Goal: Communication & Community: Answer question/provide support

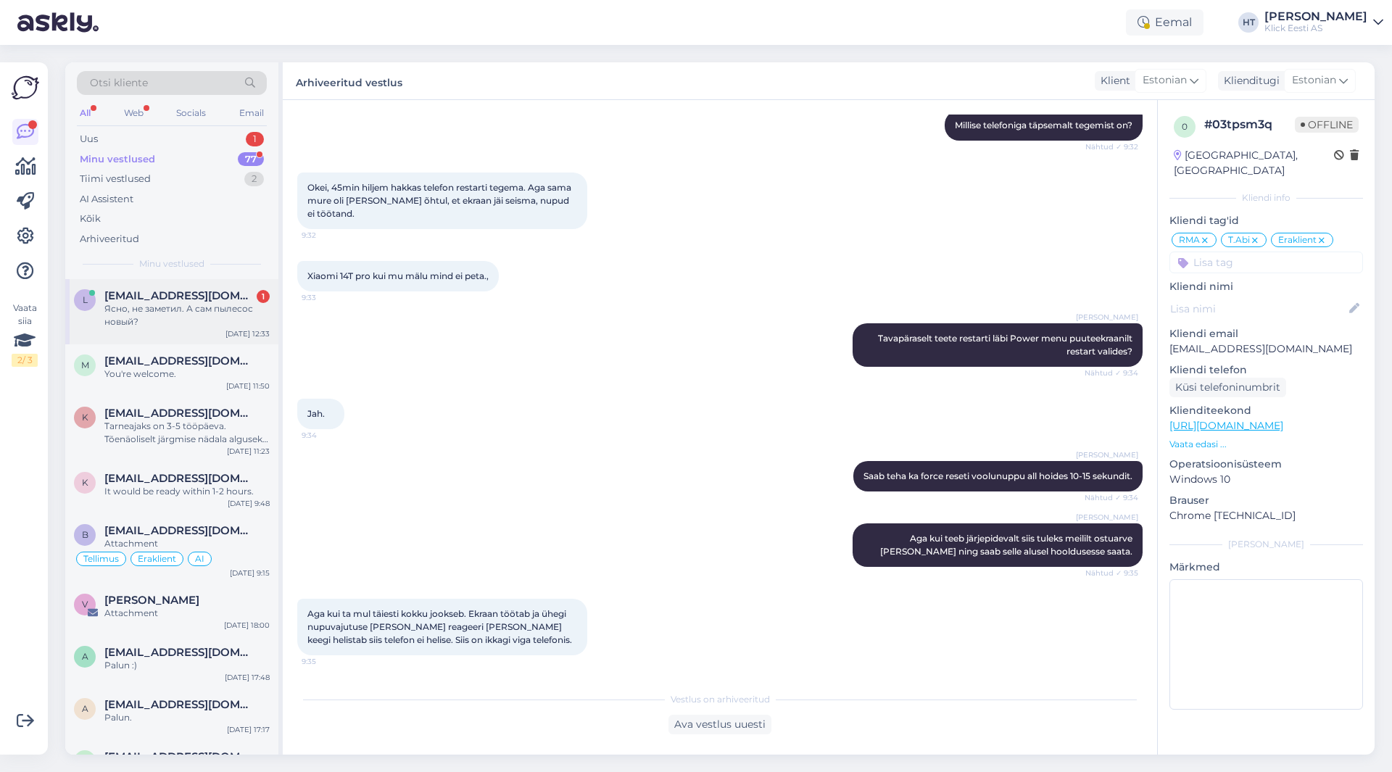
click at [189, 307] on div "Ясно, не заметил. А сам пылесос новый?" at bounding box center [186, 315] width 165 height 26
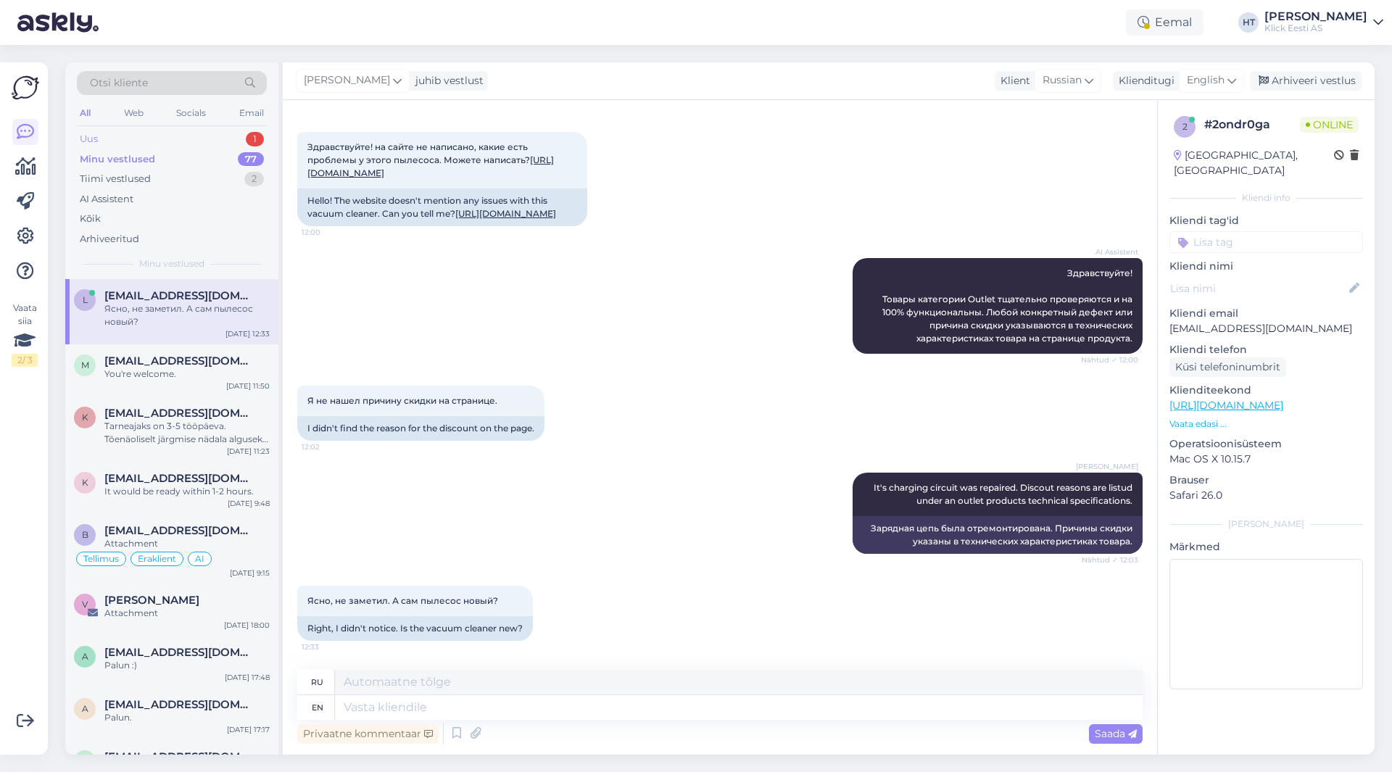
click at [257, 145] on div "1" at bounding box center [255, 139] width 18 height 15
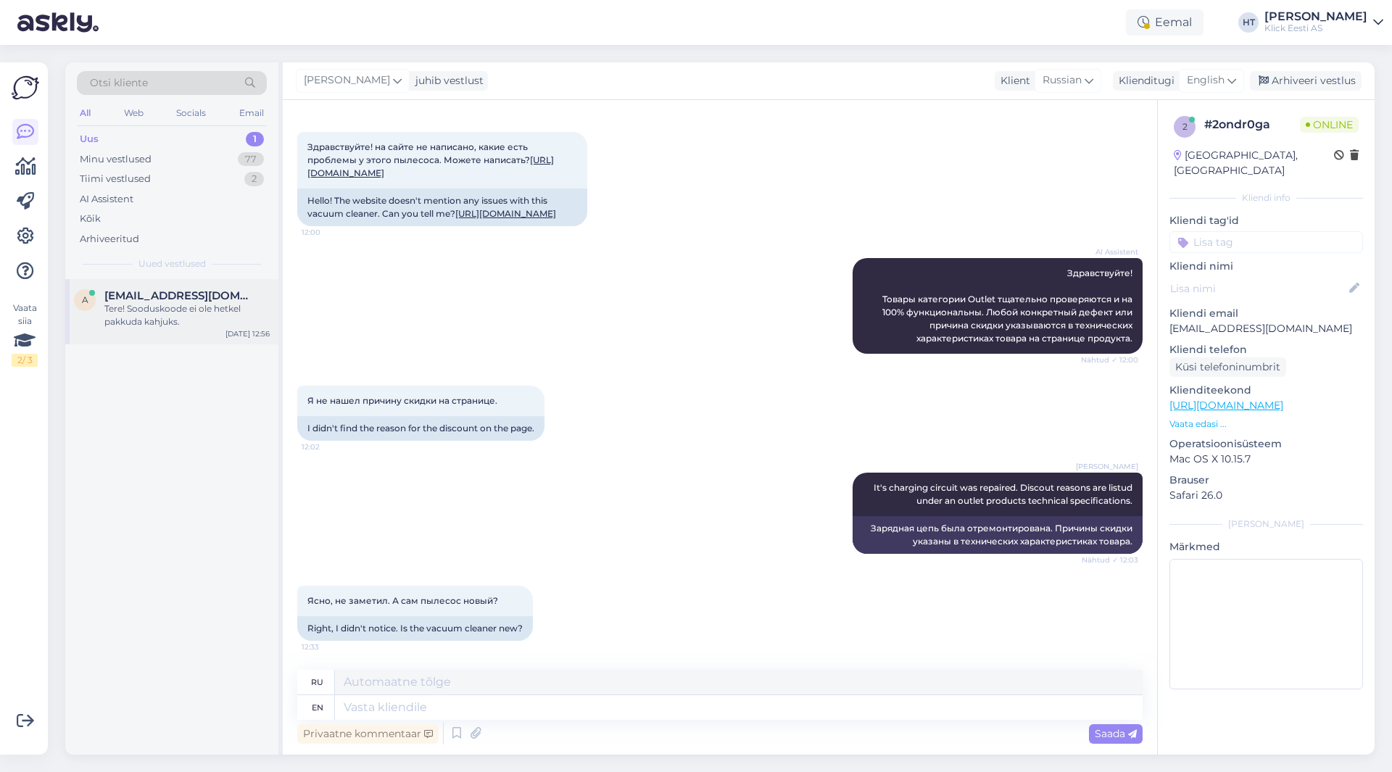
click at [241, 315] on div "Tere! Sooduskoode ei ole hetkel pakkuda kahjuks." at bounding box center [186, 315] width 165 height 26
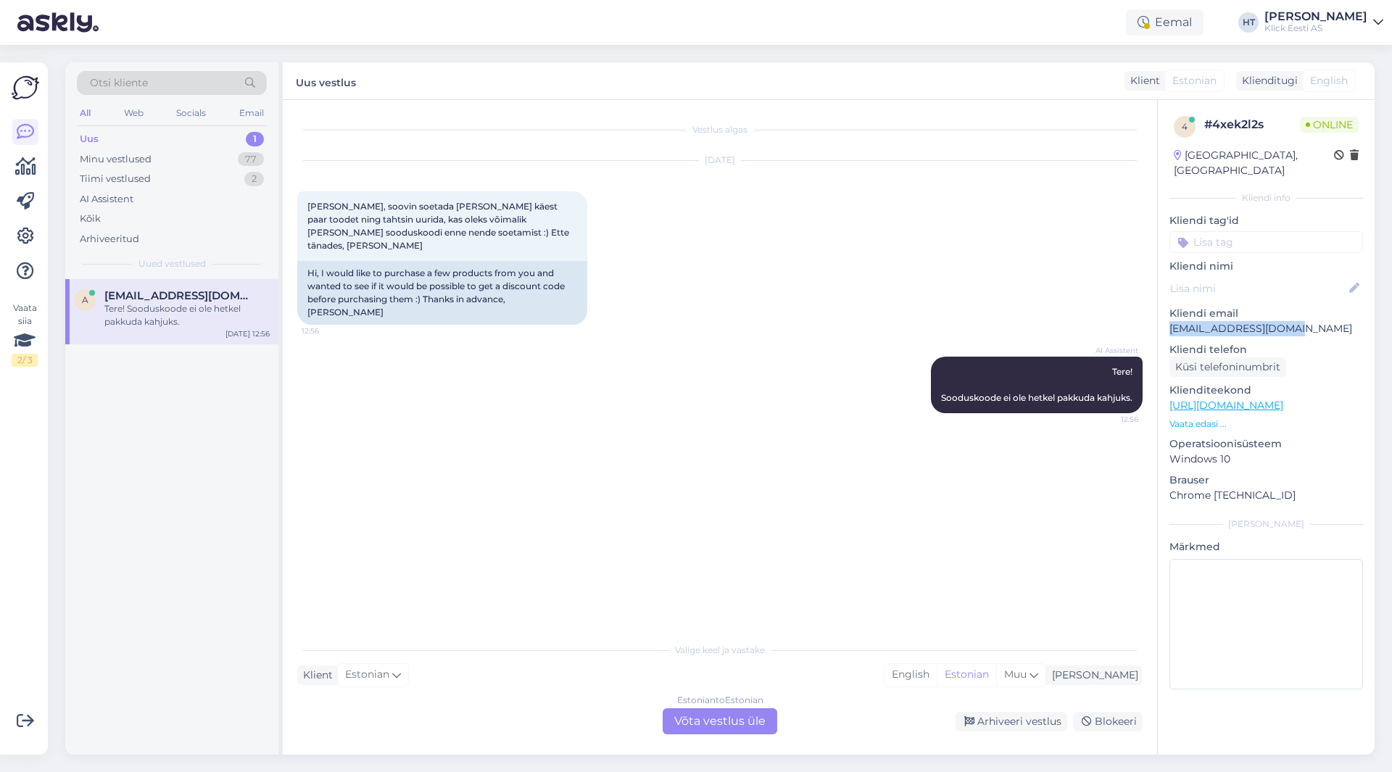
drag, startPoint x: 1171, startPoint y: 313, endPoint x: 1326, endPoint y: 315, distance: 155.2
click at [1326, 321] on p "[EMAIL_ADDRESS][DOMAIN_NAME]" at bounding box center [1267, 328] width 194 height 15
click at [1324, 321] on p "[EMAIL_ADDRESS][DOMAIN_NAME]" at bounding box center [1267, 328] width 194 height 15
click at [236, 156] on div "Minu vestlused 77" at bounding box center [172, 159] width 190 height 20
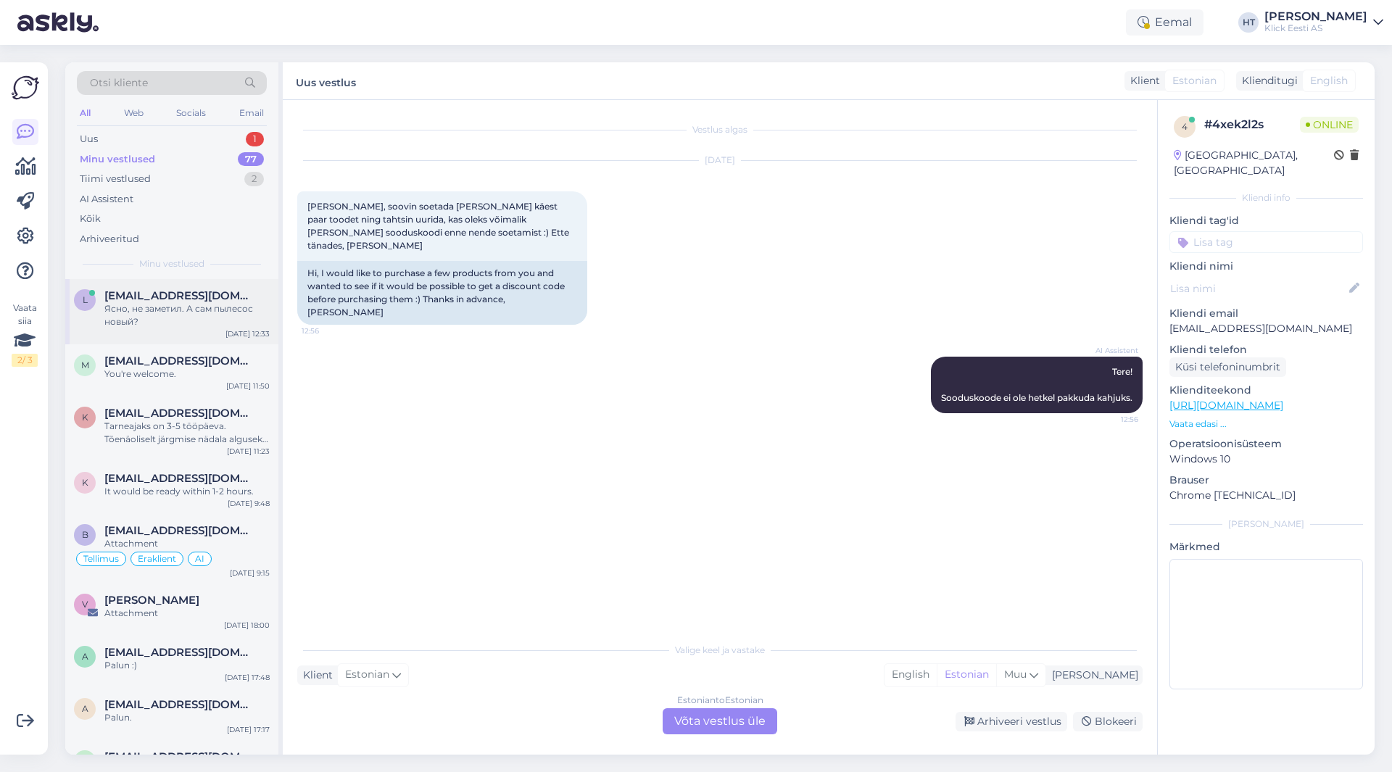
click at [192, 297] on span "[EMAIL_ADDRESS][DOMAIN_NAME]" at bounding box center [179, 295] width 151 height 13
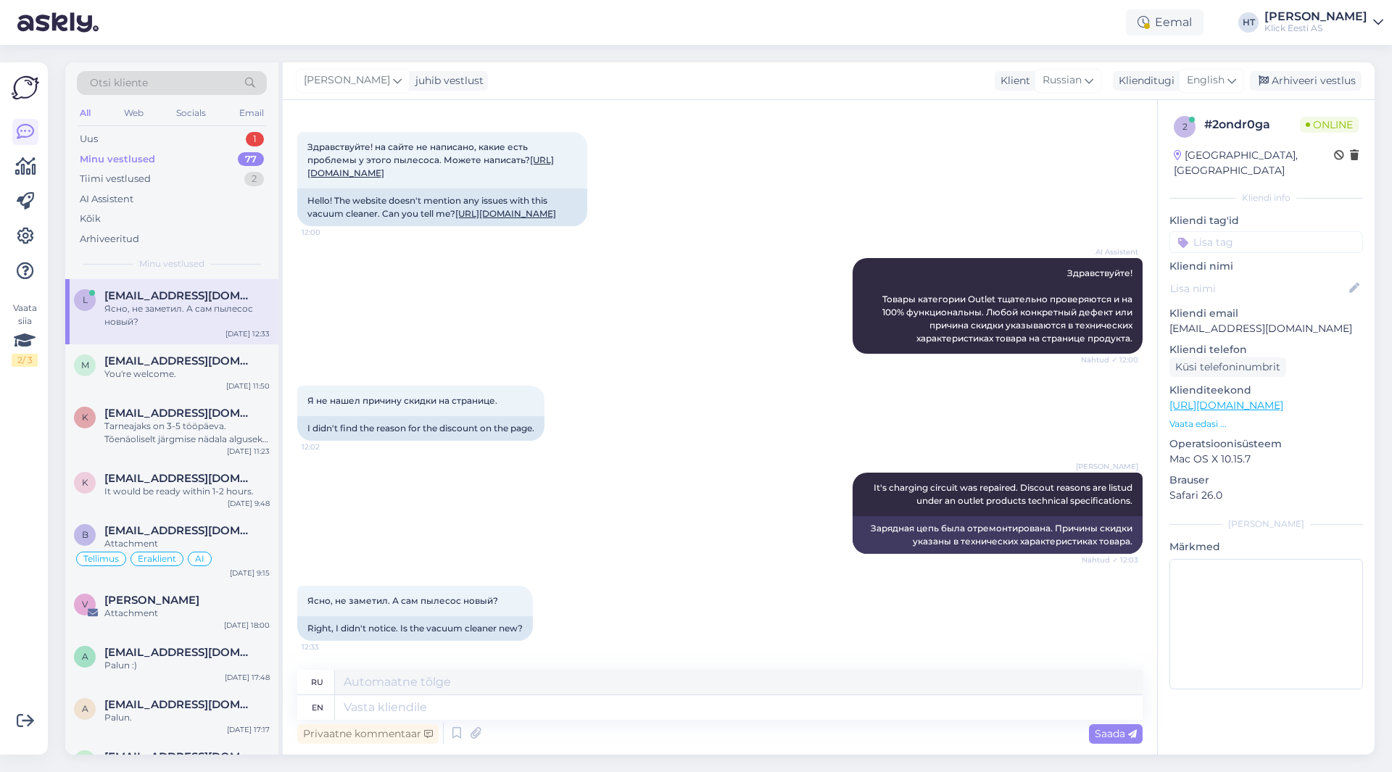
click at [644, 521] on div "[PERSON_NAME] It's charging circuit was repaired. Discout reasons are listud un…" at bounding box center [720, 513] width 846 height 113
click at [258, 143] on div "1" at bounding box center [255, 139] width 18 height 15
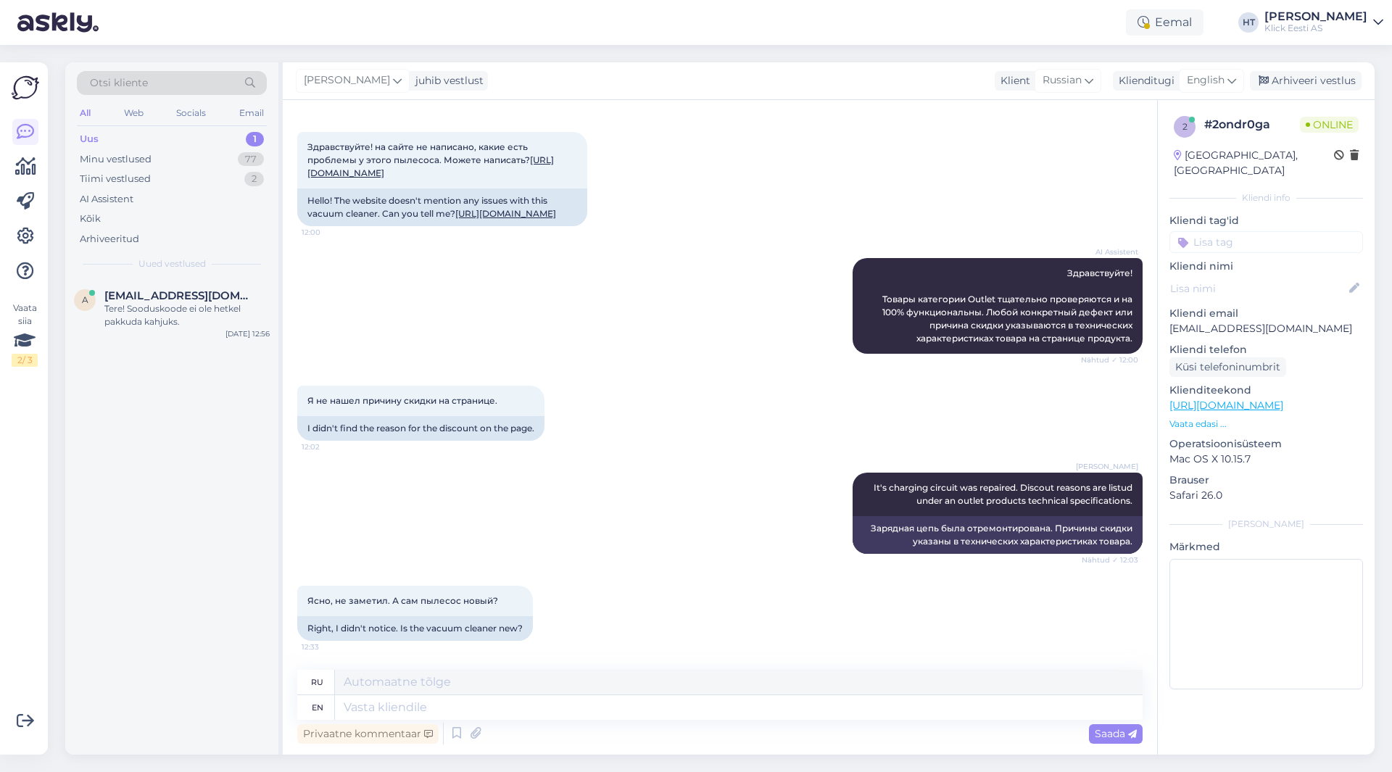
click at [218, 391] on div "a [EMAIL_ADDRESS][DOMAIN_NAME] Tere! Sooduskoode ei ole hetkel pakkuda kahjuks.…" at bounding box center [171, 517] width 213 height 476
click at [749, 618] on div "Ясно, не заметил. А сам пылесос новый? 12:33 Right, I didn't notice. Is the vac…" at bounding box center [720, 613] width 846 height 87
click at [197, 587] on div "a [EMAIL_ADDRESS][DOMAIN_NAME] Tere! Sooduskoode ei ole hetkel pakkuda kahjuks.…" at bounding box center [171, 517] width 213 height 476
click at [141, 631] on div "a [EMAIL_ADDRESS][DOMAIN_NAME] Tere! Sooduskoode ei ole hetkel pakkuda kahjuks.…" at bounding box center [171, 517] width 213 height 476
click at [133, 605] on div "a [EMAIL_ADDRESS][DOMAIN_NAME] Tere! Sooduskoode ei ole hetkel pakkuda kahjuks.…" at bounding box center [171, 517] width 213 height 476
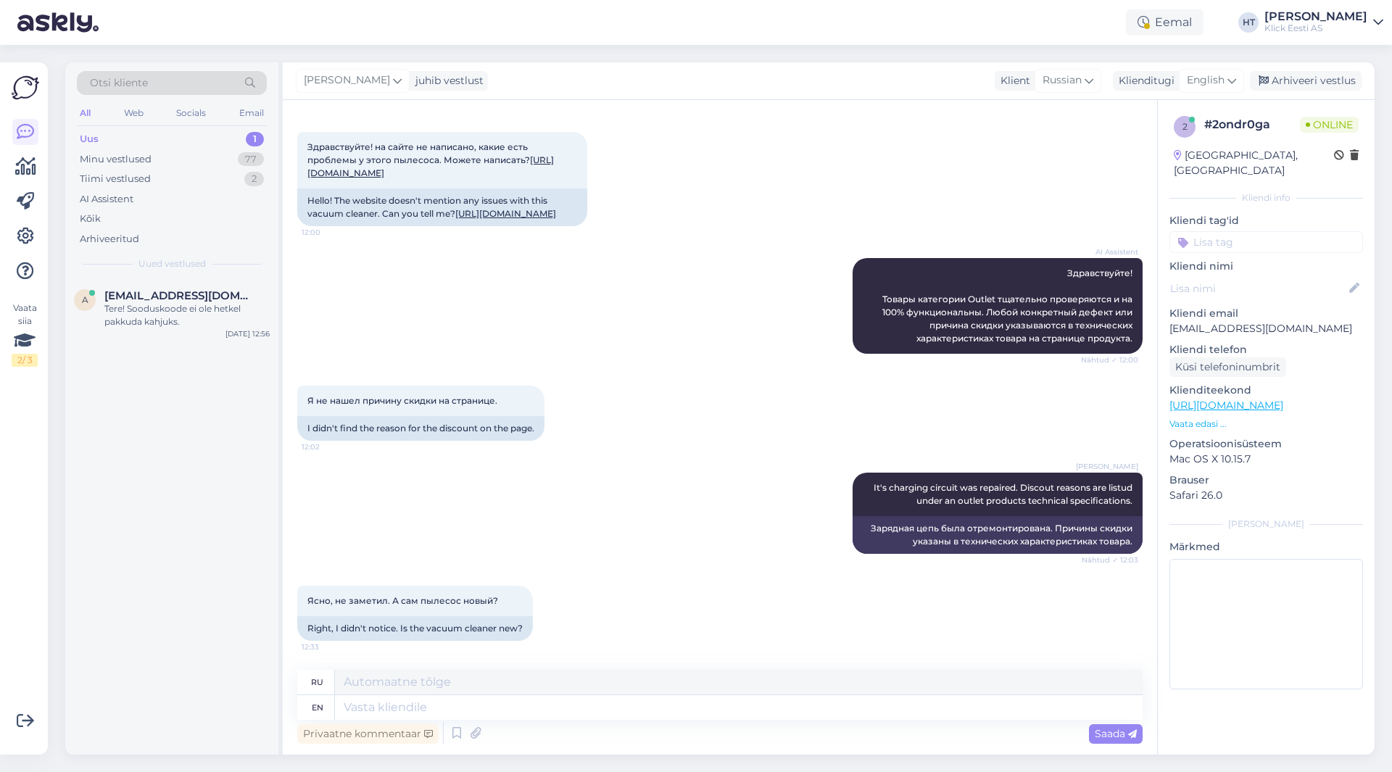
click at [167, 510] on div "a [EMAIL_ADDRESS][DOMAIN_NAME] Tere! Sooduskoode ei ole hetkel pakkuda kahjuks.…" at bounding box center [171, 517] width 213 height 476
click at [167, 508] on div "a [EMAIL_ADDRESS][DOMAIN_NAME] Tere! Sooduskoode ei ole hetkel pakkuda kahjuks.…" at bounding box center [171, 517] width 213 height 476
click at [174, 489] on div "a [EMAIL_ADDRESS][DOMAIN_NAME] Tere! Sooduskoode ei ole hetkel pakkuda kahjuks.…" at bounding box center [171, 517] width 213 height 476
click at [169, 482] on div "a [EMAIL_ADDRESS][DOMAIN_NAME] Tere! Sooduskoode ei ole hetkel pakkuda kahjuks.…" at bounding box center [171, 517] width 213 height 476
click at [165, 478] on div "a [EMAIL_ADDRESS][DOMAIN_NAME] Tere! Sooduskoode ei ole hetkel pakkuda kahjuks.…" at bounding box center [171, 517] width 213 height 476
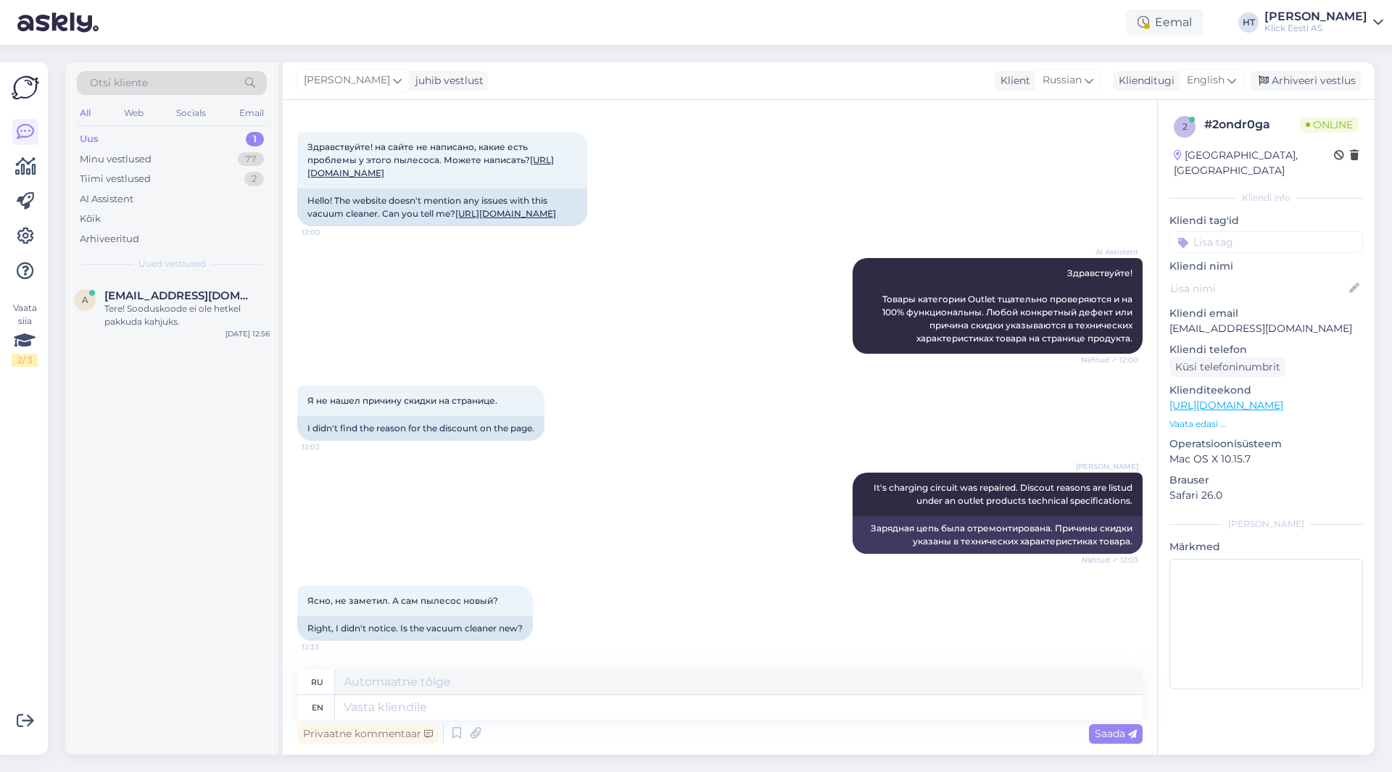
click at [168, 476] on div "a [EMAIL_ADDRESS][DOMAIN_NAME] Tere! Sooduskoode ei ole hetkel pakkuda kahjuks.…" at bounding box center [171, 517] width 213 height 476
click at [168, 477] on div "a [EMAIL_ADDRESS][DOMAIN_NAME] Tere! Sooduskoode ei ole hetkel pakkuda kahjuks.…" at bounding box center [171, 517] width 213 height 476
click at [167, 328] on div "Tere! Sooduskoode ei ole hetkel pakkuda kahjuks." at bounding box center [186, 315] width 165 height 26
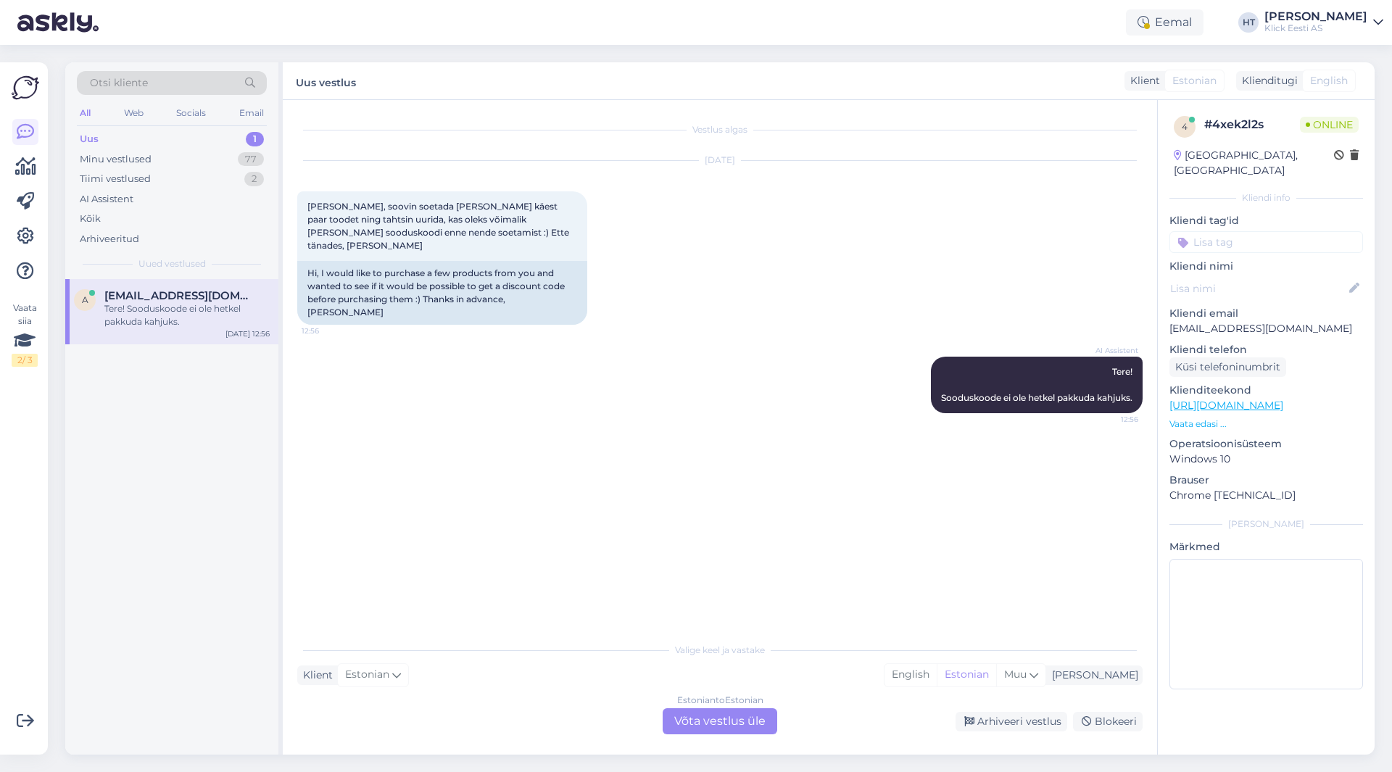
click at [402, 431] on div "Vestlus algas [DATE] Tere, soovin soetada Teie käest paar toodet ning tahtsin u…" at bounding box center [726, 369] width 859 height 508
click at [249, 453] on div "a [EMAIL_ADDRESS][DOMAIN_NAME] Tere! Sooduskoode ei ole hetkel pakkuda kahjuks.…" at bounding box center [171, 517] width 213 height 476
click at [192, 452] on div "a [EMAIL_ADDRESS][DOMAIN_NAME] Tere! Sooduskoode ei ole hetkel pakkuda kahjuks.…" at bounding box center [171, 517] width 213 height 476
drag, startPoint x: 308, startPoint y: 257, endPoint x: 571, endPoint y: 286, distance: 264.8
click at [571, 286] on div "Hi, I would like to purchase a few products from you and wanted to see if it wo…" at bounding box center [442, 293] width 290 height 64
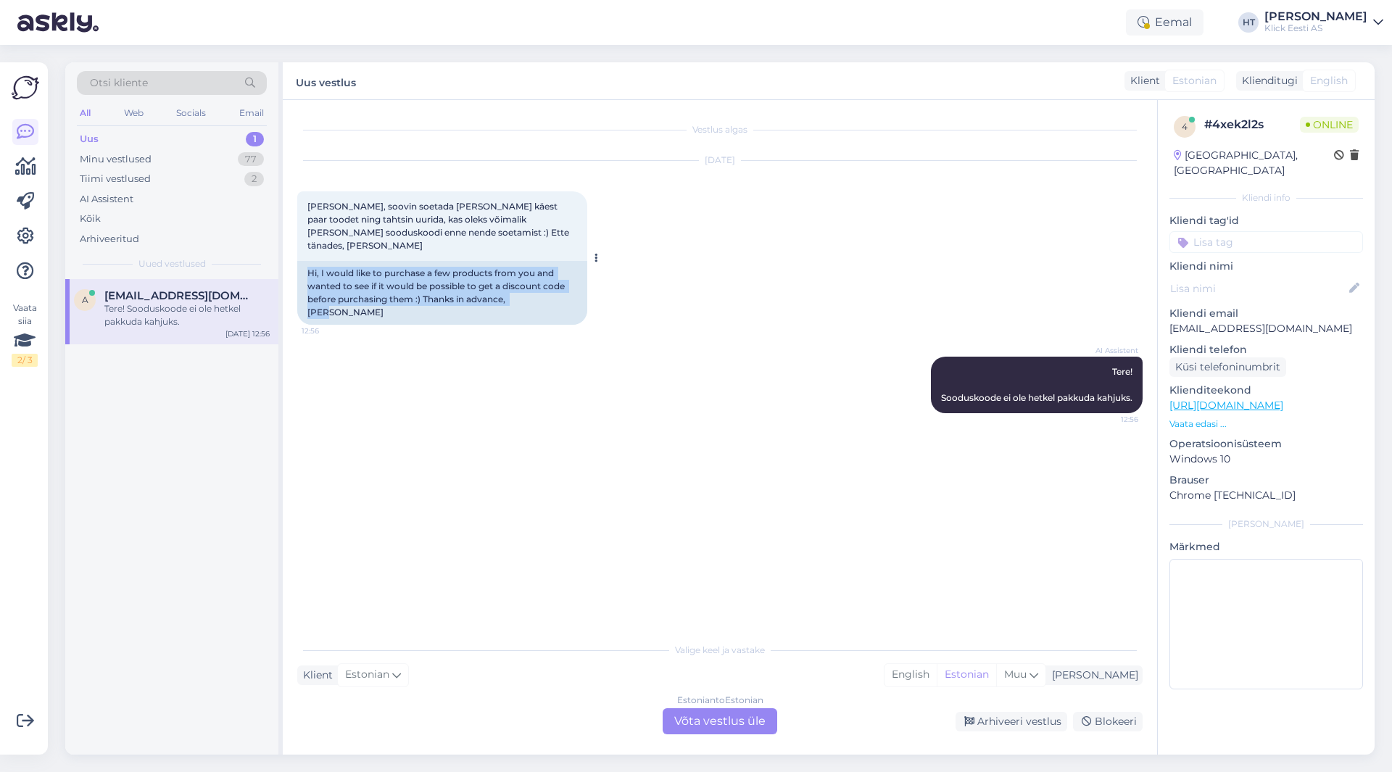
click at [571, 286] on div "Hi, I would like to purchase a few products from you and wanted to see if it wo…" at bounding box center [442, 293] width 290 height 64
click at [695, 717] on div "Estonian to Estonian Võta vestlus üle" at bounding box center [720, 721] width 115 height 26
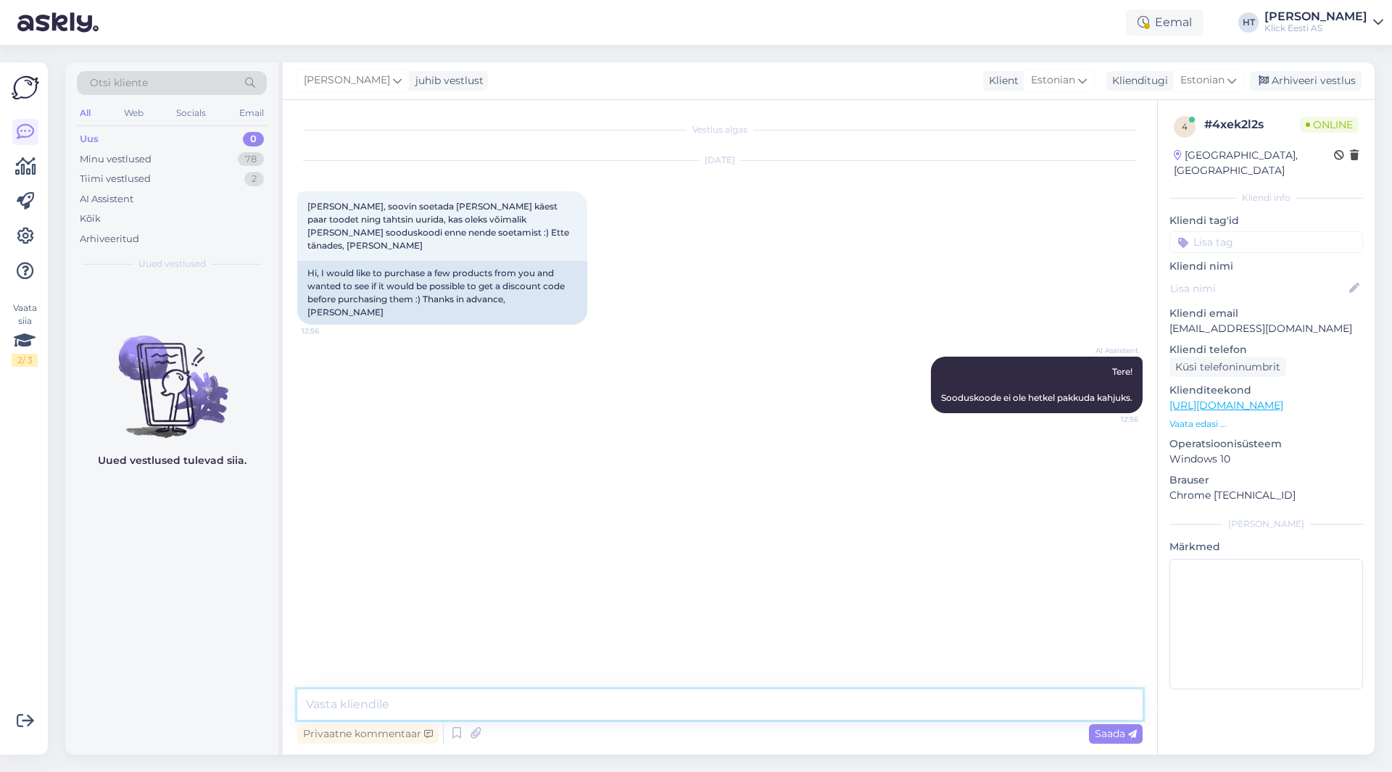
click at [700, 706] on textarea at bounding box center [720, 705] width 846 height 30
click at [703, 601] on div "Vestlus algas [DATE] Tere, soovin soetada Teie käest paar toodet ning tahtsin u…" at bounding box center [726, 396] width 859 height 562
click at [1254, 231] on input at bounding box center [1267, 242] width 194 height 22
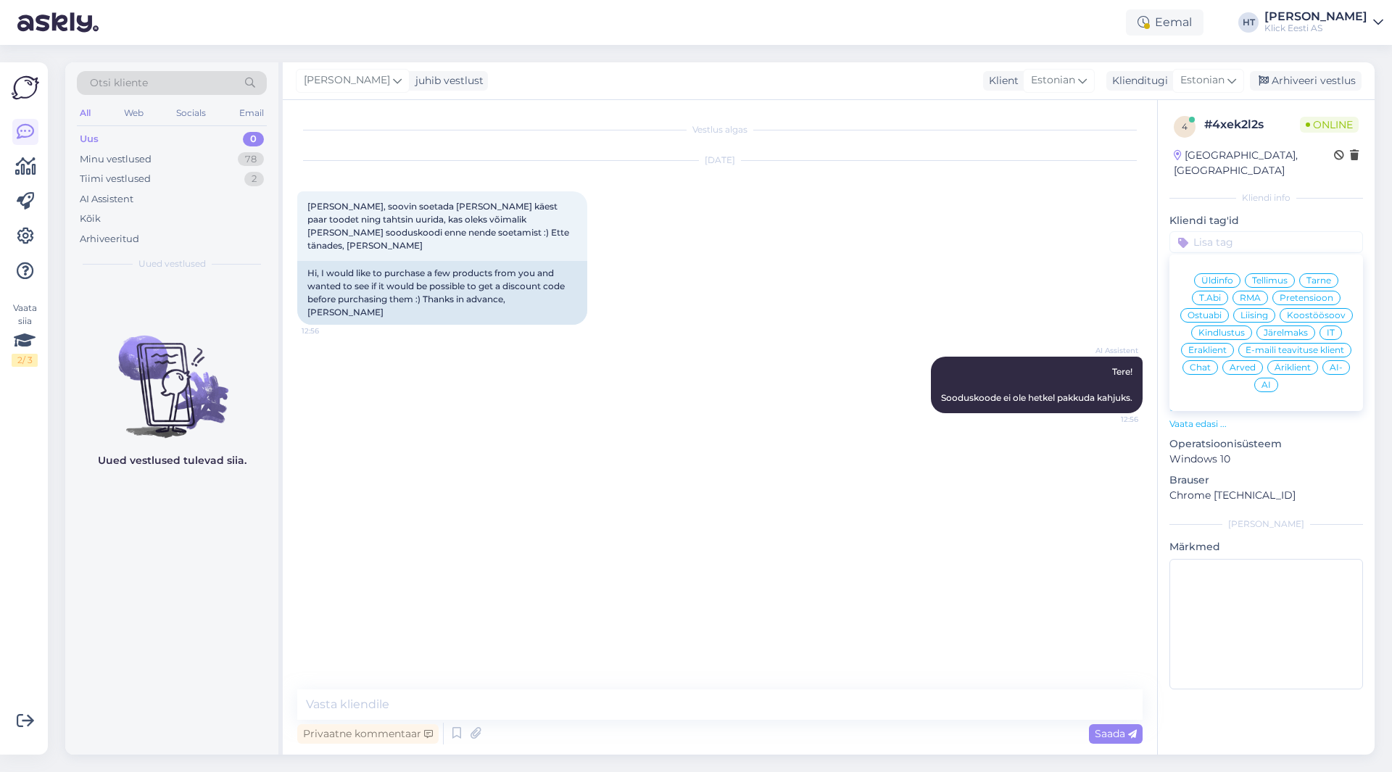
click at [1222, 276] on span "Üldinfo" at bounding box center [1218, 280] width 32 height 9
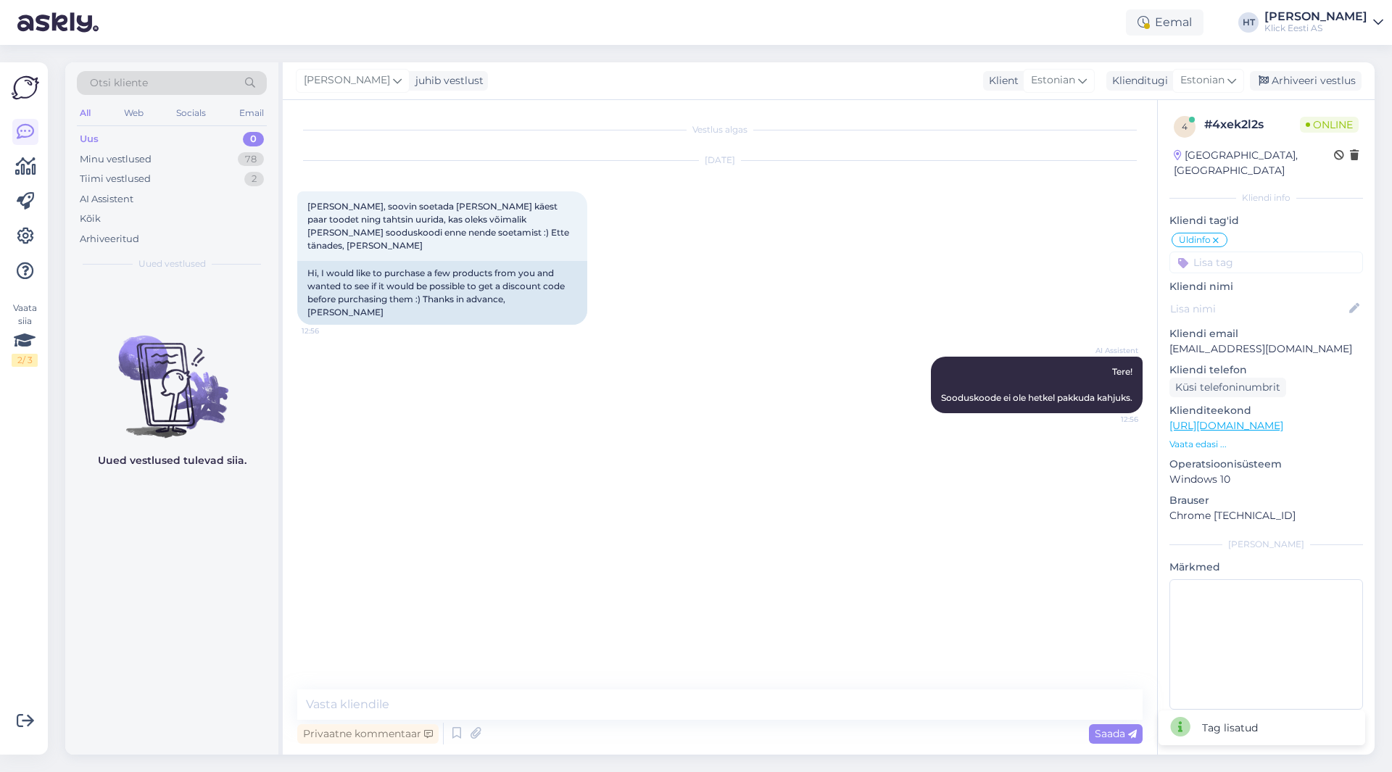
click at [1225, 252] on input at bounding box center [1267, 263] width 194 height 22
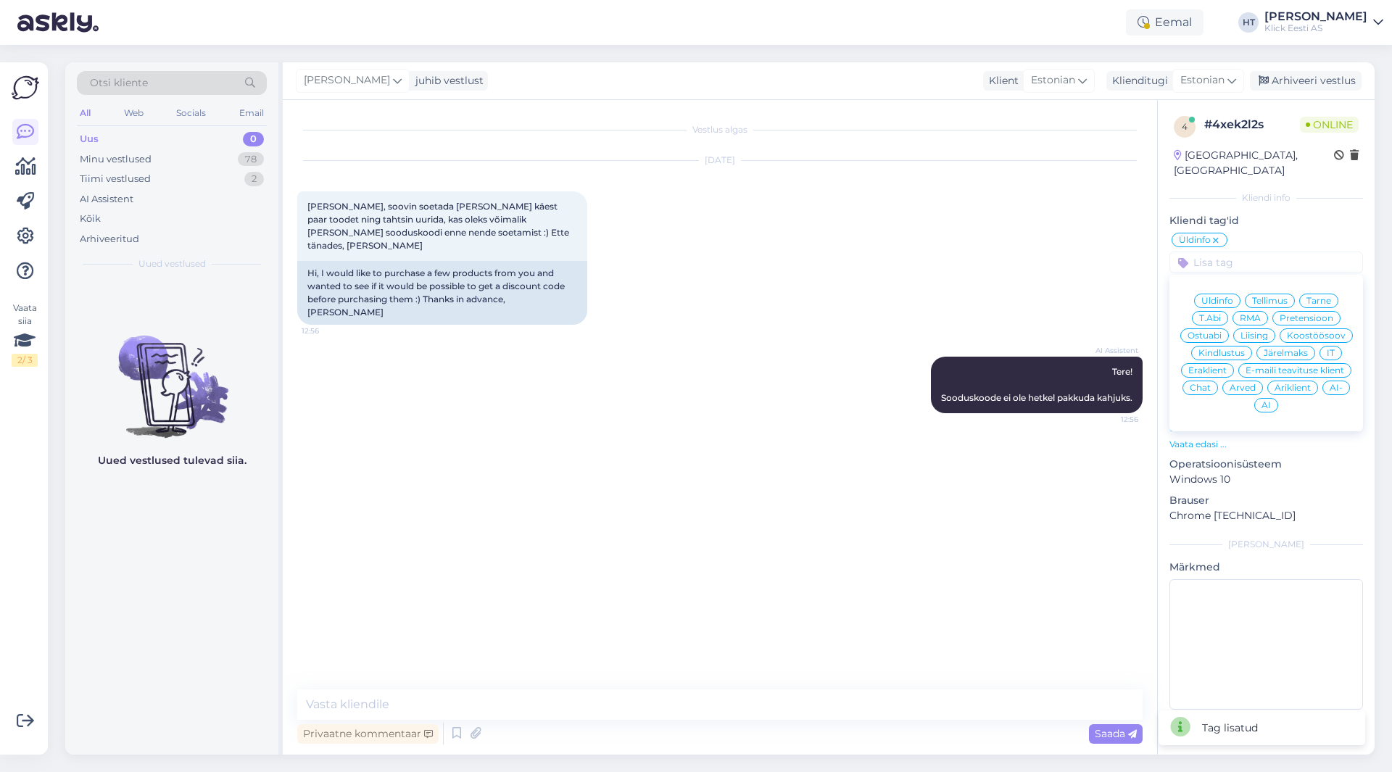
click at [1215, 366] on span "Eraklient" at bounding box center [1207, 370] width 38 height 9
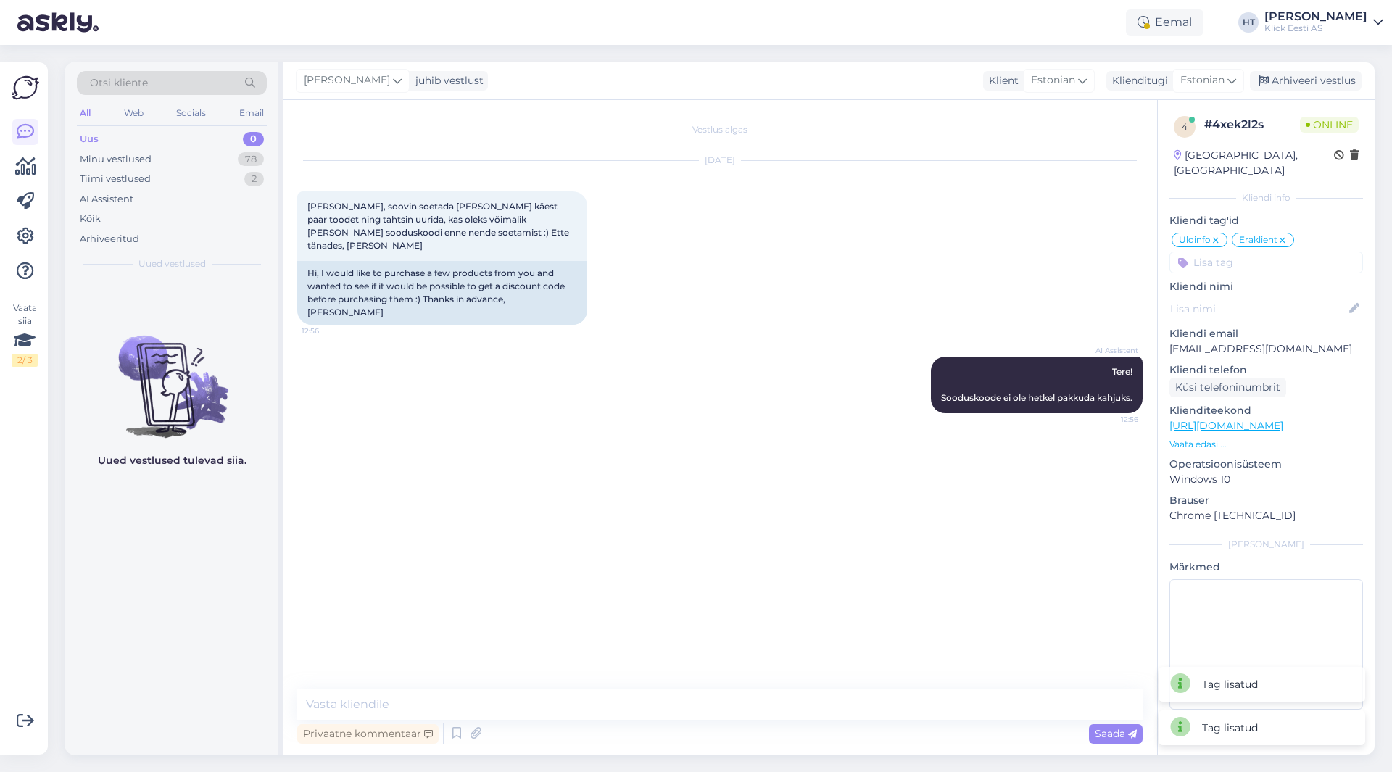
click at [1256, 258] on div "4 # 4xek2l2s Online [GEOGRAPHIC_DATA], [GEOGRAPHIC_DATA] Kliendi info Kliendi t…" at bounding box center [1266, 416] width 217 height 632
click at [1256, 255] on input at bounding box center [1267, 263] width 194 height 22
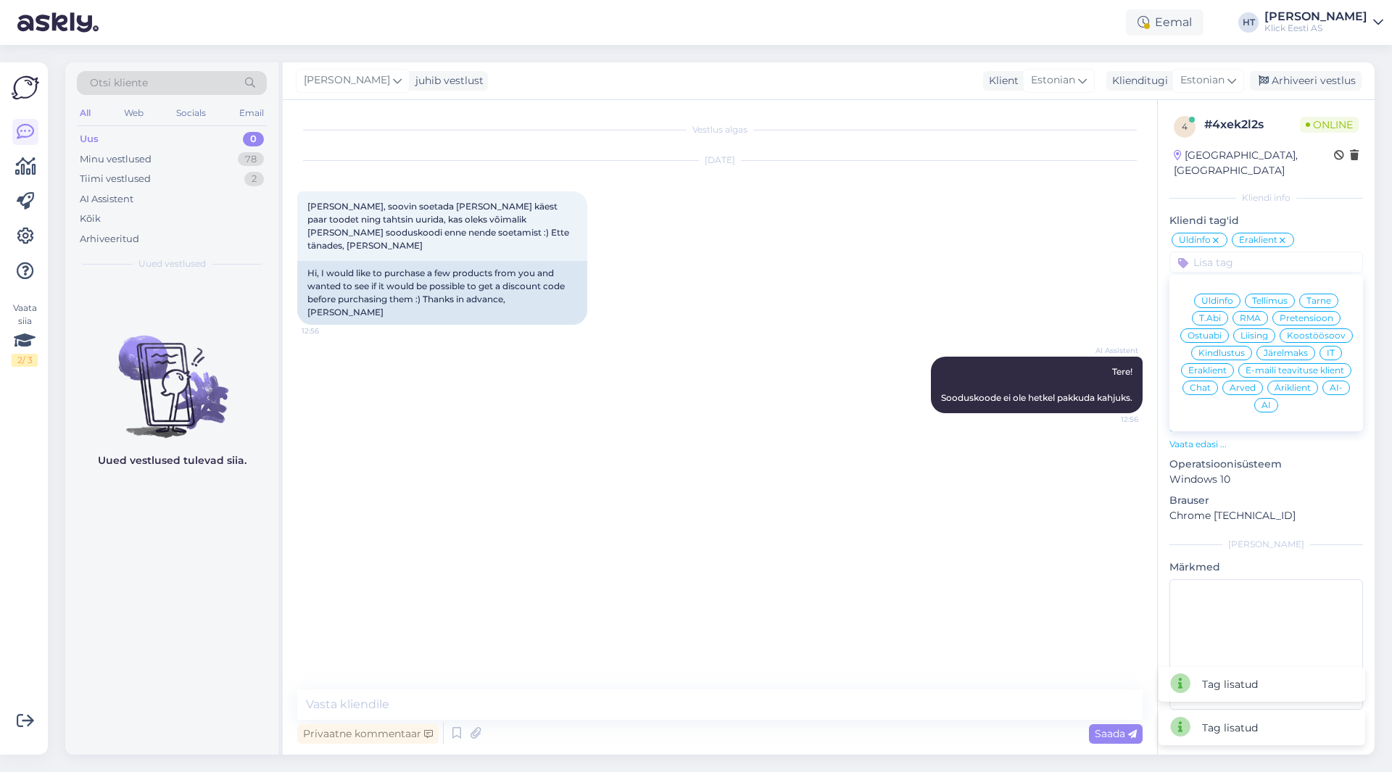
click at [1263, 401] on span "AI" at bounding box center [1266, 405] width 9 height 9
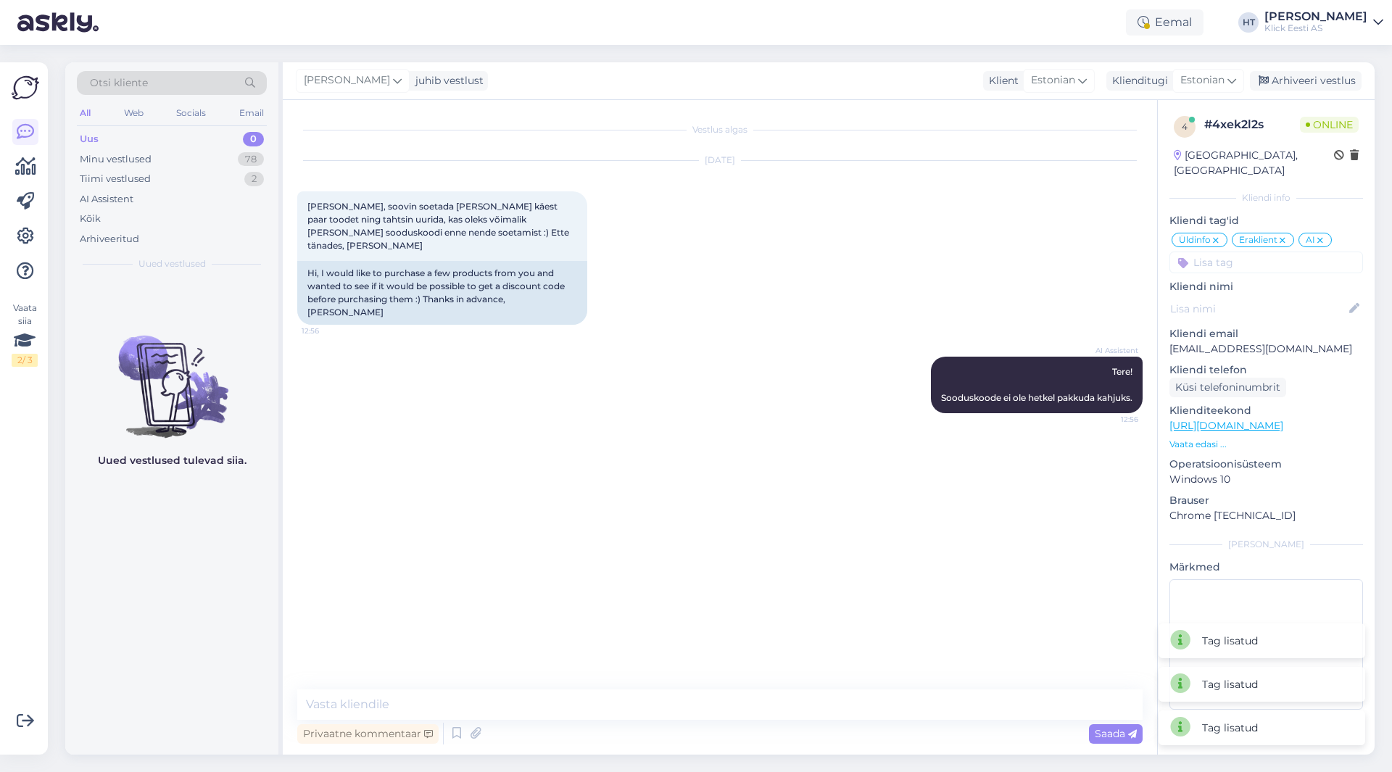
click at [1078, 288] on div "[DATE] Tere, soovin soetada [PERSON_NAME] käest paar toodet ning tahtsin uurida…" at bounding box center [720, 243] width 846 height 196
click at [1313, 86] on div "Arhiveeri vestlus" at bounding box center [1306, 81] width 112 height 20
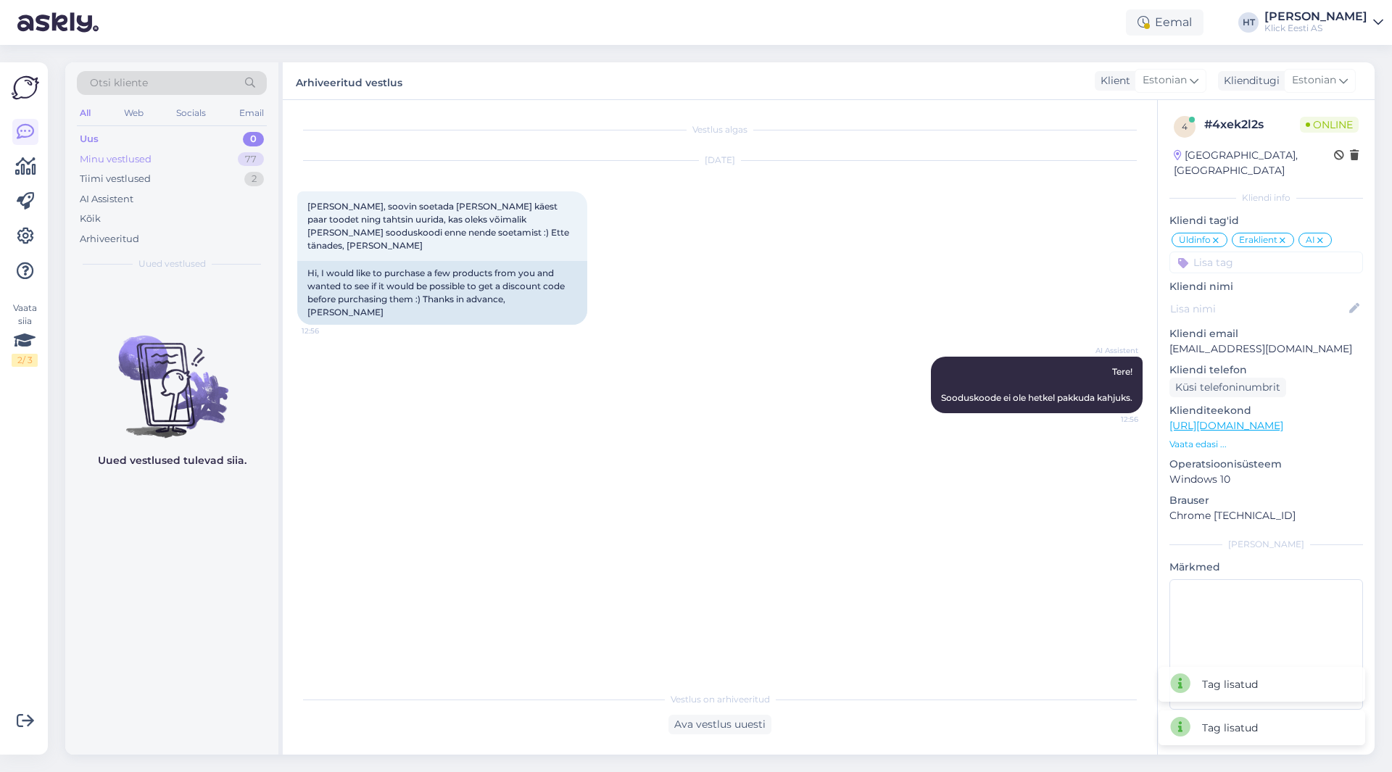
click at [243, 153] on div "77" at bounding box center [251, 159] width 26 height 15
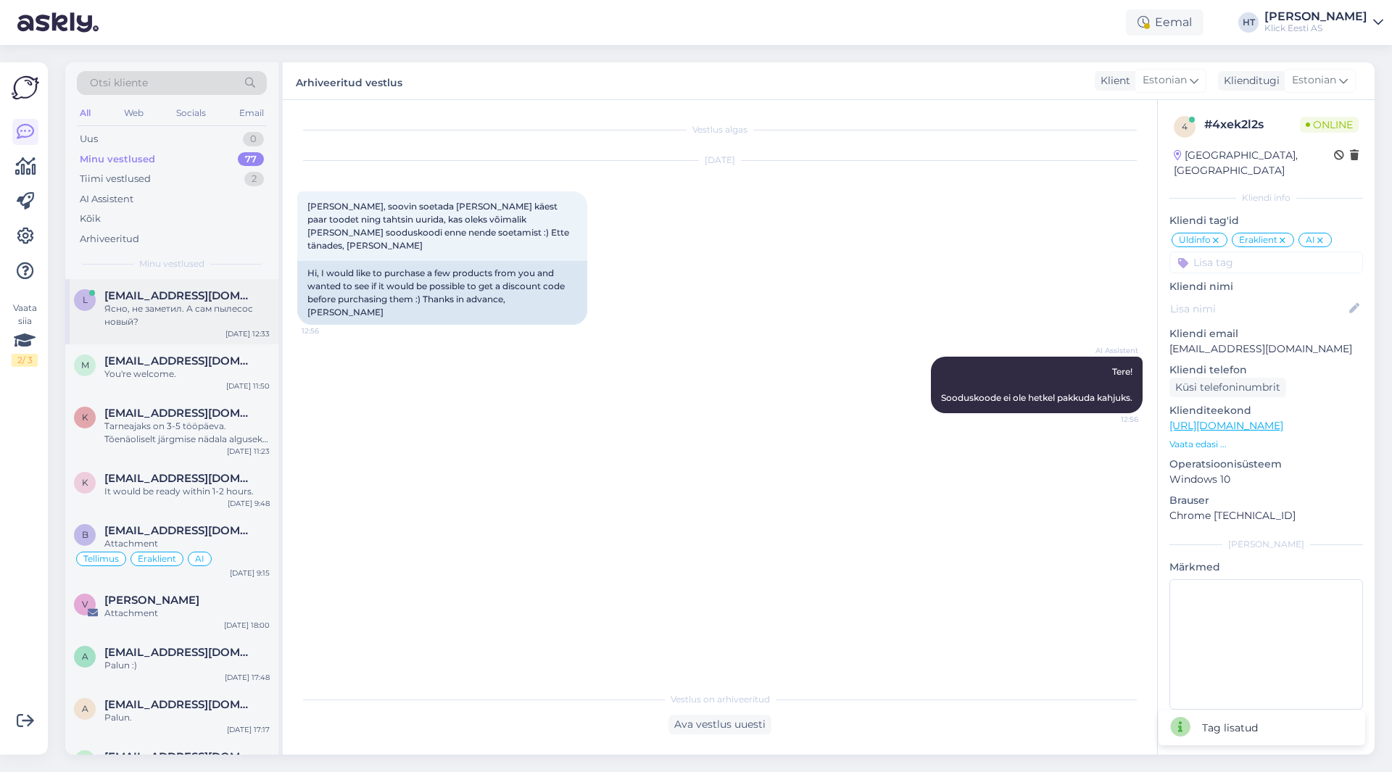
click at [224, 314] on div "Ясно, не заметил. А сам пылесос новый?" at bounding box center [186, 315] width 165 height 26
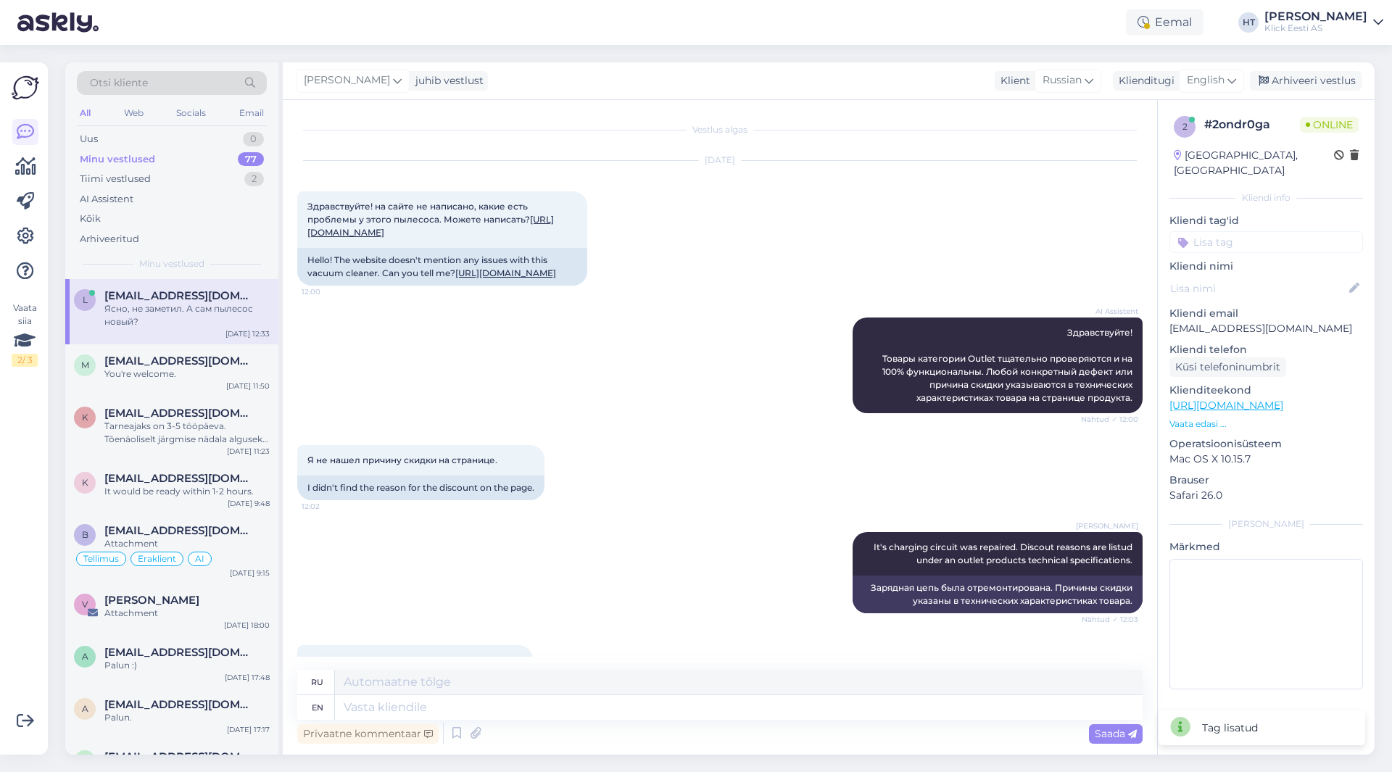
scroll to position [99, 0]
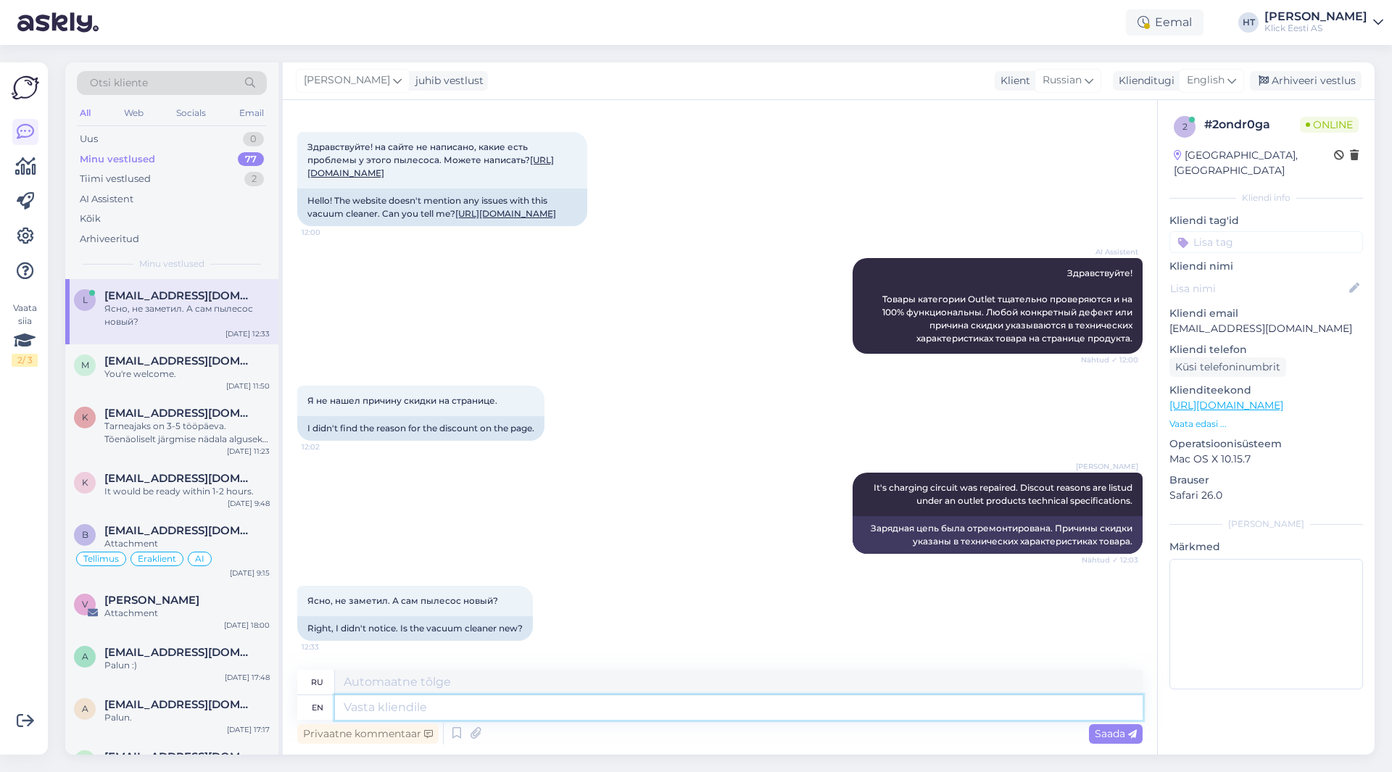
click at [501, 715] on textarea at bounding box center [739, 707] width 808 height 25
type textarea "Wasn'"
type textarea "Васн"
type textarea "Wasn't used by any client,"
type textarea "Не использовался ни одним клиентом,"
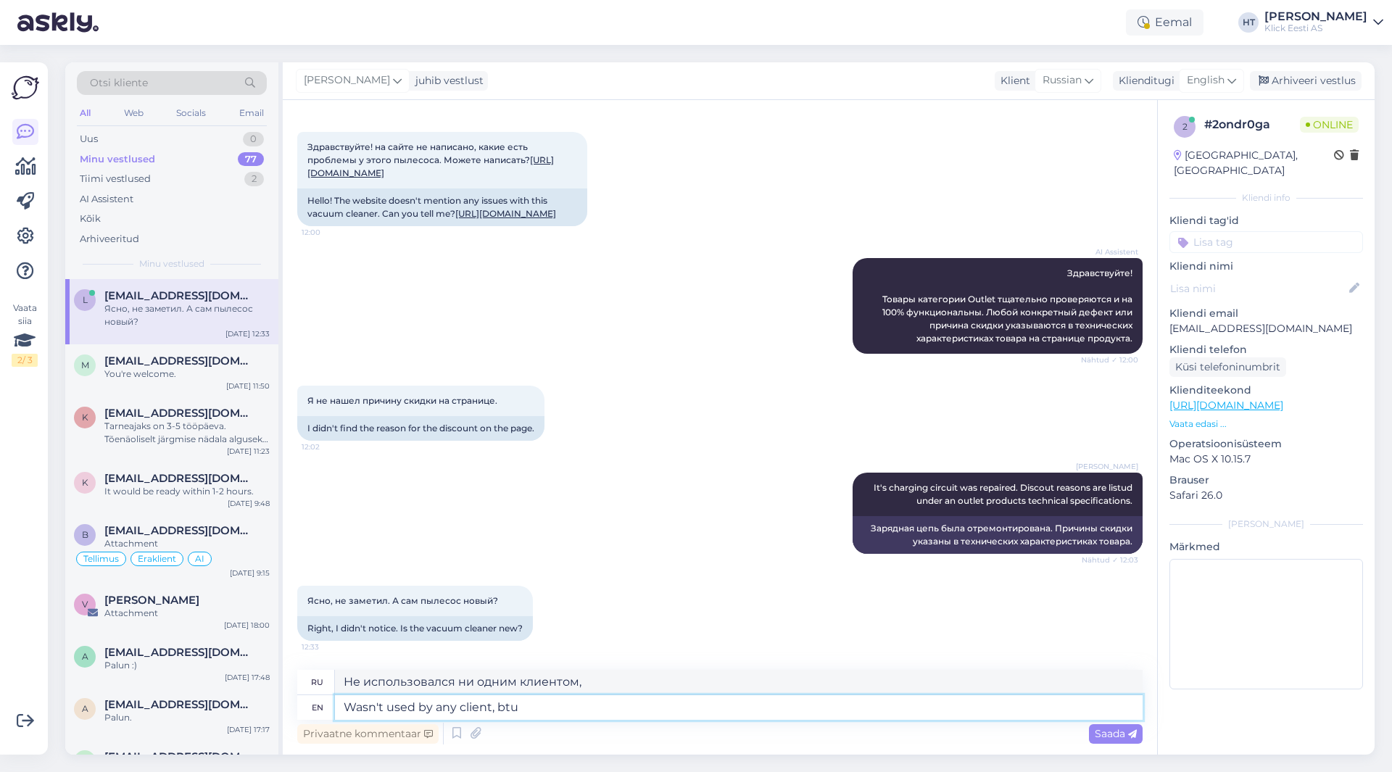
type textarea "Wasn't used by any client, btu"
type textarea "Не использовался ни одним клиентом, BTU"
type textarea "Wasn't used by any client, but"
type textarea "Не использовался ни одним клиентом, но"
type textarea "Wasn't used by any client, but I"
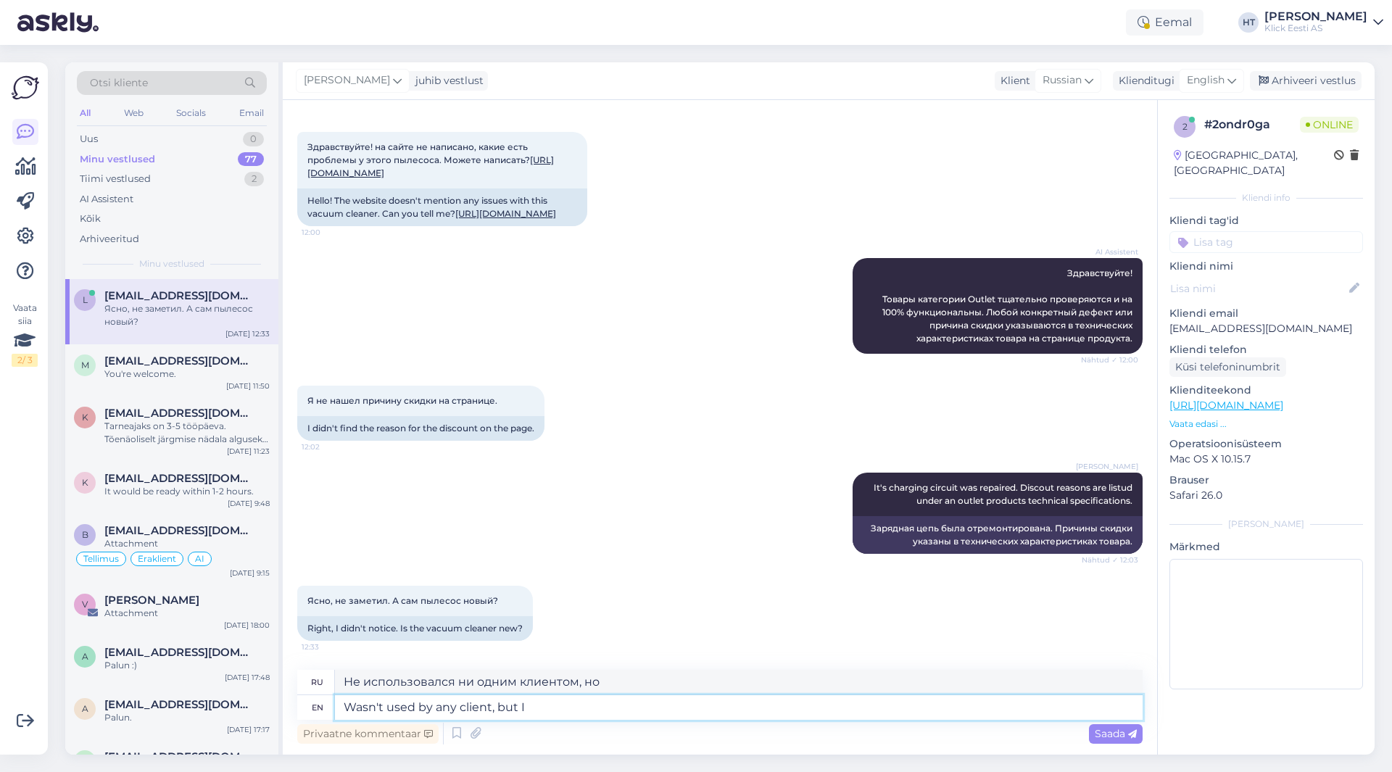
type textarea "Не использовался ни одним клиентом, но [PERSON_NAME]"
type textarea "Wasn't used by any client, but I can't"
type textarea "Ни один клиент не пользовался этим, но я не могу"
type textarea "Wasn't used by any client, but I can't call"
type textarea "Не использовался ни одним клиентом, но я не могу позвонить"
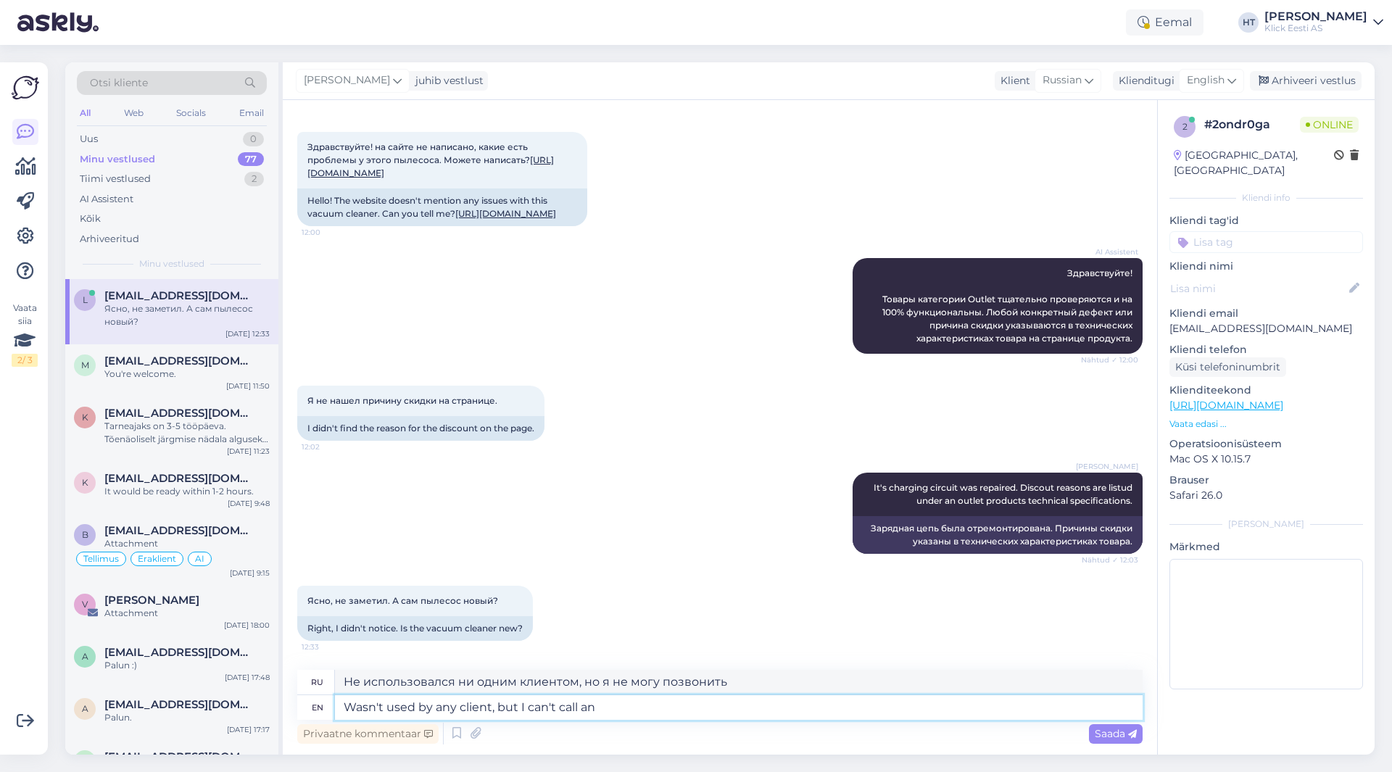
type textarea "Wasn't used by any client, but I can't call an o"
type textarea "Не использовался ни одним клиентом, но я не могу назвать"
type textarea "Wasn't used by any client, but I can't call an outlet pr"
type textarea "Ни один клиент не пользовался, но я не могу назвать точку продаж."
type textarea "Wasn't used by any client, but I can't call an outlet product s"
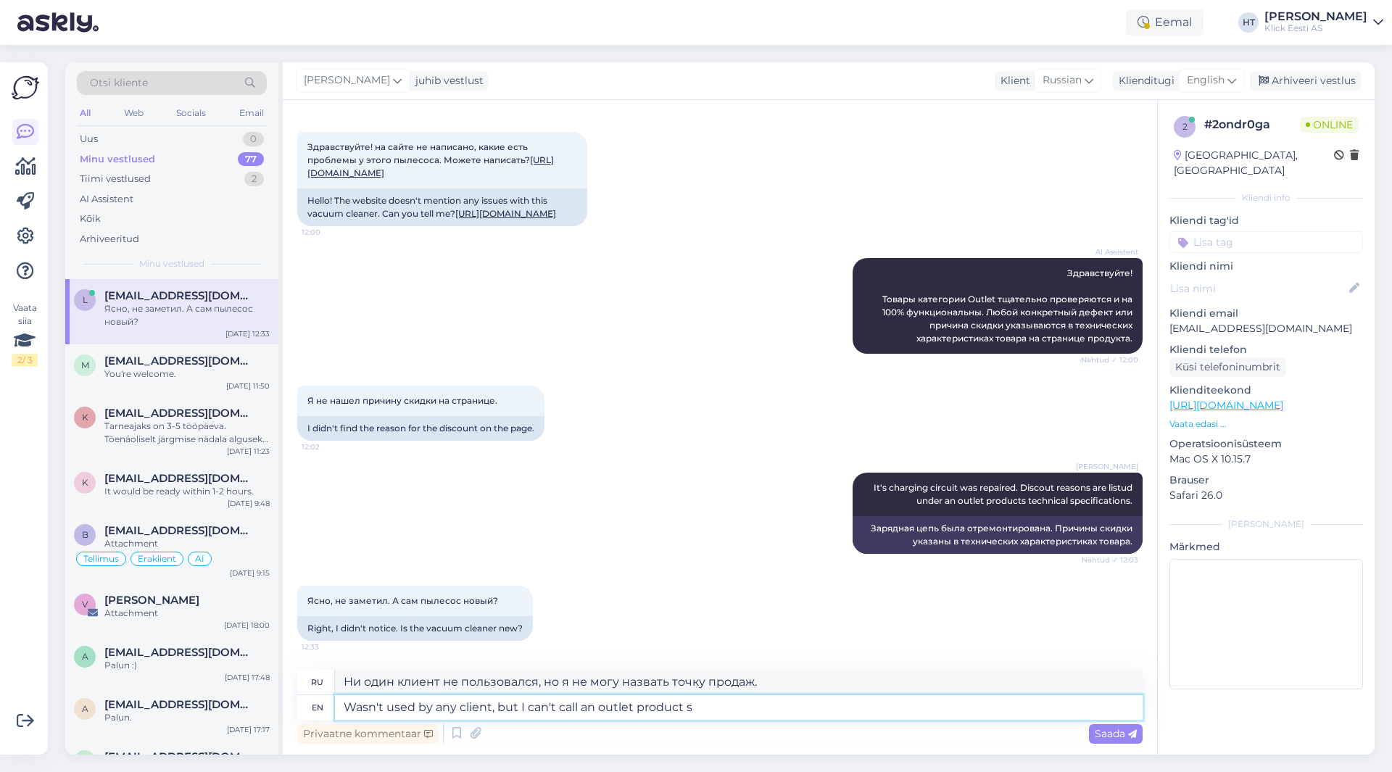
type textarea "Ни один клиент не пользовался, но я не могу назвать его товаром для аутлета."
type textarea "Wasn't used by any client, but I can't call an outlet product strictly"
type textarea "Ни один клиент не пользовался этим продуктом, но я не могу назвать его товаром …"
type textarea "Wasn't used by any client, but I can't call an outlet product strictly "new"."
type textarea "Ни один клиент им не пользовался, но назвать товар из аутлета строго «новым» я …"
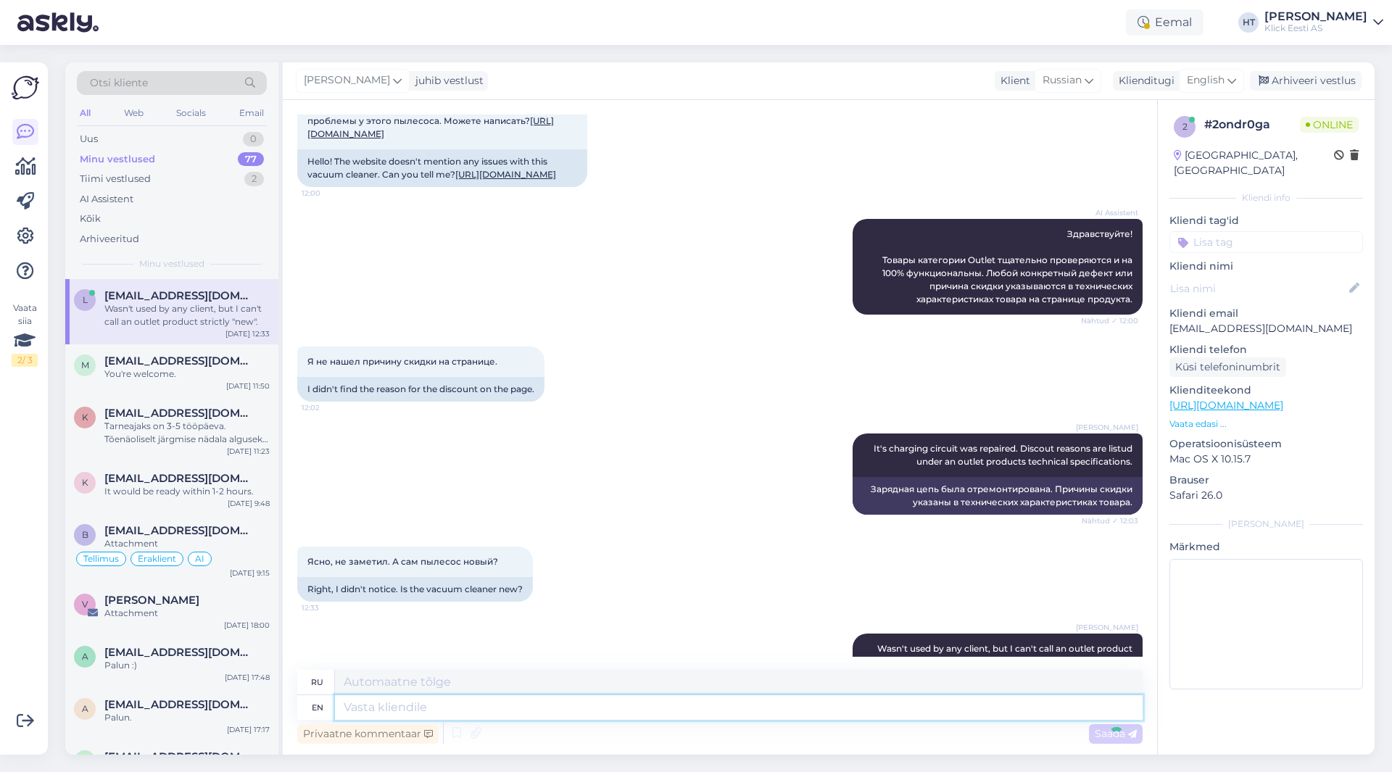
scroll to position [212, 0]
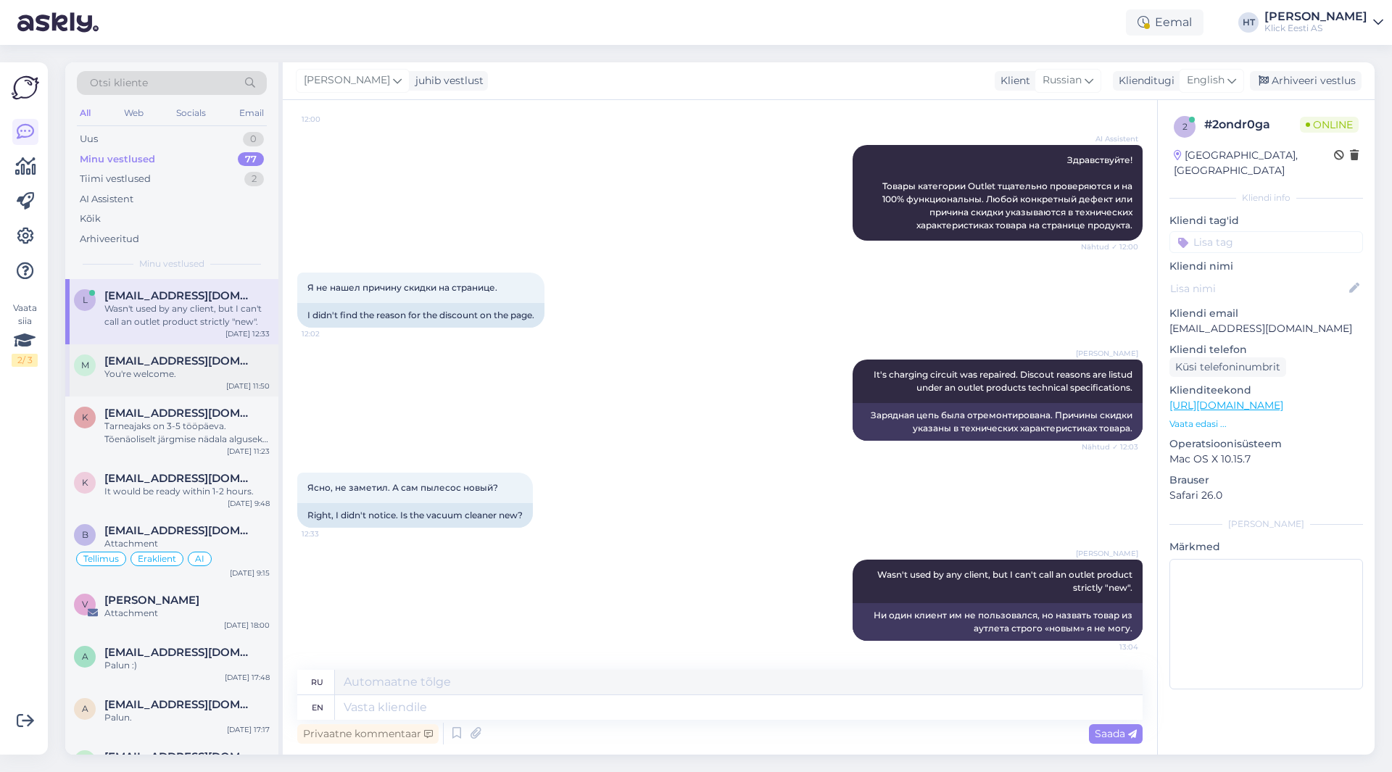
click at [254, 365] on div "[EMAIL_ADDRESS][DOMAIN_NAME]" at bounding box center [186, 361] width 165 height 13
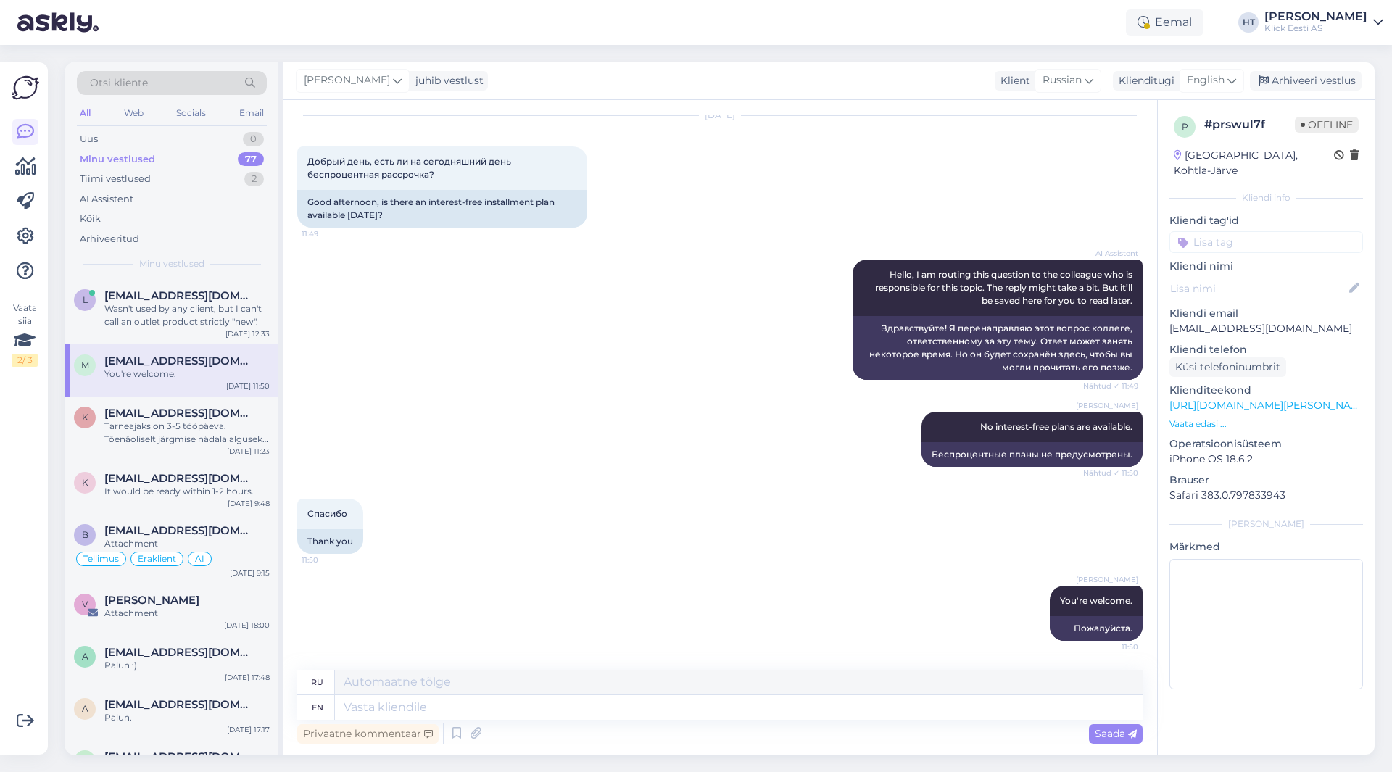
click at [914, 59] on div "Otsi kliente All Web Socials Email Uus 0 Minu vestlused 77 Tiimi vestlused 2 AI…" at bounding box center [725, 408] width 1336 height 727
click at [210, 145] on div "Uus 1" at bounding box center [172, 139] width 190 height 20
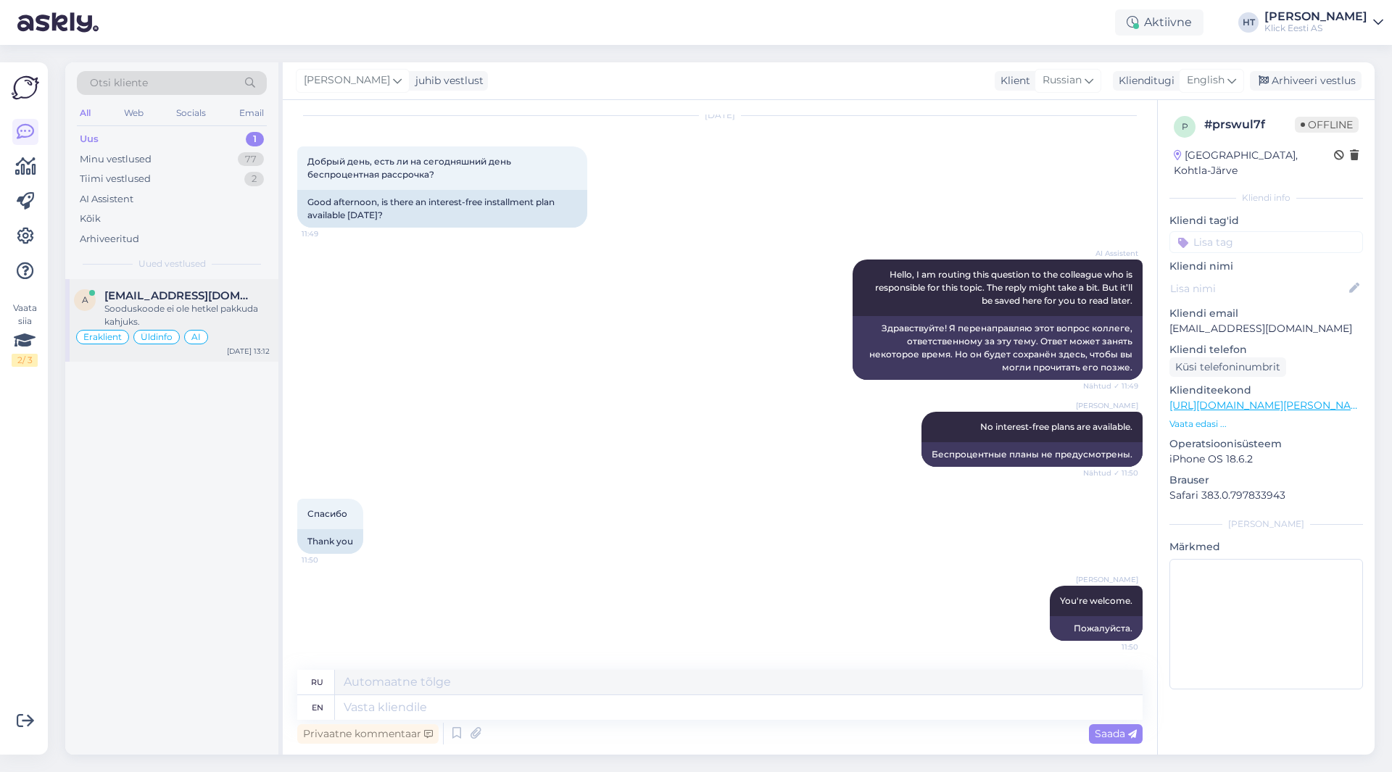
click at [195, 280] on div "a [EMAIL_ADDRESS][DOMAIN_NAME] Sooduskoode ei ole hetkel pakkuda kahjuks. Erakl…" at bounding box center [171, 320] width 213 height 83
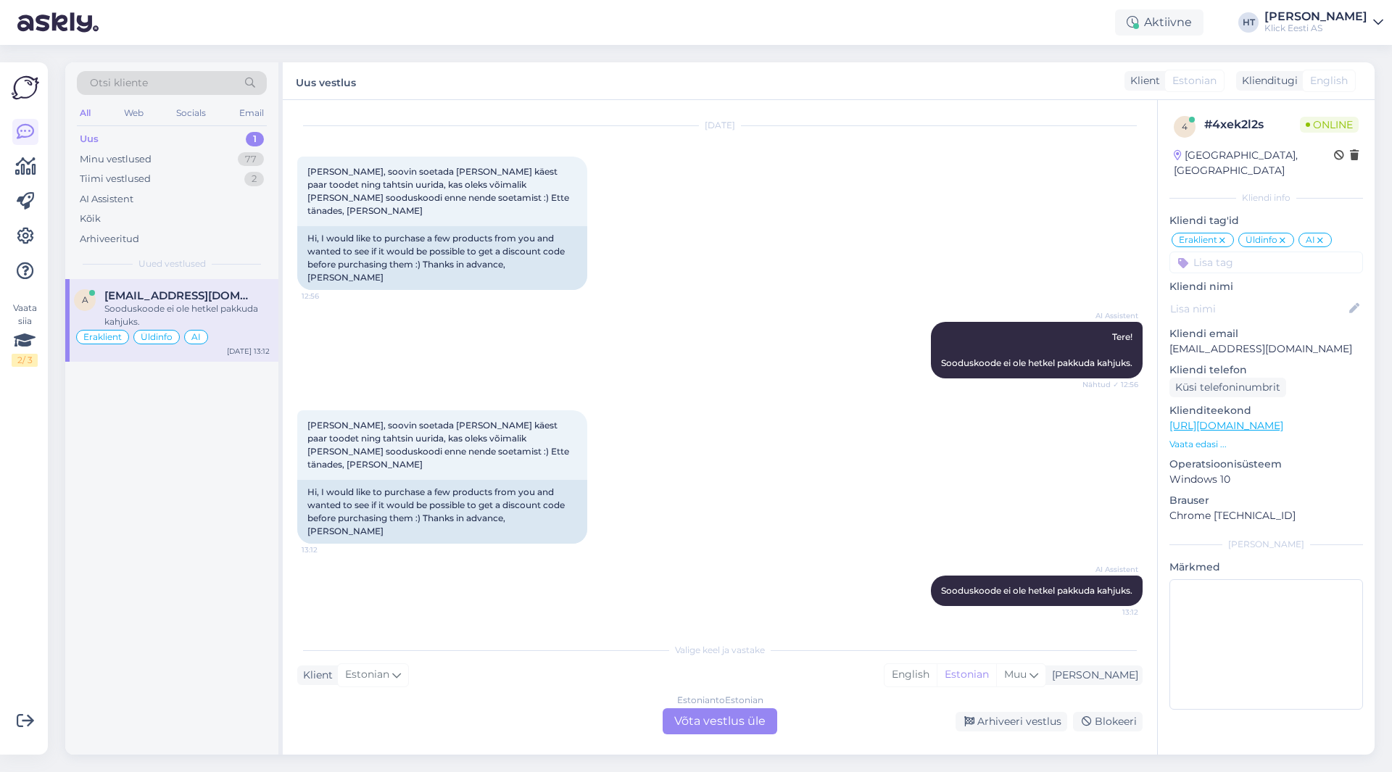
scroll to position [0, 0]
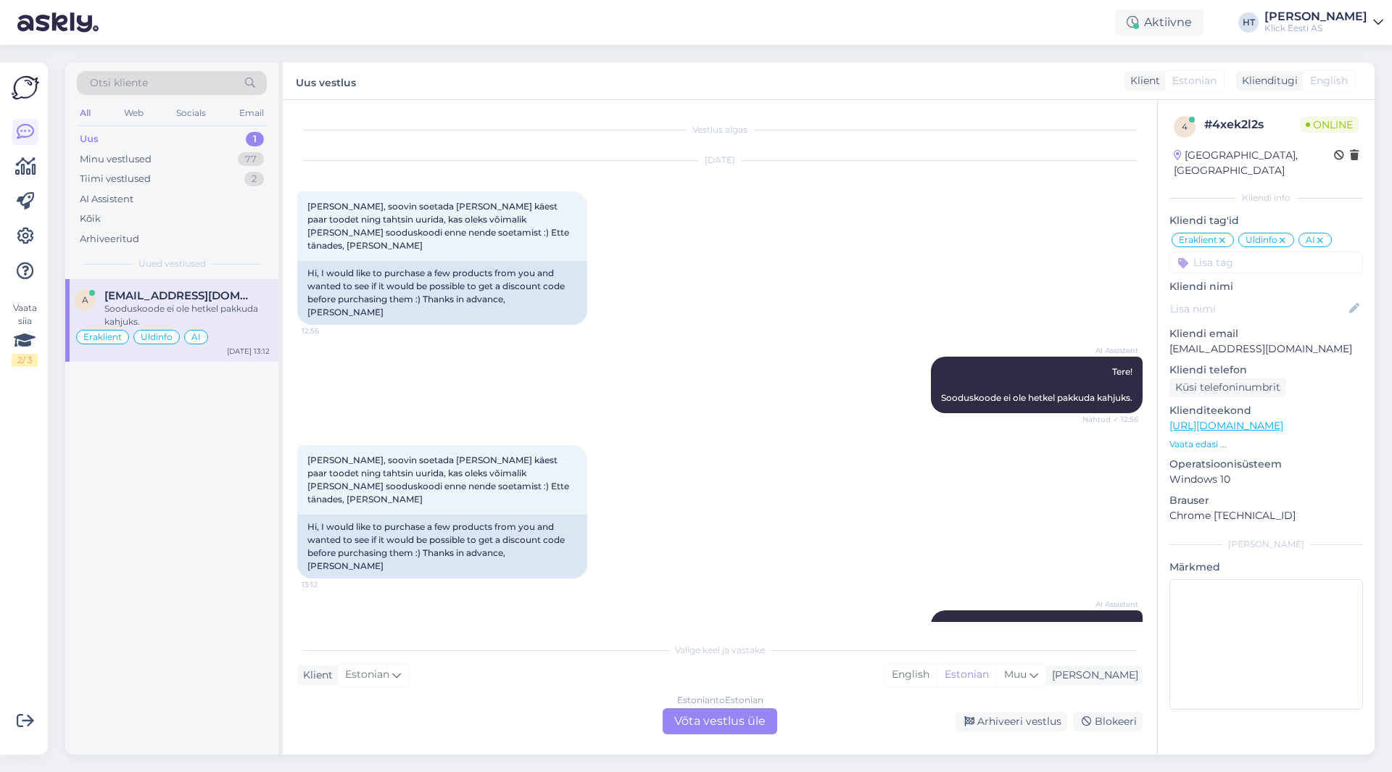
click at [681, 724] on div "Estonian to Estonian Võta vestlus üle" at bounding box center [720, 721] width 115 height 26
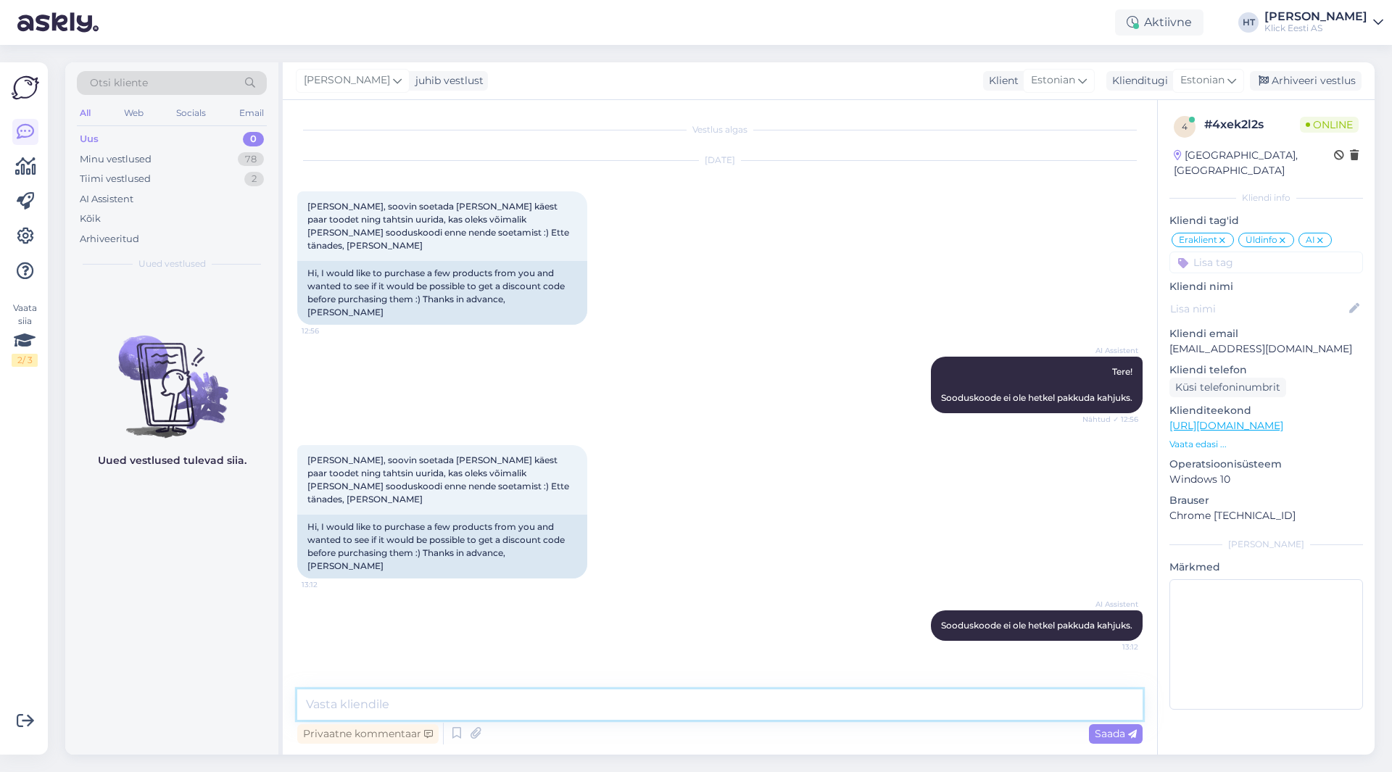
click at [693, 711] on textarea at bounding box center [720, 705] width 846 height 30
type textarea "Sooduskoode ei leidu."
click at [252, 152] on div "78" at bounding box center [251, 159] width 26 height 15
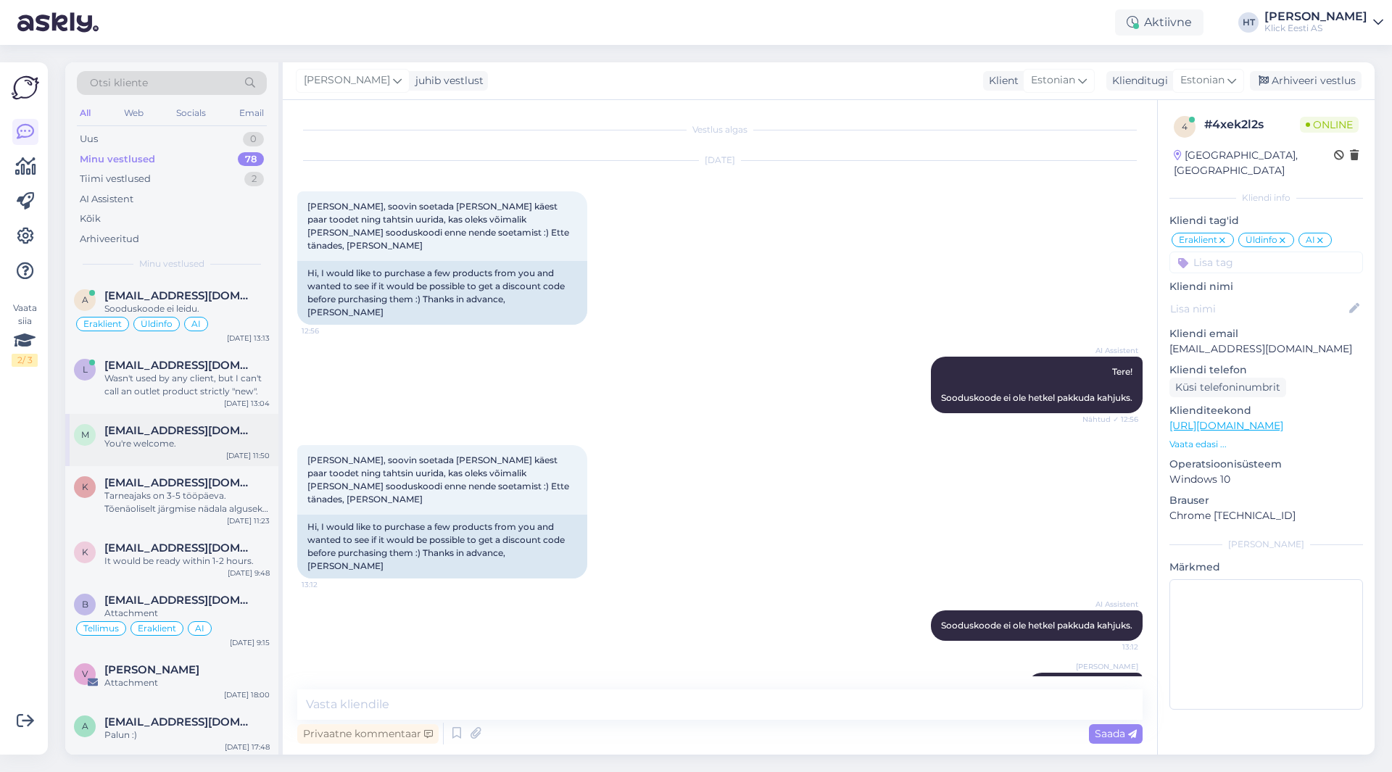
click at [173, 425] on span "[EMAIL_ADDRESS][DOMAIN_NAME]" at bounding box center [179, 430] width 151 height 13
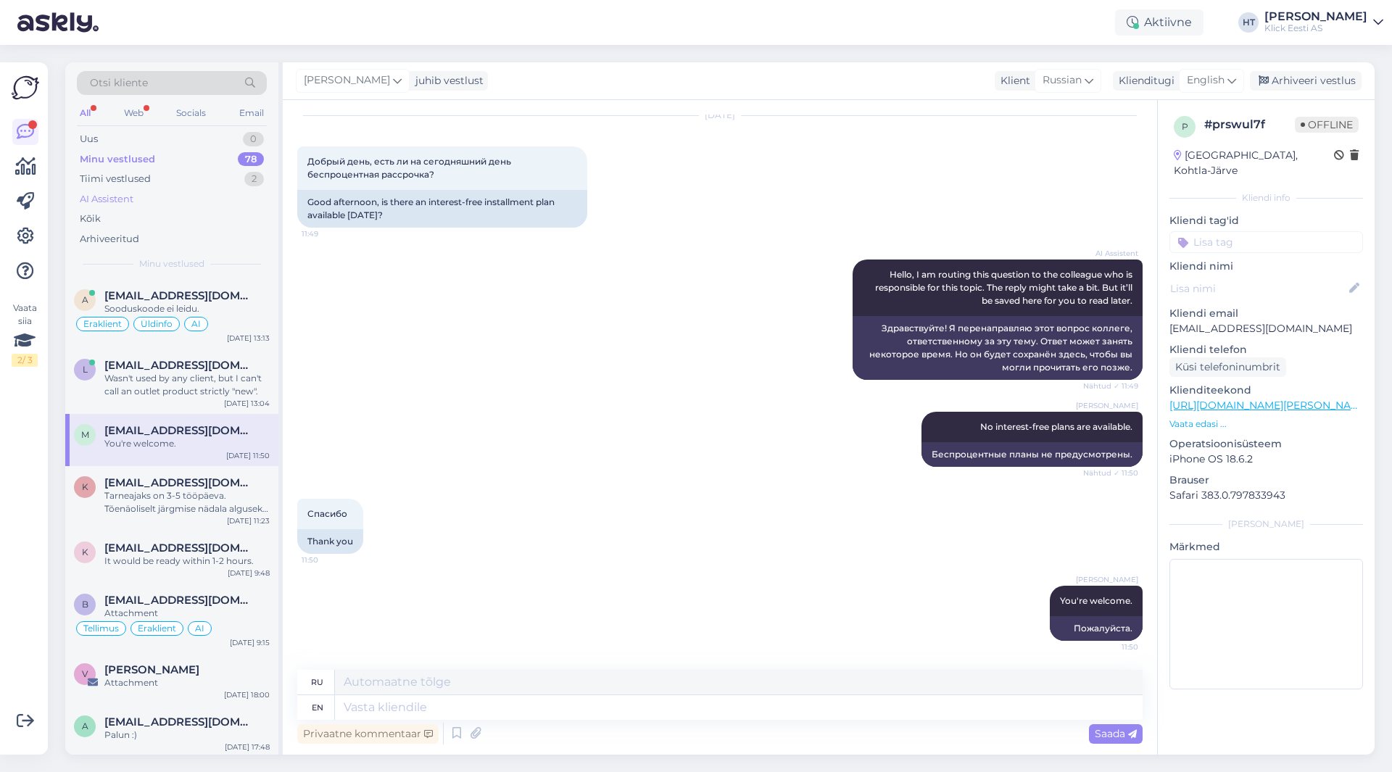
click at [133, 201] on div "AI Assistent" at bounding box center [107, 199] width 54 height 15
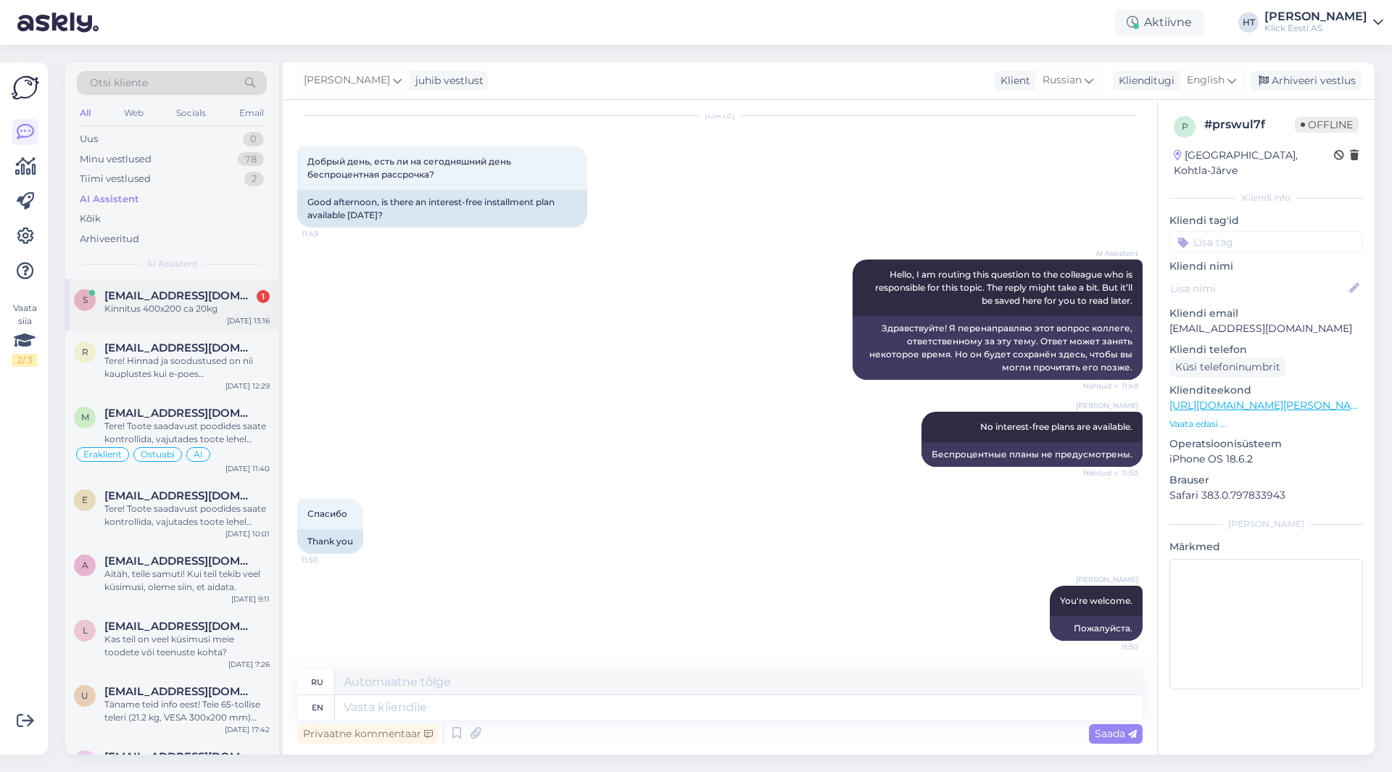
click at [198, 286] on div "S [EMAIL_ADDRESS][DOMAIN_NAME] 1 Kinnitus 400x200 ca 20kg [DATE] 13:16" at bounding box center [171, 305] width 213 height 52
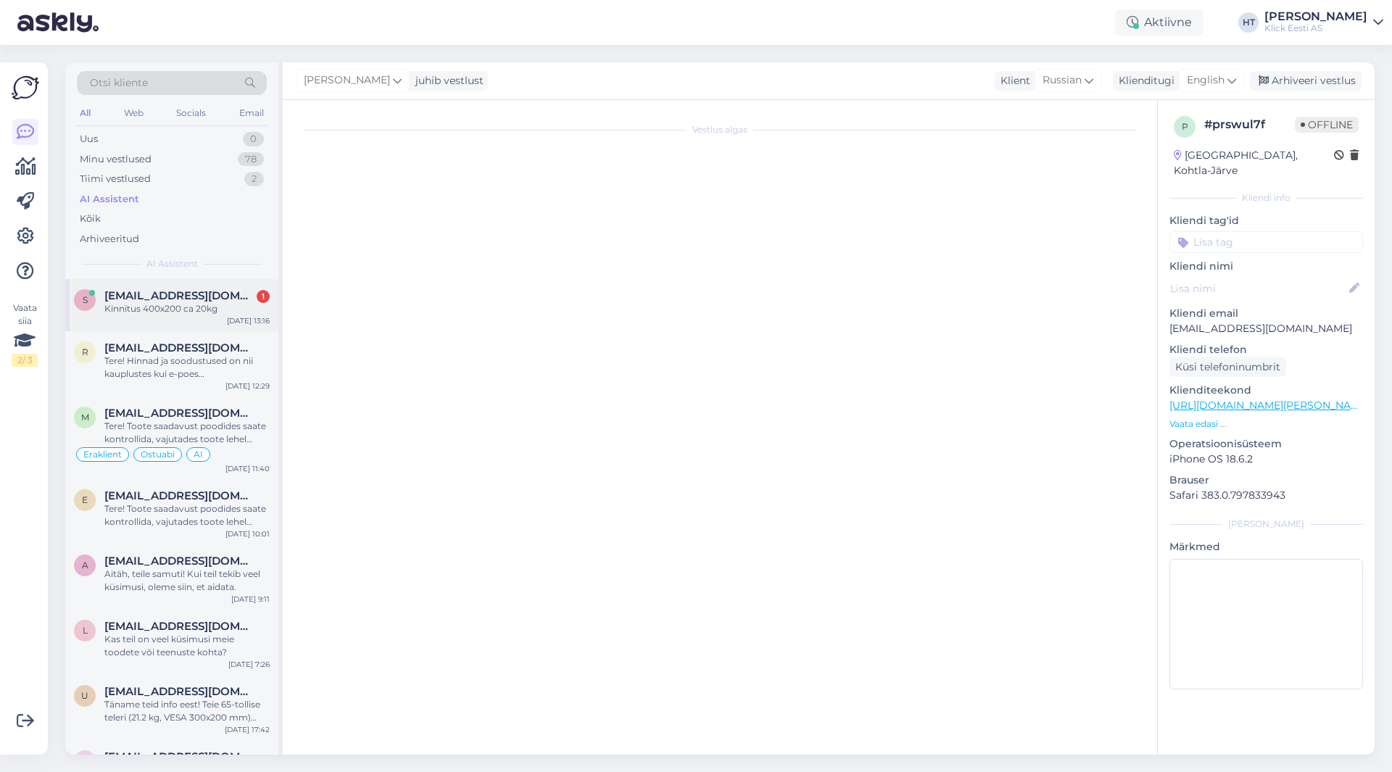
scroll to position [0, 0]
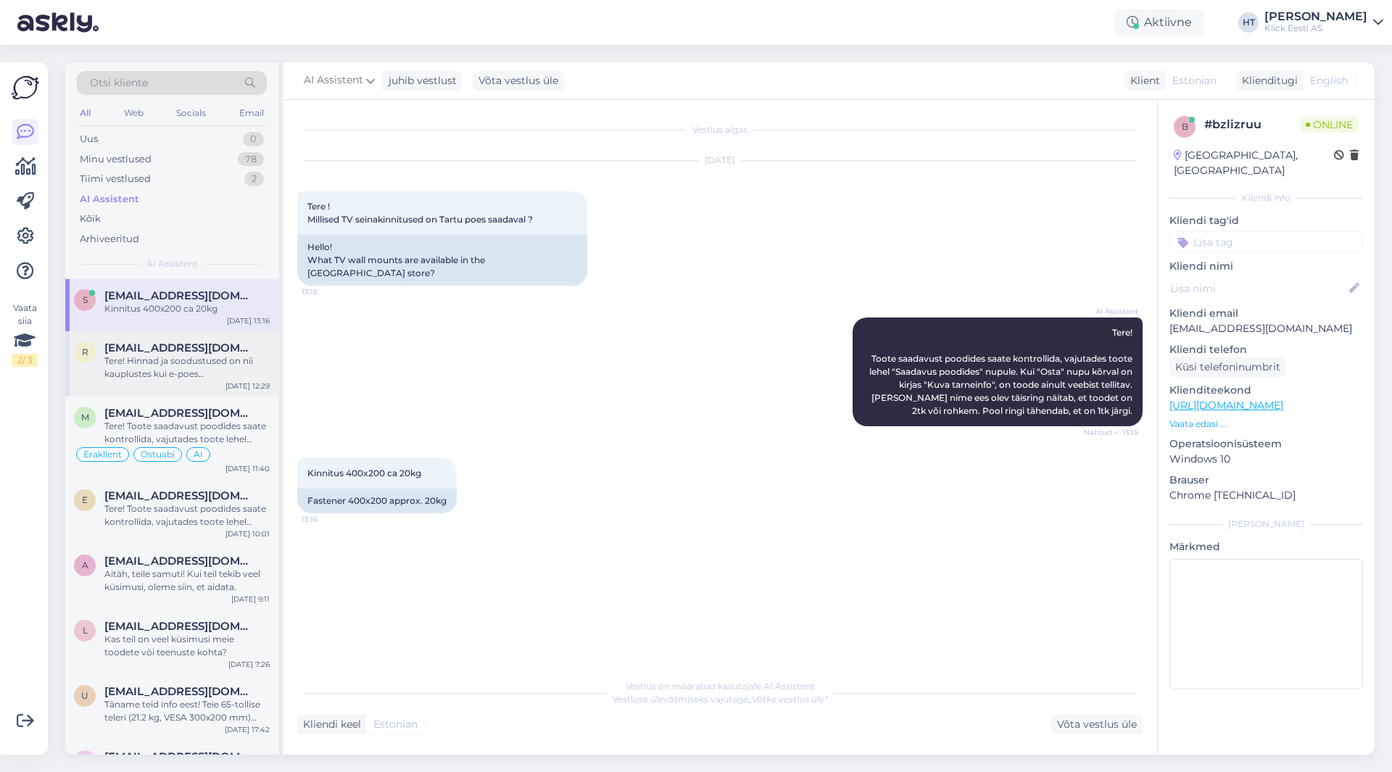
click at [197, 357] on div "Tere! Hinnad ja soodustused on nii kauplustes kui e-poes [PERSON_NAME], väljaar…" at bounding box center [186, 368] width 165 height 26
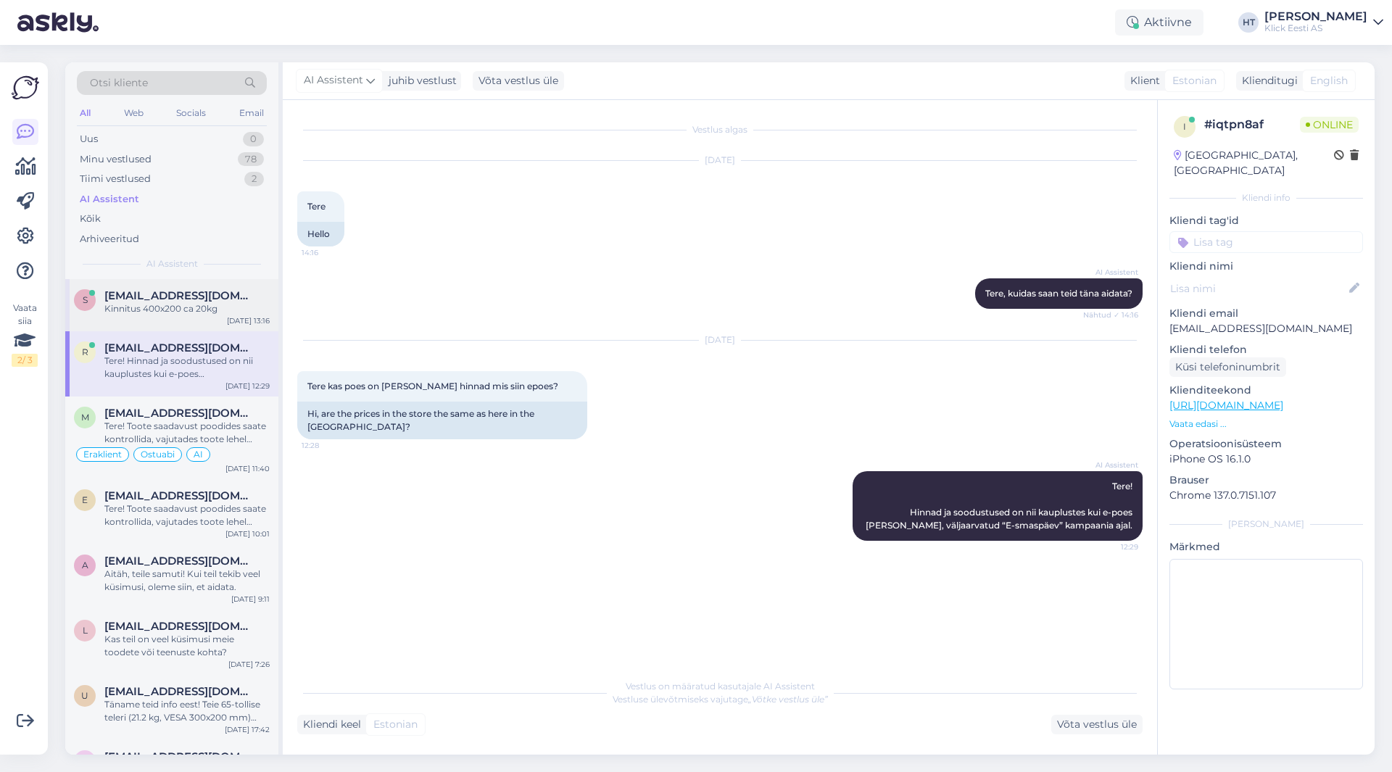
click at [204, 291] on span "[EMAIL_ADDRESS][DOMAIN_NAME]" at bounding box center [179, 295] width 151 height 13
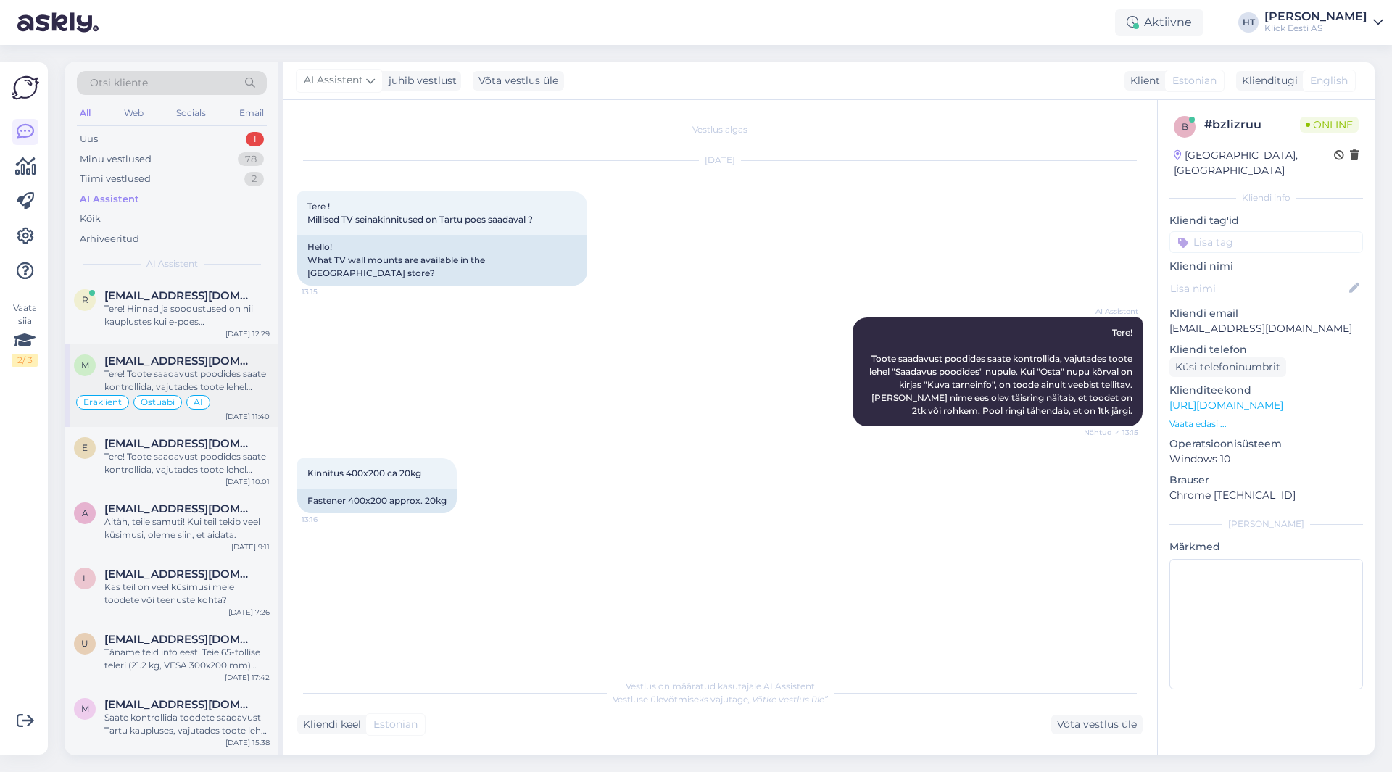
click at [231, 350] on div "m [EMAIL_ADDRESS][DOMAIN_NAME] Tere! Toote saadavust poodides saate kontrollida…" at bounding box center [171, 385] width 213 height 83
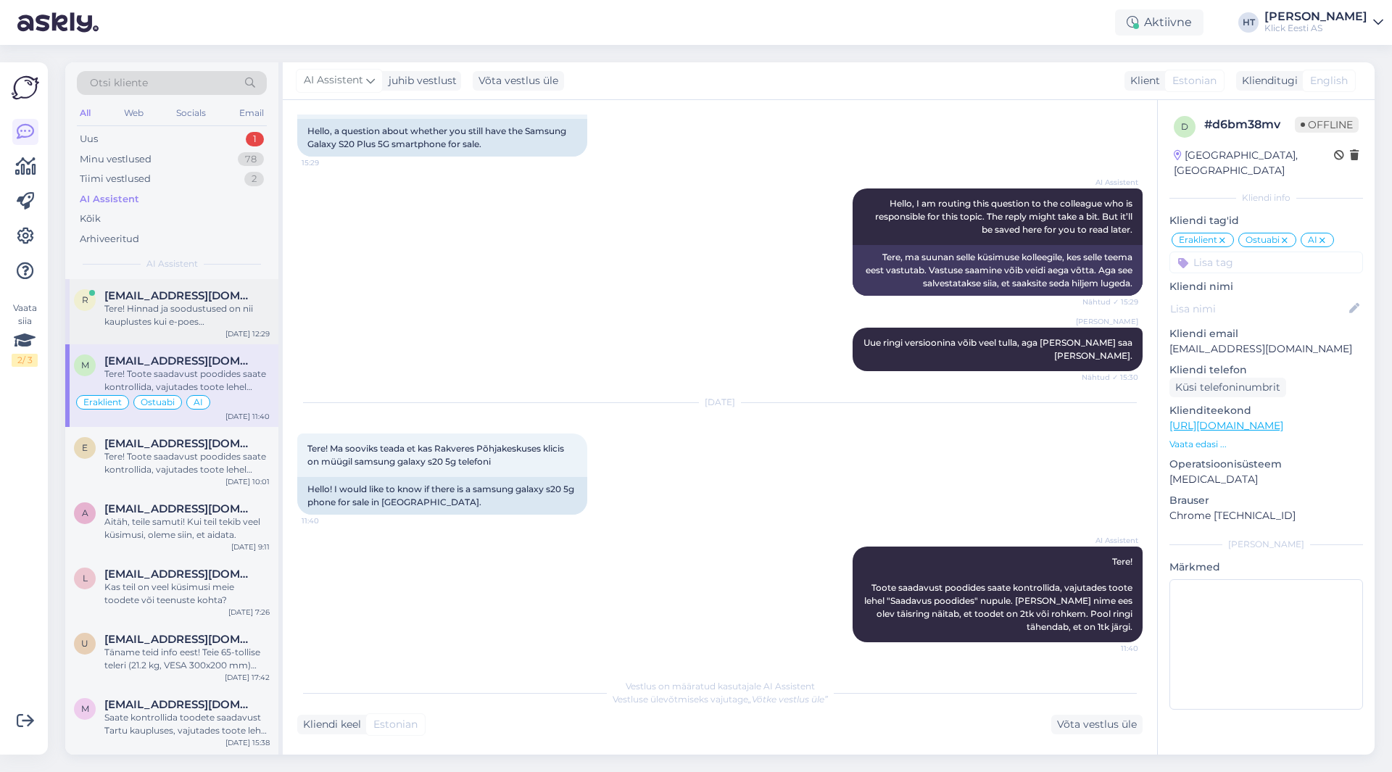
click at [234, 327] on div "Tere! Hinnad ja soodustused on nii kauplustes kui e-poes [PERSON_NAME], väljaar…" at bounding box center [186, 315] width 165 height 26
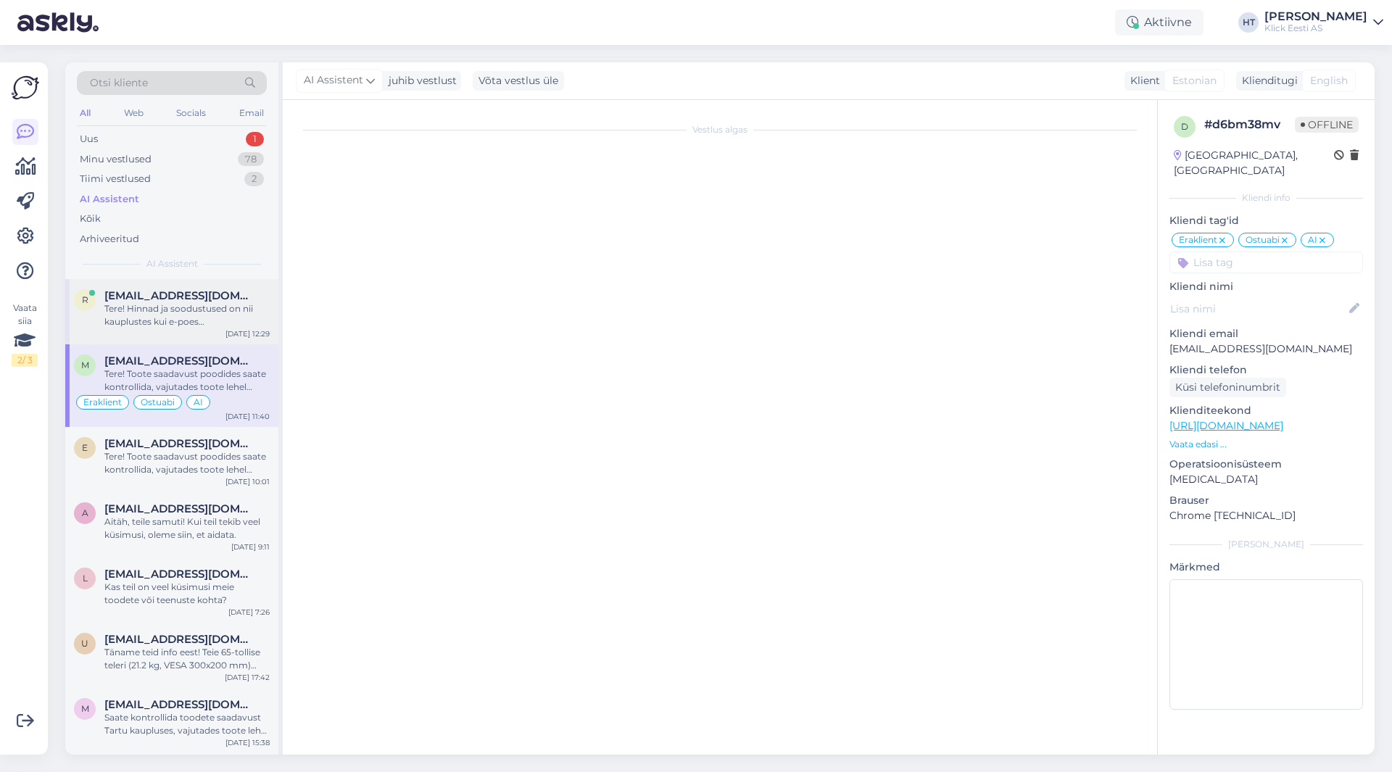
scroll to position [0, 0]
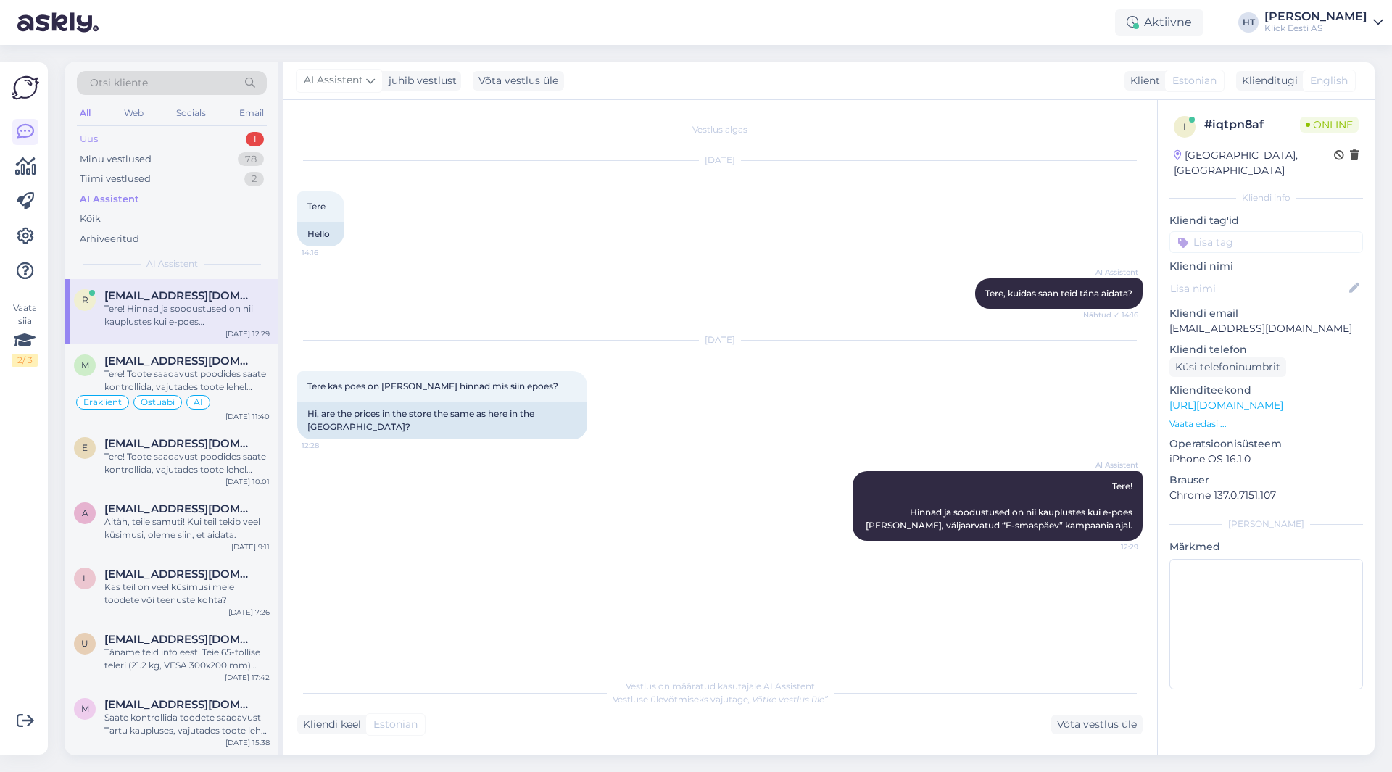
click at [220, 142] on div "Uus 1" at bounding box center [172, 139] width 190 height 20
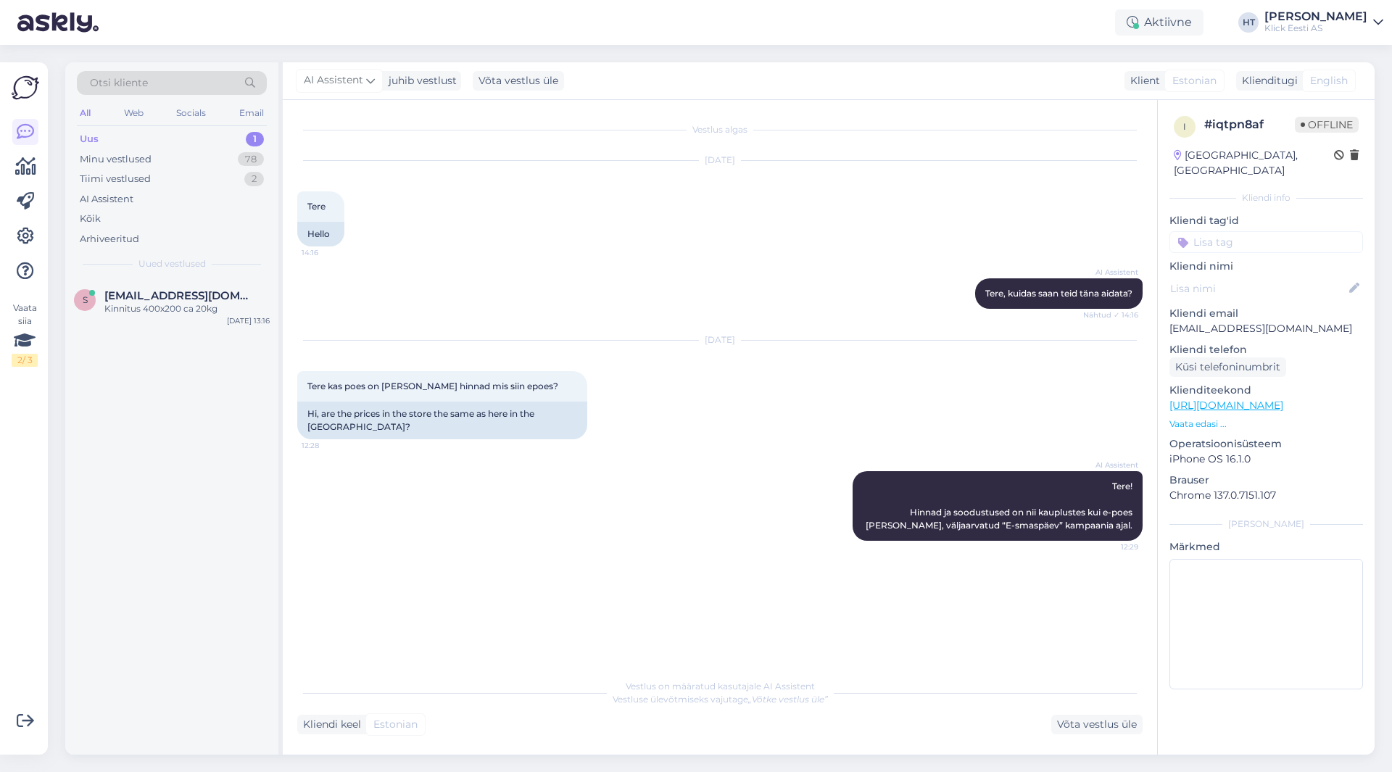
click at [218, 273] on div "Otsi kliente All Web Socials Email Uus 1 Minu vestlused 78 Tiimi vestlused 2 AI…" at bounding box center [171, 170] width 213 height 217
click at [218, 282] on div "S [EMAIL_ADDRESS][DOMAIN_NAME] Kinnitus 400x200 ca 20kg [DATE] 13:16" at bounding box center [171, 305] width 213 height 52
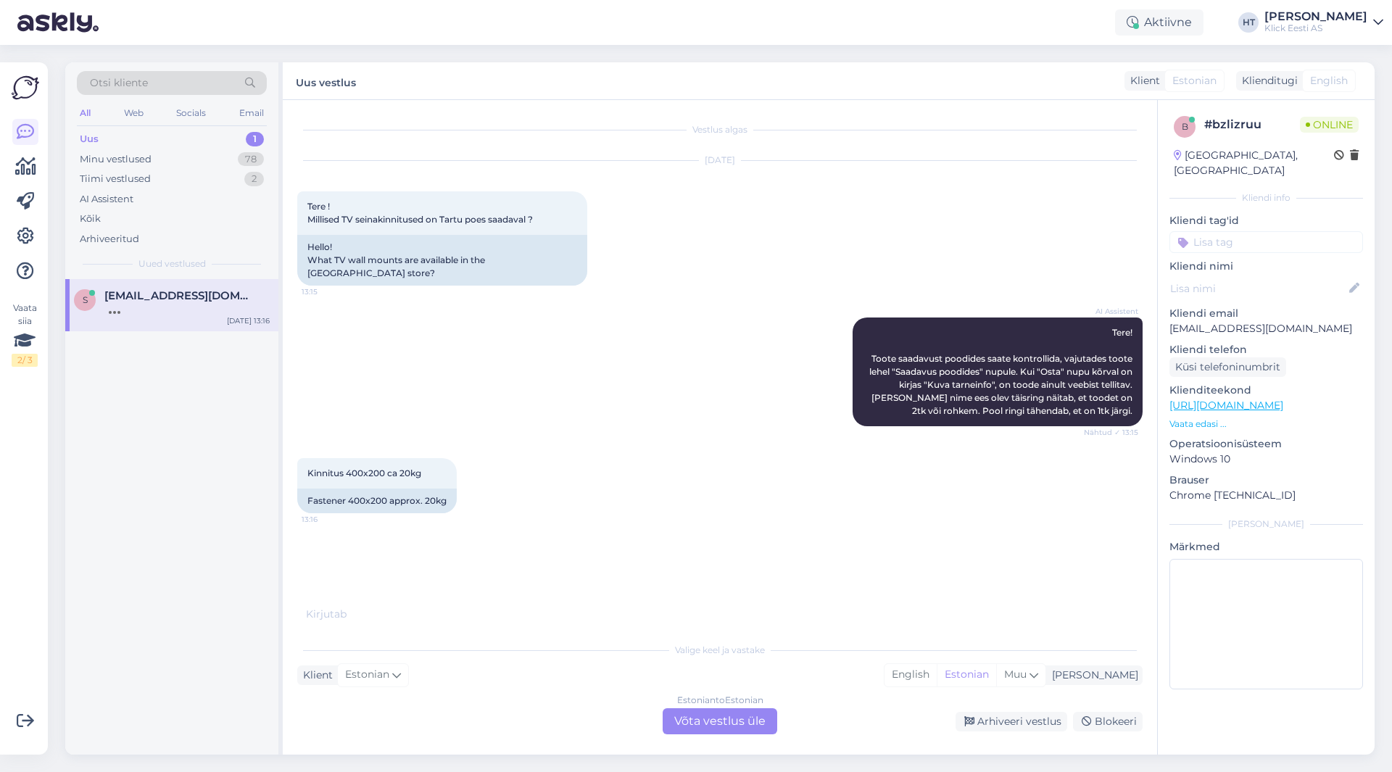
click at [455, 344] on div "AI Assistent Tere! Toote saadavust poodides saate kontrollida, vajutades toote …" at bounding box center [720, 372] width 846 height 141
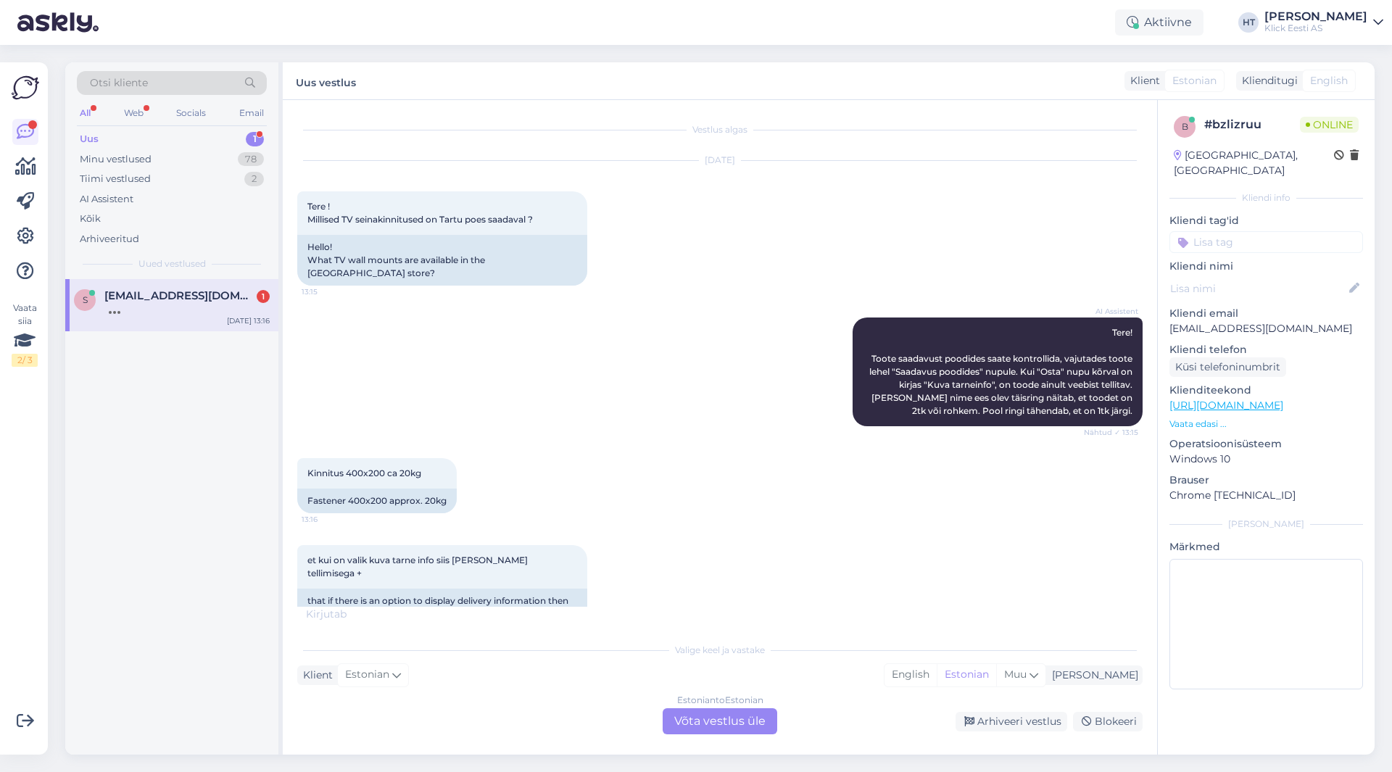
click at [704, 728] on div "Estonian to Estonian Võta vestlus üle" at bounding box center [720, 721] width 115 height 26
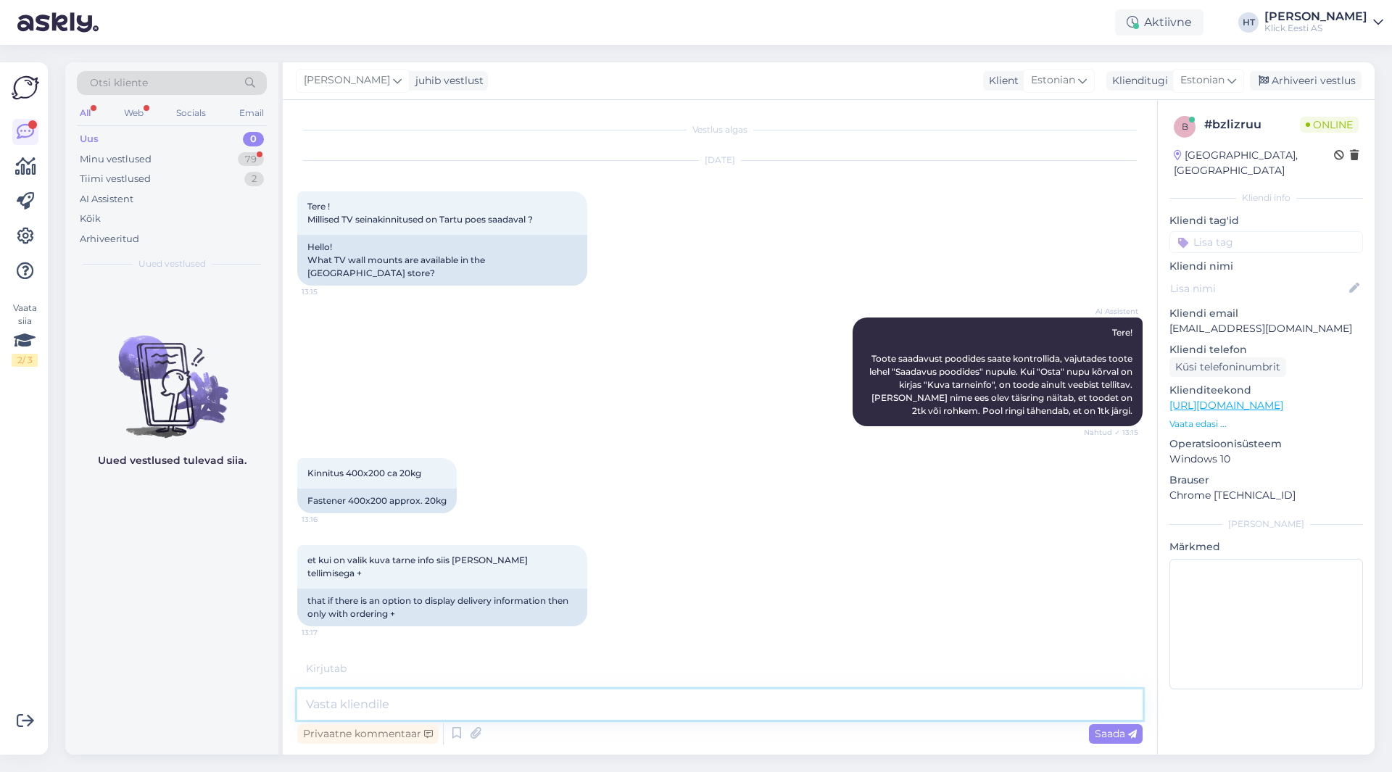
click at [703, 709] on textarea at bounding box center [720, 705] width 846 height 30
paste textarea "[URL][DOMAIN_NAME]"
type textarea "Sel juhul on [PERSON_NAME] tellitav. Laos olevad leiab siit: [URL][DOMAIN_NAME]"
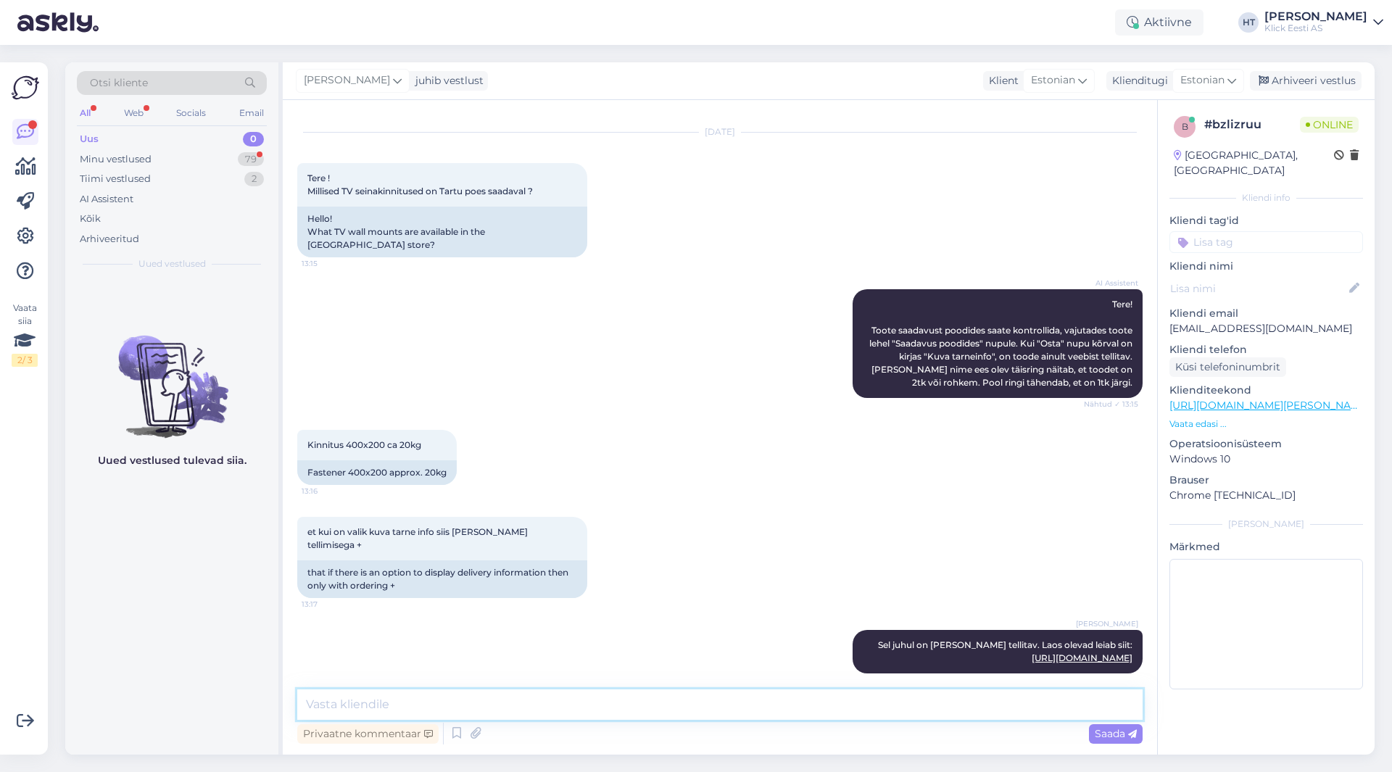
scroll to position [91, 0]
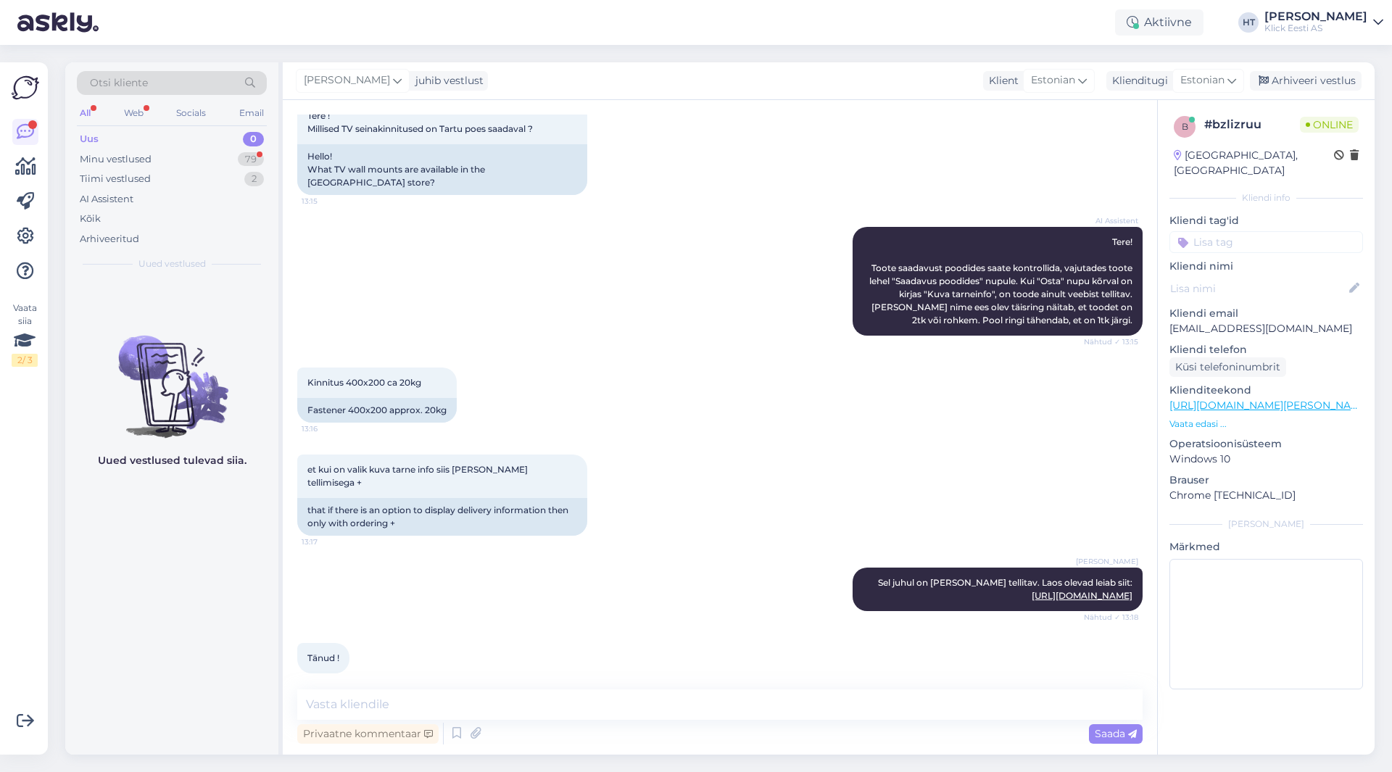
click at [484, 552] on div "[PERSON_NAME] Sel juhul on [PERSON_NAME] tellitav. Laos olevad leiab siit: [URL…" at bounding box center [720, 589] width 846 height 75
click at [500, 706] on textarea at bounding box center [720, 705] width 846 height 30
type textarea "Palun!"
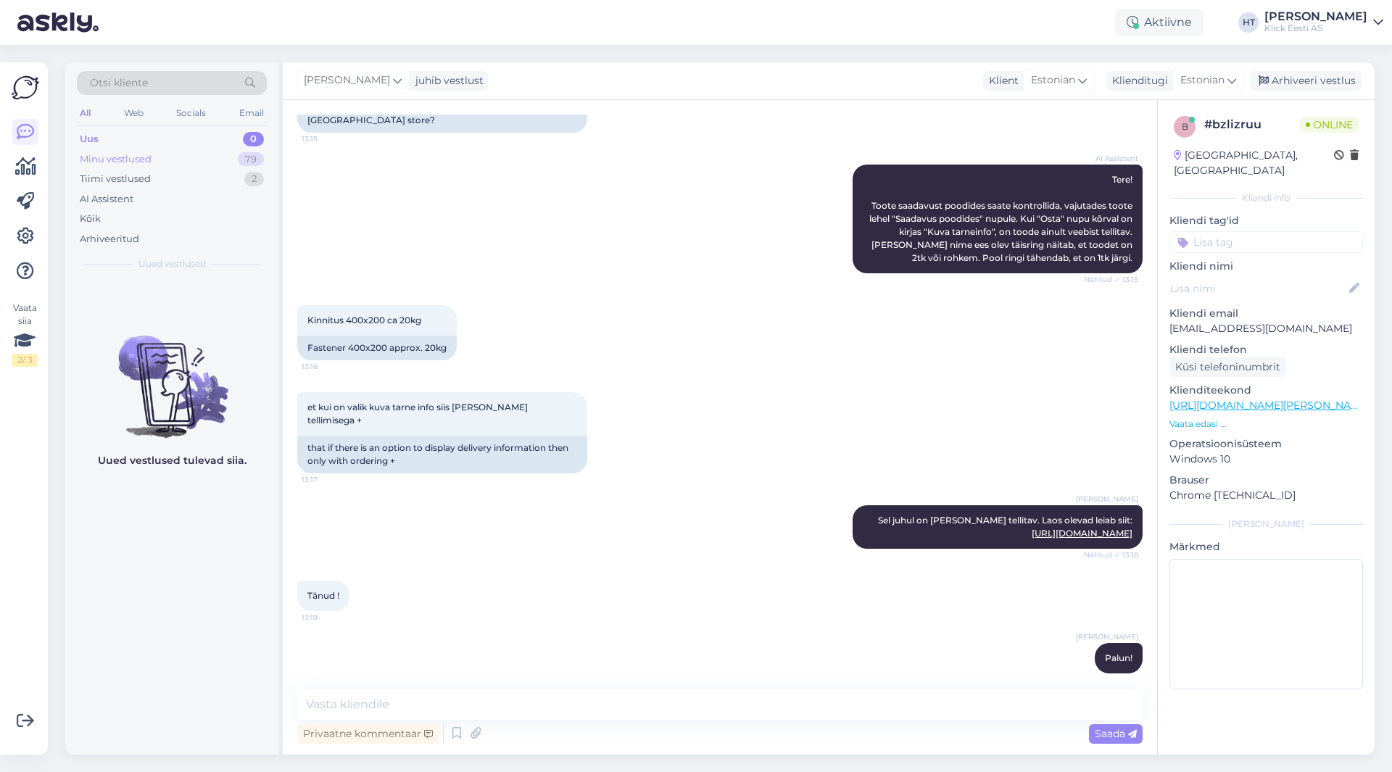
click at [218, 158] on div "Minu vestlused 79" at bounding box center [172, 159] width 190 height 20
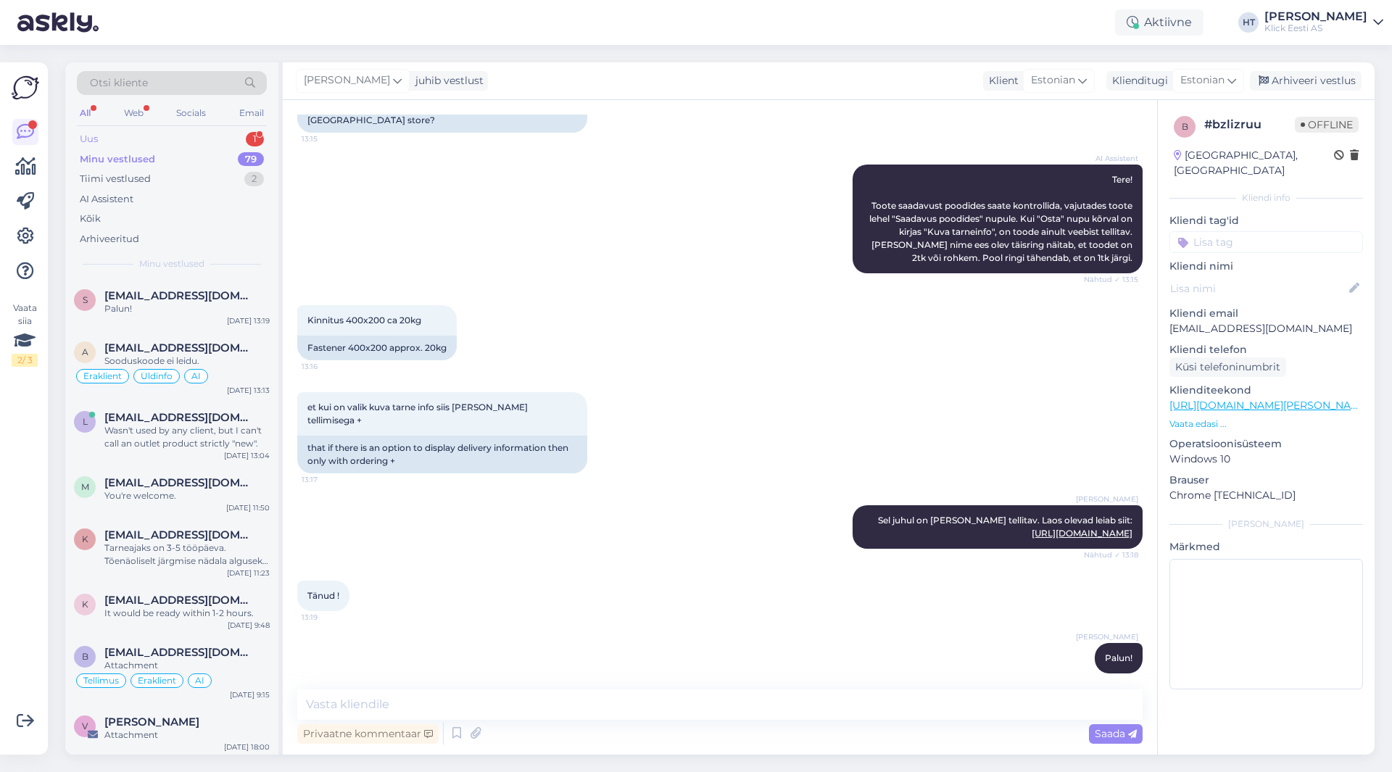
click at [226, 144] on div "Uus 1" at bounding box center [172, 139] width 190 height 20
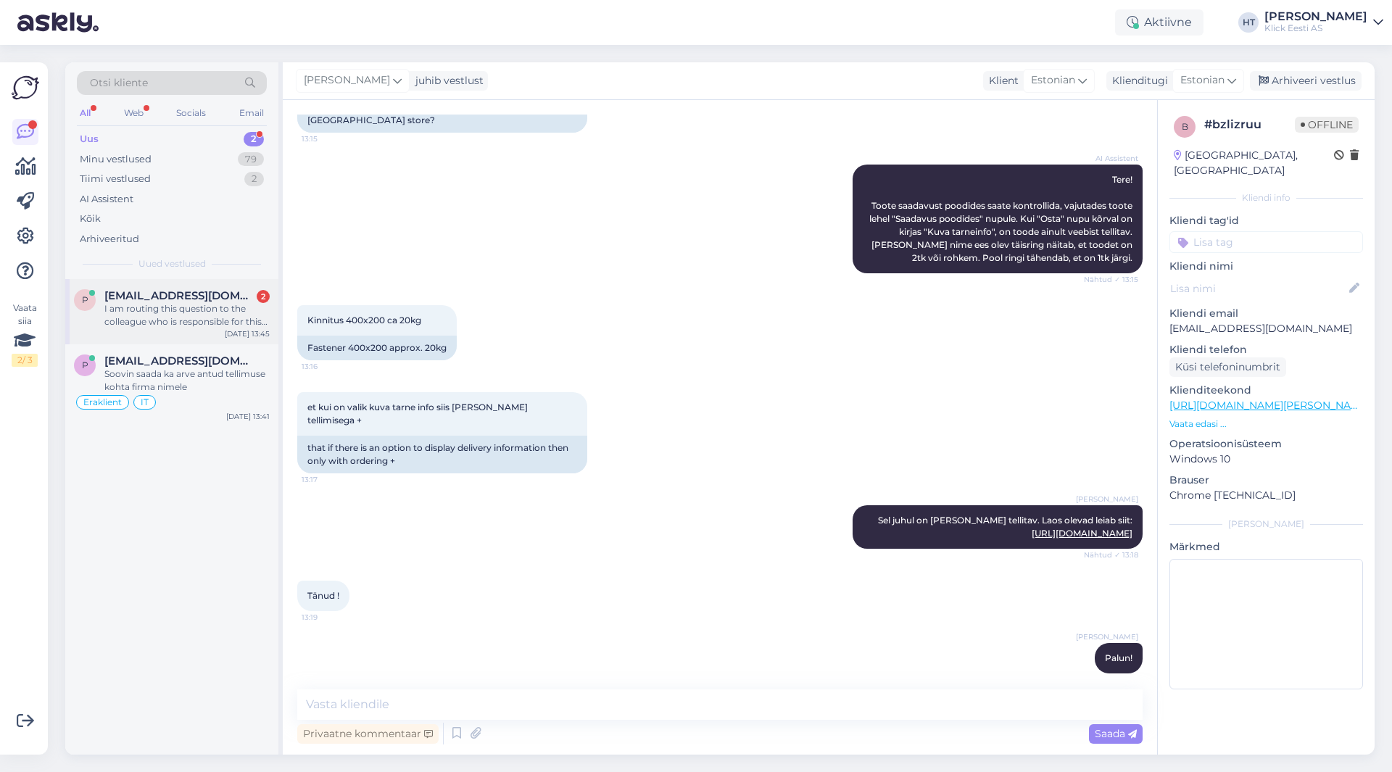
click at [199, 297] on span "[EMAIL_ADDRESS][DOMAIN_NAME]" at bounding box center [179, 295] width 151 height 13
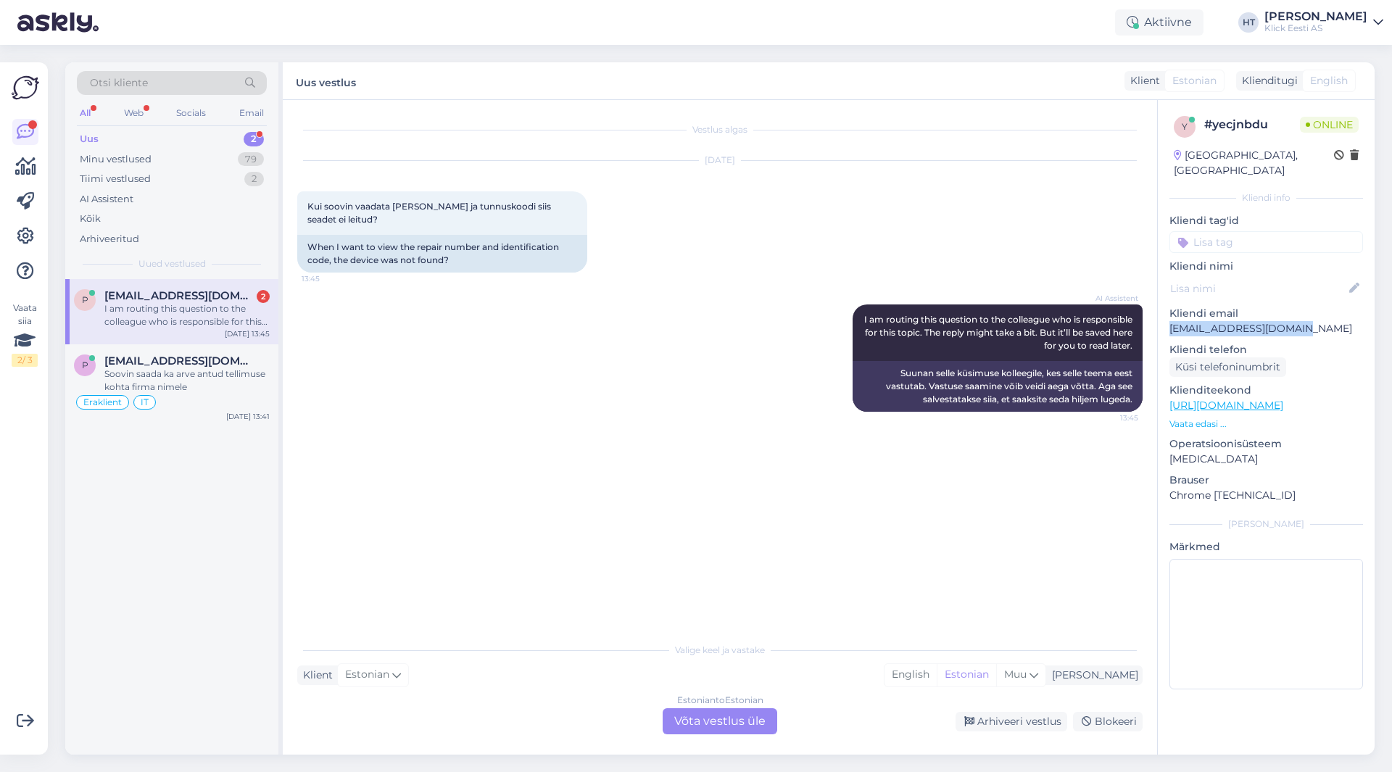
drag, startPoint x: 1172, startPoint y: 314, endPoint x: 1296, endPoint y: 318, distance: 124.1
click at [1296, 321] on p "[EMAIL_ADDRESS][DOMAIN_NAME]" at bounding box center [1267, 328] width 194 height 15
copy p "[EMAIL_ADDRESS][DOMAIN_NAME]"
click at [199, 90] on div "Otsi kliente" at bounding box center [172, 83] width 190 height 24
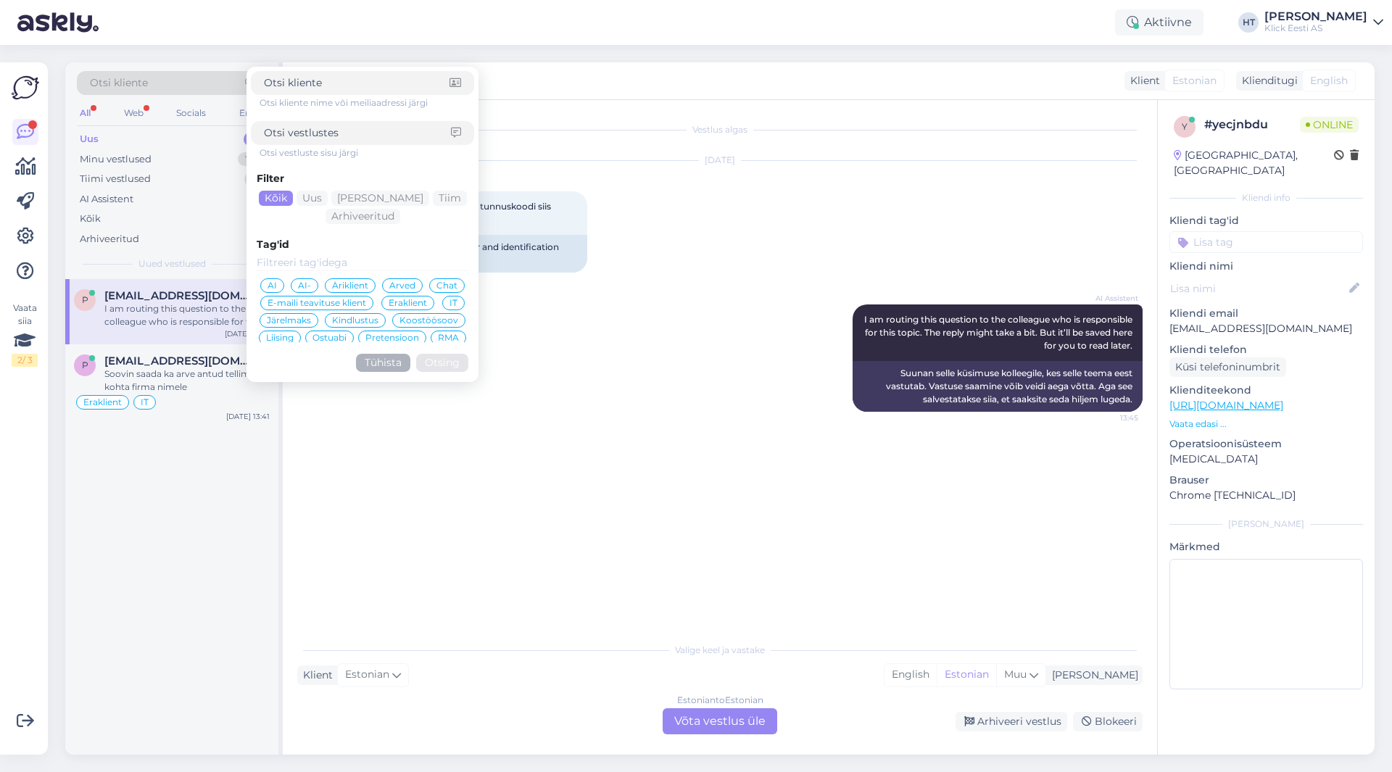
click at [341, 83] on input at bounding box center [357, 82] width 186 height 15
type input "[EMAIL_ADDRESS][DOMAIN_NAME]"
click button "Otsing" at bounding box center [442, 363] width 52 height 18
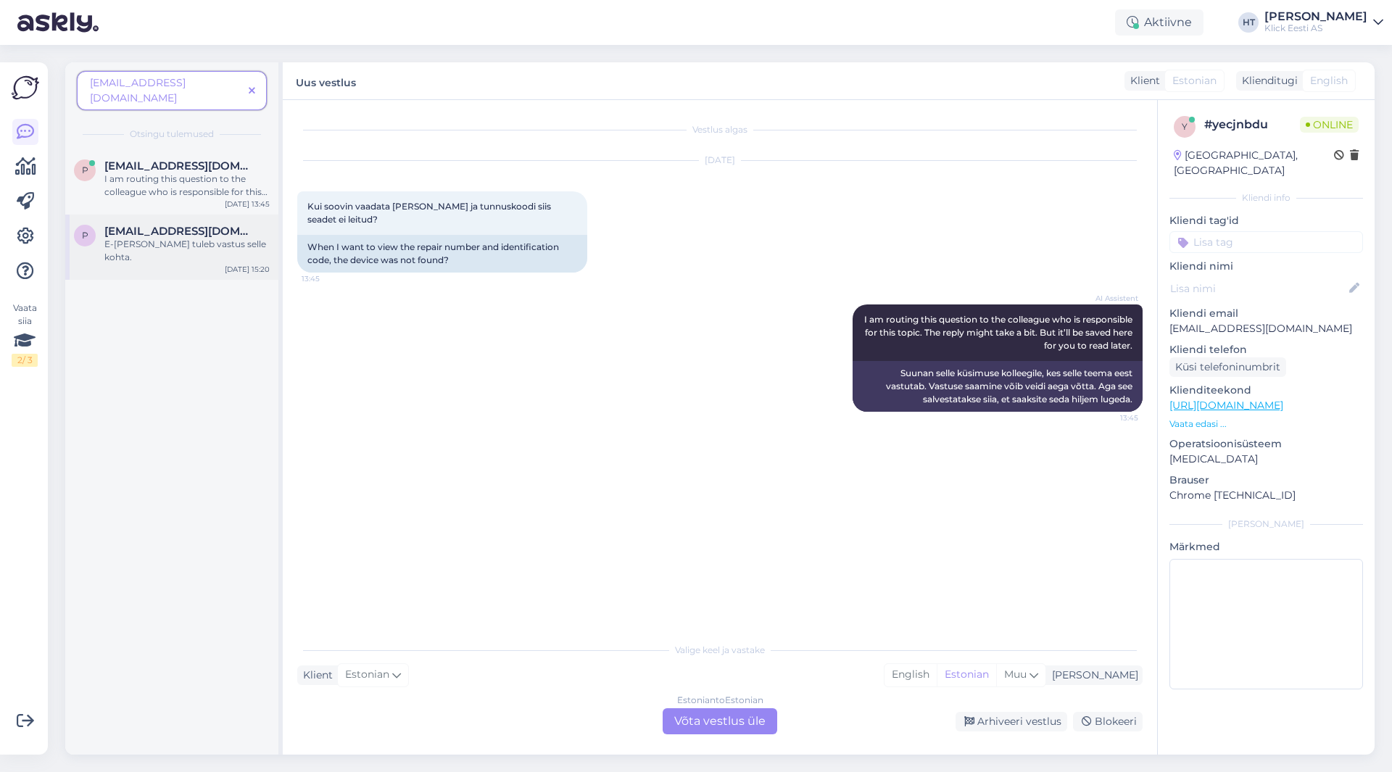
click at [150, 238] on div "E-[PERSON_NAME] tuleb vastus selle kohta." at bounding box center [186, 251] width 165 height 26
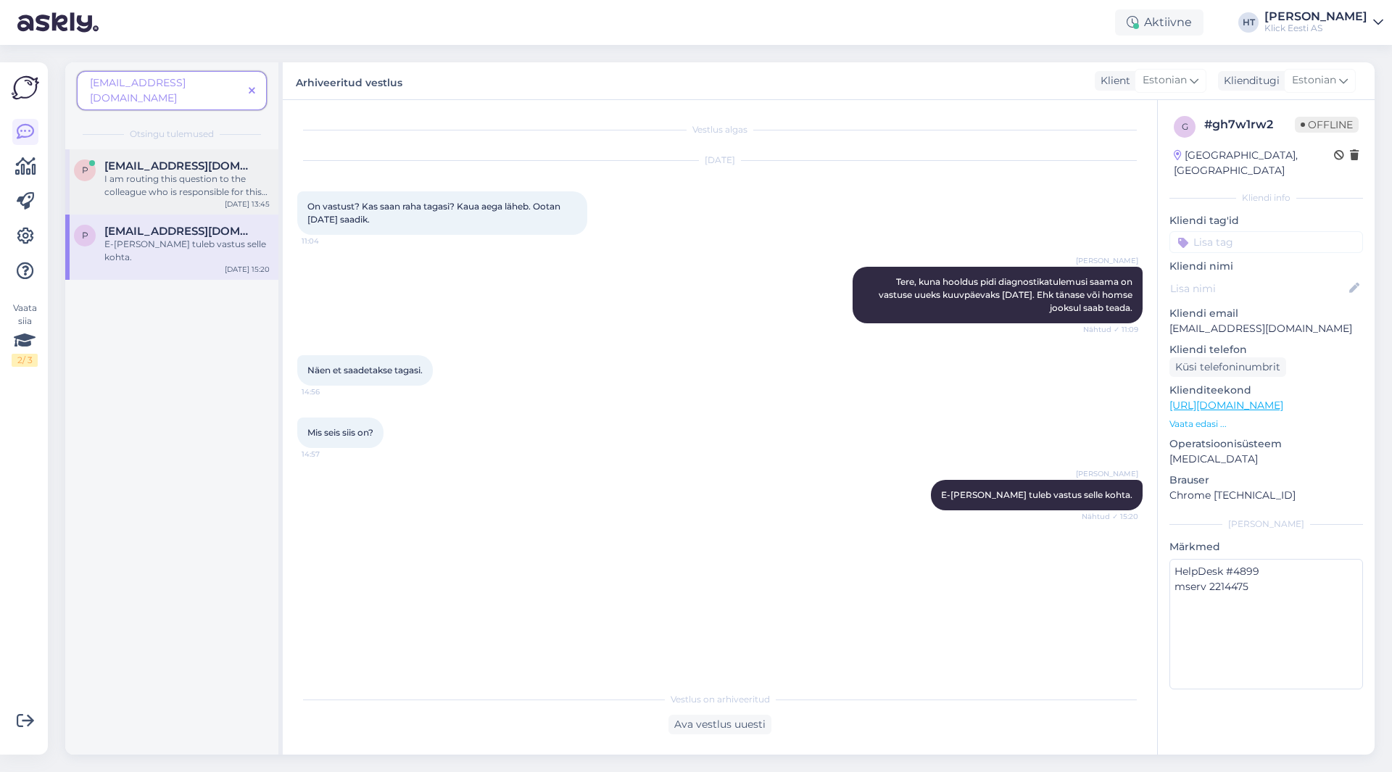
click at [208, 173] on div "I am routing this question to the colleague who is responsible for this topic. …" at bounding box center [186, 186] width 165 height 26
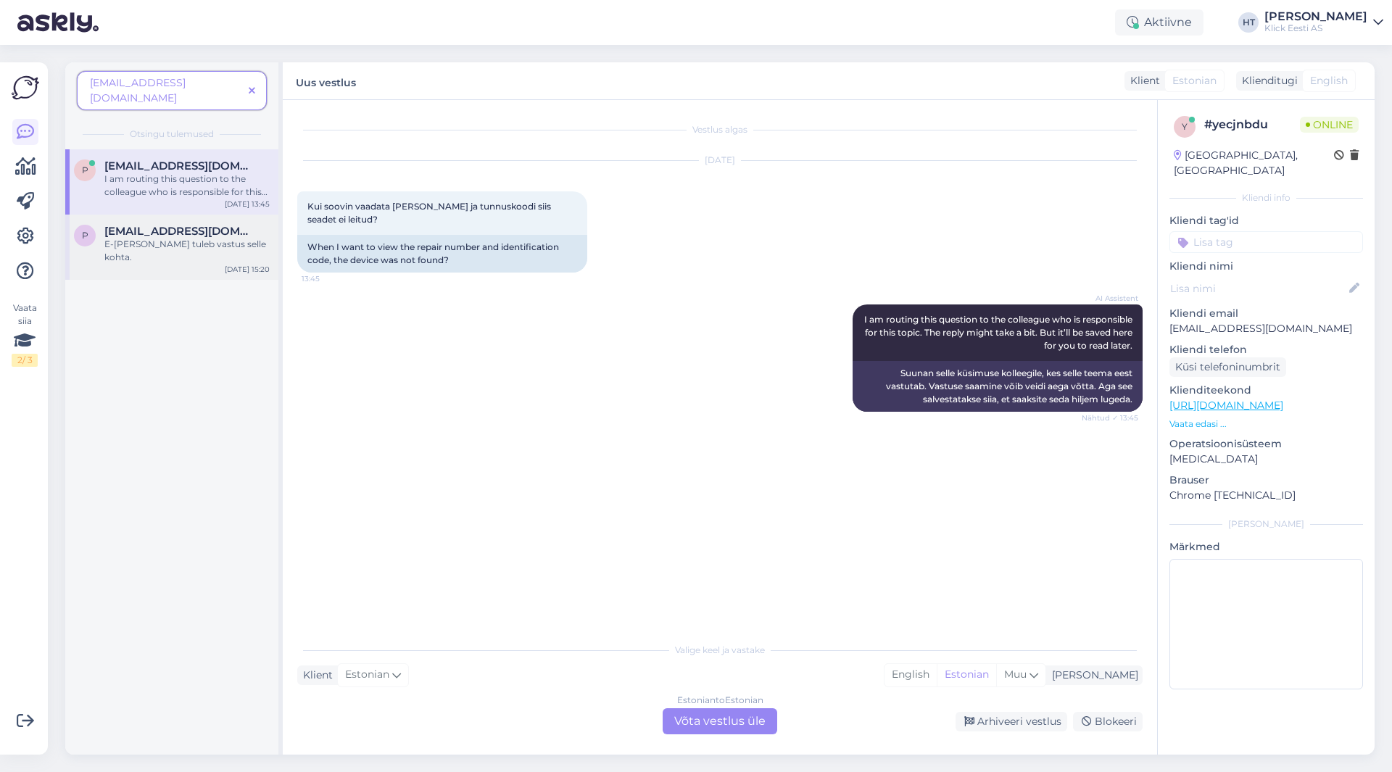
click at [165, 225] on span "[EMAIL_ADDRESS][DOMAIN_NAME]" at bounding box center [179, 231] width 151 height 13
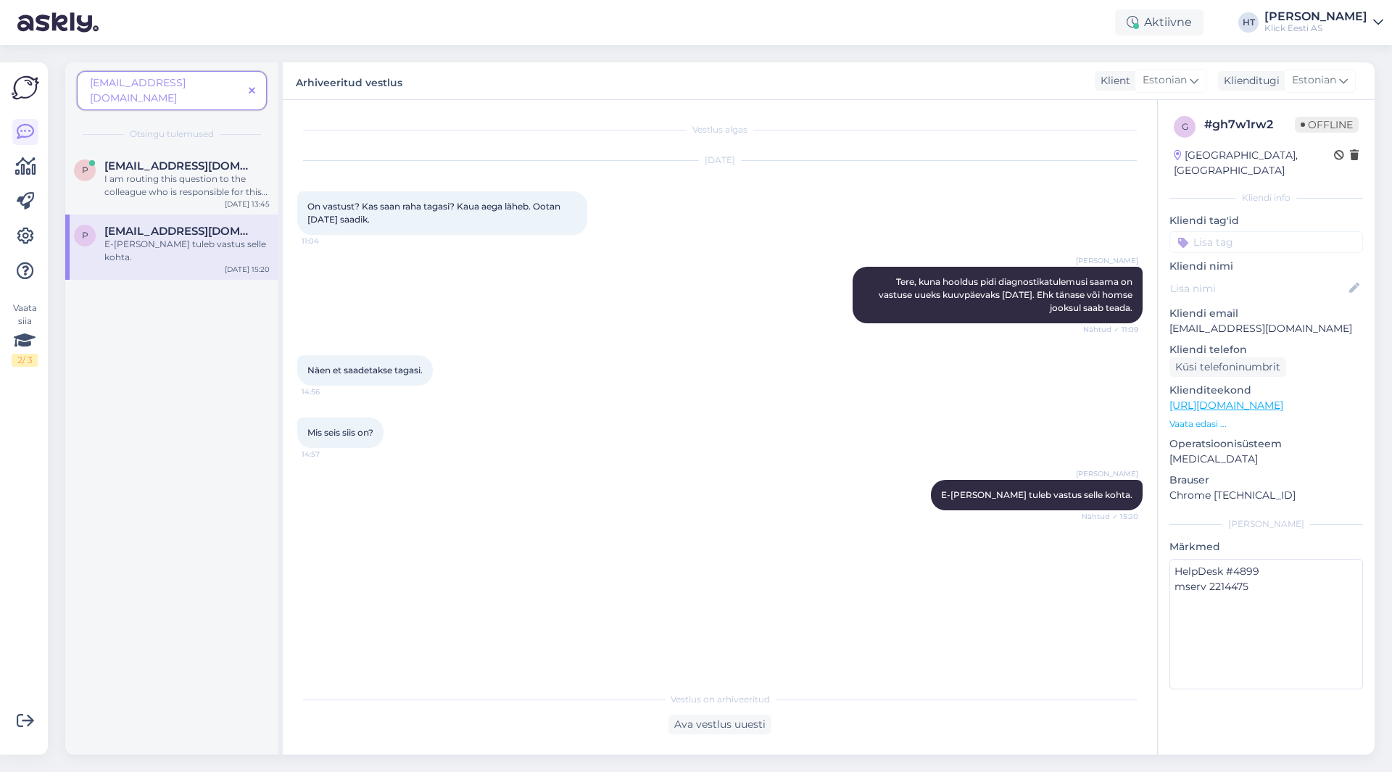
click at [257, 83] on span at bounding box center [252, 90] width 18 height 15
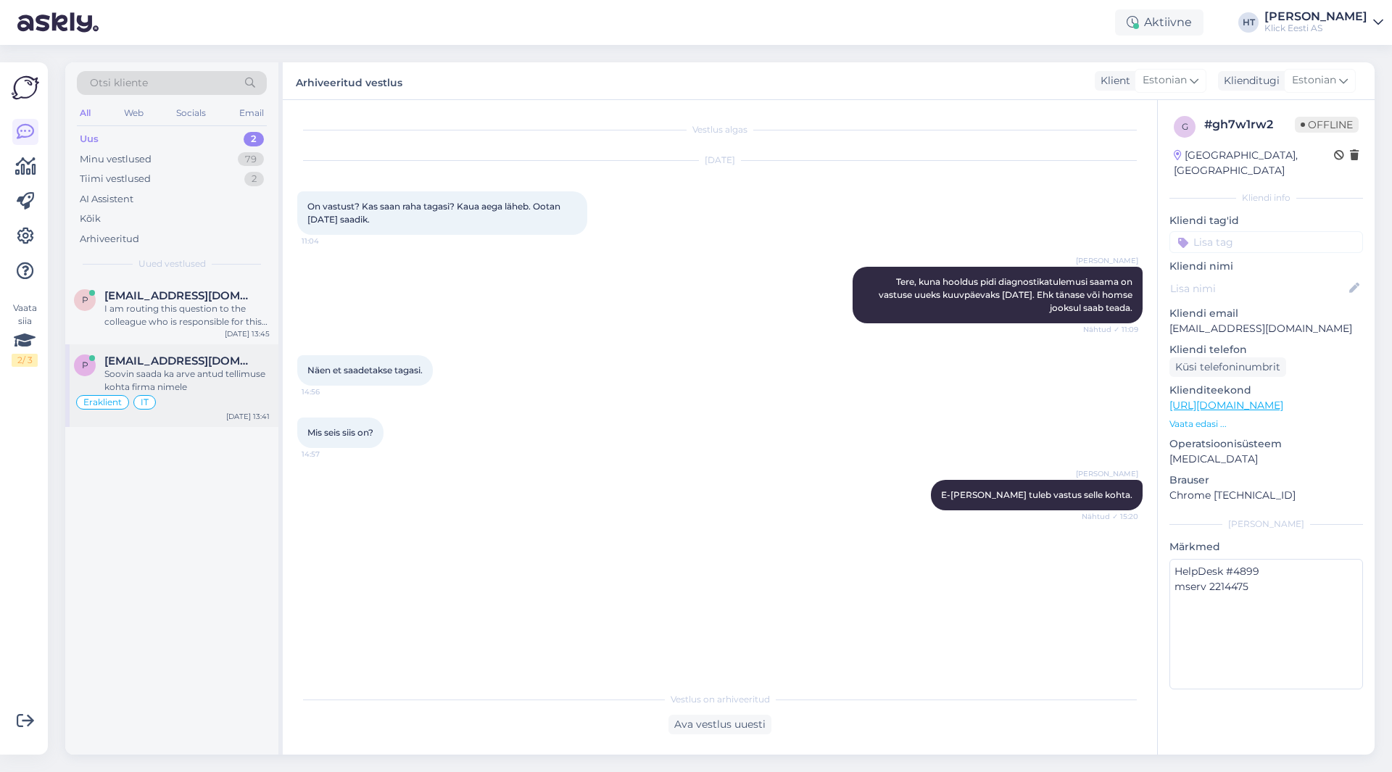
click at [192, 371] on div "Soovin saada ka arve antud tellimuse kohta firma nimele" at bounding box center [186, 381] width 165 height 26
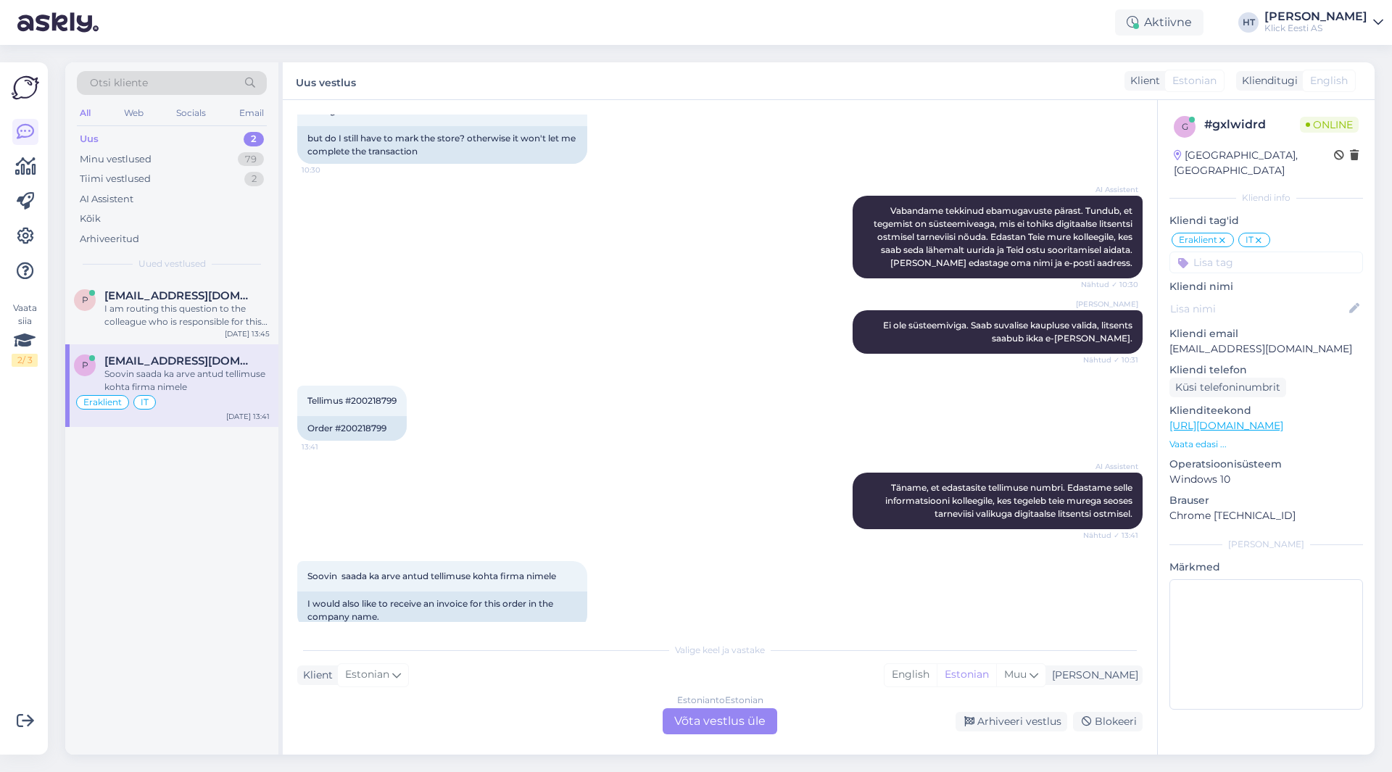
scroll to position [802, 0]
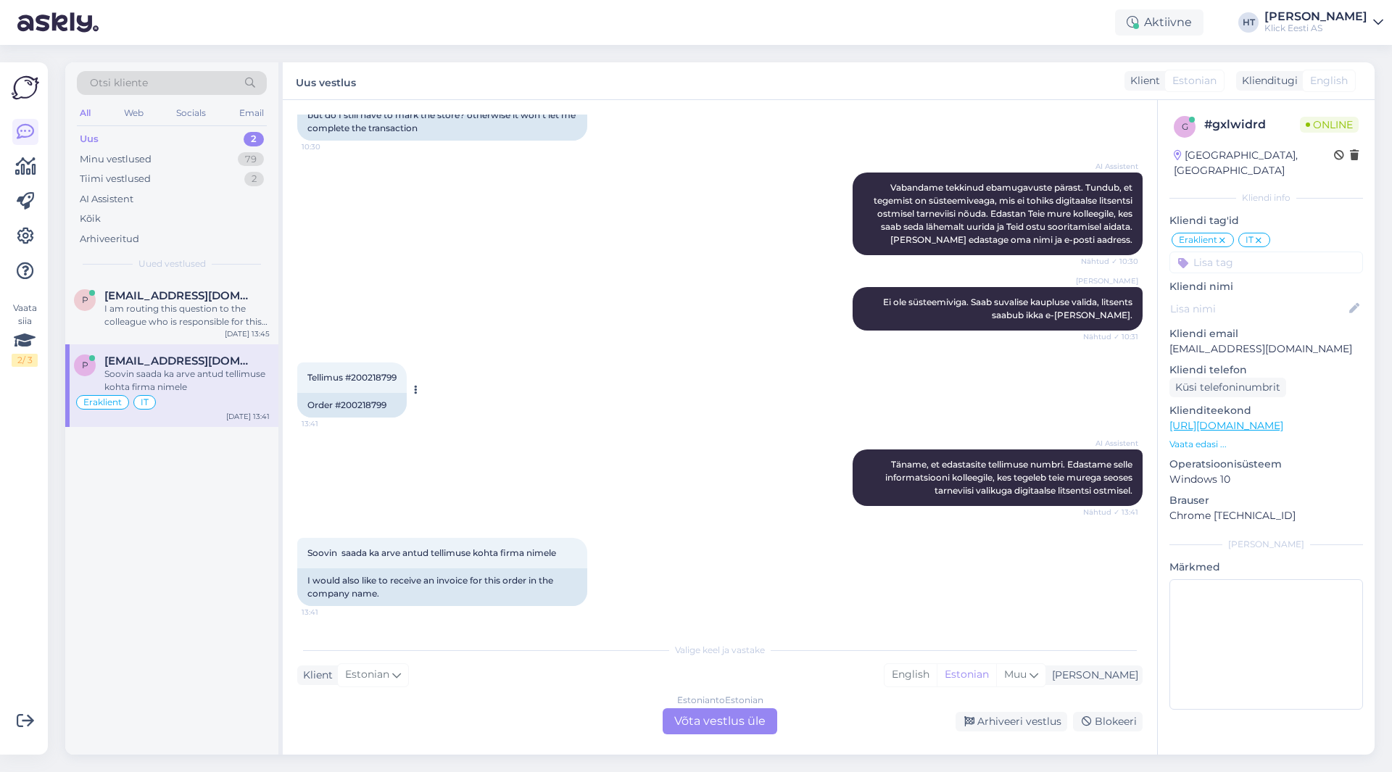
click at [370, 376] on span "Tellimus #200218799" at bounding box center [351, 377] width 89 height 11
copy span "200218799"
click at [693, 716] on div "Estonian to Estonian Võta vestlus üle" at bounding box center [720, 721] width 115 height 26
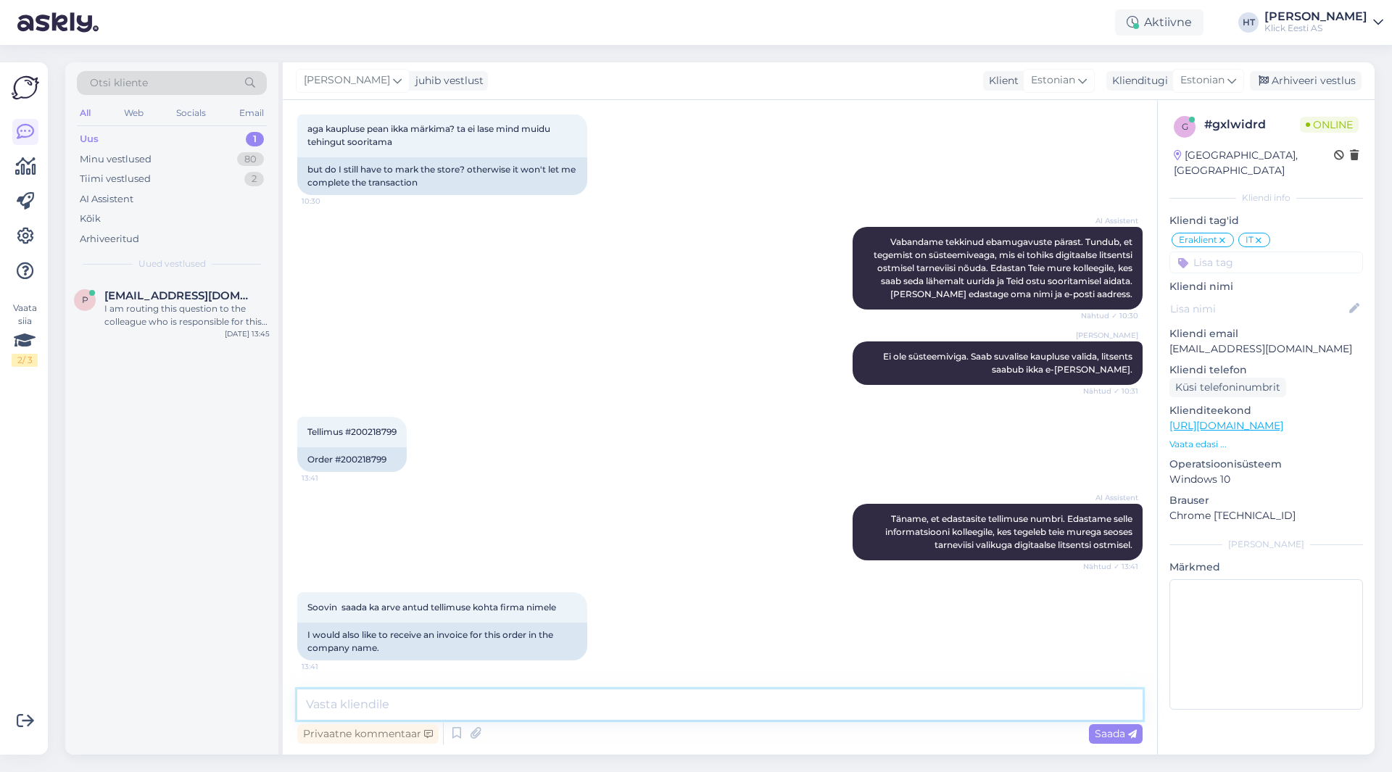
click at [636, 703] on textarea at bounding box center [720, 705] width 846 height 30
type textarea "Arve saabub e-[PERSON_NAME] automaatselt [PERSON_NAME] tellimuse väljastamist."
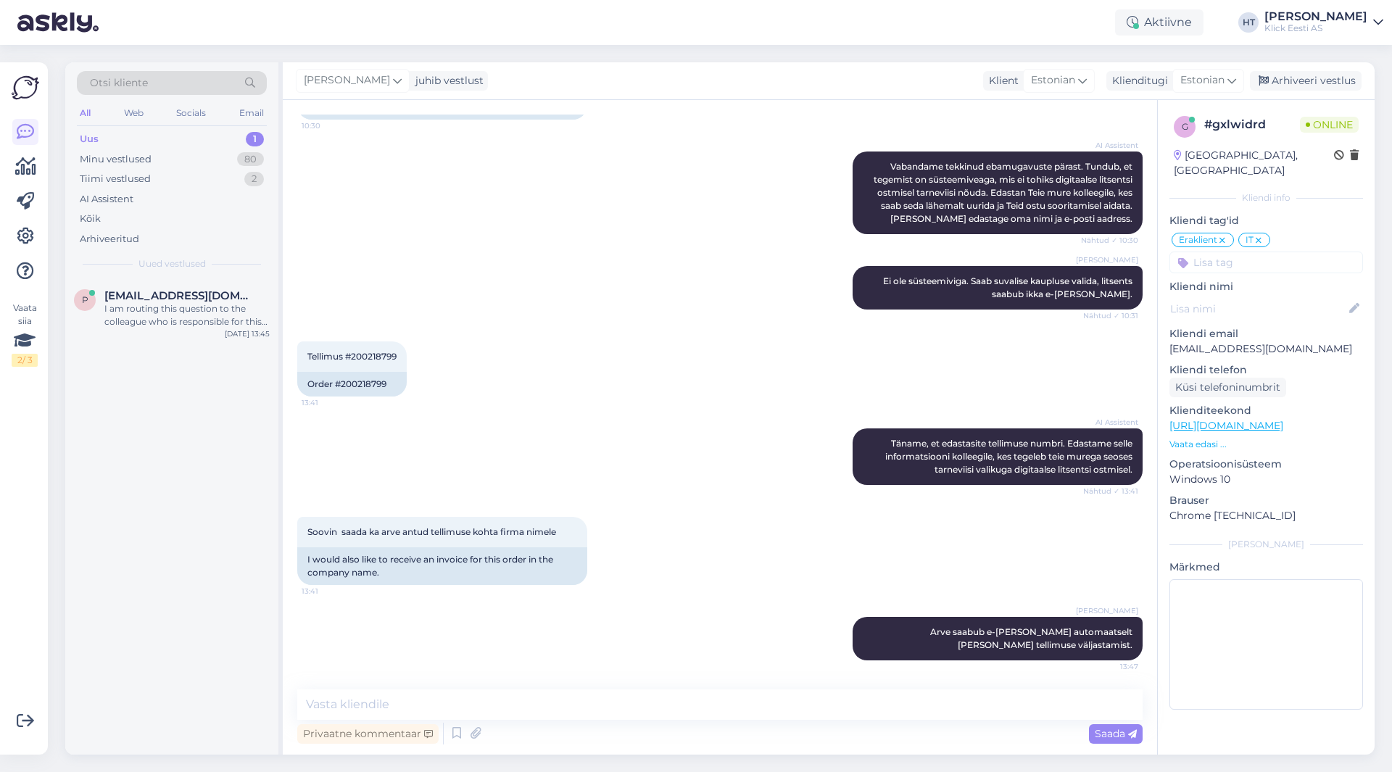
click at [1227, 235] on icon at bounding box center [1222, 241] width 9 height 12
click at [1227, 252] on input at bounding box center [1267, 263] width 194 height 22
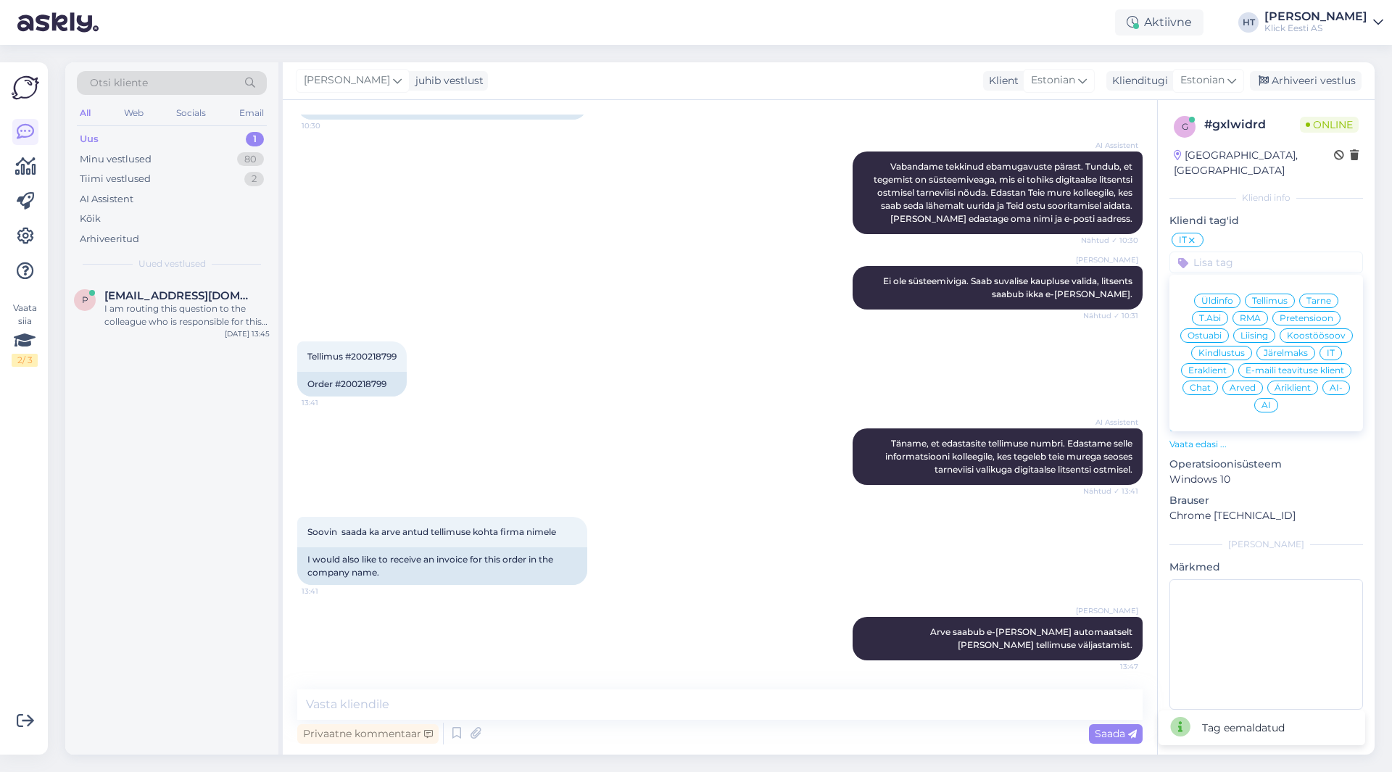
click at [1291, 384] on span "Äriklient" at bounding box center [1293, 388] width 36 height 9
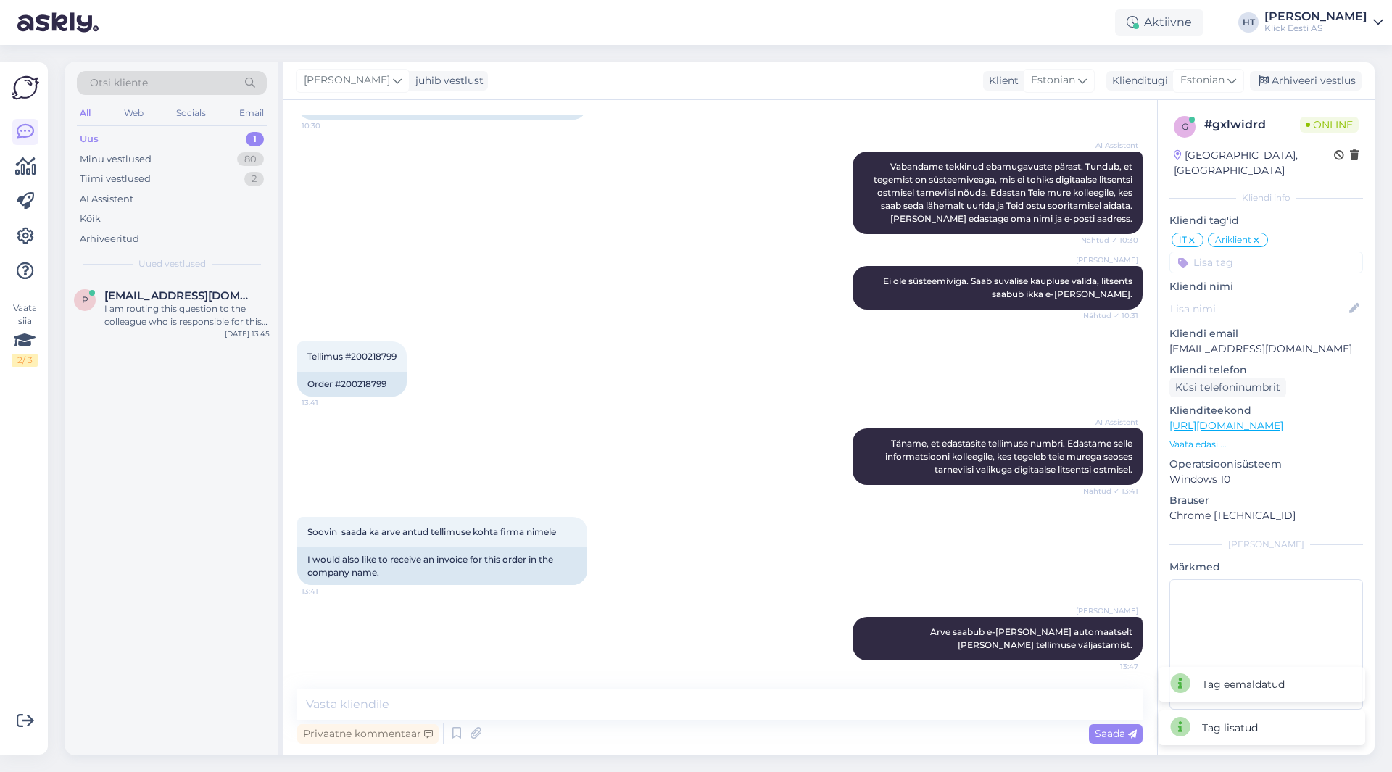
click at [1249, 252] on input at bounding box center [1267, 263] width 194 height 22
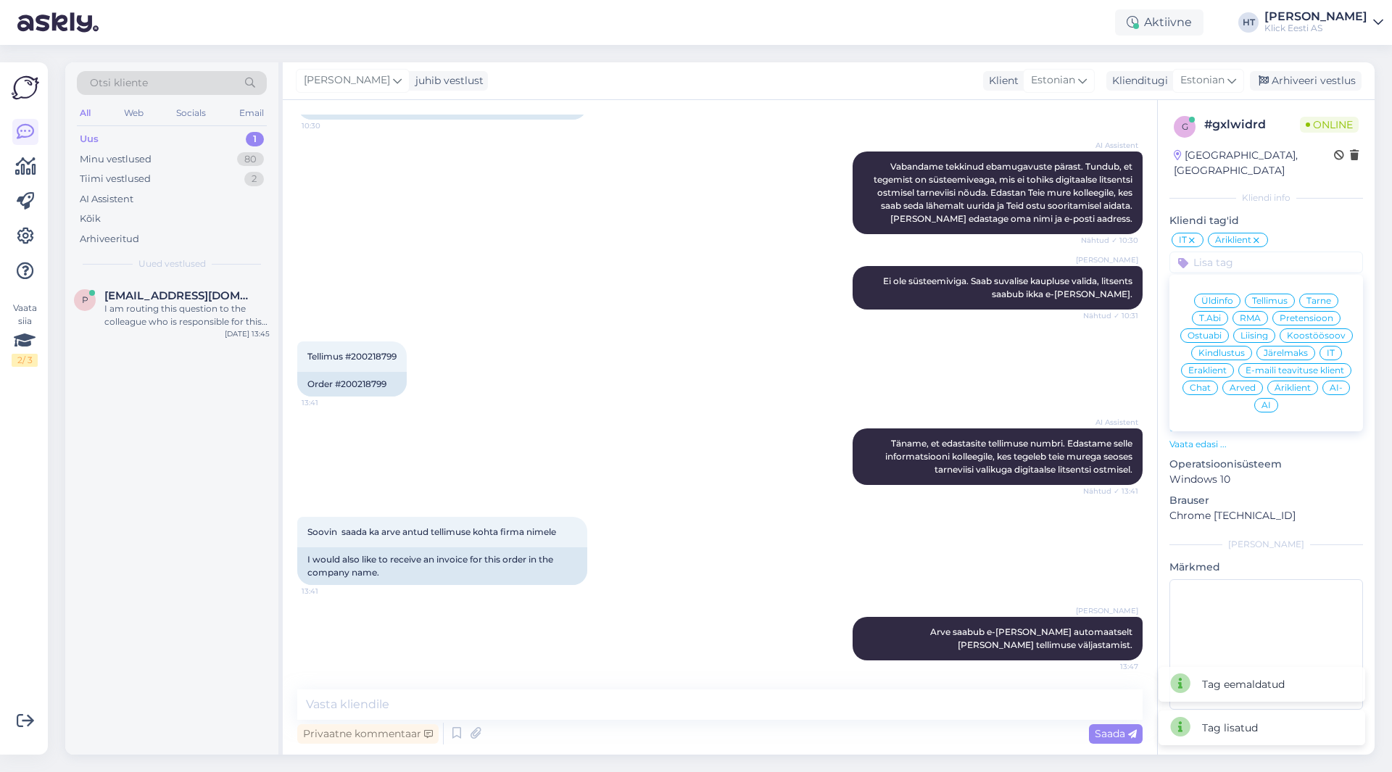
click at [1273, 297] on span "Tellimus" at bounding box center [1270, 301] width 36 height 9
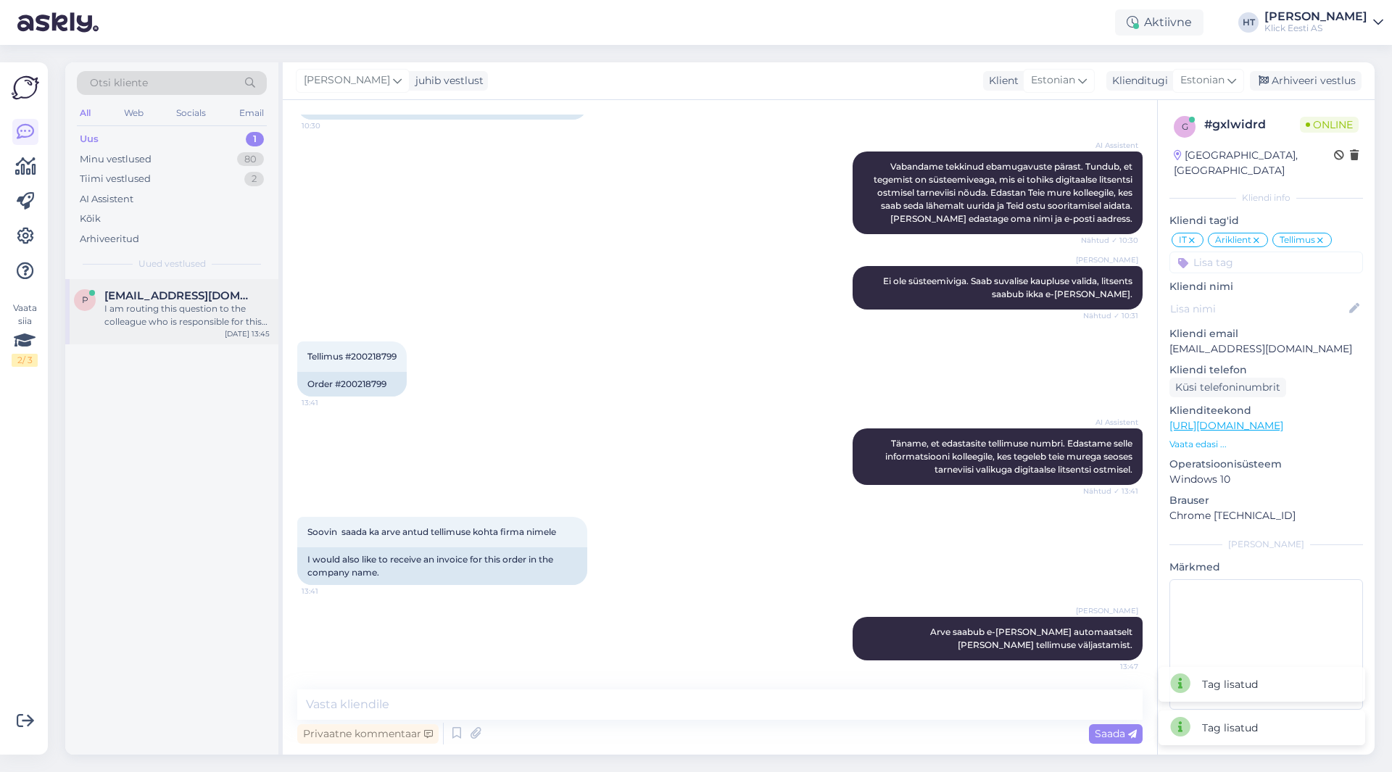
click at [117, 307] on div "I am routing this question to the colleague who is responsible for this topic. …" at bounding box center [186, 315] width 165 height 26
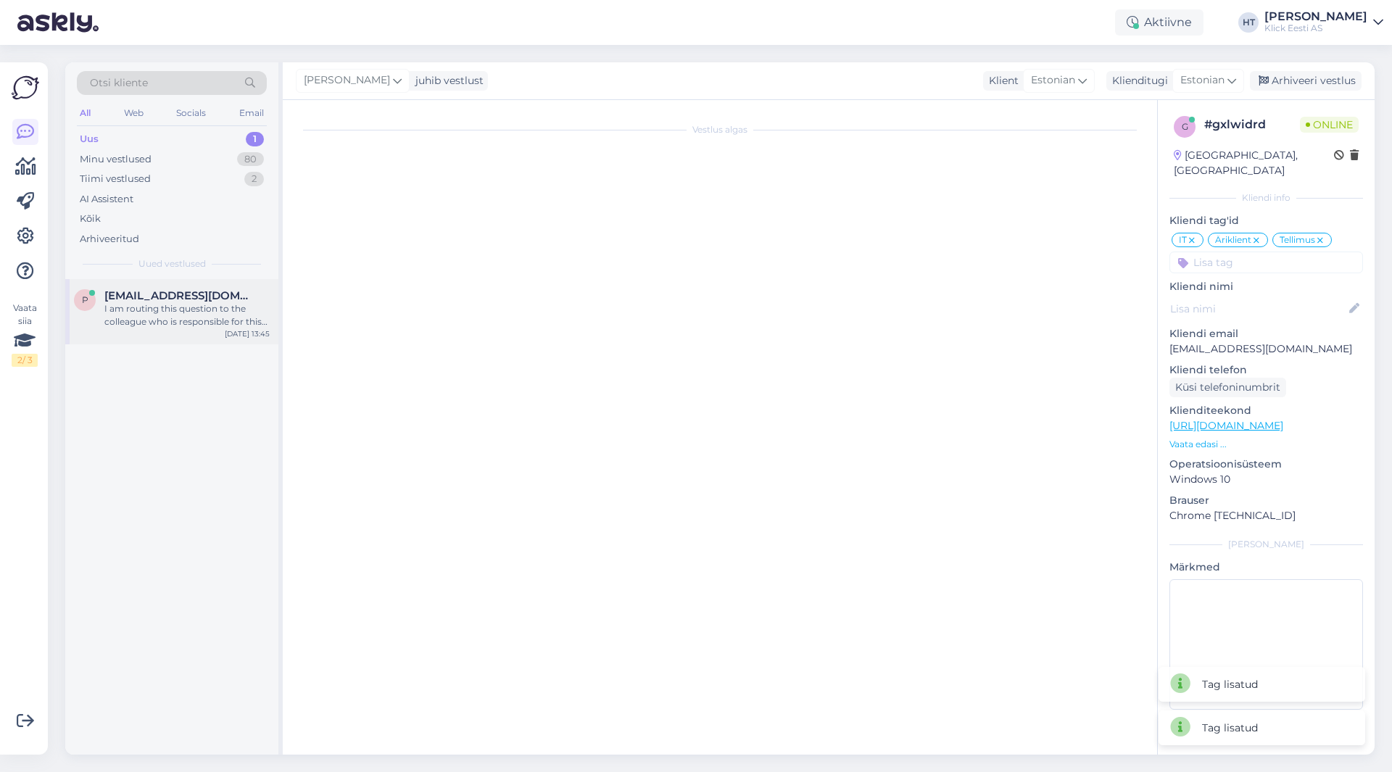
scroll to position [0, 0]
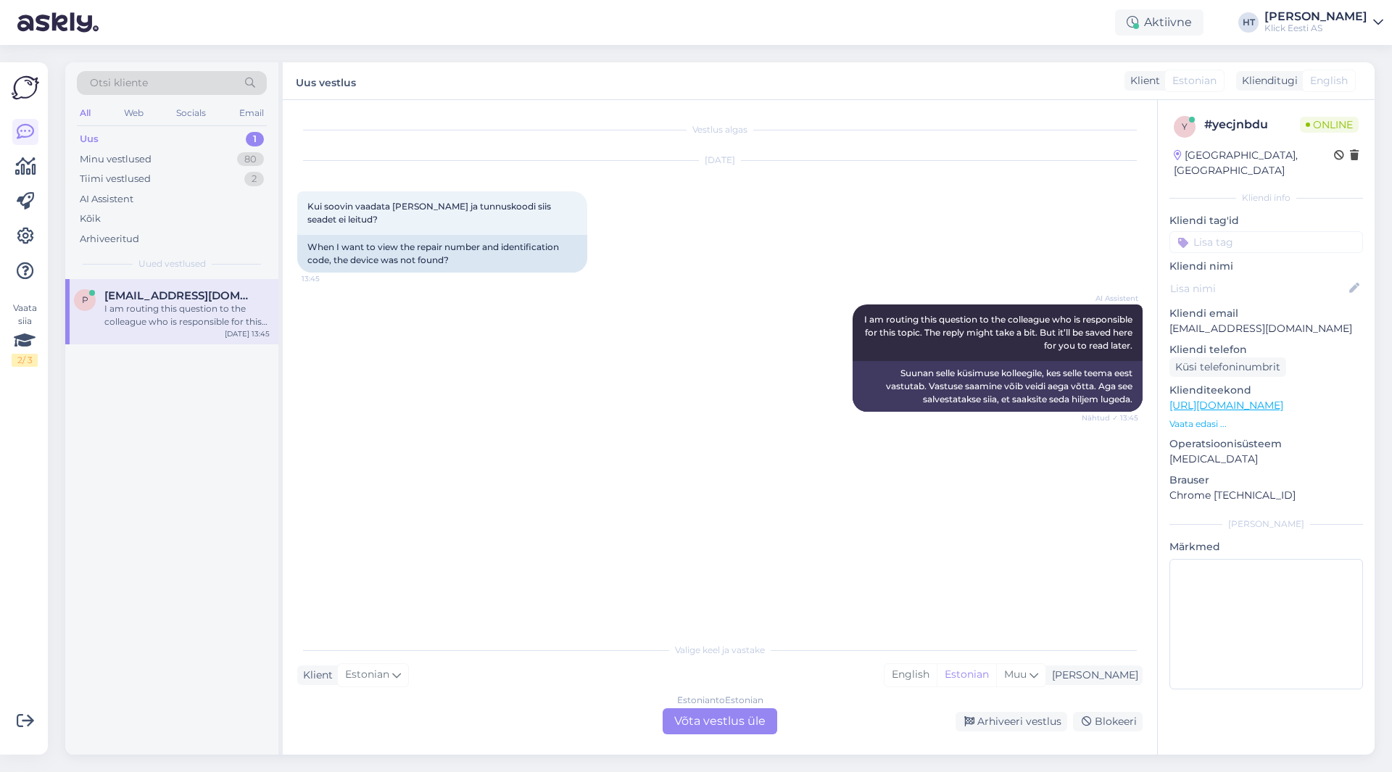
drag, startPoint x: 690, startPoint y: 129, endPoint x: 765, endPoint y: 165, distance: 83.0
click at [765, 165] on div "Vestlus algas [DATE] Kui soovin vaadata [PERSON_NAME] ja tunnuskoodi siis seade…" at bounding box center [726, 369] width 859 height 508
click at [765, 165] on div "[DATE]" at bounding box center [720, 160] width 846 height 13
drag, startPoint x: 765, startPoint y: 165, endPoint x: 695, endPoint y: 127, distance: 79.5
click at [695, 127] on div "Vestlus algas [DATE] Kui soovin vaadata [PERSON_NAME] ja tunnuskoodi siis seade…" at bounding box center [726, 369] width 859 height 508
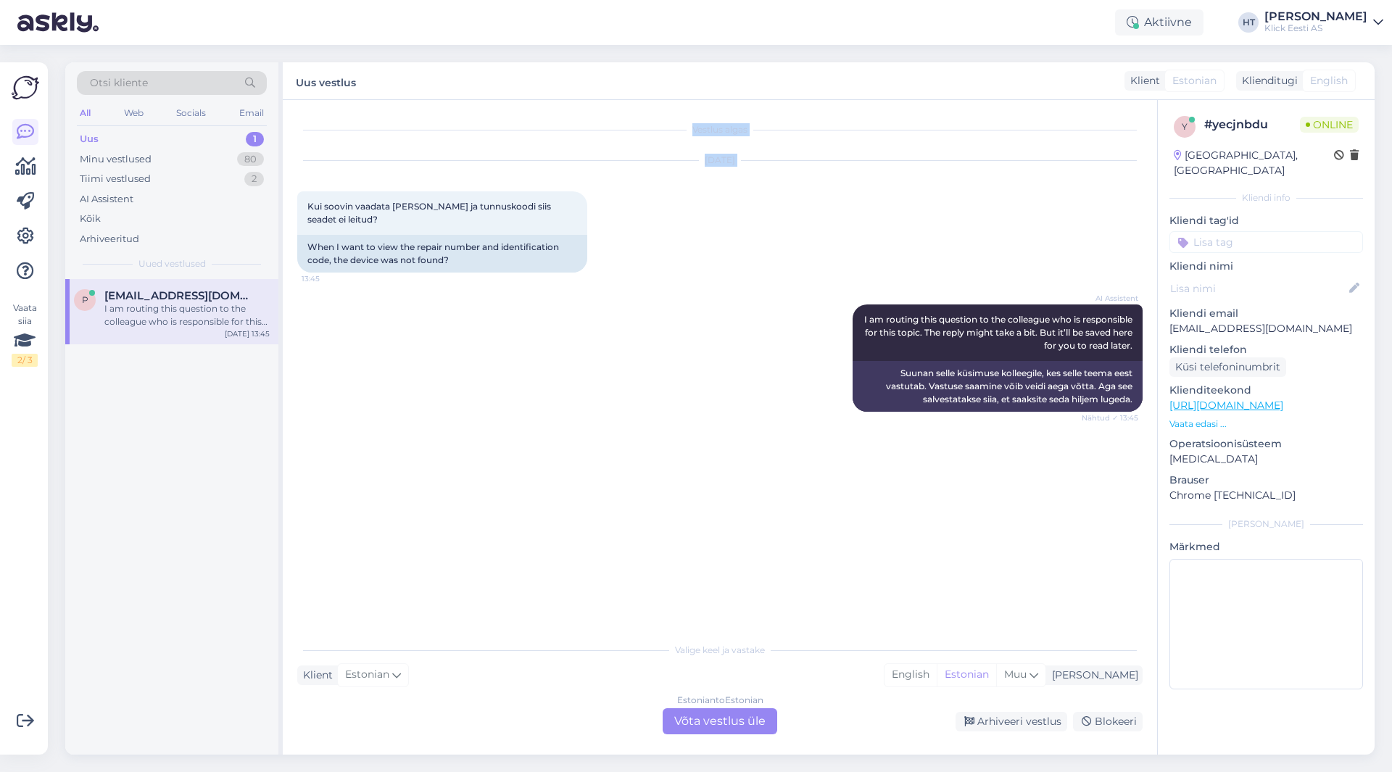
click at [692, 127] on div "Vestlus algas" at bounding box center [720, 129] width 846 height 13
drag, startPoint x: 692, startPoint y: 127, endPoint x: 778, endPoint y: 170, distance: 96.3
click at [778, 170] on div "Vestlus algas [DATE] Kui soovin vaadata [PERSON_NAME] ja tunnuskoodi siis seade…" at bounding box center [726, 369] width 859 height 508
click at [778, 170] on div "[DATE] Kui soovin vaadata [PERSON_NAME] ja tunnuskoodi siis seadet ei leitud? 1…" at bounding box center [720, 217] width 846 height 144
click at [756, 712] on div "Estonian to Estonian Võta vestlus üle" at bounding box center [720, 721] width 115 height 26
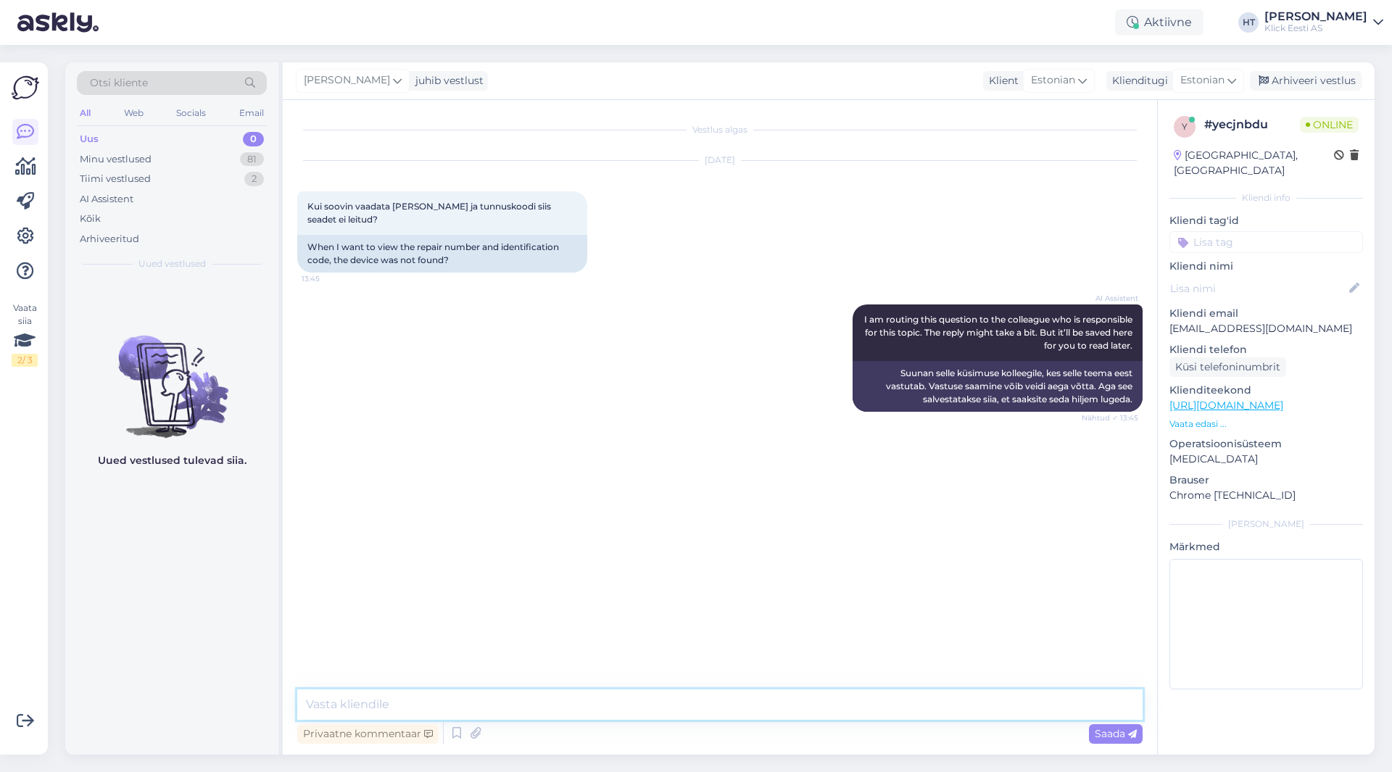
click at [756, 709] on textarea at bounding box center [720, 705] width 846 height 30
click at [625, 708] on textarea "Üks numbritest on järelikult vale" at bounding box center [720, 705] width 846 height 30
type textarea "Üks numbritest on järelikult valesti sisestatud. Tunnuskoodi puhul peavad kõik …"
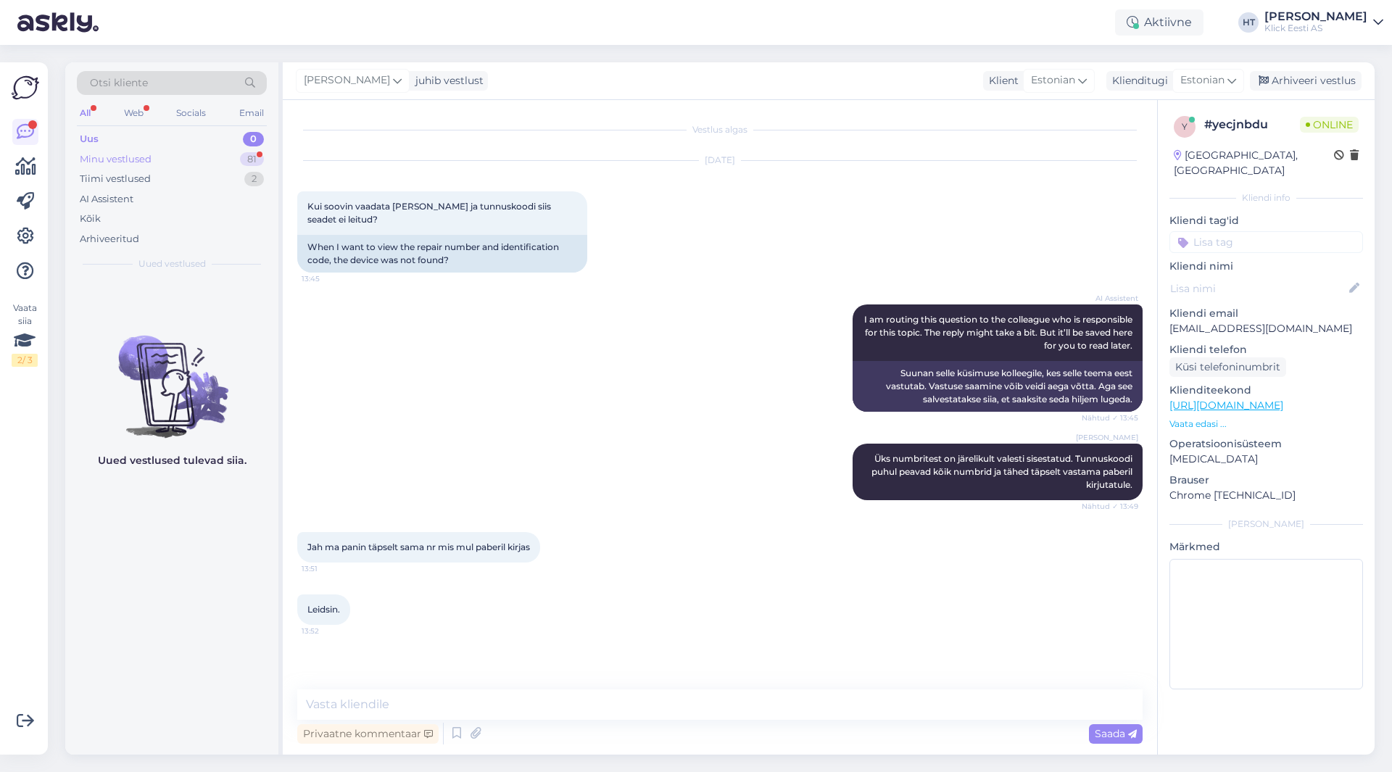
click at [197, 162] on div "Minu vestlused 81" at bounding box center [172, 159] width 190 height 20
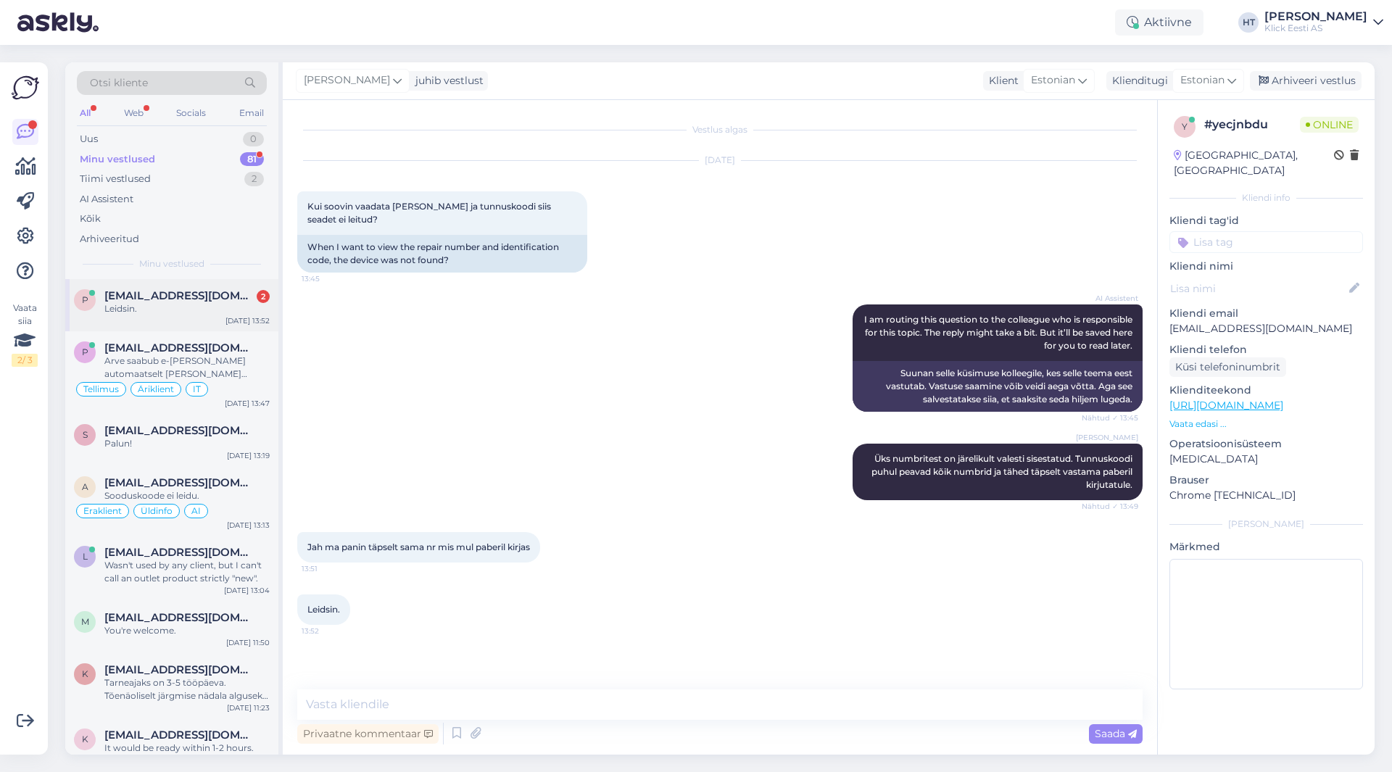
click at [199, 282] on div "p [EMAIL_ADDRESS][DOMAIN_NAME] 2 Leidsin. [DATE] 13:52" at bounding box center [171, 305] width 213 height 52
click at [217, 359] on div "Arve saabub e-[PERSON_NAME] automaatselt [PERSON_NAME] tellimuse väljastamist." at bounding box center [186, 368] width 165 height 26
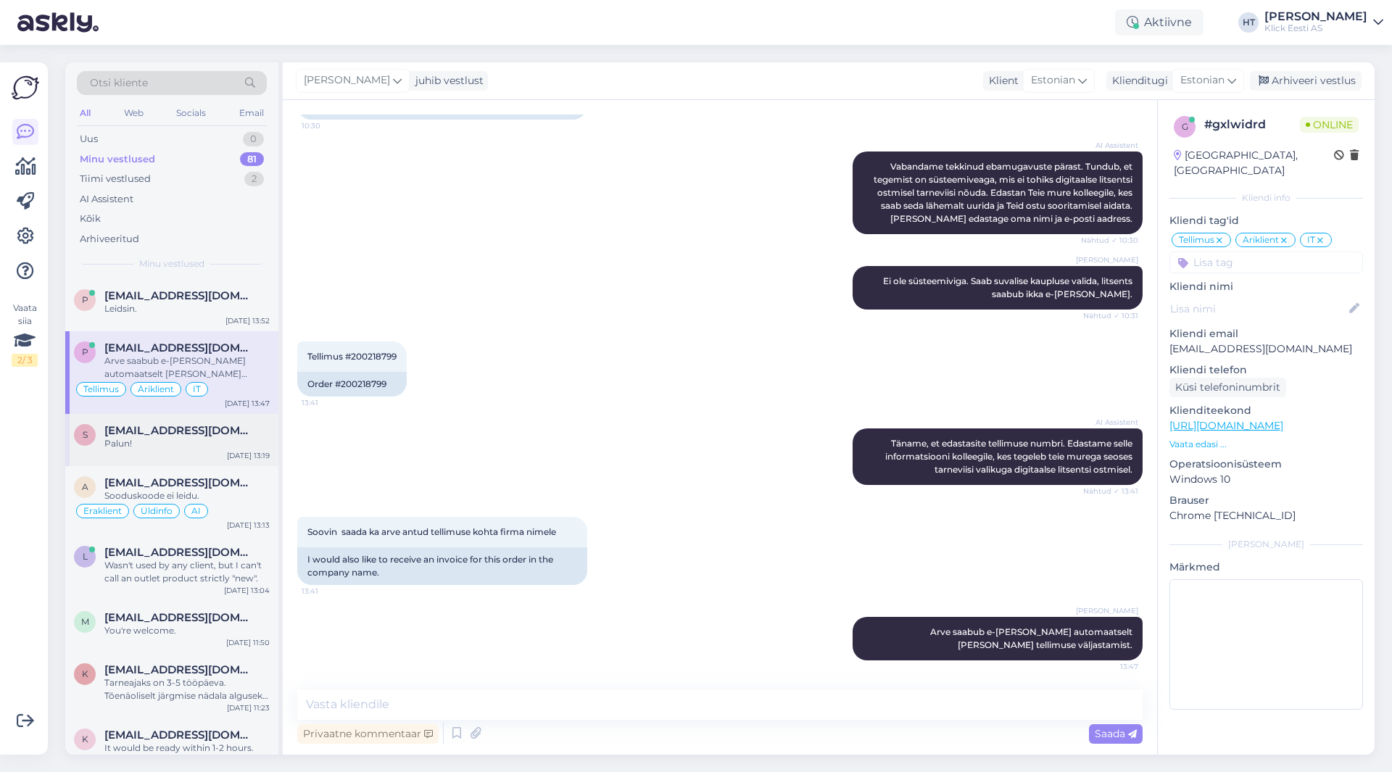
click at [251, 420] on div "S [EMAIL_ADDRESS][DOMAIN_NAME] Palun! [DATE] 13:19" at bounding box center [171, 440] width 213 height 52
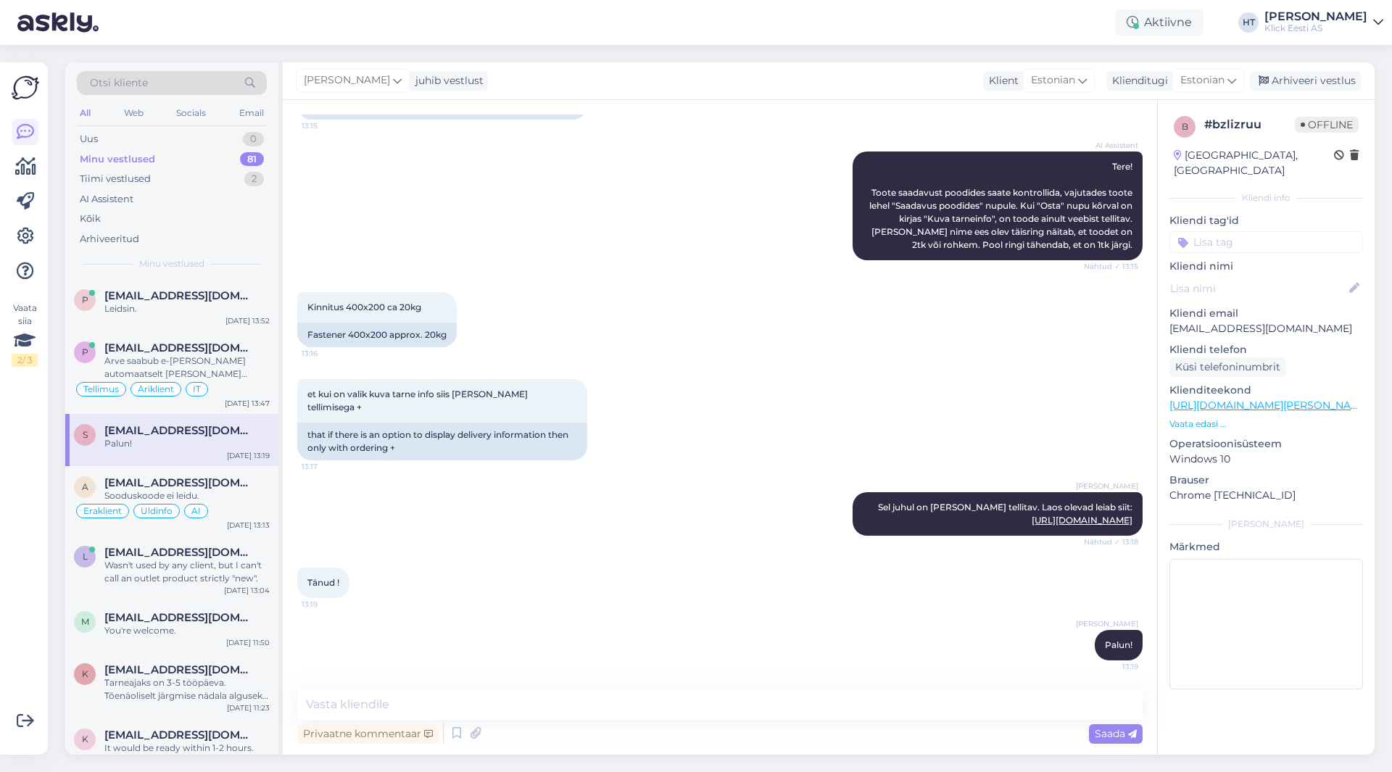
scroll to position [153, 0]
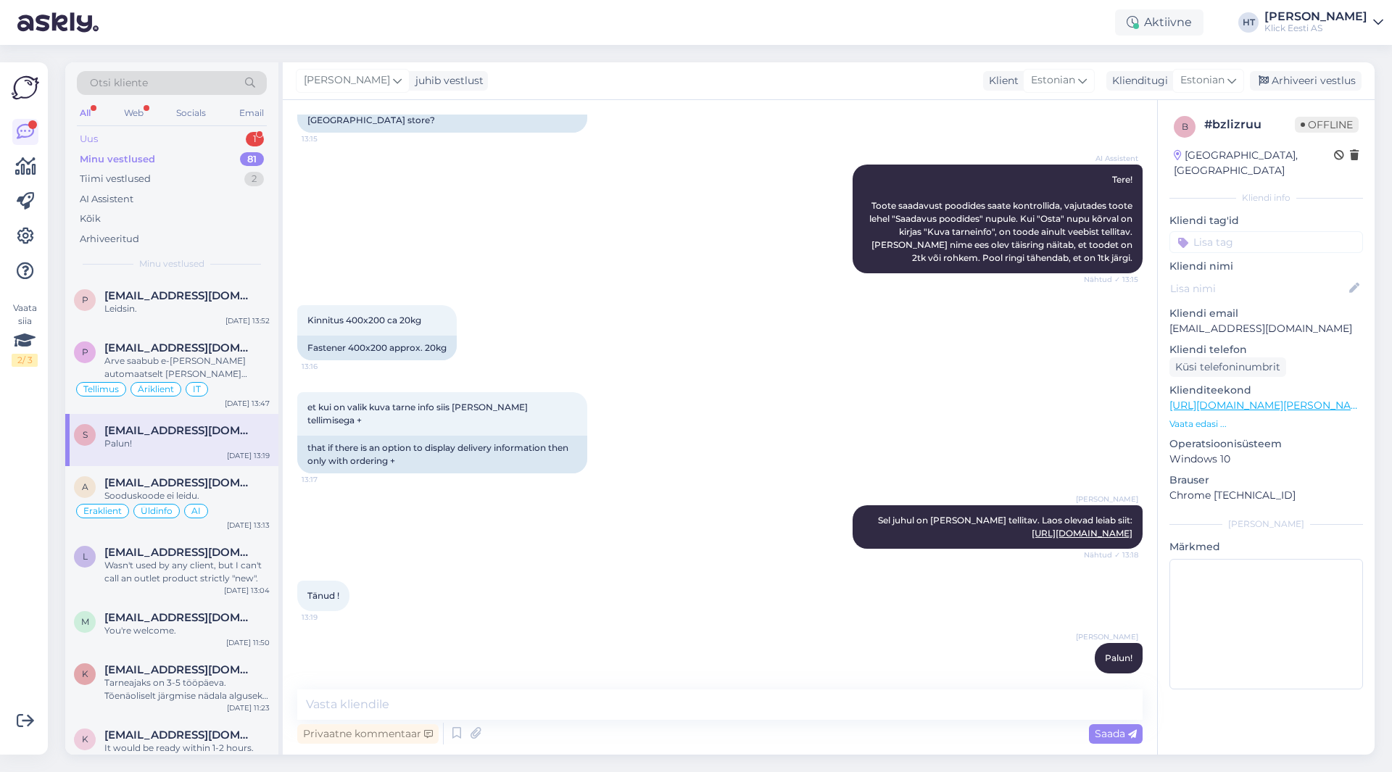
click at [216, 136] on div "Uus 1" at bounding box center [172, 139] width 190 height 20
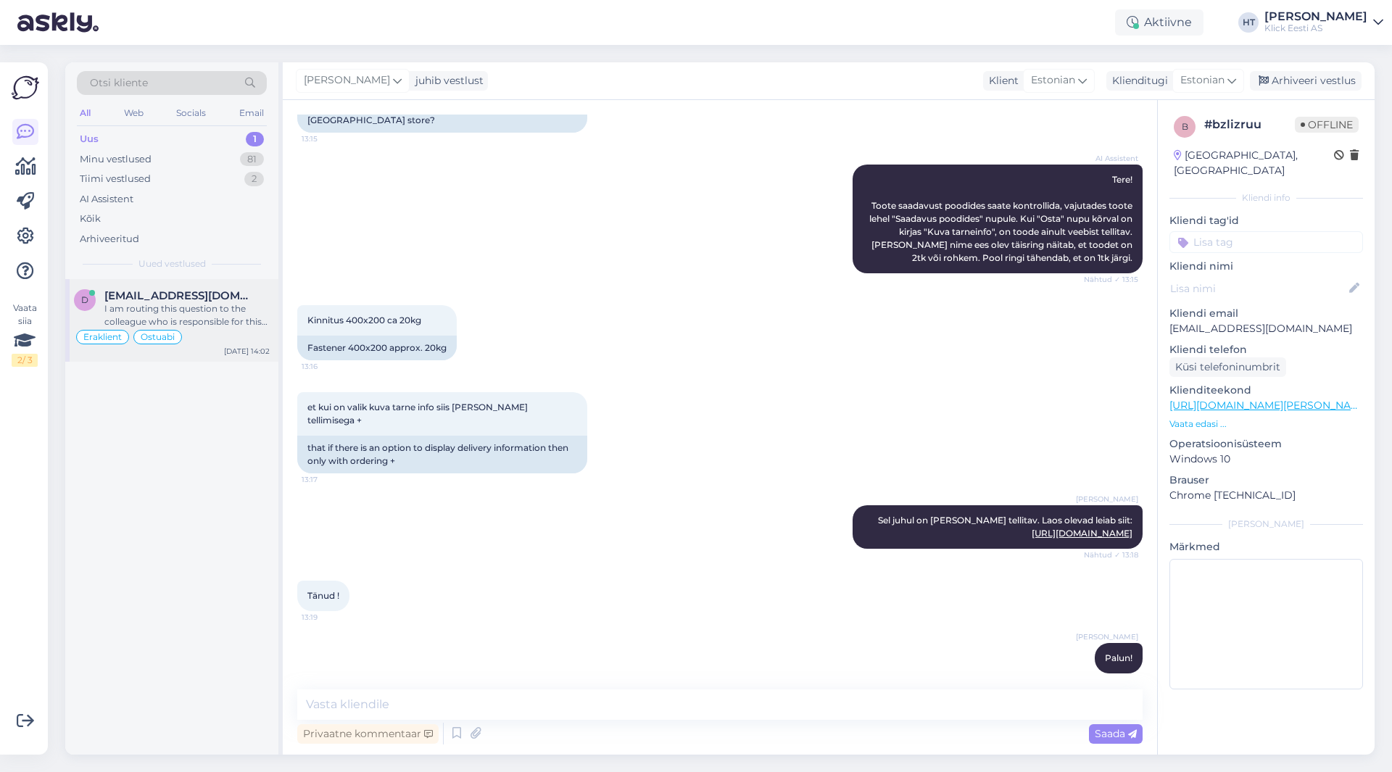
click at [224, 310] on div "I am routing this question to the colleague who is responsible for this topic. …" at bounding box center [186, 315] width 165 height 26
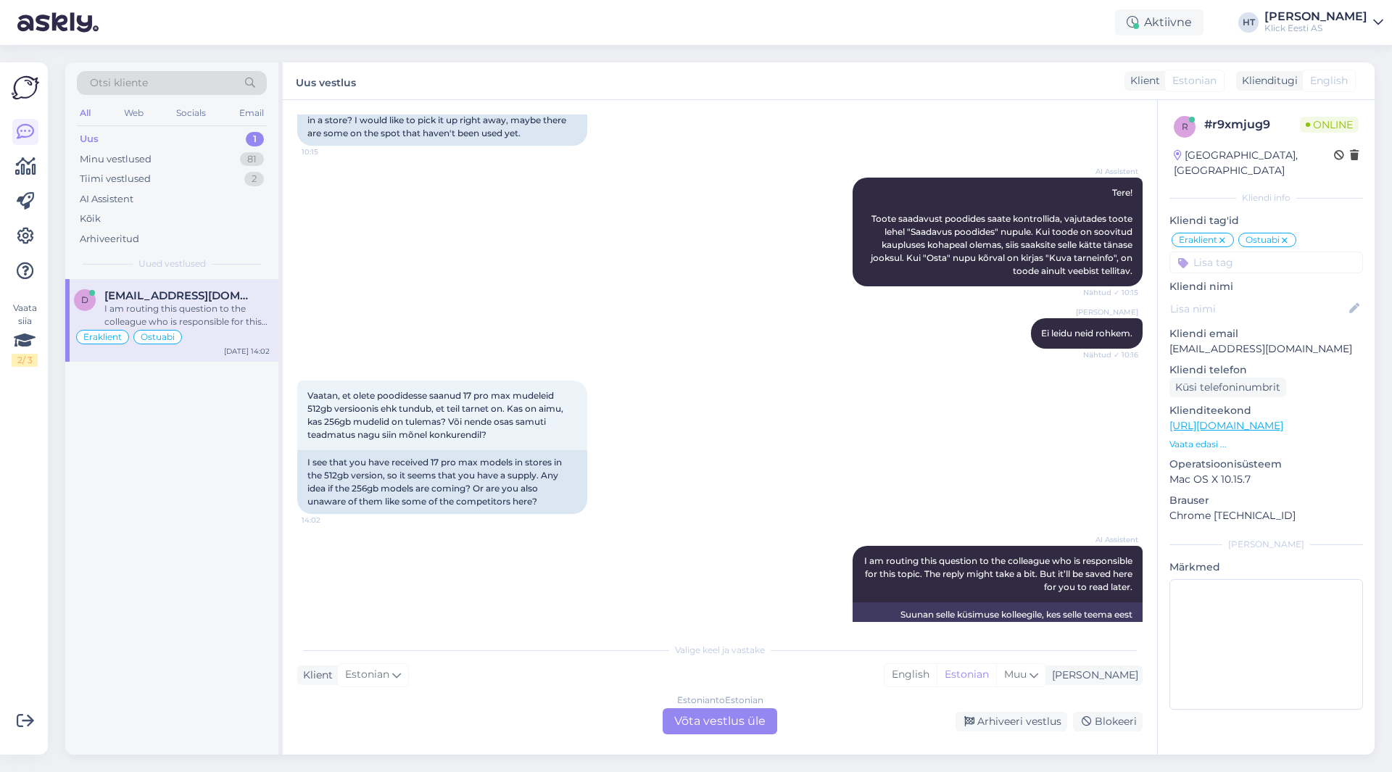
scroll to position [200, 0]
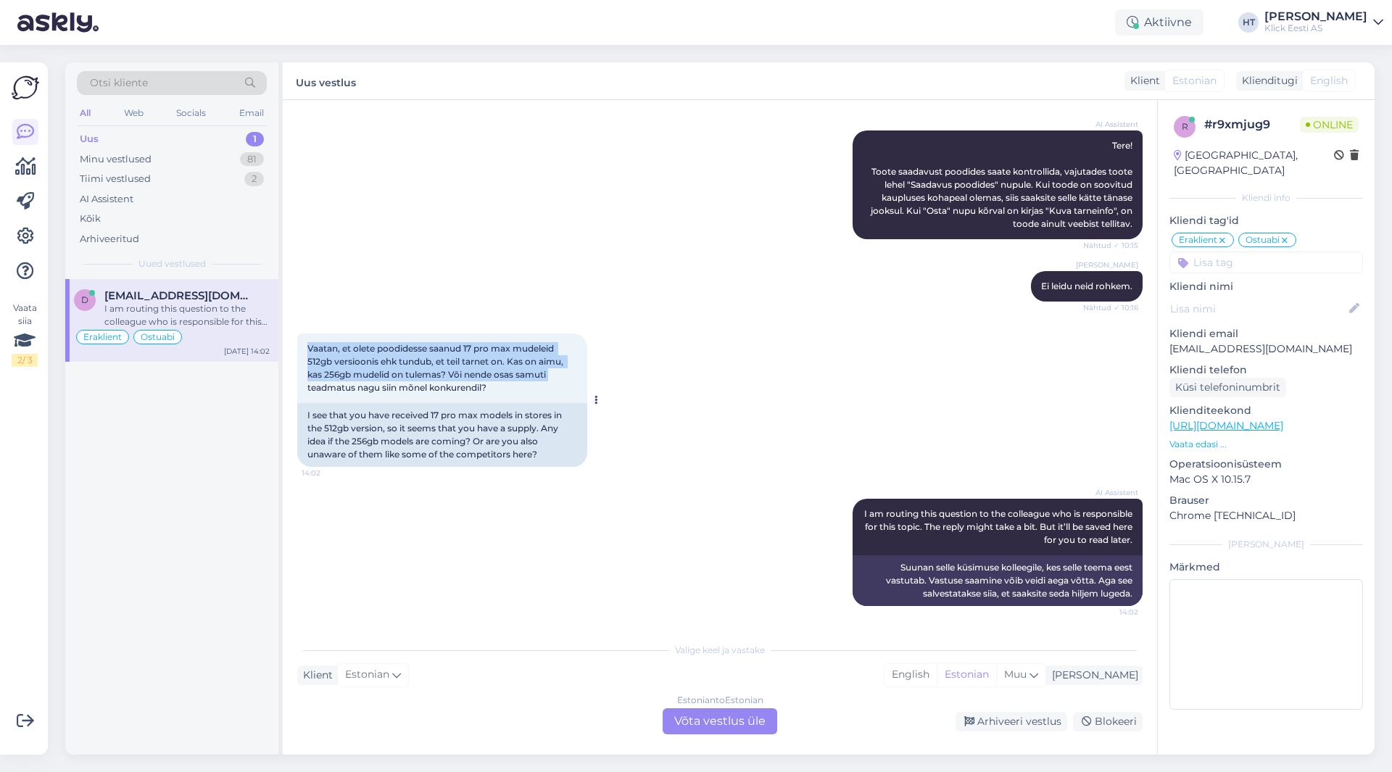
drag, startPoint x: 308, startPoint y: 347, endPoint x: 571, endPoint y: 378, distance: 264.3
click at [571, 378] on div "Vaatan, et olete poodidesse saanud 17 pro max mudeleid 512gb versioonis ehk tun…" at bounding box center [442, 369] width 290 height 70
click at [565, 376] on div "Vaatan, et olete poodidesse saanud 17 pro max mudeleid 512gb versioonis ehk tun…" at bounding box center [442, 369] width 290 height 70
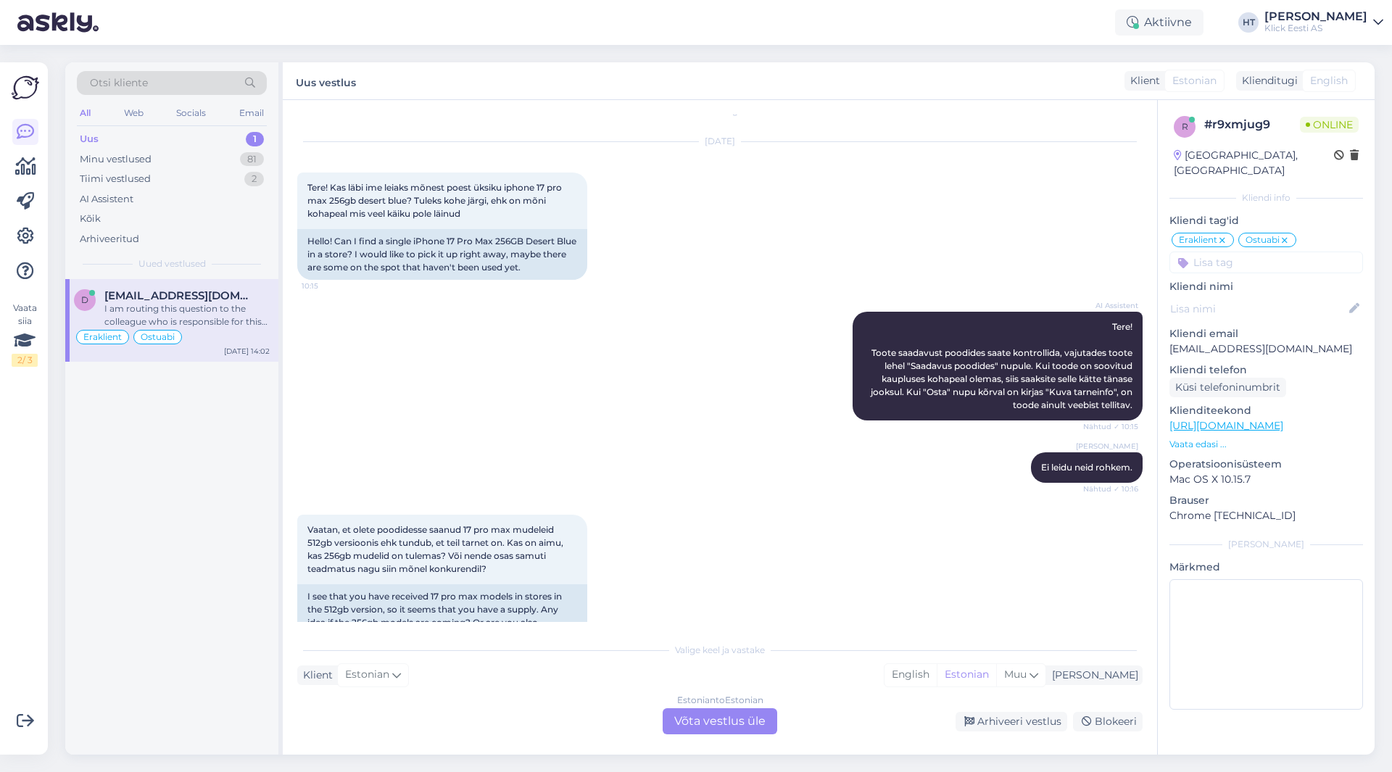
scroll to position [0, 0]
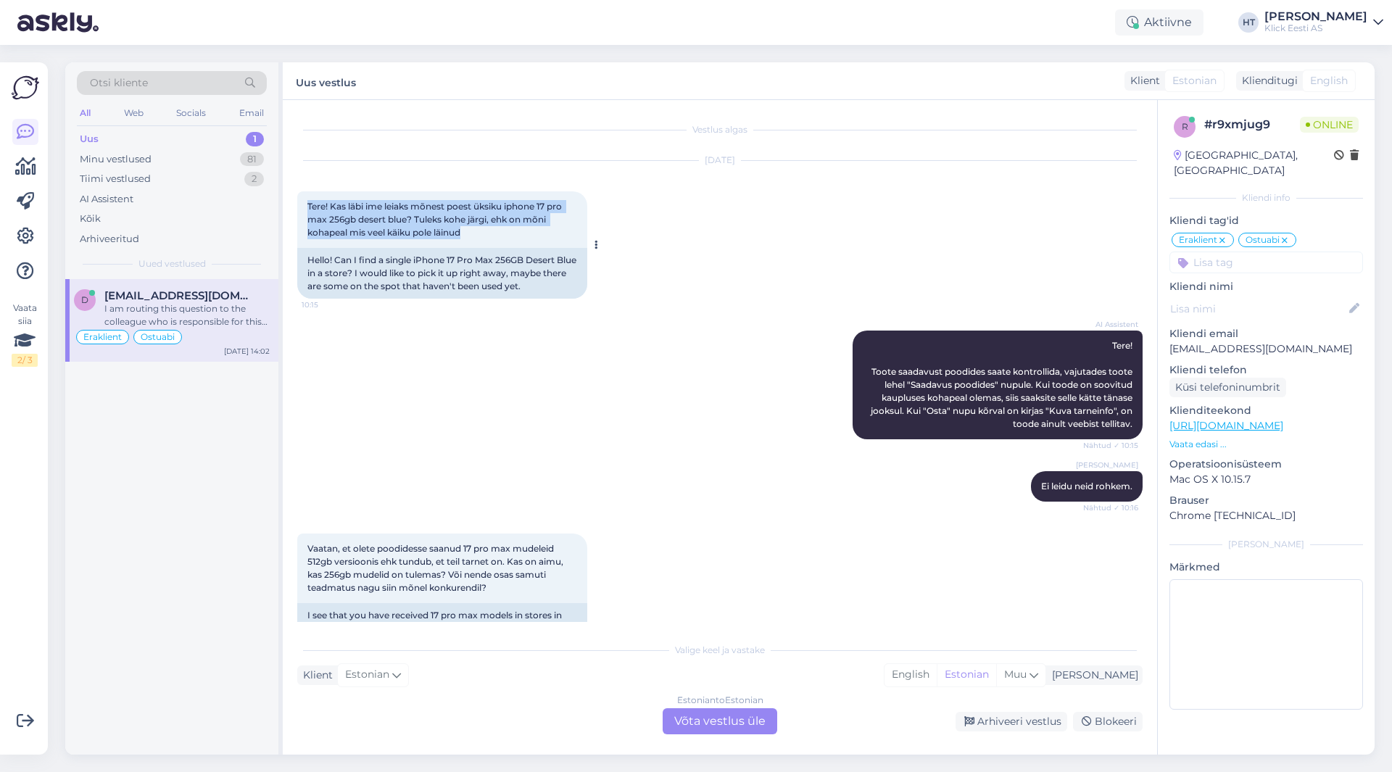
drag, startPoint x: 305, startPoint y: 204, endPoint x: 579, endPoint y: 231, distance: 274.6
click at [579, 231] on div "Tere! Kas läbi ime leiaks mõnest poest üksiku iphone 17 pro max 256gb desert bl…" at bounding box center [442, 219] width 290 height 57
click at [546, 236] on div "Tere! Kas läbi ime leiaks mõnest poest üksiku iphone 17 pro max 256gb desert bl…" at bounding box center [442, 219] width 290 height 57
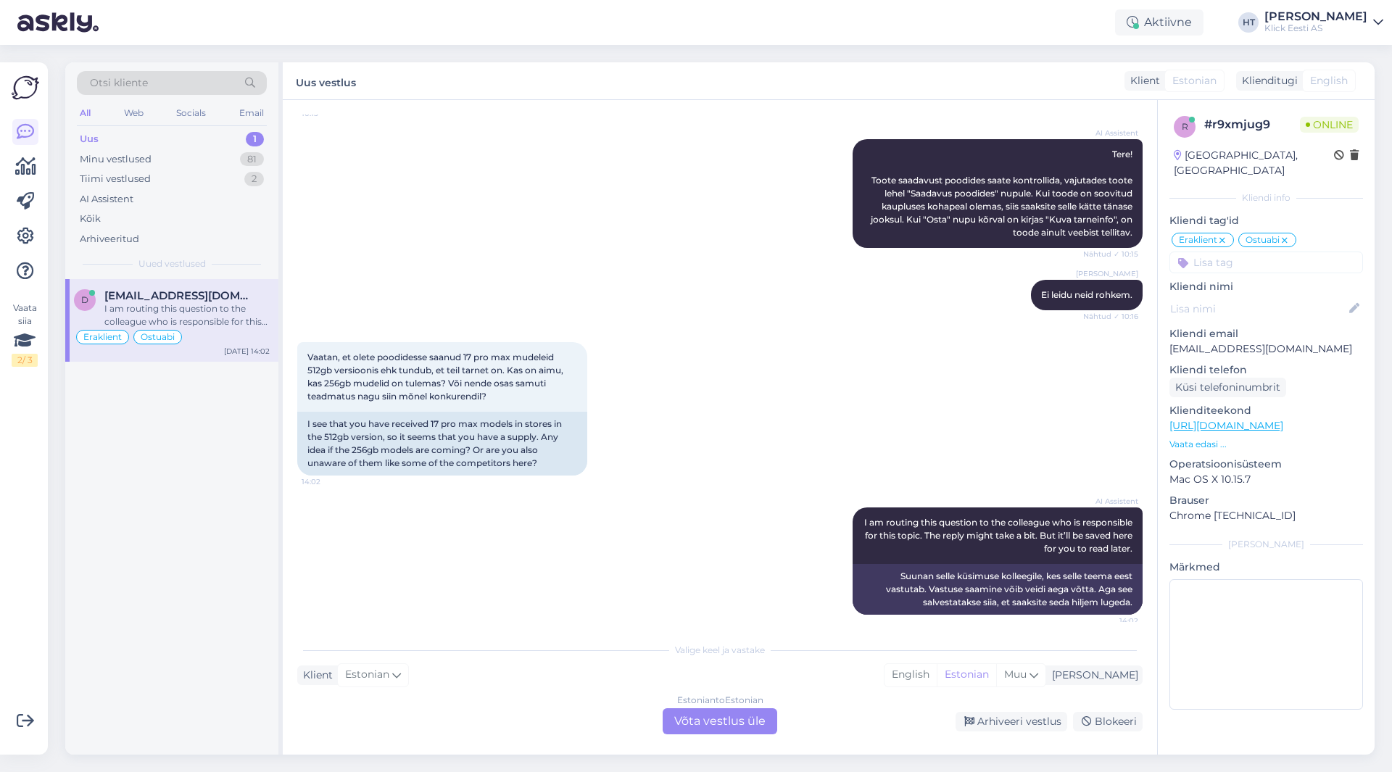
scroll to position [200, 0]
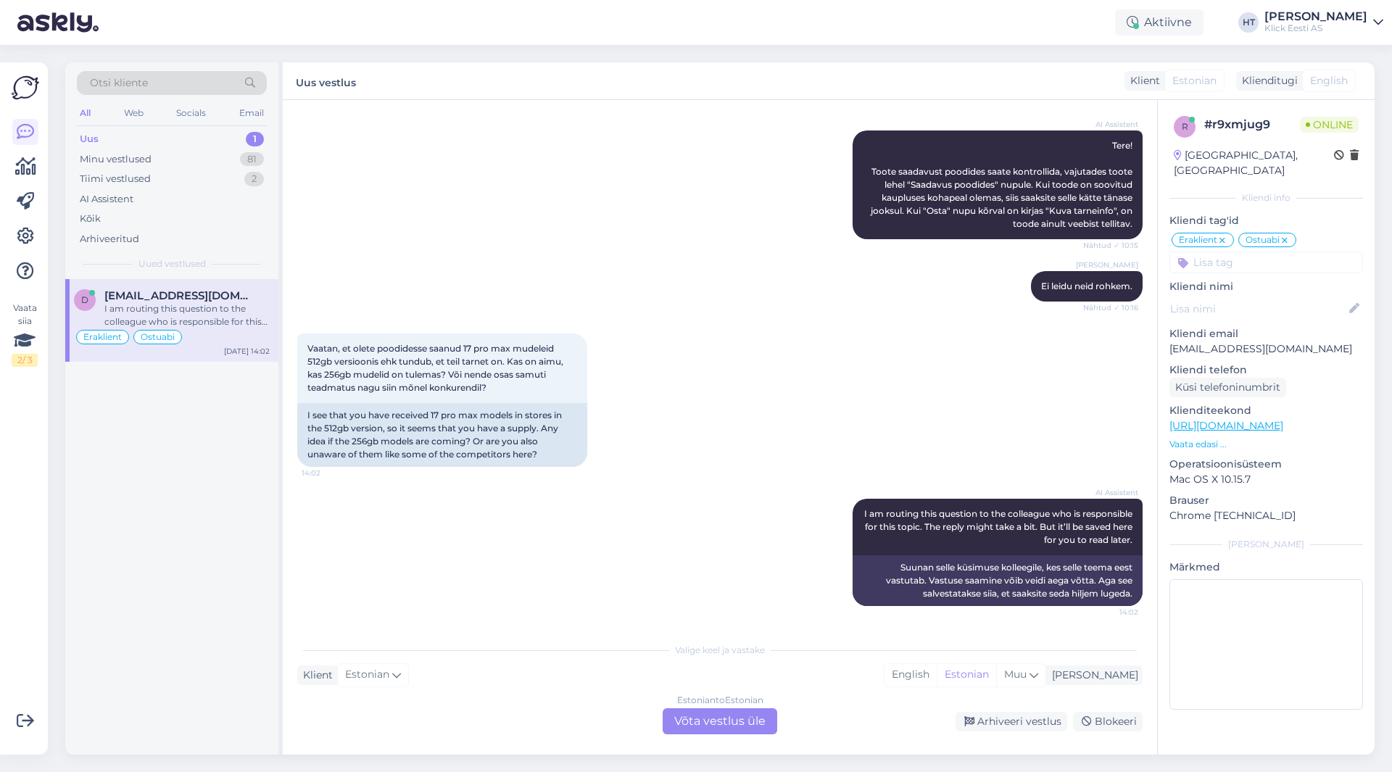
click at [566, 644] on div "Valige keel ja vastake" at bounding box center [720, 650] width 846 height 13
click at [688, 719] on div "Estonian to Estonian Võta vestlus üle" at bounding box center [720, 721] width 115 height 26
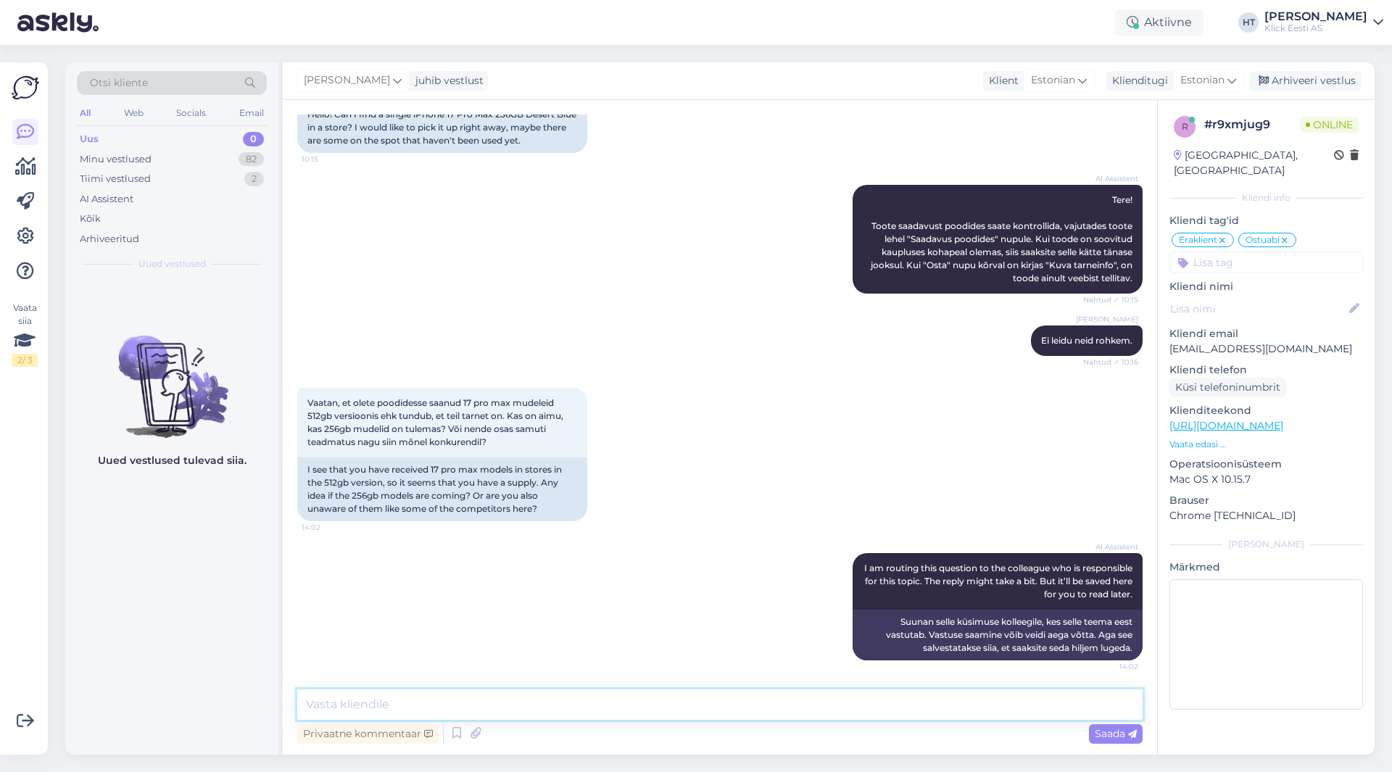
click at [689, 716] on textarea at bounding box center [720, 705] width 846 height 30
type textarea "Täpset infot uute varude saabumise osas ei ole."
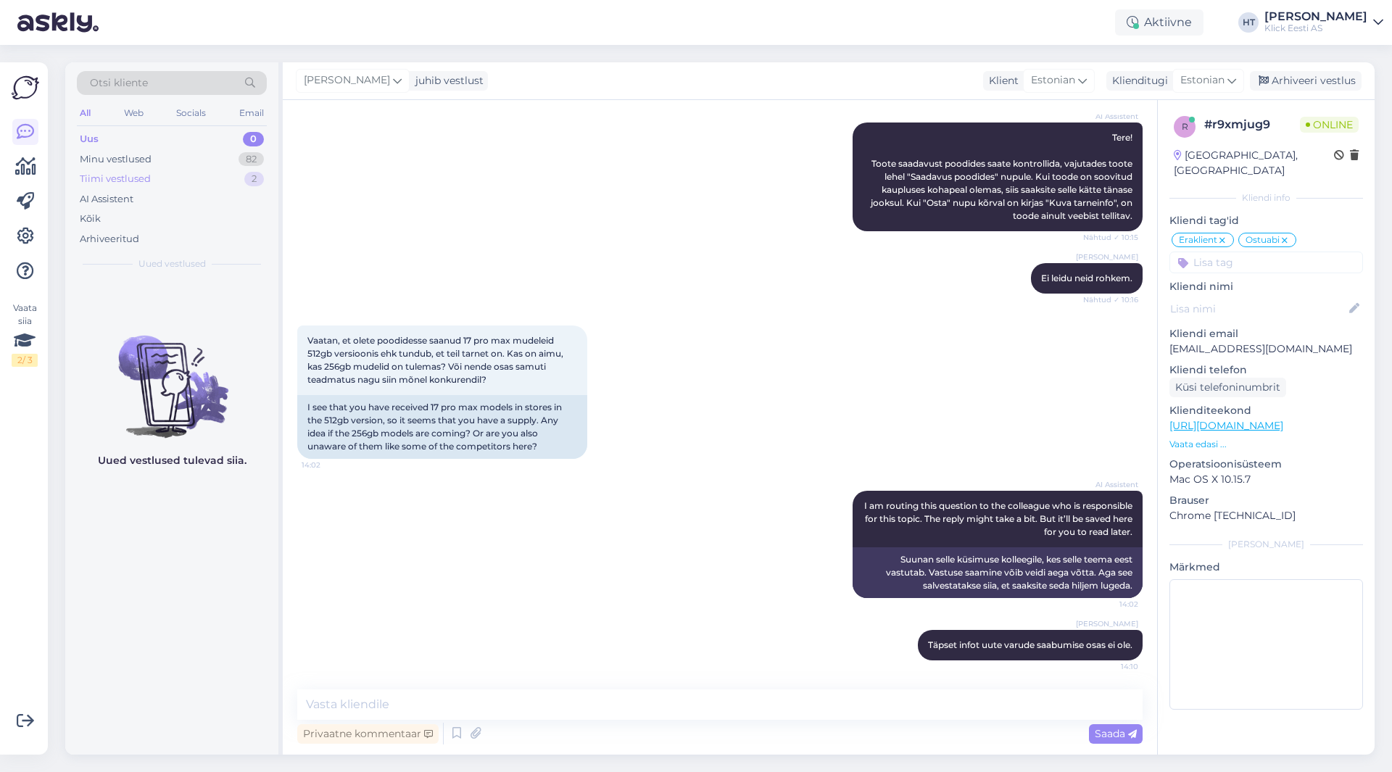
click at [209, 173] on div "Tiimi vestlused 2" at bounding box center [172, 179] width 190 height 20
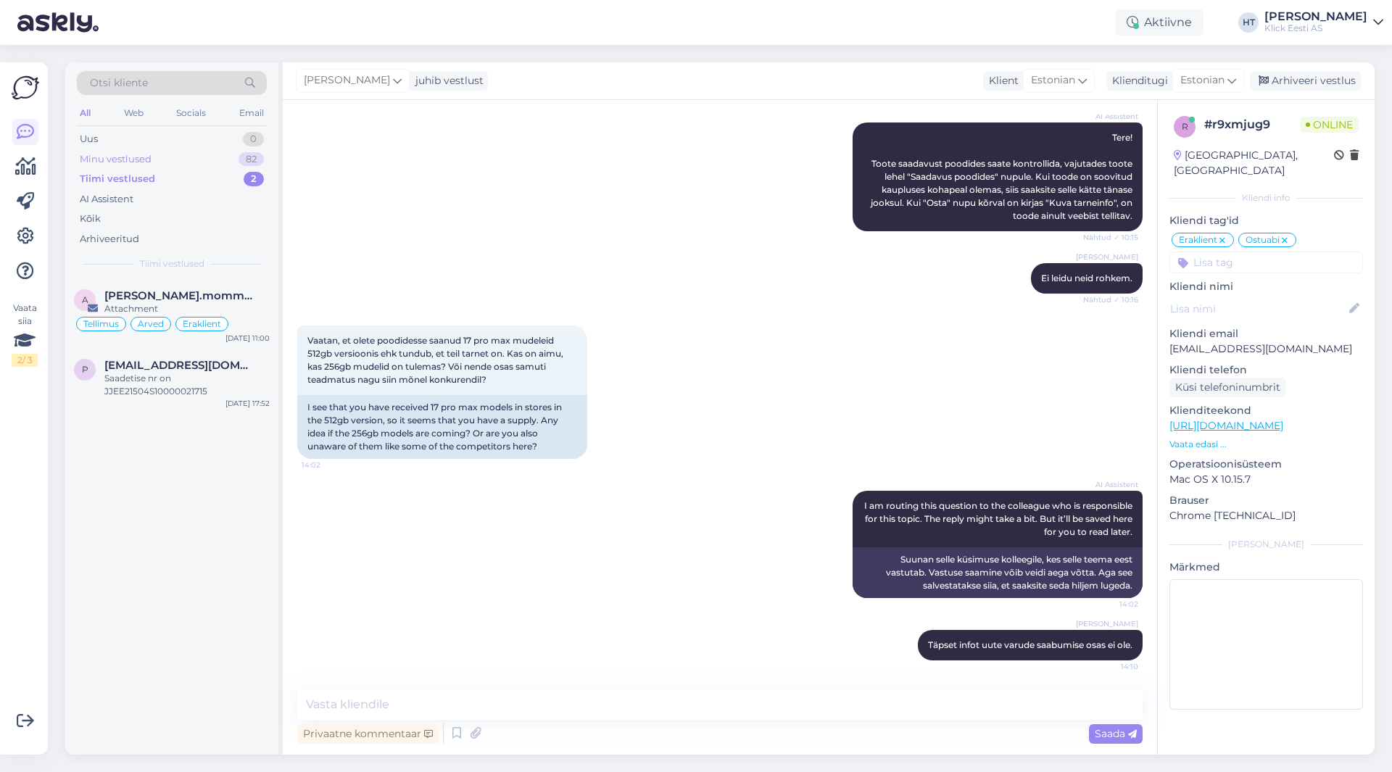
click at [207, 165] on div "Minu vestlused 82" at bounding box center [172, 159] width 190 height 20
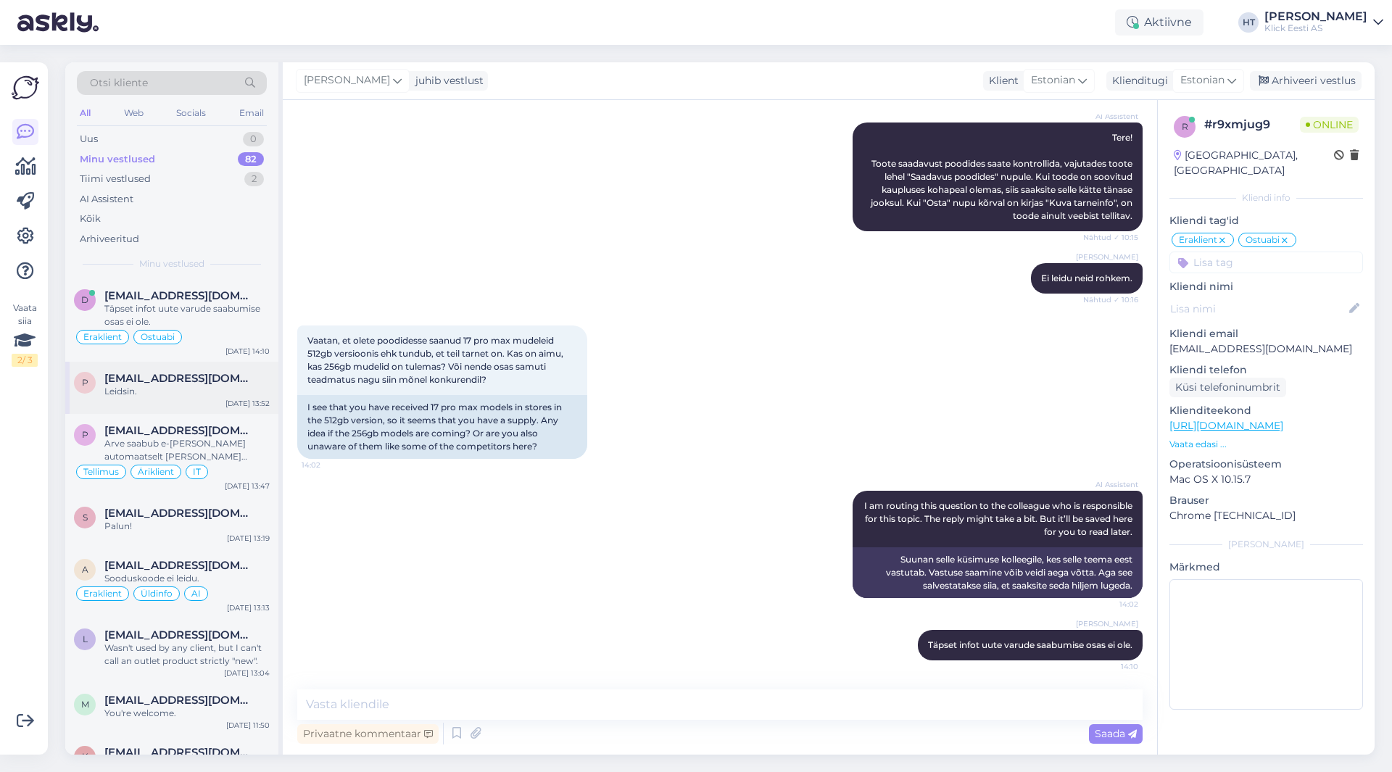
click at [226, 403] on div "p [EMAIL_ADDRESS][DOMAIN_NAME] Leidsin. [DATE] 13:52" at bounding box center [171, 388] width 213 height 52
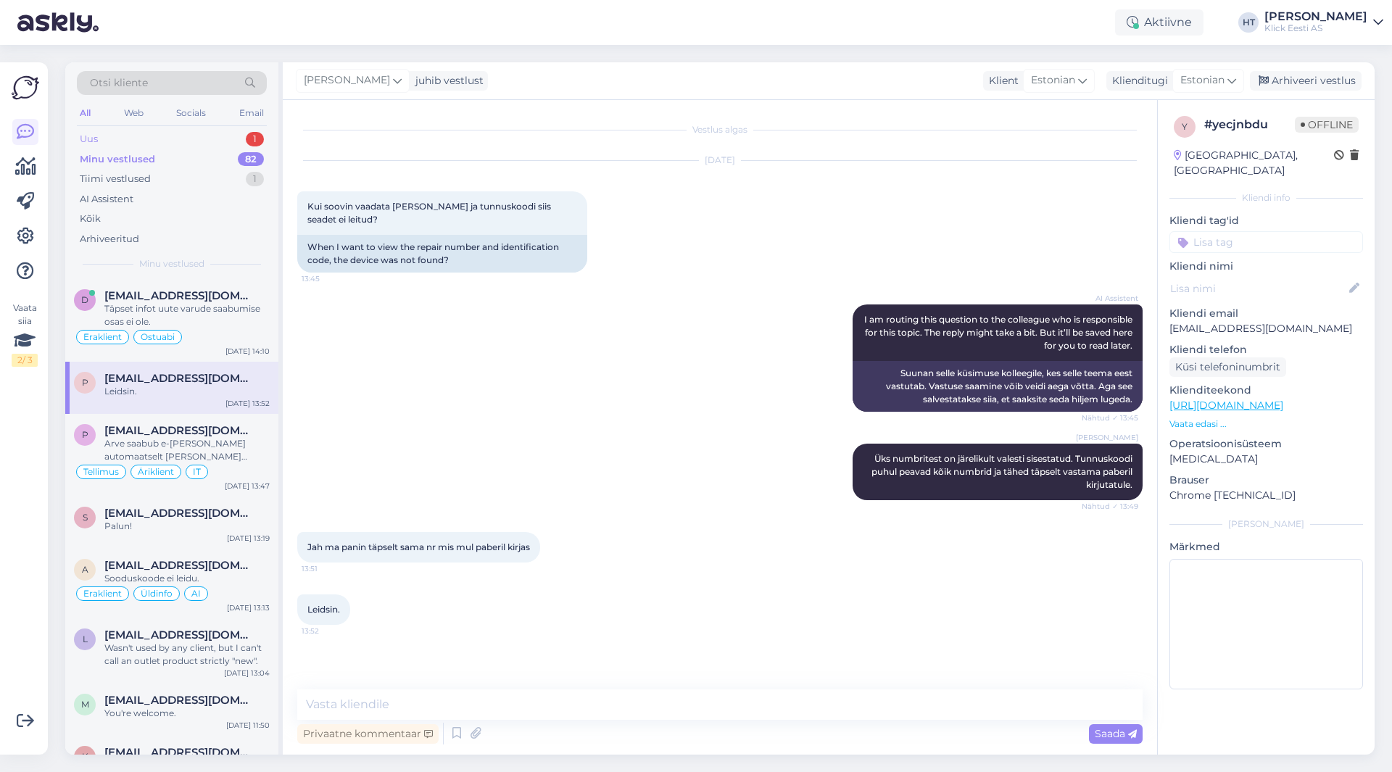
click at [201, 145] on div "Uus 1" at bounding box center [172, 139] width 190 height 20
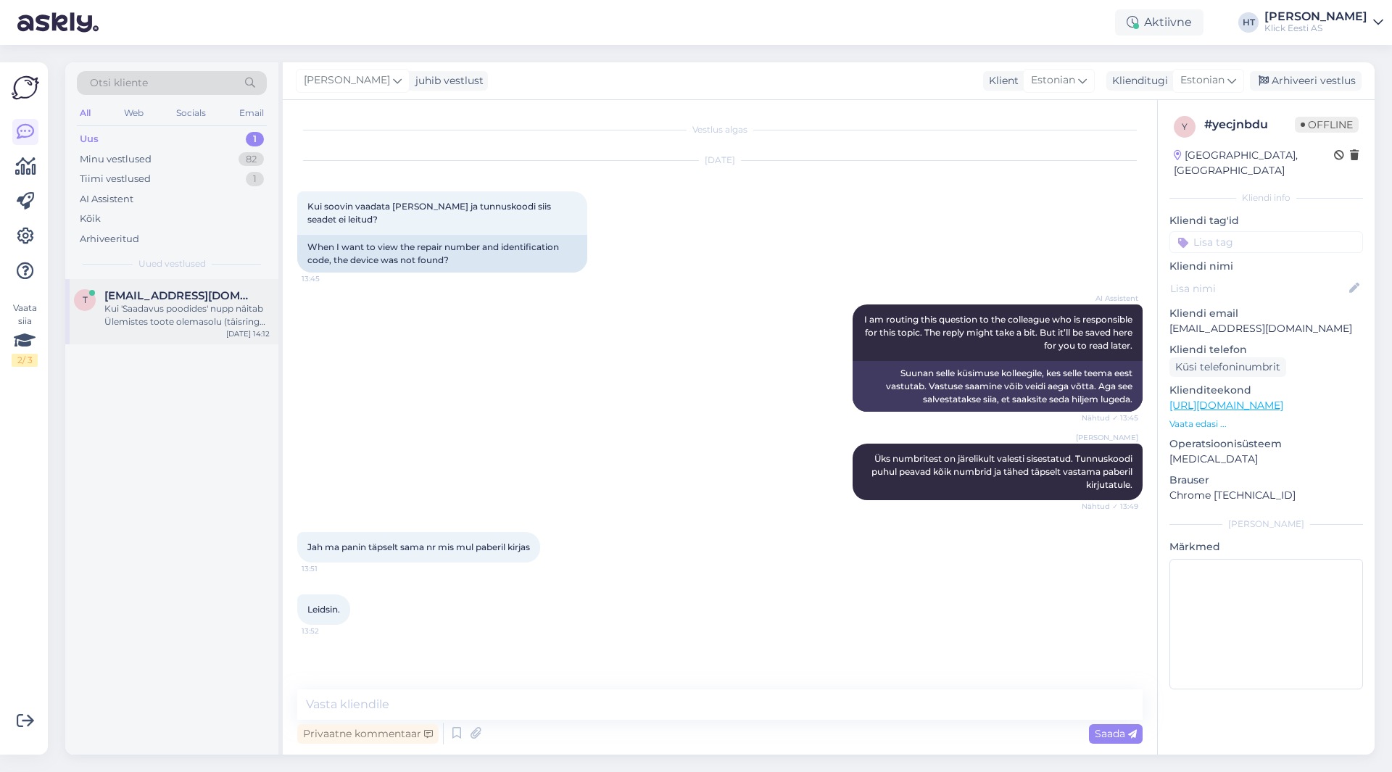
click at [188, 290] on span "[EMAIL_ADDRESS][DOMAIN_NAME]" at bounding box center [179, 295] width 151 height 13
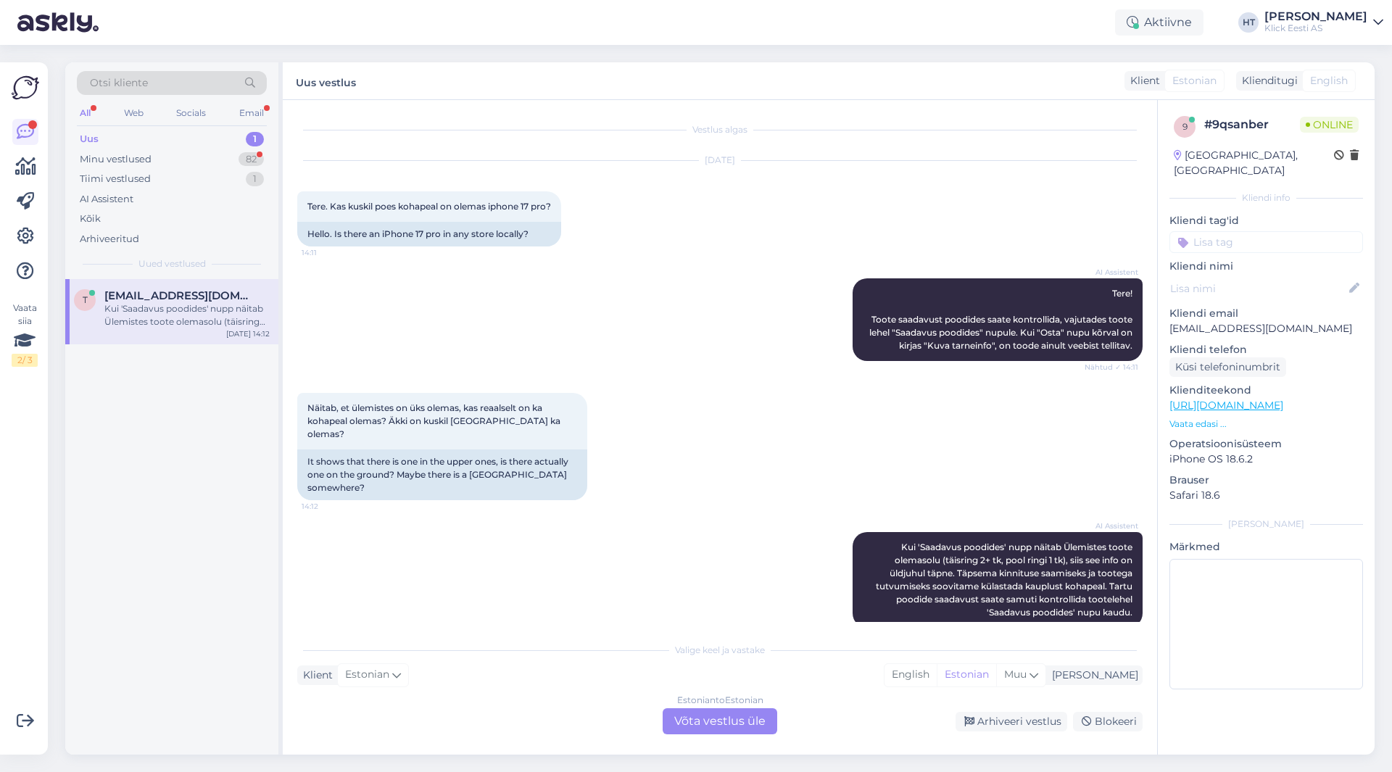
click at [803, 292] on div "AI Assistent Tere! Toote saadavust poodides saate kontrollida, vajutades toote …" at bounding box center [720, 319] width 846 height 115
click at [1273, 231] on input at bounding box center [1267, 242] width 194 height 22
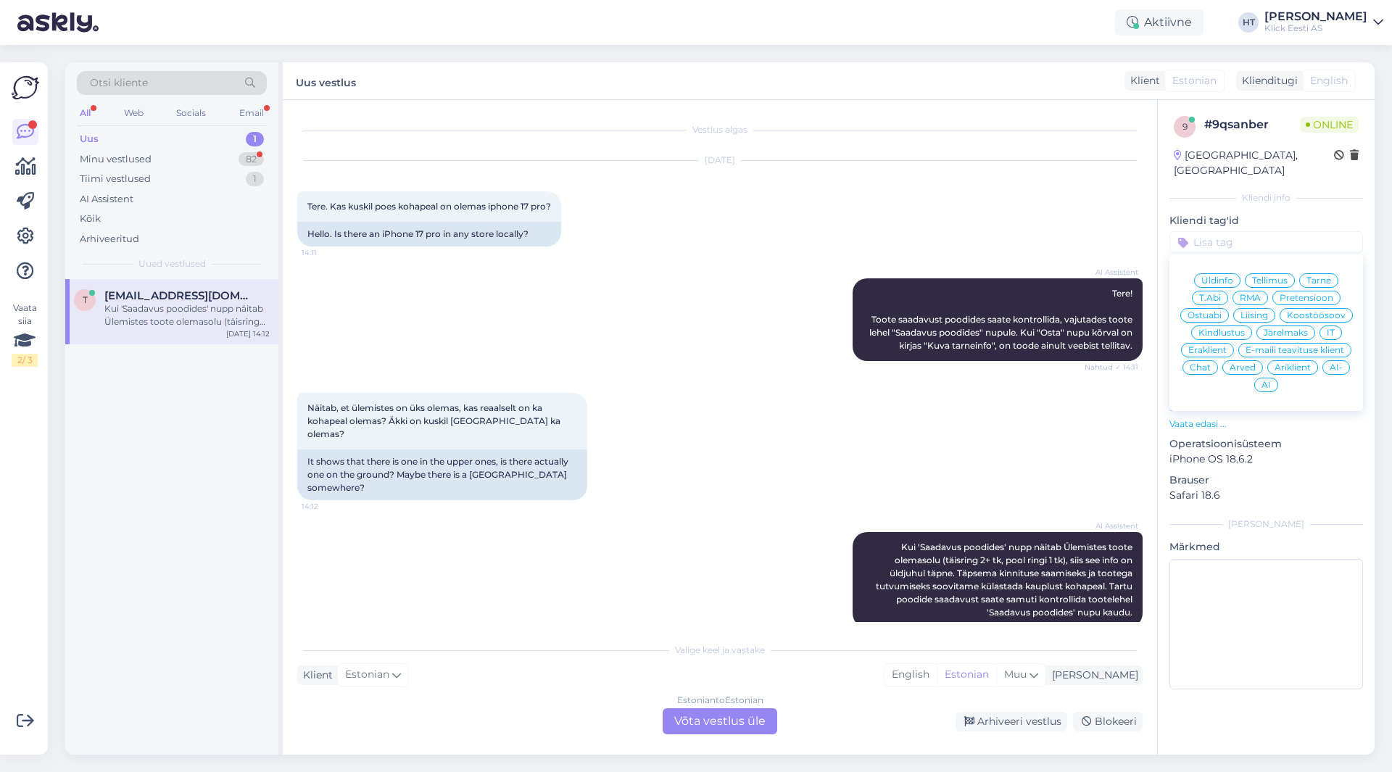
click at [809, 189] on div "[DATE] Tere. Kas kuskil poes kohapeal on olemas iphone 17 pro? 14:11 Hello. Is …" at bounding box center [720, 203] width 846 height 117
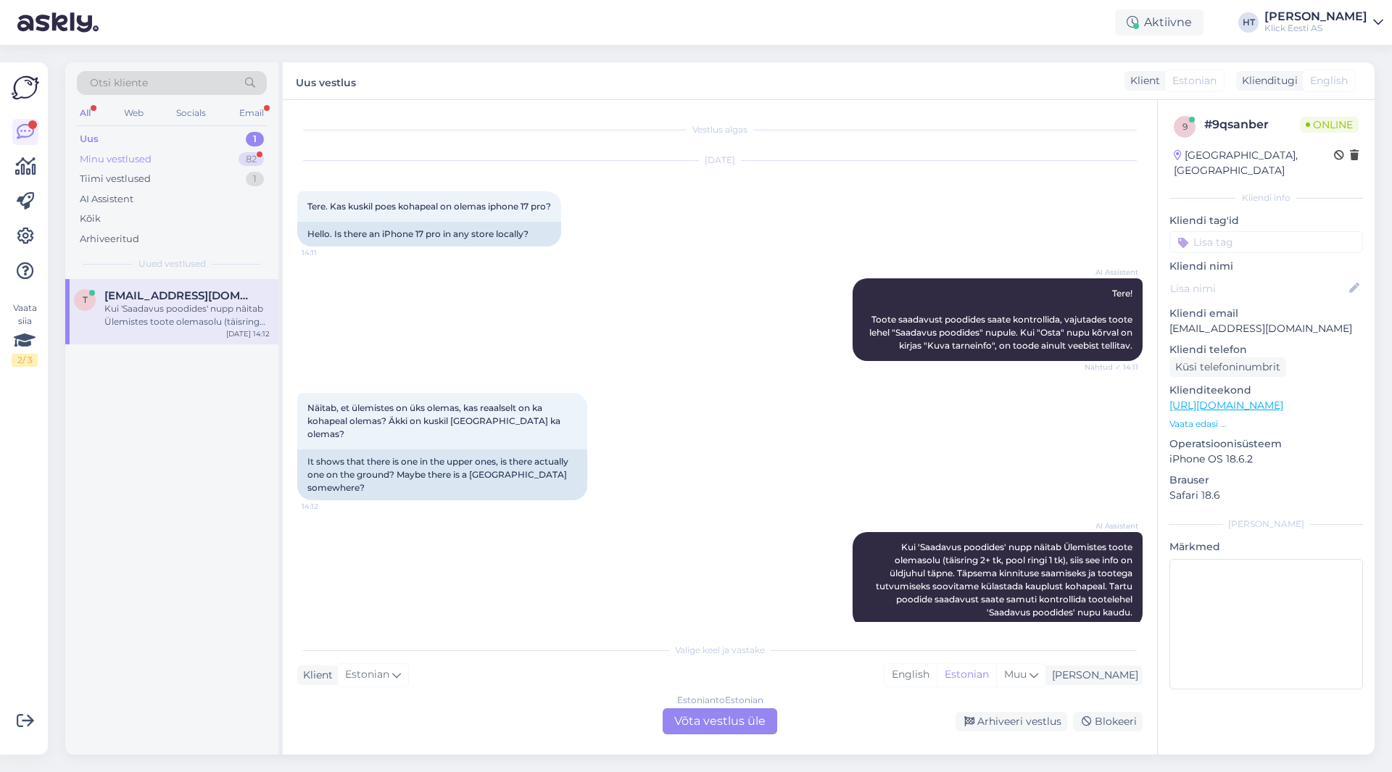
click at [250, 154] on div "82" at bounding box center [251, 159] width 25 height 15
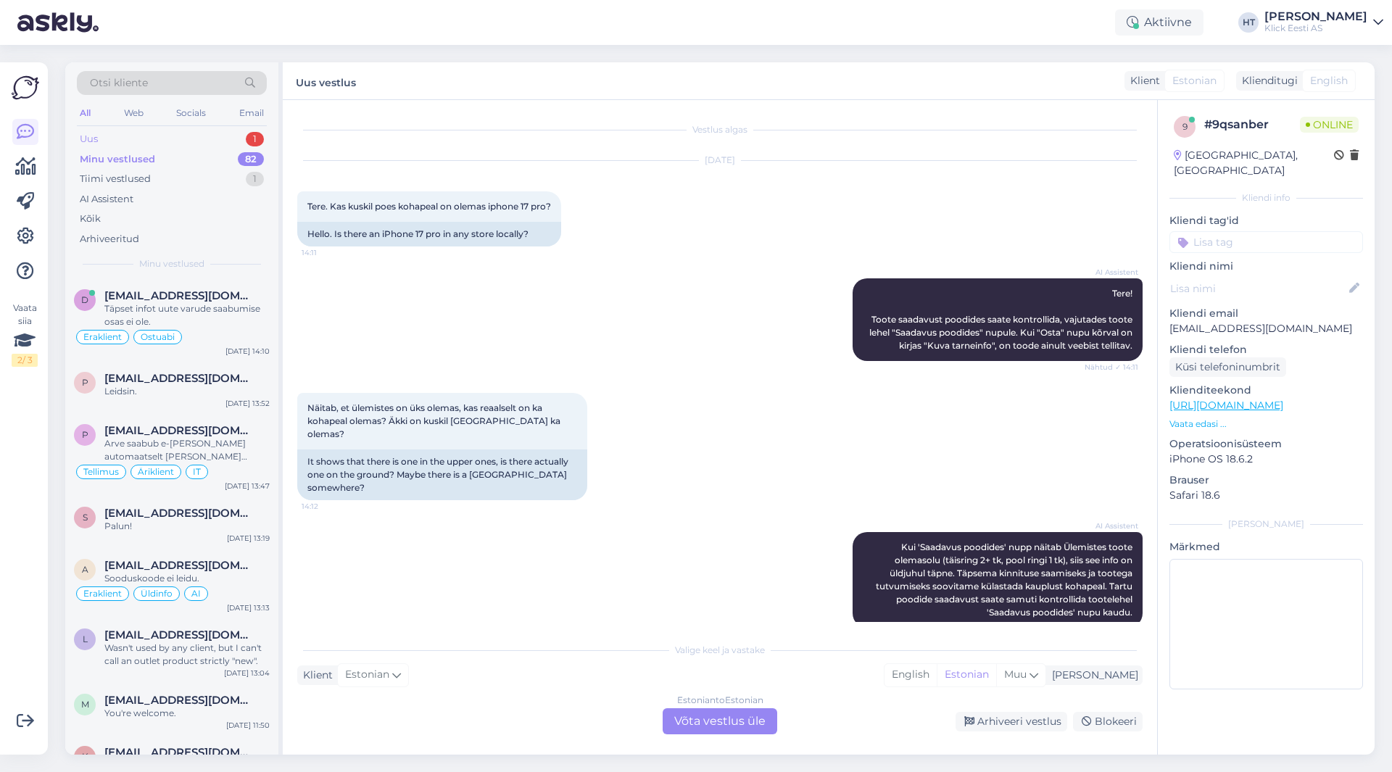
click at [244, 143] on div "Uus 1" at bounding box center [172, 139] width 190 height 20
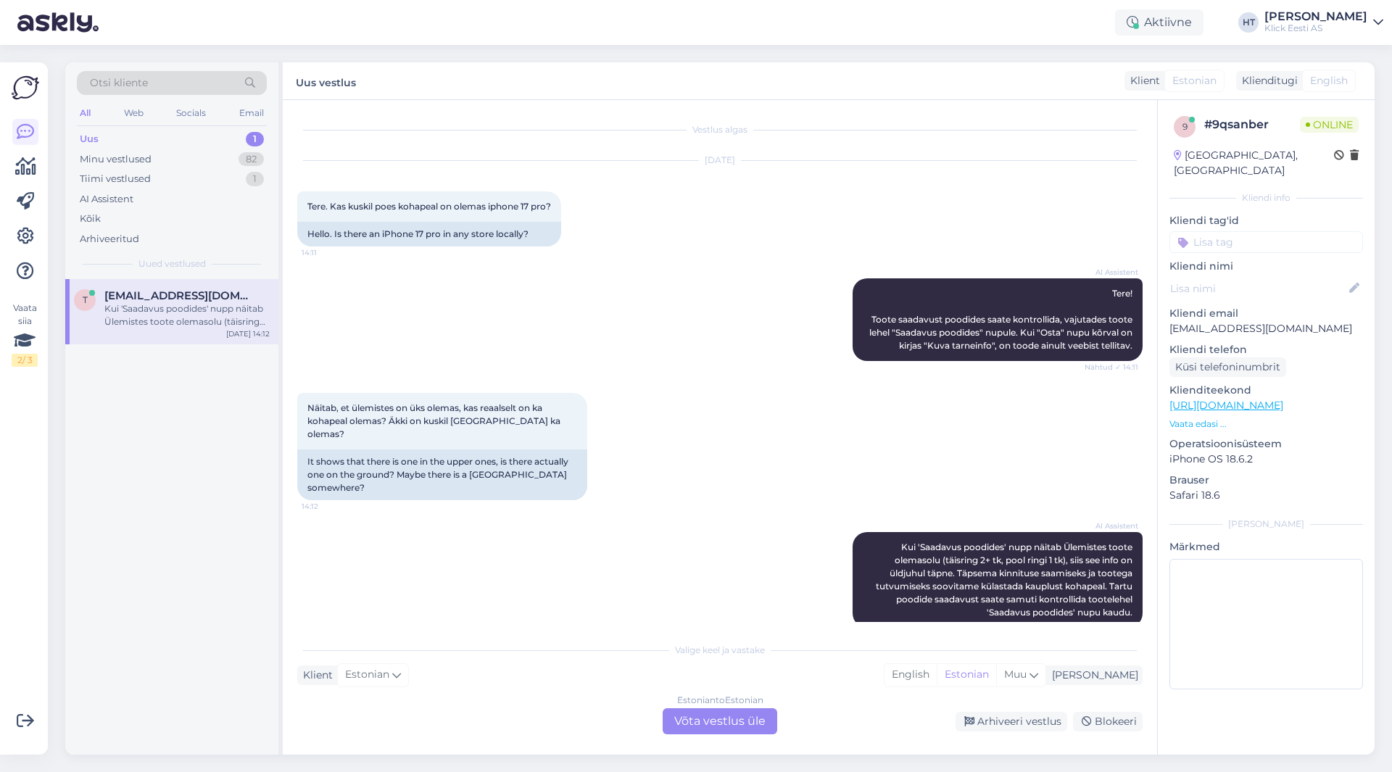
click at [191, 293] on span "[EMAIL_ADDRESS][DOMAIN_NAME]" at bounding box center [179, 295] width 151 height 13
click at [82, 109] on div "All" at bounding box center [85, 113] width 17 height 19
click at [109, 183] on div "Tiimi vestlused" at bounding box center [115, 179] width 71 height 15
click at [139, 292] on span "[PERSON_NAME].mommeja via [EMAIL_ADDRESS][DOMAIN_NAME]" at bounding box center [179, 295] width 151 height 13
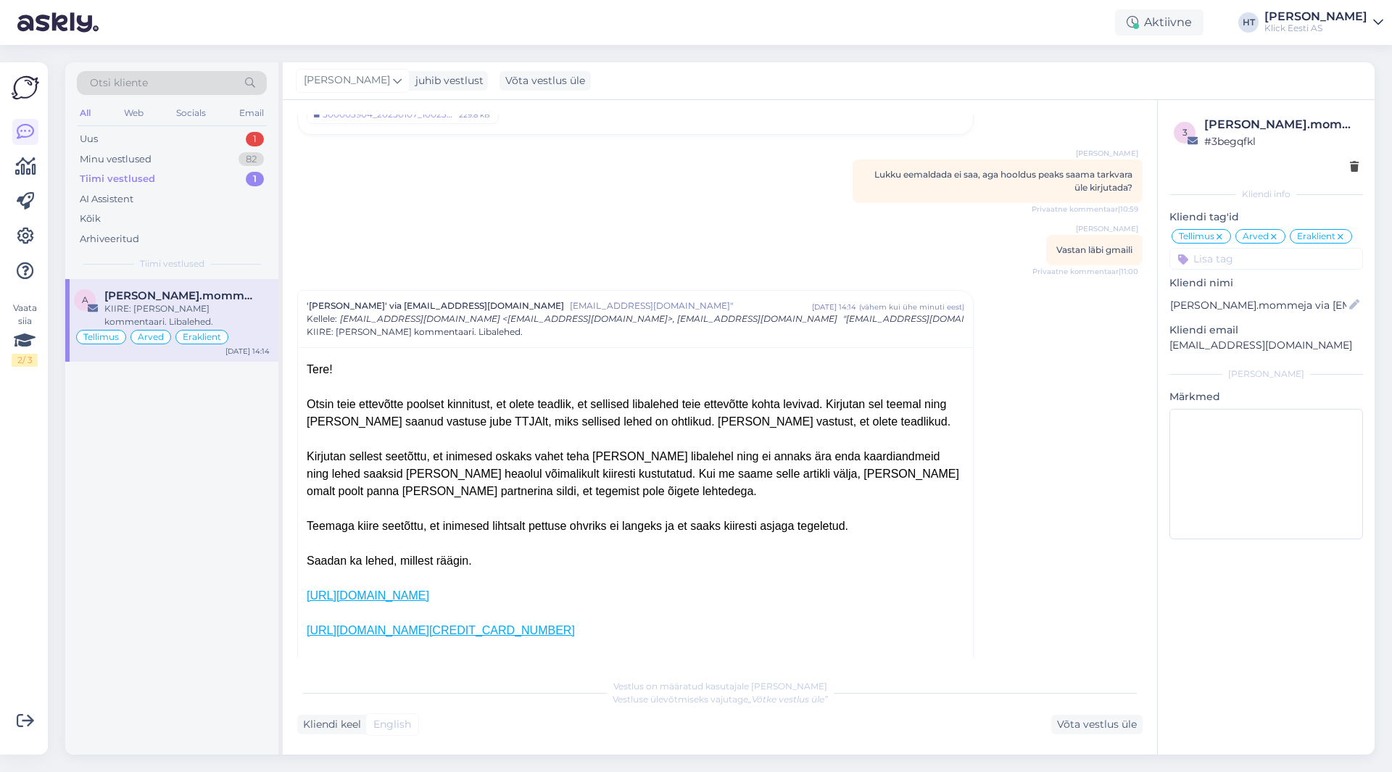
scroll to position [7196, 0]
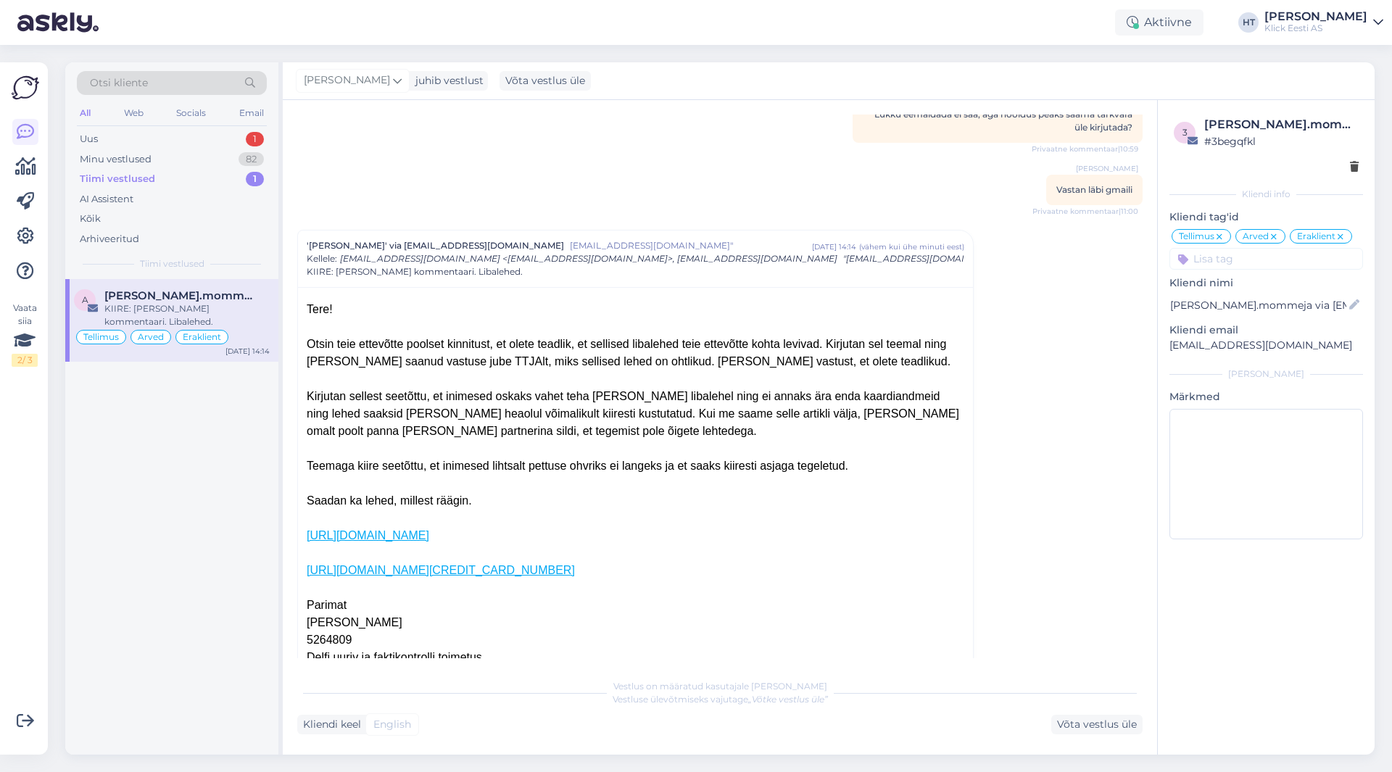
drag, startPoint x: 509, startPoint y: 389, endPoint x: 925, endPoint y: 439, distance: 418.5
click at [925, 439] on div "Tere! Otsin teie ettevõtte poolset kinnitust, et olete teadlik, et sellised lib…" at bounding box center [636, 483] width 658 height 365
click at [864, 475] on div at bounding box center [636, 483] width 658 height 17
click at [240, 434] on div "a [PERSON_NAME].mommeja via [EMAIL_ADDRESS][DOMAIN_NAME] KIIRE: [PERSON_NAME] k…" at bounding box center [171, 517] width 213 height 476
click at [238, 136] on div "Uus 1" at bounding box center [172, 139] width 190 height 20
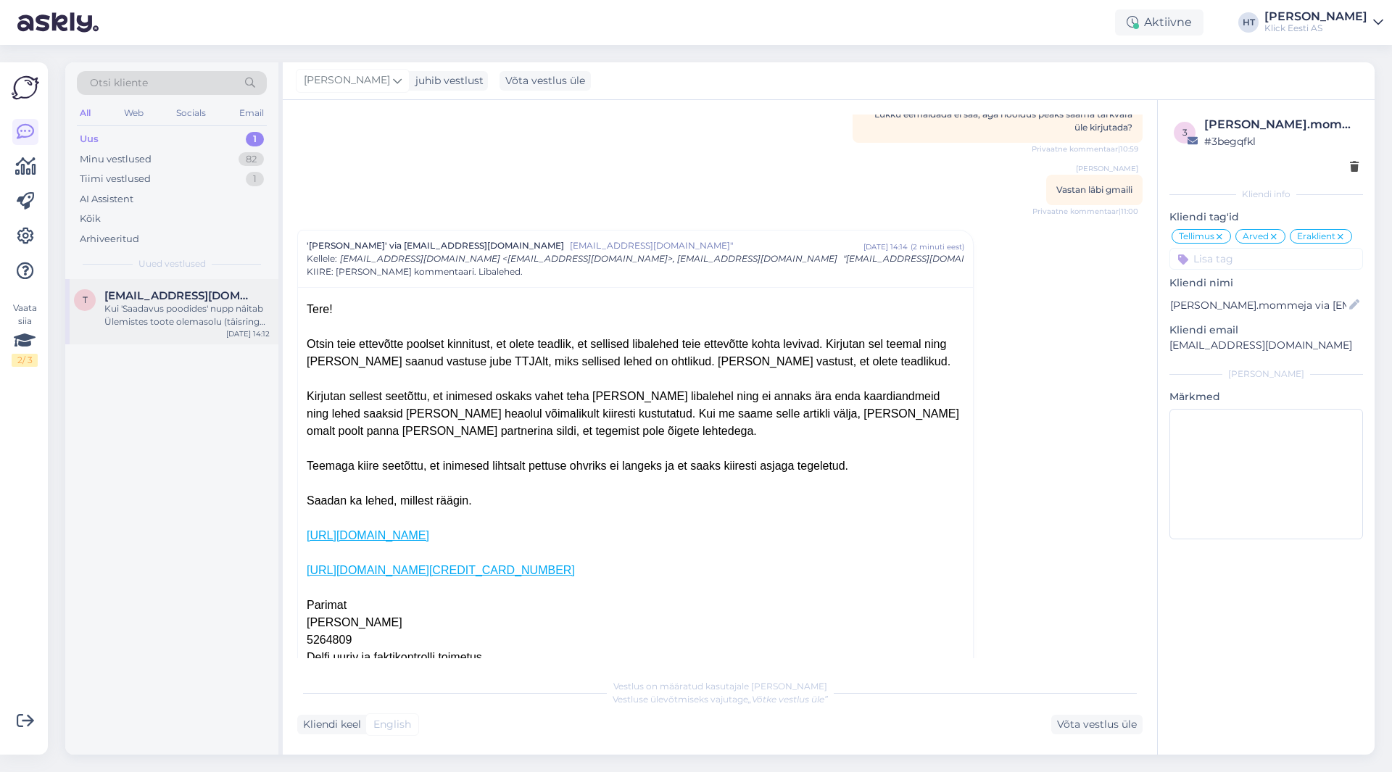
click at [238, 326] on div "Kui 'Saadavus poodides' nupp näitab Ülemistes toote olemasolu (täisring 2+ tk, …" at bounding box center [186, 315] width 165 height 26
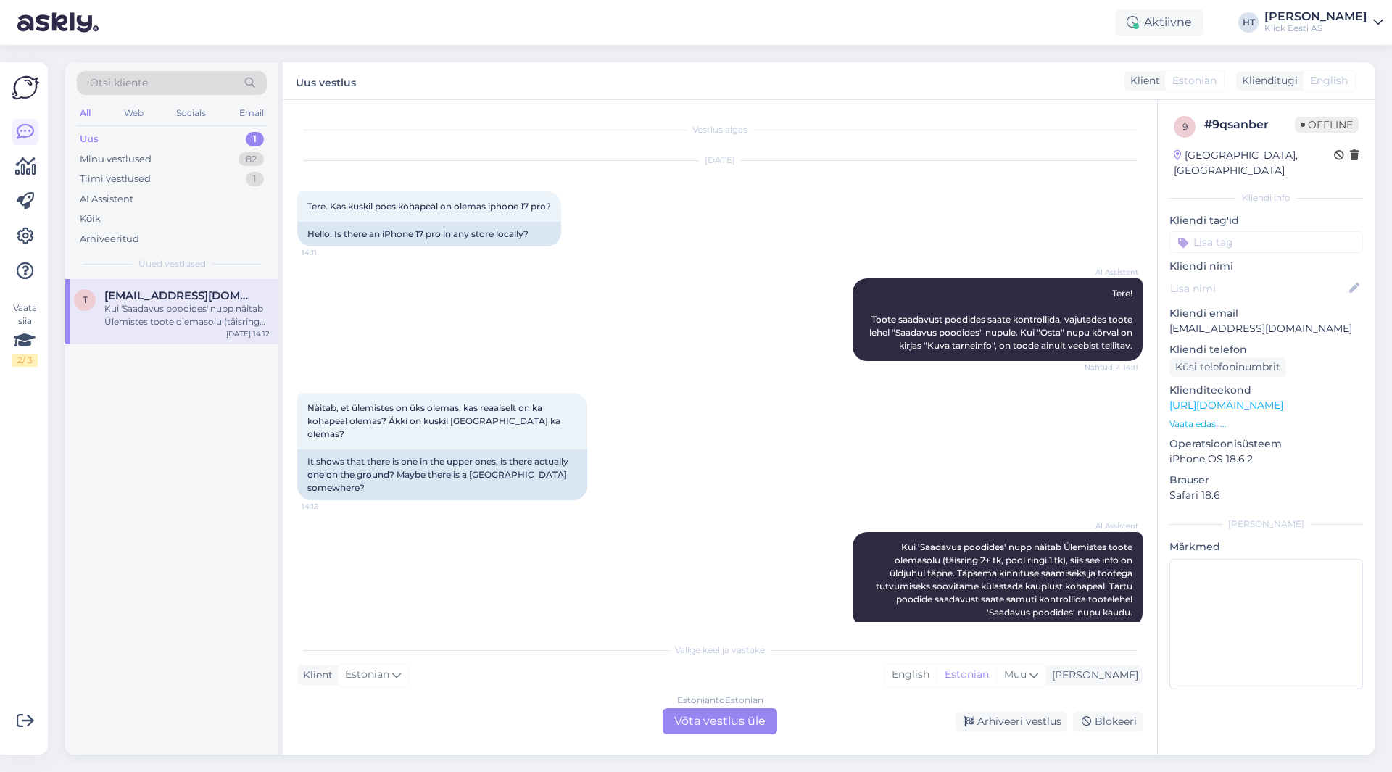
click at [1247, 231] on input at bounding box center [1267, 242] width 194 height 22
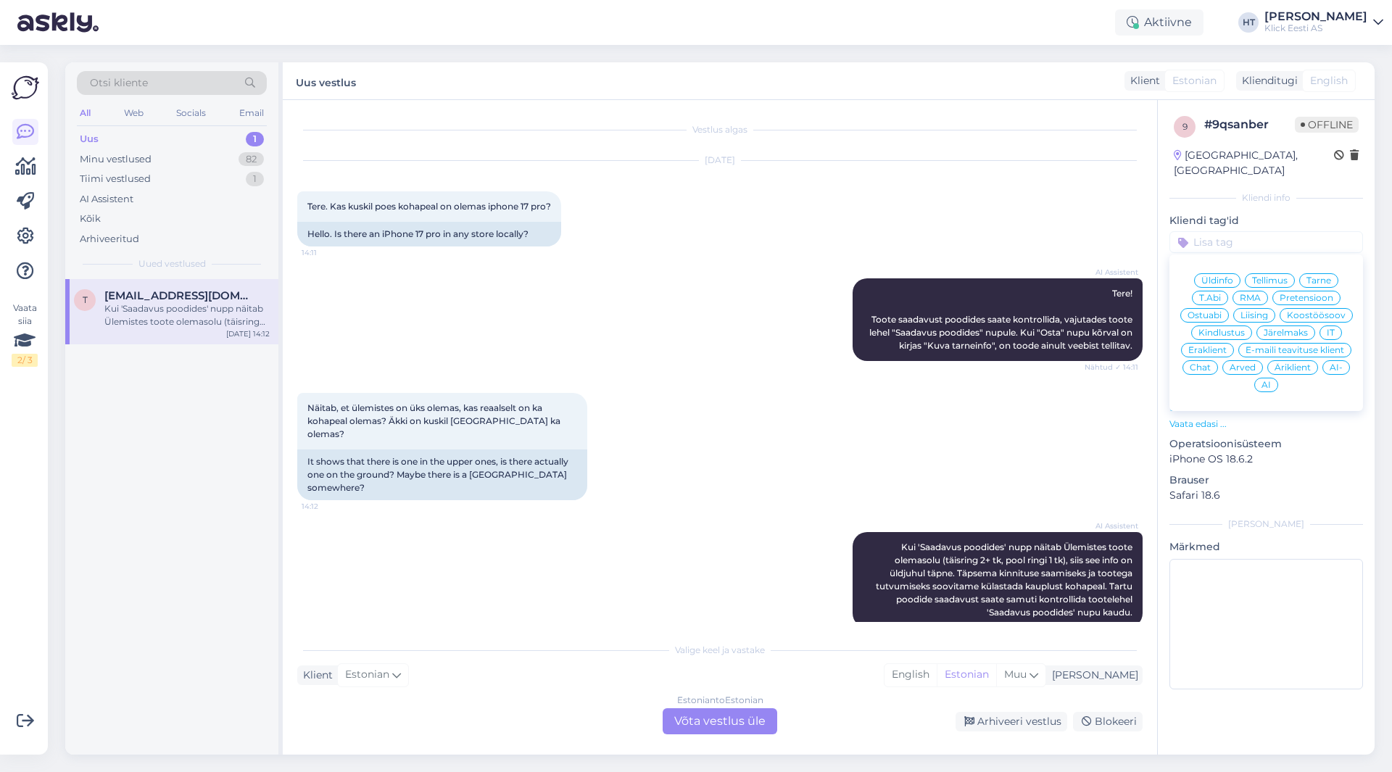
click at [1268, 381] on span "AI" at bounding box center [1266, 385] width 9 height 9
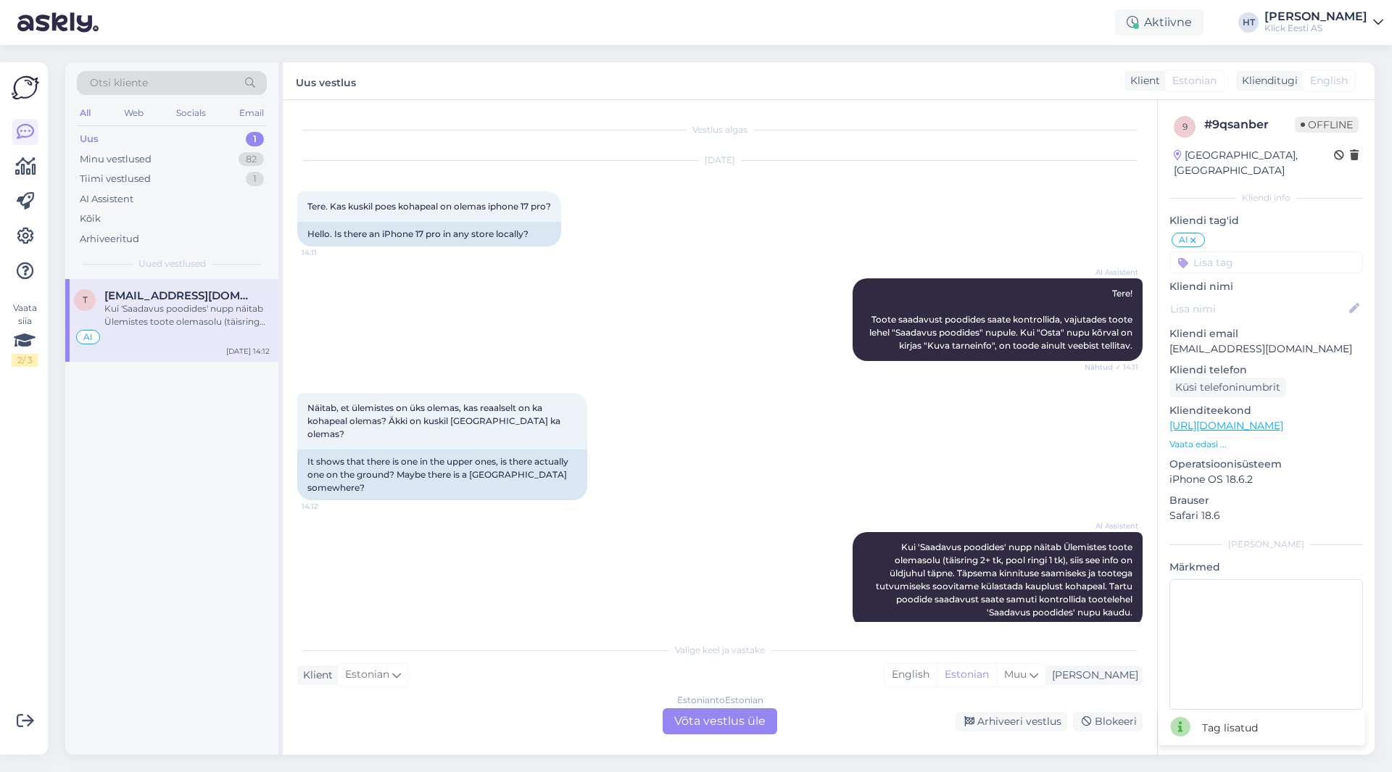
click at [1252, 252] on input at bounding box center [1267, 263] width 194 height 22
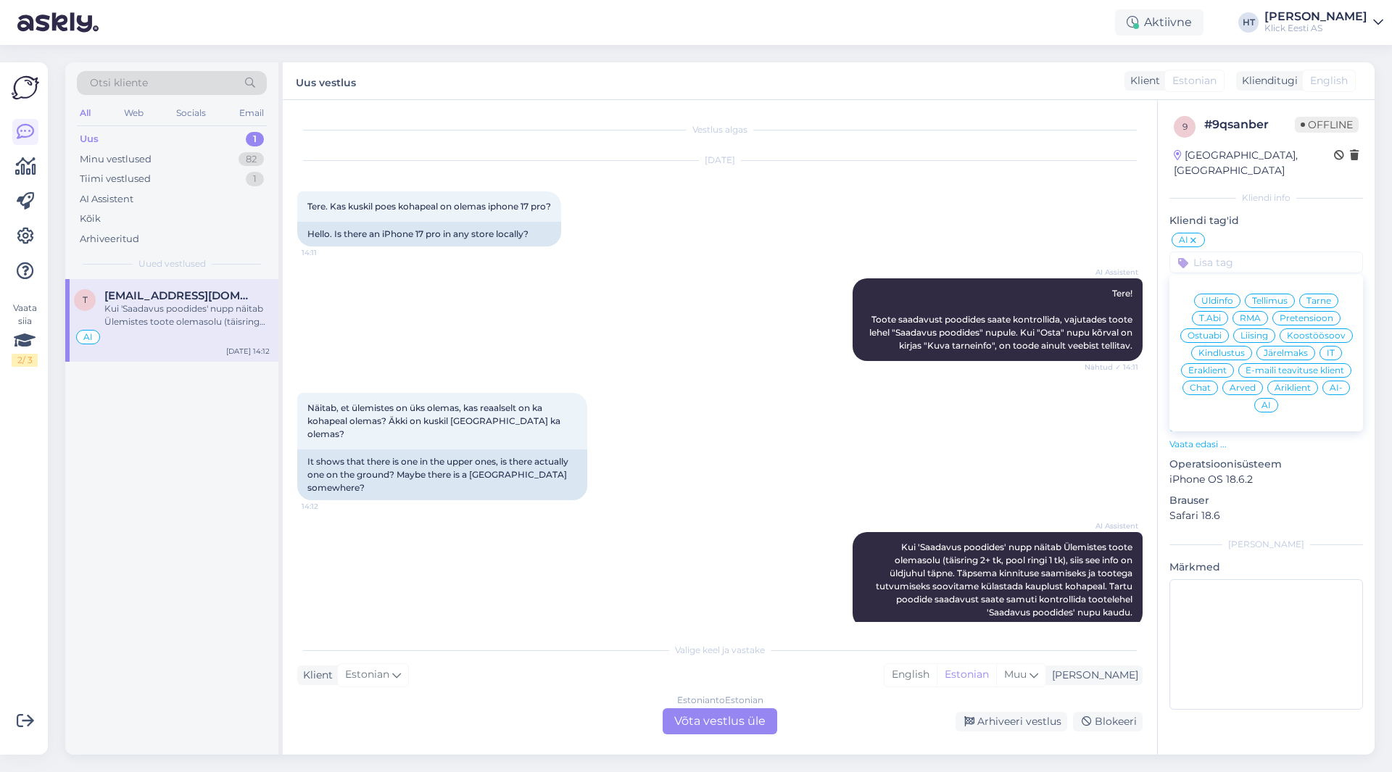
click at [1220, 366] on span "Eraklient" at bounding box center [1207, 370] width 38 height 9
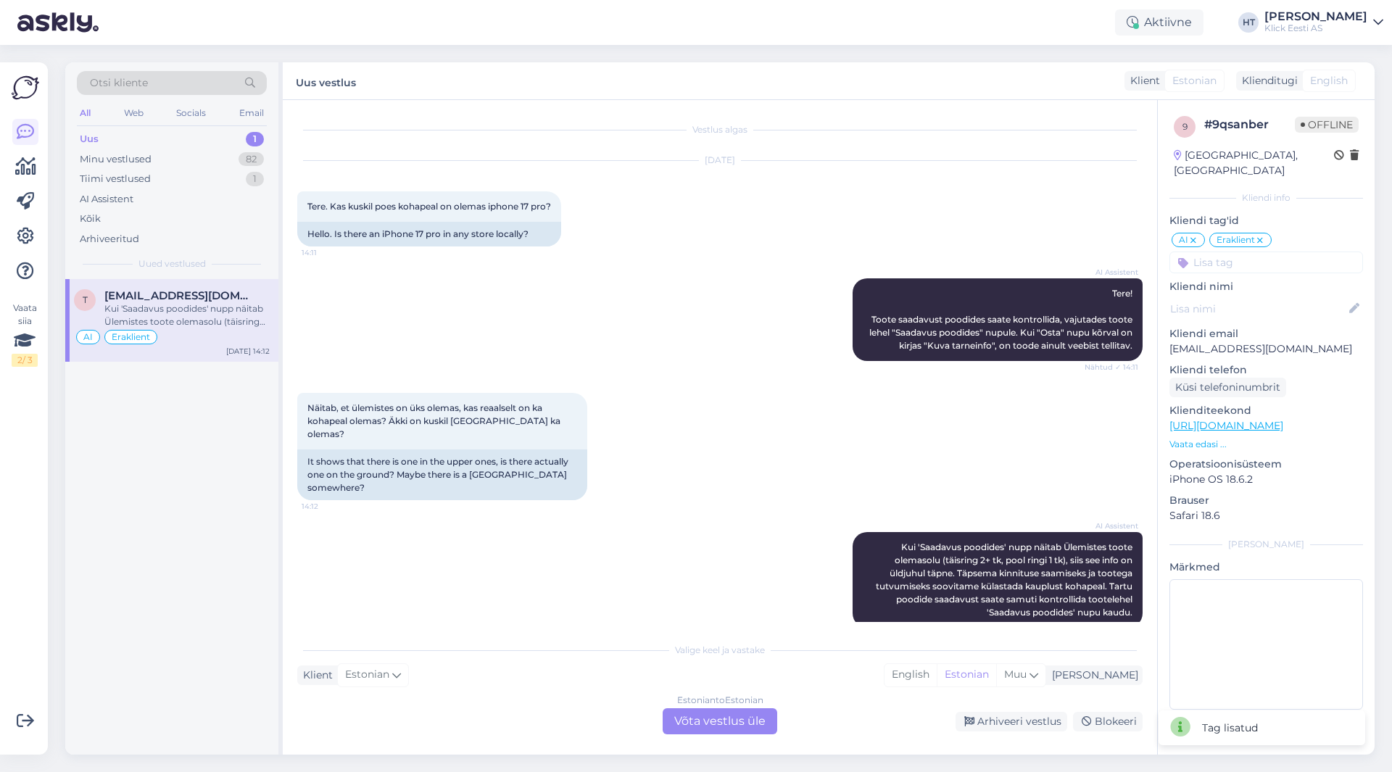
click at [1246, 252] on input at bounding box center [1267, 263] width 194 height 22
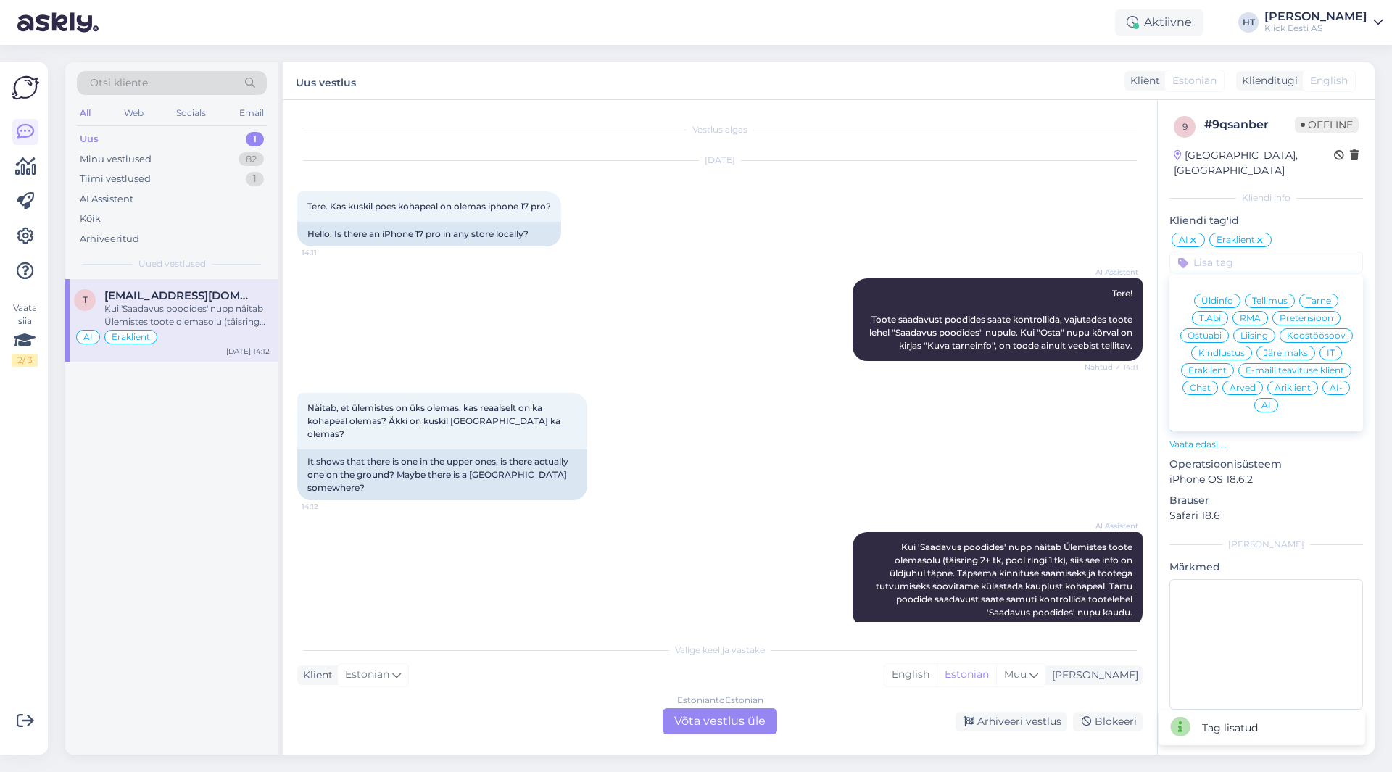
click at [1218, 331] on span "Ostuabi" at bounding box center [1205, 335] width 34 height 9
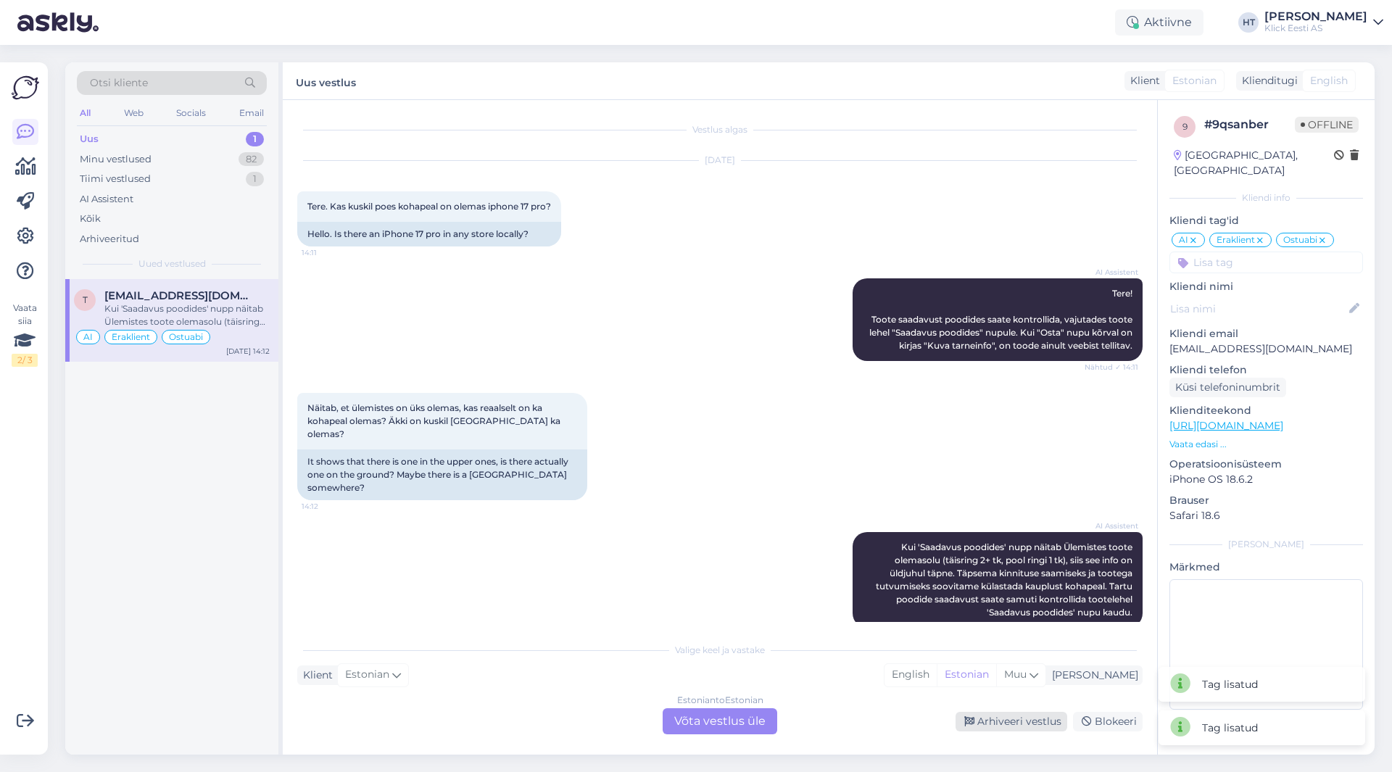
click at [1017, 717] on div "Arhiveeri vestlus" at bounding box center [1012, 722] width 112 height 20
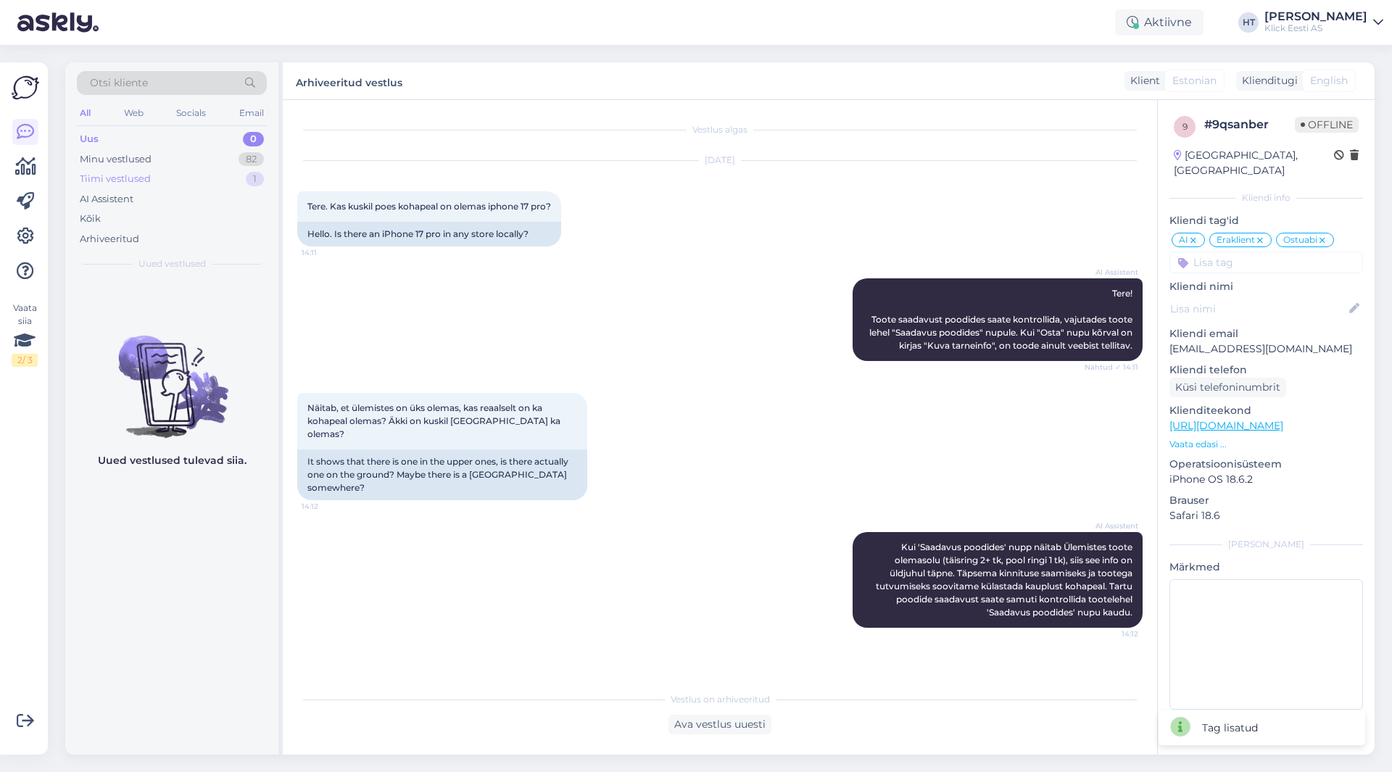
click at [177, 170] on div "Tiimi vestlused 1" at bounding box center [172, 179] width 190 height 20
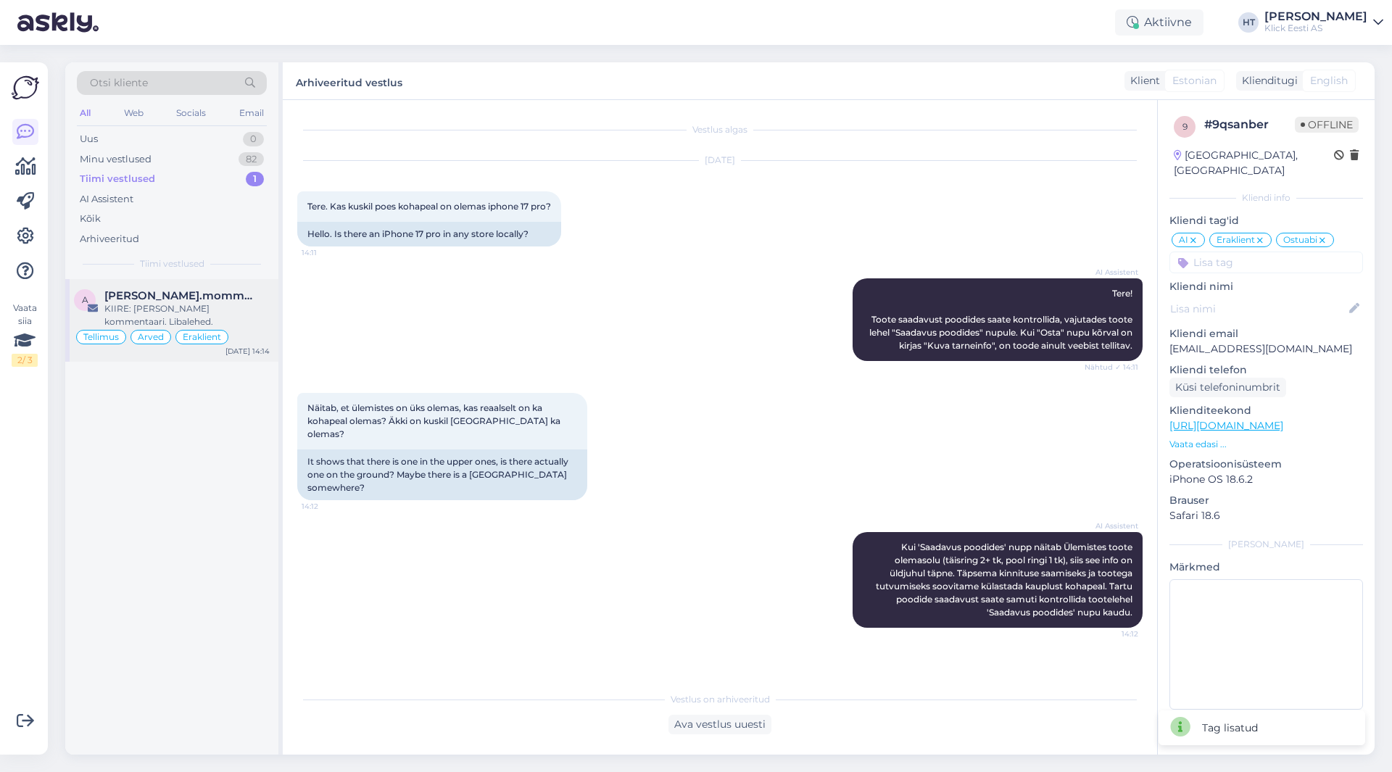
click at [192, 299] on span "[PERSON_NAME].mommeja via [EMAIL_ADDRESS][DOMAIN_NAME]" at bounding box center [179, 295] width 151 height 13
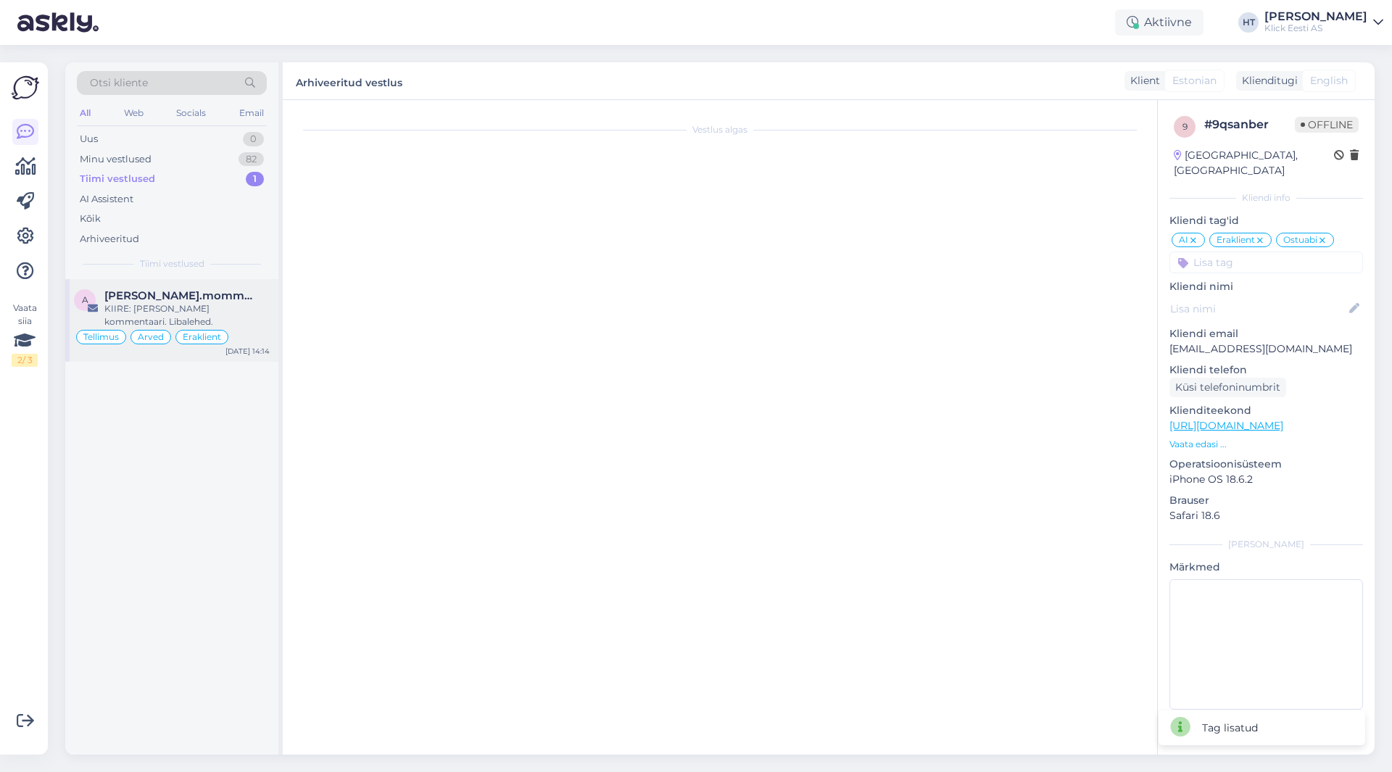
scroll to position [7196, 0]
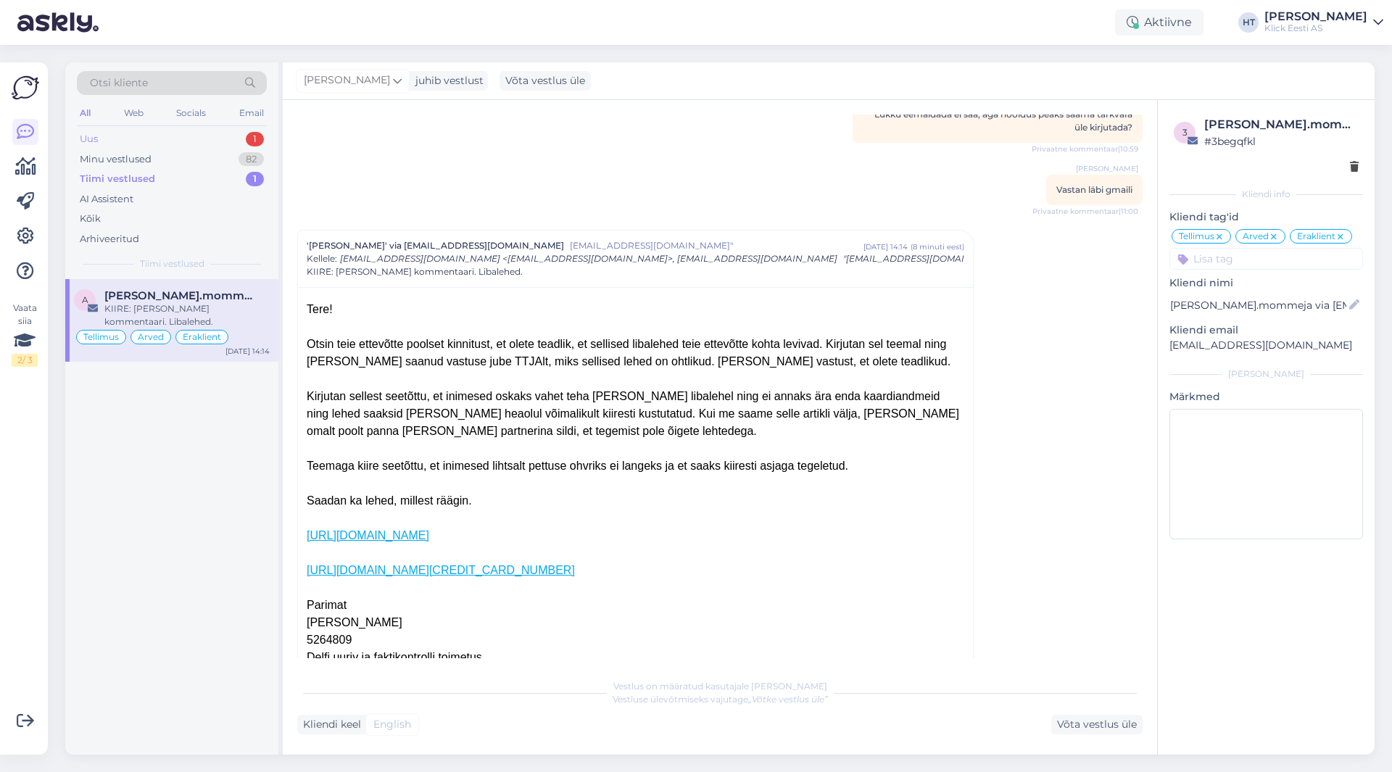
click at [244, 134] on div "Uus 1" at bounding box center [172, 139] width 190 height 20
click at [236, 287] on div "T [EMAIL_ADDRESS][DOMAIN_NAME] Kui 'Saadavus poodides' [PERSON_NAME] näitab Üle…" at bounding box center [171, 320] width 213 height 83
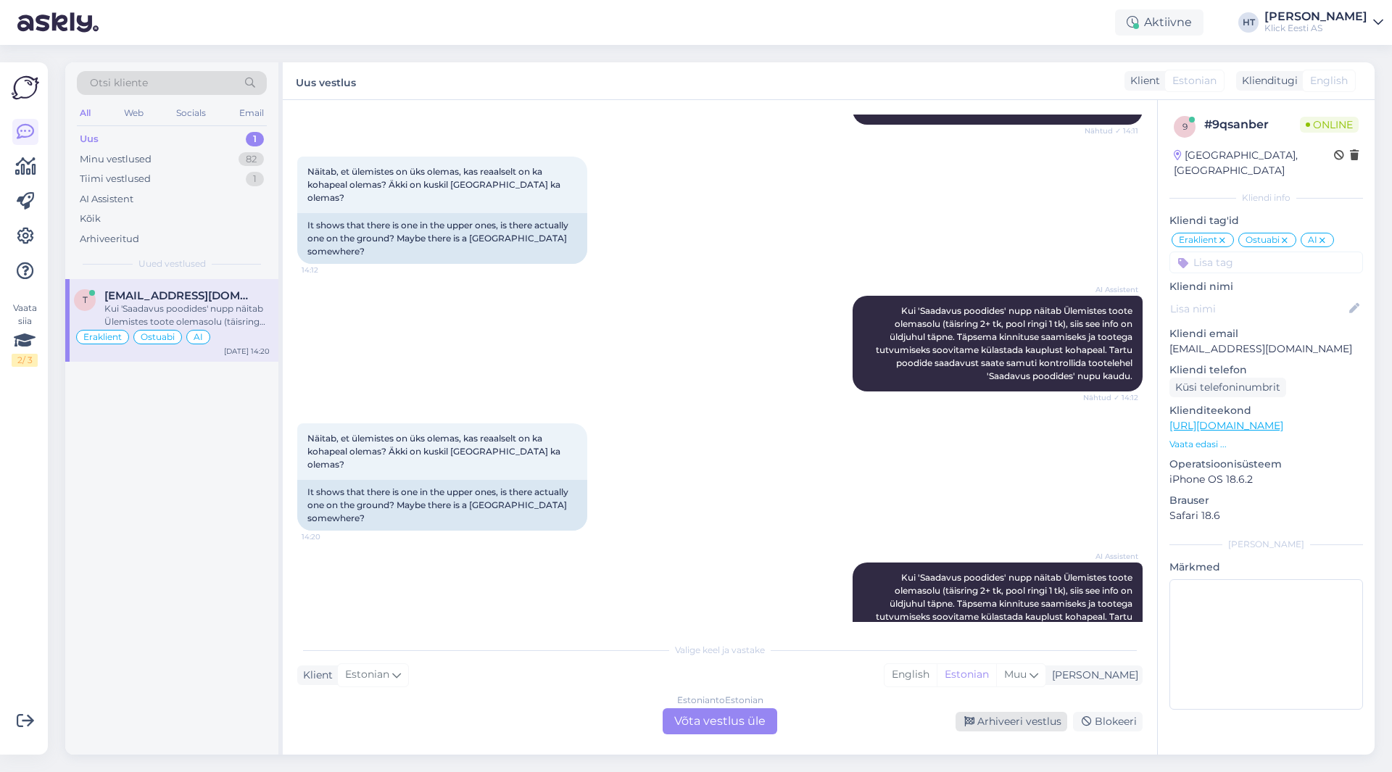
click at [984, 720] on div "Arhiveeri vestlus" at bounding box center [1012, 722] width 112 height 20
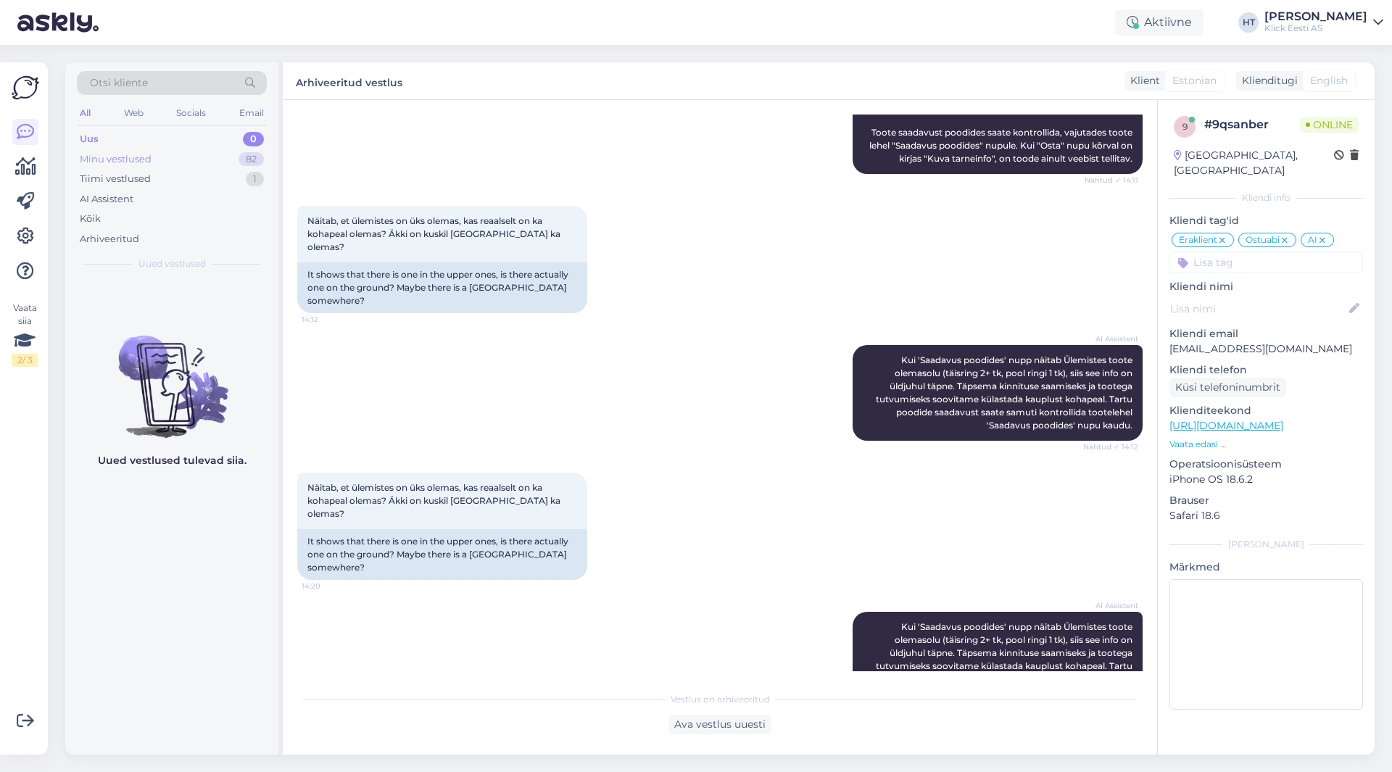
click at [258, 167] on div "Minu vestlused 82" at bounding box center [172, 159] width 190 height 20
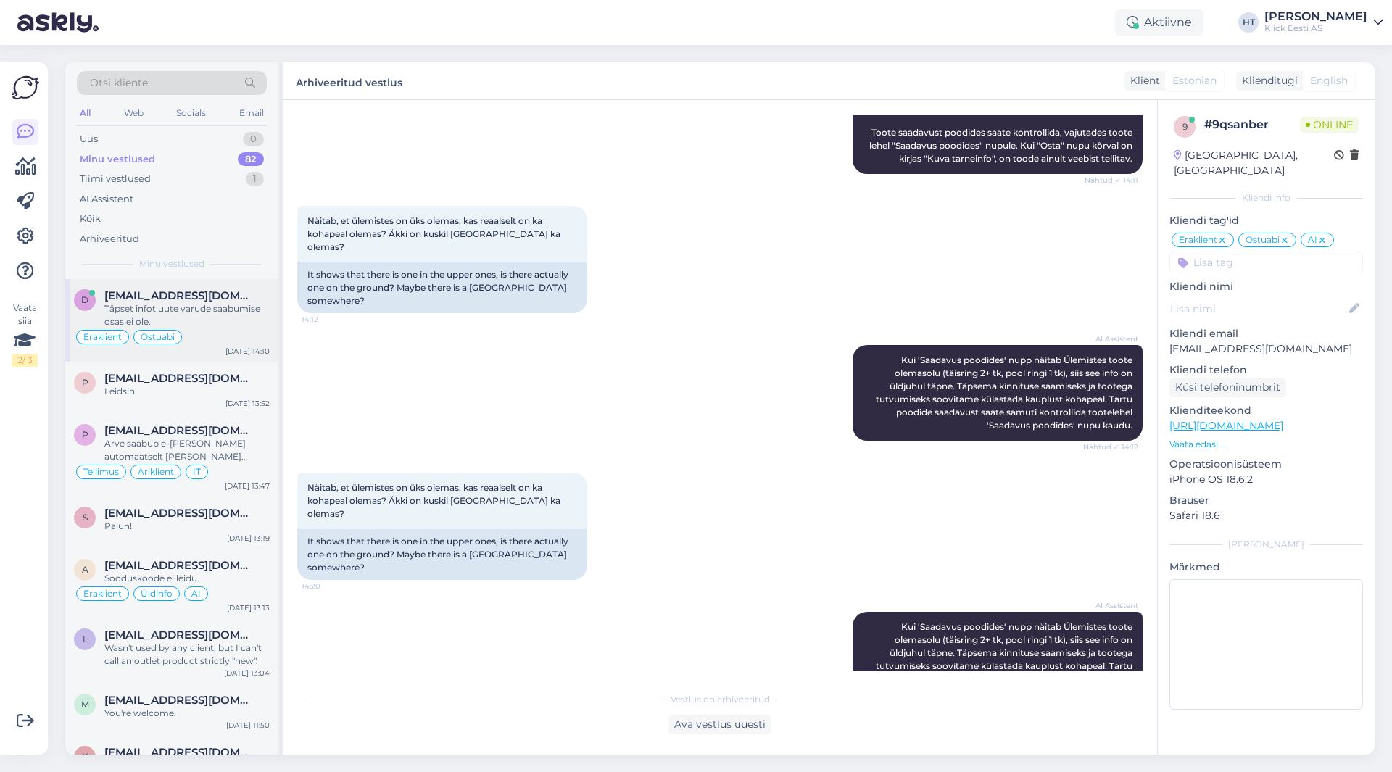
click at [252, 294] on div "[EMAIL_ADDRESS][DOMAIN_NAME]" at bounding box center [186, 295] width 165 height 13
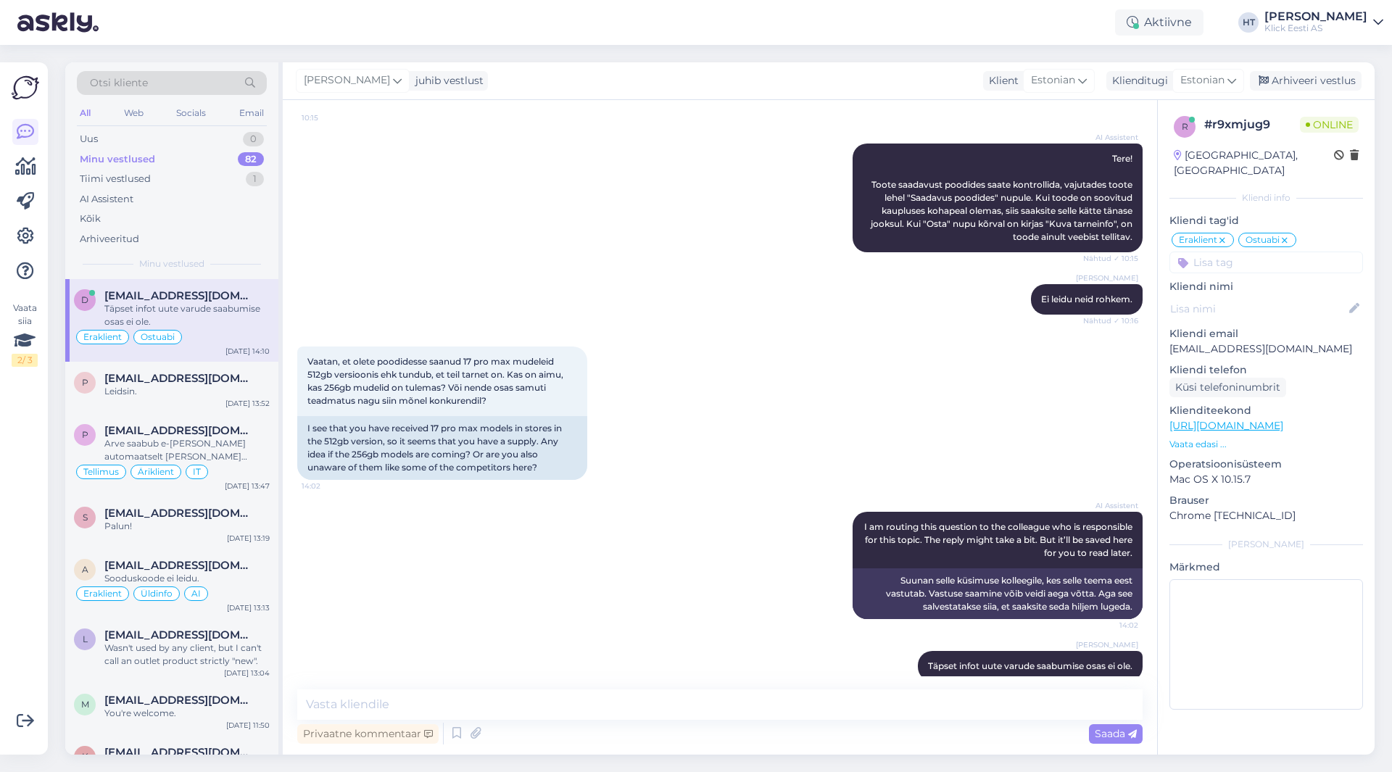
scroll to position [208, 0]
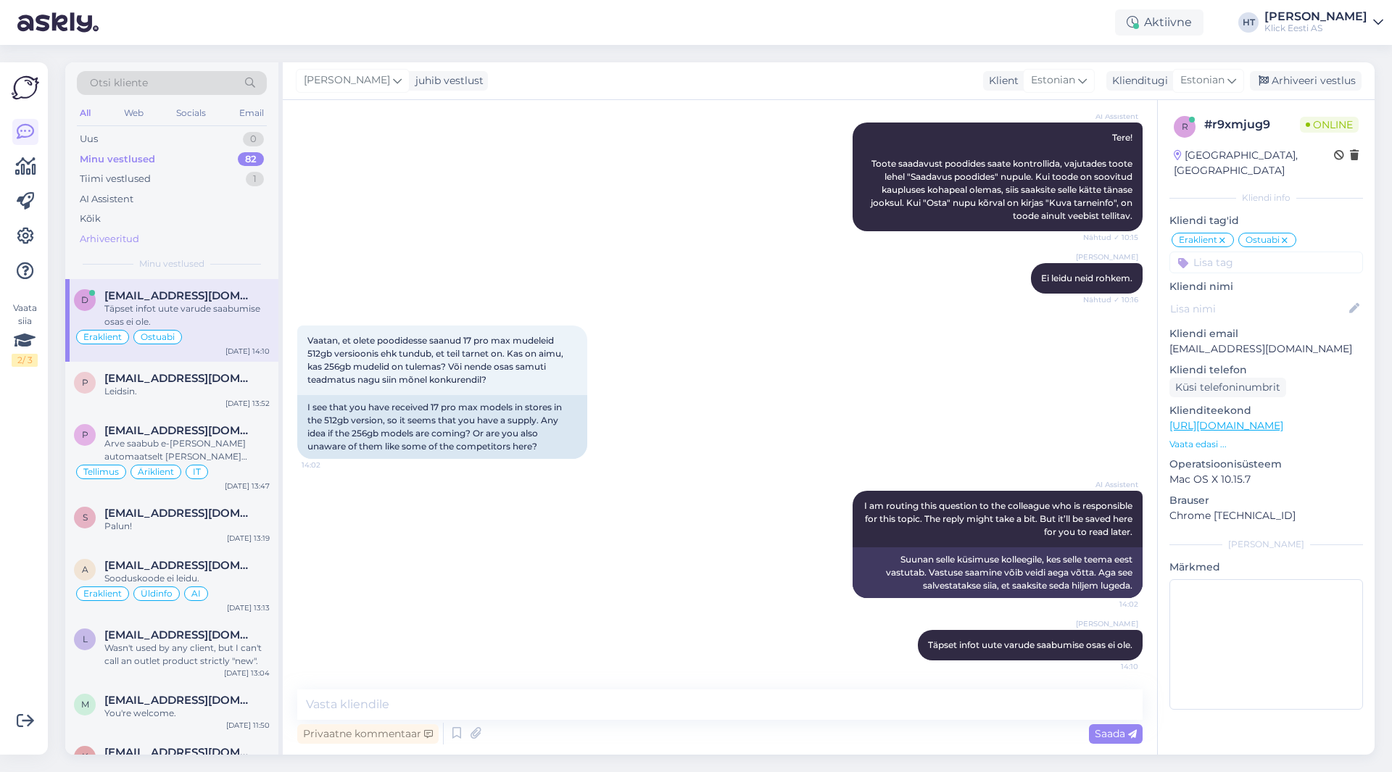
click at [175, 244] on div "Arhiveeritud" at bounding box center [172, 239] width 190 height 20
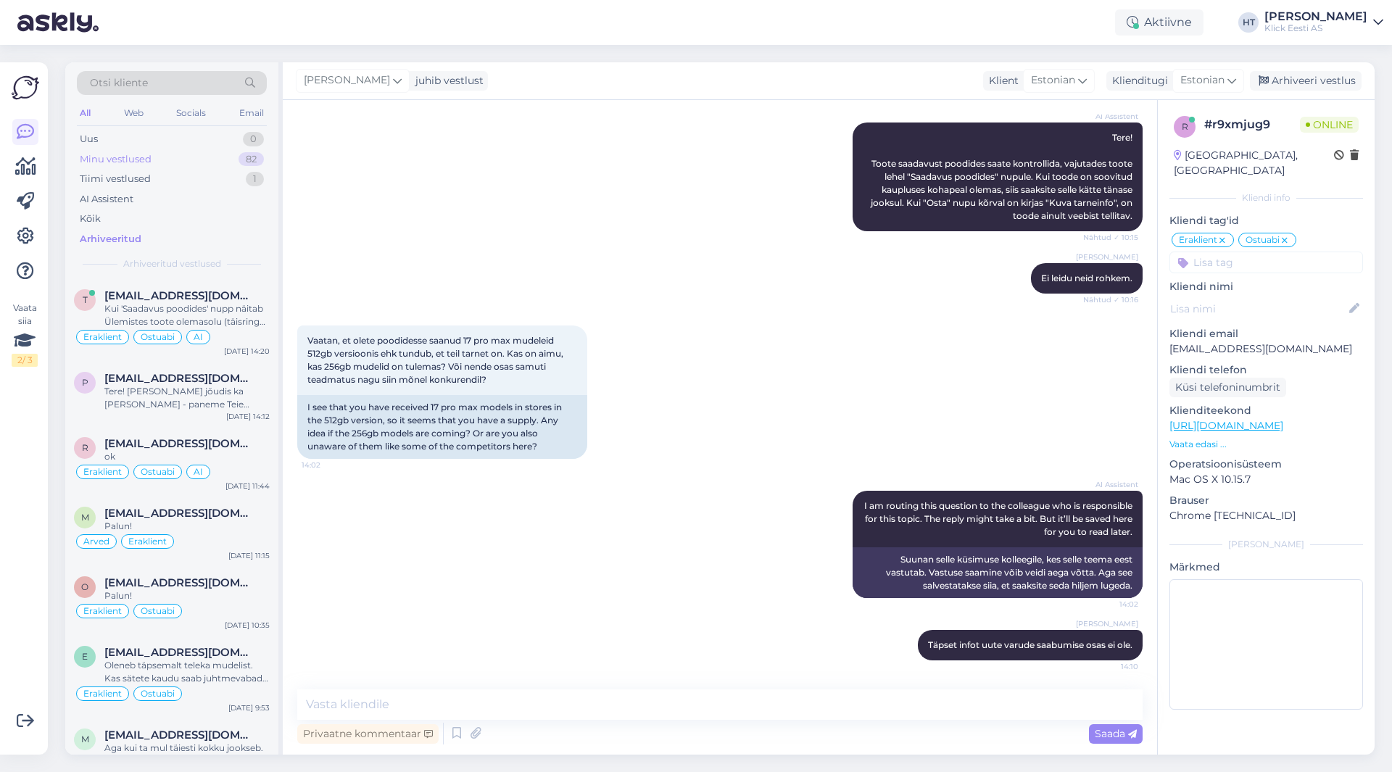
click at [236, 158] on div "Minu vestlused 82" at bounding box center [172, 159] width 190 height 20
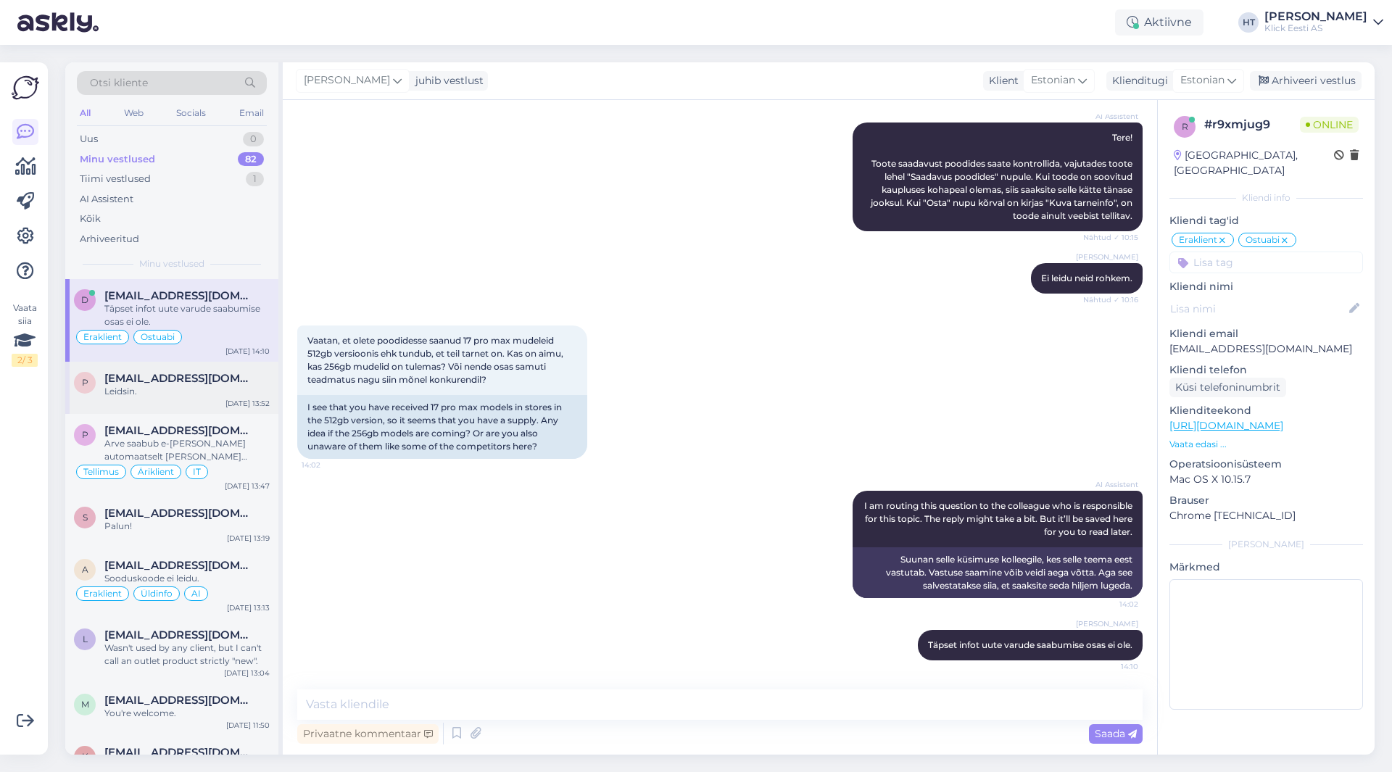
click at [245, 393] on div "Leidsin." at bounding box center [186, 391] width 165 height 13
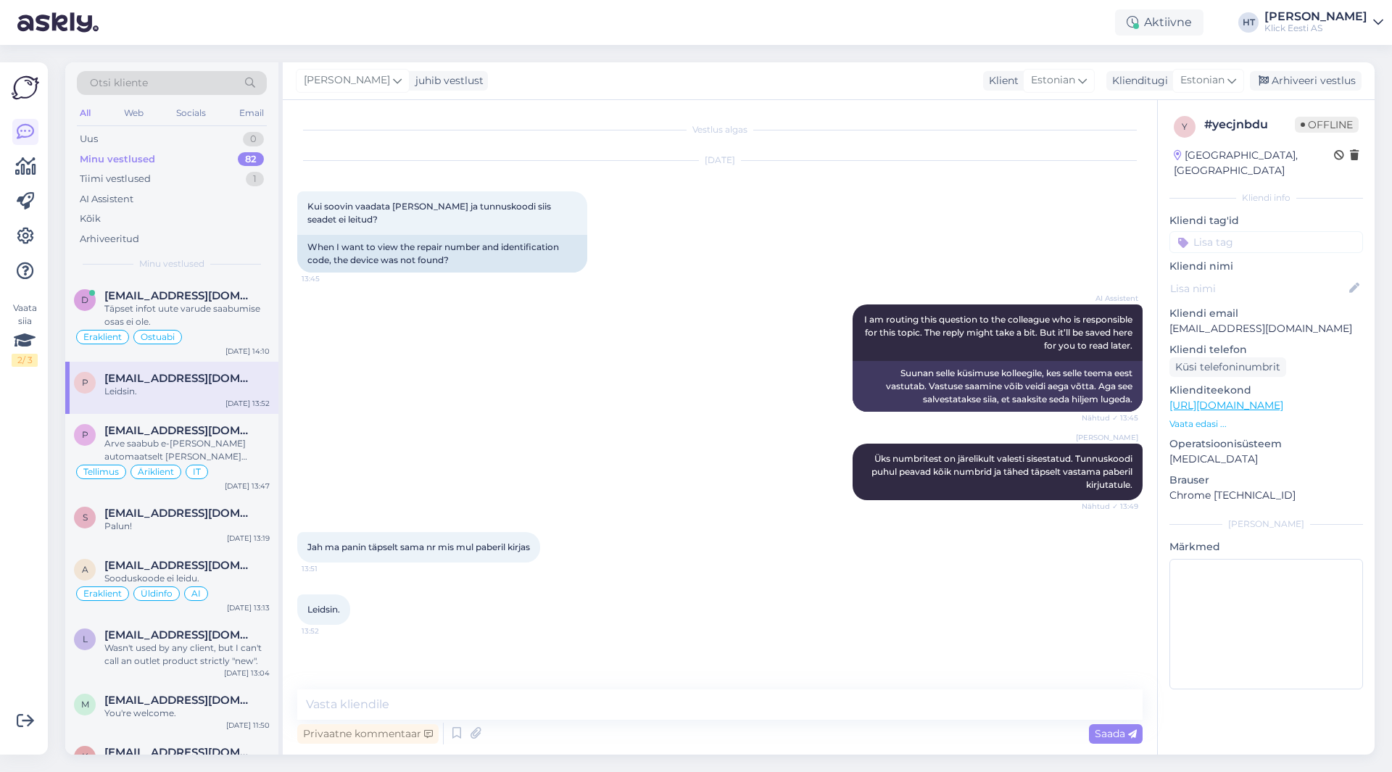
click at [550, 384] on div "AI Assistent I am routing this question to the colleague who is responsible for…" at bounding box center [720, 358] width 846 height 139
click at [233, 302] on span "[EMAIL_ADDRESS][DOMAIN_NAME]" at bounding box center [179, 295] width 151 height 13
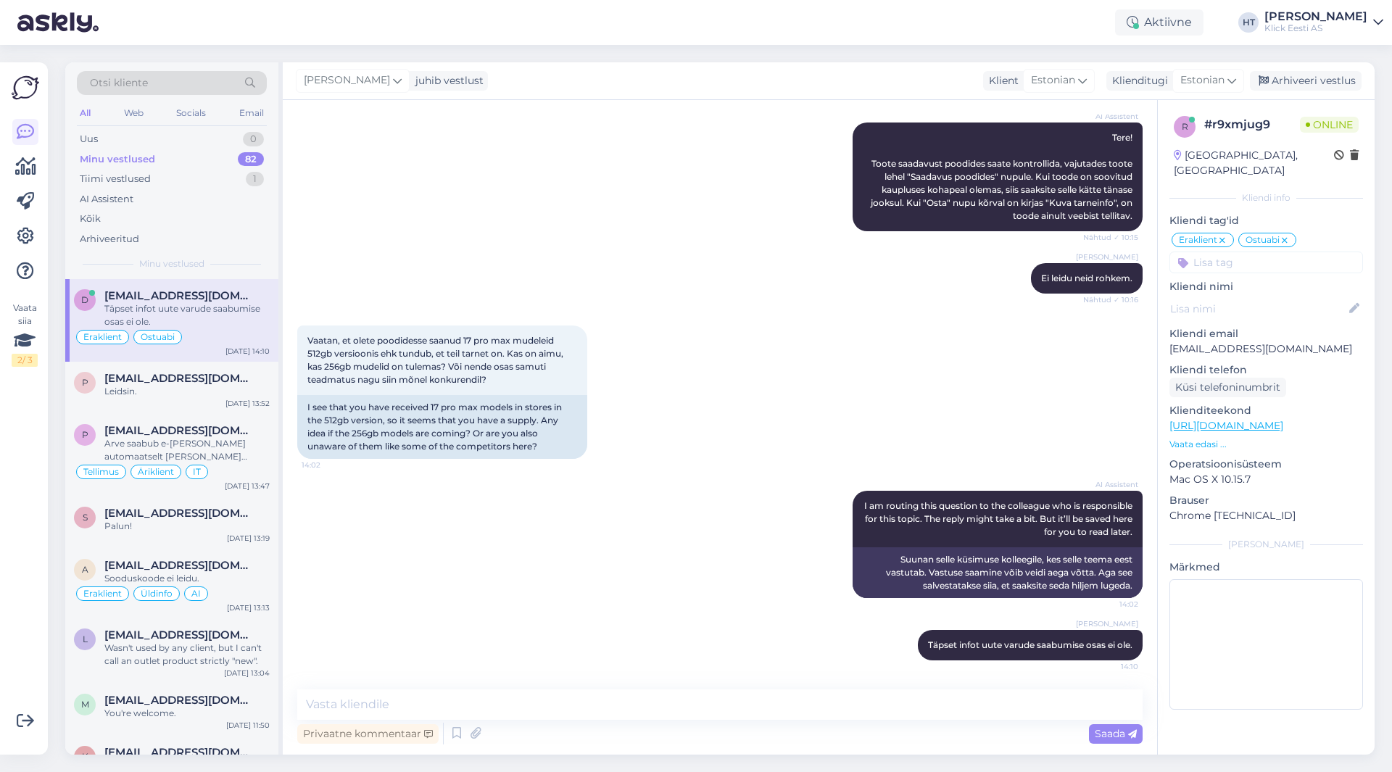
click at [243, 157] on div "82" at bounding box center [251, 159] width 26 height 15
click at [237, 176] on div "Tiimi vestlused 1" at bounding box center [172, 179] width 190 height 20
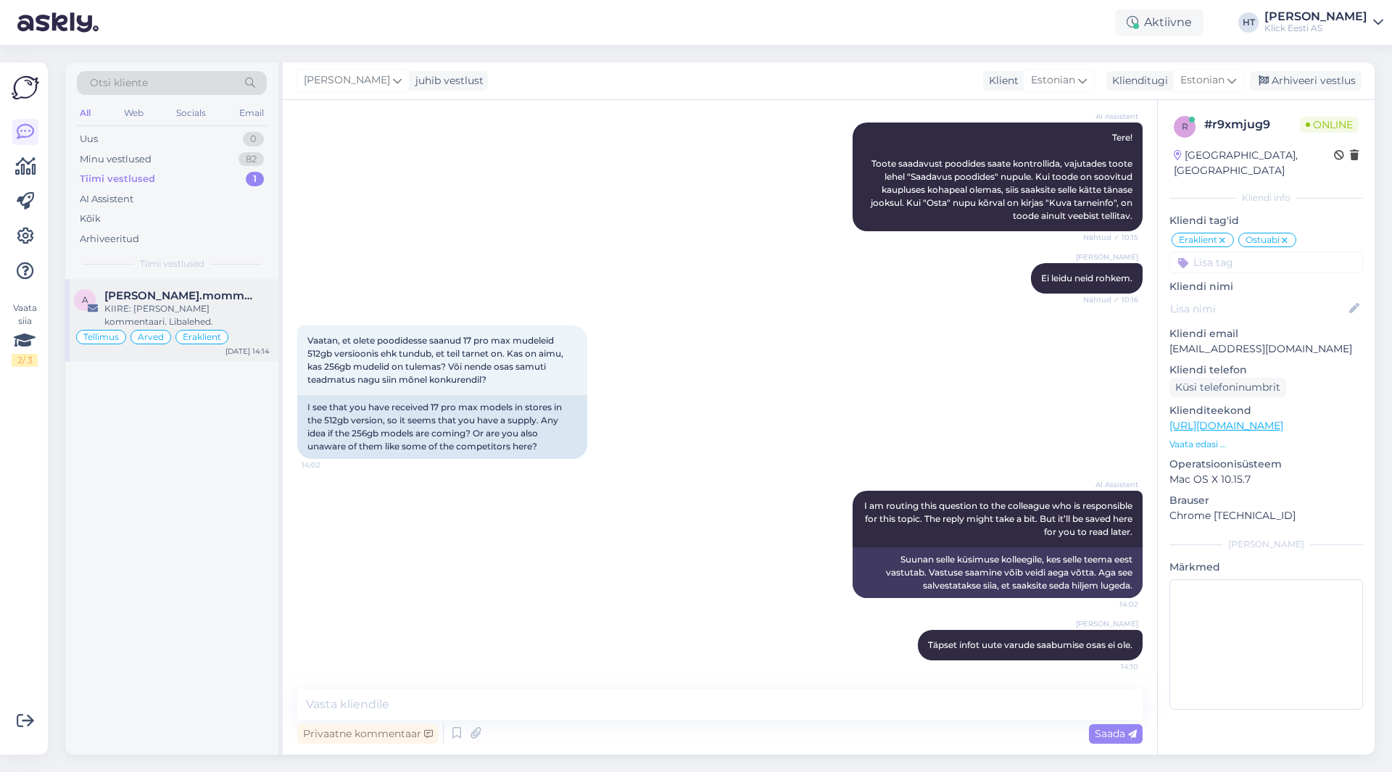
click at [236, 286] on div "a [PERSON_NAME].mommeja via [EMAIL_ADDRESS][DOMAIN_NAME] KIIRE: [PERSON_NAME] k…" at bounding box center [171, 320] width 213 height 83
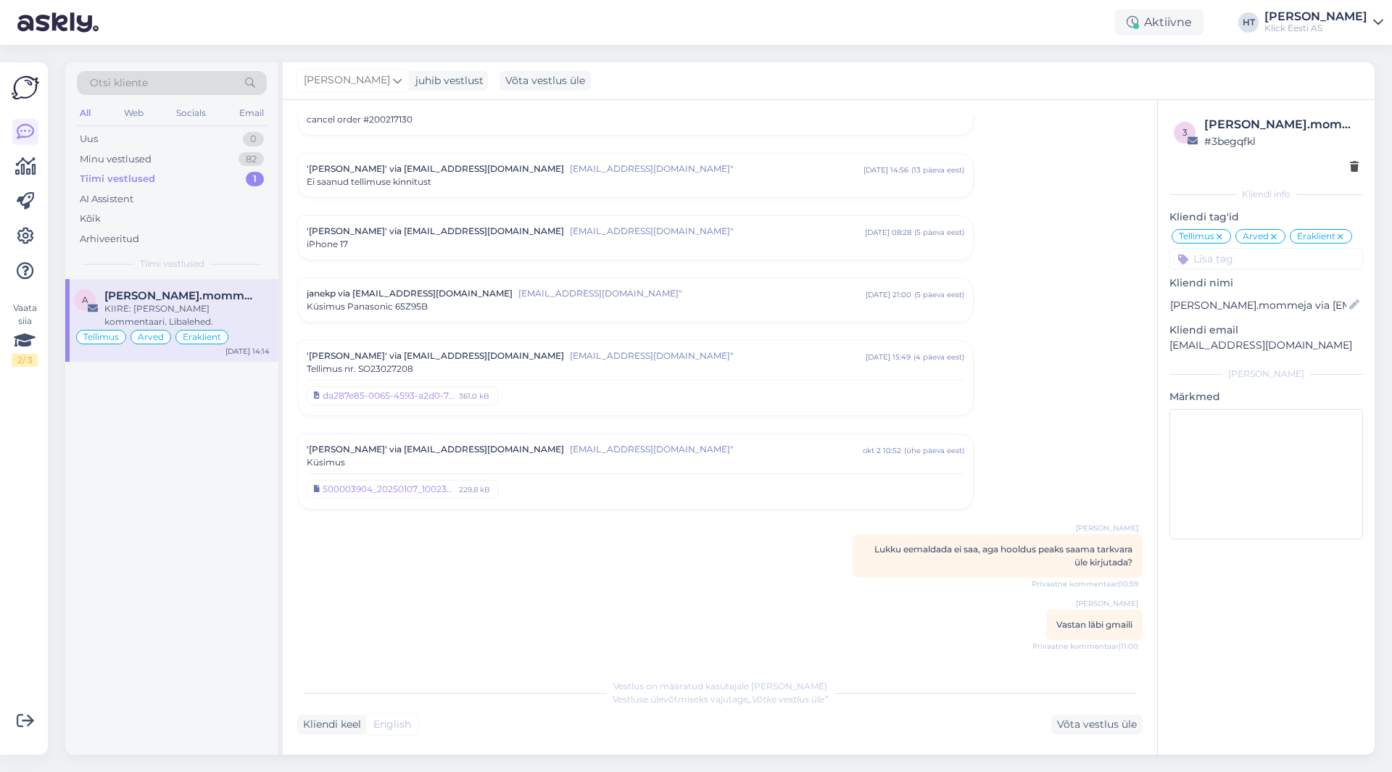
scroll to position [7196, 0]
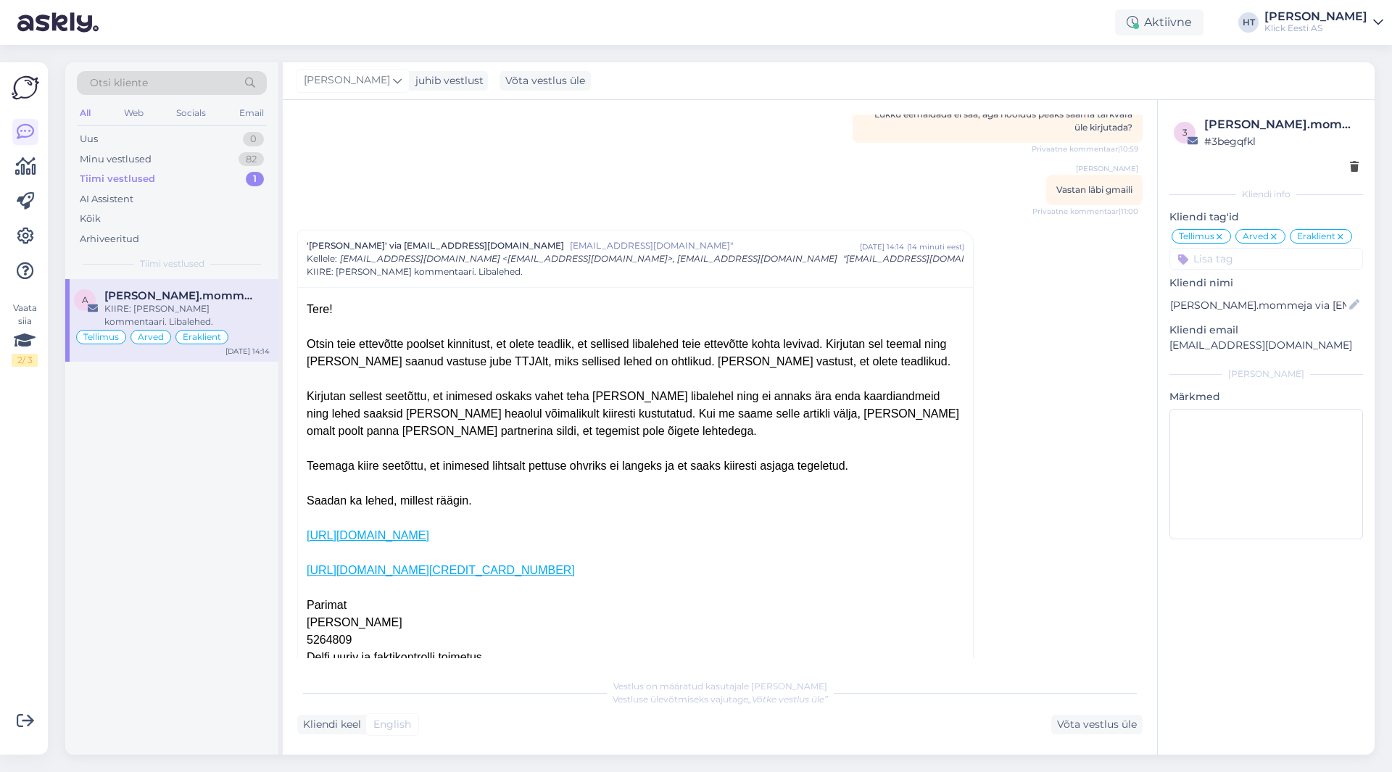
click at [240, 487] on div "a [PERSON_NAME].mommeja via [EMAIL_ADDRESS][DOMAIN_NAME] KIIRE: [PERSON_NAME] k…" at bounding box center [171, 517] width 213 height 476
click at [237, 139] on div "Uus 1" at bounding box center [172, 139] width 190 height 20
click at [220, 302] on div "Kui 'Saadavus poodides' nupp näitab Ülemistes toote olemasolu (täisring 2+ tk, …" at bounding box center [186, 315] width 165 height 26
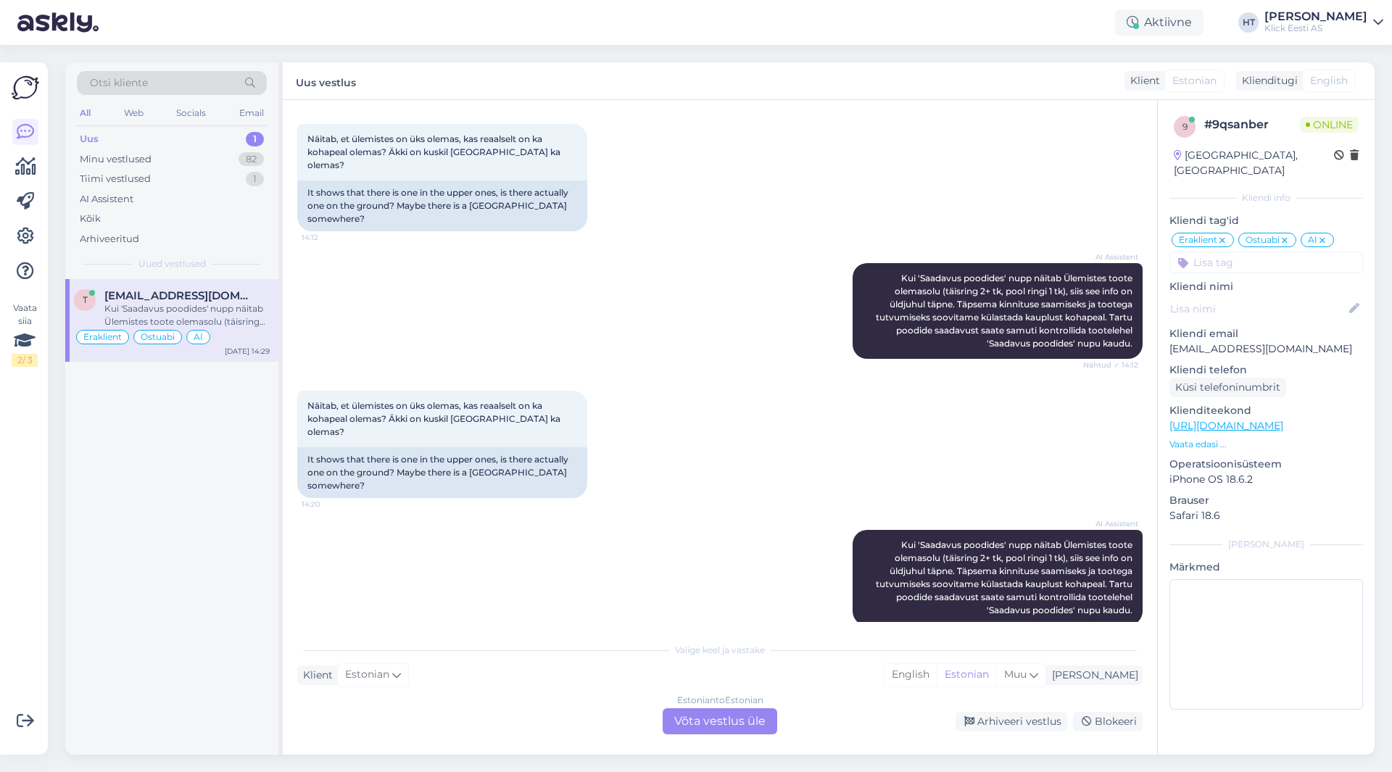
scroll to position [490, 0]
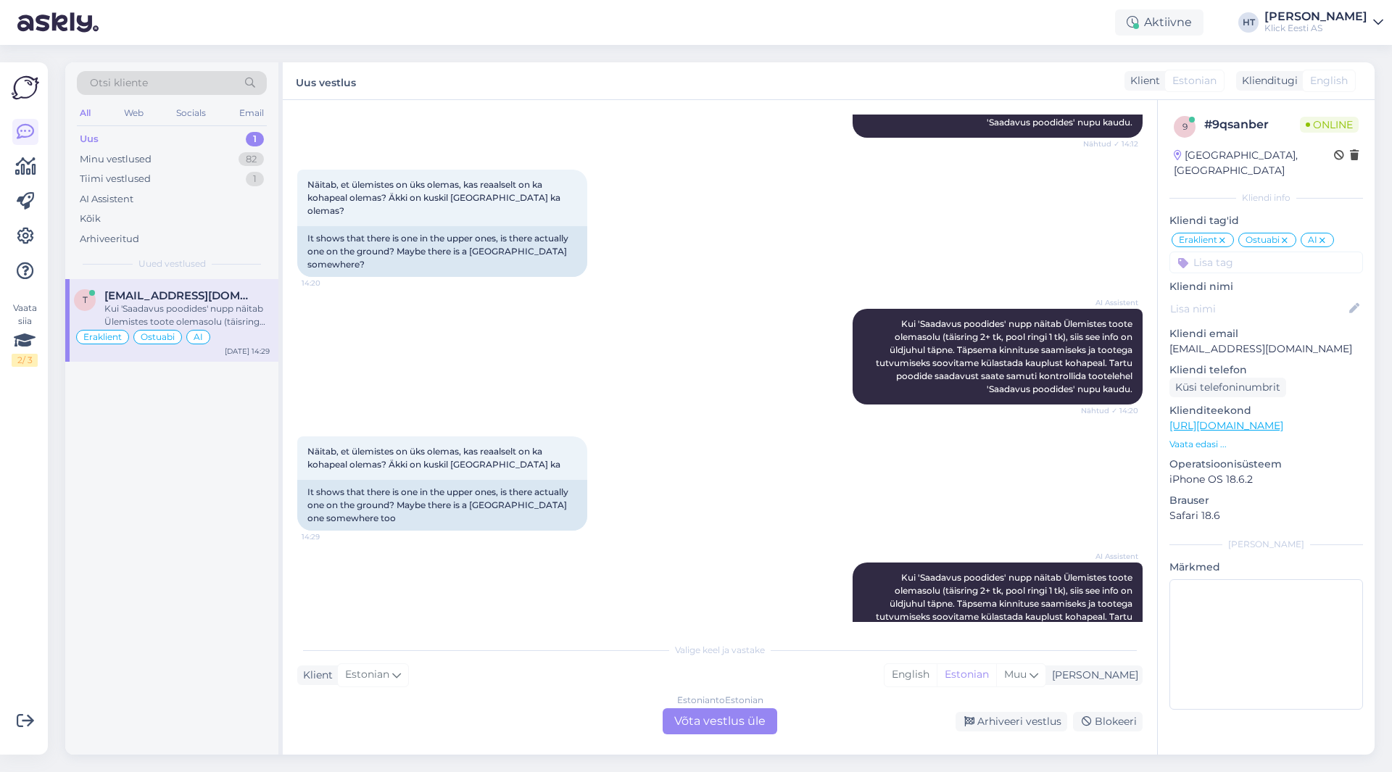
click at [724, 556] on div "AI Assistent [PERSON_NAME] 'Saadavus poodides' [PERSON_NAME] näitab Ülemistes t…" at bounding box center [720, 611] width 846 height 128
drag, startPoint x: 882, startPoint y: 522, endPoint x: 1136, endPoint y: 598, distance: 265.5
click at [1136, 598] on div "Vestlus algas [DATE] Tere. Kas kuskil poes kohapeal on olemas iphone 17 pro? 14…" at bounding box center [726, 369] width 859 height 508
click at [1127, 595] on div "AI Assistent [PERSON_NAME] 'Saadavus poodides' [PERSON_NAME] näitab Ülemistes t…" at bounding box center [998, 611] width 290 height 96
drag, startPoint x: 1127, startPoint y: 595, endPoint x: 885, endPoint y: 526, distance: 251.8
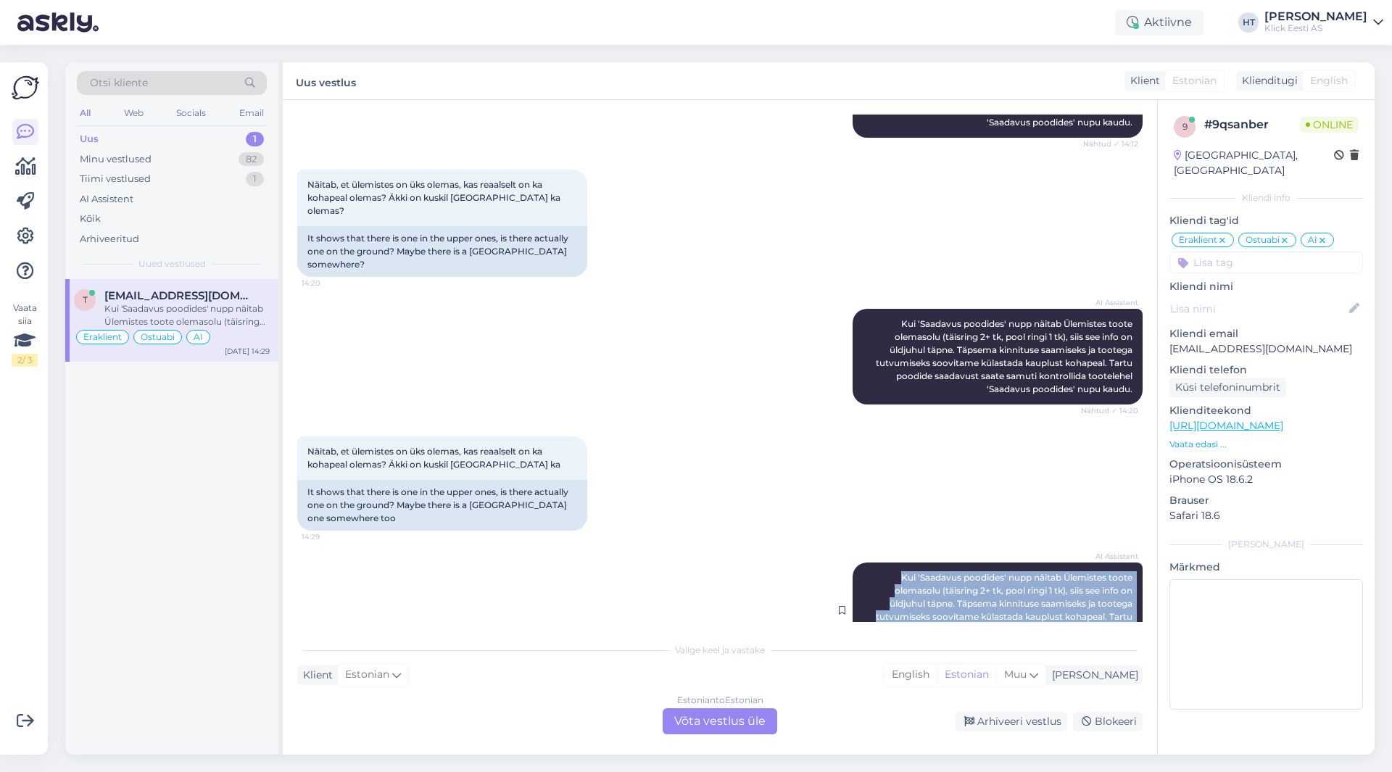
click at [885, 563] on div "AI Assistent [PERSON_NAME] 'Saadavus poodides' [PERSON_NAME] näitab Ülemistes t…" at bounding box center [998, 611] width 290 height 96
drag, startPoint x: 885, startPoint y: 524, endPoint x: 1139, endPoint y: 599, distance: 265.3
click at [1139, 599] on div "Vestlus algas [DATE] Tere. Kas kuskil poes kohapeal on olemas iphone 17 pro? 14…" at bounding box center [726, 369] width 859 height 508
click at [1125, 594] on div "AI Assistent [PERSON_NAME] 'Saadavus poodides' [PERSON_NAME] näitab Ülemistes t…" at bounding box center [998, 611] width 290 height 96
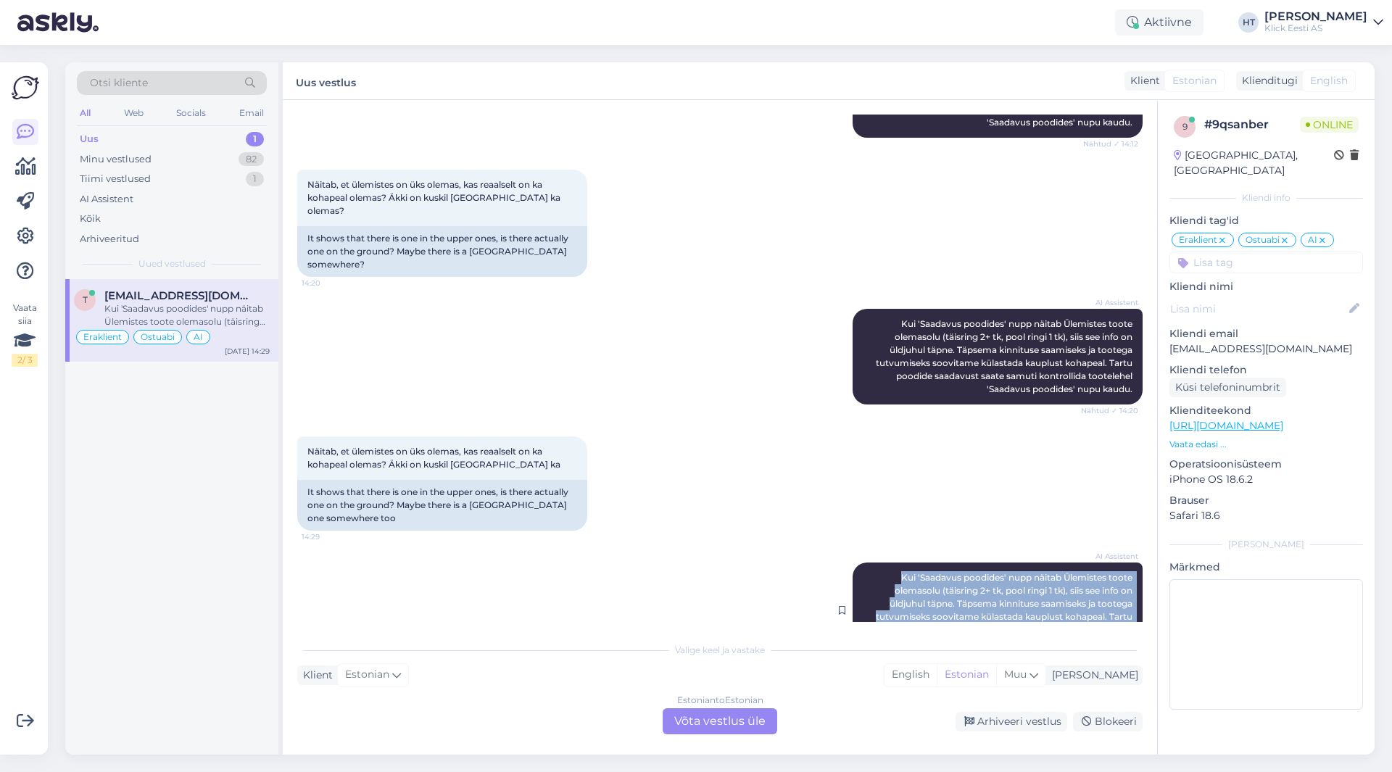
drag, startPoint x: 1125, startPoint y: 594, endPoint x: 874, endPoint y: 513, distance: 264.2
click at [873, 563] on div "AI Assistent [PERSON_NAME] 'Saadavus poodides' [PERSON_NAME] näitab Ülemistes t…" at bounding box center [998, 611] width 290 height 96
click at [877, 563] on div "AI Assistent [PERSON_NAME] 'Saadavus poodides' [PERSON_NAME] näitab Ülemistes t…" at bounding box center [998, 611] width 290 height 96
drag, startPoint x: 879, startPoint y: 519, endPoint x: 1130, endPoint y: 592, distance: 261.9
click at [1130, 592] on div "AI Assistent [PERSON_NAME] 'Saadavus poodides' [PERSON_NAME] näitab Ülemistes t…" at bounding box center [998, 611] width 290 height 96
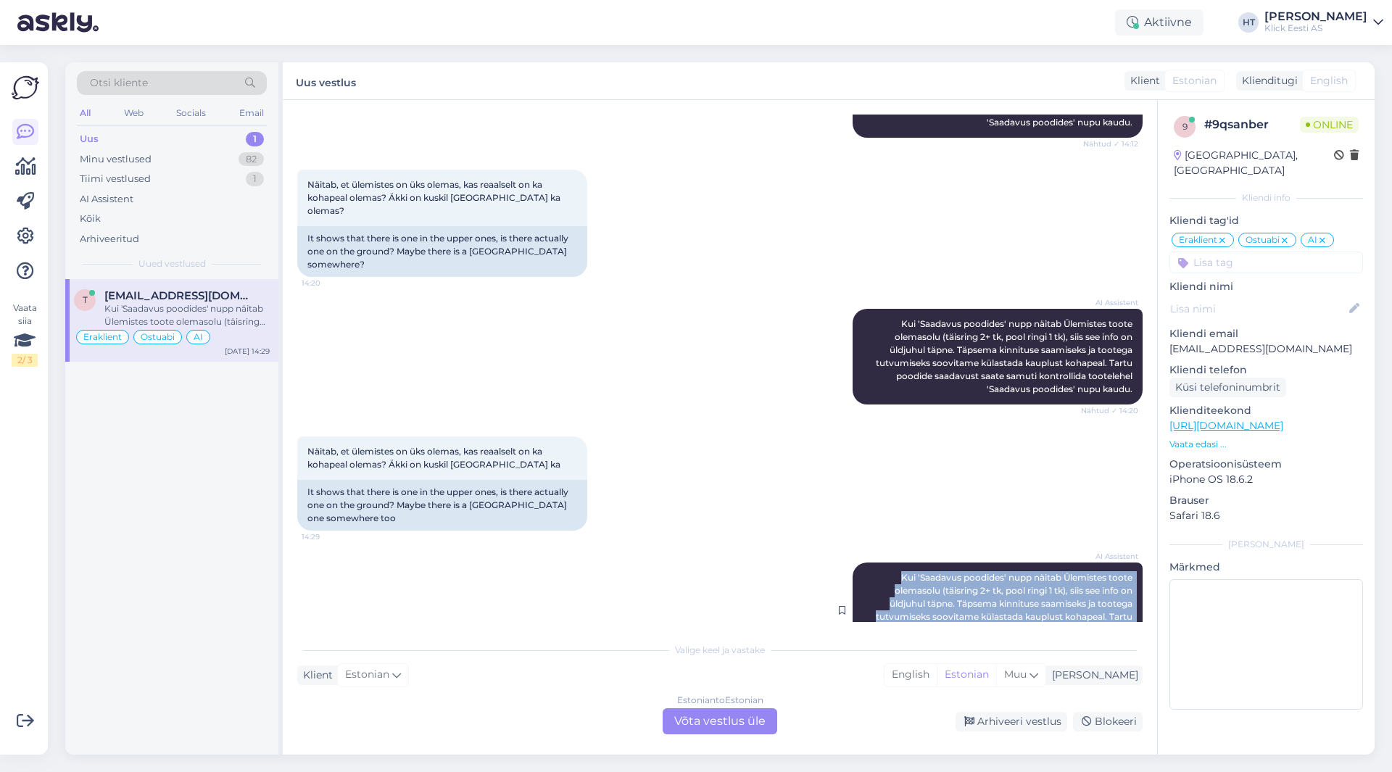
click at [1130, 592] on div "AI Assistent [PERSON_NAME] 'Saadavus poodides' [PERSON_NAME] näitab Ülemistes t…" at bounding box center [998, 611] width 290 height 96
click at [729, 727] on div "Estonian to Estonian Võta vestlus üle" at bounding box center [720, 721] width 115 height 26
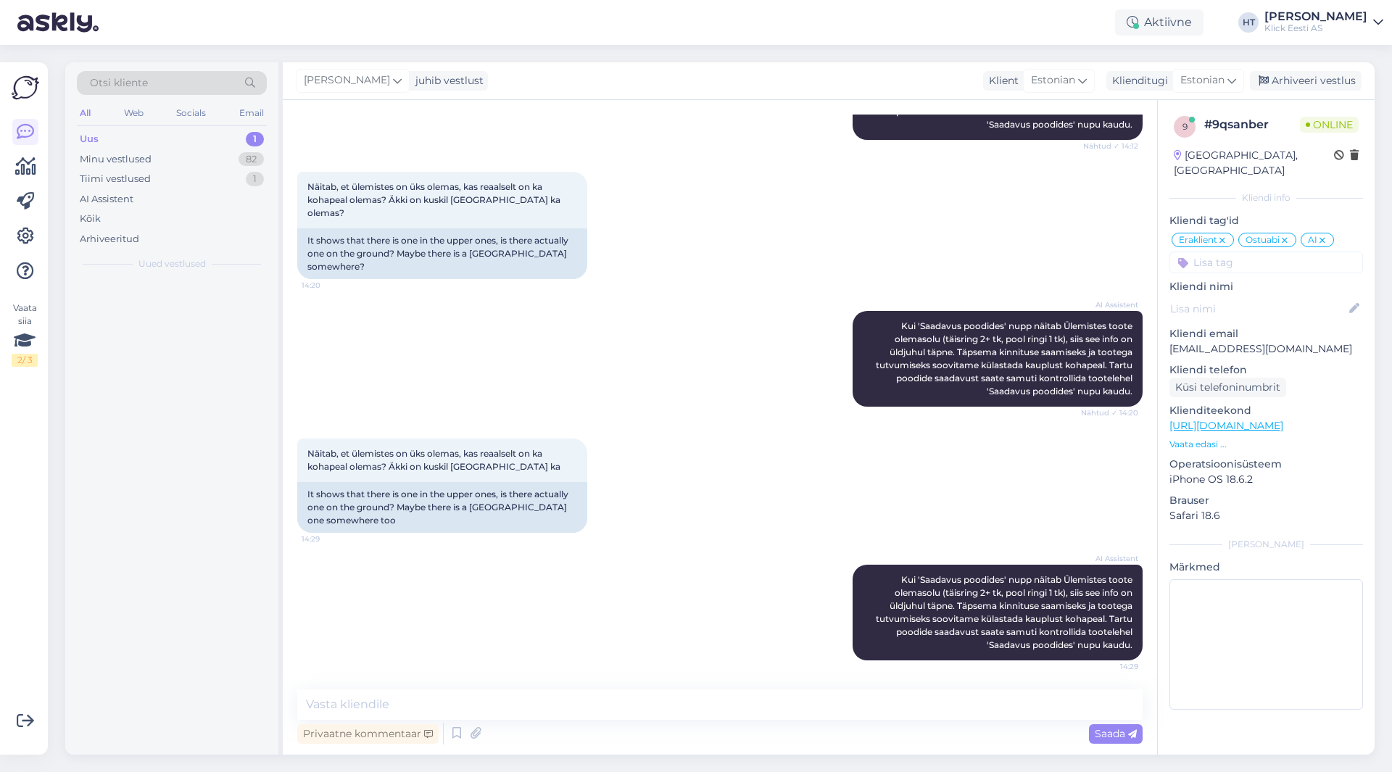
scroll to position [436, 0]
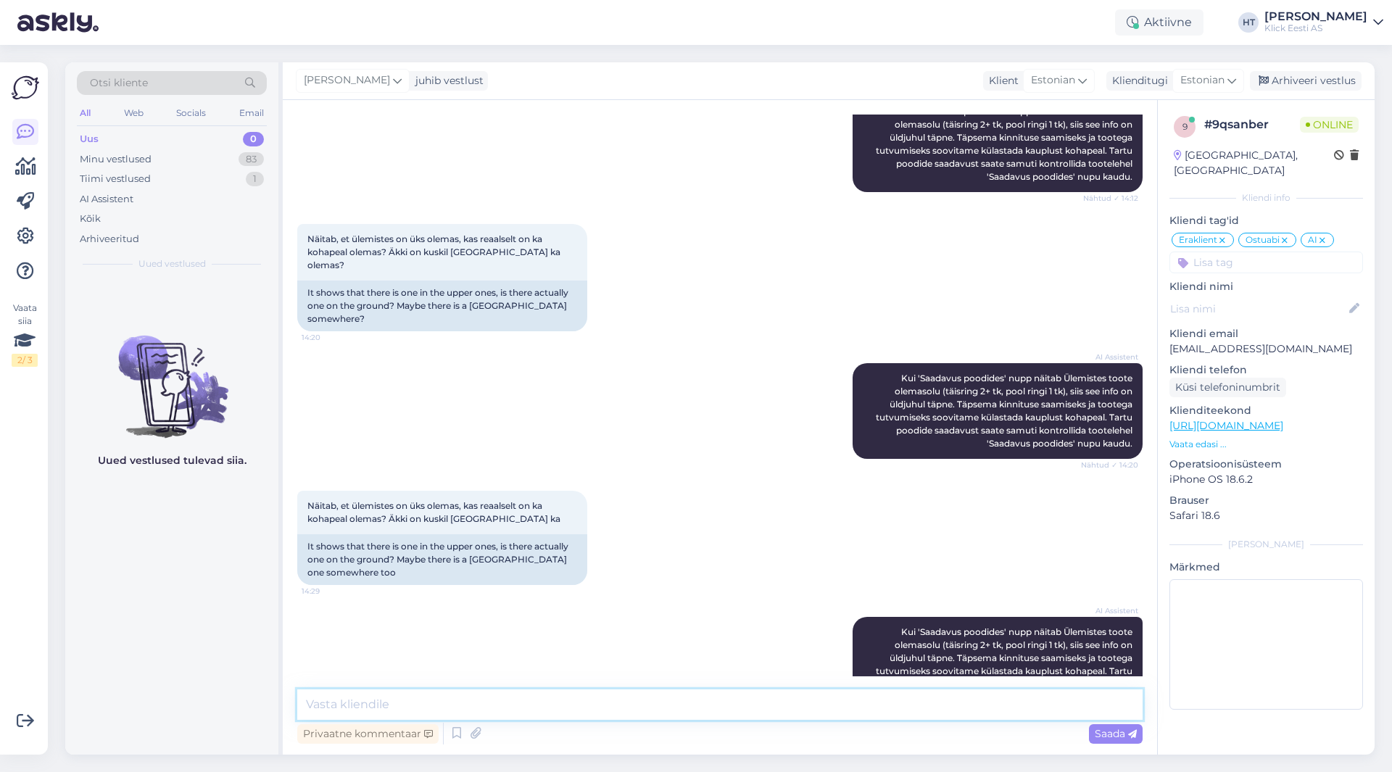
click at [733, 716] on textarea at bounding box center [720, 705] width 846 height 30
click at [698, 700] on textarea at bounding box center [720, 705] width 846 height 30
type textarea "Kui [GEOGRAPHIC_DATA] on olemas, siis Saadavus poodides info näitaks seda."
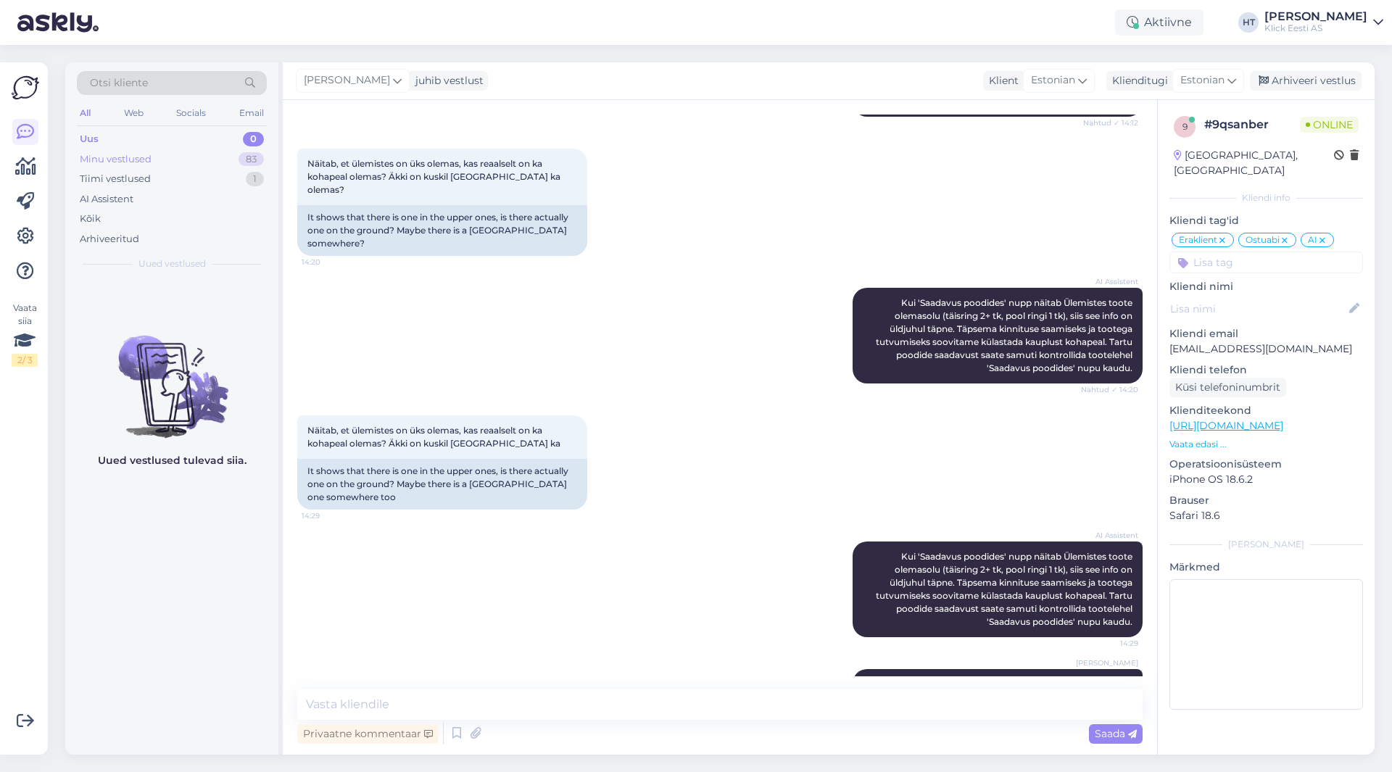
click at [246, 168] on div "Minu vestlused 83" at bounding box center [172, 159] width 190 height 20
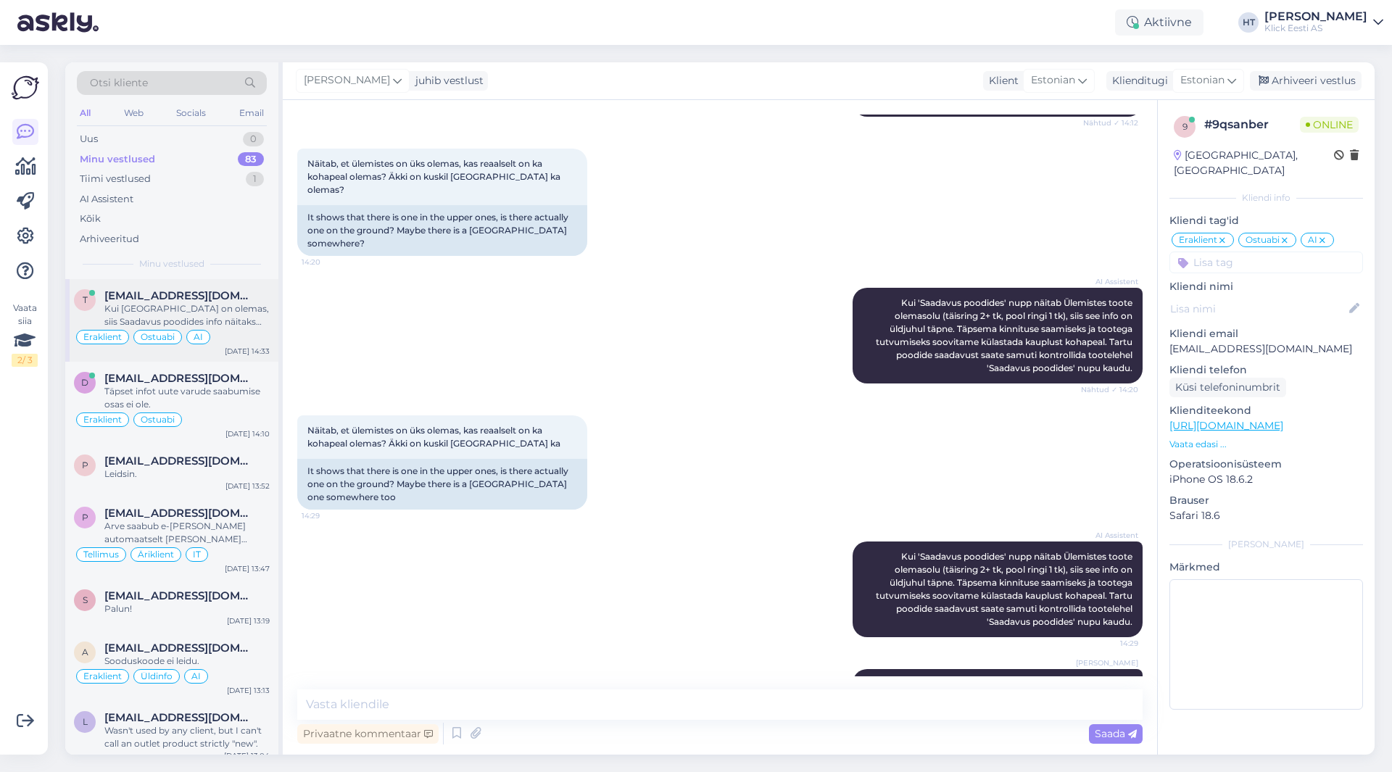
click at [221, 361] on div "t [EMAIL_ADDRESS][DOMAIN_NAME] Kui [GEOGRAPHIC_DATA] on olemas, siis Saadavus p…" at bounding box center [171, 320] width 213 height 83
click at [236, 392] on div "Täpset infot uute varude saabumise osas ei ole." at bounding box center [186, 398] width 165 height 26
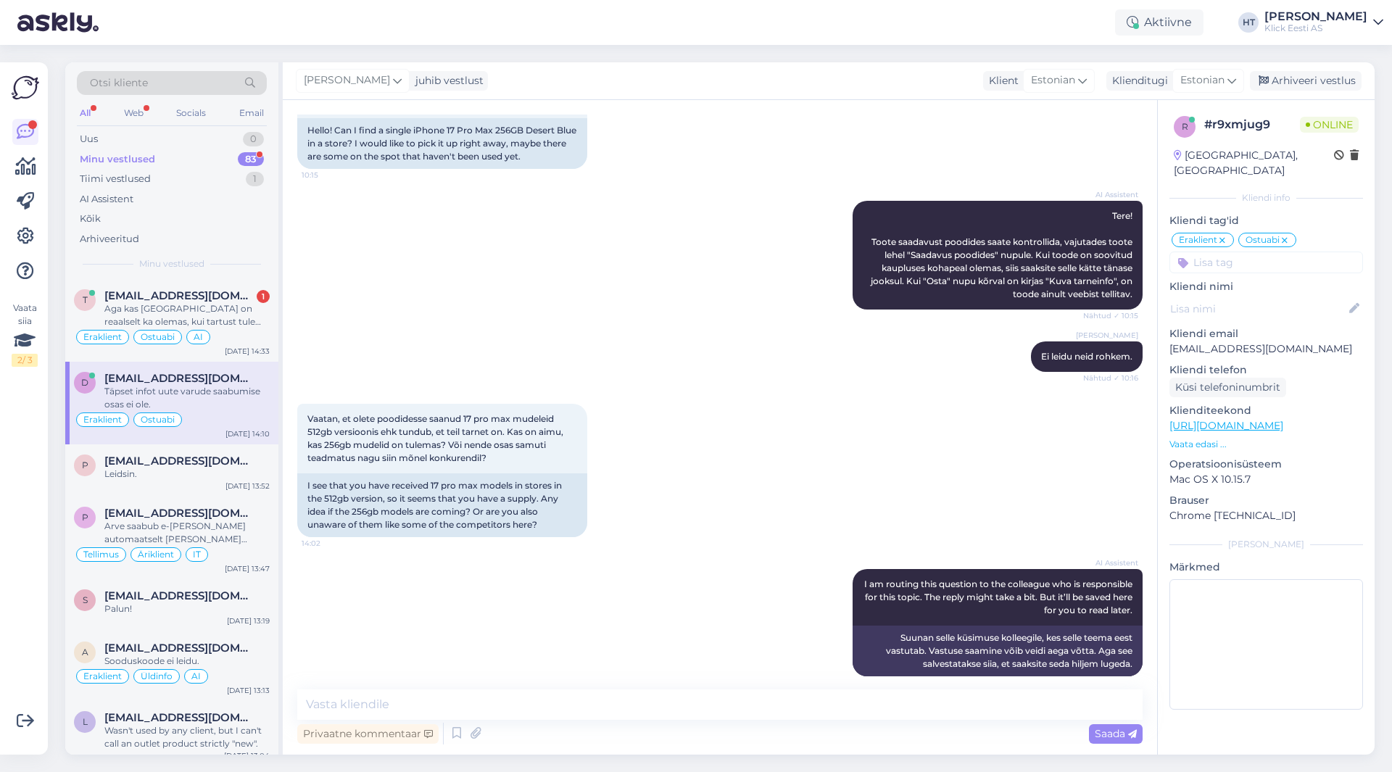
scroll to position [208, 0]
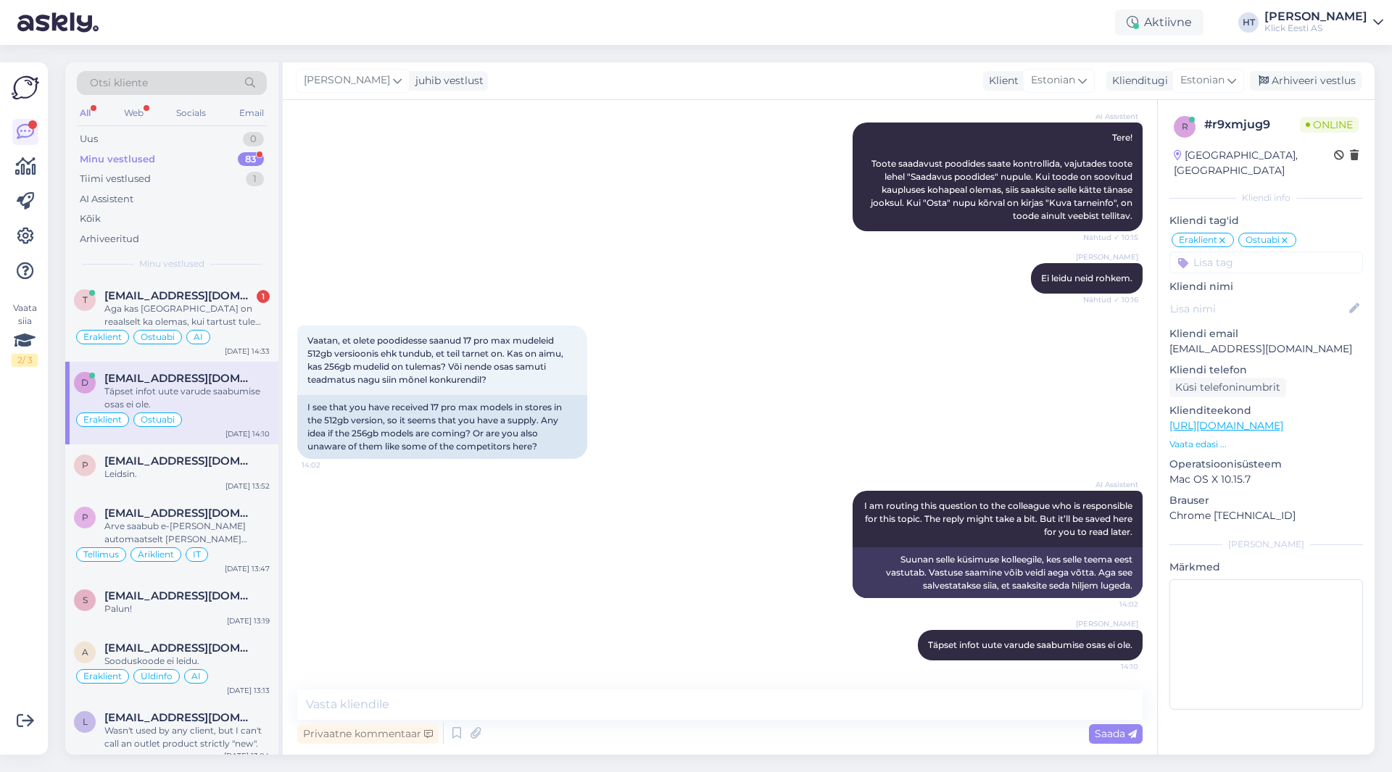
click at [249, 158] on div "83" at bounding box center [251, 159] width 26 height 15
click at [437, 246] on div "AI Assistent Tere! Toote saadavust poodides saate kontrollida, vajutades toote …" at bounding box center [720, 177] width 846 height 141
click at [507, 577] on div "AI Assistent I am routing this question to the colleague who is responsible for…" at bounding box center [720, 544] width 846 height 139
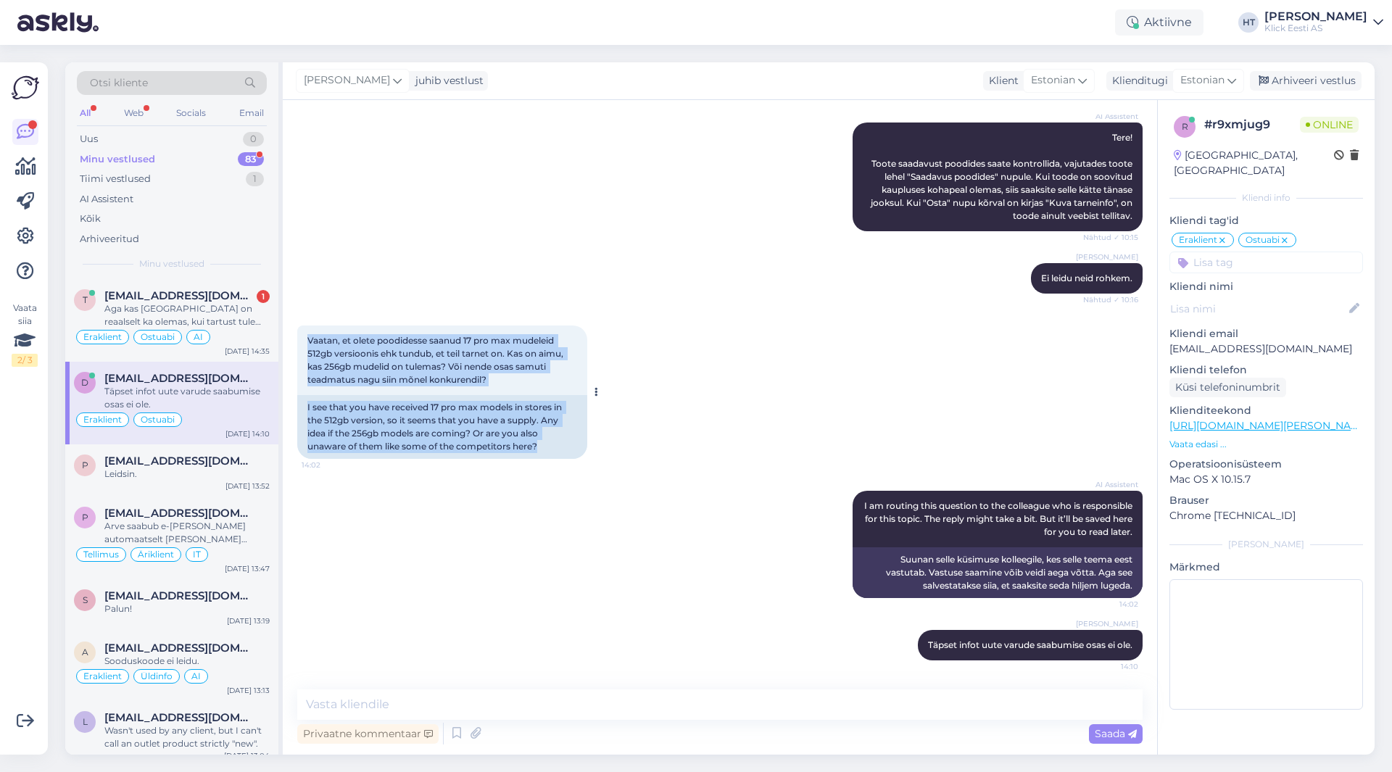
drag, startPoint x: 539, startPoint y: 446, endPoint x: 308, endPoint y: 339, distance: 254.3
click at [308, 339] on div "Vaatan, et olete poodidesse saanud 17 pro max mudeleid 512gb versioonis ehk tun…" at bounding box center [442, 392] width 290 height 133
click at [308, 339] on span "Vaatan, et olete poodidesse saanud 17 pro max mudeleid 512gb versioonis ehk tun…" at bounding box center [436, 360] width 258 height 50
drag, startPoint x: 308, startPoint y: 339, endPoint x: 561, endPoint y: 445, distance: 274.3
click at [561, 445] on div "Vaatan, et olete poodidesse saanud 17 pro max mudeleid 512gb versioonis ehk tun…" at bounding box center [442, 392] width 290 height 133
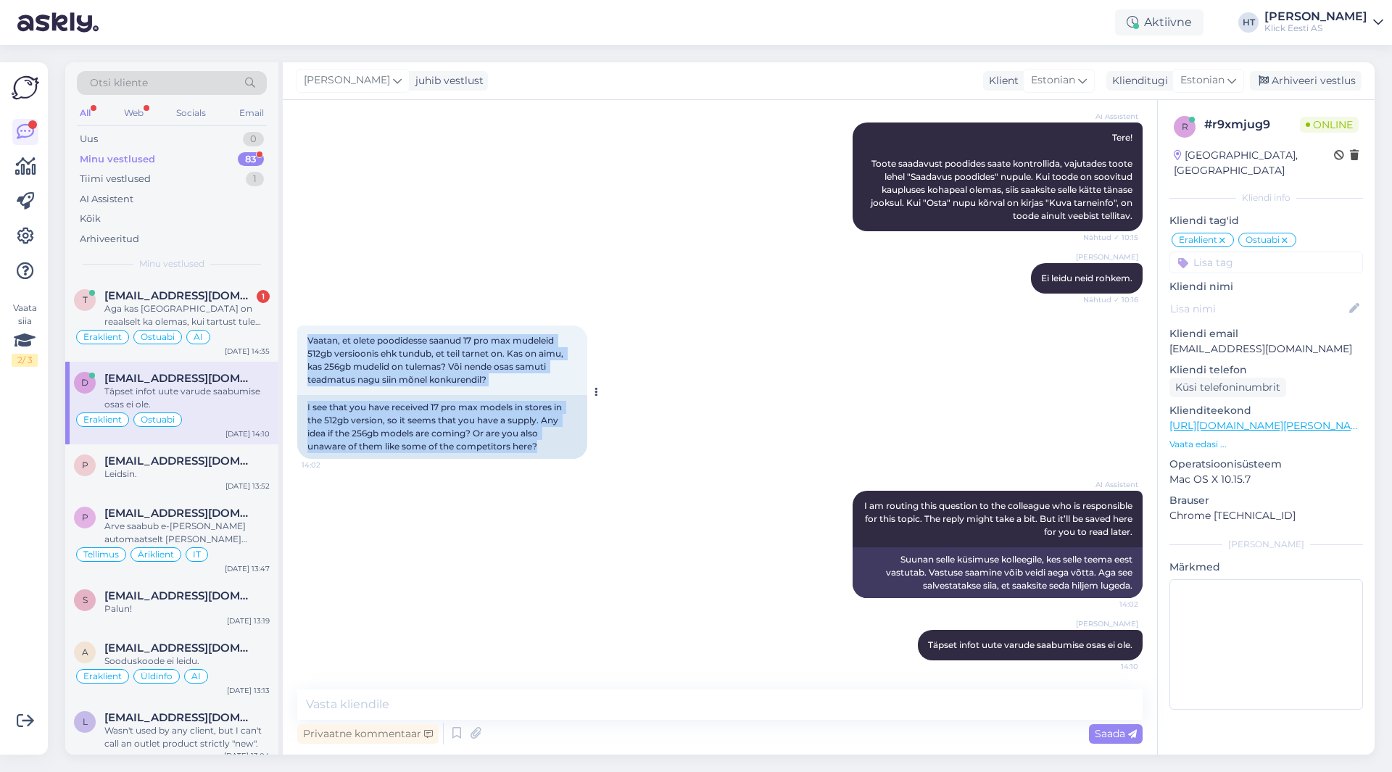
click at [561, 445] on div "I see that you have received 17 pro max models in stores in the 512gb version, …" at bounding box center [442, 427] width 290 height 64
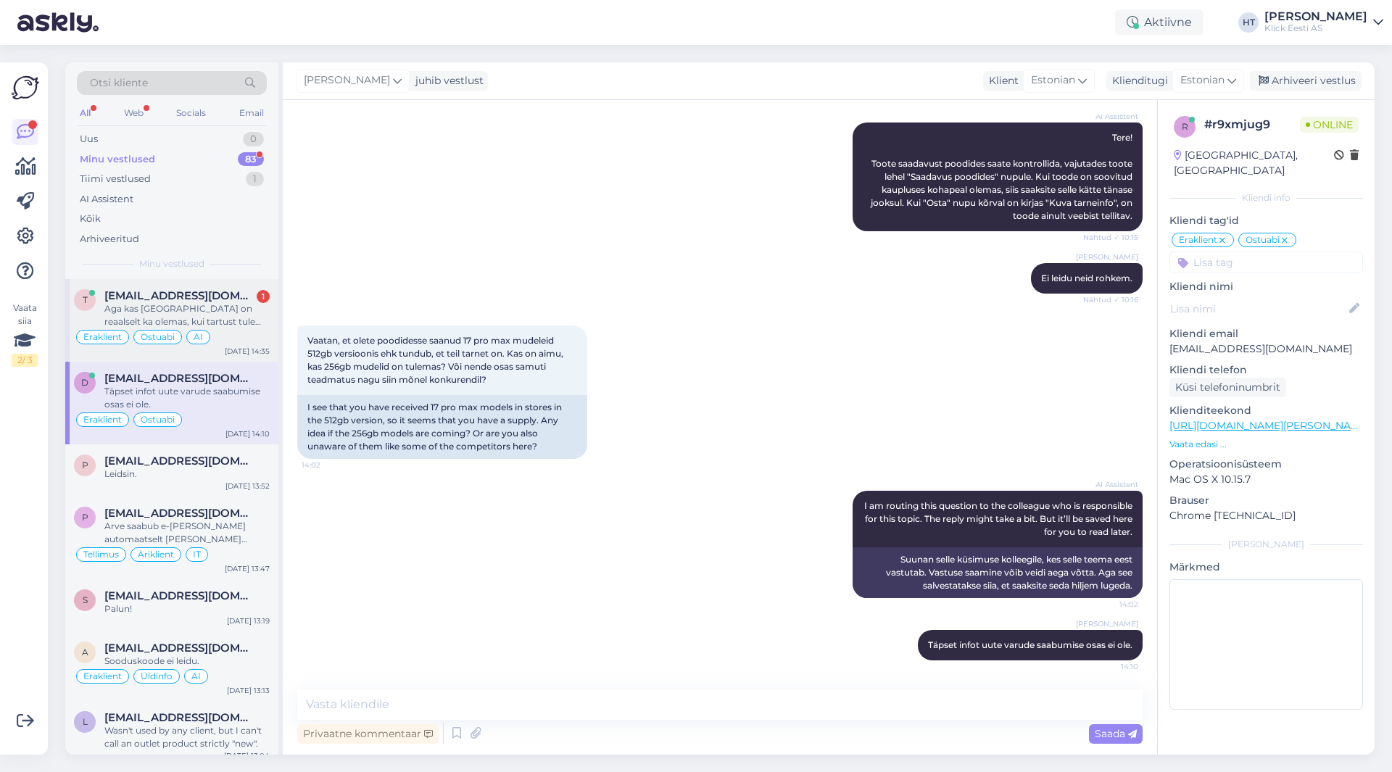
click at [227, 287] on div "t [EMAIL_ADDRESS][DOMAIN_NAME] 1 Aga kas [GEOGRAPHIC_DATA] on reaalselt ka olem…" at bounding box center [171, 320] width 213 height 83
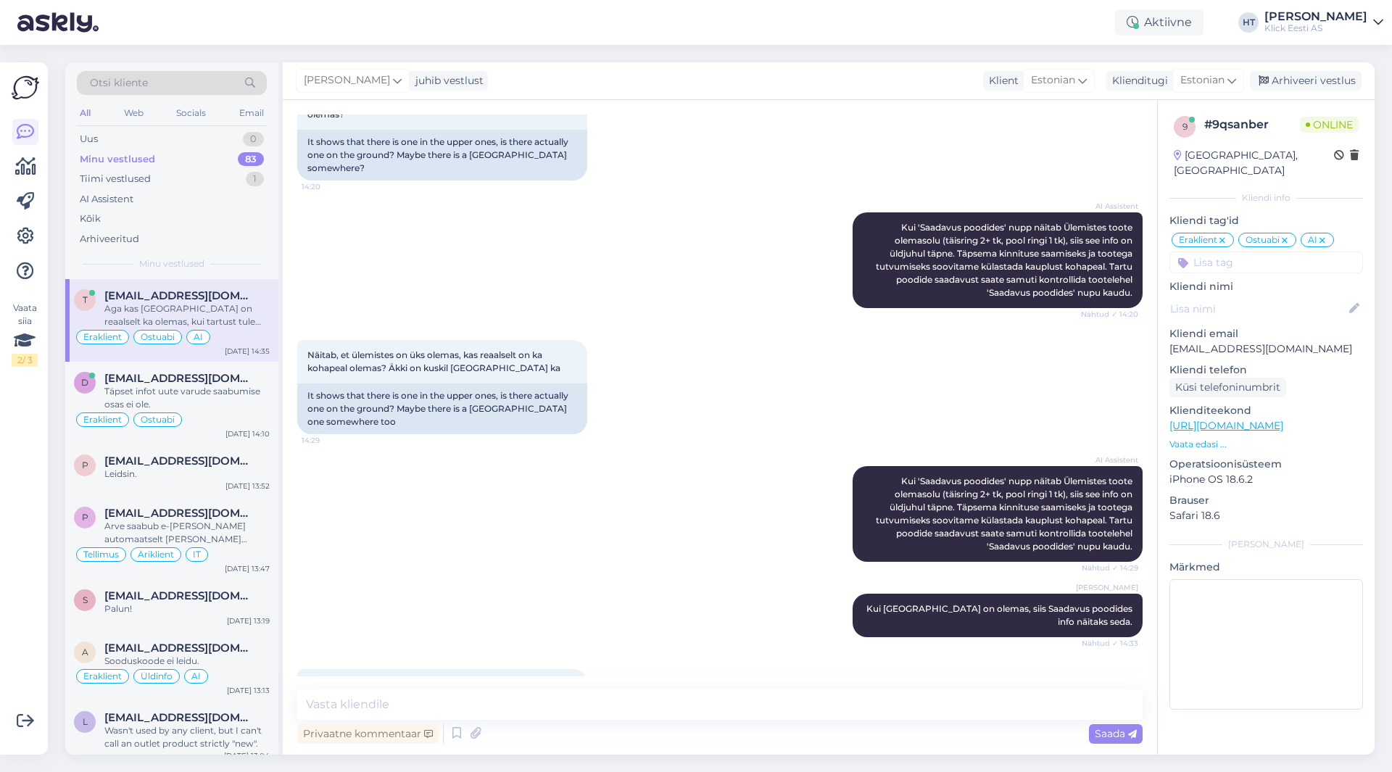
click at [518, 453] on div "AI Assistent [PERSON_NAME] 'Saadavus poodides' [PERSON_NAME] näitab Ülemistes t…" at bounding box center [720, 514] width 846 height 128
click at [553, 702] on textarea at bounding box center [720, 705] width 846 height 30
click at [713, 712] on textarea at bounding box center [720, 705] width 846 height 30
click at [703, 653] on div "Aga kas tallinnas on reaalselt ka olemas, kui tartust tulema hakkan, et poleks …" at bounding box center [720, 690] width 846 height 75
click at [679, 699] on textarea at bounding box center [720, 705] width 846 height 30
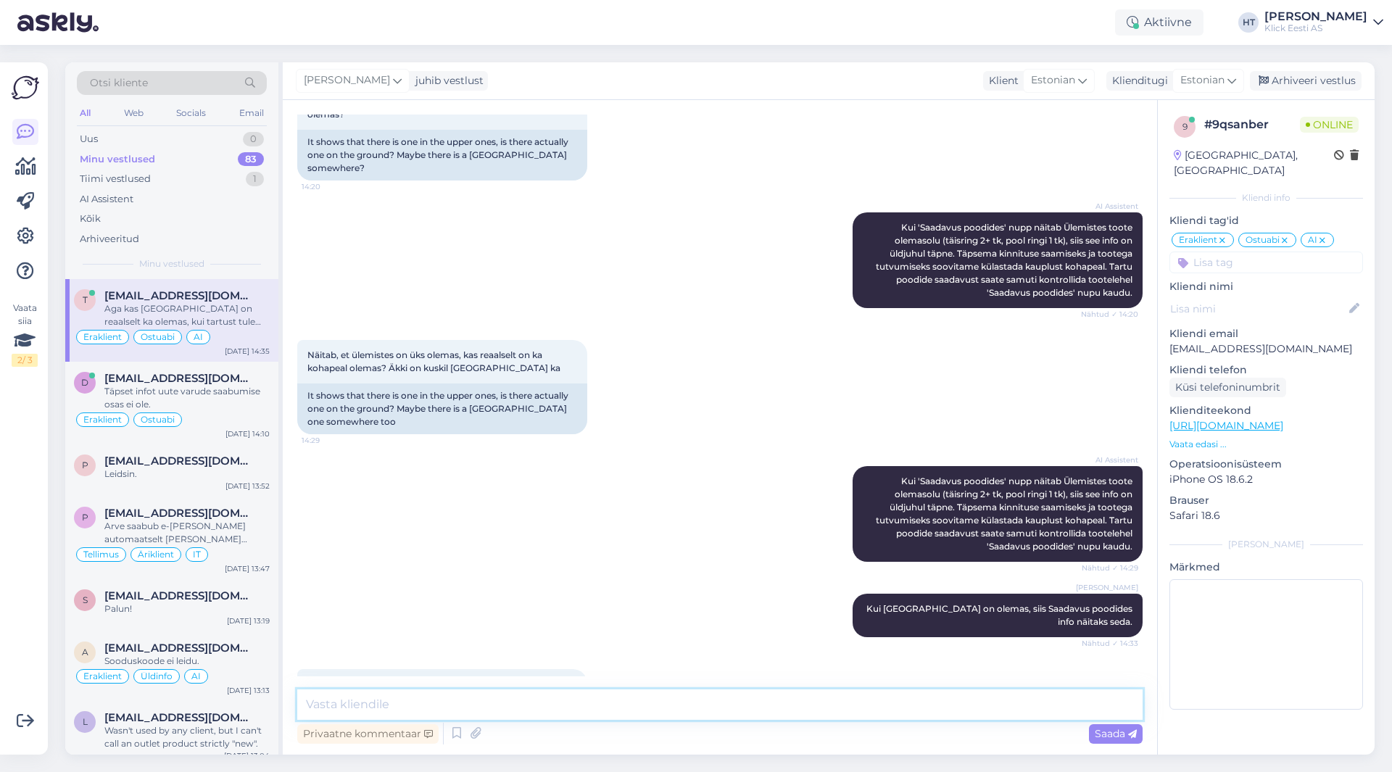
click at [691, 703] on textarea at bounding box center [720, 705] width 846 height 30
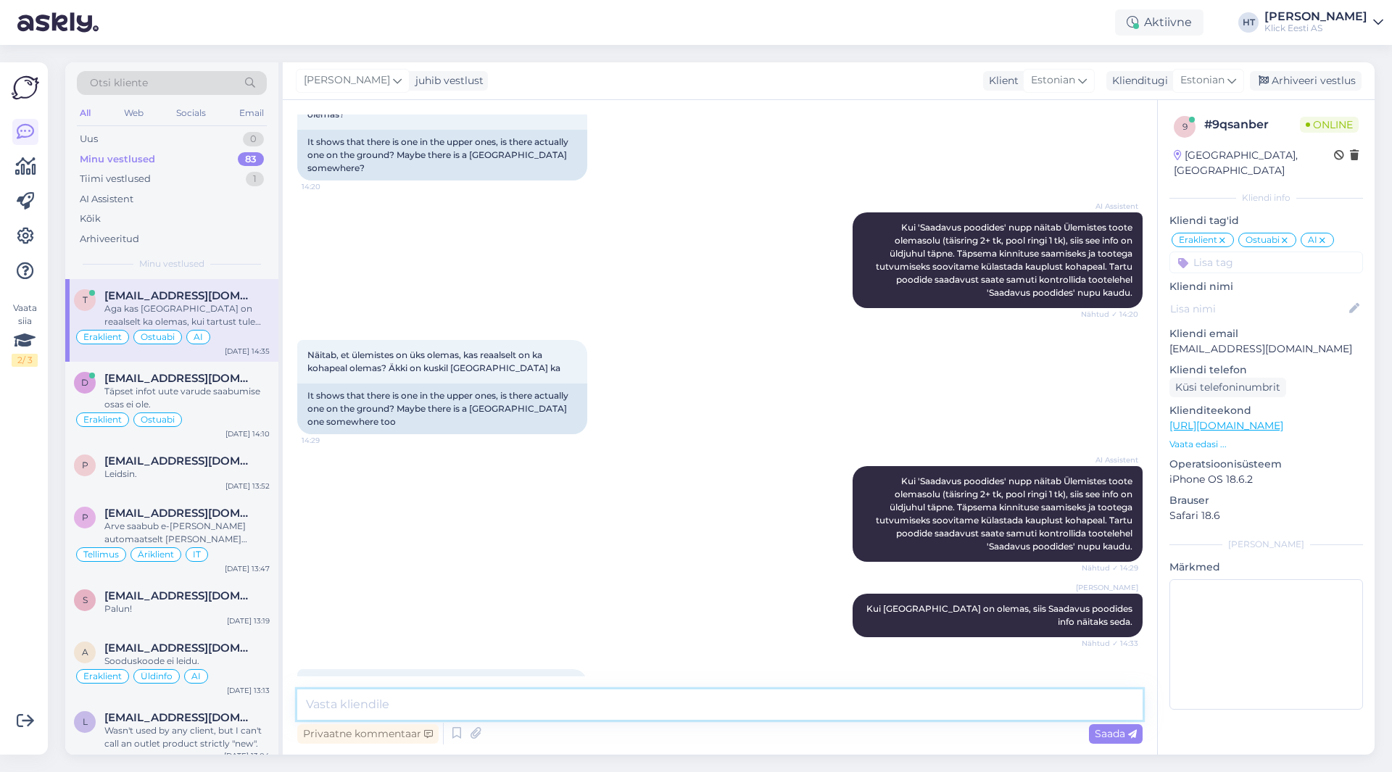
click at [691, 703] on textarea at bounding box center [720, 705] width 846 height 30
click at [711, 704] on textarea at bounding box center [720, 705] width 846 height 30
click at [710, 705] on textarea at bounding box center [720, 705] width 846 height 30
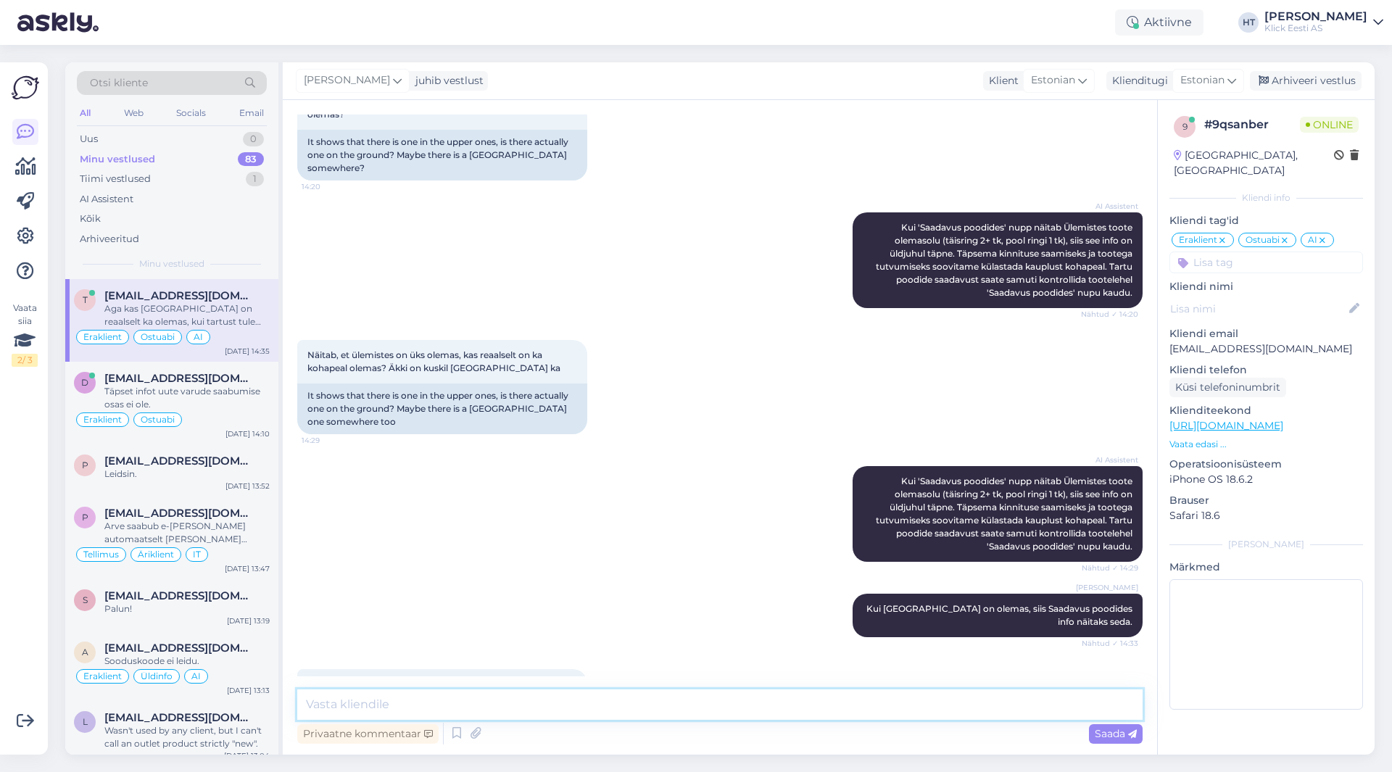
click at [710, 705] on textarea at bounding box center [720, 705] width 846 height 30
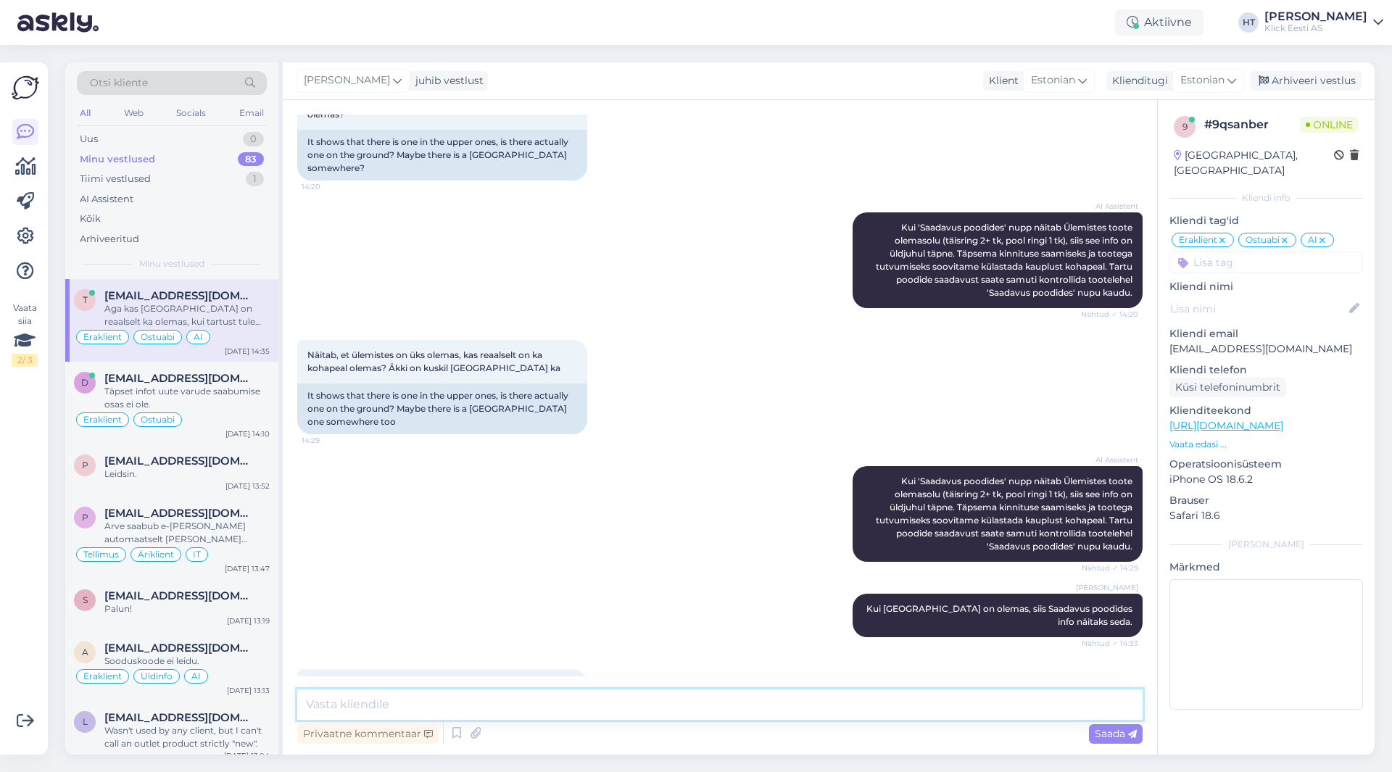
click at [710, 705] on textarea at bounding box center [720, 705] width 846 height 30
click at [611, 450] on div "AI Assistent [PERSON_NAME] 'Saadavus poodides' [PERSON_NAME] näitab Ülemistes t…" at bounding box center [720, 514] width 846 height 128
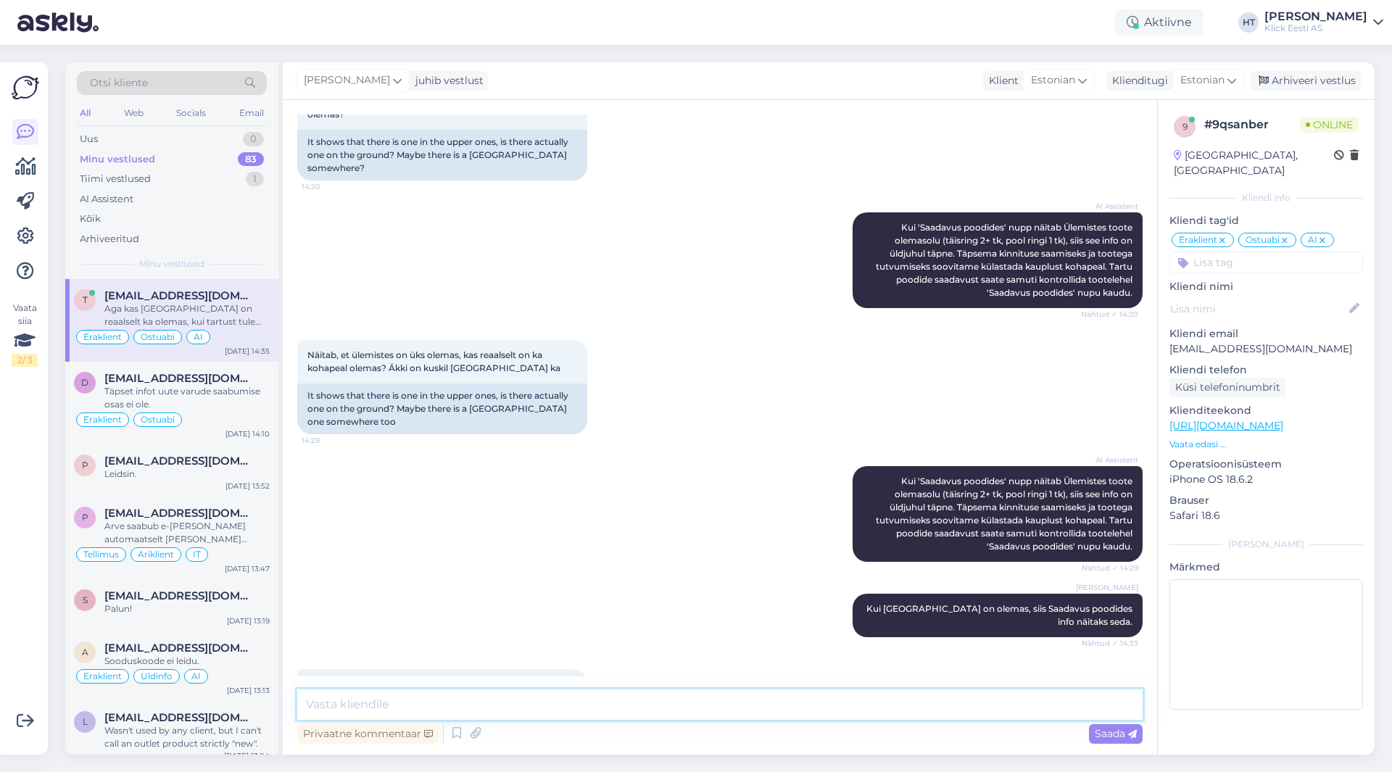
click at [688, 707] on textarea at bounding box center [720, 705] width 846 height 30
click at [719, 706] on textarea at bounding box center [720, 705] width 846 height 30
click at [717, 705] on textarea at bounding box center [720, 705] width 846 height 30
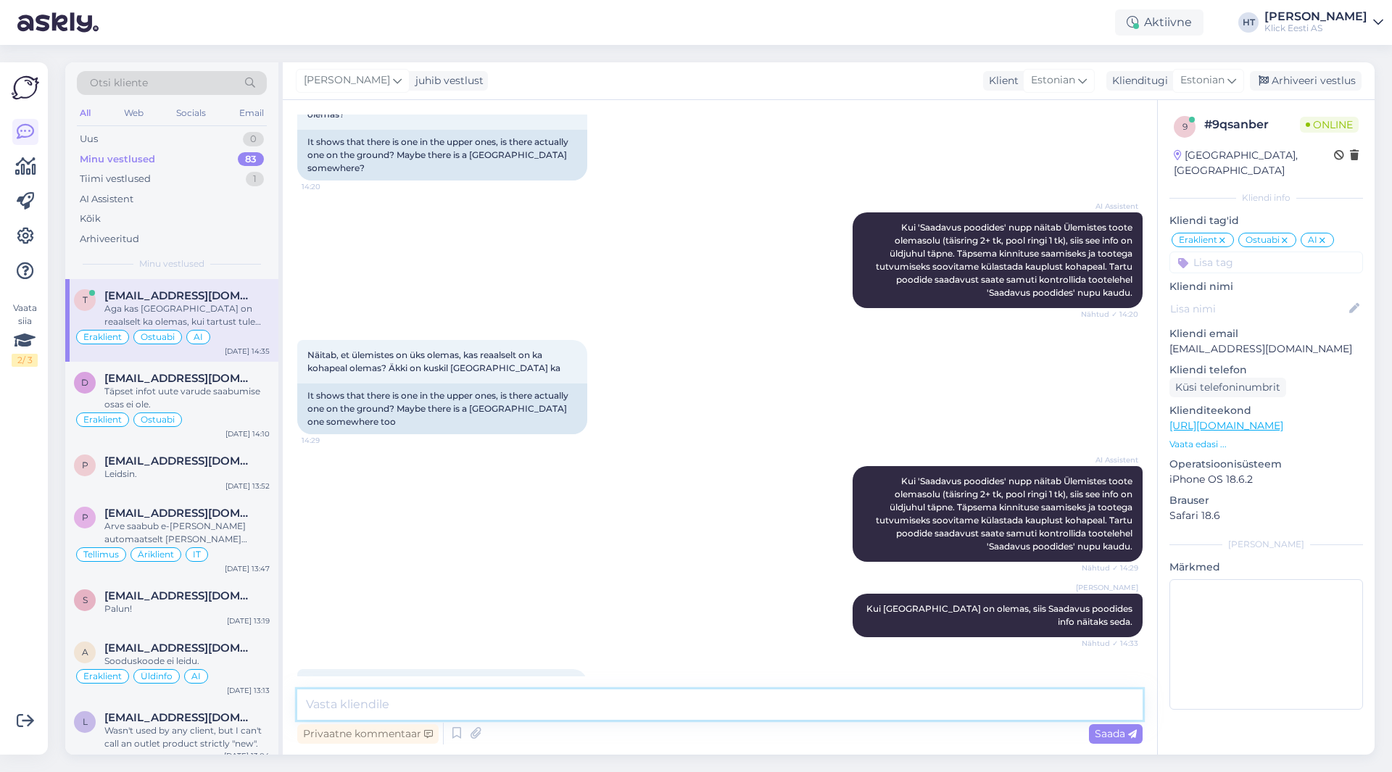
click at [717, 705] on textarea at bounding box center [720, 705] width 846 height 30
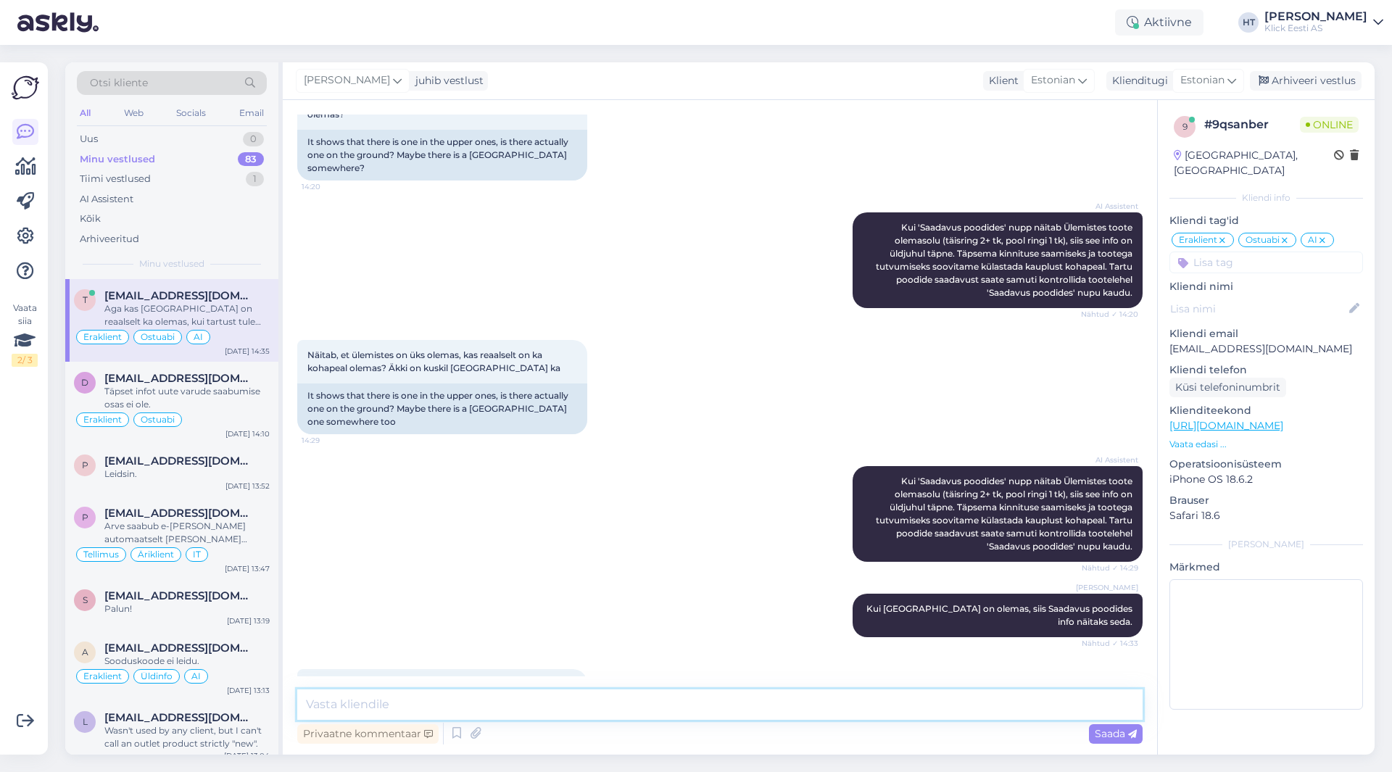
click at [717, 705] on textarea at bounding box center [720, 705] width 846 height 30
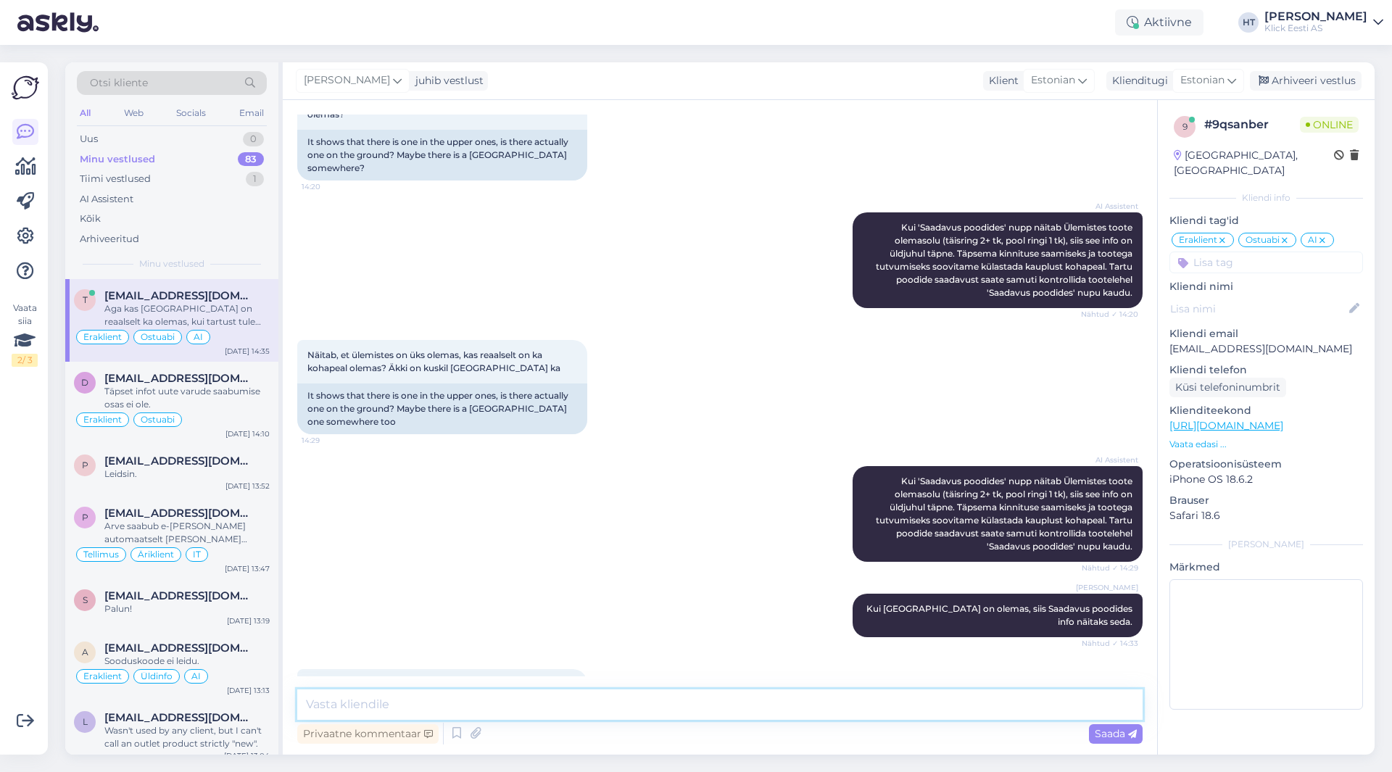
click at [717, 705] on textarea at bounding box center [720, 705] width 846 height 30
click at [691, 704] on textarea at bounding box center [720, 705] width 846 height 30
click at [722, 704] on textarea at bounding box center [720, 705] width 846 height 30
click at [718, 704] on textarea at bounding box center [720, 705] width 846 height 30
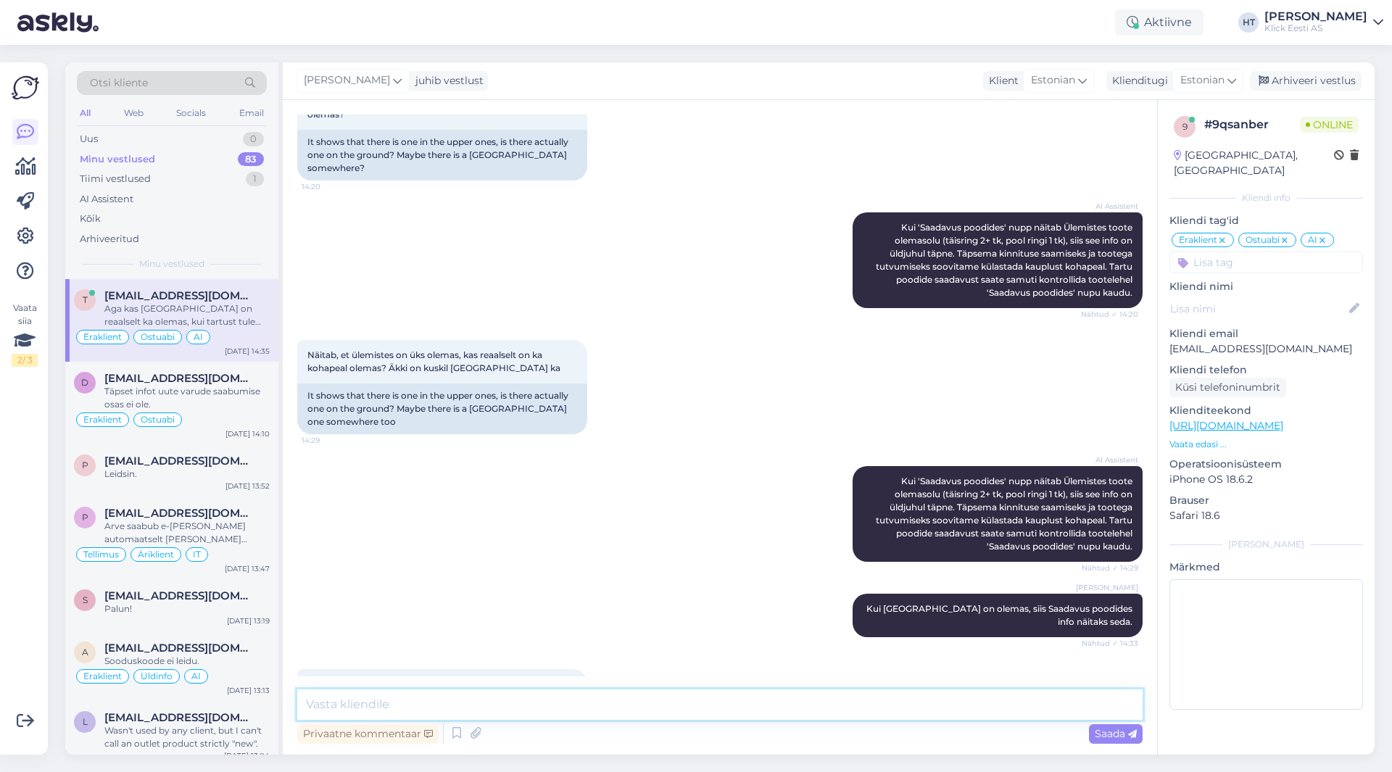
click at [718, 704] on textarea at bounding box center [720, 705] width 846 height 30
click at [756, 521] on div "AI Assistent [PERSON_NAME] 'Saadavus poodides' [PERSON_NAME] näitab Ülemistes t…" at bounding box center [720, 514] width 846 height 128
click at [674, 715] on textarea at bounding box center [720, 705] width 846 height 30
click at [656, 578] on div "[PERSON_NAME] [PERSON_NAME][GEOGRAPHIC_DATA] on olemas, siis Saadavus poodides …" at bounding box center [720, 615] width 846 height 75
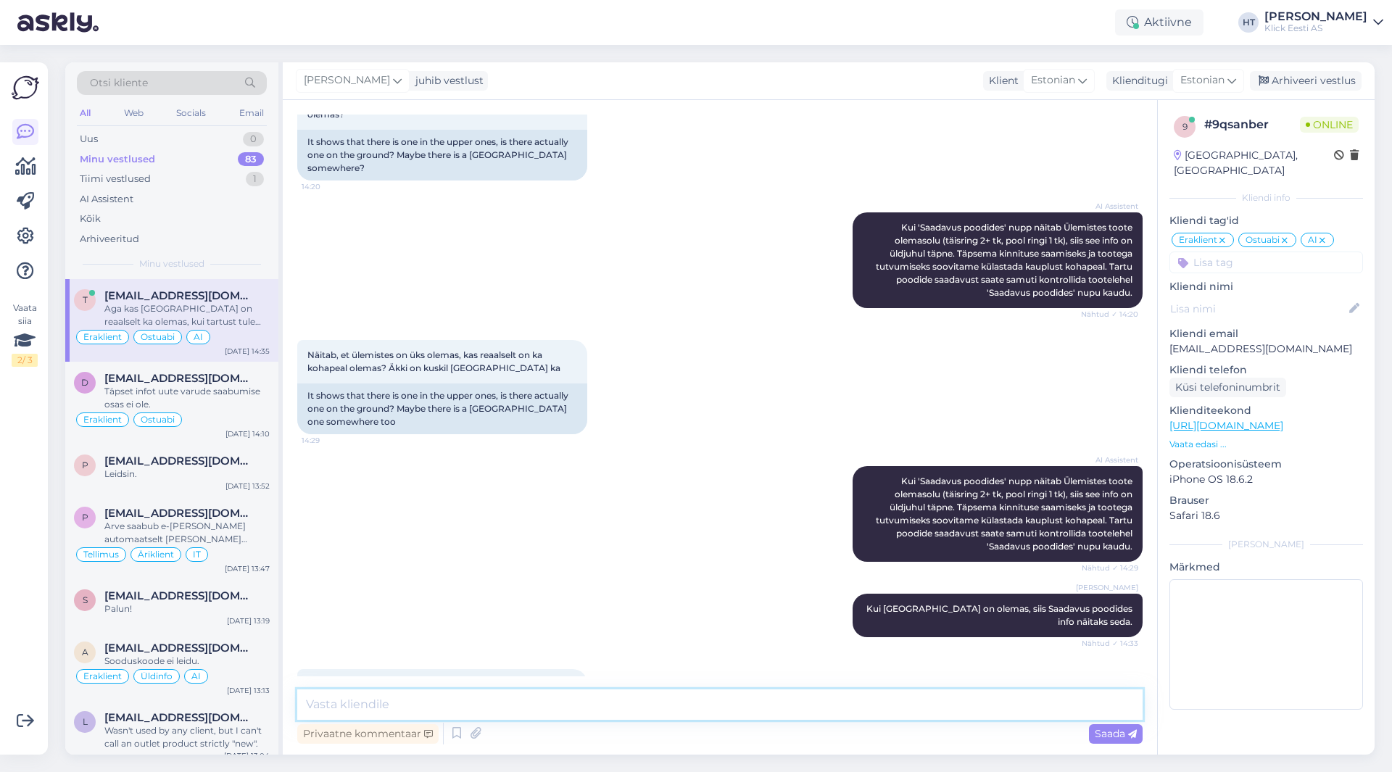
click at [706, 712] on textarea at bounding box center [720, 705] width 846 height 30
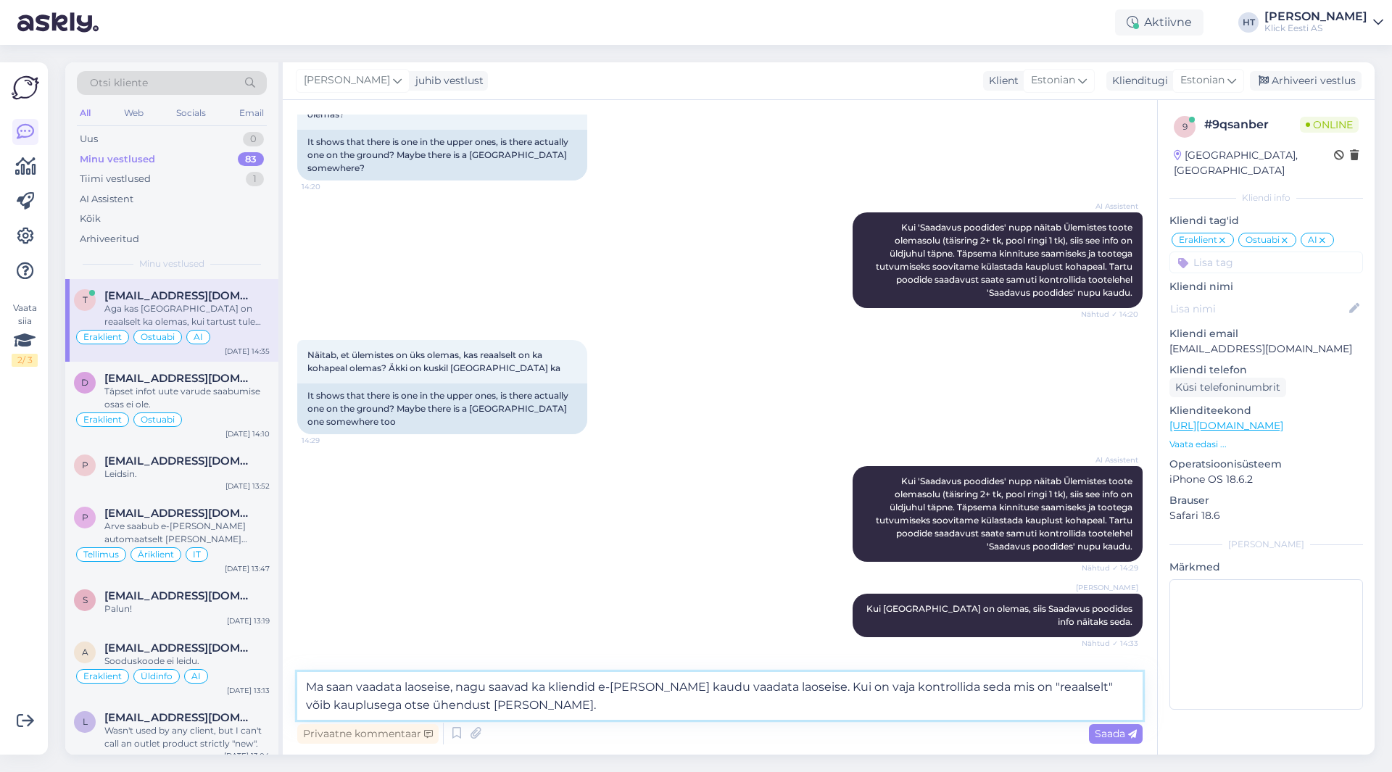
click at [498, 711] on textarea "Ma saan vaadata laoseise, nagu saavad ka kliendid e-[PERSON_NAME] kaudu vaadata…" at bounding box center [720, 696] width 846 height 48
click at [503, 708] on textarea "Ma saan vaadata laoseise, nagu saavad ka kliendid e-[PERSON_NAME] kaudu vaadata…" at bounding box center [720, 696] width 846 height 48
drag, startPoint x: 592, startPoint y: 706, endPoint x: 780, endPoint y: 693, distance: 188.3
click at [780, 693] on textarea "Ma saan vaadata laoseise, nagu saavad ka kliendid e-[PERSON_NAME] kaudu vaadata…" at bounding box center [720, 696] width 846 height 48
type textarea "Ma saan vaadata laoseise, nagu saavad ka kliendid e-[PERSON_NAME] kaudu vaadata…"
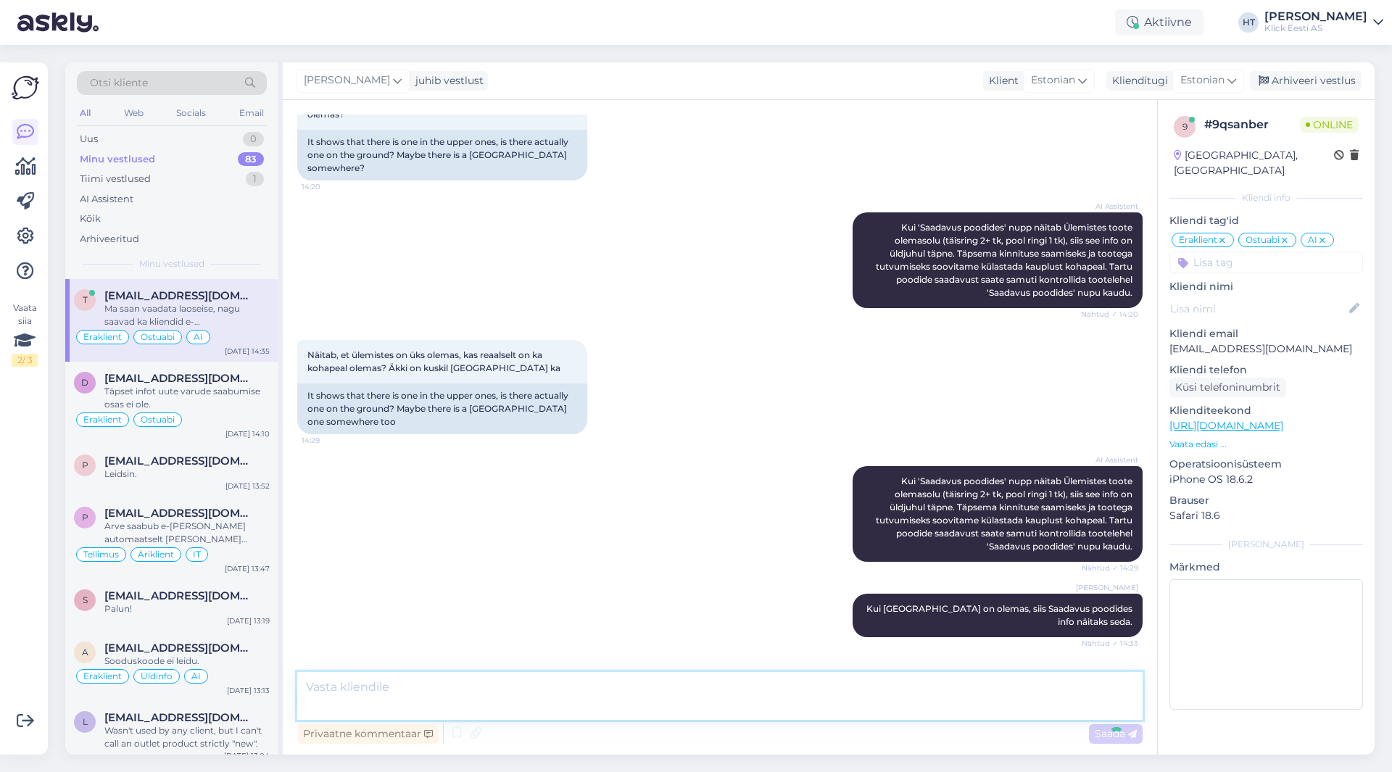
scroll to position [688, 0]
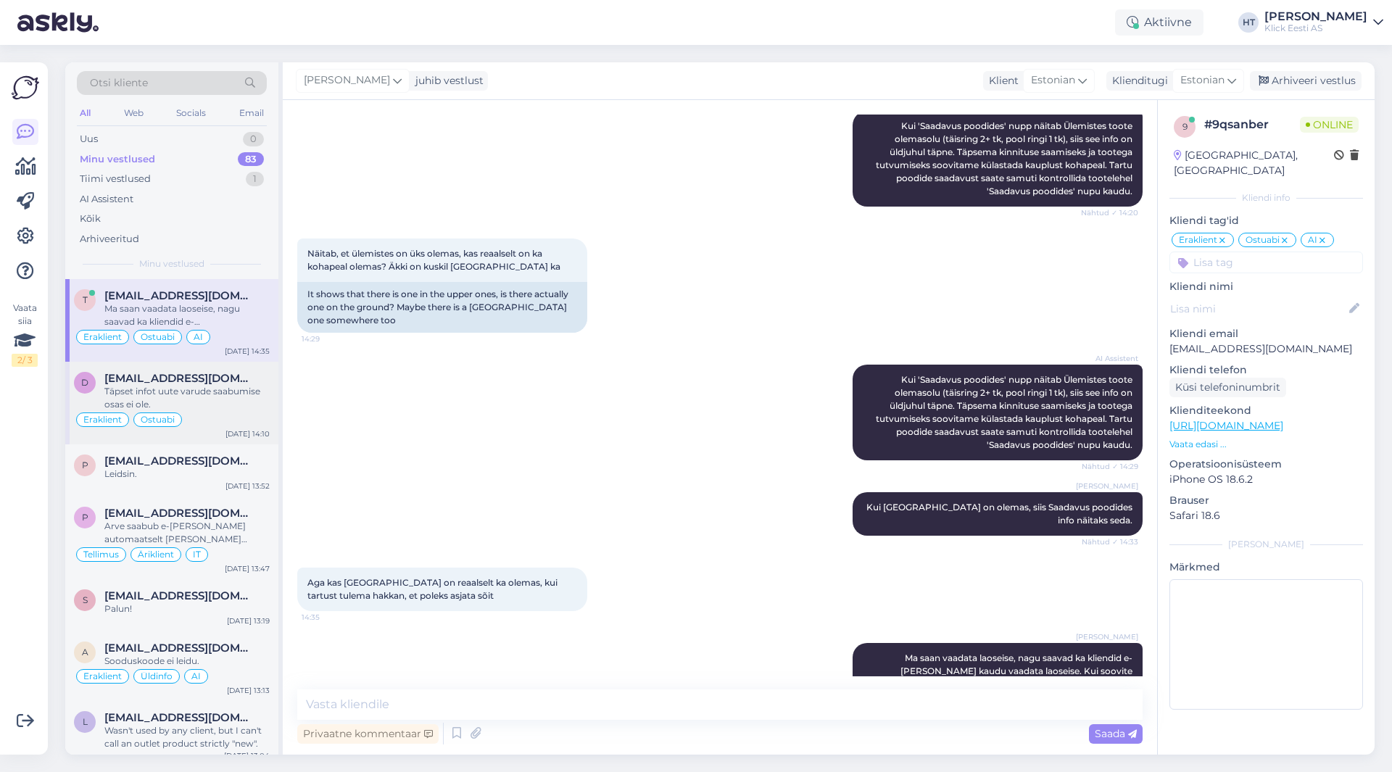
click at [252, 394] on div "Täpset infot uute varude saabumise osas ei ole." at bounding box center [186, 398] width 165 height 26
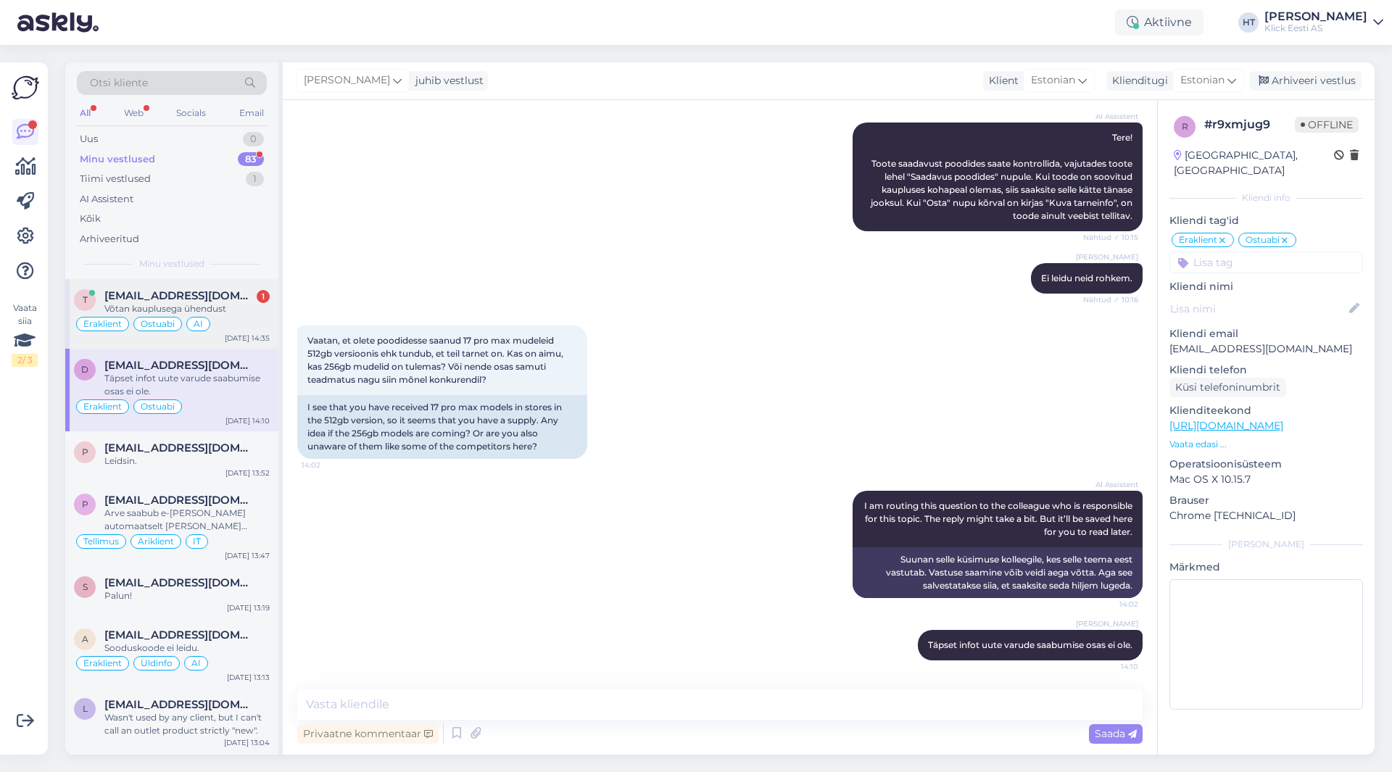
click at [233, 291] on div "[EMAIL_ADDRESS][DOMAIN_NAME] 1" at bounding box center [186, 295] width 165 height 13
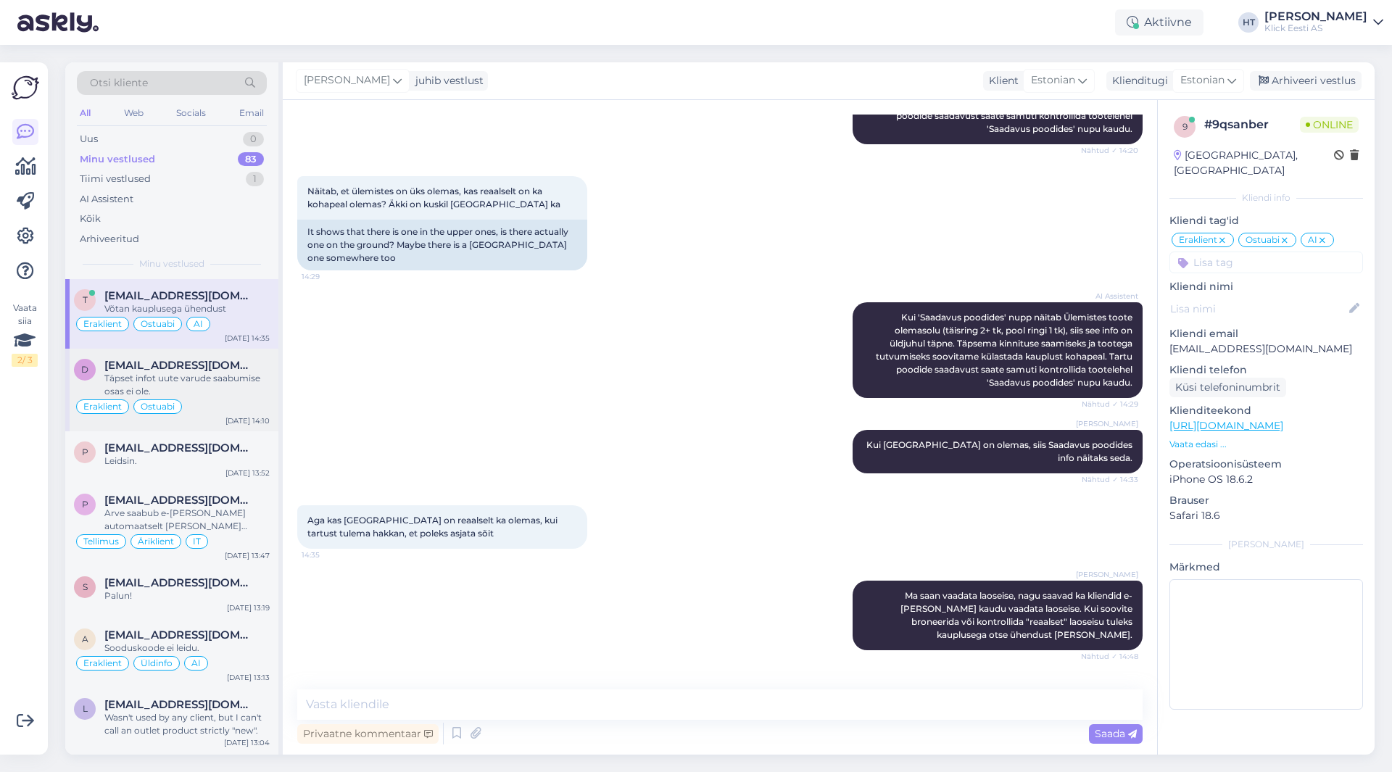
click at [255, 368] on div "[EMAIL_ADDRESS][DOMAIN_NAME]" at bounding box center [186, 365] width 165 height 13
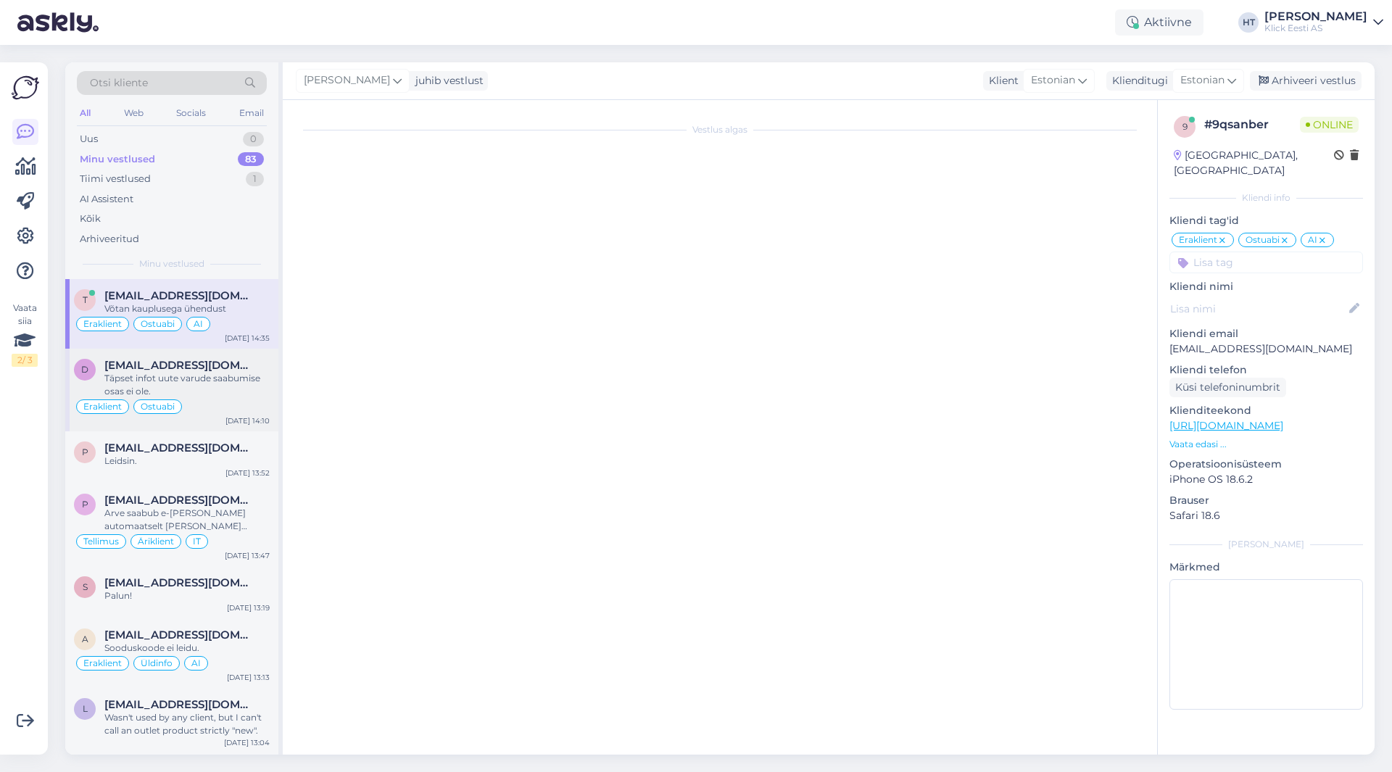
scroll to position [208, 0]
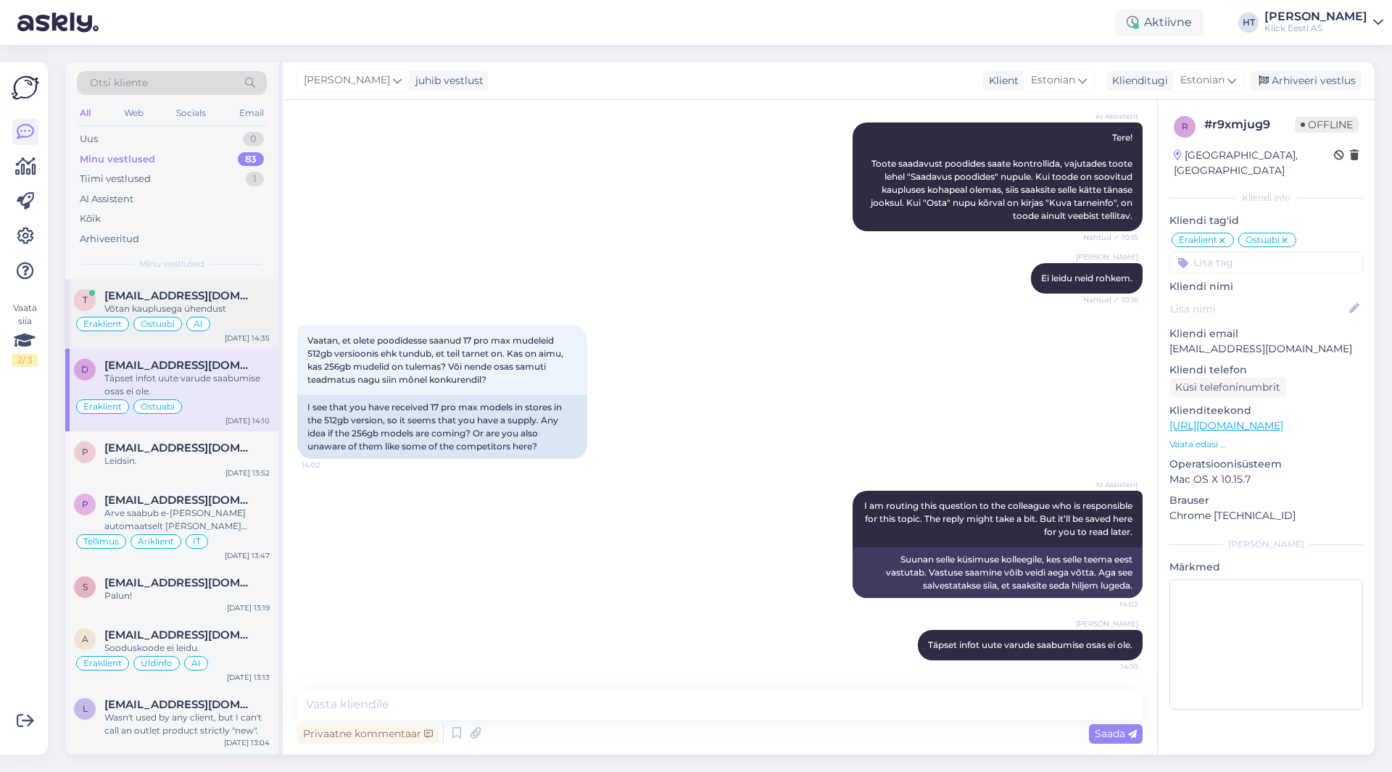
click at [236, 300] on div "[EMAIL_ADDRESS][DOMAIN_NAME]" at bounding box center [186, 295] width 165 height 13
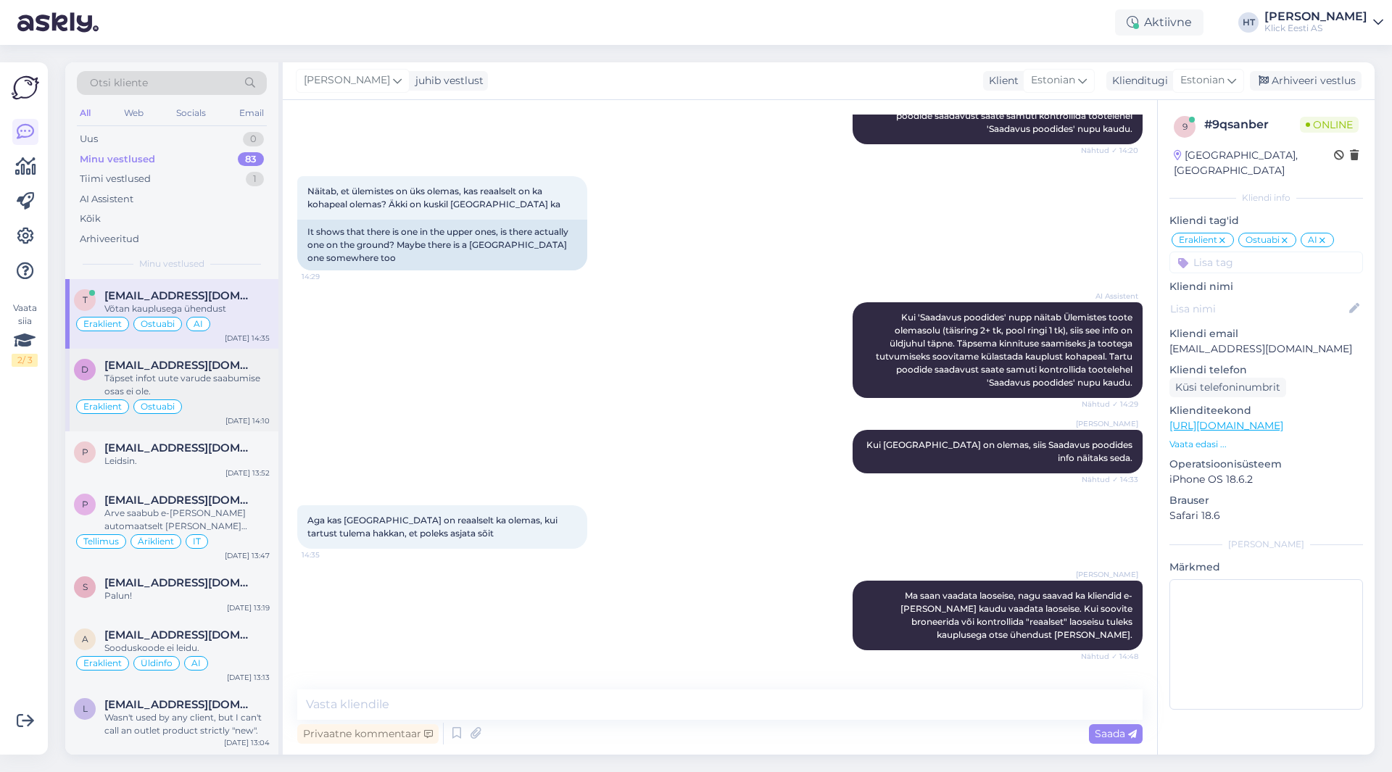
click at [258, 392] on div "Täpset infot uute varude saabumise osas ei ole." at bounding box center [186, 385] width 165 height 26
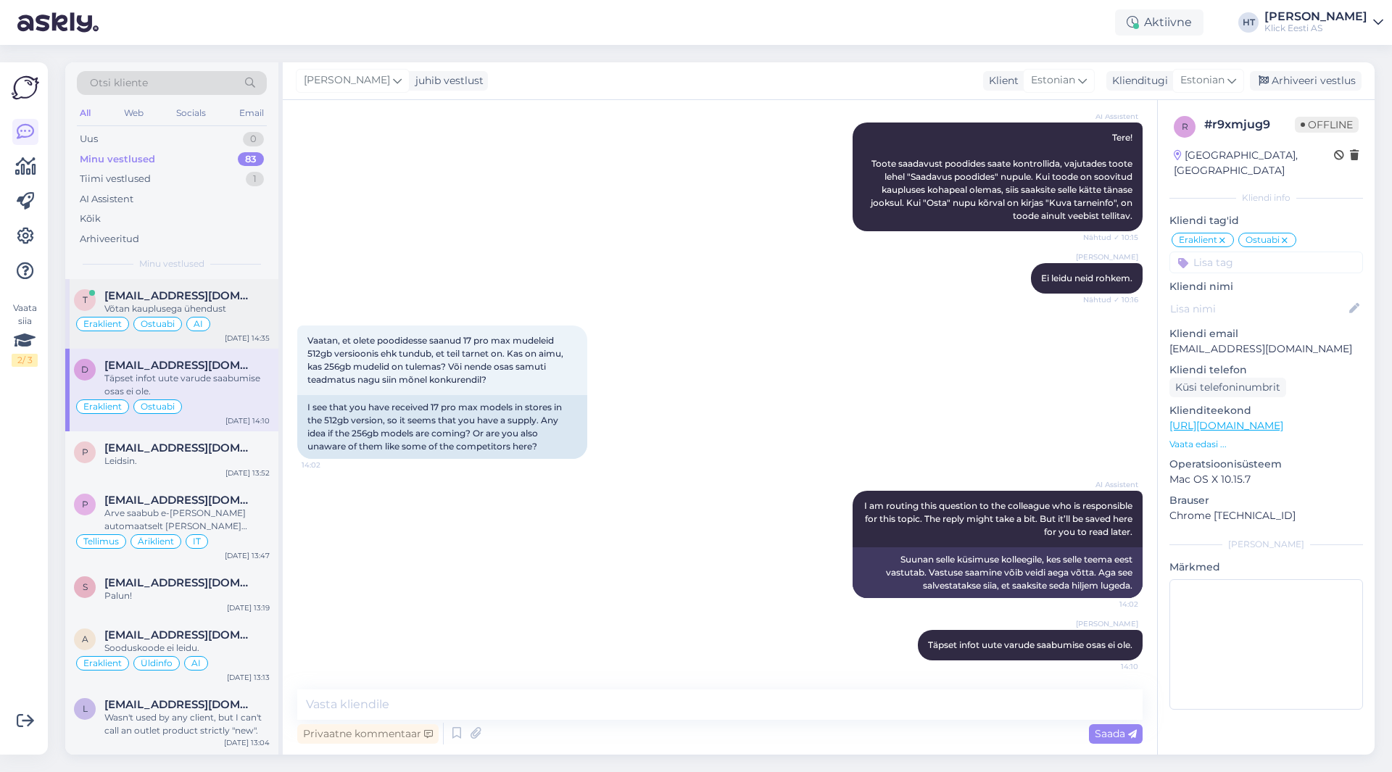
click at [190, 323] on div "AI" at bounding box center [198, 324] width 24 height 15
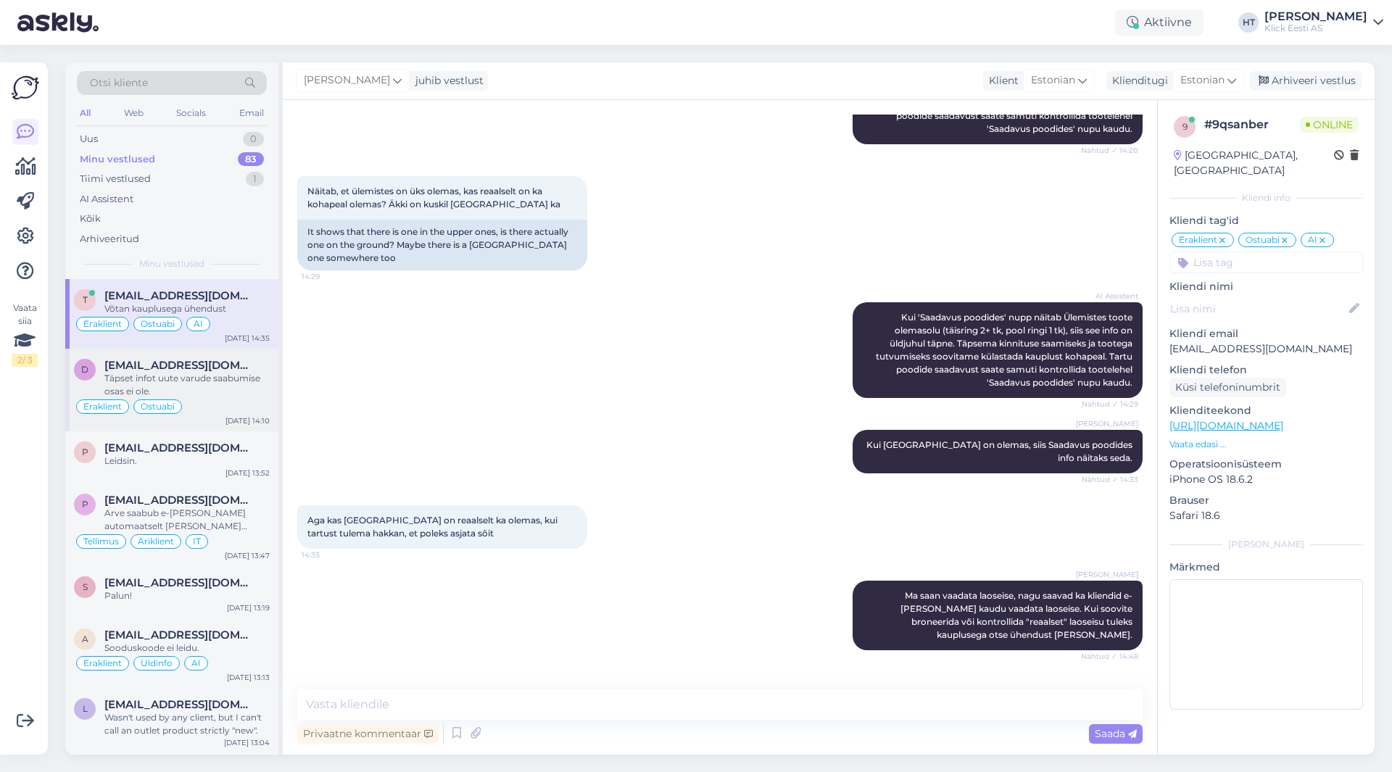
click at [191, 368] on span "[EMAIL_ADDRESS][DOMAIN_NAME]" at bounding box center [179, 365] width 151 height 13
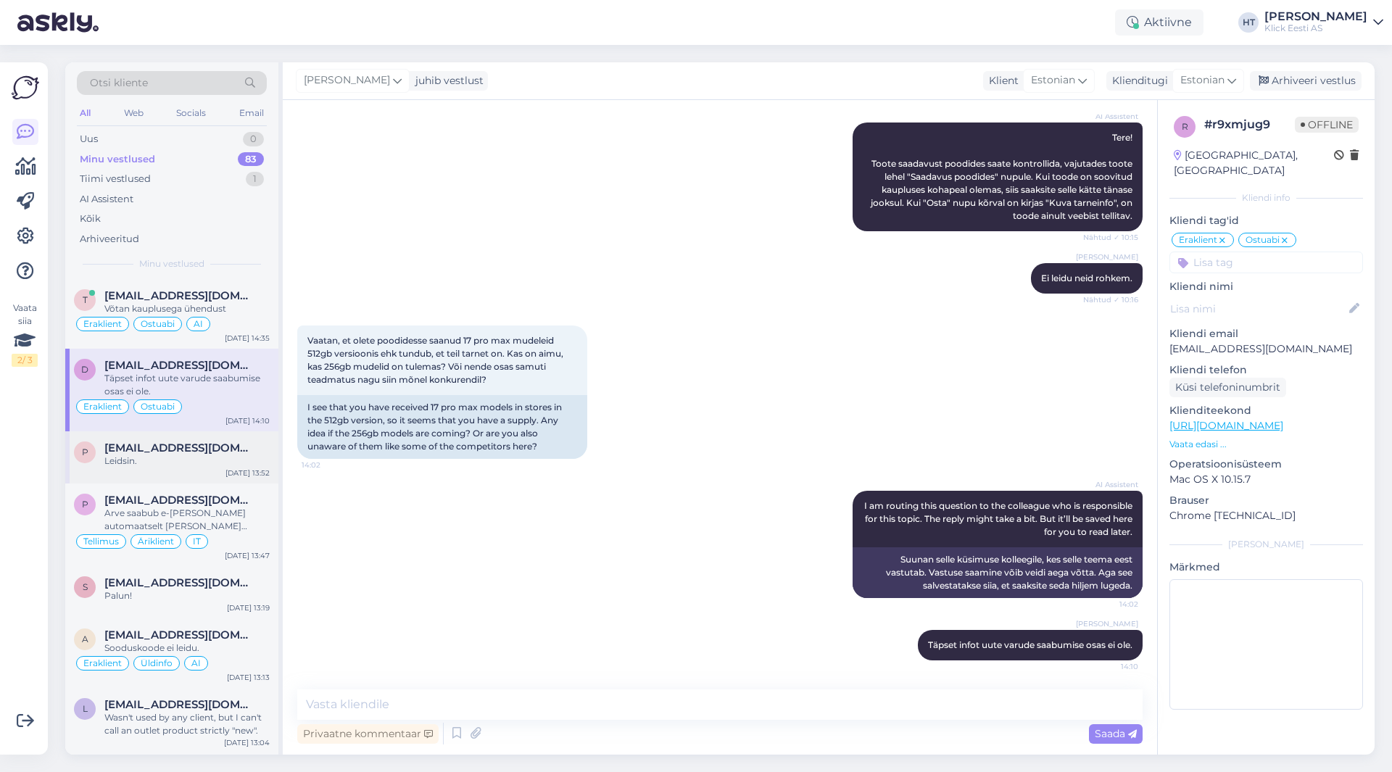
click at [233, 466] on div "Leidsin." at bounding box center [186, 461] width 165 height 13
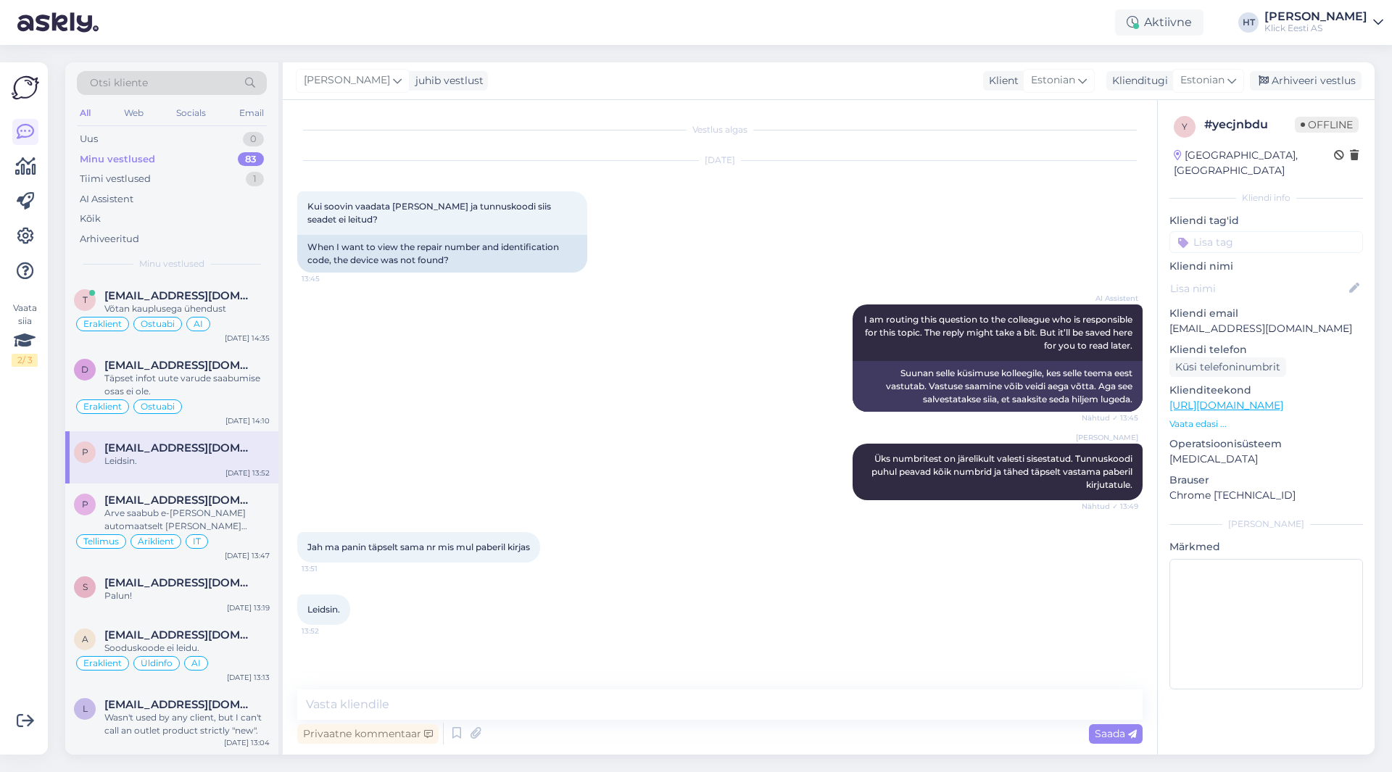
scroll to position [0, 0]
click at [205, 519] on div "Arve saabub e-[PERSON_NAME] automaatselt [PERSON_NAME] tellimuse väljastamist." at bounding box center [186, 520] width 165 height 26
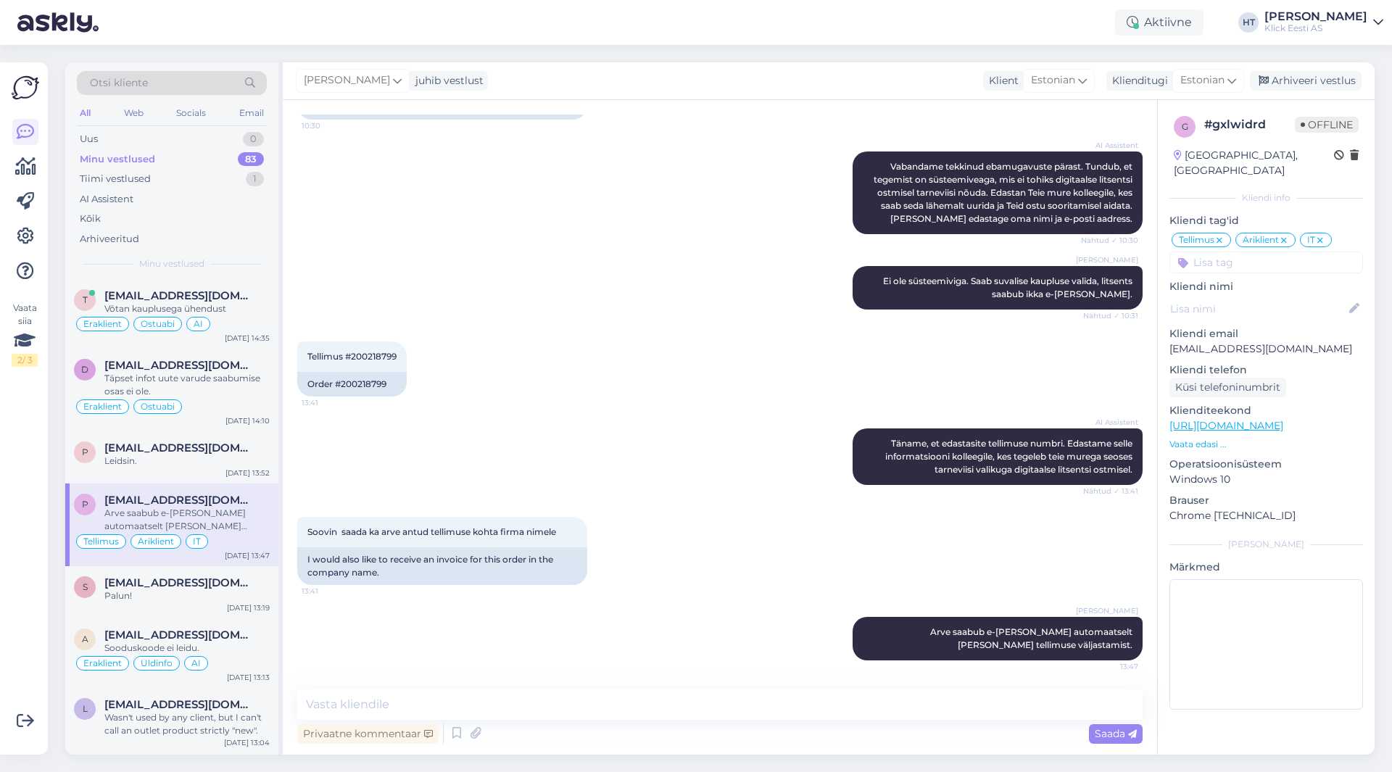
click at [451, 470] on div "AI Assistent [PERSON_NAME], et edastasite tellimuse numbri. Edastame selle info…" at bounding box center [720, 457] width 846 height 88
click at [167, 130] on div "Uus 1" at bounding box center [172, 139] width 190 height 20
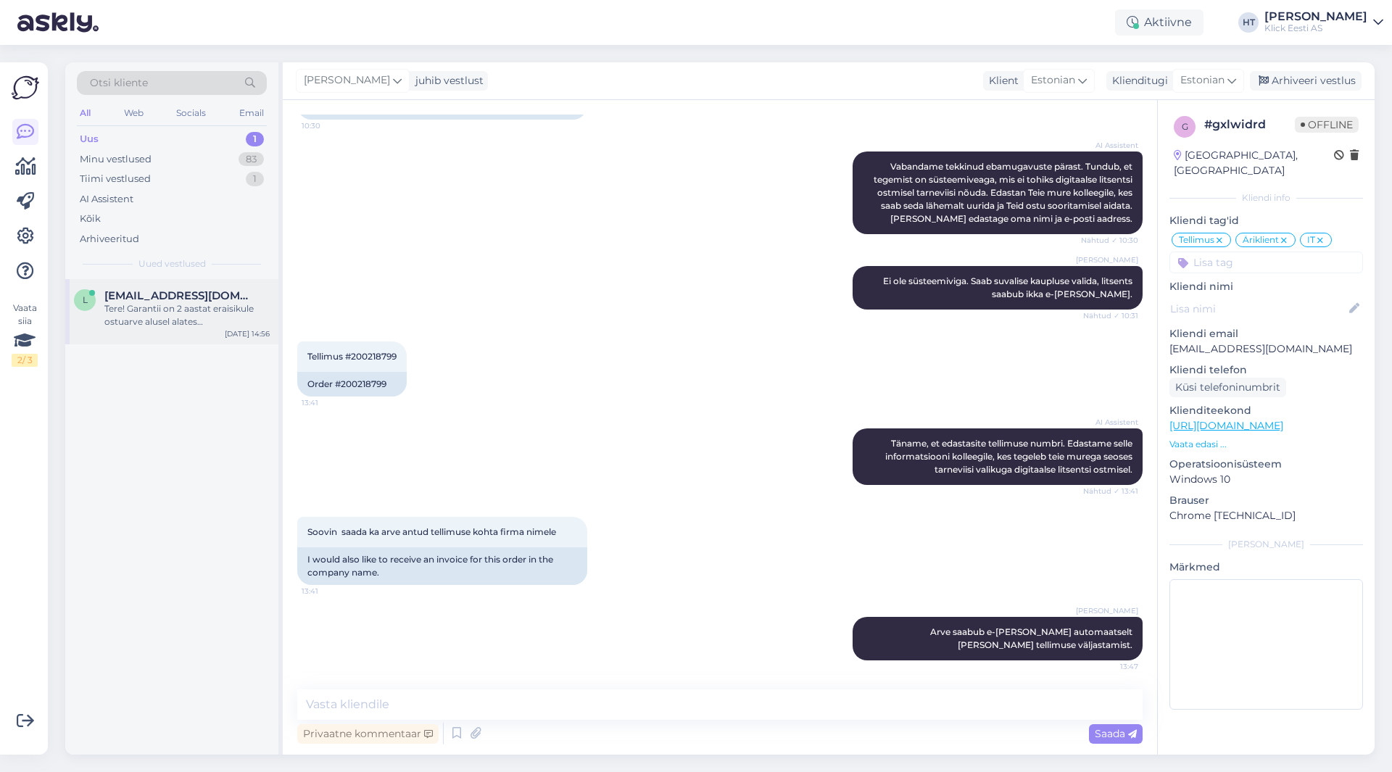
click at [228, 285] on div "l [EMAIL_ADDRESS][DOMAIN_NAME] Tere! Garantii on 2 aastat eraisikule ostuarve a…" at bounding box center [171, 311] width 213 height 65
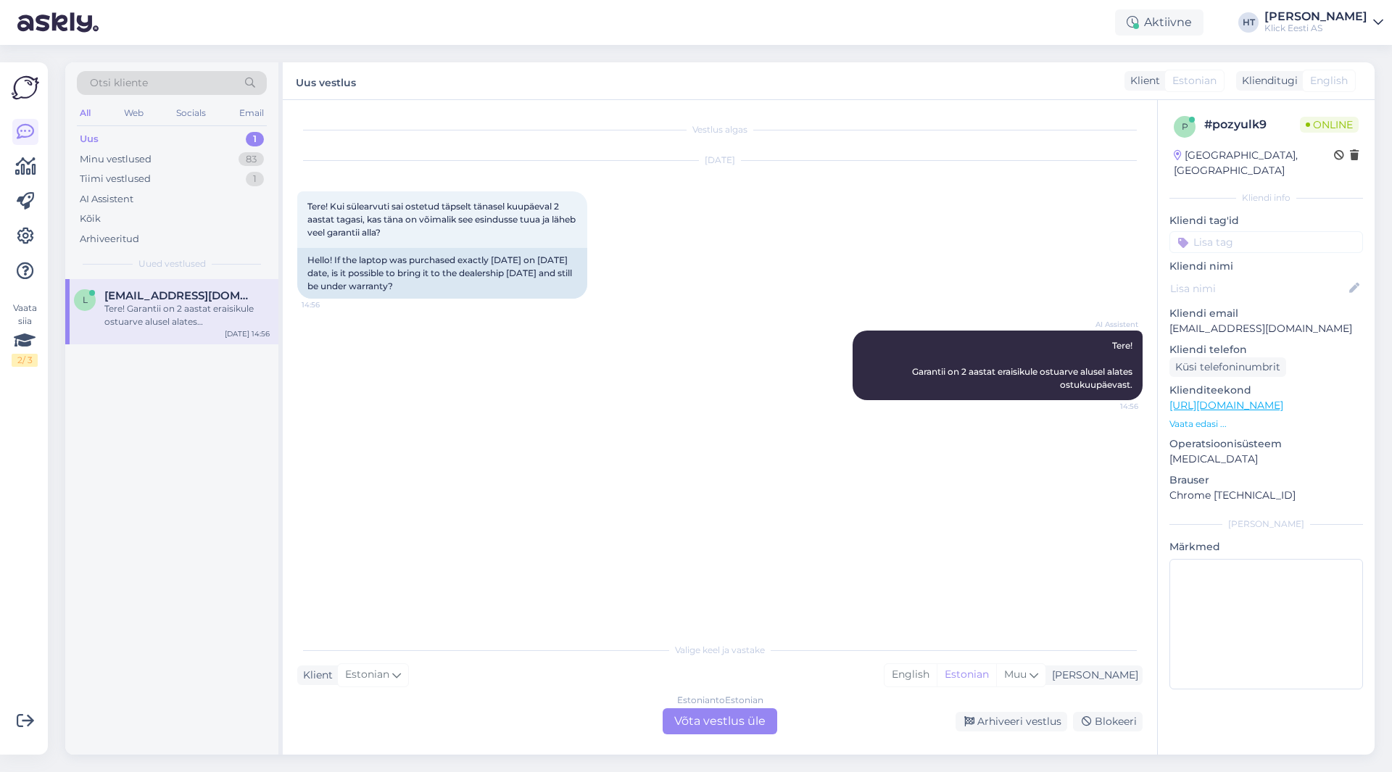
click at [1222, 321] on p "[EMAIL_ADDRESS][DOMAIN_NAME]" at bounding box center [1267, 328] width 194 height 15
copy p "[EMAIL_ADDRESS][DOMAIN_NAME]"
click at [973, 276] on div "[DATE] Tere! Kui sülearvuti sai ostetud täpselt tänasel kuupäeval 2 aastat taga…" at bounding box center [720, 230] width 846 height 170
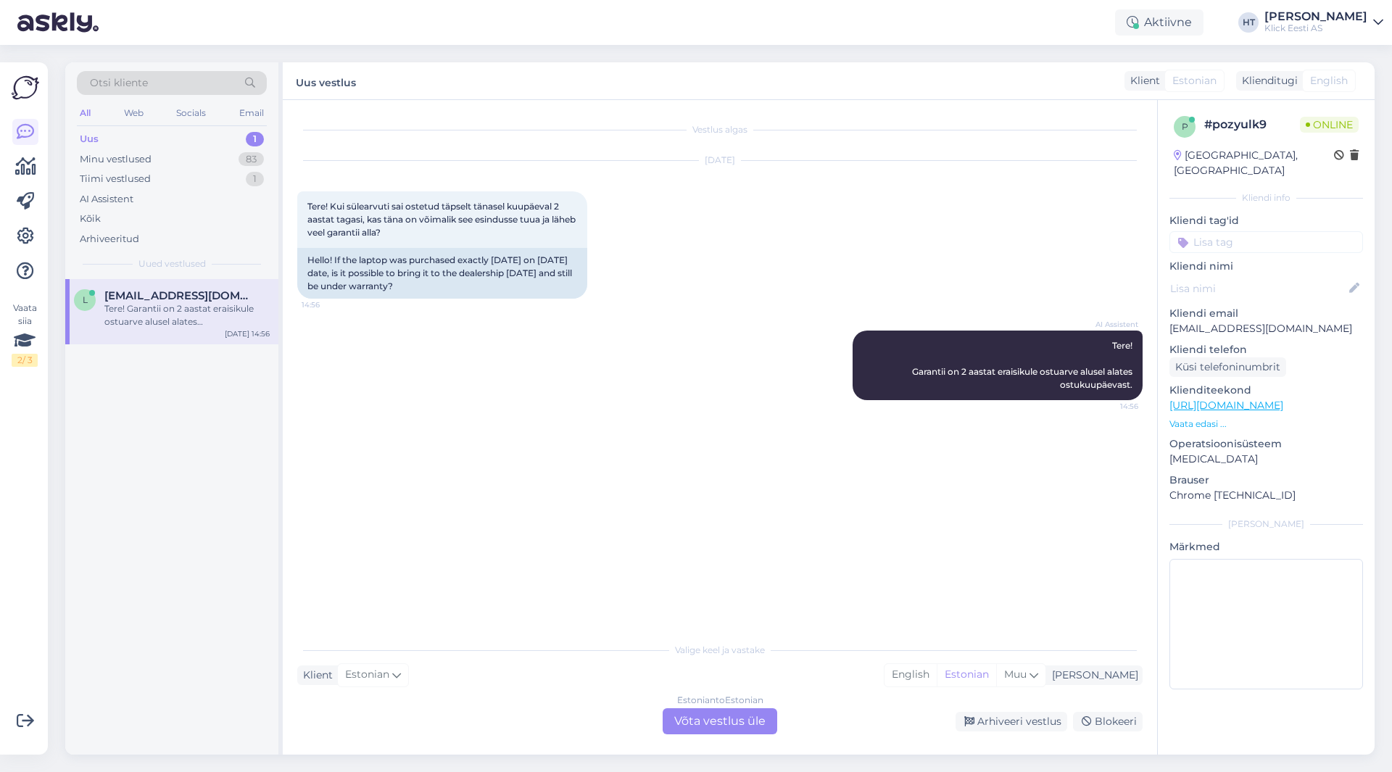
click at [1229, 321] on p "[EMAIL_ADDRESS][DOMAIN_NAME]" at bounding box center [1267, 328] width 194 height 15
copy p "[EMAIL_ADDRESS][DOMAIN_NAME]"
click at [539, 368] on div "AI Assistent Tere! Garantii on 2 aastat eraisikule ostuarve alusel alates ostuk…" at bounding box center [720, 366] width 846 height 102
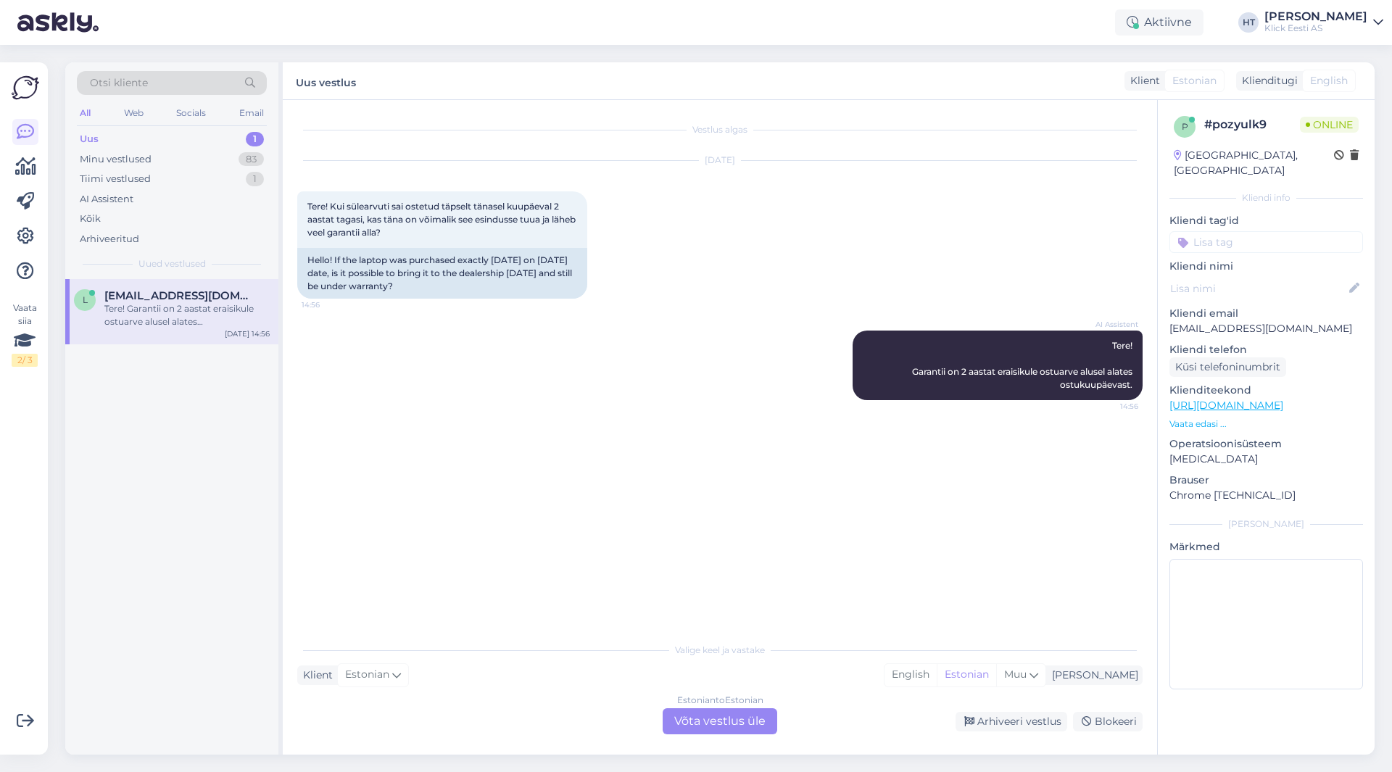
click at [1015, 525] on div "Vestlus algas [DATE] Tere! Kui sülearvuti sai ostetud täpselt tänasel kuupäeval…" at bounding box center [726, 369] width 859 height 508
click at [199, 567] on div "l [EMAIL_ADDRESS][DOMAIN_NAME] Tere! Garantii on 2 aastat eraisikule ostuarve a…" at bounding box center [171, 517] width 213 height 476
click at [513, 416] on div "Vestlus algas [DATE] Tere! Kui sülearvuti sai ostetud täpselt tänasel kuupäeval…" at bounding box center [726, 369] width 859 height 508
click at [711, 724] on div "Estonian to Estonian Võta vestlus üle" at bounding box center [720, 721] width 115 height 26
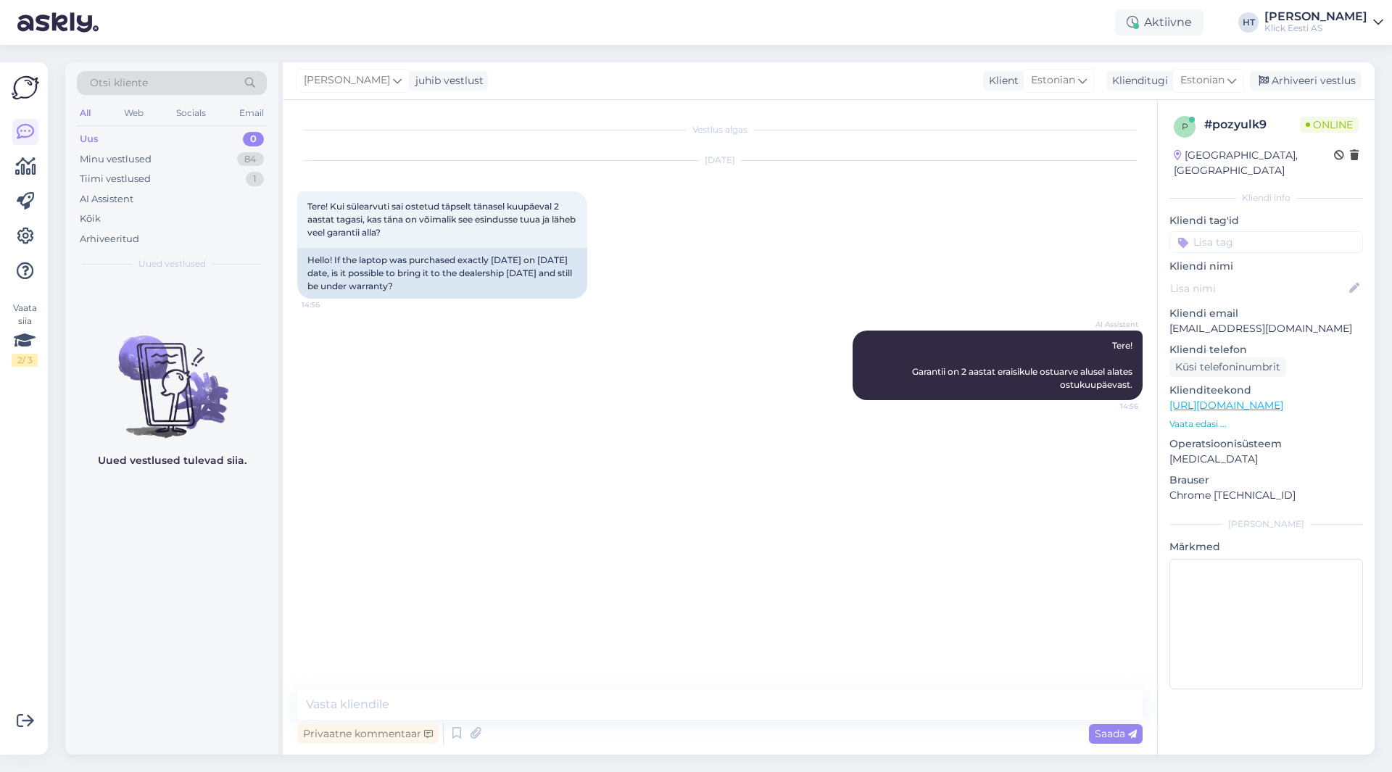
click at [735, 388] on div "AI Assistent Tere! Garantii on 2 aastat eraisikule ostuarve alusel alates ostuk…" at bounding box center [720, 366] width 846 height 102
click at [1244, 231] on input at bounding box center [1267, 242] width 194 height 22
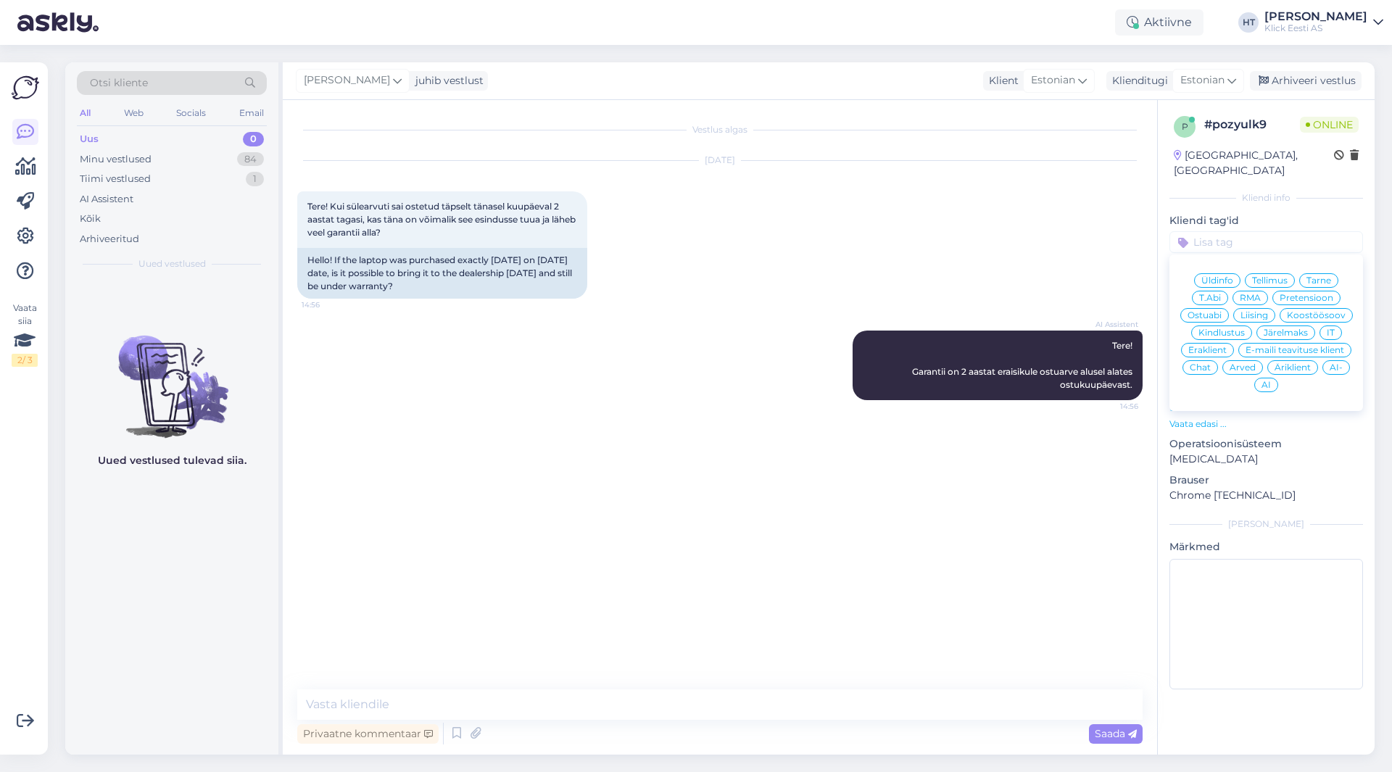
click at [1258, 294] on span "RMA" at bounding box center [1250, 298] width 21 height 9
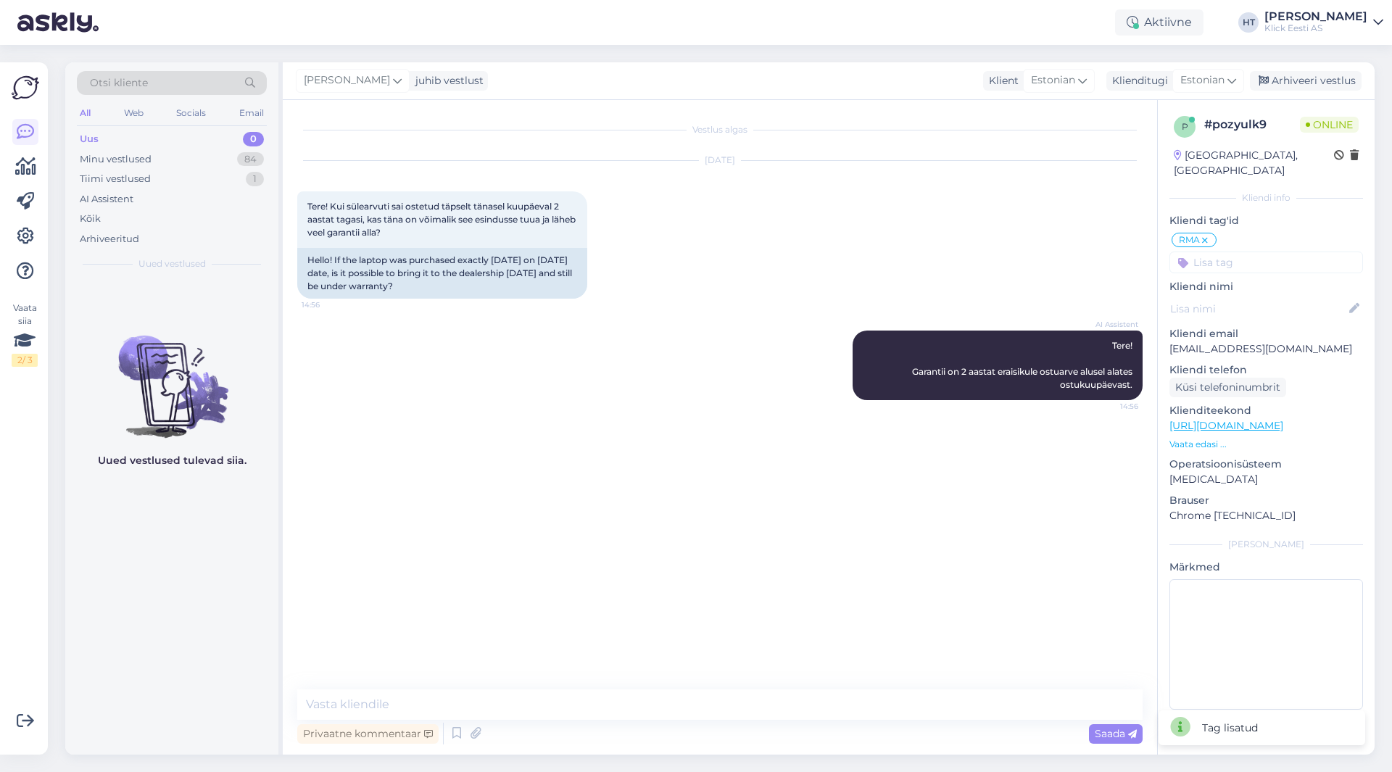
click at [1249, 252] on input at bounding box center [1267, 263] width 194 height 22
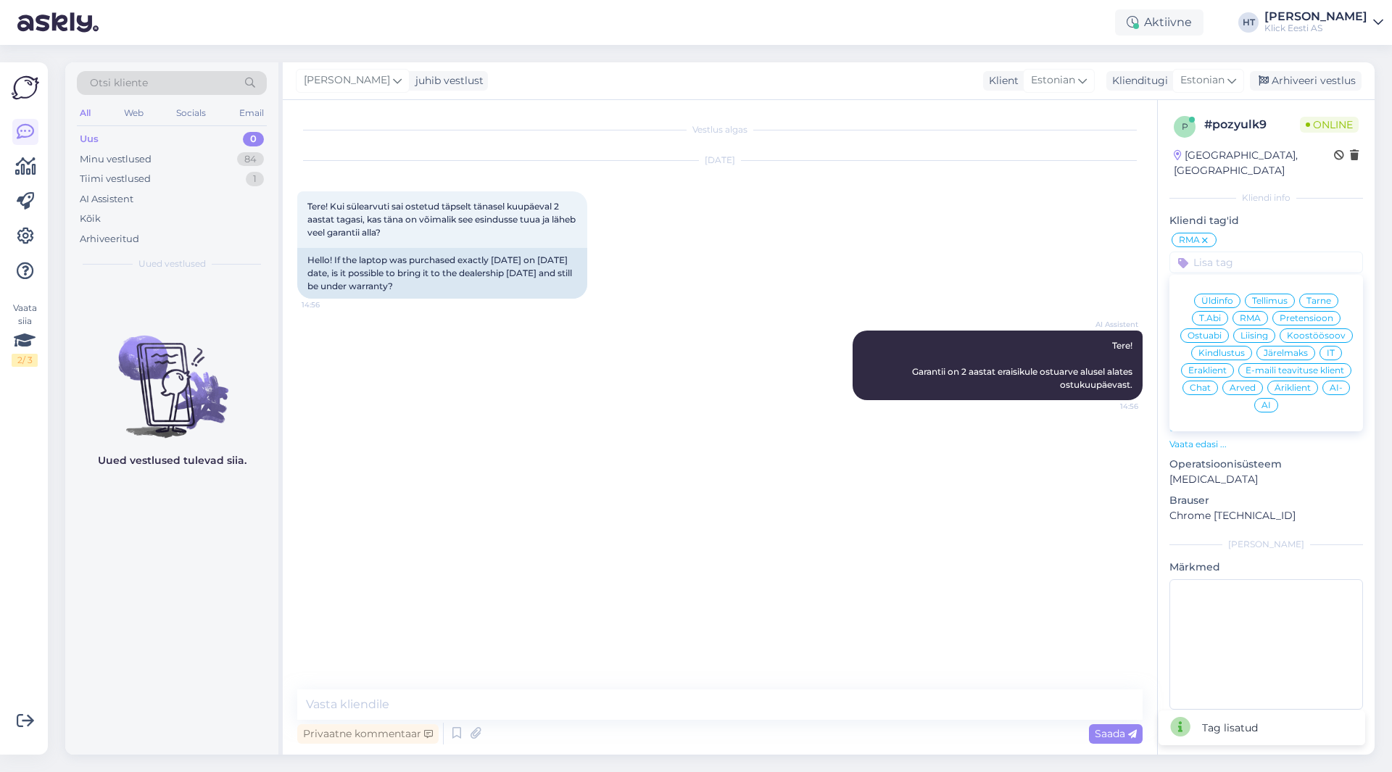
click at [1212, 366] on span "Eraklient" at bounding box center [1207, 370] width 38 height 9
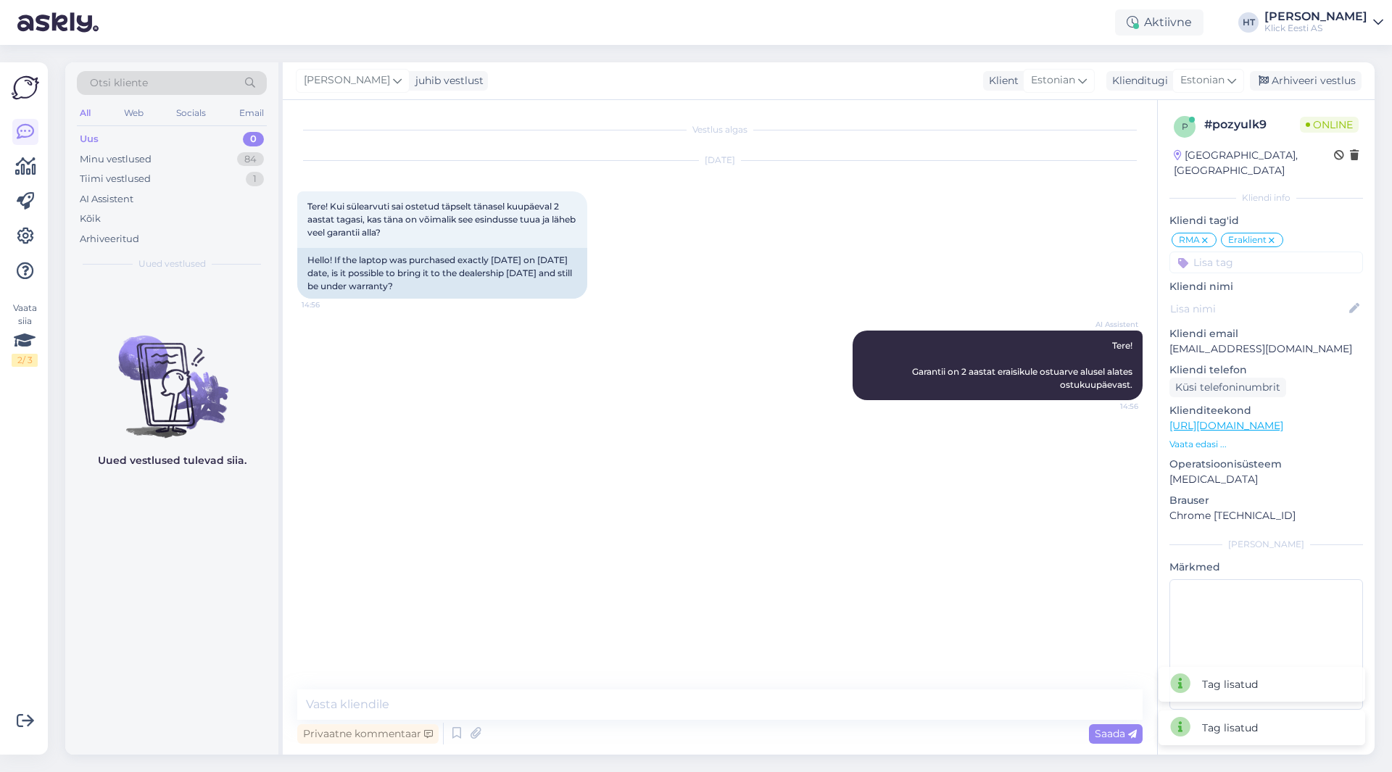
click at [1063, 244] on div "[DATE] Tere! Kui sülearvuti sai ostetud täpselt tänasel kuupäeval 2 aastat taga…" at bounding box center [720, 230] width 846 height 170
click at [914, 227] on div "[DATE] Tere! Kui sülearvuti sai ostetud täpselt tänasel kuupäeval 2 aastat taga…" at bounding box center [720, 230] width 846 height 170
click at [393, 83] on icon at bounding box center [397, 81] width 9 height 16
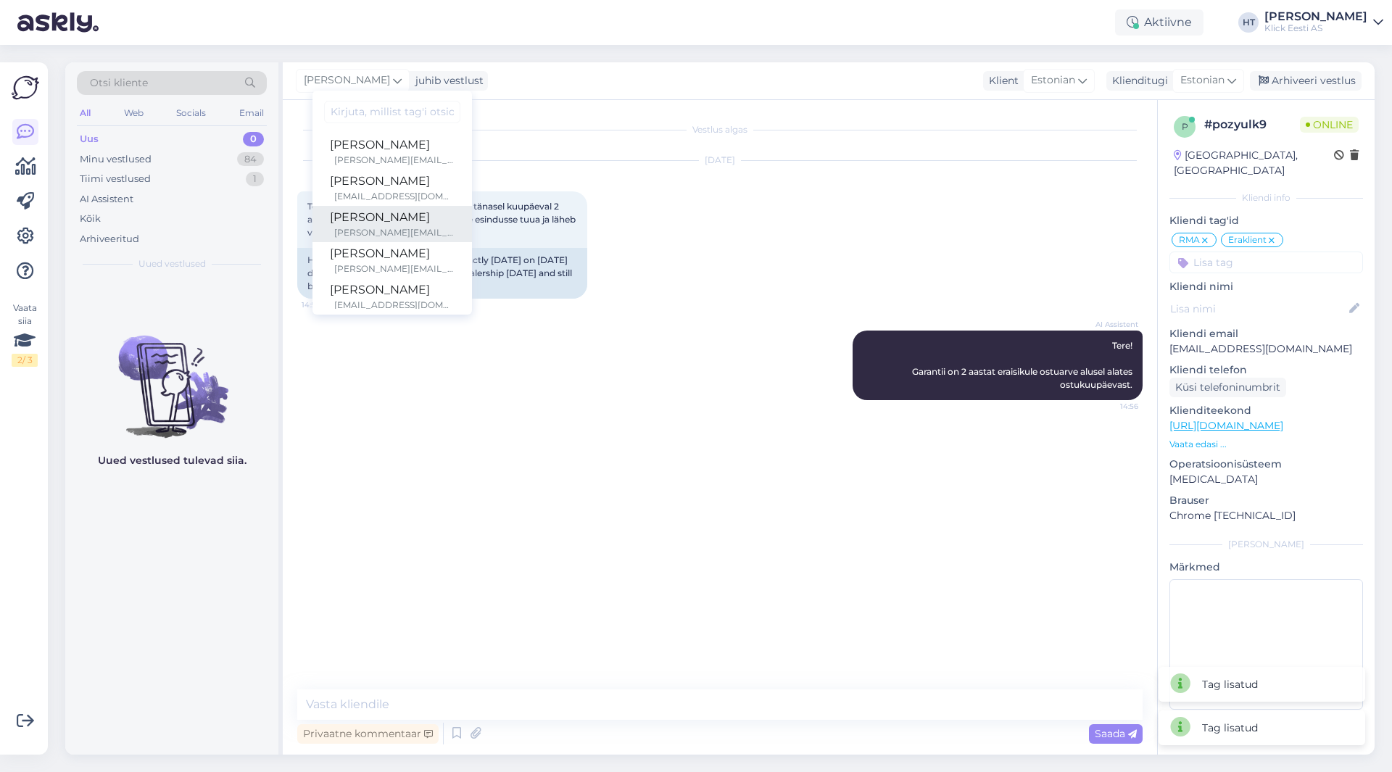
scroll to position [73, 0]
click at [697, 246] on div "[DATE] Tere! Kui sülearvuti sai ostetud täpselt tänasel kuupäeval 2 aastat taga…" at bounding box center [720, 230] width 846 height 170
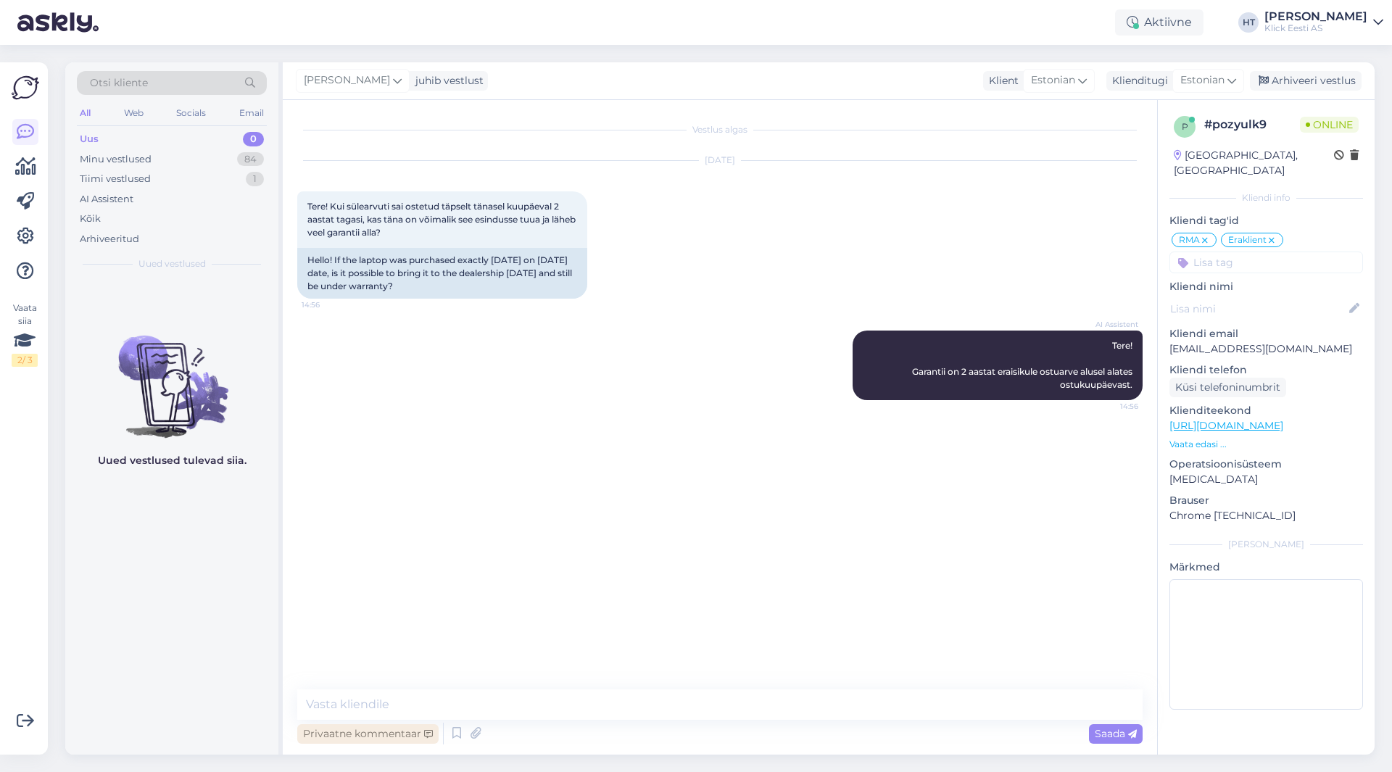
click at [374, 739] on div "Privaatne kommentaar" at bounding box center [367, 734] width 141 height 20
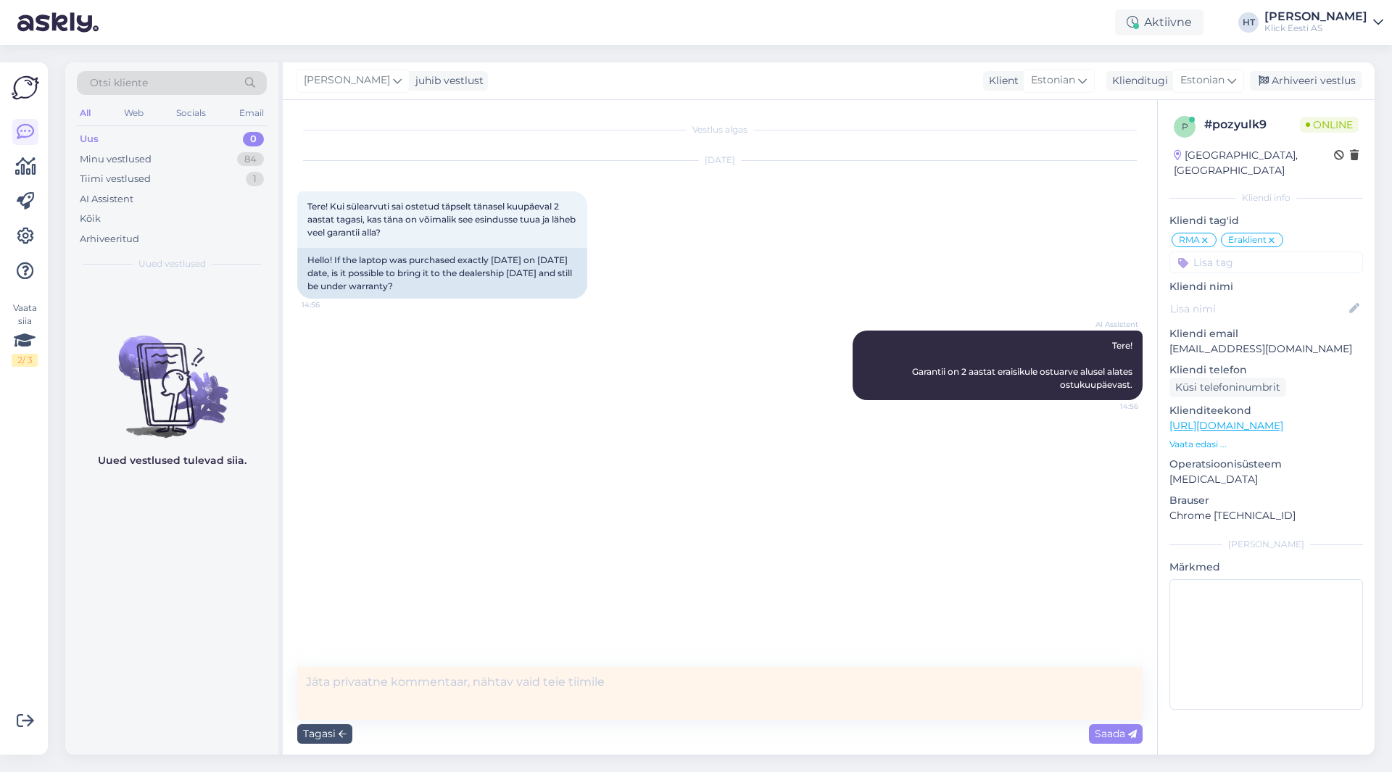
click at [529, 693] on textarea at bounding box center [720, 693] width 846 height 53
type textarea "S23022048"
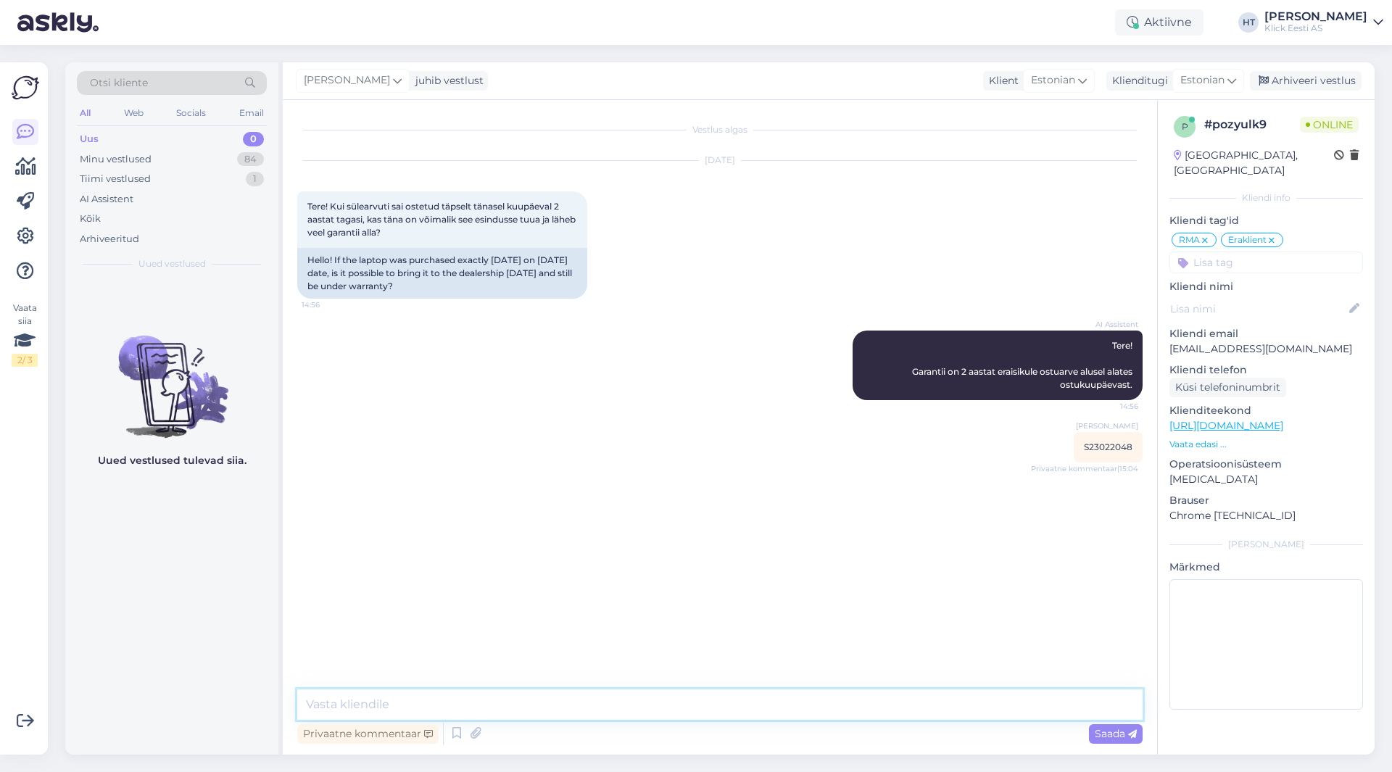
click at [563, 693] on textarea at bounding box center [720, 705] width 846 height 30
type textarea "Edastan küsimuse vastavale osakonnale, vastame esimesel võimalusel."
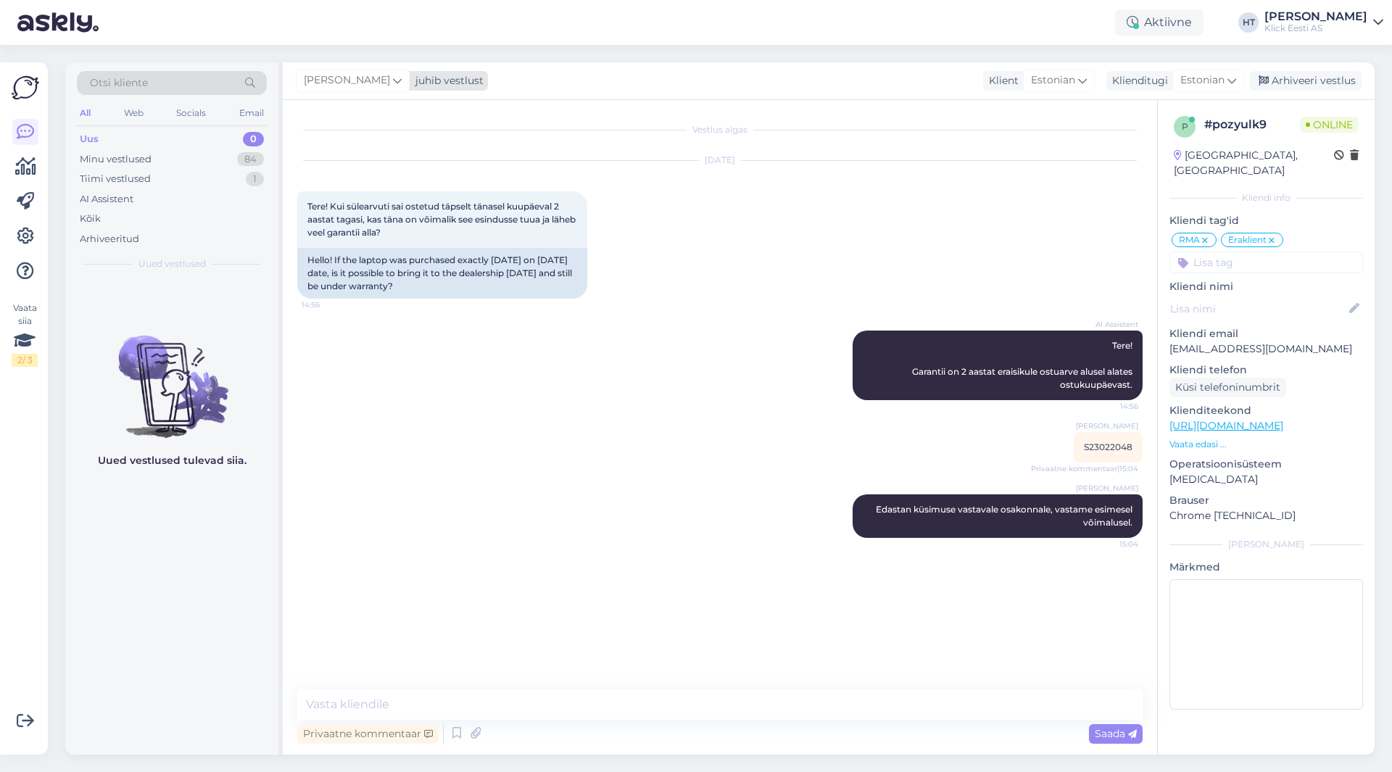
click at [359, 70] on div "[PERSON_NAME]" at bounding box center [353, 80] width 114 height 23
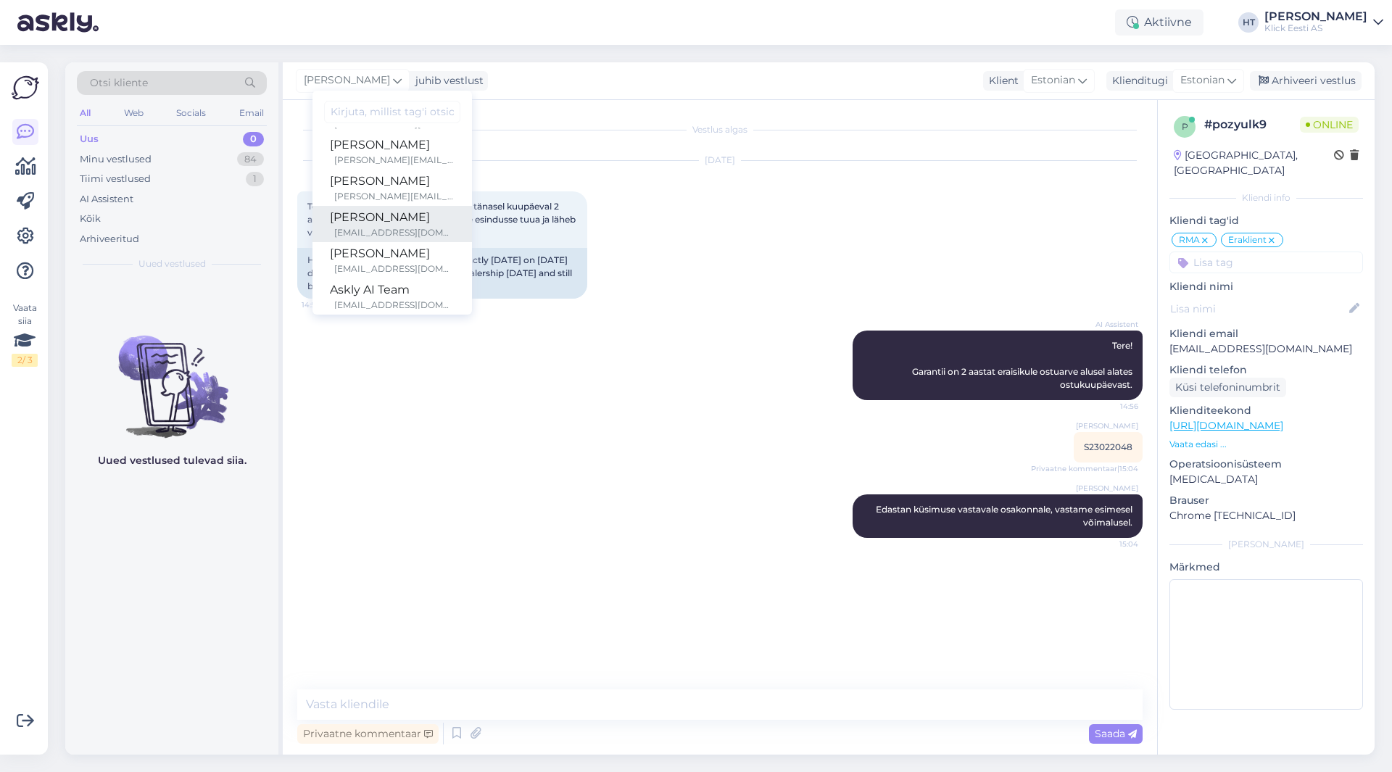
click at [388, 228] on div "[EMAIL_ADDRESS][DOMAIN_NAME]" at bounding box center [394, 232] width 120 height 13
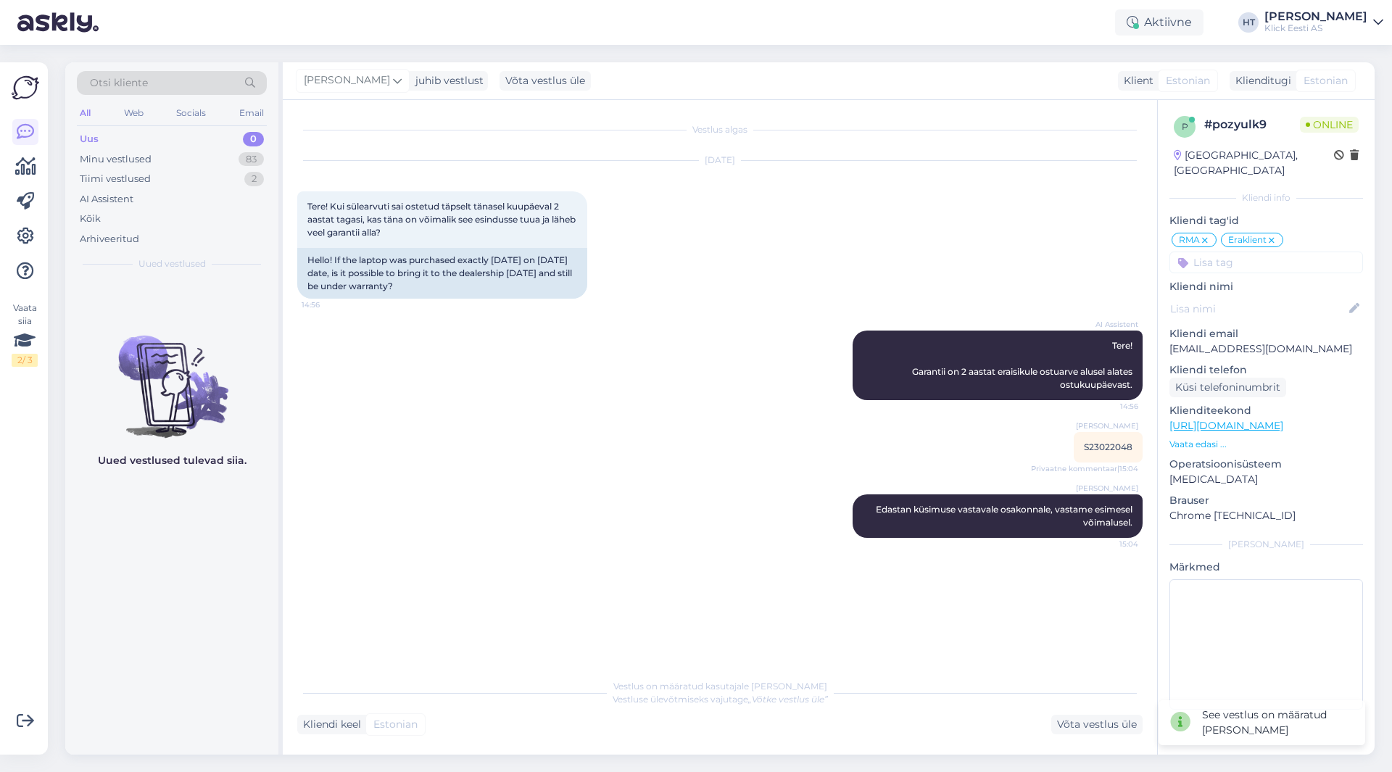
click at [604, 420] on div "Vestlus algas [DATE] Tere! Kui sülearvuti sai ostetud täpselt tänasel kuupäeval…" at bounding box center [726, 387] width 859 height 544
click at [223, 161] on div "Minu vestlused 83" at bounding box center [172, 159] width 190 height 20
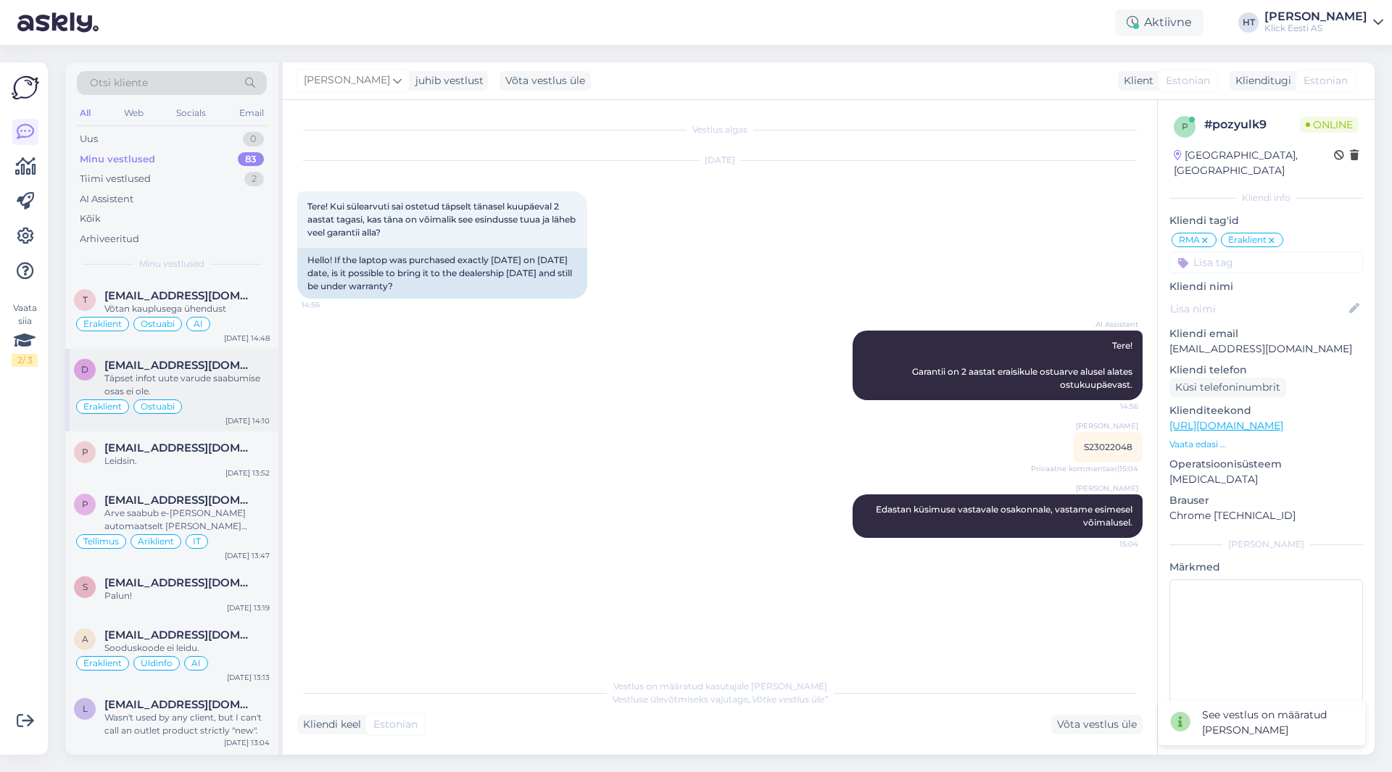
click at [199, 416] on div "d [EMAIL_ADDRESS][DOMAIN_NAME] Täpset infot uute varude saabumise osas ei ole. …" at bounding box center [171, 390] width 213 height 83
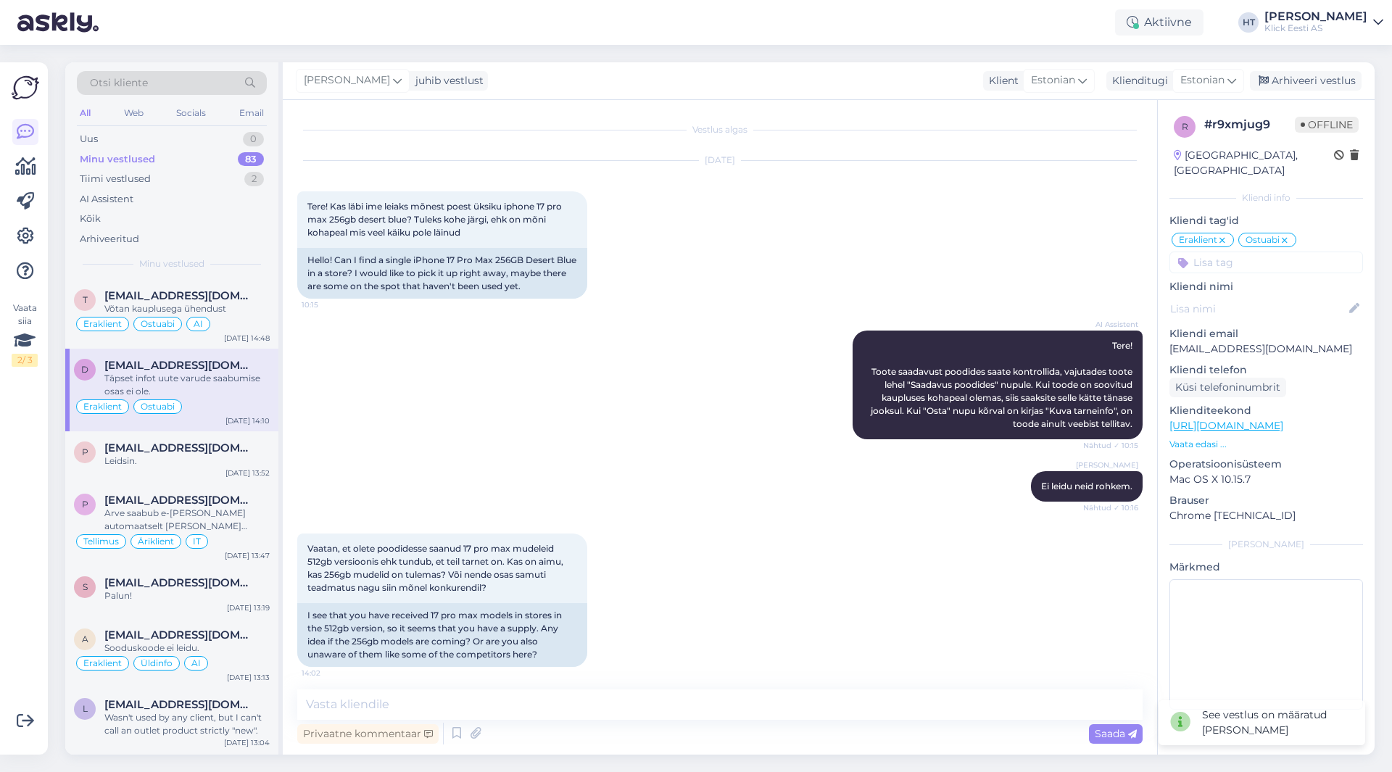
scroll to position [208, 0]
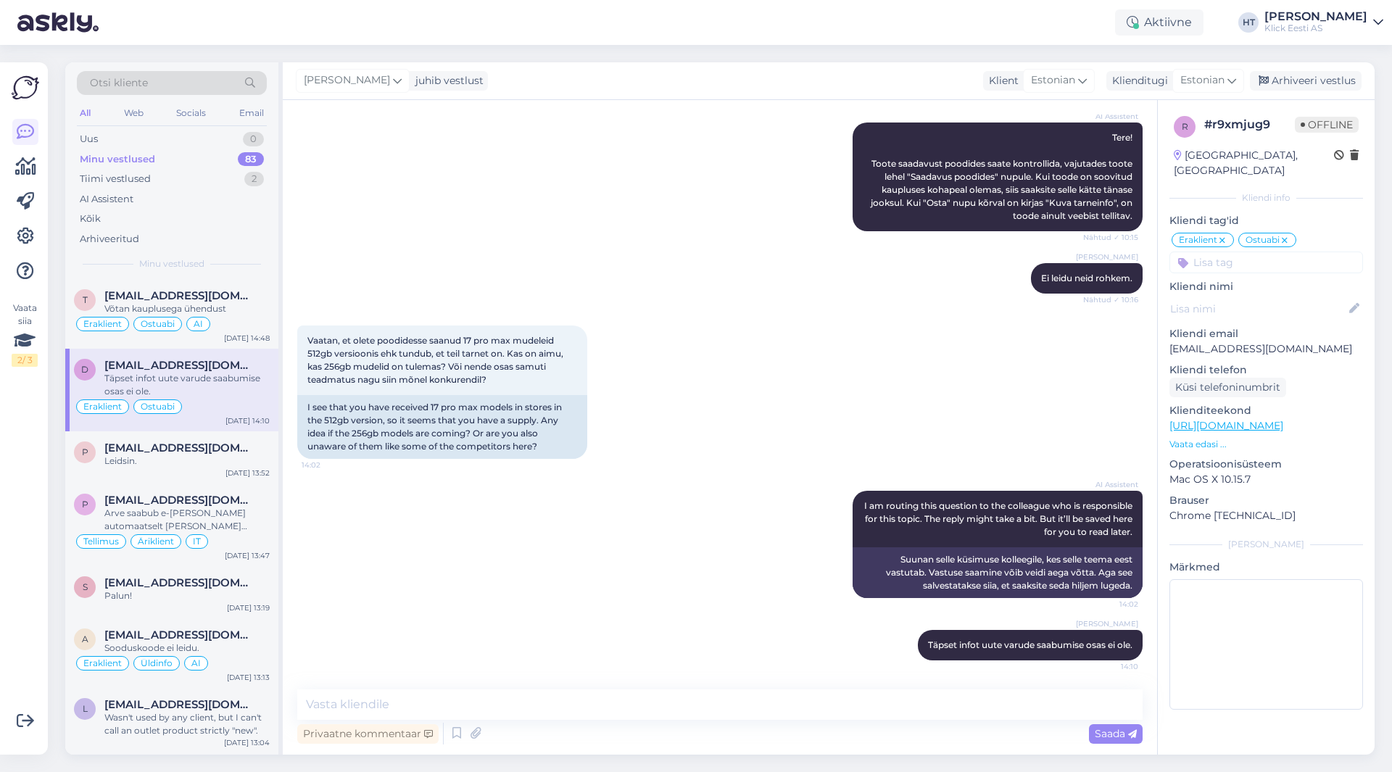
click at [255, 278] on div "Otsi kliente All Web Socials Email Uus 0 Minu vestlused 83 Tiimi vestlused 2 AI…" at bounding box center [171, 170] width 213 height 217
click at [252, 297] on div "[EMAIL_ADDRESS][DOMAIN_NAME]" at bounding box center [186, 295] width 165 height 13
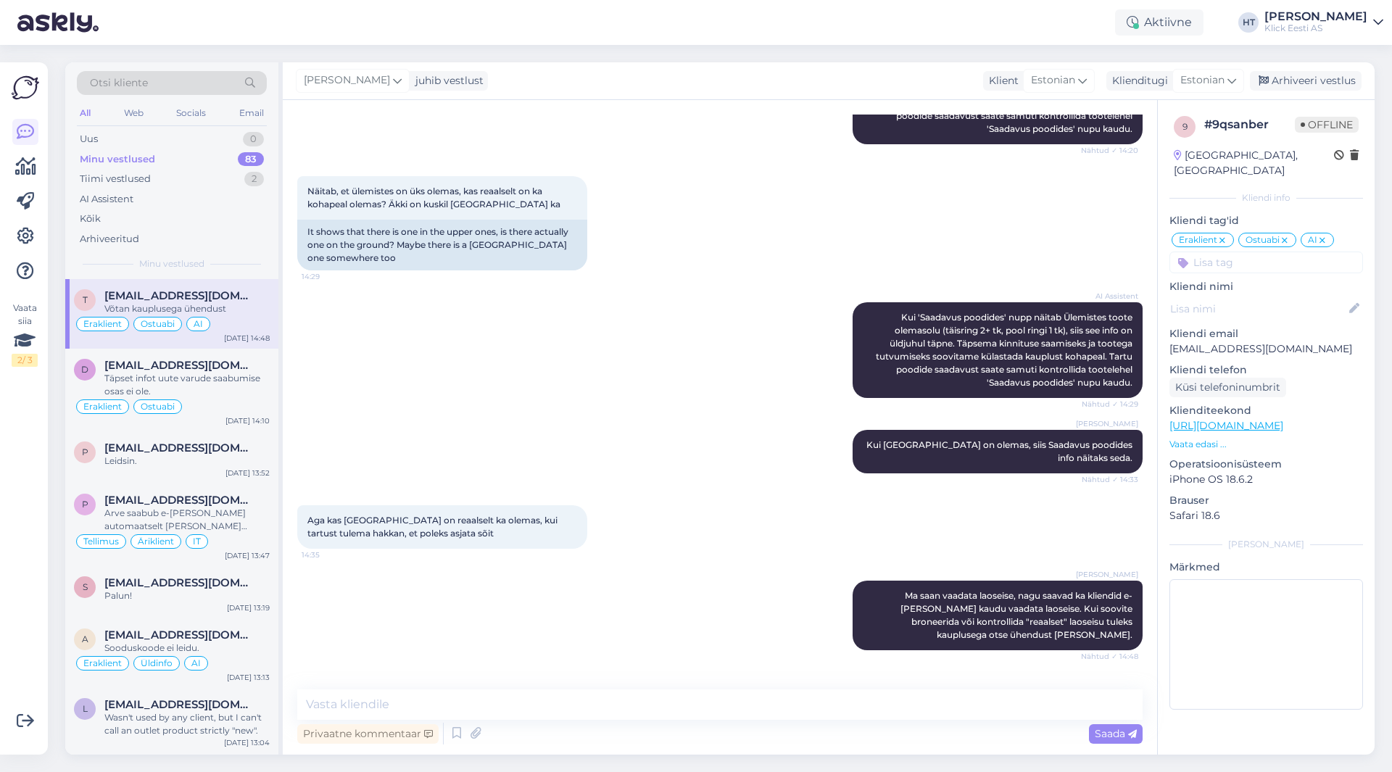
click at [938, 12] on div "Aktiivne Võta paus, Askly hoiab kliente [PERSON_NAME] 15 minutit 30 minutit 1 t…" at bounding box center [696, 22] width 1392 height 45
click at [205, 136] on div "Uus 1" at bounding box center [172, 139] width 190 height 20
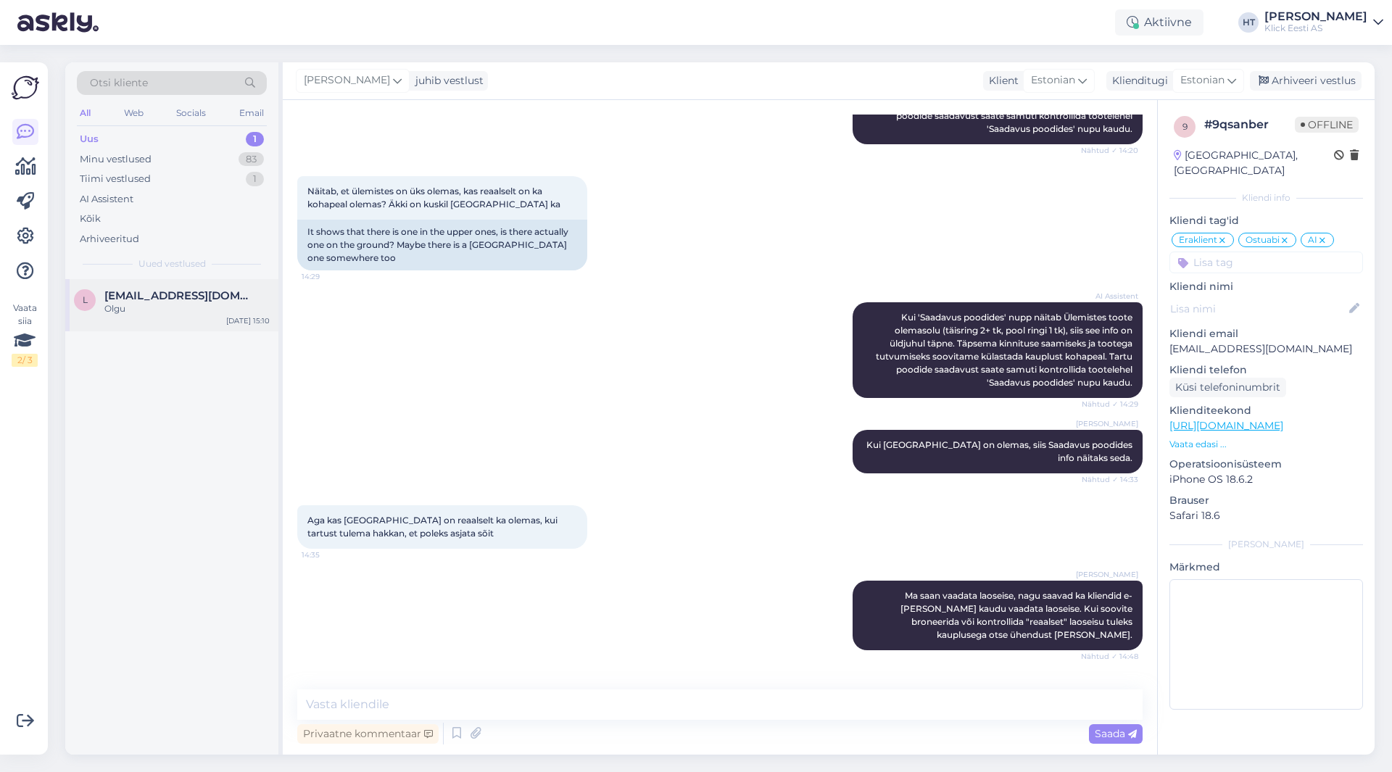
click at [227, 291] on div "[EMAIL_ADDRESS][DOMAIN_NAME]" at bounding box center [186, 295] width 165 height 13
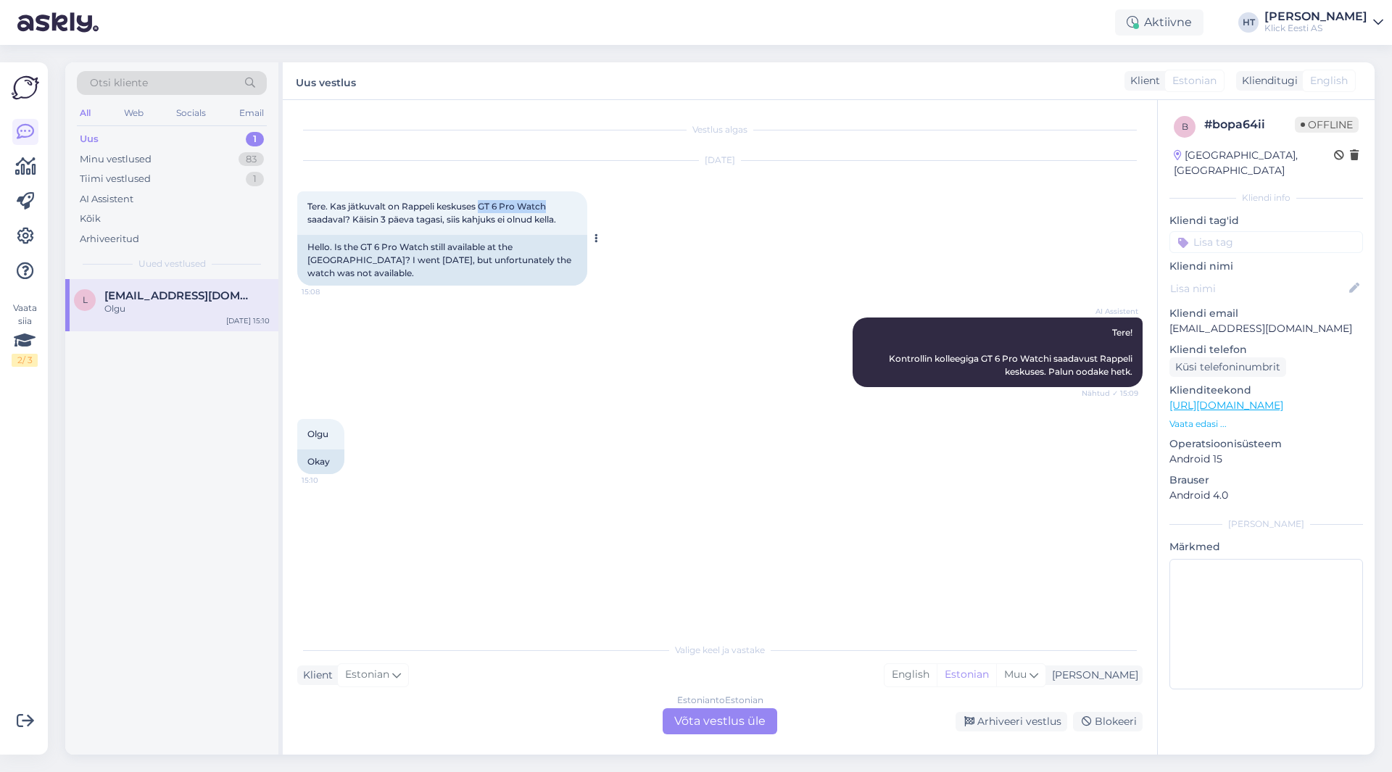
drag, startPoint x: 484, startPoint y: 204, endPoint x: 547, endPoint y: 205, distance: 62.4
click at [547, 205] on span "Tere. Kas jätkuvalt on Rappeli keskuses GT 6 Pro Watch saadaval? Käisin 3 päeva…" at bounding box center [431, 213] width 249 height 24
copy span "GT 6 Pro Watch"
click at [669, 211] on div "[DATE] Tere. Kas jätkuvalt on Rappeli keskuses GT 6 Pro Watch saadaval? Käisin …" at bounding box center [720, 223] width 846 height 157
click at [655, 489] on div "Olgu 15:10 Okay" at bounding box center [720, 446] width 846 height 87
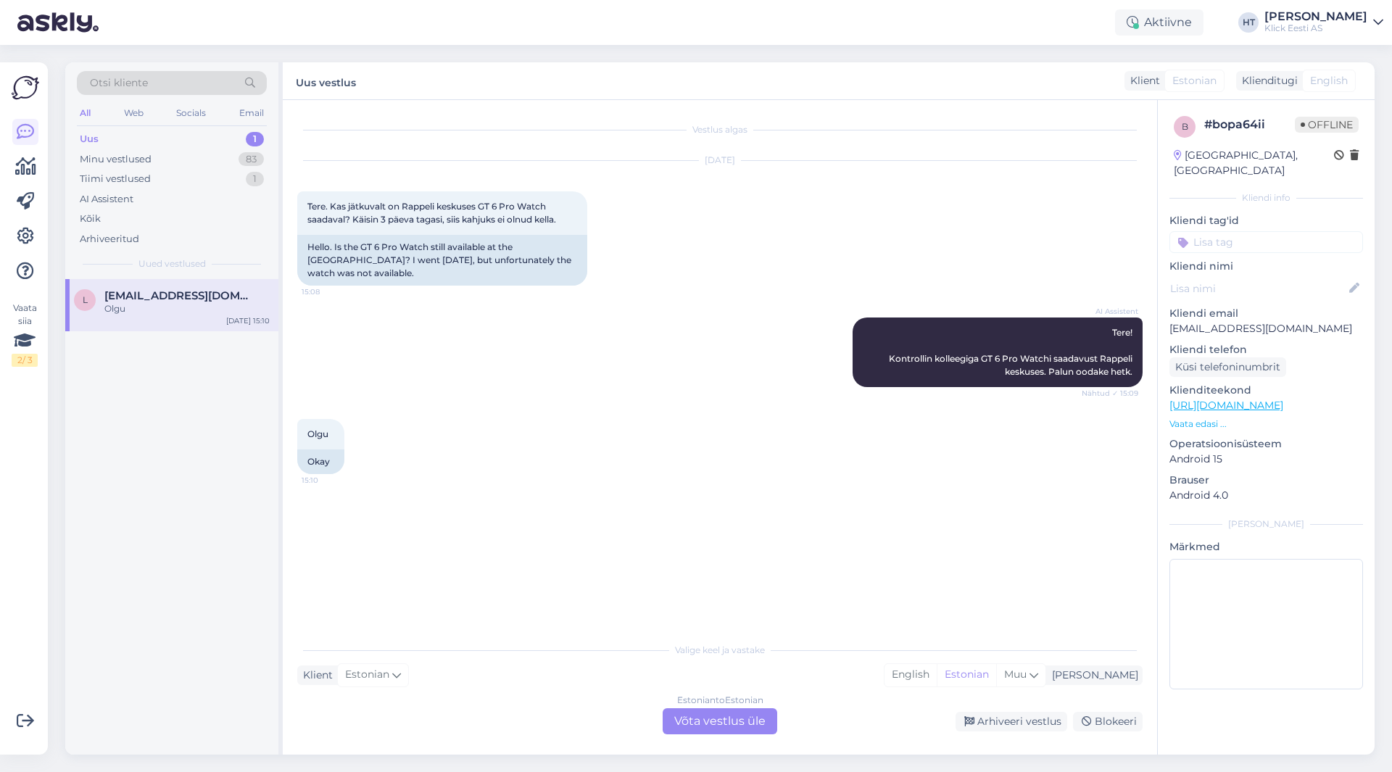
drag, startPoint x: 596, startPoint y: 450, endPoint x: 590, endPoint y: 423, distance: 27.6
click at [596, 450] on div "Olgu 15:10 Okay" at bounding box center [720, 446] width 846 height 87
drag, startPoint x: 877, startPoint y: 359, endPoint x: 1133, endPoint y: 373, distance: 256.4
click at [1133, 373] on div "AI Assistent Tere! Kontrollin kolleegiga GT 6 Pro Watchi saadavust Rappeli kesk…" at bounding box center [998, 353] width 290 height 70
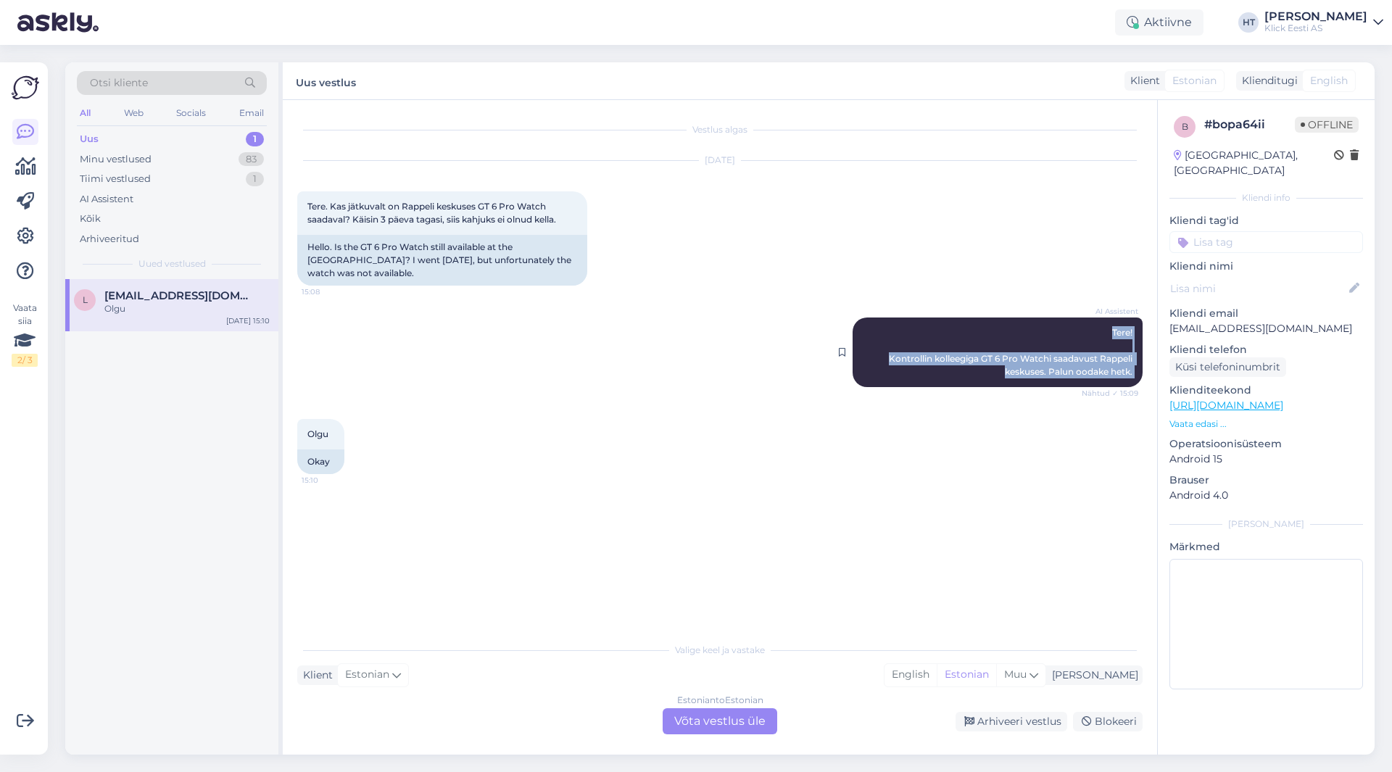
drag, startPoint x: 1133, startPoint y: 373, endPoint x: 1112, endPoint y: 331, distance: 47.0
click at [1112, 331] on div "AI Assistent Tere! Kontrollin kolleegiga GT 6 Pro Watchi saadavust Rappeli kesk…" at bounding box center [998, 353] width 290 height 70
click at [1112, 331] on span "Tere! Kontrollin kolleegiga GT 6 Pro Watchi saadavust Rappeli keskuses. Palun o…" at bounding box center [1012, 352] width 246 height 50
drag, startPoint x: 1112, startPoint y: 331, endPoint x: 1141, endPoint y: 372, distance: 49.5
click at [1141, 372] on div "AI Assistent Tere! Kontrollin kolleegiga GT 6 Pro Watchi saadavust Rappeli kesk…" at bounding box center [998, 353] width 290 height 70
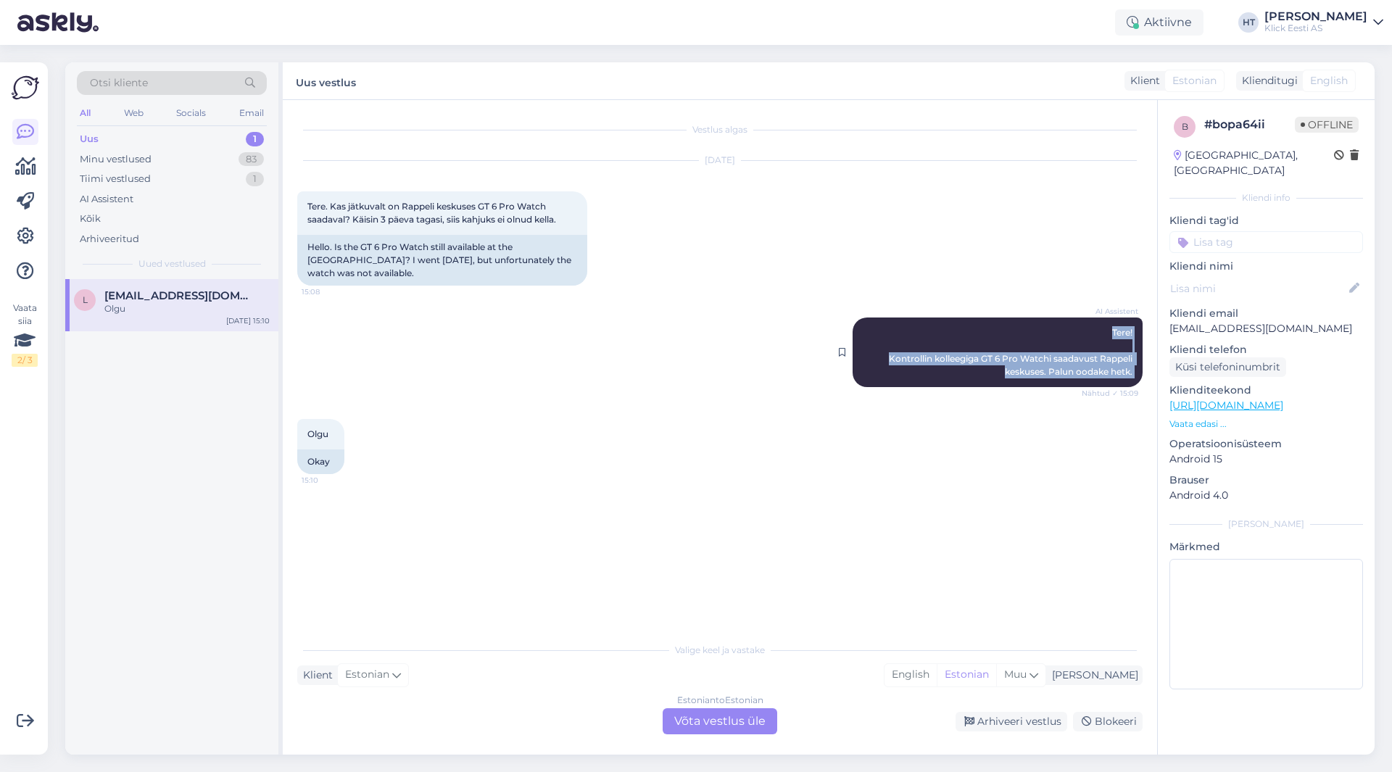
click at [1140, 372] on div "AI Assistent Tere! Kontrollin kolleegiga GT 6 Pro Watchi saadavust Rappeli kesk…" at bounding box center [998, 353] width 290 height 70
drag, startPoint x: 1136, startPoint y: 373, endPoint x: 1107, endPoint y: 331, distance: 51.5
click at [1107, 331] on div "AI Assistent Tere! Kontrollin kolleegiga GT 6 Pro Watchi saadavust Rappeli kesk…" at bounding box center [998, 353] width 290 height 70
drag, startPoint x: 1107, startPoint y: 331, endPoint x: 1133, endPoint y: 377, distance: 53.2
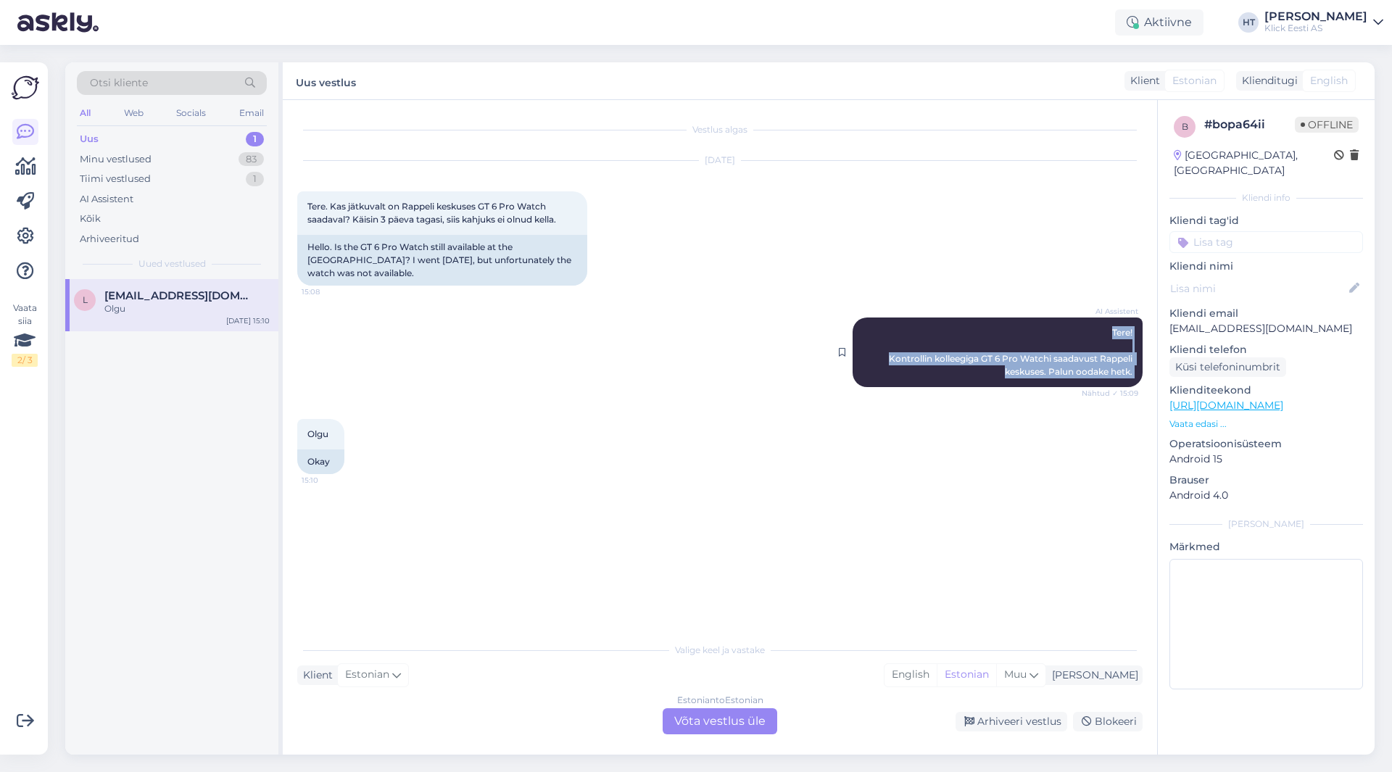
click at [1133, 377] on div "AI Assistent Tere! Kontrollin kolleegiga GT 6 Pro Watchi saadavust Rappeli kesk…" at bounding box center [998, 353] width 290 height 70
click at [1133, 376] on div "AI Assistent Tere! Kontrollin kolleegiga GT 6 Pro Watchi saadavust Rappeli kesk…" at bounding box center [998, 353] width 290 height 70
drag, startPoint x: 1134, startPoint y: 369, endPoint x: 1103, endPoint y: 322, distance: 56.5
click at [1103, 322] on div "AI Assistent Tere! Kontrollin kolleegiga GT 6 Pro Watchi saadavust Rappeli kesk…" at bounding box center [998, 353] width 290 height 70
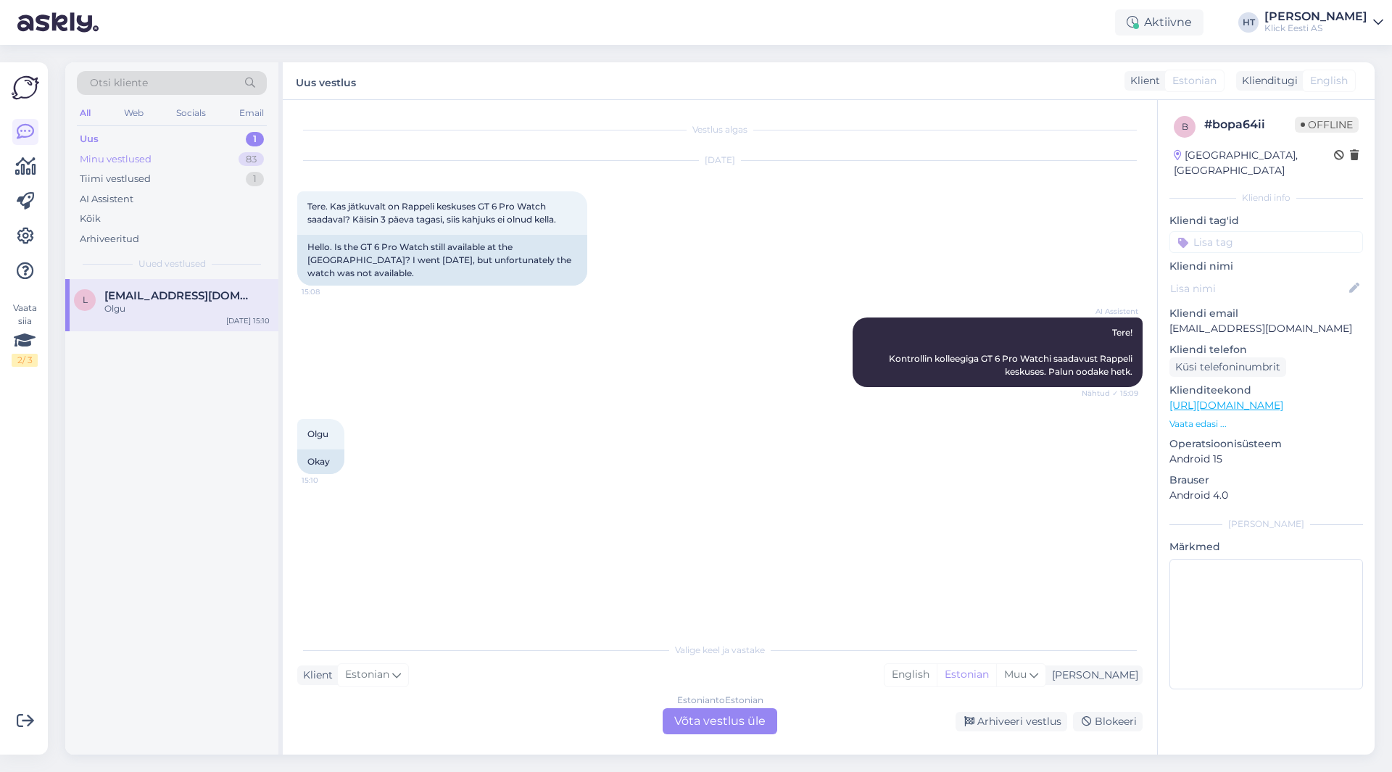
click at [238, 163] on div "Minu vestlused 83" at bounding box center [172, 159] width 190 height 20
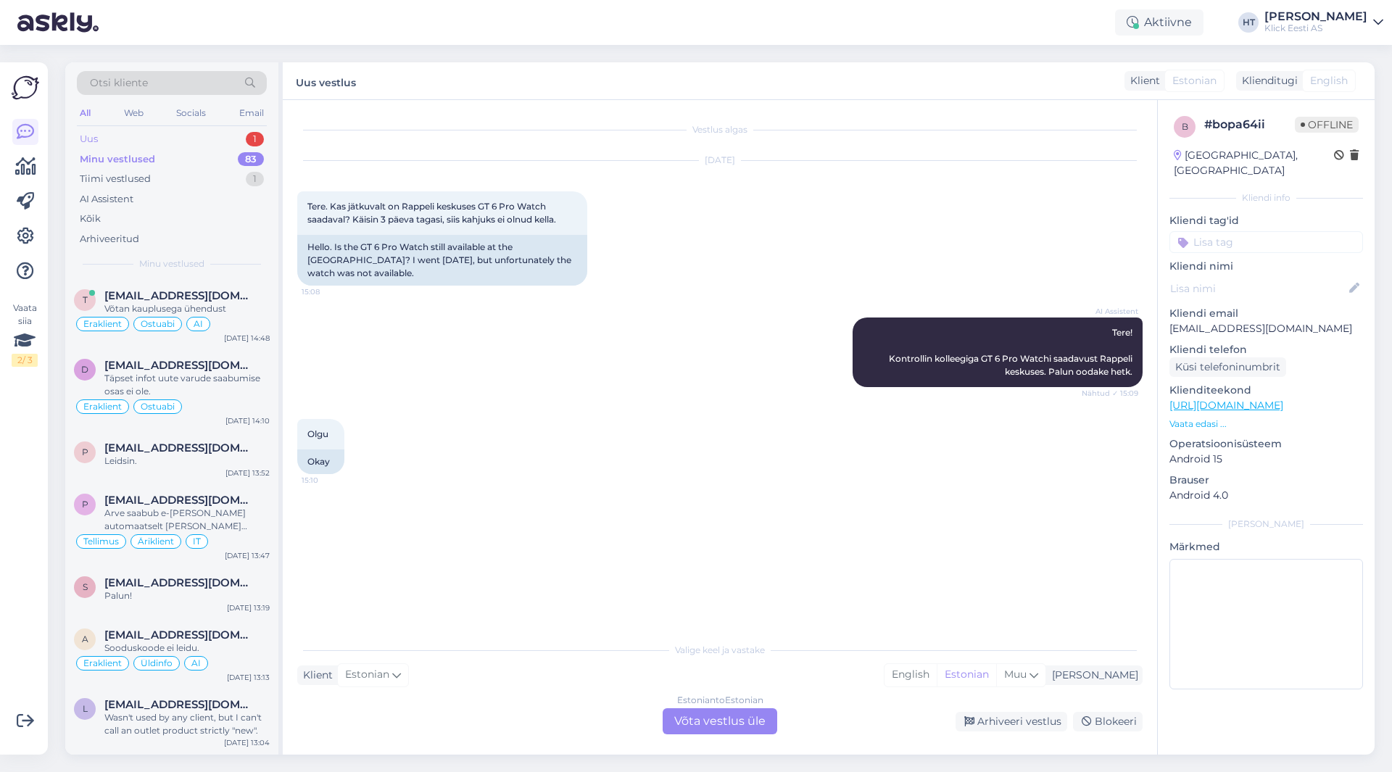
click at [248, 143] on div "1" at bounding box center [255, 139] width 18 height 15
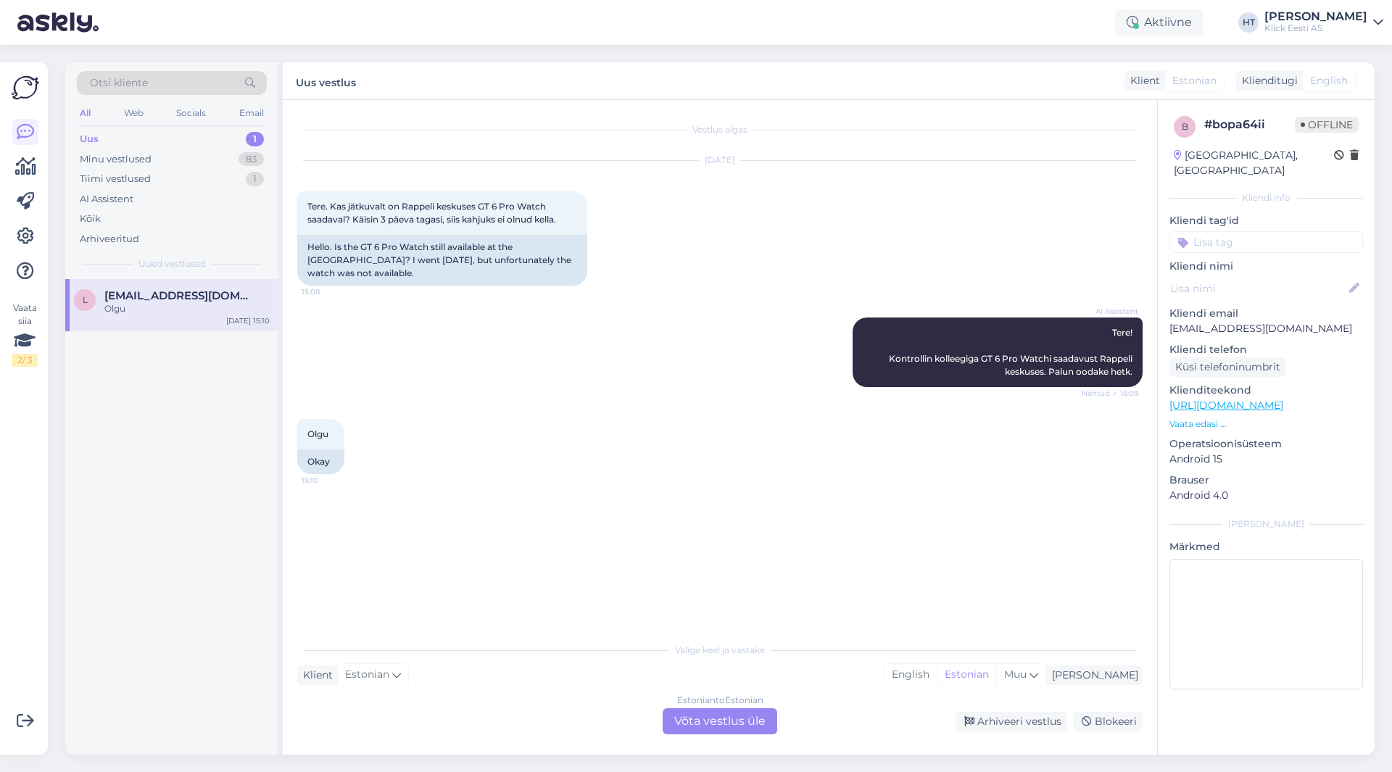
click at [239, 305] on div "Olgu" at bounding box center [186, 308] width 165 height 13
click at [576, 324] on div "AI Assistent Tere! Kontrollin kolleegiga GT 6 Pro Watchi saadavust Rappeli kesk…" at bounding box center [720, 353] width 846 height 102
click at [130, 175] on div "Tiimi vestlused" at bounding box center [115, 179] width 71 height 15
click at [236, 293] on span "[EMAIL_ADDRESS][DOMAIN_NAME]" at bounding box center [179, 295] width 151 height 13
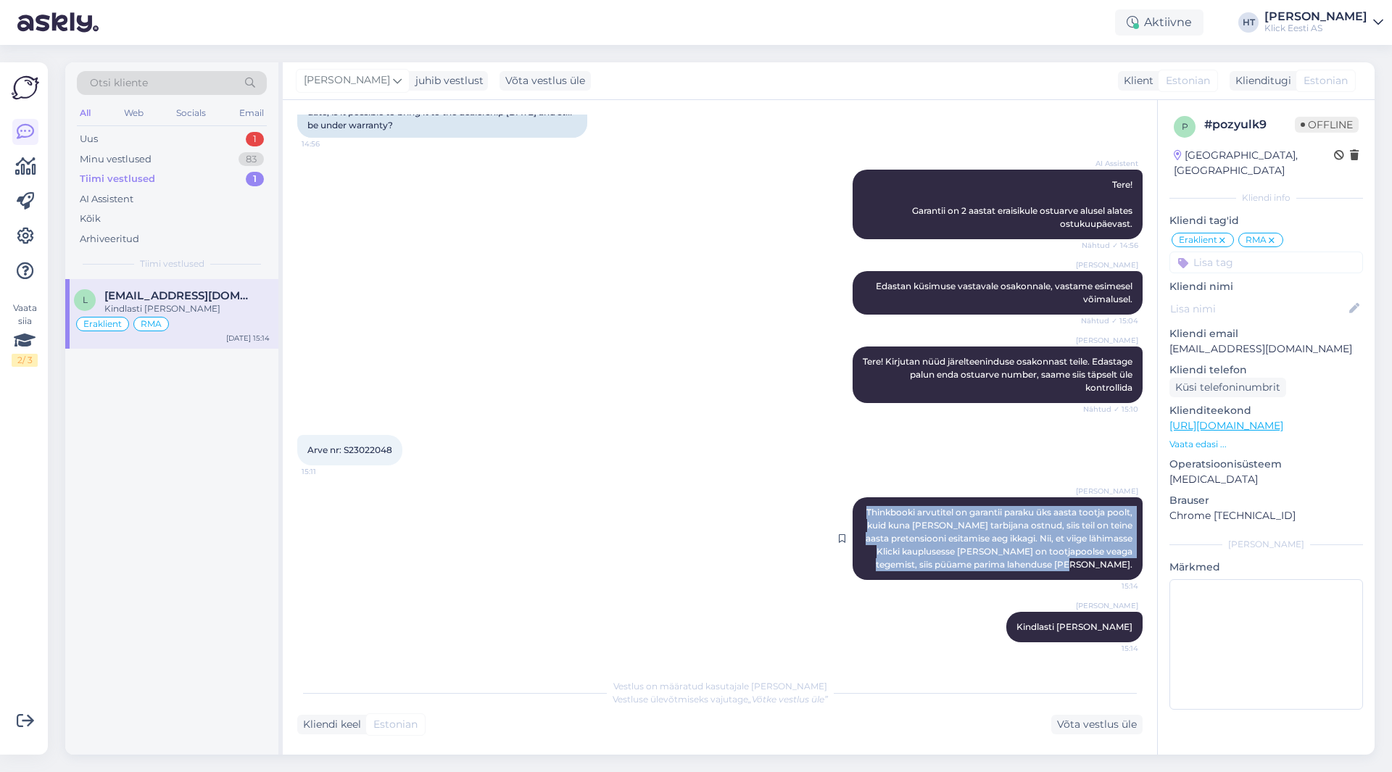
drag, startPoint x: 877, startPoint y: 510, endPoint x: 1122, endPoint y: 565, distance: 251.2
click at [1122, 565] on div "[PERSON_NAME] Thinkbooki arvutitel on garantii paraku üks aasta tootja poolt, k…" at bounding box center [998, 538] width 290 height 83
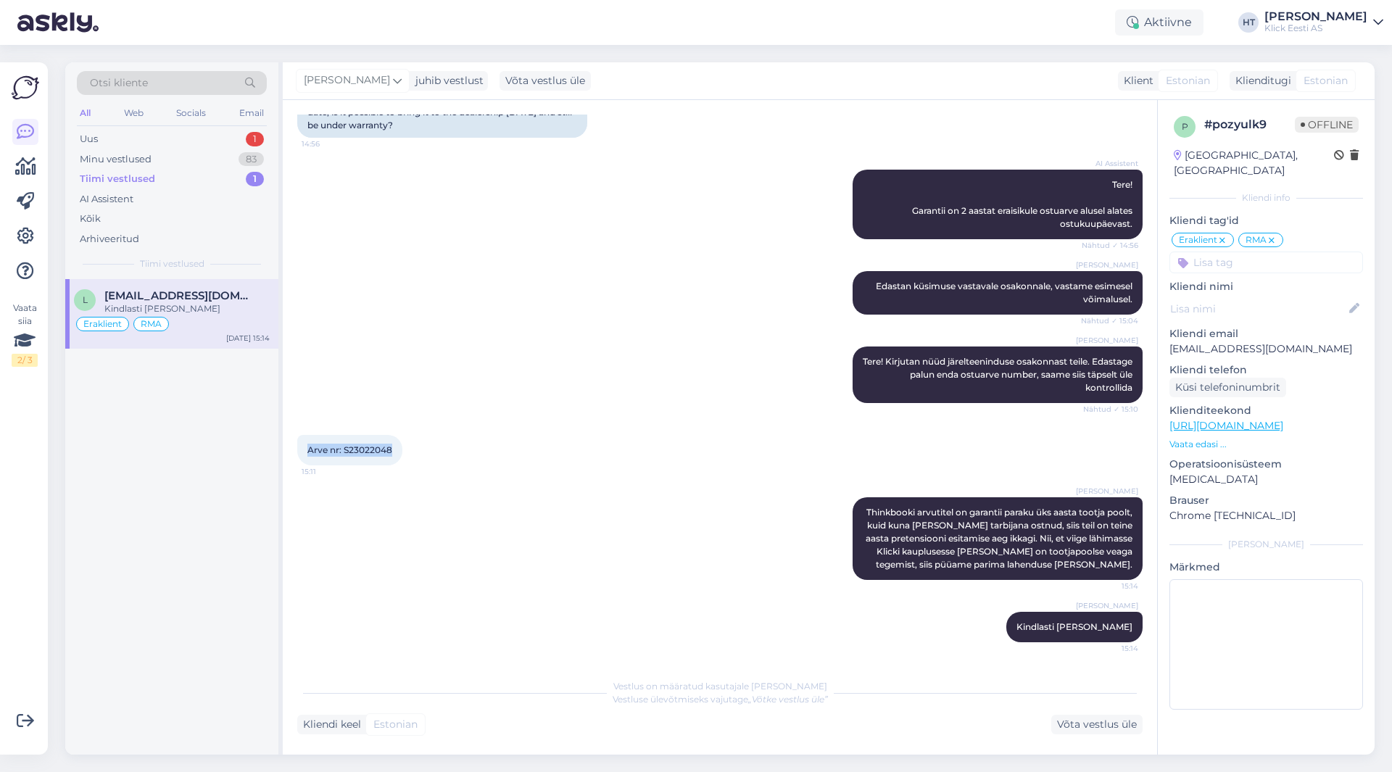
drag, startPoint x: 392, startPoint y: 450, endPoint x: 307, endPoint y: 454, distance: 85.0
click at [307, 454] on div "Arve nr: S23022048 15:11" at bounding box center [349, 450] width 105 height 30
click at [307, 454] on span "Arve nr: S23022048" at bounding box center [349, 450] width 85 height 11
drag, startPoint x: 307, startPoint y: 454, endPoint x: 387, endPoint y: 458, distance: 79.9
click at [387, 458] on div "Arve nr: S23022048 15:11" at bounding box center [349, 450] width 105 height 30
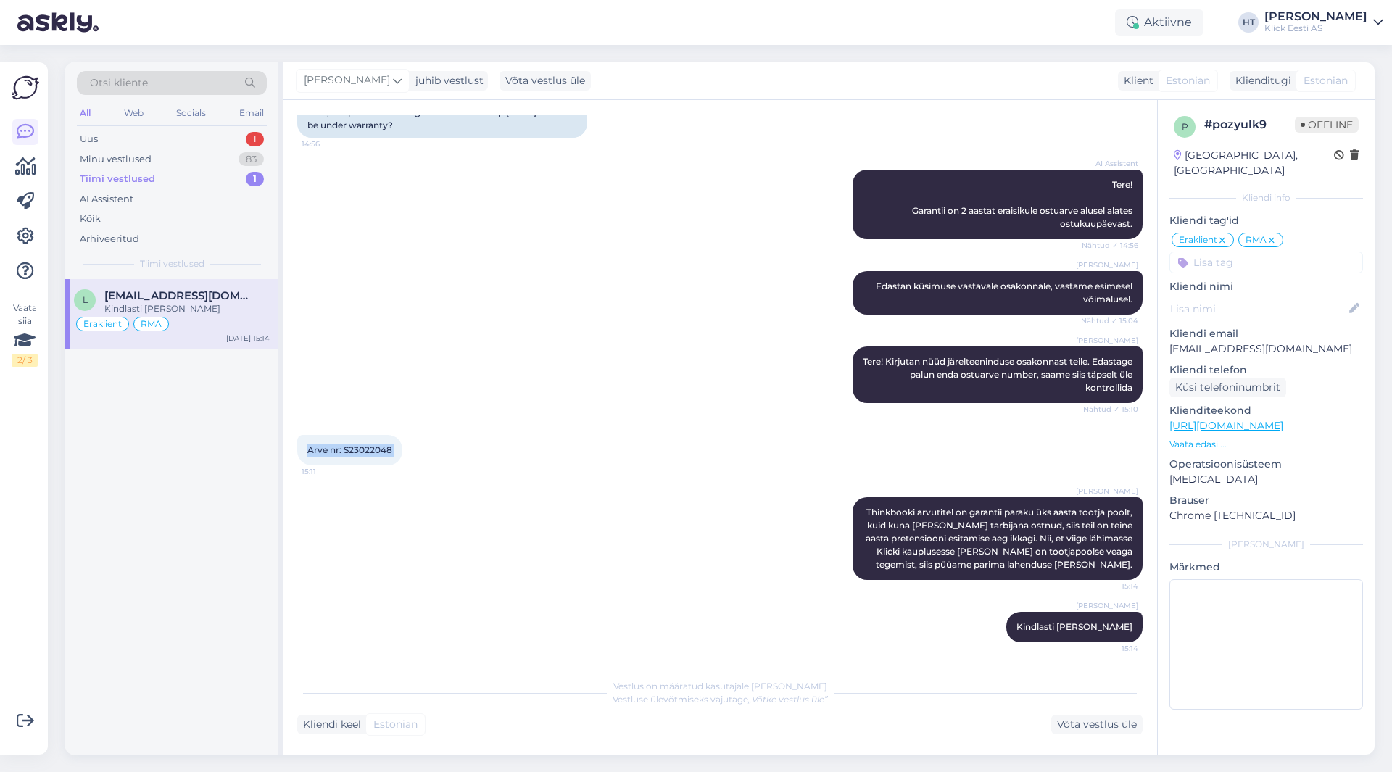
click at [397, 451] on div "Arve nr: S23022048 15:11" at bounding box center [349, 450] width 105 height 30
click at [149, 236] on div "Arhiveeritud" at bounding box center [172, 239] width 190 height 20
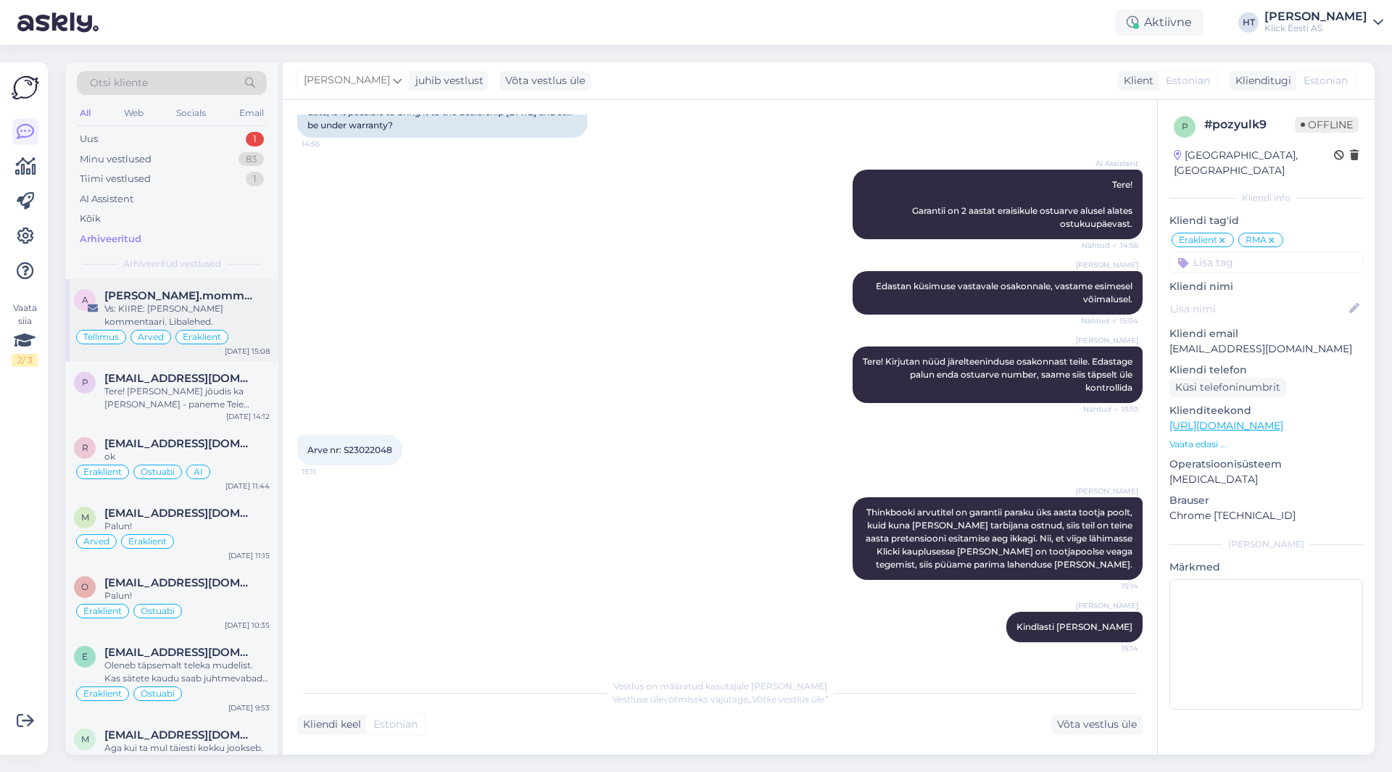
click at [185, 300] on span "[PERSON_NAME].mommeja via [EMAIL_ADDRESS][DOMAIN_NAME]" at bounding box center [179, 295] width 151 height 13
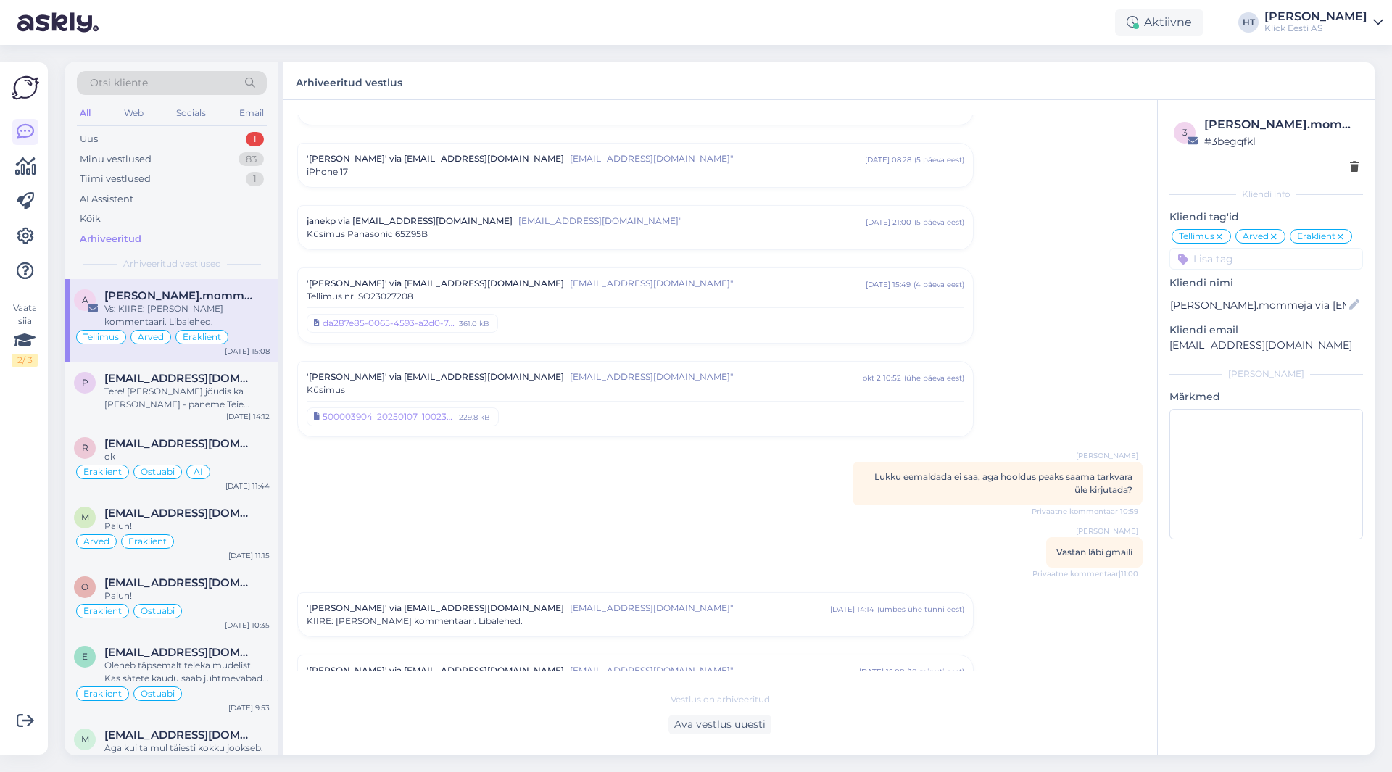
scroll to position [6833, 0]
click at [242, 181] on div "Tiimi vestlused 1" at bounding box center [172, 179] width 190 height 20
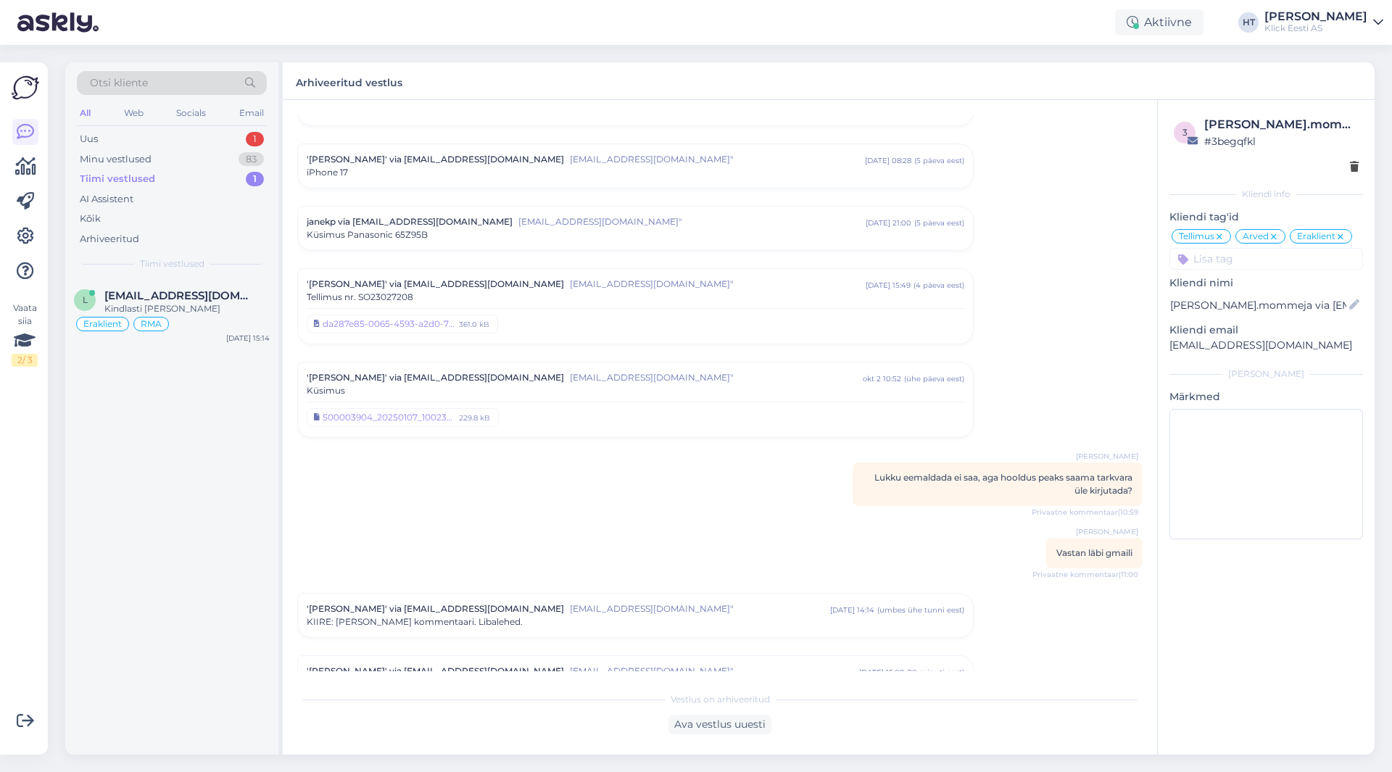
click at [136, 458] on div "l [EMAIL_ADDRESS][DOMAIN_NAME] Kindlasti [PERSON_NAME] Eraklient RMA [DATE] 15:…" at bounding box center [171, 517] width 213 height 476
click at [186, 123] on div "All Web Socials Email" at bounding box center [172, 115] width 190 height 22
click at [194, 131] on div "Uus 1" at bounding box center [172, 139] width 190 height 20
click at [220, 300] on span "[EMAIL_ADDRESS][DOMAIN_NAME]" at bounding box center [179, 295] width 151 height 13
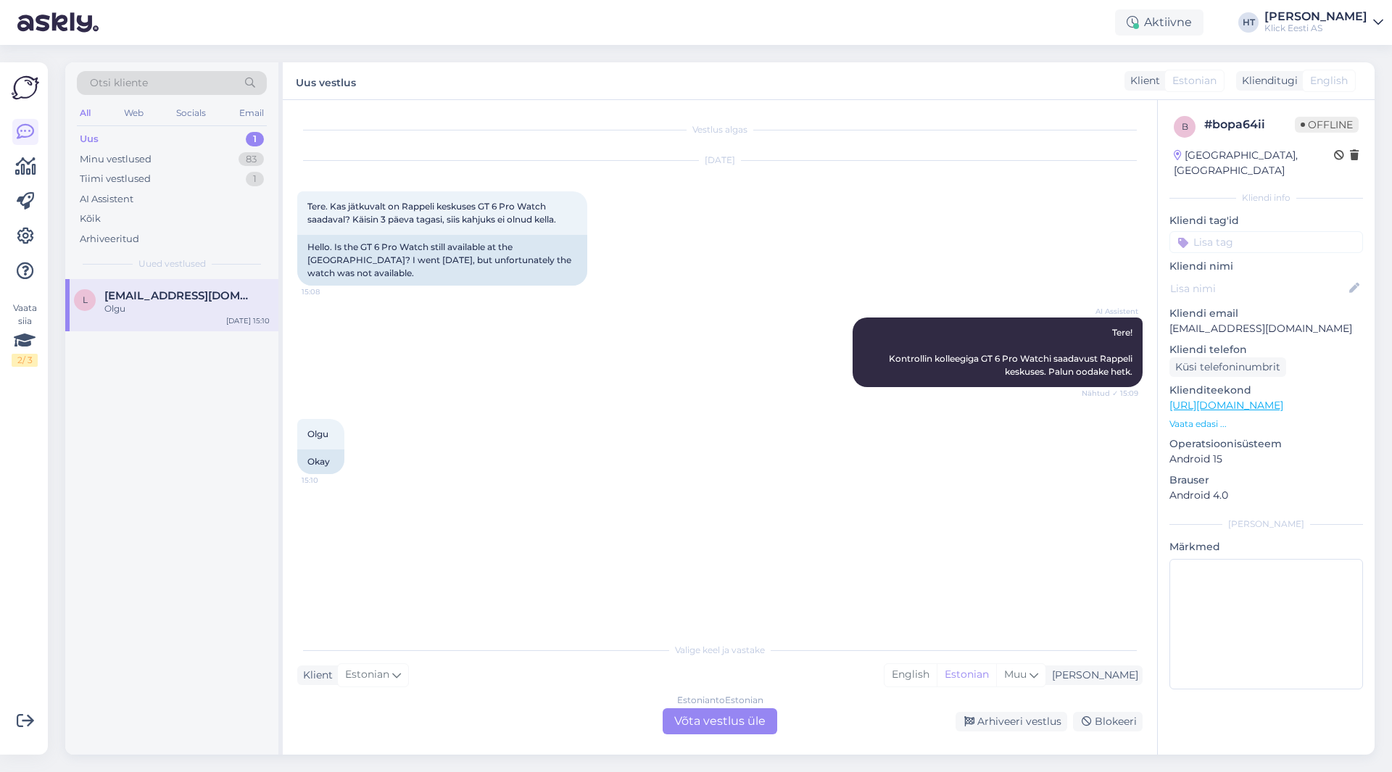
click at [584, 405] on div "Olgu 15:10 Okay" at bounding box center [720, 446] width 846 height 87
click at [713, 722] on div "Estonian to Estonian Võta vestlus üle" at bounding box center [720, 721] width 115 height 26
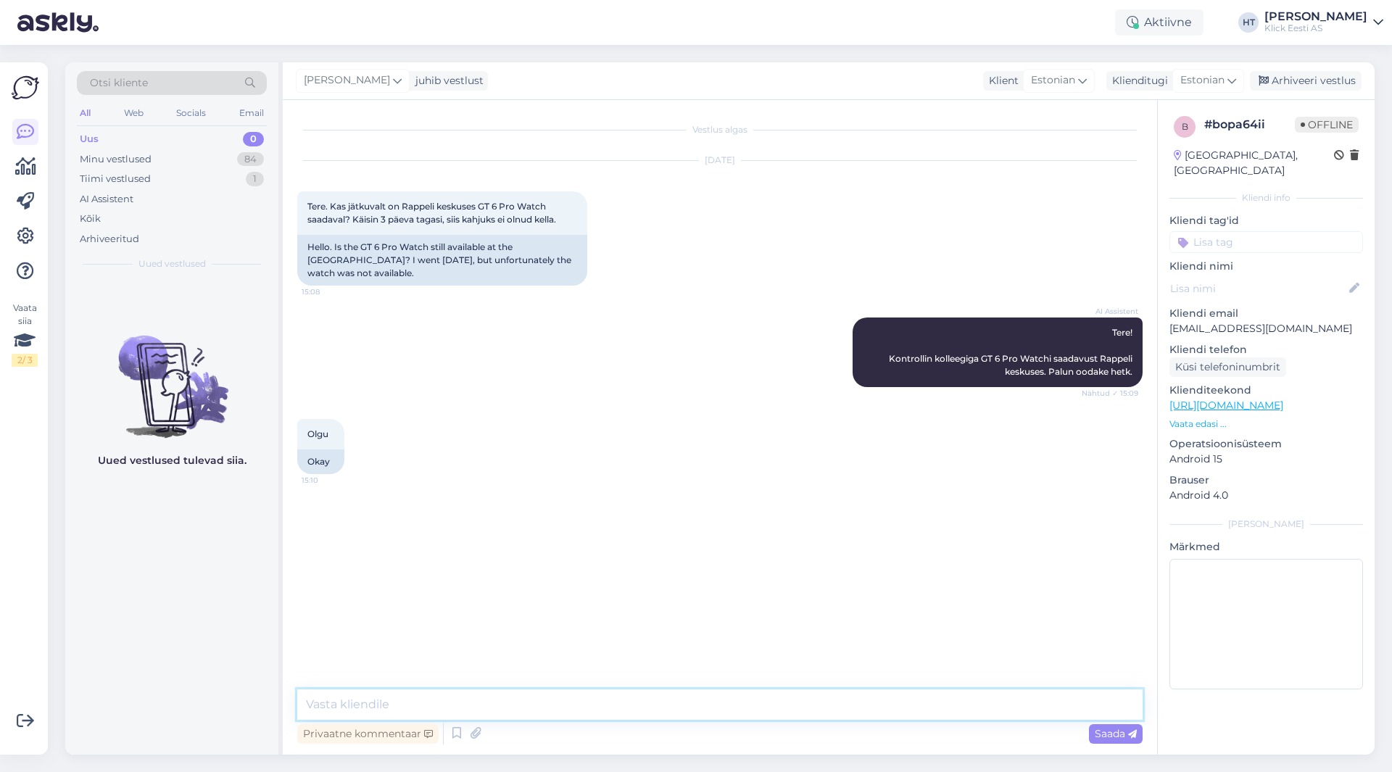
click at [714, 703] on textarea at bounding box center [720, 705] width 846 height 30
type textarea "Kas te käisite otsimas musta [PERSON_NAME] või [PERSON_NAME] teist [PERSON_NAME…"
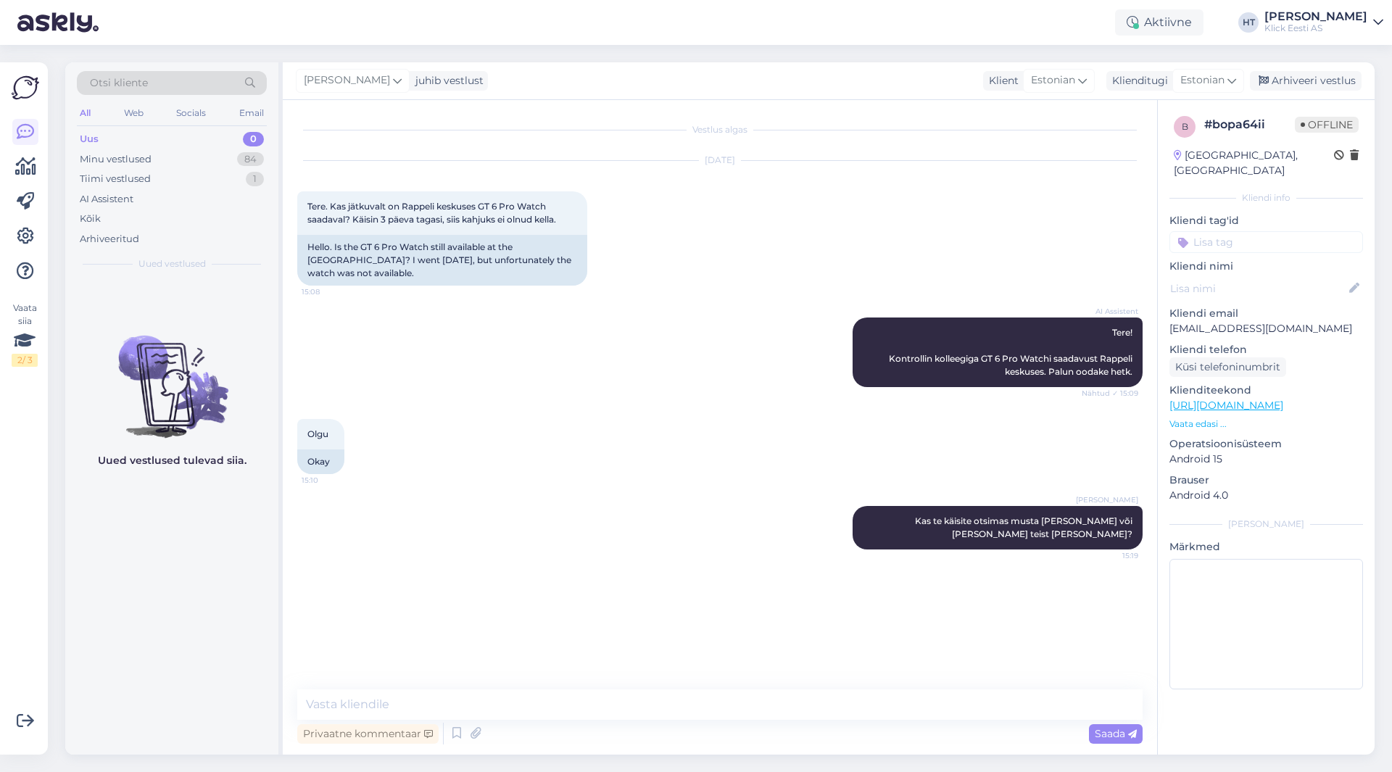
drag, startPoint x: 149, startPoint y: 586, endPoint x: 149, endPoint y: 558, distance: 27.6
click at [149, 586] on div "Uued vestlused tulevad siia." at bounding box center [171, 517] width 213 height 476
click at [174, 186] on div "Tiimi vestlused 1" at bounding box center [172, 179] width 190 height 20
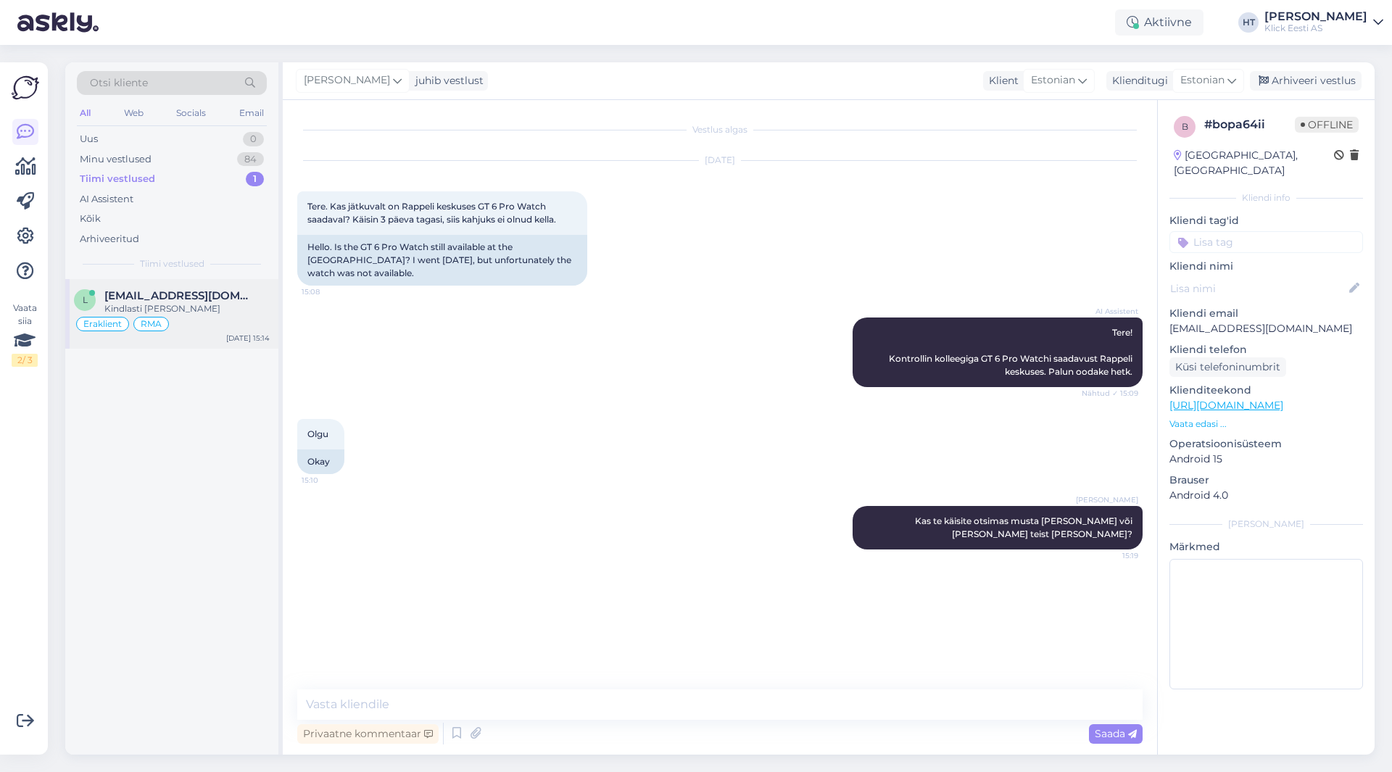
click at [194, 294] on span "[EMAIL_ADDRESS][DOMAIN_NAME]" at bounding box center [179, 295] width 151 height 13
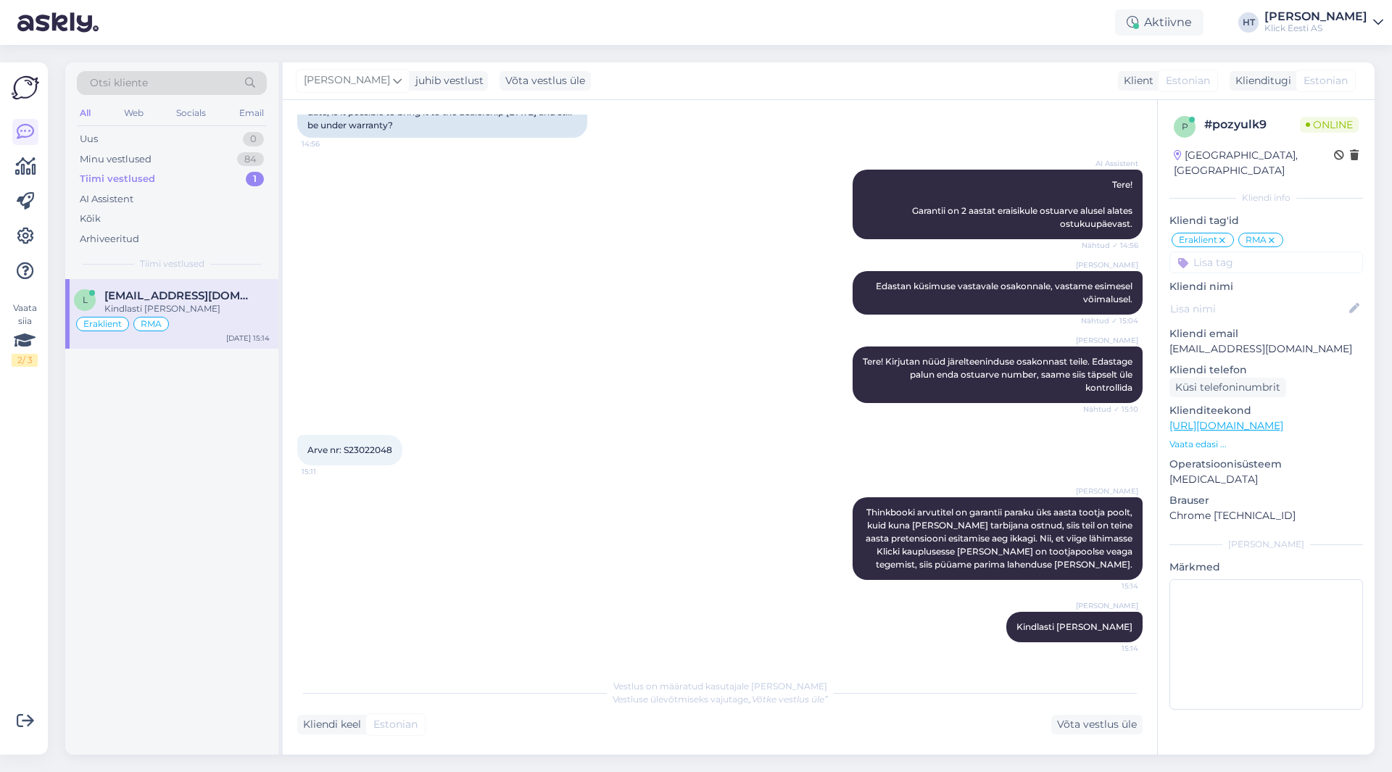
click at [199, 657] on div "l [EMAIL_ADDRESS][DOMAIN_NAME] Kindlasti [PERSON_NAME] Eraklient RMA [DATE] 15:…" at bounding box center [171, 517] width 213 height 476
click at [165, 647] on div "l [EMAIL_ADDRESS][DOMAIN_NAME] Kindlasti [PERSON_NAME] Eraklient RMA [DATE] 15:…" at bounding box center [171, 517] width 213 height 476
click at [177, 610] on div "l [EMAIL_ADDRESS][DOMAIN_NAME] Kindlasti [PERSON_NAME] Eraklient RMA [DATE] 15:…" at bounding box center [171, 517] width 213 height 476
click at [257, 155] on div "84" at bounding box center [250, 159] width 27 height 15
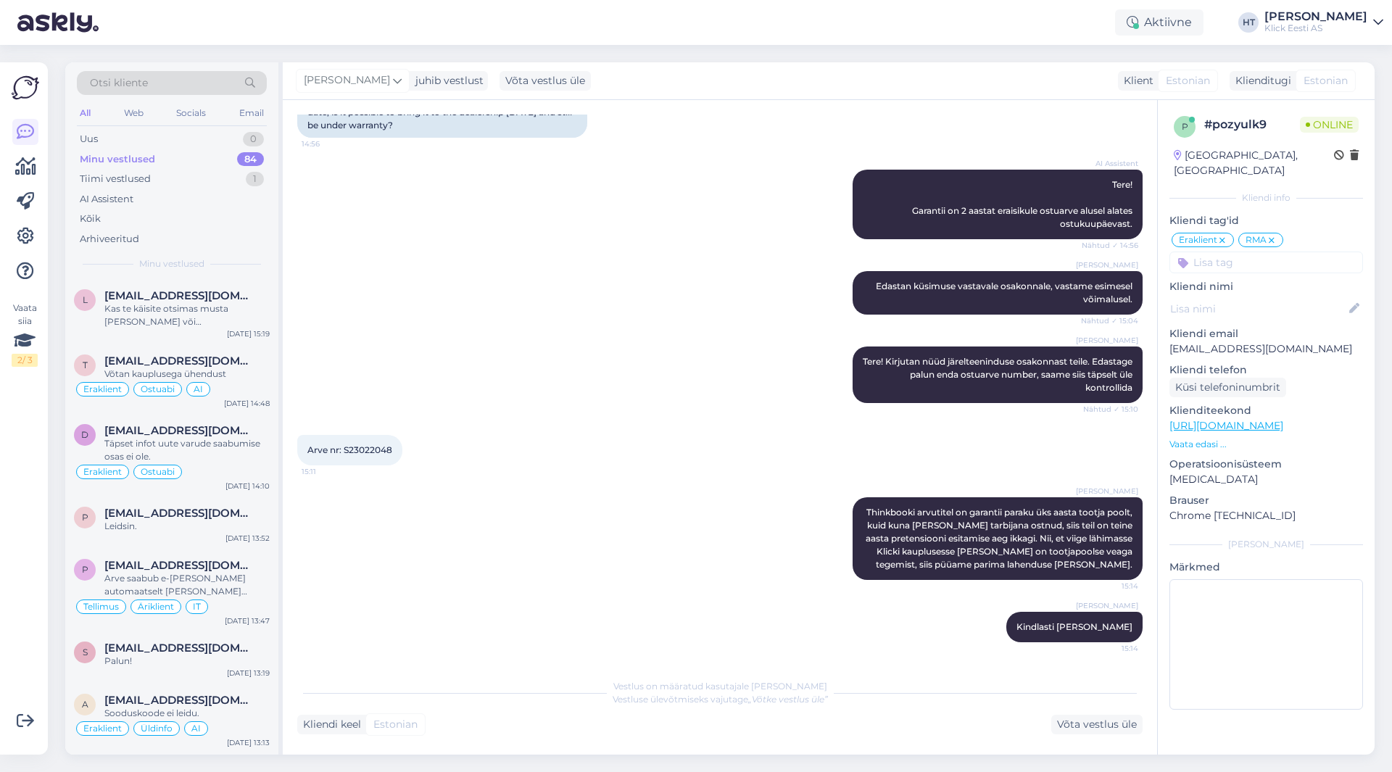
click at [674, 341] on div "[PERSON_NAME] Tere! Kirjutan nüüd järelteeninduse osakonnast teile. Edastage pa…" at bounding box center [720, 375] width 846 height 88
click at [135, 183] on div "Tiimi vestlused" at bounding box center [115, 179] width 71 height 15
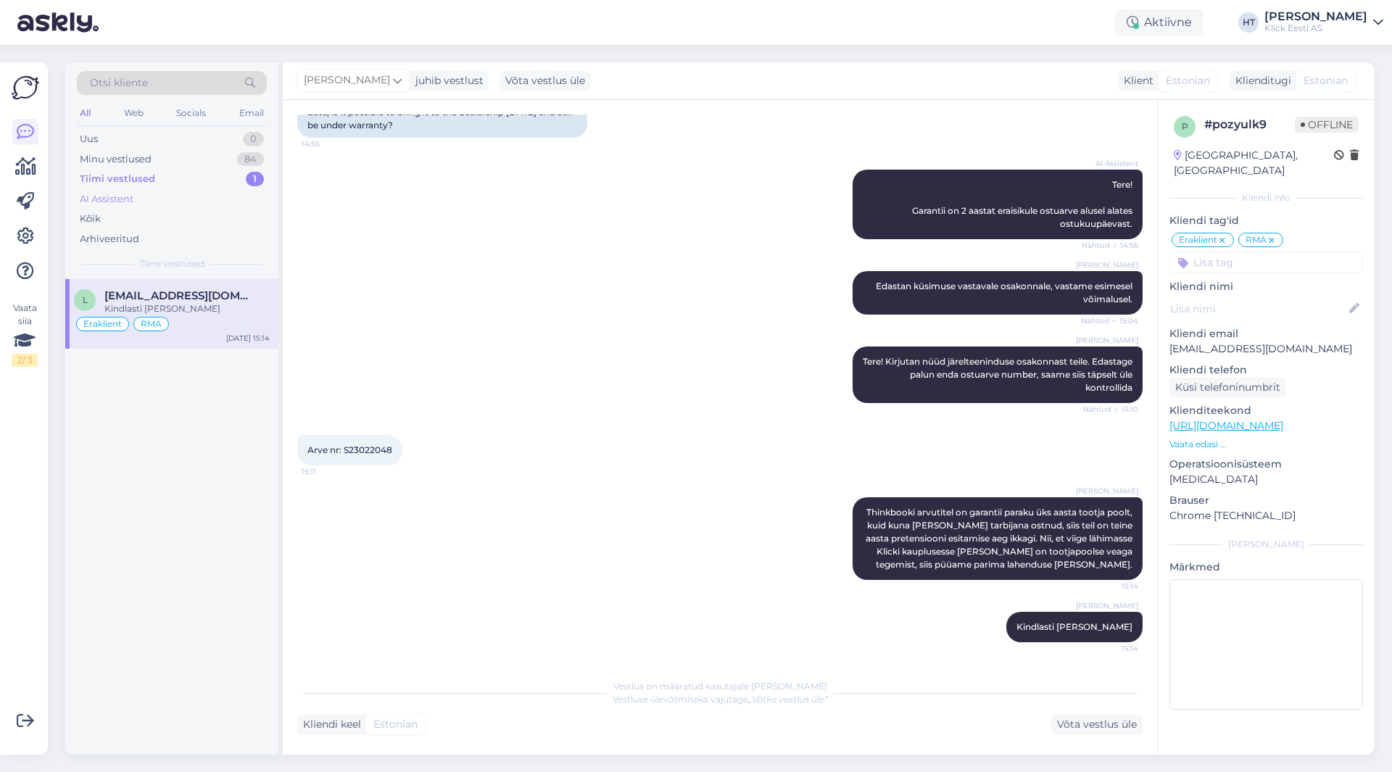
click at [144, 204] on div "AI Assistent" at bounding box center [172, 199] width 190 height 20
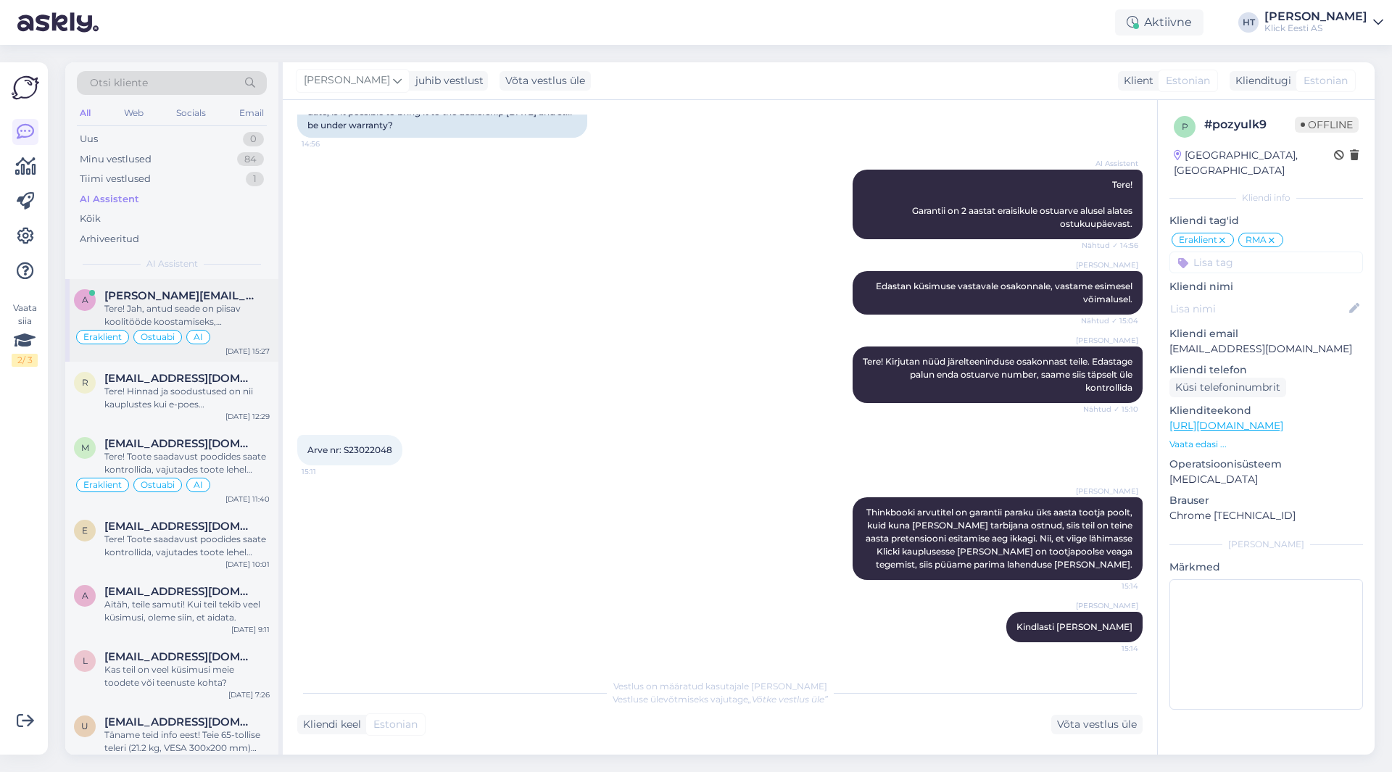
click at [184, 315] on div "Tere! Jah, antud seade on piisav koolitööde koostamiseks, dokumentide salvestam…" at bounding box center [186, 315] width 165 height 26
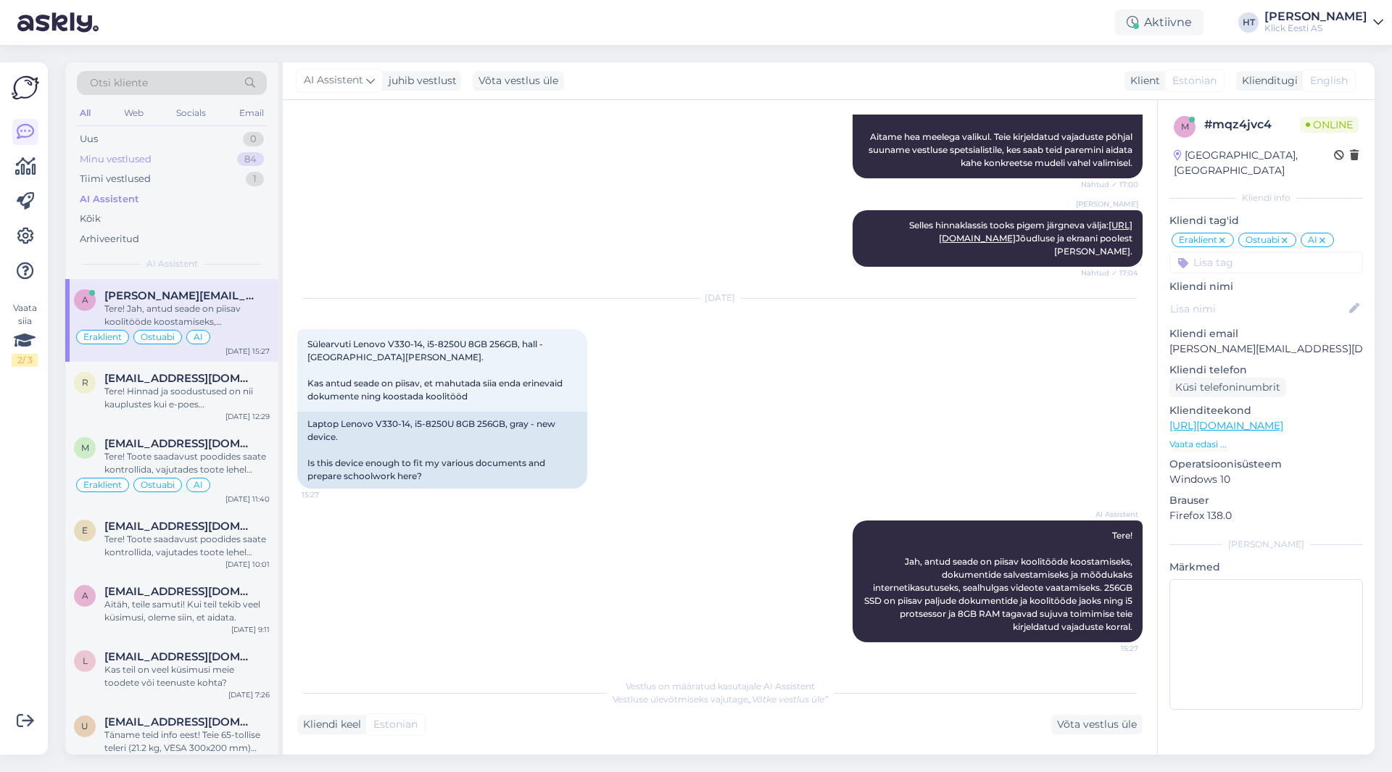
click at [195, 162] on div "Minu vestlused 84" at bounding box center [172, 159] width 190 height 20
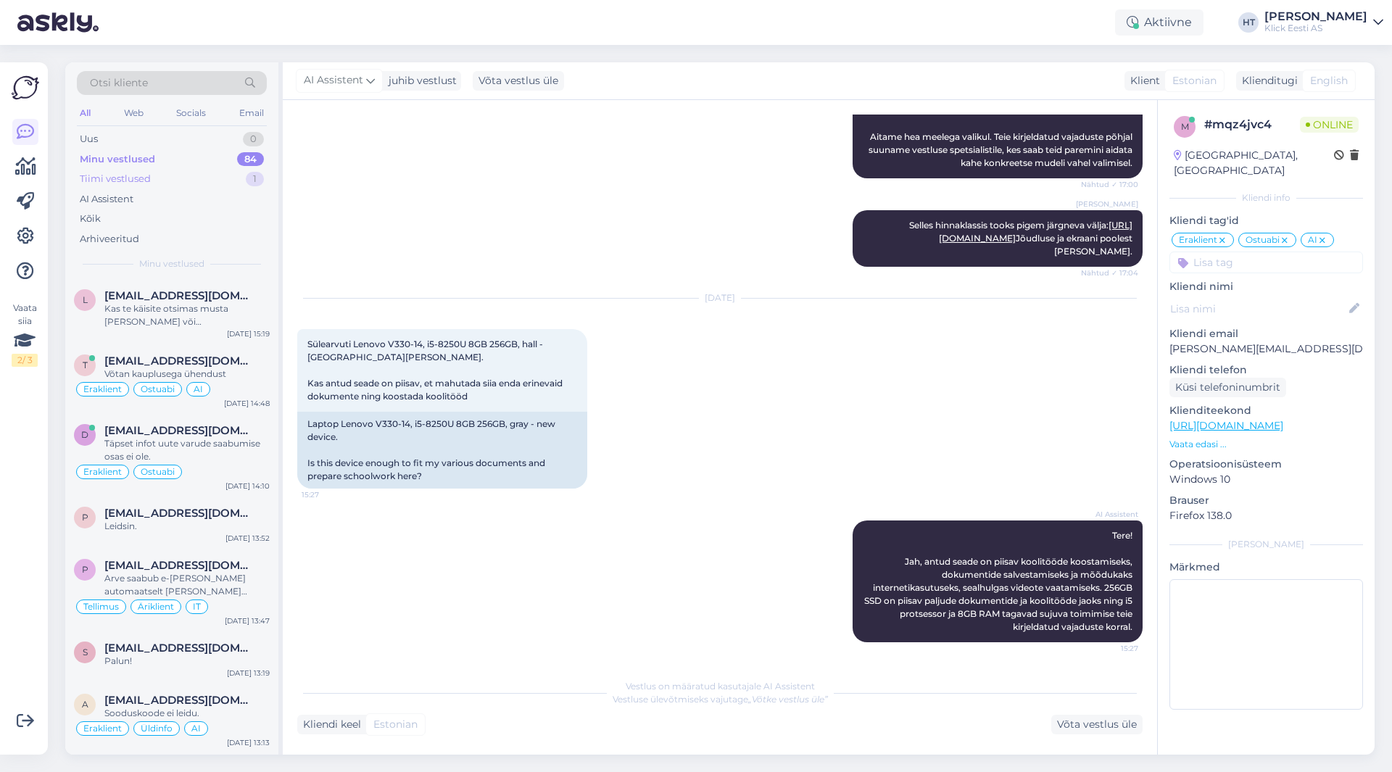
click at [160, 176] on div "Tiimi vestlused 1" at bounding box center [172, 179] width 190 height 20
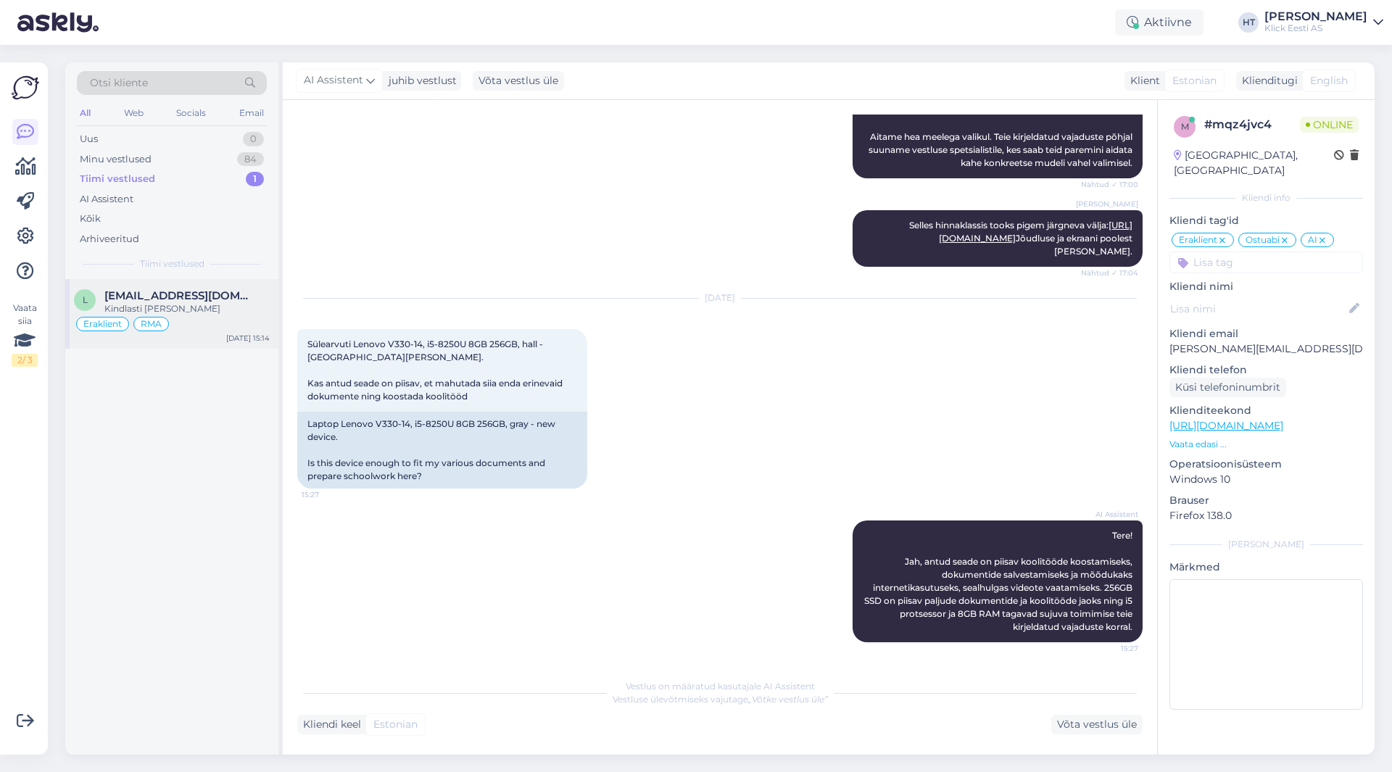
click at [226, 310] on div "Kindlasti [PERSON_NAME]" at bounding box center [186, 308] width 165 height 13
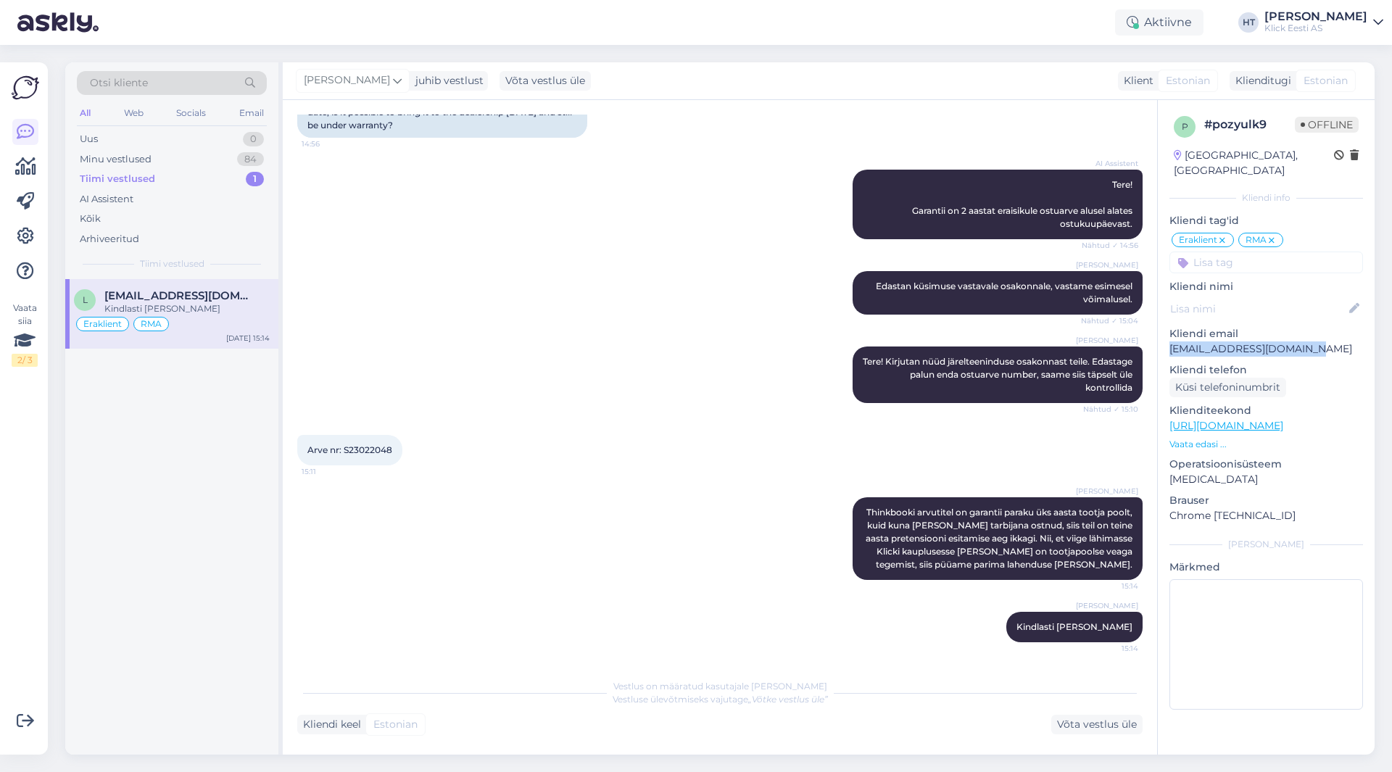
drag, startPoint x: 1170, startPoint y: 331, endPoint x: 1305, endPoint y: 334, distance: 134.9
click at [1305, 342] on p "[EMAIL_ADDRESS][DOMAIN_NAME]" at bounding box center [1267, 349] width 194 height 15
copy p "[EMAIL_ADDRESS][DOMAIN_NAME]"
click at [220, 554] on div "l [EMAIL_ADDRESS][DOMAIN_NAME] Kindlasti [PERSON_NAME] Eraklient RMA [DATE] 15:…" at bounding box center [171, 517] width 213 height 476
click at [173, 553] on div "l [EMAIL_ADDRESS][DOMAIN_NAME] Kindlasti [PERSON_NAME] Eraklient RMA [DATE] 15:…" at bounding box center [171, 517] width 213 height 476
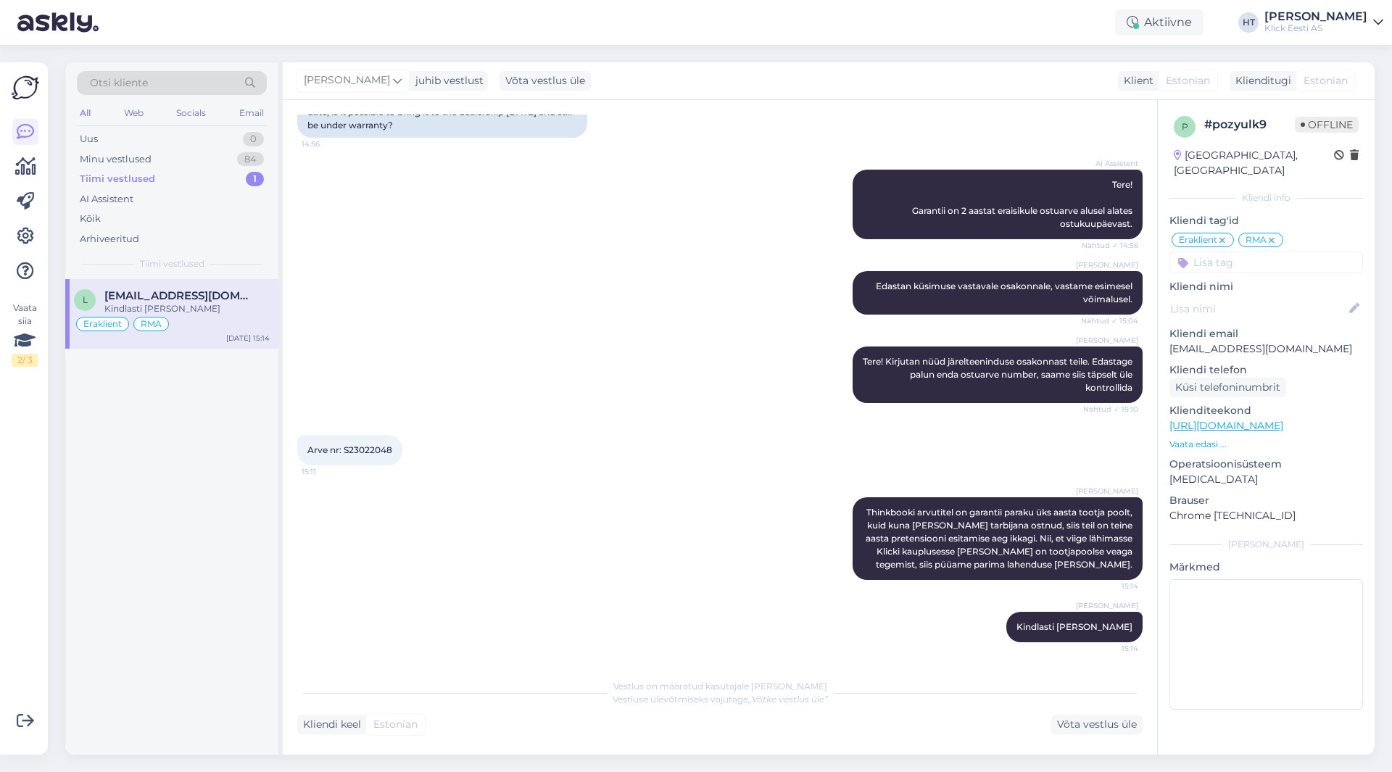
click at [203, 308] on div "Kindlasti [PERSON_NAME]" at bounding box center [186, 308] width 165 height 13
click at [1065, 724] on div "Võta vestlus üle" at bounding box center [1096, 725] width 91 height 20
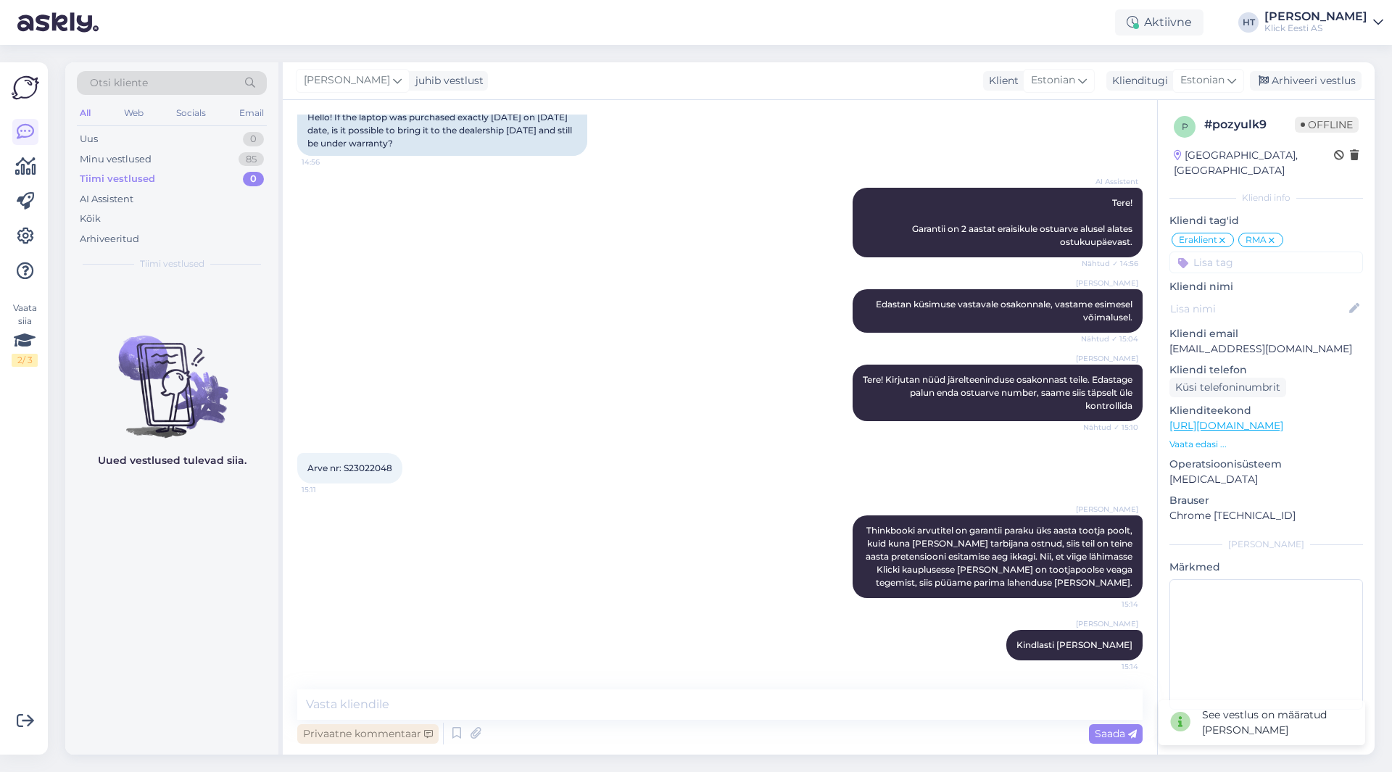
click at [365, 736] on div "Privaatne kommentaar" at bounding box center [367, 734] width 141 height 20
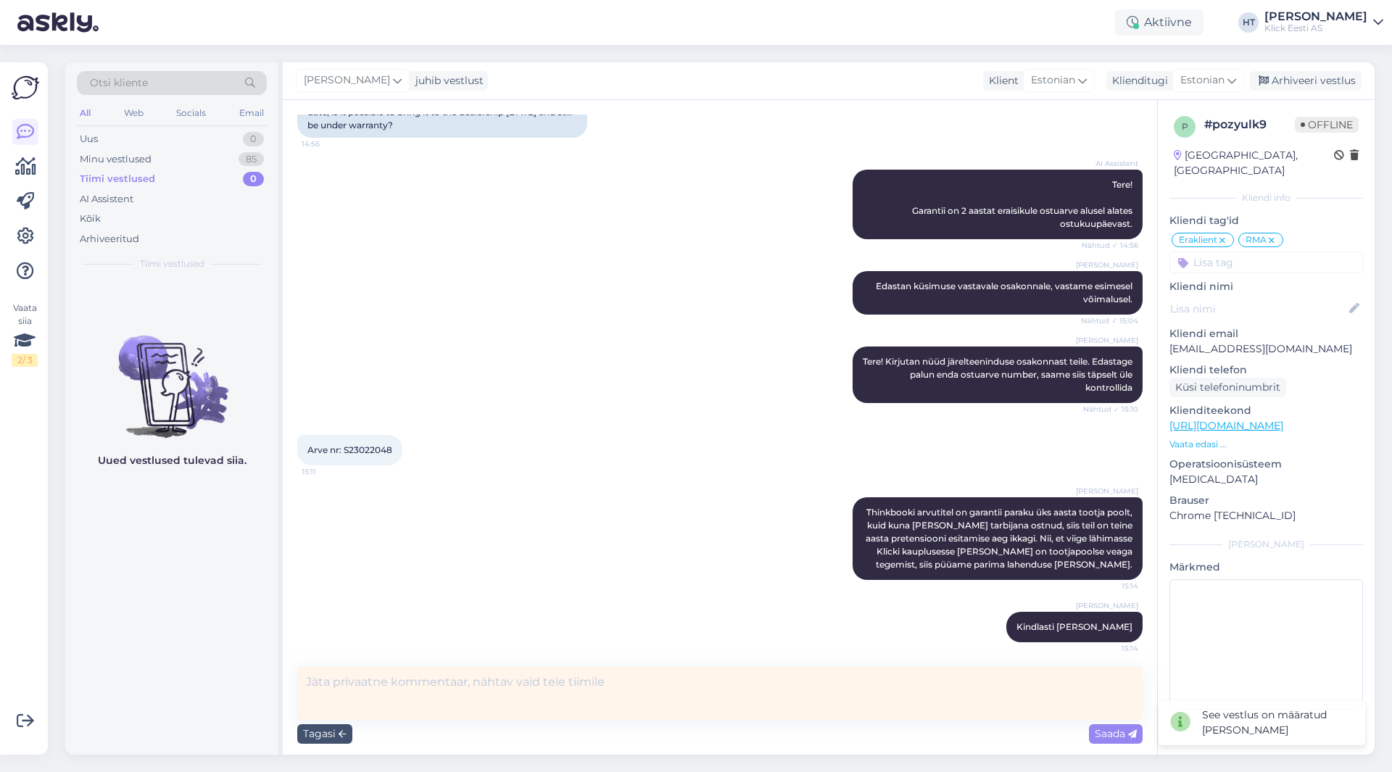
click at [413, 693] on textarea at bounding box center [720, 693] width 846 height 53
type textarea "[PERSON_NAME] kommentaar test."
click at [1106, 736] on span "Saada" at bounding box center [1116, 733] width 42 height 13
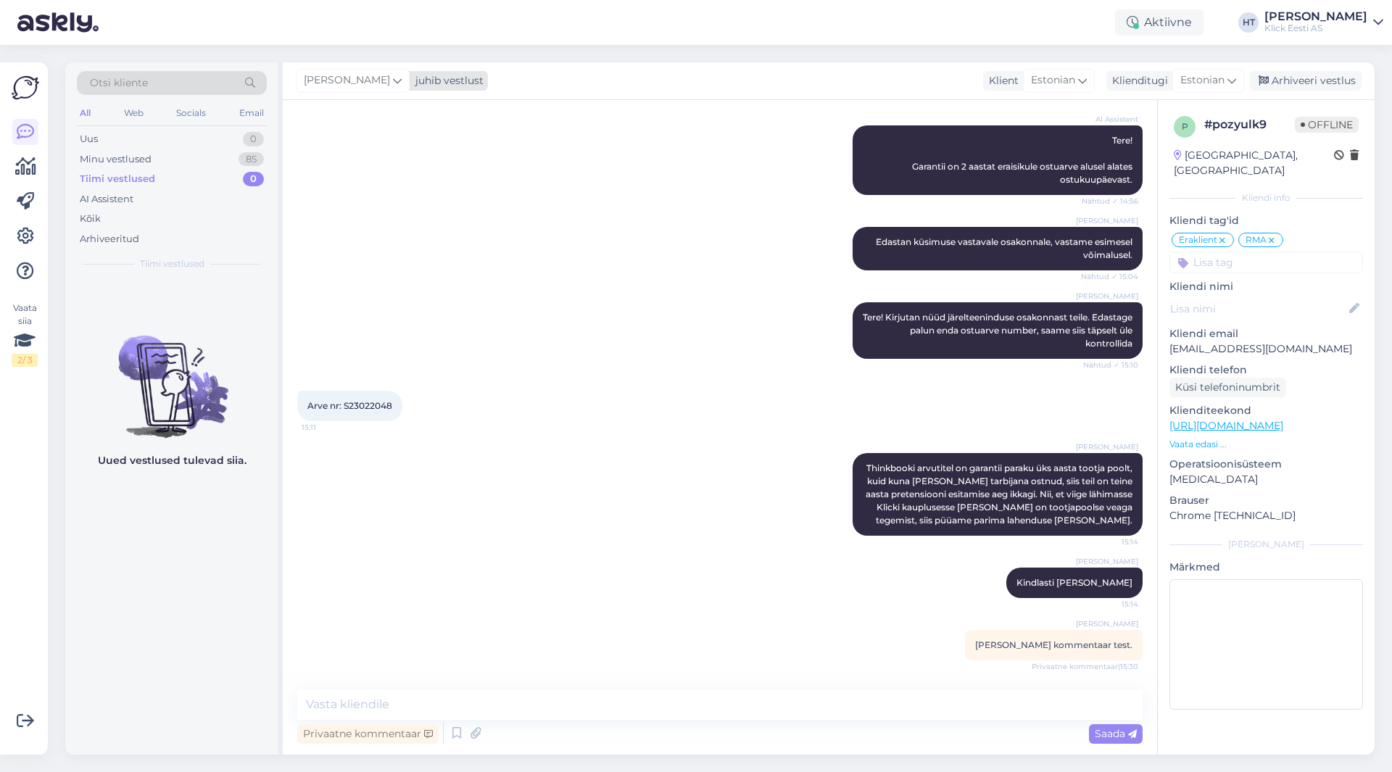
click at [393, 88] on icon at bounding box center [397, 81] width 9 height 16
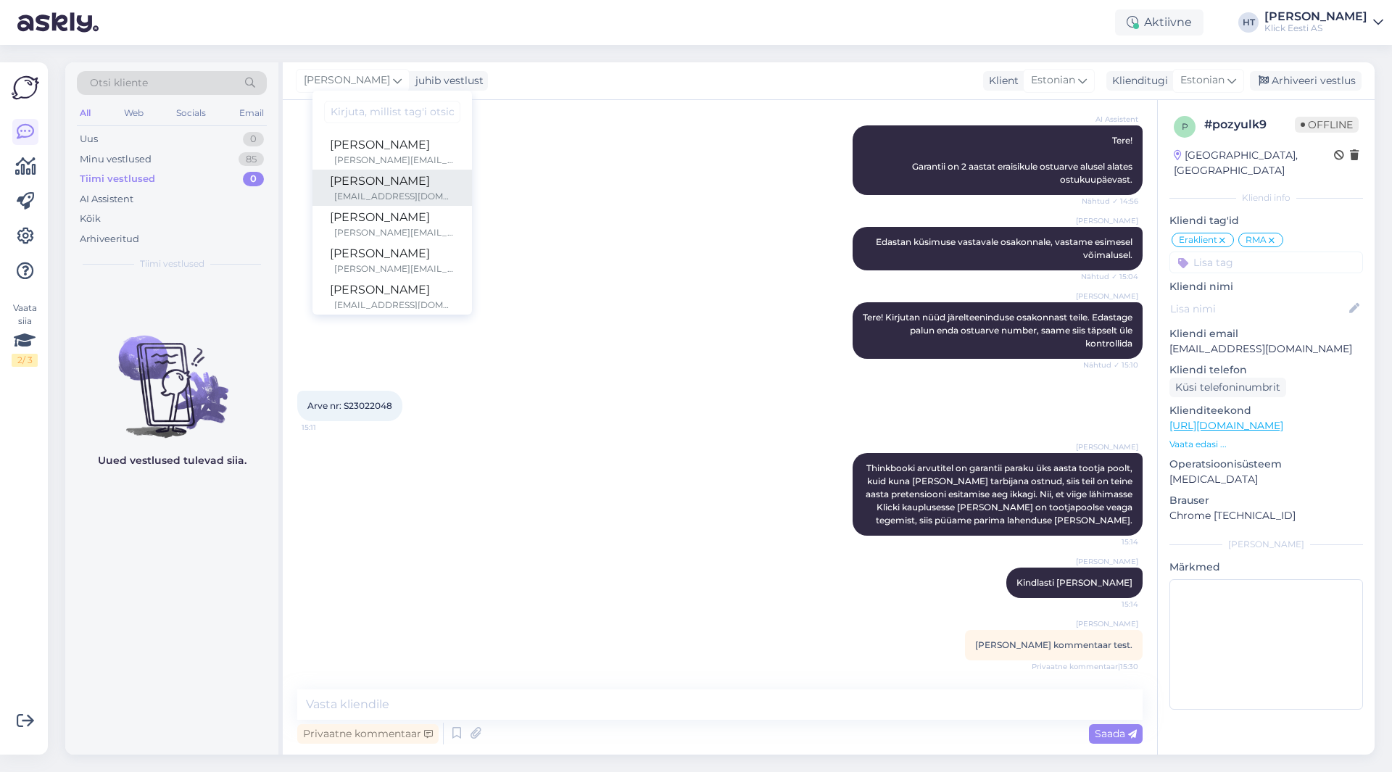
scroll to position [84, 0]
click at [384, 219] on div "[EMAIL_ADDRESS][DOMAIN_NAME]" at bounding box center [394, 221] width 120 height 13
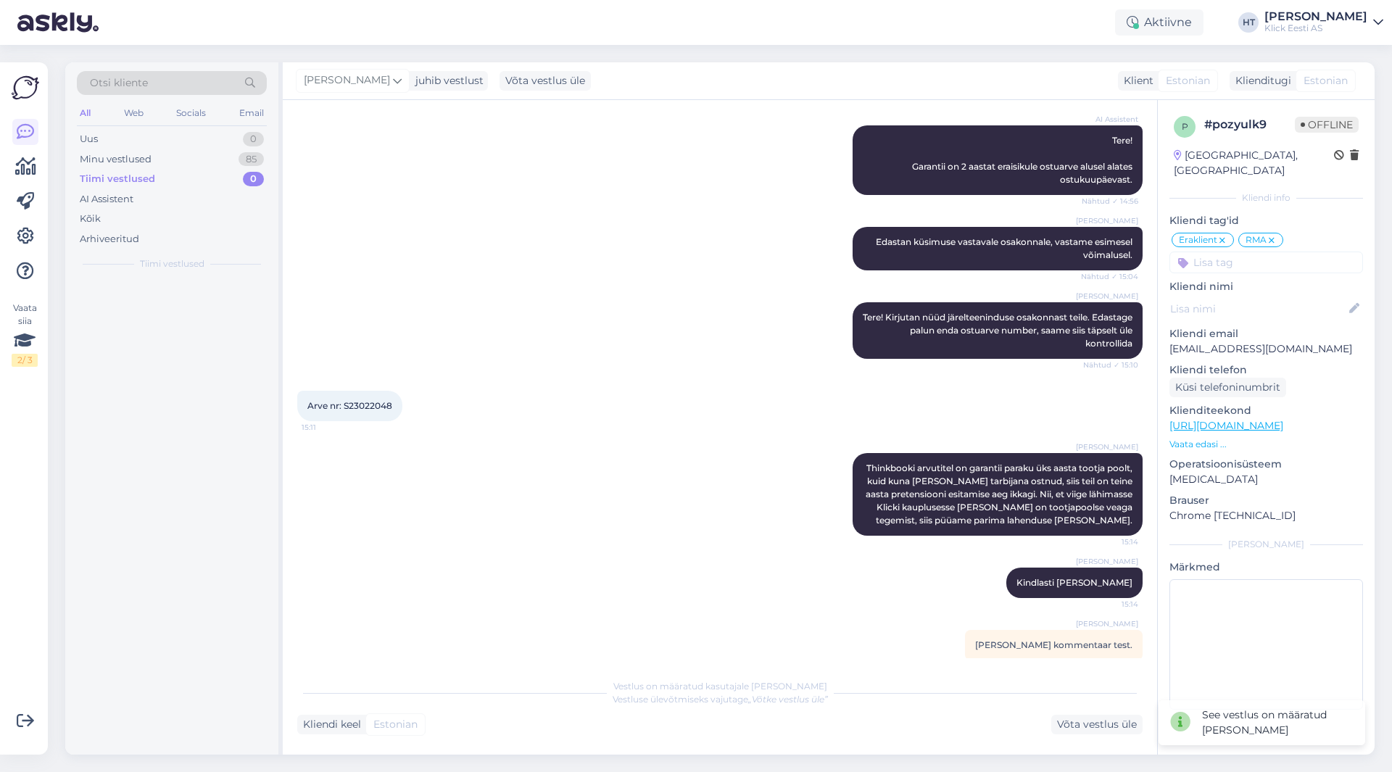
scroll to position [223, 0]
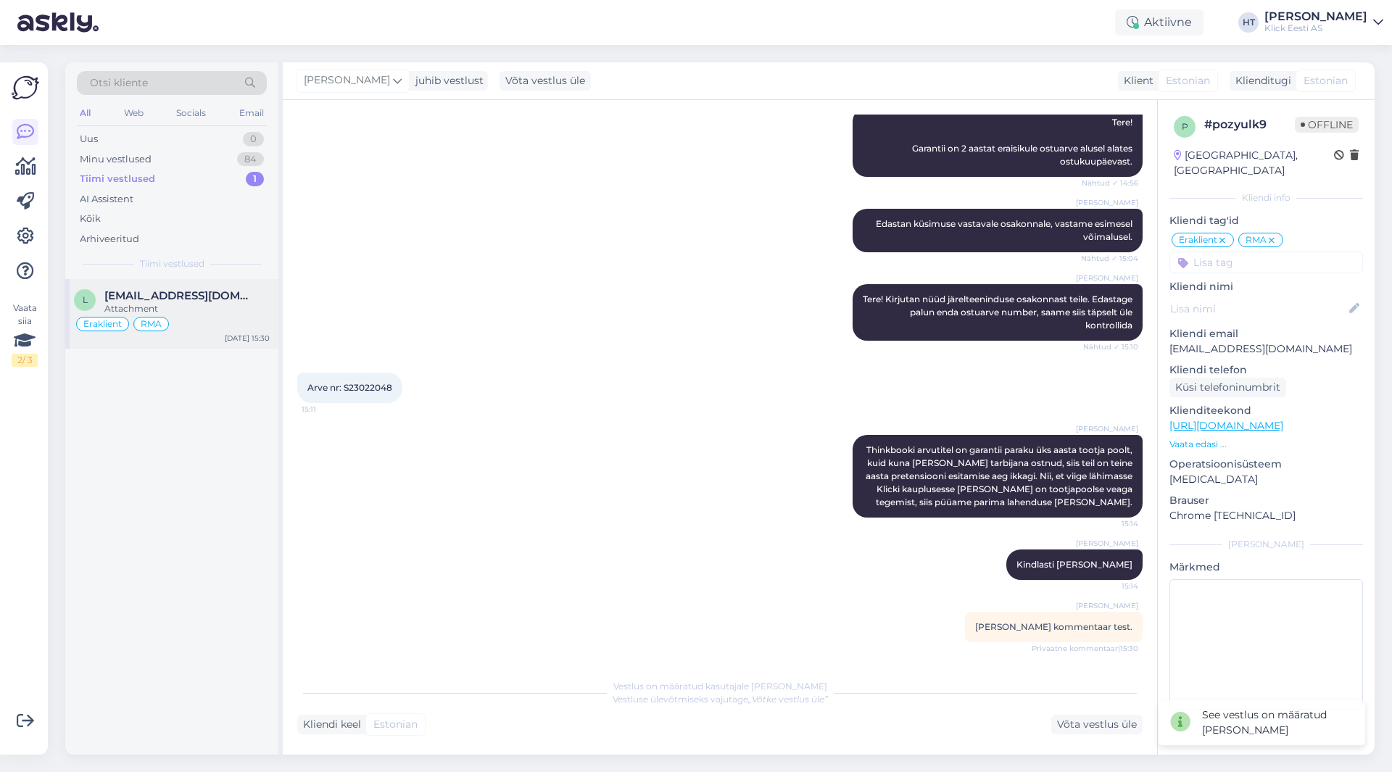
click at [218, 298] on span "[EMAIL_ADDRESS][DOMAIN_NAME]" at bounding box center [179, 295] width 151 height 13
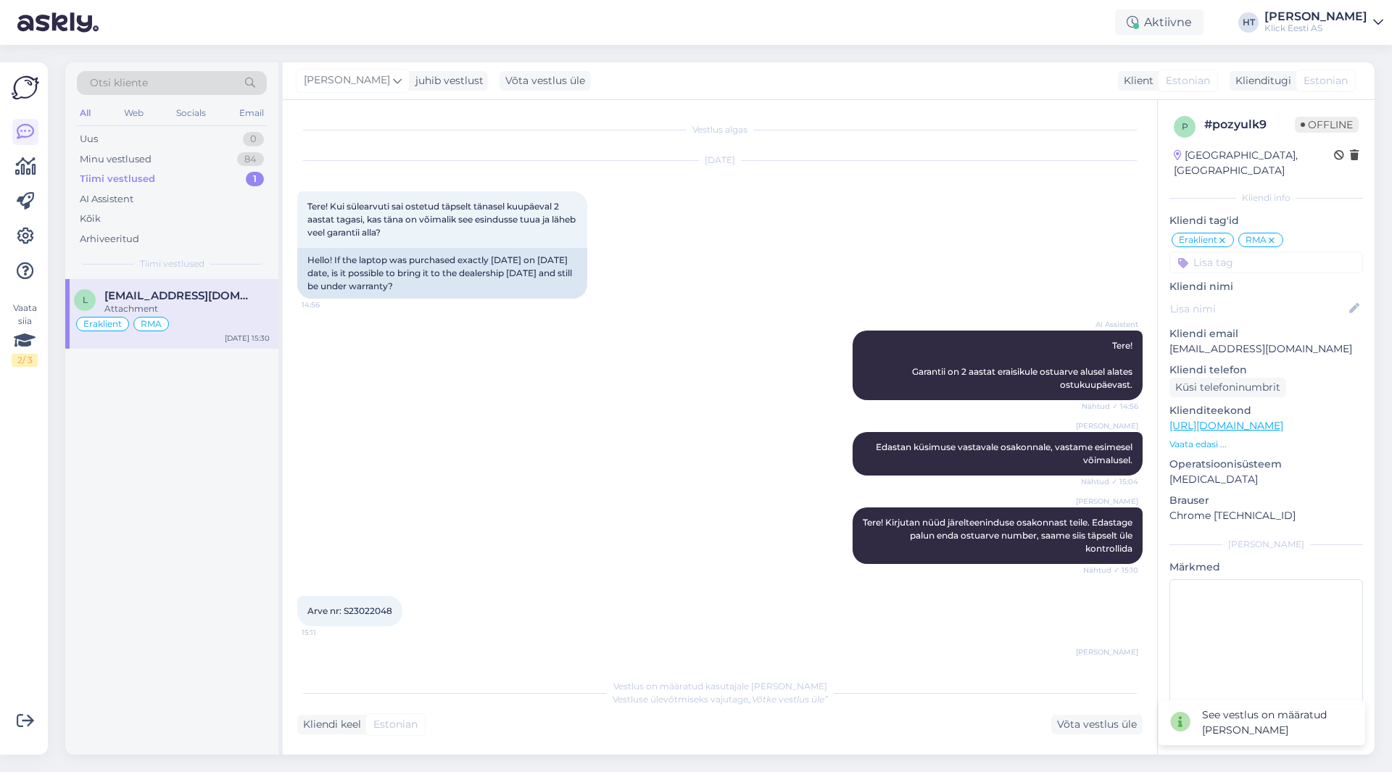
scroll to position [161, 0]
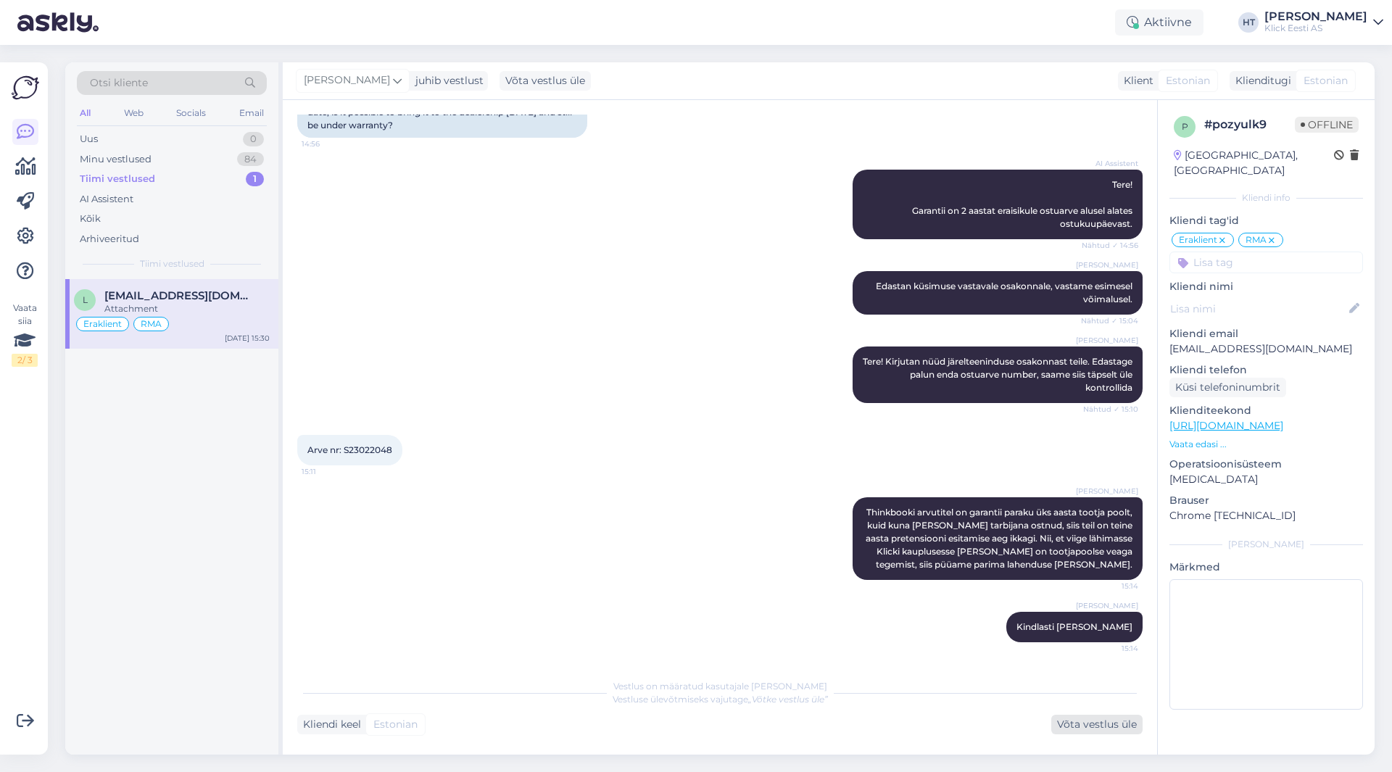
click at [1078, 724] on div "Võta vestlus üle" at bounding box center [1096, 725] width 91 height 20
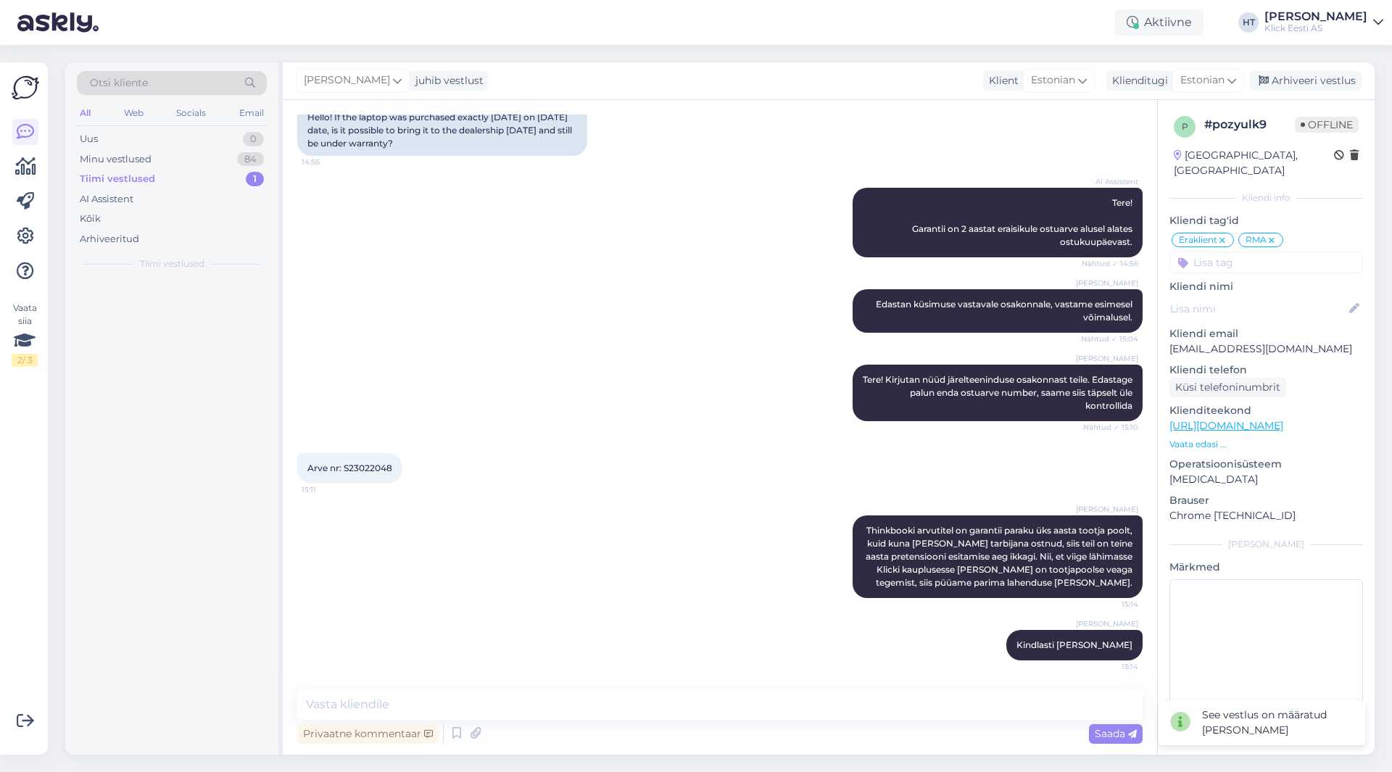
scroll to position [143, 0]
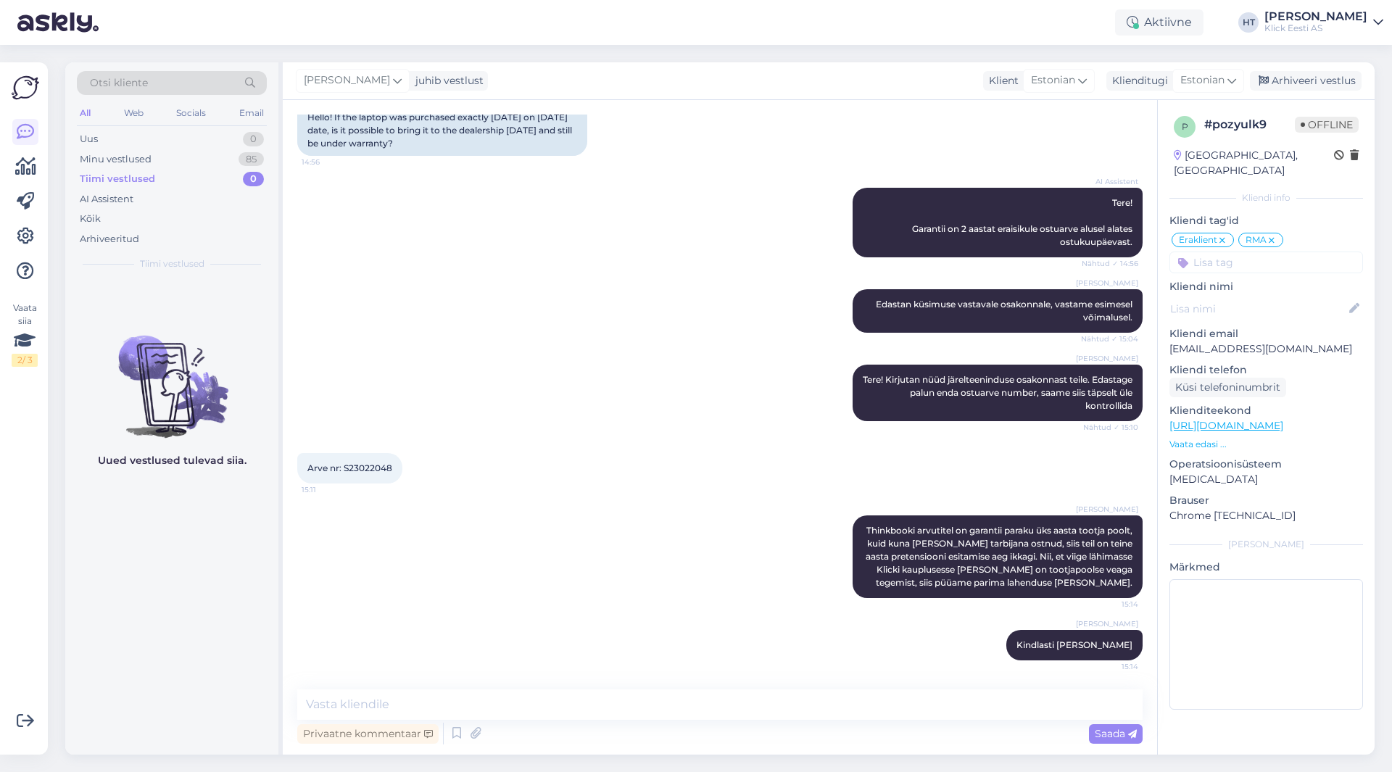
click at [152, 600] on div "Uued vestlused tulevad siia." at bounding box center [171, 517] width 213 height 476
click at [247, 162] on div "85" at bounding box center [251, 159] width 25 height 15
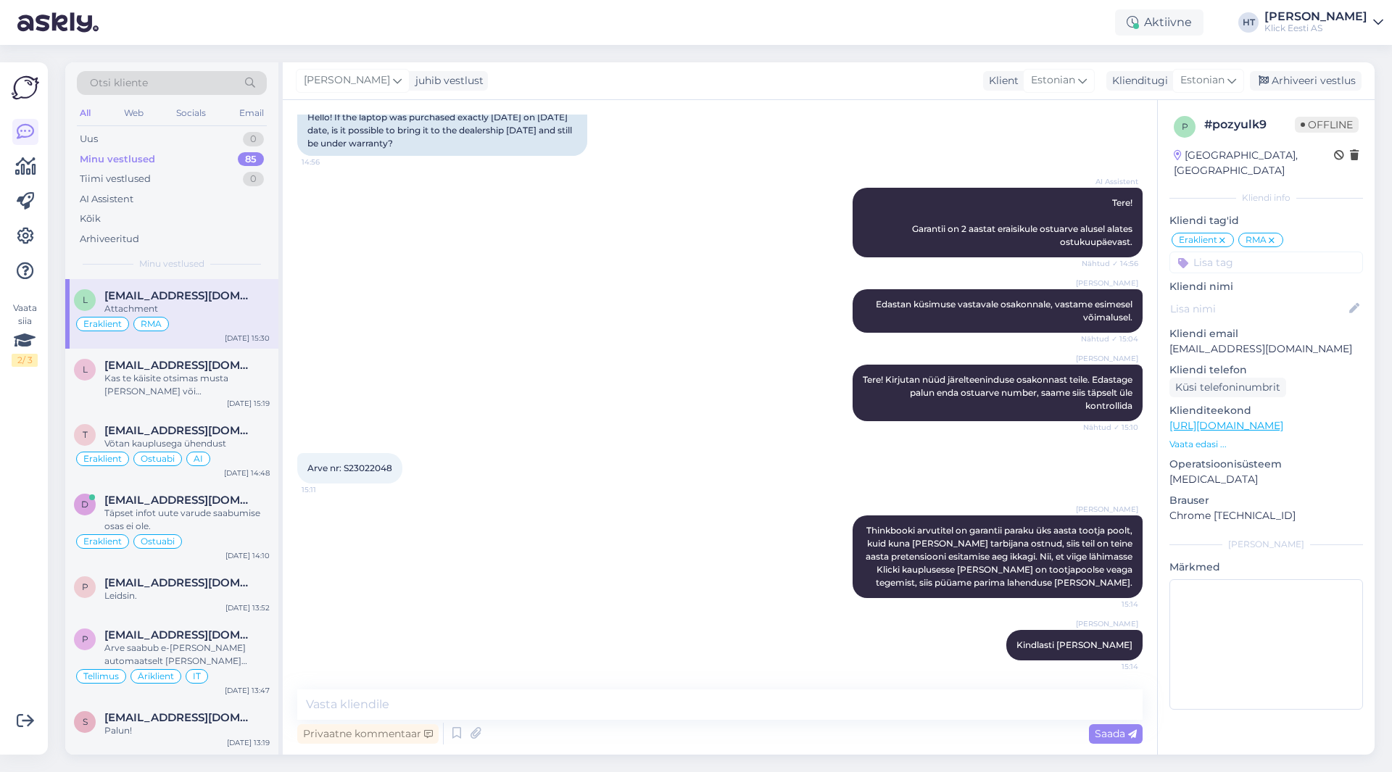
click at [357, 420] on div "[PERSON_NAME] Tere! Kirjutan nüüd järelteeninduse osakonnast teile. Edastage pa…" at bounding box center [720, 393] width 846 height 88
click at [484, 222] on div "AI Assistent Tere! Garantii on 2 aastat eraisikule ostuarve alusel alates ostuk…" at bounding box center [720, 223] width 846 height 102
click at [393, 83] on icon at bounding box center [397, 81] width 9 height 16
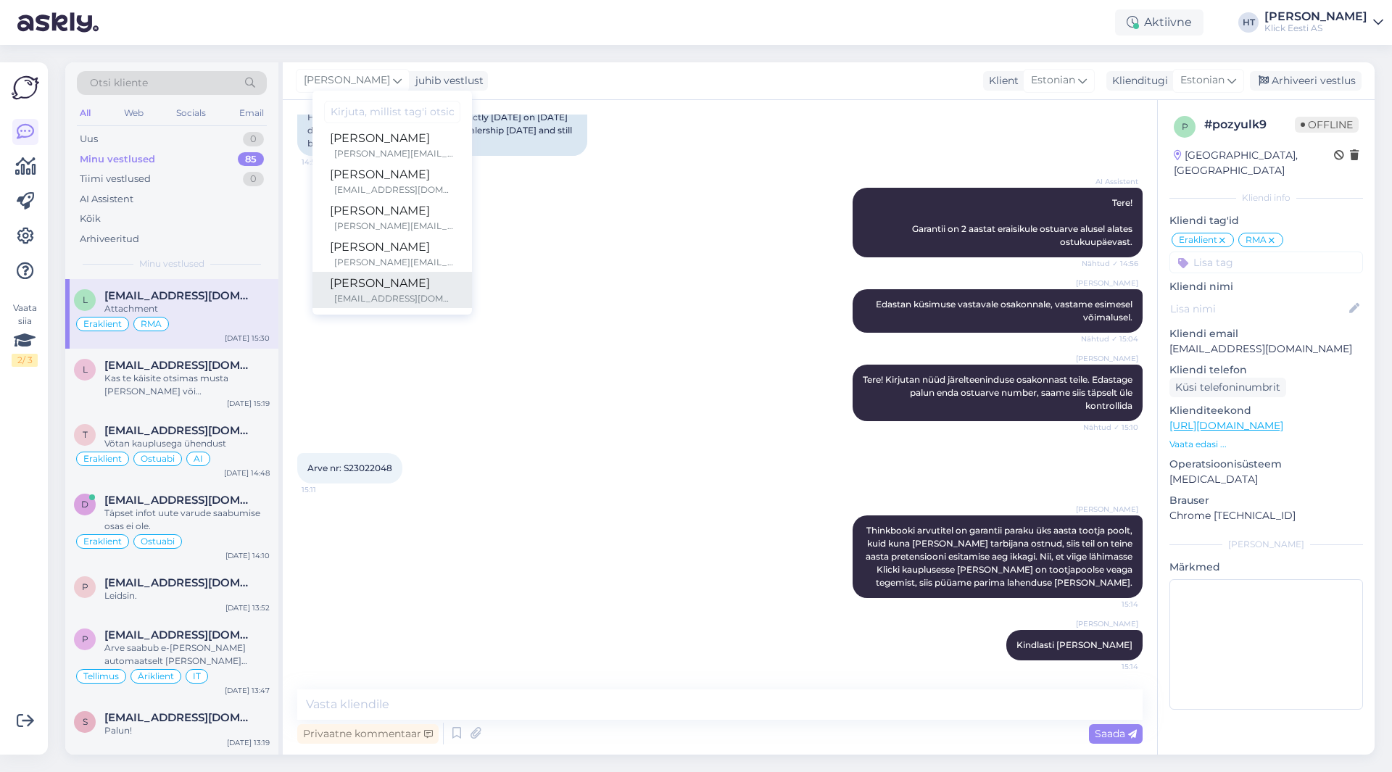
scroll to position [0, 0]
click at [531, 215] on div "AI Assistent Tere! Garantii on 2 aastat eraisikule ostuarve alusel alates ostuk…" at bounding box center [720, 223] width 846 height 102
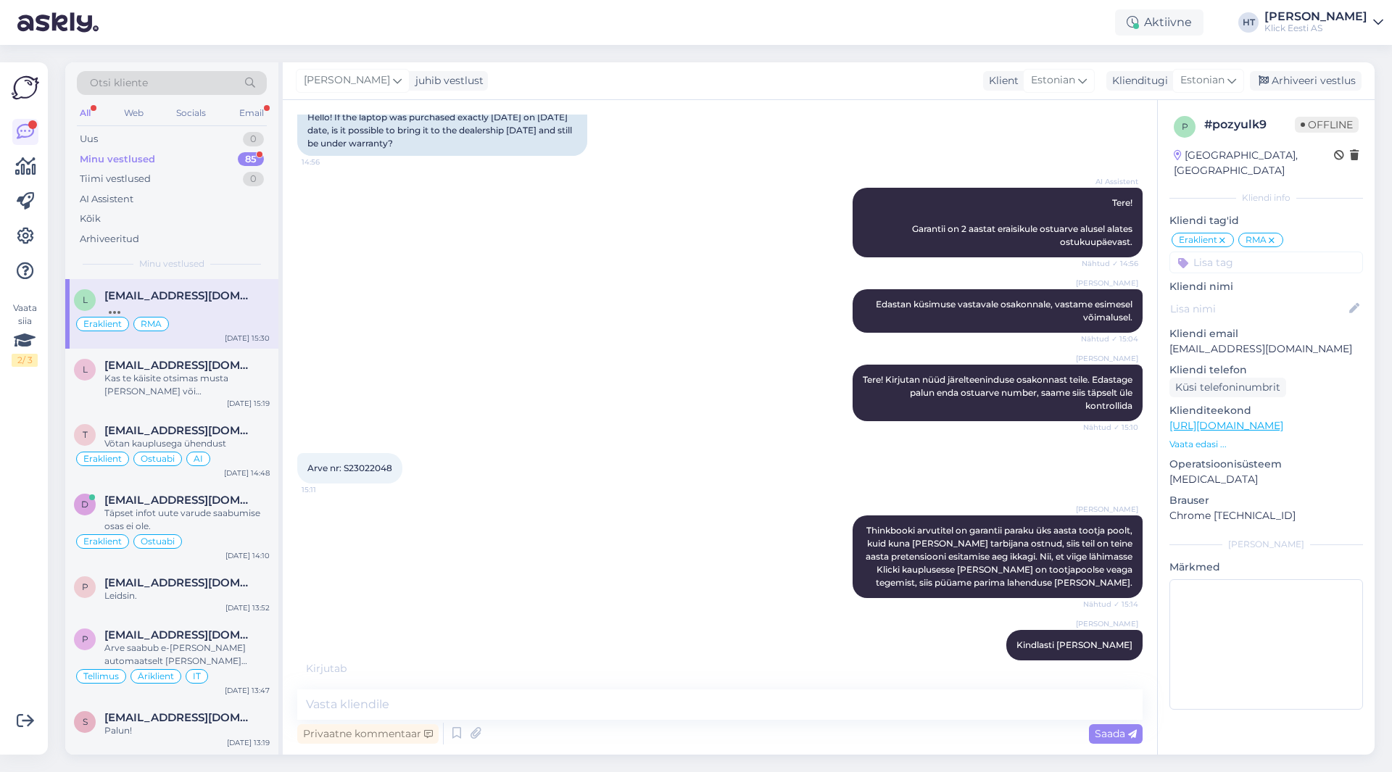
scroll to position [158, 0]
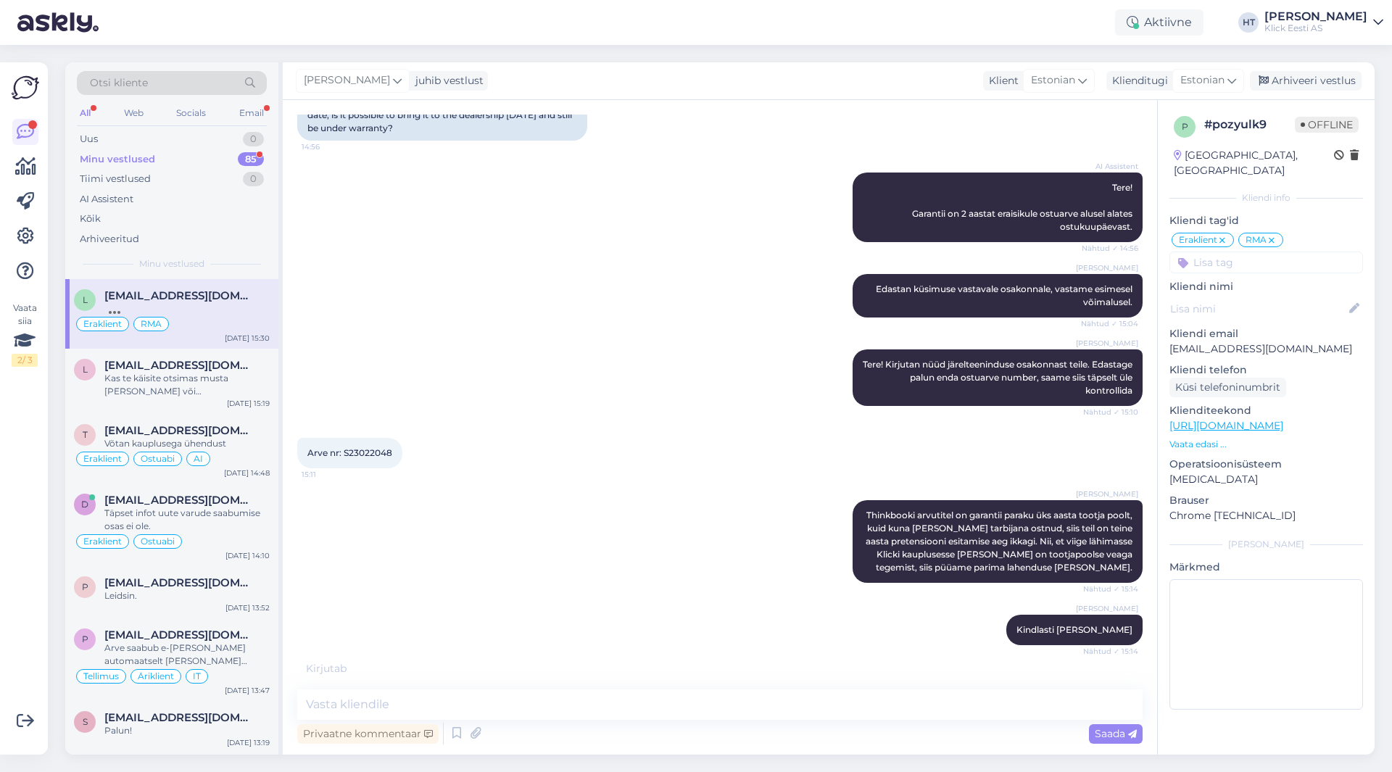
click at [204, 157] on div "Minu vestlused 85" at bounding box center [172, 159] width 190 height 20
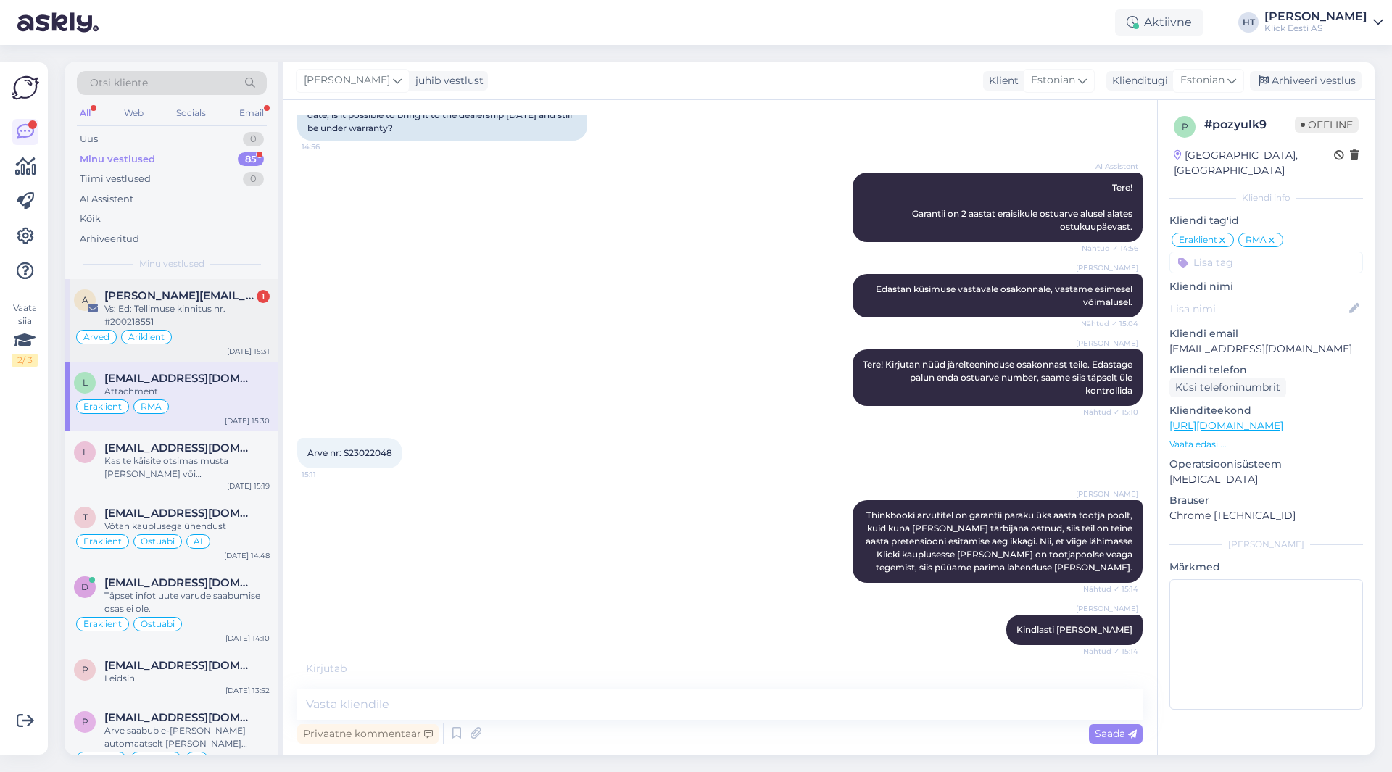
click at [212, 286] on div "a [PERSON_NAME][EMAIL_ADDRESS][PERSON_NAME][DOMAIN_NAME] 1 Vs: Ed: Tellimuse ki…" at bounding box center [171, 320] width 213 height 83
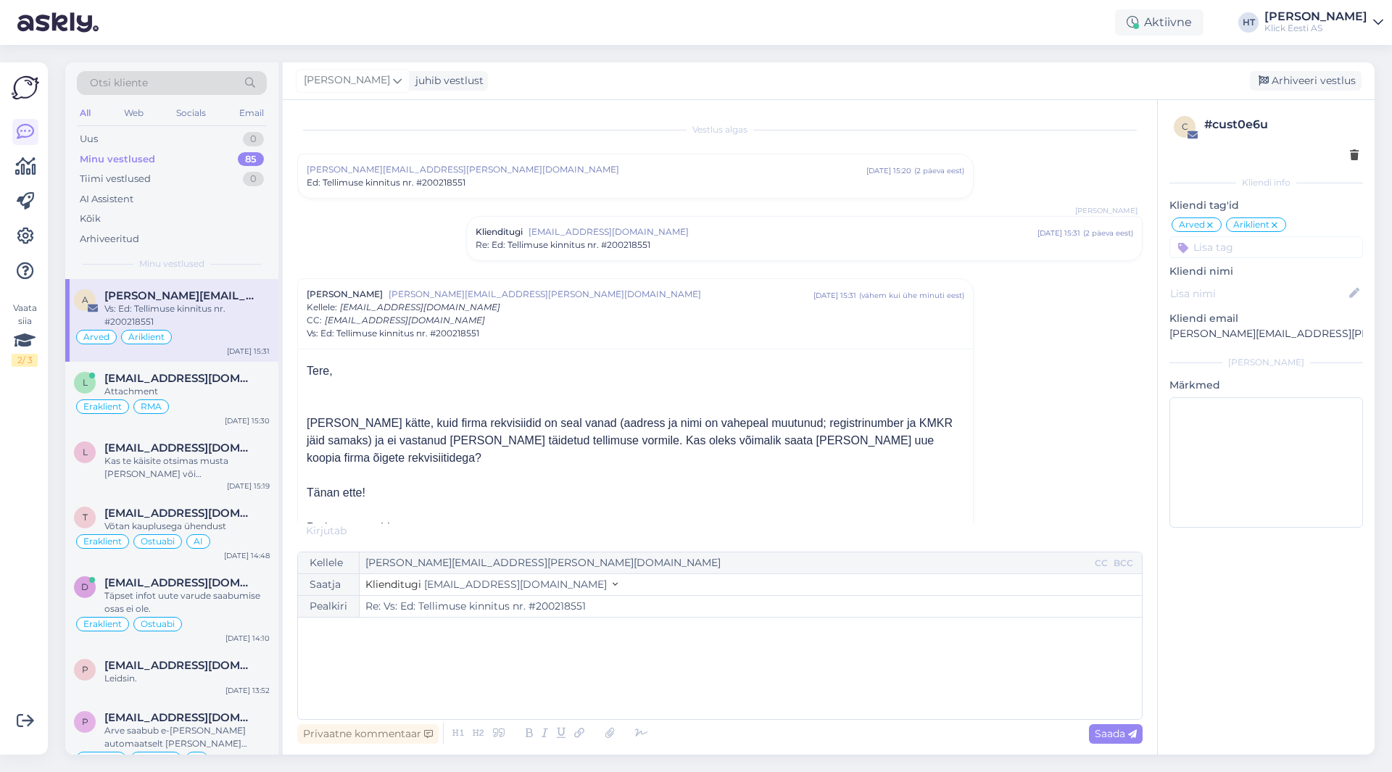
scroll to position [73, 0]
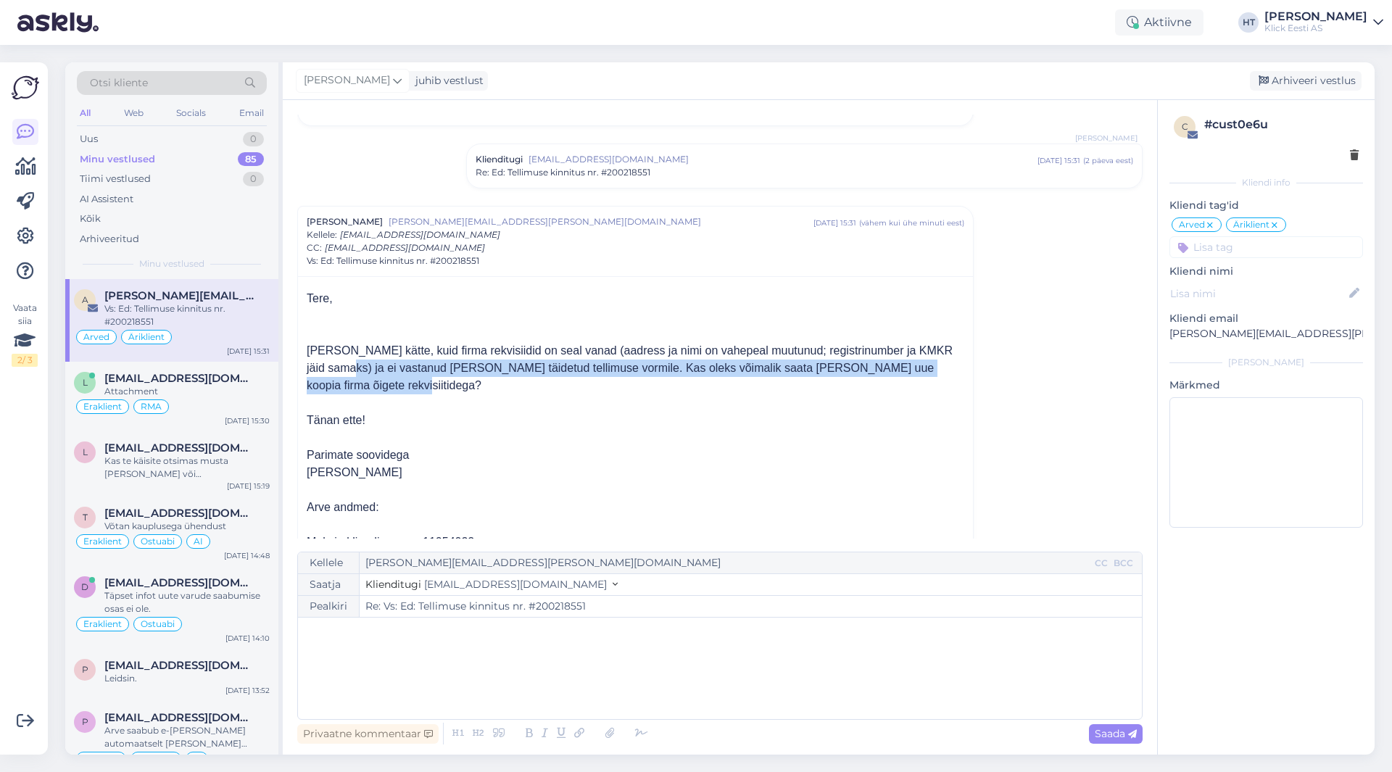
drag, startPoint x: 352, startPoint y: 366, endPoint x: 927, endPoint y: 383, distance: 574.5
click at [927, 383] on p "[PERSON_NAME] kätte, kuid firma rekvisiidid on seal vanad (aadress ja nimi on v…" at bounding box center [636, 368] width 658 height 52
click at [888, 385] on p "[PERSON_NAME] kätte, kuid firma rekvisiidid on seal vanad (aadress ja nimi on v…" at bounding box center [636, 368] width 658 height 52
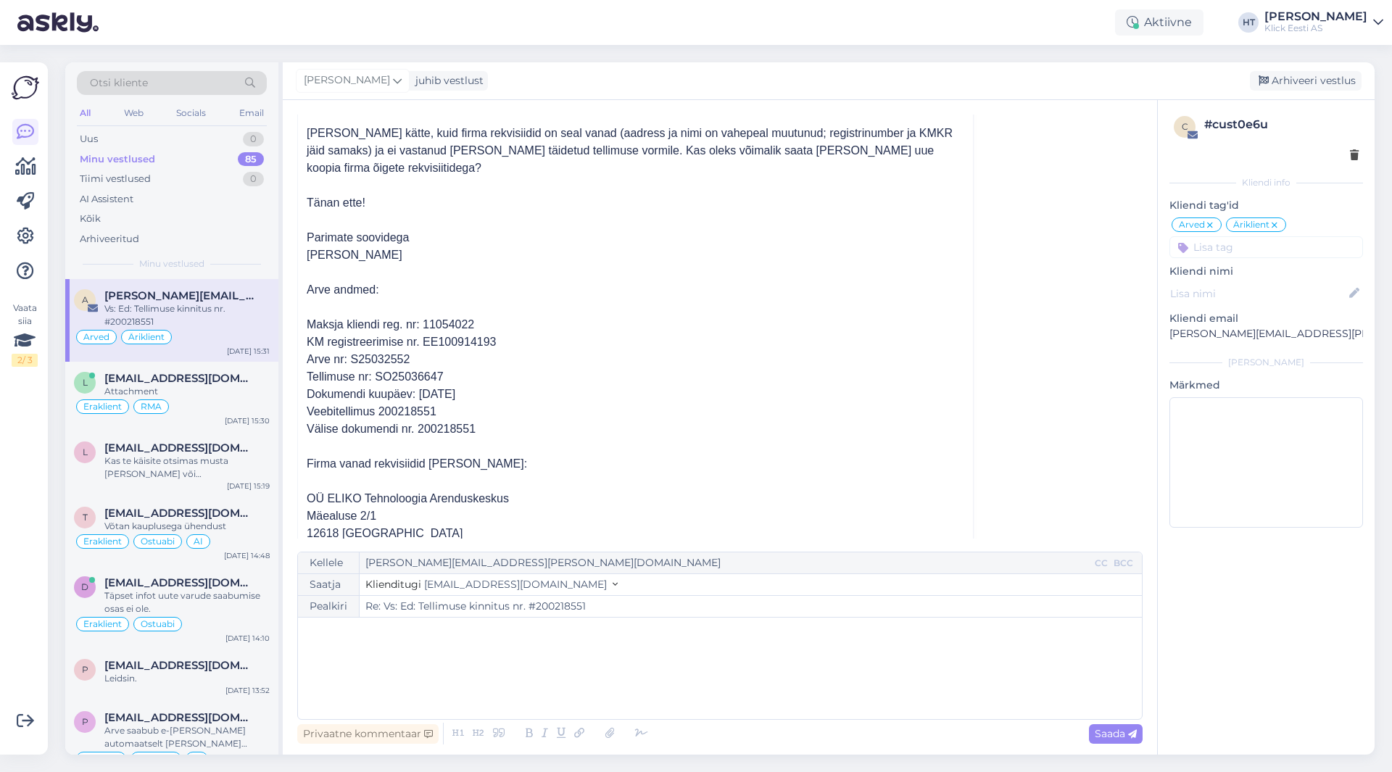
scroll to position [0, 0]
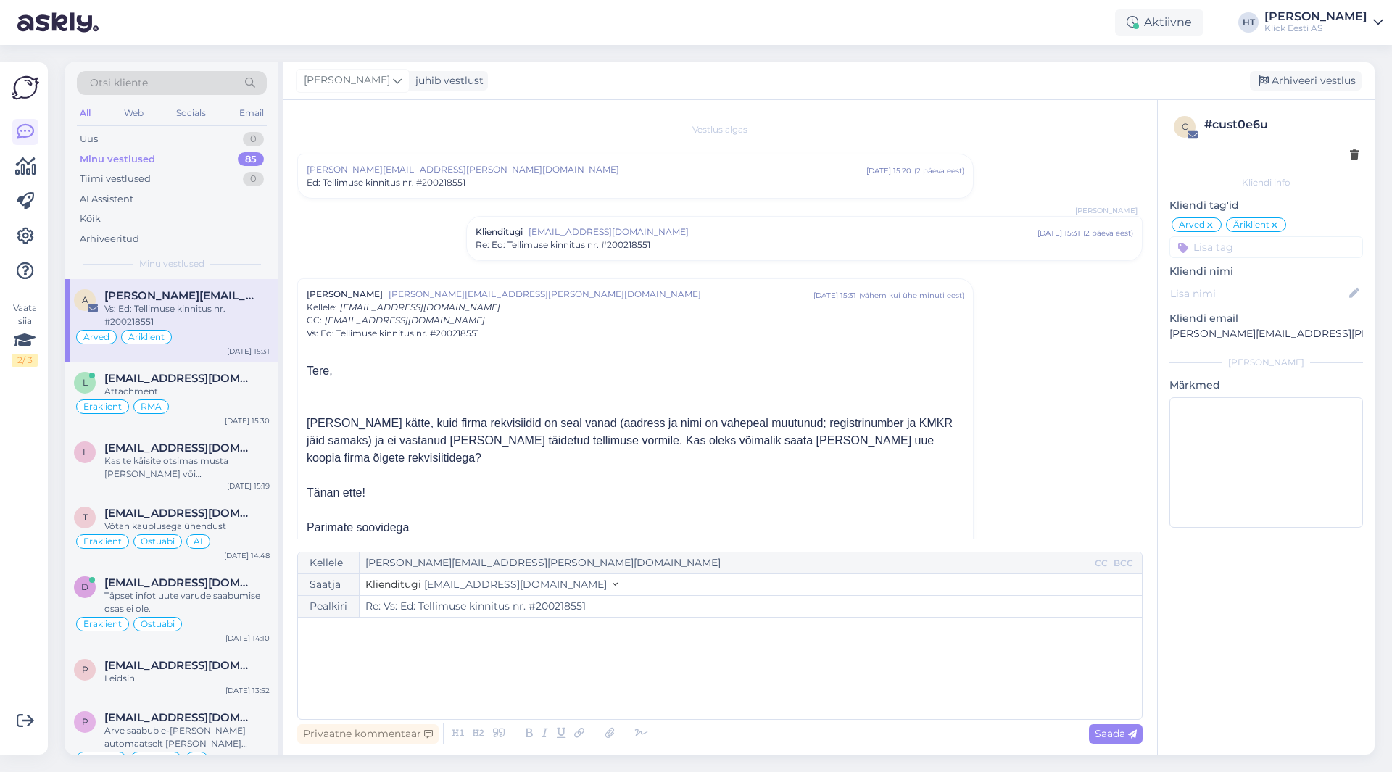
click at [489, 180] on div "Ed: Tellimuse kinnitus nr. #200218551" at bounding box center [636, 182] width 658 height 13
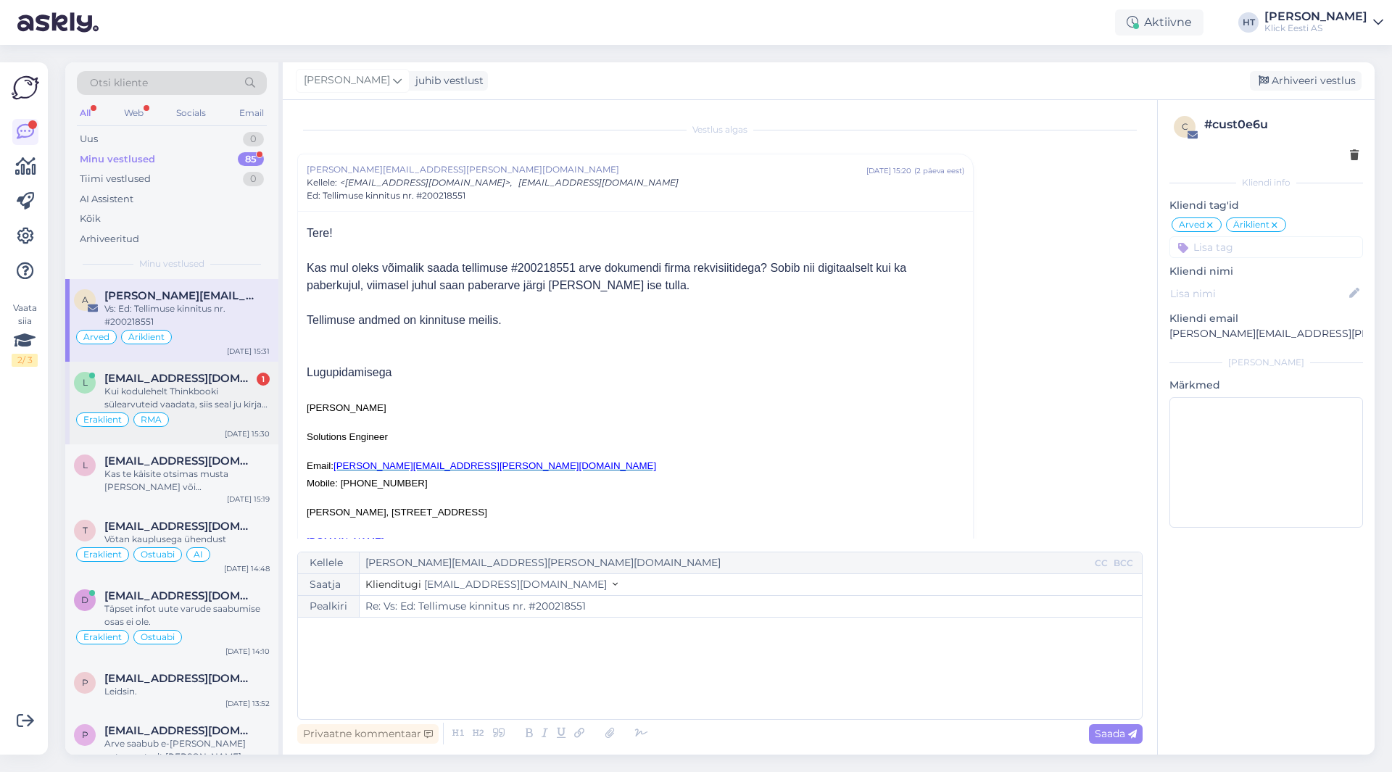
click at [231, 391] on div "Kui kodulehelt Thinkbooki sülearvuteid vaadata, siis seal ju kirjas, et garanti…" at bounding box center [186, 398] width 165 height 26
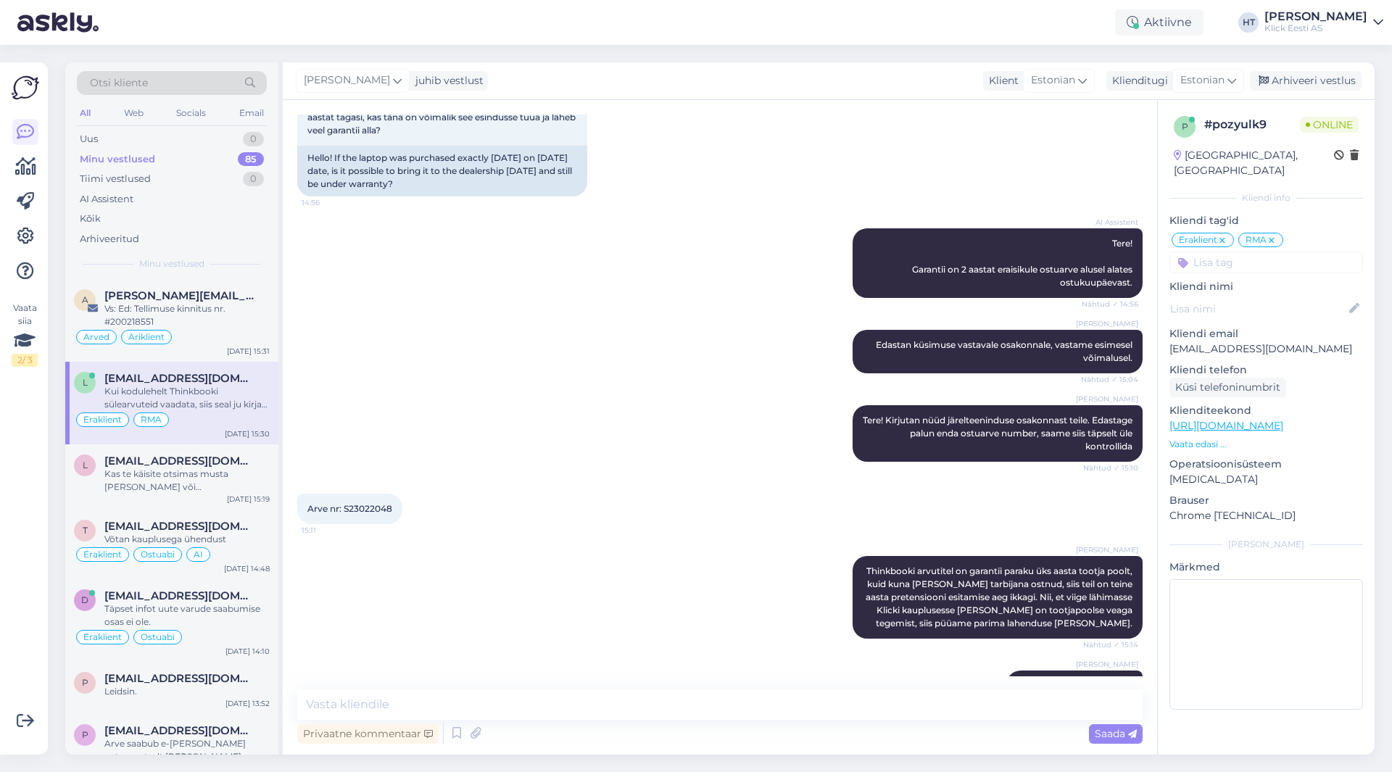
scroll to position [218, 0]
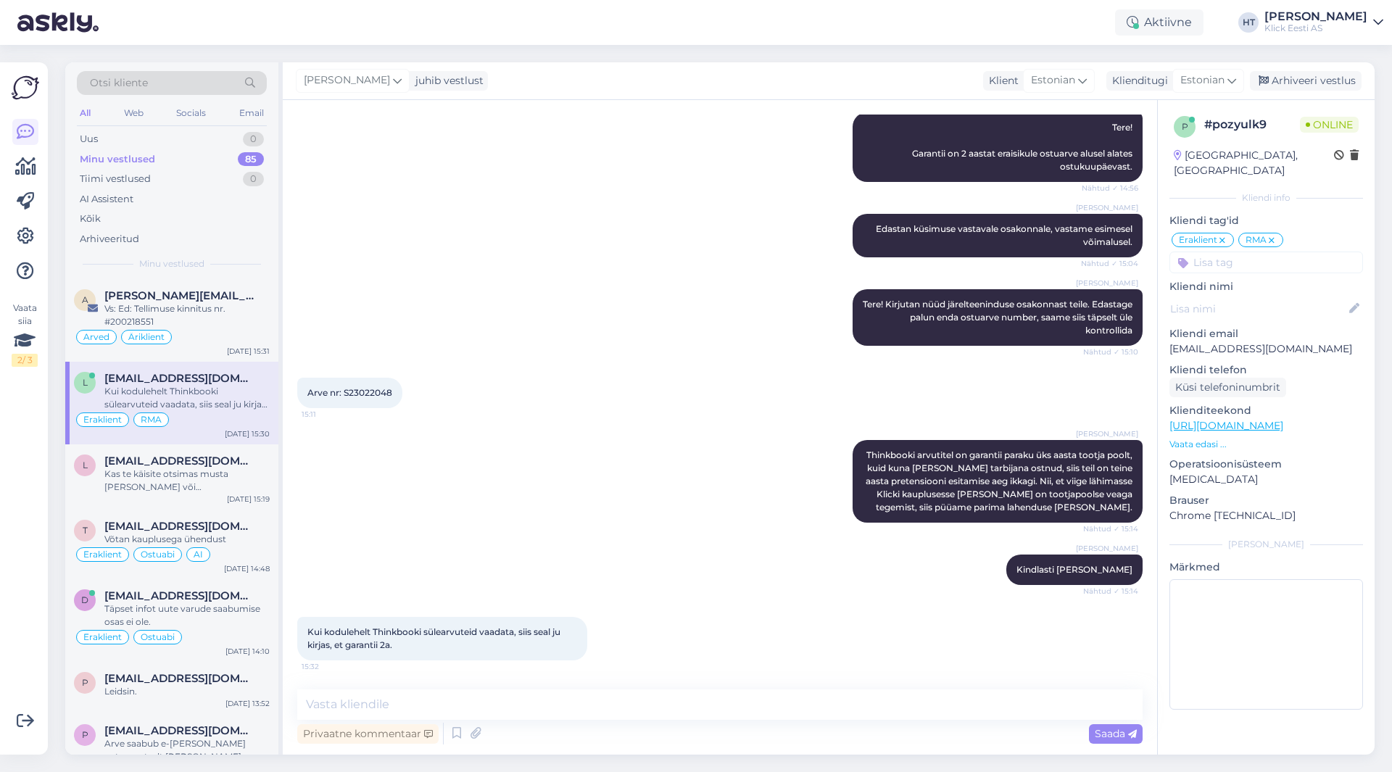
click at [376, 391] on span "Arve nr: S23022048" at bounding box center [349, 392] width 85 height 11
copy div "S23022048 15:11"
click at [491, 387] on div "Arve nr: S23022048 15:11" at bounding box center [720, 393] width 846 height 62
click at [498, 497] on div "[PERSON_NAME] Thinkbooki arvutitel on garantii paraku üks aasta tootja poolt, k…" at bounding box center [720, 481] width 846 height 115
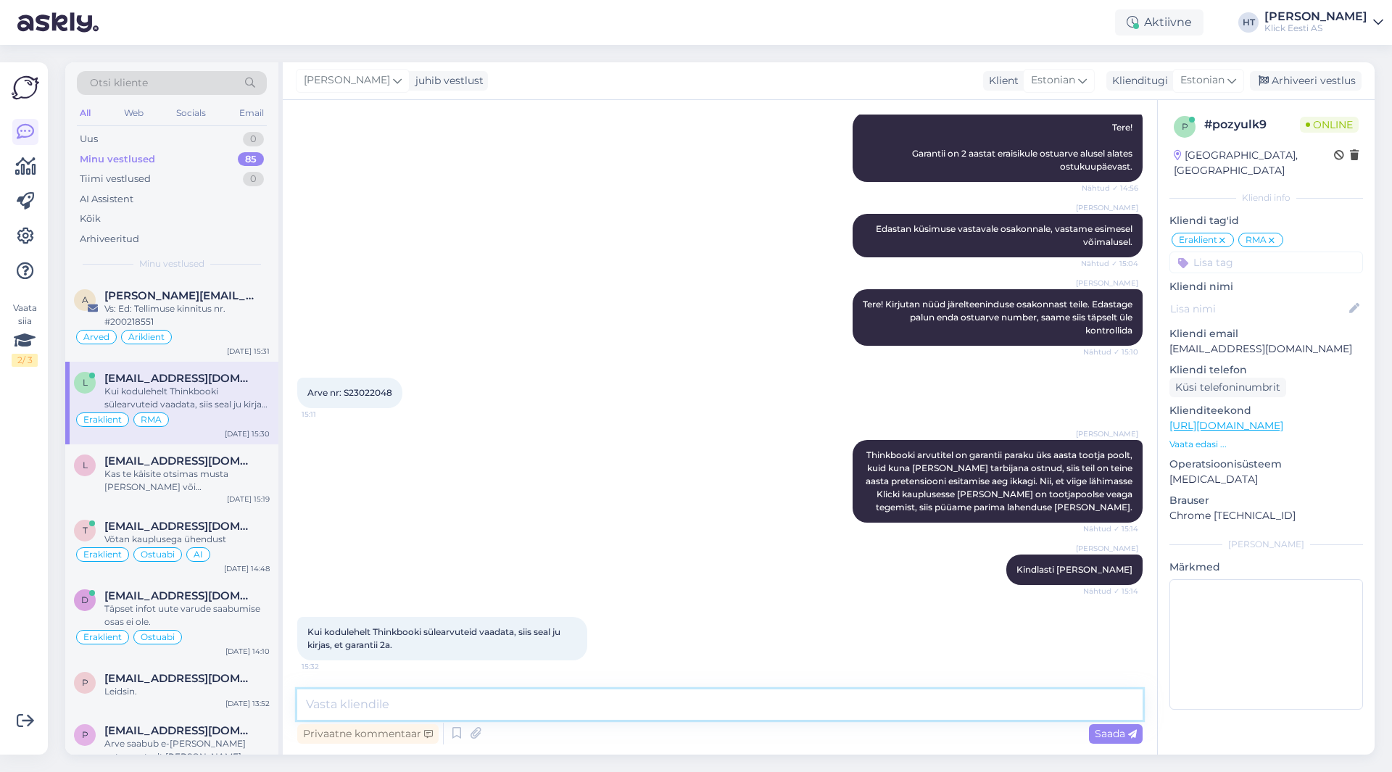
click at [667, 718] on textarea at bounding box center [720, 705] width 846 height 30
type textarea "See võib erineda mudeli puhul, aga praegu on tähtis tänase päeva jooksul arvuti…"
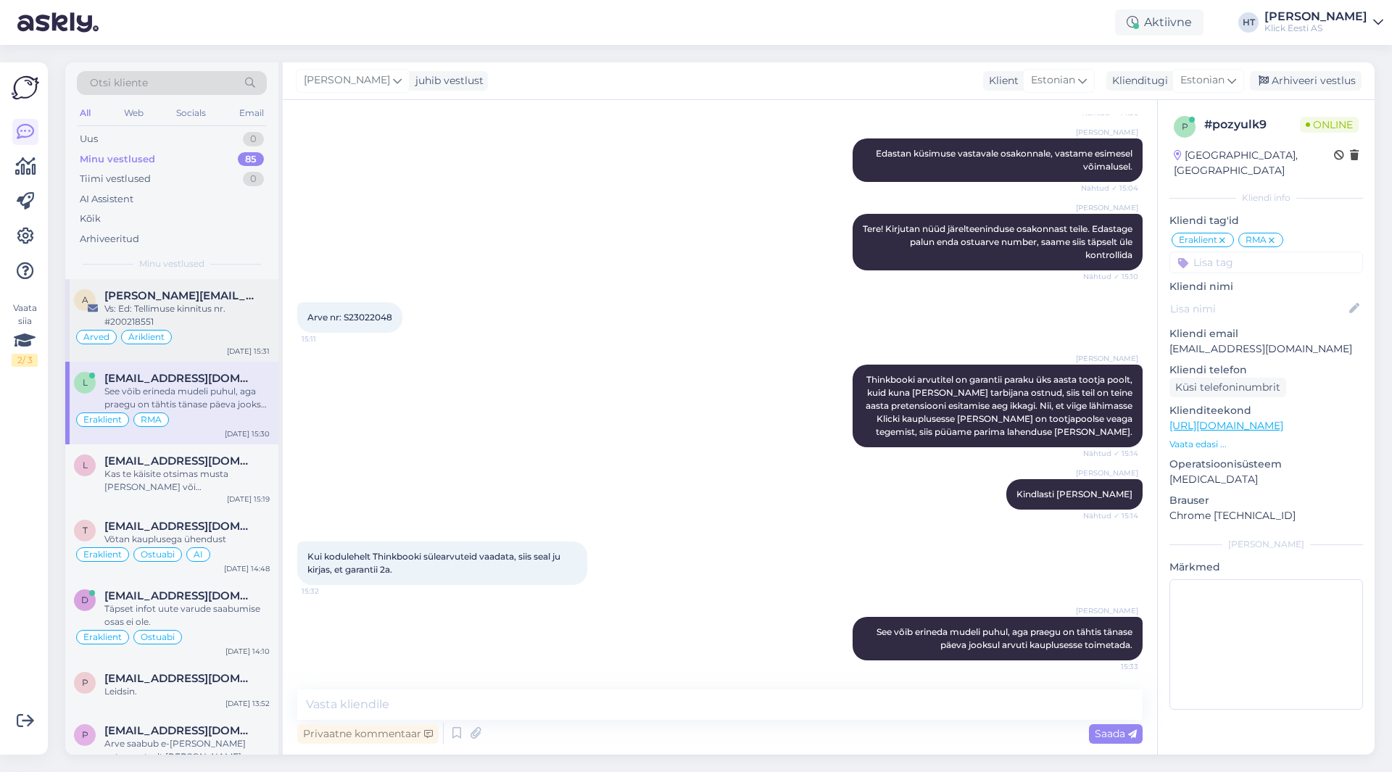
click at [190, 310] on div "Vs: Ed: Tellimuse kinnitus nr. #200218551" at bounding box center [186, 315] width 165 height 26
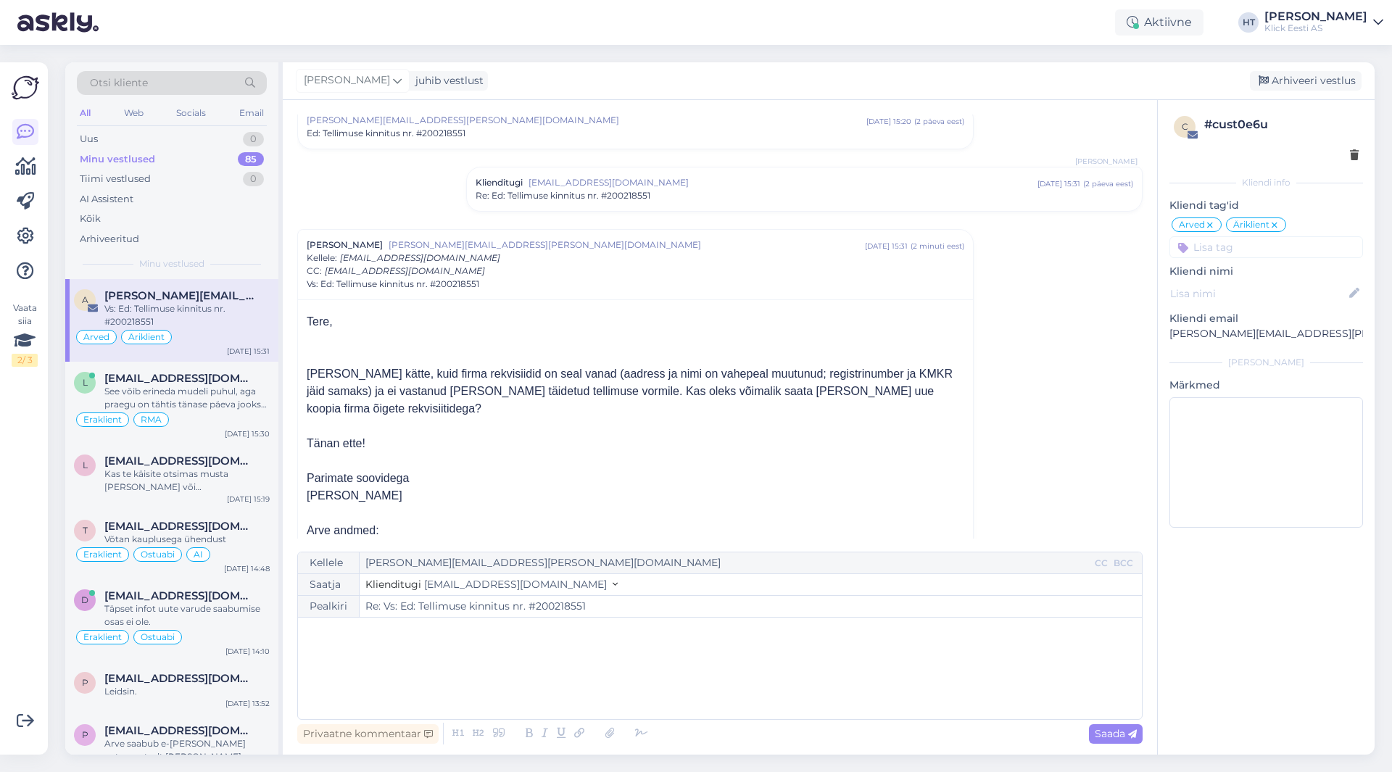
scroll to position [0, 0]
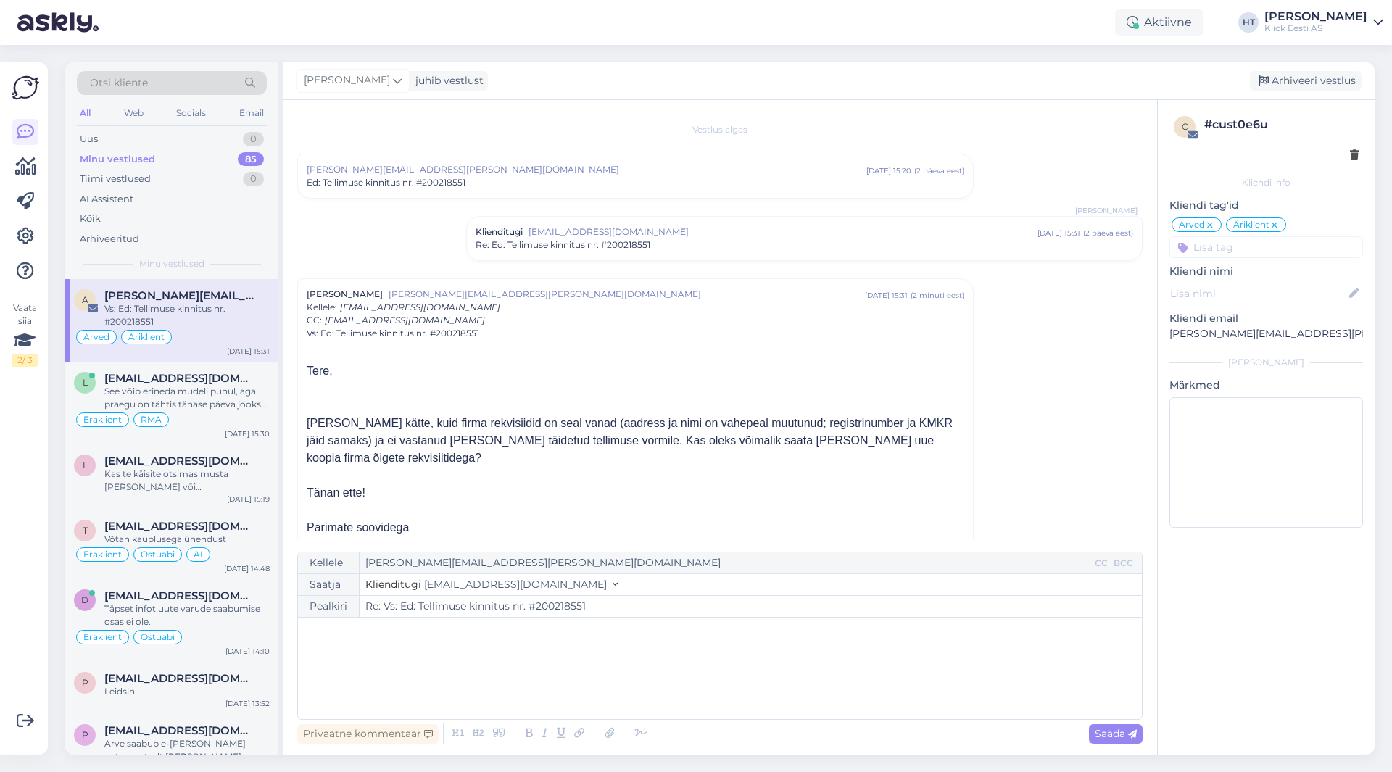
click at [688, 254] on div "Klienditugi [EMAIL_ADDRESS][DOMAIN_NAME] [DATE] 15:31 ( 2 päeva eest ) Re: Ed: …" at bounding box center [804, 239] width 675 height 44
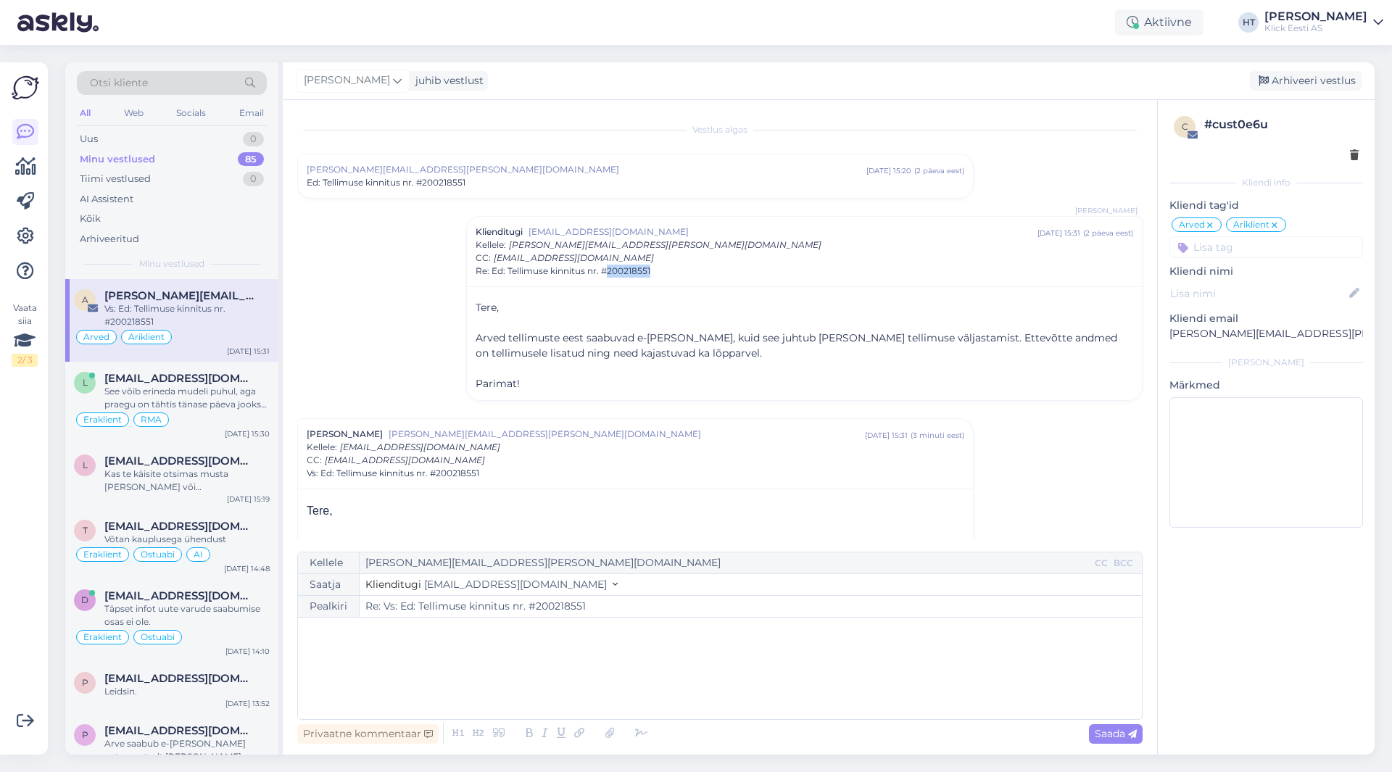
copy span "200218551"
drag, startPoint x: 653, startPoint y: 273, endPoint x: 607, endPoint y: 273, distance: 45.7
click at [607, 273] on div "Re: Ed: Tellimuse kinnitus nr. #200218551" at bounding box center [805, 271] width 658 height 13
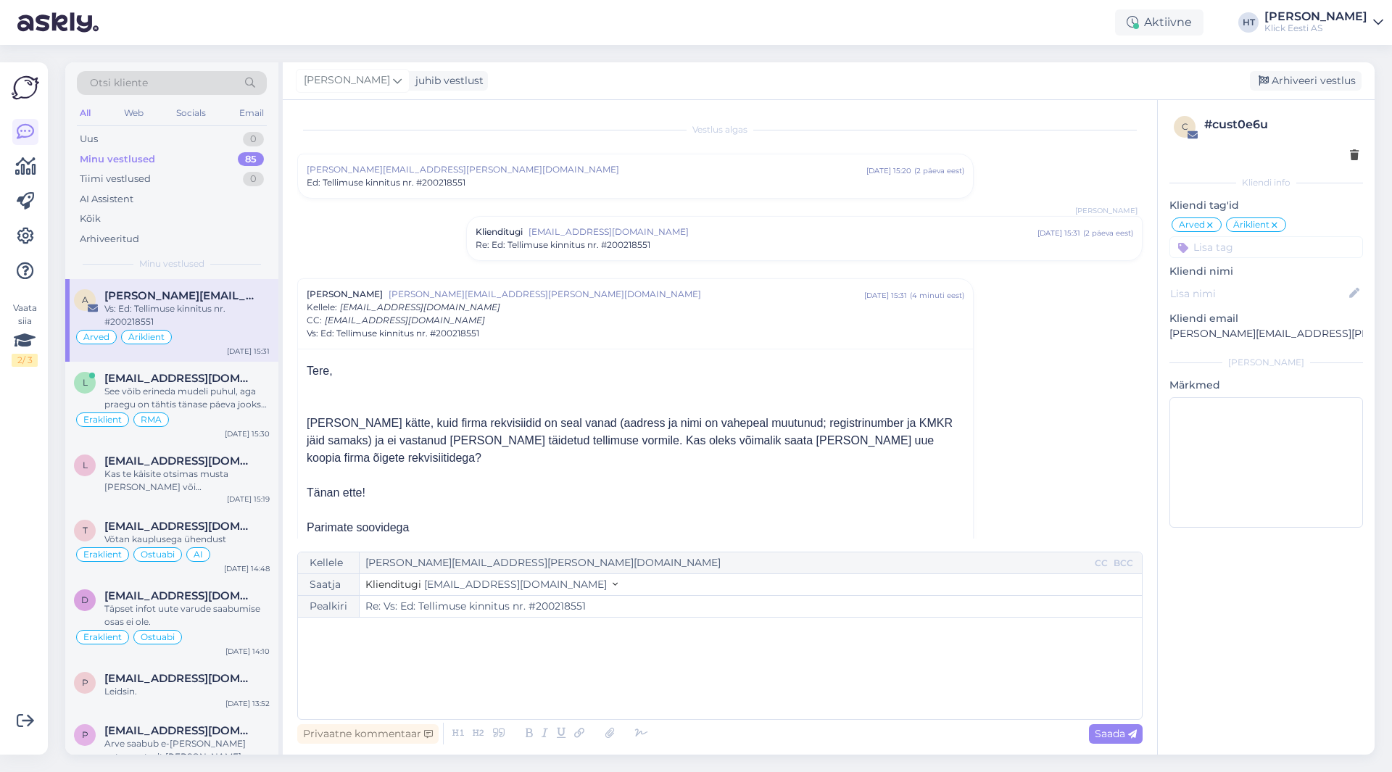
click at [410, 234] on div "Vestlus algas [EMAIL_ADDRESS][PERSON_NAME][DOMAIN_NAME] [DATE] 15:20 ( 2 päeva …" at bounding box center [726, 327] width 859 height 424
click at [15, 500] on div "Vaata siia 2 / 3" at bounding box center [26, 408] width 28 height 669
click at [22, 492] on div "Vaata siia 2 / 3" at bounding box center [26, 408] width 28 height 669
click at [34, 235] on link at bounding box center [25, 236] width 26 height 26
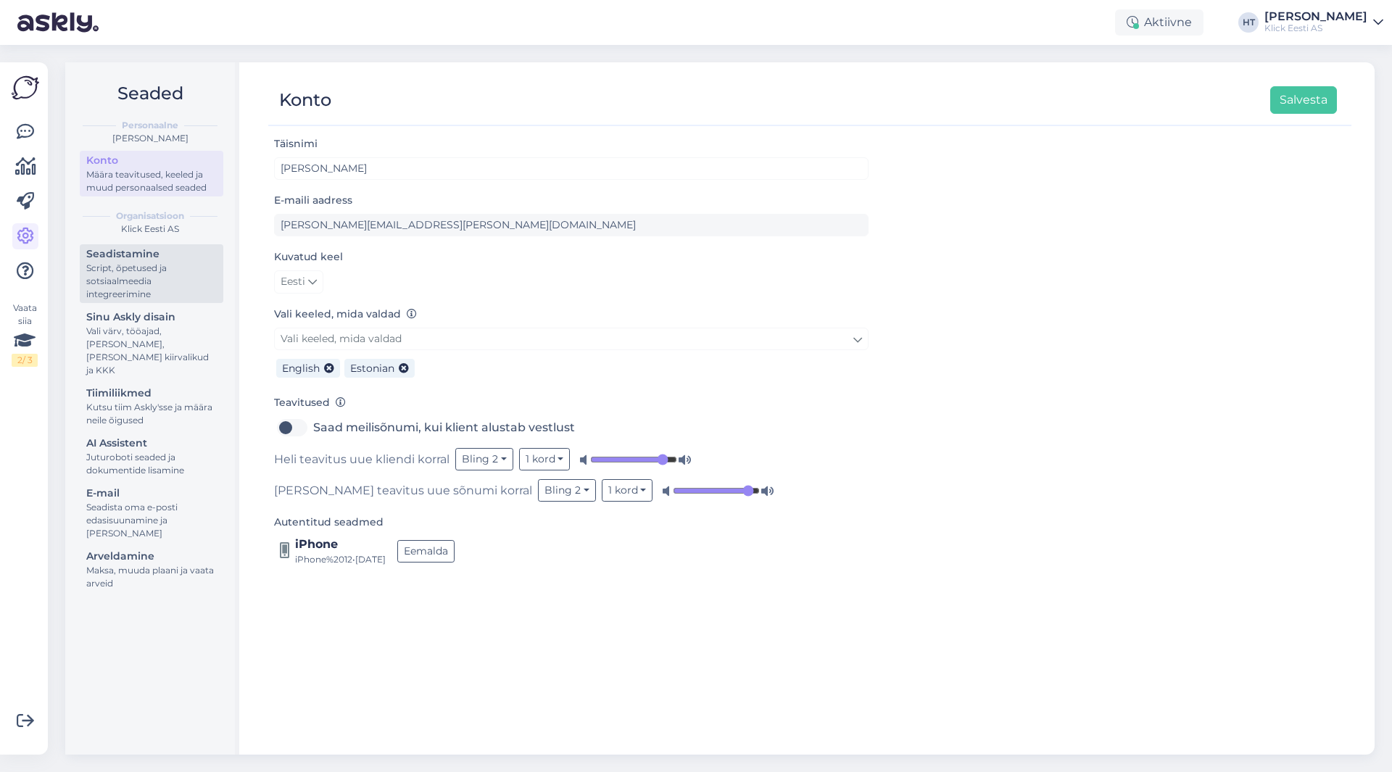
click at [173, 257] on div "Seadistamine" at bounding box center [151, 254] width 131 height 15
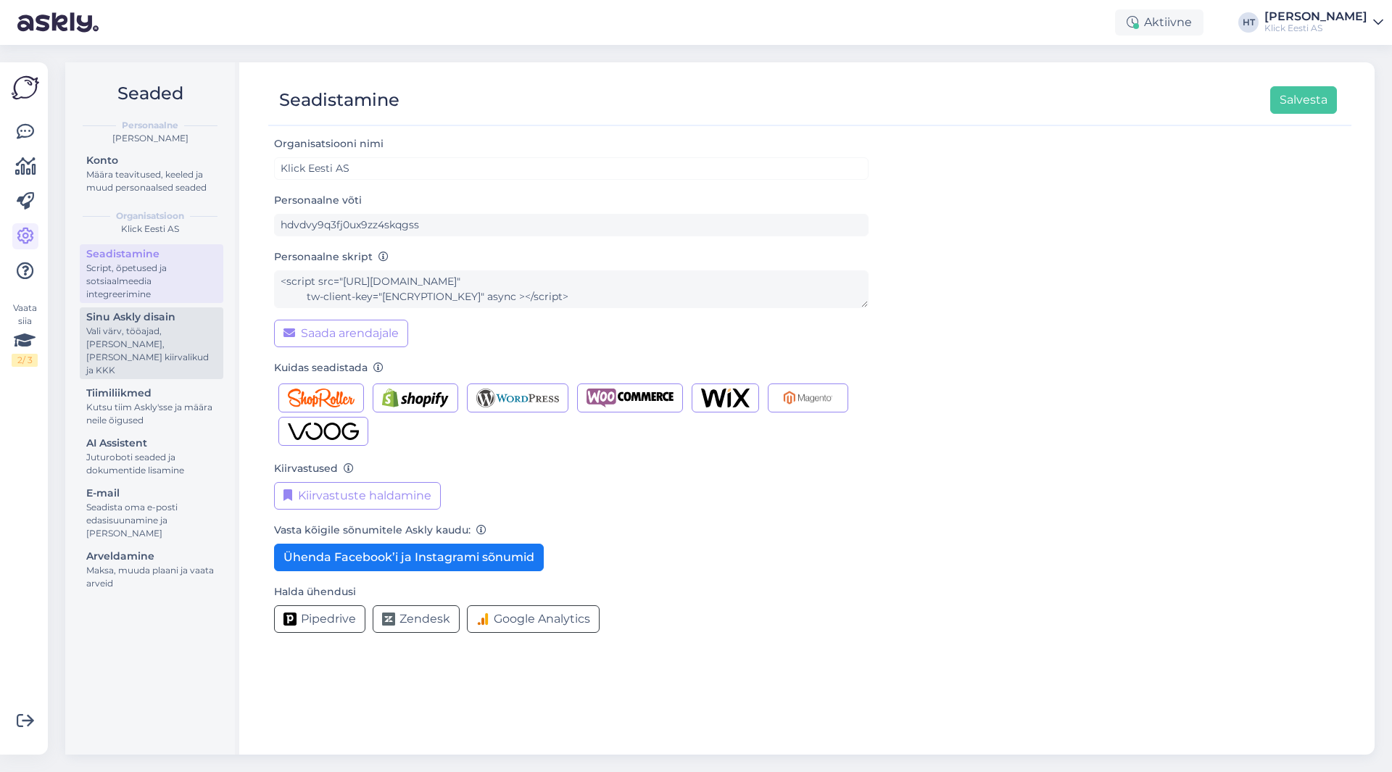
click at [173, 313] on div "Sinu Askly disain" at bounding box center [151, 317] width 131 height 15
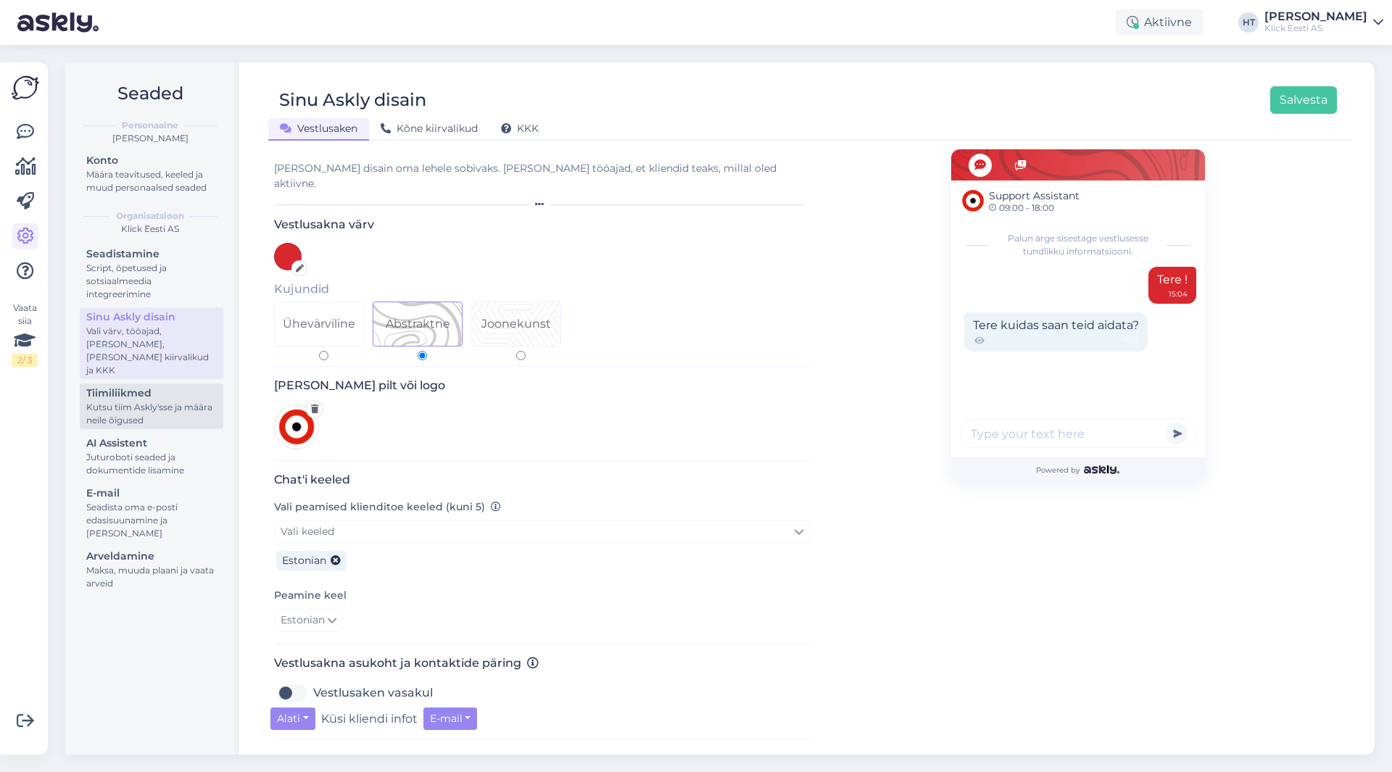
click at [158, 401] on div "Kutsu tiim Askly'sse ja määra neile õigused" at bounding box center [151, 414] width 131 height 26
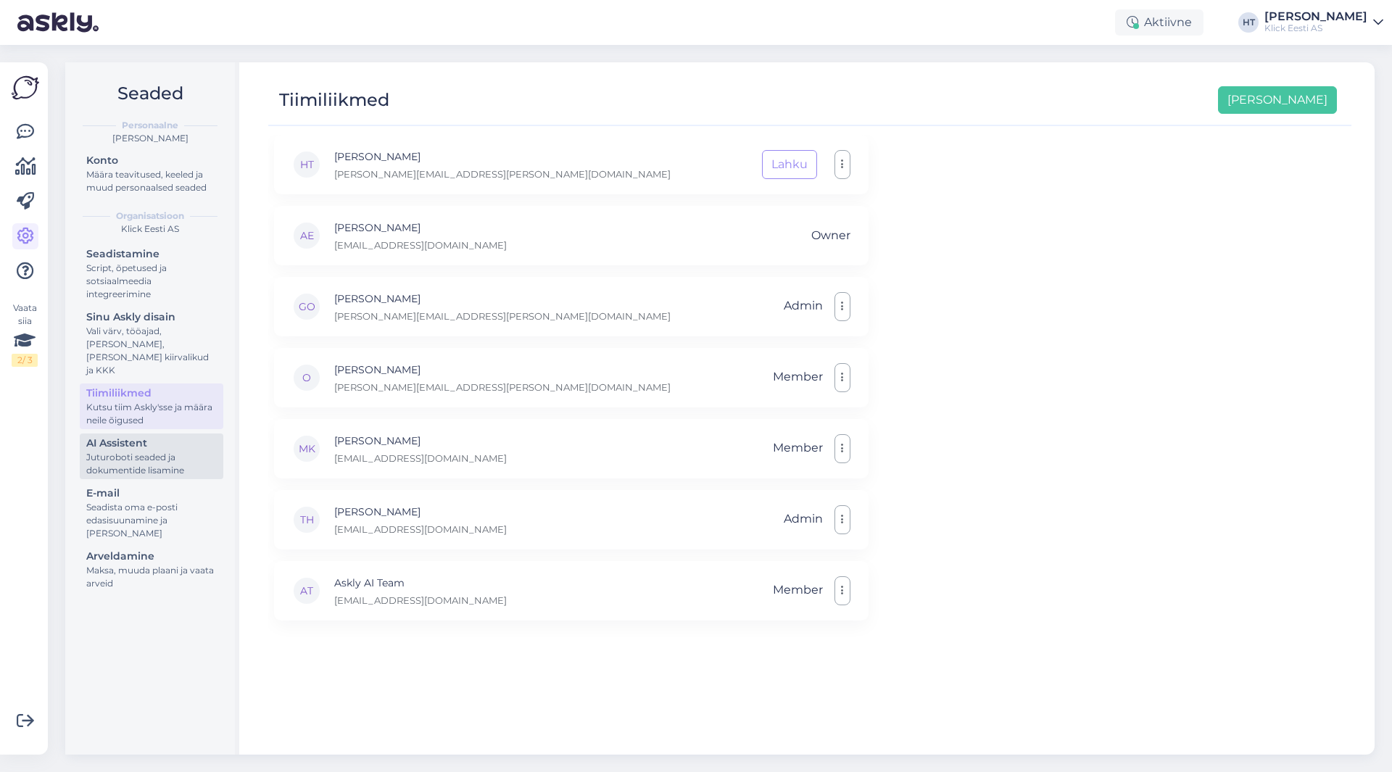
click at [144, 451] on div "Juturoboti seaded ja dokumentide lisamine" at bounding box center [151, 464] width 131 height 26
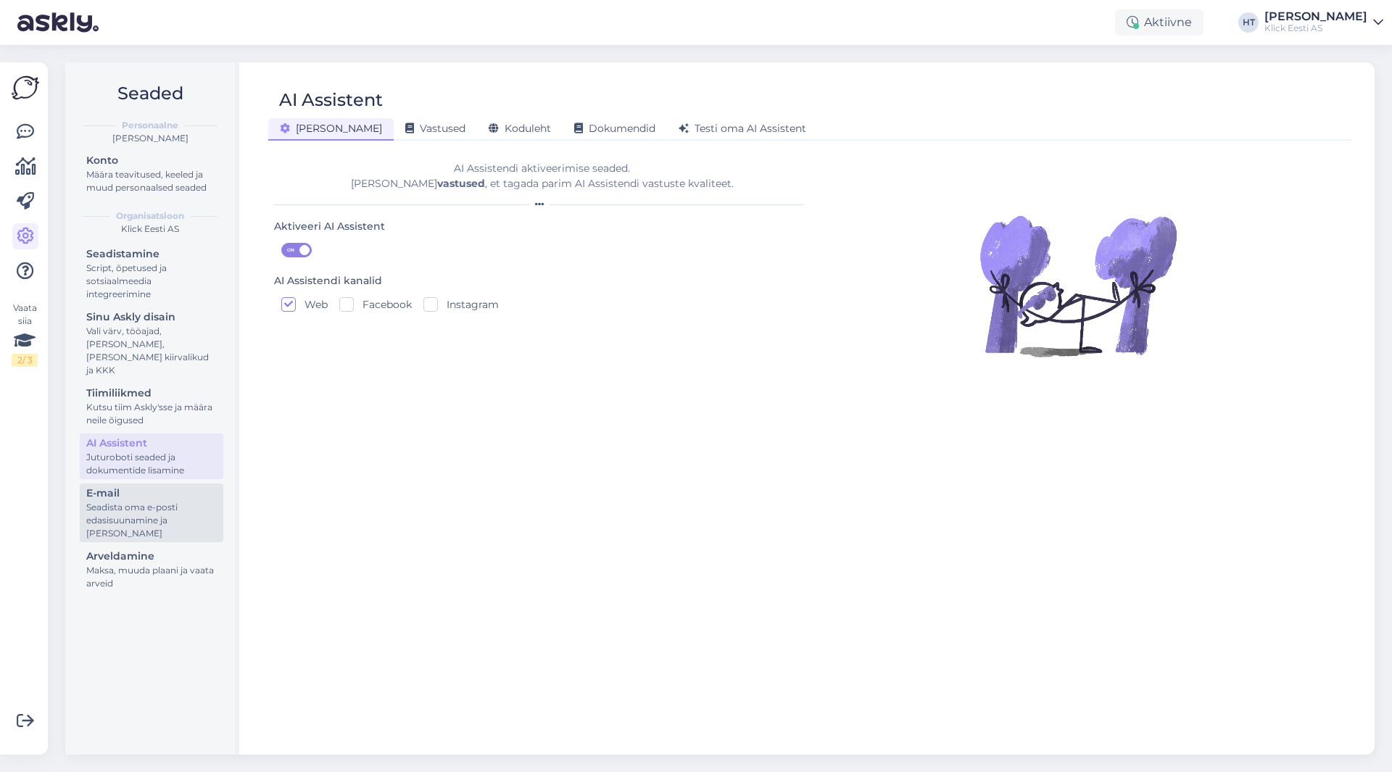
click at [173, 501] on div "Seadista oma e-posti edasisuunamine ja [PERSON_NAME]" at bounding box center [151, 520] width 131 height 39
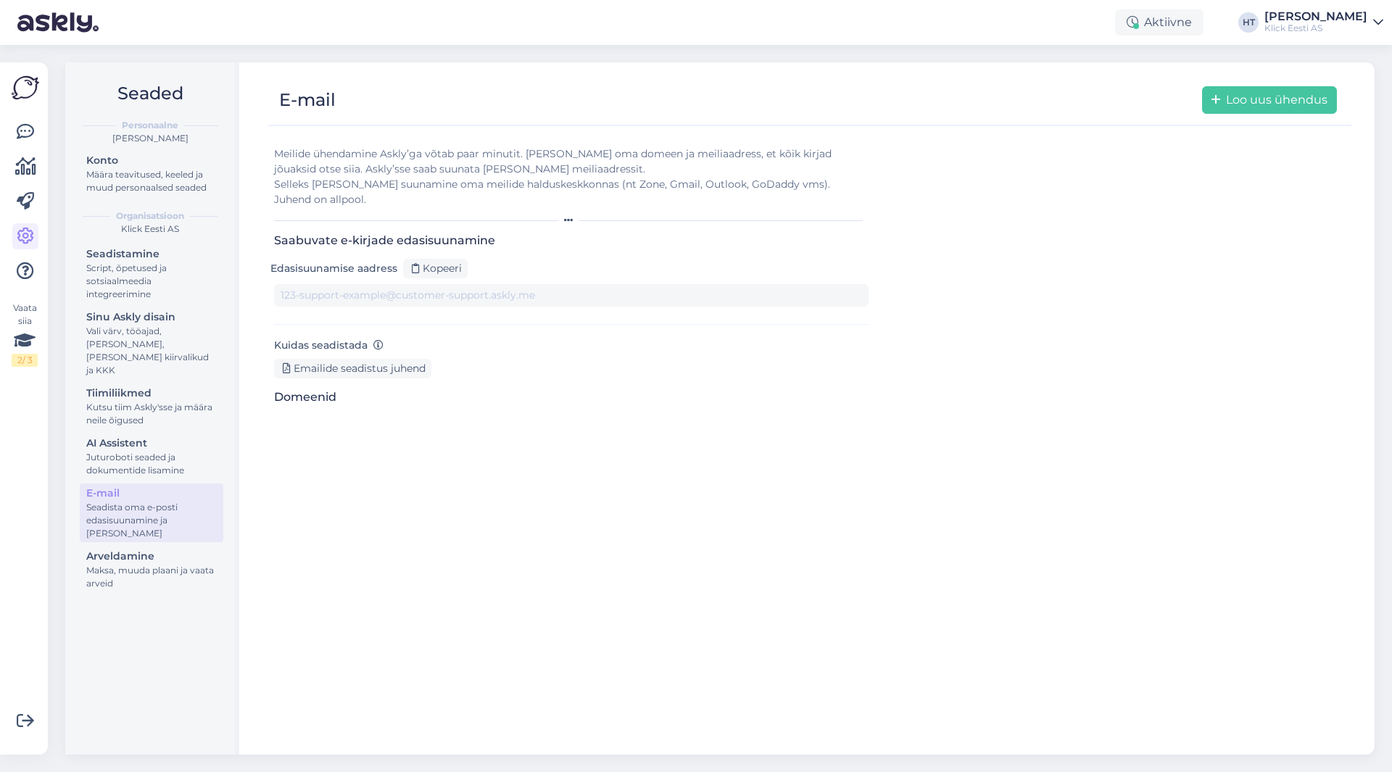
type input "[EMAIL_ADDRESS][DOMAIN_NAME][DOMAIN_NAME]"
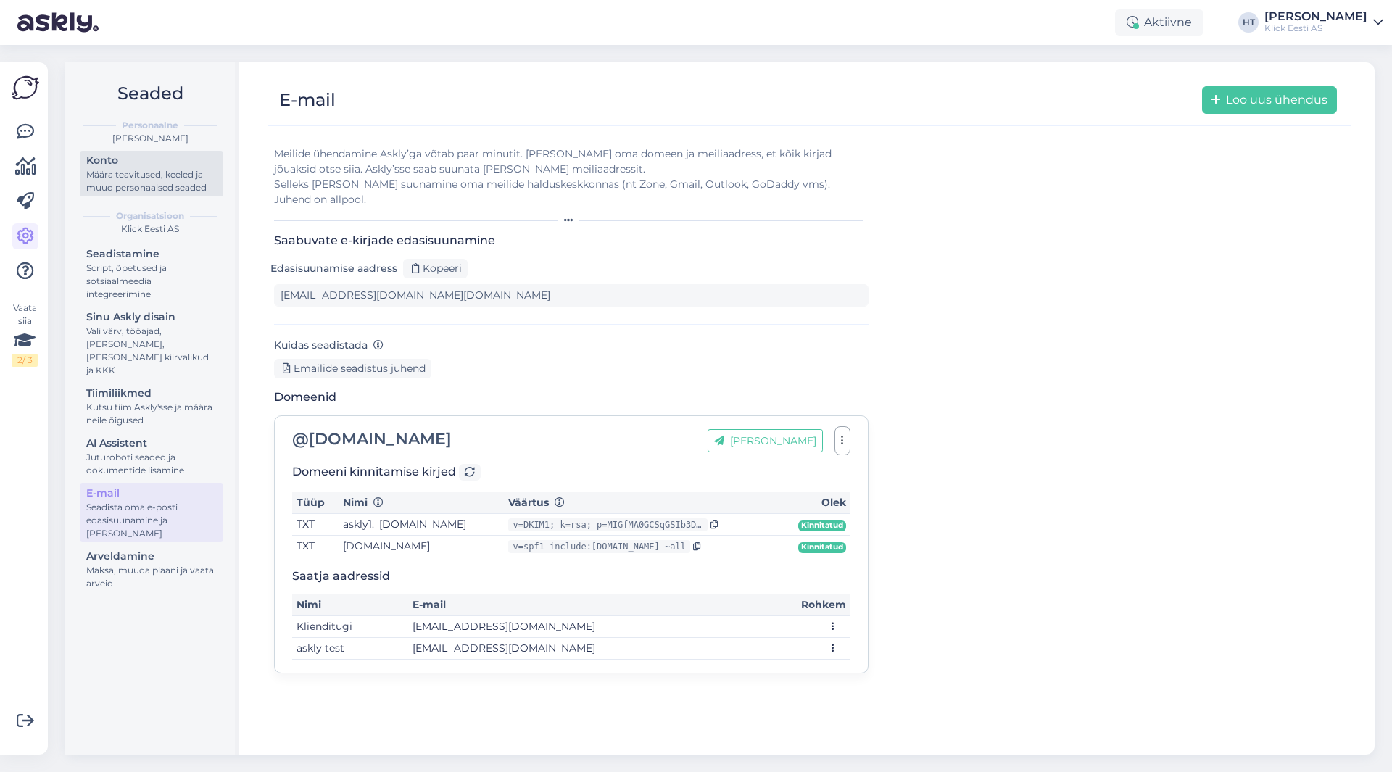
click at [191, 186] on div "Määra teavitused, keeled ja muud personaalsed seaded" at bounding box center [151, 181] width 131 height 26
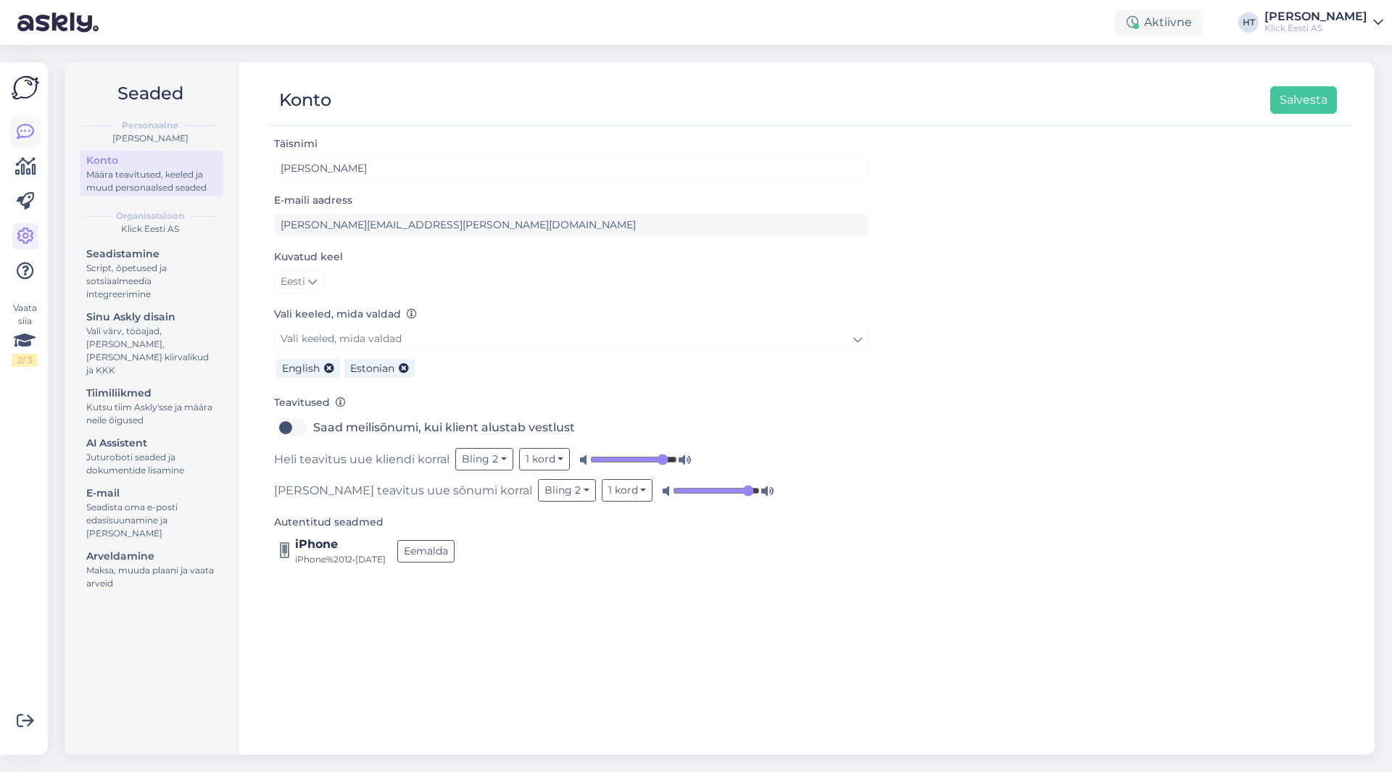
click at [24, 139] on icon at bounding box center [25, 131] width 17 height 17
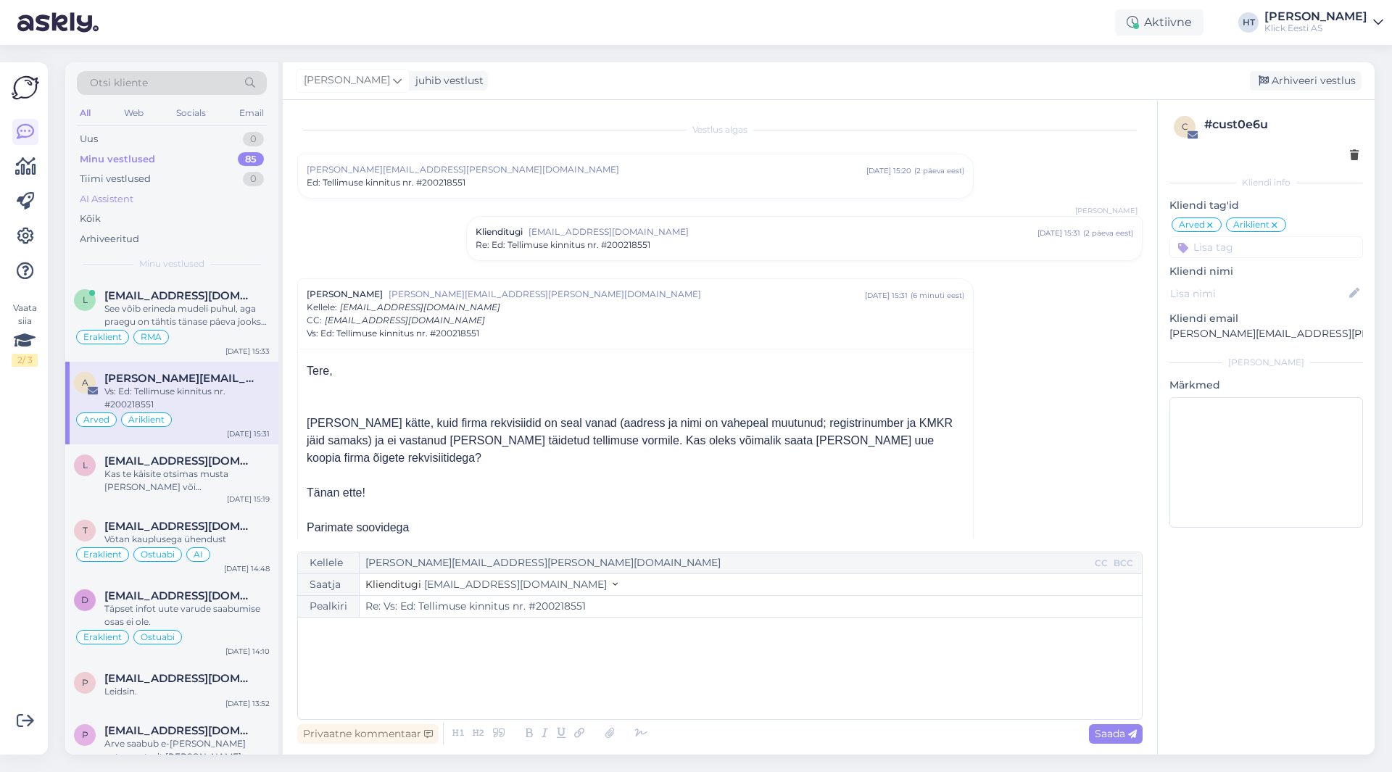
scroll to position [164, 0]
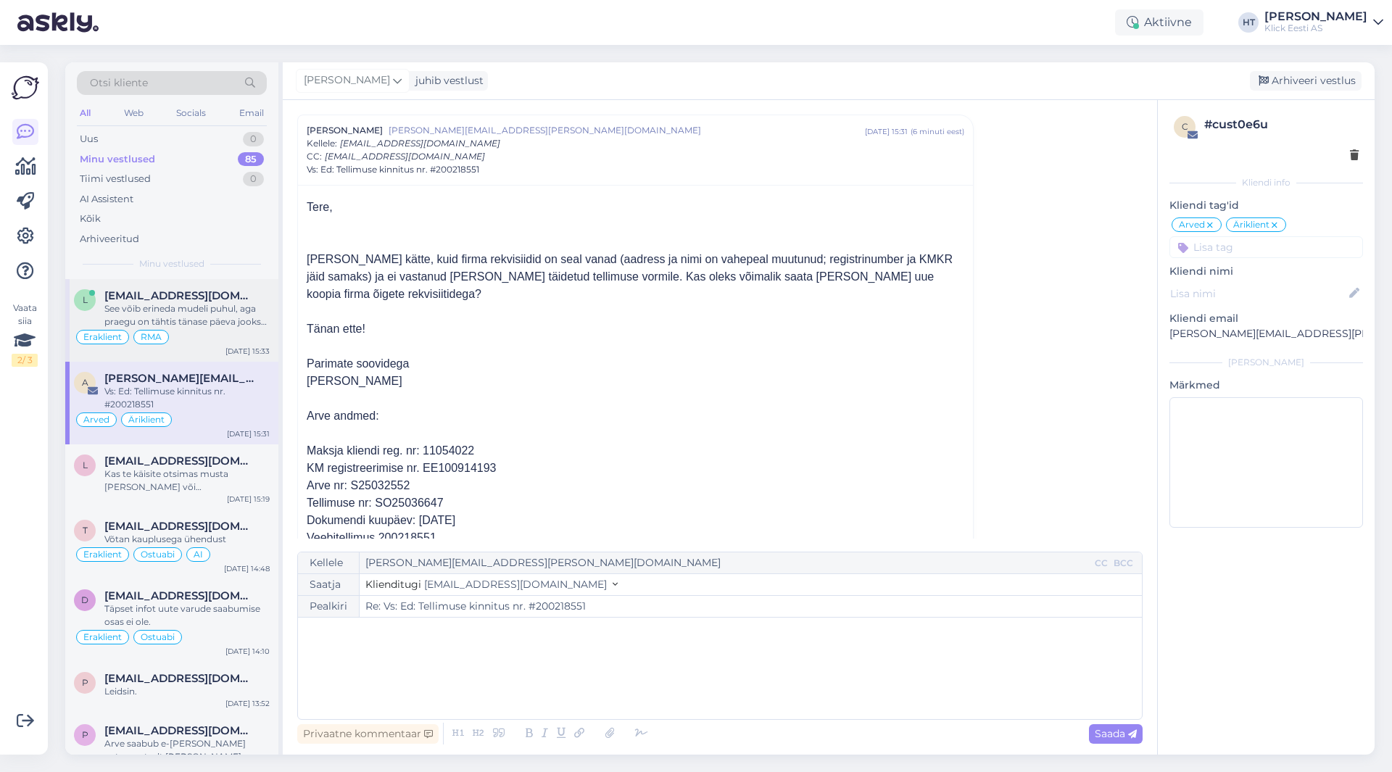
click at [218, 305] on div "See võib erineda mudeli puhul, aga praegu on tähtis tänase päeva jooksul arvuti…" at bounding box center [186, 315] width 165 height 26
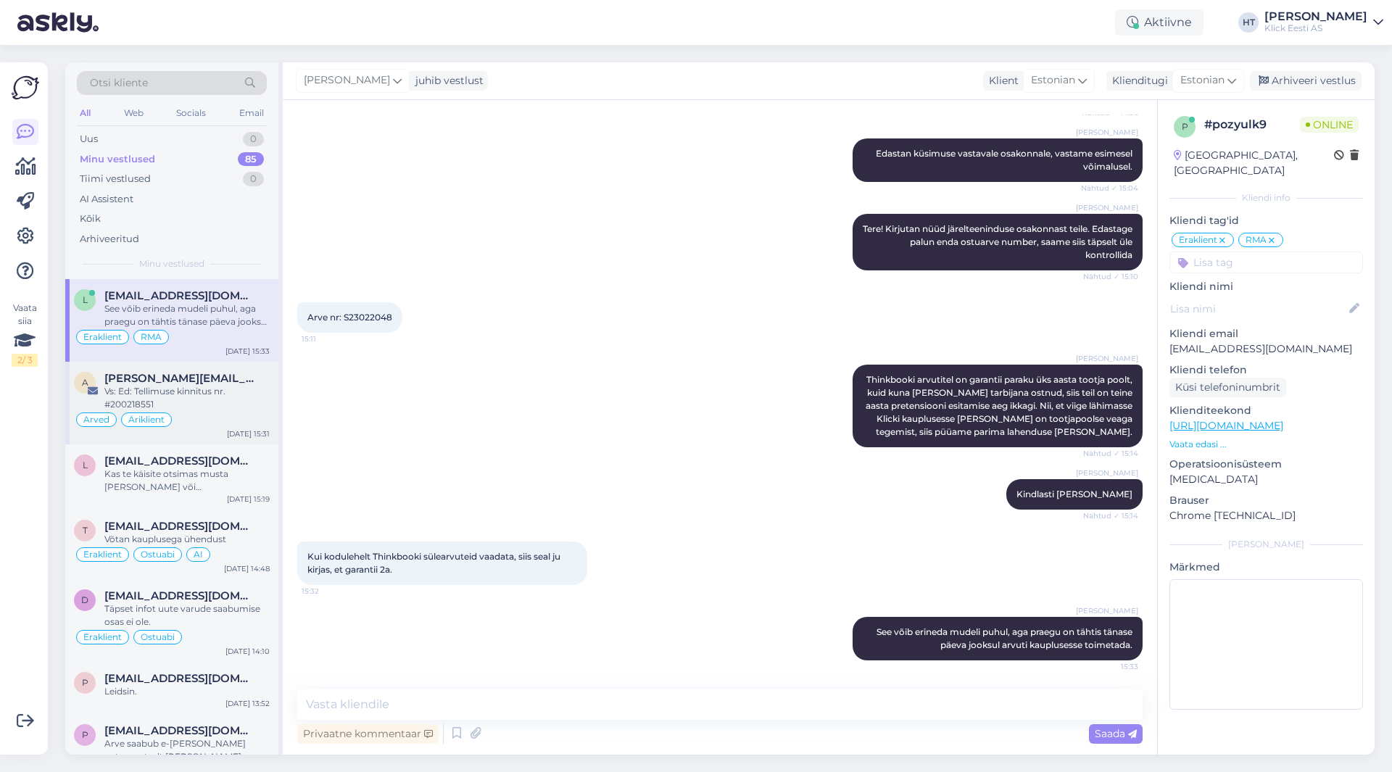
click at [183, 394] on div "Vs: Ed: Tellimuse kinnitus nr. #200218551" at bounding box center [186, 398] width 165 height 26
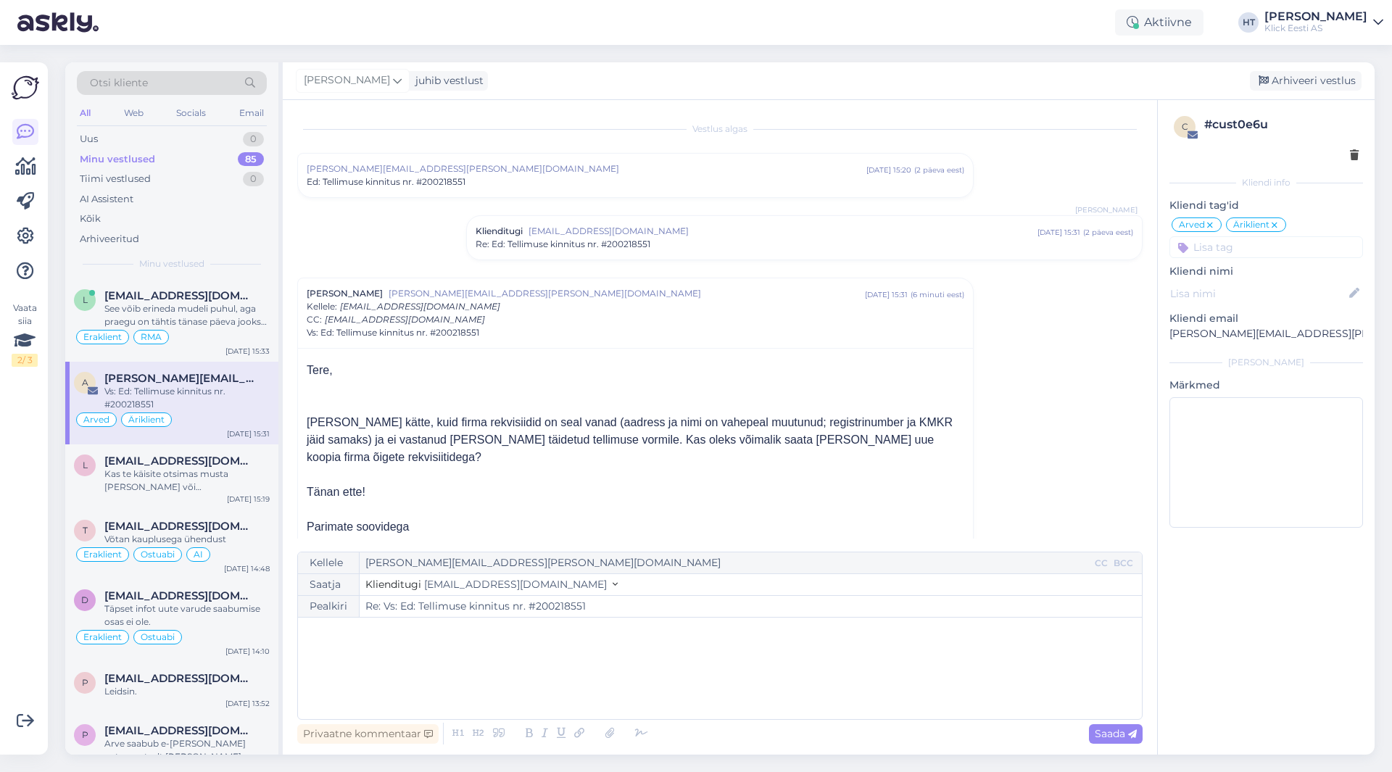
scroll to position [0, 0]
click at [172, 481] on div "Kas te käisite otsimas musta [PERSON_NAME] või [PERSON_NAME] teist [PERSON_NAME…" at bounding box center [186, 481] width 165 height 26
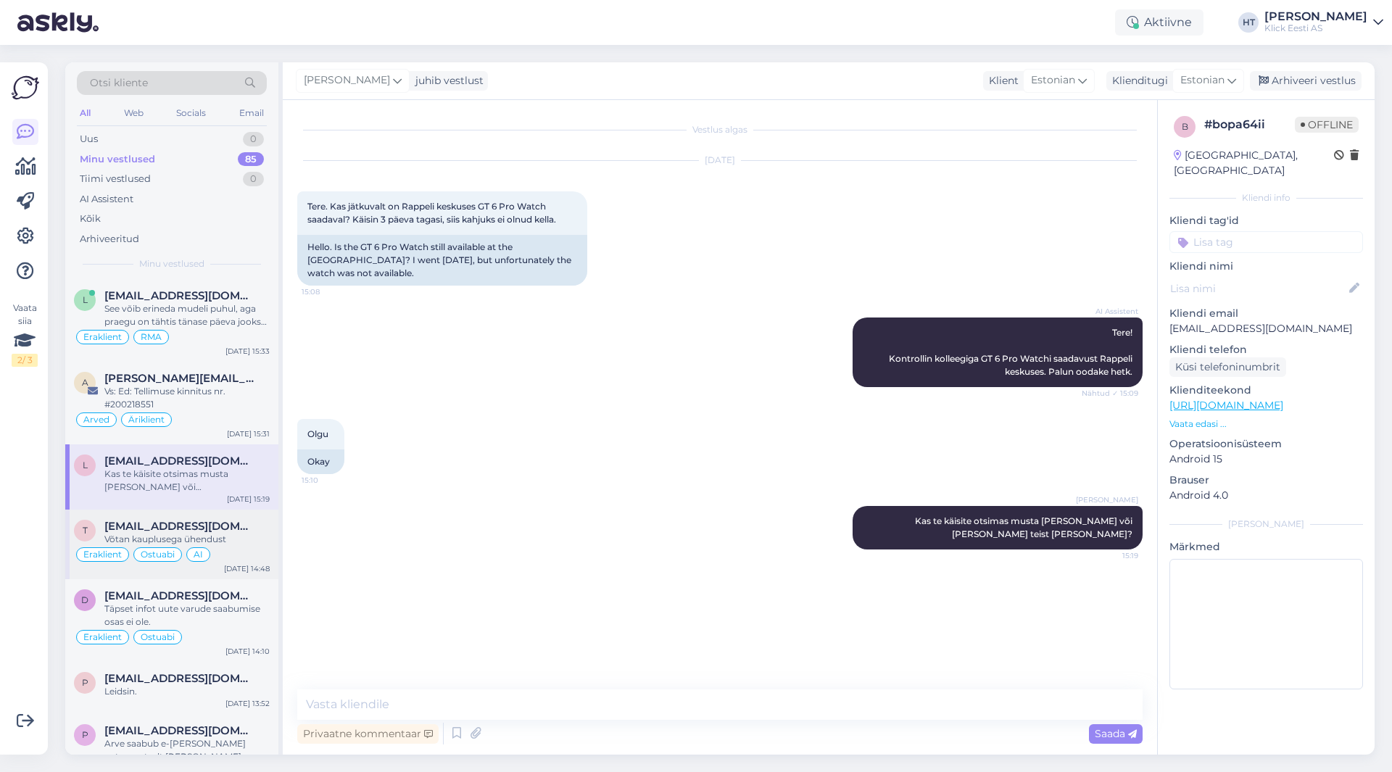
click at [229, 534] on div "Võtan kauplusega ühendust" at bounding box center [186, 539] width 165 height 13
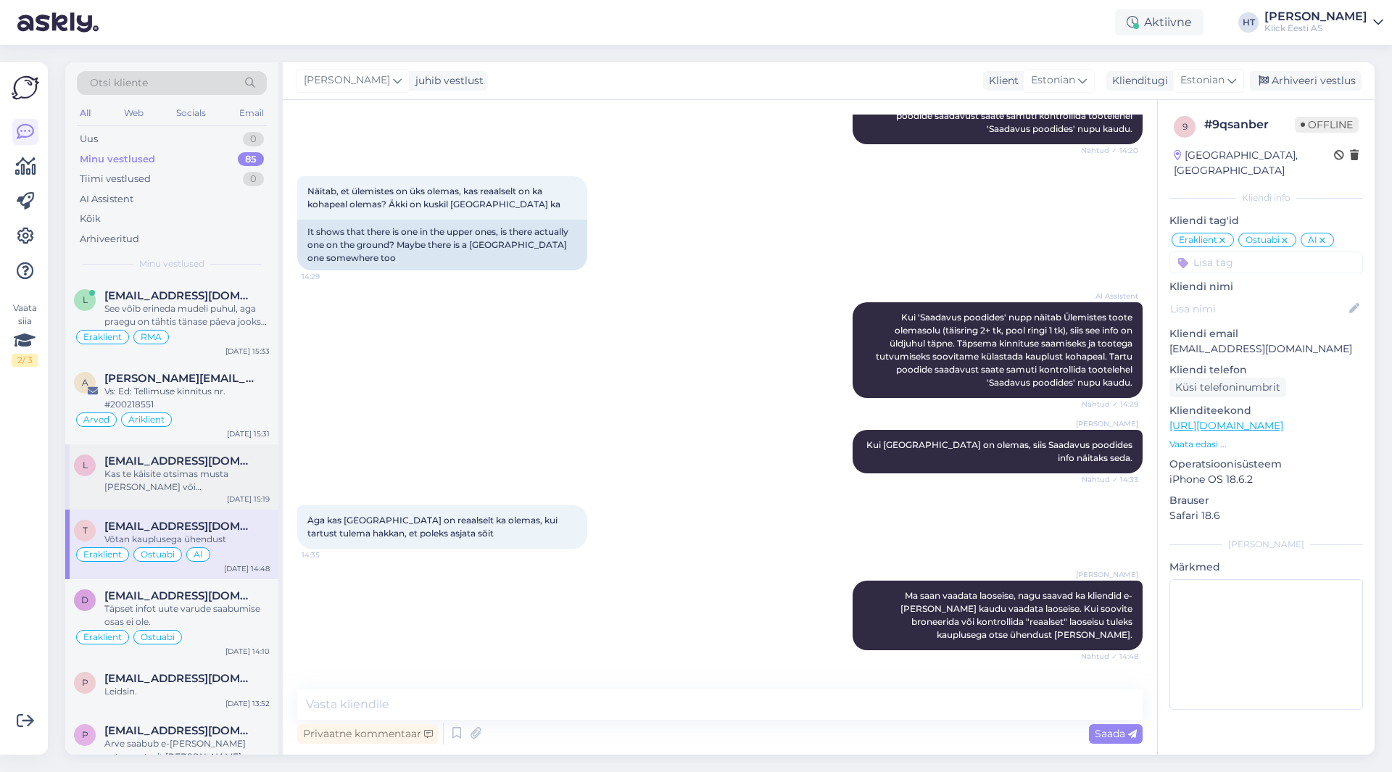
click at [222, 474] on div "Kas te käisite otsimas musta [PERSON_NAME] või [PERSON_NAME] teist [PERSON_NAME…" at bounding box center [186, 481] width 165 height 26
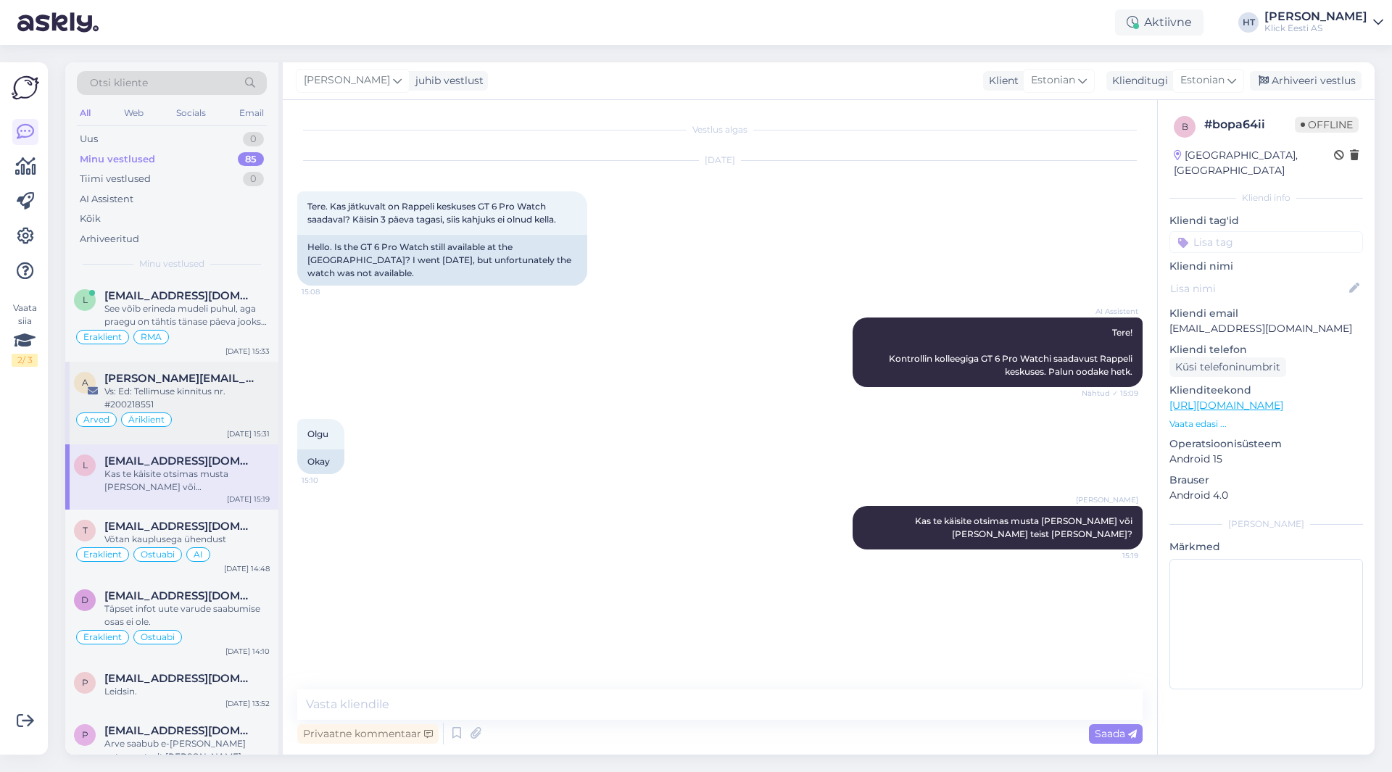
click at [224, 394] on div "Vs: Ed: Tellimuse kinnitus nr. #200218551" at bounding box center [186, 398] width 165 height 26
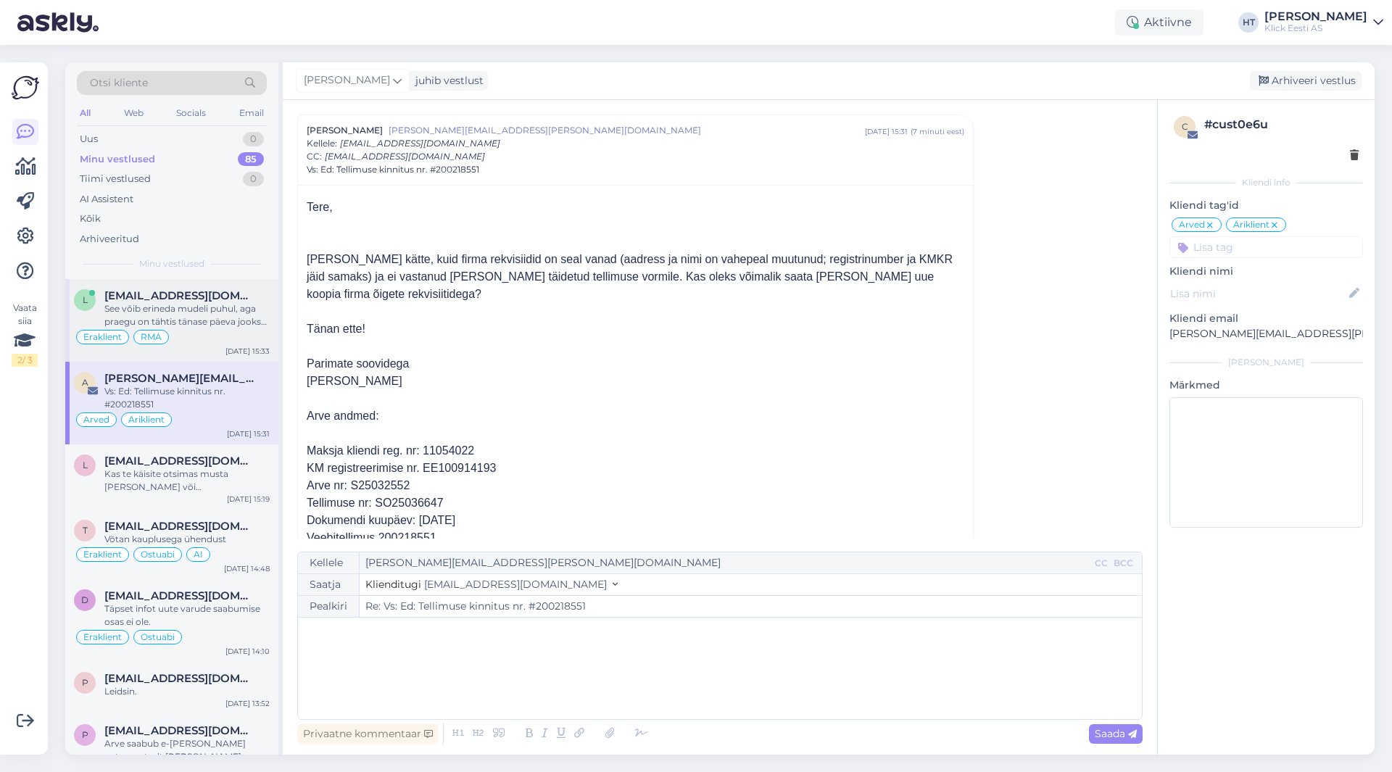
click at [228, 329] on div "Eraklient RMA" at bounding box center [172, 336] width 196 height 17
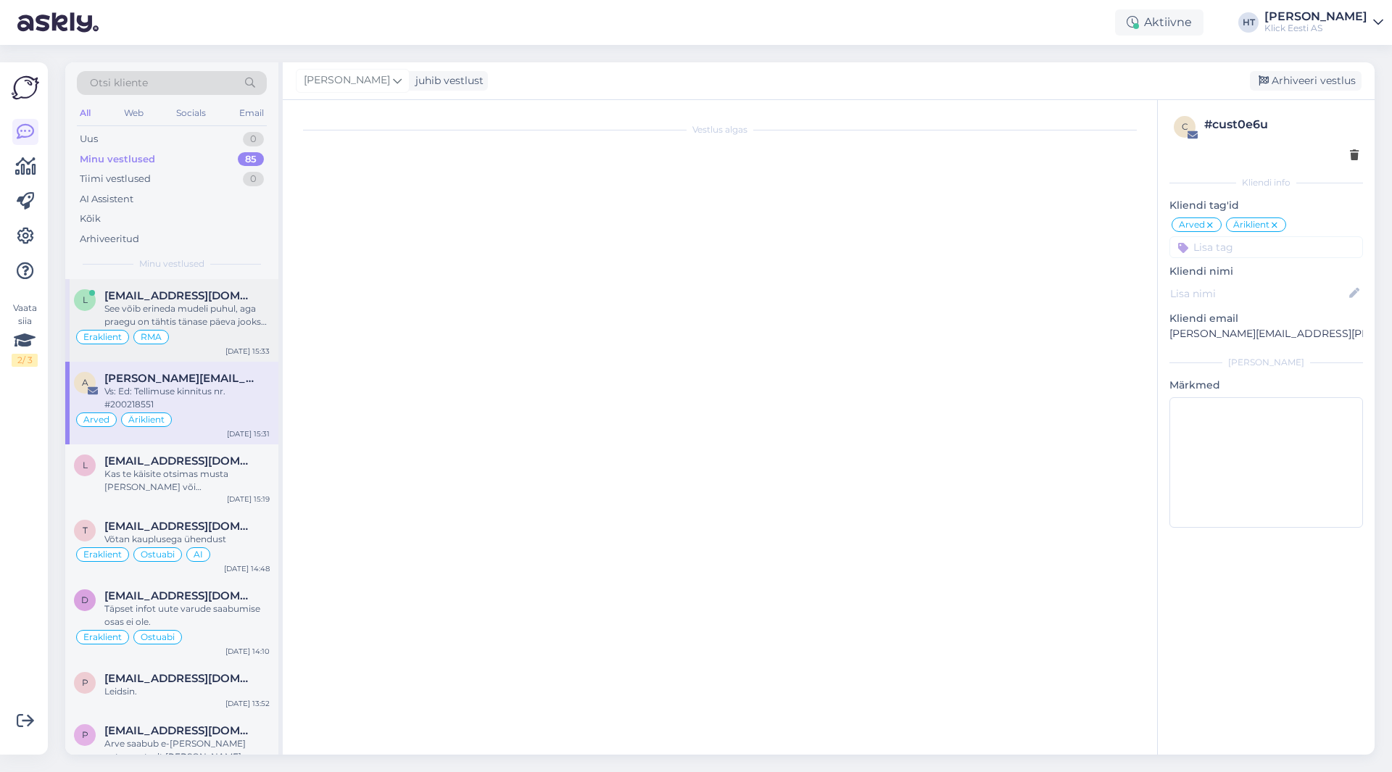
scroll to position [294, 0]
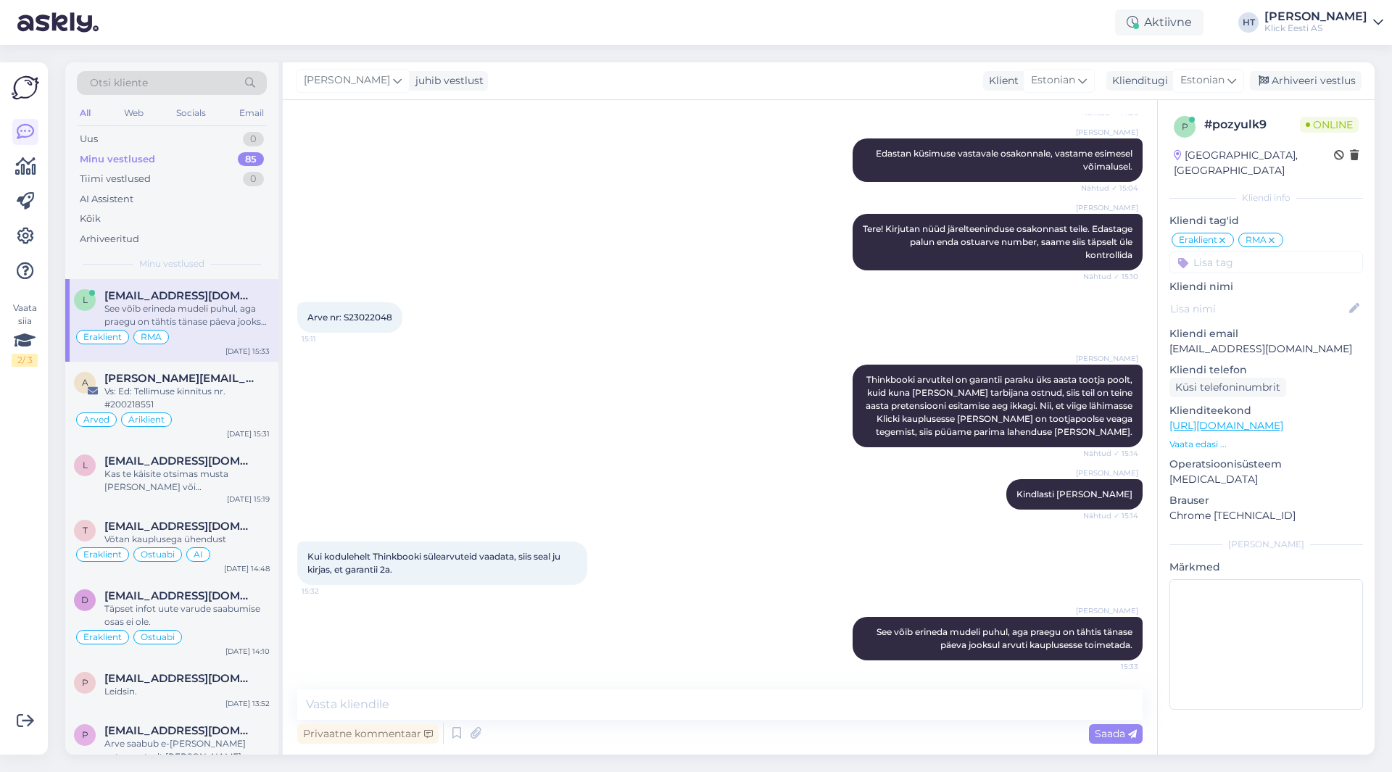
click at [628, 337] on div "Arve nr: S23022048 15:11" at bounding box center [720, 317] width 846 height 62
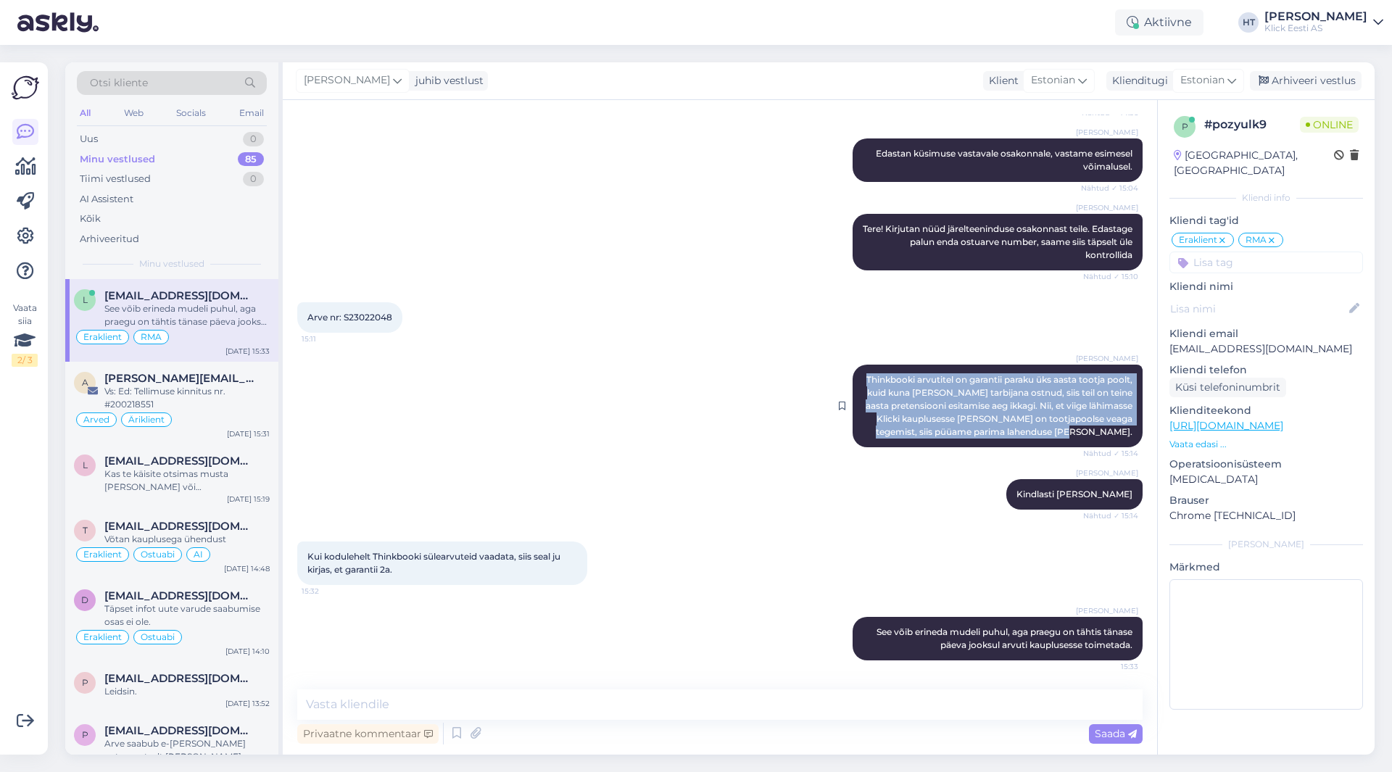
drag, startPoint x: 856, startPoint y: 376, endPoint x: 1122, endPoint y: 431, distance: 271.1
click at [1122, 431] on div "[PERSON_NAME] Thinkbooki arvutitel on garantii paraku üks aasta tootja poolt, k…" at bounding box center [998, 406] width 290 height 83
drag, startPoint x: 1123, startPoint y: 431, endPoint x: 879, endPoint y: 377, distance: 249.5
click at [879, 377] on div "[PERSON_NAME] Thinkbooki arvutitel on garantii paraku üks aasta tootja poolt, k…" at bounding box center [998, 406] width 290 height 83
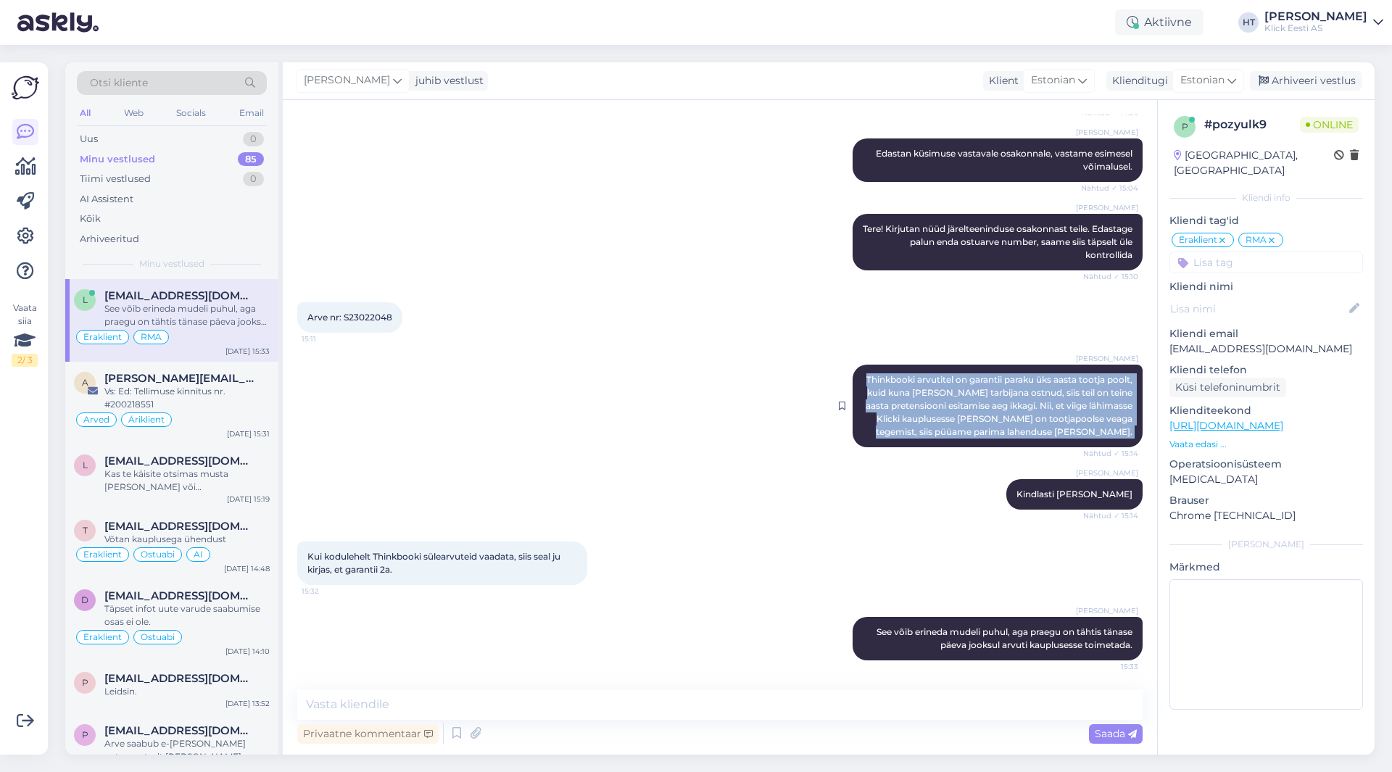
click at [879, 377] on span "Thinkbooki arvutitel on garantii paraku üks aasta tootja poolt, kuid kuna [PERS…" at bounding box center [1000, 405] width 269 height 63
drag, startPoint x: 879, startPoint y: 377, endPoint x: 1130, endPoint y: 431, distance: 257.3
click at [1134, 432] on div "Vestlus algas [DATE] Tere! Kui sülearvuti sai ostetud täpselt tänasel kuupäeval…" at bounding box center [726, 396] width 859 height 562
click at [1128, 431] on div "[PERSON_NAME] Thinkbooki arvutitel on garantii paraku üks aasta tootja poolt, k…" at bounding box center [998, 406] width 290 height 83
drag, startPoint x: 1128, startPoint y: 432, endPoint x: 859, endPoint y: 376, distance: 274.9
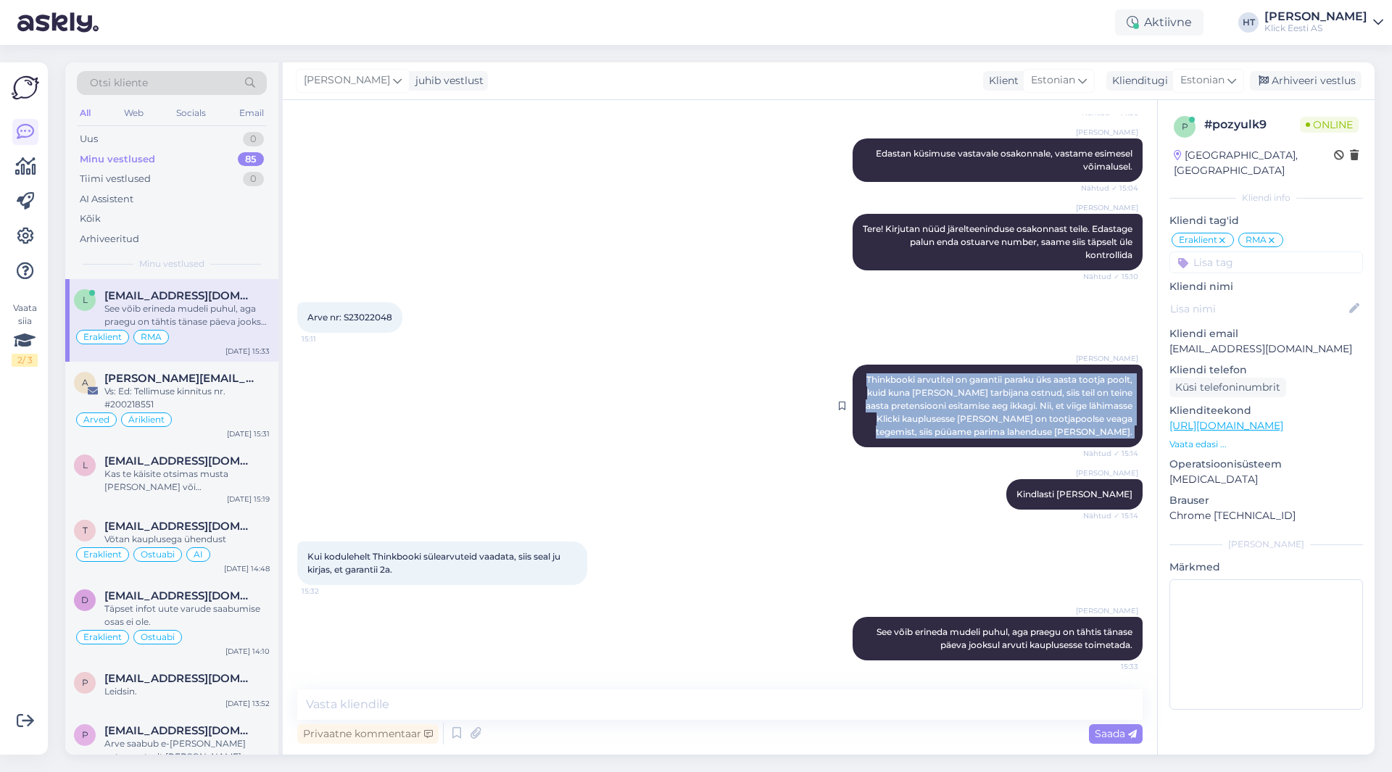
click at [859, 376] on div "[PERSON_NAME] Thinkbooki arvutitel on garantii paraku üks aasta tootja poolt, k…" at bounding box center [998, 406] width 290 height 83
drag, startPoint x: 880, startPoint y: 379, endPoint x: 1132, endPoint y: 437, distance: 258.2
click at [1132, 437] on div "Vestlus algas [DATE] Tere! Kui sülearvuti sai ostetud täpselt tänasel kuupäeval…" at bounding box center [726, 396] width 859 height 562
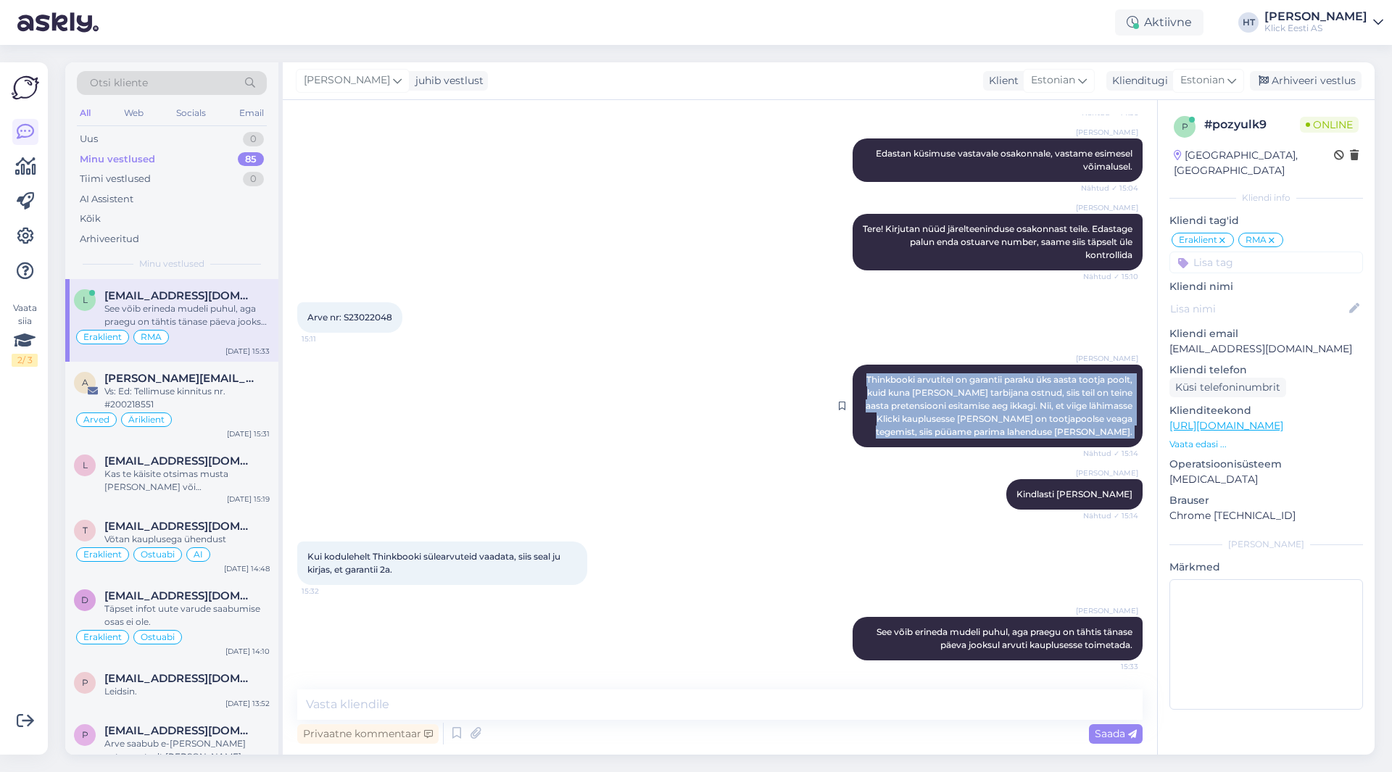
drag, startPoint x: 1112, startPoint y: 433, endPoint x: 875, endPoint y: 379, distance: 243.1
click at [875, 379] on div "[PERSON_NAME] Thinkbooki arvutitel on garantii paraku üks aasta tootja poolt, k…" at bounding box center [998, 406] width 290 height 83
drag, startPoint x: 874, startPoint y: 375, endPoint x: 1129, endPoint y: 435, distance: 262.2
click at [1129, 435] on div "[PERSON_NAME] Thinkbooki arvutitel on garantii paraku üks aasta tootja poolt, k…" at bounding box center [998, 406] width 290 height 83
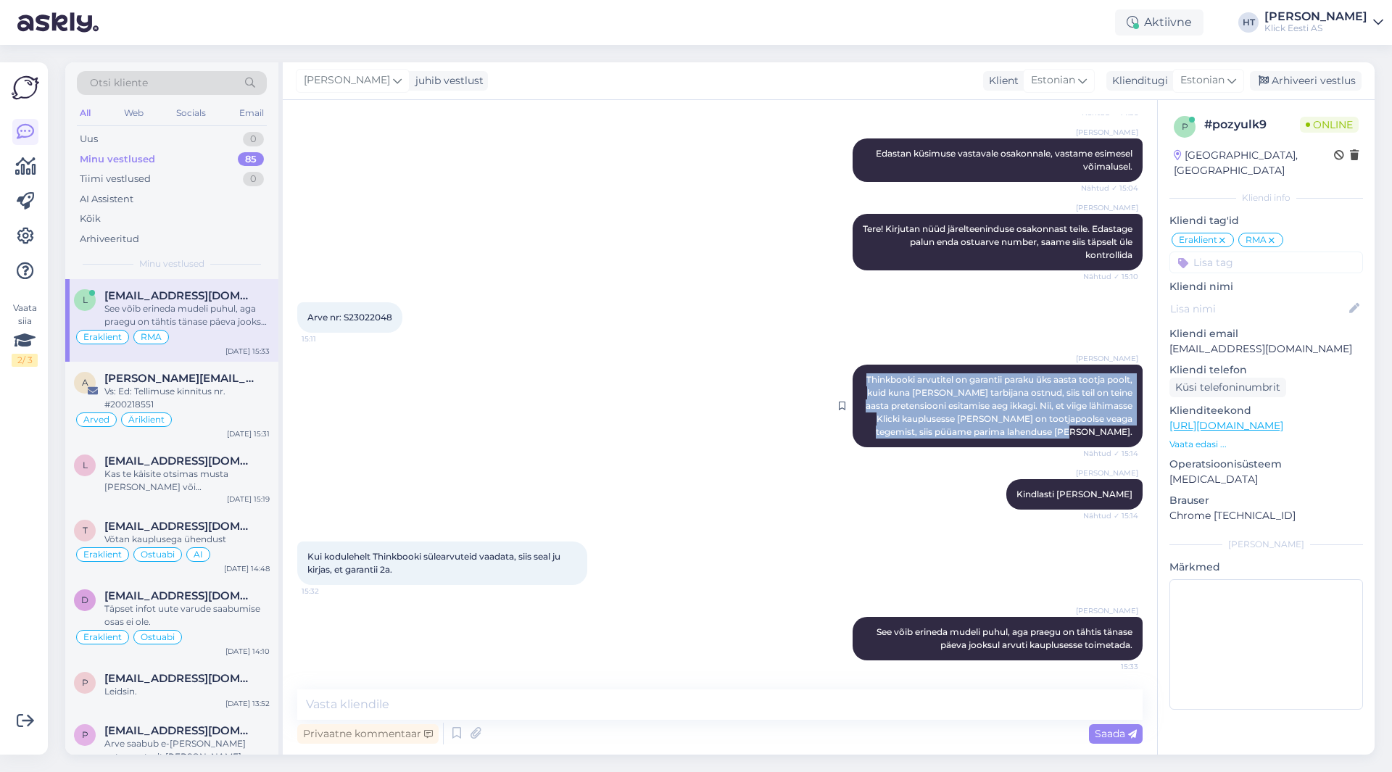
click at [1129, 435] on div "[PERSON_NAME] Thinkbooki arvutitel on garantii paraku üks aasta tootja poolt, k…" at bounding box center [998, 406] width 290 height 83
drag, startPoint x: 1129, startPoint y: 435, endPoint x: 859, endPoint y: 369, distance: 277.7
click at [859, 369] on div "[PERSON_NAME] Thinkbooki arvutitel on garantii paraku üks aasta tootja poolt, k…" at bounding box center [998, 406] width 290 height 83
drag, startPoint x: 859, startPoint y: 369, endPoint x: 1123, endPoint y: 433, distance: 271.6
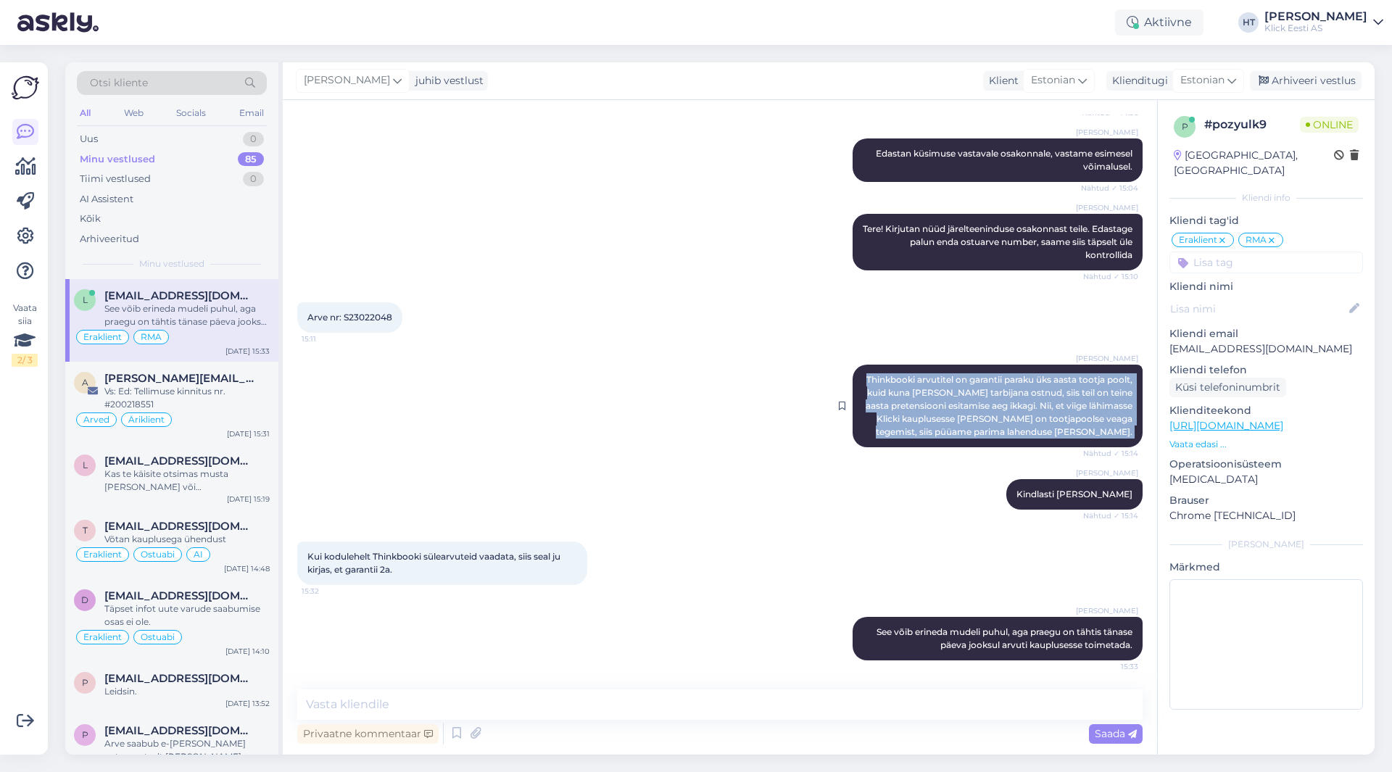
click at [1123, 433] on div "[PERSON_NAME] Thinkbooki arvutitel on garantii paraku üks aasta tootja poolt, k…" at bounding box center [998, 406] width 290 height 83
drag, startPoint x: 1125, startPoint y: 435, endPoint x: 864, endPoint y: 374, distance: 268.1
click at [864, 374] on div "[PERSON_NAME] Thinkbooki arvutitel on garantii paraku üks aasta tootja poolt, k…" at bounding box center [998, 406] width 290 height 83
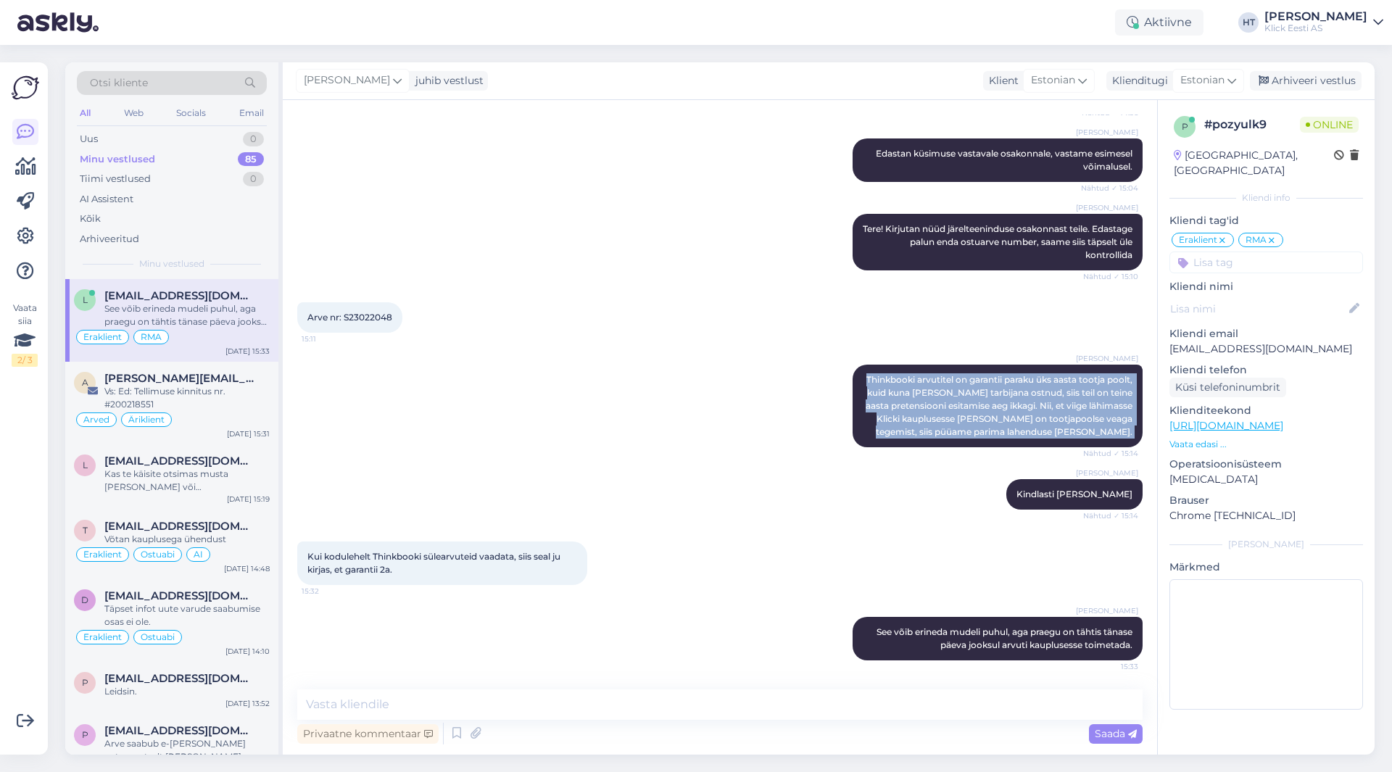
drag, startPoint x: 864, startPoint y: 374, endPoint x: 1132, endPoint y: 431, distance: 274.3
click at [1132, 431] on div "Vestlus algas [DATE] Tere! Kui sülearvuti sai ostetud täpselt tänasel kuupäeval…" at bounding box center [726, 396] width 859 height 562
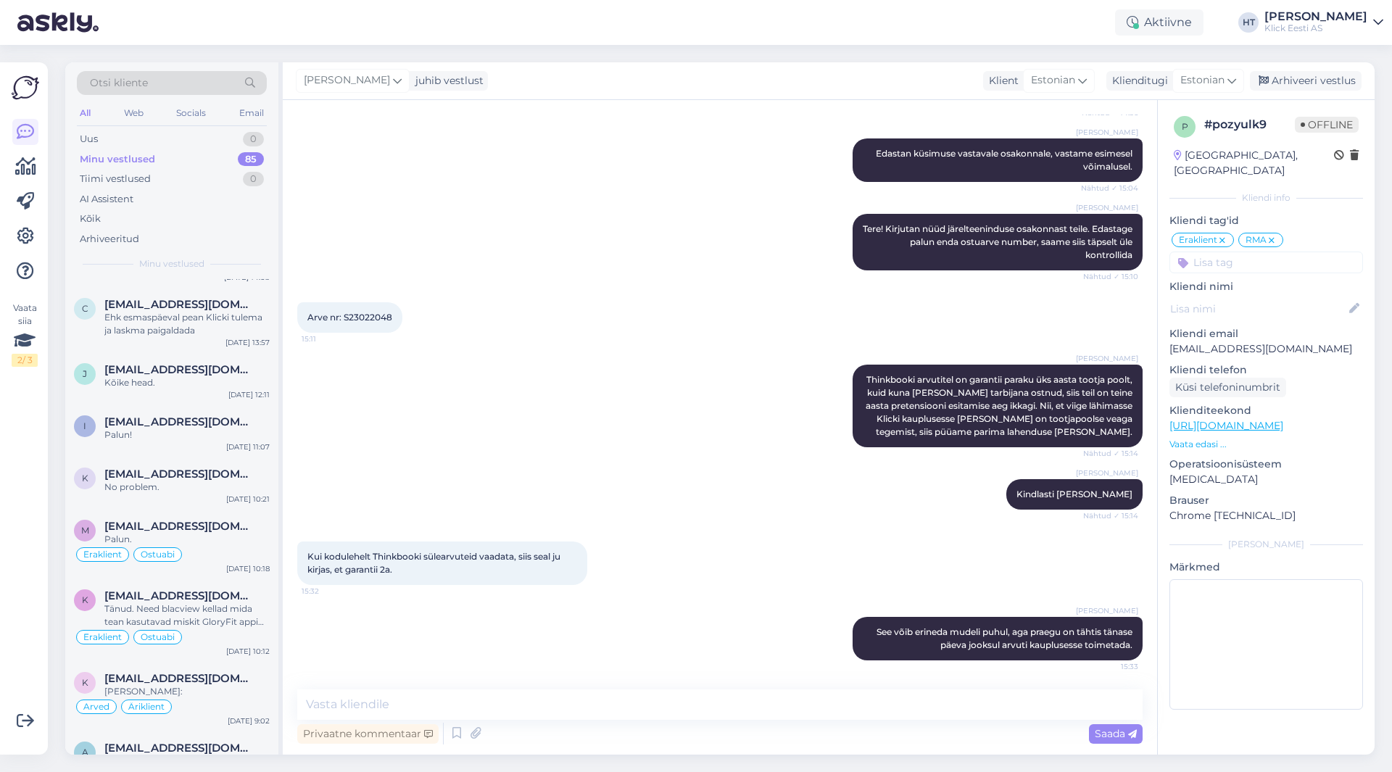
scroll to position [1916, 0]
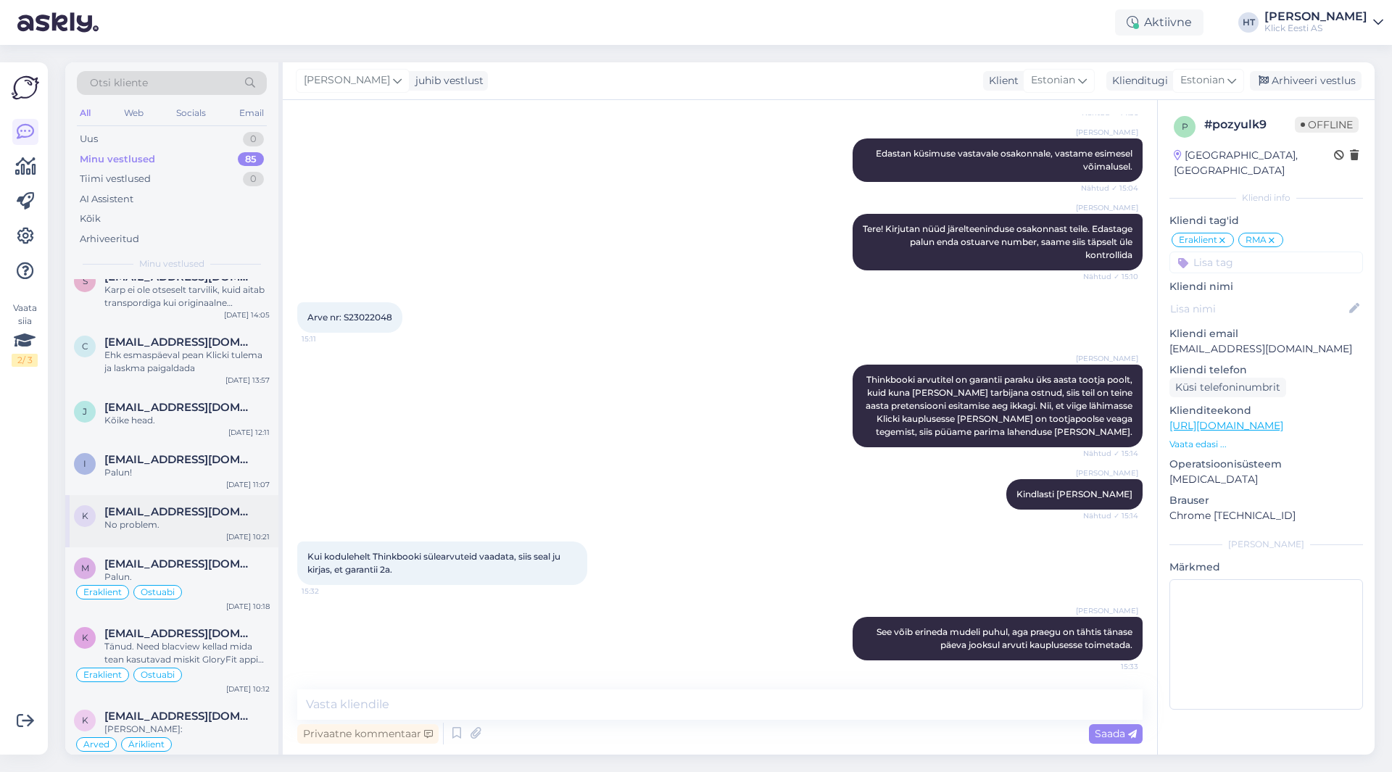
click at [195, 527] on div "No problem." at bounding box center [186, 524] width 165 height 13
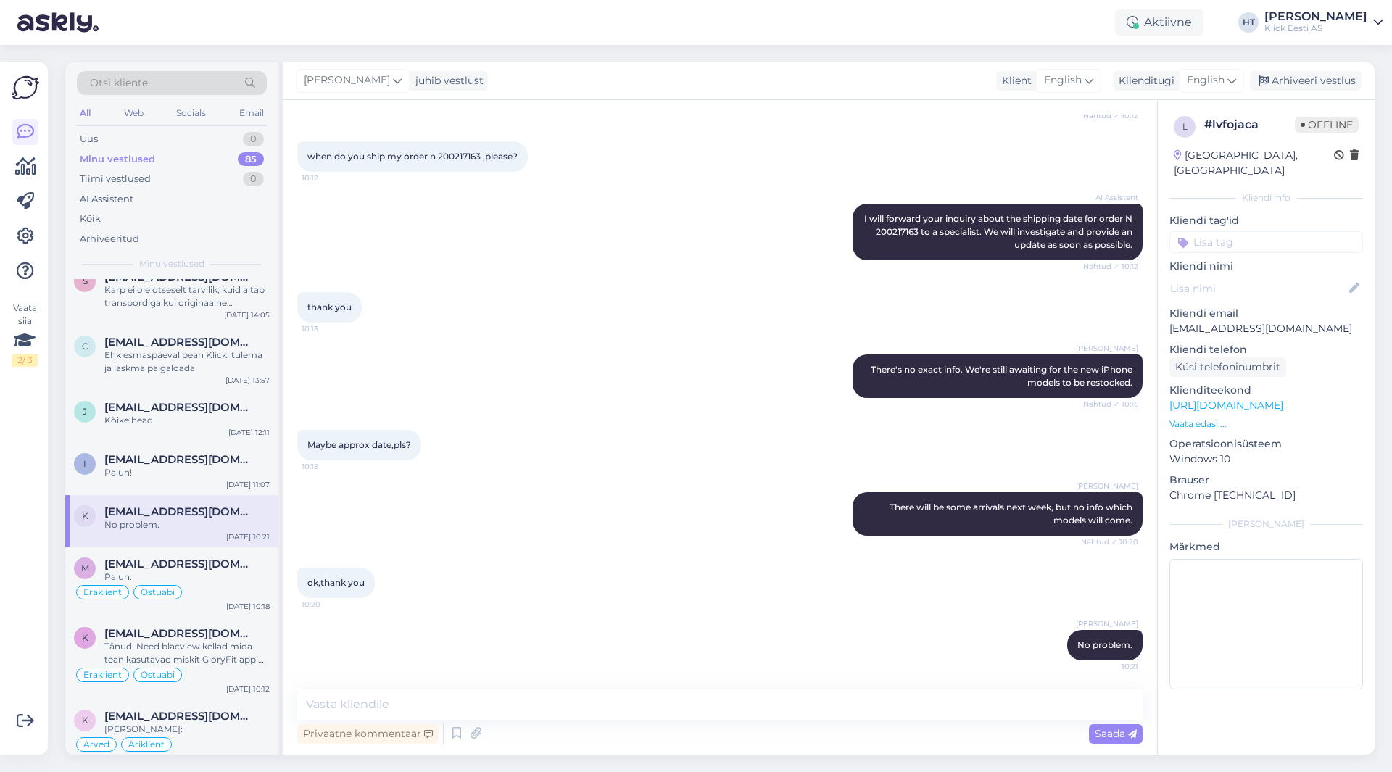
click at [1248, 213] on p "Kliendi tag'id" at bounding box center [1267, 220] width 194 height 15
click at [1256, 231] on input at bounding box center [1267, 242] width 194 height 22
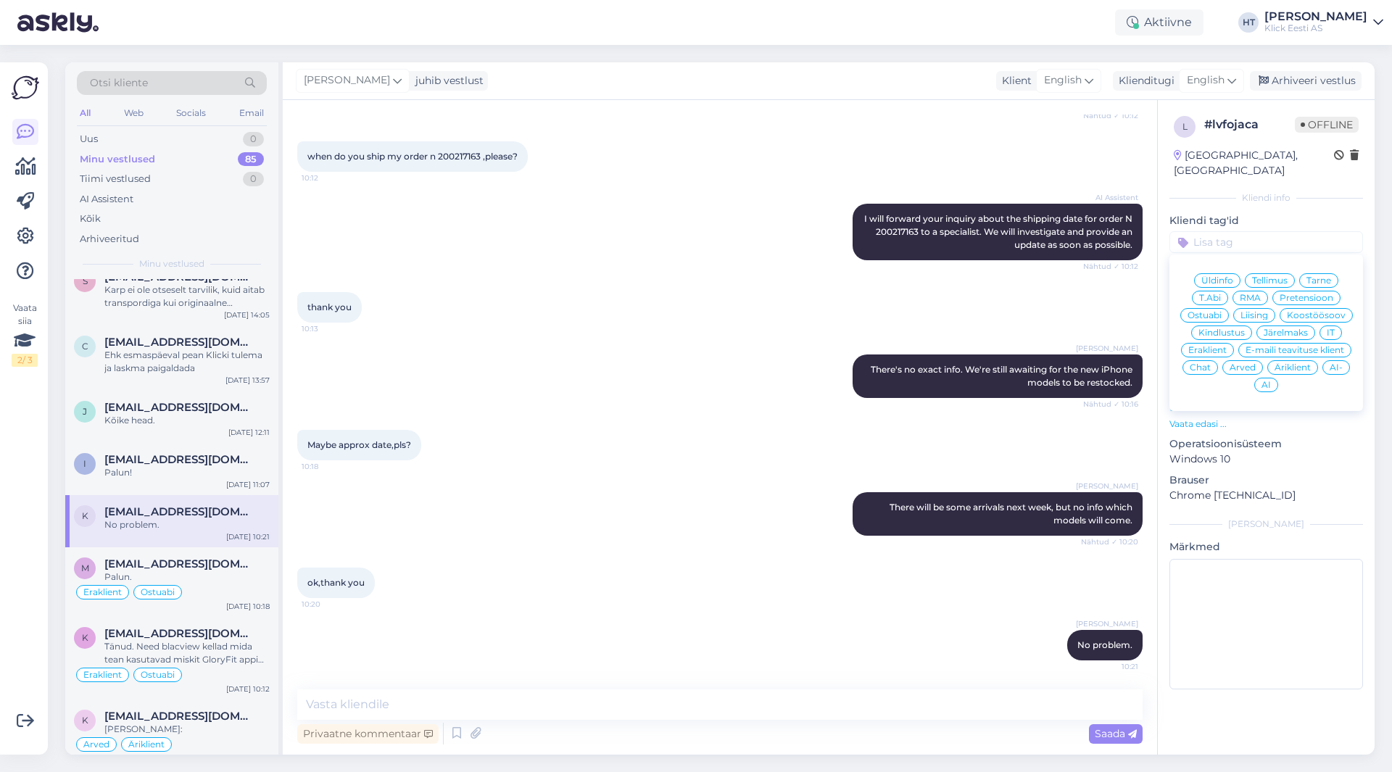
click at [1221, 308] on div "Ostuabi" at bounding box center [1205, 315] width 49 height 15
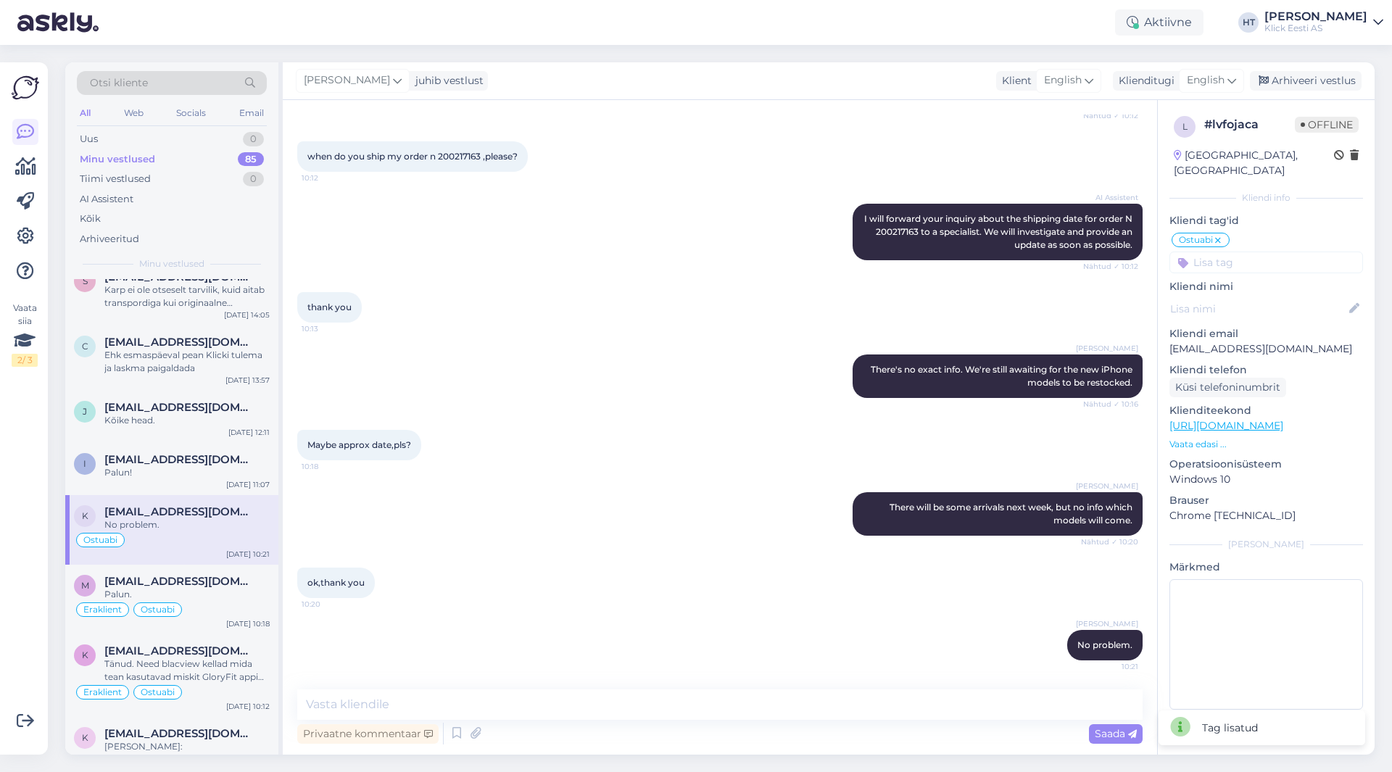
click at [1239, 252] on input at bounding box center [1267, 263] width 194 height 22
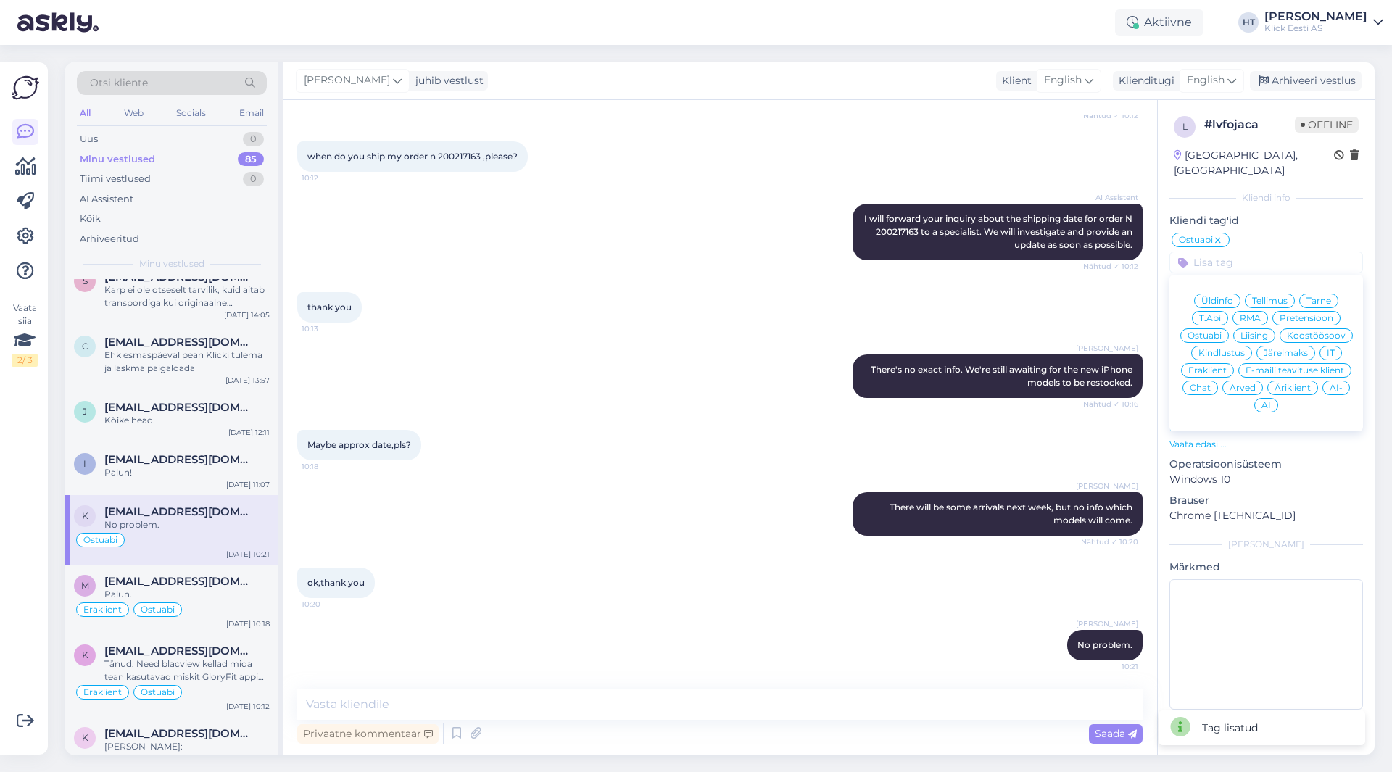
click at [1218, 363] on div "Eraklient" at bounding box center [1207, 370] width 53 height 15
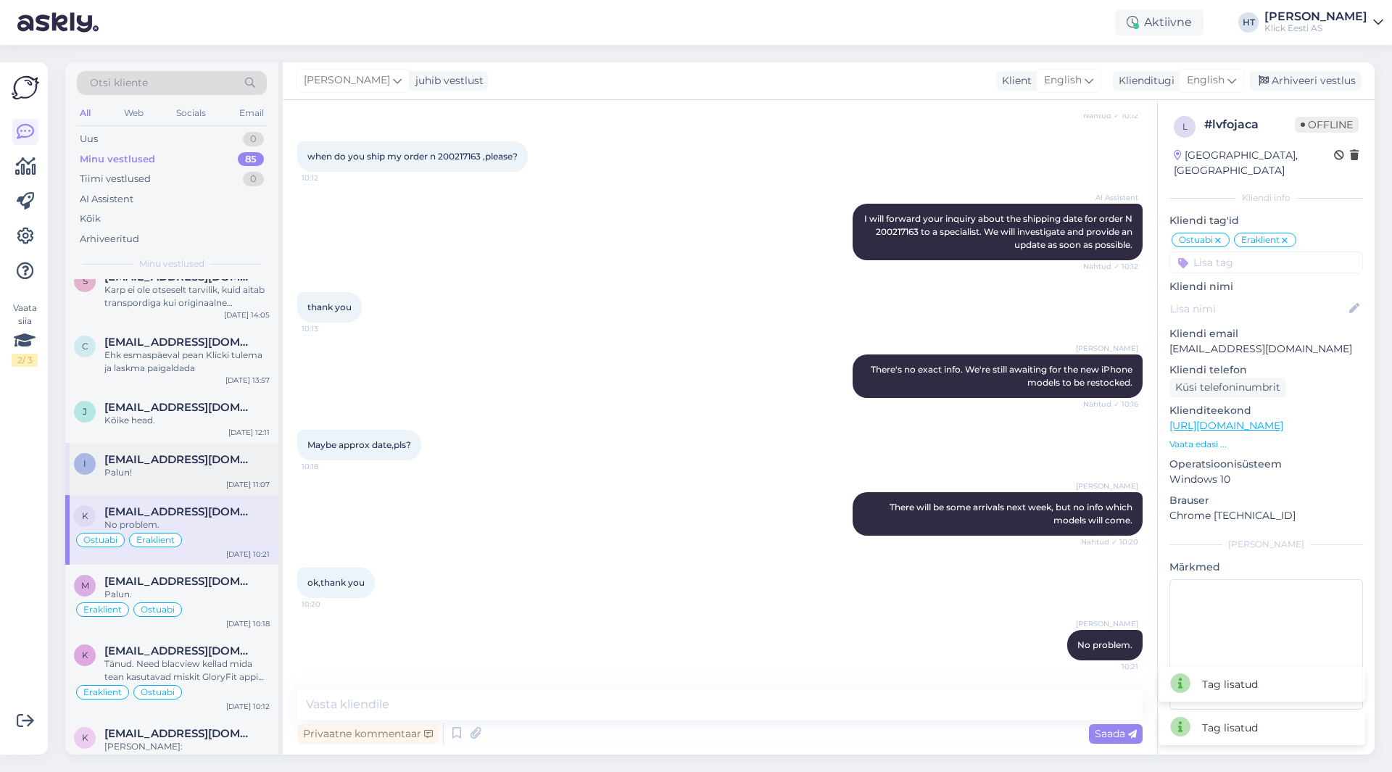
click at [239, 460] on div "[EMAIL_ADDRESS][DOMAIN_NAME]" at bounding box center [186, 459] width 165 height 13
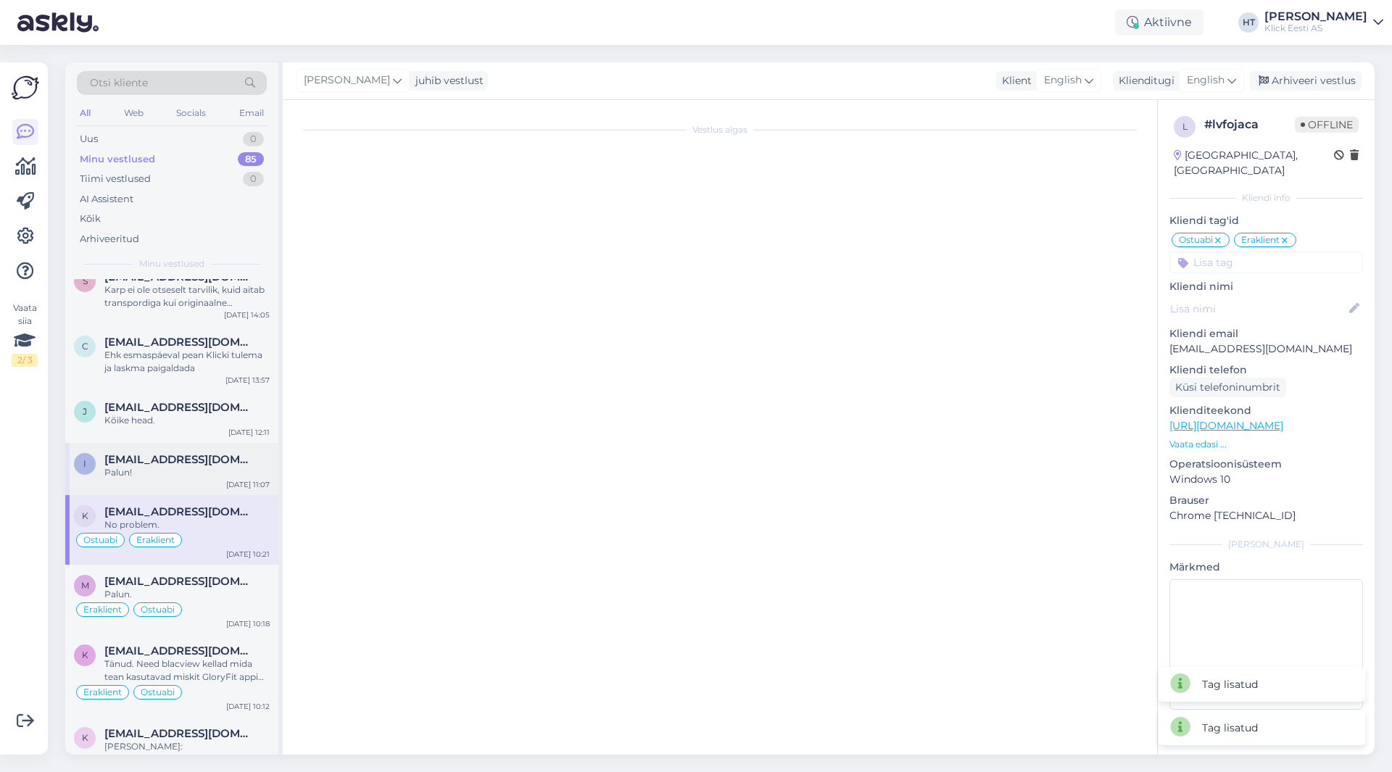
scroll to position [139, 0]
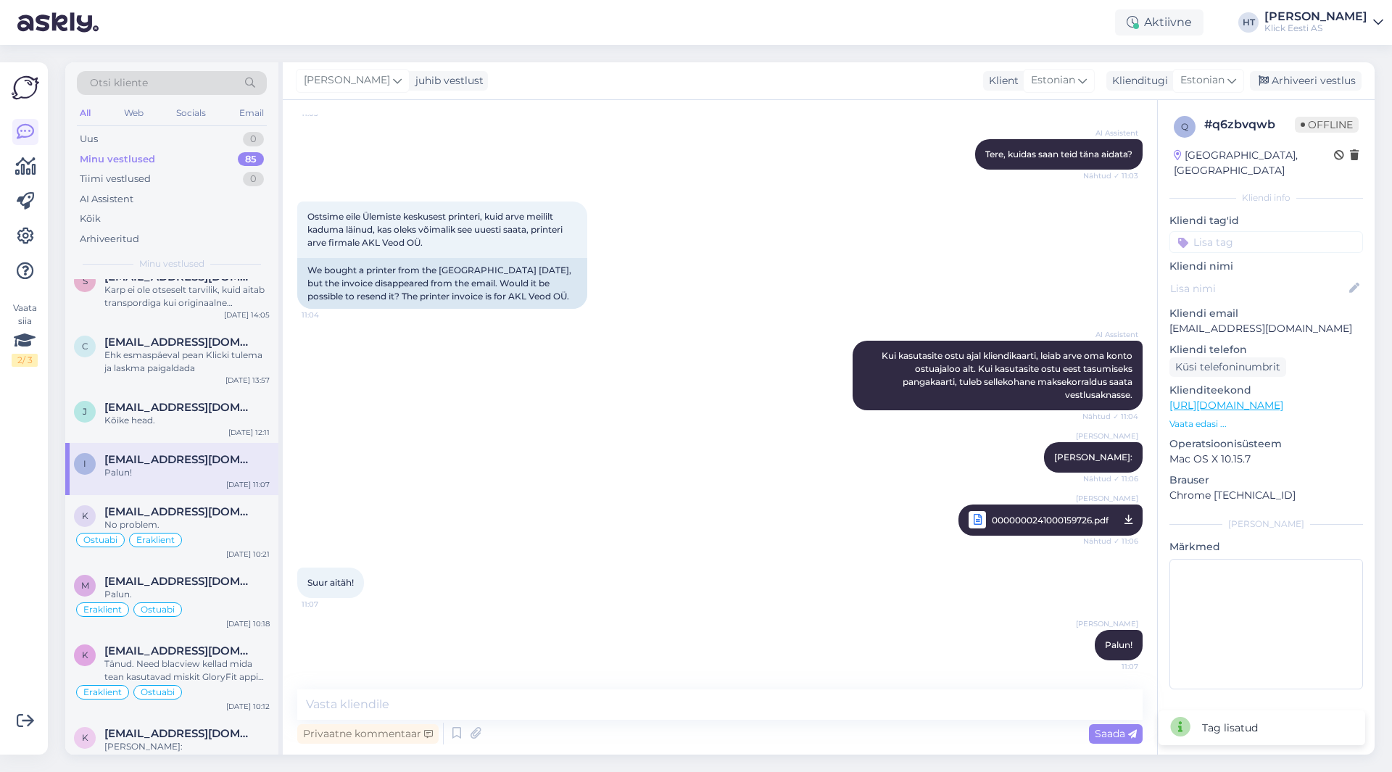
click at [1253, 231] on input at bounding box center [1267, 242] width 194 height 22
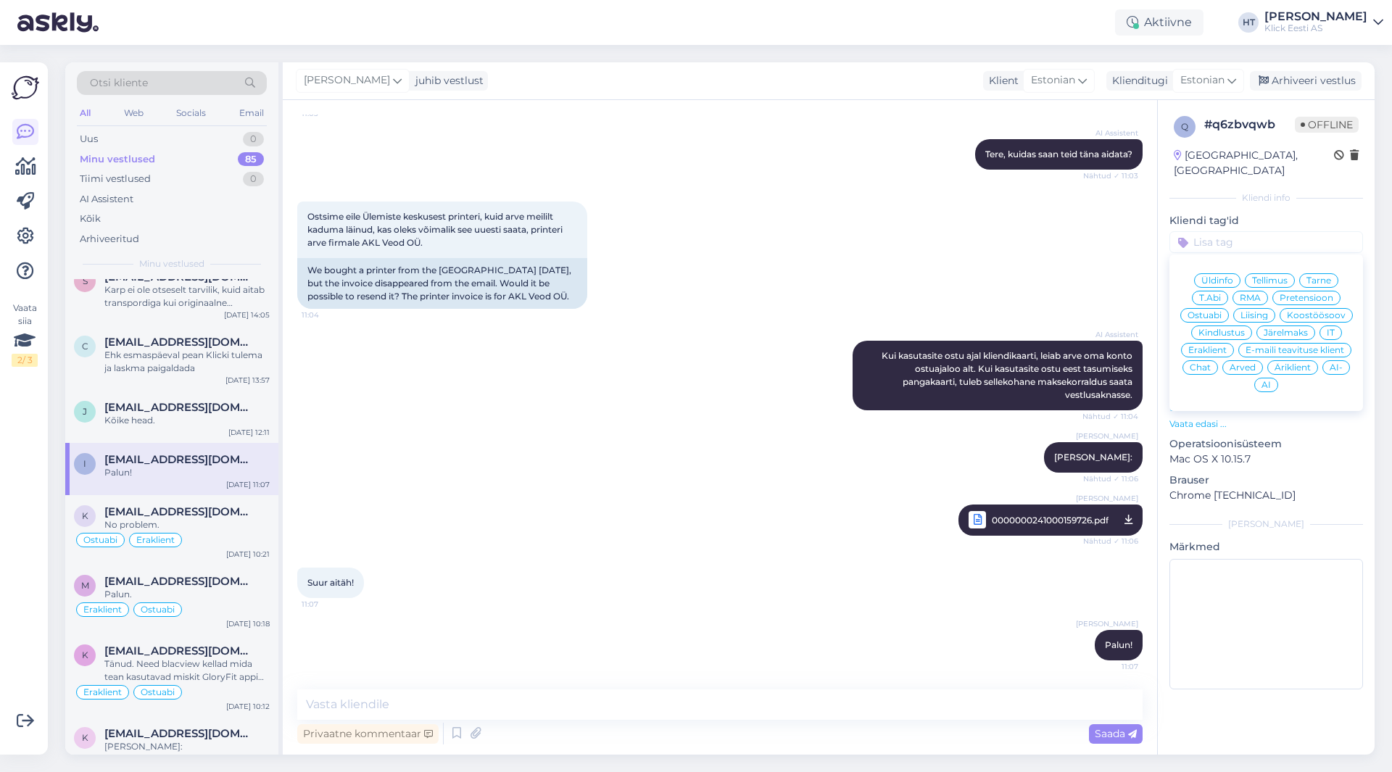
click at [1247, 363] on span "Arved" at bounding box center [1243, 367] width 26 height 9
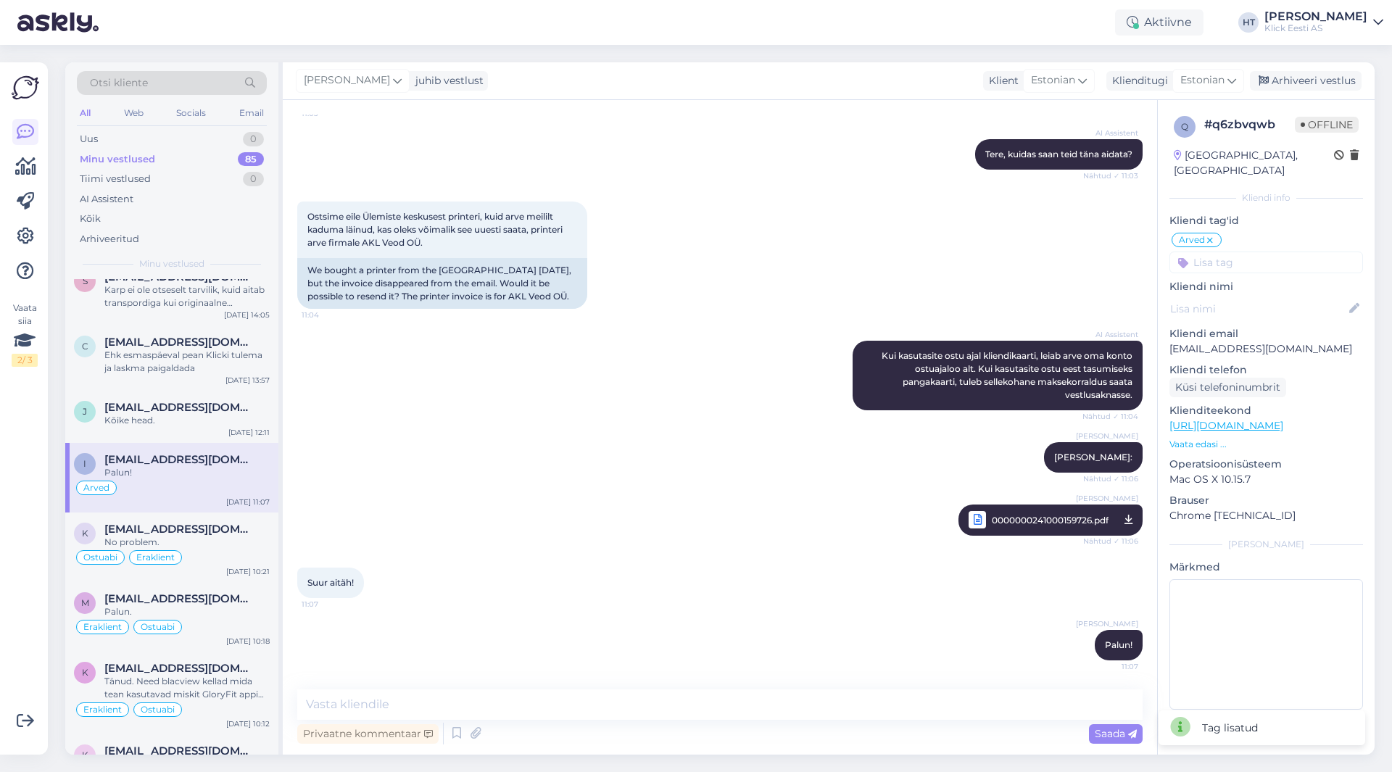
click at [1248, 252] on input at bounding box center [1267, 263] width 194 height 22
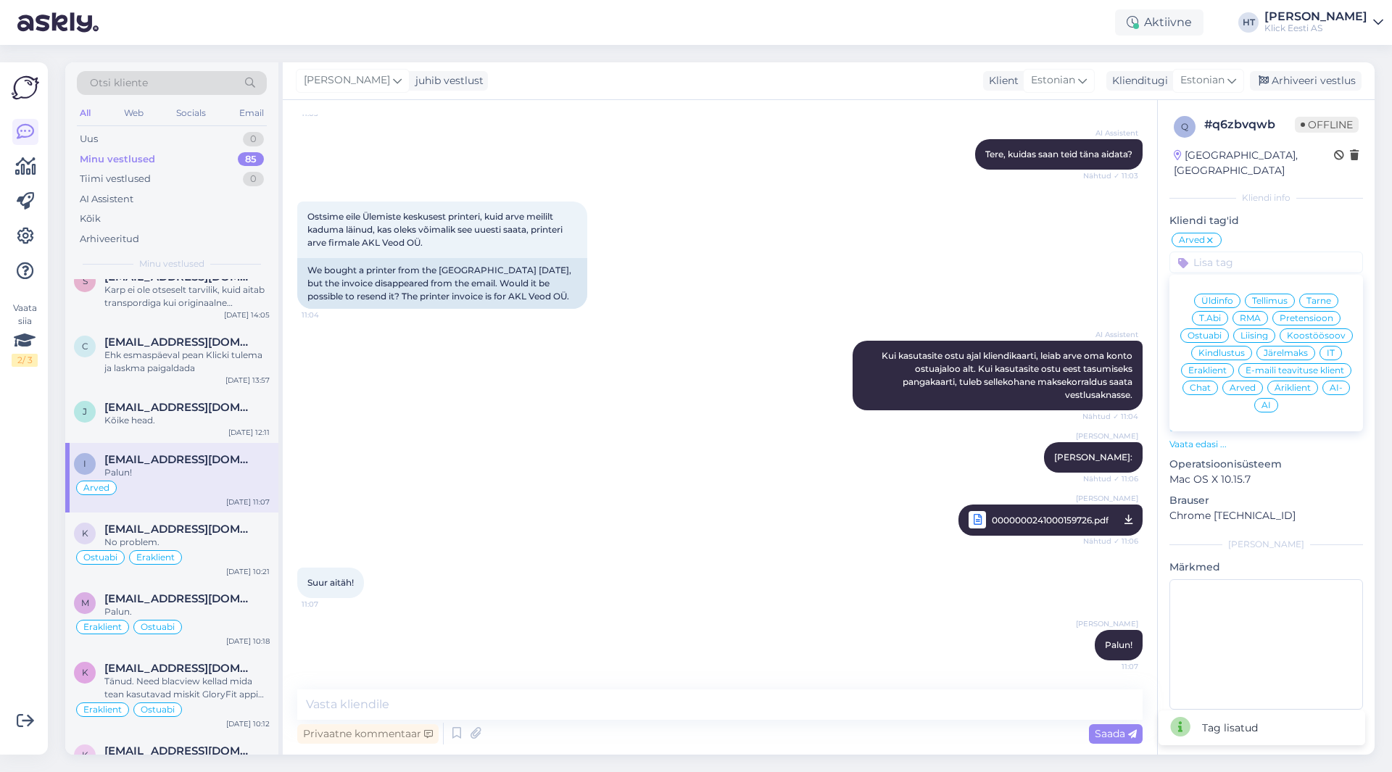
click at [1292, 384] on span "Äriklient" at bounding box center [1293, 388] width 36 height 9
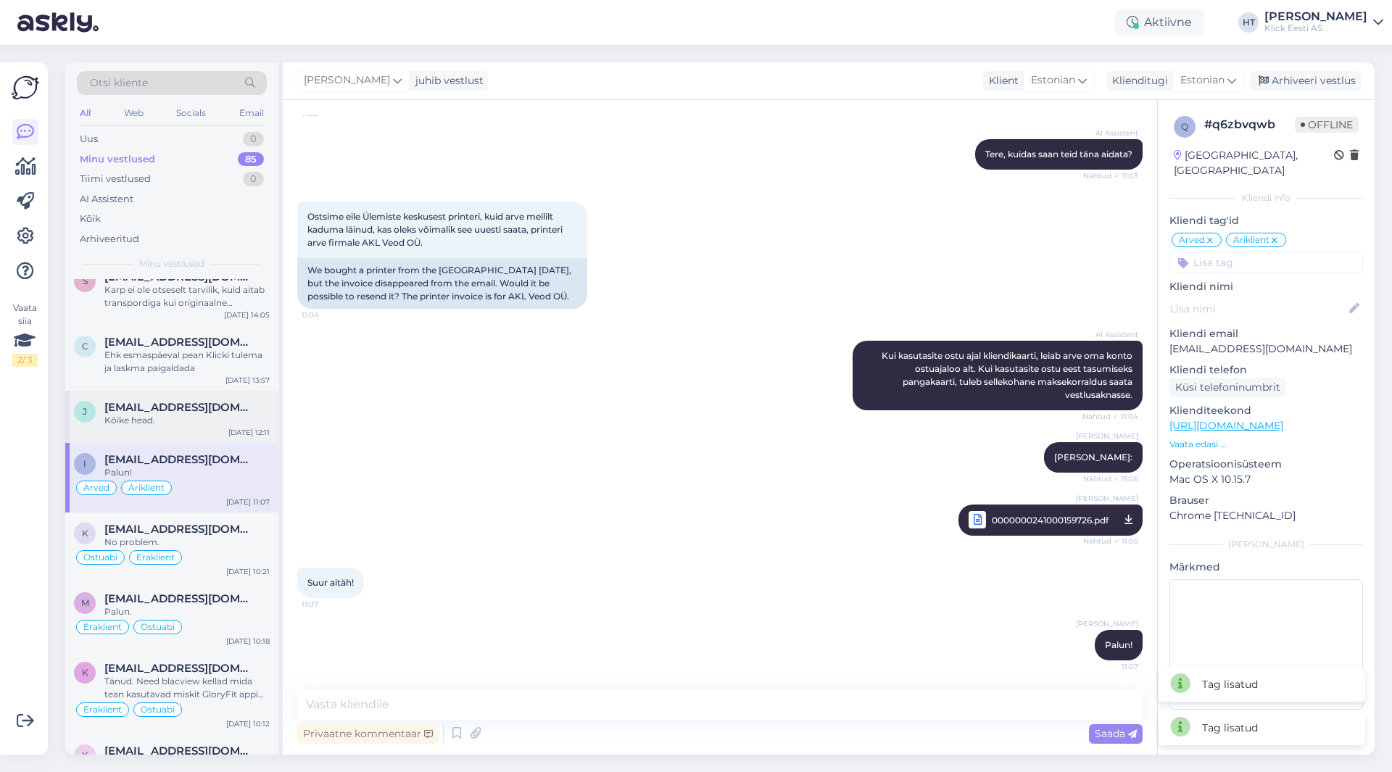
click at [218, 418] on div "Kõike head." at bounding box center [186, 420] width 165 height 13
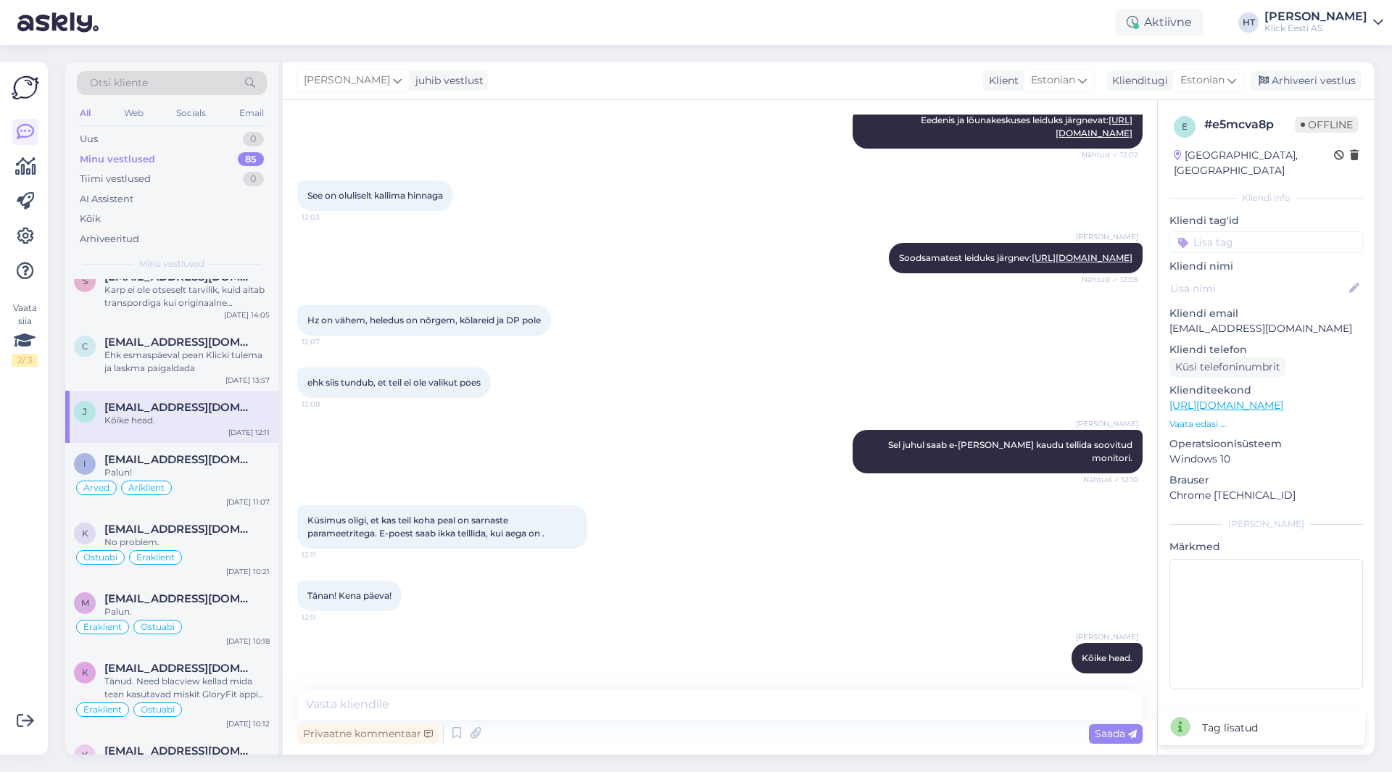
click at [1264, 231] on input at bounding box center [1267, 242] width 194 height 22
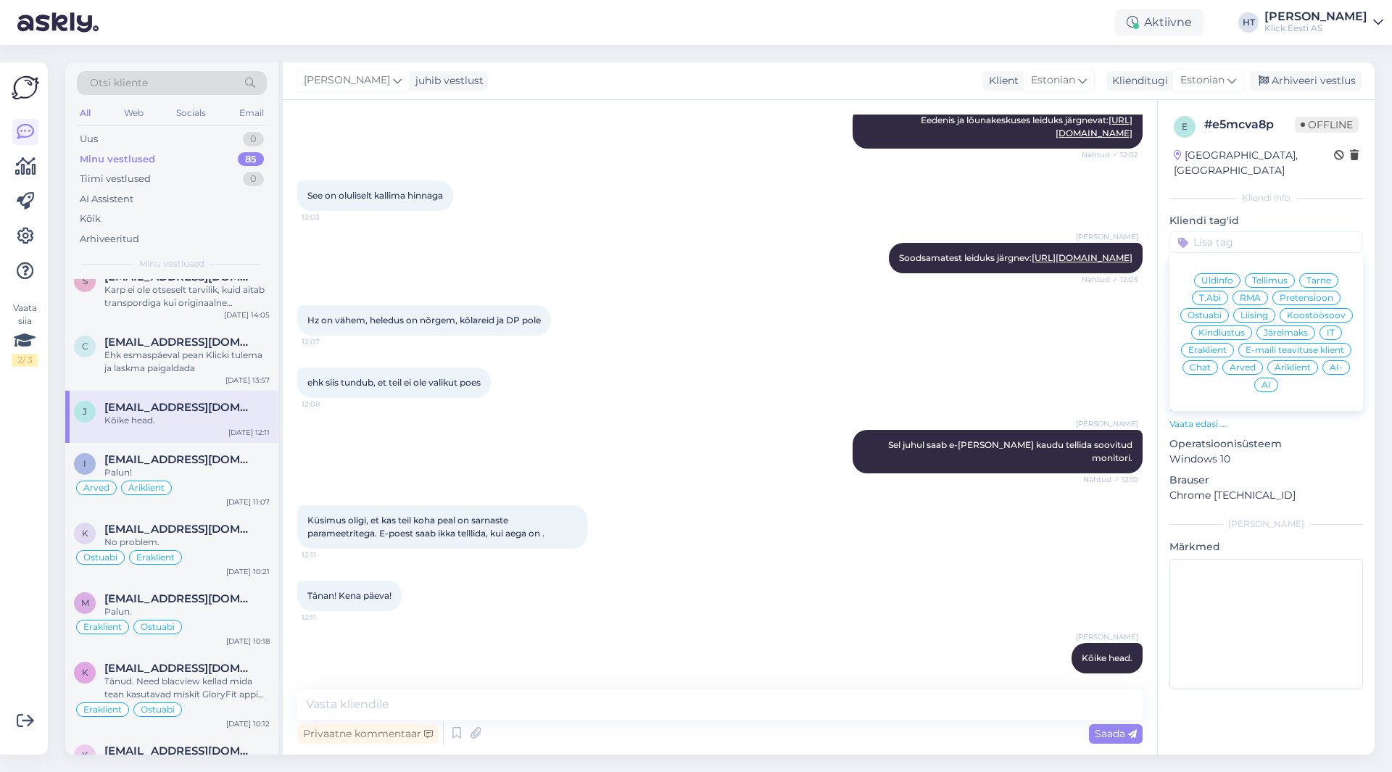
click at [1218, 311] on span "Ostuabi" at bounding box center [1205, 315] width 34 height 9
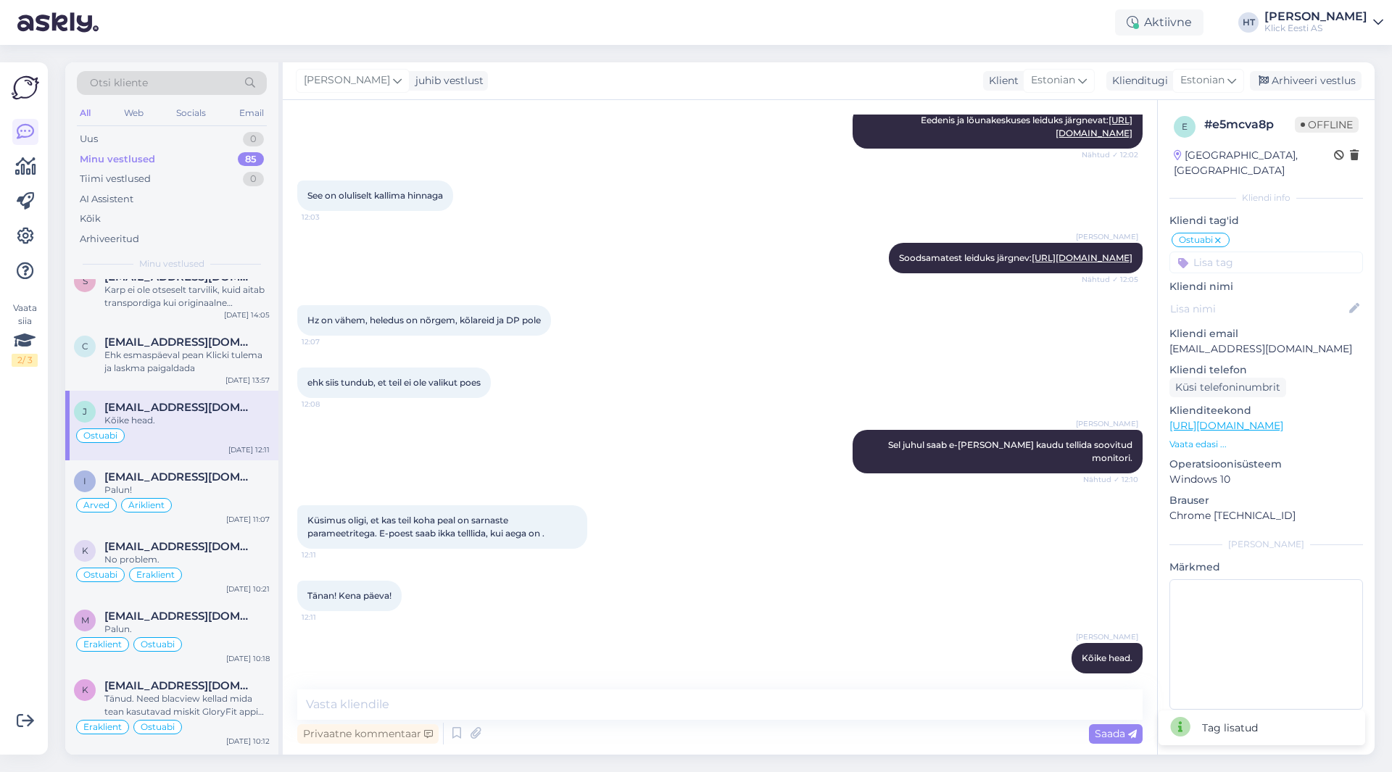
click at [1270, 252] on input at bounding box center [1267, 263] width 194 height 22
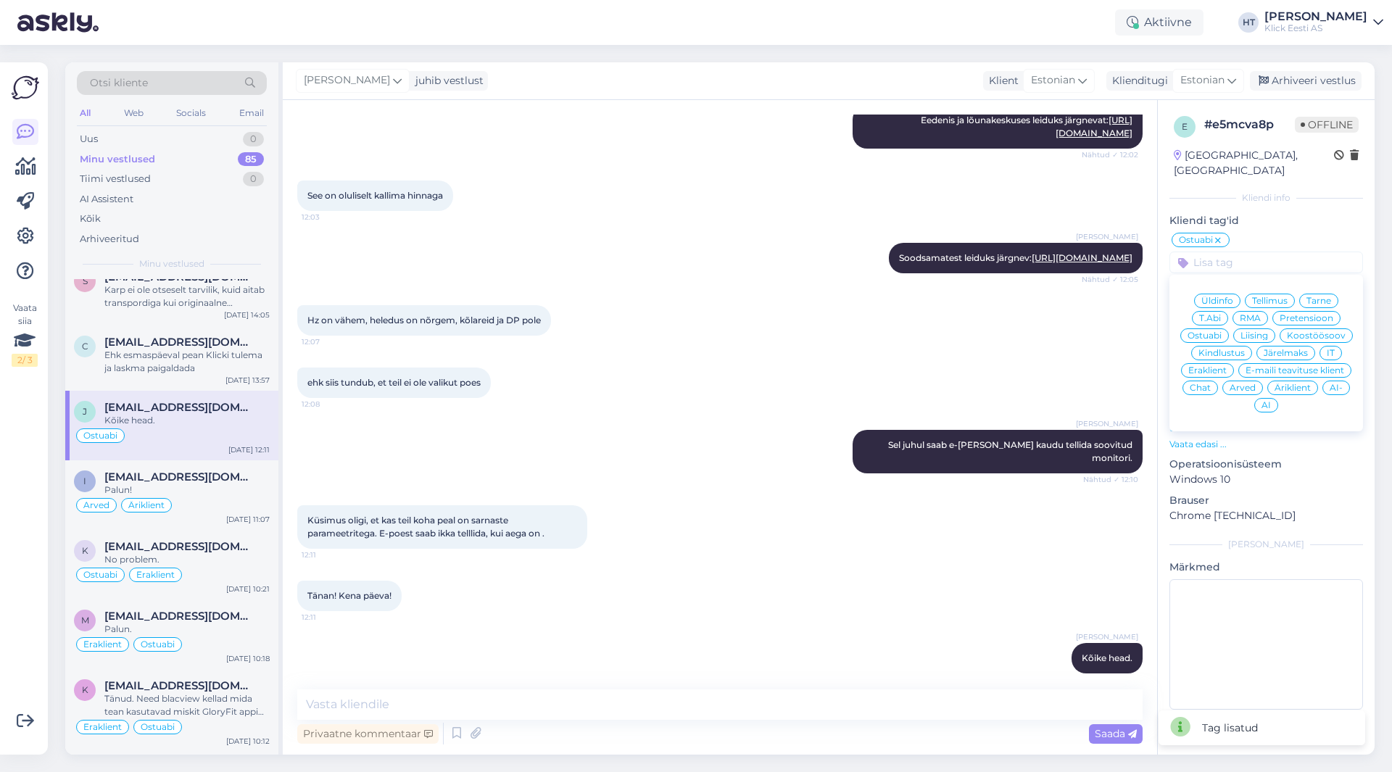
click at [1299, 384] on span "Äriklient" at bounding box center [1293, 388] width 36 height 9
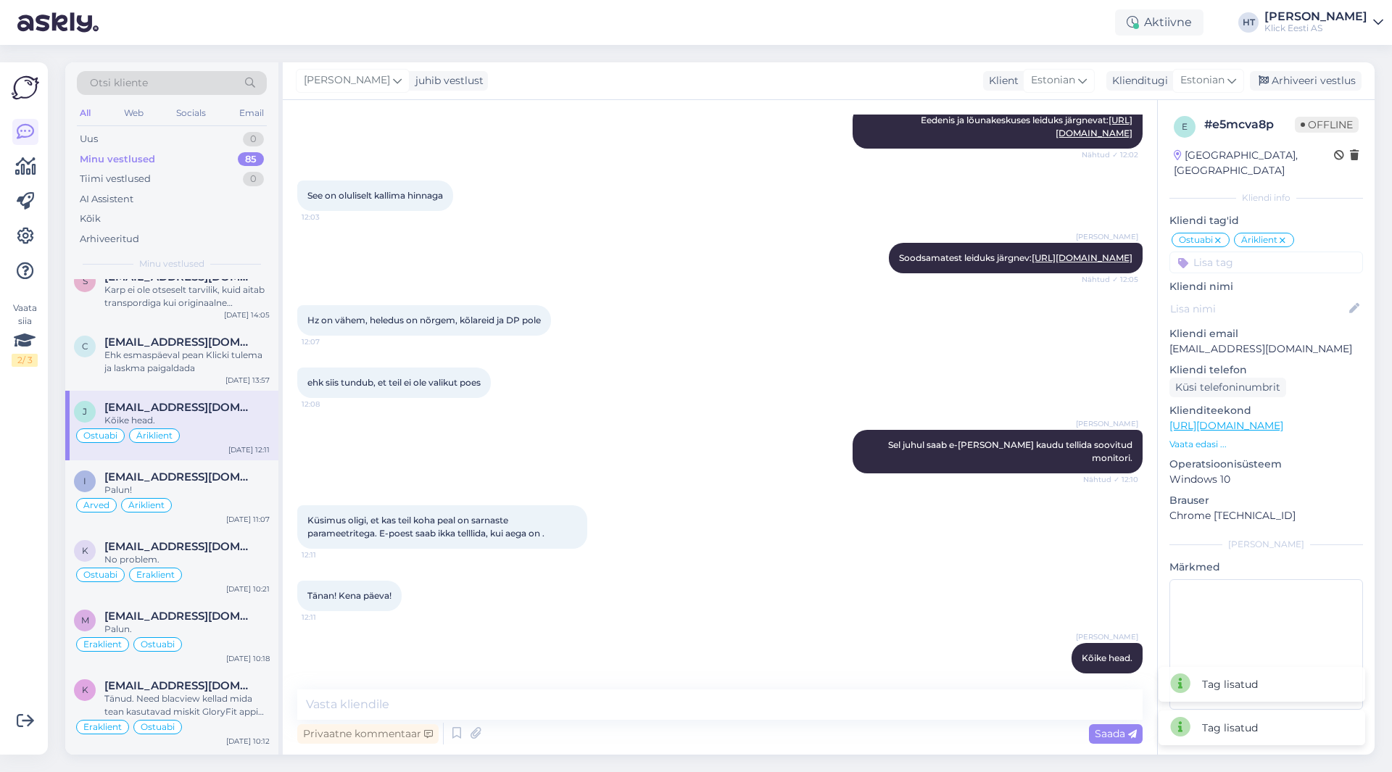
click at [1286, 235] on icon at bounding box center [1282, 241] width 9 height 12
click at [1271, 252] on input at bounding box center [1267, 263] width 194 height 22
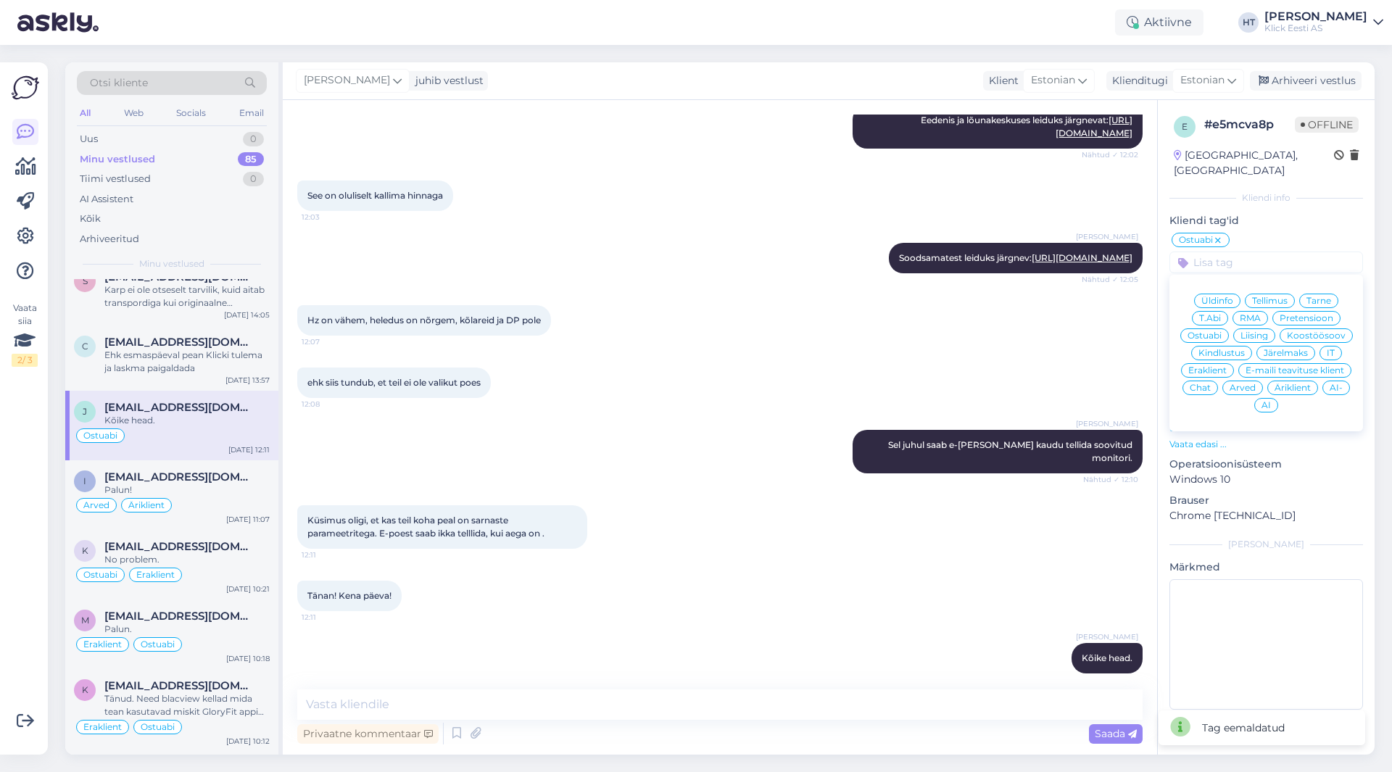
click at [1215, 366] on span "Eraklient" at bounding box center [1207, 370] width 38 height 9
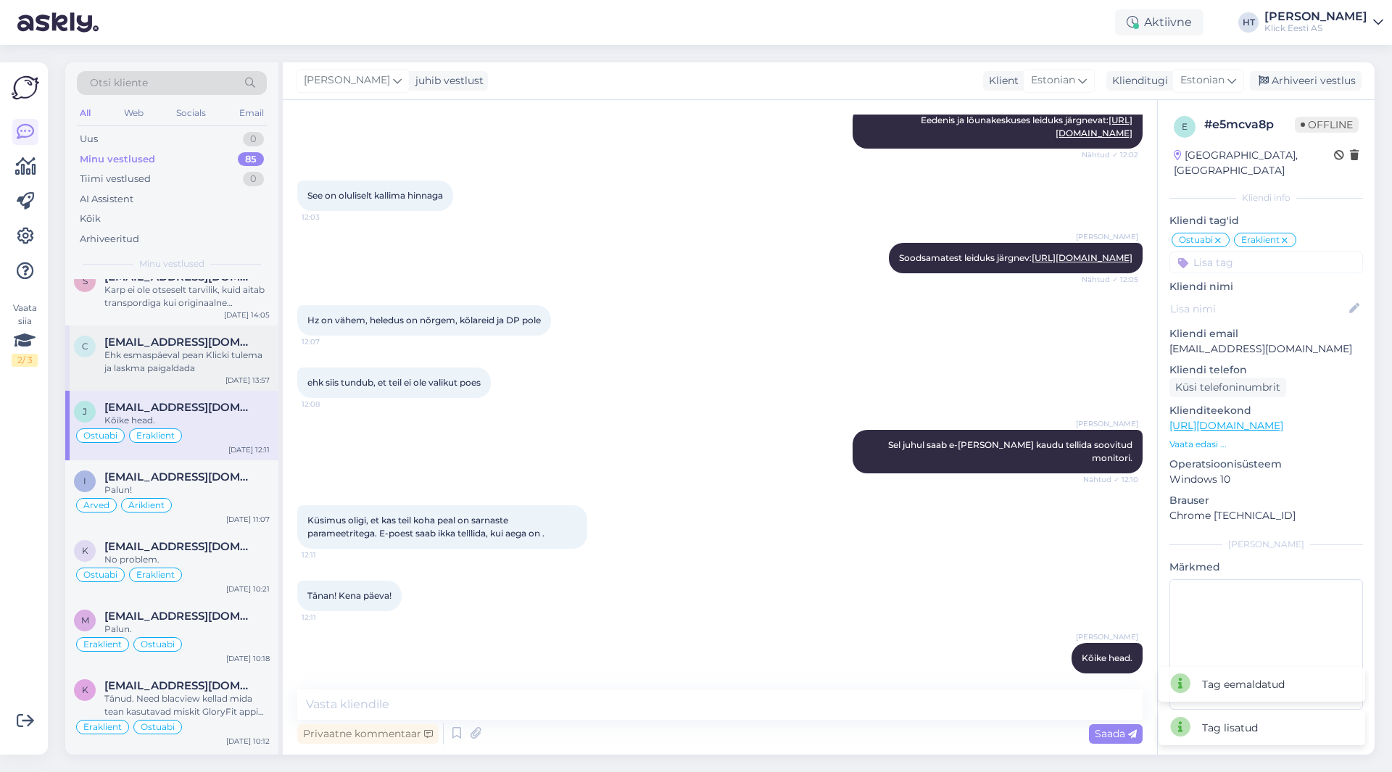
click at [224, 351] on div "Ehk esmaspäeval pean Klicki tulema ja laskma paigaldada" at bounding box center [186, 362] width 165 height 26
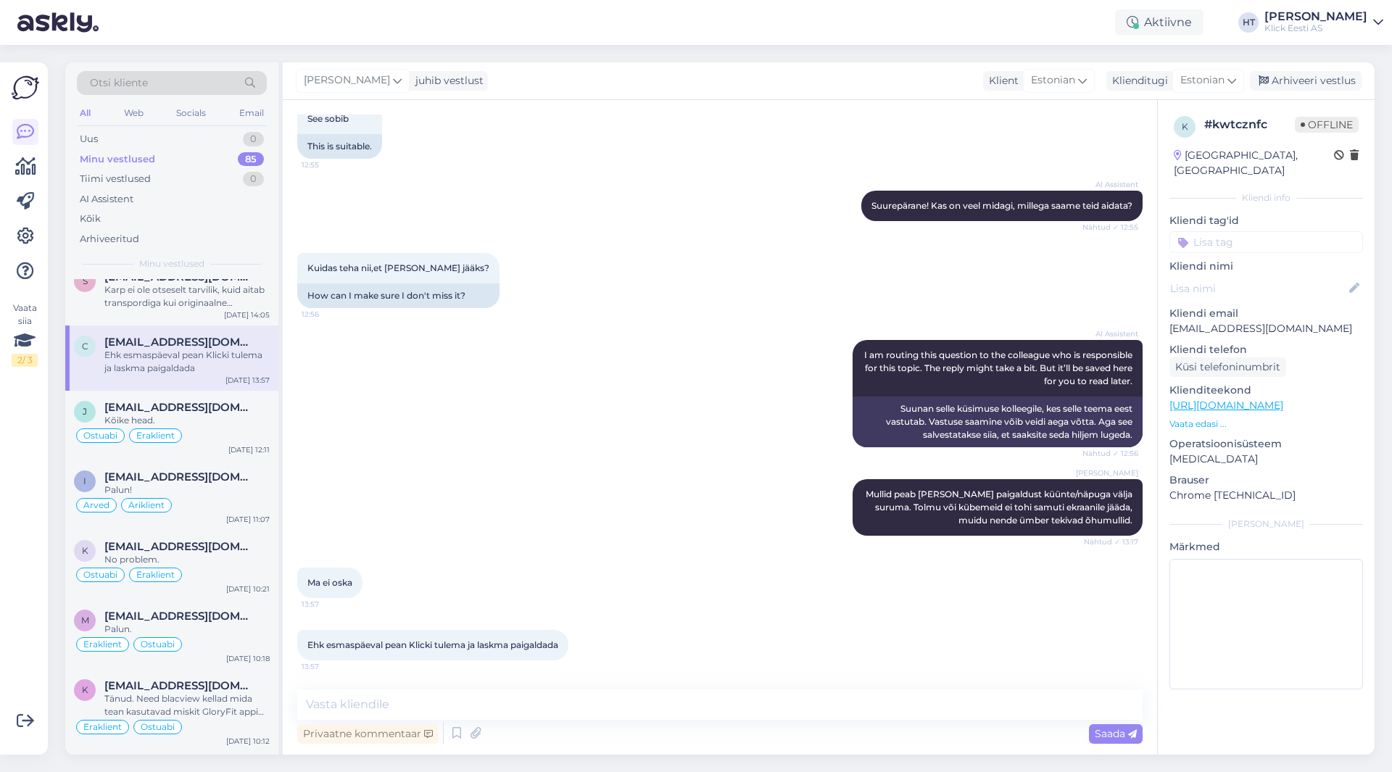
click at [1245, 236] on input at bounding box center [1267, 242] width 194 height 22
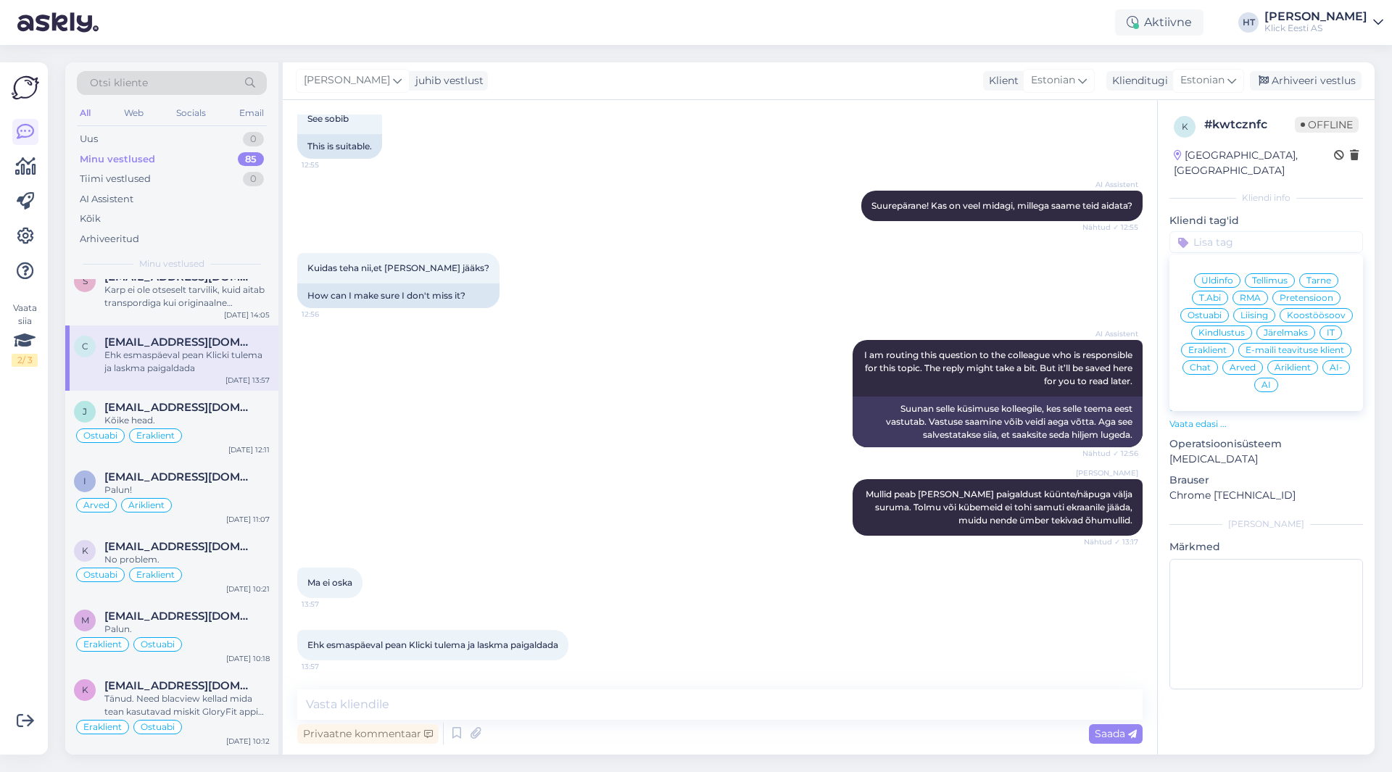
click at [1227, 276] on span "Üldinfo" at bounding box center [1218, 280] width 32 height 9
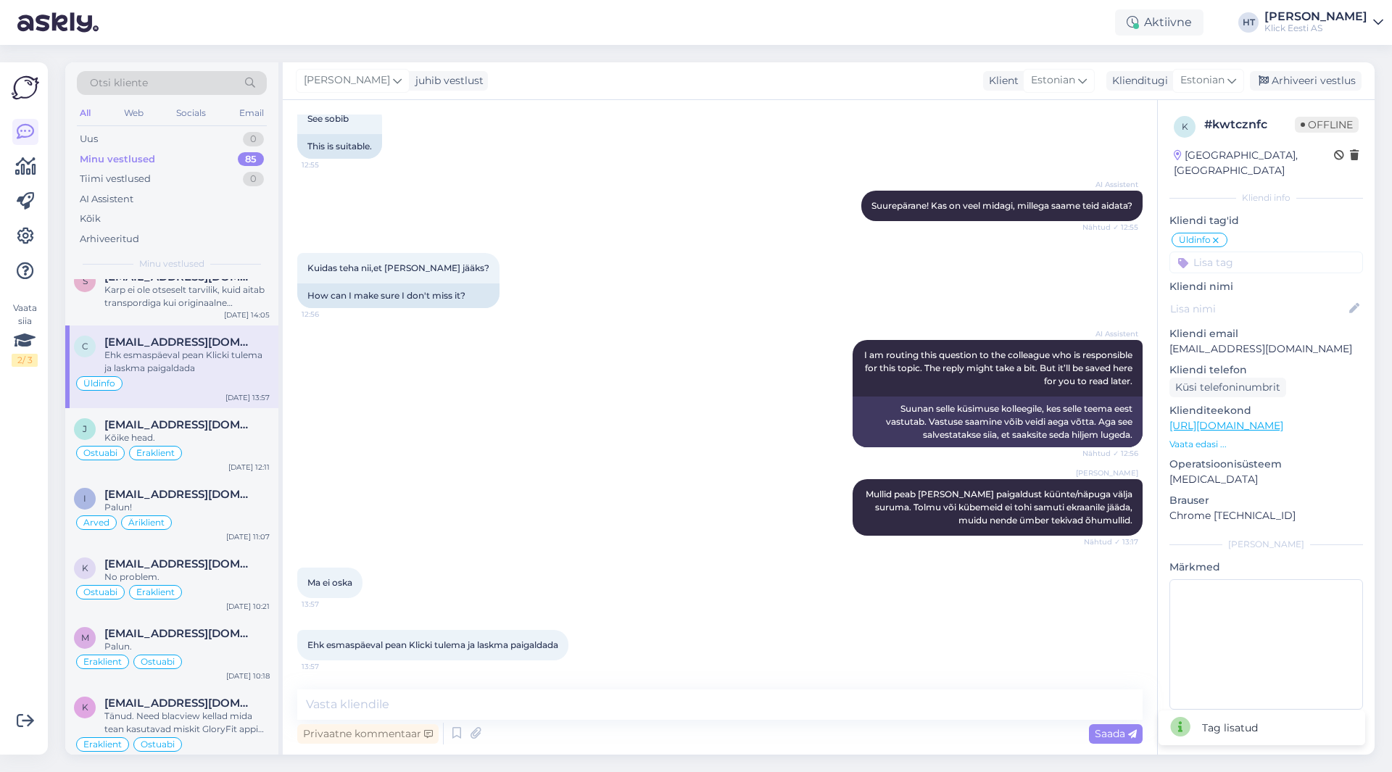
click at [1245, 252] on input at bounding box center [1267, 263] width 194 height 22
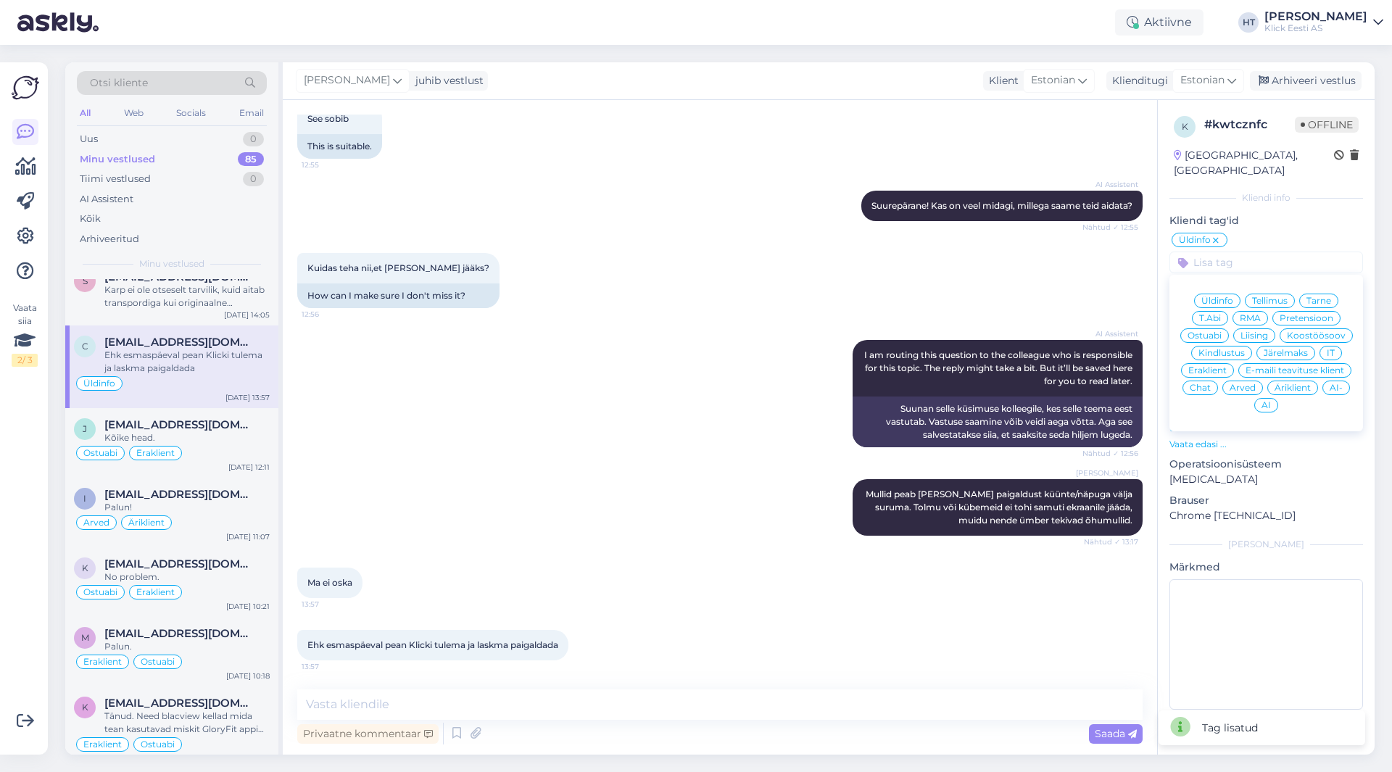
click at [1217, 366] on span "Eraklient" at bounding box center [1207, 370] width 38 height 9
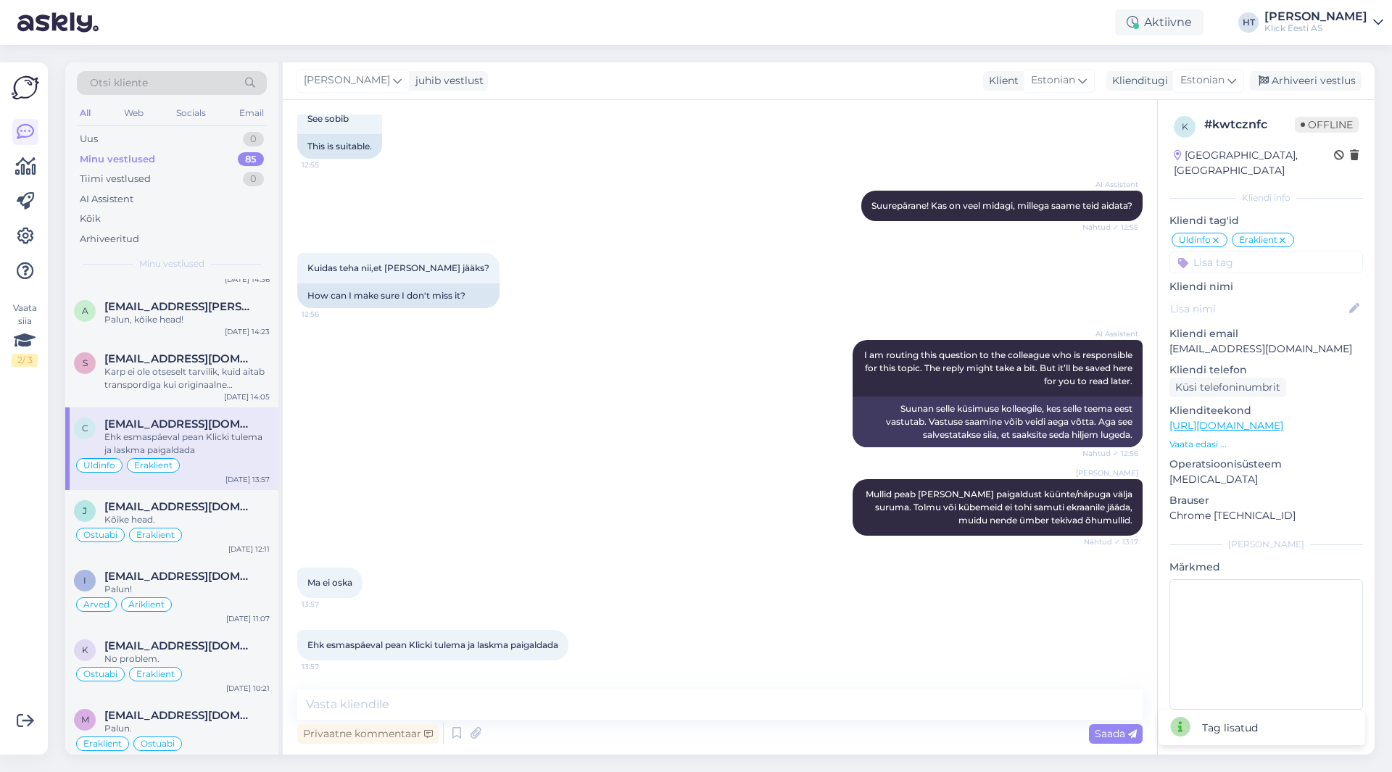
scroll to position [1771, 0]
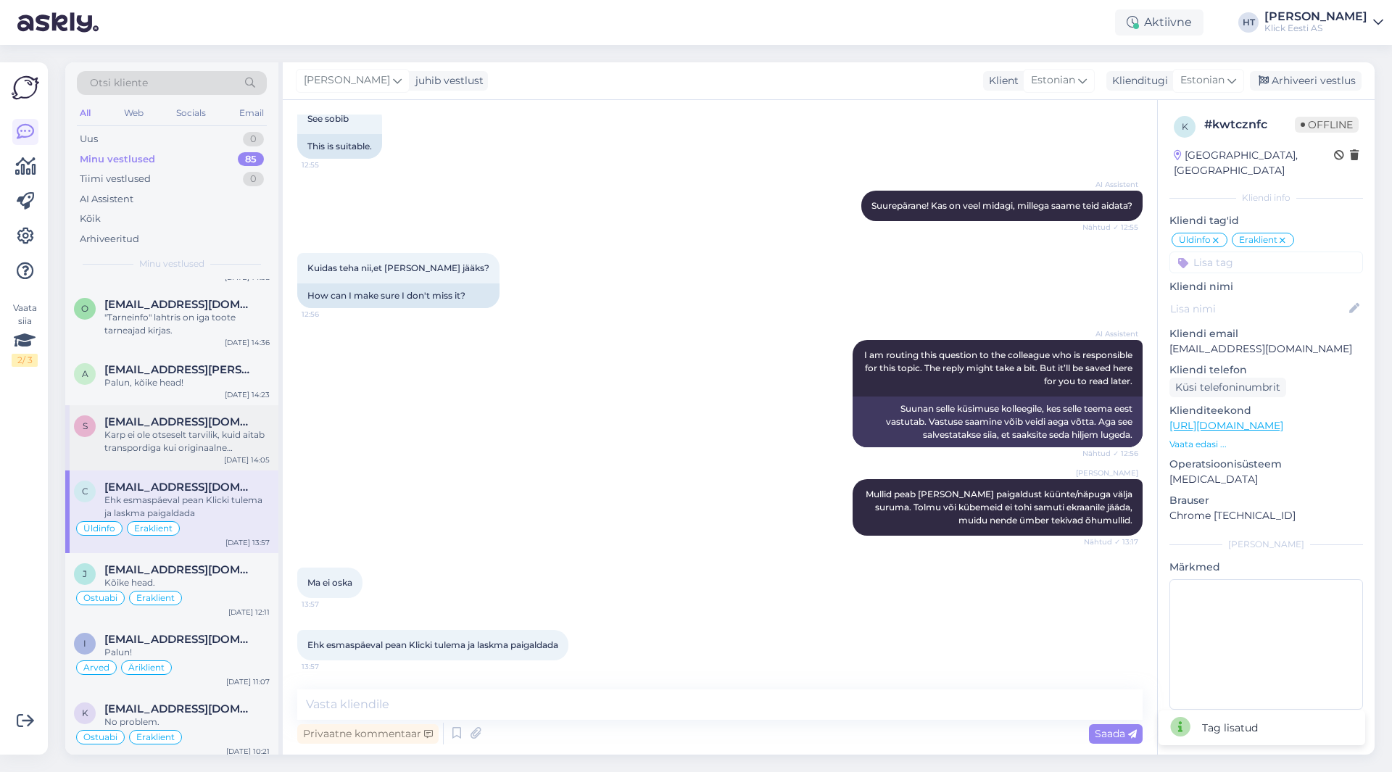
click at [207, 429] on div "Karp ei ole otseselt tarvilik, kuid aitab transpordiga kui originaalne pehmendu…" at bounding box center [186, 442] width 165 height 26
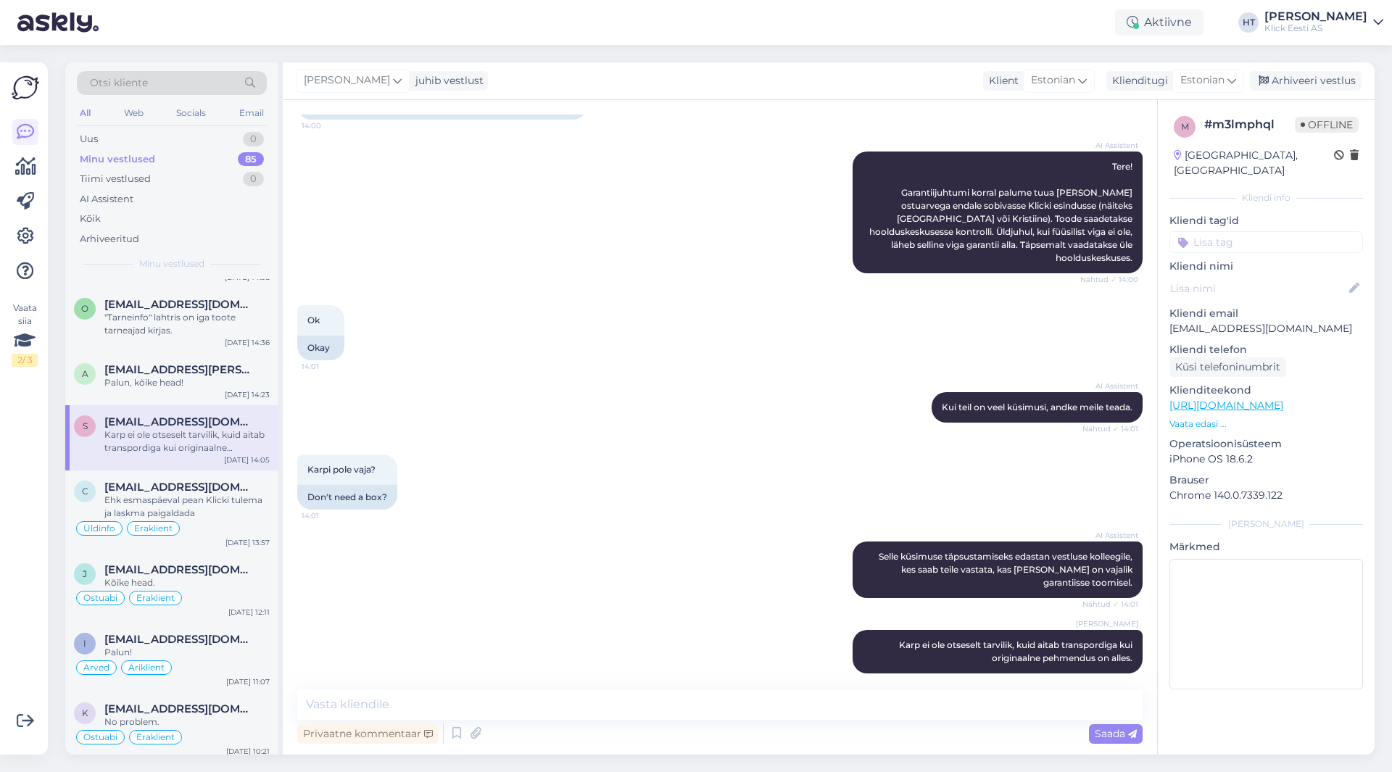
click at [1253, 235] on input at bounding box center [1267, 242] width 194 height 22
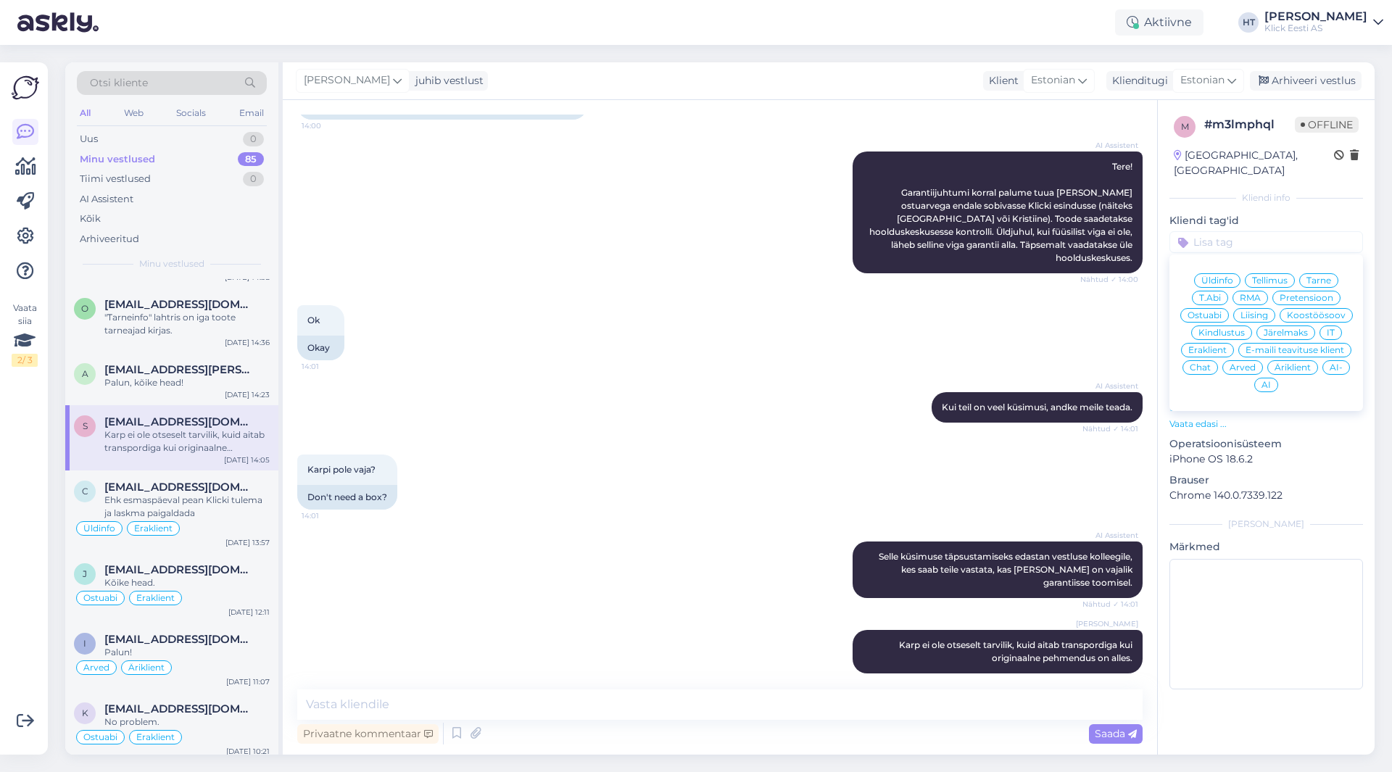
click at [1262, 291] on div "RMA" at bounding box center [1251, 298] width 36 height 15
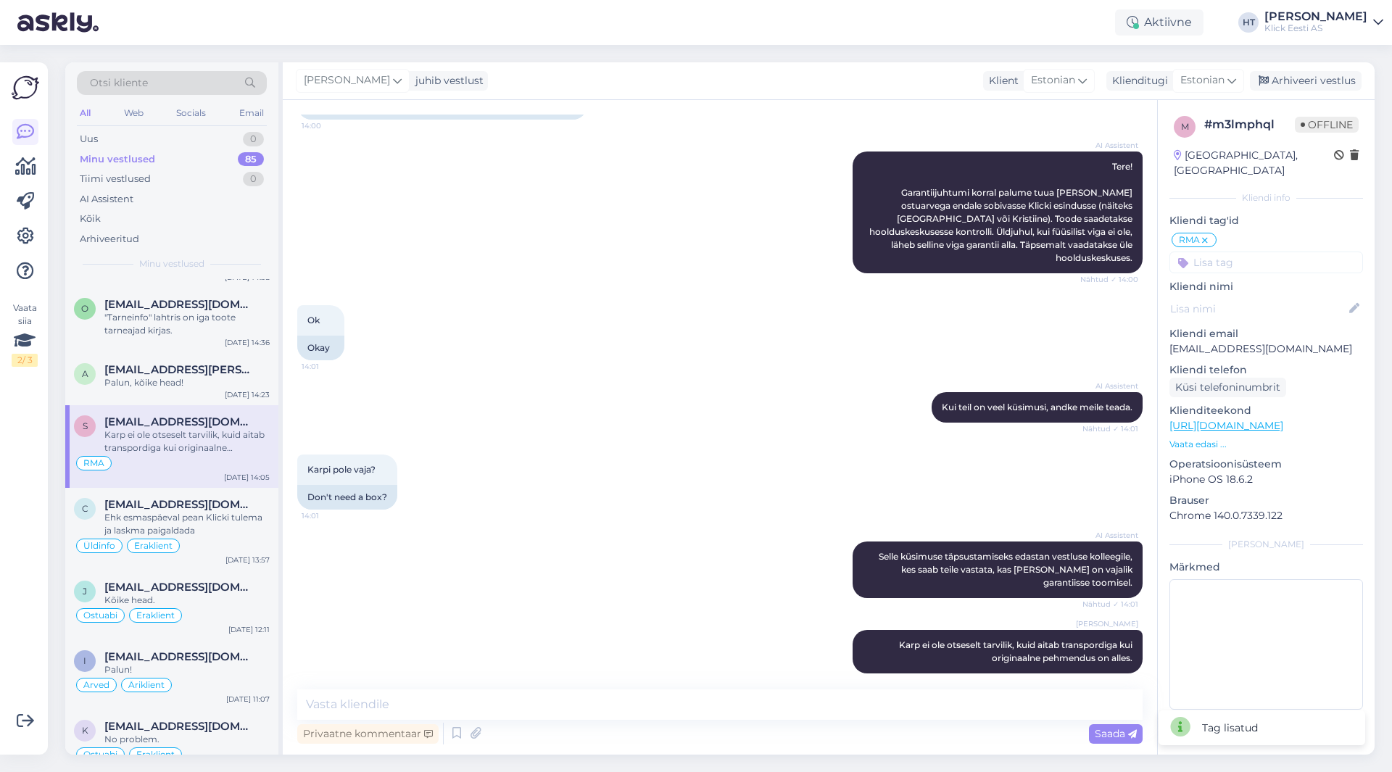
click at [1265, 257] on input at bounding box center [1267, 263] width 194 height 22
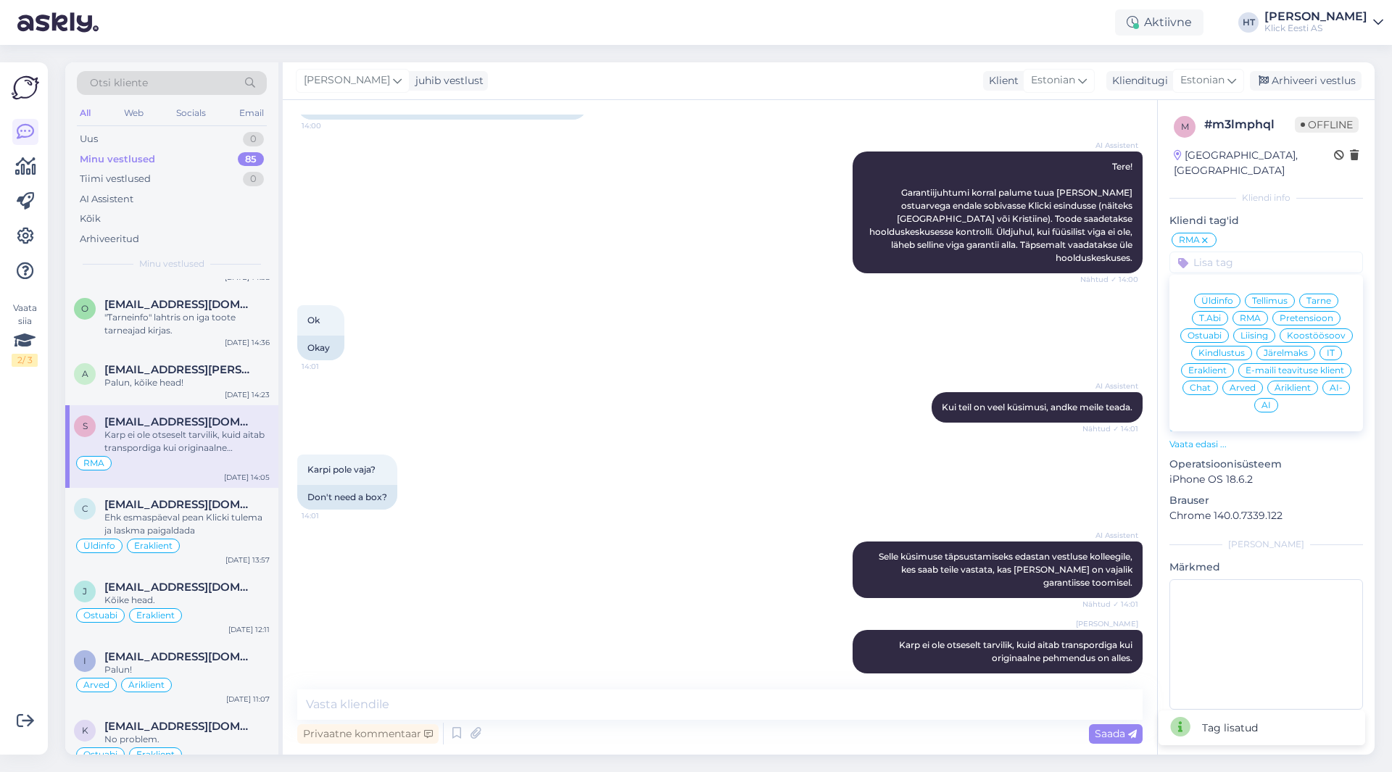
click at [1207, 363] on div "Eraklient" at bounding box center [1207, 370] width 53 height 15
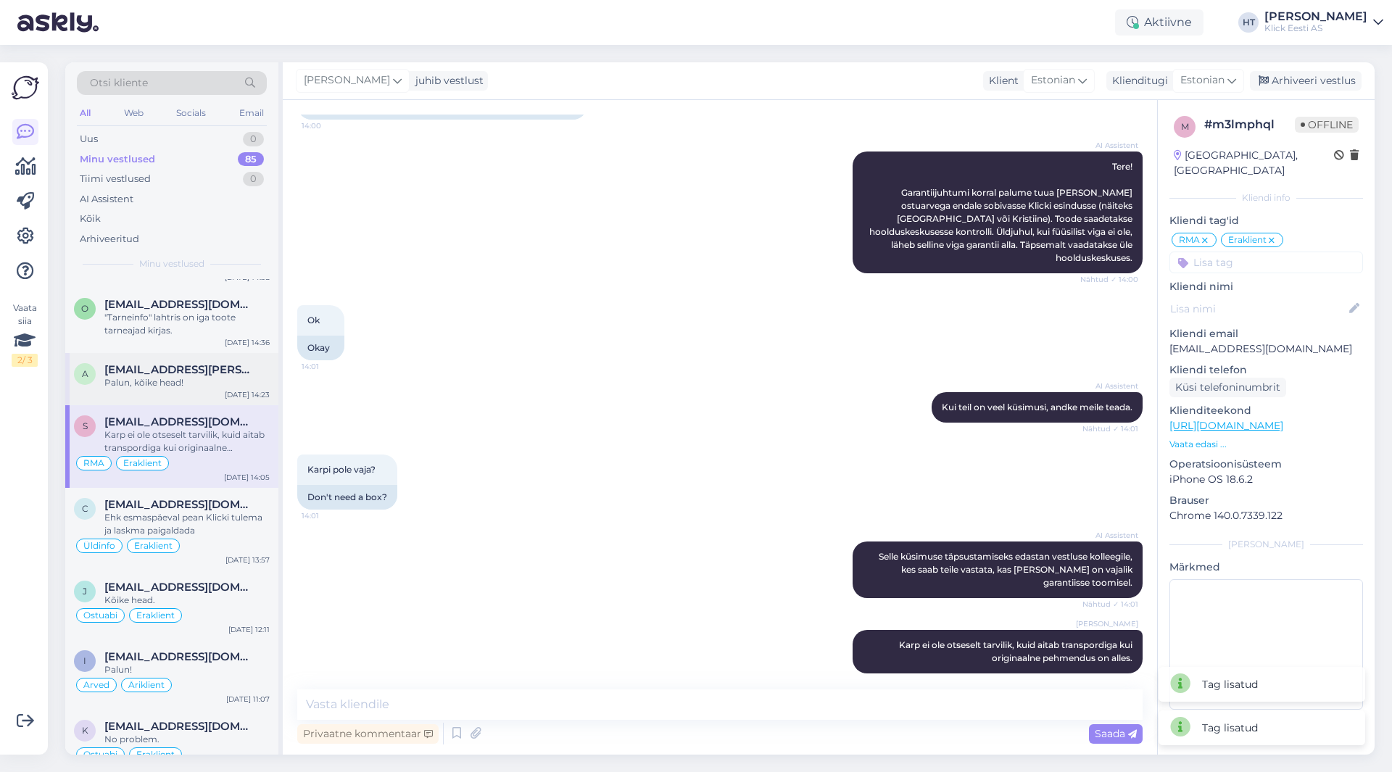
click at [233, 370] on span "[EMAIL_ADDRESS][PERSON_NAME][DOMAIN_NAME]" at bounding box center [179, 369] width 151 height 13
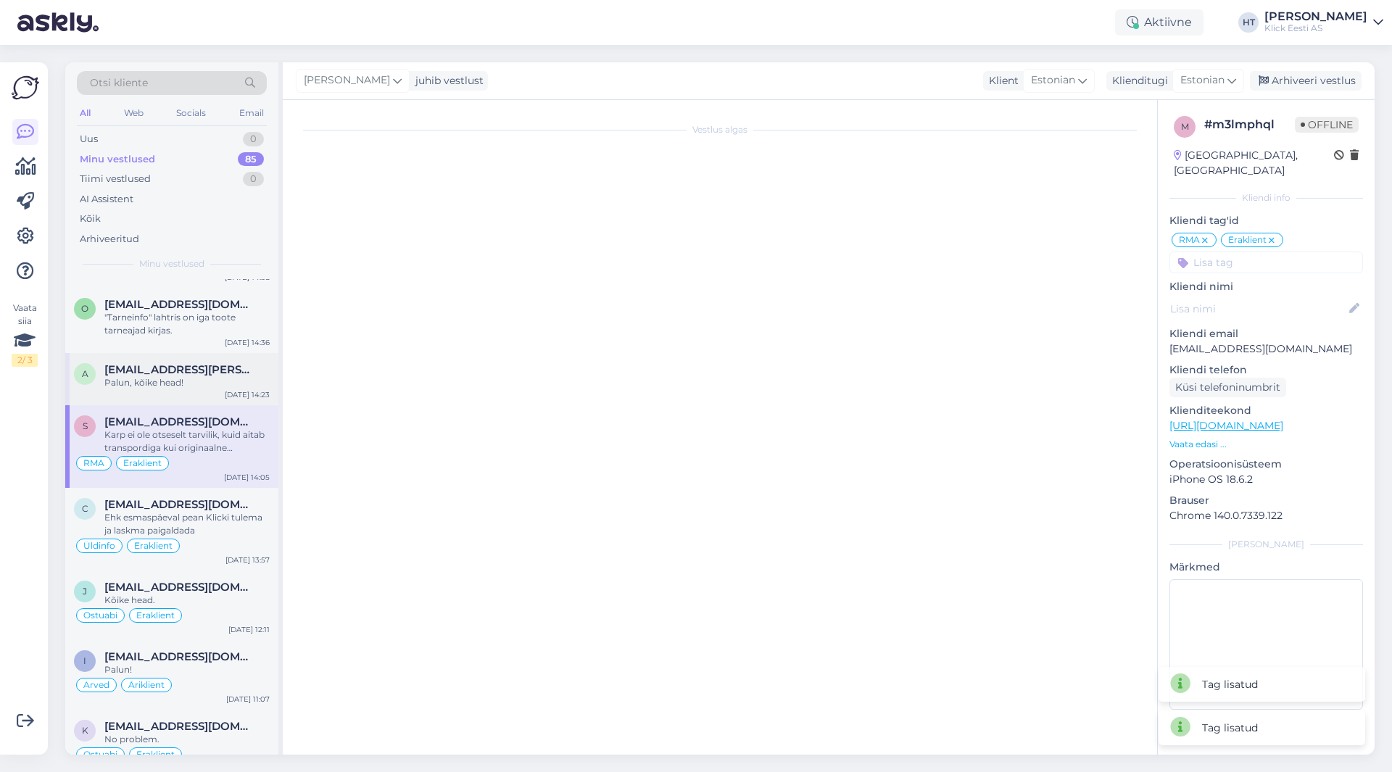
scroll to position [1867, 0]
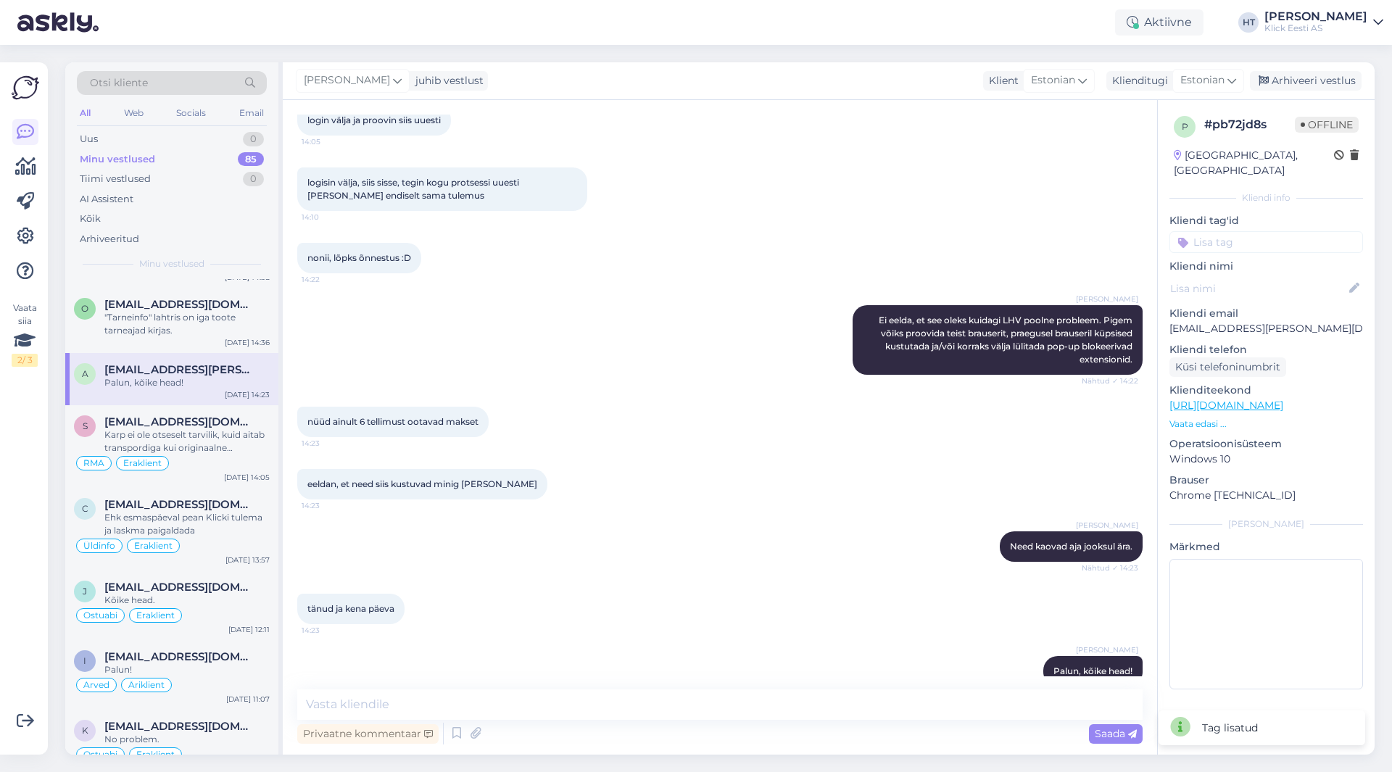
click at [1249, 231] on input at bounding box center [1267, 242] width 194 height 22
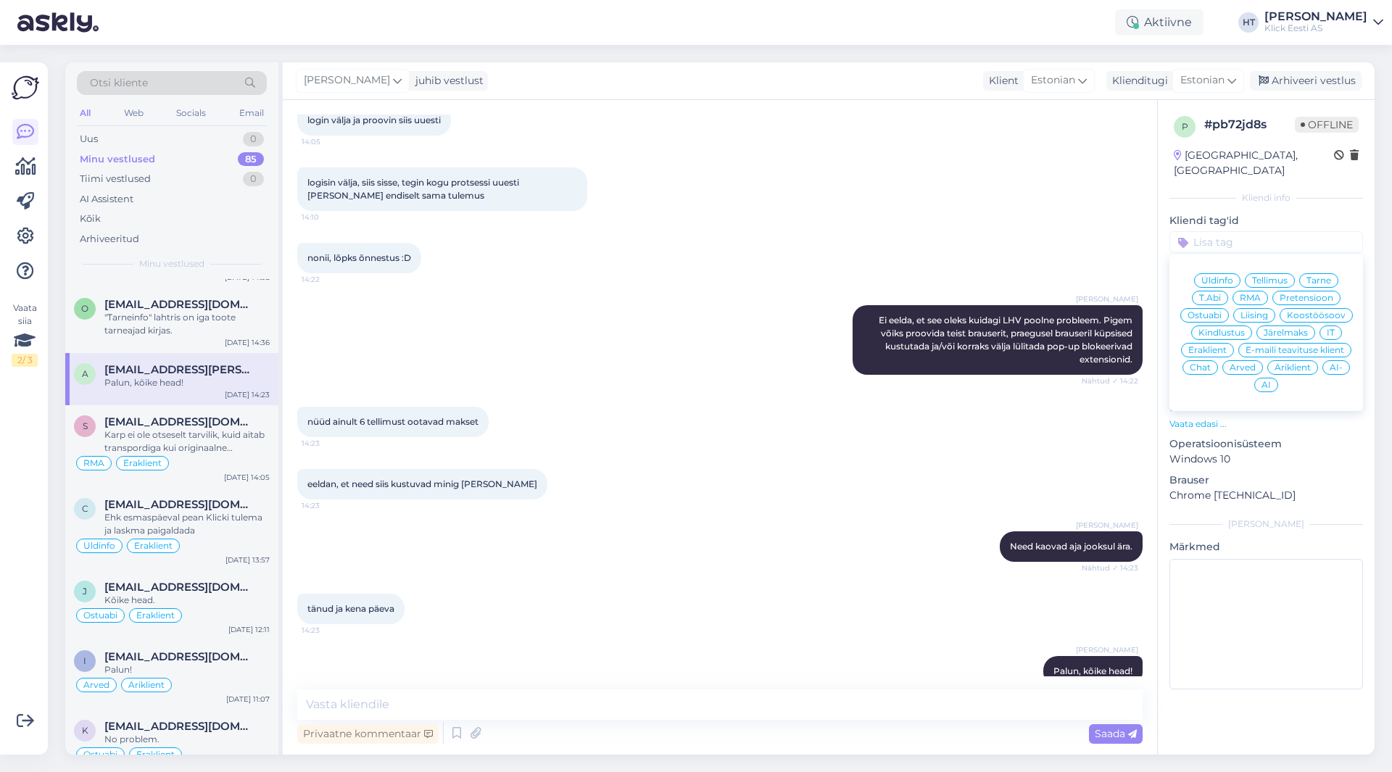
click at [1286, 328] on span "Järelmaks" at bounding box center [1286, 332] width 44 height 9
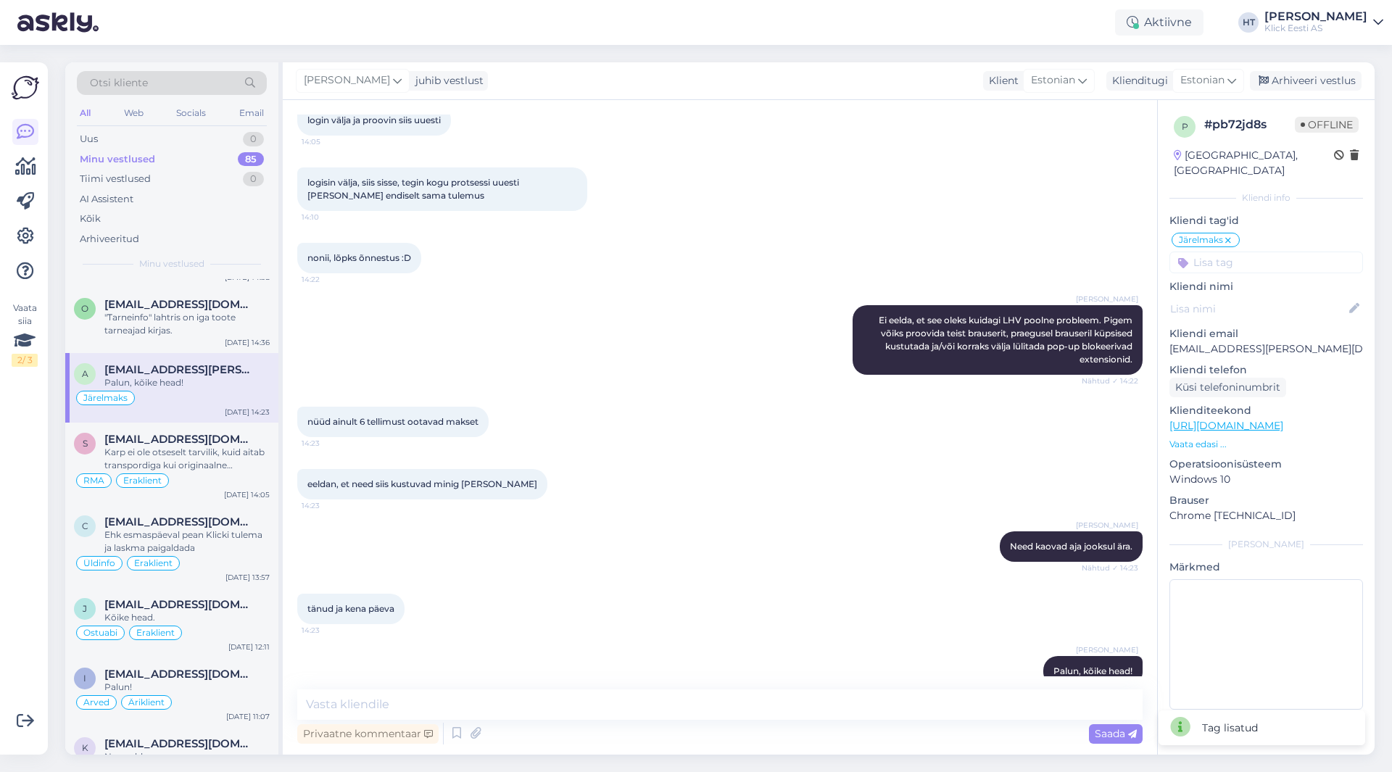
click at [1238, 252] on input at bounding box center [1267, 263] width 194 height 22
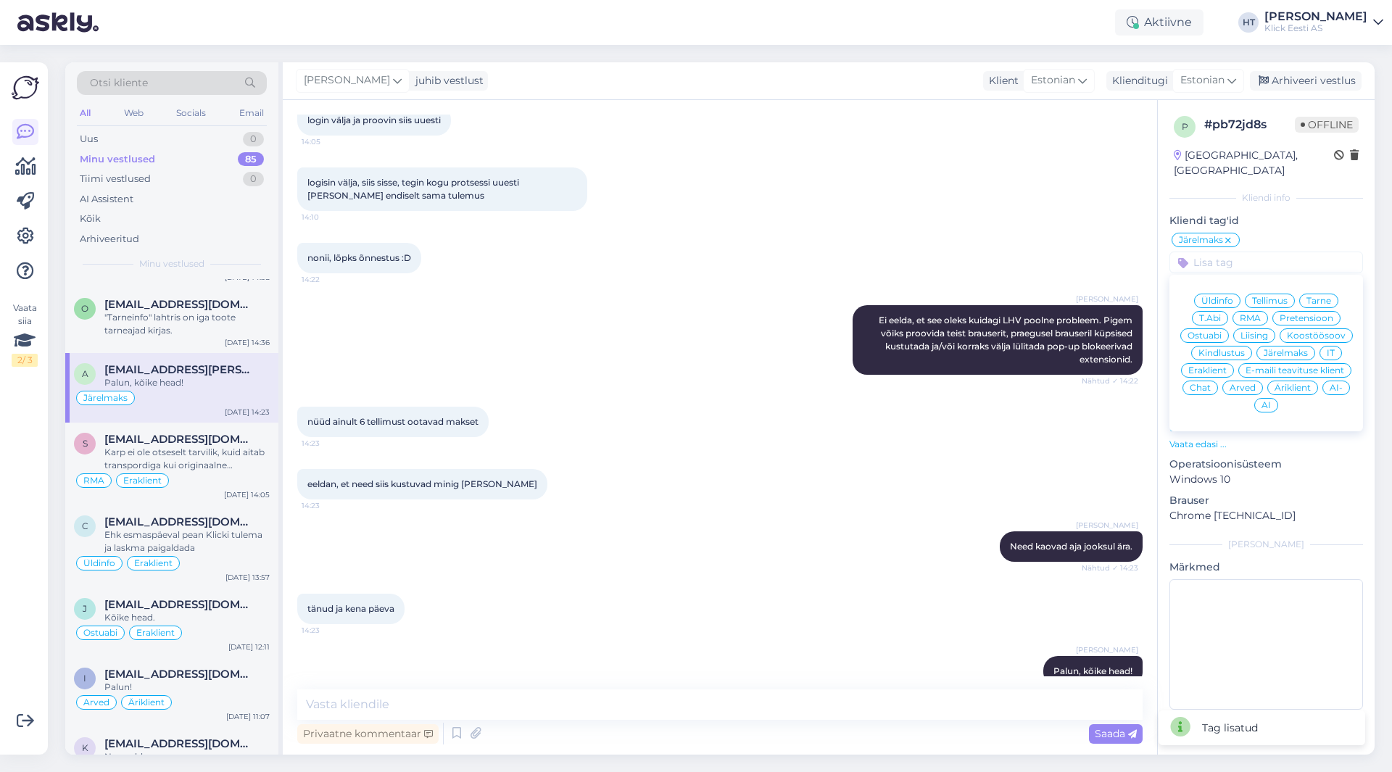
click at [1220, 366] on span "Eraklient" at bounding box center [1207, 370] width 38 height 9
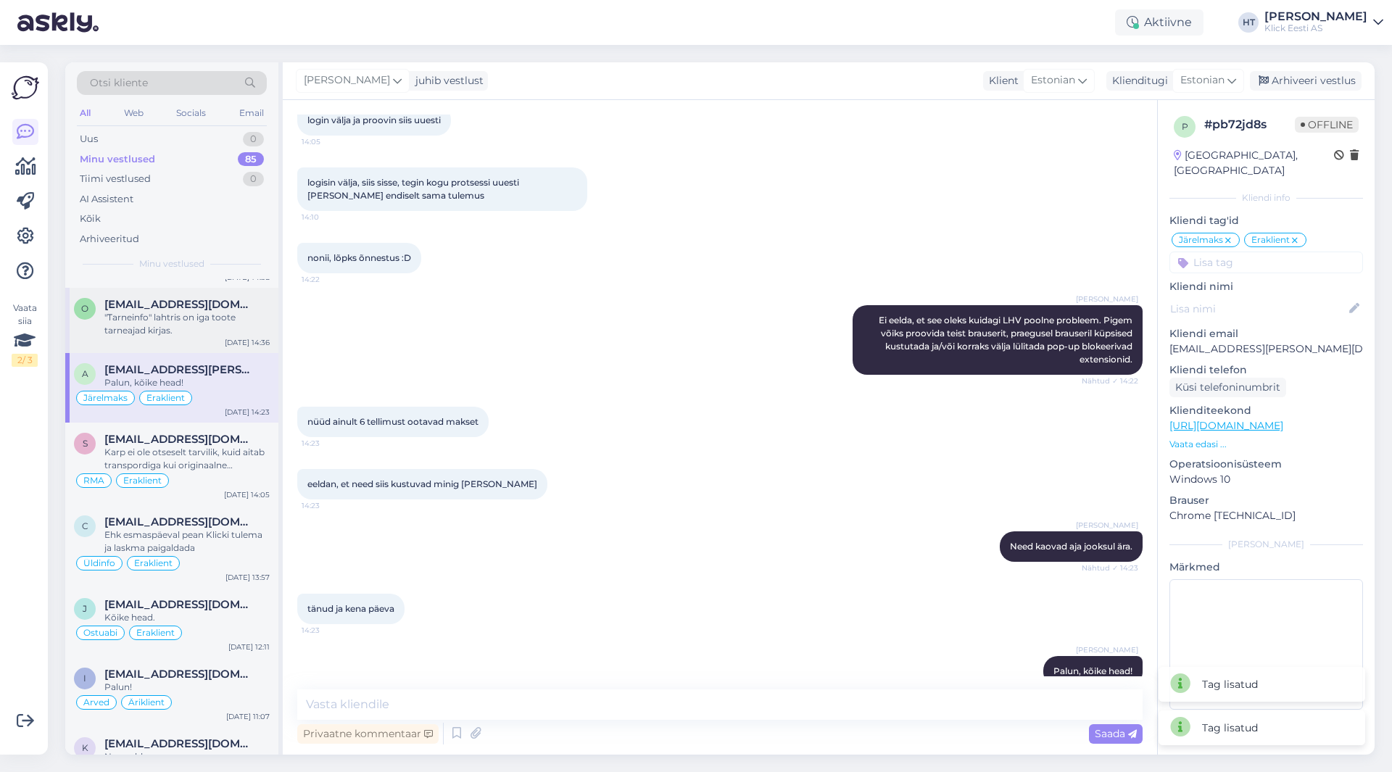
click at [202, 315] on div ""Tarneinfo" lahtris on iga toote tarneajad kirjas." at bounding box center [186, 324] width 165 height 26
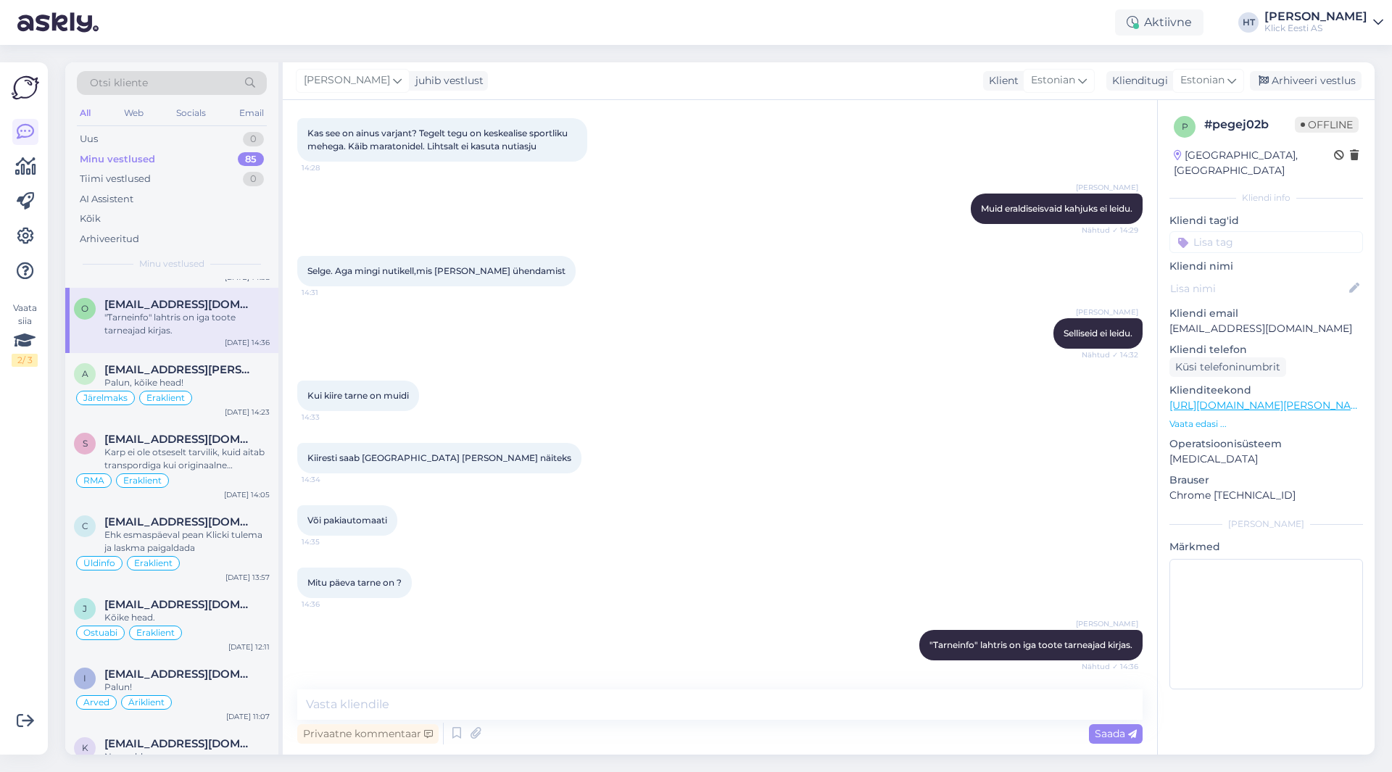
click at [1238, 231] on input at bounding box center [1267, 242] width 194 height 22
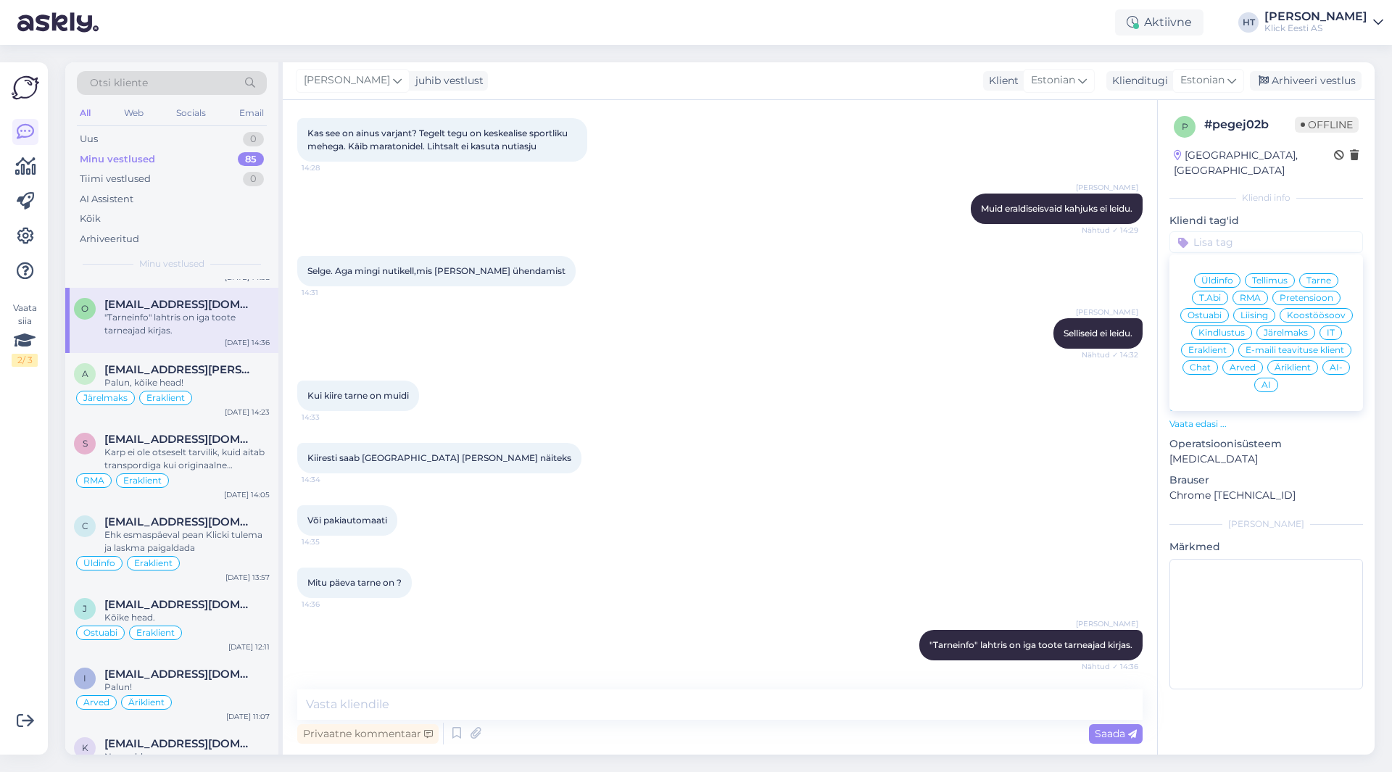
click at [1210, 311] on span "Ostuabi" at bounding box center [1205, 315] width 34 height 9
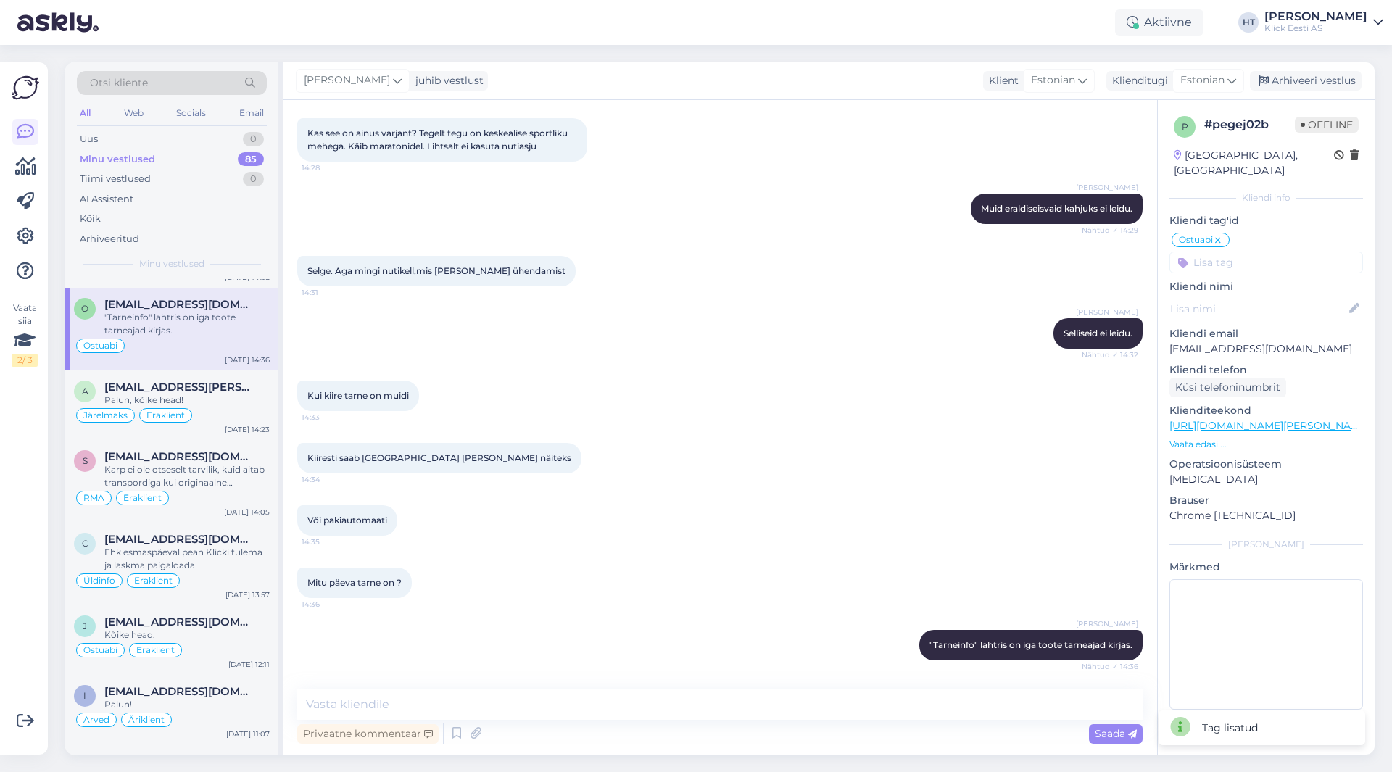
click at [1242, 252] on input at bounding box center [1267, 263] width 194 height 22
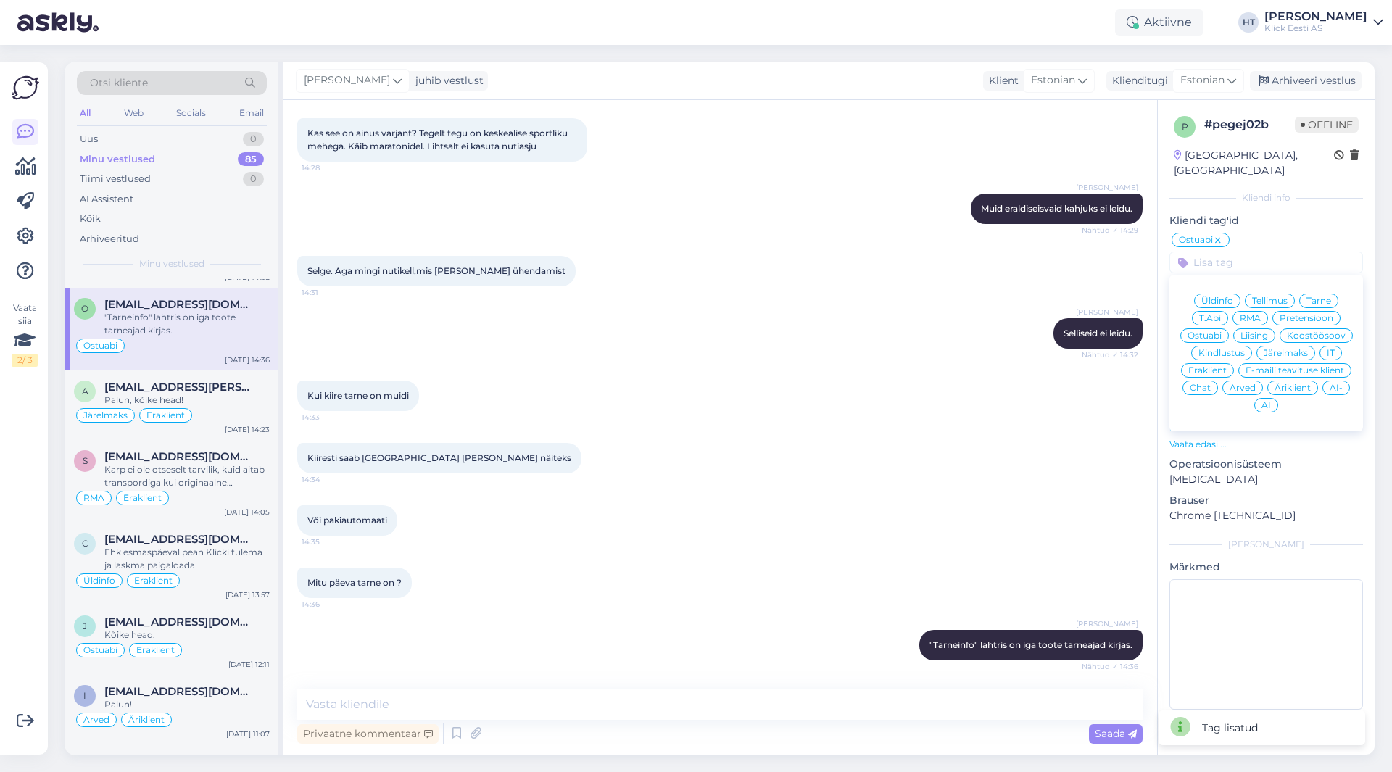
click at [1211, 366] on span "Eraklient" at bounding box center [1207, 370] width 38 height 9
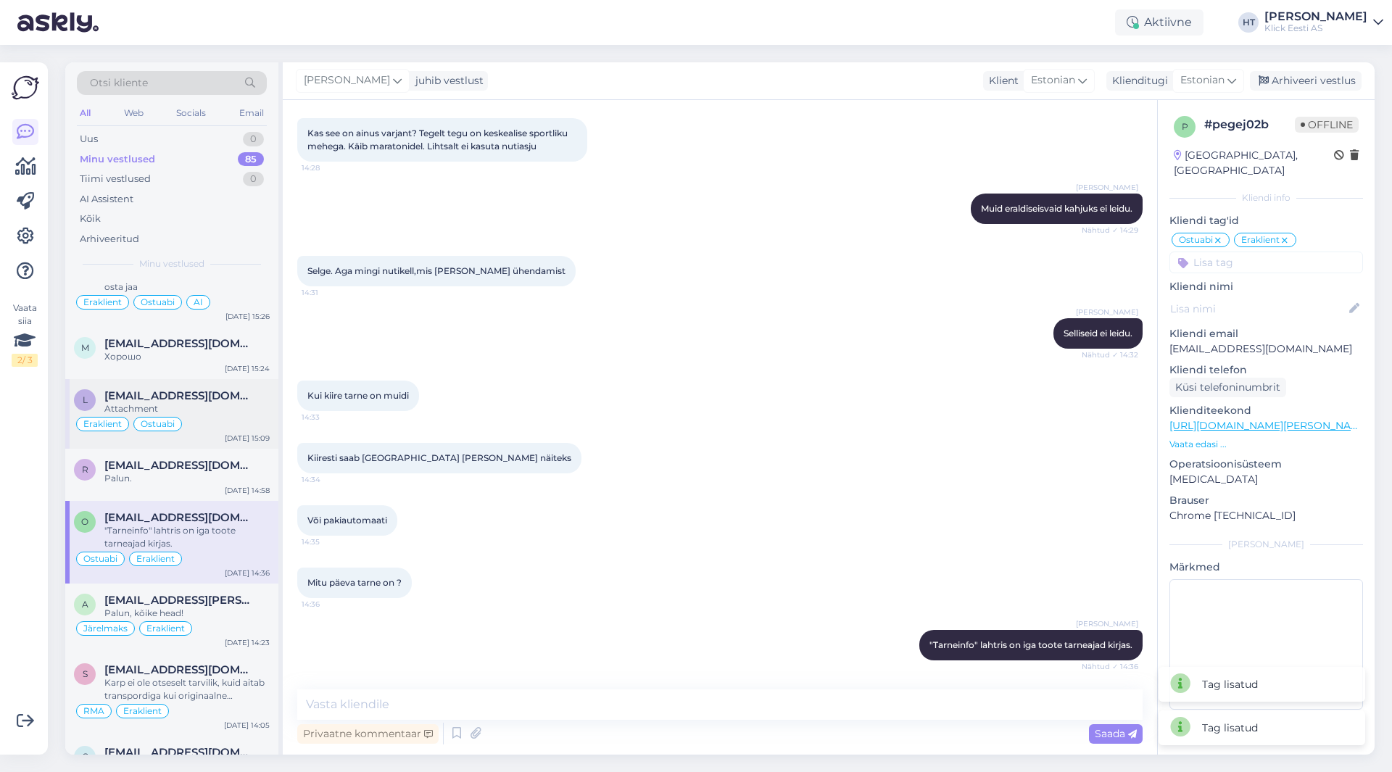
scroll to position [1553, 0]
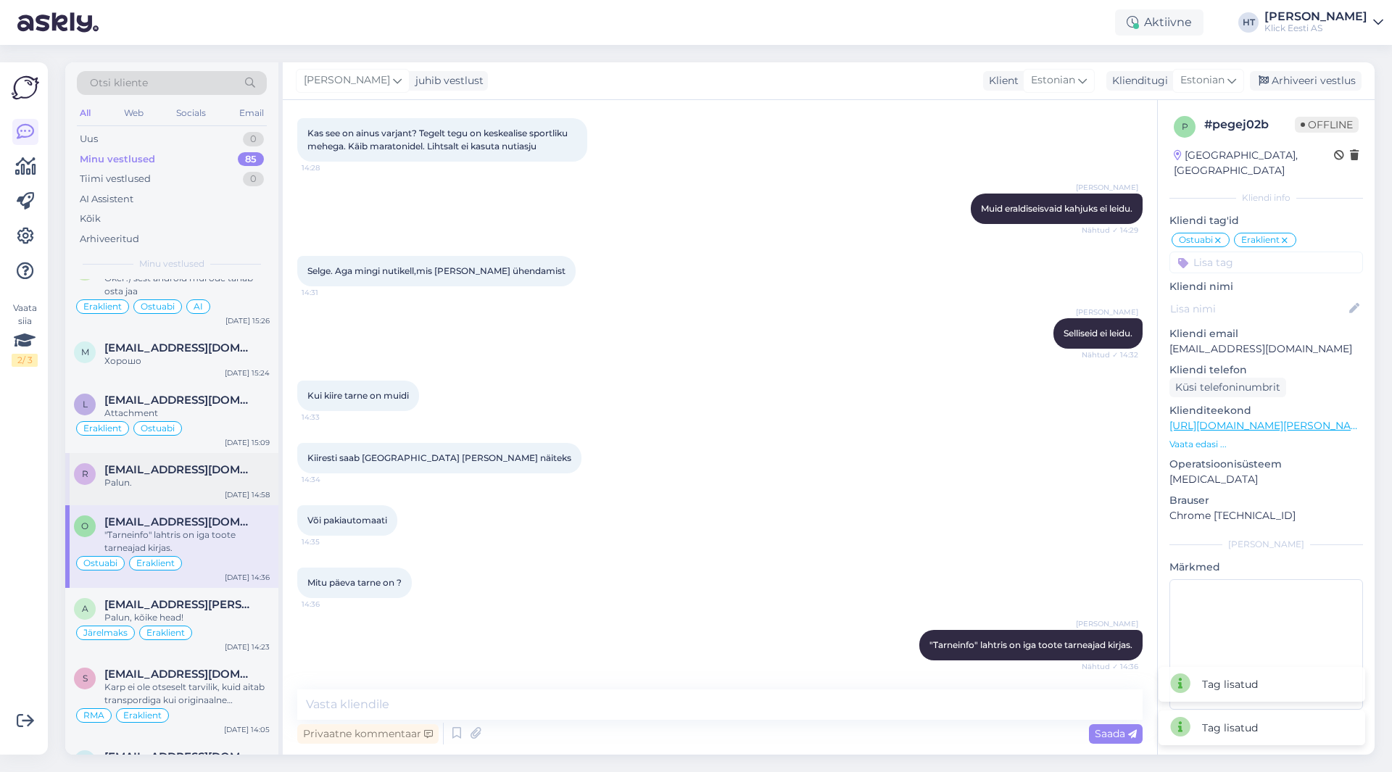
click at [183, 469] on span "[EMAIL_ADDRESS][DOMAIN_NAME]" at bounding box center [179, 469] width 151 height 13
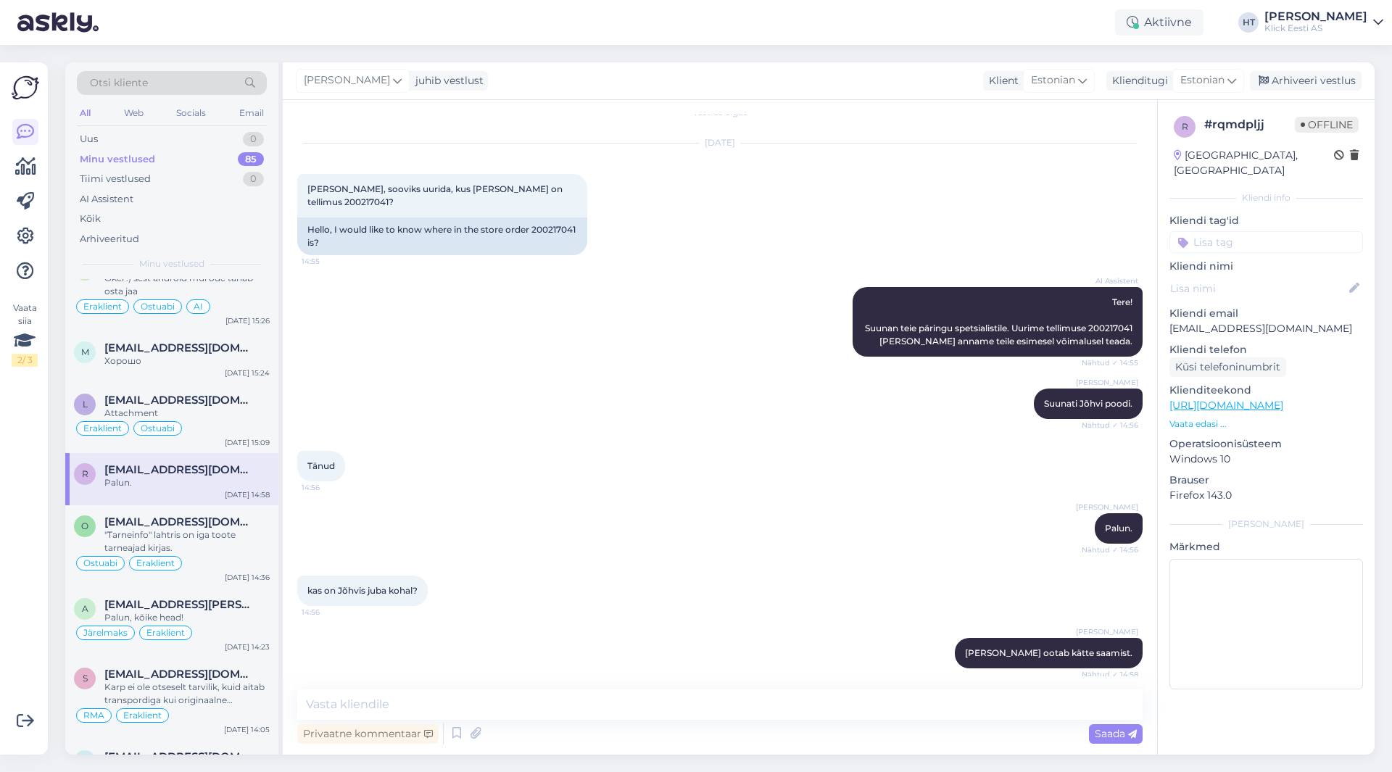
scroll to position [0, 0]
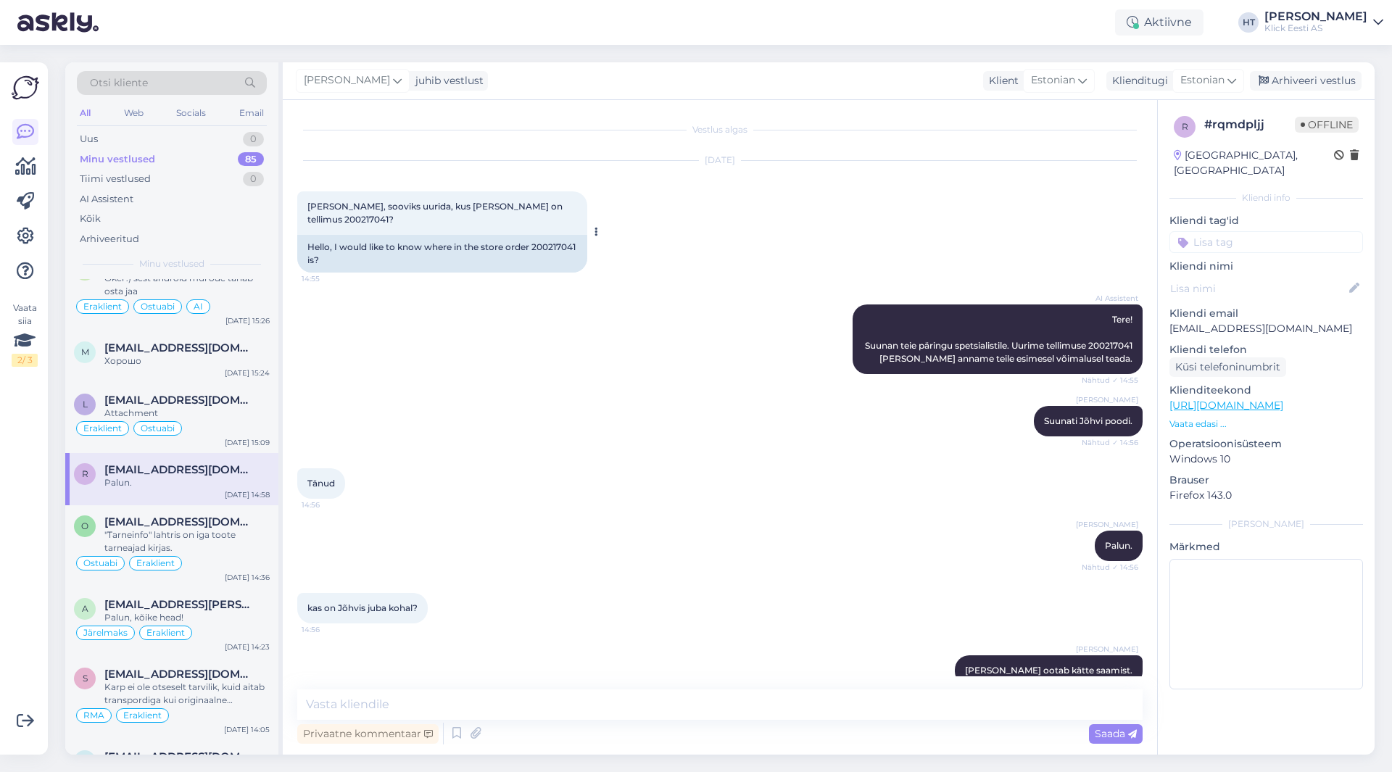
click at [503, 210] on span "[PERSON_NAME], sooviks uurida, kus [PERSON_NAME] on tellimus 200217041?" at bounding box center [435, 213] width 257 height 24
copy span "200217041"
click at [757, 266] on div "[DATE] tere, sooviks uurida, kus poes on tellimus 200217041? 14:55 Hello, I wou…" at bounding box center [720, 217] width 846 height 144
click at [1237, 231] on input at bounding box center [1267, 242] width 194 height 22
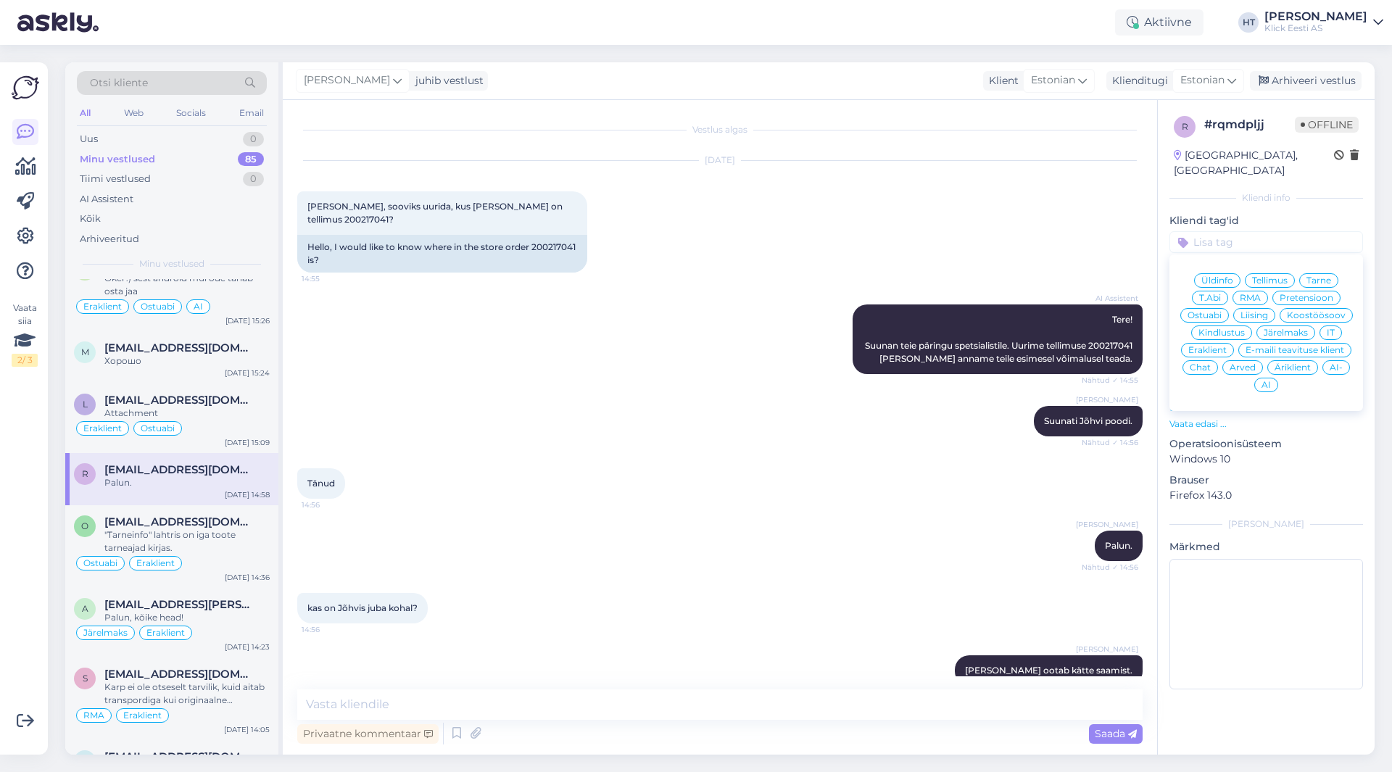
click at [1287, 363] on span "Äriklient" at bounding box center [1293, 367] width 36 height 9
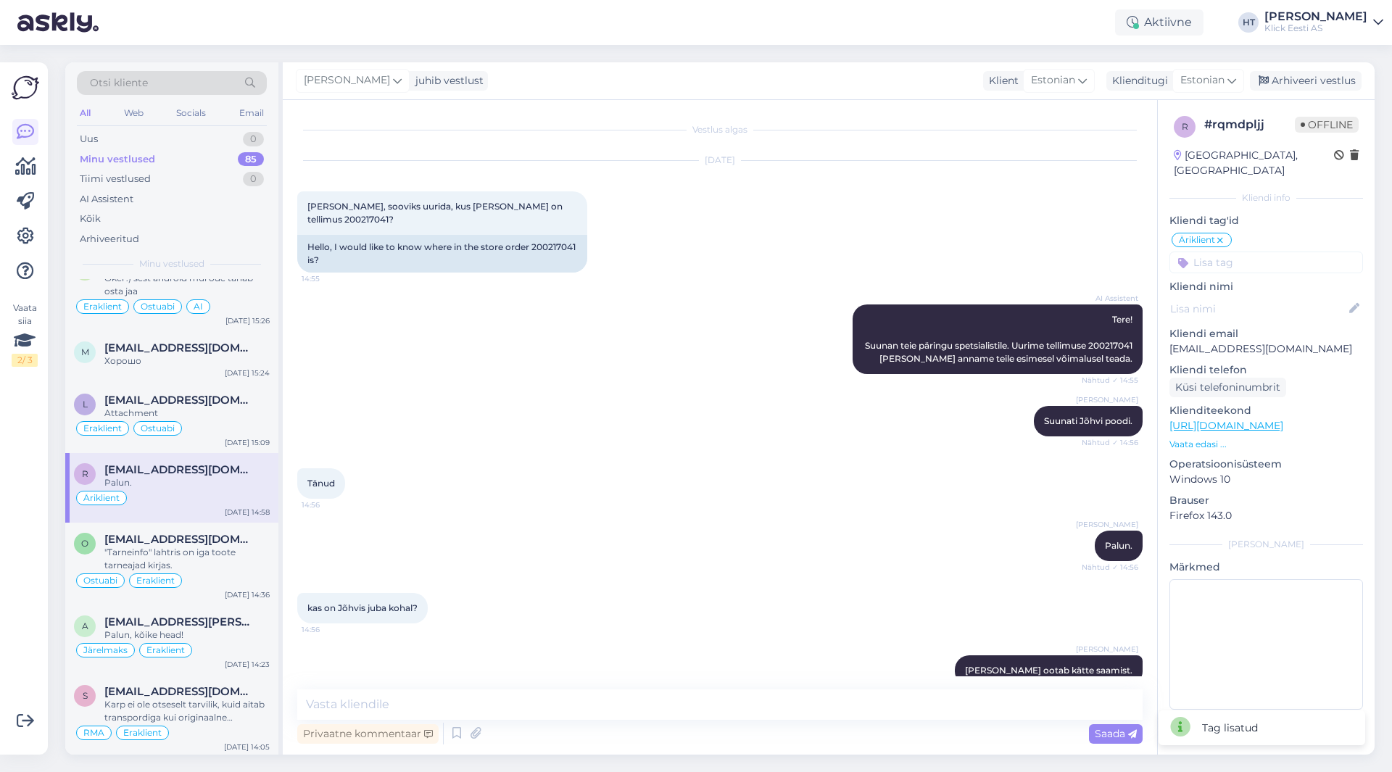
click at [1258, 255] on input at bounding box center [1267, 263] width 194 height 22
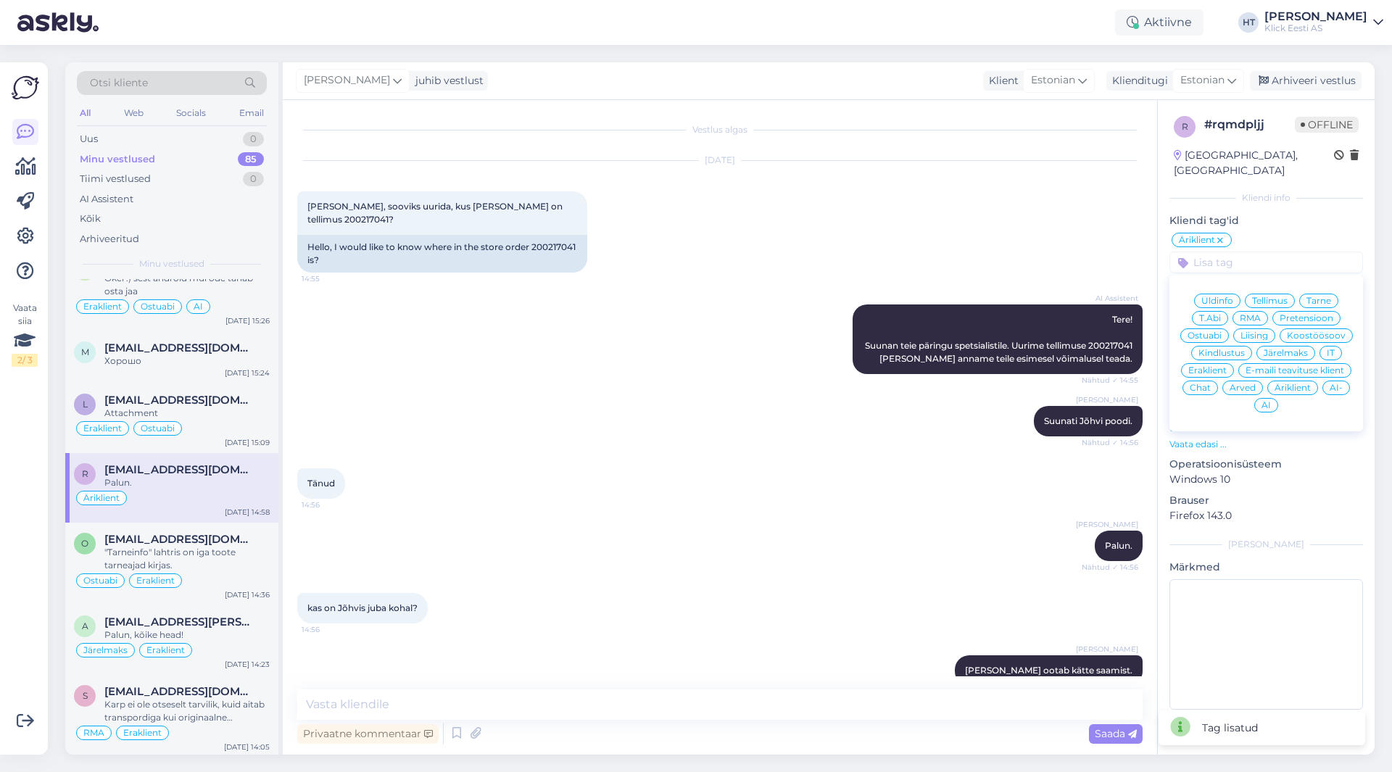
click at [1323, 297] on span "Tarne" at bounding box center [1319, 301] width 25 height 9
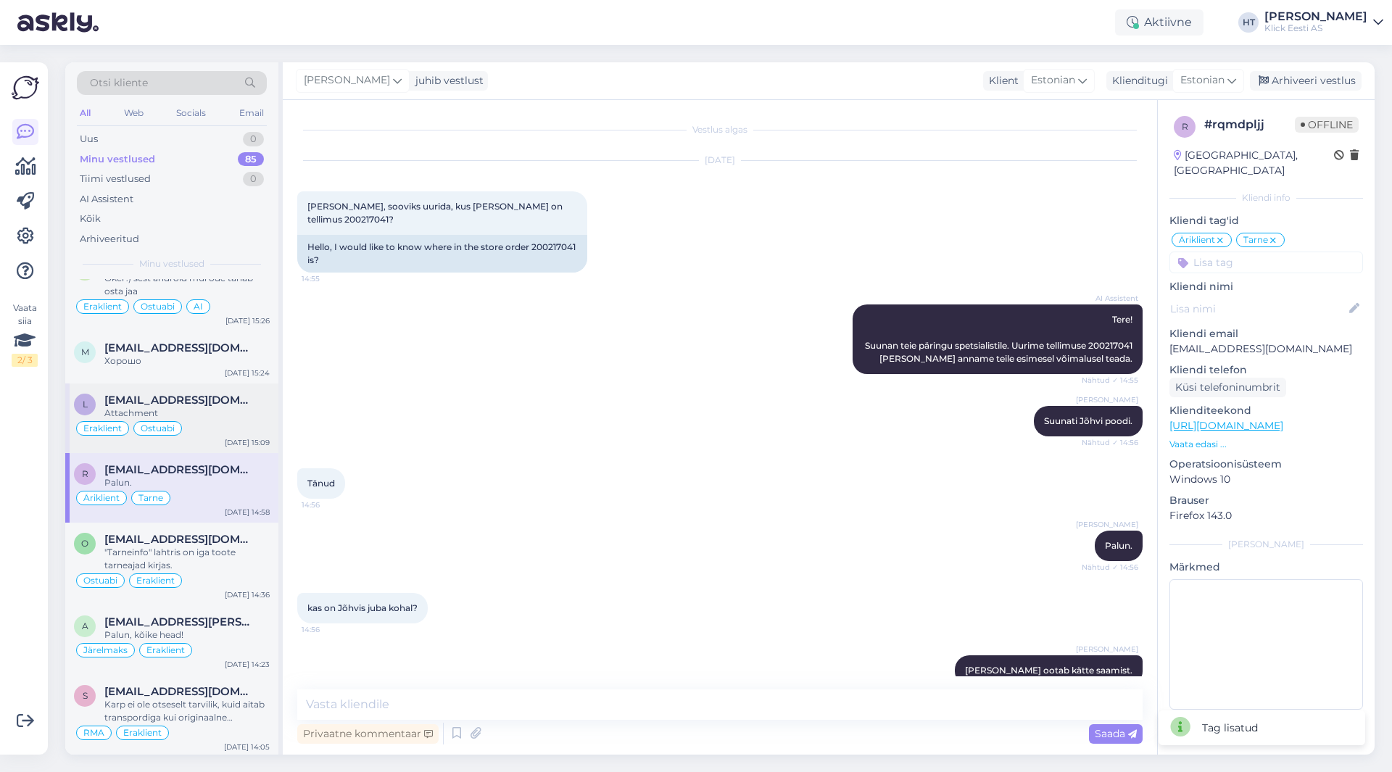
click at [226, 394] on span "[EMAIL_ADDRESS][DOMAIN_NAME]" at bounding box center [179, 400] width 151 height 13
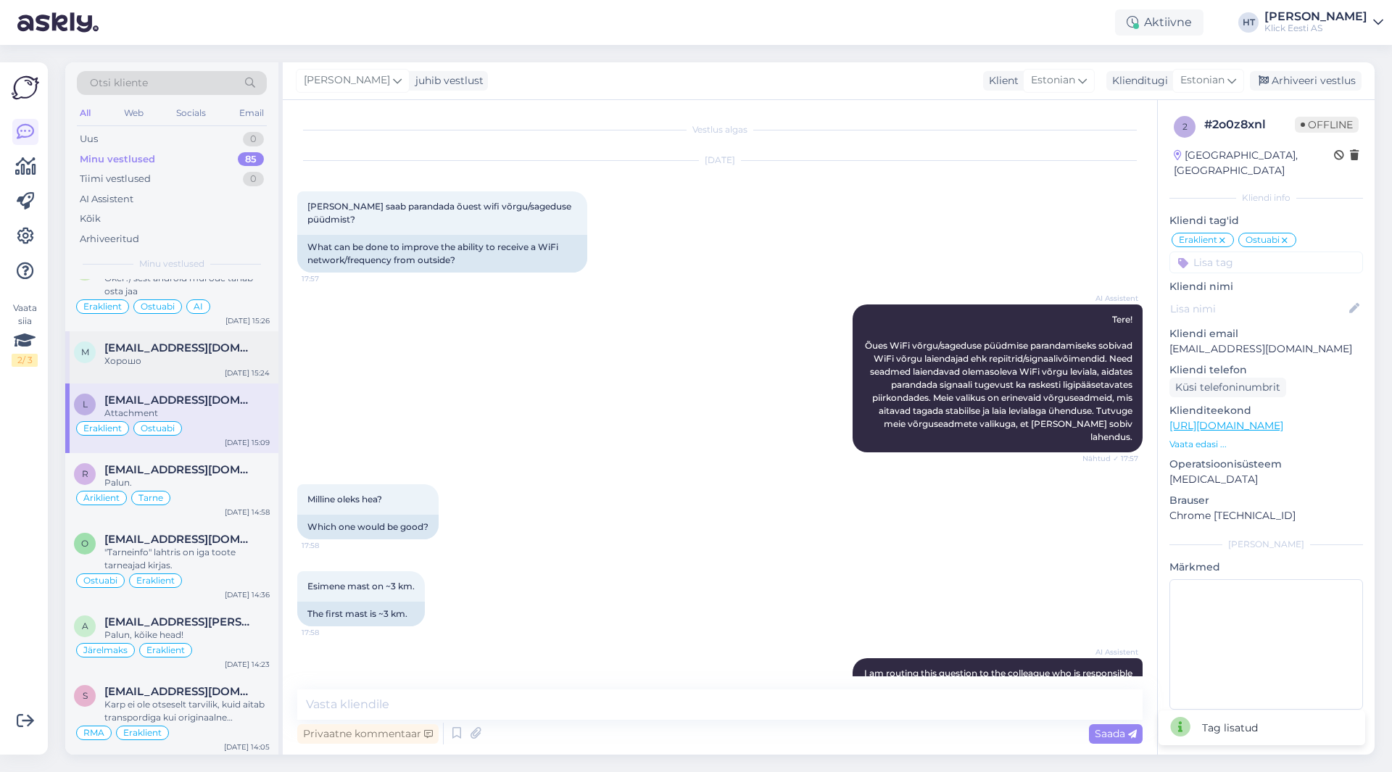
click at [230, 363] on div "Хорошо" at bounding box center [186, 361] width 165 height 13
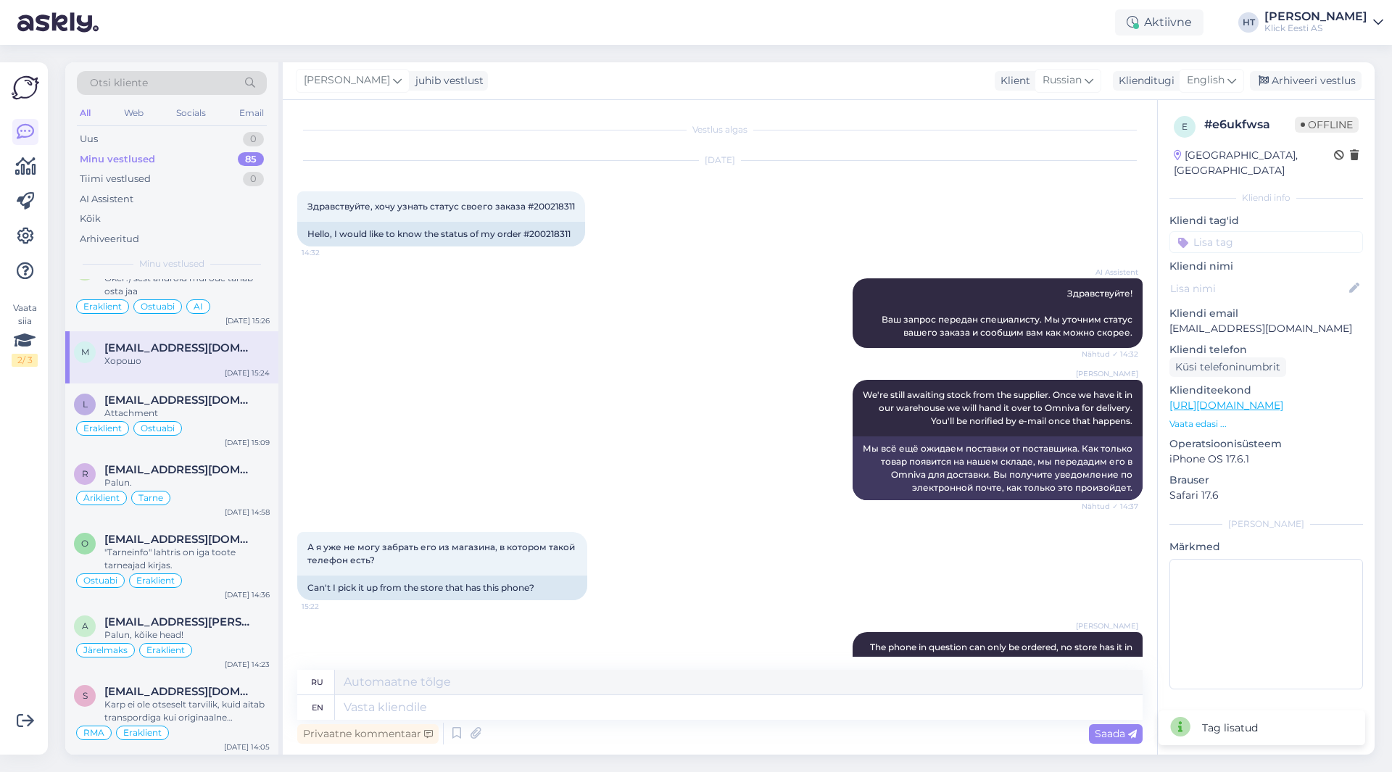
scroll to position [186, 0]
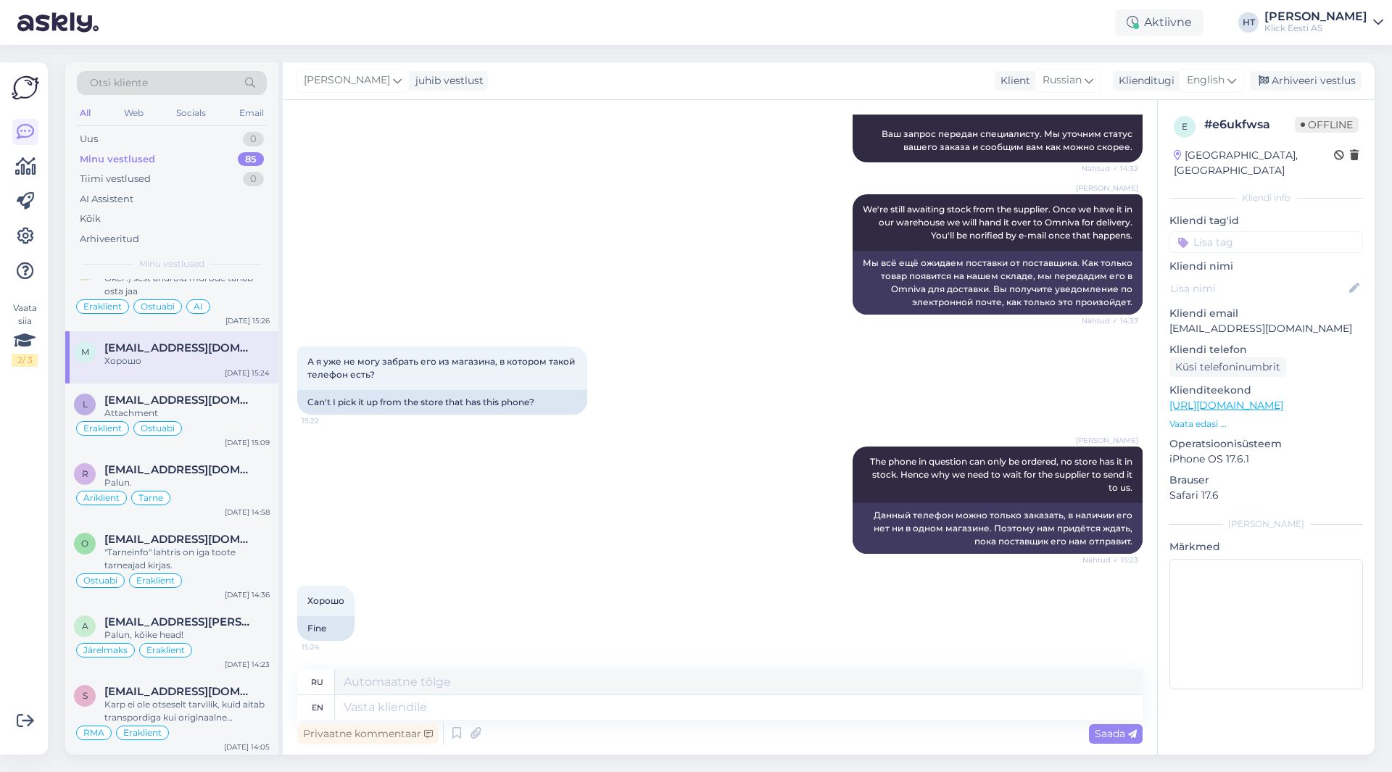
click at [1251, 231] on input at bounding box center [1267, 242] width 194 height 22
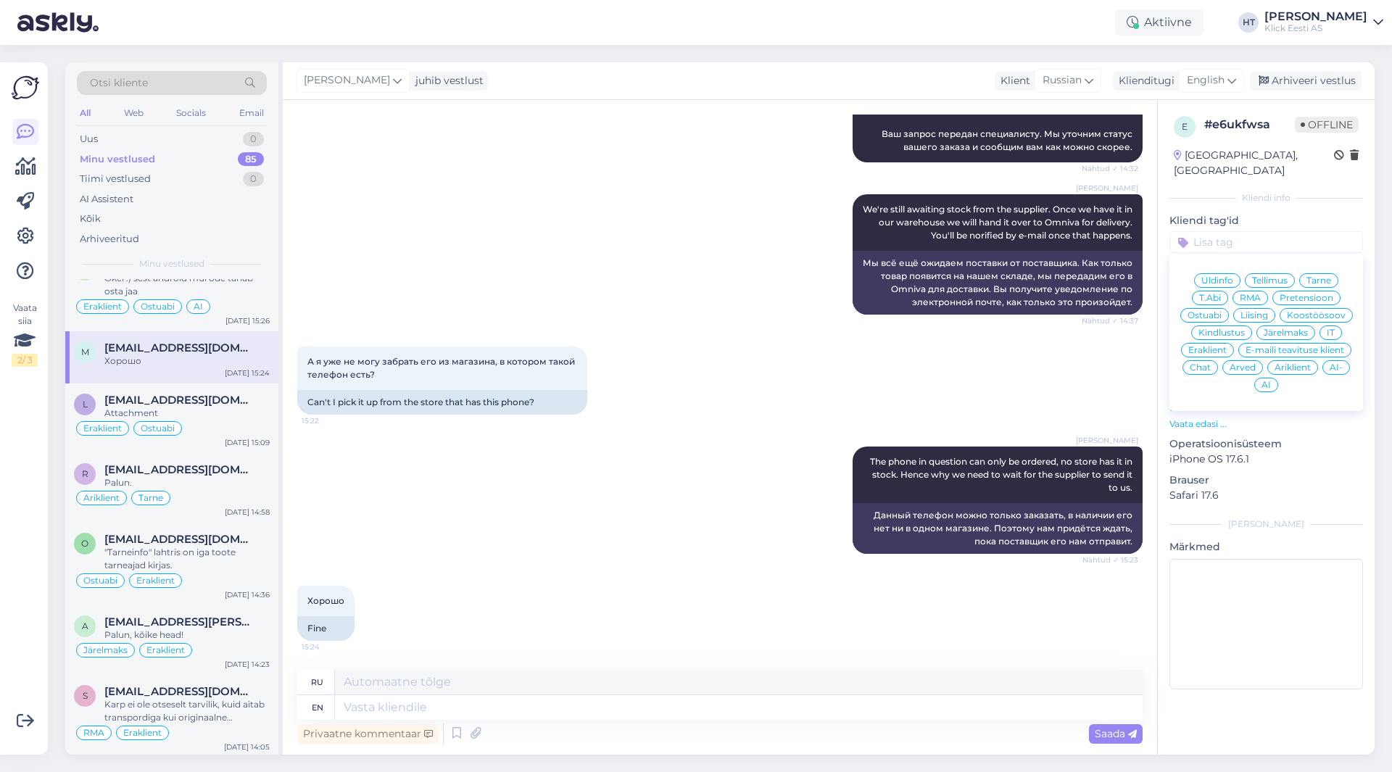
click at [1314, 276] on span "Tarne" at bounding box center [1319, 280] width 25 height 9
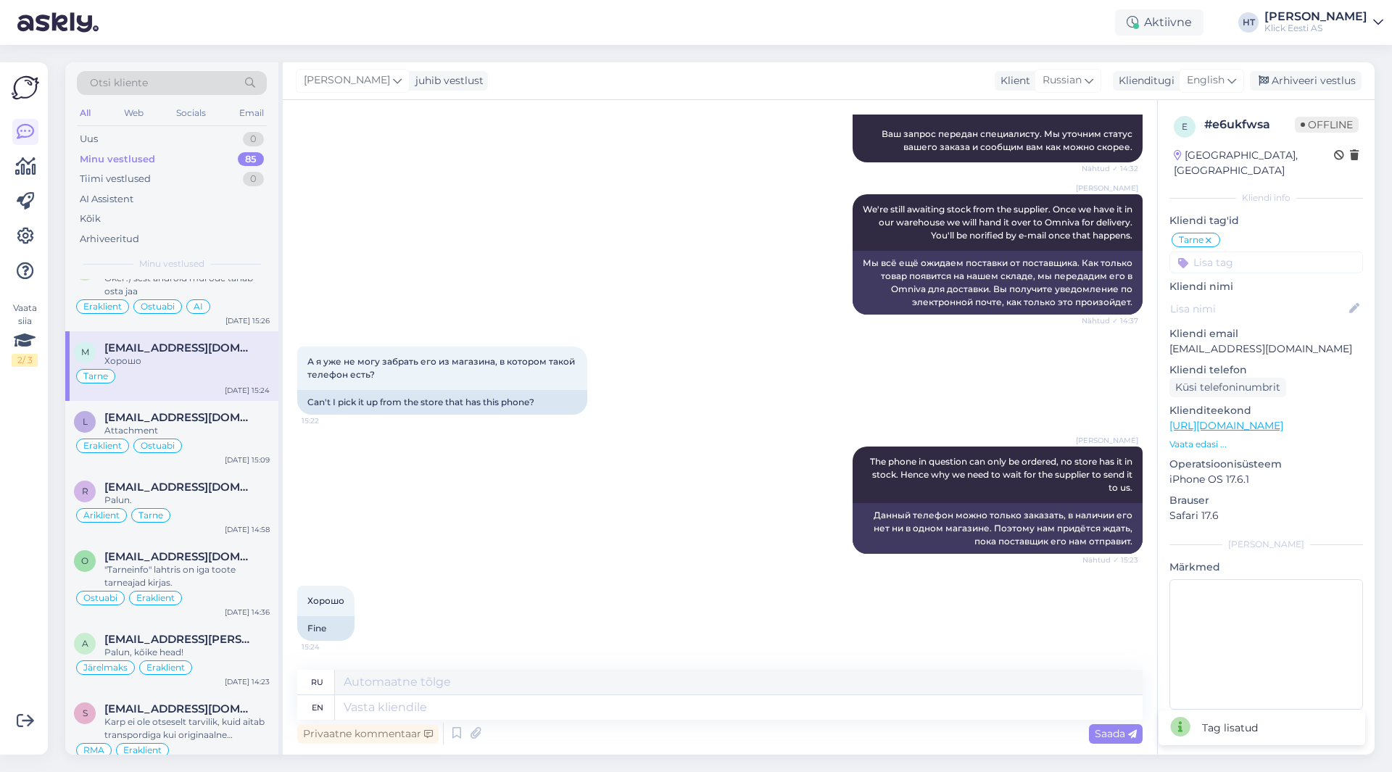
click at [1276, 257] on input at bounding box center [1267, 263] width 194 height 22
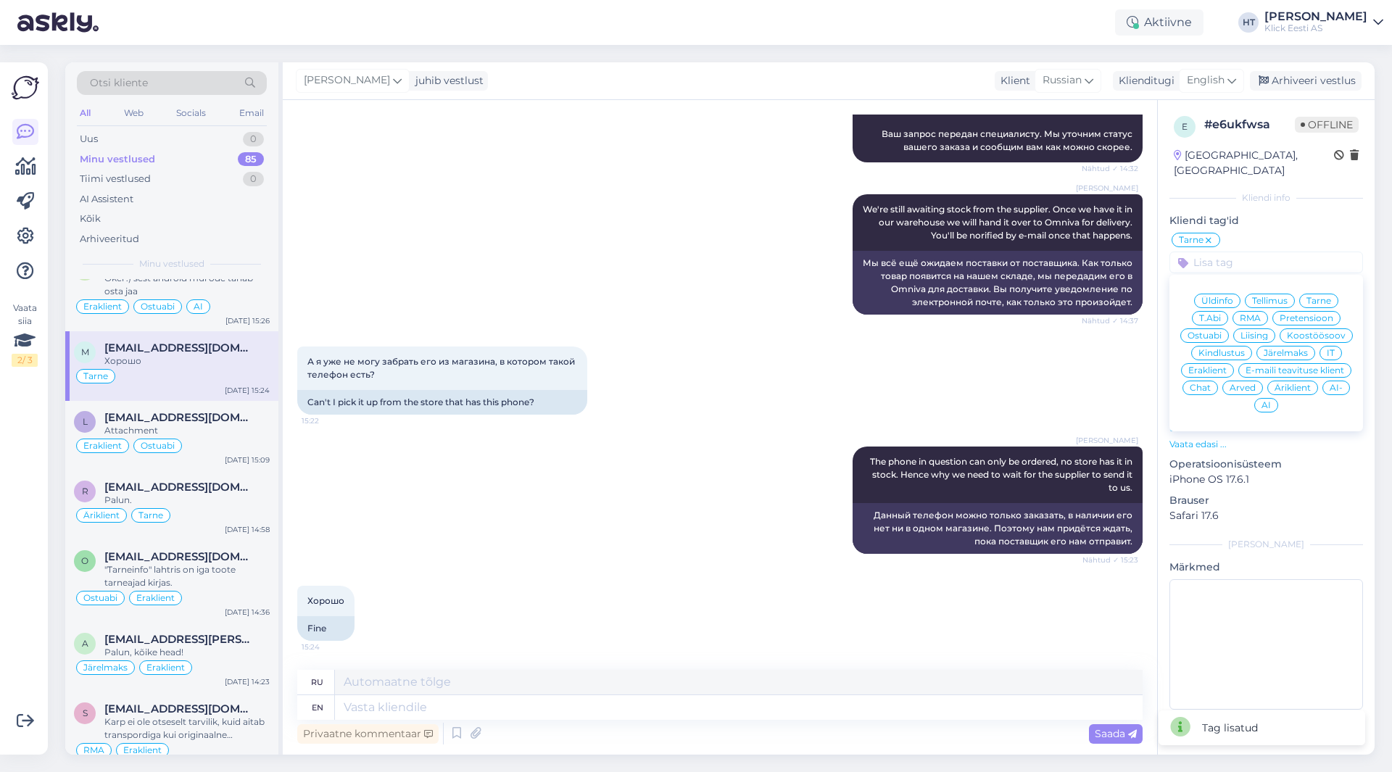
click at [1209, 366] on span "Eraklient" at bounding box center [1207, 370] width 38 height 9
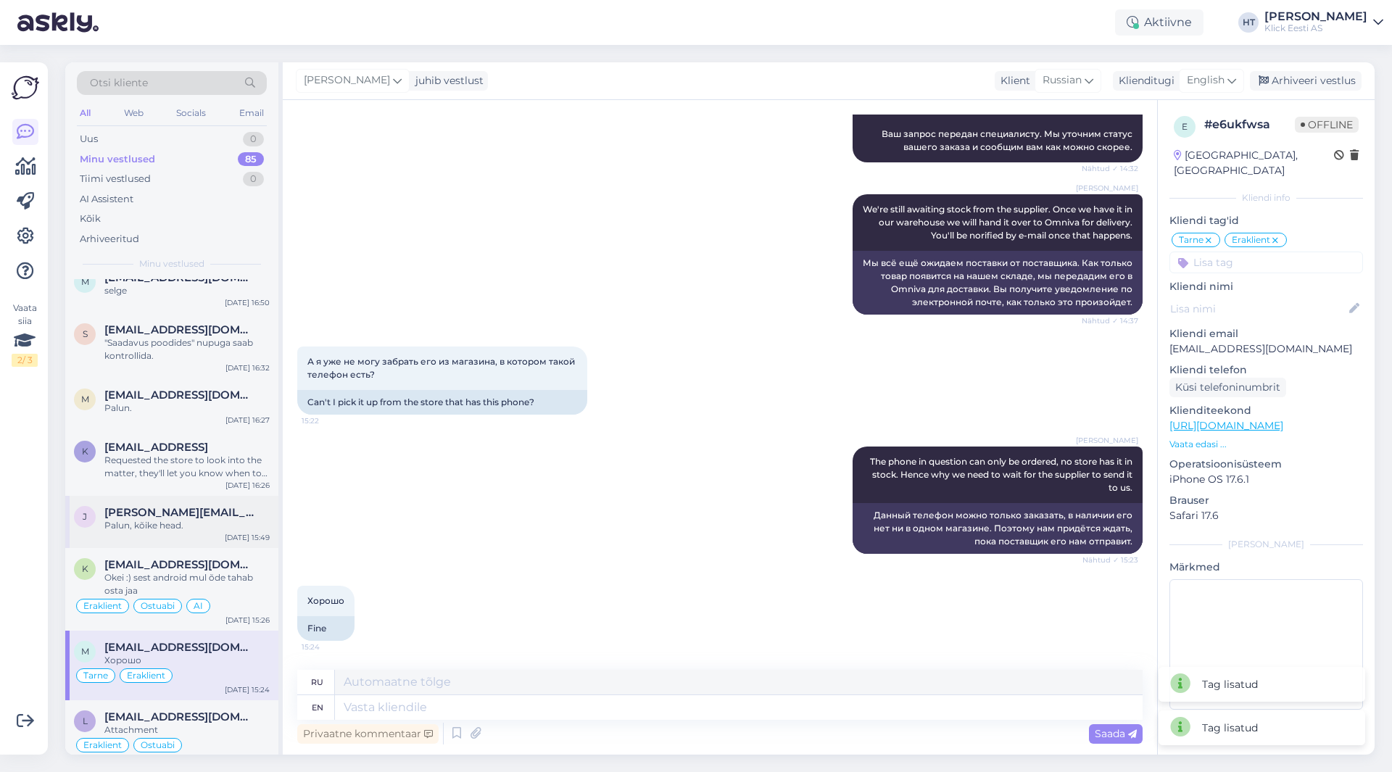
scroll to position [1191, 0]
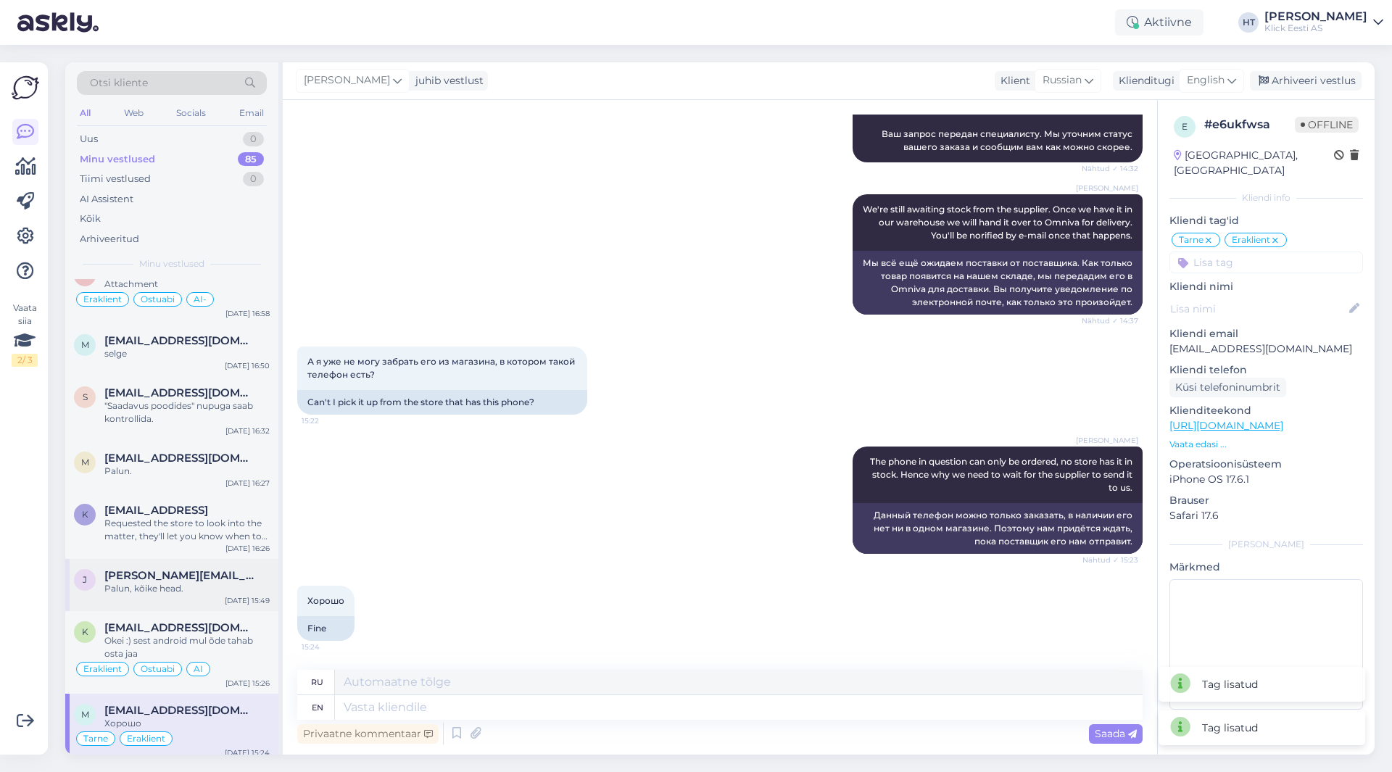
click at [187, 566] on div "[PERSON_NAME] [PERSON_NAME][EMAIL_ADDRESS][PERSON_NAME][DOMAIN_NAME] Palun, kõi…" at bounding box center [171, 585] width 213 height 52
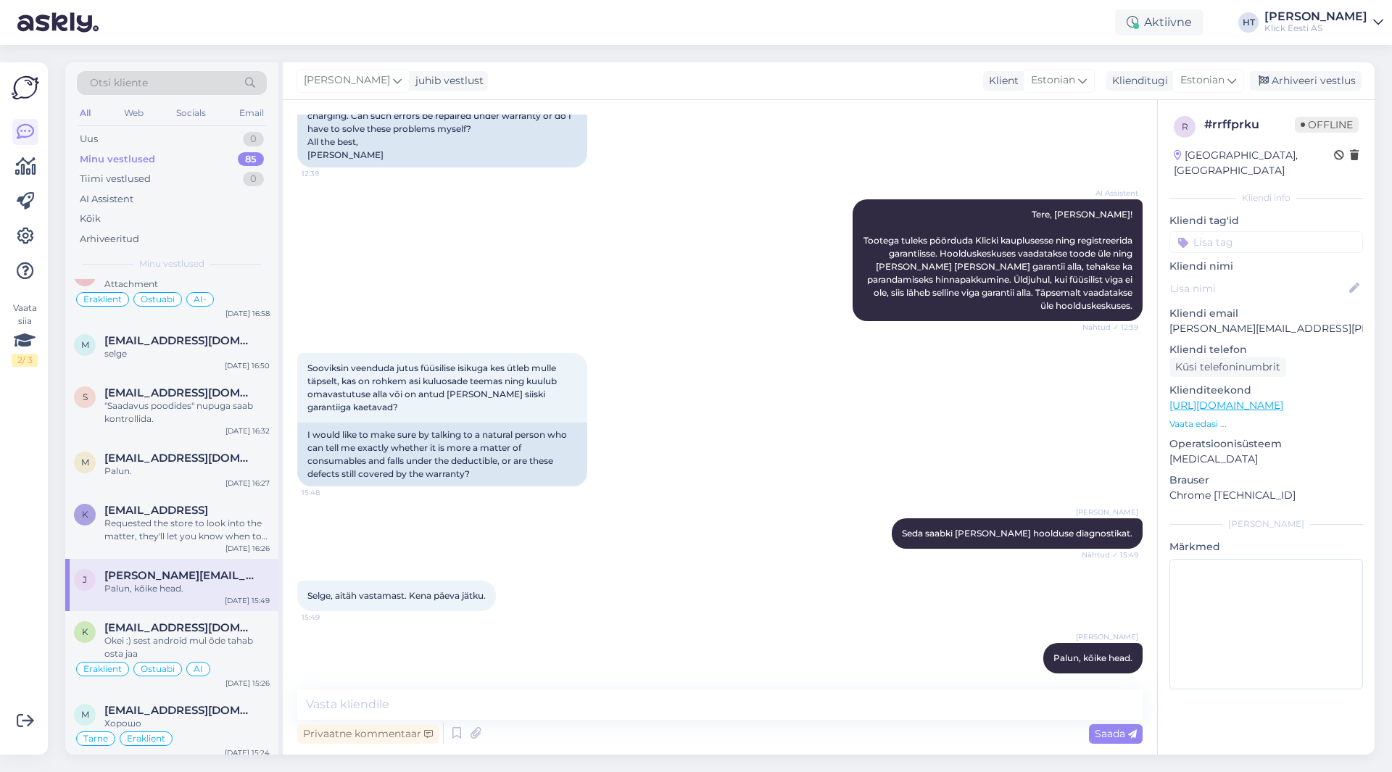
click at [1242, 231] on input at bounding box center [1267, 242] width 194 height 22
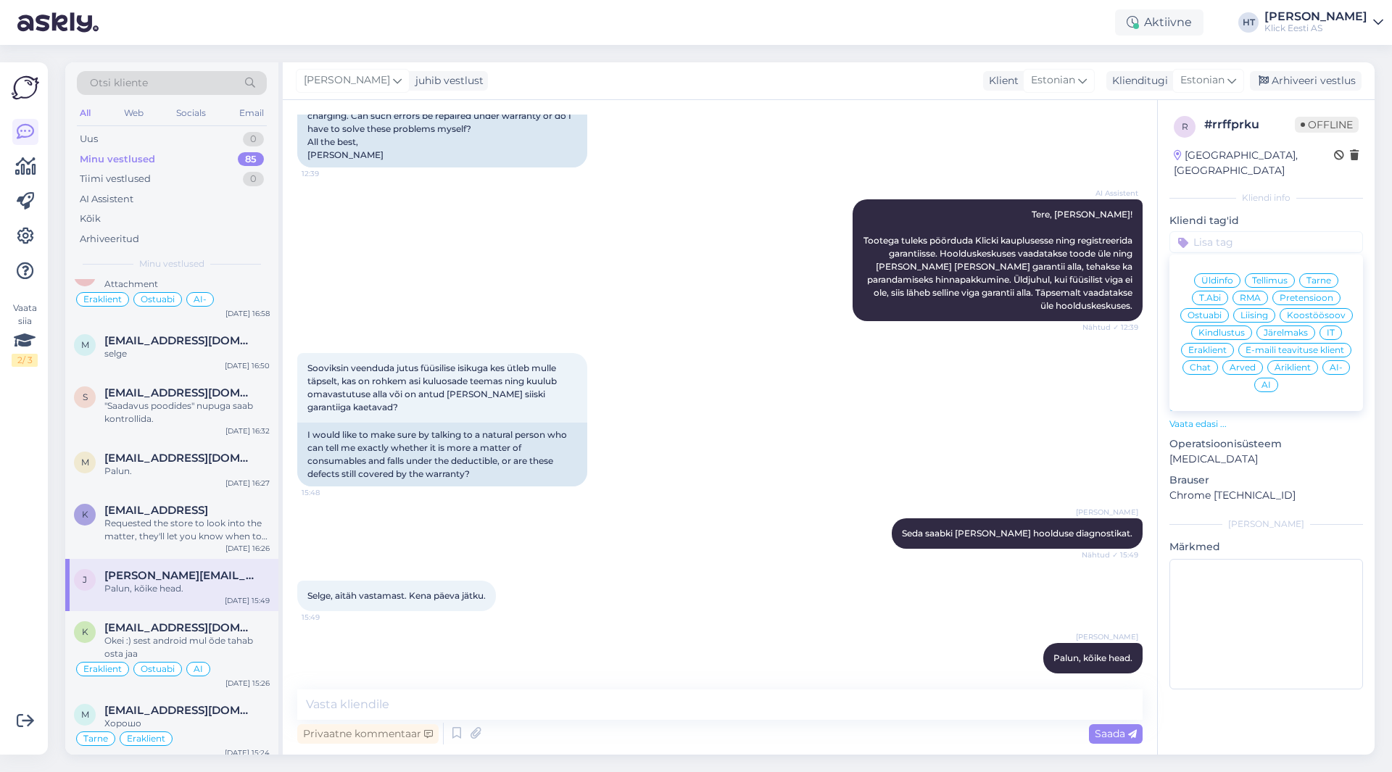
click at [1254, 294] on span "RMA" at bounding box center [1250, 298] width 21 height 9
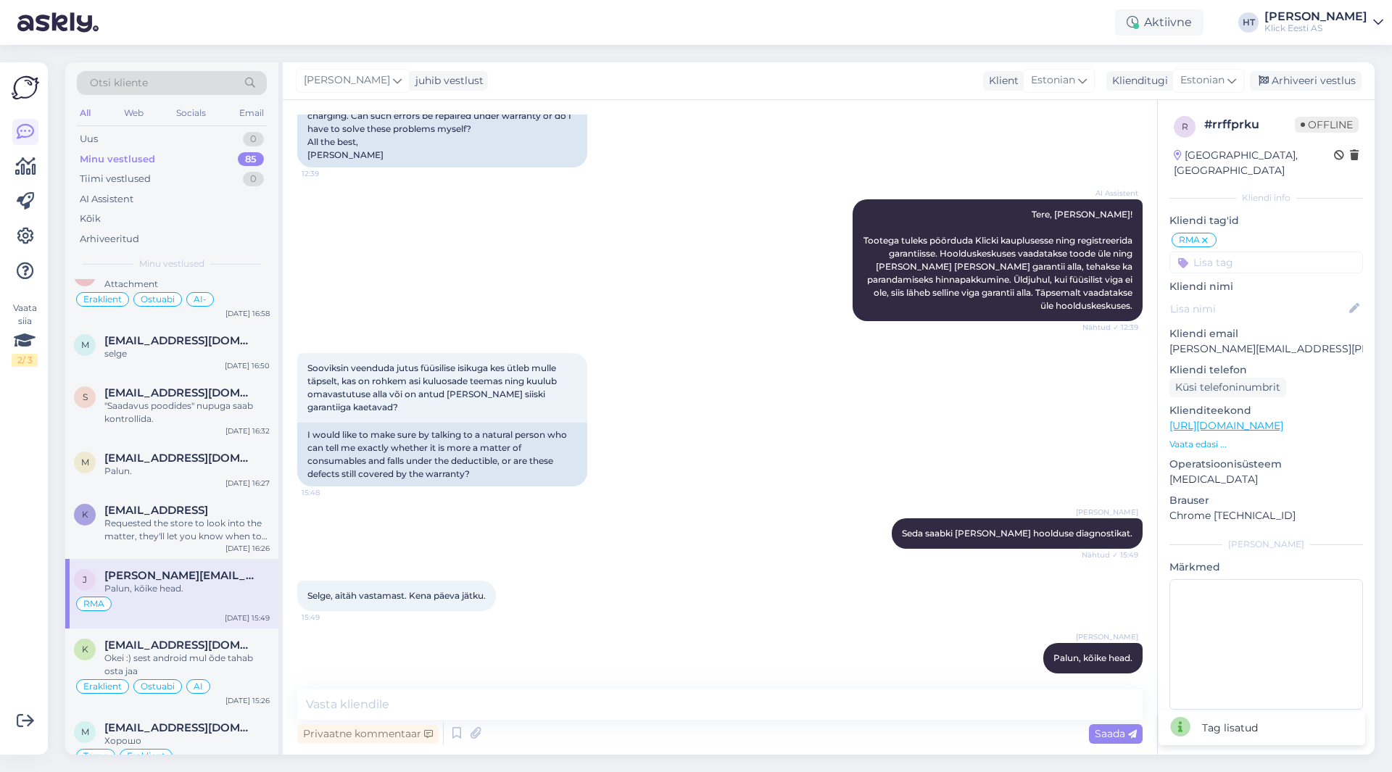
click at [1262, 254] on input at bounding box center [1267, 263] width 194 height 22
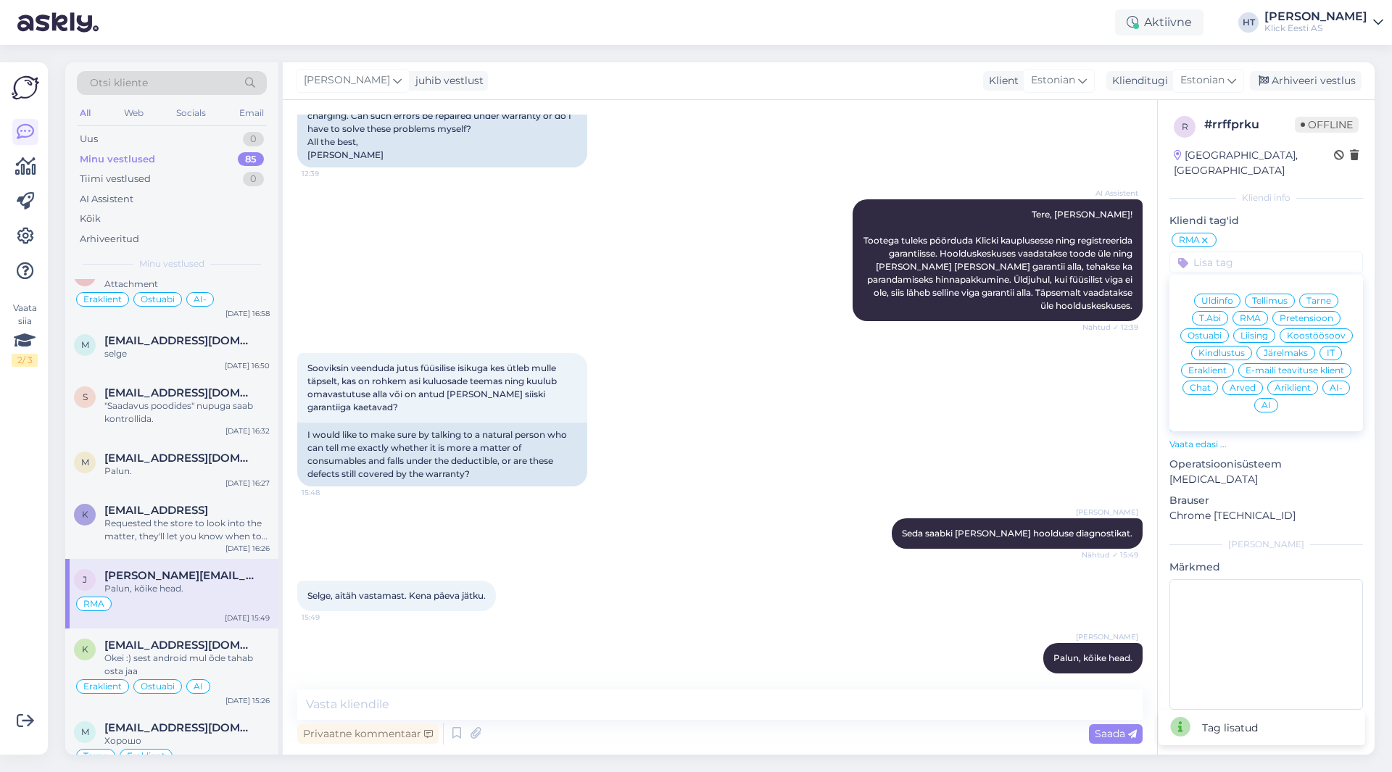
click at [1213, 366] on span "Eraklient" at bounding box center [1207, 370] width 38 height 9
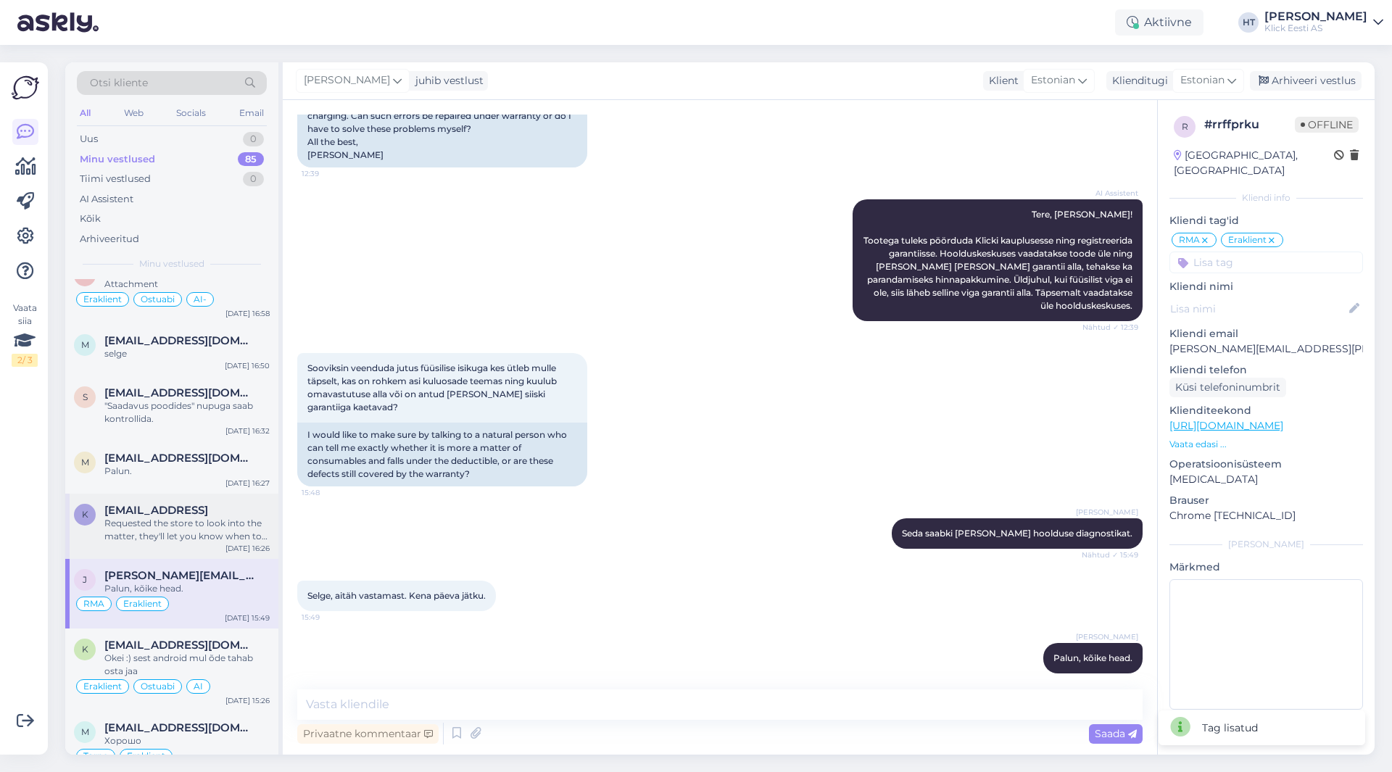
click at [212, 529] on div "Requested the store to look into the matter, they'll let you know when to expec…" at bounding box center [186, 530] width 165 height 26
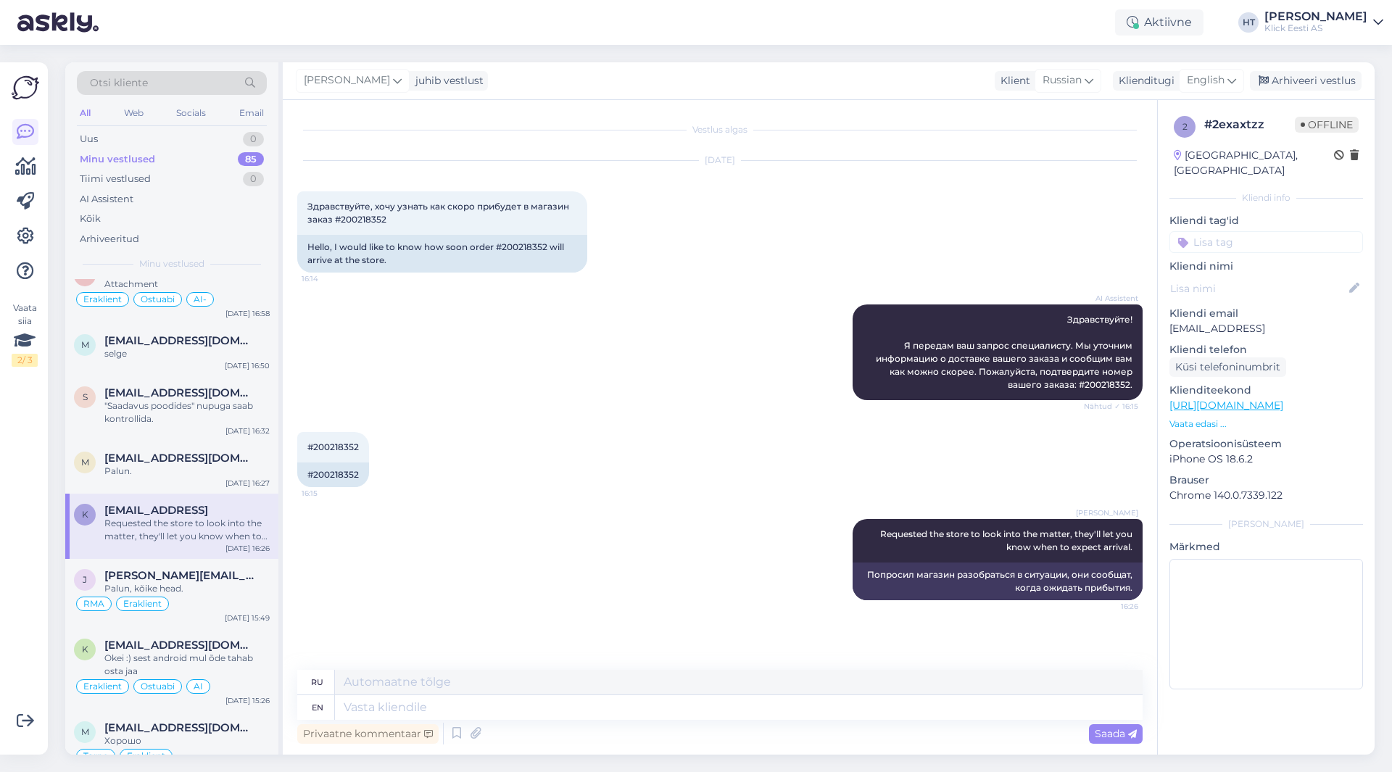
click at [1276, 231] on input at bounding box center [1267, 242] width 194 height 22
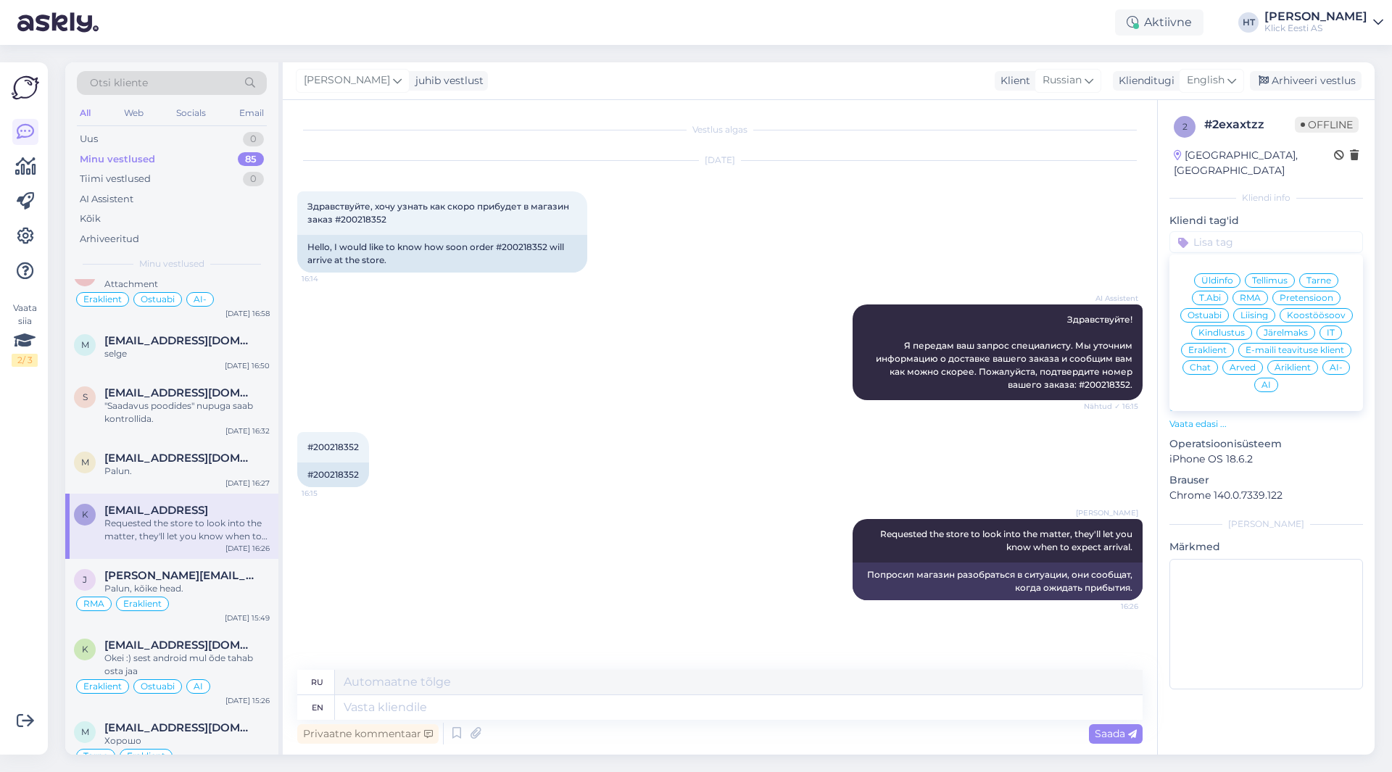
click at [1308, 276] on span "Tarne" at bounding box center [1319, 280] width 25 height 9
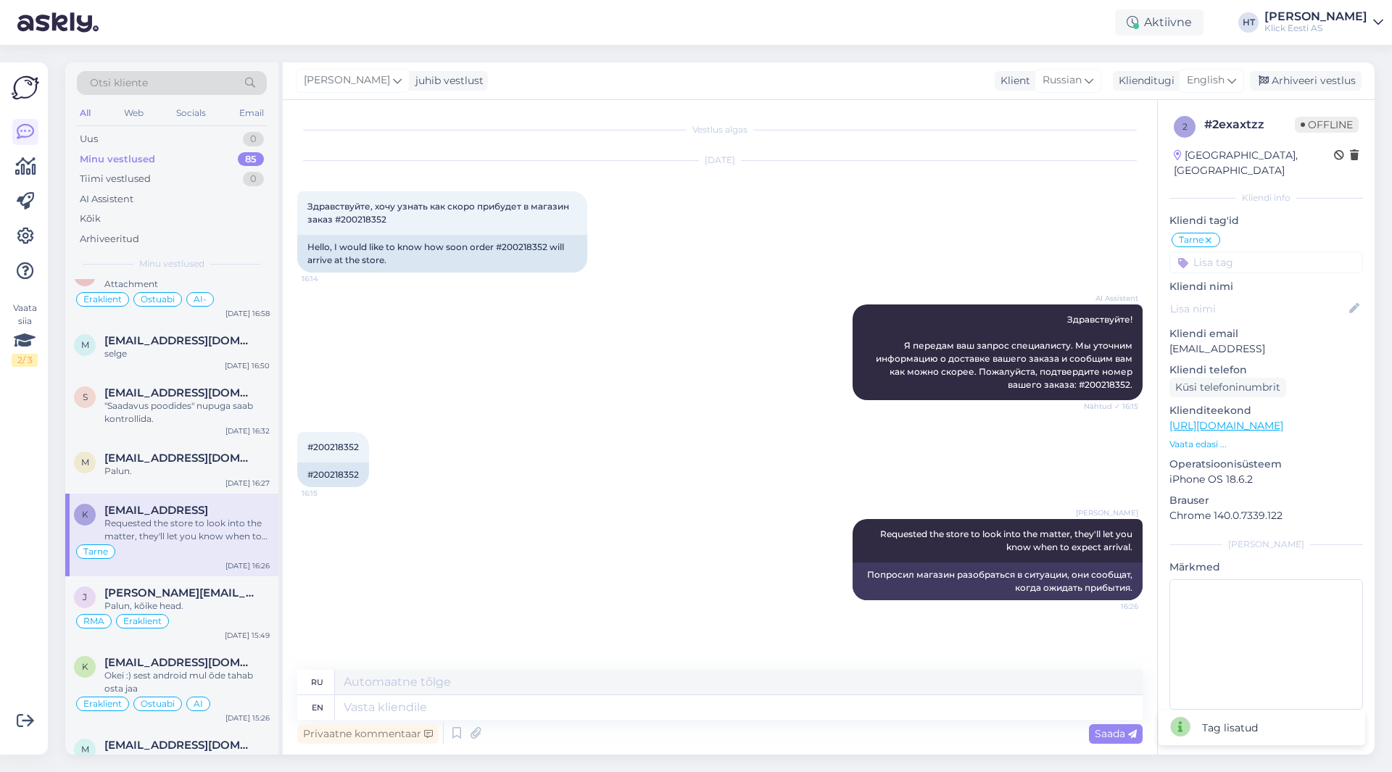
click at [1273, 252] on input at bounding box center [1267, 263] width 194 height 22
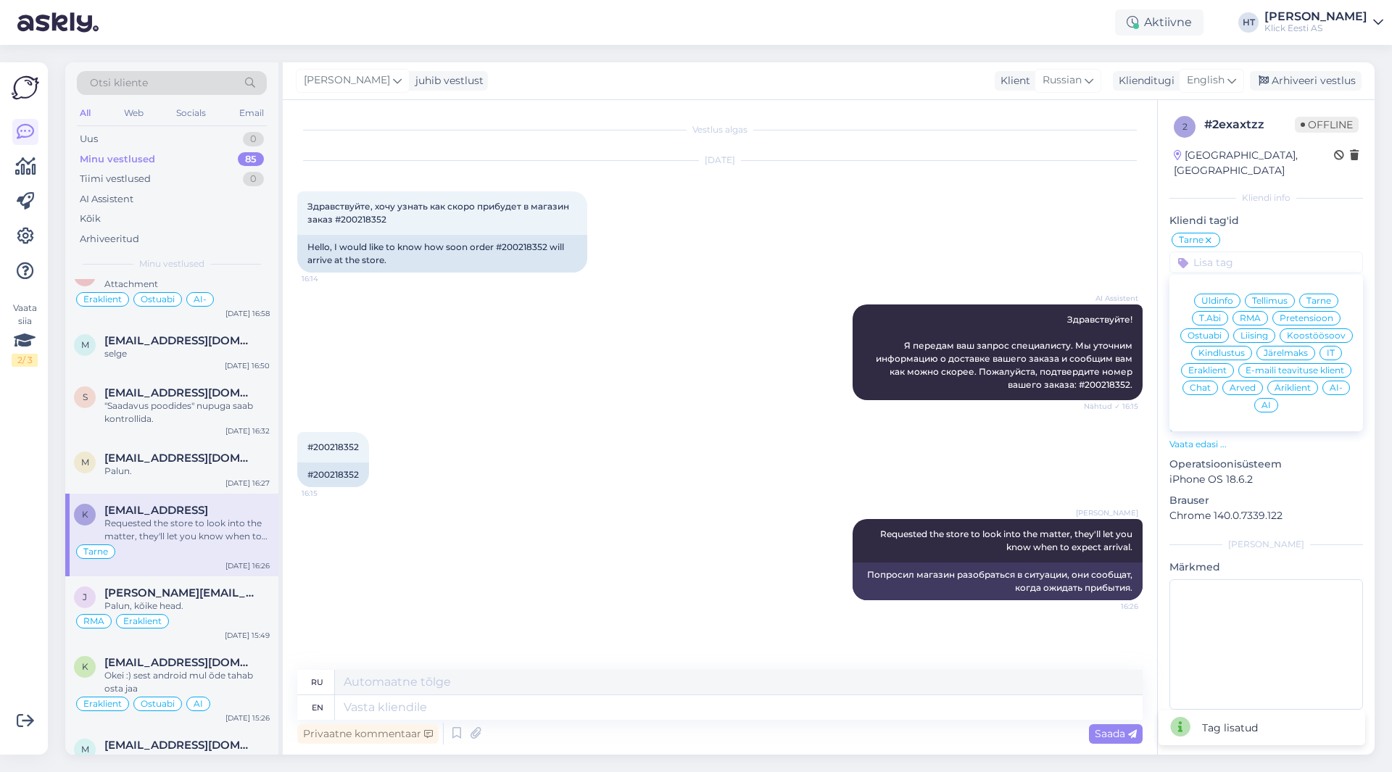
click at [1218, 366] on span "Eraklient" at bounding box center [1207, 370] width 38 height 9
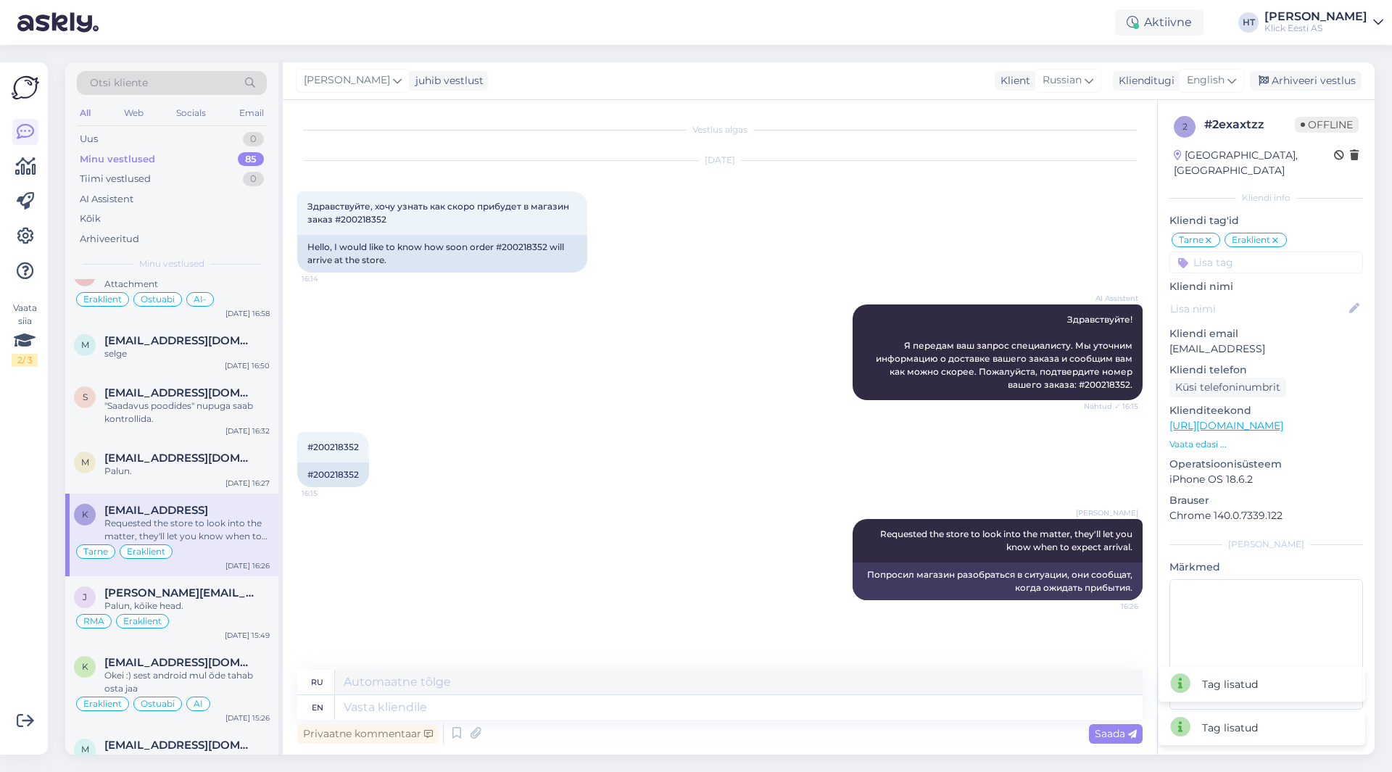
click at [611, 405] on div "AI Assistent Здравствуйте! Я передам ваш запрос специалисту. Мы уточним информа…" at bounding box center [720, 353] width 846 height 128
click at [210, 466] on div "Palun." at bounding box center [186, 471] width 165 height 13
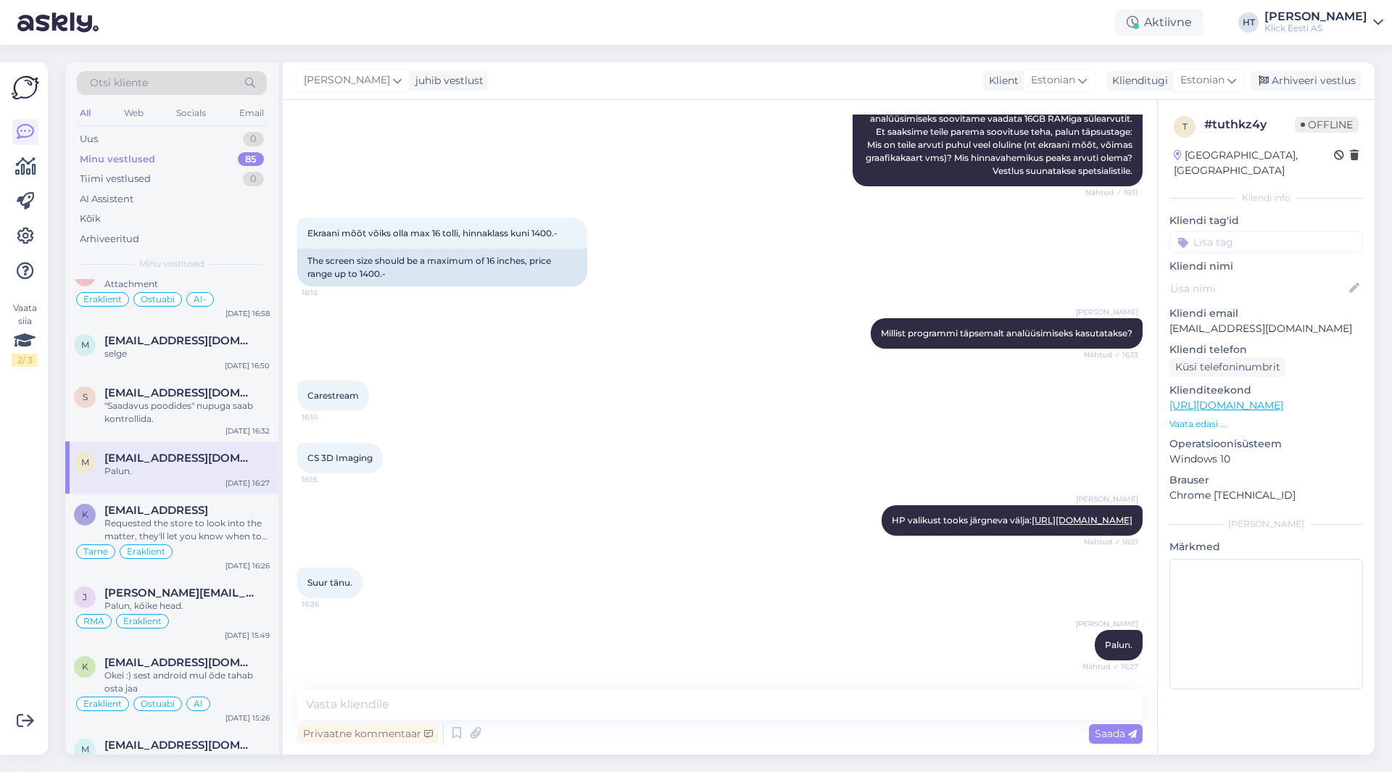
click at [1265, 234] on input at bounding box center [1267, 242] width 194 height 22
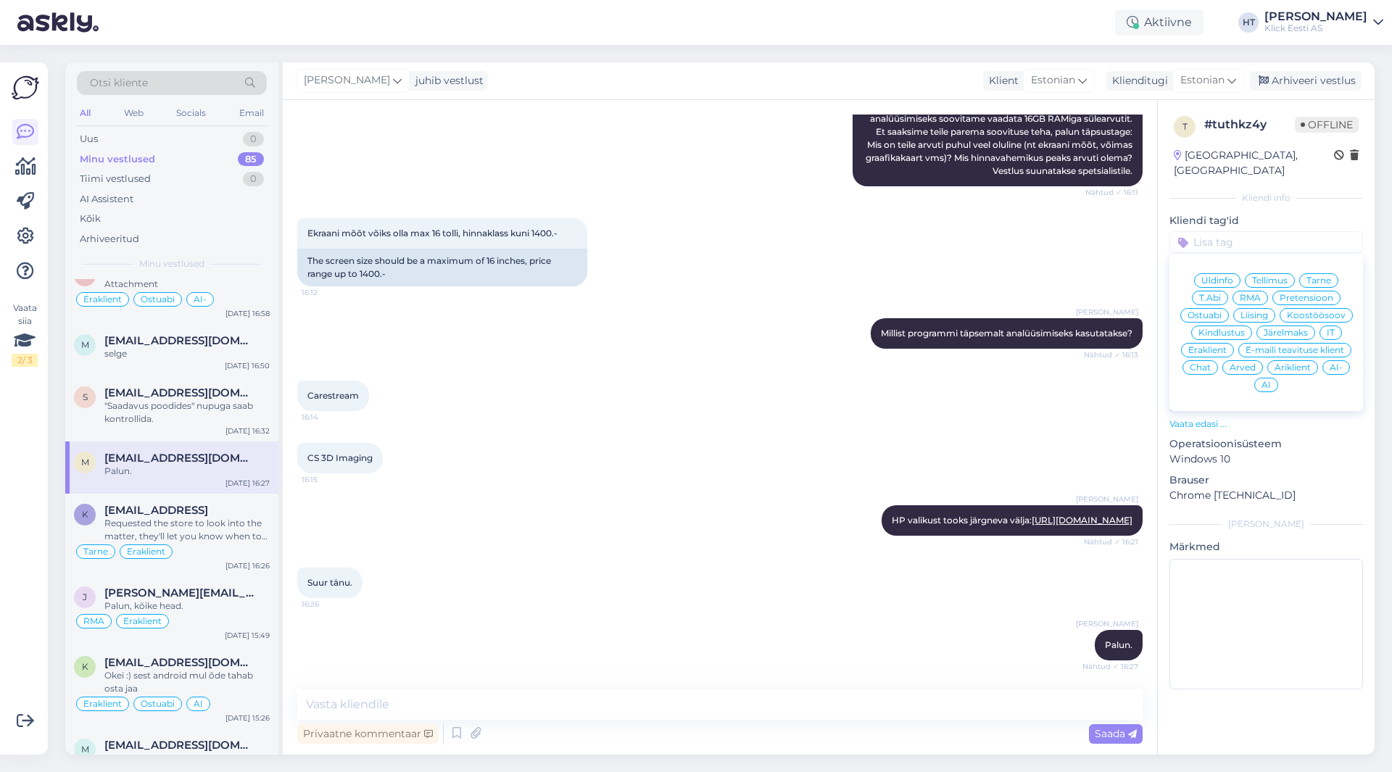
click at [1207, 311] on span "Ostuabi" at bounding box center [1205, 315] width 34 height 9
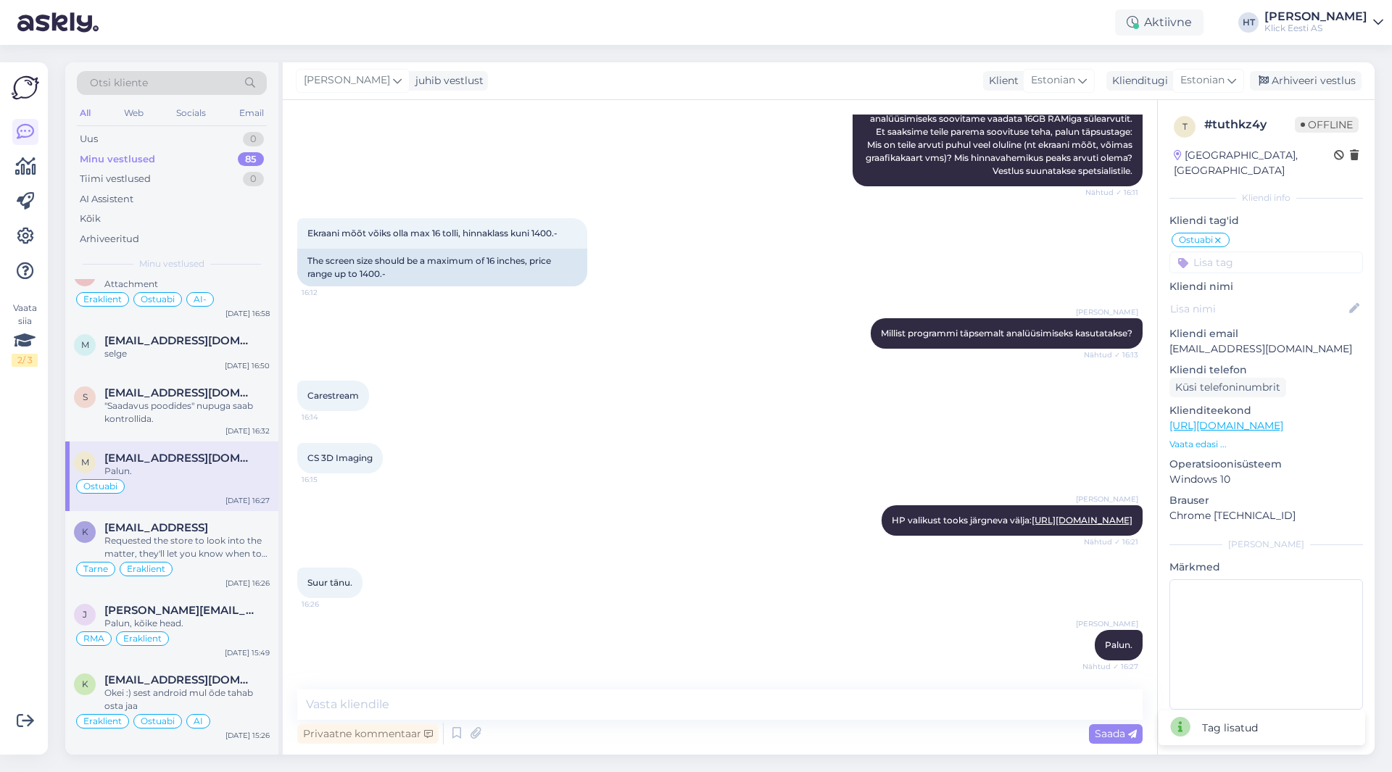
click at [1251, 252] on input at bounding box center [1267, 263] width 194 height 22
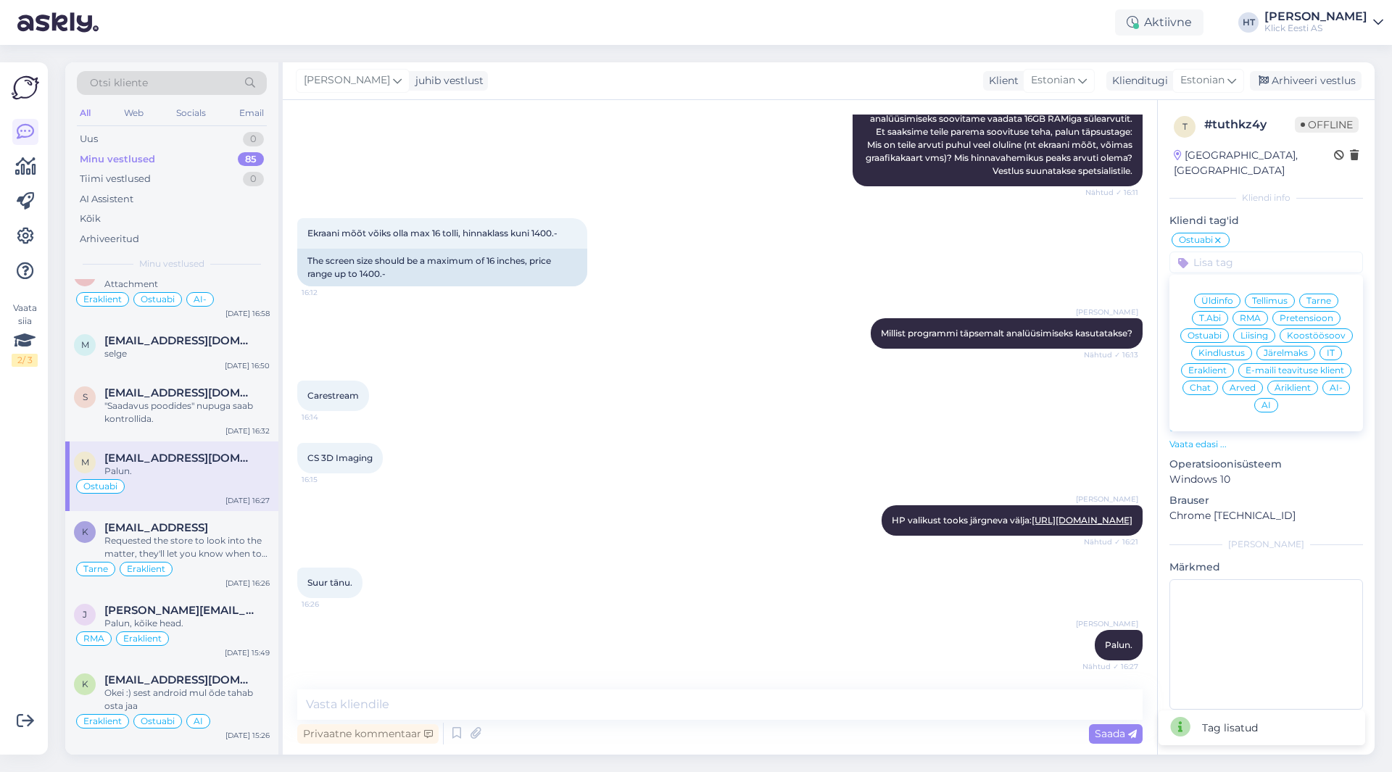
click at [1297, 384] on span "Äriklient" at bounding box center [1293, 388] width 36 height 9
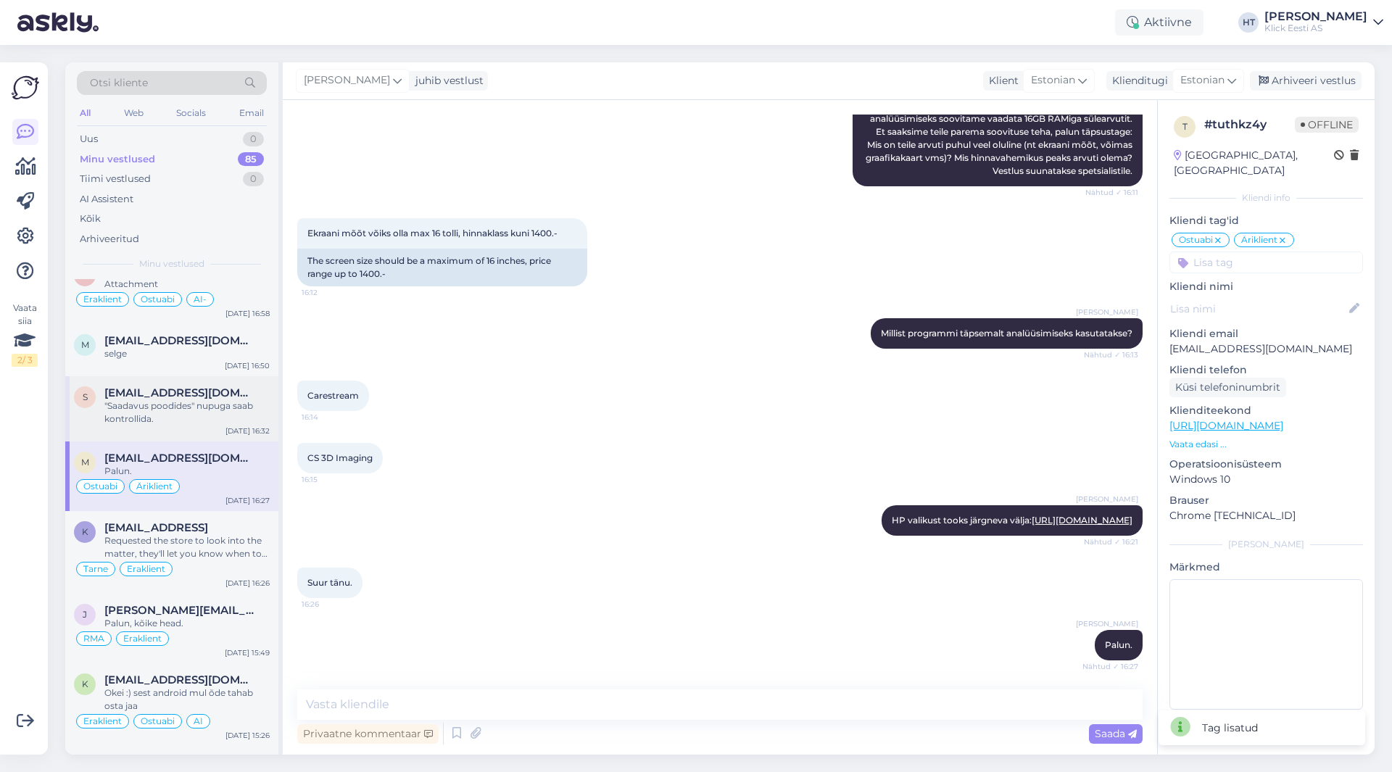
click at [185, 397] on span "[EMAIL_ADDRESS][DOMAIN_NAME]" at bounding box center [179, 392] width 151 height 13
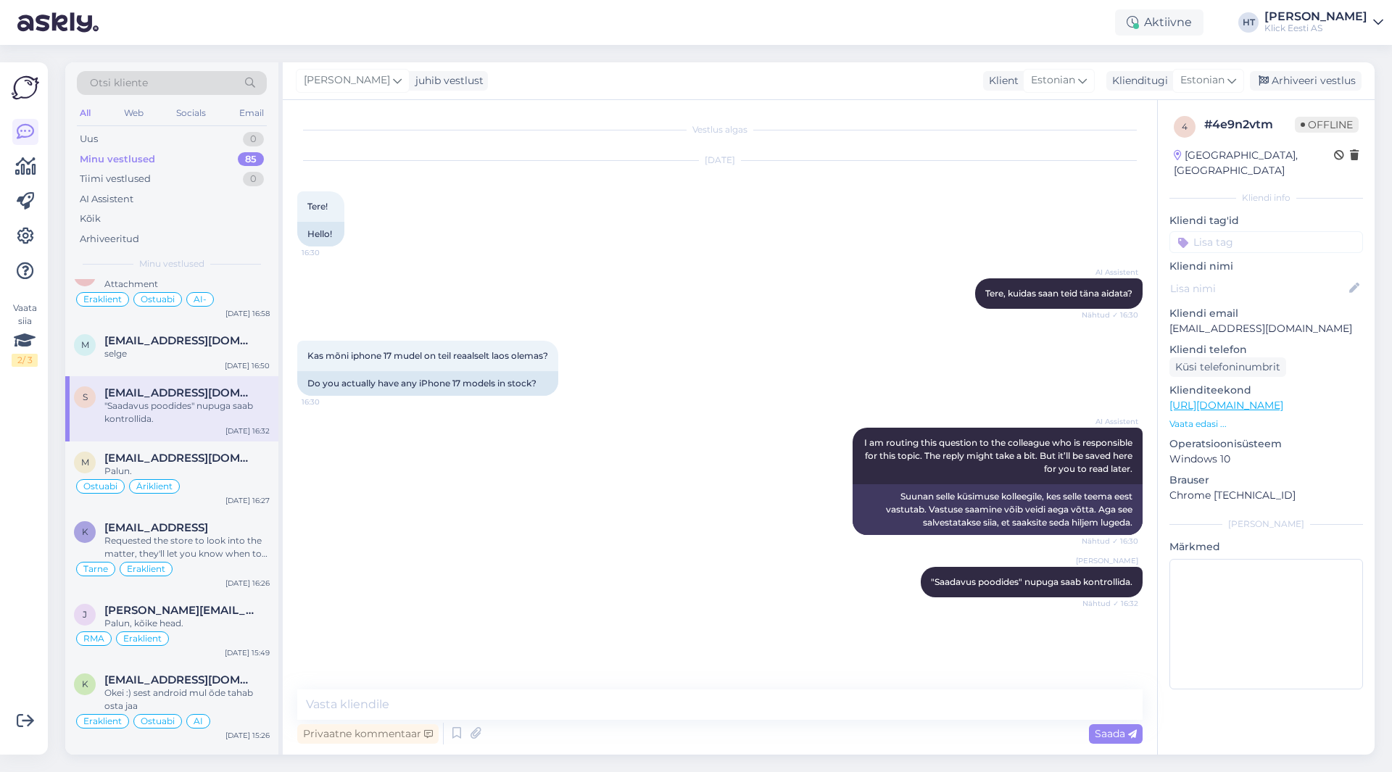
click at [1268, 231] on input at bounding box center [1267, 242] width 194 height 22
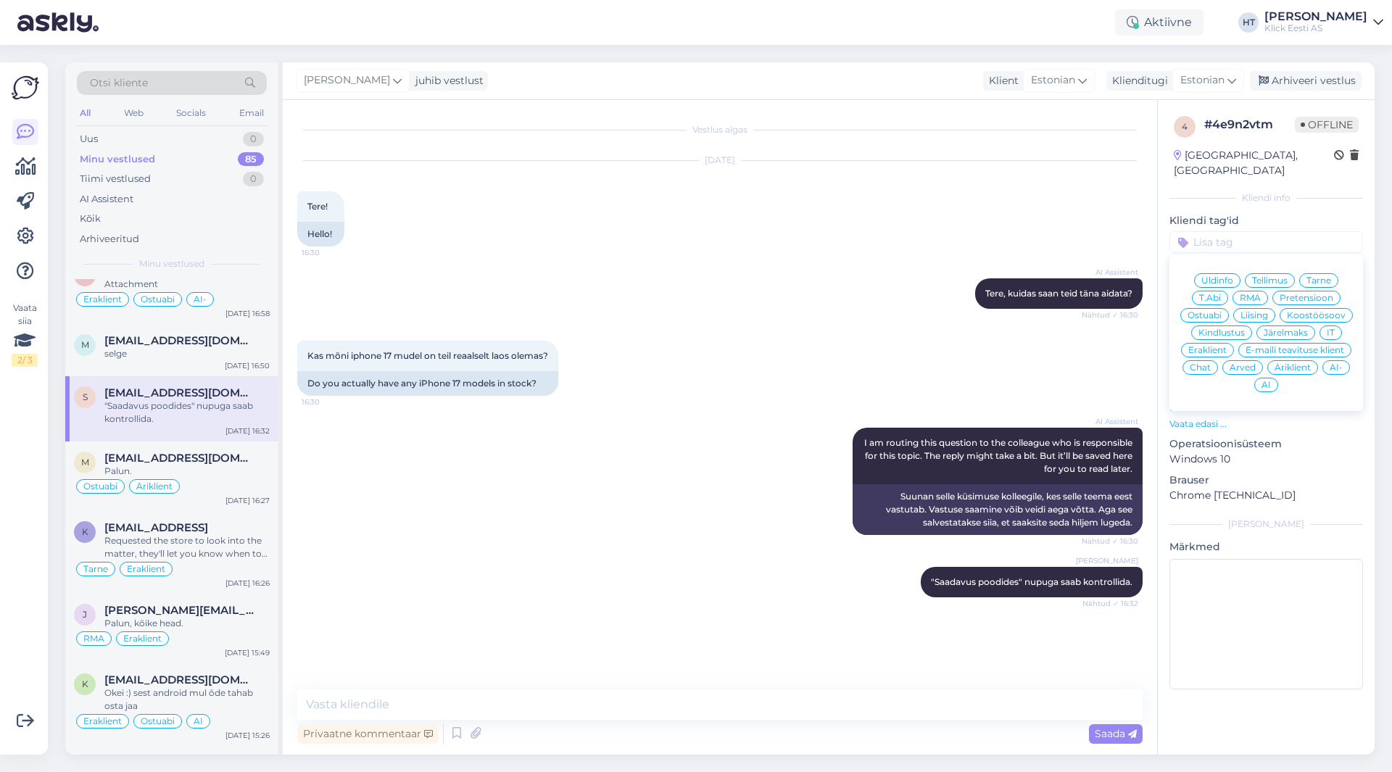
click at [1216, 311] on span "Ostuabi" at bounding box center [1205, 315] width 34 height 9
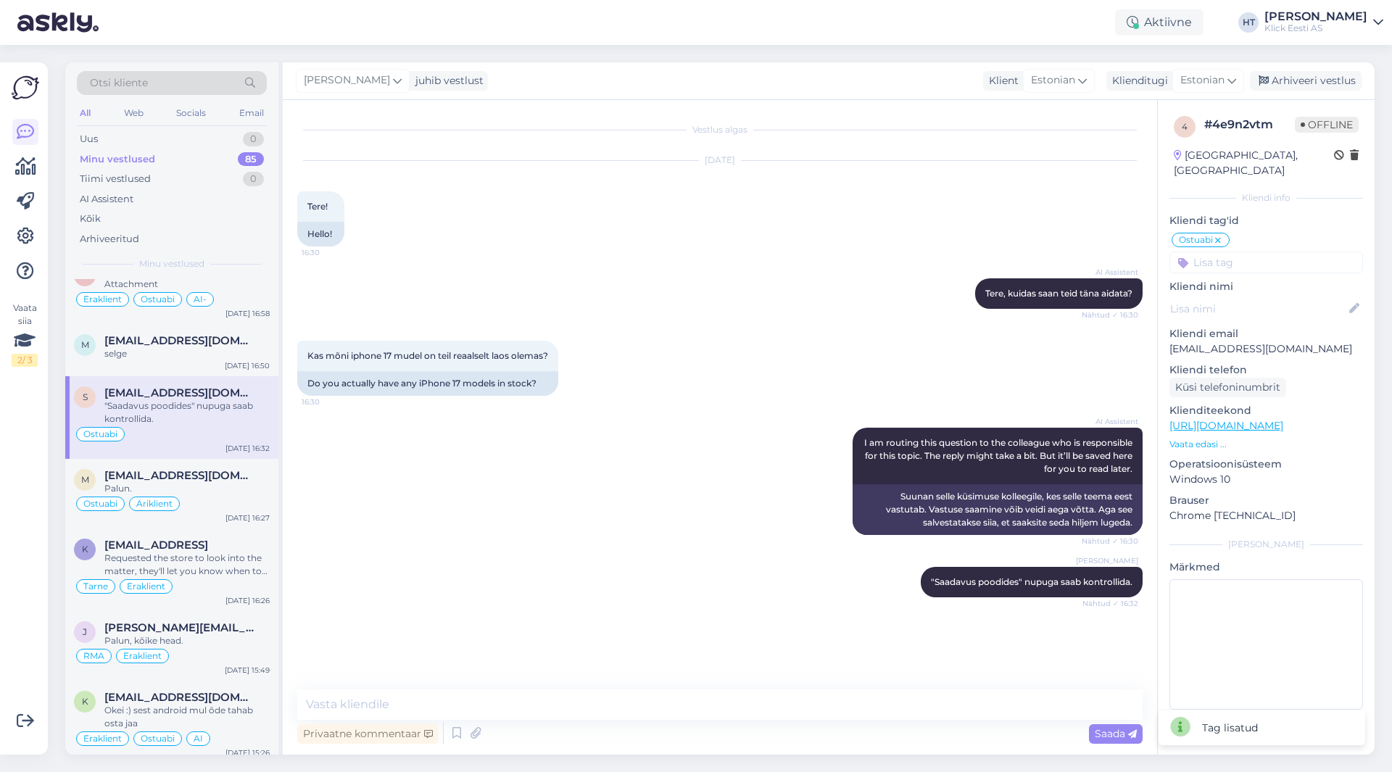
click at [1252, 257] on input at bounding box center [1267, 263] width 194 height 22
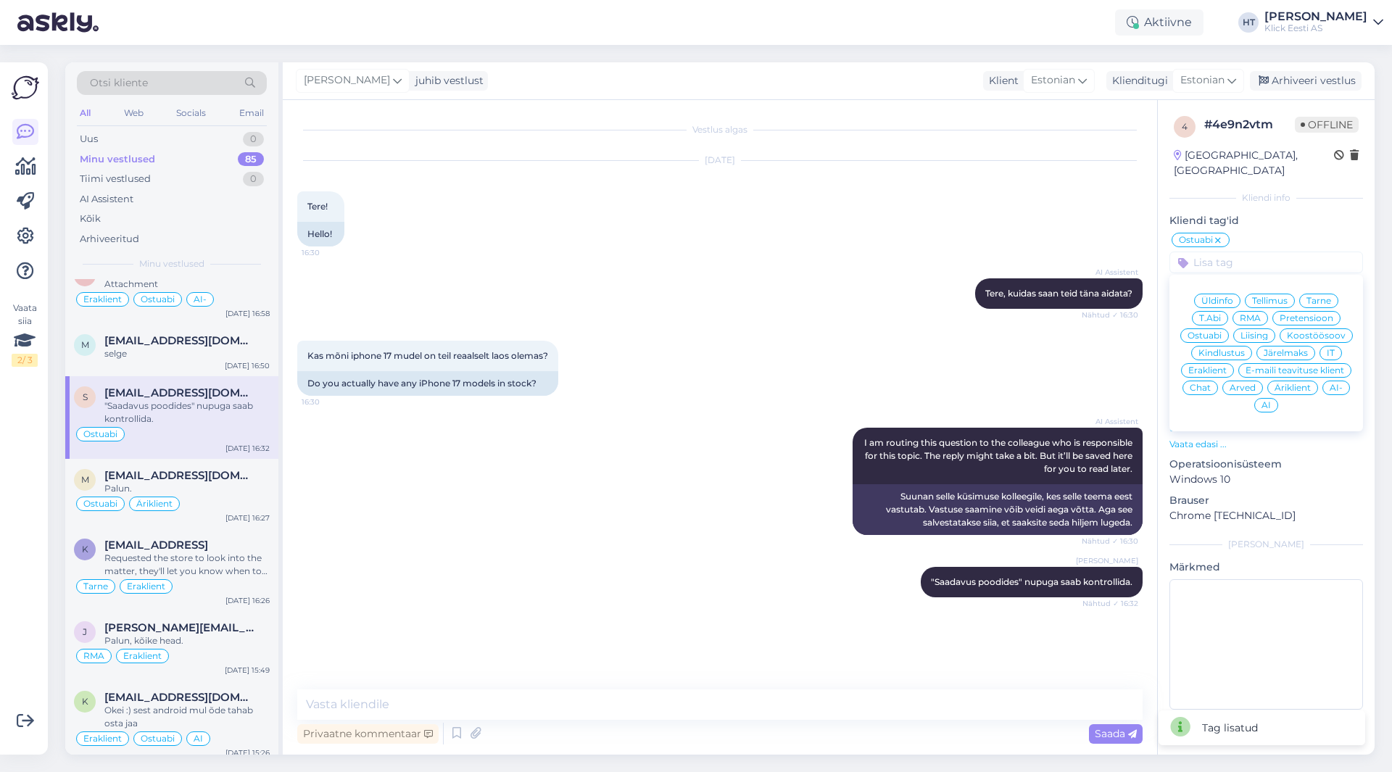
click at [1205, 366] on span "Eraklient" at bounding box center [1207, 370] width 38 height 9
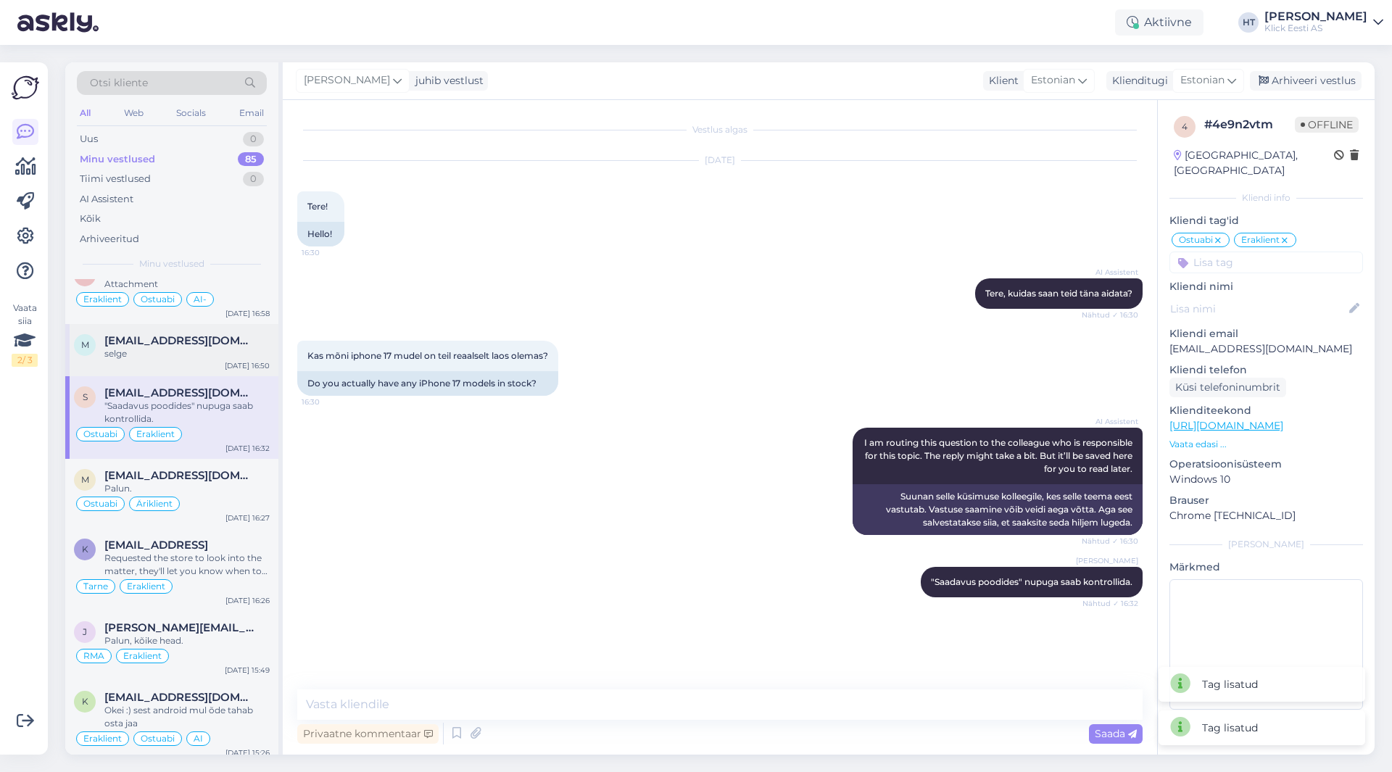
click at [230, 358] on div "selge" at bounding box center [186, 353] width 165 height 13
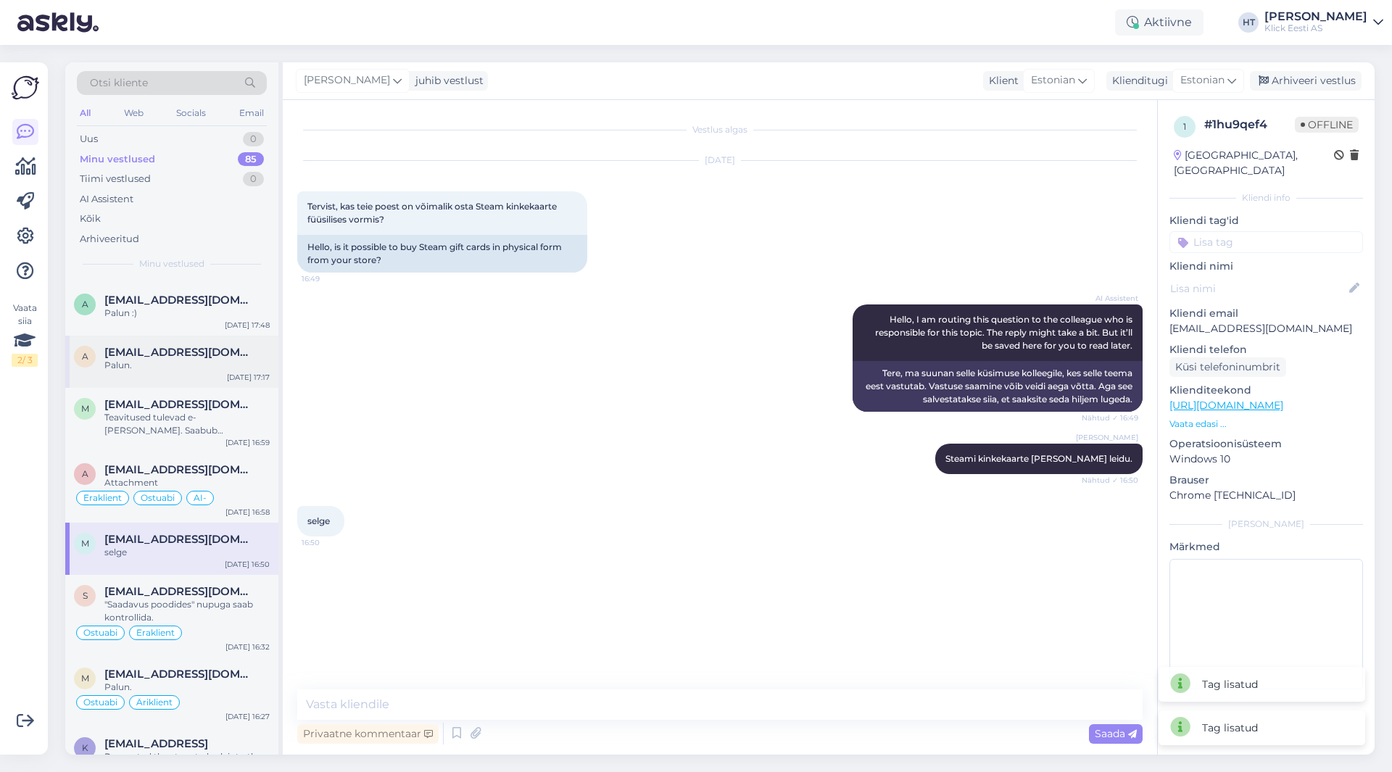
scroll to position [973, 0]
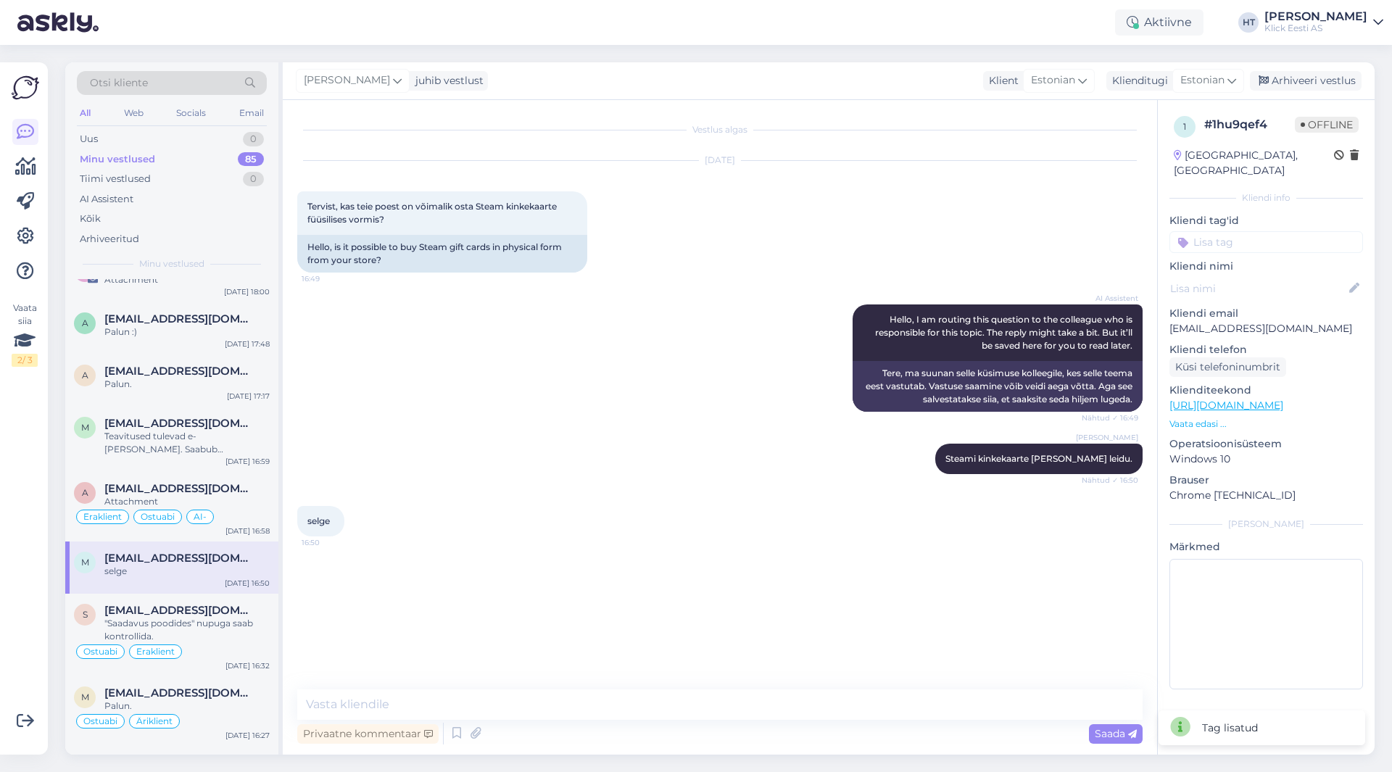
click at [1260, 231] on input at bounding box center [1267, 242] width 194 height 22
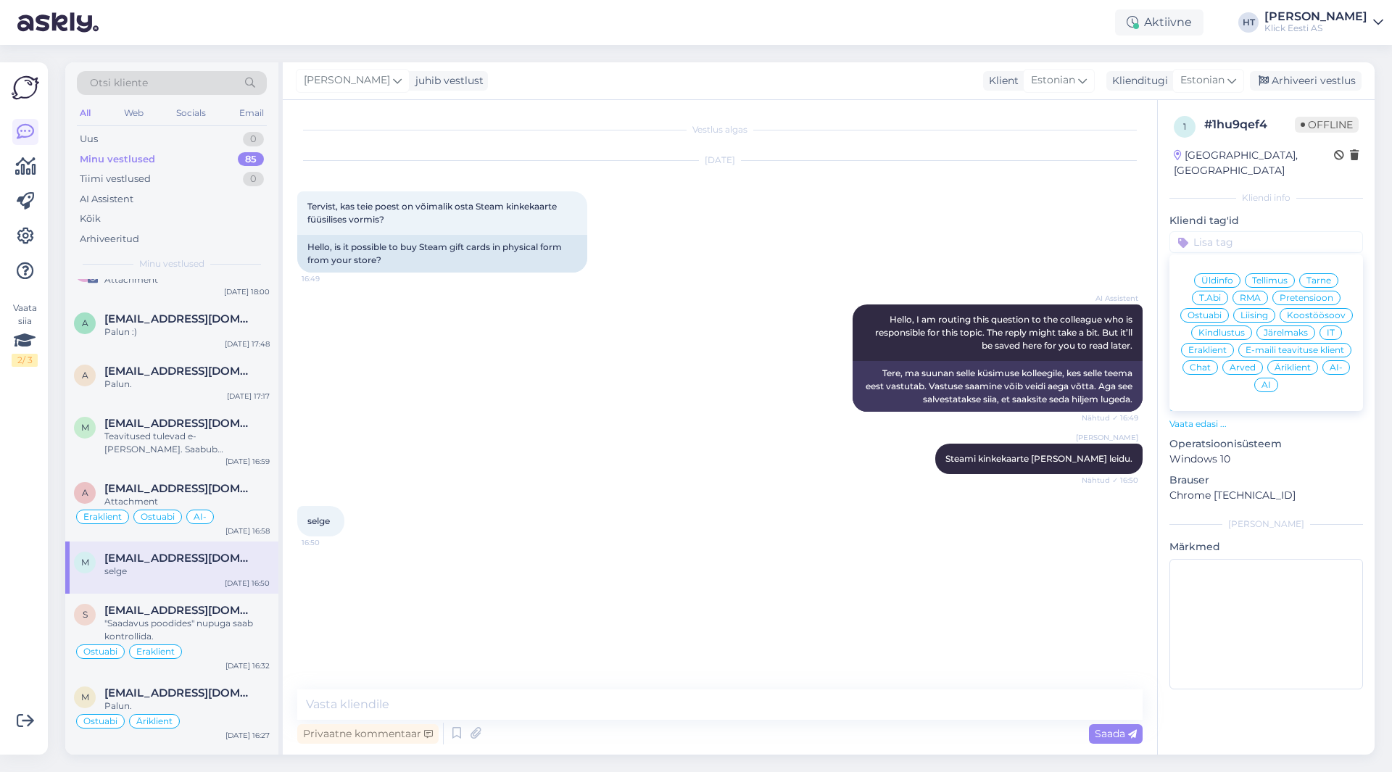
click at [1217, 311] on span "Ostuabi" at bounding box center [1205, 315] width 34 height 9
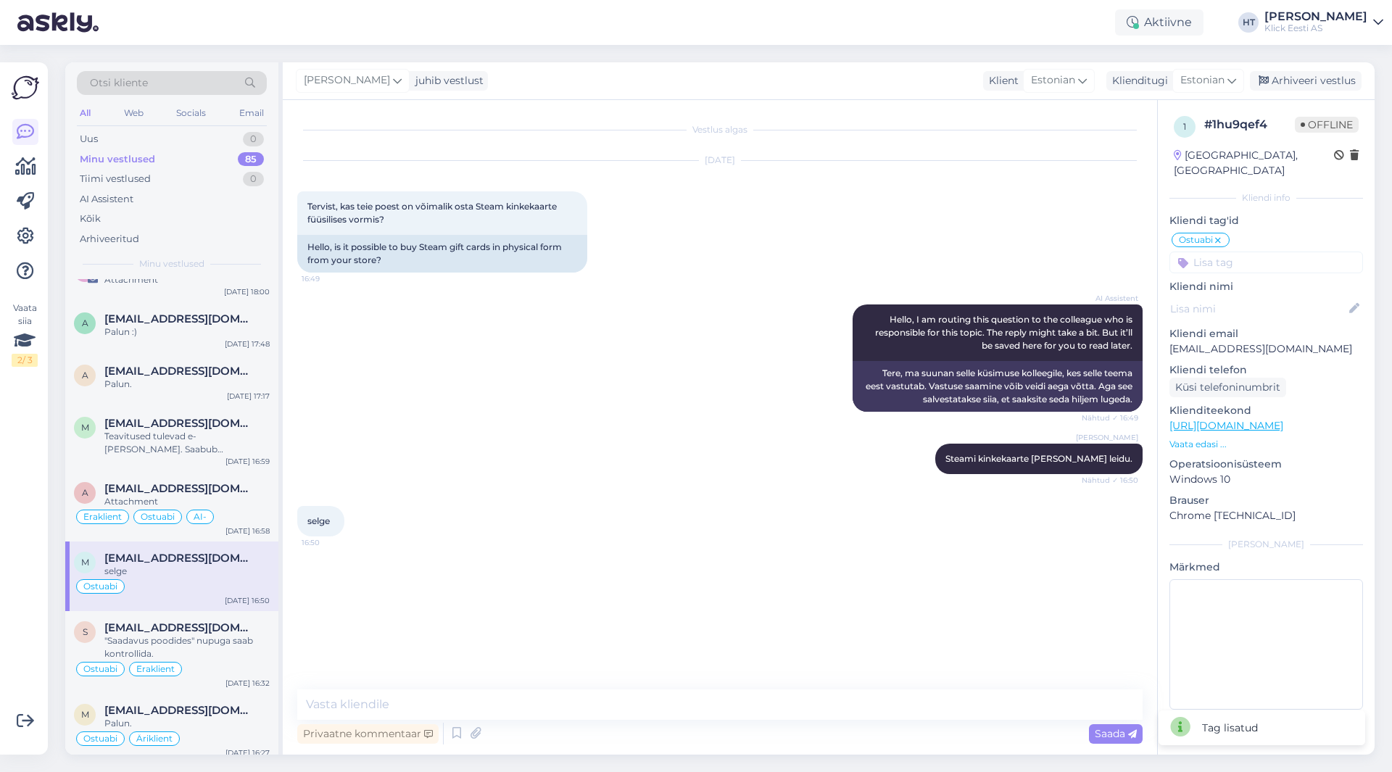
click at [1252, 252] on input at bounding box center [1267, 263] width 194 height 22
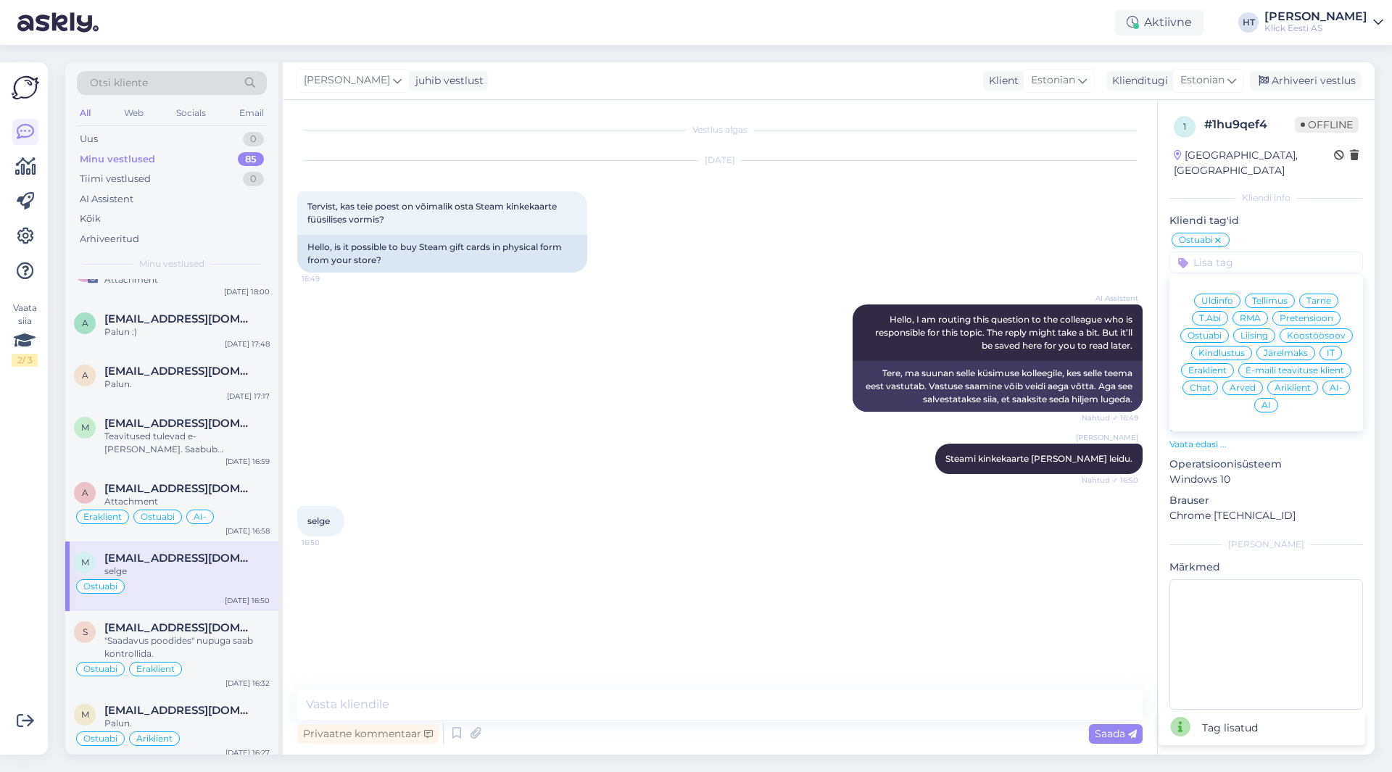
click at [1213, 366] on span "Eraklient" at bounding box center [1207, 370] width 38 height 9
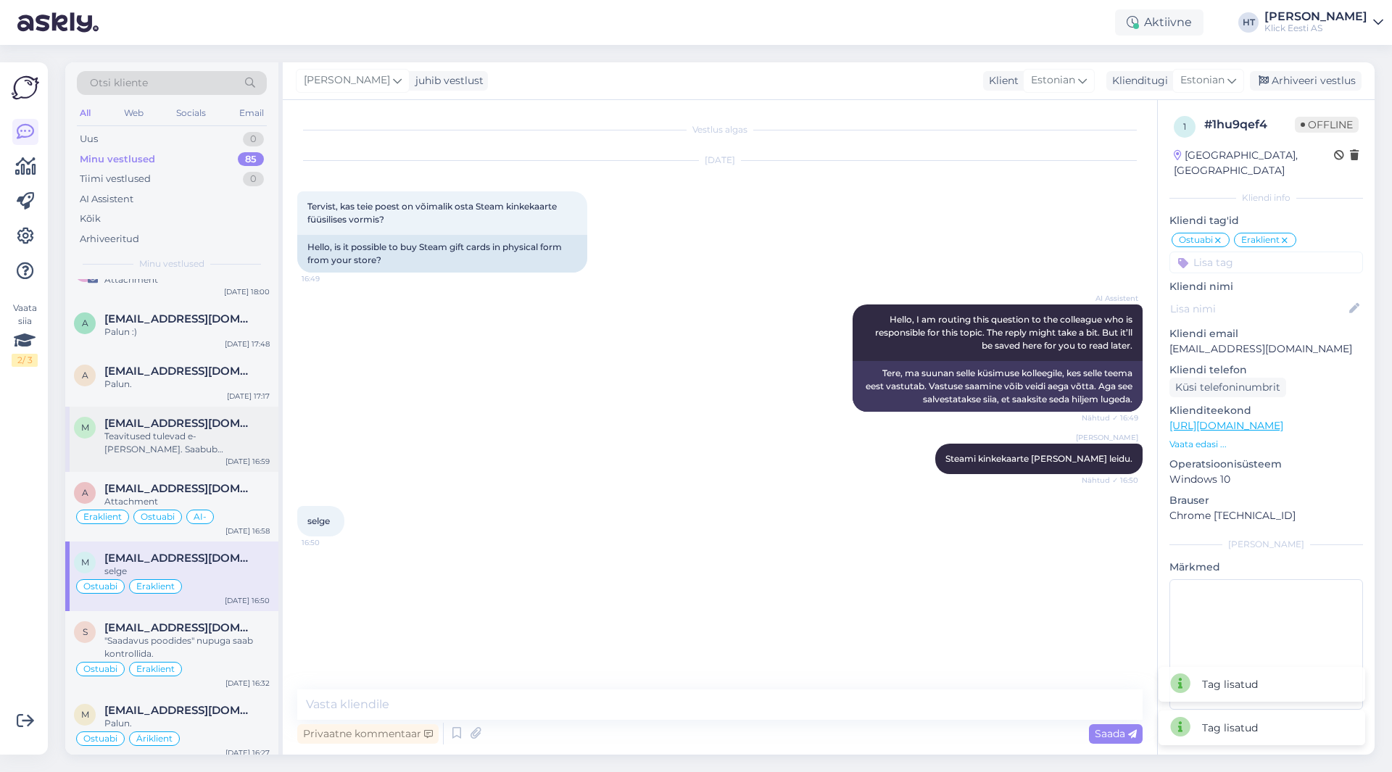
click at [219, 449] on div "Teavitused tulevad e-[PERSON_NAME]. Saabub kauplusesse 1-3 tööpäeva jooksul." at bounding box center [186, 443] width 165 height 26
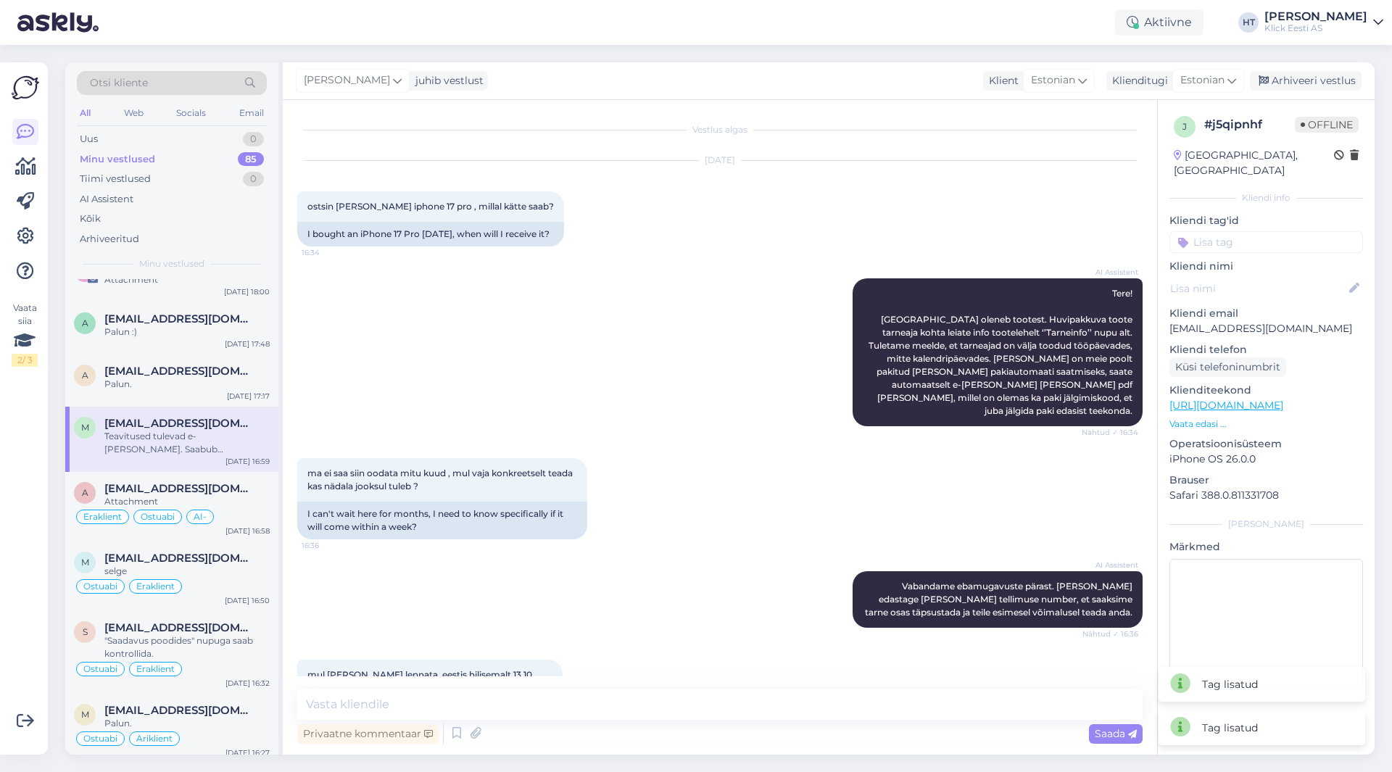
scroll to position [766, 0]
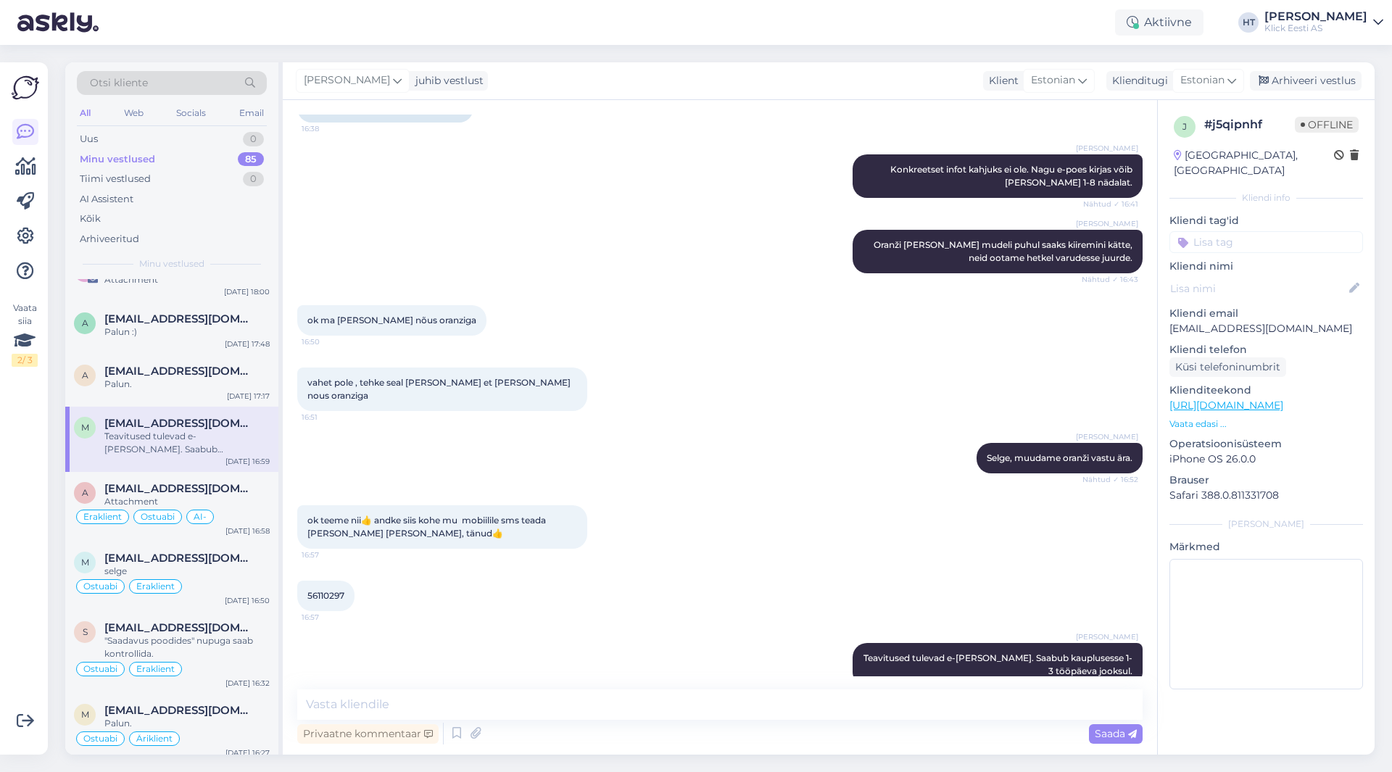
click at [1256, 234] on input at bounding box center [1267, 242] width 194 height 22
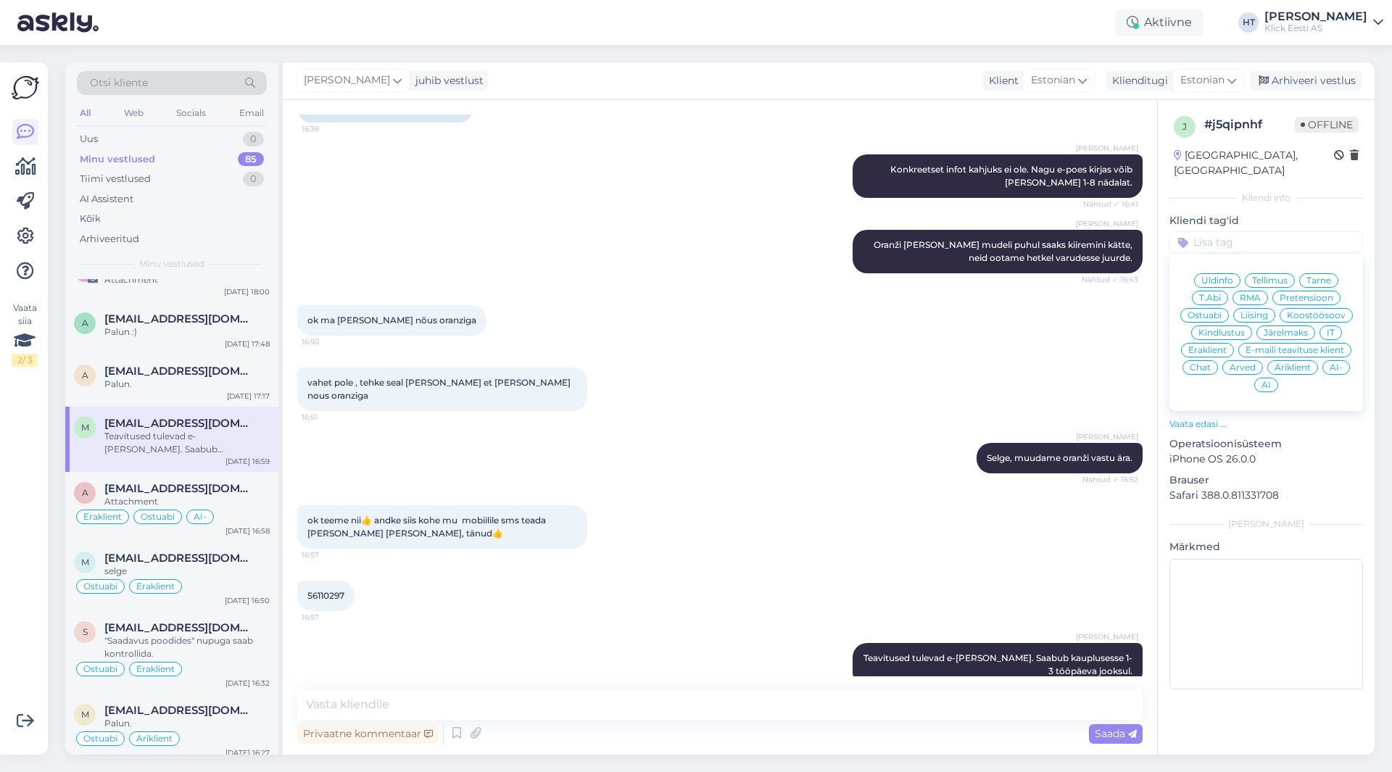
click at [1217, 311] on span "Ostuabi" at bounding box center [1205, 315] width 34 height 9
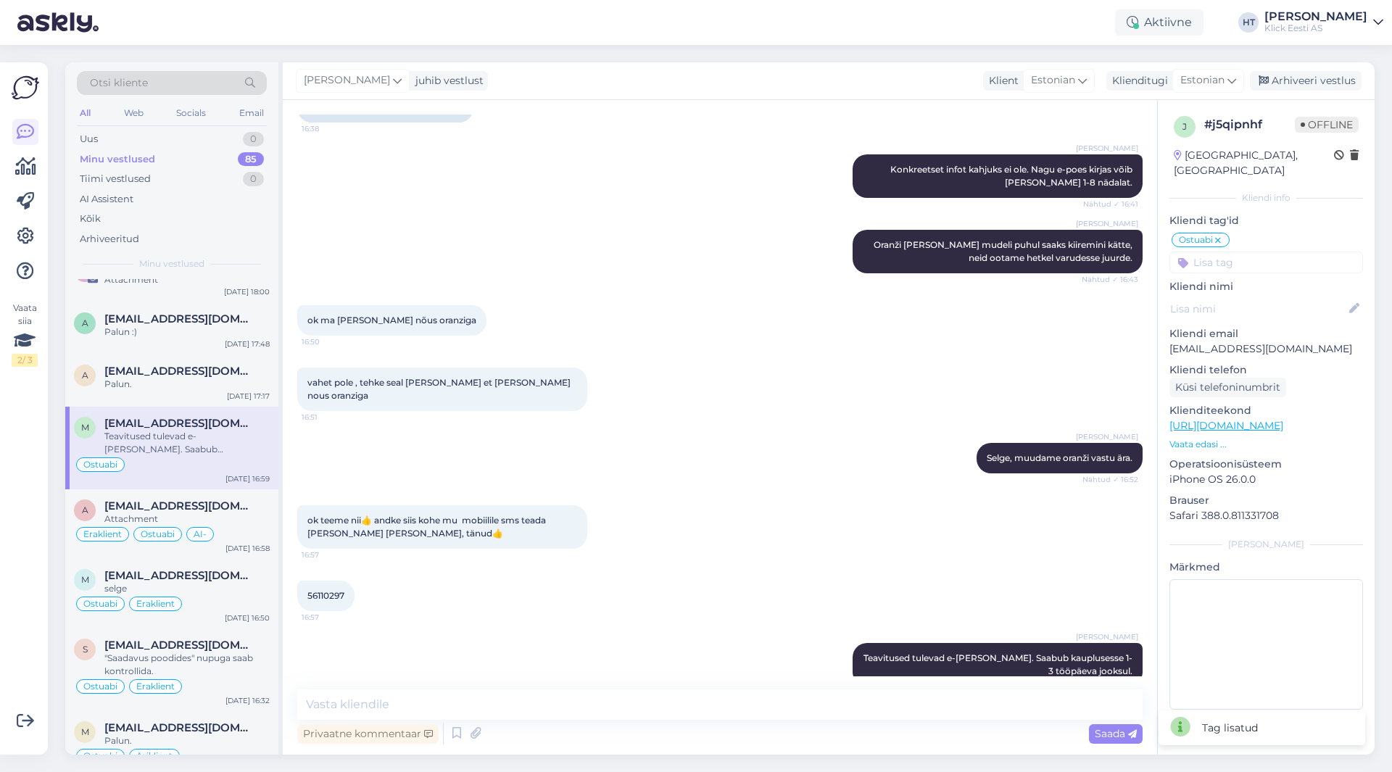
click at [1221, 235] on icon at bounding box center [1218, 241] width 9 height 12
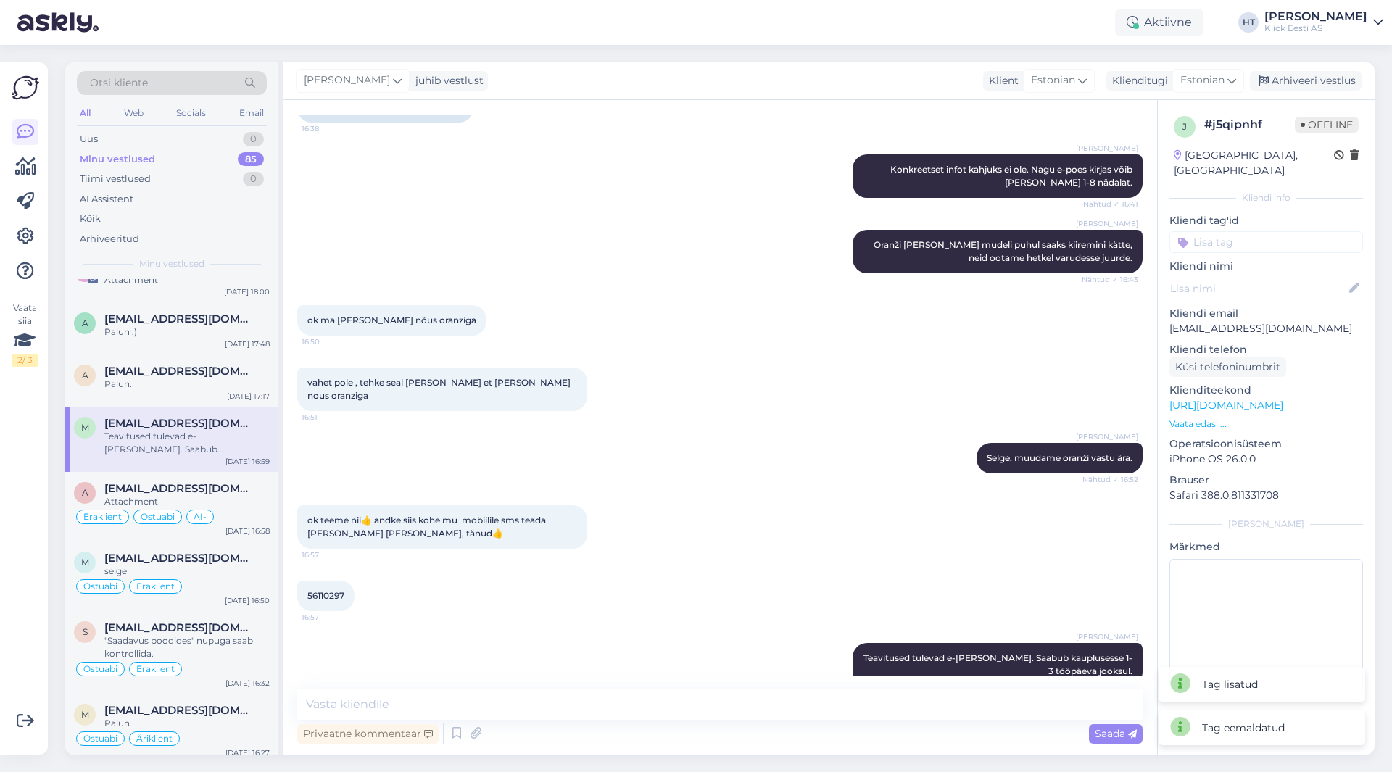
click at [1226, 238] on div "j # j5qipnhf Offline [GEOGRAPHIC_DATA], [GEOGRAPHIC_DATA] Kliendi info Kliendi …" at bounding box center [1266, 405] width 217 height 611
click at [1231, 232] on input at bounding box center [1267, 242] width 194 height 22
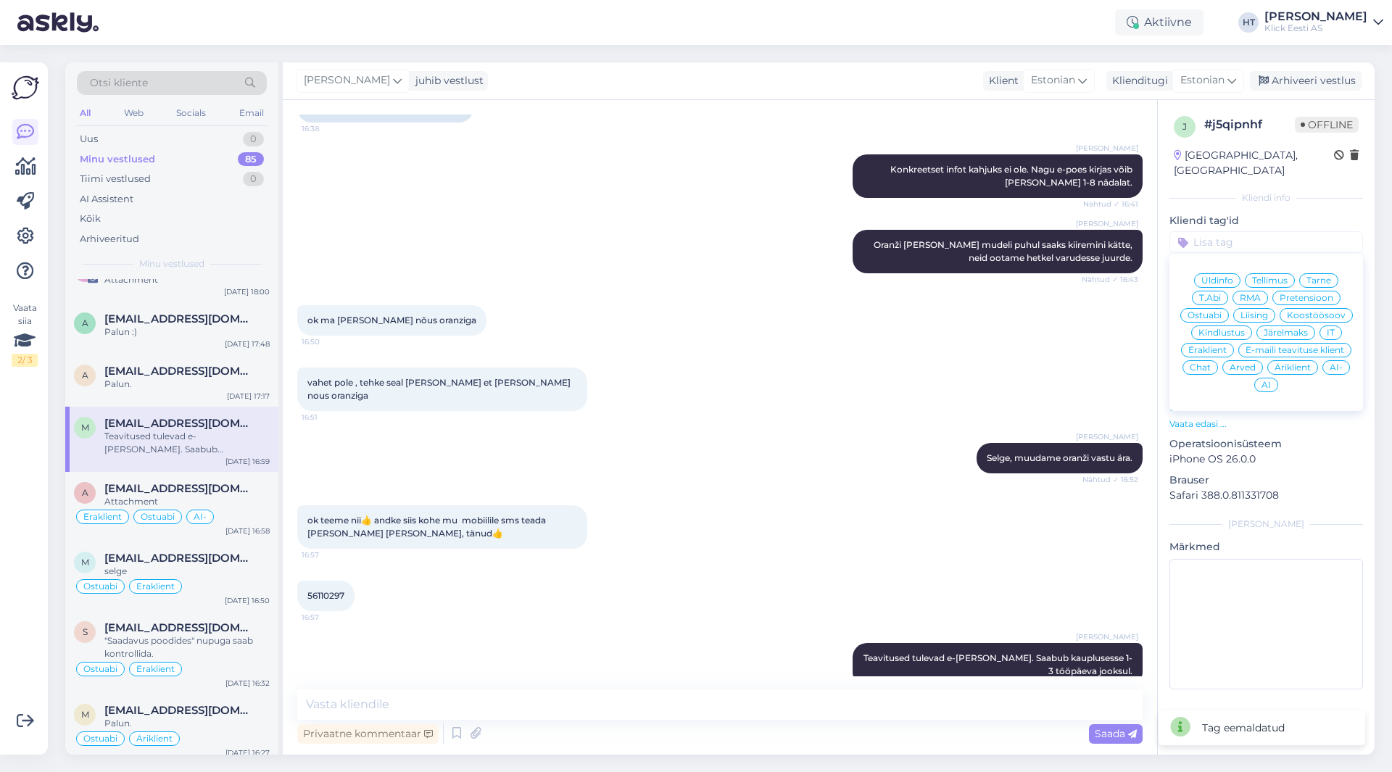
click at [1317, 276] on span "Tarne" at bounding box center [1319, 280] width 25 height 9
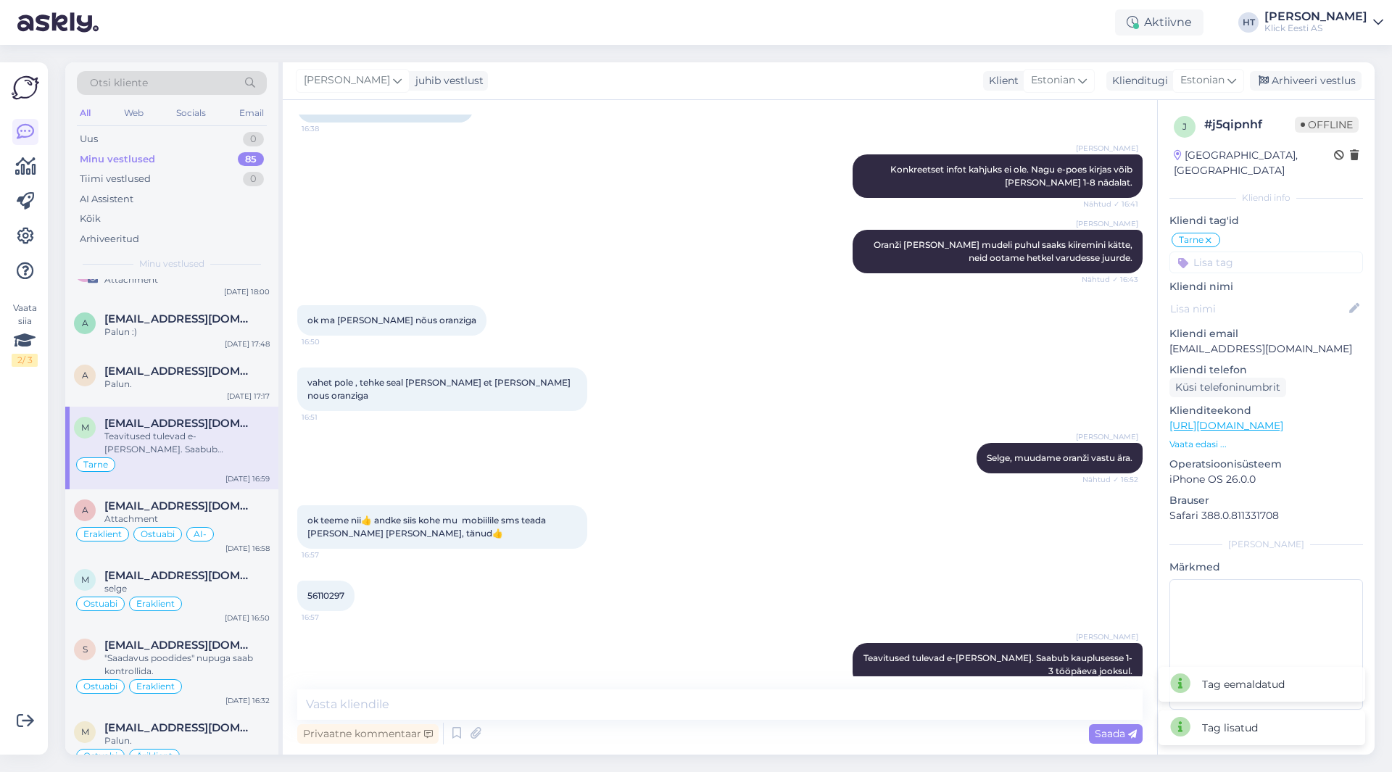
click at [1266, 252] on input at bounding box center [1267, 263] width 194 height 22
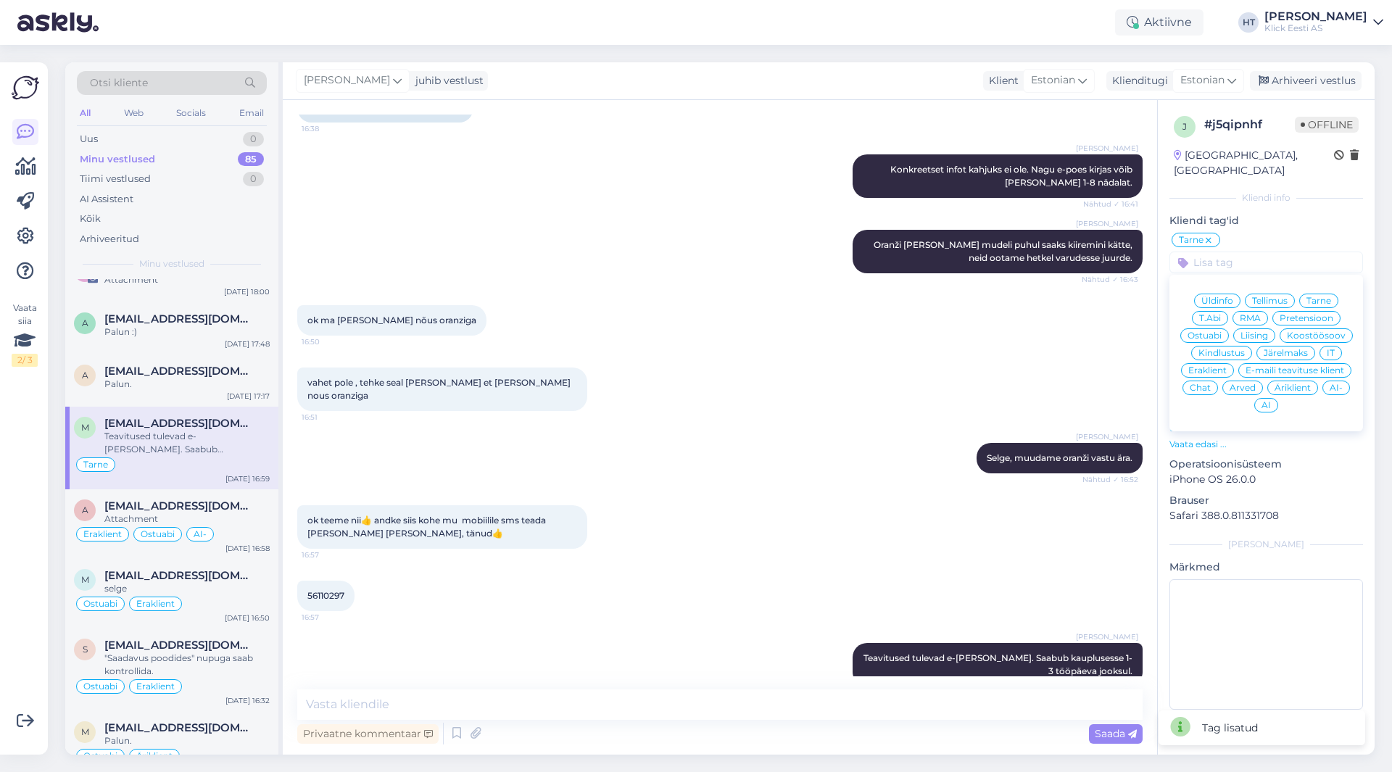
click at [1214, 366] on span "Eraklient" at bounding box center [1207, 370] width 38 height 9
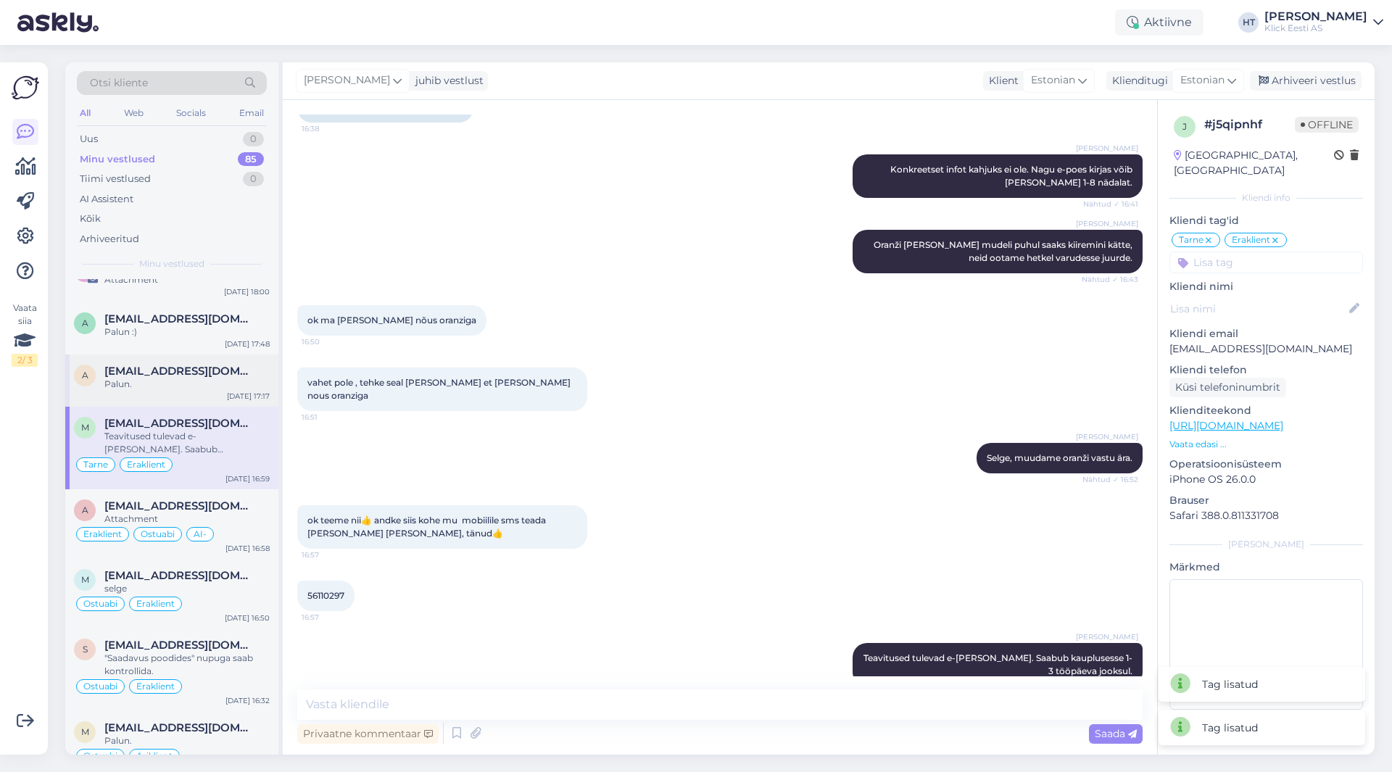
click at [168, 373] on span "[EMAIL_ADDRESS][DOMAIN_NAME]" at bounding box center [179, 371] width 151 height 13
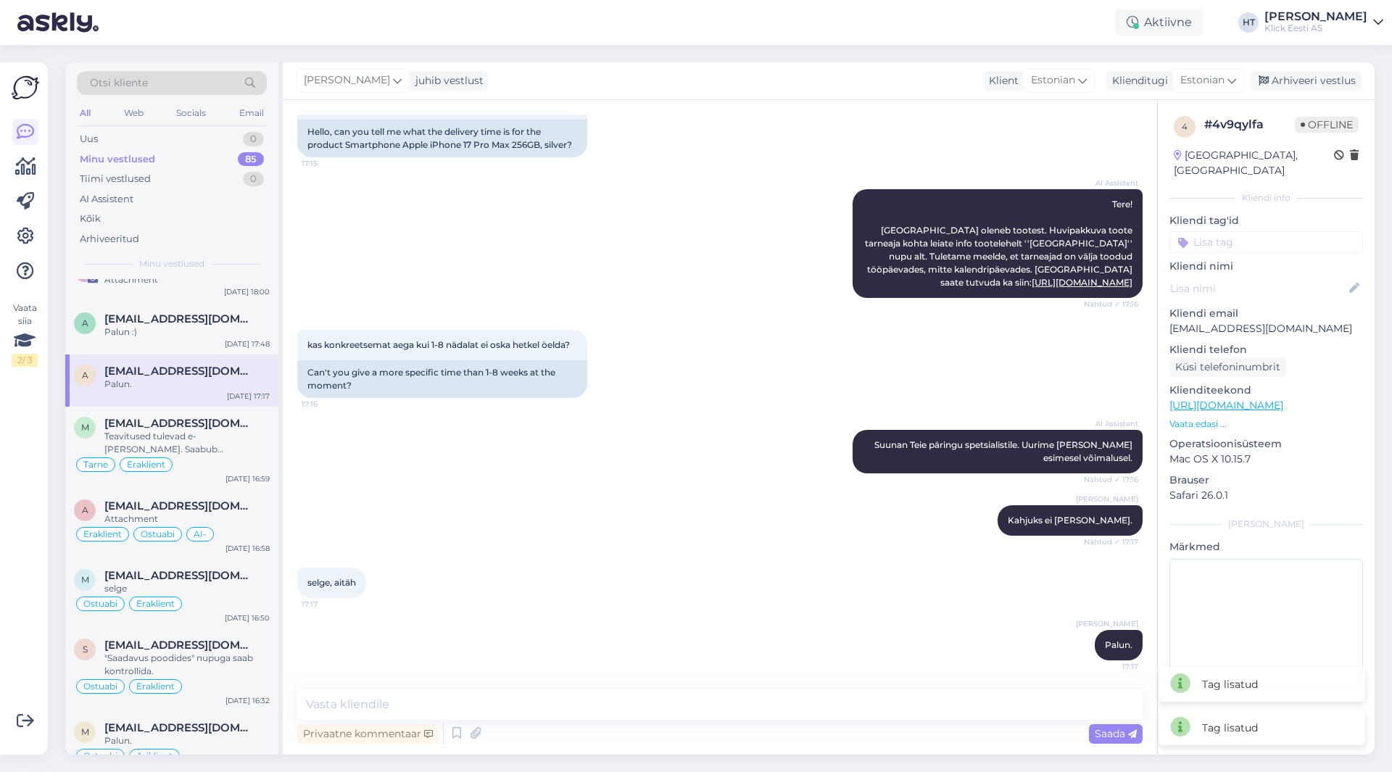
scroll to position [115, 0]
click at [1262, 233] on input at bounding box center [1267, 242] width 194 height 22
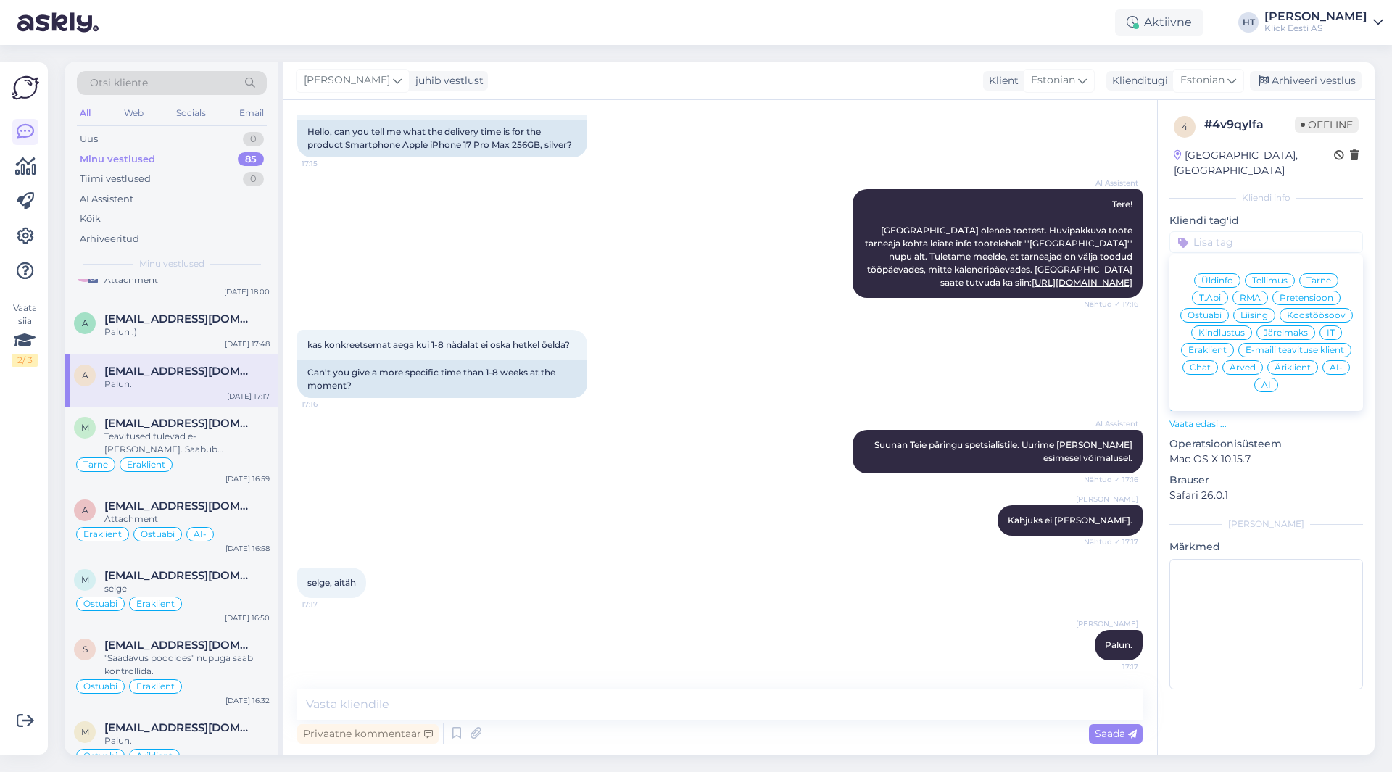
click at [1215, 311] on span "Ostuabi" at bounding box center [1205, 315] width 34 height 9
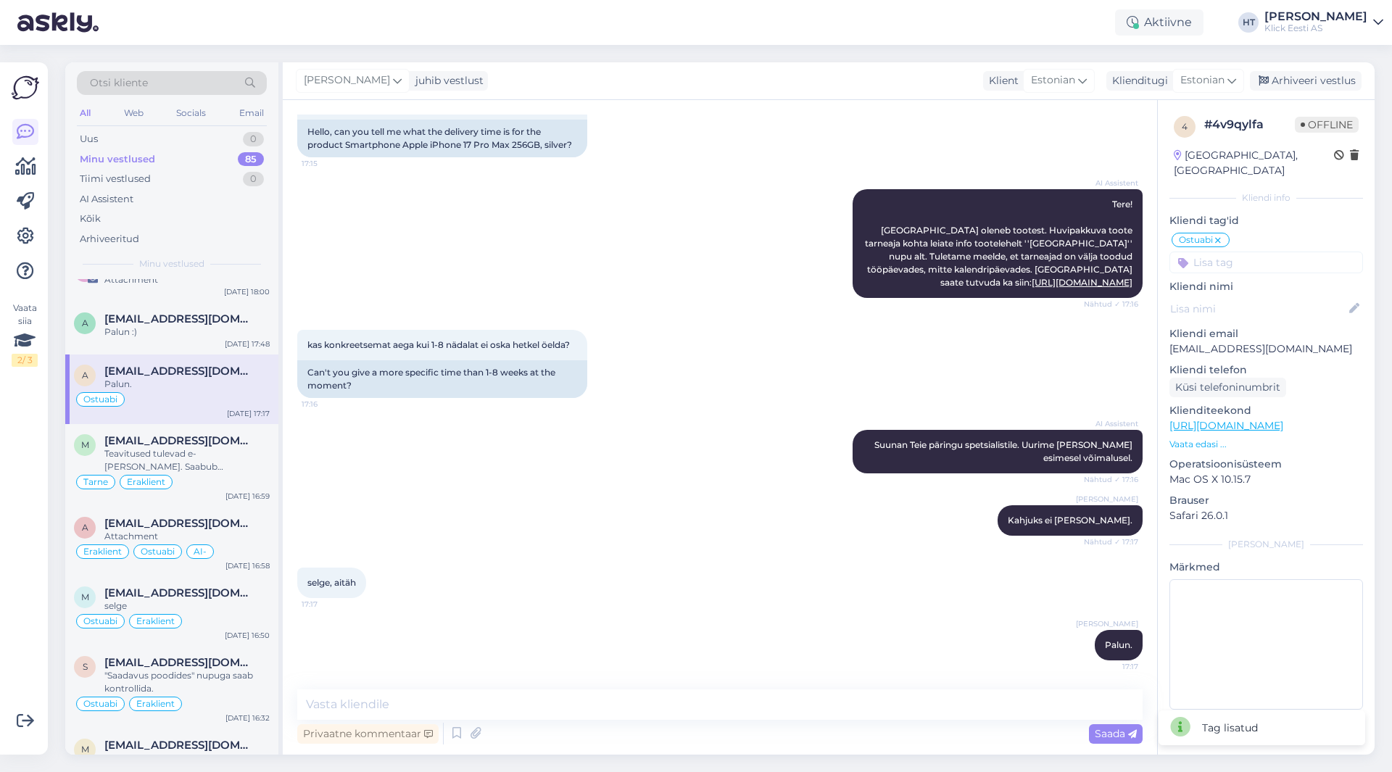
click at [1244, 252] on input at bounding box center [1267, 263] width 194 height 22
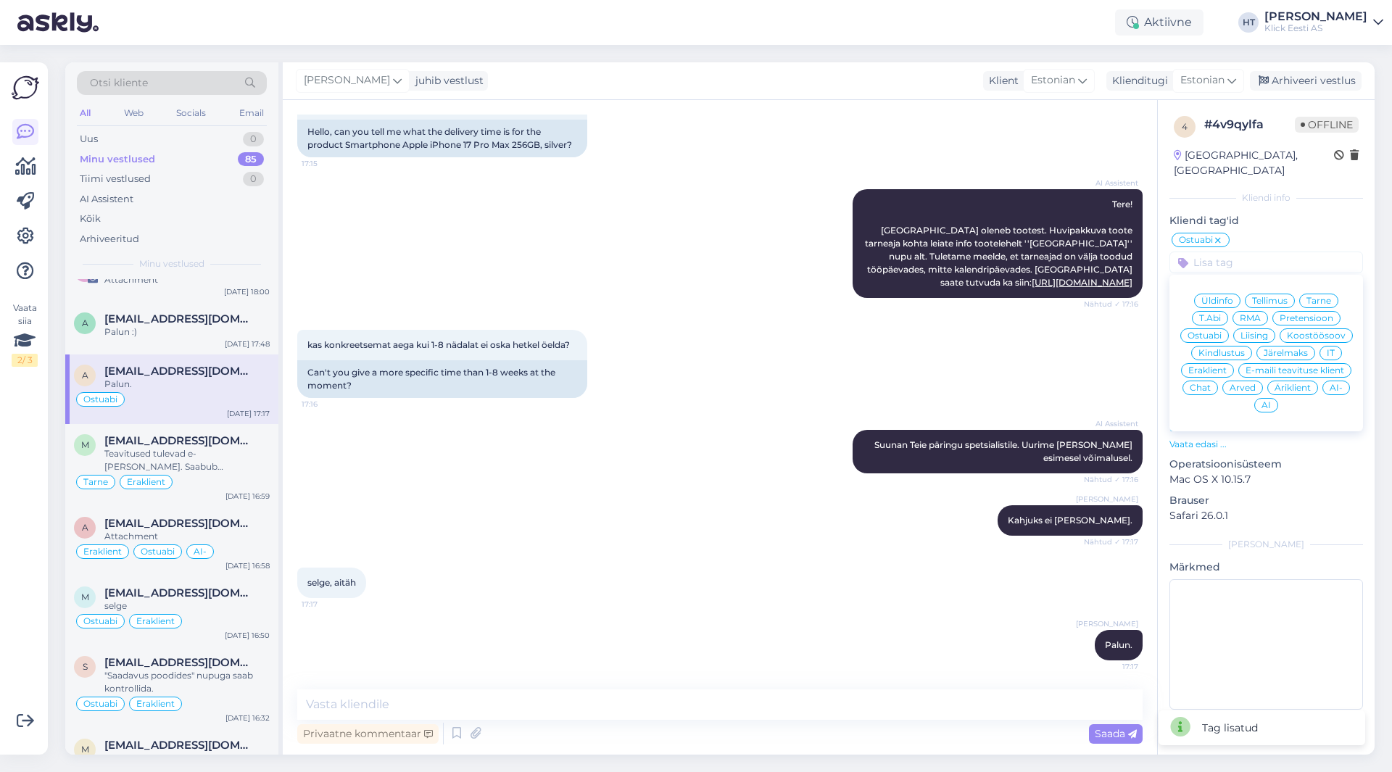
click at [1218, 366] on span "Eraklient" at bounding box center [1207, 370] width 38 height 9
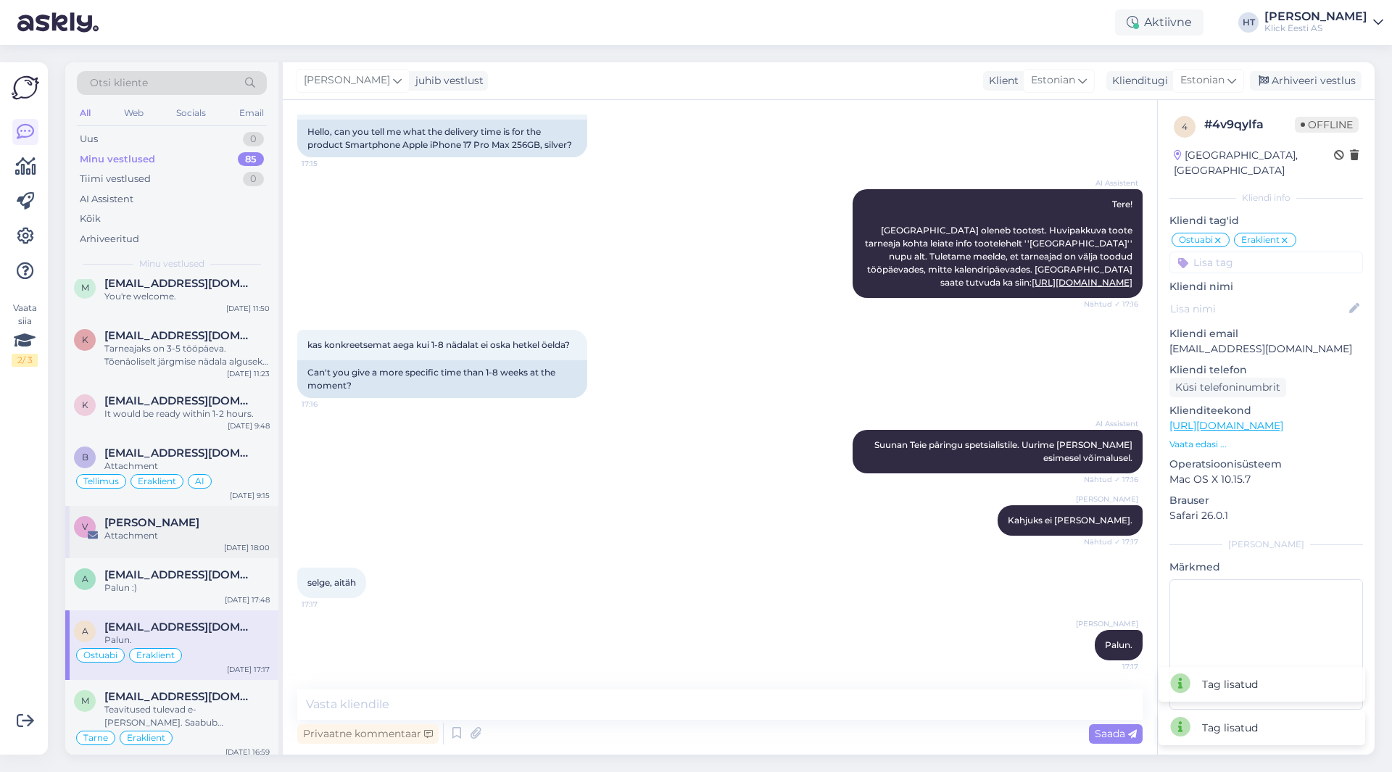
scroll to position [683, 0]
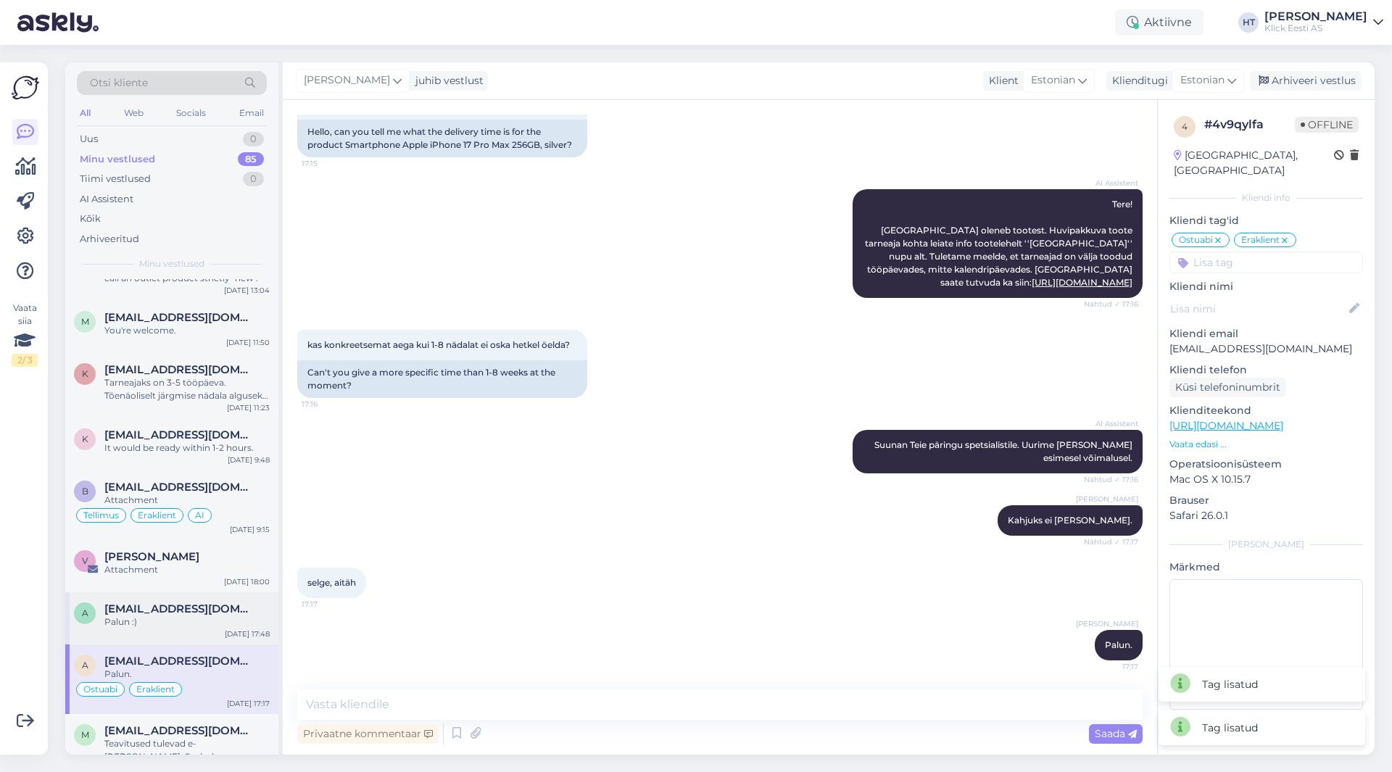
click at [204, 605] on span "[EMAIL_ADDRESS][DOMAIN_NAME]" at bounding box center [179, 609] width 151 height 13
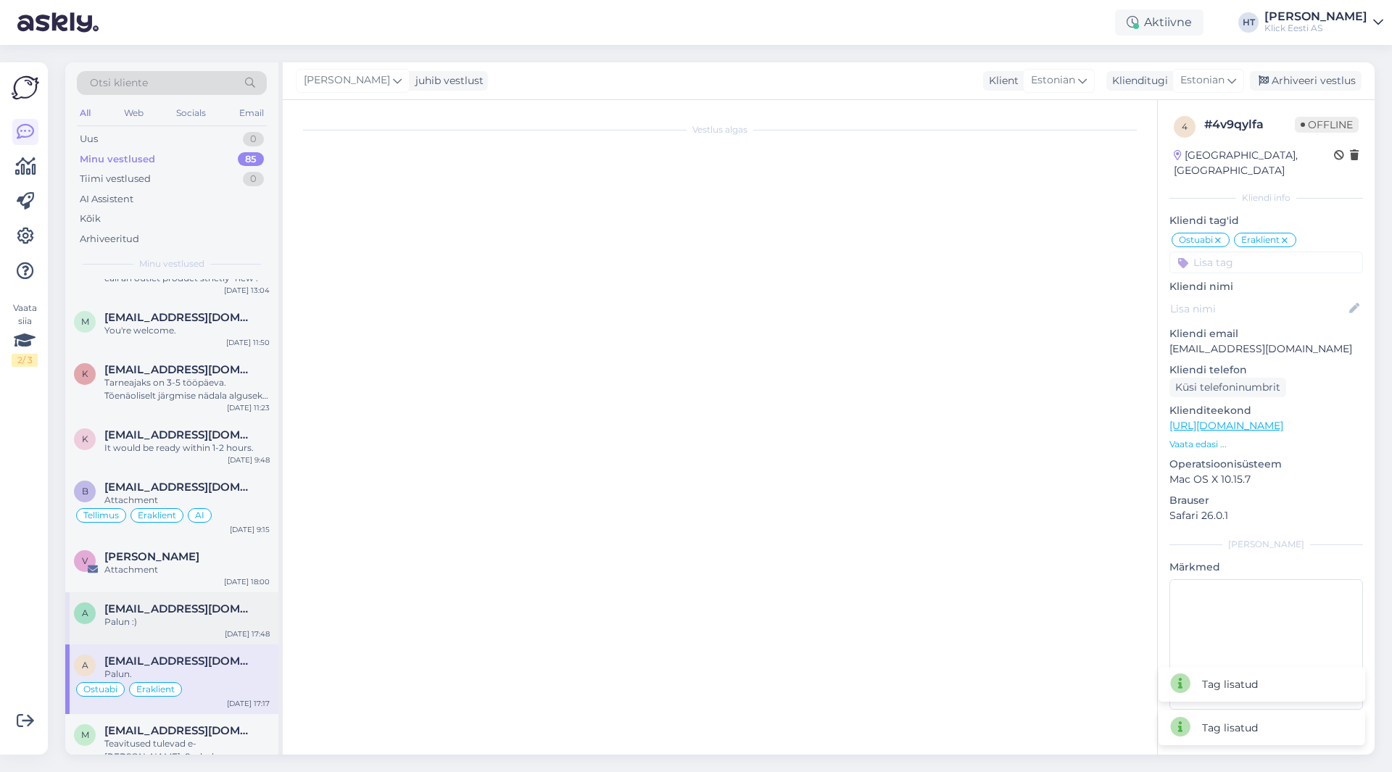
scroll to position [304, 0]
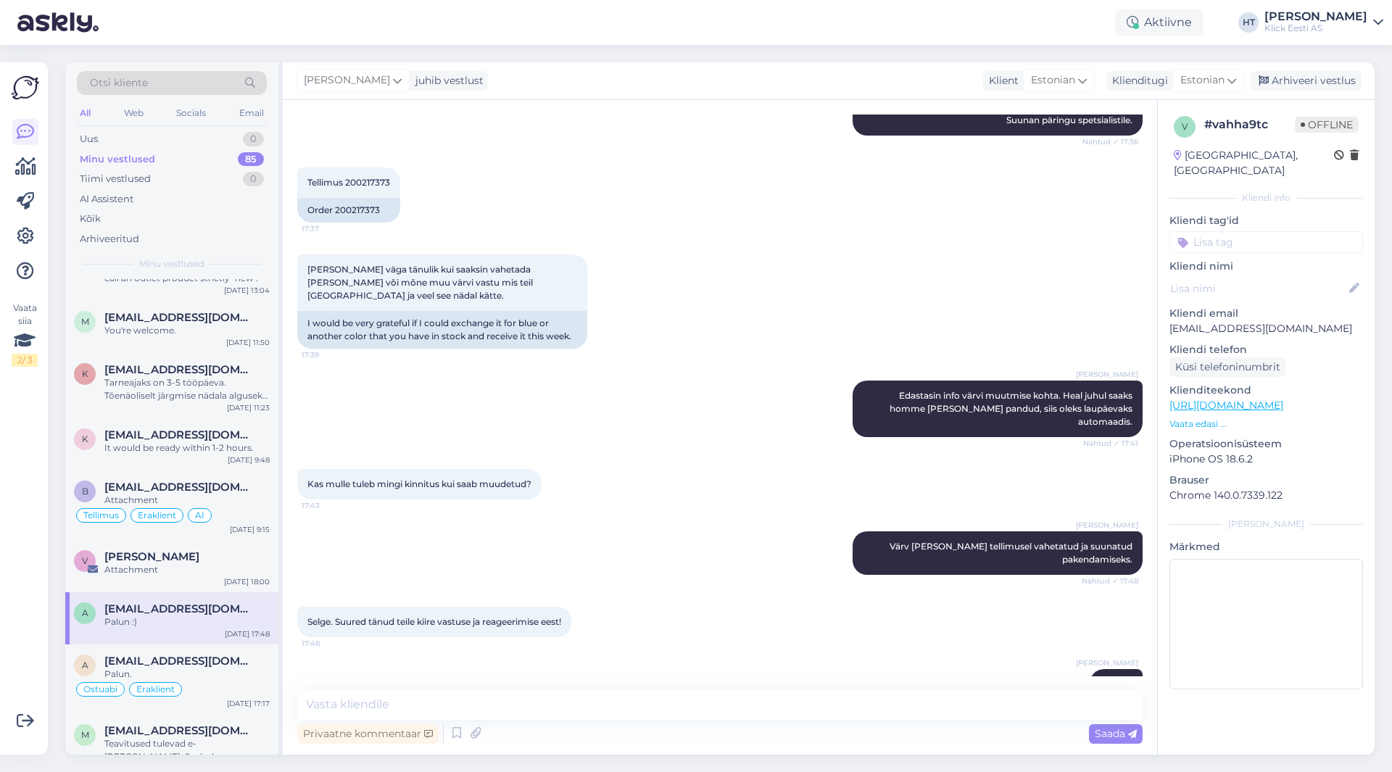
click at [1254, 231] on input at bounding box center [1267, 242] width 194 height 22
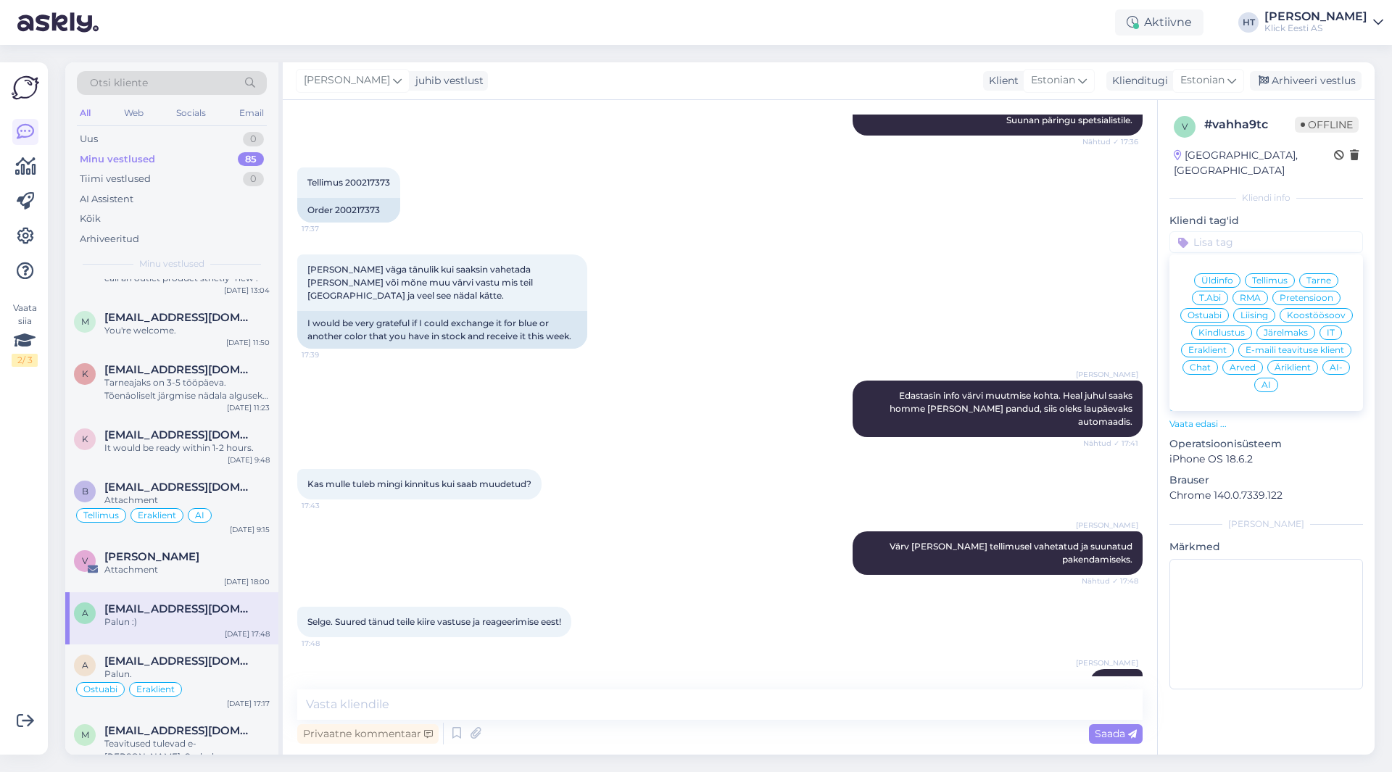
click at [1274, 276] on span "Tellimus" at bounding box center [1270, 280] width 36 height 9
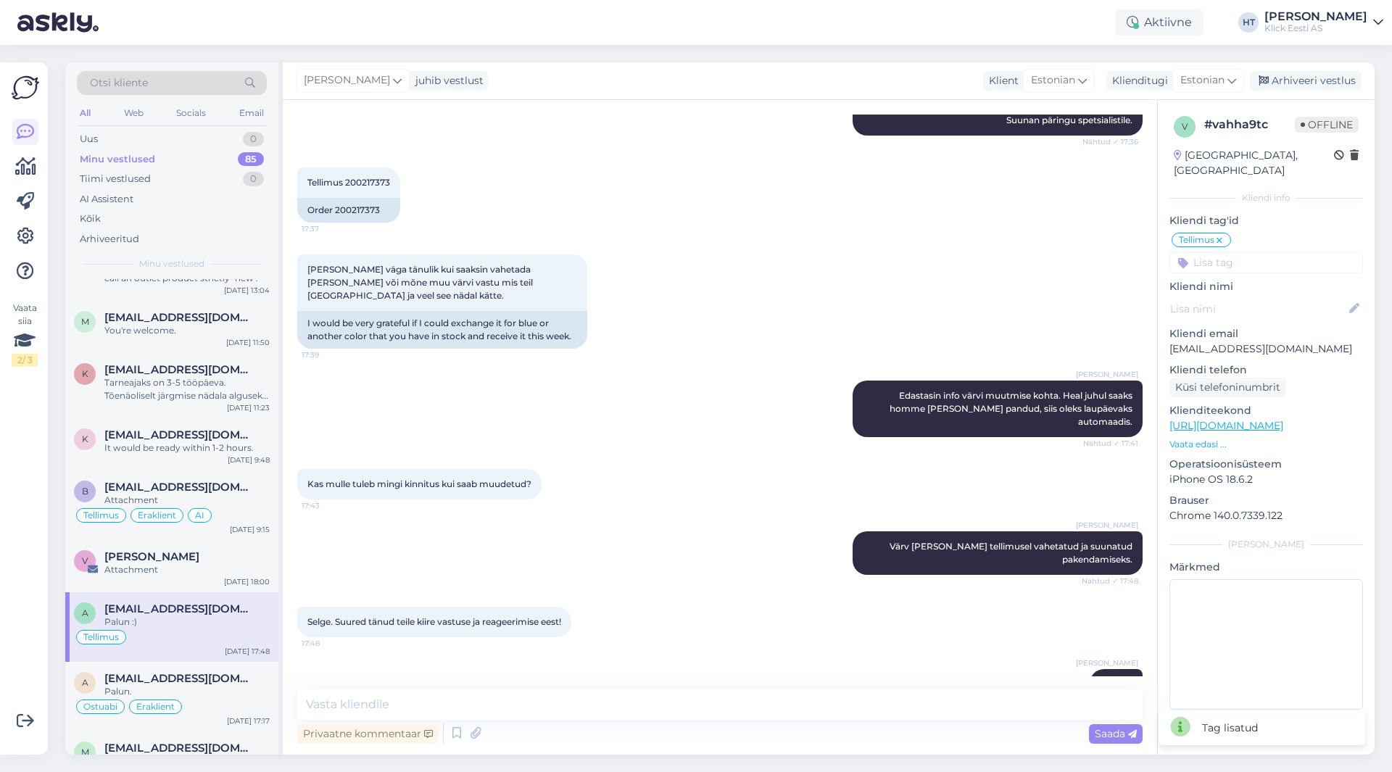
click at [1268, 252] on input at bounding box center [1267, 263] width 194 height 22
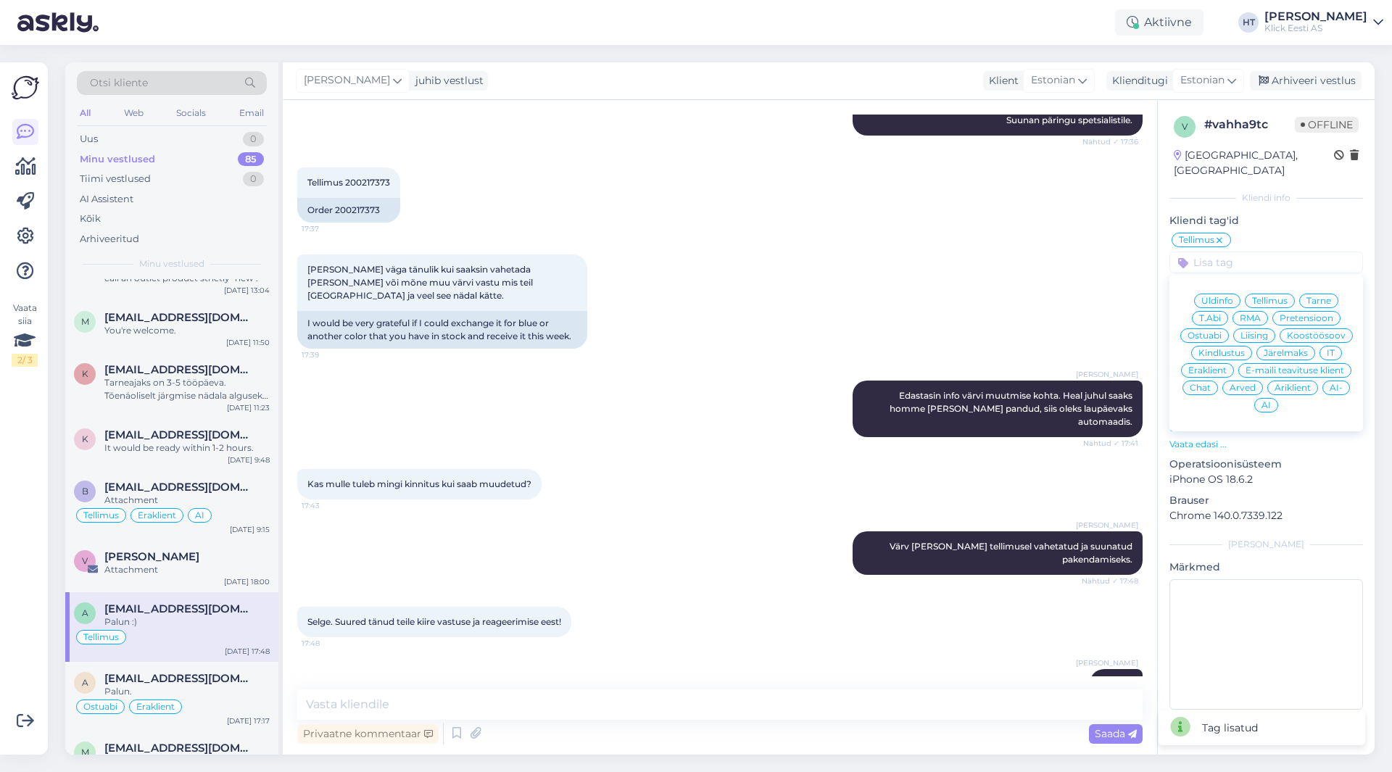
click at [1223, 366] on span "Eraklient" at bounding box center [1207, 370] width 38 height 9
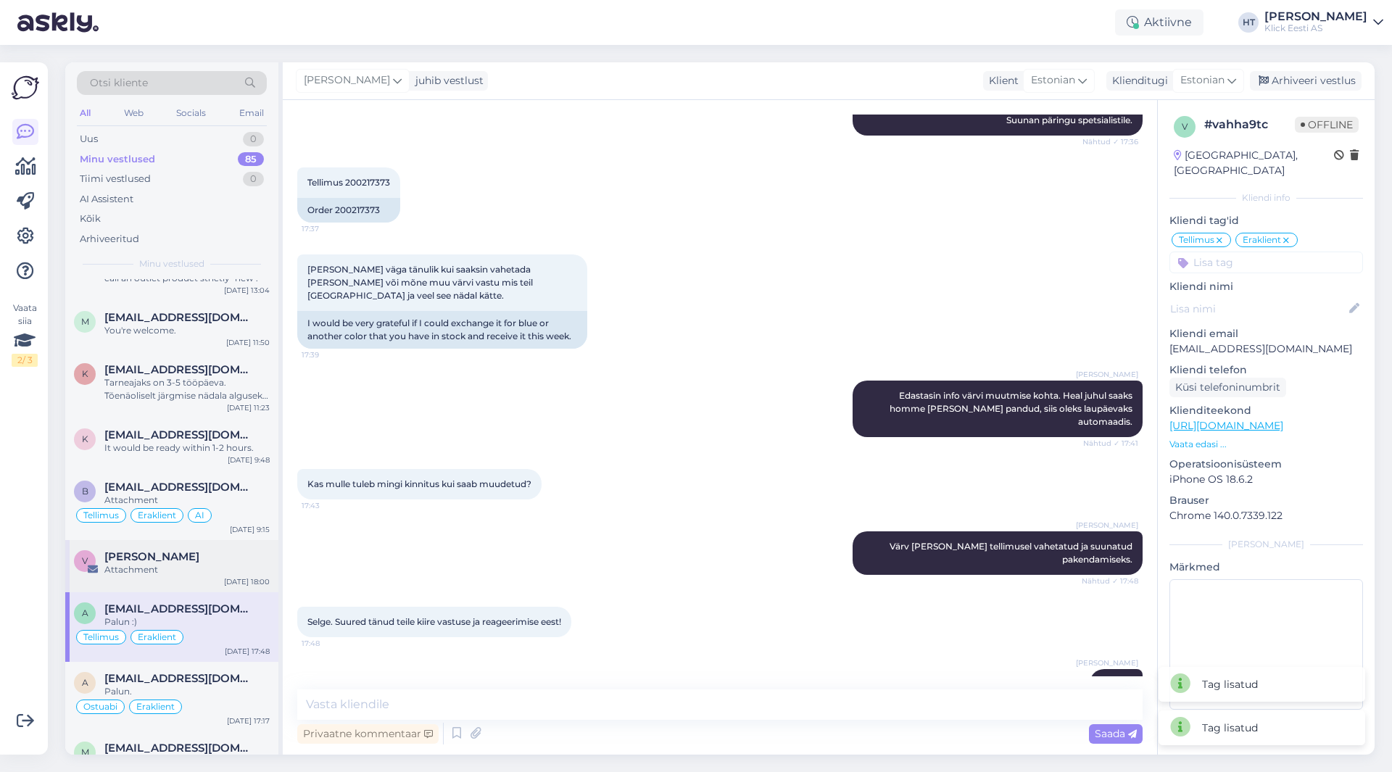
click at [186, 557] on div "[PERSON_NAME]" at bounding box center [186, 556] width 165 height 13
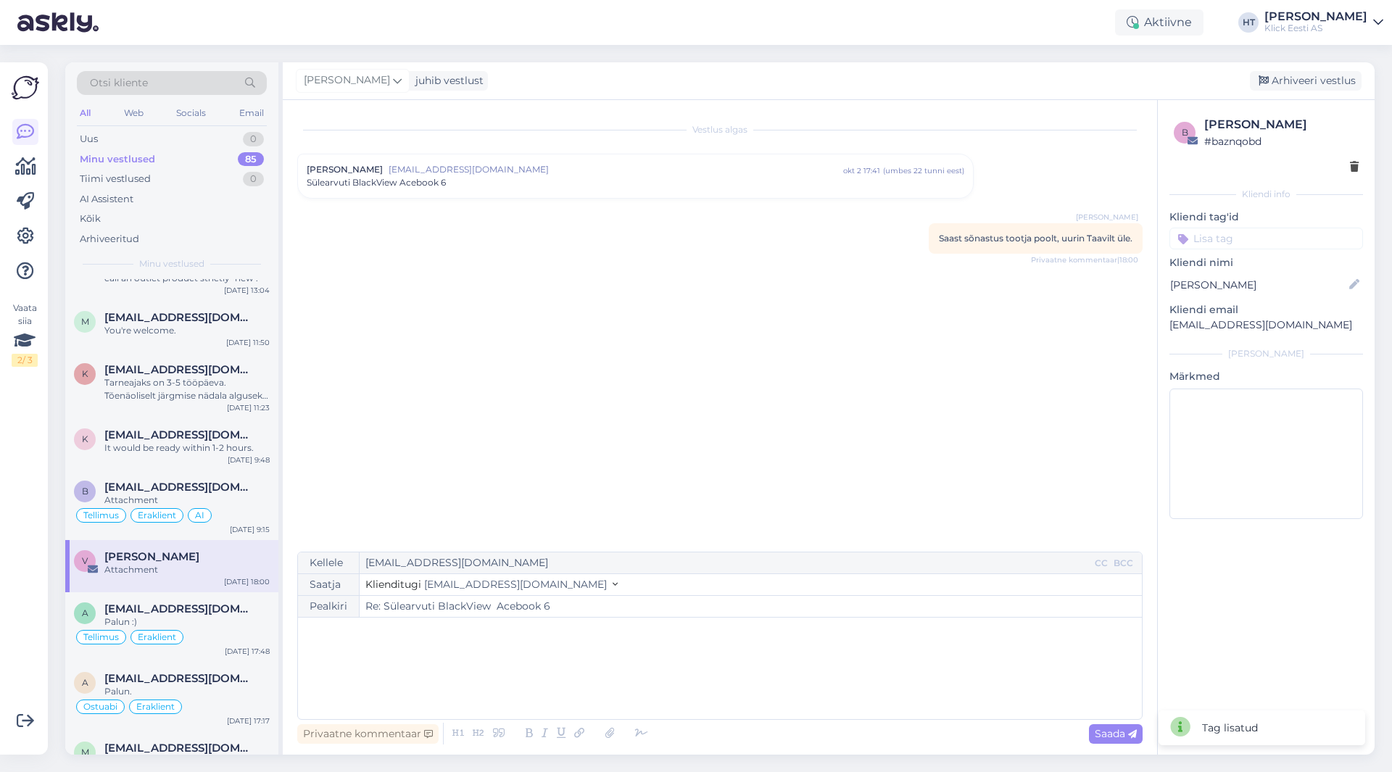
click at [1256, 233] on input at bounding box center [1267, 239] width 194 height 22
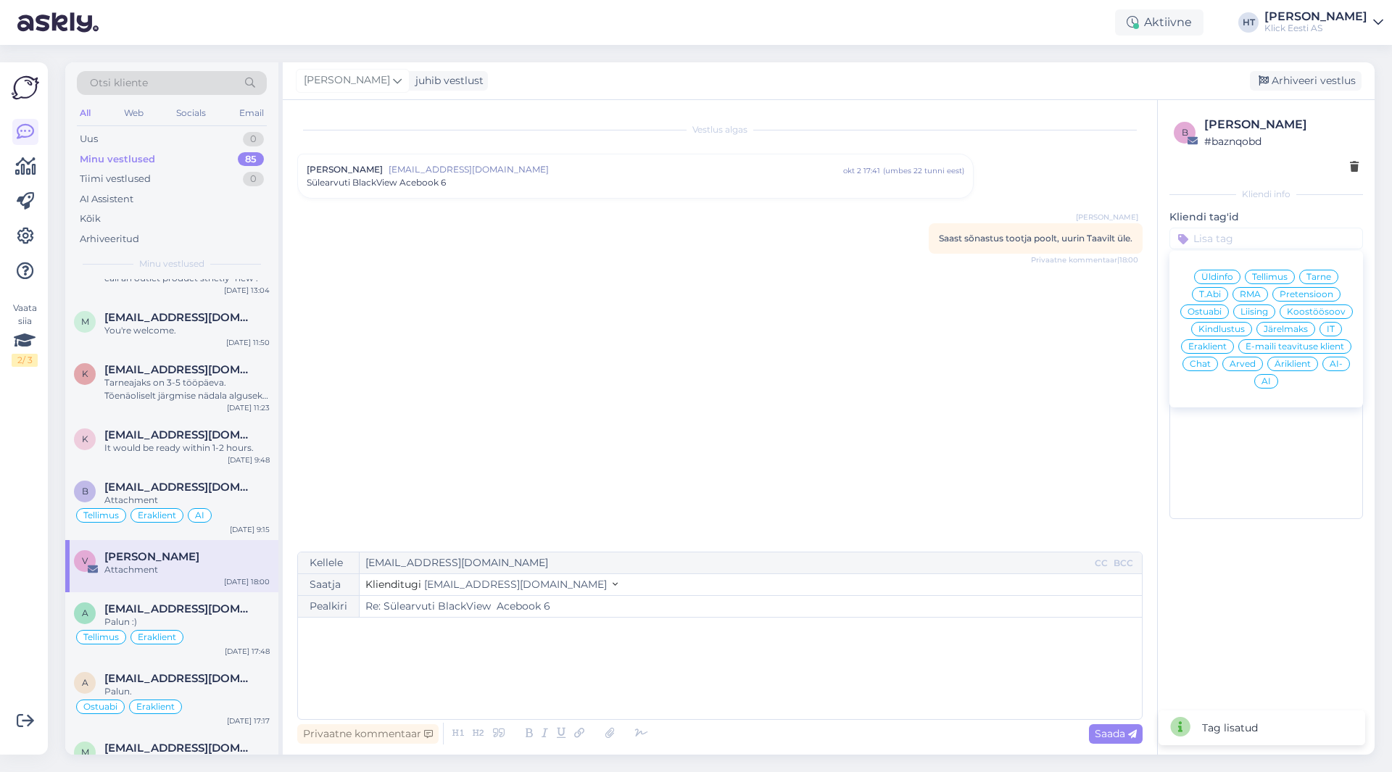
click at [1202, 308] on span "Ostuabi" at bounding box center [1205, 311] width 34 height 9
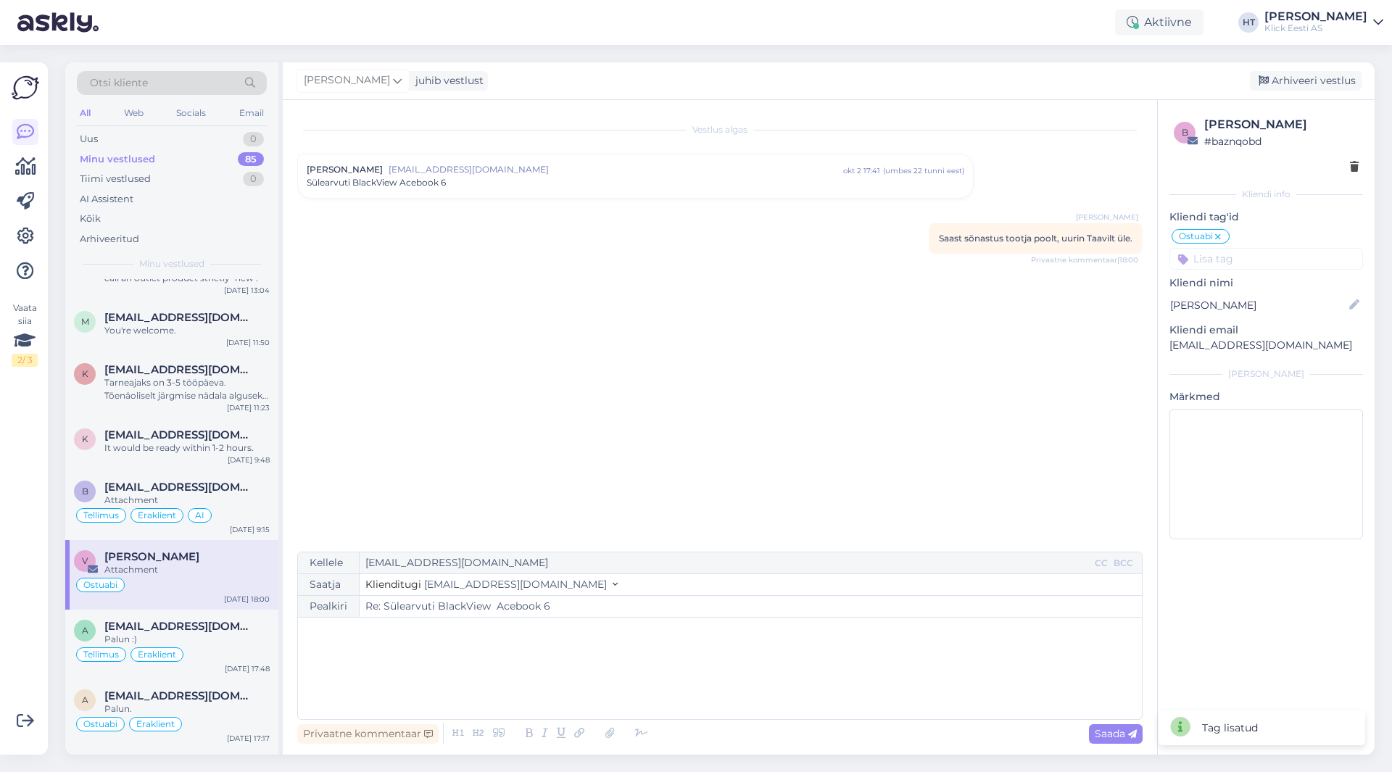
click at [1237, 258] on input at bounding box center [1267, 259] width 194 height 22
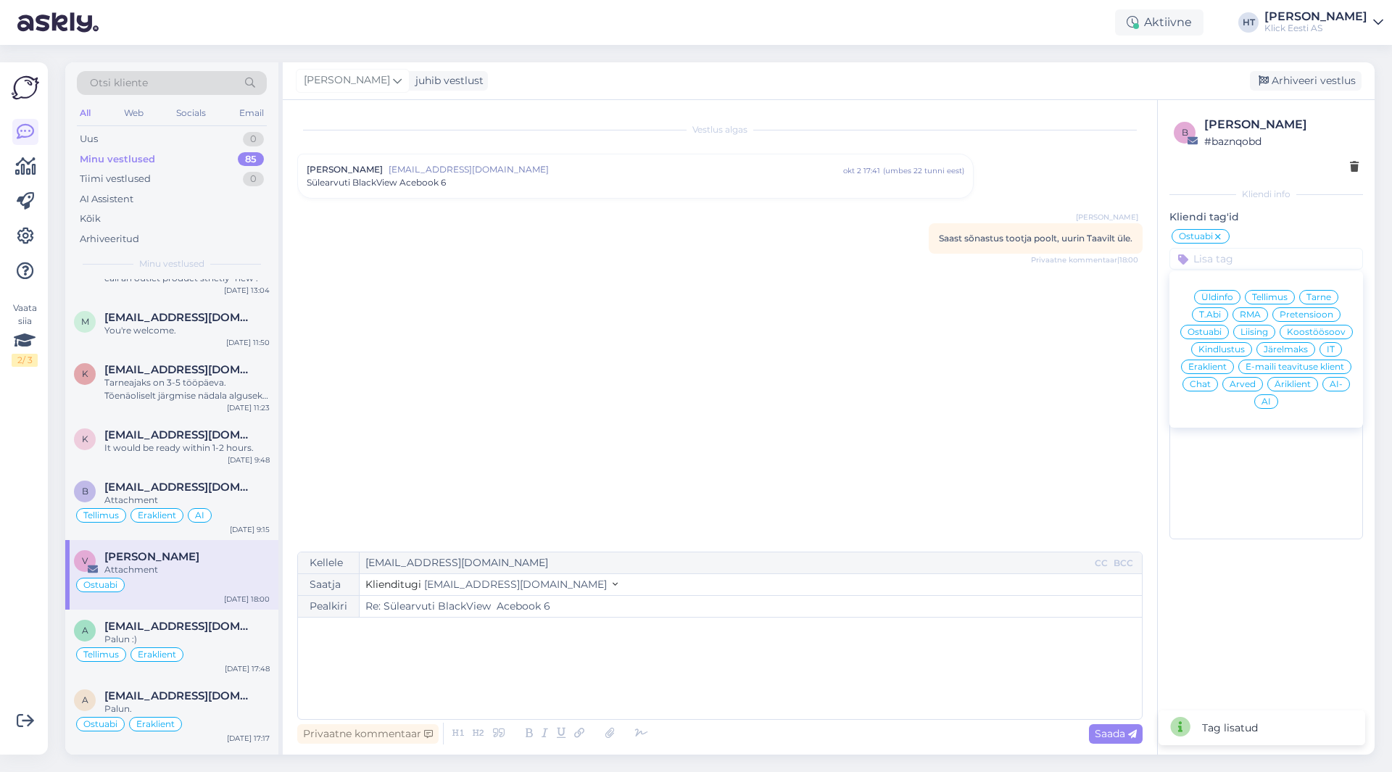
click at [1210, 361] on div "Eraklient" at bounding box center [1207, 367] width 53 height 15
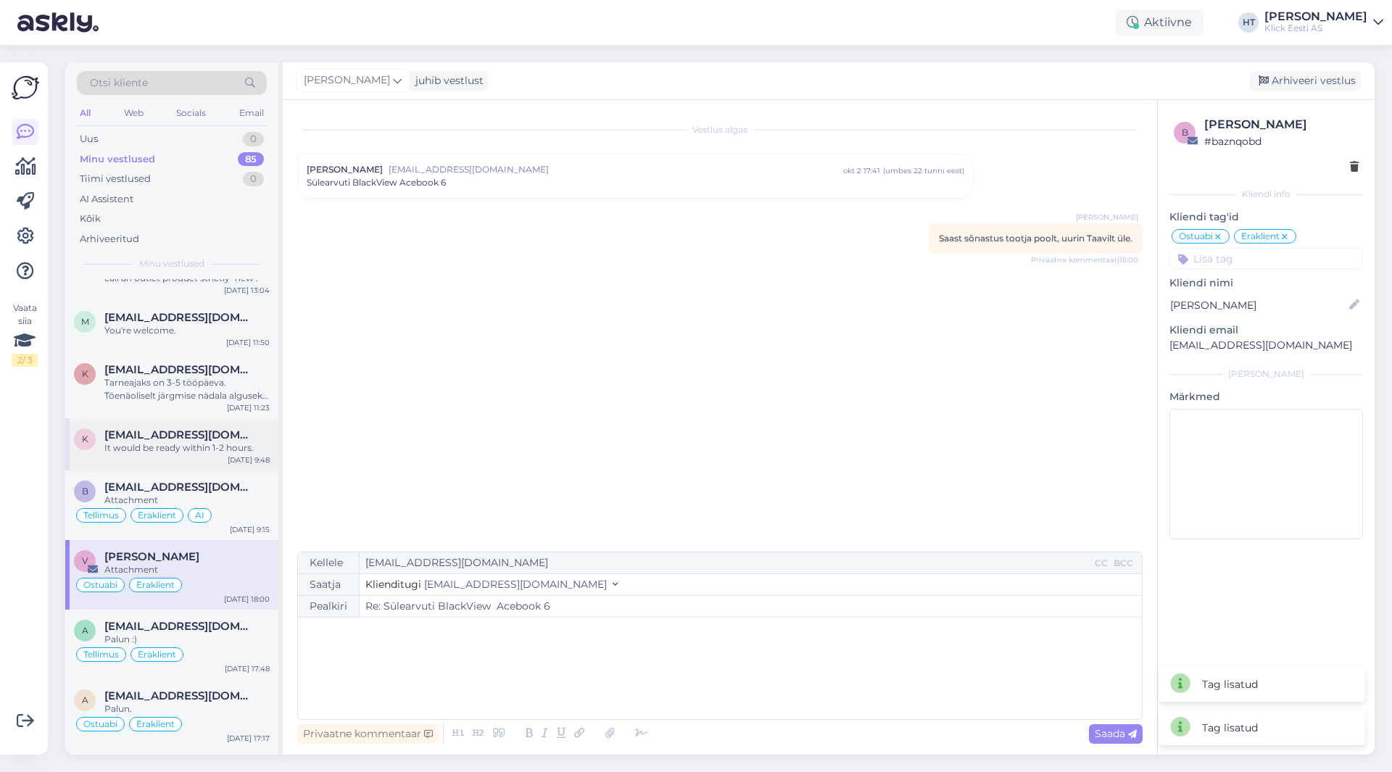
click at [205, 442] on div "It would be ready within 1-2 hours." at bounding box center [186, 448] width 165 height 13
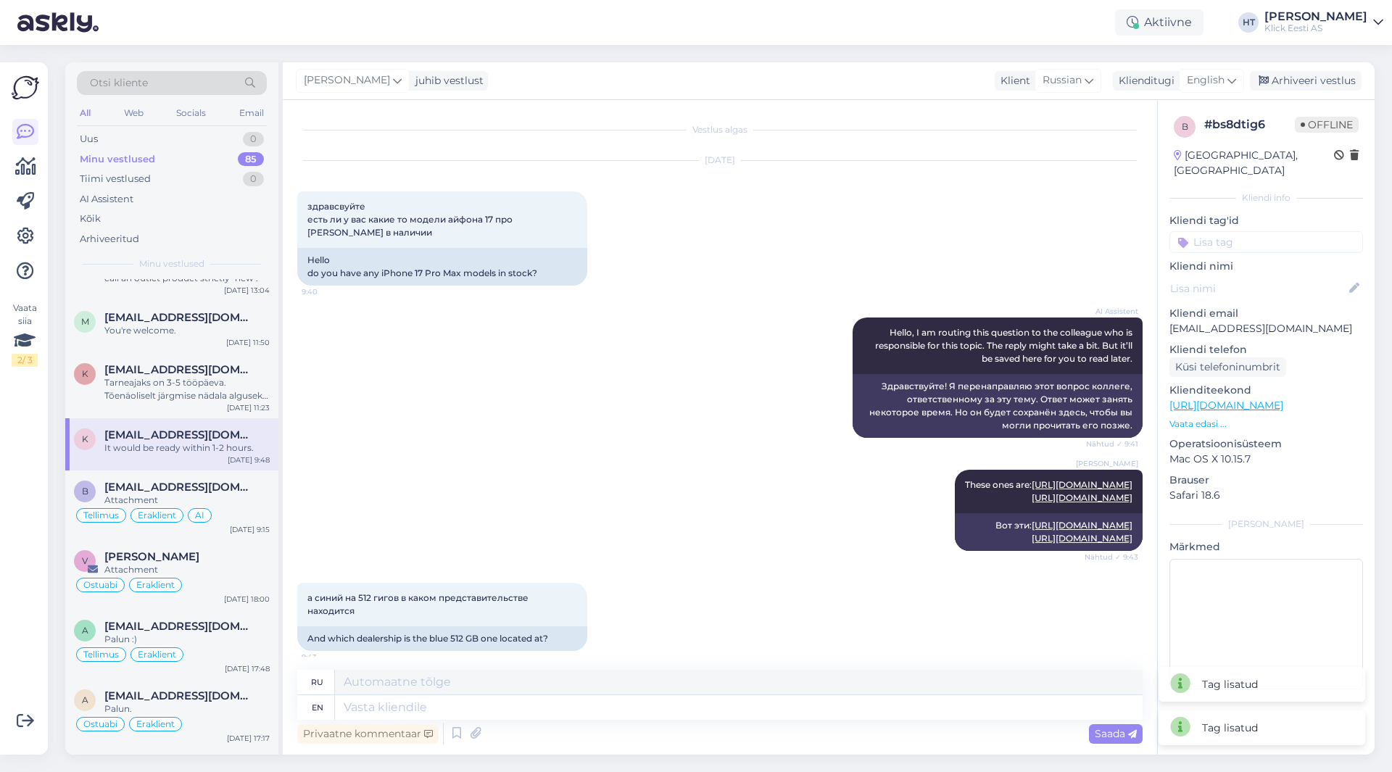
scroll to position [663, 0]
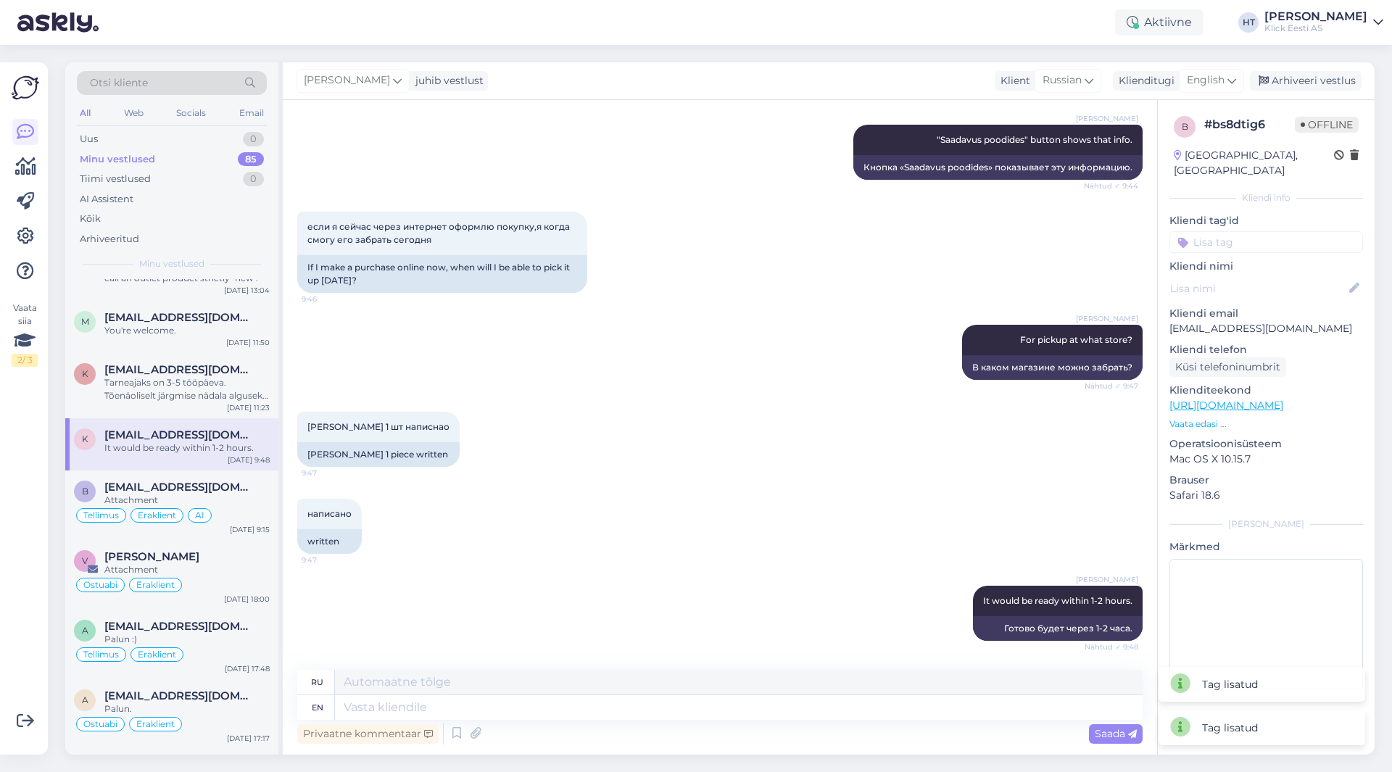
click at [1236, 231] on input at bounding box center [1267, 242] width 194 height 22
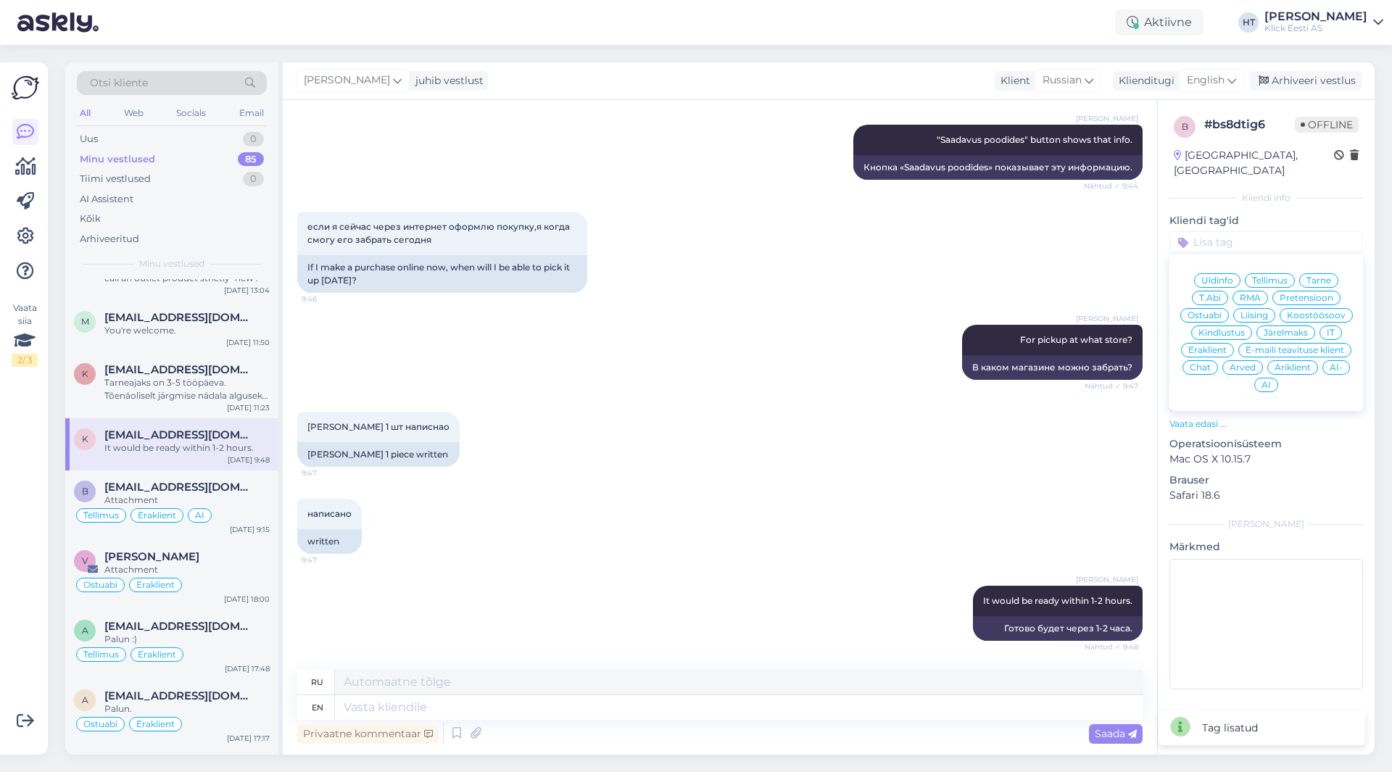
click at [1214, 308] on div "Ostuabi" at bounding box center [1205, 315] width 49 height 15
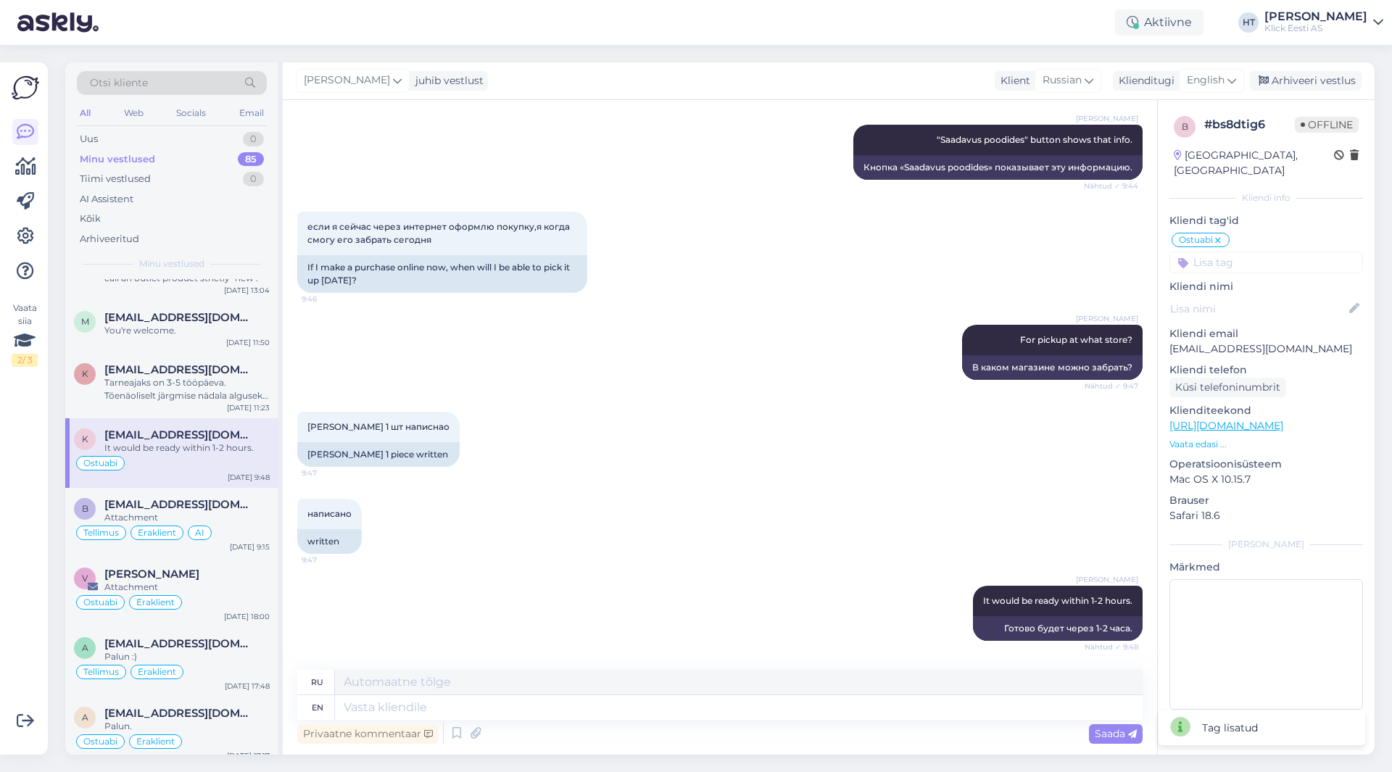
click at [1242, 252] on input at bounding box center [1267, 263] width 194 height 22
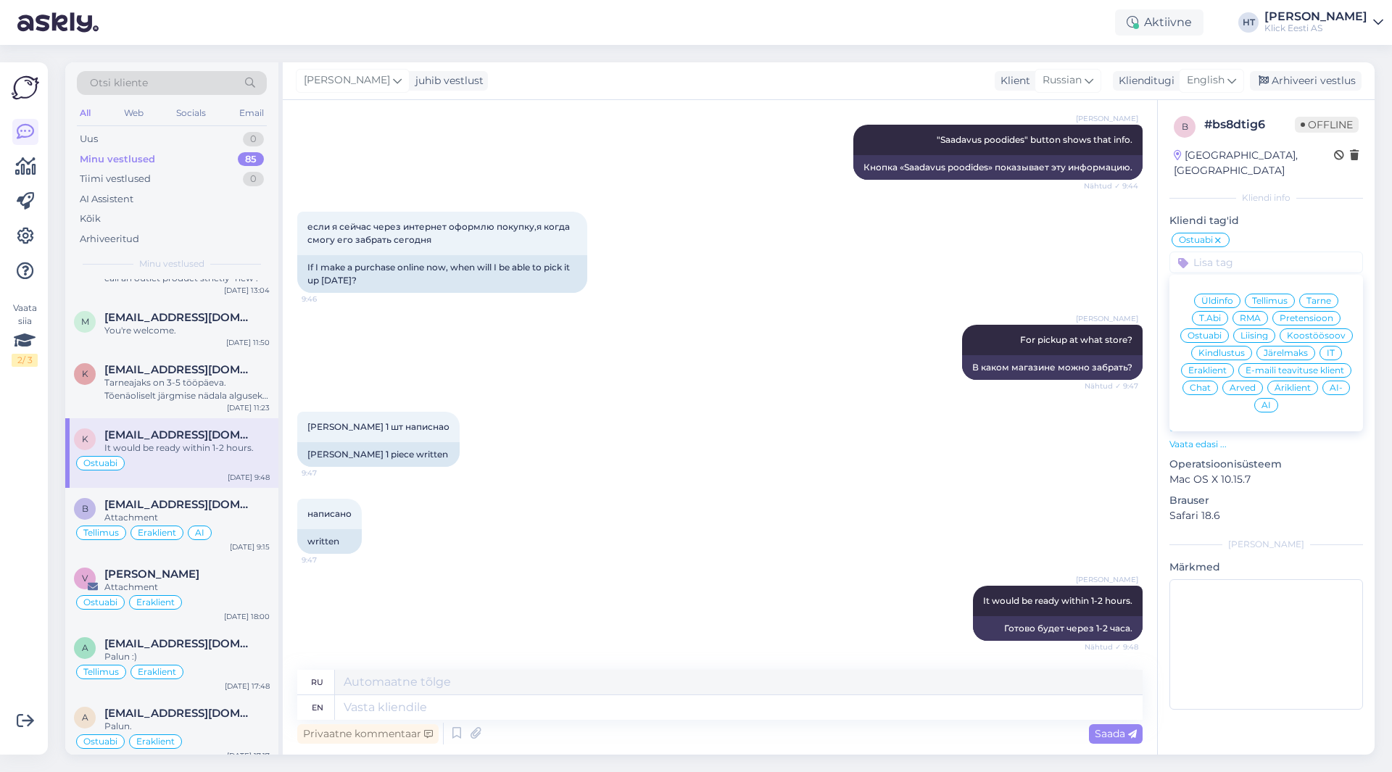
click at [1223, 366] on span "Eraklient" at bounding box center [1207, 370] width 38 height 9
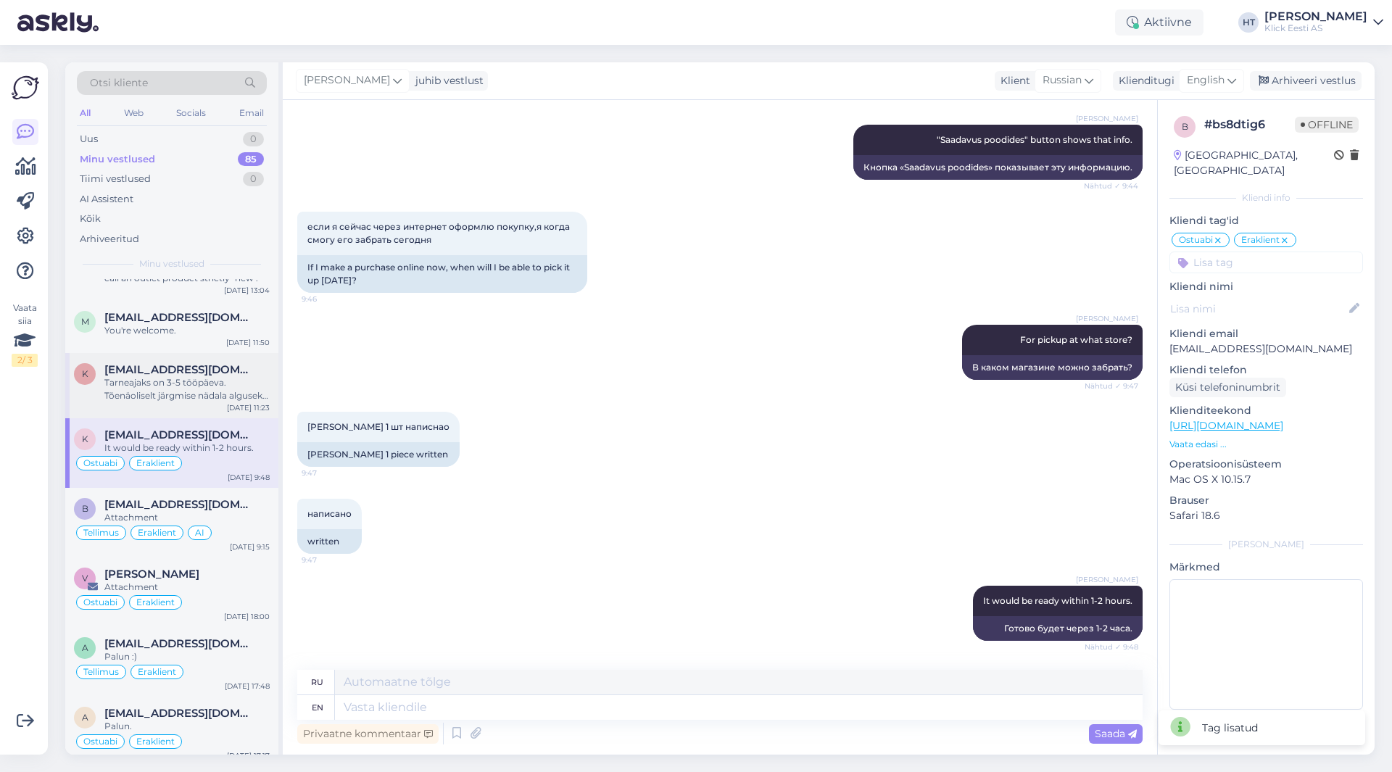
click at [209, 368] on div "[EMAIL_ADDRESS][DOMAIN_NAME]" at bounding box center [186, 369] width 165 height 13
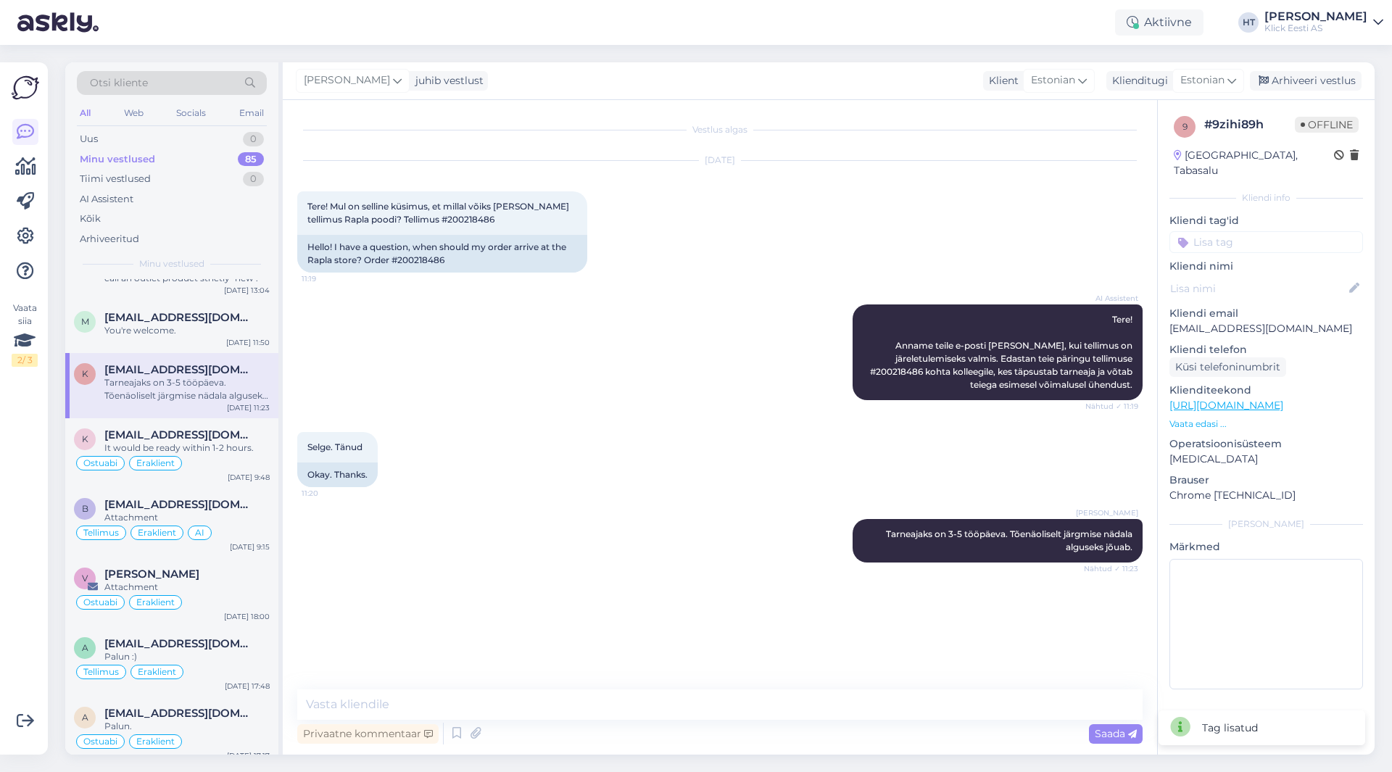
scroll to position [0, 0]
click at [1273, 231] on input at bounding box center [1267, 242] width 194 height 22
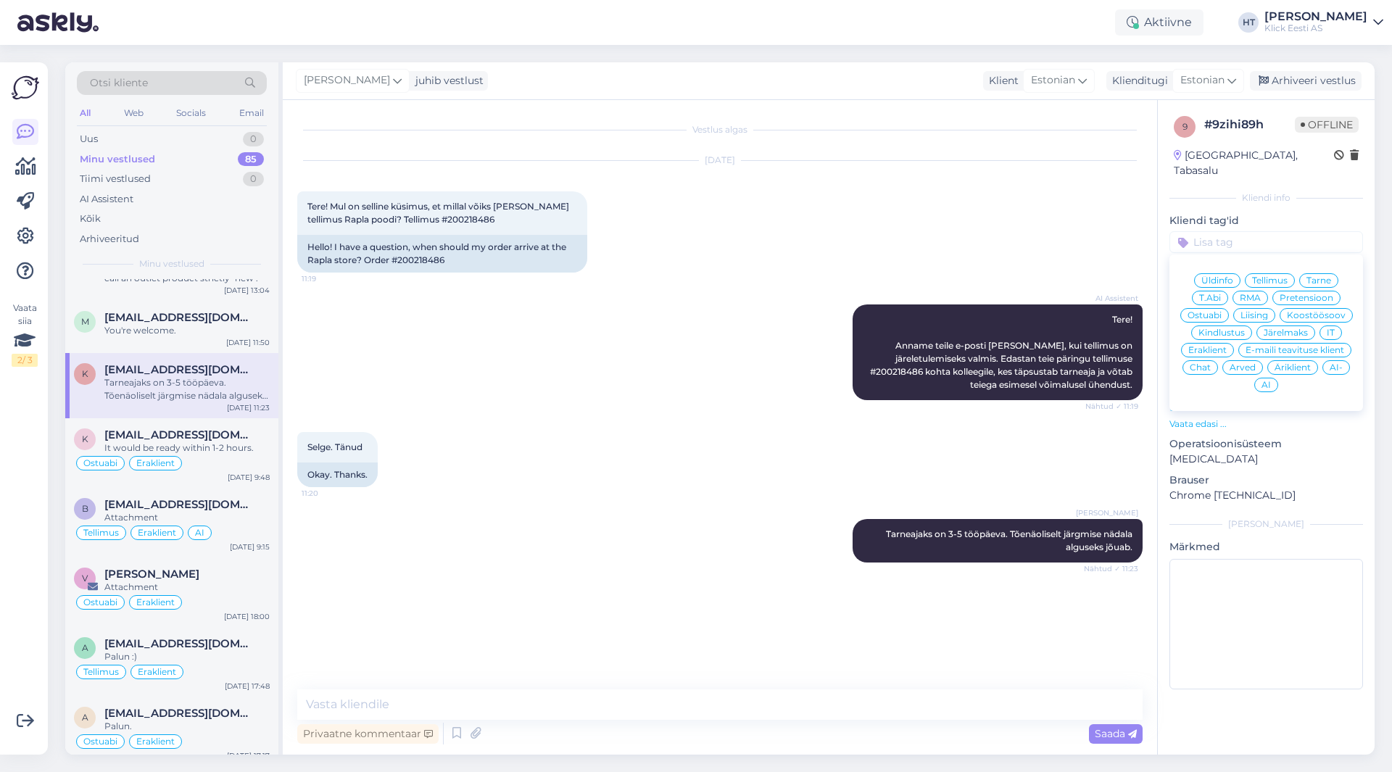
click at [1314, 276] on span "Tarne" at bounding box center [1319, 280] width 25 height 9
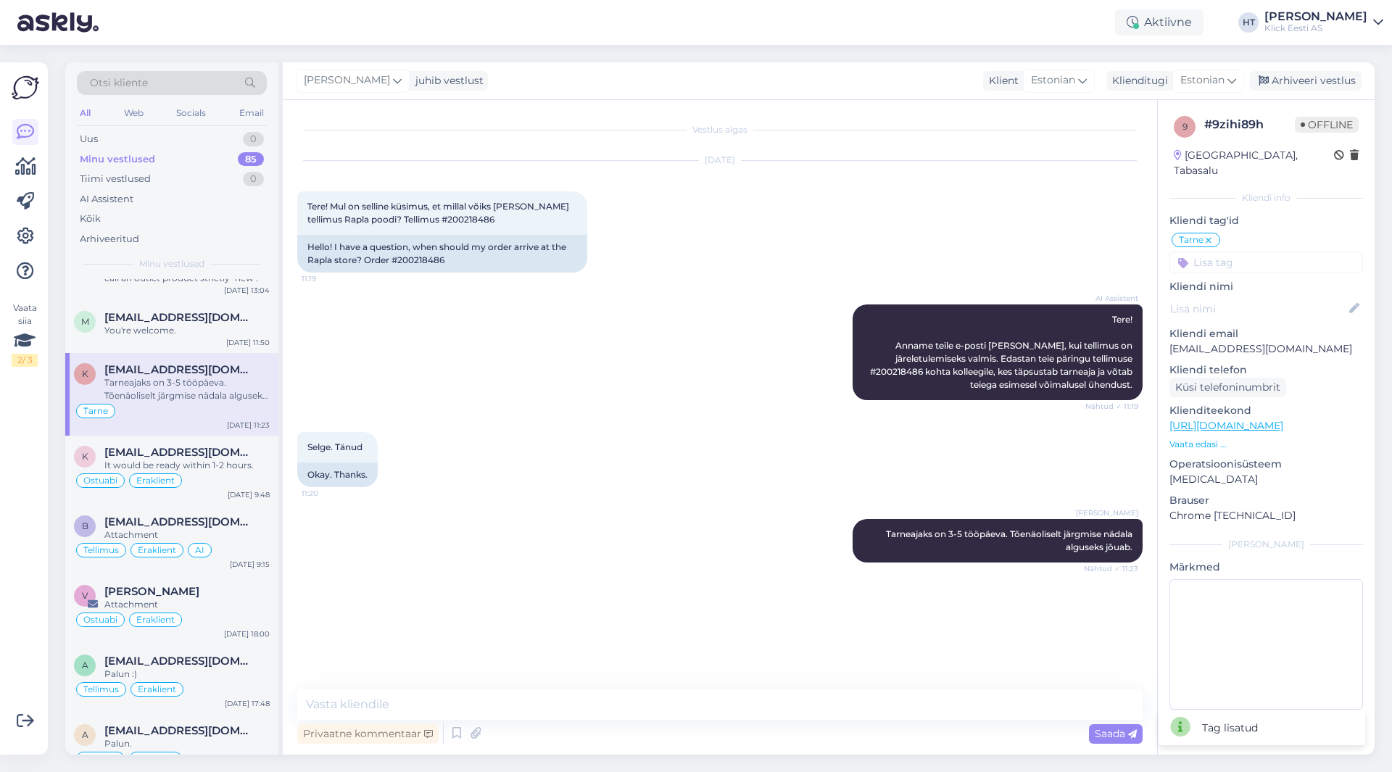
click at [1269, 252] on input at bounding box center [1267, 263] width 194 height 22
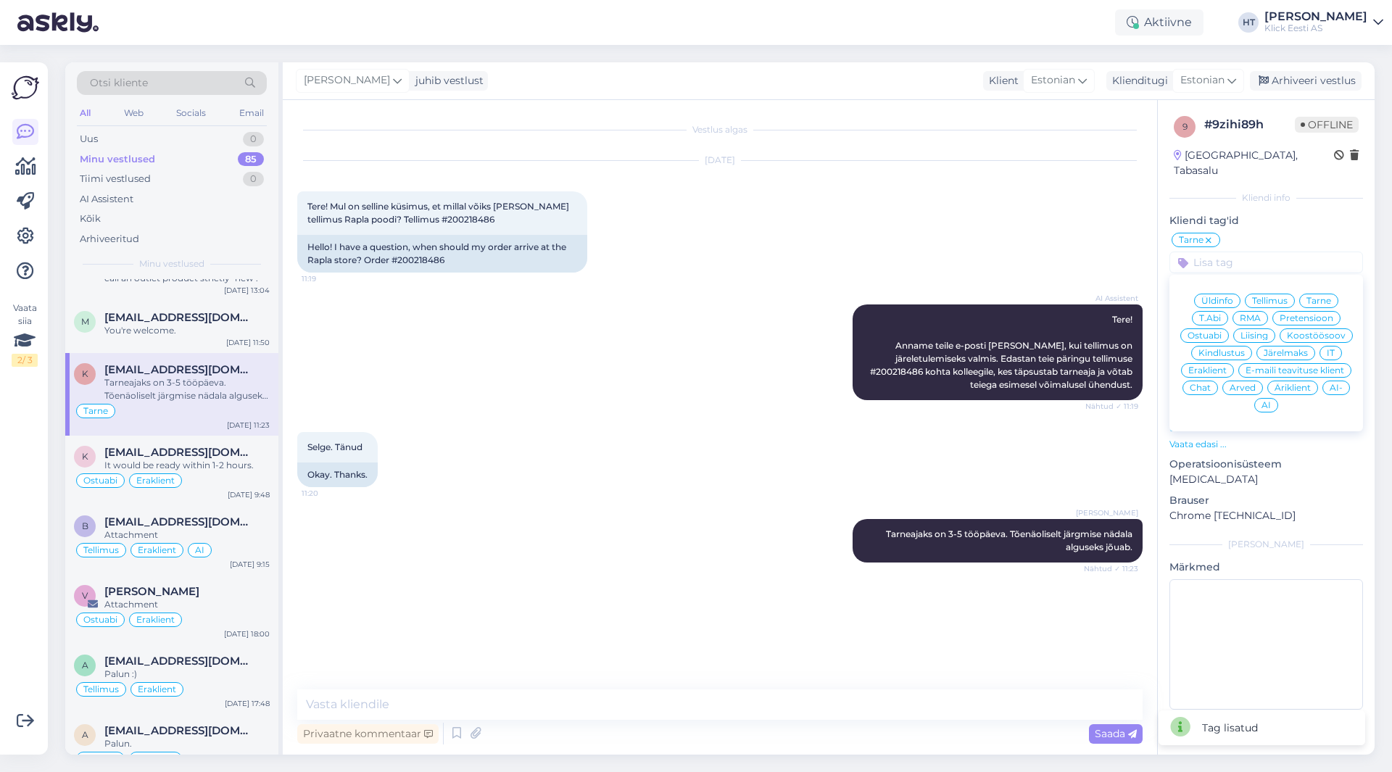
click at [1204, 366] on span "Eraklient" at bounding box center [1207, 370] width 38 height 9
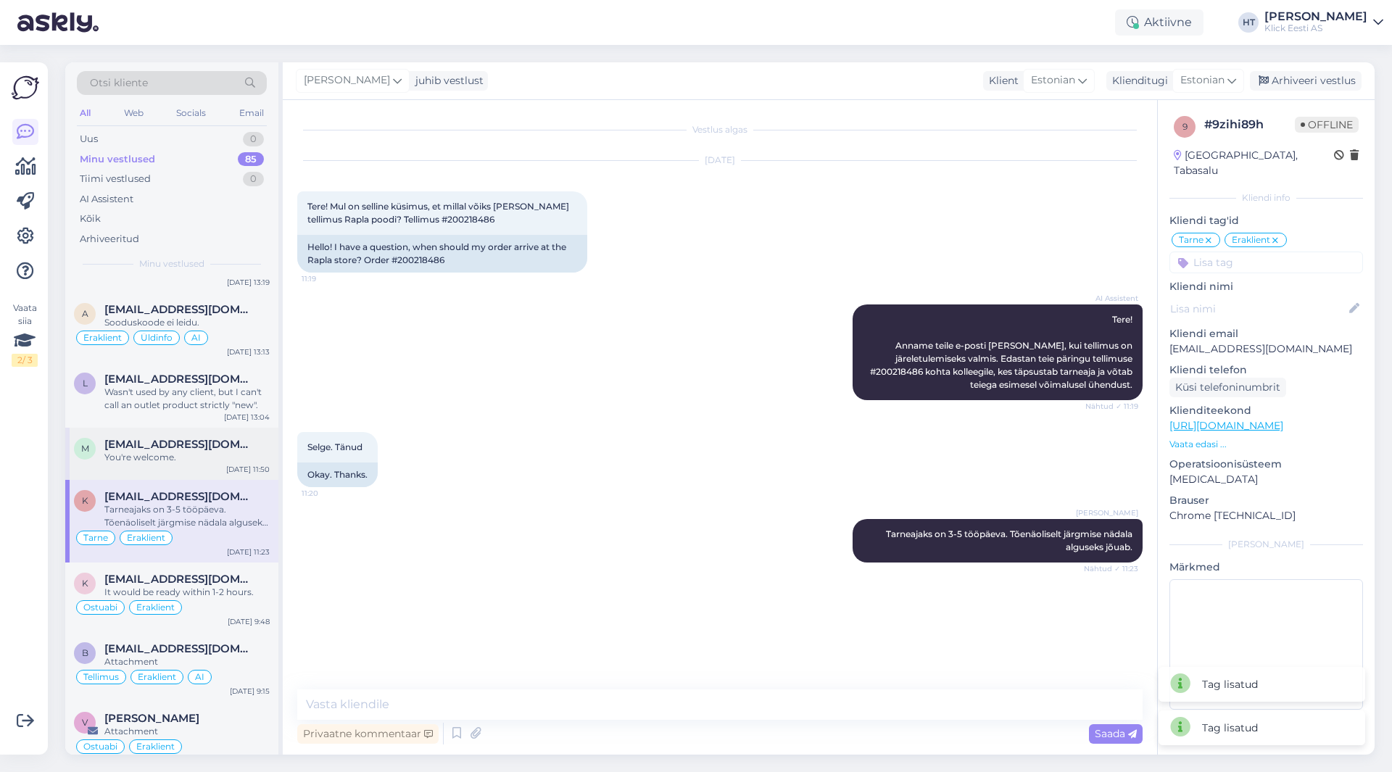
scroll to position [538, 0]
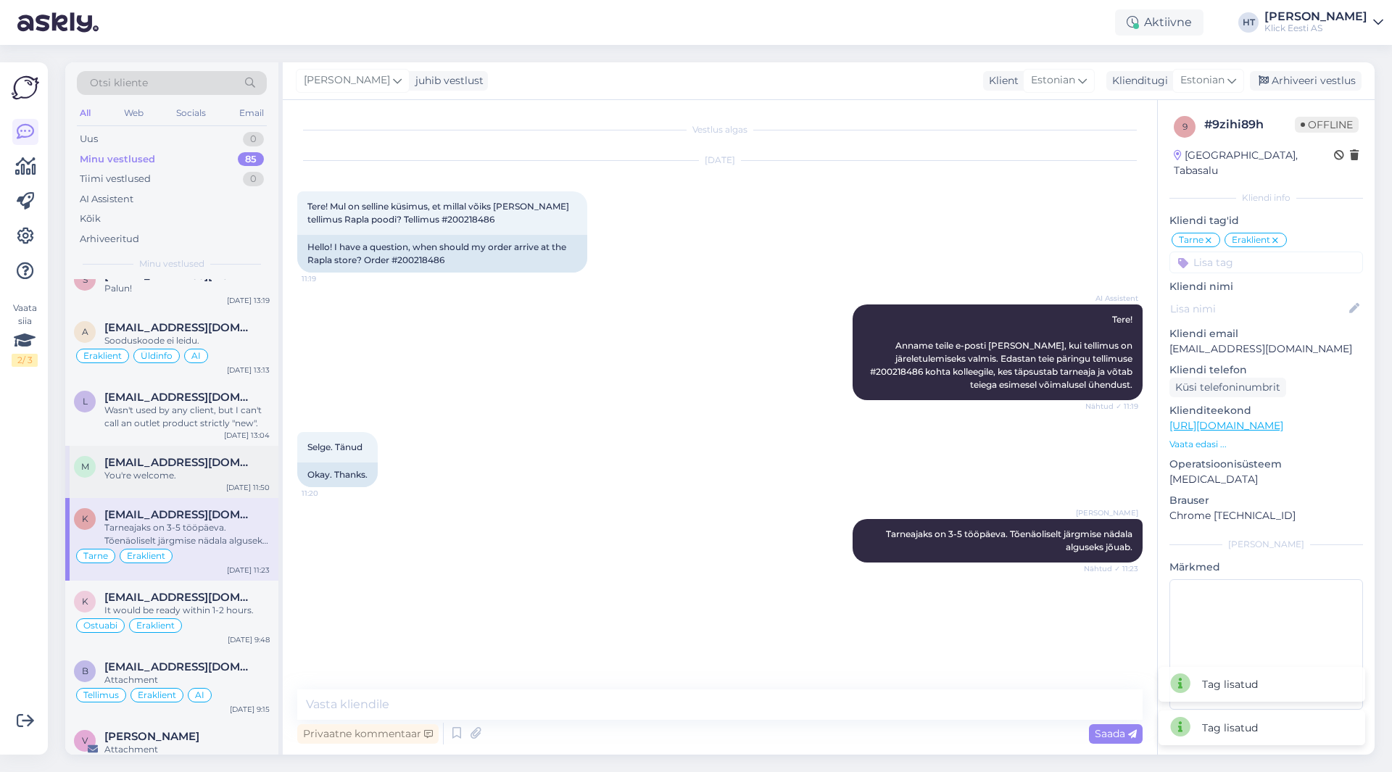
click at [191, 474] on div "You're welcome." at bounding box center [186, 475] width 165 height 13
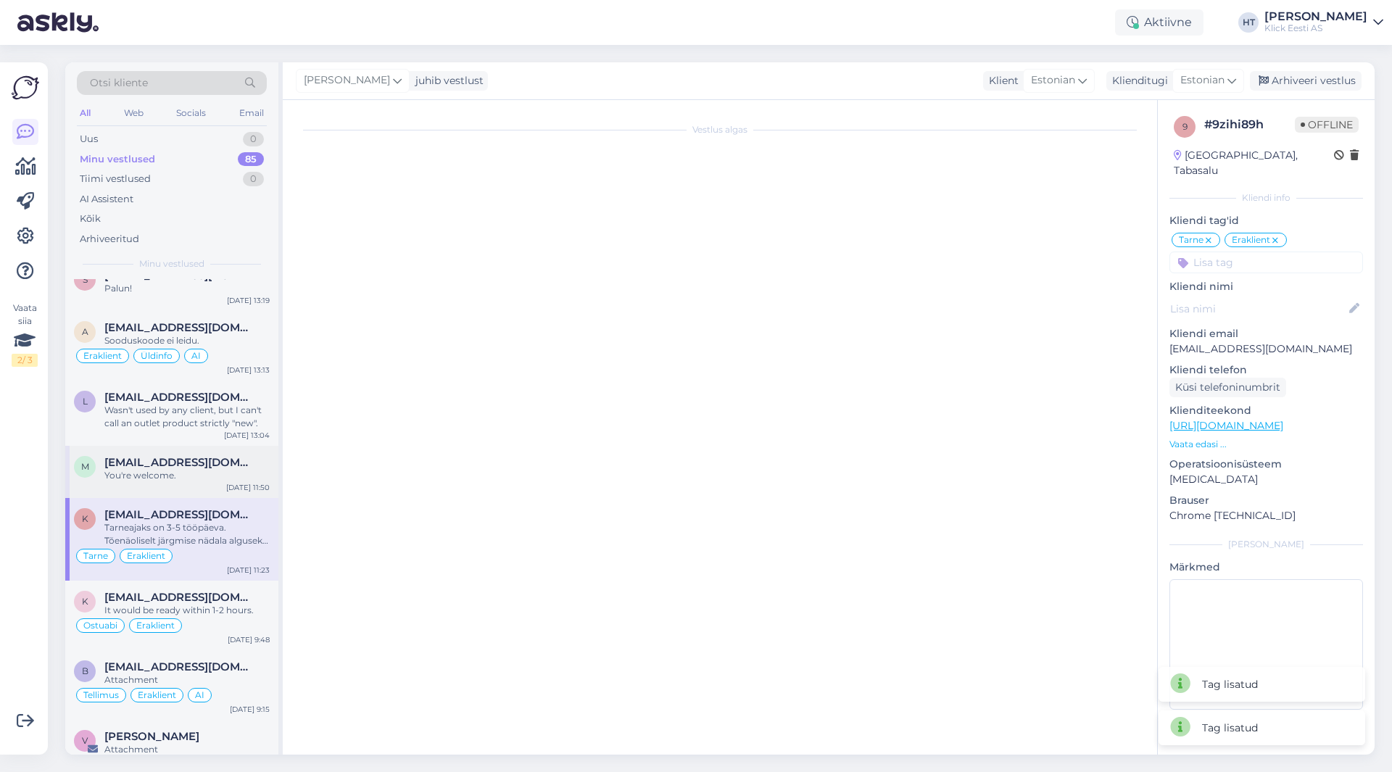
scroll to position [45, 0]
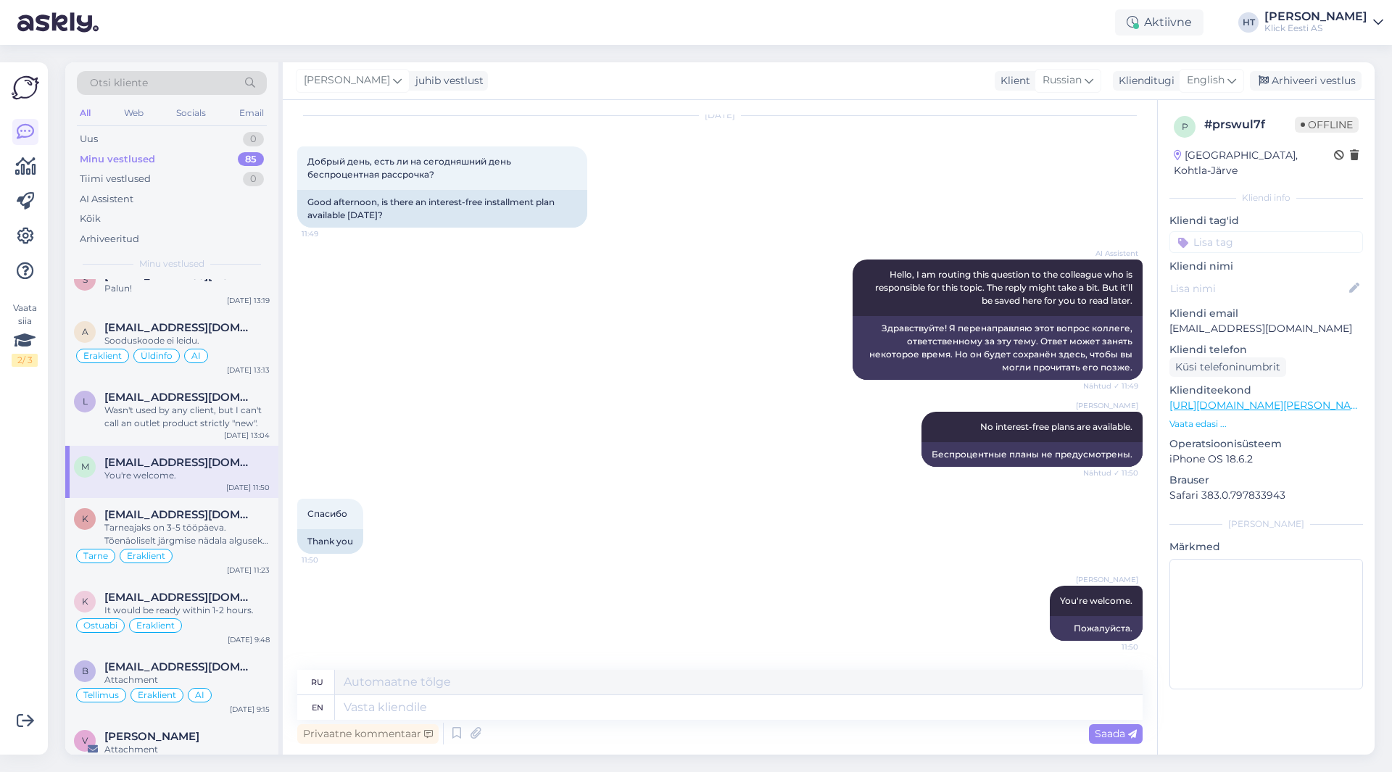
click at [516, 590] on div "[PERSON_NAME] You're welcome. 11:50 Пожалуйста." at bounding box center [720, 613] width 846 height 87
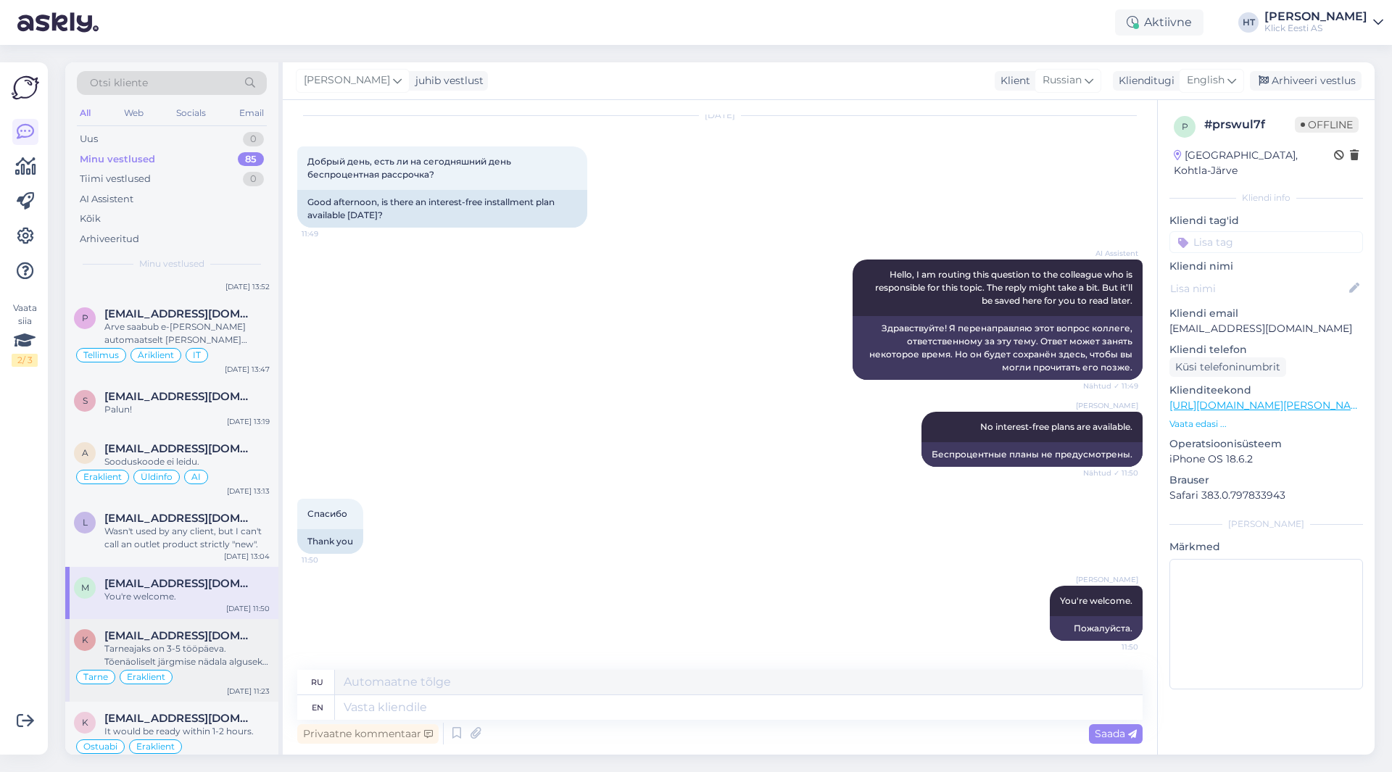
scroll to position [393, 0]
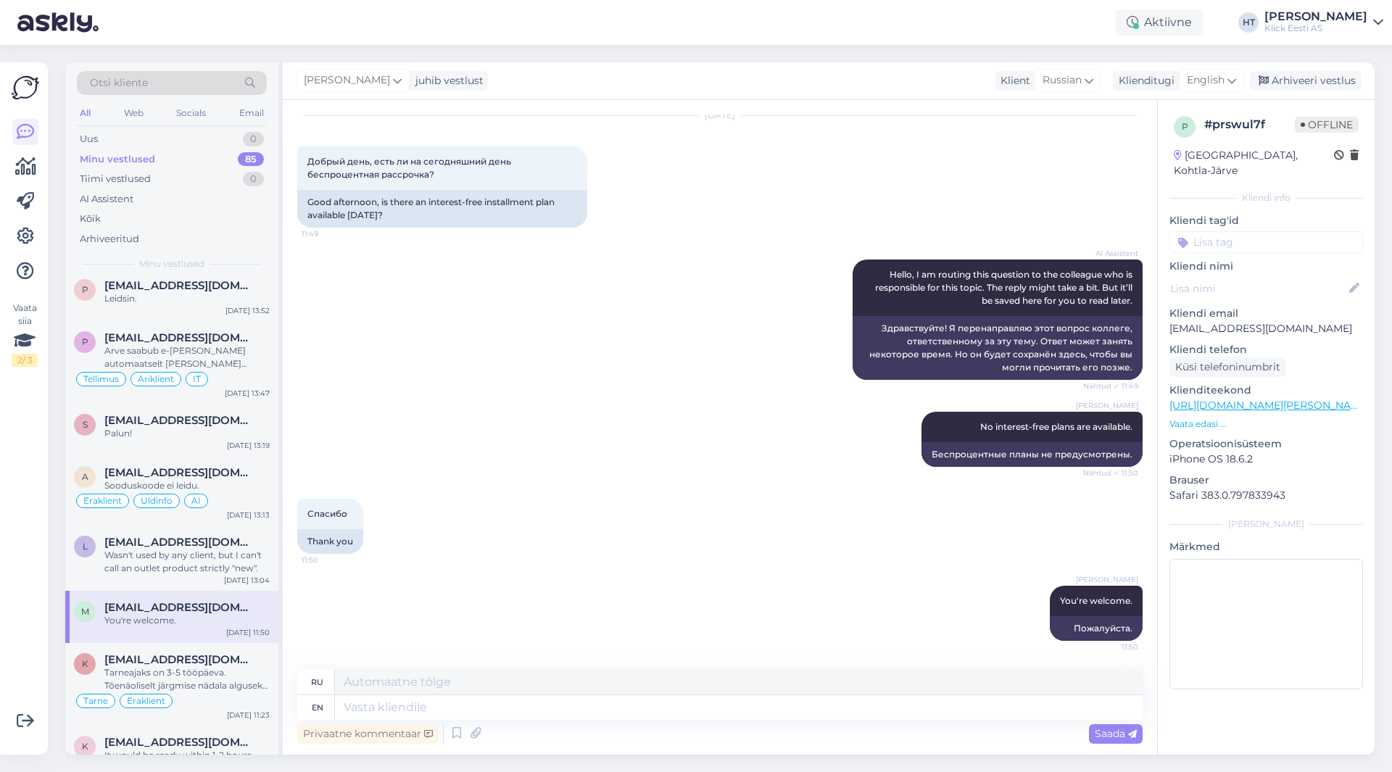
click at [1237, 231] on input at bounding box center [1267, 242] width 194 height 22
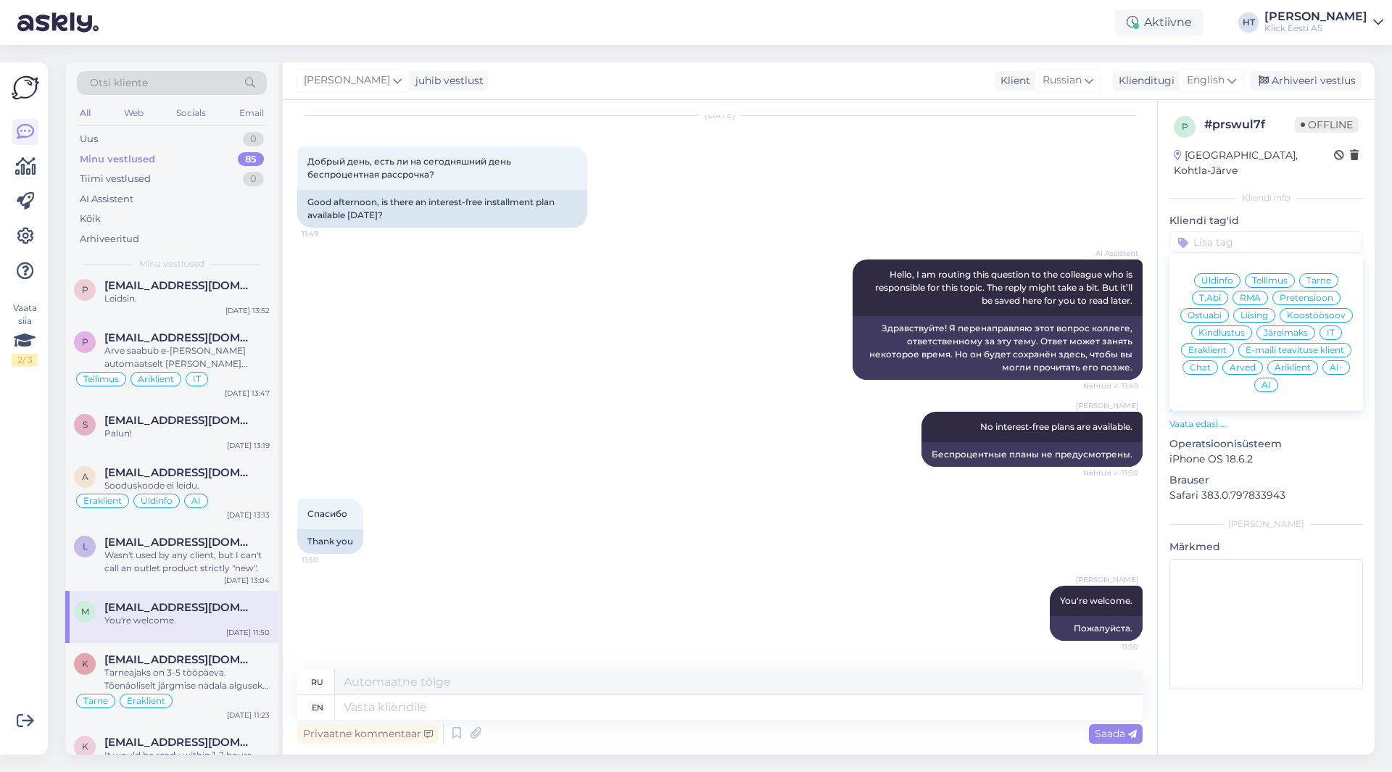
click at [1240, 231] on input at bounding box center [1267, 242] width 194 height 22
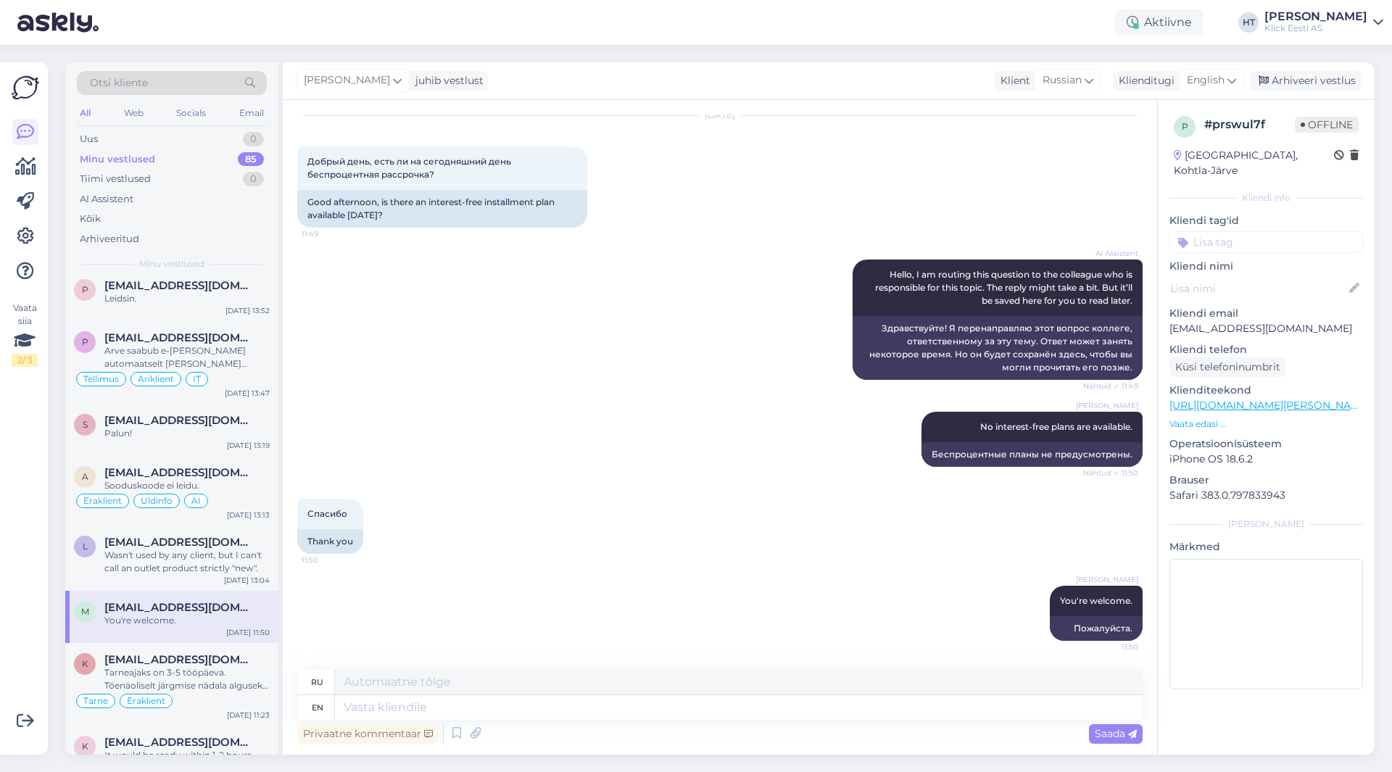
click at [1240, 231] on input at bounding box center [1267, 242] width 194 height 22
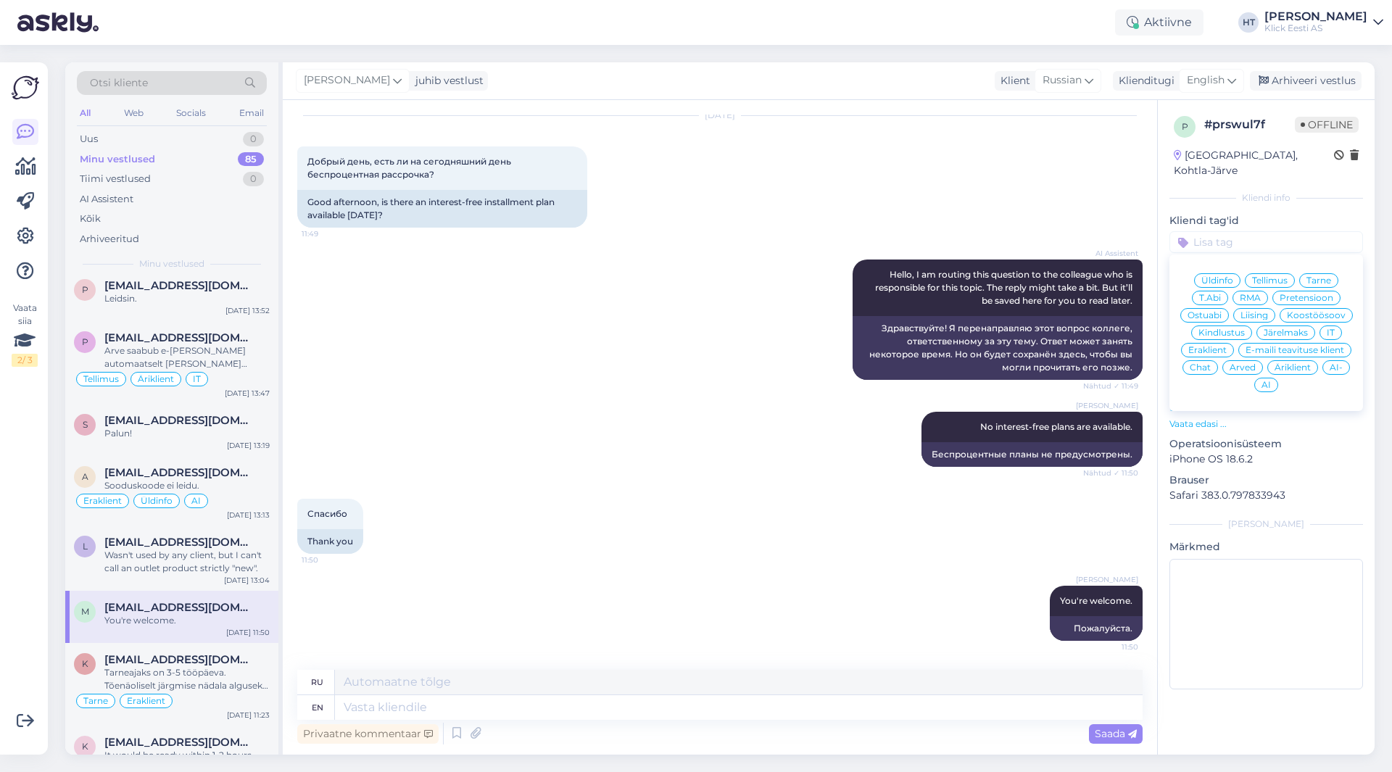
click at [1244, 231] on input at bounding box center [1267, 242] width 194 height 22
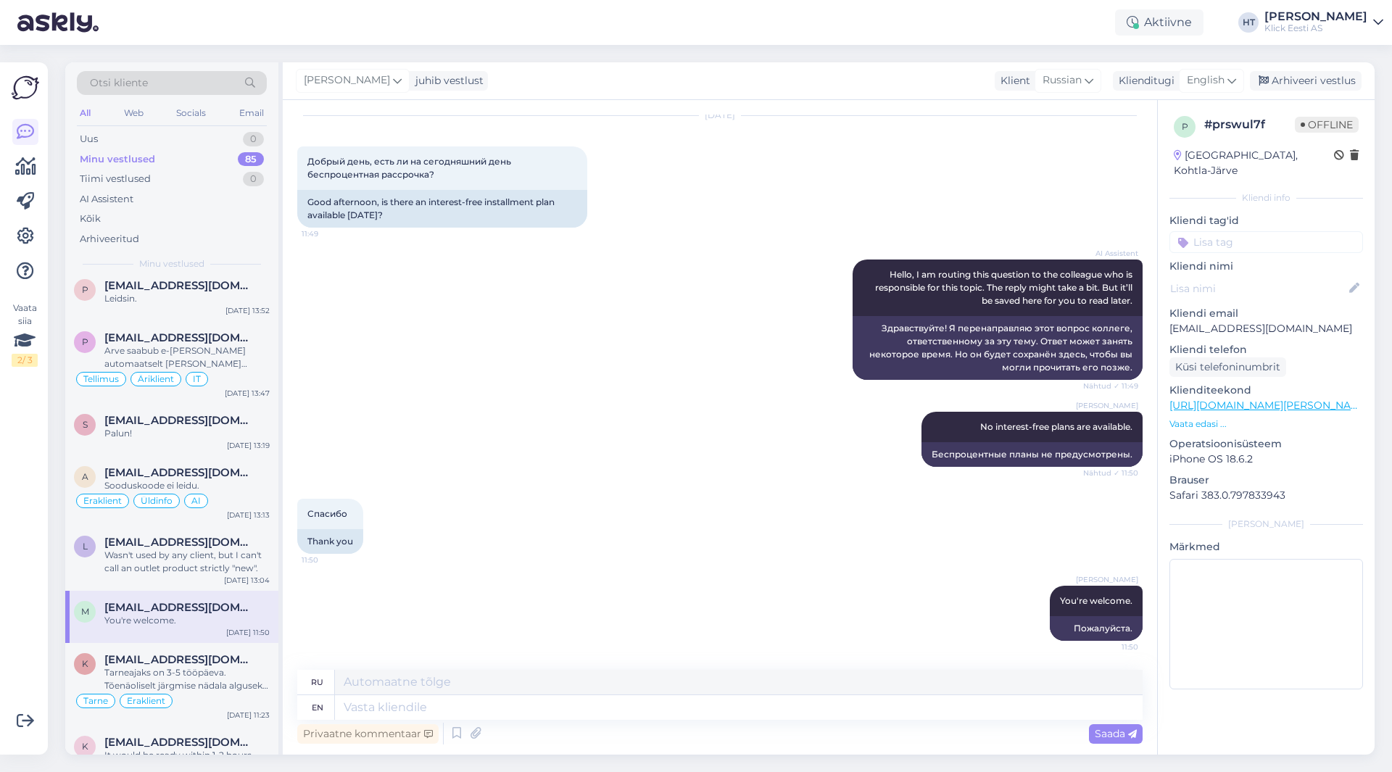
click at [1249, 231] on input at bounding box center [1267, 242] width 194 height 22
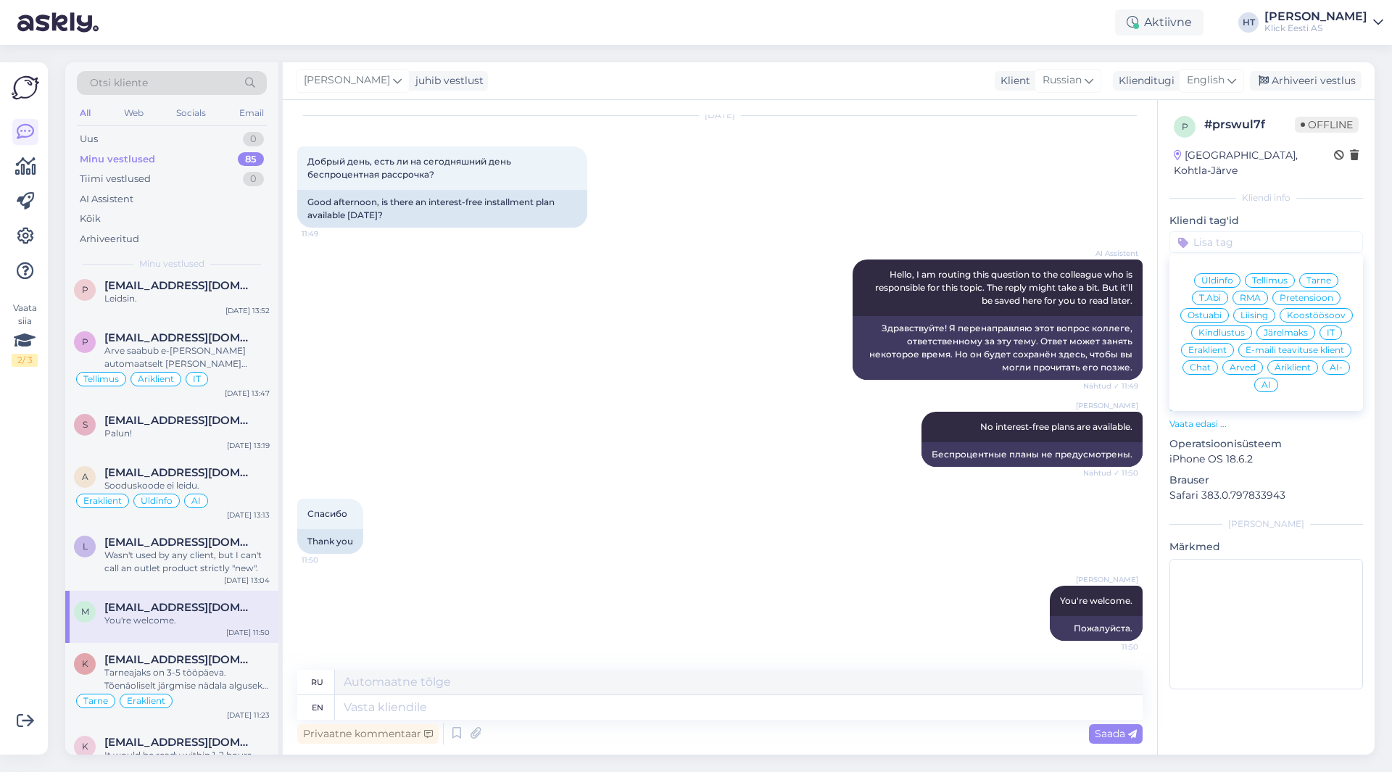
click at [1283, 328] on span "Järelmaks" at bounding box center [1286, 332] width 44 height 9
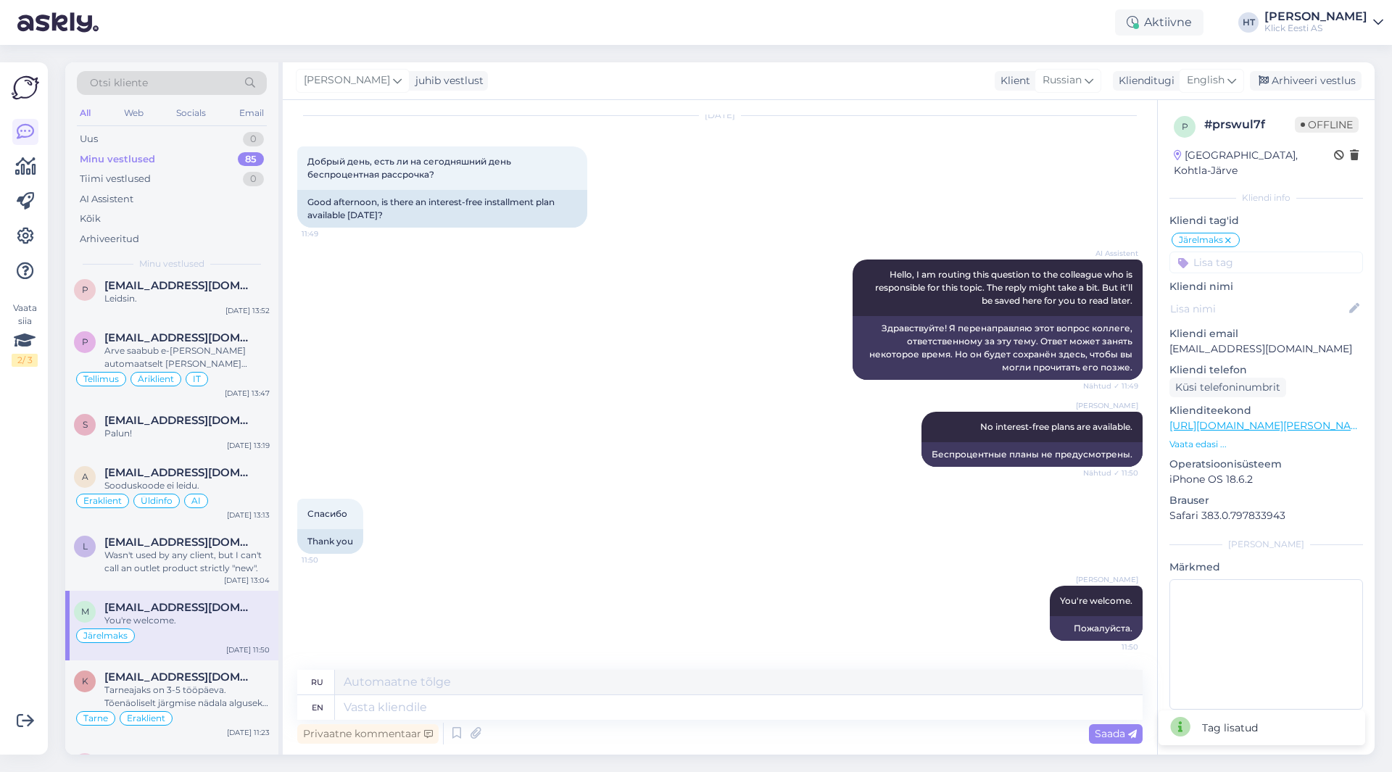
click at [1238, 252] on input at bounding box center [1267, 263] width 194 height 22
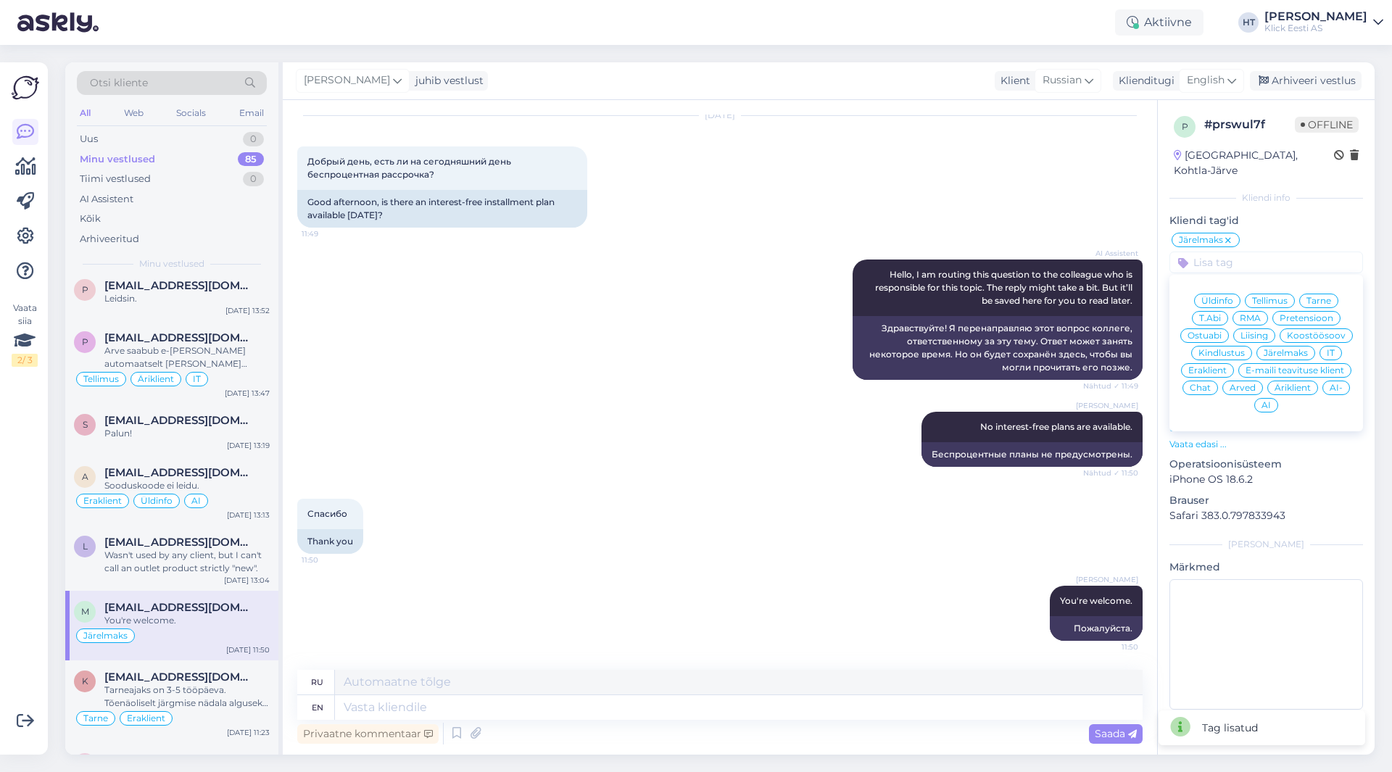
click at [1215, 366] on span "Eraklient" at bounding box center [1207, 370] width 38 height 9
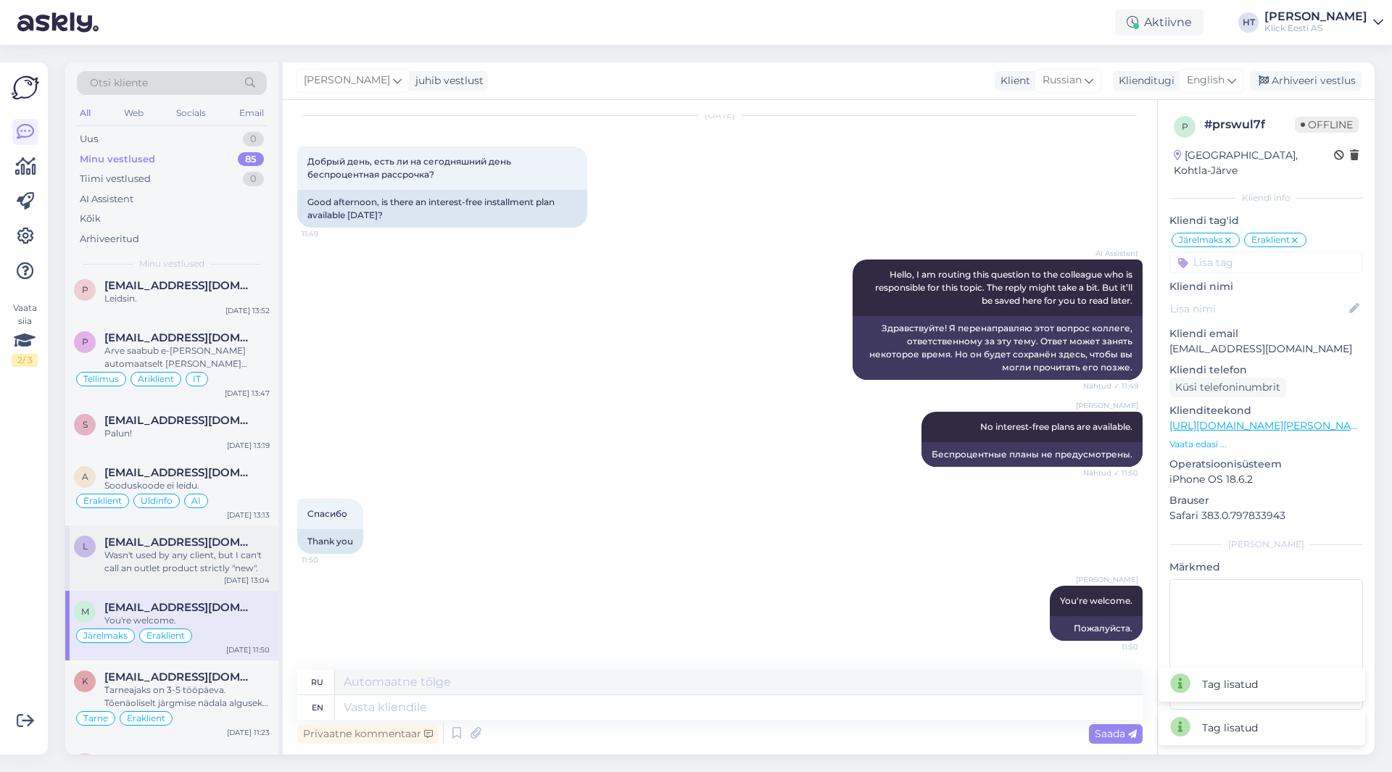
click at [223, 540] on span "[EMAIL_ADDRESS][DOMAIN_NAME]" at bounding box center [179, 542] width 151 height 13
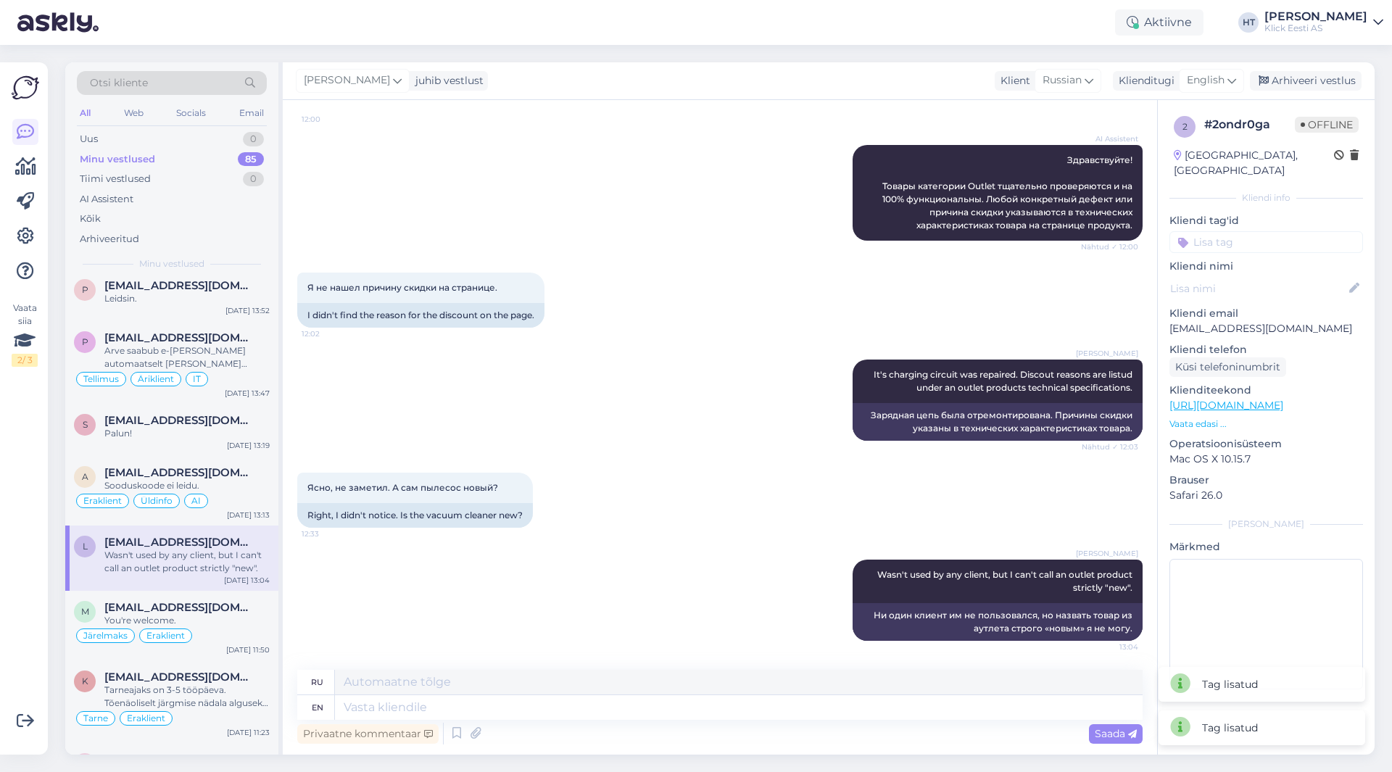
click at [1240, 231] on input at bounding box center [1267, 242] width 194 height 22
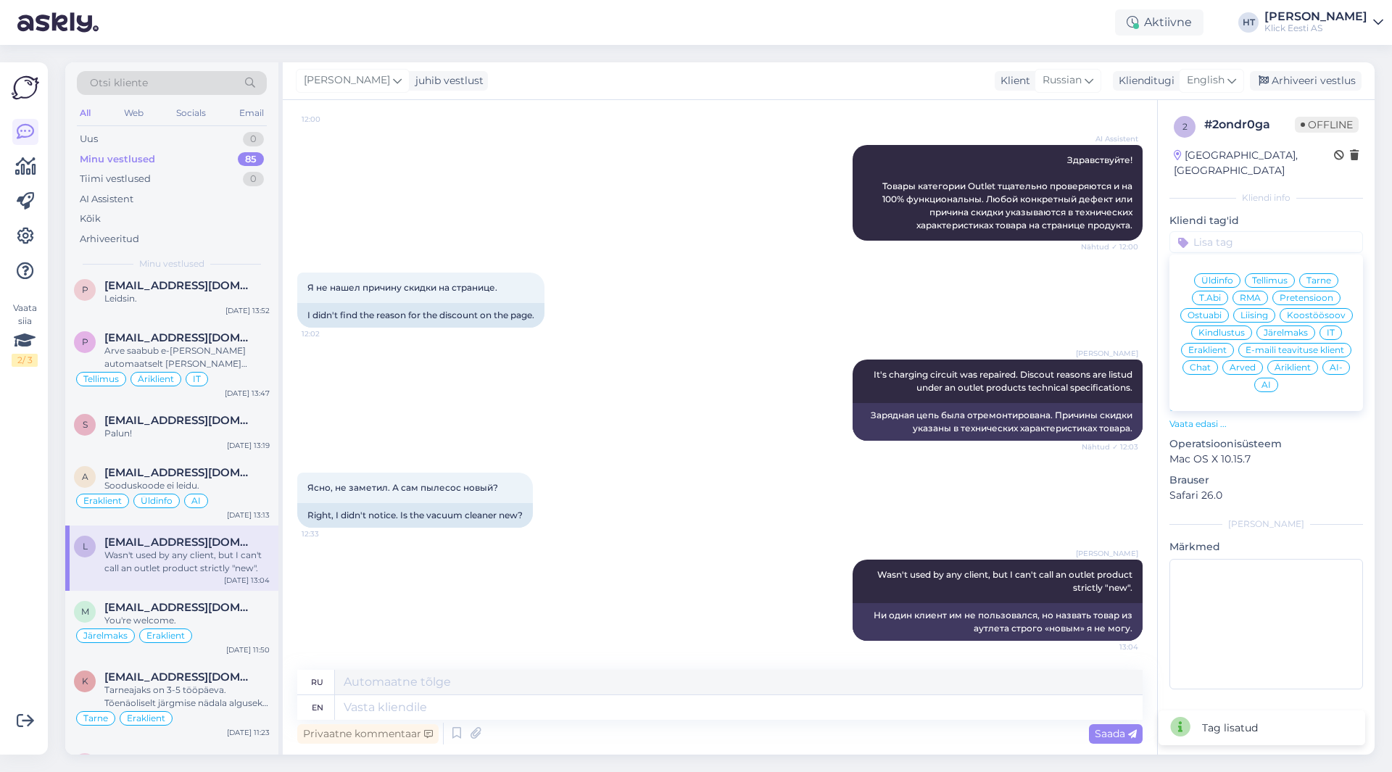
click at [1212, 311] on span "Ostuabi" at bounding box center [1205, 315] width 34 height 9
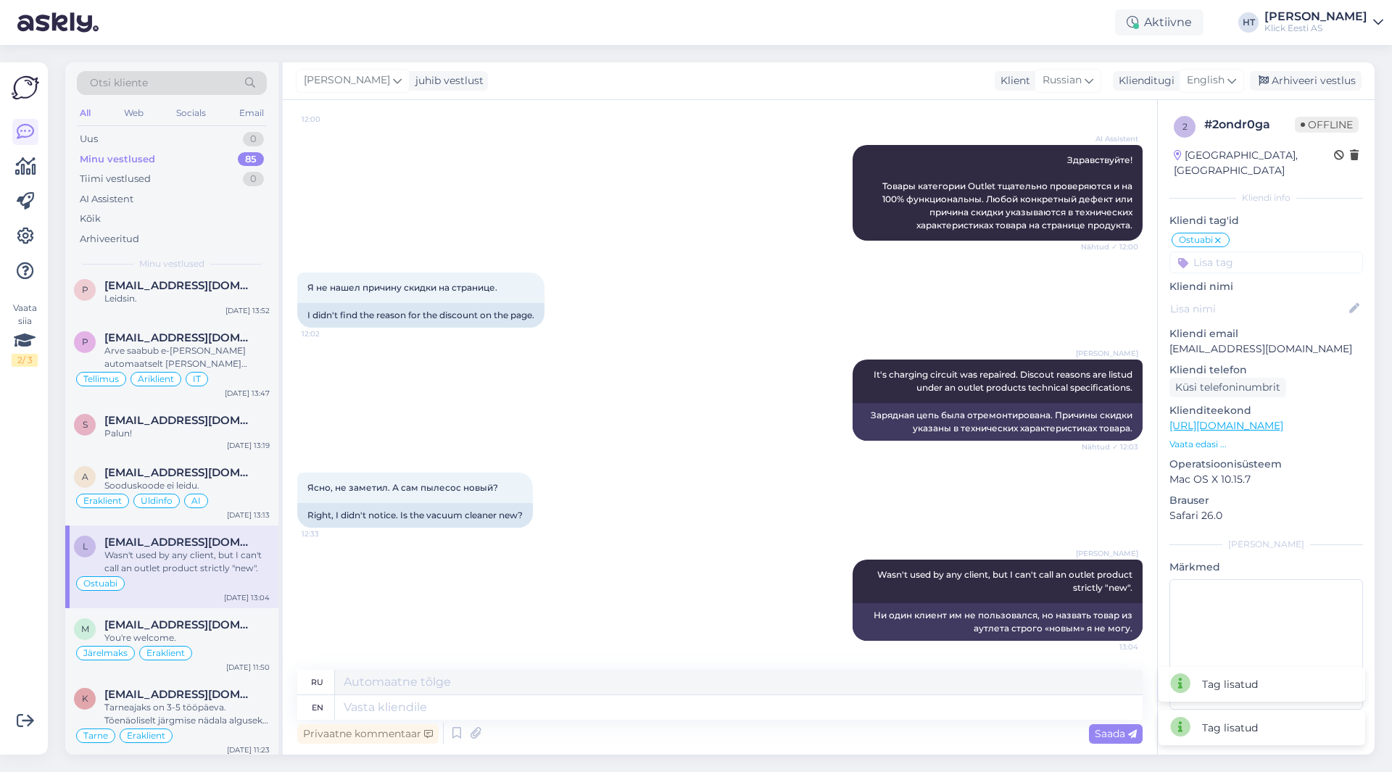
click at [1254, 252] on input at bounding box center [1267, 263] width 194 height 22
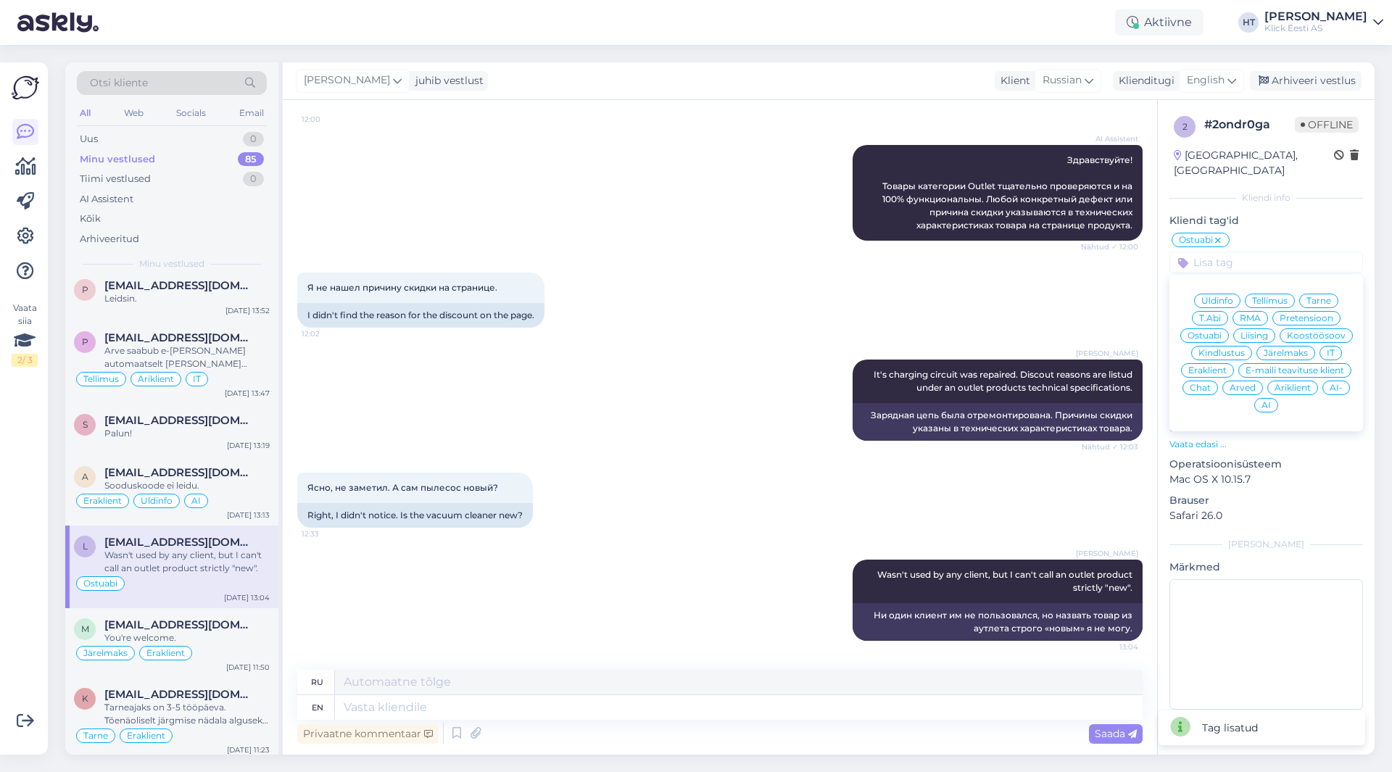
click at [1212, 366] on span "Eraklient" at bounding box center [1207, 370] width 38 height 9
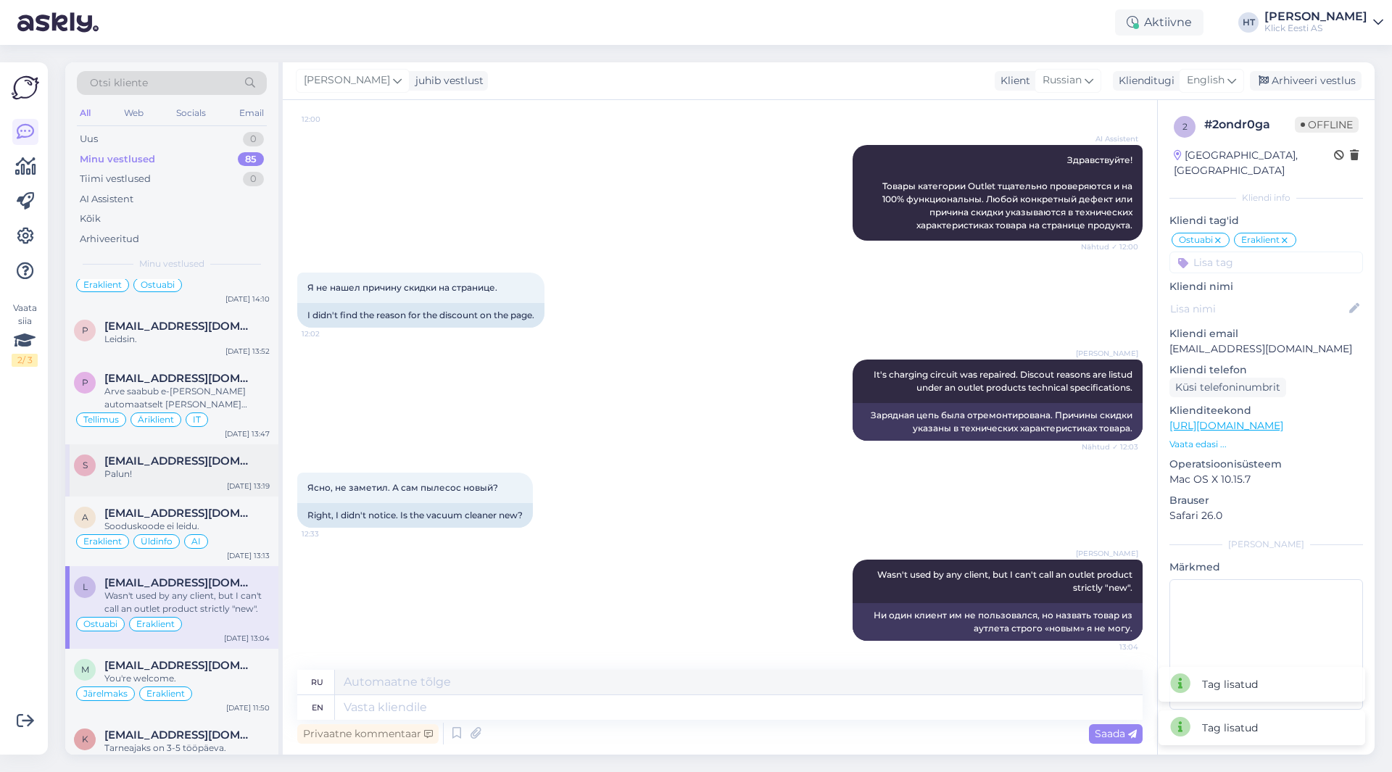
scroll to position [321, 0]
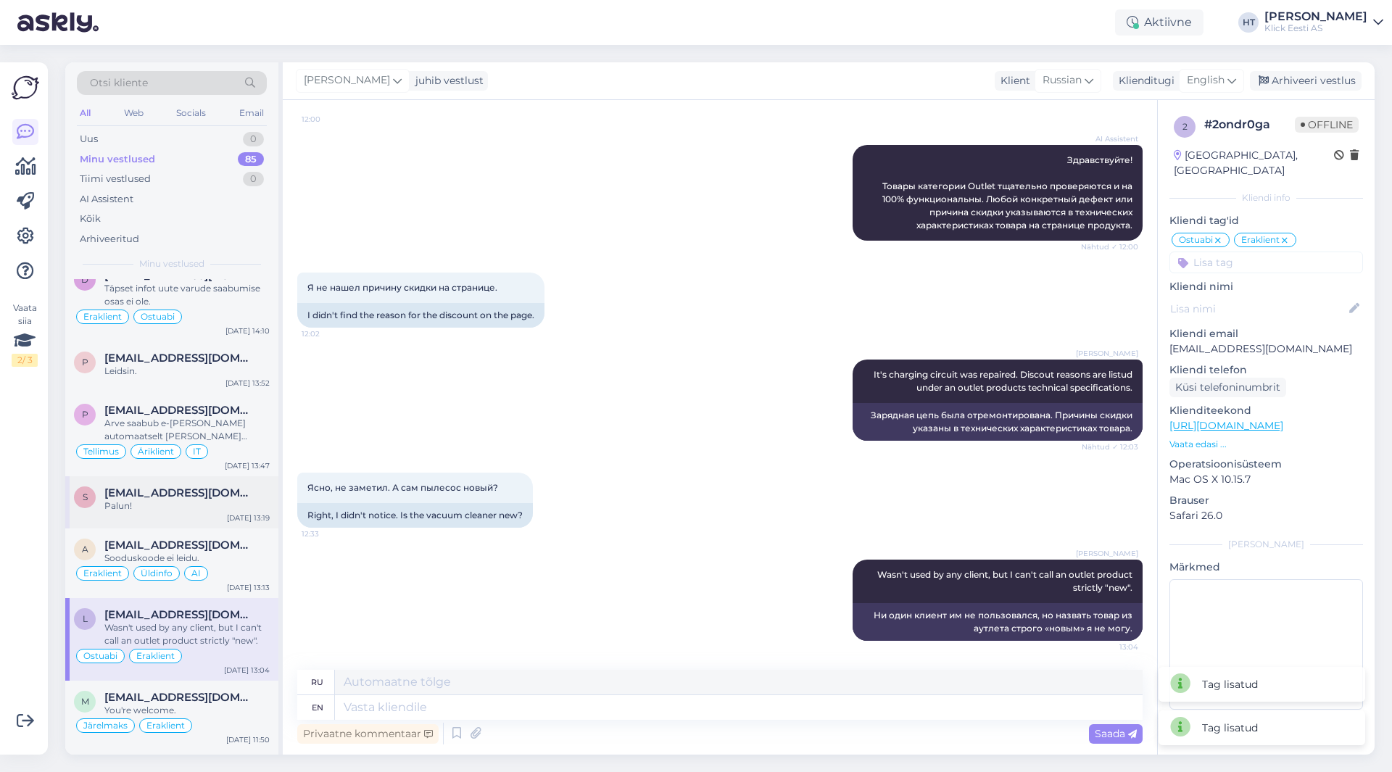
click at [176, 499] on span "[EMAIL_ADDRESS][DOMAIN_NAME]" at bounding box center [179, 493] width 151 height 13
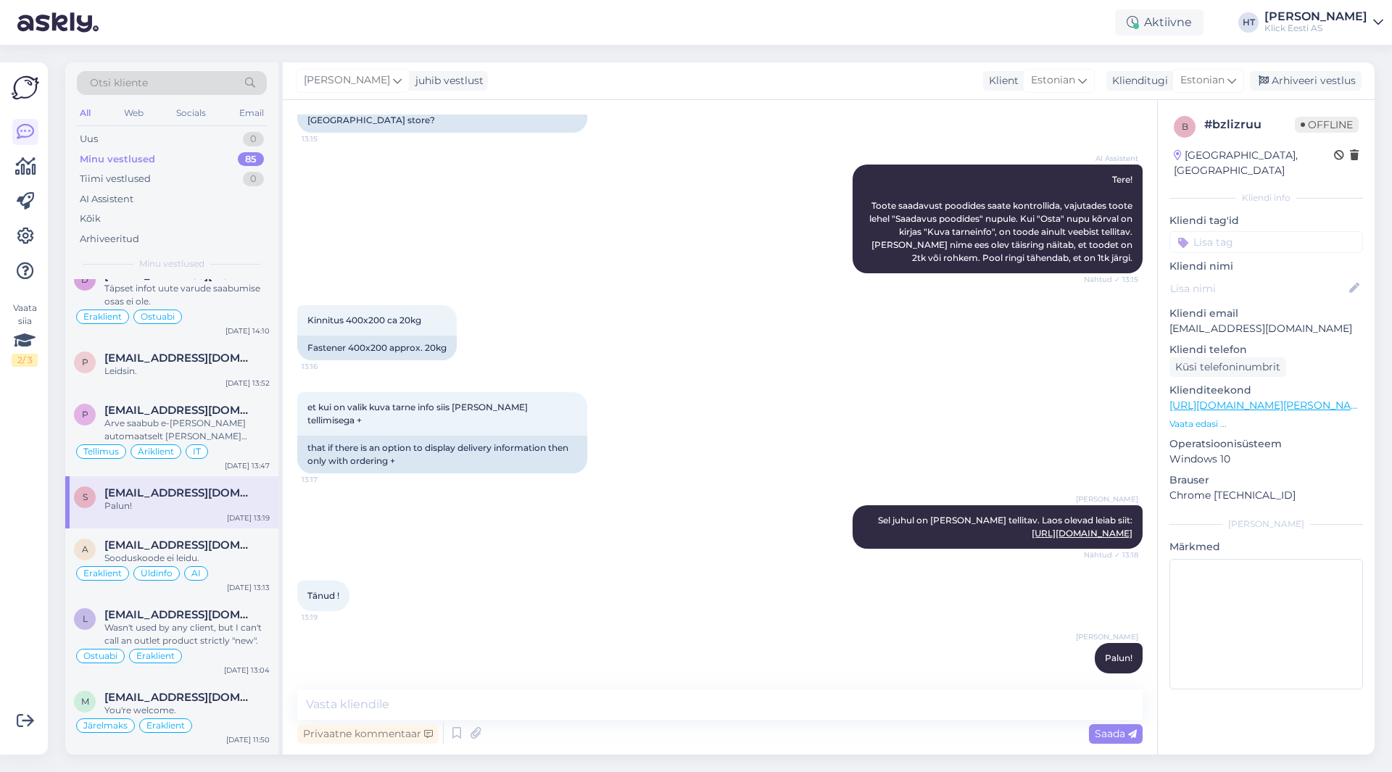
click at [1247, 235] on input at bounding box center [1267, 242] width 194 height 22
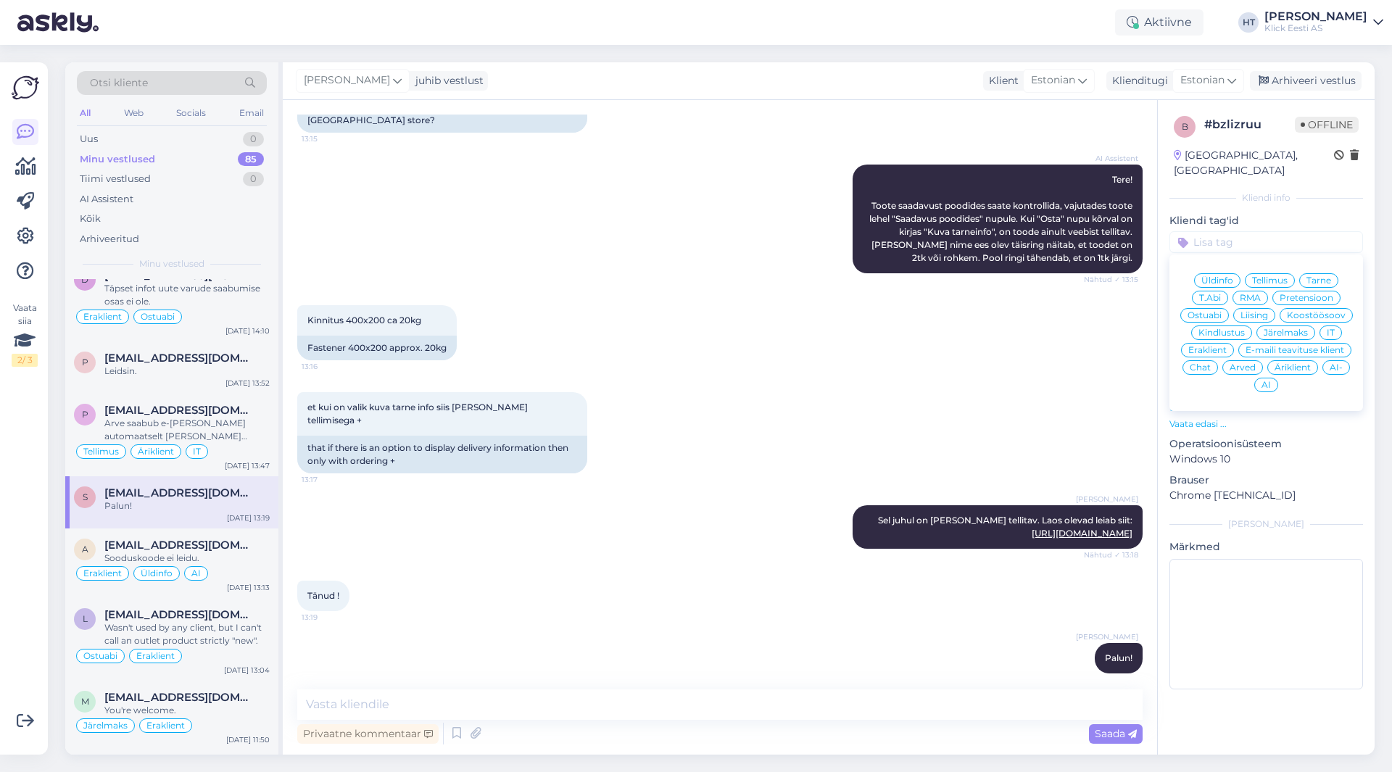
click at [1209, 311] on span "Ostuabi" at bounding box center [1205, 315] width 34 height 9
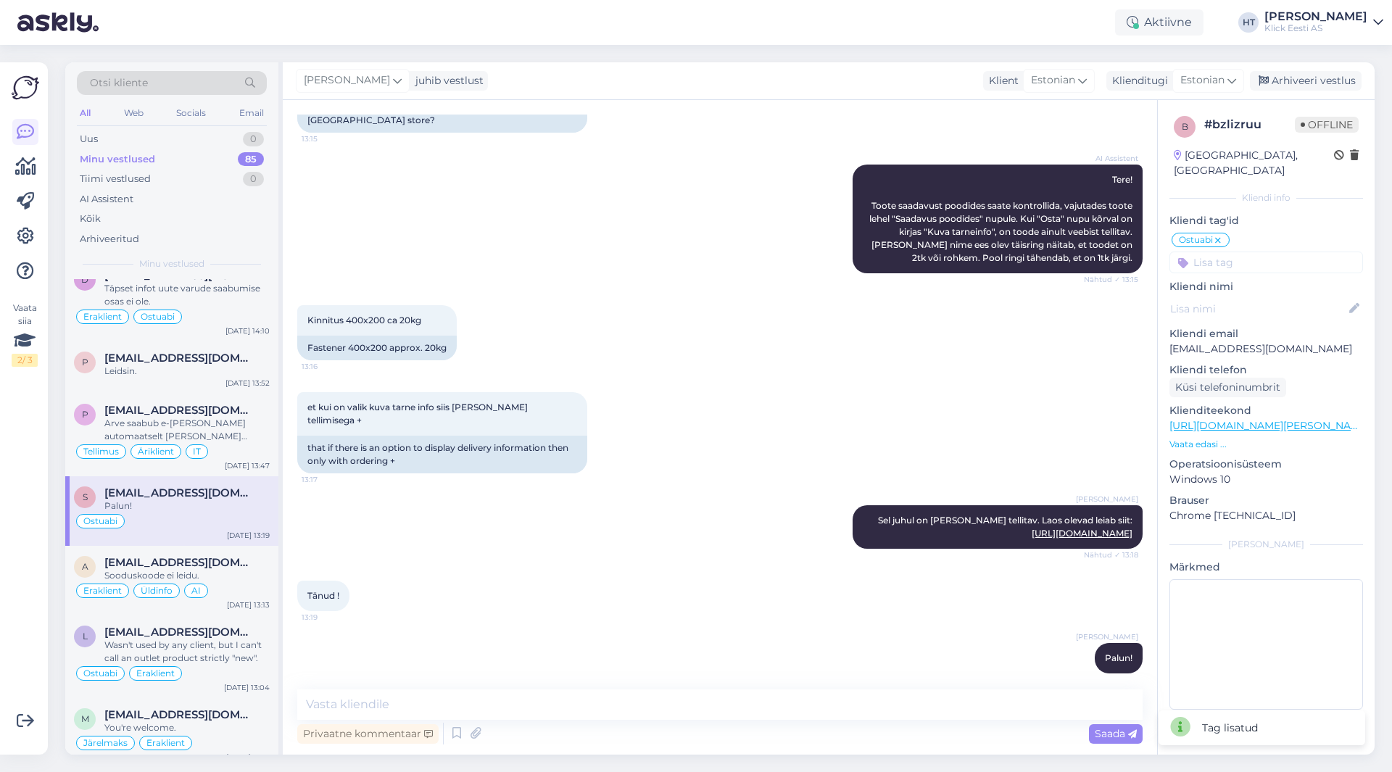
click at [1247, 255] on input at bounding box center [1267, 263] width 194 height 22
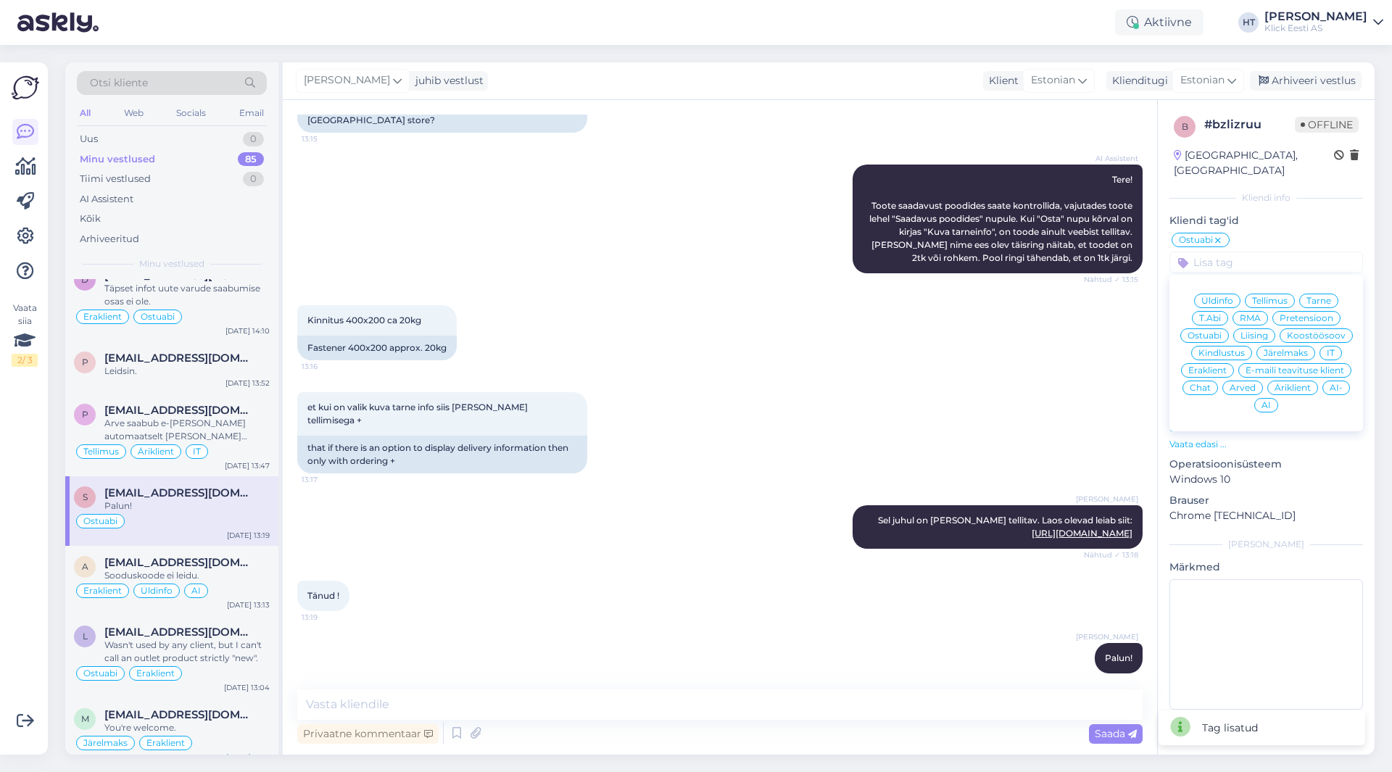
click at [1215, 347] on div "Üldinfo Tellimus Tarne T.Abi RMA Pretensioon Ostuabi Liising Koostöösoov Kindlu…" at bounding box center [1267, 353] width 194 height 145
click at [1215, 363] on div "Eraklient" at bounding box center [1207, 370] width 53 height 15
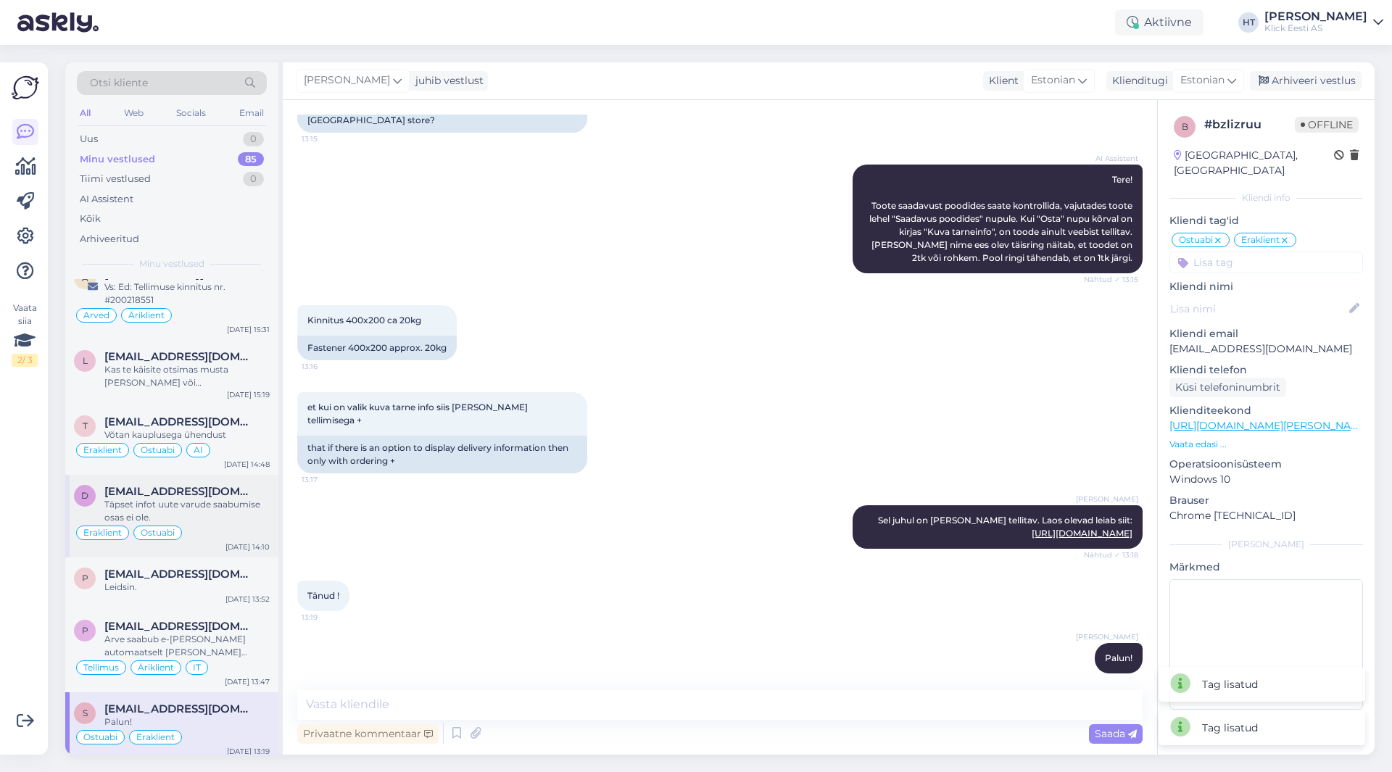
scroll to position [103, 0]
click at [204, 575] on span "[EMAIL_ADDRESS][DOMAIN_NAME]" at bounding box center [179, 575] width 151 height 13
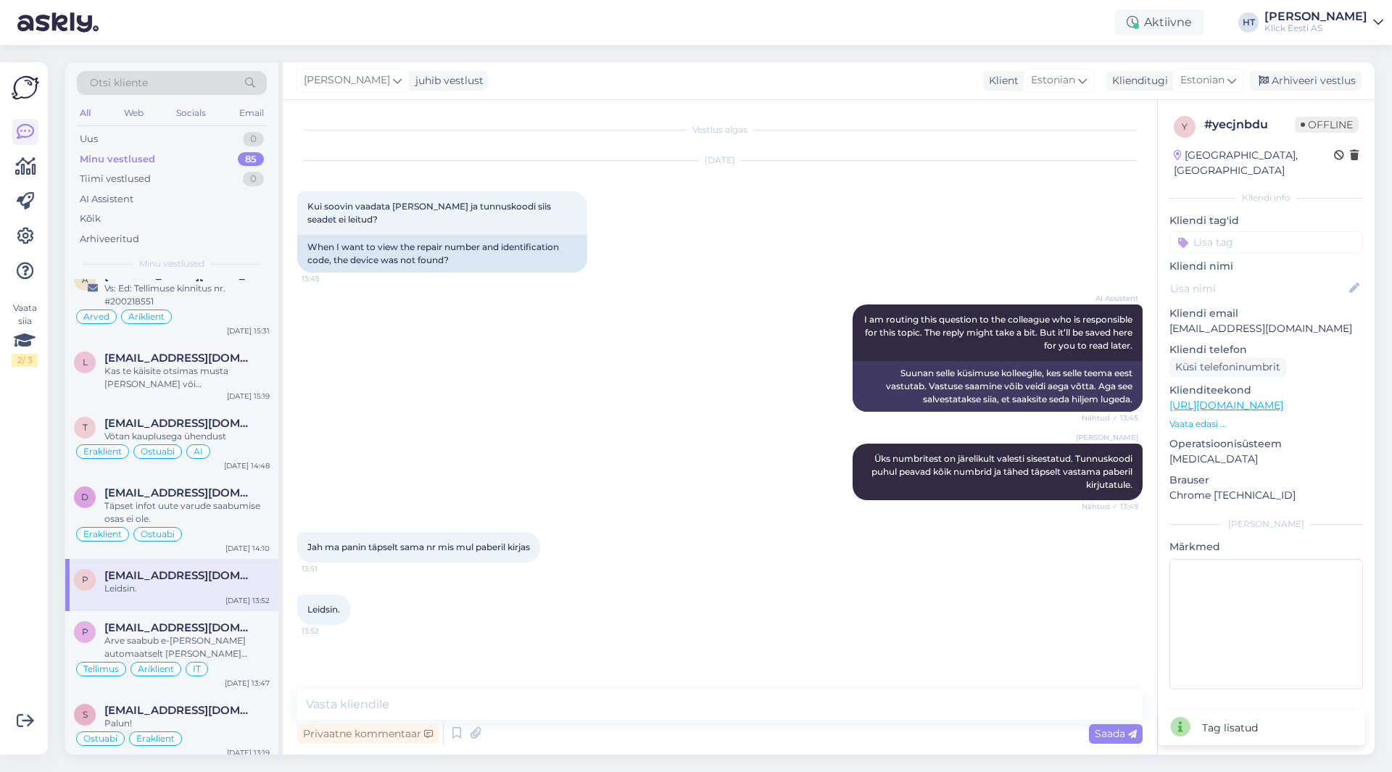
click at [1241, 232] on input at bounding box center [1267, 242] width 194 height 22
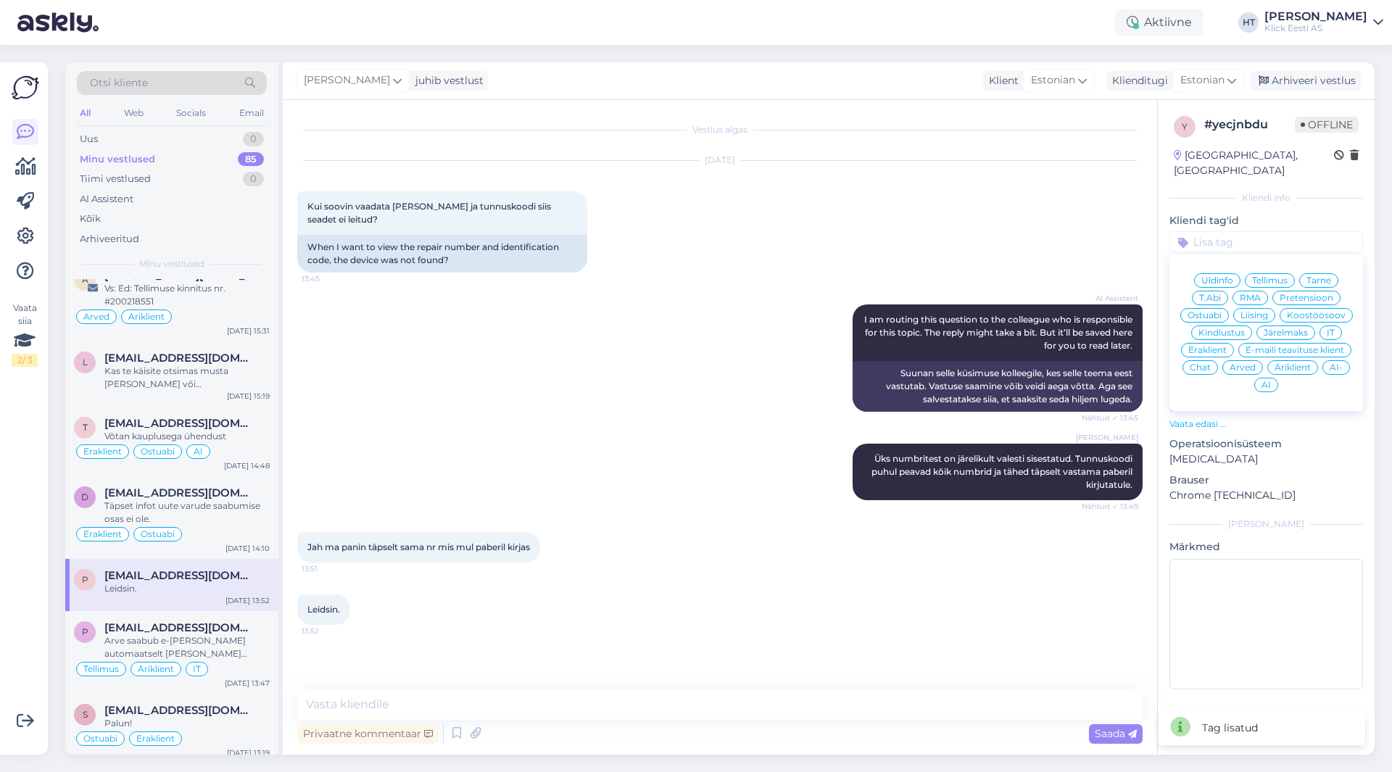
click at [1252, 294] on span "RMA" at bounding box center [1250, 298] width 21 height 9
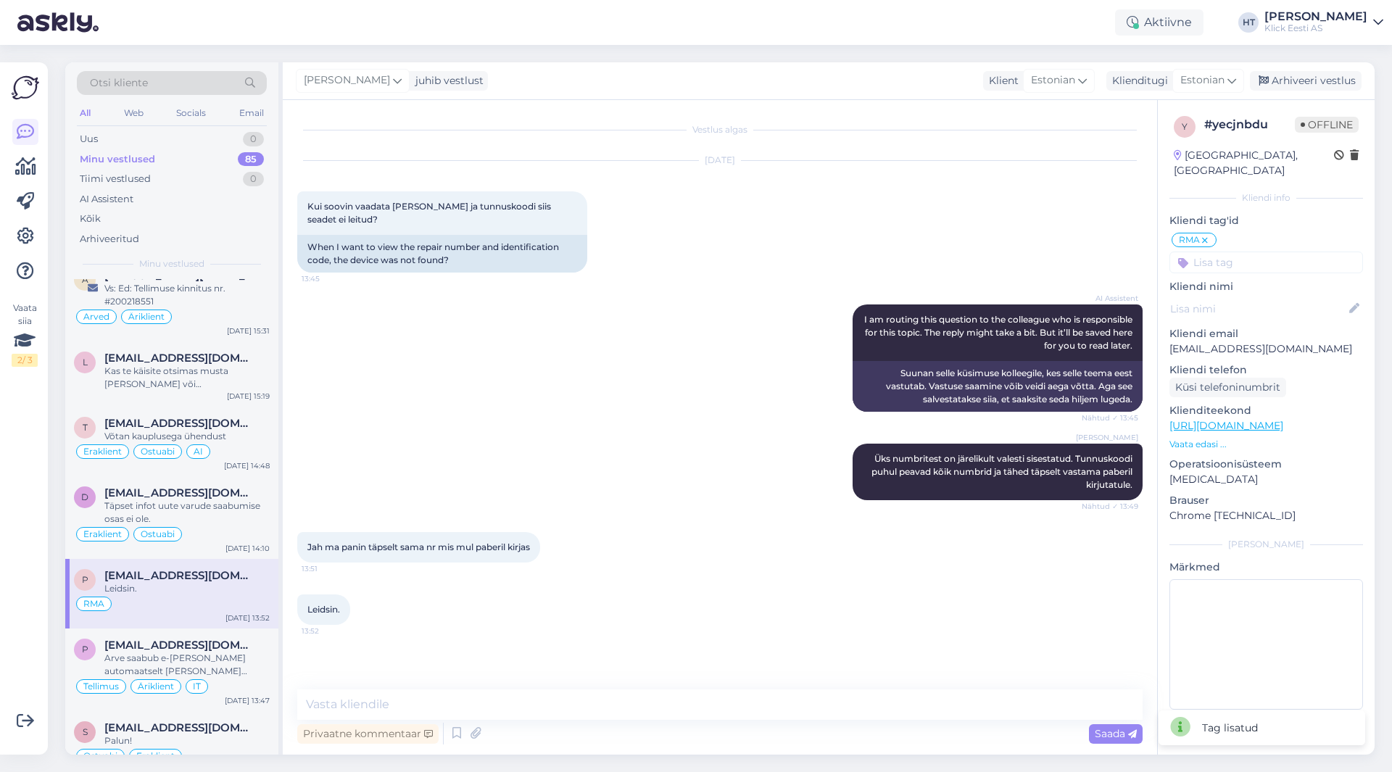
click at [1257, 252] on input at bounding box center [1267, 263] width 194 height 22
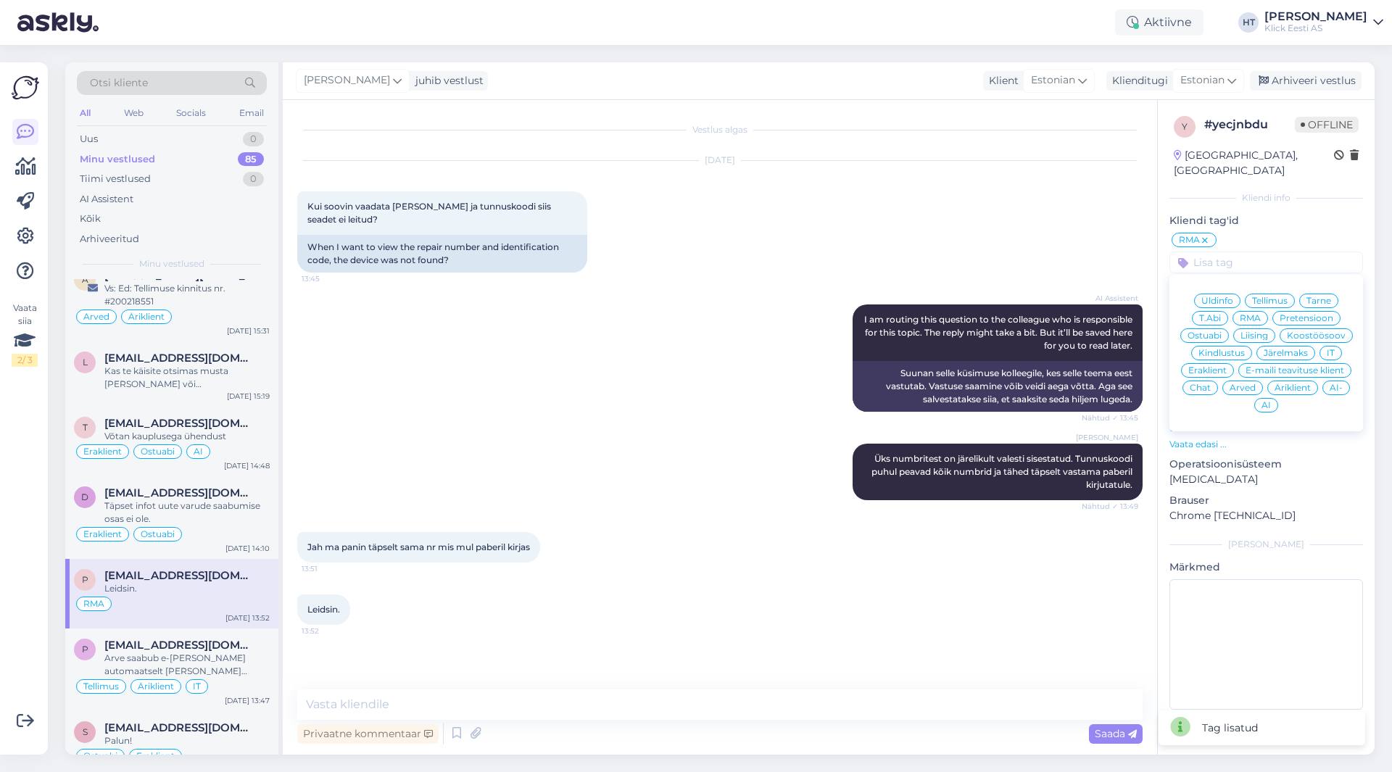
click at [1214, 366] on span "Eraklient" at bounding box center [1207, 370] width 38 height 9
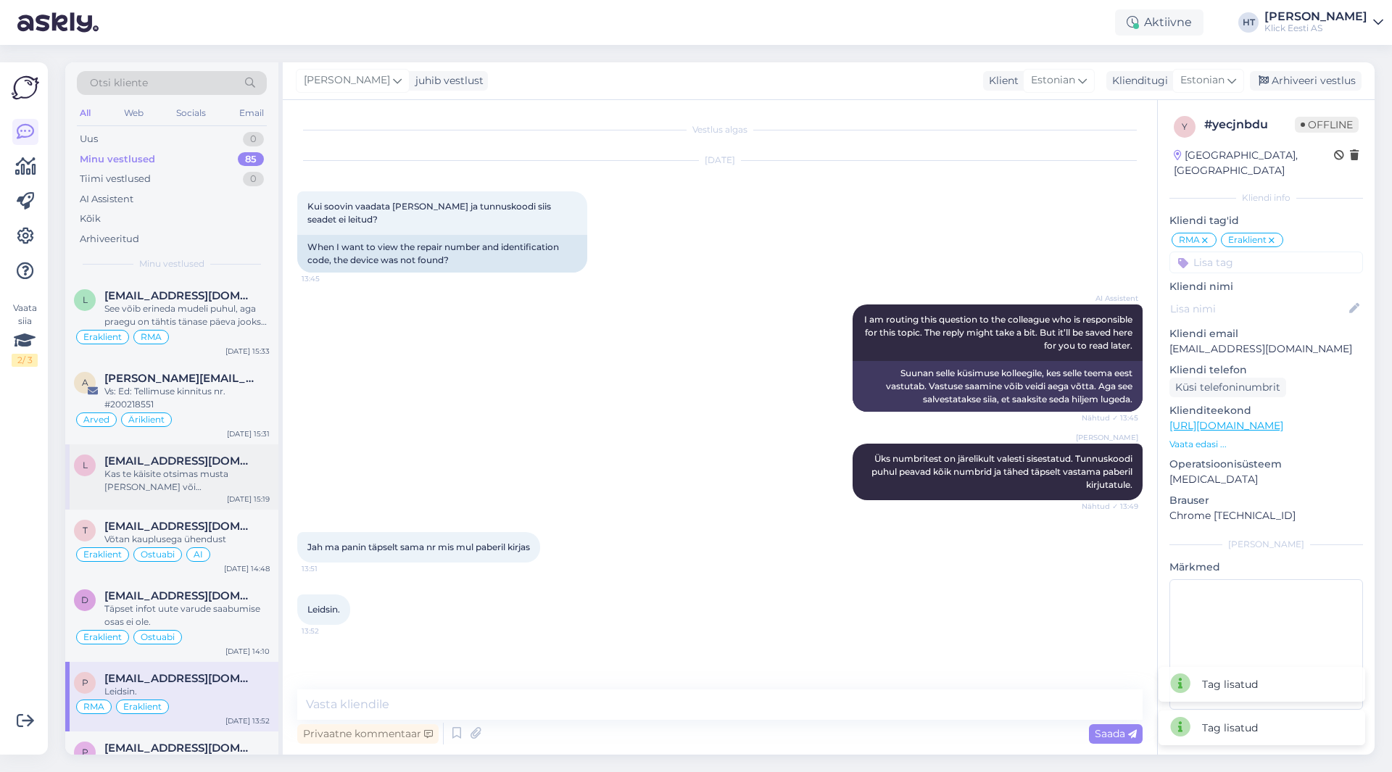
click at [208, 464] on span "[EMAIL_ADDRESS][DOMAIN_NAME]" at bounding box center [179, 461] width 151 height 13
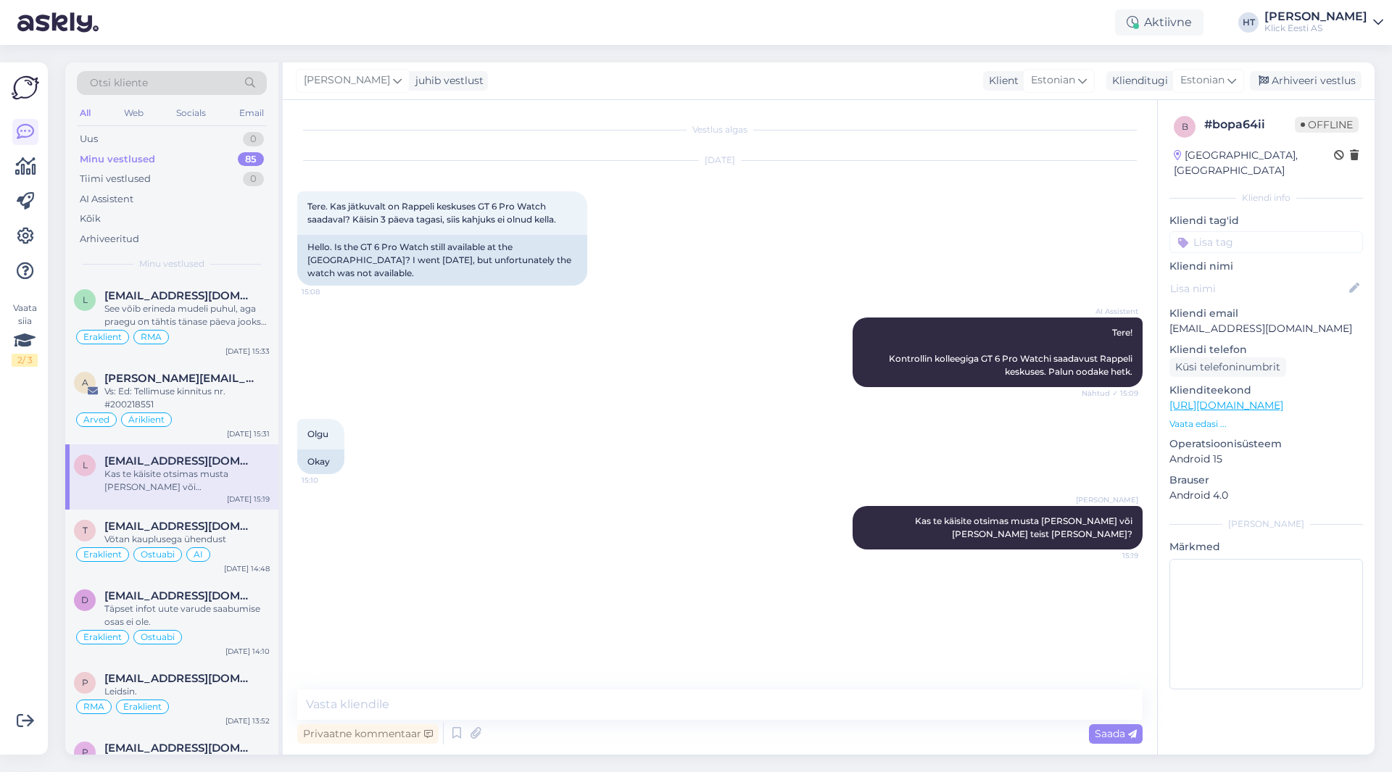
click at [1251, 231] on input at bounding box center [1267, 242] width 194 height 22
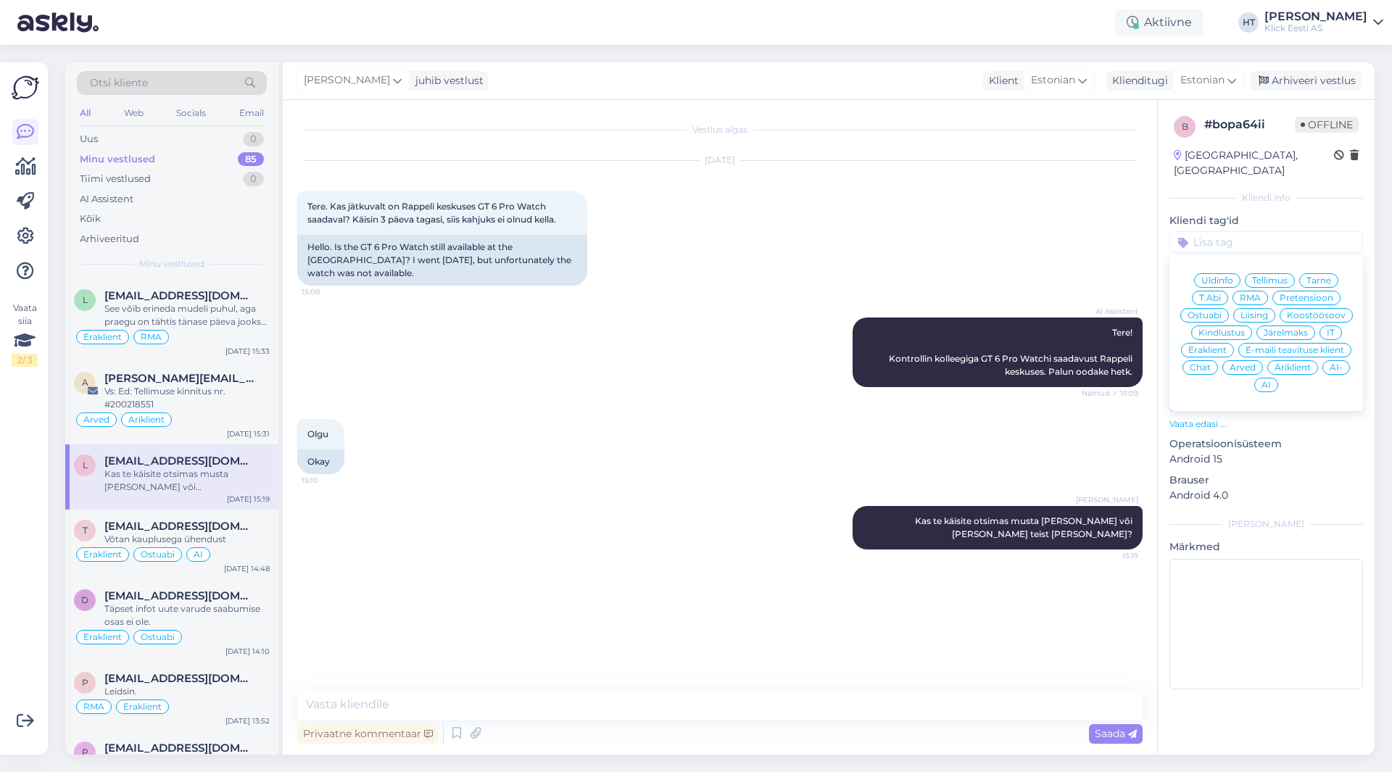
click at [1207, 311] on span "Ostuabi" at bounding box center [1205, 315] width 34 height 9
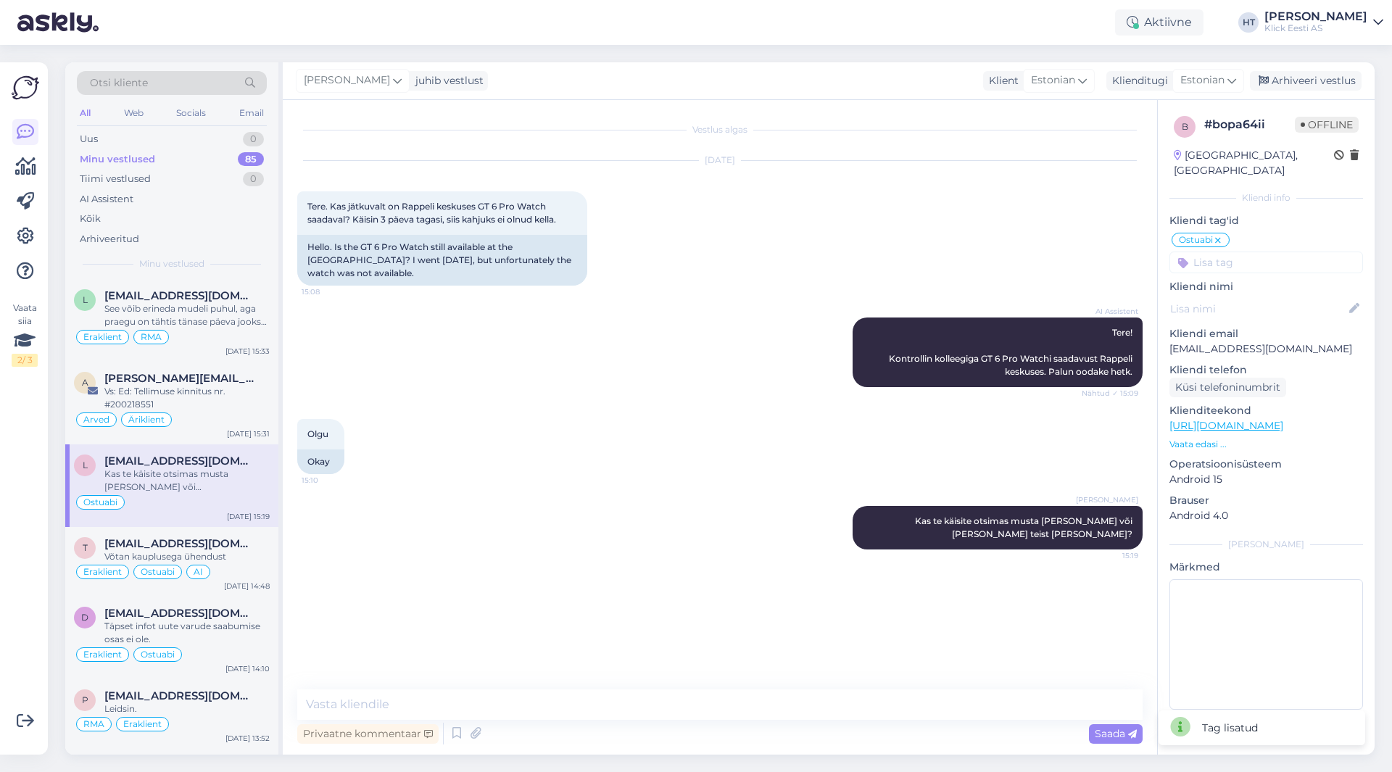
click at [1254, 252] on input at bounding box center [1267, 263] width 194 height 22
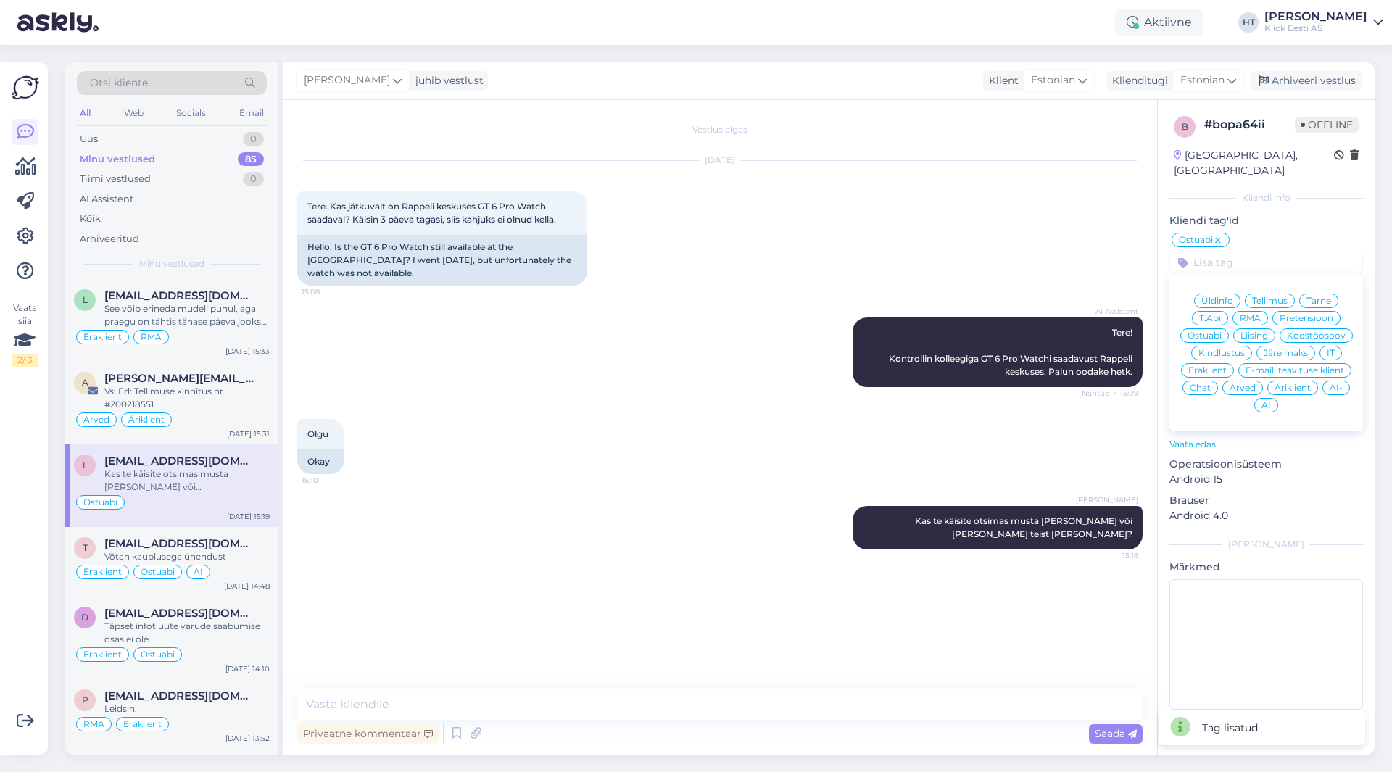
click at [1217, 363] on div "Eraklient" at bounding box center [1207, 370] width 53 height 15
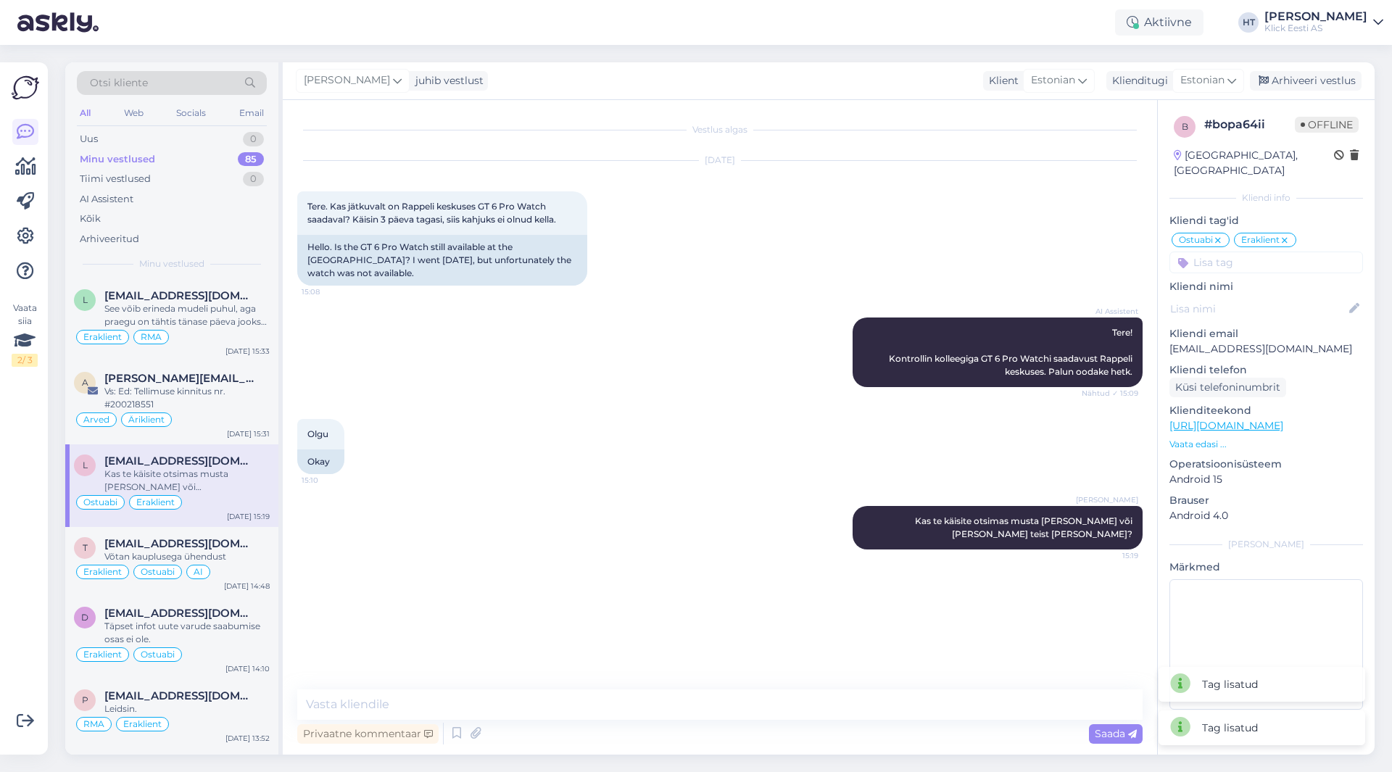
click at [568, 385] on div "AI Assistent Tere! Kontrollin kolleegiga GT 6 Pro Watchi saadavust Rappeli kesk…" at bounding box center [720, 353] width 846 height 102
click at [220, 346] on div "l [EMAIL_ADDRESS][DOMAIN_NAME] See võib erineda mudeli puhul, aga praegu on täh…" at bounding box center [171, 320] width 213 height 83
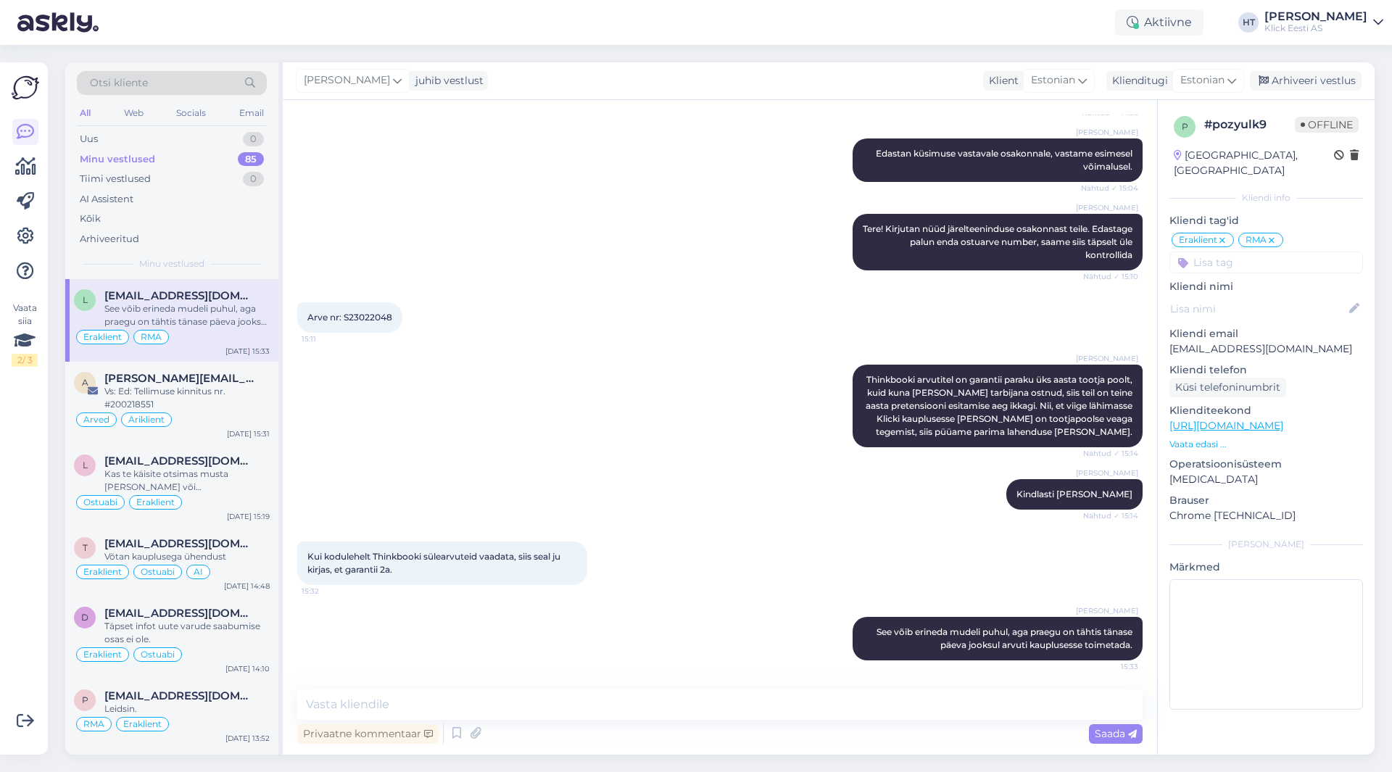
click at [394, 406] on div "[PERSON_NAME] Thinkbooki arvutitel on garantii paraku üks aasta tootja poolt, k…" at bounding box center [720, 406] width 846 height 115
click at [231, 157] on div "Minu vestlused 85" at bounding box center [172, 159] width 190 height 20
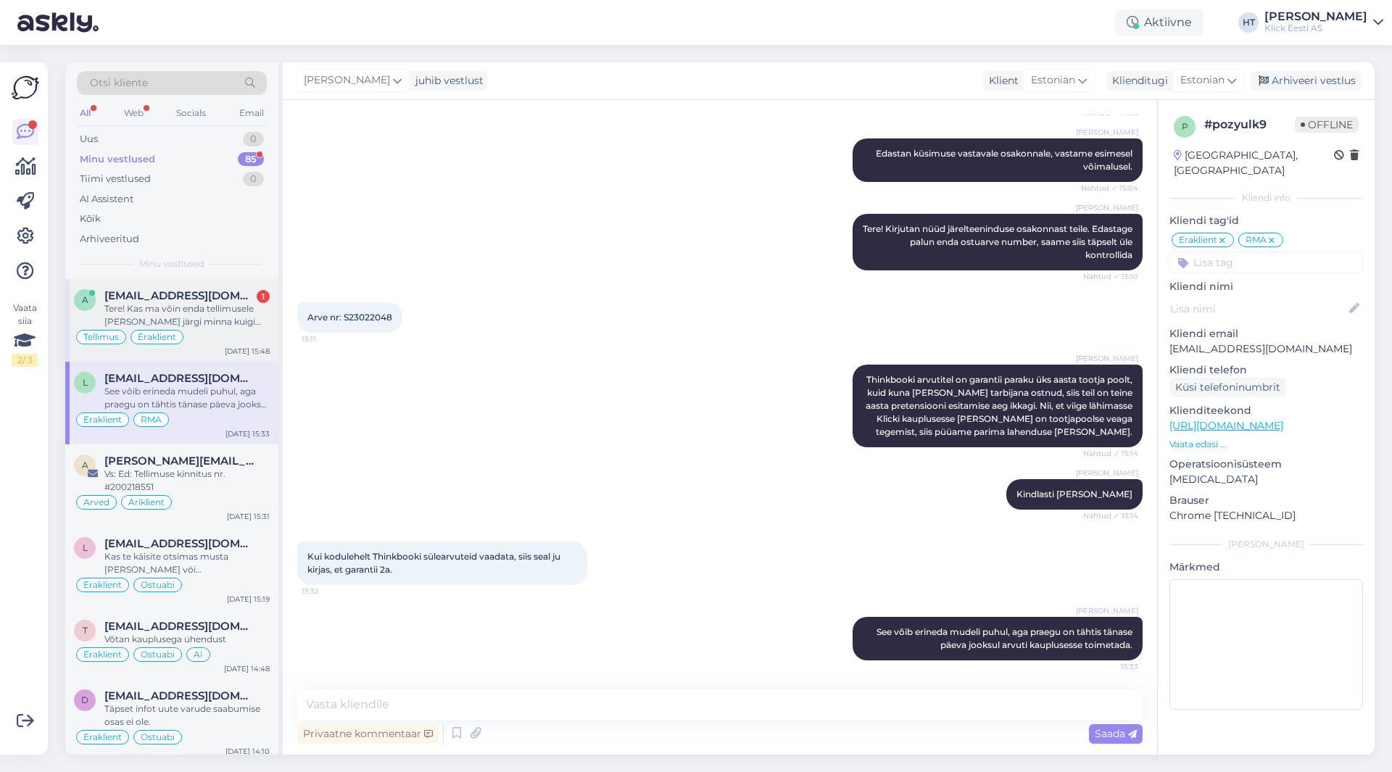
click at [195, 324] on div "Tere! Kas ma võin enda tellimusele [PERSON_NAME] järgi minna kuigi valisin tran…" at bounding box center [186, 315] width 165 height 26
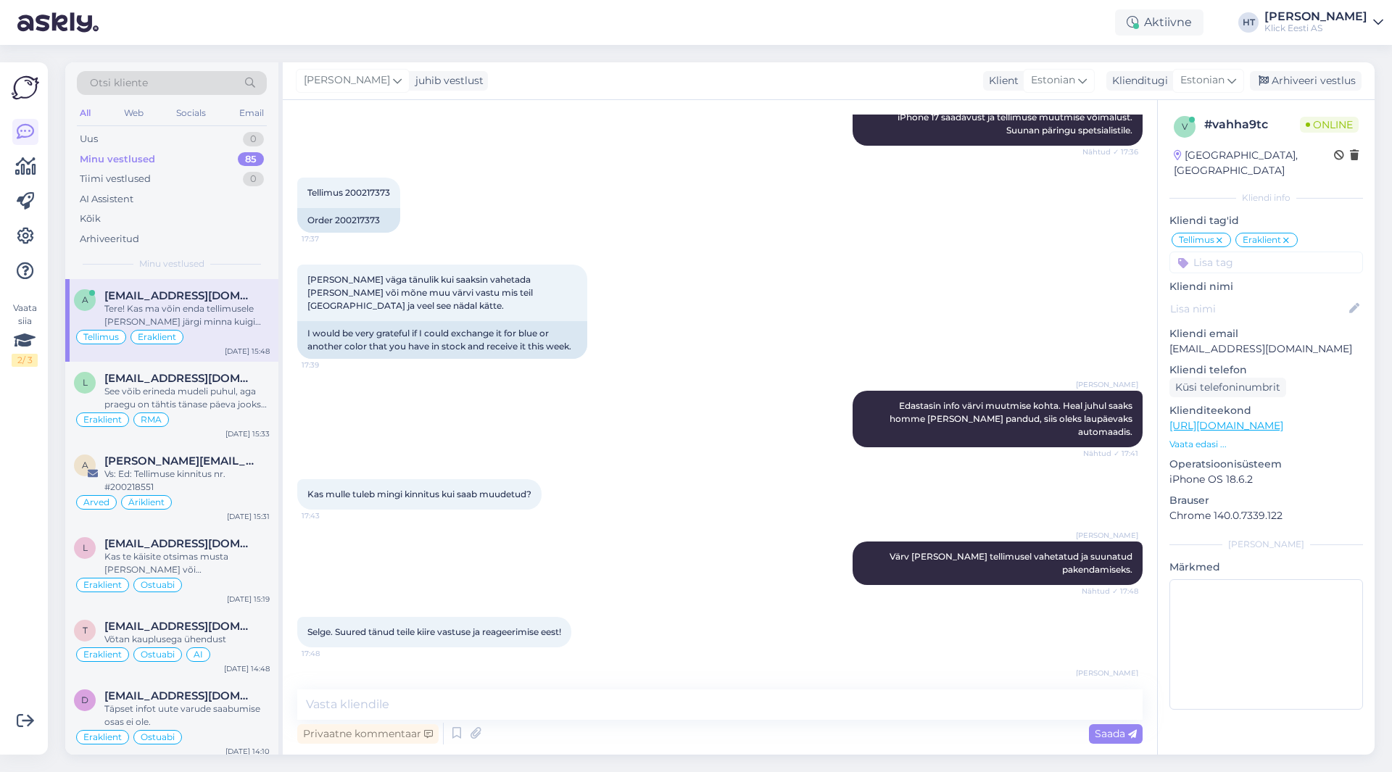
scroll to position [423, 0]
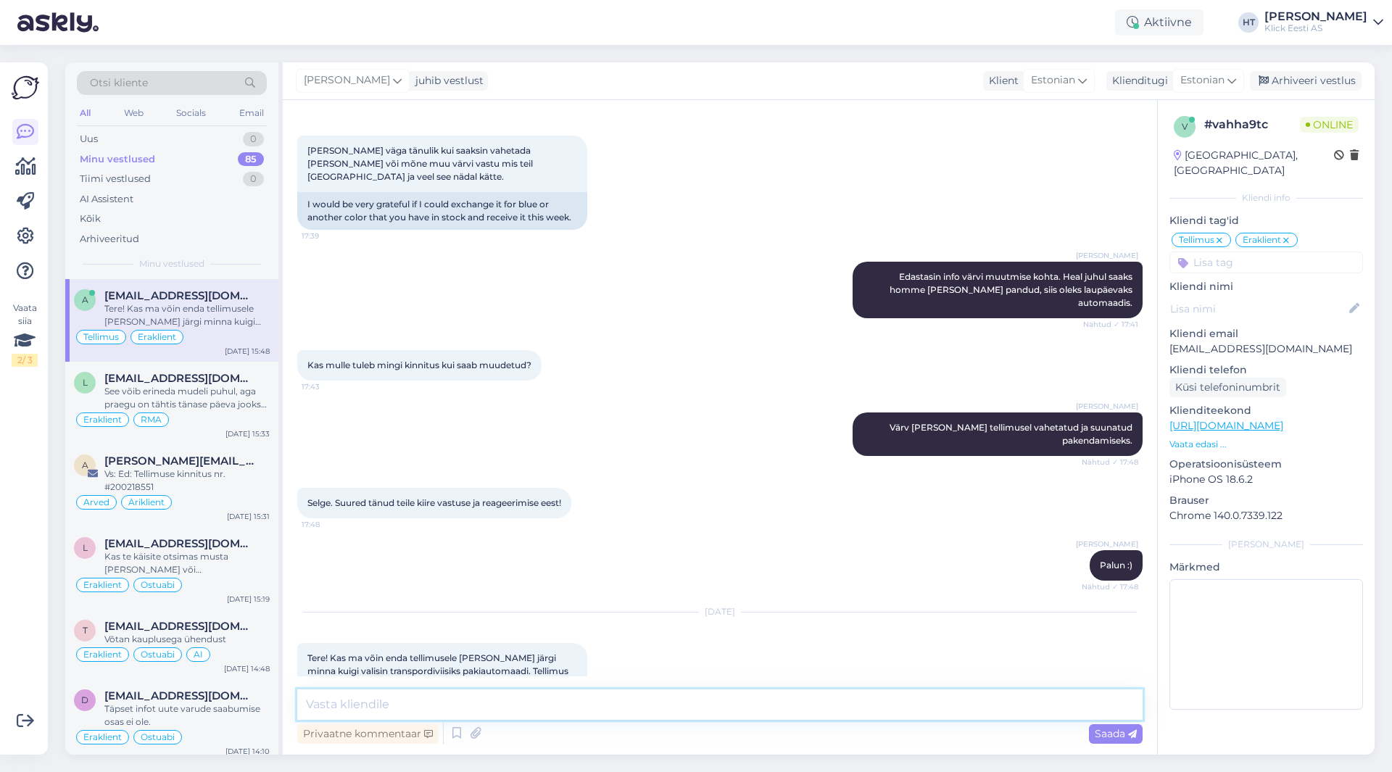
click at [574, 718] on textarea at bounding box center [720, 705] width 846 height 30
click at [810, 704] on textarea "Tere, see on suurema tõenäosusega juba kullerile antud. Teistes poodides ei lei…" at bounding box center [720, 705] width 846 height 30
drag, startPoint x: 816, startPoint y: 704, endPoint x: 637, endPoint y: 708, distance: 179.1
click at [637, 708] on textarea "Tere, see on suurema tõenäosusega juba kullerile antud. Teistes poodides ei lei…" at bounding box center [720, 705] width 846 height 30
type textarea "Tere, see on suurema tõenäosusega juba kullerile antud. Saabumist automaati eel…"
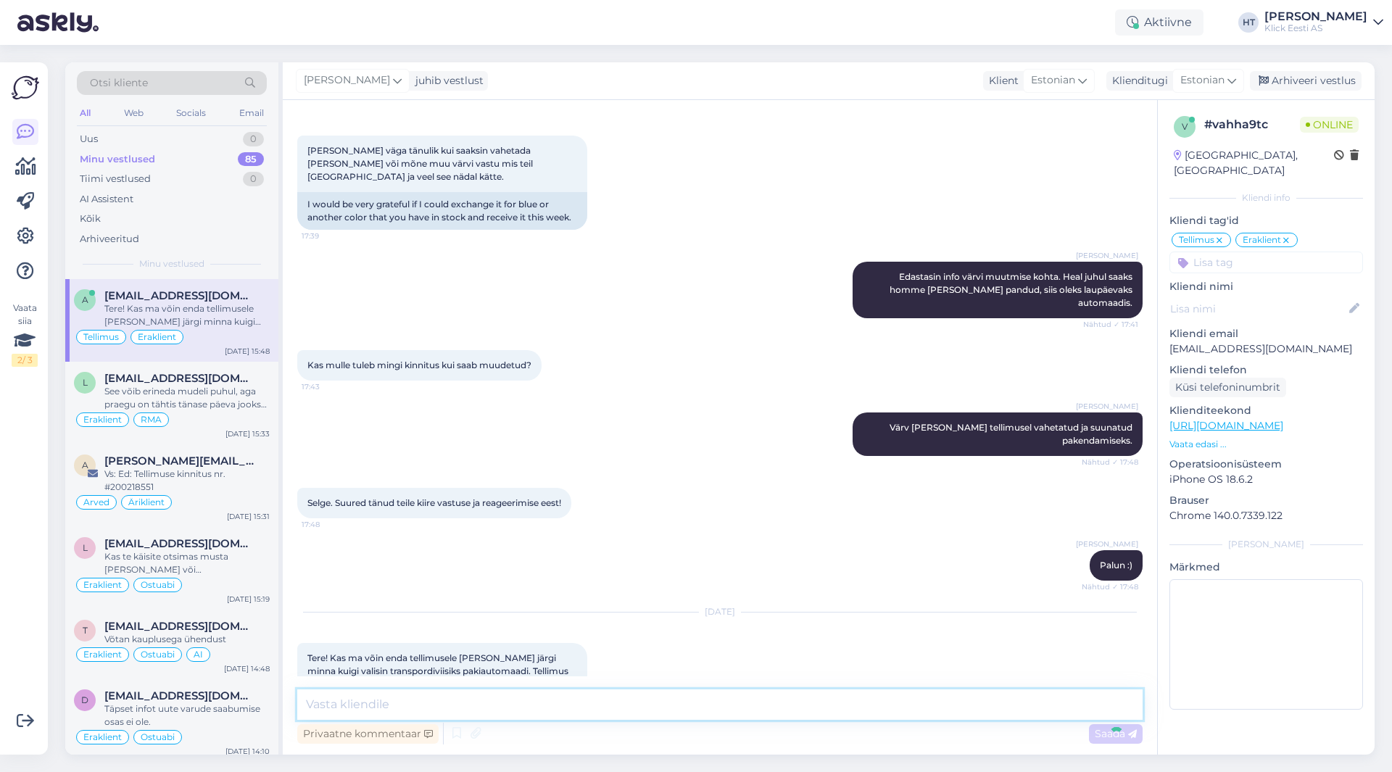
scroll to position [498, 0]
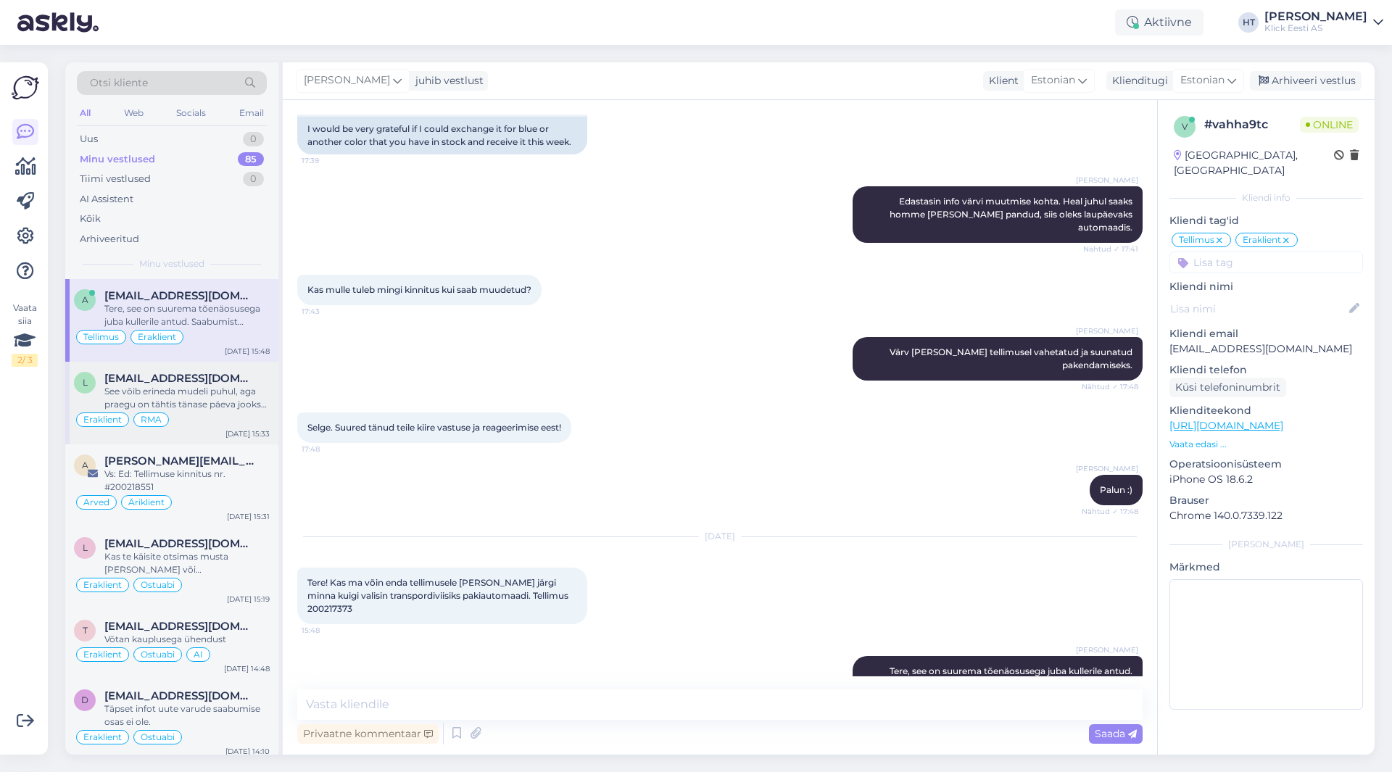
click at [186, 385] on div "See võib erineda mudeli puhul, aga praegu on tähtis tänase päeva jooksul arvuti…" at bounding box center [186, 398] width 165 height 26
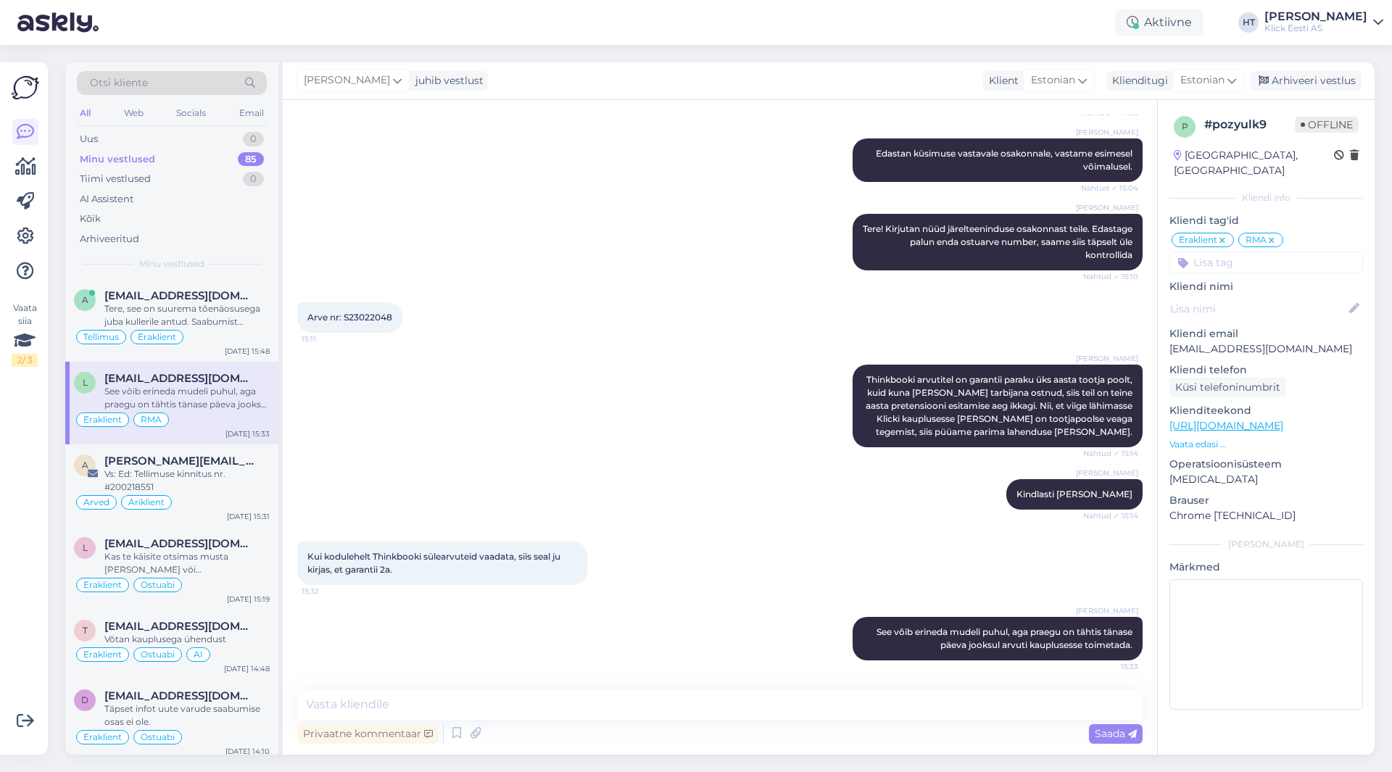
click at [1, 604] on div "Vaata siia 2 / 3 Võimalused Veendu, et Askly loob sulle väärtust. Sulge Ühenda …" at bounding box center [24, 408] width 48 height 693
click at [202, 307] on div "Selge. [PERSON_NAME] lihtsalt pühapäeval [GEOGRAPHIC_DATA] ära minemas ja soovi…" at bounding box center [186, 315] width 165 height 26
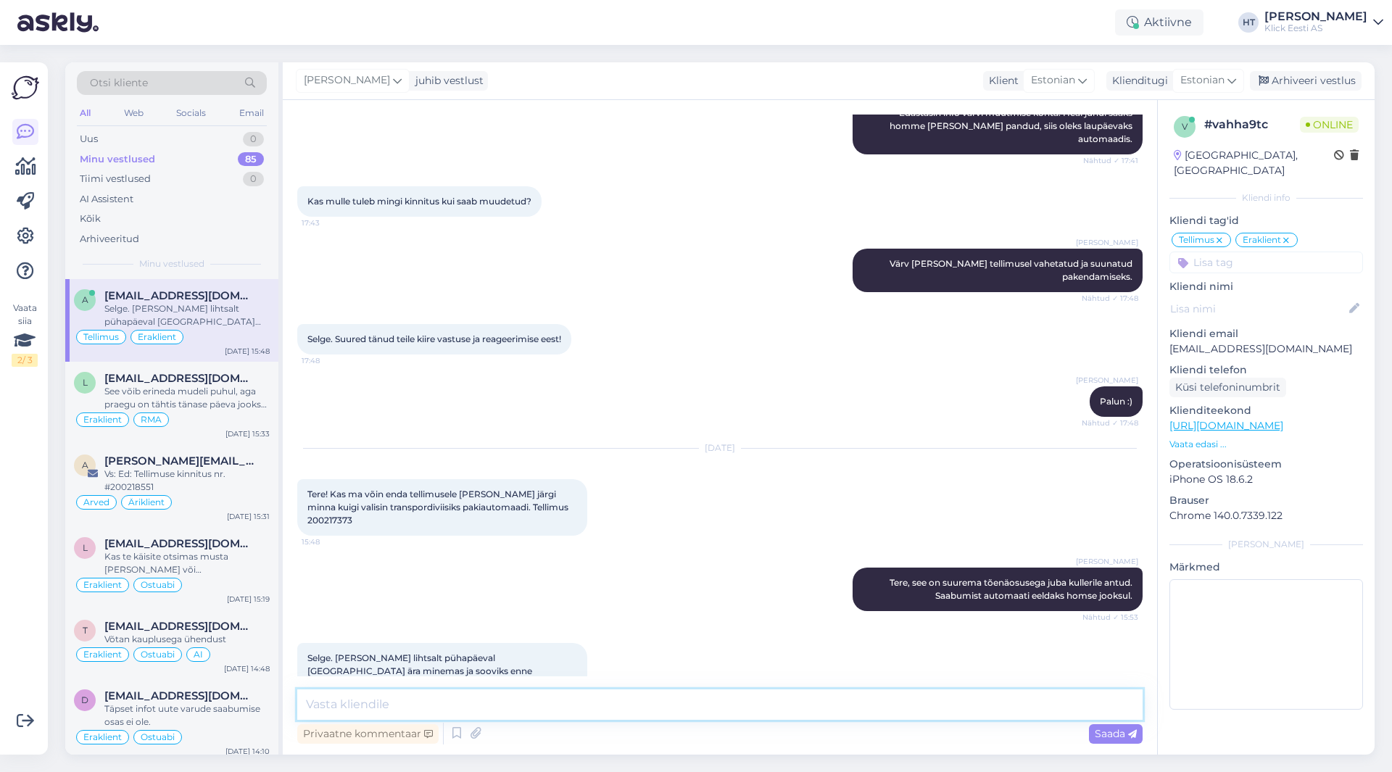
click at [540, 704] on textarea at bounding box center [720, 705] width 846 height 30
type textarea "Palun!"
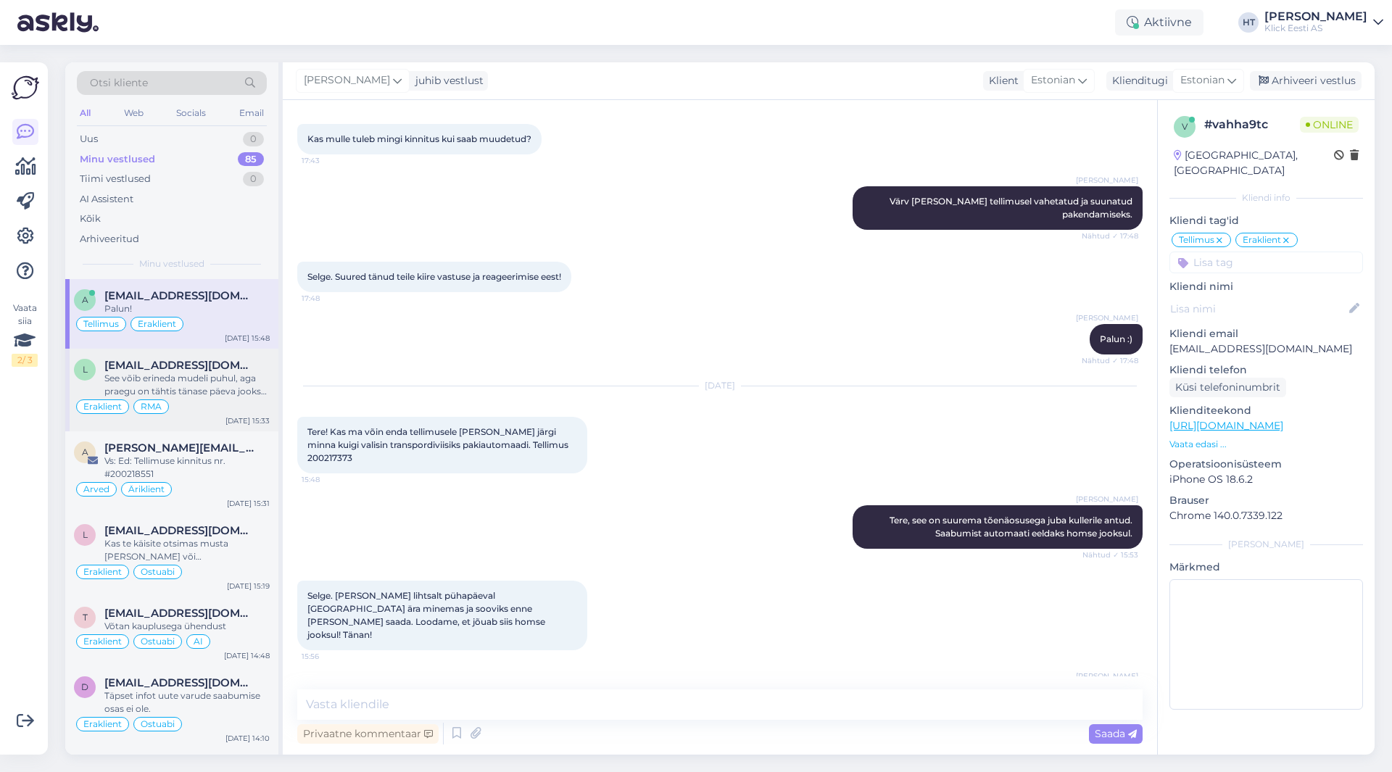
click at [268, 386] on div "See võib erineda mudeli puhul, aga praegu on tähtis tänase päeva jooksul arvuti…" at bounding box center [186, 385] width 165 height 26
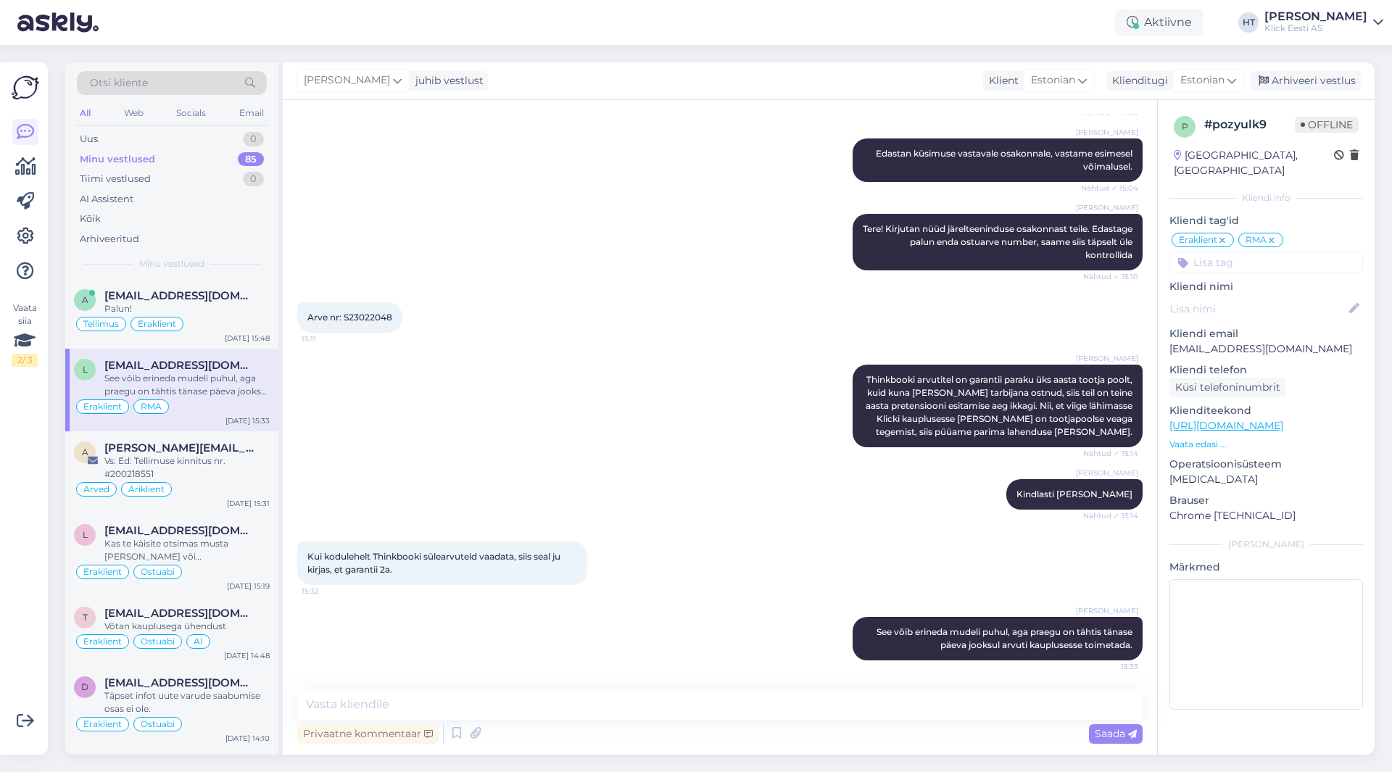
scroll to position [294, 0]
click at [190, 312] on div "Palun!" at bounding box center [186, 308] width 165 height 13
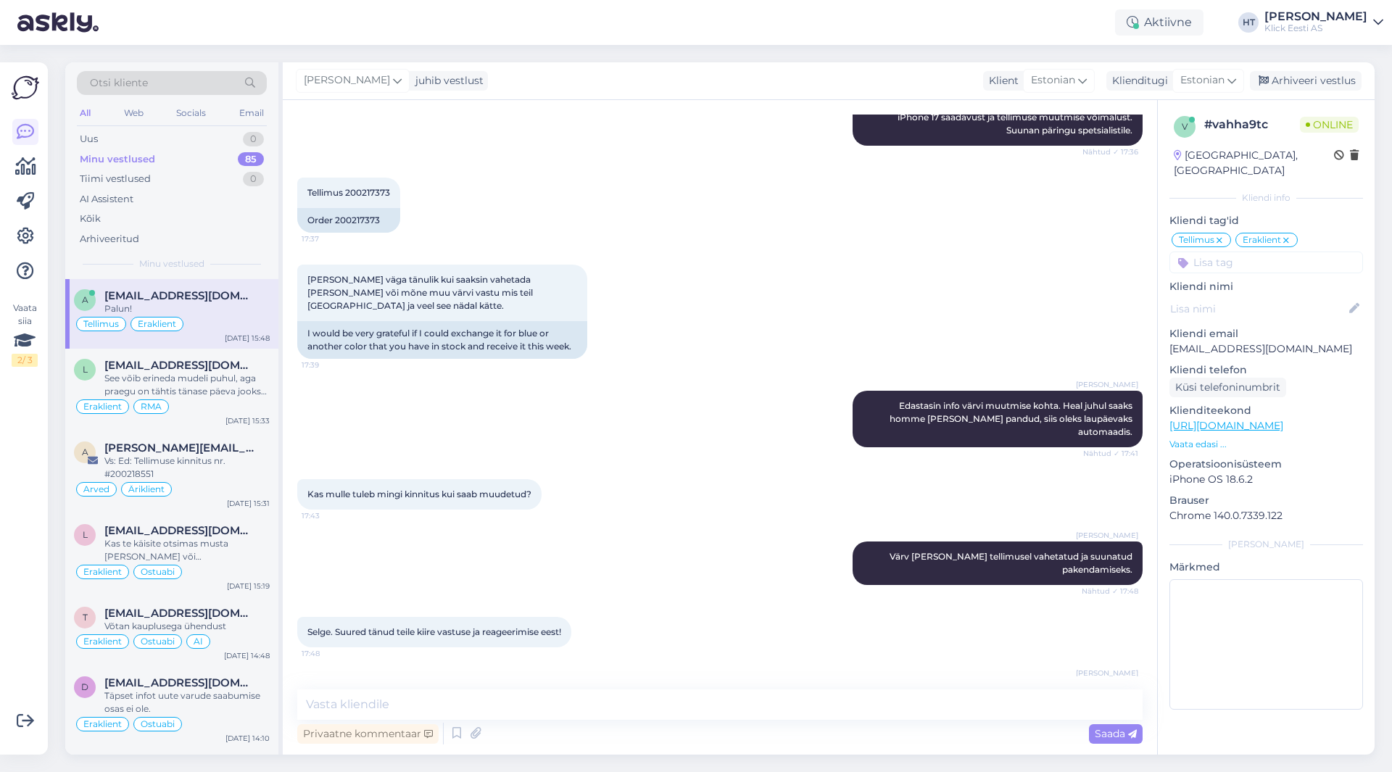
scroll to position [649, 0]
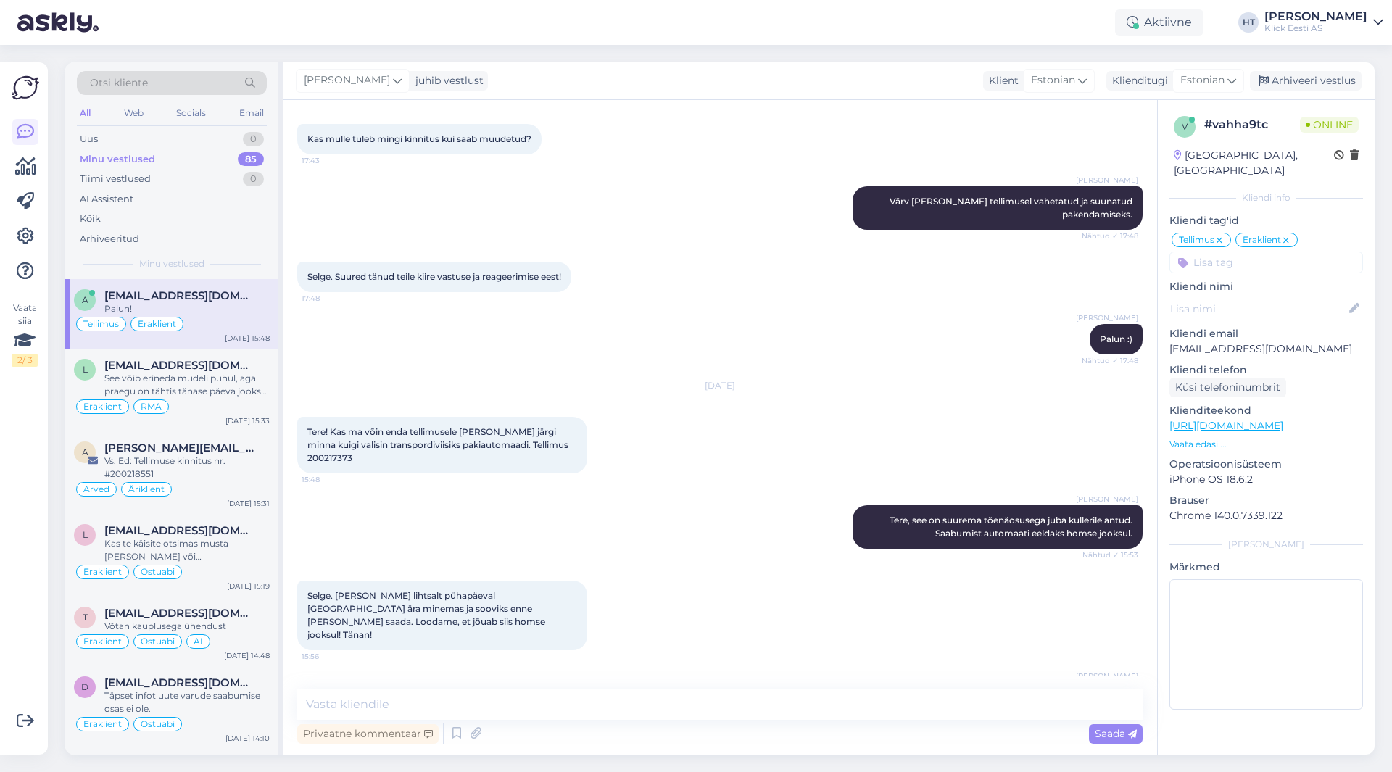
click at [1287, 235] on icon at bounding box center [1286, 241] width 9 height 12
click at [1260, 252] on input at bounding box center [1267, 263] width 194 height 22
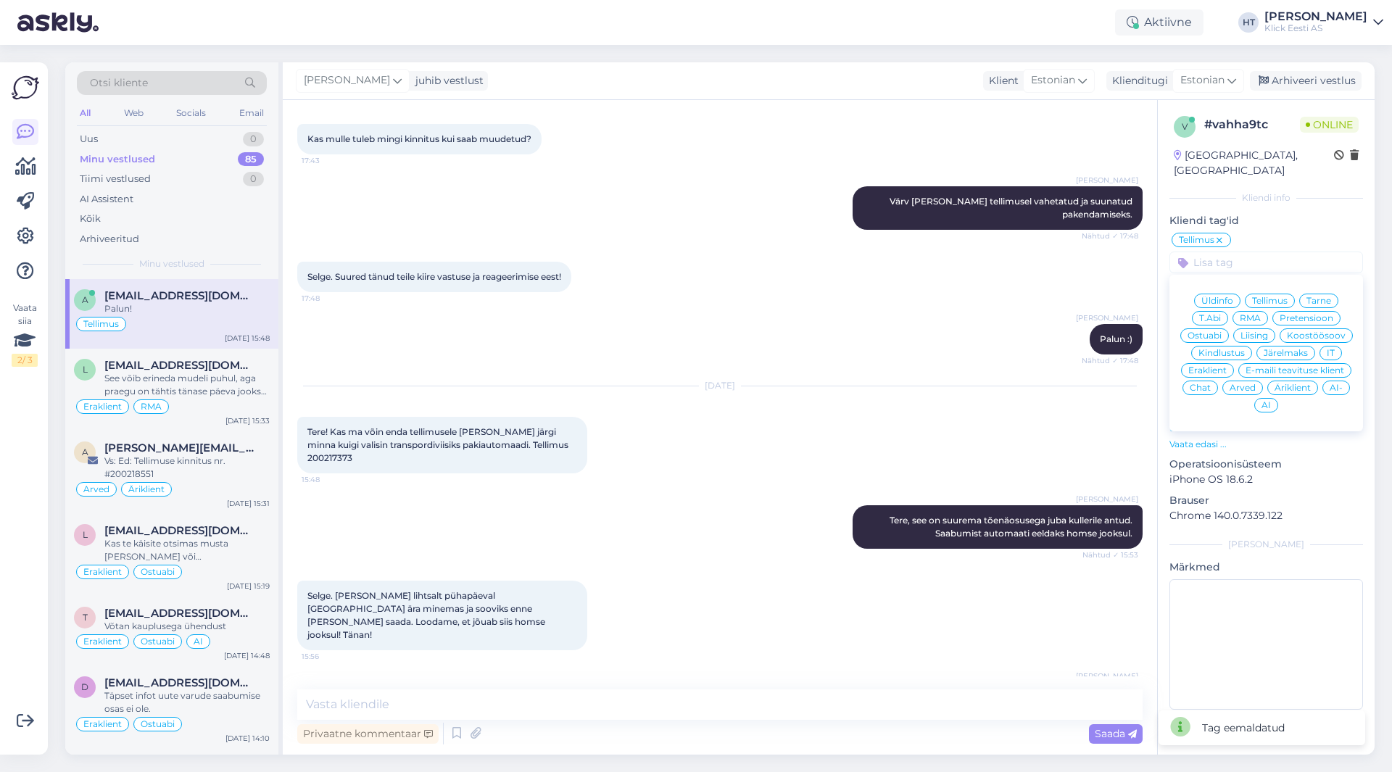
click at [1297, 384] on span "Äriklient" at bounding box center [1293, 388] width 36 height 9
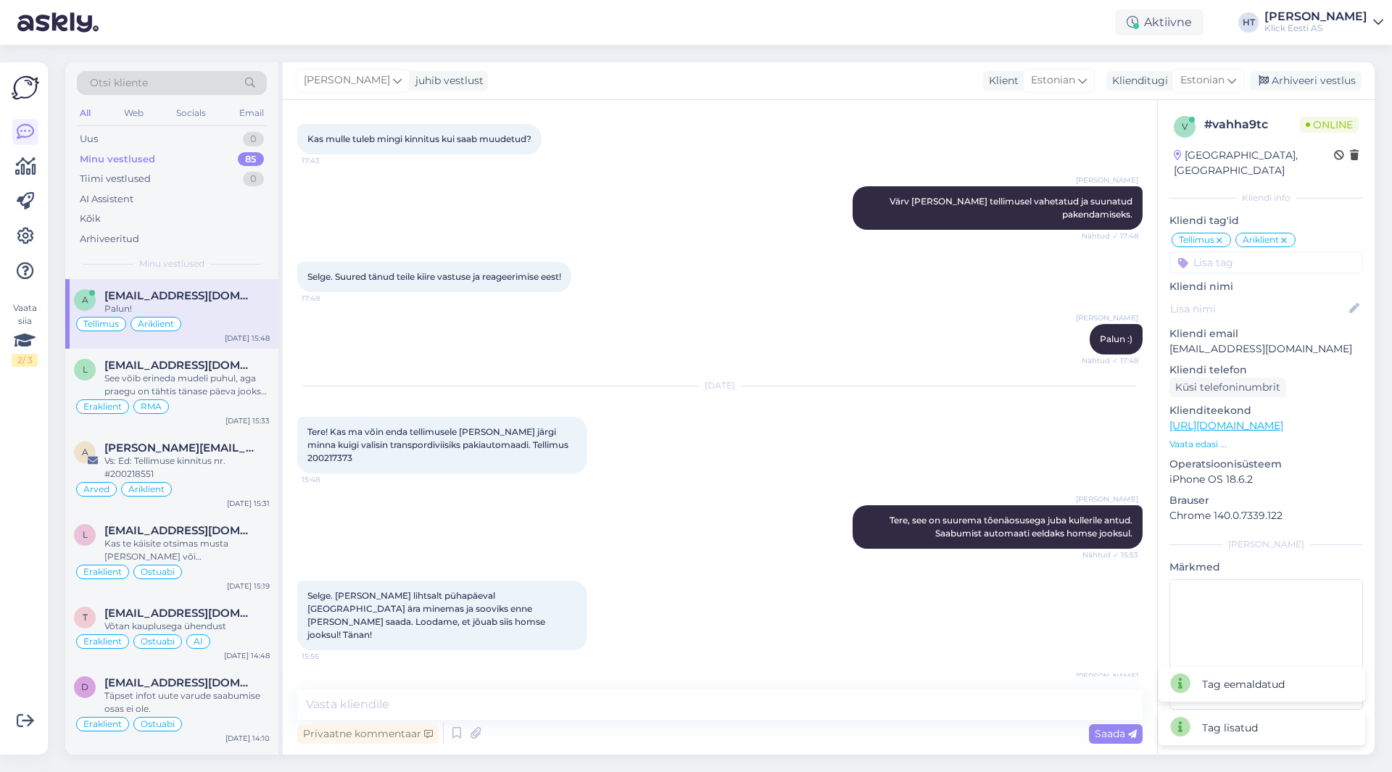
click at [427, 308] on div "[PERSON_NAME] Palun :) Nähtud ✓ 17:48" at bounding box center [720, 339] width 846 height 62
click at [224, 372] on div "See võib erineda mudeli puhul, aga praegu on tähtis tänase päeva jooksul arvuti…" at bounding box center [186, 385] width 165 height 26
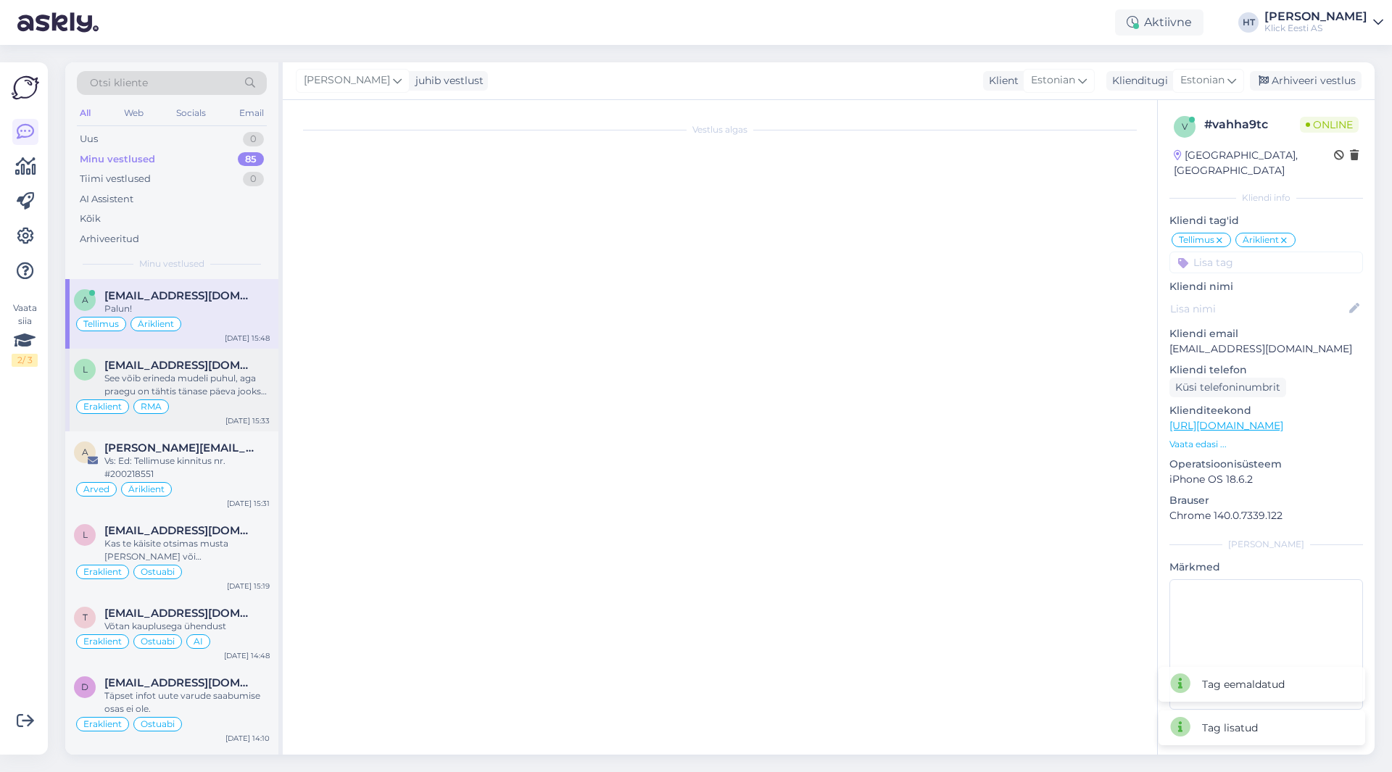
scroll to position [294, 0]
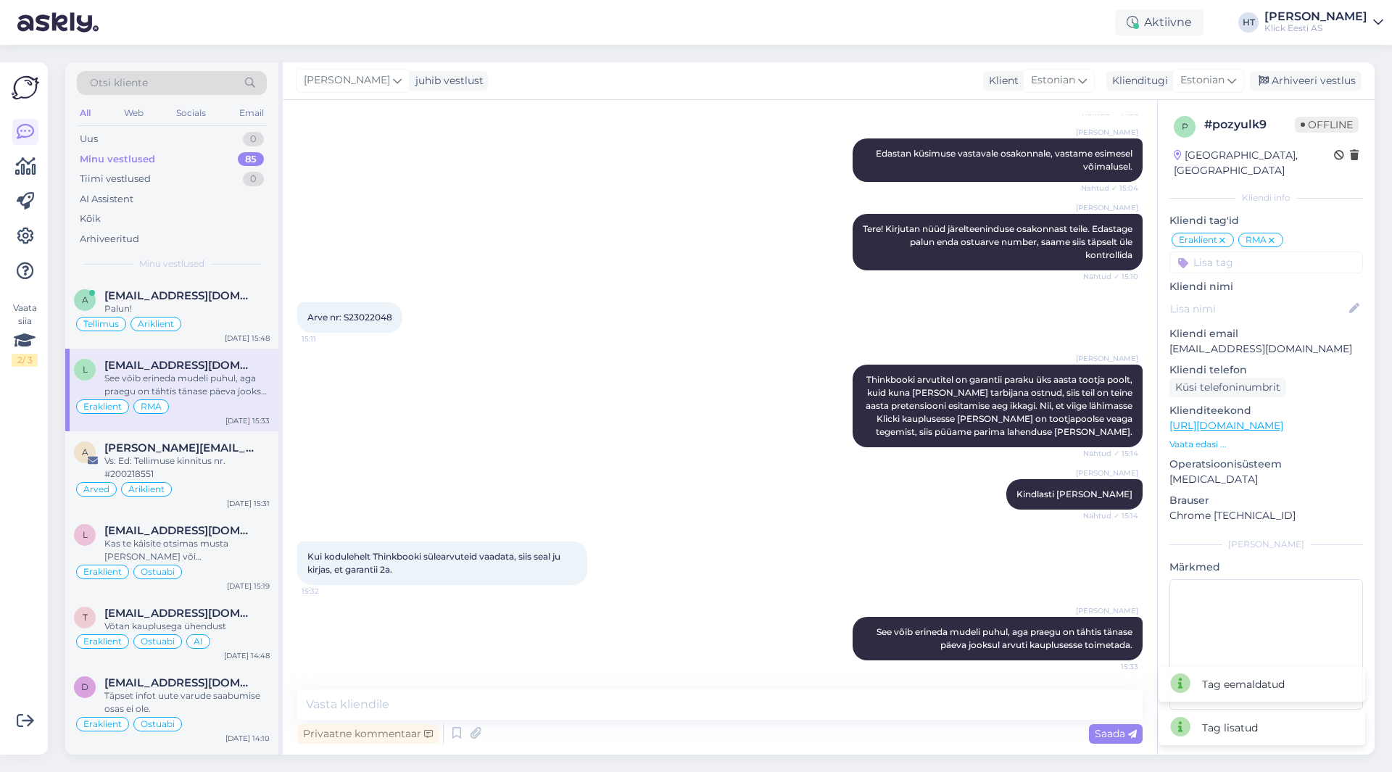
click at [663, 323] on div "Arve nr: S23022048 15:11" at bounding box center [720, 317] width 846 height 62
click at [20, 511] on div "Vaata siia 2 / 3" at bounding box center [26, 408] width 28 height 669
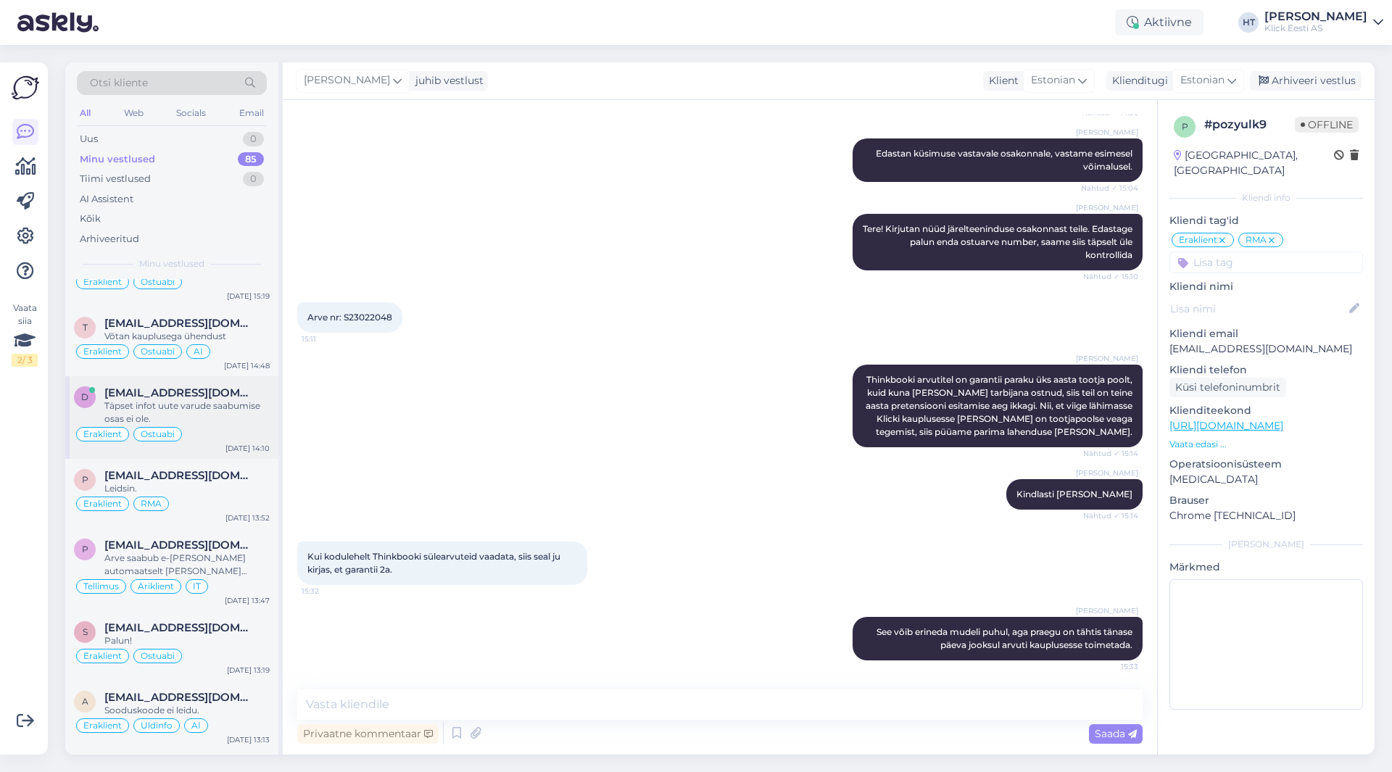
scroll to position [580, 0]
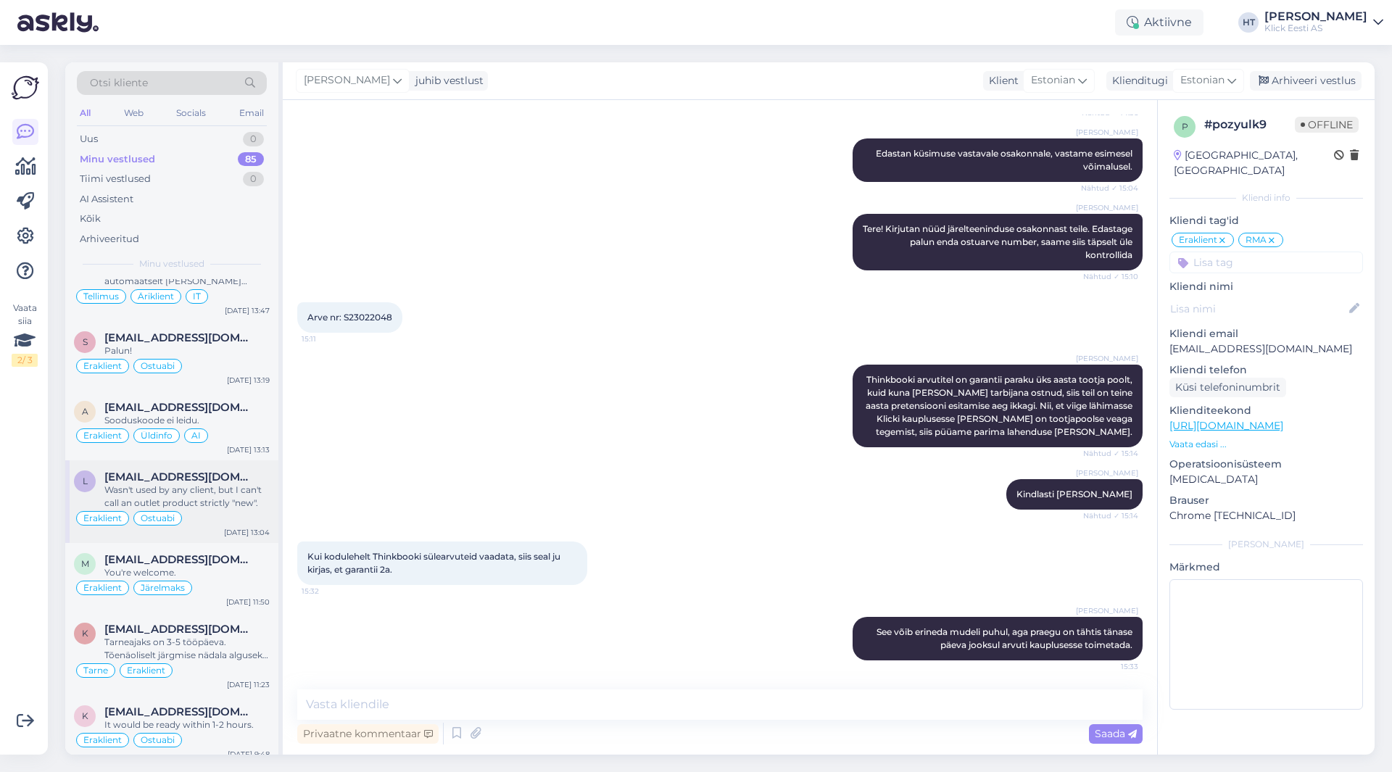
click at [204, 492] on div "Wasn't used by any client, but I can't call an outlet product strictly "new"." at bounding box center [186, 497] width 165 height 26
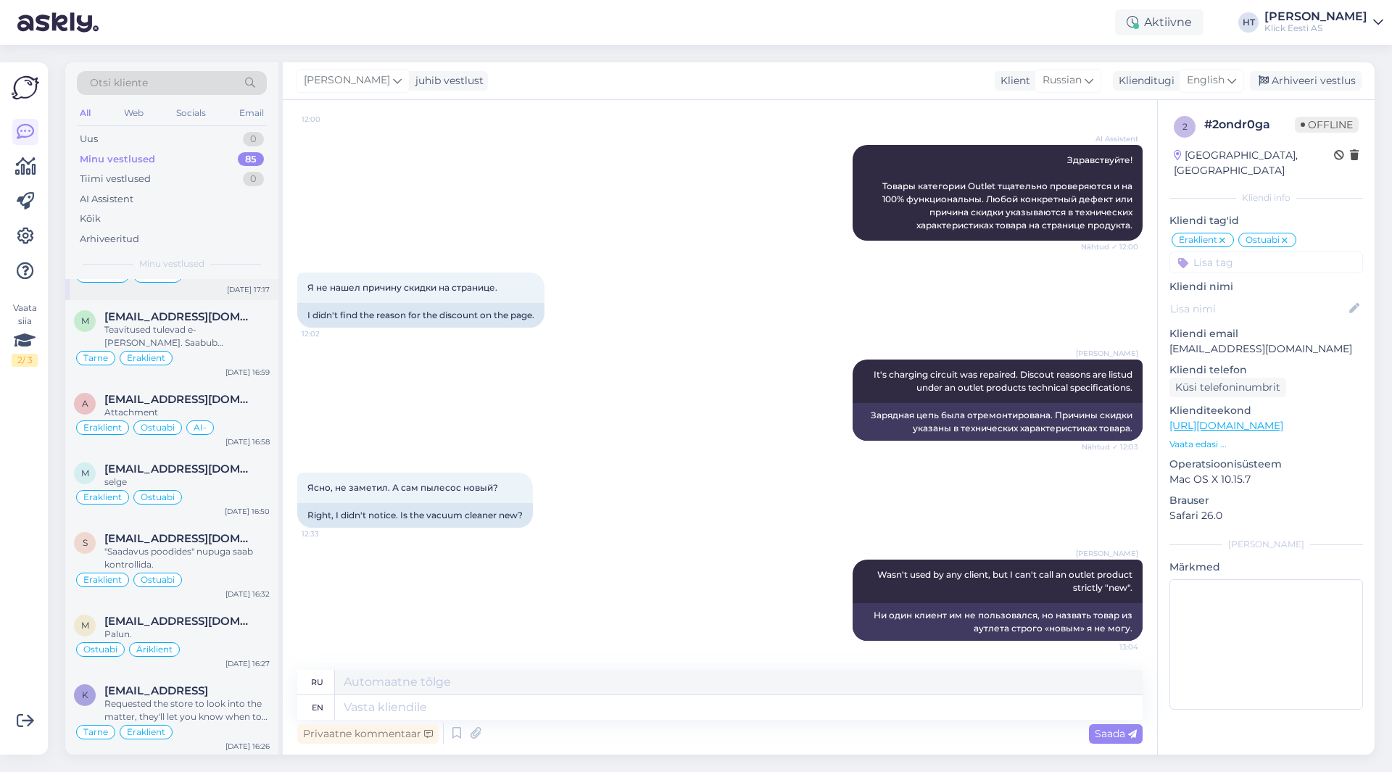
scroll to position [1450, 0]
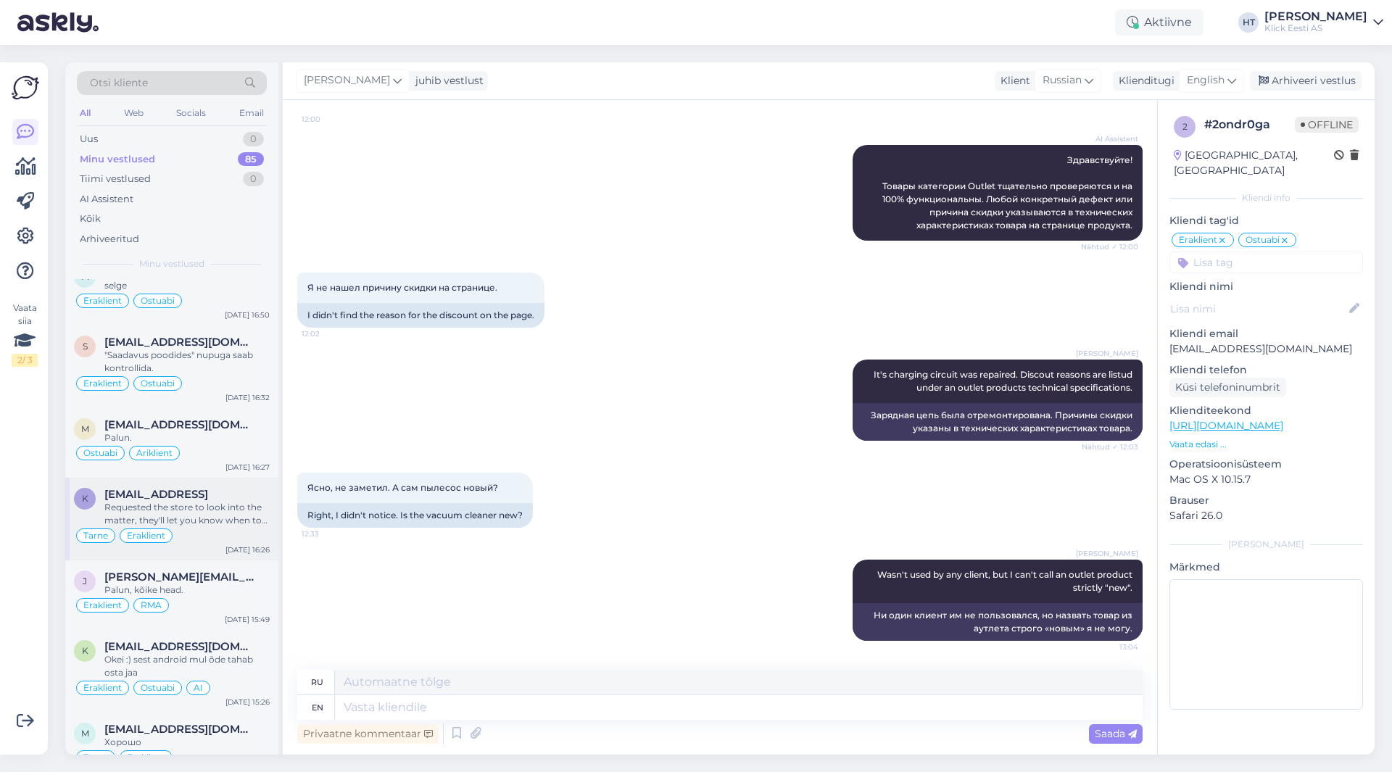
click at [218, 501] on div "Requested the store to look into the matter, they'll let you know when to expec…" at bounding box center [186, 514] width 165 height 26
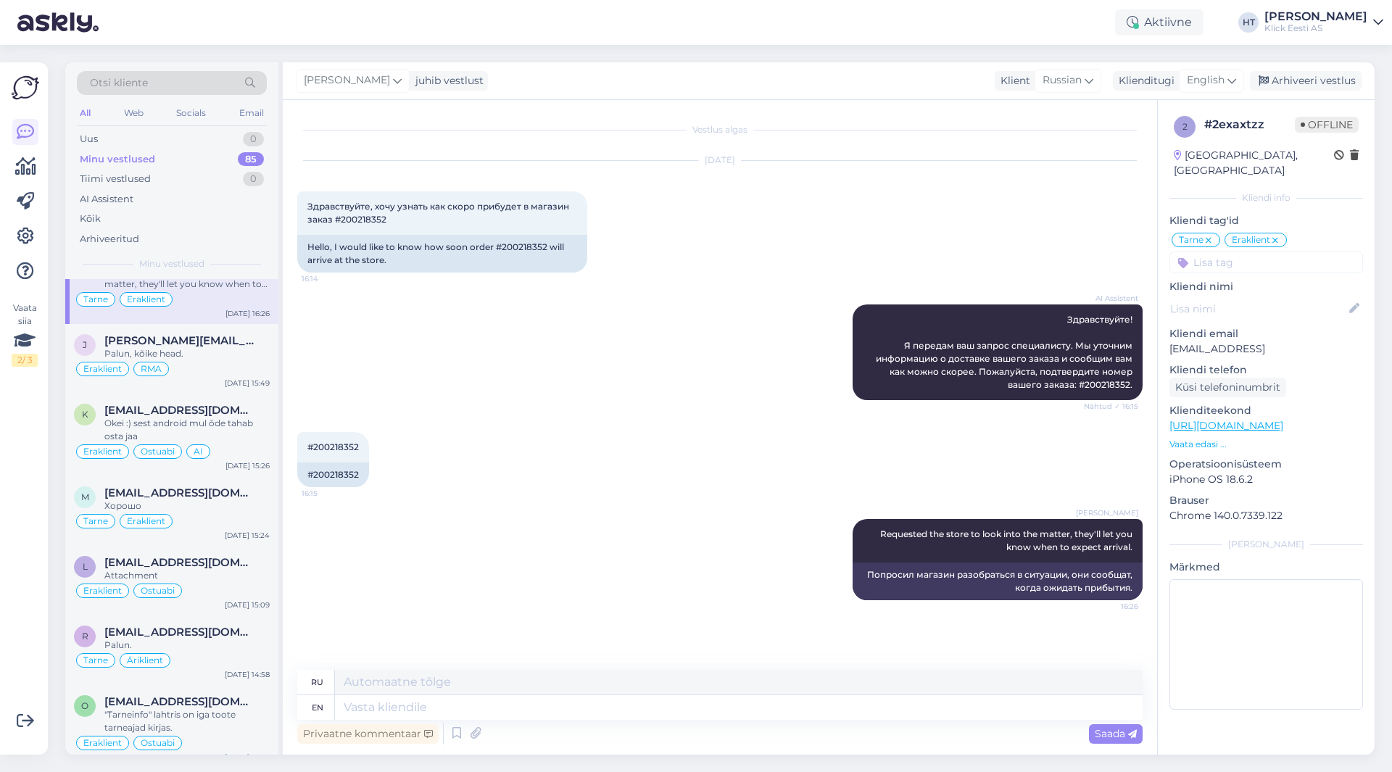
scroll to position [1885, 0]
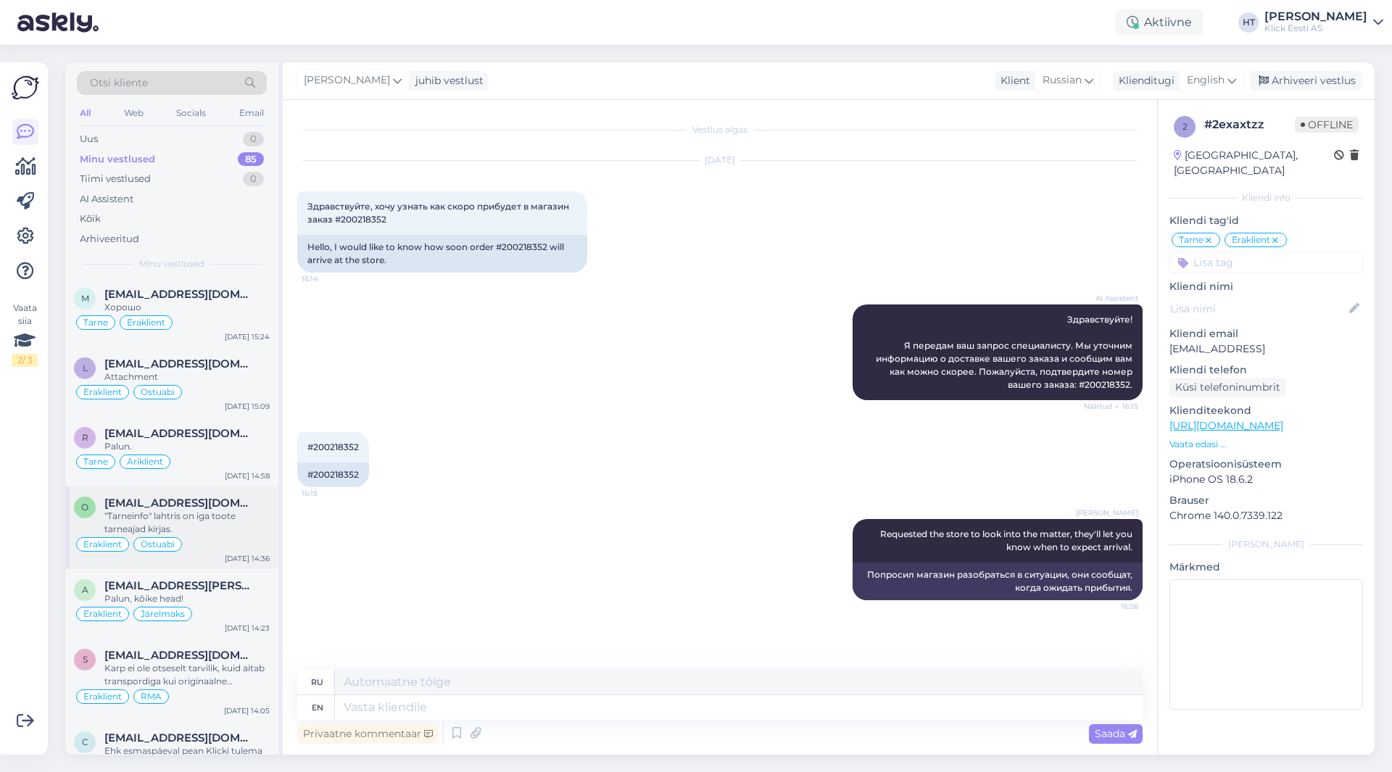
click at [218, 524] on div ""Tarneinfo" lahtris on iga toote tarneajad kirjas." at bounding box center [186, 523] width 165 height 26
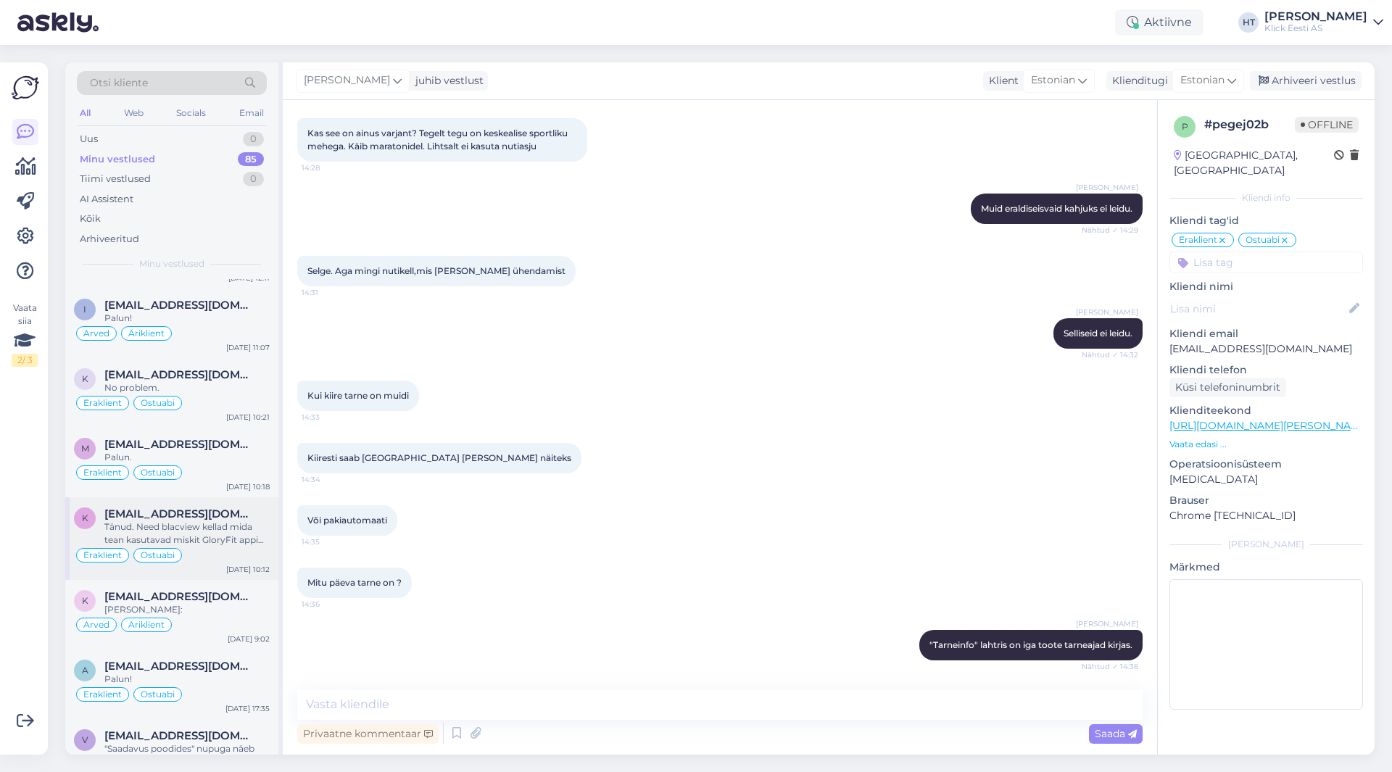
scroll to position [2683, 0]
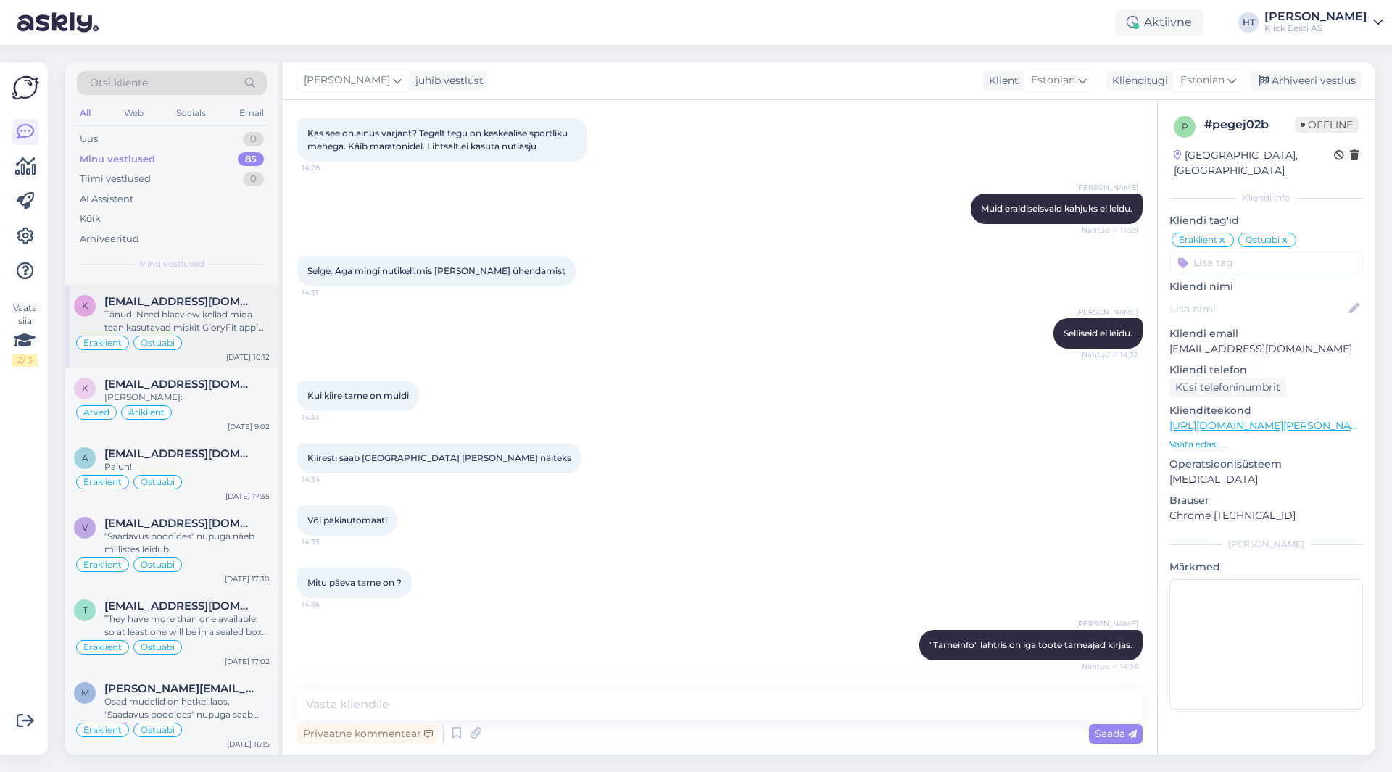
click at [218, 518] on span "[EMAIL_ADDRESS][DOMAIN_NAME]" at bounding box center [179, 523] width 151 height 13
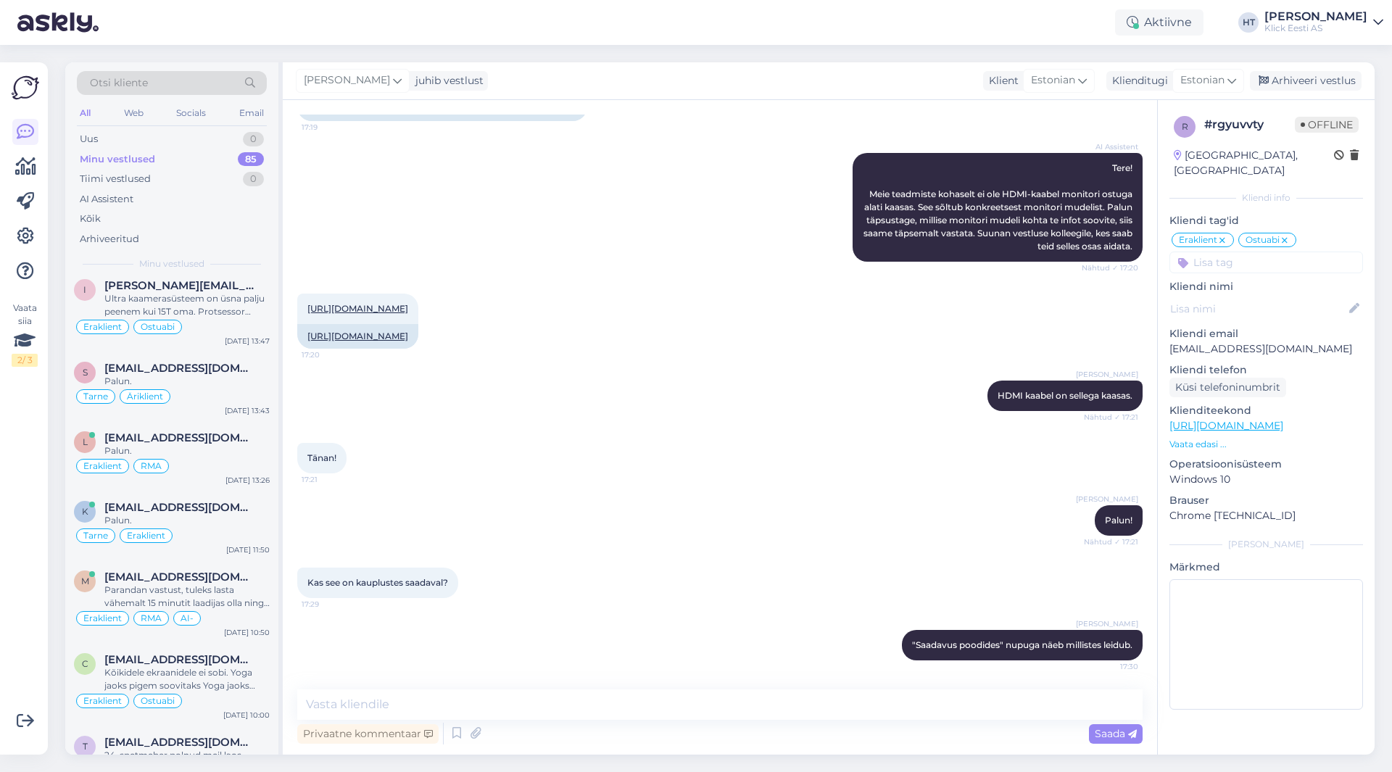
scroll to position [5977, 0]
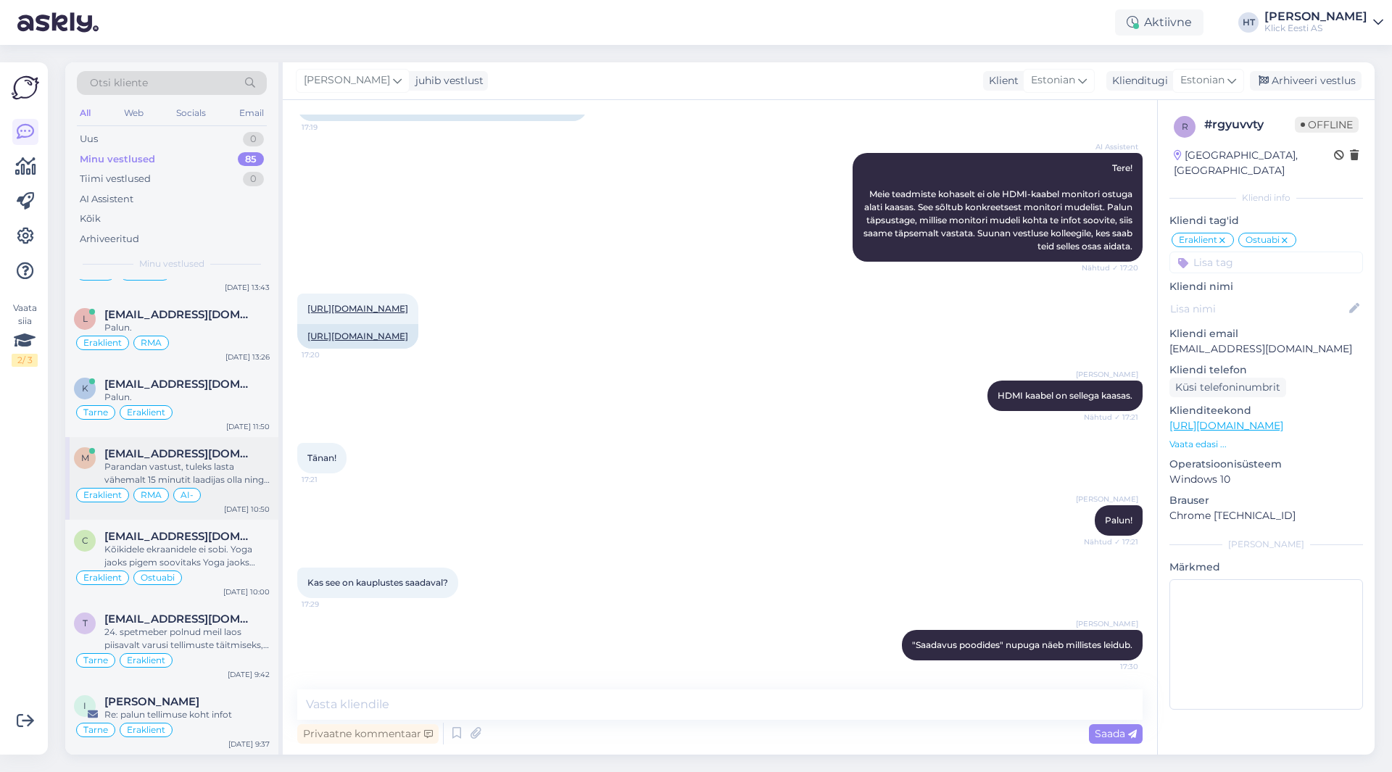
click at [231, 495] on div "Eraklient RMA AI-" at bounding box center [172, 495] width 196 height 17
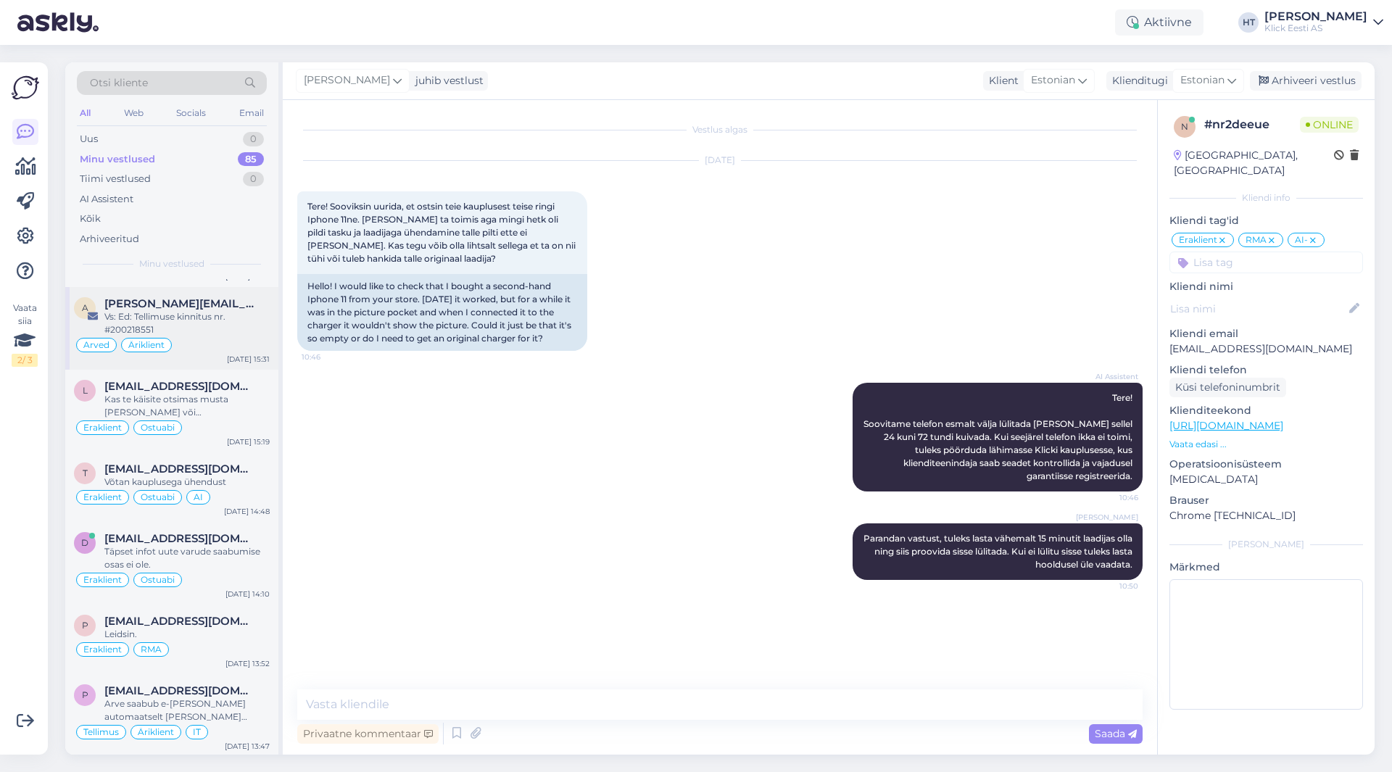
scroll to position [0, 0]
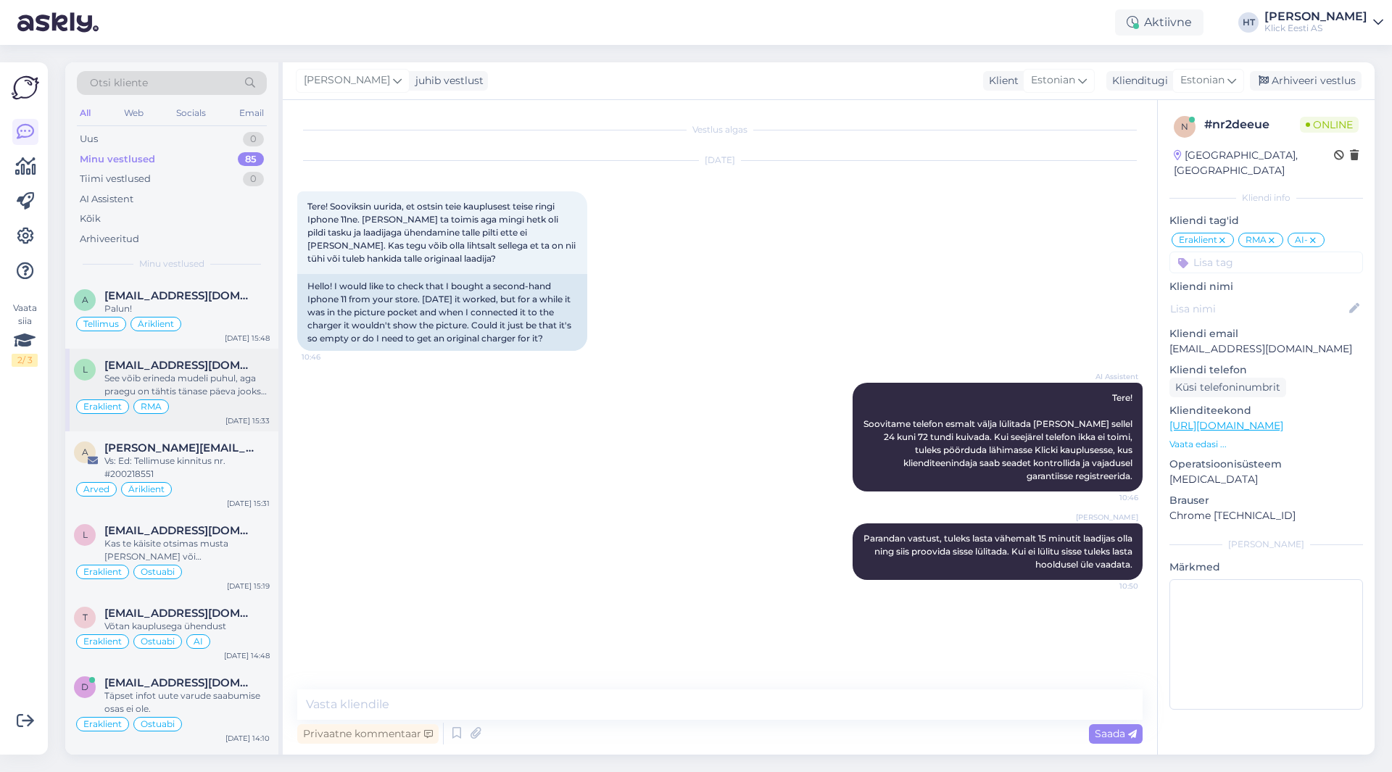
click at [237, 397] on div "See võib erineda mudeli puhul, aga praegu on tähtis tänase päeva jooksul arvuti…" at bounding box center [186, 385] width 165 height 26
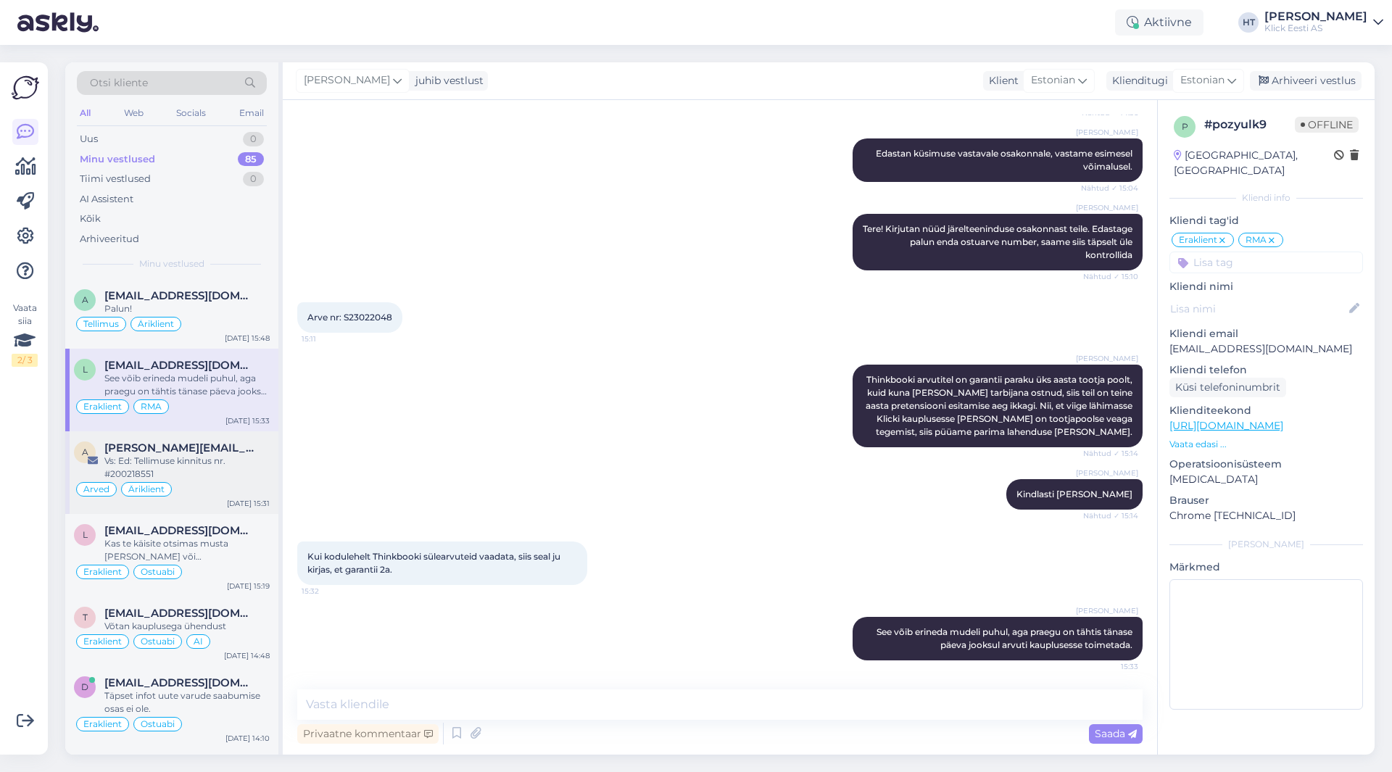
click at [252, 462] on div "Vs: Ed: Tellimuse kinnitus nr. #200218551" at bounding box center [186, 468] width 165 height 26
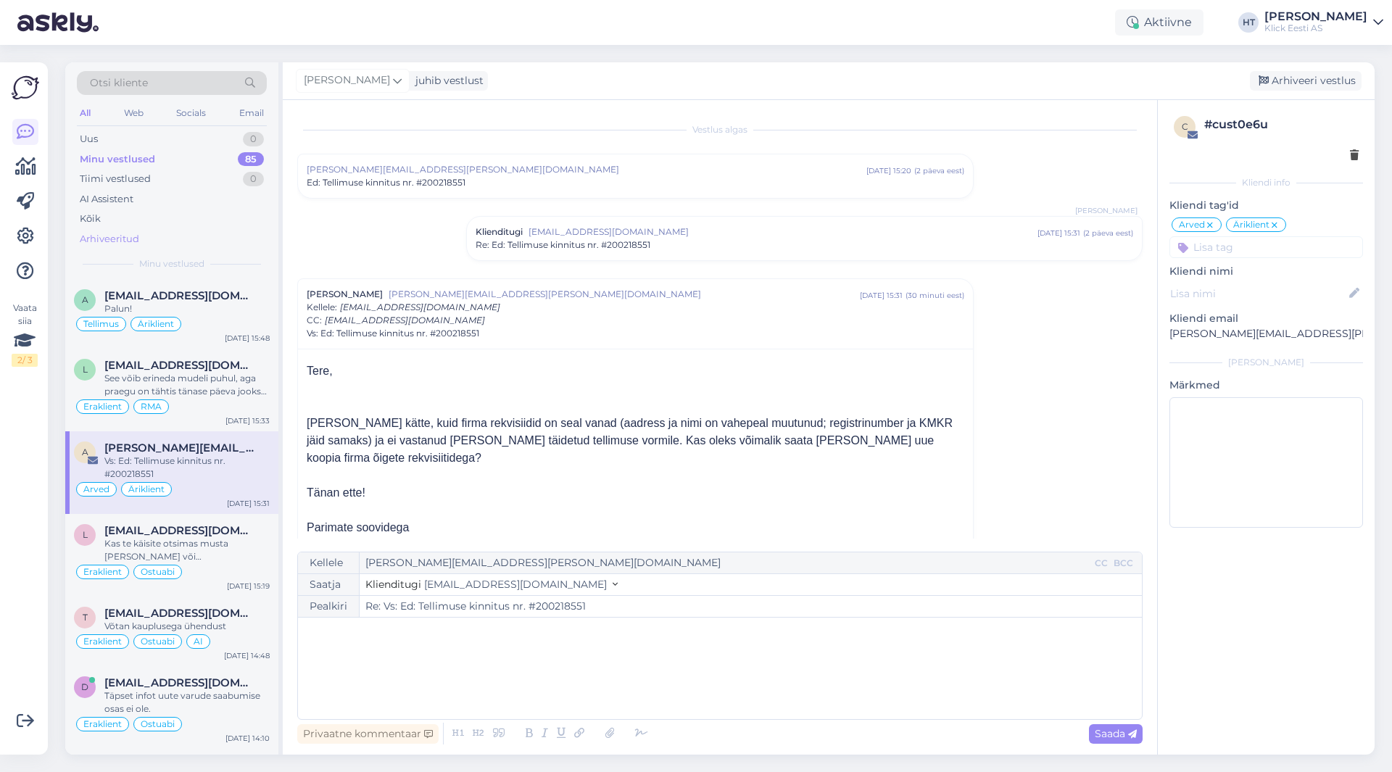
click at [186, 241] on div "Arhiveeritud" at bounding box center [172, 239] width 190 height 20
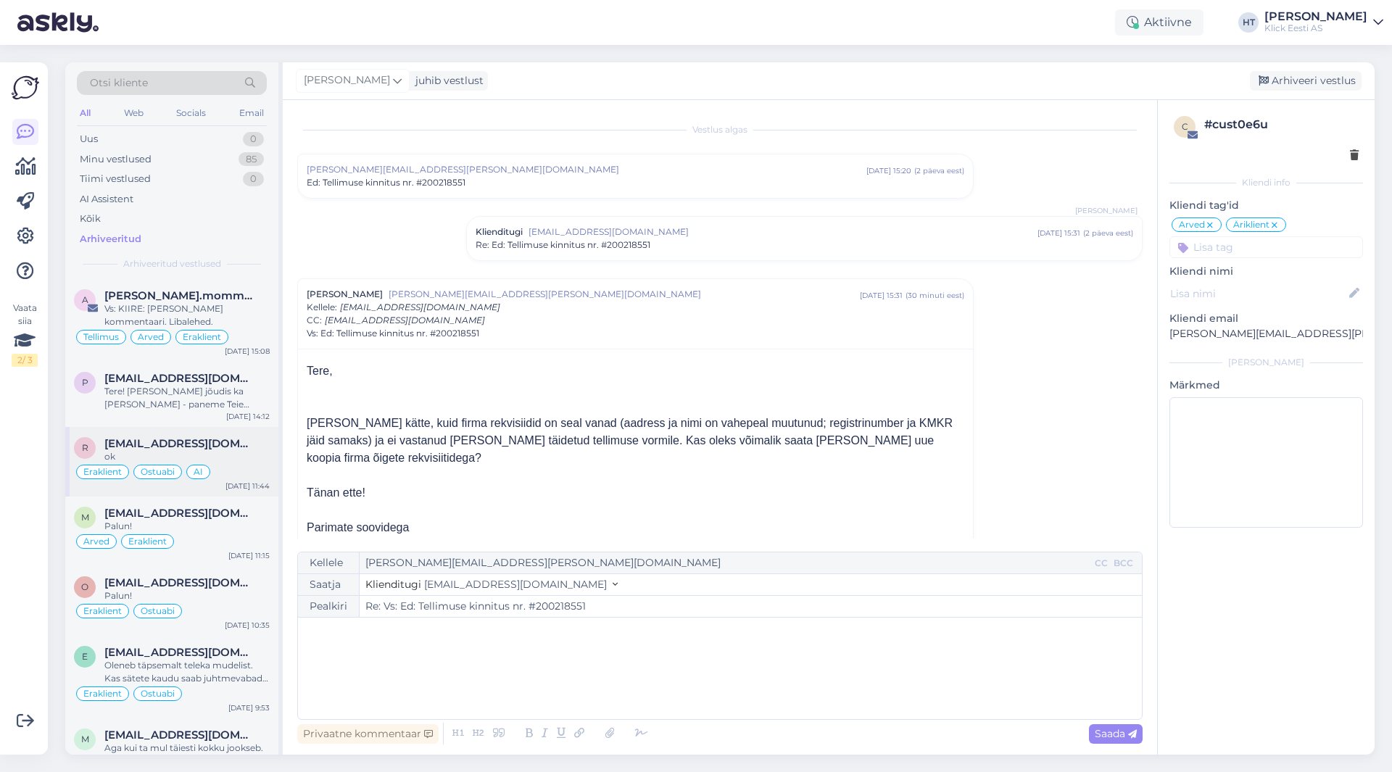
click at [212, 452] on div "ok" at bounding box center [186, 456] width 165 height 13
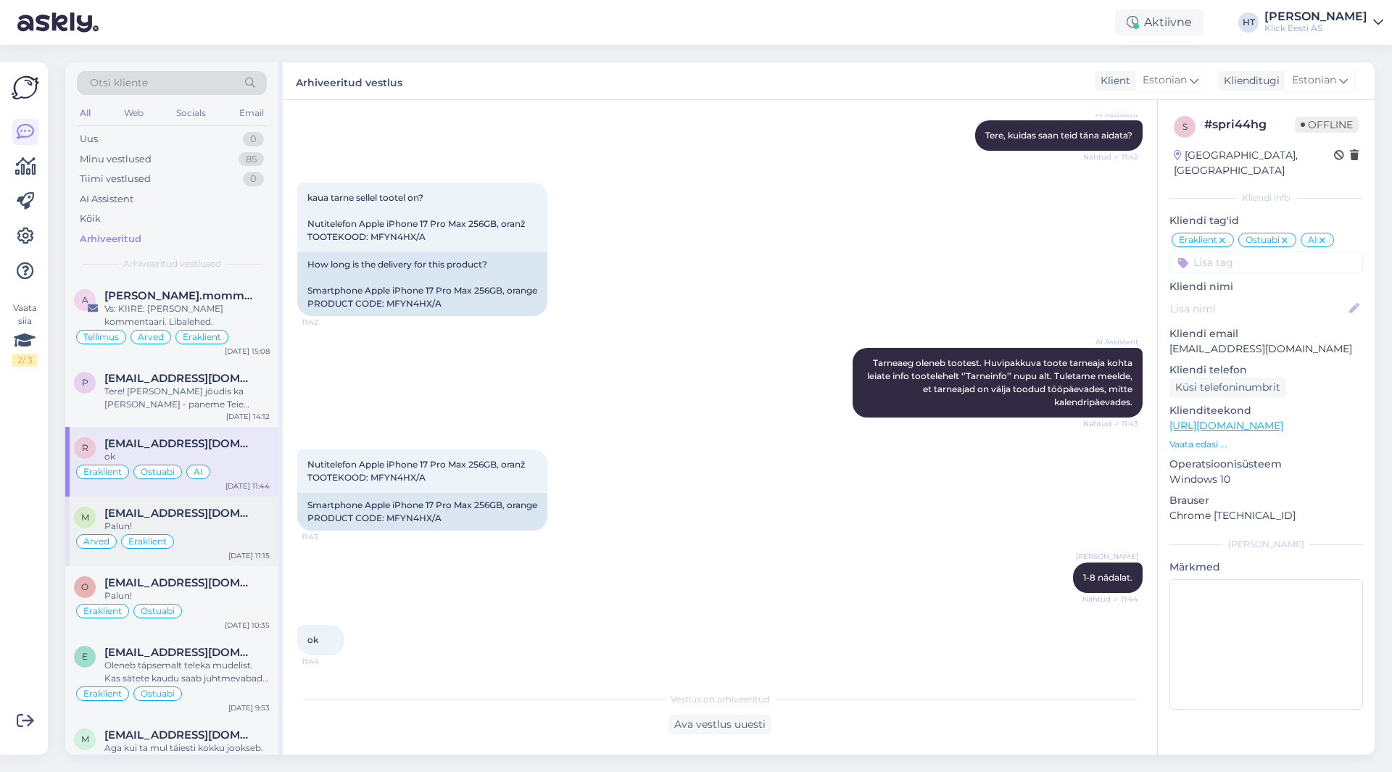
click at [246, 510] on div "[EMAIL_ADDRESS][DOMAIN_NAME]" at bounding box center [186, 513] width 165 height 13
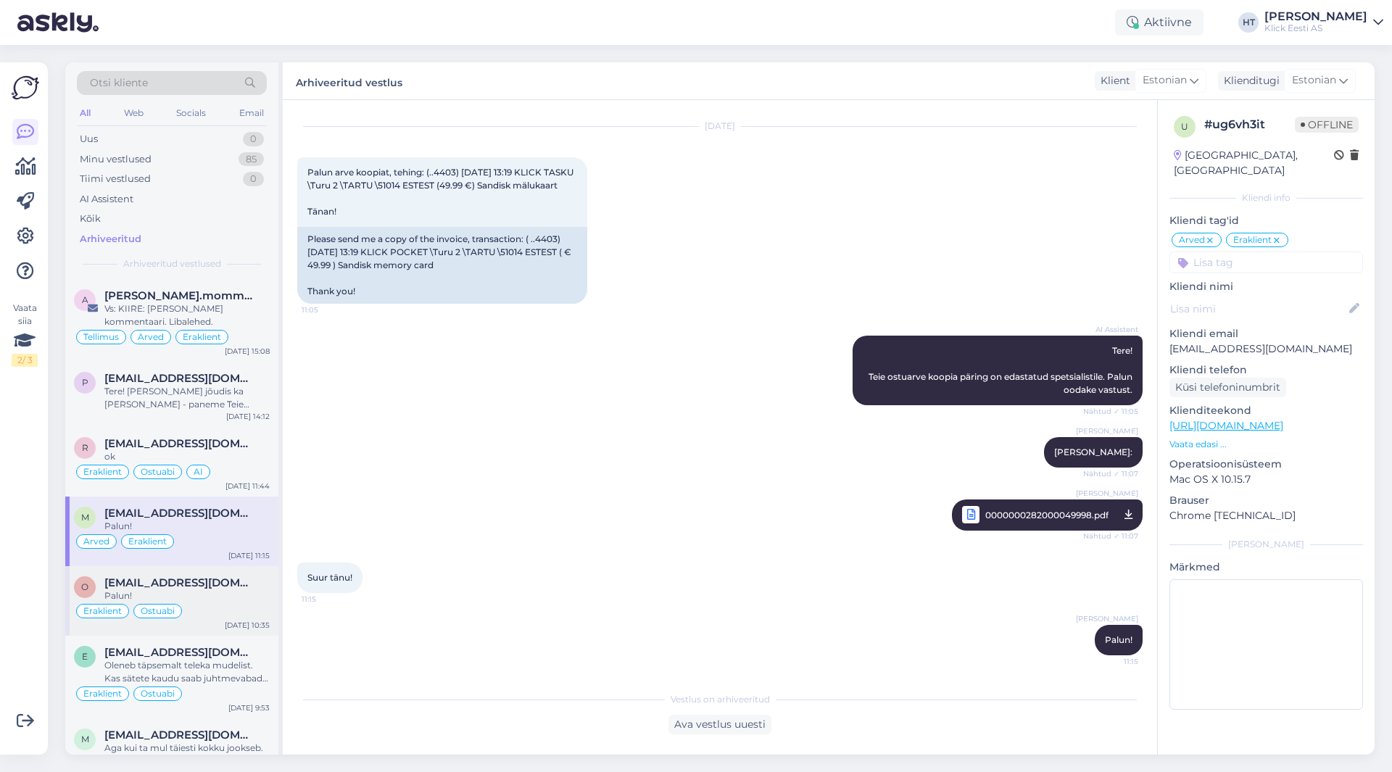
click at [250, 573] on div "o [EMAIL_ADDRESS][DOMAIN_NAME] Palun! Eraklient Ostuabi [DATE] 10:35" at bounding box center [171, 601] width 213 height 70
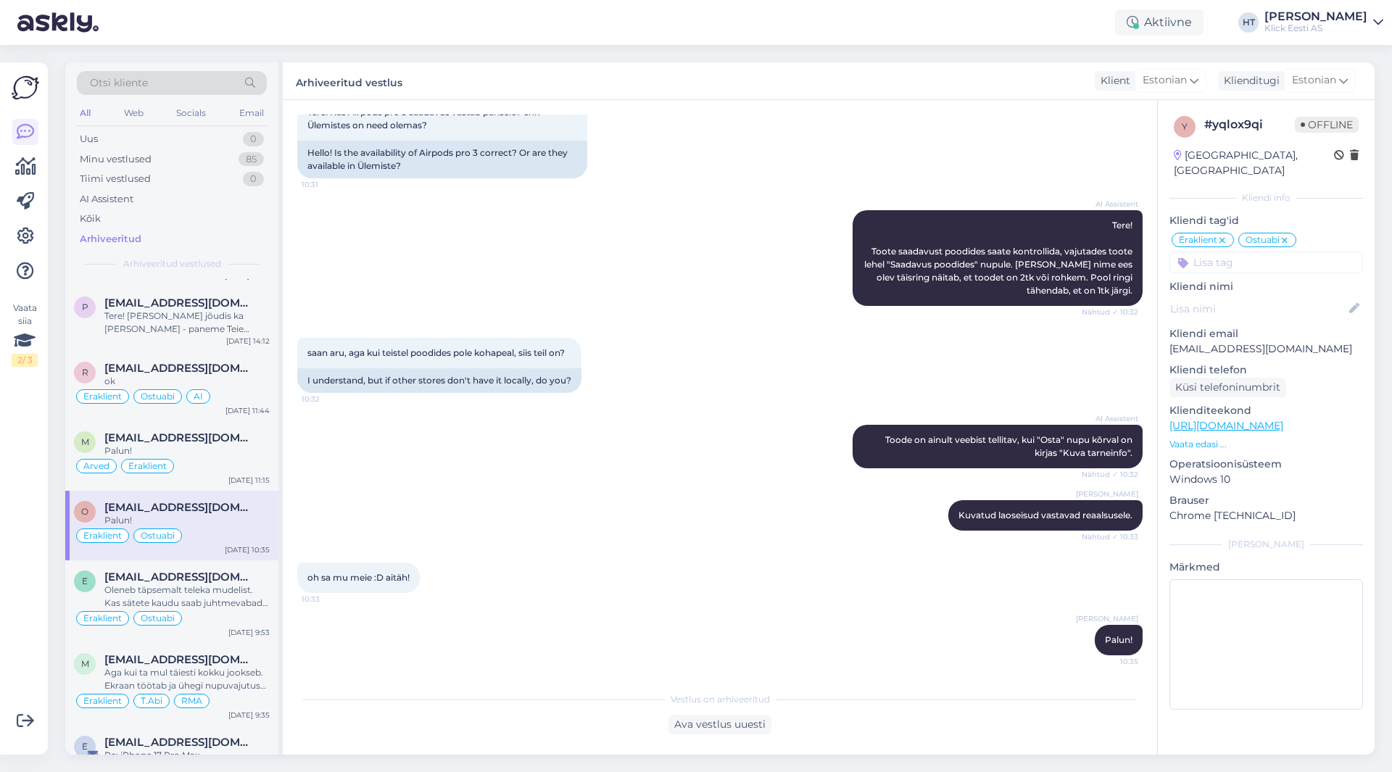
scroll to position [145, 0]
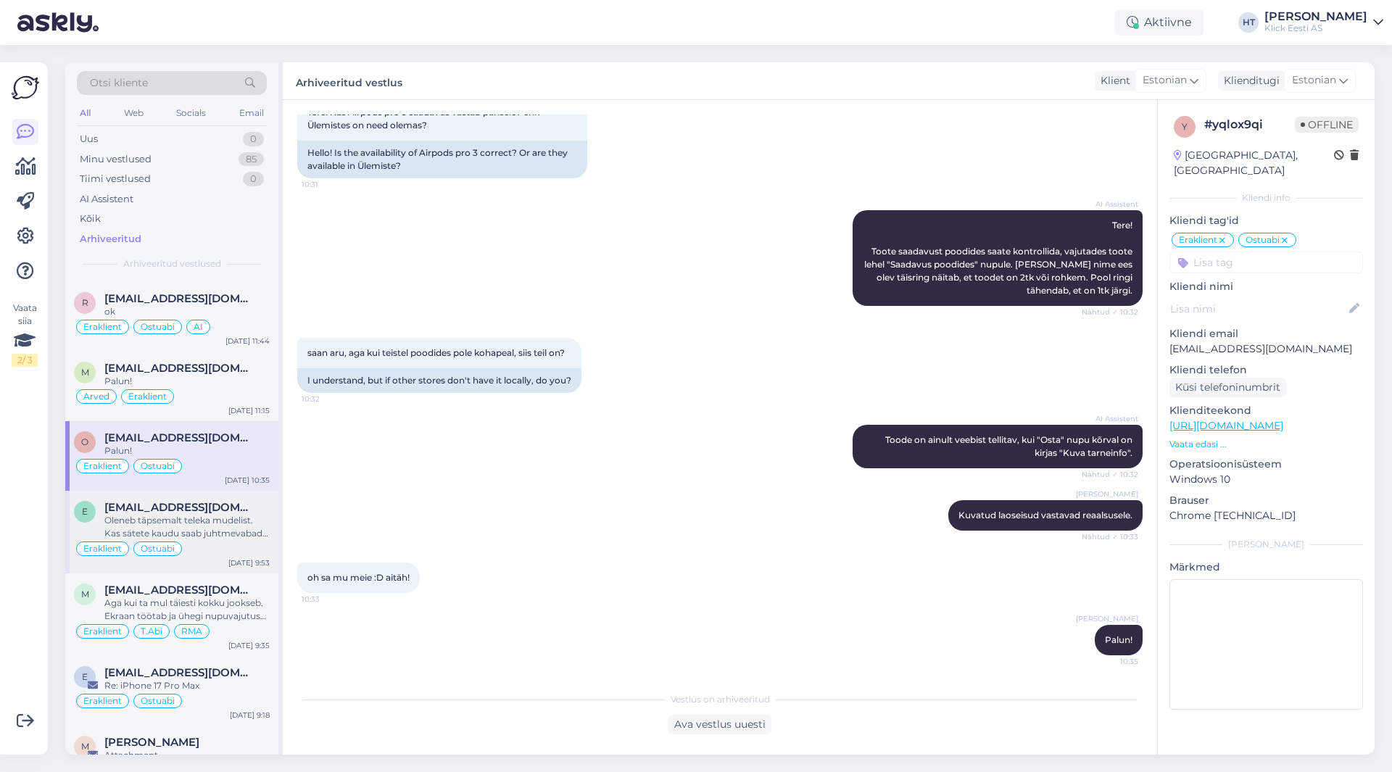
click at [241, 510] on span "[EMAIL_ADDRESS][DOMAIN_NAME]" at bounding box center [179, 507] width 151 height 13
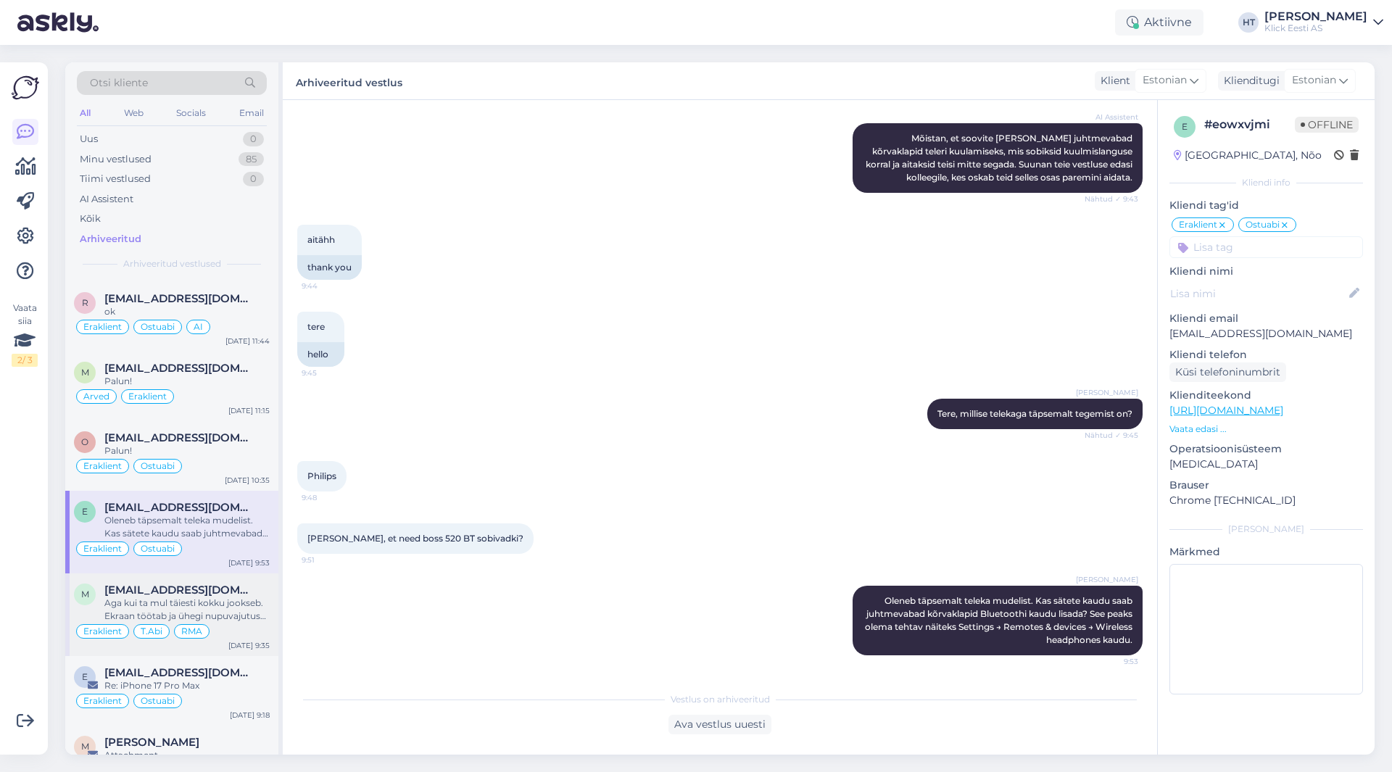
click at [246, 580] on div "m [EMAIL_ADDRESS][DOMAIN_NAME] Aga kui ta mul täiesti kokku jookseb. Ekraan töö…" at bounding box center [171, 615] width 213 height 83
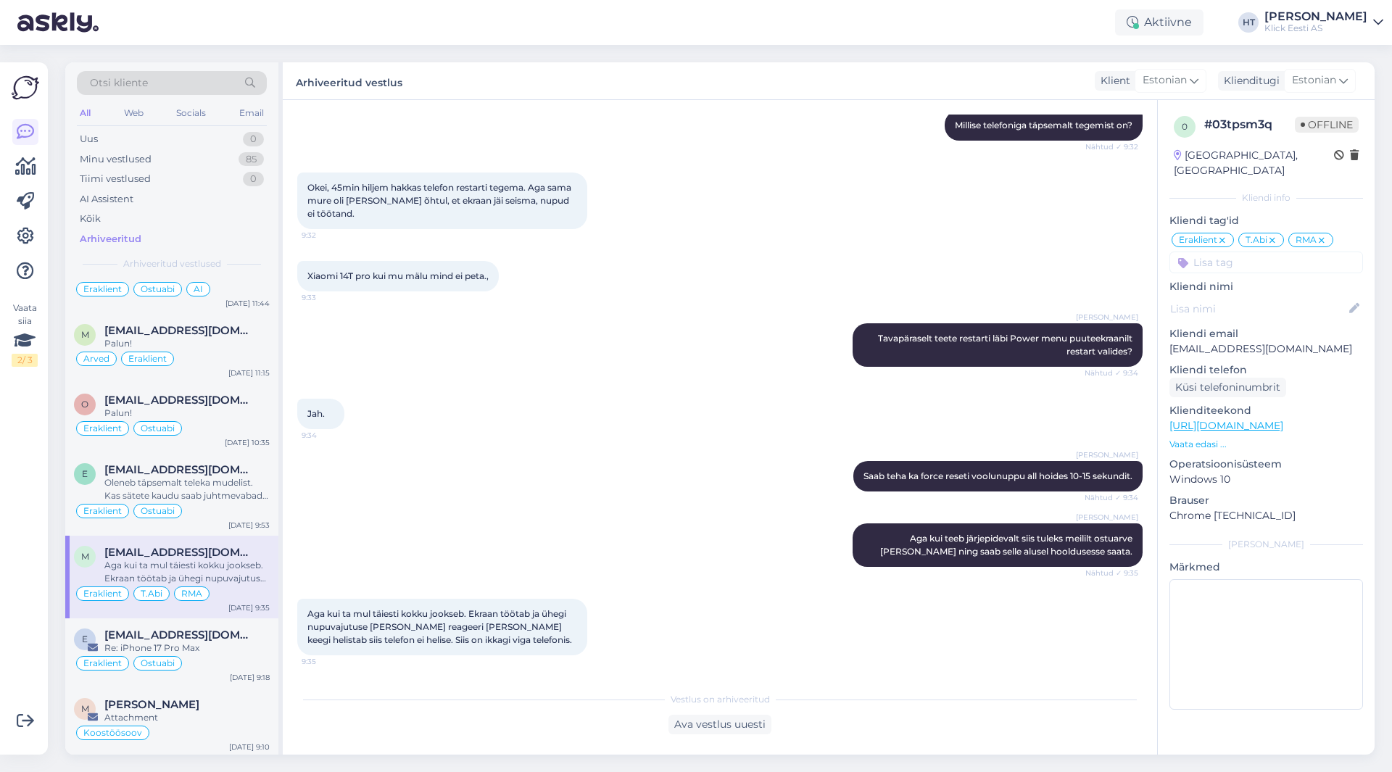
scroll to position [218, 0]
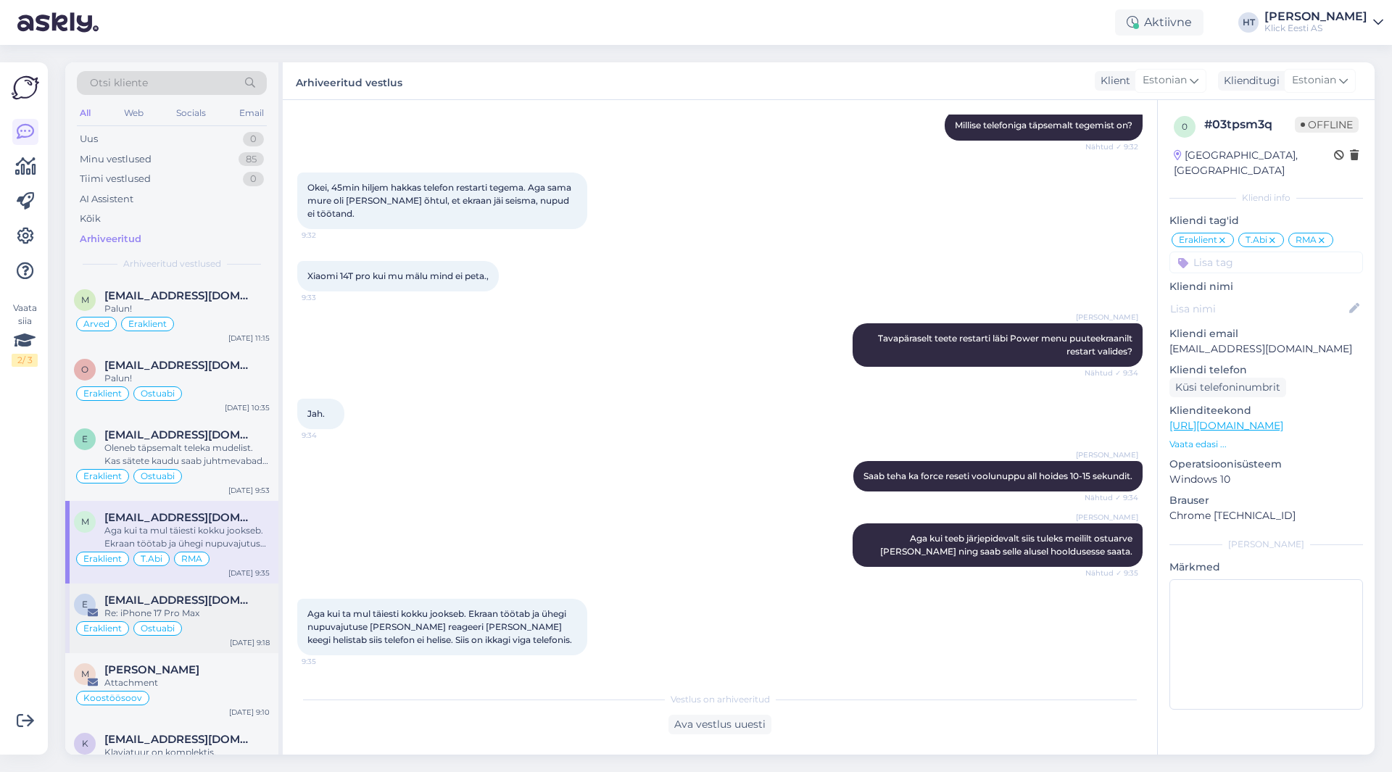
click at [246, 603] on span "[EMAIL_ADDRESS][DOMAIN_NAME]" at bounding box center [179, 600] width 151 height 13
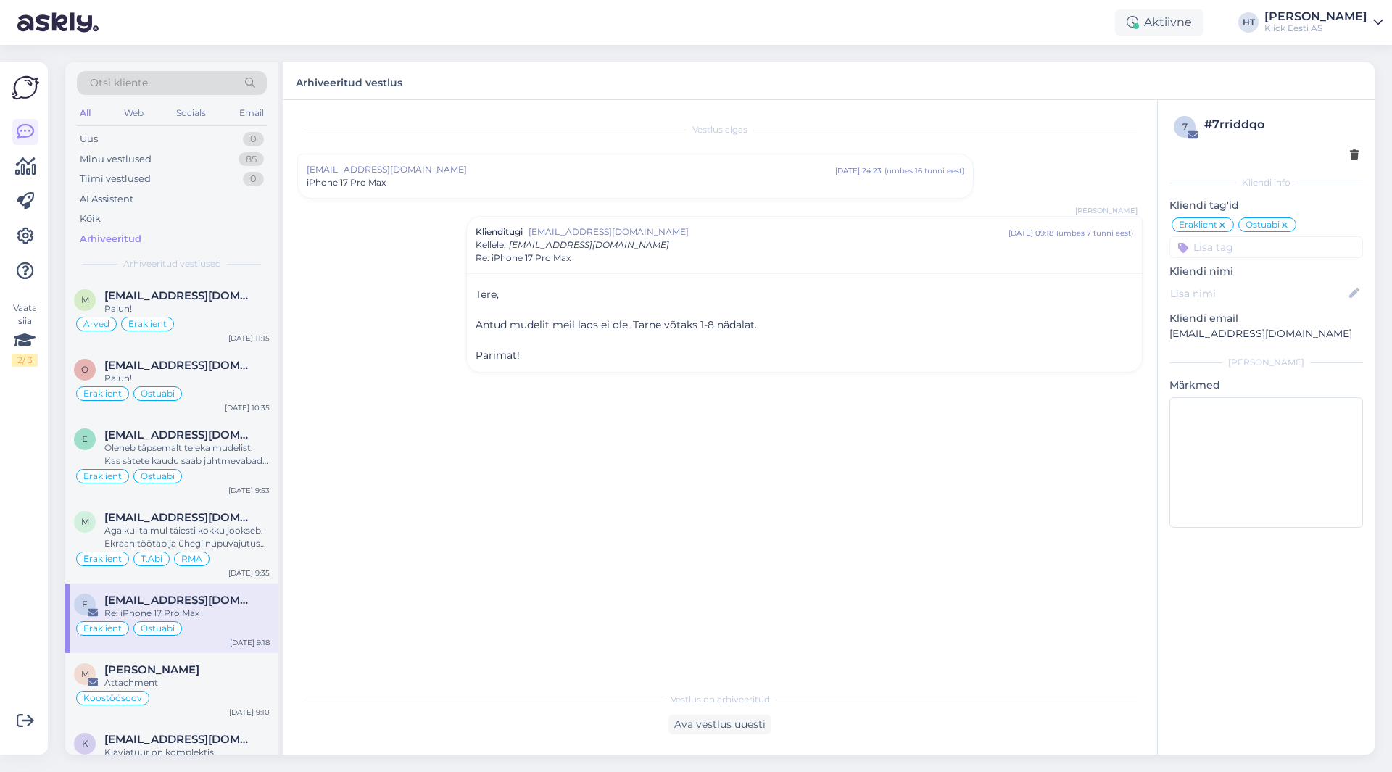
scroll to position [290, 0]
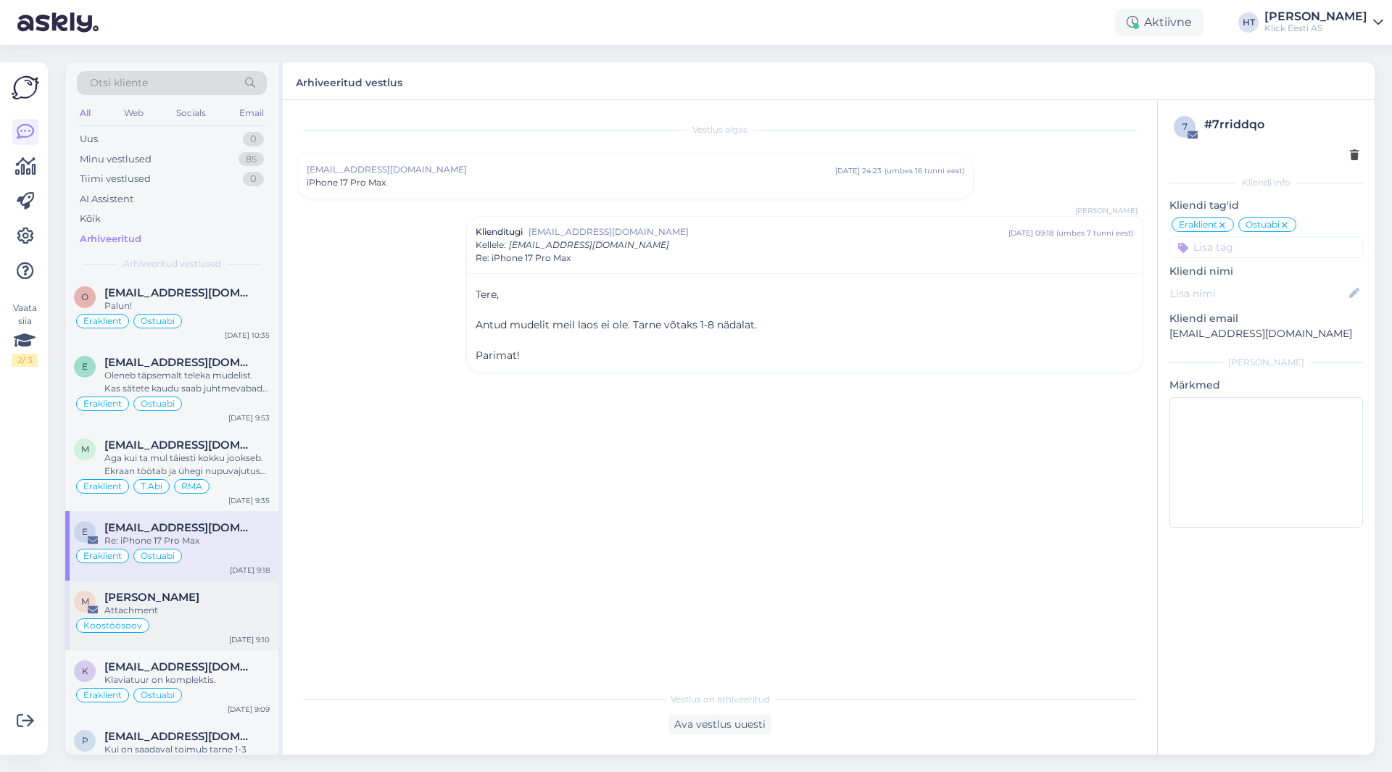
click at [230, 608] on div "Attachment" at bounding box center [186, 610] width 165 height 13
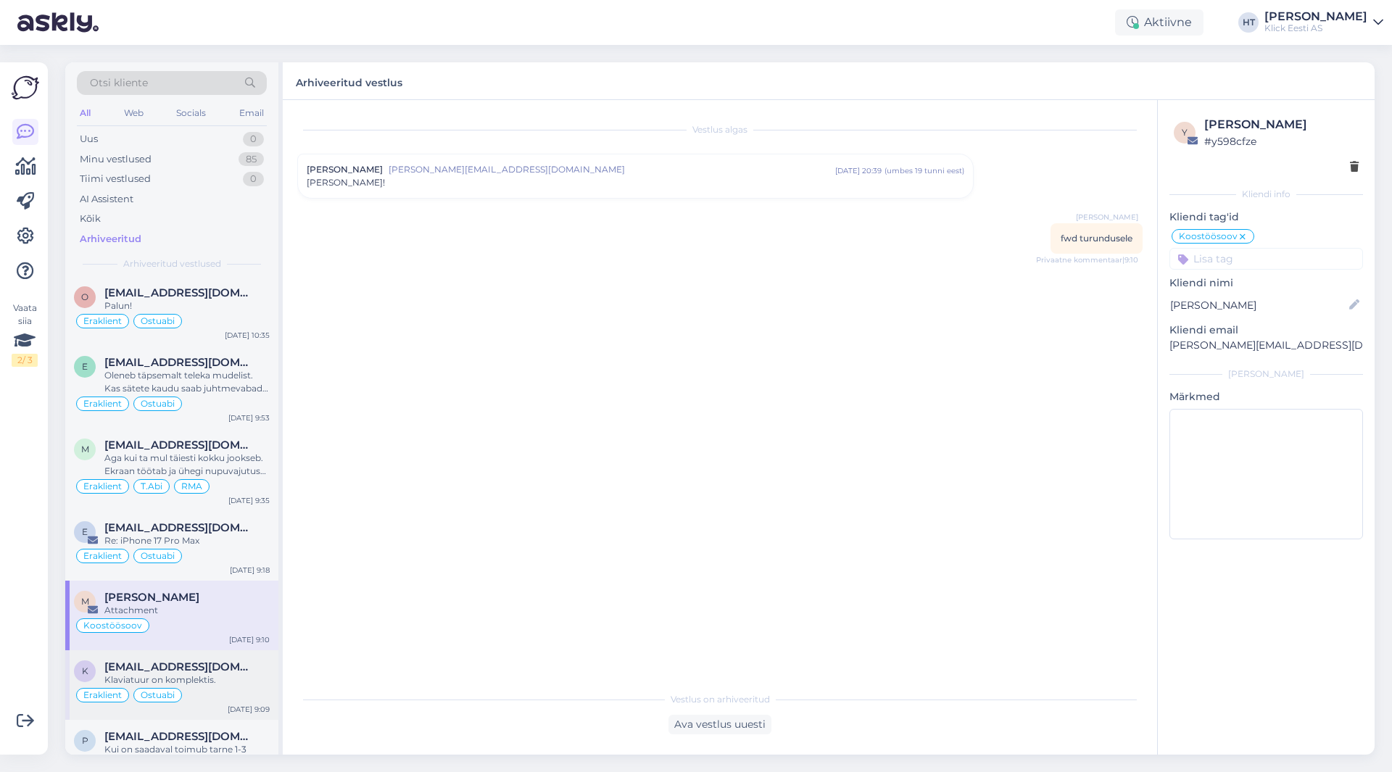
click at [237, 658] on div "K [EMAIL_ADDRESS][DOMAIN_NAME] Klaviatuur on komplektis. Eraklient Ostuabi [DAT…" at bounding box center [171, 685] width 213 height 70
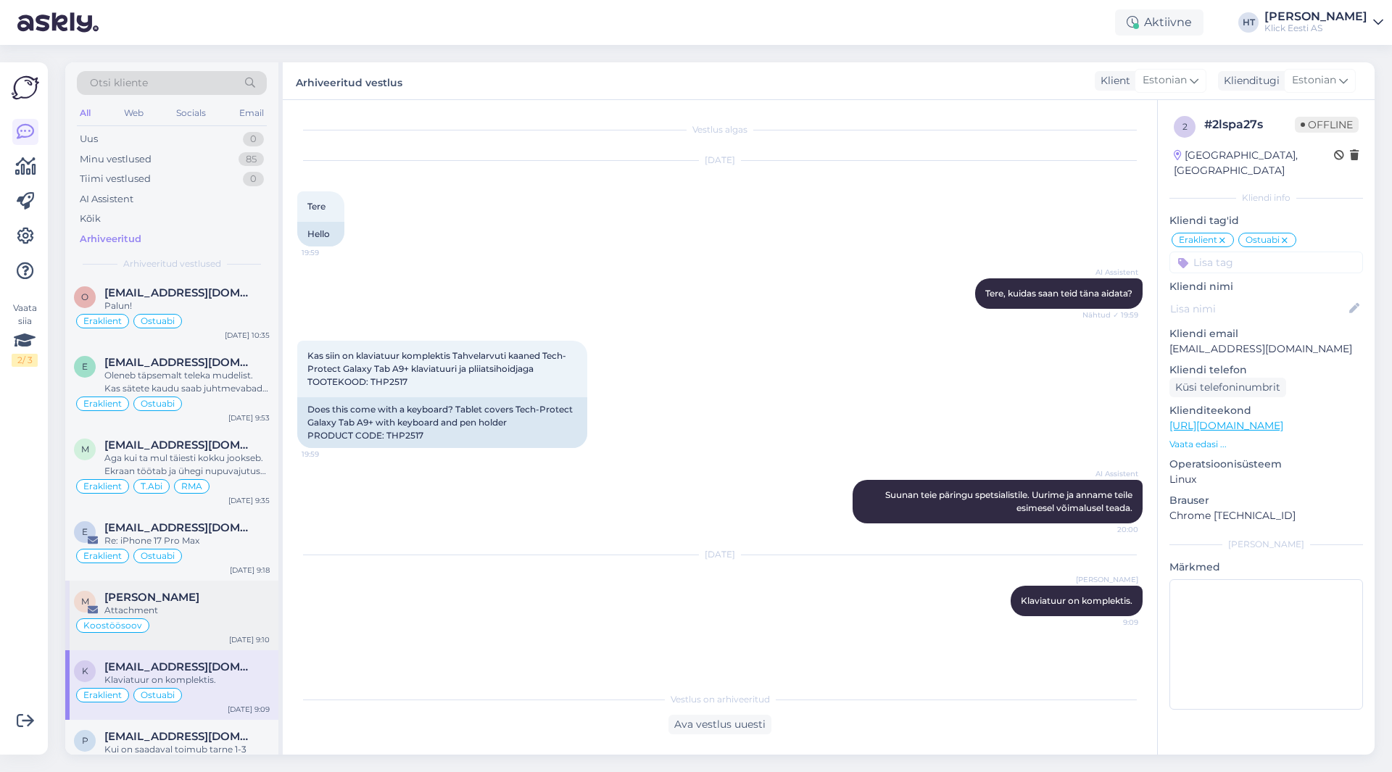
click at [236, 617] on div "Koostöösoov" at bounding box center [172, 625] width 196 height 17
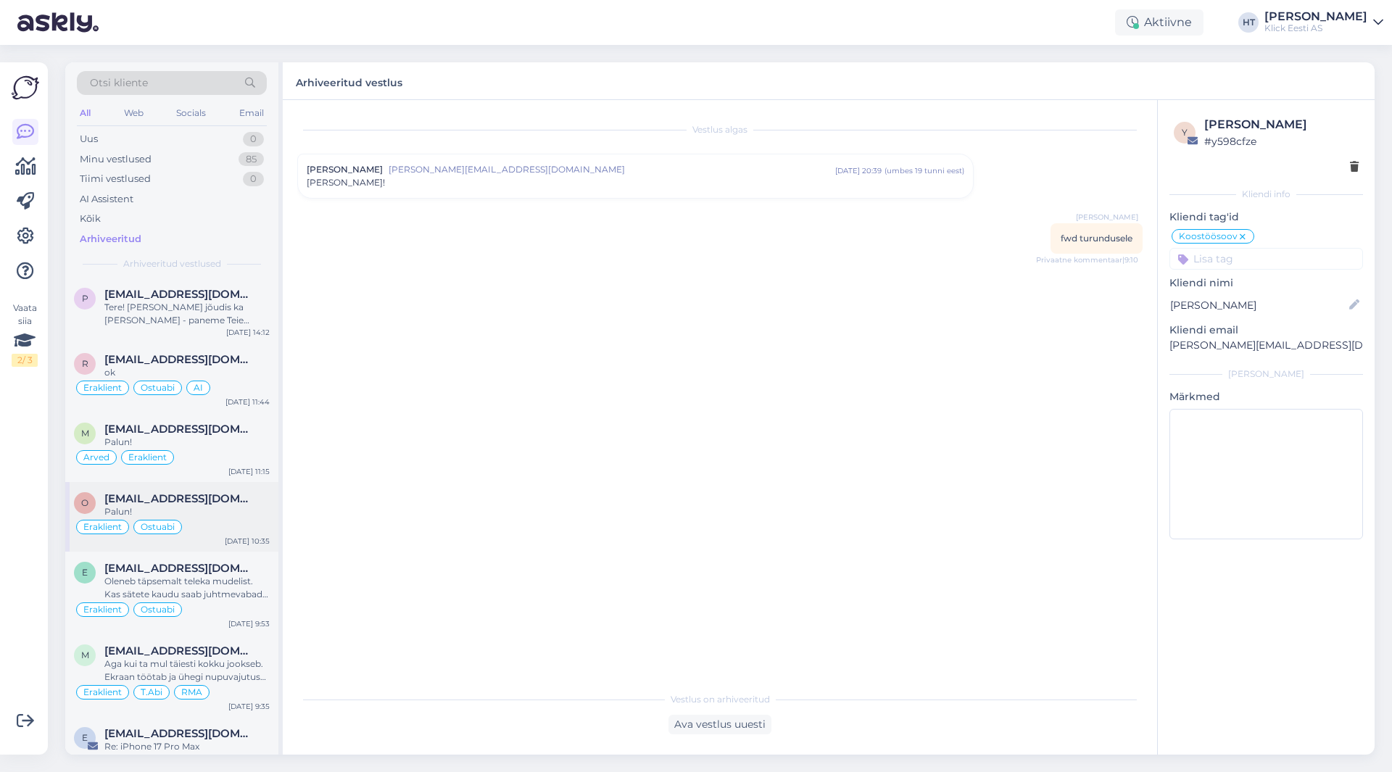
scroll to position [0, 0]
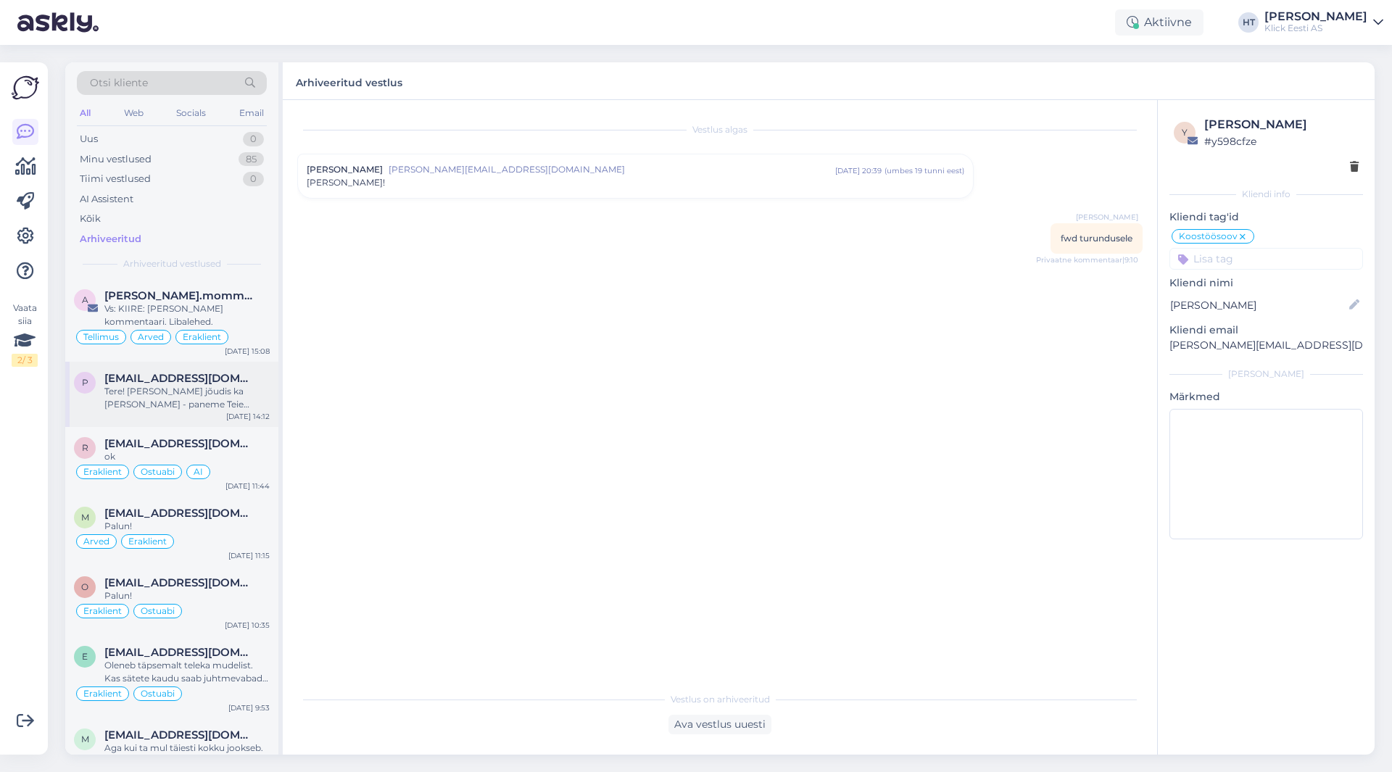
click at [235, 414] on div "[DATE] 14:12" at bounding box center [248, 416] width 44 height 11
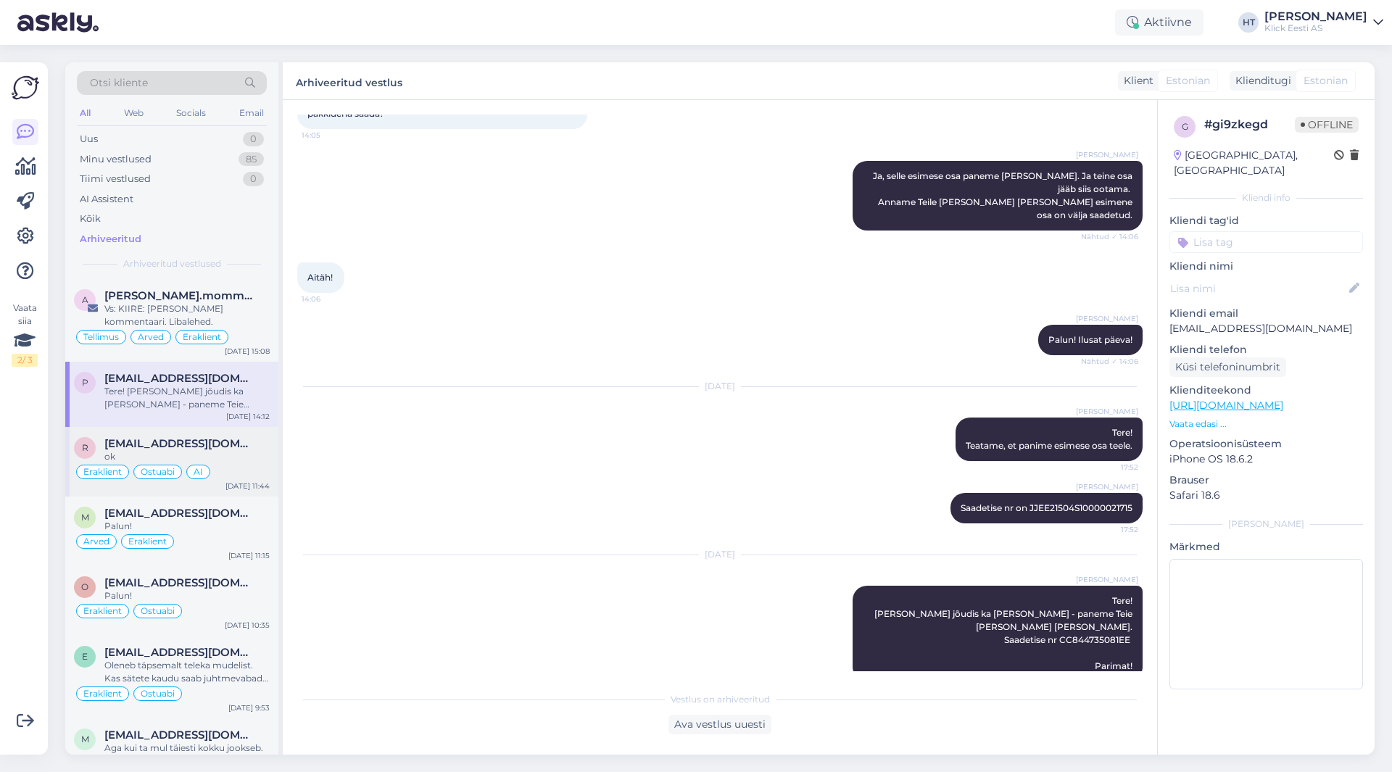
click at [242, 452] on div "ok" at bounding box center [186, 456] width 165 height 13
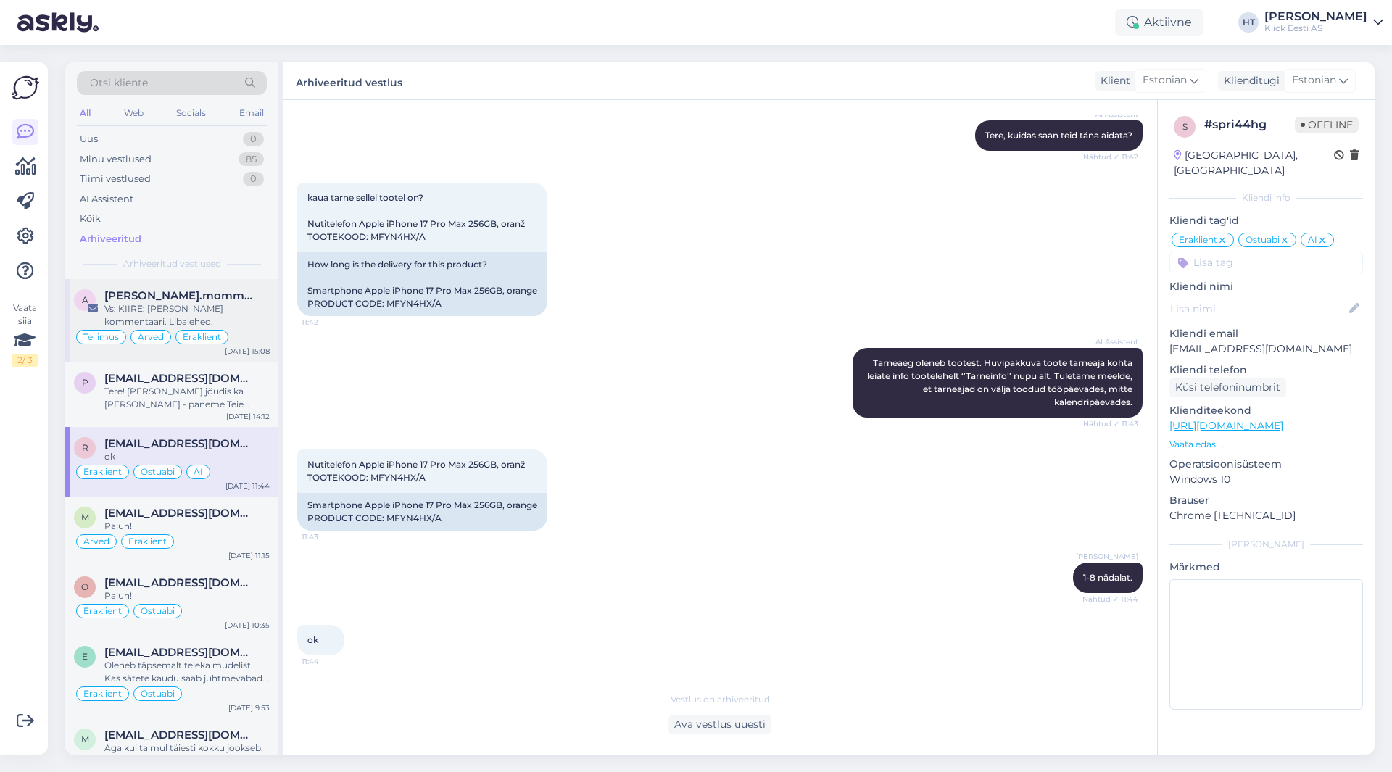
click at [222, 293] on span "[PERSON_NAME].mommeja via [EMAIL_ADDRESS][DOMAIN_NAME]" at bounding box center [179, 295] width 151 height 13
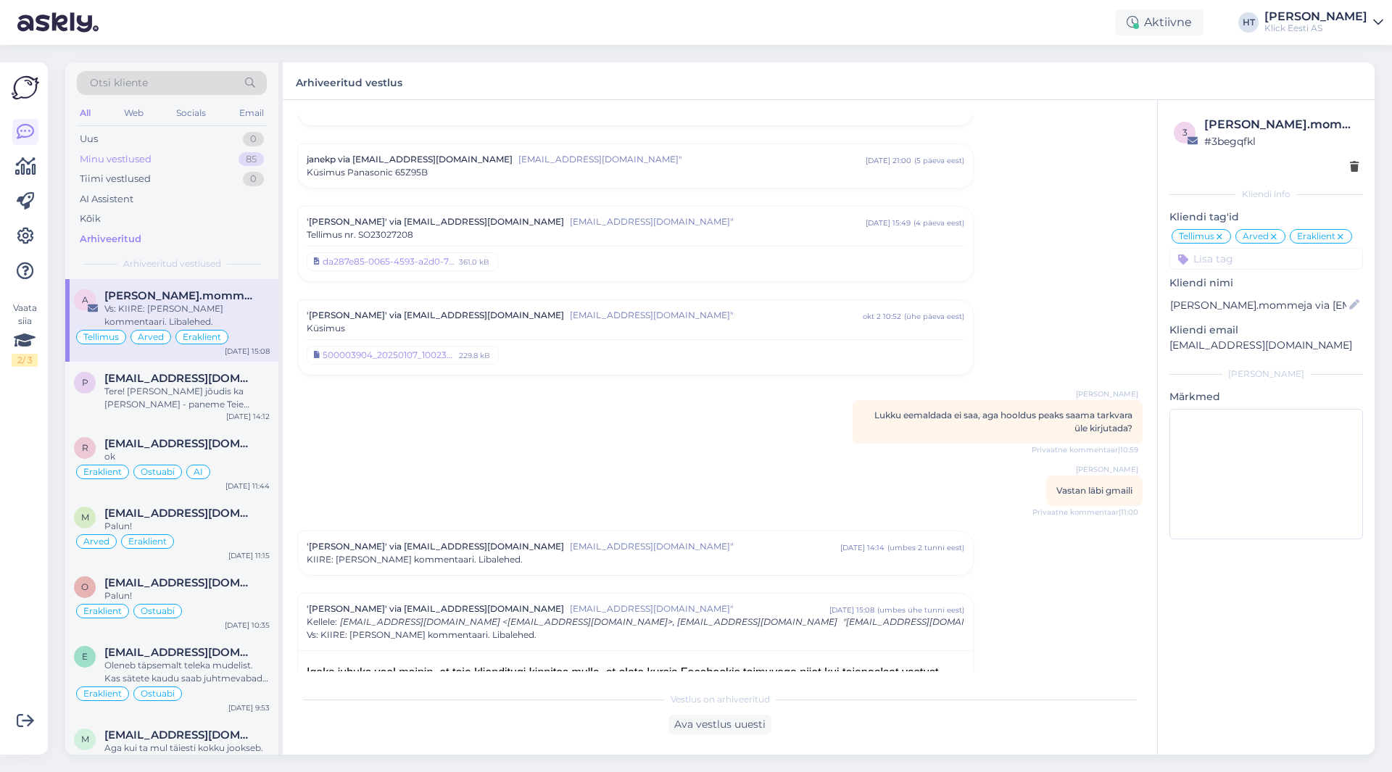
click at [231, 161] on div "Minu vestlused 85" at bounding box center [172, 159] width 190 height 20
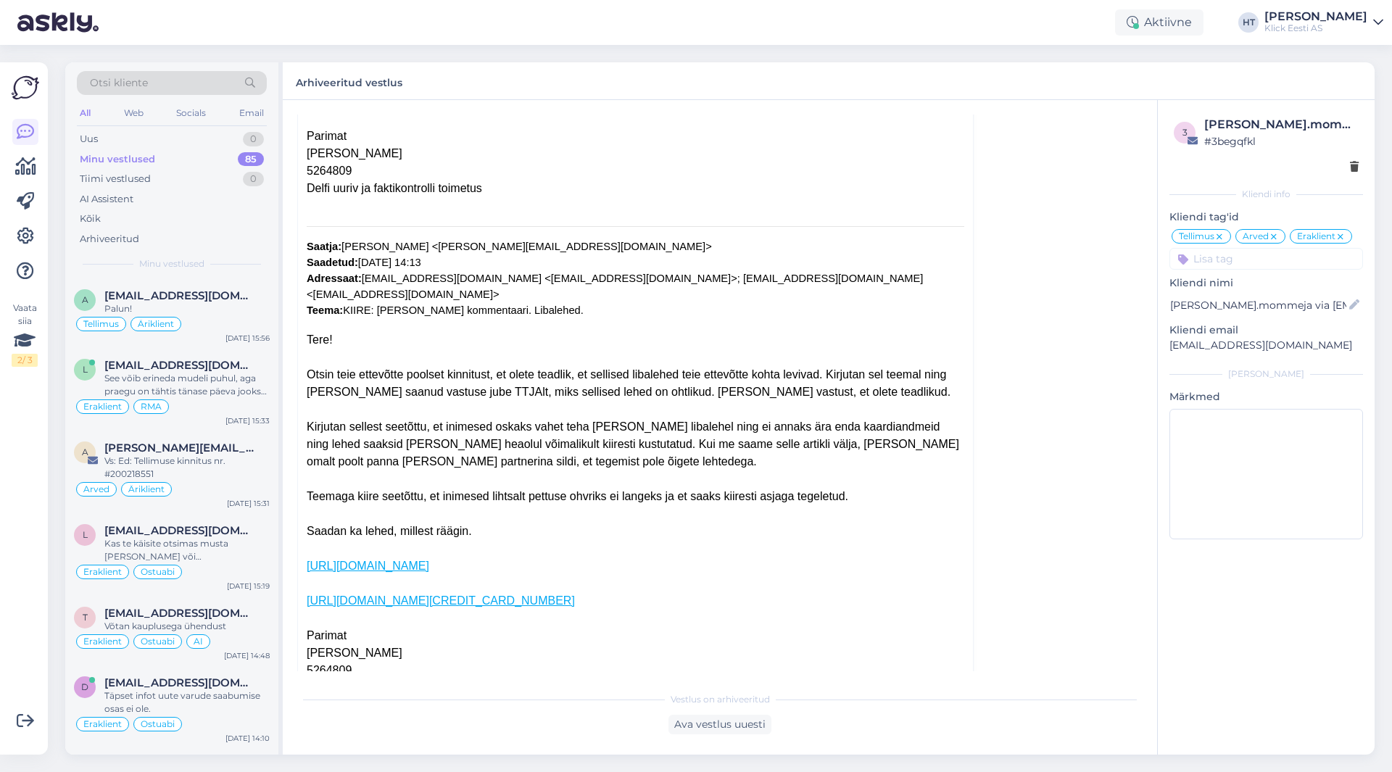
scroll to position [7486, 0]
click at [192, 324] on div "Tellimus Äriklient" at bounding box center [172, 323] width 196 height 17
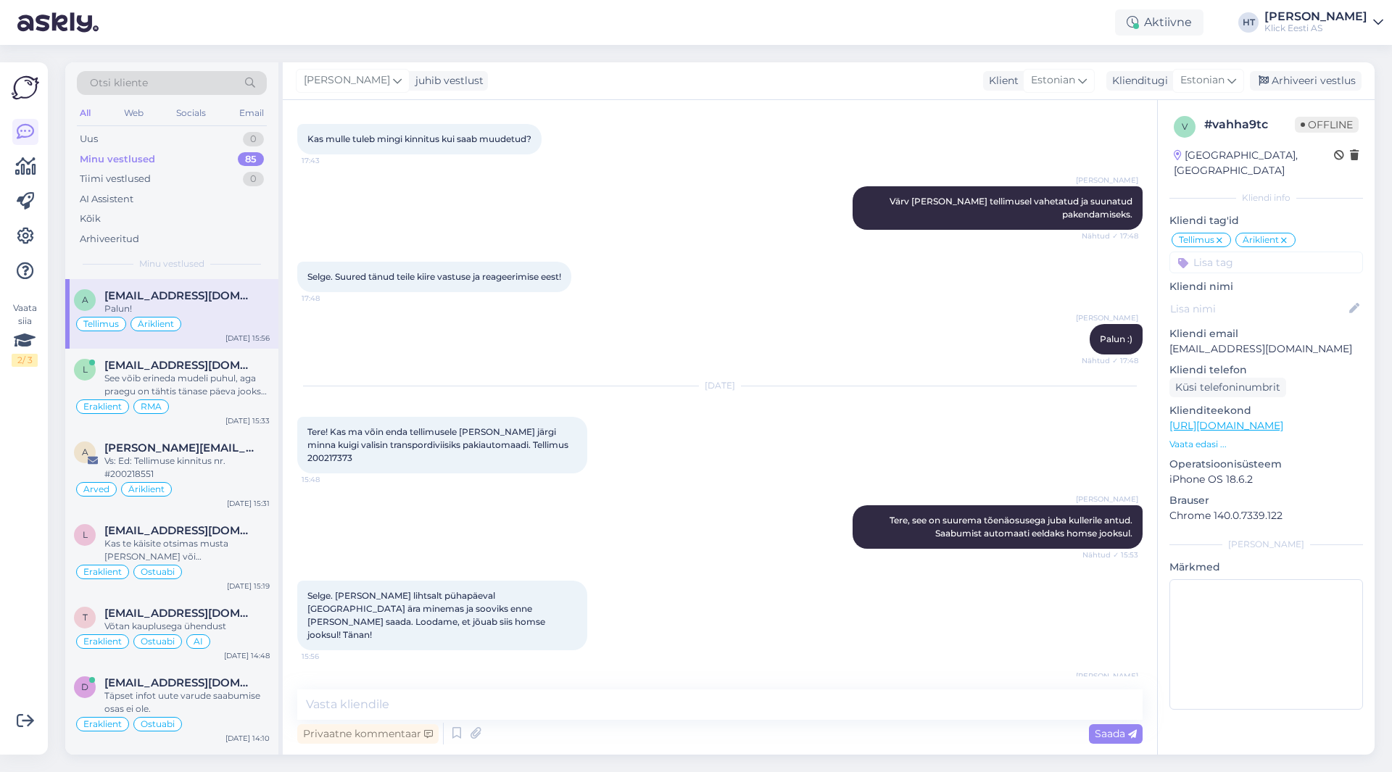
click at [28, 525] on div "Vaata siia 2 / 3" at bounding box center [26, 408] width 28 height 669
click at [231, 386] on div "See võib erineda mudeli puhul, aga praegu on tähtis tänase päeva jooksul arvuti…" at bounding box center [186, 385] width 165 height 26
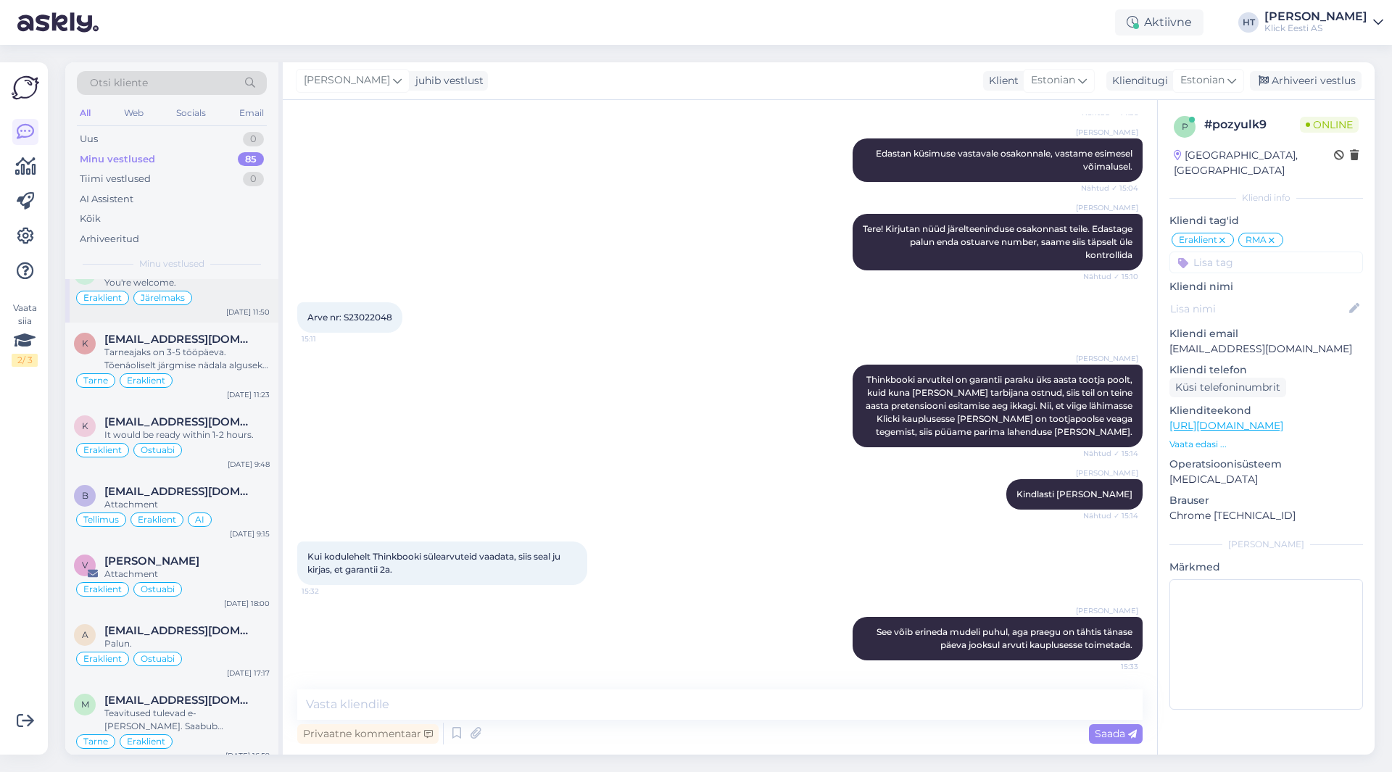
scroll to position [1015, 0]
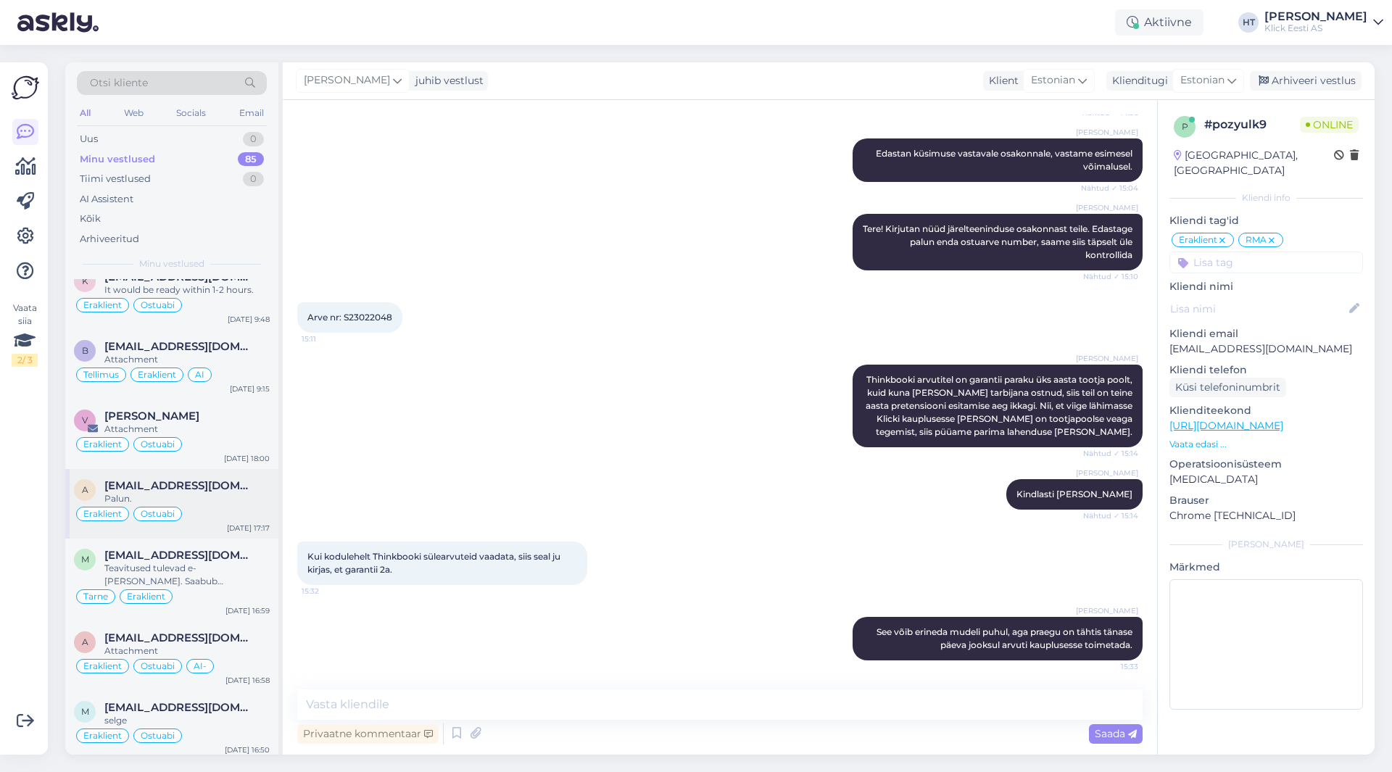
click at [204, 503] on div "Palun." at bounding box center [186, 498] width 165 height 13
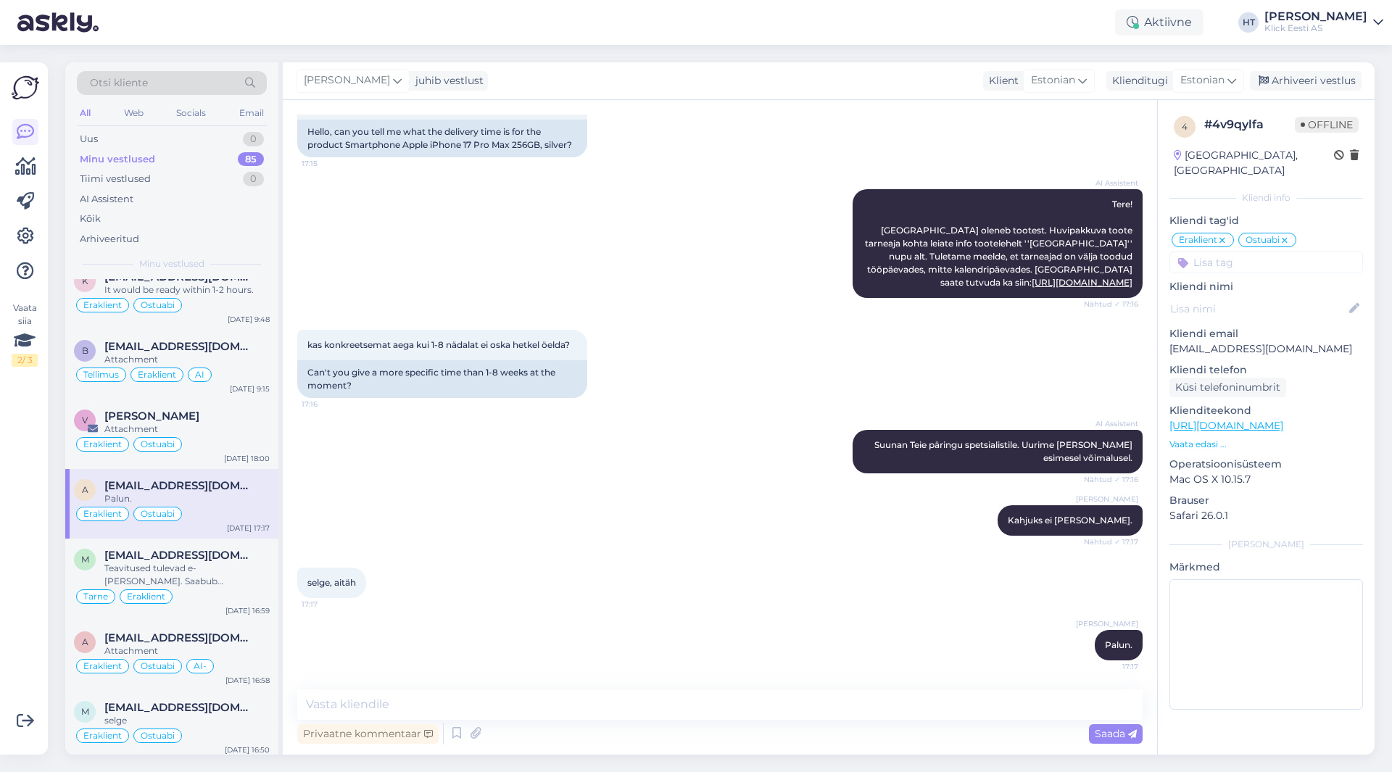
scroll to position [115, 0]
click at [198, 561] on span "[EMAIL_ADDRESS][DOMAIN_NAME]" at bounding box center [179, 555] width 151 height 13
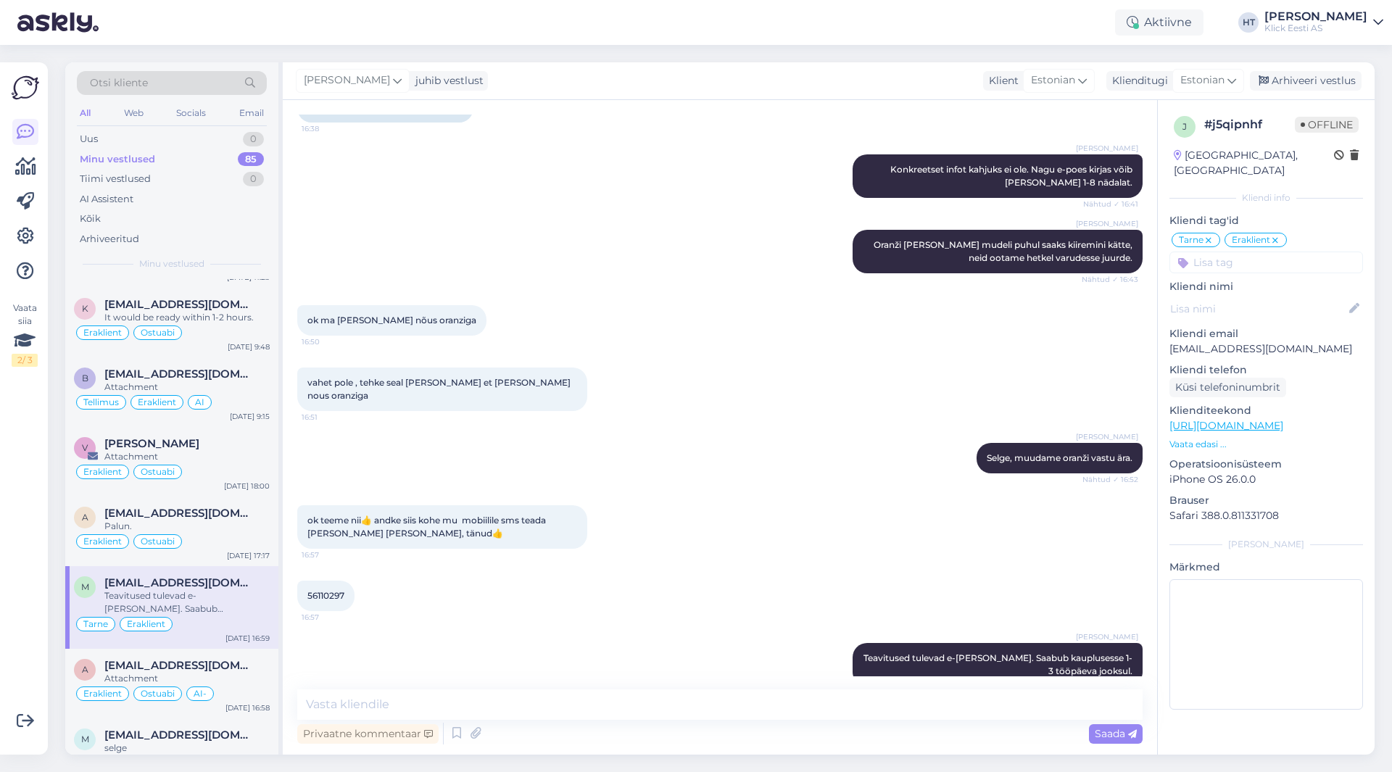
scroll to position [1015, 0]
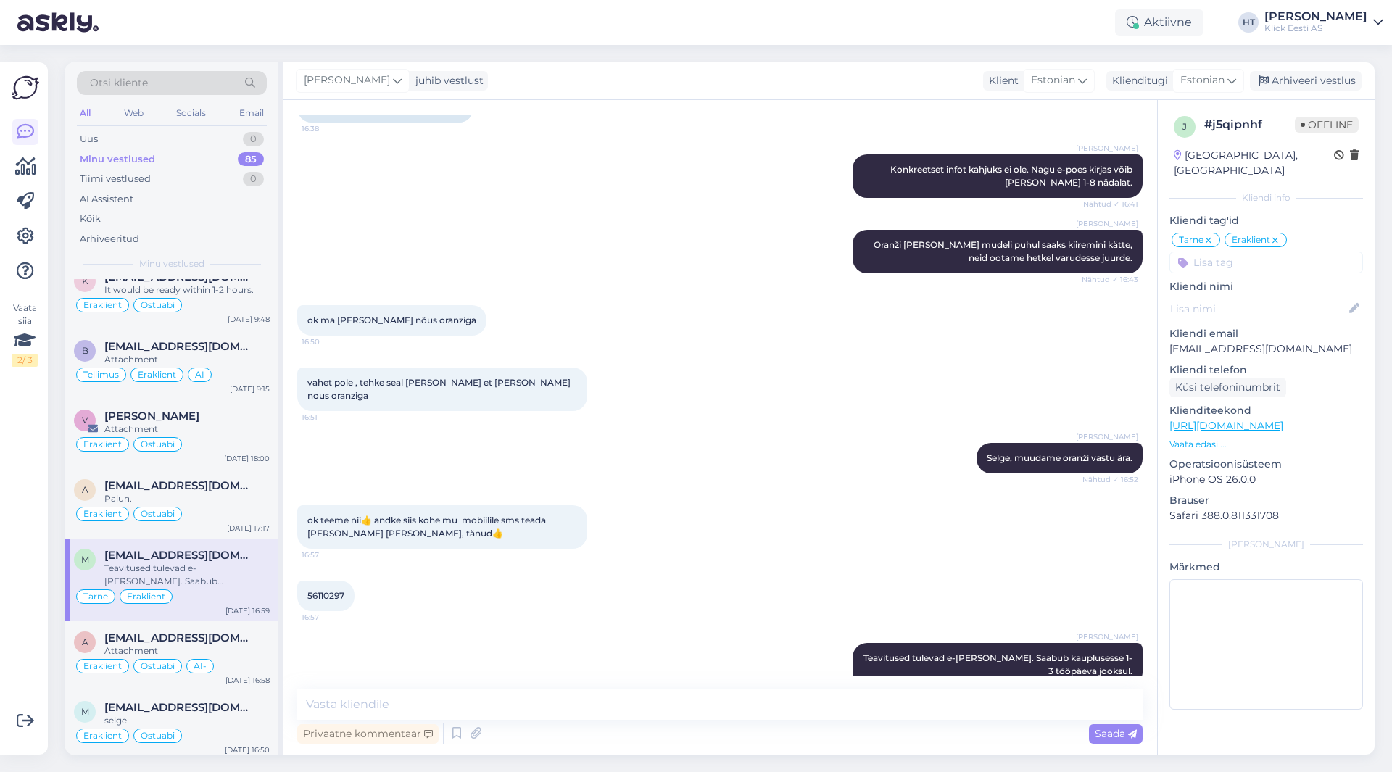
click at [205, 600] on div "Tarne Eraklient" at bounding box center [172, 596] width 196 height 17
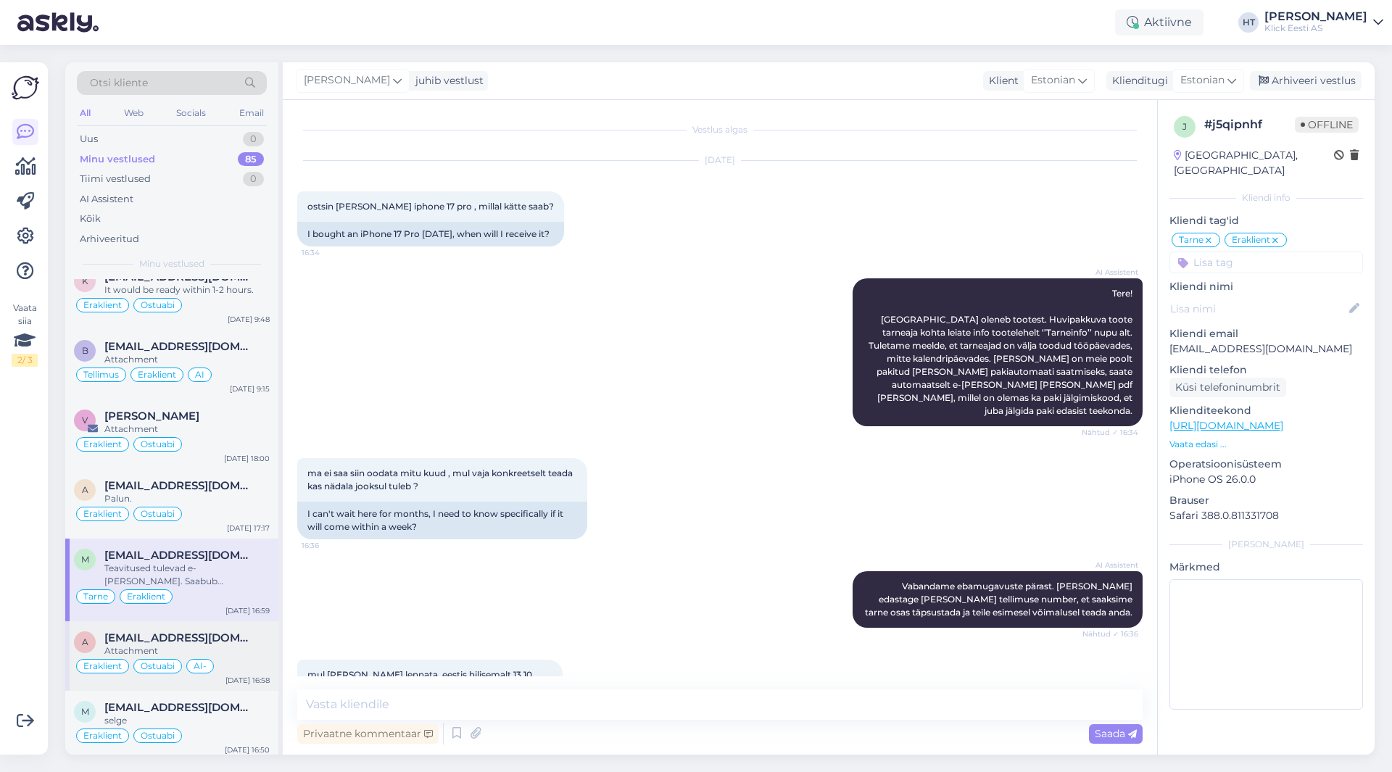
click at [246, 640] on div "[EMAIL_ADDRESS][DOMAIN_NAME]" at bounding box center [186, 638] width 165 height 13
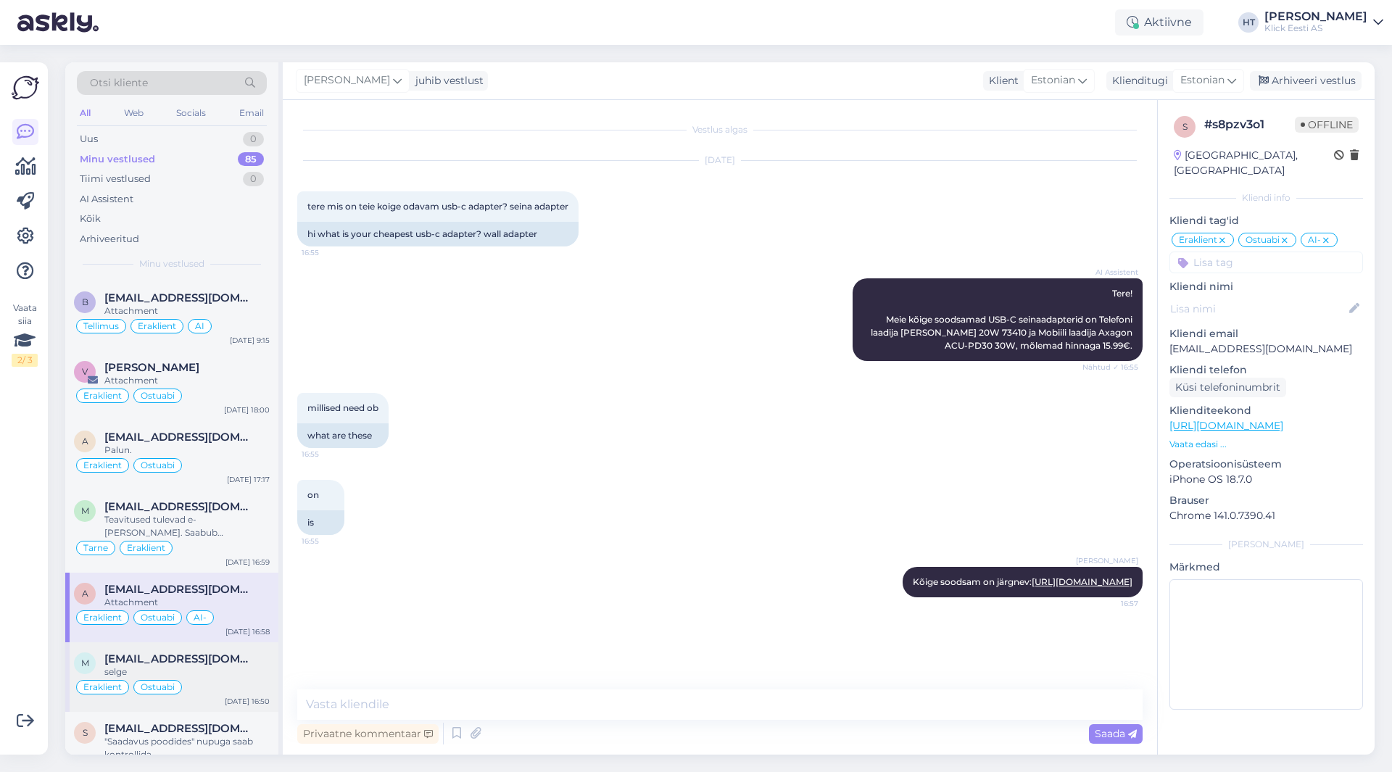
scroll to position [1233, 0]
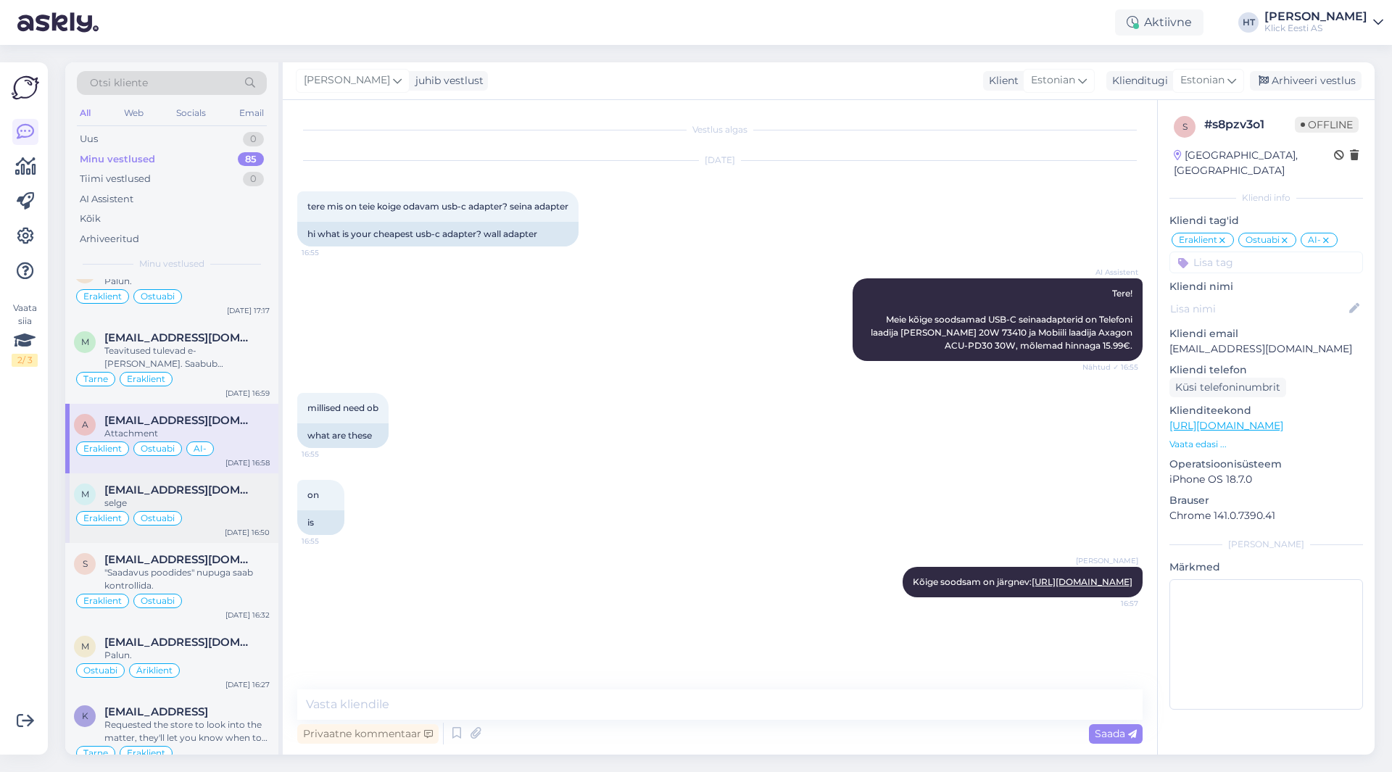
click at [232, 508] on div "selge" at bounding box center [186, 503] width 165 height 13
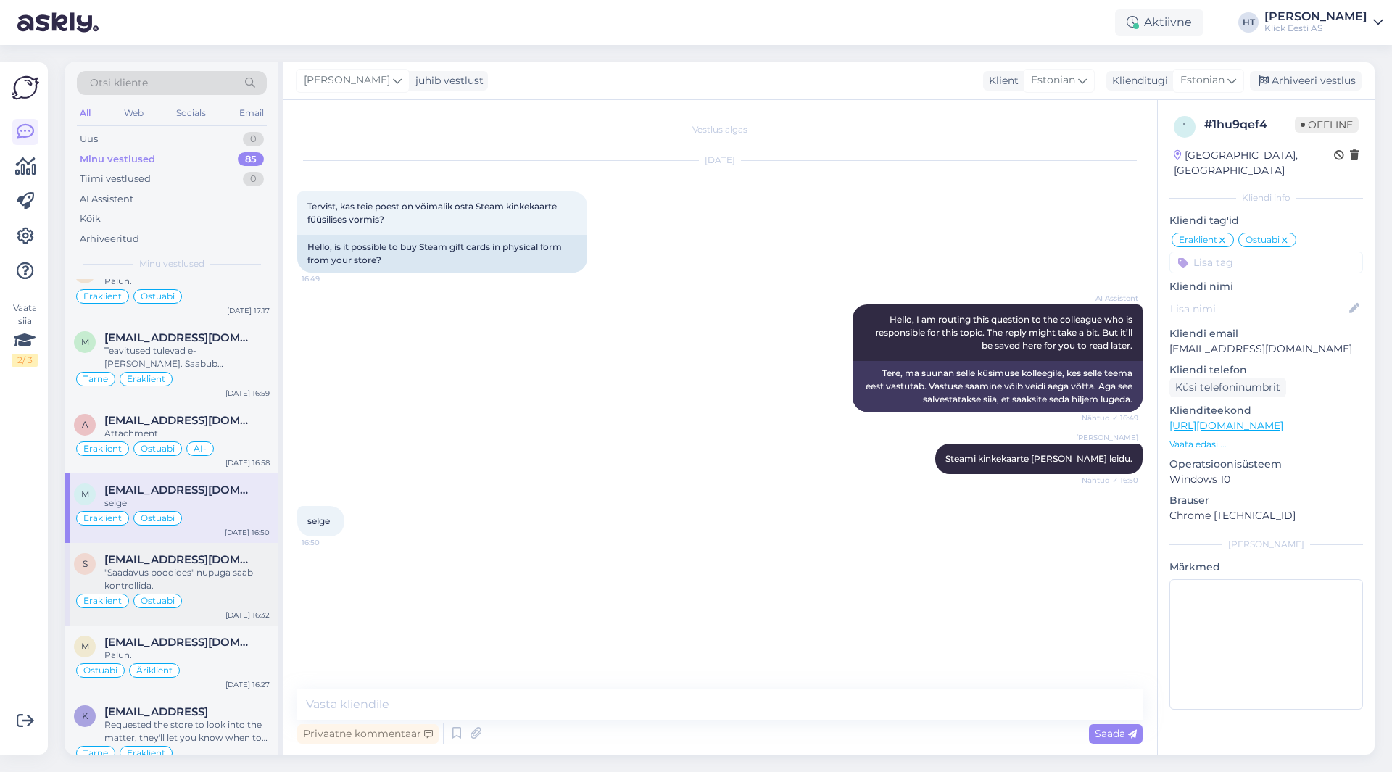
click at [231, 561] on div "[EMAIL_ADDRESS][DOMAIN_NAME]" at bounding box center [186, 559] width 165 height 13
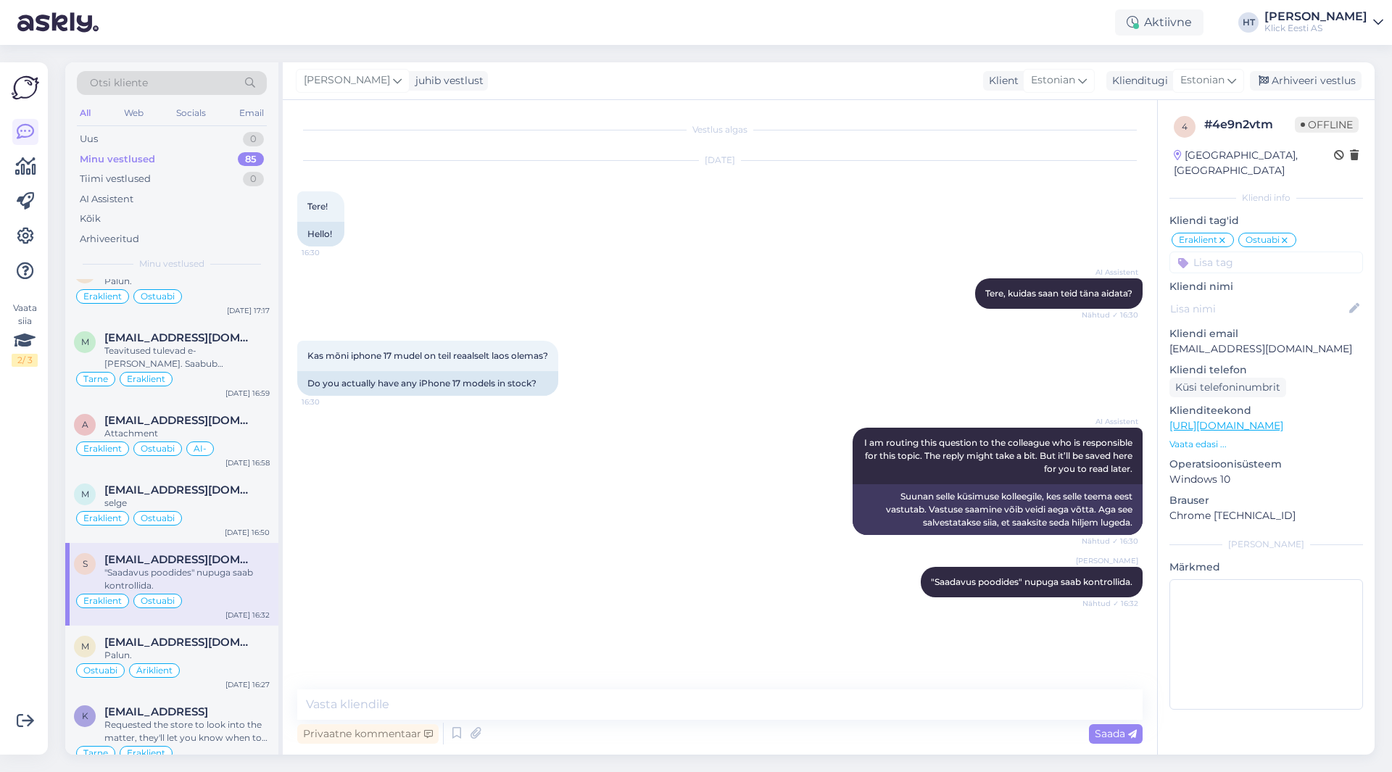
scroll to position [1305, 0]
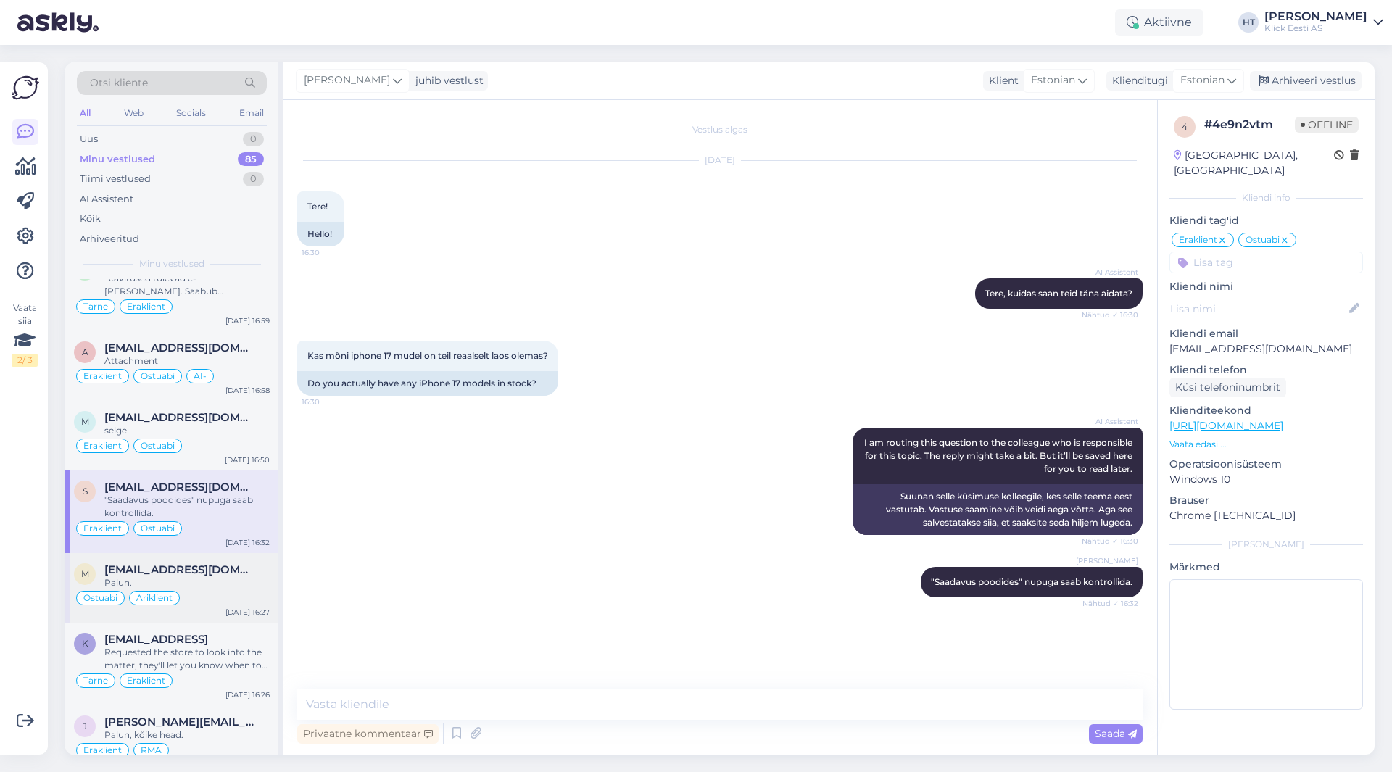
click at [223, 571] on span "[EMAIL_ADDRESS][DOMAIN_NAME]" at bounding box center [179, 569] width 151 height 13
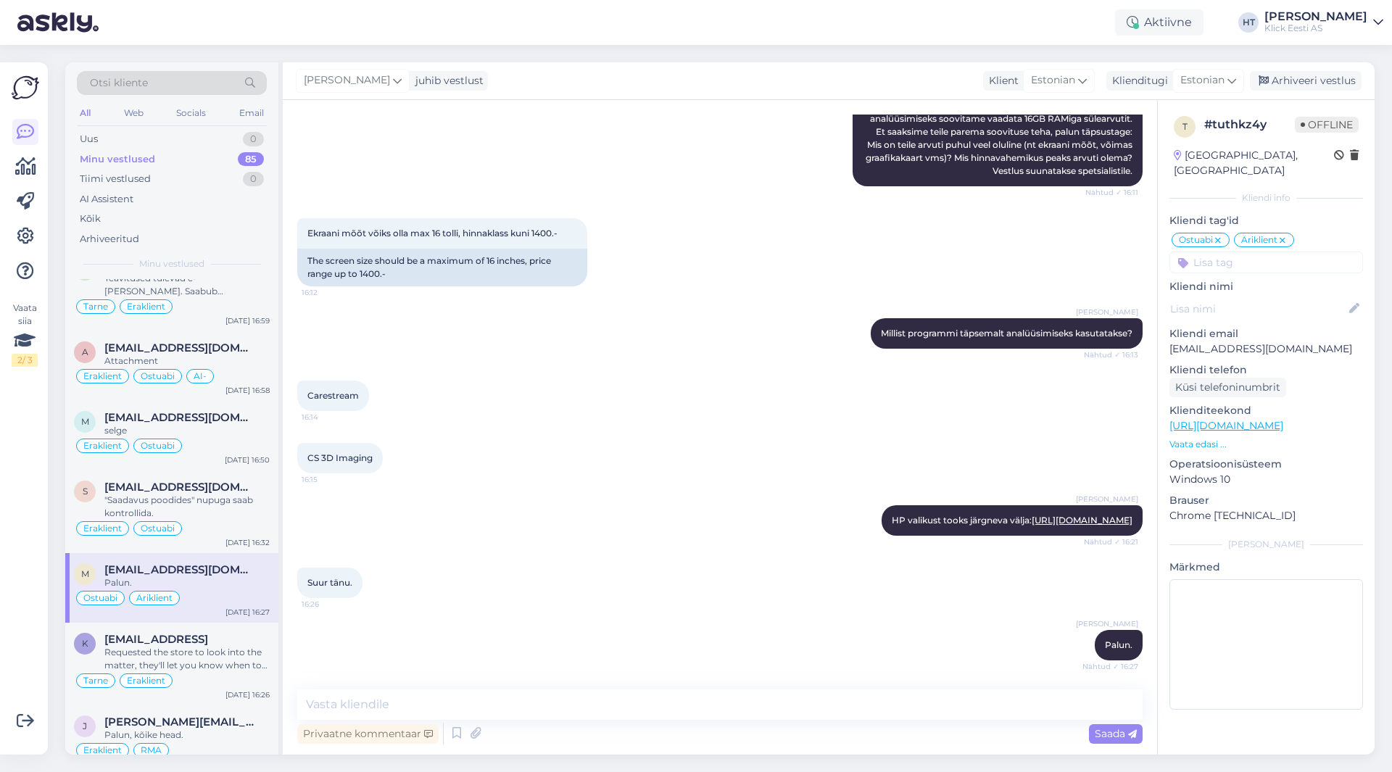
scroll to position [1378, 0]
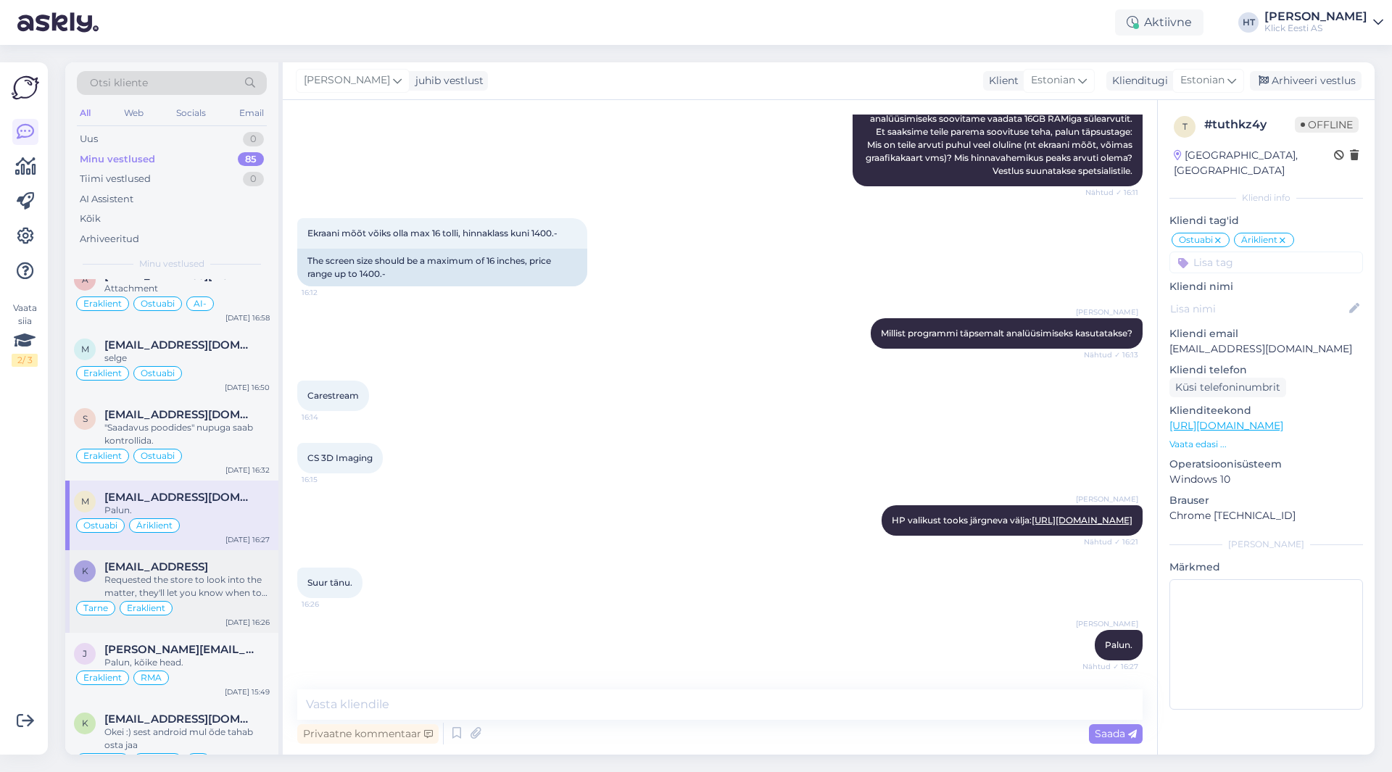
click at [228, 584] on div "Requested the store to look into the matter, they'll let you know when to expec…" at bounding box center [186, 587] width 165 height 26
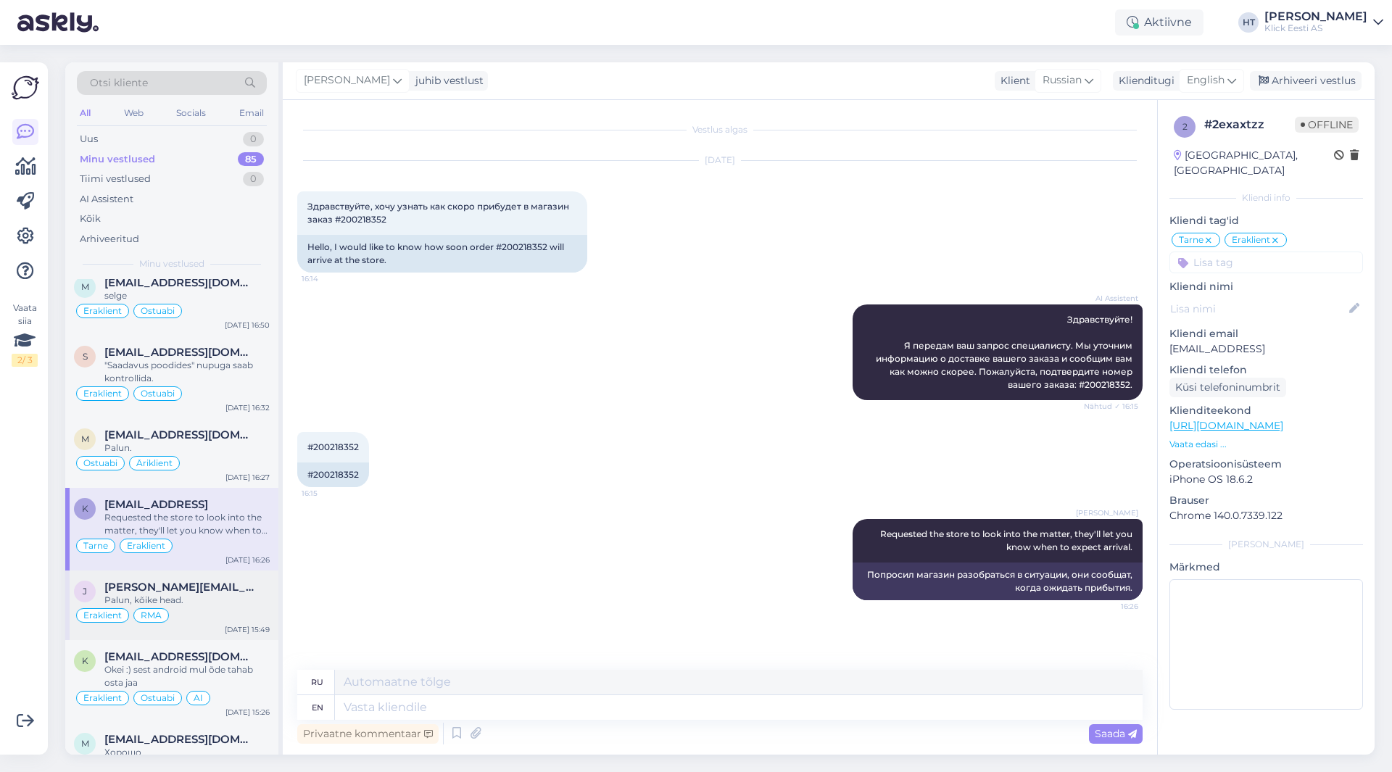
scroll to position [1523, 0]
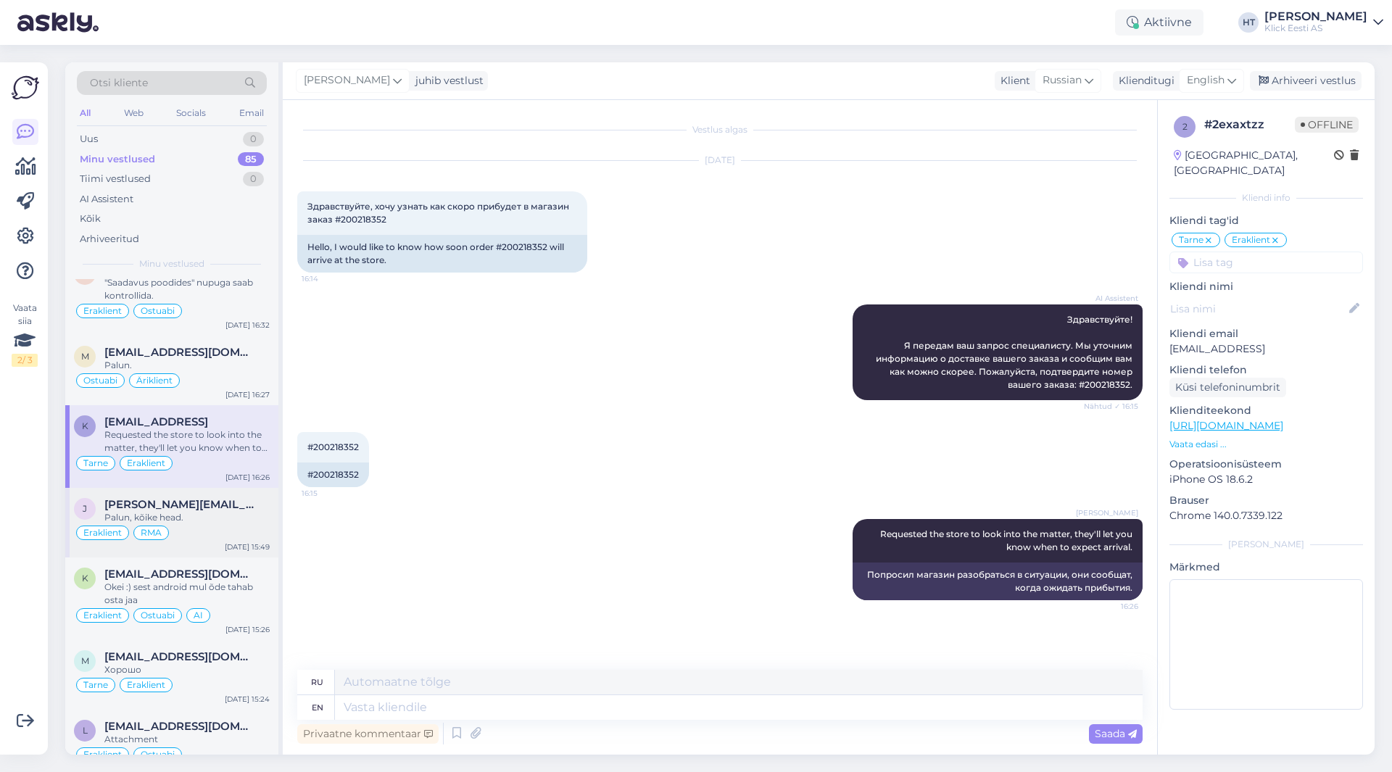
click at [217, 522] on div "Palun, kõike head." at bounding box center [186, 517] width 165 height 13
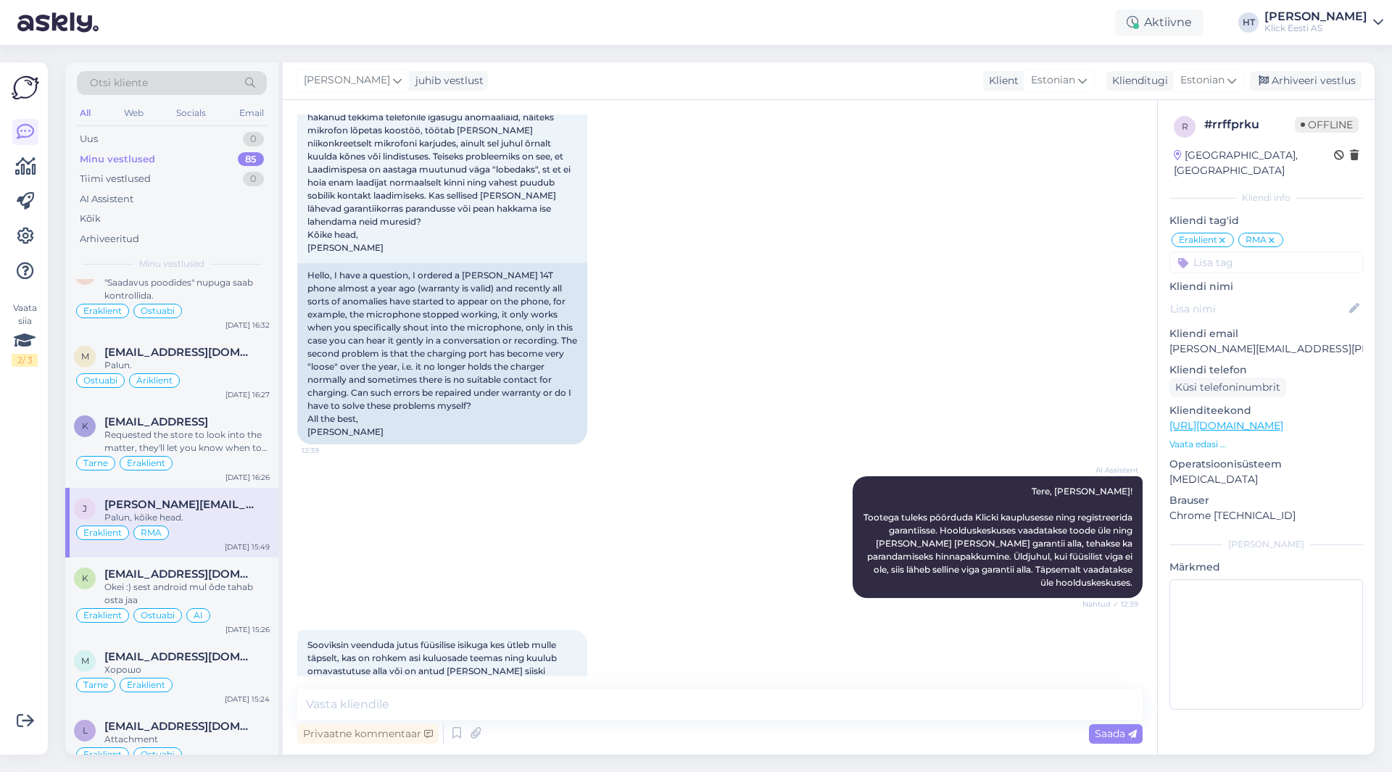
scroll to position [0, 0]
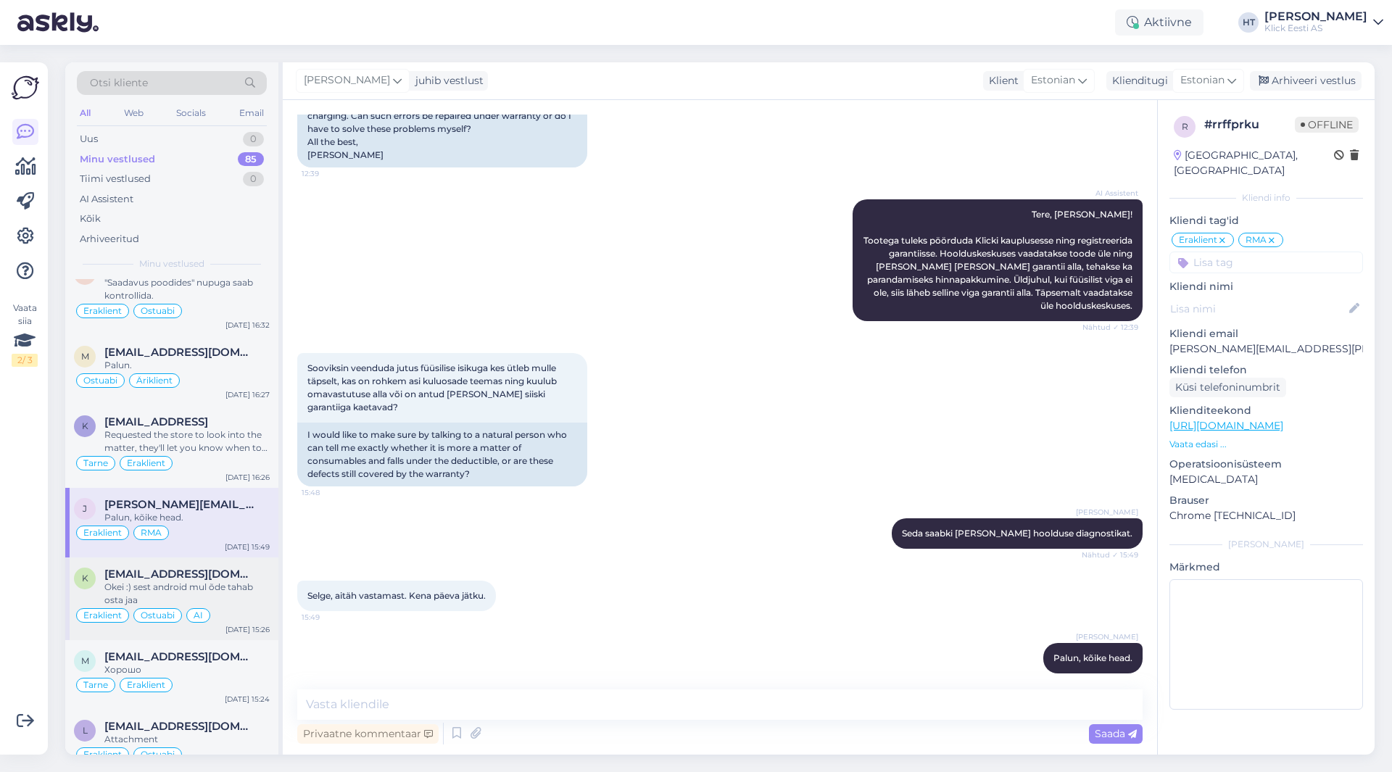
click at [234, 605] on div "Okei :) sest android mul õde tahab osta jaa" at bounding box center [186, 594] width 165 height 26
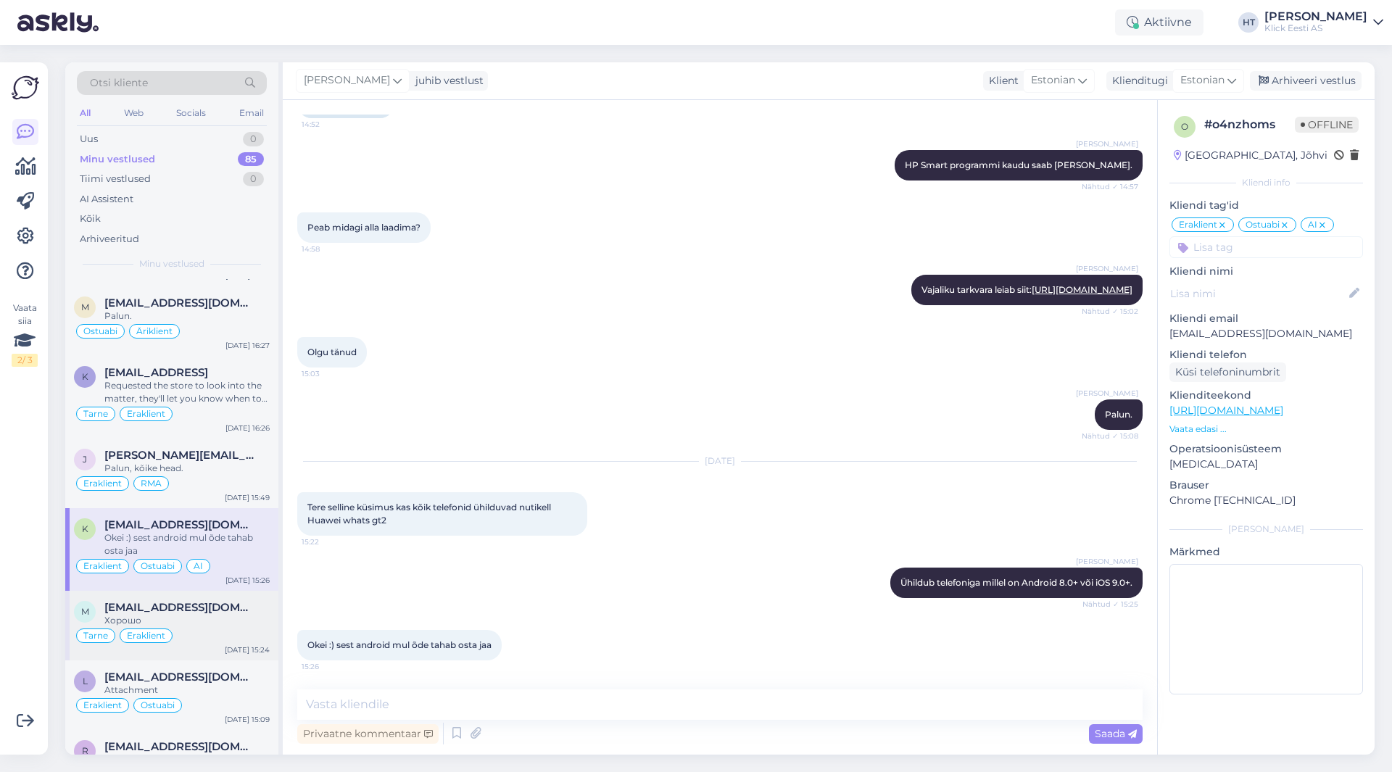
scroll to position [1595, 0]
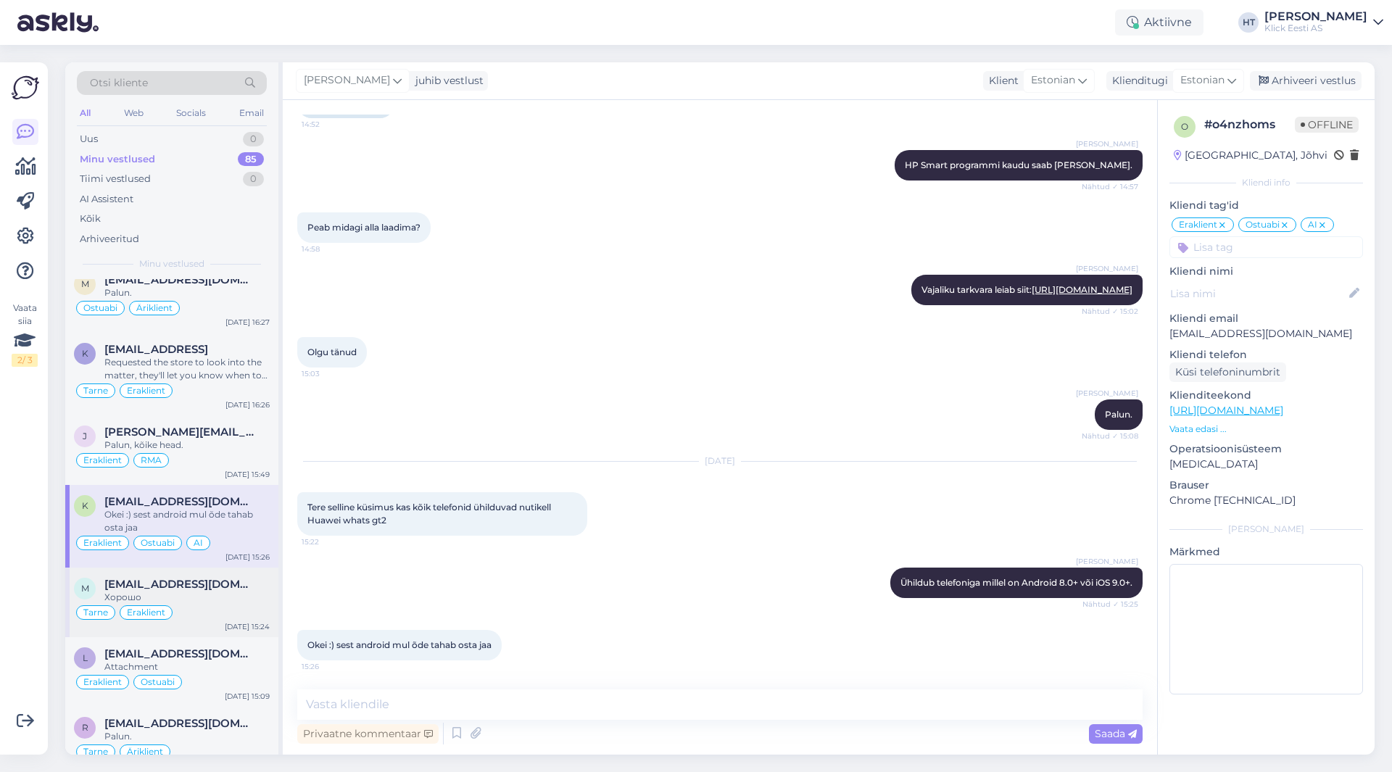
click at [198, 584] on span "[EMAIL_ADDRESS][DOMAIN_NAME]" at bounding box center [179, 584] width 151 height 13
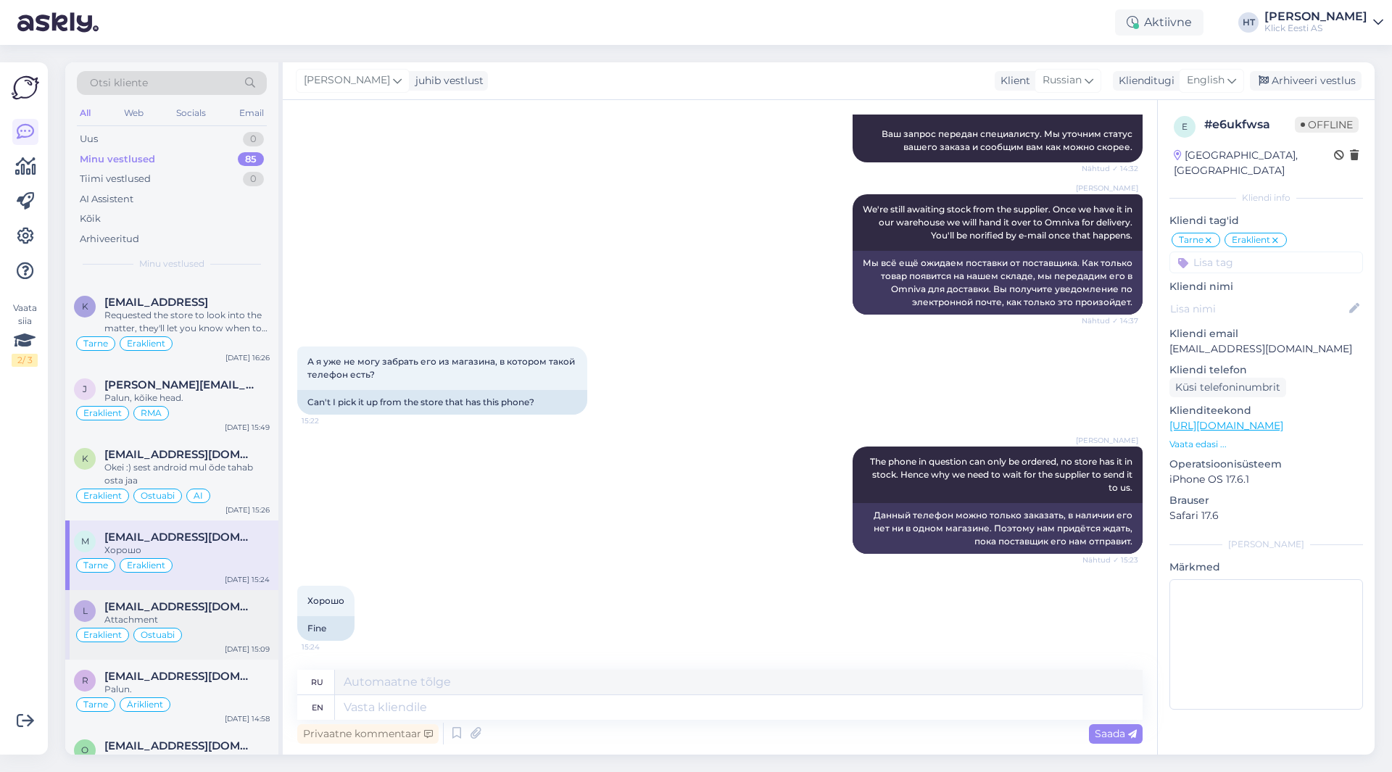
scroll to position [1668, 0]
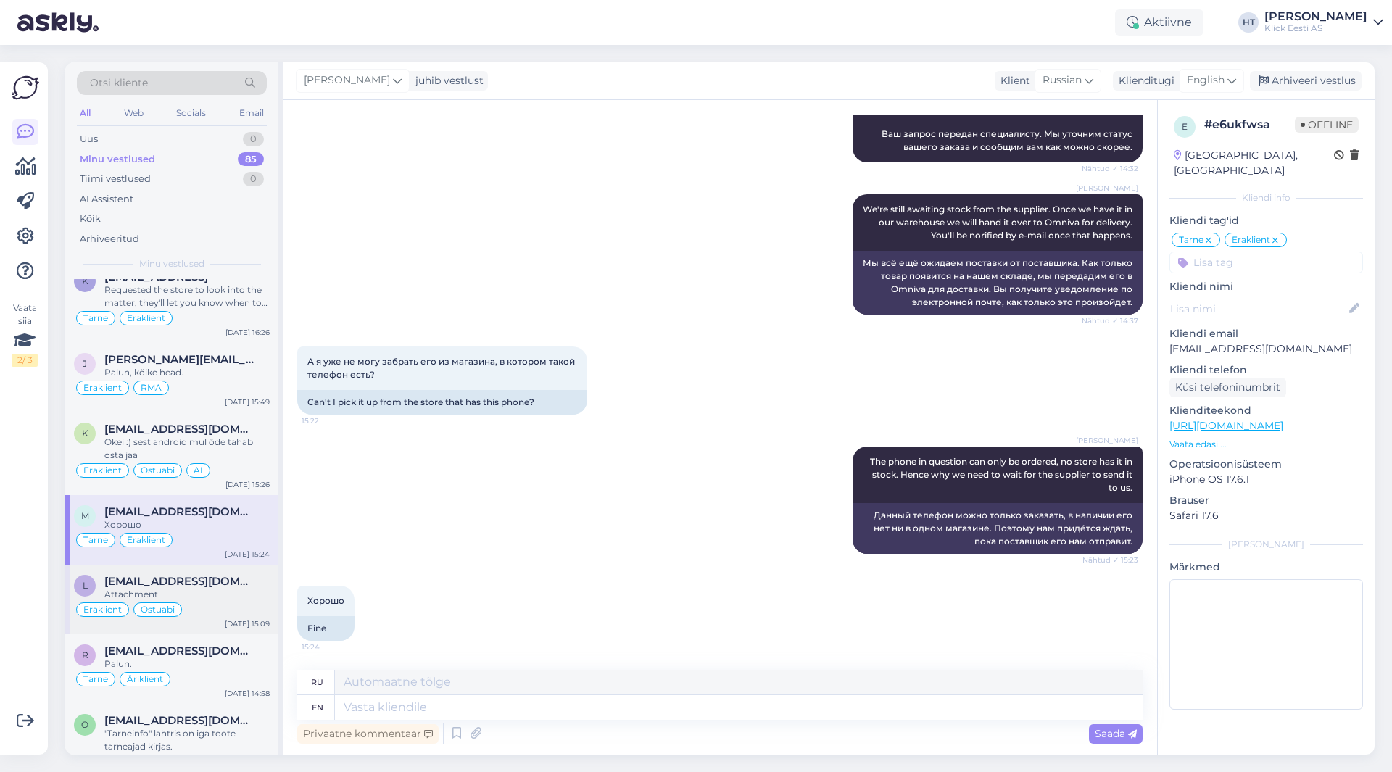
click at [209, 588] on div "Attachment" at bounding box center [186, 594] width 165 height 13
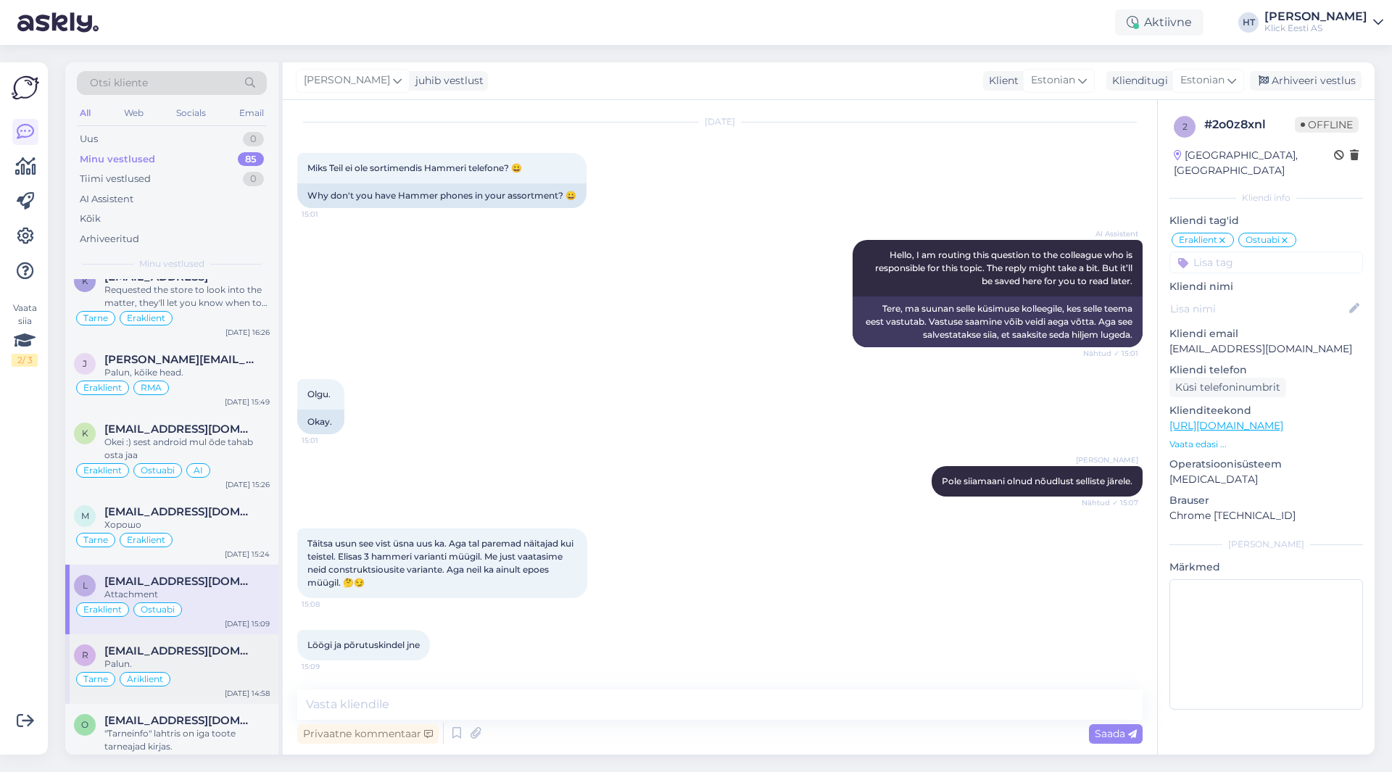
click at [184, 645] on span "[EMAIL_ADDRESS][DOMAIN_NAME]" at bounding box center [179, 651] width 151 height 13
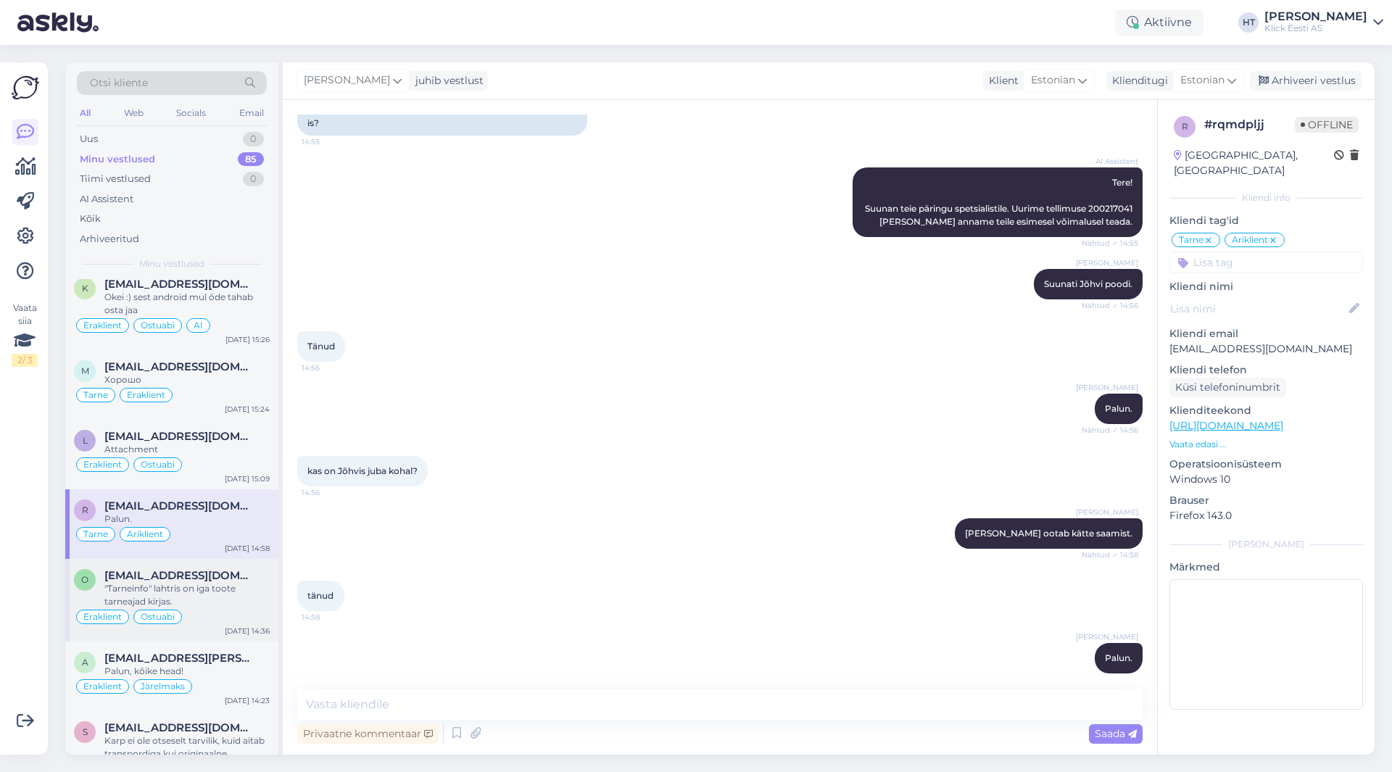
click at [221, 582] on div ""Tarneinfo" lahtris on iga toote tarneajad kirjas." at bounding box center [186, 595] width 165 height 26
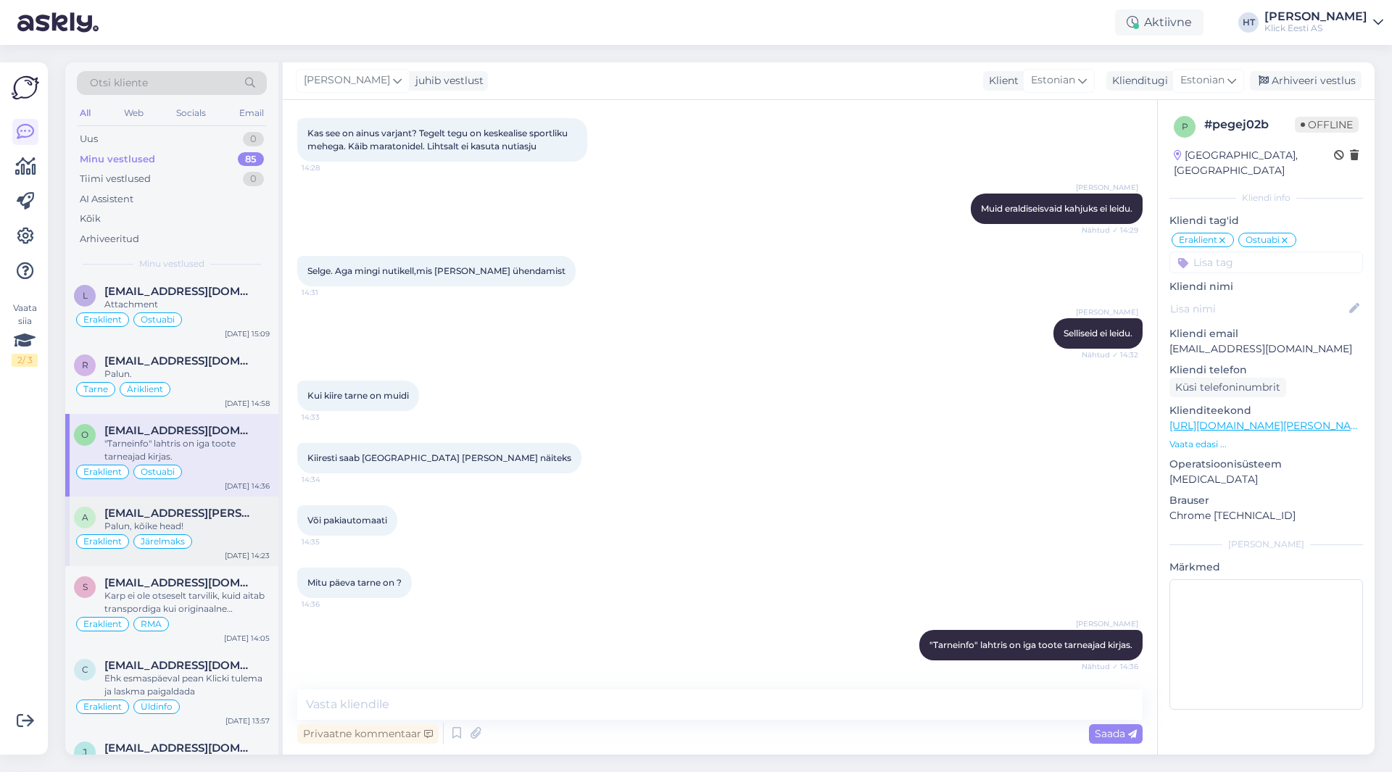
click at [232, 528] on div "Palun, kõike head!" at bounding box center [186, 526] width 165 height 13
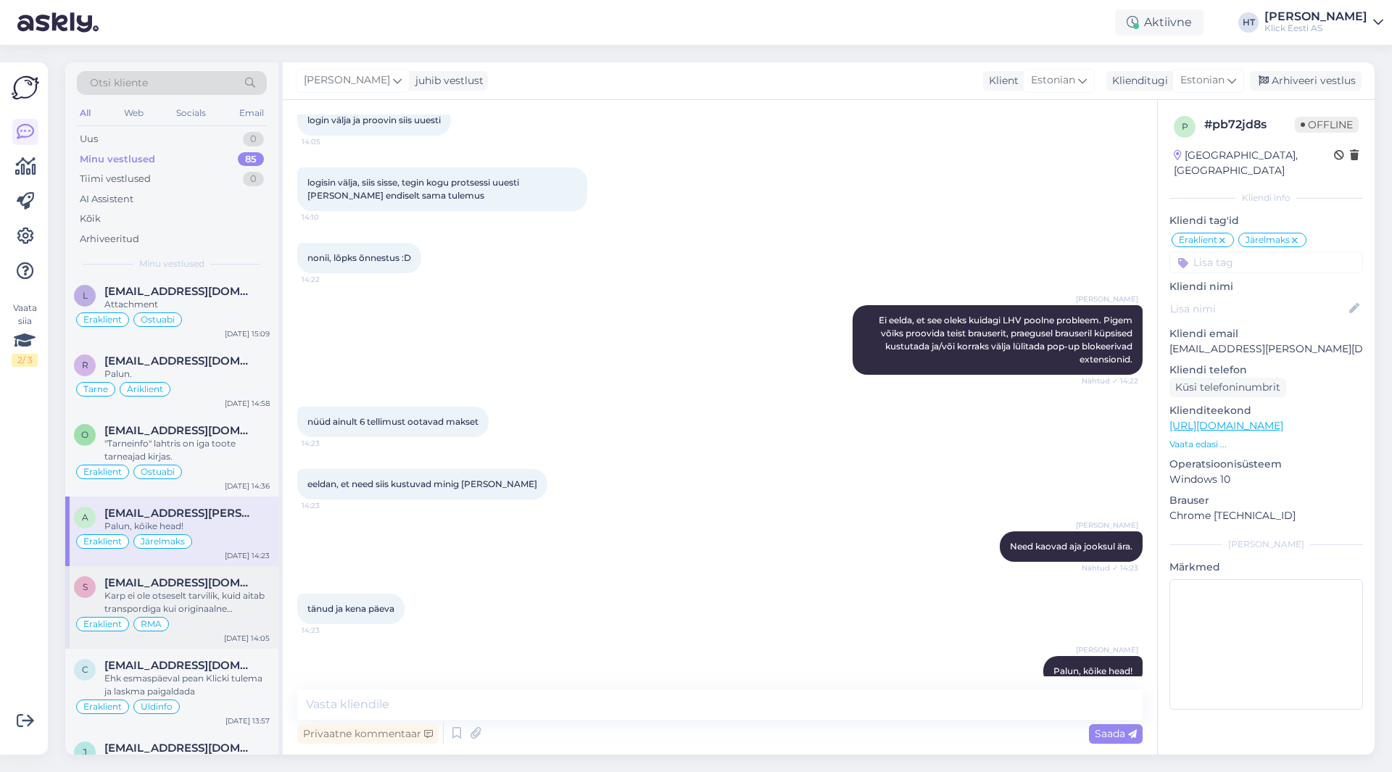
click at [247, 598] on div "Karp ei ole otseselt tarvilik, kuid aitab transpordiga kui originaalne pehmendu…" at bounding box center [186, 603] width 165 height 26
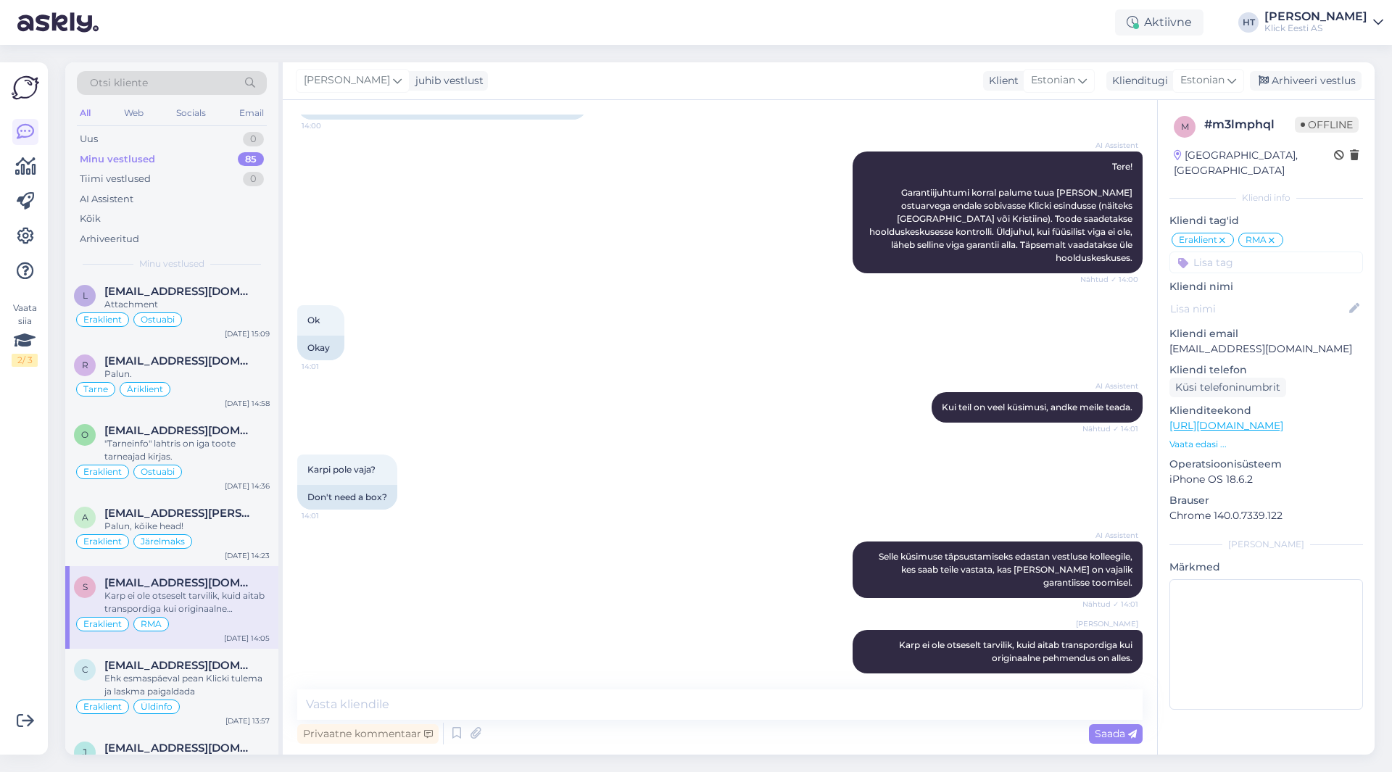
click at [214, 645] on div "S [EMAIL_ADDRESS][DOMAIN_NAME] [PERSON_NAME] ole otseselt tarvilik, kuid aitab …" at bounding box center [171, 607] width 213 height 83
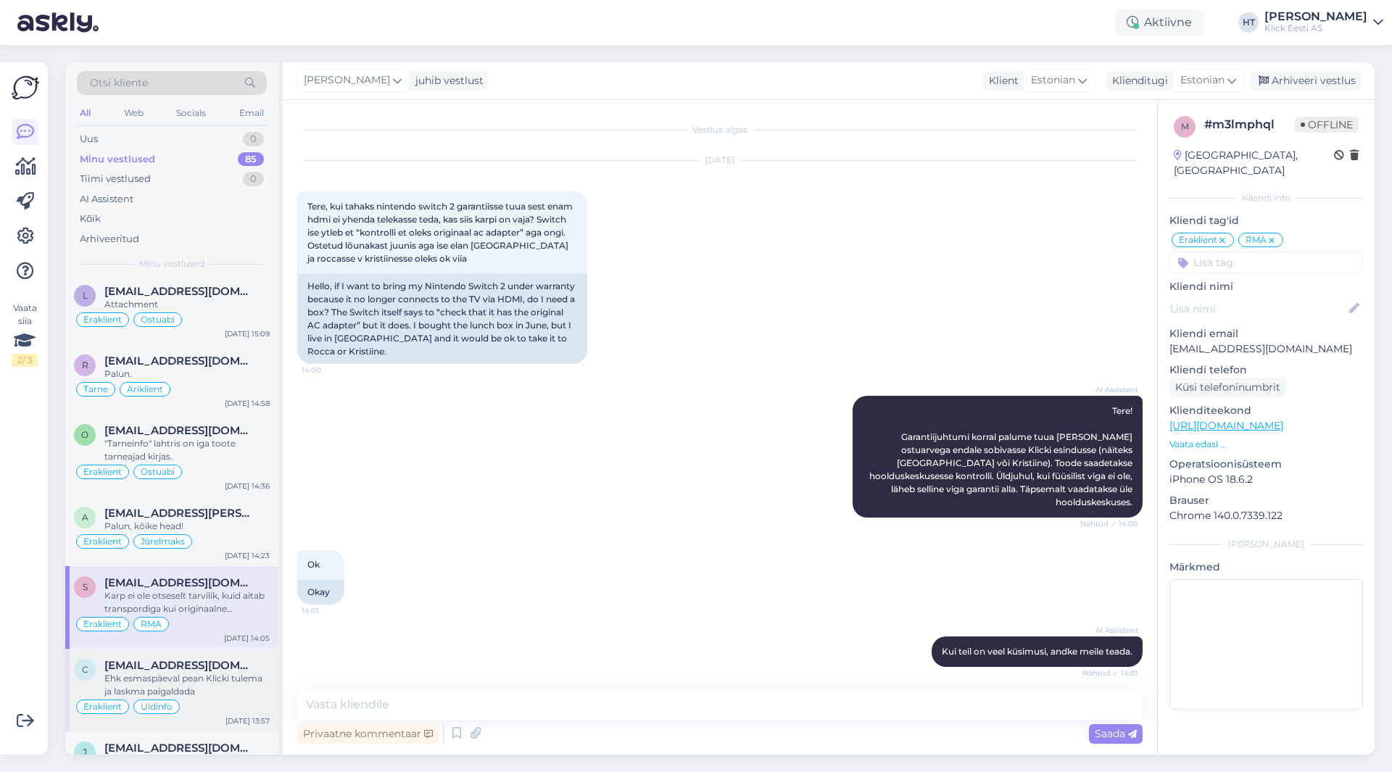
click at [215, 659] on span "[EMAIL_ADDRESS][DOMAIN_NAME]" at bounding box center [179, 665] width 151 height 13
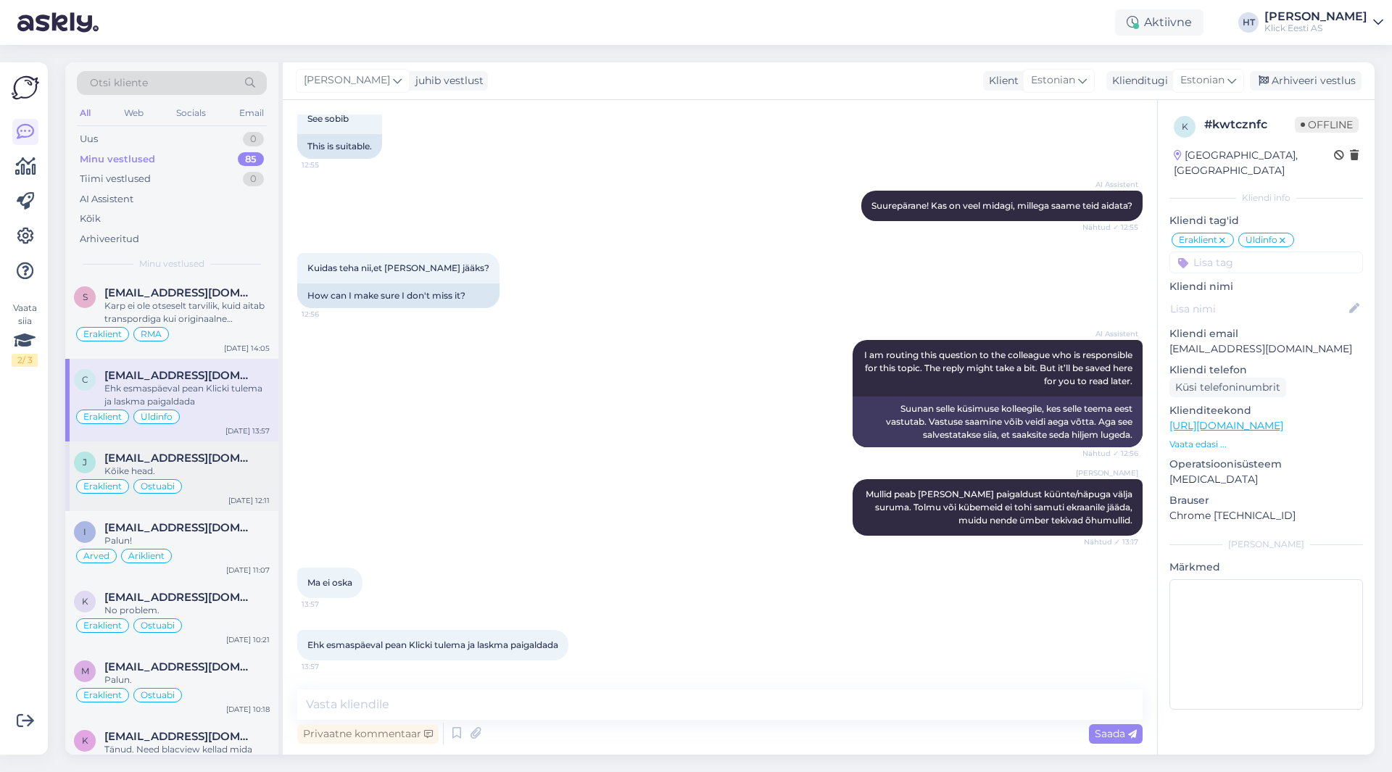
click at [228, 484] on div "Eraklient Ostuabi" at bounding box center [172, 486] width 196 height 17
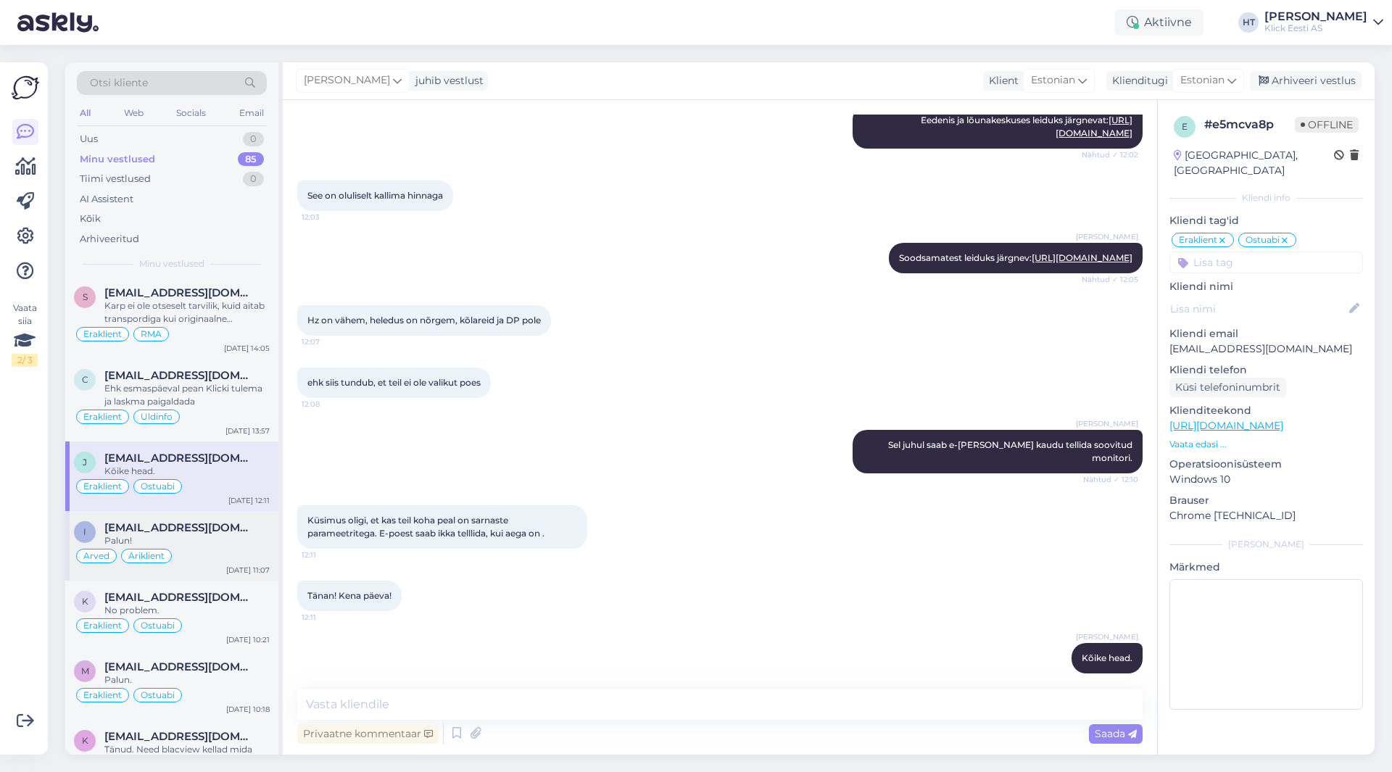
click at [253, 577] on div "i [EMAIL_ADDRESS][DOMAIN_NAME] Palun! Arved Äriklient [DATE] 11:07" at bounding box center [171, 546] width 213 height 70
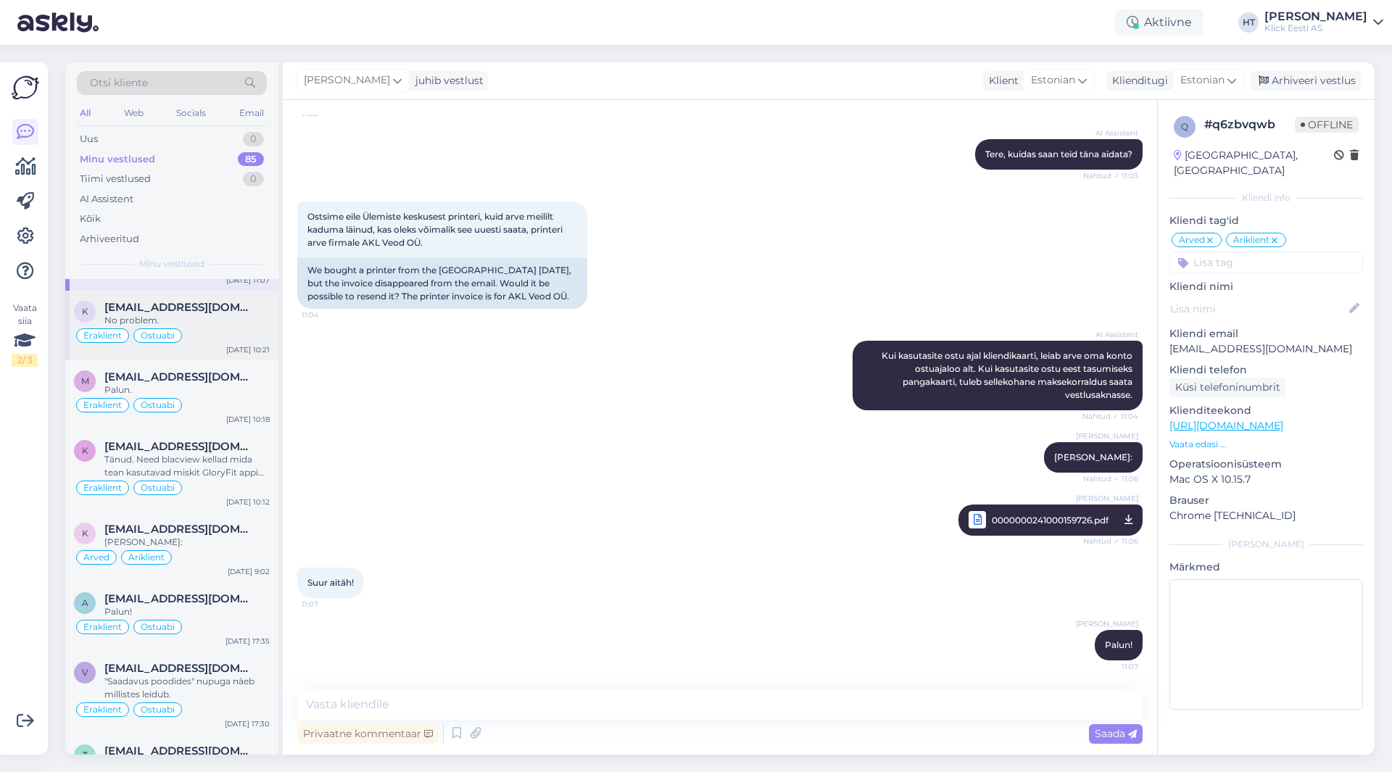
click at [236, 339] on div "Eraklient Ostuabi" at bounding box center [172, 335] width 196 height 17
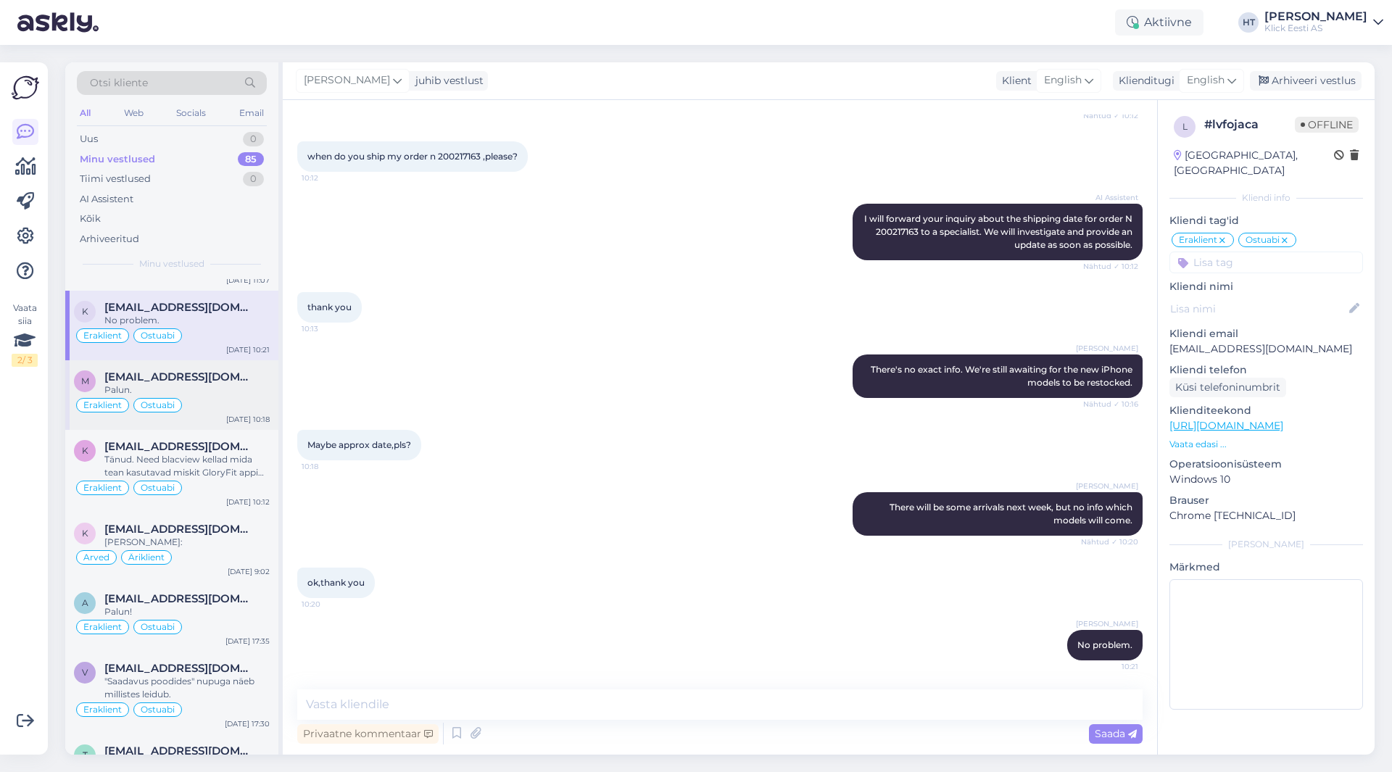
click at [243, 411] on div "Eraklient Ostuabi" at bounding box center [172, 405] width 196 height 17
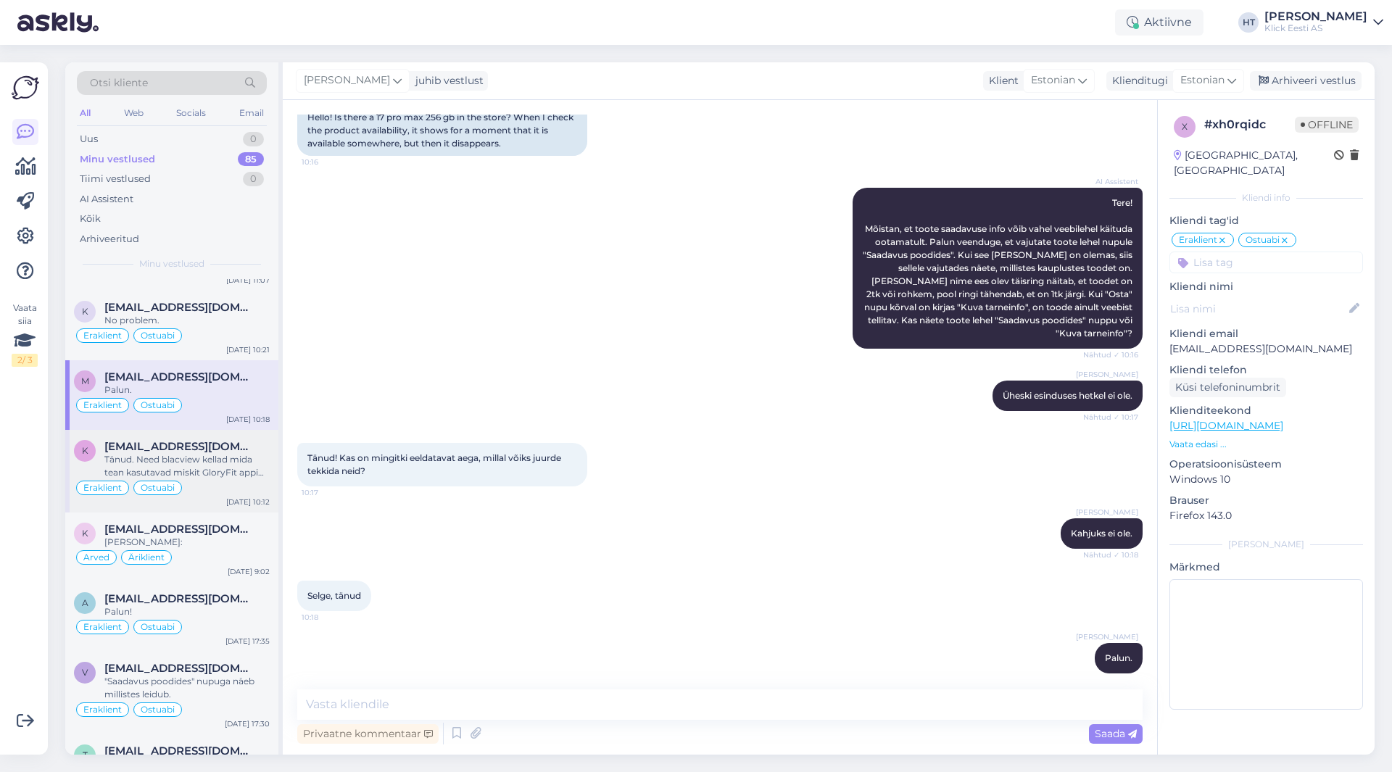
click at [256, 467] on div "Tänud. Need blacview kellad mida tean kasutavad miskit GloryFit appi mis on peh…" at bounding box center [186, 466] width 165 height 26
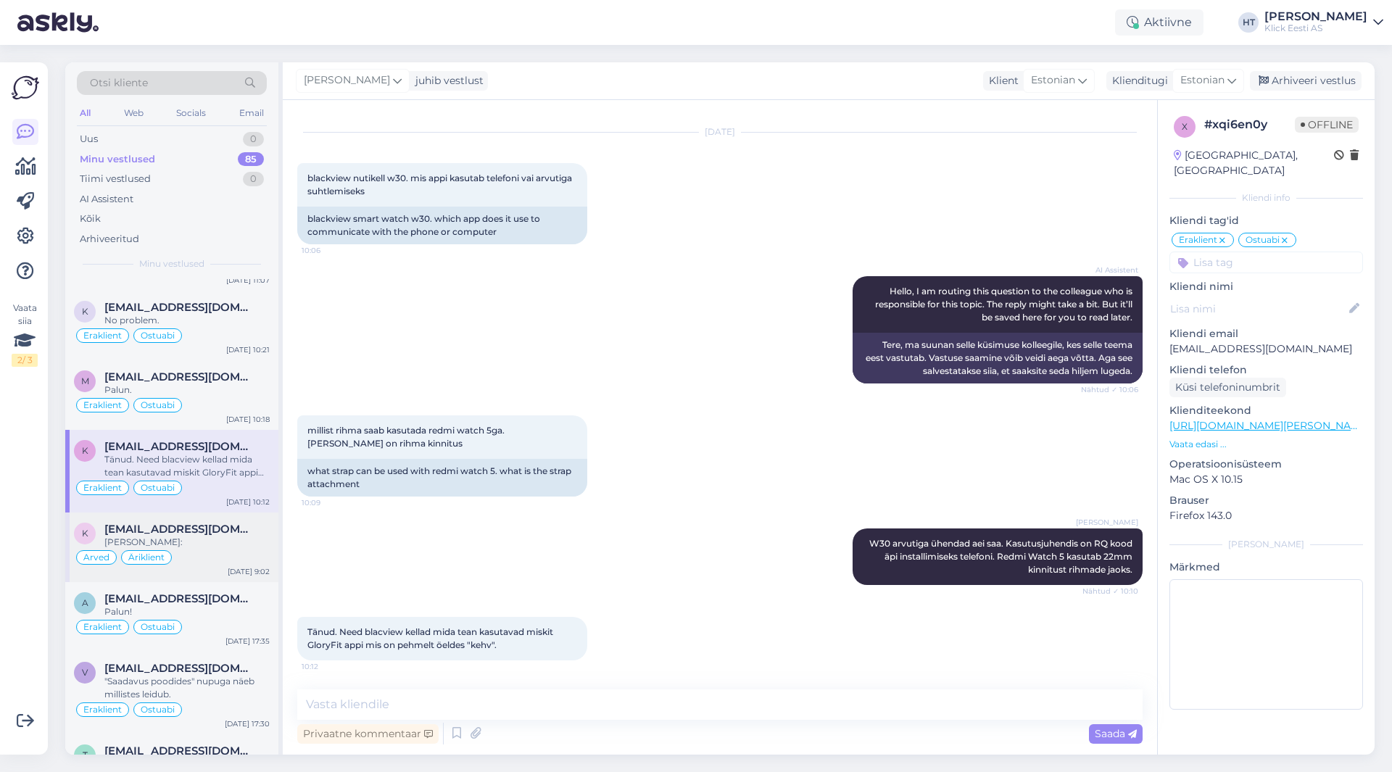
click at [247, 542] on div "[PERSON_NAME]:" at bounding box center [186, 542] width 165 height 13
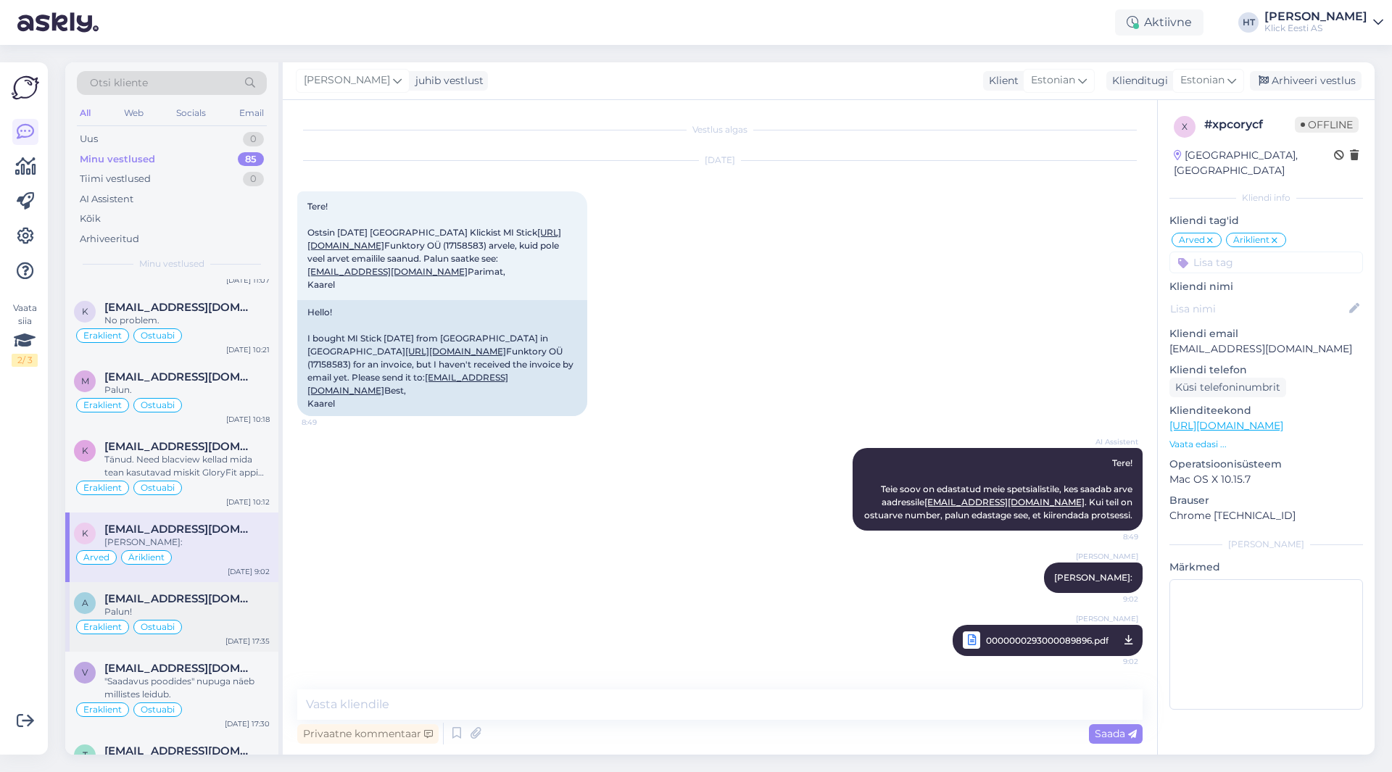
click at [235, 627] on div "Eraklient Ostuabi" at bounding box center [172, 627] width 196 height 17
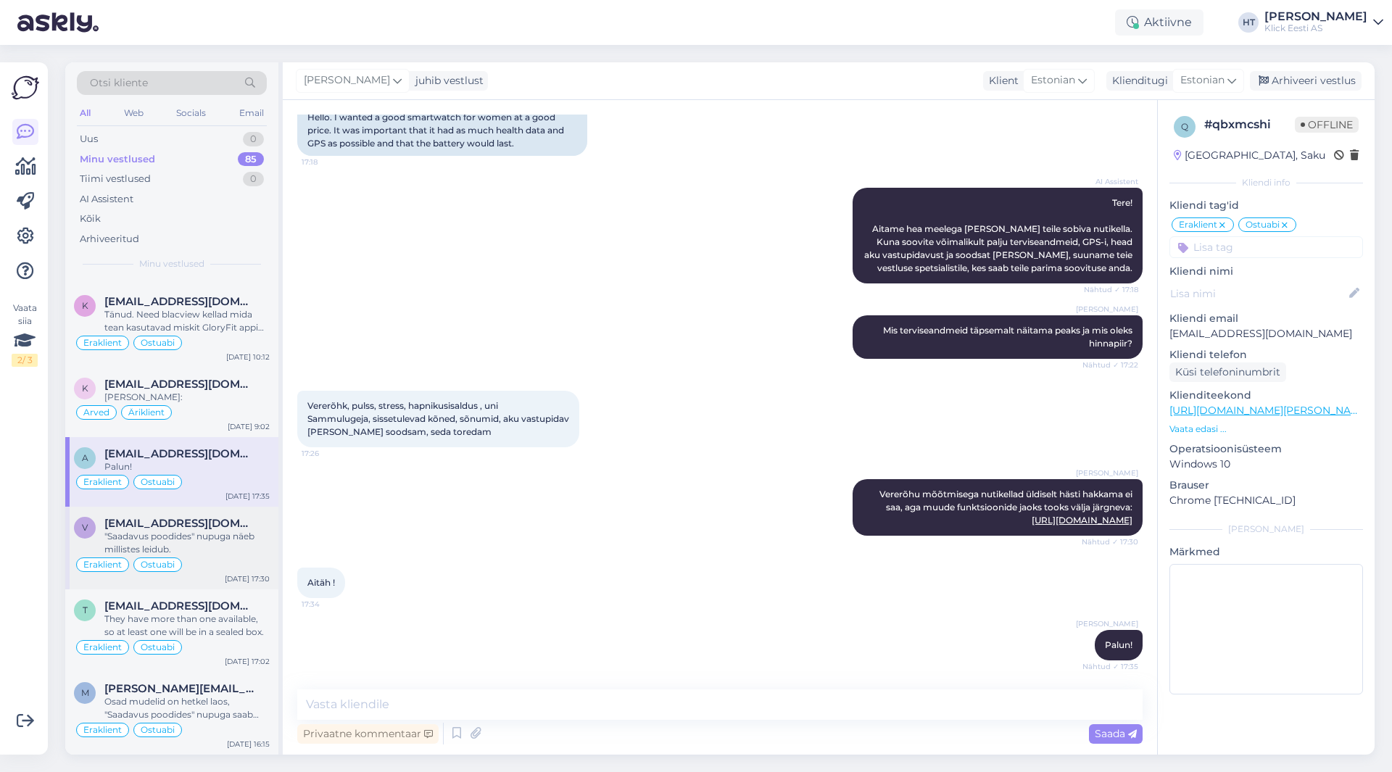
click at [238, 553] on div ""Saadavus poodides" nupuga näeb millistes leidub." at bounding box center [186, 543] width 165 height 26
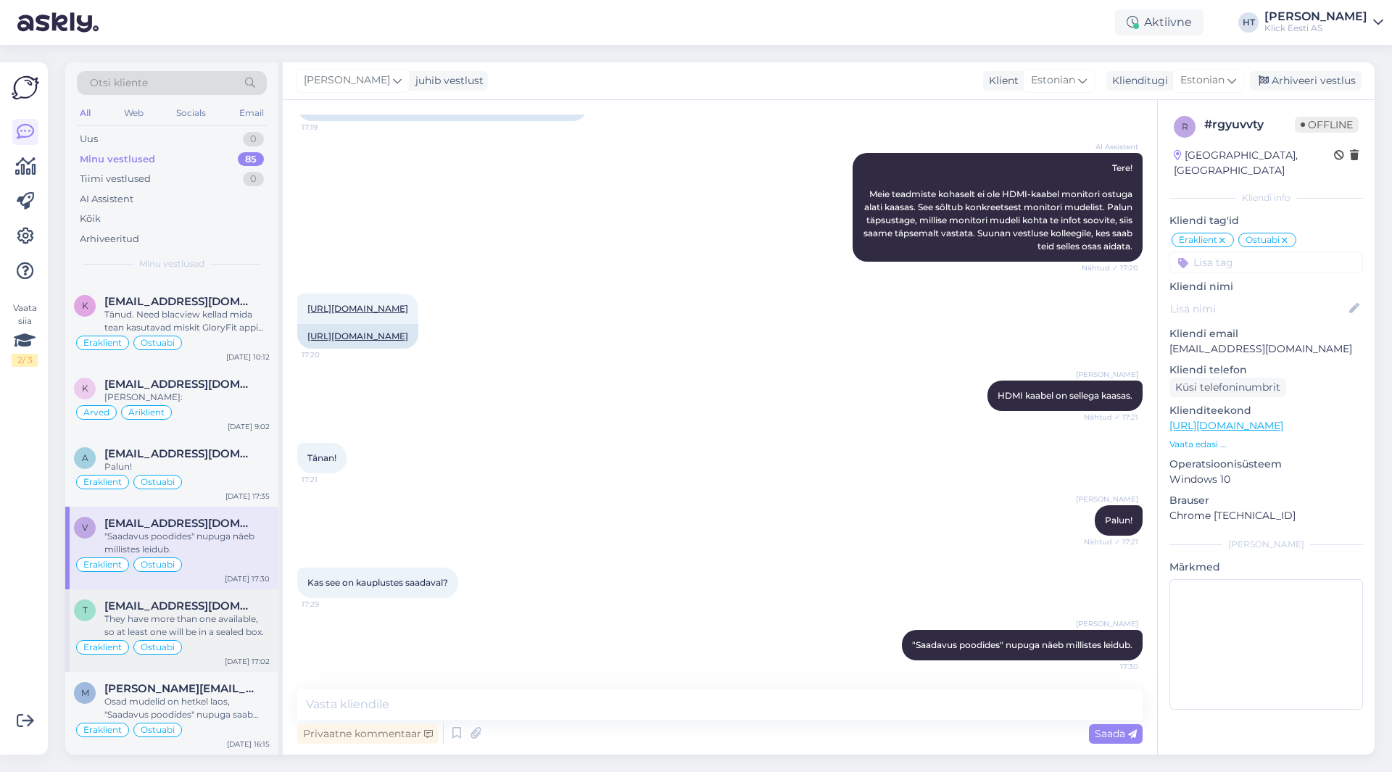
click at [267, 621] on div "They have more than one available, so at least one will be in a sealed box." at bounding box center [186, 626] width 165 height 26
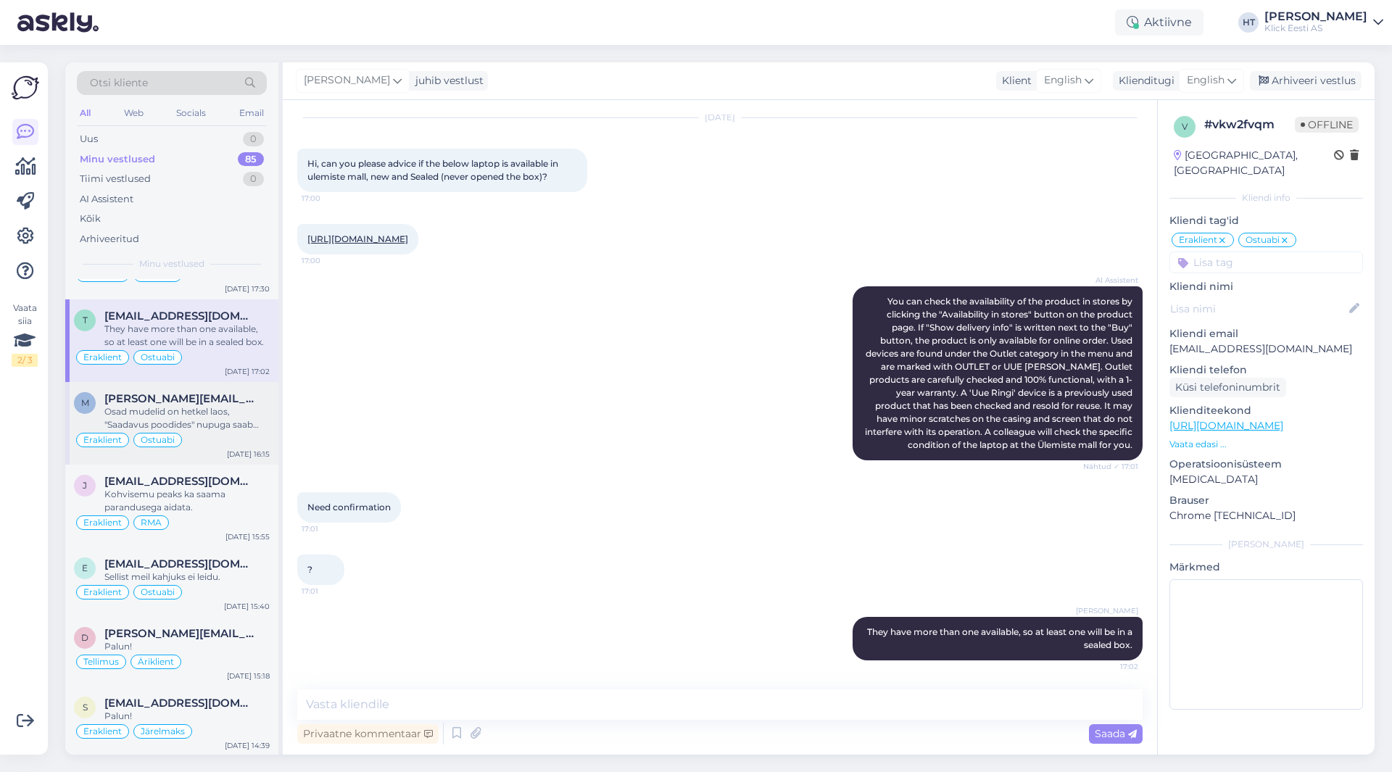
click at [218, 423] on div "Osad mudelid on hetkel laos, "Saadavus poodides" nupuga saab kontrollida." at bounding box center [186, 418] width 165 height 26
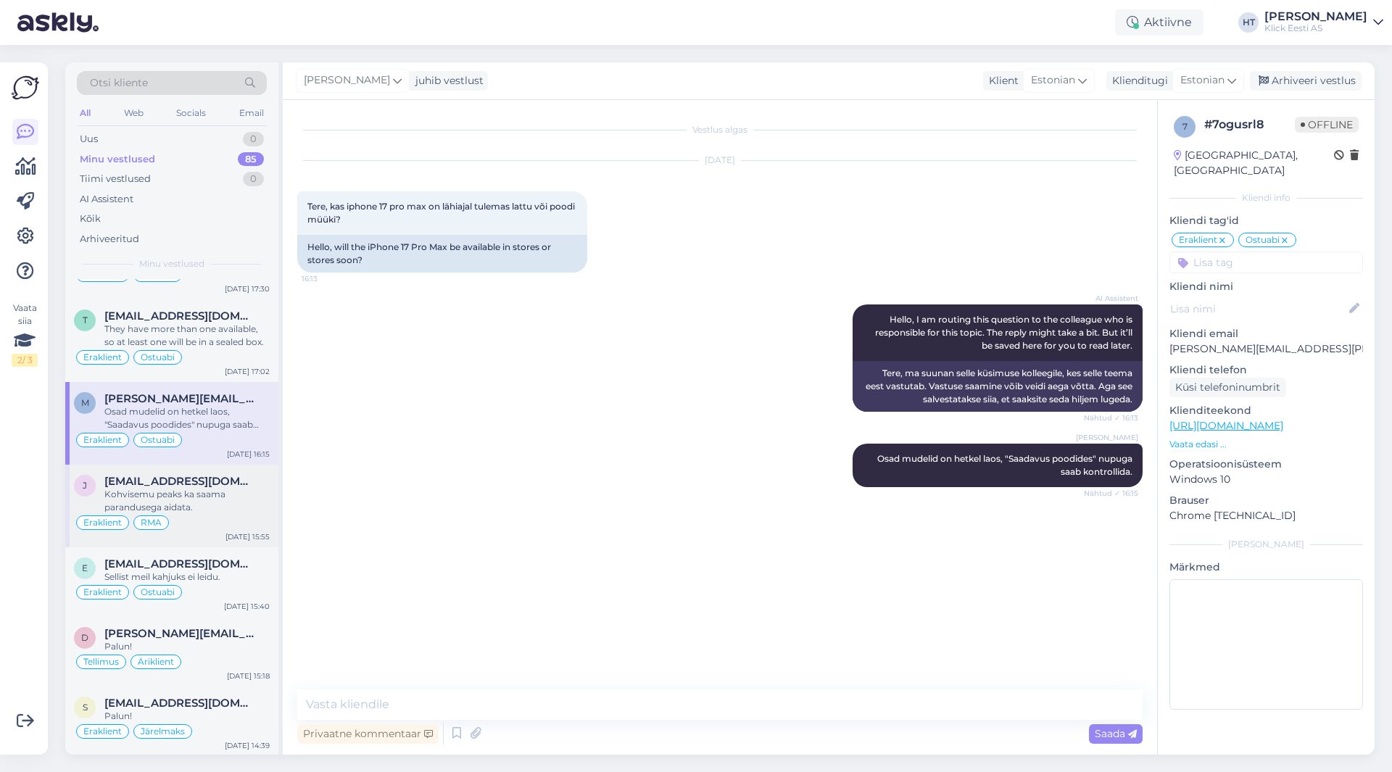
click at [188, 503] on div "Kohvisemu peaks ka saama parandusega aidata." at bounding box center [186, 501] width 165 height 26
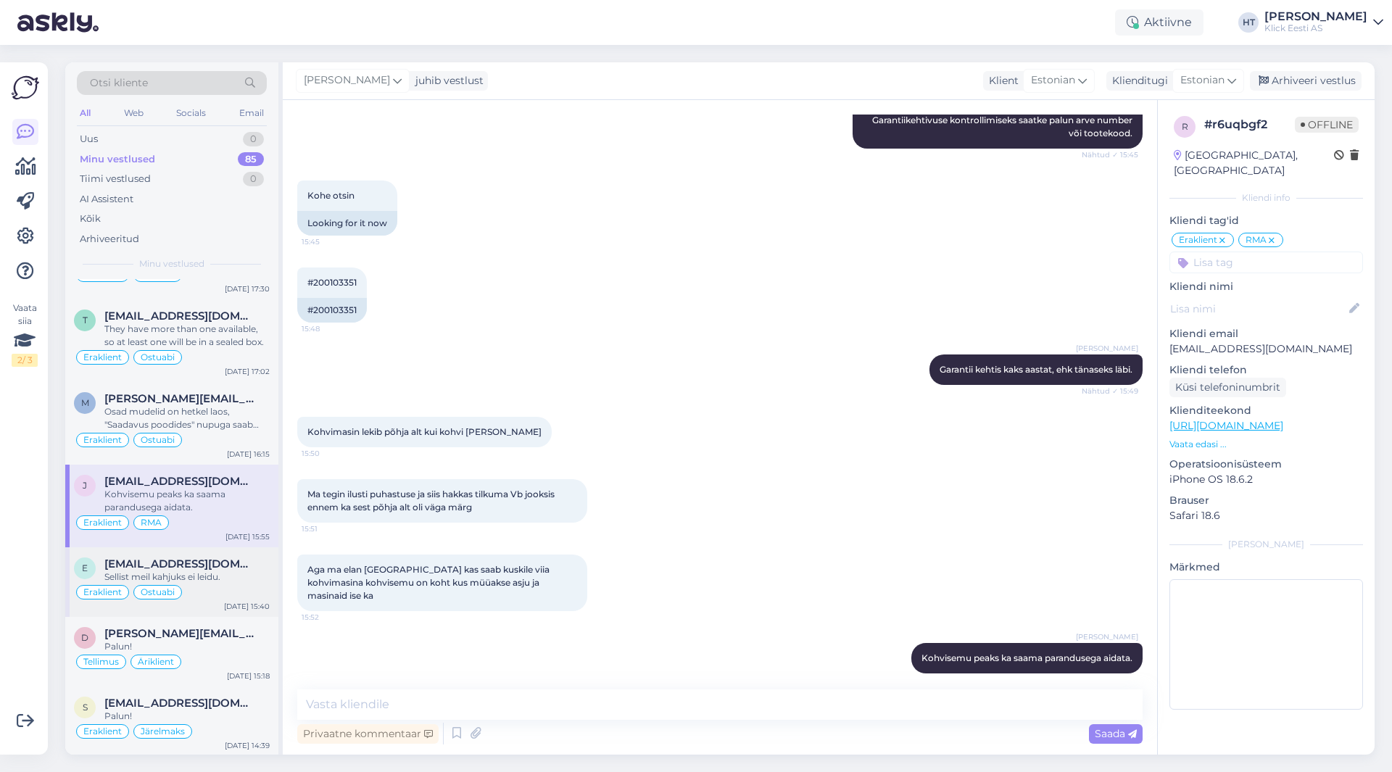
click at [205, 586] on div "Eraklient Ostuabi" at bounding box center [172, 592] width 196 height 17
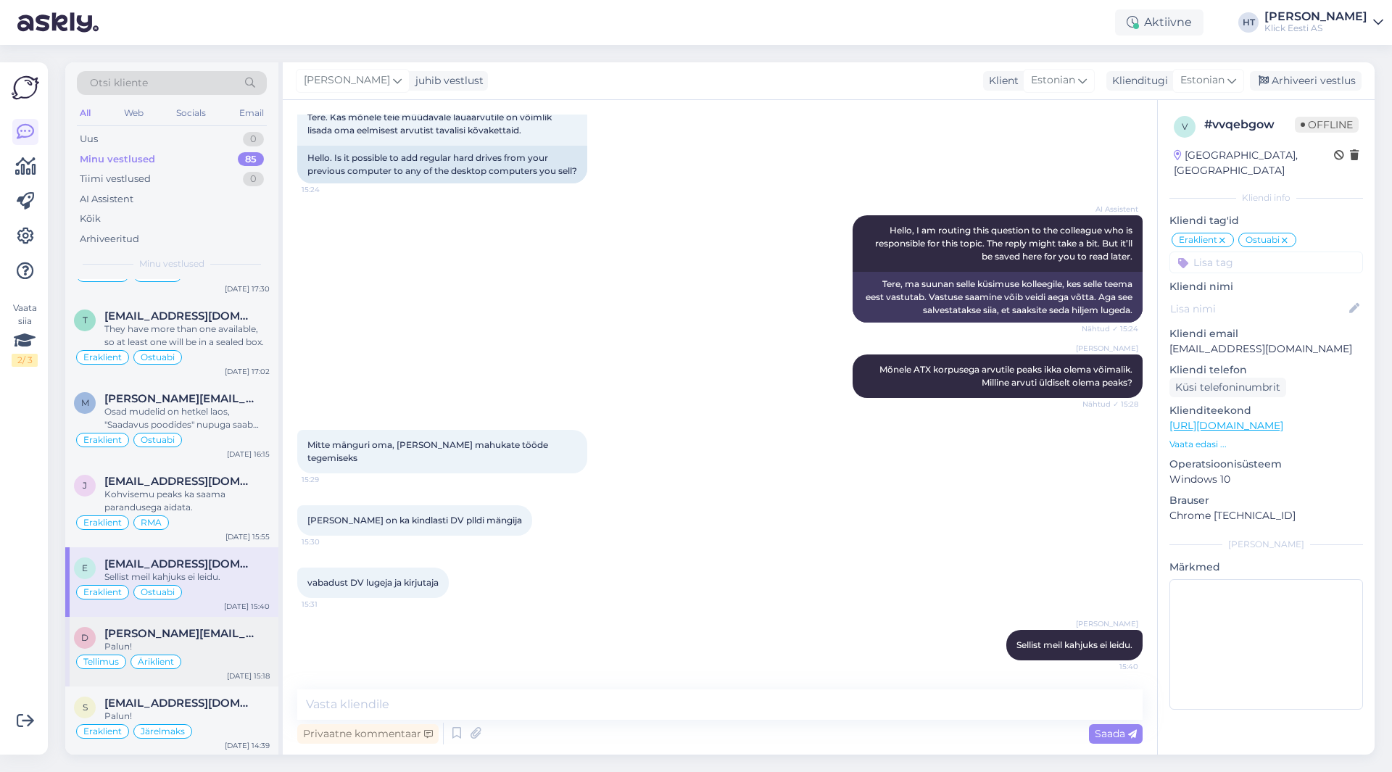
click at [201, 632] on div "[PERSON_NAME][EMAIL_ADDRESS][DOMAIN_NAME]" at bounding box center [186, 633] width 165 height 13
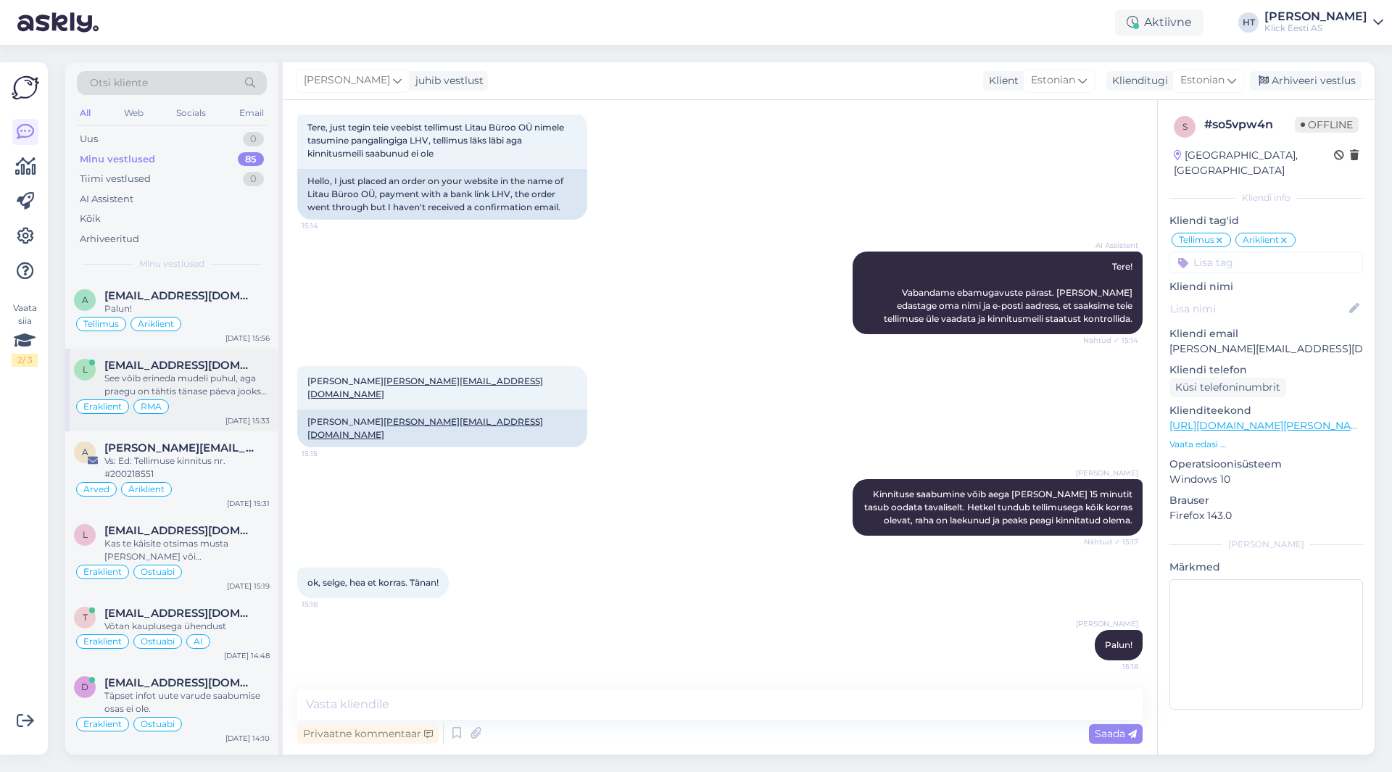
click at [210, 404] on div "Eraklient RMA" at bounding box center [172, 406] width 196 height 17
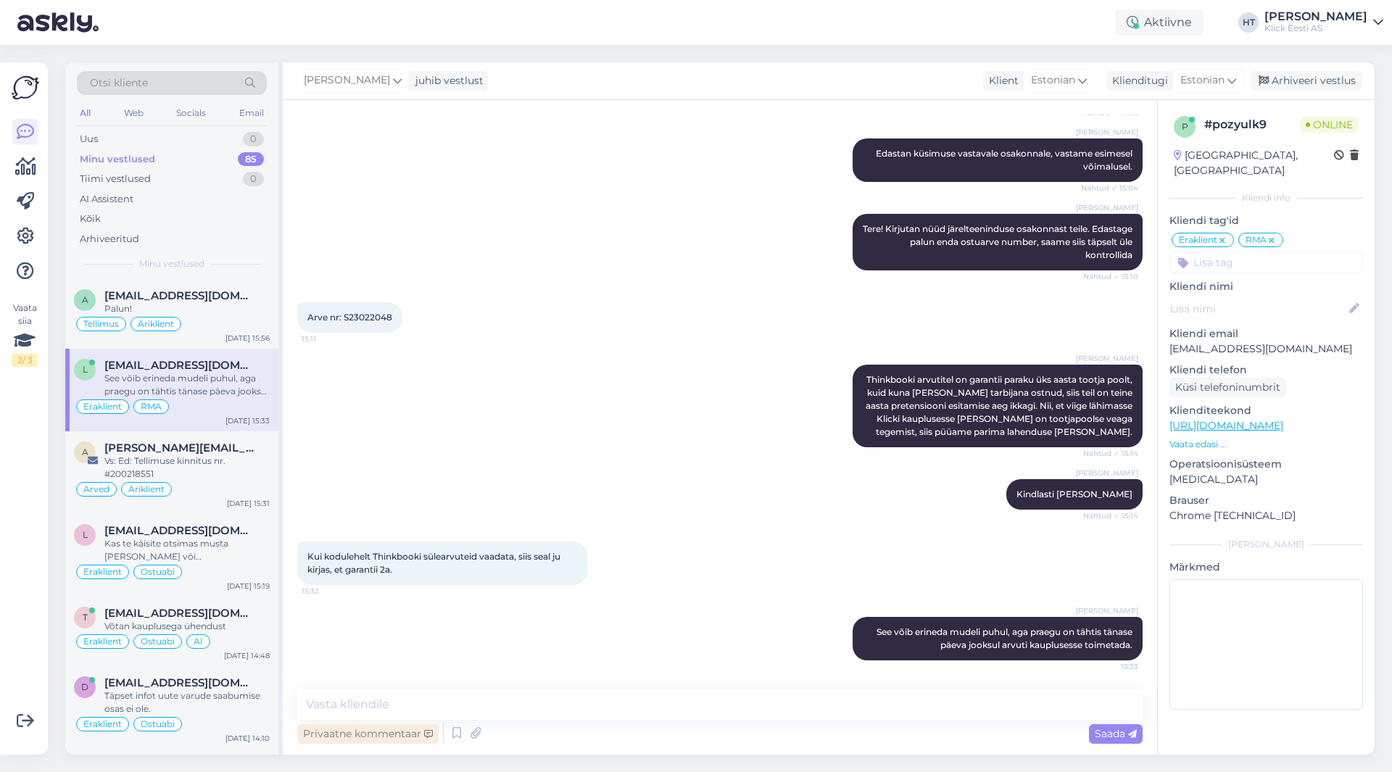
click at [384, 731] on div "Privaatne kommentaar" at bounding box center [367, 734] width 141 height 20
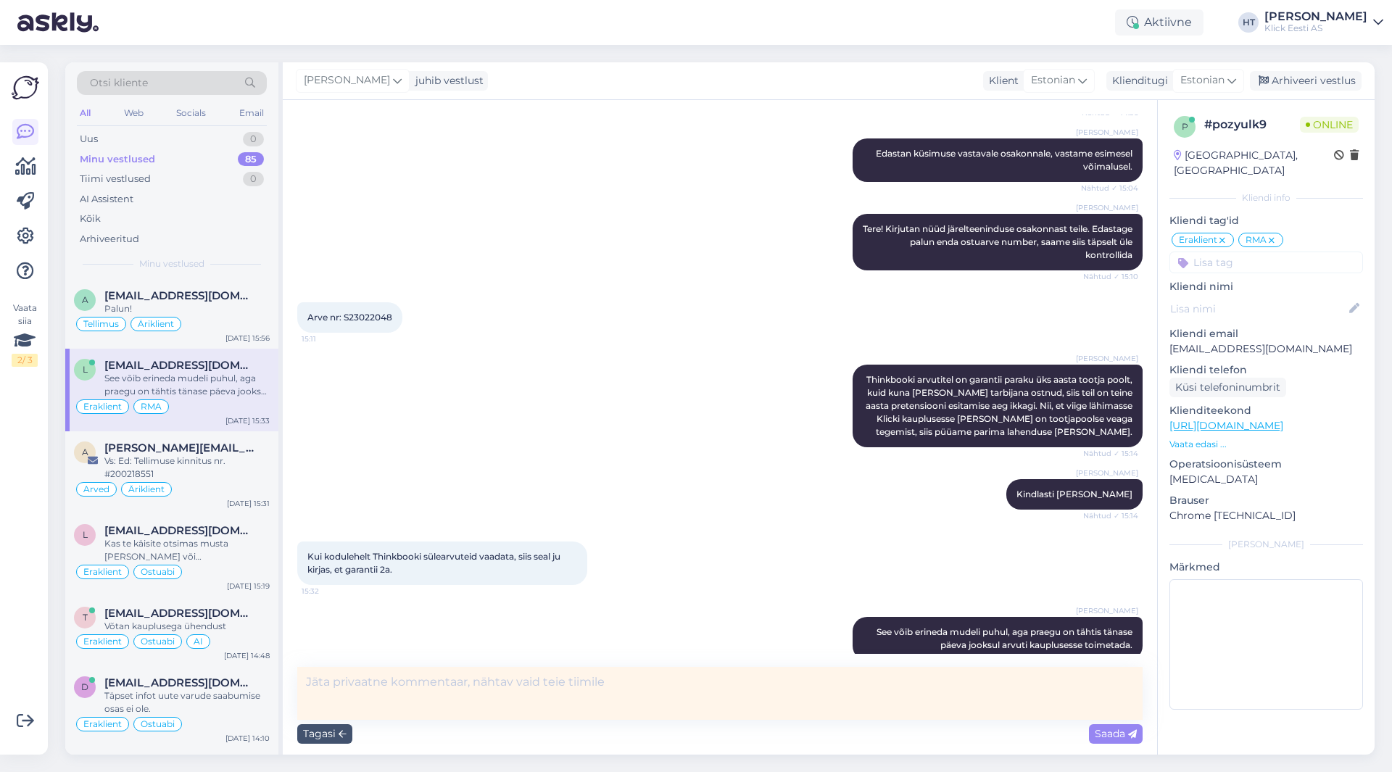
click at [452, 692] on textarea at bounding box center [720, 693] width 846 height 53
drag, startPoint x: 474, startPoint y: 685, endPoint x: 389, endPoint y: 693, distance: 84.5
click at [389, 693] on textarea "Privaatne test. Suuna 16:25" at bounding box center [720, 693] width 846 height 53
type textarea "Privaatne test."
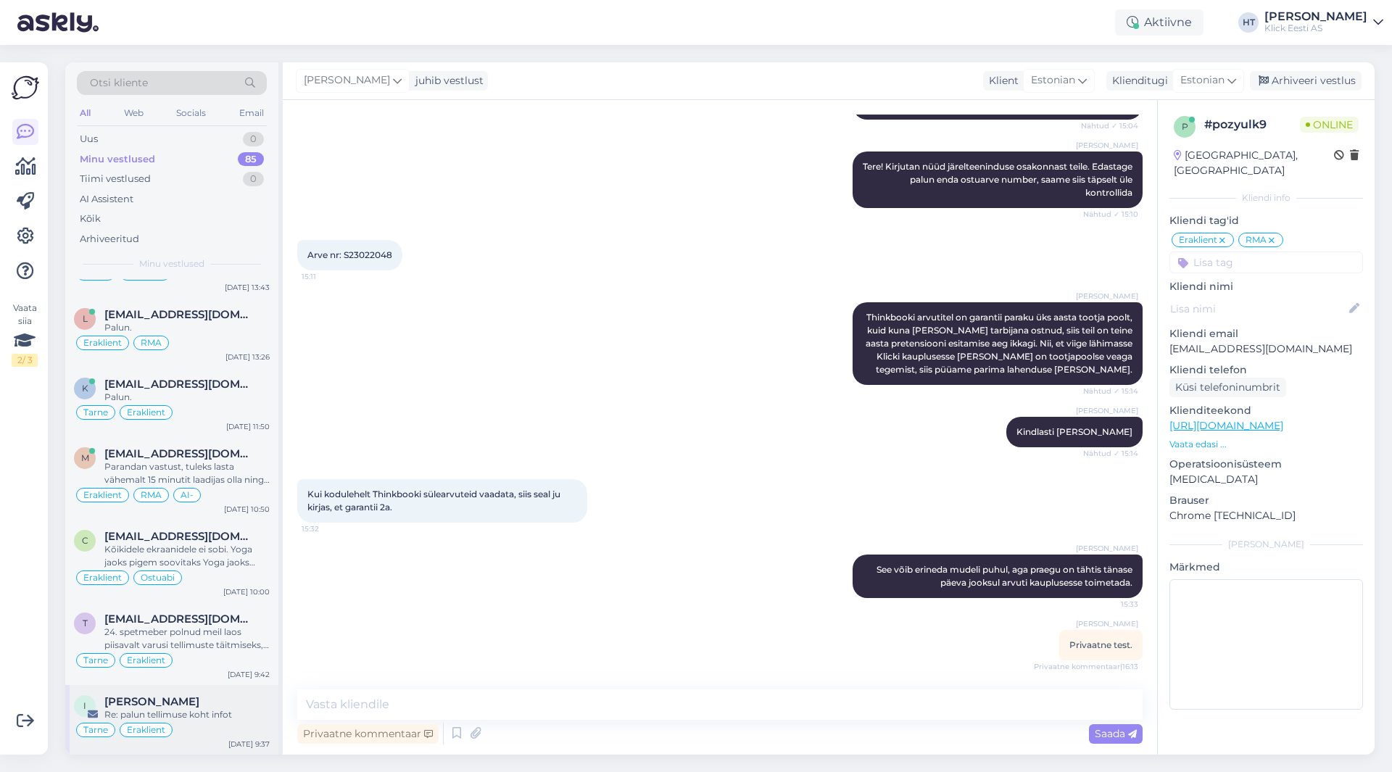
click at [208, 727] on div "Tarne Eraklient" at bounding box center [172, 730] width 196 height 17
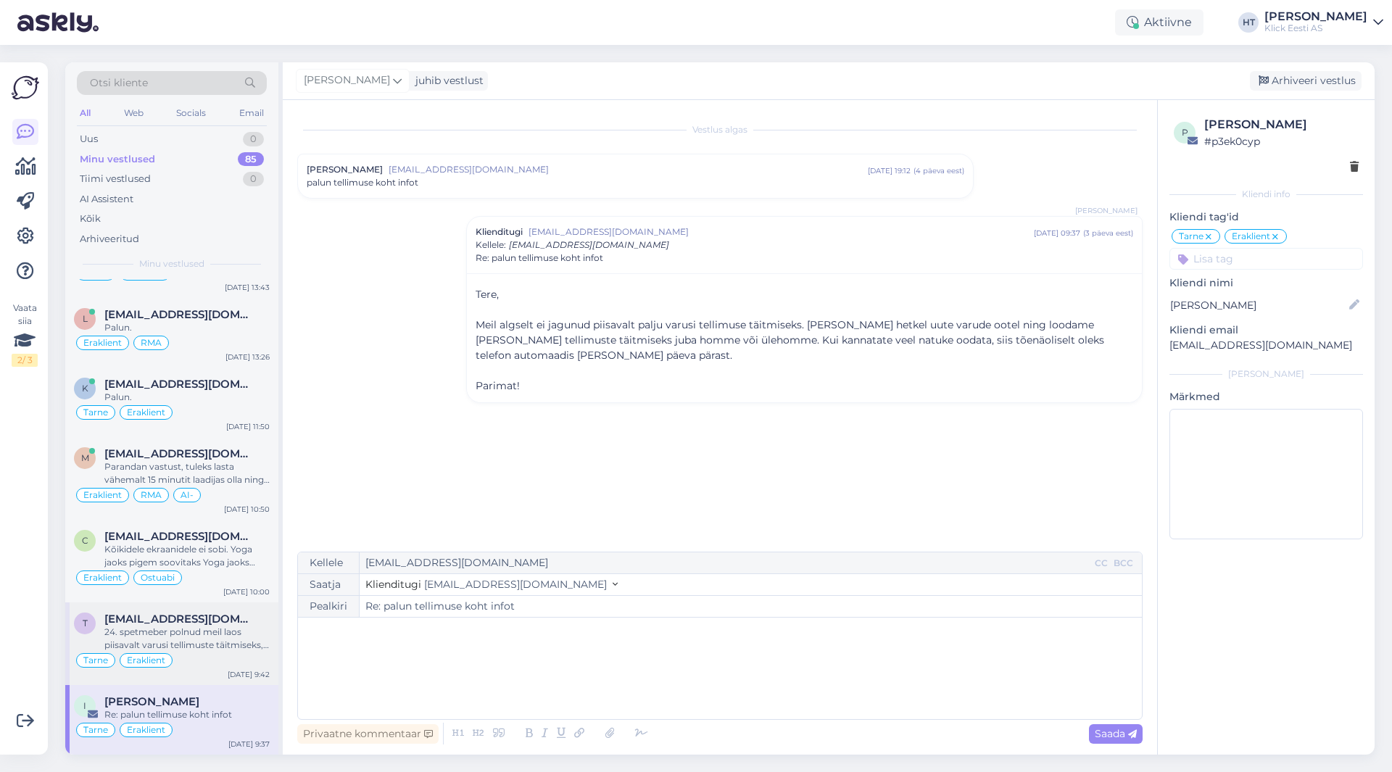
click at [238, 649] on div "24. spetmeber polnud meil laos piisavalt varusi tellimuste täitmiseks, ootame h…" at bounding box center [186, 639] width 165 height 26
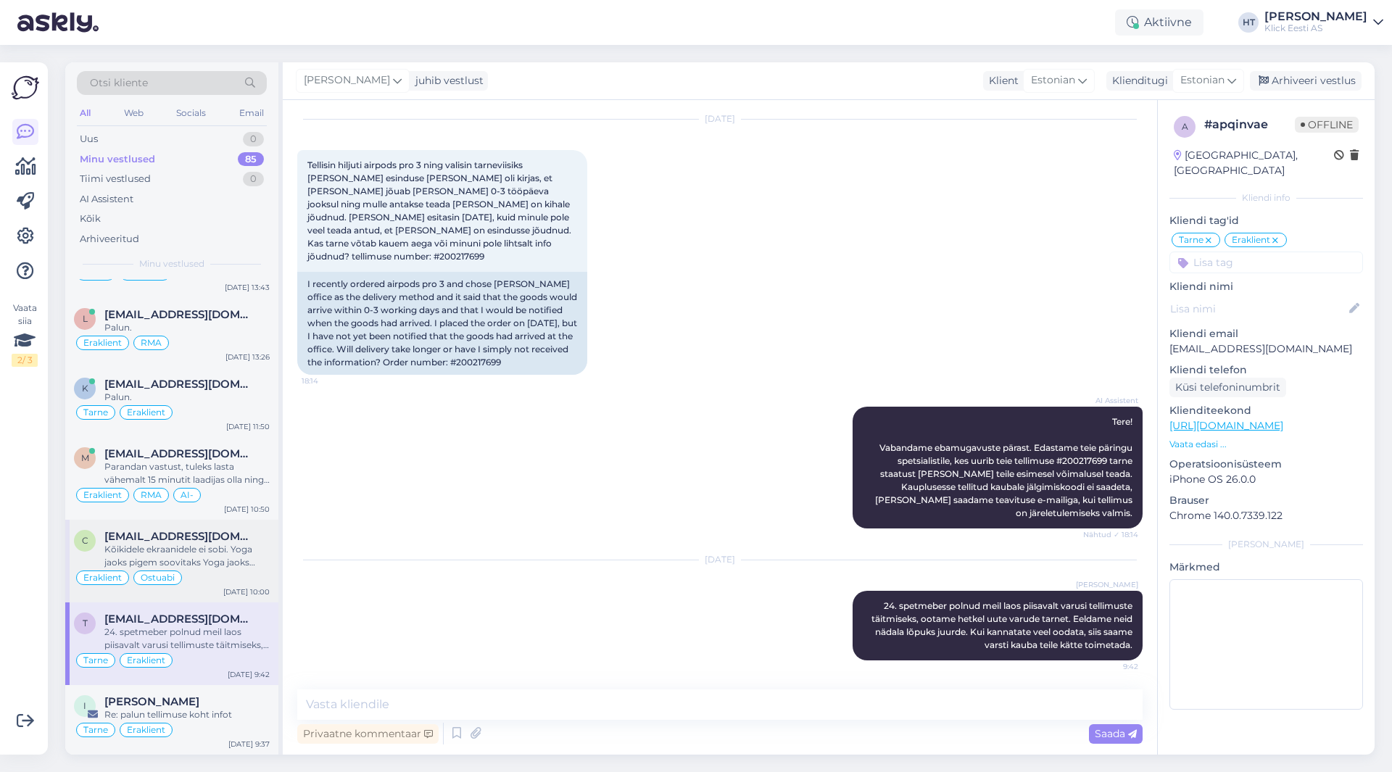
click at [235, 591] on div "[DATE] 10:00" at bounding box center [246, 592] width 46 height 11
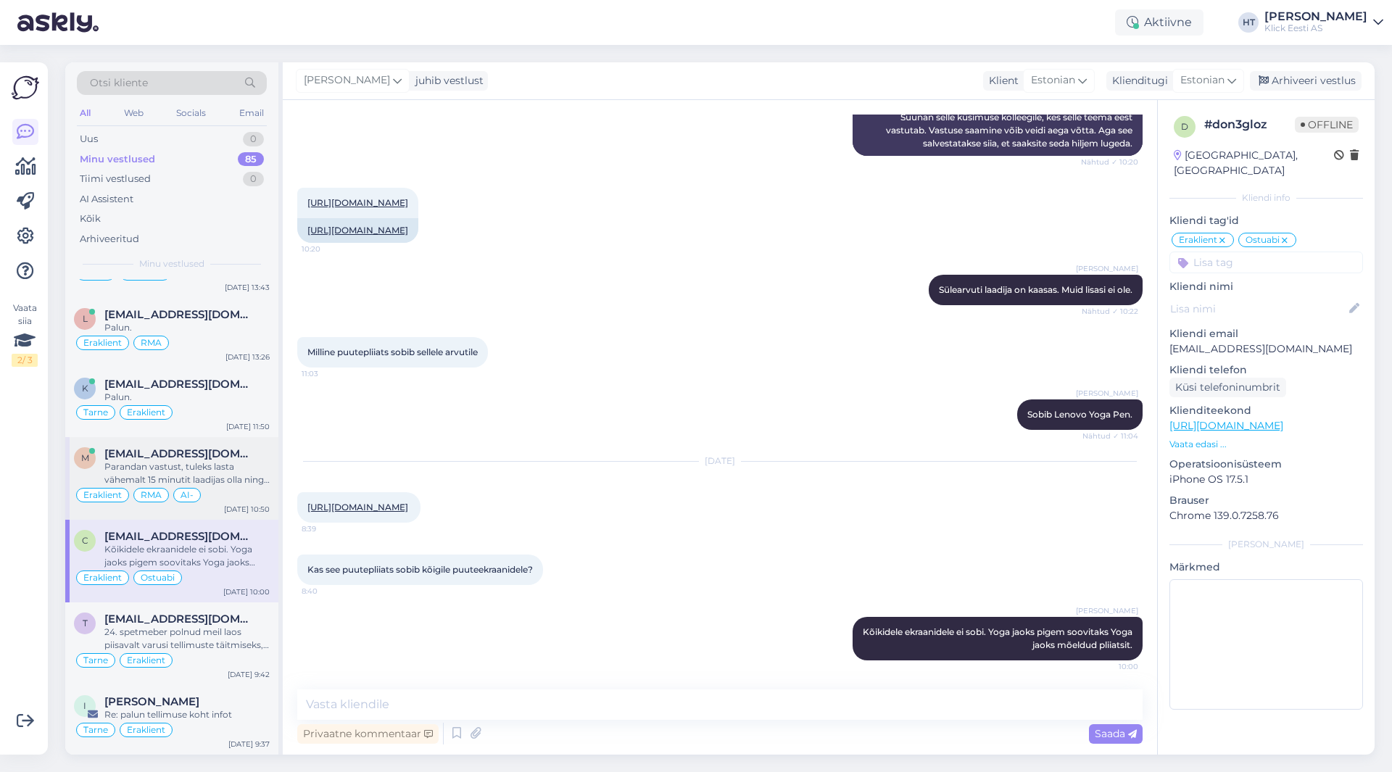
click at [234, 475] on div "Parandan vastust, tuleks lasta vähemalt 15 minutit laadijas olla ning siis proo…" at bounding box center [186, 473] width 165 height 26
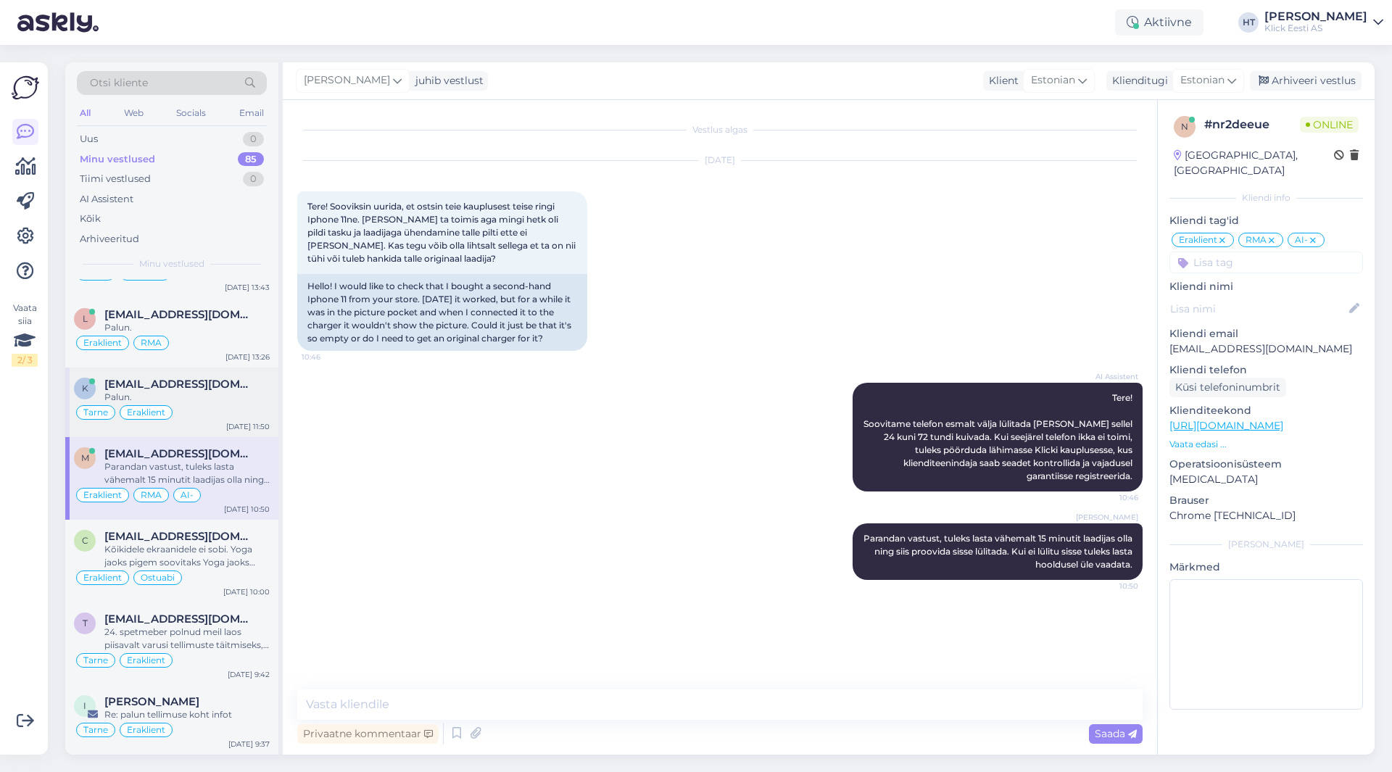
click at [232, 390] on div "[EMAIL_ADDRESS][DOMAIN_NAME]" at bounding box center [186, 384] width 165 height 13
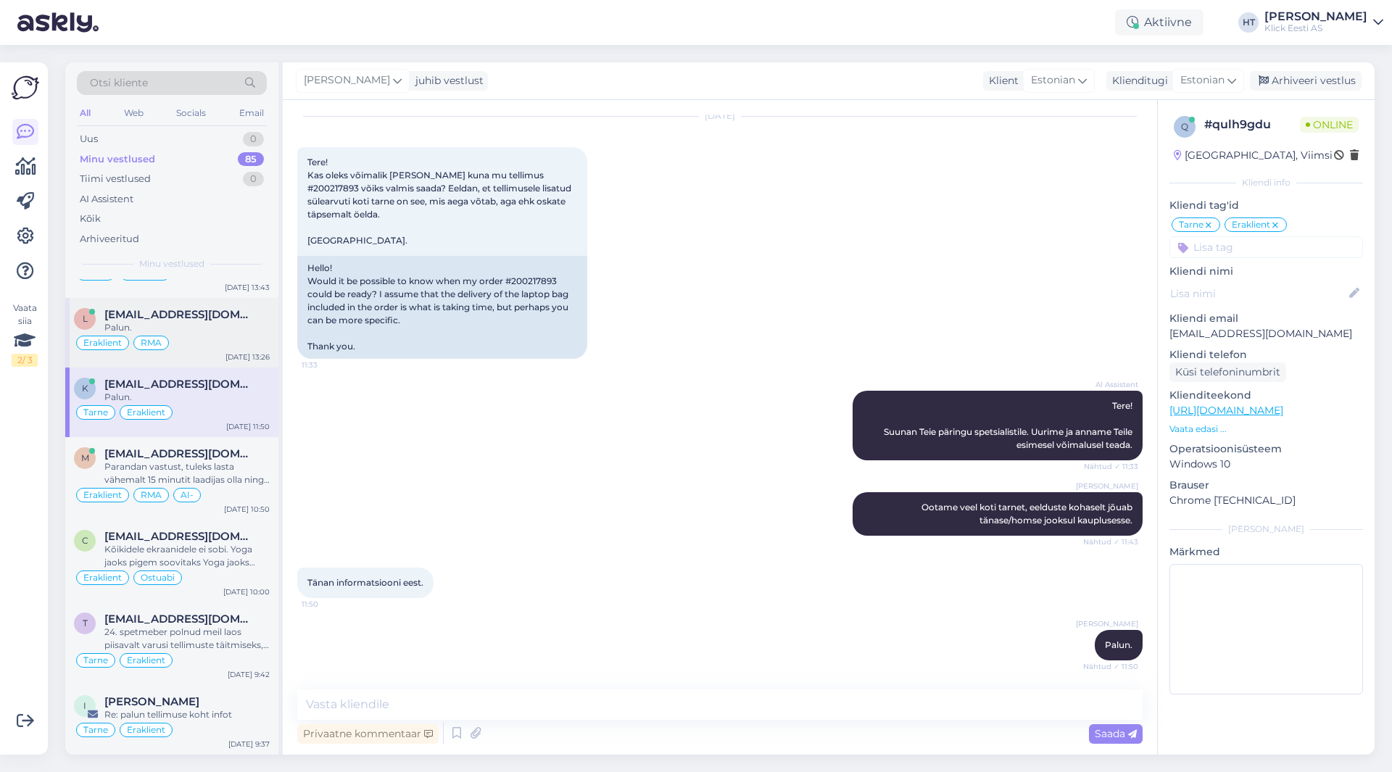
click at [233, 334] on div "Palun." at bounding box center [186, 327] width 165 height 13
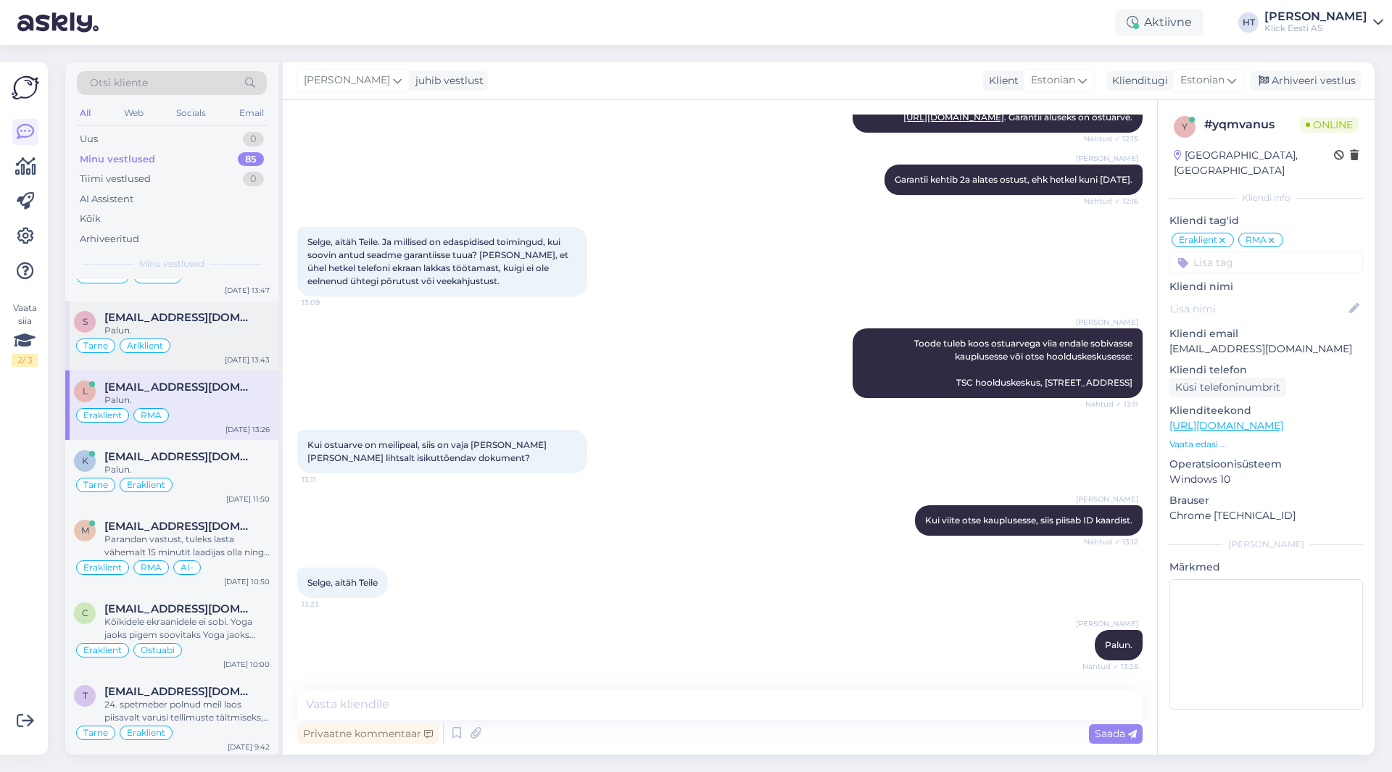
click at [233, 331] on div "Palun." at bounding box center [186, 330] width 165 height 13
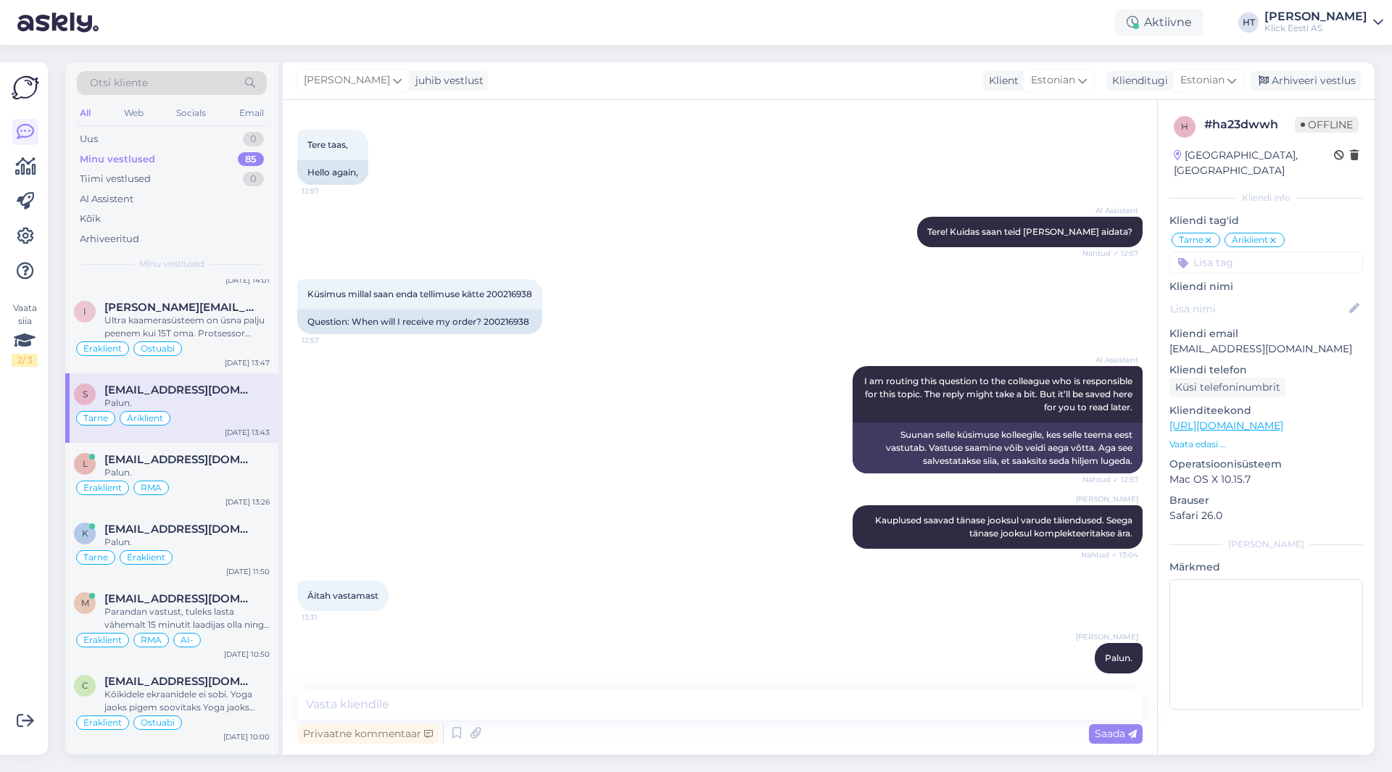
click at [233, 331] on div "Ultra kaamerasüsteem on üsna palju peenem kui 15T oma. Protsessor samuti palju …" at bounding box center [186, 327] width 165 height 26
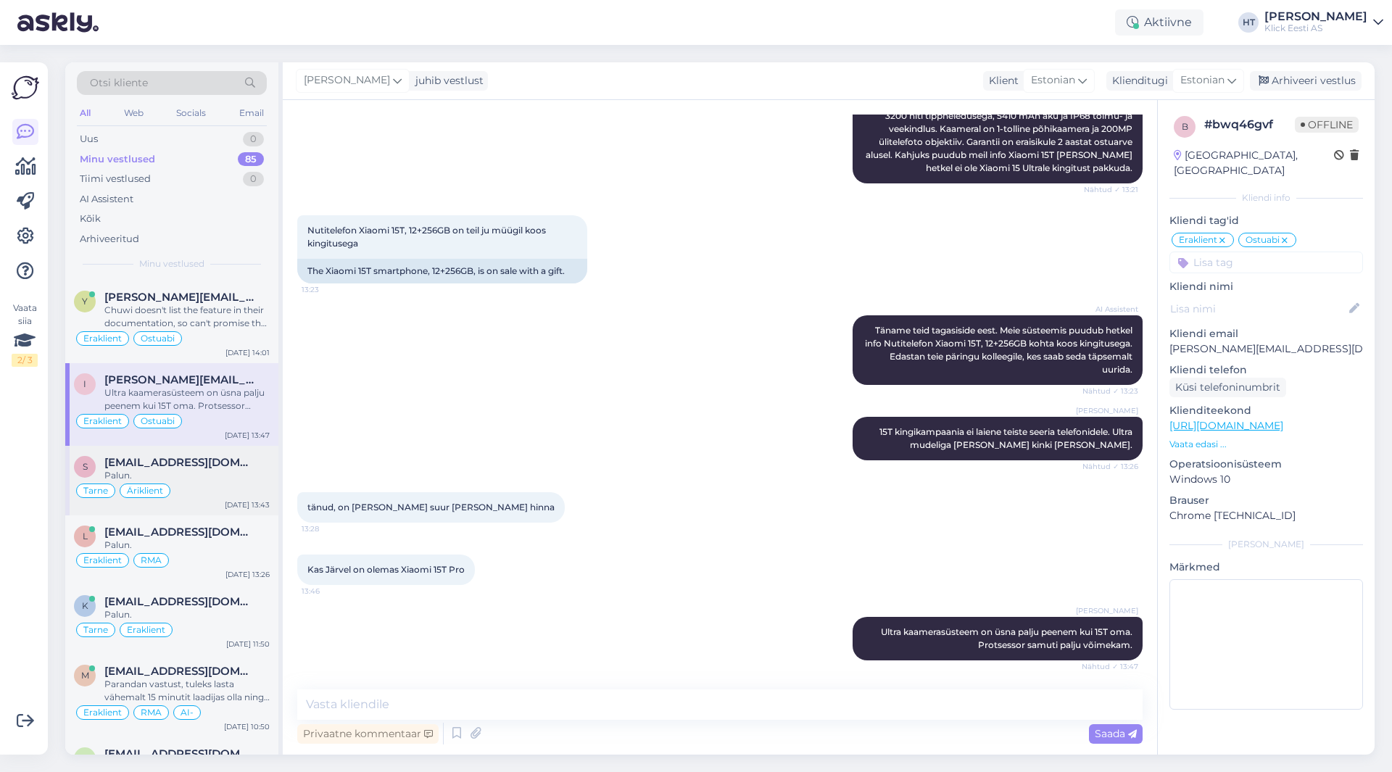
click at [233, 331] on div "Eraklient Ostuabi" at bounding box center [172, 338] width 196 height 17
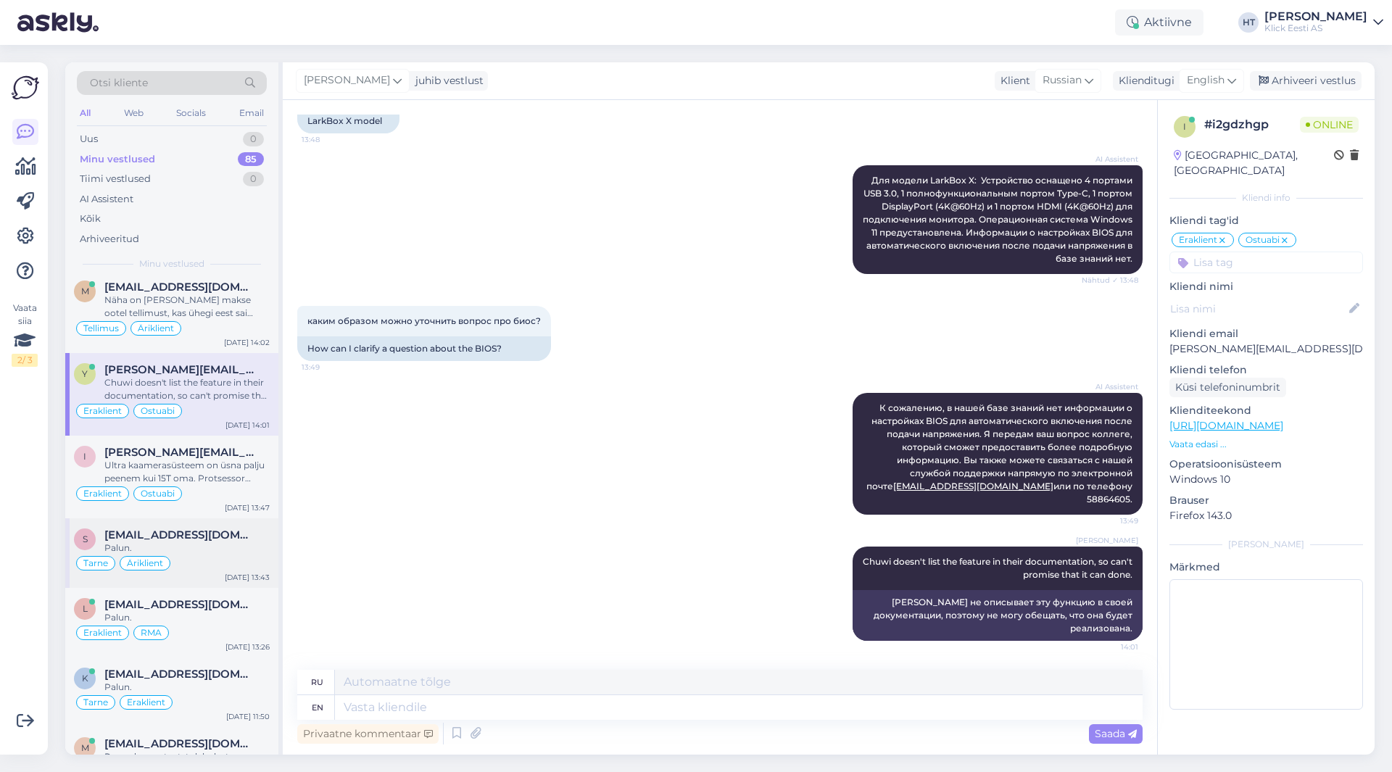
click at [233, 331] on div "Tellimus Äriklient" at bounding box center [172, 328] width 196 height 17
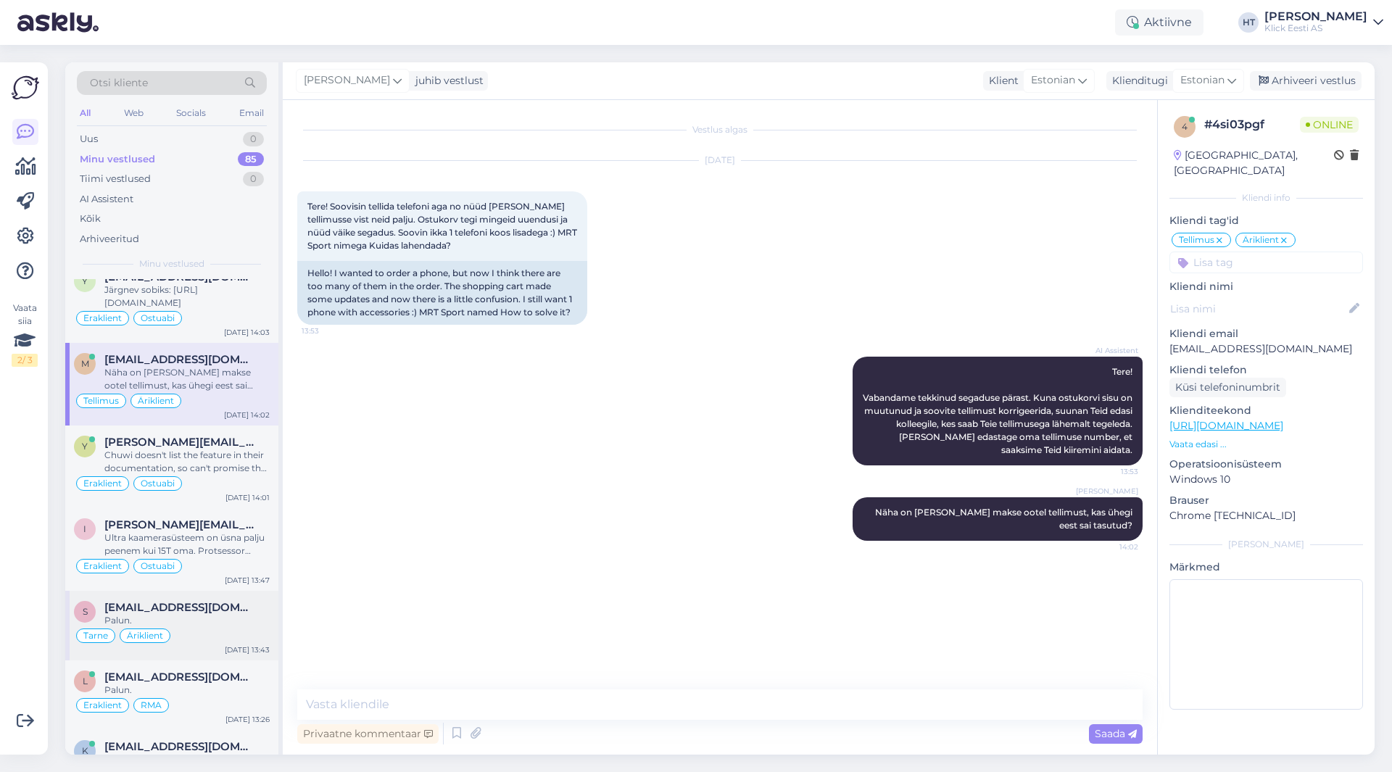
click at [233, 331] on div "[DATE] 14:03" at bounding box center [247, 332] width 46 height 11
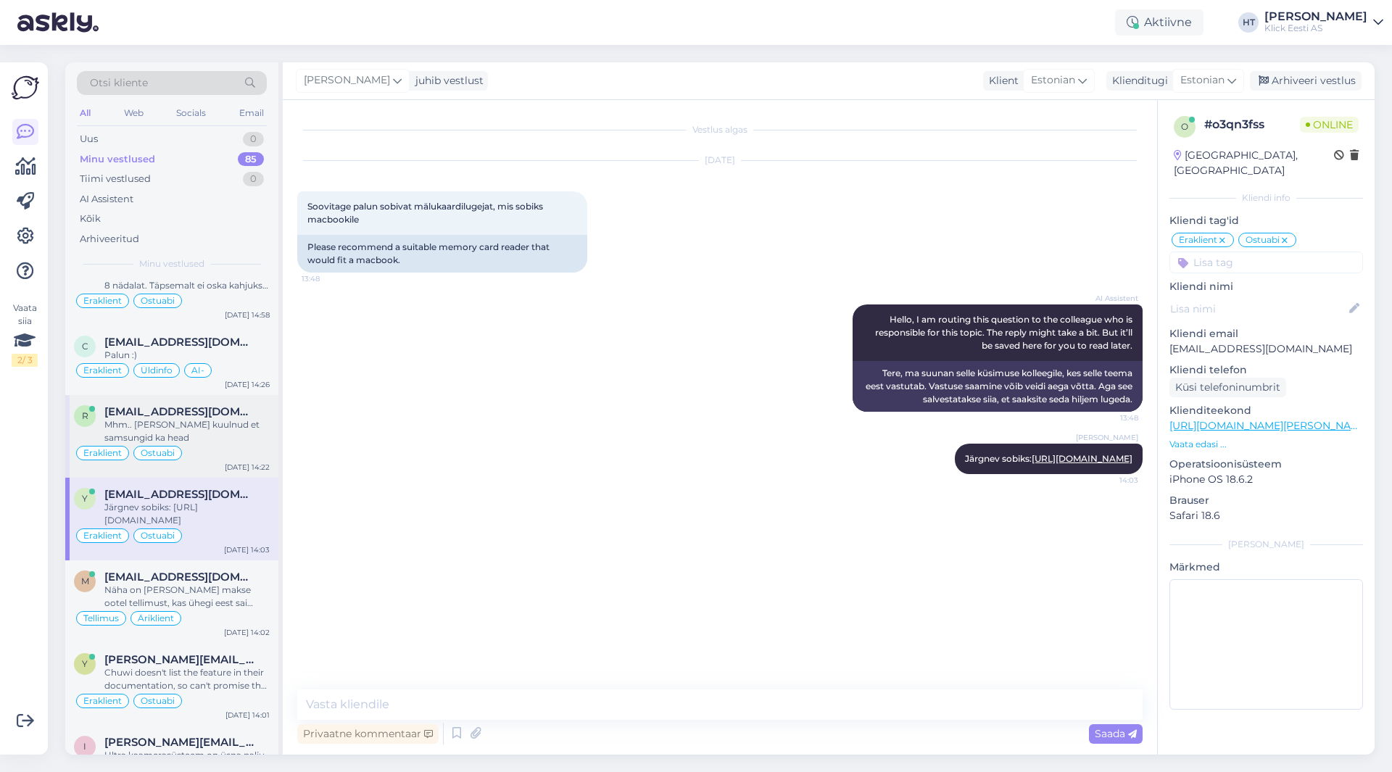
click at [217, 427] on div "Mhm.. [PERSON_NAME] kuulnud et samsungid ka head" at bounding box center [186, 431] width 165 height 26
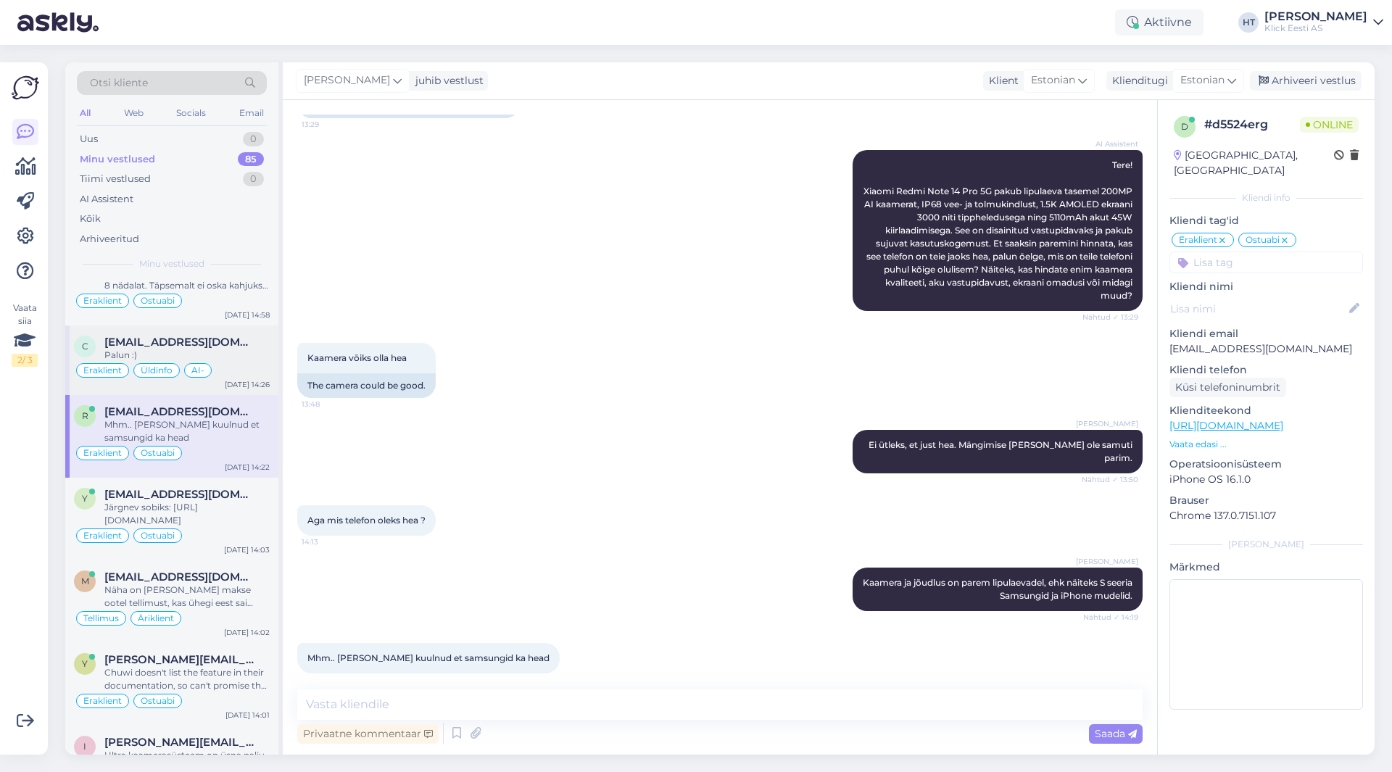
click at [238, 360] on div "Palun :)" at bounding box center [186, 355] width 165 height 13
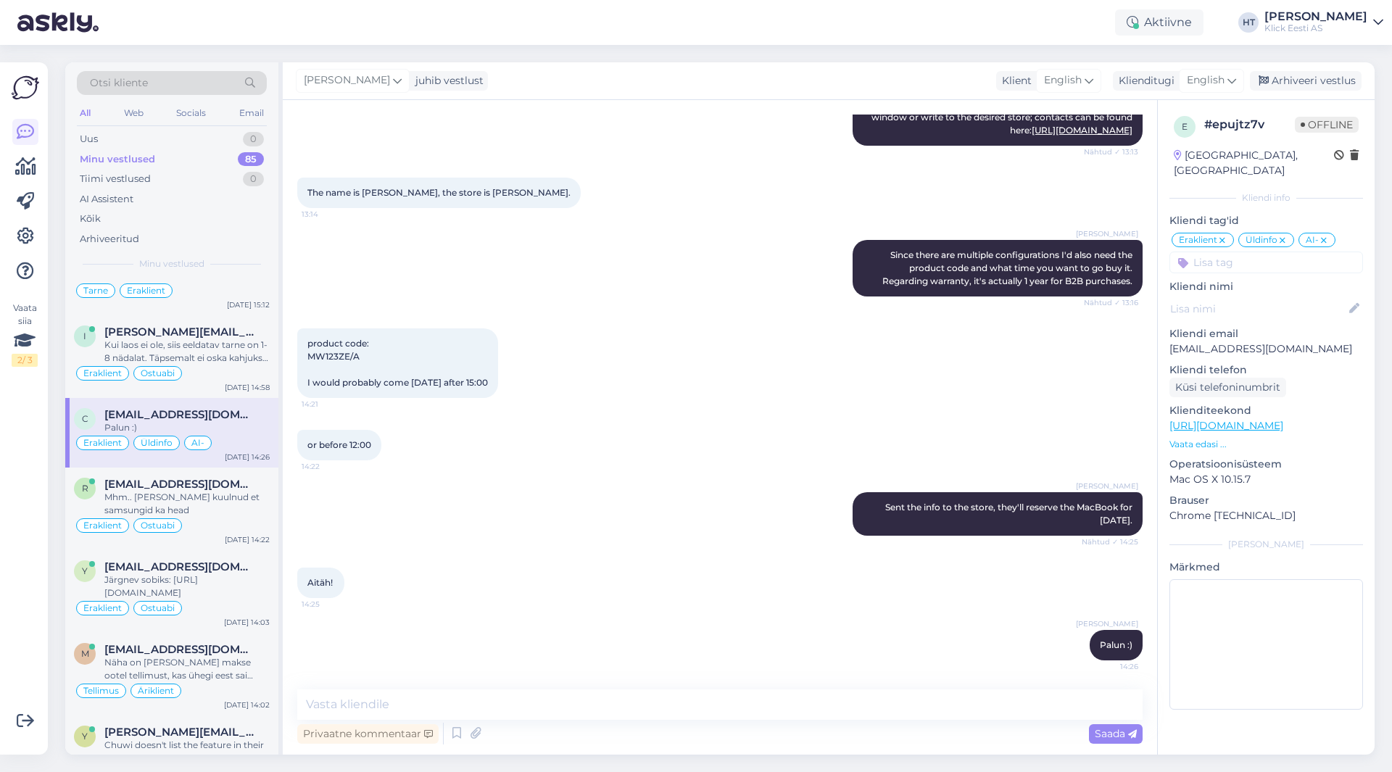
click at [238, 360] on div "Kui laos ei ole, siis eeldatav tarne on 1-8 nädalat. Täpsemalt ei oska kahjuks …" at bounding box center [186, 352] width 165 height 26
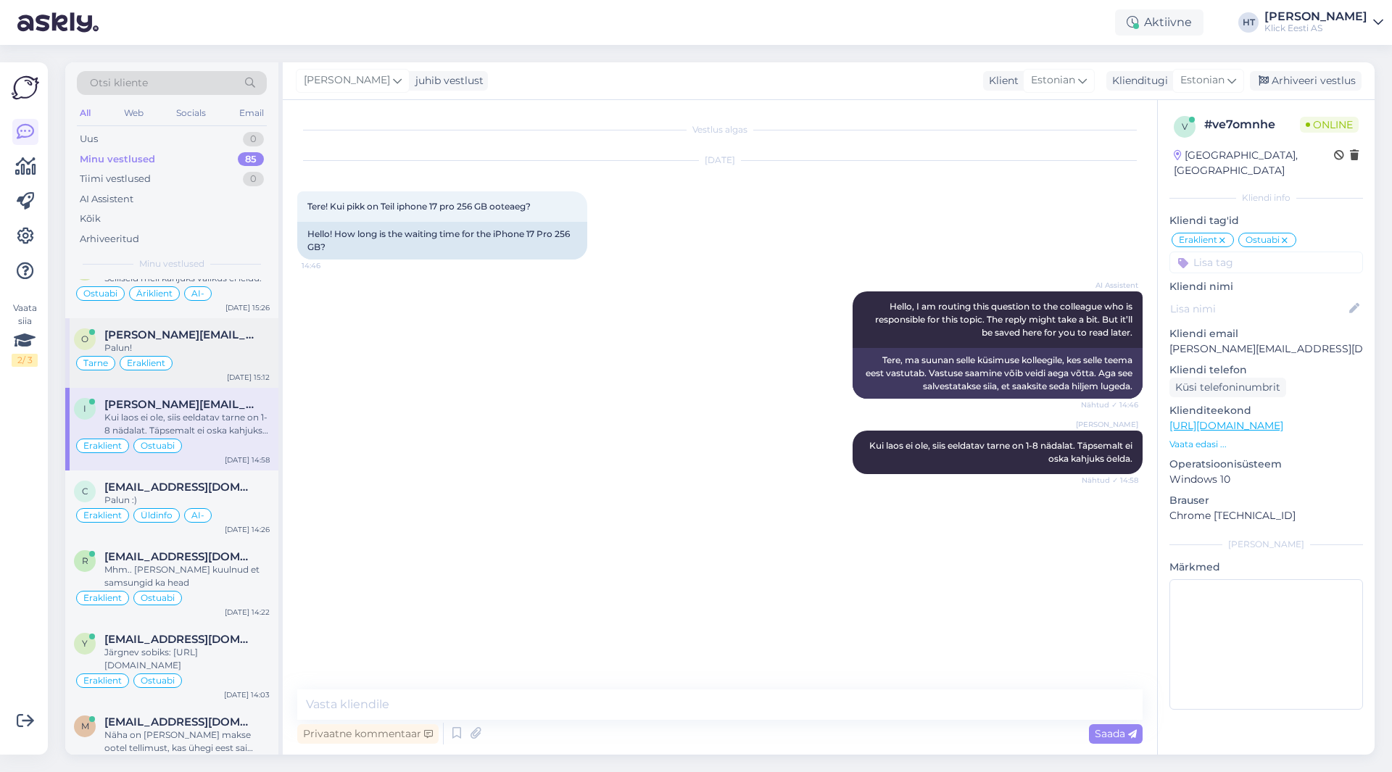
click at [232, 376] on div "[DATE] 15:12" at bounding box center [248, 377] width 43 height 11
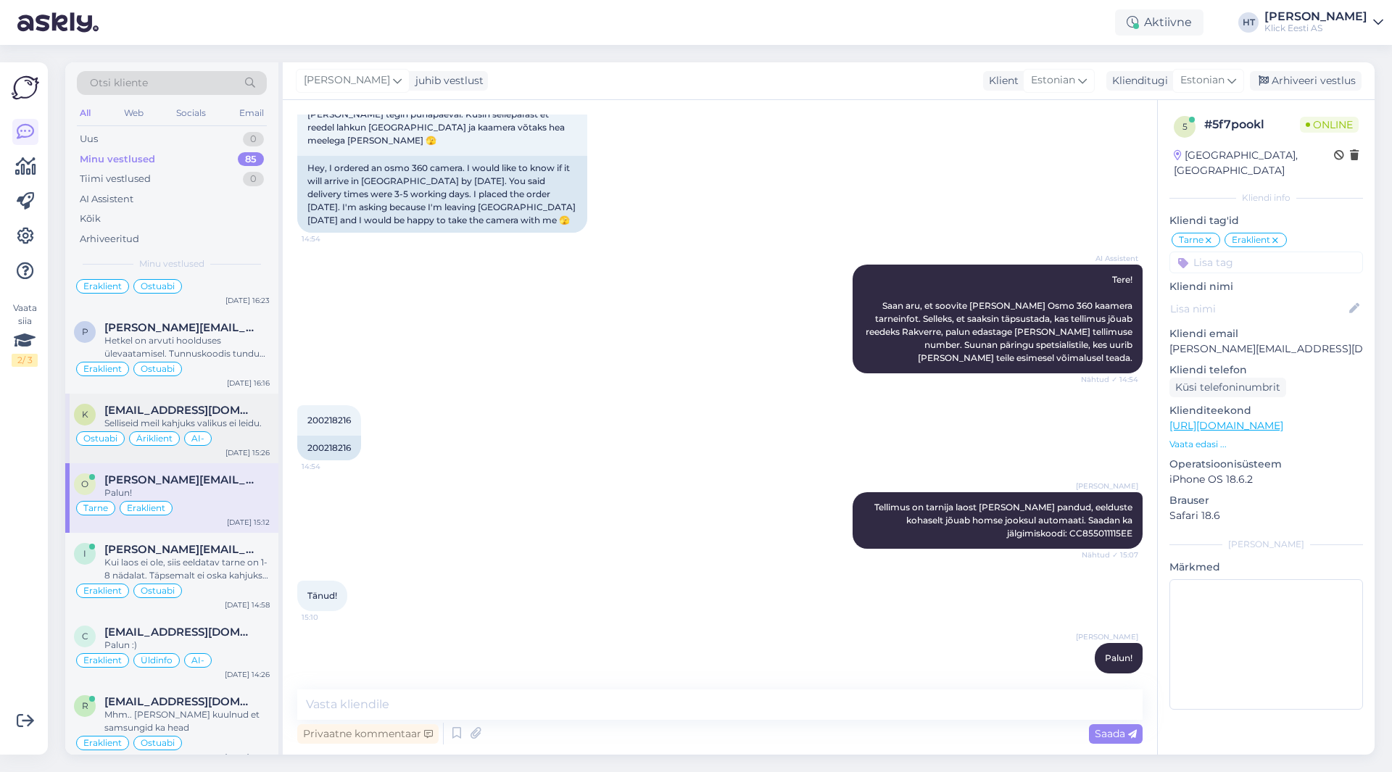
click at [218, 418] on div "Selliseid meil kahjuks valikus ei leidu." at bounding box center [186, 423] width 165 height 13
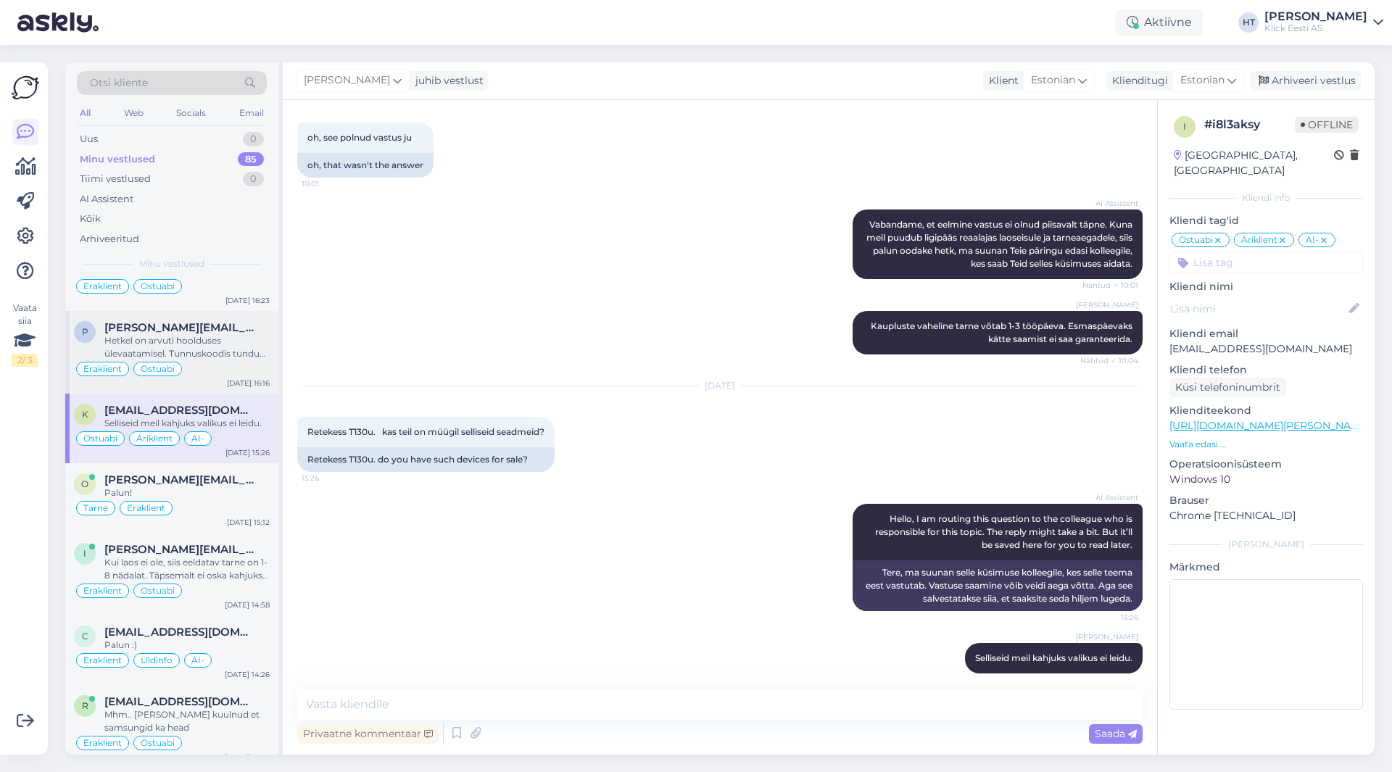
click at [231, 355] on div "Hetkel on arvuti hoolduses ülevaatamisel. Tunnuskoodis tundub koolon puuduvat, …" at bounding box center [186, 347] width 165 height 26
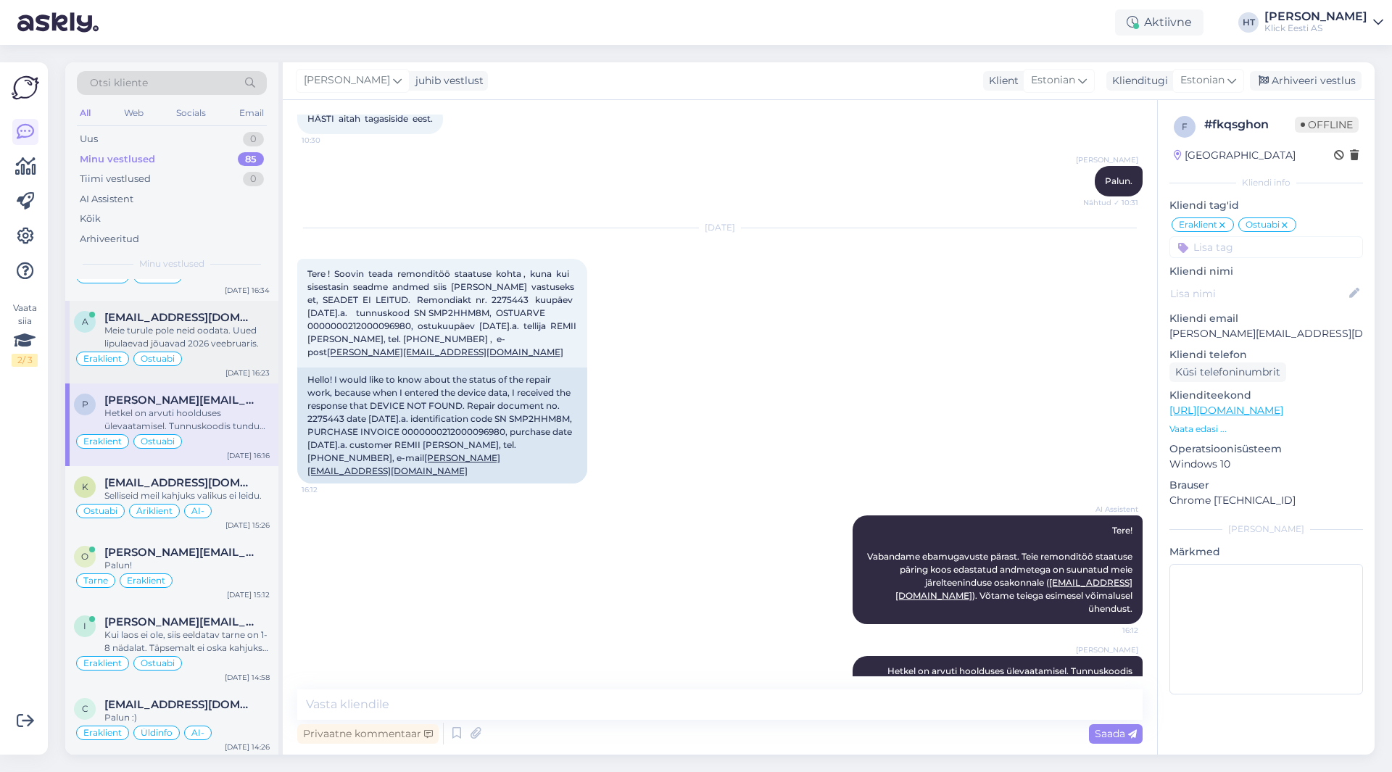
click at [233, 344] on div "Meie turule pole neid oodata. Uued lipulaevad jõuavad 2026 veebruaris." at bounding box center [186, 337] width 165 height 26
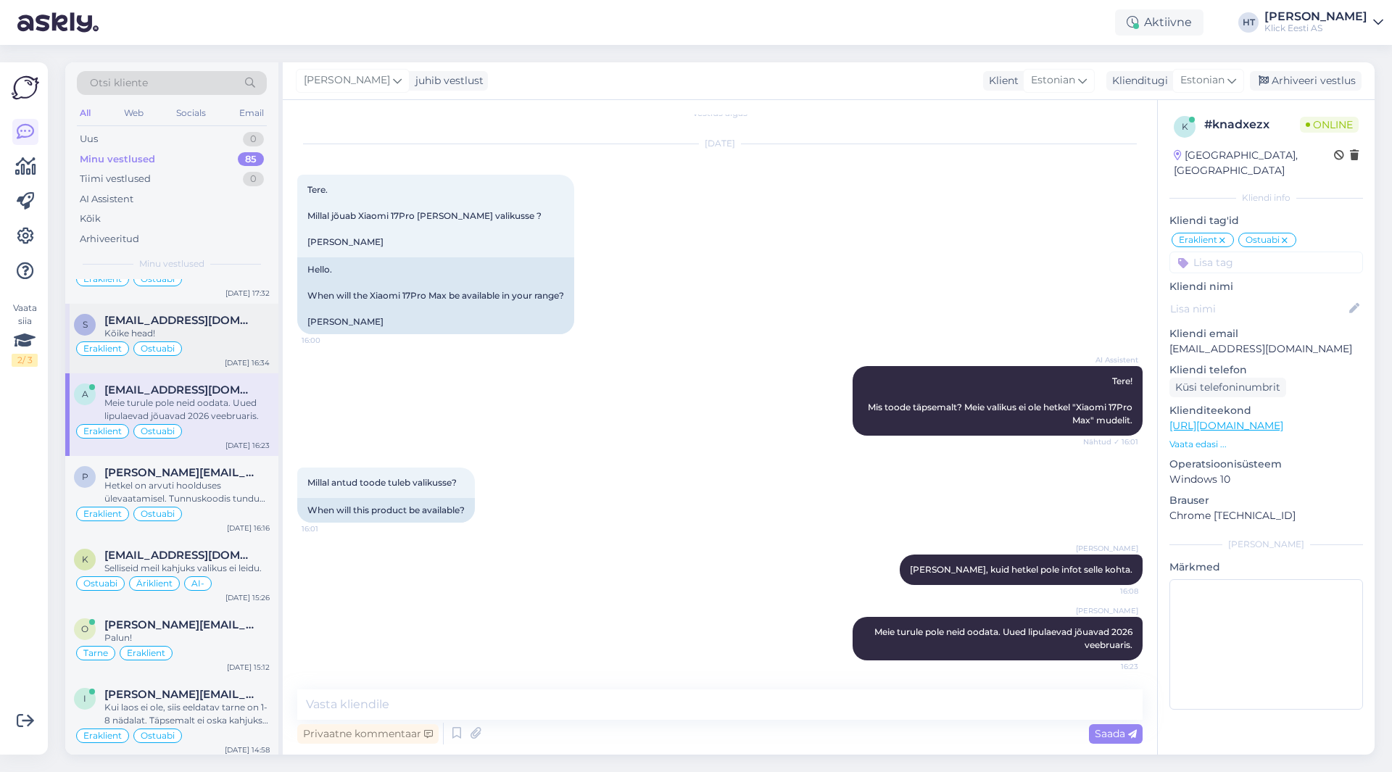
click at [230, 331] on div "Kõike head!" at bounding box center [186, 333] width 165 height 13
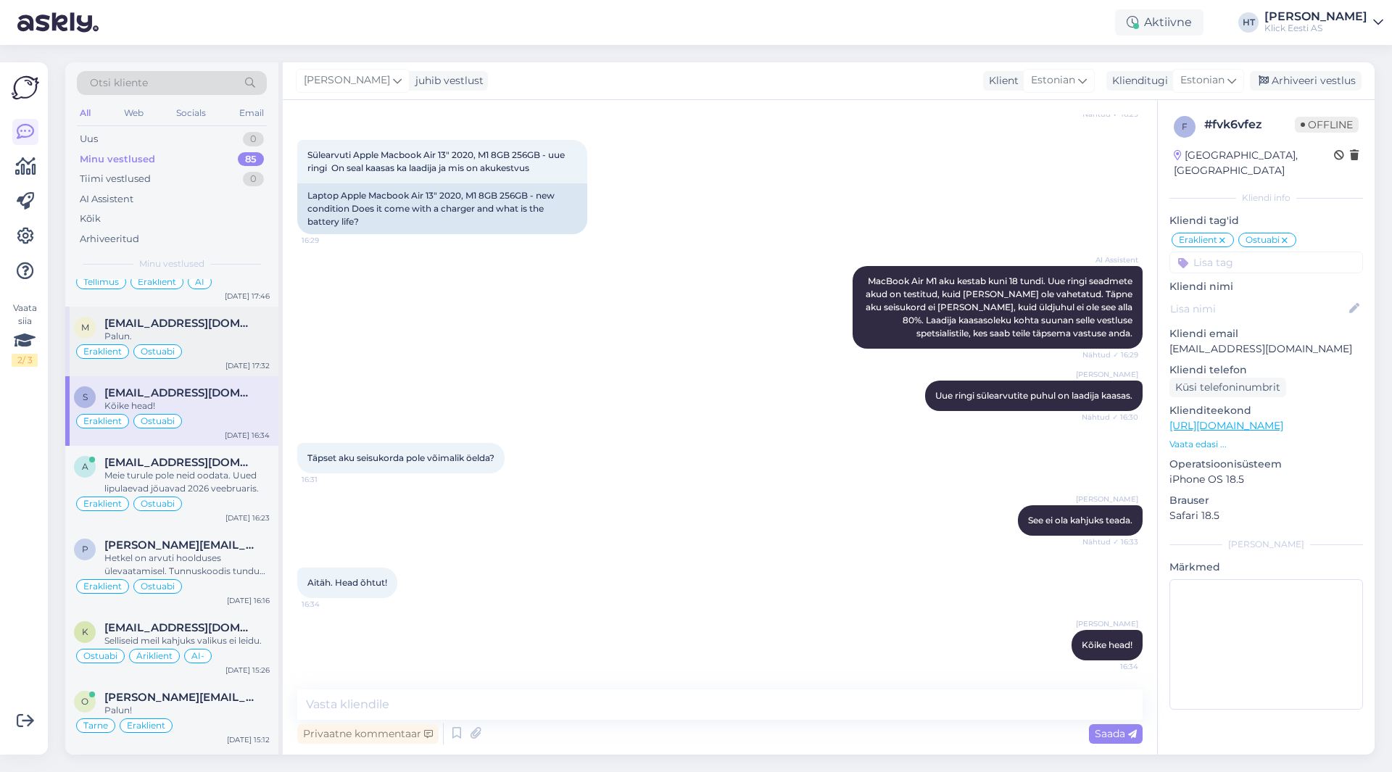
click at [230, 332] on div "Palun." at bounding box center [186, 336] width 165 height 13
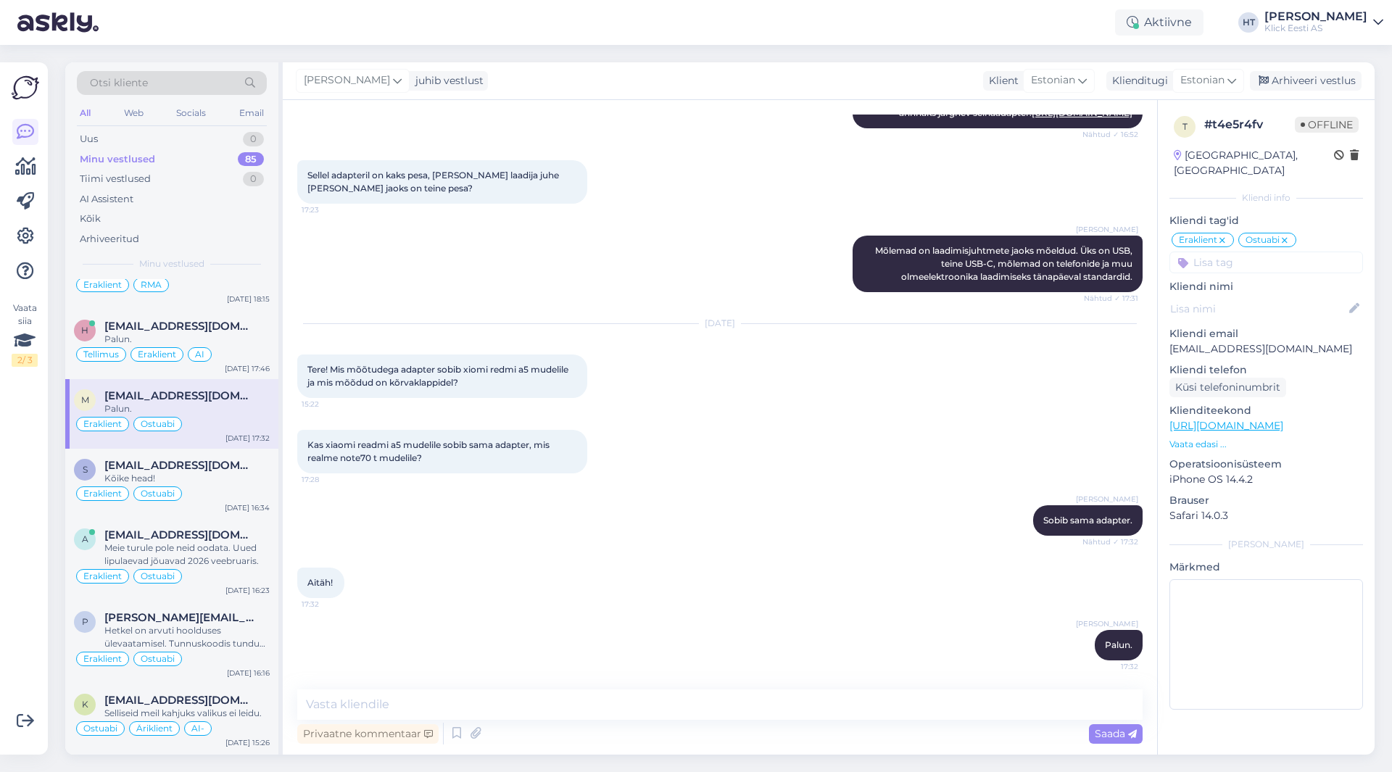
click at [230, 332] on span "[EMAIL_ADDRESS][DOMAIN_NAME]" at bounding box center [179, 326] width 151 height 13
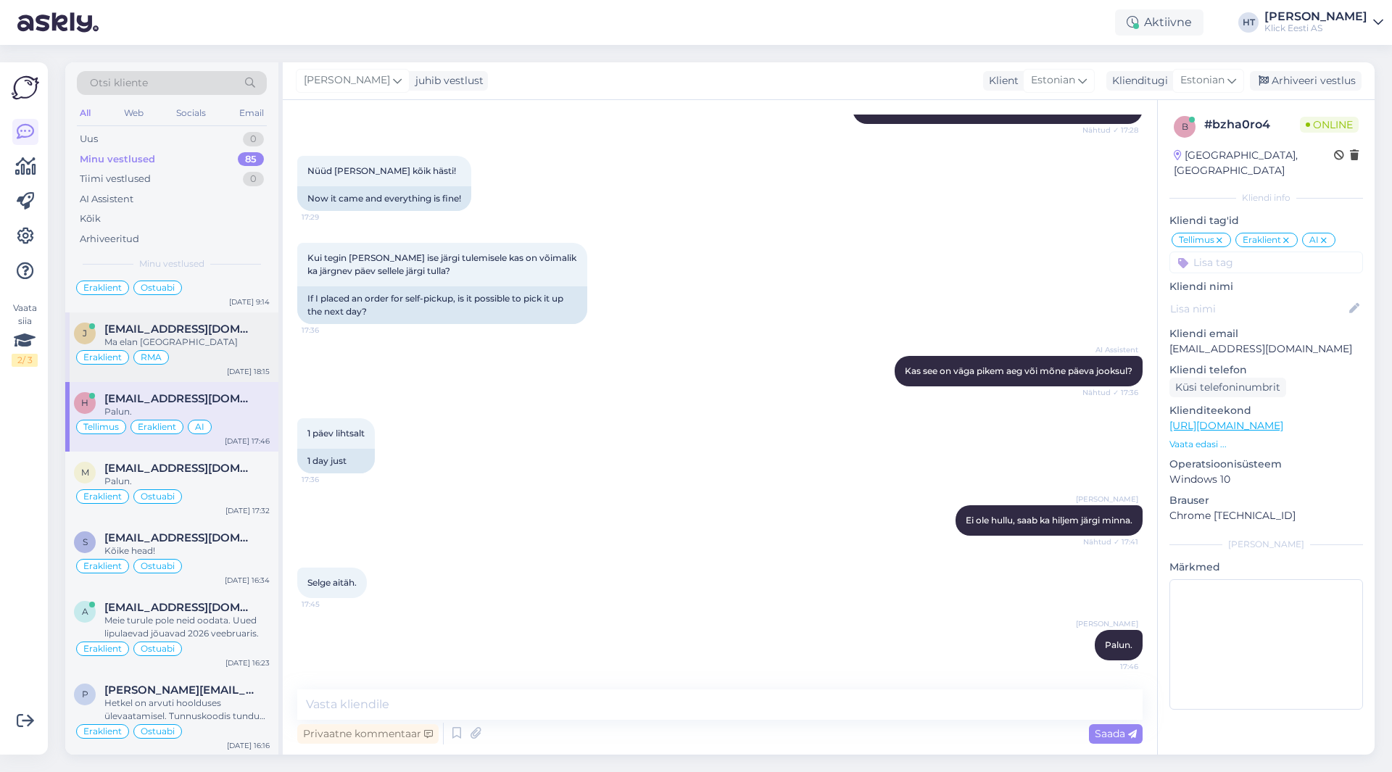
click at [229, 335] on span "[EMAIL_ADDRESS][DOMAIN_NAME]" at bounding box center [179, 329] width 151 height 13
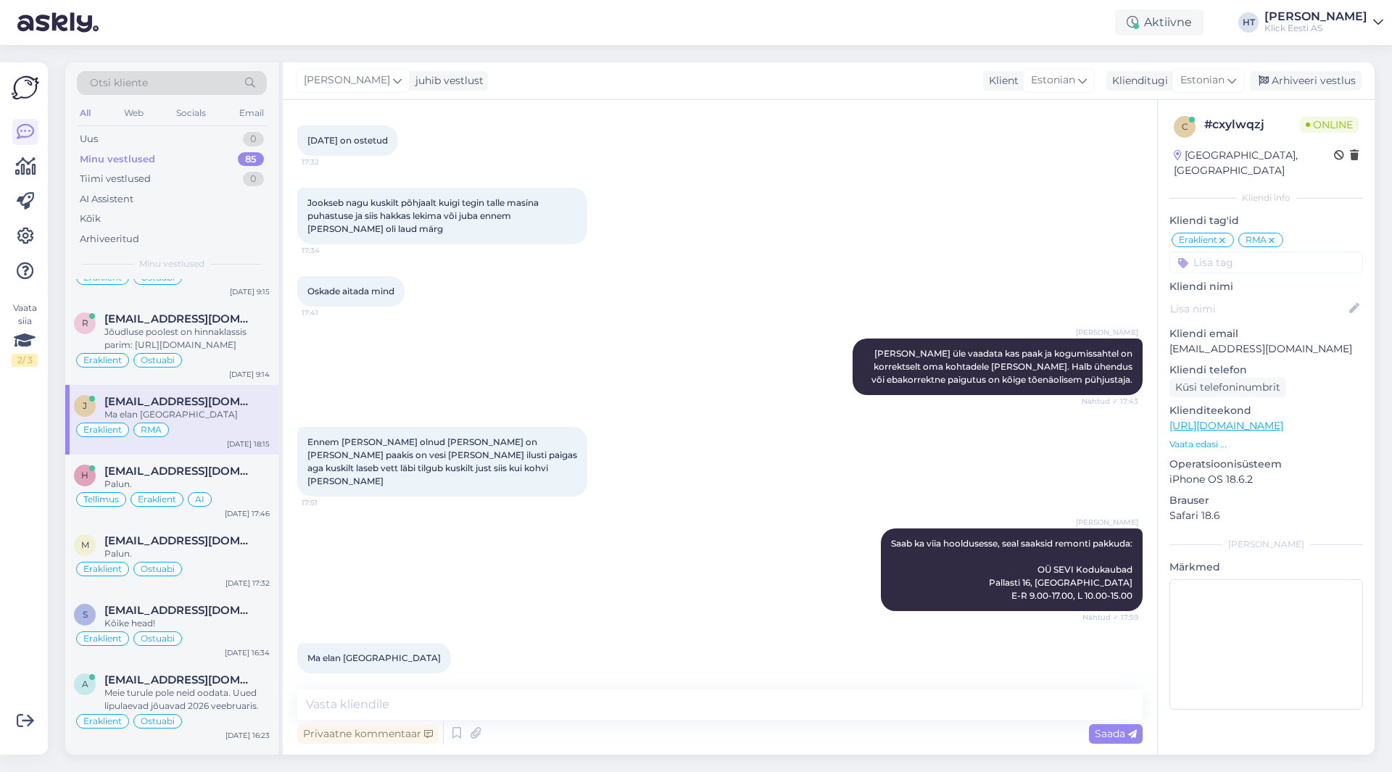
click at [229, 335] on div "Jõudluse poolest on hinnaklassis parim: [URL][DOMAIN_NAME]" at bounding box center [186, 339] width 165 height 26
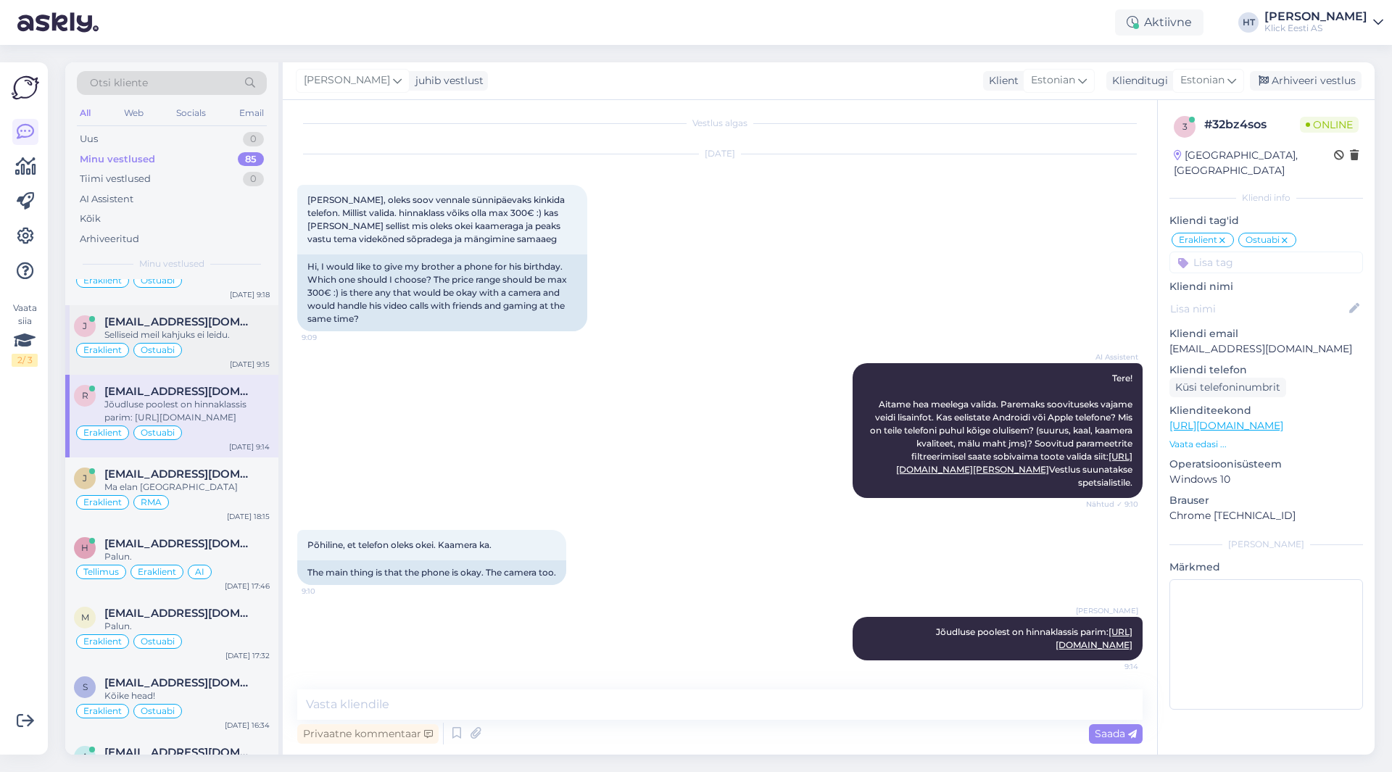
click at [228, 340] on div "Selliseid meil kahjuks ei leidu." at bounding box center [186, 334] width 165 height 13
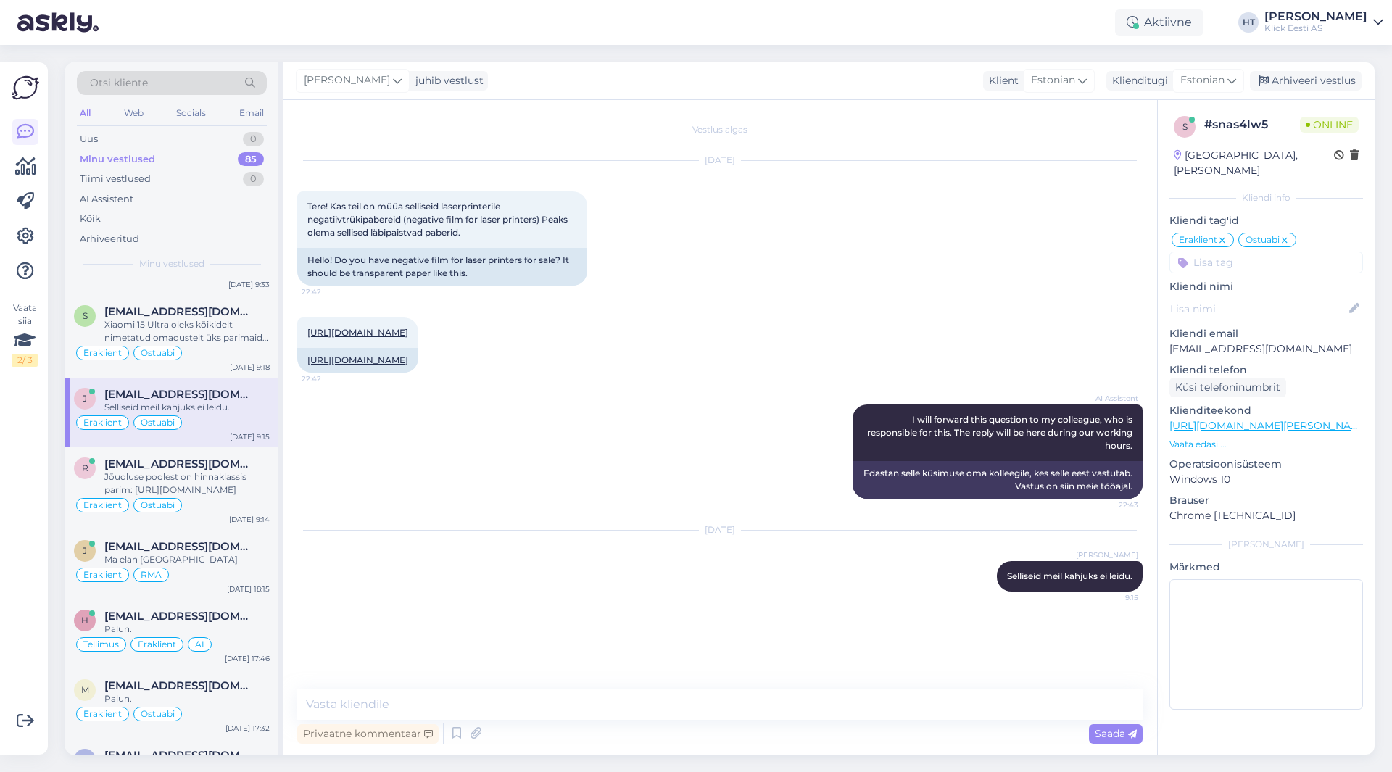
click at [228, 340] on div "Xiaomi 15 Ultra oleks kõikidelt nimetatud omadustelt üks parimaid: [URL][DOMAIN…" at bounding box center [186, 331] width 165 height 26
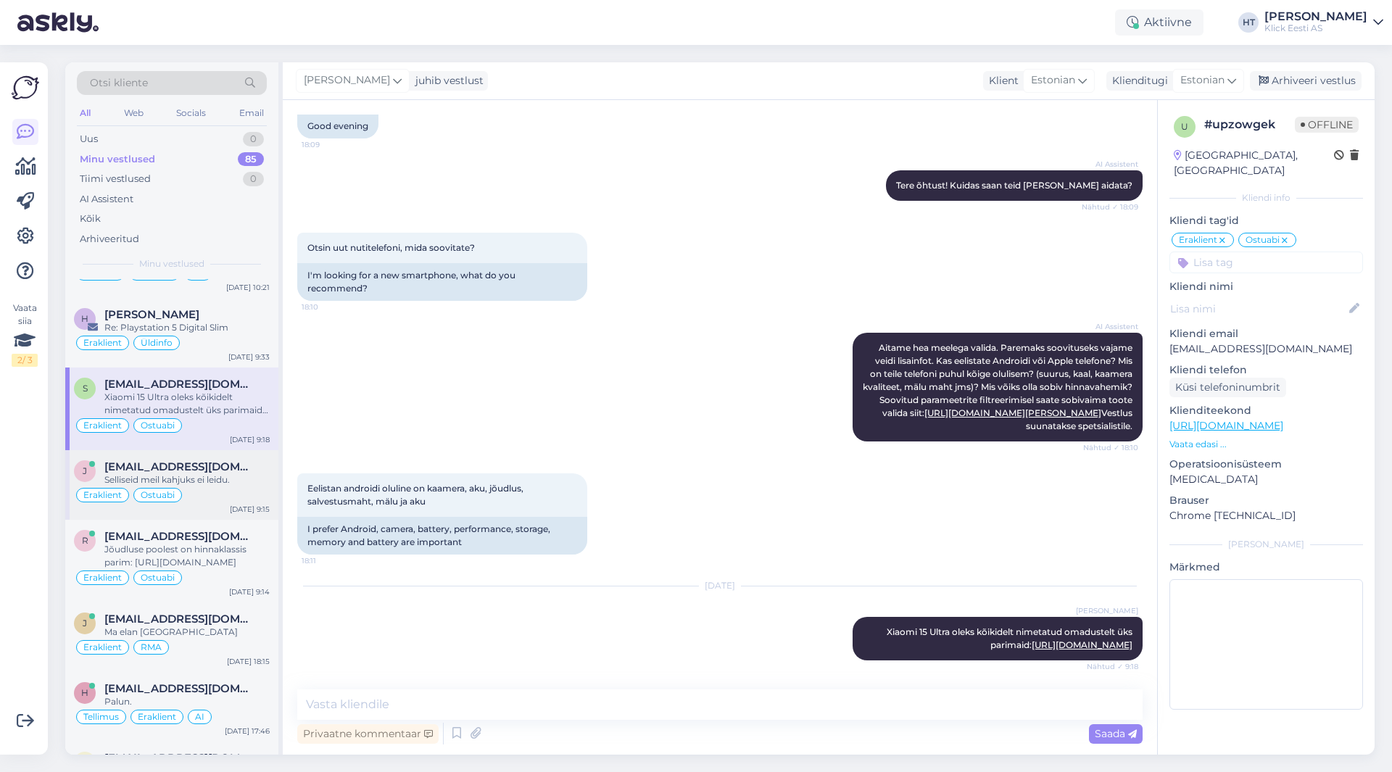
click at [228, 340] on div "Eraklient Üldinfo" at bounding box center [172, 342] width 196 height 17
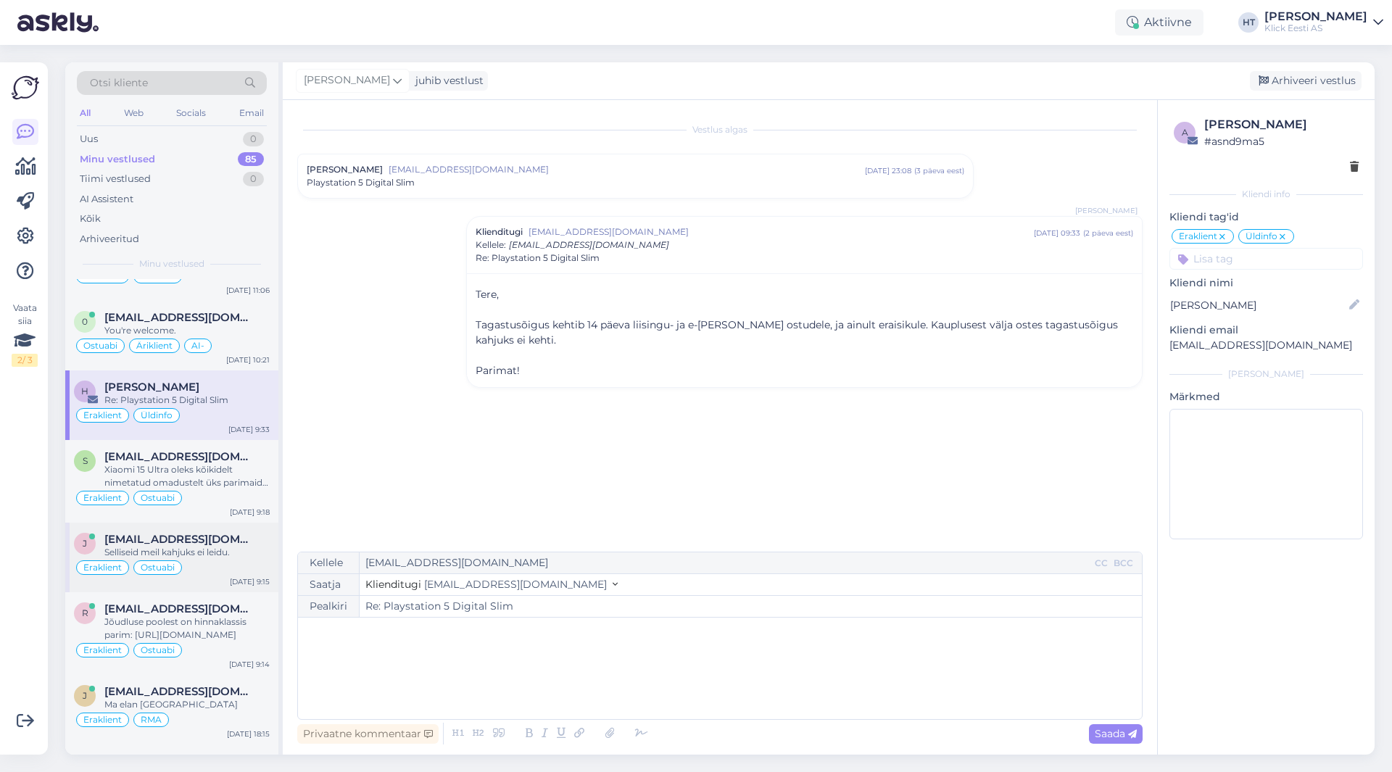
click at [228, 340] on div "Ostuabi Äriklient AI-" at bounding box center [172, 345] width 196 height 17
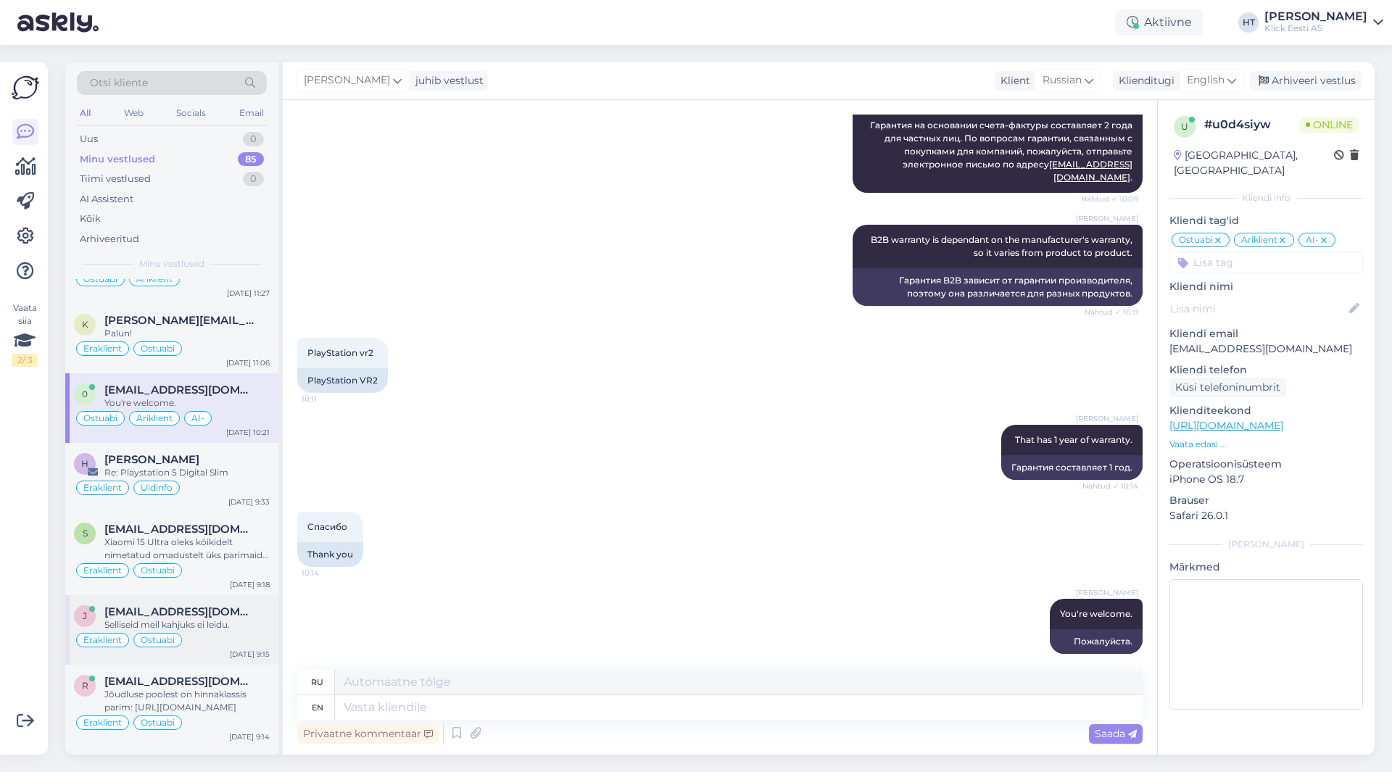
click at [228, 340] on div "Eraklient Ostuabi" at bounding box center [172, 348] width 196 height 17
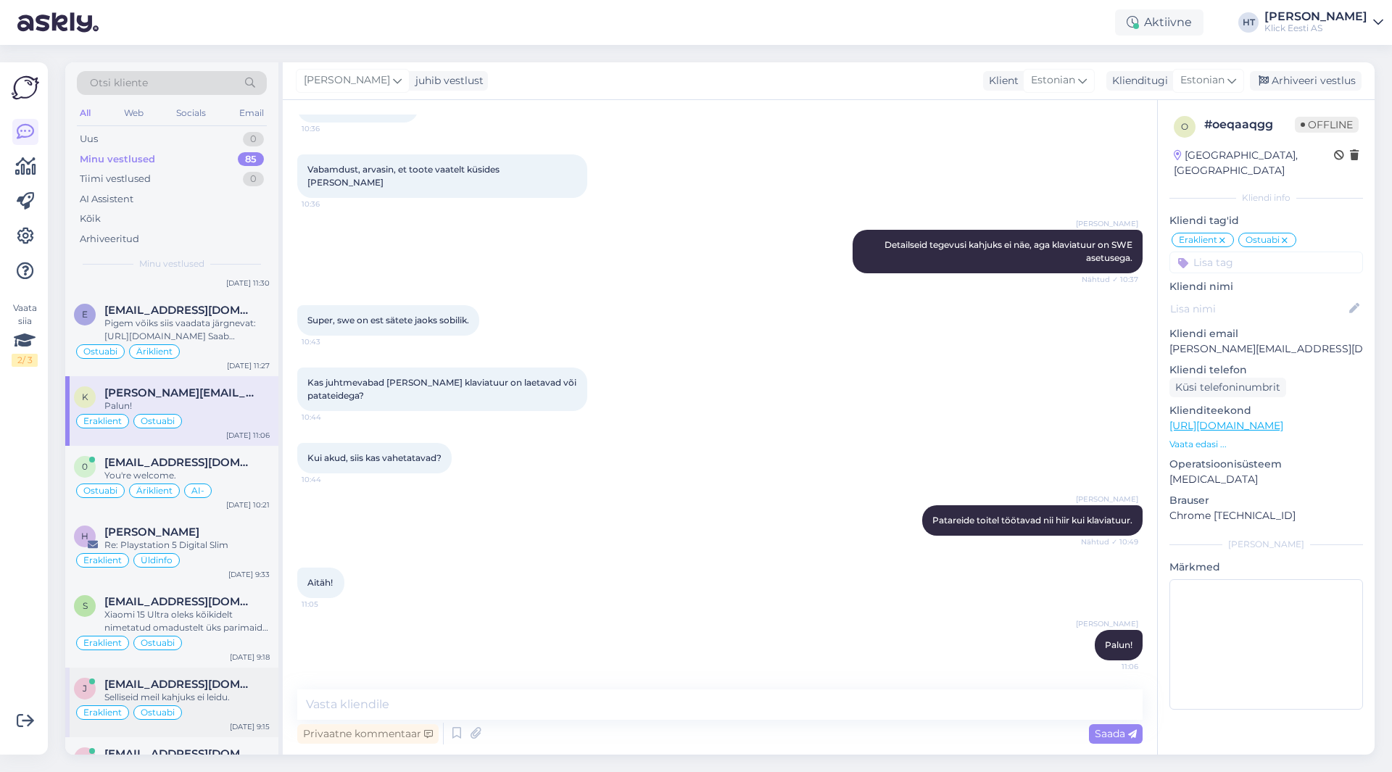
click at [228, 340] on div "Pigem võiks siis vaadata järgnevat: [URL][DOMAIN_NAME] Saab ühendada vaatajaska…" at bounding box center [186, 330] width 165 height 26
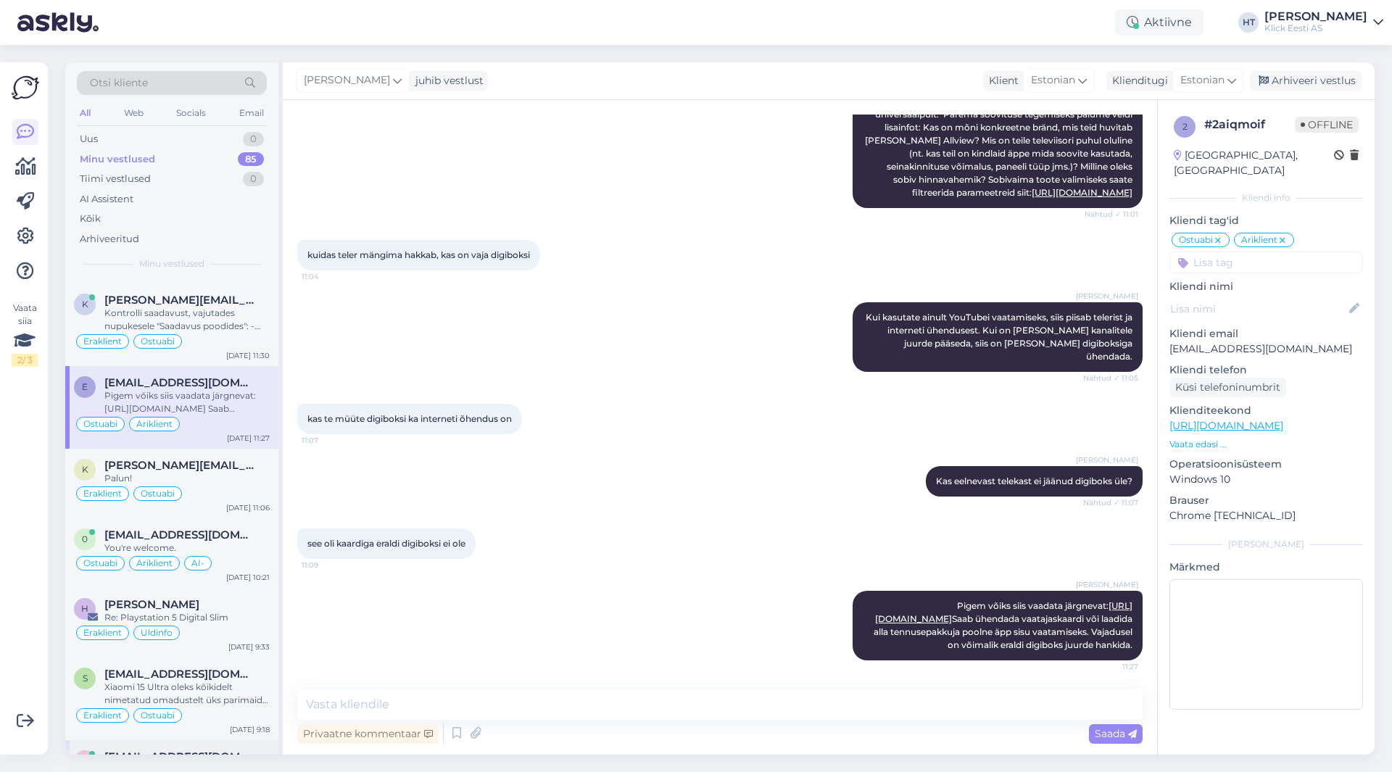
click at [228, 340] on div "Eraklient Ostuabi" at bounding box center [172, 341] width 196 height 17
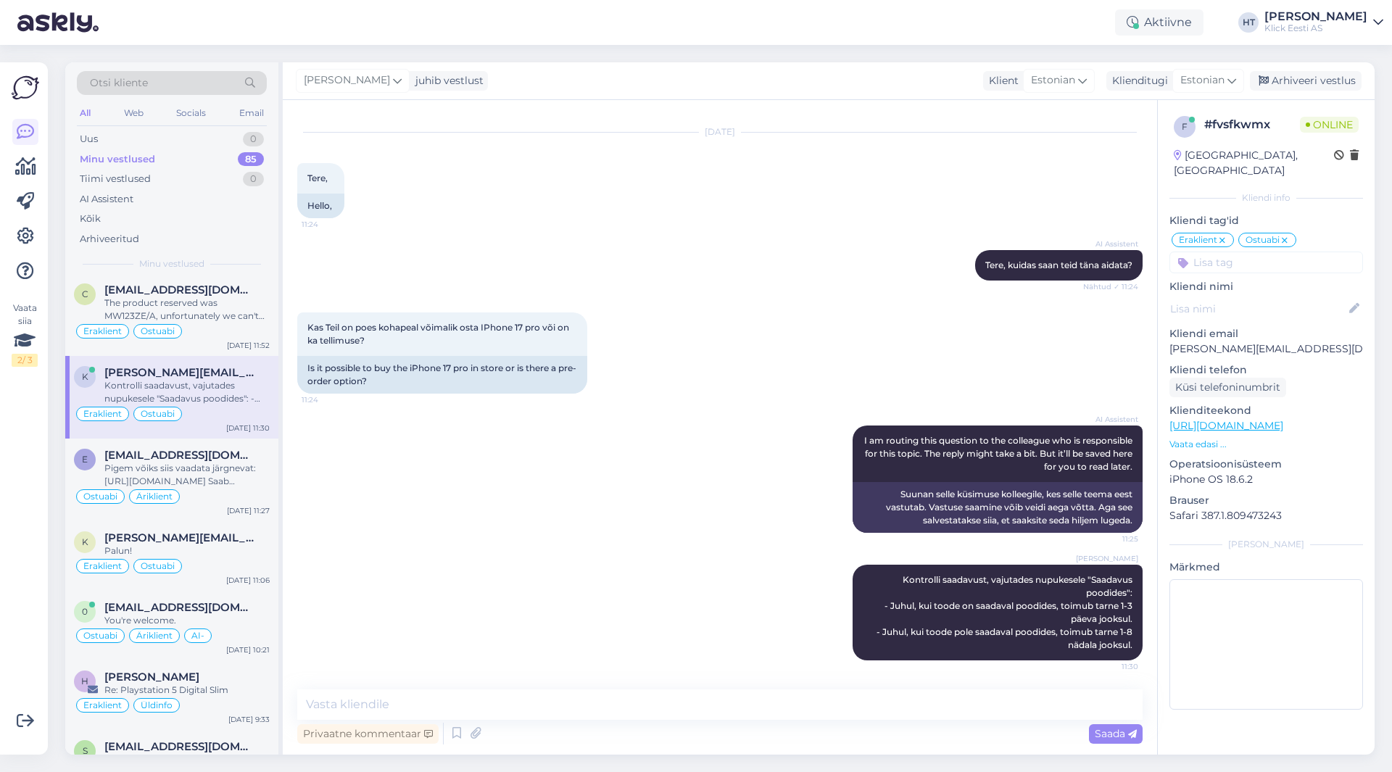
click at [228, 340] on div "c [EMAIL_ADDRESS][DOMAIN_NAME] The product reserved was MW123ZE/A, unfortunatel…" at bounding box center [171, 314] width 213 height 83
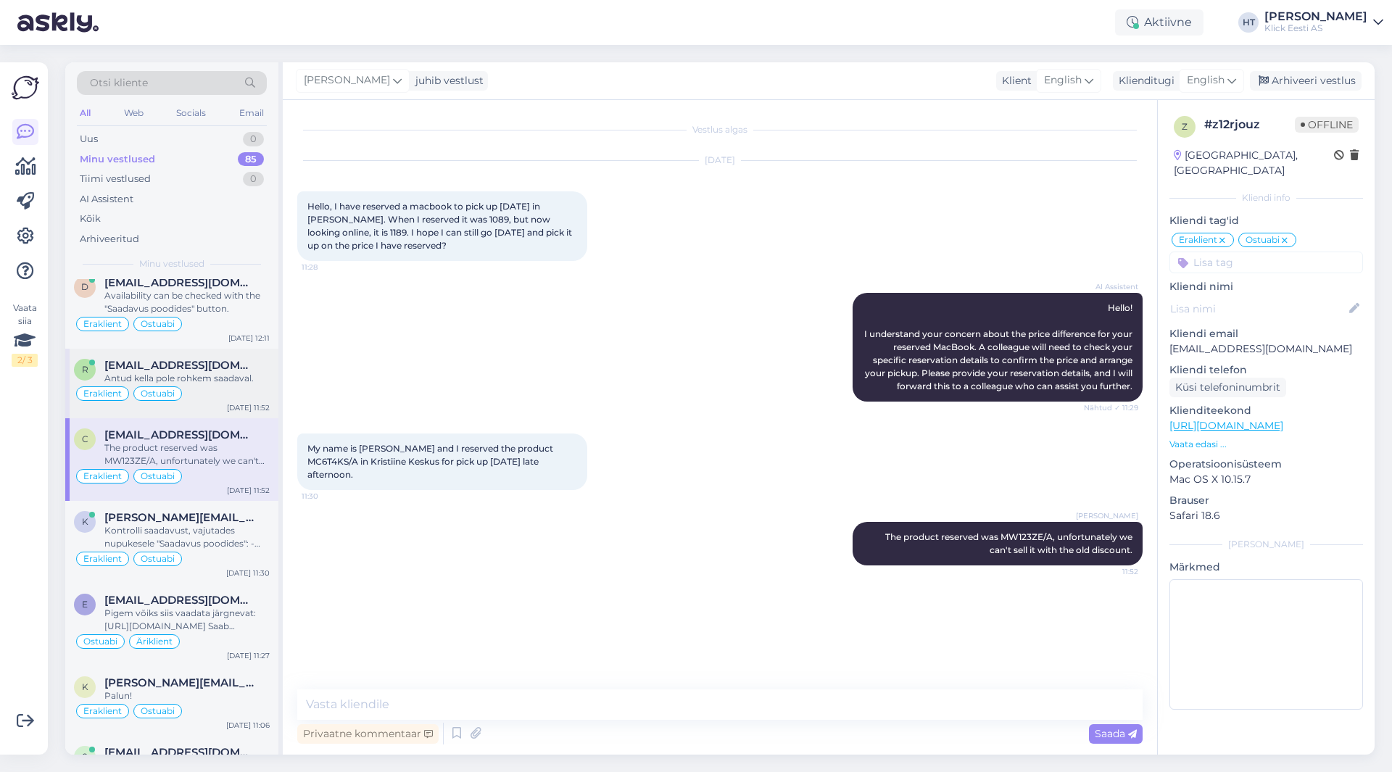
click at [226, 360] on div "[EMAIL_ADDRESS][DOMAIN_NAME]" at bounding box center [186, 365] width 165 height 13
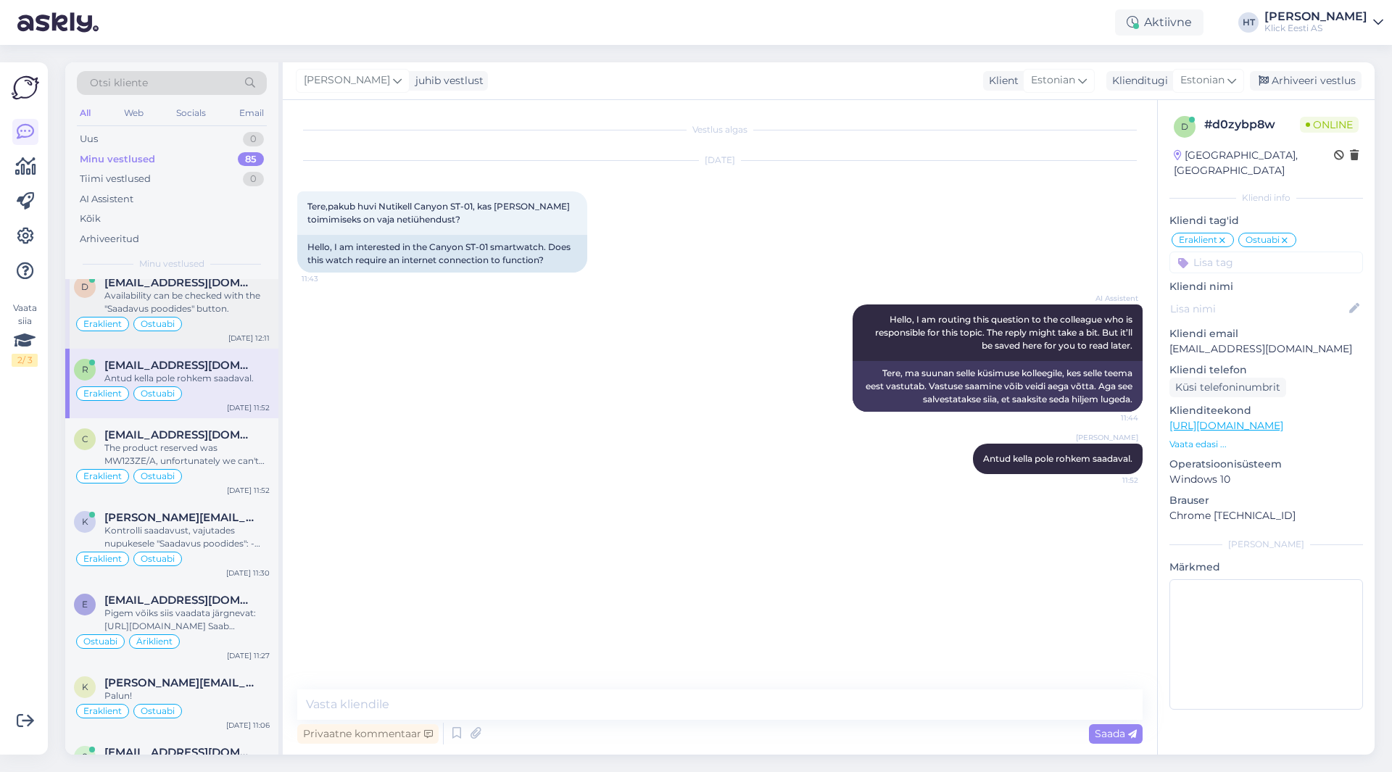
click at [231, 319] on div "Eraklient Ostuabi" at bounding box center [172, 323] width 196 height 17
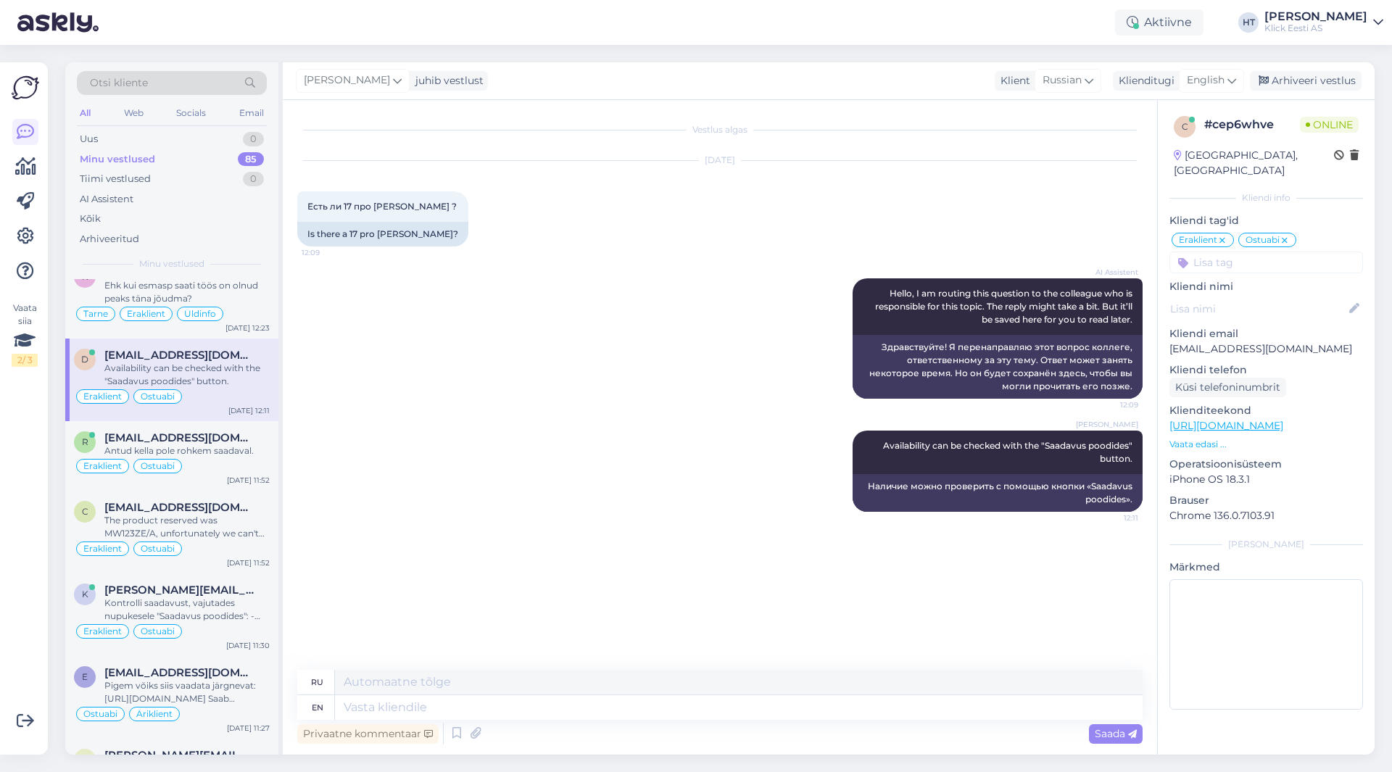
click at [231, 319] on div "Tarne Eraklient Üldinfo" at bounding box center [172, 313] width 196 height 17
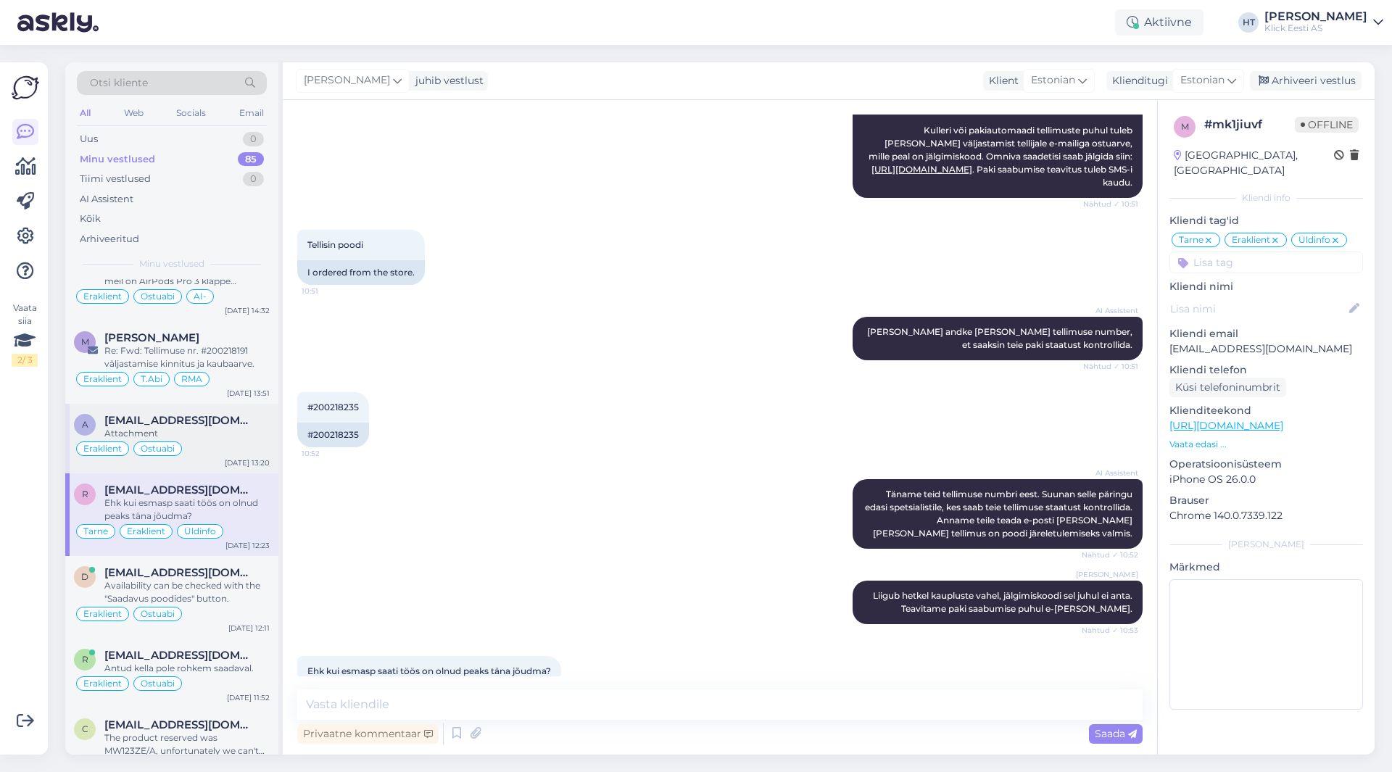
click at [219, 433] on div "Attachment" at bounding box center [186, 433] width 165 height 13
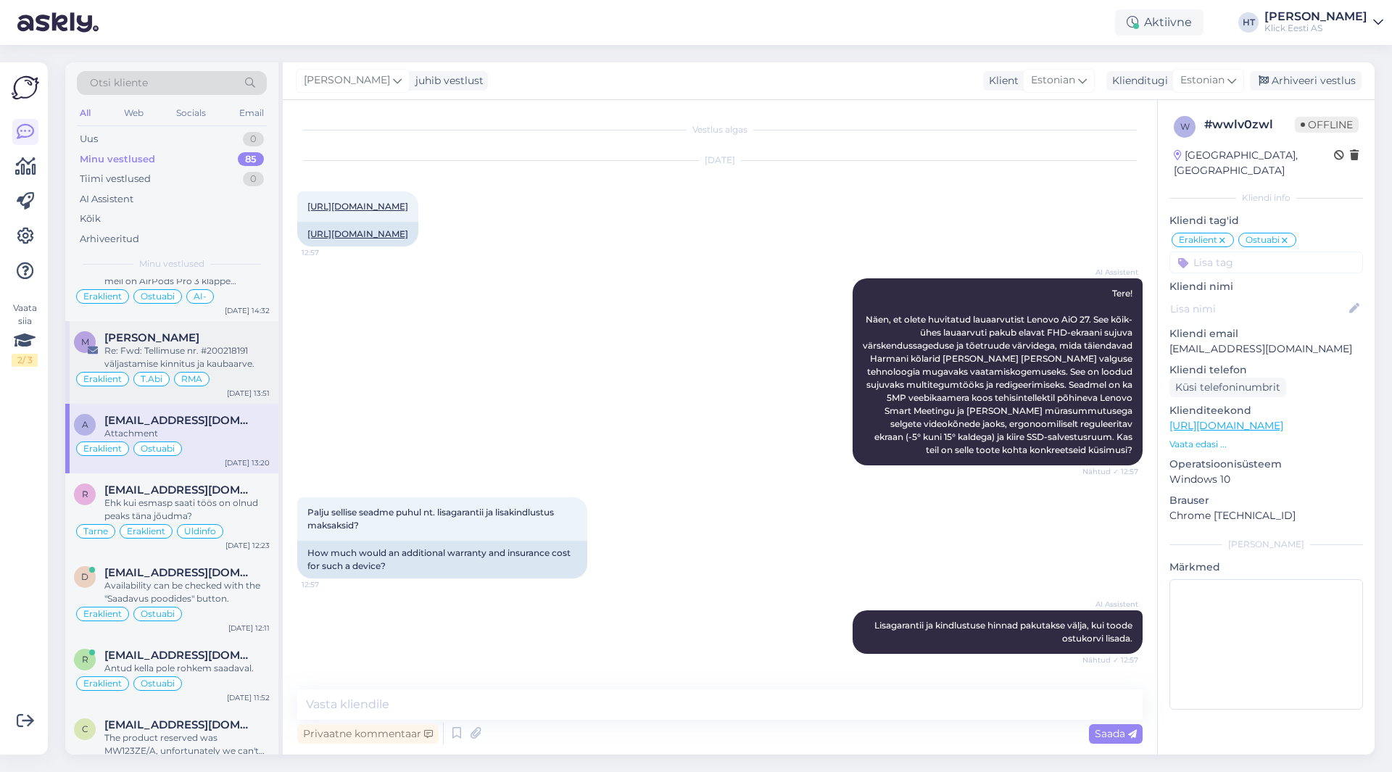
click at [234, 353] on div "Re: Fwd: Tellimuse nr. #200218191 väljastamise kinnitus ja kaubaarve." at bounding box center [186, 357] width 165 height 26
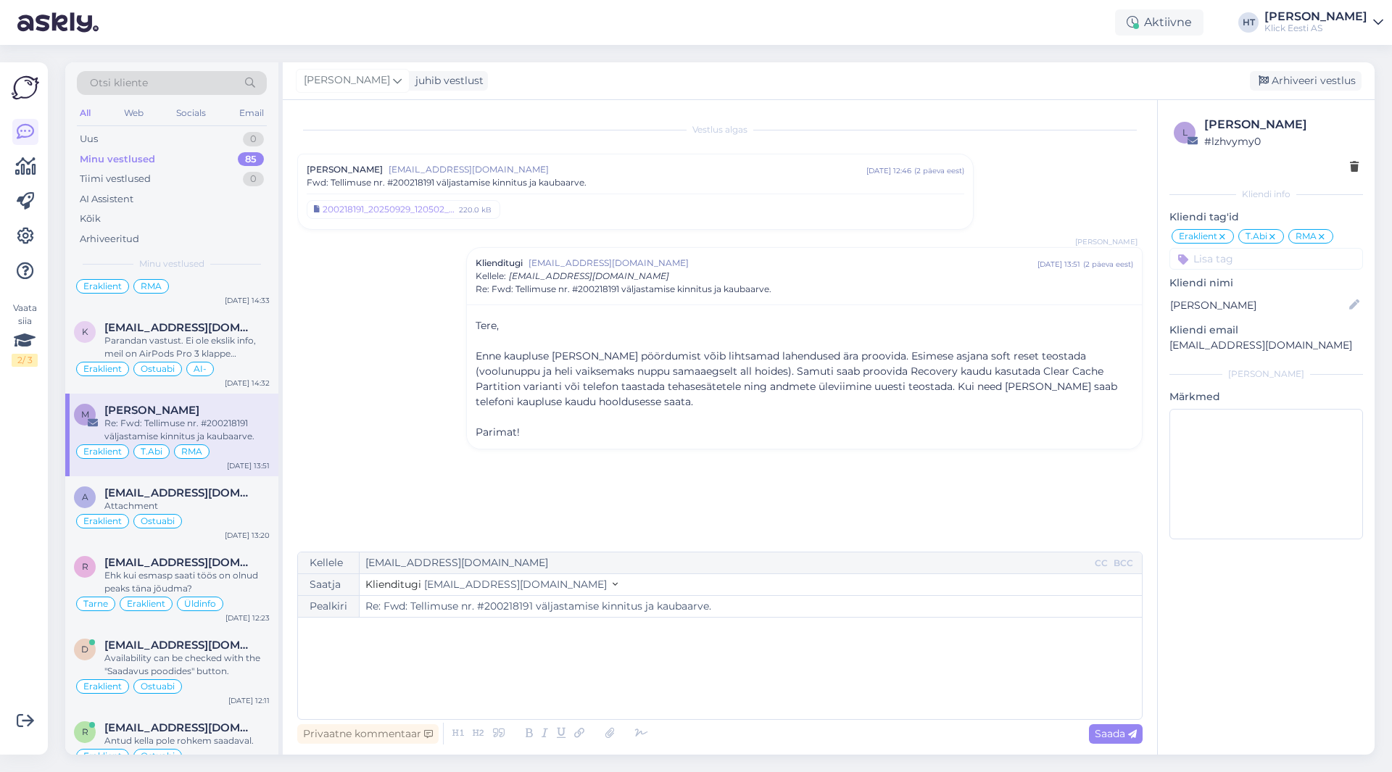
click at [234, 353] on div "Parandan vastust. Ei ole ekslik info, meil on AirPods Pro 3 klappe kauplustes o…" at bounding box center [186, 347] width 165 height 26
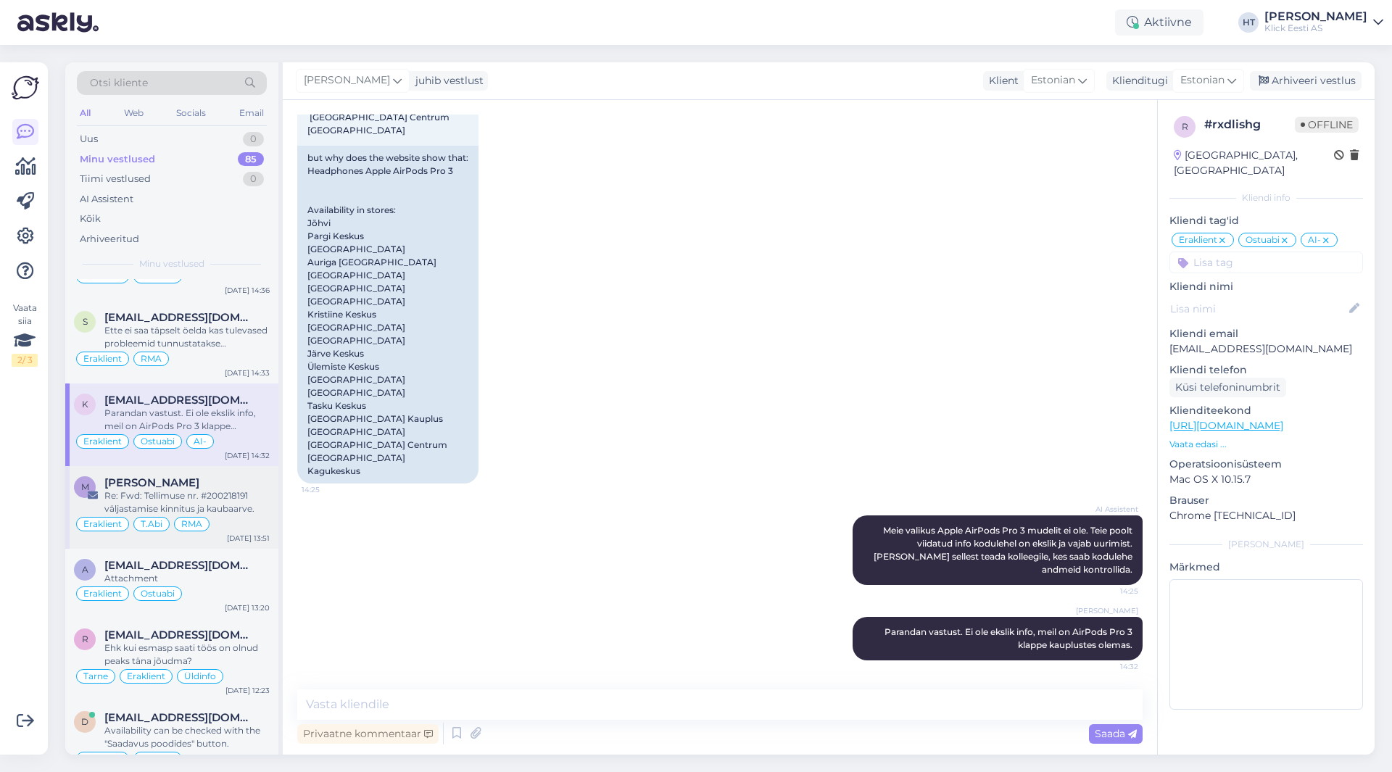
click at [234, 353] on div "Eraklient RMA" at bounding box center [172, 358] width 196 height 17
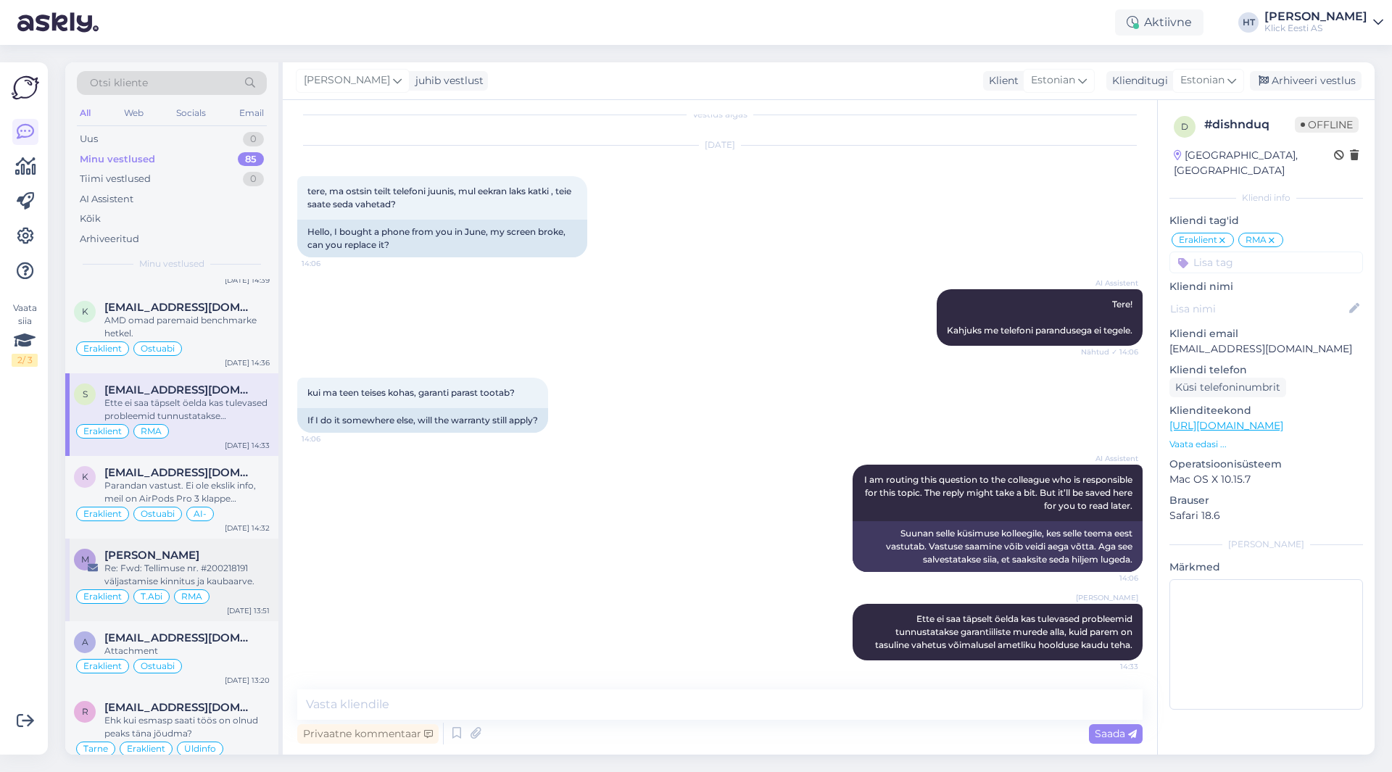
click at [234, 353] on div "Eraklient Ostuabi" at bounding box center [172, 348] width 196 height 17
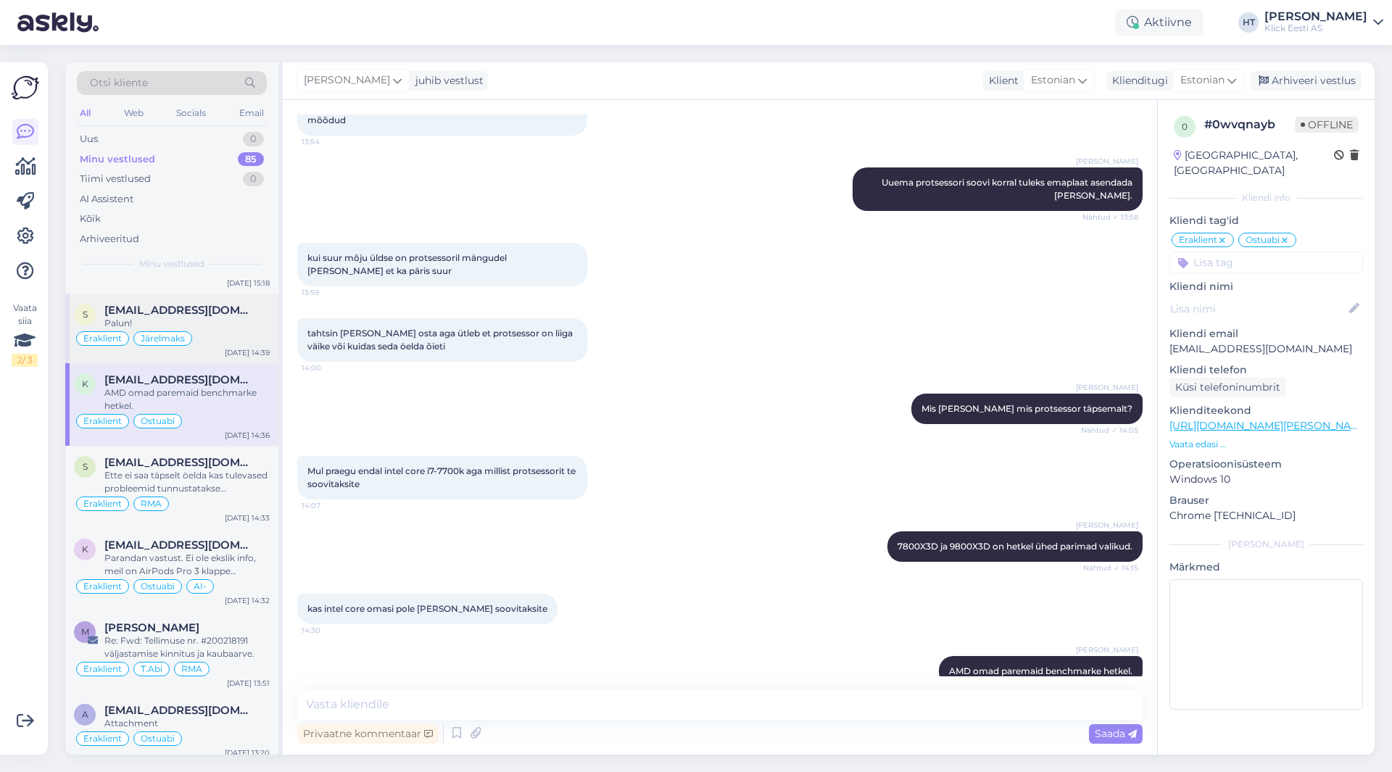
click at [234, 350] on div "[DATE] 14:39" at bounding box center [247, 352] width 45 height 11
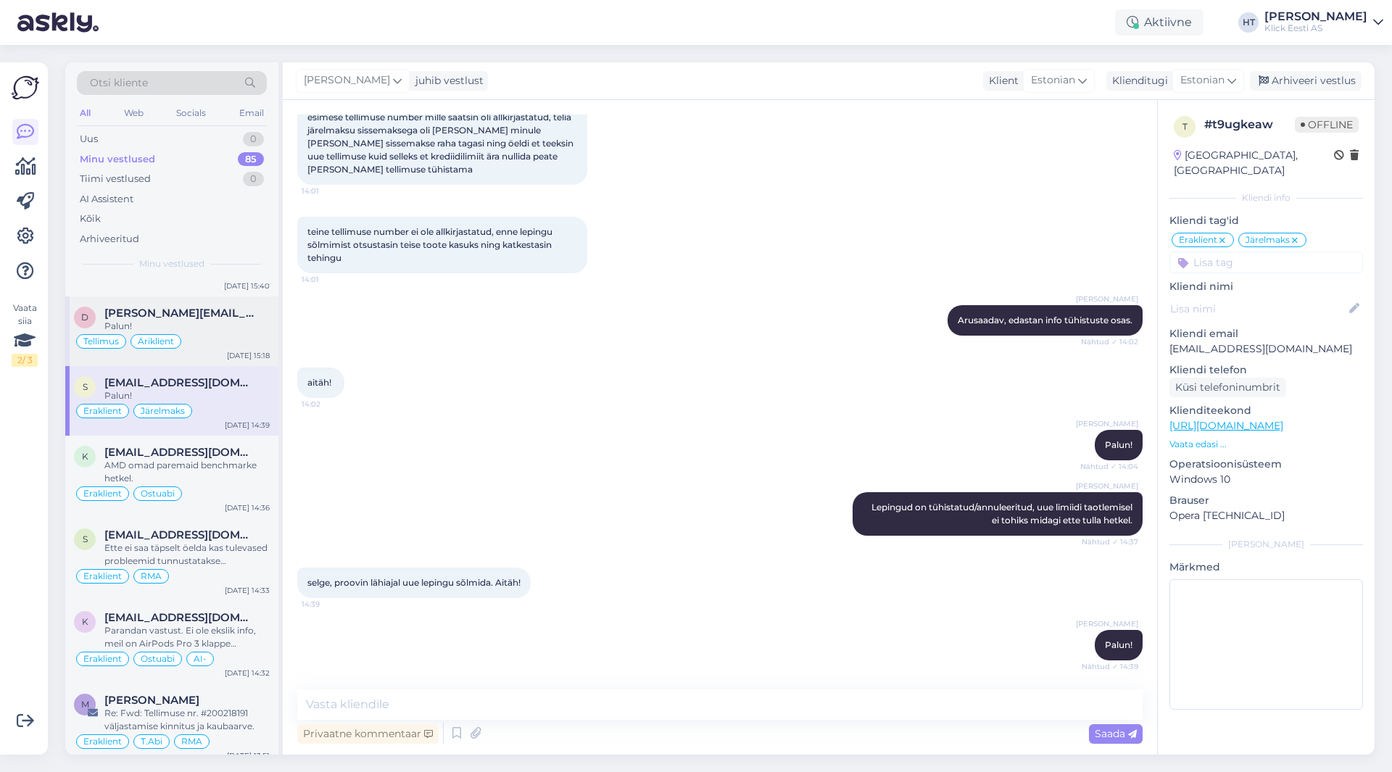
click at [236, 331] on div "Palun!" at bounding box center [186, 326] width 165 height 13
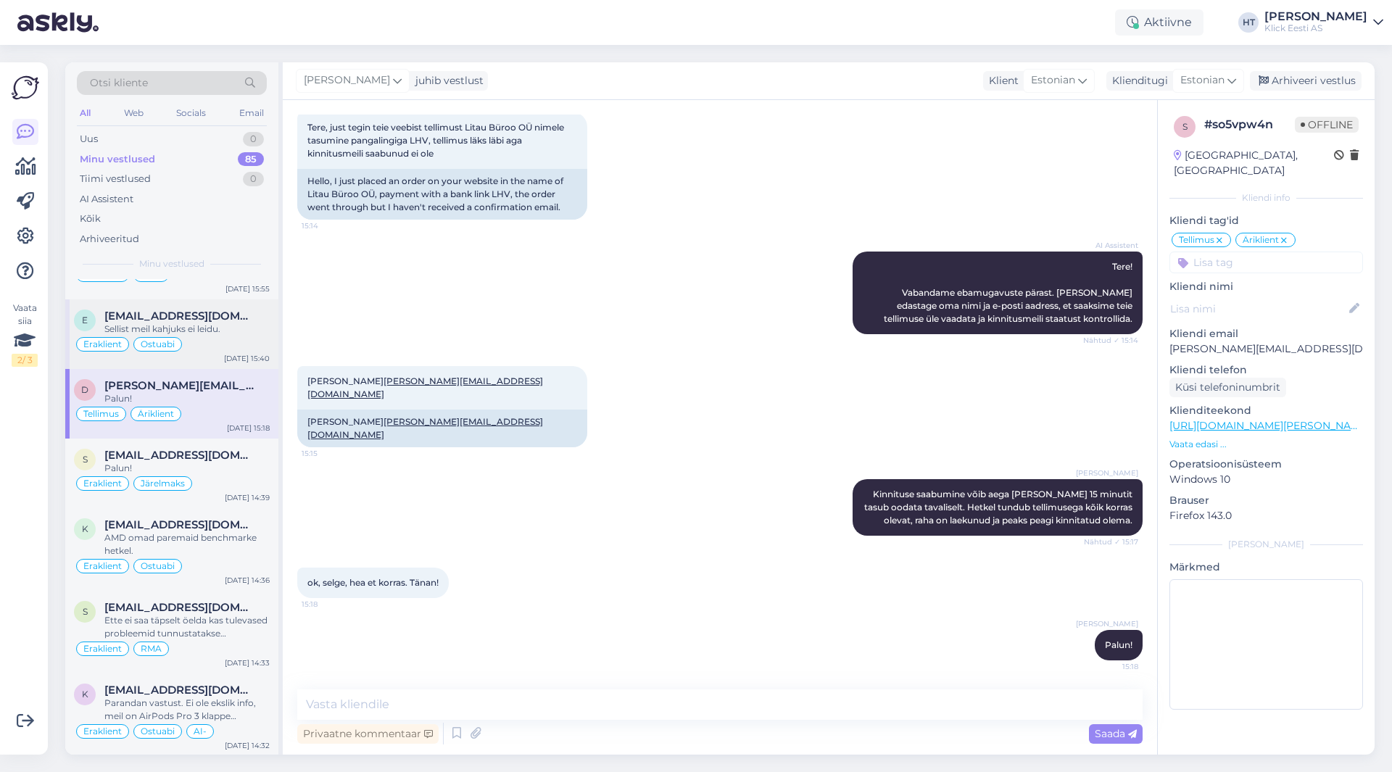
click at [236, 326] on div "Sellist meil kahjuks ei leidu." at bounding box center [186, 329] width 165 height 13
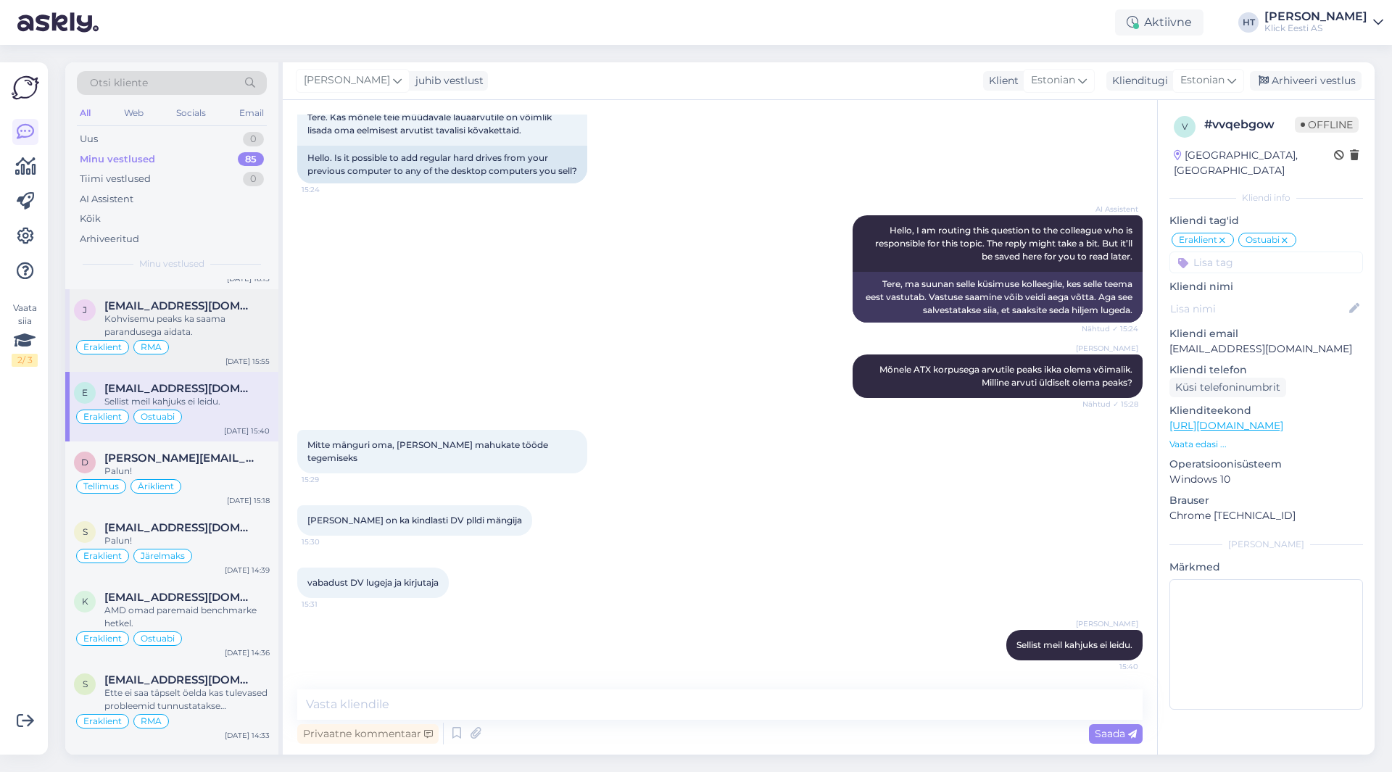
click at [236, 328] on div "Kohvisemu peaks ka saama parandusega aidata." at bounding box center [186, 326] width 165 height 26
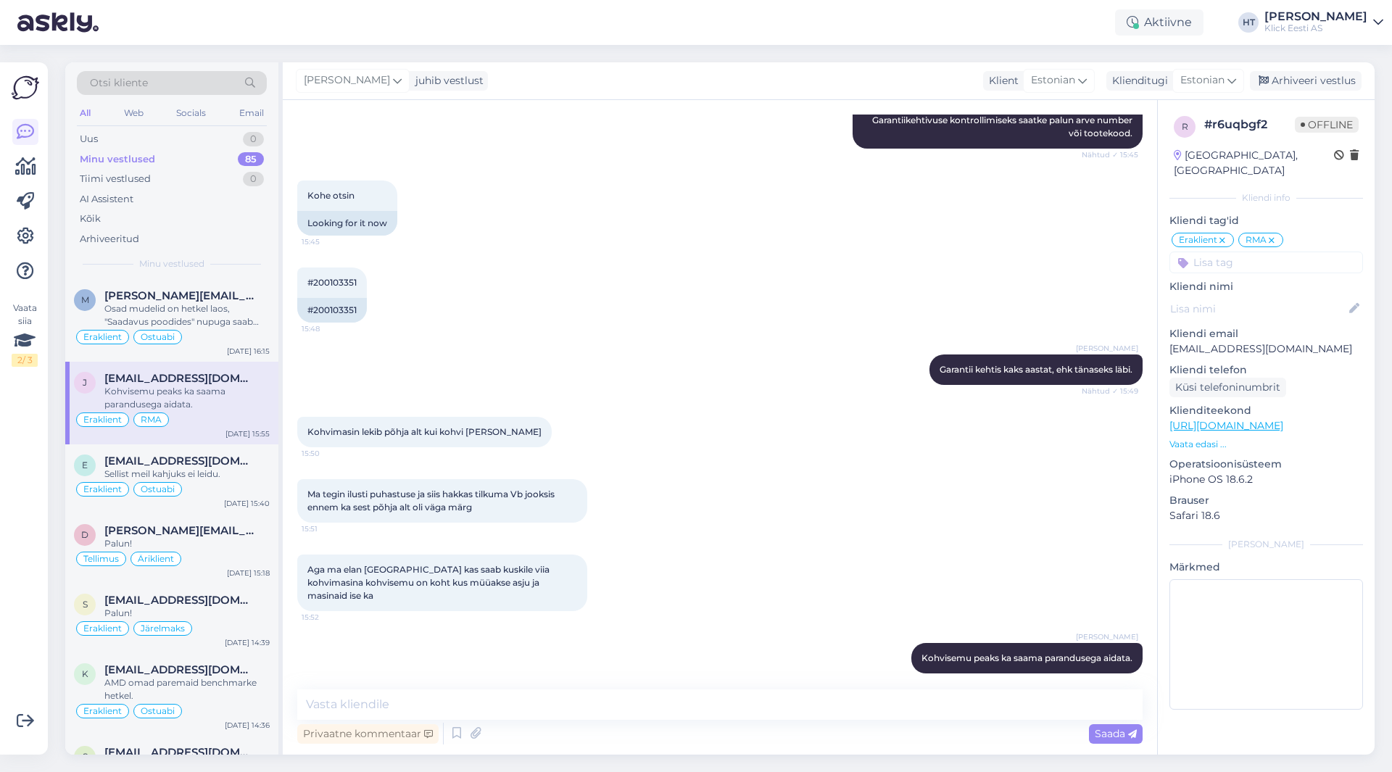
click at [236, 328] on div "Eraklient Ostuabi" at bounding box center [172, 336] width 196 height 17
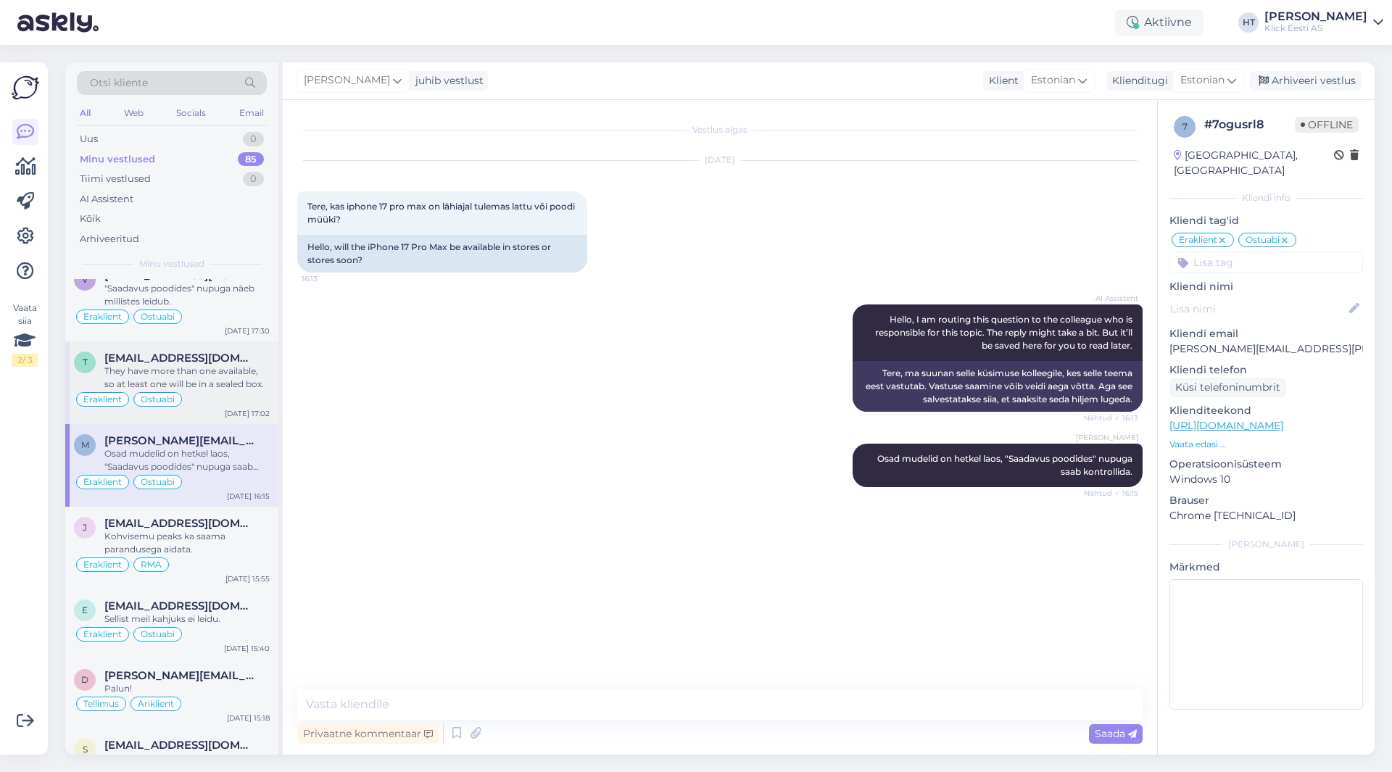
click at [224, 385] on div "They have more than one available, so at least one will be in a sealed box." at bounding box center [186, 378] width 165 height 26
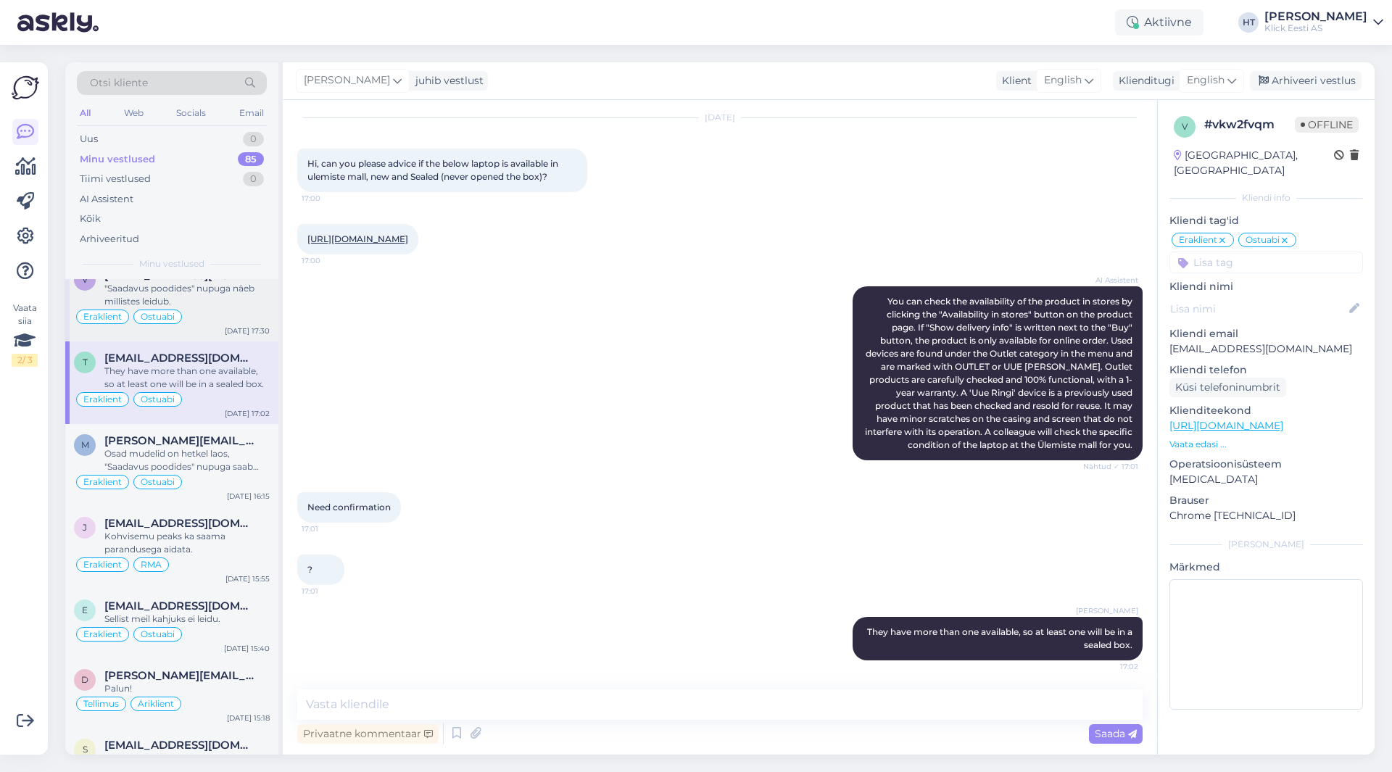
click at [233, 323] on div "Eraklient Ostuabi" at bounding box center [172, 316] width 196 height 17
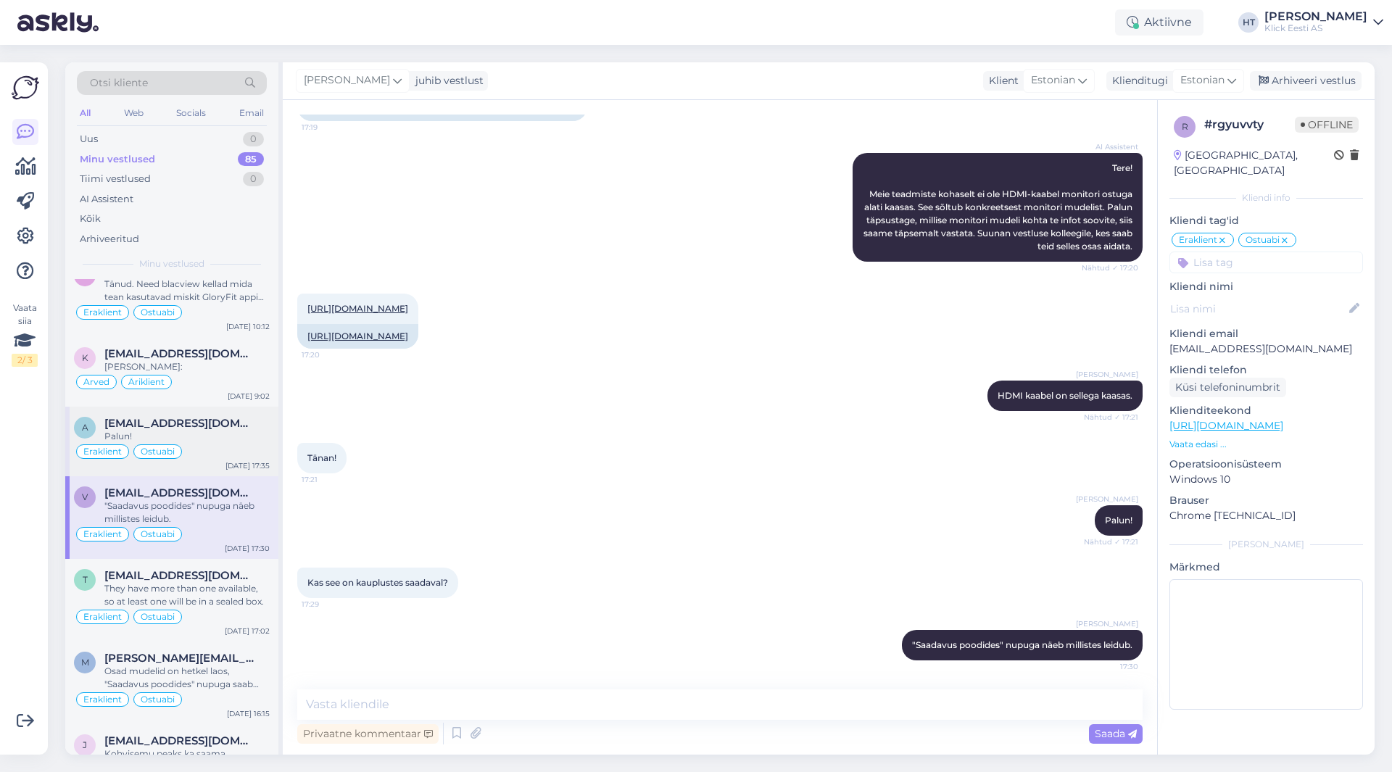
click at [220, 431] on div "Palun!" at bounding box center [186, 436] width 165 height 13
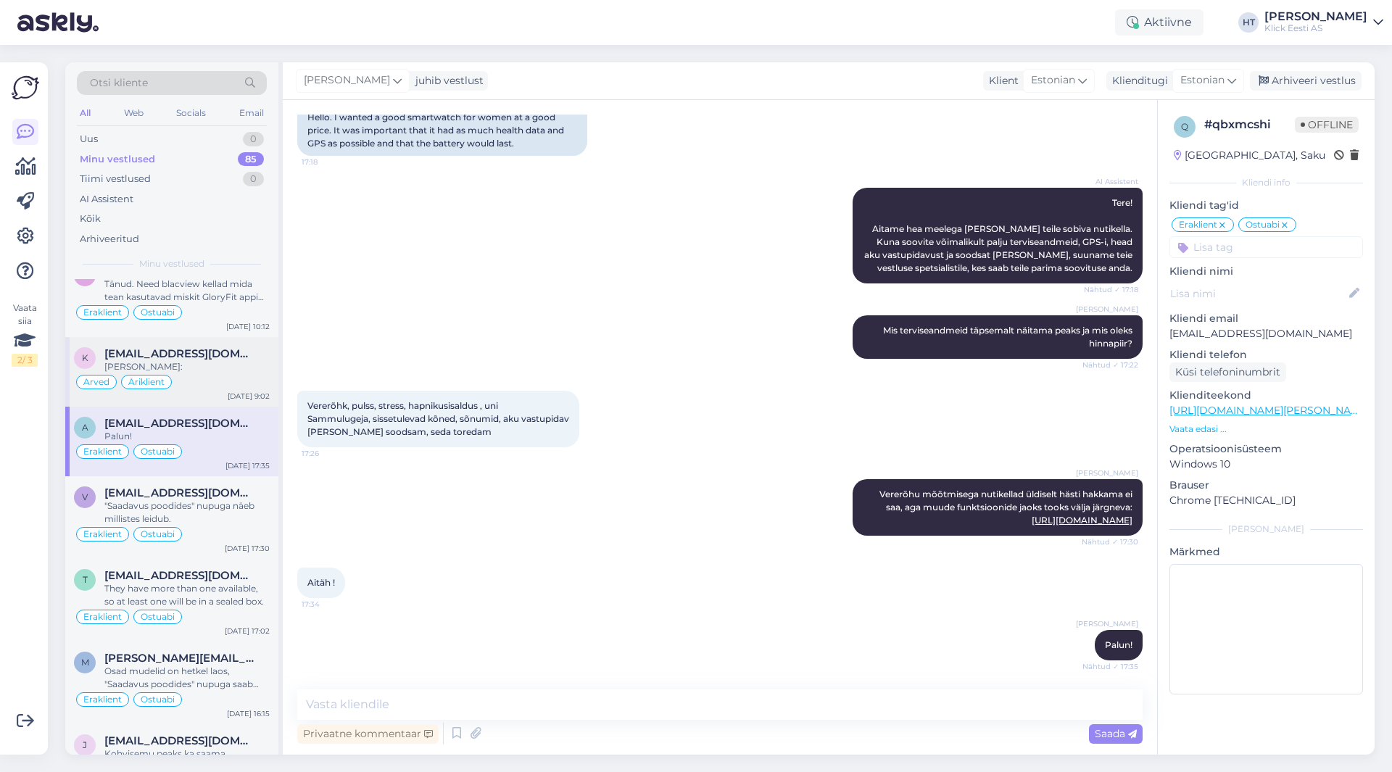
click at [233, 376] on div "Arved Äriklient" at bounding box center [172, 381] width 196 height 17
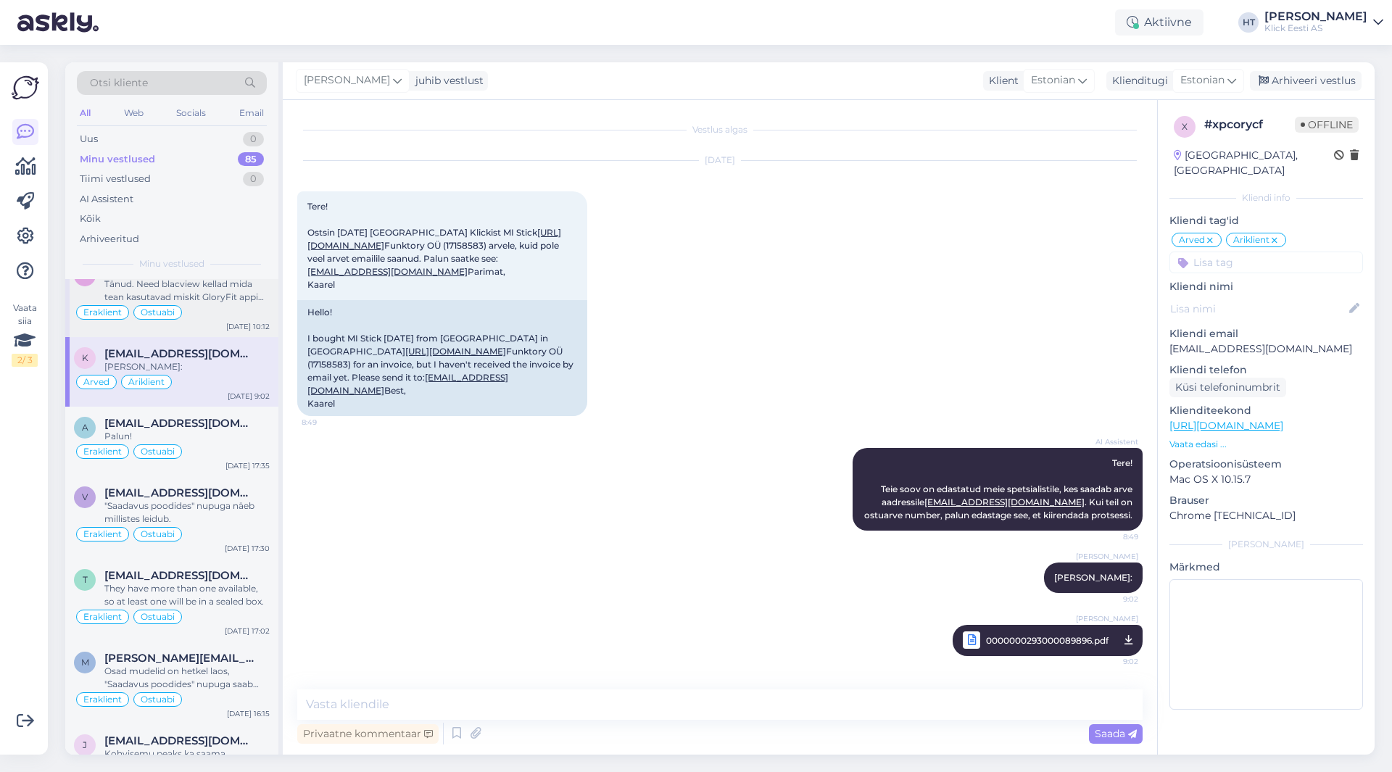
click at [242, 314] on div "Eraklient Ostuabi" at bounding box center [172, 312] width 196 height 17
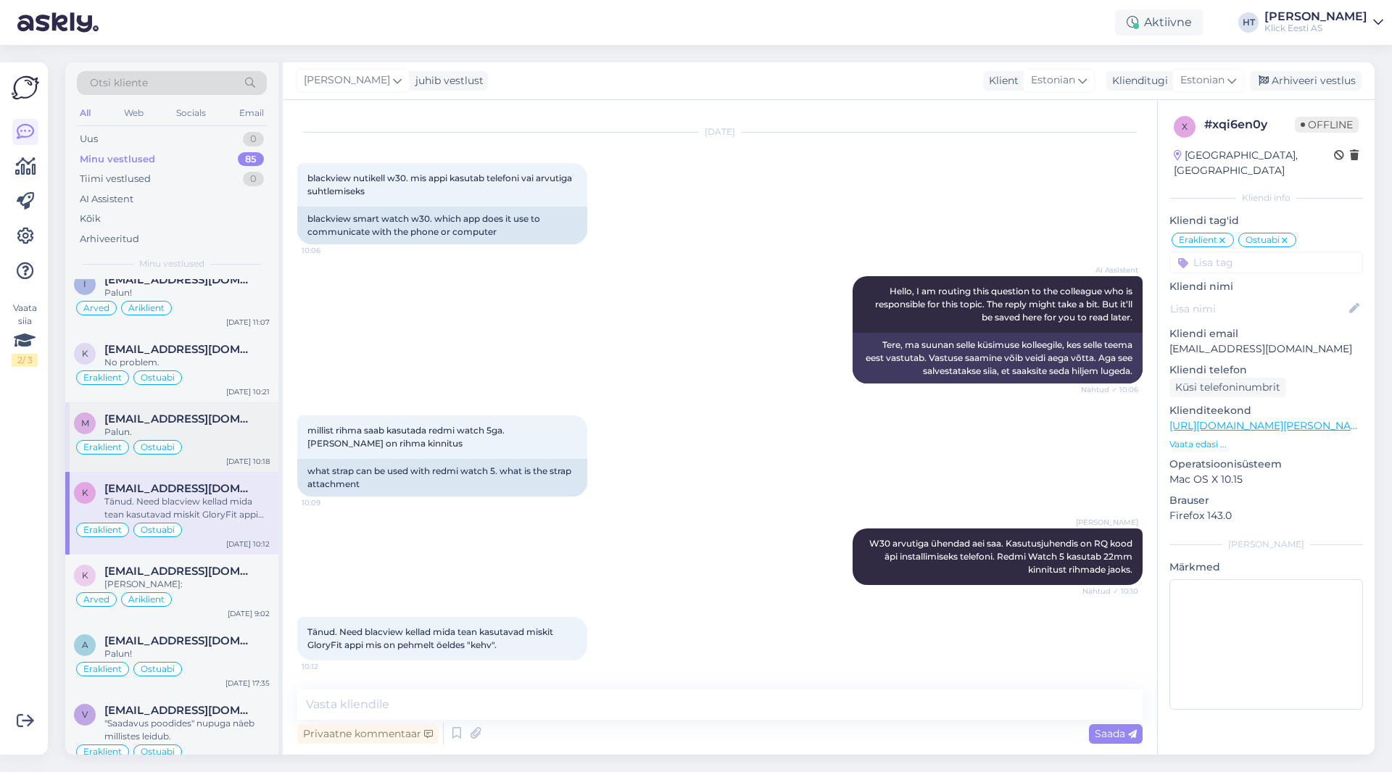
click at [231, 426] on div "Palun." at bounding box center [186, 432] width 165 height 13
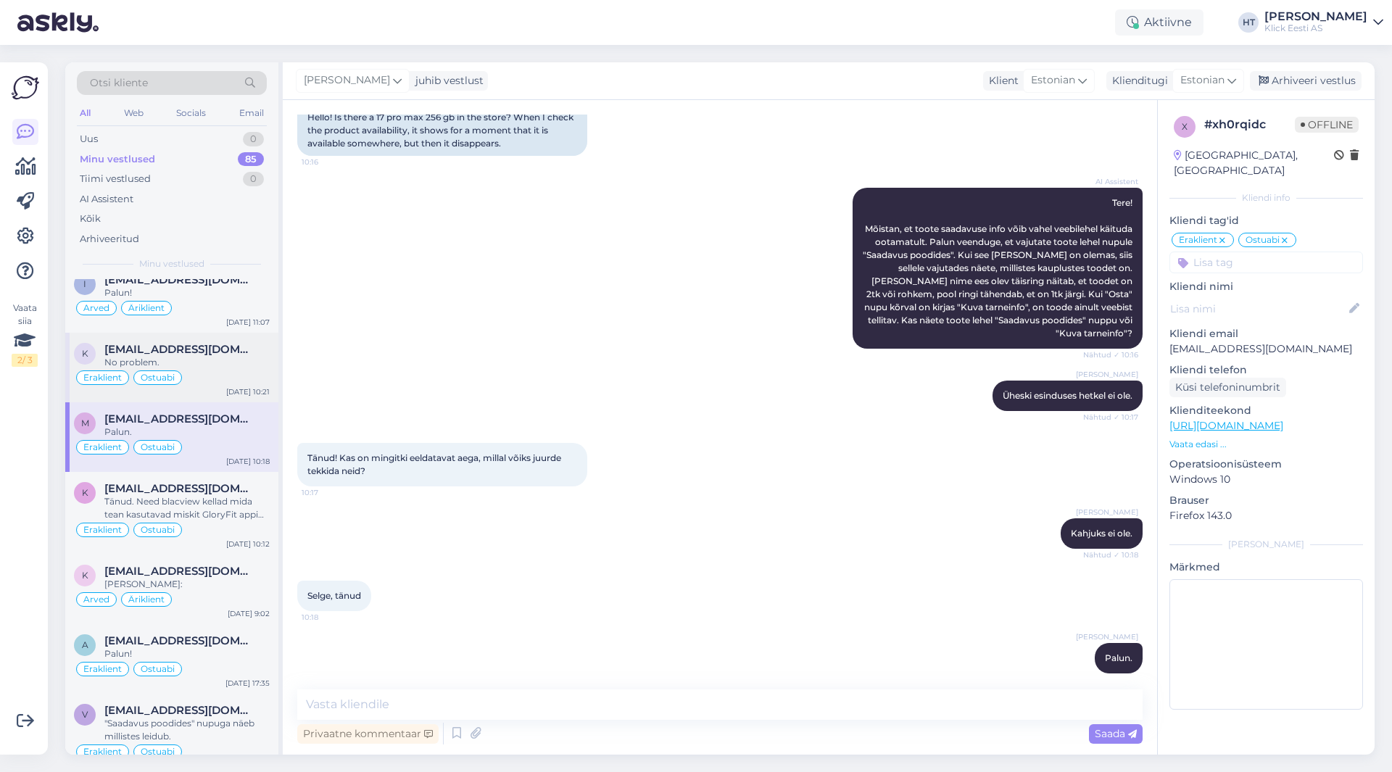
click at [242, 358] on div "No problem." at bounding box center [186, 362] width 165 height 13
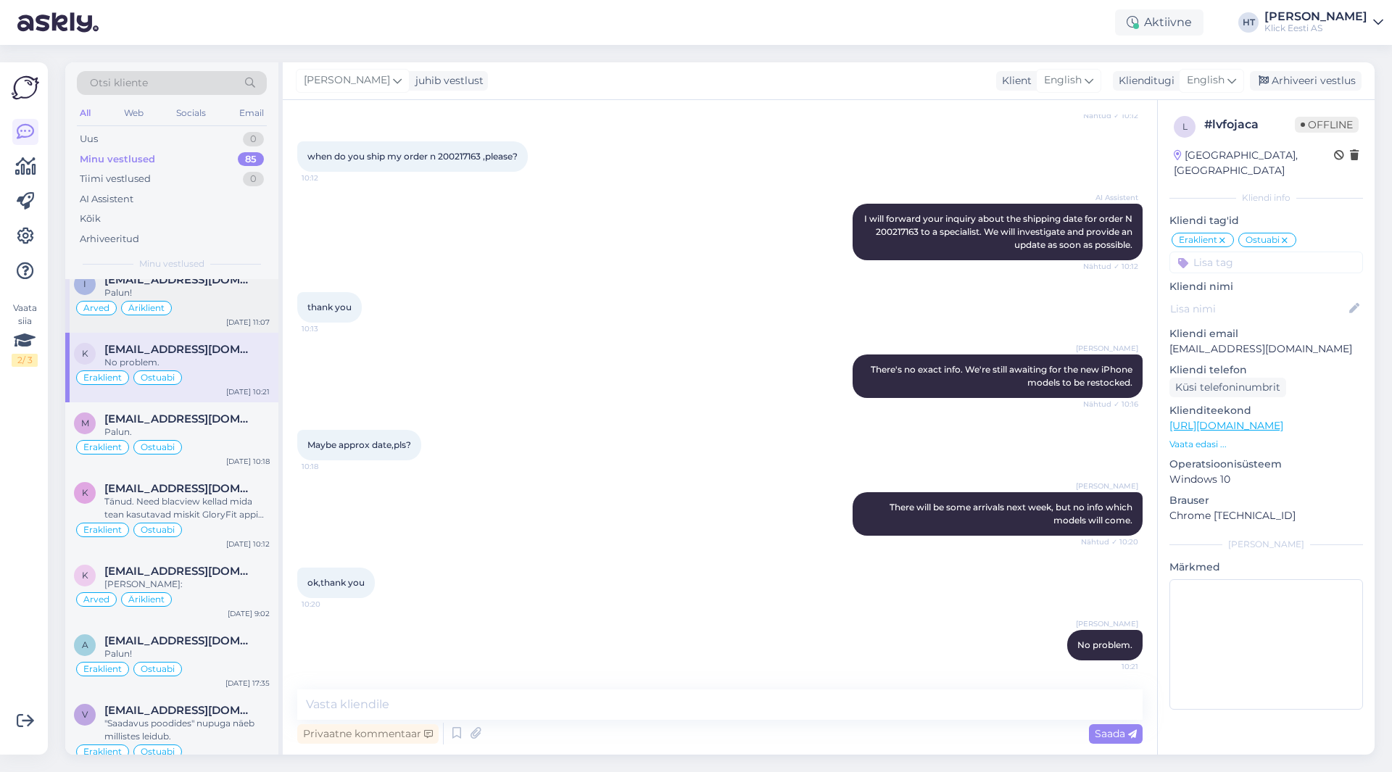
click at [246, 304] on div "Arved Äriklient" at bounding box center [172, 307] width 196 height 17
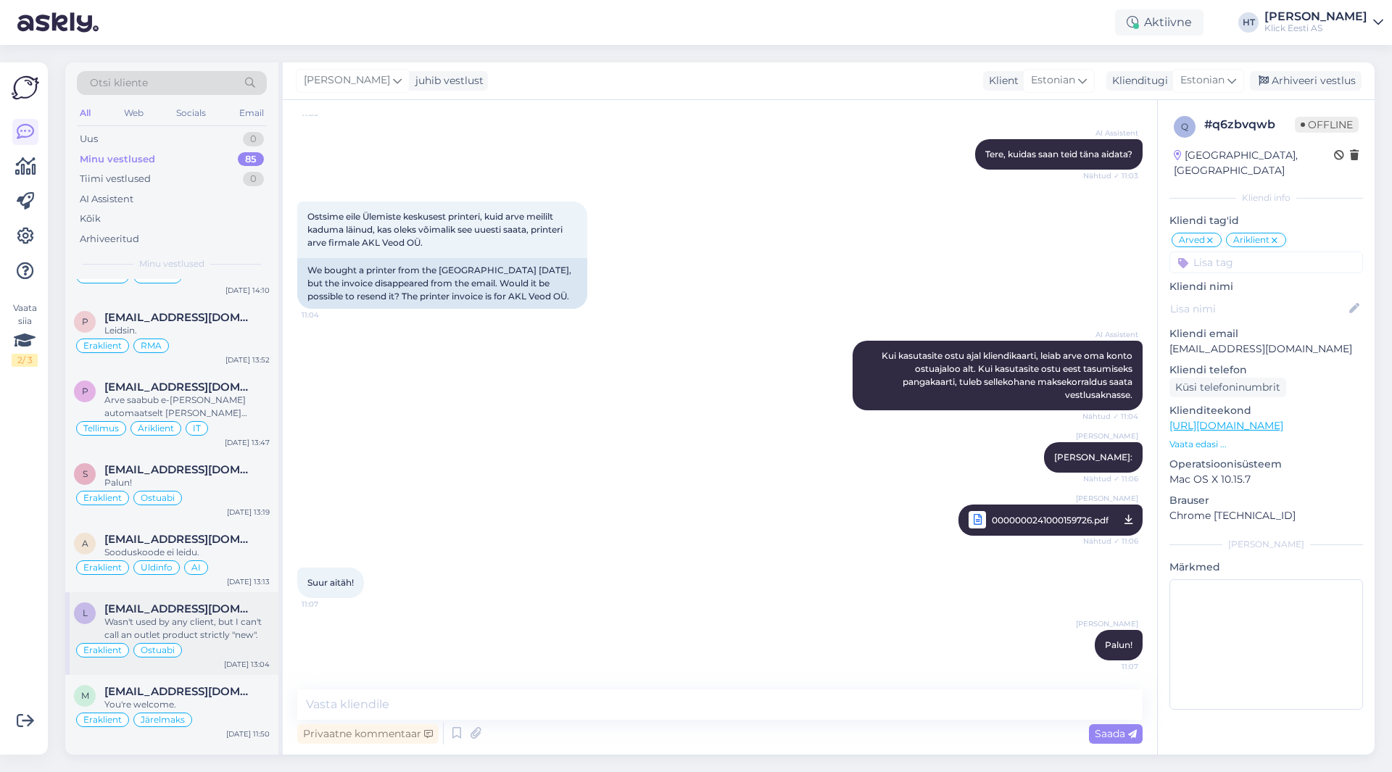
click at [246, 642] on div "Eraklient Ostuabi" at bounding box center [172, 650] width 196 height 17
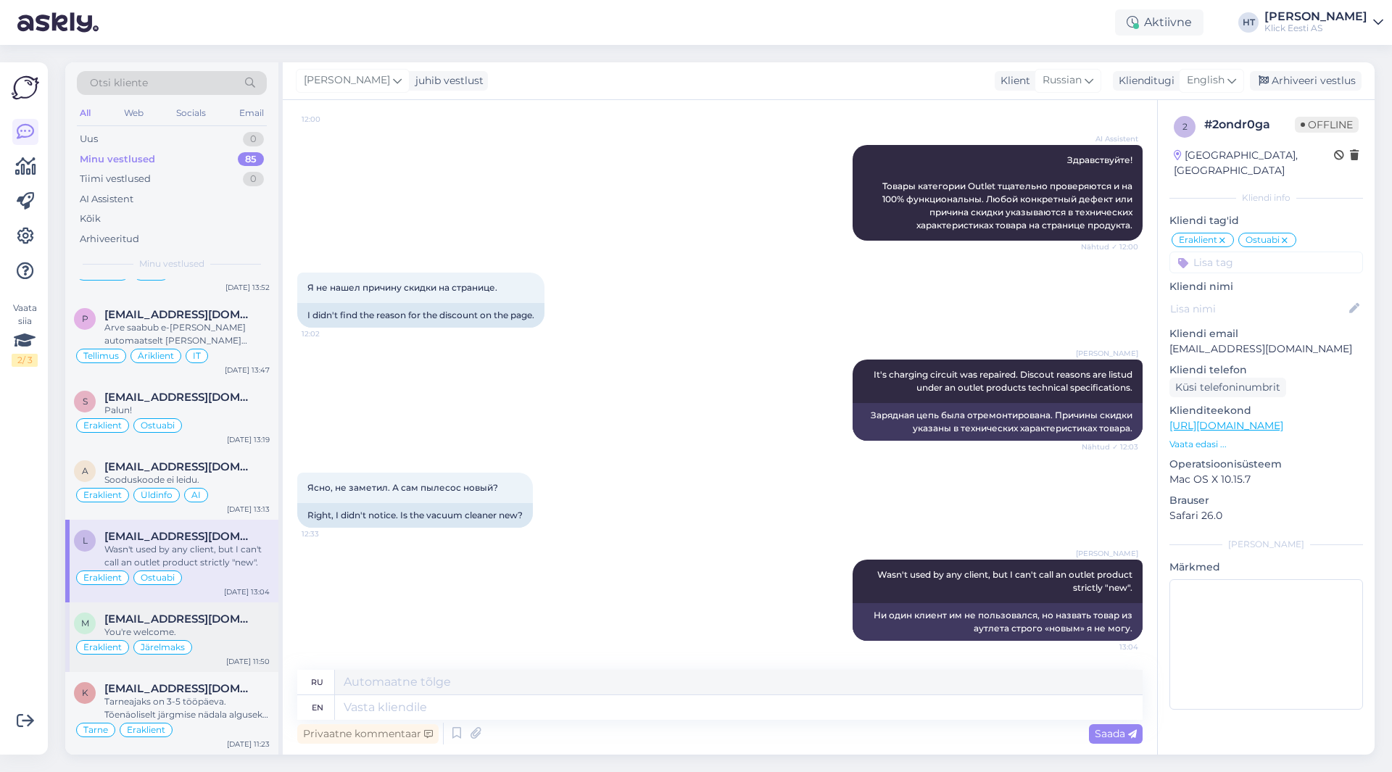
click at [238, 621] on div "[EMAIL_ADDRESS][DOMAIN_NAME]" at bounding box center [186, 619] width 165 height 13
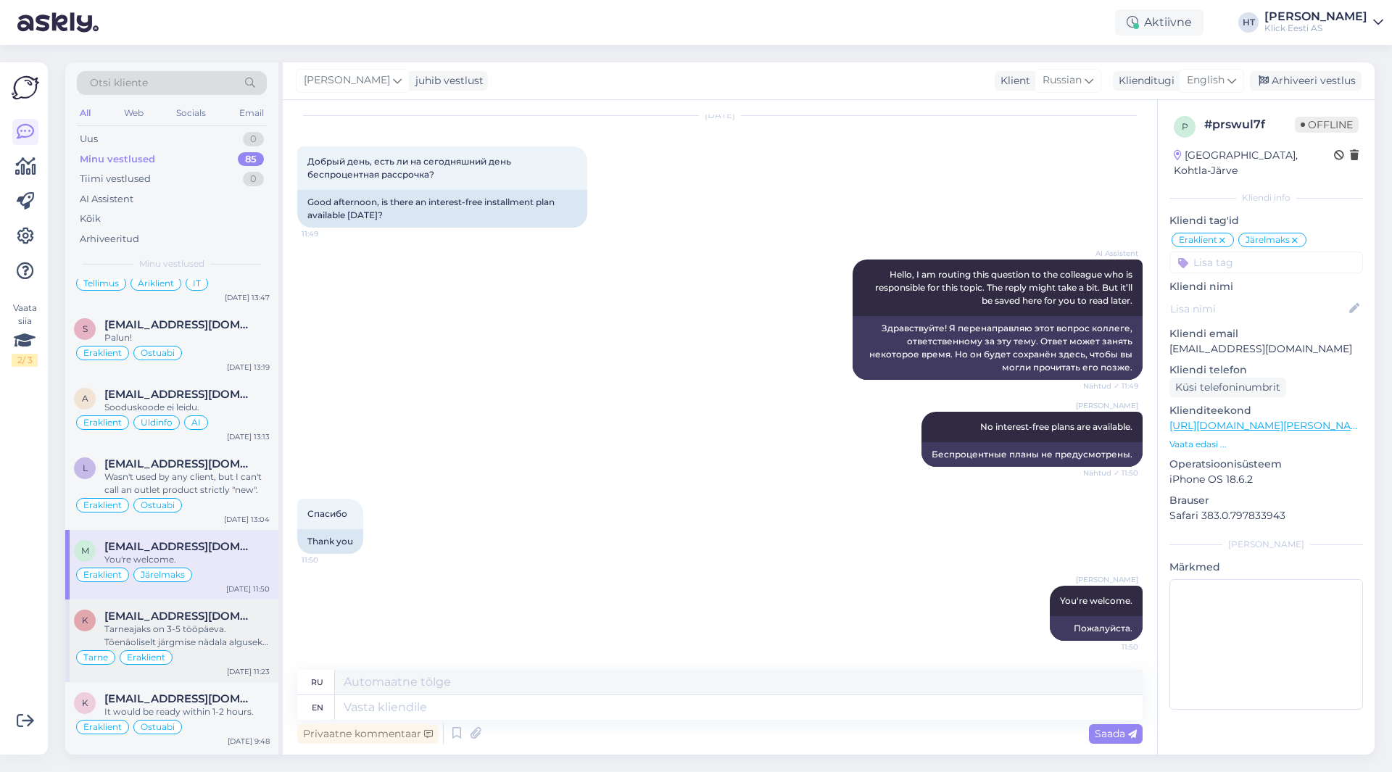
click at [232, 637] on div "Tarneajaks on 3-5 tööpäeva. Tõenäoliselt järgmise nädala alguseks jõuab." at bounding box center [186, 636] width 165 height 26
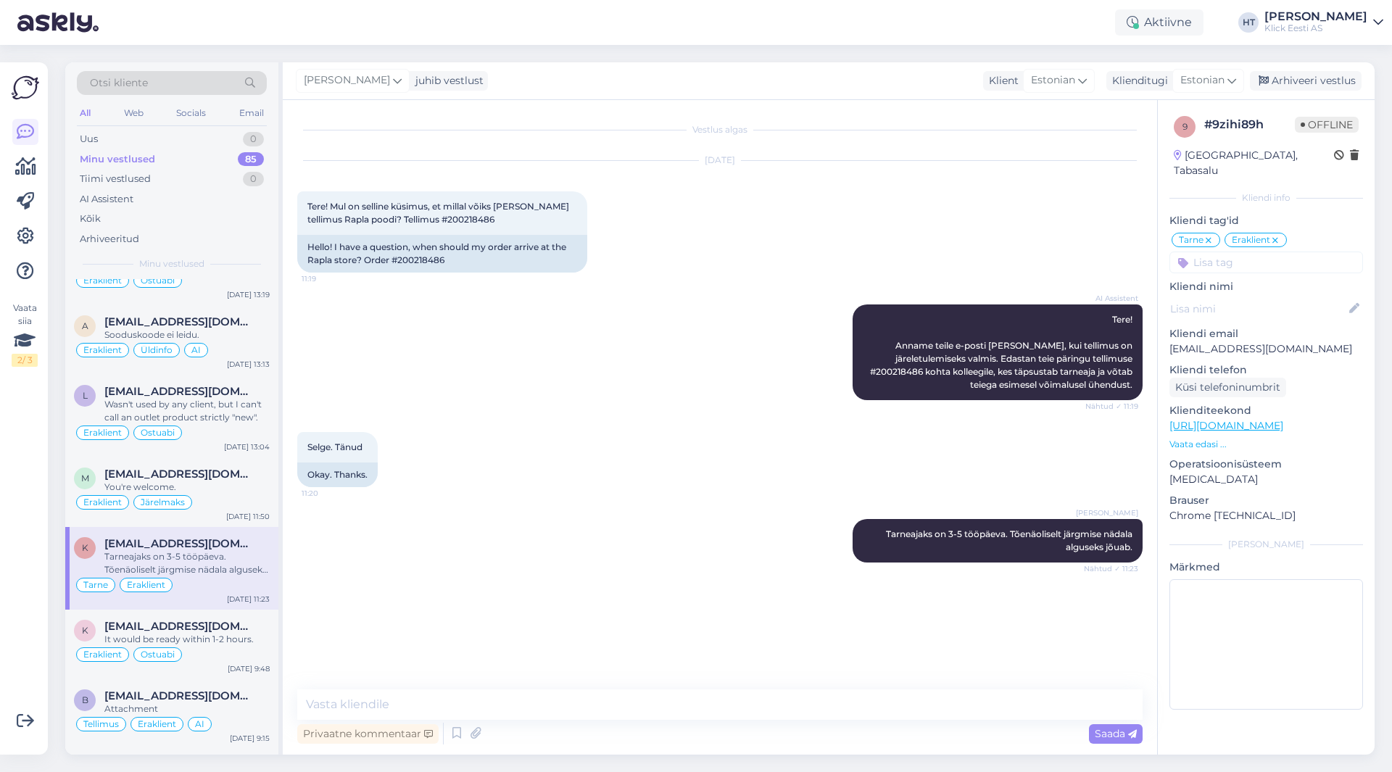
click at [230, 629] on span "[EMAIL_ADDRESS][DOMAIN_NAME]" at bounding box center [179, 626] width 151 height 13
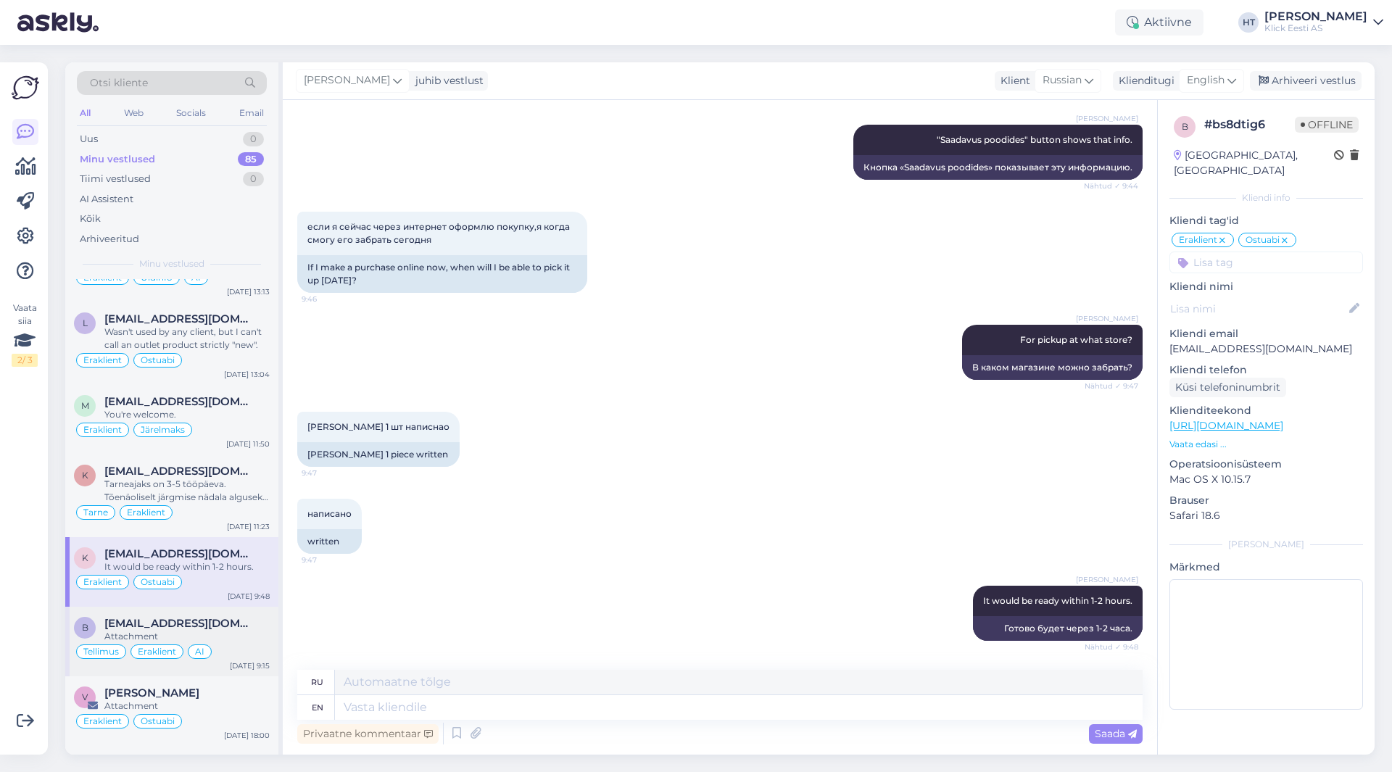
click at [234, 627] on span "[EMAIL_ADDRESS][DOMAIN_NAME]" at bounding box center [179, 623] width 151 height 13
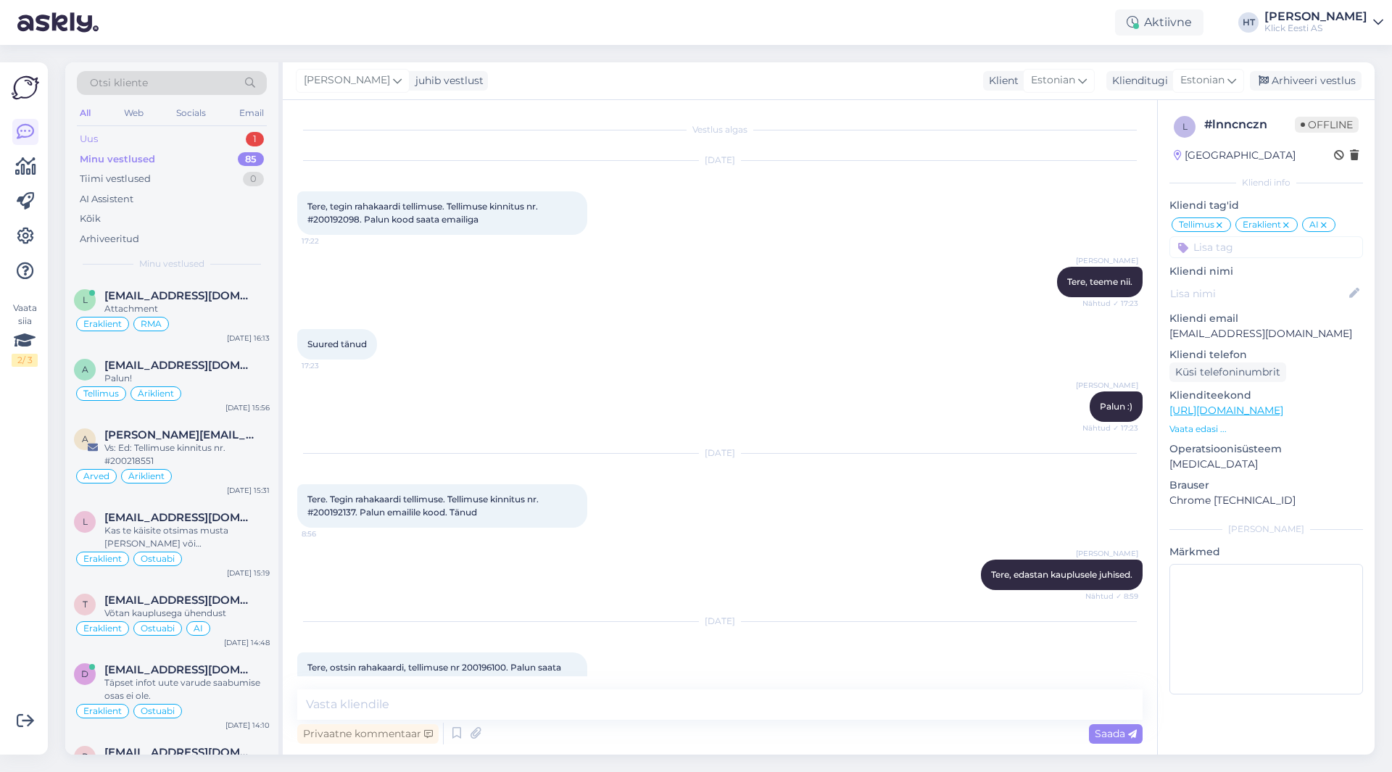
click at [223, 138] on div "Uus 1" at bounding box center [172, 139] width 190 height 20
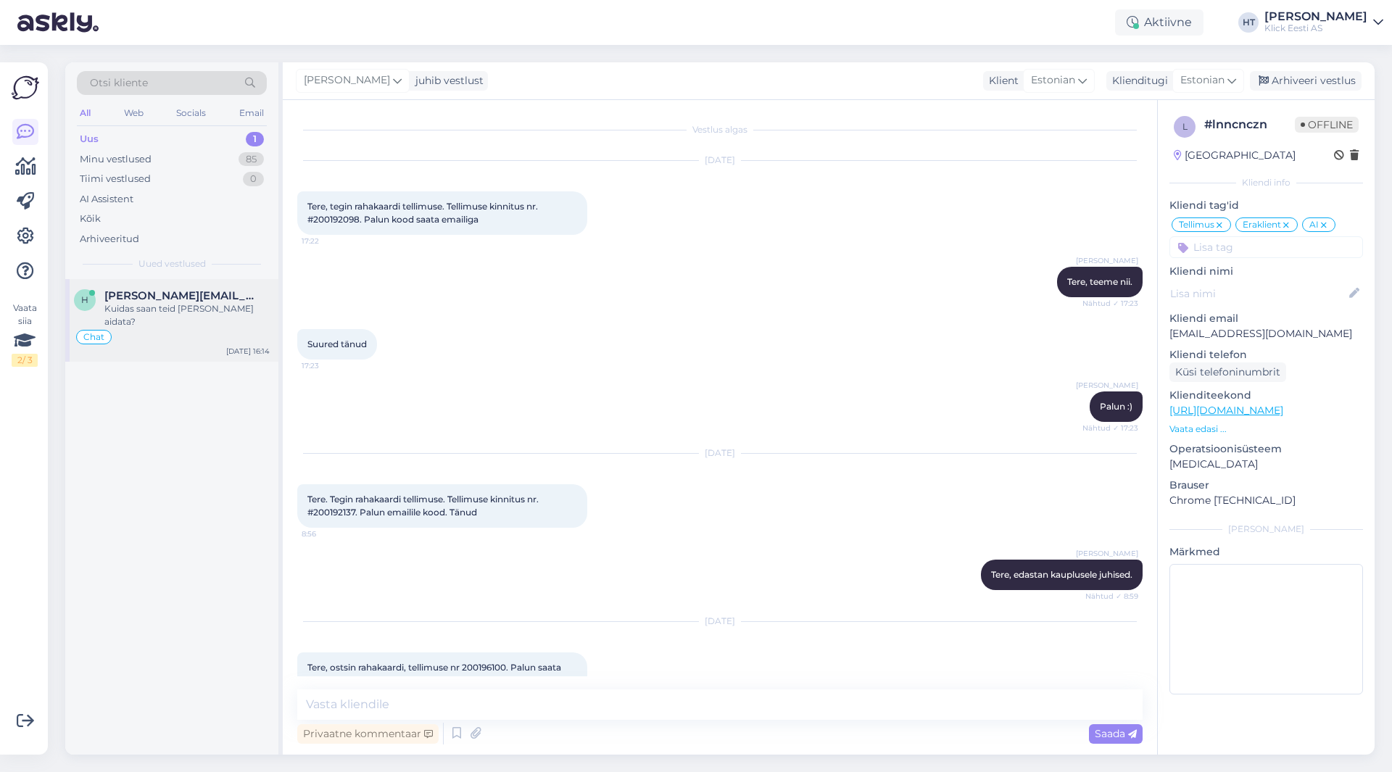
click at [209, 288] on div "h [PERSON_NAME][EMAIL_ADDRESS][PERSON_NAME][DOMAIN_NAME] Kuidas saan teid [PERS…" at bounding box center [171, 320] width 213 height 83
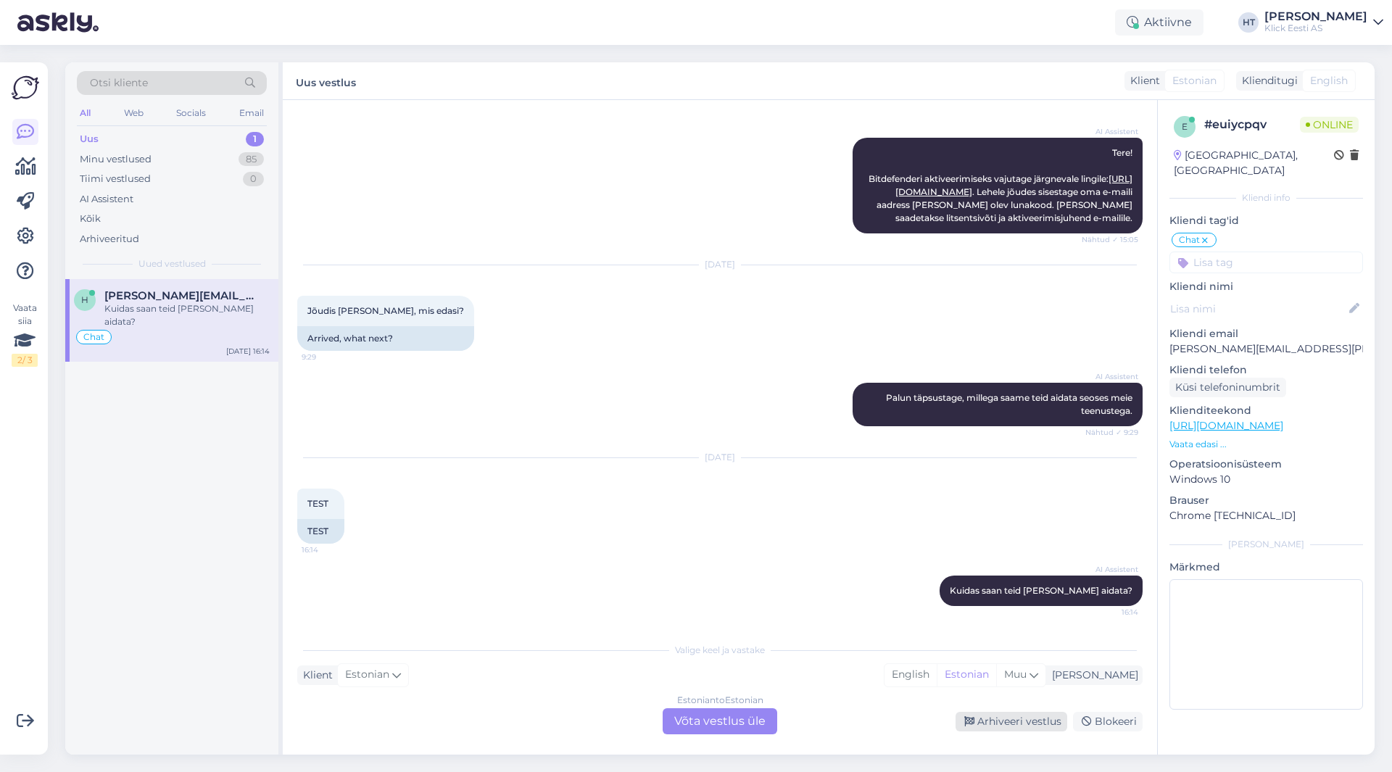
click at [1003, 723] on div "Arhiveeri vestlus" at bounding box center [1012, 722] width 112 height 20
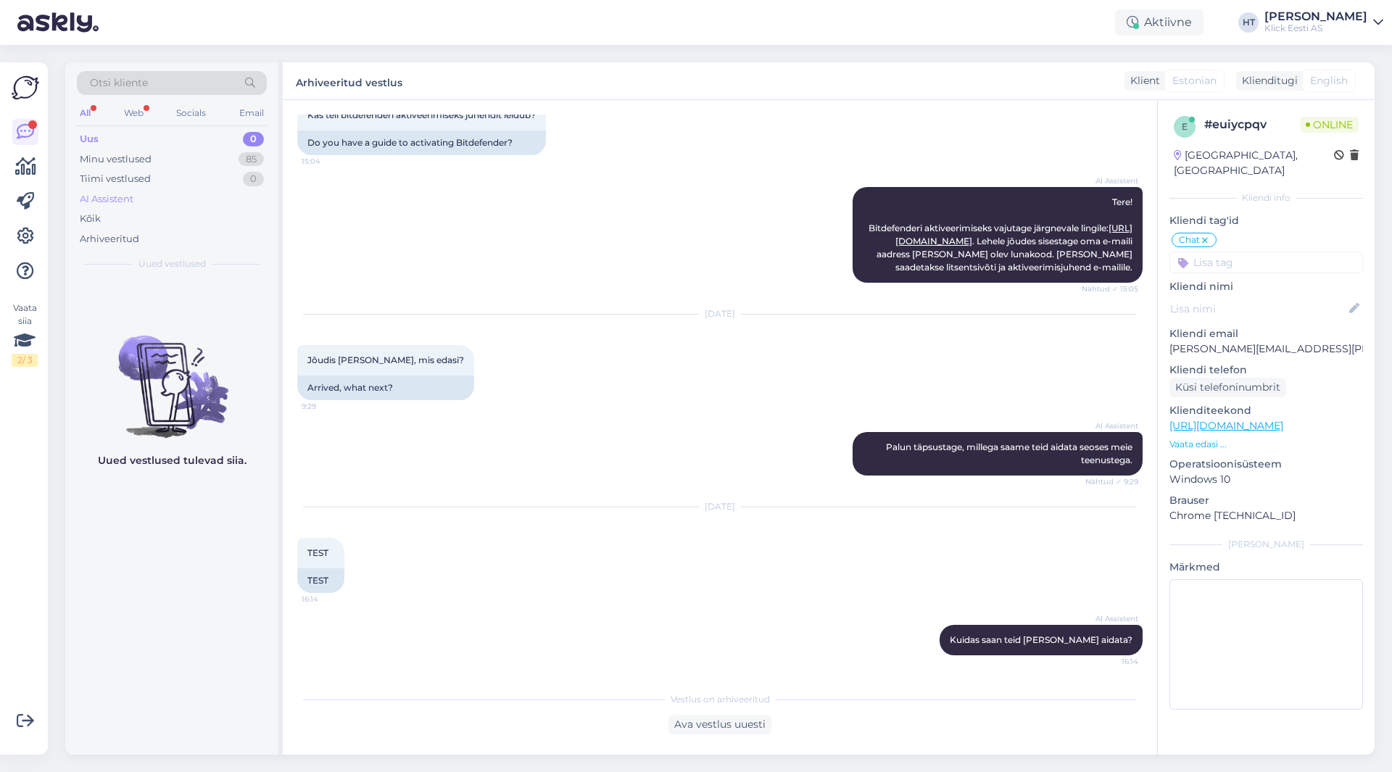
click at [140, 197] on div "AI Assistent" at bounding box center [172, 199] width 190 height 20
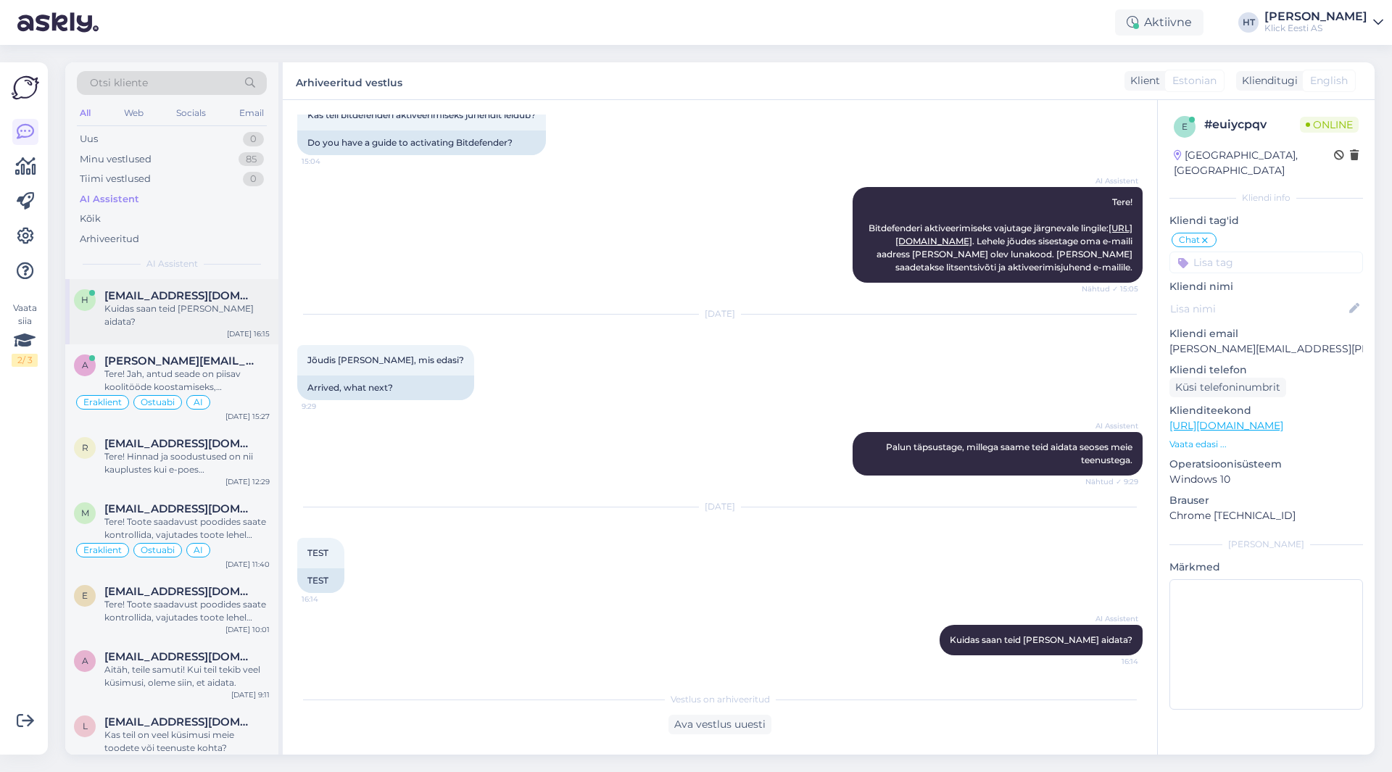
click at [191, 288] on div "h [EMAIL_ADDRESS][DOMAIN_NAME] Kuidas saan teid [PERSON_NAME] aidata? [DATE] 16…" at bounding box center [171, 311] width 213 height 65
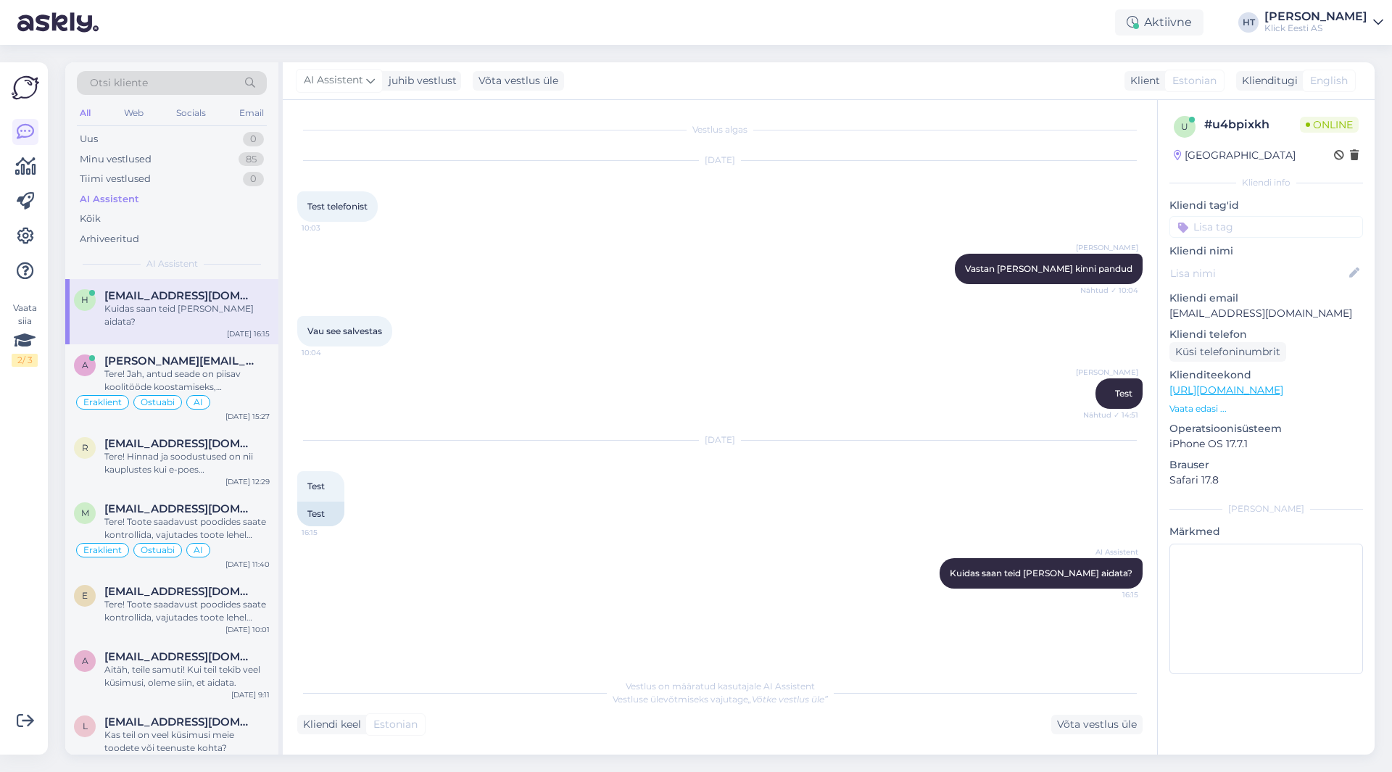
click at [1262, 225] on input at bounding box center [1267, 227] width 194 height 22
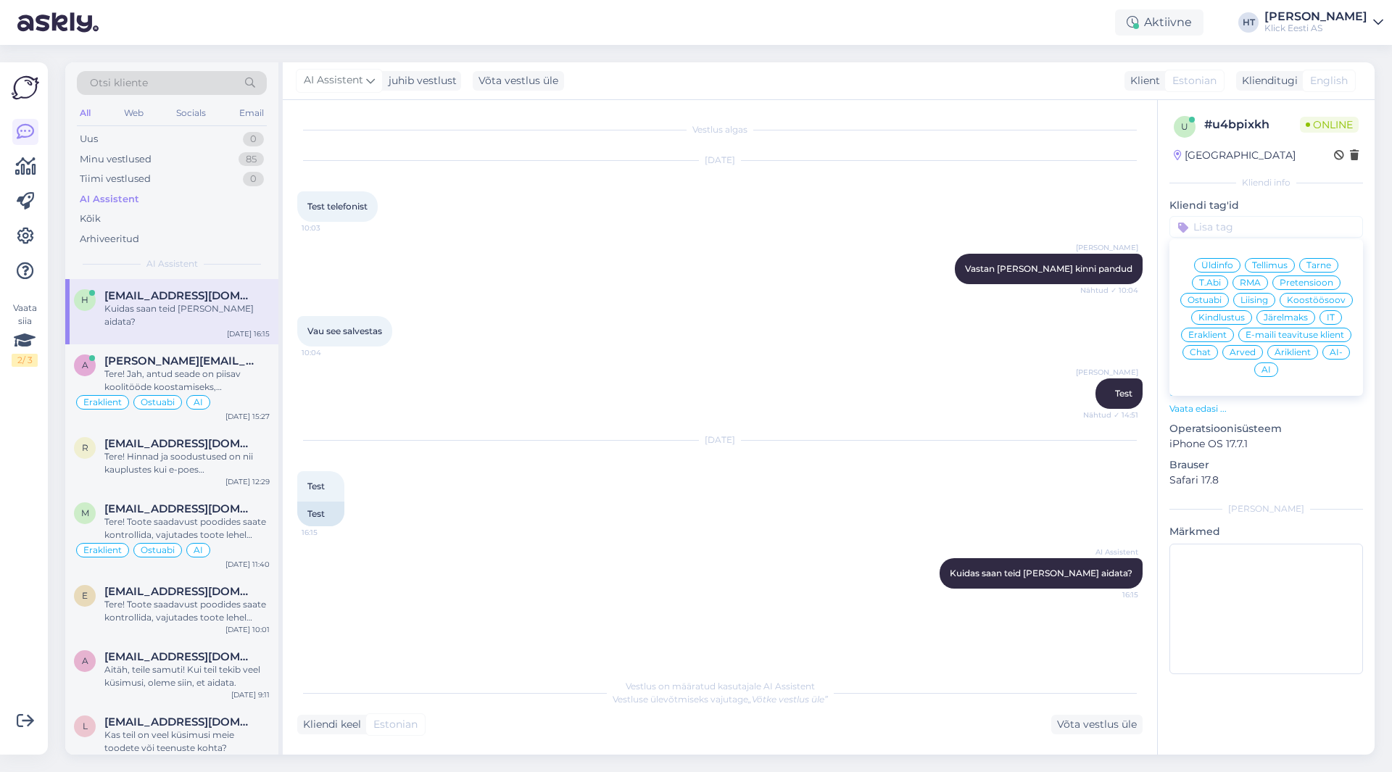
click at [1204, 350] on span "Chat" at bounding box center [1200, 352] width 21 height 9
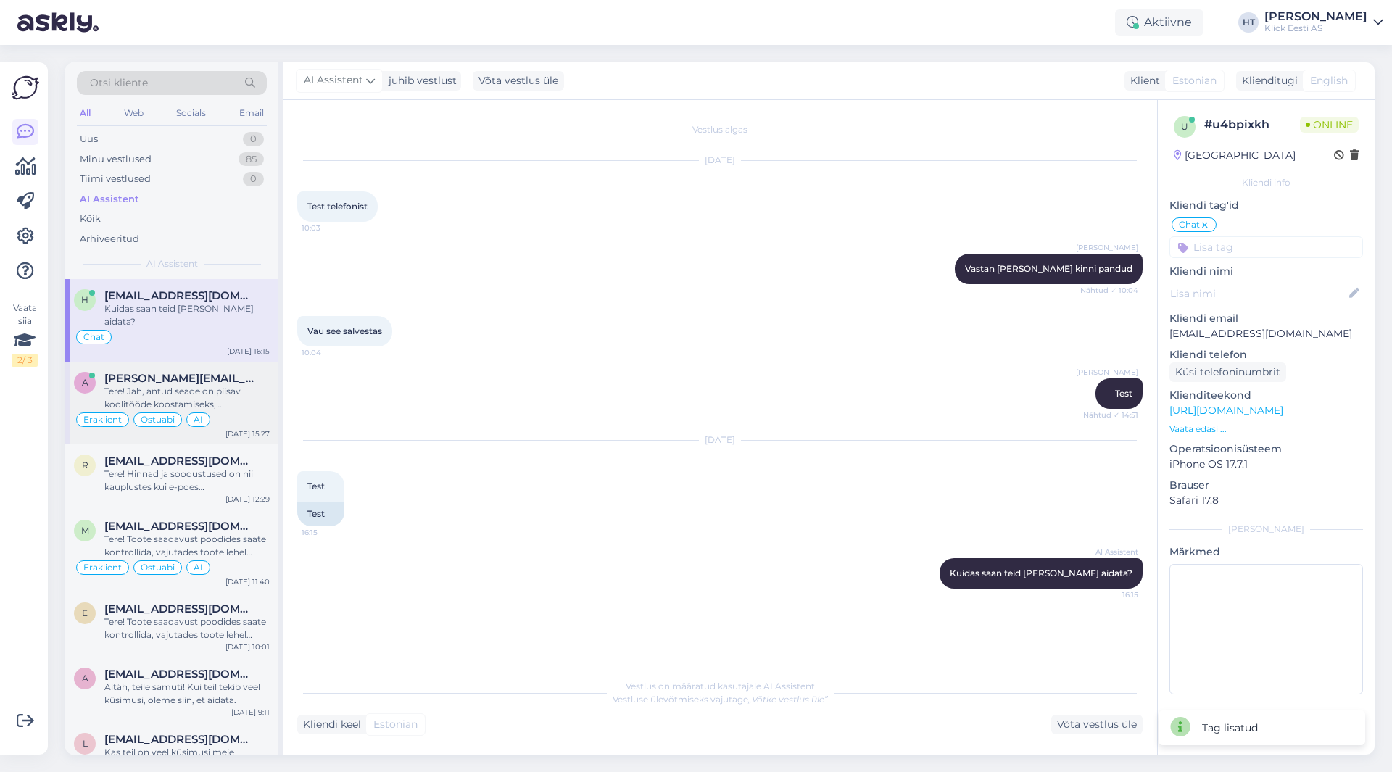
click at [241, 394] on div "Tere! Jah, antud seade on piisav koolitööde koostamiseks, dokumentide salvestam…" at bounding box center [186, 398] width 165 height 26
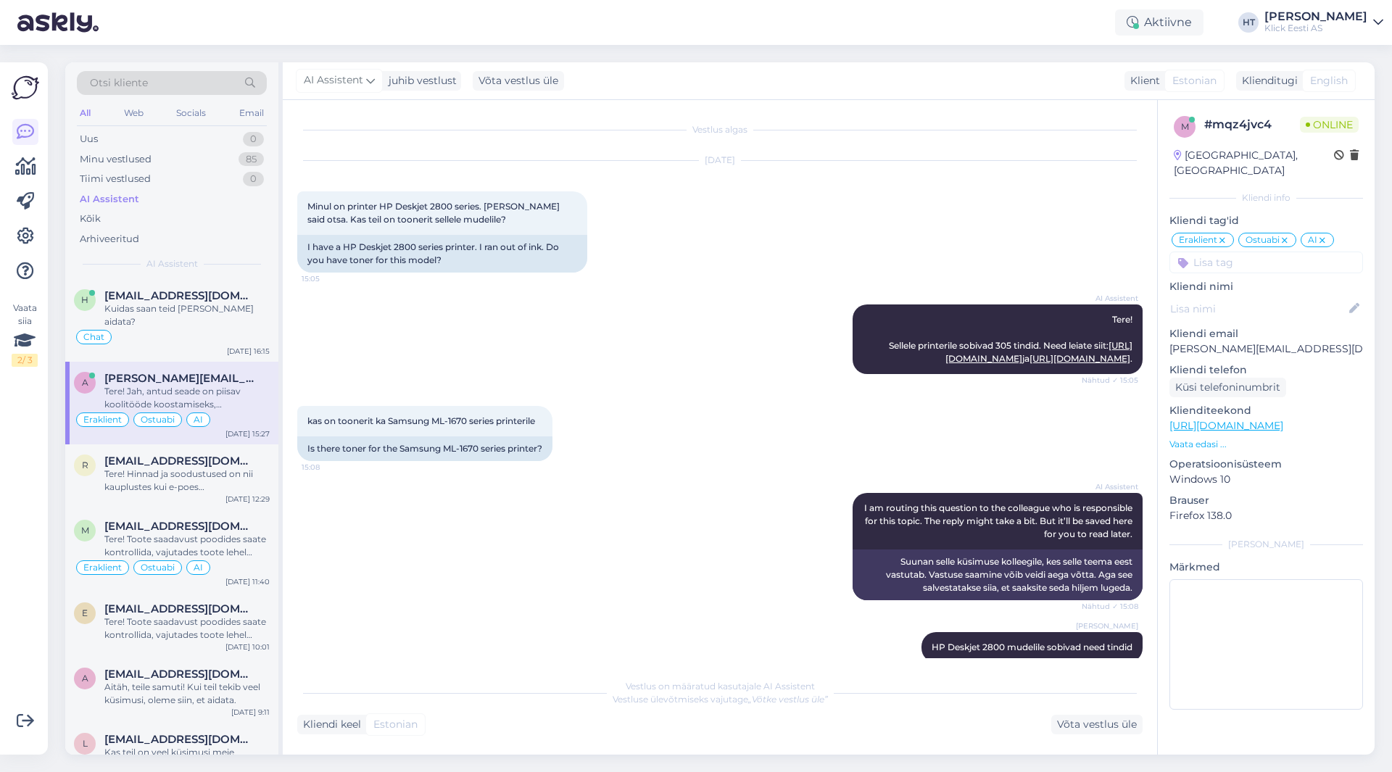
scroll to position [1237, 0]
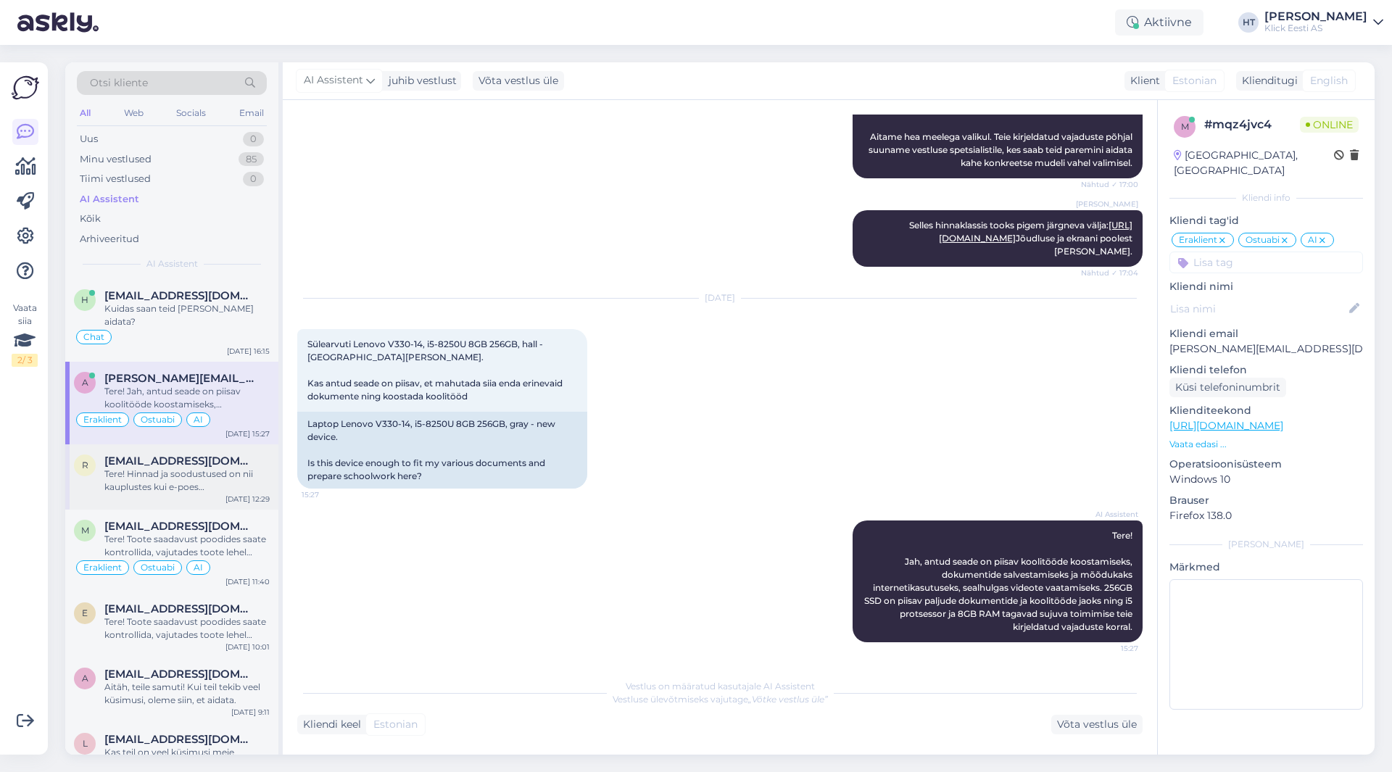
click at [241, 445] on div "r [EMAIL_ADDRESS][DOMAIN_NAME] Tere! Hinnad ja soodustused on nii kauplustes ku…" at bounding box center [171, 477] width 213 height 65
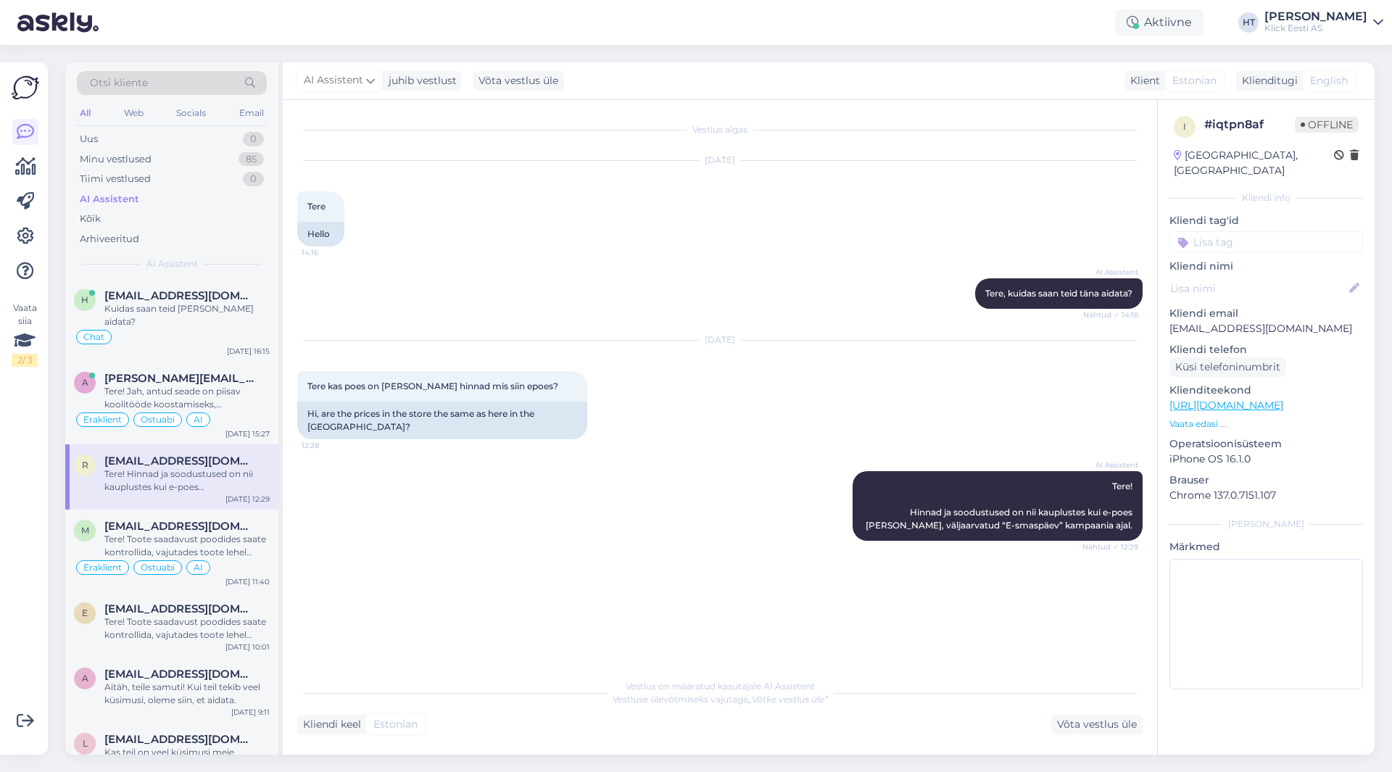
scroll to position [0, 0]
click at [231, 520] on span "[EMAIL_ADDRESS][DOMAIN_NAME]" at bounding box center [179, 526] width 151 height 13
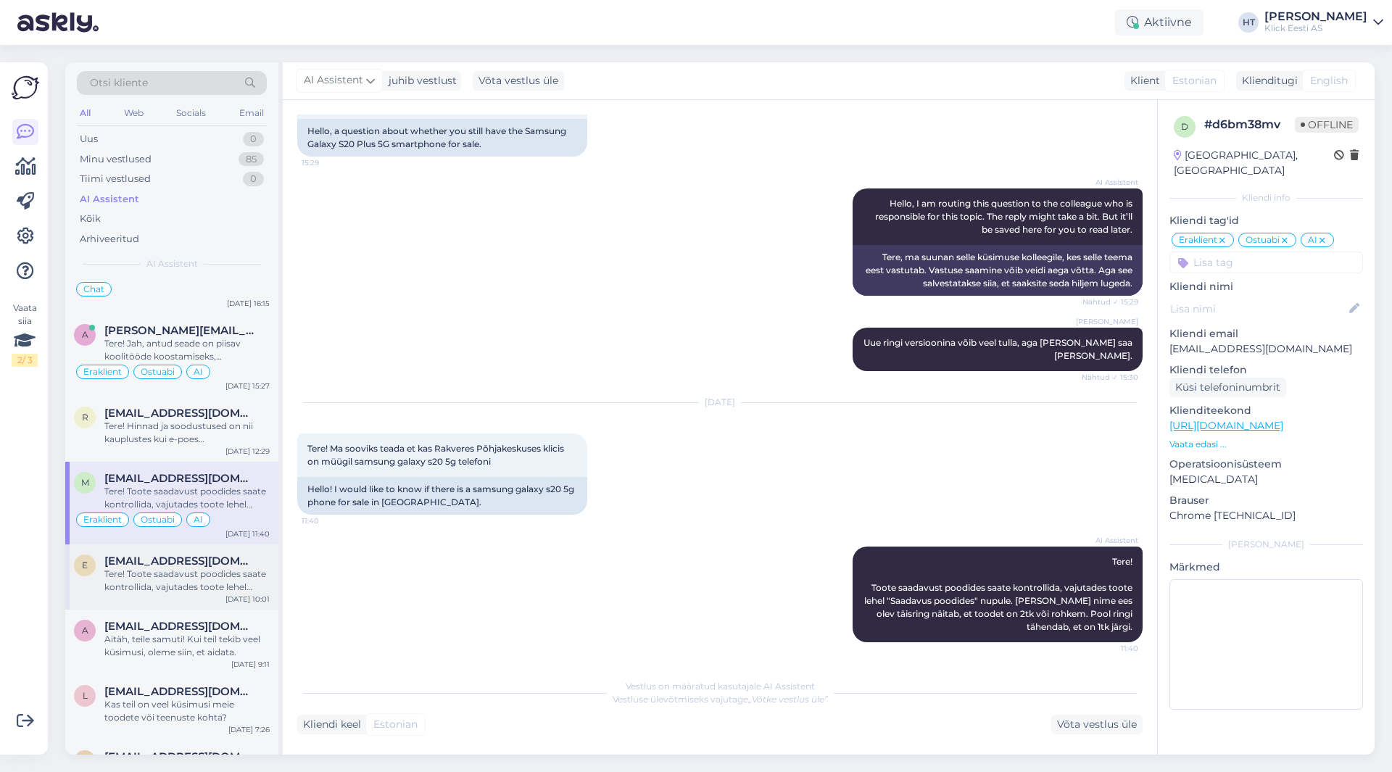
scroll to position [73, 0]
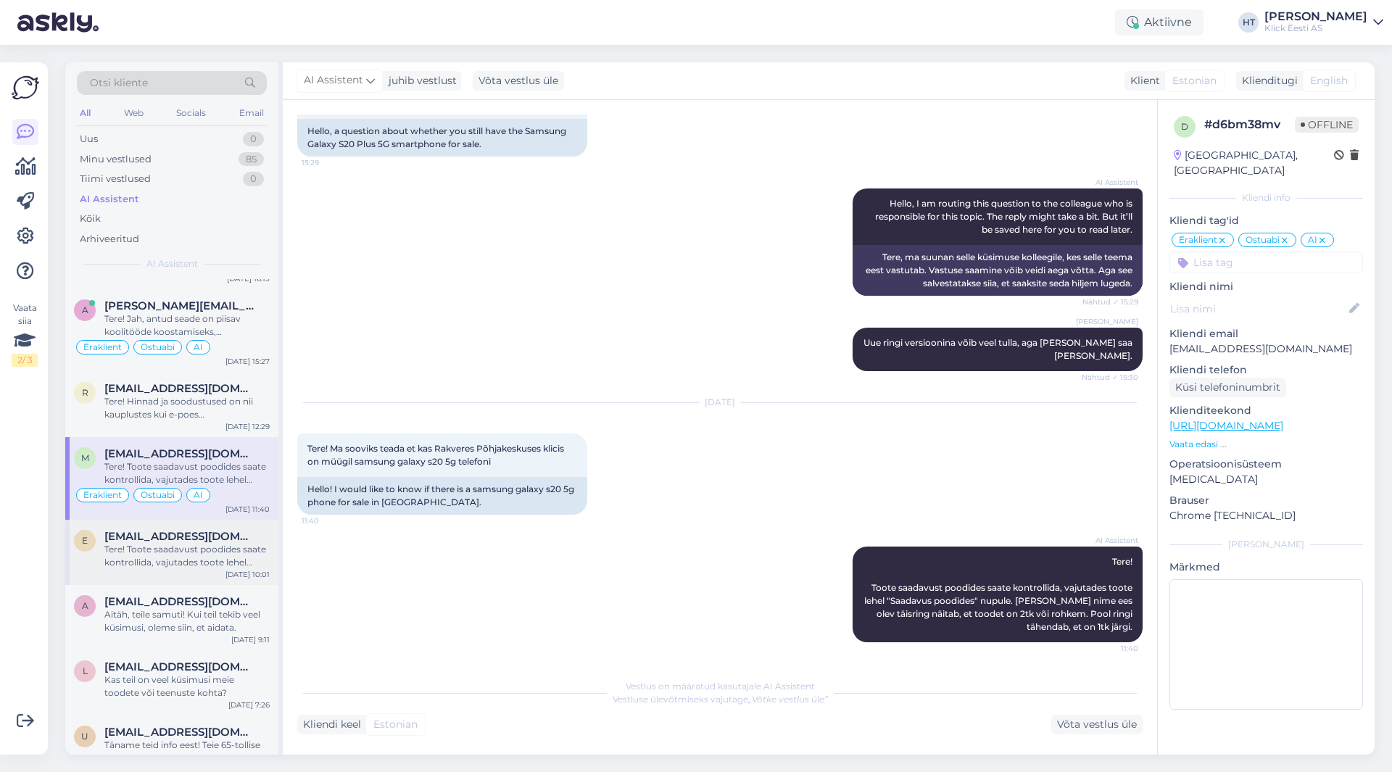
click at [231, 530] on div "[EMAIL_ADDRESS][DOMAIN_NAME]" at bounding box center [186, 536] width 165 height 13
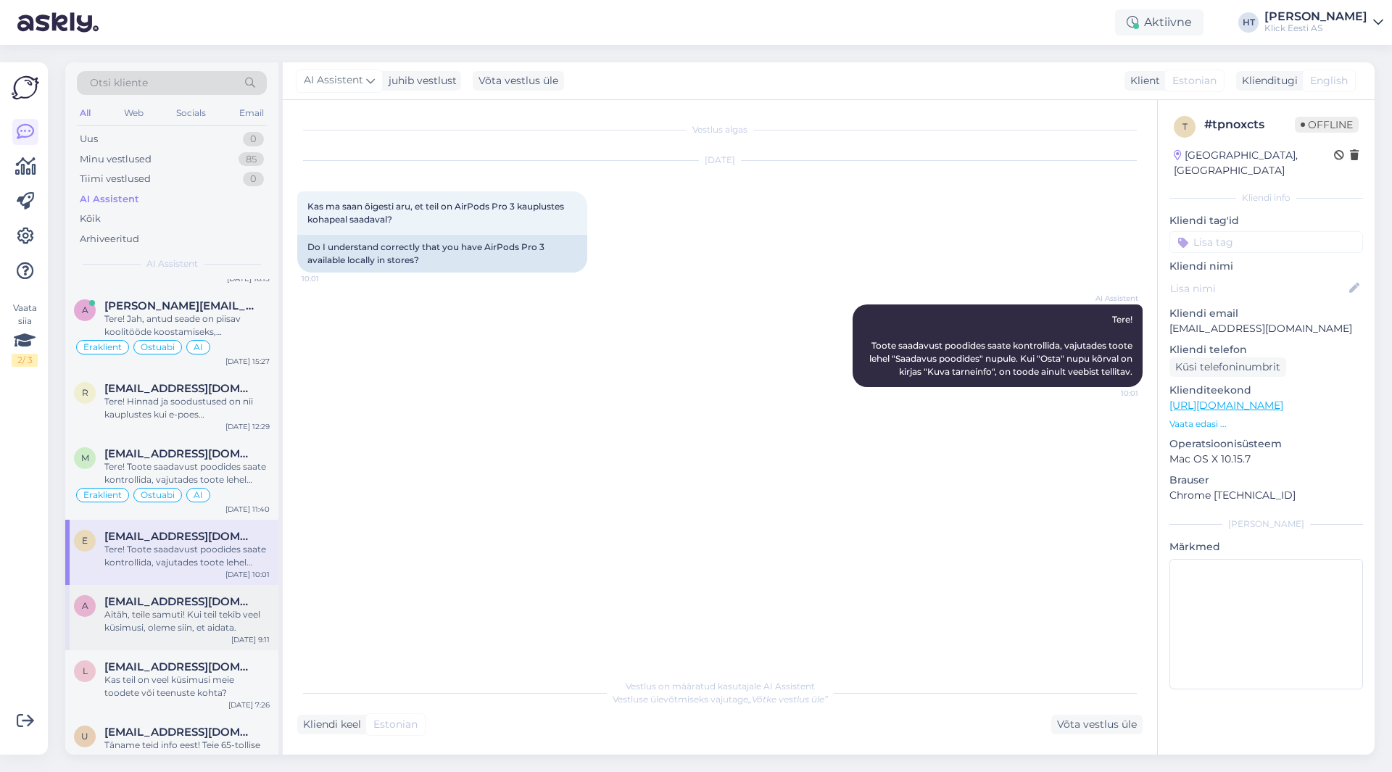
click at [232, 608] on div "Aitäh, teile samuti! Kui teil tekib veel küsimusi, oleme siin, et aidata." at bounding box center [186, 621] width 165 height 26
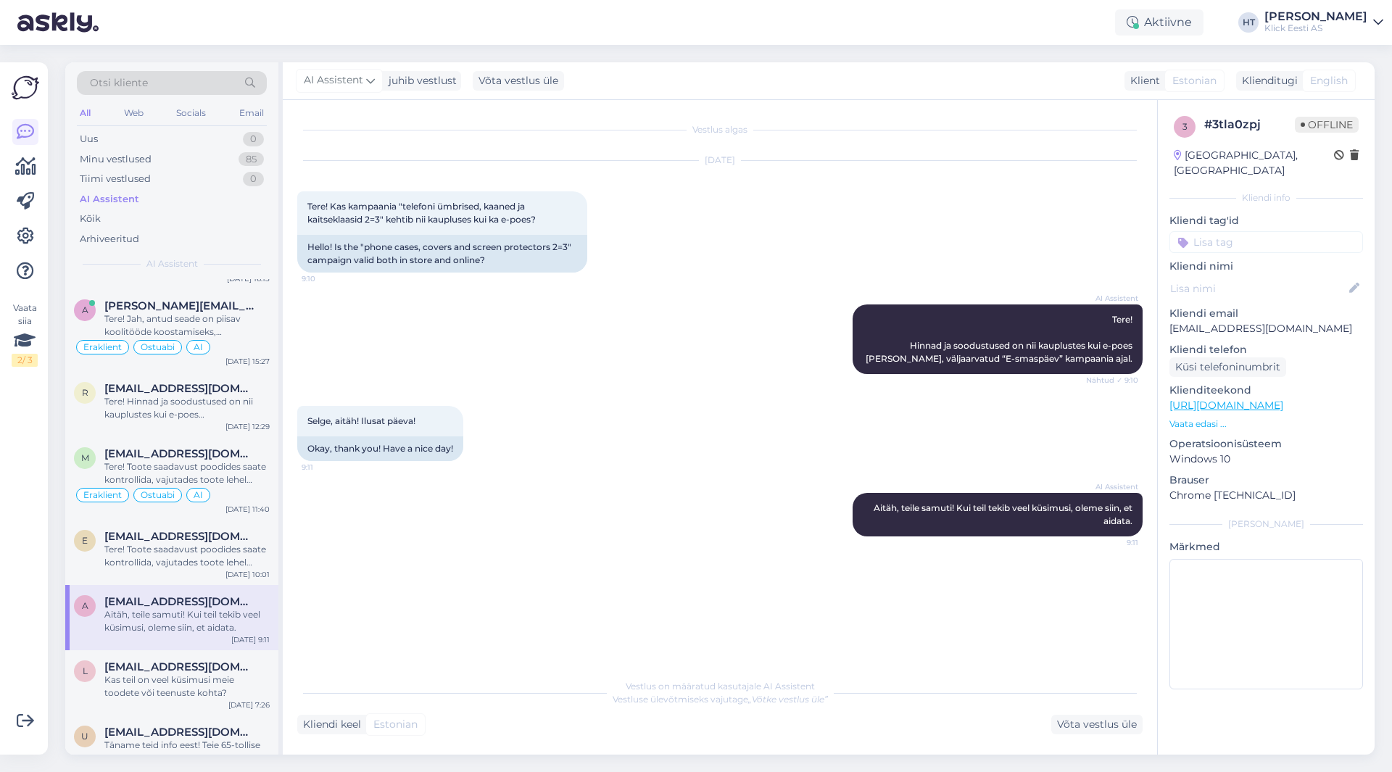
scroll to position [145, 0]
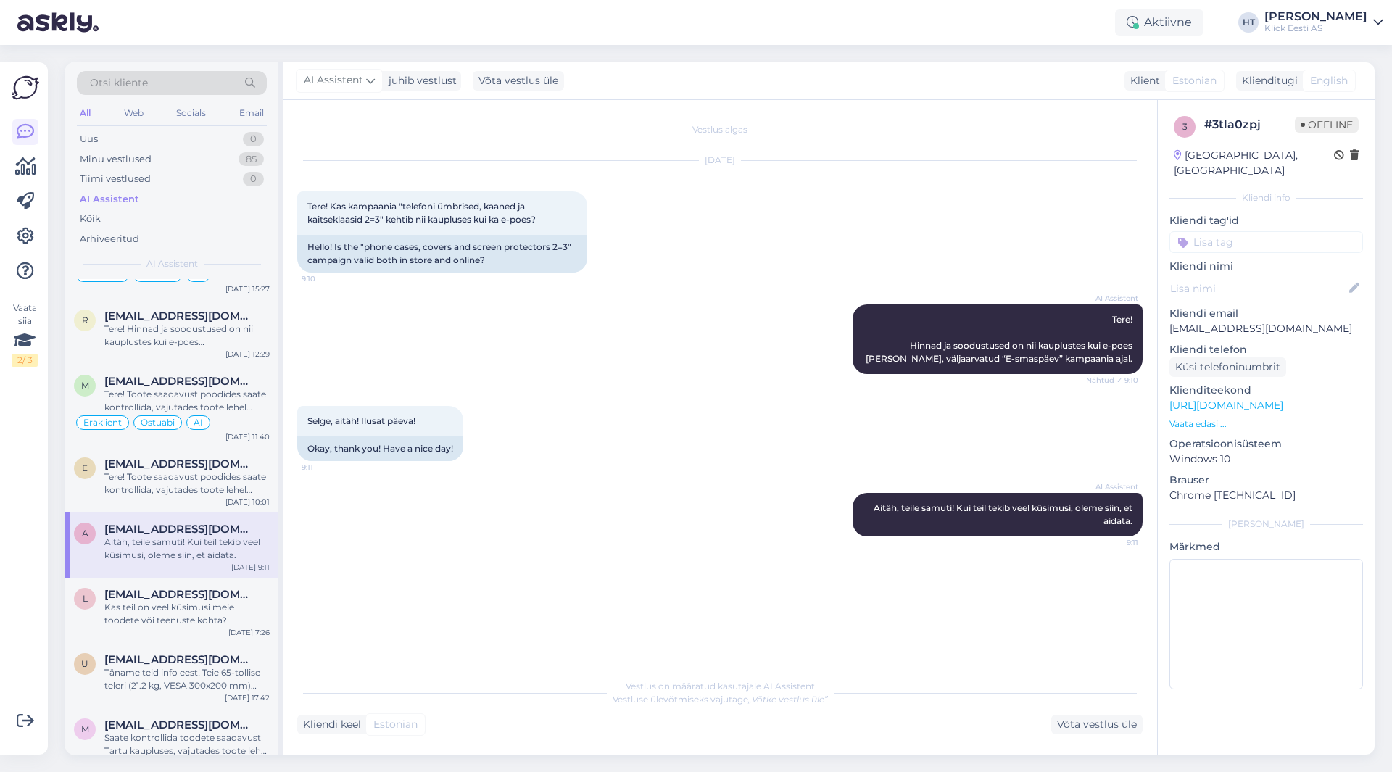
click at [232, 601] on div "Kas teil on veel küsimusi meie toodete või teenuste kohta?" at bounding box center [186, 614] width 165 height 26
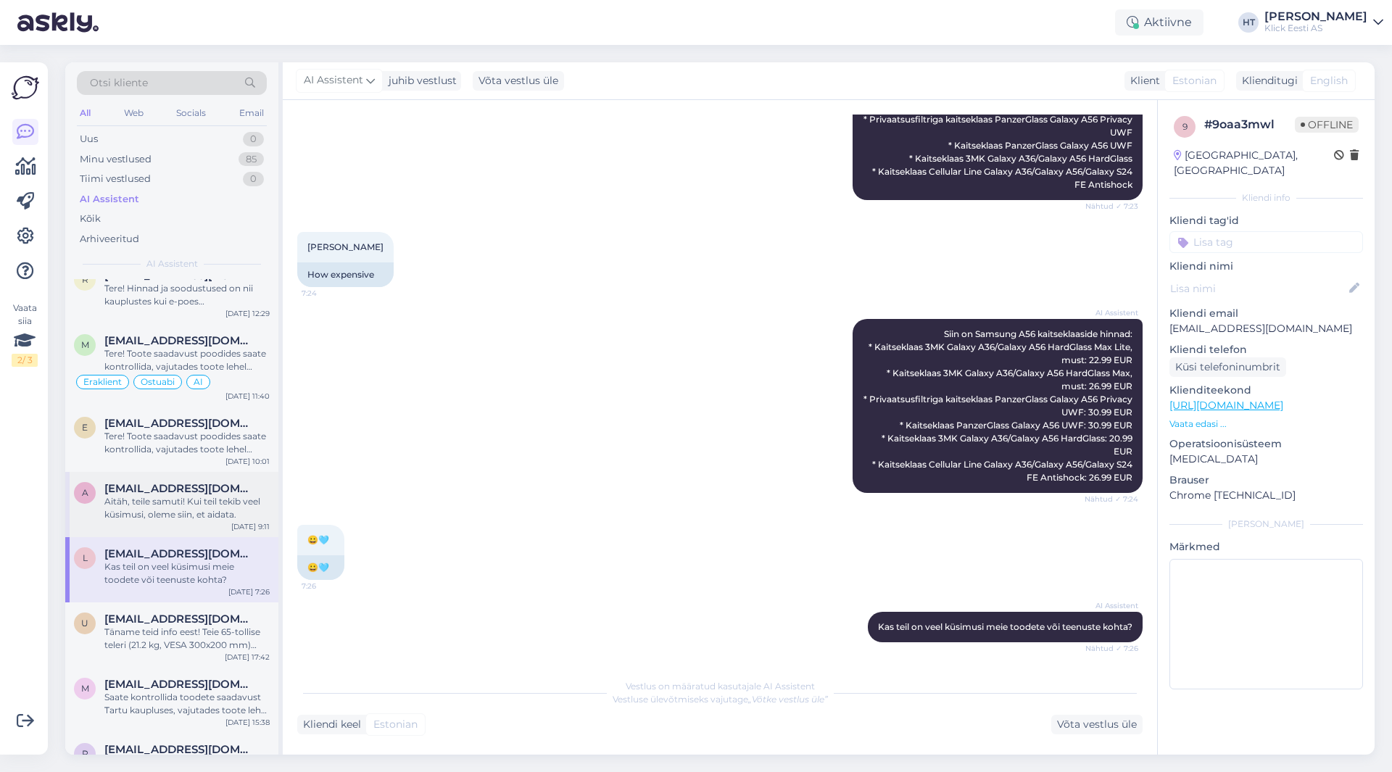
scroll to position [218, 0]
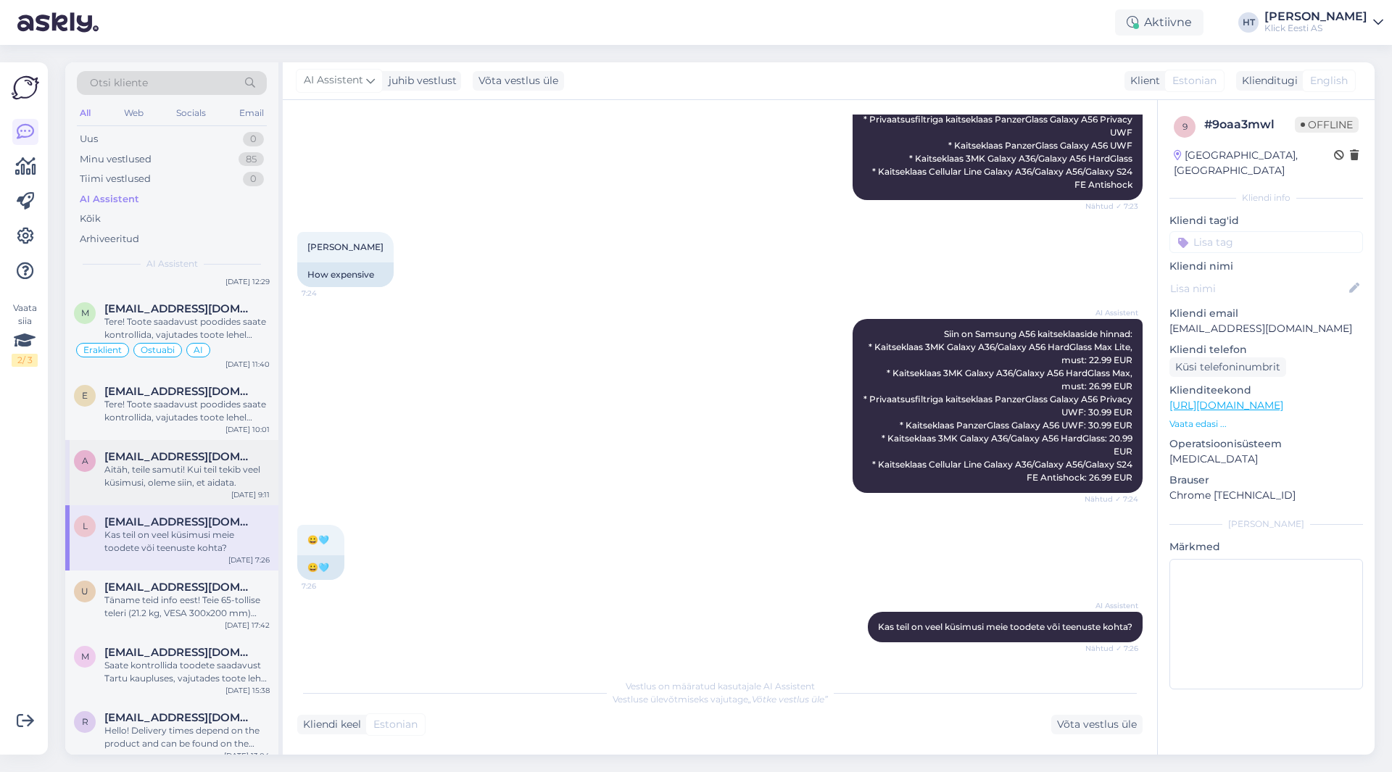
click at [232, 598] on div "Täname teid info eest! Teie 65-tollise teleri (21.2 kg, VESA 300x200 mm) jaoks …" at bounding box center [186, 607] width 165 height 26
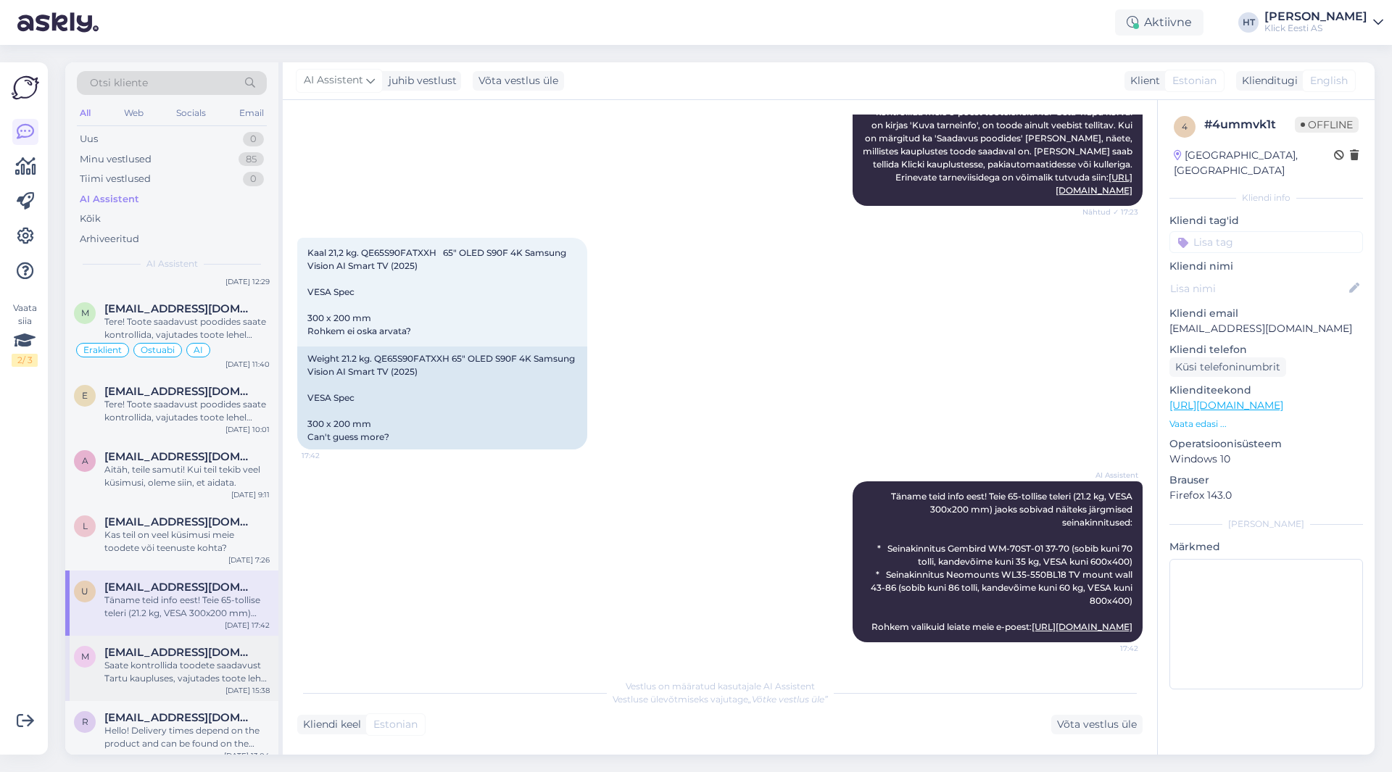
click at [231, 646] on span "[EMAIL_ADDRESS][DOMAIN_NAME]" at bounding box center [179, 652] width 151 height 13
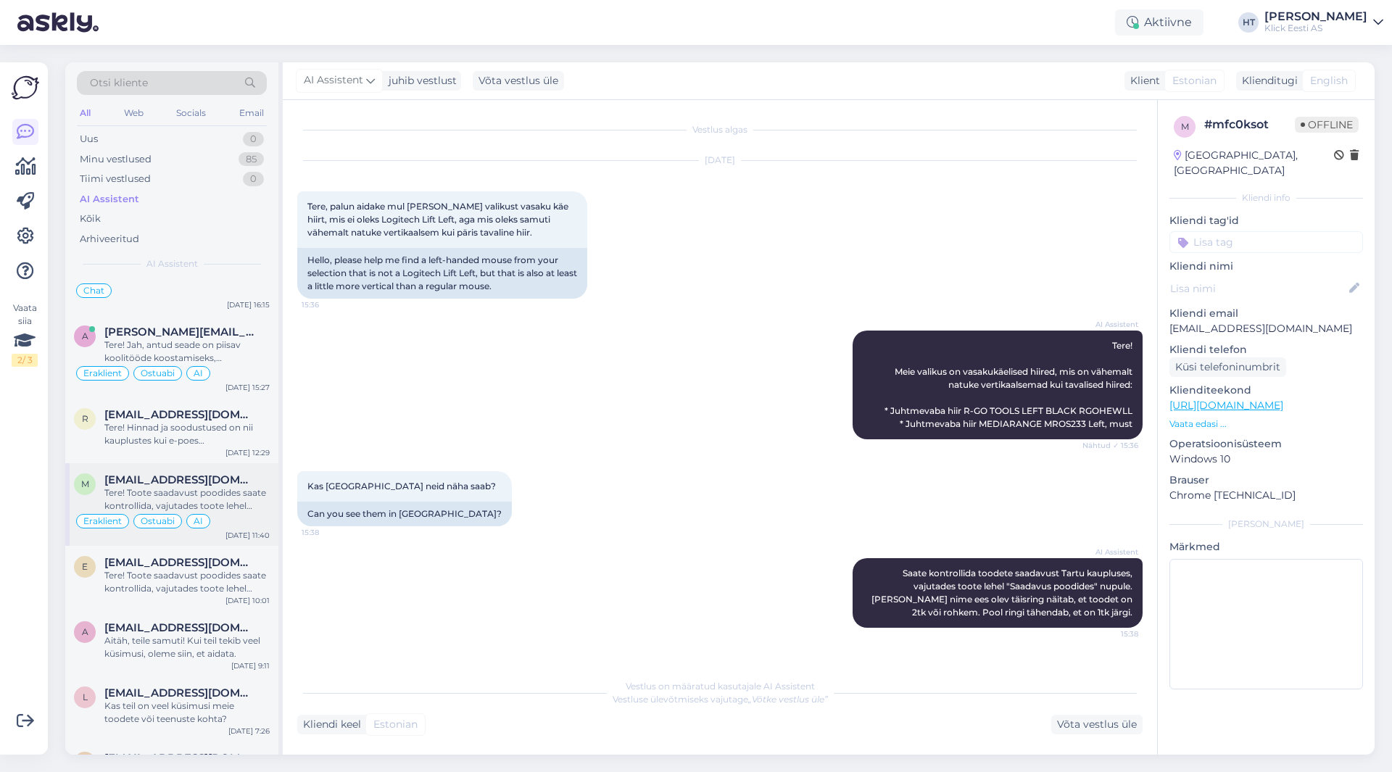
scroll to position [0, 0]
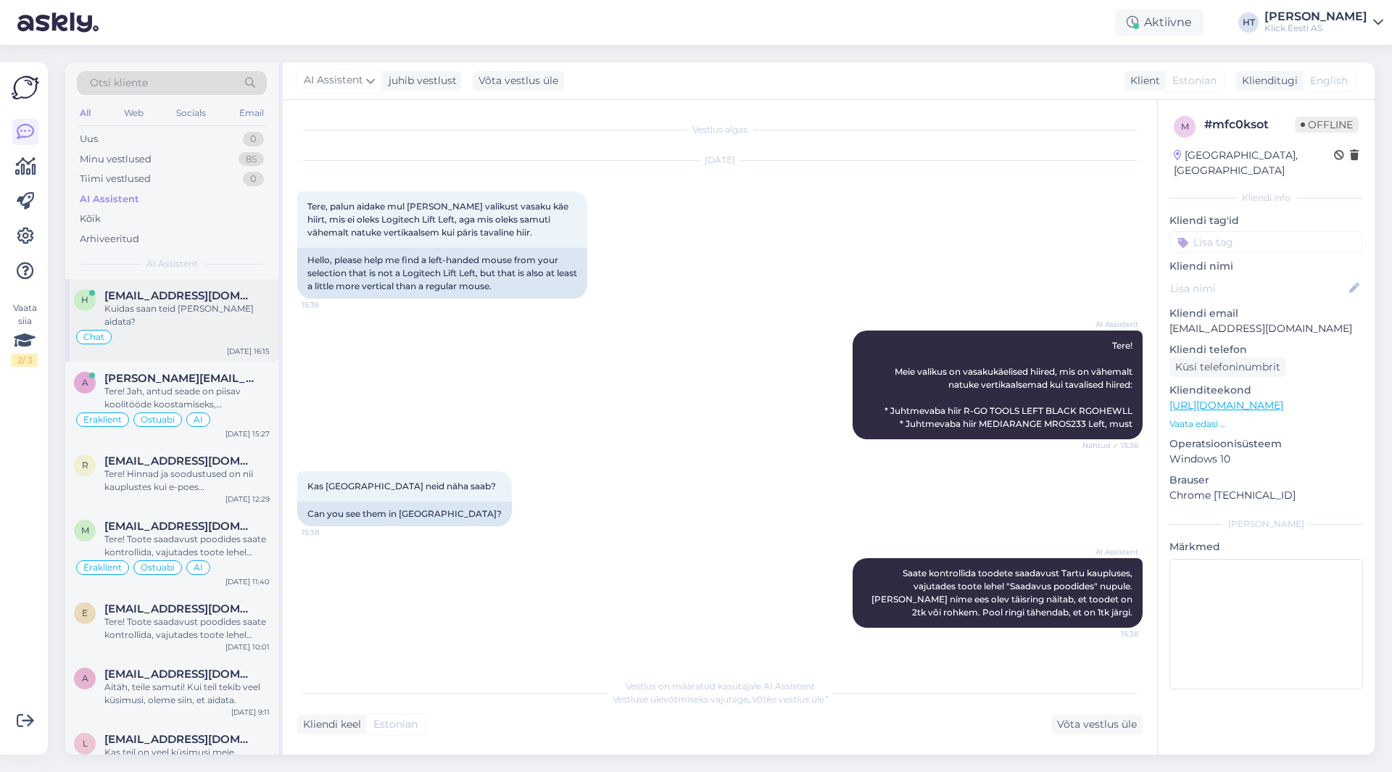
click at [186, 328] on div "Chat" at bounding box center [172, 336] width 196 height 17
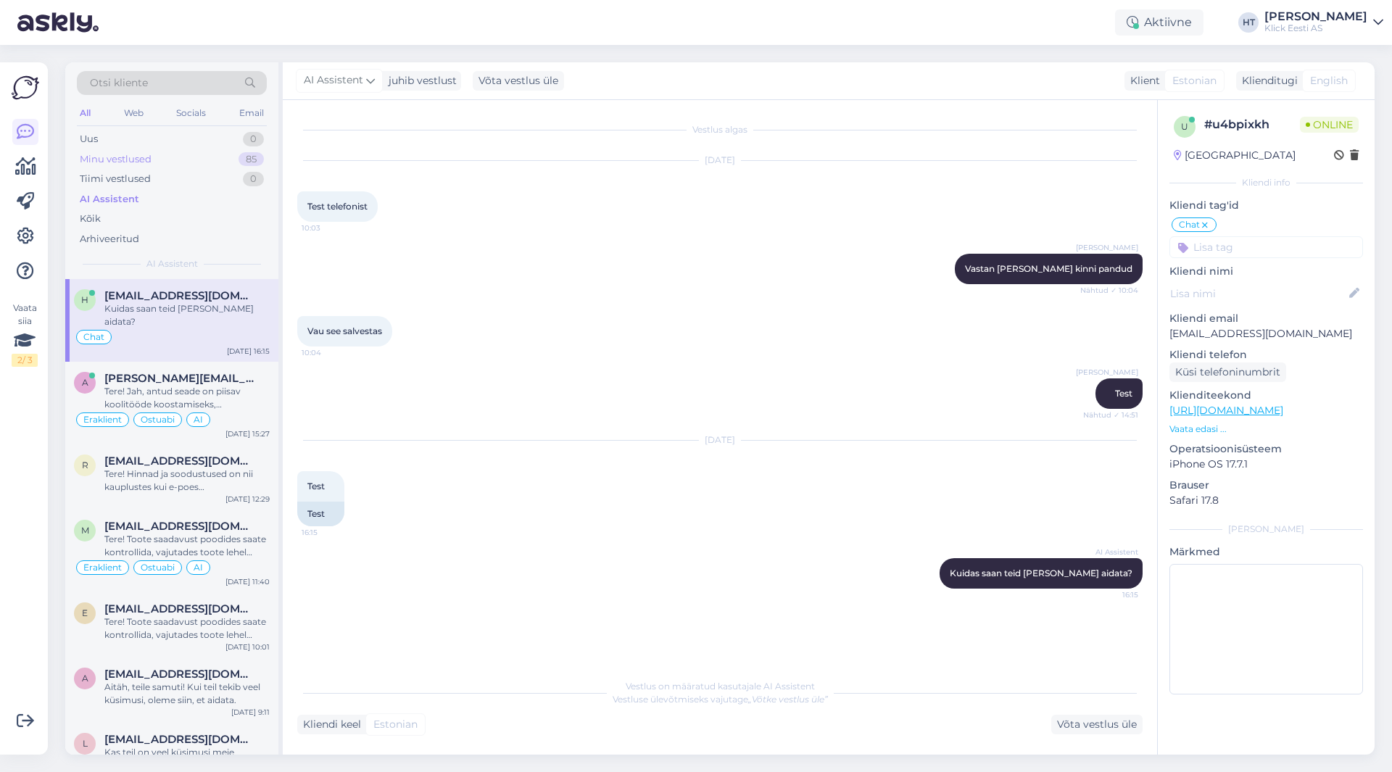
click at [220, 163] on div "Minu vestlused 85" at bounding box center [172, 159] width 190 height 20
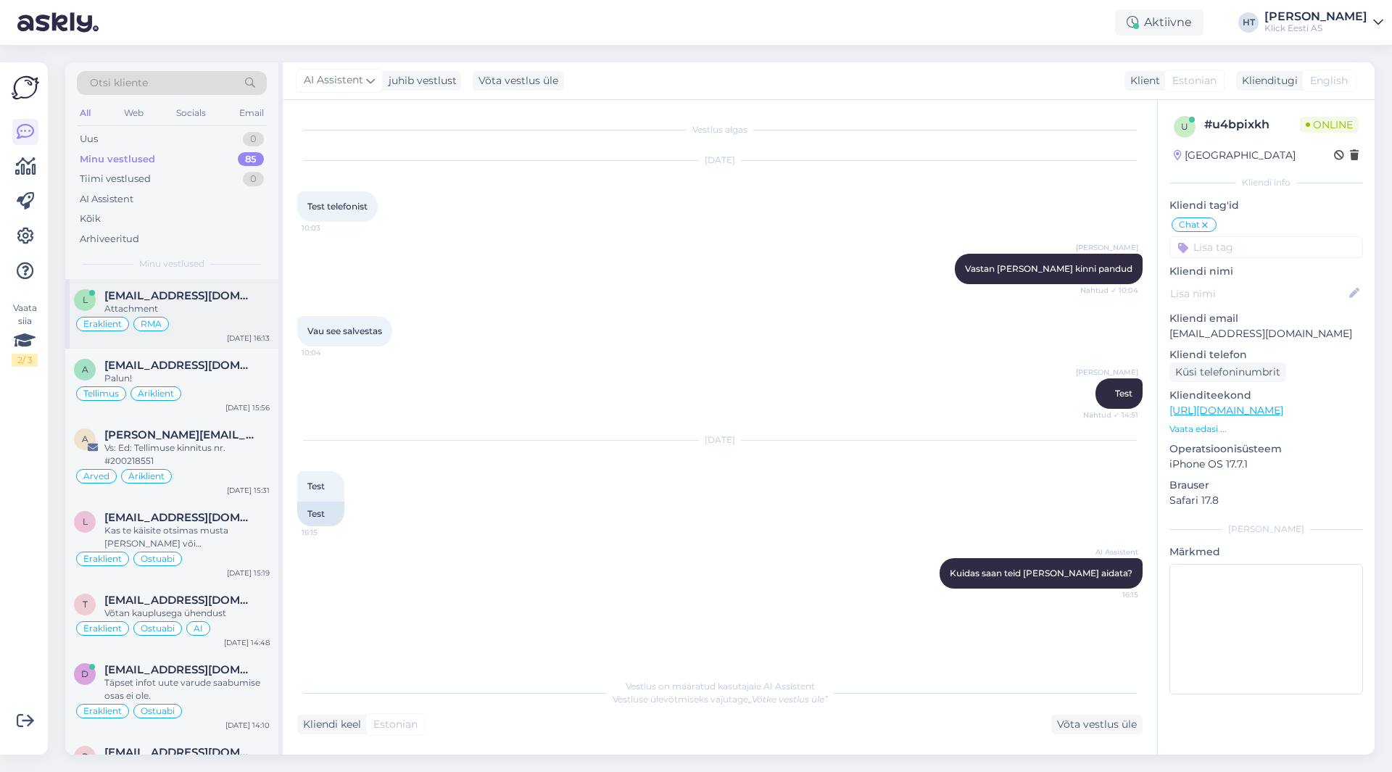
click at [215, 284] on div "l [EMAIL_ADDRESS][DOMAIN_NAME] Attachment Eraklient RMA [DATE] 16:13" at bounding box center [171, 314] width 213 height 70
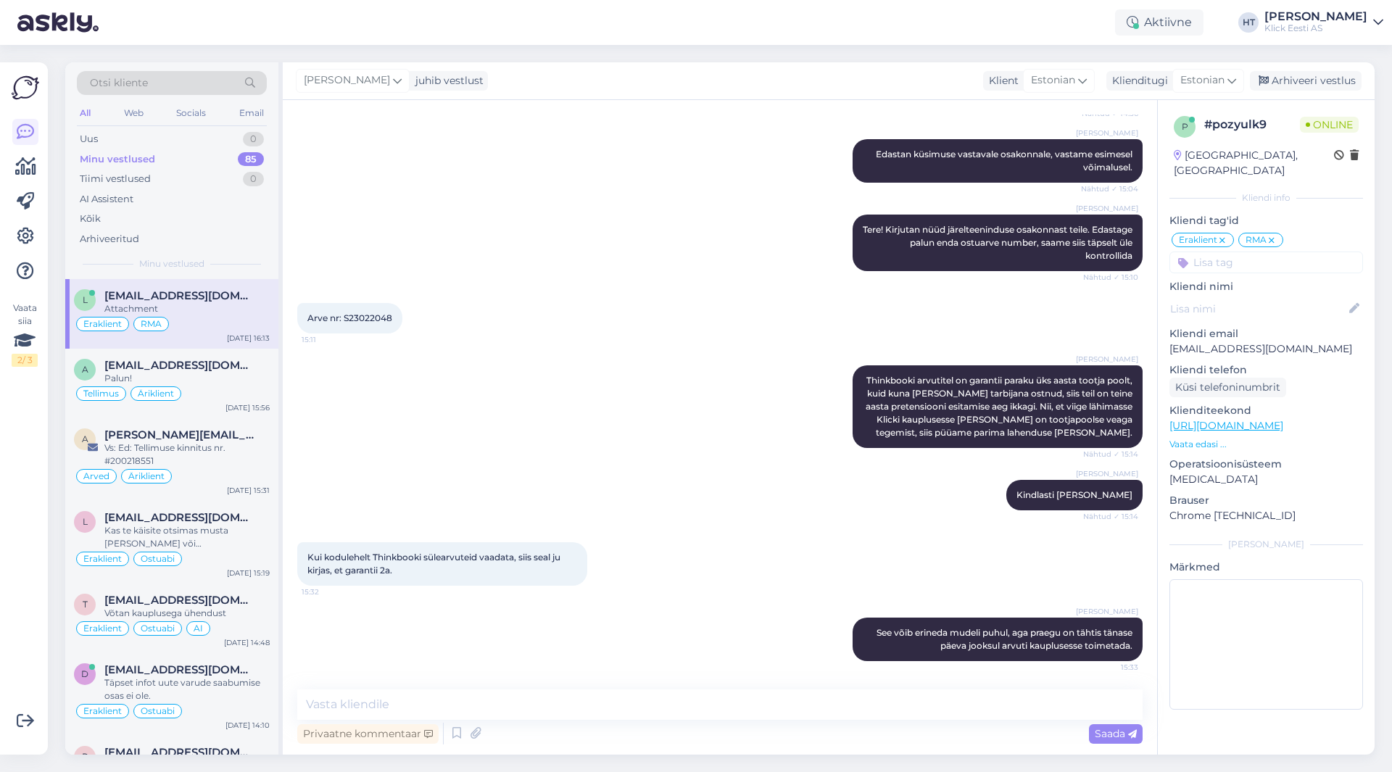
scroll to position [294, 0]
click at [226, 389] on div "Tellimus Äriklient" at bounding box center [172, 393] width 196 height 17
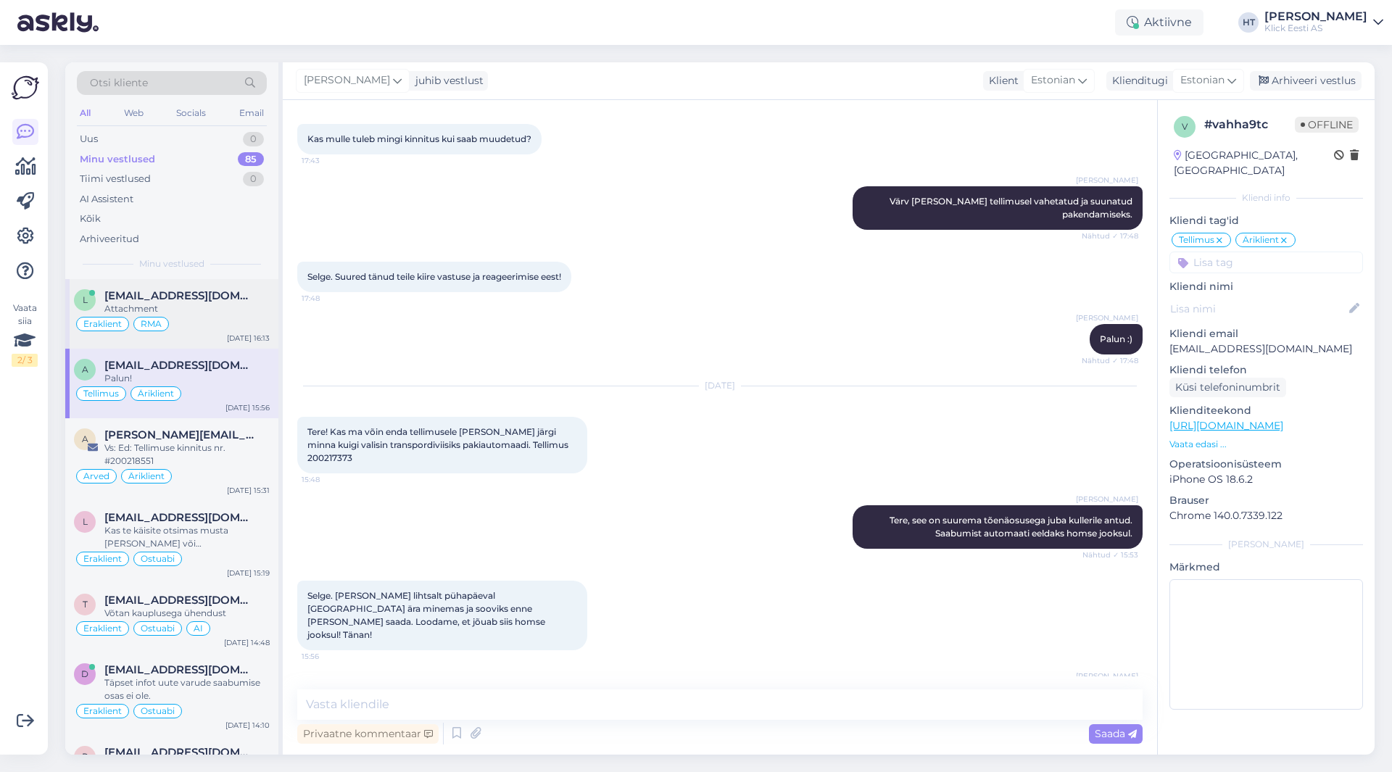
click at [233, 328] on div "Eraklient RMA" at bounding box center [172, 323] width 196 height 17
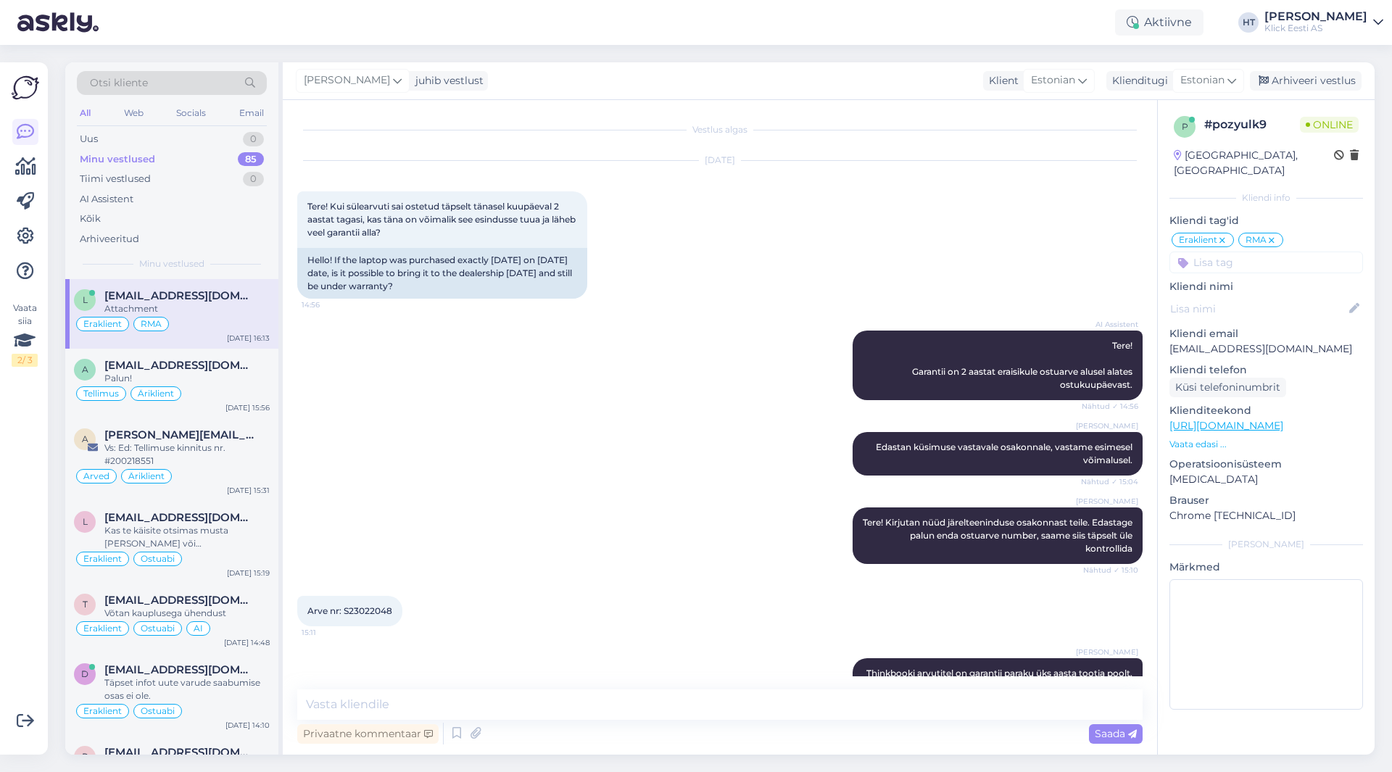
scroll to position [294, 0]
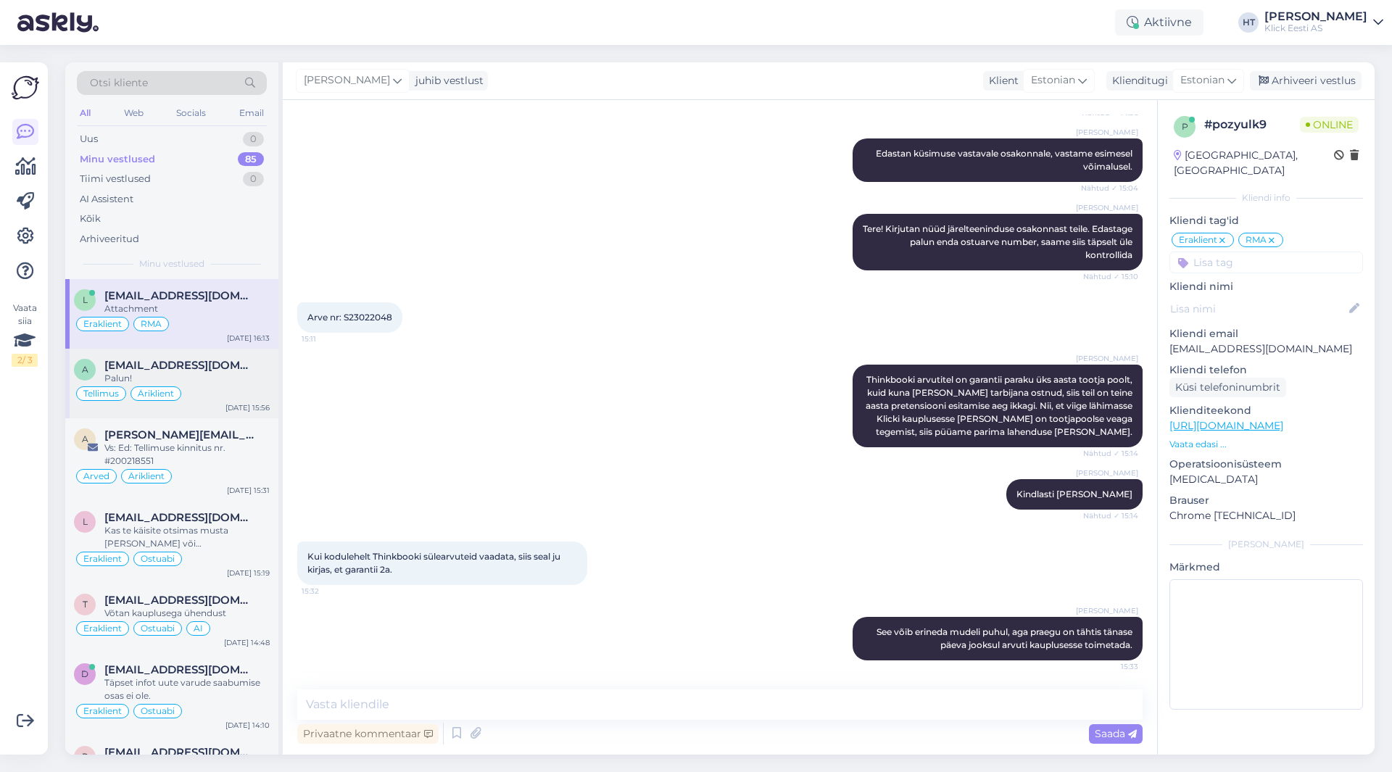
click at [202, 371] on span "[EMAIL_ADDRESS][DOMAIN_NAME]" at bounding box center [179, 365] width 151 height 13
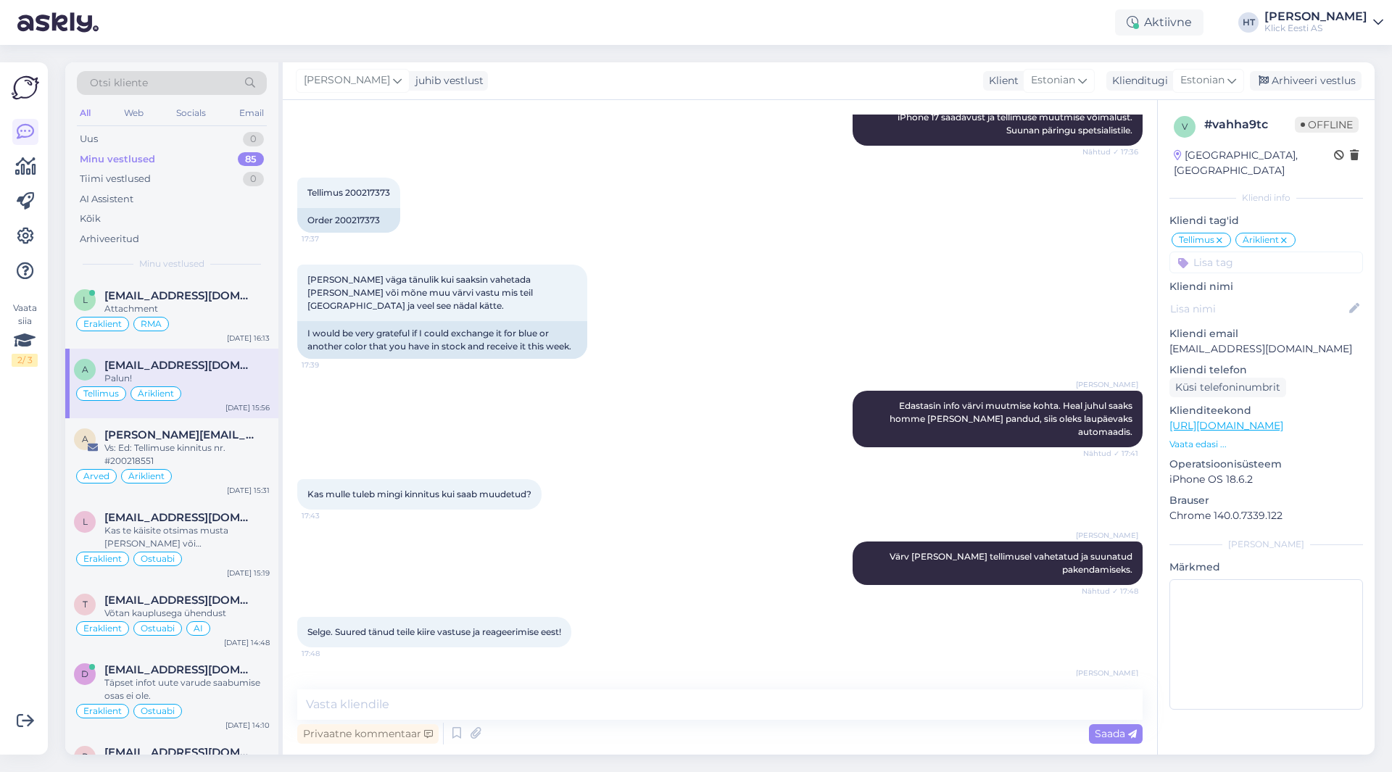
scroll to position [649, 0]
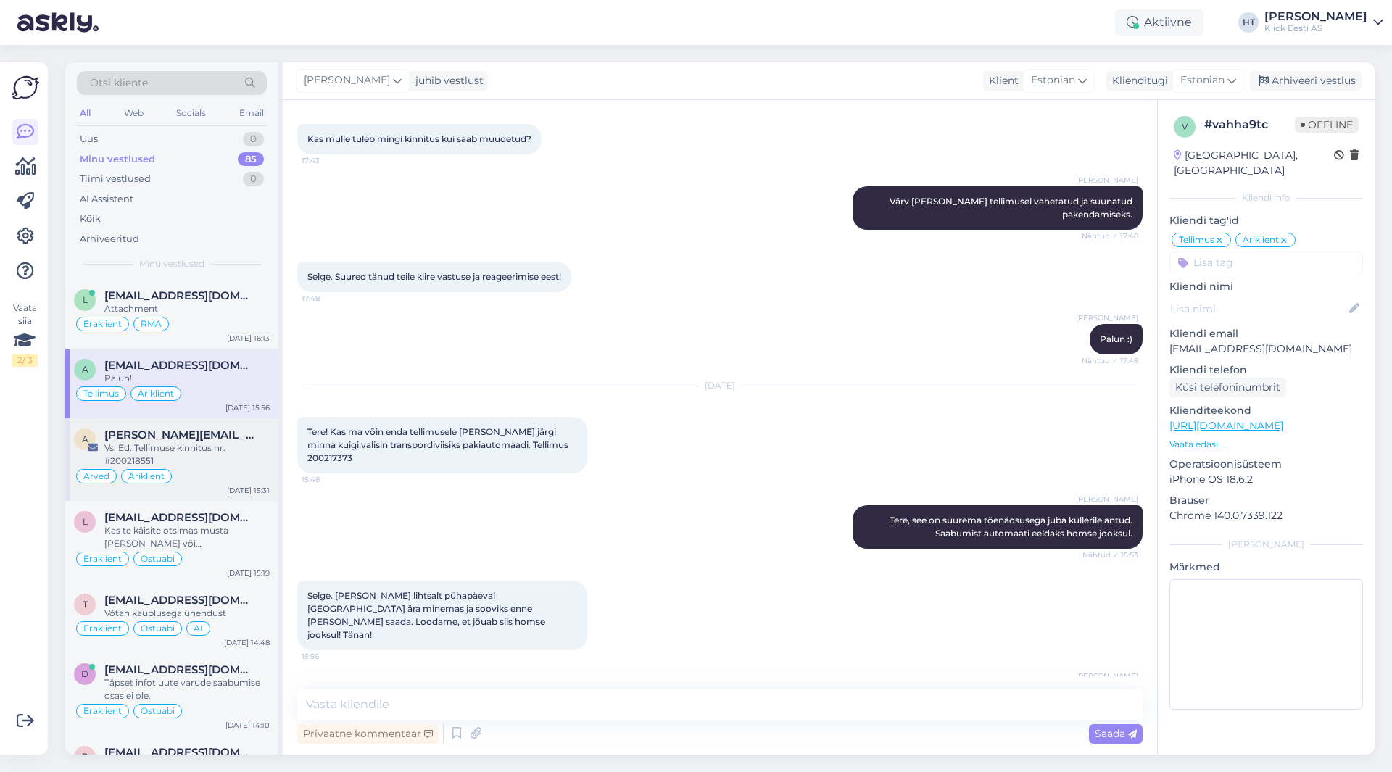
click at [233, 429] on span "[PERSON_NAME][EMAIL_ADDRESS][PERSON_NAME][DOMAIN_NAME]" at bounding box center [179, 435] width 151 height 13
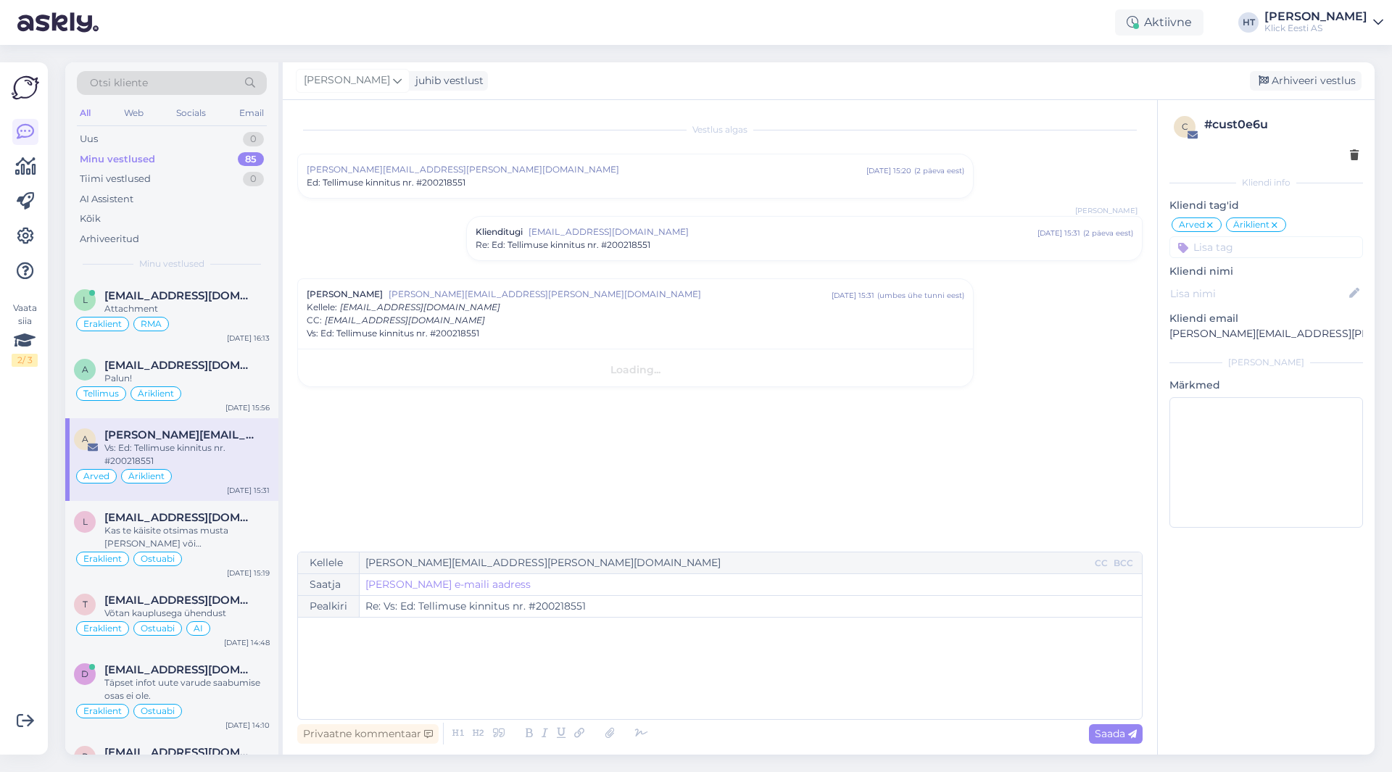
scroll to position [0, 0]
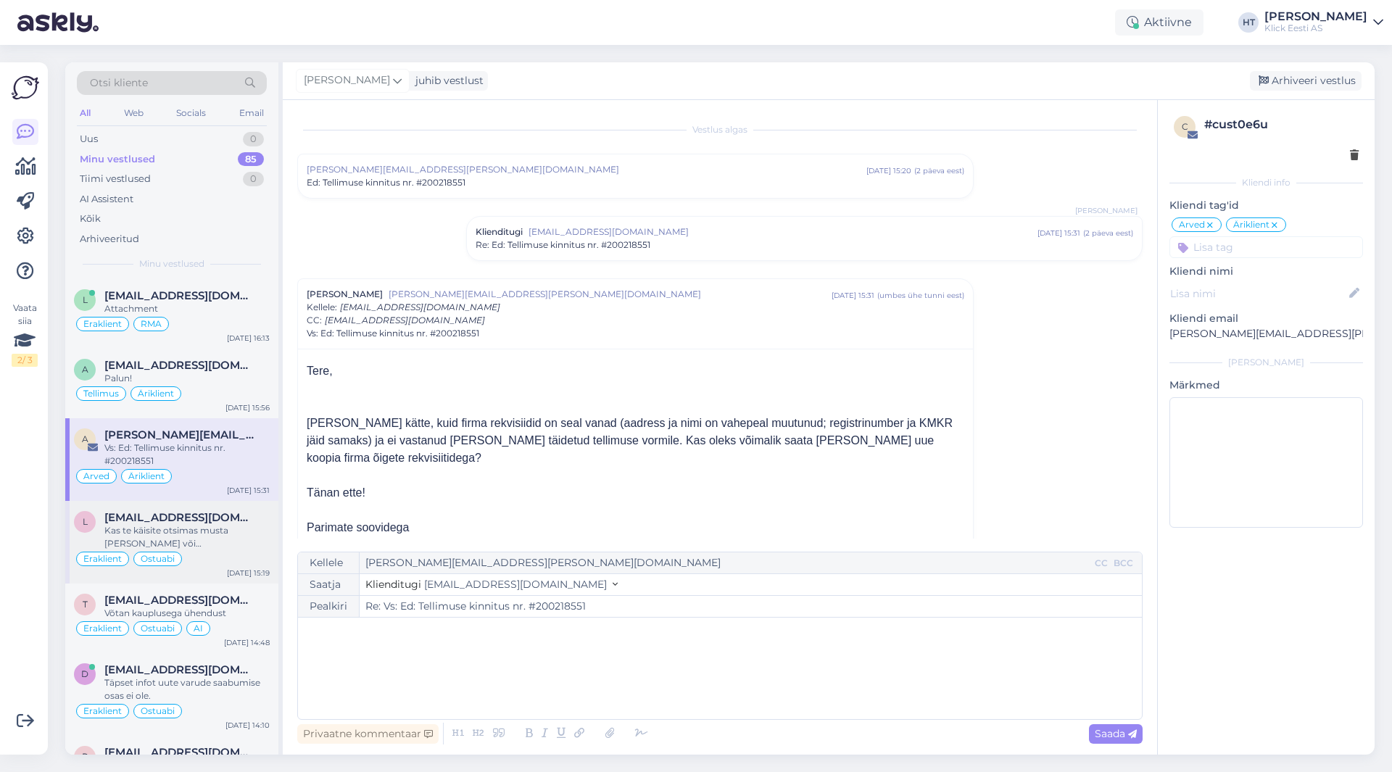
click at [225, 510] on div "l [EMAIL_ADDRESS][DOMAIN_NAME] Kas te käisite otsimas musta [PERSON_NAME] või […" at bounding box center [171, 542] width 213 height 83
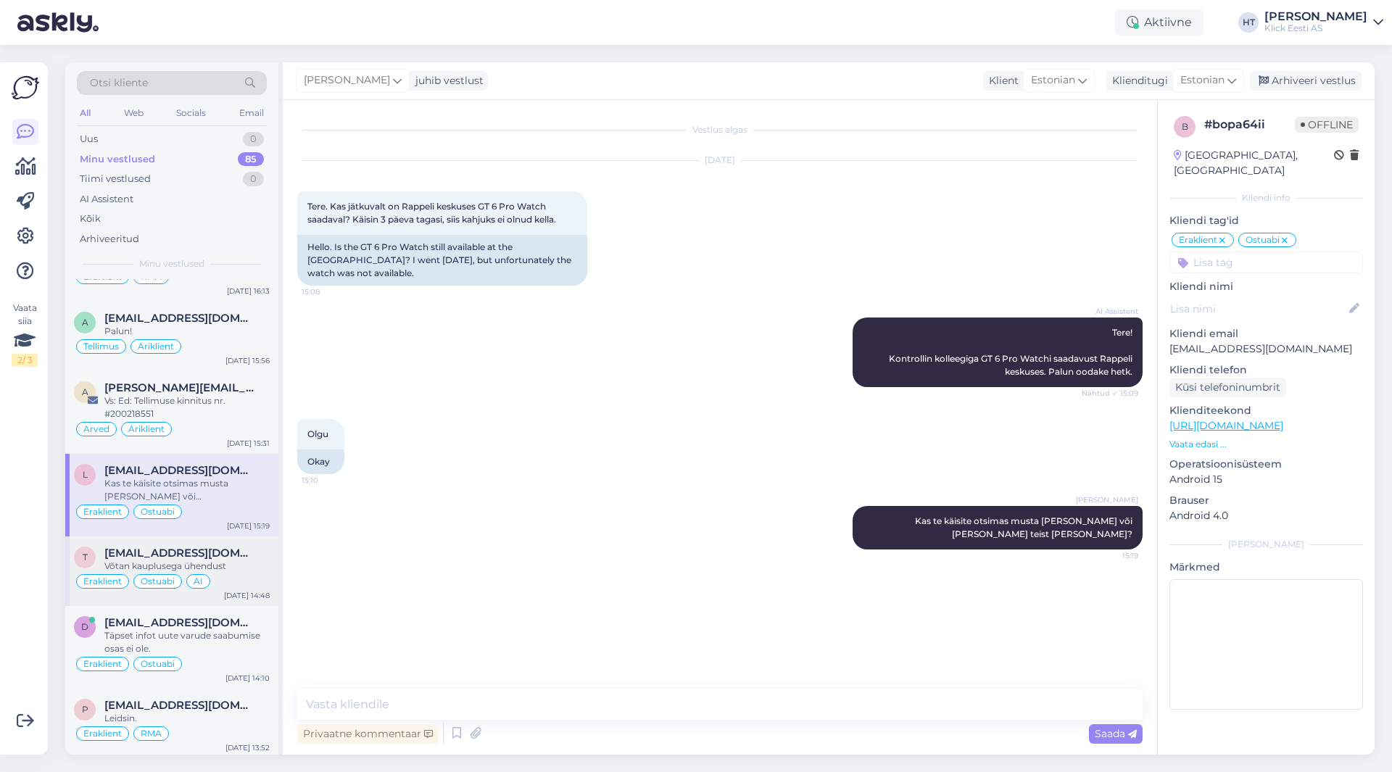
scroll to position [73, 0]
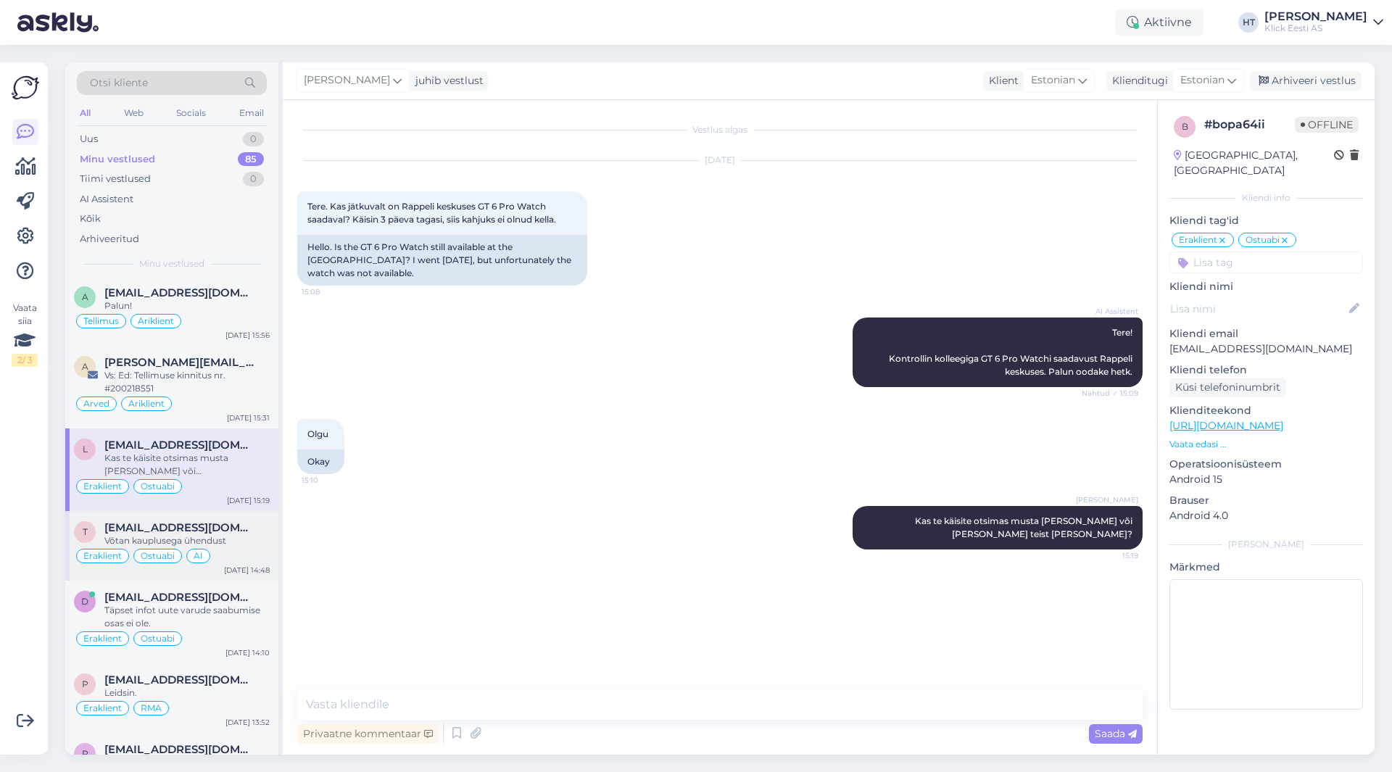
click at [235, 543] on div "Võtan kauplusega ühendust" at bounding box center [186, 540] width 165 height 13
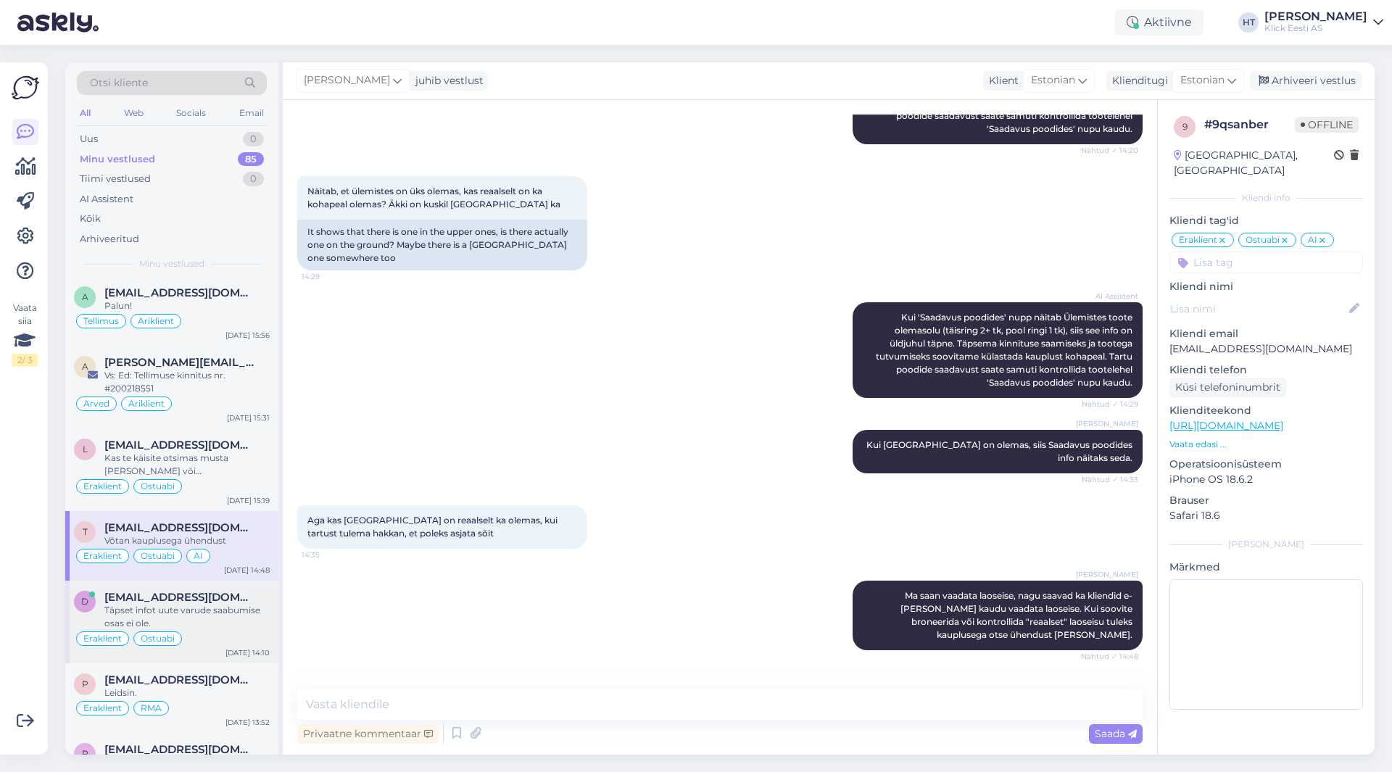
click at [228, 614] on div "Täpset infot uute varude saabumise osas ei ole." at bounding box center [186, 617] width 165 height 26
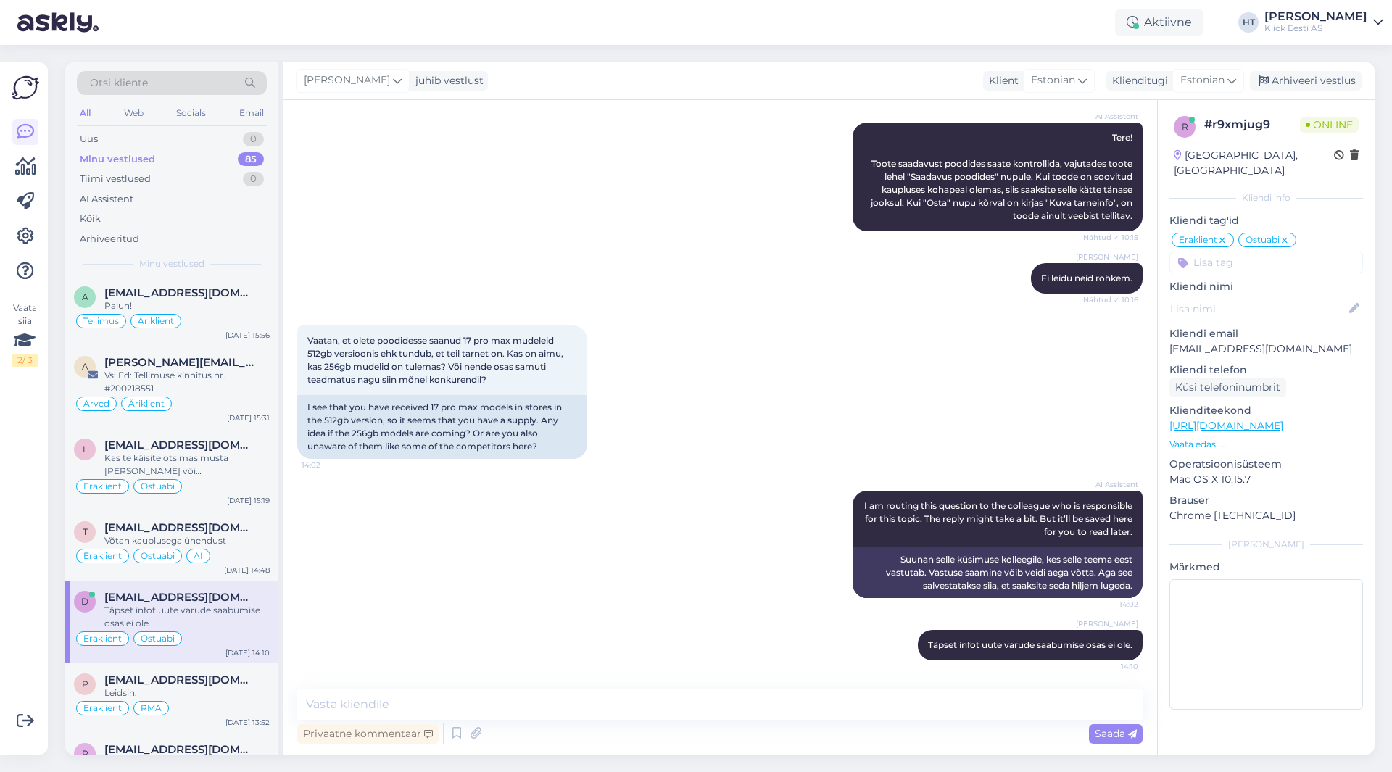
scroll to position [145, 0]
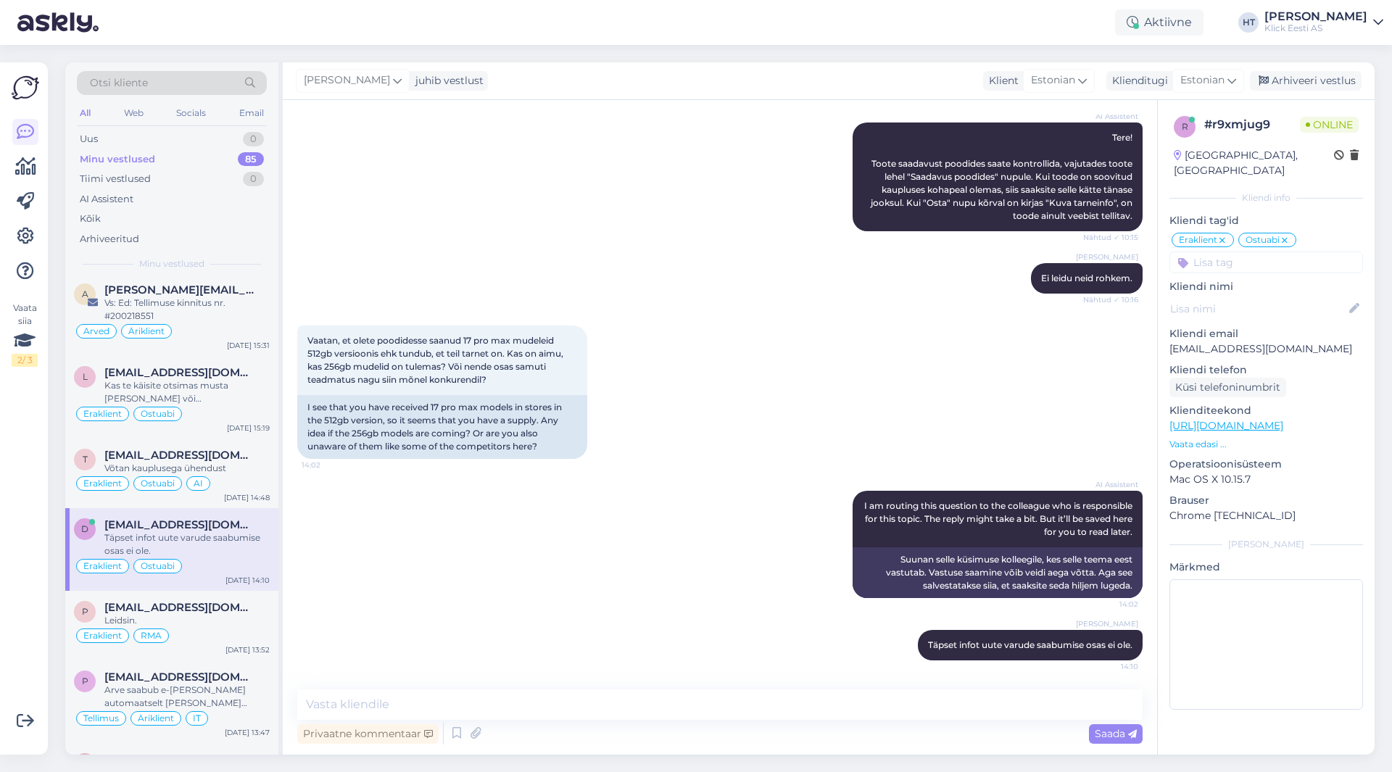
click at [228, 614] on div "Leidsin." at bounding box center [186, 620] width 165 height 13
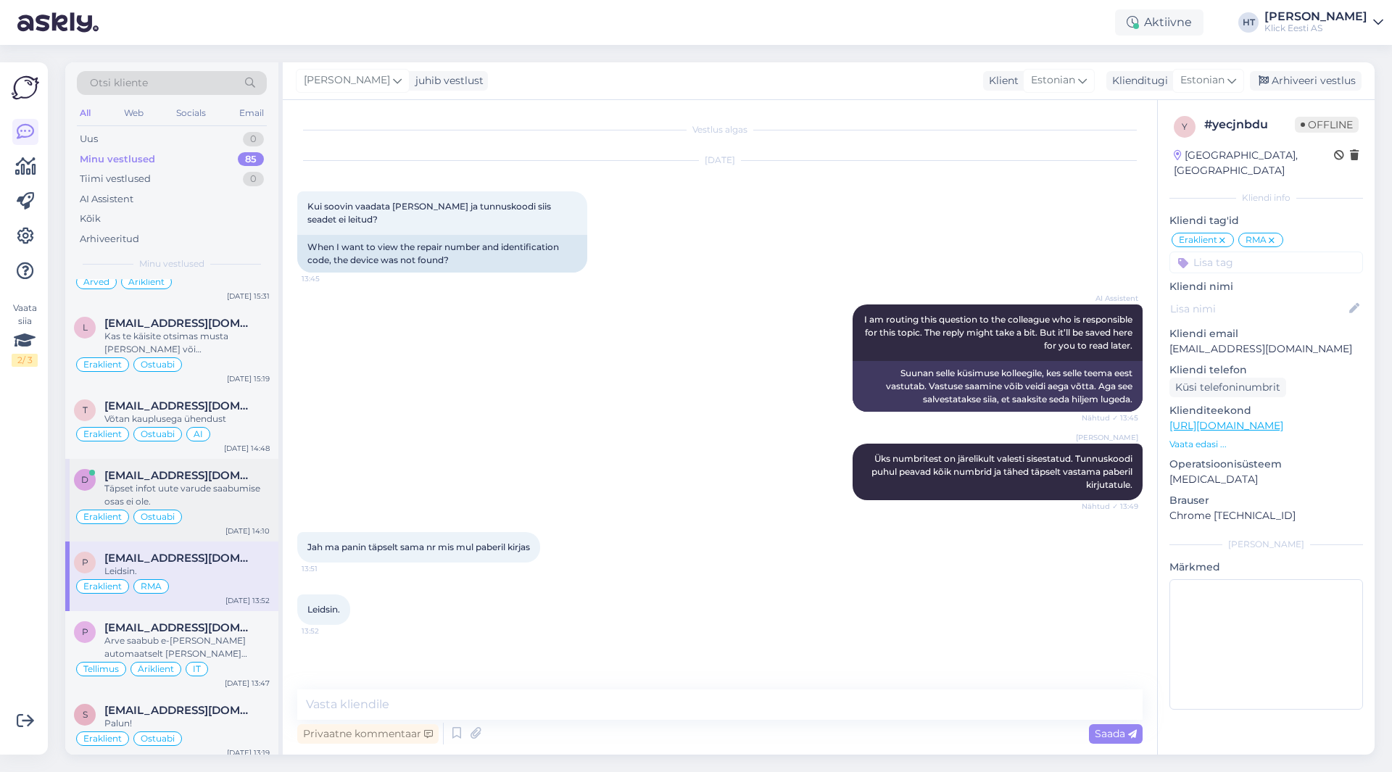
scroll to position [218, 0]
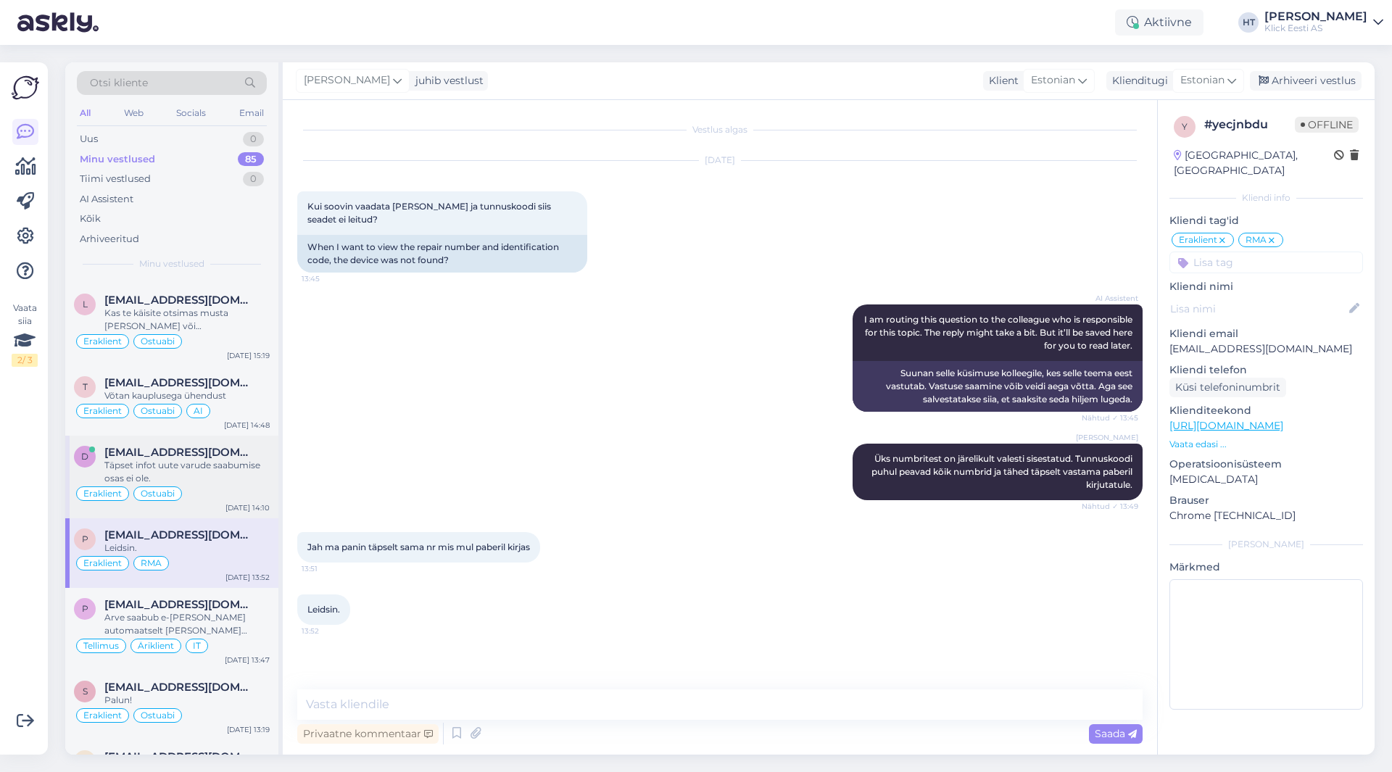
click at [228, 614] on div "Arve saabub e-[PERSON_NAME] automaatselt [PERSON_NAME] tellimuse väljastamist." at bounding box center [186, 624] width 165 height 26
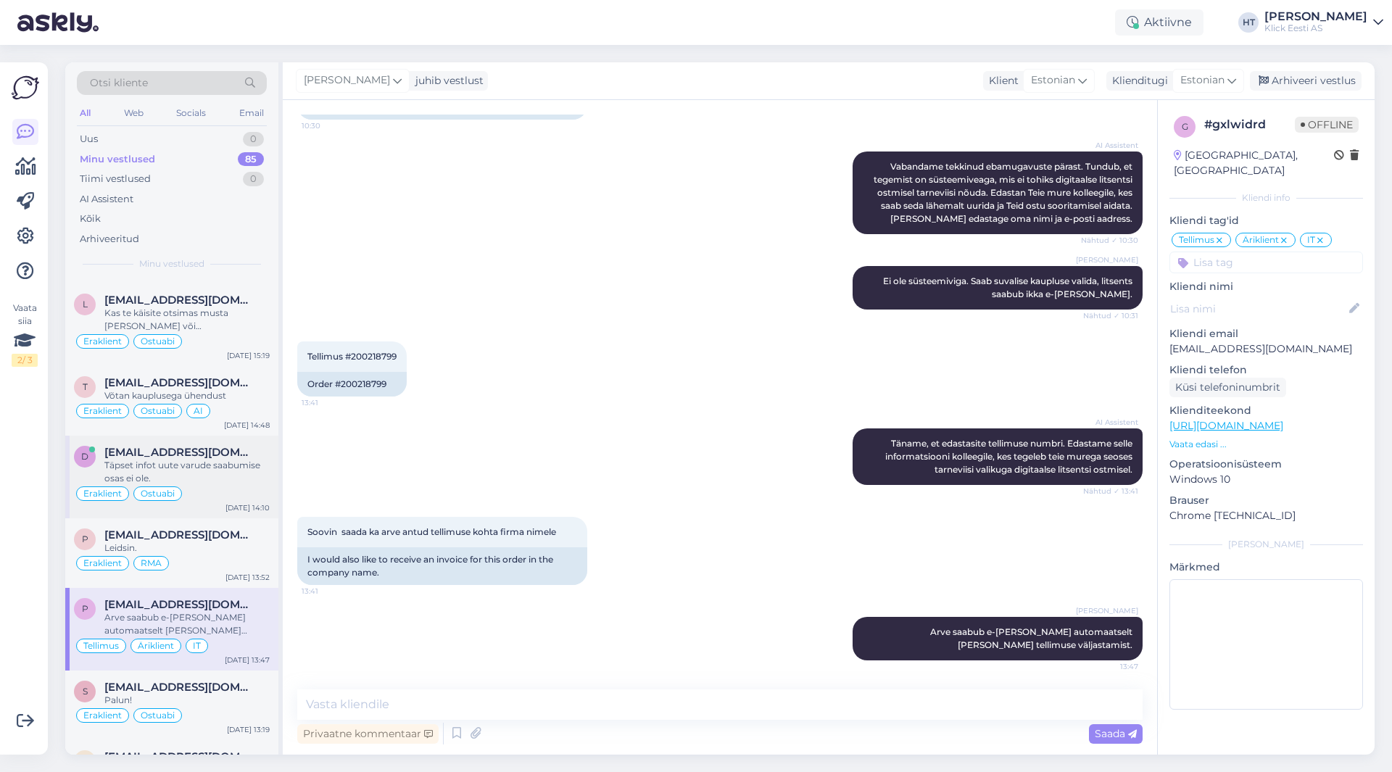
scroll to position [290, 0]
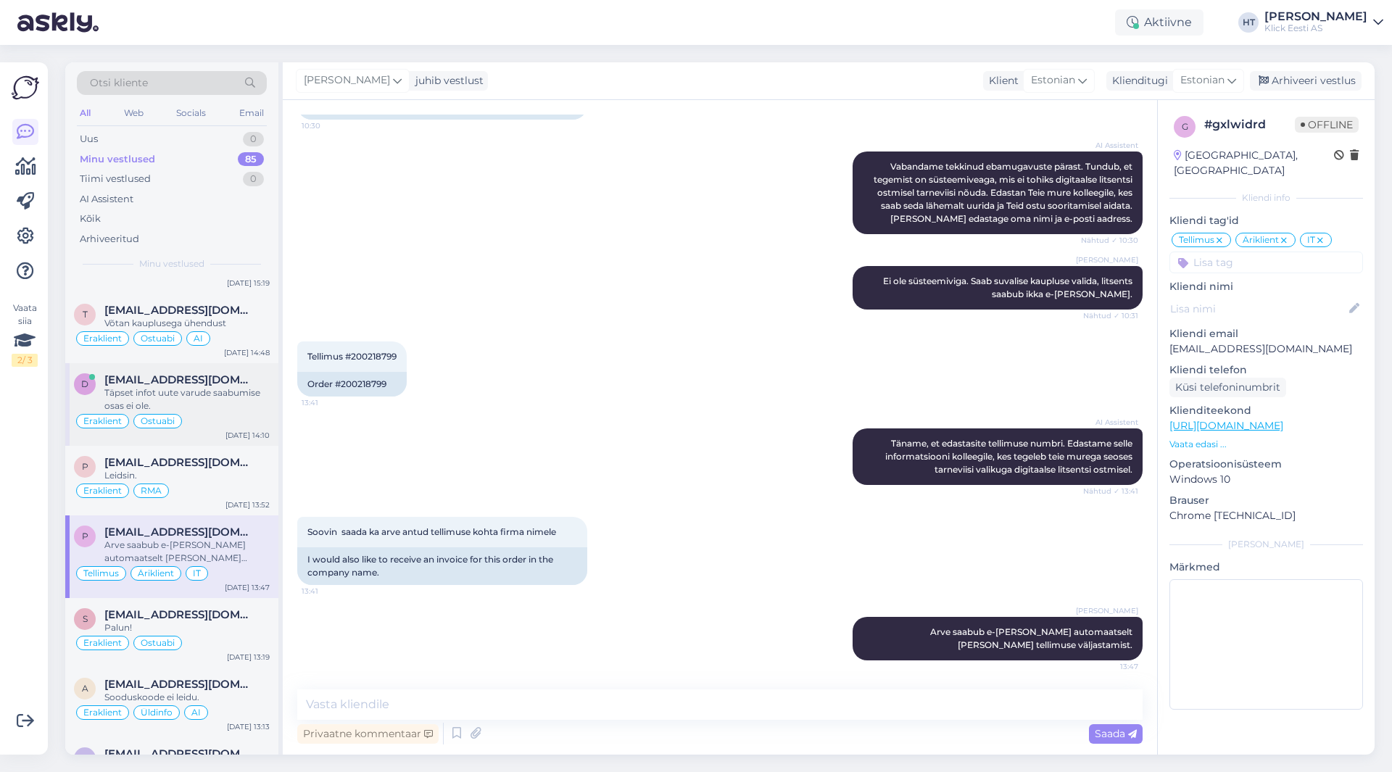
click at [228, 614] on span "[EMAIL_ADDRESS][DOMAIN_NAME]" at bounding box center [179, 614] width 151 height 13
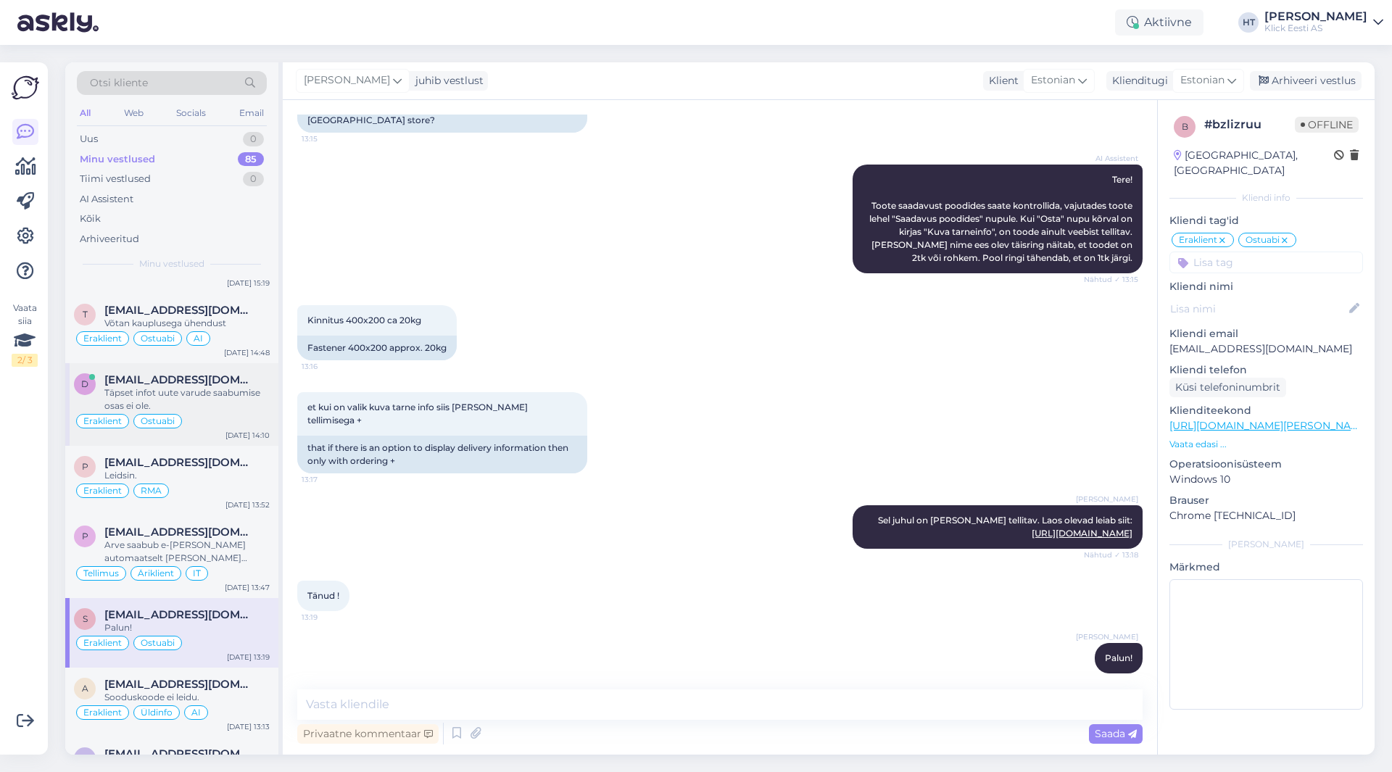
scroll to position [363, 0]
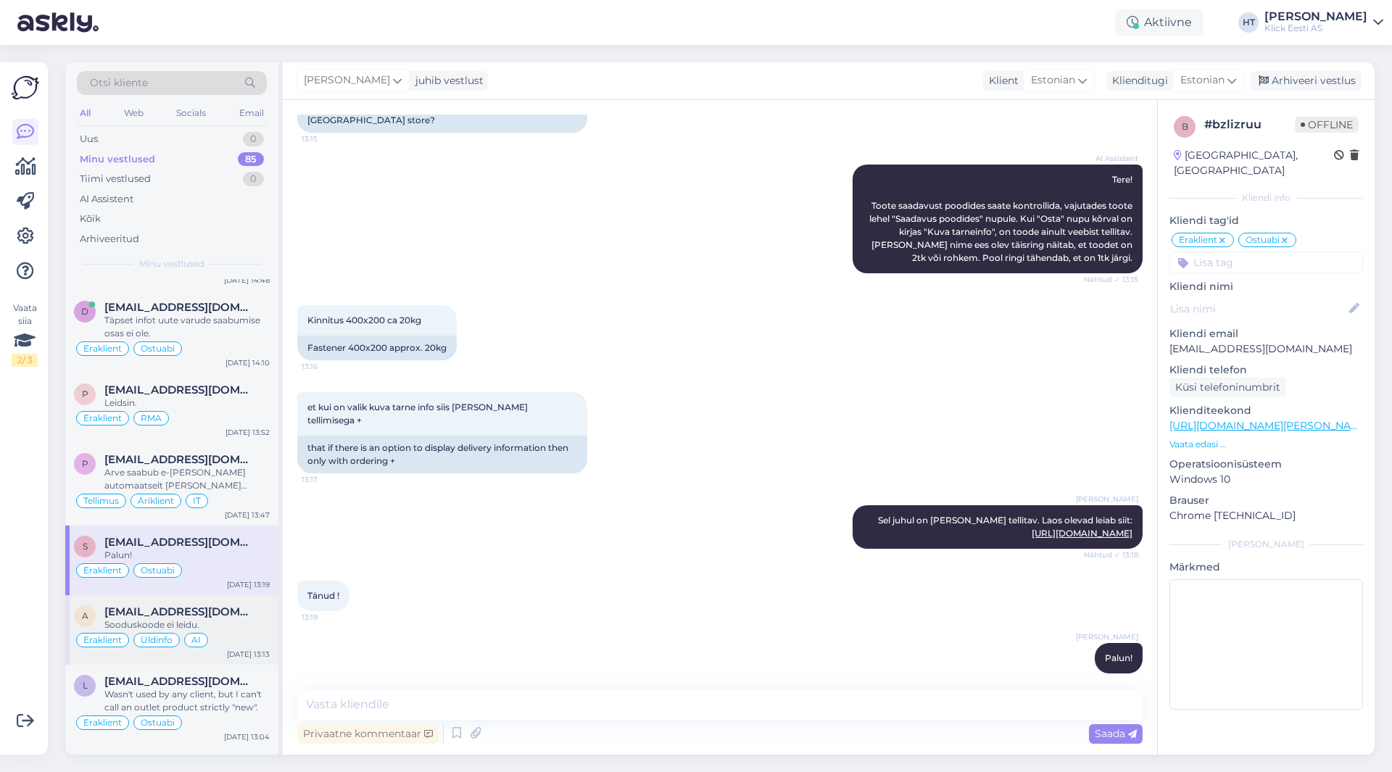
click at [221, 627] on div "Sooduskoode ei leidu." at bounding box center [186, 625] width 165 height 13
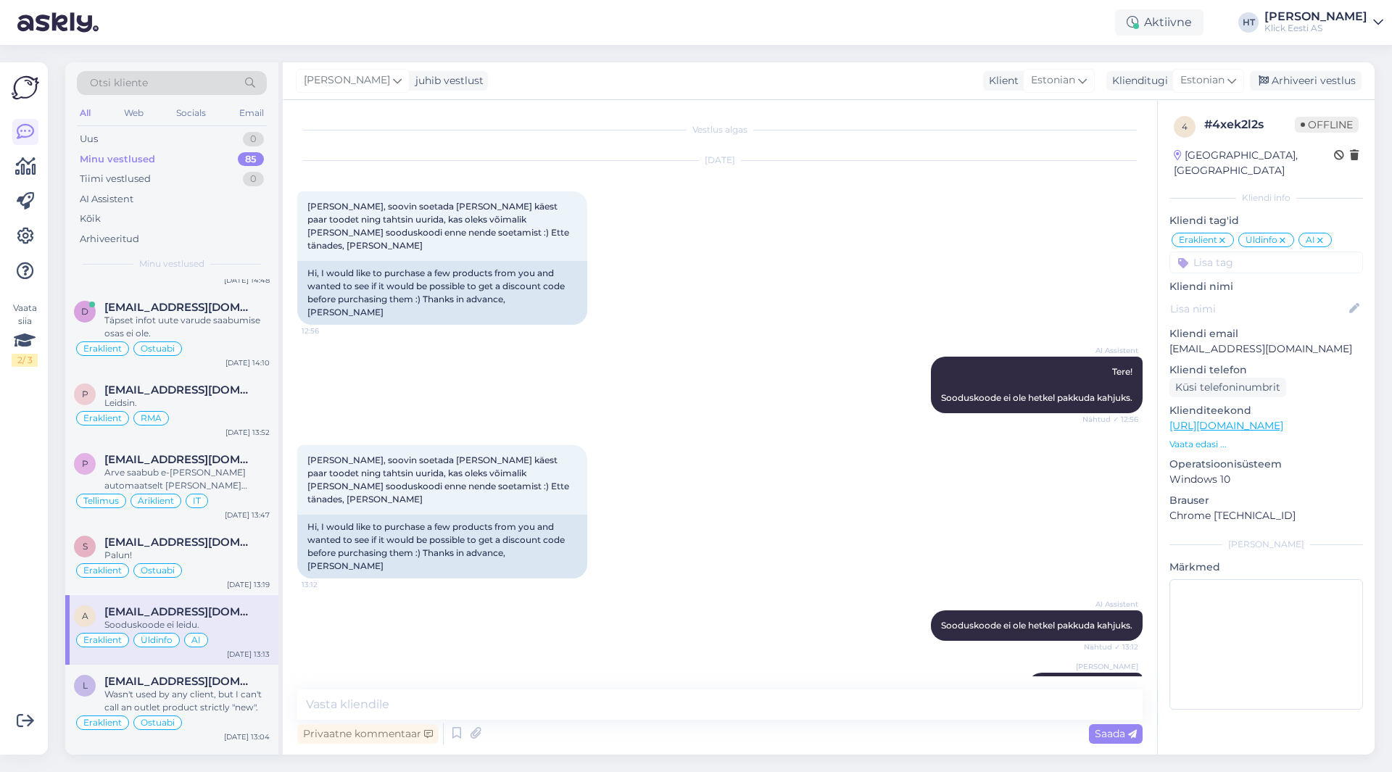
scroll to position [435, 0]
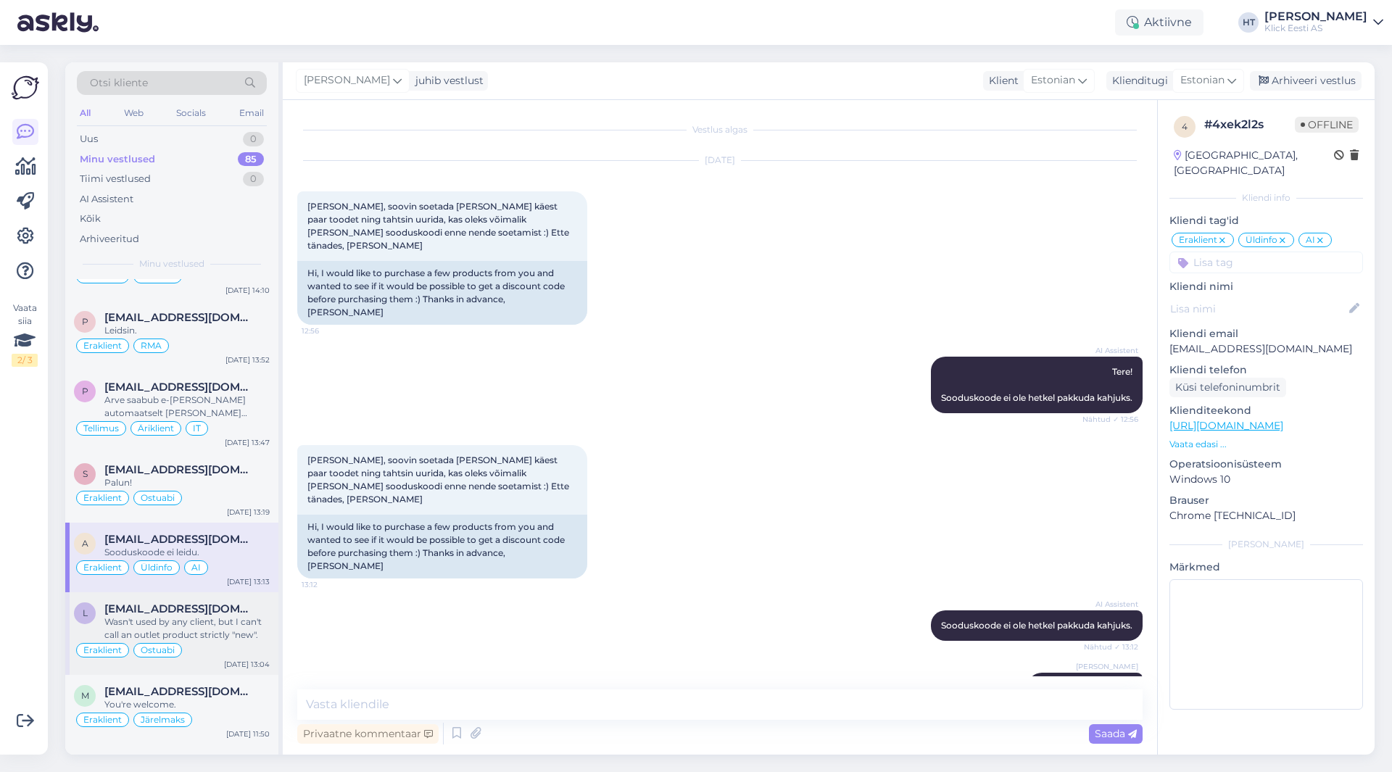
click at [230, 620] on div "Wasn't used by any client, but I can't call an outlet product strictly "new"." at bounding box center [186, 629] width 165 height 26
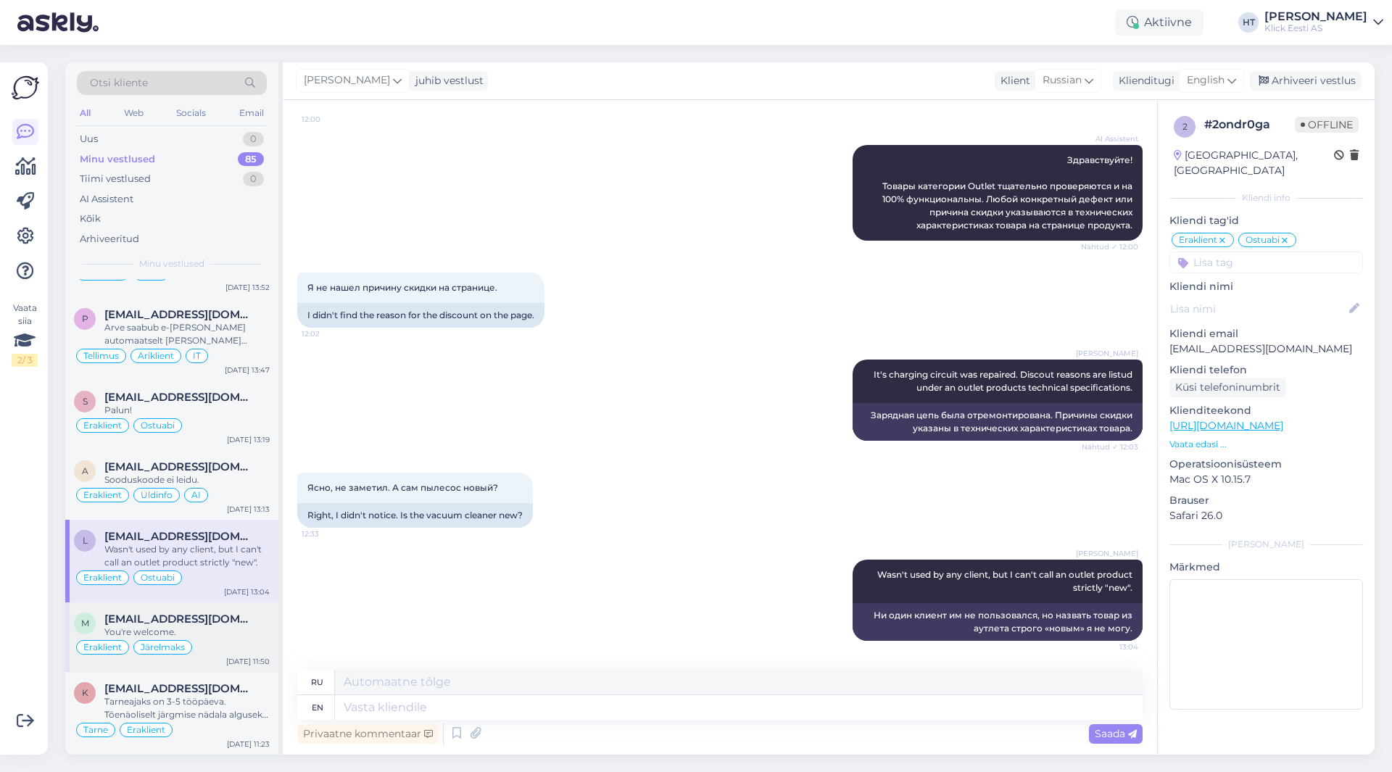
click at [230, 621] on div "[EMAIL_ADDRESS][DOMAIN_NAME]" at bounding box center [186, 619] width 165 height 13
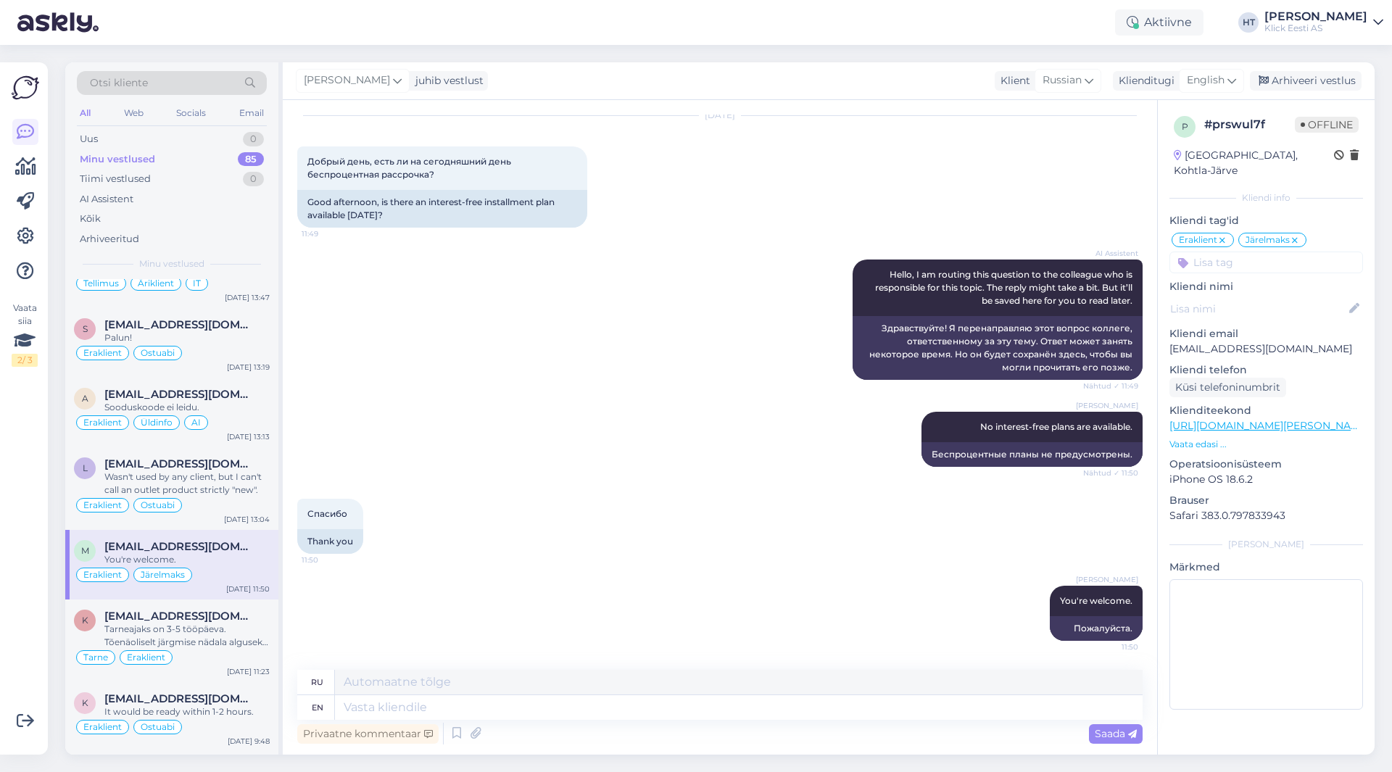
click at [230, 621] on div "[EMAIL_ADDRESS][DOMAIN_NAME]" at bounding box center [186, 616] width 165 height 13
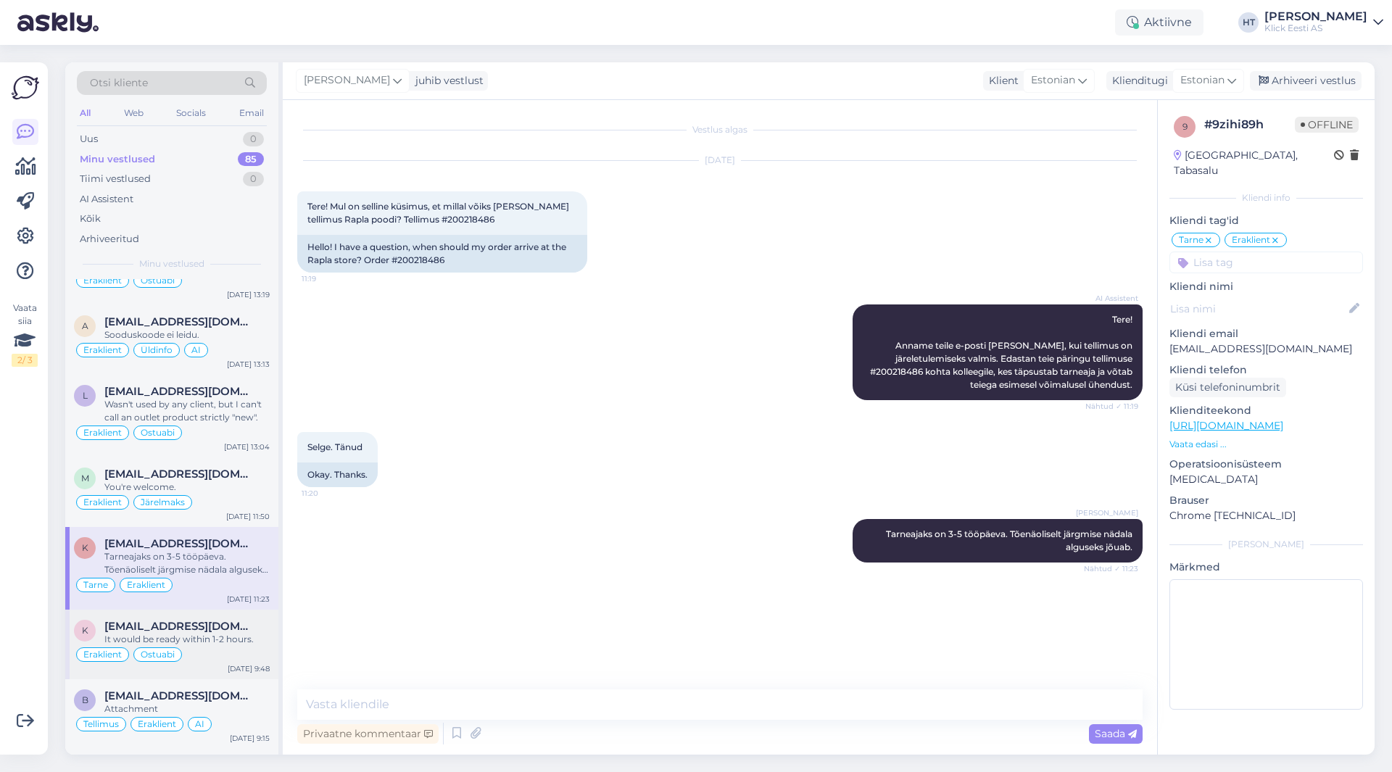
click at [230, 624] on span "[EMAIL_ADDRESS][DOMAIN_NAME]" at bounding box center [179, 626] width 151 height 13
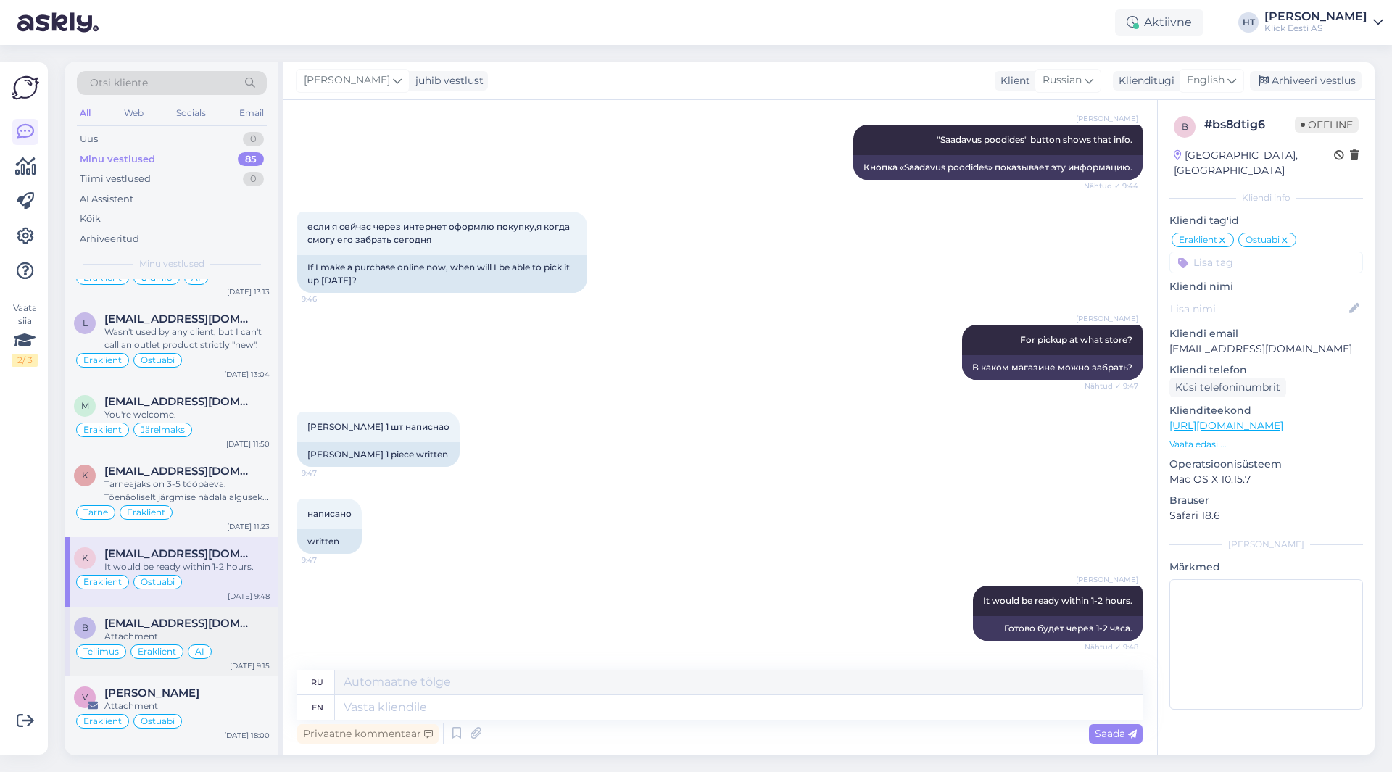
click at [226, 640] on div "Attachment" at bounding box center [186, 636] width 165 height 13
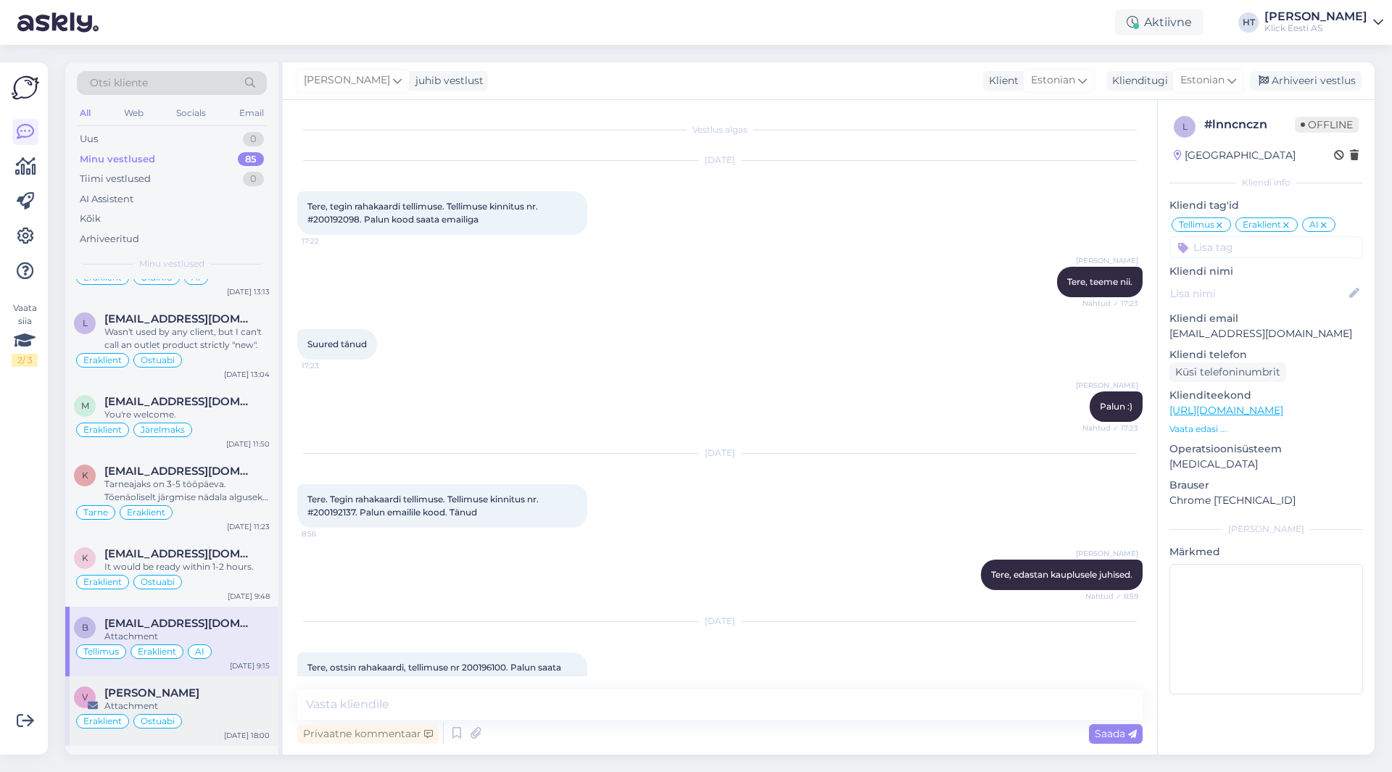
click at [223, 687] on div "[PERSON_NAME]" at bounding box center [186, 693] width 165 height 13
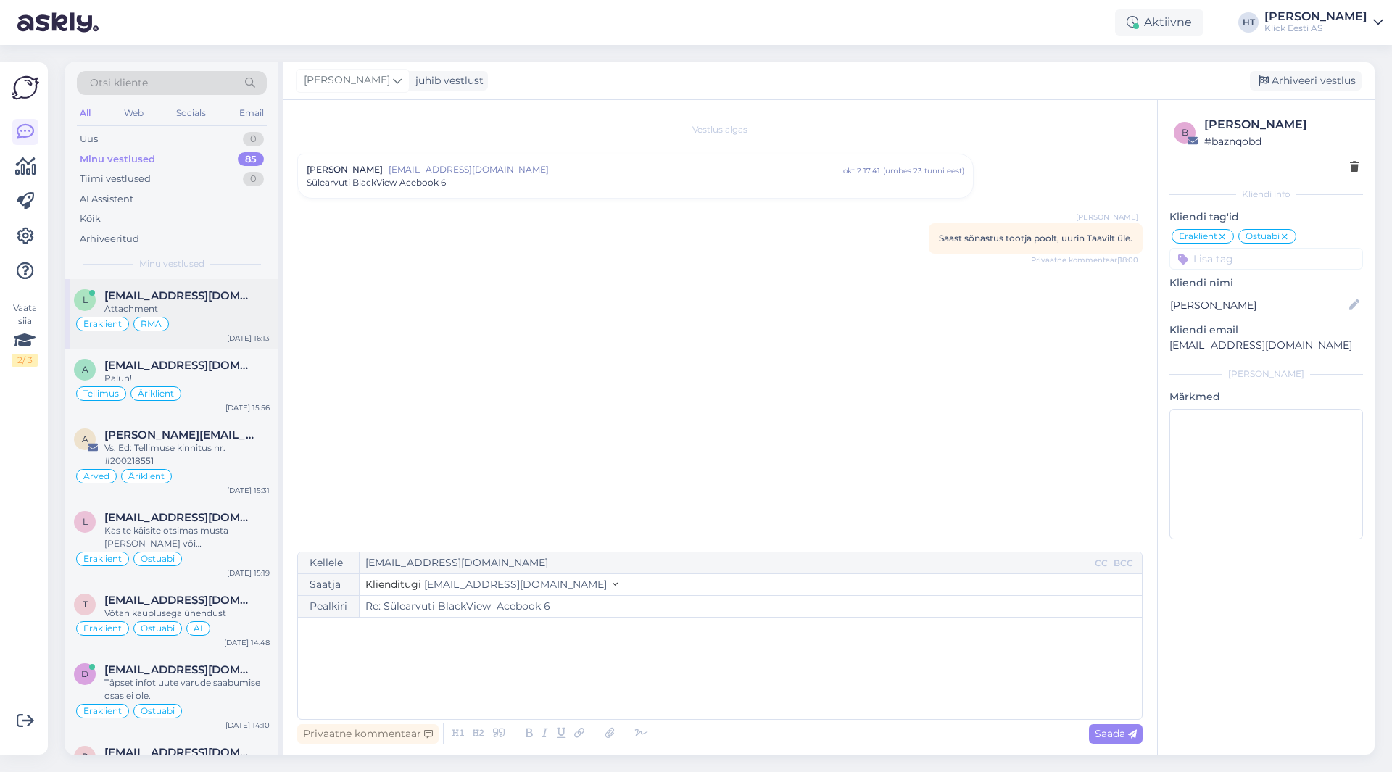
click at [186, 328] on div "l [EMAIL_ADDRESS][DOMAIN_NAME] Attachment Eraklient RMA [DATE] 16:13" at bounding box center [171, 314] width 213 height 70
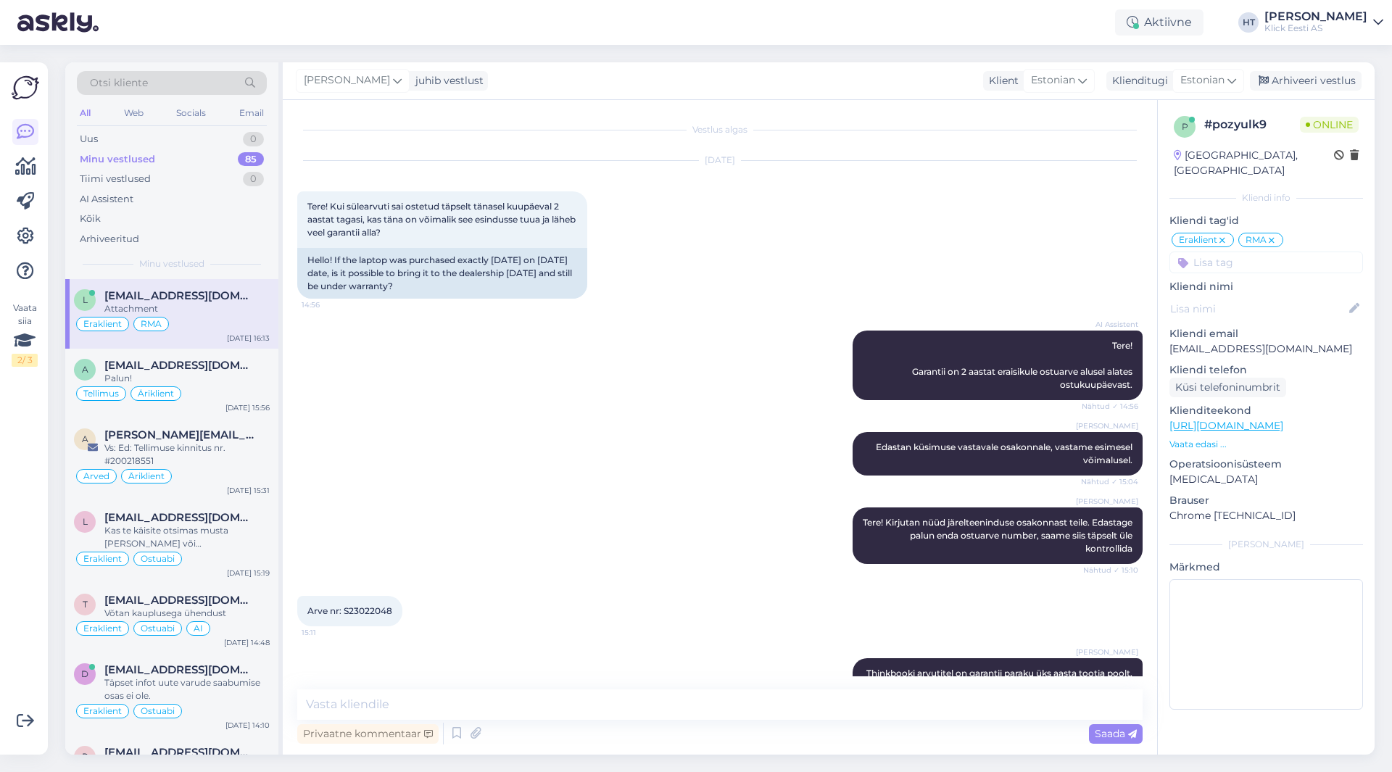
click at [647, 415] on div "AI Assistent Tere! Garantii on 2 aastat eraisikule ostuarve alusel alates ostuk…" at bounding box center [720, 366] width 846 height 102
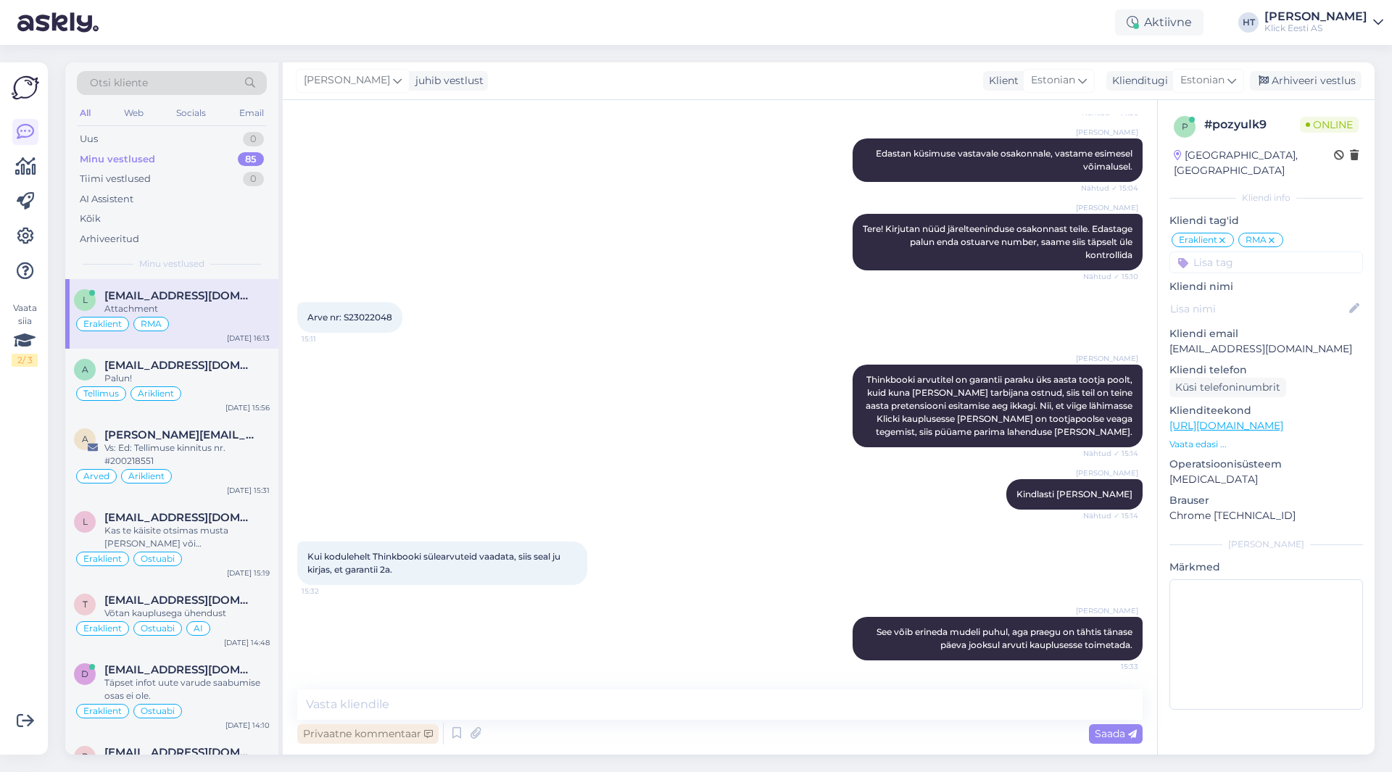
click at [338, 740] on div "Privaatne kommentaar" at bounding box center [367, 734] width 141 height 20
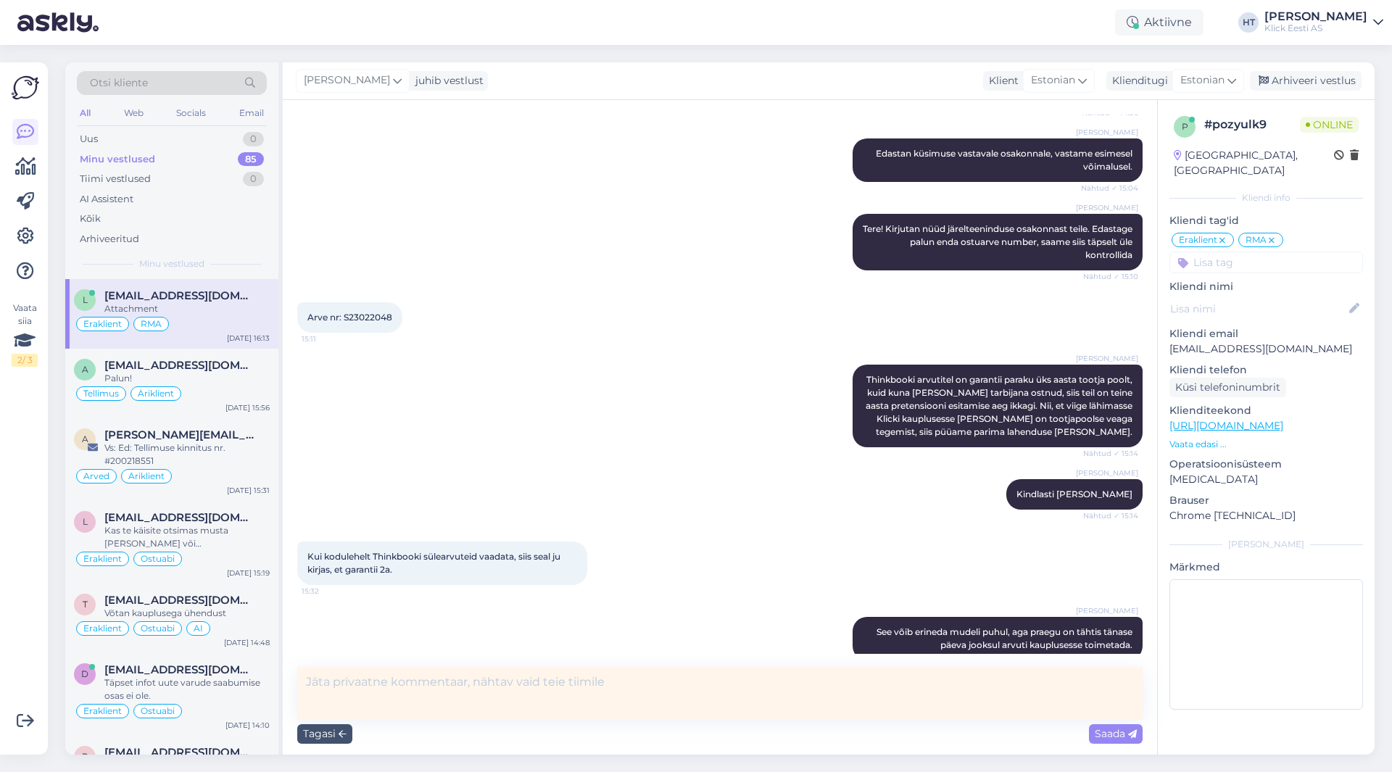
click at [402, 694] on textarea at bounding box center [720, 693] width 846 height 53
type textarea "Test #3"
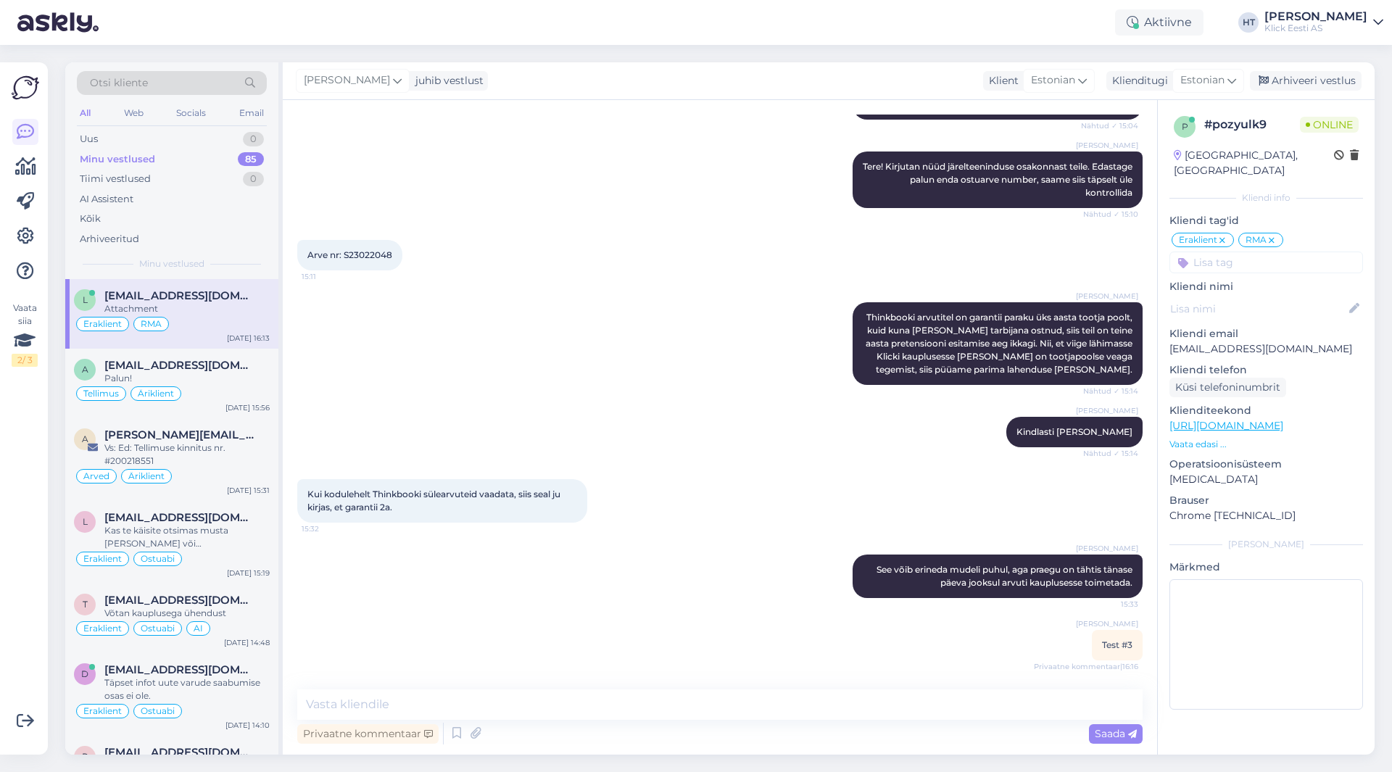
click at [572, 620] on div "Vestlus algas [DATE] Tere! Kui sülearvuti sai ostetud täpselt tänasel kuupäeval…" at bounding box center [726, 396] width 859 height 562
click at [252, 377] on div "Palun!" at bounding box center [186, 378] width 165 height 13
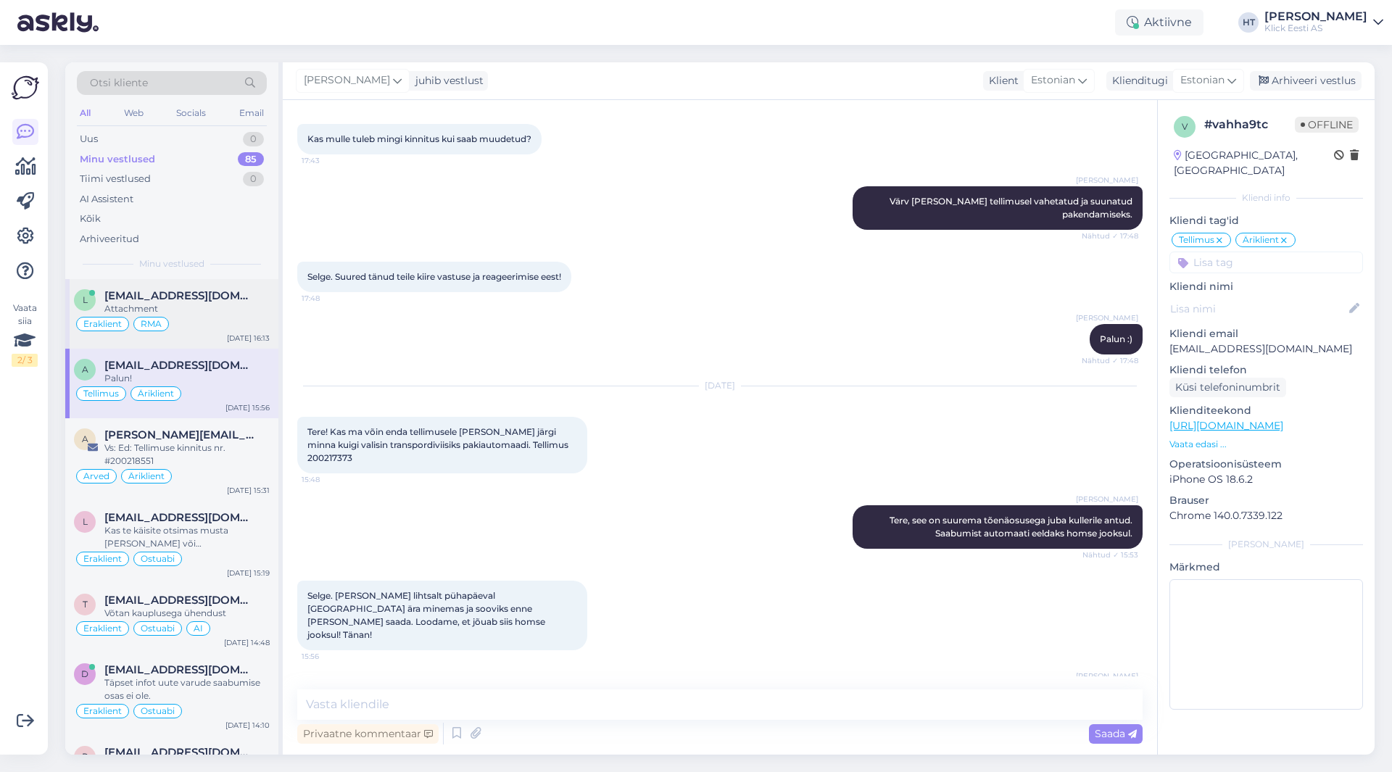
click at [241, 319] on div "Eraklient RMA" at bounding box center [172, 323] width 196 height 17
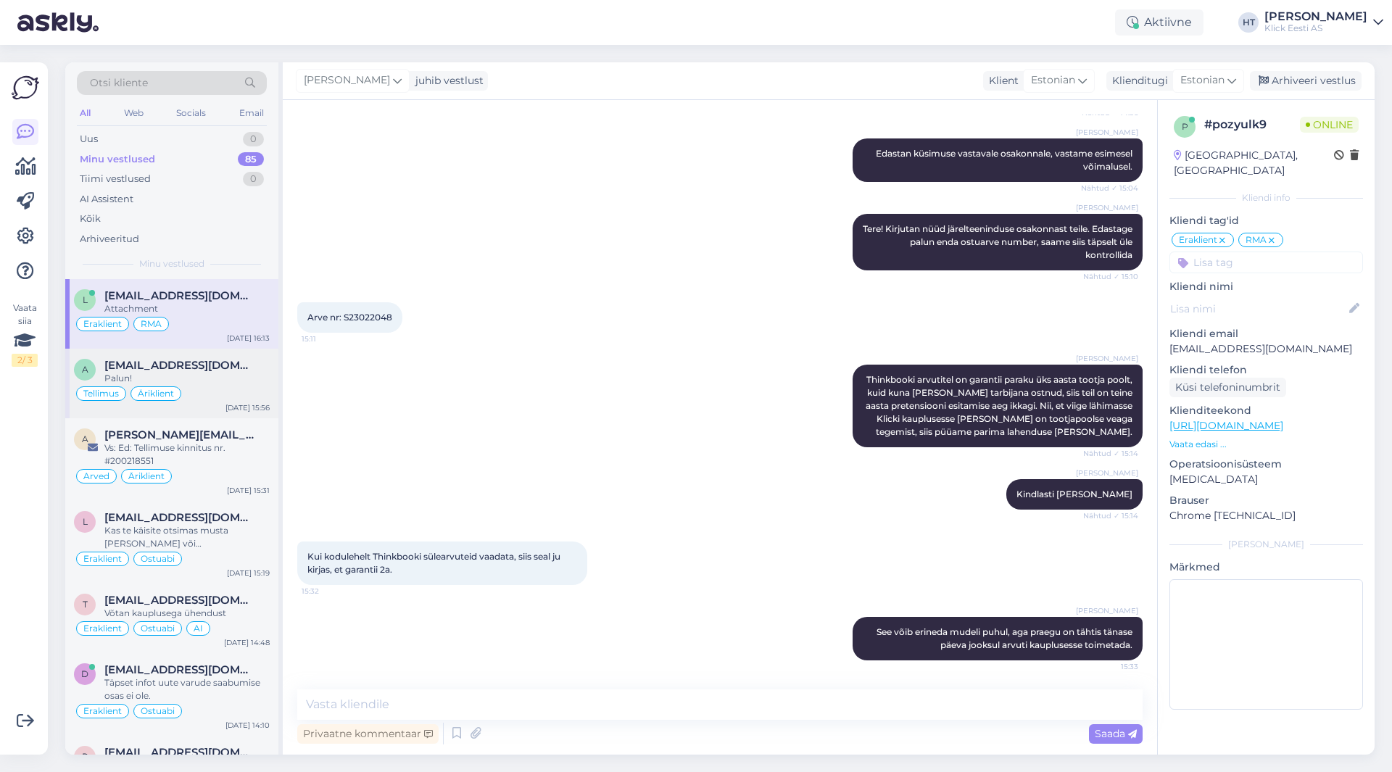
click at [253, 372] on div "Palun!" at bounding box center [186, 378] width 165 height 13
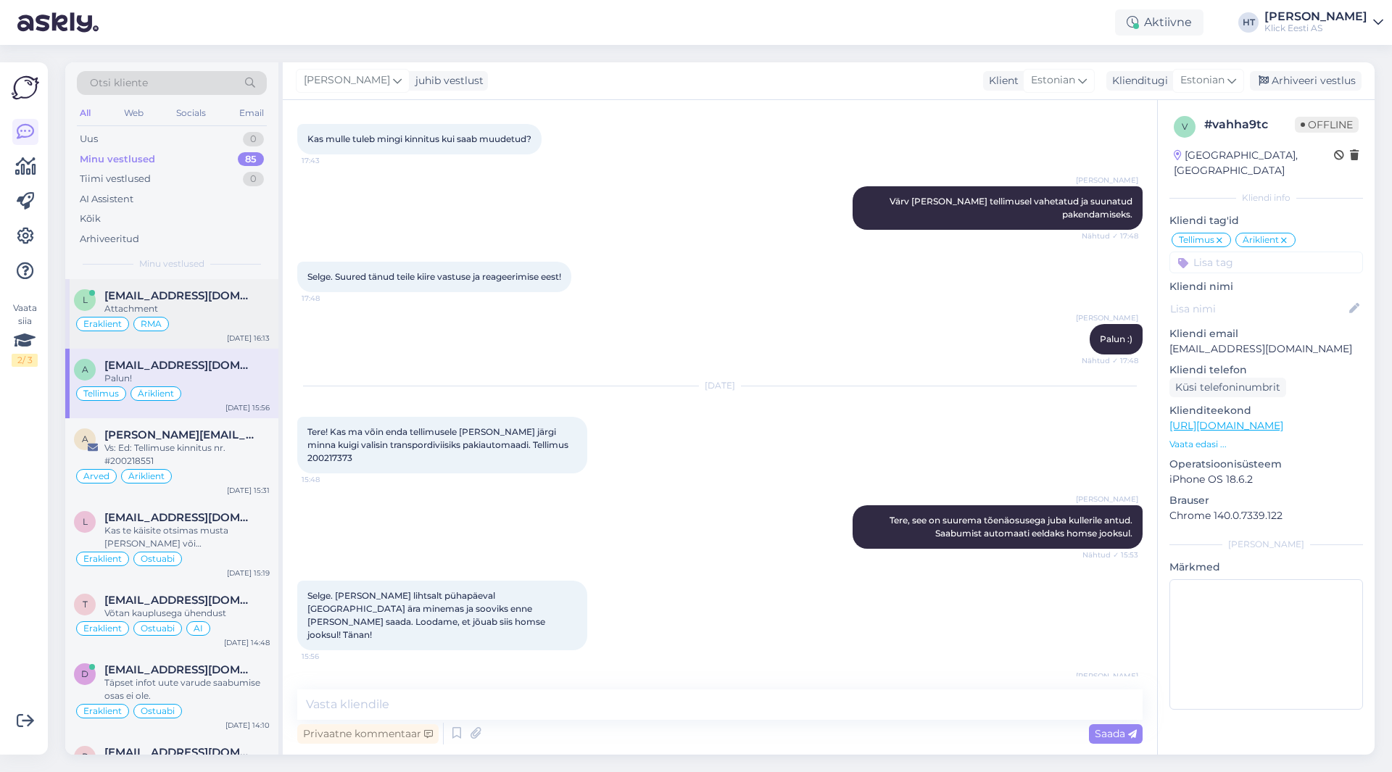
click at [250, 323] on div "Eraklient RMA" at bounding box center [172, 323] width 196 height 17
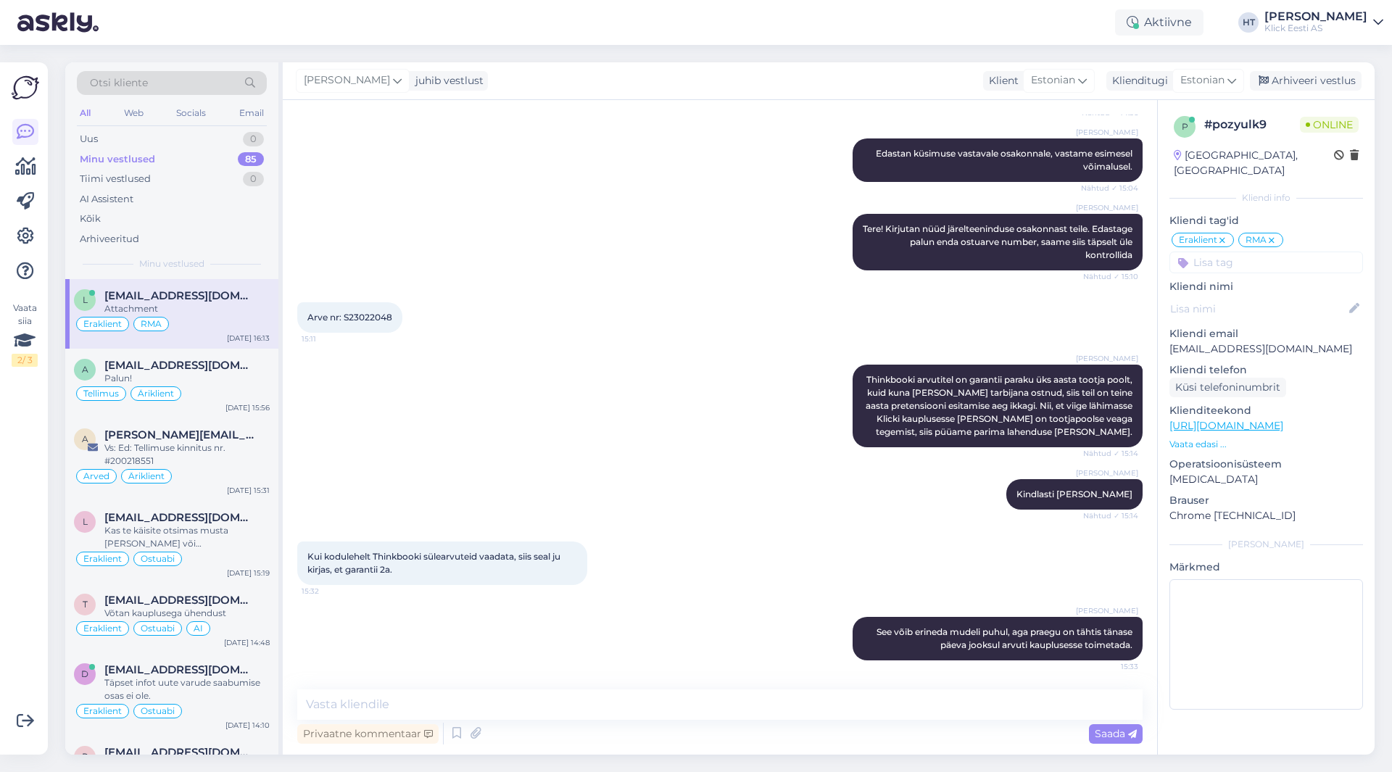
click at [241, 311] on div "Attachment" at bounding box center [186, 308] width 165 height 13
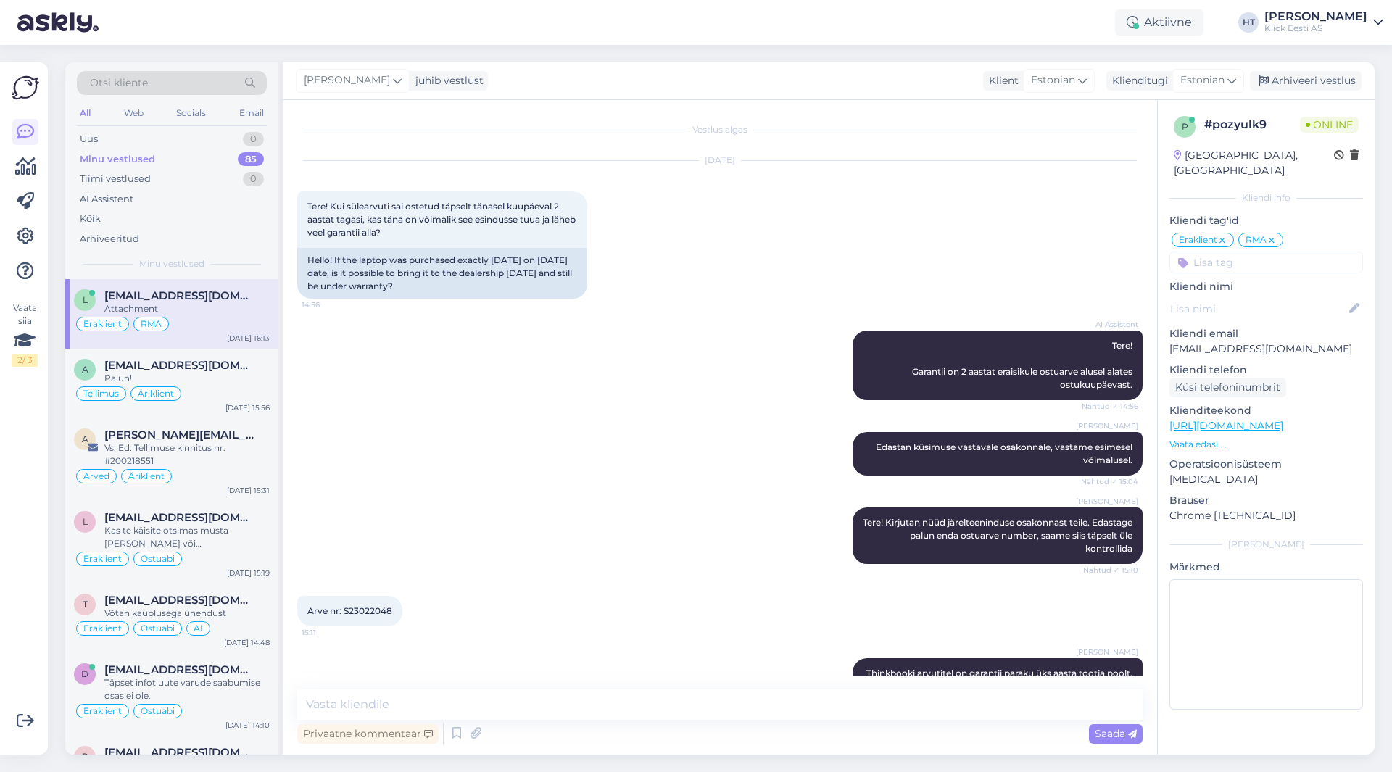
click at [241, 311] on div "Attachment" at bounding box center [186, 308] width 165 height 13
click at [490, 352] on div "AI Assistent Tere! Garantii on 2 aastat eraisikule ostuarve alusel alates ostuk…" at bounding box center [720, 366] width 846 height 102
click at [223, 441] on span "[PERSON_NAME][EMAIL_ADDRESS][PERSON_NAME][DOMAIN_NAME]" at bounding box center [179, 435] width 151 height 13
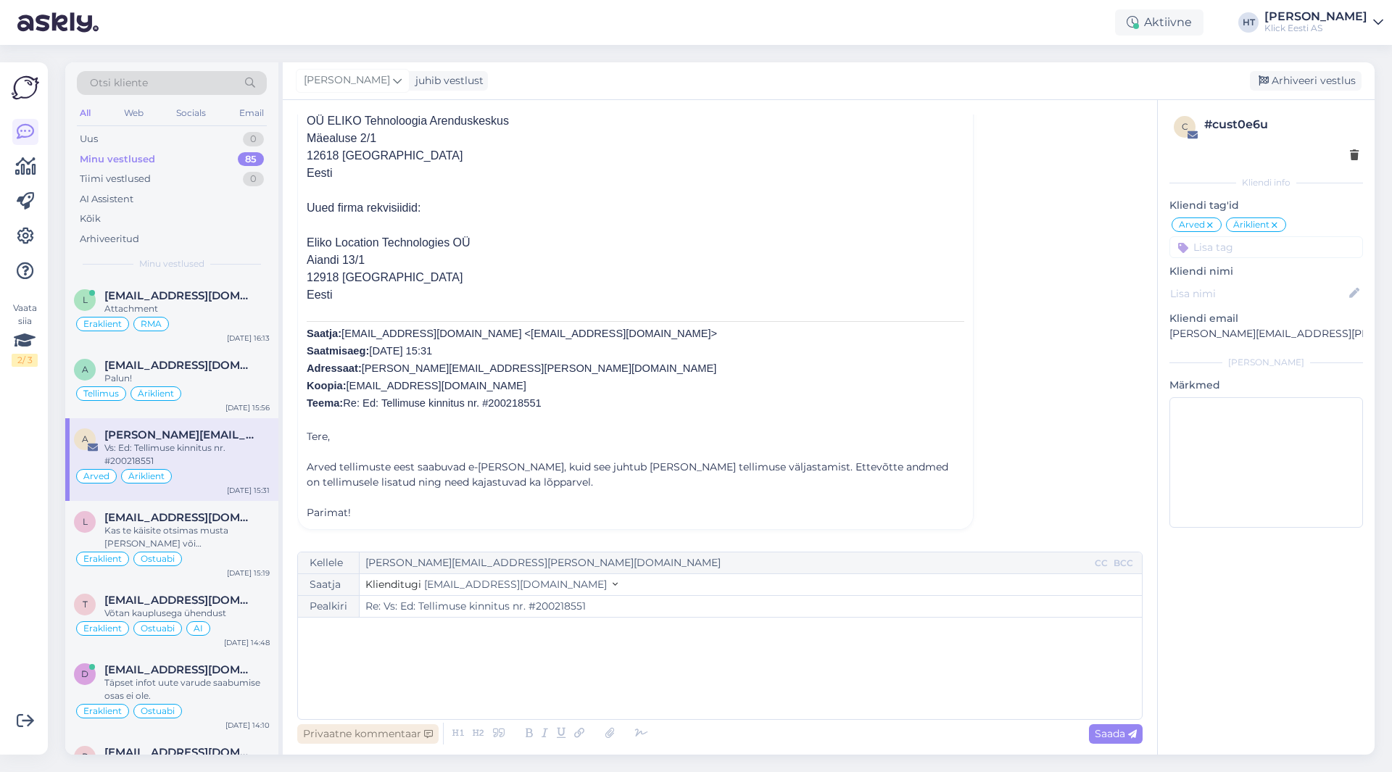
click at [355, 738] on div "Privaatne kommentaar" at bounding box center [367, 734] width 141 height 20
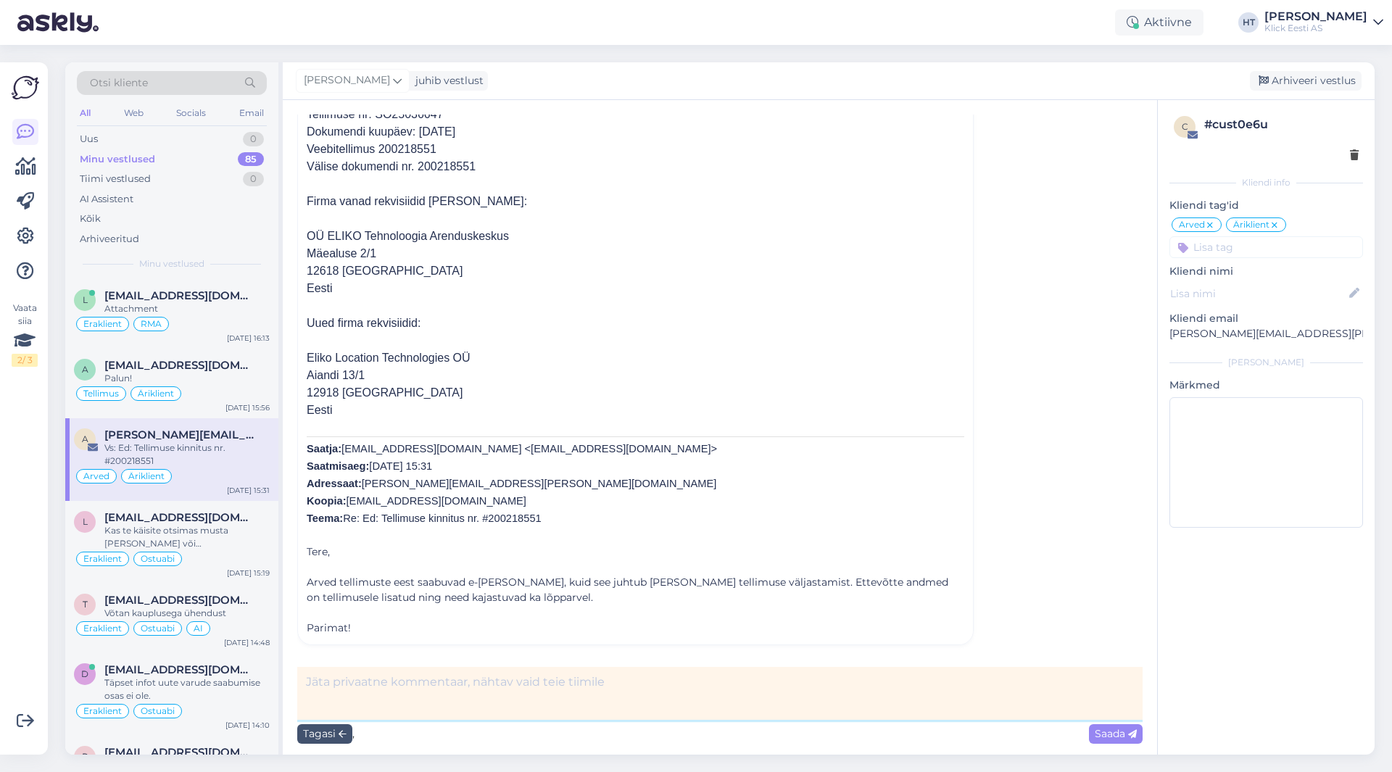
click at [446, 669] on textarea at bounding box center [720, 693] width 846 height 53
type textarea "Test"
click at [1109, 738] on span "Saada" at bounding box center [1116, 733] width 42 height 13
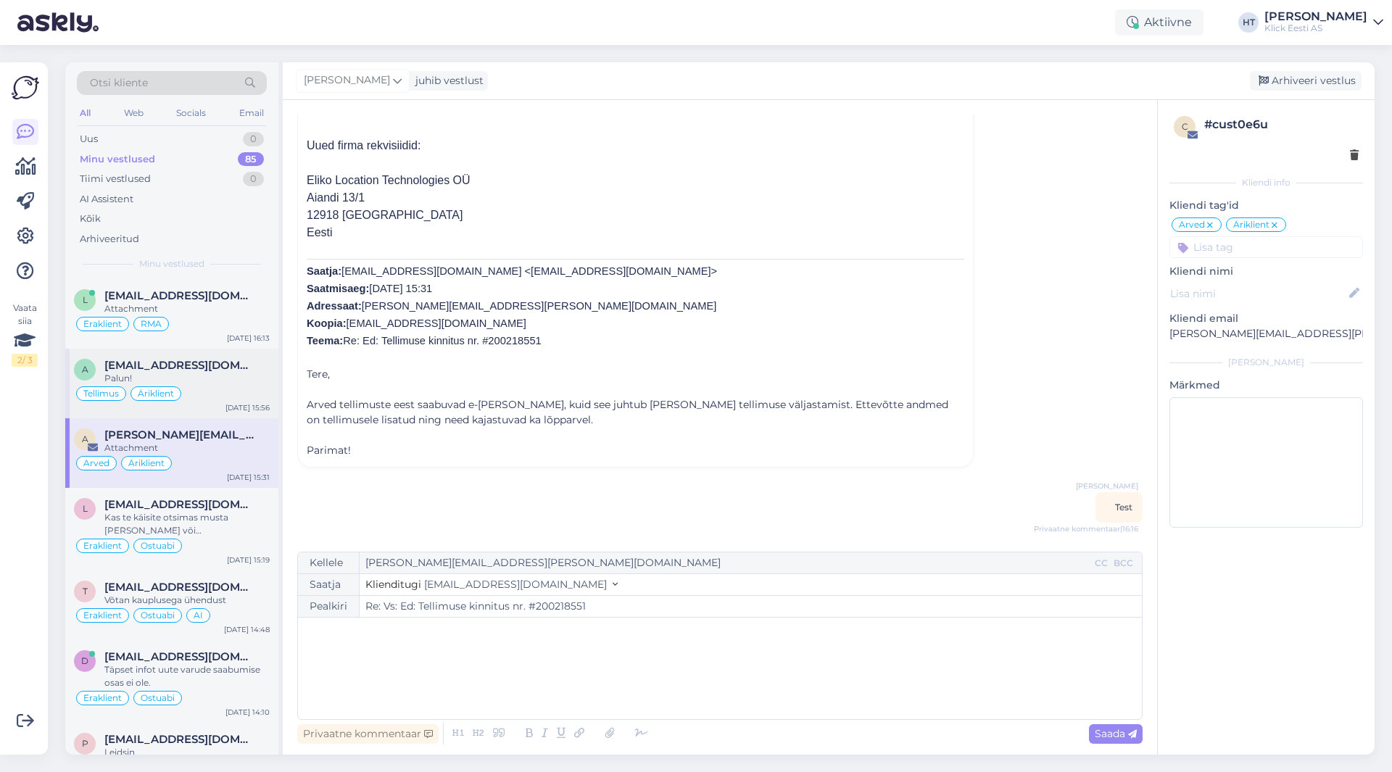
click at [165, 395] on span "Äriklient" at bounding box center [156, 393] width 36 height 9
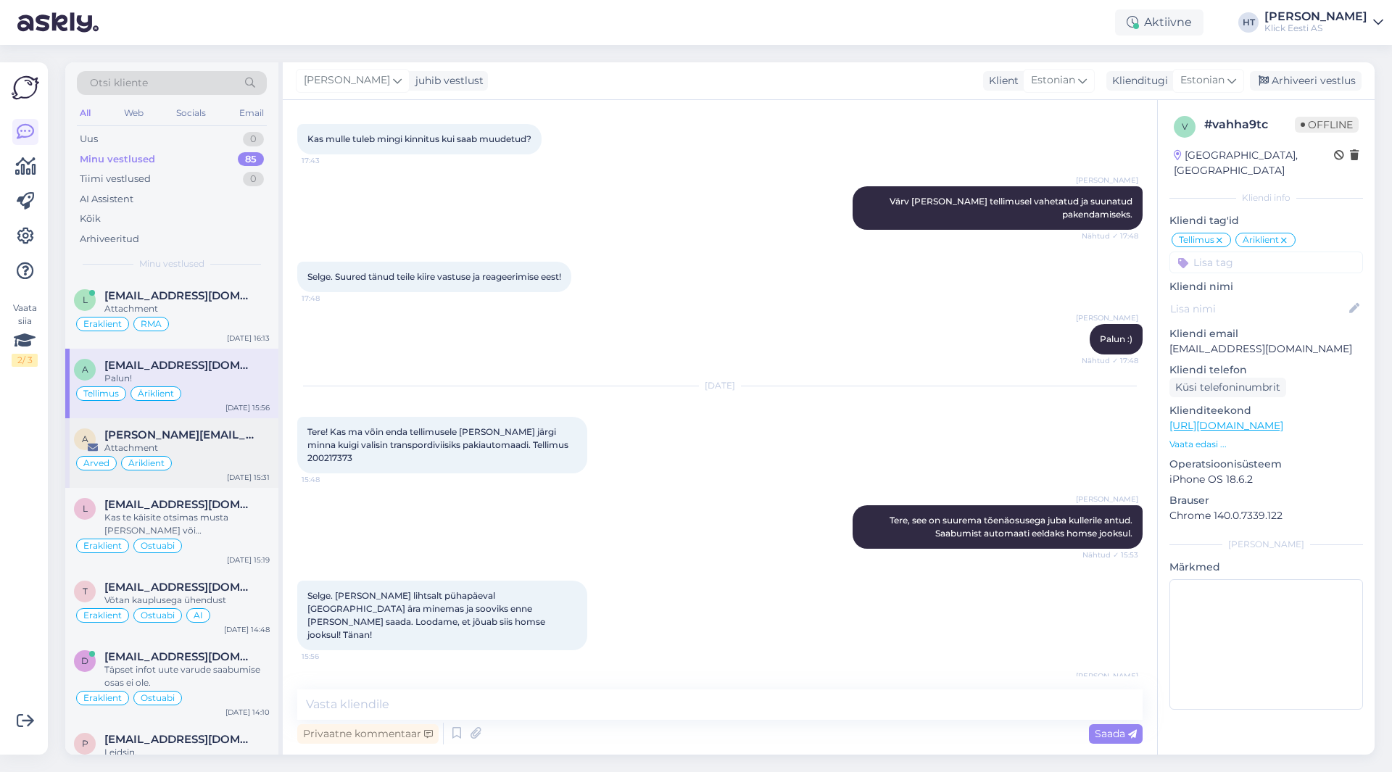
click at [228, 445] on div "Attachment" at bounding box center [186, 448] width 165 height 13
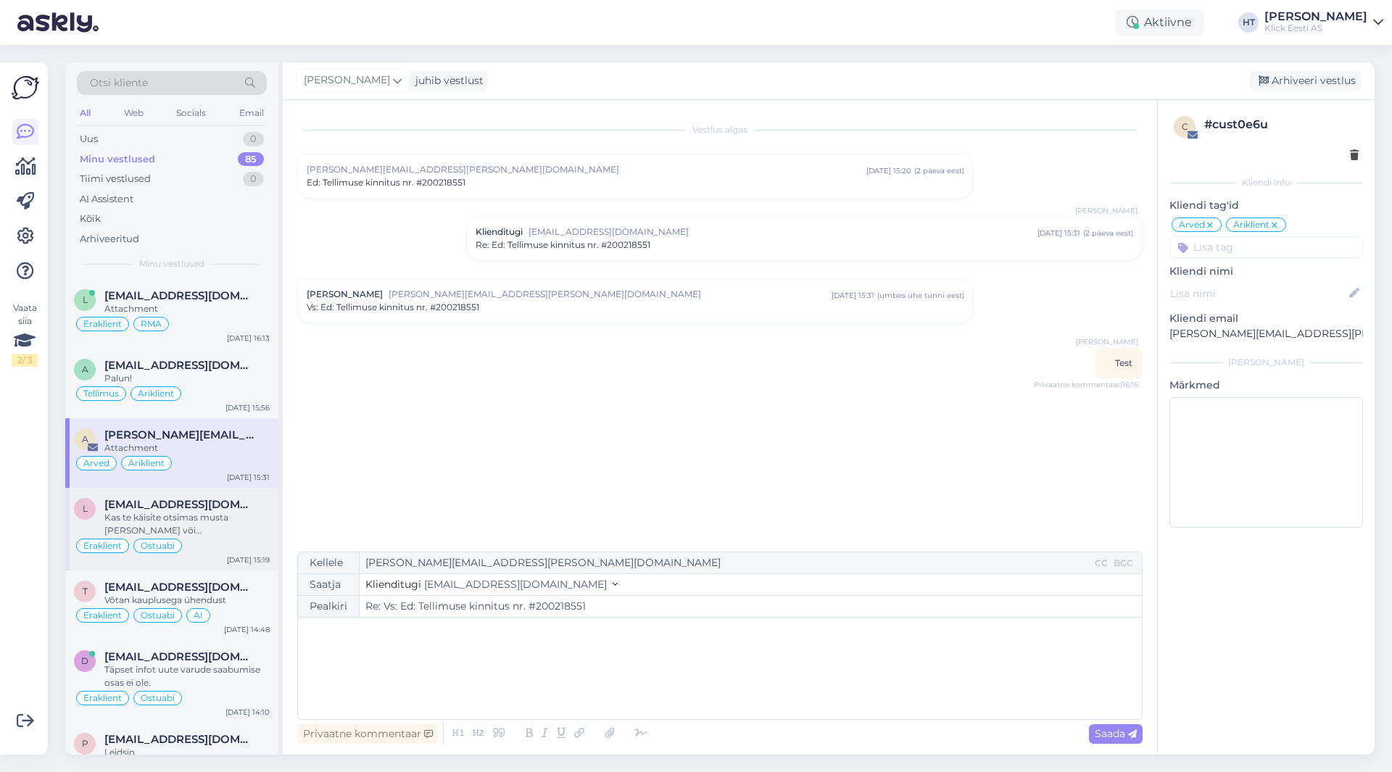
click at [185, 495] on div "l [EMAIL_ADDRESS][DOMAIN_NAME] Kas te käisite otsimas musta [PERSON_NAME] või […" at bounding box center [171, 529] width 213 height 83
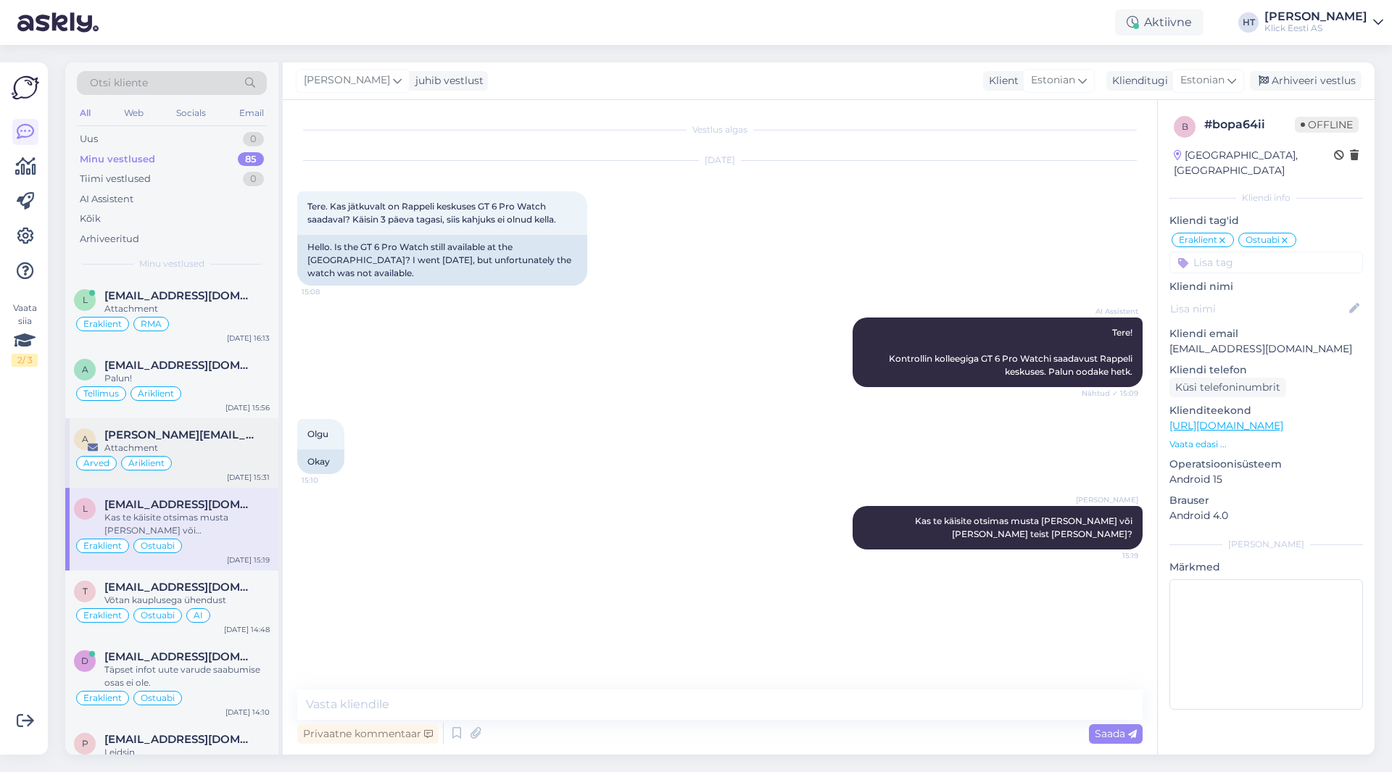
click at [204, 450] on div "Attachment" at bounding box center [186, 448] width 165 height 13
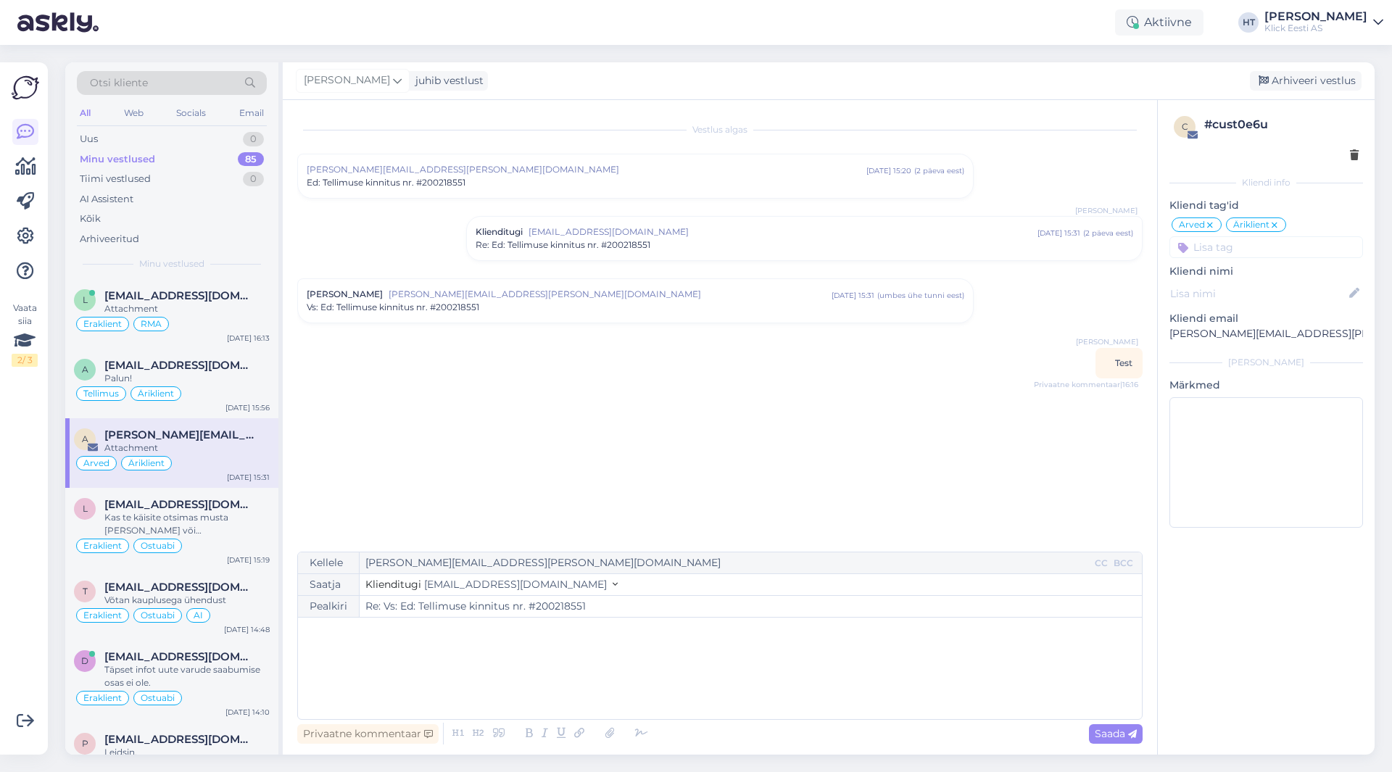
click at [890, 405] on div "Vestlus algas [EMAIL_ADDRESS][PERSON_NAME][DOMAIN_NAME] [DATE] 15:20 ( 2 päeva …" at bounding box center [726, 327] width 859 height 424
click at [187, 364] on span "[EMAIL_ADDRESS][DOMAIN_NAME]" at bounding box center [179, 365] width 151 height 13
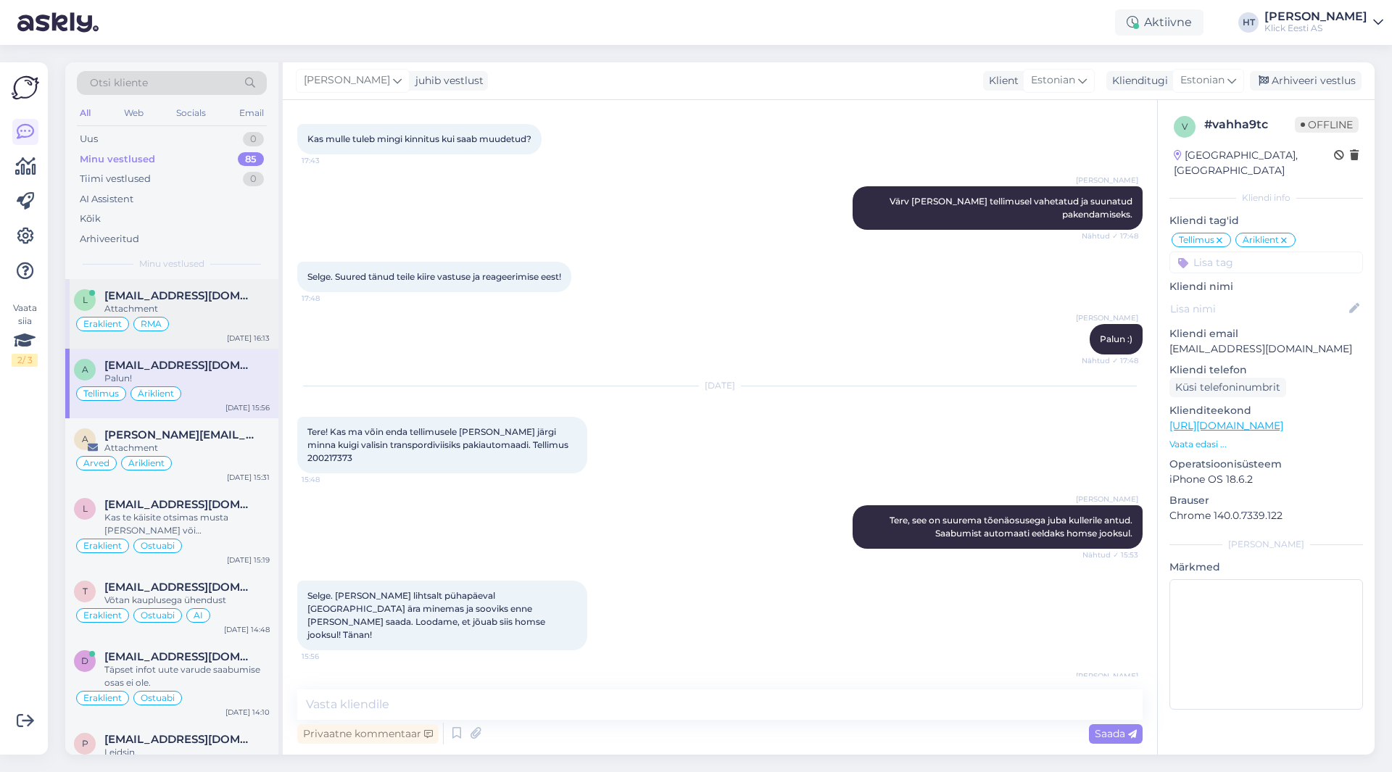
click at [224, 317] on div "Eraklient RMA" at bounding box center [172, 323] width 196 height 17
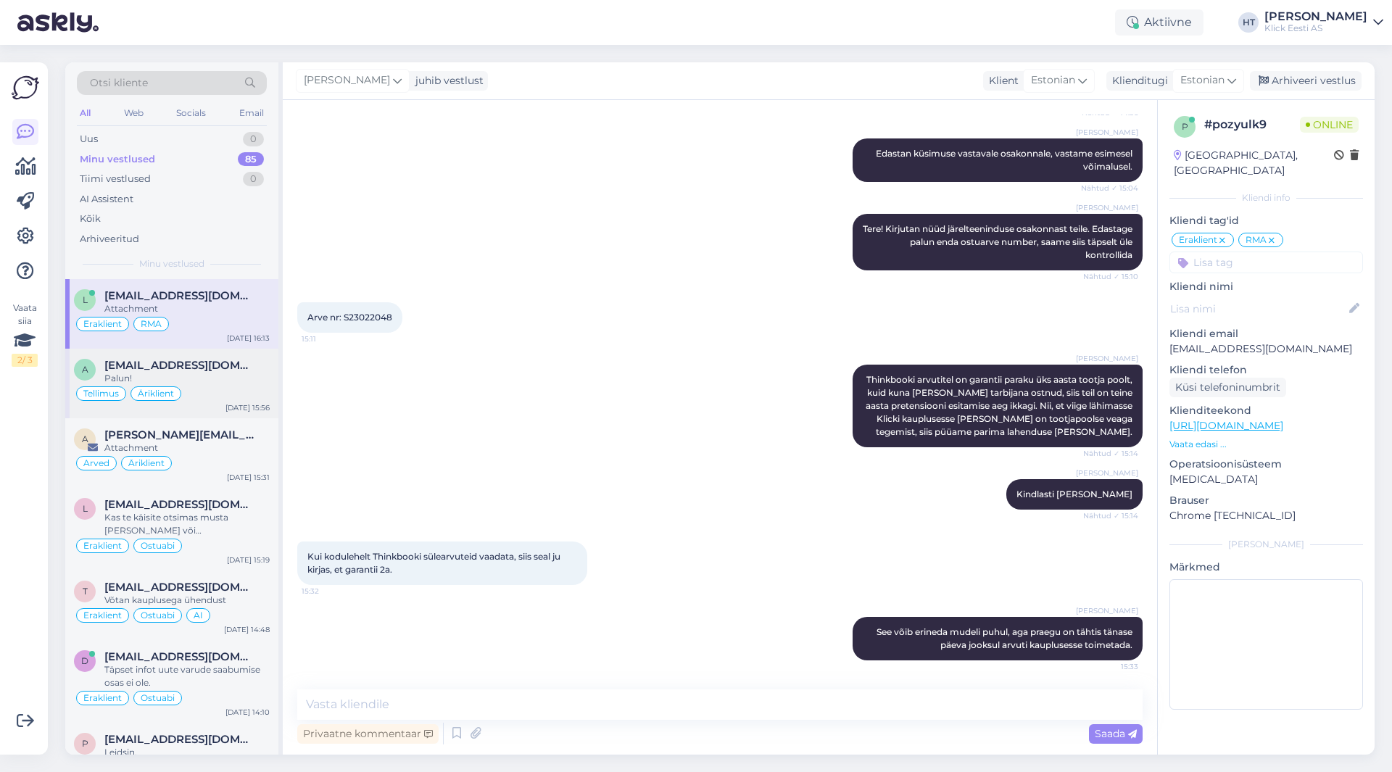
click at [160, 393] on span "Äriklient" at bounding box center [156, 393] width 36 height 9
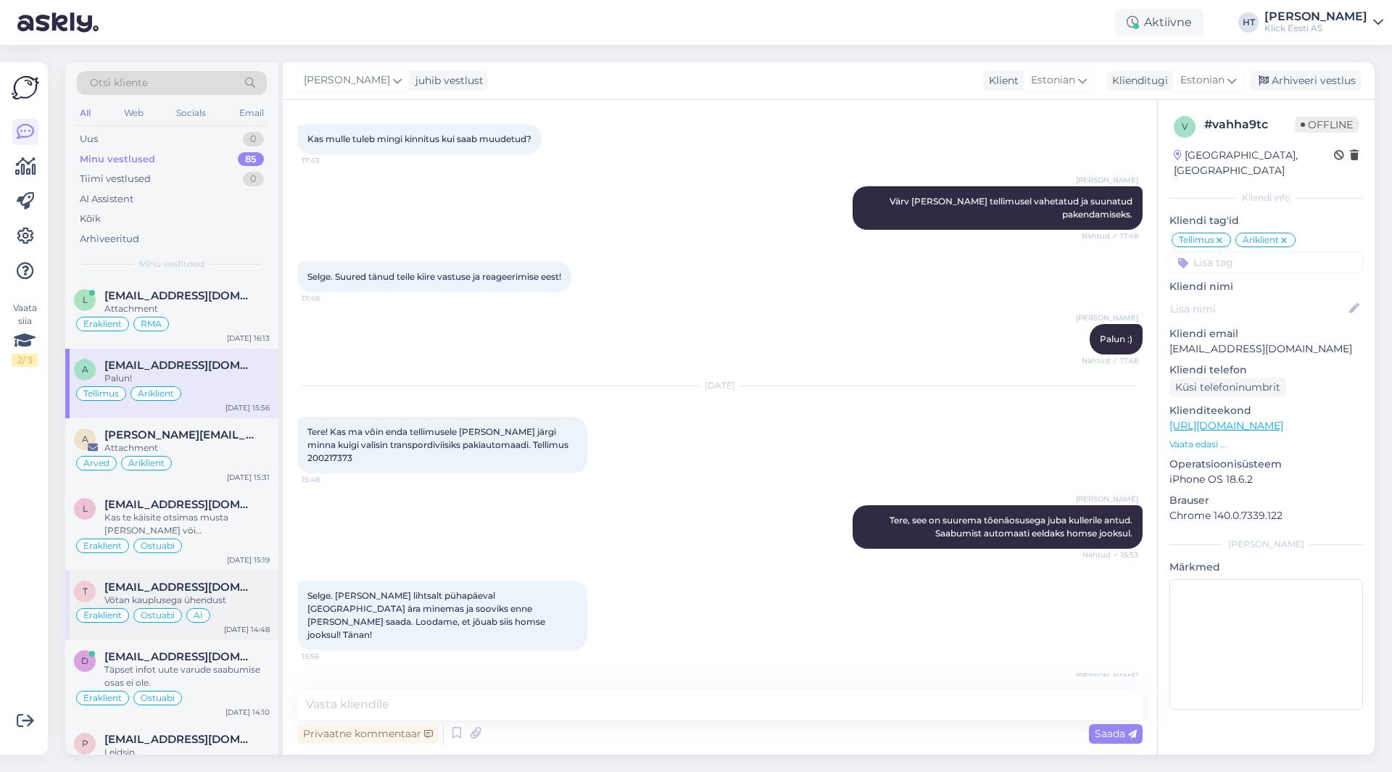
click at [198, 595] on div "Võtan kauplusega ühendust" at bounding box center [186, 600] width 165 height 13
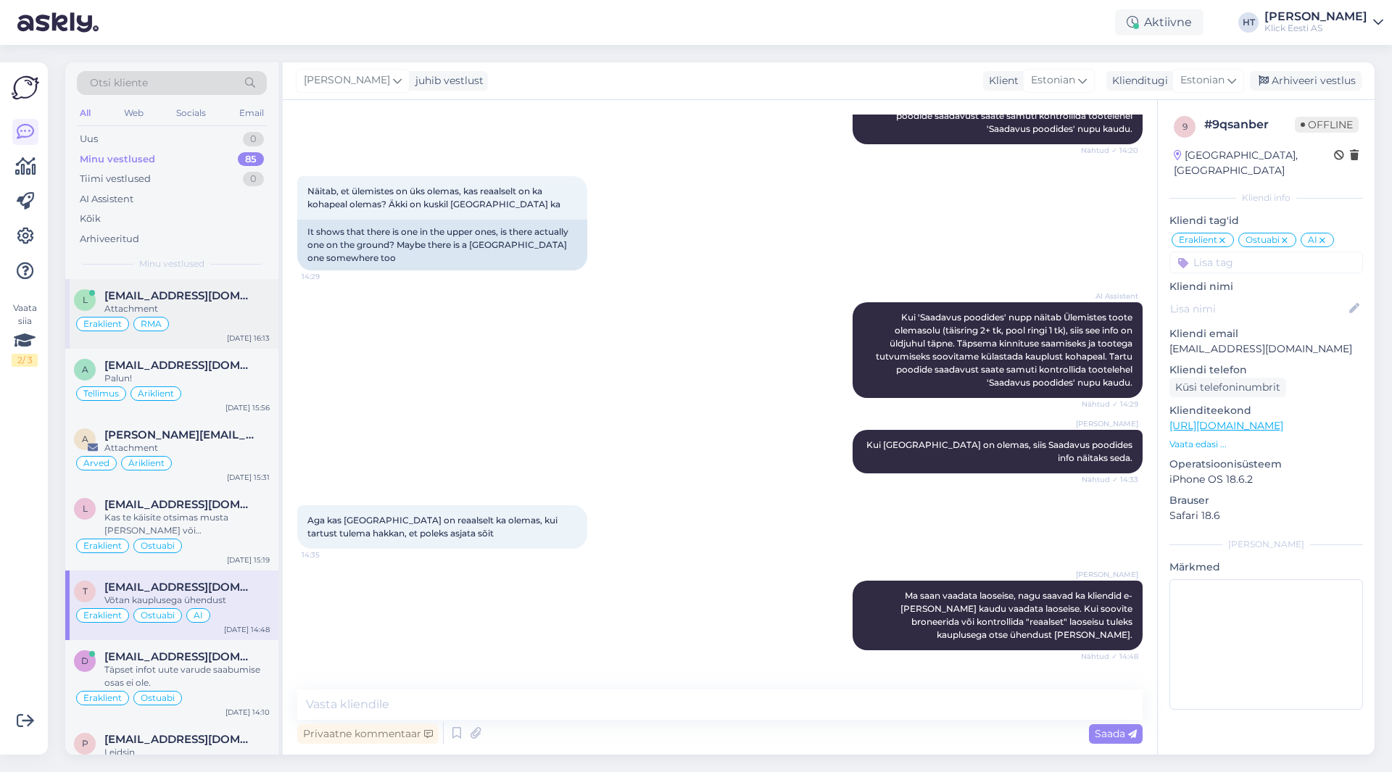
click at [214, 316] on div "Eraklient RMA" at bounding box center [172, 323] width 196 height 17
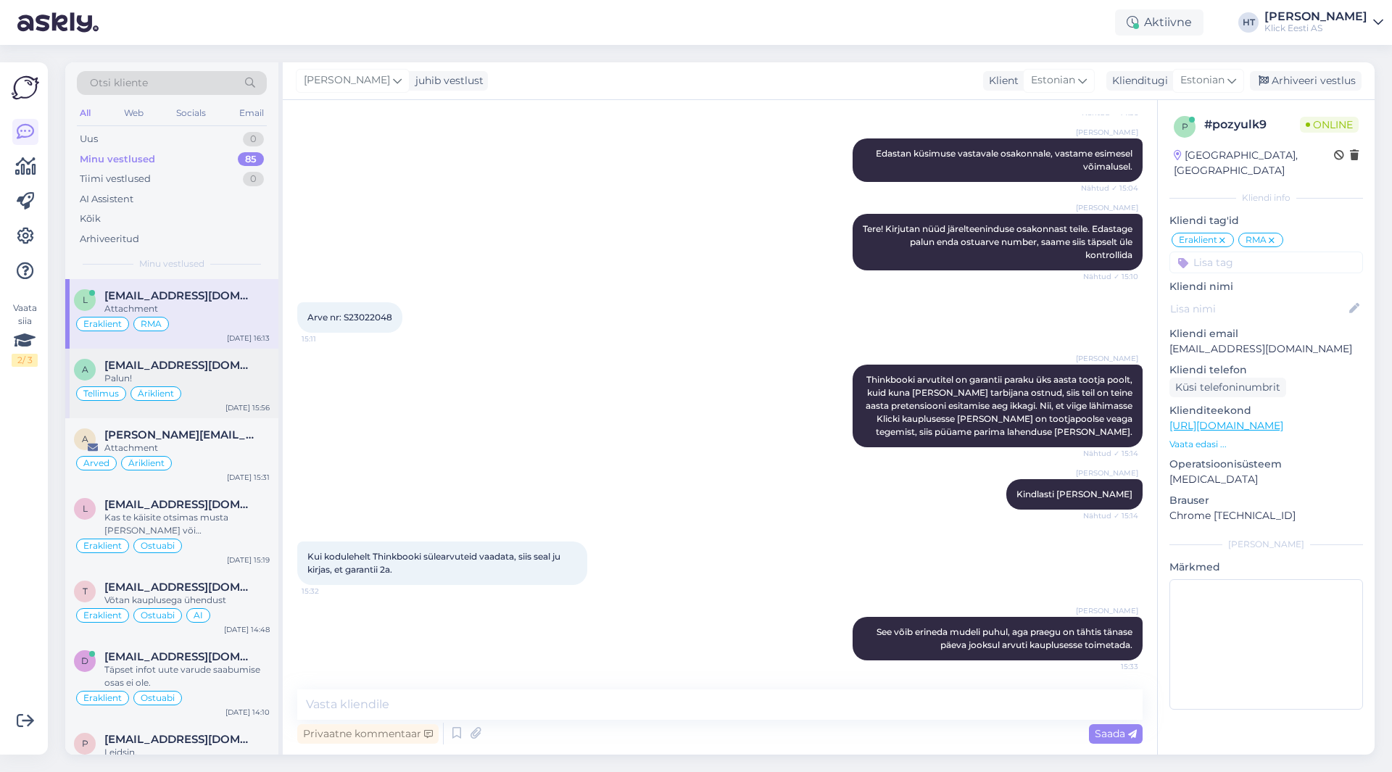
click at [185, 368] on span "[EMAIL_ADDRESS][DOMAIN_NAME]" at bounding box center [179, 365] width 151 height 13
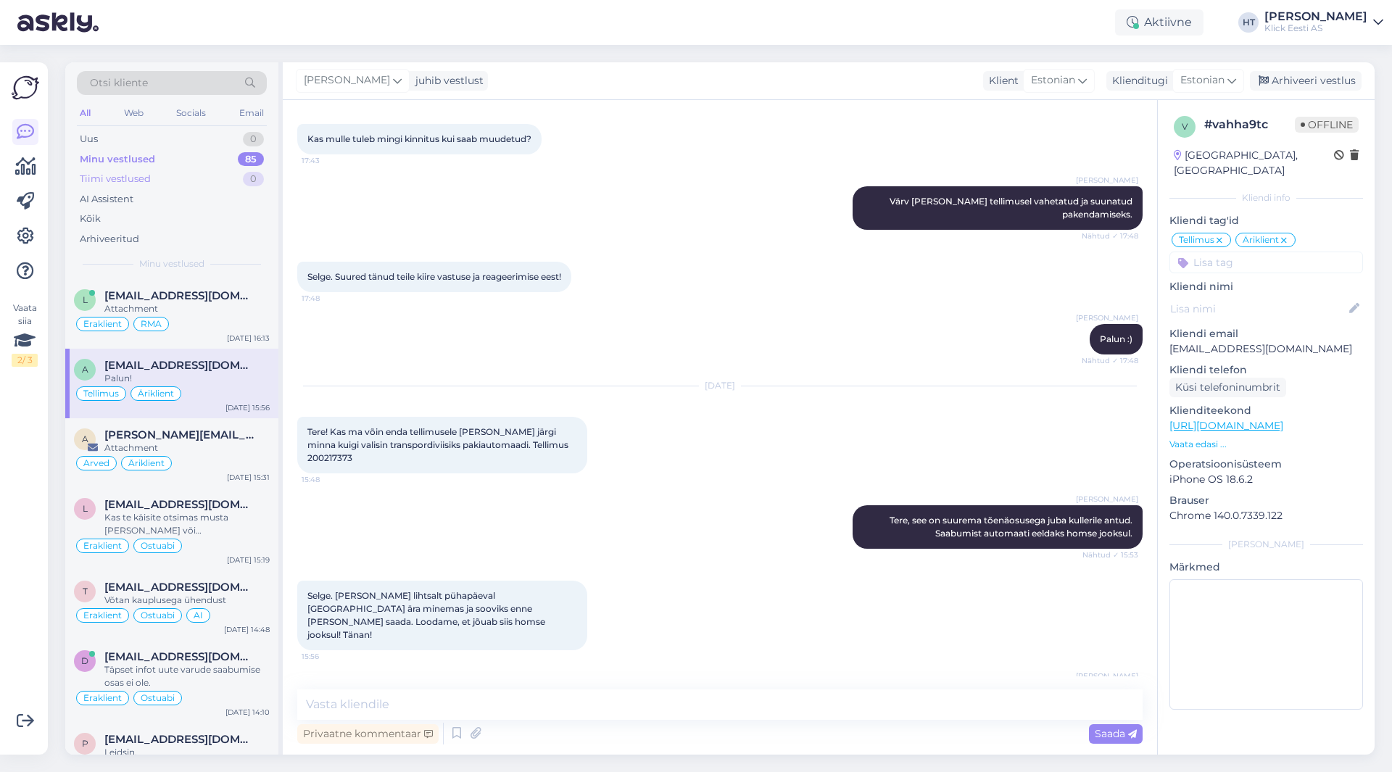
click at [185, 181] on div "Tiimi vestlused 0" at bounding box center [172, 179] width 190 height 20
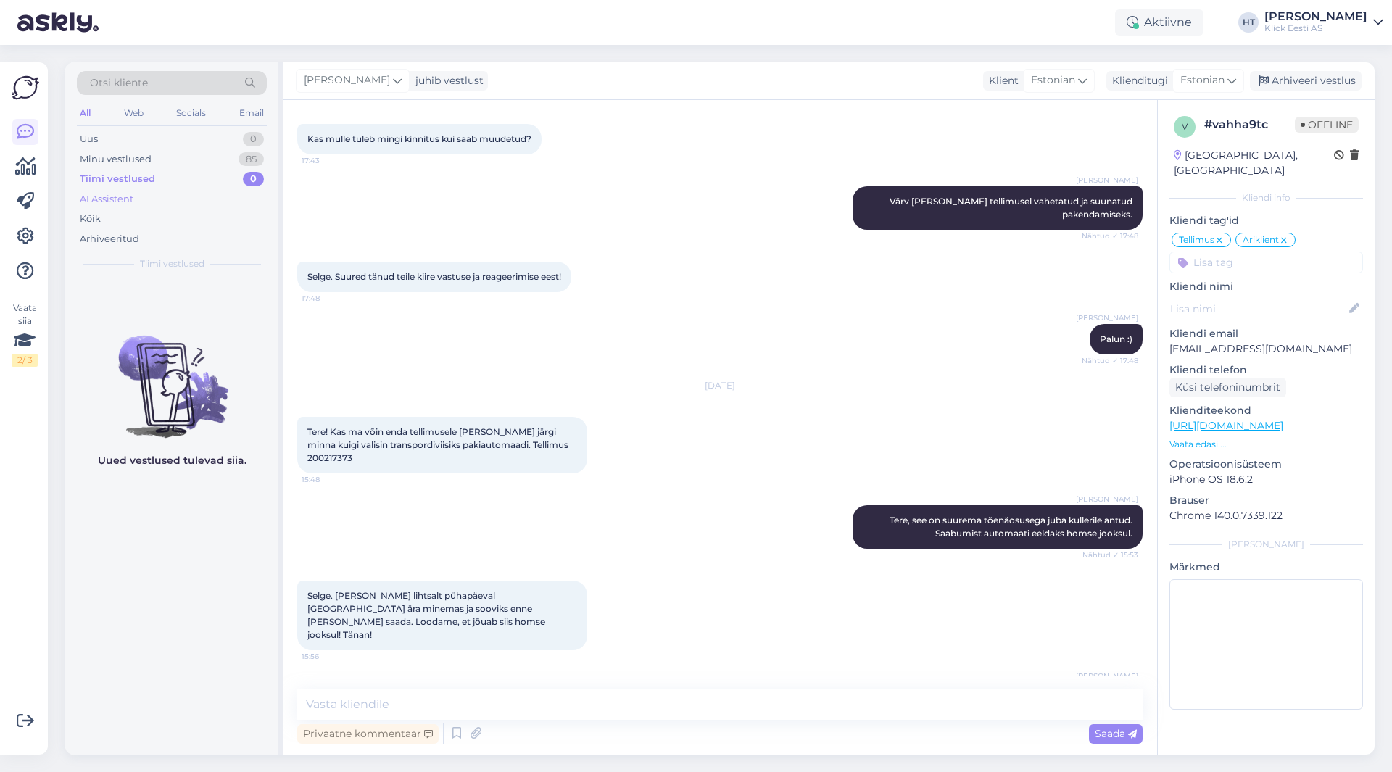
click at [177, 197] on div "AI Assistent" at bounding box center [172, 199] width 190 height 20
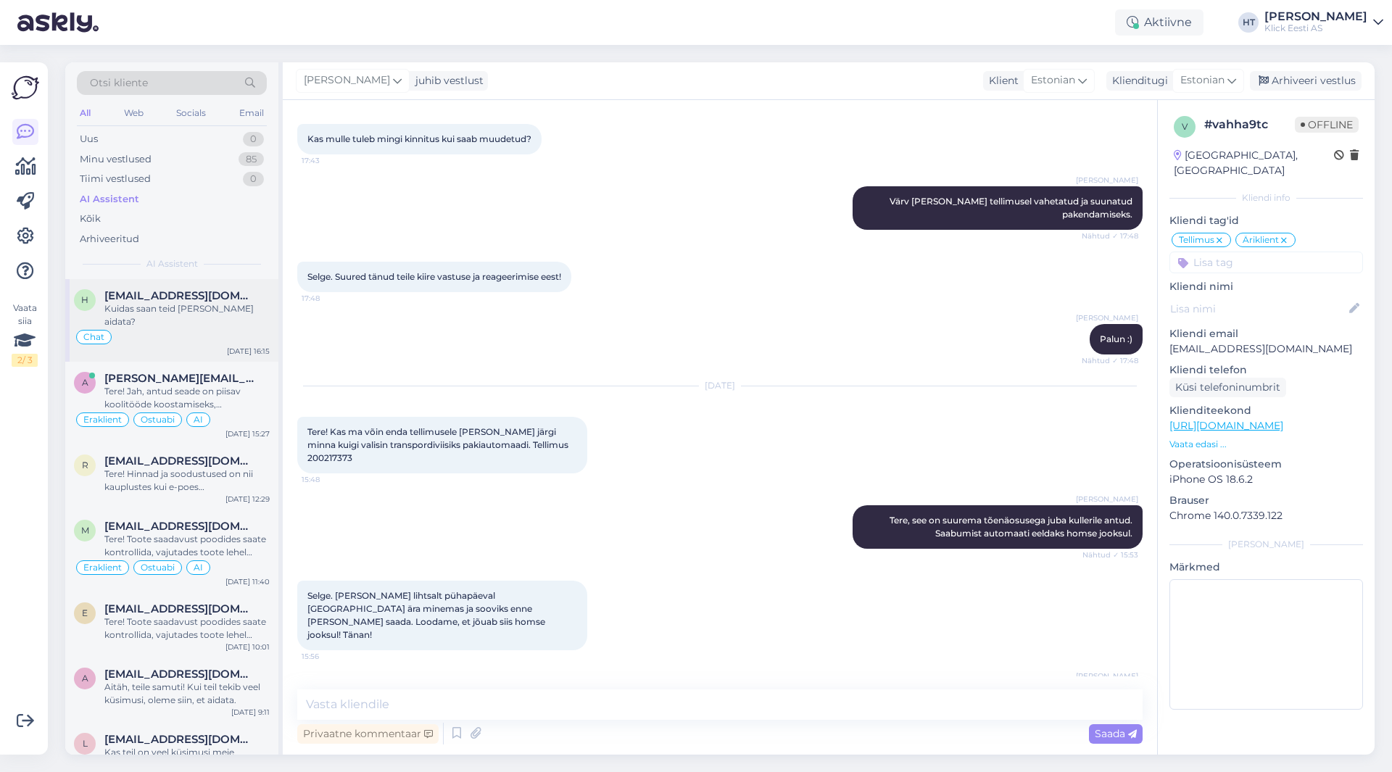
click at [197, 309] on div "Kuidas saan teid [PERSON_NAME] aidata?" at bounding box center [186, 315] width 165 height 26
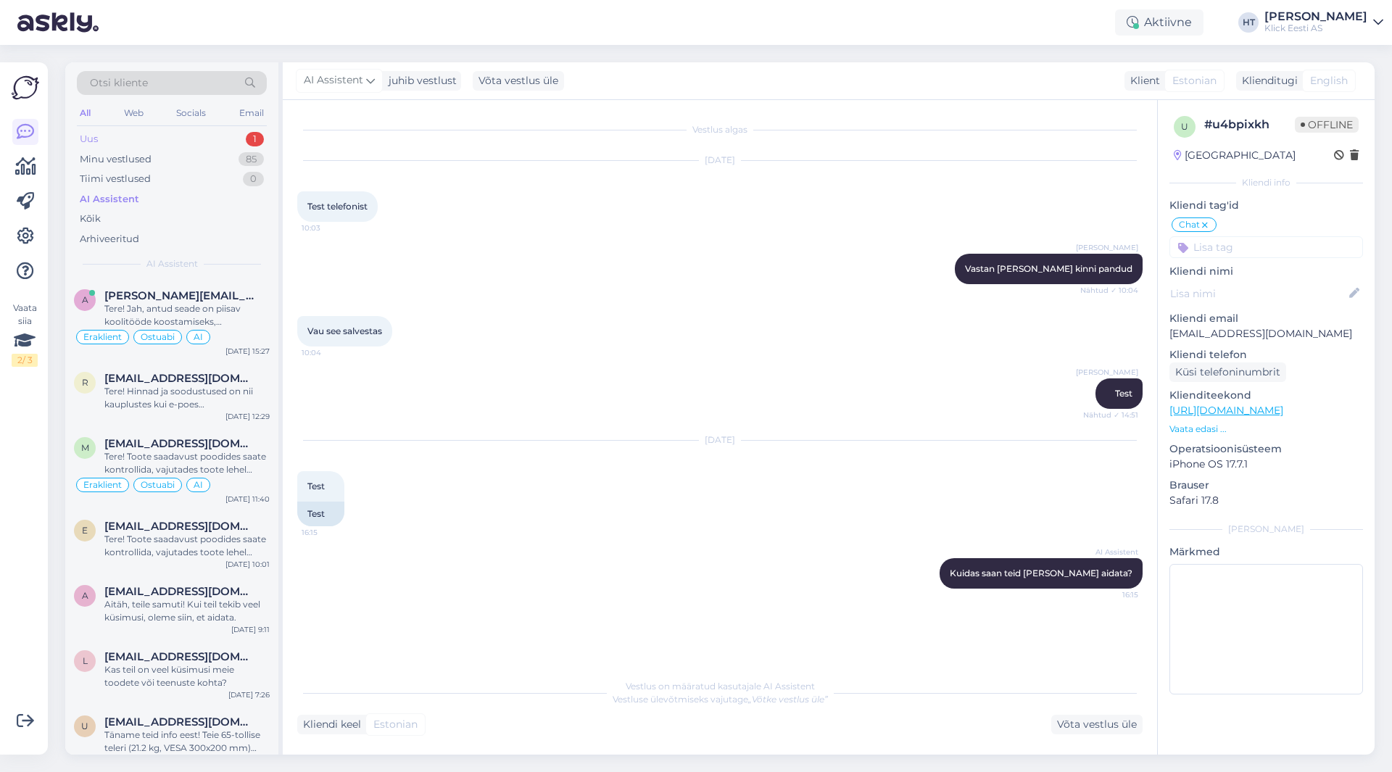
click at [211, 136] on div "Uus 1" at bounding box center [172, 139] width 190 height 20
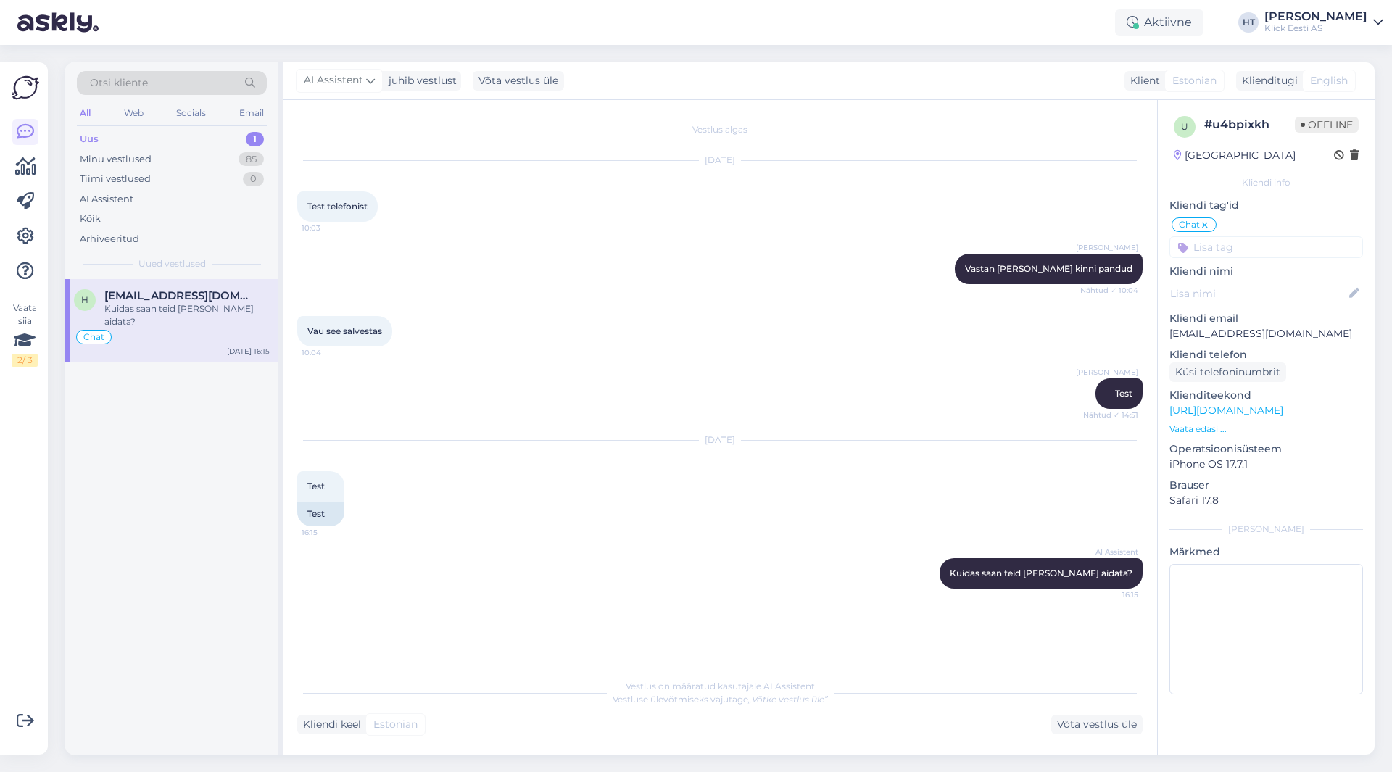
click at [204, 297] on span "[EMAIL_ADDRESS][DOMAIN_NAME]" at bounding box center [179, 295] width 151 height 13
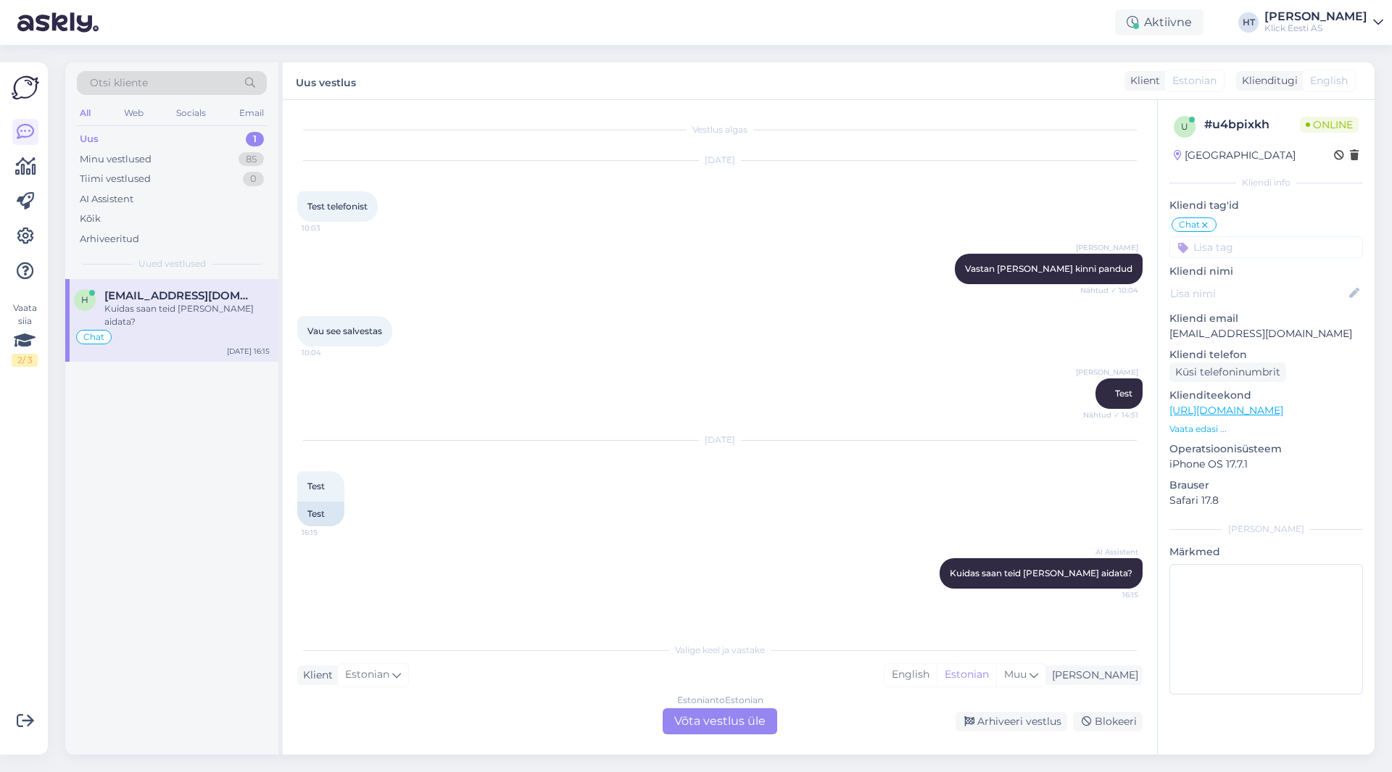
click at [722, 727] on div "Estonian to Estonian Võta vestlus üle" at bounding box center [720, 721] width 115 height 26
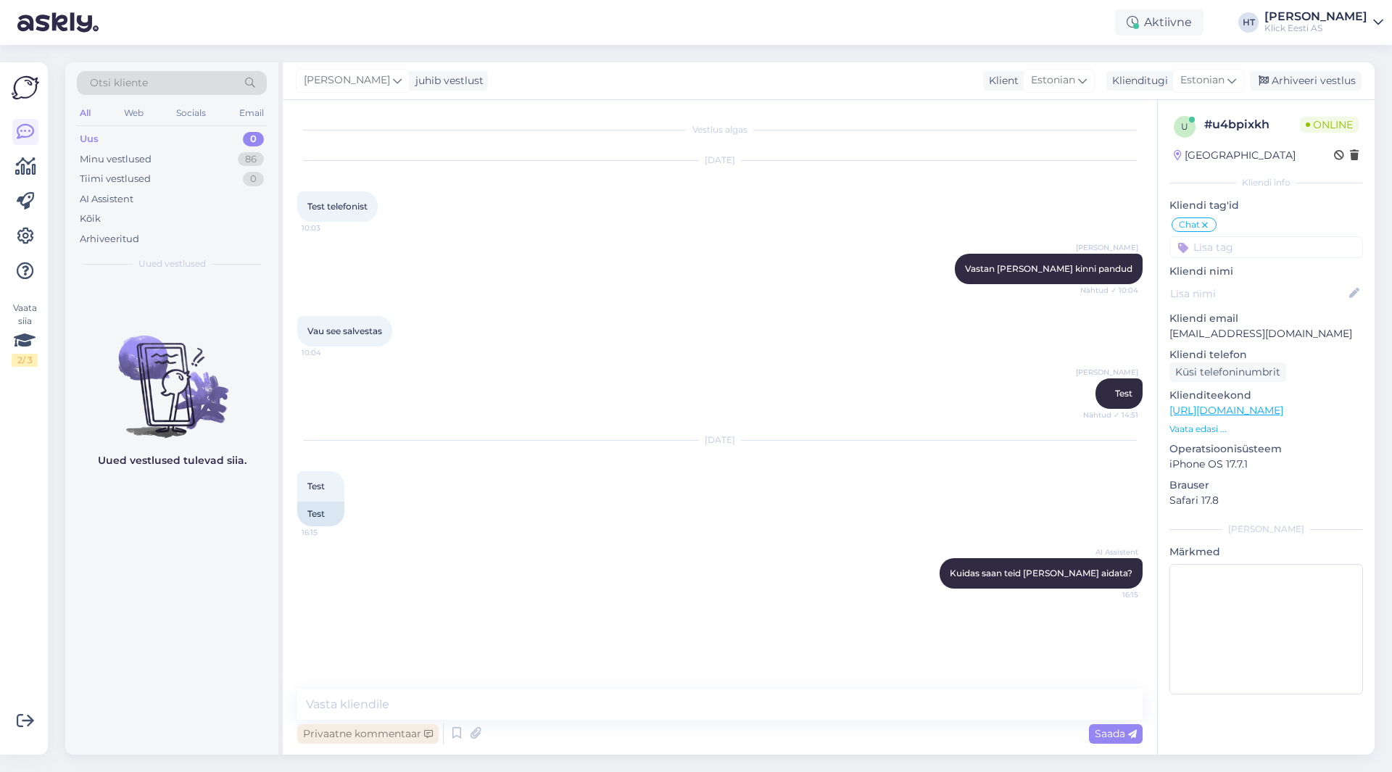
click at [400, 727] on div "Privaatne kommentaar" at bounding box center [367, 734] width 141 height 20
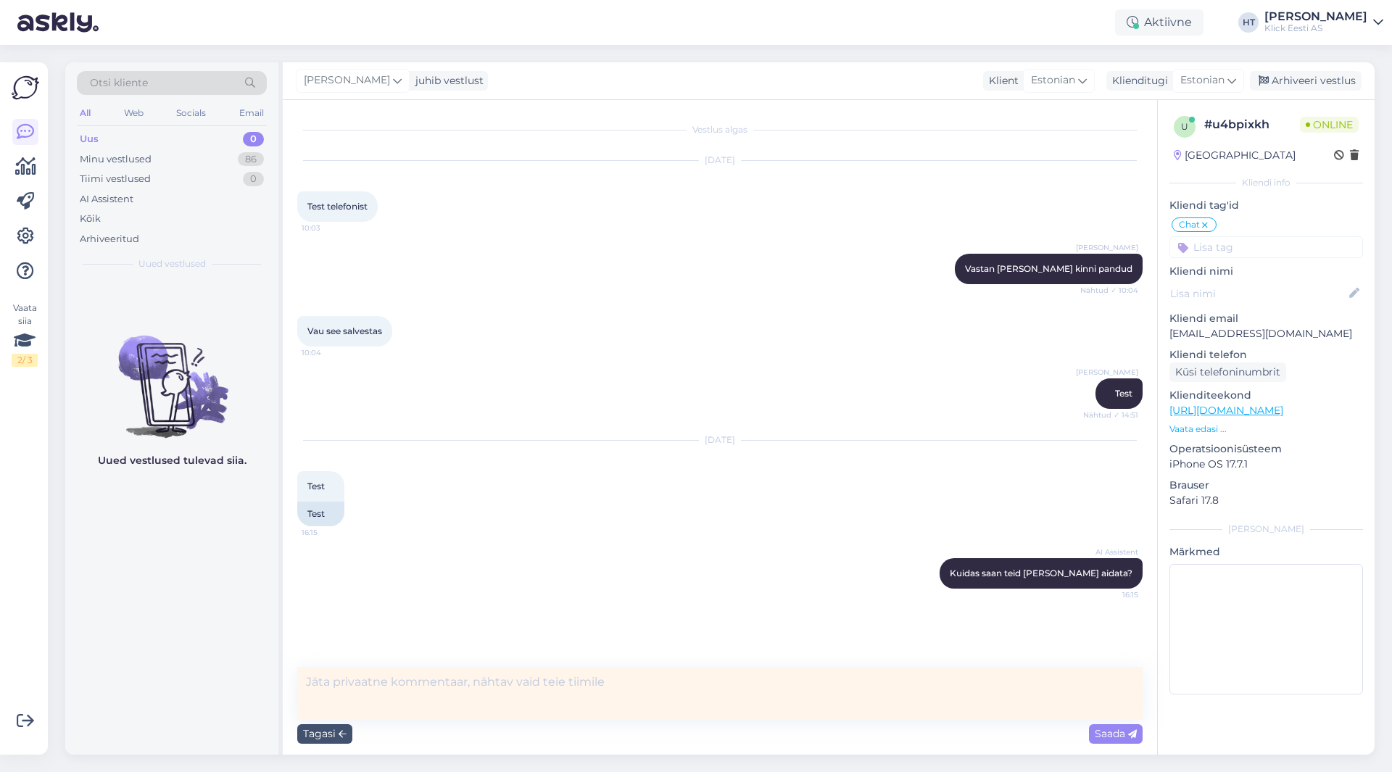
click at [423, 695] on textarea at bounding box center [720, 693] width 846 height 53
type textarea "Test"
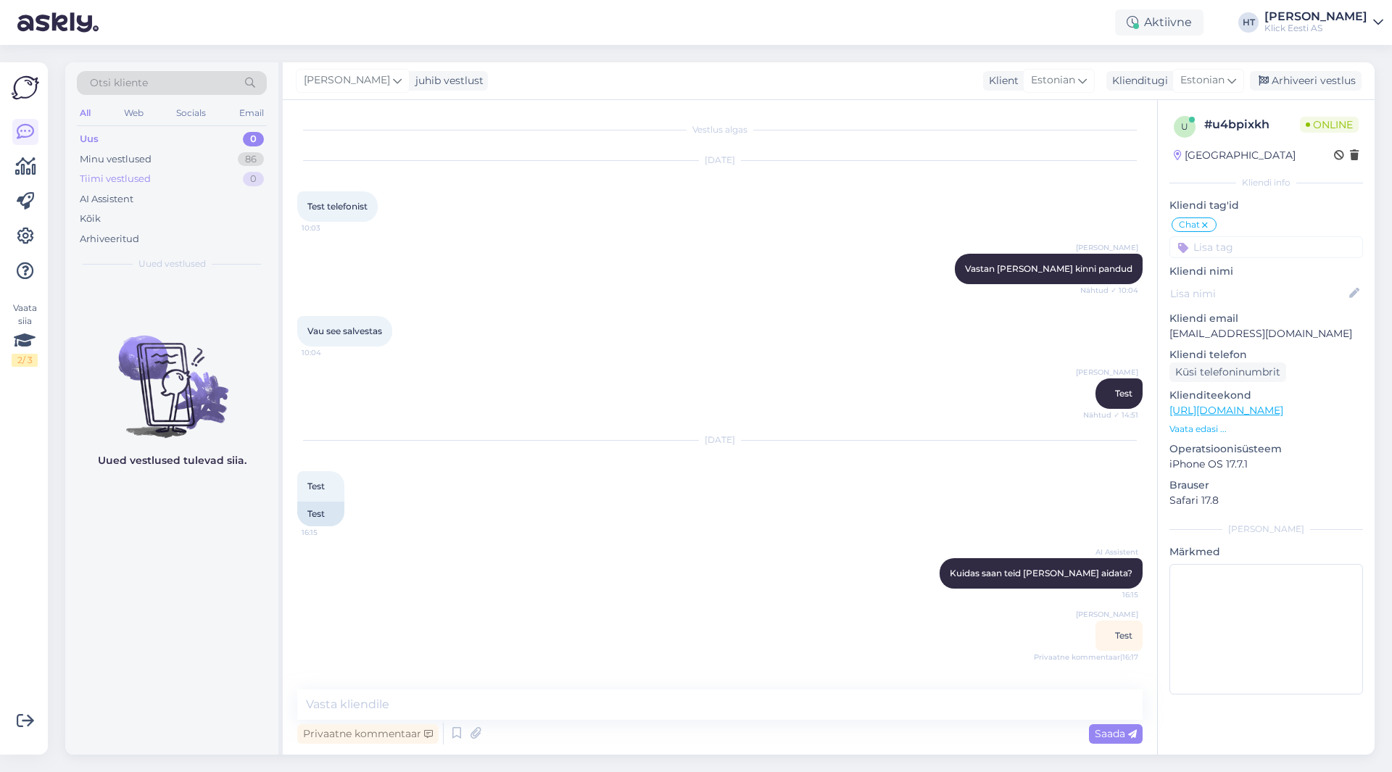
click at [239, 169] on div "Tiimi vestlused 0" at bounding box center [172, 179] width 190 height 20
click at [239, 158] on div "86" at bounding box center [251, 159] width 26 height 15
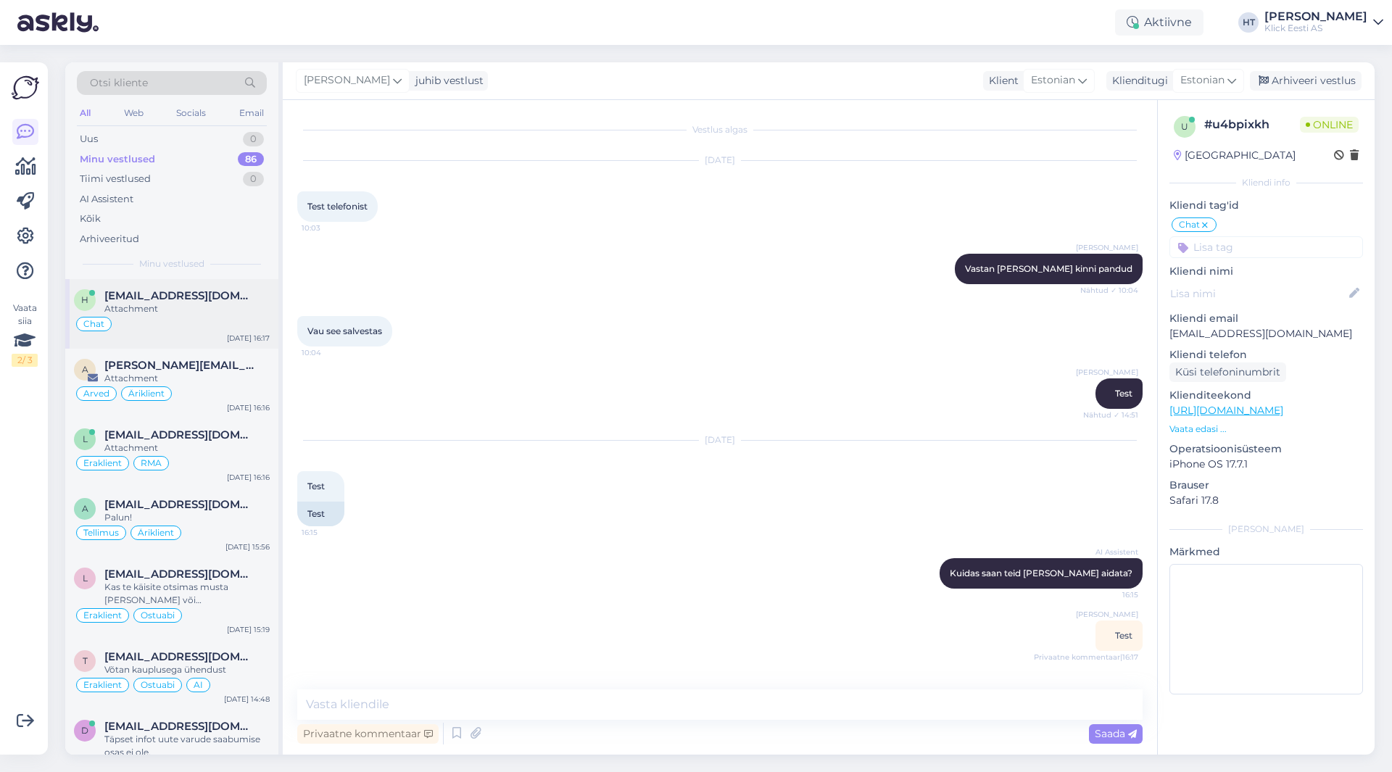
click at [217, 338] on div "h [EMAIL_ADDRESS][DOMAIN_NAME] Attachment Chat [DATE] 16:17" at bounding box center [171, 314] width 213 height 70
click at [218, 366] on span "[PERSON_NAME][EMAIL_ADDRESS][PERSON_NAME][DOMAIN_NAME]" at bounding box center [179, 365] width 151 height 13
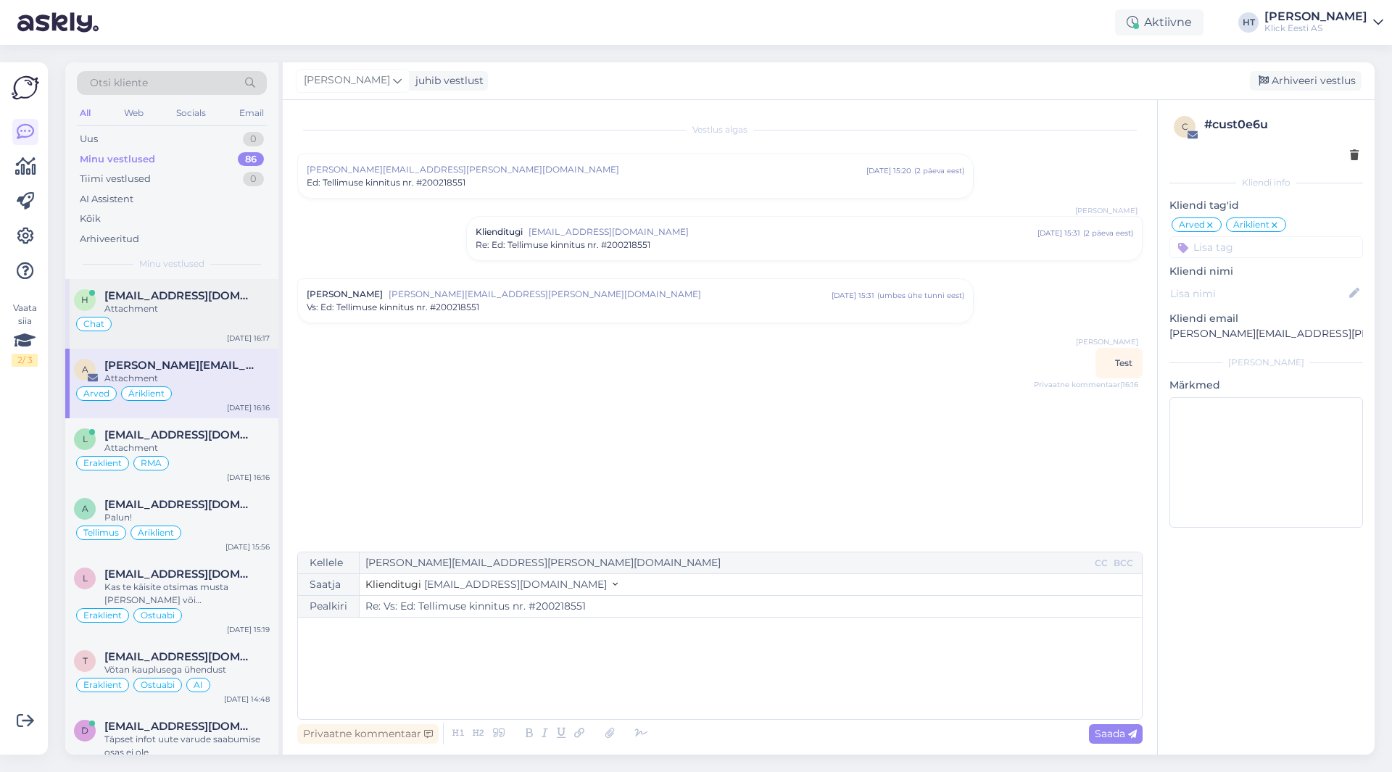
click at [218, 323] on div "Chat" at bounding box center [172, 323] width 196 height 17
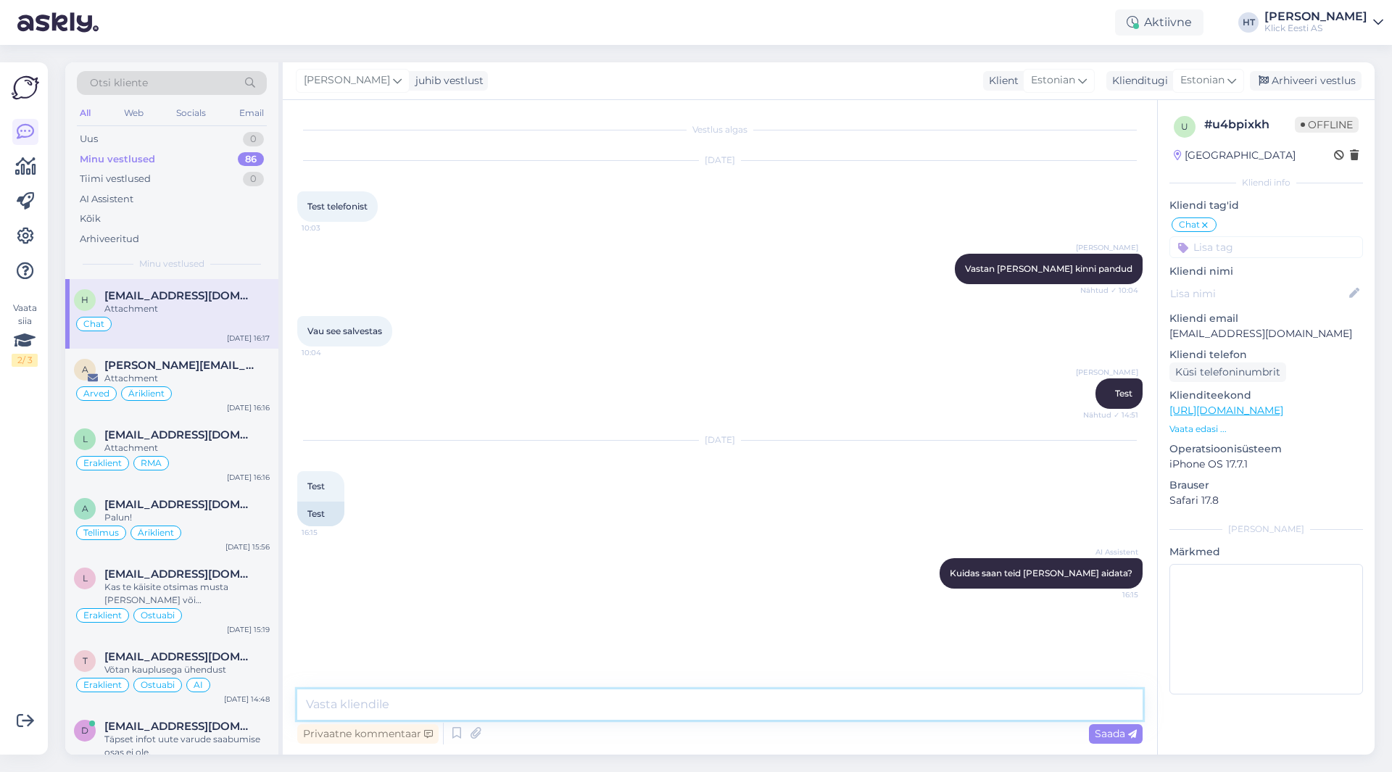
click at [867, 690] on textarea at bounding box center [720, 705] width 846 height 30
click at [1281, 73] on div "Arhiveeri vestlus" at bounding box center [1306, 81] width 112 height 20
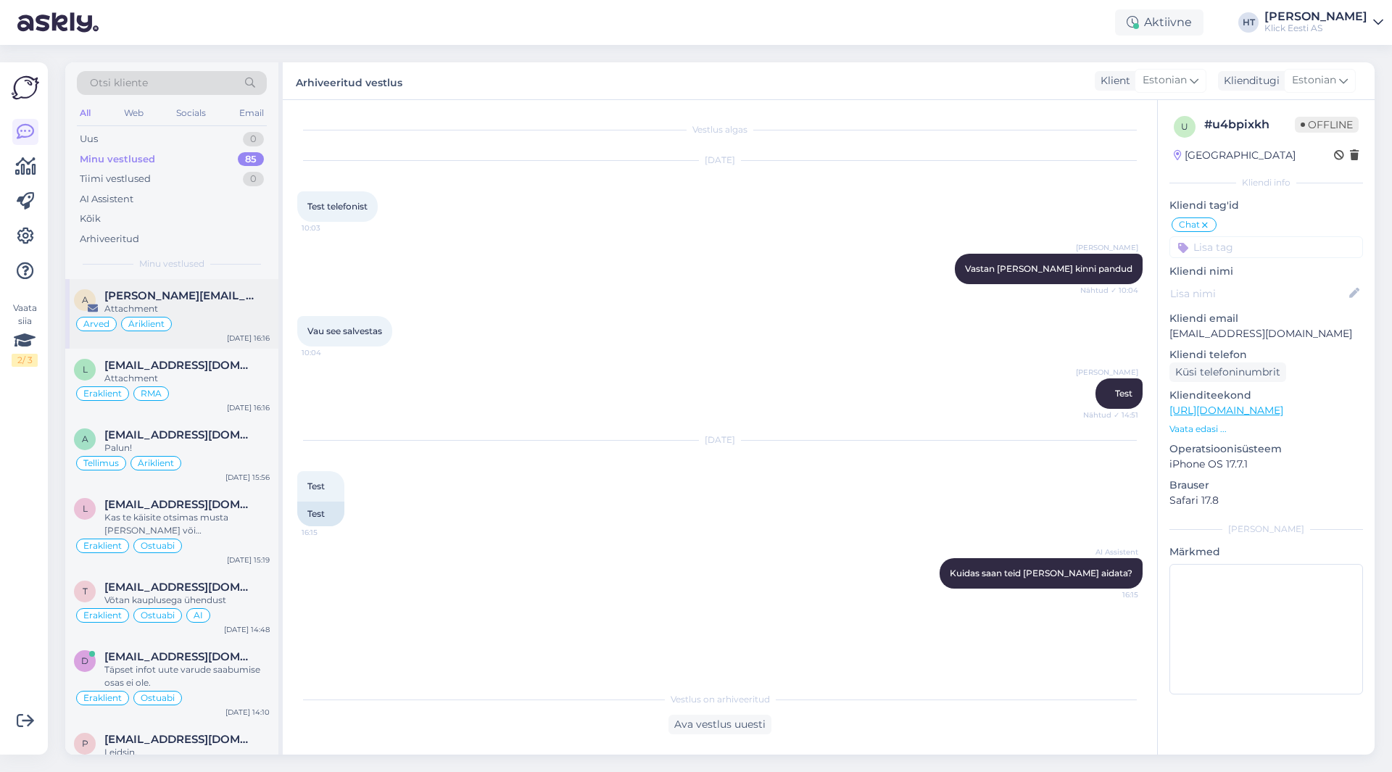
click at [202, 335] on div "a [PERSON_NAME][EMAIL_ADDRESS][PERSON_NAME][DOMAIN_NAME] Attachment Arved Ärikl…" at bounding box center [171, 314] width 213 height 70
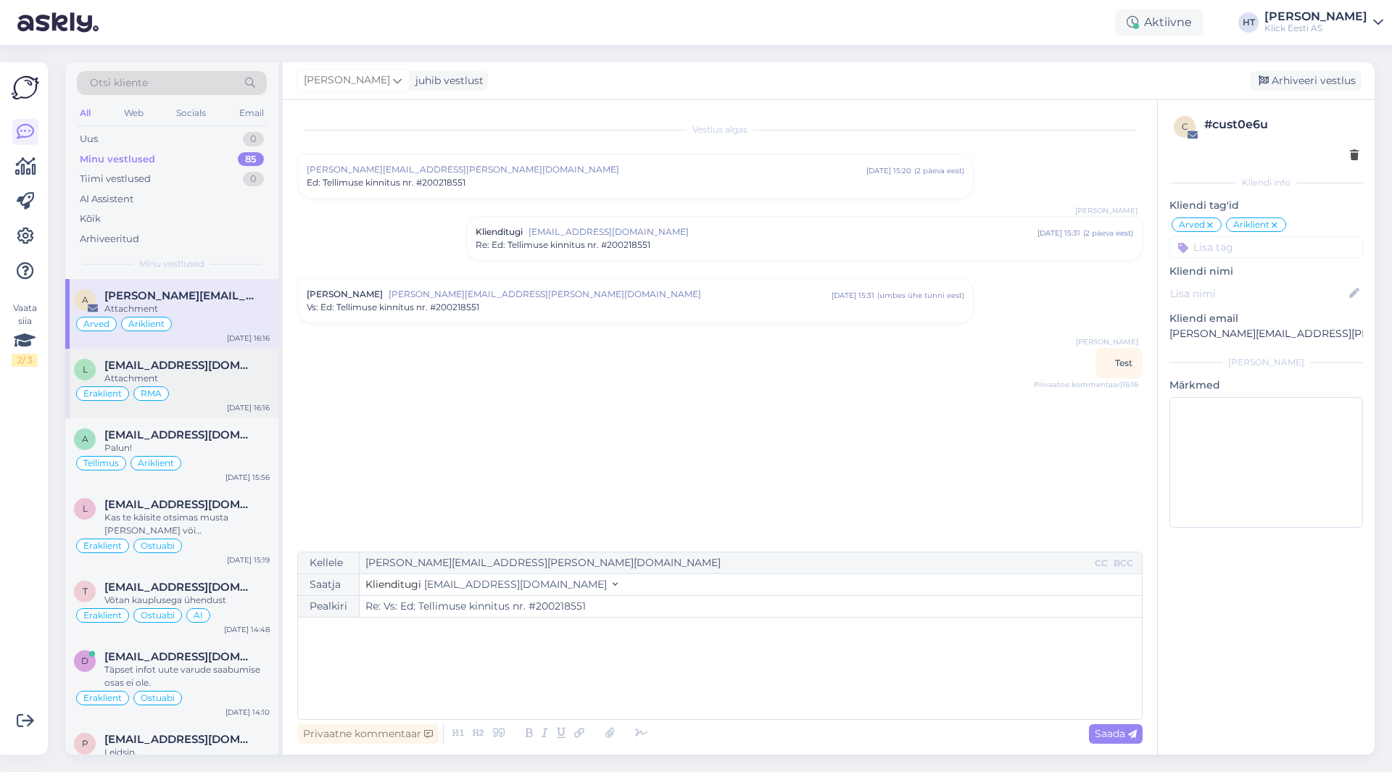
click at [250, 380] on div "Attachment" at bounding box center [186, 378] width 165 height 13
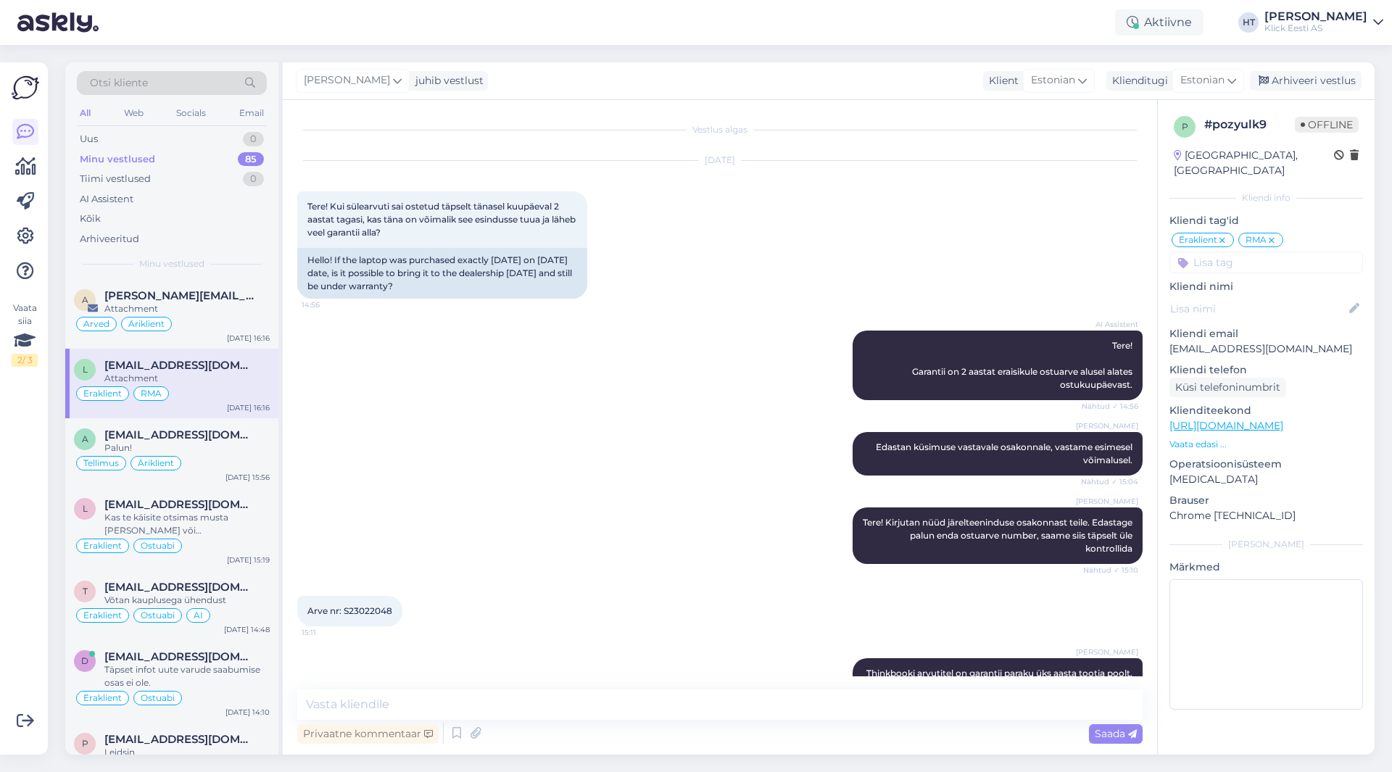
scroll to position [294, 0]
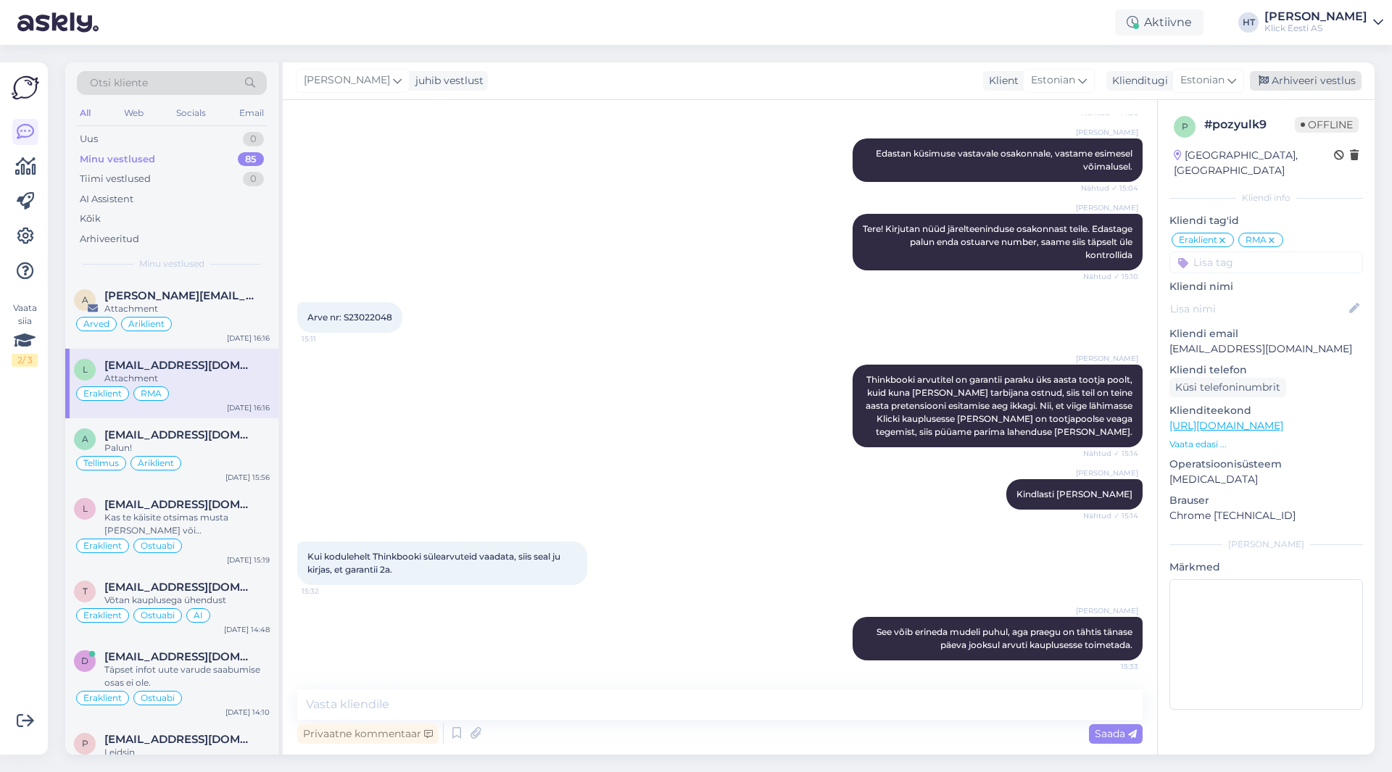
click at [1320, 85] on div "Arhiveeri vestlus" at bounding box center [1306, 81] width 112 height 20
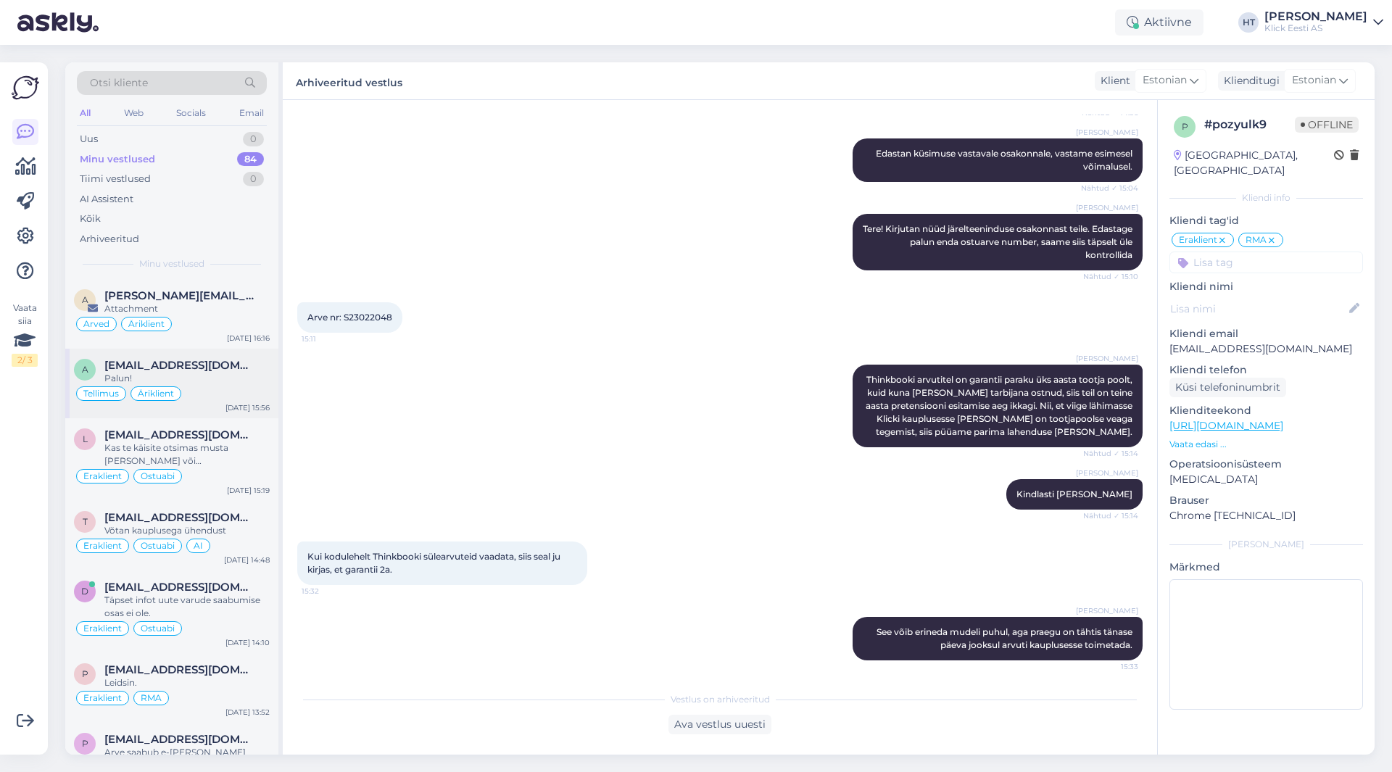
click at [194, 394] on div "Tellimus Äriklient" at bounding box center [172, 393] width 196 height 17
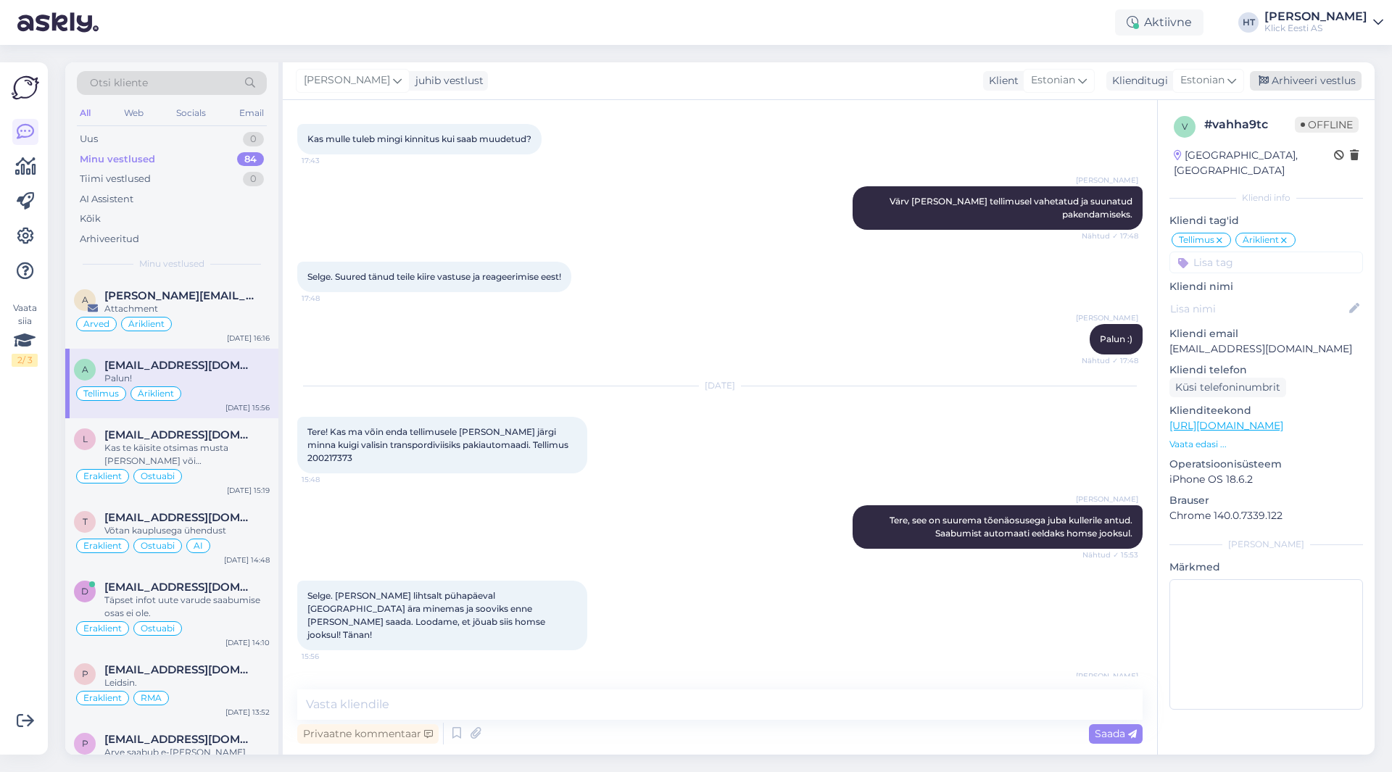
click at [1285, 86] on div "Arhiveeri vestlus" at bounding box center [1306, 81] width 112 height 20
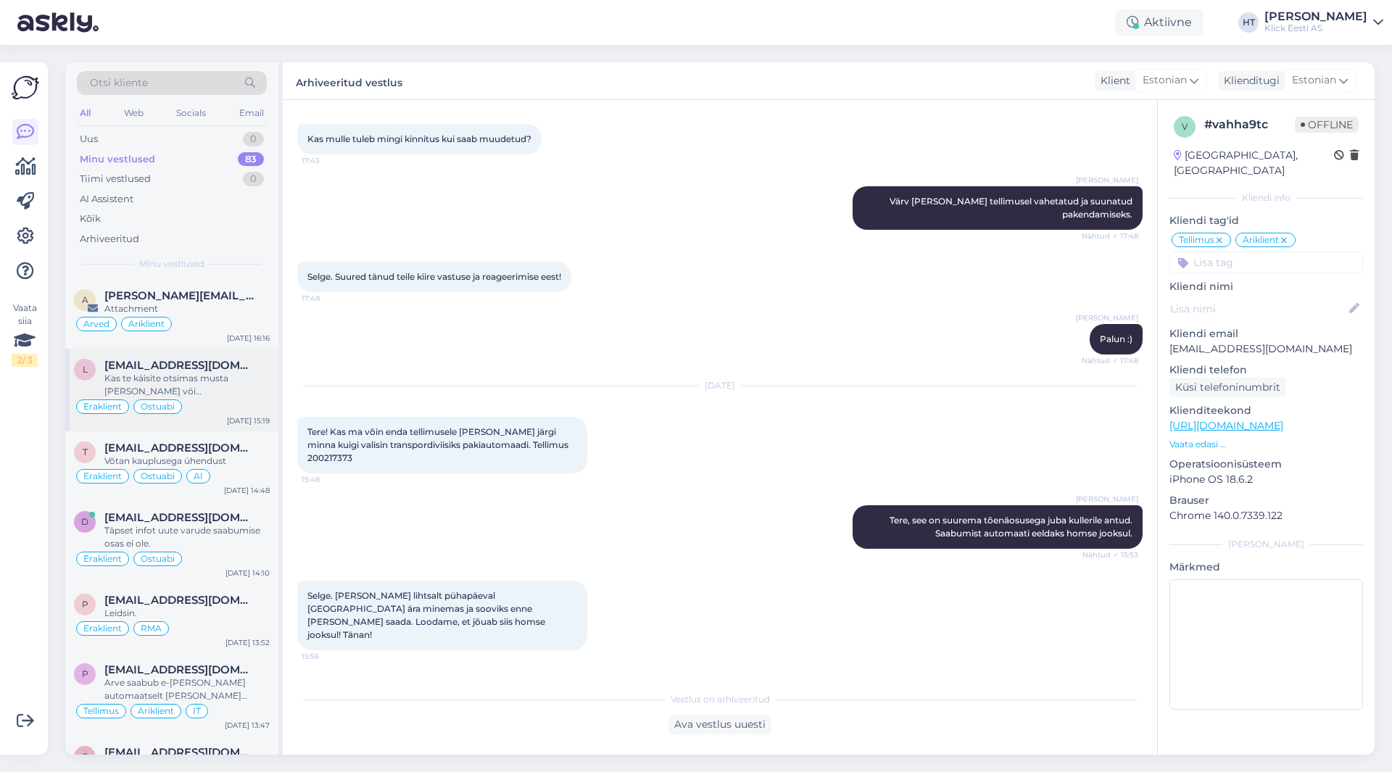
click at [202, 381] on div "Kas te käisite otsimas musta [PERSON_NAME] või [PERSON_NAME] teist [PERSON_NAME…" at bounding box center [186, 385] width 165 height 26
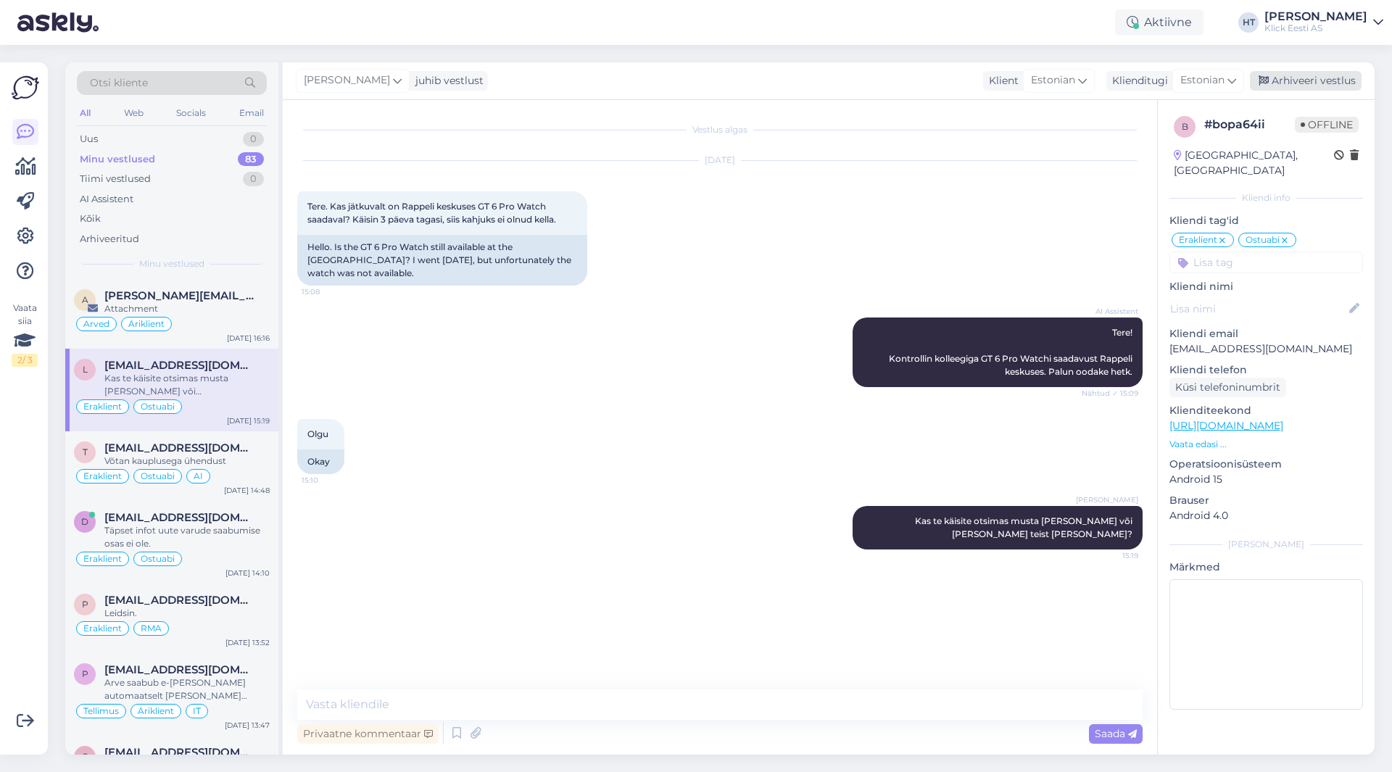
click at [1277, 85] on div "Arhiveeri vestlus" at bounding box center [1306, 81] width 112 height 20
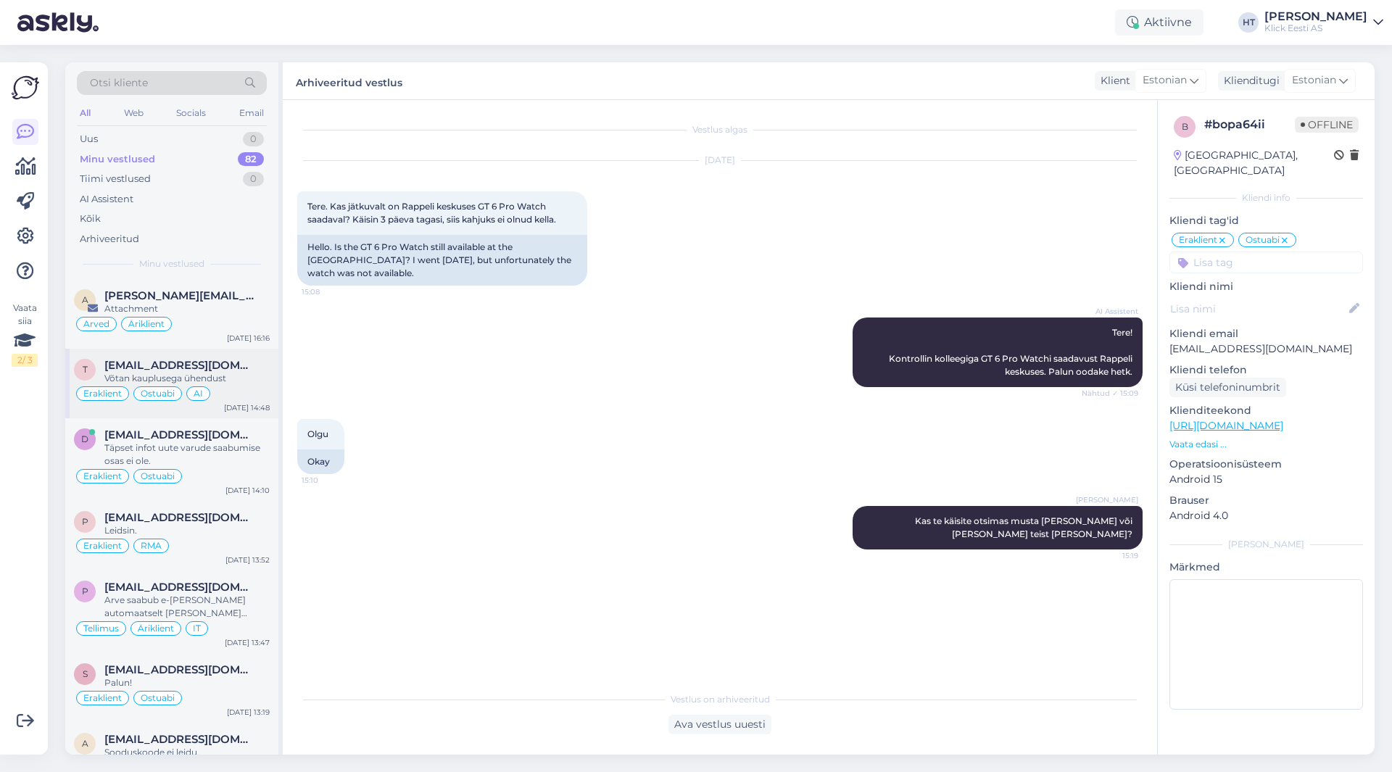
click at [120, 386] on div "Eraklient" at bounding box center [102, 393] width 53 height 15
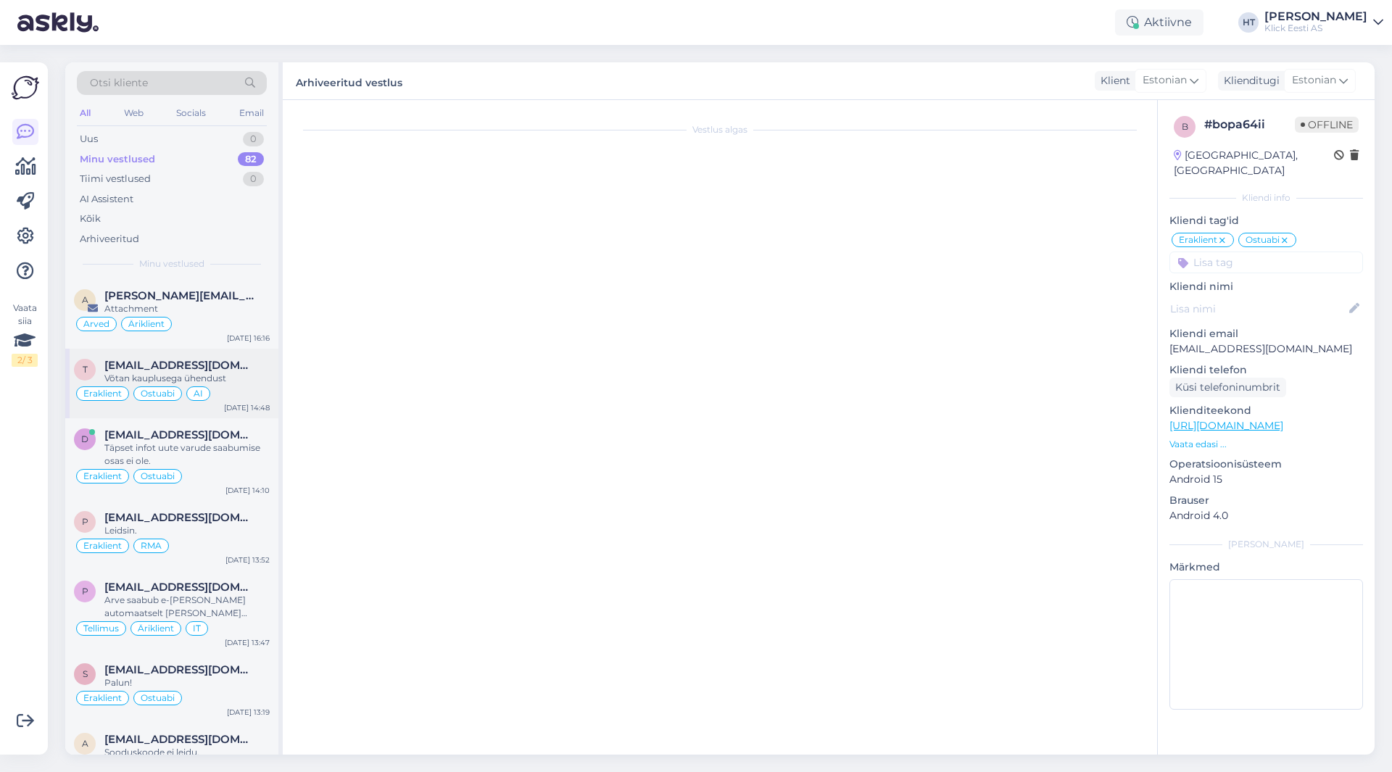
scroll to position [751, 0]
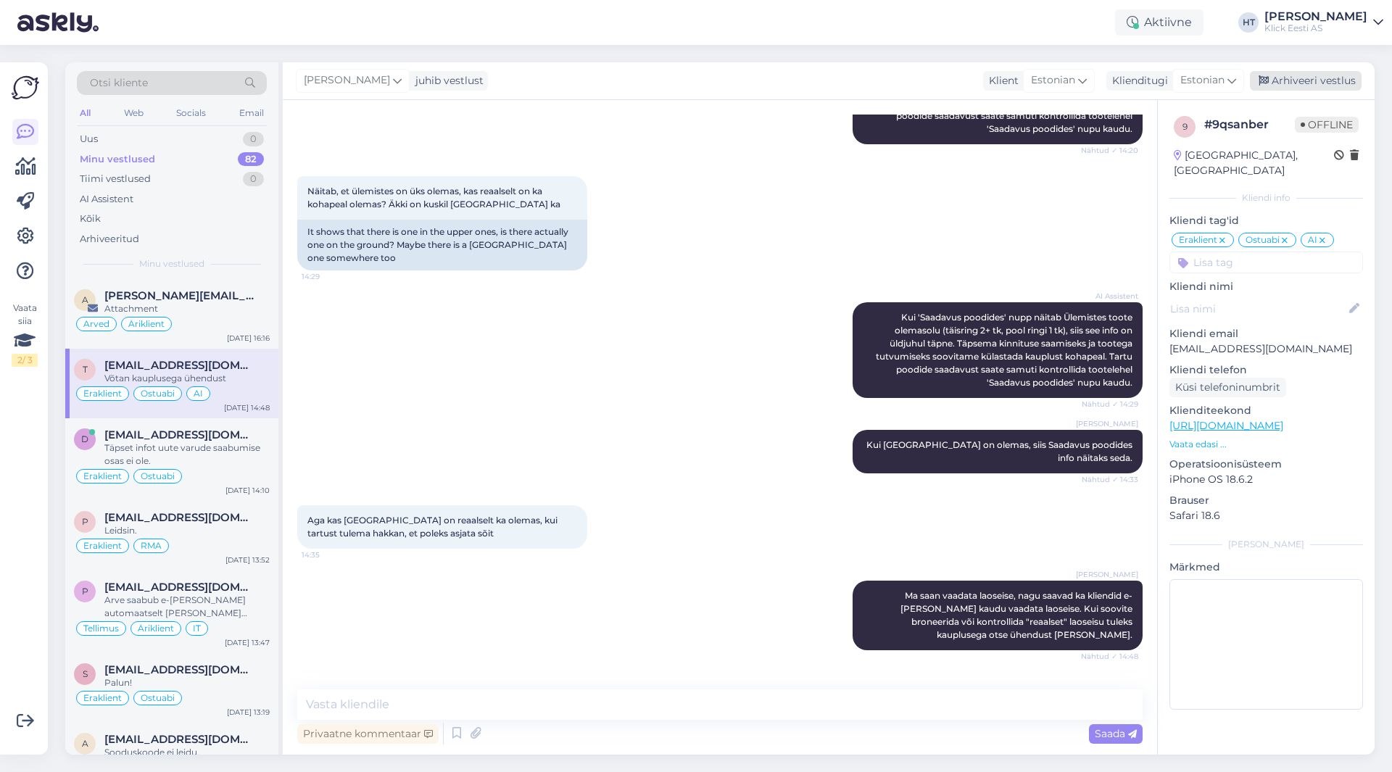
click at [1334, 78] on div "Arhiveeri vestlus" at bounding box center [1306, 81] width 112 height 20
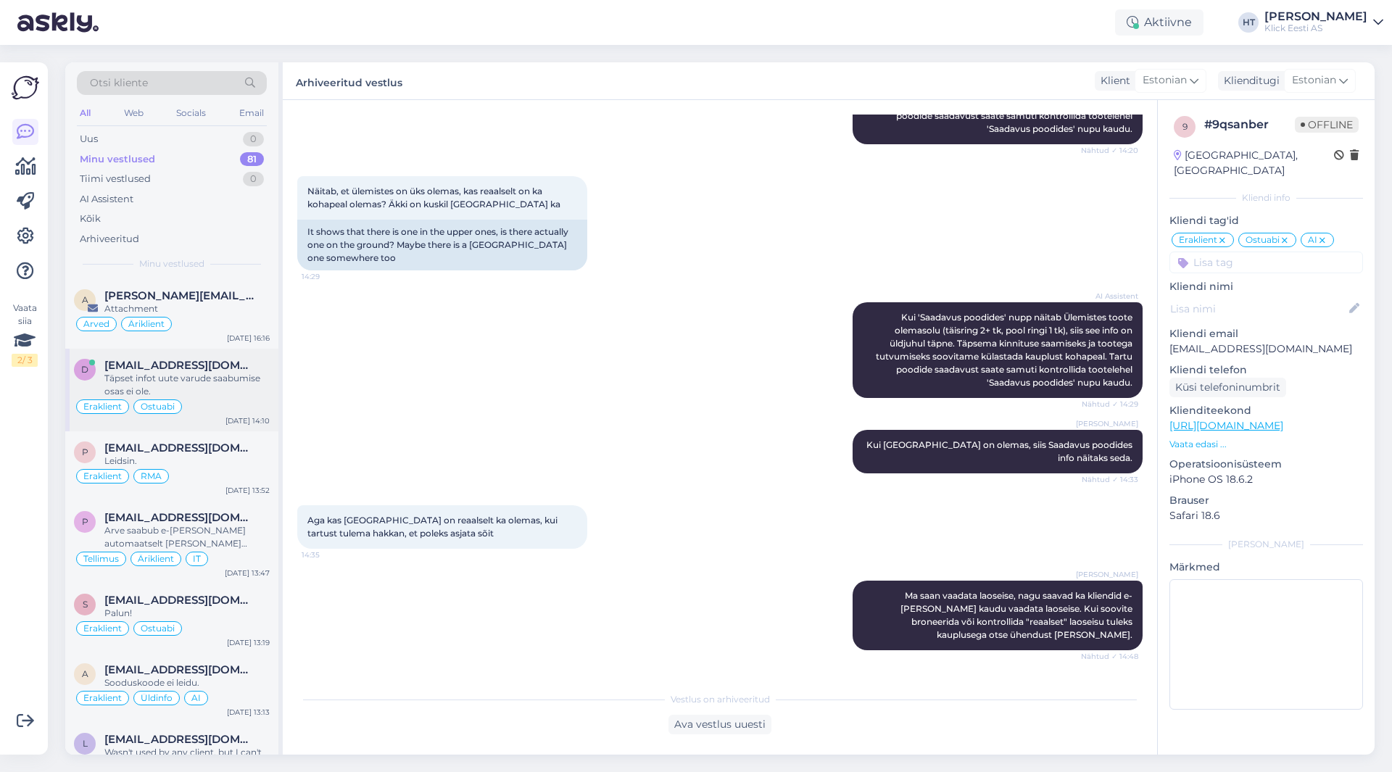
click at [239, 380] on div "Täpset infot uute varude saabumise osas ei ole." at bounding box center [186, 385] width 165 height 26
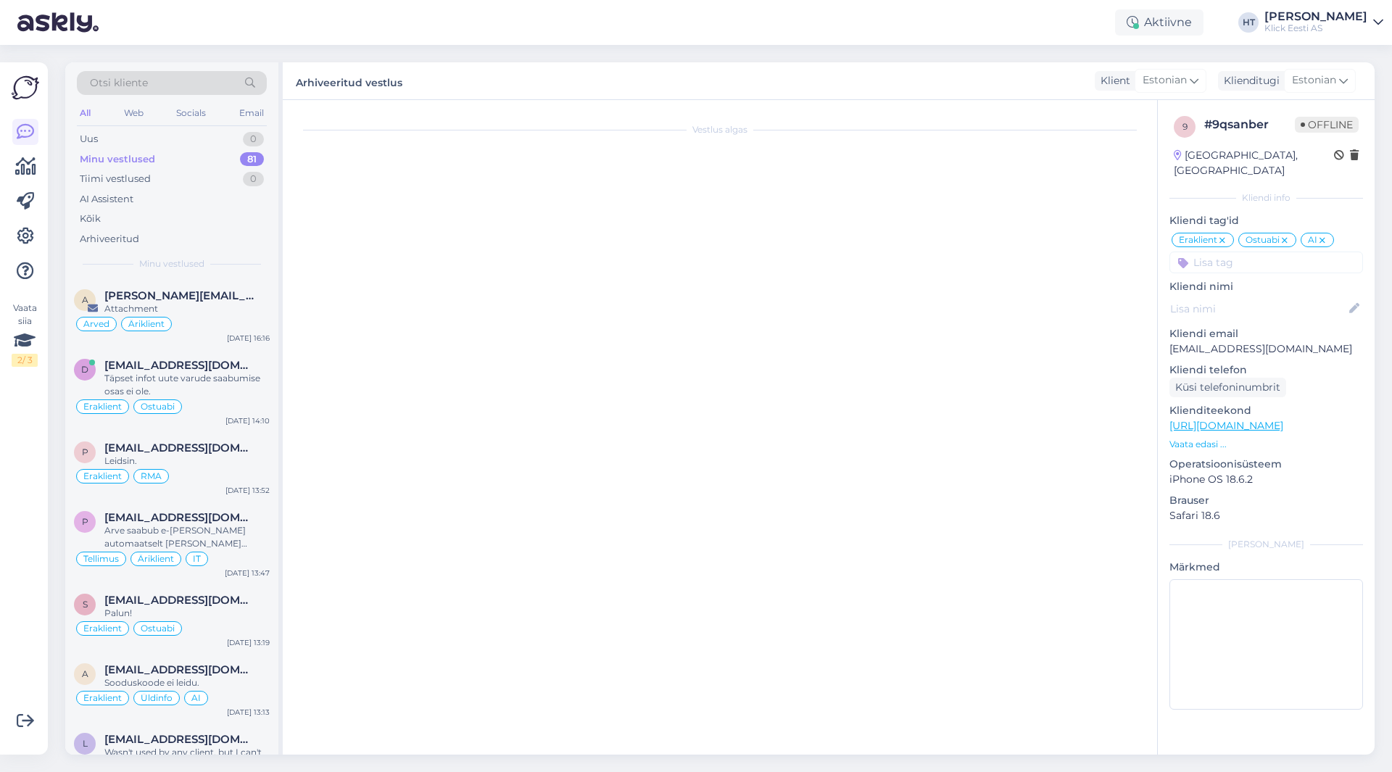
scroll to position [208, 0]
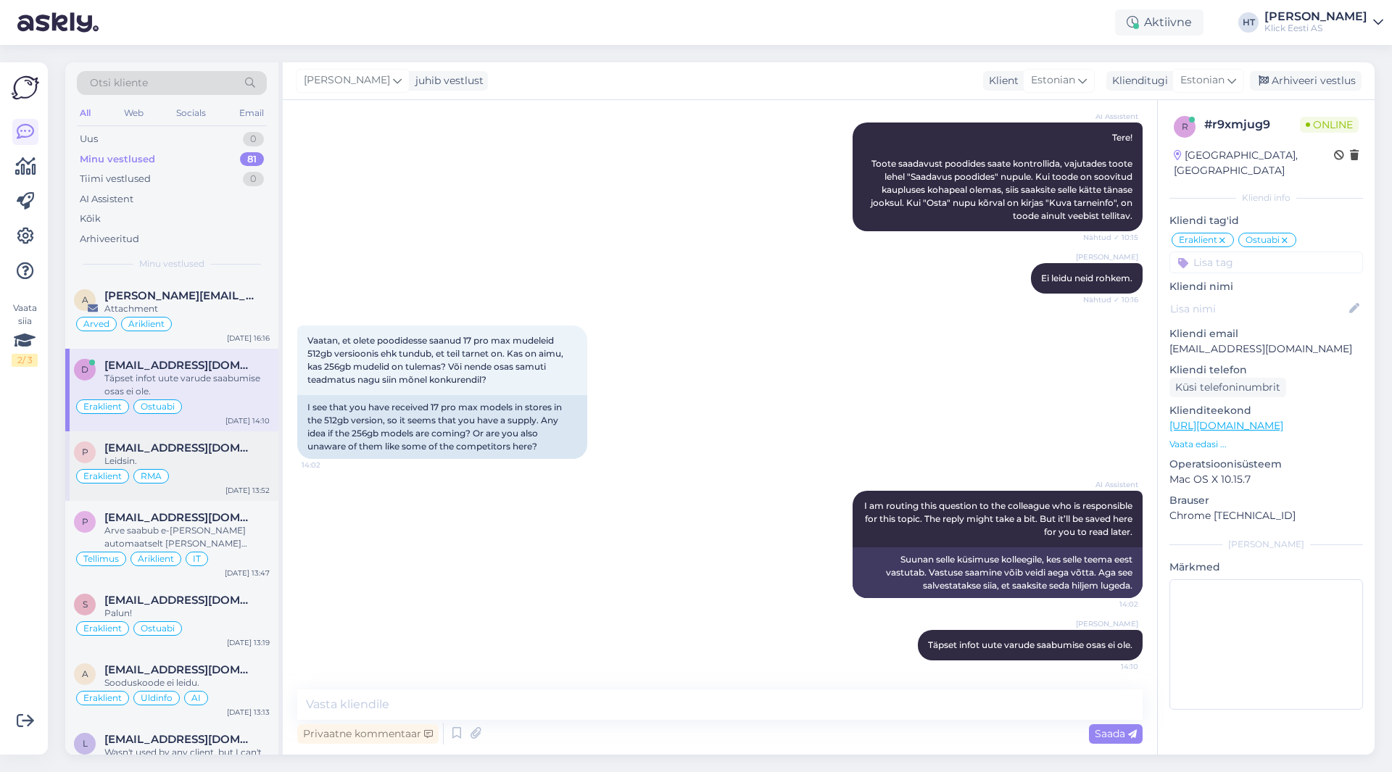
click at [214, 484] on div "Eraklient RMA" at bounding box center [172, 476] width 196 height 17
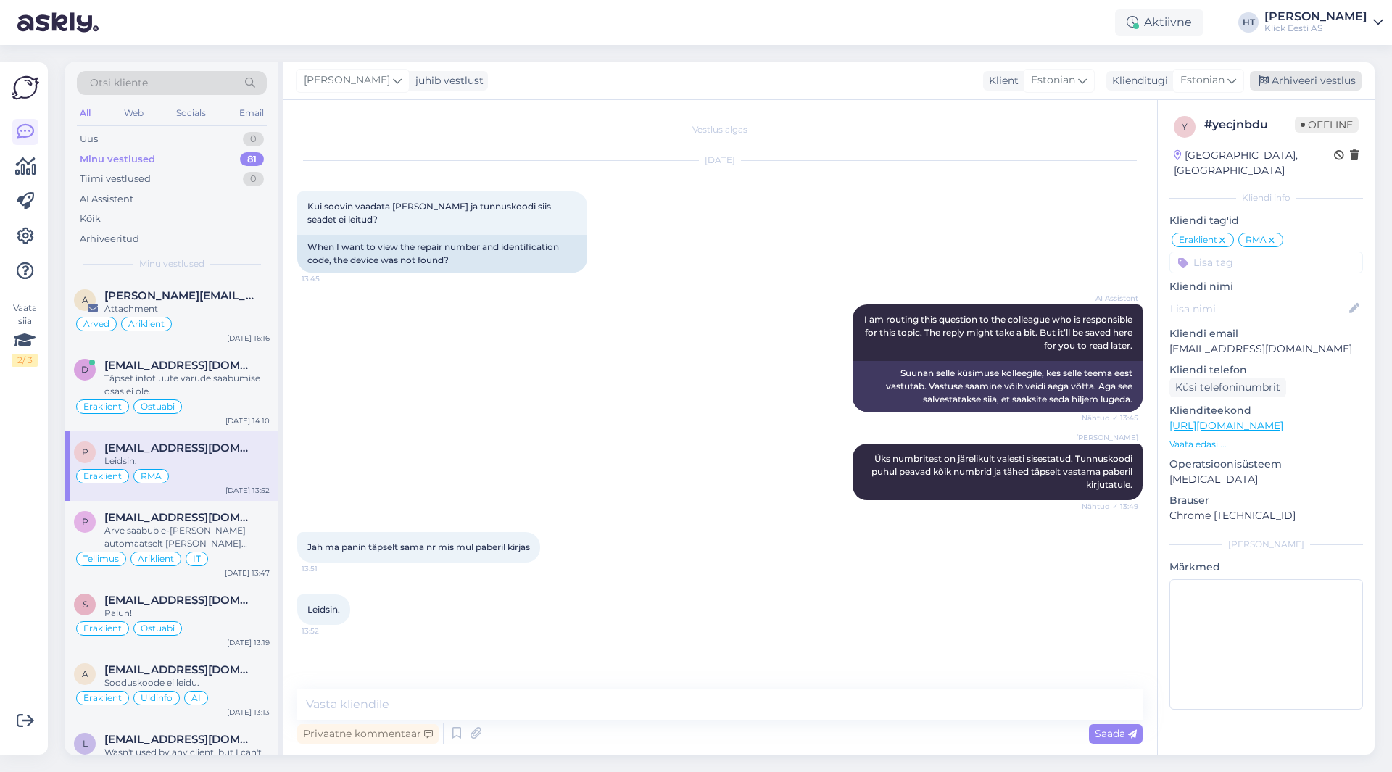
click at [1319, 78] on div "Arhiveeri vestlus" at bounding box center [1306, 81] width 112 height 20
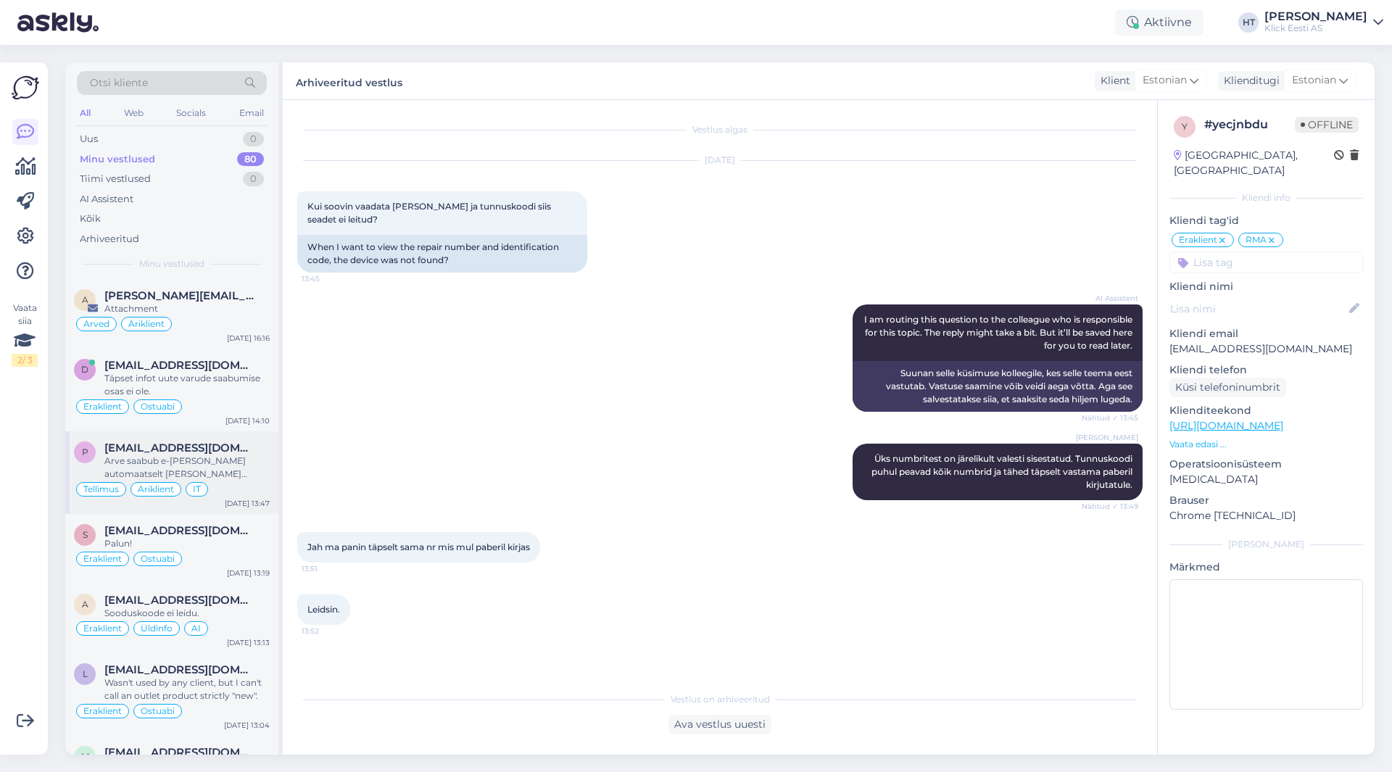
click at [197, 451] on span "[EMAIL_ADDRESS][DOMAIN_NAME]" at bounding box center [179, 448] width 151 height 13
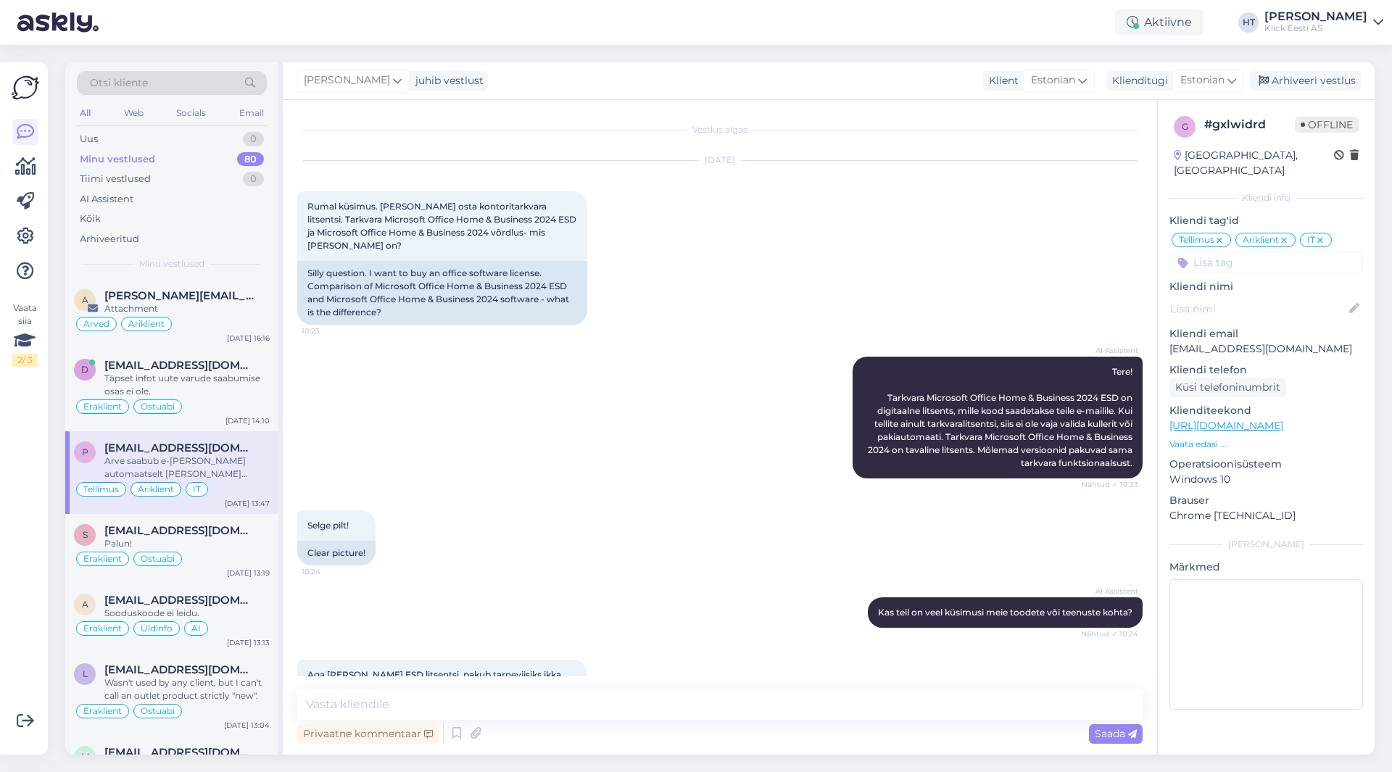
scroll to position [823, 0]
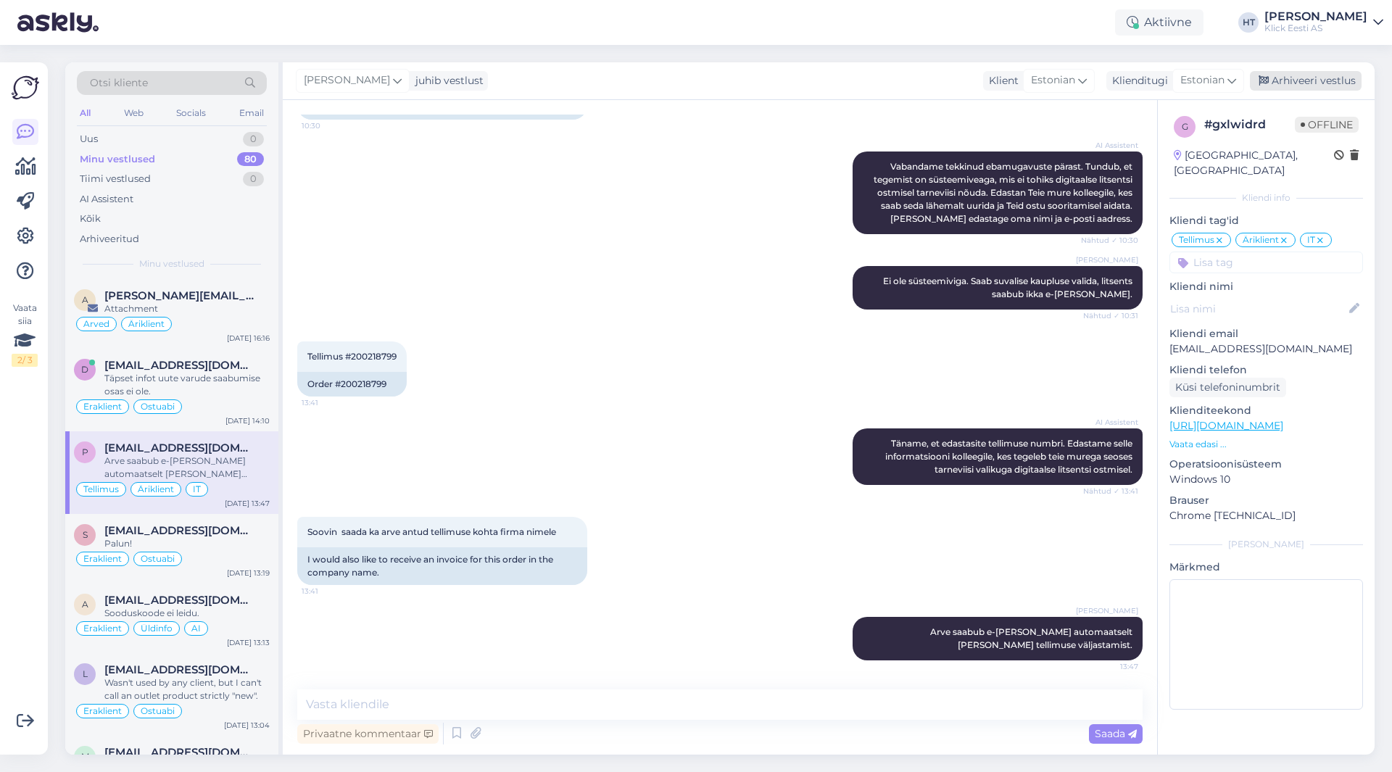
click at [1293, 76] on div "Arhiveeri vestlus" at bounding box center [1306, 81] width 112 height 20
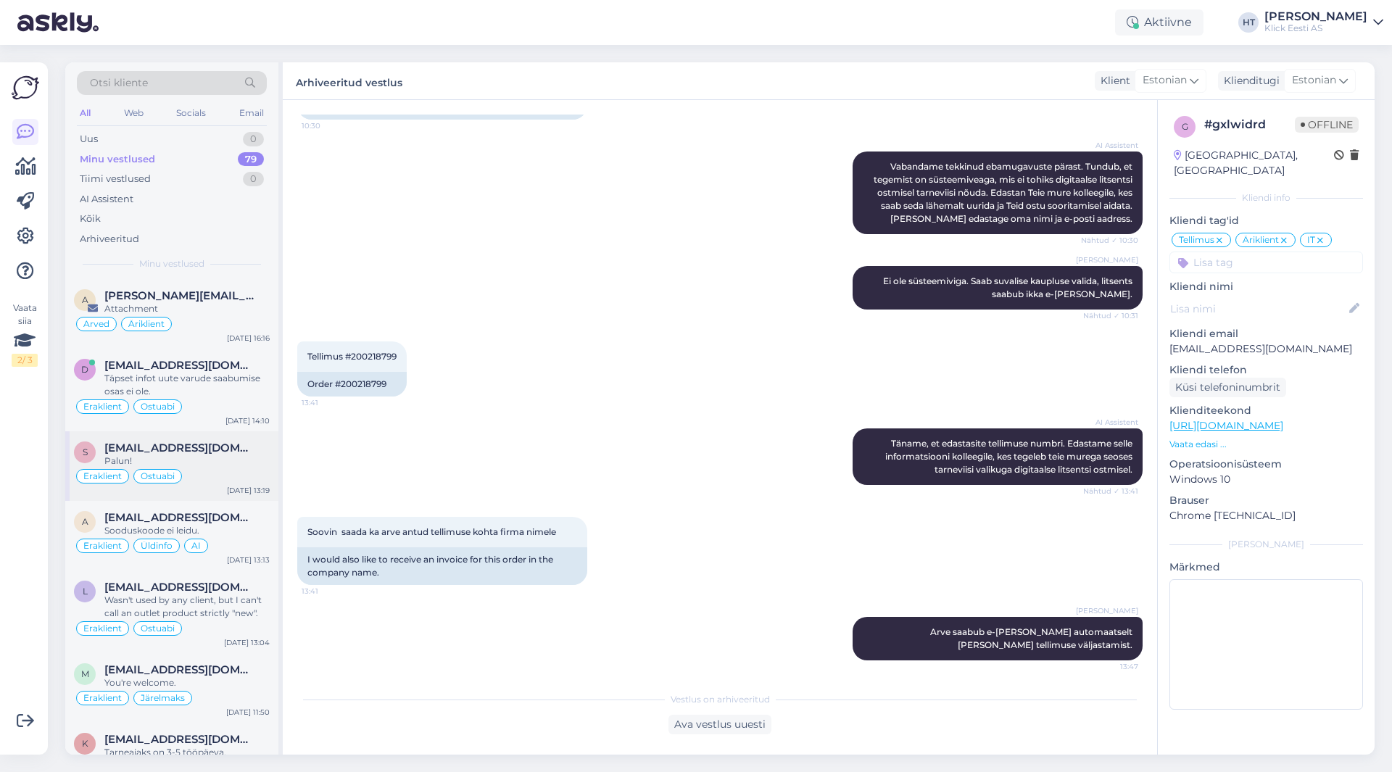
click at [164, 472] on span "Ostuabi" at bounding box center [158, 476] width 34 height 9
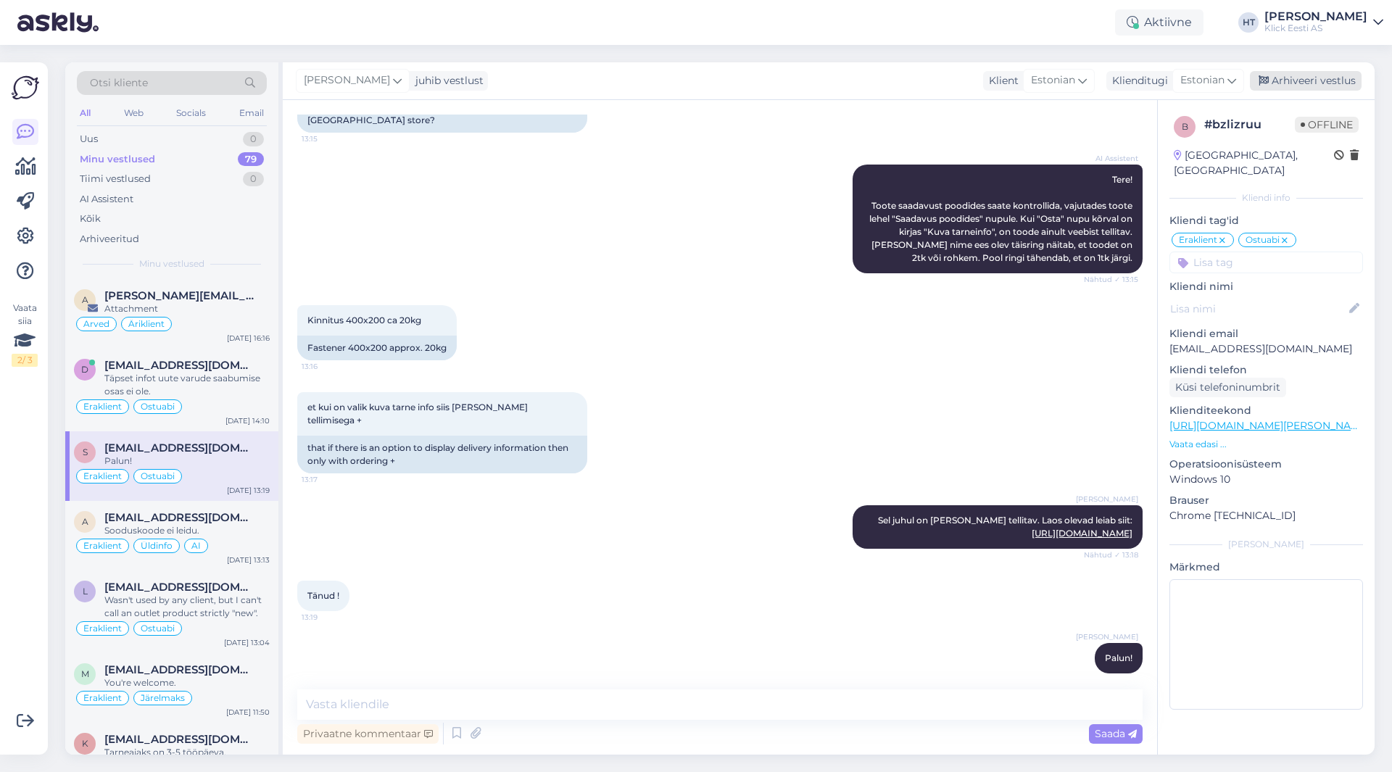
click at [1296, 81] on div "Arhiveeri vestlus" at bounding box center [1306, 81] width 112 height 20
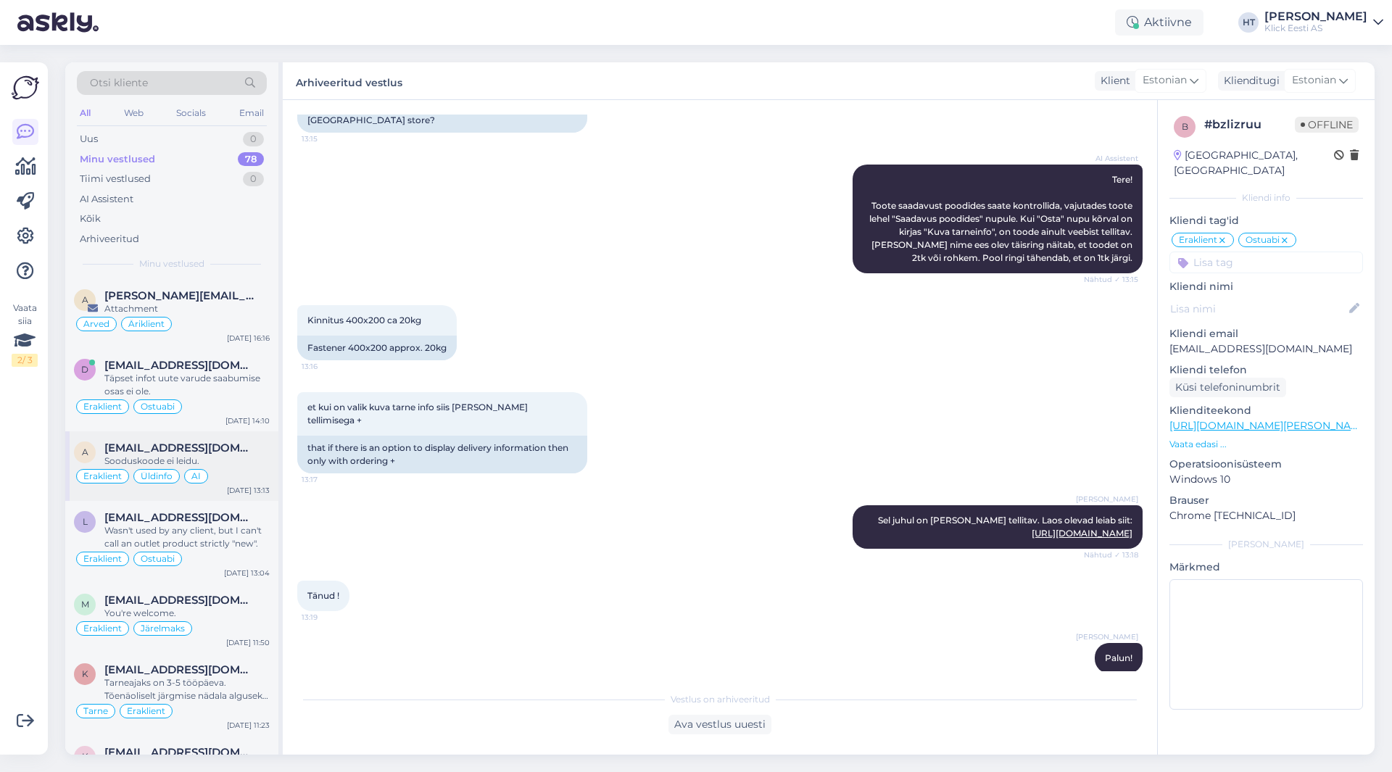
click at [217, 468] on div "Eraklient Üldinfo AI" at bounding box center [172, 476] width 196 height 17
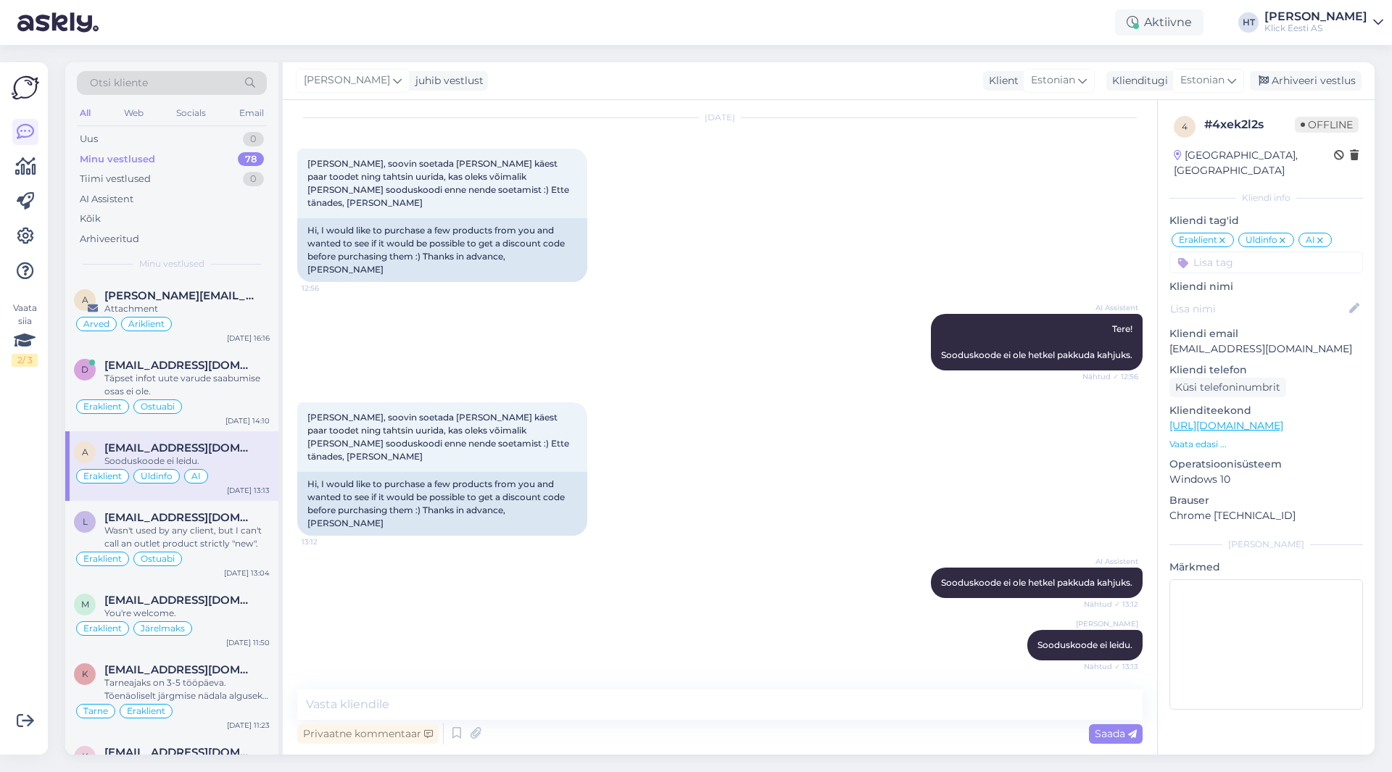
scroll to position [0, 0]
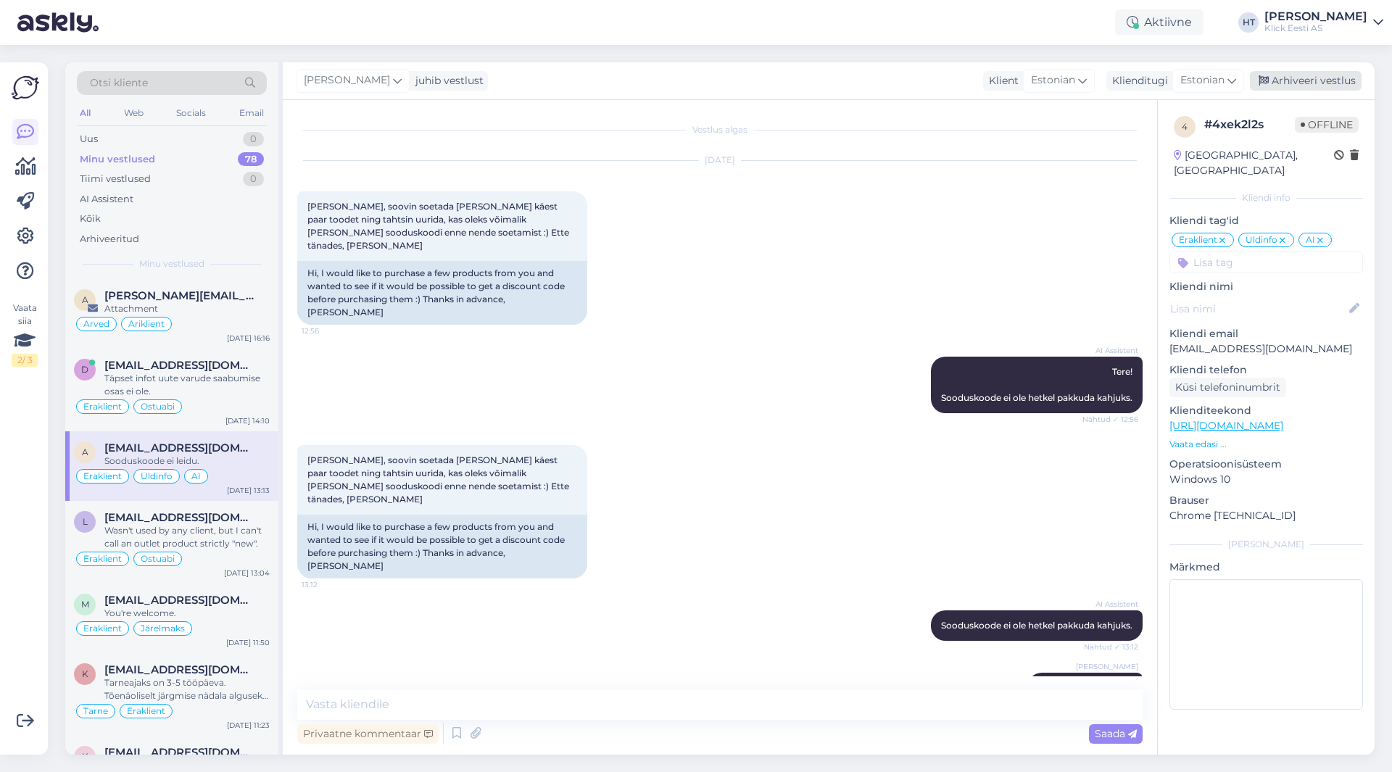
click at [1302, 73] on div "Arhiveeri vestlus" at bounding box center [1306, 81] width 112 height 20
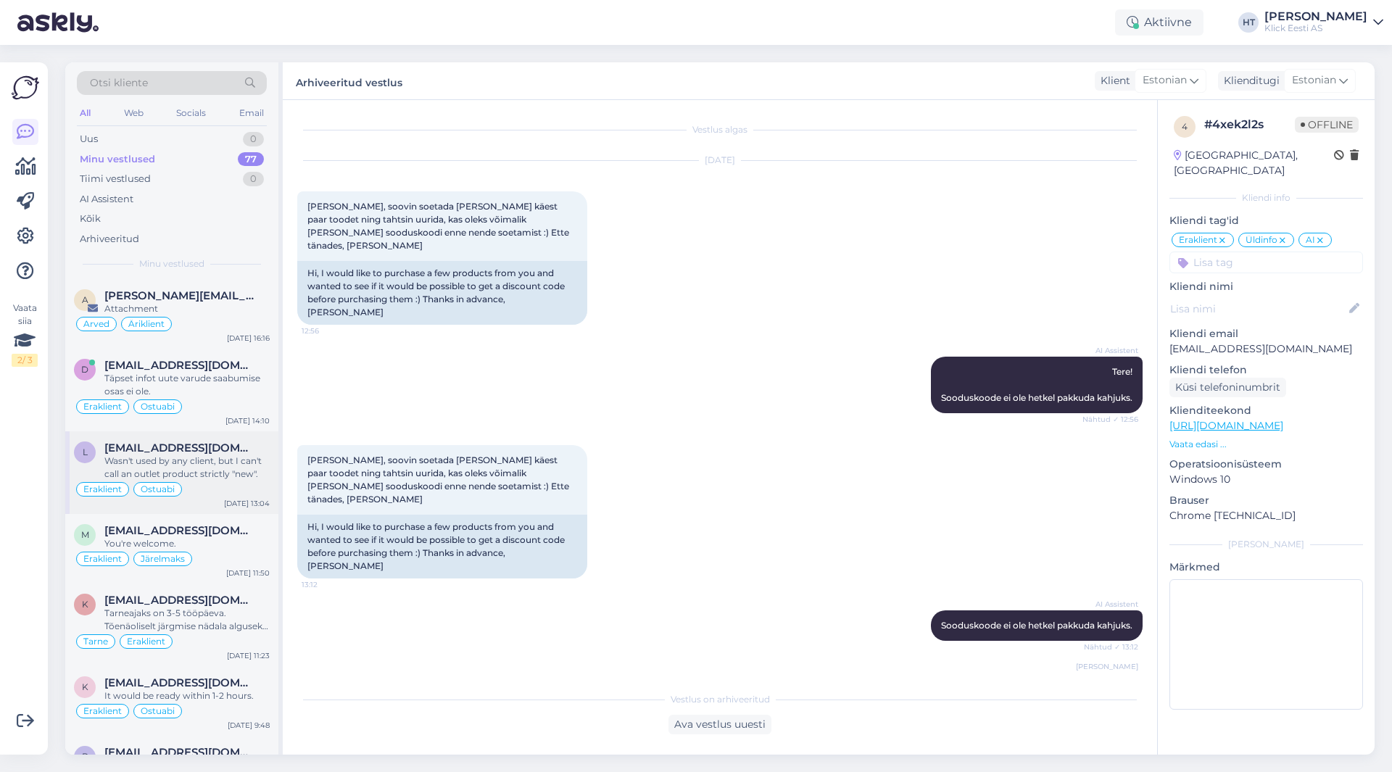
click at [244, 461] on div "Wasn't used by any client, but I can't call an outlet product strictly "new"." at bounding box center [186, 468] width 165 height 26
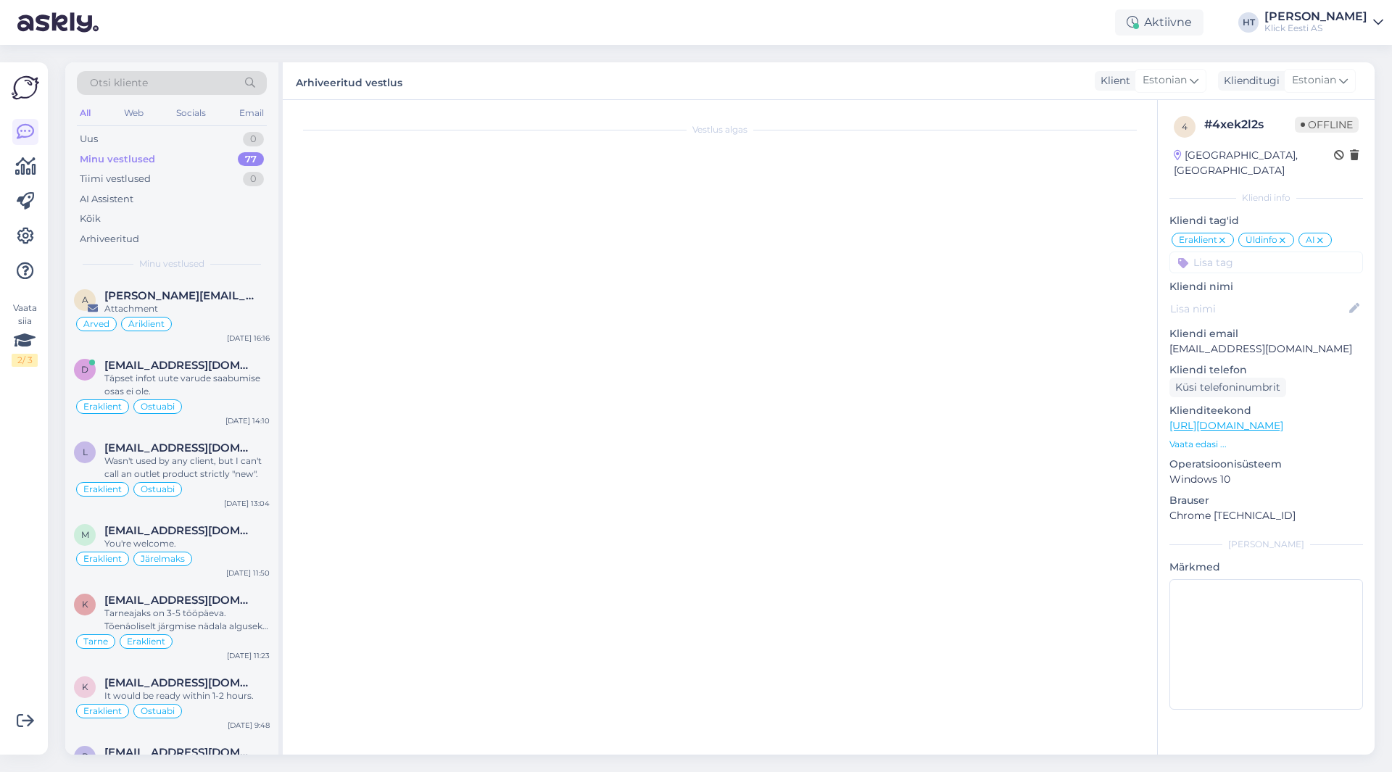
scroll to position [212, 0]
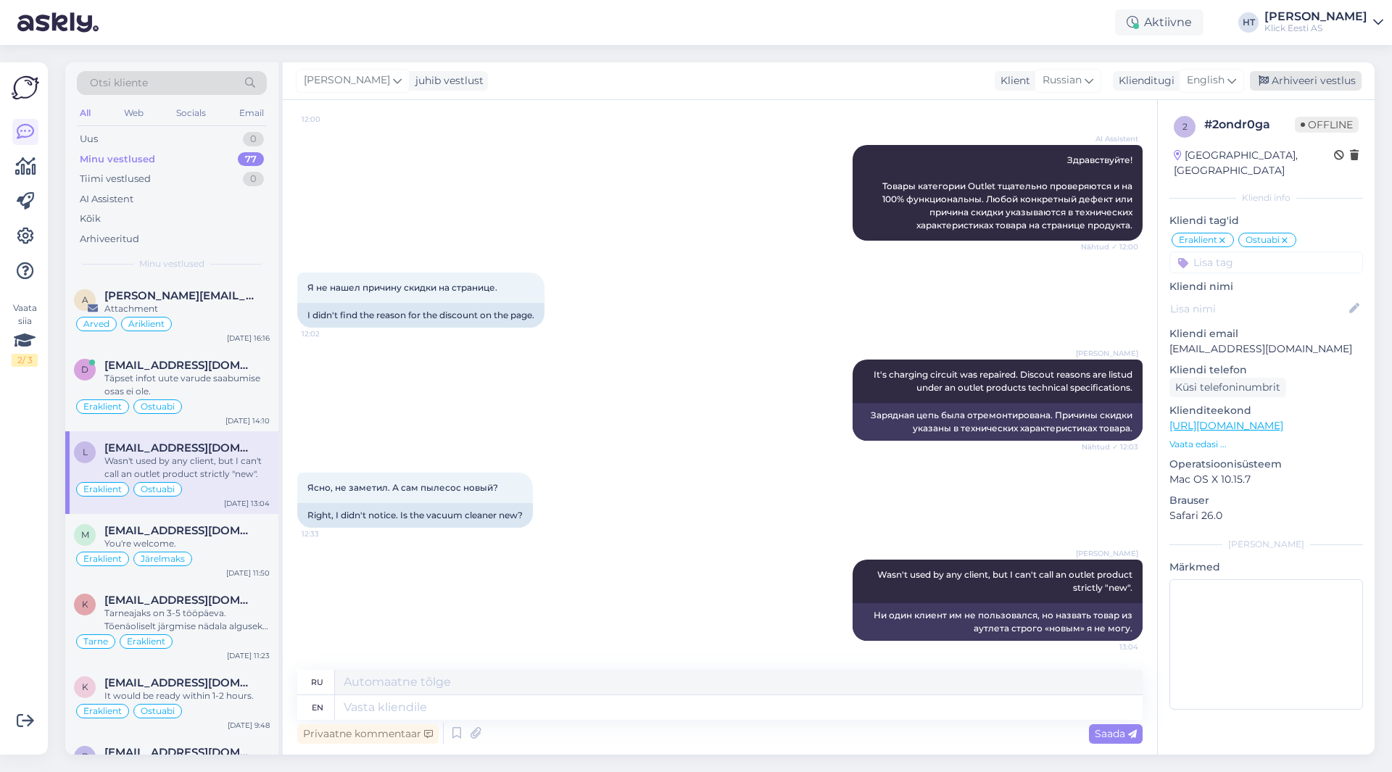
click at [1294, 85] on div "Arhiveeri vestlus" at bounding box center [1306, 81] width 112 height 20
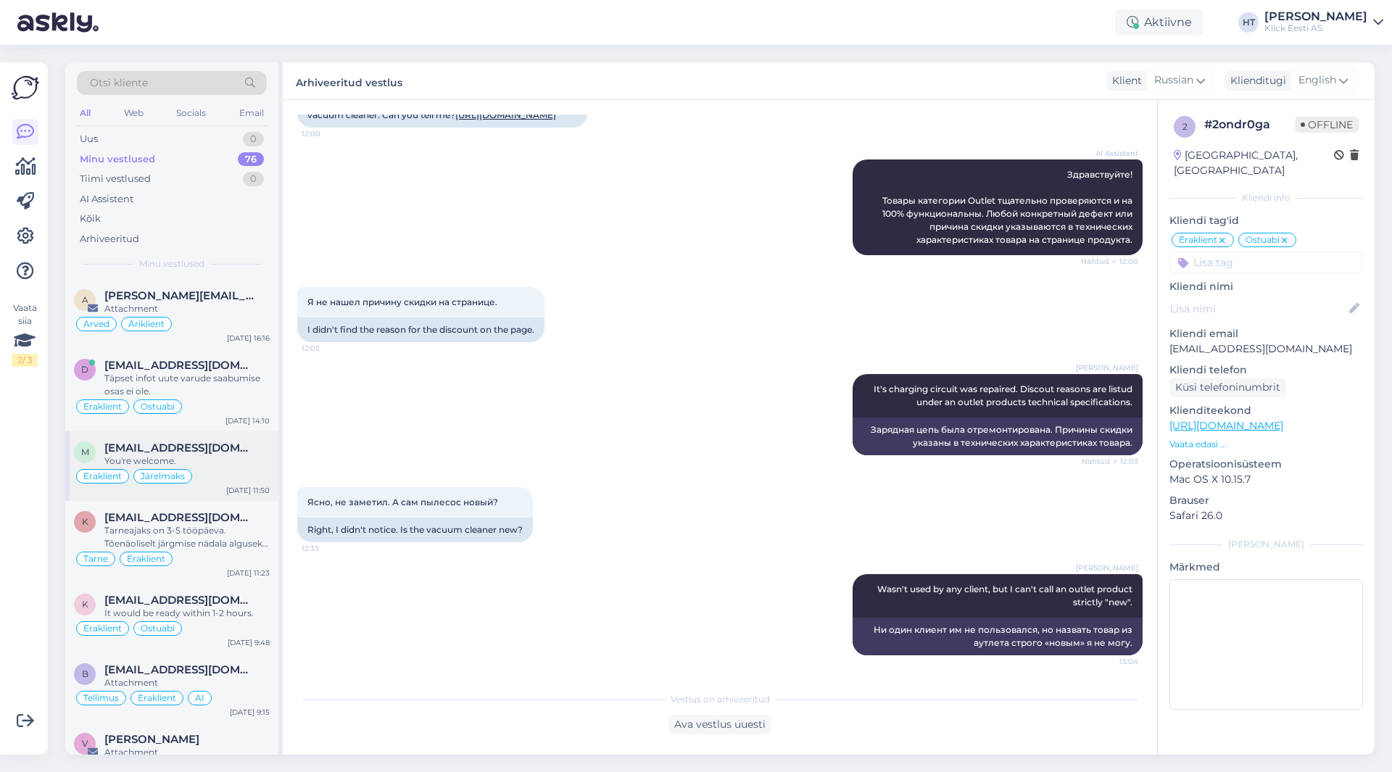
click at [166, 484] on div "Eraklient Järelmaks" at bounding box center [172, 476] width 196 height 17
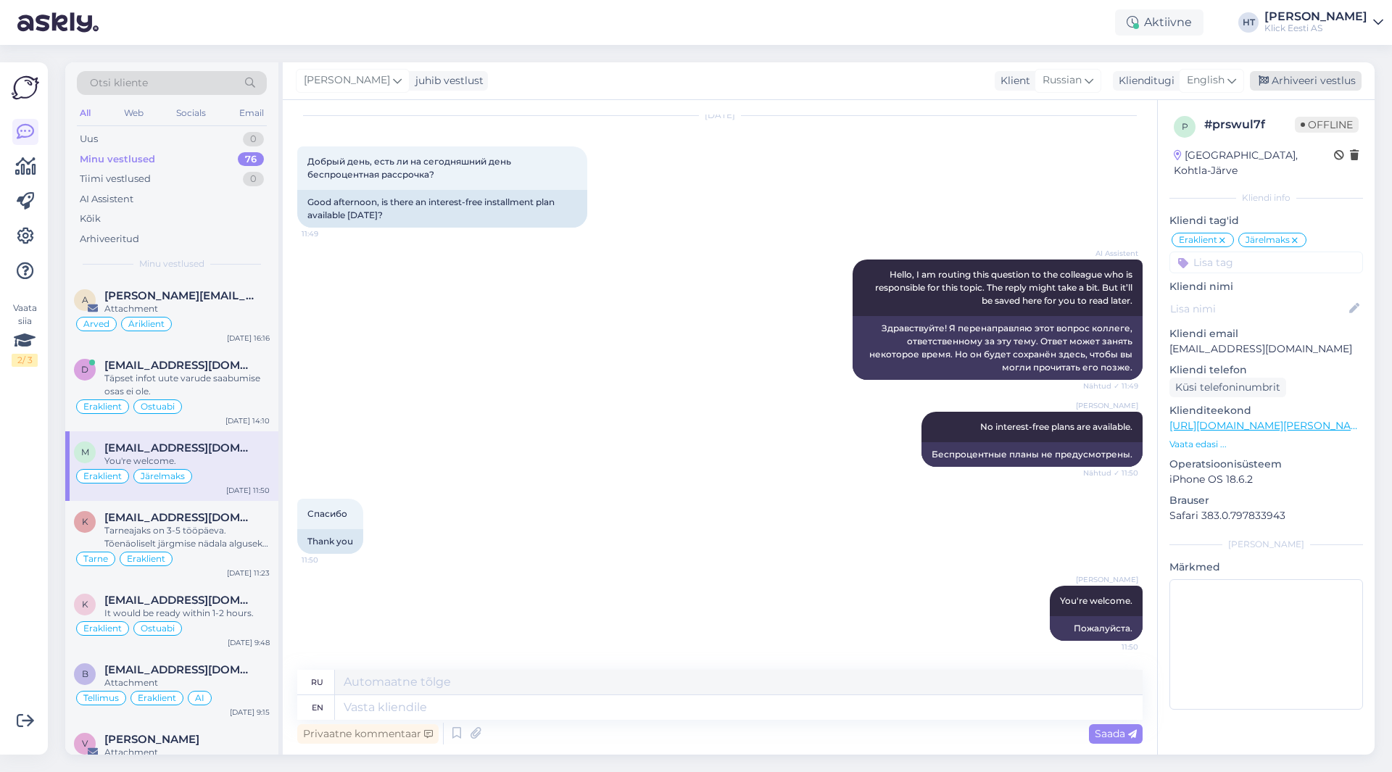
click at [1316, 87] on div "Arhiveeri vestlus" at bounding box center [1306, 81] width 112 height 20
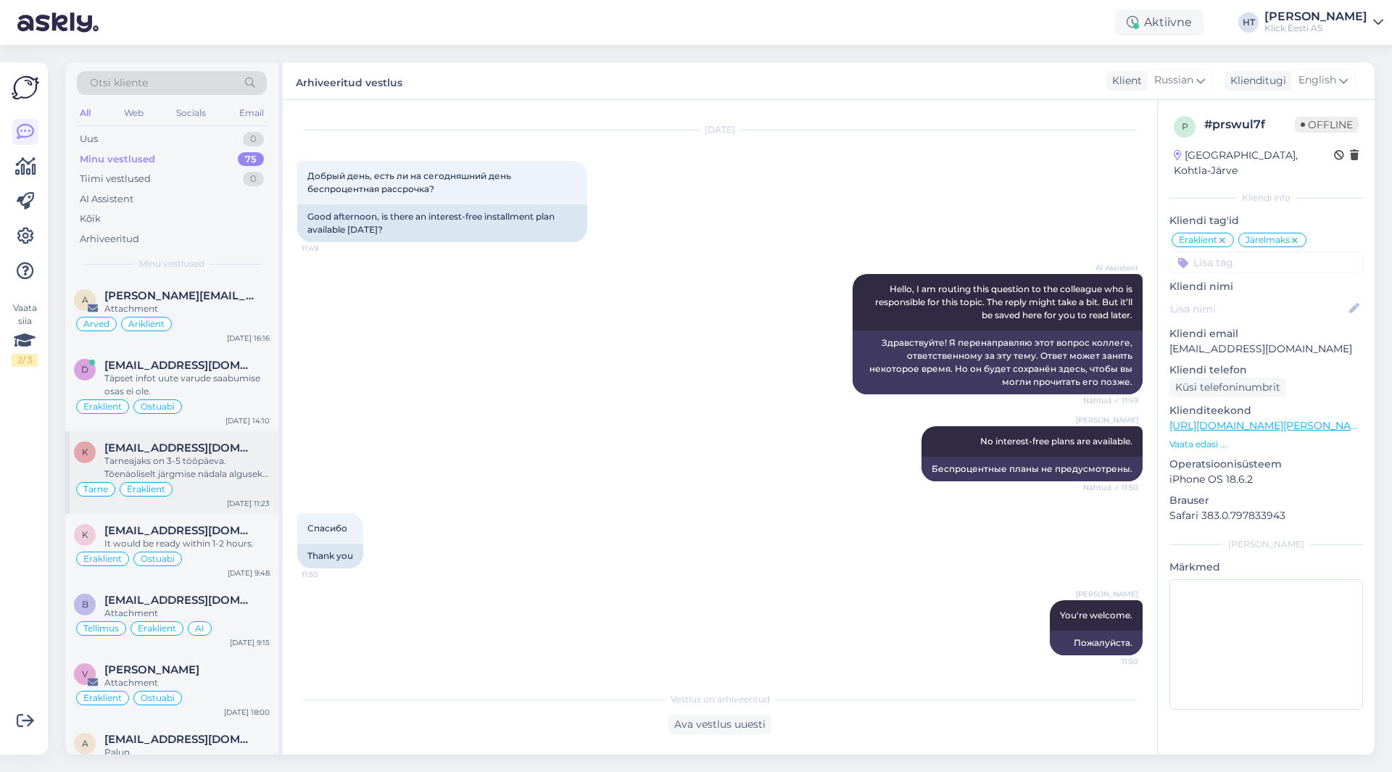
click at [205, 487] on div "Tarne Eraklient" at bounding box center [172, 489] width 196 height 17
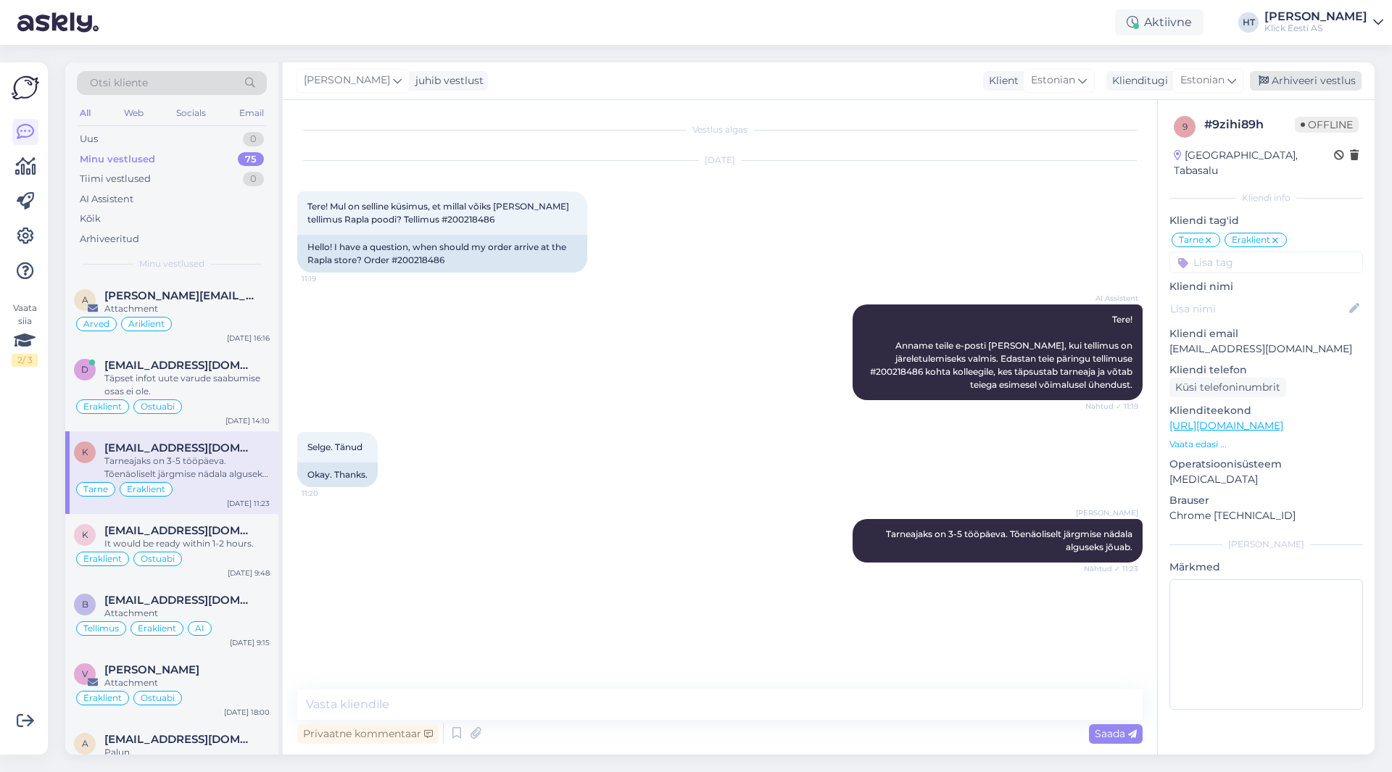
click at [1335, 85] on div "Arhiveeri vestlus" at bounding box center [1306, 81] width 112 height 20
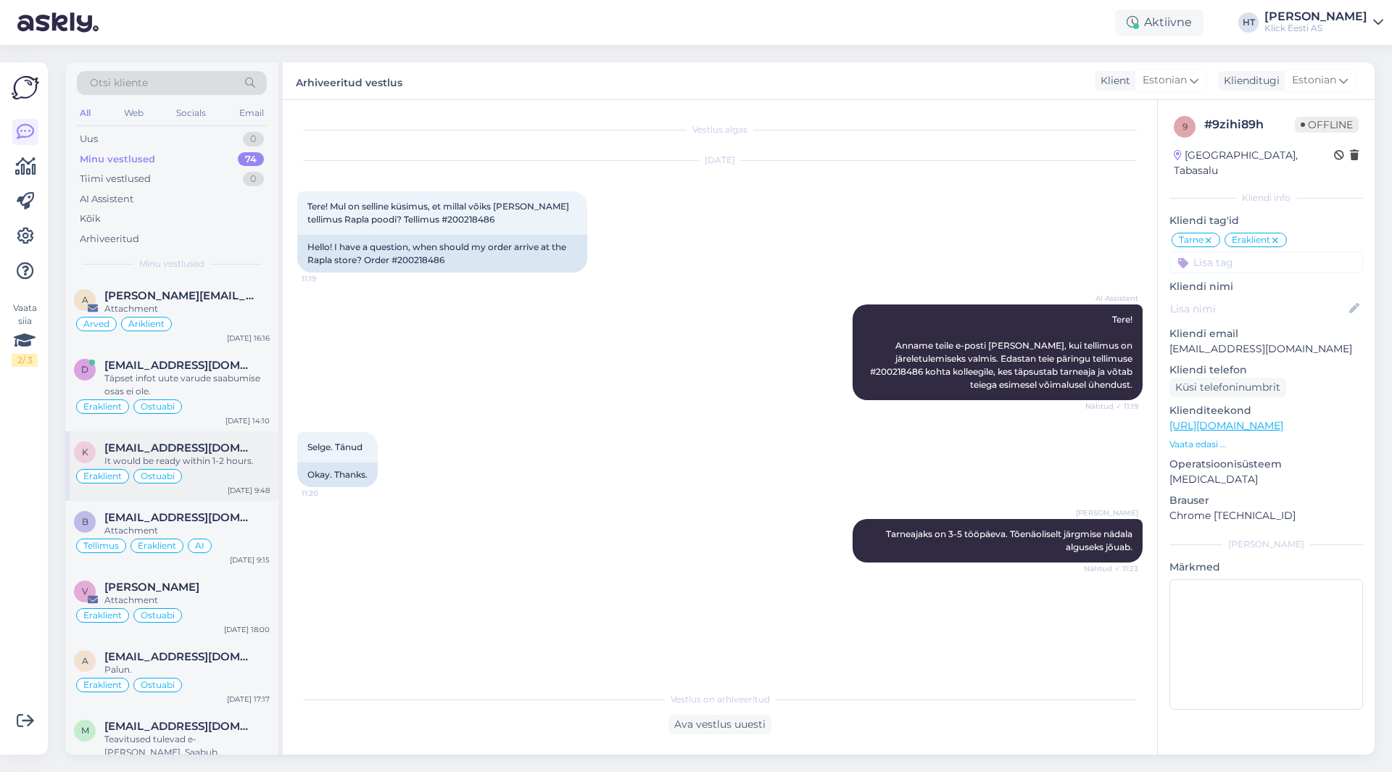
click at [259, 451] on div "[EMAIL_ADDRESS][DOMAIN_NAME]" at bounding box center [186, 448] width 165 height 13
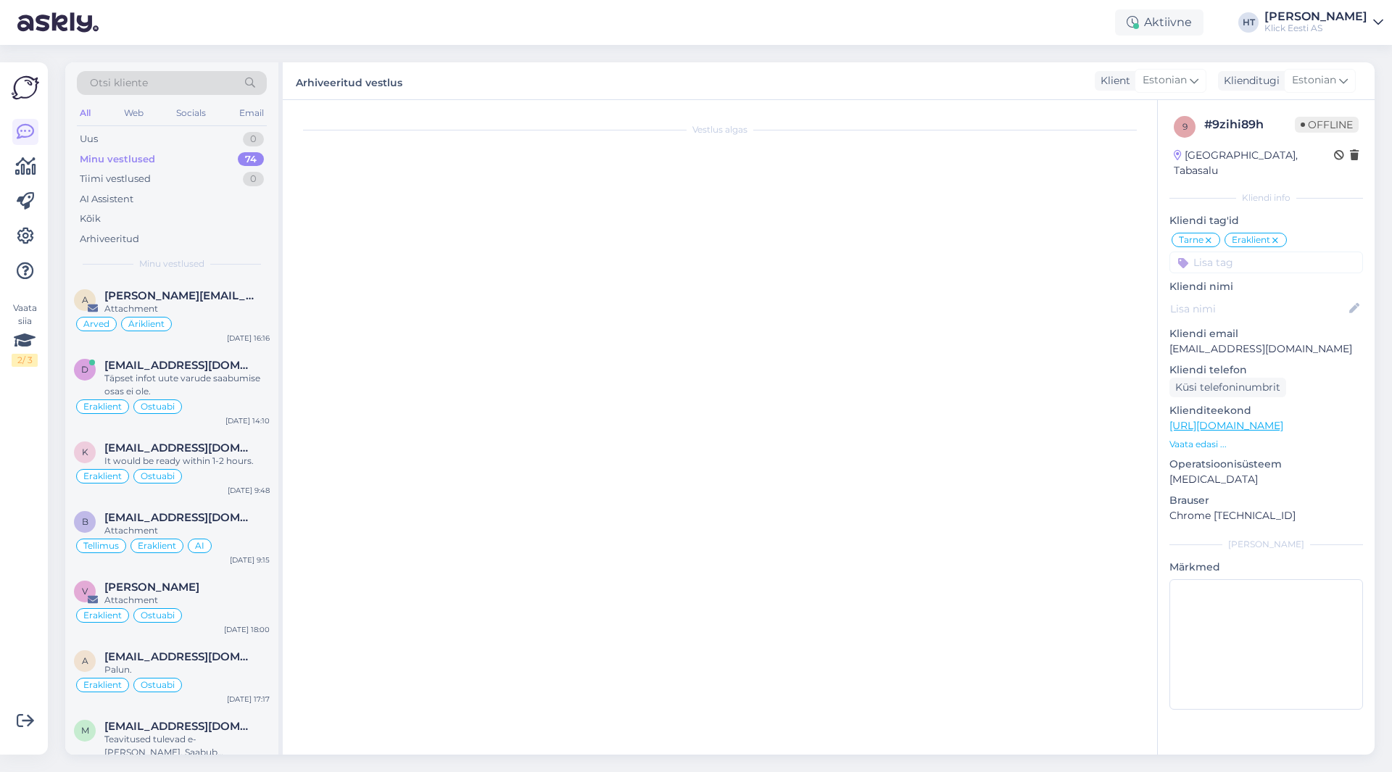
scroll to position [663, 0]
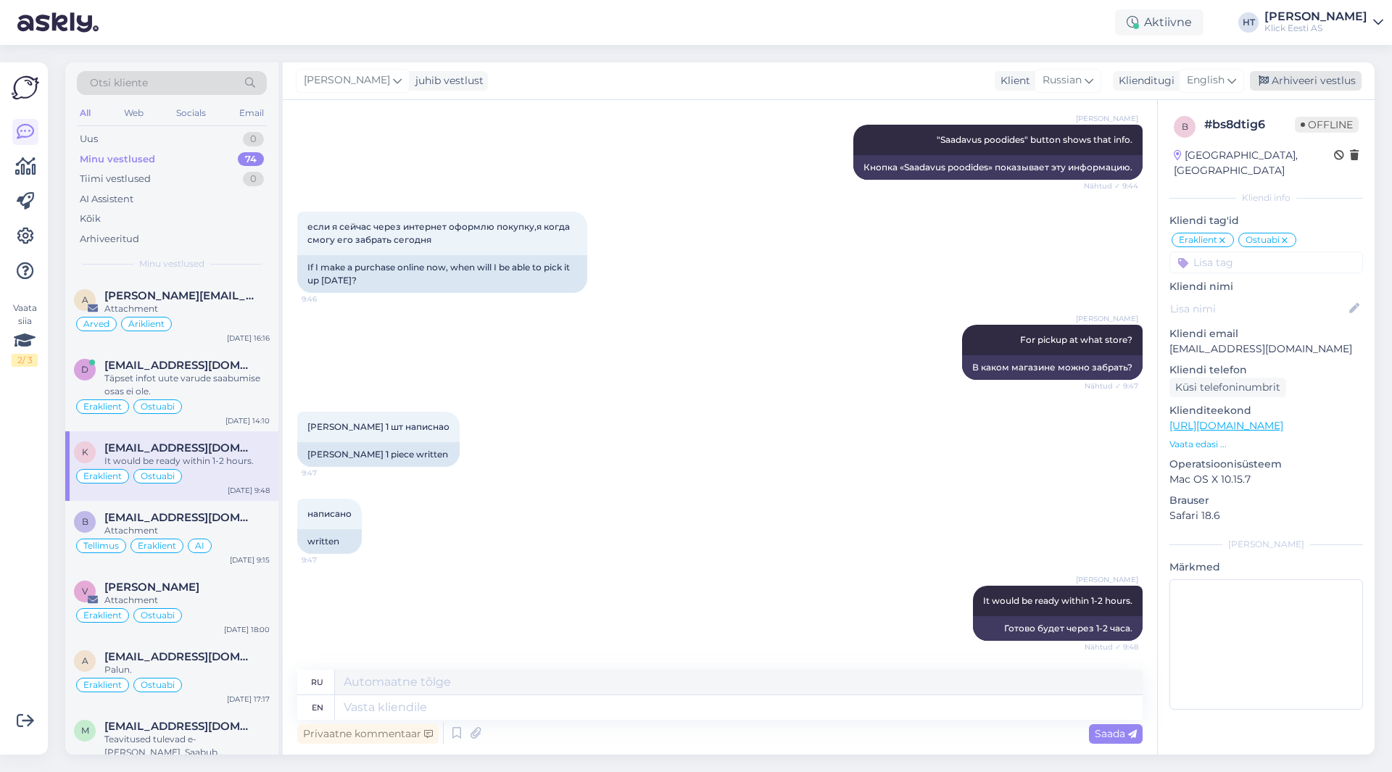
click at [1320, 78] on div "Arhiveeri vestlus" at bounding box center [1306, 81] width 112 height 20
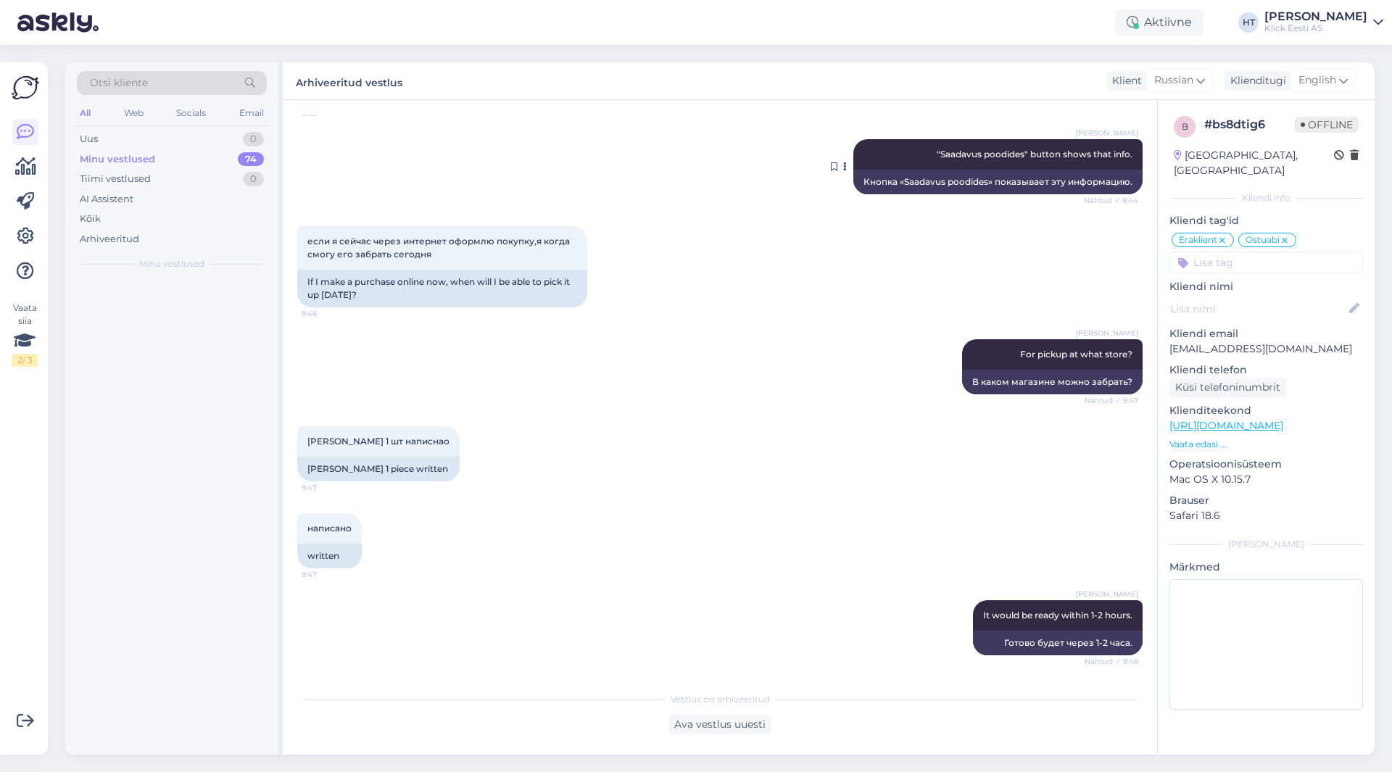
scroll to position [648, 0]
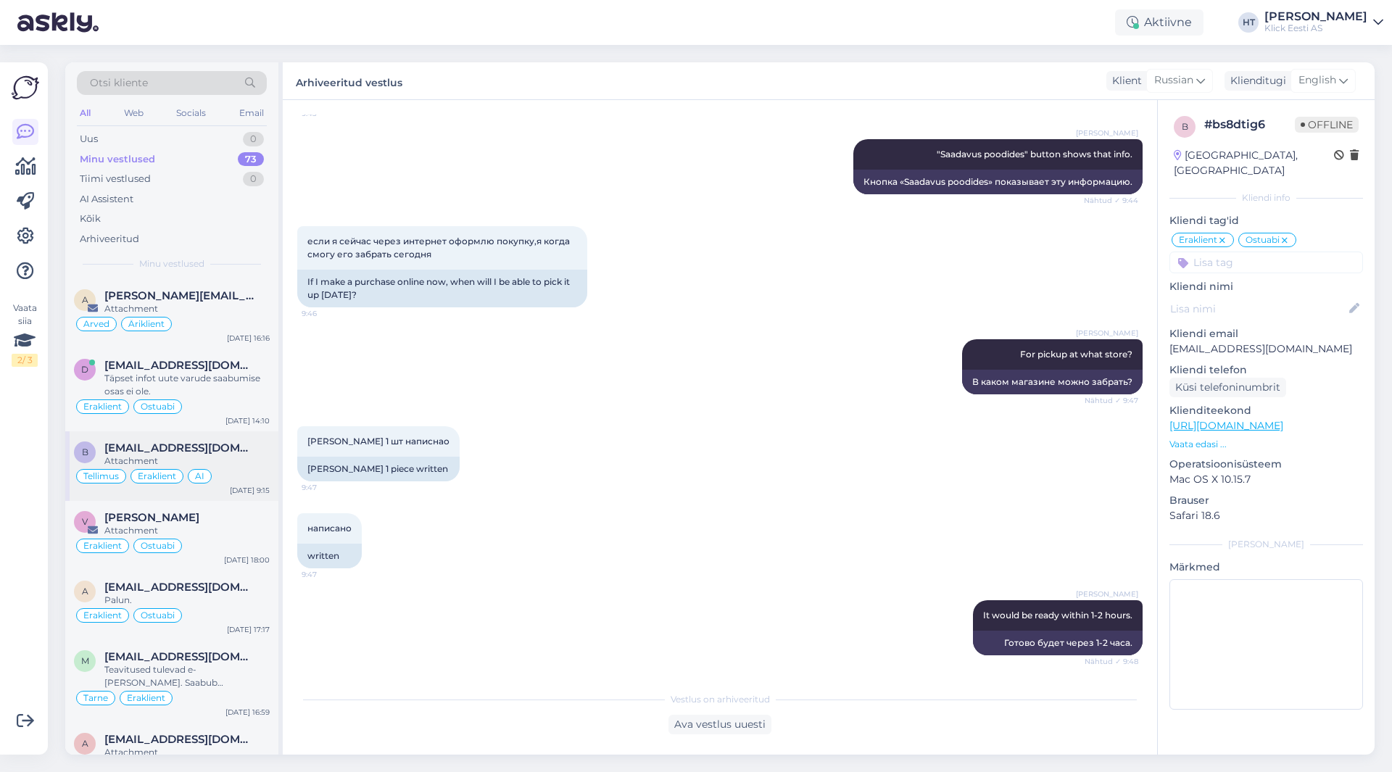
click at [227, 469] on div "Tellimus Eraklient AI" at bounding box center [172, 476] width 196 height 17
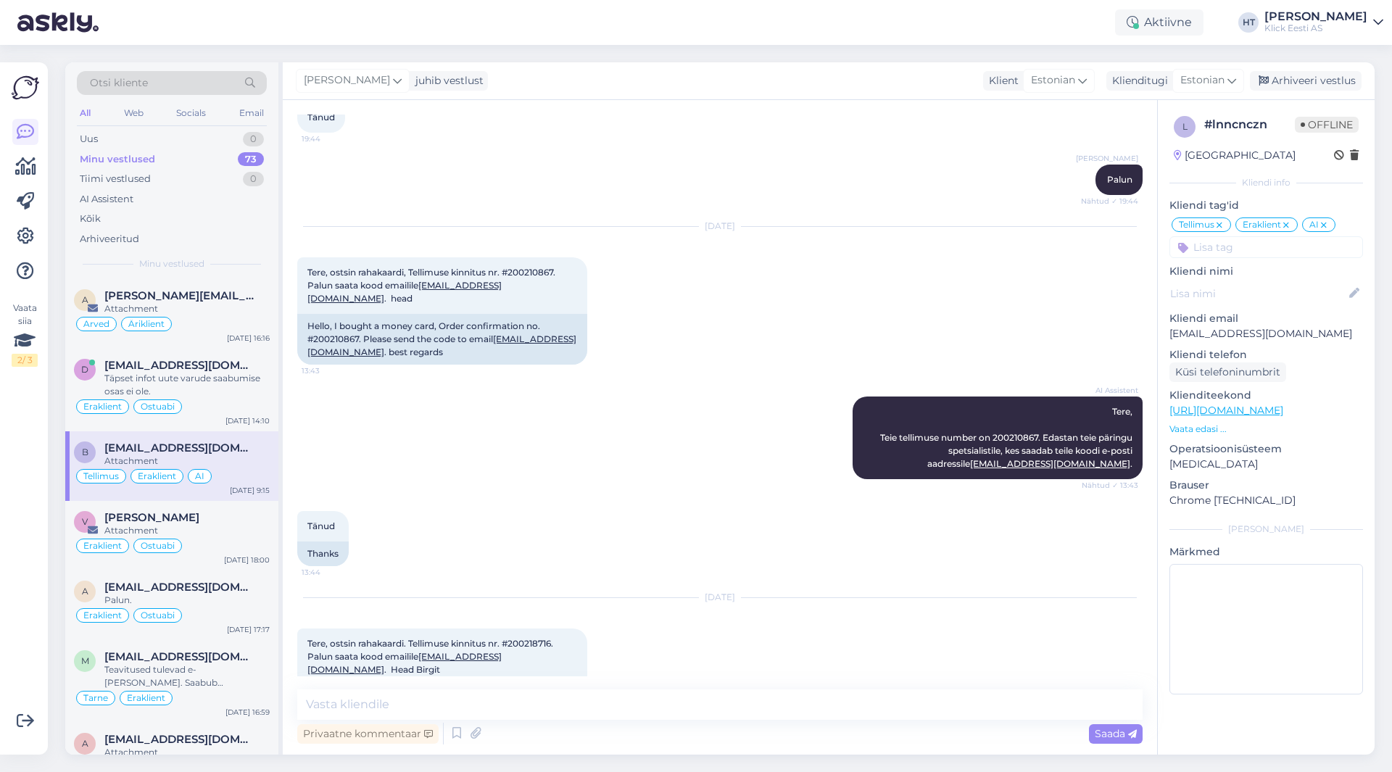
scroll to position [1397, 0]
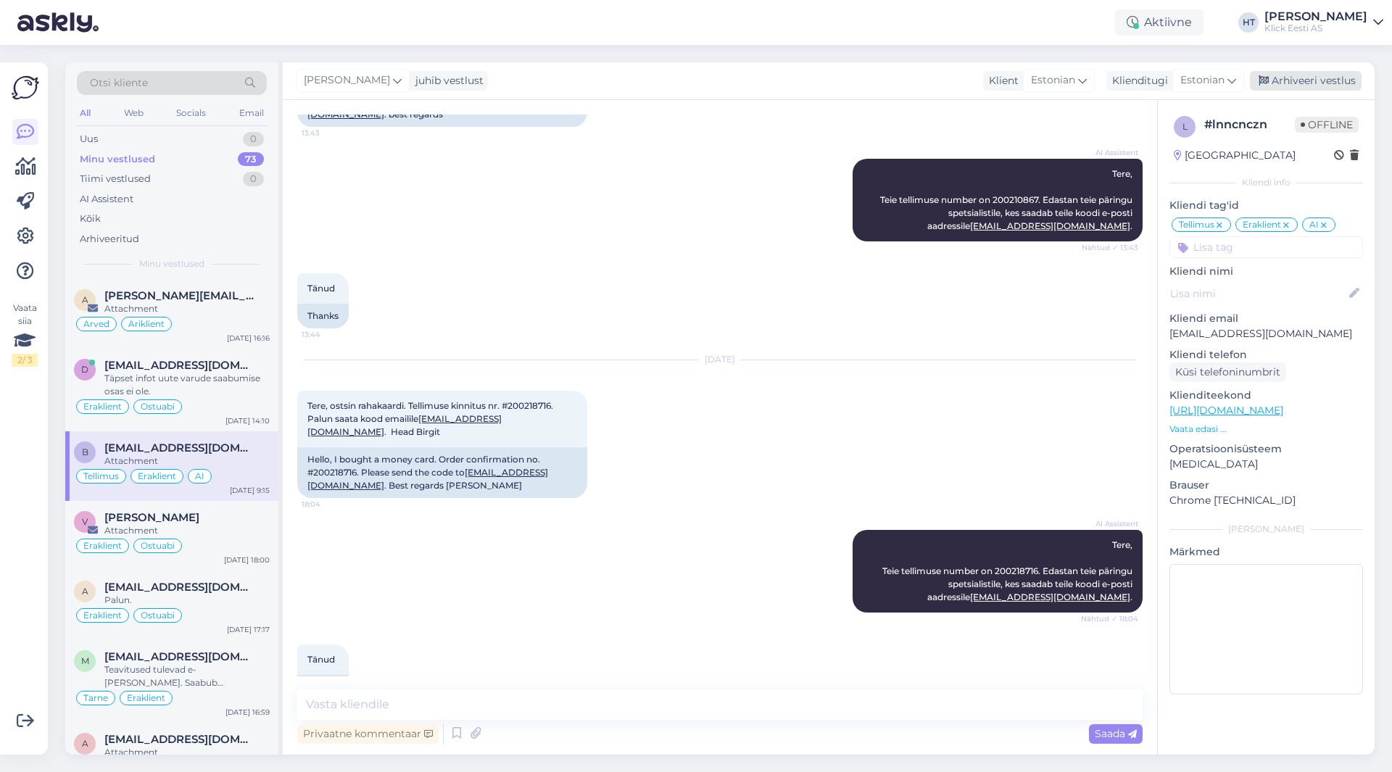
click at [1320, 78] on div "Arhiveeri vestlus" at bounding box center [1306, 81] width 112 height 20
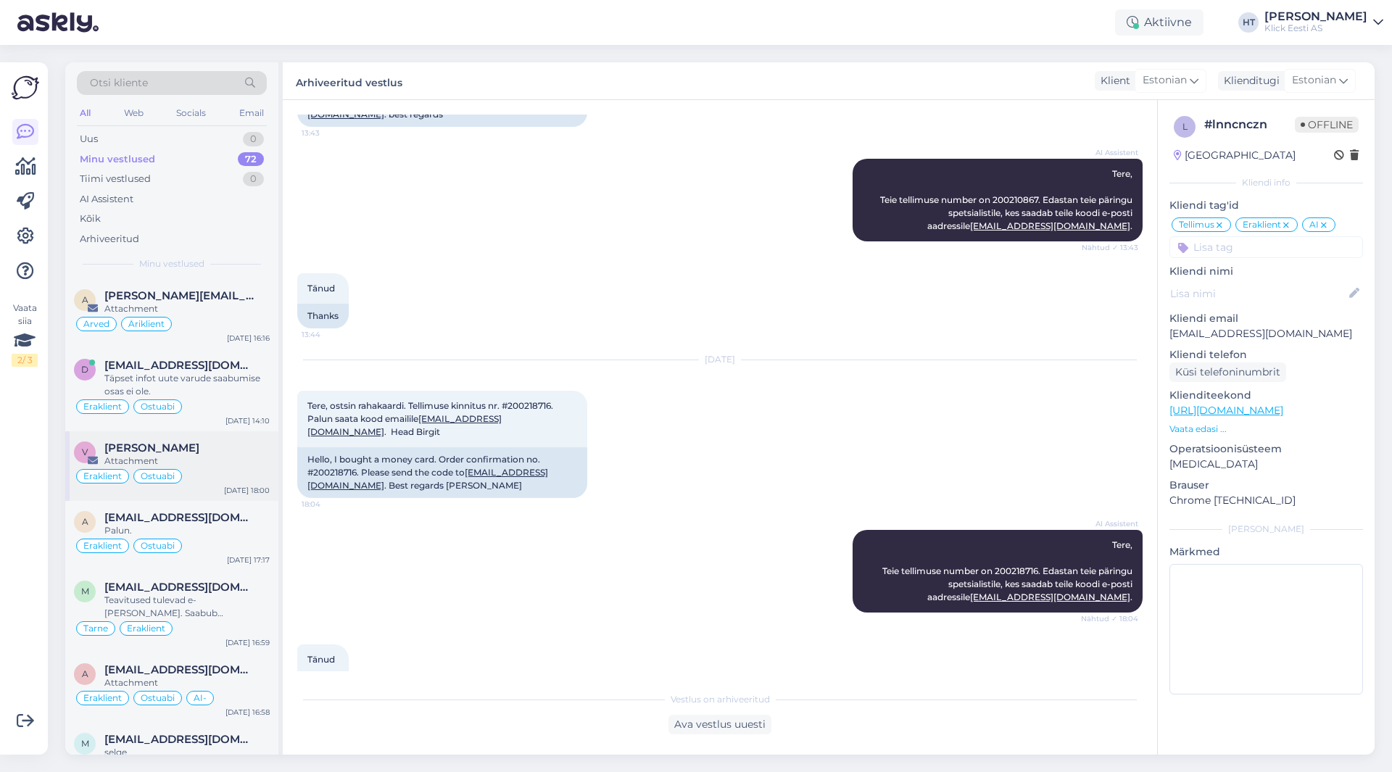
click at [247, 458] on div "Attachment" at bounding box center [186, 461] width 165 height 13
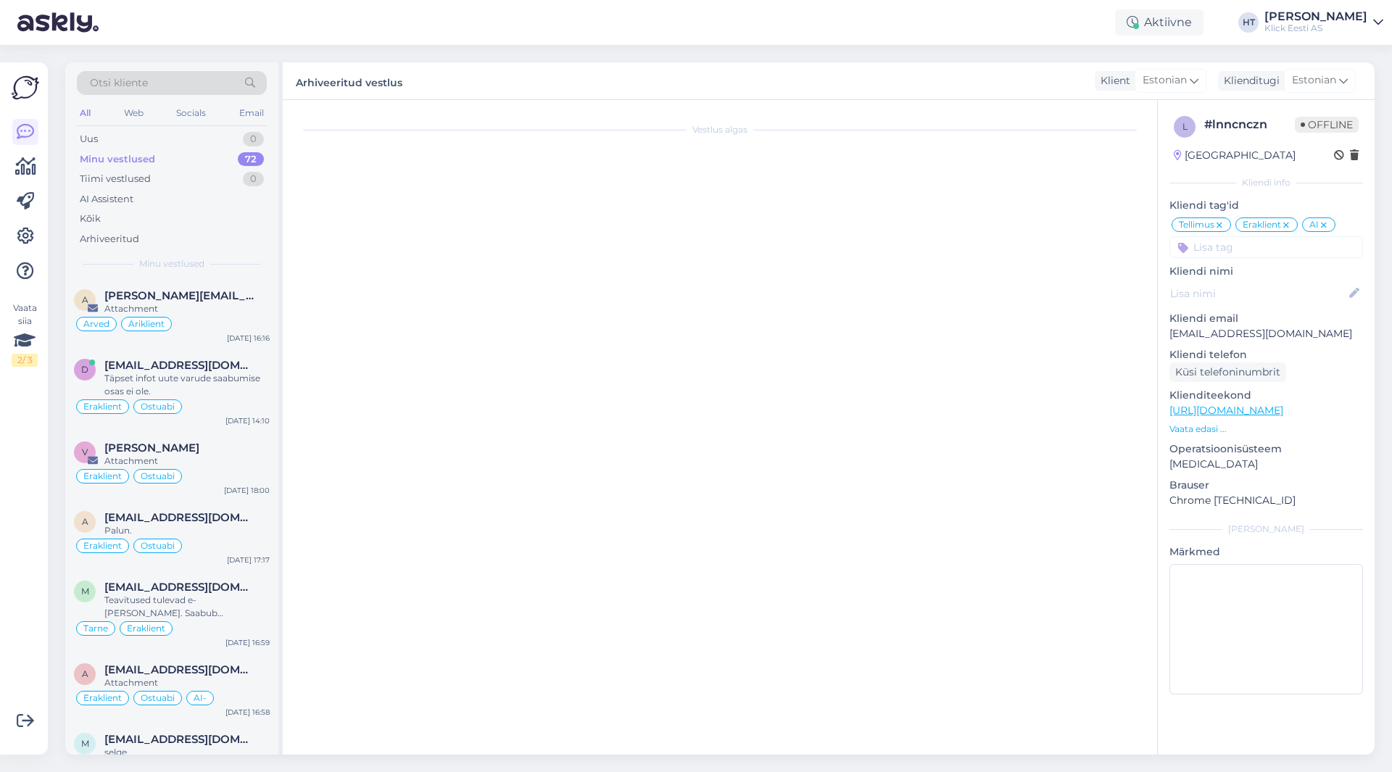
scroll to position [0, 0]
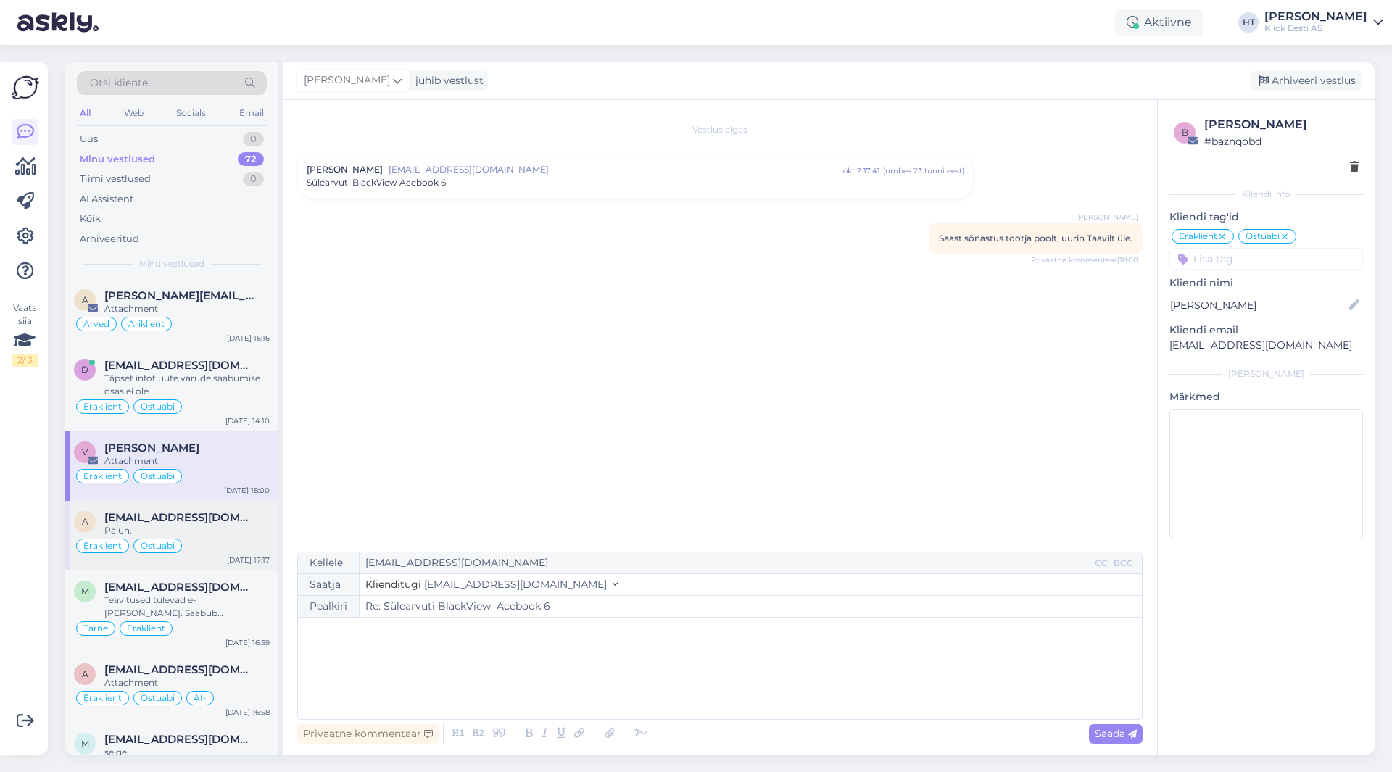
click at [204, 538] on div "Eraklient Ostuabi" at bounding box center [172, 545] width 196 height 17
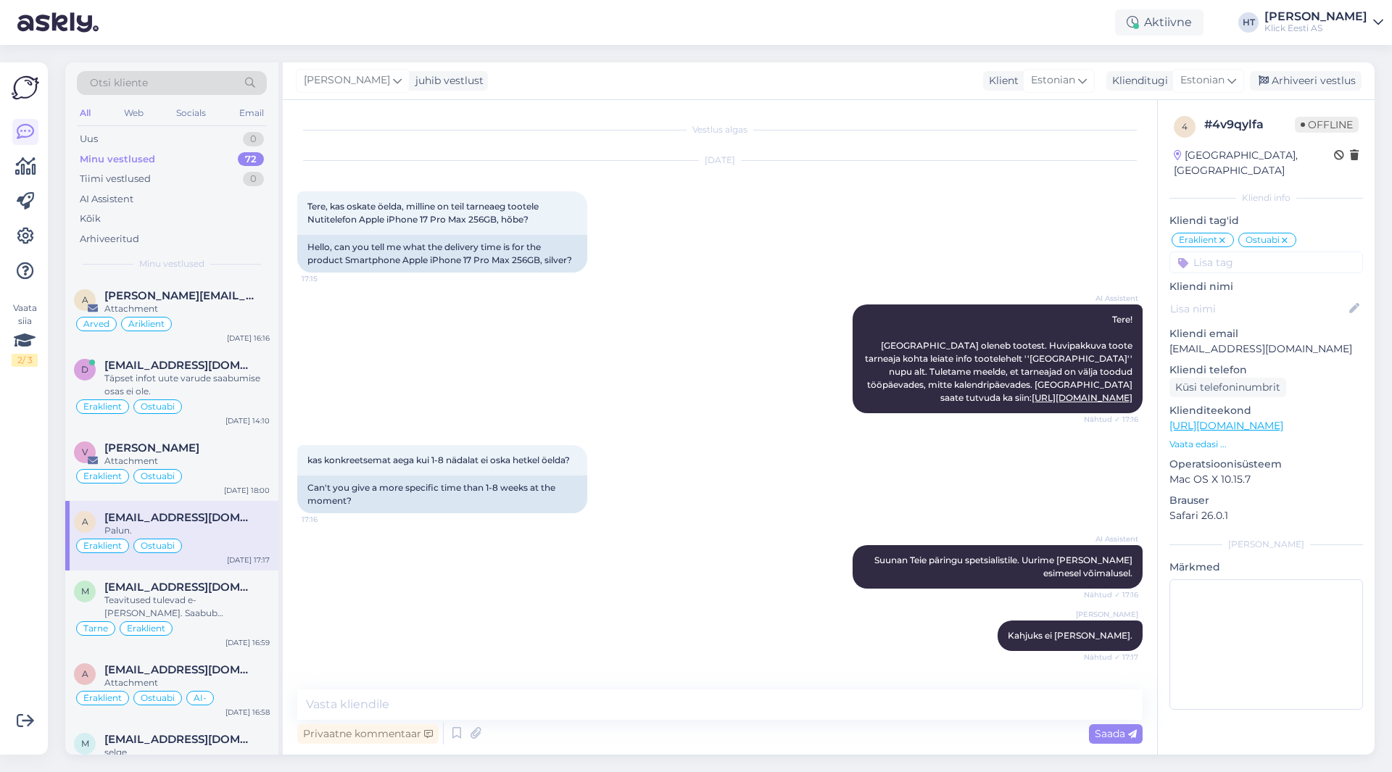
scroll to position [115, 0]
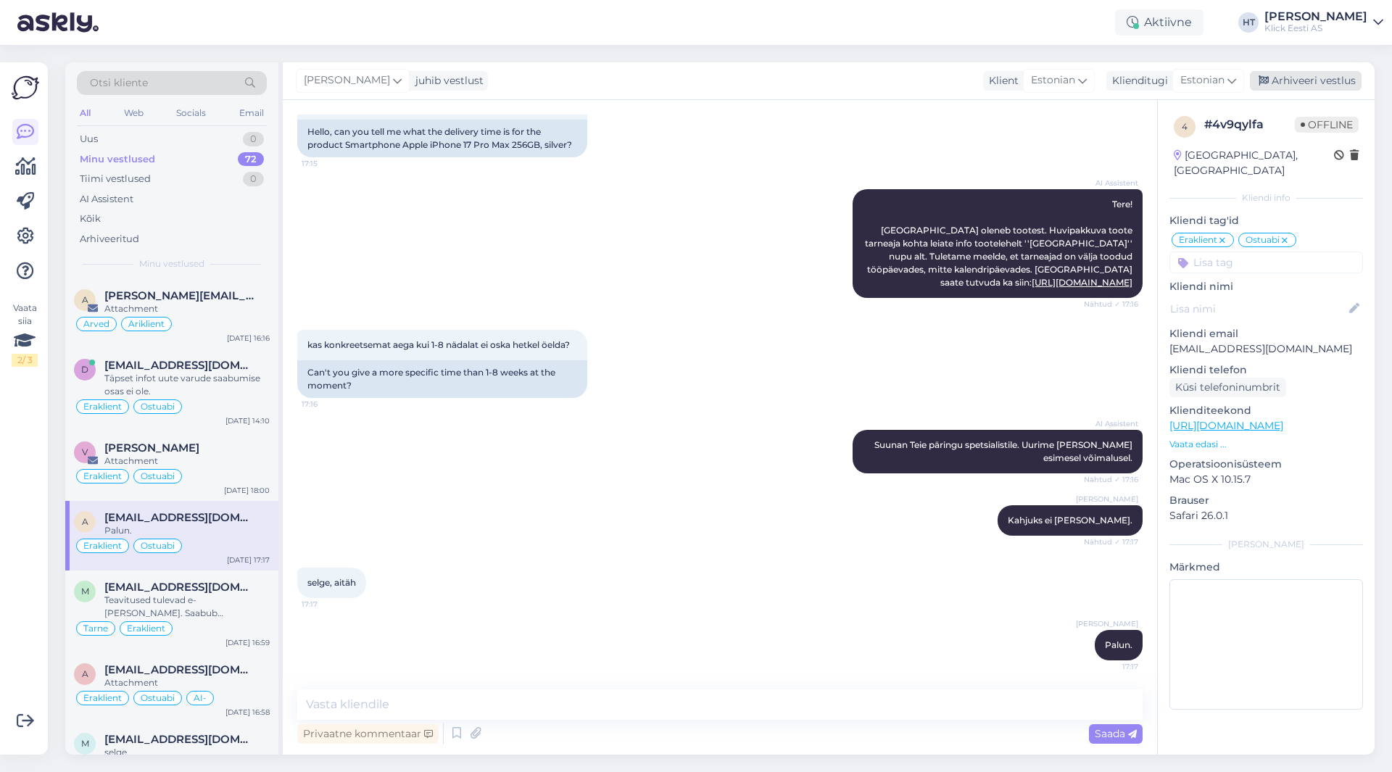
click at [1309, 77] on div "Arhiveeri vestlus" at bounding box center [1306, 81] width 112 height 20
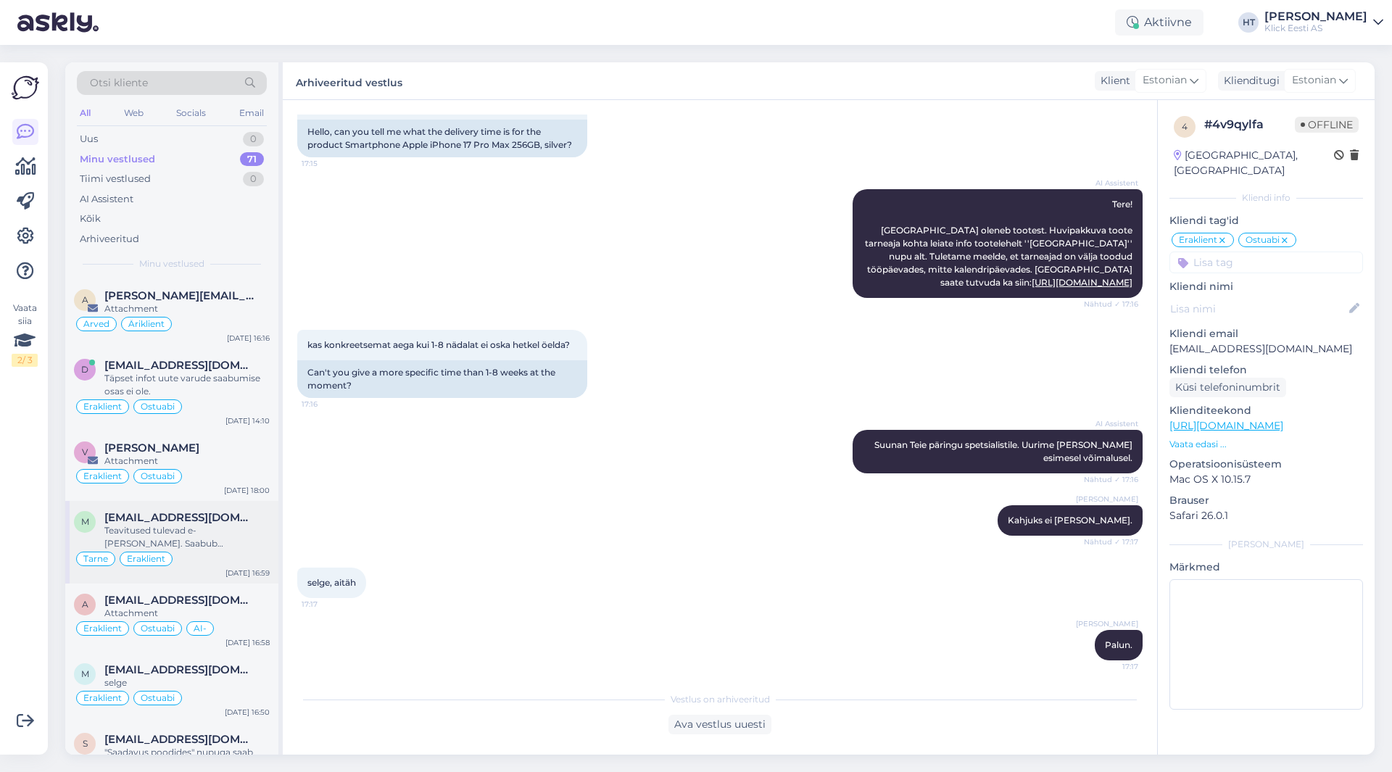
click at [215, 567] on div "Tarne Eraklient" at bounding box center [172, 558] width 196 height 17
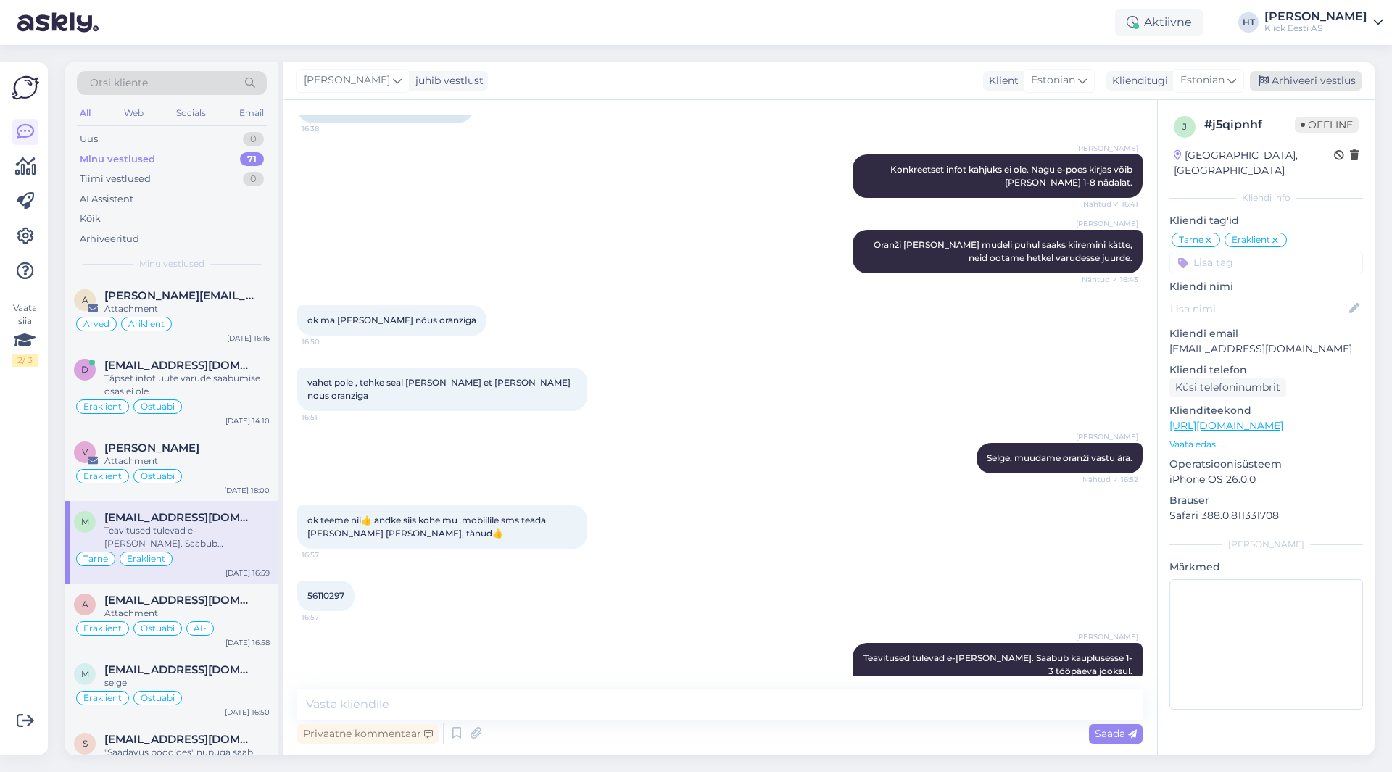
click at [1309, 79] on div "Arhiveeri vestlus" at bounding box center [1306, 81] width 112 height 20
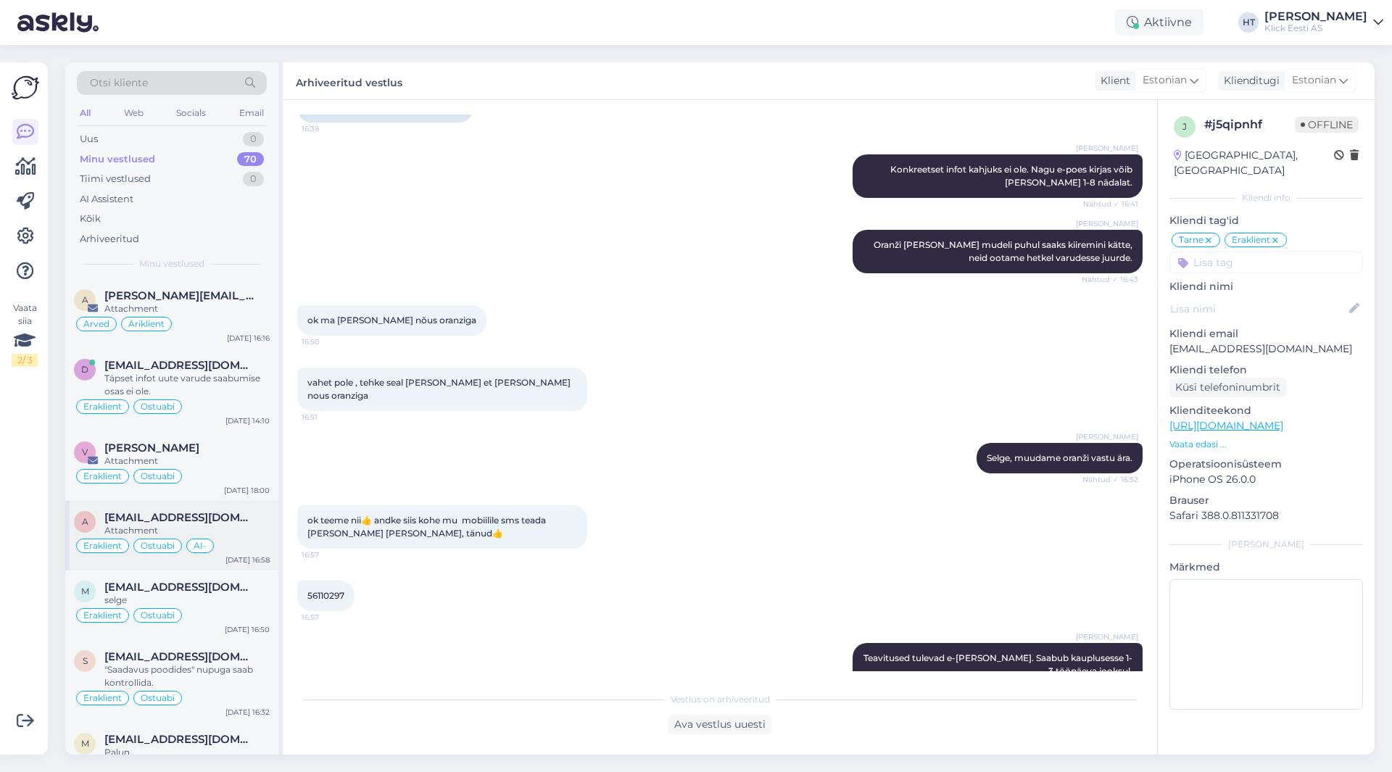
click at [200, 553] on div "AI-" at bounding box center [200, 546] width 28 height 15
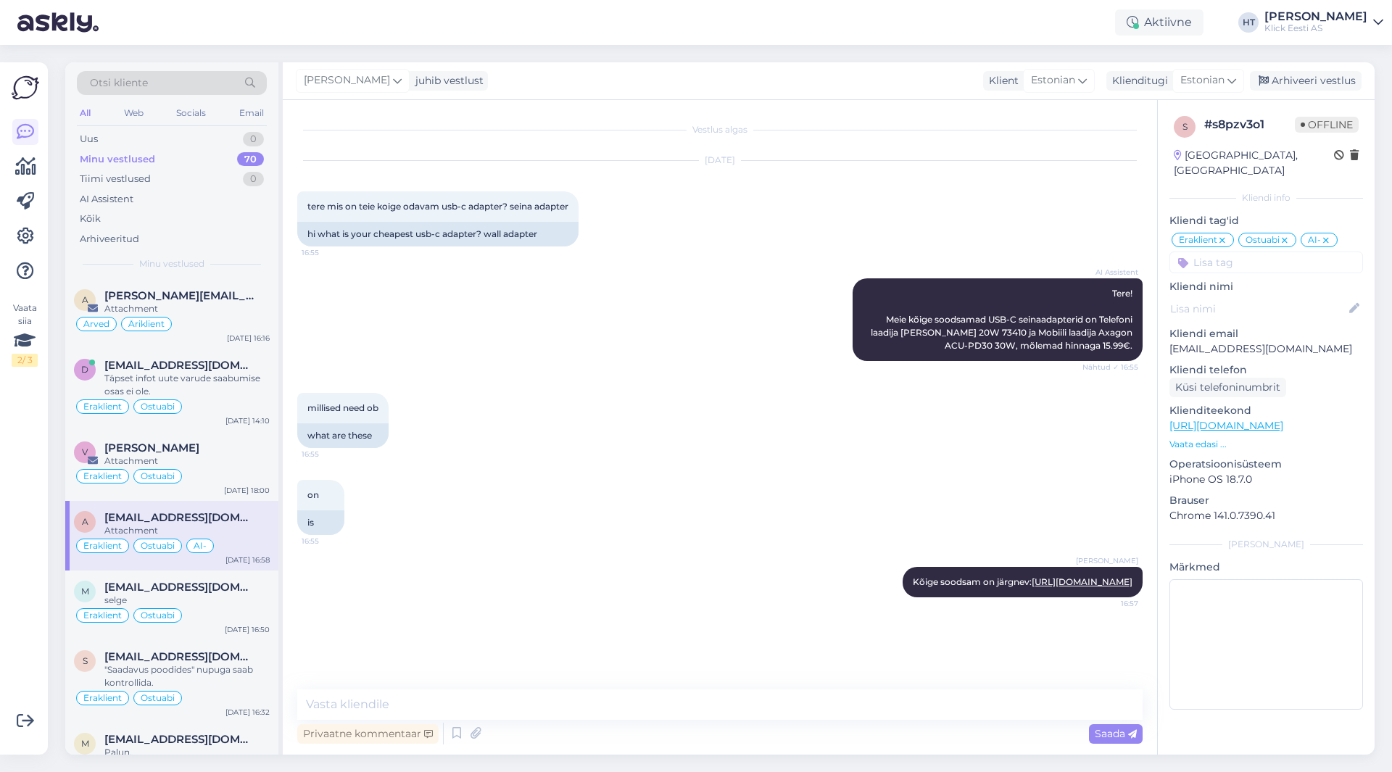
scroll to position [0, 0]
click at [1315, 73] on div "Arhiveeri vestlus" at bounding box center [1306, 81] width 112 height 20
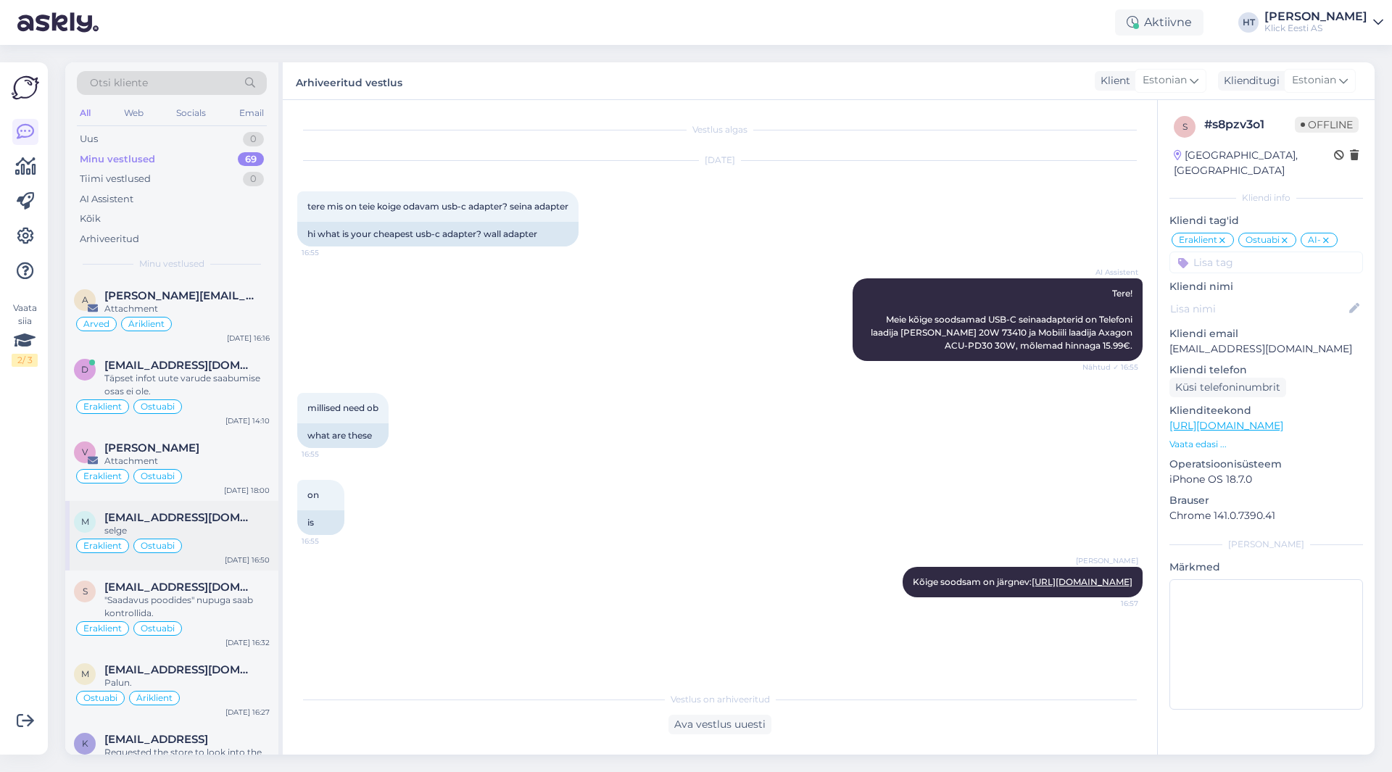
click at [248, 537] on div "Eraklient Ostuabi" at bounding box center [172, 545] width 196 height 17
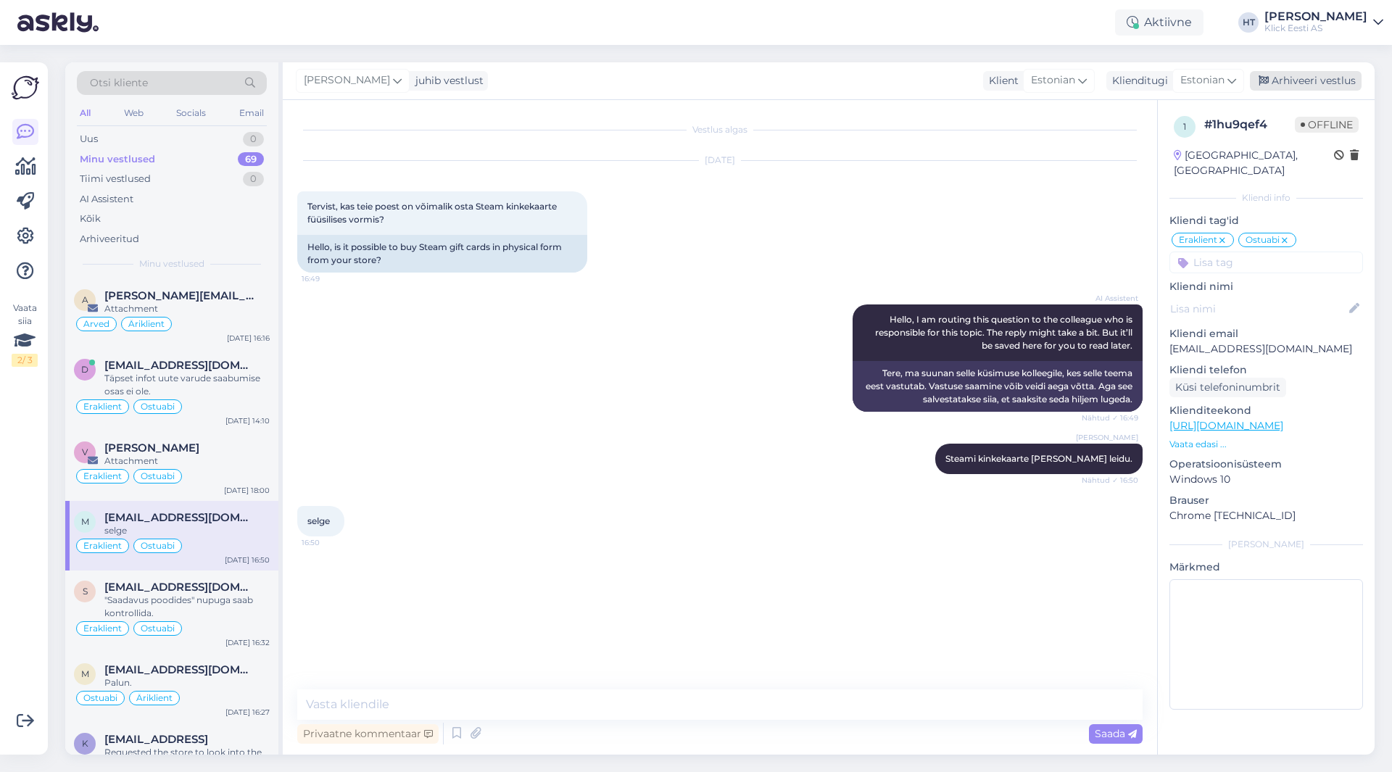
click at [1295, 89] on div "Arhiveeri vestlus" at bounding box center [1306, 81] width 112 height 20
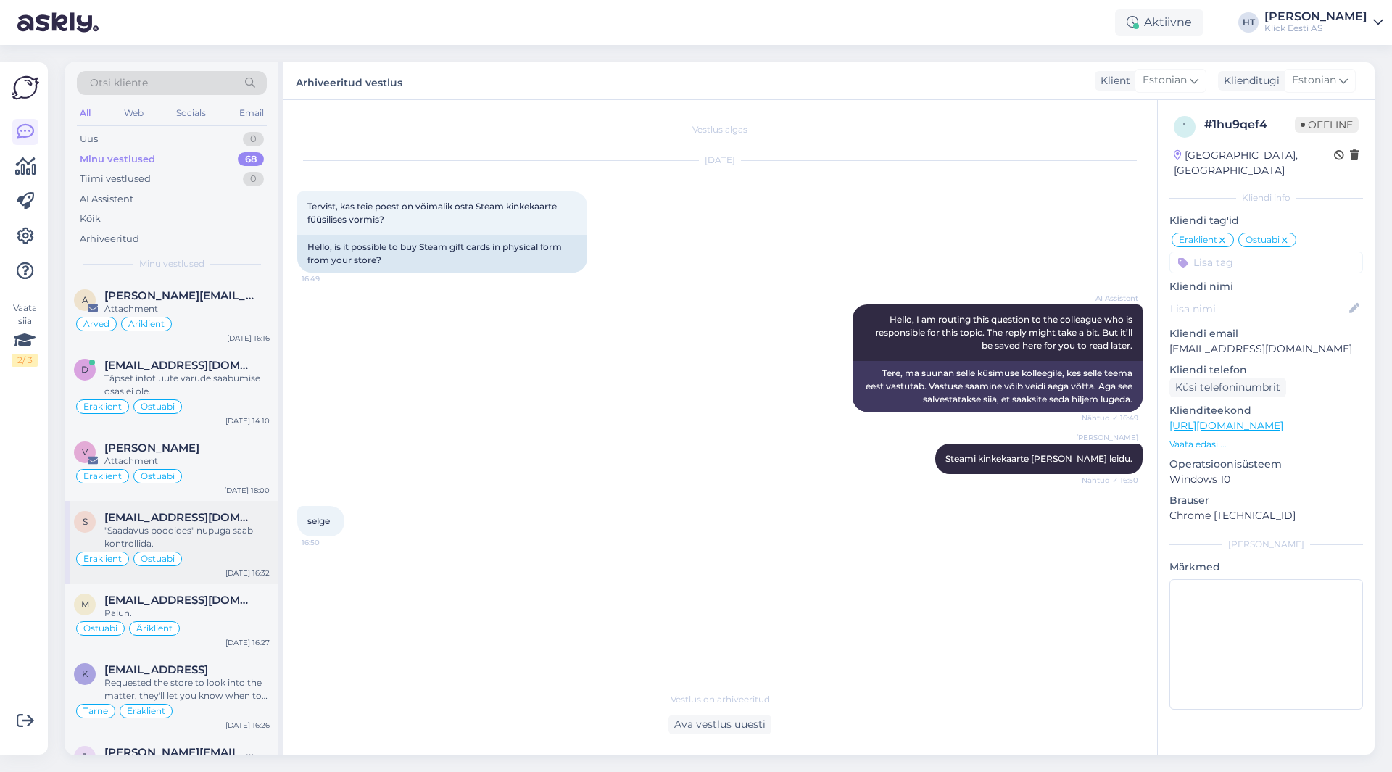
click at [216, 534] on div ""Saadavus poodides" nupuga saab kontrollida." at bounding box center [186, 537] width 165 height 26
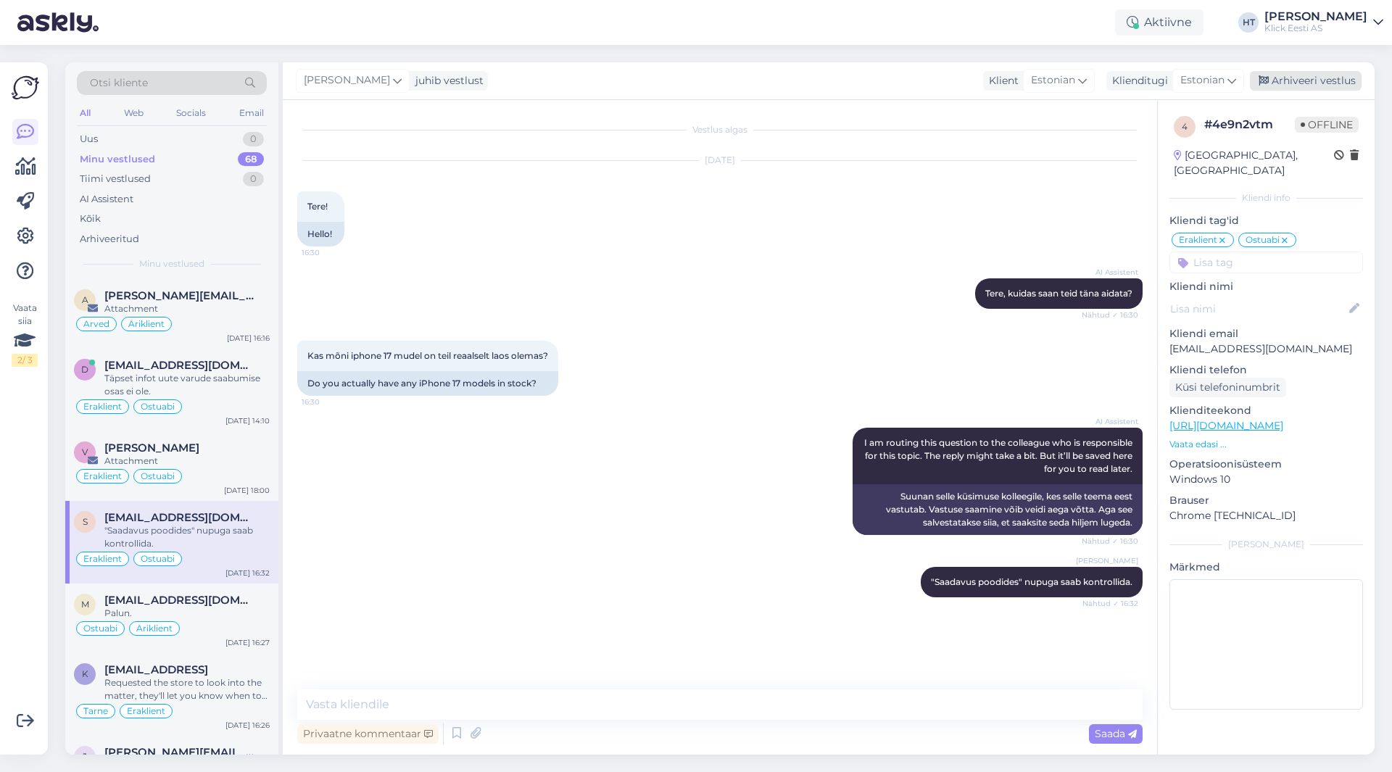
click at [1298, 81] on div "Arhiveeri vestlus" at bounding box center [1306, 81] width 112 height 20
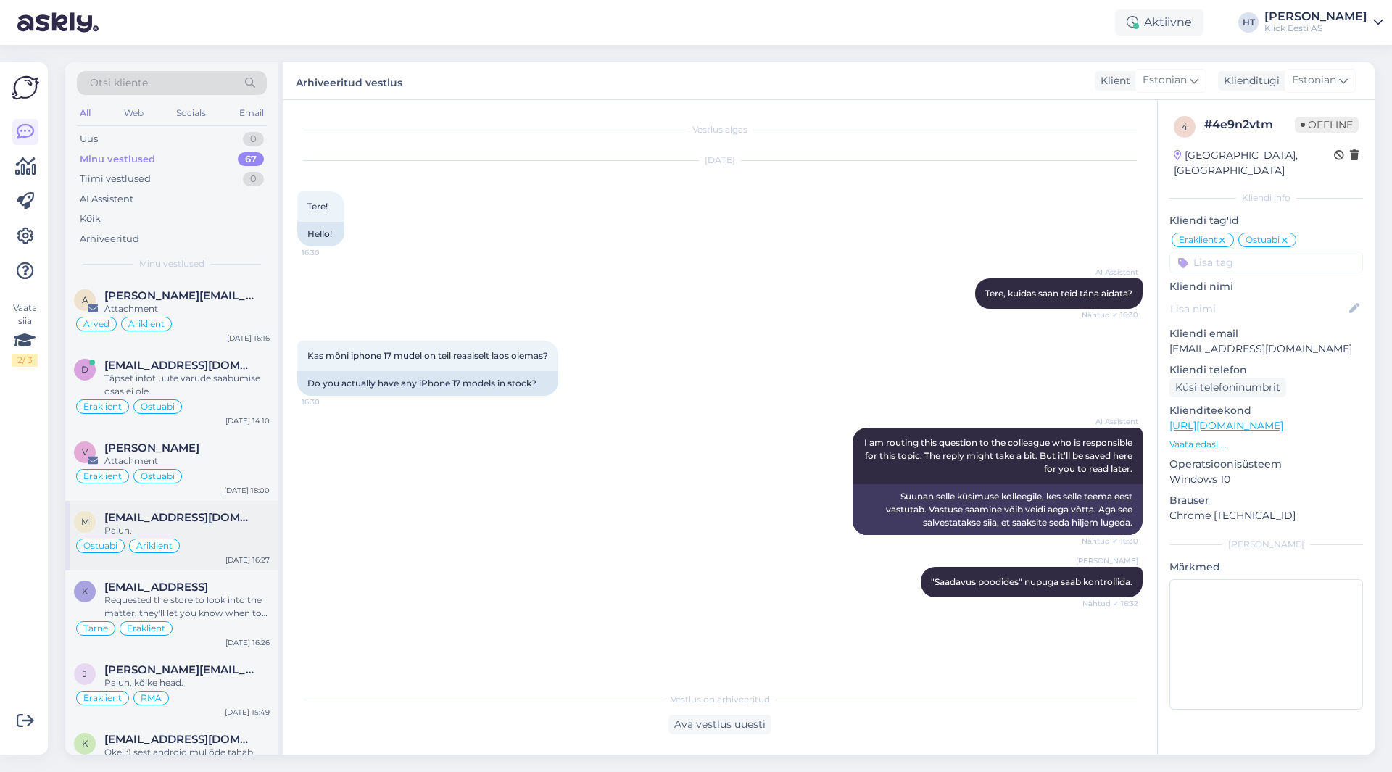
click at [207, 533] on div "Palun." at bounding box center [186, 530] width 165 height 13
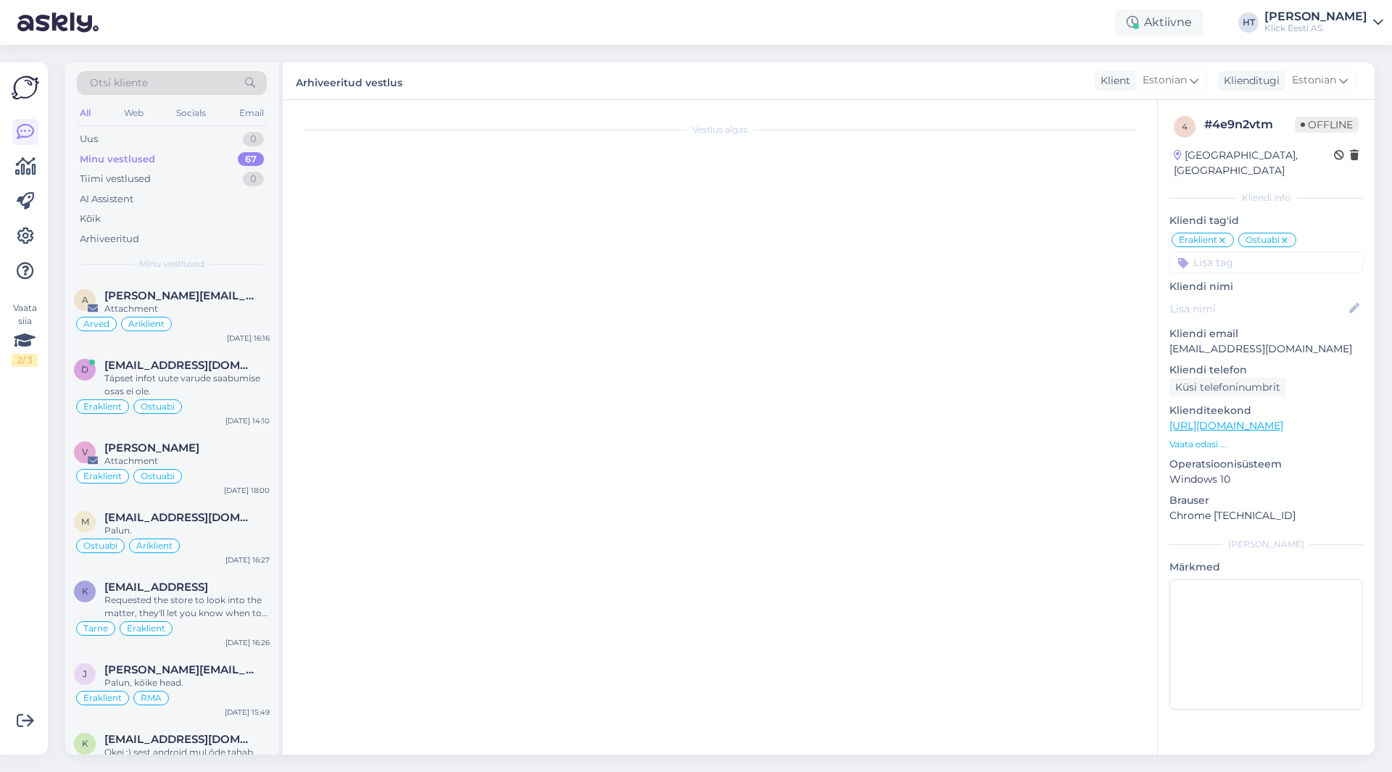
scroll to position [305, 0]
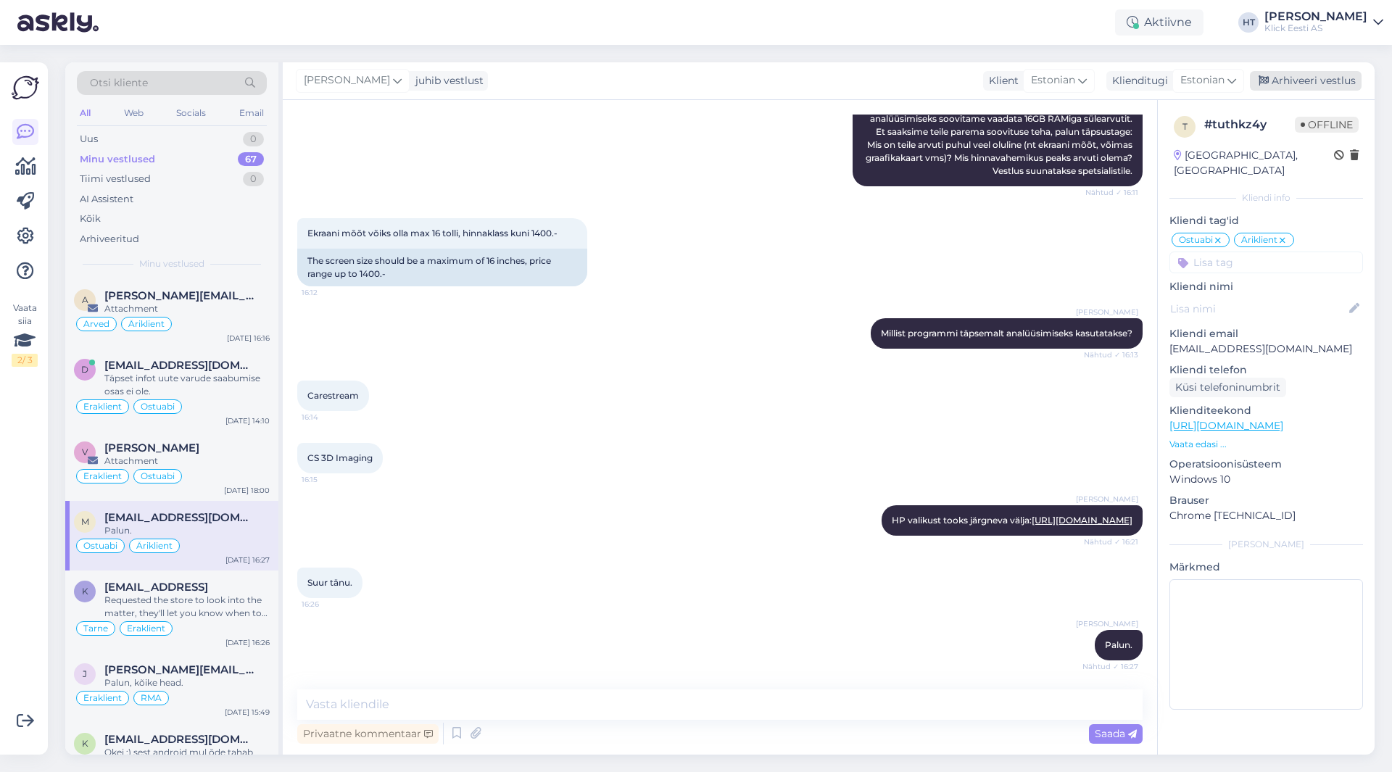
click at [1305, 83] on div "Arhiveeri vestlus" at bounding box center [1306, 81] width 112 height 20
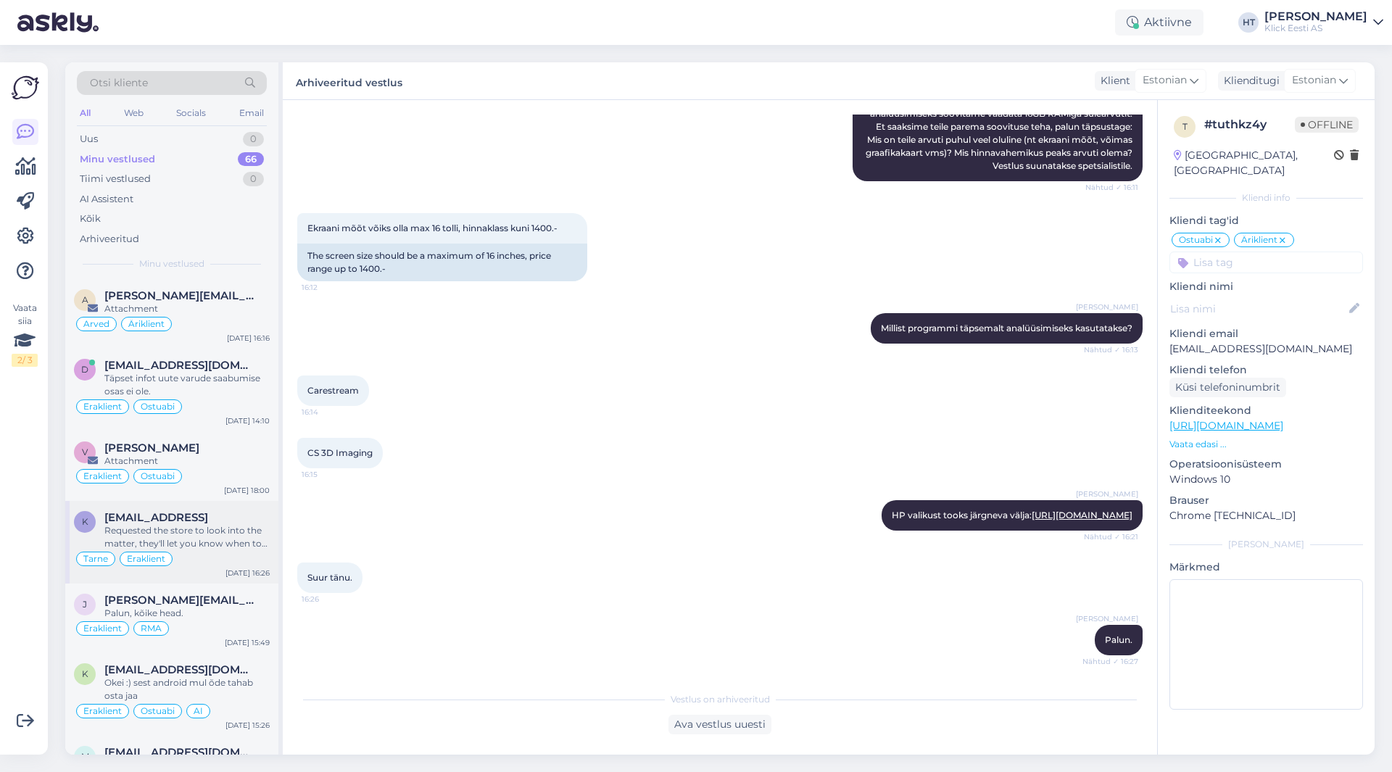
click at [202, 549] on div "Requested the store to look into the matter, they'll let you know when to expec…" at bounding box center [186, 537] width 165 height 26
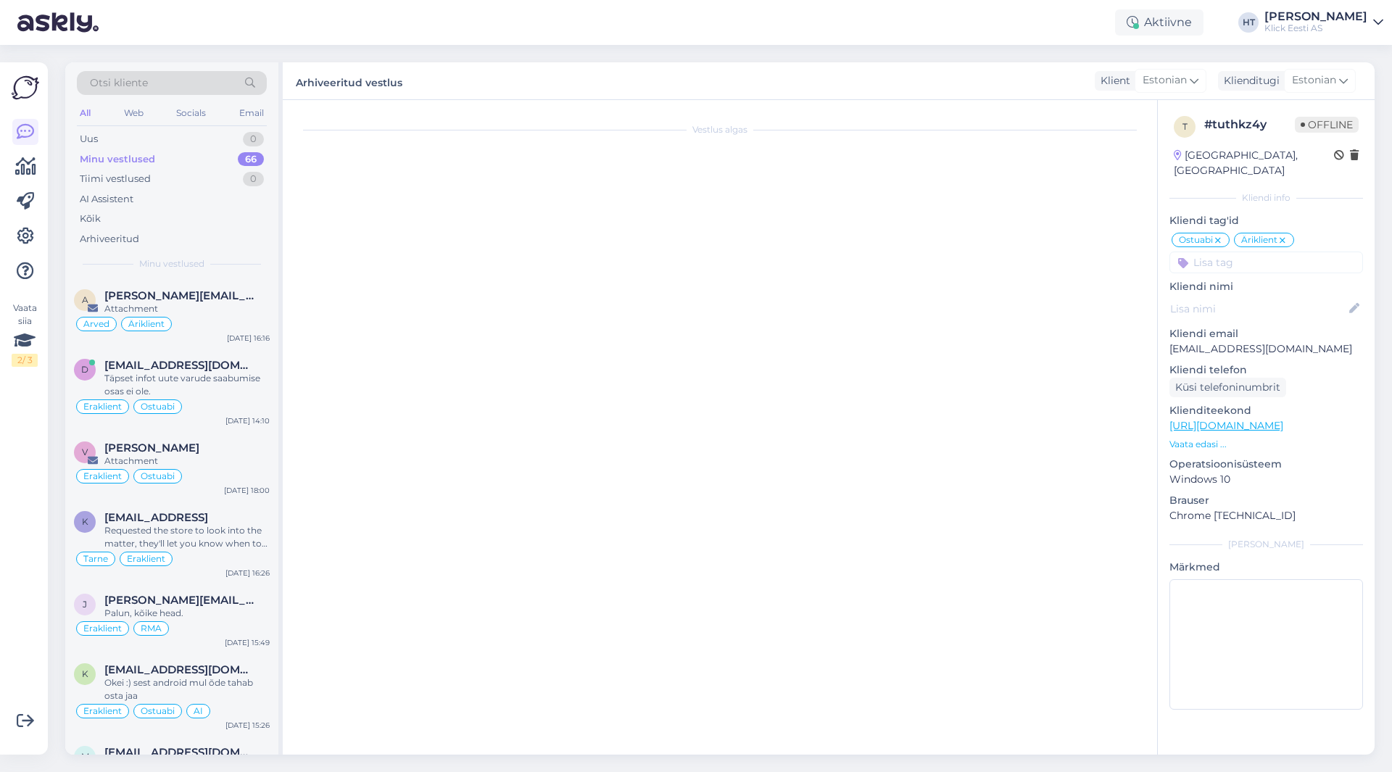
scroll to position [0, 0]
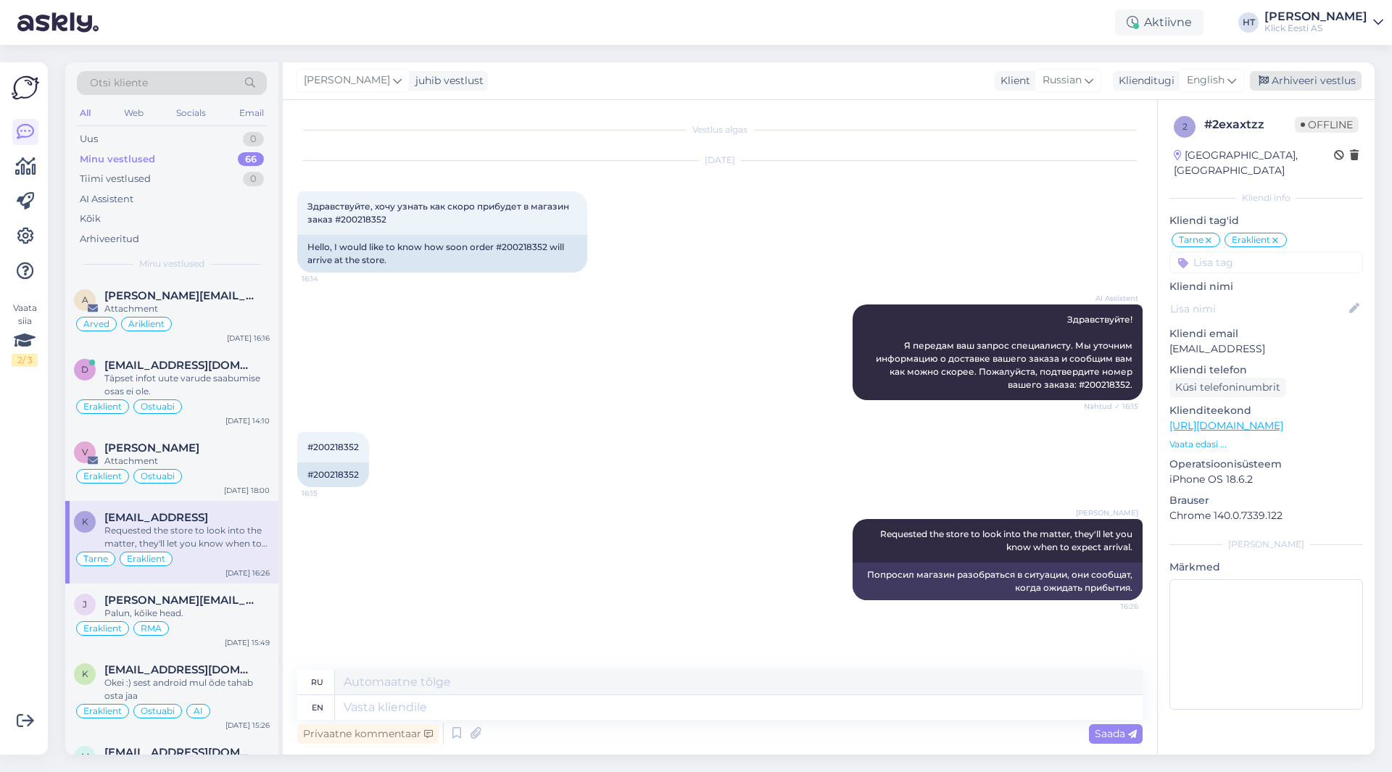
click at [1315, 80] on div "Arhiveeri vestlus" at bounding box center [1306, 81] width 112 height 20
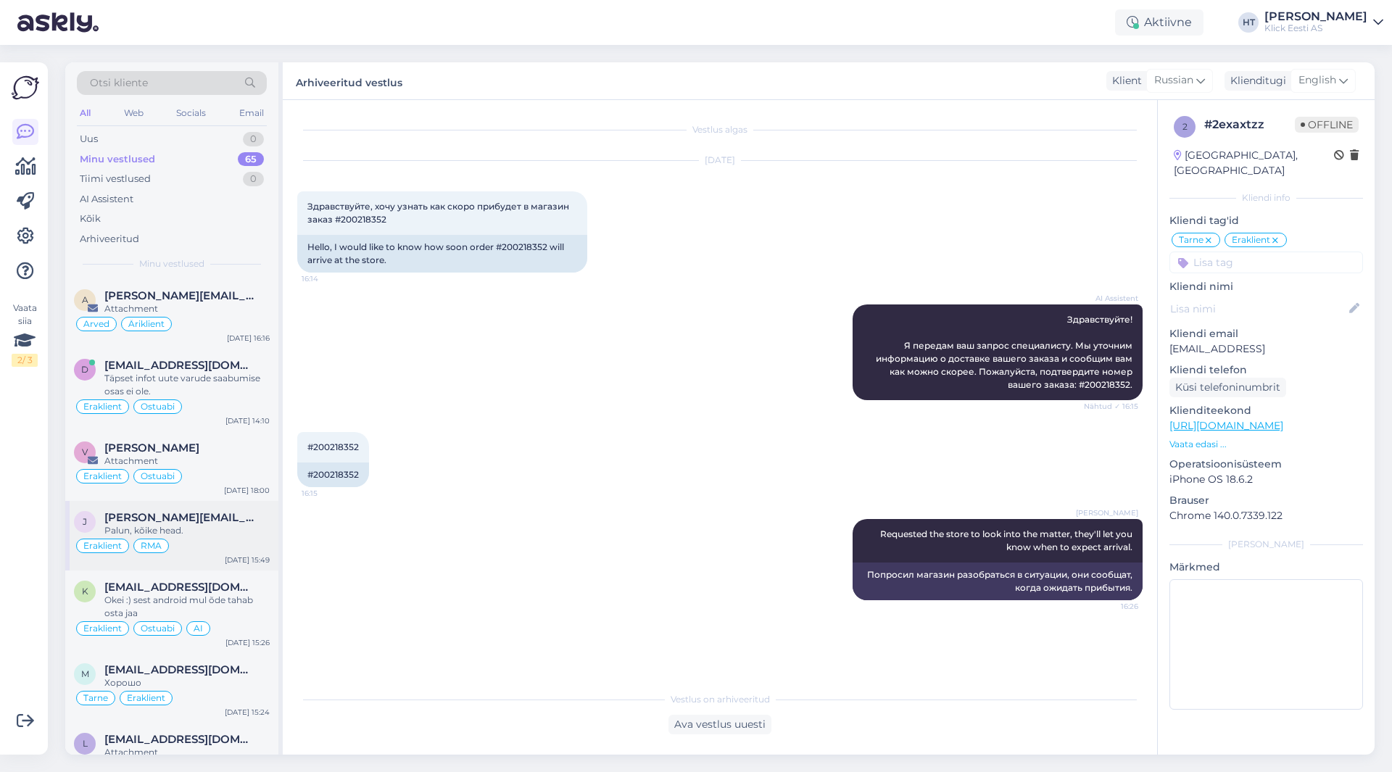
click at [207, 558] on div "[PERSON_NAME] [PERSON_NAME][EMAIL_ADDRESS][PERSON_NAME][DOMAIN_NAME] Palun, kõi…" at bounding box center [171, 536] width 213 height 70
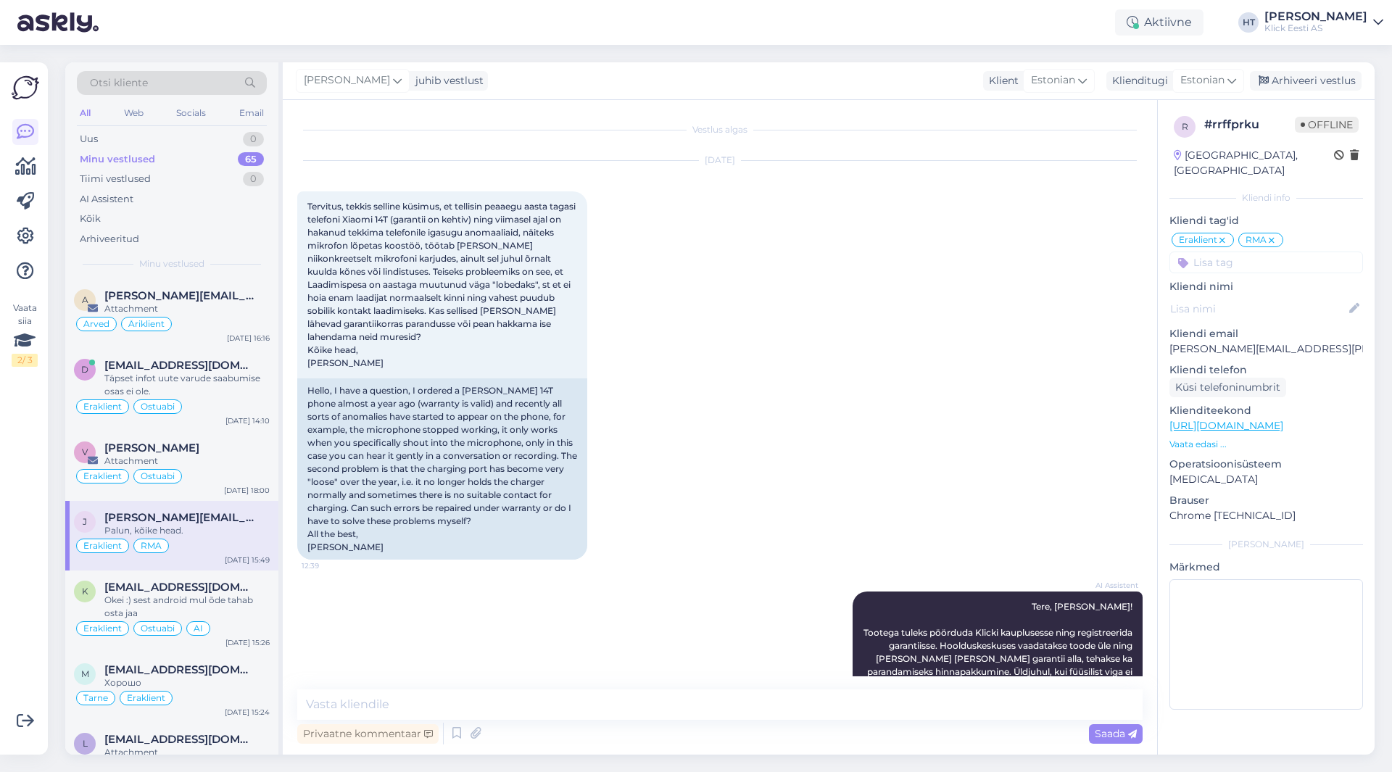
scroll to position [392, 0]
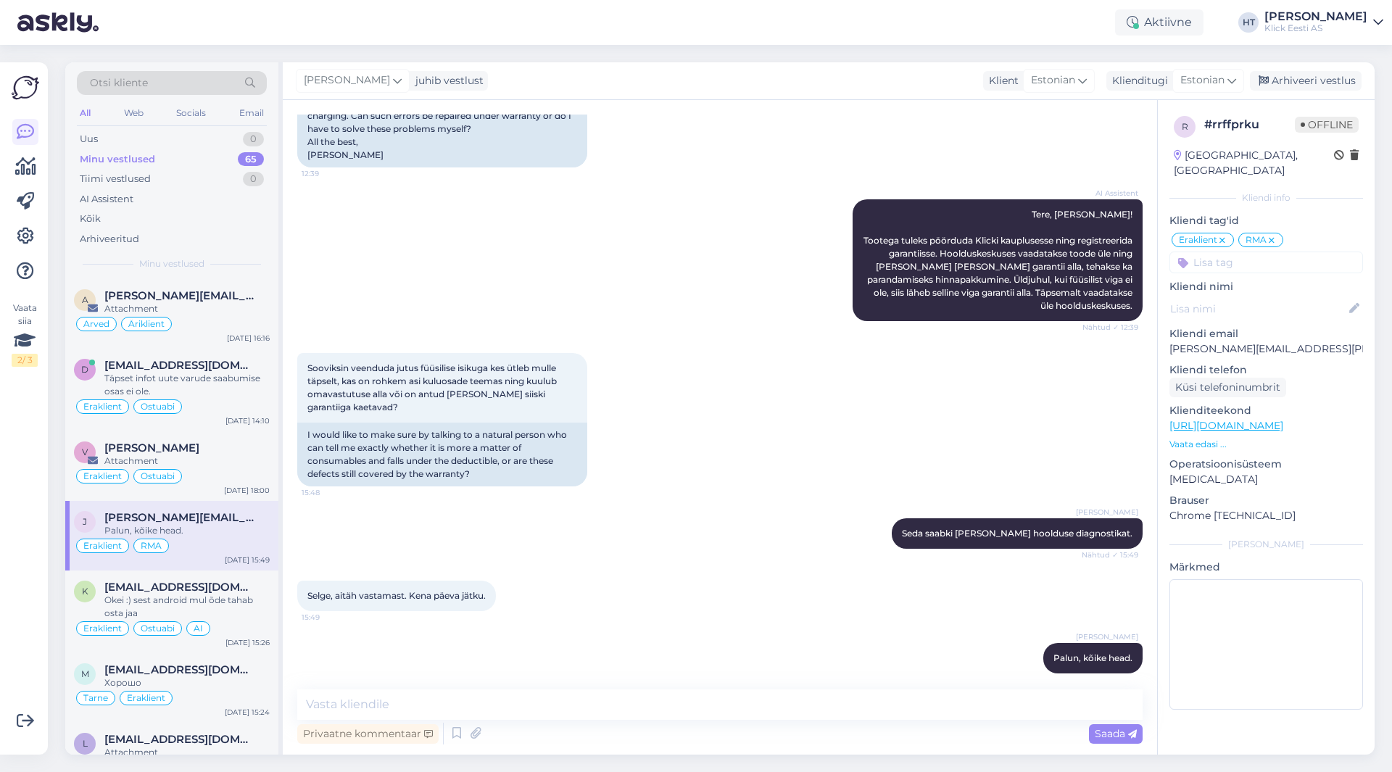
click at [661, 247] on div "AI Assistent [PERSON_NAME], [PERSON_NAME]! Tootega tuleks pöörduda Klicki kaupl…" at bounding box center [720, 260] width 846 height 154
click at [226, 162] on div "Minu vestlused 65" at bounding box center [172, 159] width 190 height 20
click at [170, 207] on div "AI Assistent" at bounding box center [172, 199] width 190 height 20
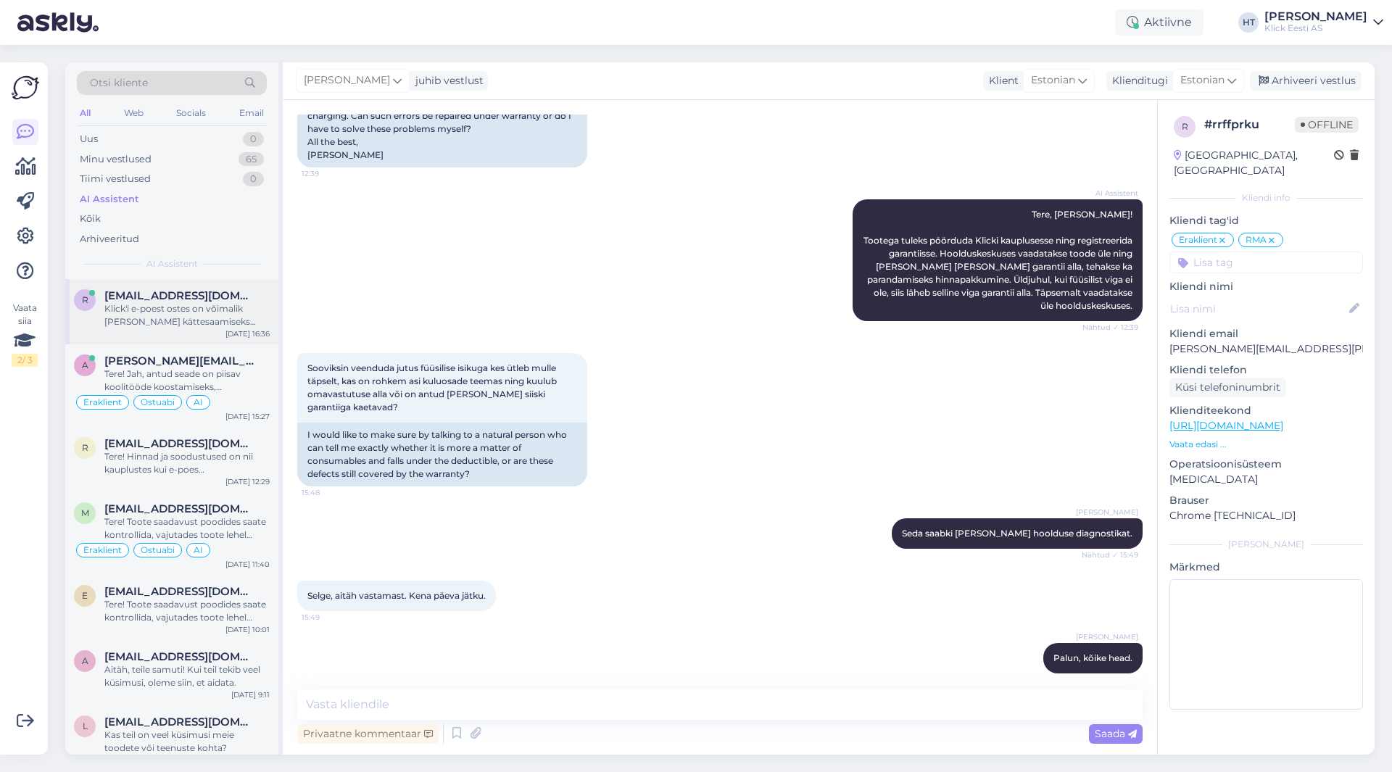
click at [176, 306] on div "Klick'i e-poest ostes on võimalik [PERSON_NAME] kättesaamiseks endale sobiv kau…" at bounding box center [186, 315] width 165 height 26
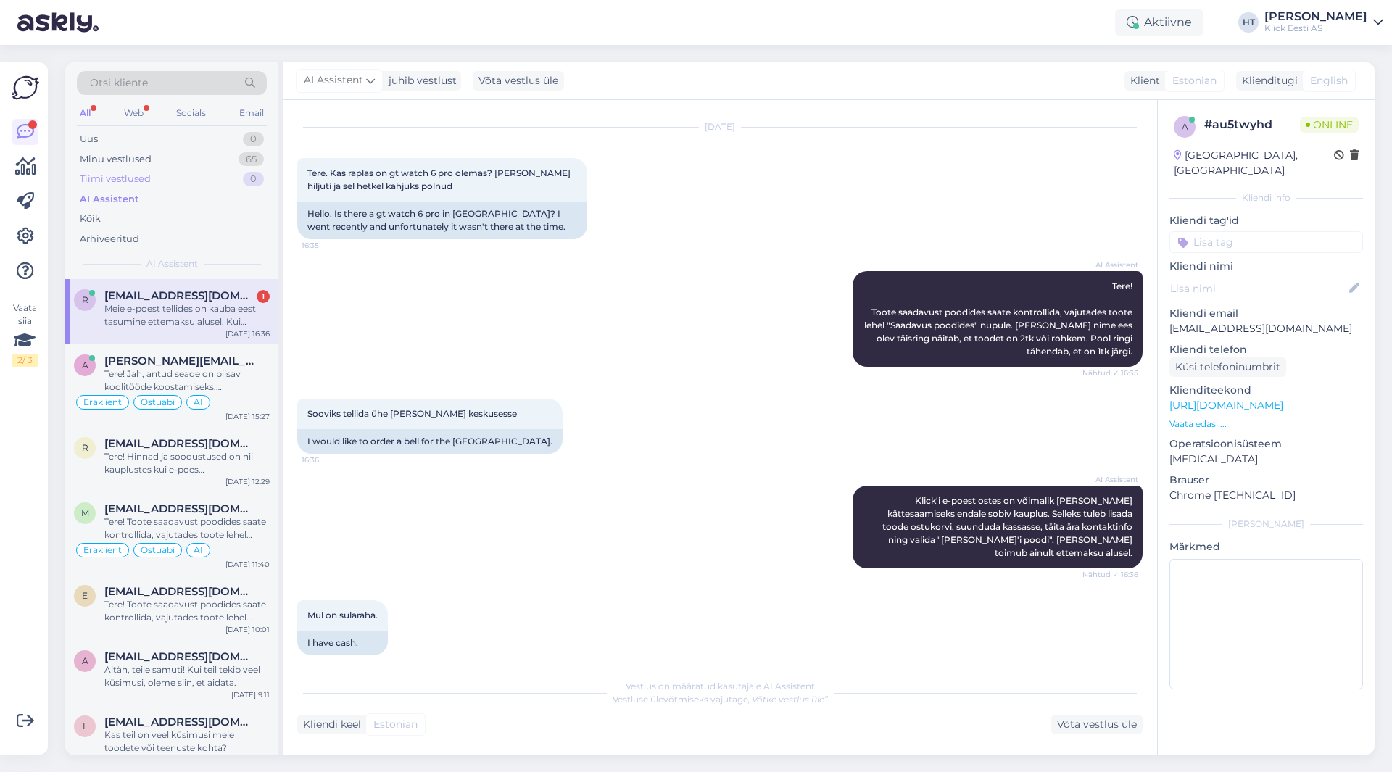
scroll to position [122, 0]
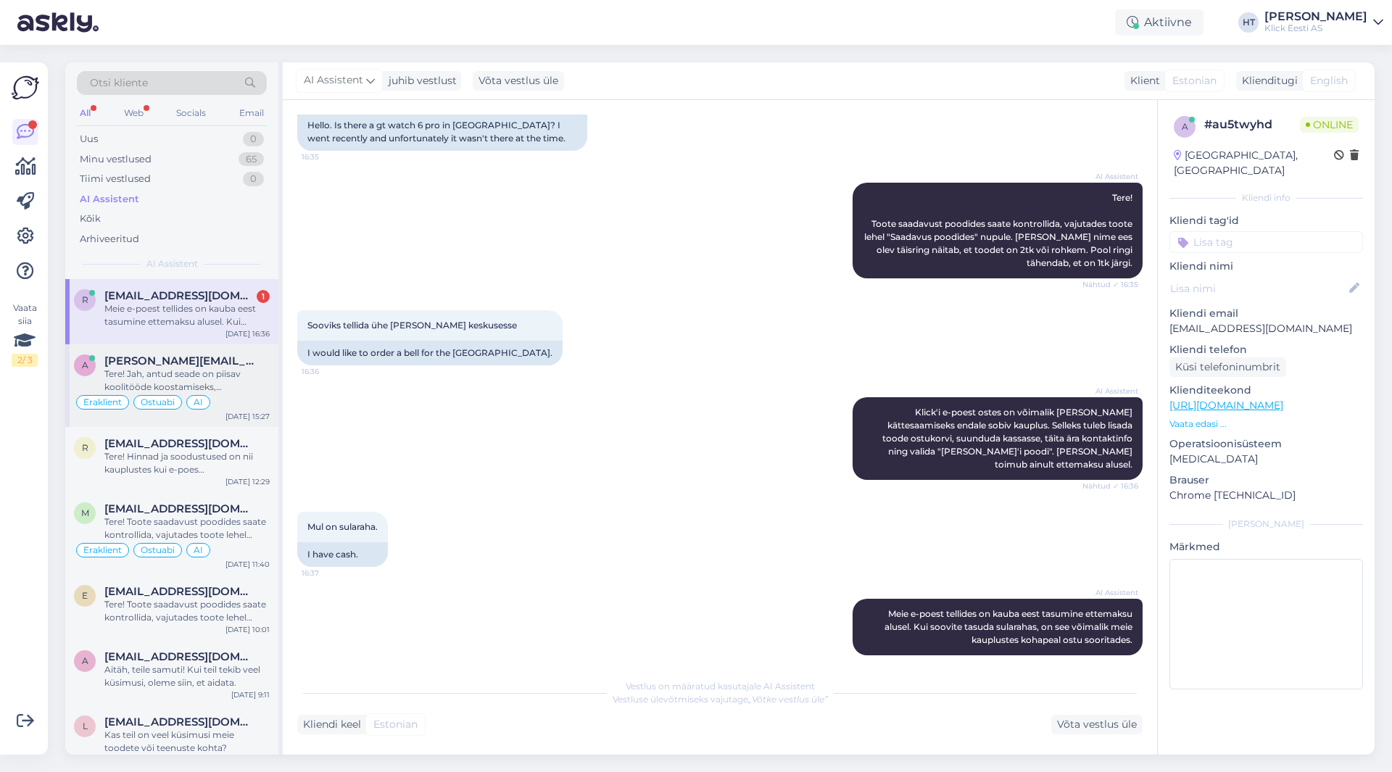
click at [258, 377] on div "Tere! Jah, antud seade on piisav koolitööde koostamiseks, dokumentide salvestam…" at bounding box center [186, 381] width 165 height 26
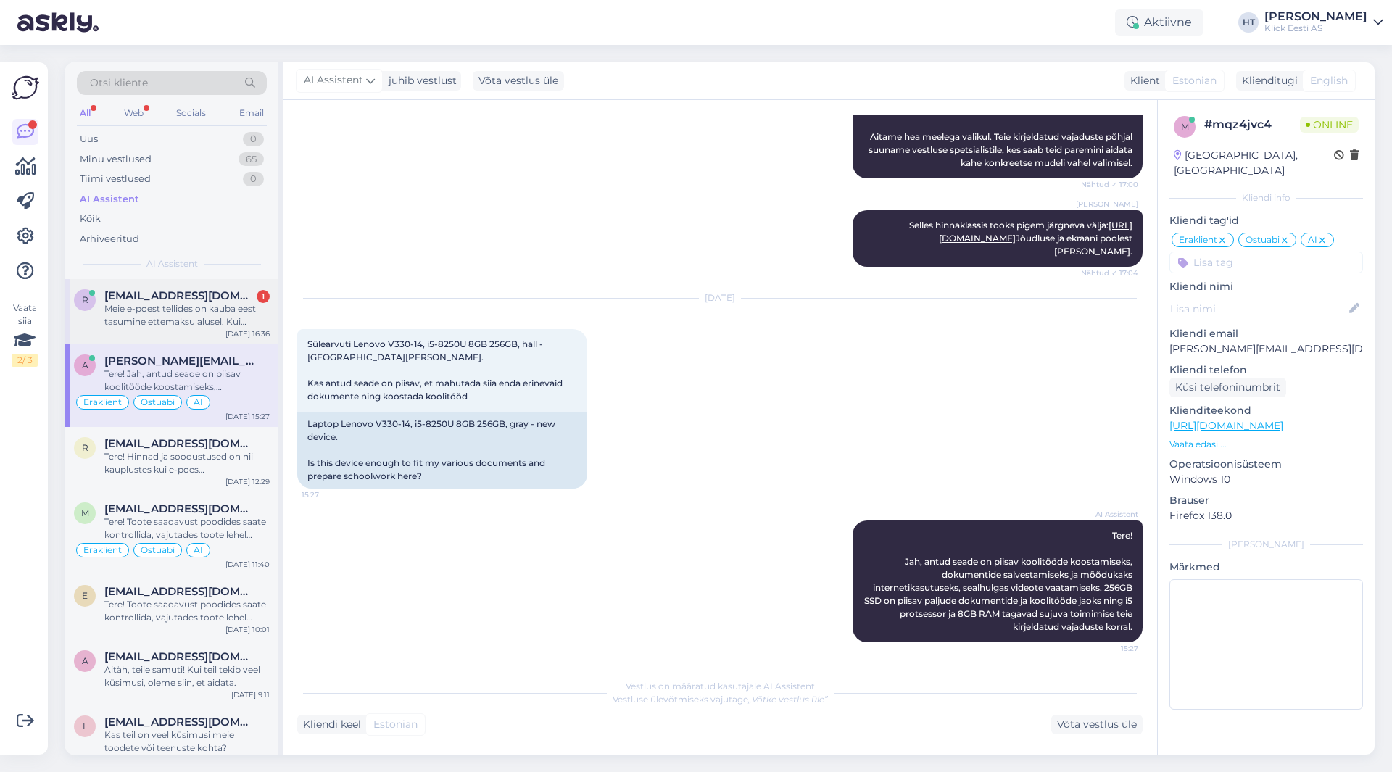
click at [231, 326] on div "Meie e-poest tellides on kauba eest tasumine ettemaksu alusel. Kui soovite tasu…" at bounding box center [186, 315] width 165 height 26
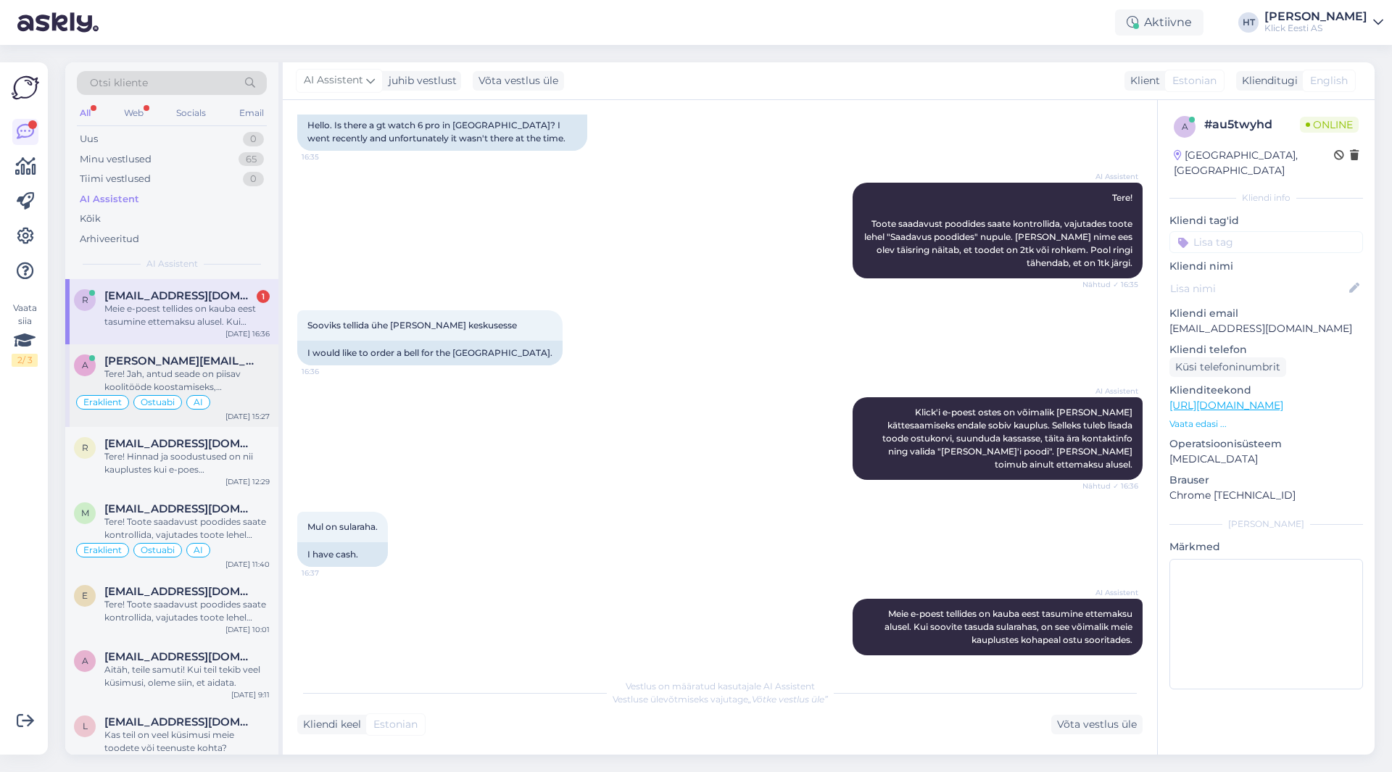
click at [239, 367] on span "[PERSON_NAME][EMAIL_ADDRESS][DOMAIN_NAME]" at bounding box center [179, 361] width 151 height 13
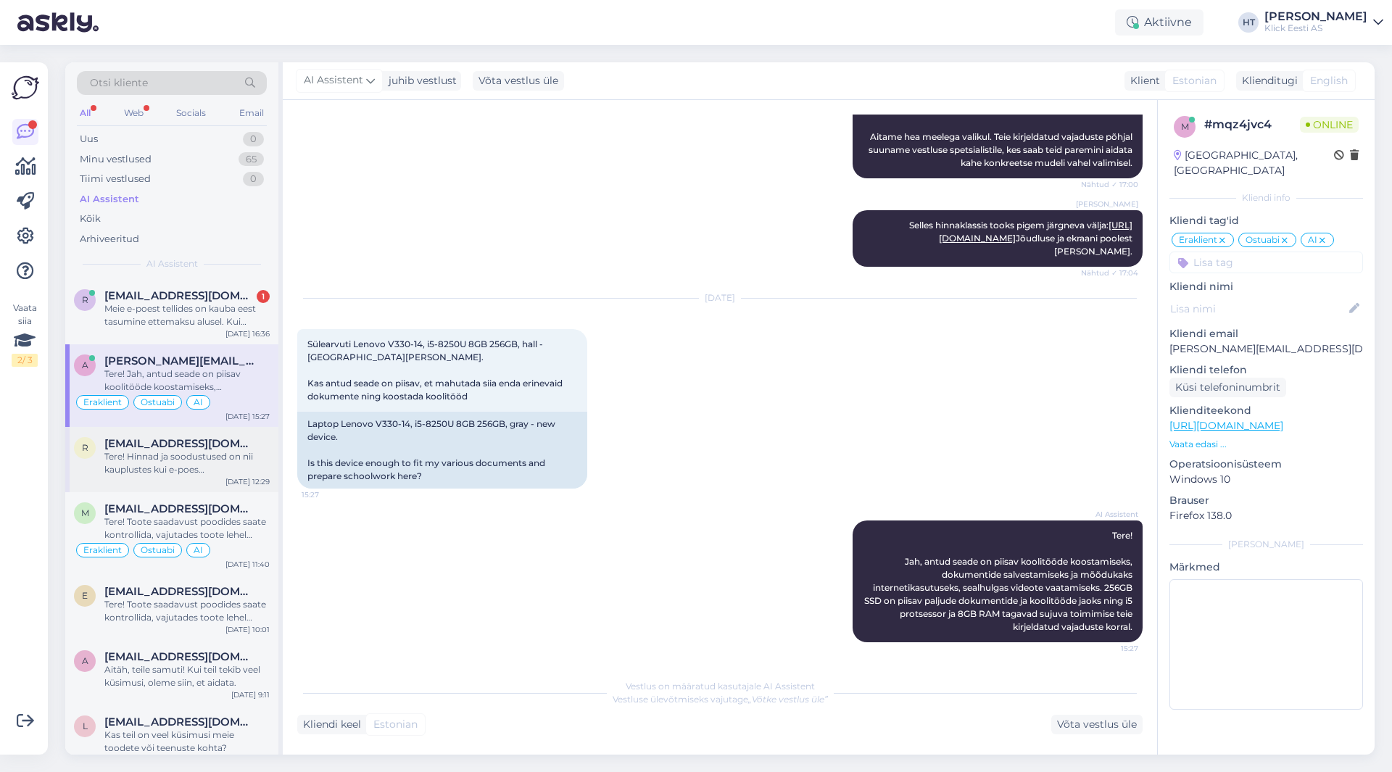
click at [229, 438] on span "[EMAIL_ADDRESS][DOMAIN_NAME]" at bounding box center [179, 443] width 151 height 13
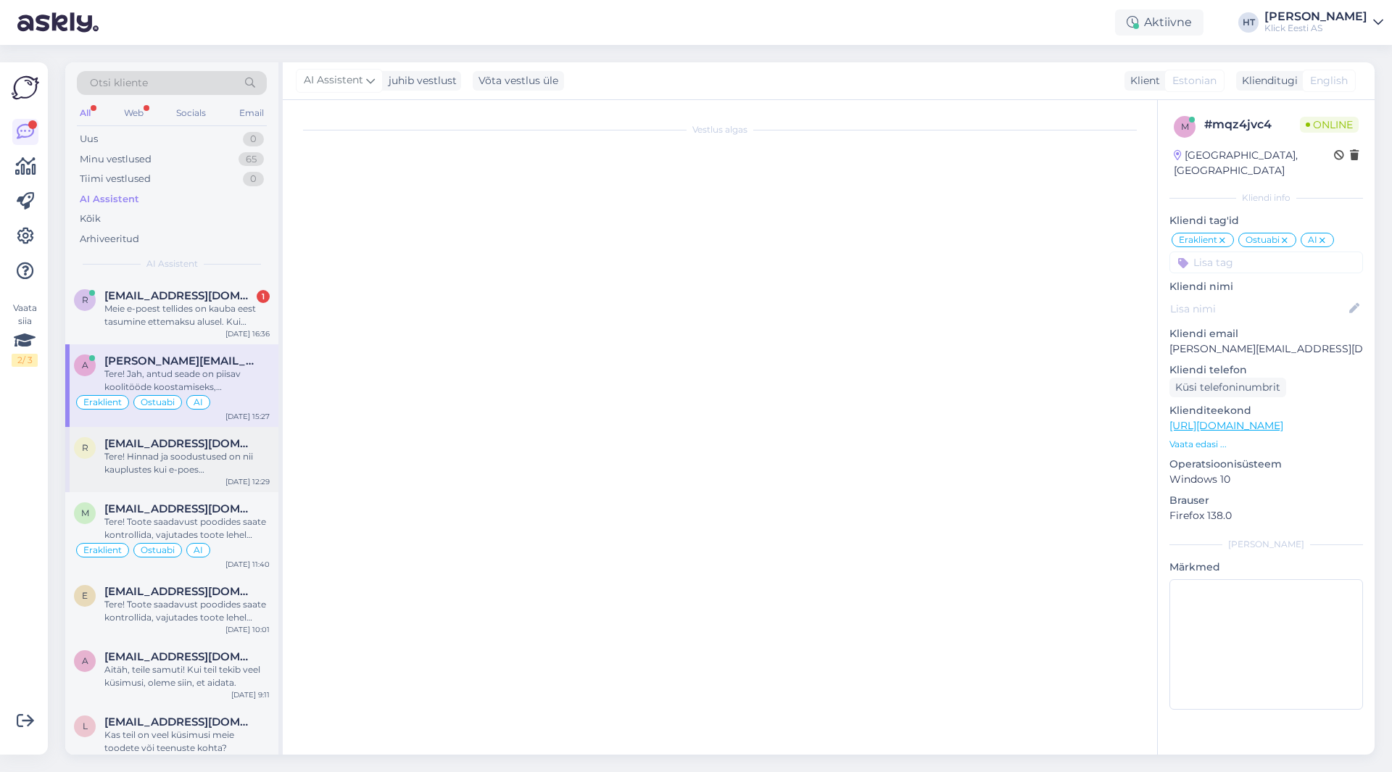
scroll to position [0, 0]
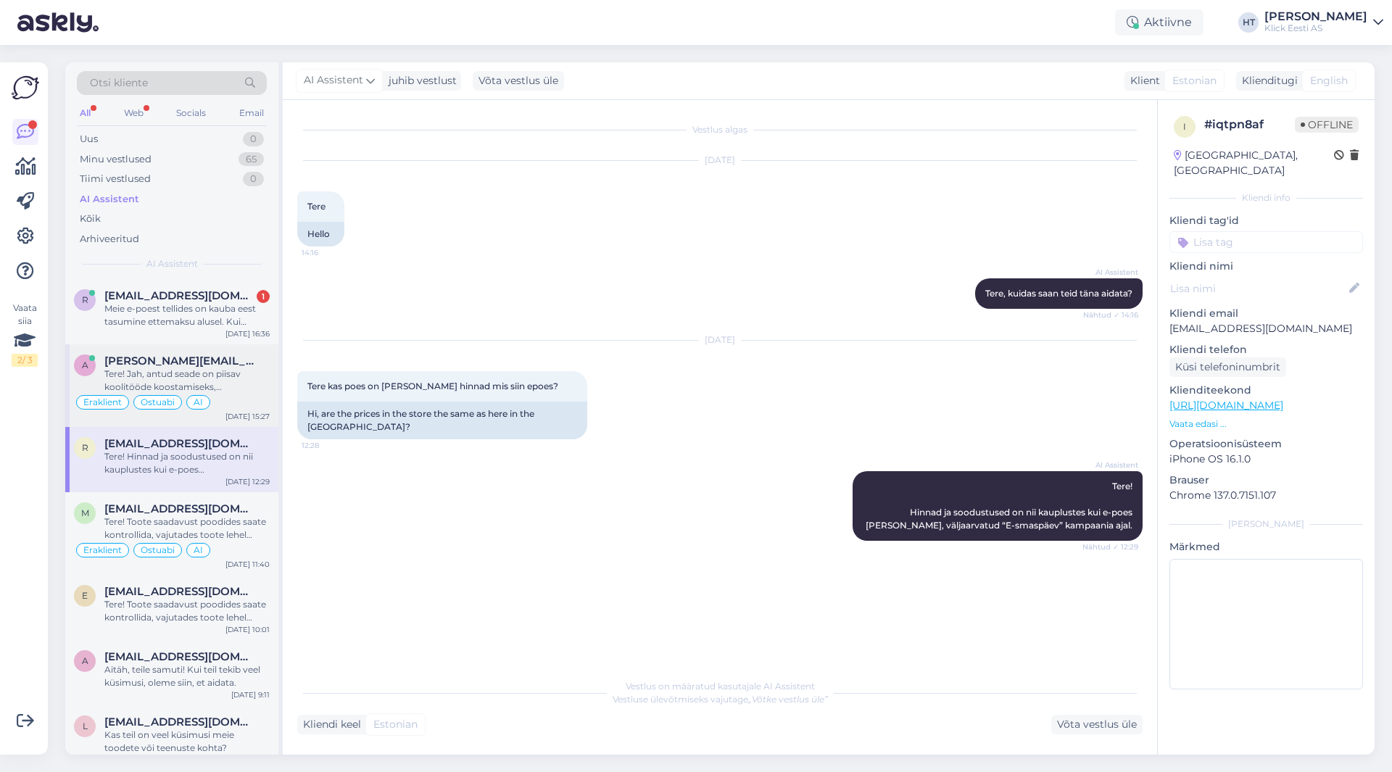
click at [226, 402] on div "Eraklient Ostuabi AI" at bounding box center [172, 402] width 196 height 17
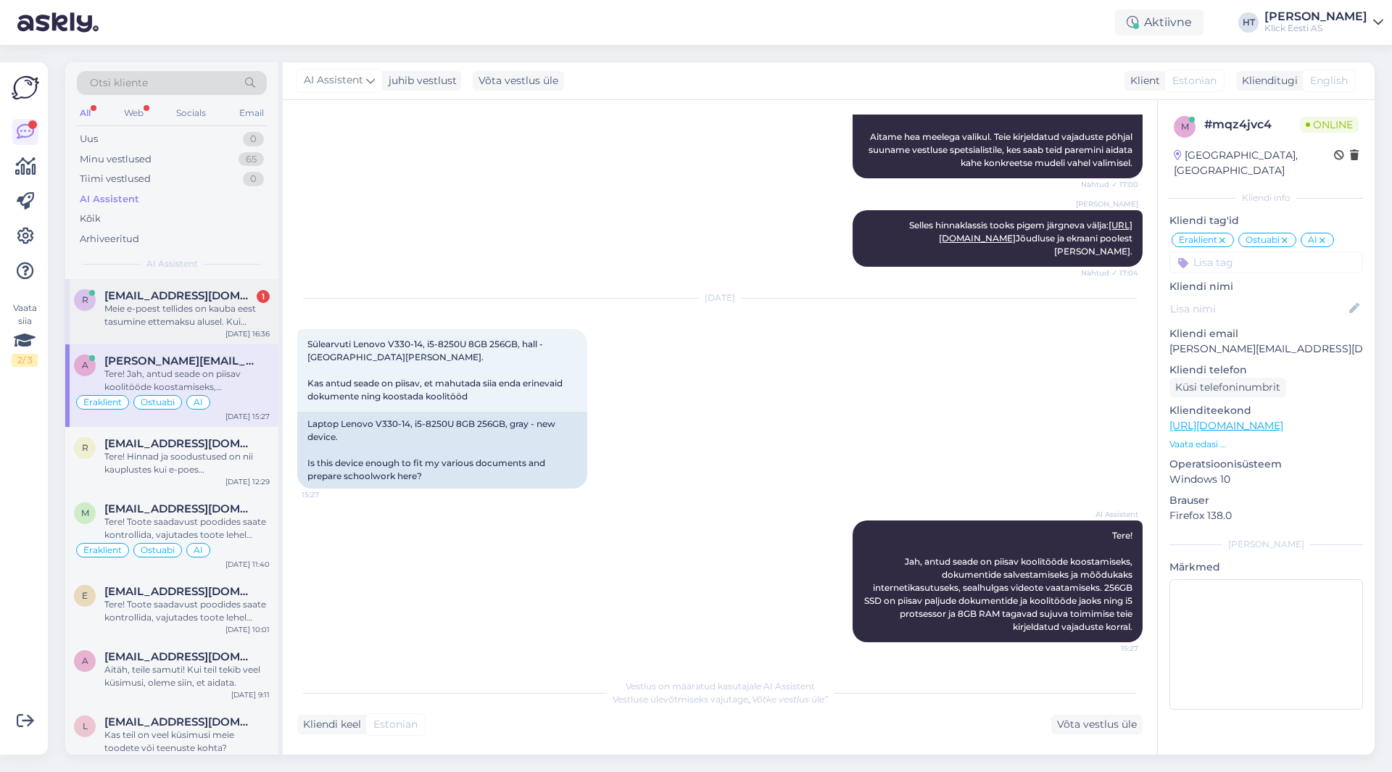
click at [228, 319] on div "Meie e-poest tellides on kauba eest tasumine ettemaksu alusel. Kui soovite tasu…" at bounding box center [186, 315] width 165 height 26
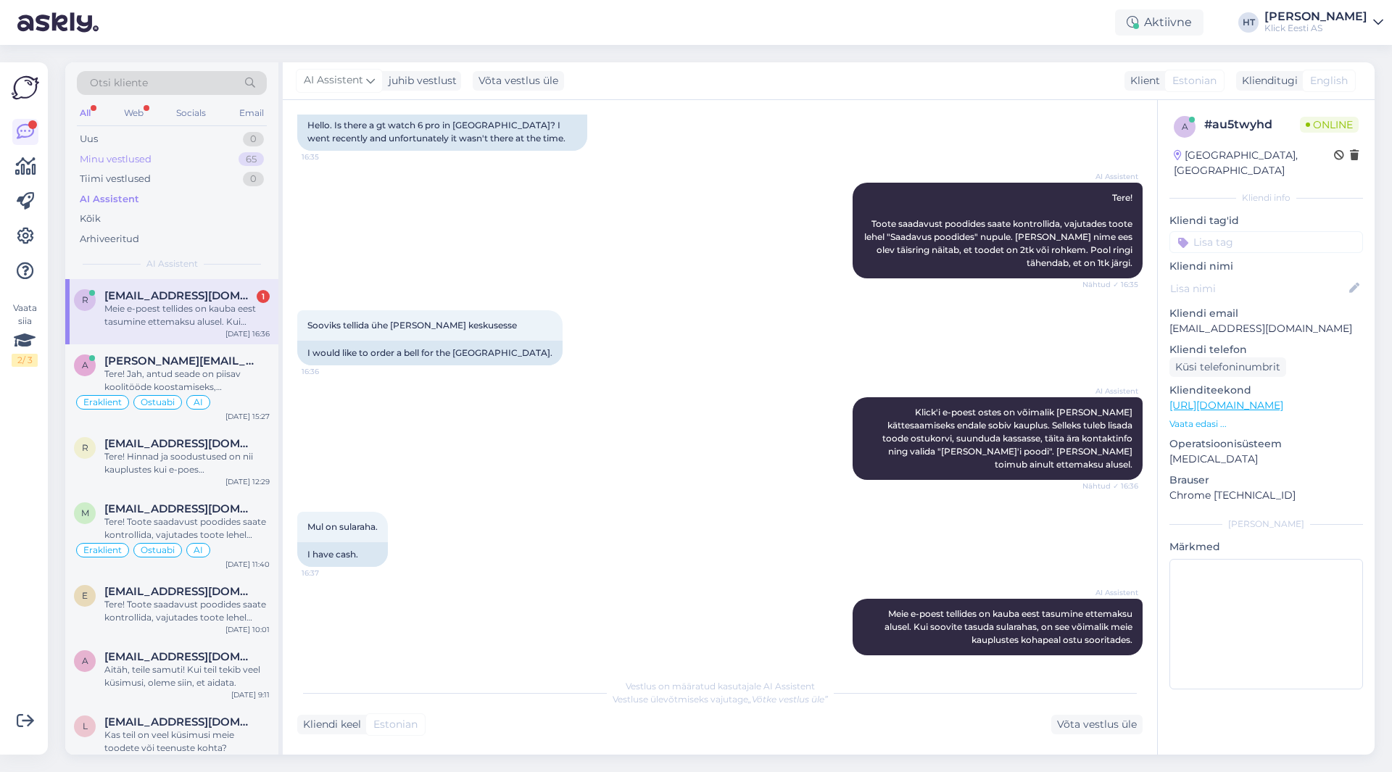
click at [201, 163] on div "Minu vestlused 65" at bounding box center [172, 159] width 190 height 20
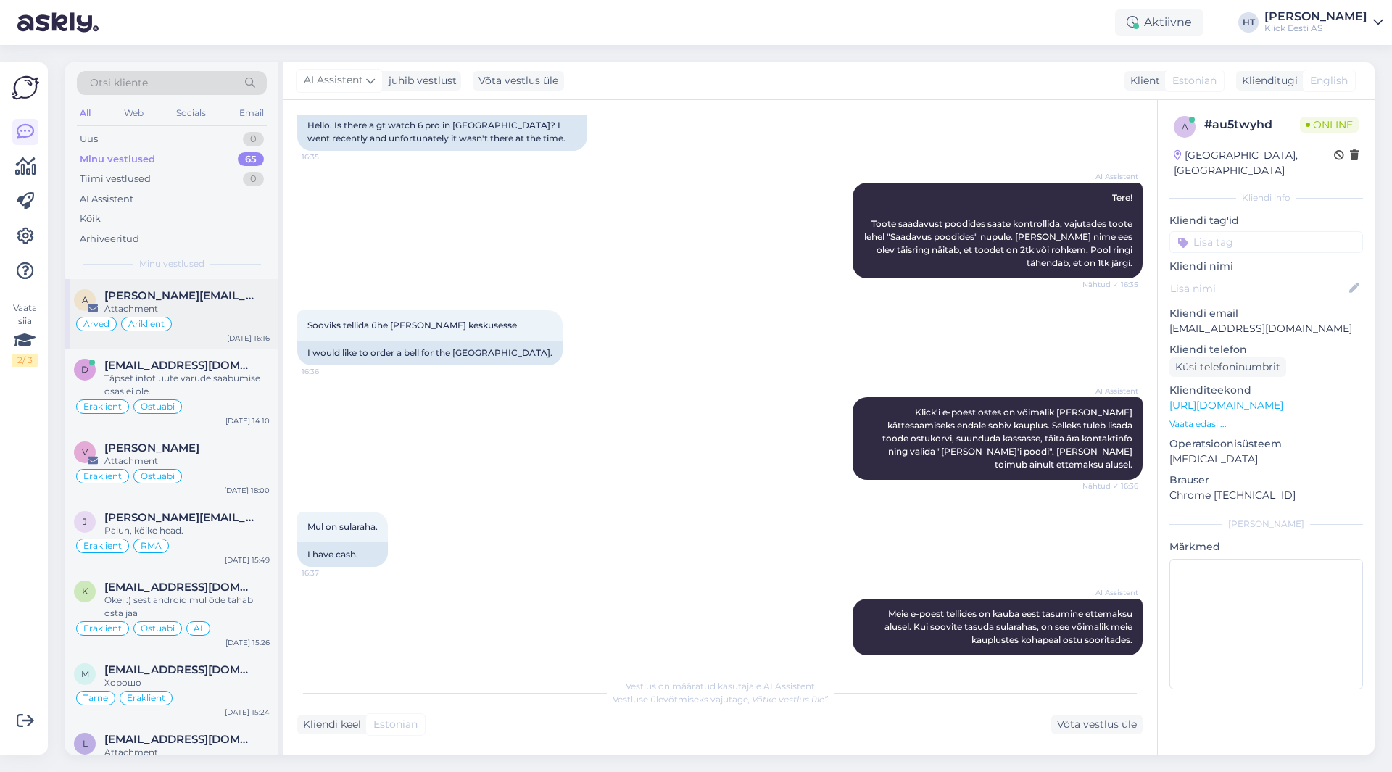
click at [226, 315] on div "Attachment" at bounding box center [186, 308] width 165 height 13
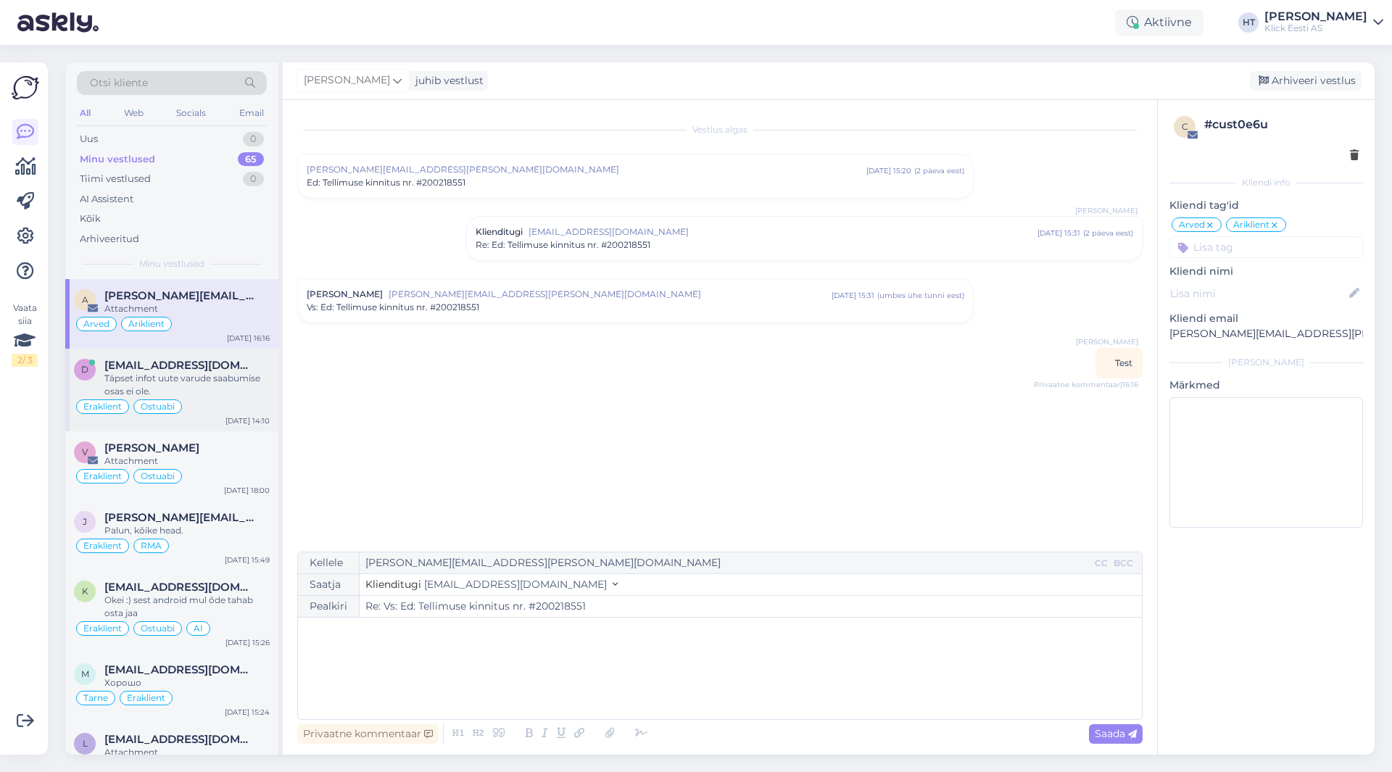
click at [210, 371] on span "[EMAIL_ADDRESS][DOMAIN_NAME]" at bounding box center [179, 365] width 151 height 13
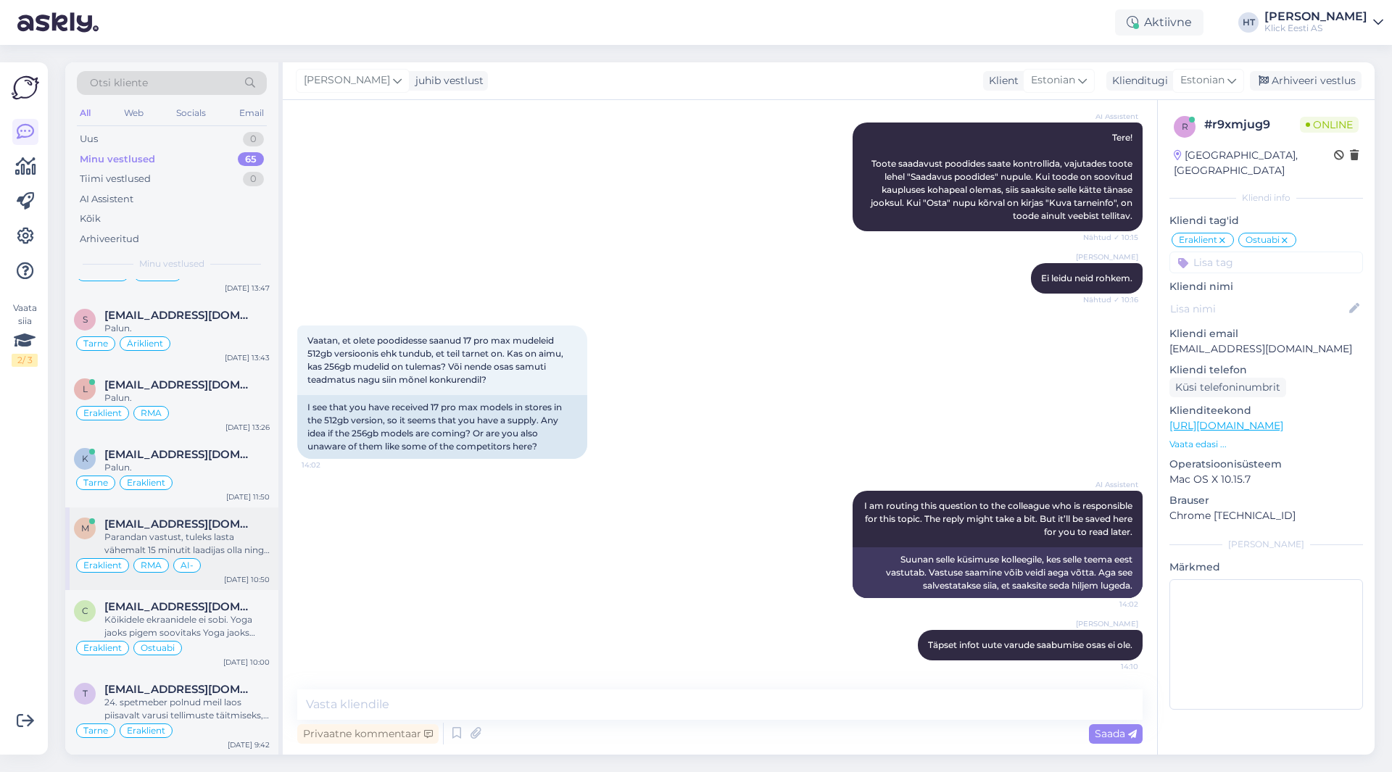
scroll to position [4467, 0]
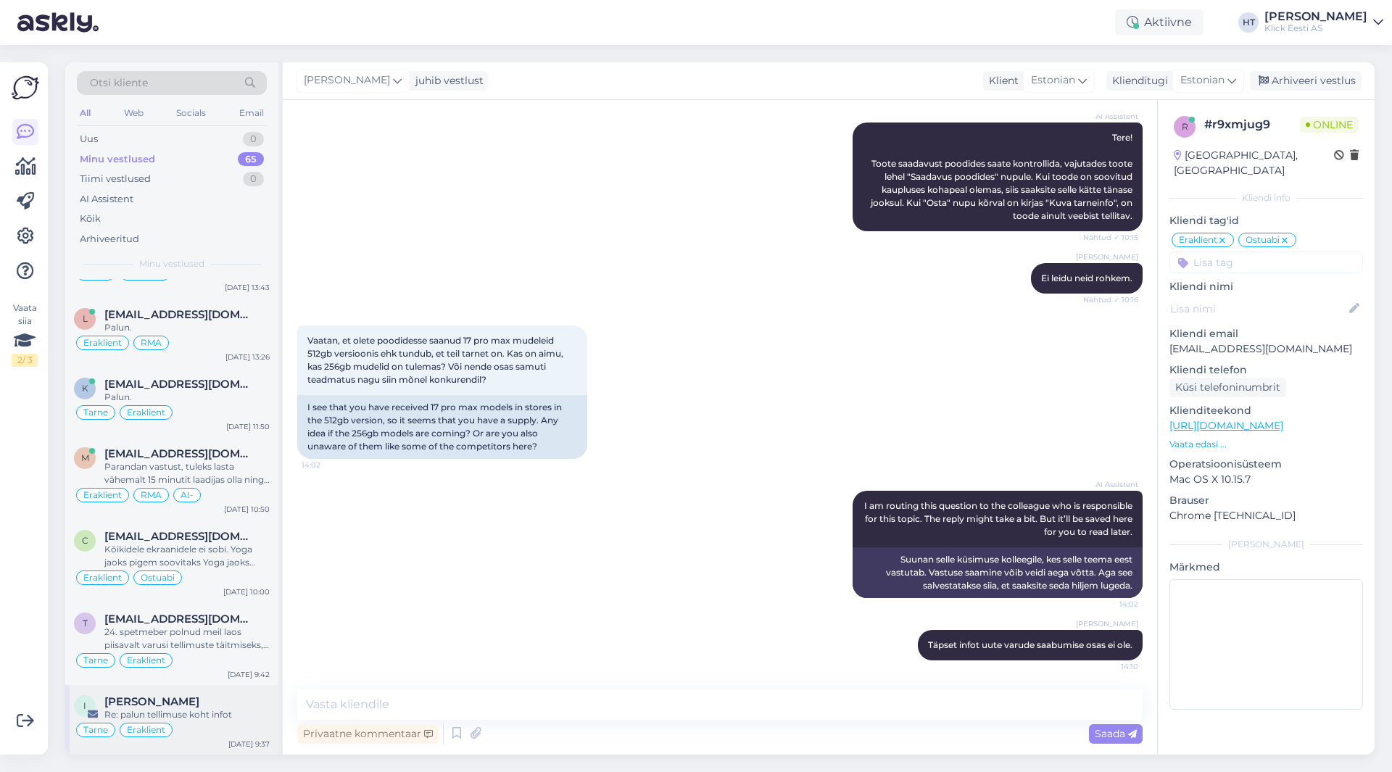
click at [223, 718] on div "Re: palun tellimuse koht infot" at bounding box center [186, 714] width 165 height 13
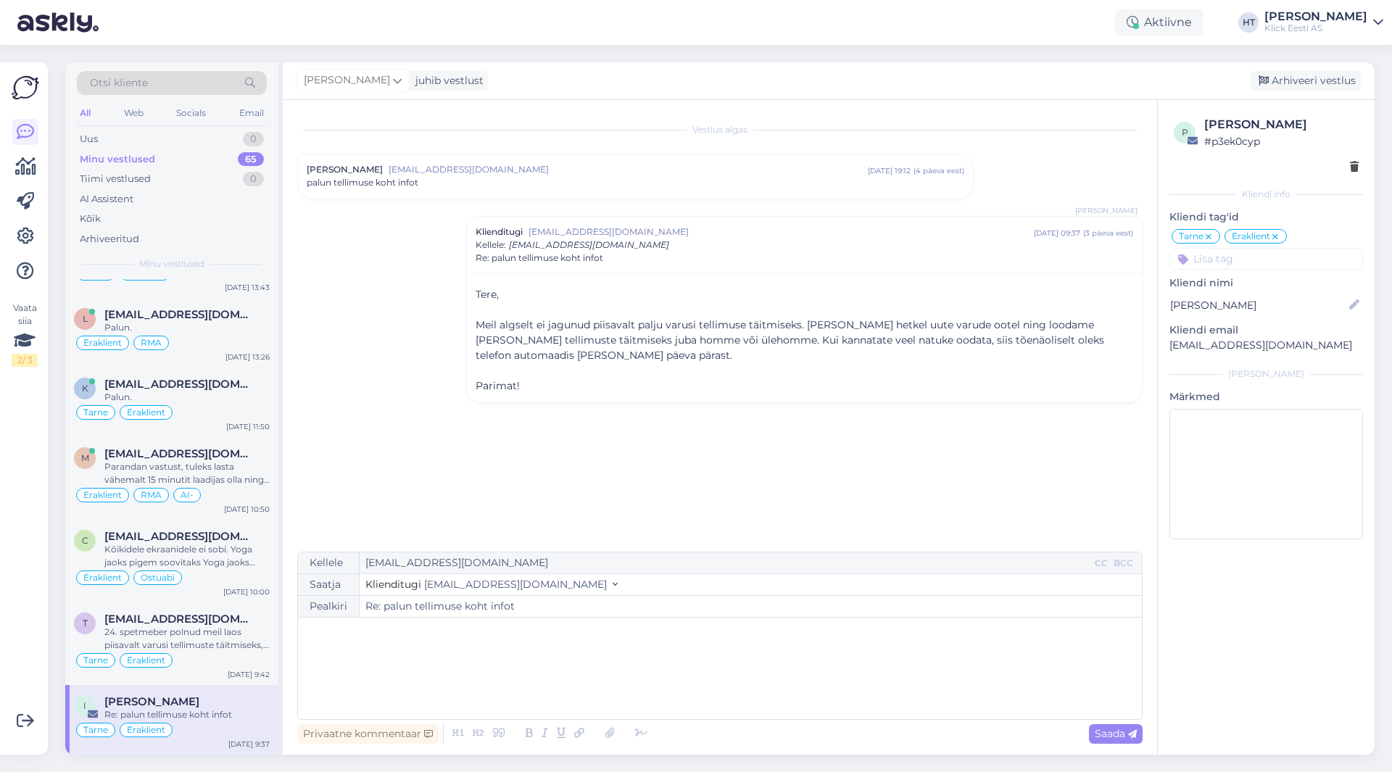
click at [1215, 343] on p "[EMAIL_ADDRESS][DOMAIN_NAME]" at bounding box center [1267, 345] width 194 height 15
copy div "[EMAIL_ADDRESS][DOMAIN_NAME] [PERSON_NAME]"
click at [1276, 233] on icon at bounding box center [1275, 237] width 9 height 12
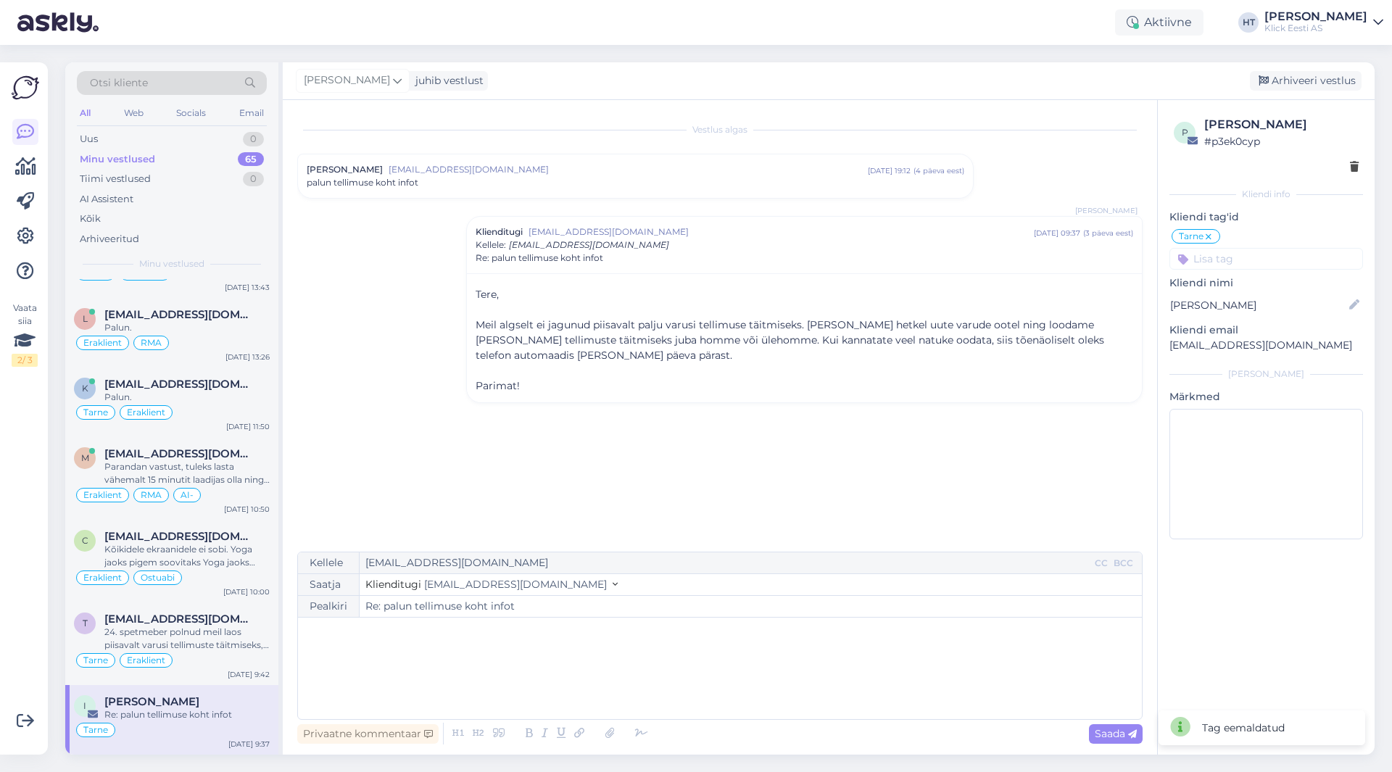
click at [1257, 263] on input at bounding box center [1267, 259] width 194 height 22
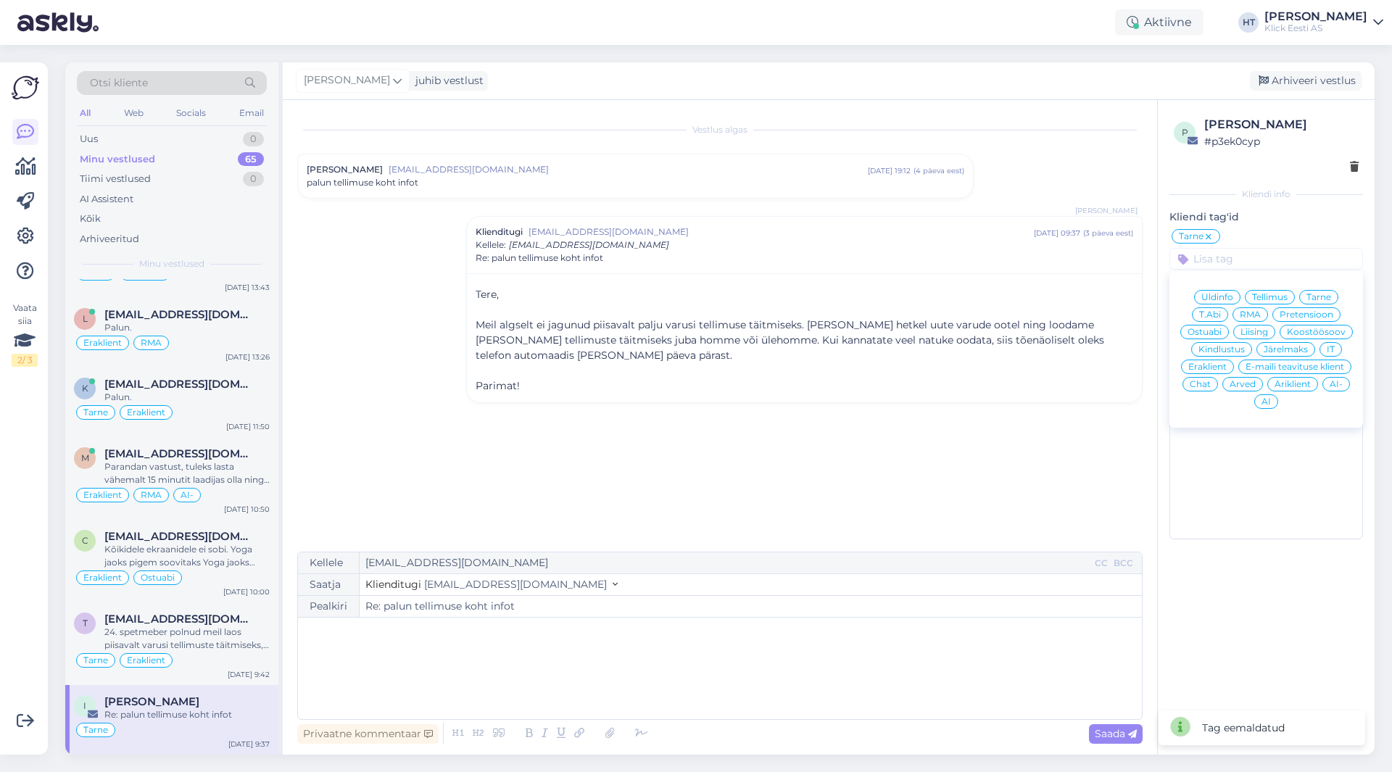
click at [1293, 389] on div "Äriklient" at bounding box center [1293, 384] width 51 height 15
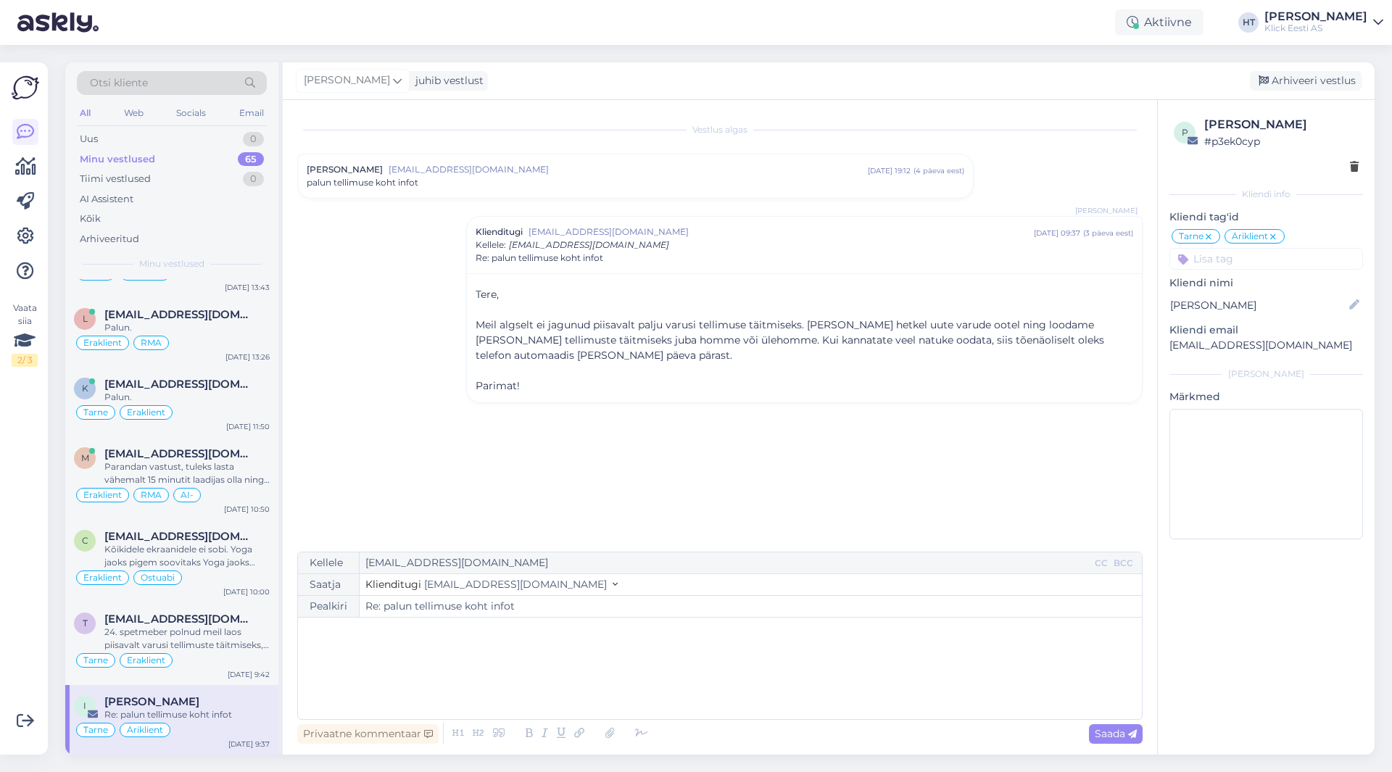
click at [460, 178] on div "palun tellimuse koht infot" at bounding box center [636, 182] width 658 height 13
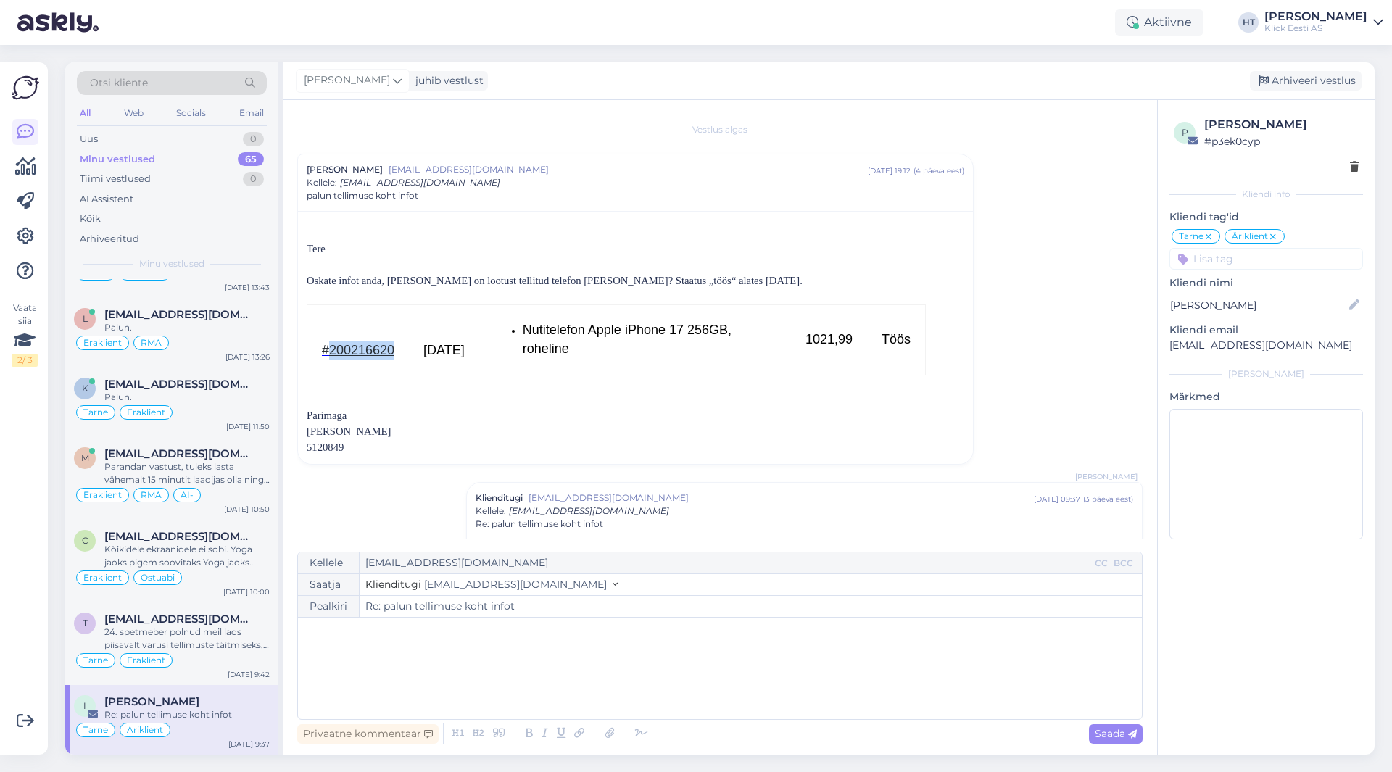
drag, startPoint x: 397, startPoint y: 347, endPoint x: 327, endPoint y: 348, distance: 69.6
click at [327, 348] on td "#200216620" at bounding box center [358, 340] width 102 height 70
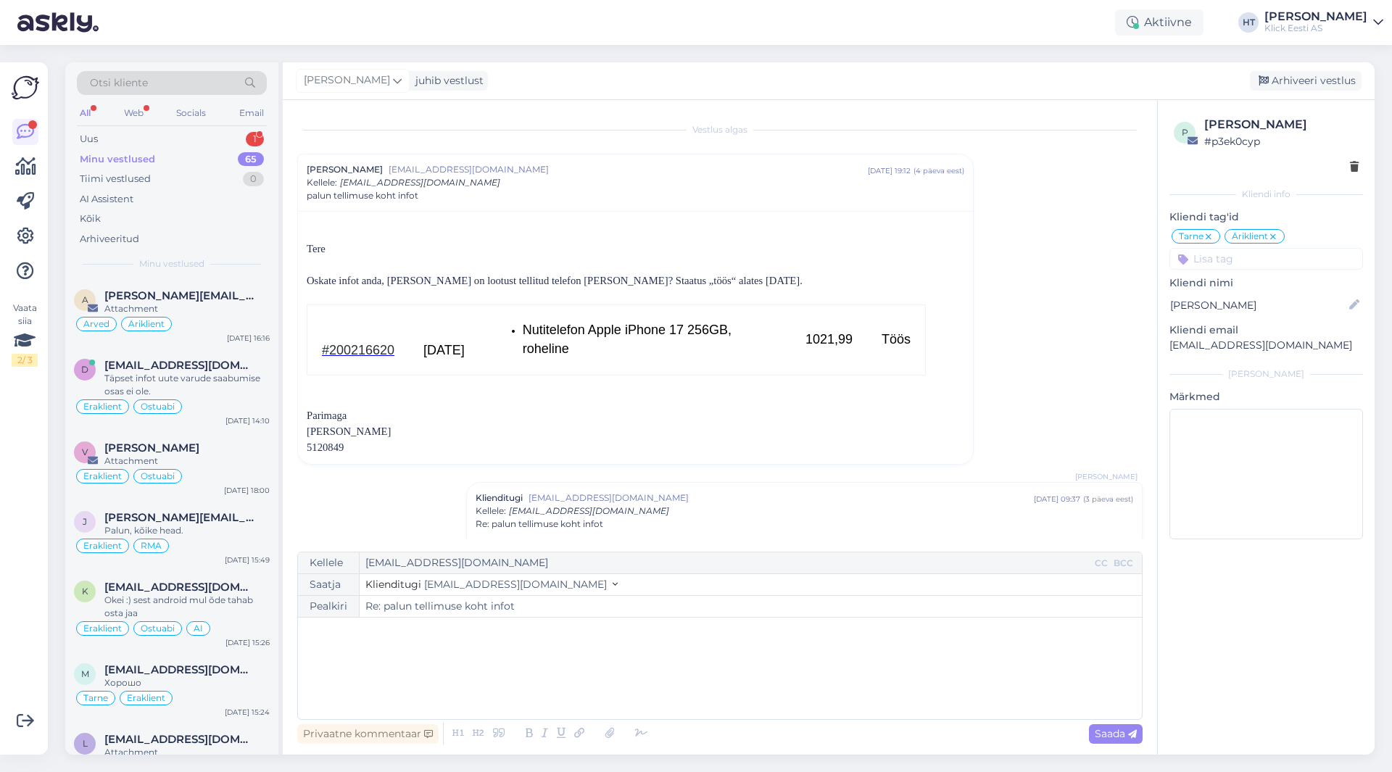
click at [1099, 367] on div "Vestlus algas Inga [EMAIL_ADDRESS][DOMAIN_NAME] [DATE] 19:12 ( 4 päeva eest ) K…" at bounding box center [726, 327] width 859 height 424
click at [1310, 85] on div "Arhiveeri vestlus" at bounding box center [1306, 81] width 112 height 20
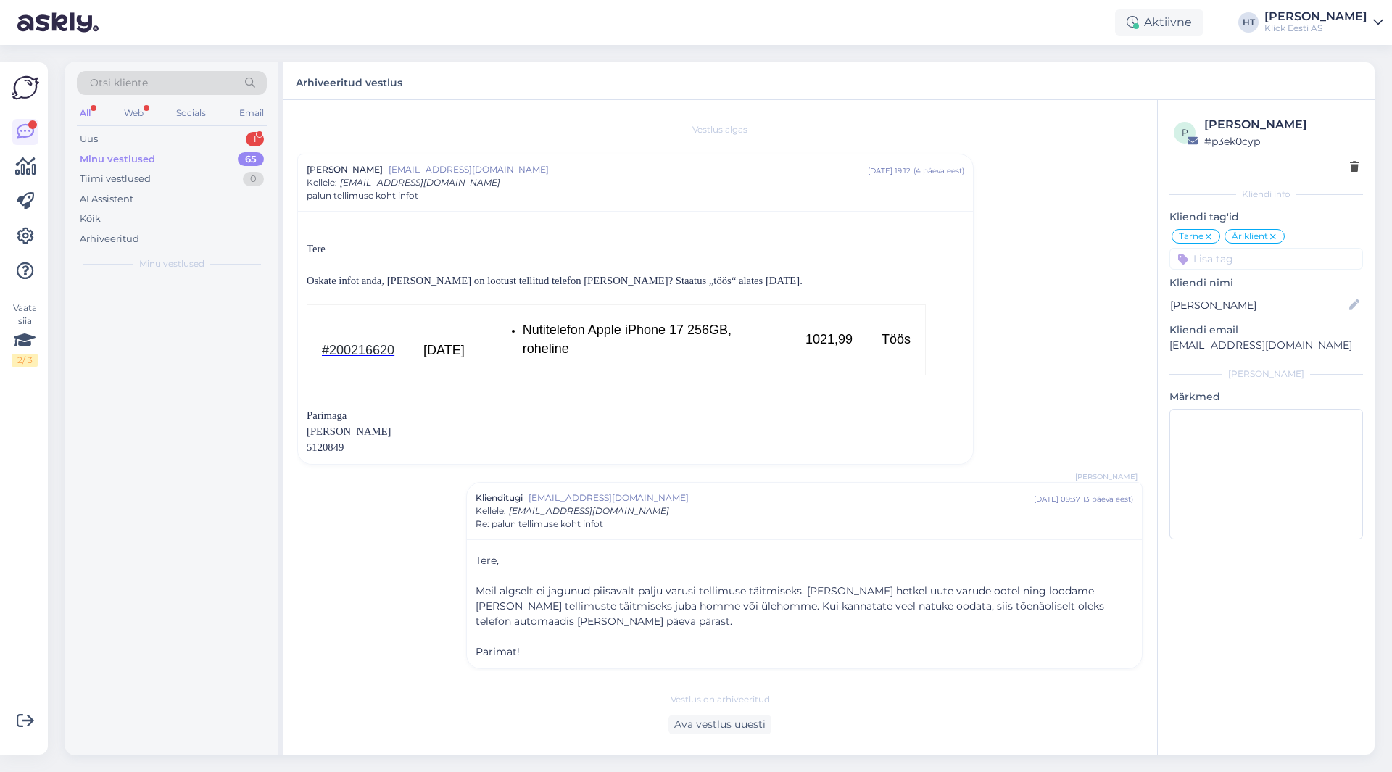
scroll to position [7, 0]
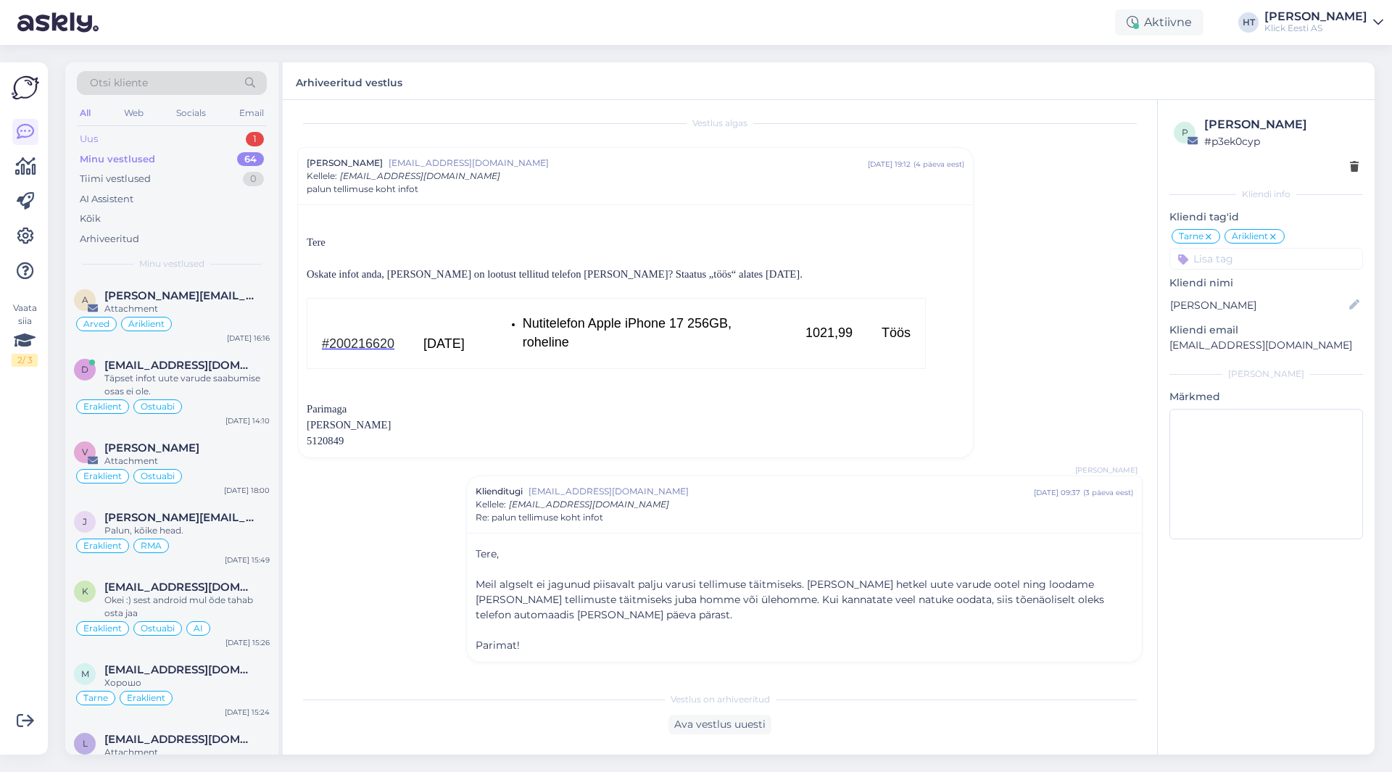
click at [220, 133] on div "Uus 1" at bounding box center [172, 139] width 190 height 20
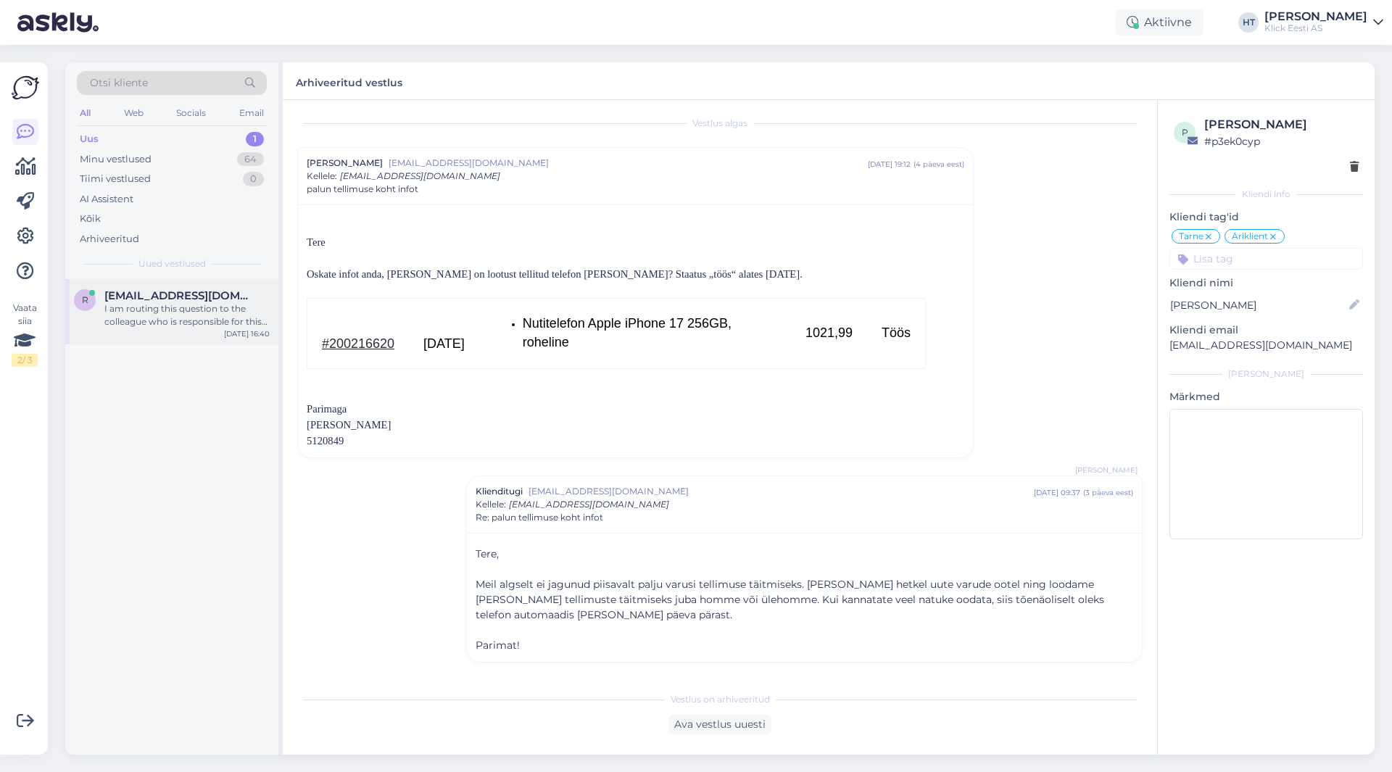
click at [181, 314] on div "I am routing this question to the colleague who is responsible for this topic. …" at bounding box center [186, 315] width 165 height 26
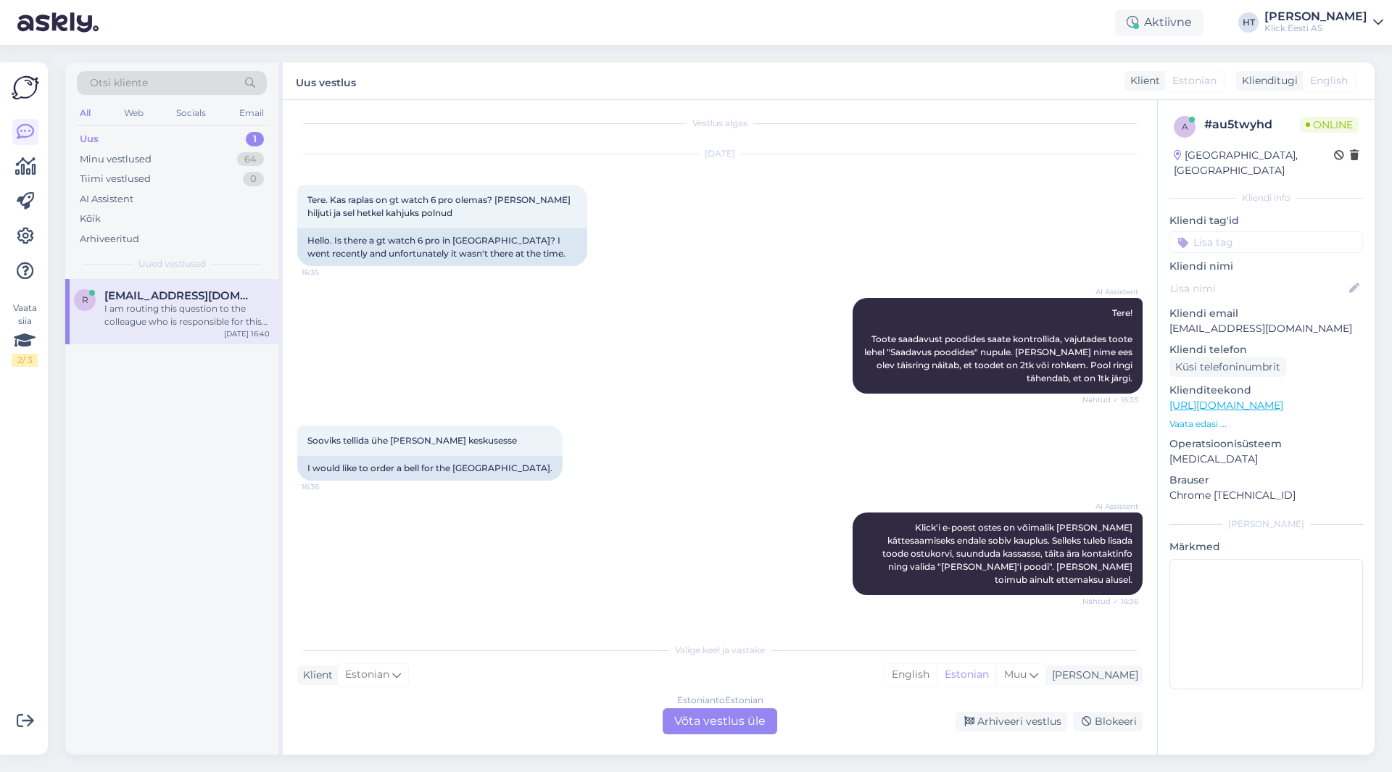
scroll to position [384, 0]
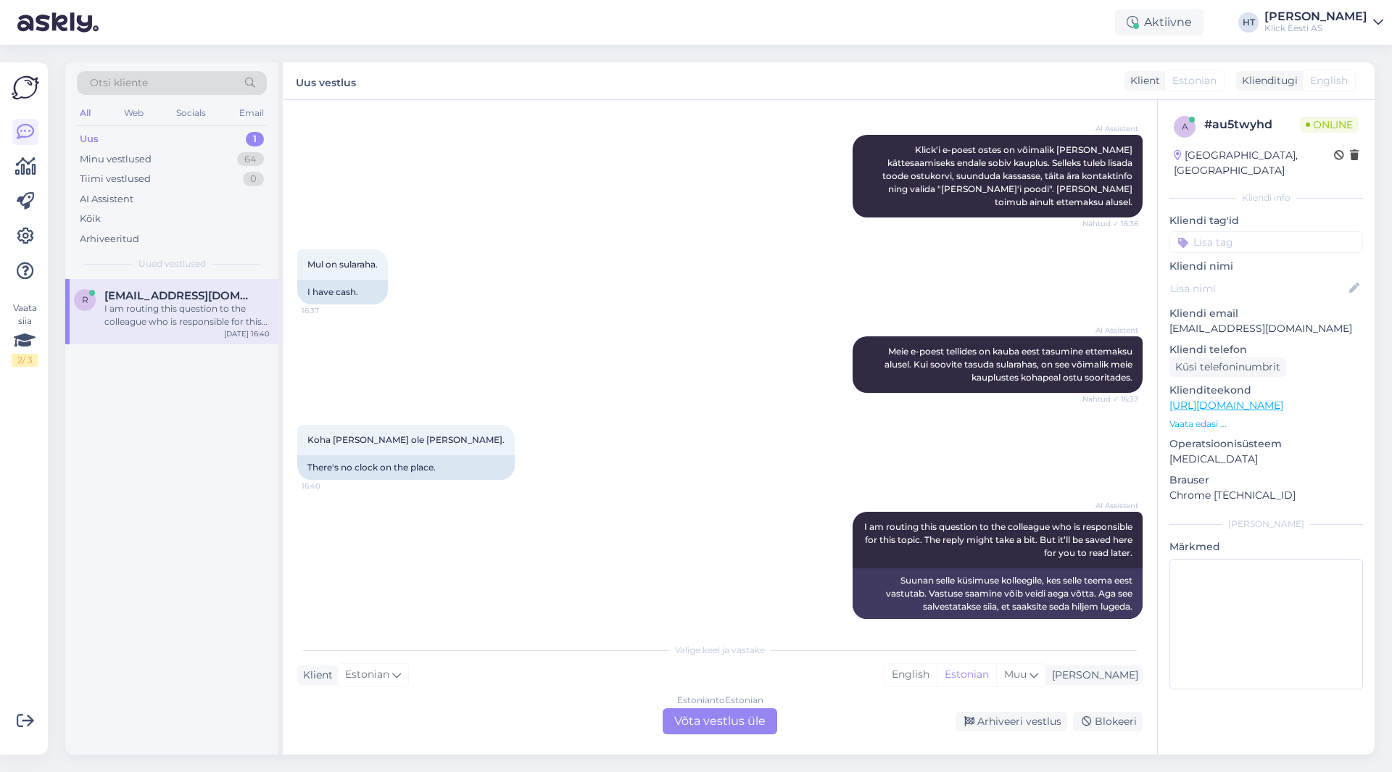
click at [521, 321] on div "AI Assistent [PERSON_NAME] e-poest tellides on kauba eest tasumine ettemaksu al…" at bounding box center [720, 365] width 846 height 88
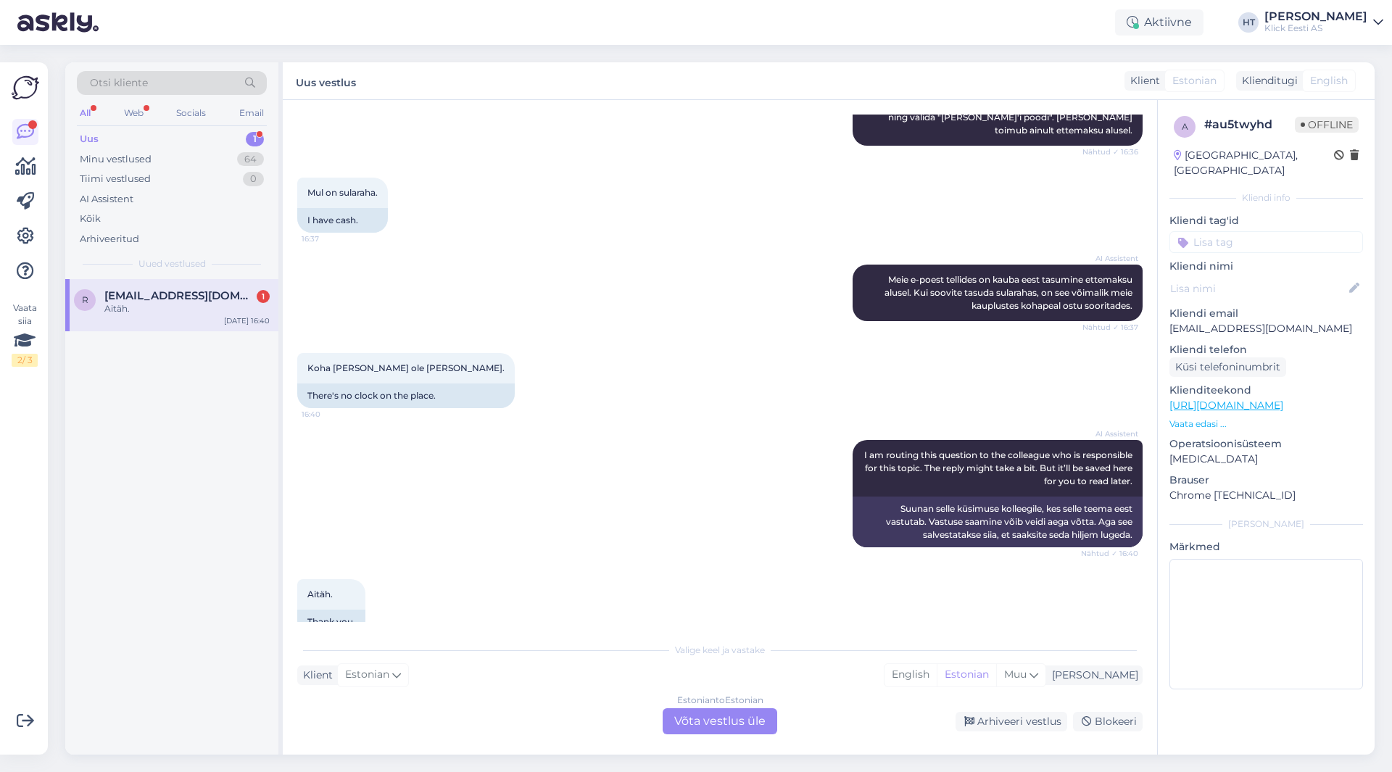
scroll to position [471, 0]
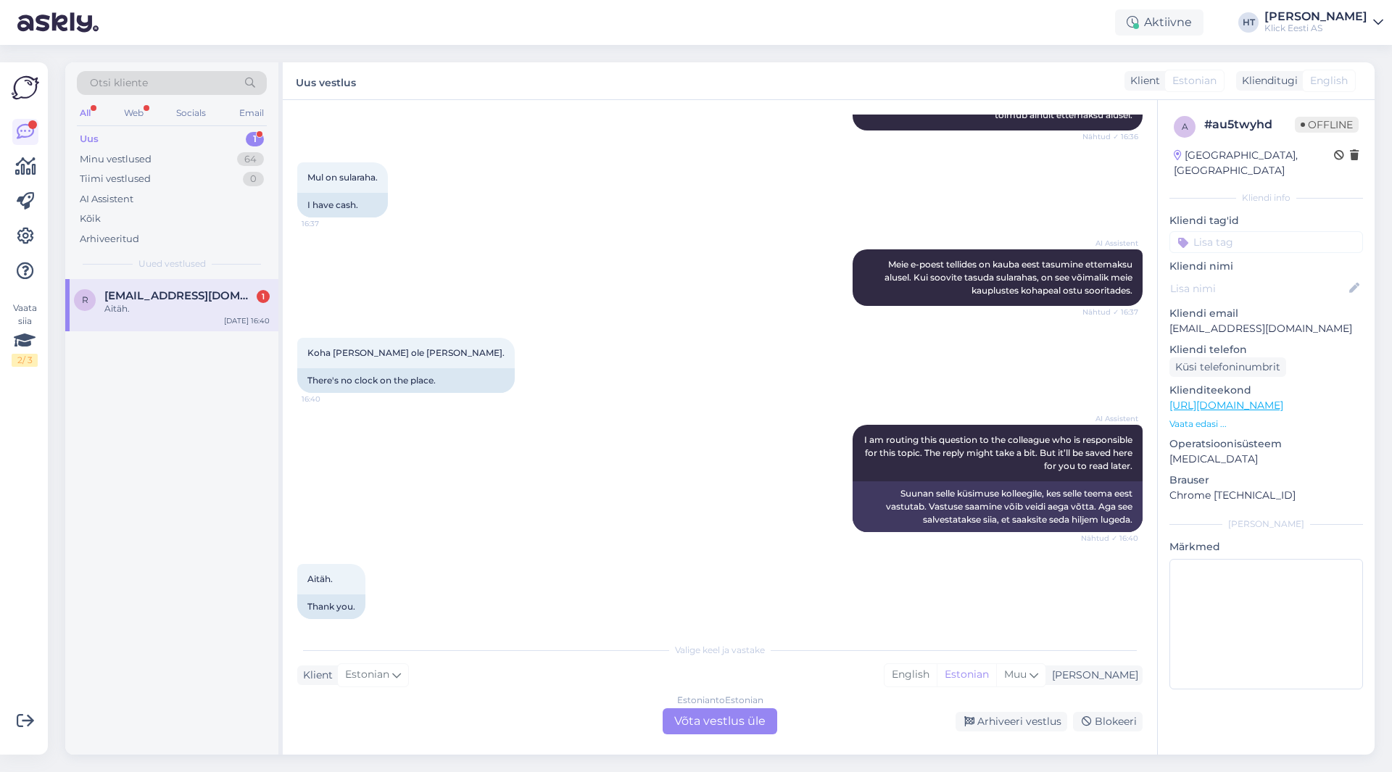
click at [695, 727] on div "Estonian to Estonian Võta vestlus üle" at bounding box center [720, 721] width 115 height 26
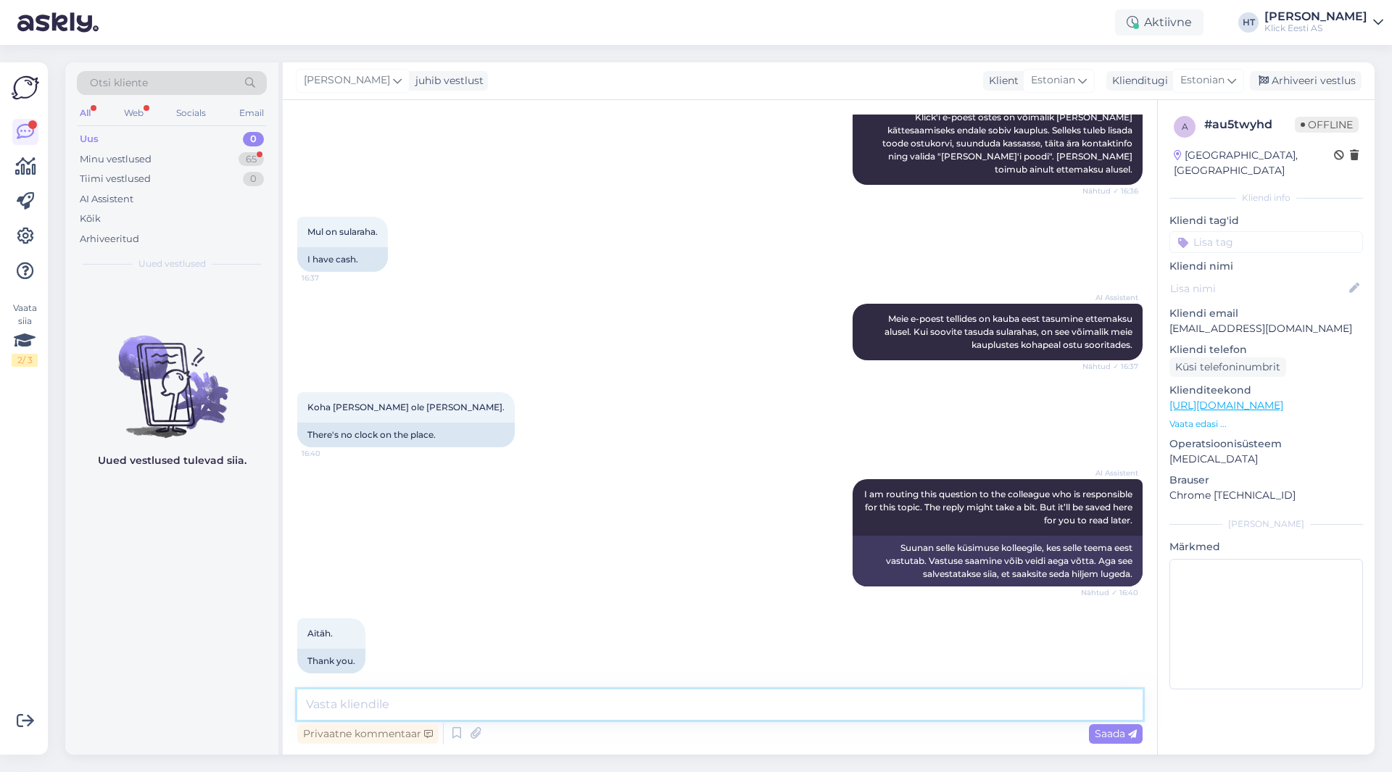
click at [696, 713] on textarea at bounding box center [720, 705] width 846 height 30
type textarea "Saab sularahaga tasuda kaupluses, [PERSON_NAME] tellitakse [PERSON_NAME]."
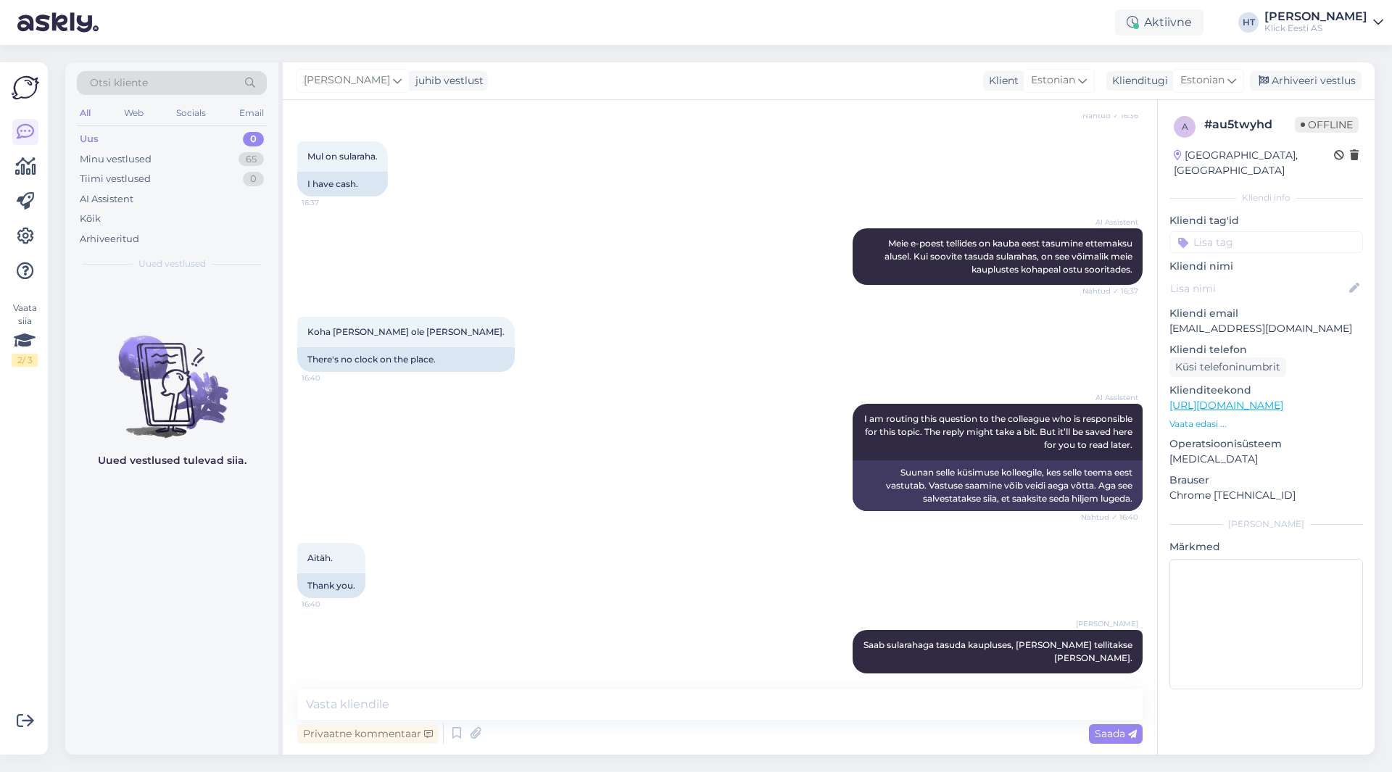
click at [1231, 231] on input at bounding box center [1267, 242] width 194 height 22
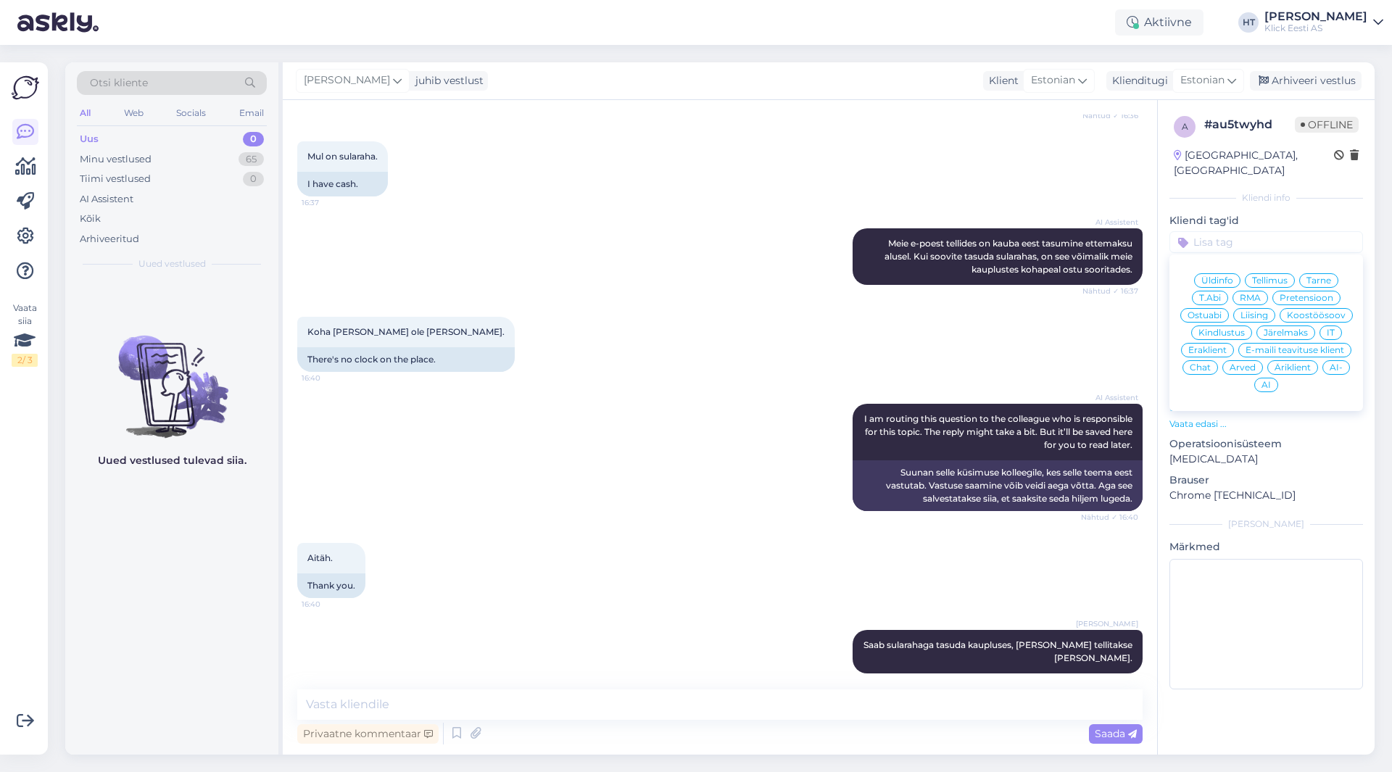
click at [1210, 311] on span "Ostuabi" at bounding box center [1205, 315] width 34 height 9
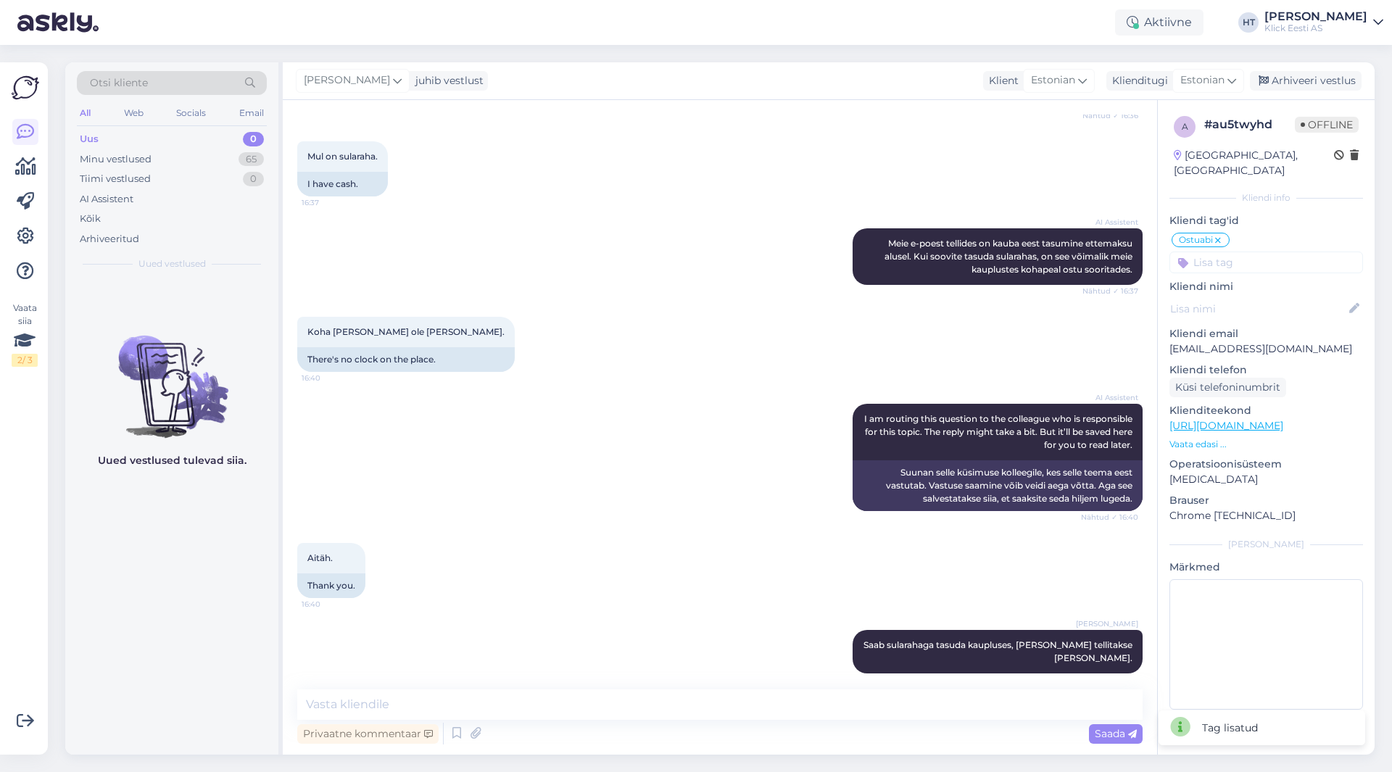
click at [1239, 253] on input at bounding box center [1267, 263] width 194 height 22
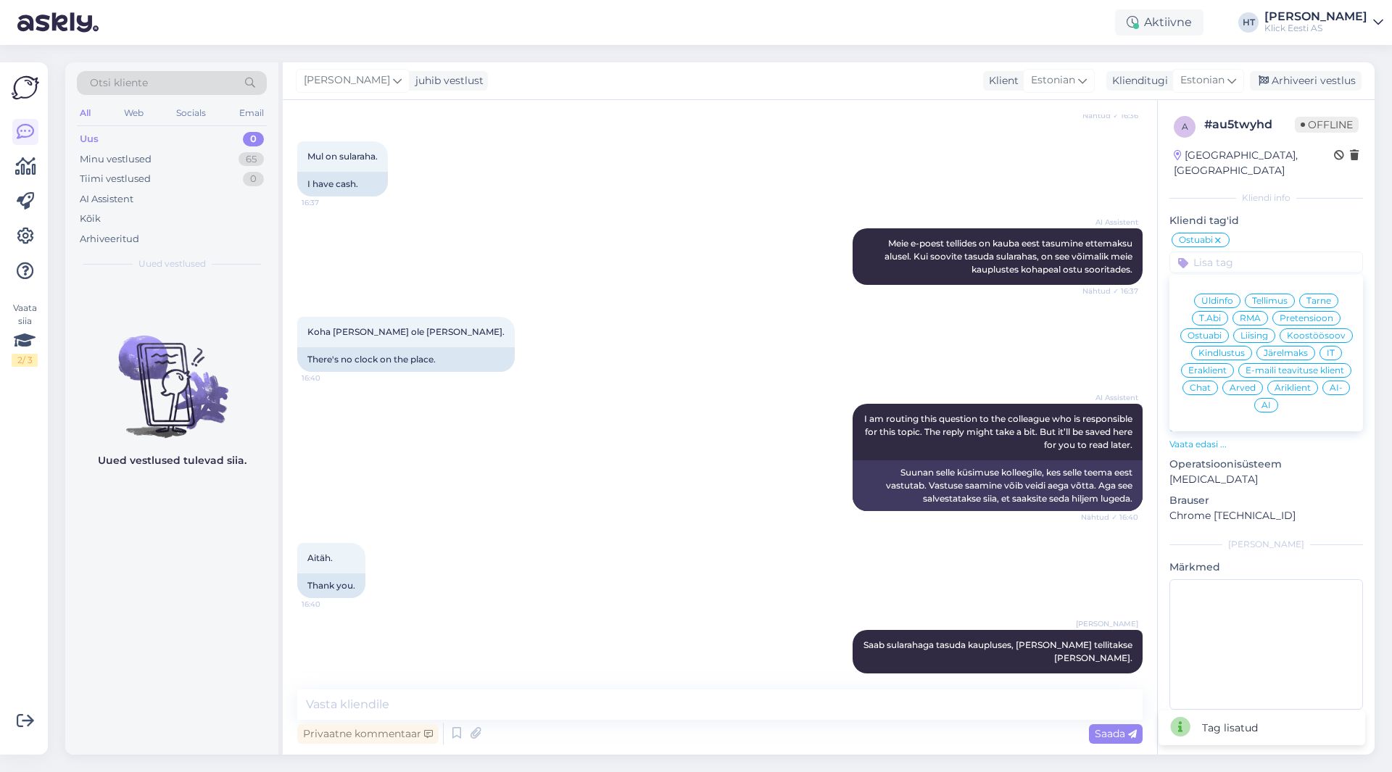
click at [1215, 366] on span "Eraklient" at bounding box center [1207, 370] width 38 height 9
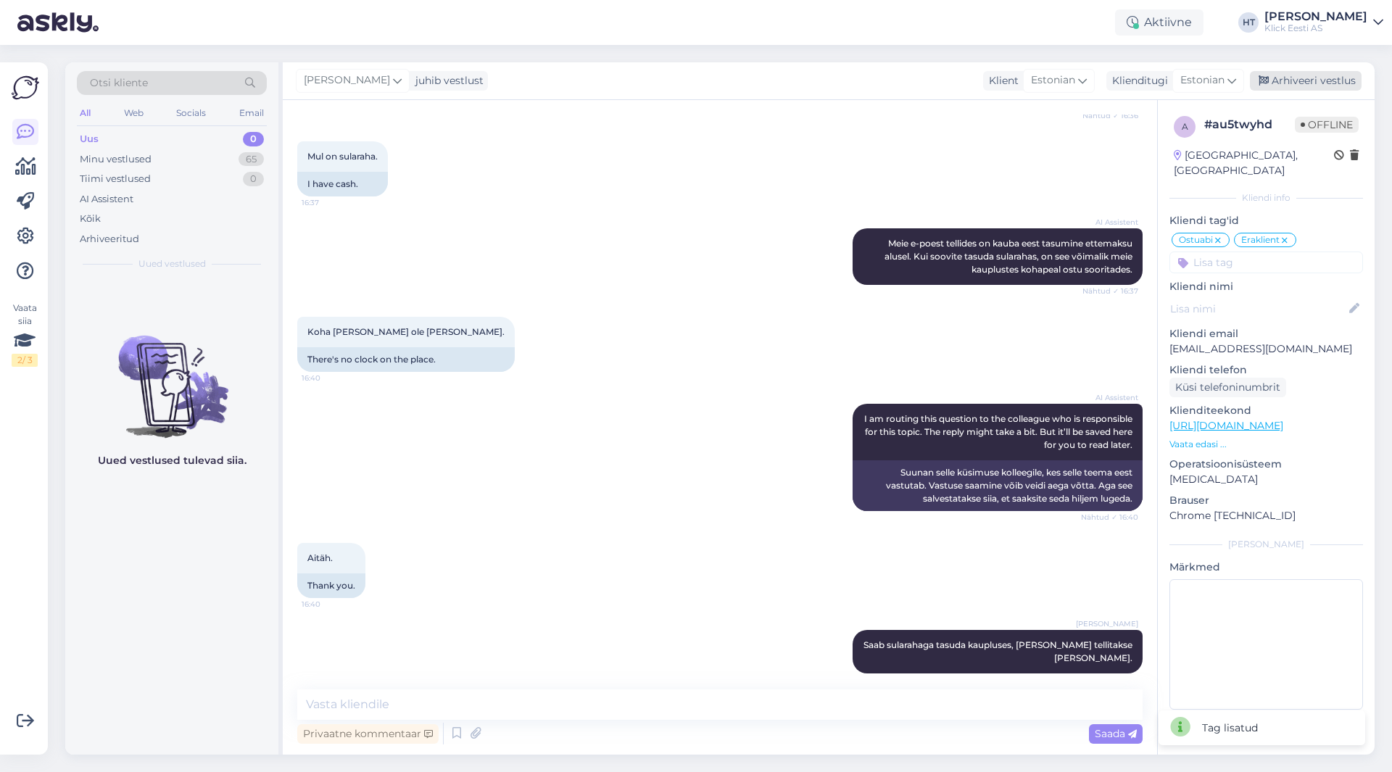
click at [1308, 86] on div "Arhiveeri vestlus" at bounding box center [1306, 81] width 112 height 20
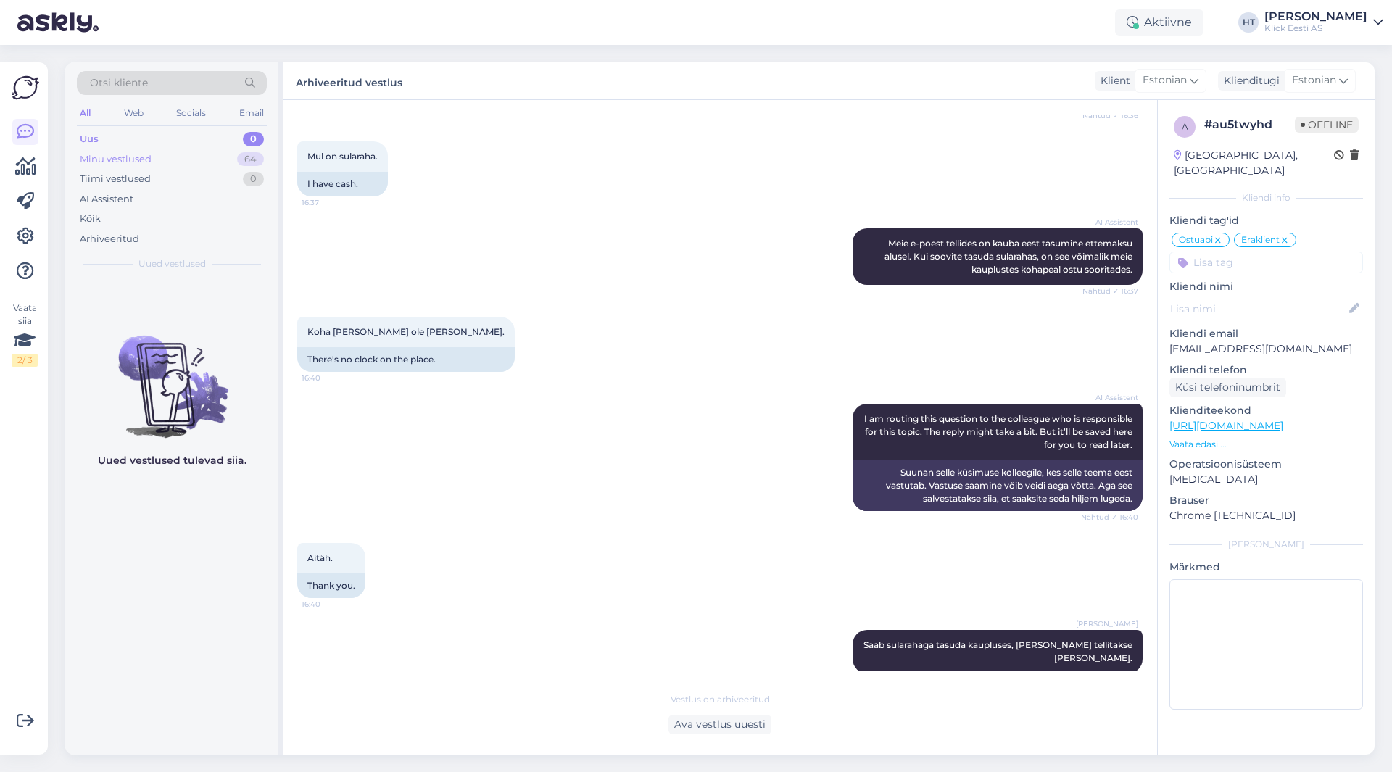
click at [202, 156] on div "Minu vestlused 64" at bounding box center [172, 159] width 190 height 20
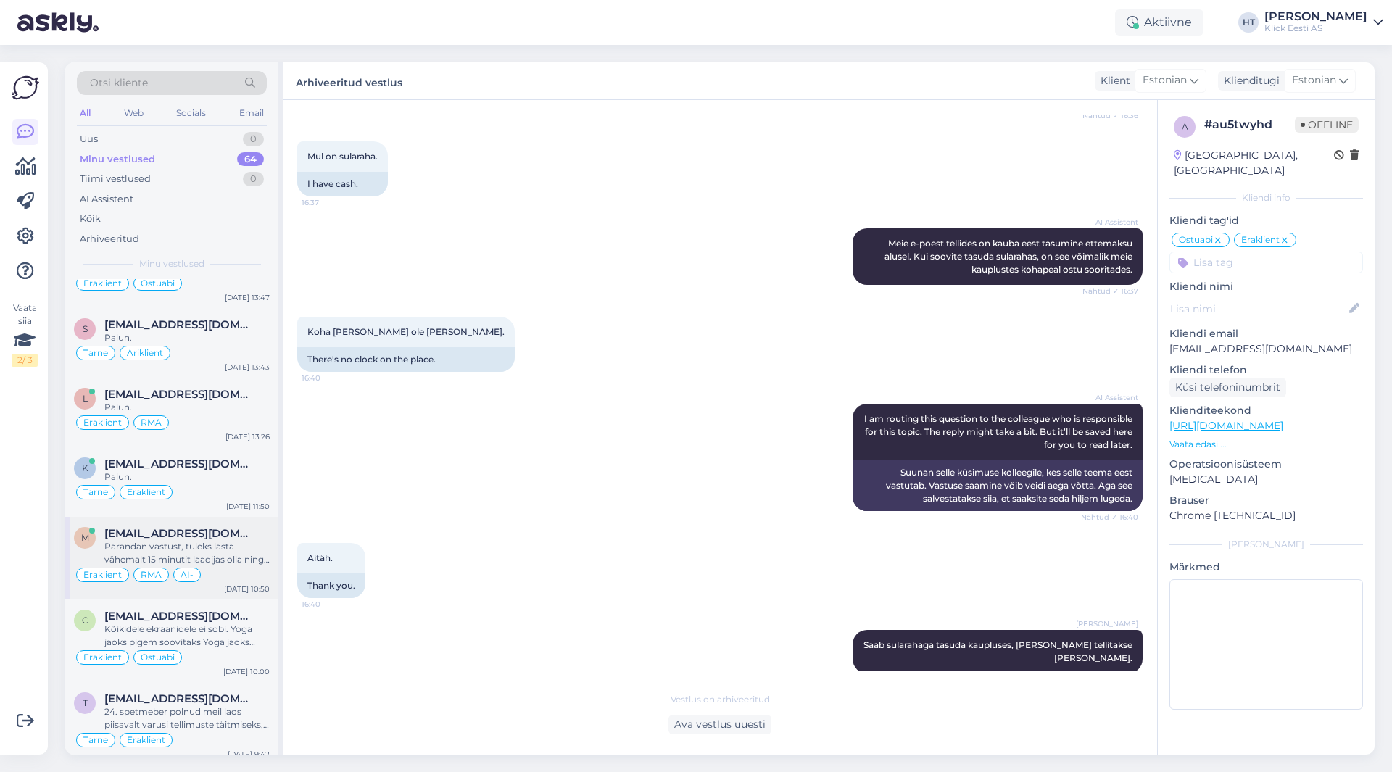
scroll to position [4397, 0]
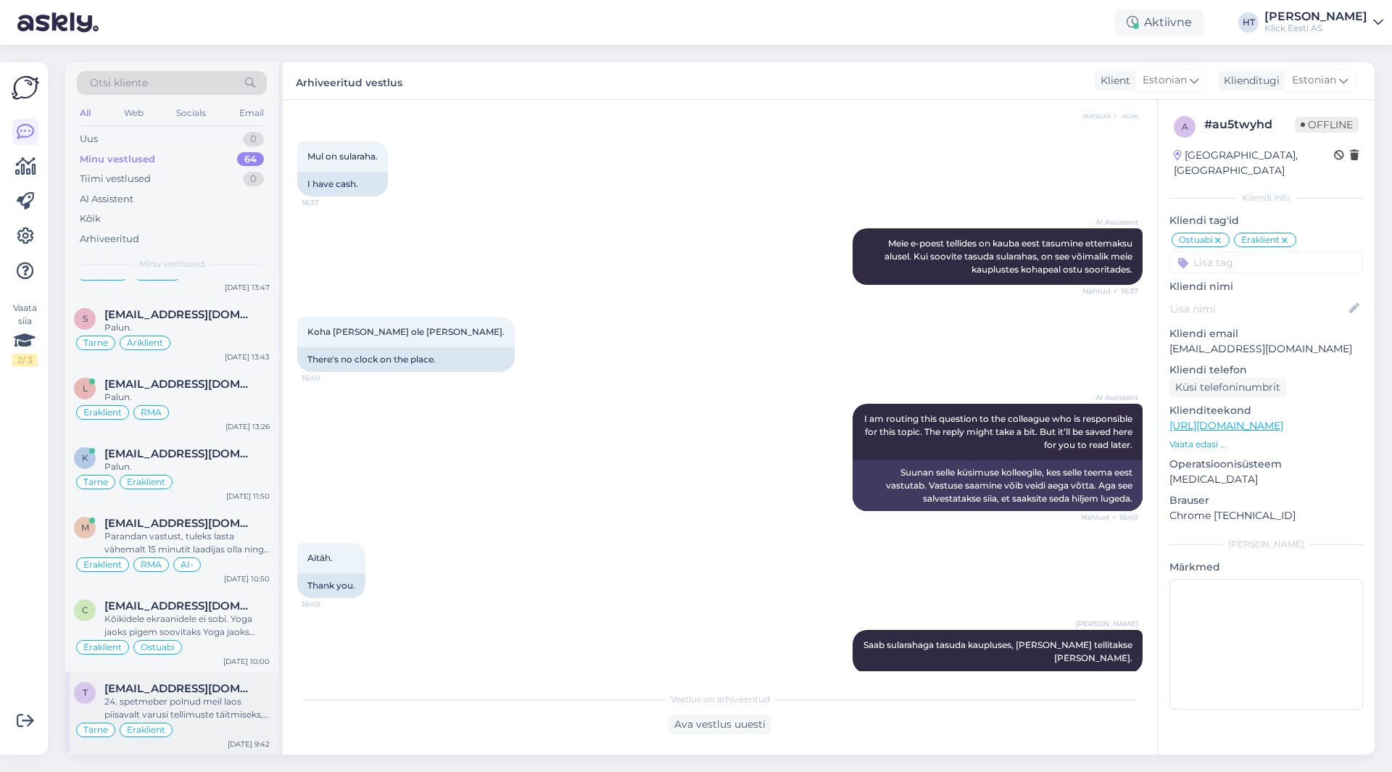
click at [175, 711] on div "24. spetmeber polnud meil laos piisavalt varusi tellimuste täitmiseks, ootame h…" at bounding box center [186, 708] width 165 height 26
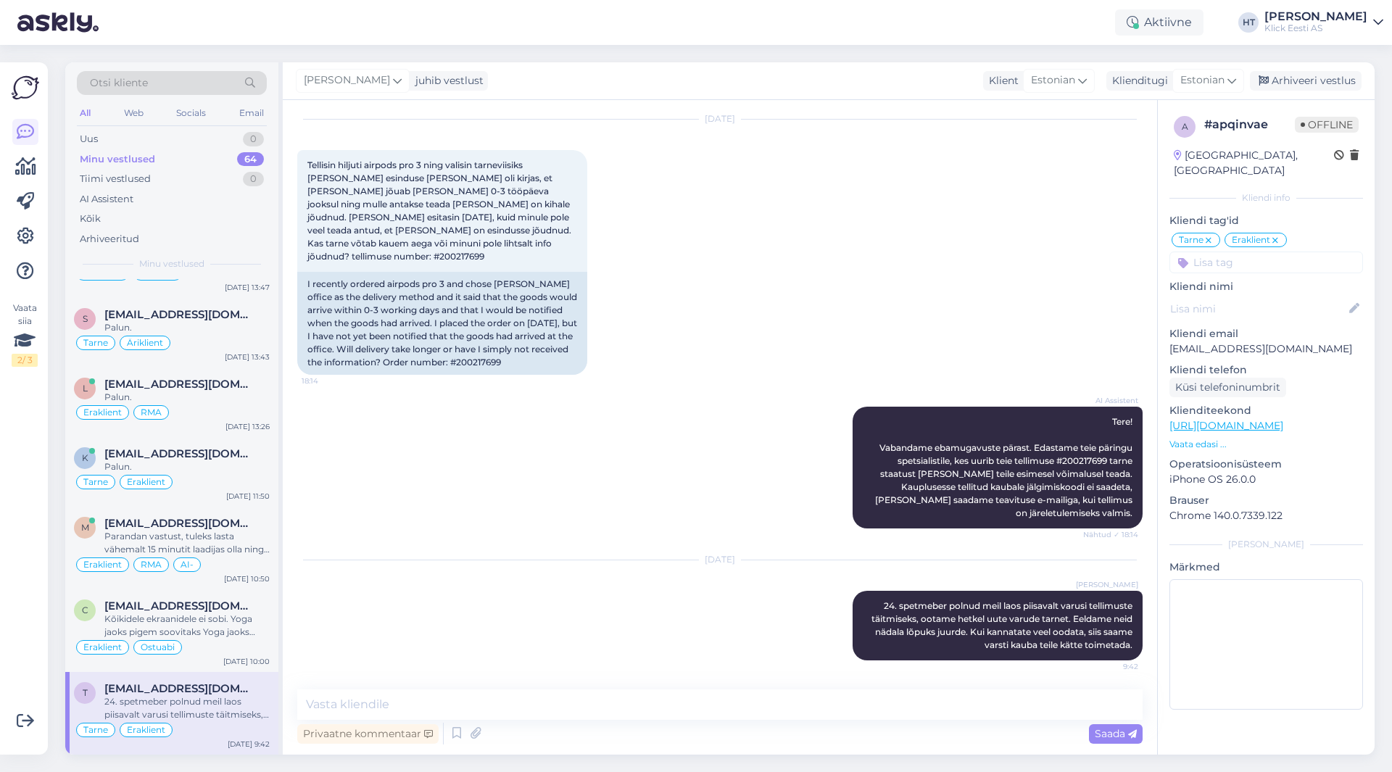
scroll to position [41, 0]
click at [1305, 78] on div "Arhiveeri vestlus" at bounding box center [1306, 81] width 112 height 20
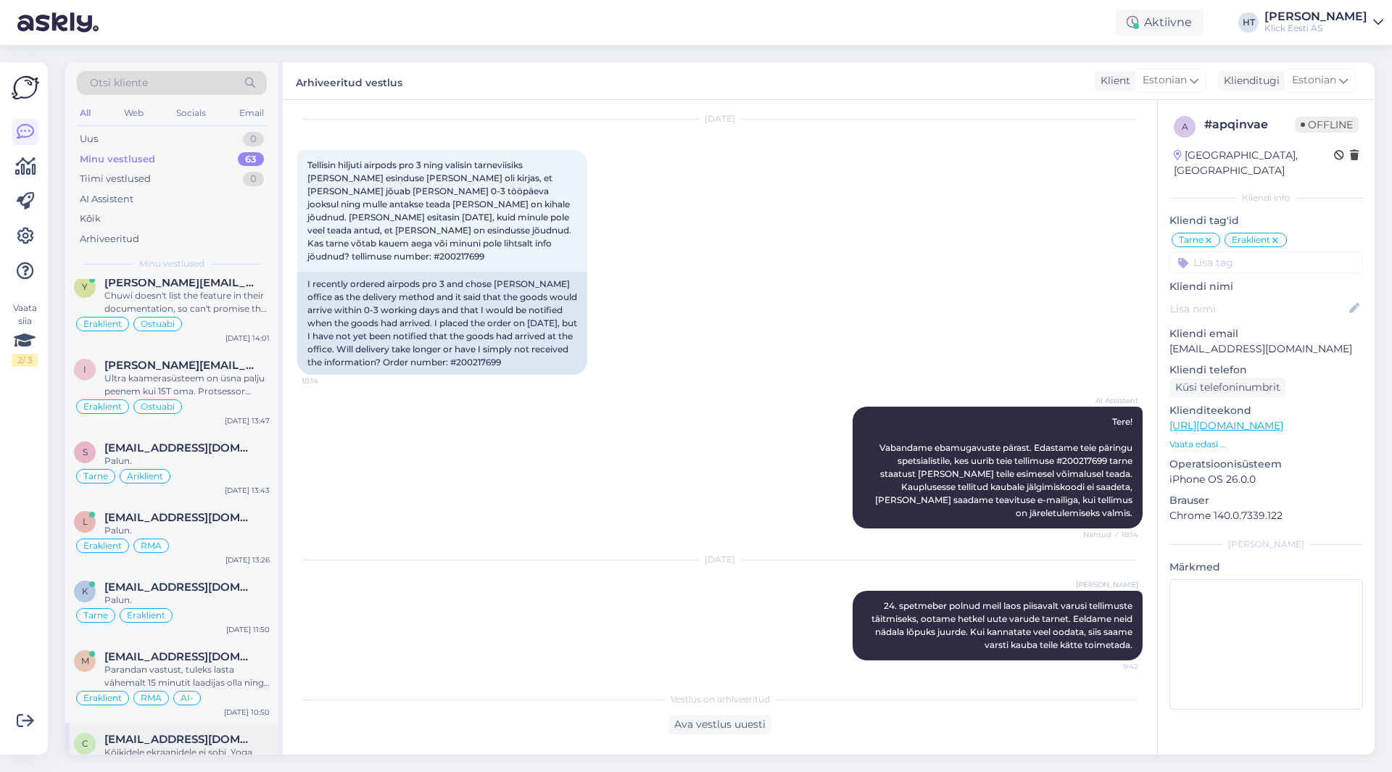
scroll to position [4315, 0]
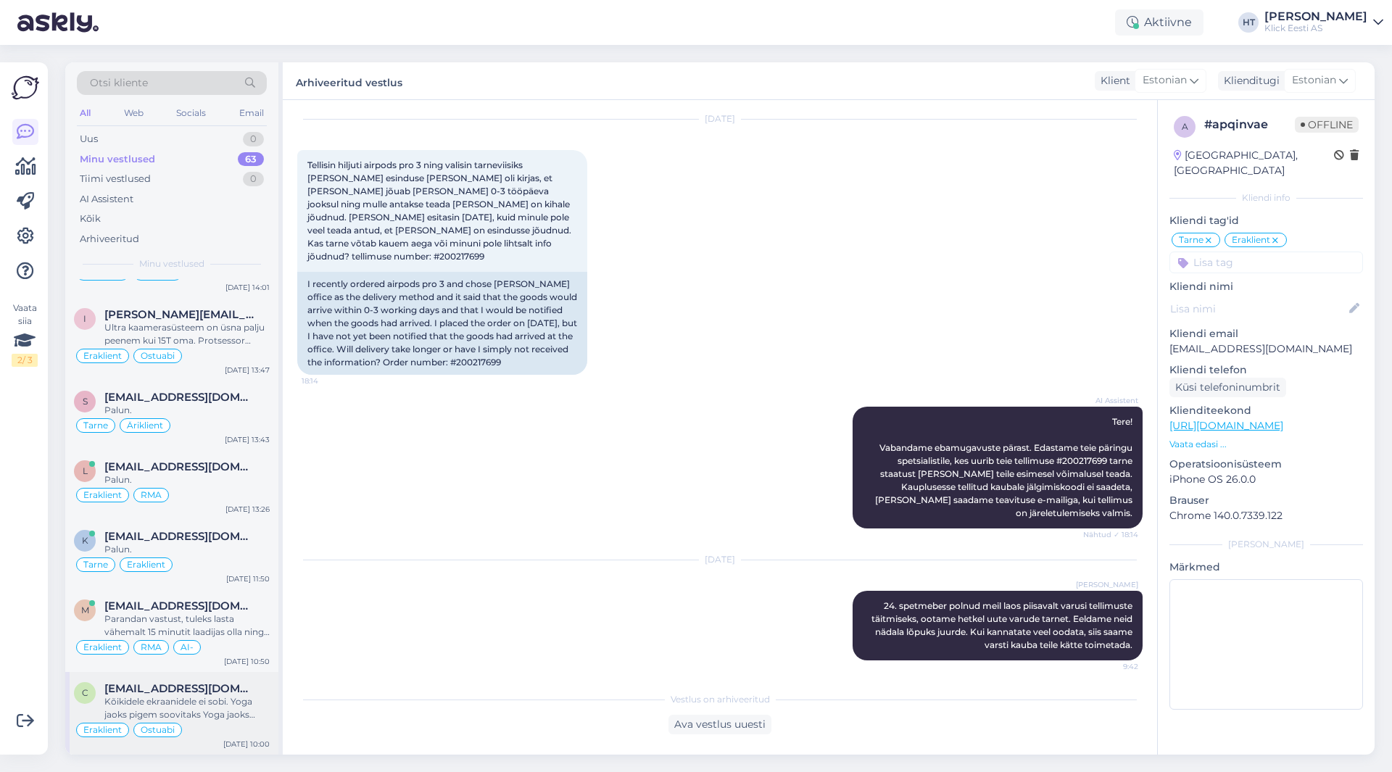
click at [202, 682] on div "C [EMAIL_ADDRESS][DOMAIN_NAME] Kõikidele ekraanidele ei sobi. Yoga jaoks pigem …" at bounding box center [171, 713] width 213 height 83
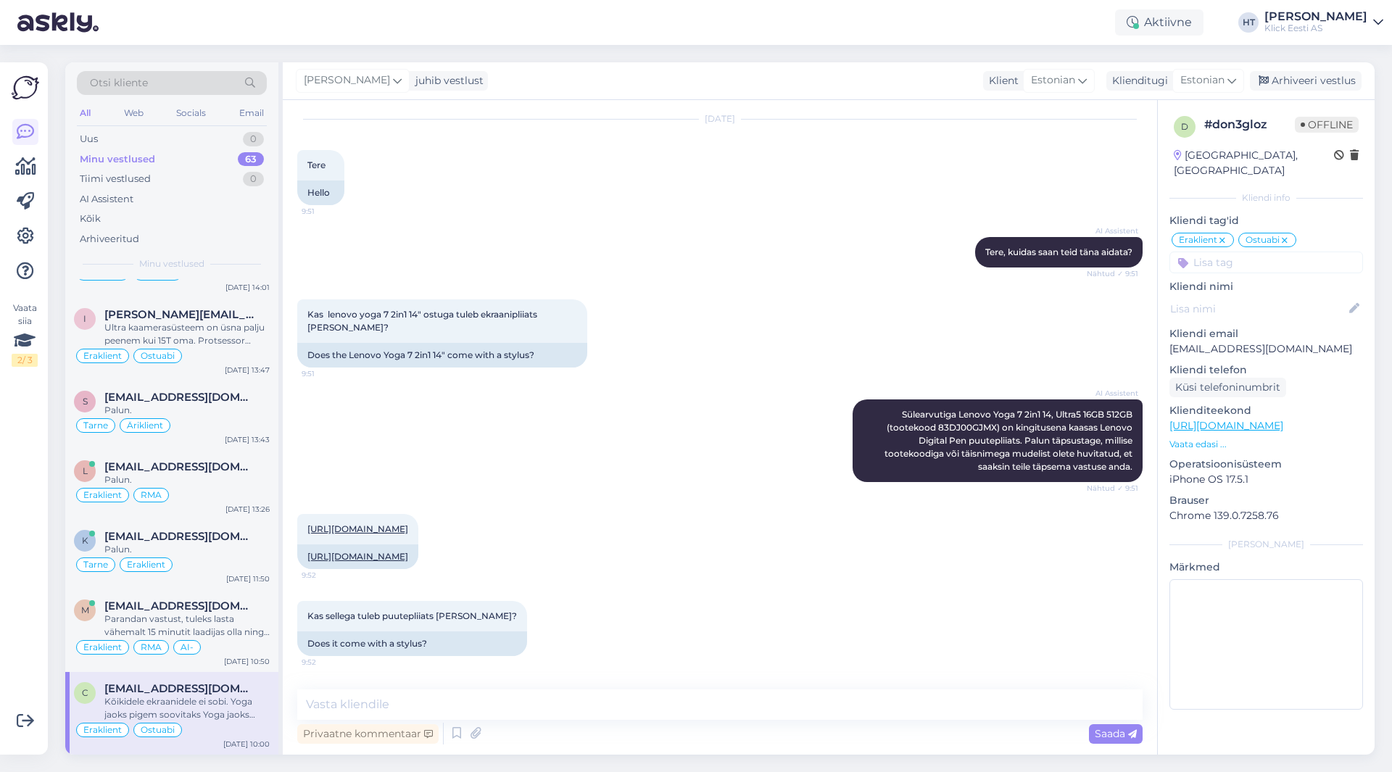
scroll to position [1247, 0]
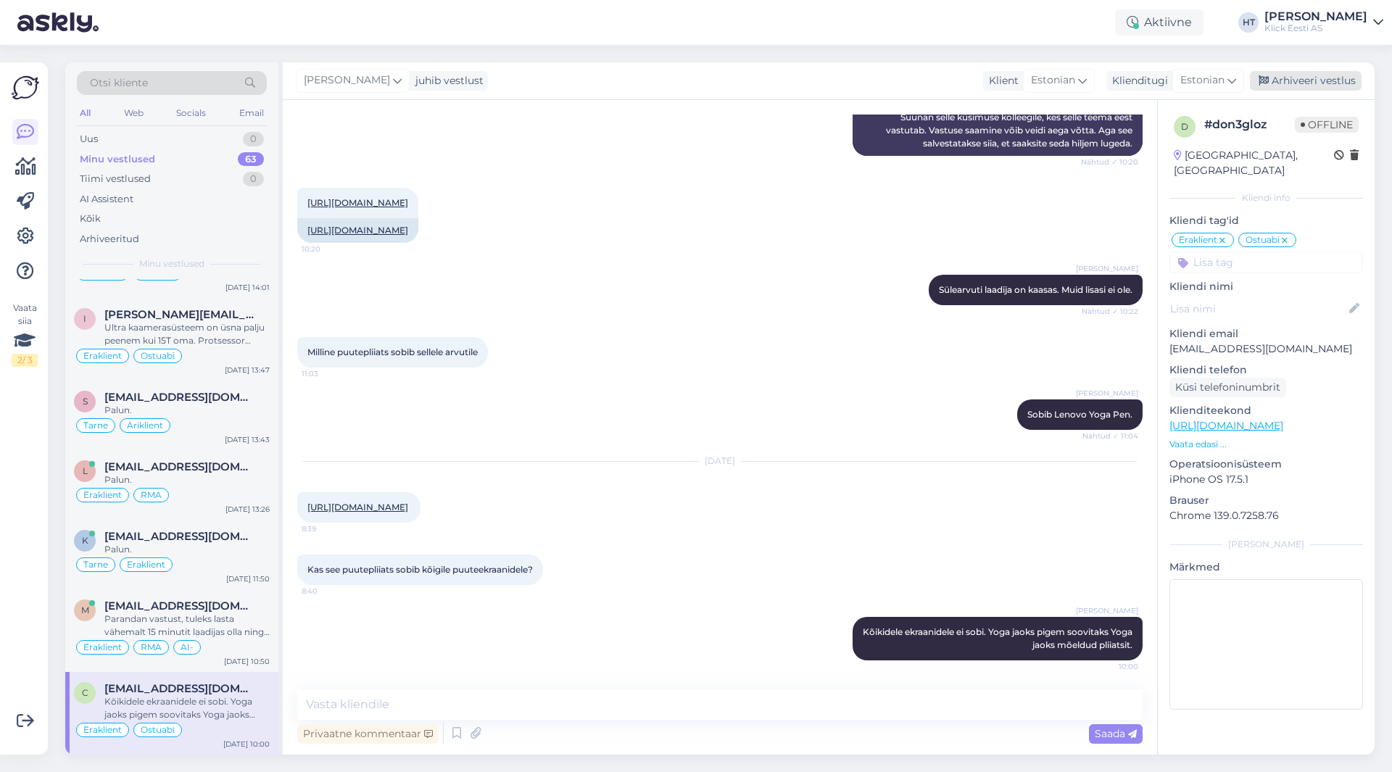
click at [1294, 83] on div "Arhiveeri vestlus" at bounding box center [1306, 81] width 112 height 20
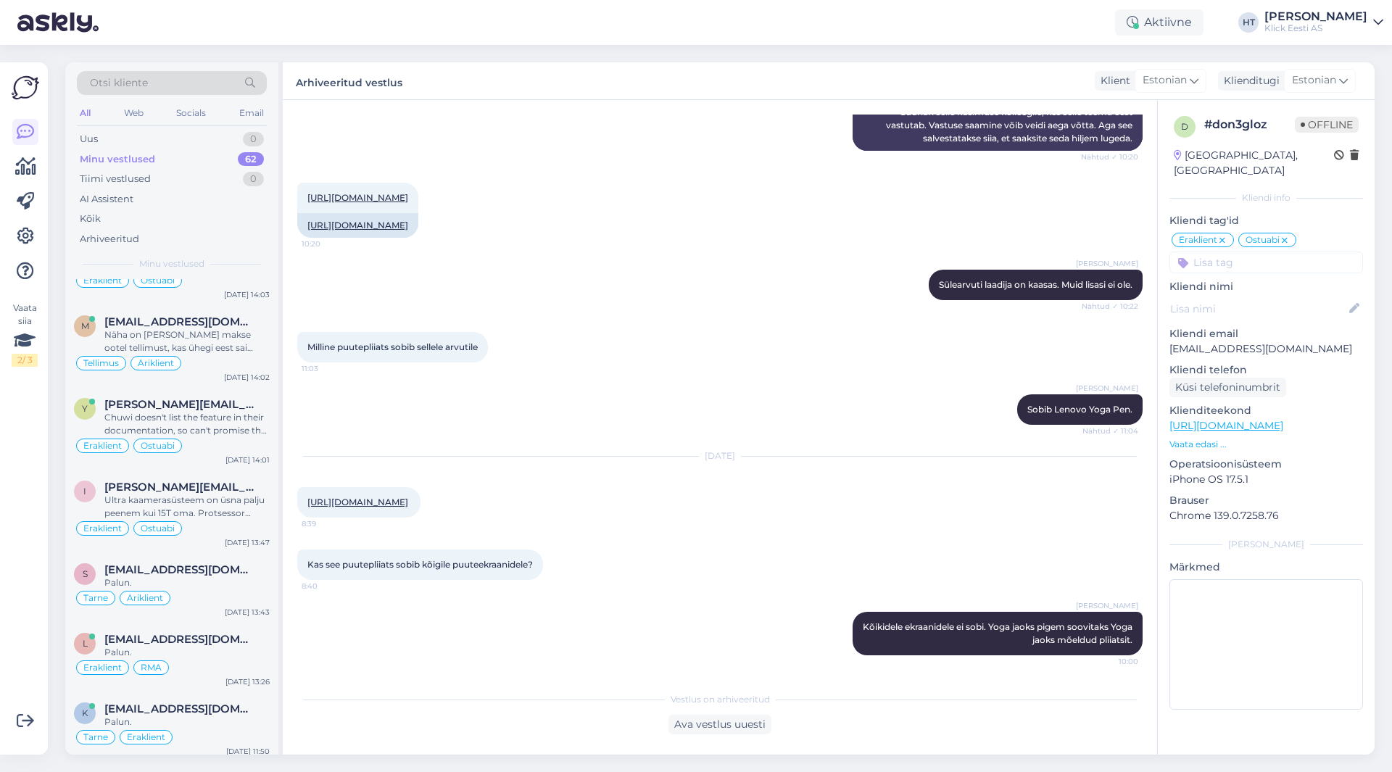
scroll to position [4232, 0]
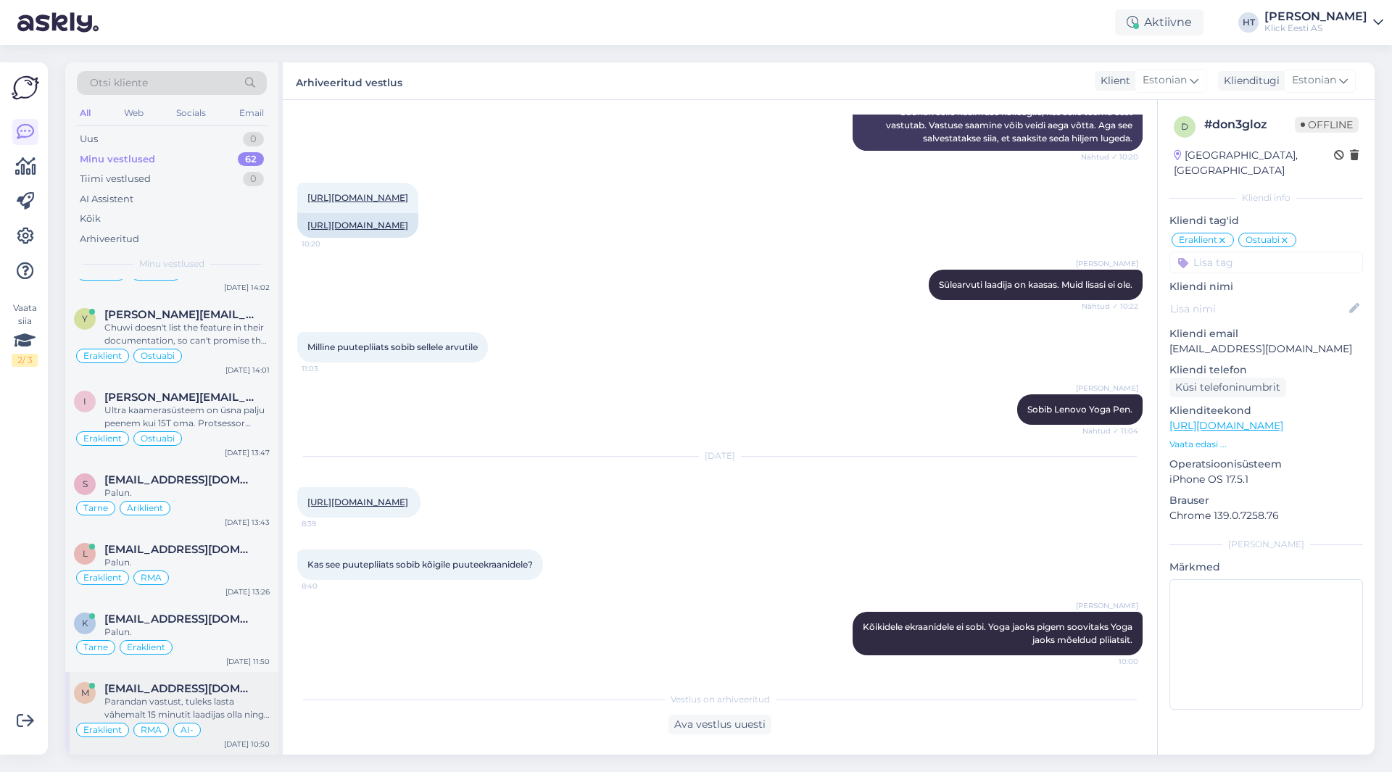
click at [190, 691] on span "[EMAIL_ADDRESS][DOMAIN_NAME]" at bounding box center [179, 688] width 151 height 13
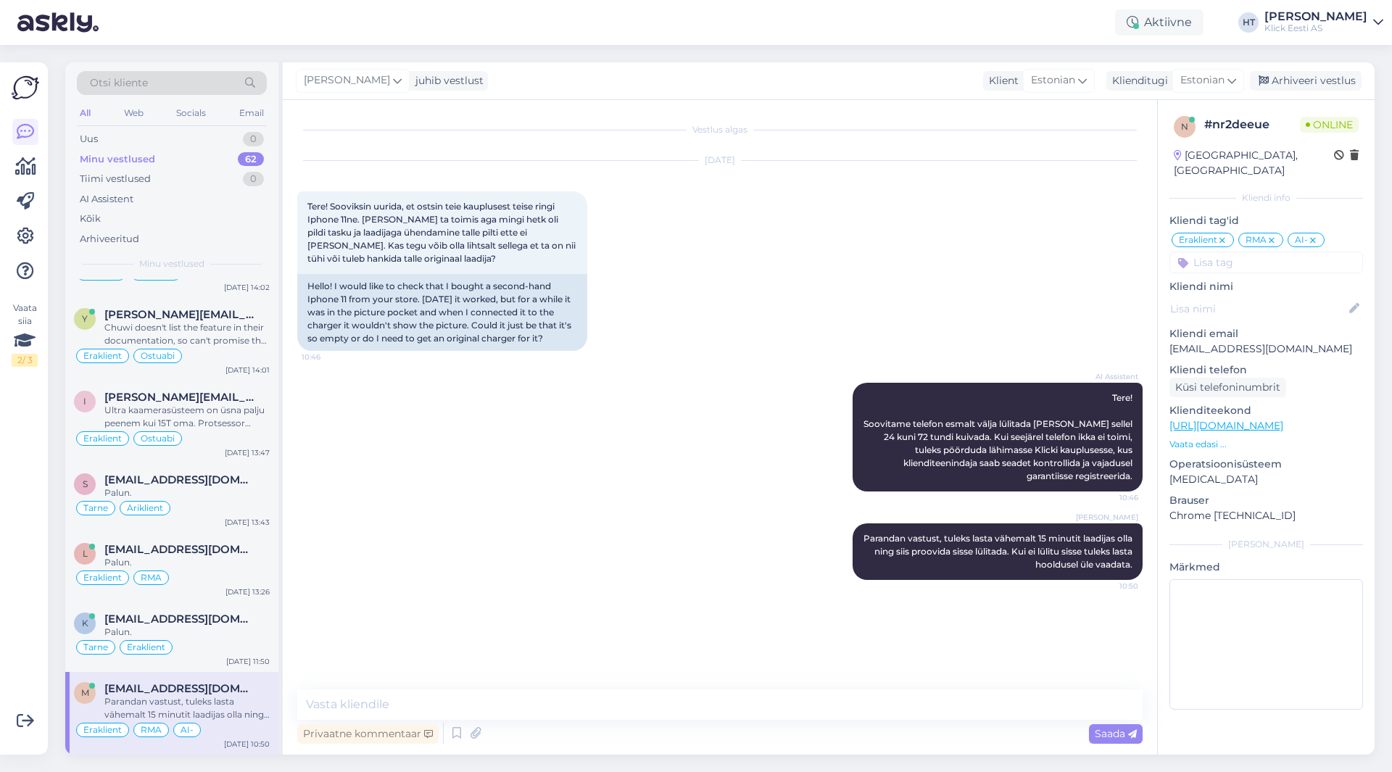
scroll to position [0, 0]
click at [216, 619] on span "[EMAIL_ADDRESS][DOMAIN_NAME]" at bounding box center [179, 619] width 151 height 13
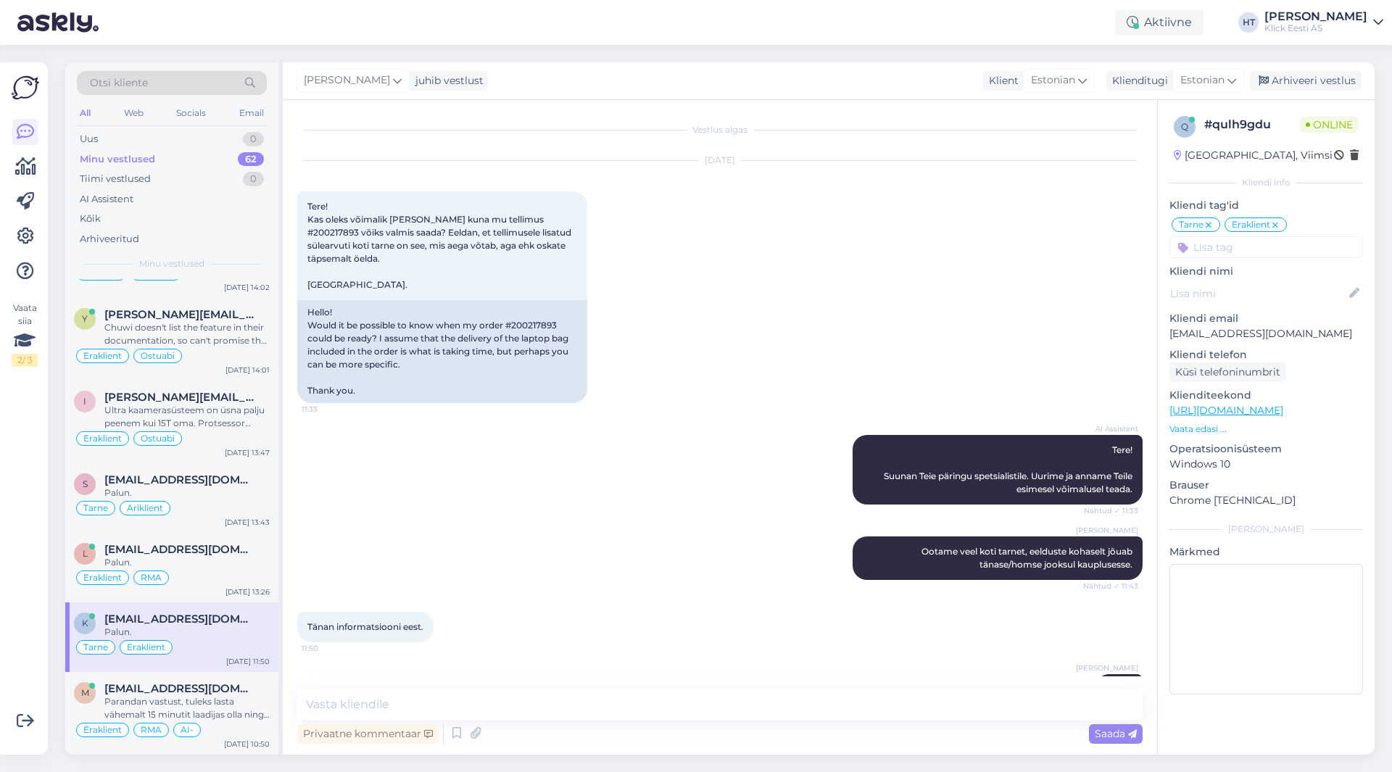
scroll to position [44, 0]
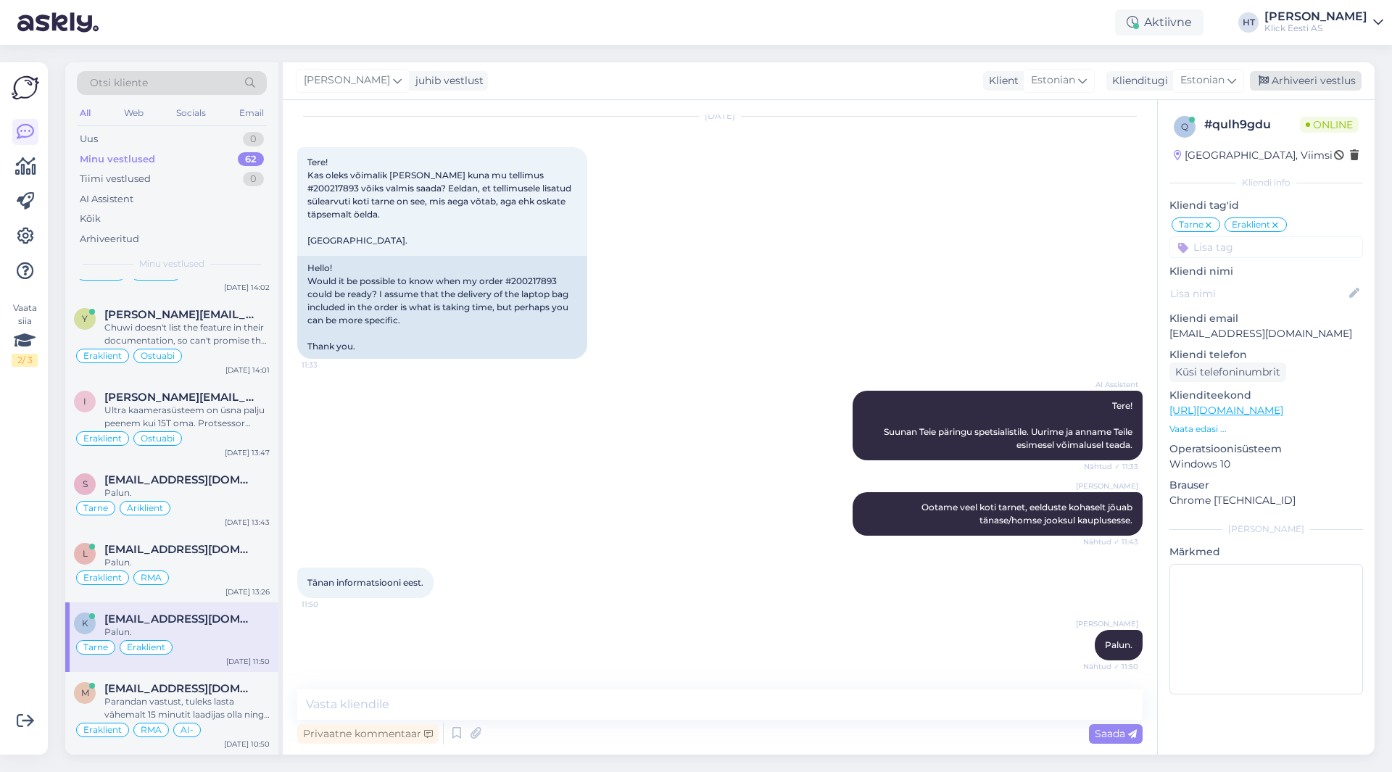
click at [1297, 75] on div "Arhiveeri vestlus" at bounding box center [1306, 81] width 112 height 20
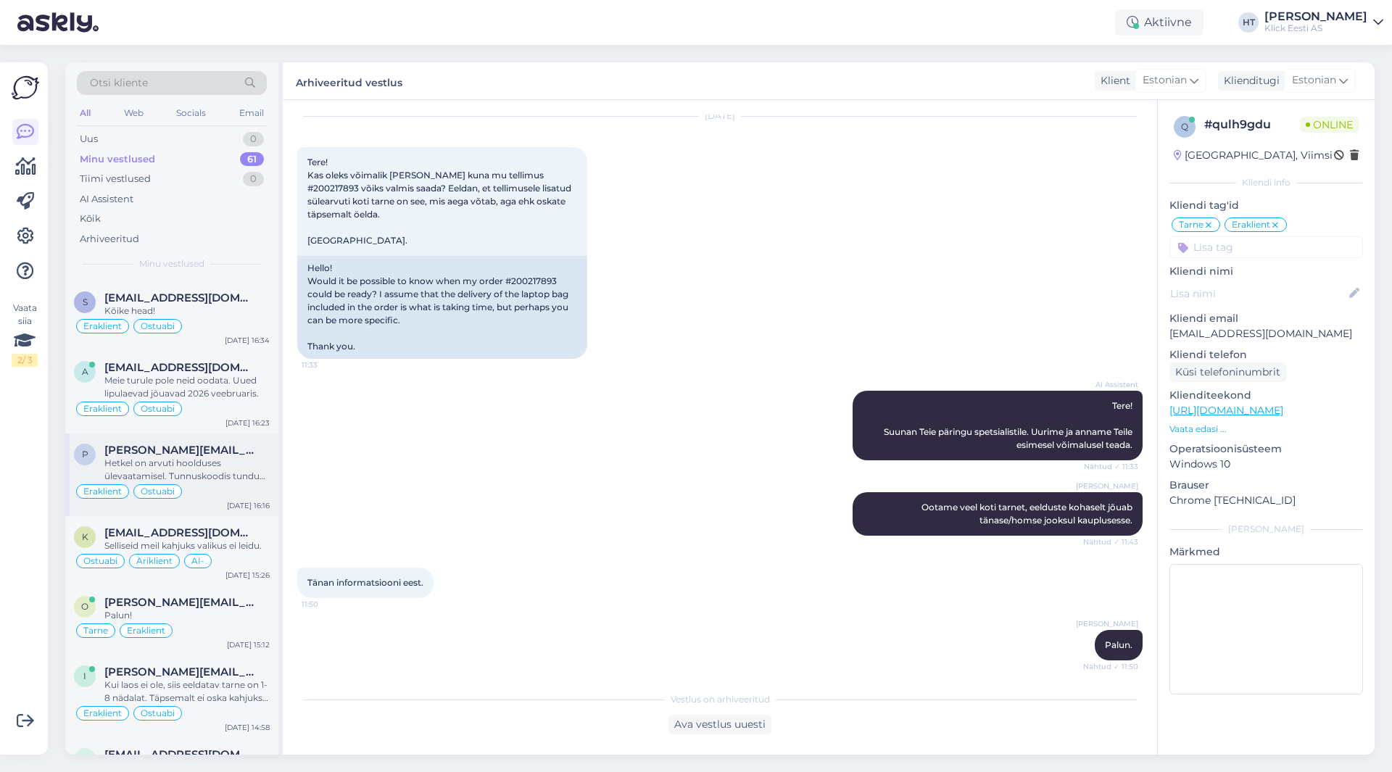
scroll to position [4162, 0]
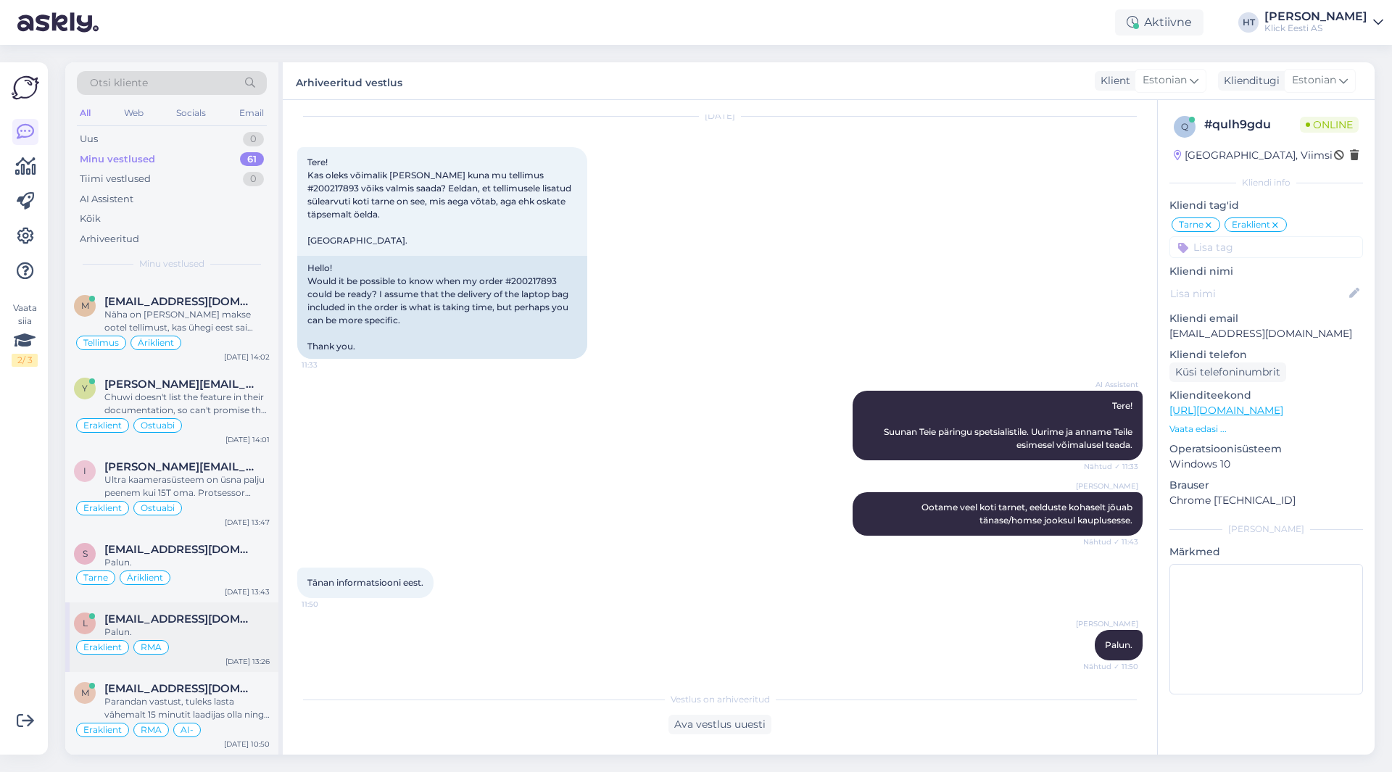
click at [183, 609] on div "l [EMAIL_ADDRESS][DOMAIN_NAME] Palun. Eraklient RMA [DATE] 13:26" at bounding box center [171, 638] width 213 height 70
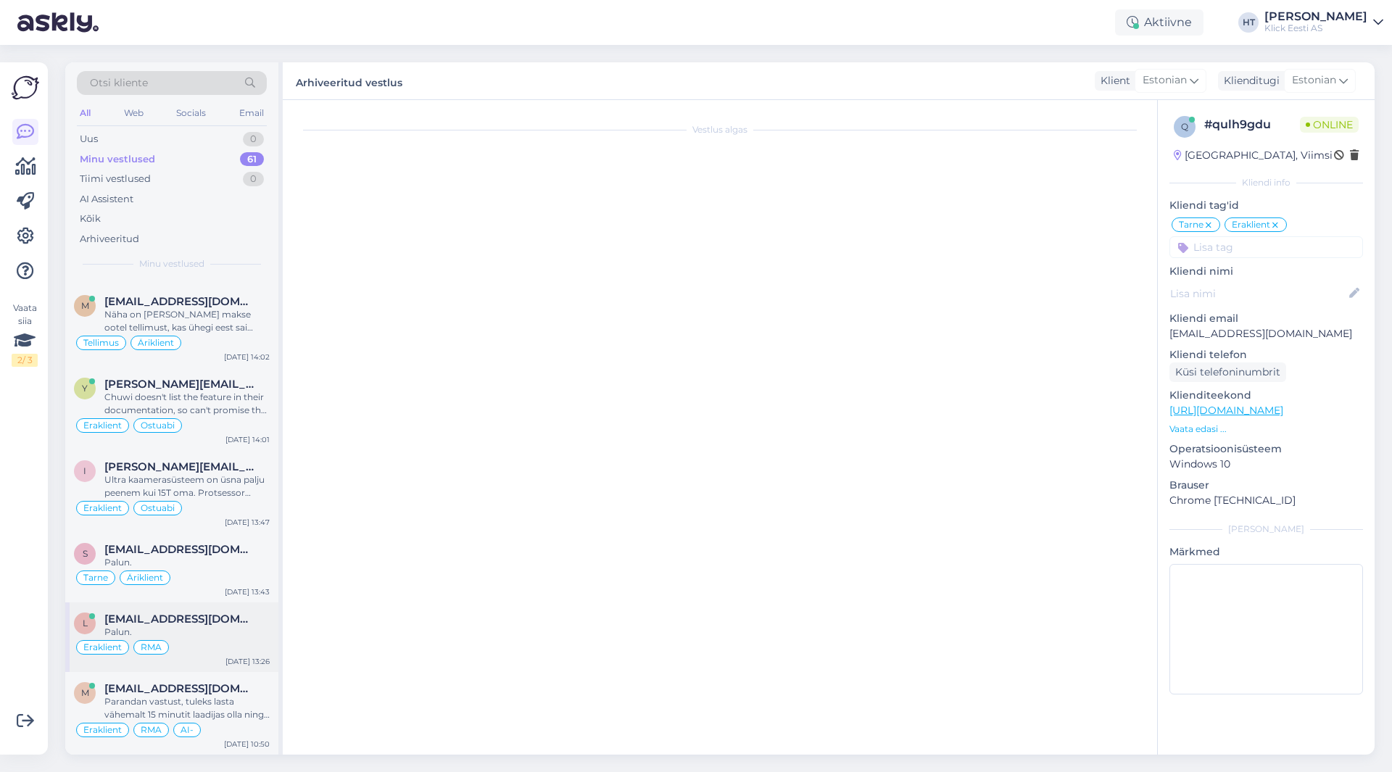
scroll to position [372, 0]
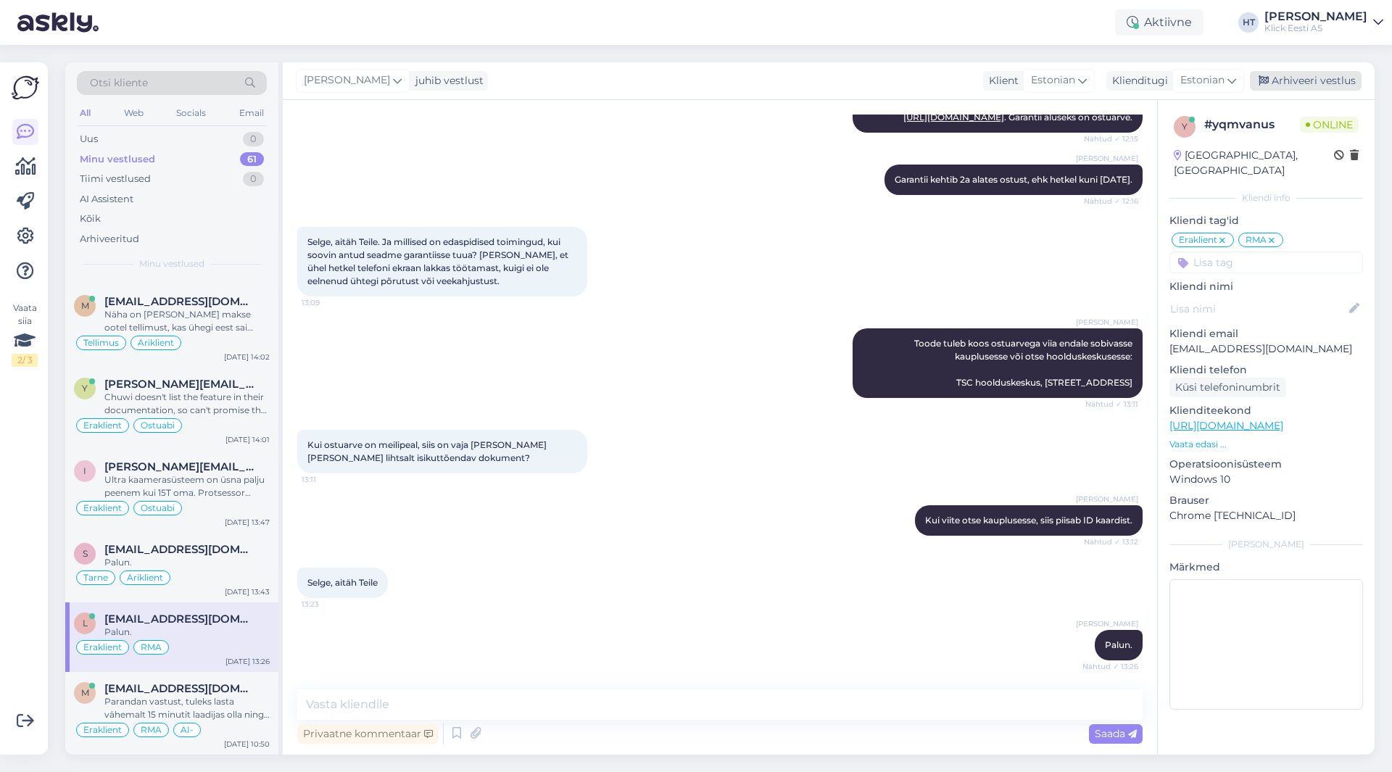
click at [1297, 86] on div "Arhiveeri vestlus" at bounding box center [1306, 81] width 112 height 20
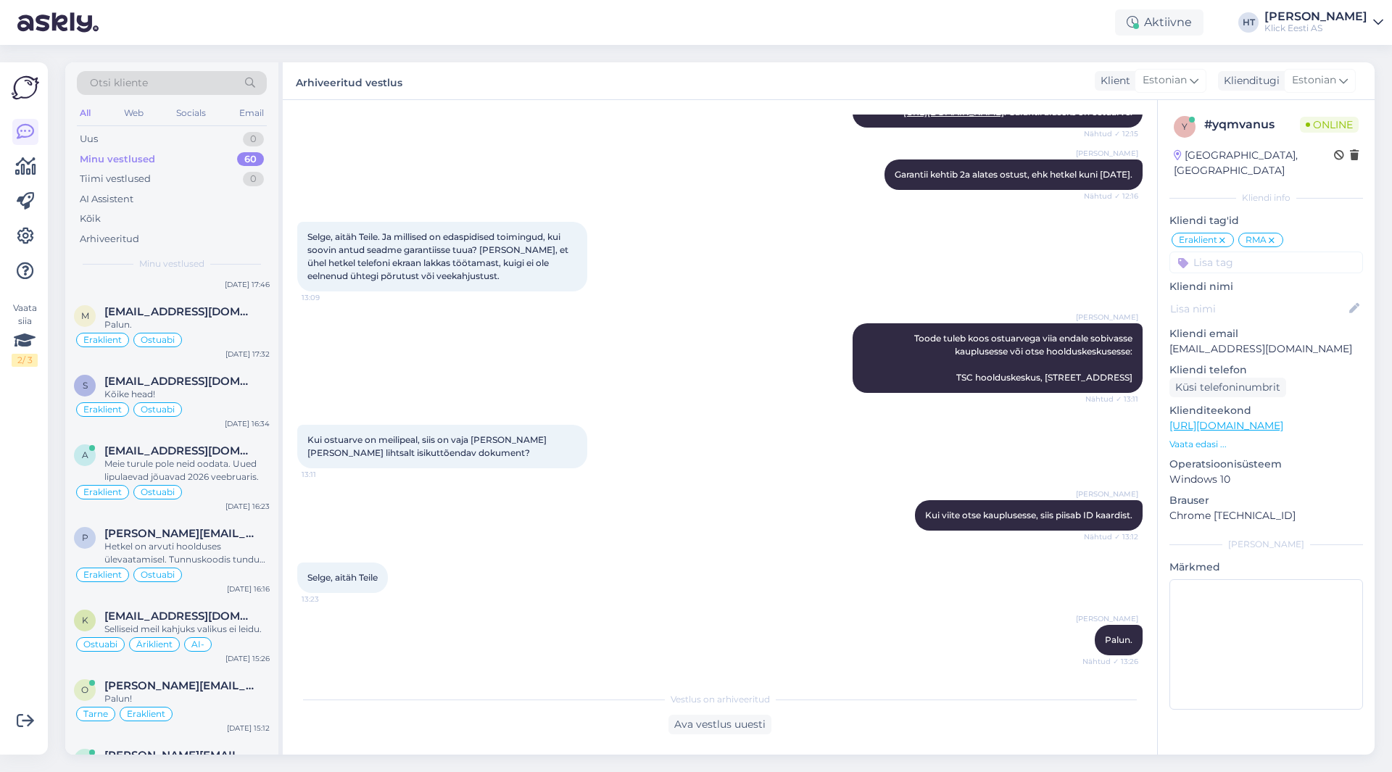
scroll to position [4093, 0]
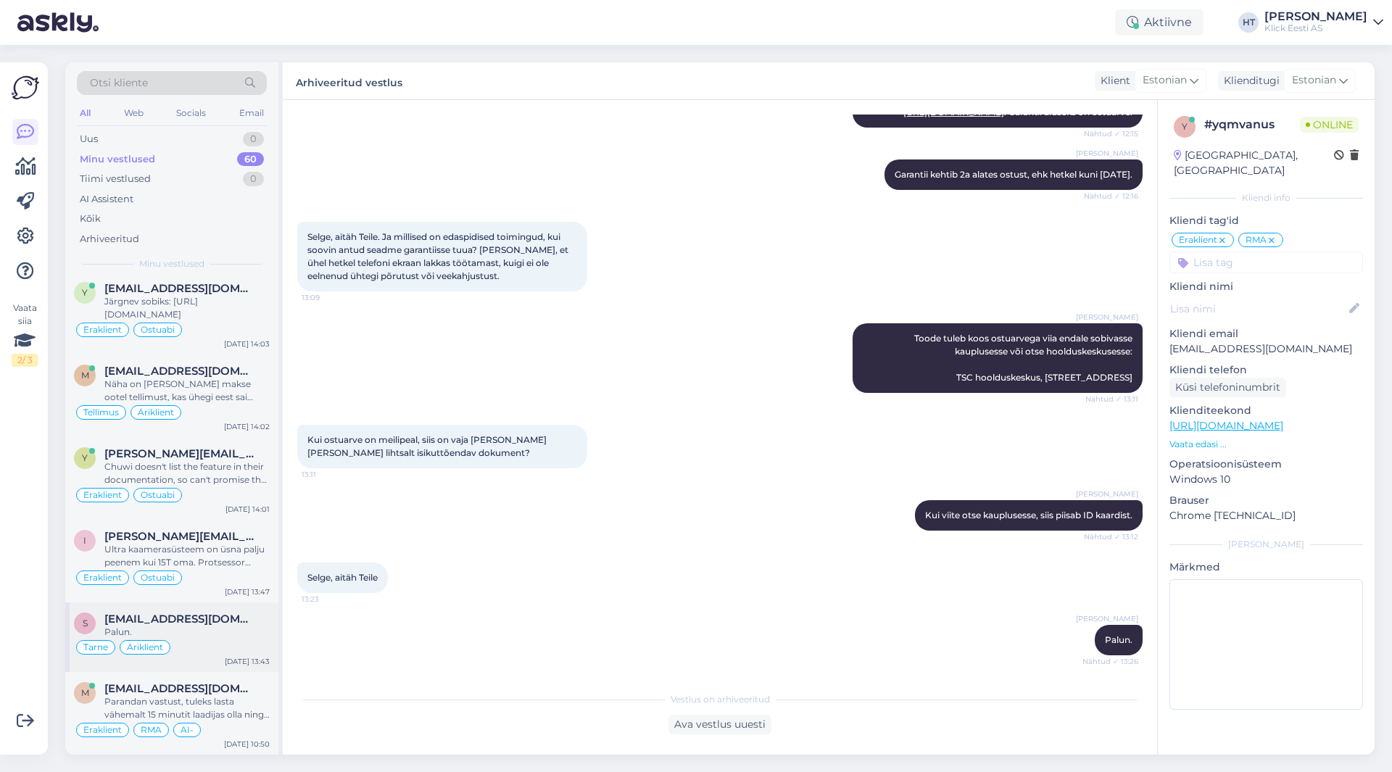
click at [203, 603] on div "s [EMAIL_ADDRESS][DOMAIN_NAME] Palun. [PERSON_NAME] Äriklient [DATE] 13:43" at bounding box center [171, 638] width 213 height 70
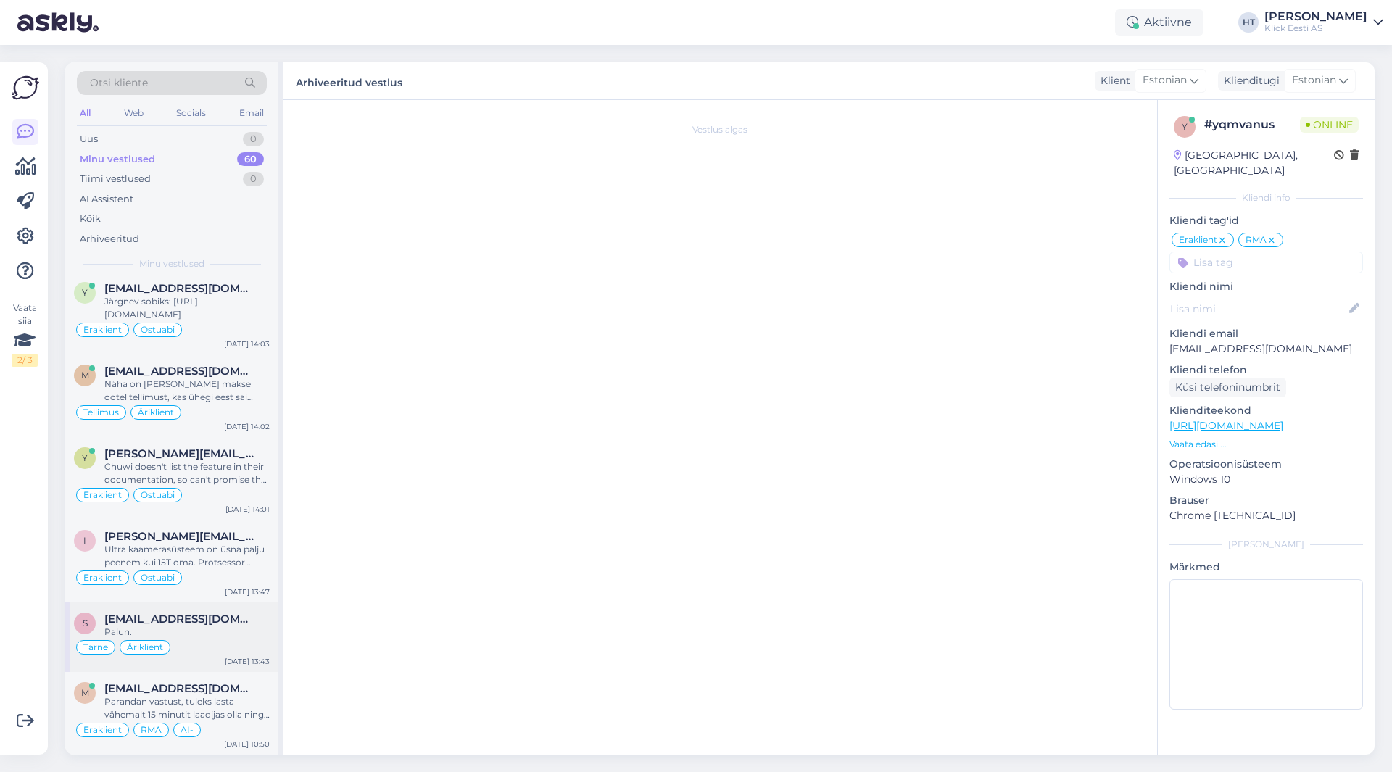
scroll to position [824, 0]
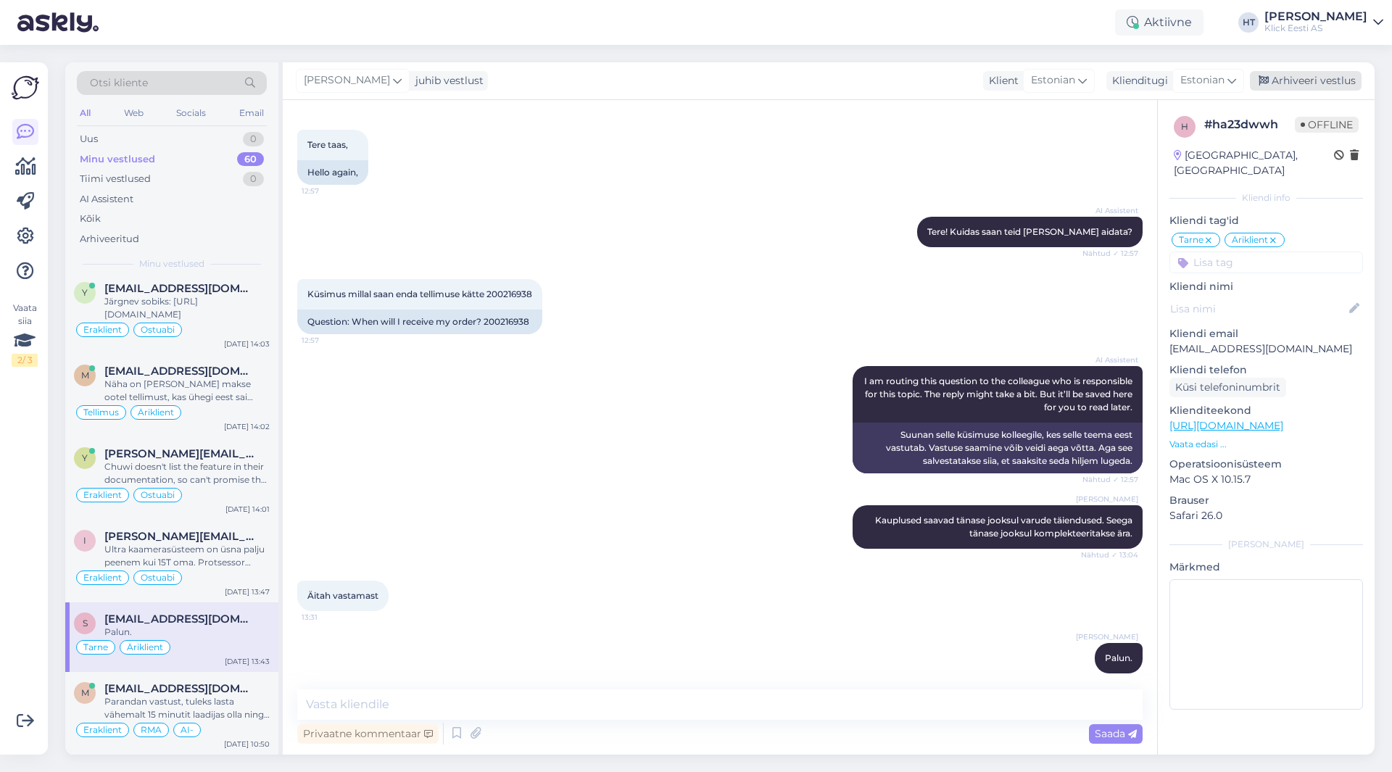
click at [1317, 82] on div "Arhiveeri vestlus" at bounding box center [1306, 81] width 112 height 20
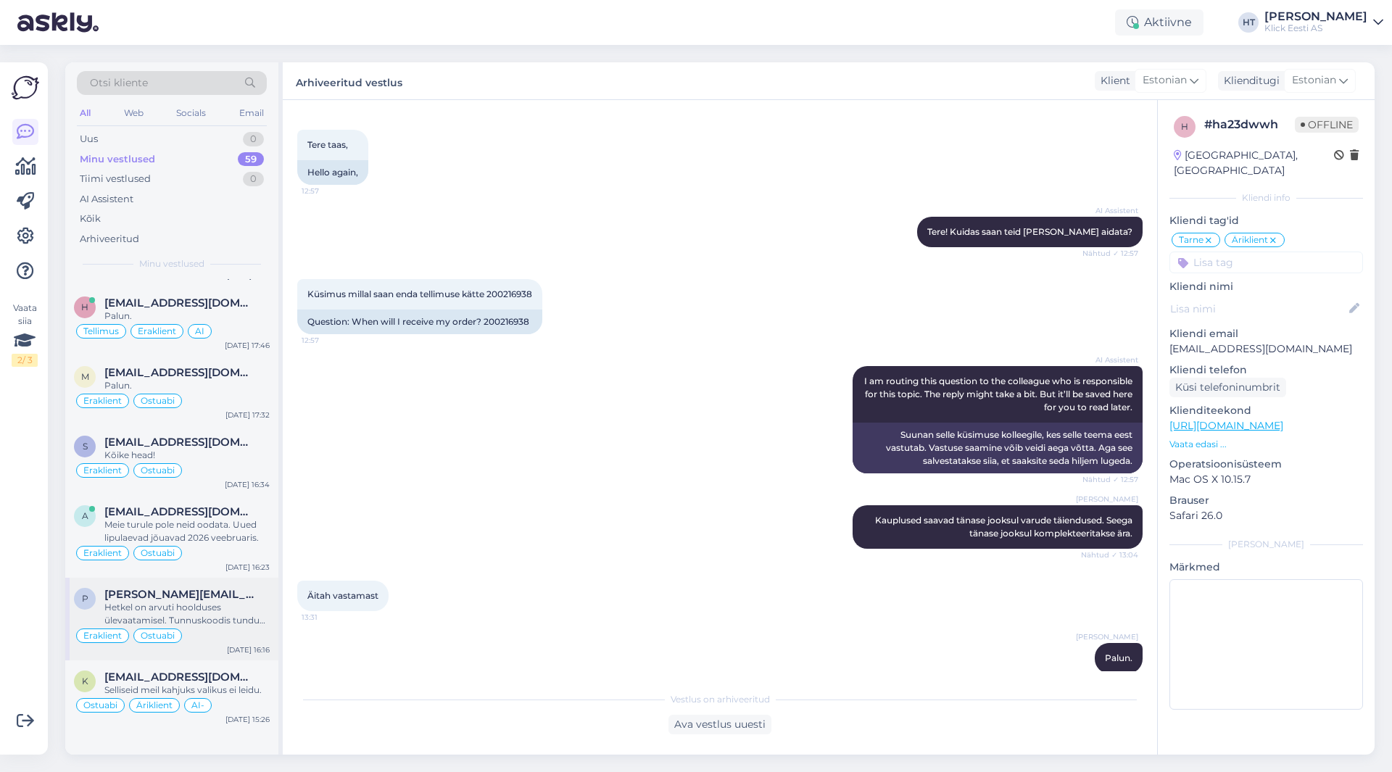
scroll to position [4023, 0]
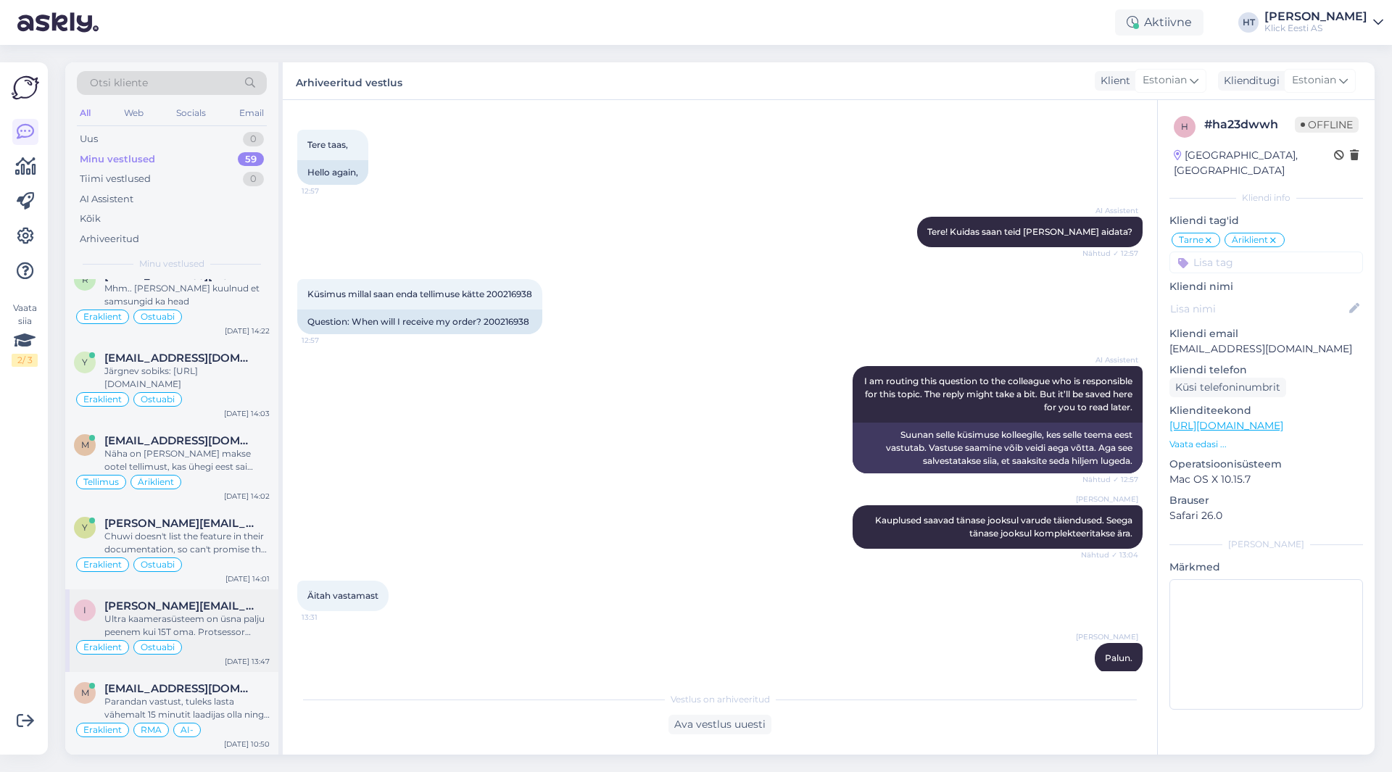
click at [223, 614] on div "Ultra kaamerasüsteem on üsna palju peenem kui 15T oma. Protsessor samuti palju …" at bounding box center [186, 626] width 165 height 26
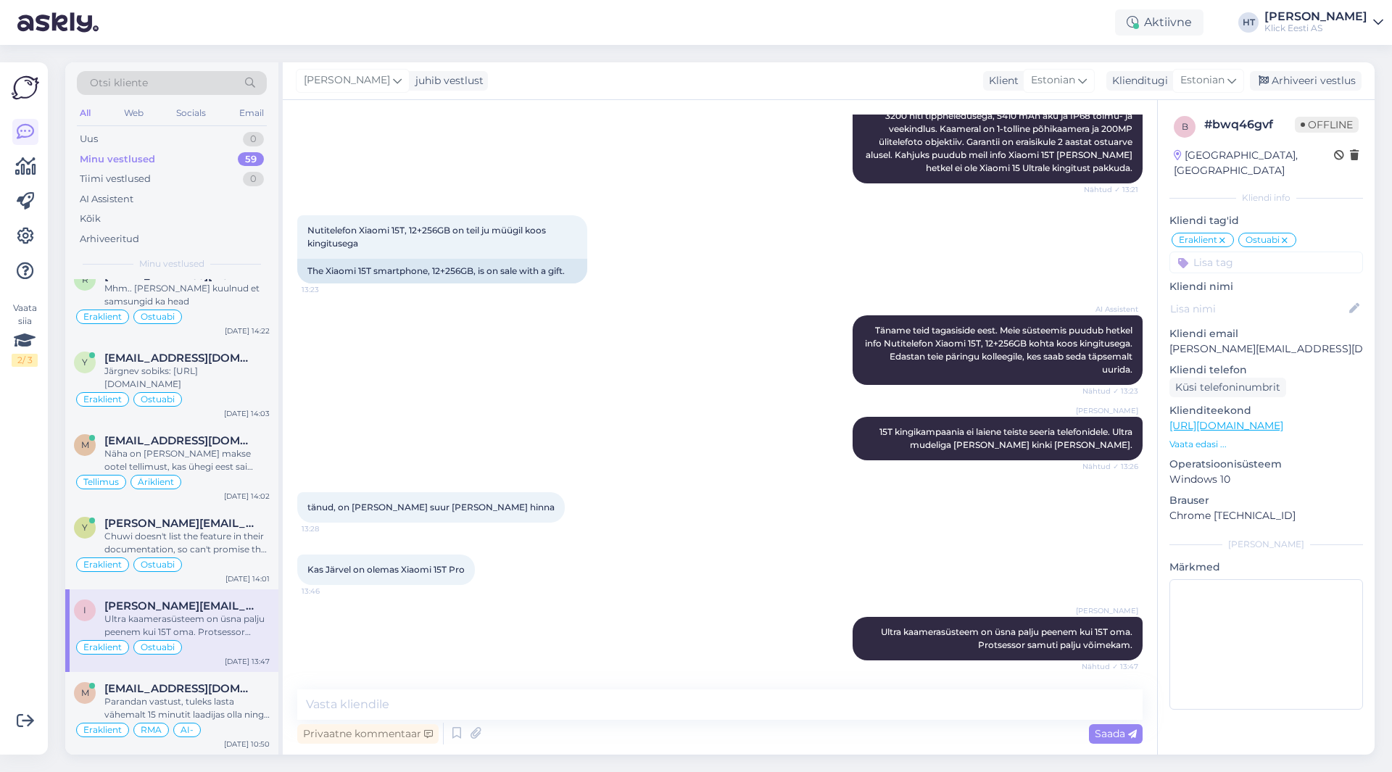
scroll to position [321, 0]
click at [1305, 83] on div "Arhiveeri vestlus" at bounding box center [1306, 81] width 112 height 20
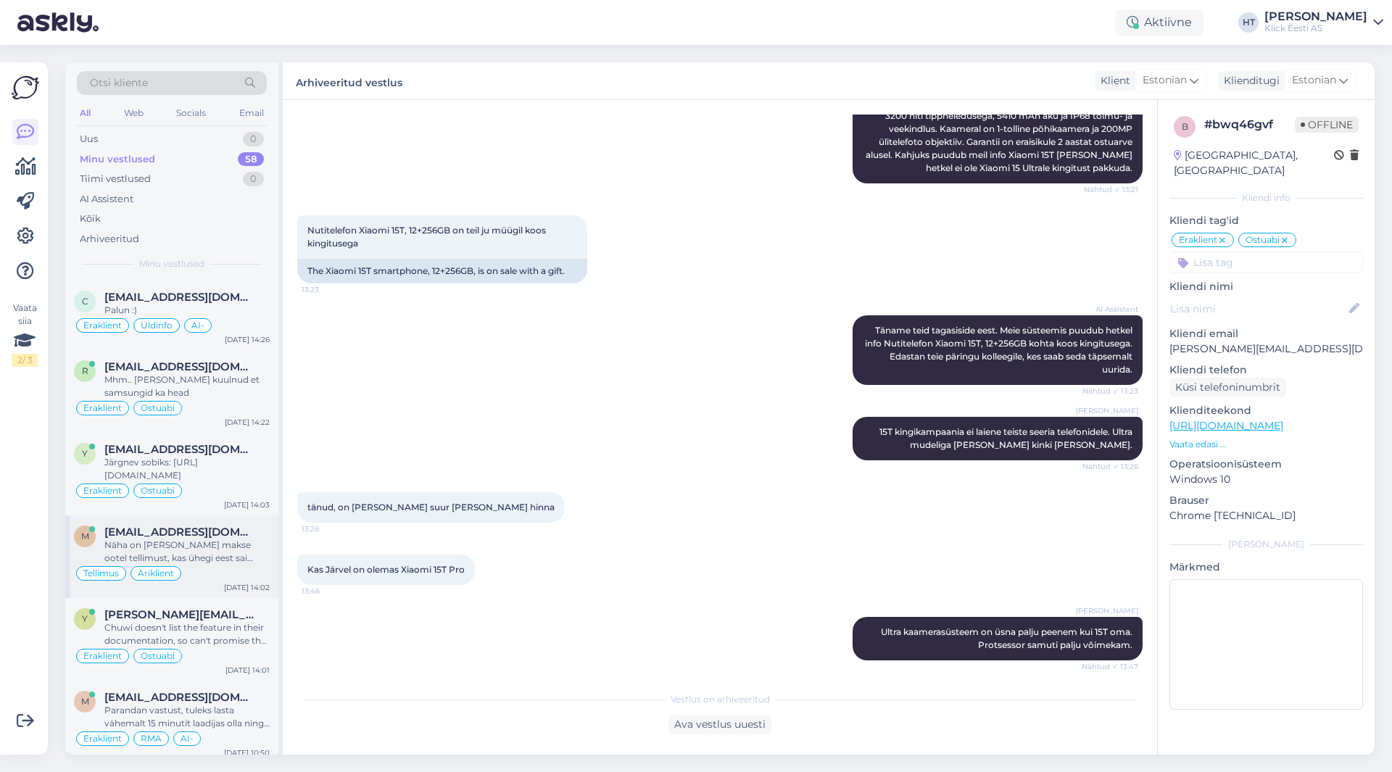
scroll to position [3940, 0]
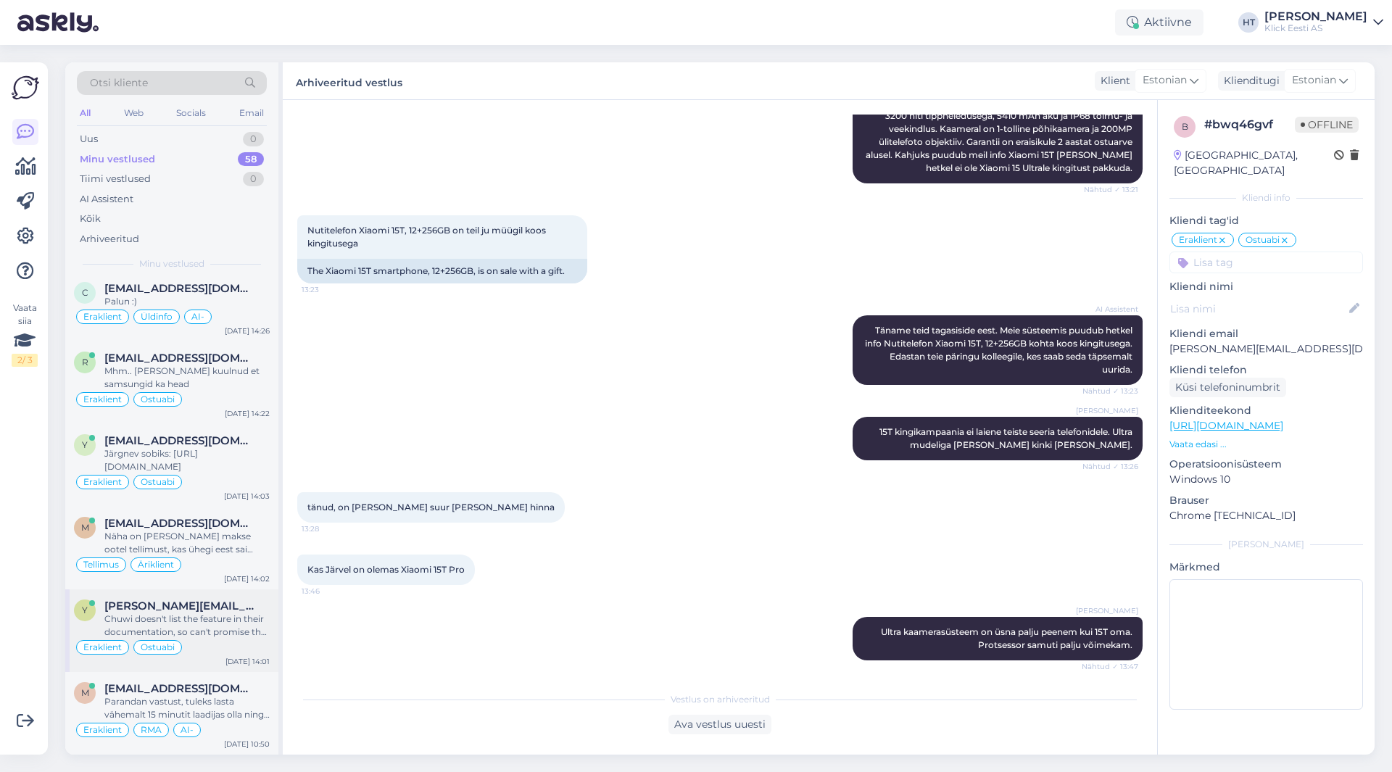
click at [188, 616] on div "Chuwi doesn't list the feature in their documentation, so can't promise that it…" at bounding box center [186, 626] width 165 height 26
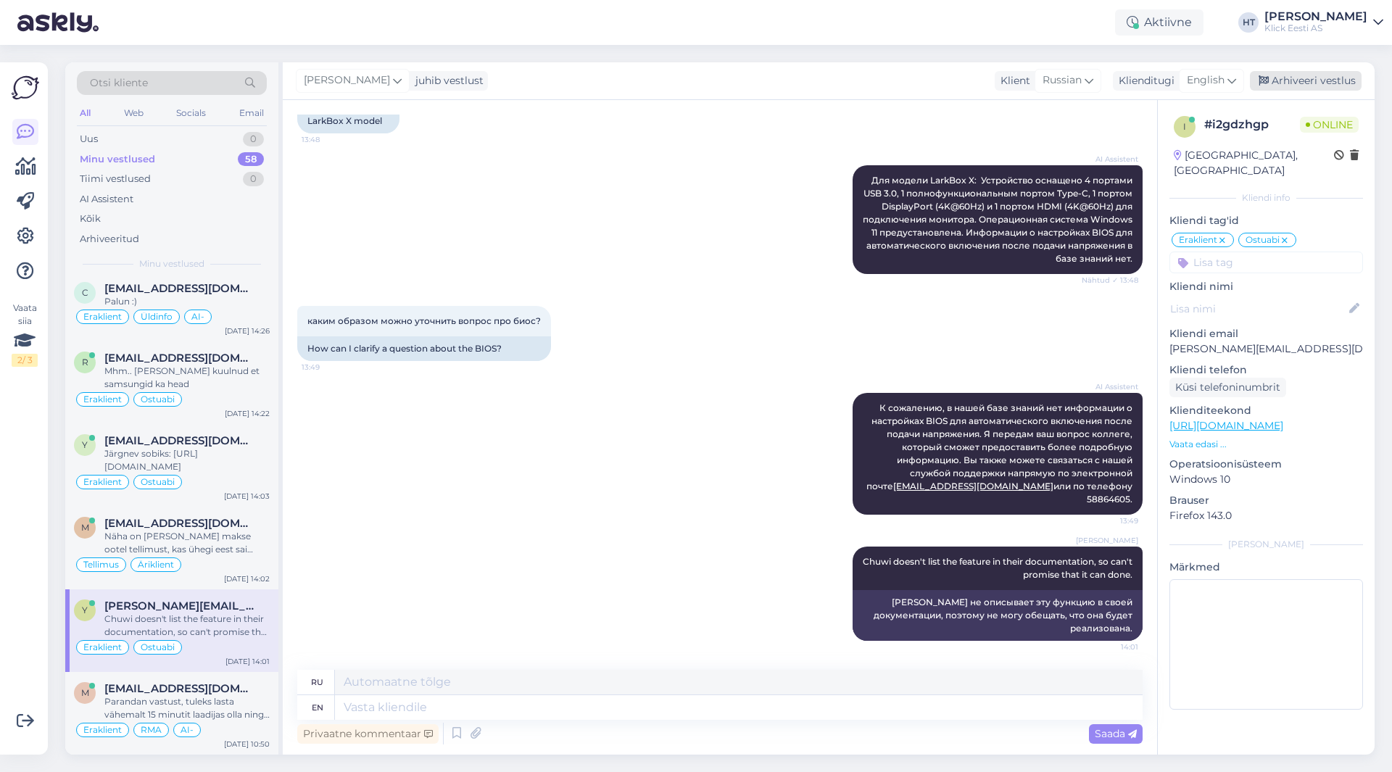
click at [1302, 84] on div "Arhiveeri vestlus" at bounding box center [1306, 81] width 112 height 20
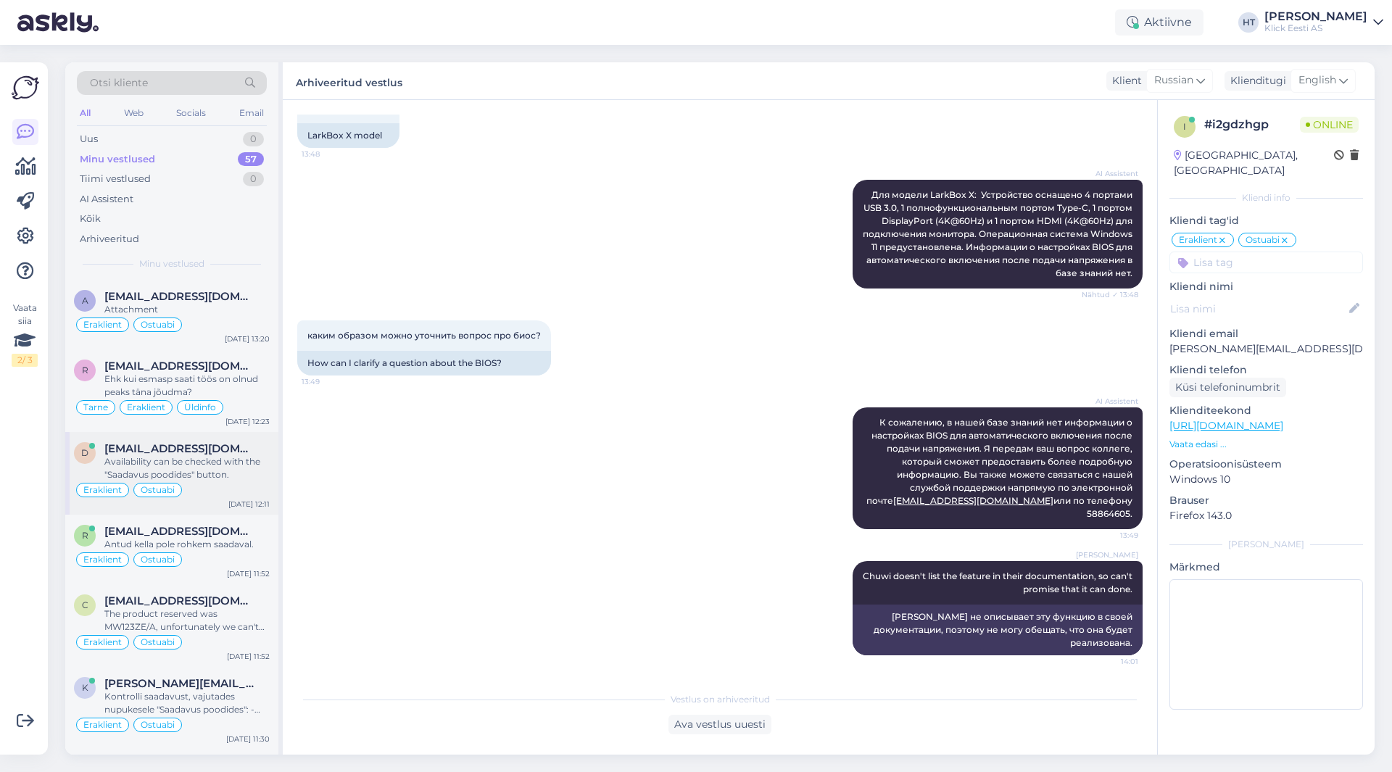
scroll to position [2248, 0]
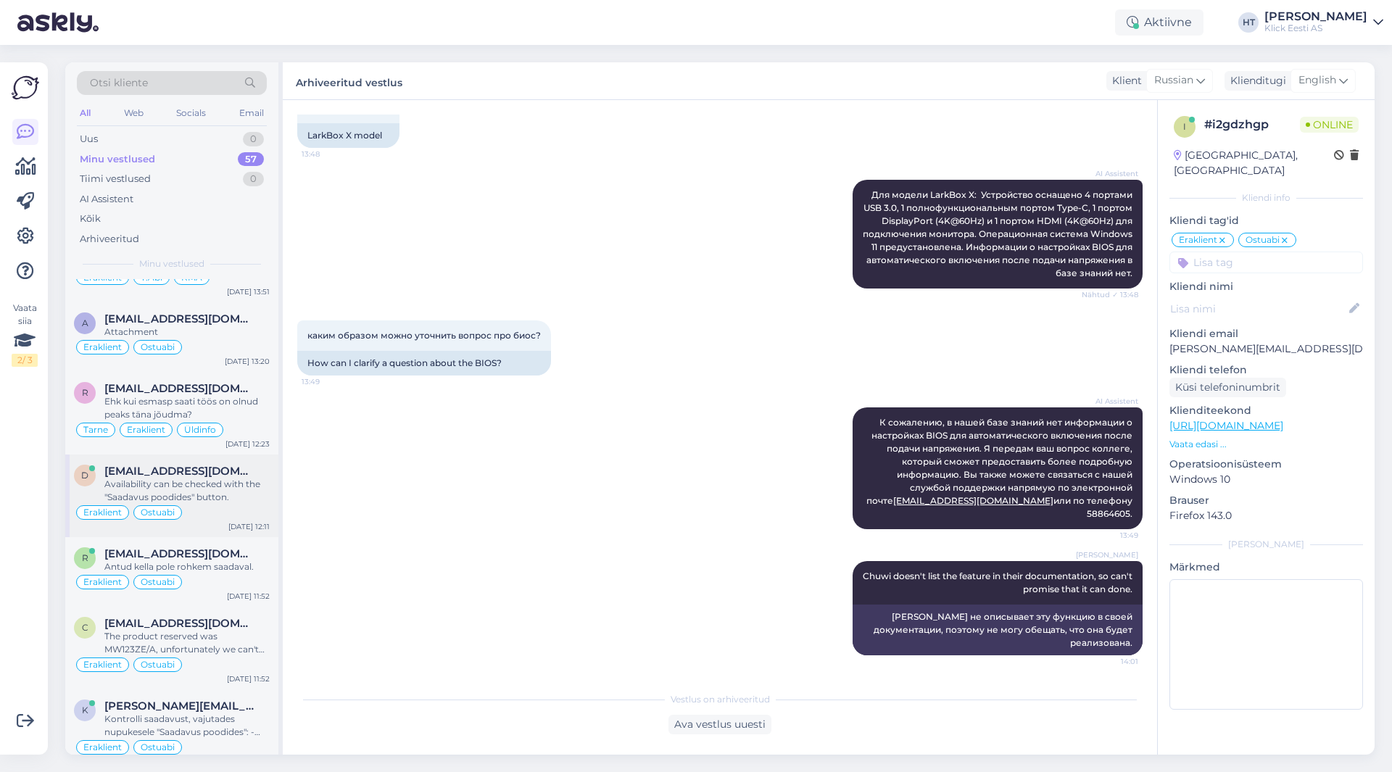
click at [212, 487] on div "Availability can be checked with the "Saadavus poodides" button." at bounding box center [186, 491] width 165 height 26
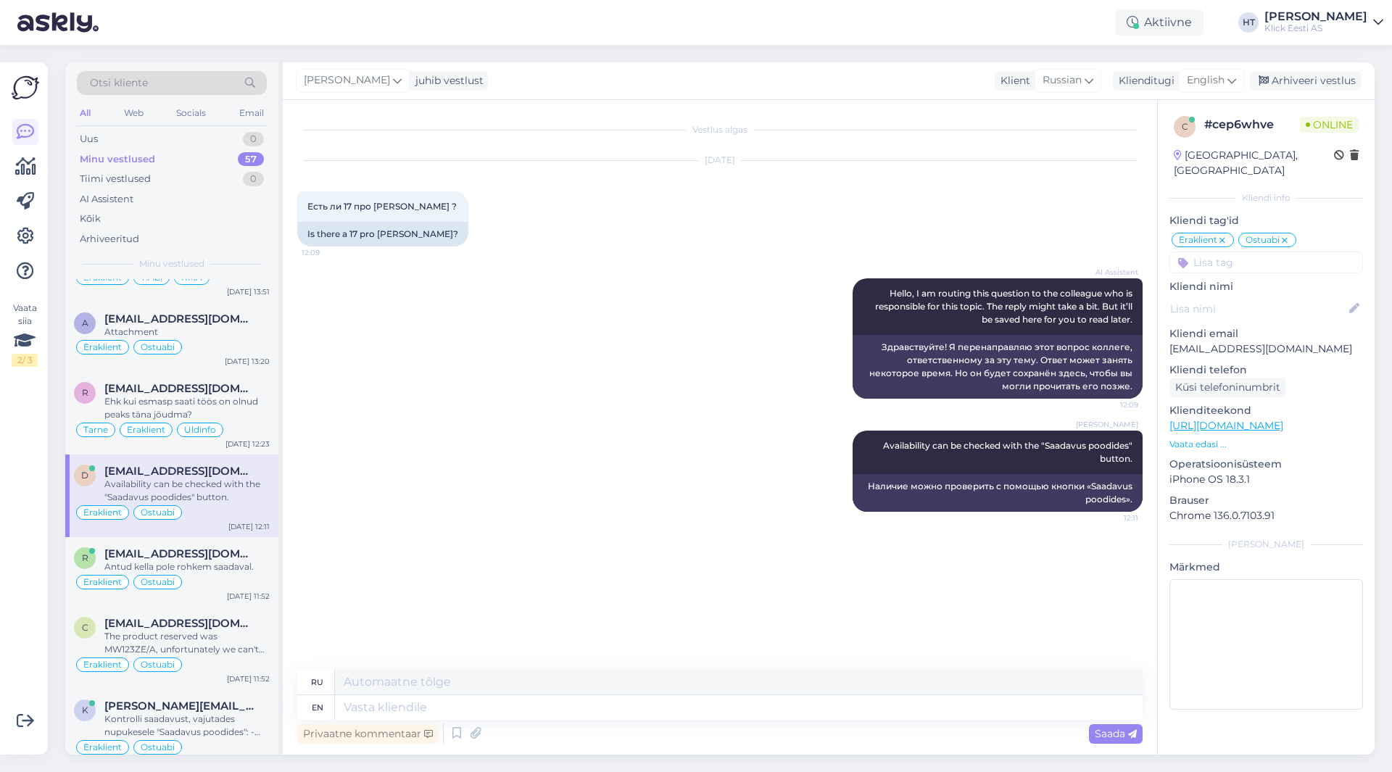
drag, startPoint x: 235, startPoint y: 476, endPoint x: 385, endPoint y: 529, distance: 159.2
click at [385, 529] on div "Vestlus algas [DATE] Есть ли 17 про [PERSON_NAME] ? 12:09 Is there a 17 pro max…" at bounding box center [726, 386] width 859 height 542
click at [236, 494] on div "Availability can be checked with the "Saadavus poodides" button." at bounding box center [186, 491] width 165 height 26
click at [1303, 81] on div "Arhiveeri vestlus" at bounding box center [1306, 81] width 112 height 20
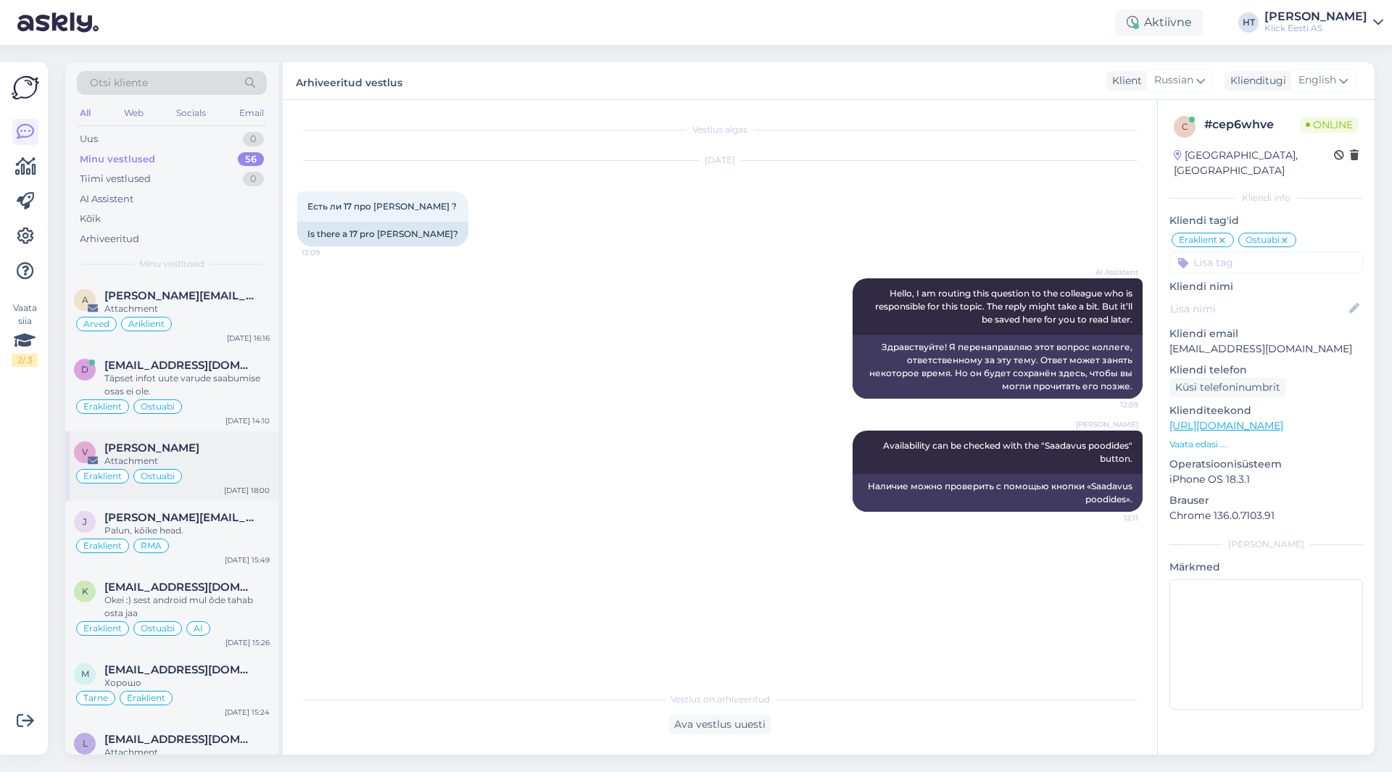
click at [195, 473] on div "Eraklient Ostuabi" at bounding box center [172, 476] width 196 height 17
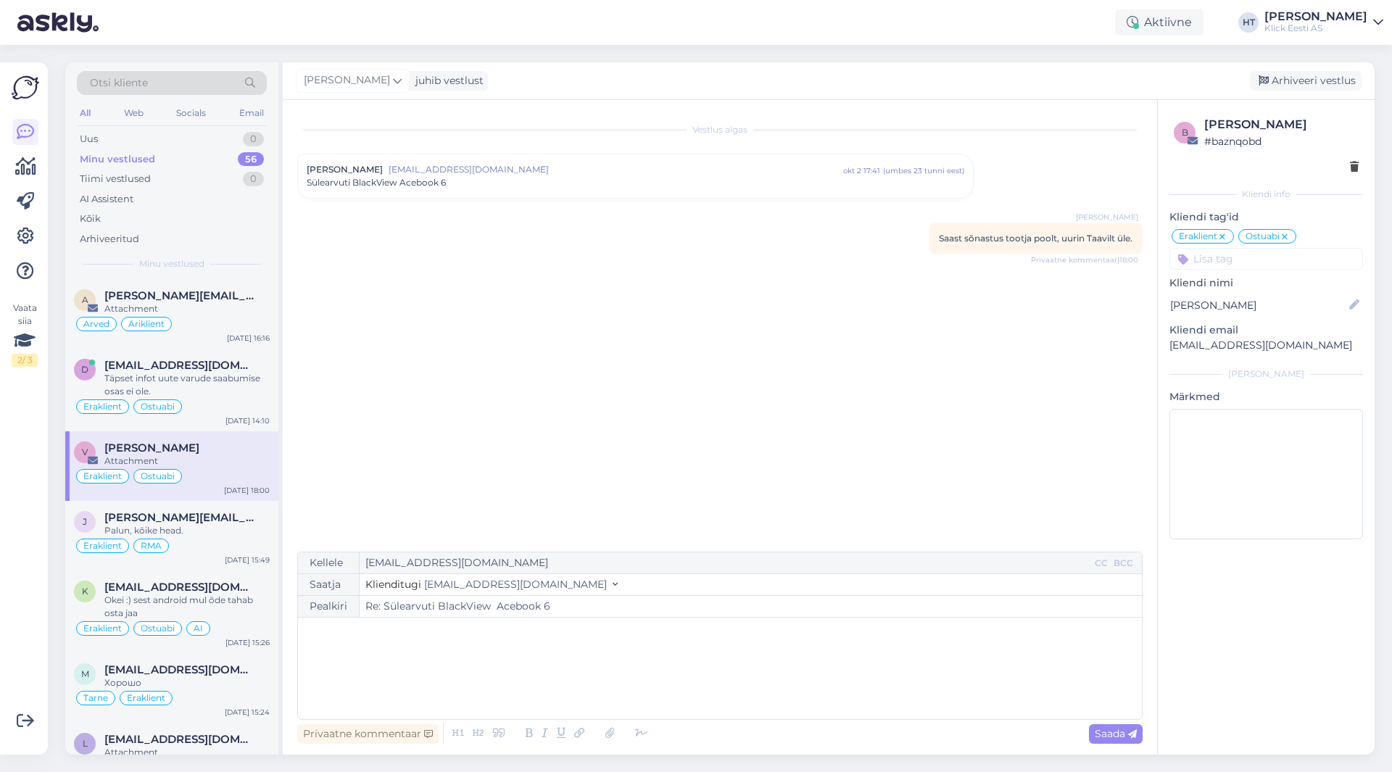
click at [441, 183] on span "Sülearvuti BlackView Acebook 6" at bounding box center [376, 182] width 139 height 13
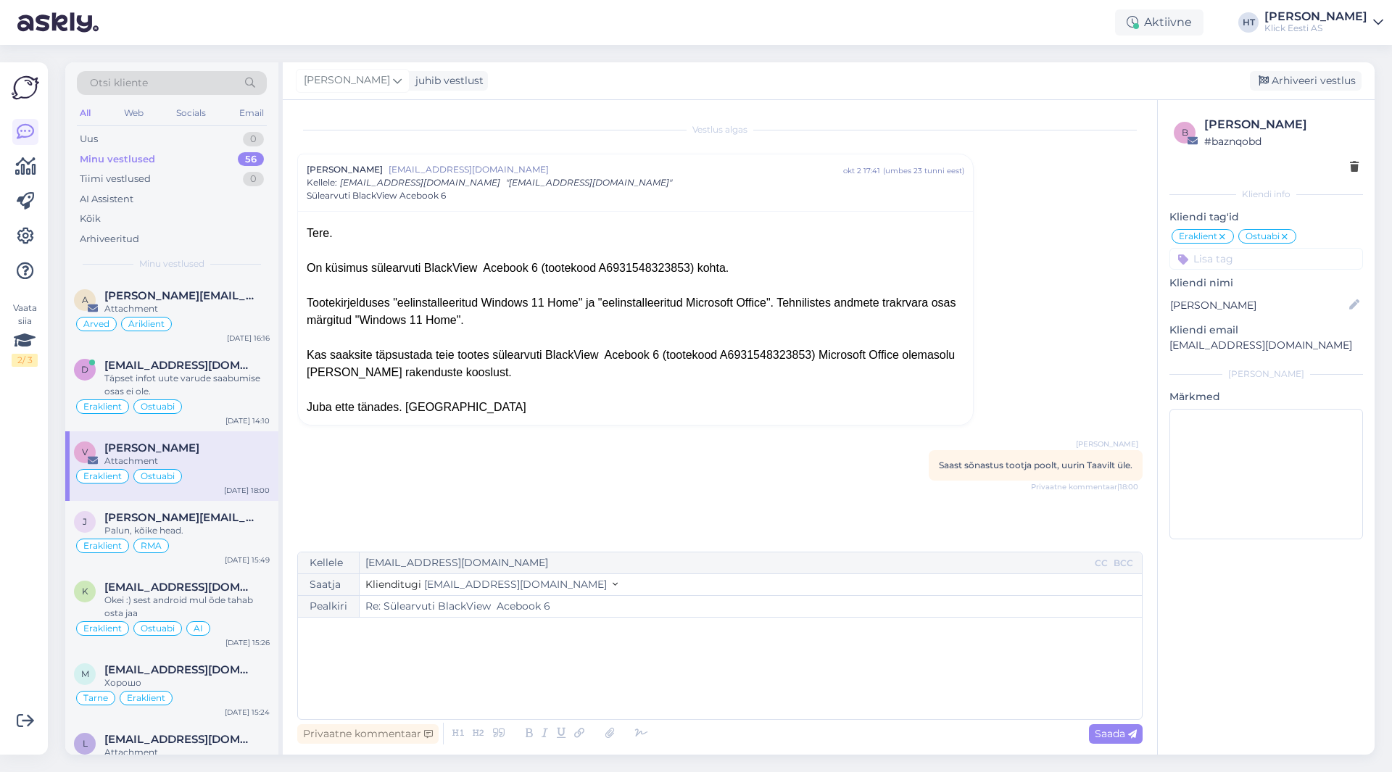
click at [423, 640] on div "﻿" at bounding box center [720, 668] width 830 height 87
click at [463, 663] on p "Eelinstallitud on Office 365" at bounding box center [720, 663] width 830 height 15
click at [1107, 737] on span "Saada" at bounding box center [1116, 733] width 42 height 13
type input "Re: Re: Sülearvuti BlackView Acebook 6"
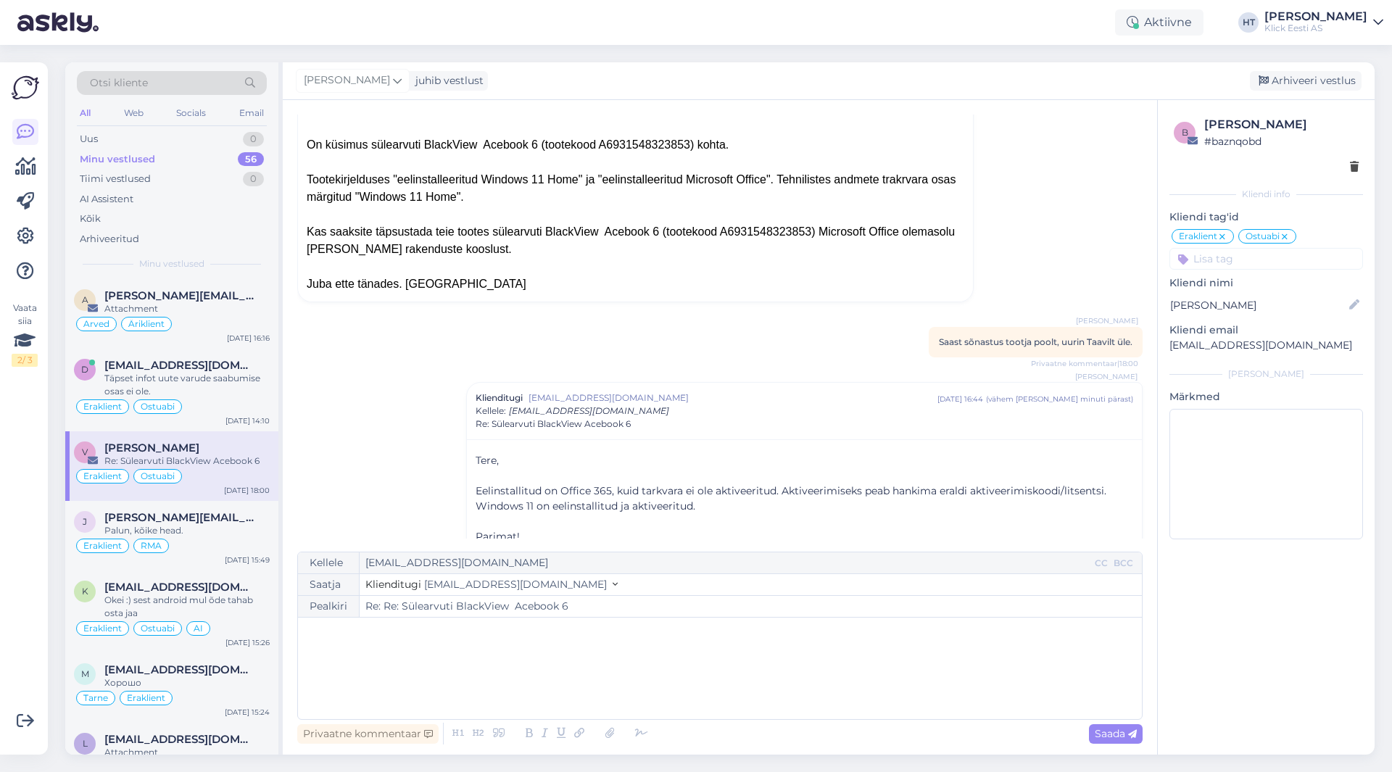
scroll to position [147, 0]
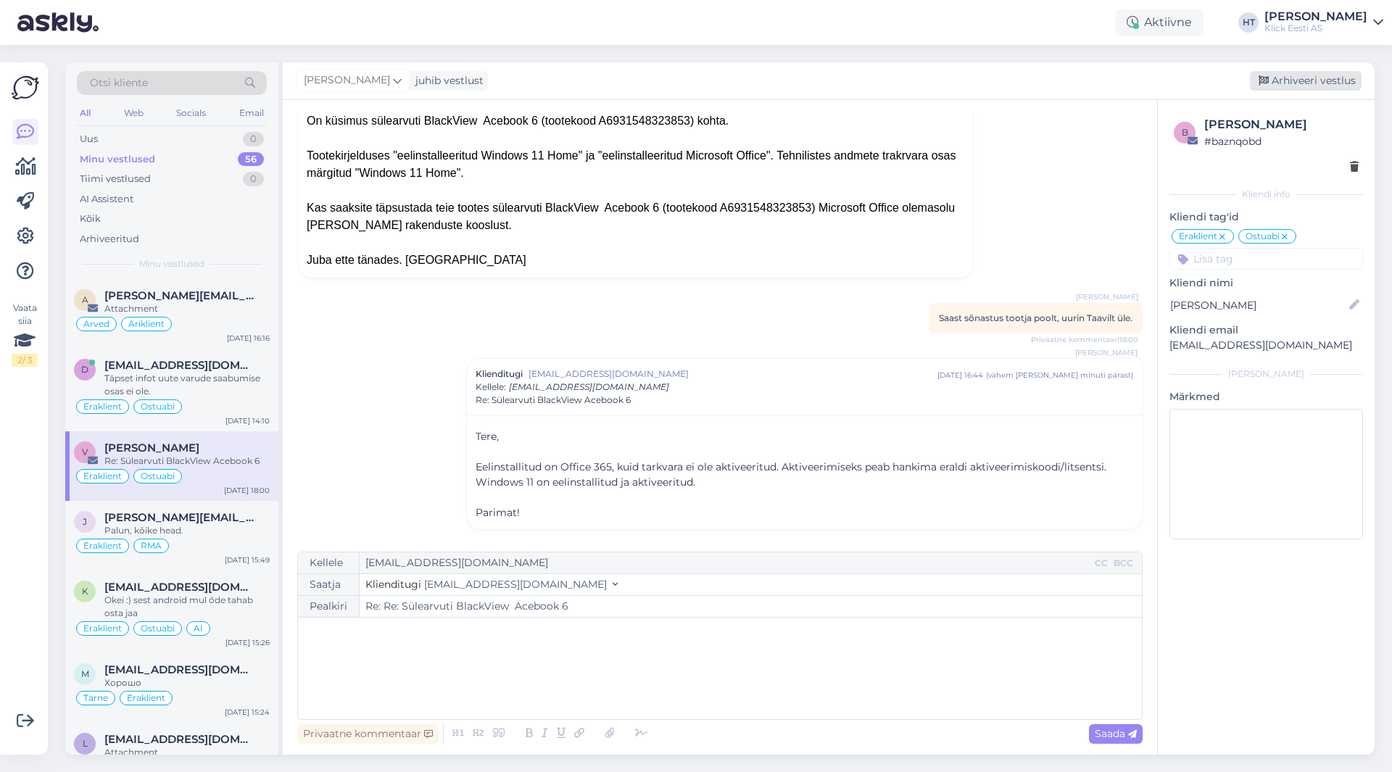
click at [1349, 76] on div "Arhiveeri vestlus" at bounding box center [1306, 81] width 112 height 20
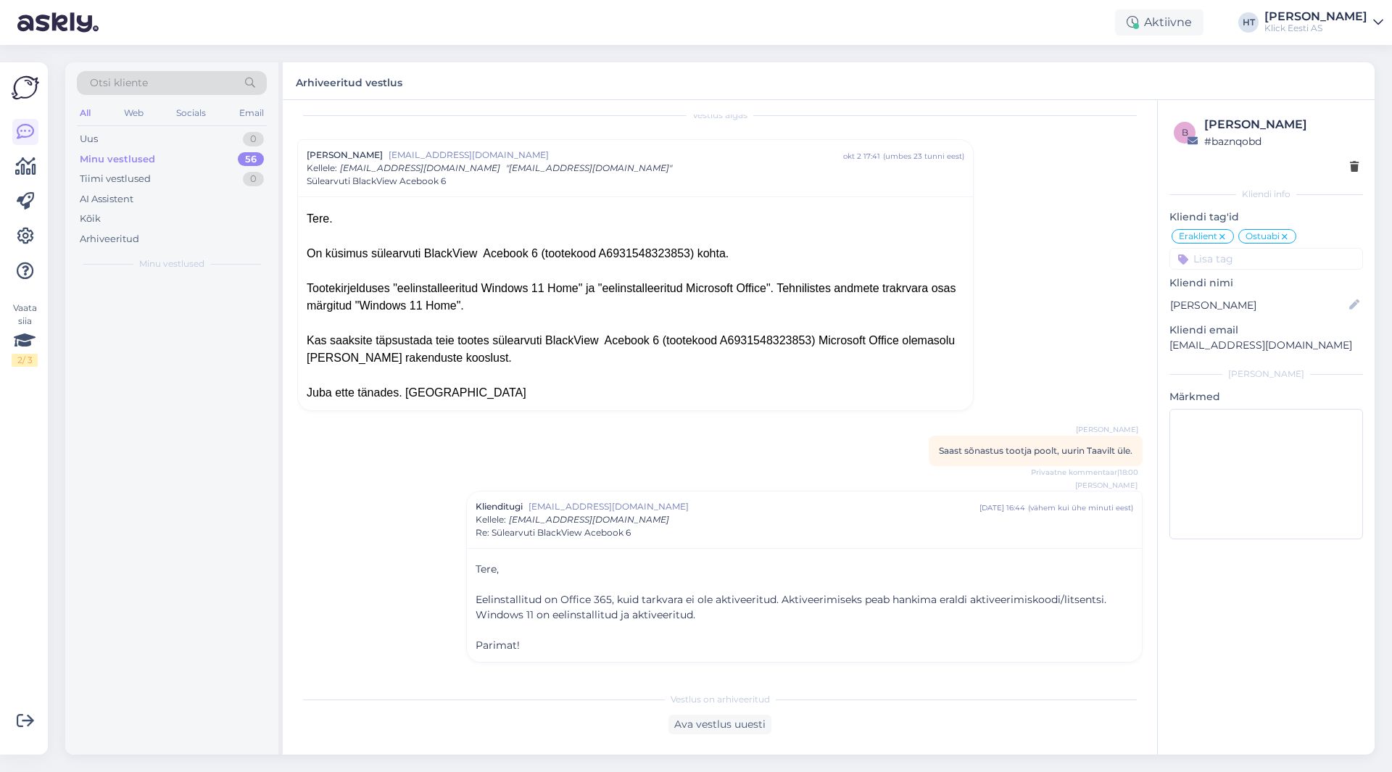
scroll to position [15, 0]
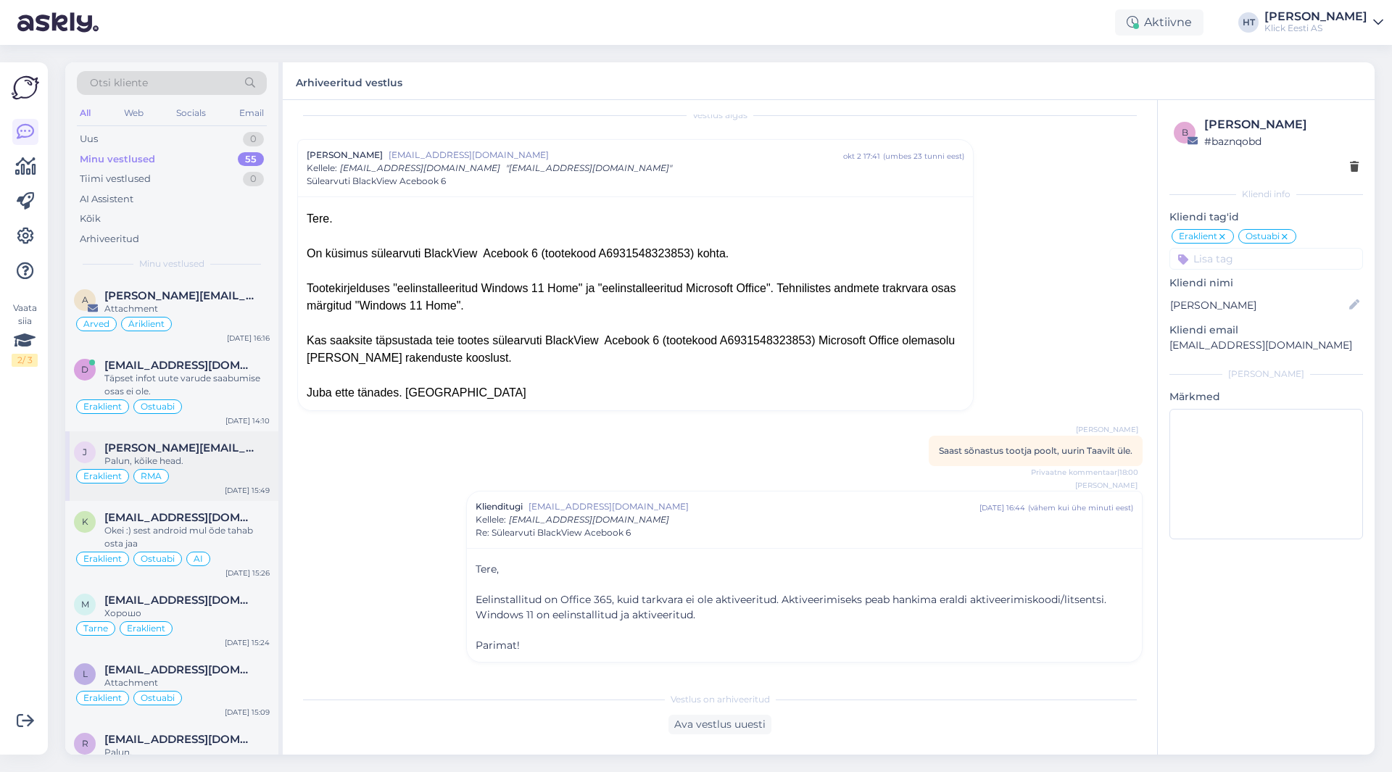
click at [227, 459] on div "Palun, kõike head." at bounding box center [186, 461] width 165 height 13
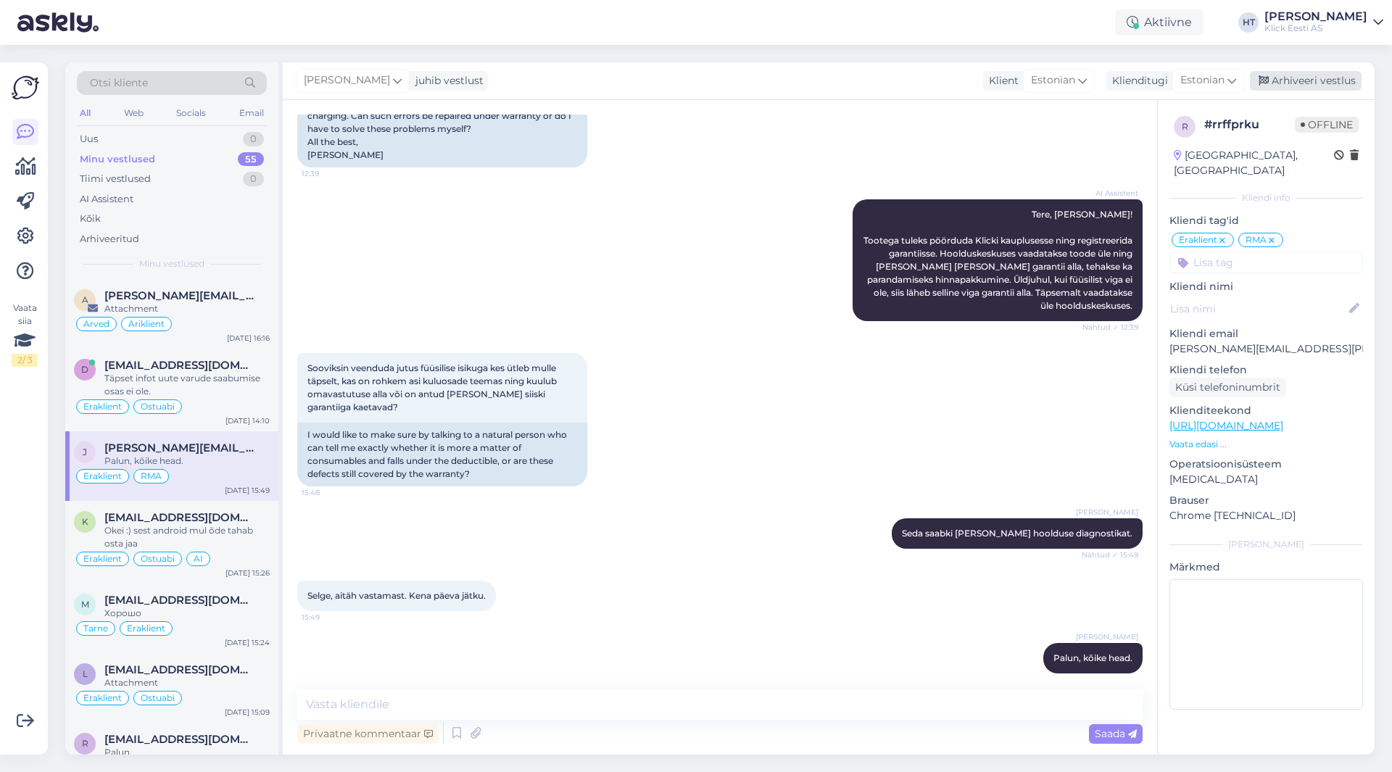
click at [1307, 78] on div "Arhiveeri vestlus" at bounding box center [1306, 81] width 112 height 20
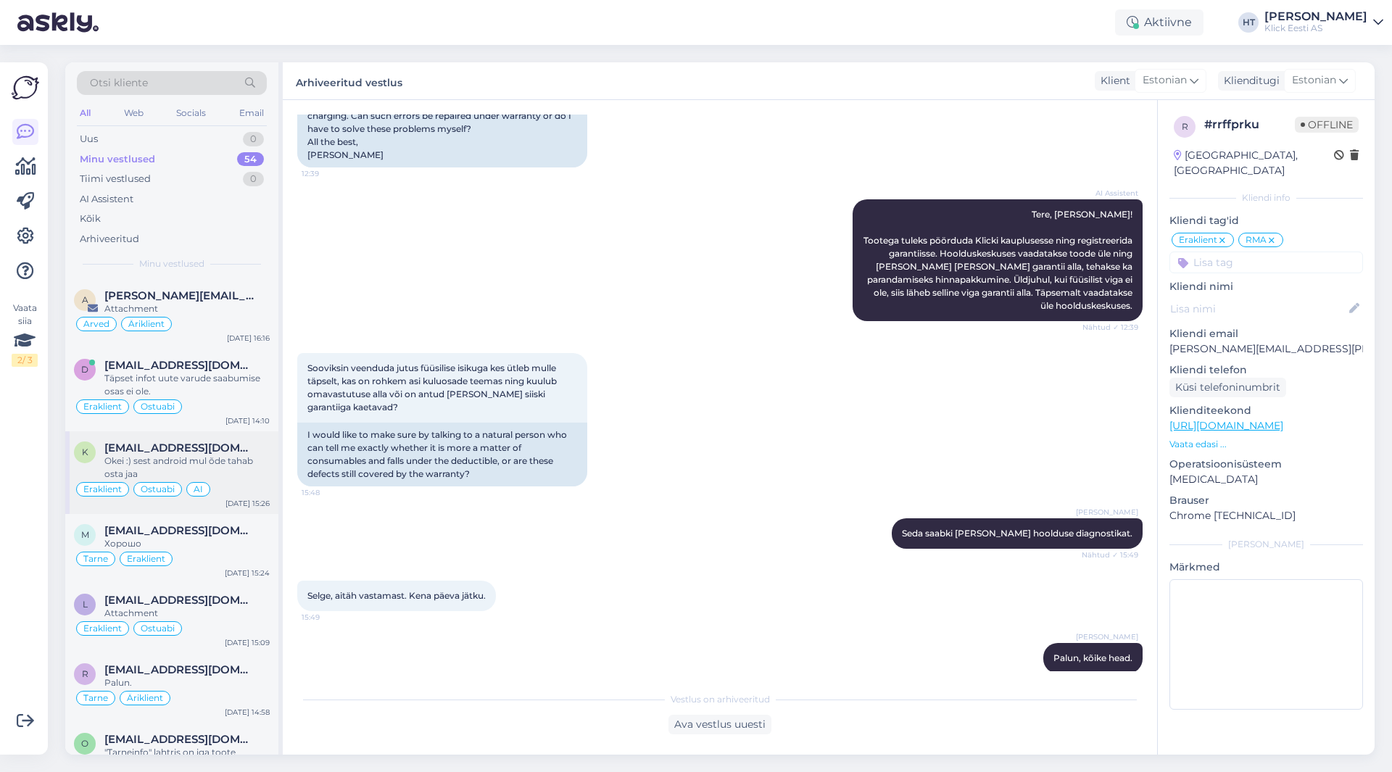
click at [183, 452] on span "[EMAIL_ADDRESS][DOMAIN_NAME]" at bounding box center [179, 448] width 151 height 13
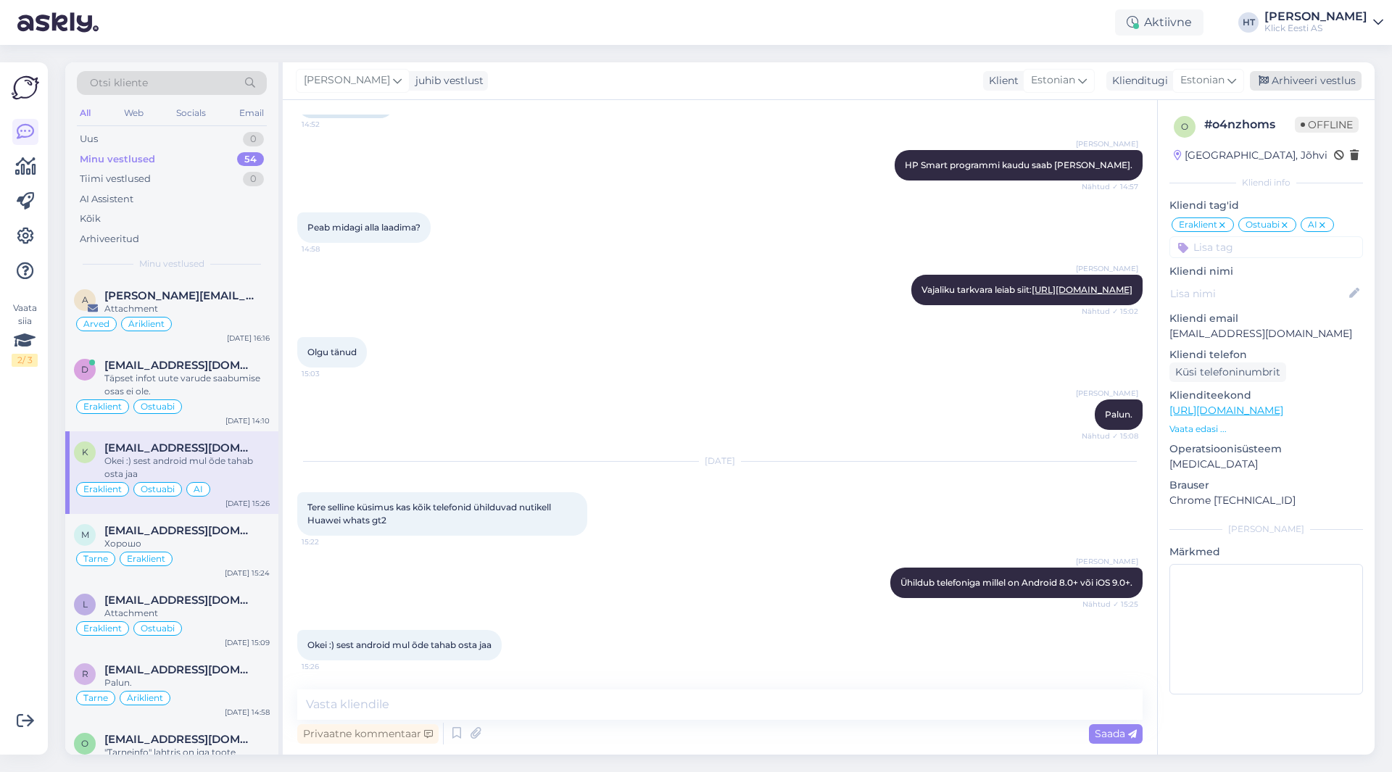
click at [1291, 77] on div "Arhiveeri vestlus" at bounding box center [1306, 81] width 112 height 20
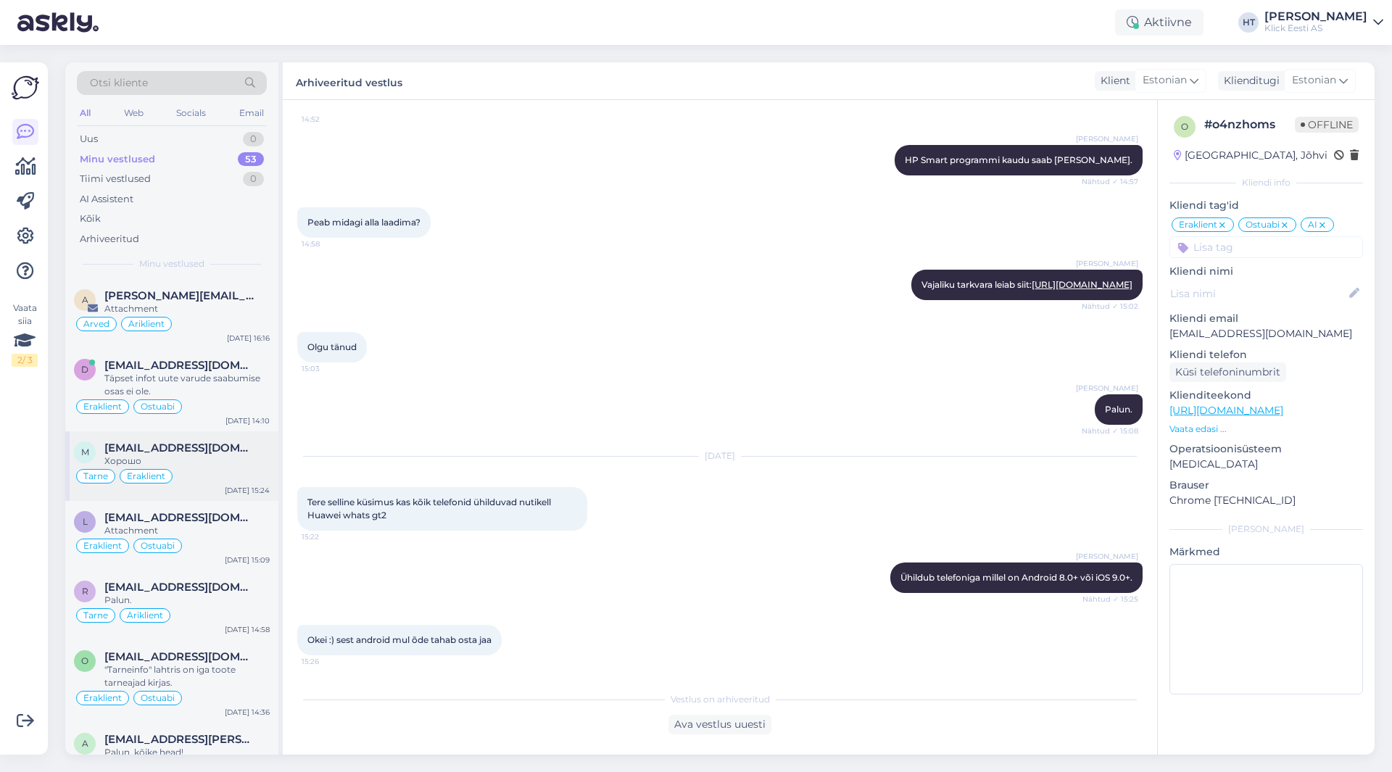
click at [189, 452] on span "[EMAIL_ADDRESS][DOMAIN_NAME]" at bounding box center [179, 448] width 151 height 13
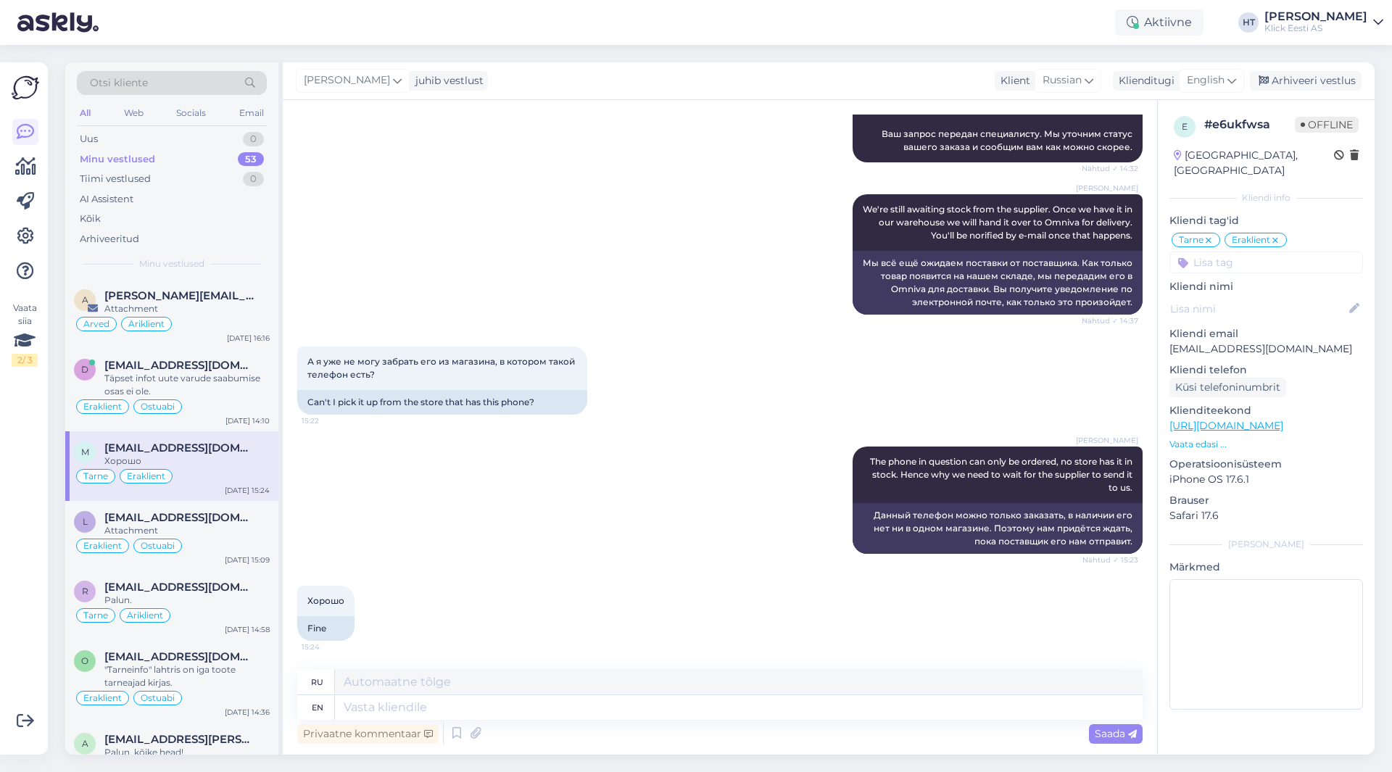
scroll to position [186, 0]
click at [1285, 73] on div "Arhiveeri vestlus" at bounding box center [1306, 81] width 112 height 20
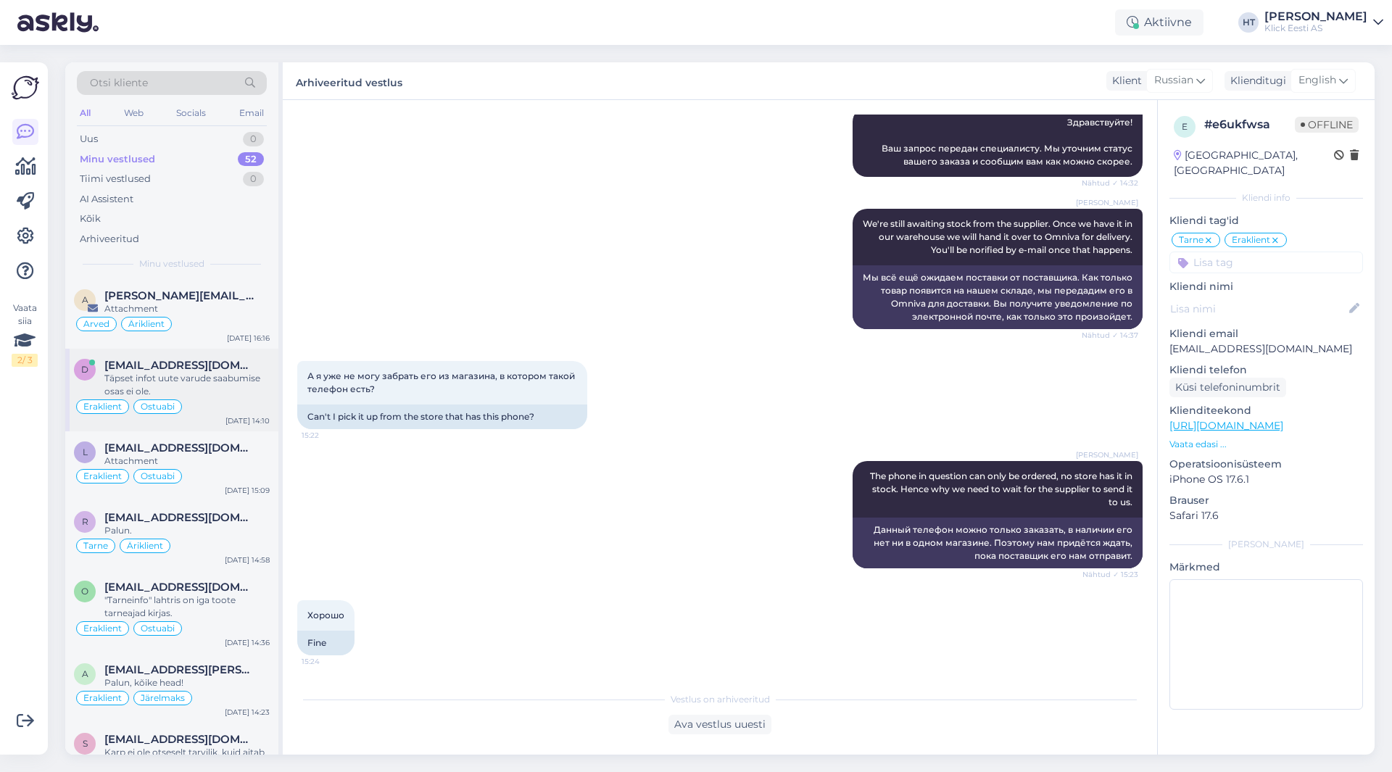
click at [168, 428] on div "d [EMAIL_ADDRESS][DOMAIN_NAME] Täpset infot uute varude saabumise osas ei ole. …" at bounding box center [171, 390] width 213 height 83
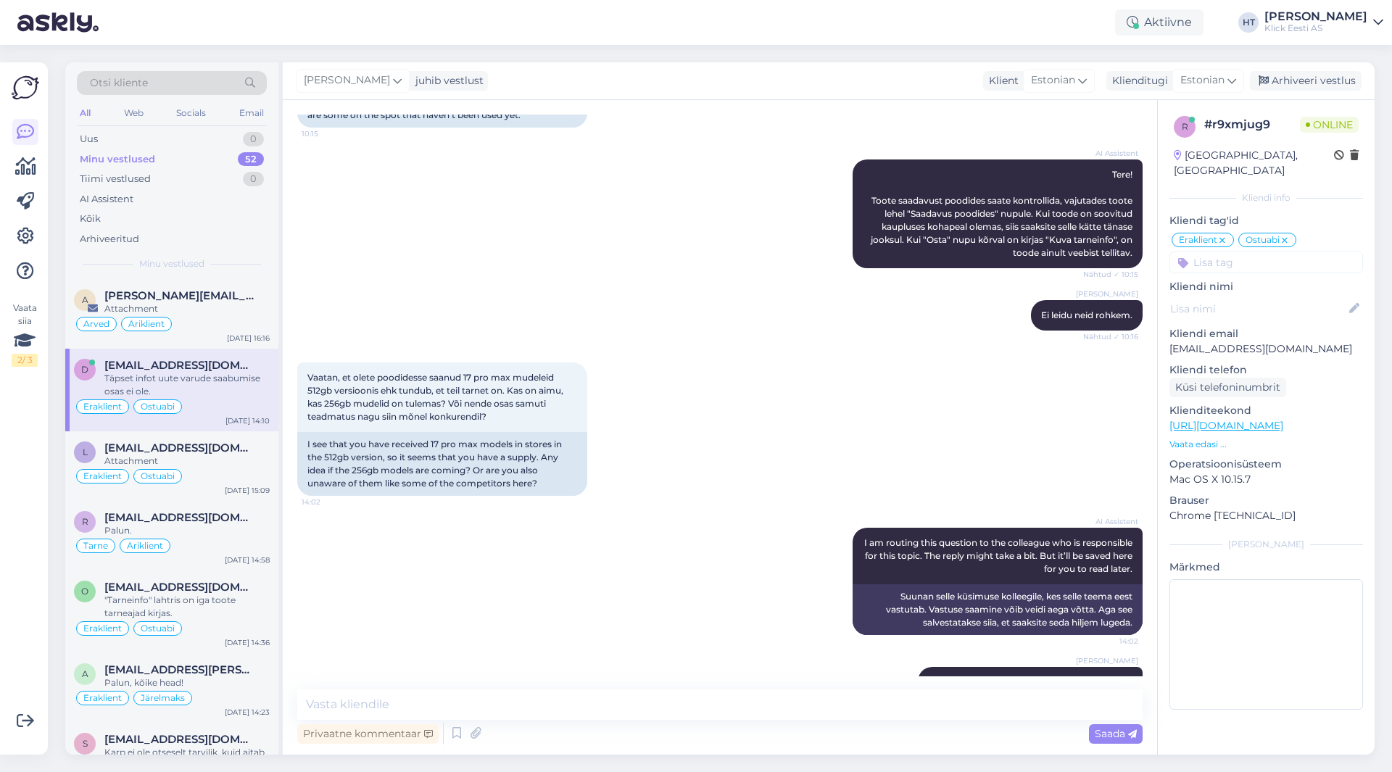
scroll to position [208, 0]
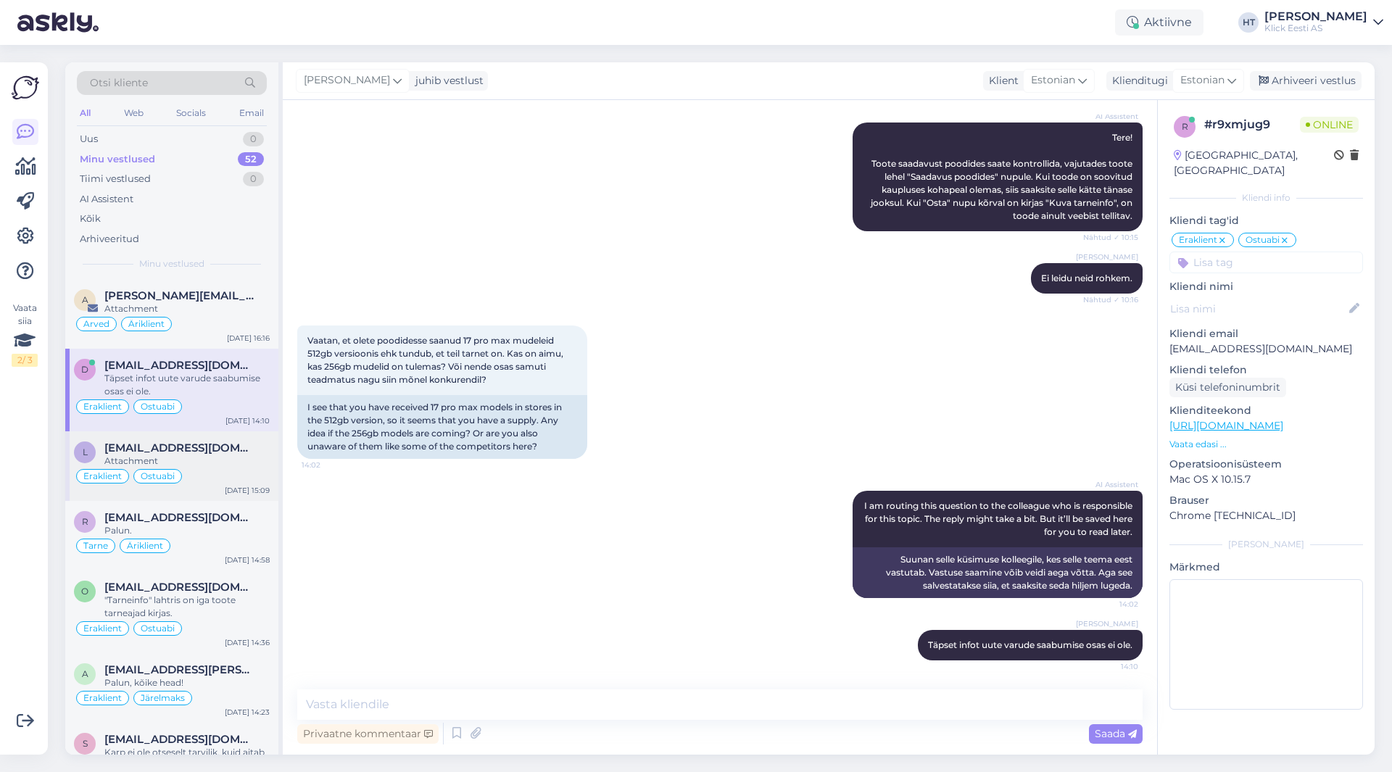
click at [234, 444] on span "[EMAIL_ADDRESS][DOMAIN_NAME]" at bounding box center [179, 448] width 151 height 13
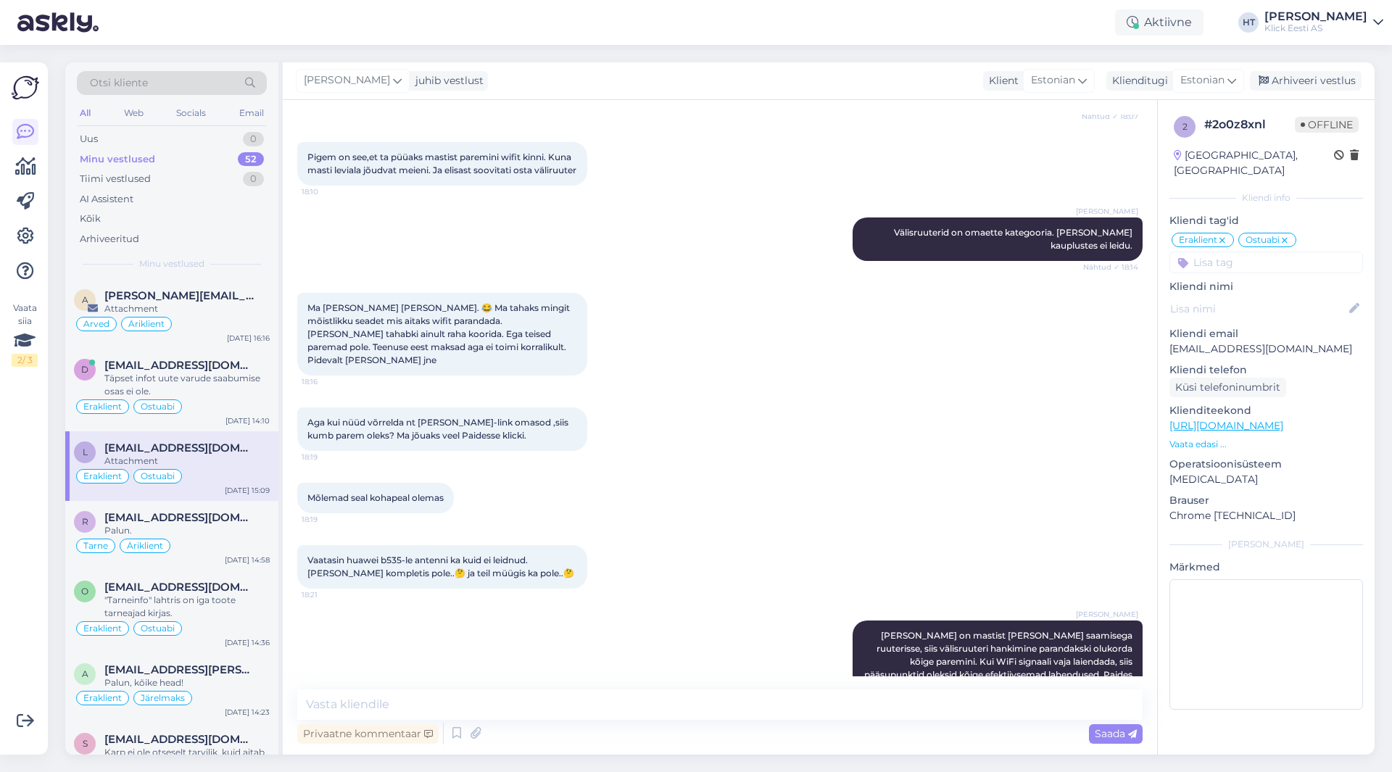
scroll to position [2201, 0]
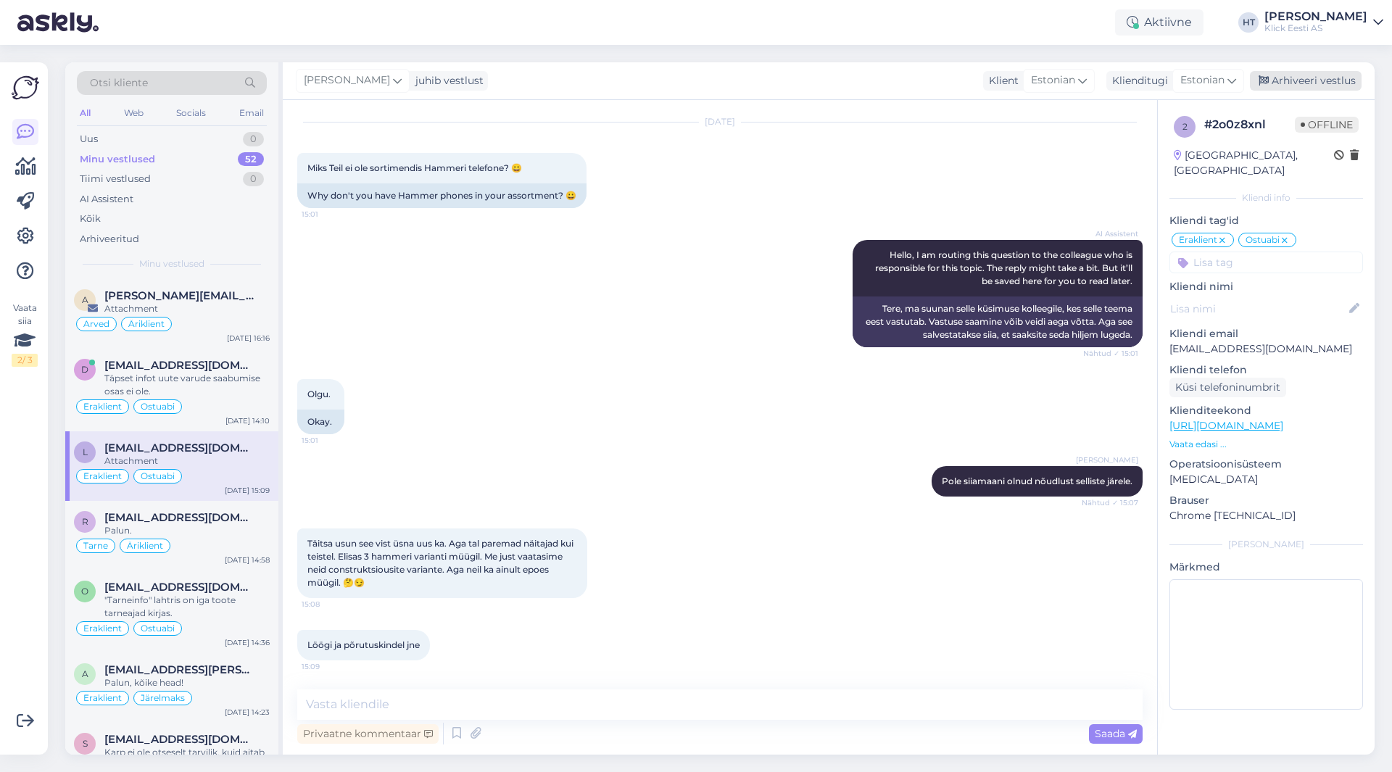
click at [1289, 86] on div "Arhiveeri vestlus" at bounding box center [1306, 81] width 112 height 20
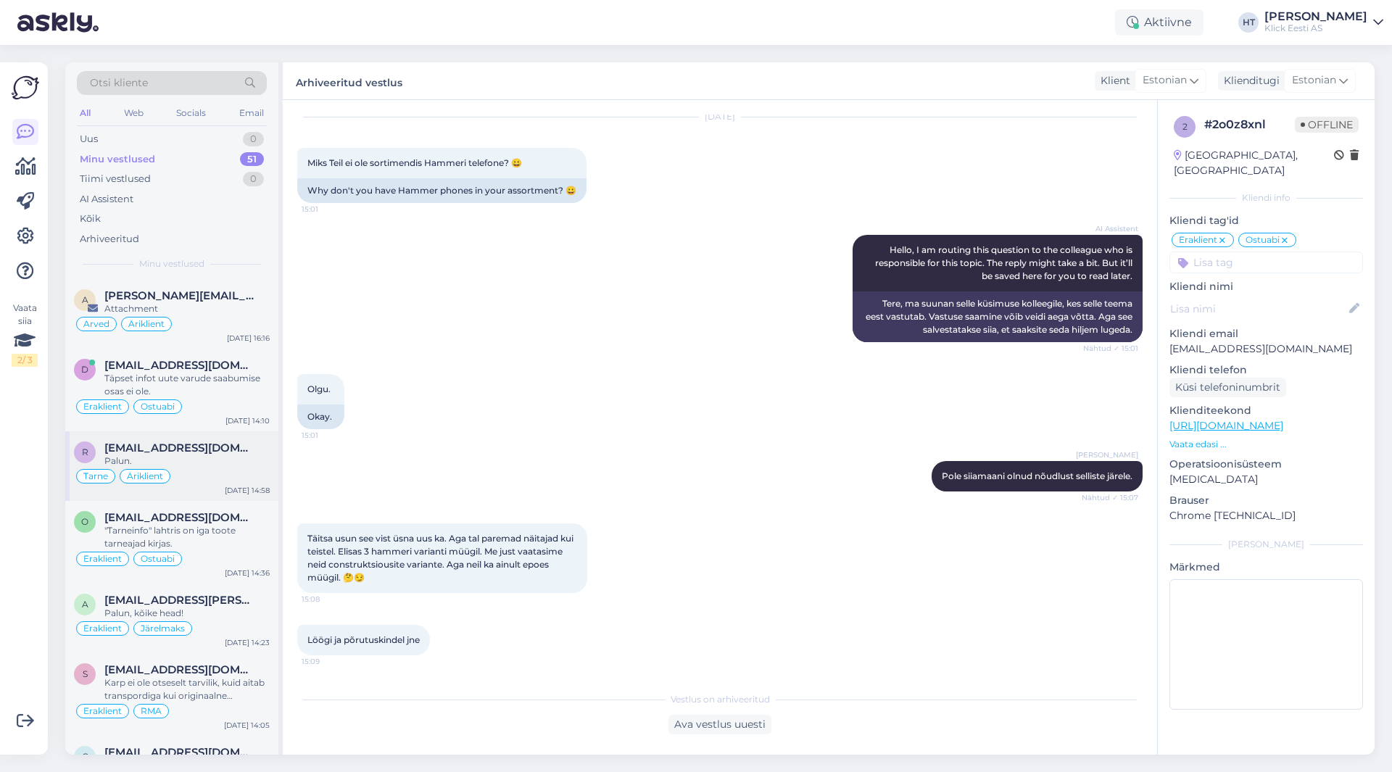
click at [221, 464] on div "Palun." at bounding box center [186, 461] width 165 height 13
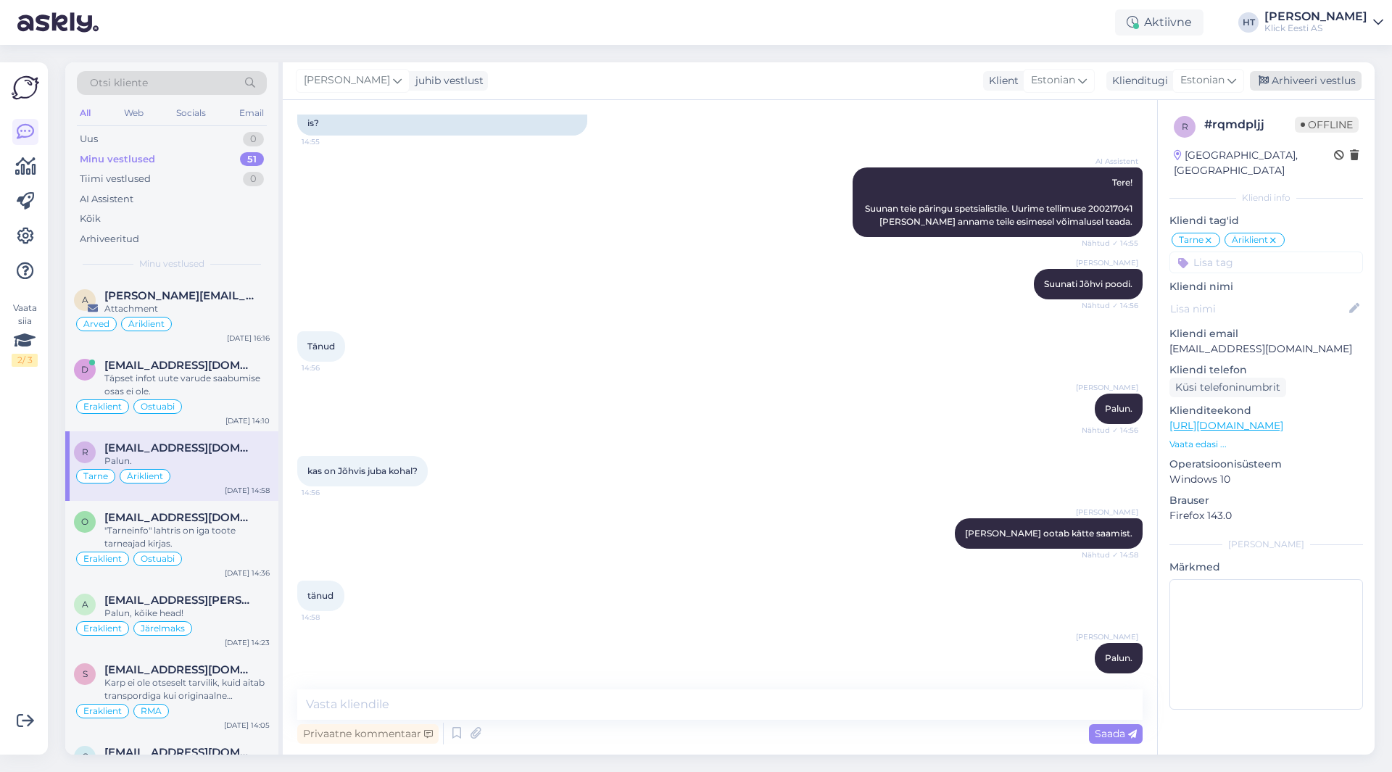
click at [1312, 81] on div "Arhiveeri vestlus" at bounding box center [1306, 81] width 112 height 20
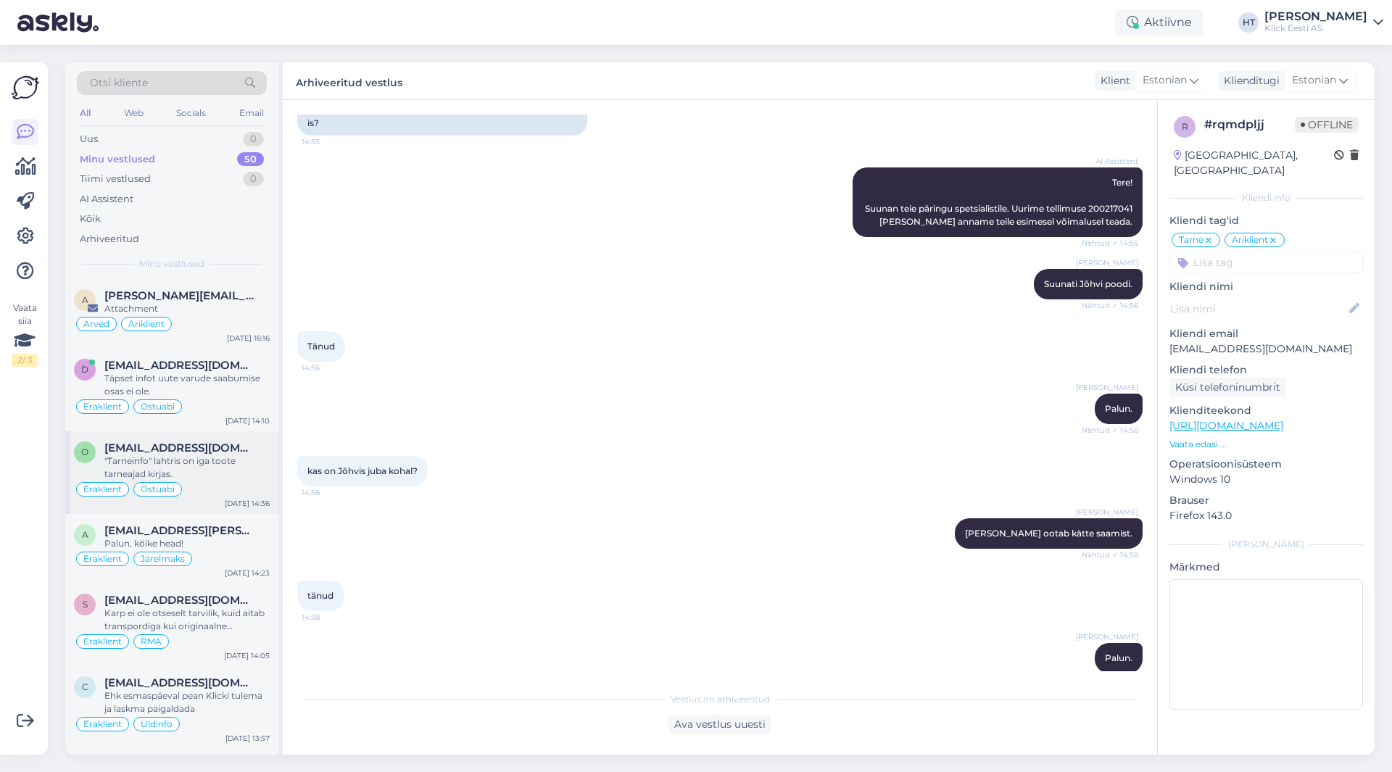
click at [218, 455] on div ""Tarneinfo" lahtris on iga toote tarneajad kirjas." at bounding box center [186, 468] width 165 height 26
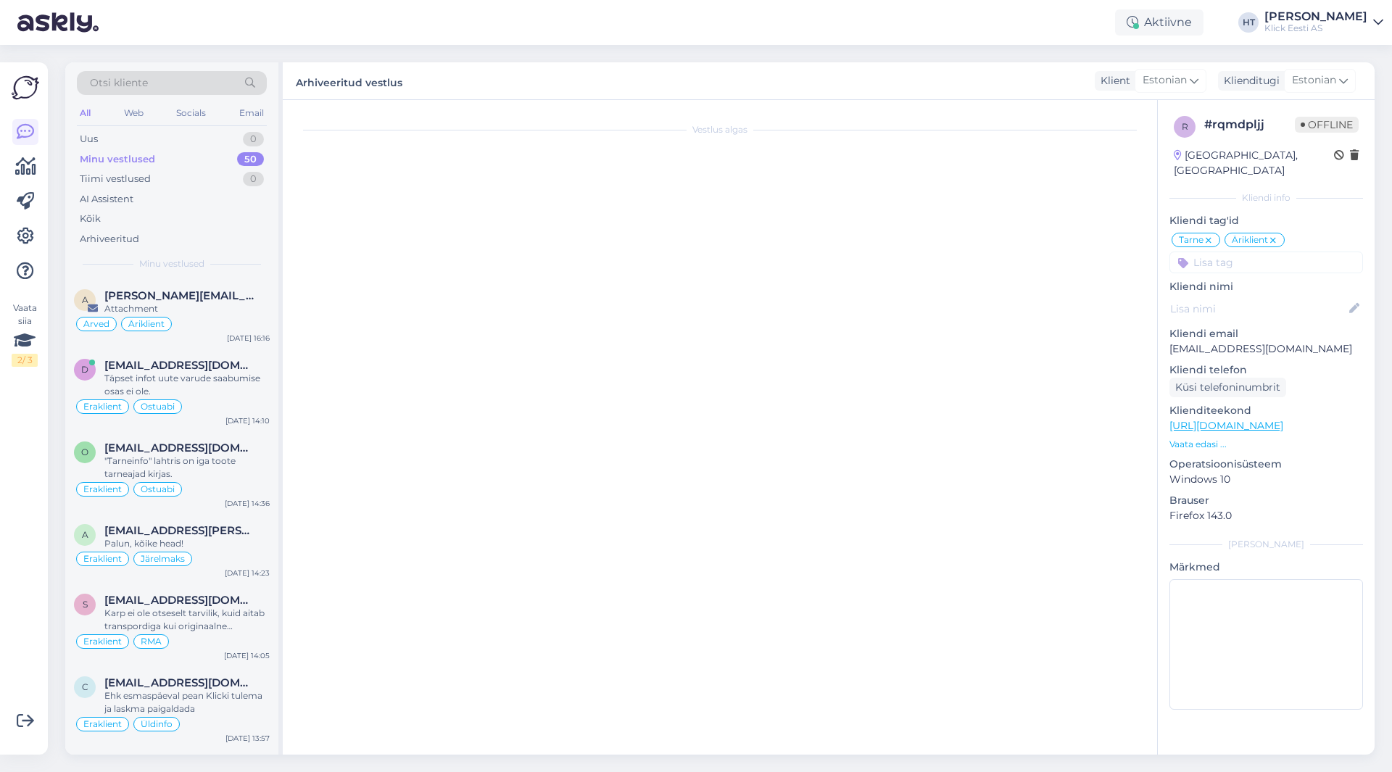
scroll to position [716, 0]
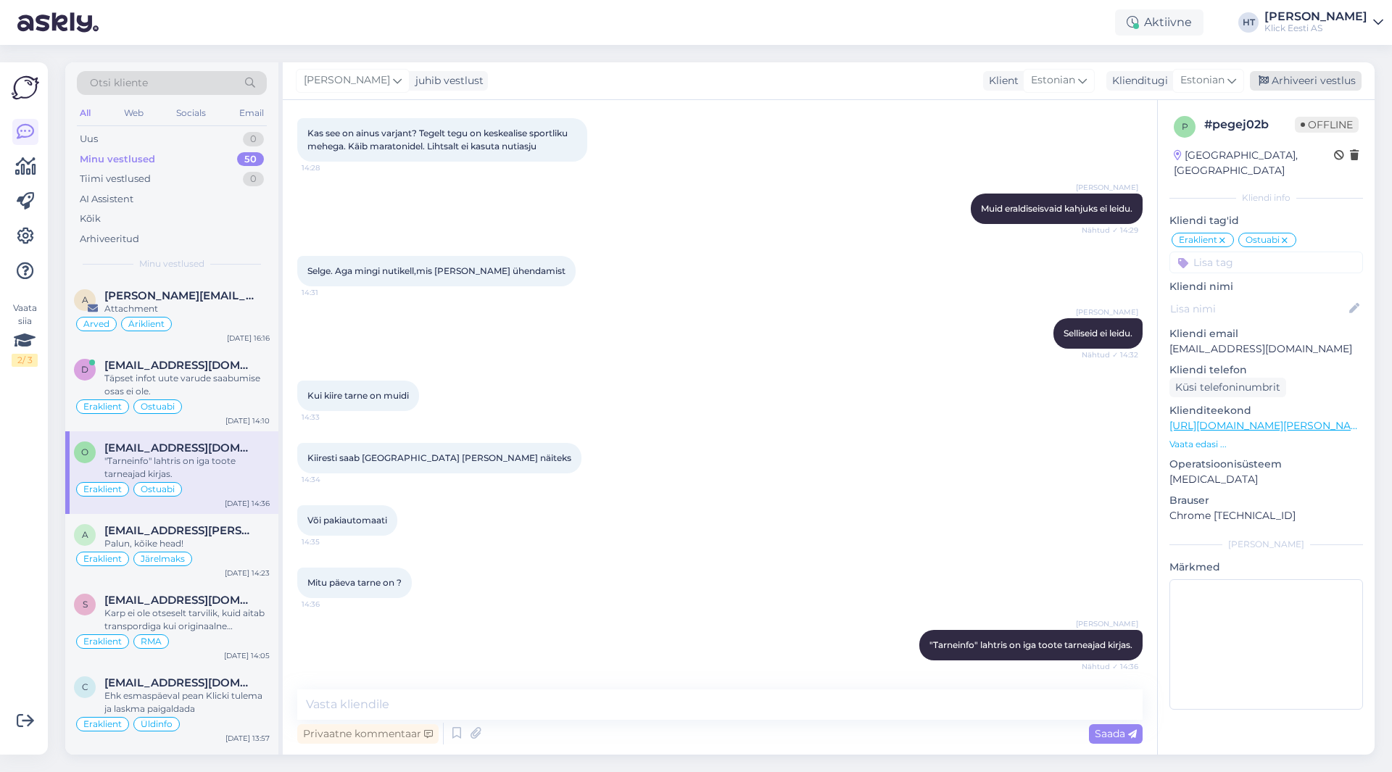
click at [1317, 80] on div "Arhiveeri vestlus" at bounding box center [1306, 81] width 112 height 20
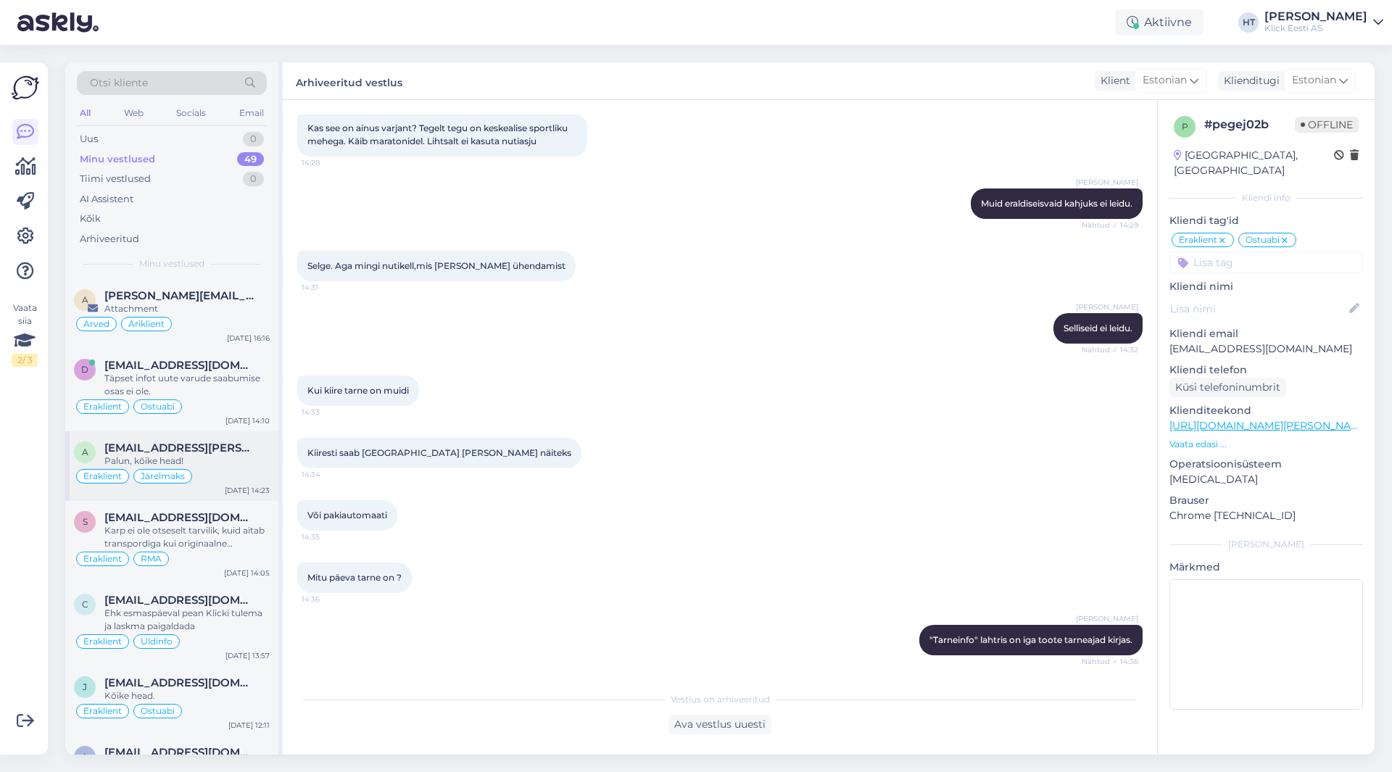
click at [204, 477] on div "Eraklient Järelmaks" at bounding box center [172, 476] width 196 height 17
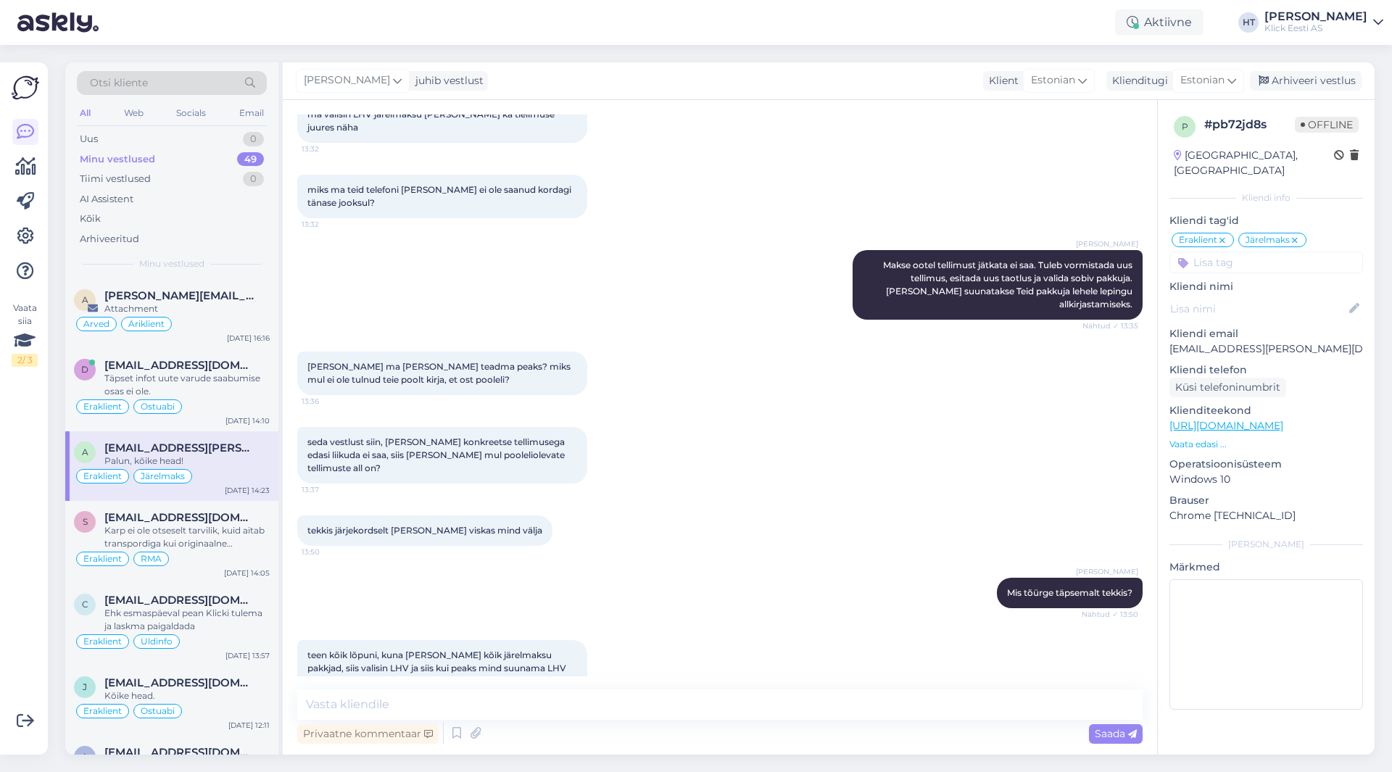
scroll to position [1867, 0]
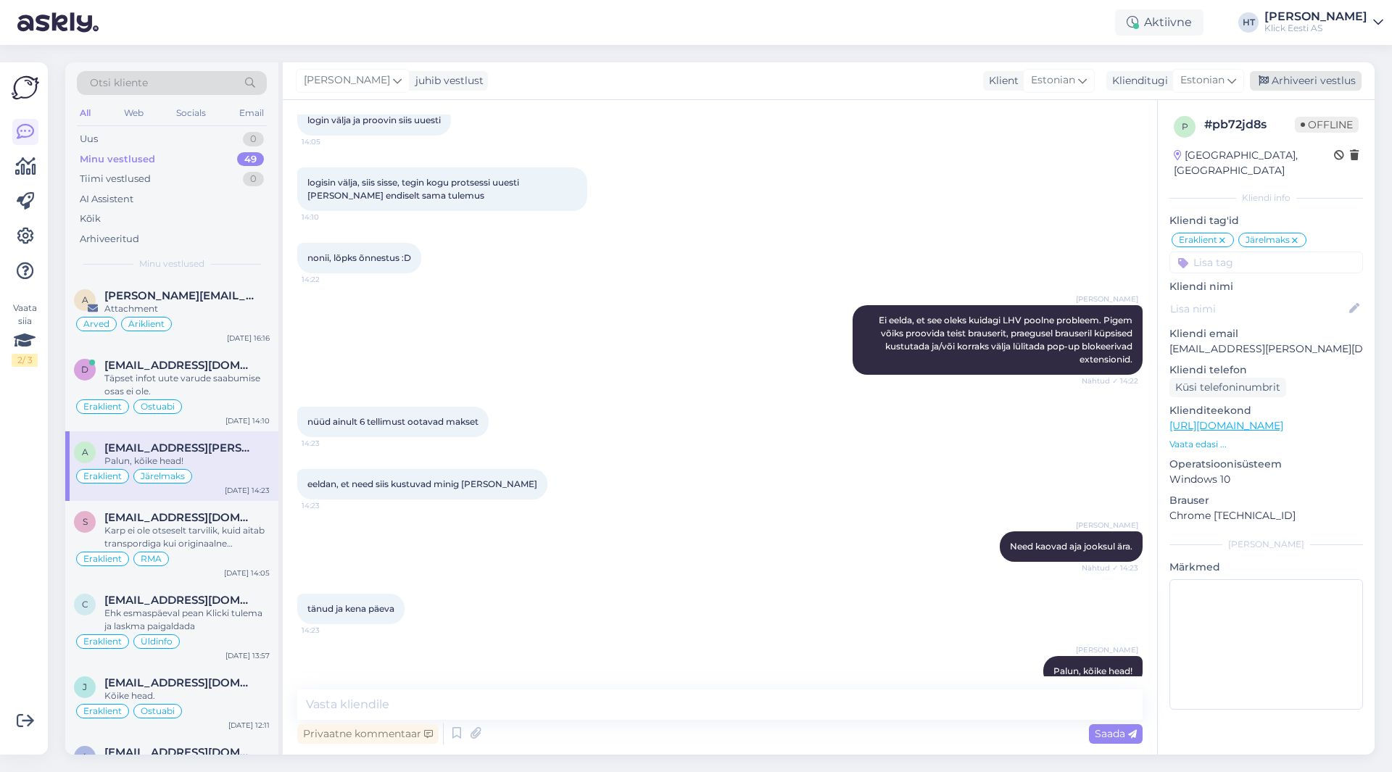
click at [1291, 81] on div "Arhiveeri vestlus" at bounding box center [1306, 81] width 112 height 20
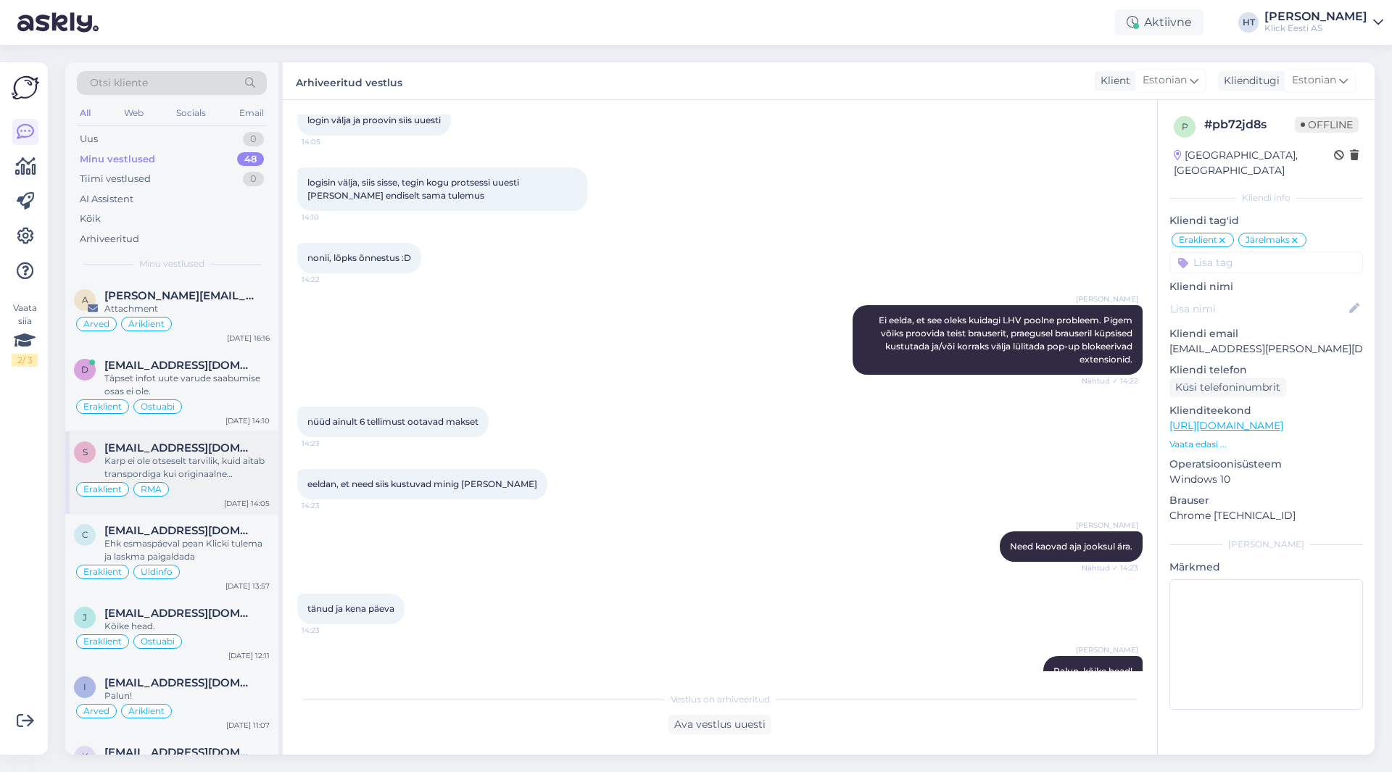
click at [200, 470] on div "Karp ei ole otseselt tarvilik, kuid aitab transpordiga kui originaalne pehmendu…" at bounding box center [186, 468] width 165 height 26
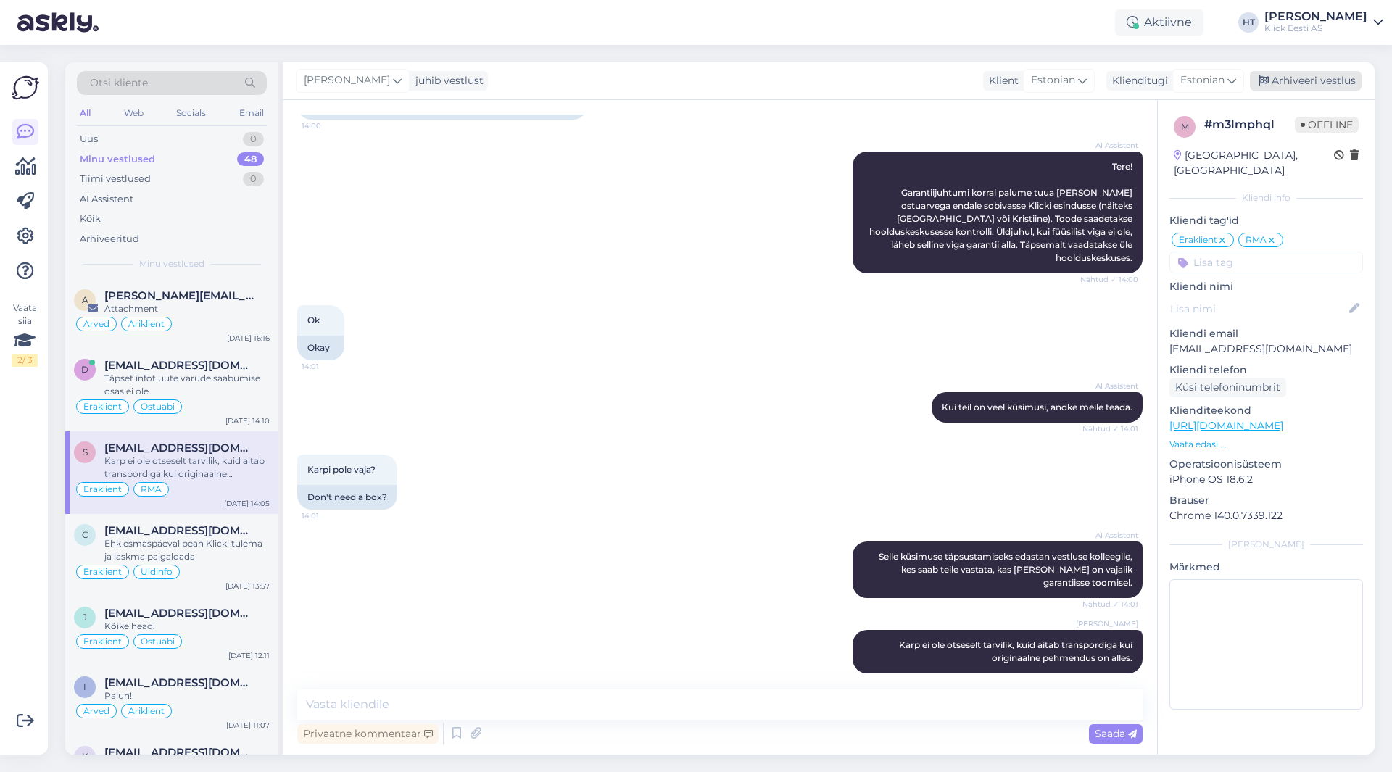
click at [1287, 84] on div "Arhiveeri vestlus" at bounding box center [1306, 81] width 112 height 20
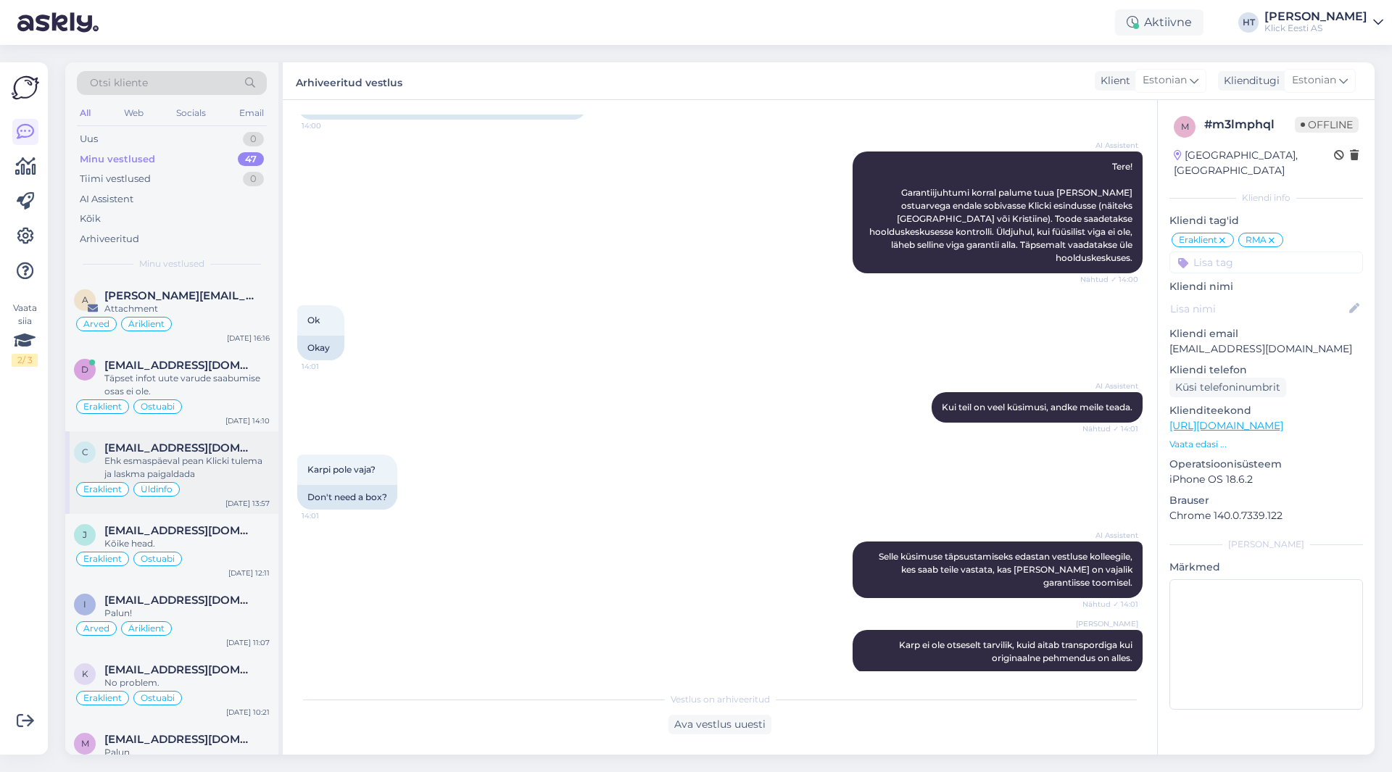
click at [189, 446] on span "[EMAIL_ADDRESS][DOMAIN_NAME]" at bounding box center [179, 448] width 151 height 13
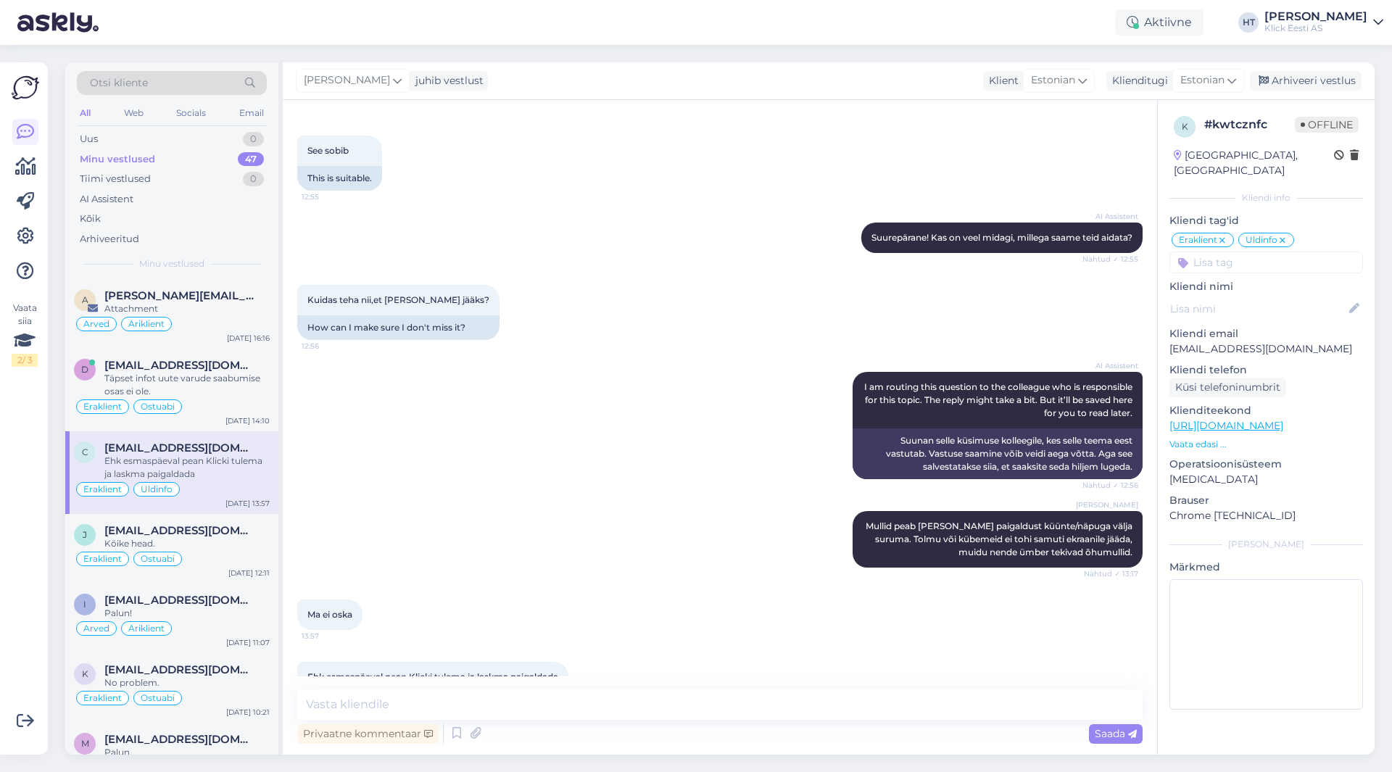
scroll to position [276, 0]
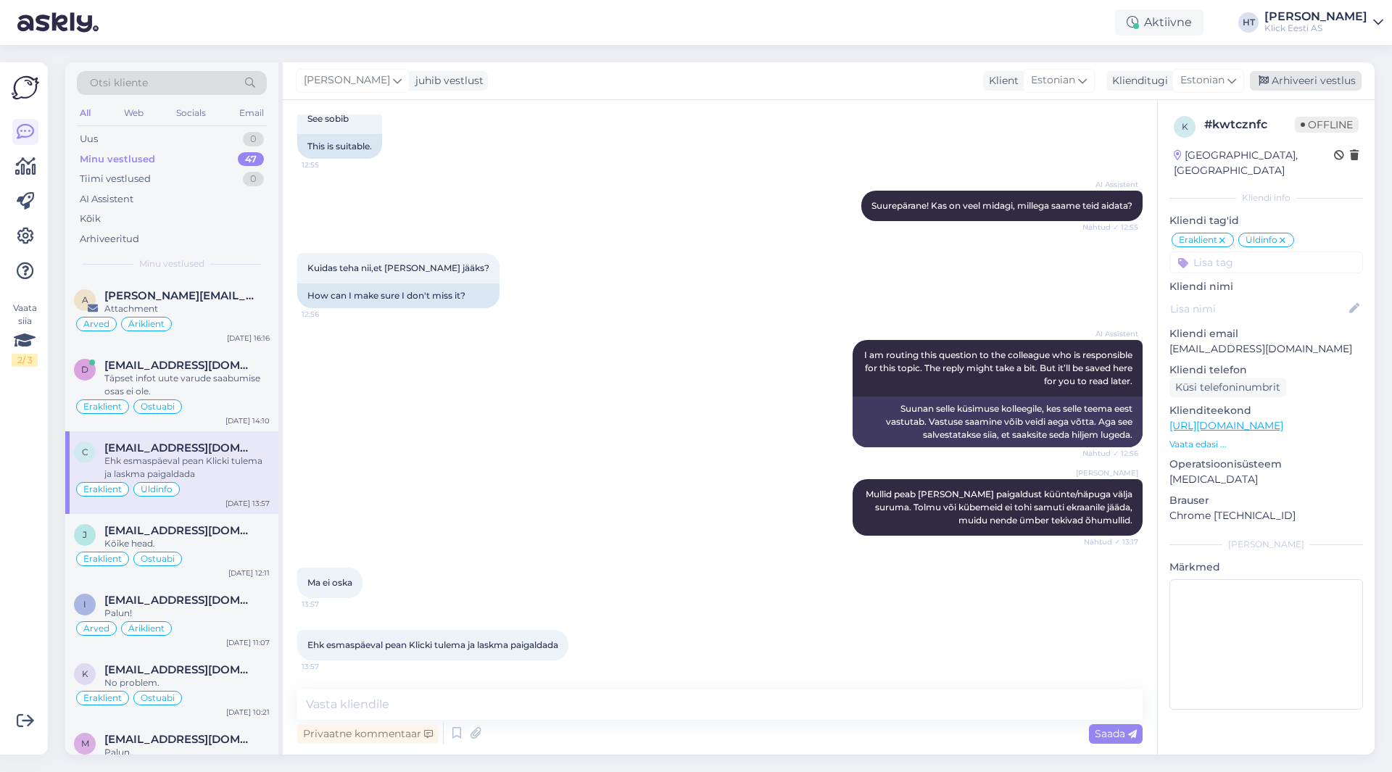
click at [1294, 83] on div "Arhiveeri vestlus" at bounding box center [1306, 81] width 112 height 20
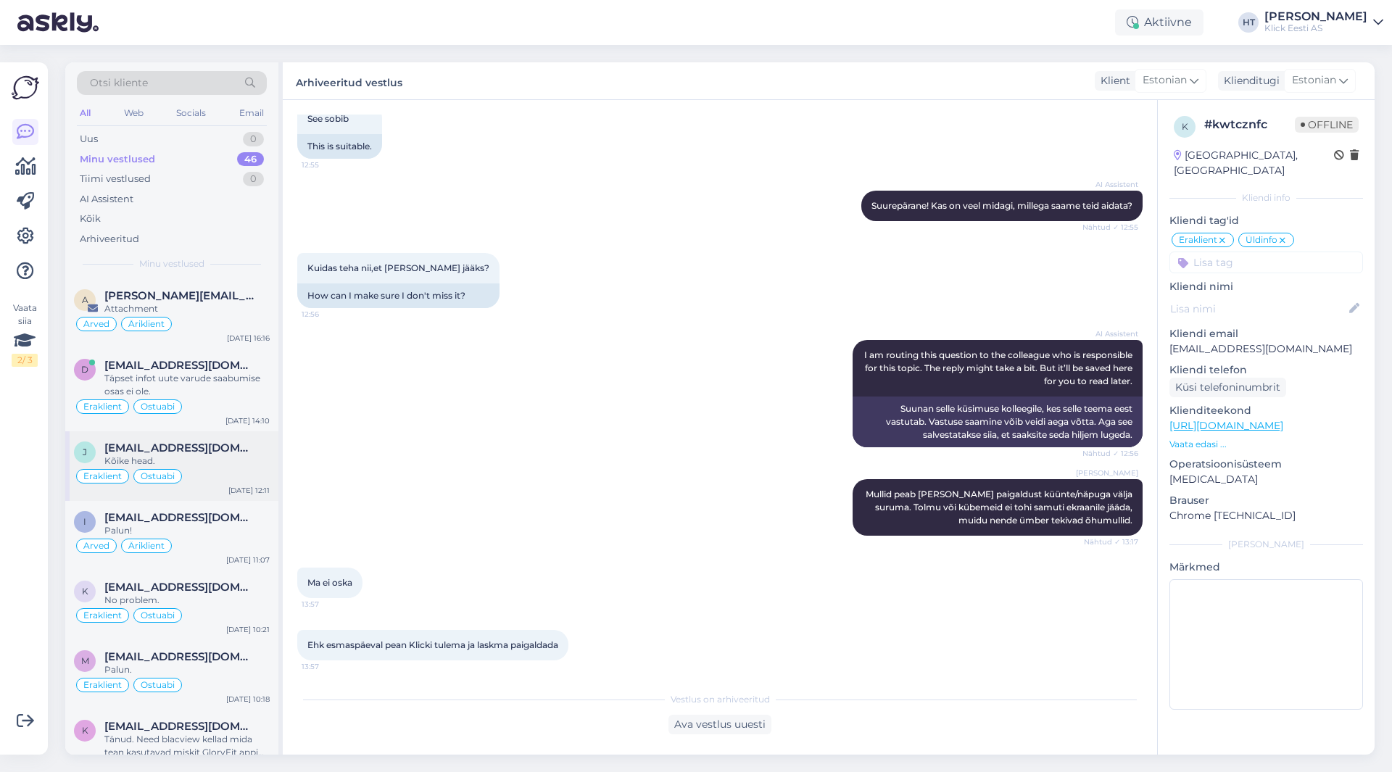
click at [211, 460] on div "Kõike head." at bounding box center [186, 461] width 165 height 13
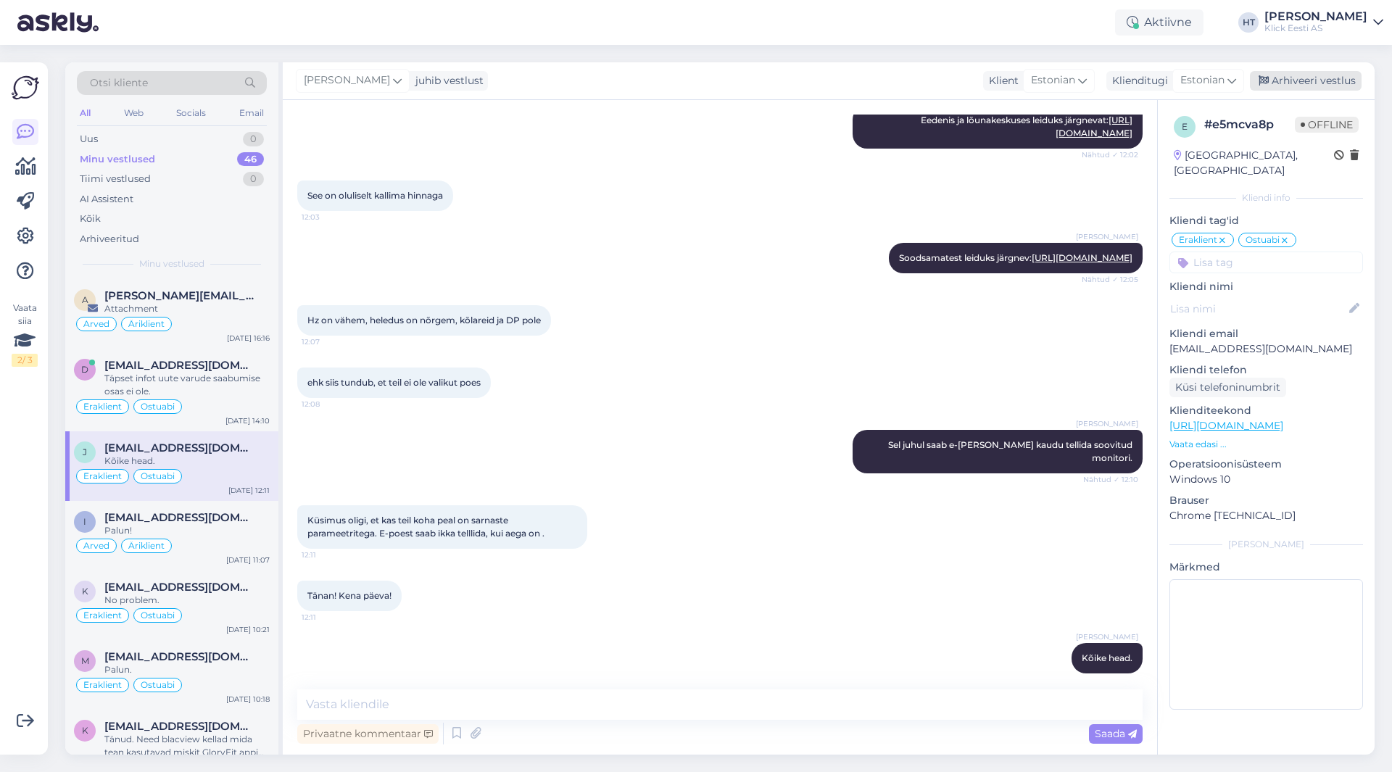
click at [1307, 88] on div "Arhiveeri vestlus" at bounding box center [1306, 81] width 112 height 20
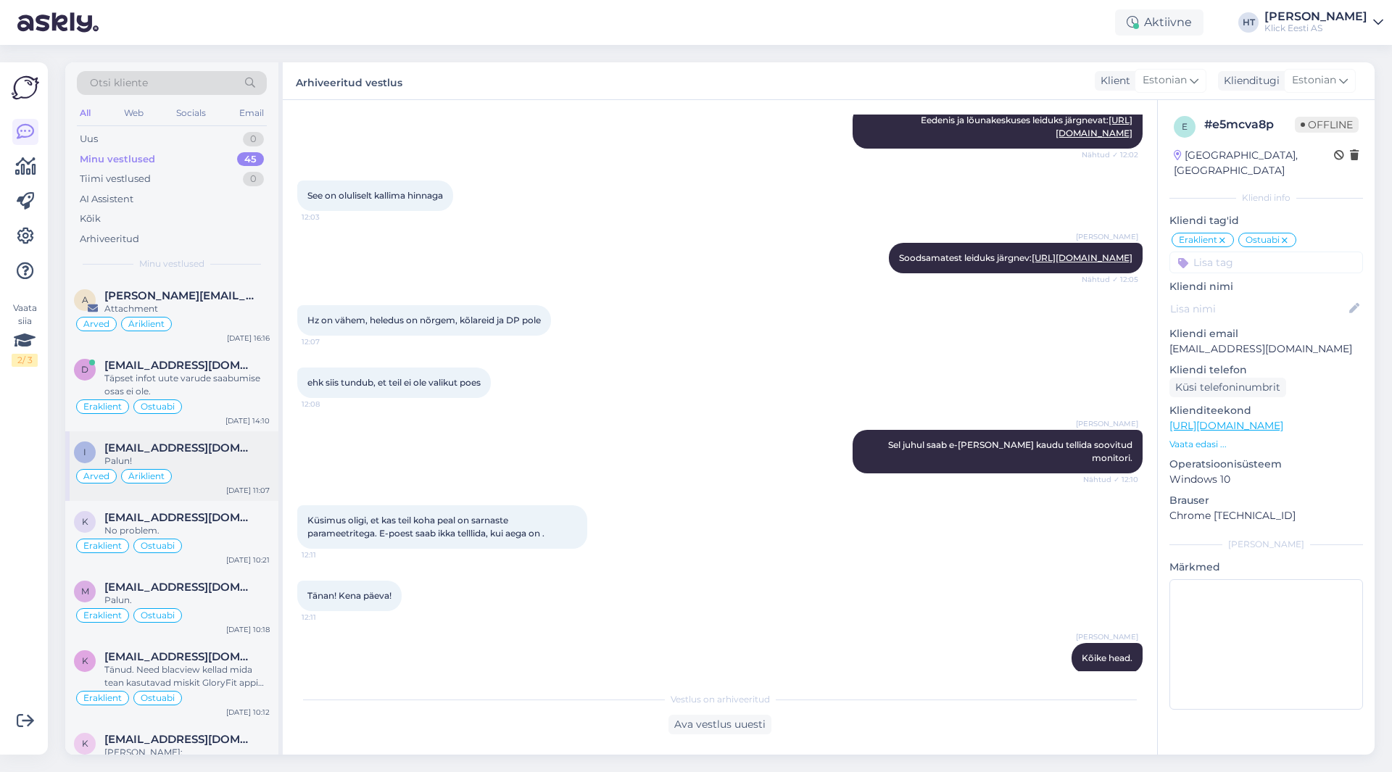
click at [194, 446] on span "[EMAIL_ADDRESS][DOMAIN_NAME]" at bounding box center [179, 448] width 151 height 13
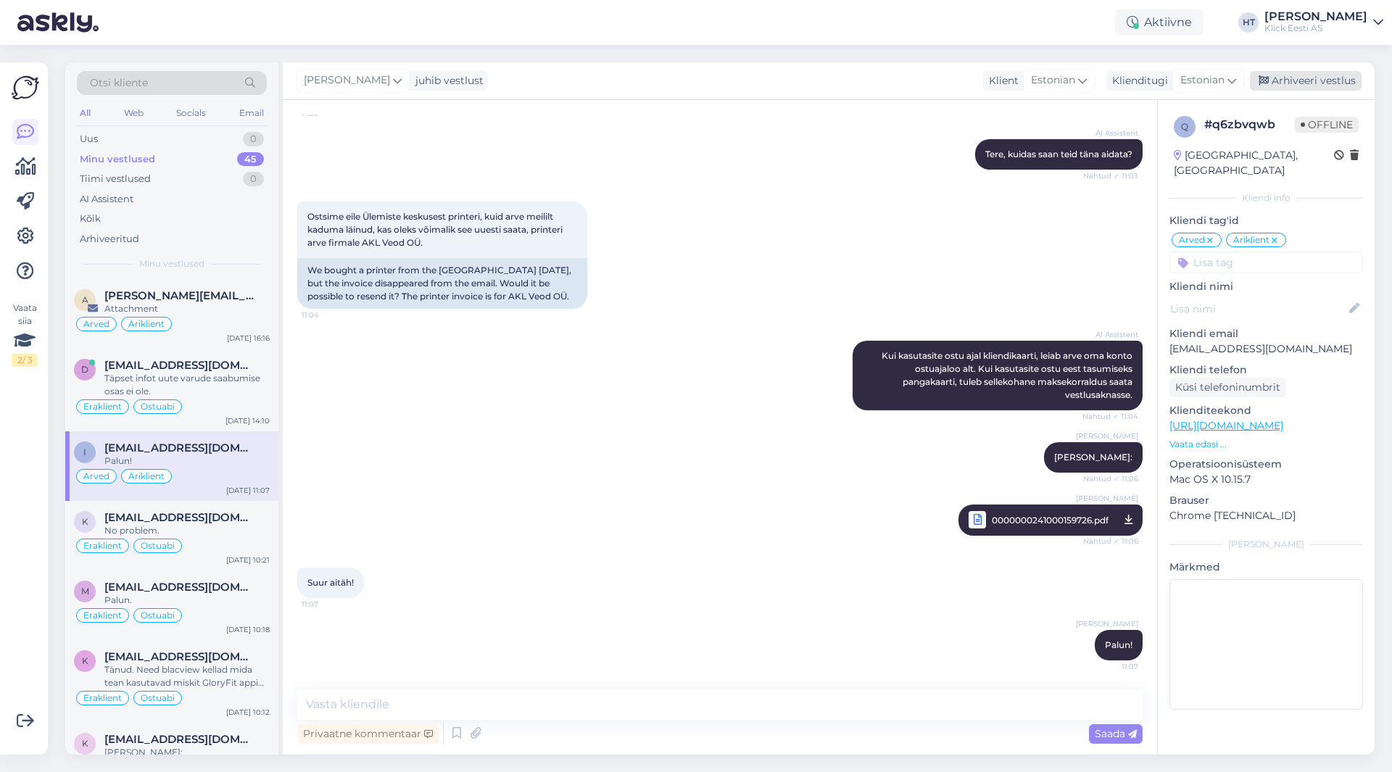
click at [1318, 77] on div "Arhiveeri vestlus" at bounding box center [1306, 81] width 112 height 20
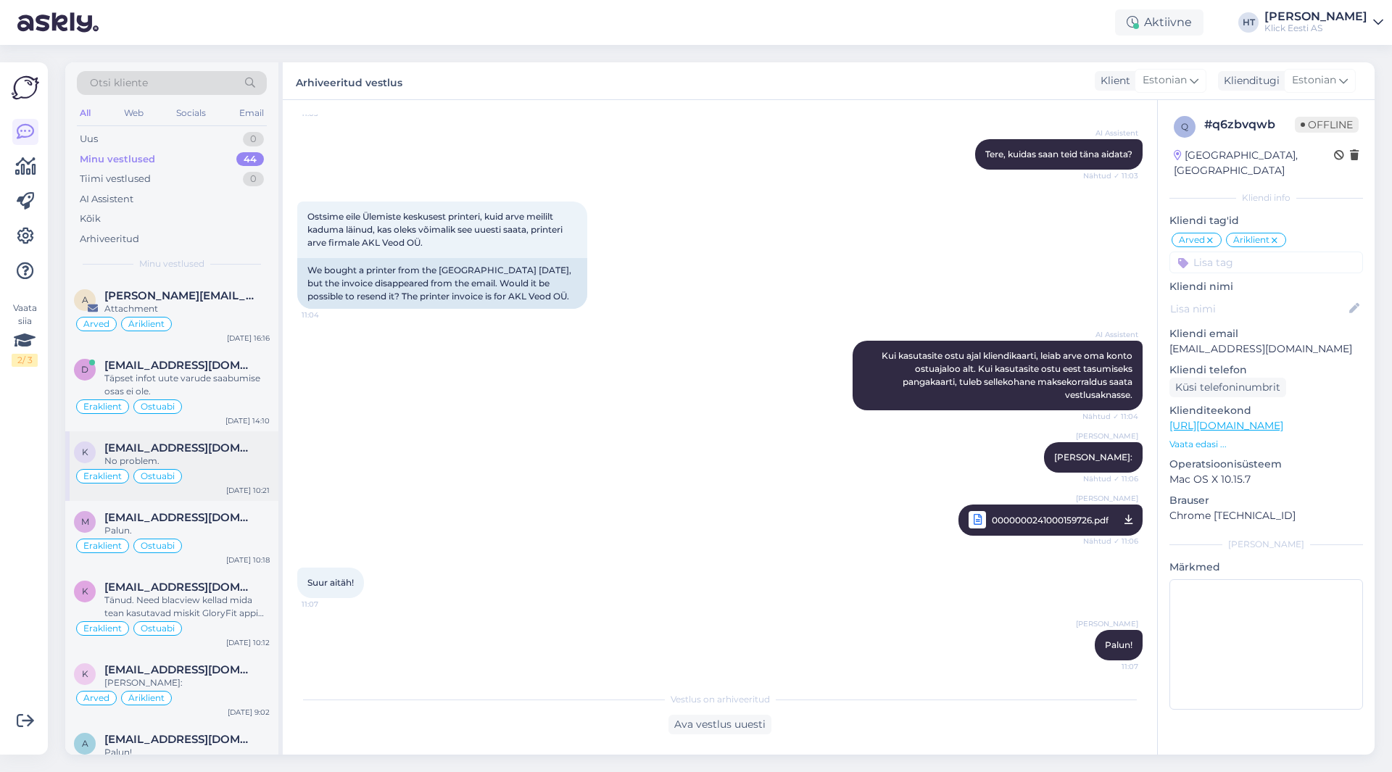
click at [204, 446] on span "[EMAIL_ADDRESS][DOMAIN_NAME]" at bounding box center [179, 448] width 151 height 13
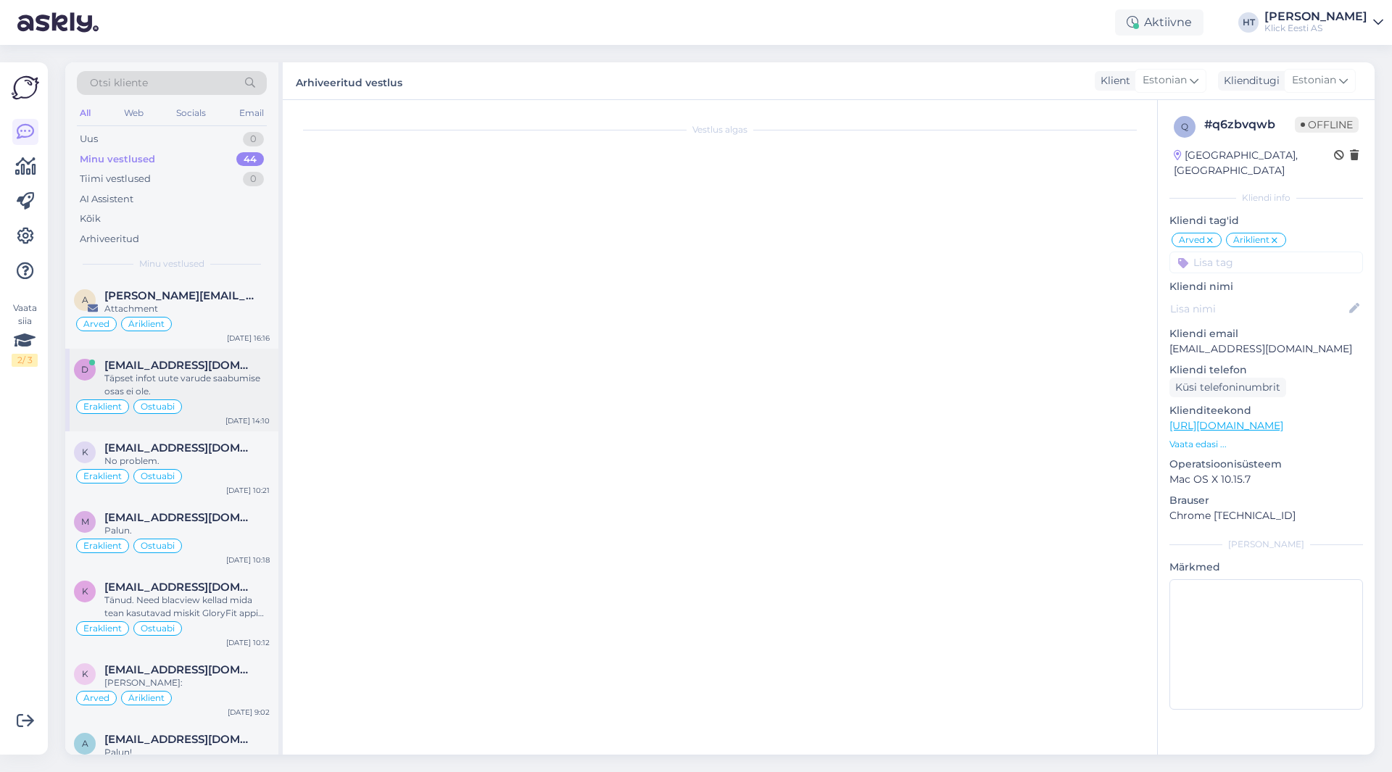
scroll to position [175, 0]
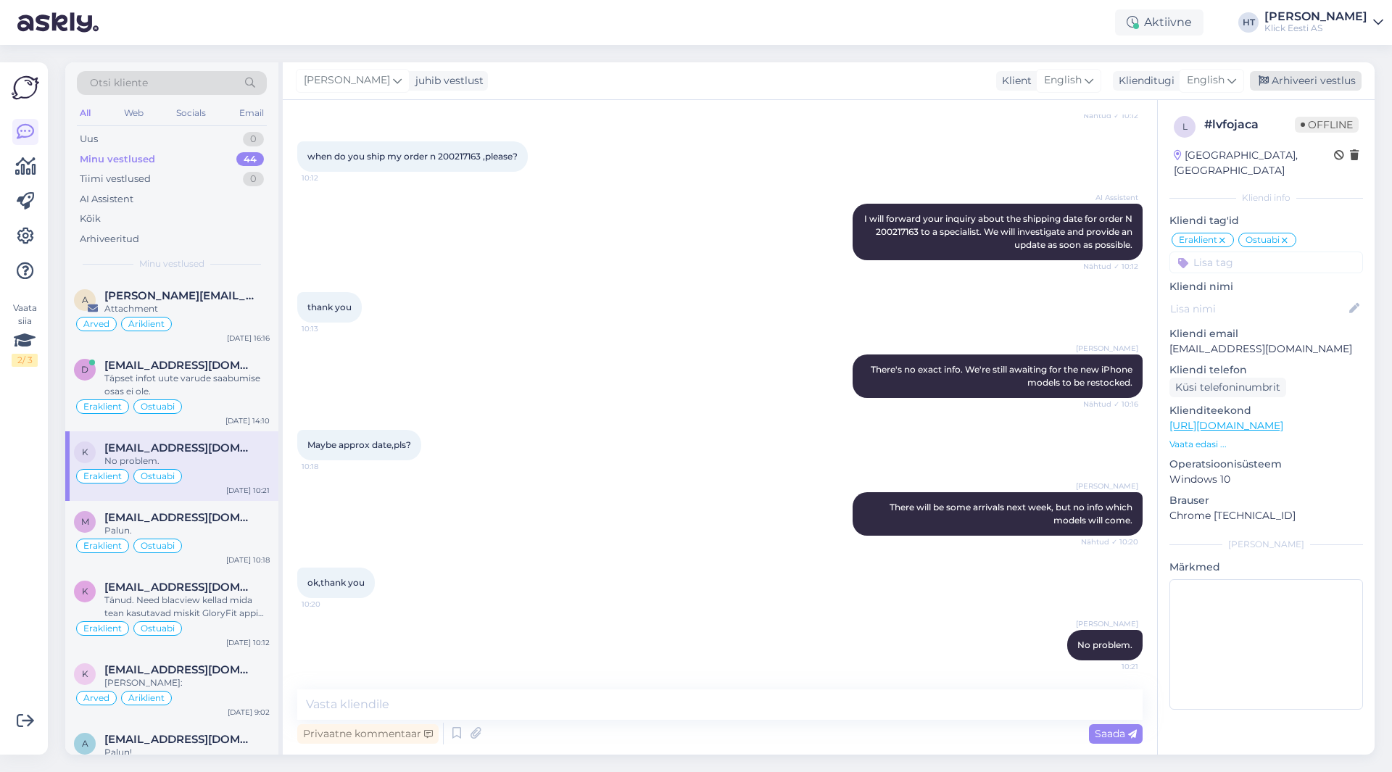
click at [1315, 82] on div "Arhiveeri vestlus" at bounding box center [1306, 81] width 112 height 20
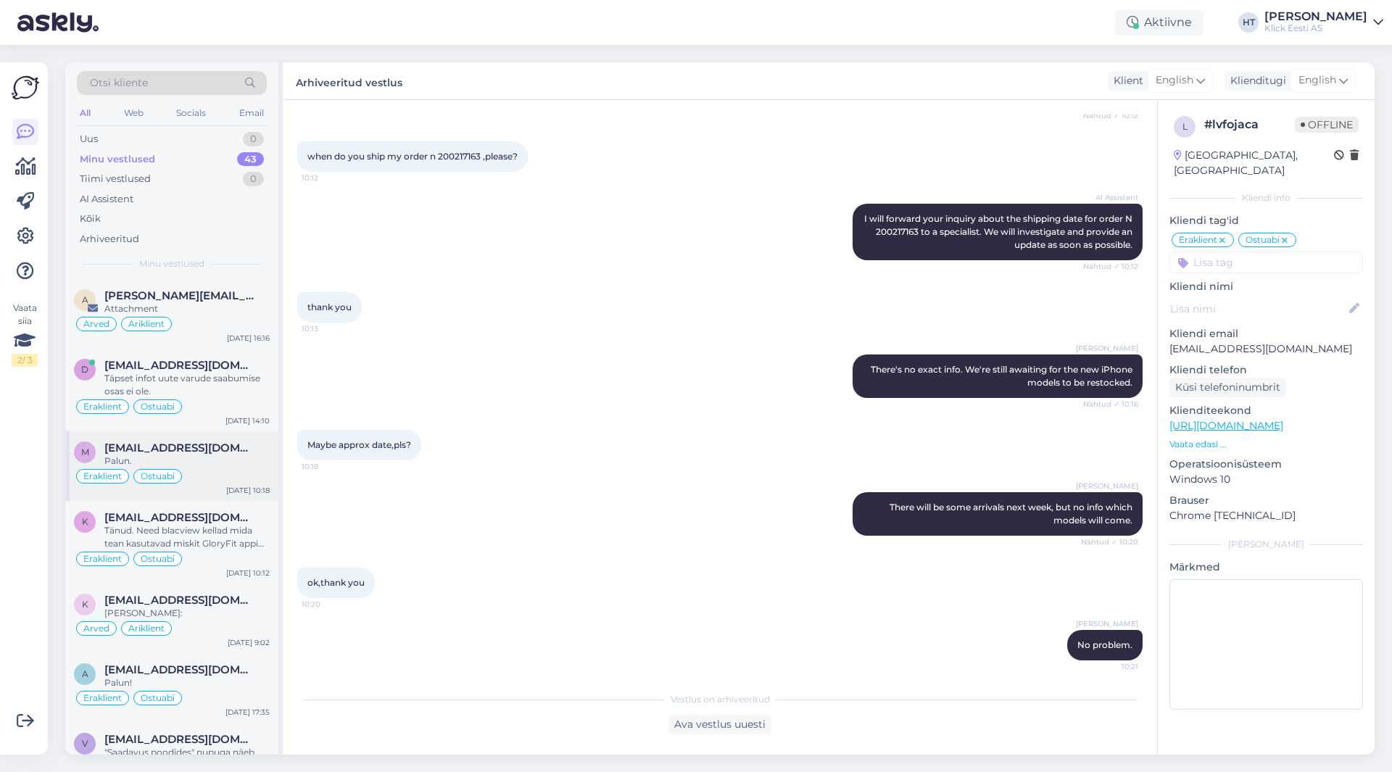
click at [148, 497] on div "m [EMAIL_ADDRESS][DOMAIN_NAME] Palun. Eraklient Ostuabi [DATE] 10:18" at bounding box center [171, 466] width 213 height 70
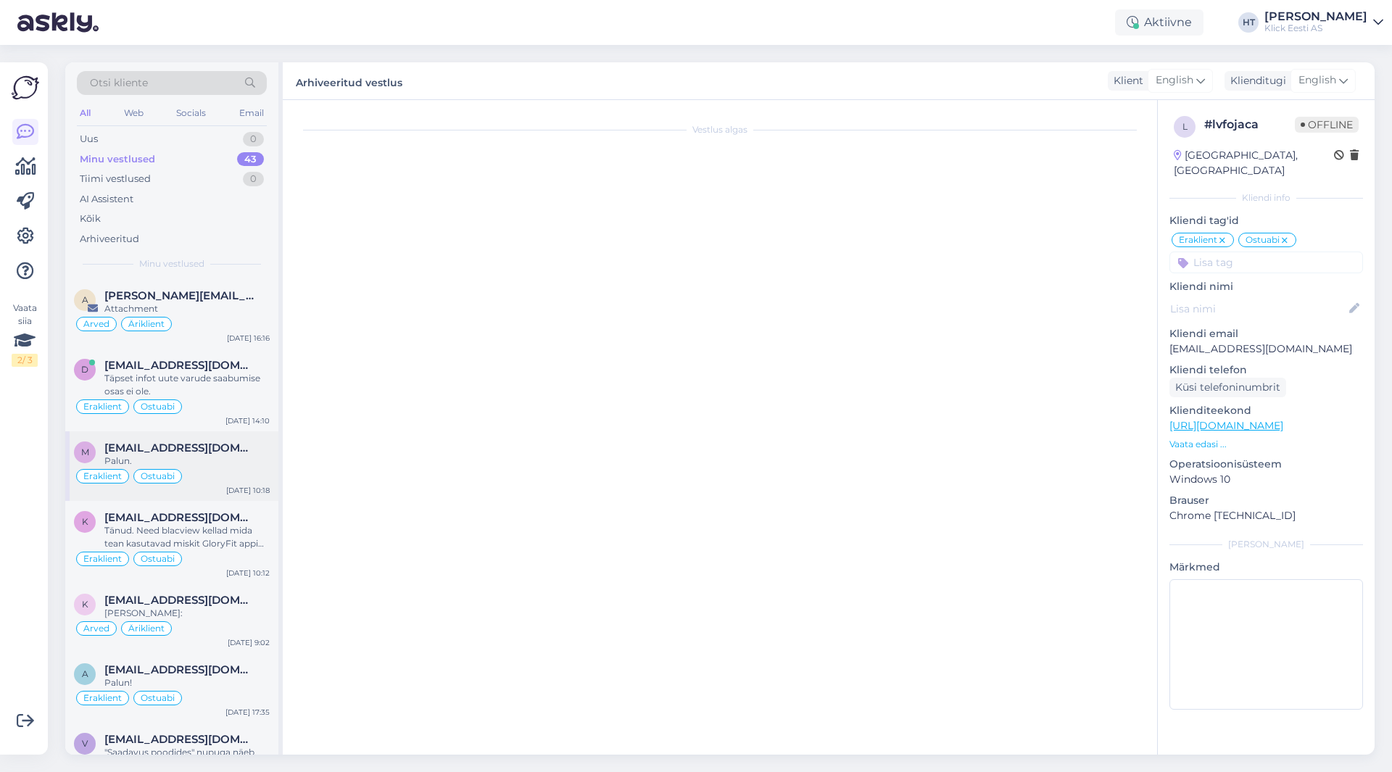
scroll to position [453, 0]
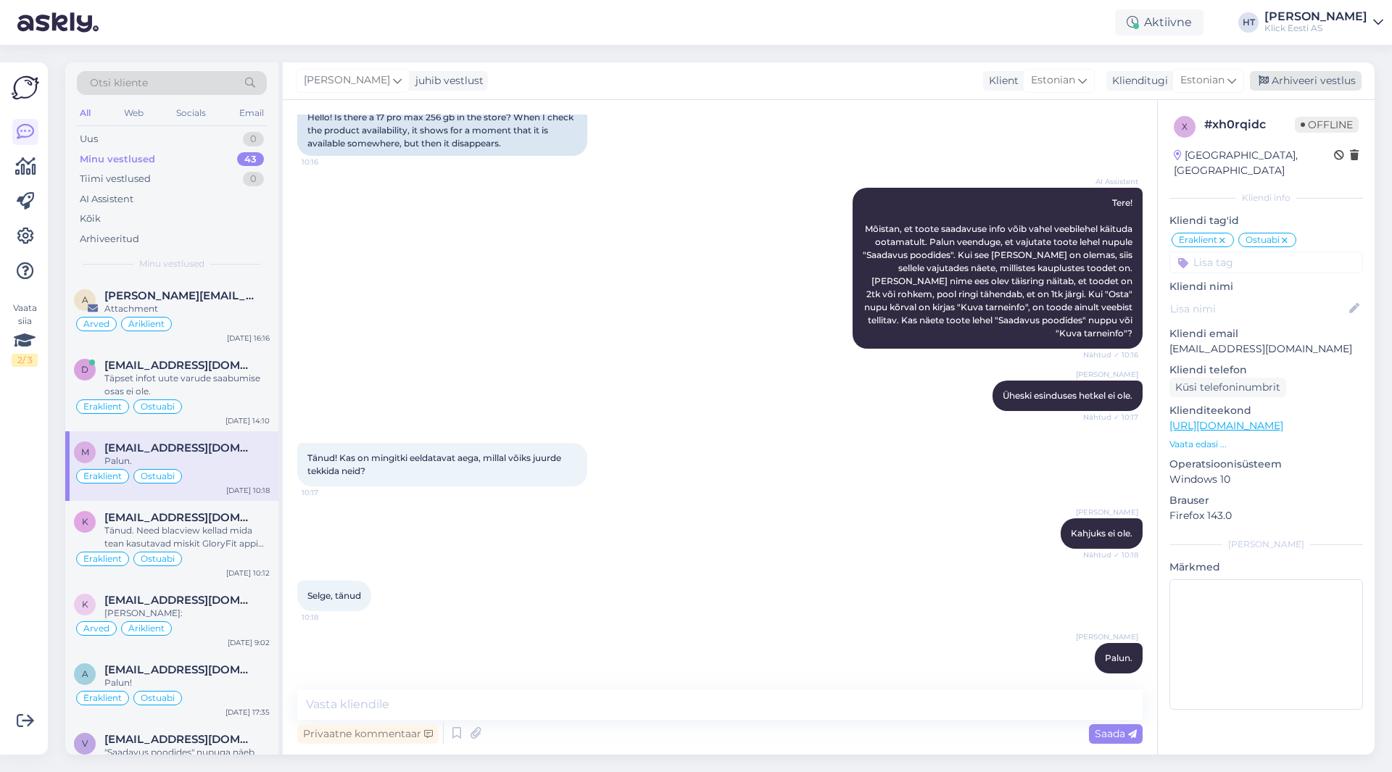
click at [1279, 88] on div "Arhiveeri vestlus" at bounding box center [1306, 81] width 112 height 20
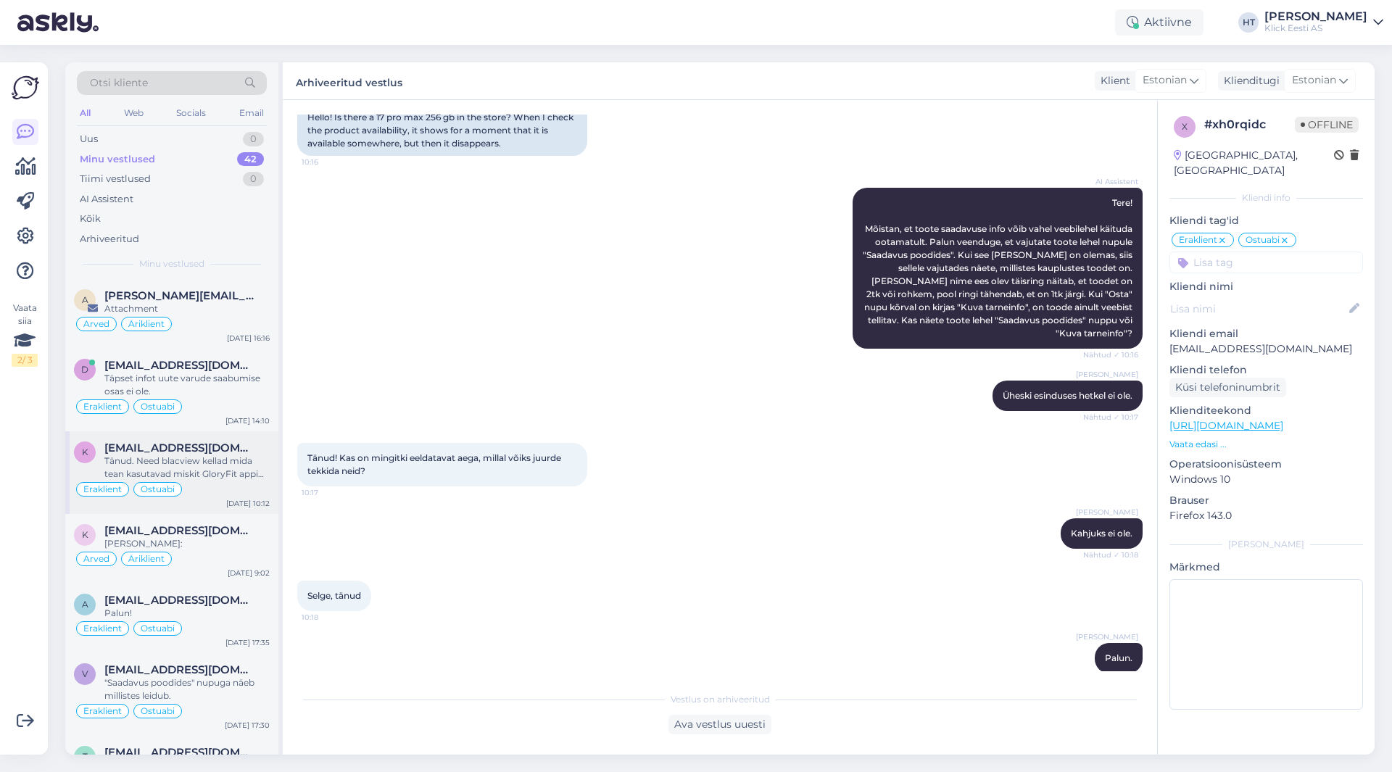
click at [218, 456] on div "Tänud. Need blacview kellad mida tean kasutavad miskit GloryFit appi mis on peh…" at bounding box center [186, 468] width 165 height 26
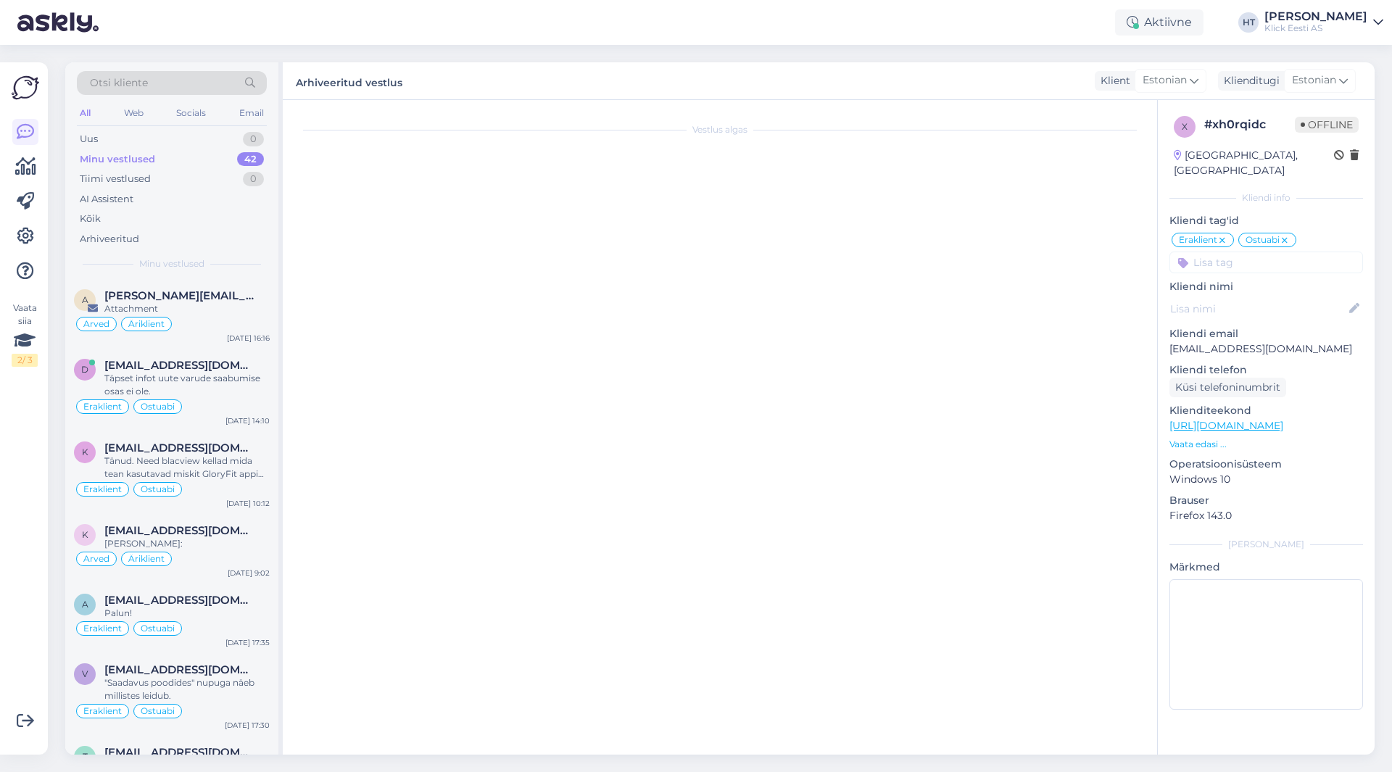
scroll to position [28, 0]
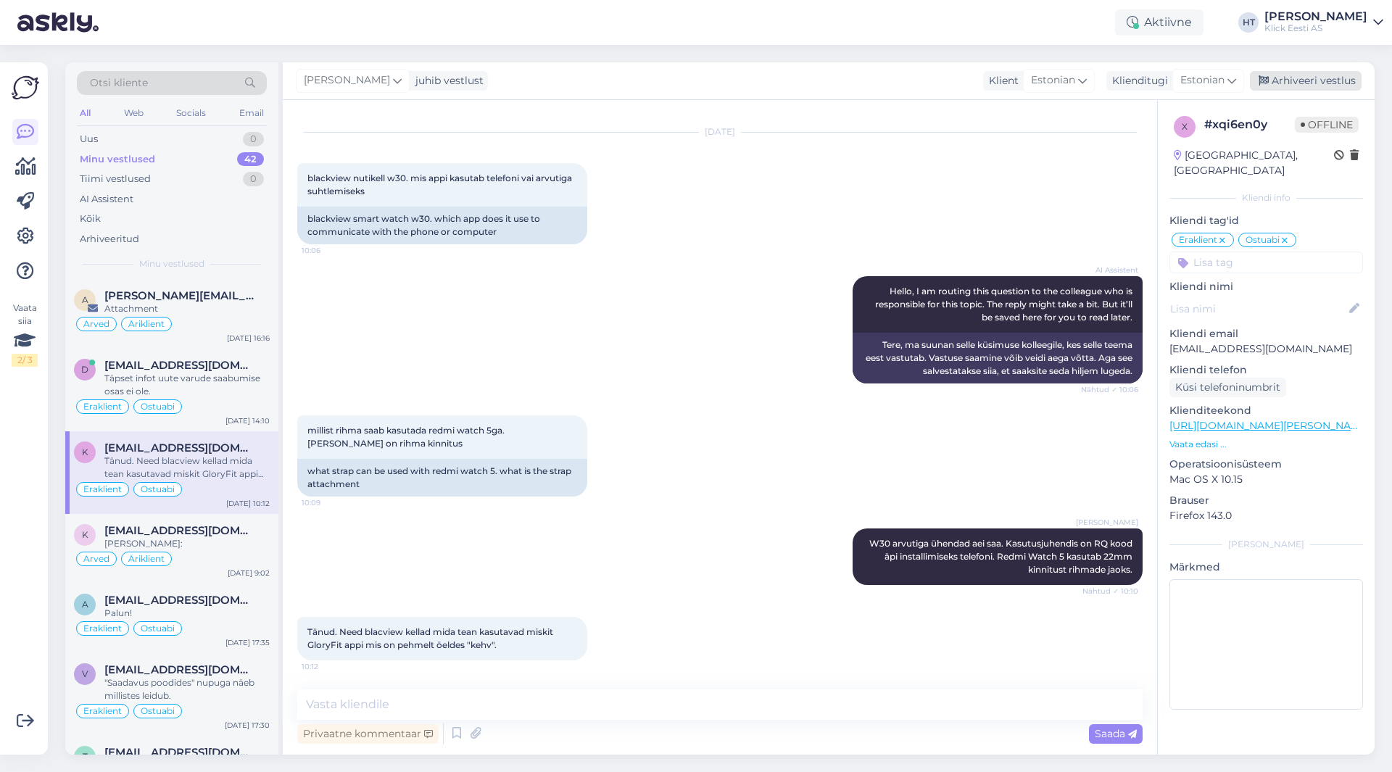
click at [1309, 87] on div "Arhiveeri vestlus" at bounding box center [1306, 81] width 112 height 20
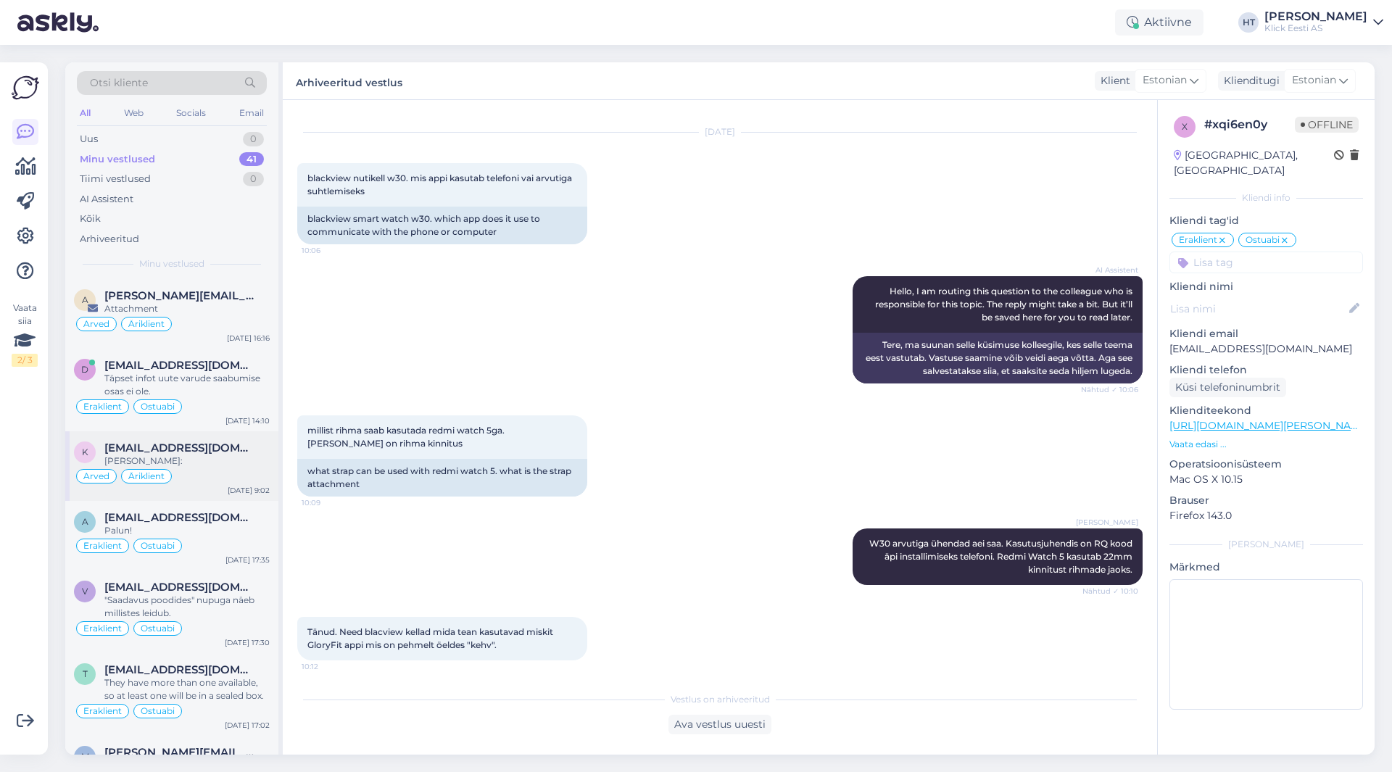
click at [201, 440] on div "k [EMAIL_ADDRESS][DOMAIN_NAME] Lisan arve: Arved Äriklient [DATE] 9:02" at bounding box center [171, 466] width 213 height 70
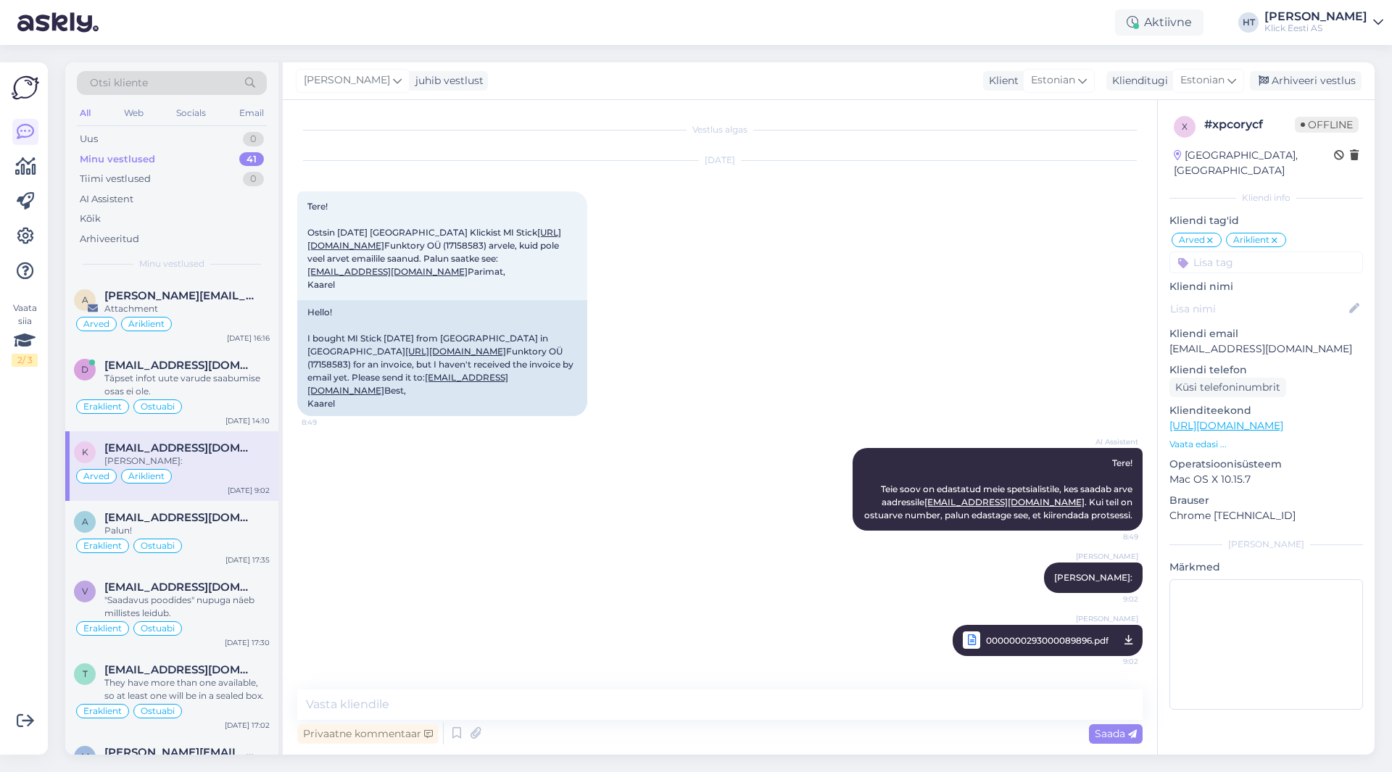
scroll to position [87, 0]
click at [1301, 76] on div "Arhiveeri vestlus" at bounding box center [1306, 81] width 112 height 20
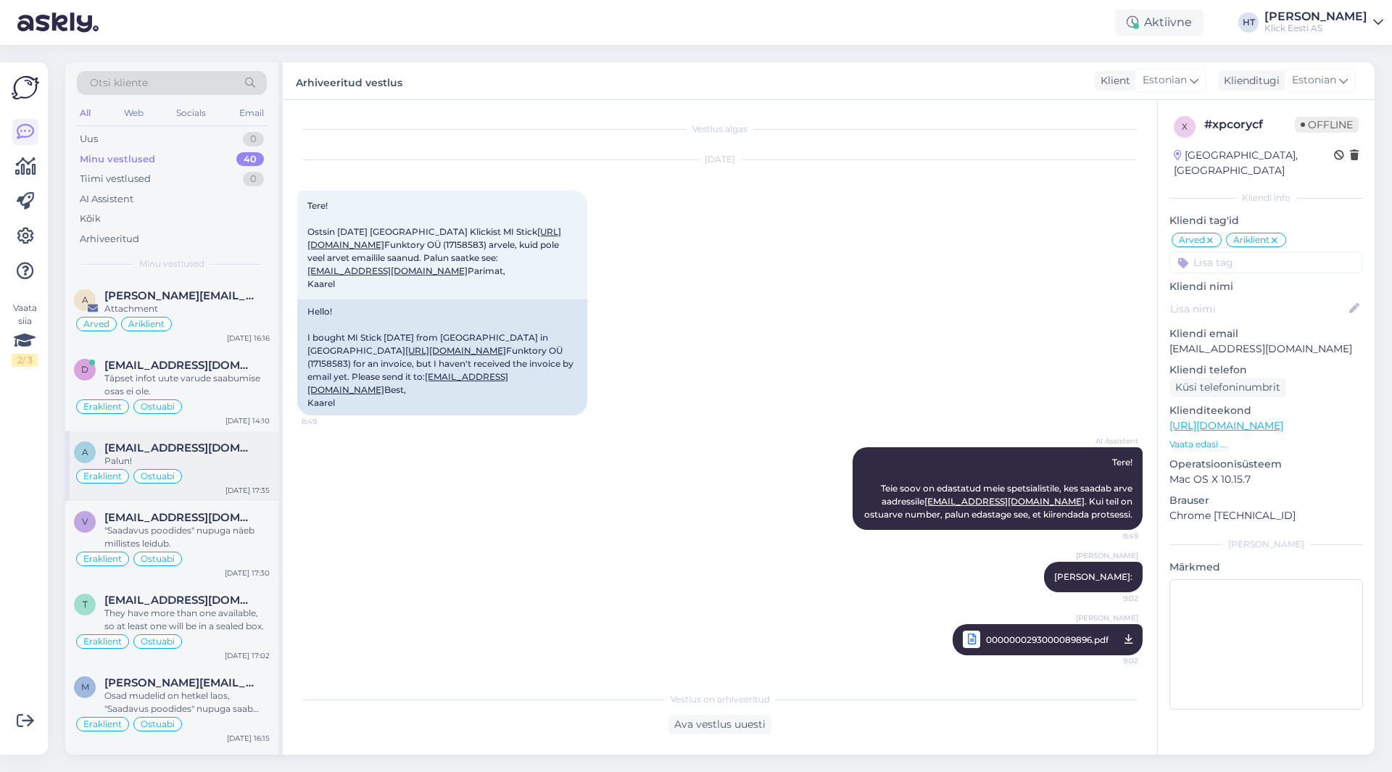
click at [237, 463] on div "Palun!" at bounding box center [186, 461] width 165 height 13
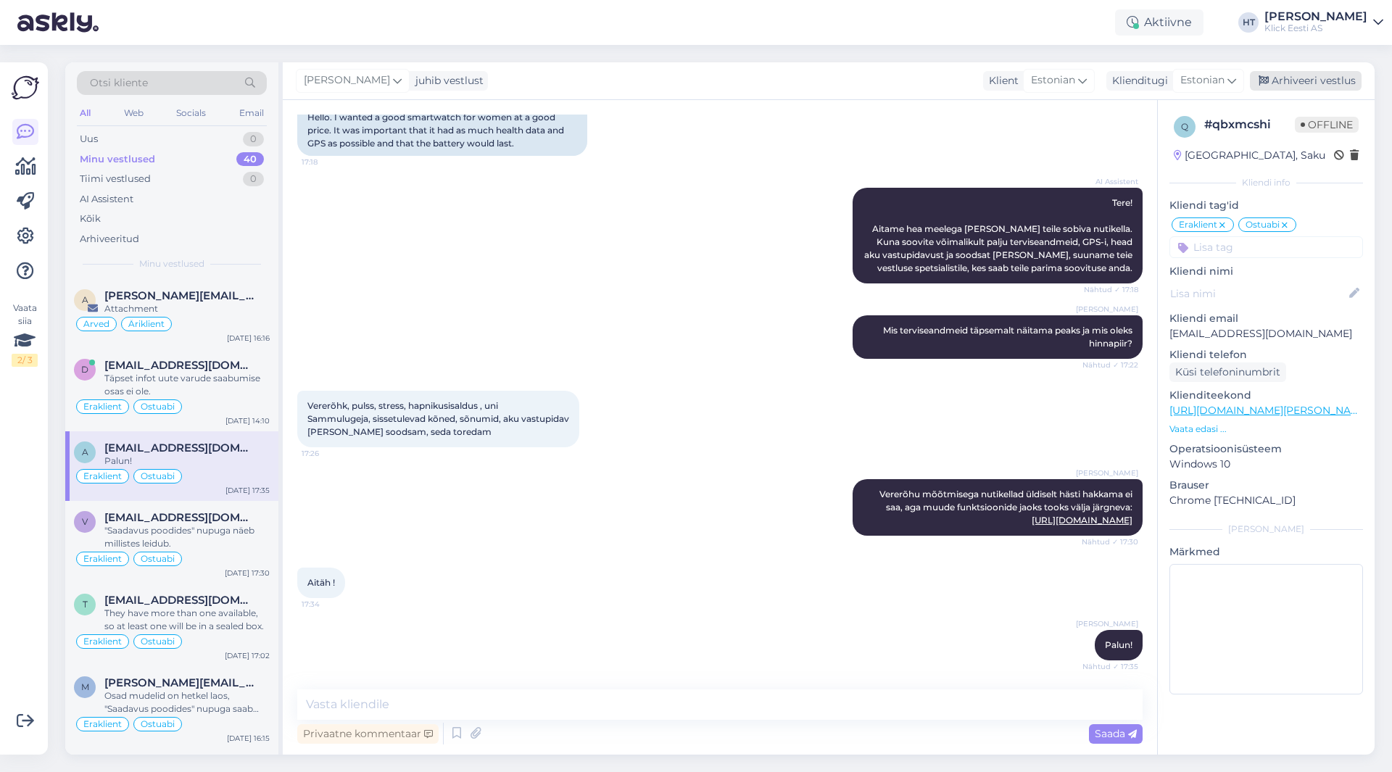
click at [1320, 80] on div "Arhiveeri vestlus" at bounding box center [1306, 81] width 112 height 20
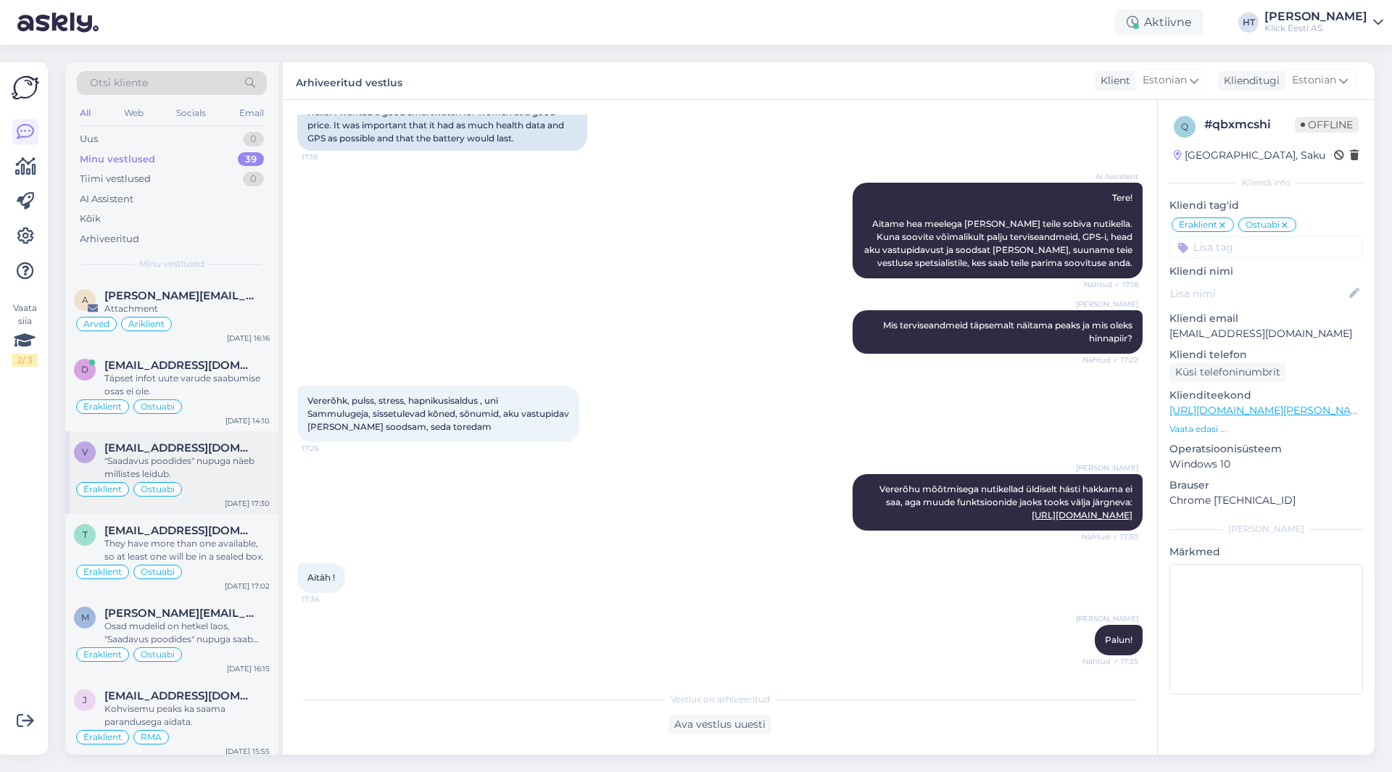
click at [243, 450] on div "[EMAIL_ADDRESS][DOMAIN_NAME]" at bounding box center [186, 448] width 165 height 13
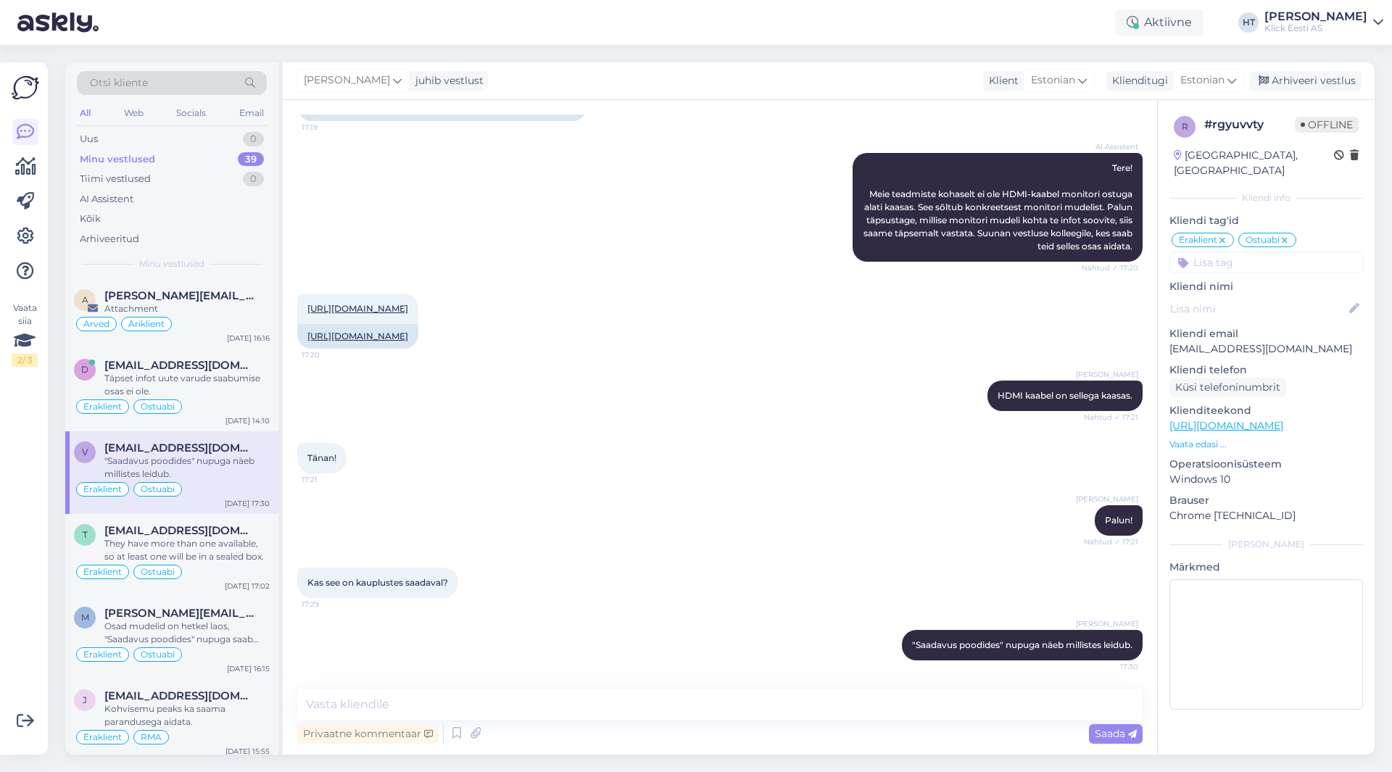
scroll to position [152, 0]
click at [1289, 87] on div "Arhiveeri vestlus" at bounding box center [1306, 81] width 112 height 20
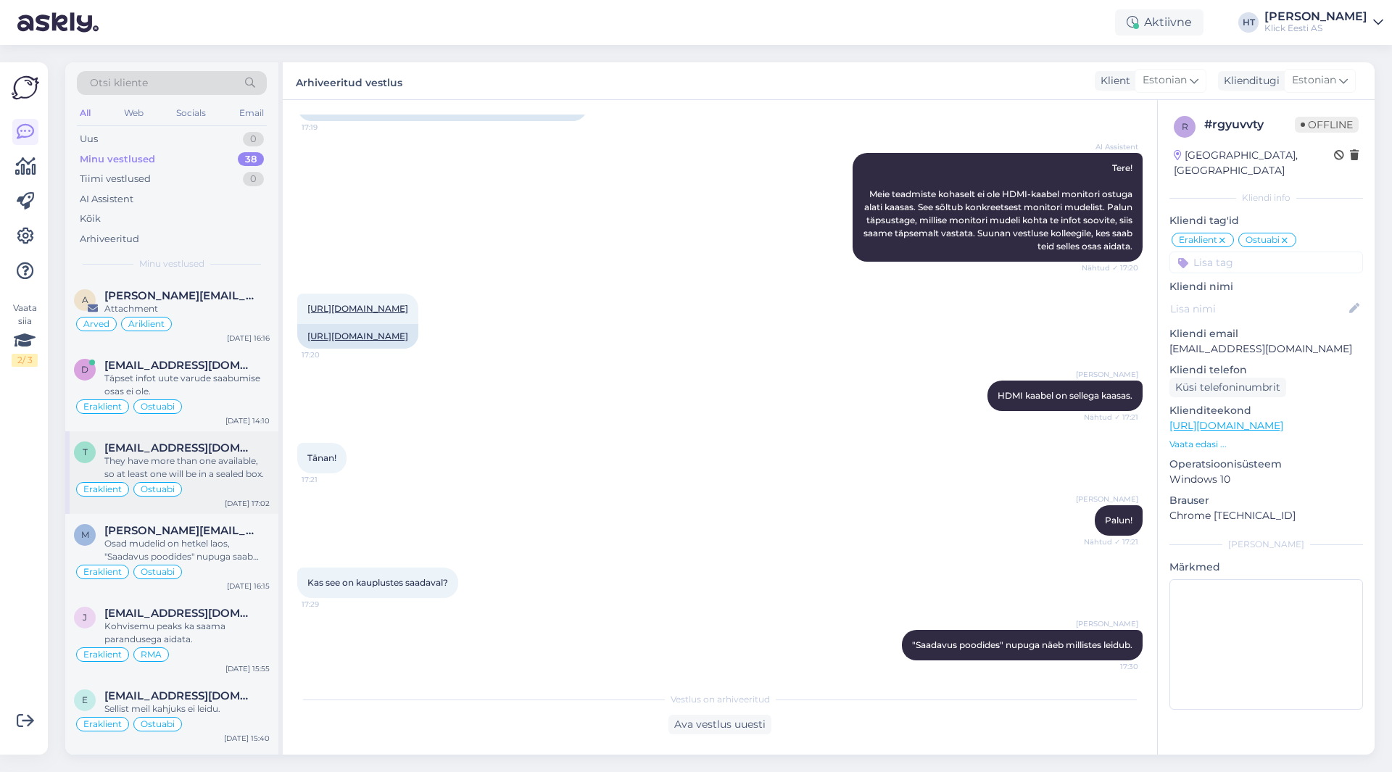
click at [212, 470] on div "They have more than one available, so at least one will be in a sealed box." at bounding box center [186, 468] width 165 height 26
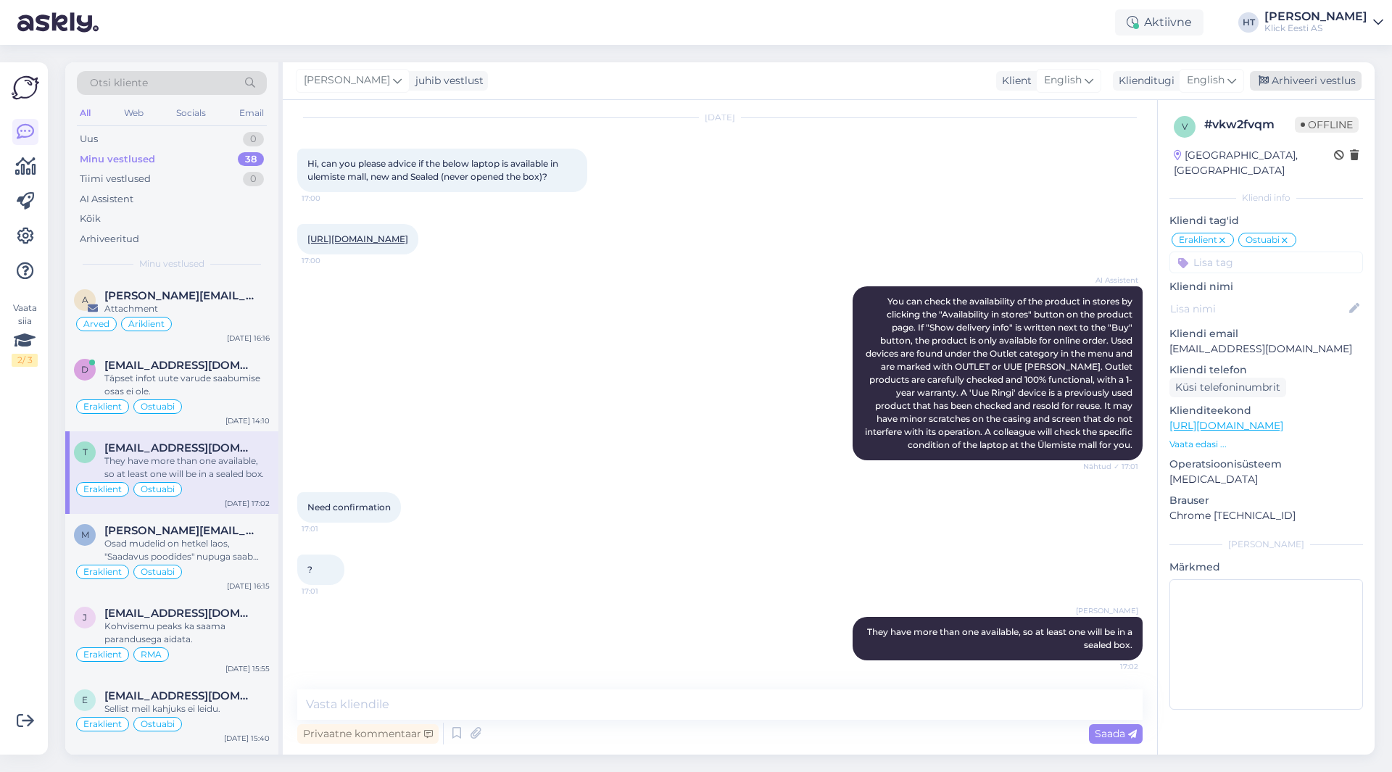
click at [1320, 84] on div "Arhiveeri vestlus" at bounding box center [1306, 81] width 112 height 20
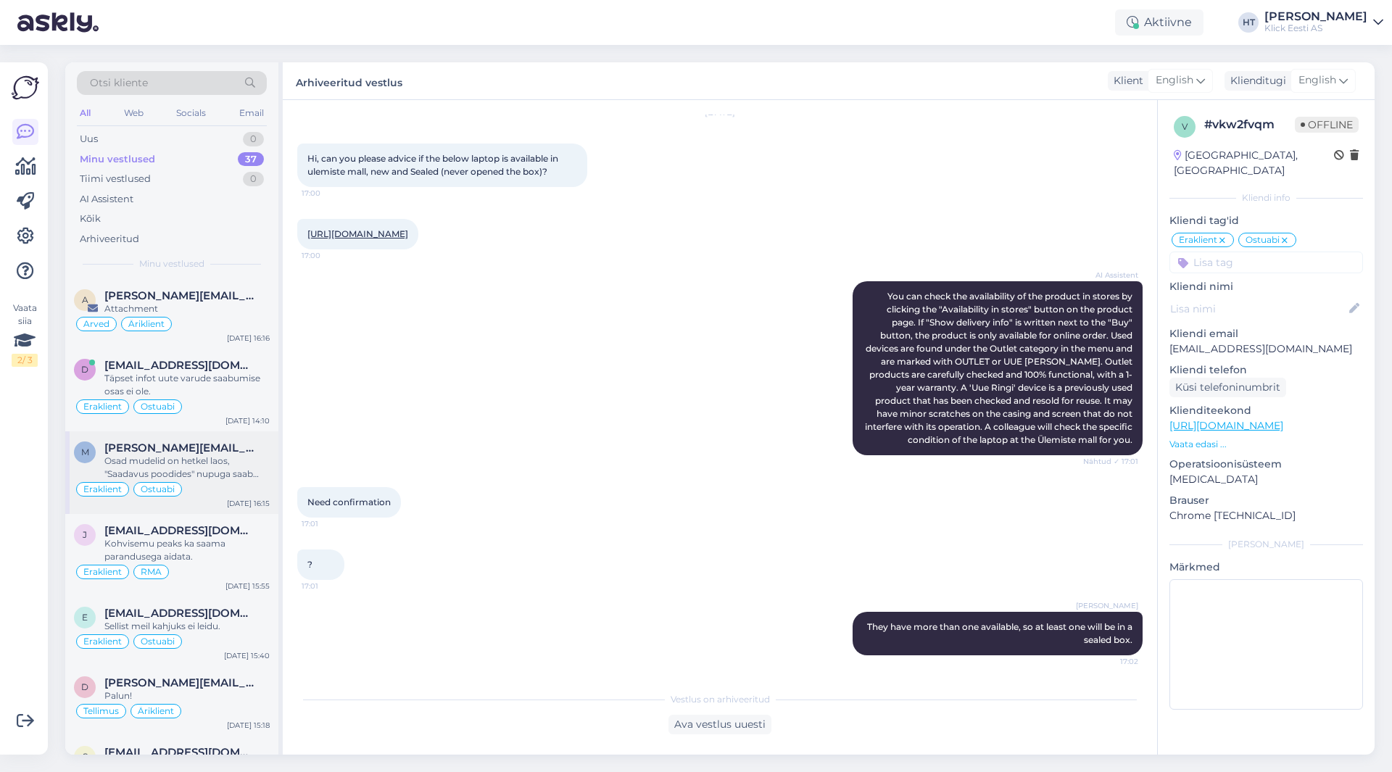
click at [257, 436] on div "m [PERSON_NAME][EMAIL_ADDRESS][PERSON_NAME][DOMAIN_NAME] Osad mudelid on hetkel…" at bounding box center [171, 472] width 213 height 83
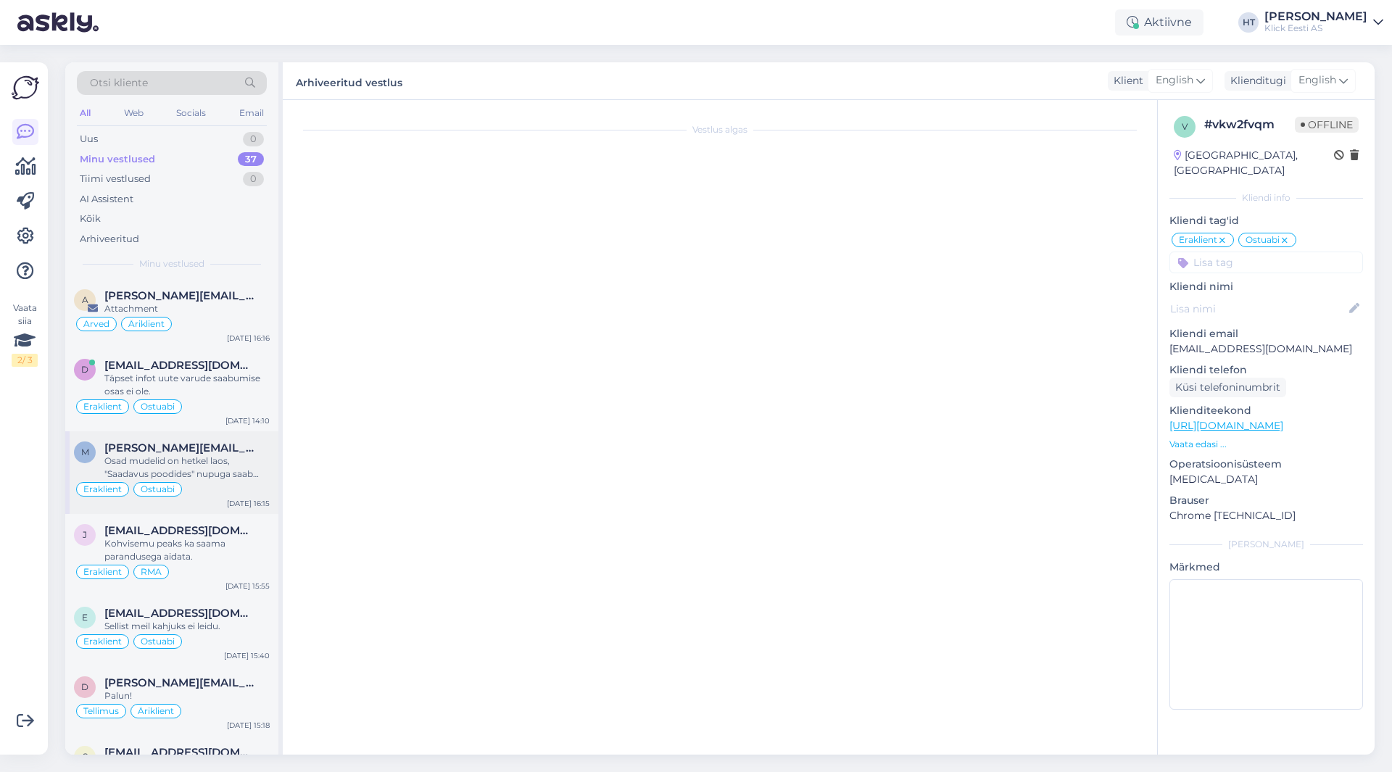
scroll to position [0, 0]
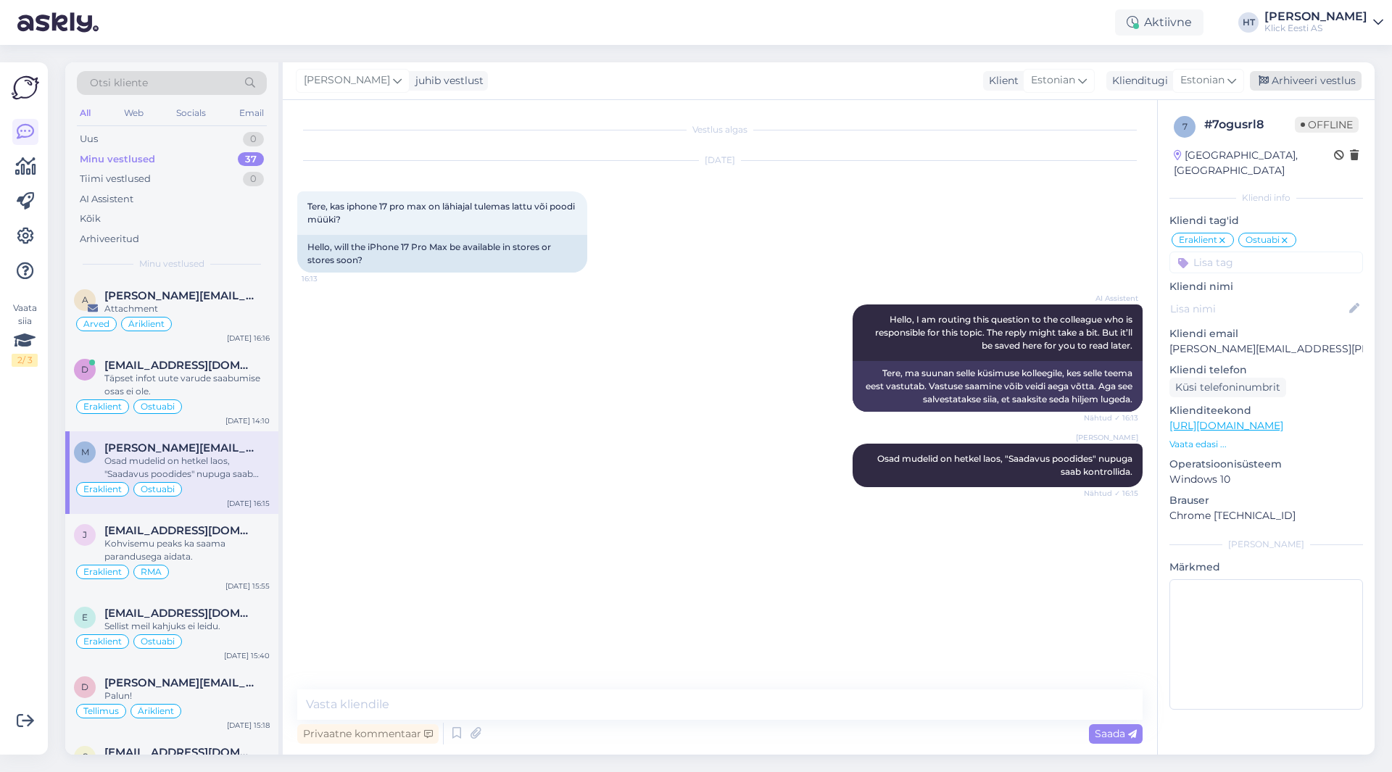
click at [1342, 80] on div "Arhiveeri vestlus" at bounding box center [1306, 81] width 112 height 20
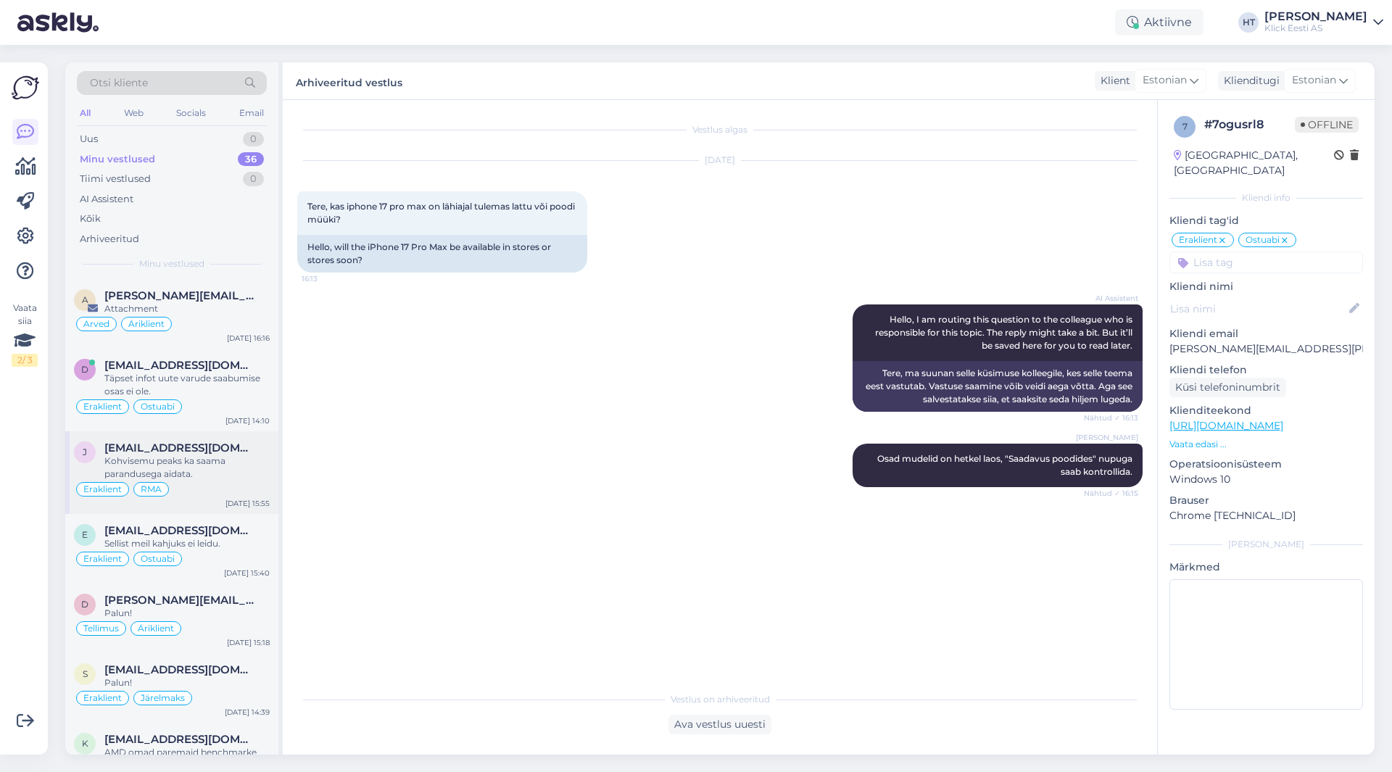
click at [230, 465] on div "Kohvisemu peaks ka saama parandusega aidata." at bounding box center [186, 468] width 165 height 26
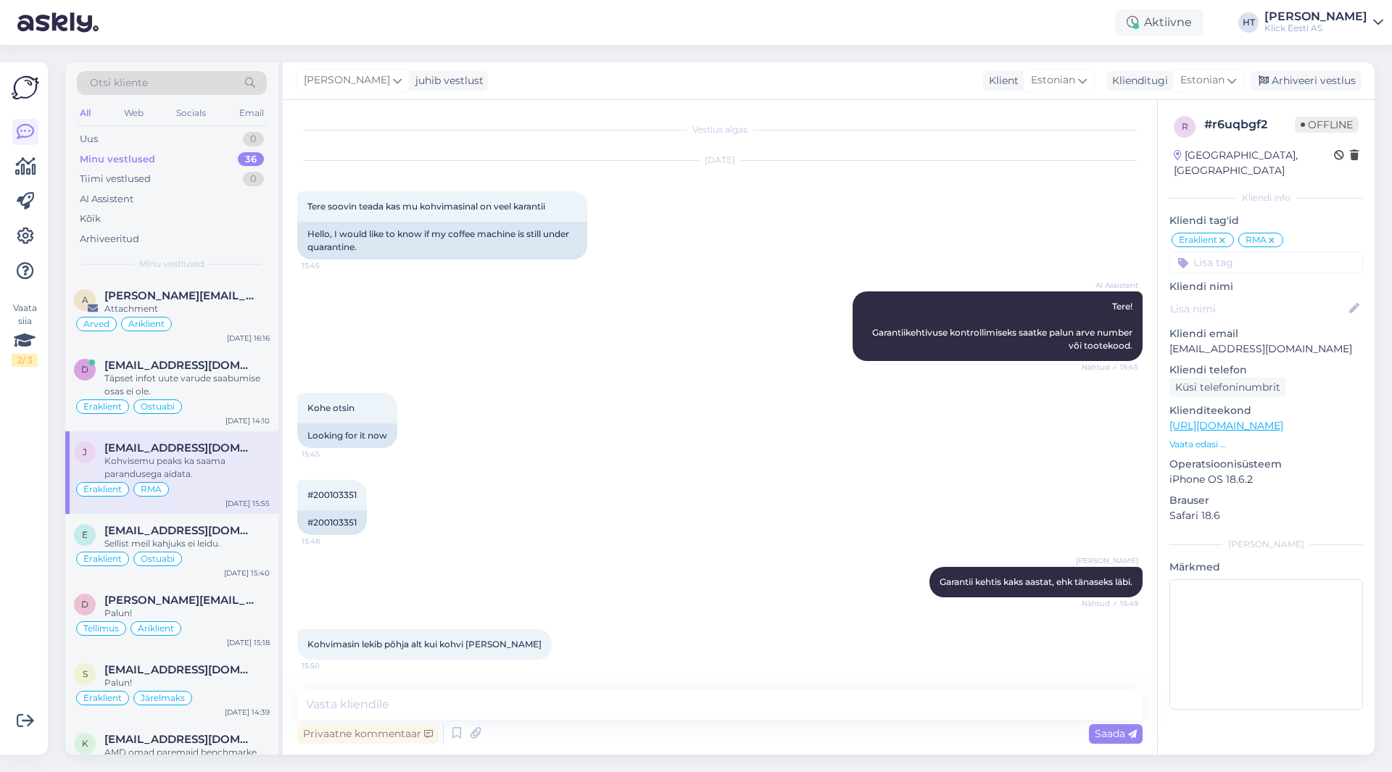
scroll to position [212, 0]
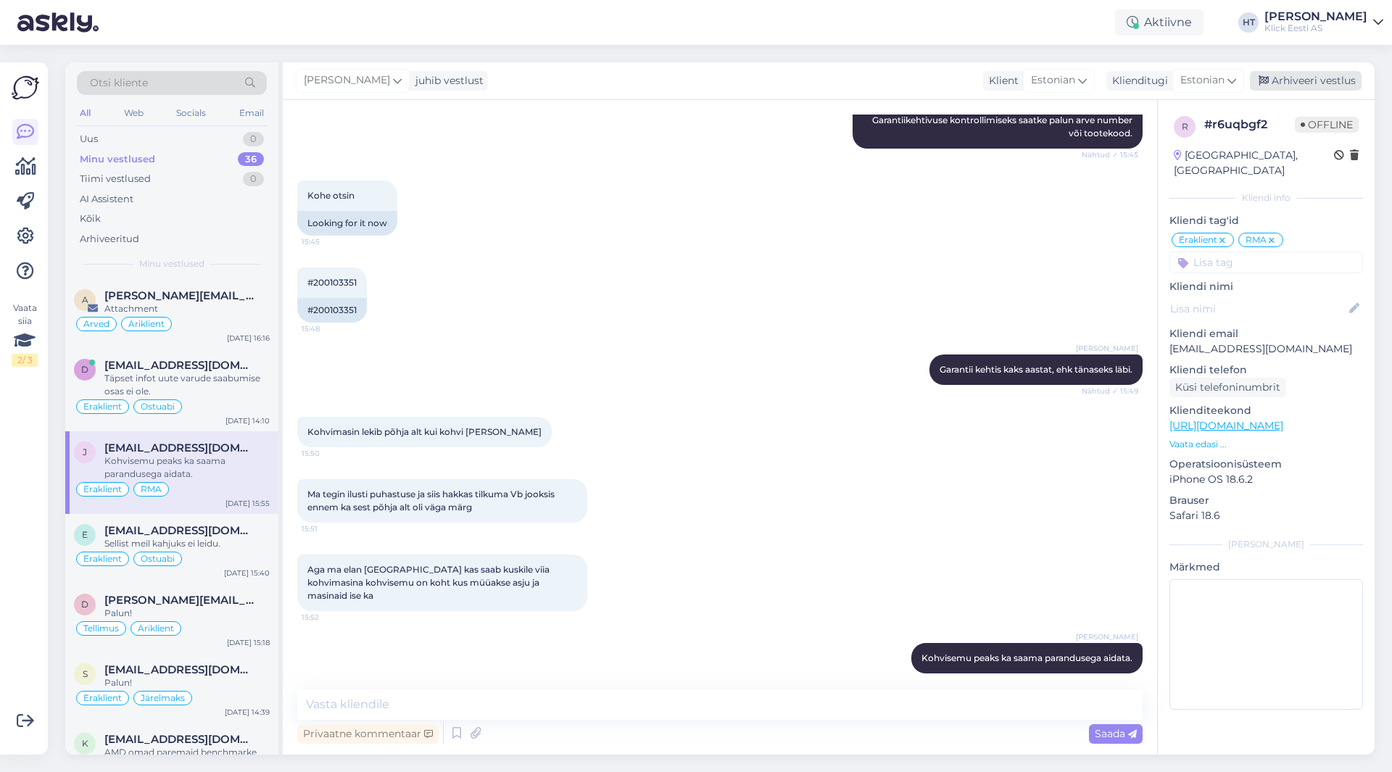
click at [1336, 77] on div "Arhiveeri vestlus" at bounding box center [1306, 81] width 112 height 20
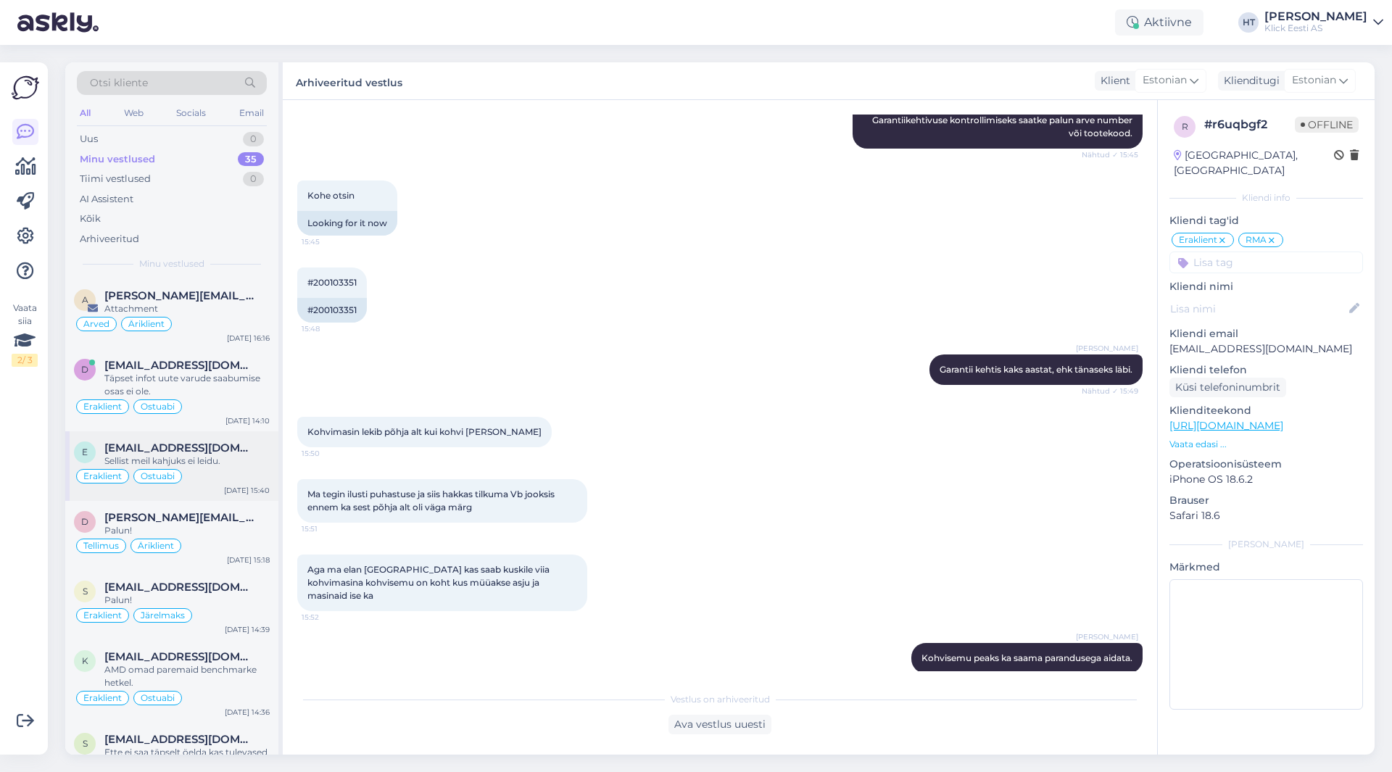
click at [234, 469] on div "Eraklient Ostuabi" at bounding box center [172, 476] width 196 height 17
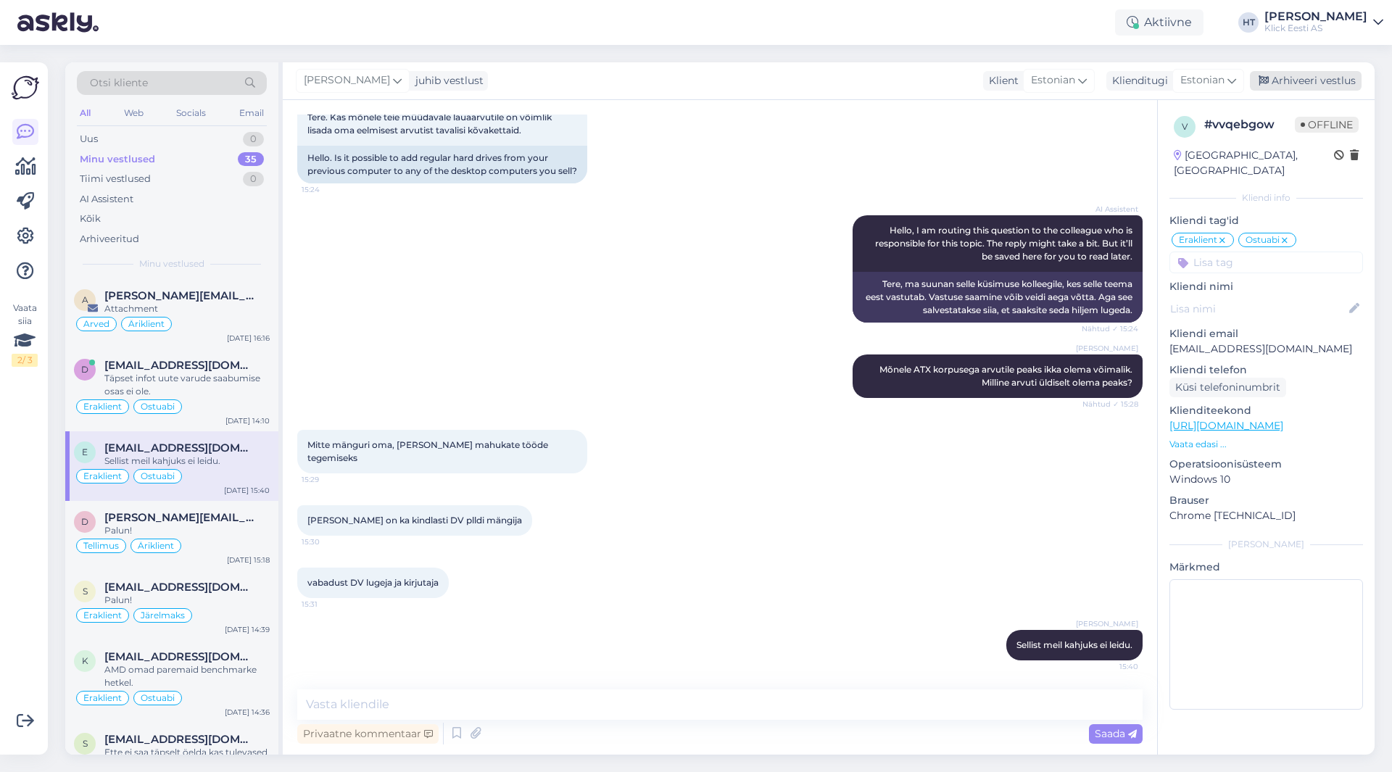
click at [1315, 75] on div "Arhiveeri vestlus" at bounding box center [1306, 81] width 112 height 20
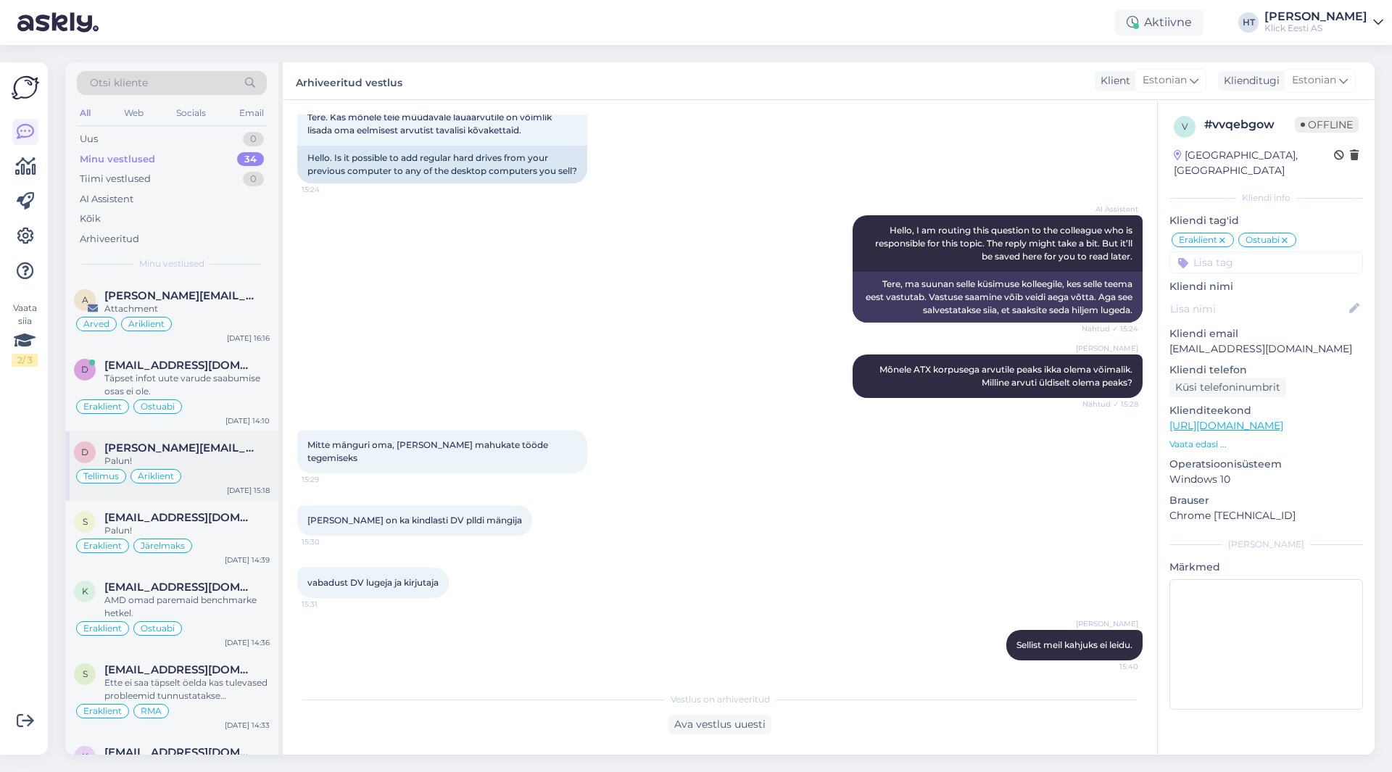
click at [262, 474] on div "Tellimus Äriklient" at bounding box center [172, 476] width 196 height 17
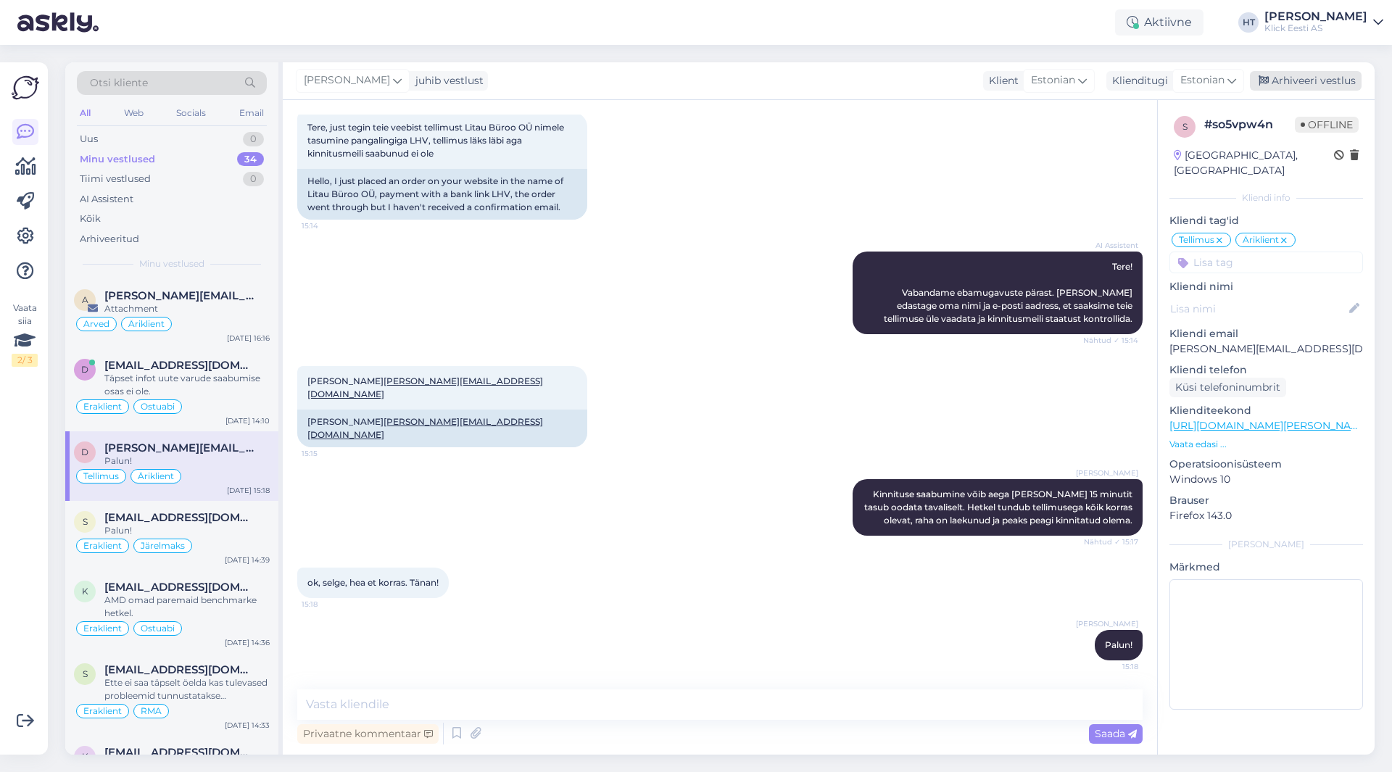
click at [1339, 76] on div "Arhiveeri vestlus" at bounding box center [1306, 81] width 112 height 20
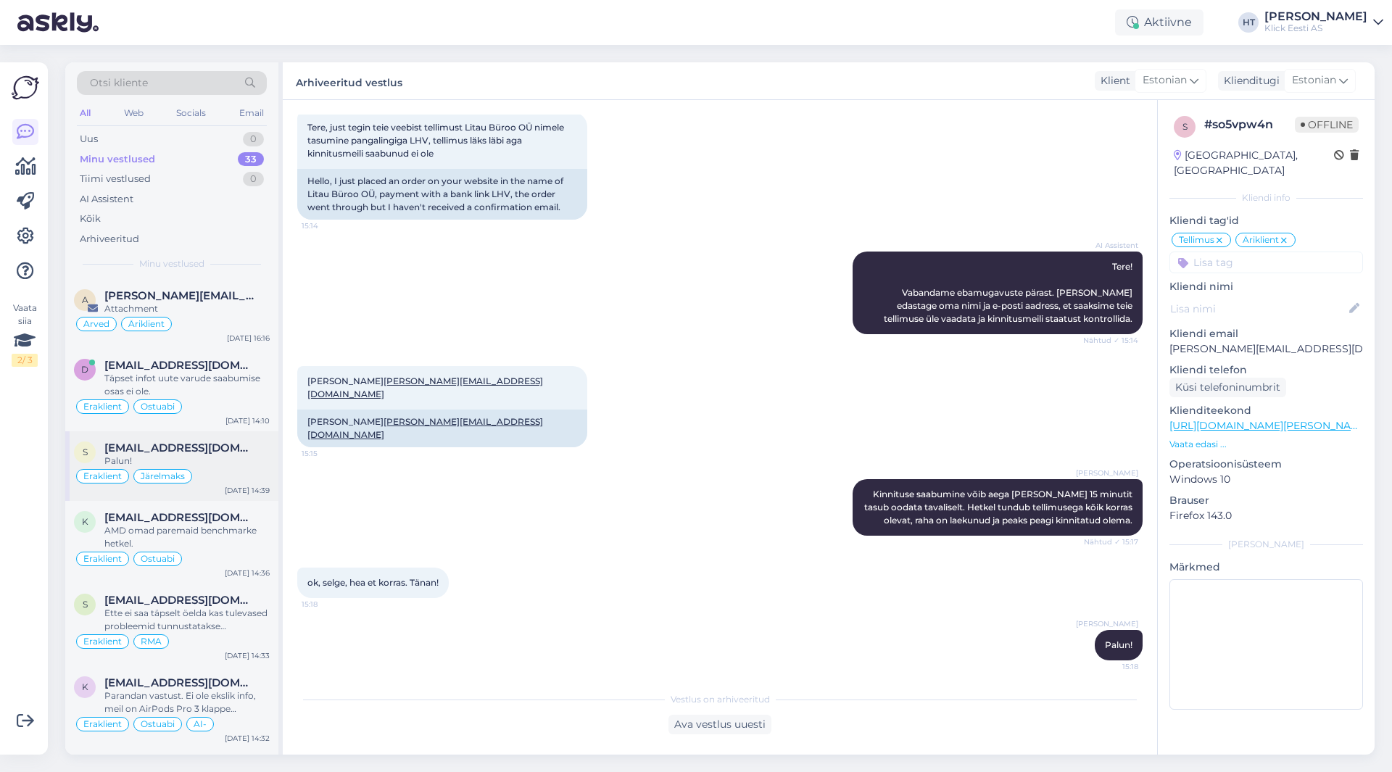
click at [168, 451] on span "[EMAIL_ADDRESS][DOMAIN_NAME]" at bounding box center [179, 448] width 151 height 13
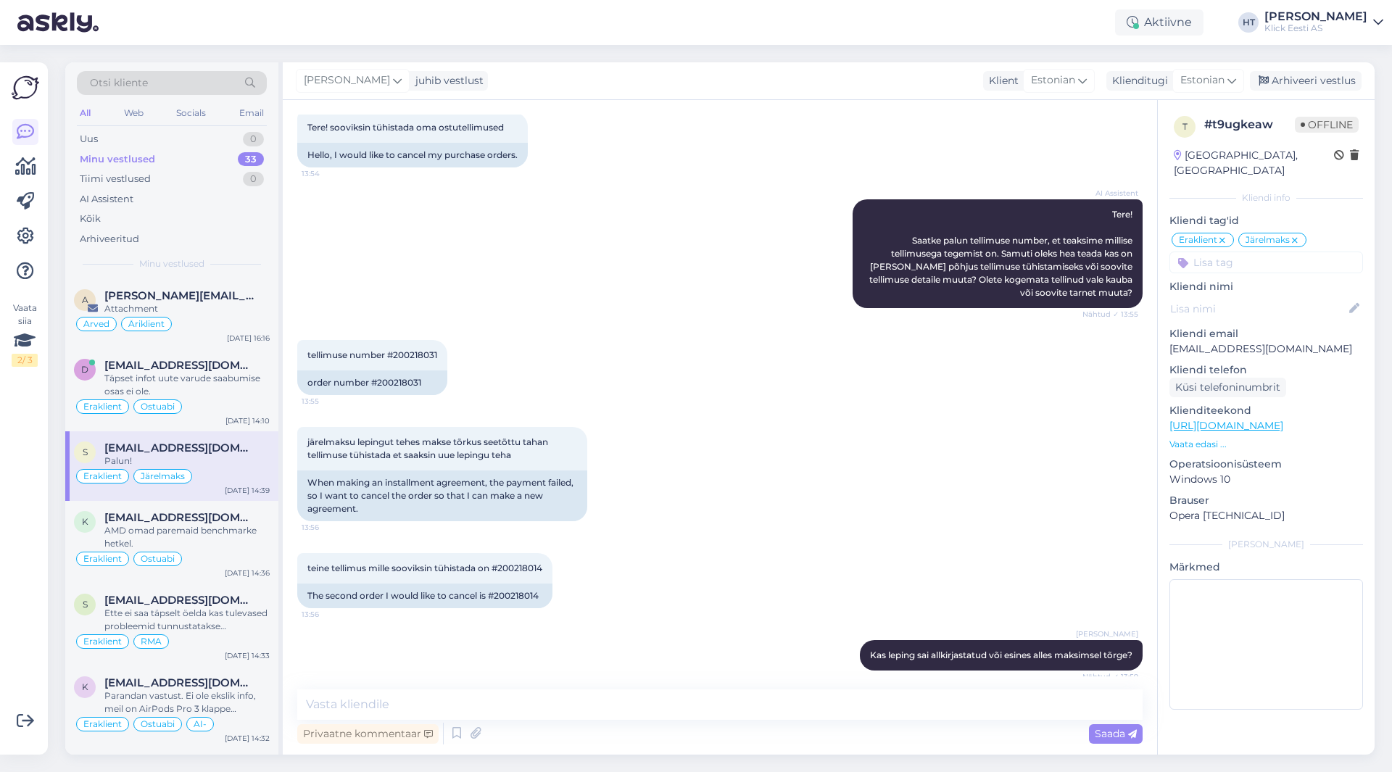
scroll to position [679, 0]
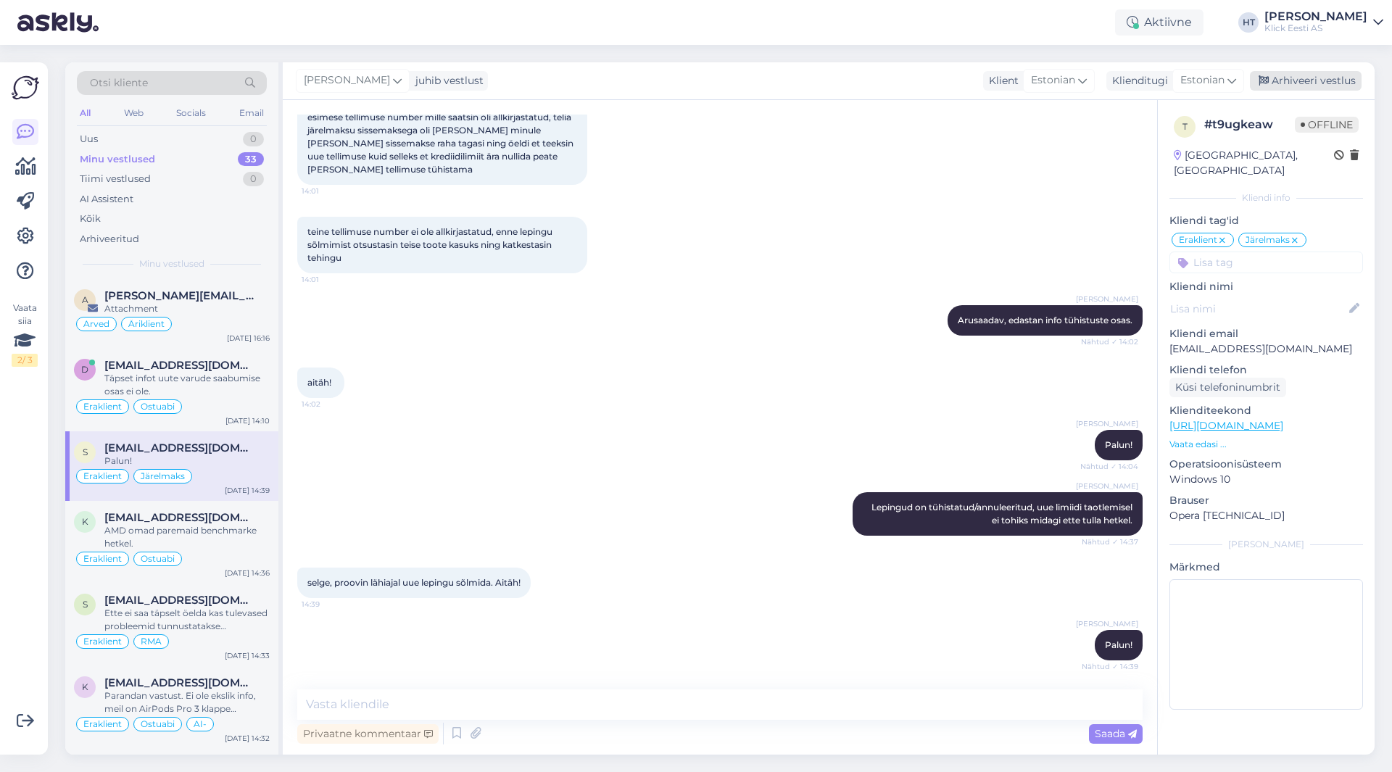
click at [1328, 89] on div "Arhiveeri vestlus" at bounding box center [1306, 81] width 112 height 20
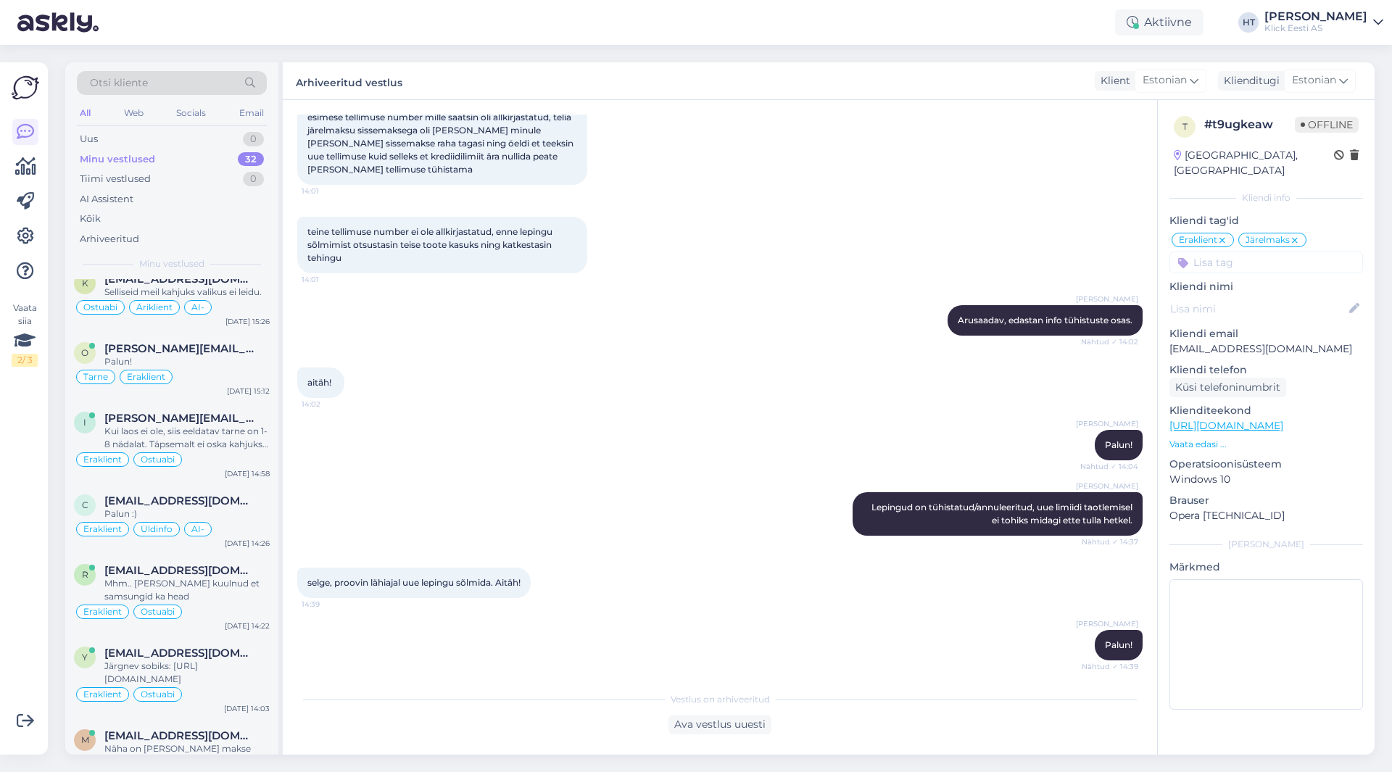
scroll to position [1987, 0]
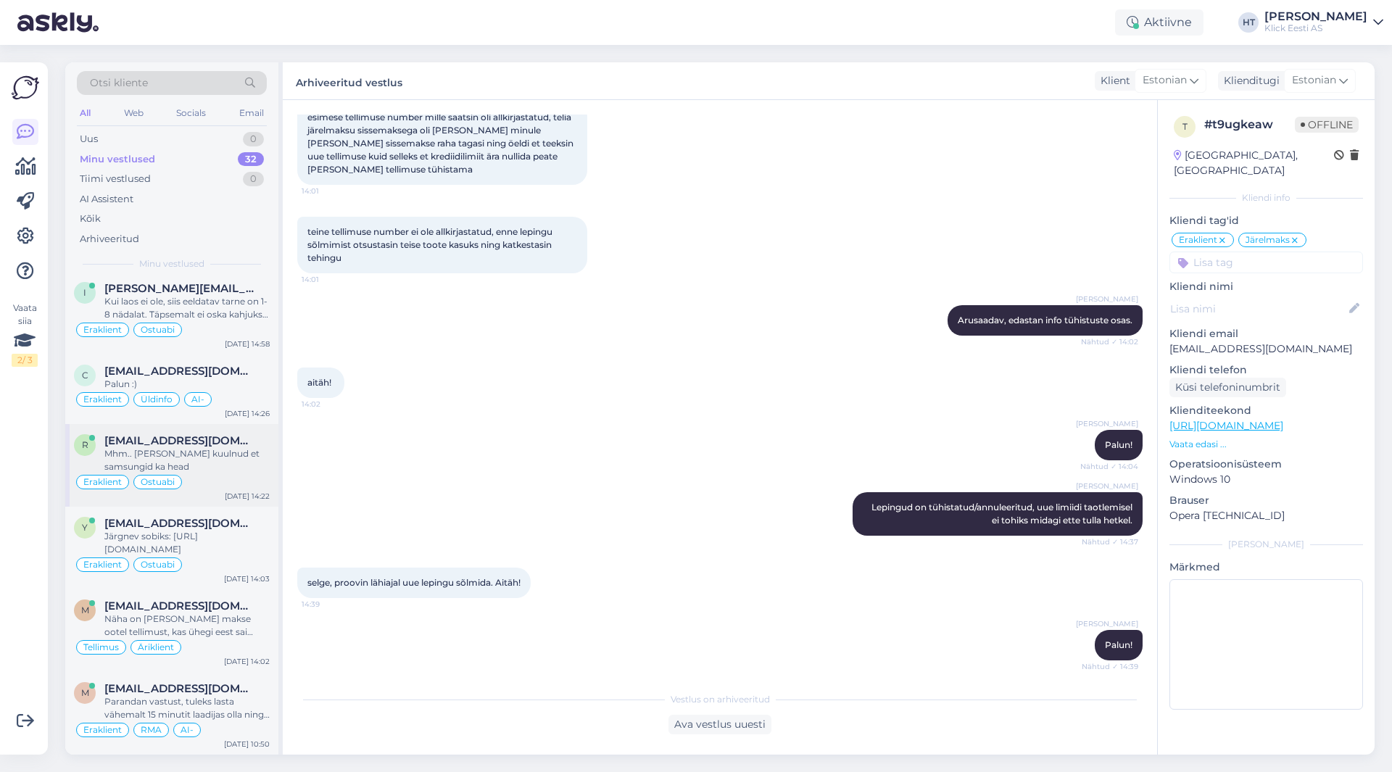
click at [207, 495] on div "r [EMAIL_ADDRESS][DOMAIN_NAME] Mhm.. [PERSON_NAME] kuulnud et samsungid ka head…" at bounding box center [171, 465] width 213 height 83
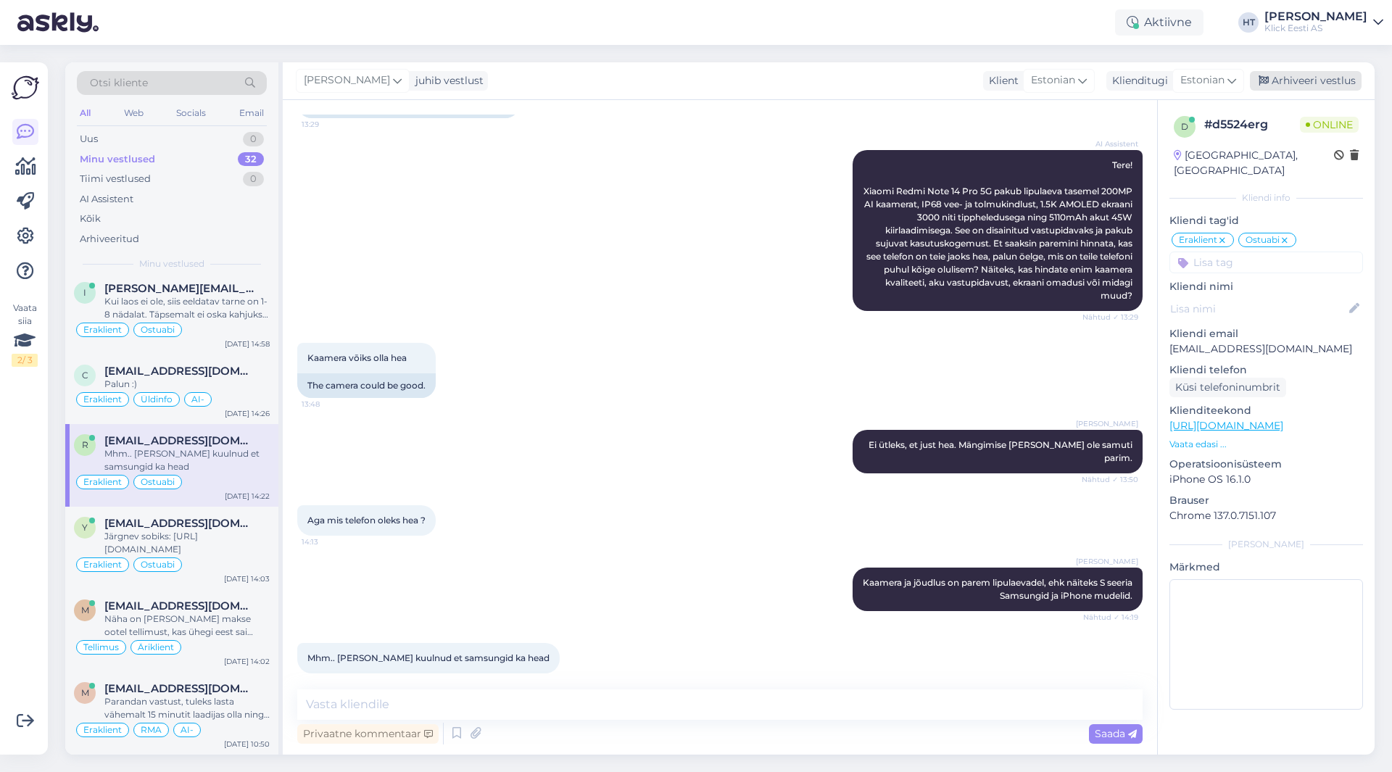
click at [1310, 86] on div "Arhiveeri vestlus" at bounding box center [1306, 81] width 112 height 20
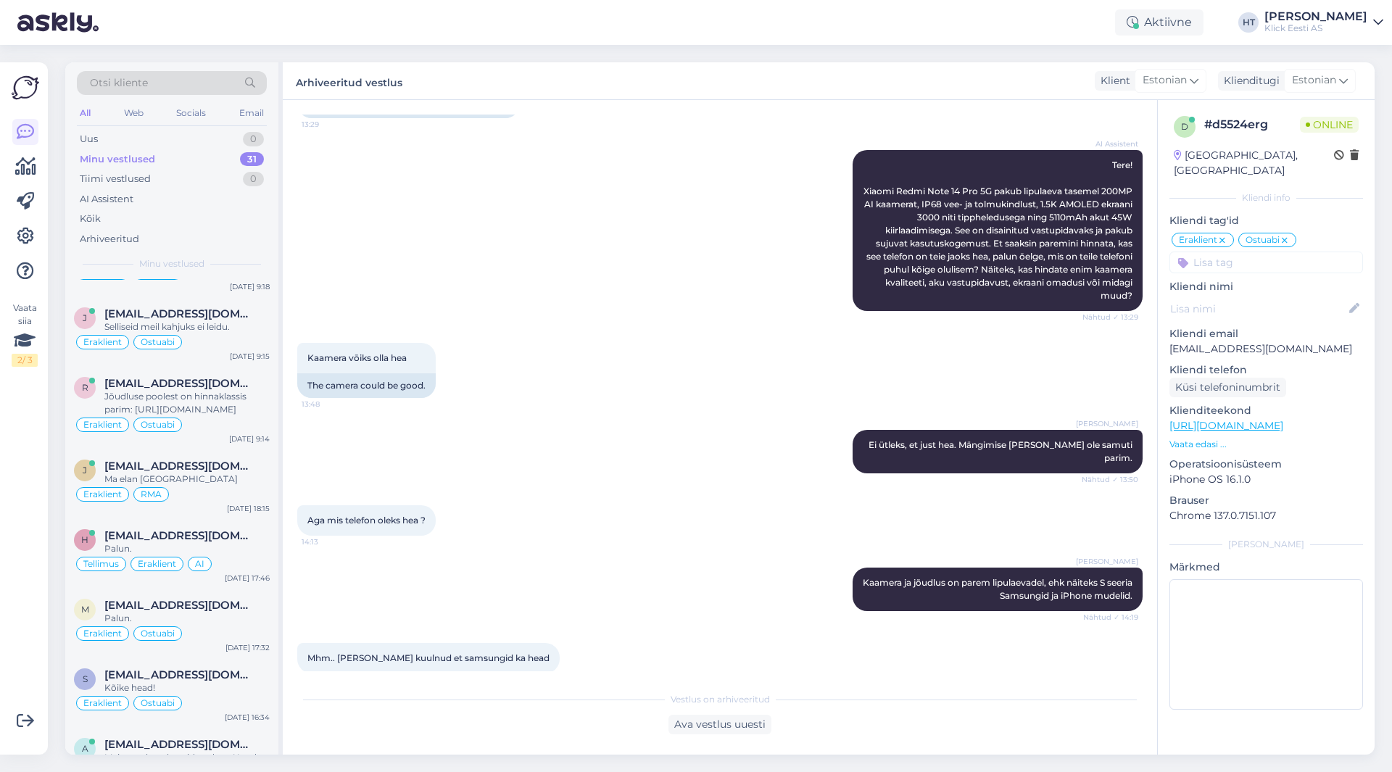
scroll to position [1904, 0]
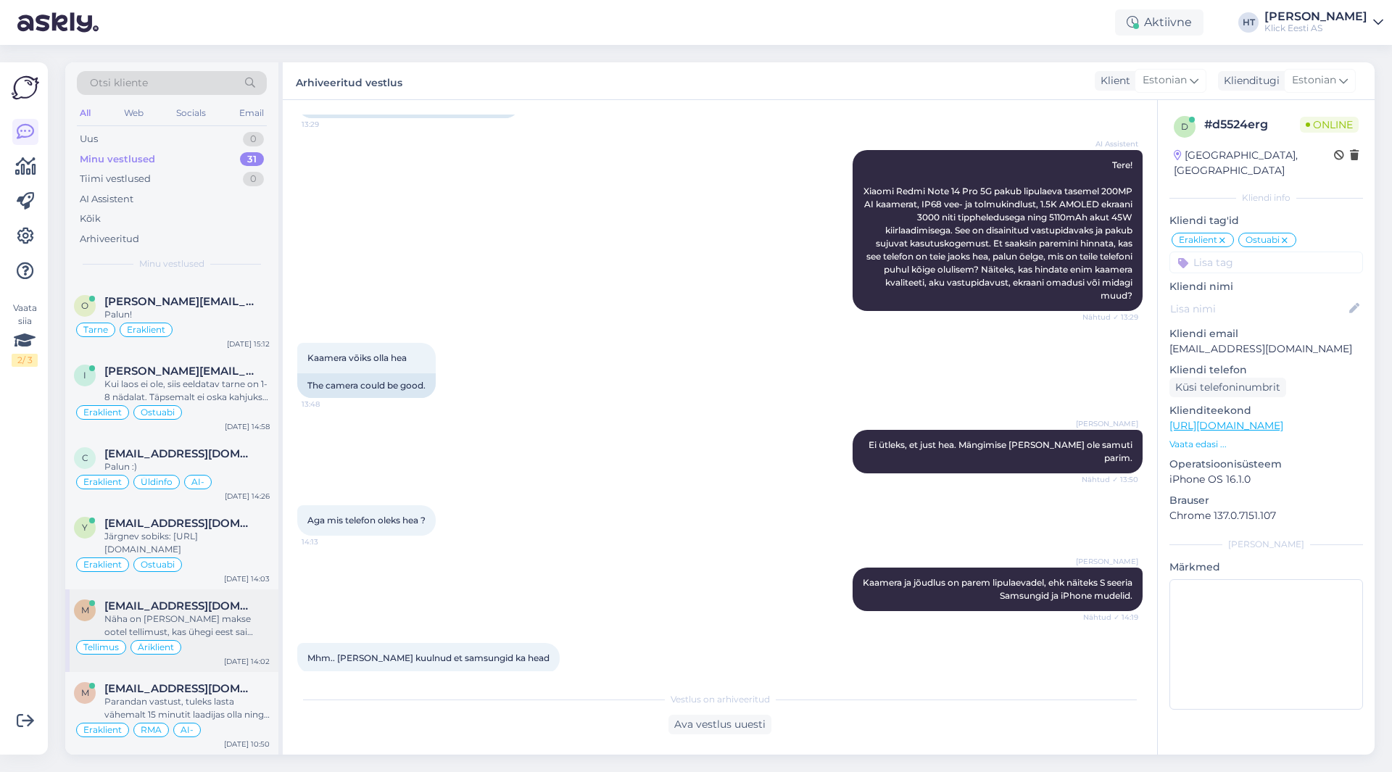
click at [226, 613] on div "Näha on [PERSON_NAME] makse ootel tellimust, kas ühegi eest sai tasutud?" at bounding box center [186, 626] width 165 height 26
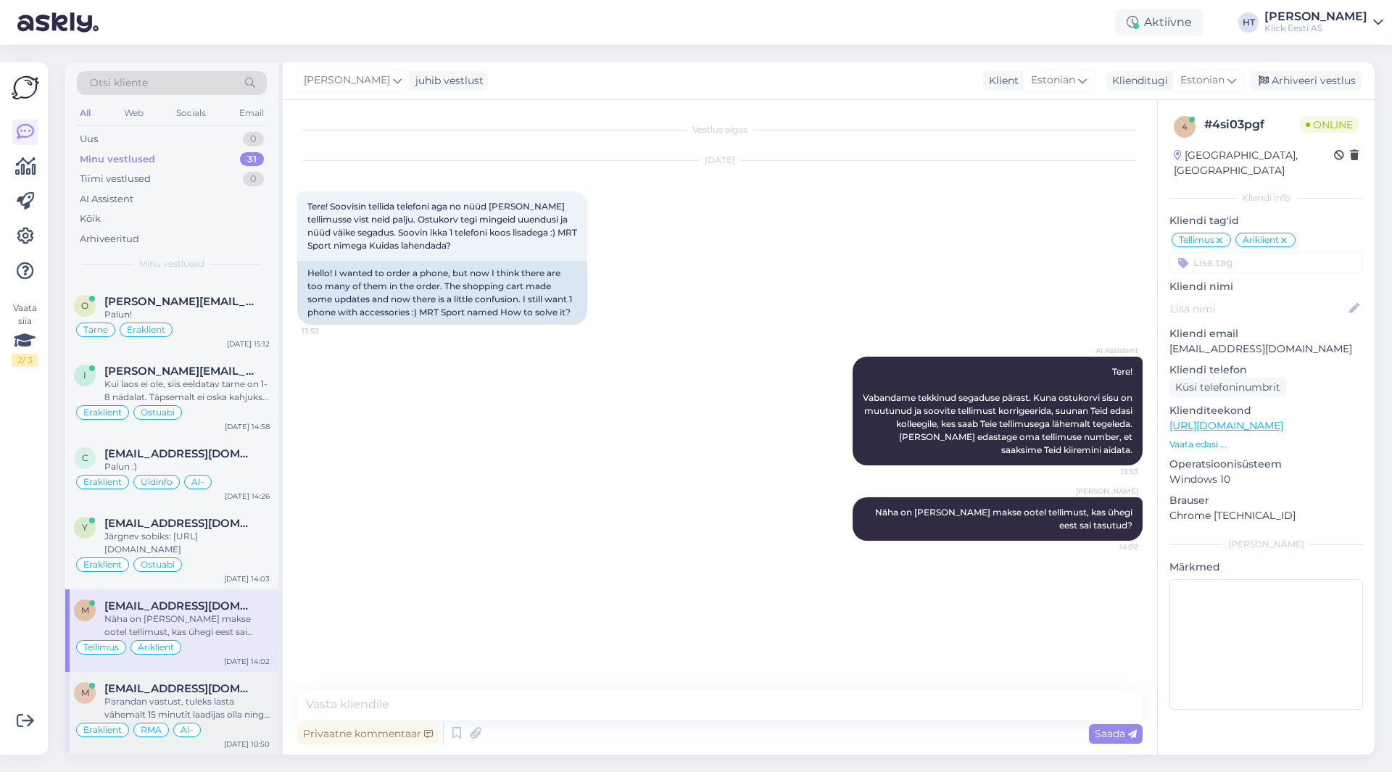
click at [207, 697] on div "Parandan vastust, tuleks lasta vähemalt 15 minutit laadijas olla ning siis proo…" at bounding box center [186, 708] width 165 height 26
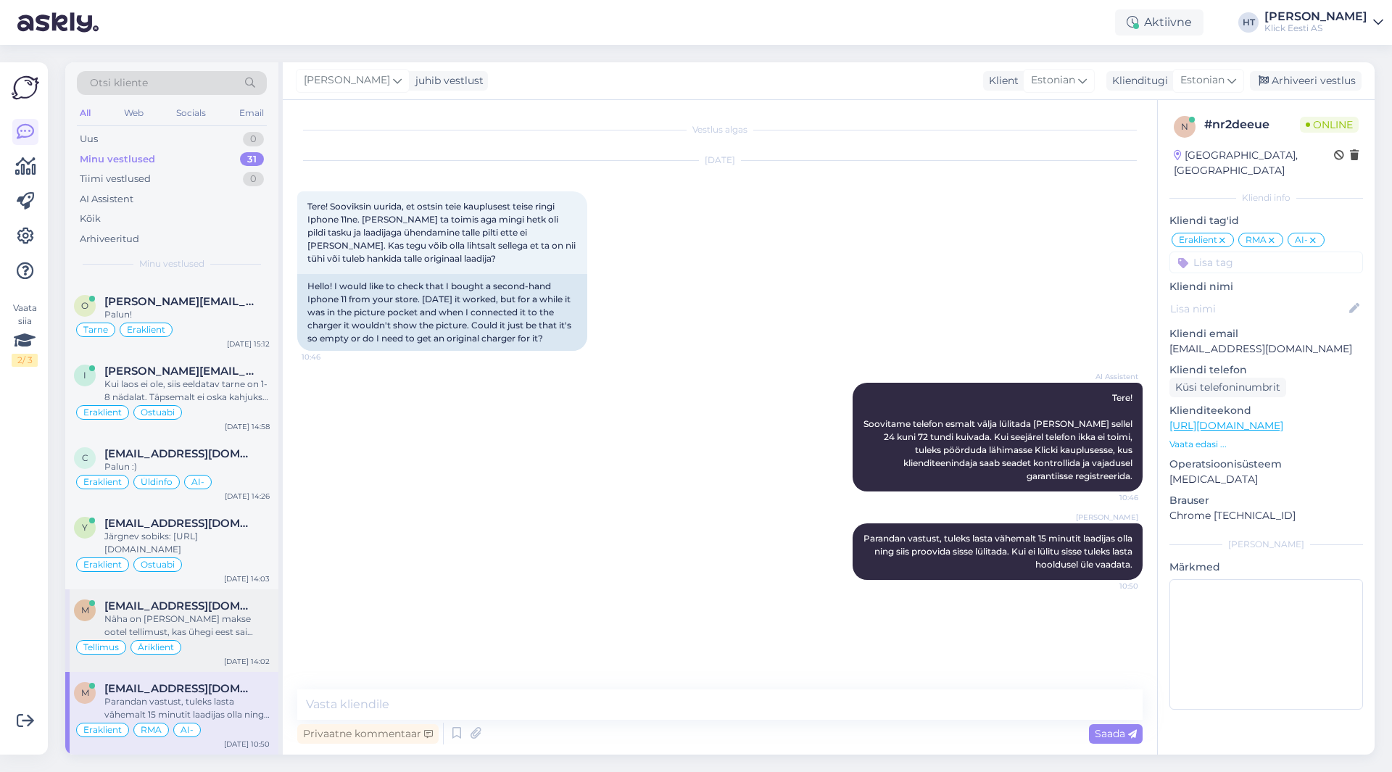
click at [234, 637] on div "Näha on [PERSON_NAME] makse ootel tellimust, kas ühegi eest sai tasutud?" at bounding box center [186, 626] width 165 height 26
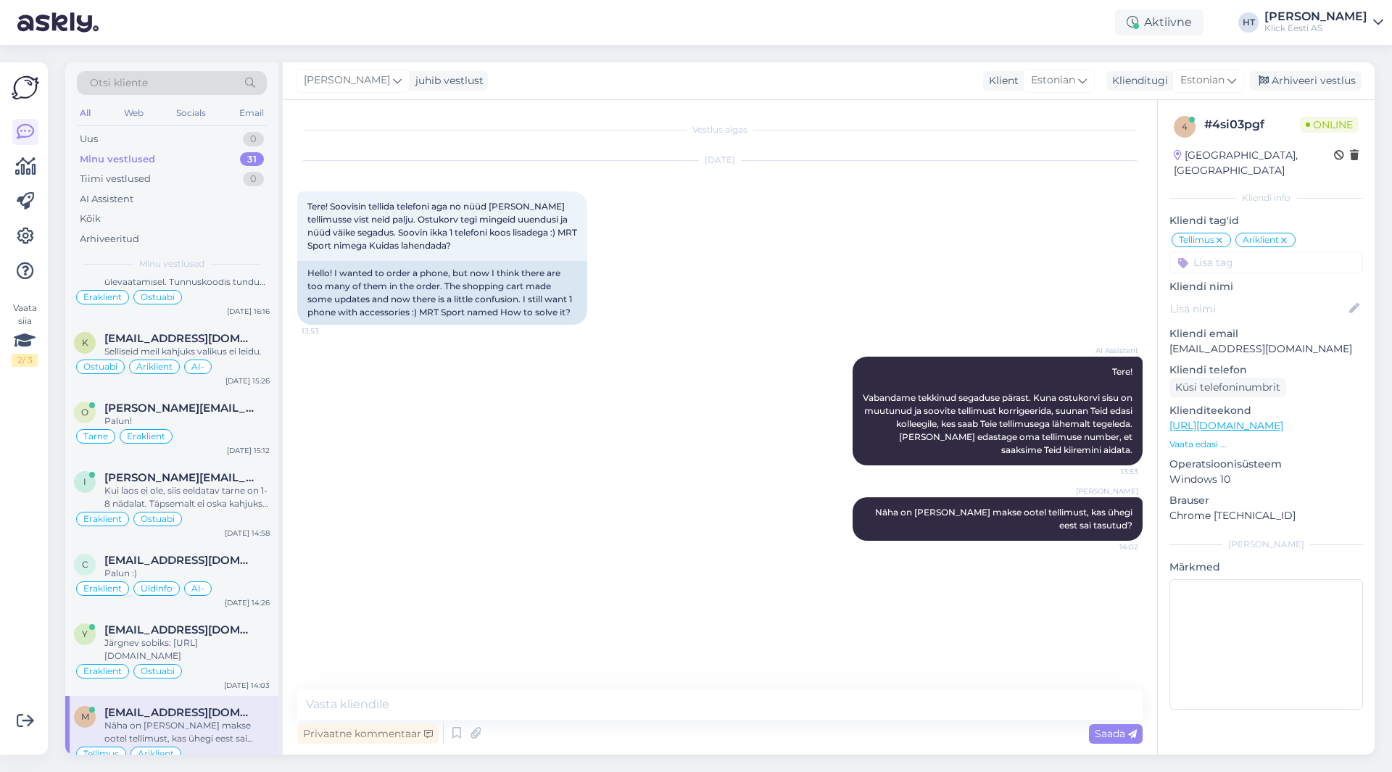
scroll to position [1832, 0]
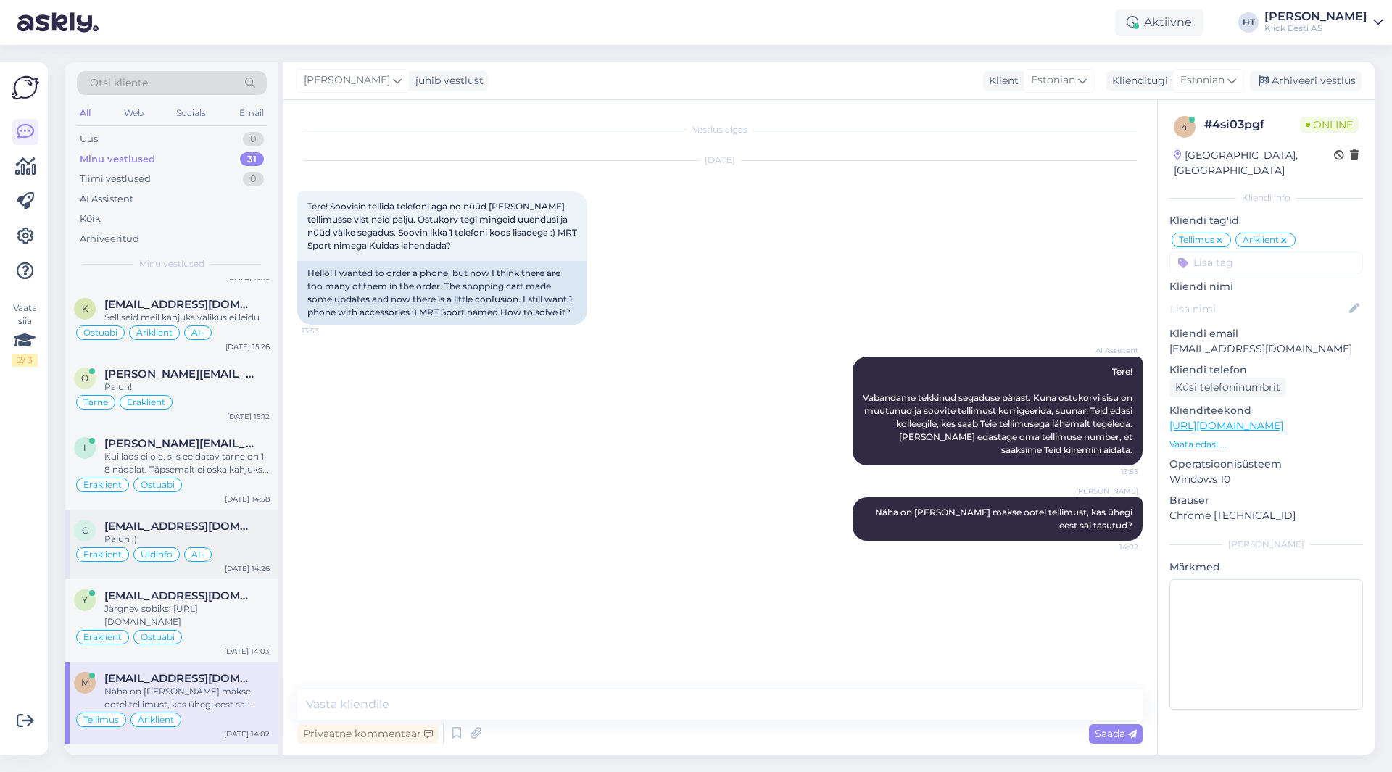
click at [231, 553] on div "Eraklient Üldinfo AI-" at bounding box center [172, 554] width 196 height 17
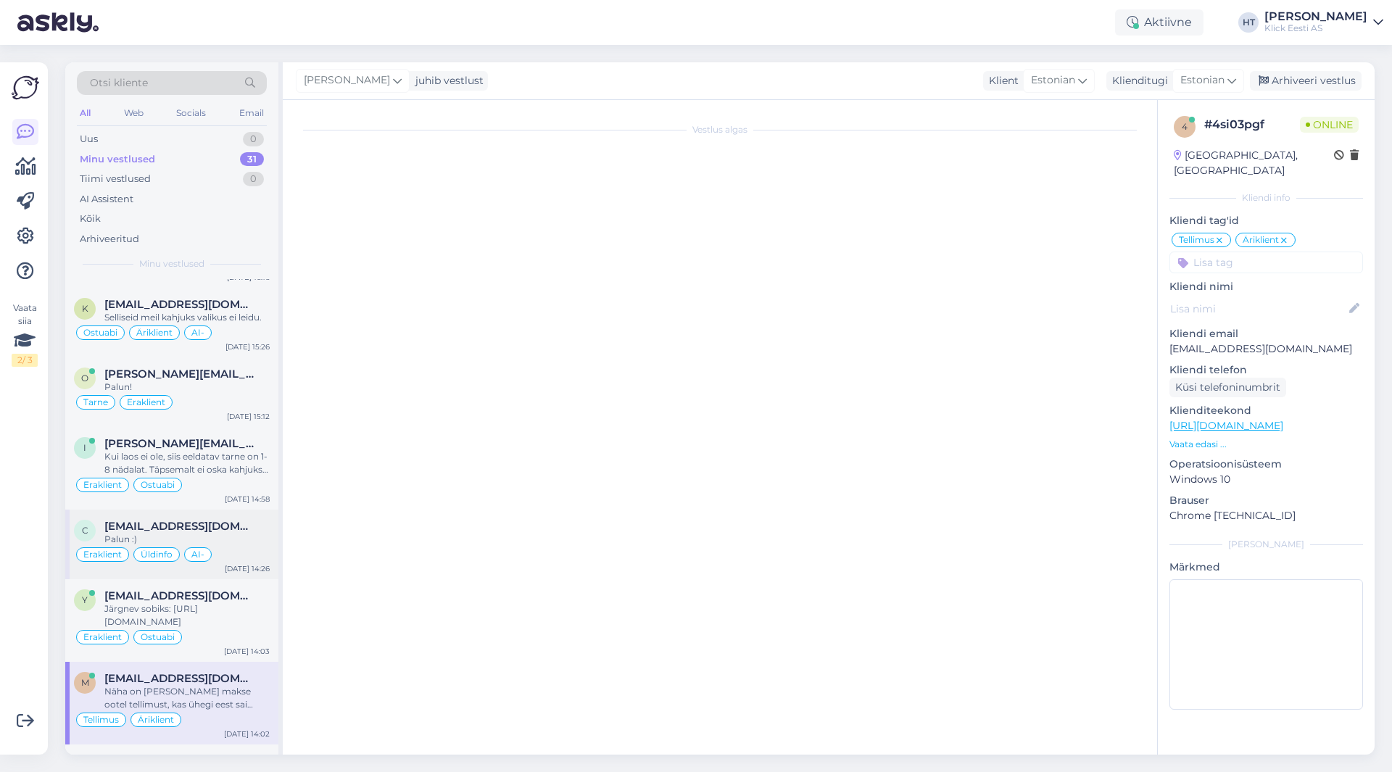
scroll to position [910, 0]
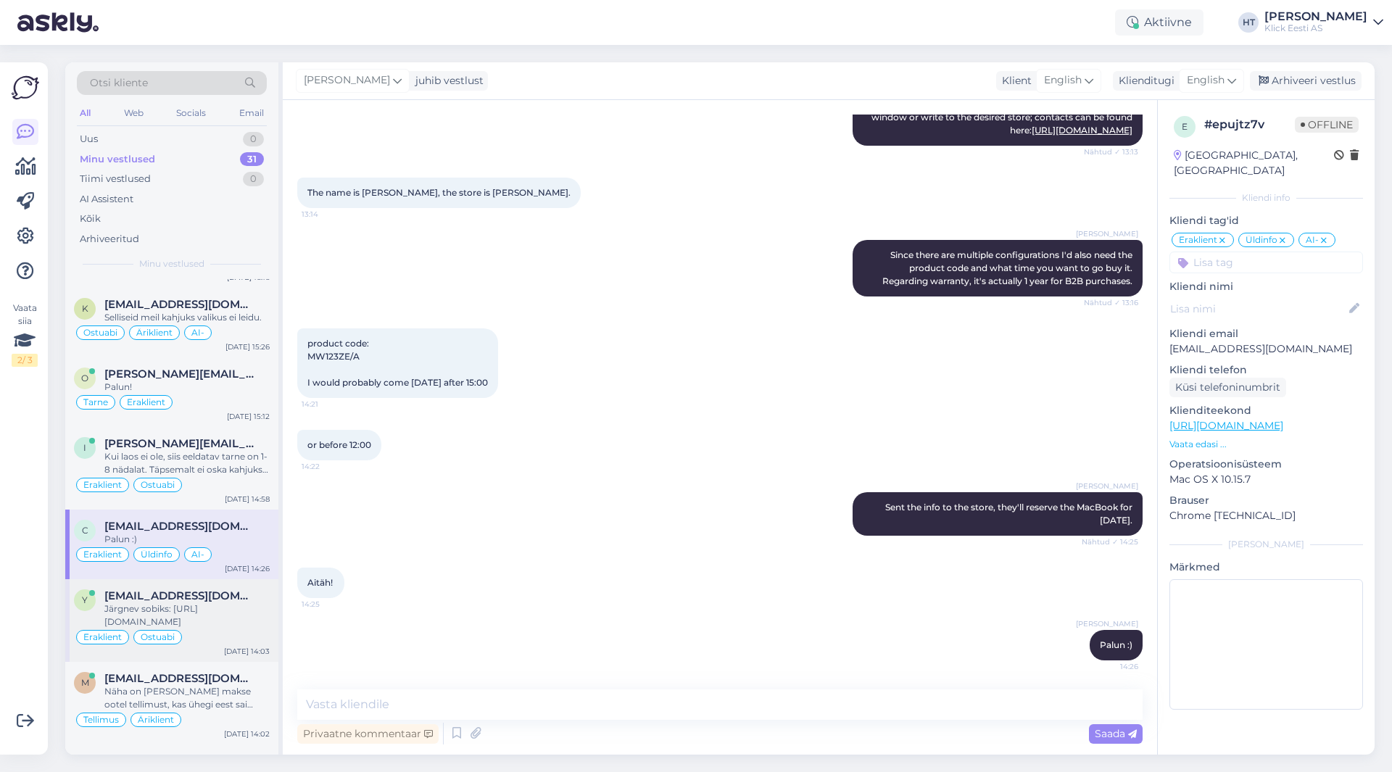
click at [239, 603] on div "Järgnev sobiks: [URL][DOMAIN_NAME]" at bounding box center [186, 616] width 165 height 26
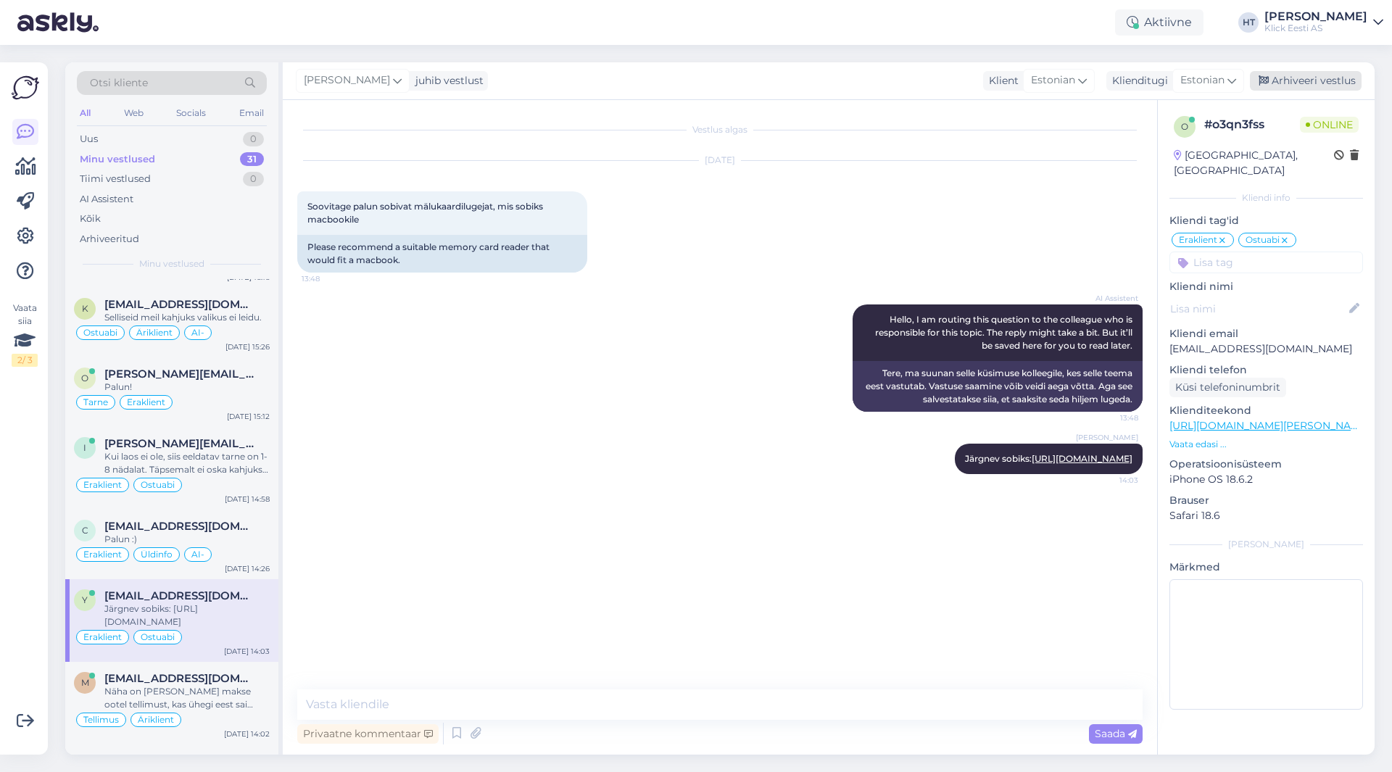
click at [1305, 86] on div "Arhiveeri vestlus" at bounding box center [1306, 81] width 112 height 20
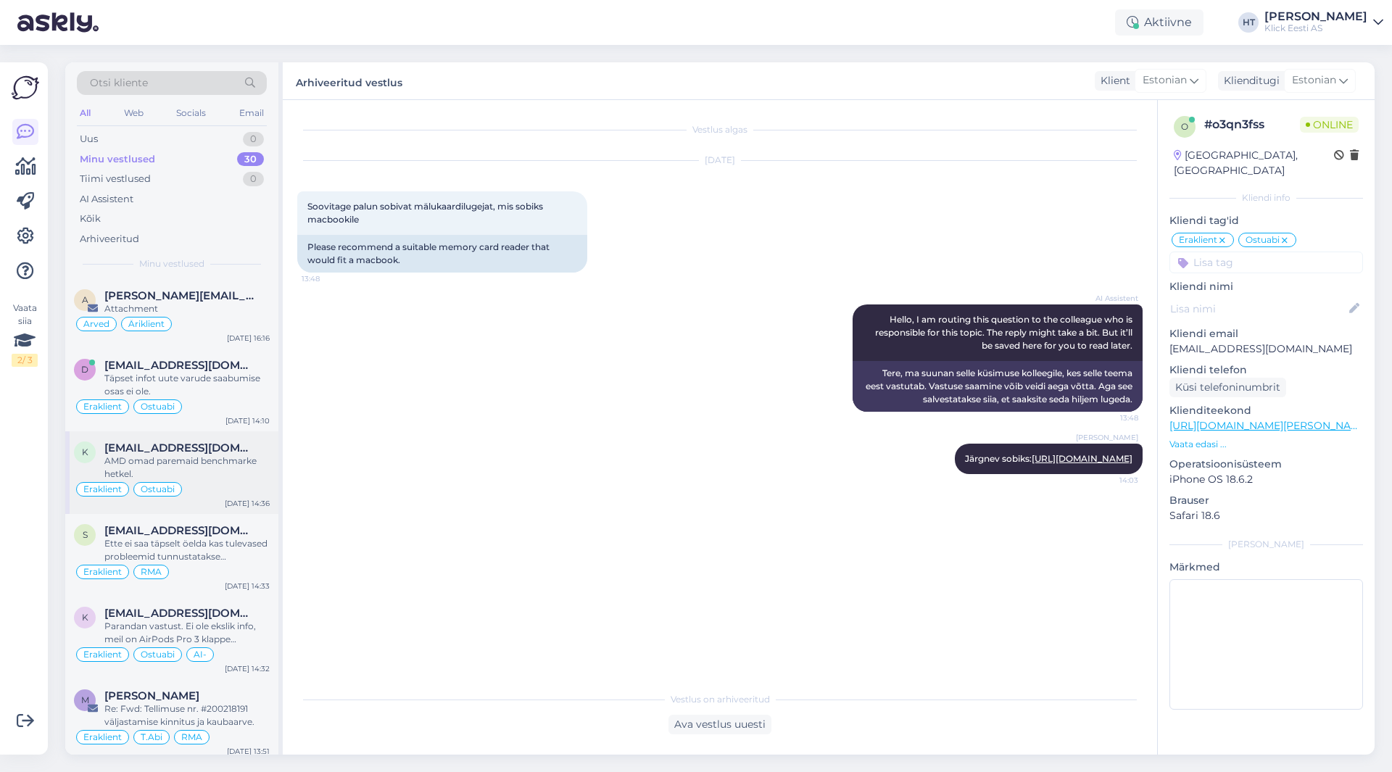
click at [227, 459] on div "AMD omad paremaid benchmarke hetkel." at bounding box center [186, 468] width 165 height 26
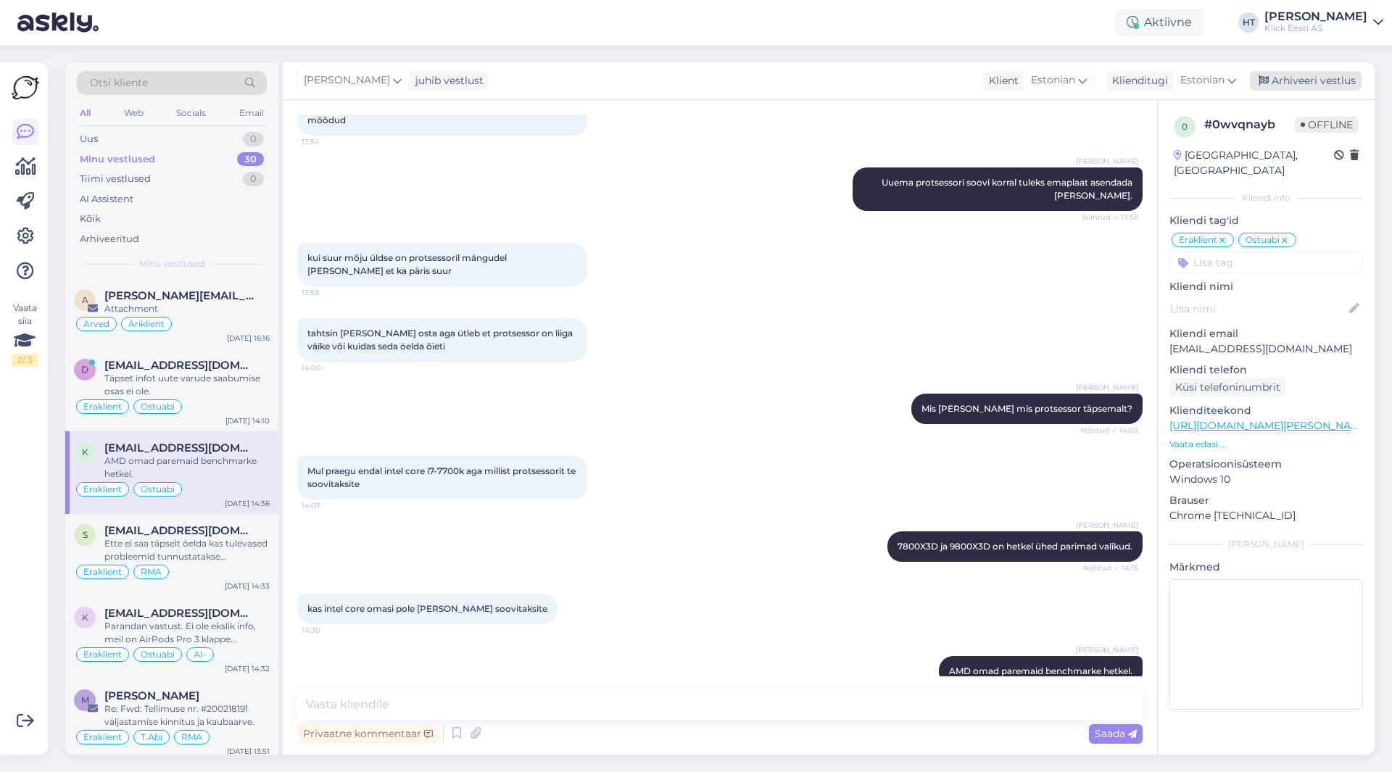
click at [1291, 86] on div "Arhiveeri vestlus" at bounding box center [1306, 81] width 112 height 20
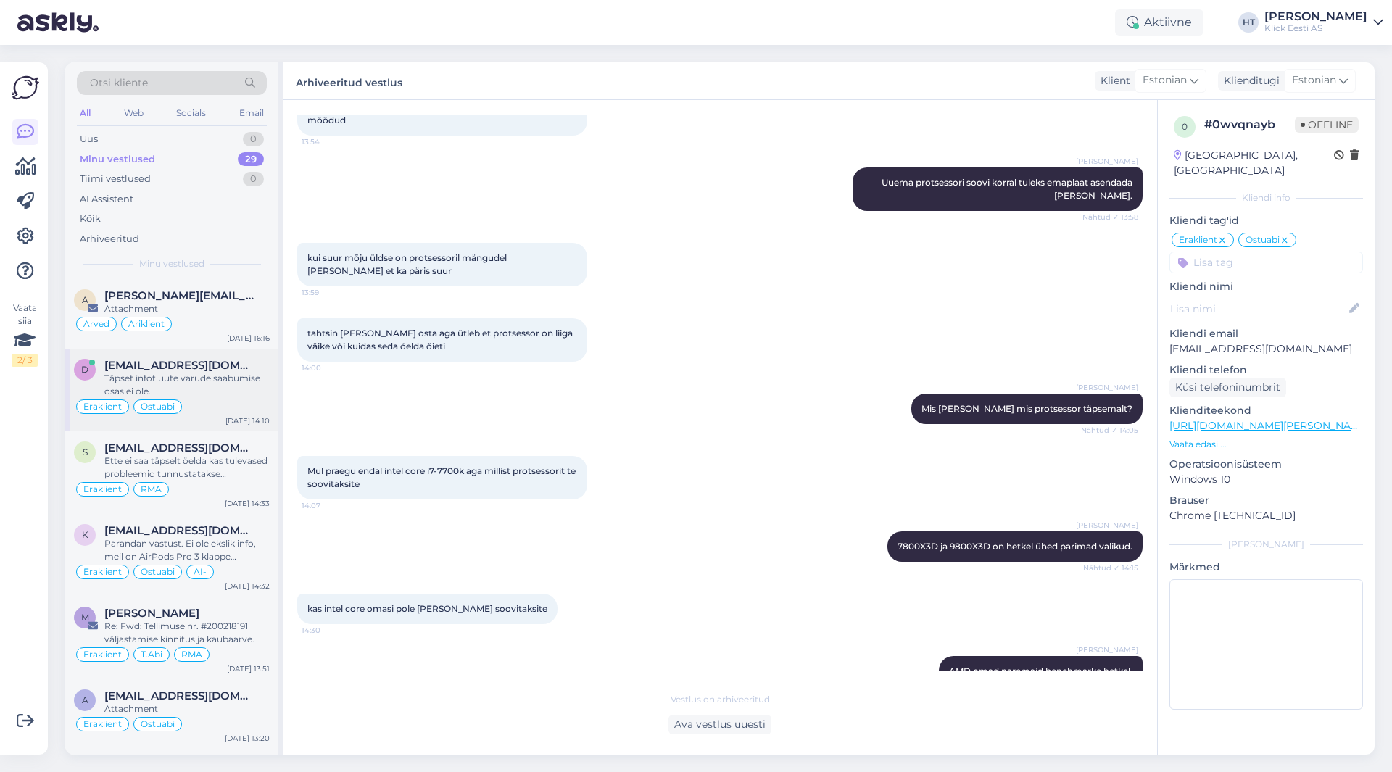
click at [235, 426] on div "d [EMAIL_ADDRESS][DOMAIN_NAME] Täpset infot uute varude saabumise osas ei ole. …" at bounding box center [171, 390] width 213 height 83
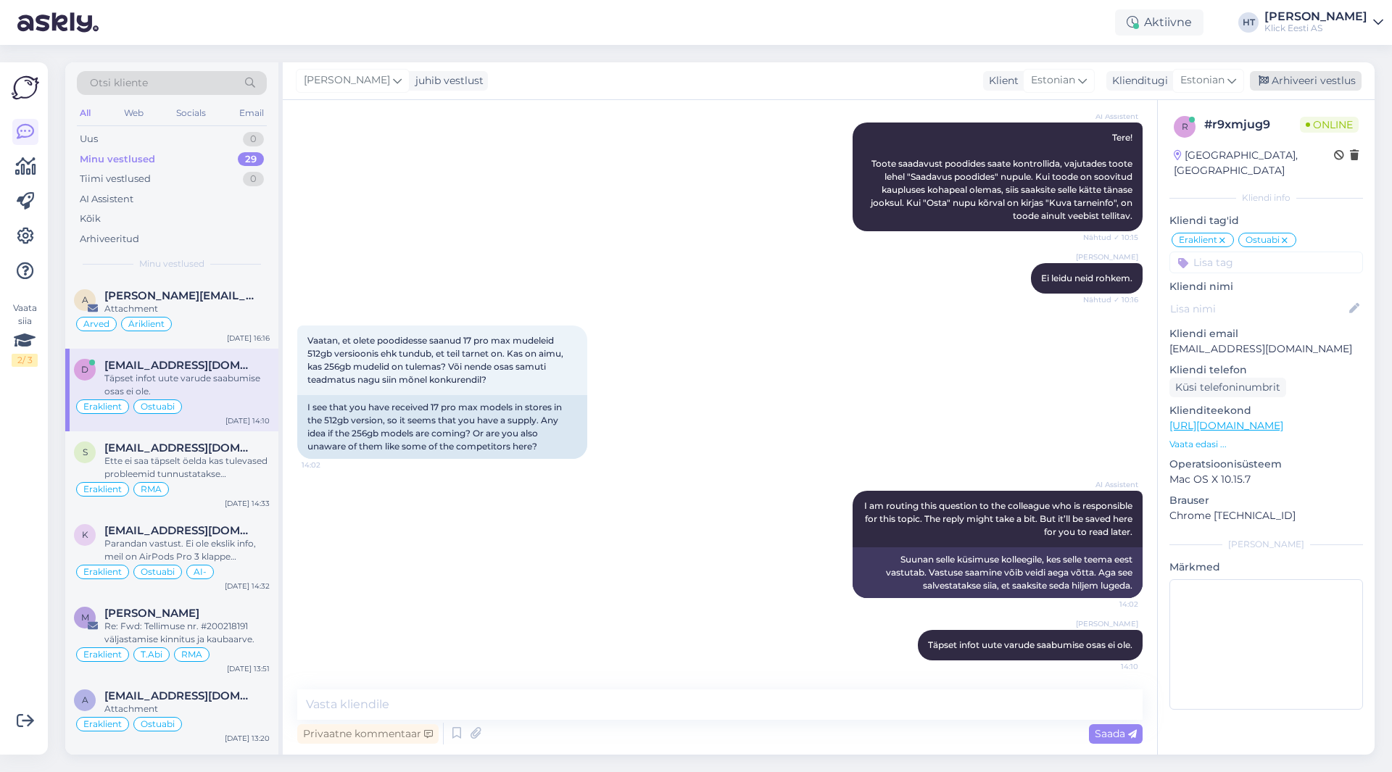
click at [1324, 81] on div "Arhiveeri vestlus" at bounding box center [1306, 81] width 112 height 20
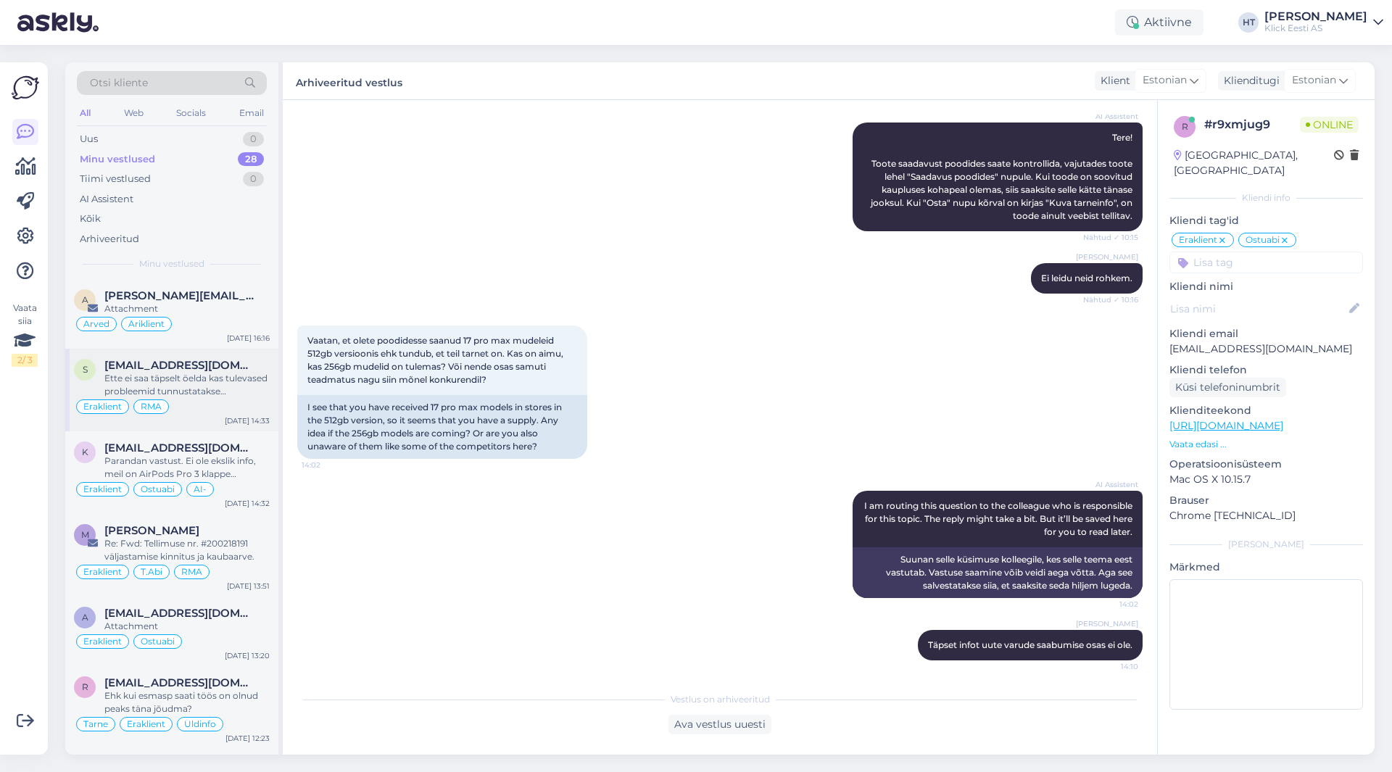
click at [228, 386] on div "Ette ei saa täpselt öelda kas tulevased probleemid tunnustatakse garantiiliste …" at bounding box center [186, 385] width 165 height 26
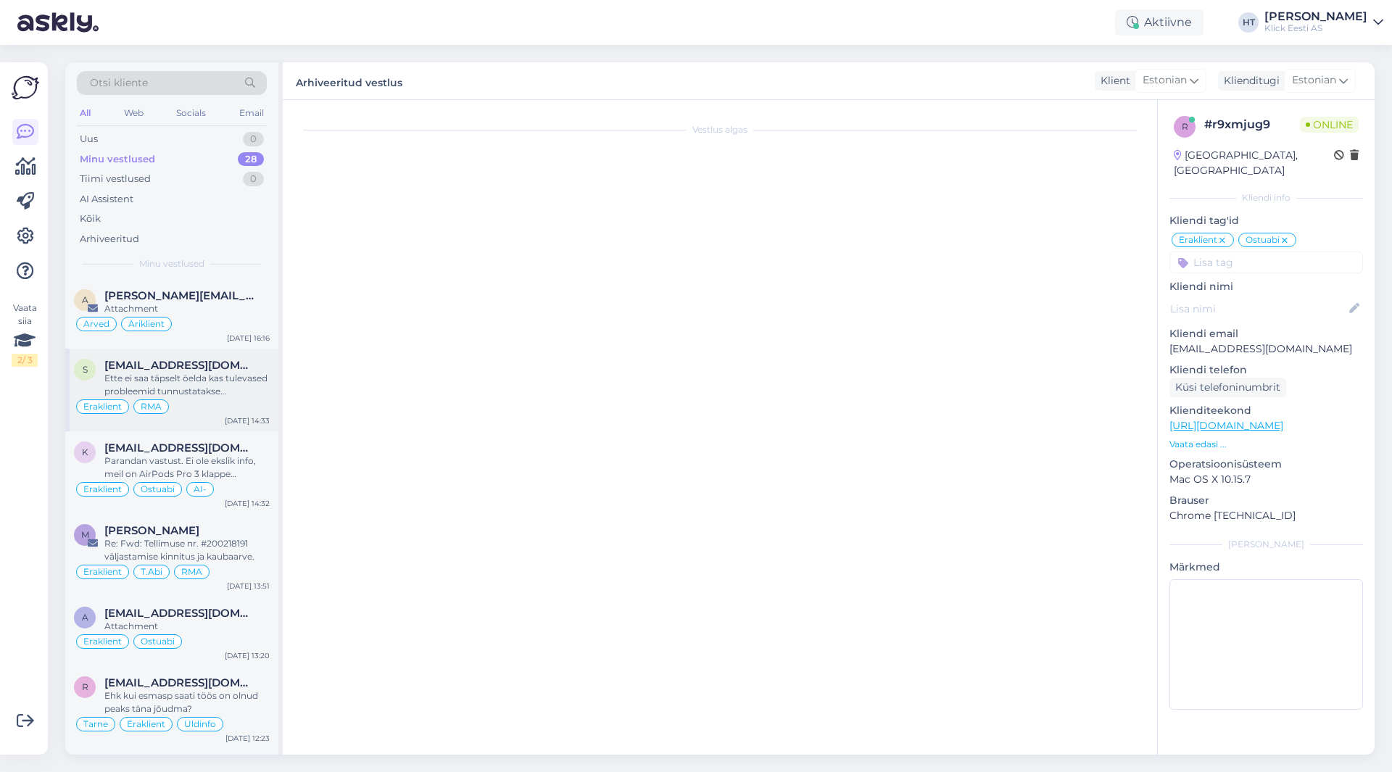
scroll to position [15, 0]
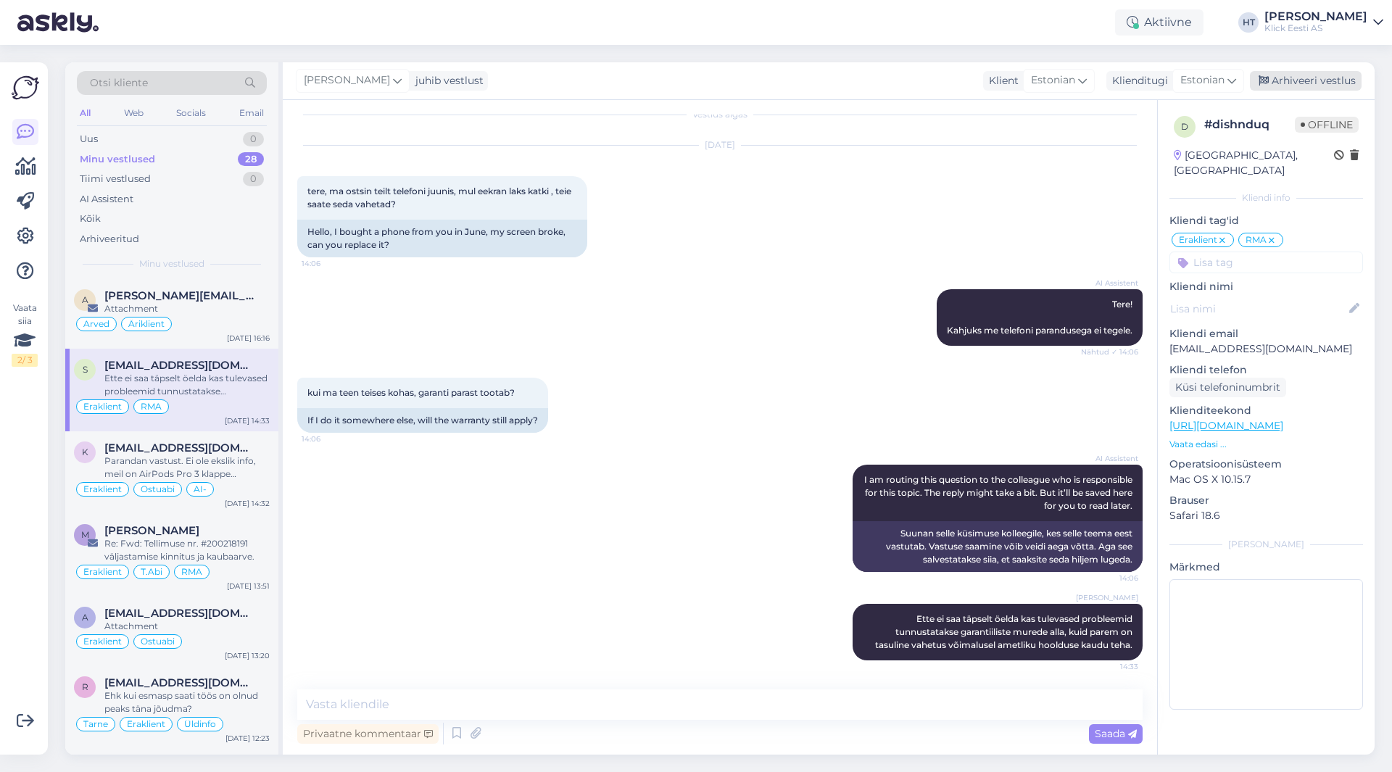
click at [1299, 86] on div "Arhiveeri vestlus" at bounding box center [1306, 81] width 112 height 20
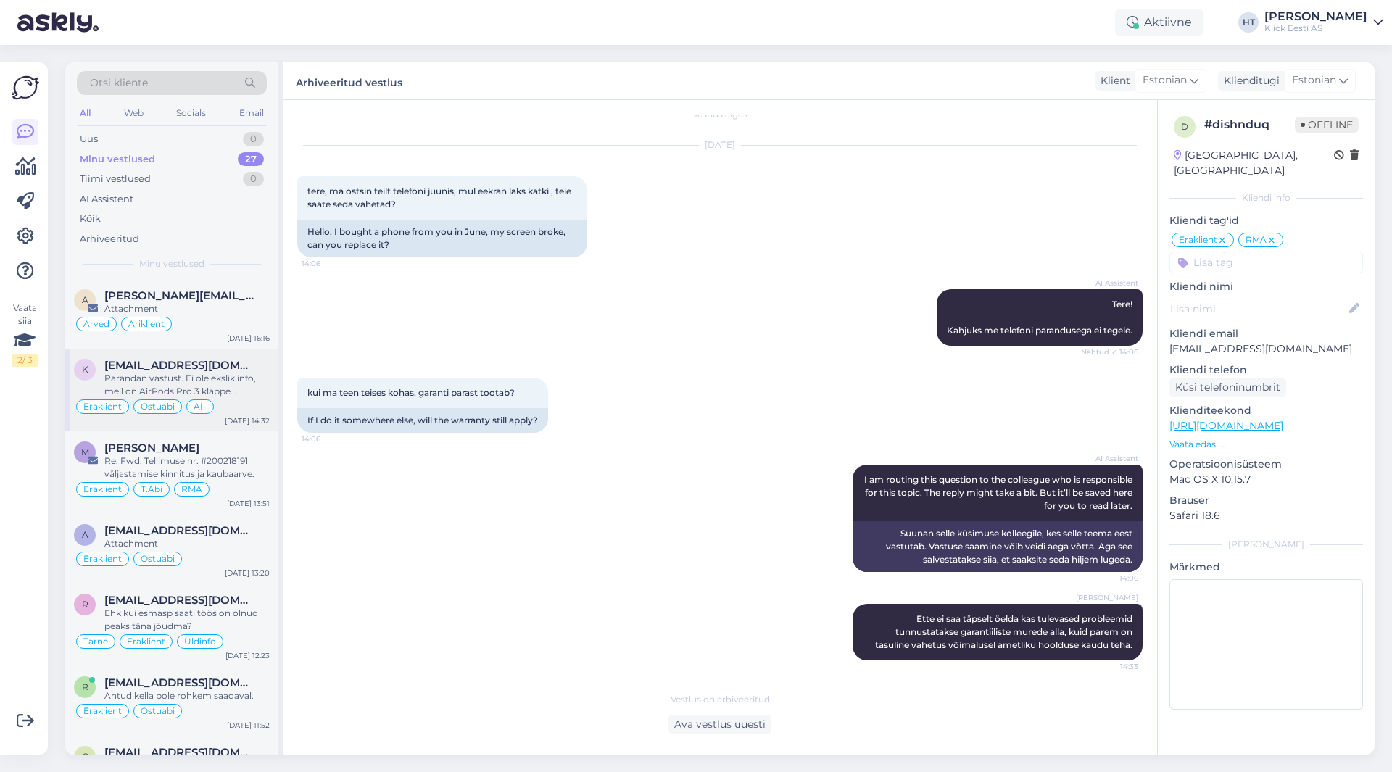
click at [174, 363] on span "[EMAIL_ADDRESS][DOMAIN_NAME]" at bounding box center [179, 365] width 151 height 13
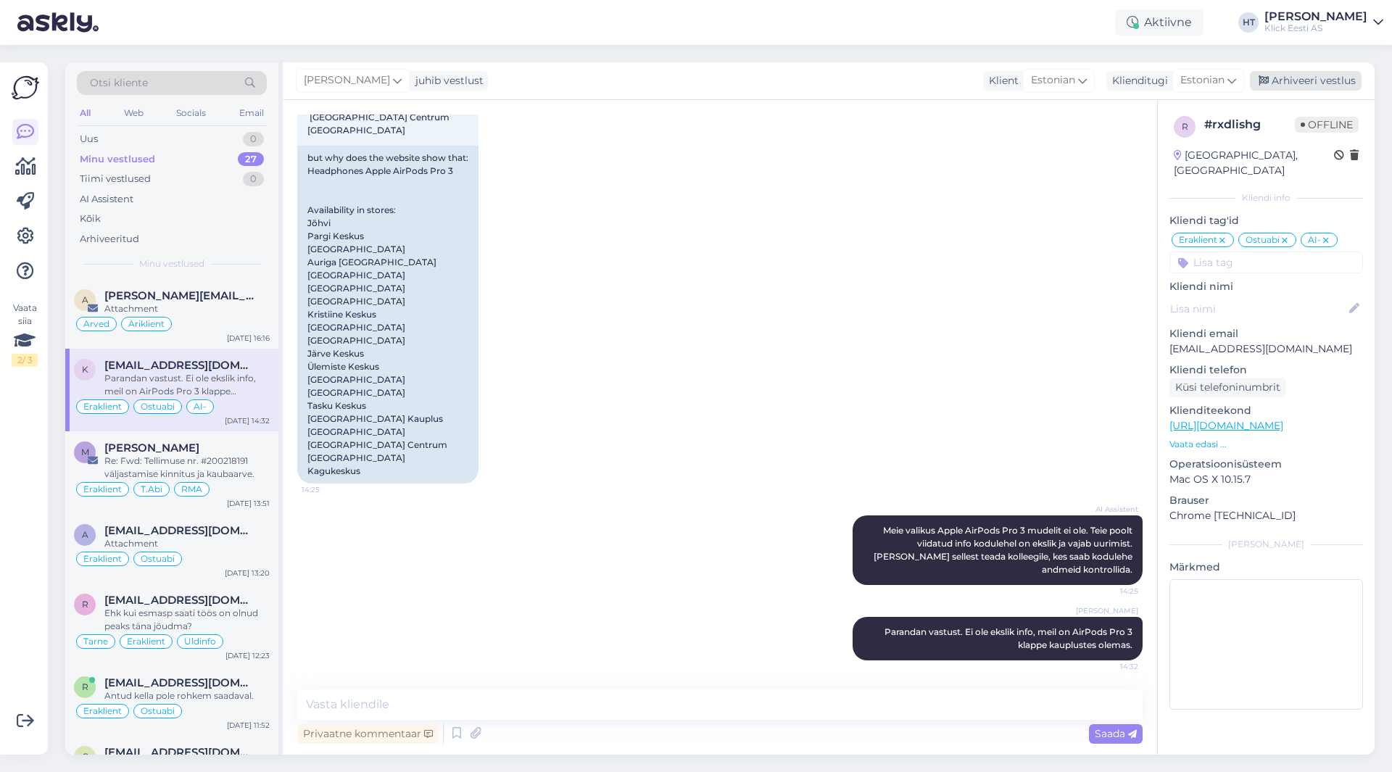
click at [1286, 76] on div "Arhiveeri vestlus" at bounding box center [1306, 81] width 112 height 20
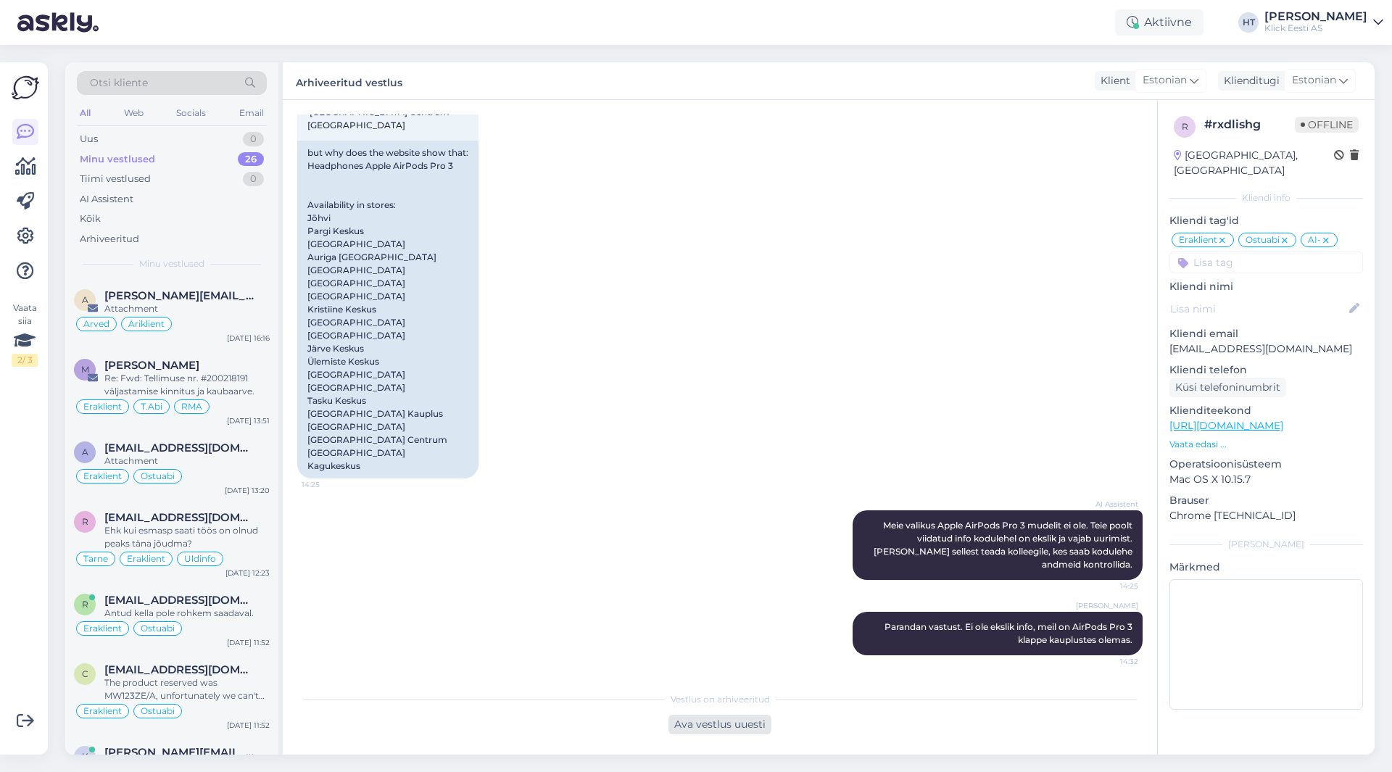
click at [716, 724] on div "Ava vestlus uuesti" at bounding box center [720, 725] width 103 height 20
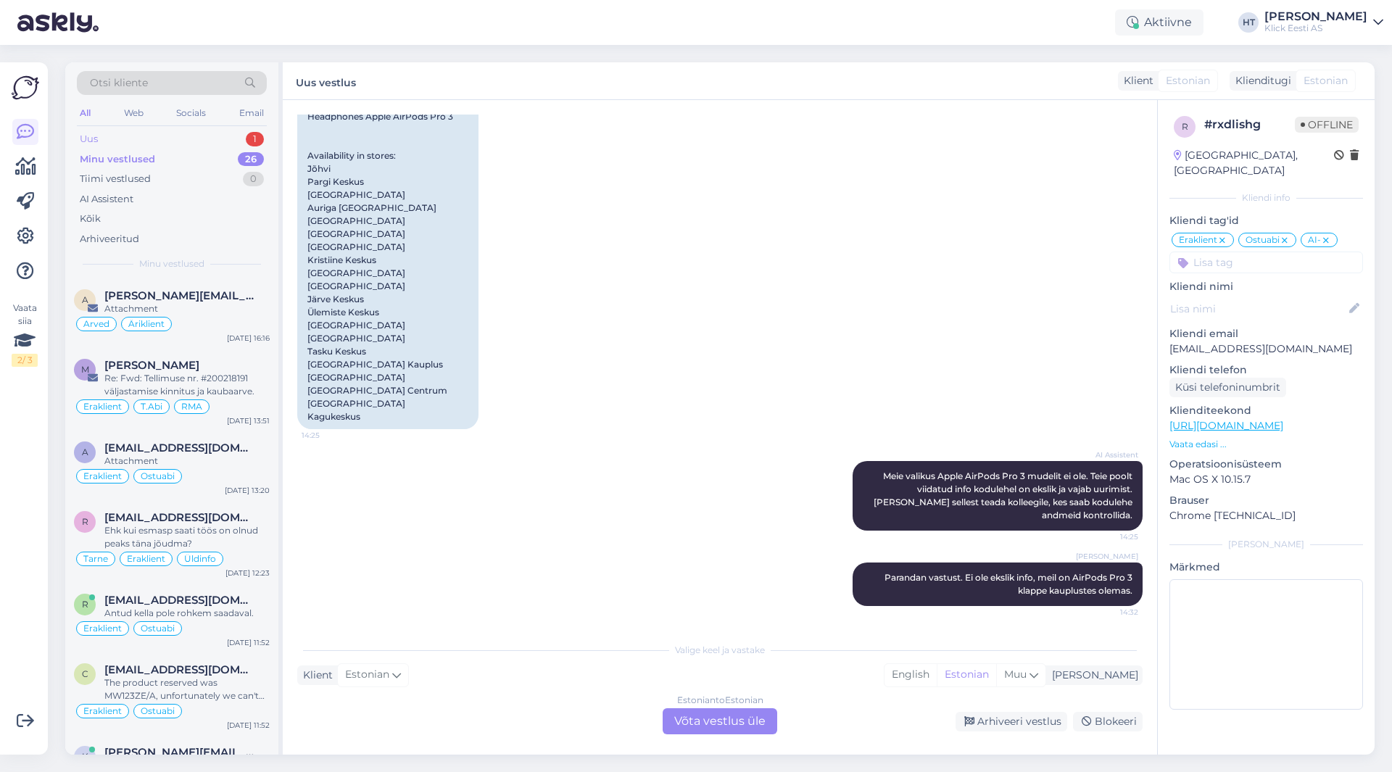
click at [239, 137] on div "Uus 1" at bounding box center [172, 139] width 190 height 20
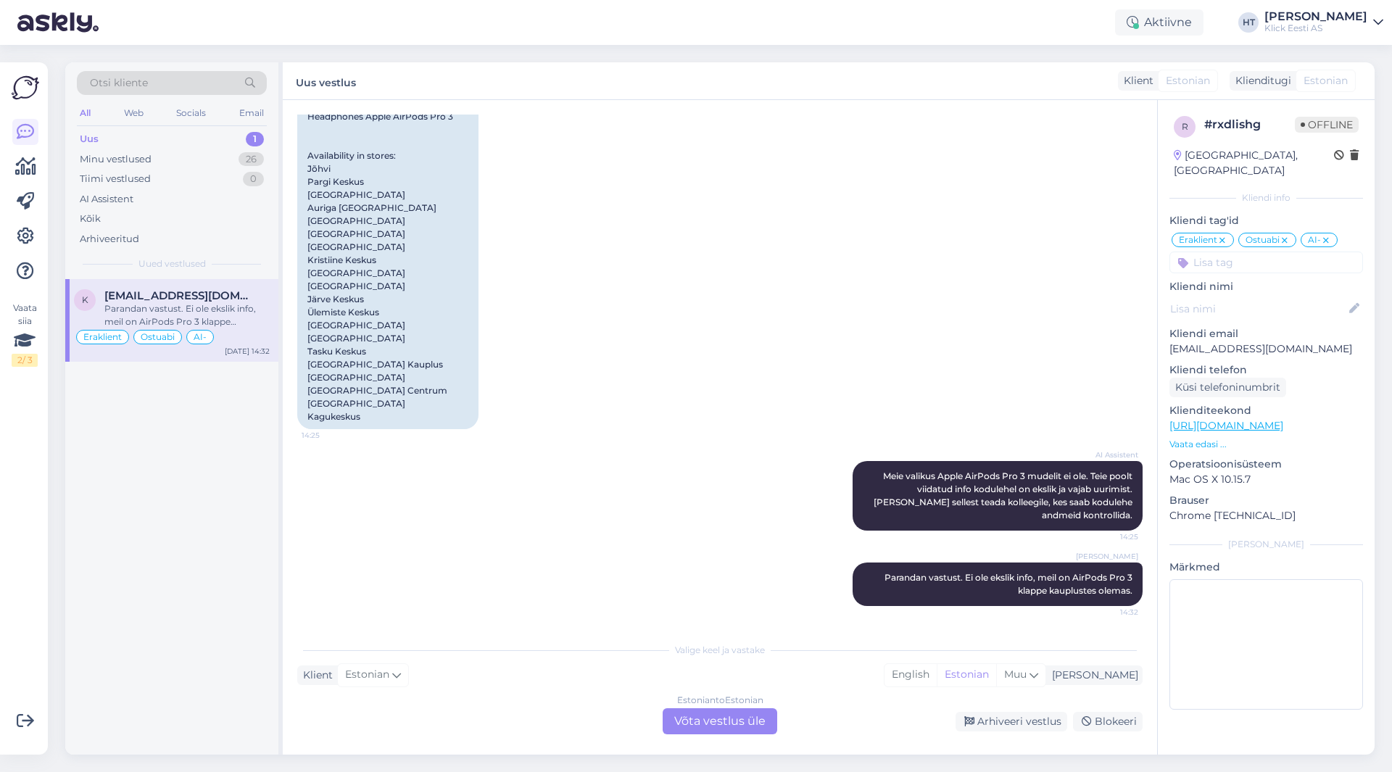
click at [708, 722] on div "Estonian to Estonian Võta vestlus üle" at bounding box center [720, 721] width 115 height 26
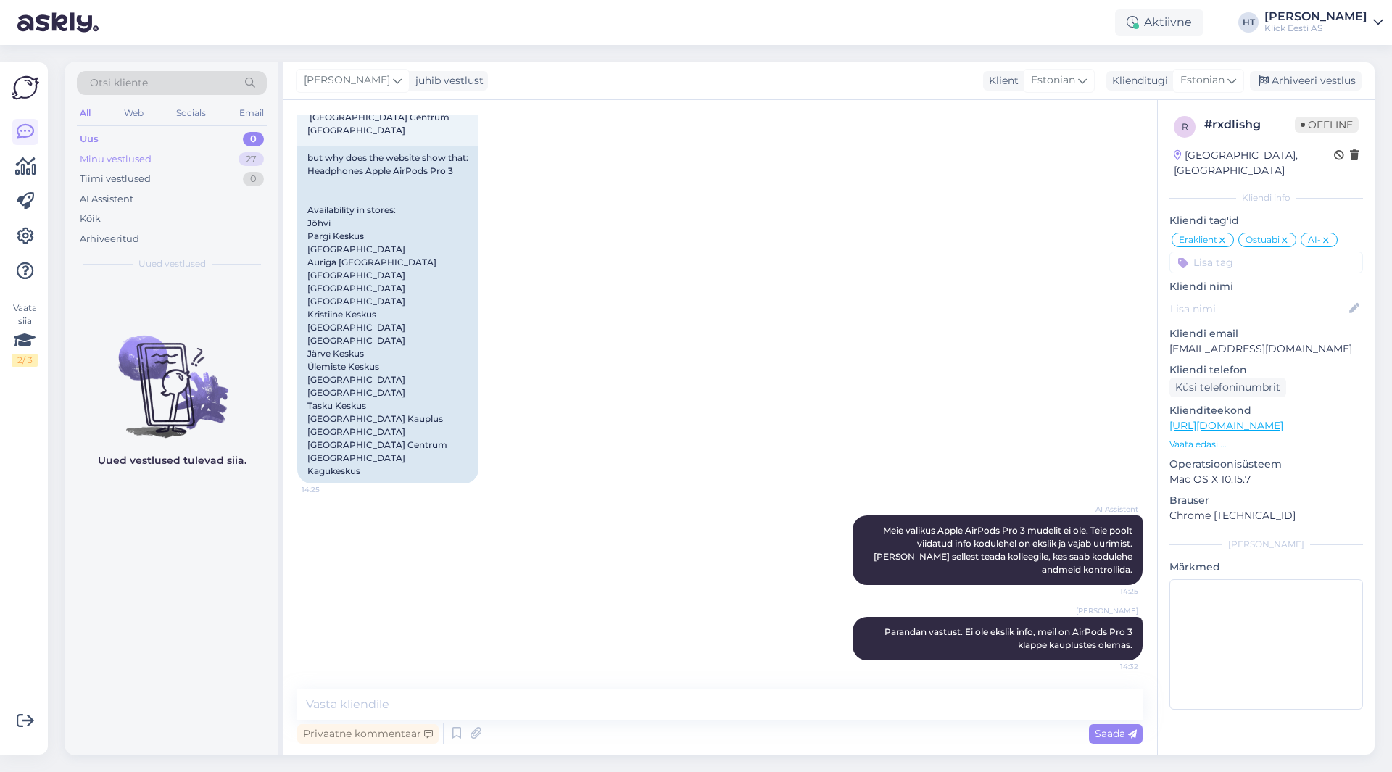
click at [242, 158] on div "27" at bounding box center [251, 159] width 25 height 15
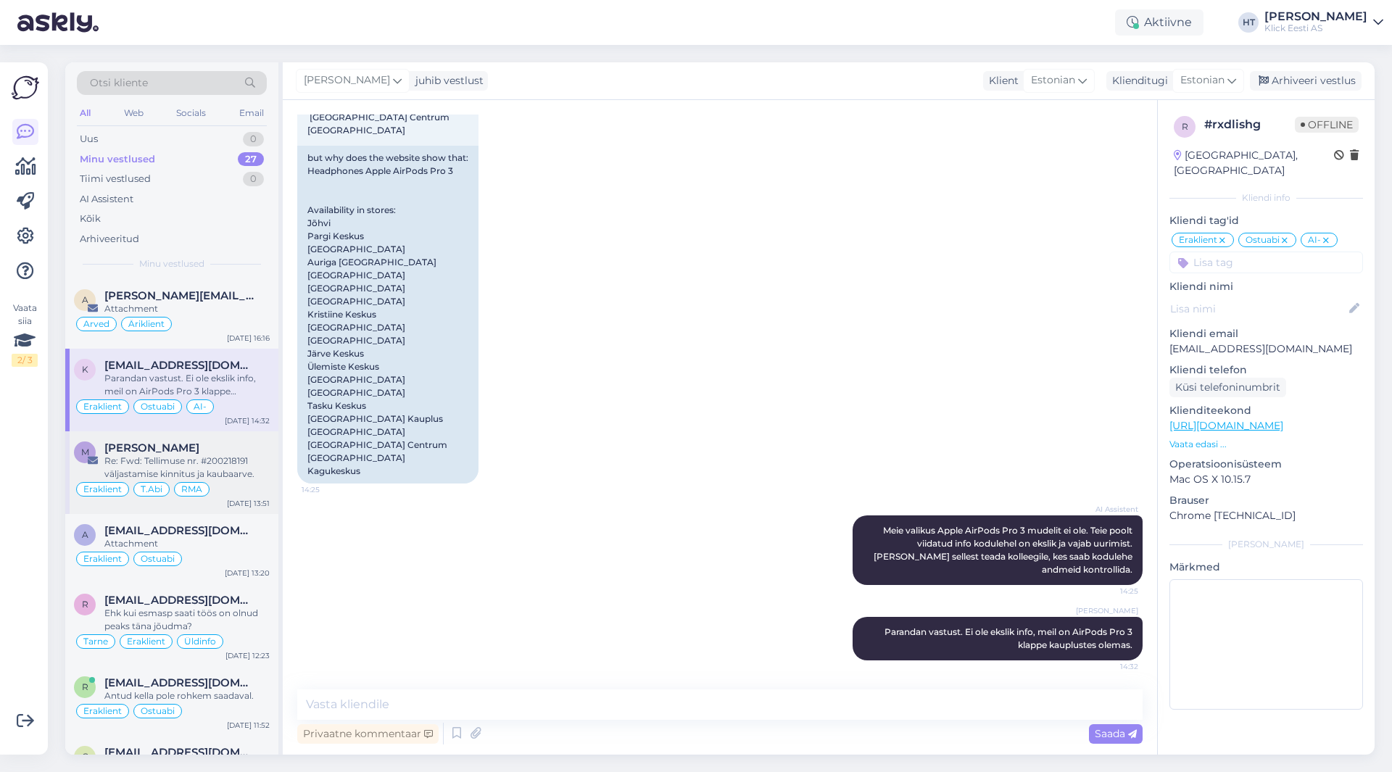
click at [247, 446] on div "[PERSON_NAME]" at bounding box center [186, 448] width 165 height 13
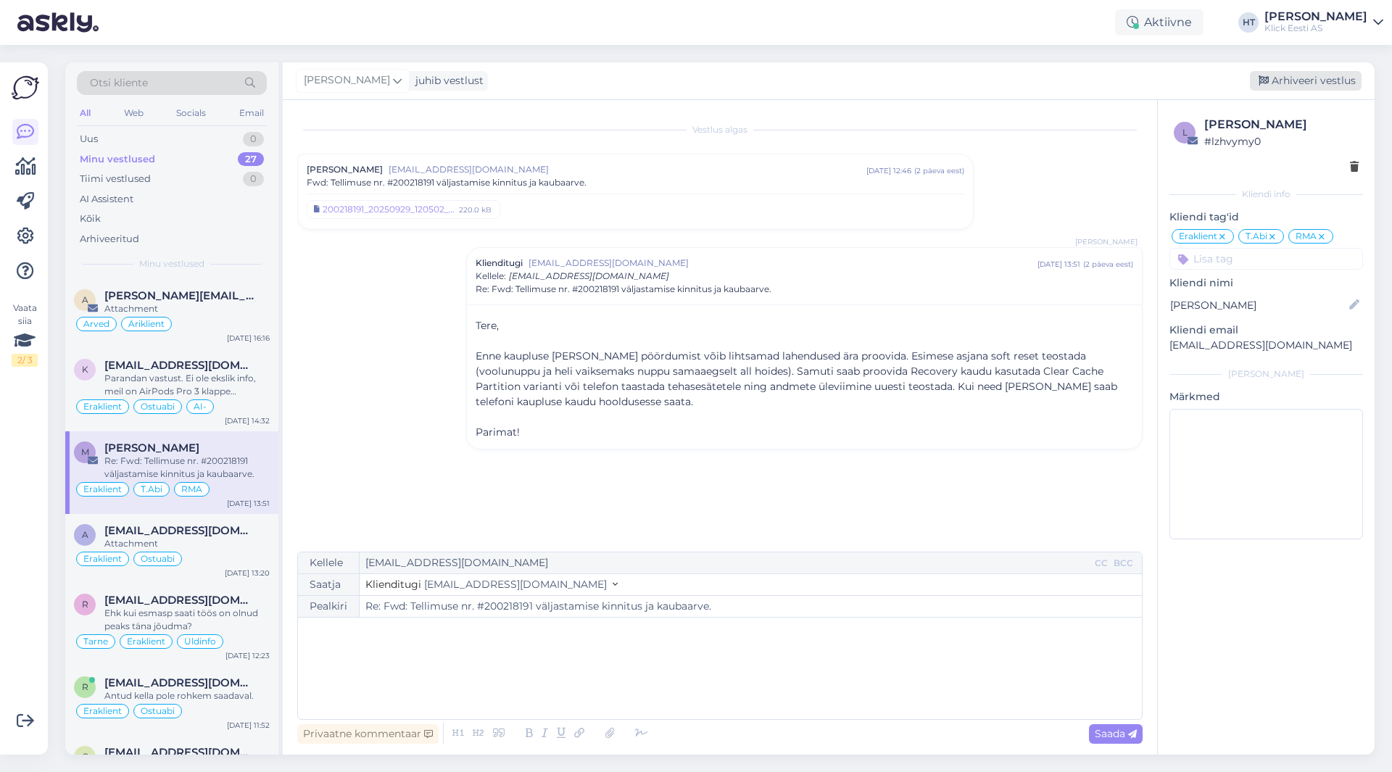
click at [1323, 76] on div "Arhiveeri vestlus" at bounding box center [1306, 81] width 112 height 20
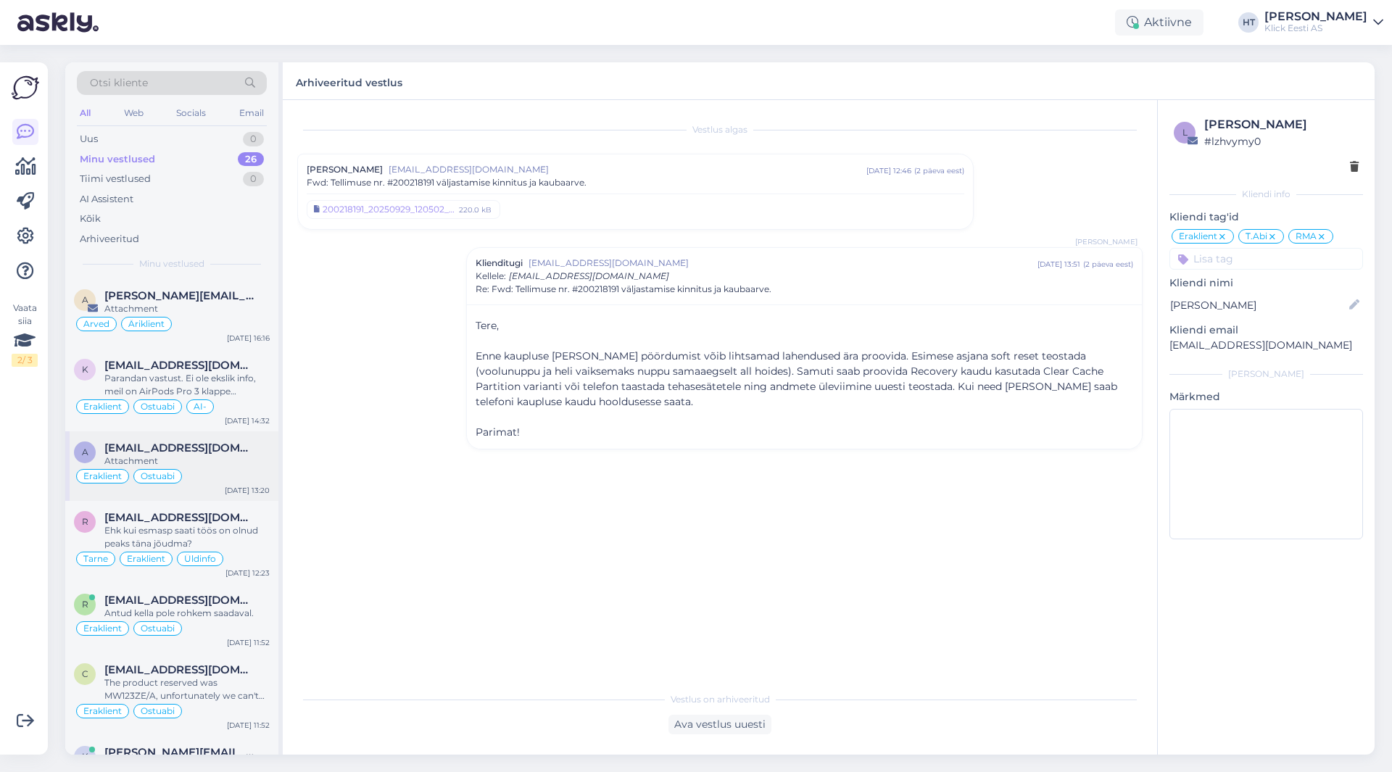
click at [191, 484] on div "Eraklient Ostuabi" at bounding box center [172, 476] width 196 height 17
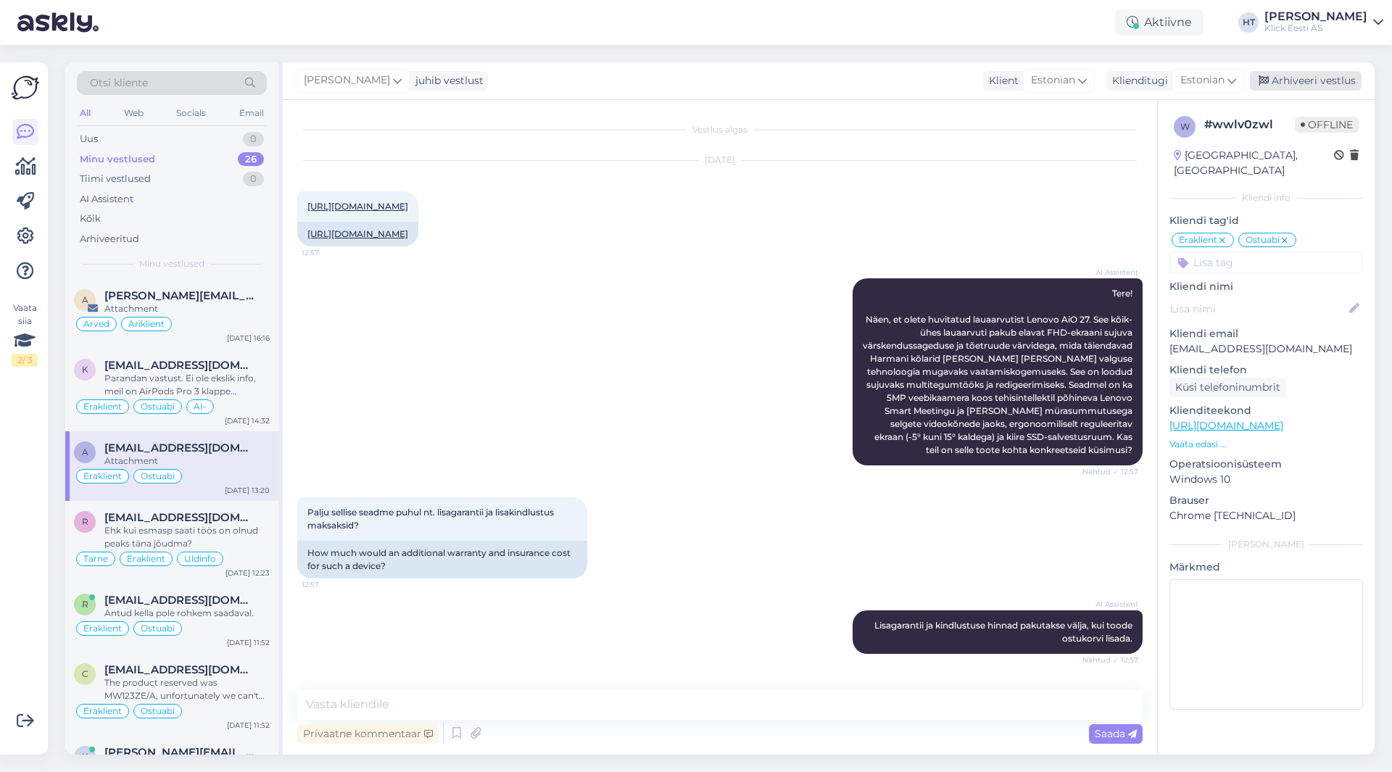
click at [1307, 78] on div "Arhiveeri vestlus" at bounding box center [1306, 81] width 112 height 20
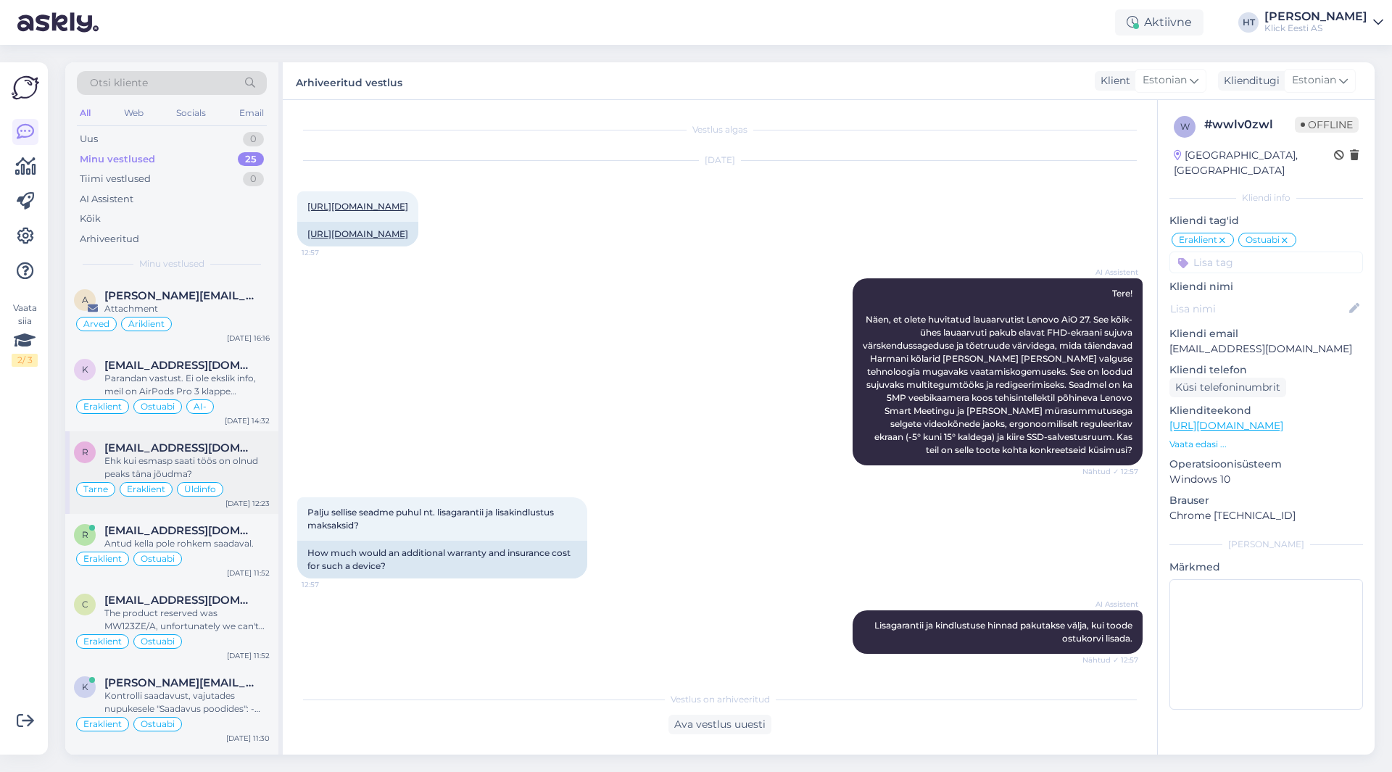
click at [213, 458] on div "Ehk kui esmasp saati töös on olnud peaks täna jõudma?" at bounding box center [186, 468] width 165 height 26
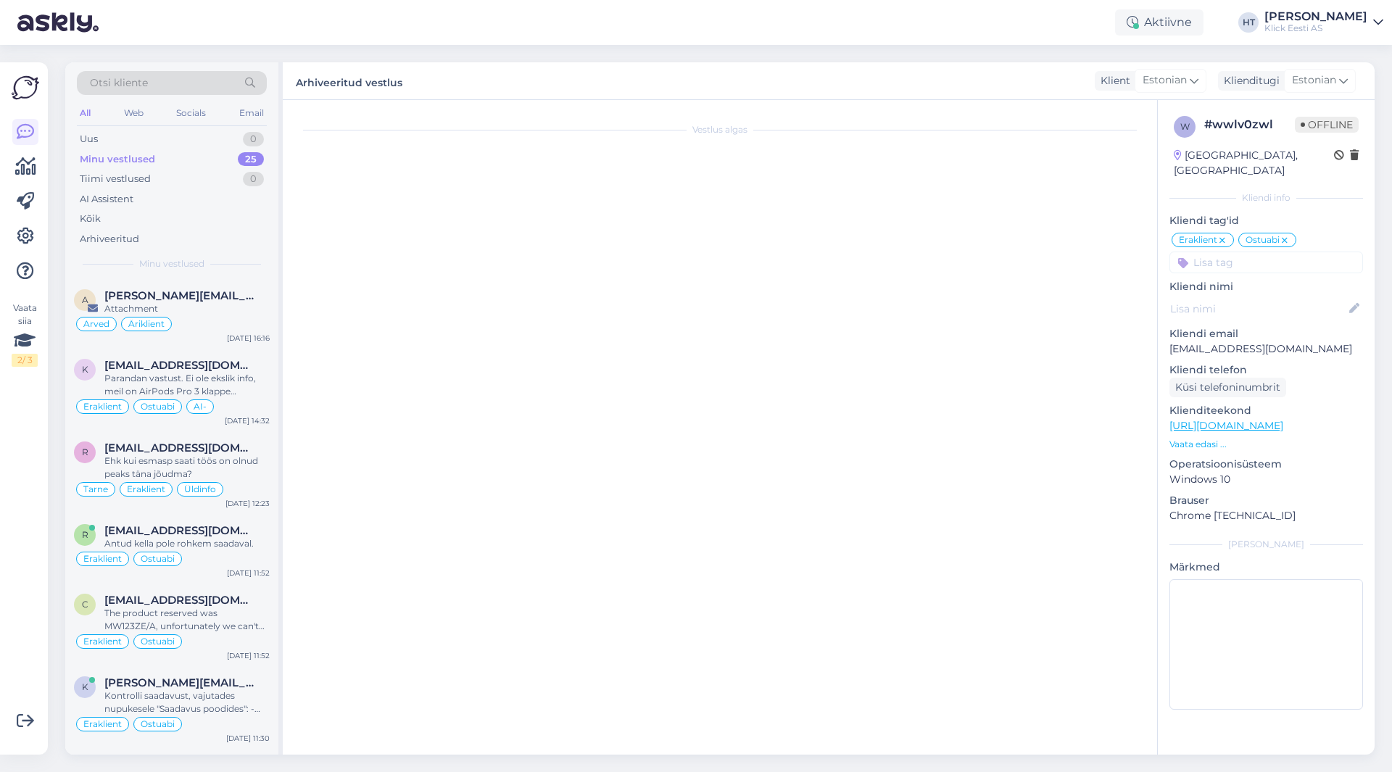
scroll to position [566, 0]
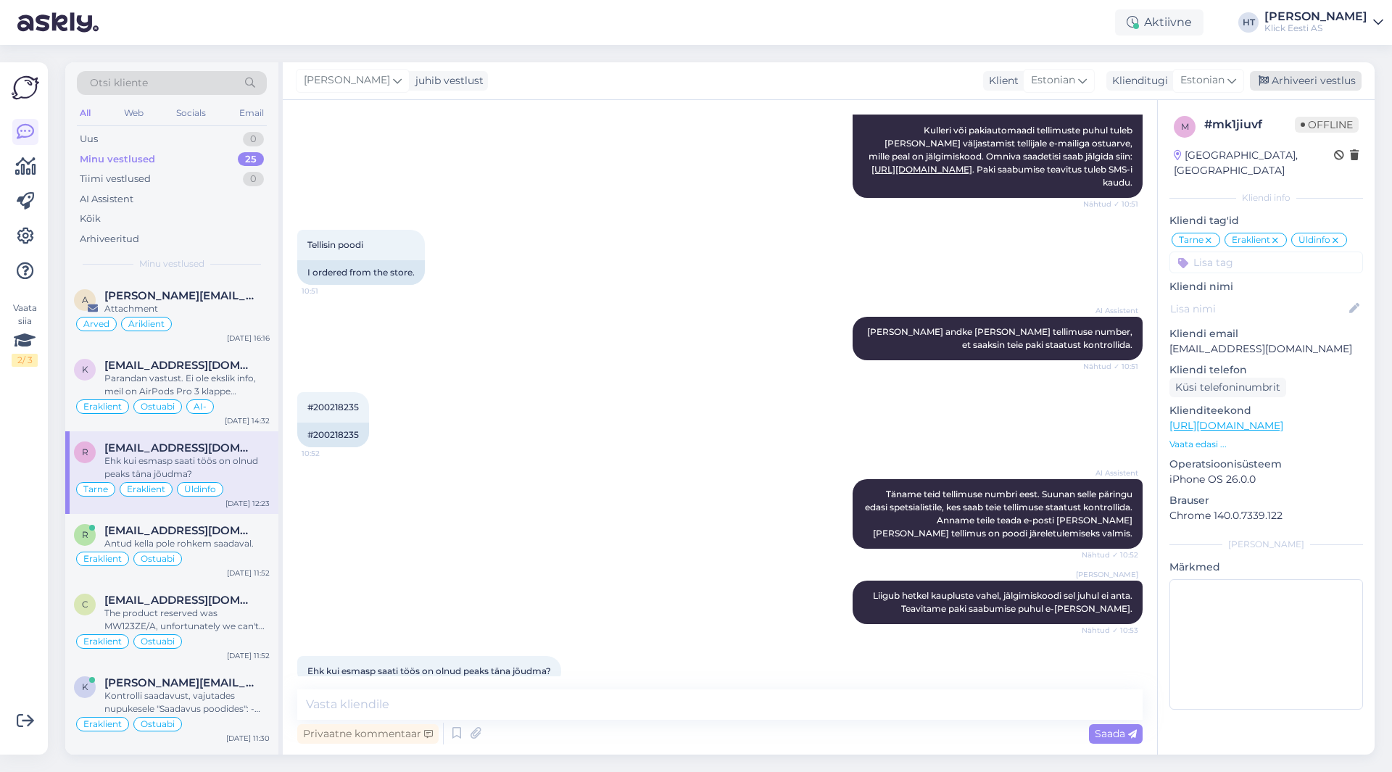
click at [1323, 85] on div "Arhiveeri vestlus" at bounding box center [1306, 81] width 112 height 20
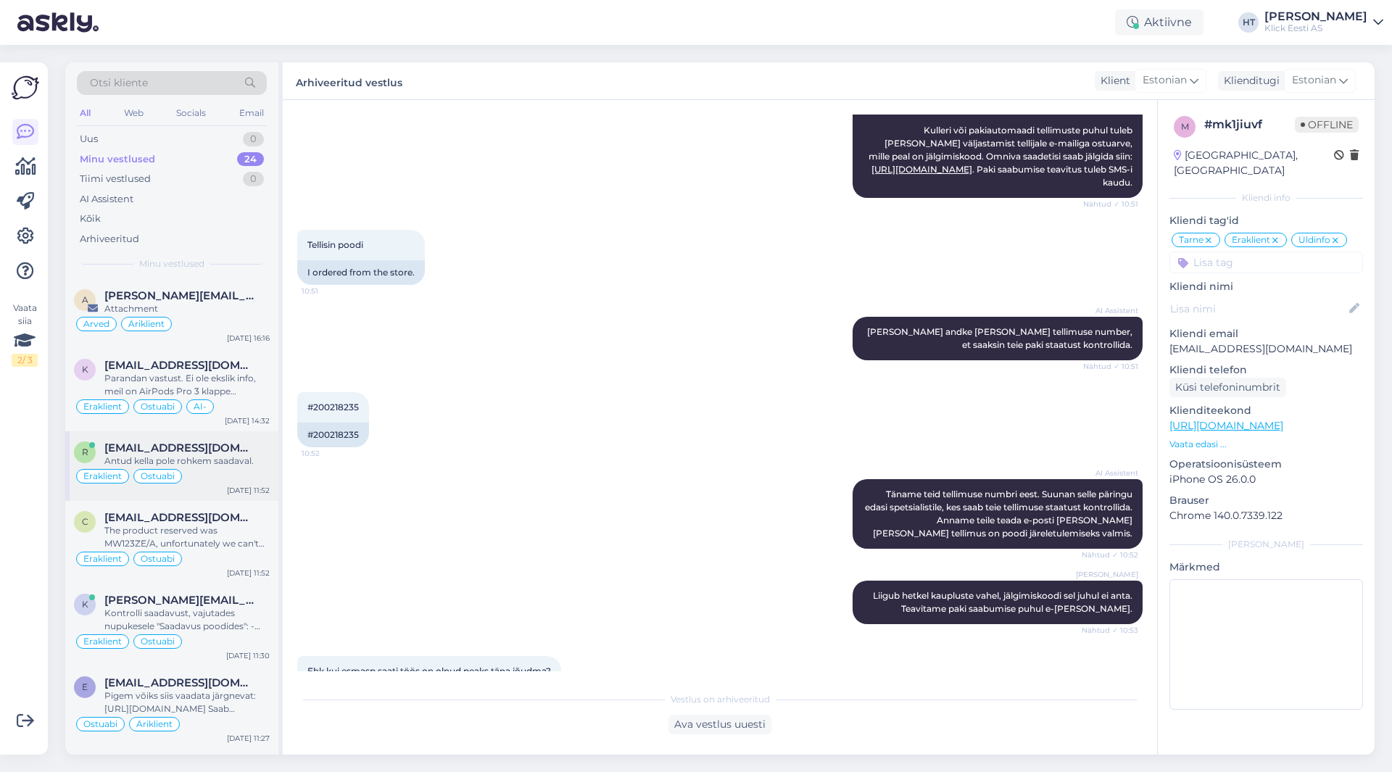
click at [233, 466] on div "Antud kella pole rohkem saadaval." at bounding box center [186, 461] width 165 height 13
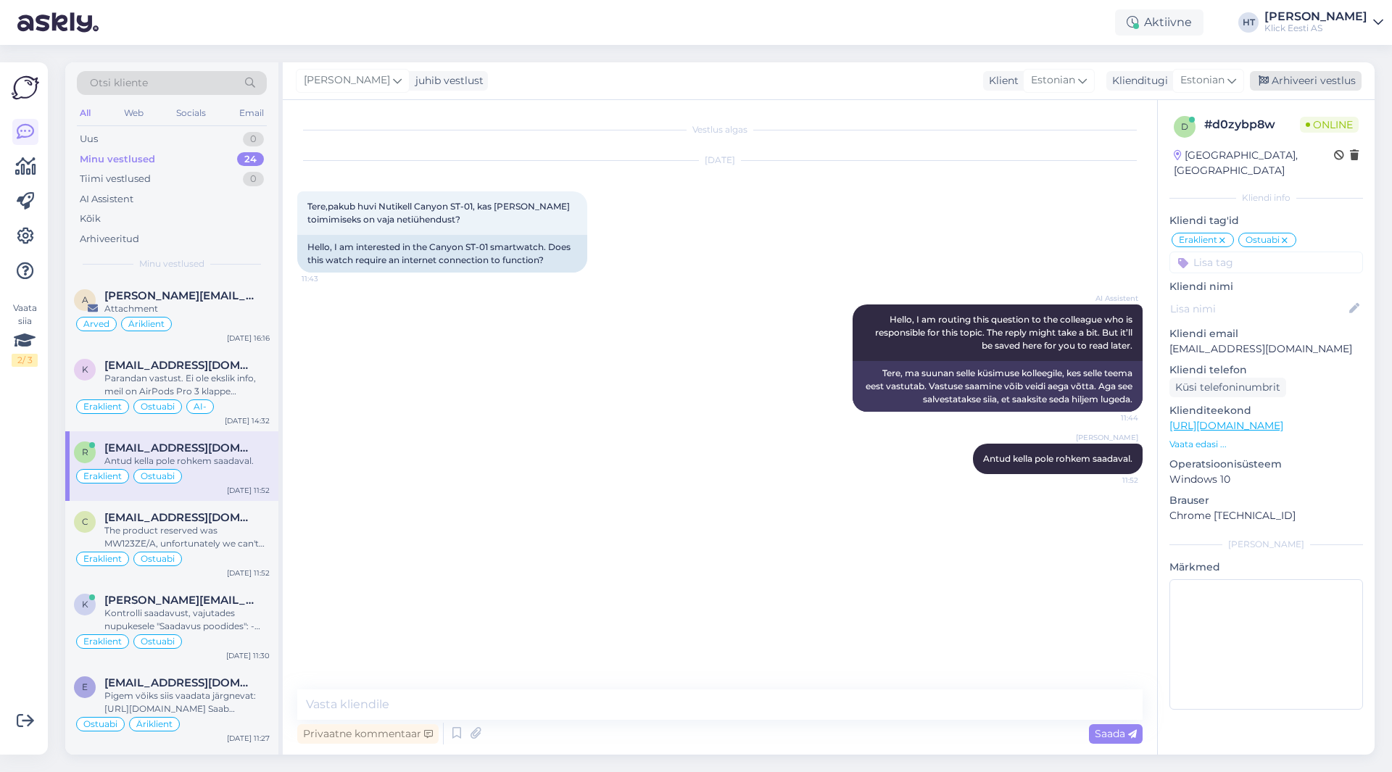
click at [1331, 86] on div "Arhiveeri vestlus" at bounding box center [1306, 81] width 112 height 20
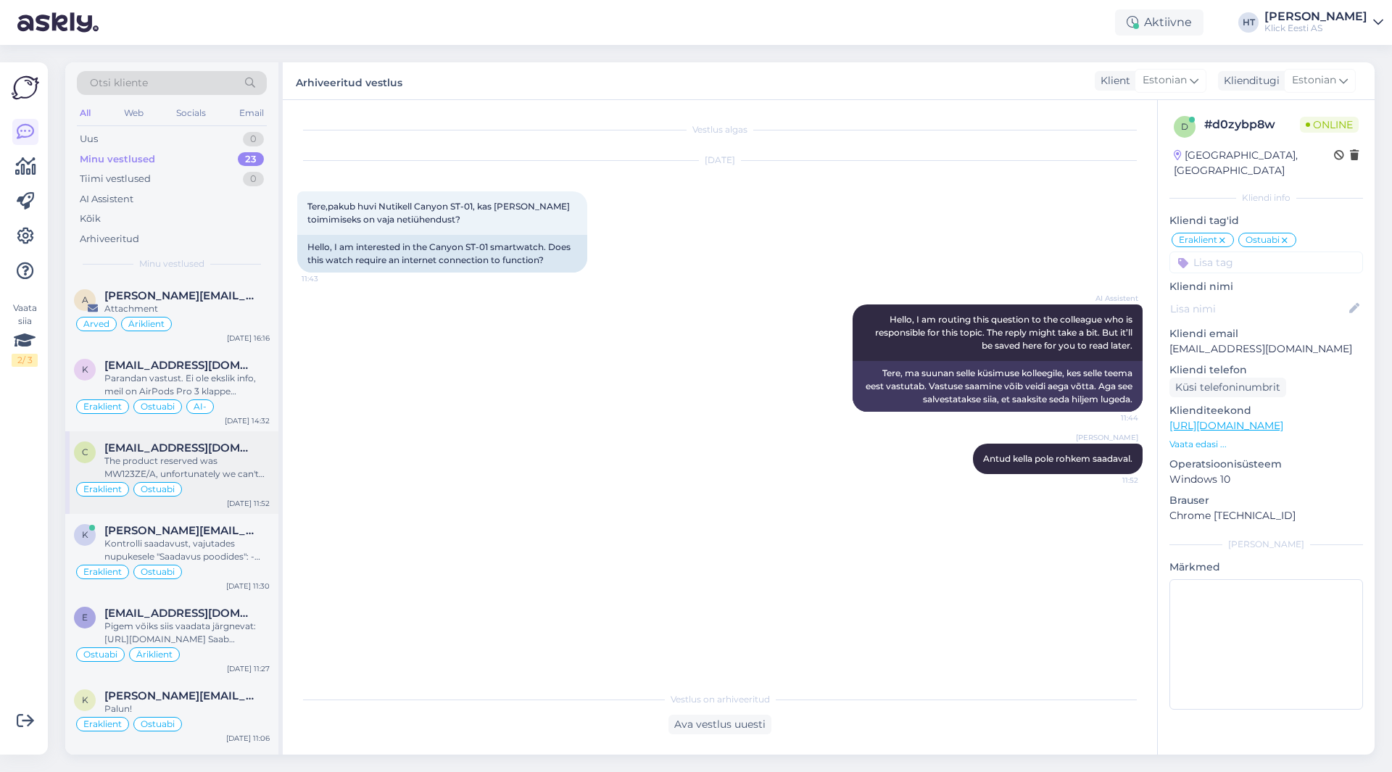
click at [244, 483] on div "Eraklient Ostuabi" at bounding box center [172, 489] width 196 height 17
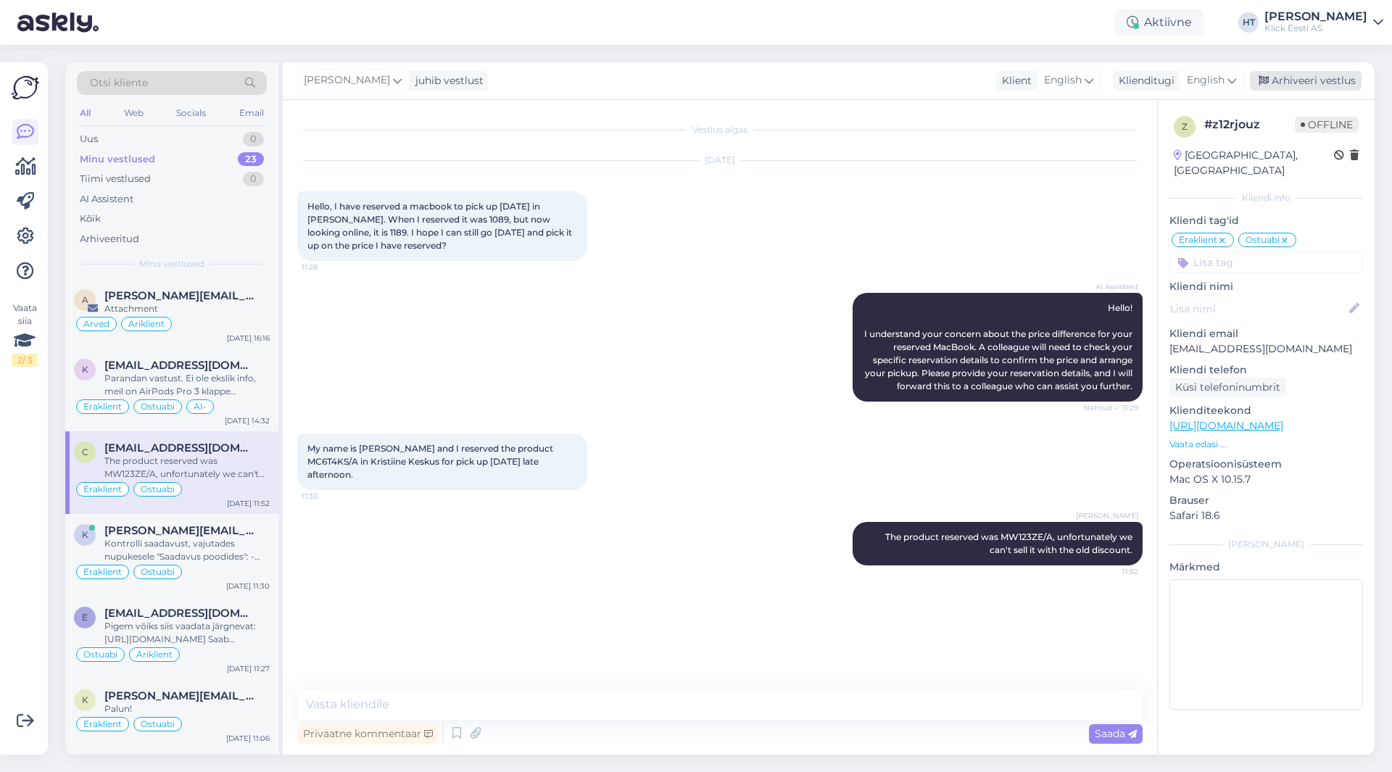
click at [1292, 81] on div "Arhiveeri vestlus" at bounding box center [1306, 81] width 112 height 20
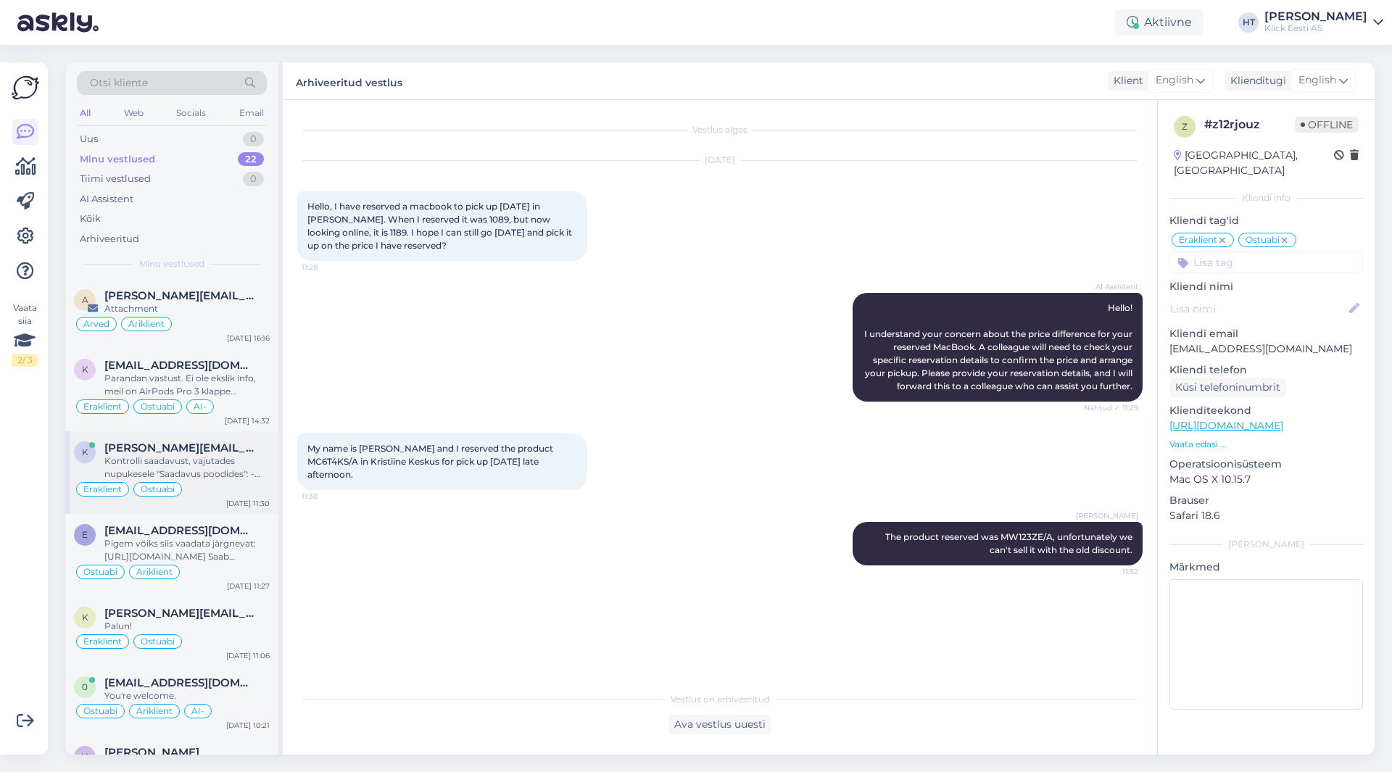
click at [219, 448] on span "[PERSON_NAME][EMAIL_ADDRESS][DOMAIN_NAME]" at bounding box center [179, 448] width 151 height 13
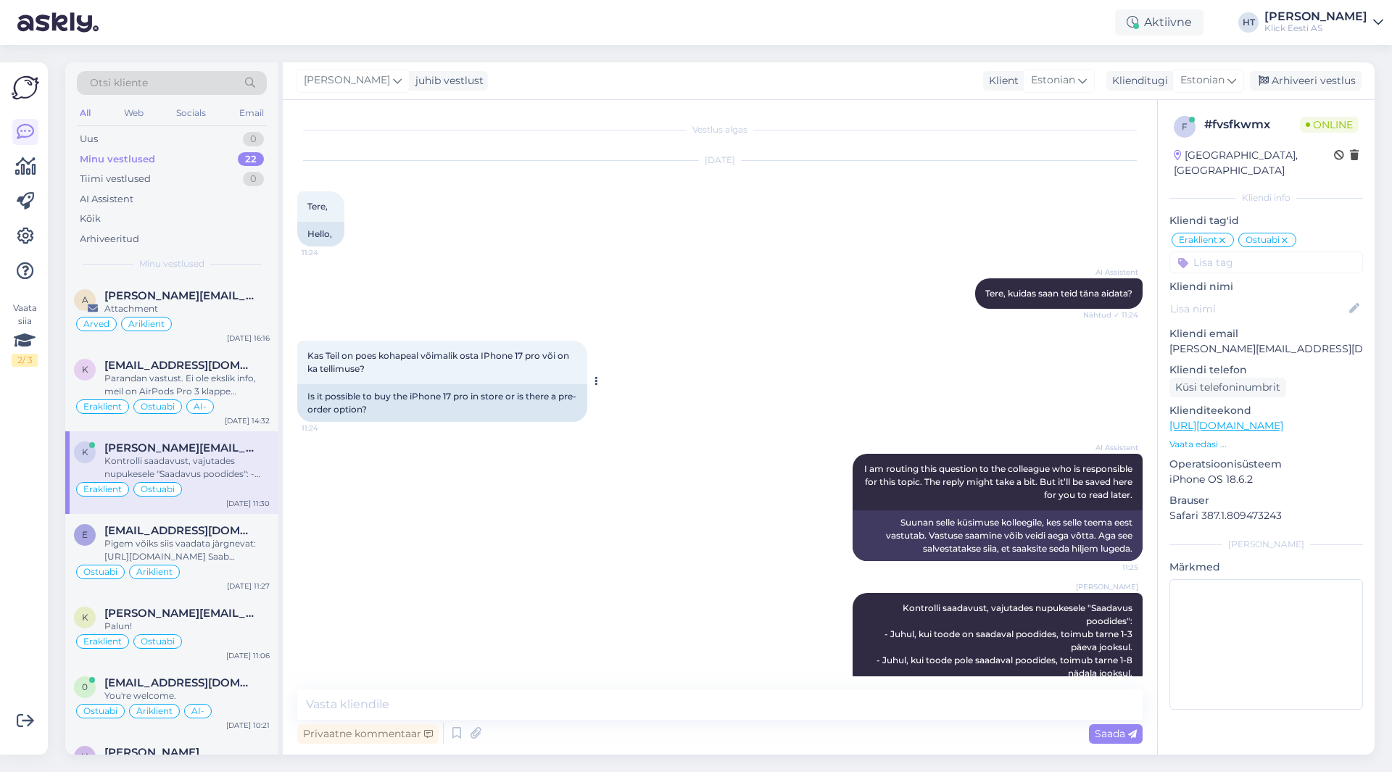
scroll to position [28, 0]
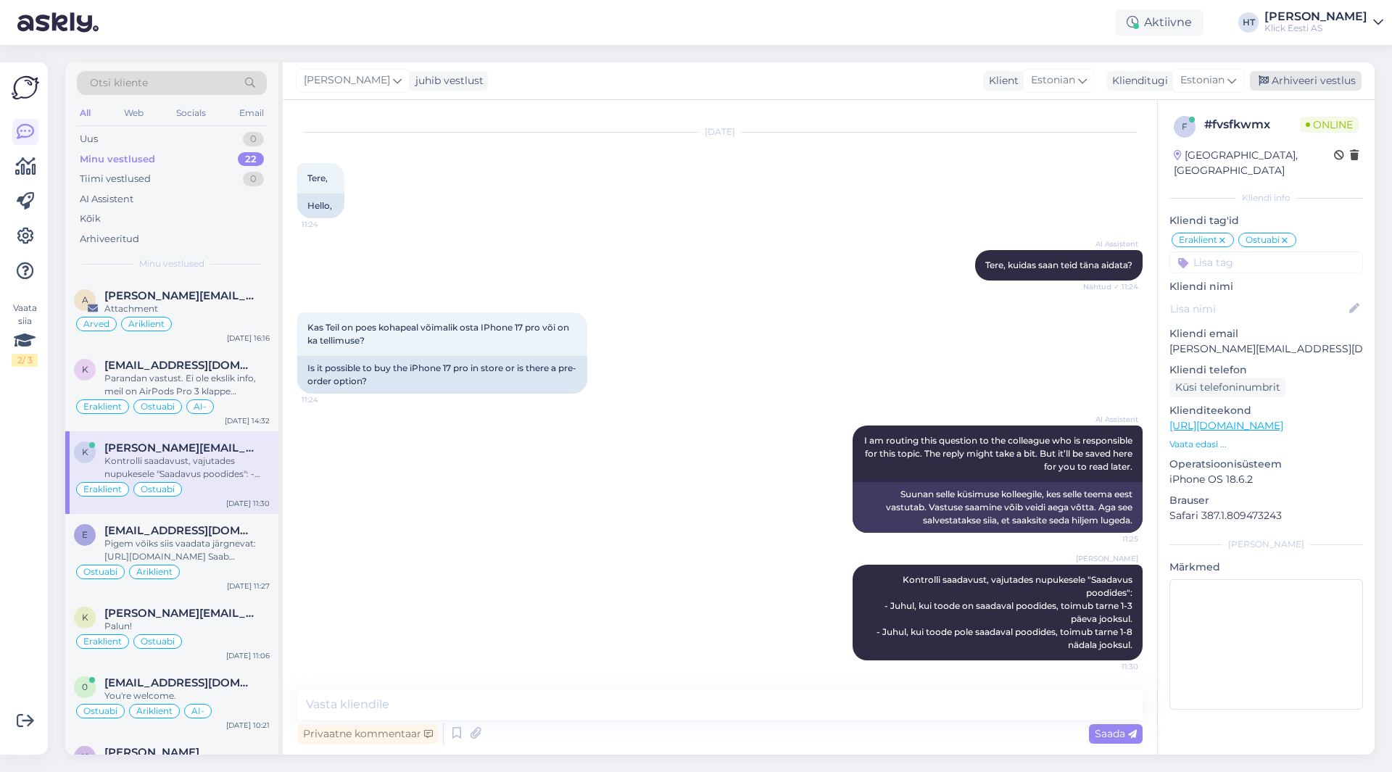
click at [1313, 73] on div "Arhiveeri vestlus" at bounding box center [1306, 81] width 112 height 20
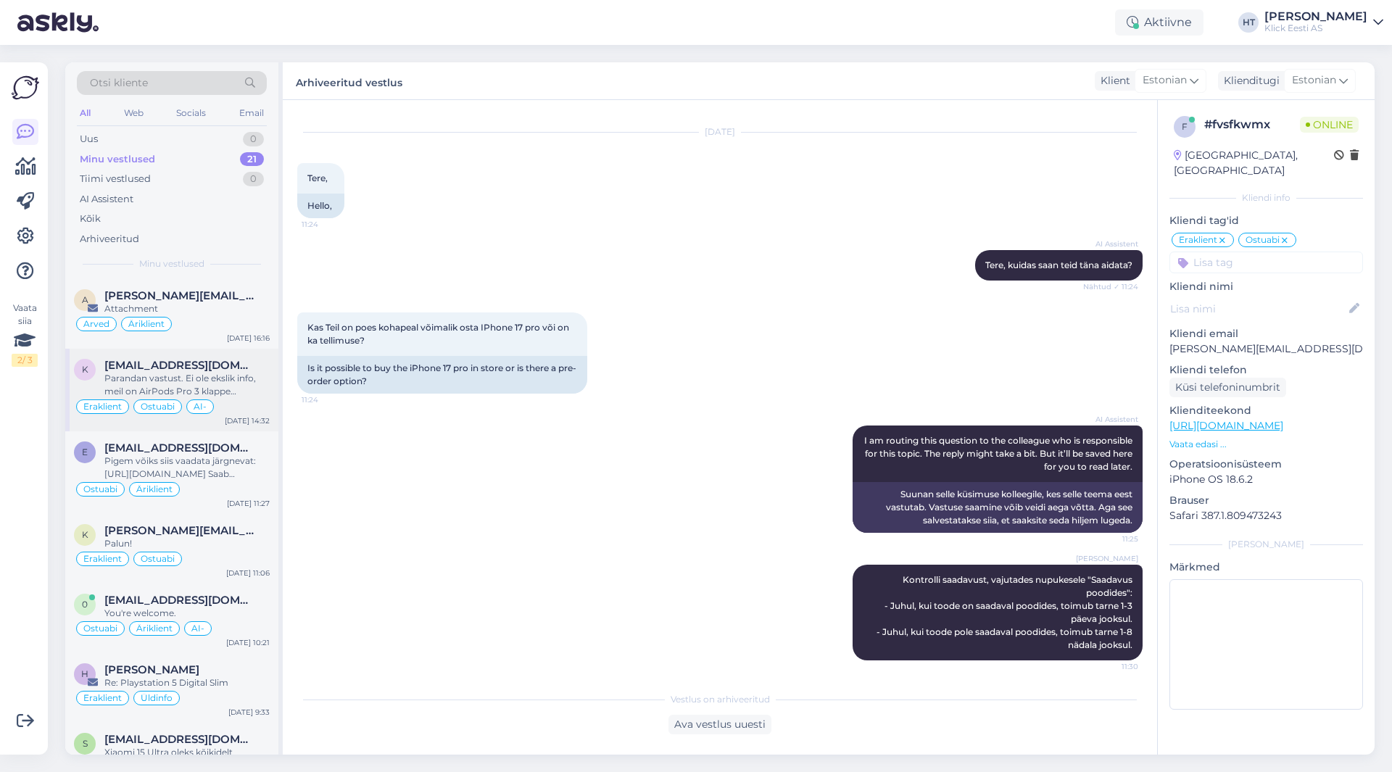
click at [224, 396] on div "Parandan vastust. Ei ole ekslik info, meil on AirPods Pro 3 klappe kauplustes o…" at bounding box center [186, 385] width 165 height 26
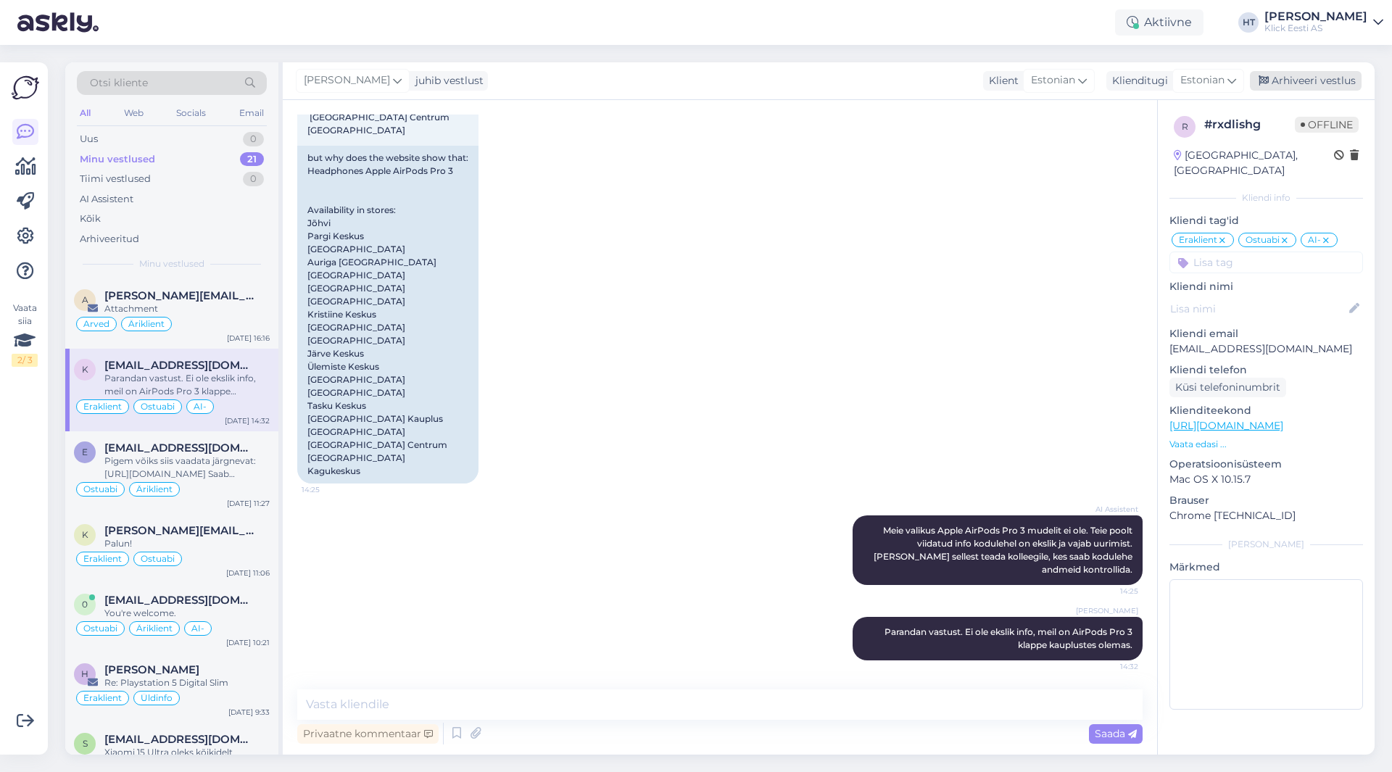
click at [1278, 75] on div "Arhiveeri vestlus" at bounding box center [1306, 81] width 112 height 20
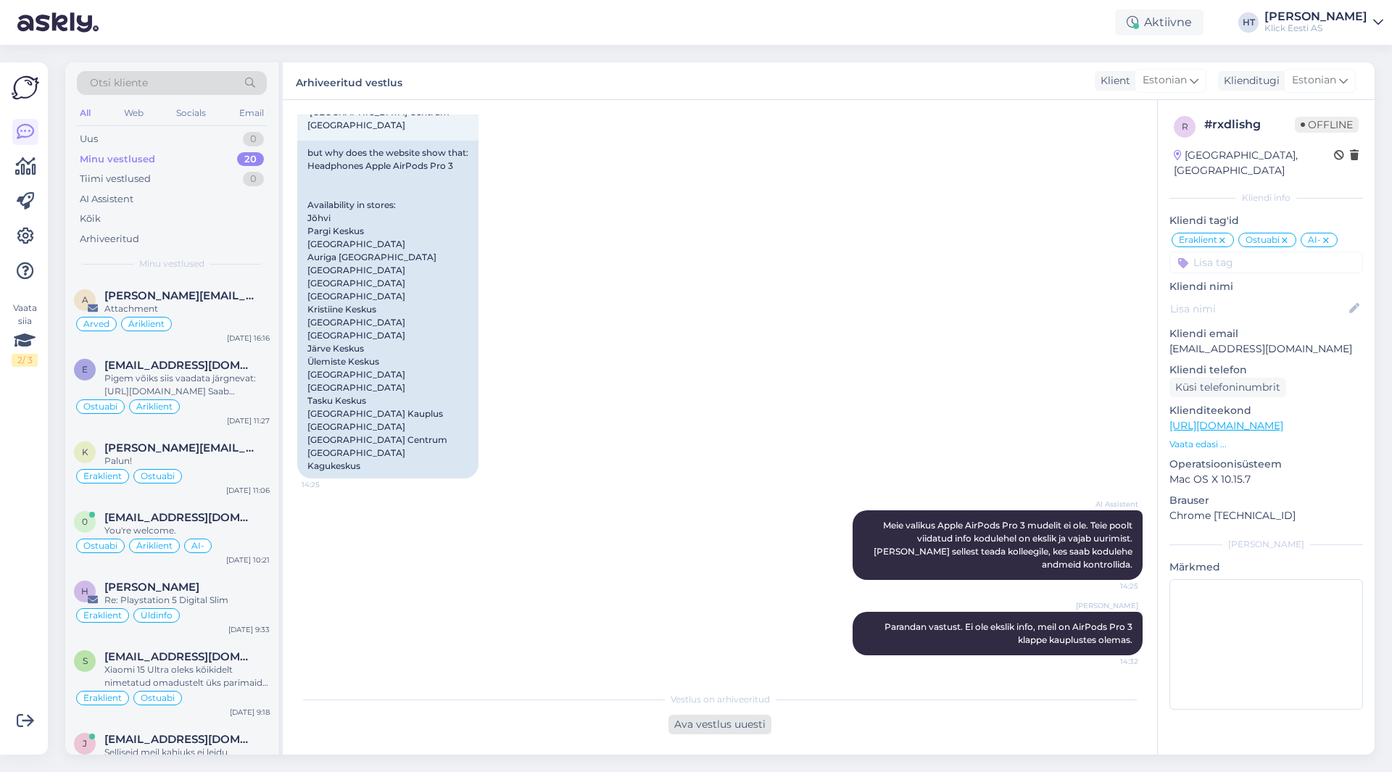
click at [737, 729] on div "Ava vestlus uuesti" at bounding box center [720, 725] width 103 height 20
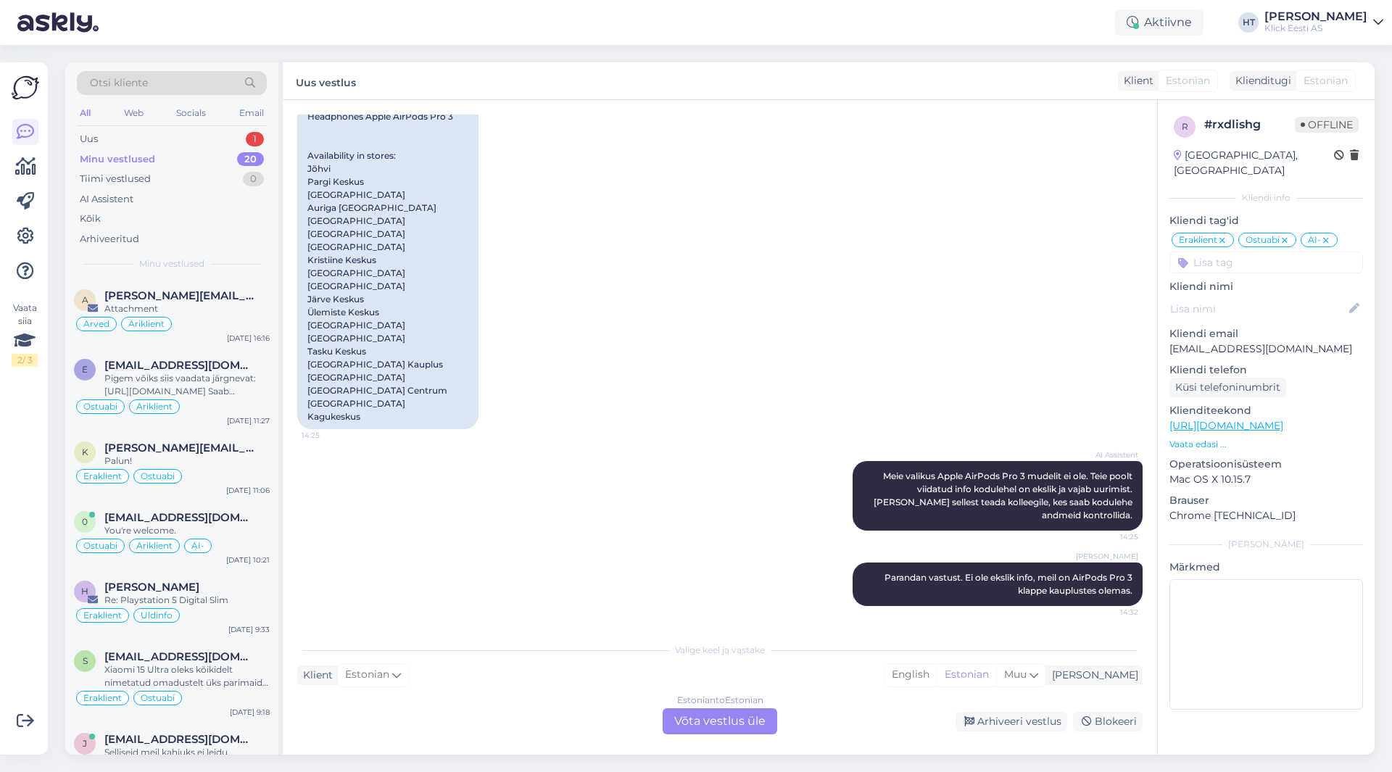
click at [691, 722] on div "Estonian to Estonian Võta vestlus üle" at bounding box center [720, 721] width 115 height 26
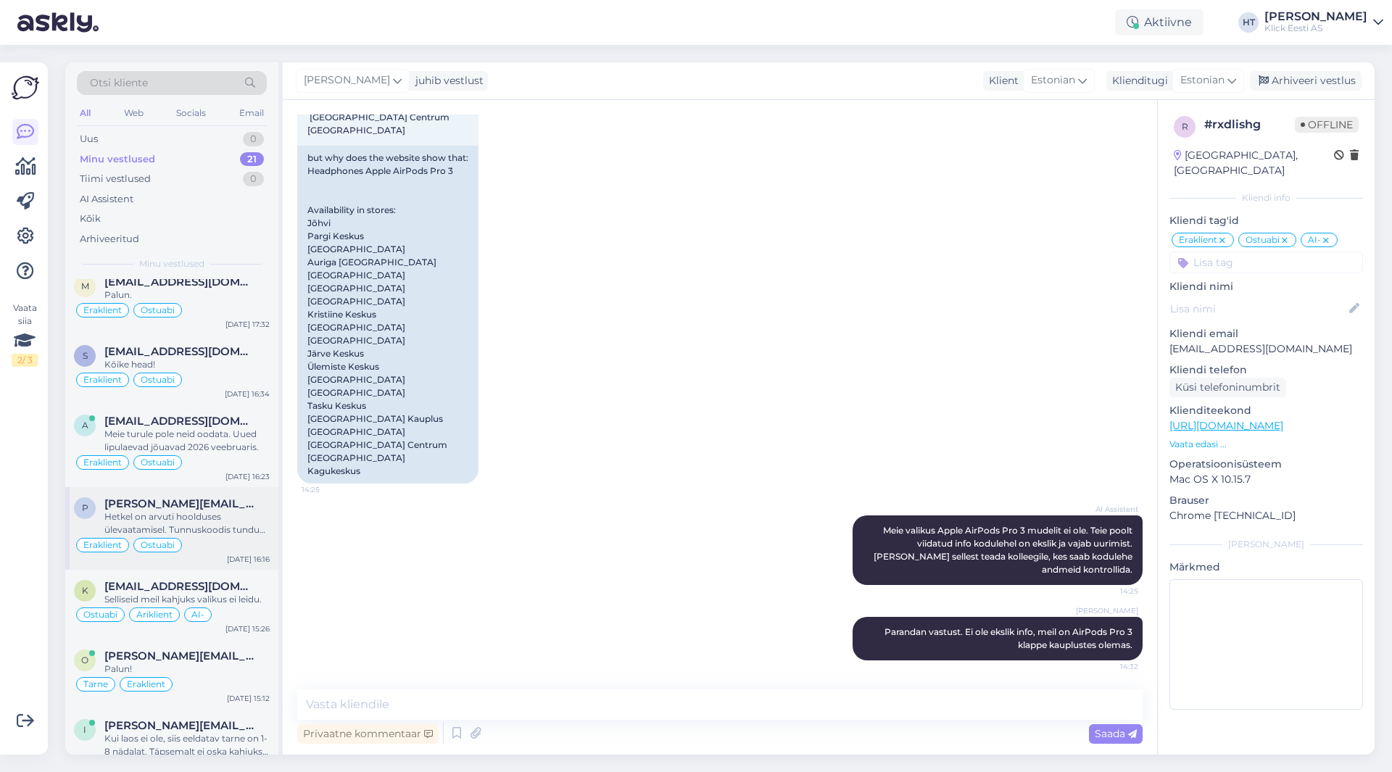
scroll to position [870, 0]
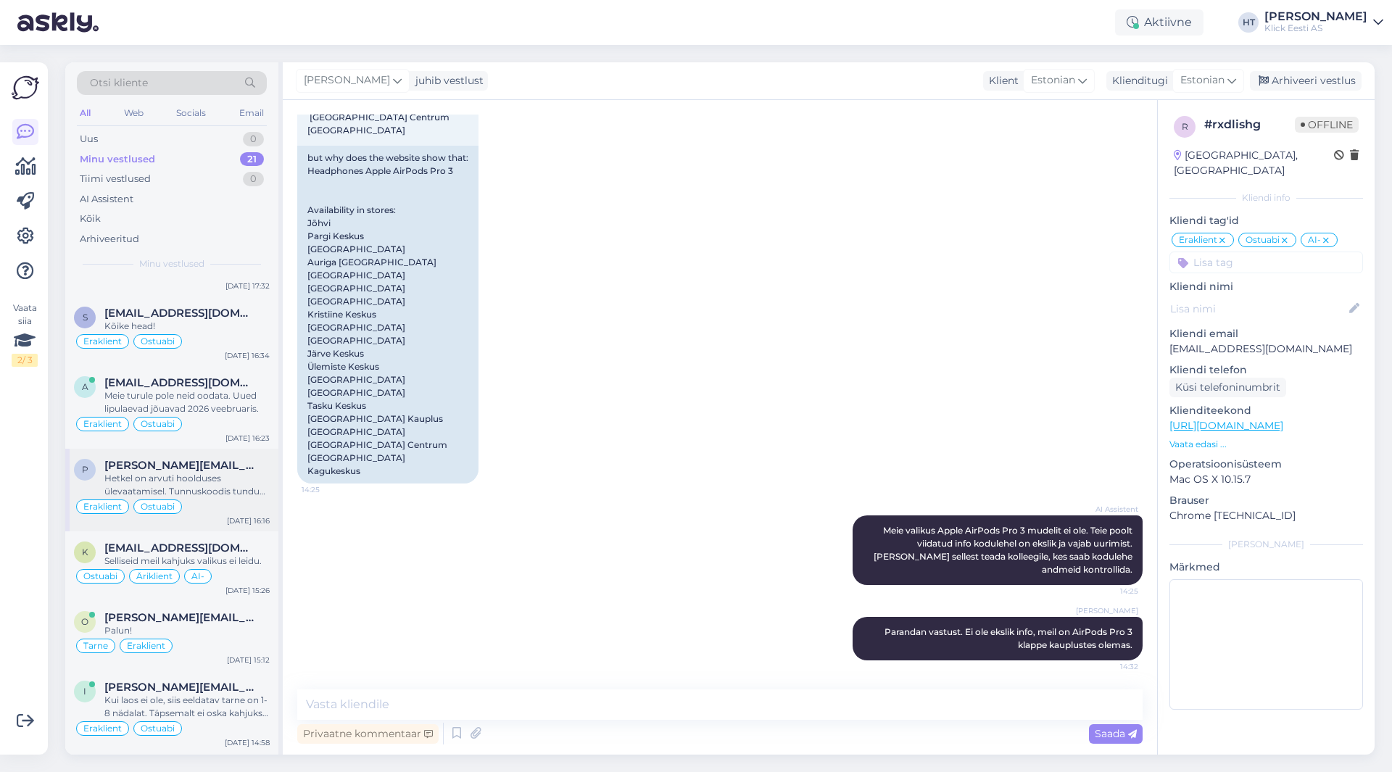
click at [229, 497] on div "Hetkel on arvuti hoolduses ülevaatamisel. Tunnuskoodis tundub koolon puuduvat, …" at bounding box center [186, 485] width 165 height 26
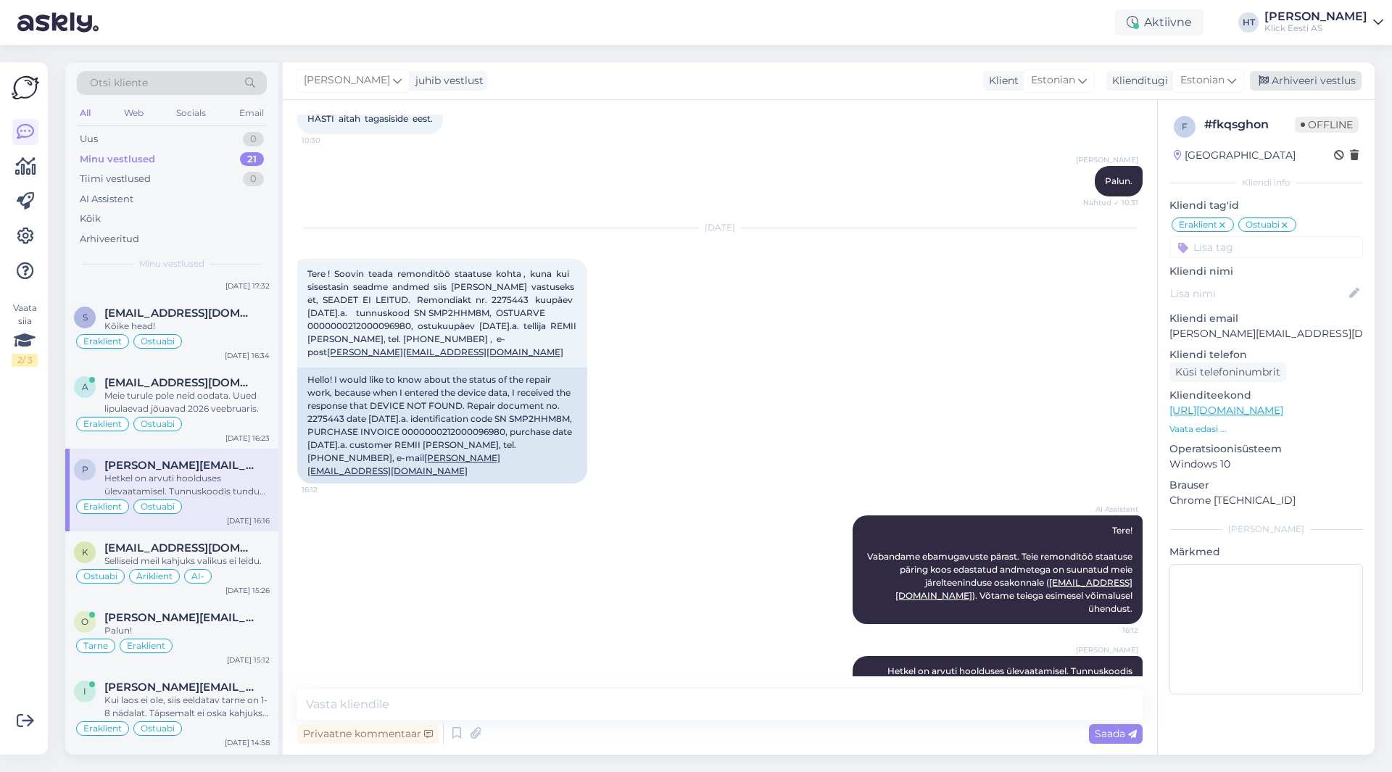
click at [1292, 88] on div "Arhiveeri vestlus" at bounding box center [1306, 81] width 112 height 20
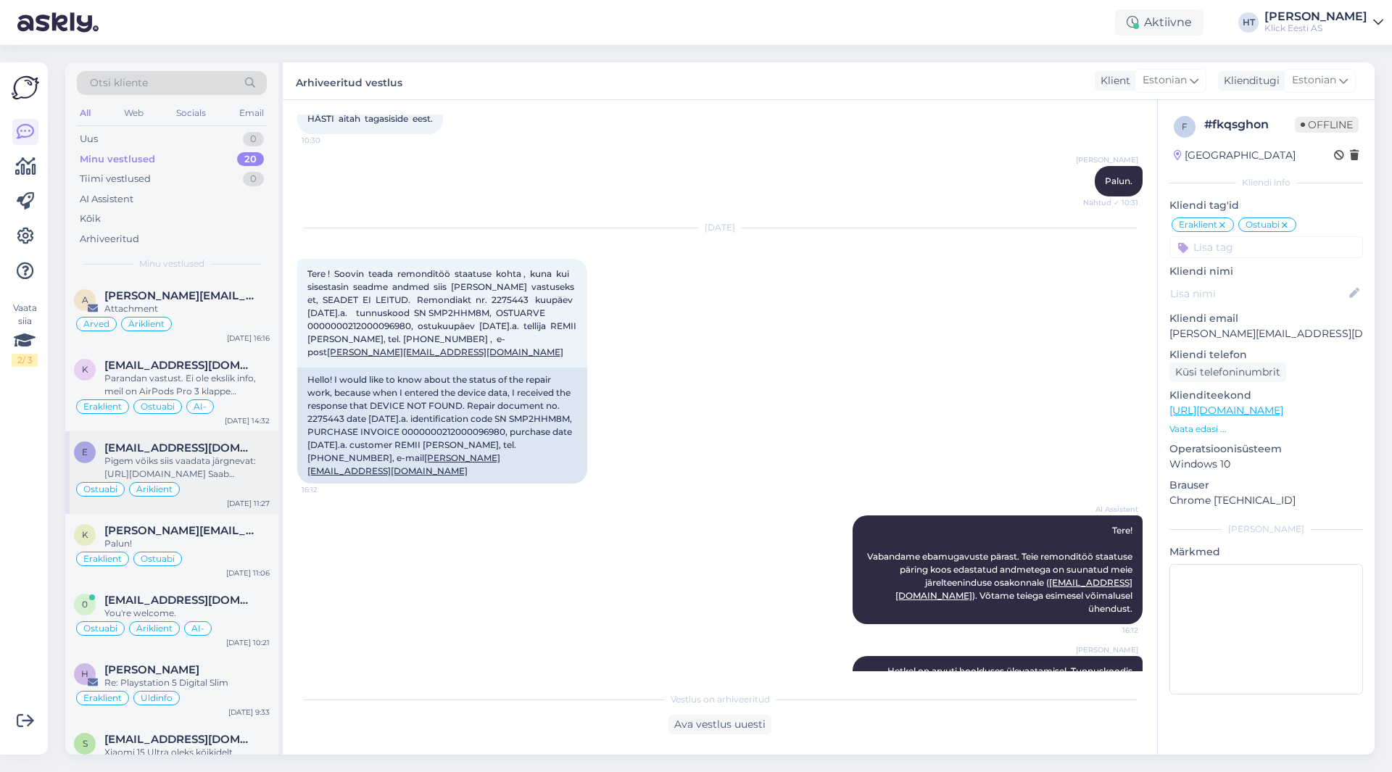
click at [209, 486] on div "Ostuabi Äriklient" at bounding box center [172, 489] width 196 height 17
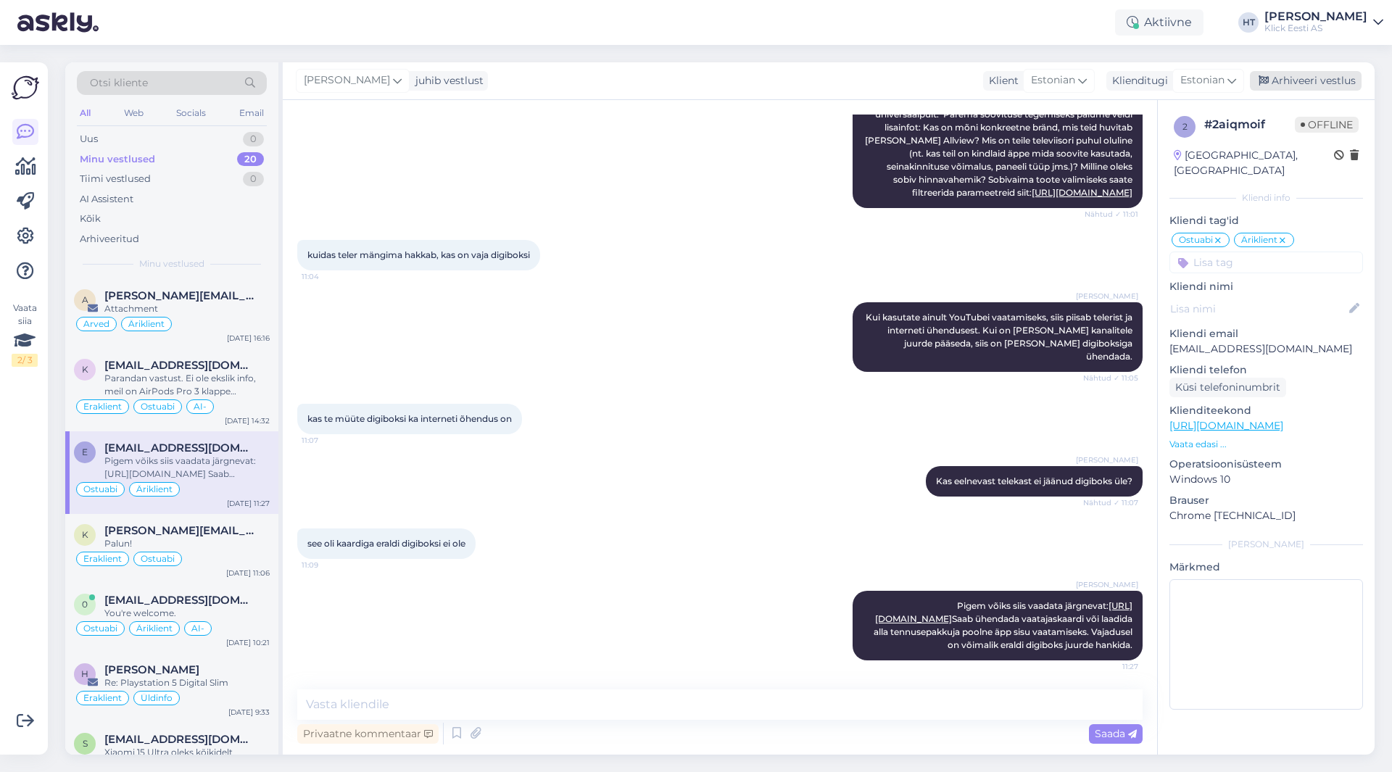
click at [1326, 80] on div "Arhiveeri vestlus" at bounding box center [1306, 81] width 112 height 20
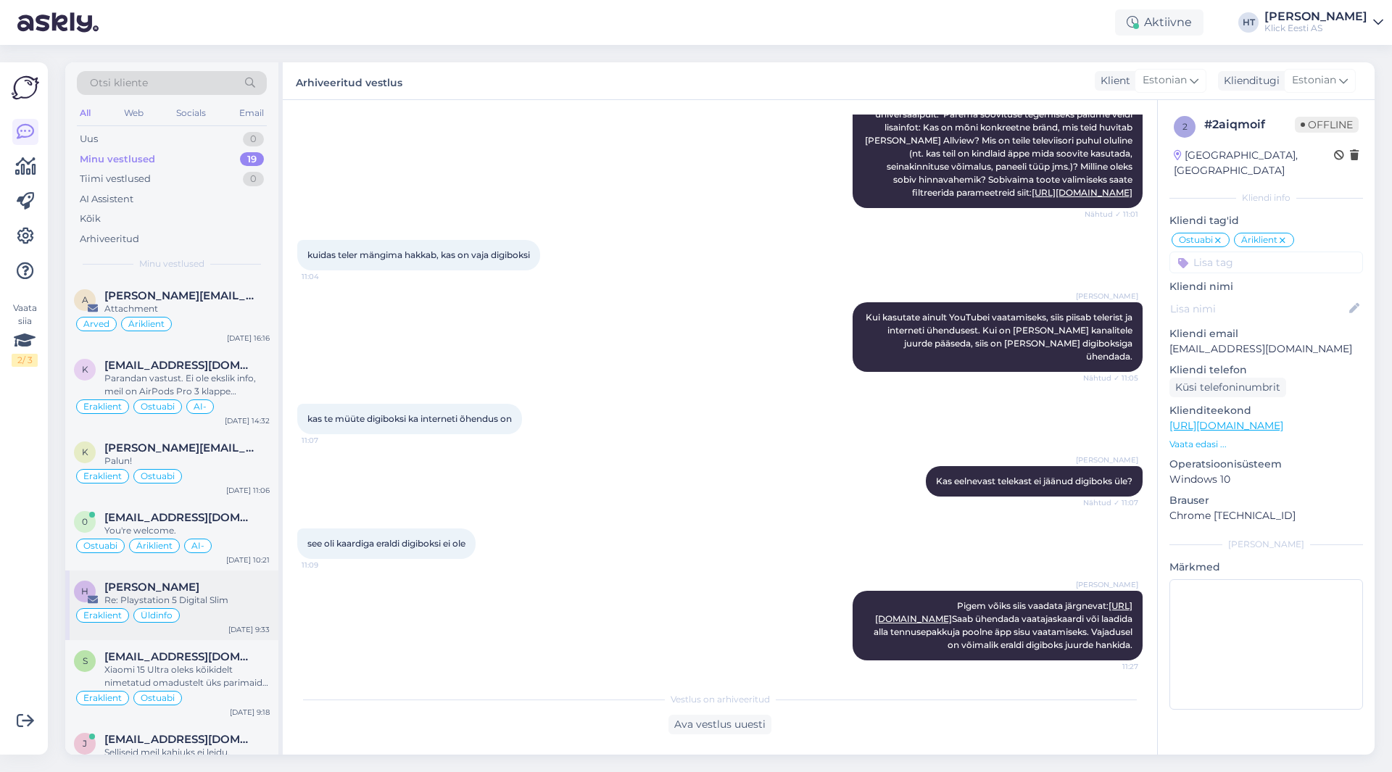
click at [199, 596] on div "Re: Playstation 5 Digital Slim" at bounding box center [186, 600] width 165 height 13
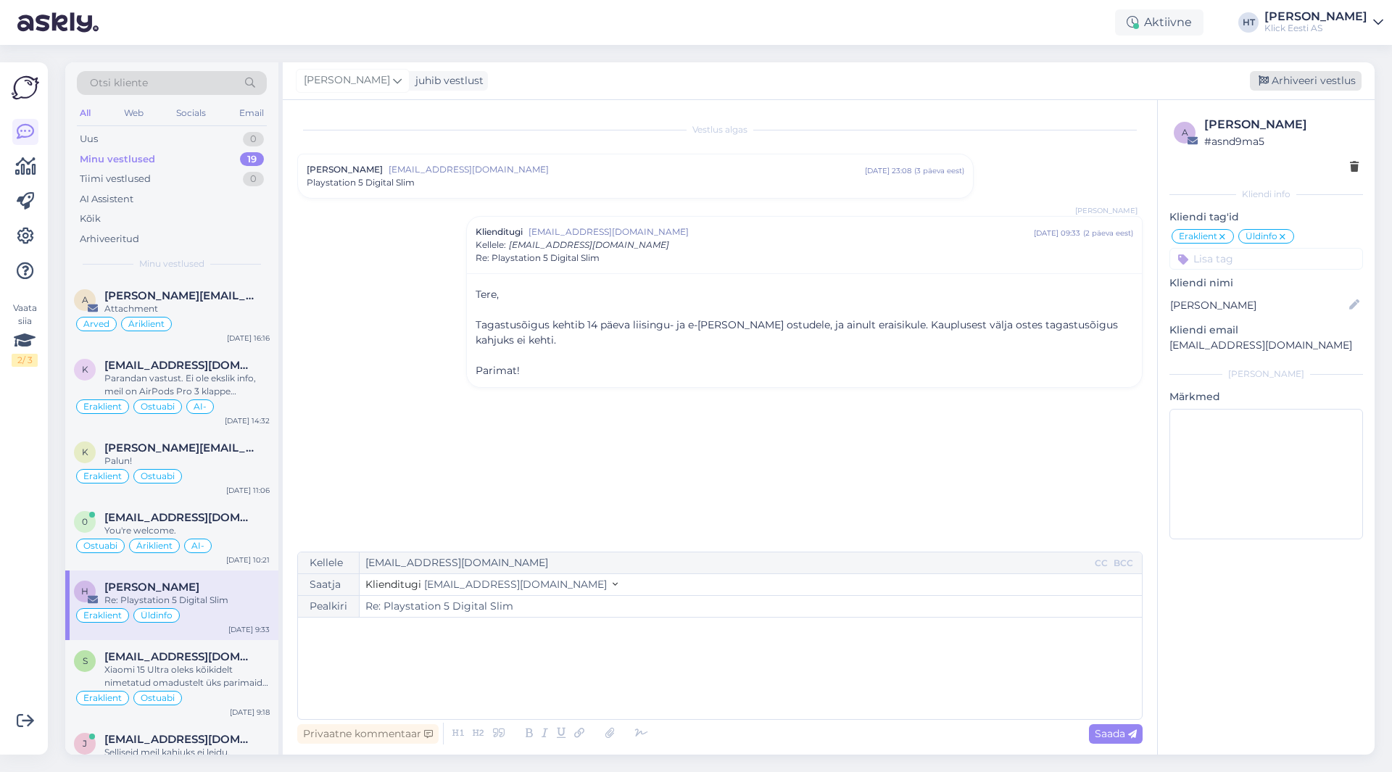
click at [1330, 77] on div "Arhiveeri vestlus" at bounding box center [1306, 81] width 112 height 20
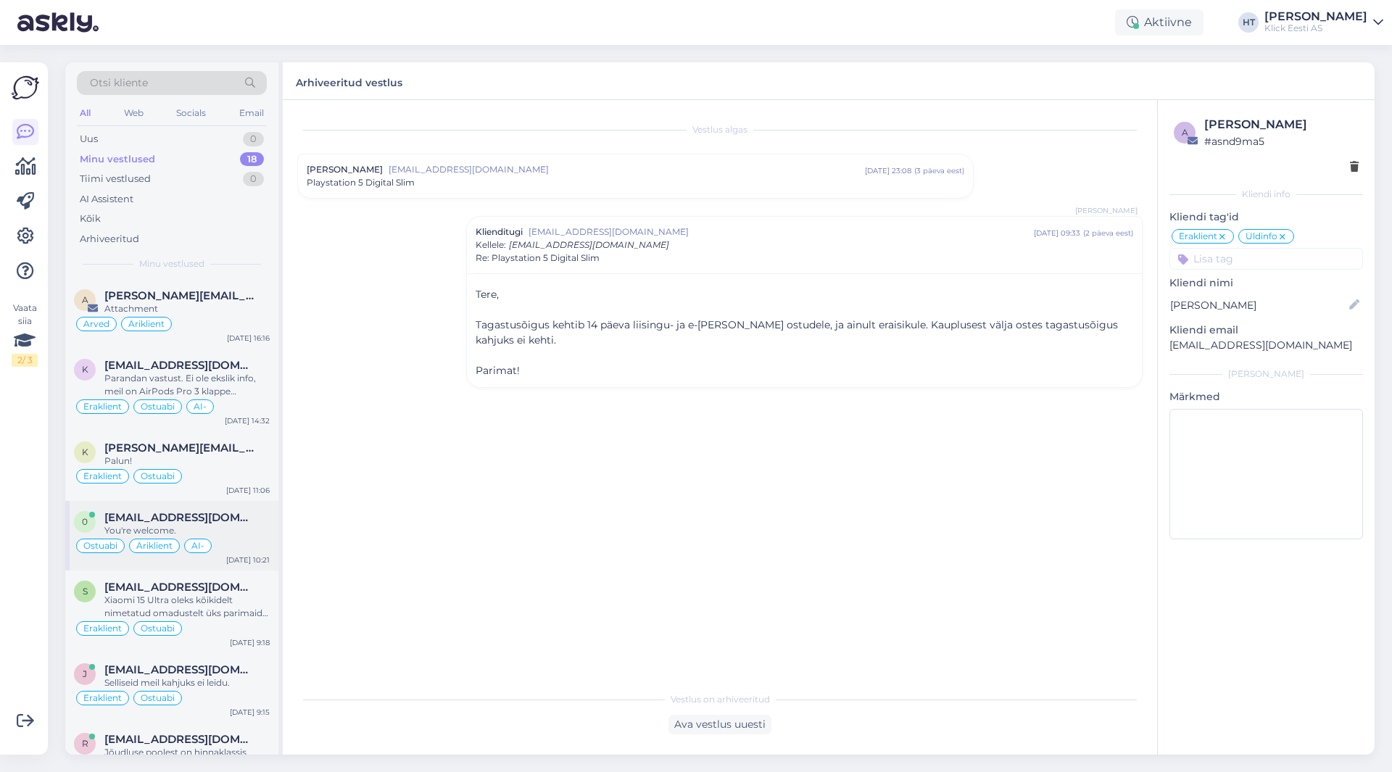
click at [229, 517] on div "[EMAIL_ADDRESS][DOMAIN_NAME]" at bounding box center [186, 517] width 165 height 13
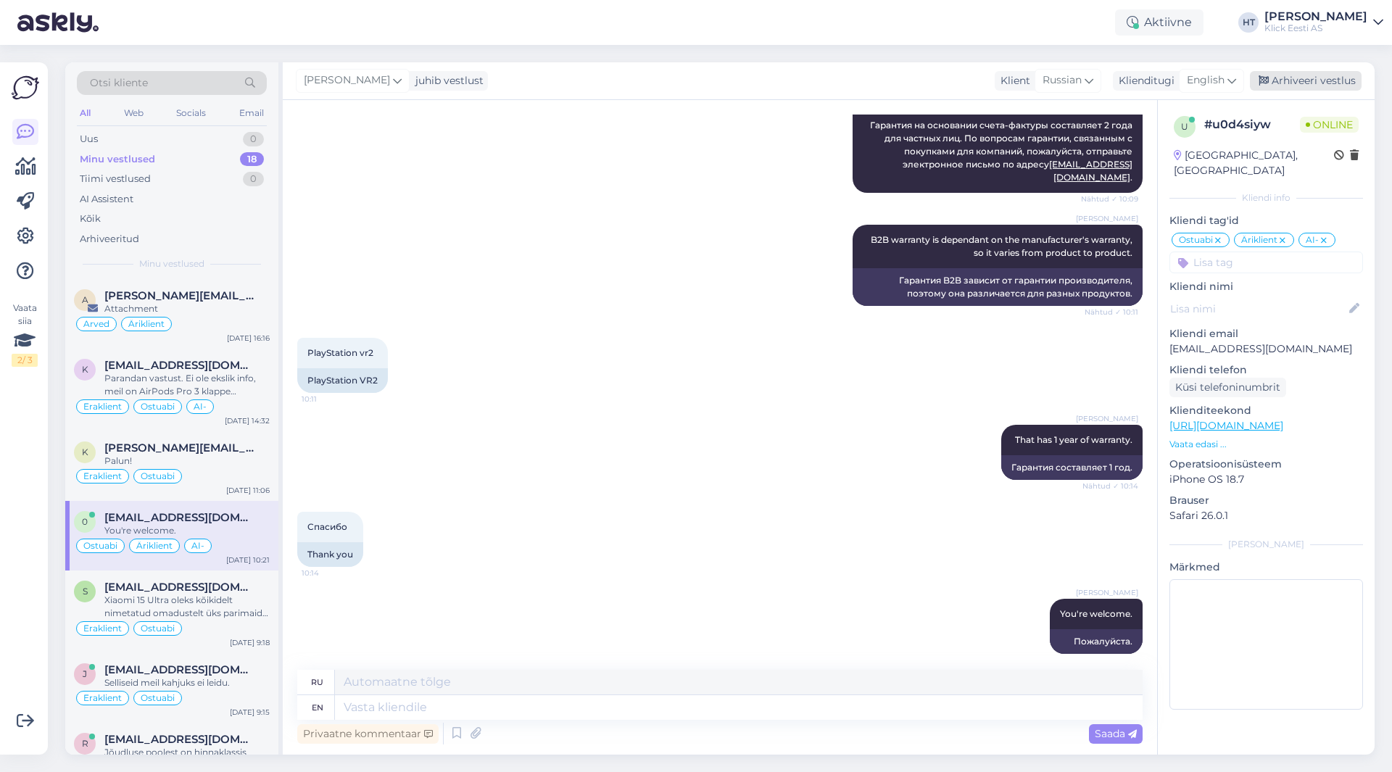
click at [1309, 79] on div "Arhiveeri vestlus" at bounding box center [1306, 81] width 112 height 20
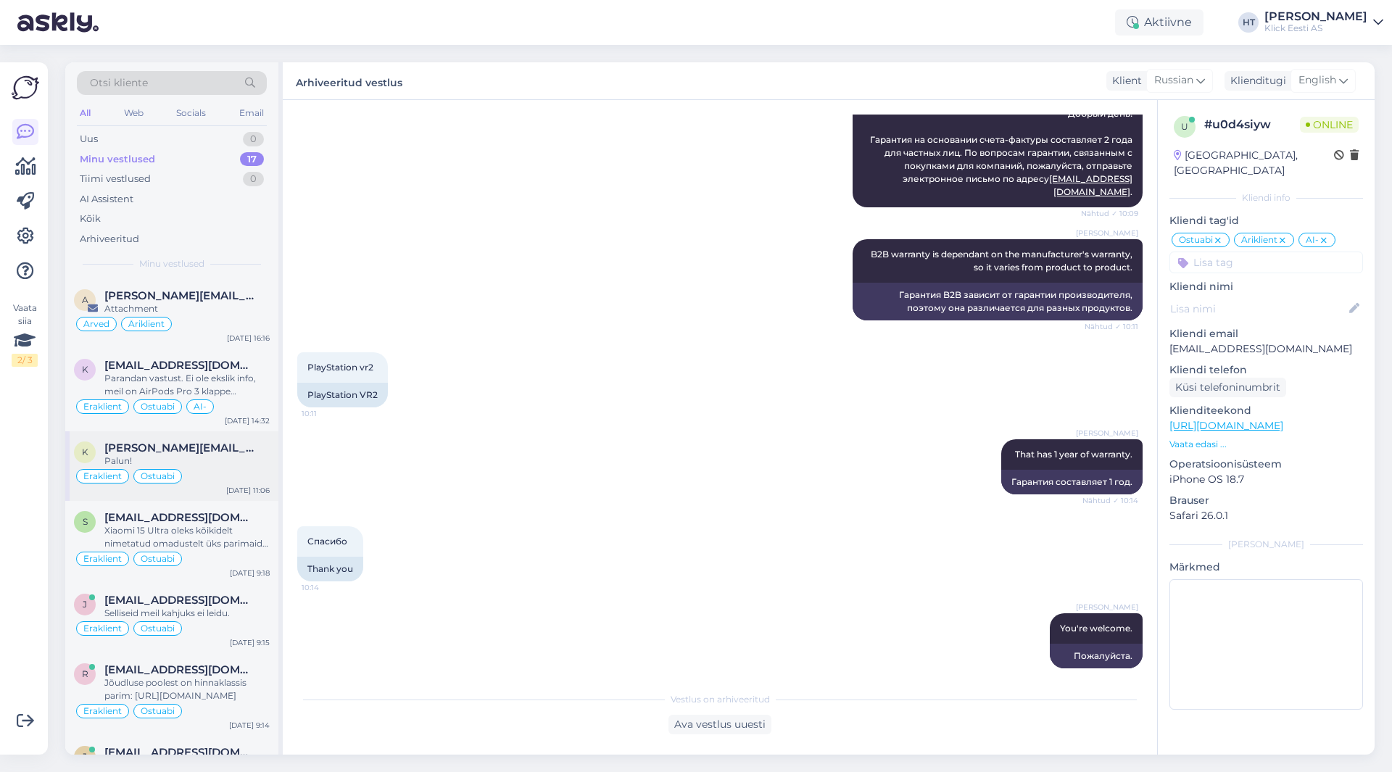
click at [249, 469] on div "Eraklient Ostuabi" at bounding box center [172, 476] width 196 height 17
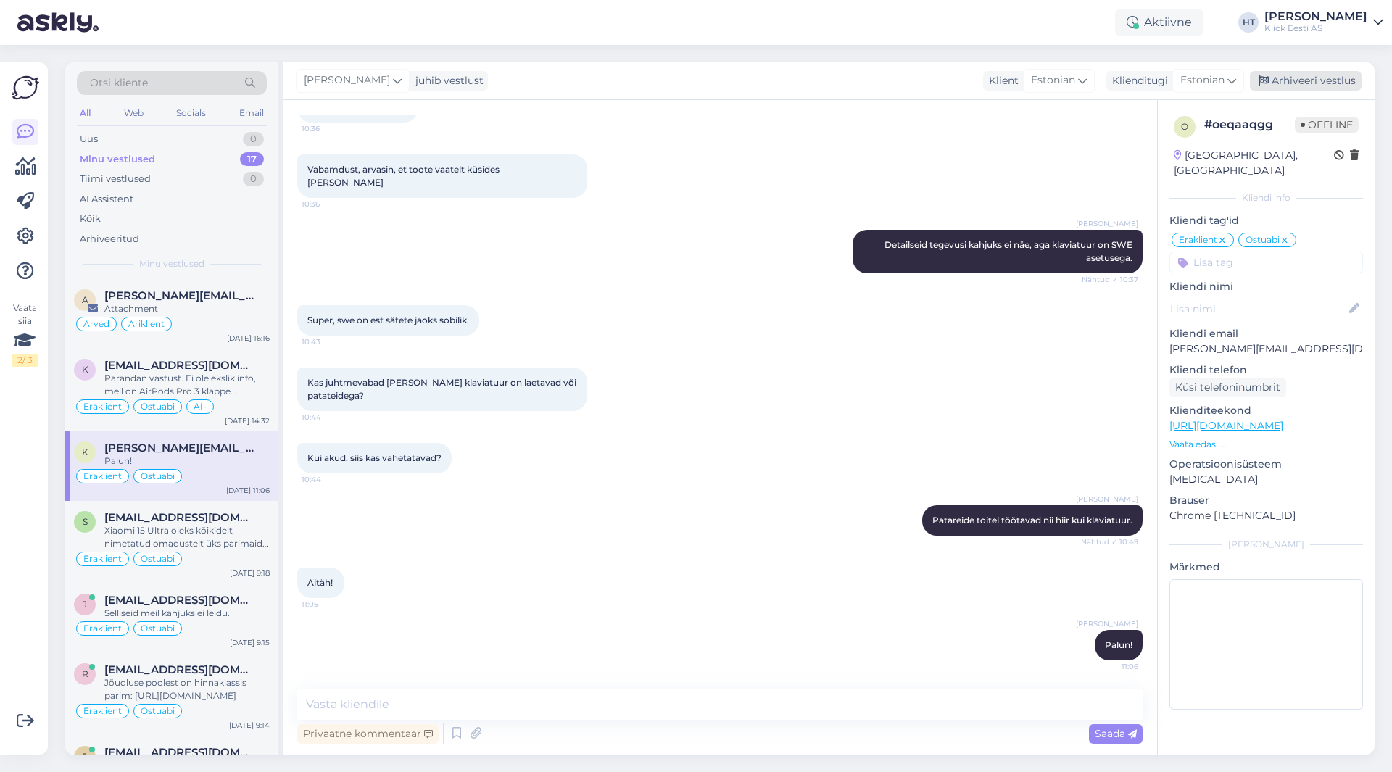
click at [1294, 82] on div "Arhiveeri vestlus" at bounding box center [1306, 81] width 112 height 20
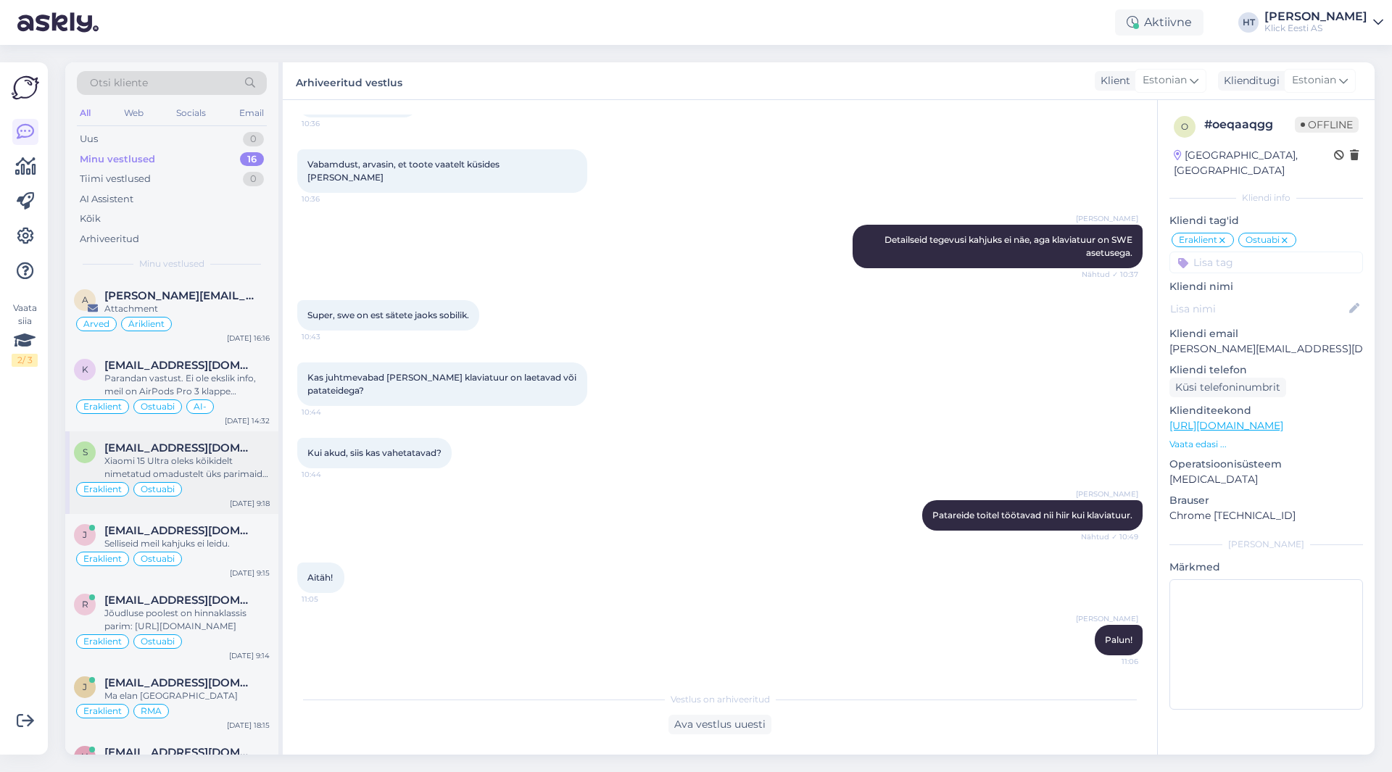
click at [255, 474] on div "Xiaomi 15 Ultra oleks kõikidelt nimetatud omadustelt üks parimaid: [URL][DOMAIN…" at bounding box center [186, 468] width 165 height 26
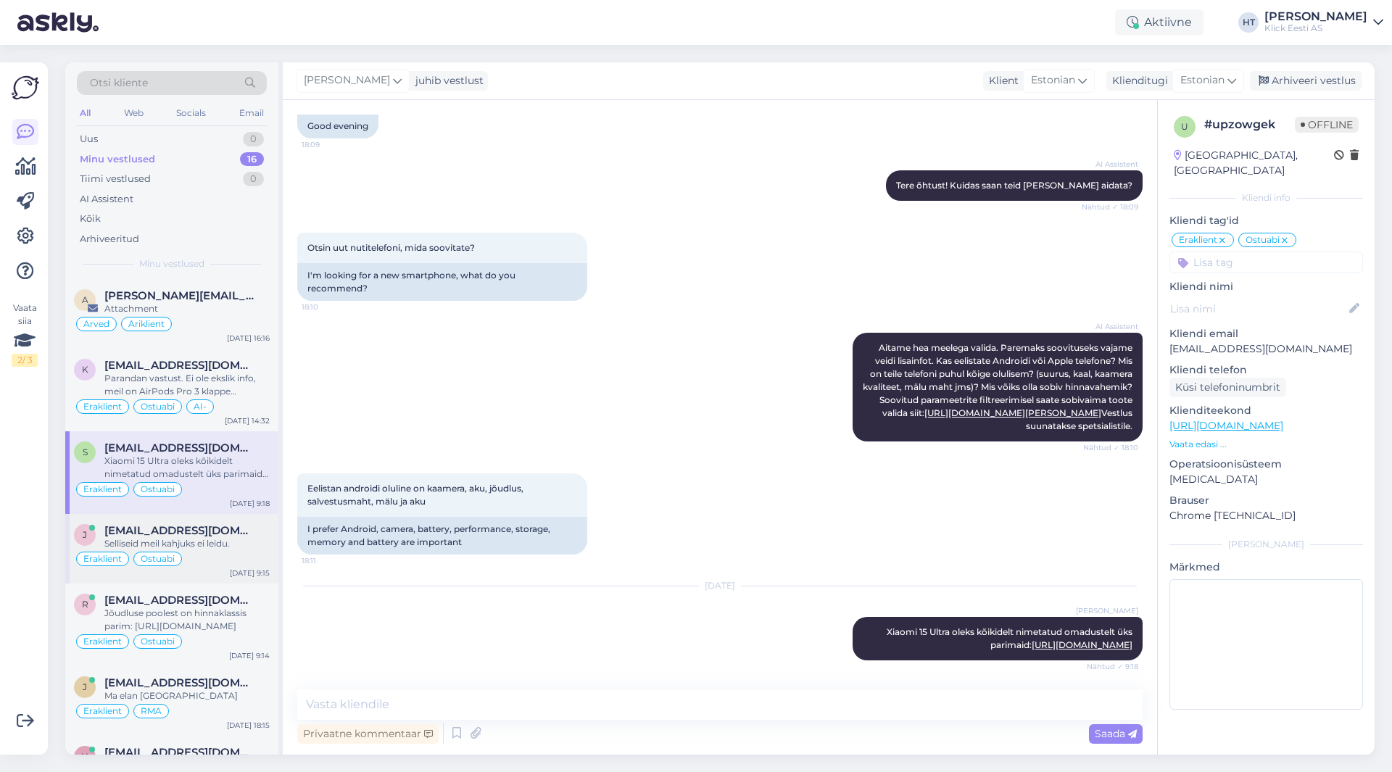
click at [175, 566] on div "Eraklient Ostuabi" at bounding box center [172, 558] width 196 height 17
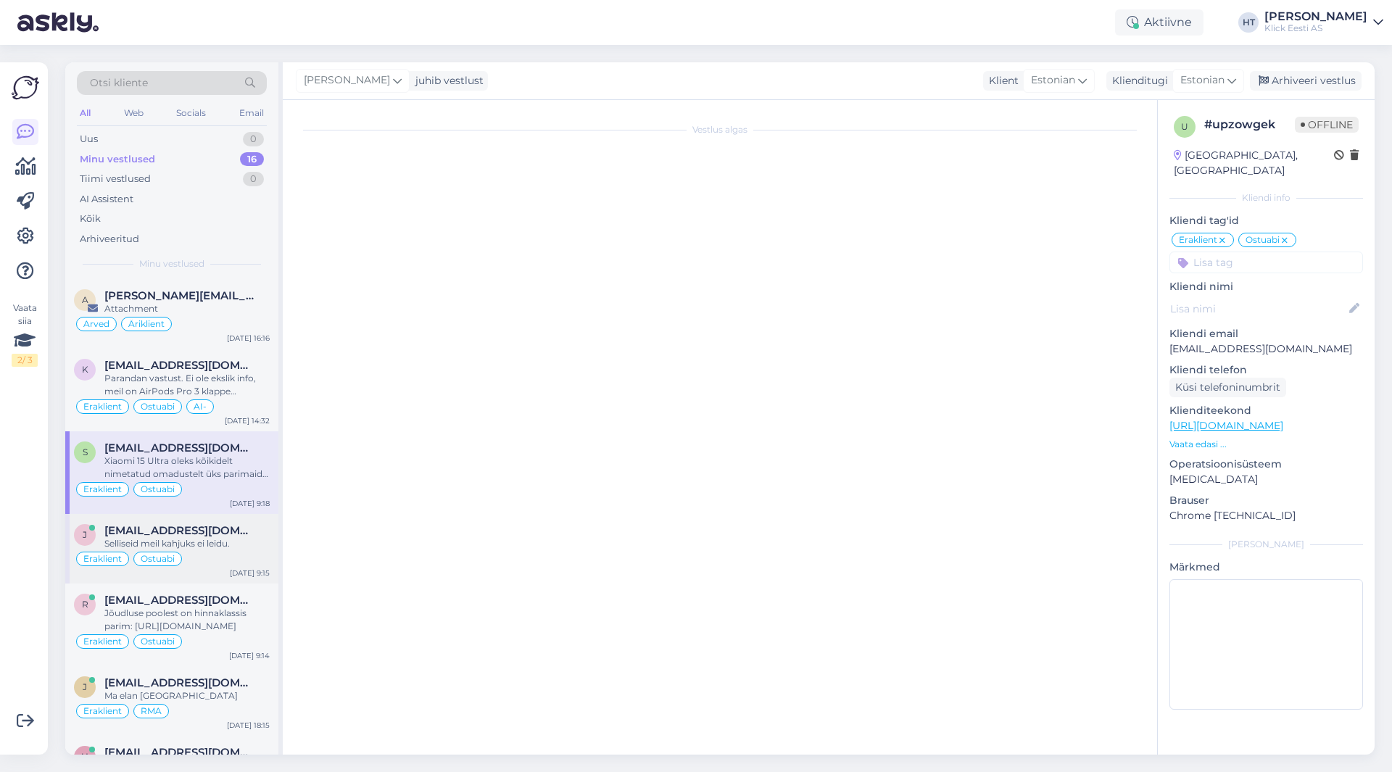
scroll to position [9, 0]
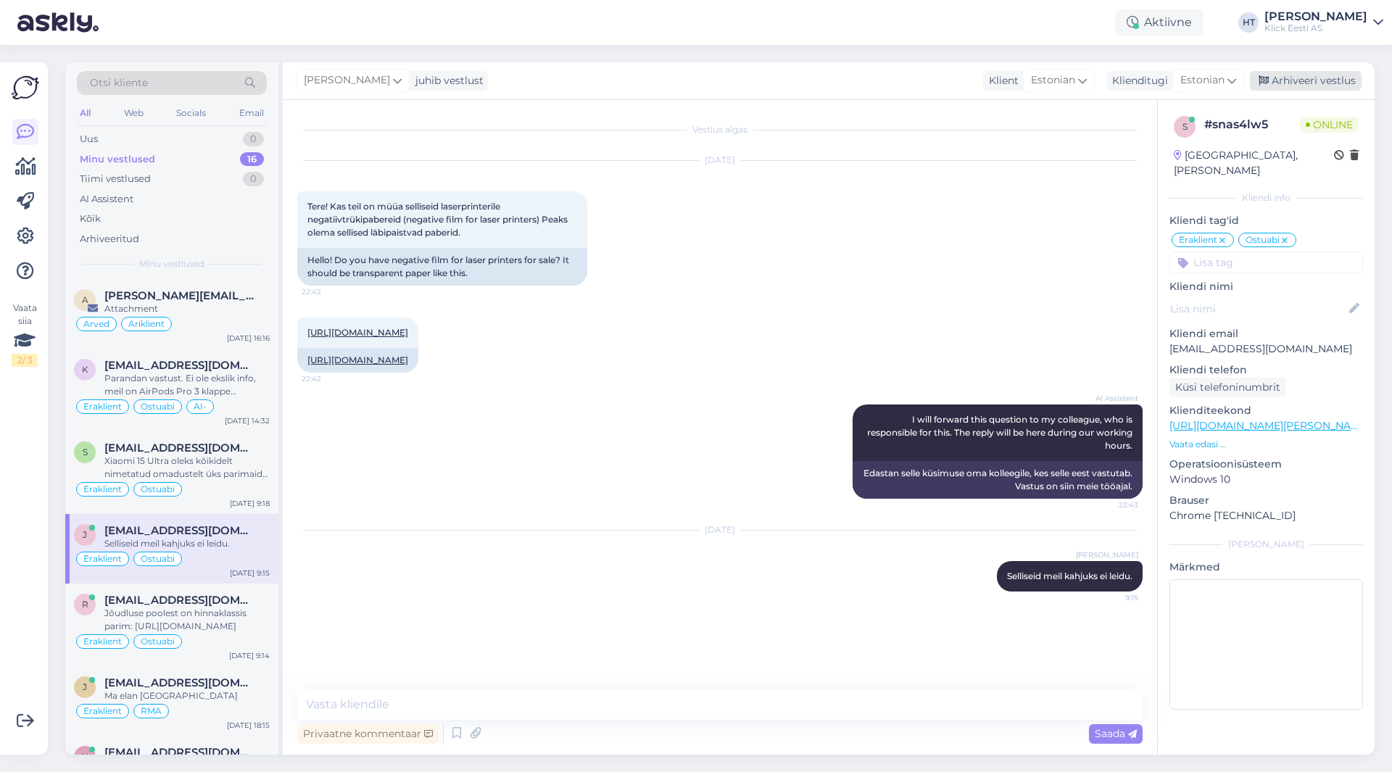
click at [1299, 79] on div "Arhiveeri vestlus" at bounding box center [1306, 81] width 112 height 20
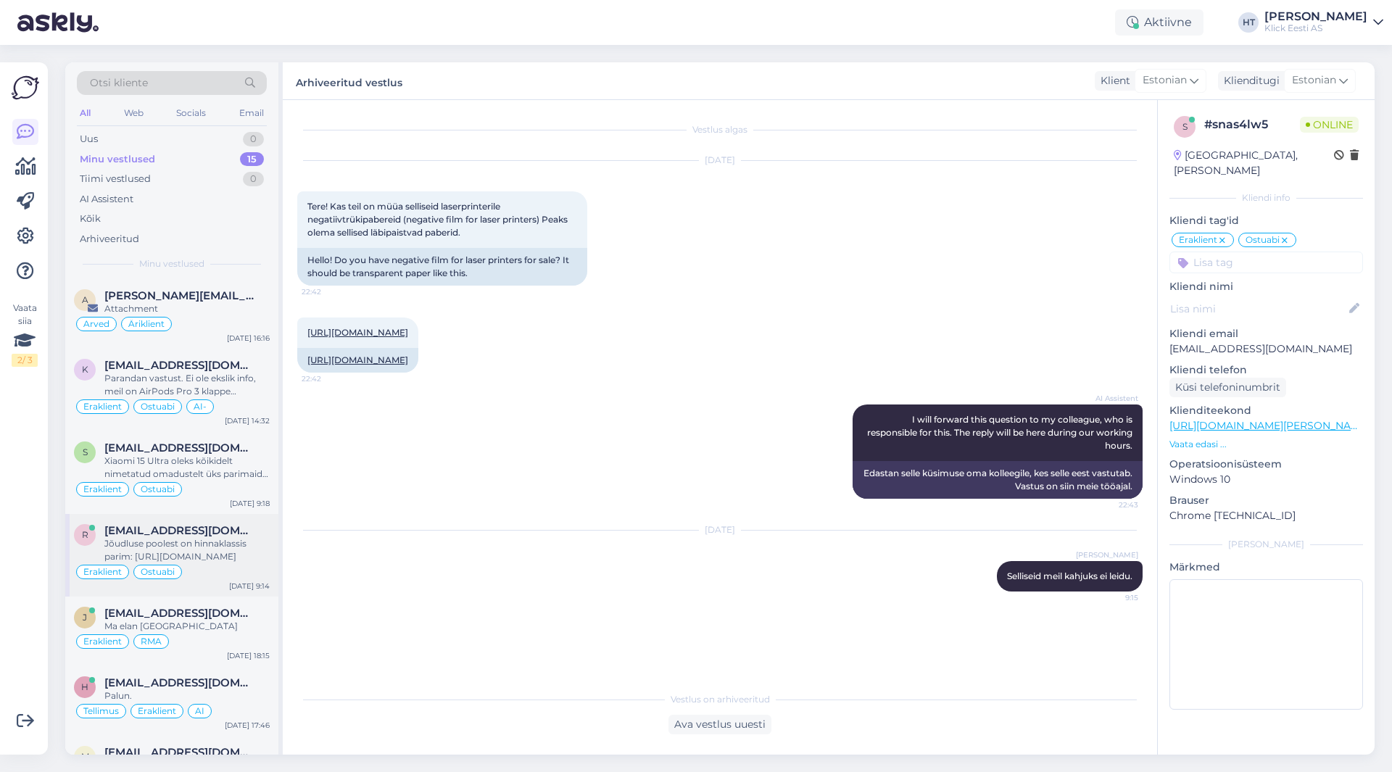
click at [226, 555] on div "Jõudluse poolest on hinnaklassis parim: [URL][DOMAIN_NAME]" at bounding box center [186, 550] width 165 height 26
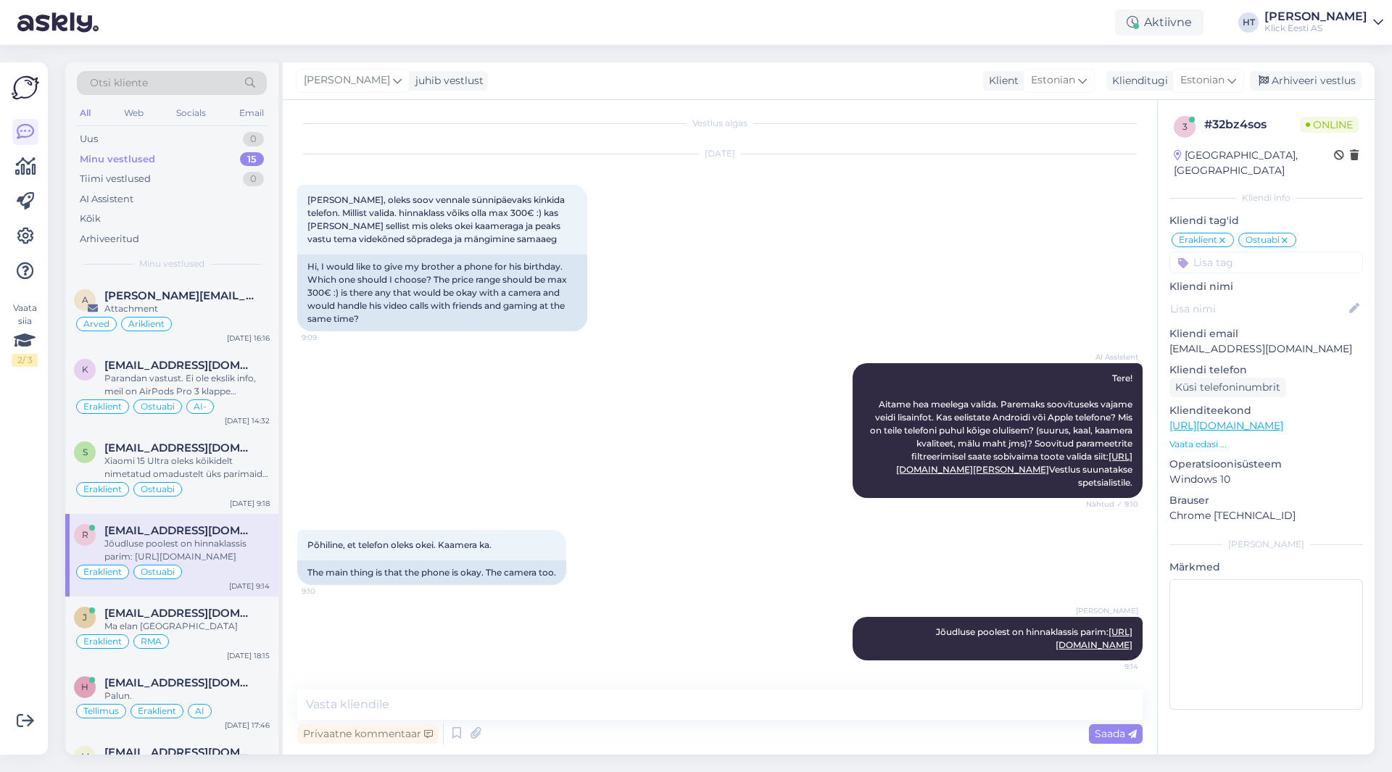
scroll to position [20, 0]
click at [1297, 73] on div "Arhiveeri vestlus" at bounding box center [1306, 81] width 112 height 20
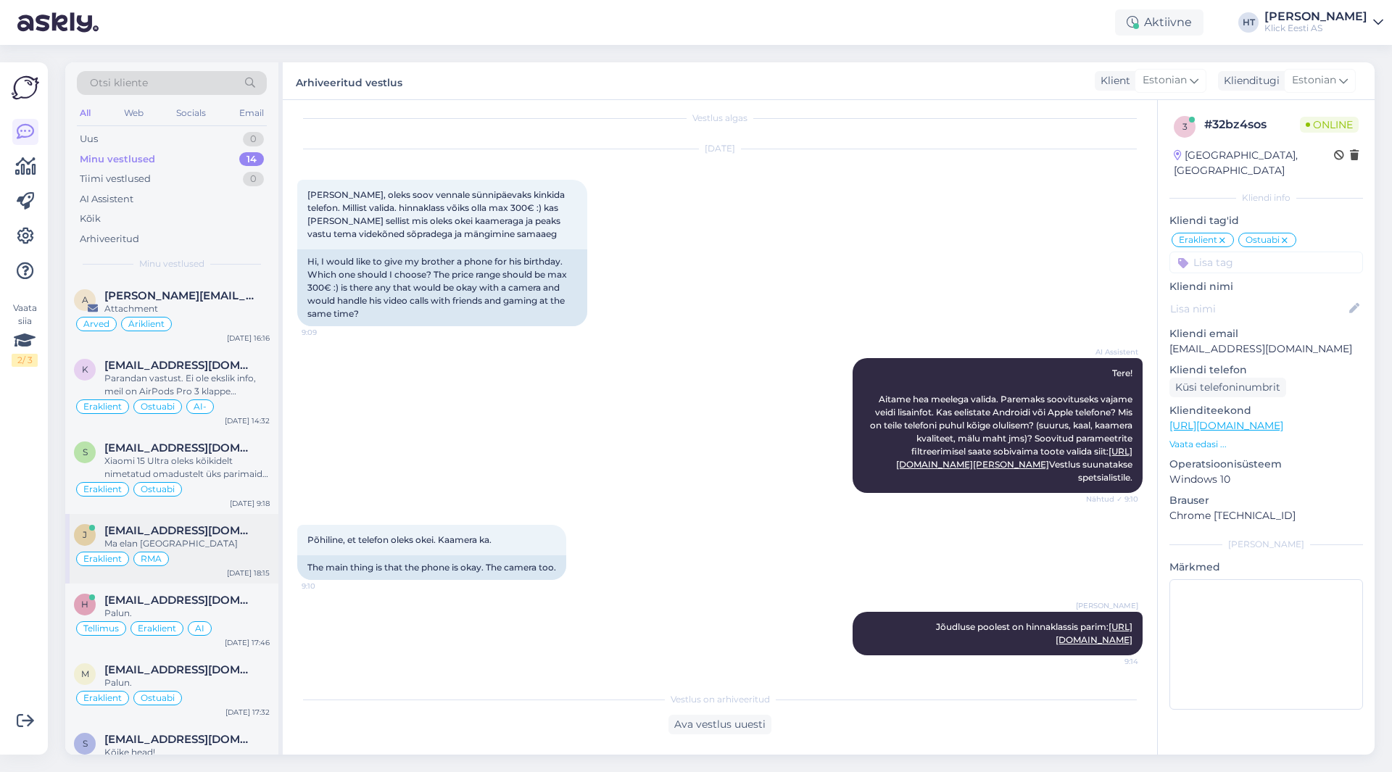
click at [233, 552] on div "Eraklient RMA" at bounding box center [172, 558] width 196 height 17
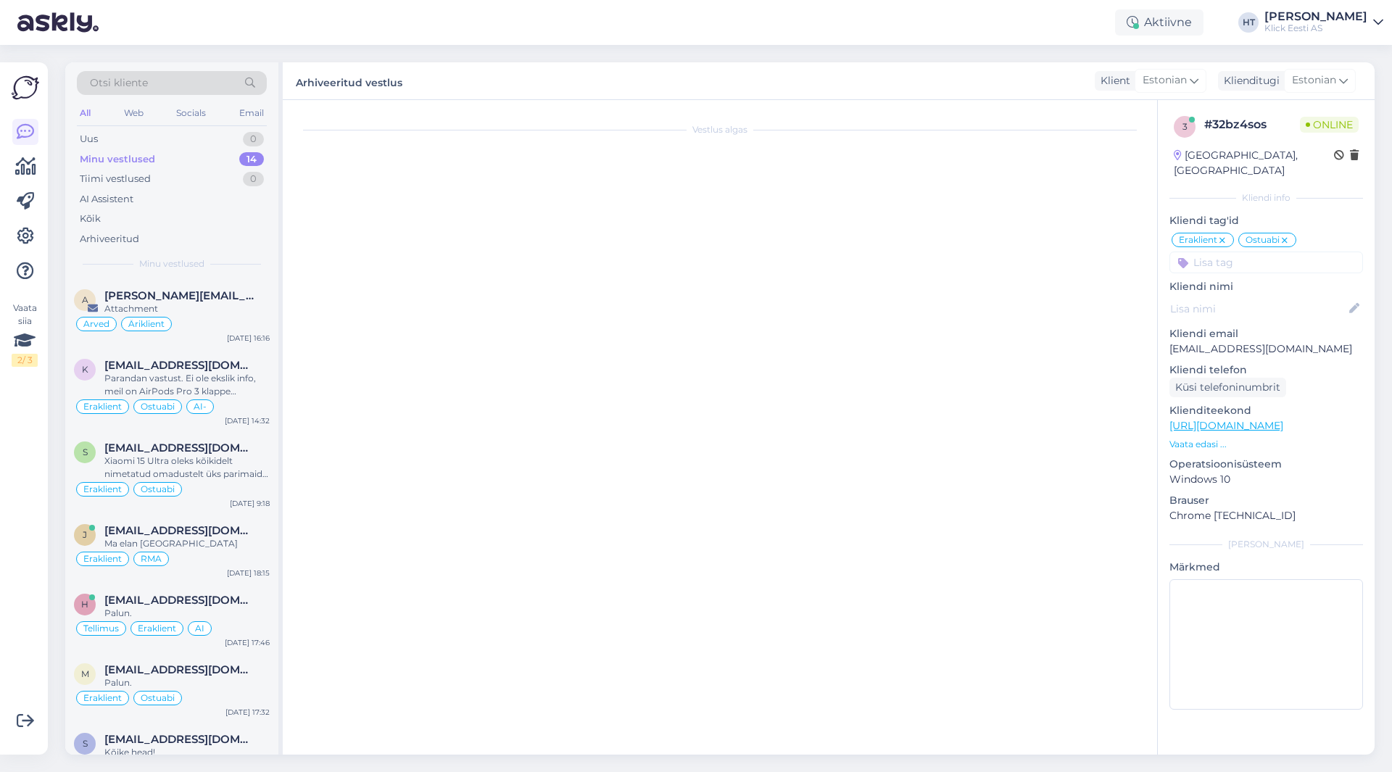
scroll to position [1091, 0]
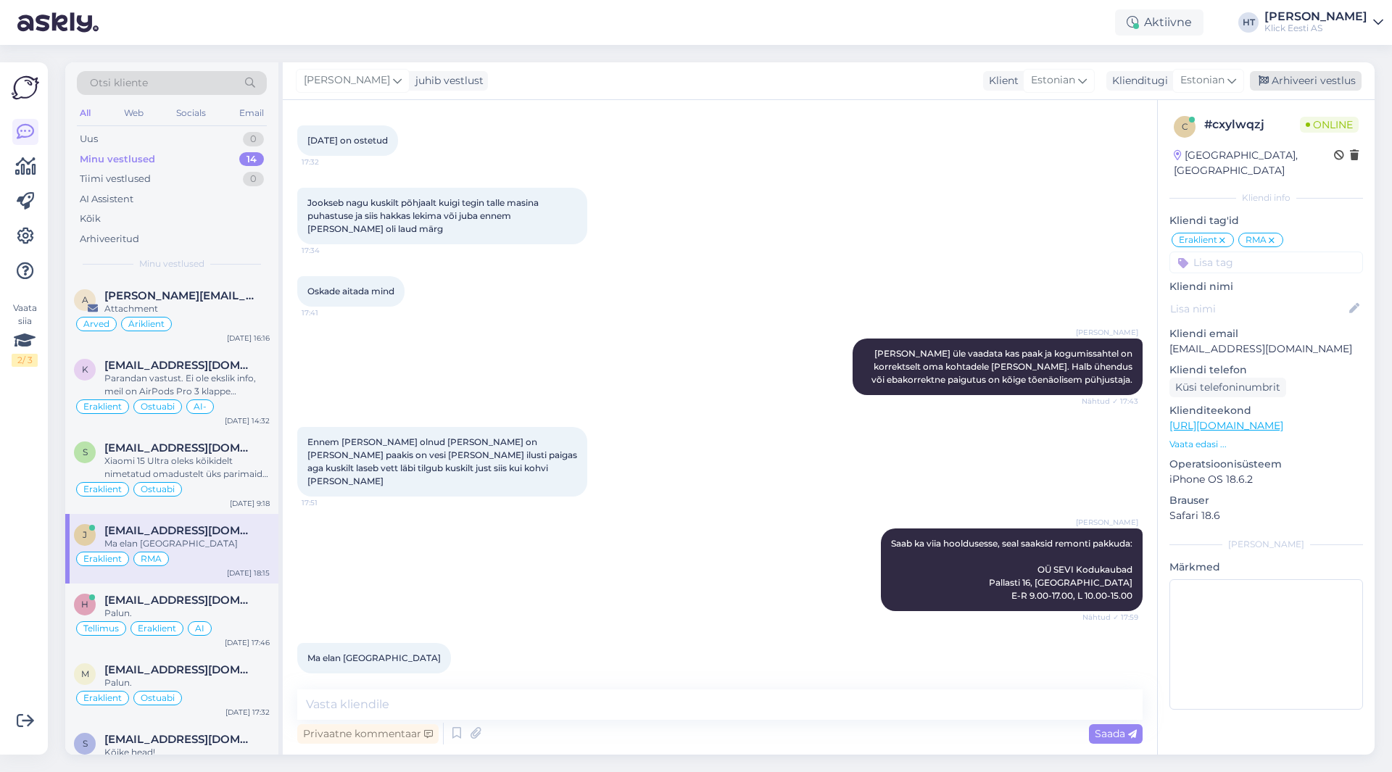
click at [1297, 78] on div "Arhiveeri vestlus" at bounding box center [1306, 81] width 112 height 20
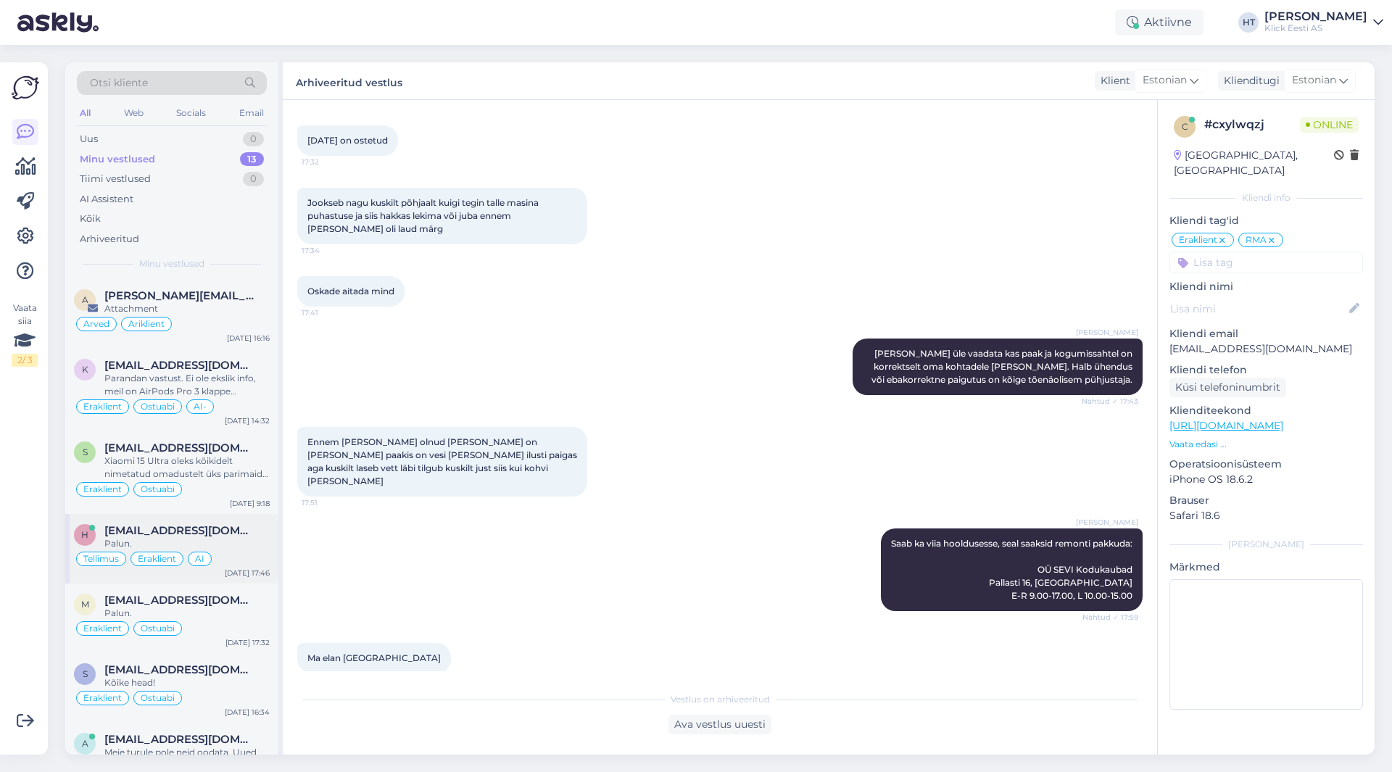
click at [230, 558] on div "Tellimus Eraklient AI" at bounding box center [172, 558] width 196 height 17
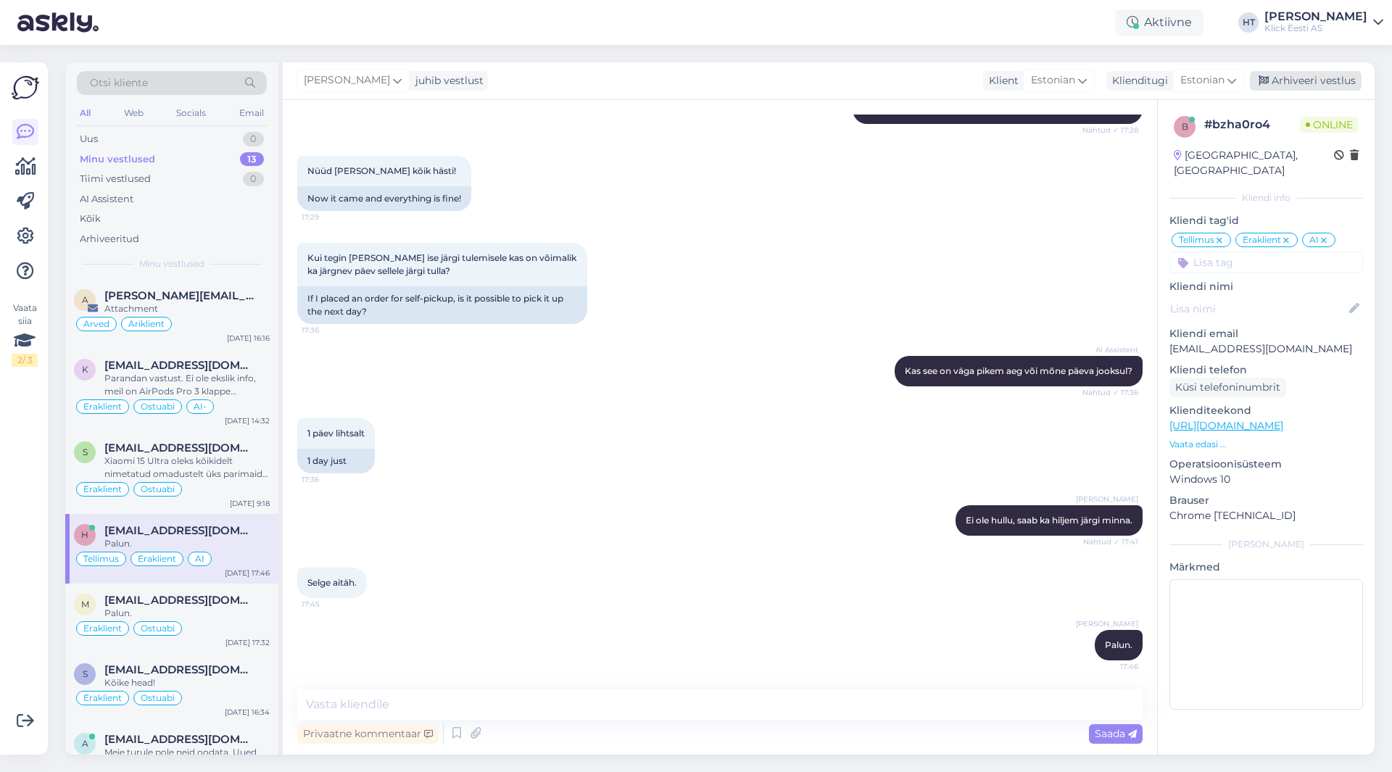
click at [1289, 88] on div "Arhiveeri vestlus" at bounding box center [1306, 81] width 112 height 20
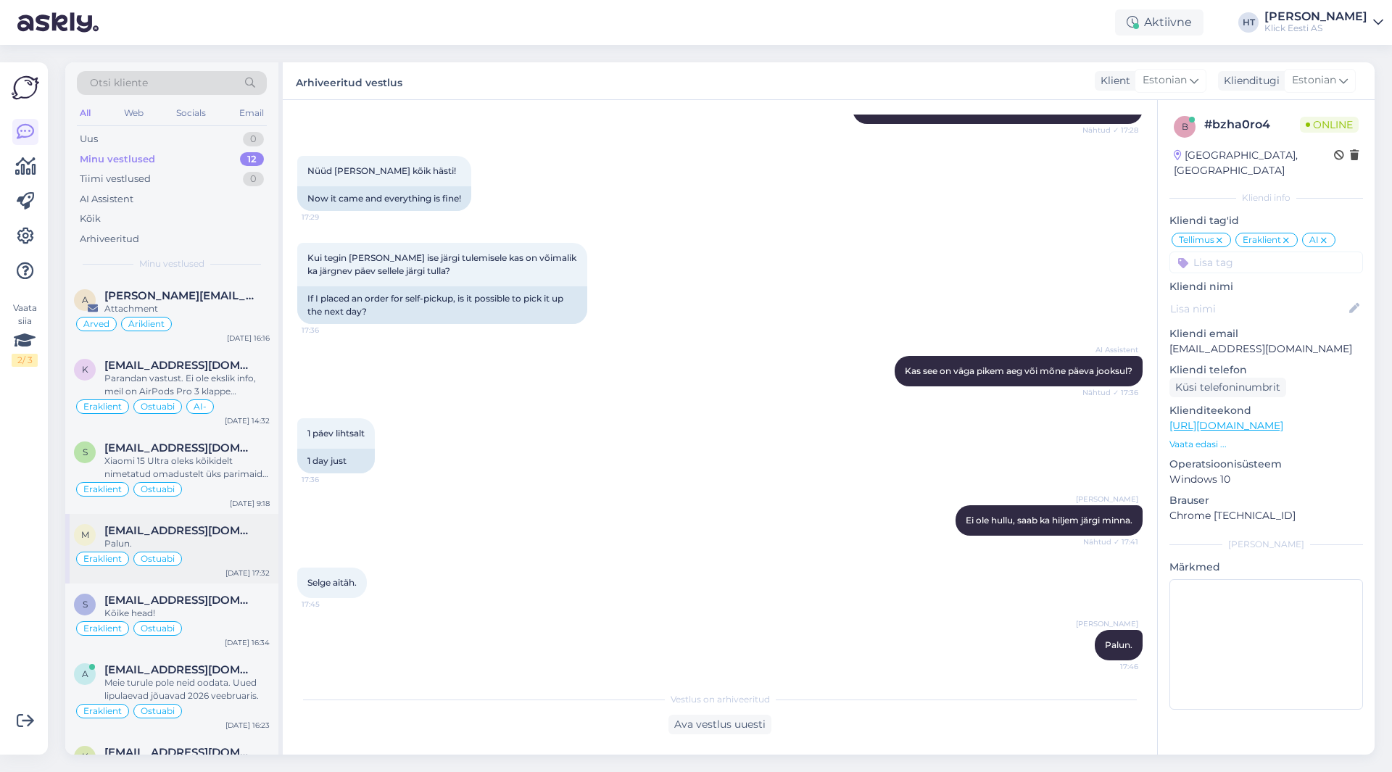
click at [193, 539] on div "Palun." at bounding box center [186, 543] width 165 height 13
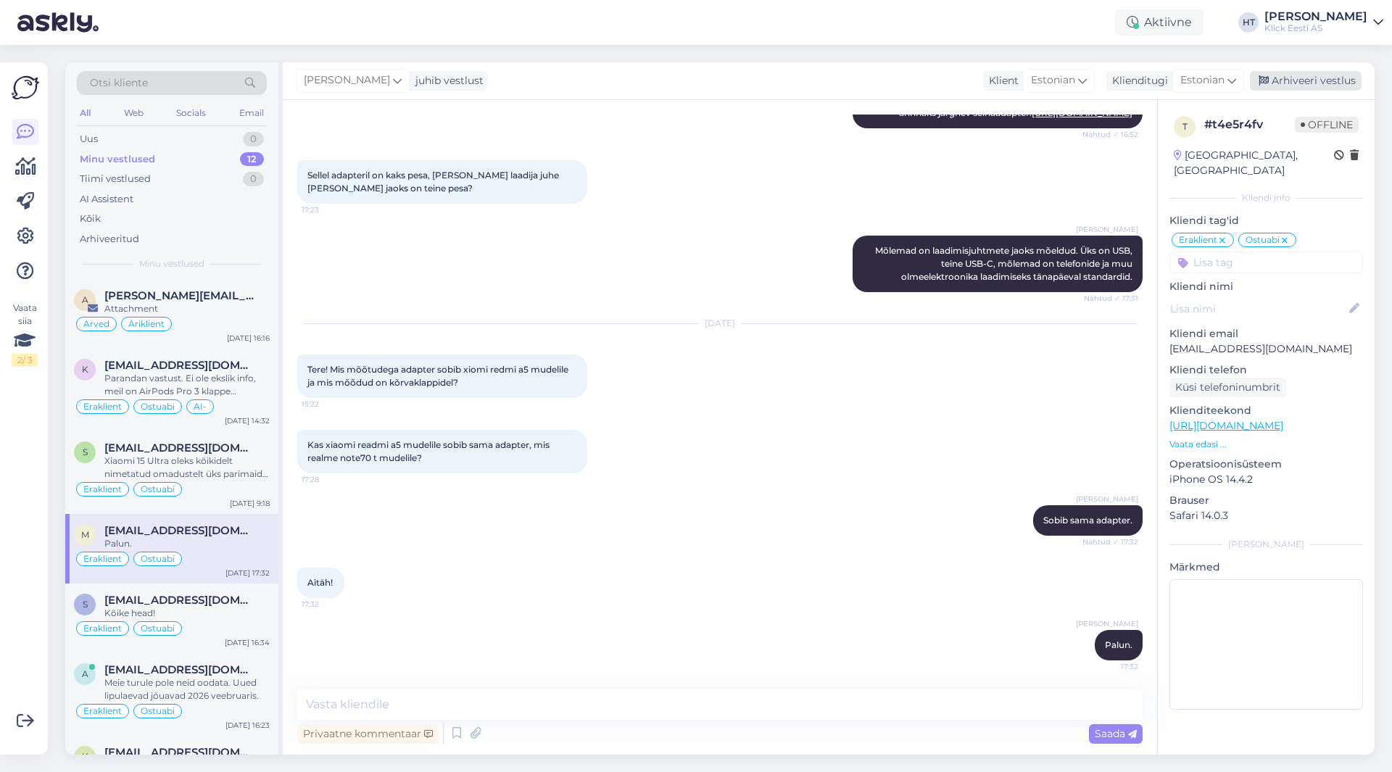
click at [1307, 86] on div "Arhiveeri vestlus" at bounding box center [1306, 81] width 112 height 20
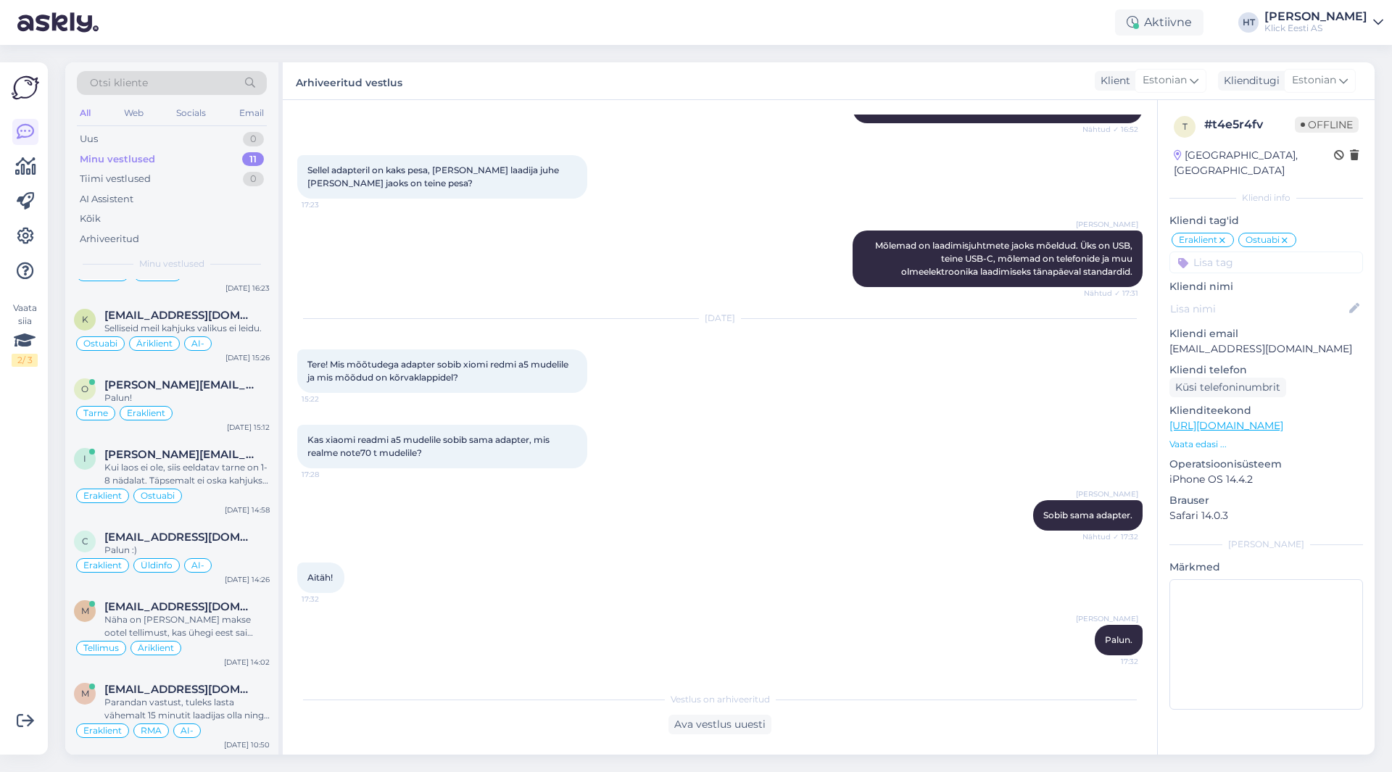
scroll to position [368, 0]
click at [194, 489] on div "Eraklient Ostuabi" at bounding box center [172, 495] width 196 height 17
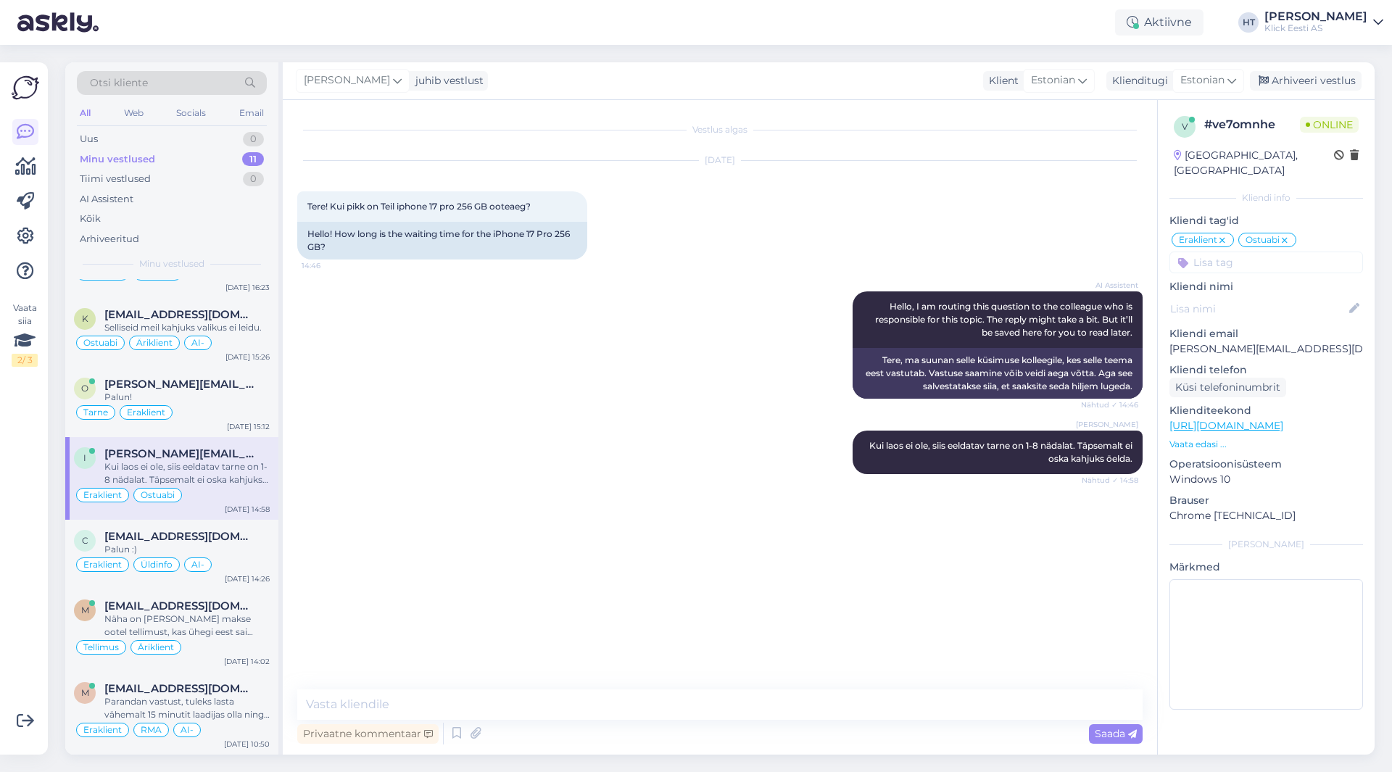
scroll to position [0, 0]
click at [1292, 77] on div "Arhiveeri vestlus" at bounding box center [1306, 81] width 112 height 20
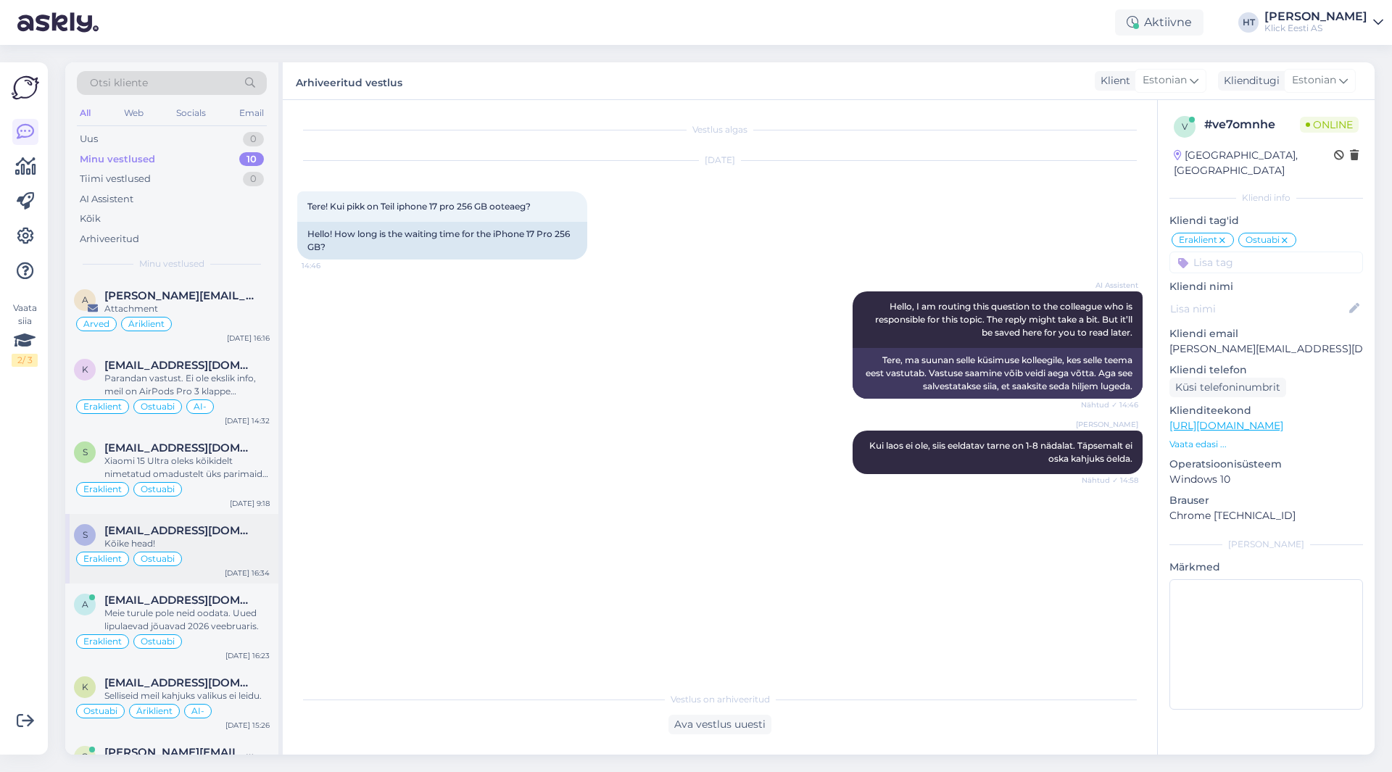
click at [197, 531] on span "[EMAIL_ADDRESS][DOMAIN_NAME]" at bounding box center [179, 530] width 151 height 13
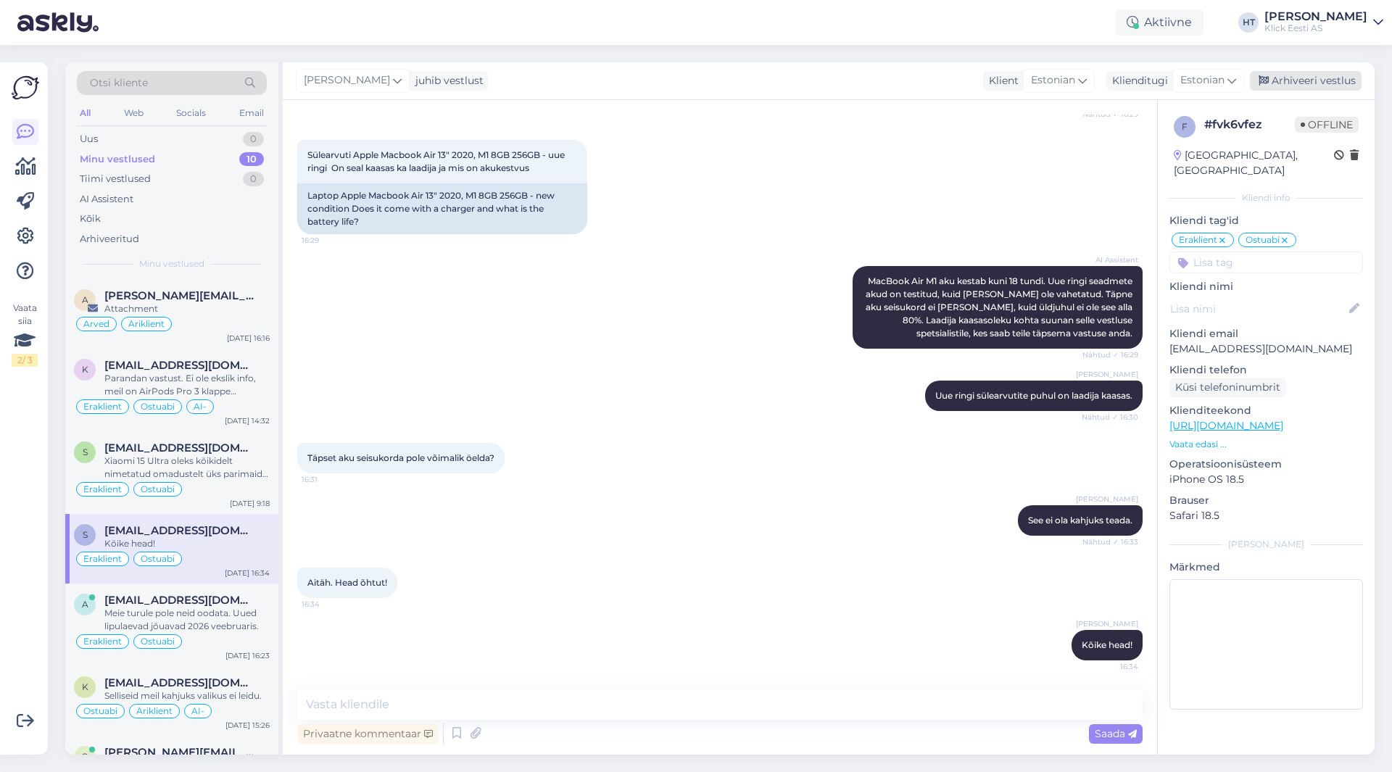
click at [1296, 87] on div "Arhiveeri vestlus" at bounding box center [1306, 81] width 112 height 20
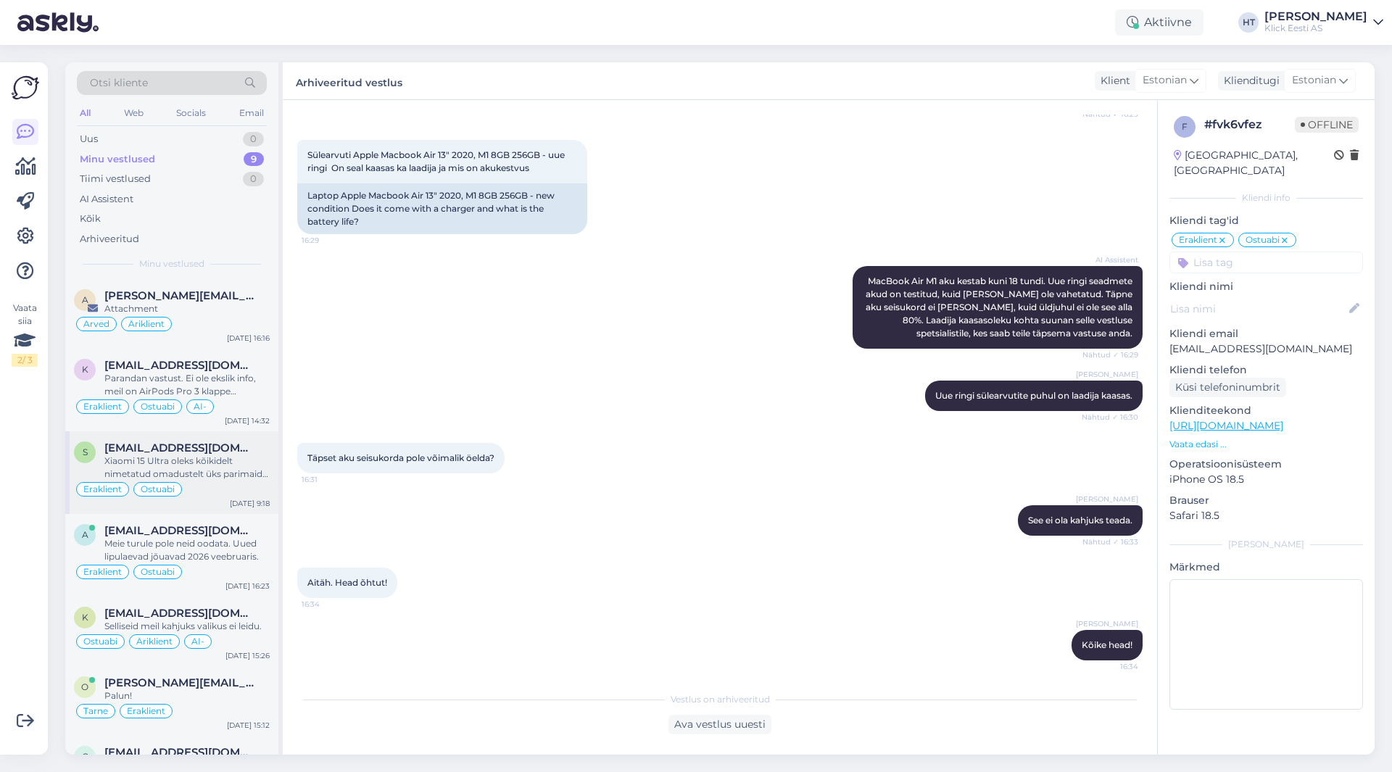
click at [207, 487] on div "Eraklient Ostuabi" at bounding box center [172, 489] width 196 height 17
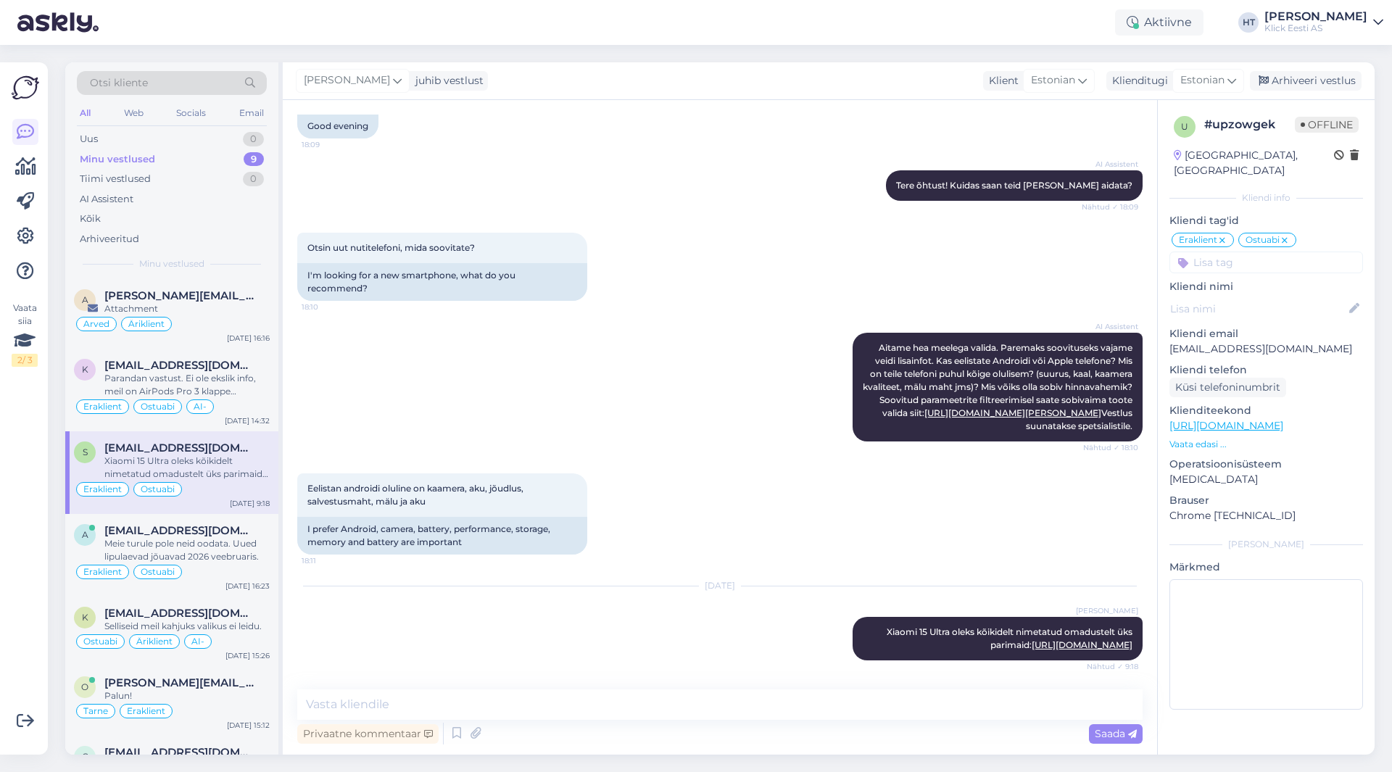
scroll to position [121, 0]
click at [1295, 73] on div "Arhiveeri vestlus" at bounding box center [1306, 81] width 112 height 20
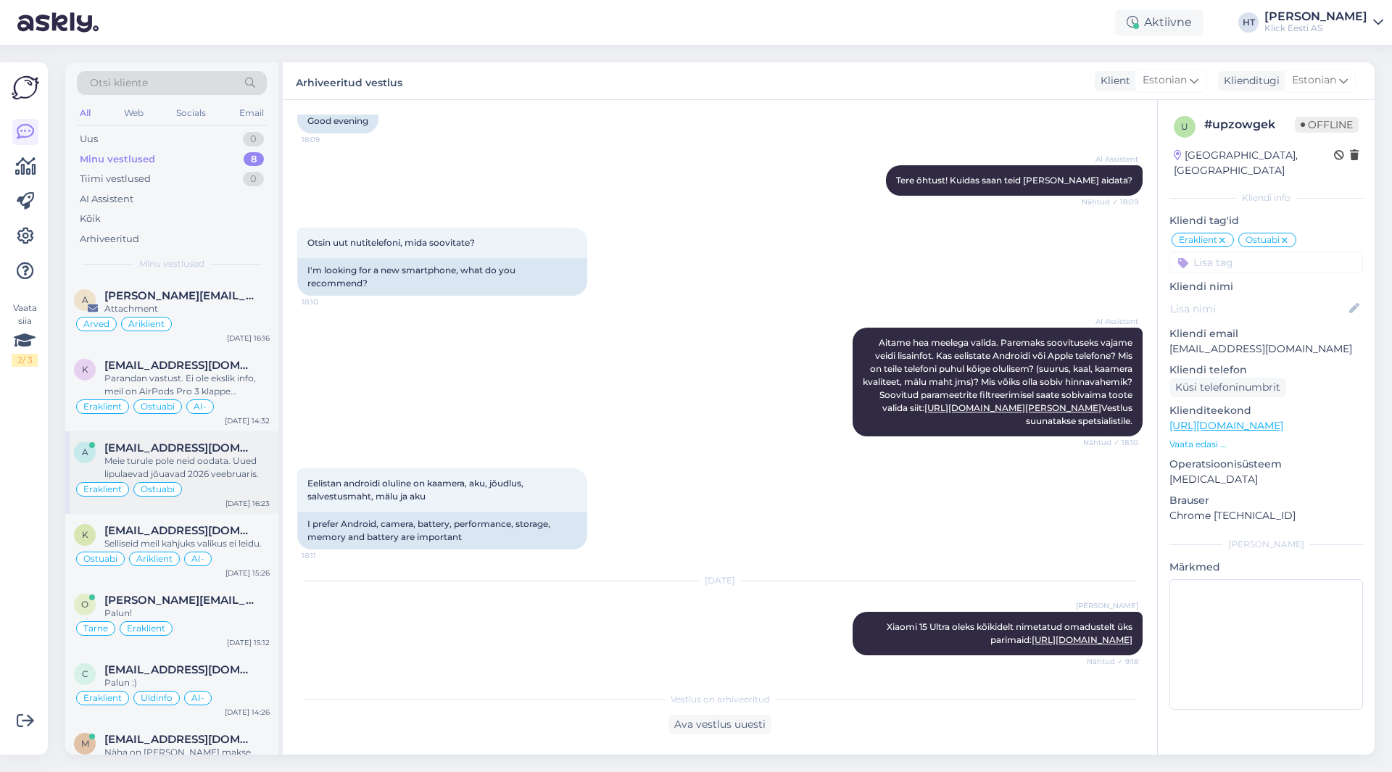
click at [202, 456] on div "Meie turule pole neid oodata. Uued lipulaevad jõuavad 2026 veebruaris." at bounding box center [186, 468] width 165 height 26
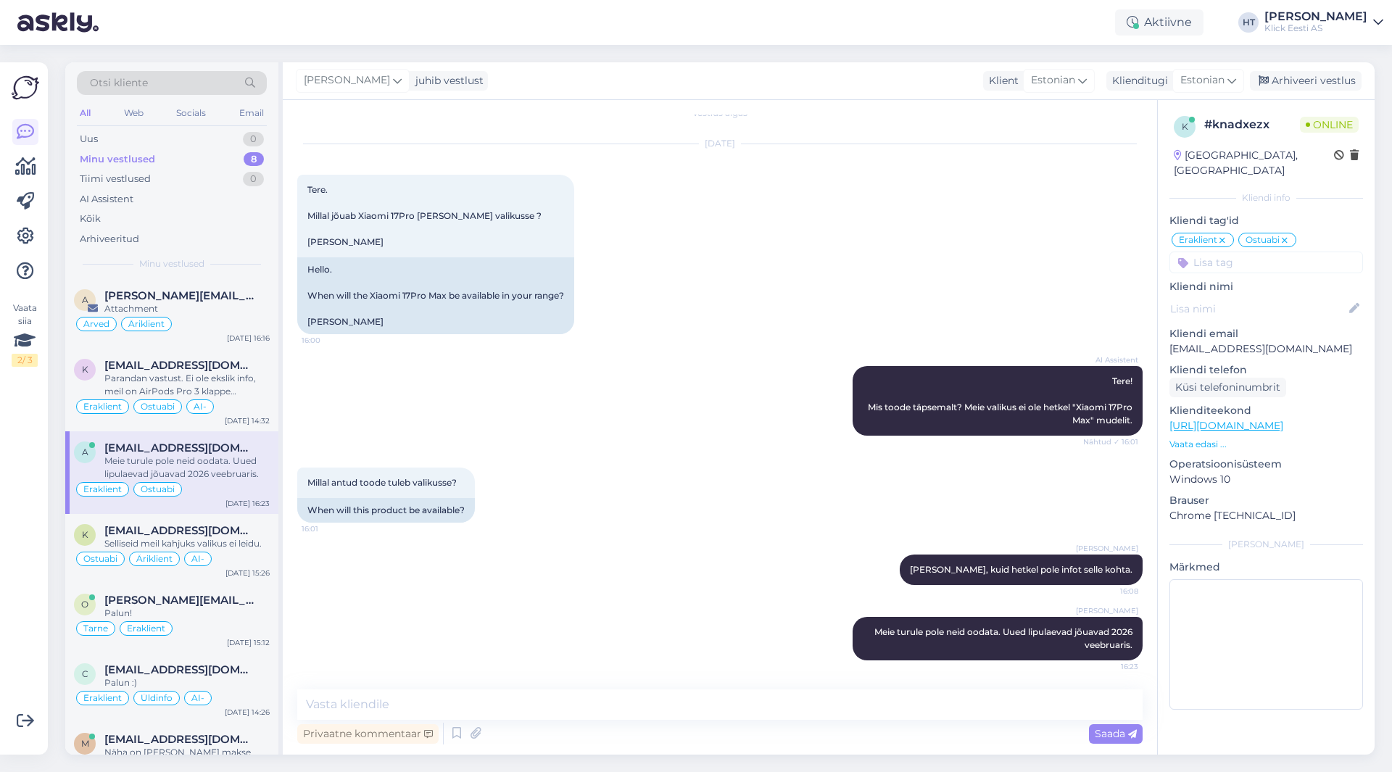
scroll to position [17, 0]
click at [1283, 80] on div "Arhiveeri vestlus" at bounding box center [1306, 81] width 112 height 20
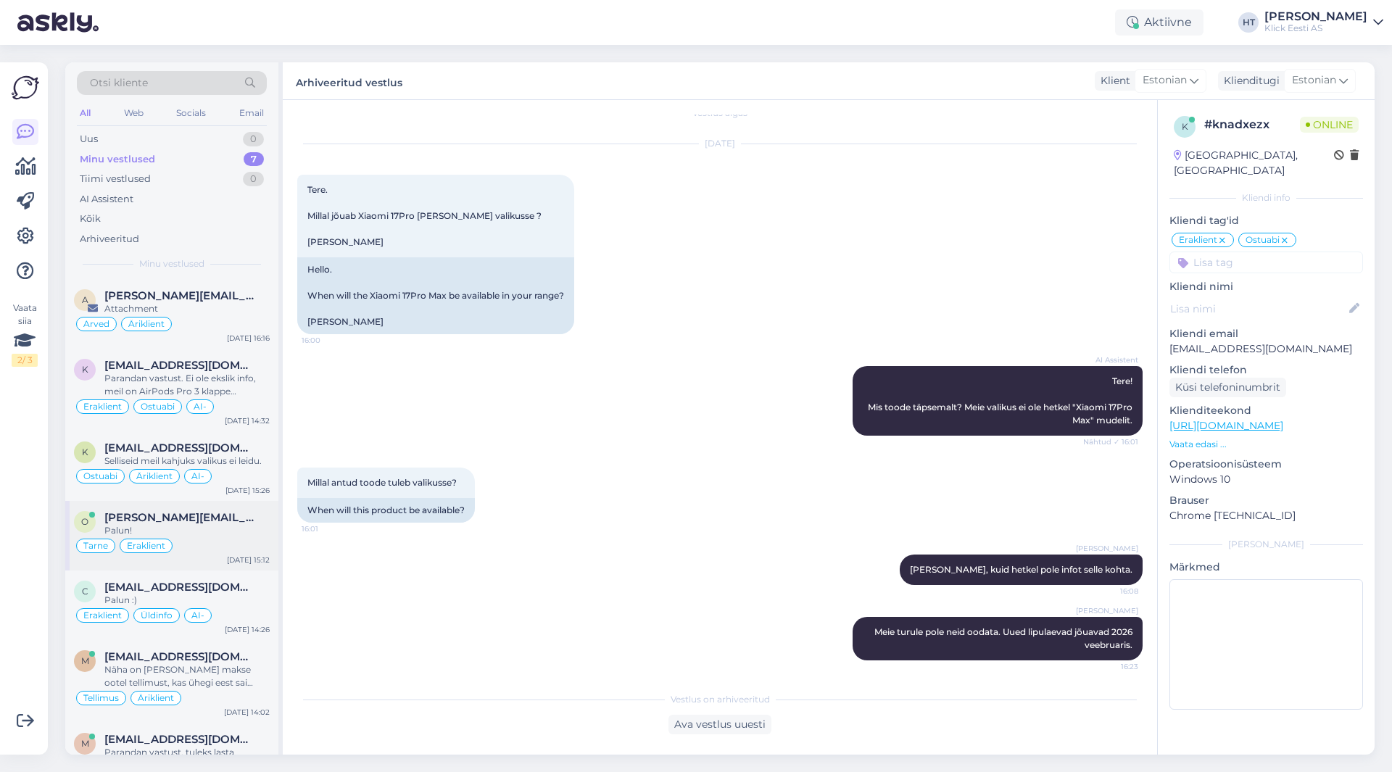
click at [215, 550] on div "Tarne Eraklient" at bounding box center [172, 545] width 196 height 17
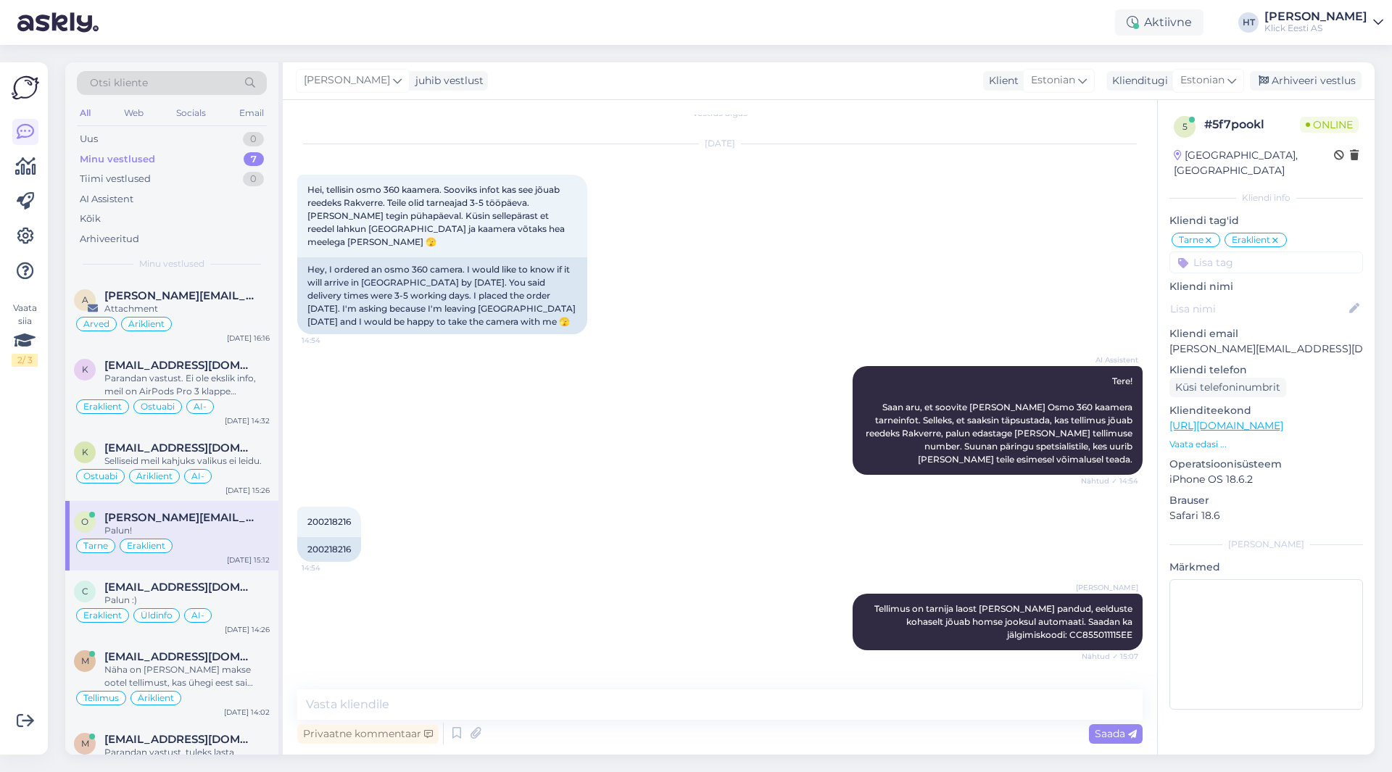
scroll to position [118, 0]
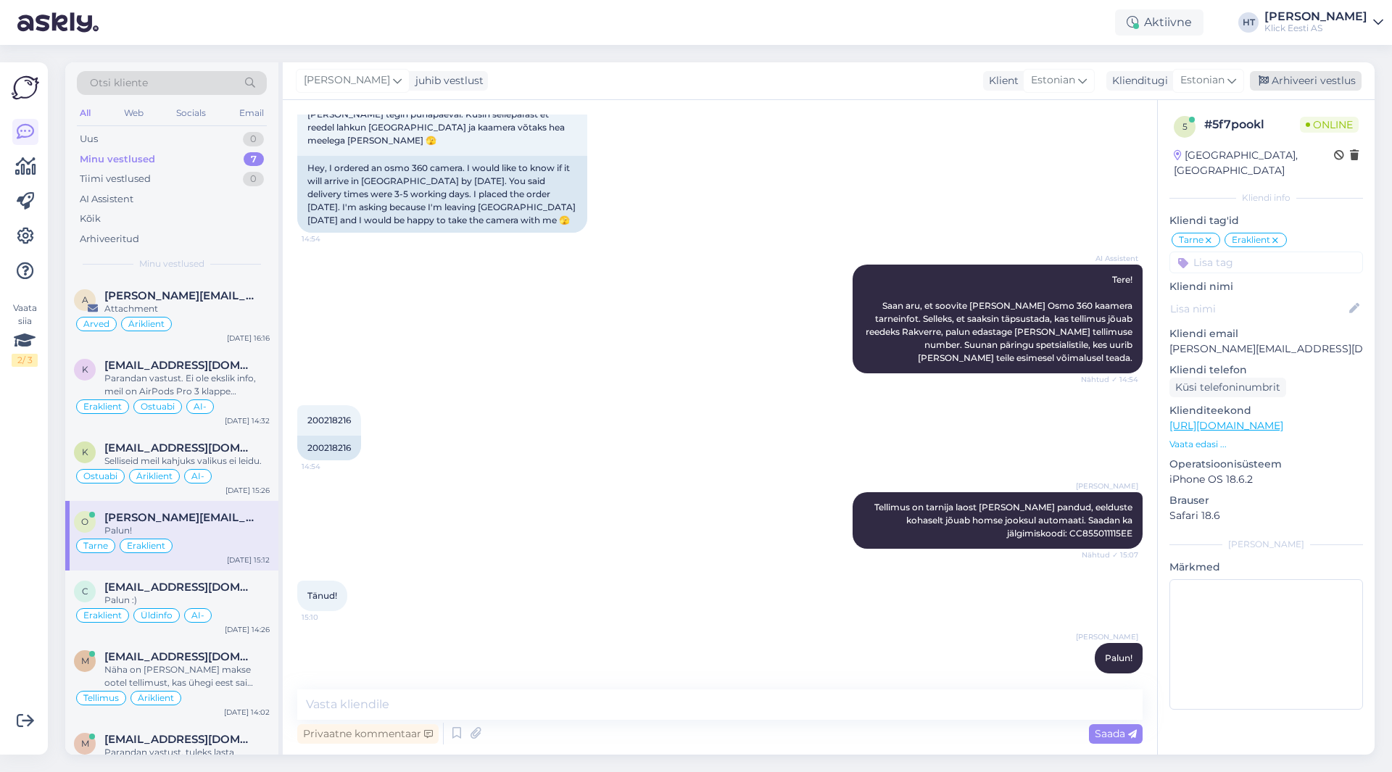
click at [1326, 83] on div "Arhiveeri vestlus" at bounding box center [1306, 81] width 112 height 20
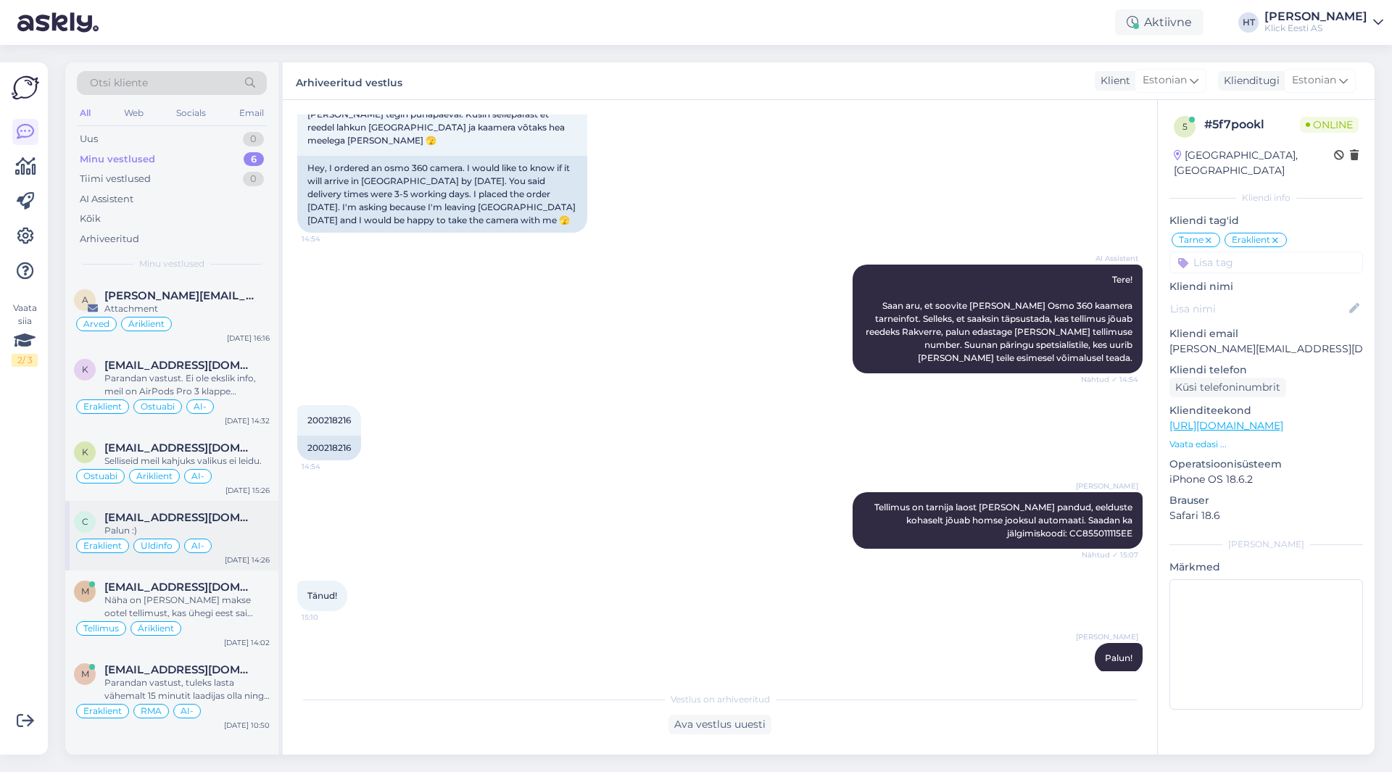
click at [228, 547] on div "Eraklient Üldinfo AI-" at bounding box center [172, 545] width 196 height 17
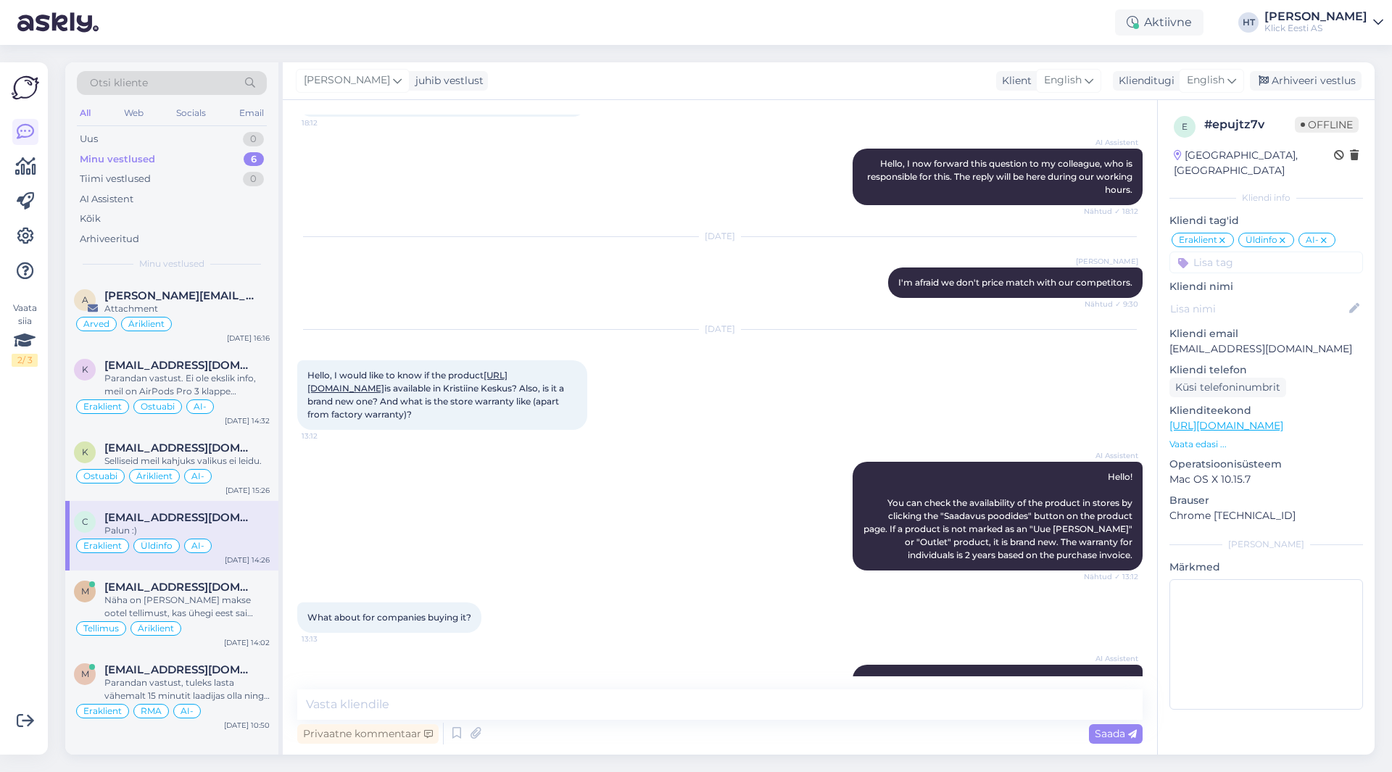
scroll to position [910, 0]
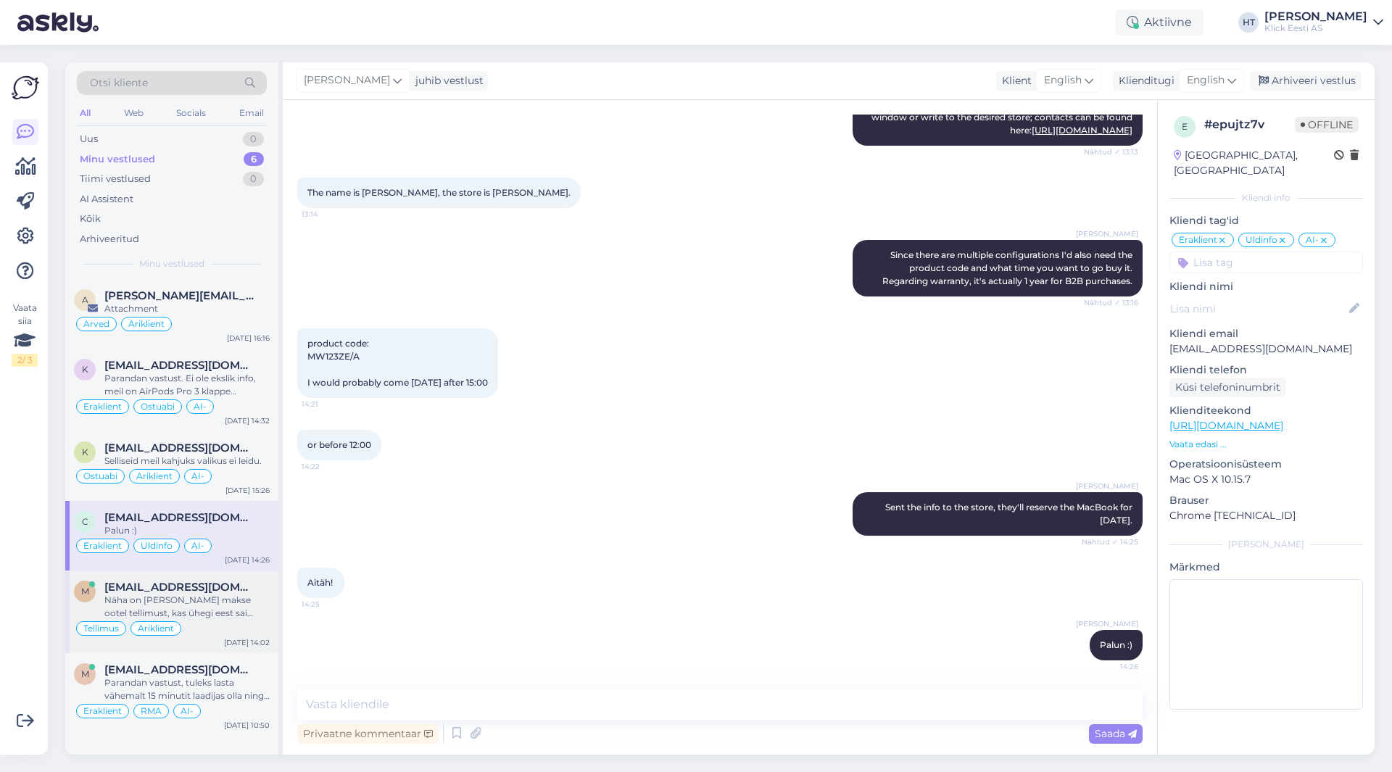
click at [241, 589] on div "[EMAIL_ADDRESS][DOMAIN_NAME]" at bounding box center [186, 587] width 165 height 13
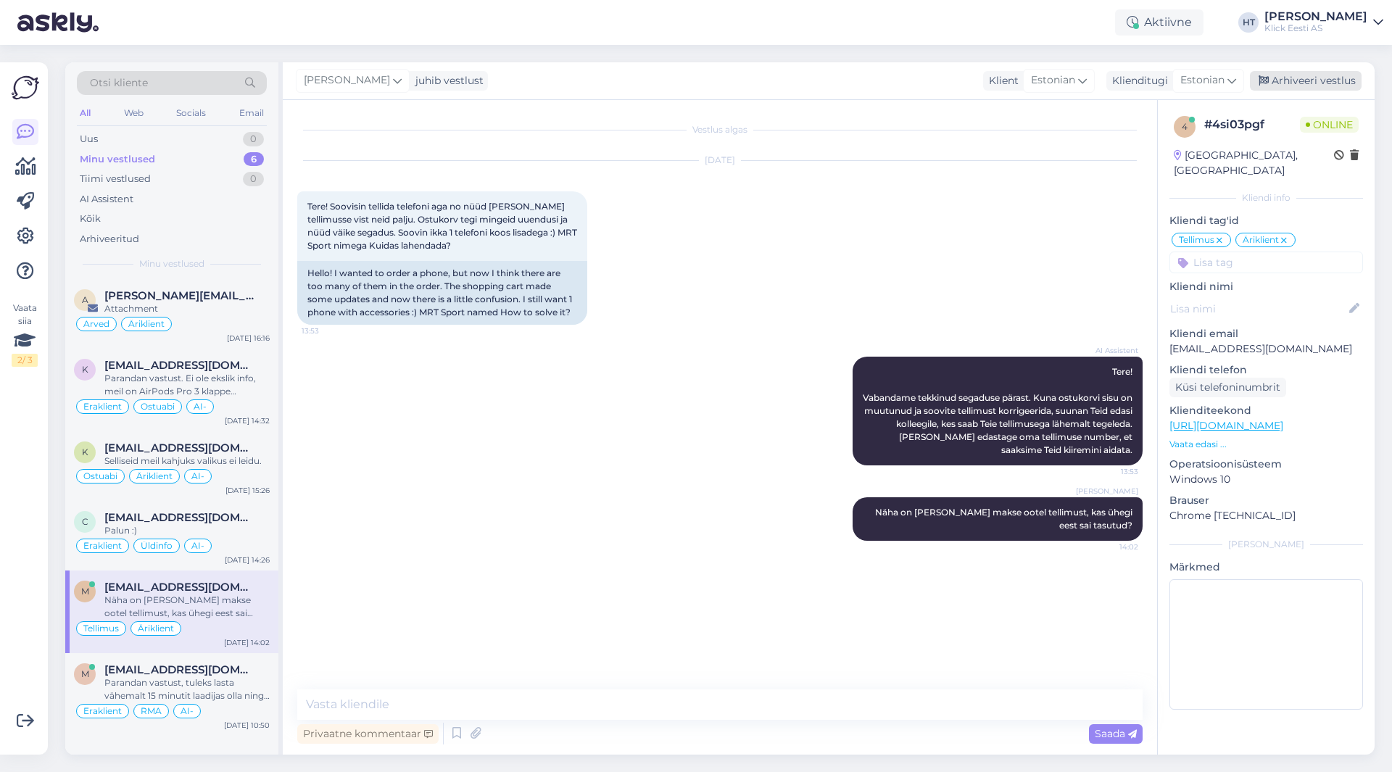
click at [1309, 81] on div "Arhiveeri vestlus" at bounding box center [1306, 81] width 112 height 20
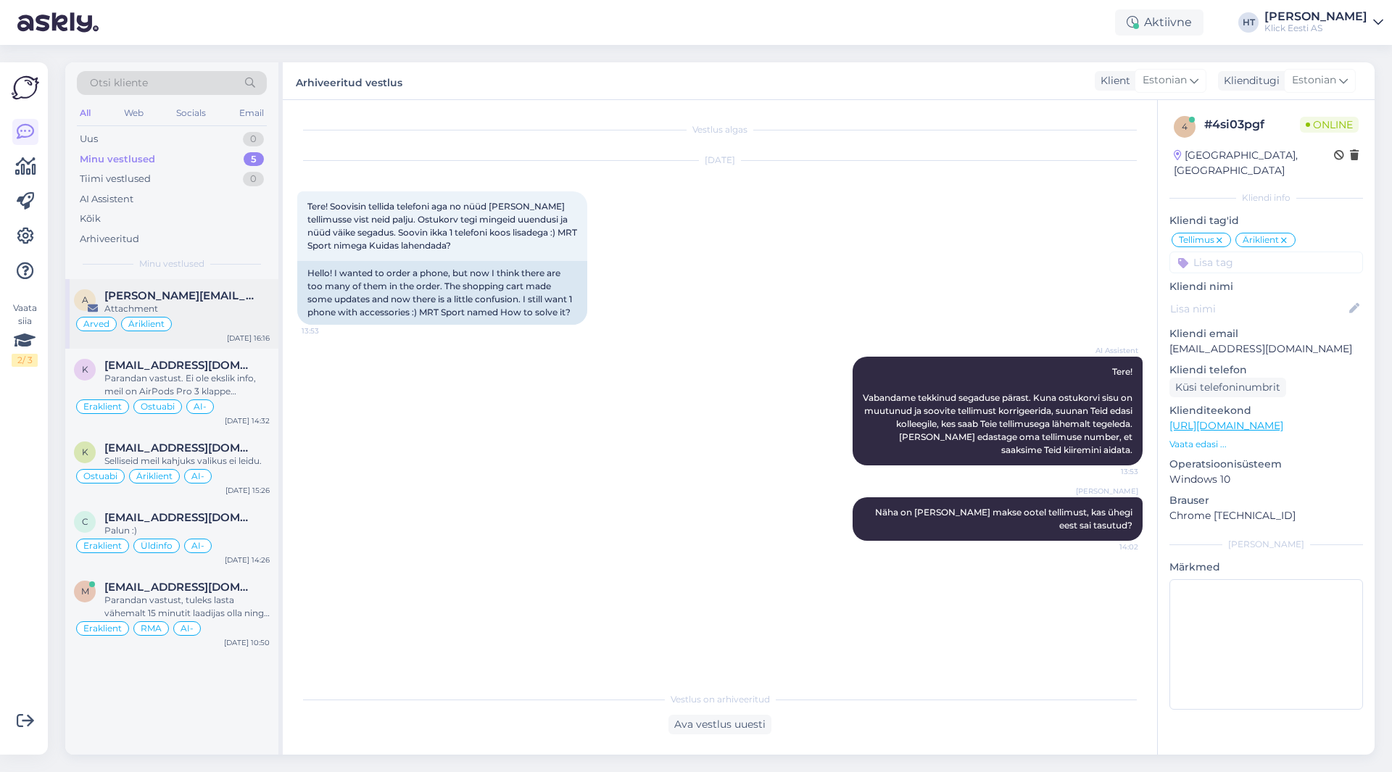
click at [218, 310] on div "Attachment" at bounding box center [186, 308] width 165 height 13
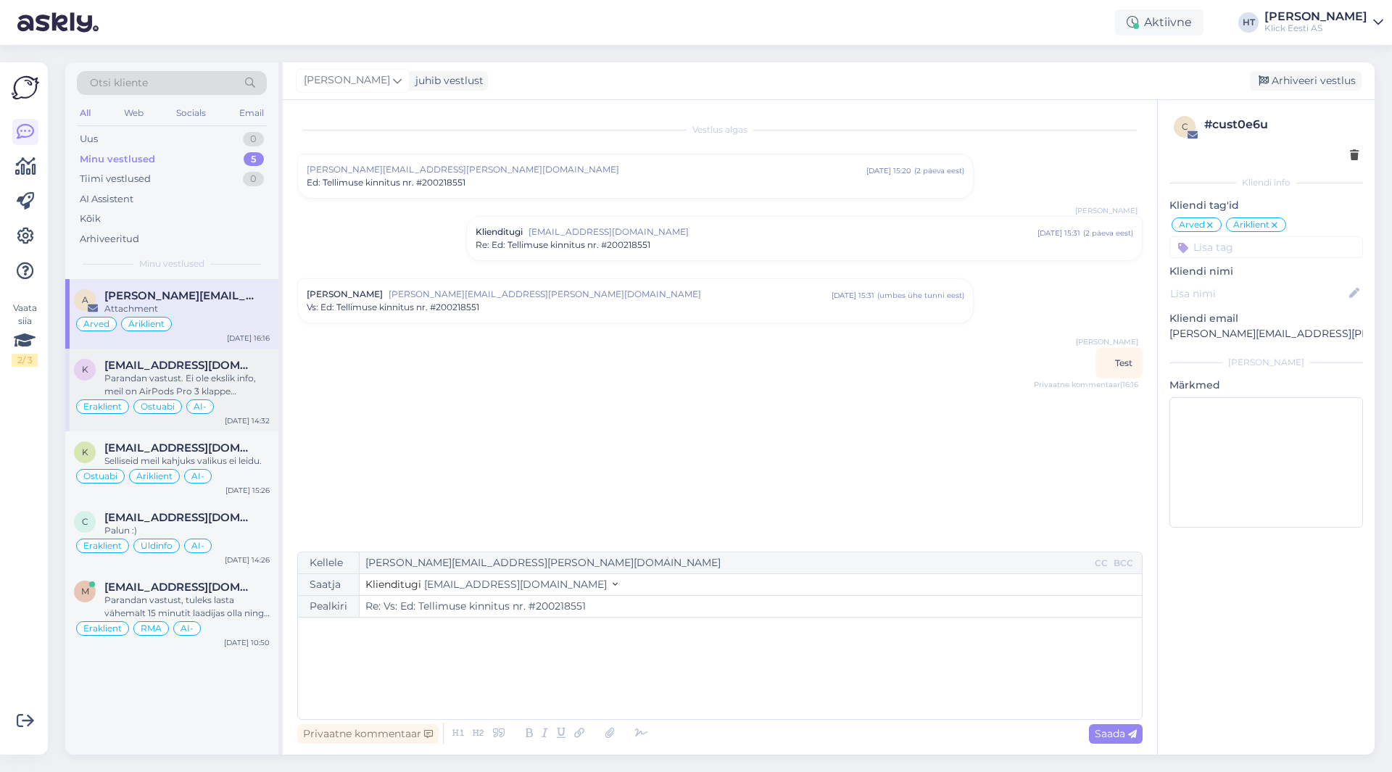
click at [218, 394] on div "Parandan vastust. Ei ole ekslik info, meil on AirPods Pro 3 klappe kauplustes o…" at bounding box center [186, 385] width 165 height 26
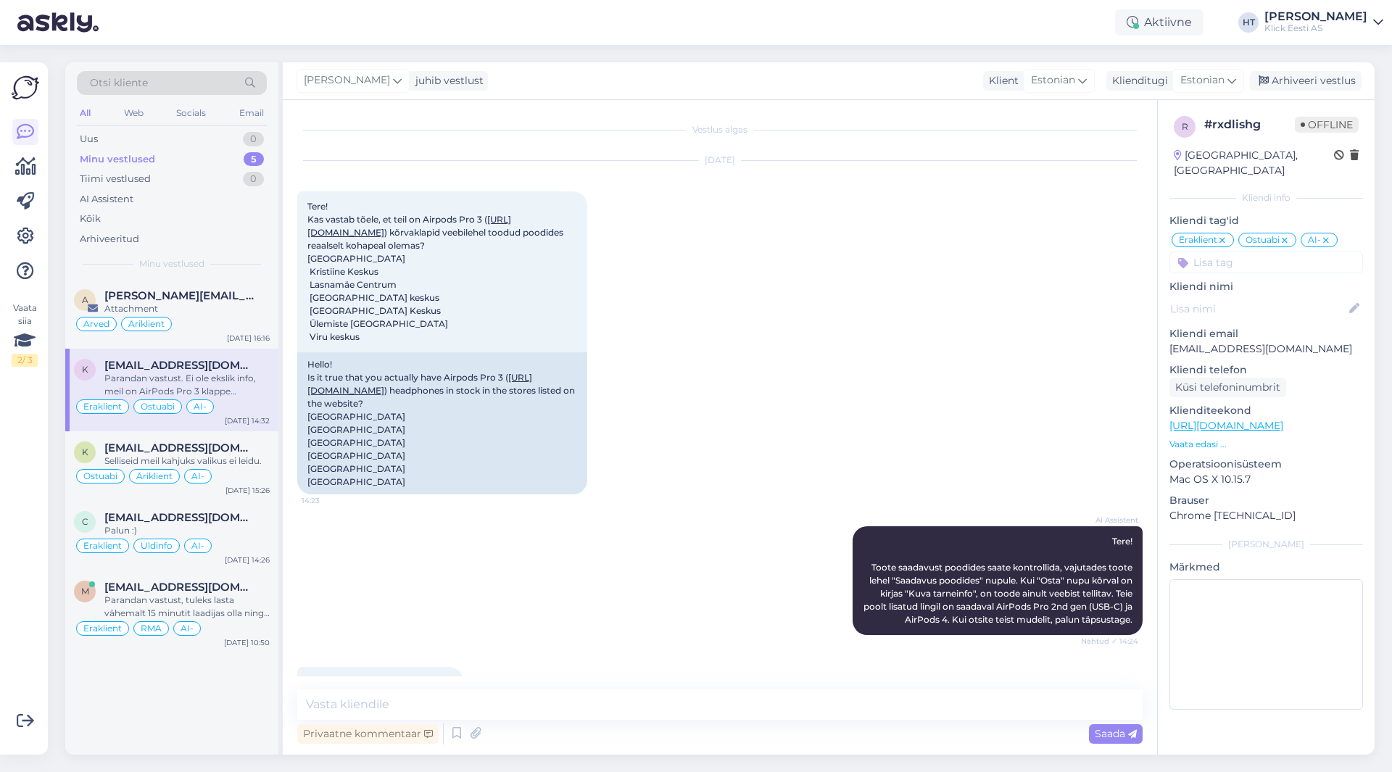
scroll to position [1119, 0]
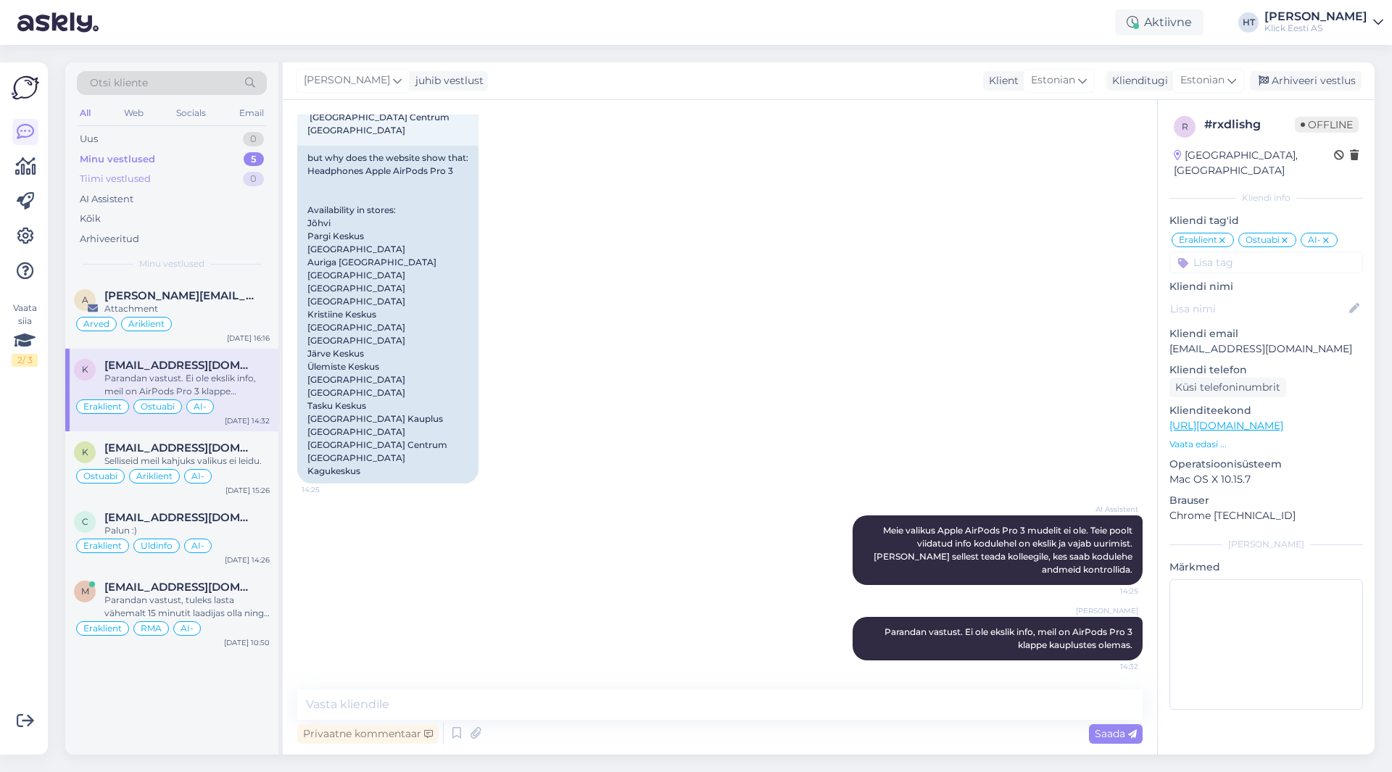
click at [223, 176] on div "Tiimi vestlused 0" at bounding box center [172, 179] width 190 height 20
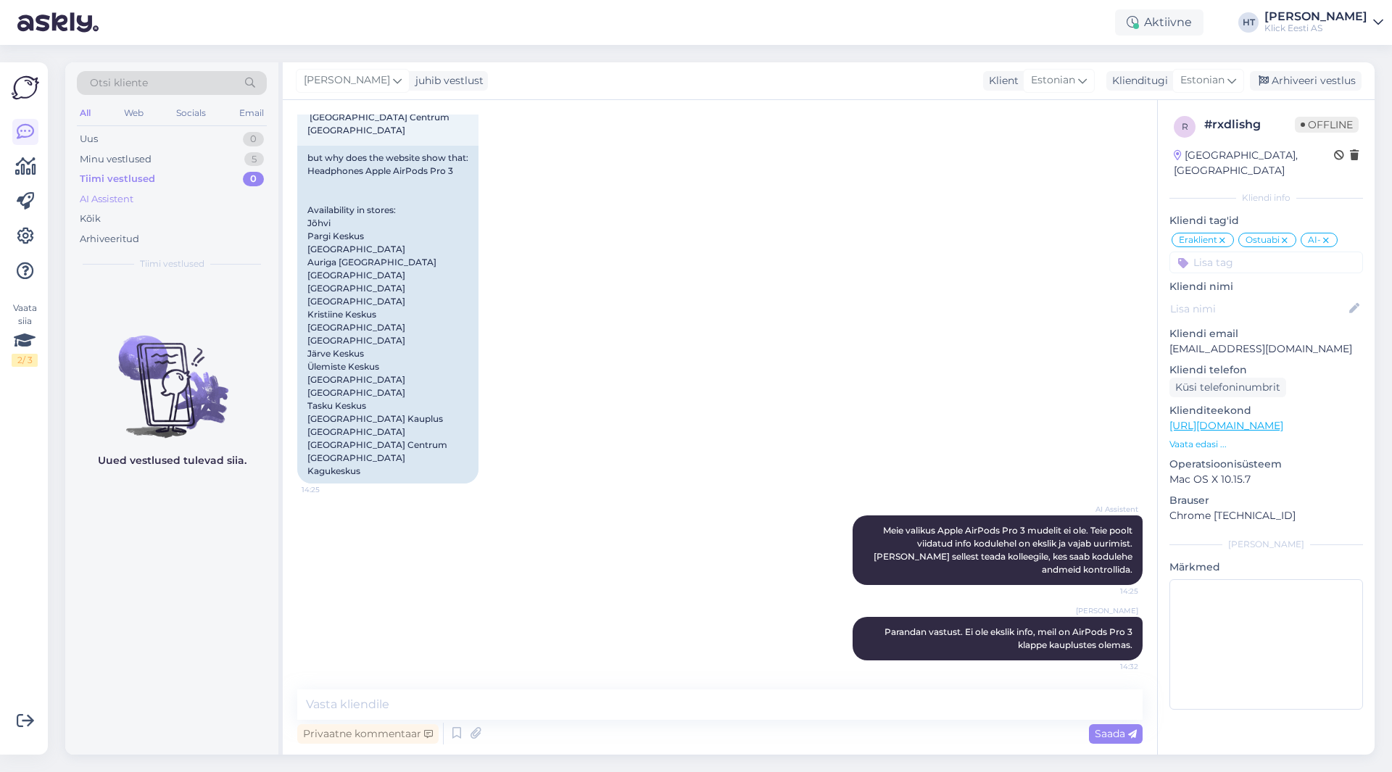
click at [223, 200] on div "AI Assistent" at bounding box center [172, 199] width 190 height 20
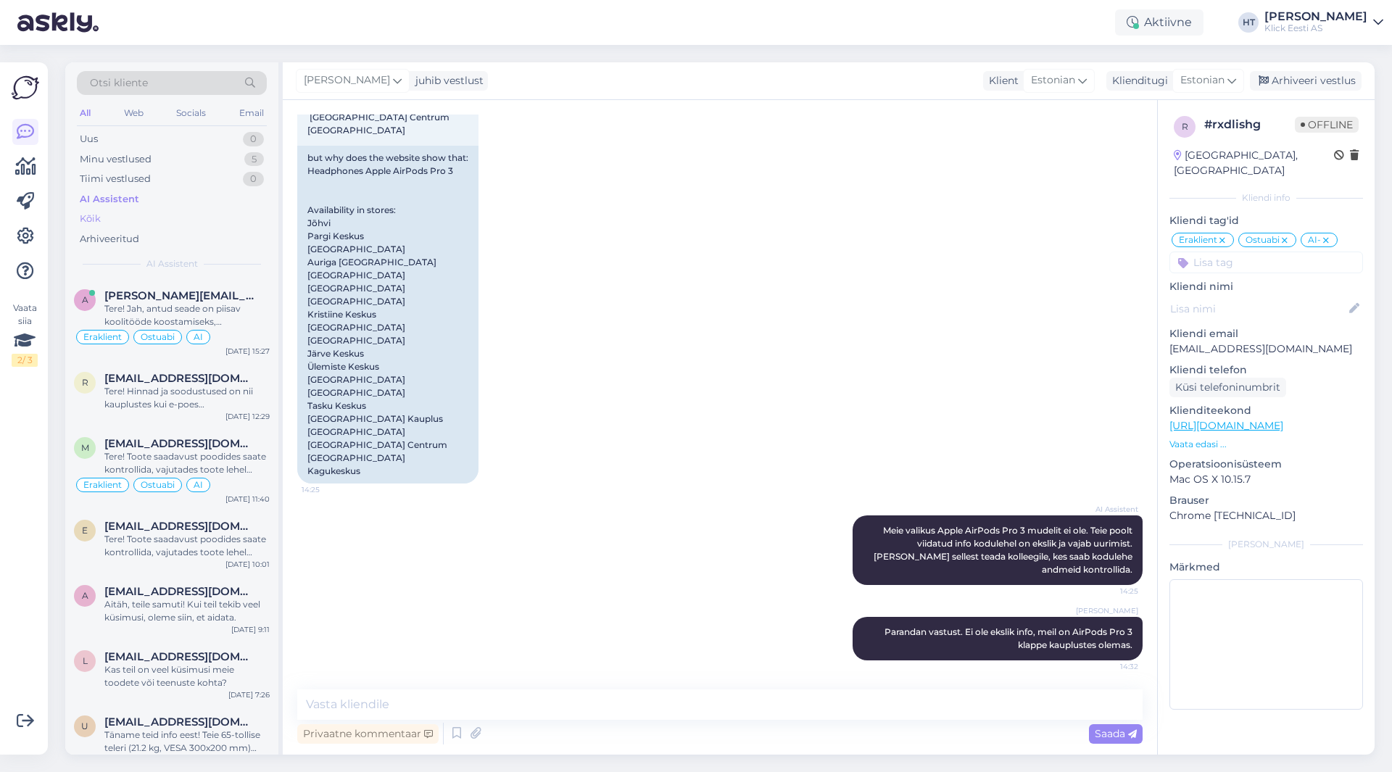
click at [223, 218] on div "Kõik" at bounding box center [172, 219] width 190 height 20
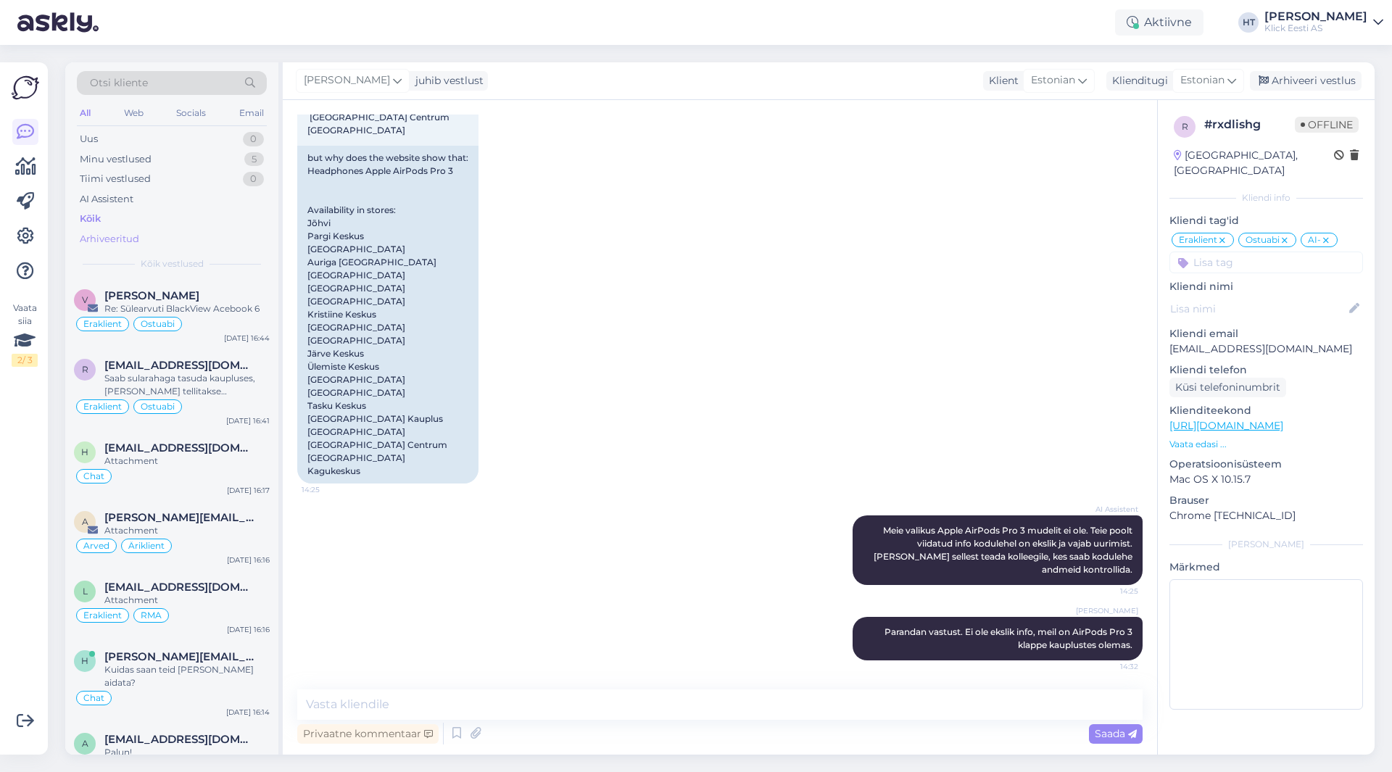
click at [220, 238] on div "Arhiveeritud" at bounding box center [172, 239] width 190 height 20
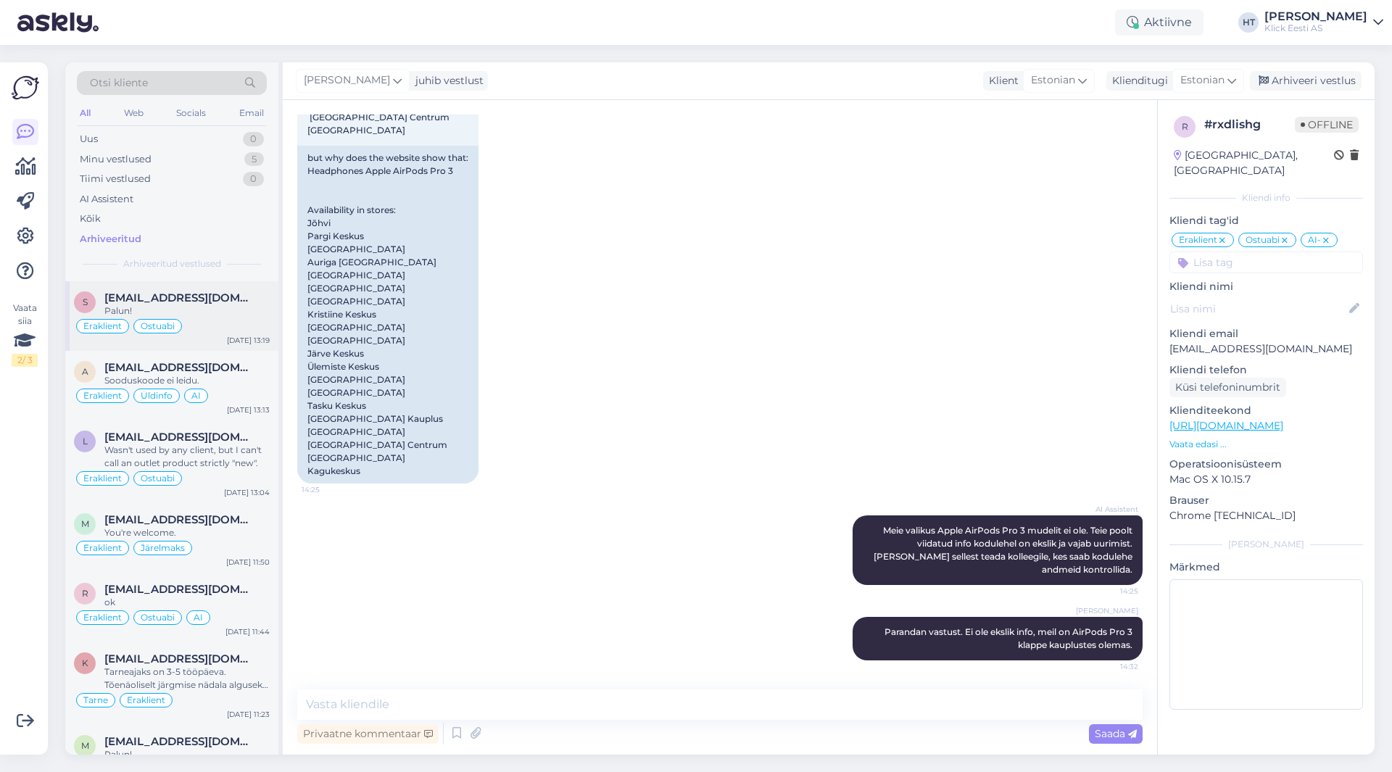
scroll to position [1450, 0]
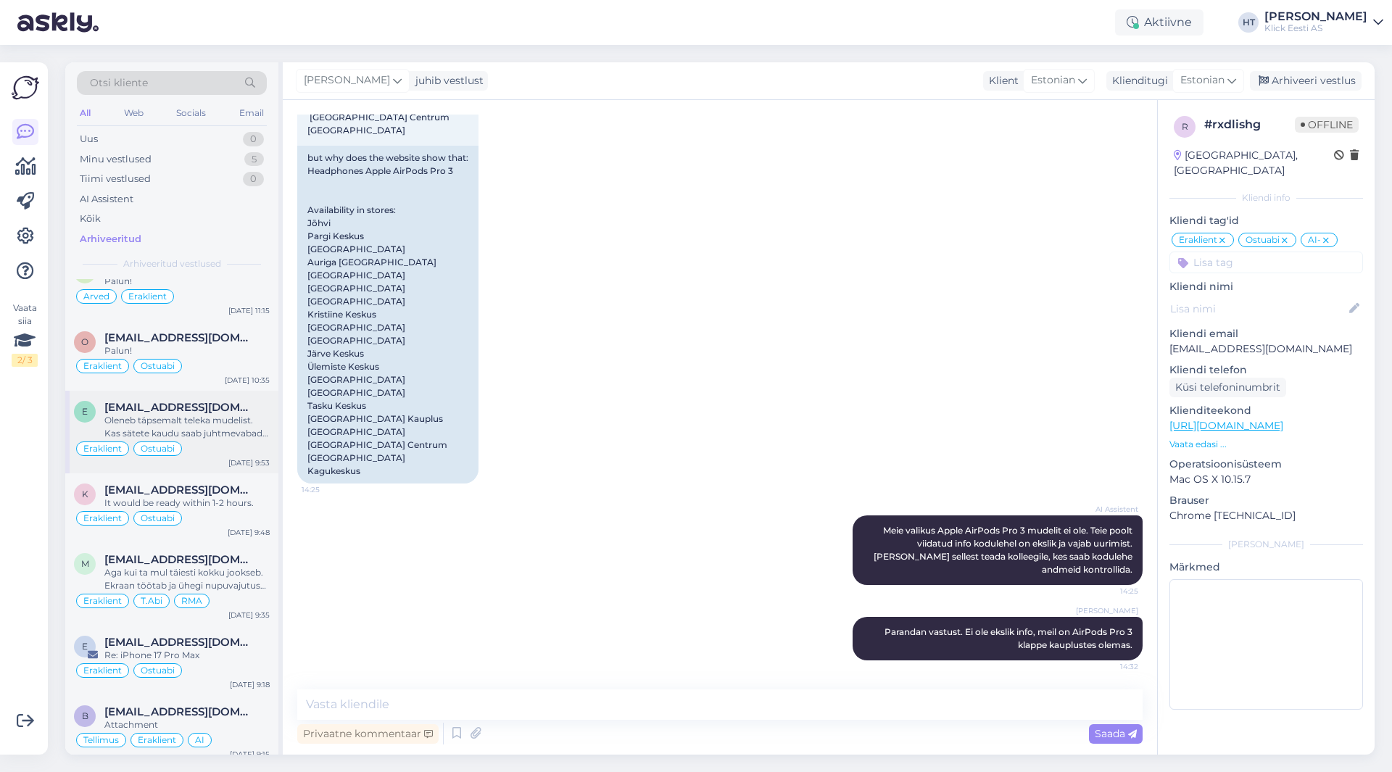
click at [233, 414] on div "Oleneb täpsemalt teleka mudelist. Kas sätete kaudu saab juhtmevabad kõrvaklapid…" at bounding box center [186, 427] width 165 height 26
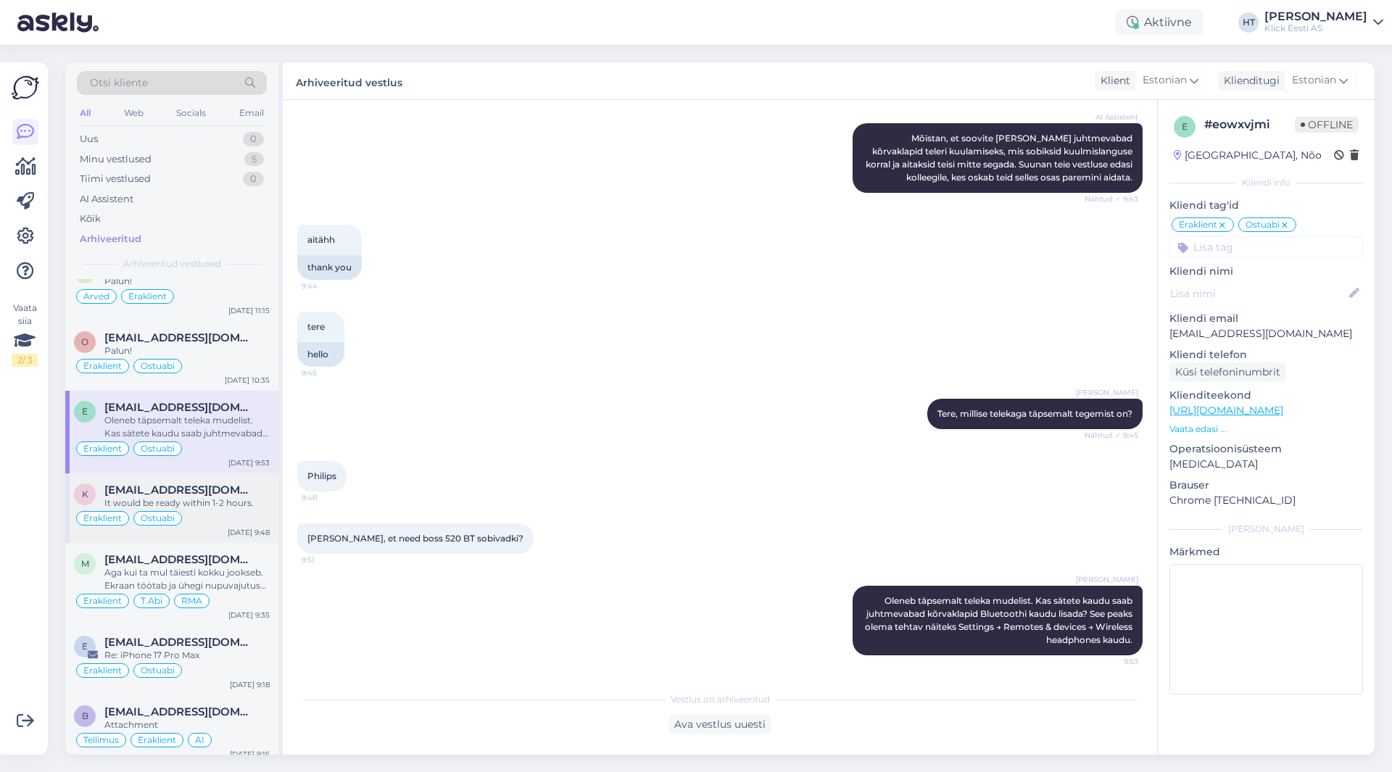
click at [226, 497] on div "It would be ready within 1-2 hours." at bounding box center [186, 503] width 165 height 13
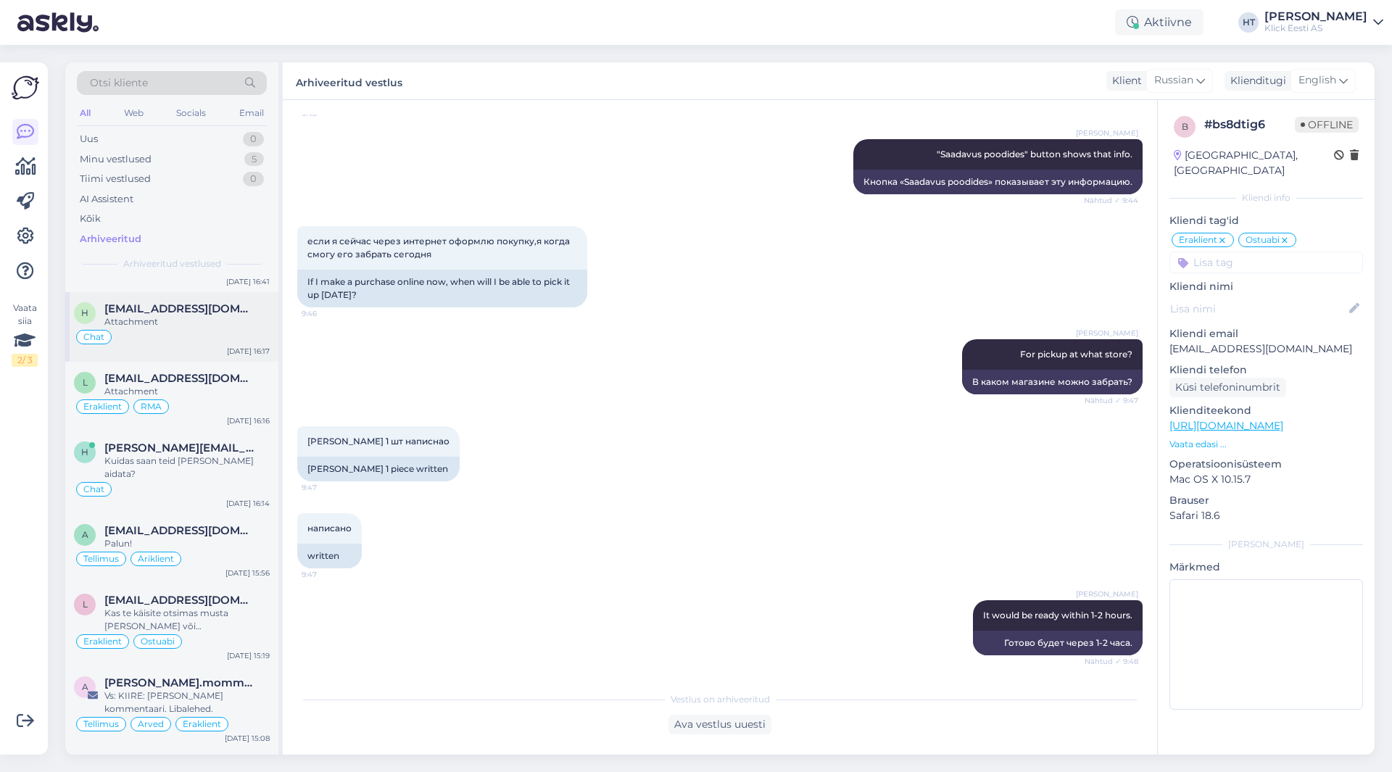
scroll to position [0, 0]
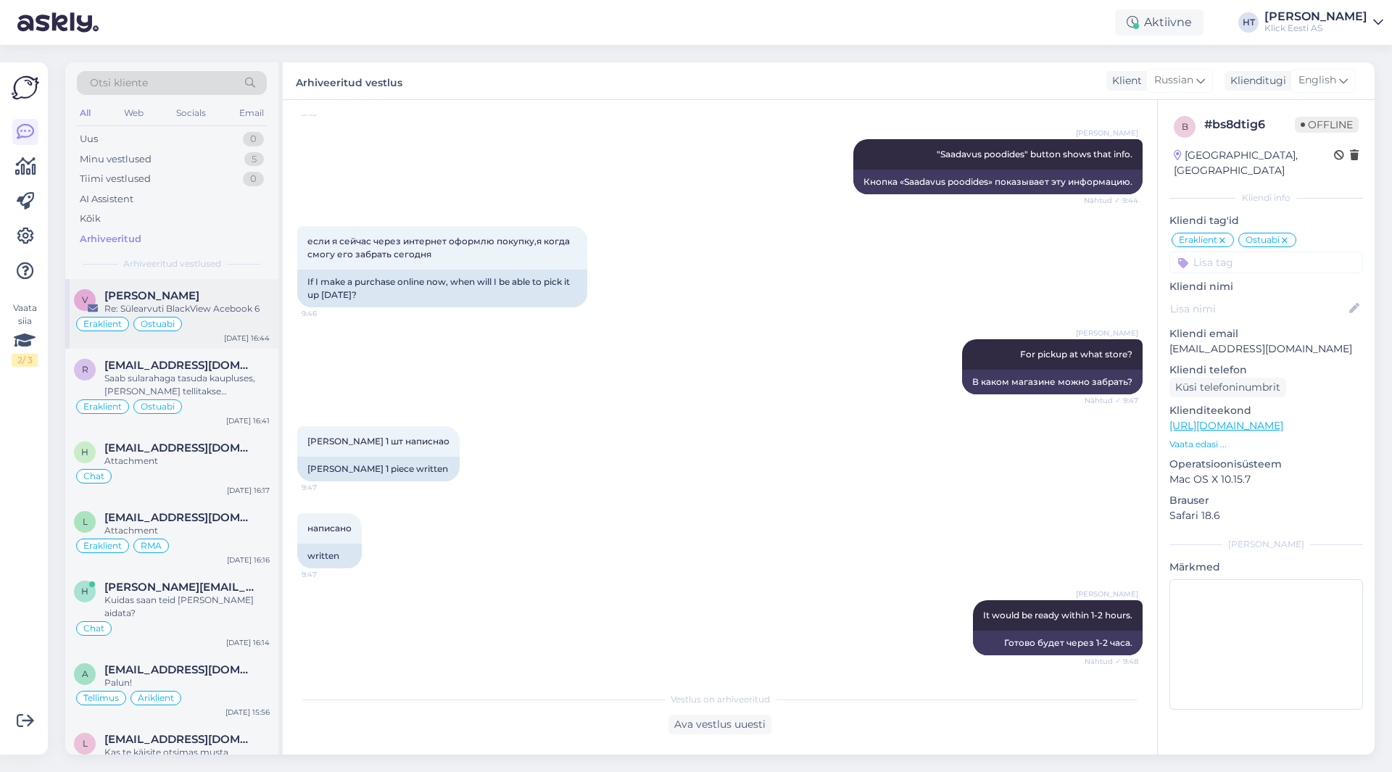
click at [206, 318] on div "Eraklient Ostuabi" at bounding box center [172, 323] width 196 height 17
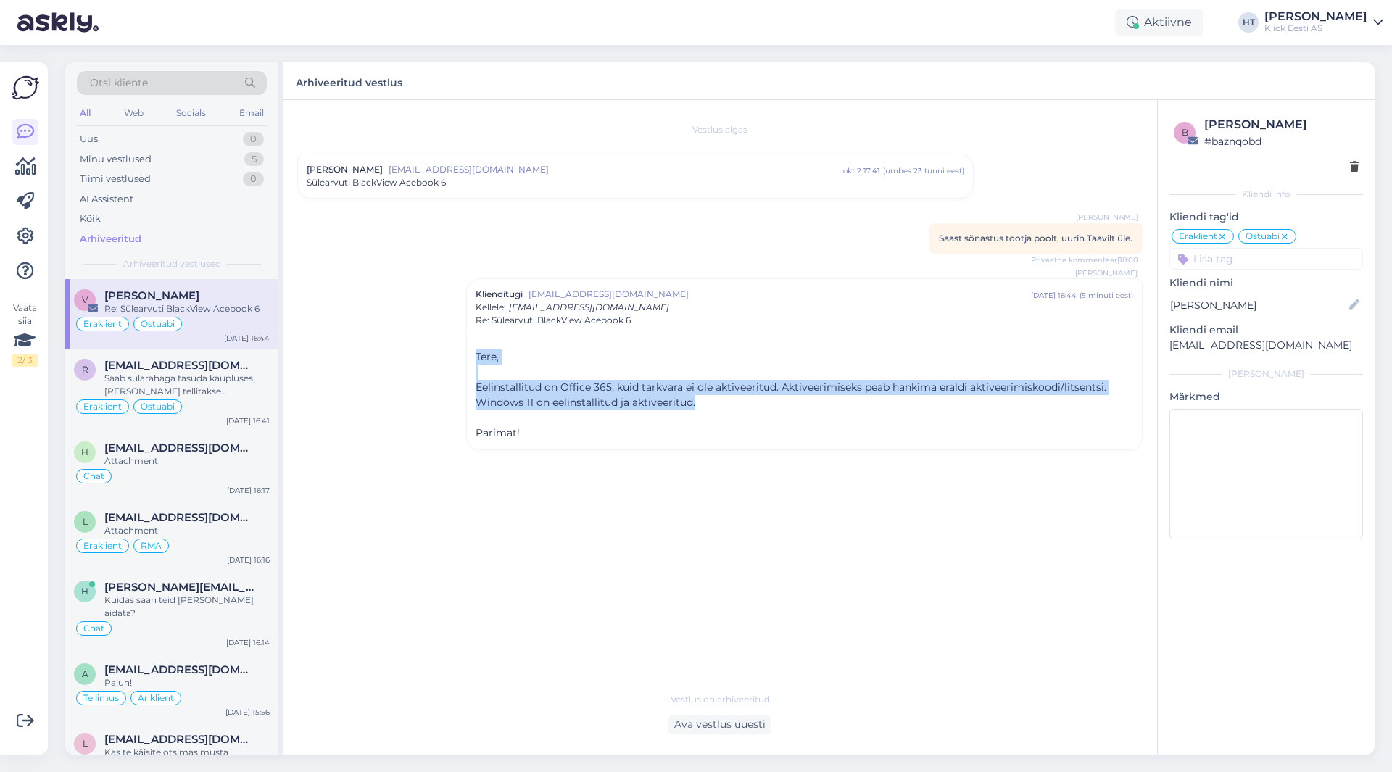
drag, startPoint x: 476, startPoint y: 357, endPoint x: 772, endPoint y: 408, distance: 300.8
click at [772, 408] on div "Tere, ﻿ Eelinstallitud on Office 365, kuid tarkvara ei ole aktiveeritud. Aktive…" at bounding box center [805, 395] width 658 height 91
click at [772, 408] on p "Eelinstallitud on Office 365, kuid tarkvara ei ole aktiveeritud. Aktiveerimisek…" at bounding box center [805, 395] width 658 height 30
drag, startPoint x: 772, startPoint y: 408, endPoint x: 687, endPoint y: 403, distance: 85.7
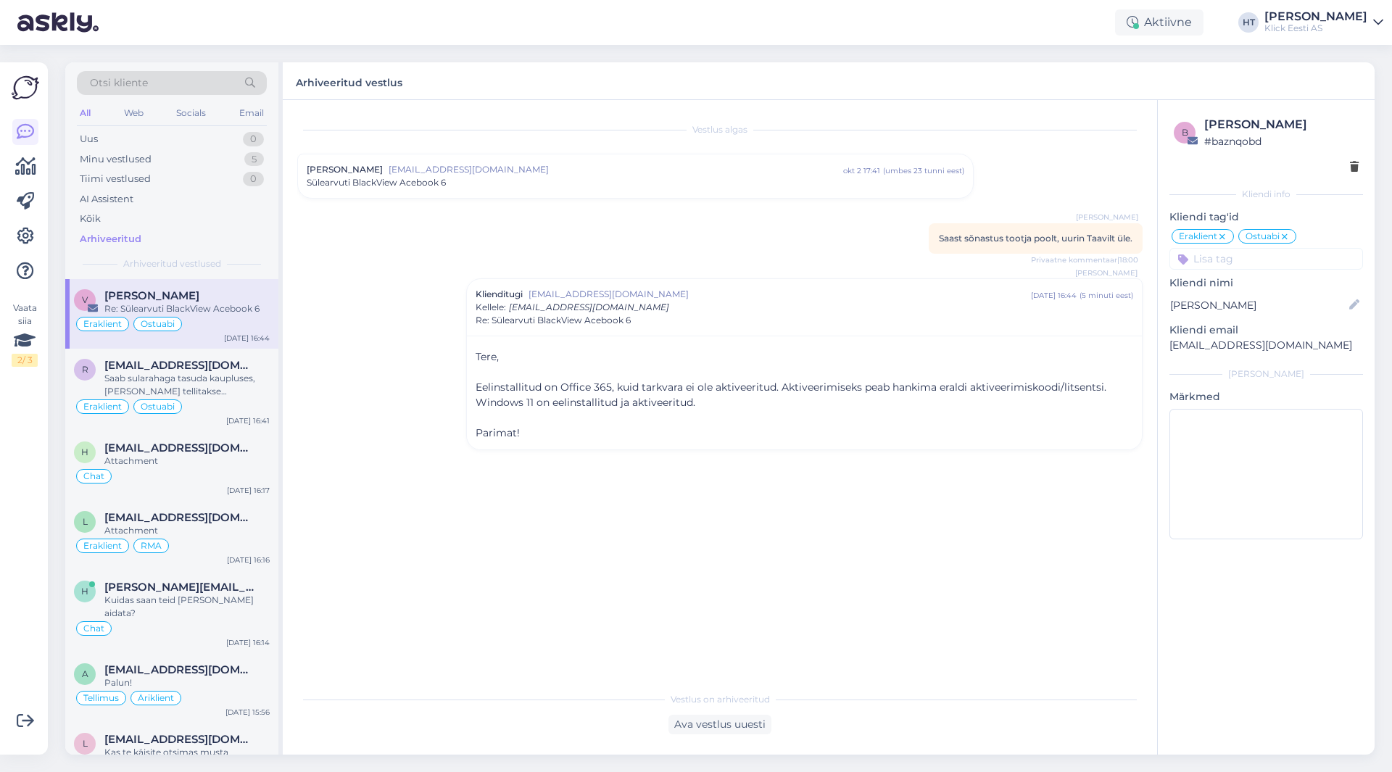
click at [698, 406] on p "Eelinstallitud on Office 365, kuid tarkvara ei ole aktiveeritud. Aktiveerimisek…" at bounding box center [805, 395] width 658 height 30
click at [159, 202] on div "AI Assistent" at bounding box center [172, 199] width 190 height 20
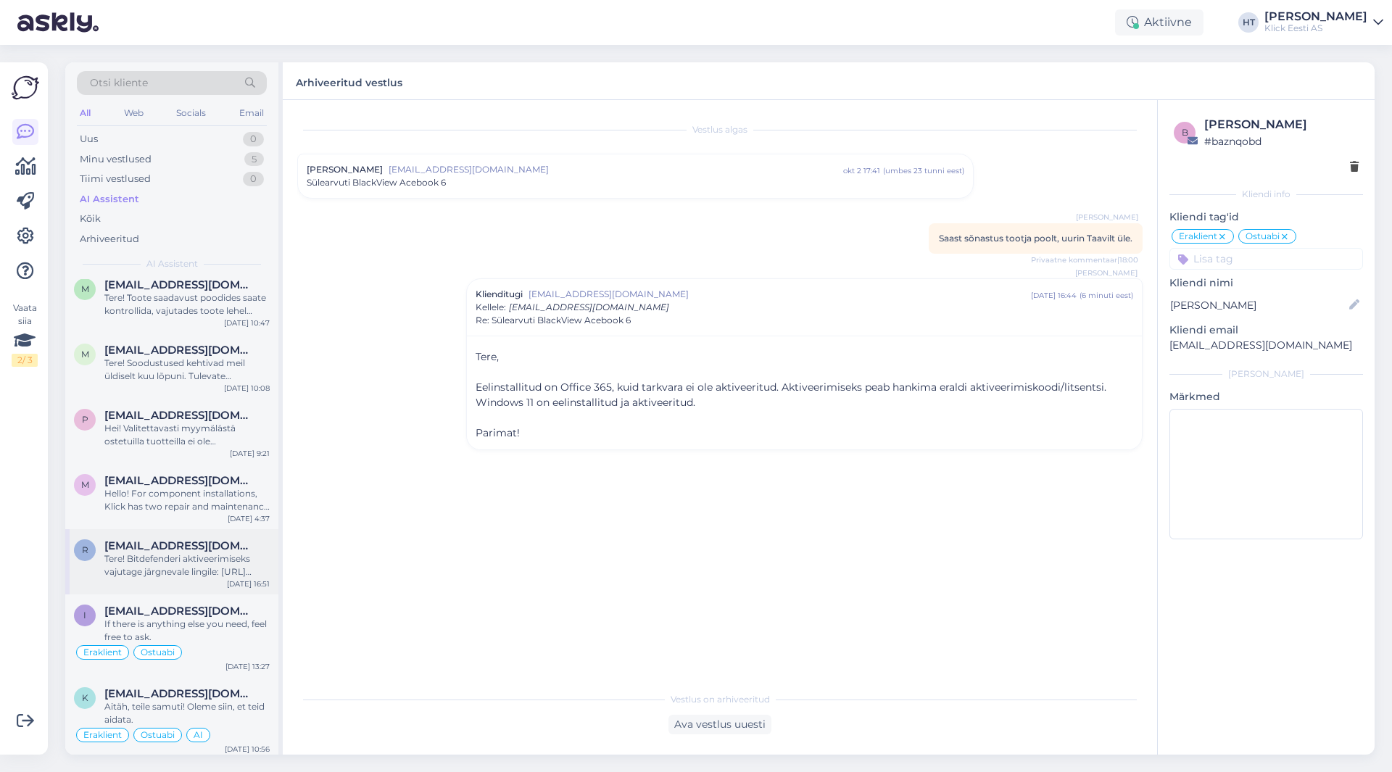
scroll to position [4158, 0]
click at [214, 620] on div "If there is anything else you need, feel free to ask." at bounding box center [186, 630] width 165 height 26
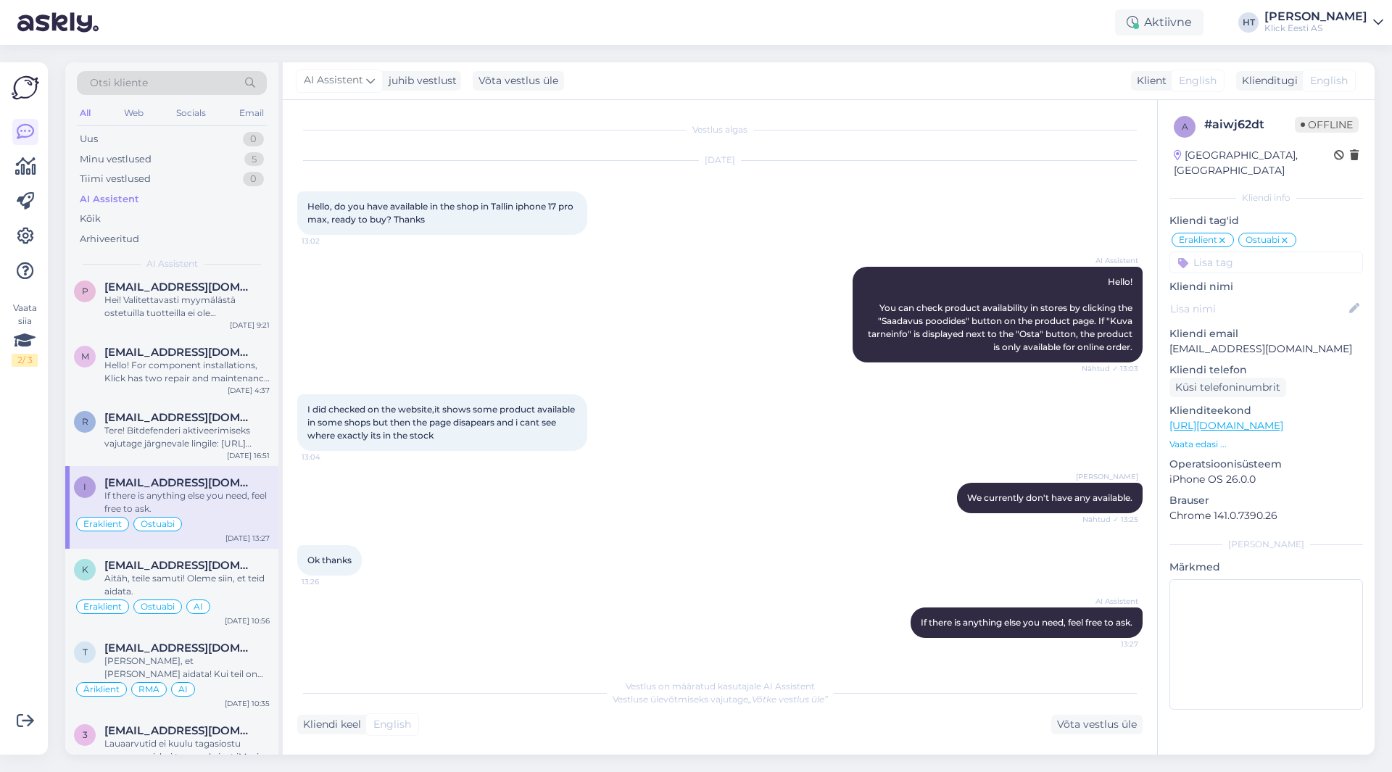
scroll to position [4303, 0]
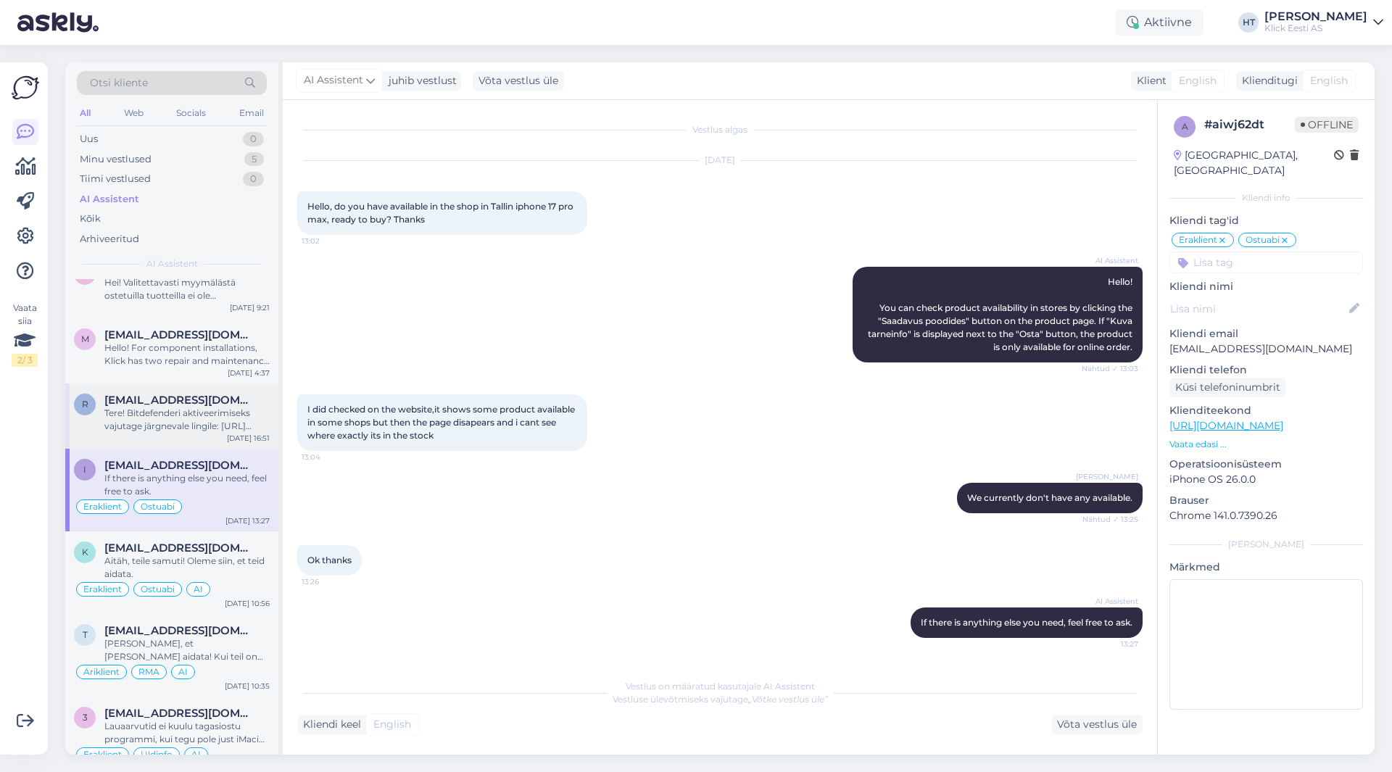
click at [269, 426] on div "Tere! Bitdefenderi aktiveerimiseks vajutage järgnevale lingile: [URL][DOMAIN_NA…" at bounding box center [186, 420] width 165 height 26
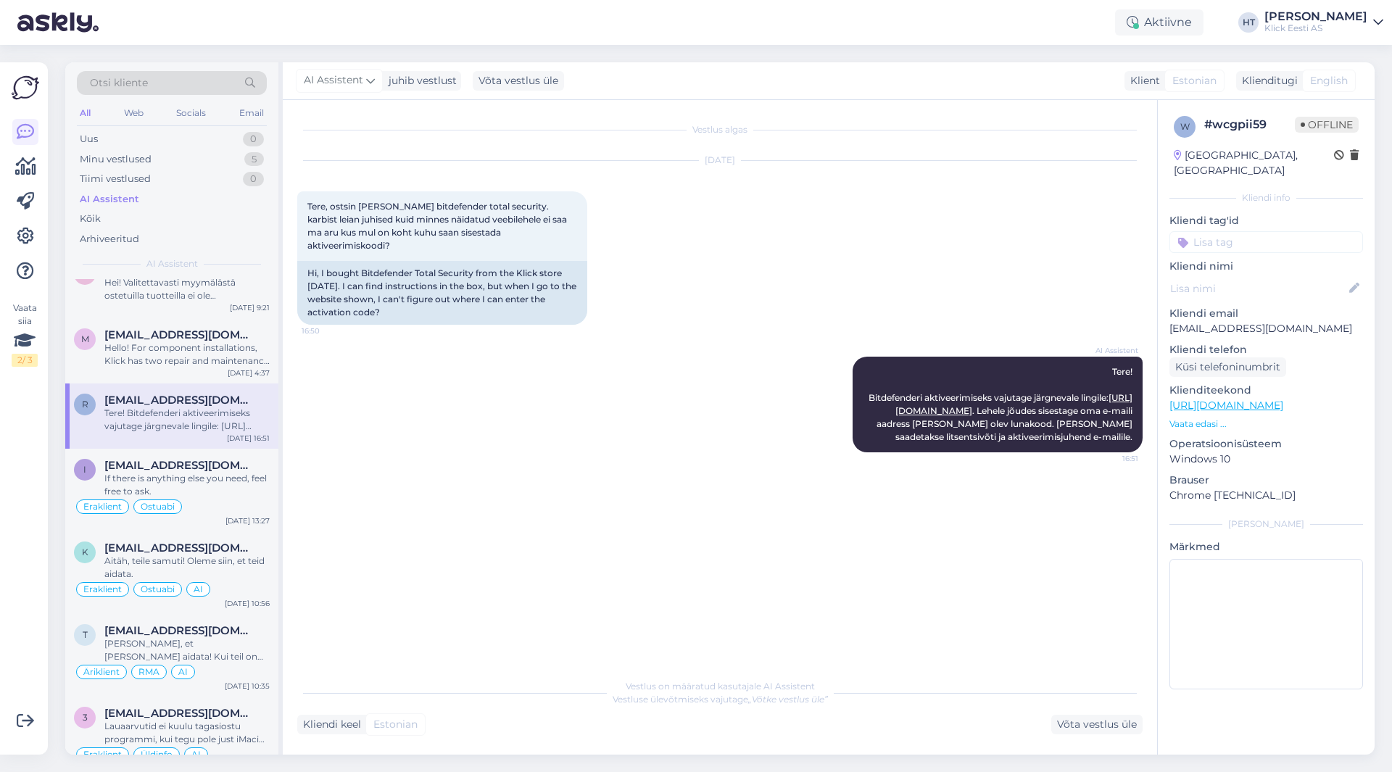
click at [1228, 231] on input at bounding box center [1267, 242] width 194 height 22
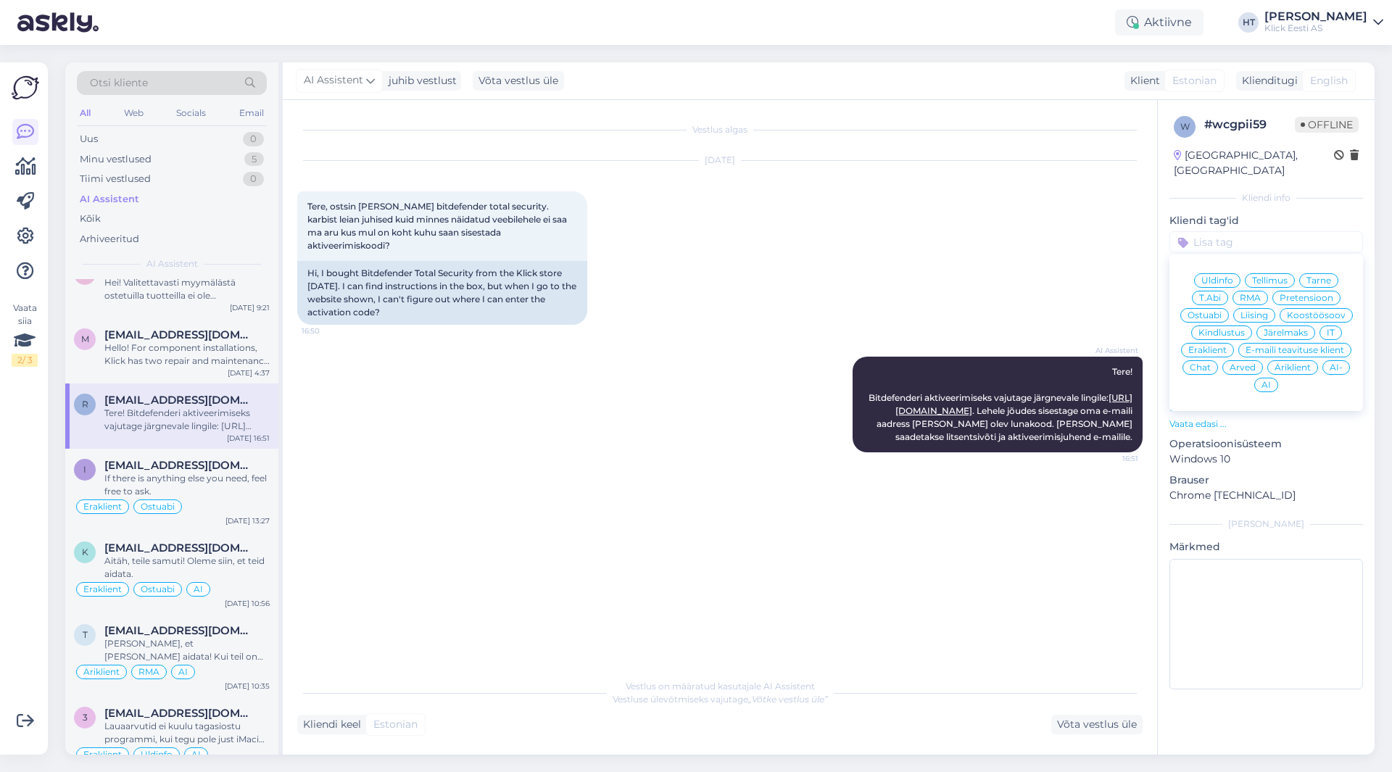
click at [1223, 291] on div "T.Abi" at bounding box center [1210, 298] width 36 height 15
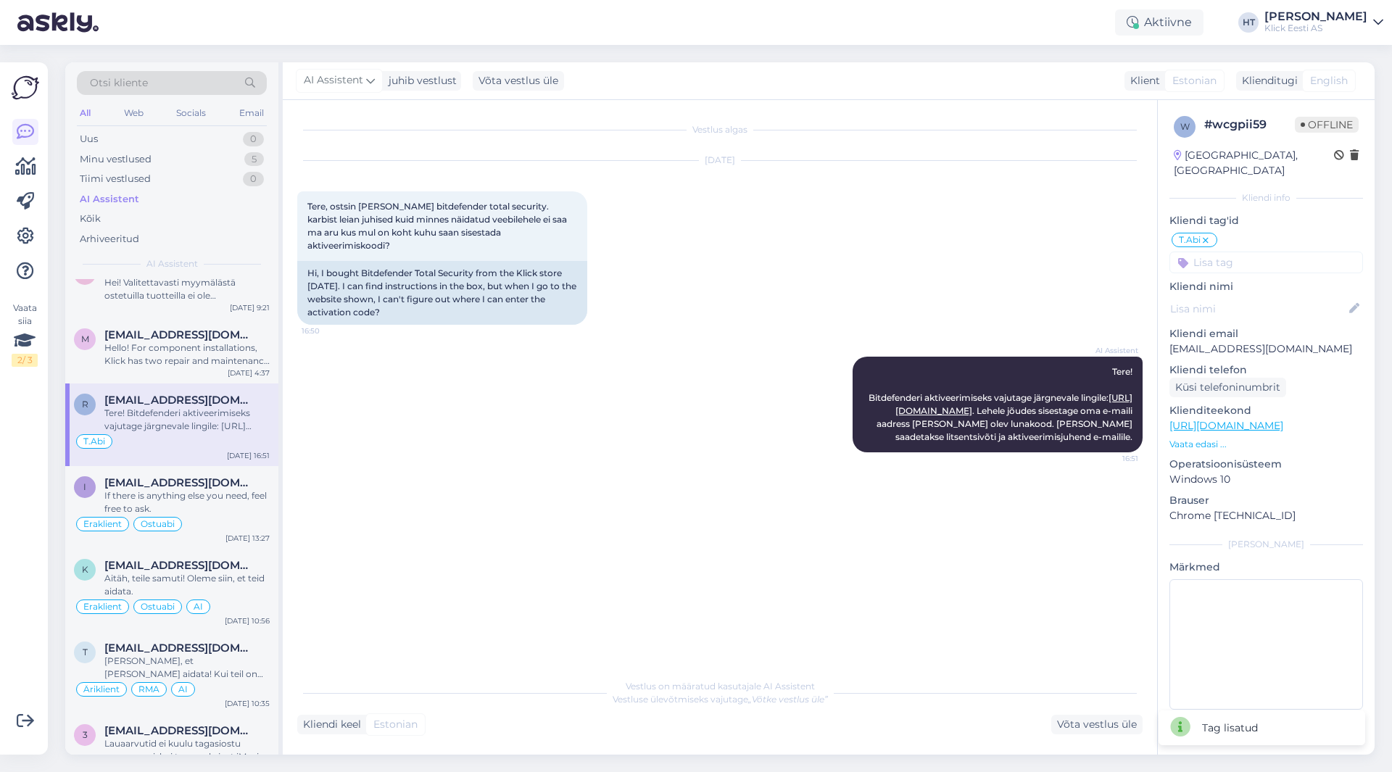
click at [1233, 252] on input at bounding box center [1267, 263] width 194 height 22
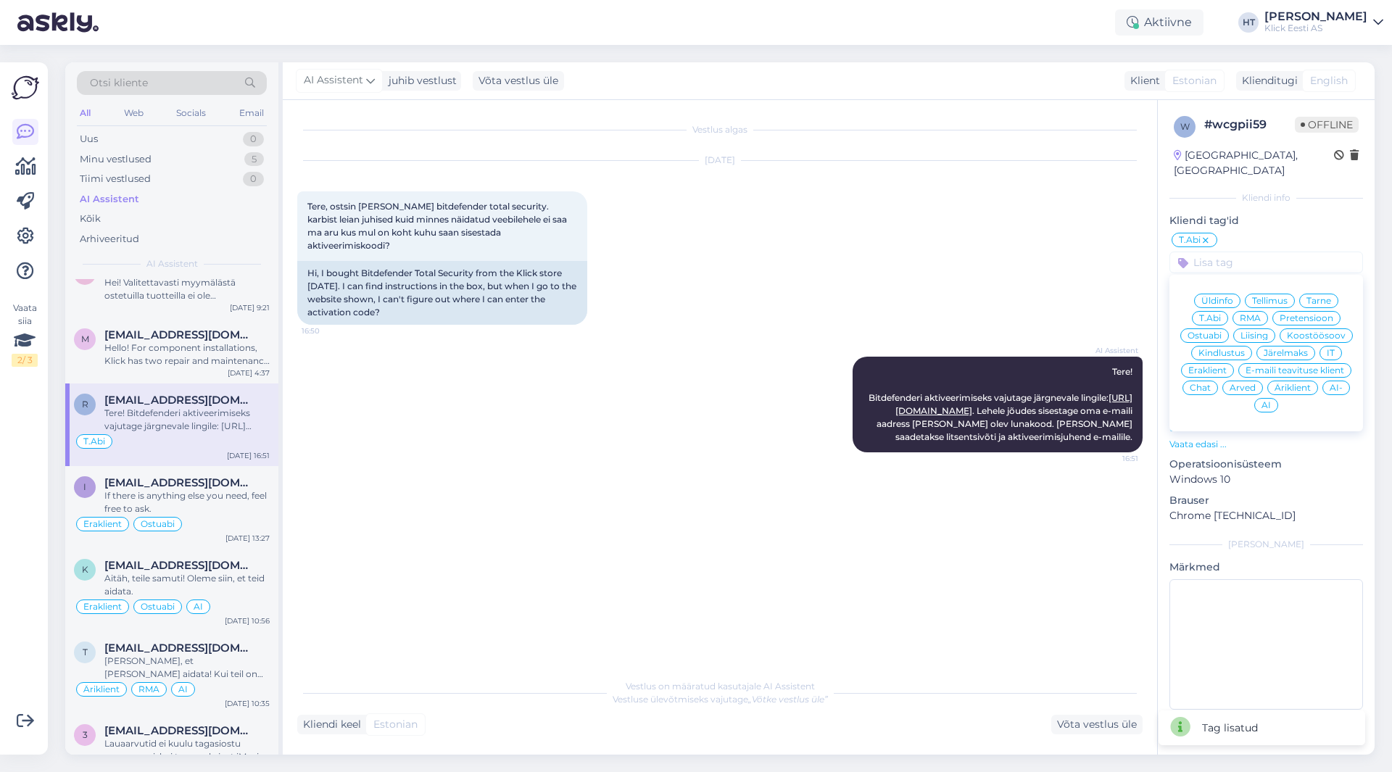
click at [1212, 366] on span "Eraklient" at bounding box center [1207, 370] width 38 height 9
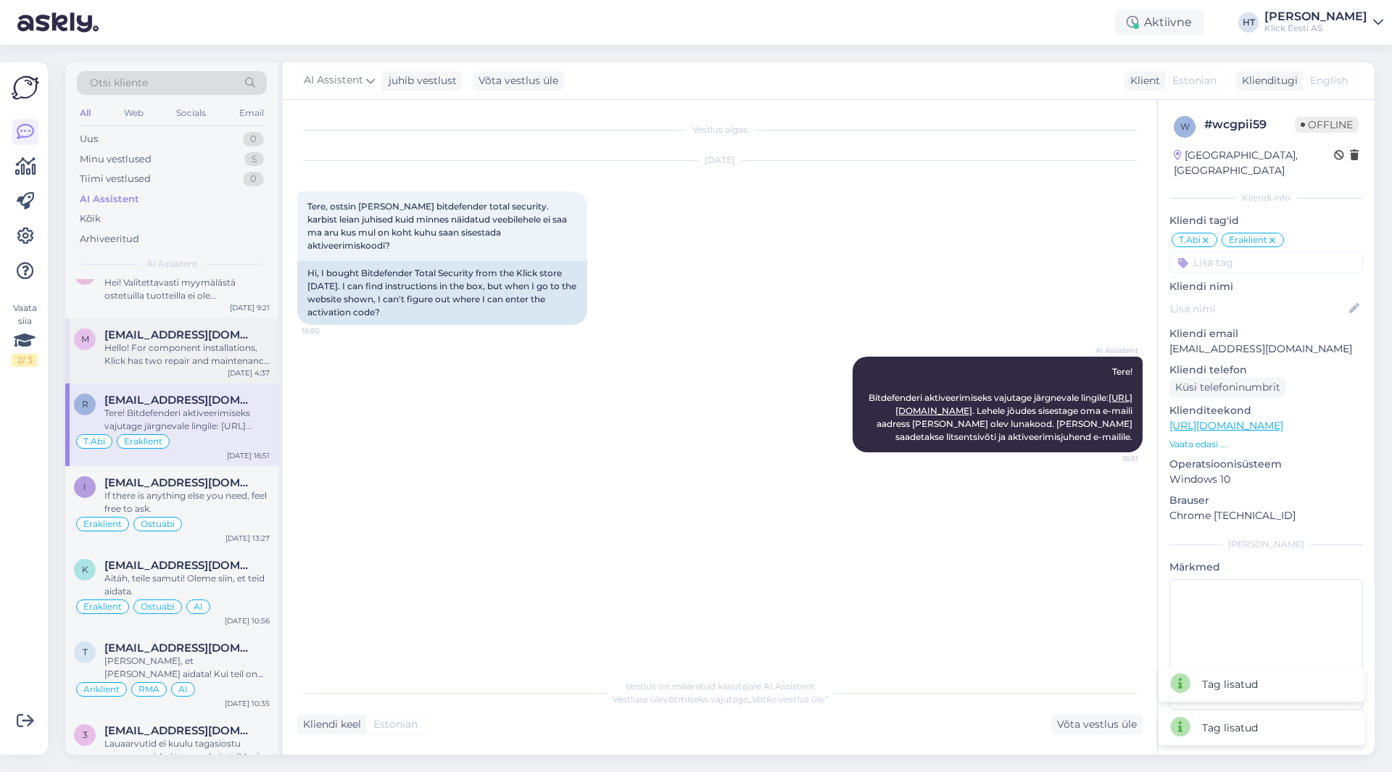
click at [141, 347] on div "Hello! For component installations, Klick has two repair and maintenance center…" at bounding box center [186, 355] width 165 height 26
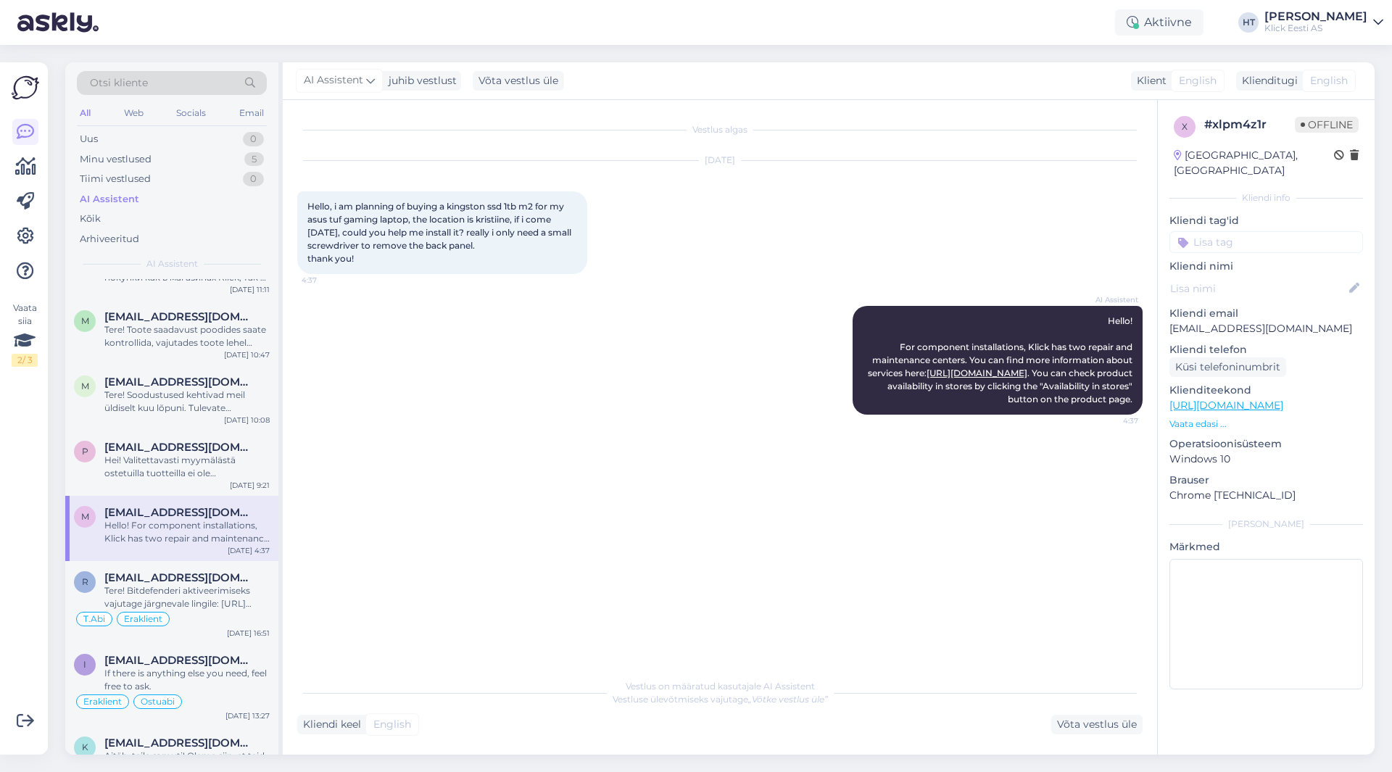
scroll to position [4158, 0]
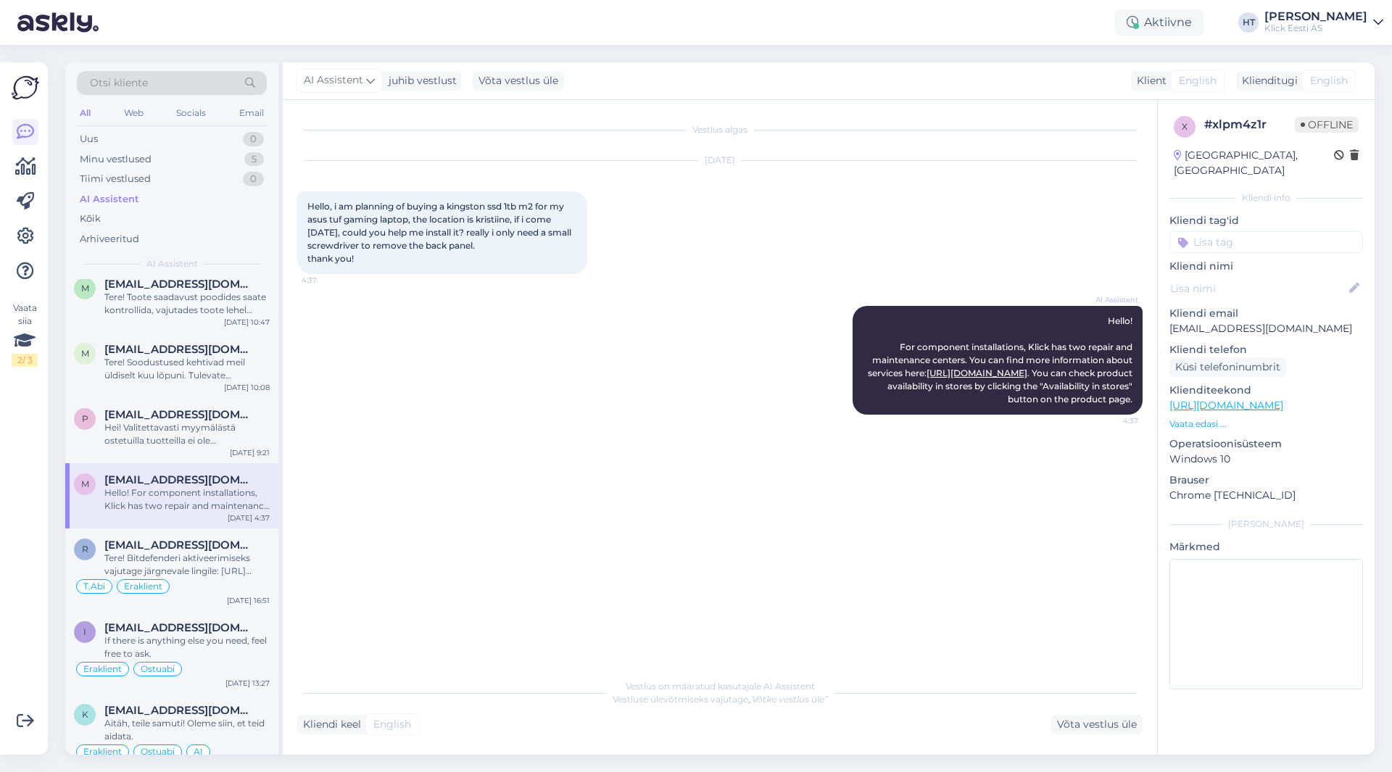
click at [1261, 231] on input at bounding box center [1267, 242] width 194 height 22
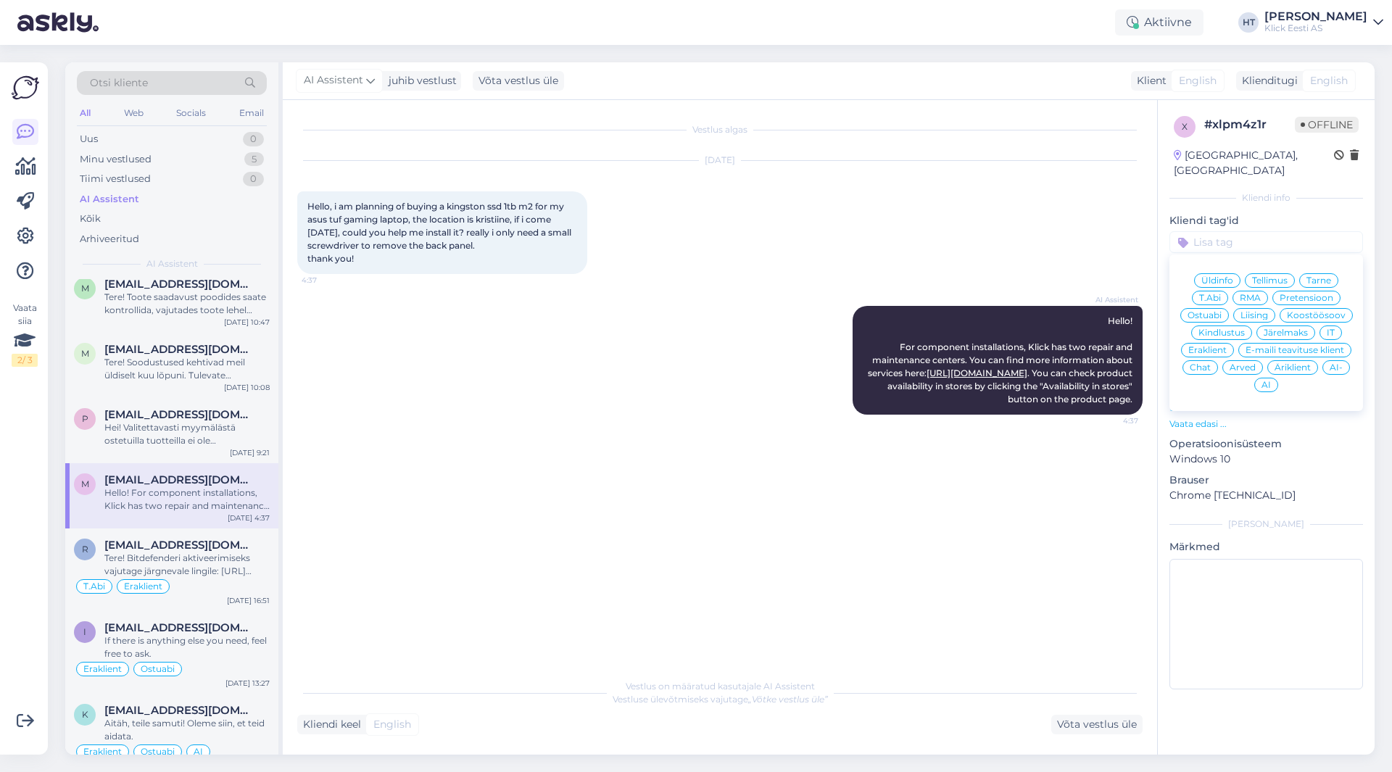
click at [1233, 276] on span "Üldinfo" at bounding box center [1218, 280] width 32 height 9
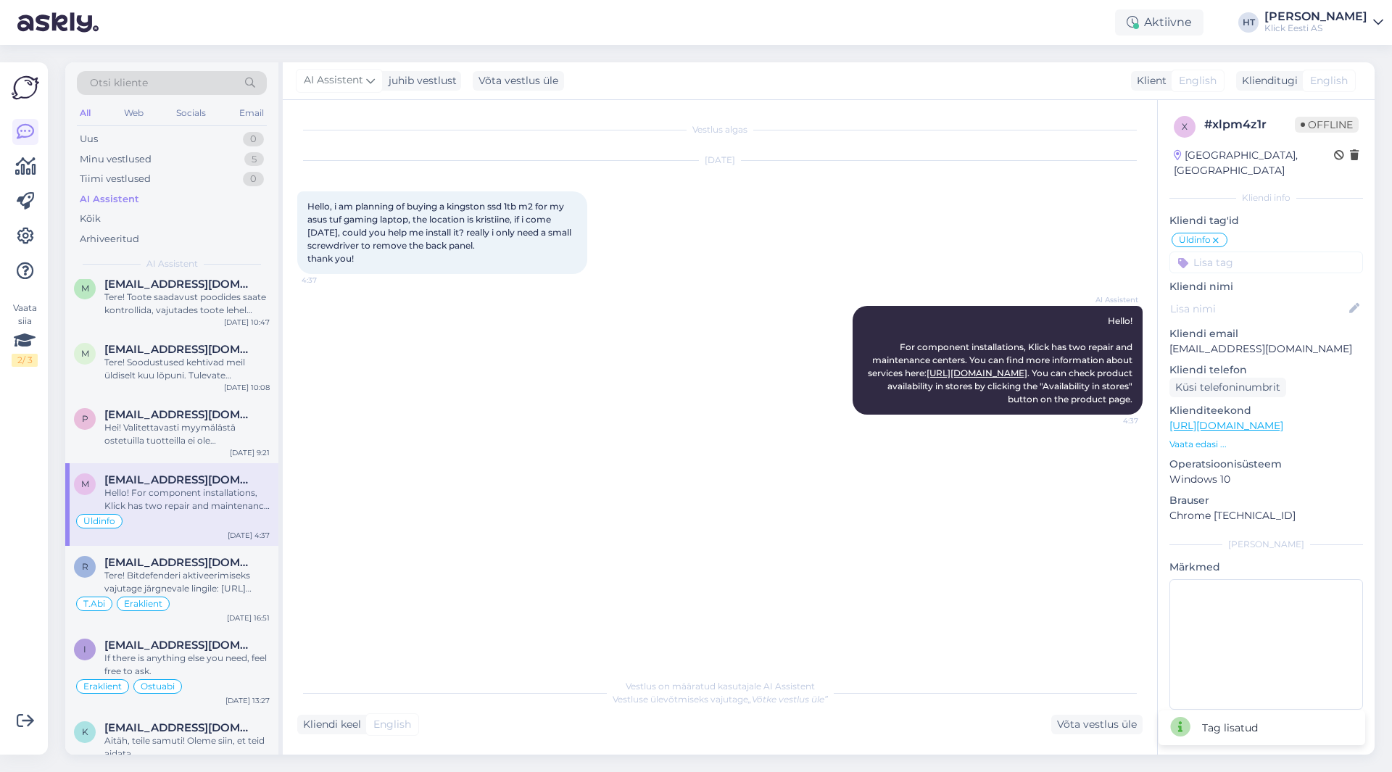
click at [1236, 252] on input at bounding box center [1267, 263] width 194 height 22
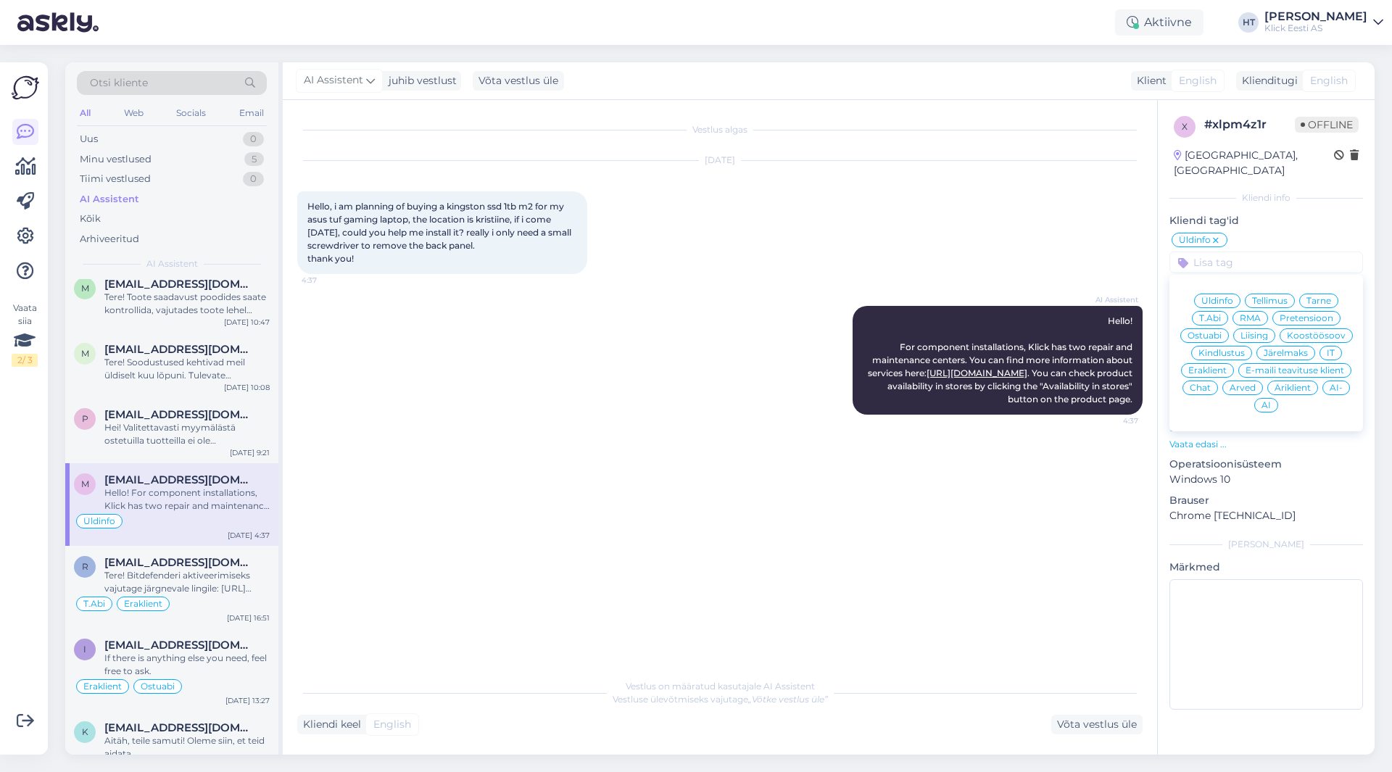
click at [1212, 366] on span "Eraklient" at bounding box center [1207, 370] width 38 height 9
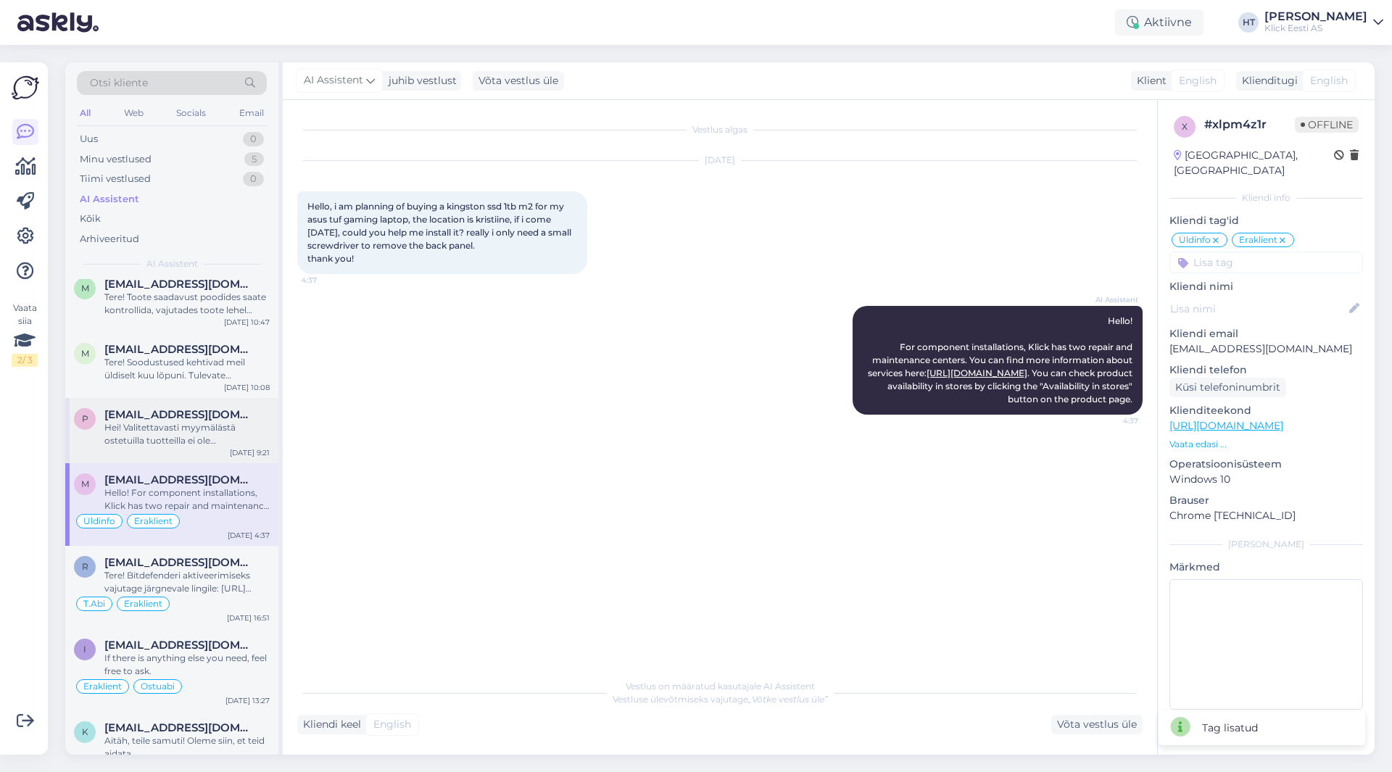
click at [154, 432] on div "Hei! Valitettavasti myymälästä ostetuilla tuotteilla ei ole palautusoikeutta." at bounding box center [186, 434] width 165 height 26
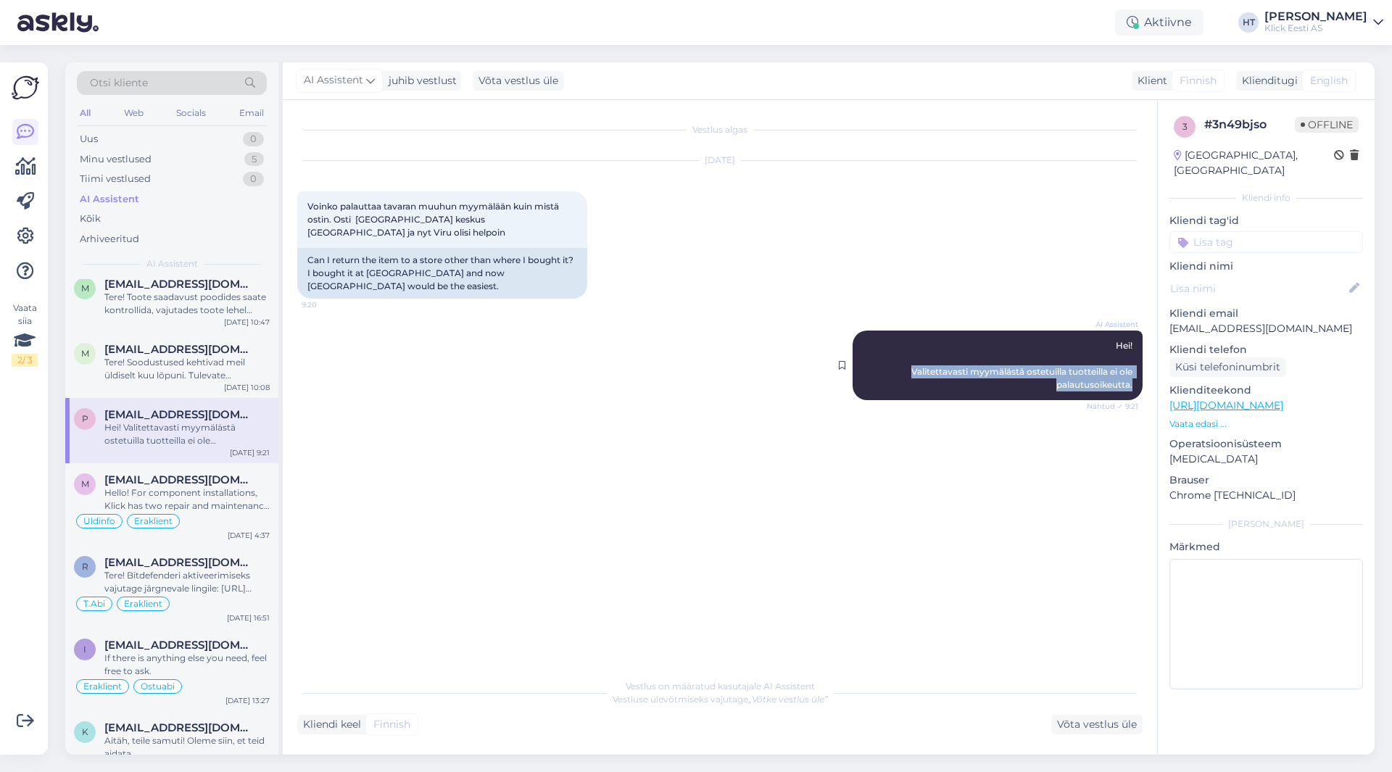
drag, startPoint x: 903, startPoint y: 355, endPoint x: 1136, endPoint y: 373, distance: 233.5
click at [1136, 373] on div "AI Assistent [PERSON_NAME]! Valitettavasti myymälästä ostetuilla tuotteilla ei …" at bounding box center [998, 366] width 290 height 70
click at [735, 350] on div "AI Assistent [PERSON_NAME]! Valitettavasti myymälästä ostetuilla tuotteilla ei …" at bounding box center [720, 366] width 846 height 102
click at [1267, 231] on input at bounding box center [1267, 242] width 194 height 22
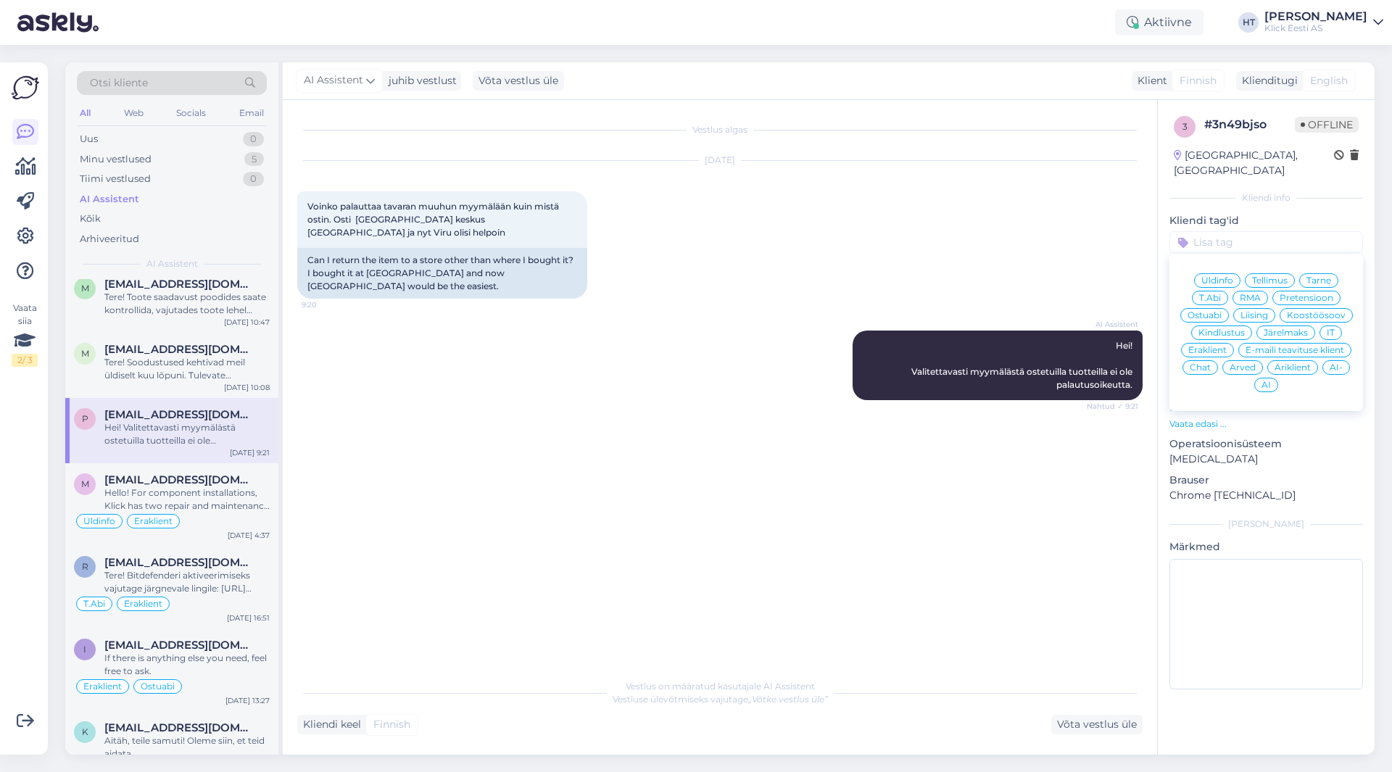
click at [1219, 273] on div "Üldinfo" at bounding box center [1217, 280] width 46 height 15
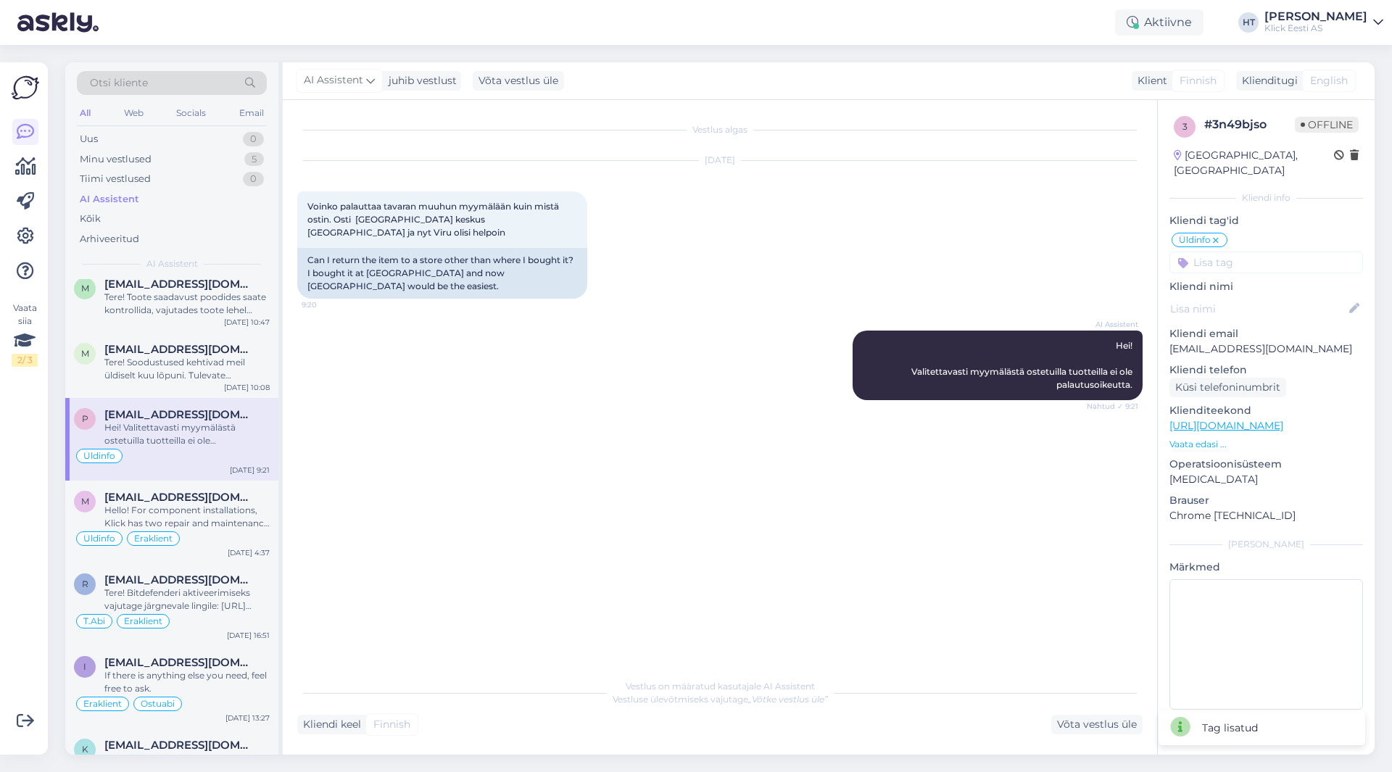
click at [1225, 252] on input at bounding box center [1267, 263] width 194 height 22
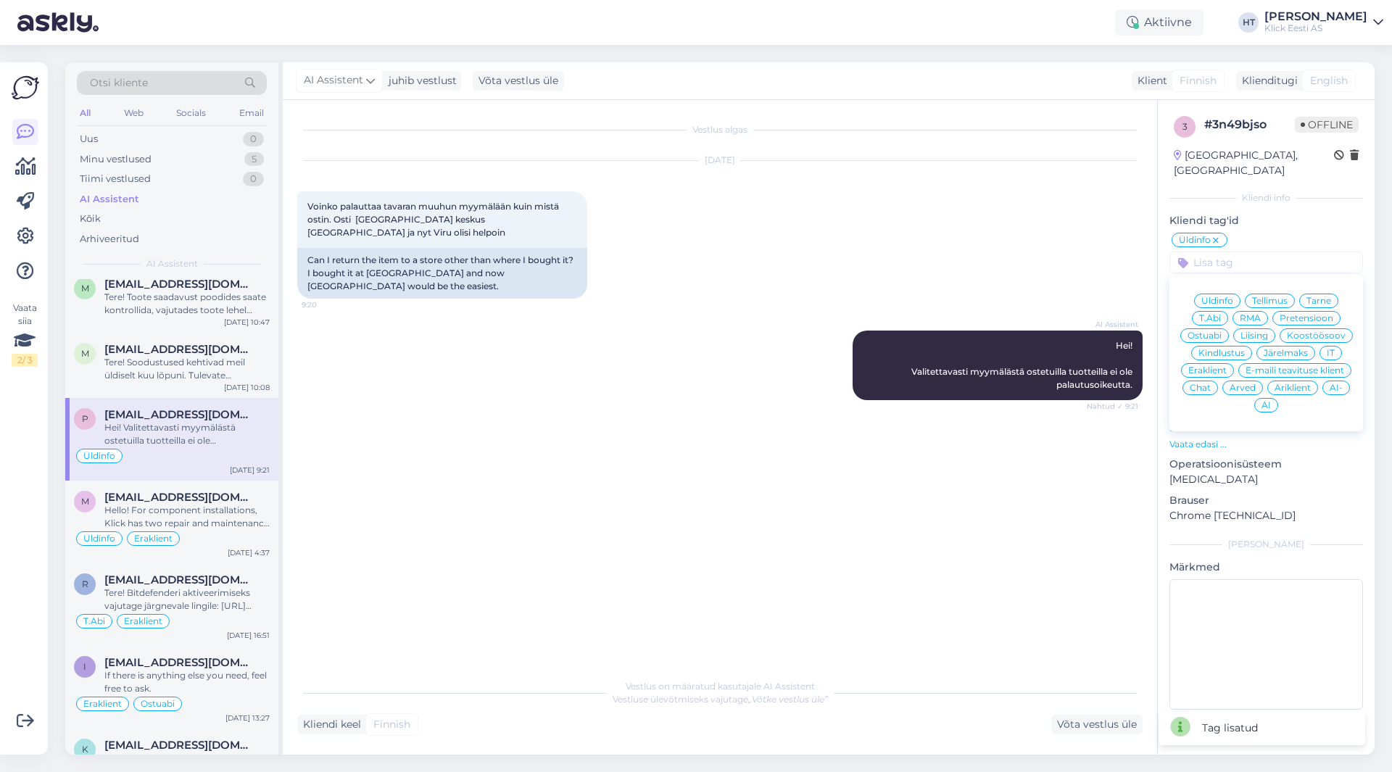
click at [1218, 366] on span "Eraklient" at bounding box center [1207, 370] width 38 height 9
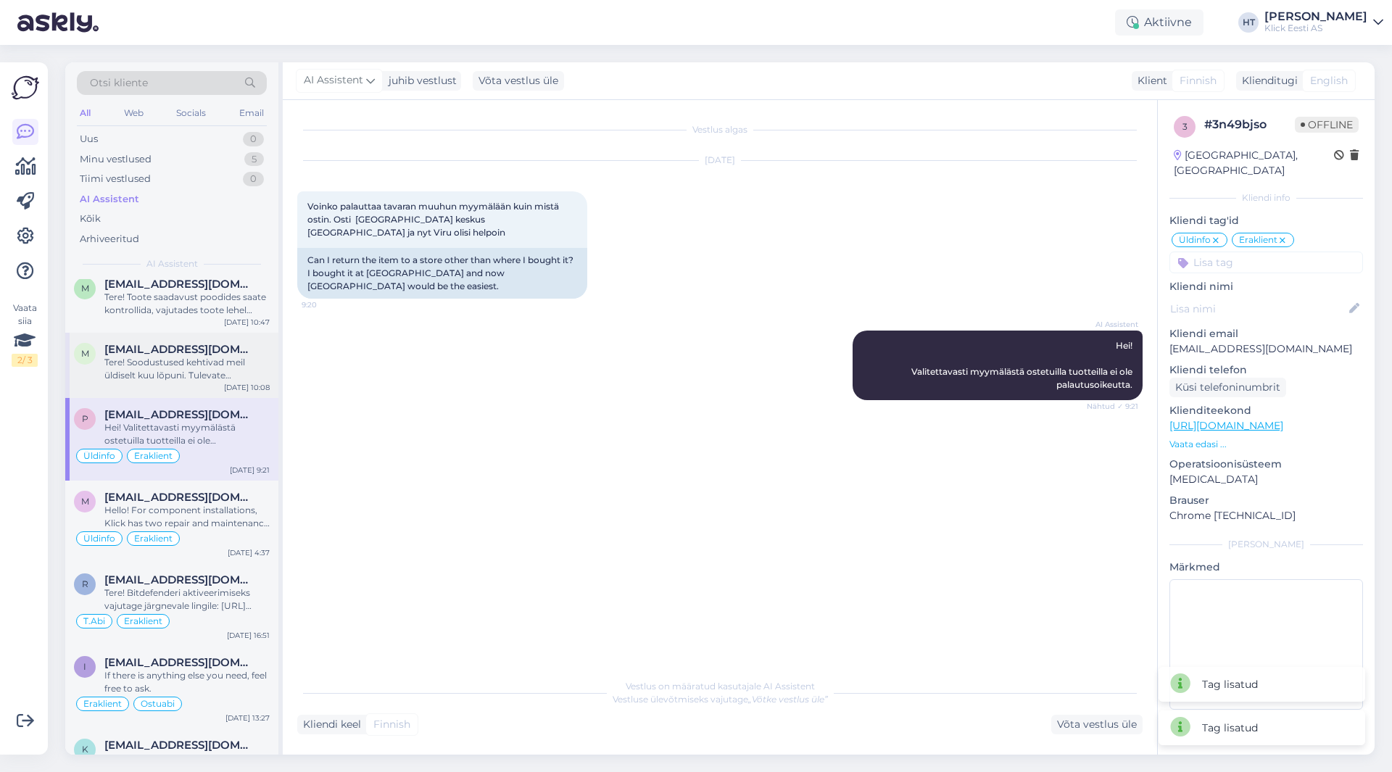
click at [197, 359] on div "Tere! Soodustused kehtivad meil üldiselt kuu lõpuni. Tulevate hinnamuudatuste k…" at bounding box center [186, 369] width 165 height 26
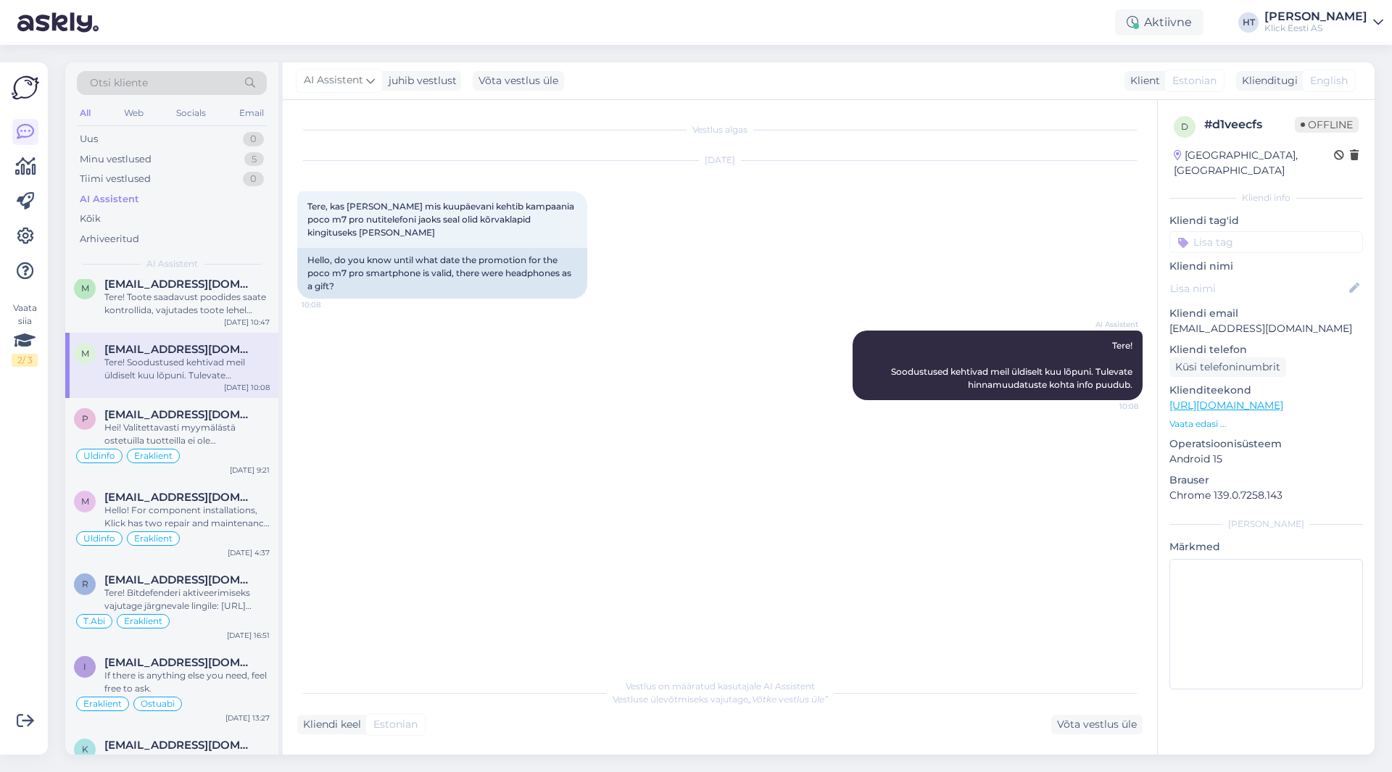
click at [1205, 231] on input at bounding box center [1267, 242] width 194 height 22
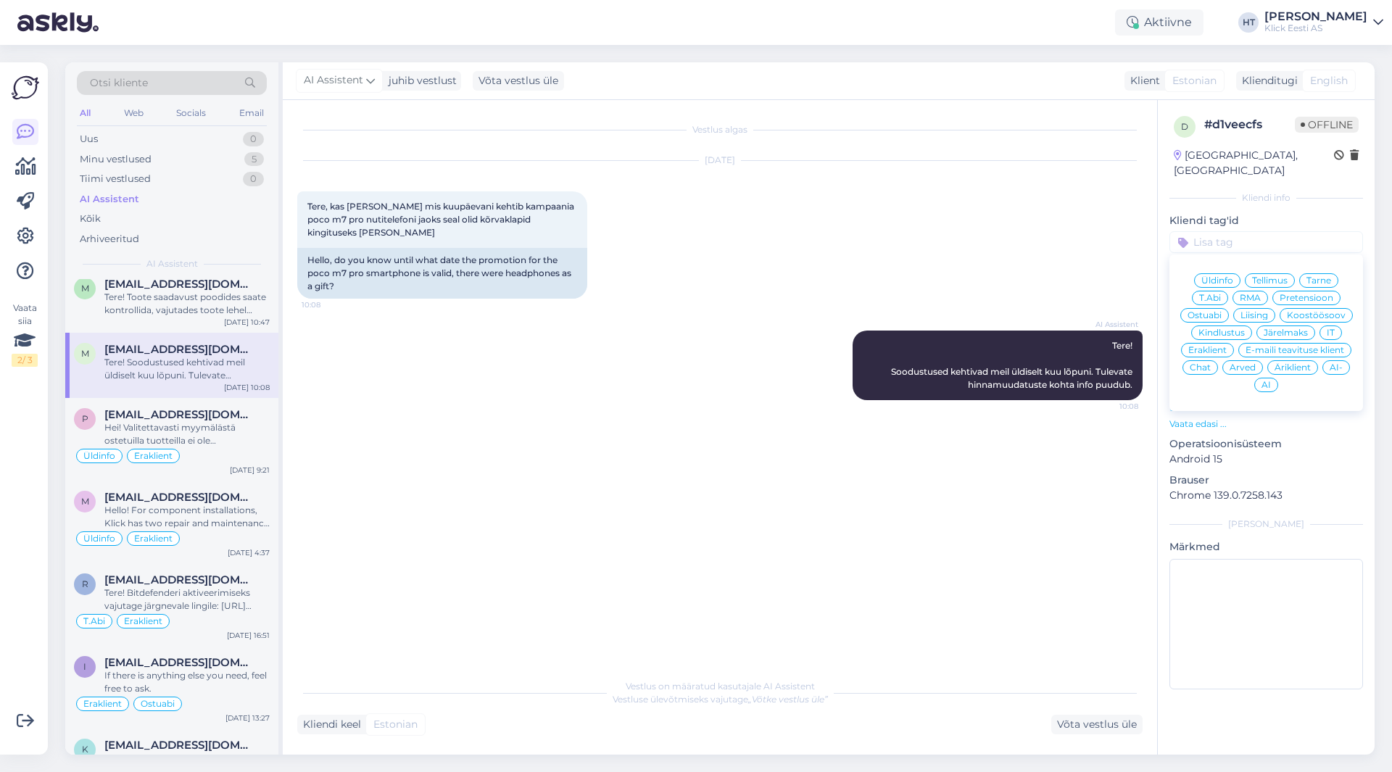
click at [1229, 276] on span "Üldinfo" at bounding box center [1218, 280] width 32 height 9
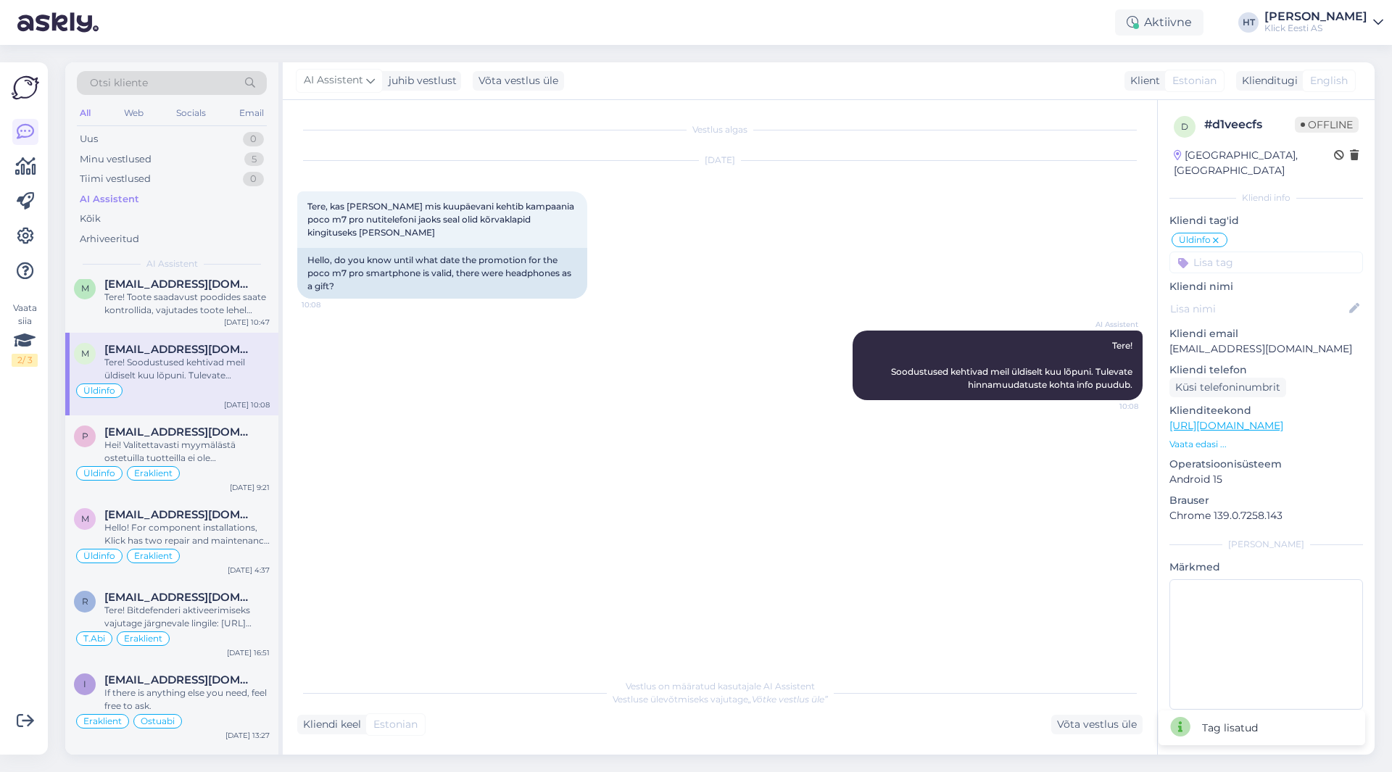
click at [1230, 252] on input at bounding box center [1267, 263] width 194 height 22
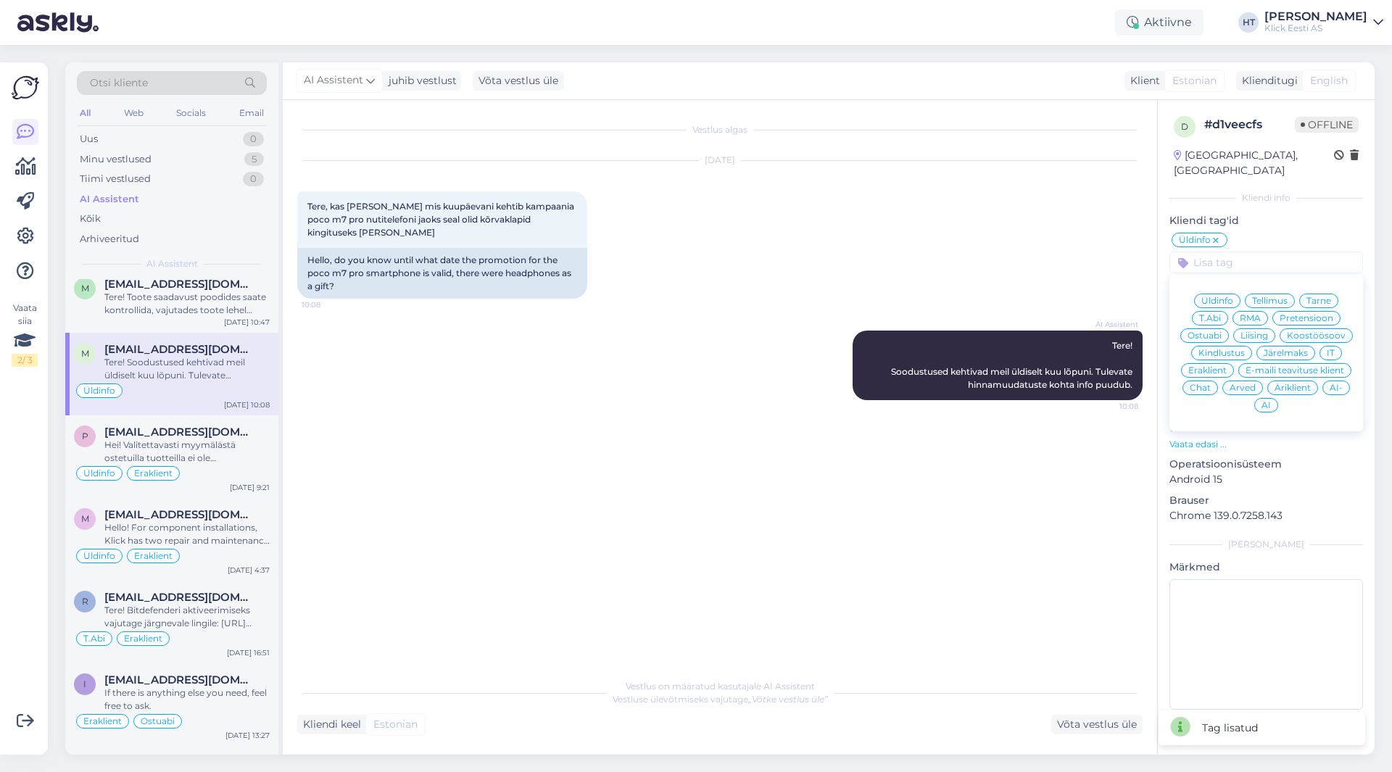
click at [1220, 366] on span "Eraklient" at bounding box center [1207, 370] width 38 height 9
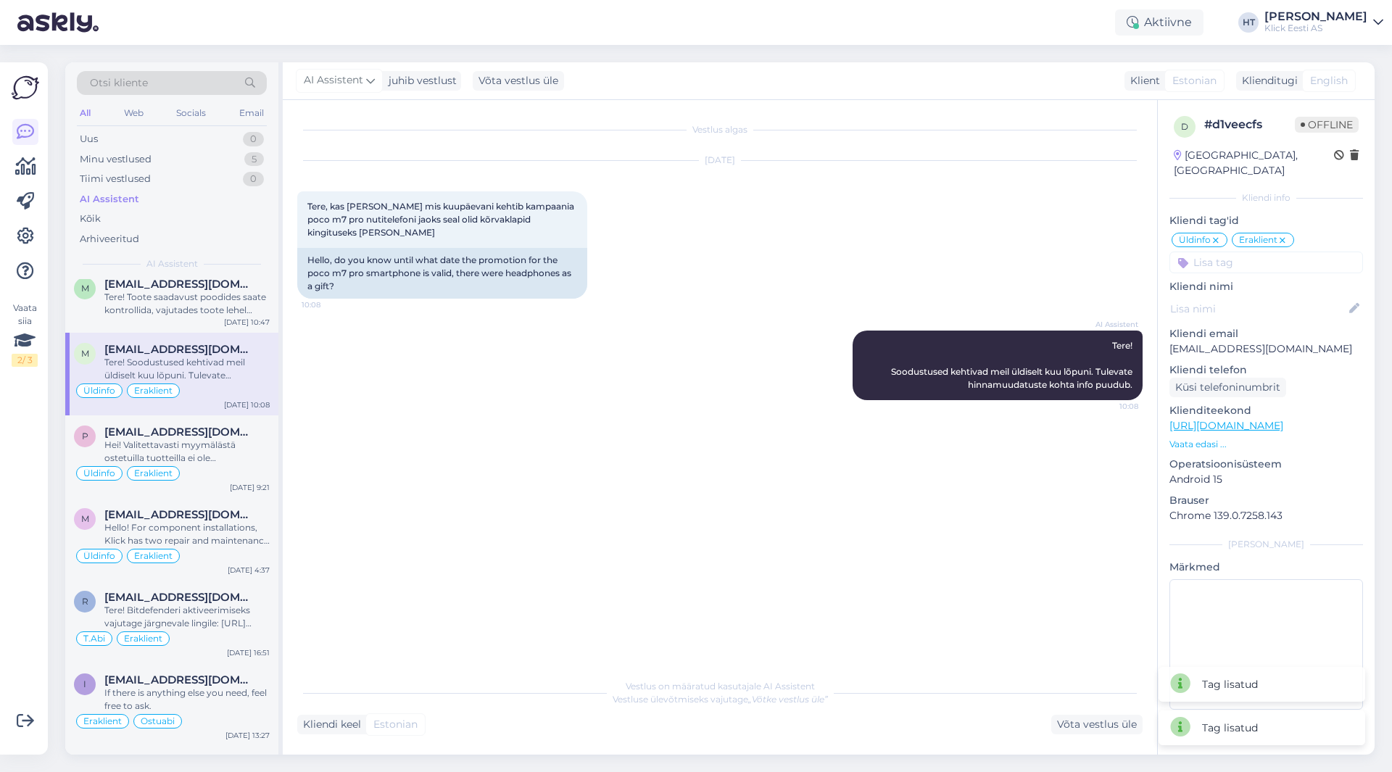
click at [549, 389] on div "AI Assistent Tere! Soodustused kehtivad meil üldiselt kuu lõpuni. Tulevate hinn…" at bounding box center [720, 366] width 846 height 102
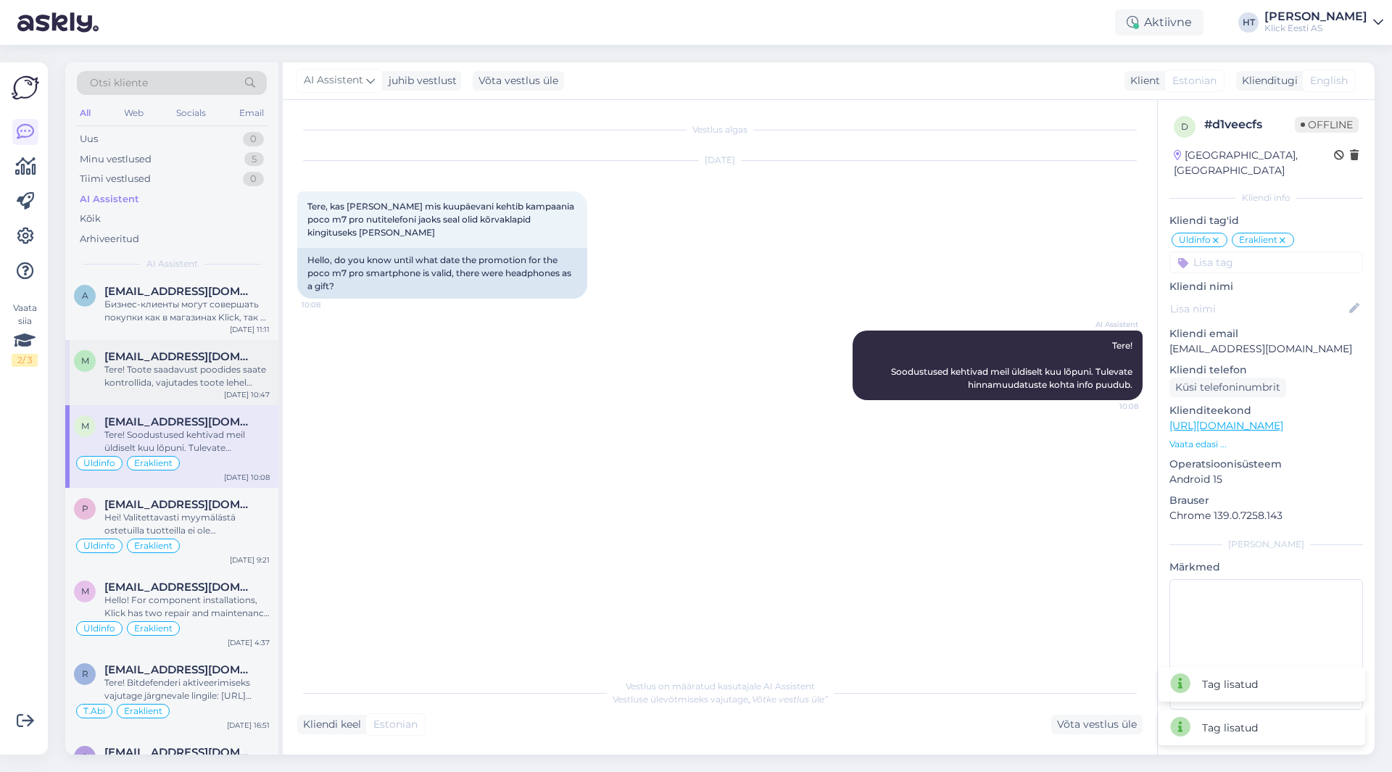
click at [218, 360] on span "[EMAIL_ADDRESS][DOMAIN_NAME]" at bounding box center [179, 356] width 151 height 13
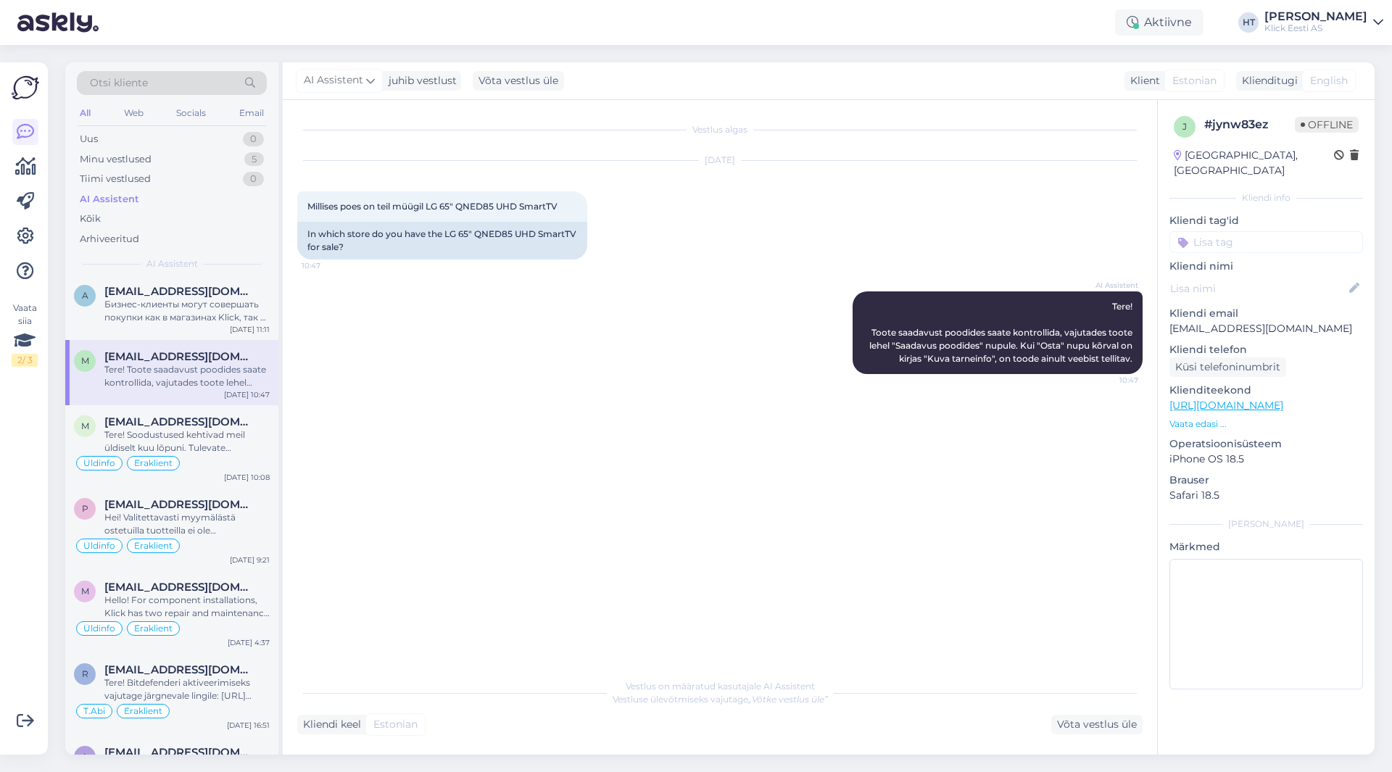
click at [1276, 231] on input at bounding box center [1267, 242] width 194 height 22
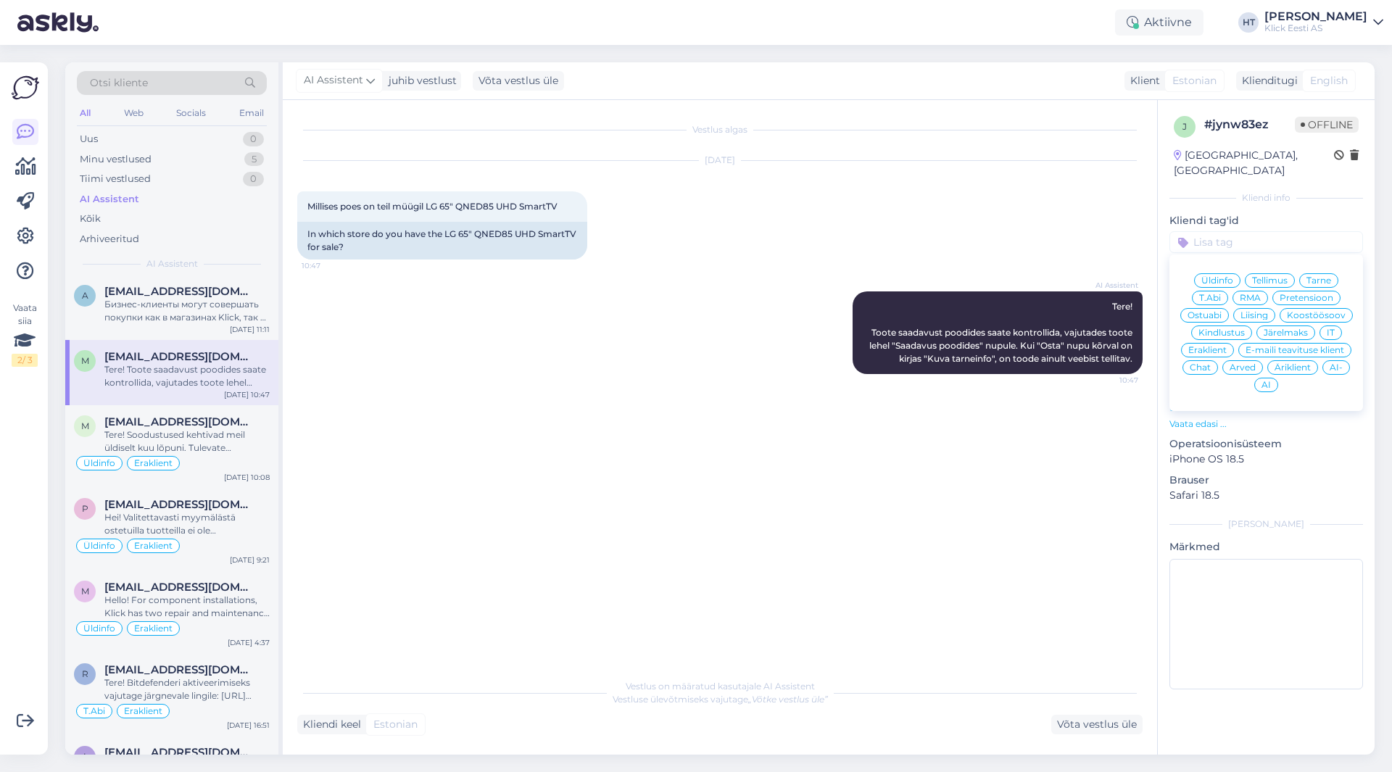
click at [1215, 311] on span "Ostuabi" at bounding box center [1205, 315] width 34 height 9
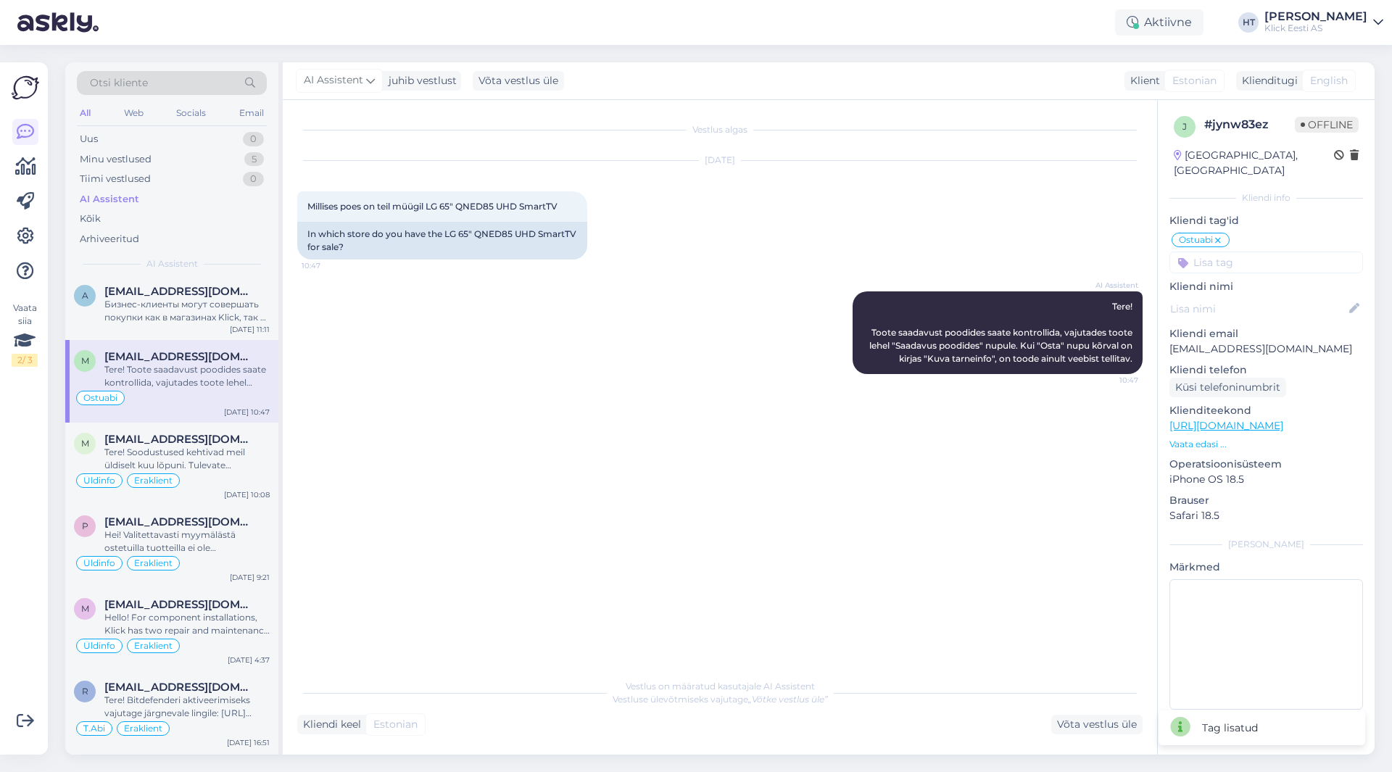
click at [1238, 256] on input at bounding box center [1267, 263] width 194 height 22
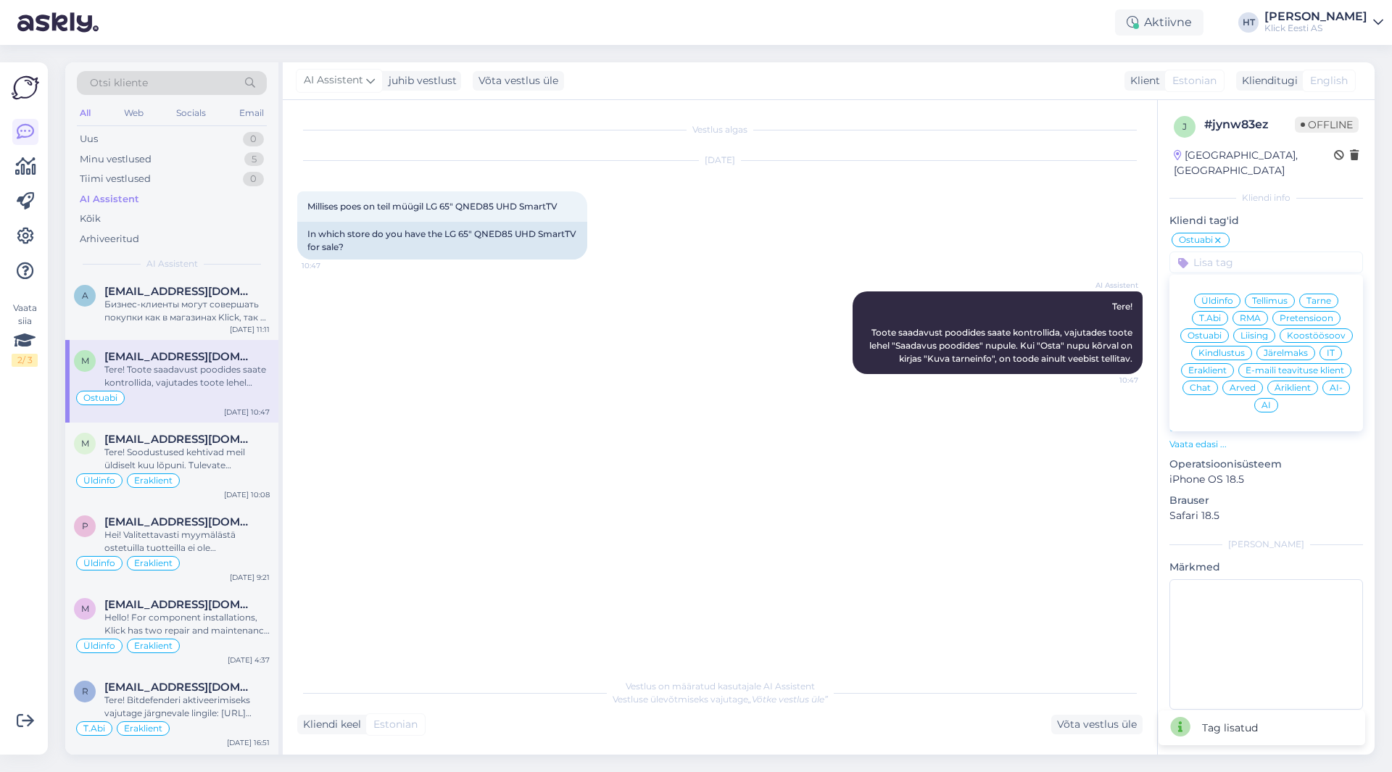
click at [1228, 363] on div "Eraklient" at bounding box center [1207, 370] width 53 height 15
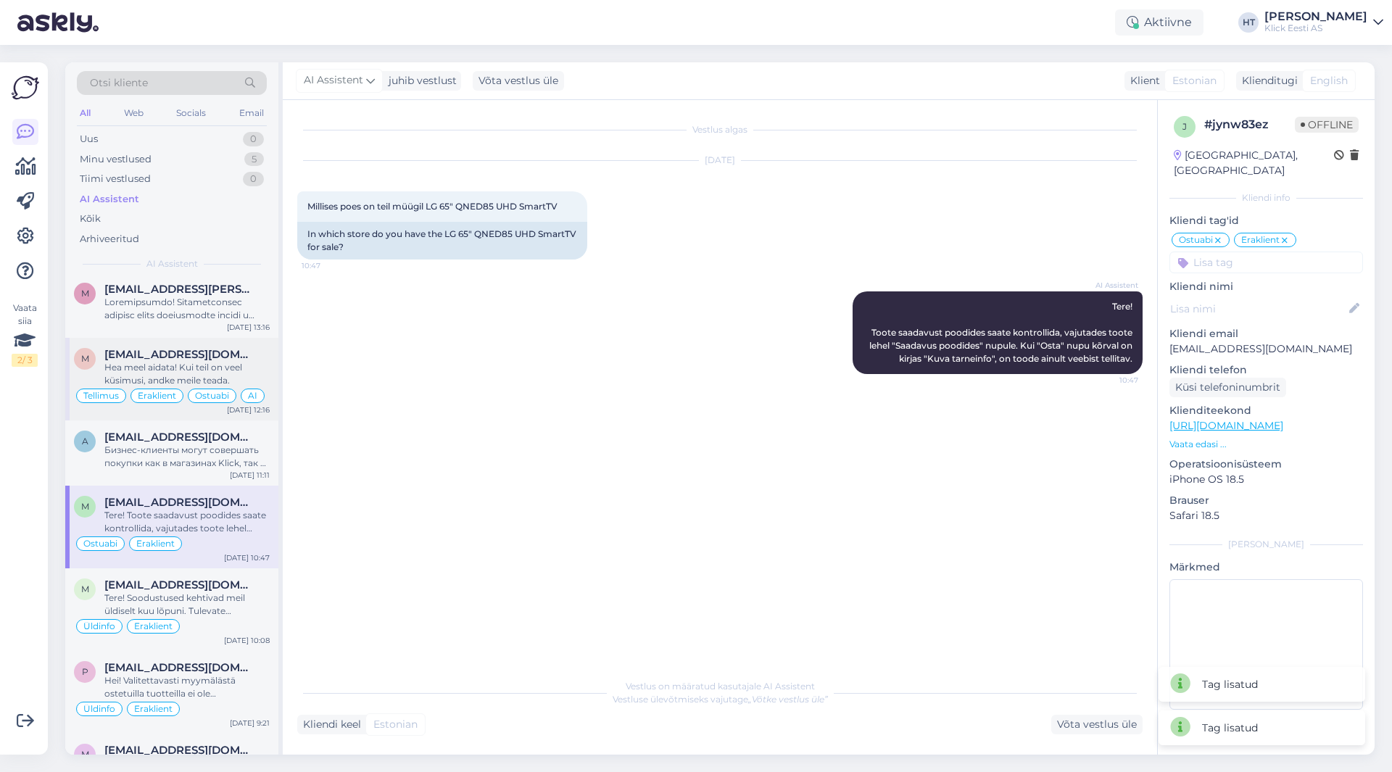
scroll to position [3868, 0]
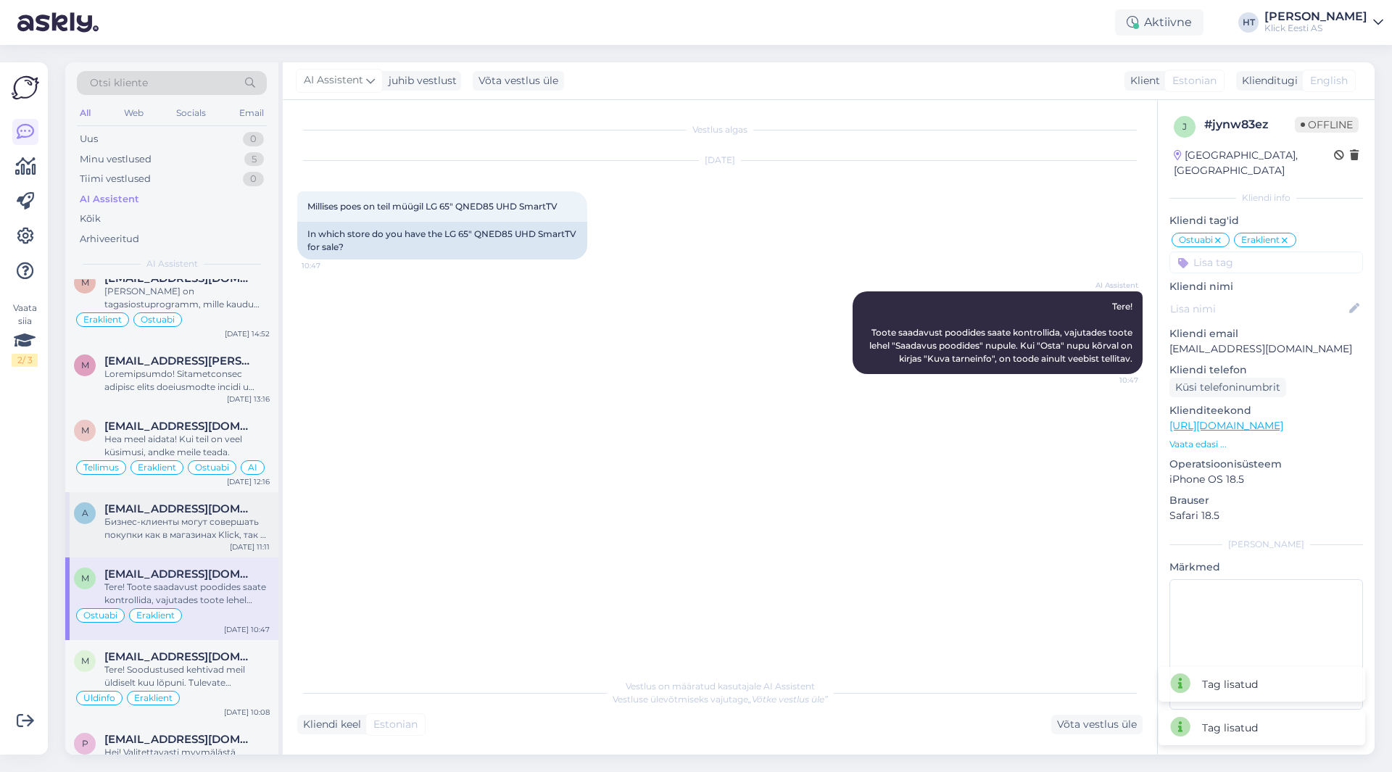
click at [219, 510] on span "[EMAIL_ADDRESS][DOMAIN_NAME]" at bounding box center [179, 509] width 151 height 13
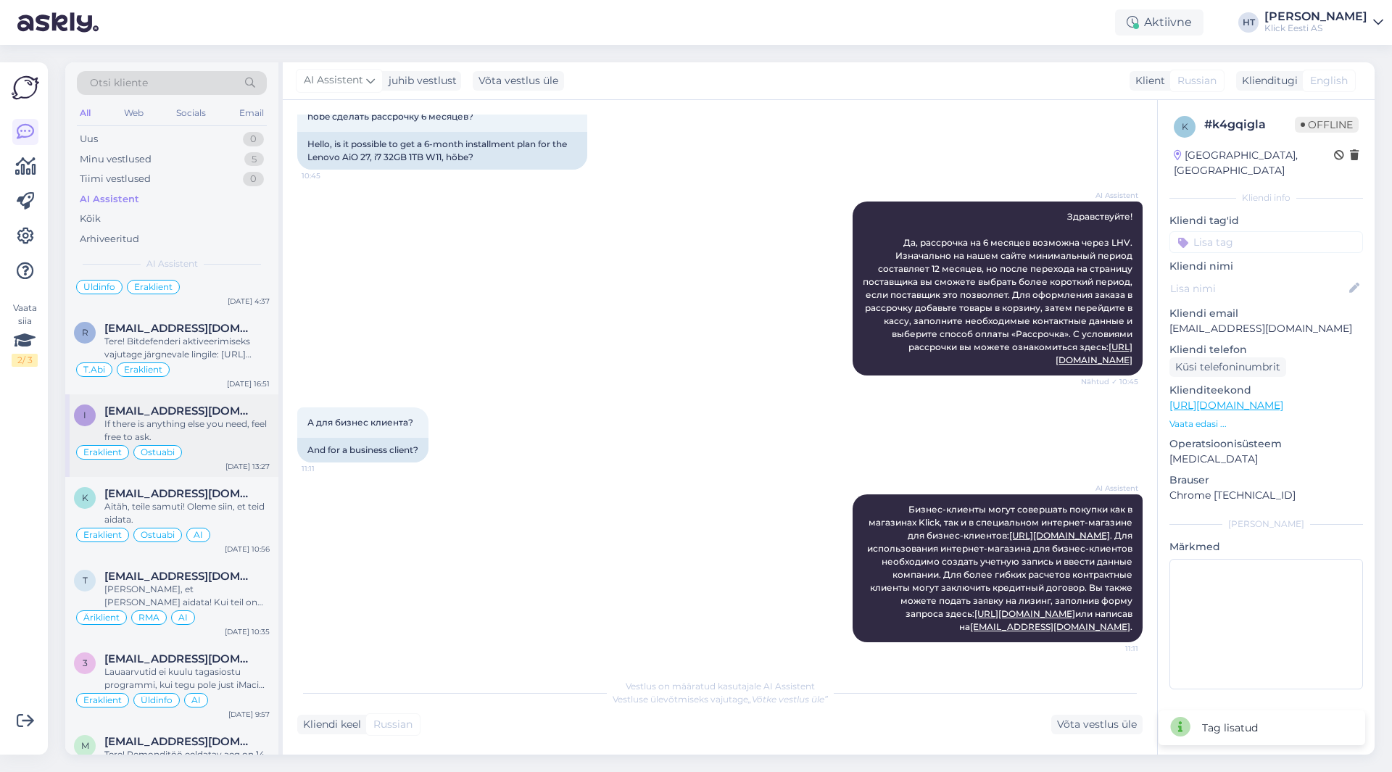
scroll to position [4448, 0]
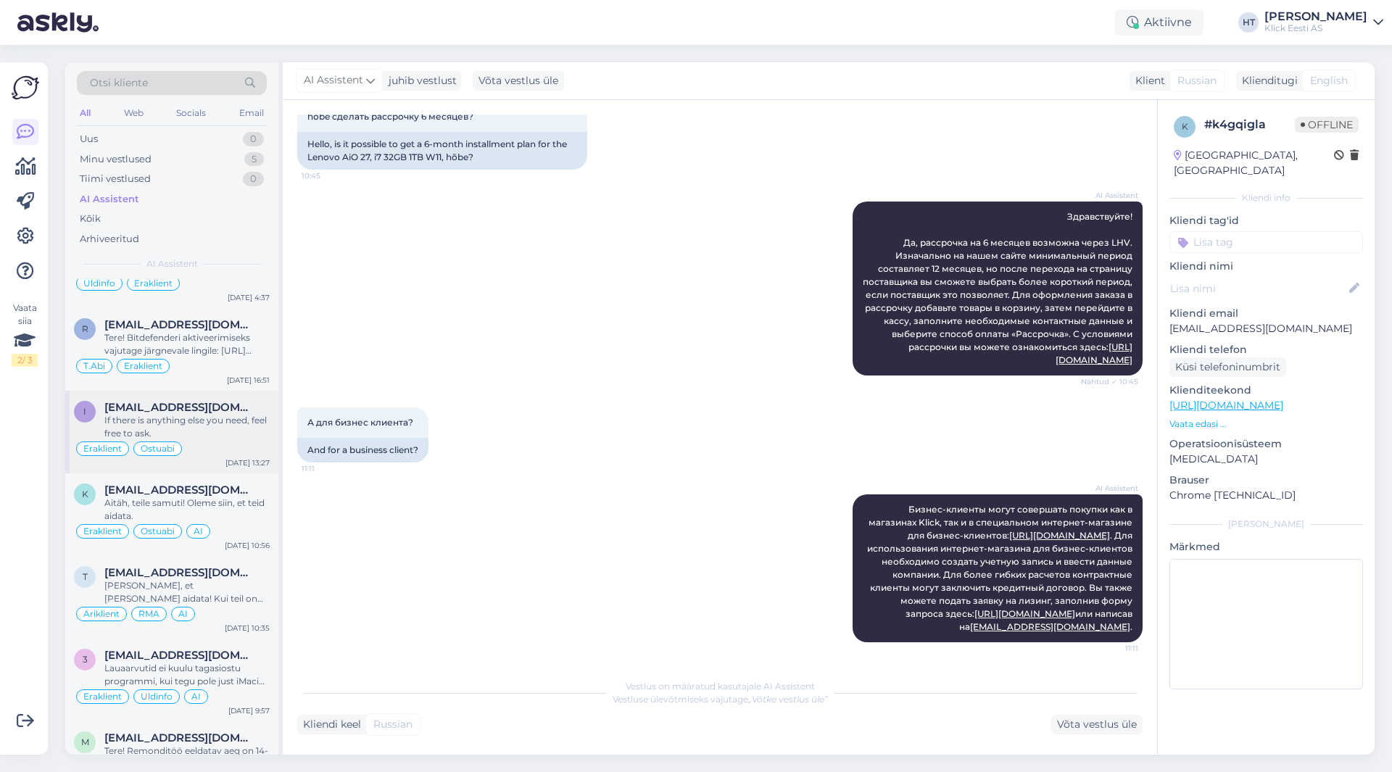
click at [249, 459] on div "[DATE] 13:27" at bounding box center [248, 463] width 44 height 11
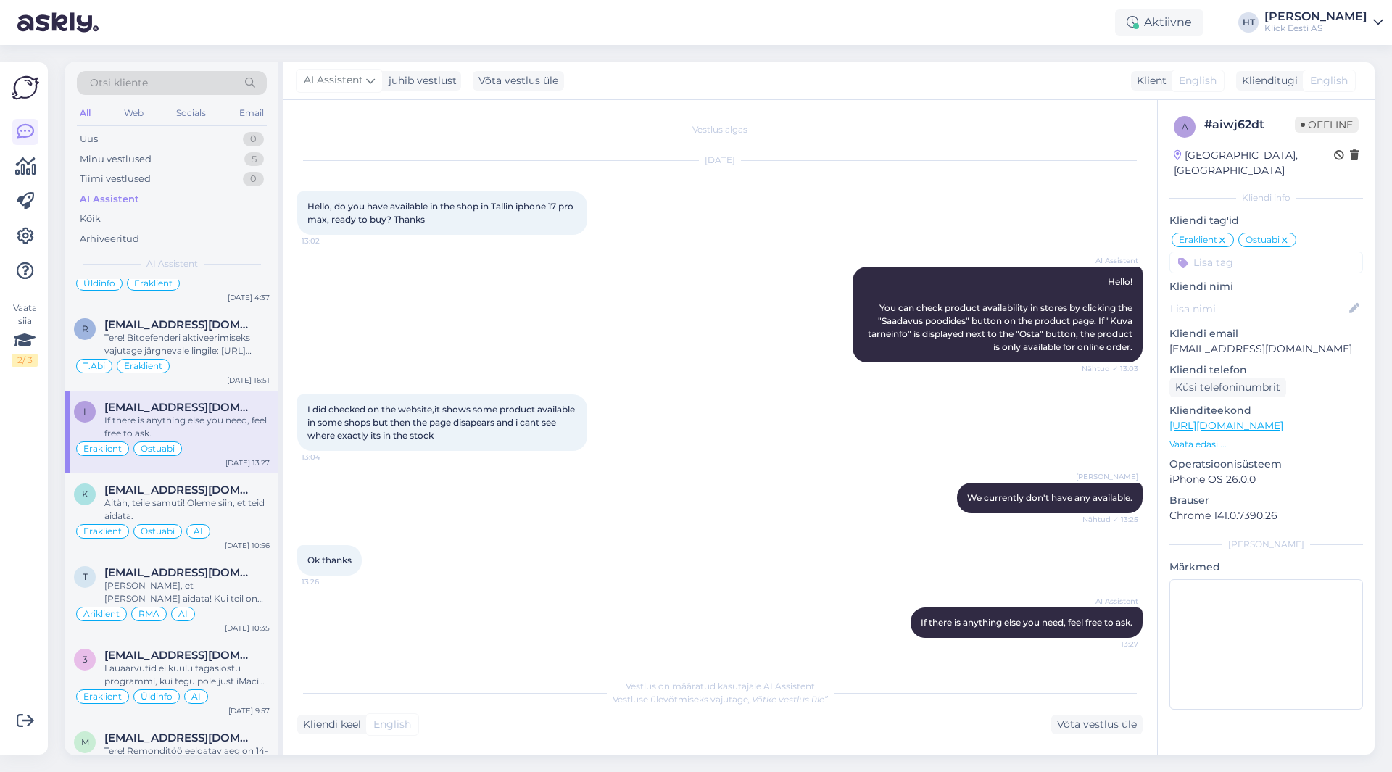
scroll to position [0, 0]
click at [1275, 252] on input at bounding box center [1267, 263] width 194 height 22
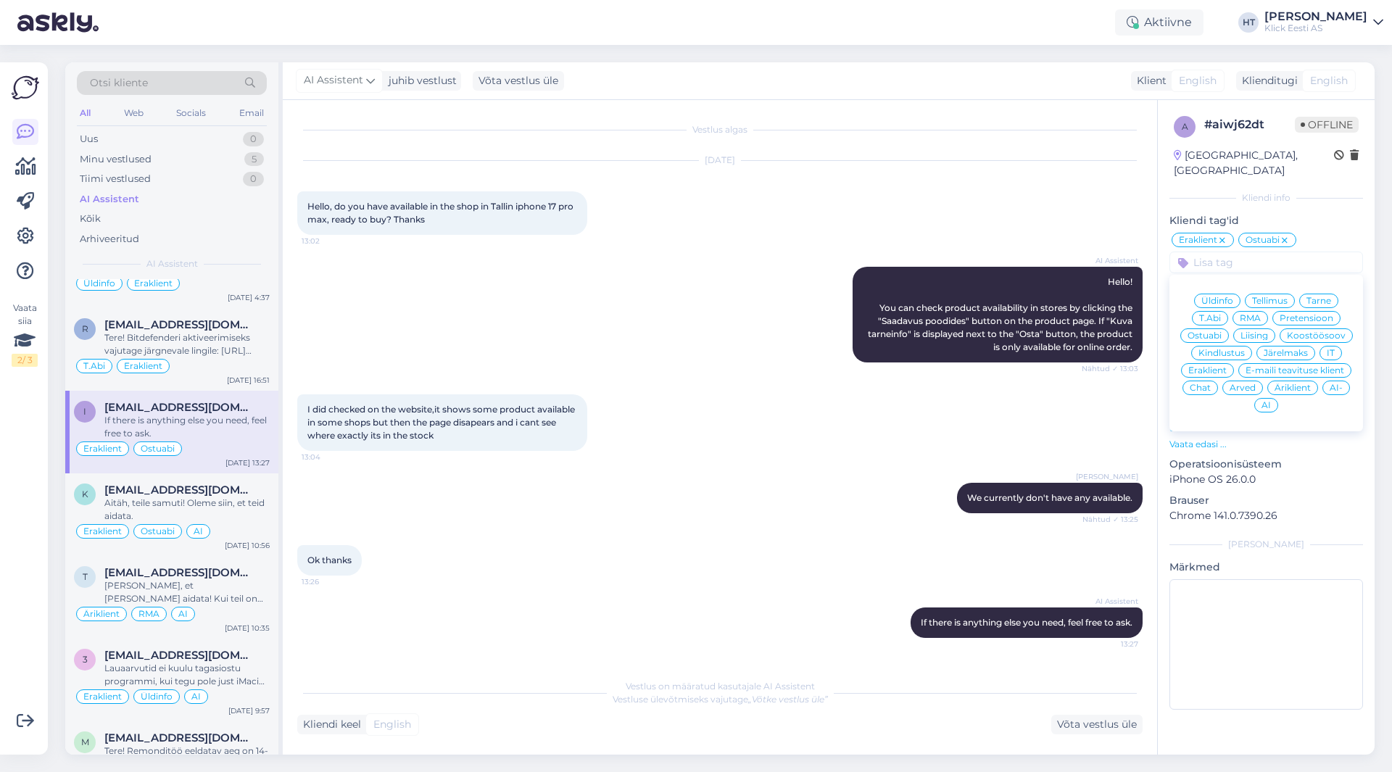
click at [1261, 398] on div "AI" at bounding box center [1266, 405] width 24 height 15
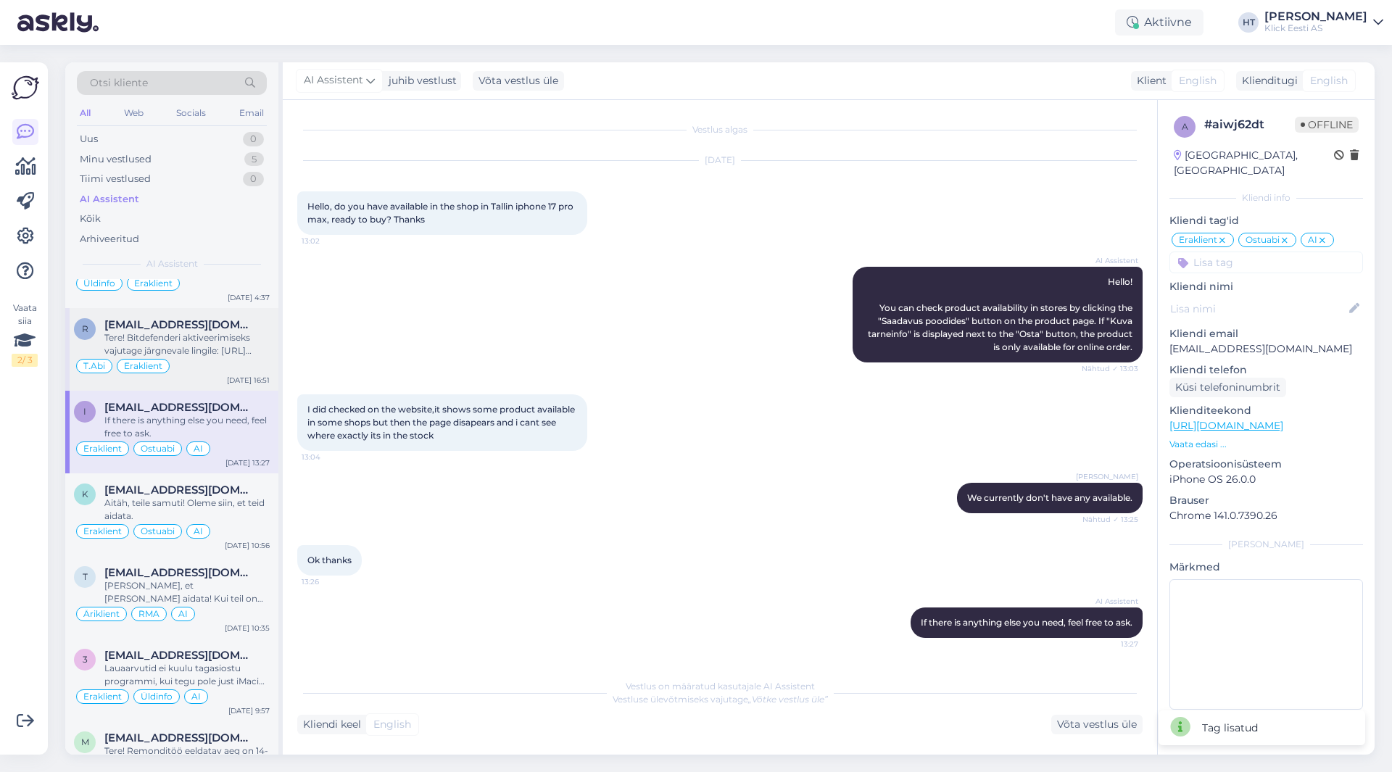
click at [210, 360] on div "T.[PERSON_NAME]" at bounding box center [172, 365] width 196 height 17
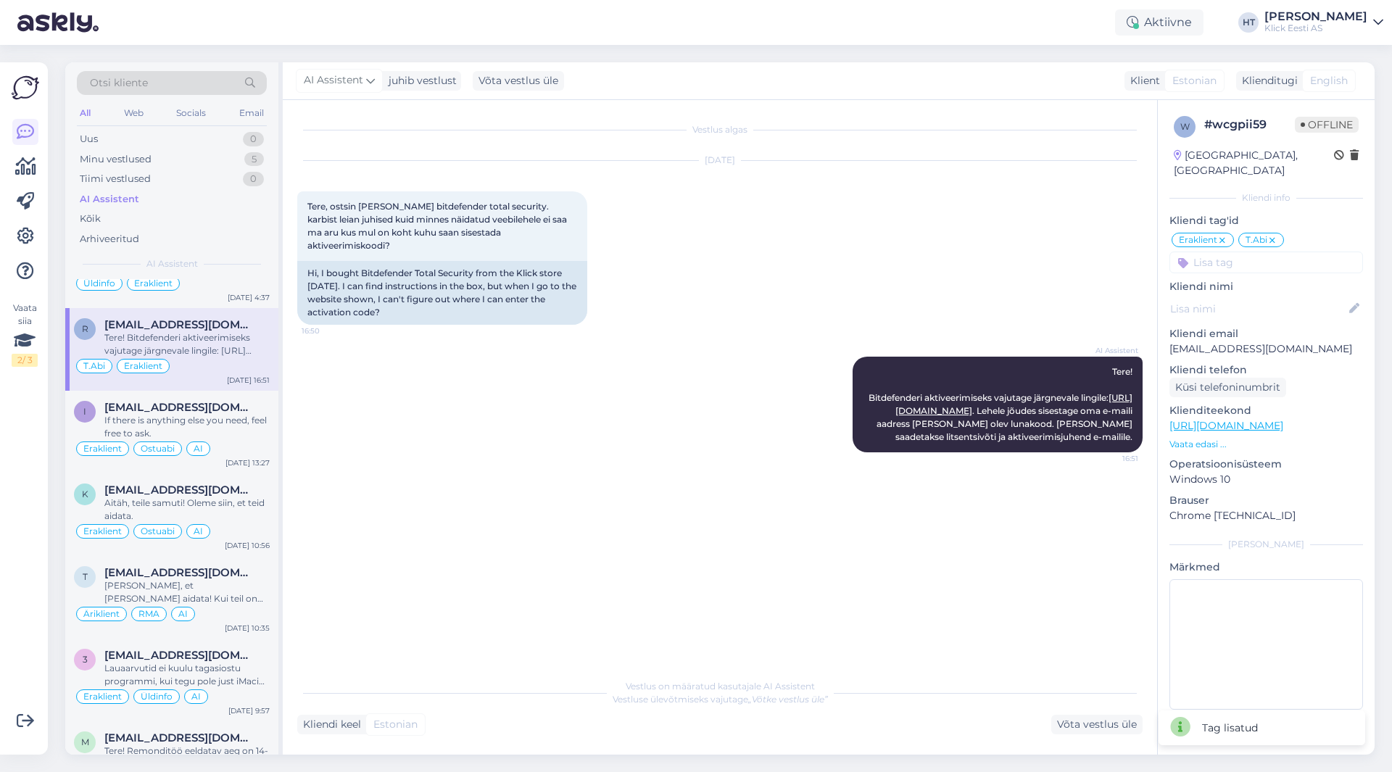
click at [1244, 253] on input at bounding box center [1267, 263] width 194 height 22
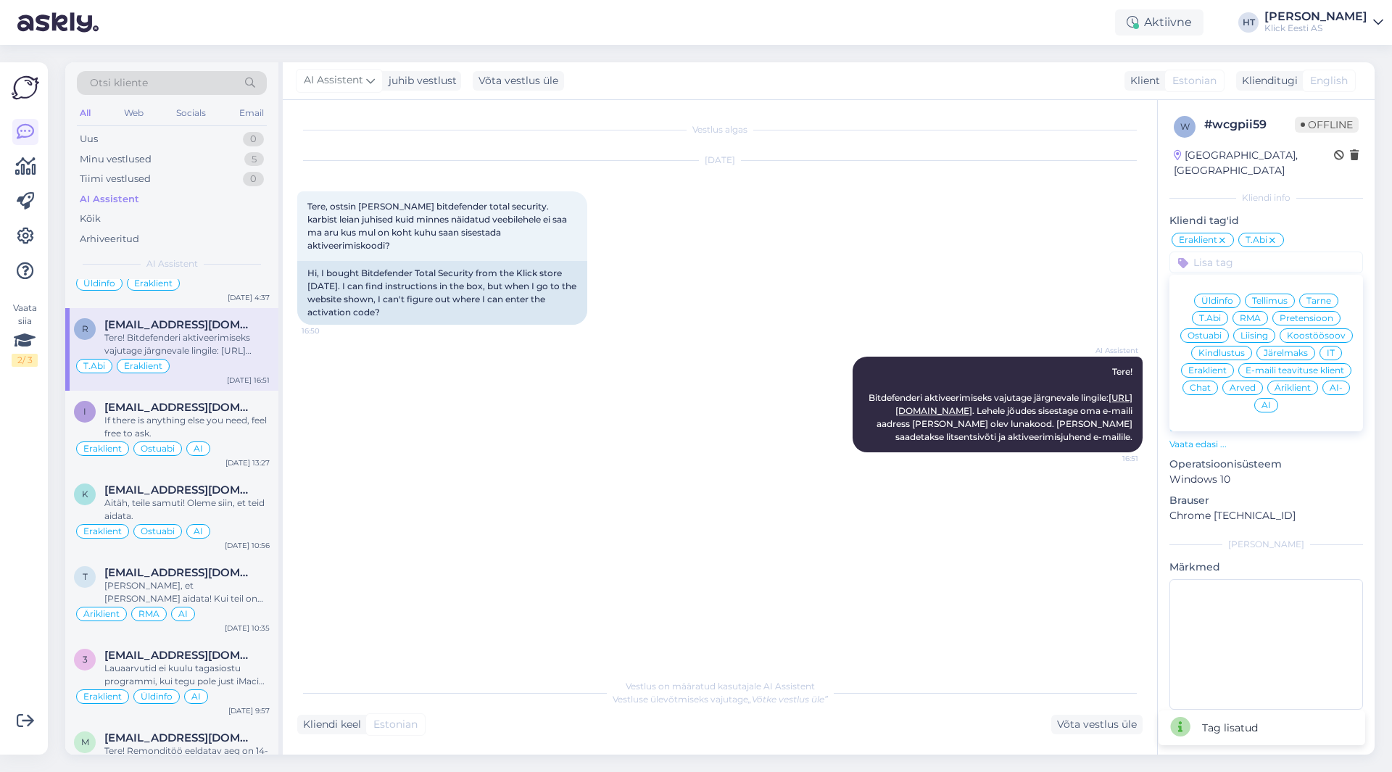
click at [1268, 401] on span "AI" at bounding box center [1266, 405] width 9 height 9
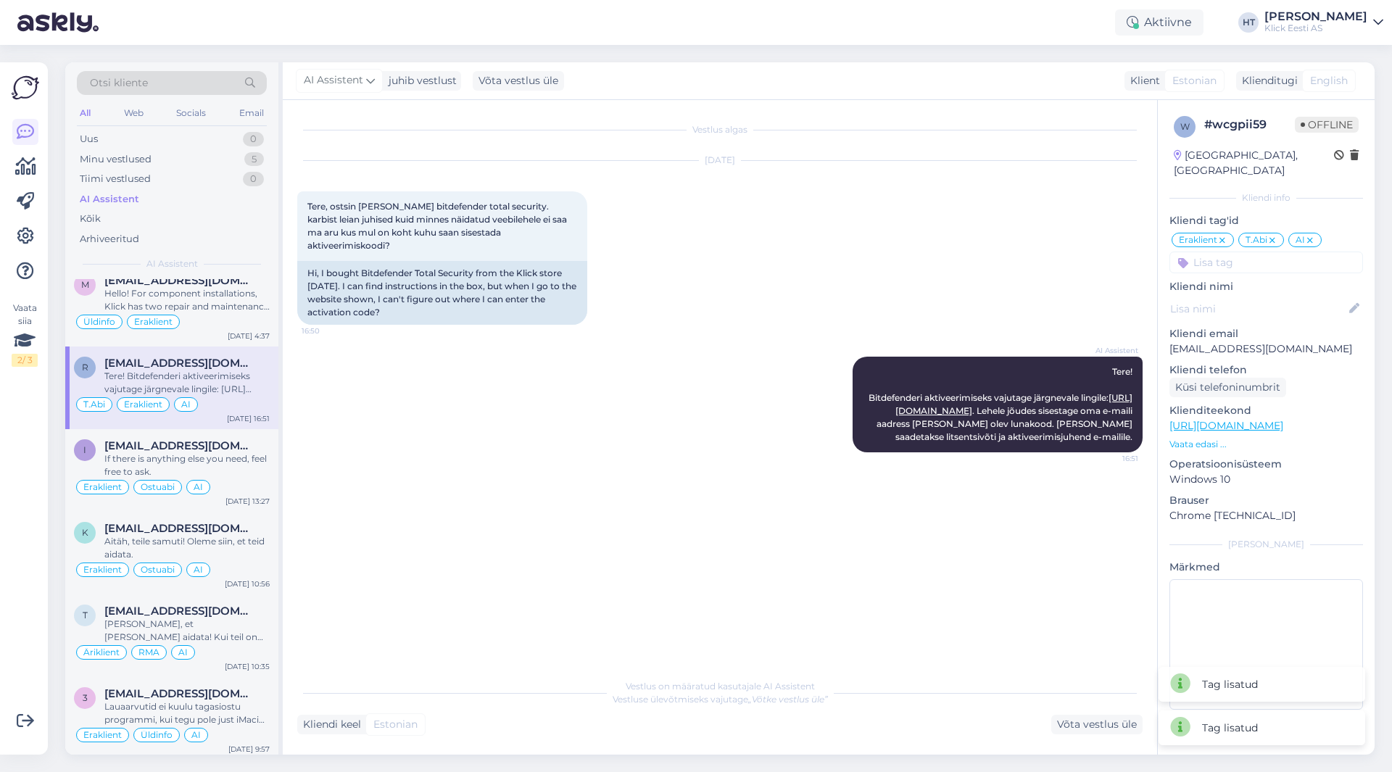
scroll to position [4375, 0]
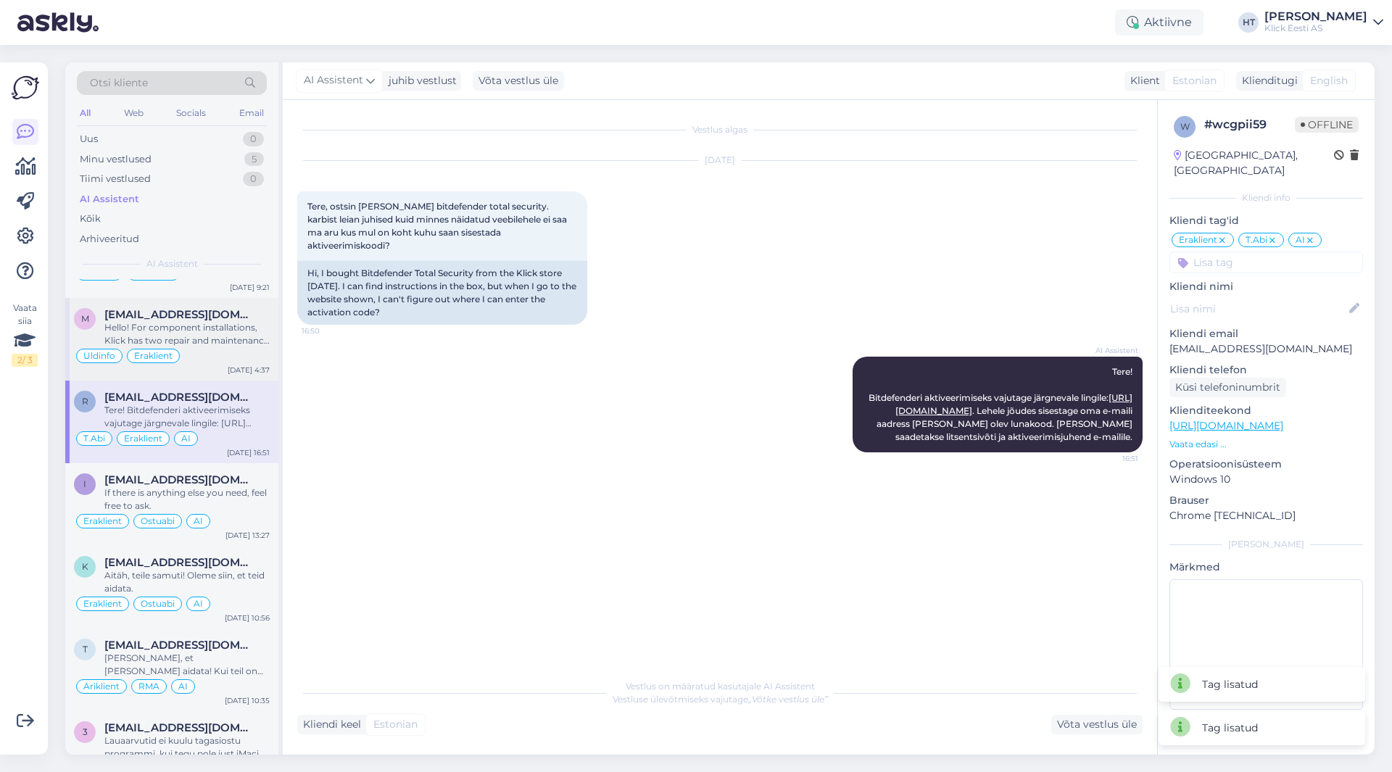
click at [252, 361] on div "Üldinfo Eraklient" at bounding box center [172, 355] width 196 height 17
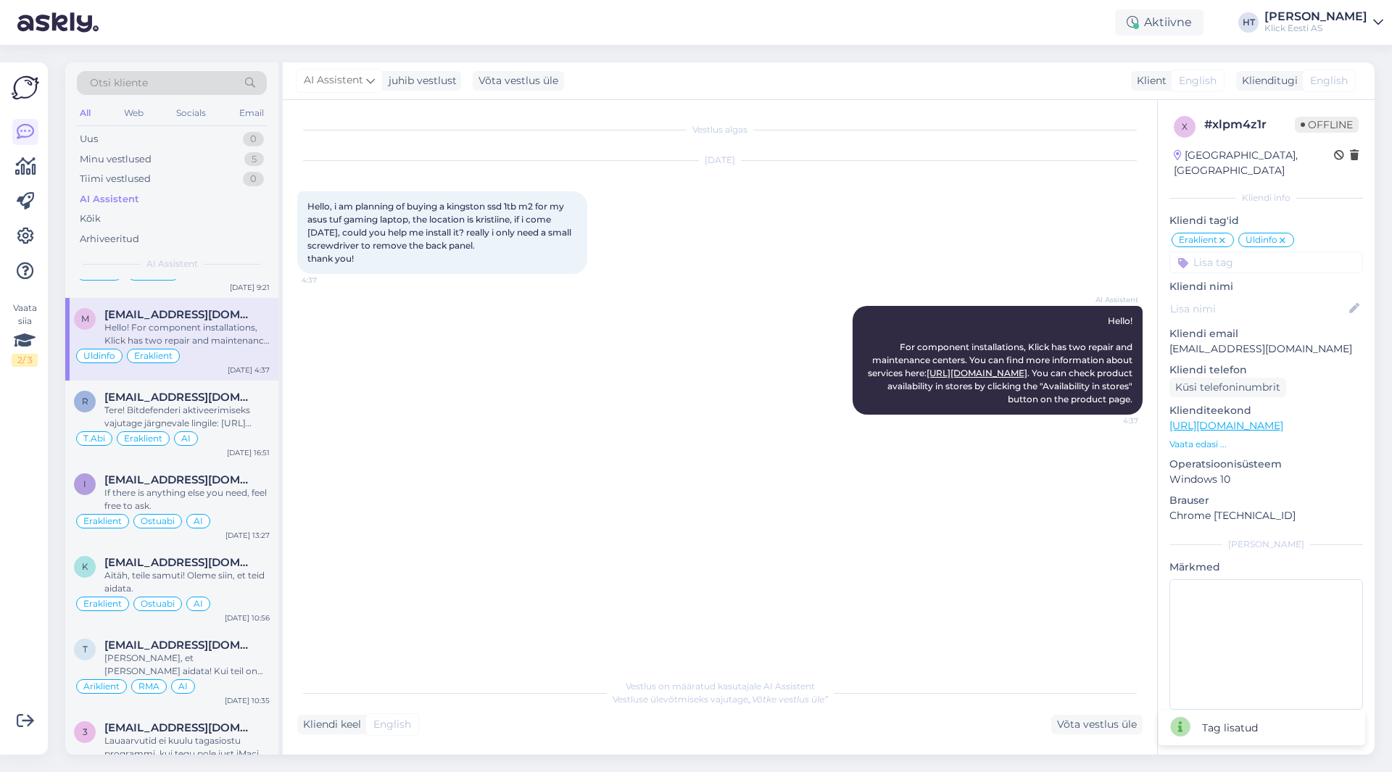
click at [1267, 252] on input at bounding box center [1267, 263] width 194 height 22
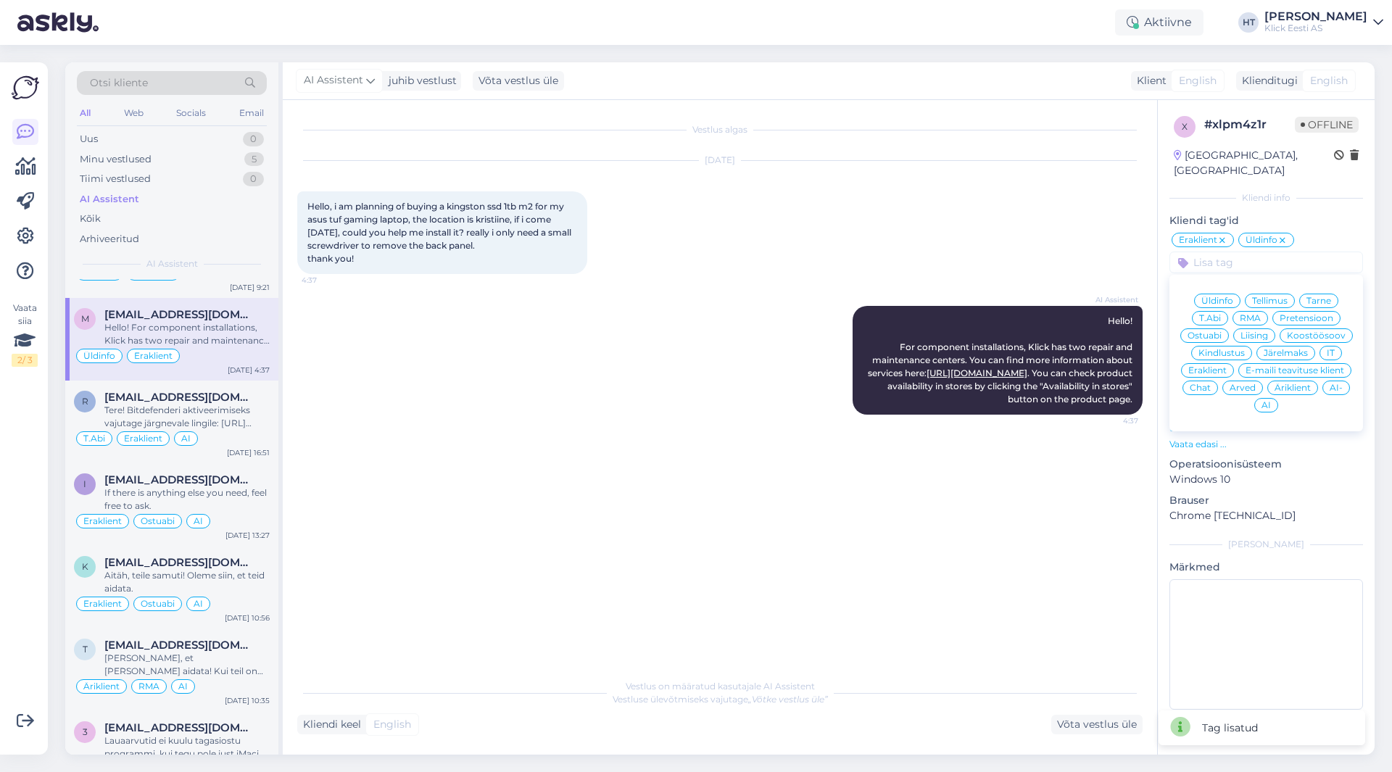
click at [1268, 398] on div "AI" at bounding box center [1266, 405] width 24 height 15
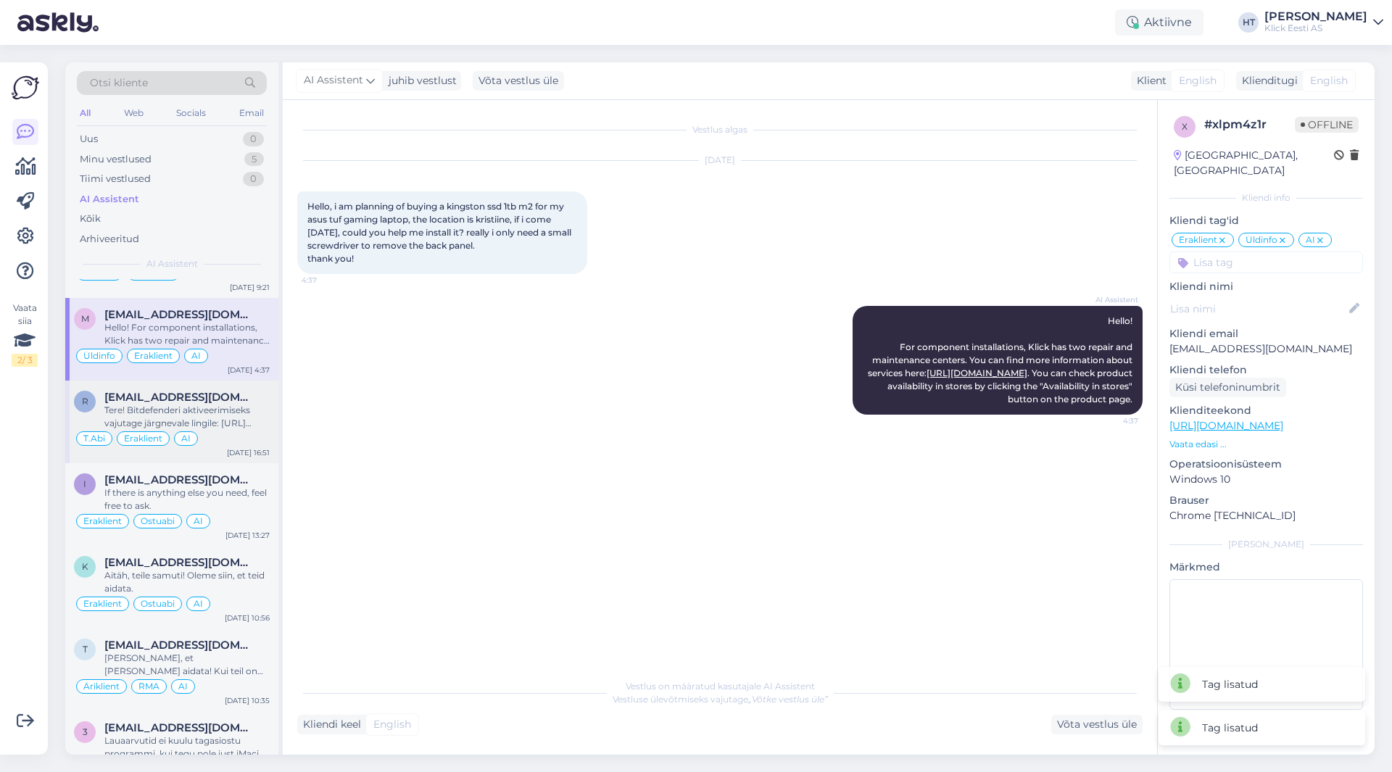
scroll to position [4303, 0]
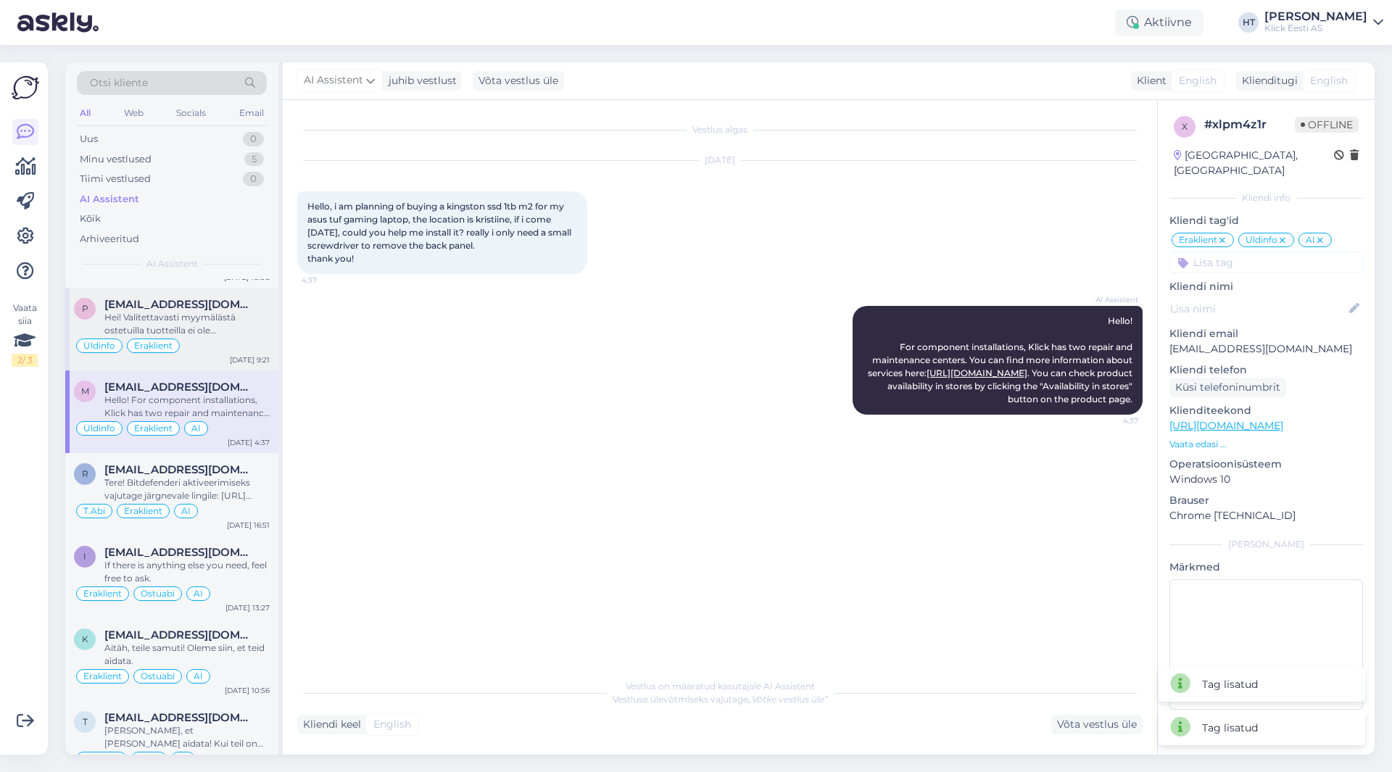
click at [242, 344] on div "Üldinfo Eraklient" at bounding box center [172, 345] width 196 height 17
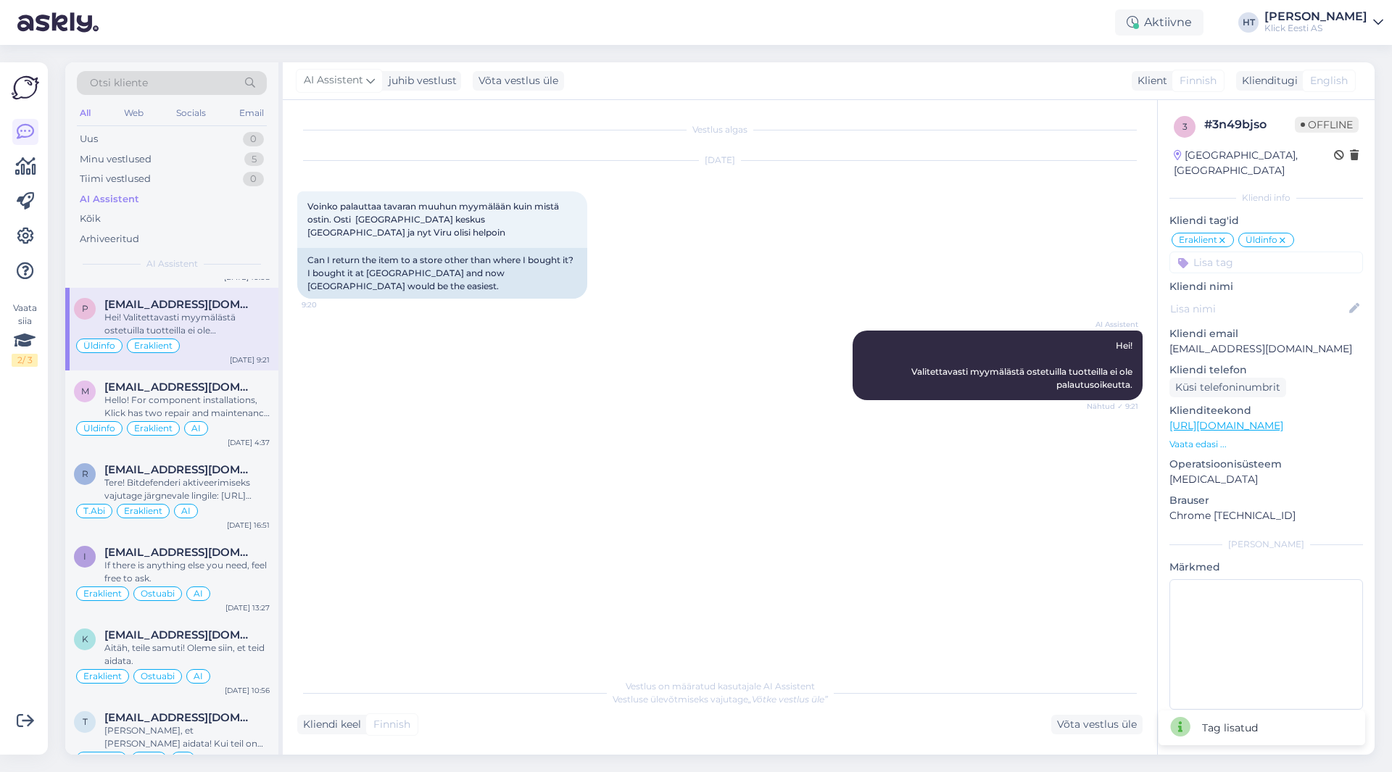
click at [1298, 252] on input at bounding box center [1267, 263] width 194 height 22
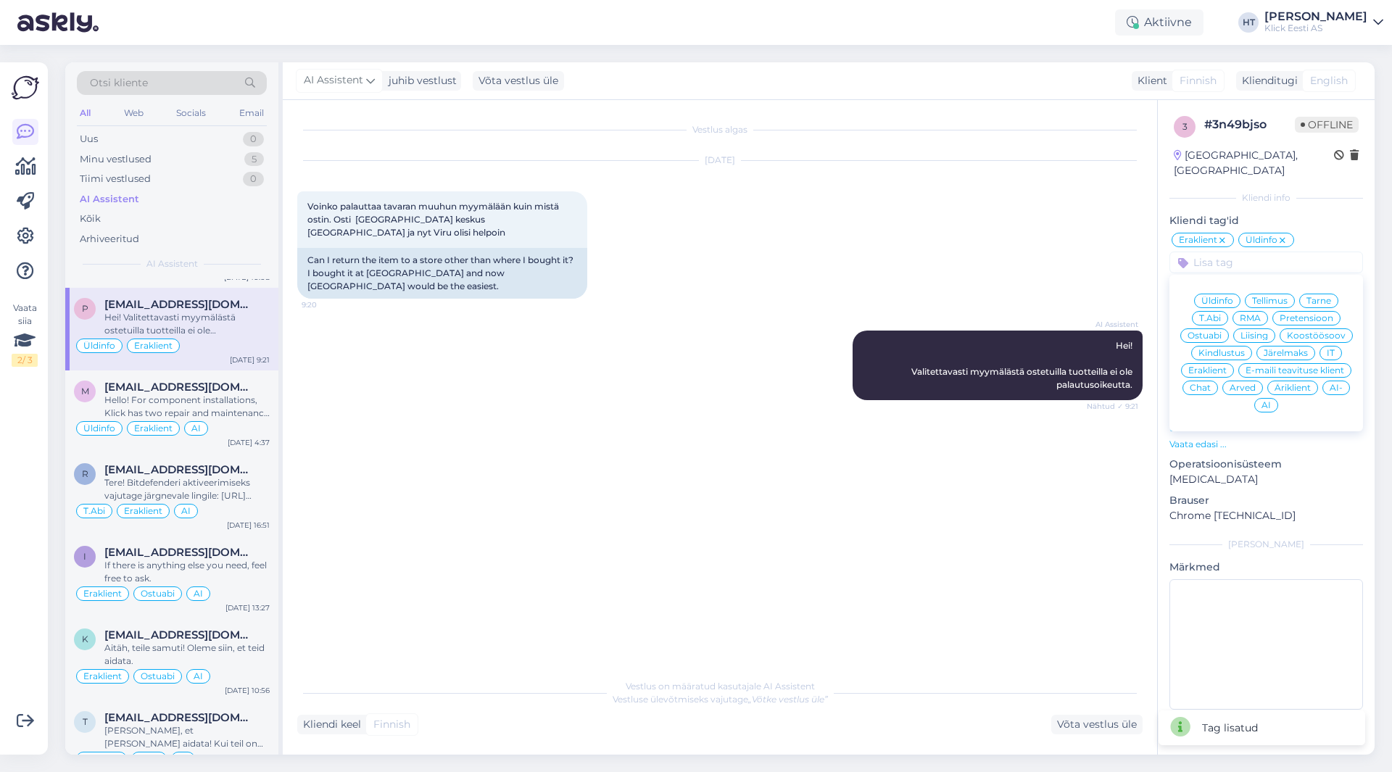
click at [1273, 398] on div "AI" at bounding box center [1266, 405] width 24 height 15
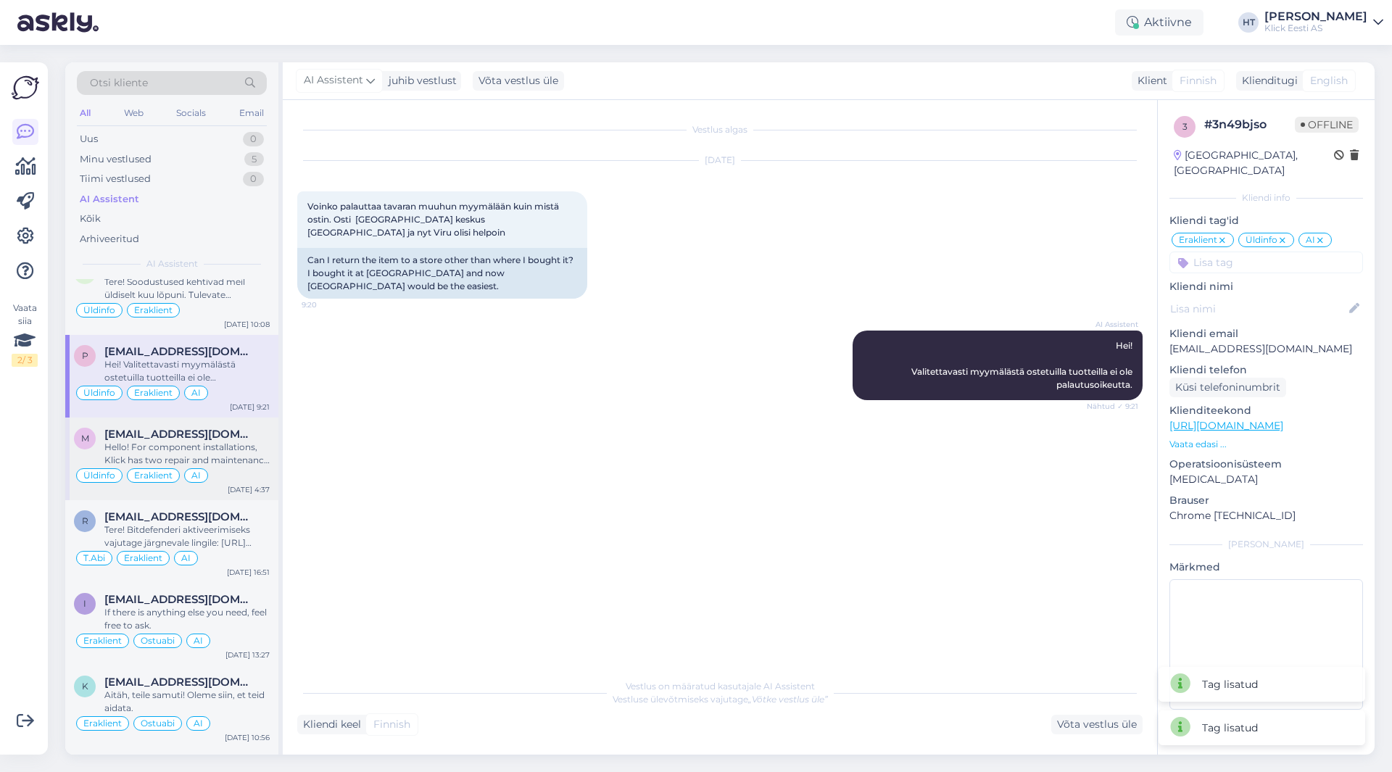
scroll to position [4158, 0]
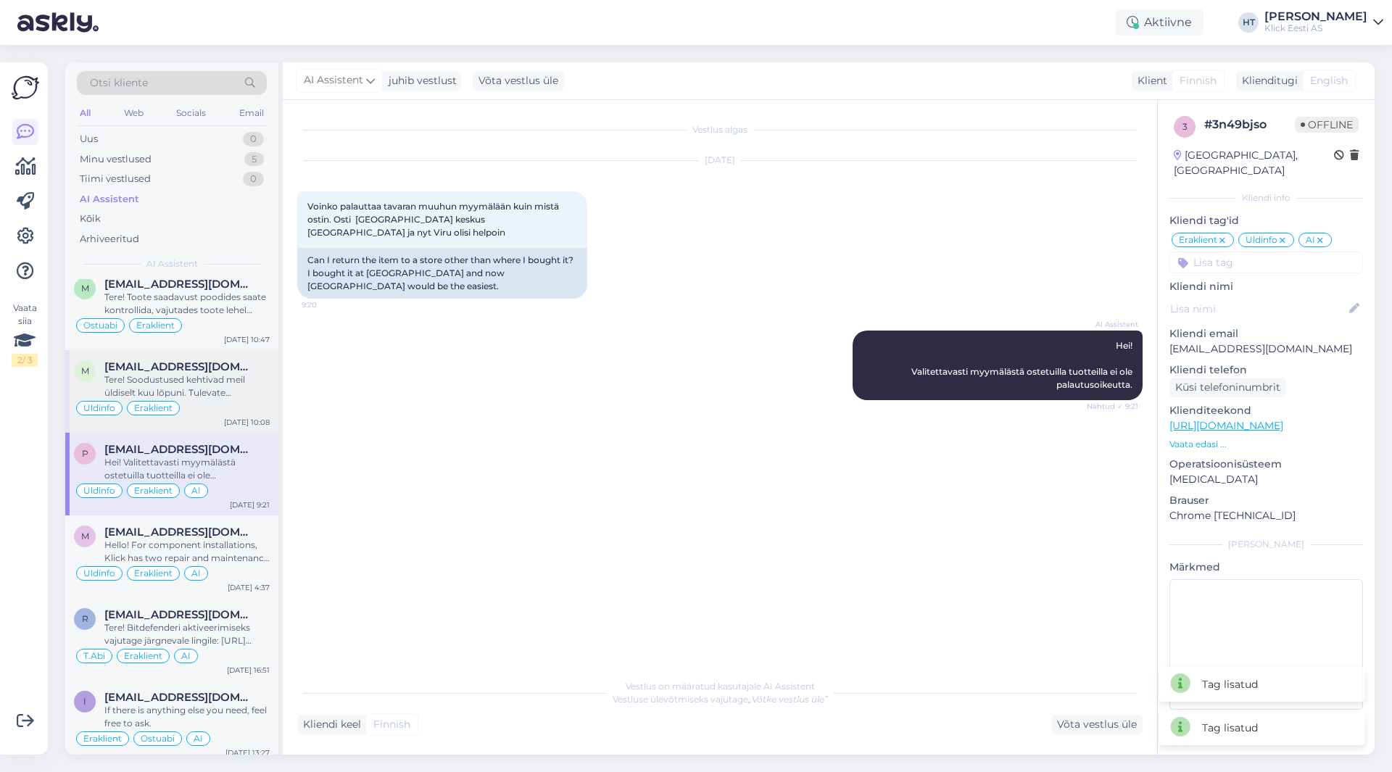
click at [202, 392] on div "Tere! Soodustused kehtivad meil üldiselt kuu lõpuni. Tulevate hinnamuudatuste k…" at bounding box center [186, 386] width 165 height 26
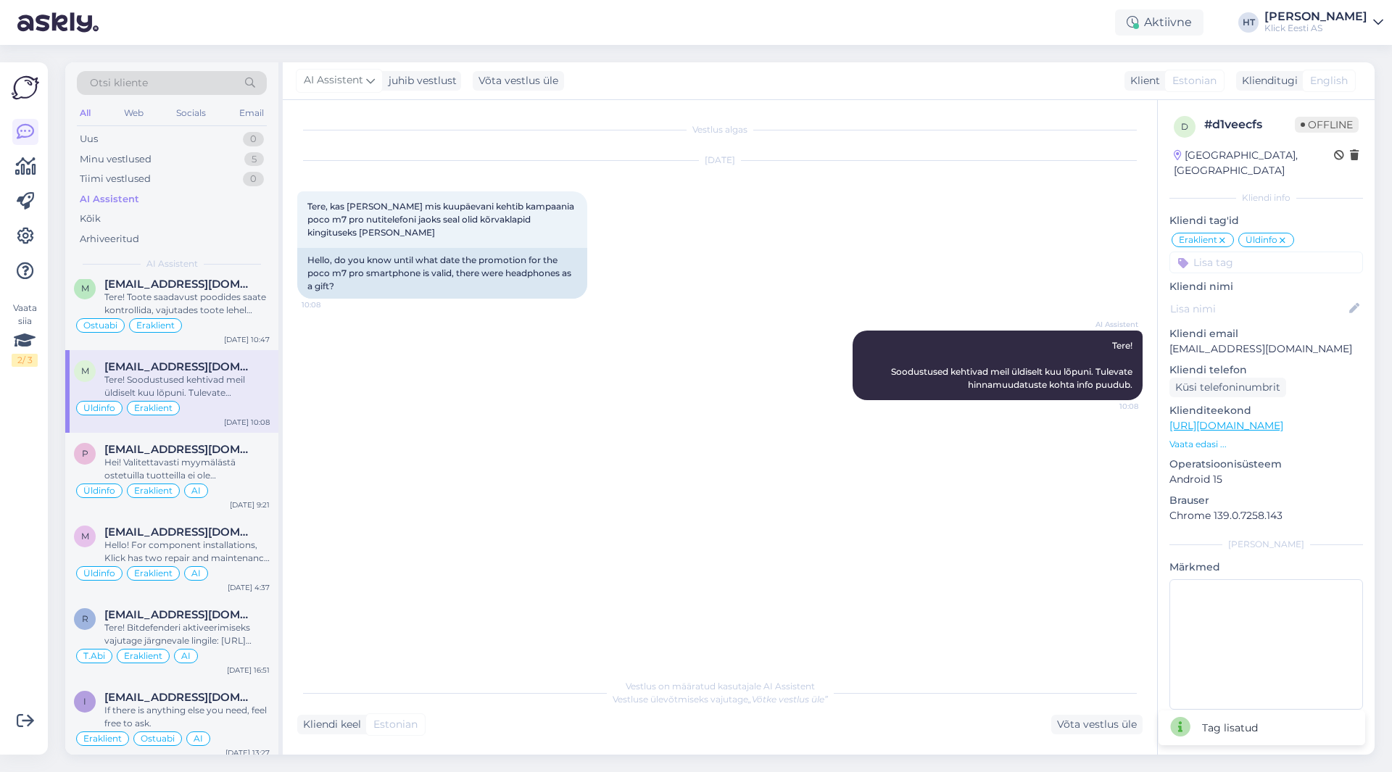
click at [1252, 252] on input at bounding box center [1267, 263] width 194 height 22
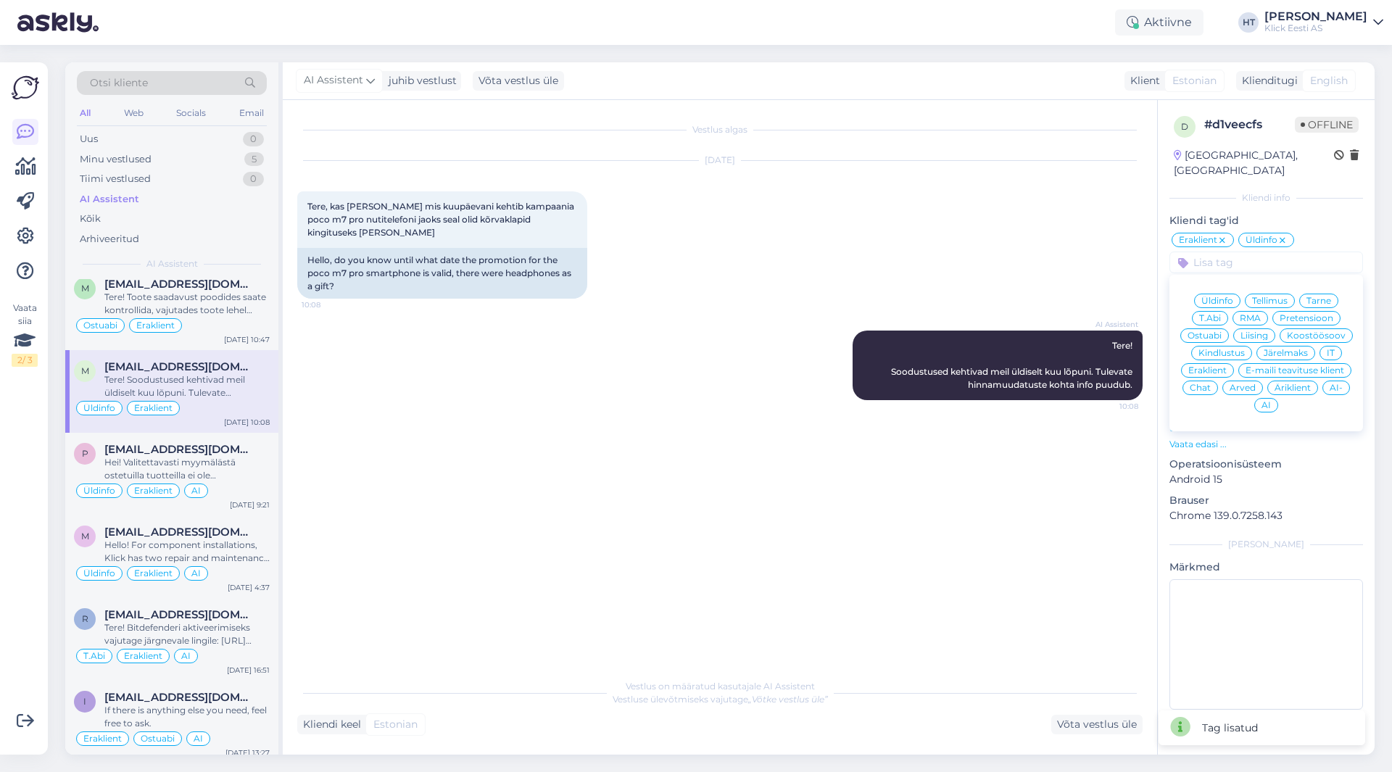
click at [1266, 401] on span "AI" at bounding box center [1266, 405] width 9 height 9
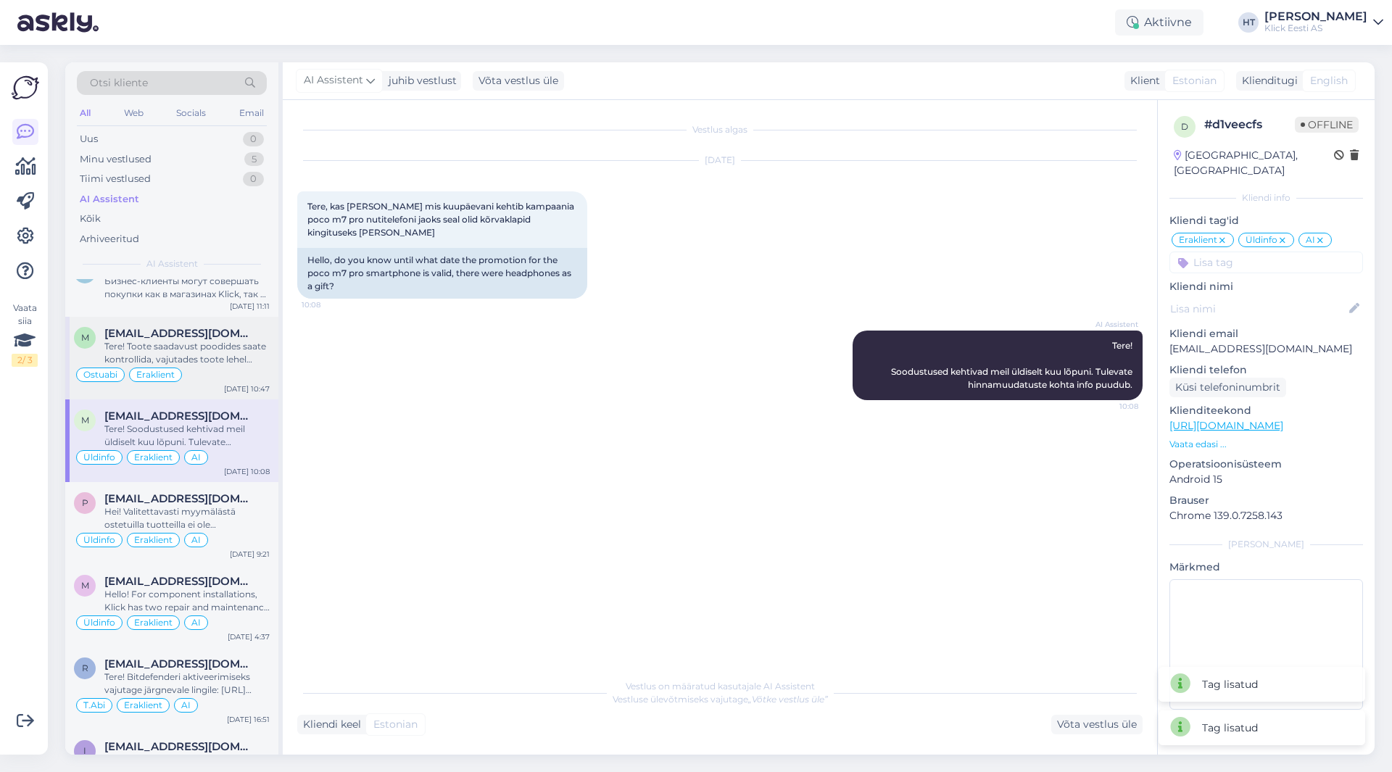
scroll to position [4085, 0]
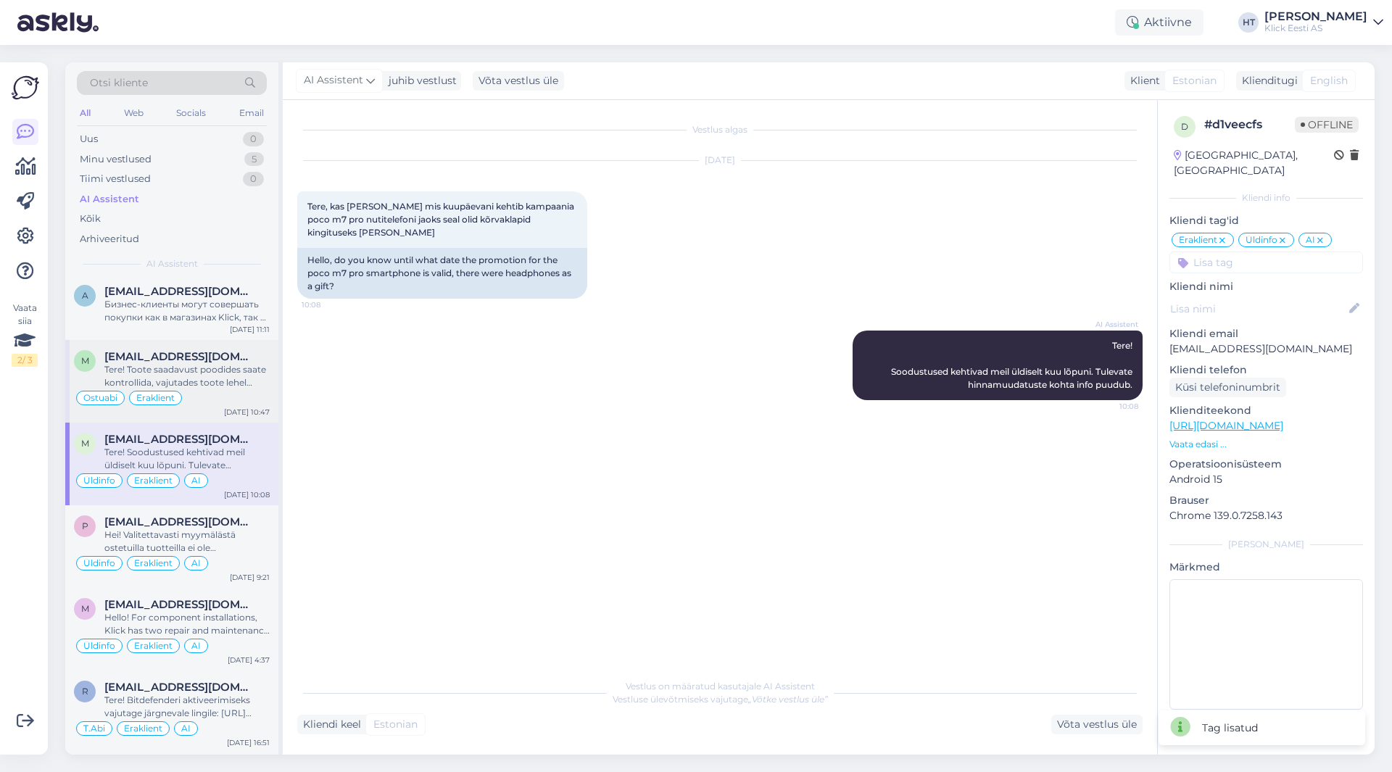
click at [203, 374] on div "Tere! Toote saadavust poodides saate kontrollida, vajutades toote lehel "Saadav…" at bounding box center [186, 376] width 165 height 26
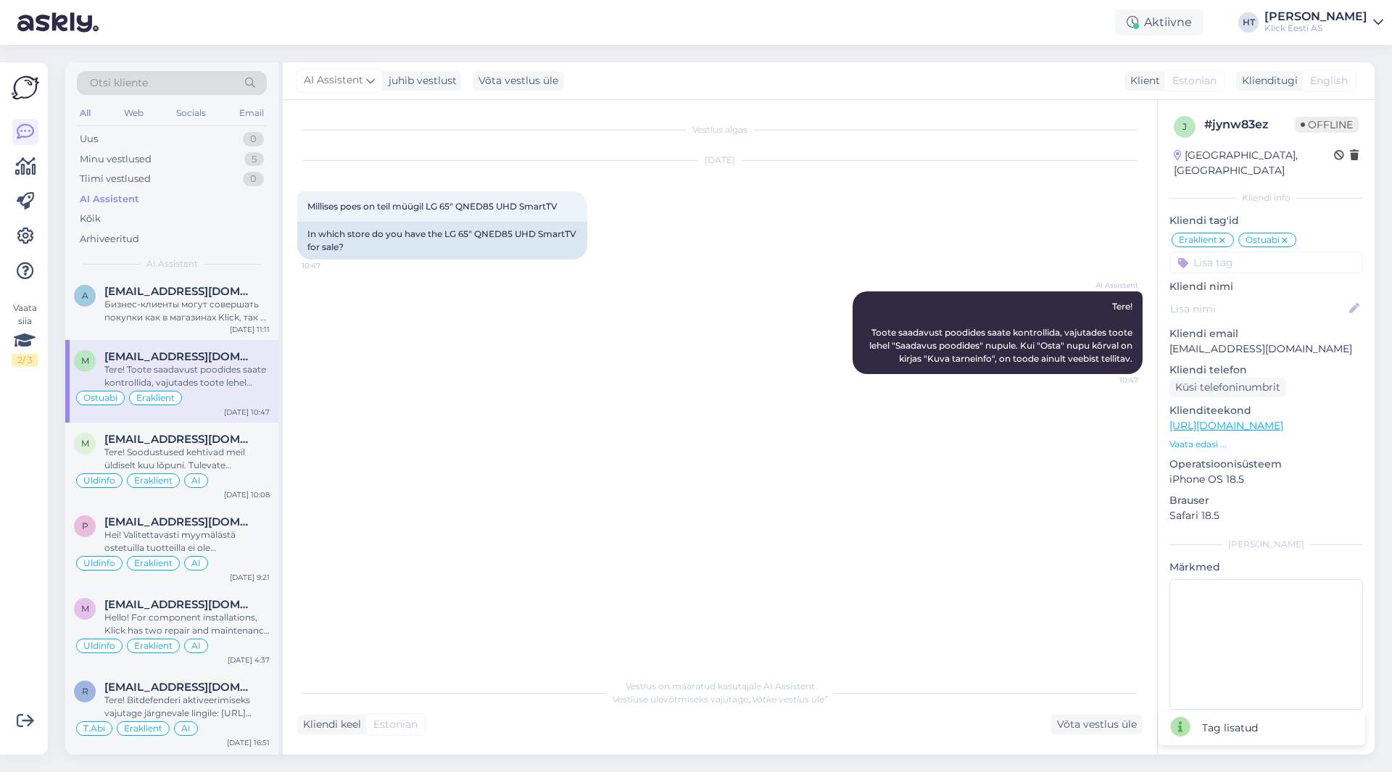
click at [1242, 252] on input at bounding box center [1267, 263] width 194 height 22
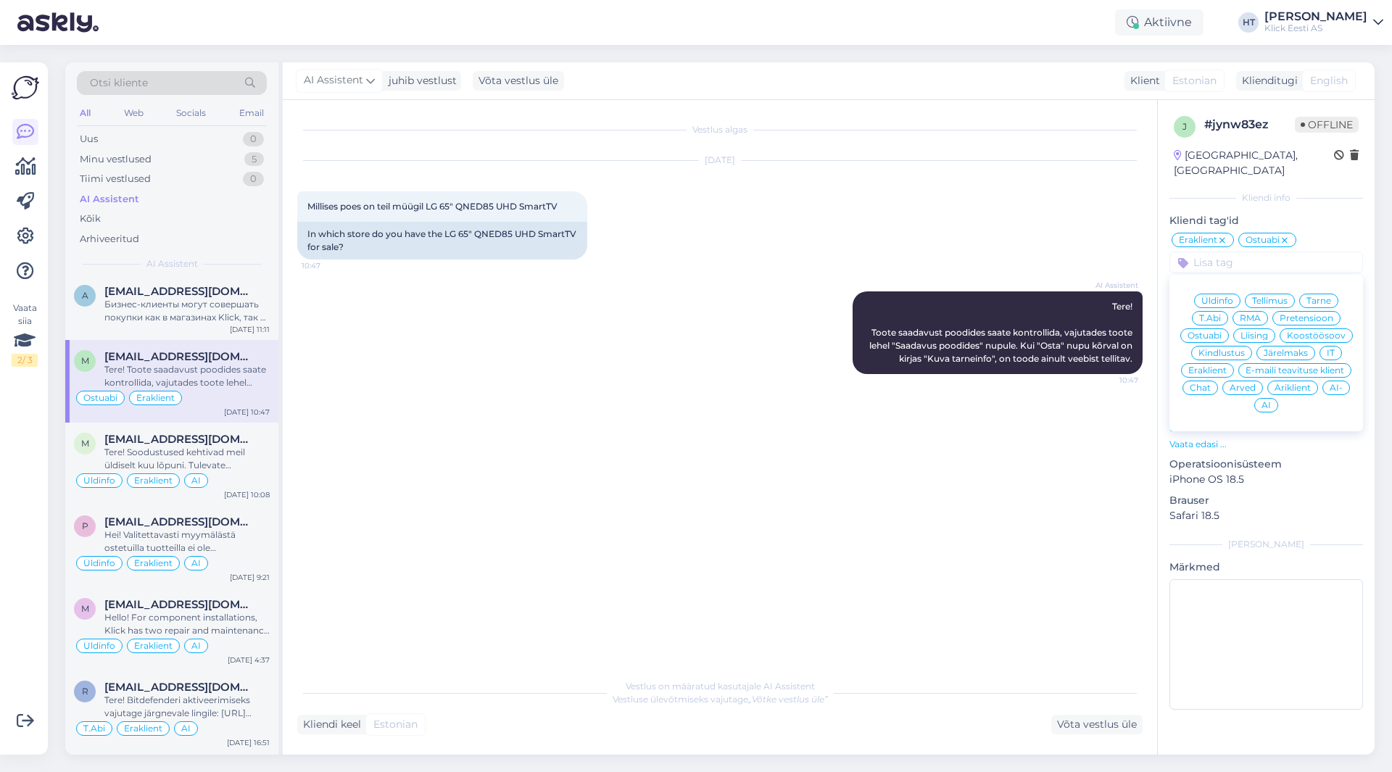
click at [1268, 401] on span "AI" at bounding box center [1266, 405] width 9 height 9
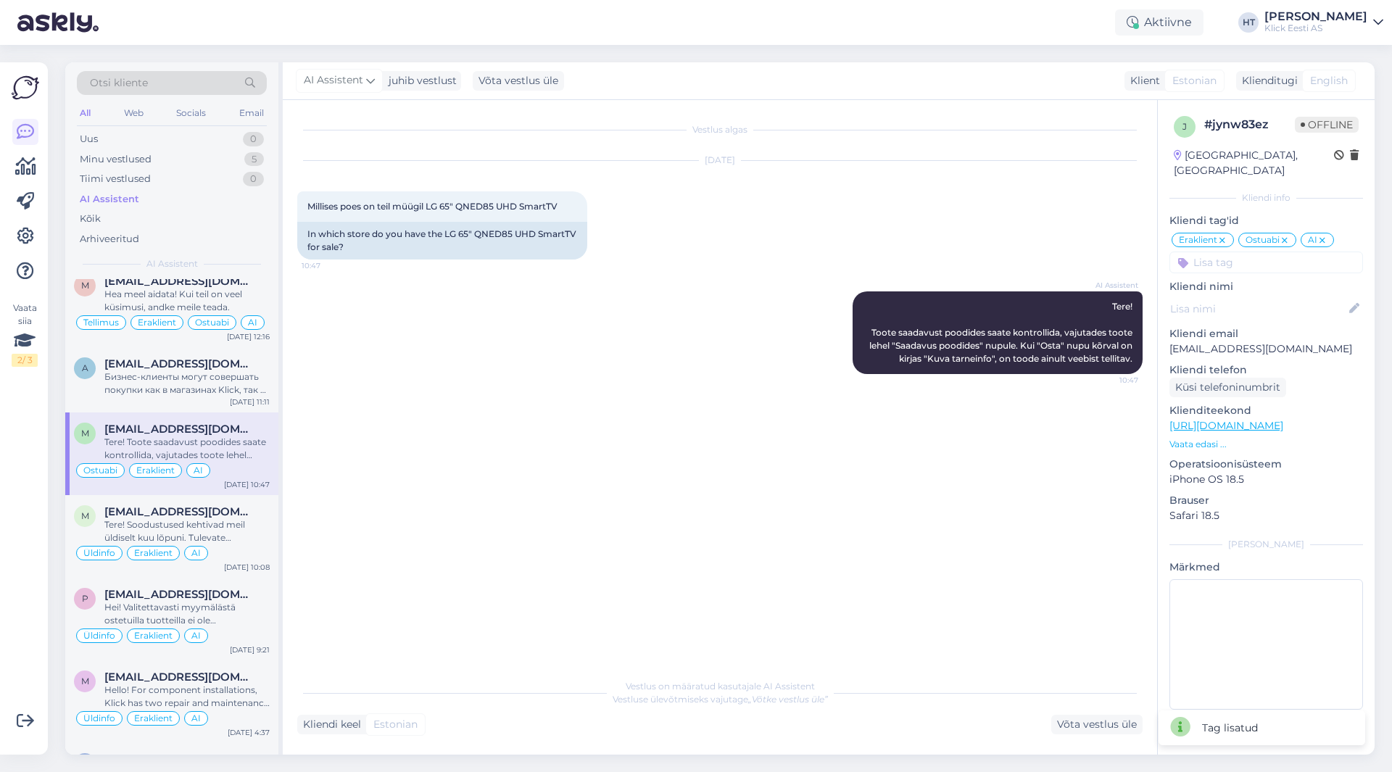
scroll to position [3940, 0]
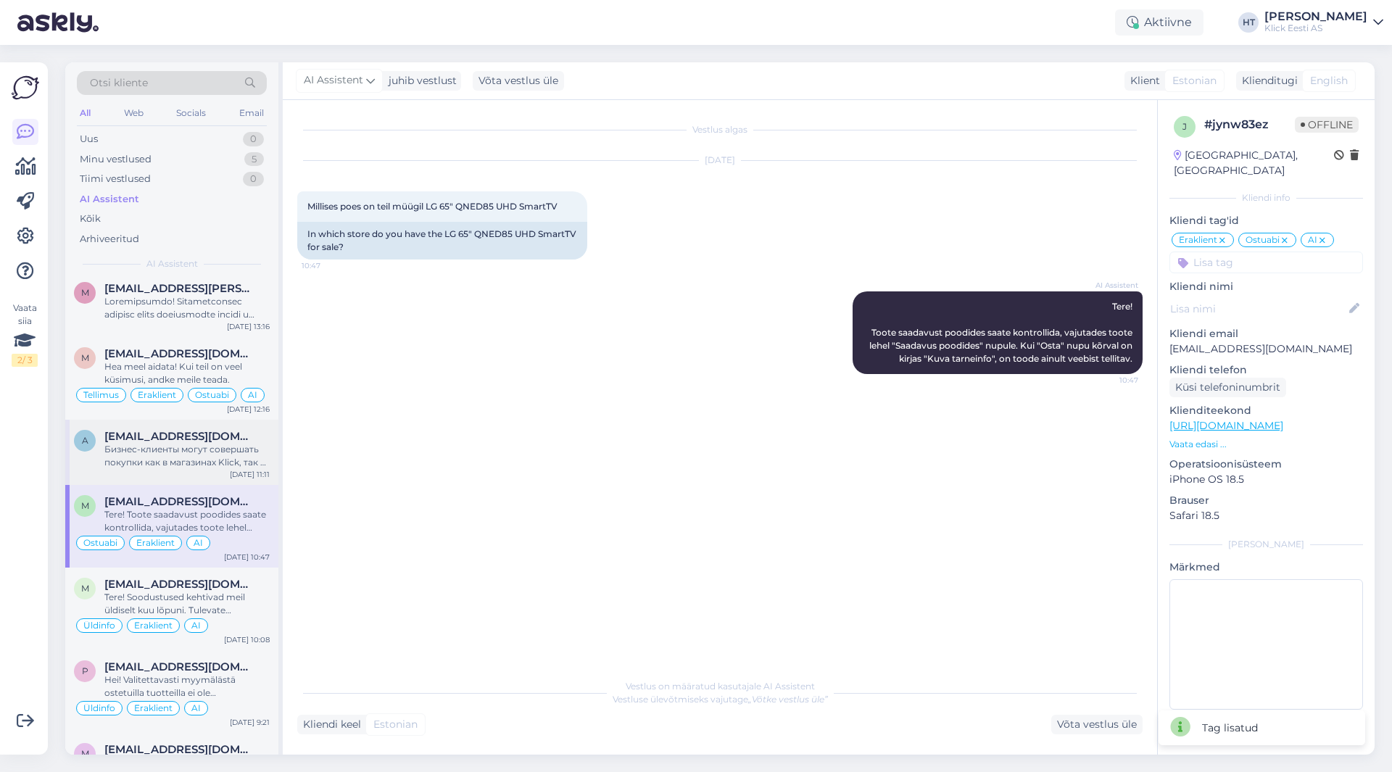
click at [210, 439] on span "[EMAIL_ADDRESS][DOMAIN_NAME]" at bounding box center [179, 436] width 151 height 13
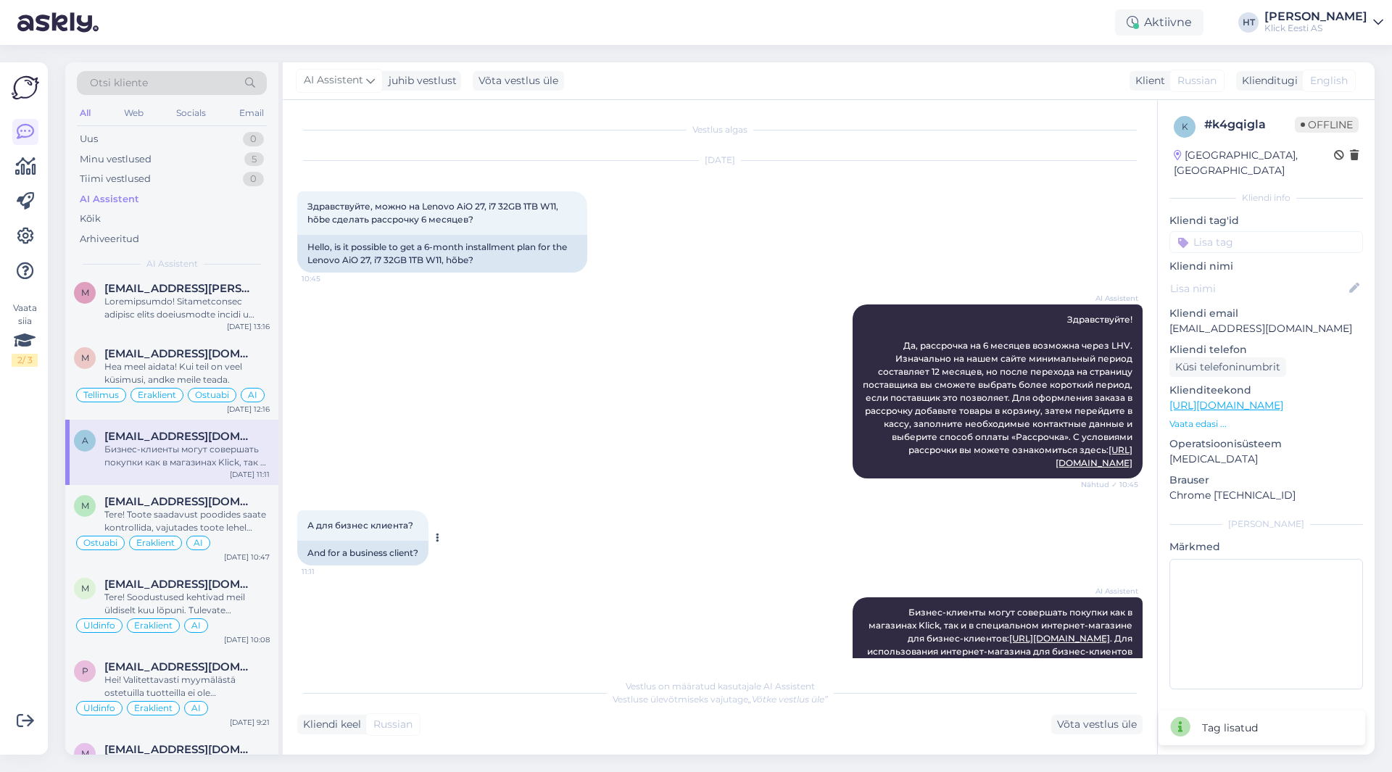
scroll to position [103, 0]
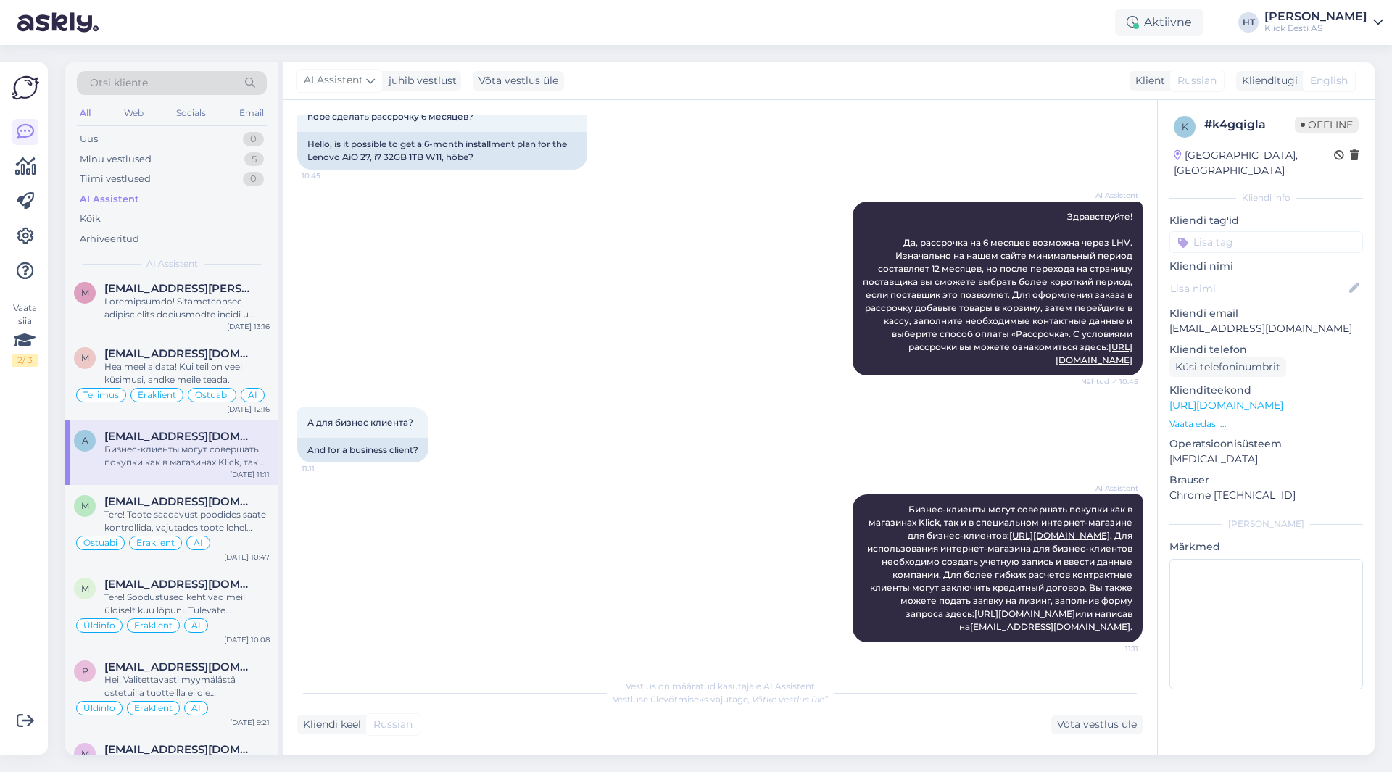
click at [1243, 231] on input at bounding box center [1267, 242] width 194 height 22
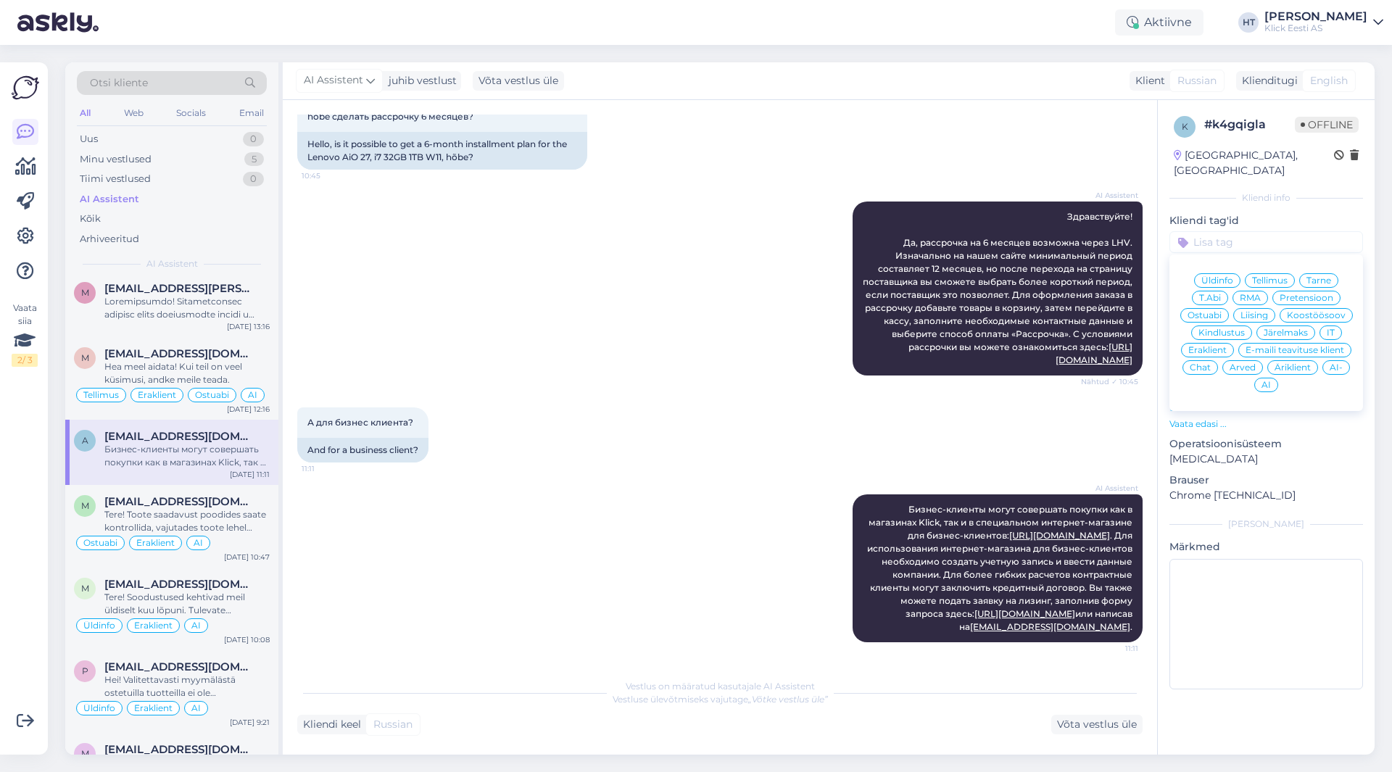
click at [1286, 363] on span "Äriklient" at bounding box center [1293, 367] width 36 height 9
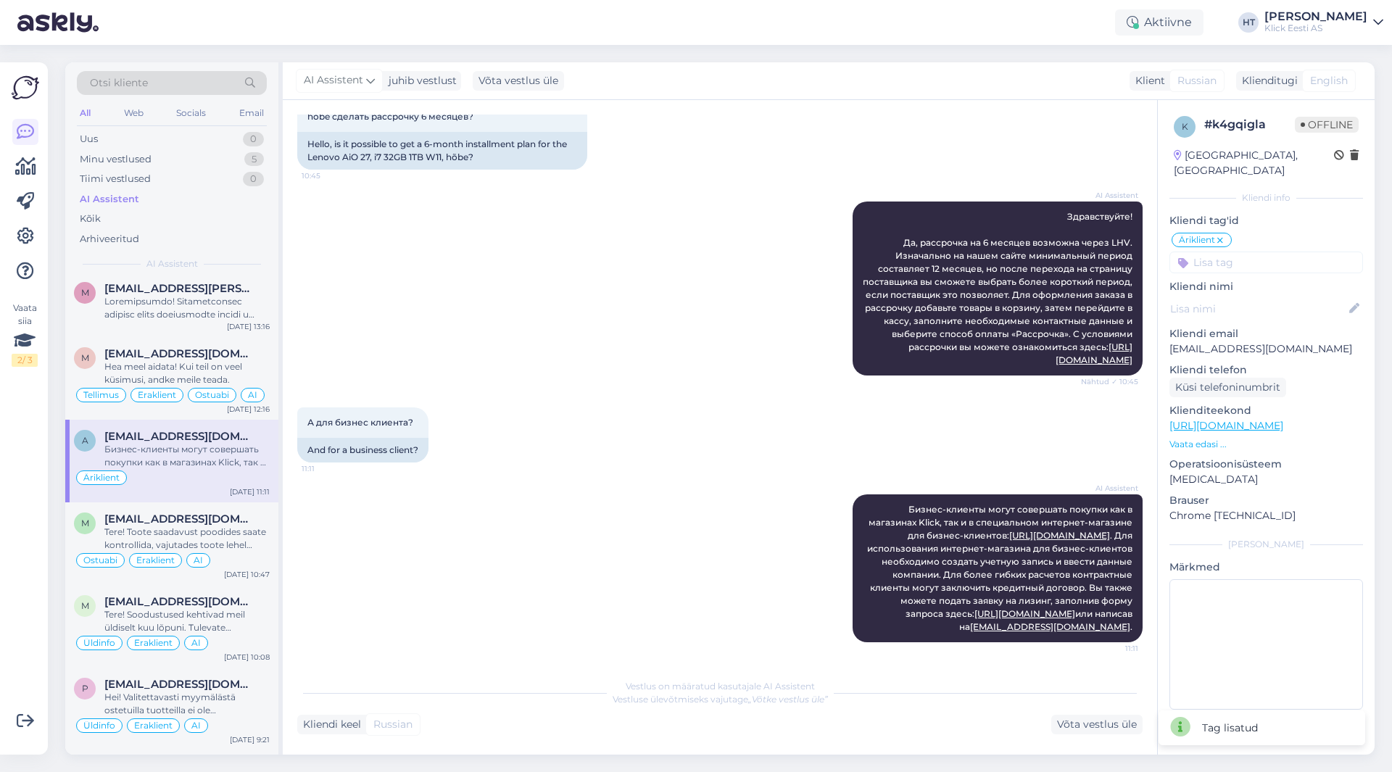
click at [1257, 252] on input at bounding box center [1267, 263] width 194 height 22
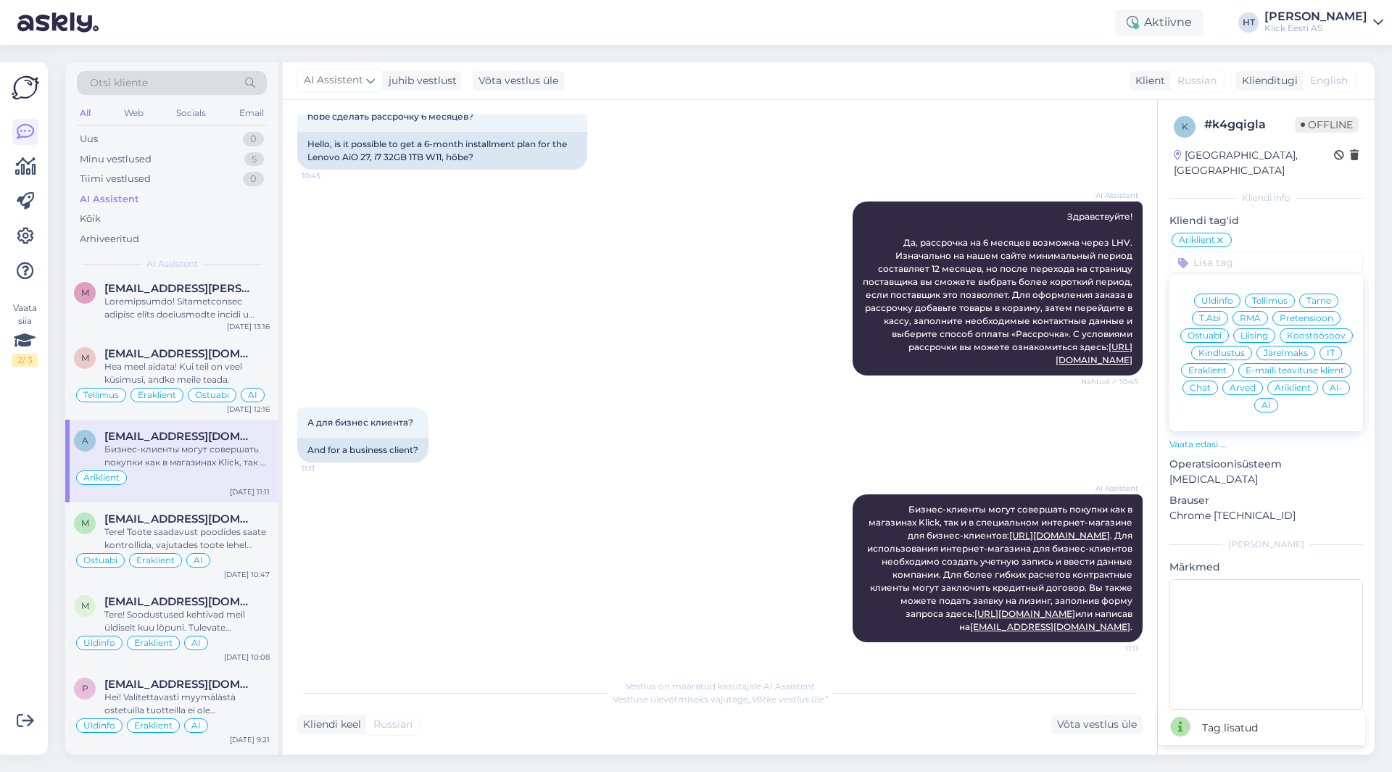
click at [1268, 349] on span "Järelmaks" at bounding box center [1286, 353] width 44 height 9
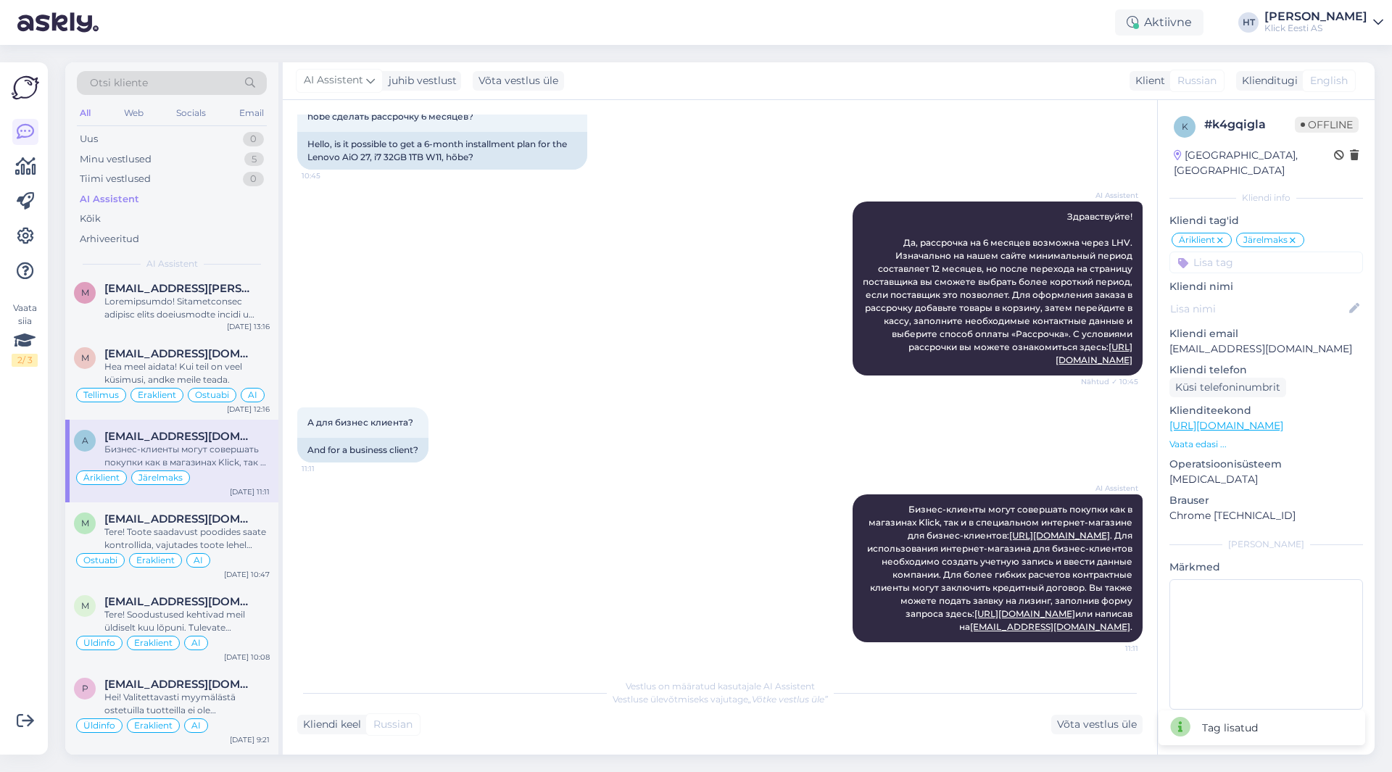
click at [1250, 252] on input at bounding box center [1267, 263] width 194 height 22
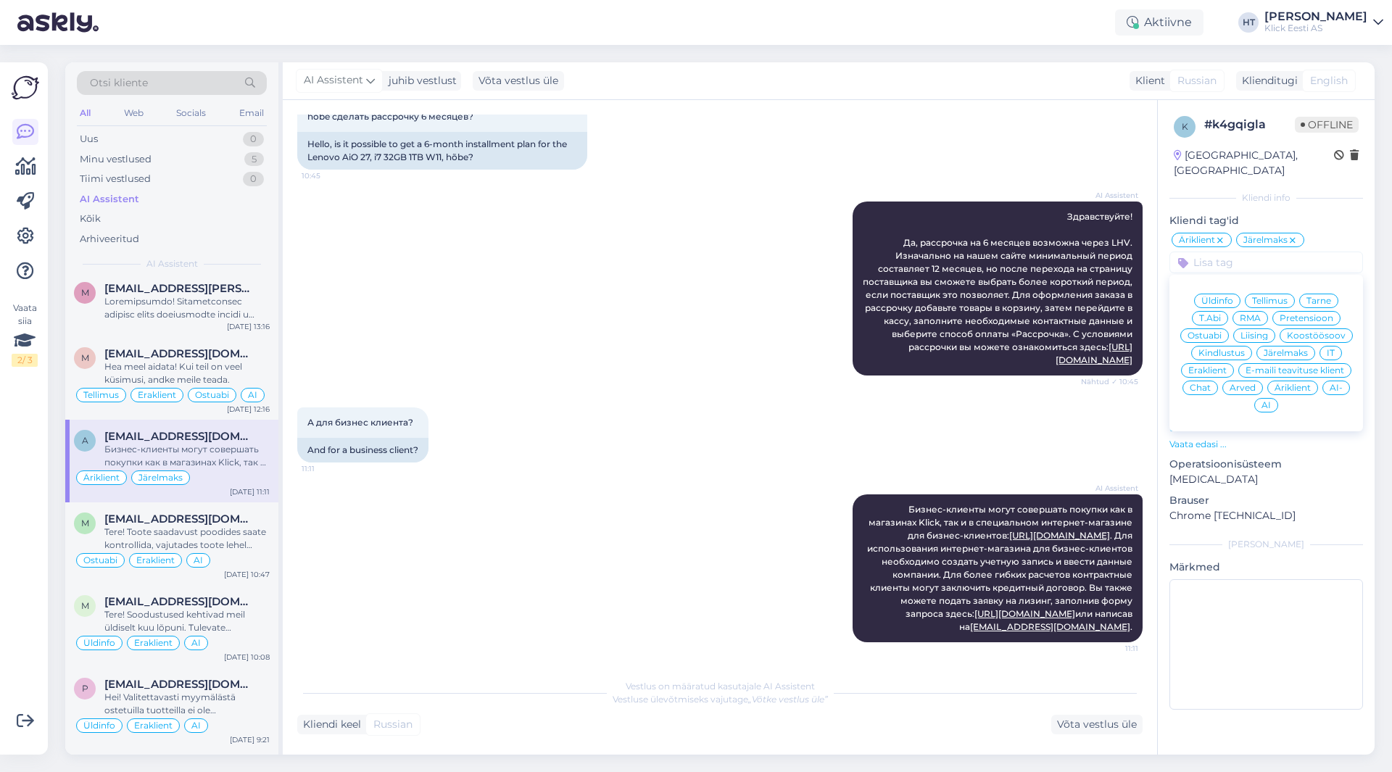
click at [1260, 331] on span "Liising" at bounding box center [1255, 335] width 28 height 9
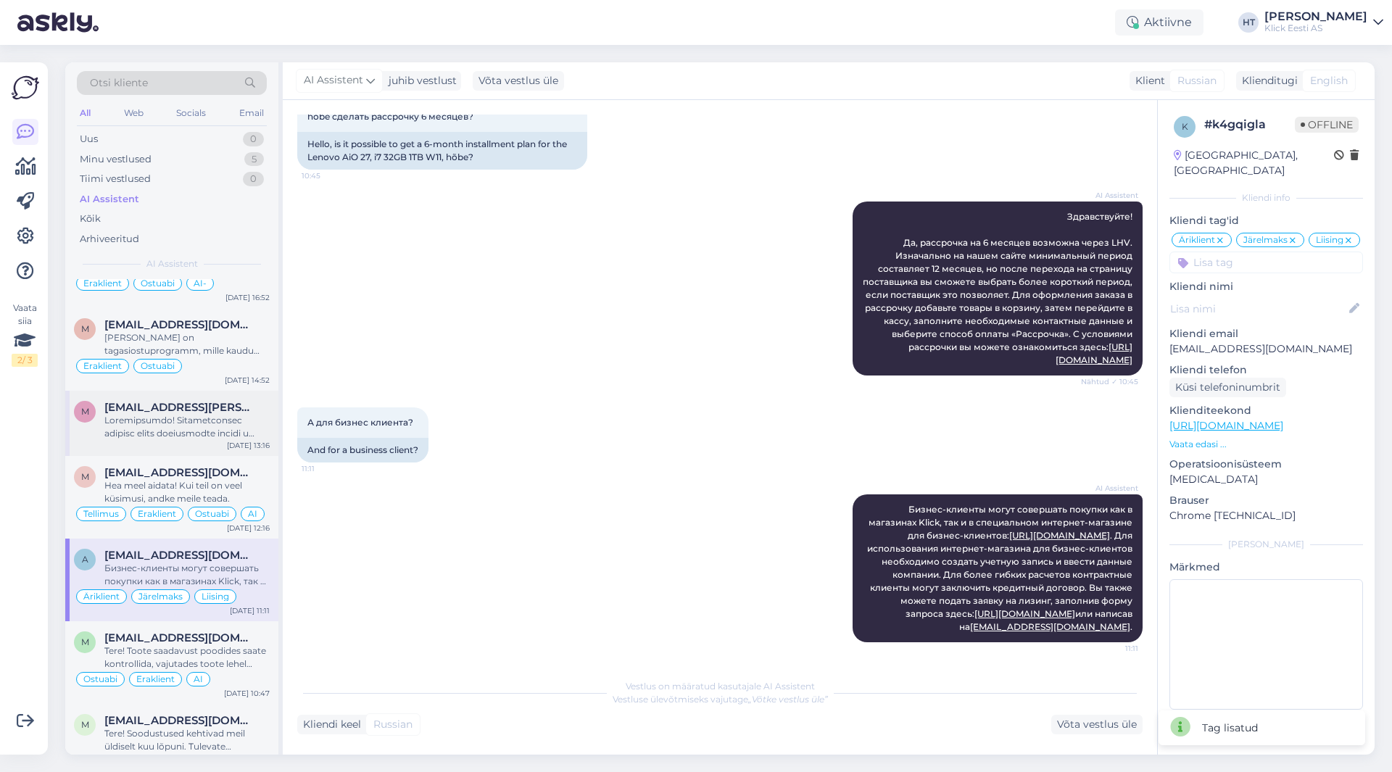
scroll to position [3795, 0]
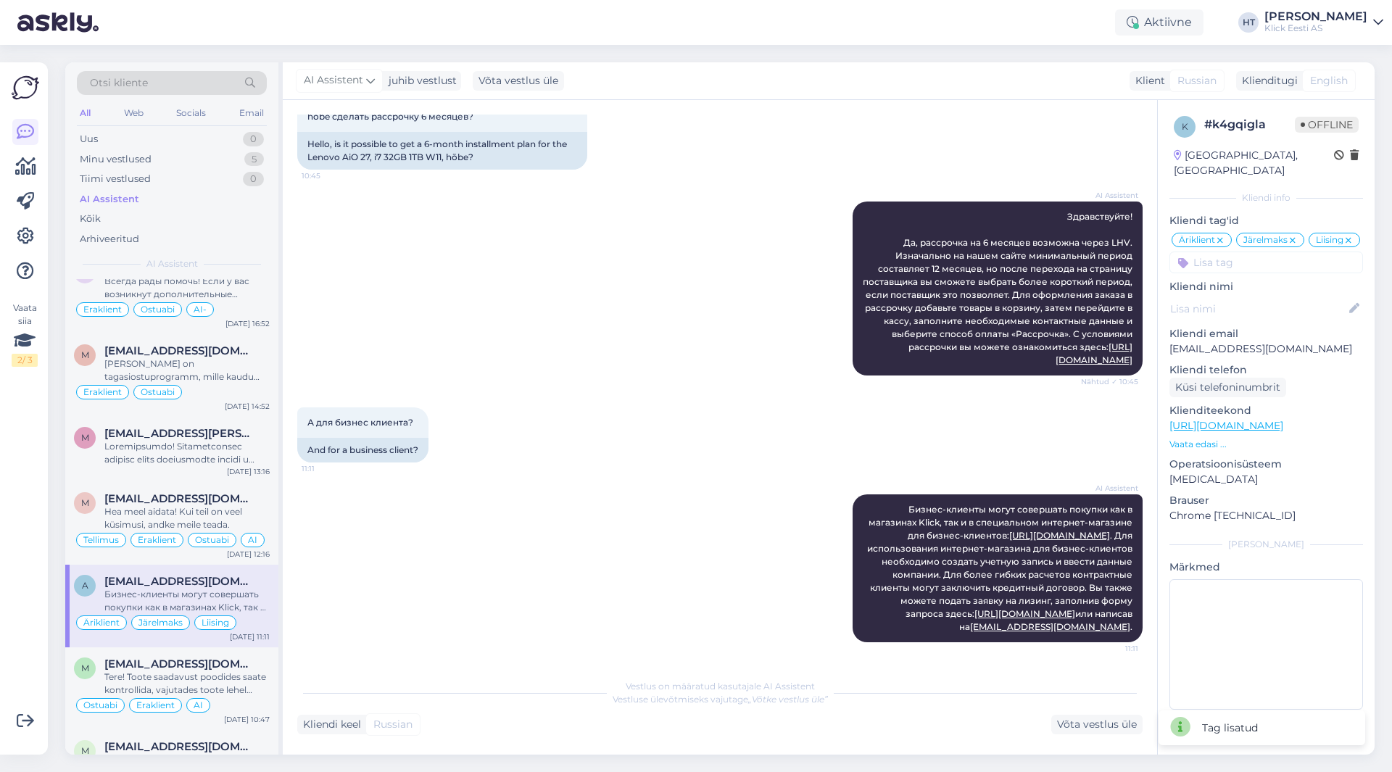
click at [1245, 269] on input at bounding box center [1267, 263] width 194 height 22
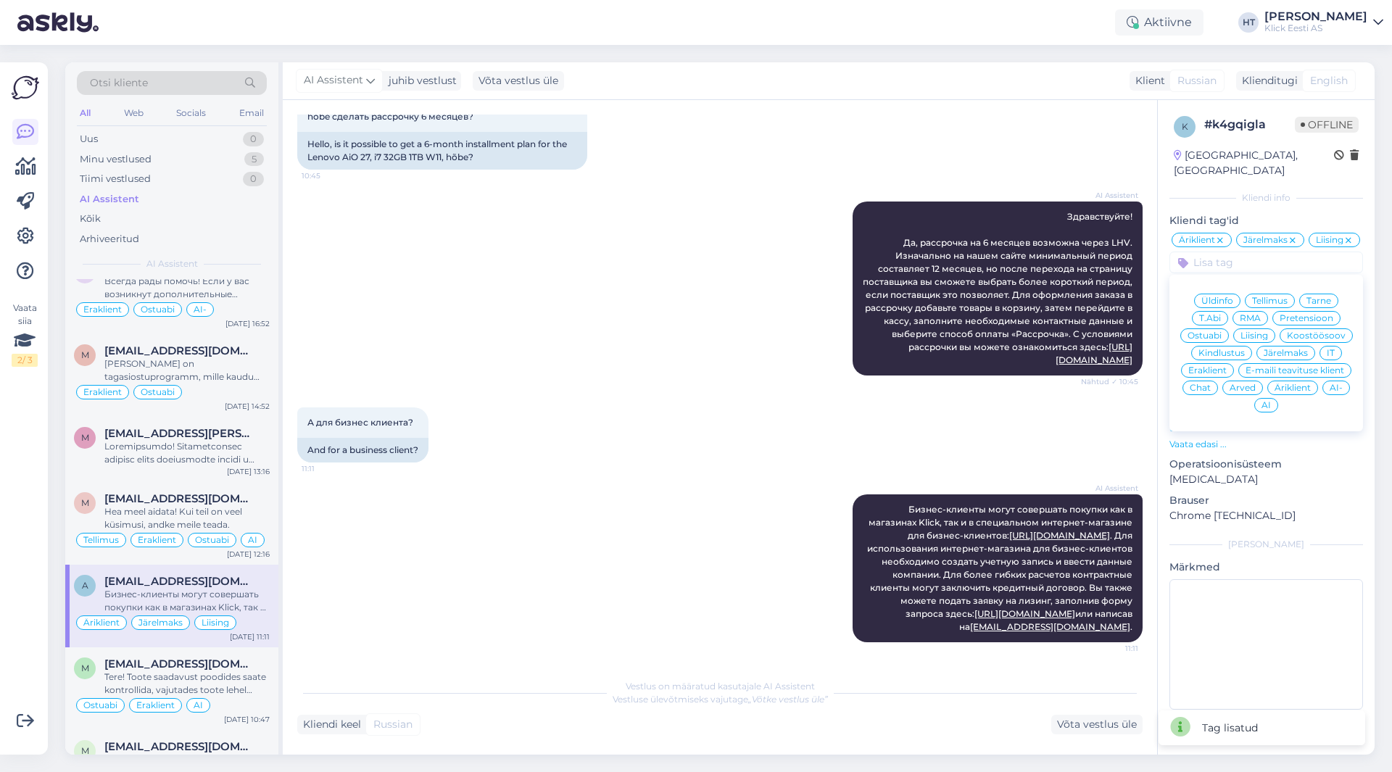
click at [1270, 404] on span "AI" at bounding box center [1266, 405] width 9 height 9
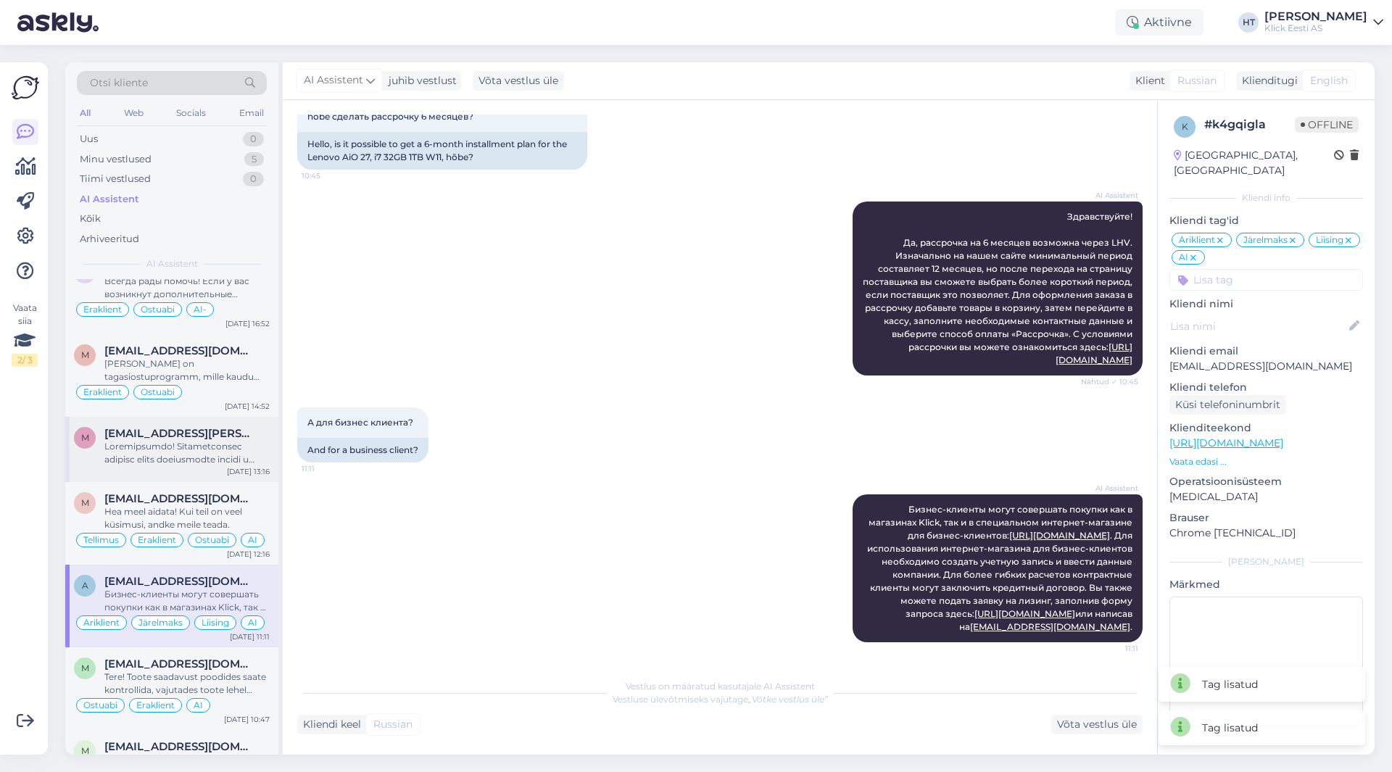
click at [218, 455] on div at bounding box center [186, 453] width 165 height 26
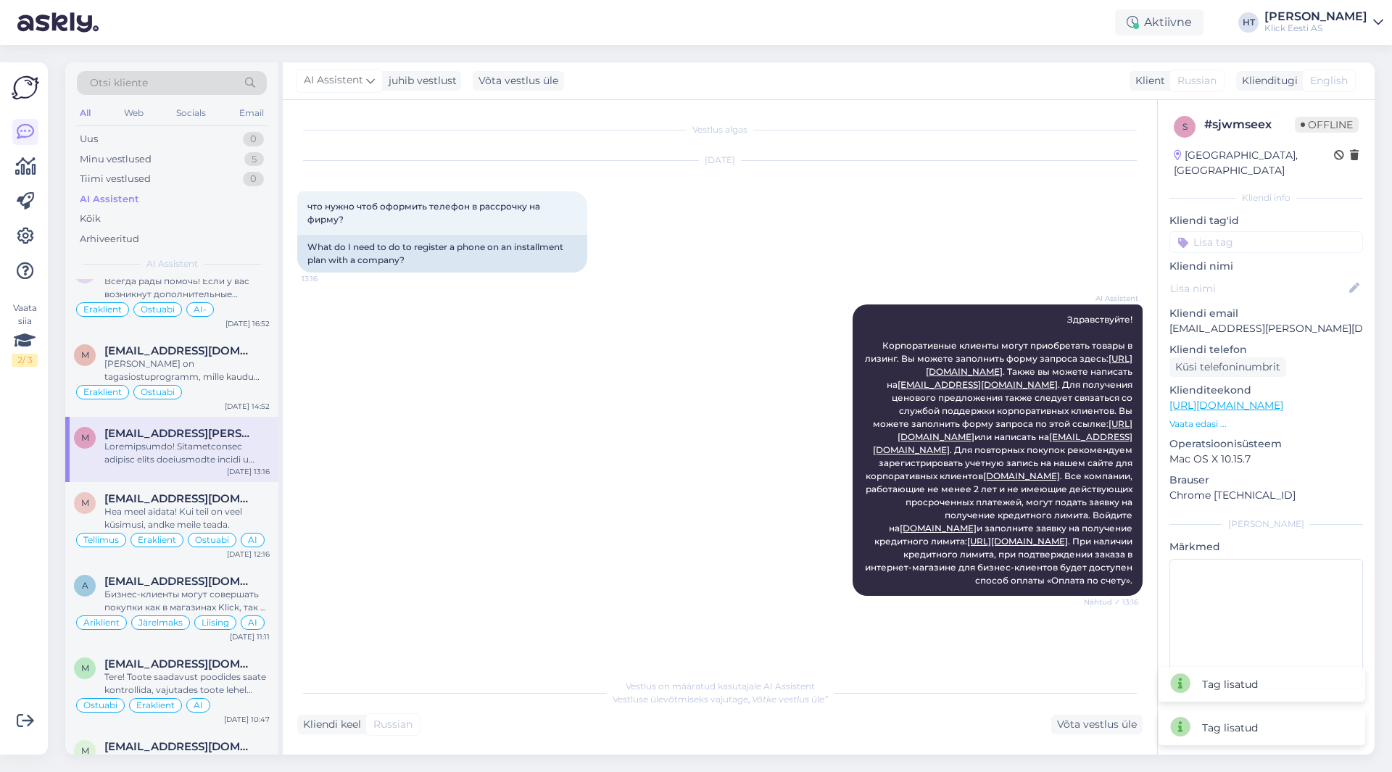
scroll to position [0, 0]
click at [1238, 231] on input at bounding box center [1267, 242] width 194 height 22
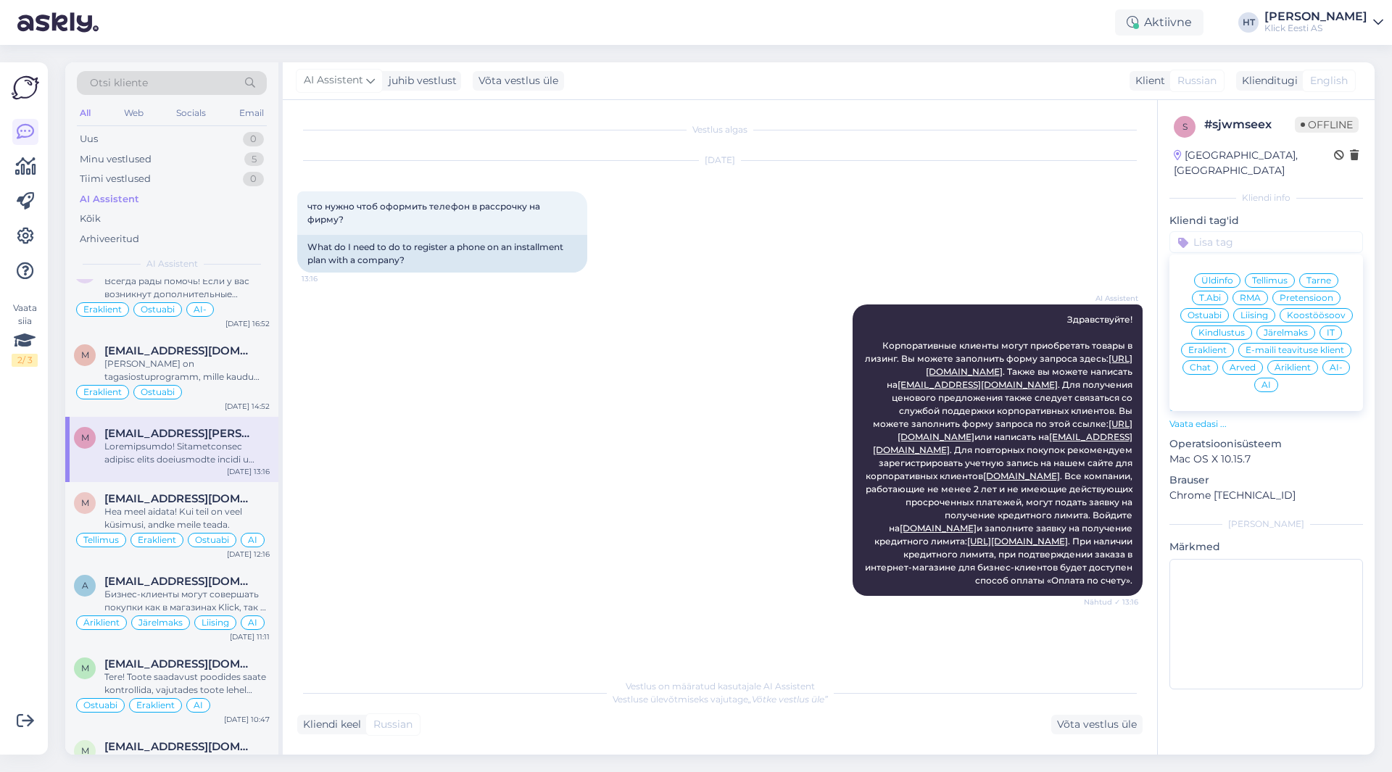
click at [1285, 363] on span "Äriklient" at bounding box center [1293, 367] width 36 height 9
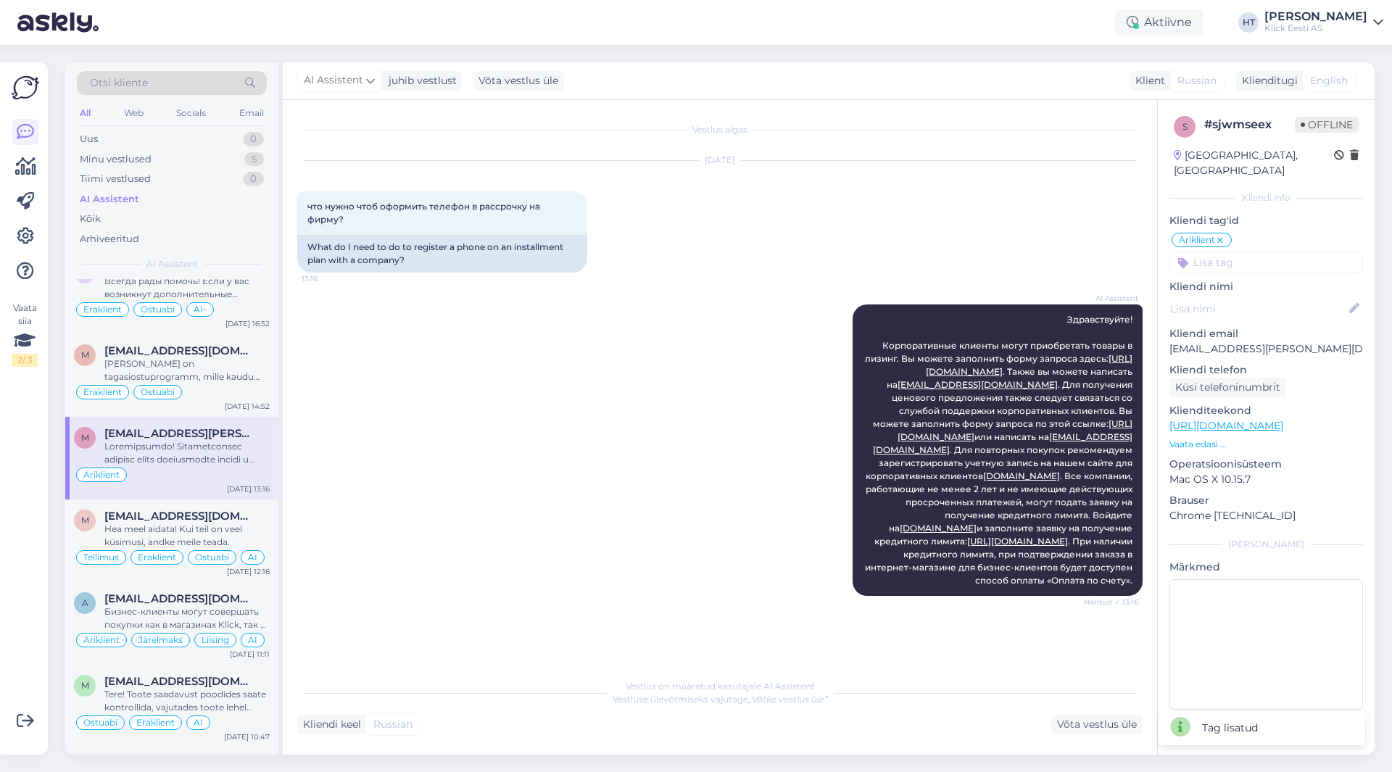
click at [1267, 254] on input at bounding box center [1267, 263] width 194 height 22
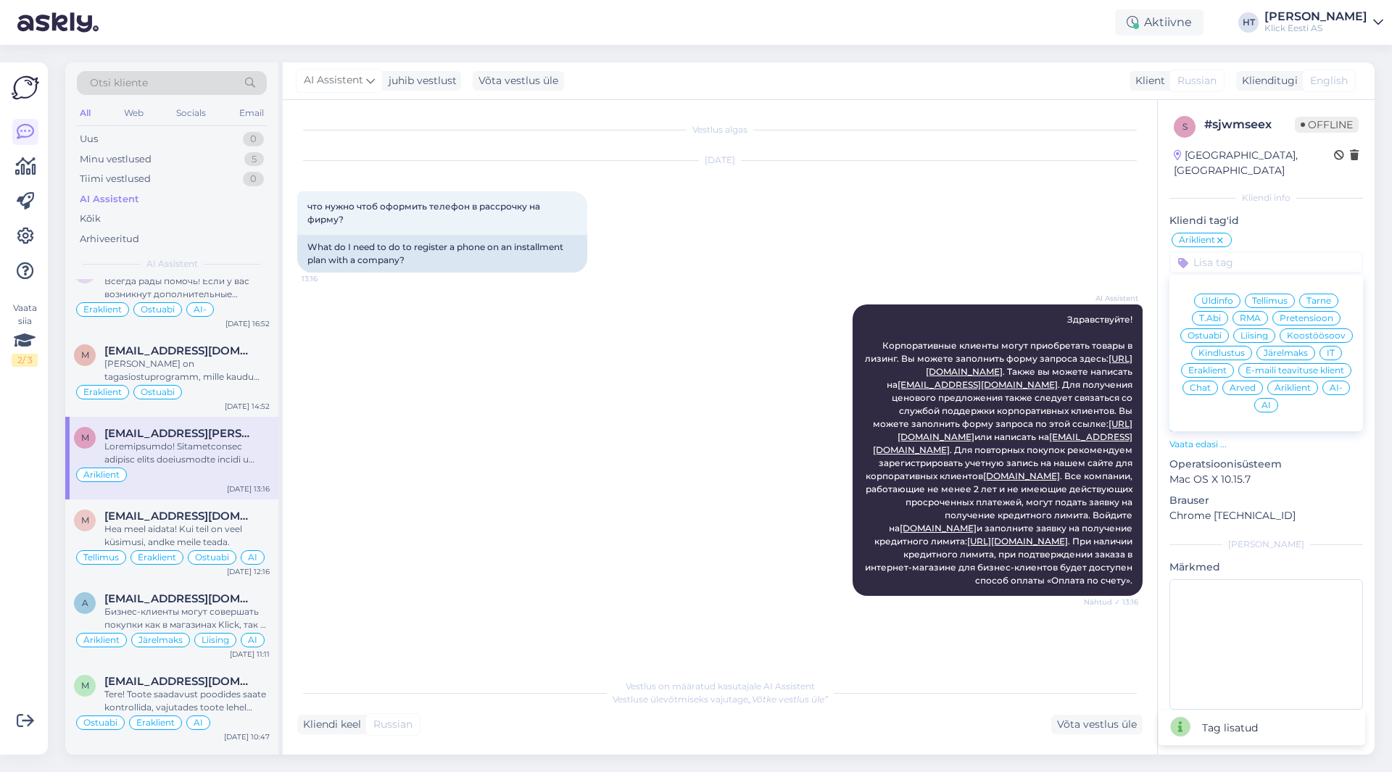
click at [1262, 331] on span "Liising" at bounding box center [1255, 335] width 28 height 9
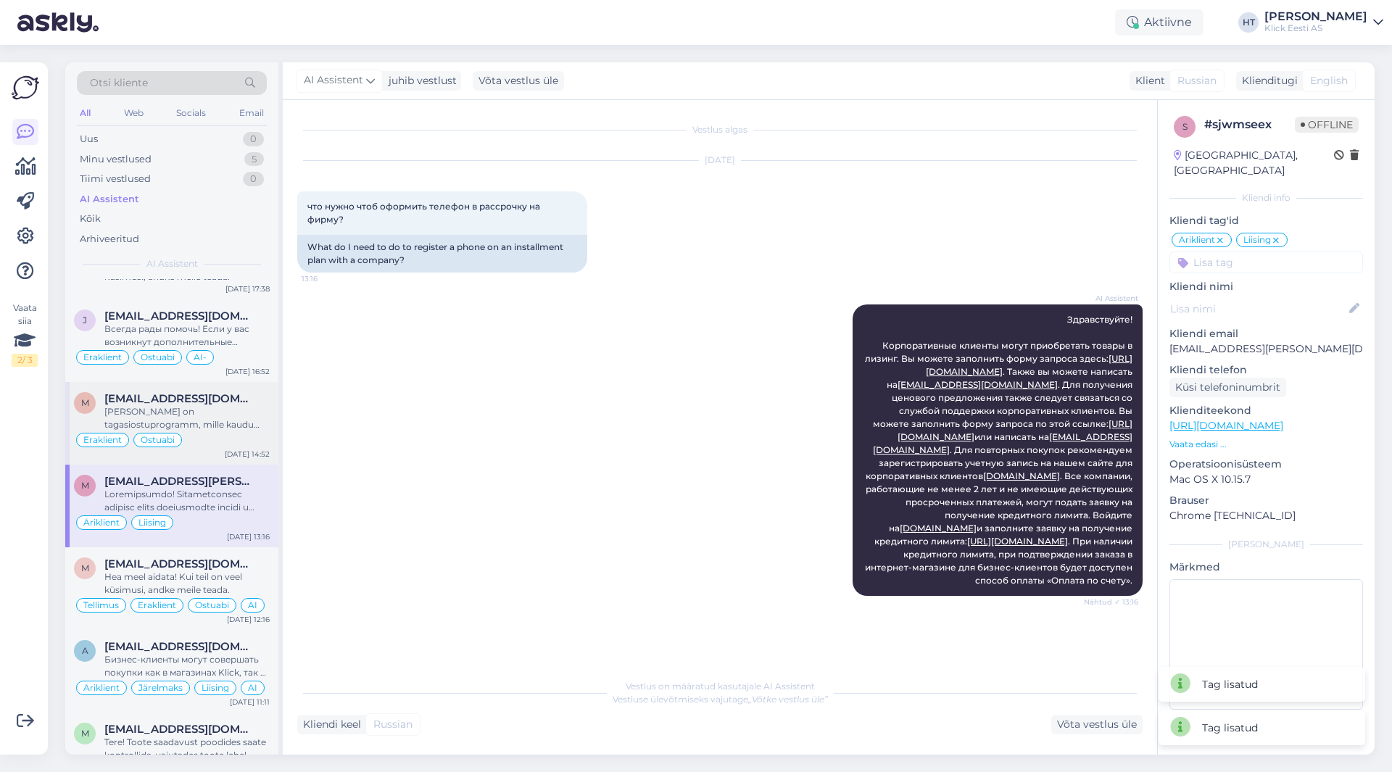
scroll to position [3723, 0]
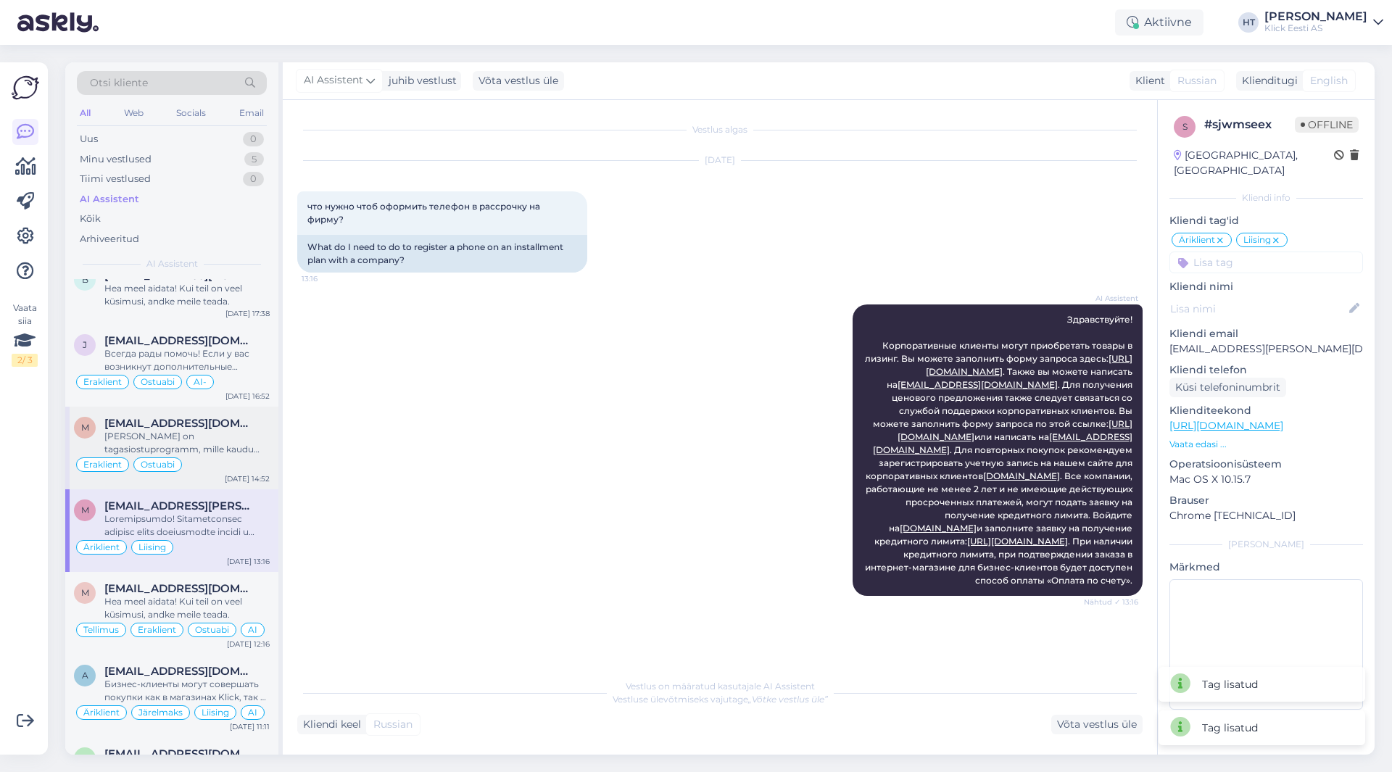
click at [235, 443] on div "[PERSON_NAME] on tagasiostuprogramm, mille kaudu saate [PERSON_NAME] telefoni e…" at bounding box center [186, 443] width 165 height 26
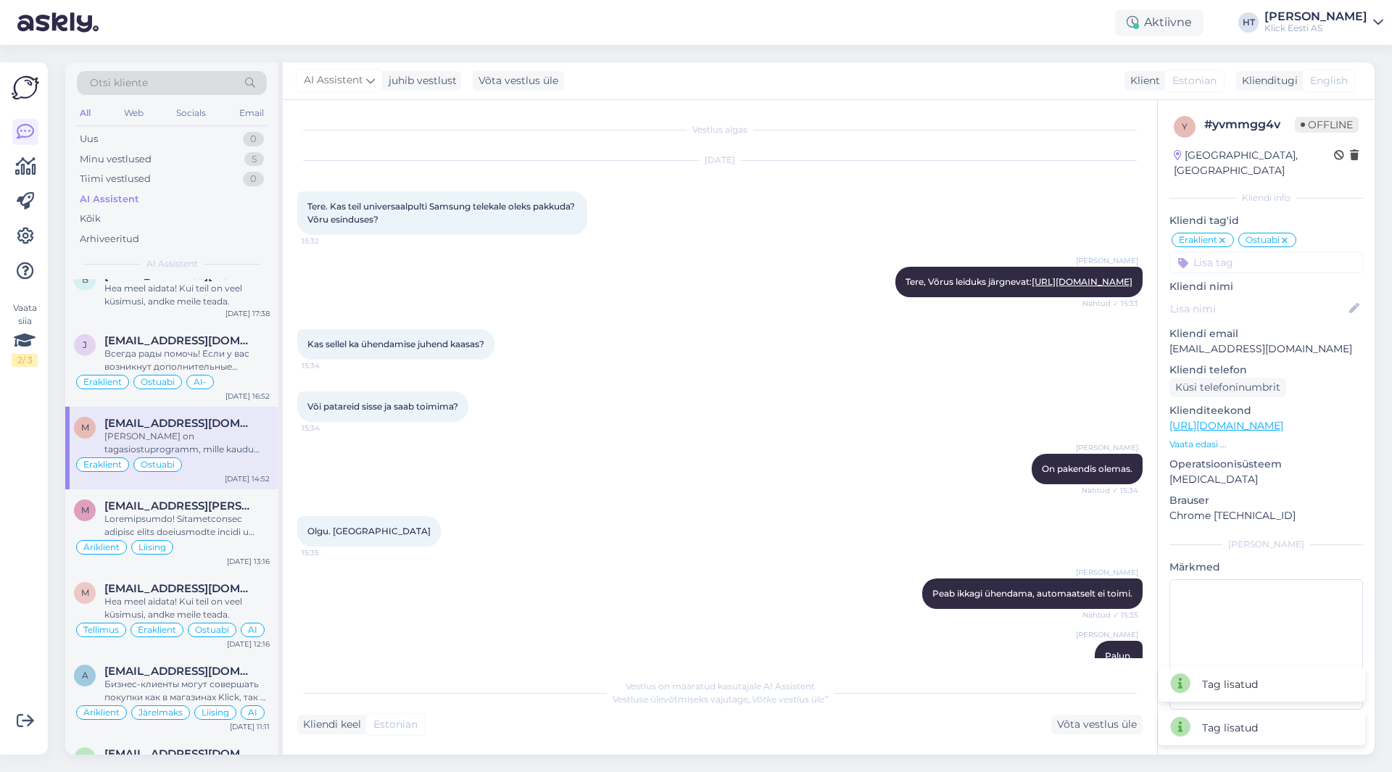
scroll to position [2413, 0]
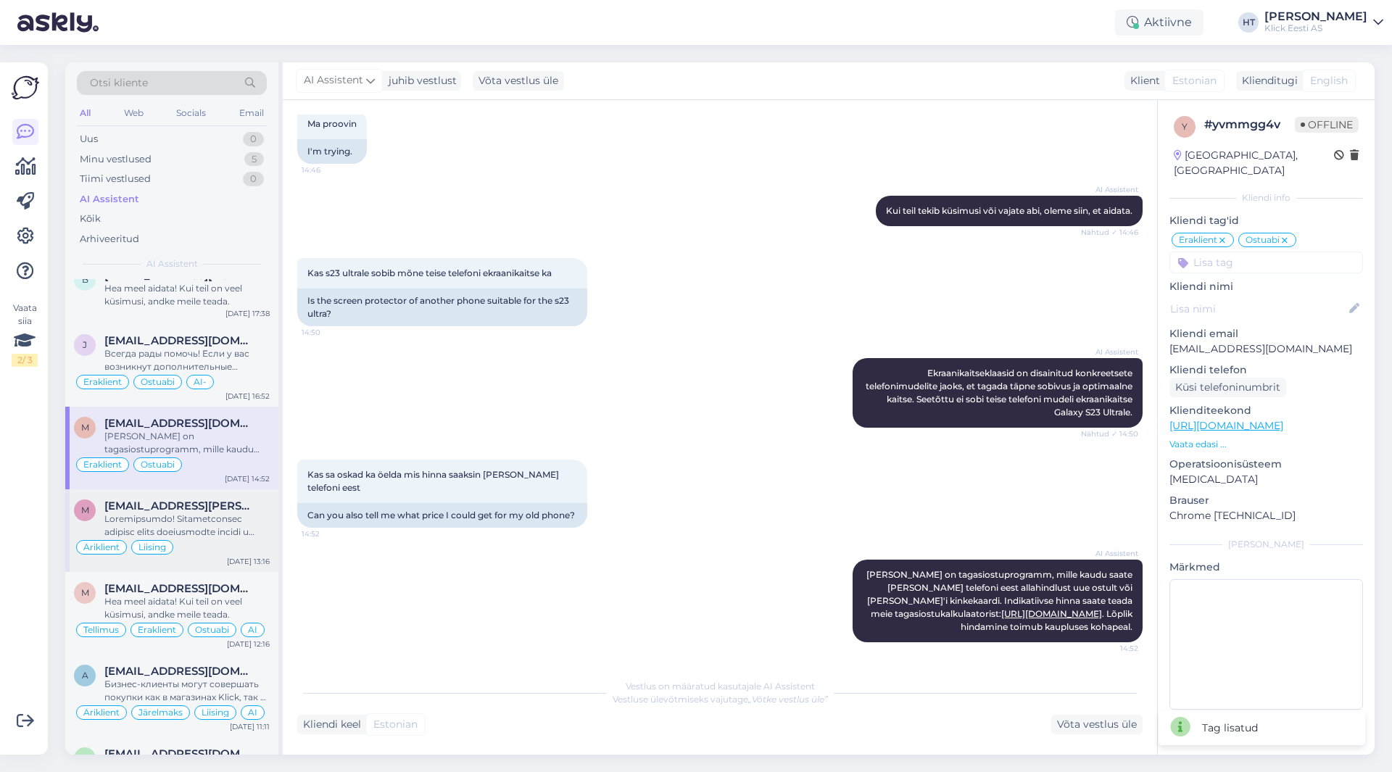
click at [245, 518] on div at bounding box center [186, 526] width 165 height 26
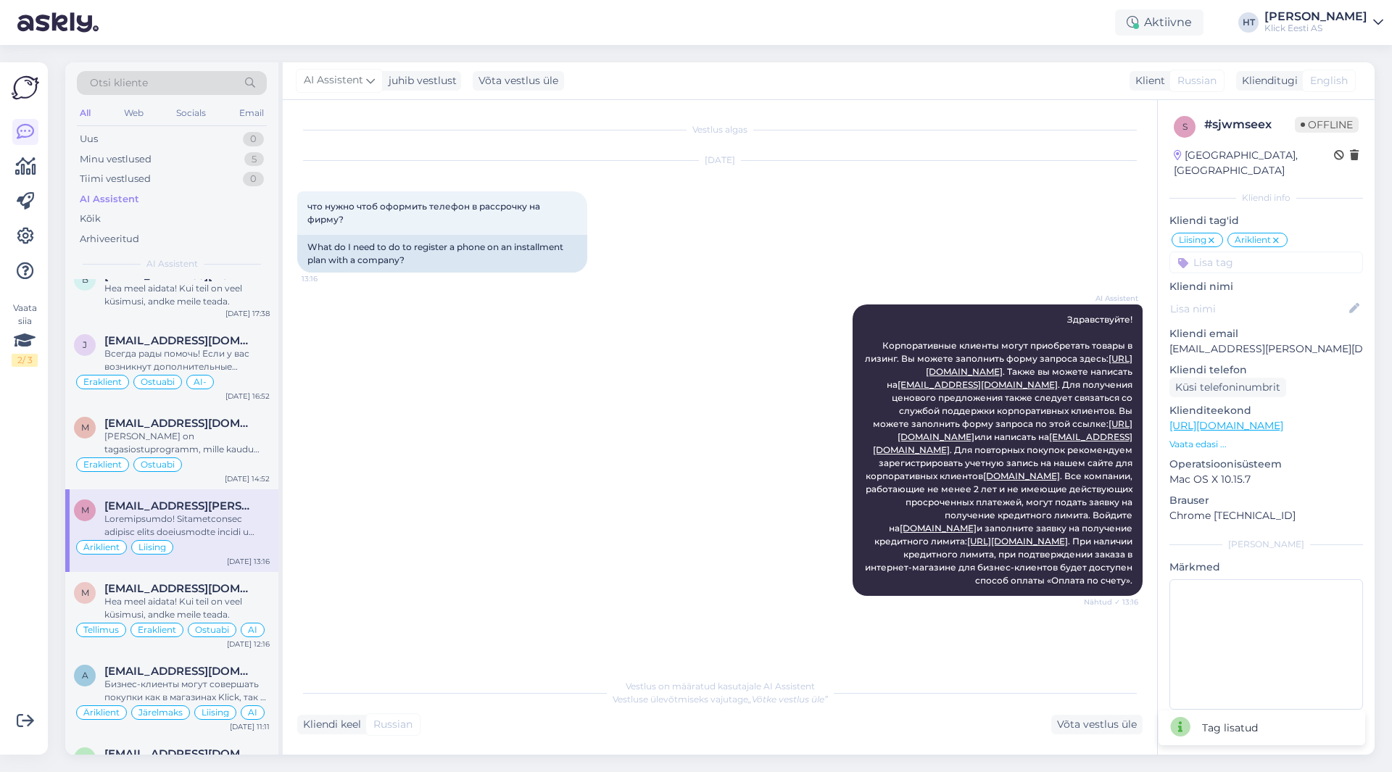
click at [1238, 263] on div "s # sjwmseex Offline [GEOGRAPHIC_DATA], [GEOGRAPHIC_DATA] Kliendi info Kliendi …" at bounding box center [1266, 416] width 217 height 632
click at [1242, 253] on input at bounding box center [1267, 263] width 194 height 22
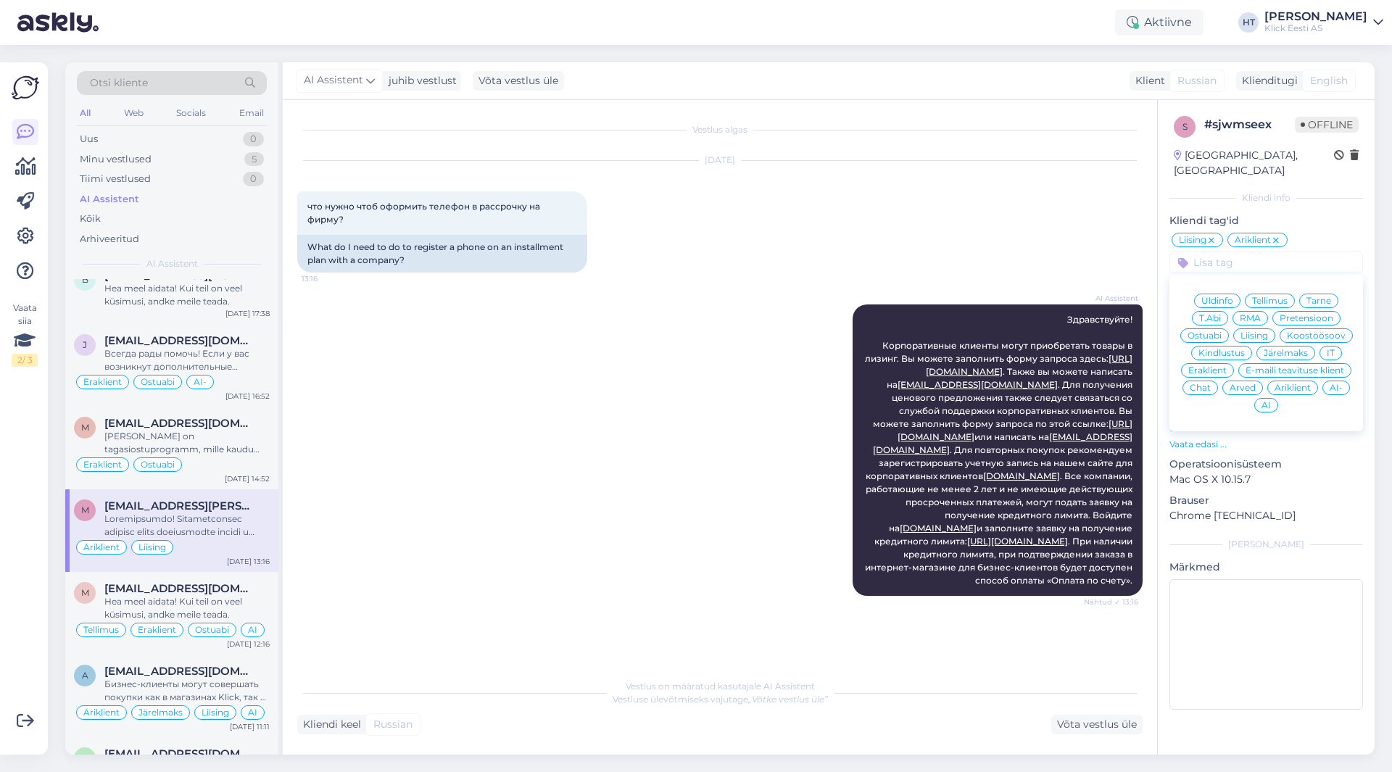
click at [1265, 401] on span "AI" at bounding box center [1266, 405] width 9 height 9
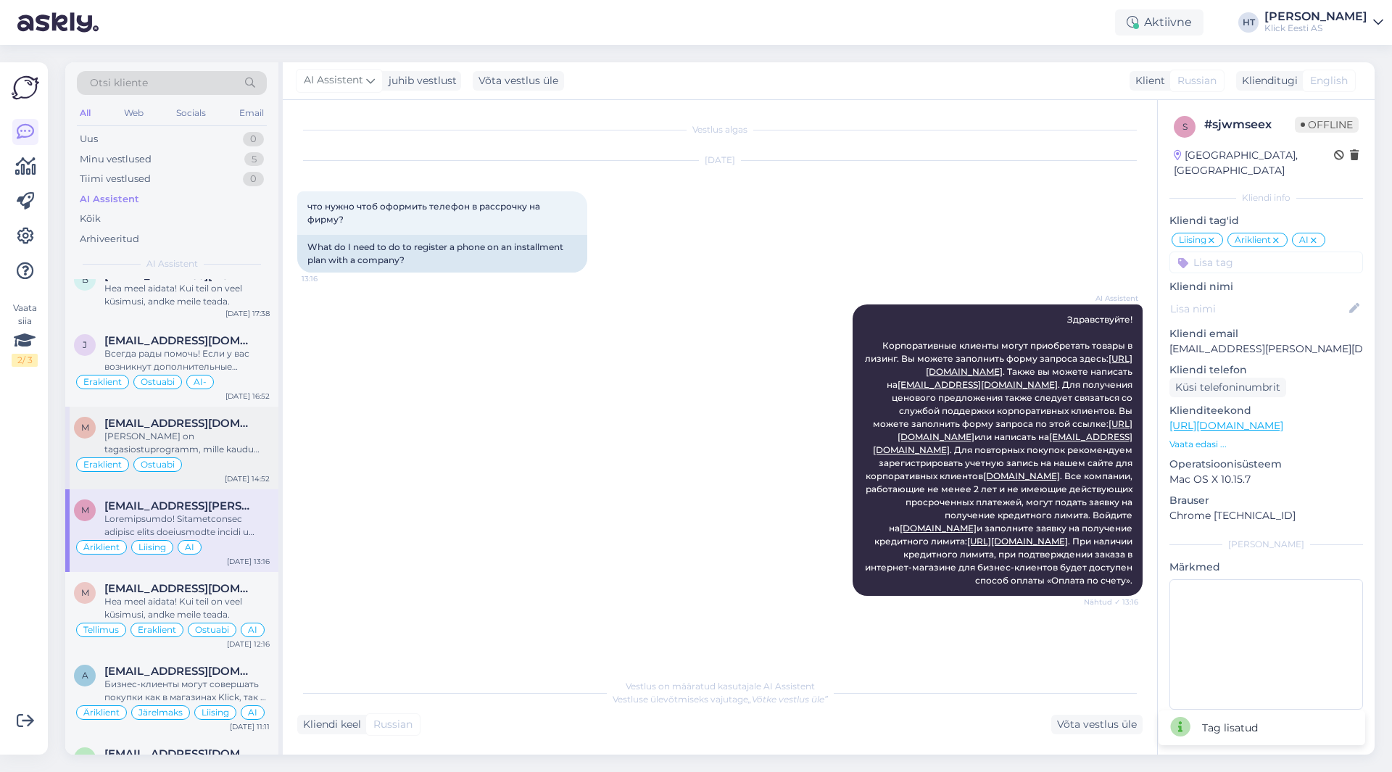
click at [210, 423] on span "[EMAIL_ADDRESS][DOMAIN_NAME]" at bounding box center [179, 423] width 151 height 13
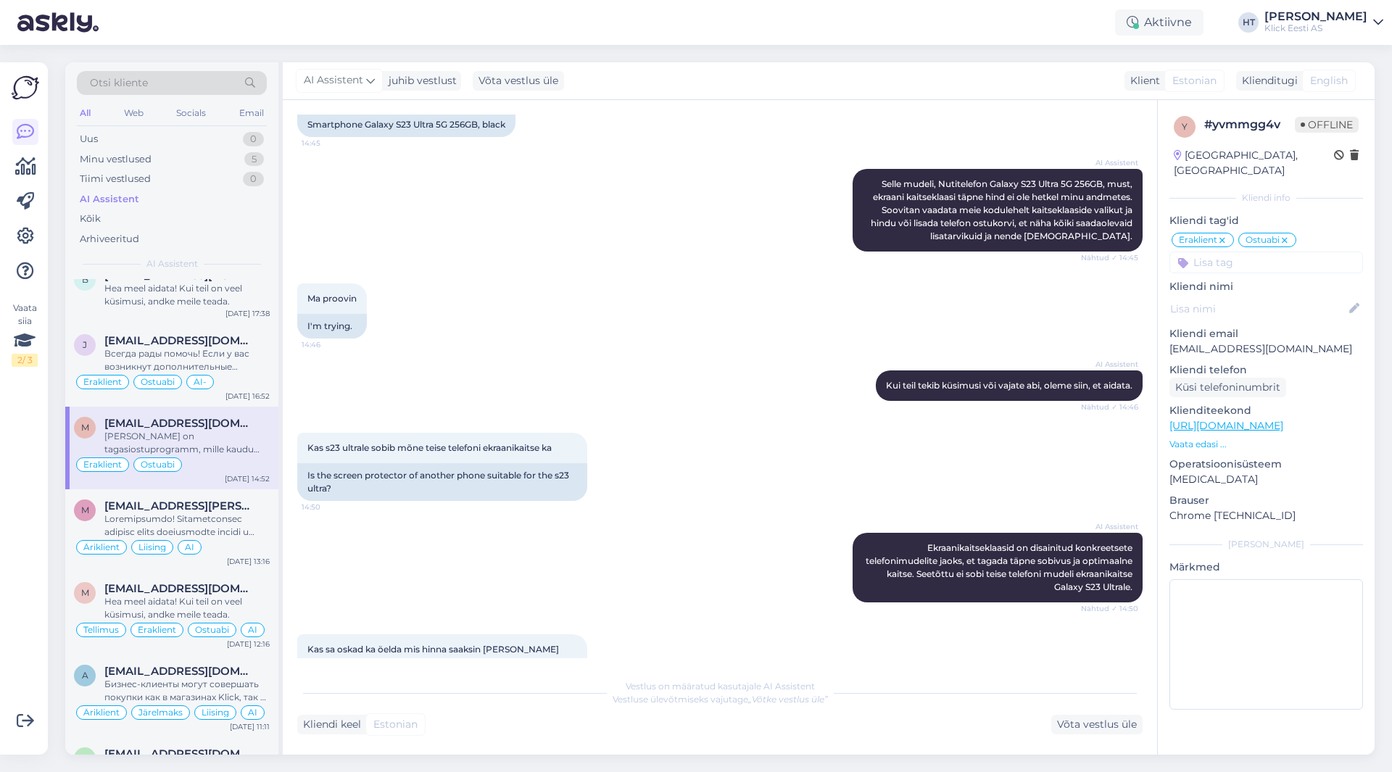
scroll to position [2413, 0]
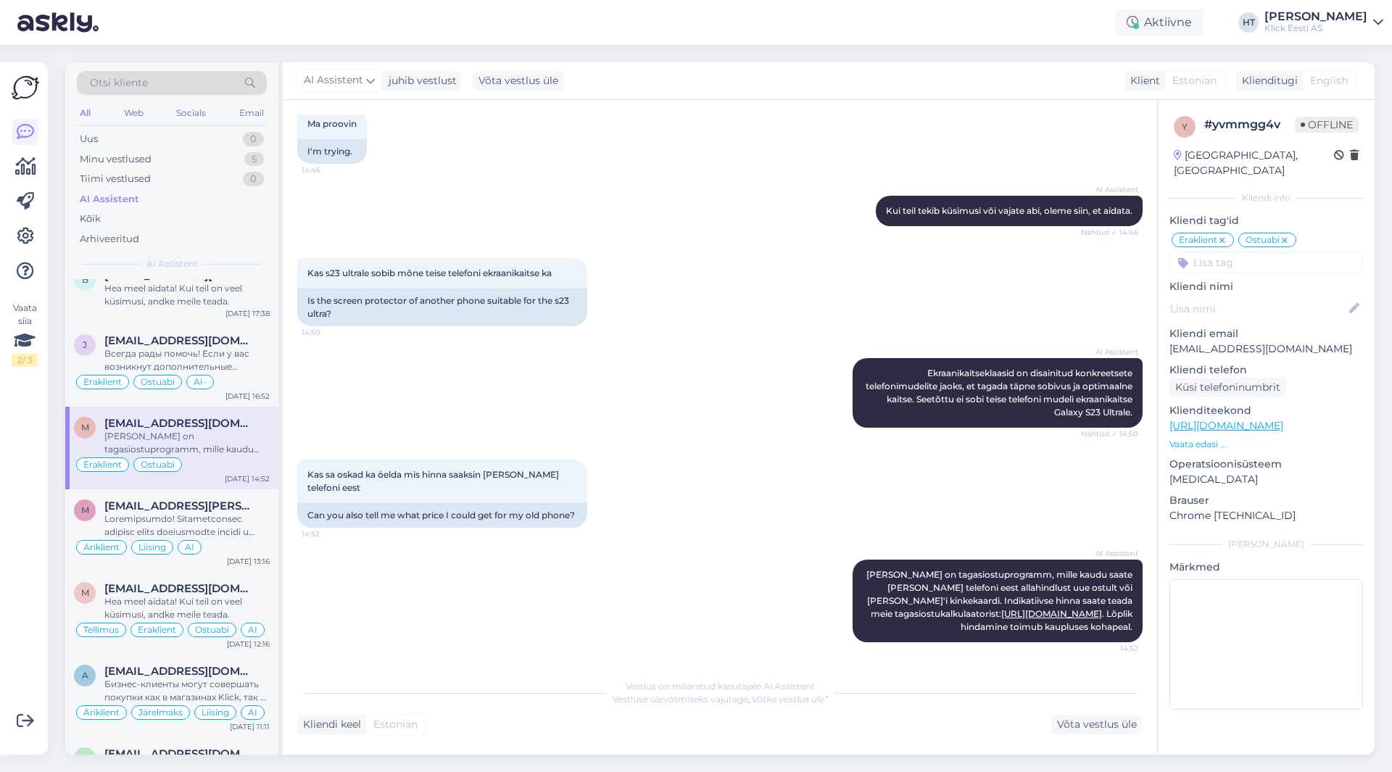
click at [1261, 254] on input at bounding box center [1267, 263] width 194 height 22
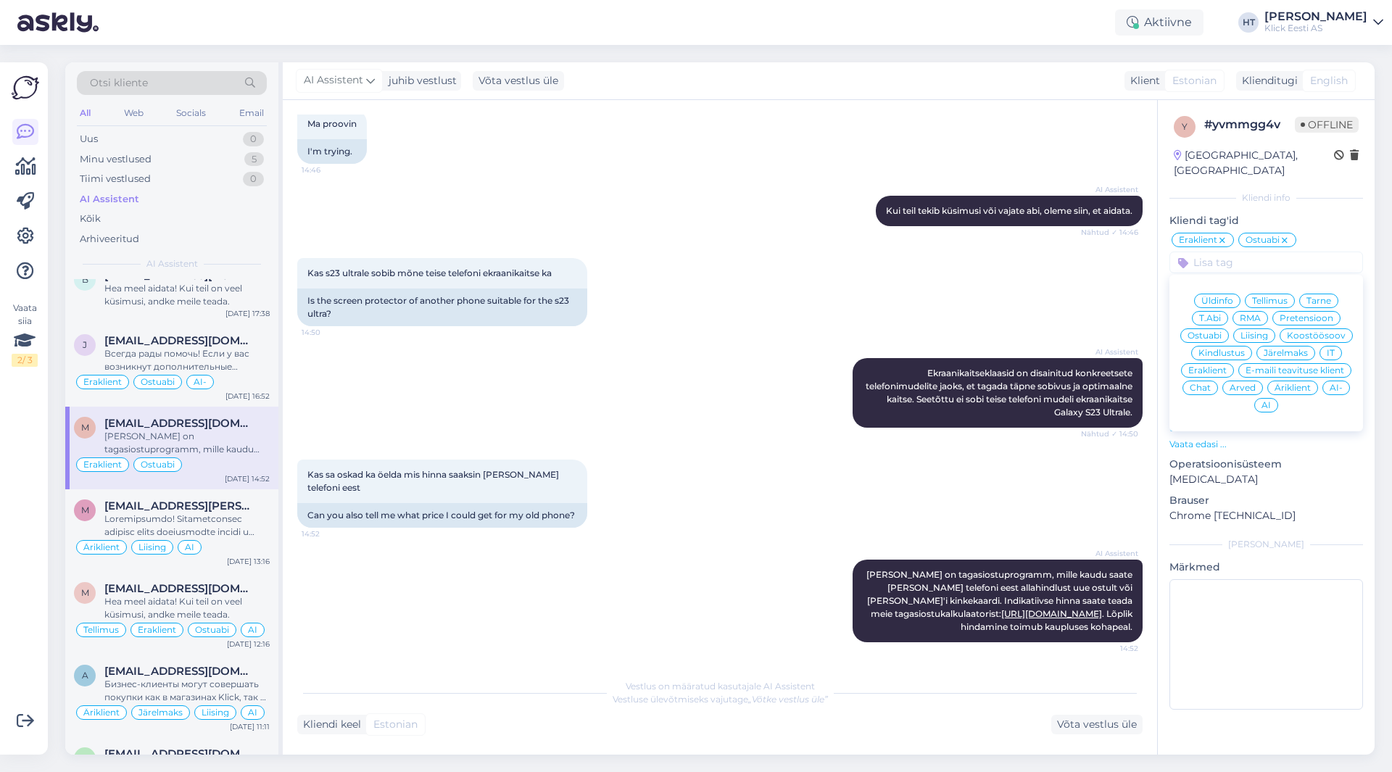
click at [1262, 401] on span "AI" at bounding box center [1266, 405] width 9 height 9
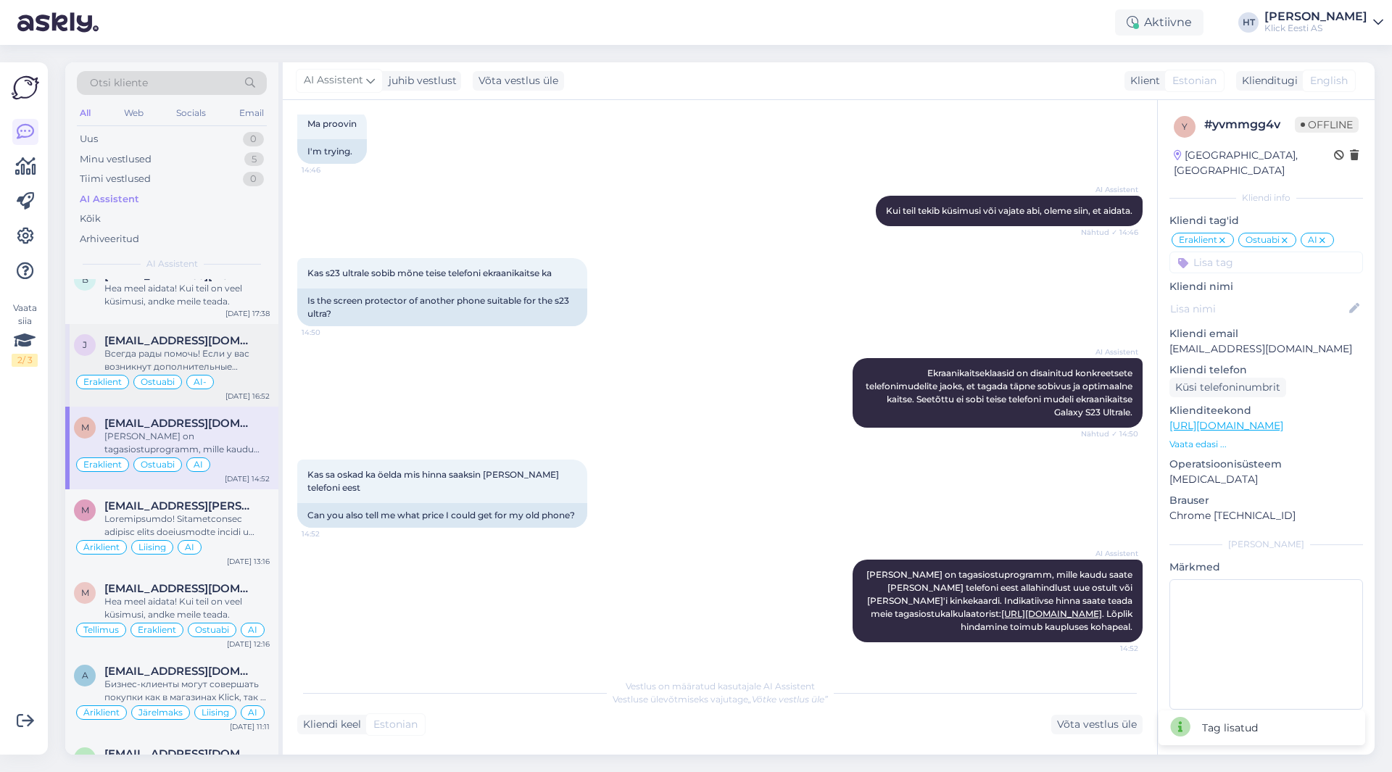
click at [242, 363] on div "Всегда рады помочь! Если у вас возникнут дополнительные вопросы, не стесняйтесь…" at bounding box center [186, 360] width 165 height 26
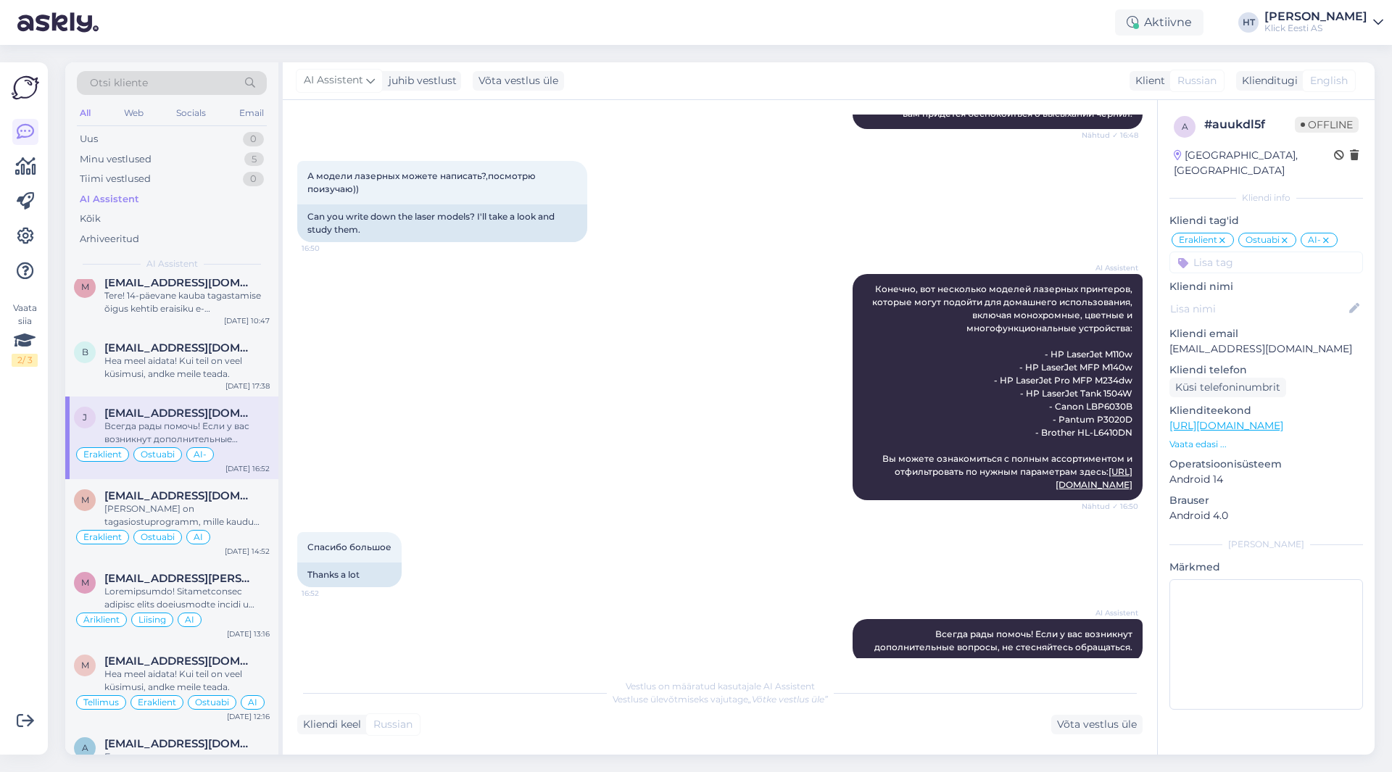
scroll to position [783, 0]
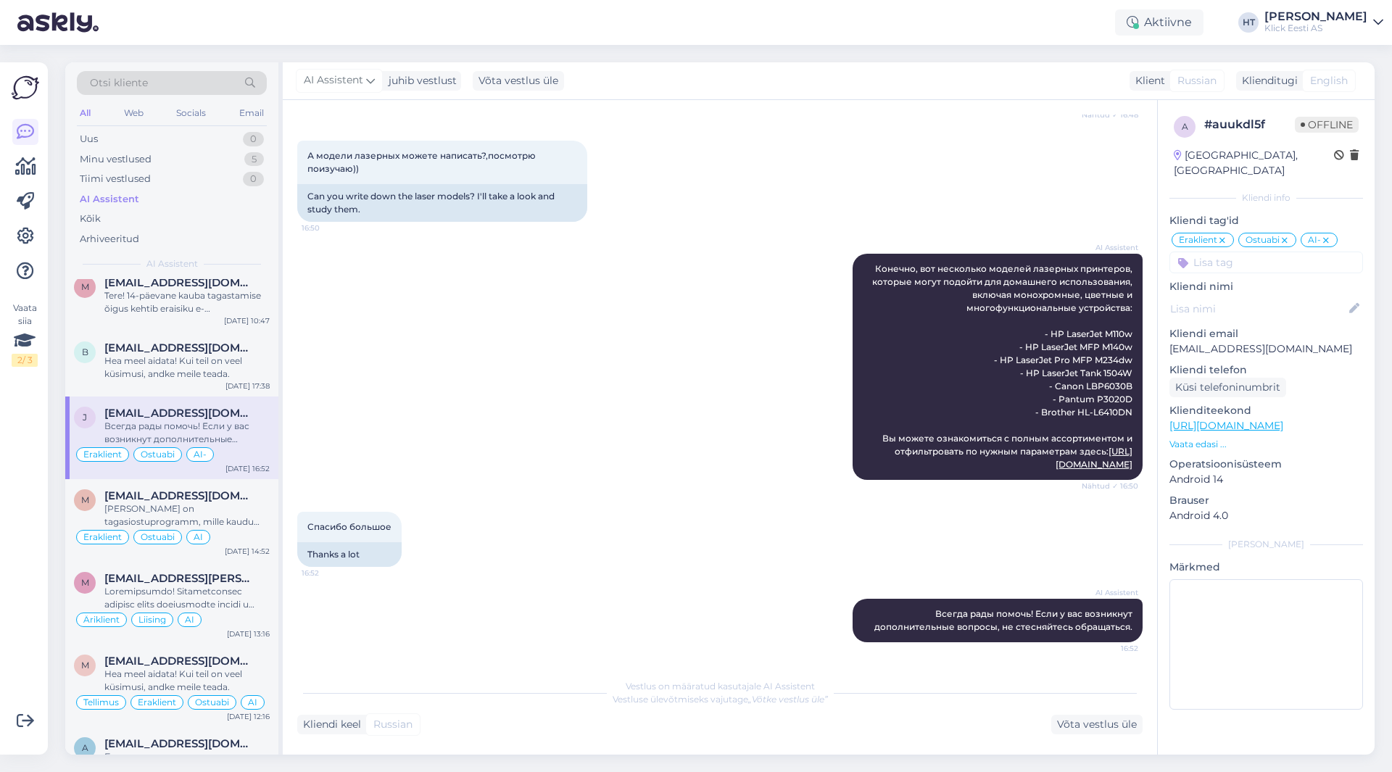
click at [1243, 255] on input at bounding box center [1267, 263] width 194 height 22
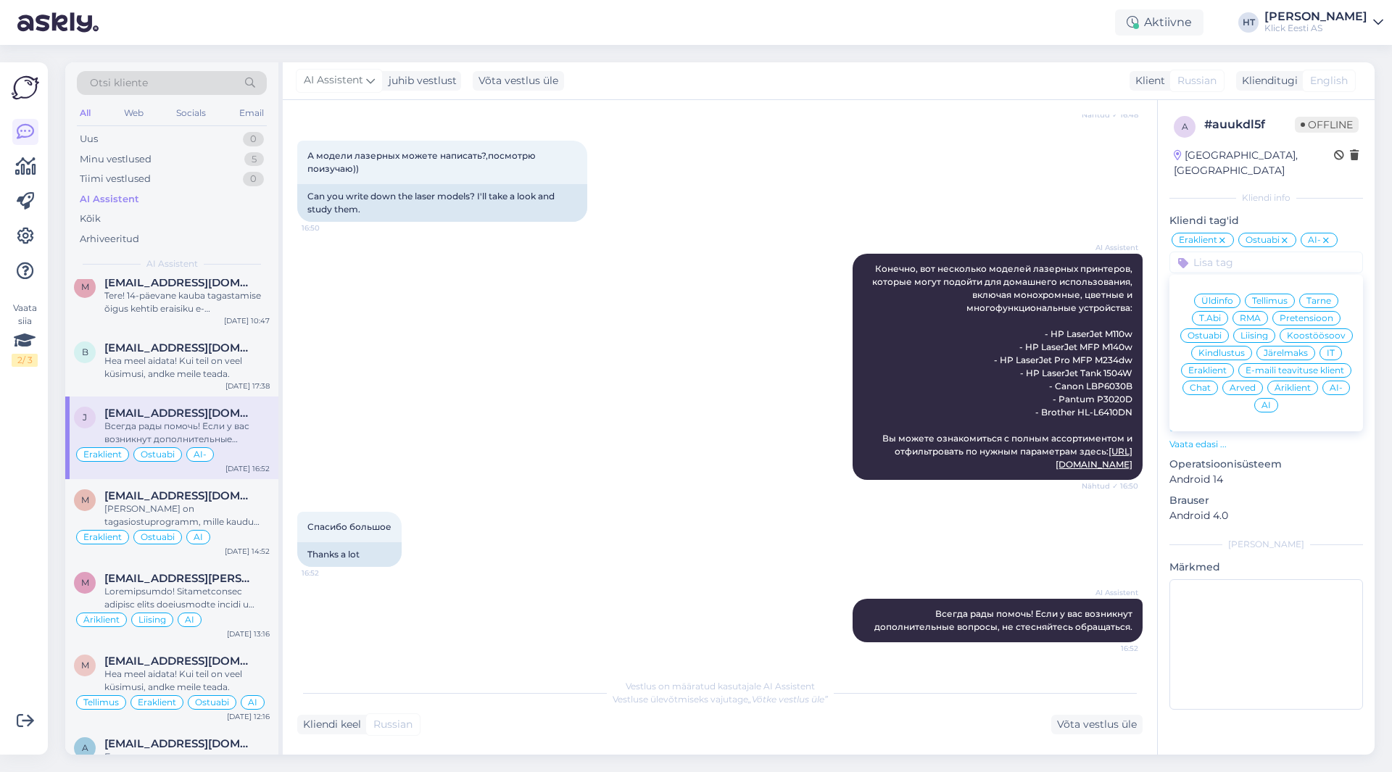
click at [1327, 235] on icon at bounding box center [1326, 241] width 9 height 12
click at [1270, 401] on span "AI" at bounding box center [1266, 405] width 9 height 9
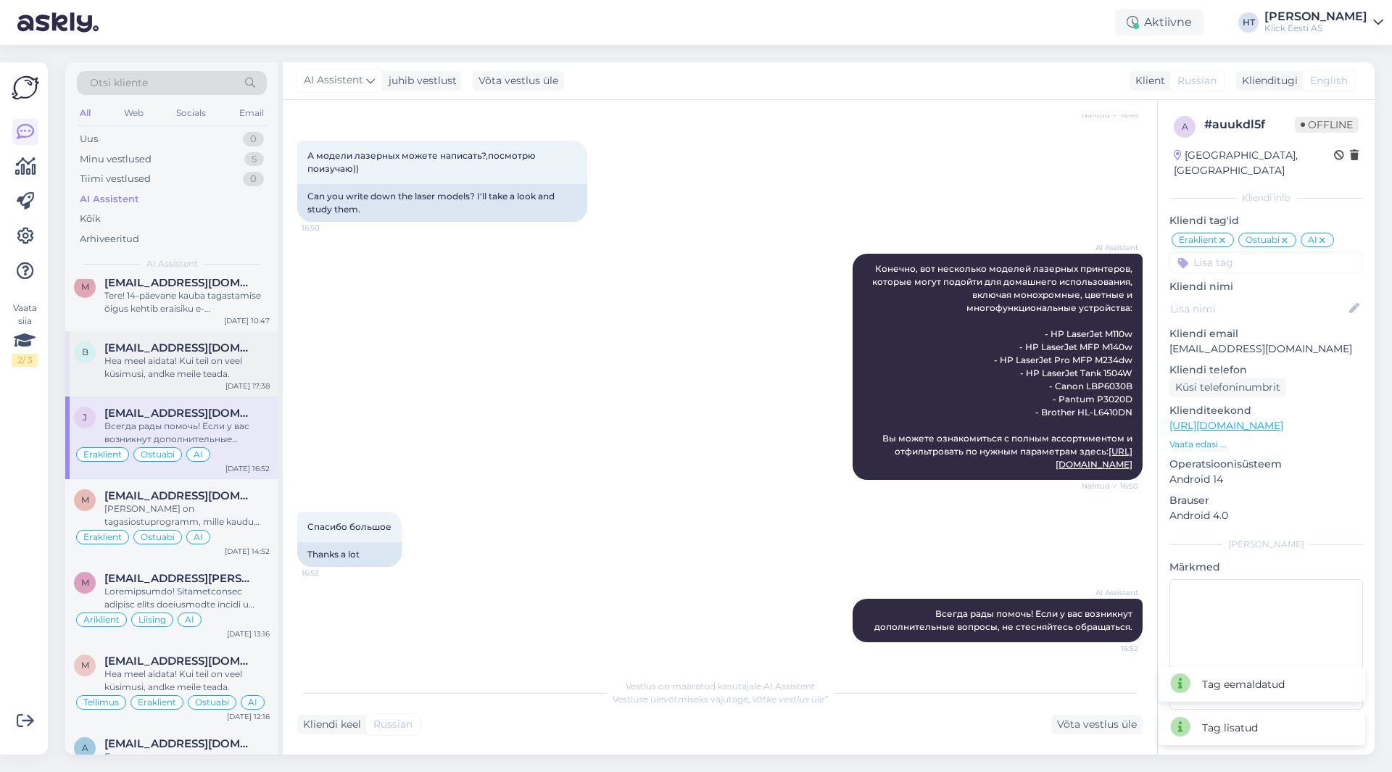
click at [207, 371] on div "Hea meel aidata! Kui teil on veel küsimusi, andke meile teada." at bounding box center [186, 368] width 165 height 26
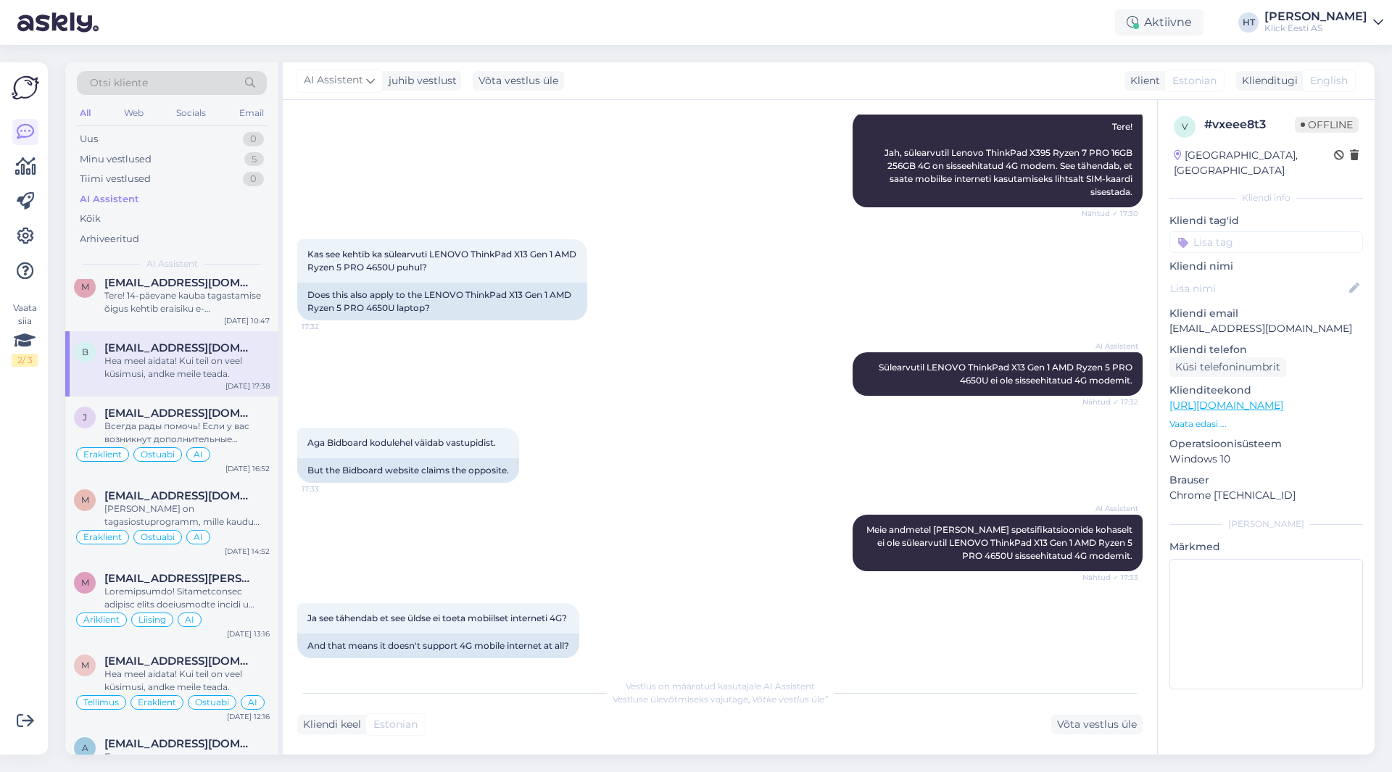
scroll to position [218, 0]
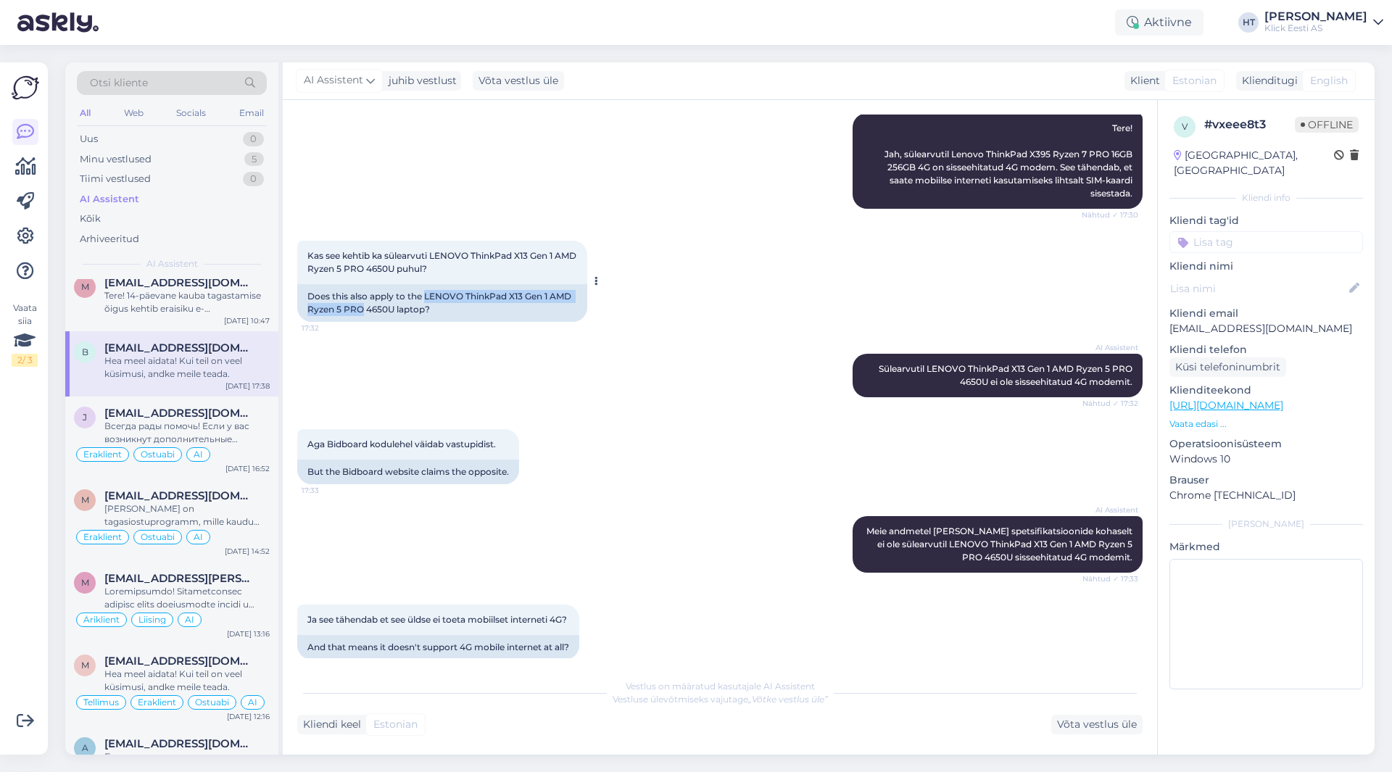
drag, startPoint x: 427, startPoint y: 306, endPoint x: 364, endPoint y: 323, distance: 65.4
click at [364, 322] on div "Does this also apply to the LENOVO ThinkPad X13 Gen 1 AMD Ryzen 5 PRO 4650U lap…" at bounding box center [442, 303] width 290 height 38
click at [927, 315] on div "Kas see kehtib ka sülearvuti LENOVO ThinkPad X13 Gen 1 AMD Ryzen 5 PRO 4650U pu…" at bounding box center [720, 281] width 846 height 113
click at [1210, 418] on p "Vaata edasi ..." at bounding box center [1267, 424] width 194 height 13
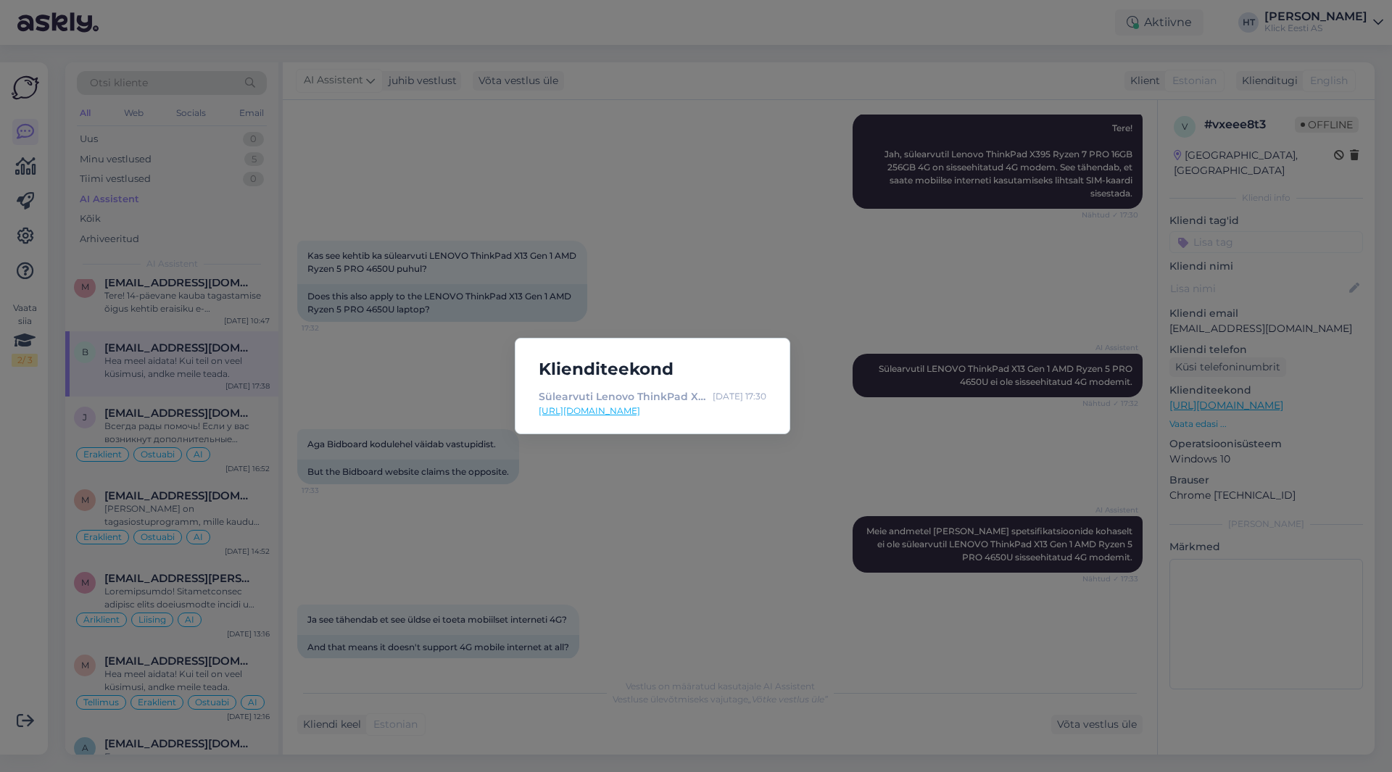
click at [650, 547] on div "Klienditeekond Sülearvuti Lenovo ThinkPad X395 Ryzen 7 PRO 16GB 256GB 4G W11Pro…" at bounding box center [696, 386] width 1392 height 772
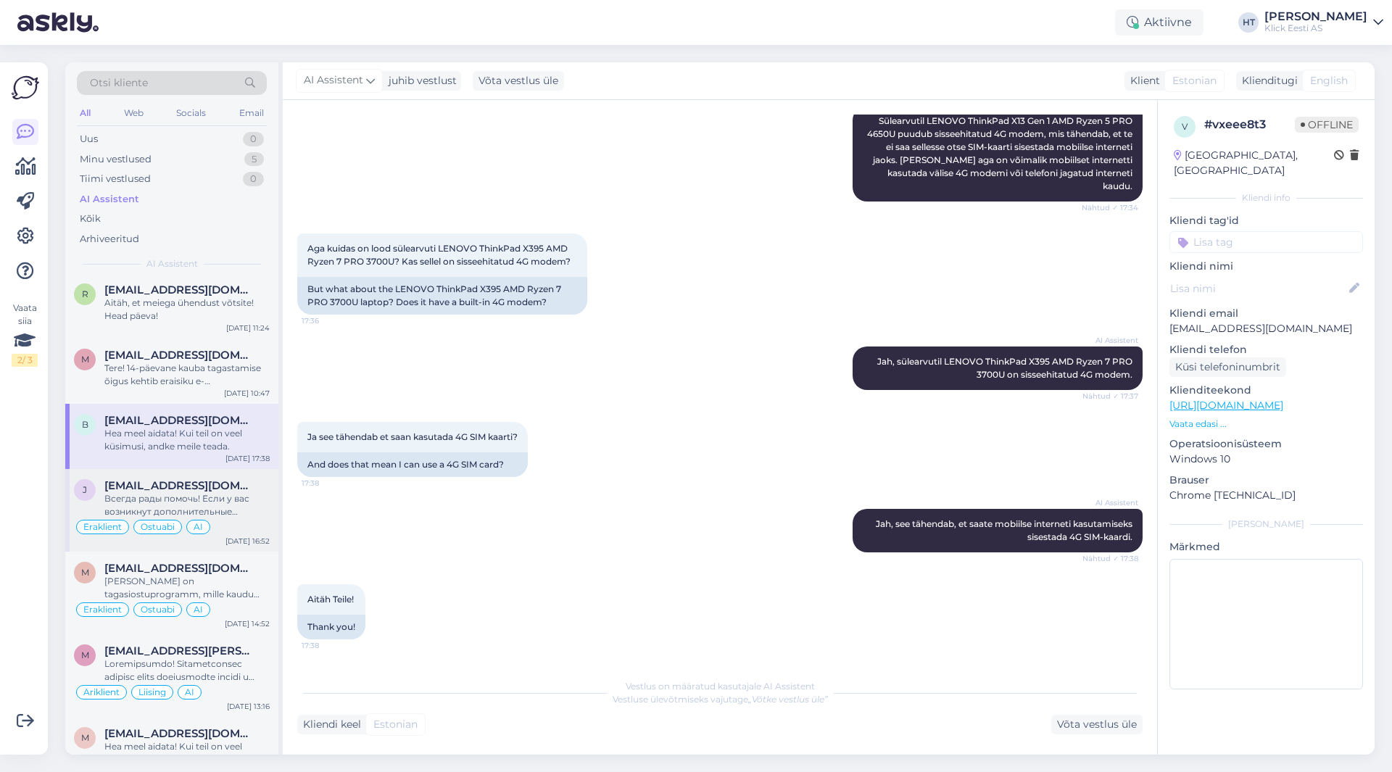
scroll to position [3505, 0]
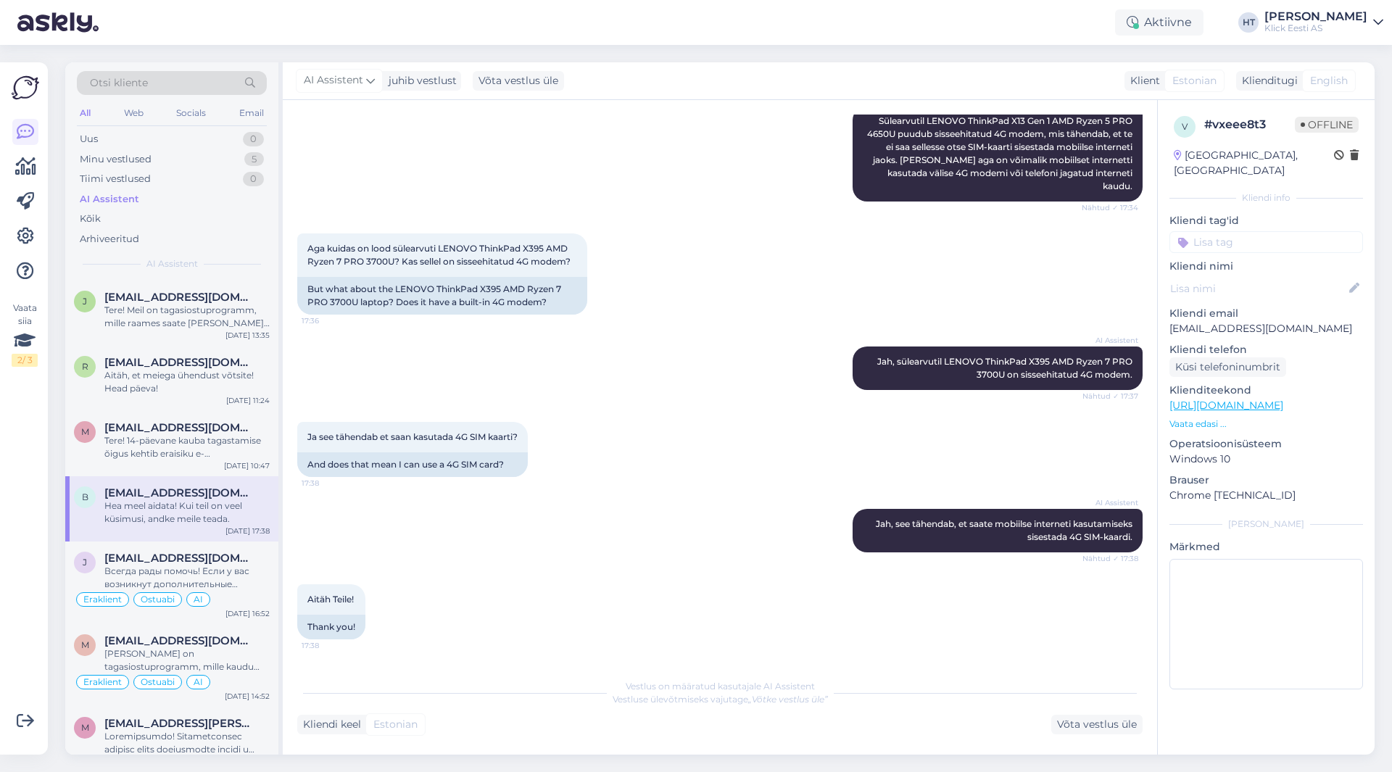
click at [1231, 231] on input at bounding box center [1267, 242] width 194 height 22
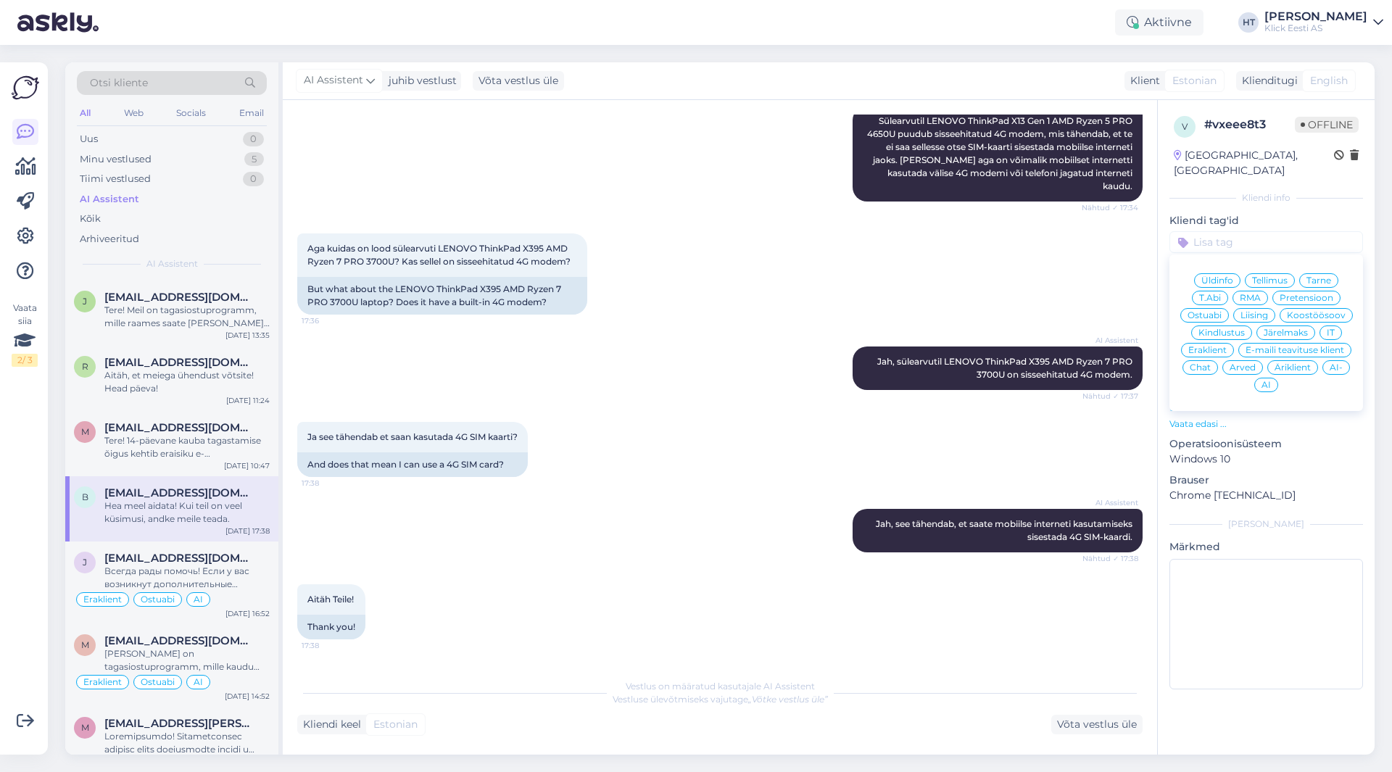
click at [1207, 311] on span "Ostuabi" at bounding box center [1205, 315] width 34 height 9
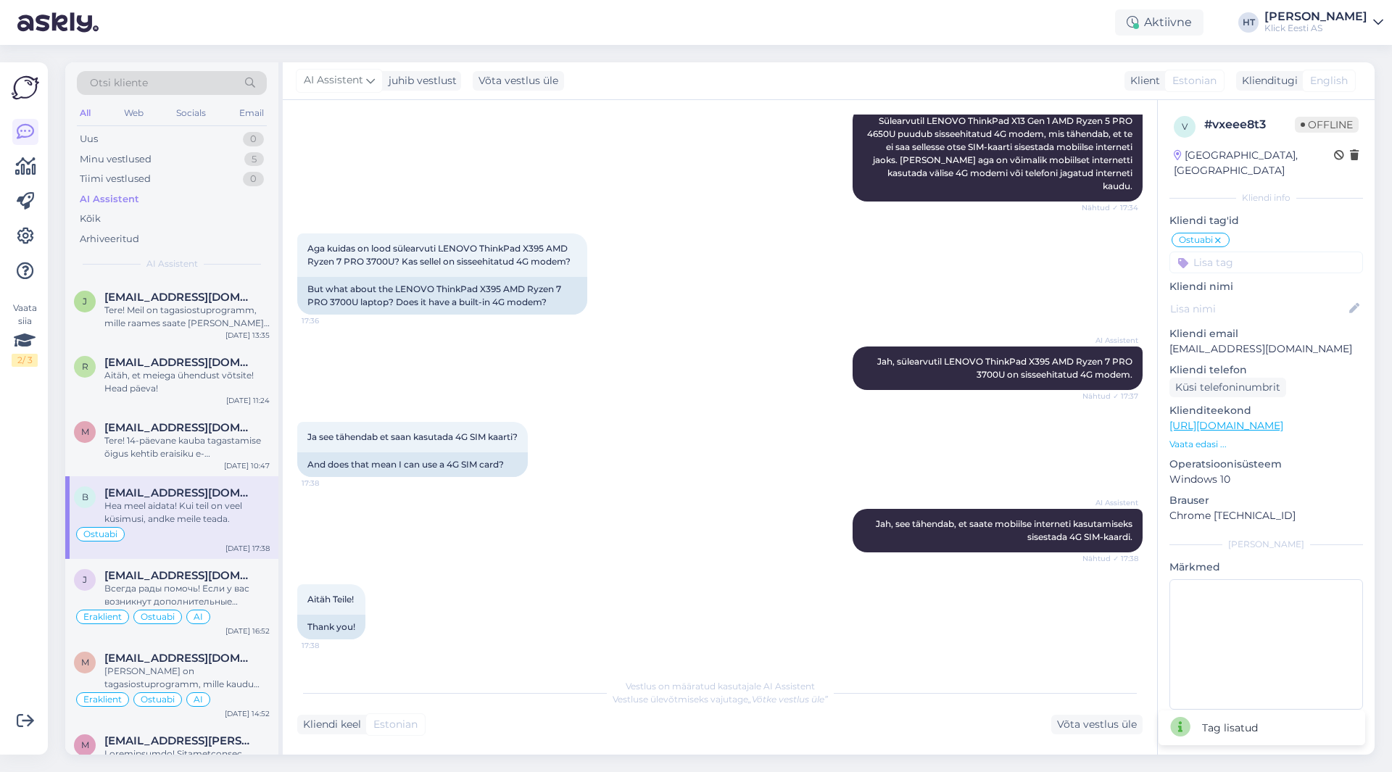
click at [1248, 252] on input at bounding box center [1267, 263] width 194 height 22
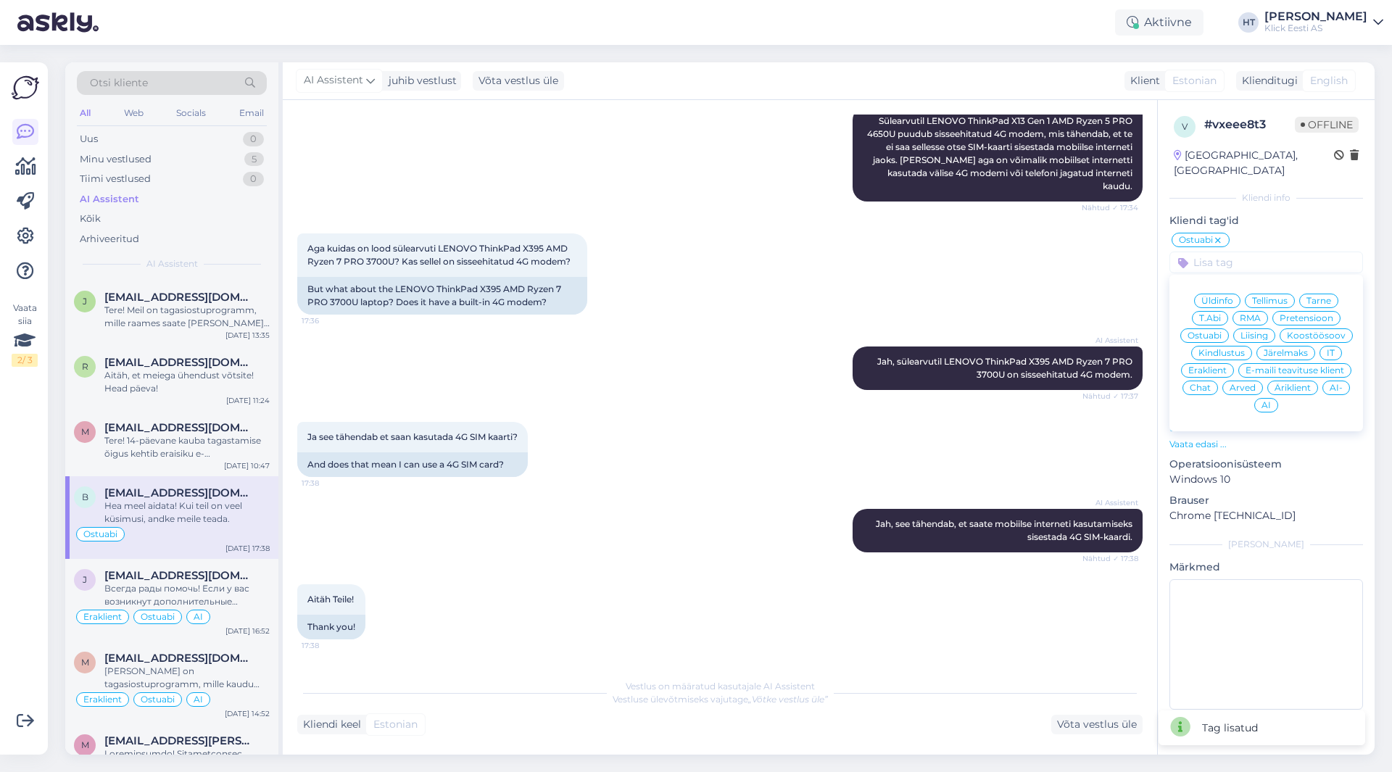
click at [1218, 366] on span "Eraklient" at bounding box center [1207, 370] width 38 height 9
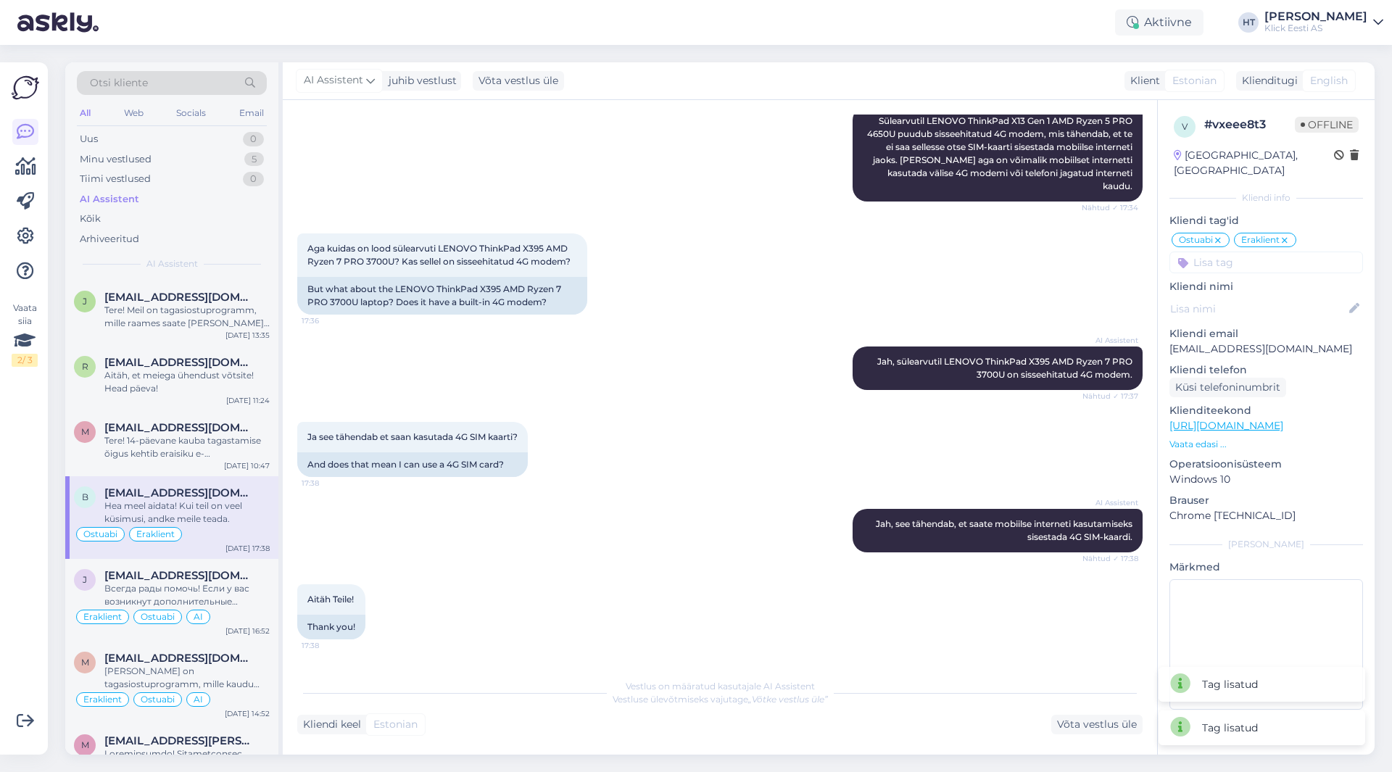
click at [1247, 253] on input at bounding box center [1267, 263] width 194 height 22
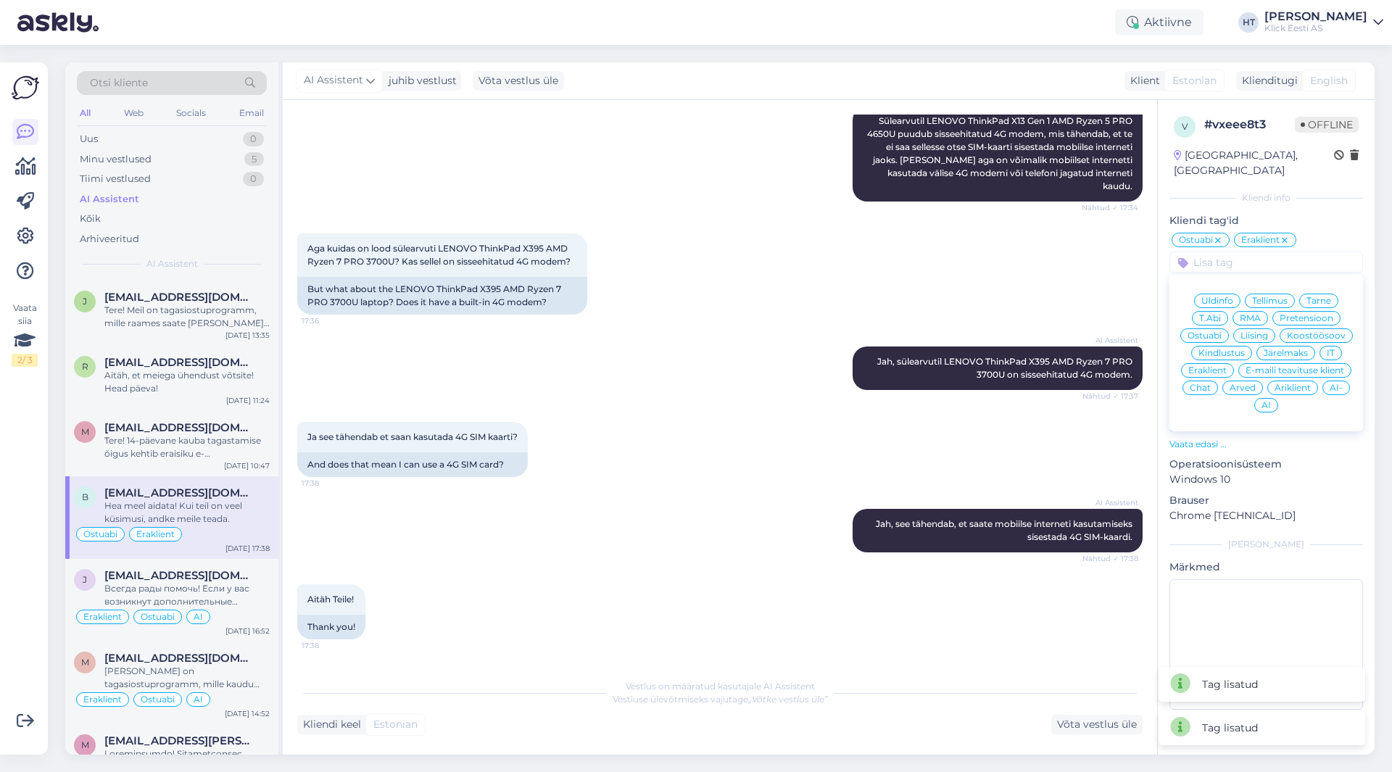
click at [1271, 398] on div "AI" at bounding box center [1266, 405] width 24 height 15
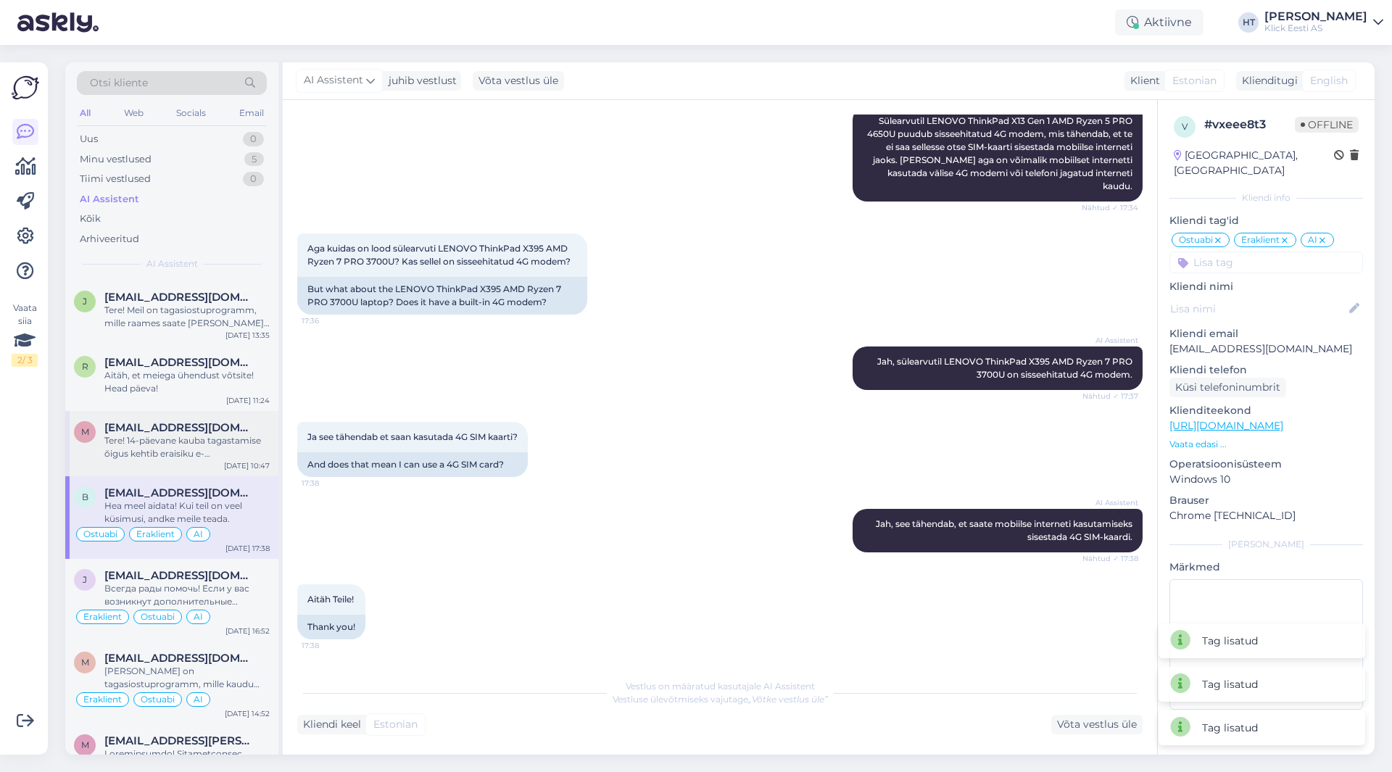
click at [151, 427] on span "[EMAIL_ADDRESS][DOMAIN_NAME]" at bounding box center [179, 427] width 151 height 13
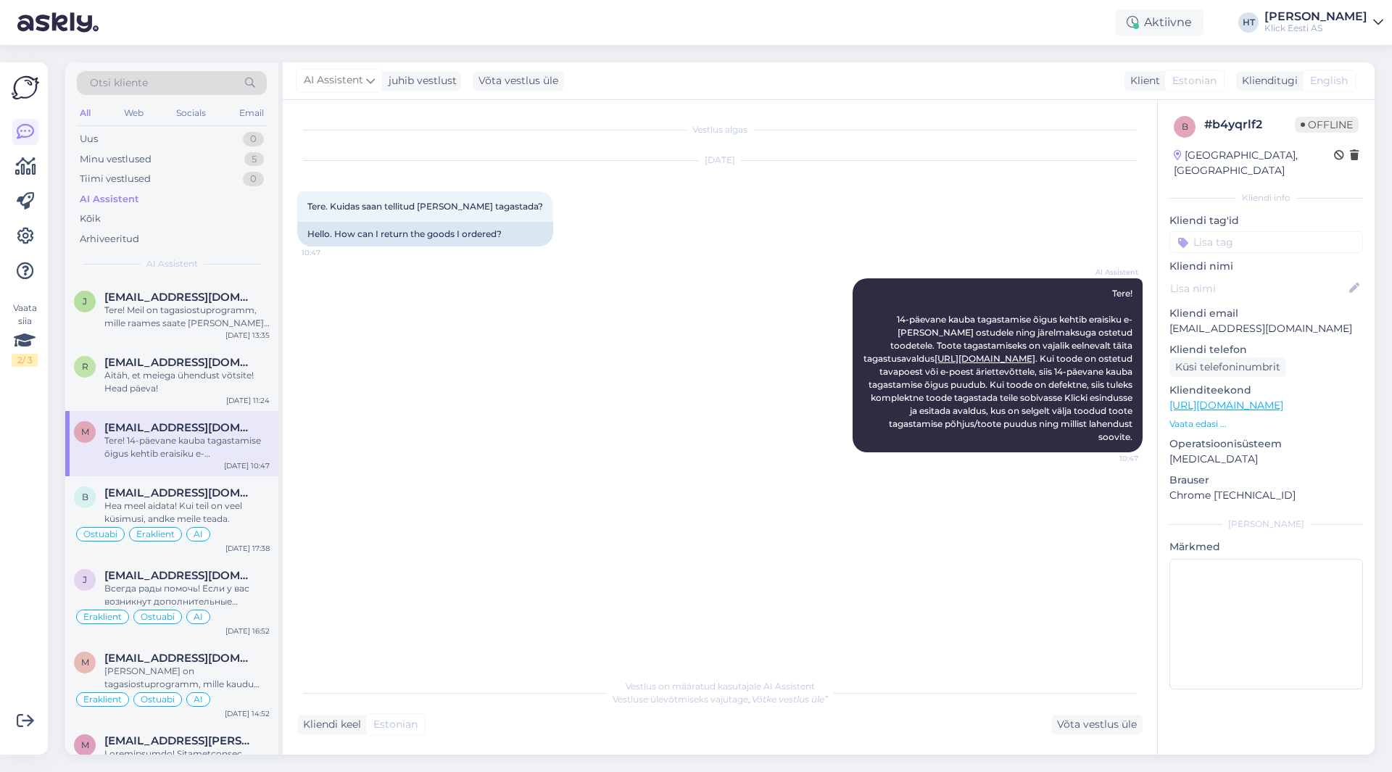
click at [1257, 231] on input at bounding box center [1267, 242] width 194 height 22
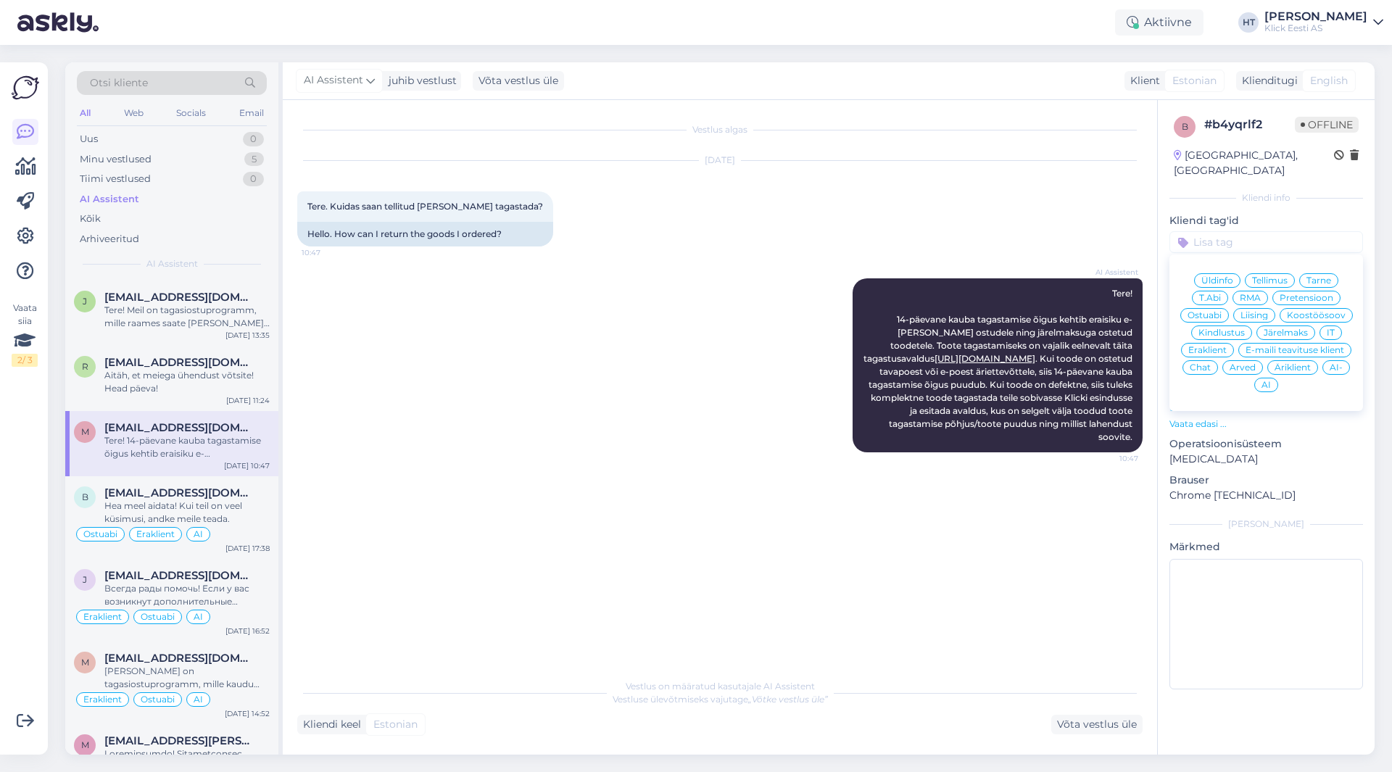
click at [1225, 276] on span "Üldinfo" at bounding box center [1218, 280] width 32 height 9
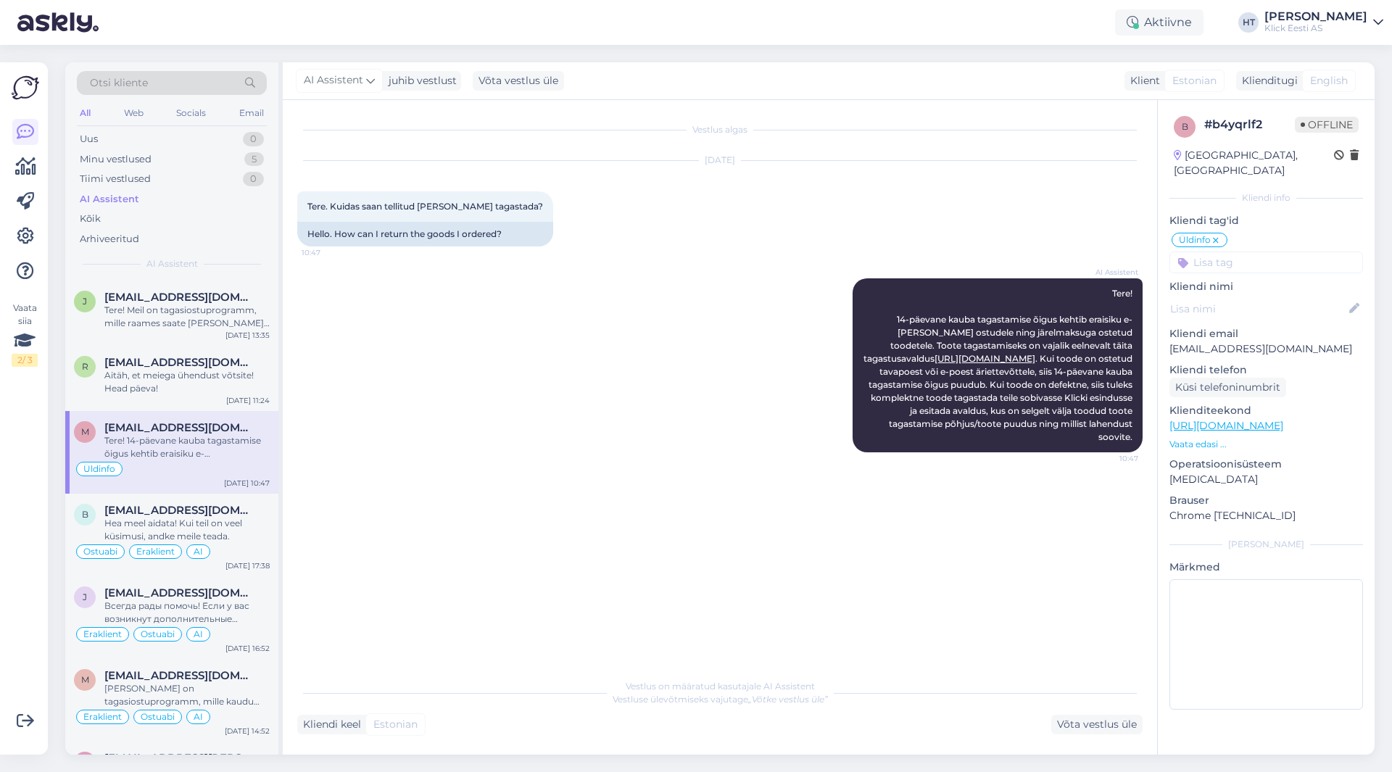
click at [1219, 252] on input at bounding box center [1267, 263] width 194 height 22
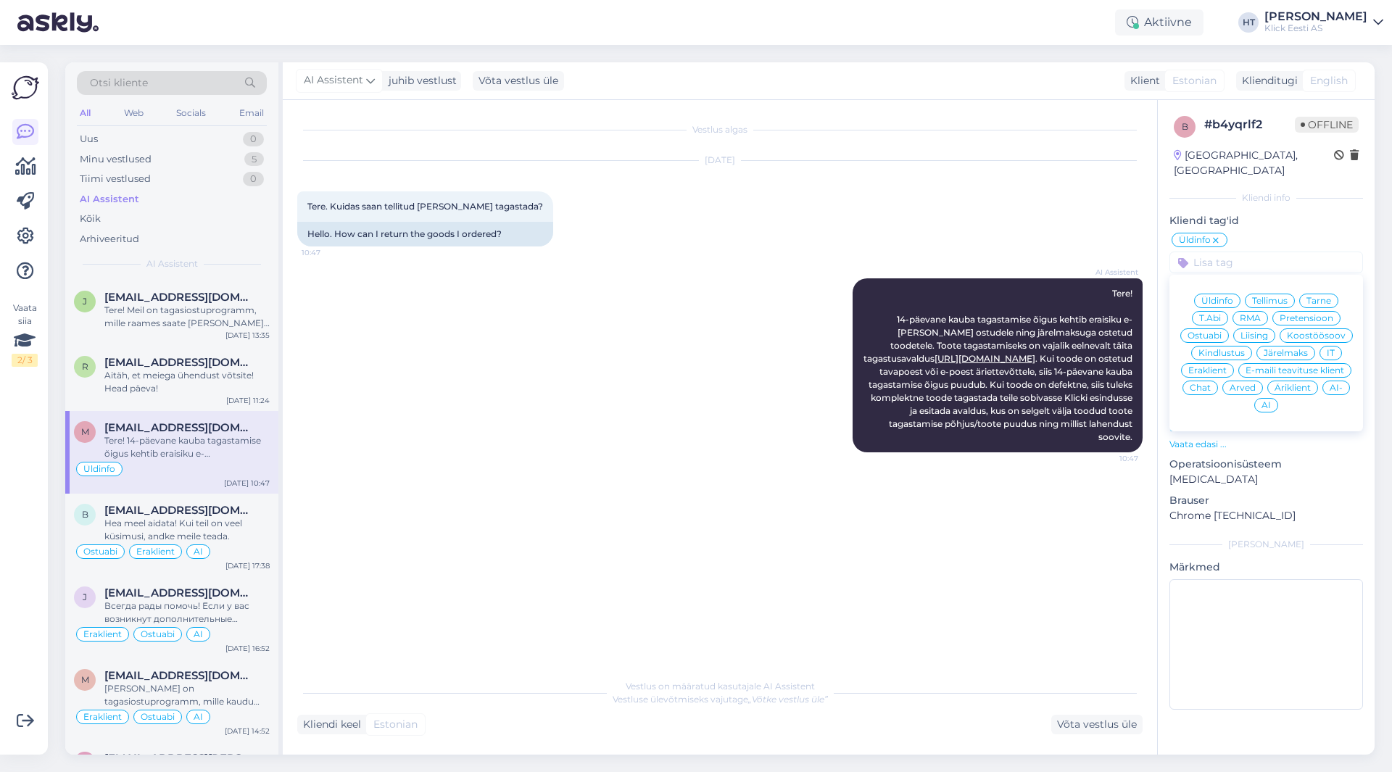
click at [1210, 366] on span "Eraklient" at bounding box center [1207, 370] width 38 height 9
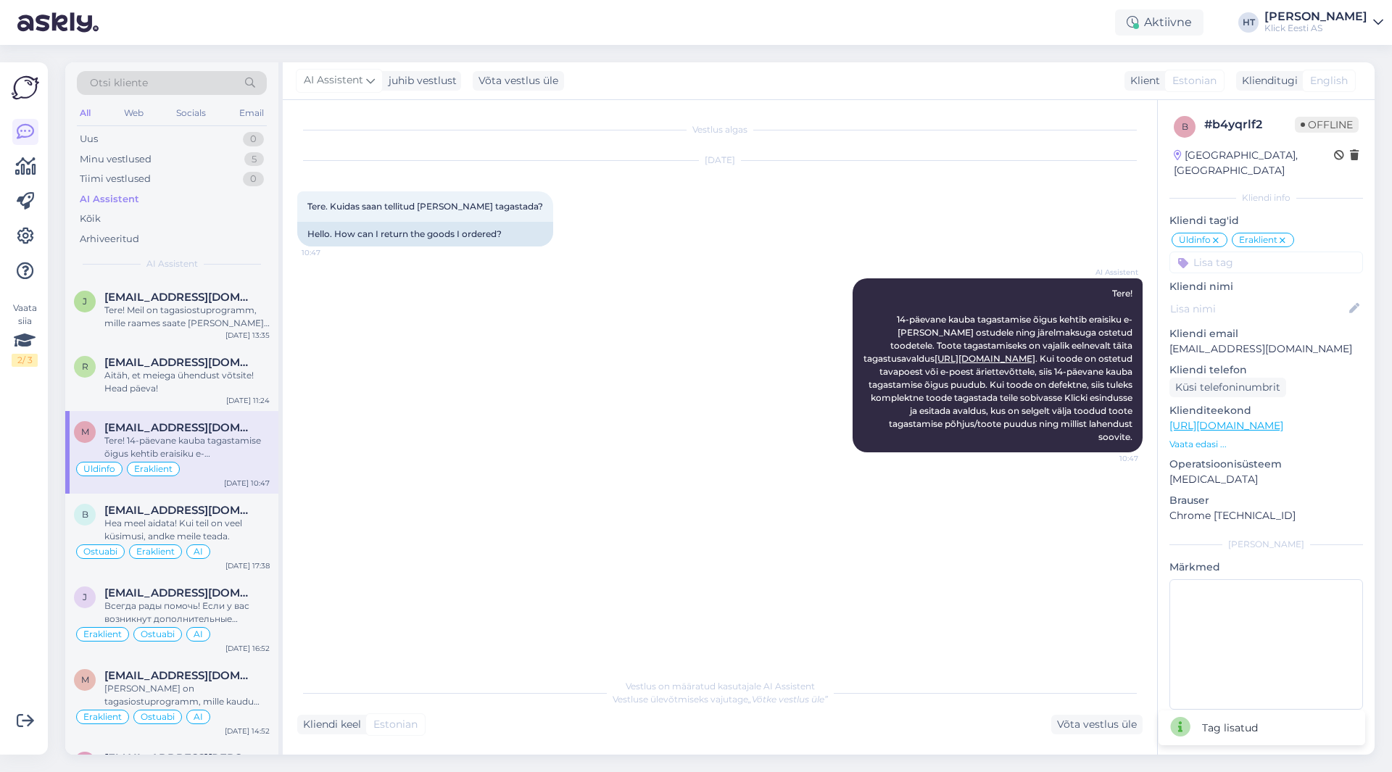
click at [1244, 252] on input at bounding box center [1267, 263] width 194 height 22
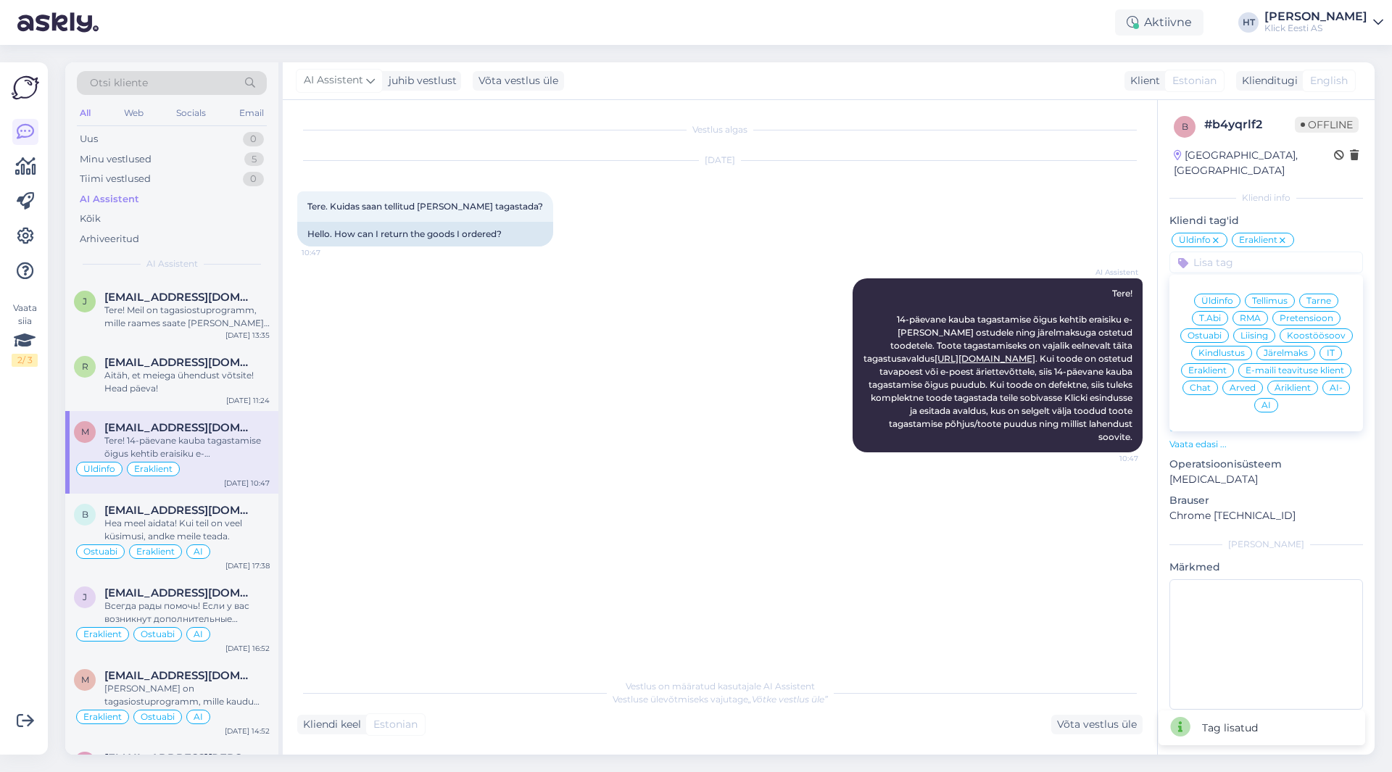
click at [1273, 398] on div "AI" at bounding box center [1266, 405] width 24 height 15
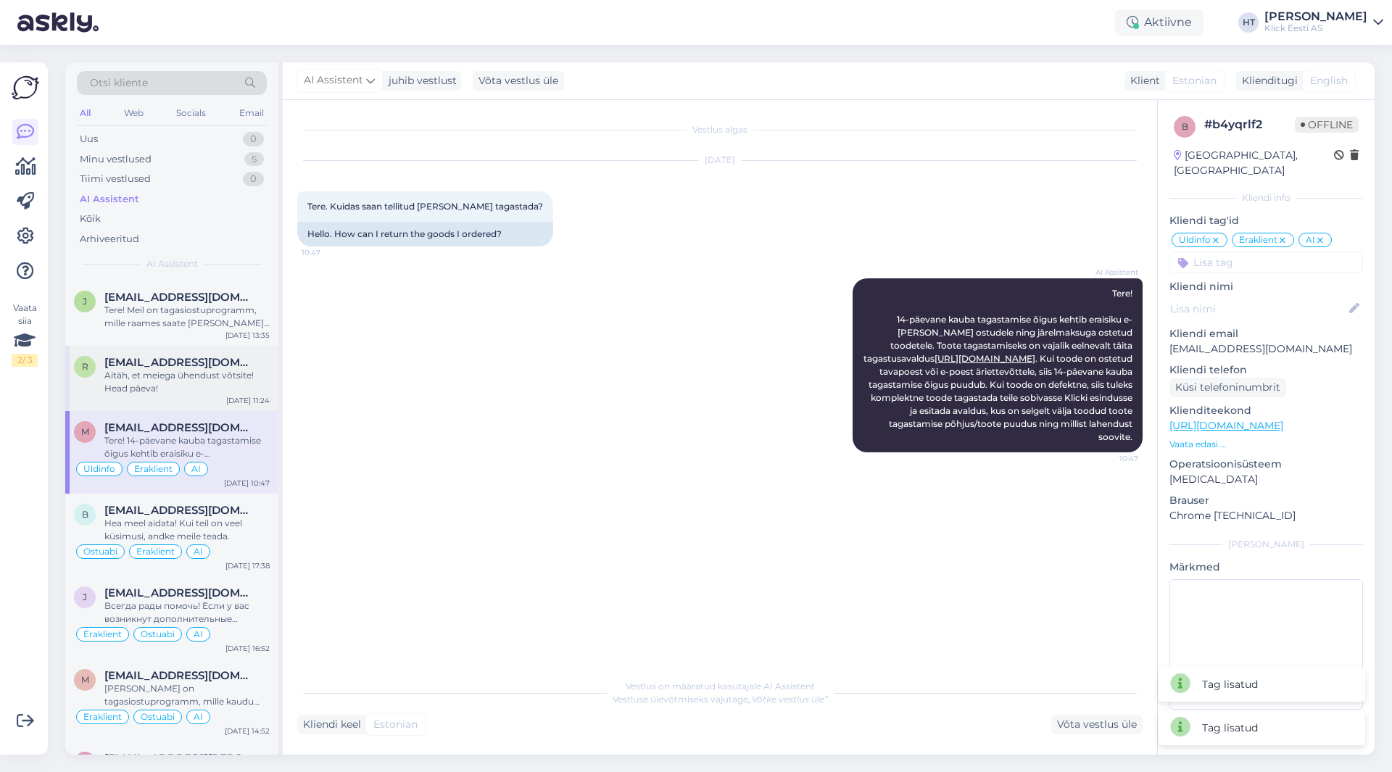
click at [179, 382] on div "Aitäh, et meiega ühendust võtsite! Head päeva!" at bounding box center [186, 382] width 165 height 26
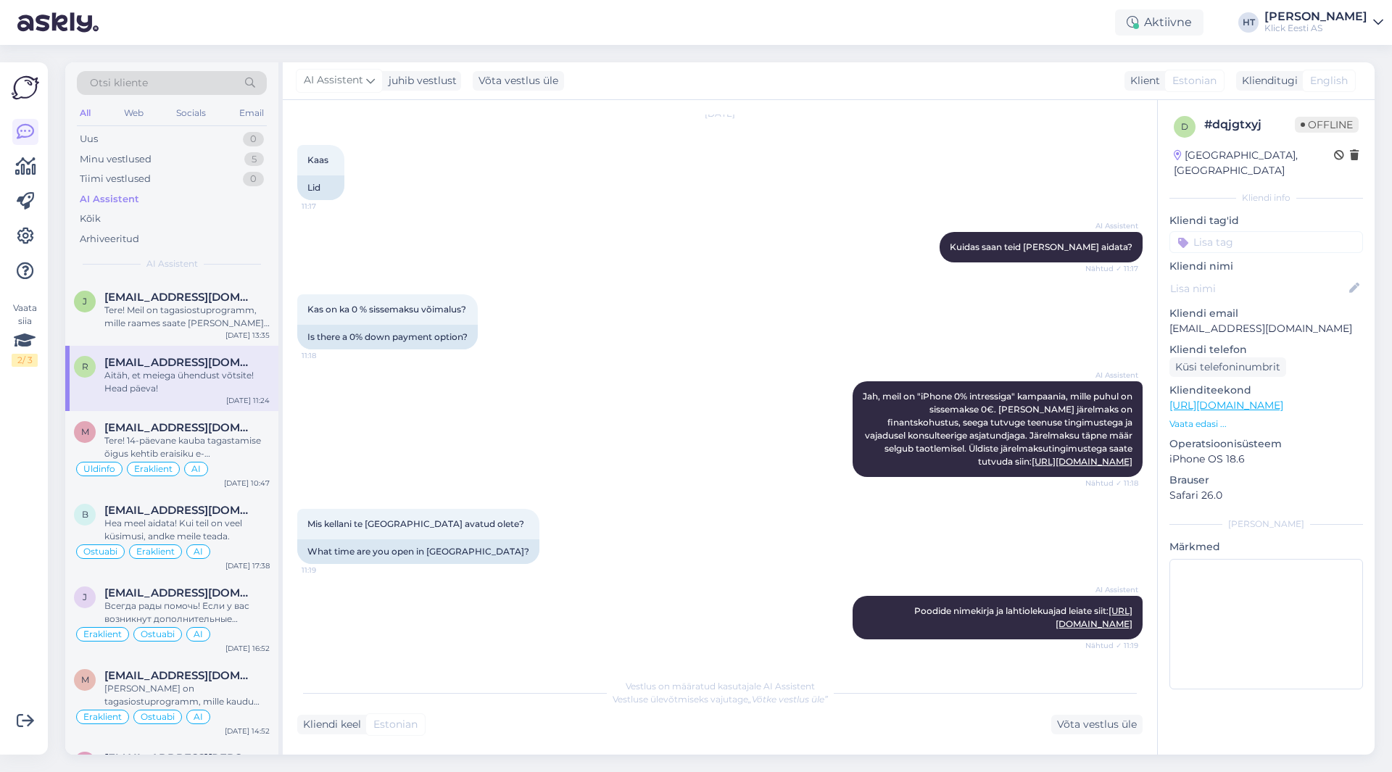
scroll to position [73, 0]
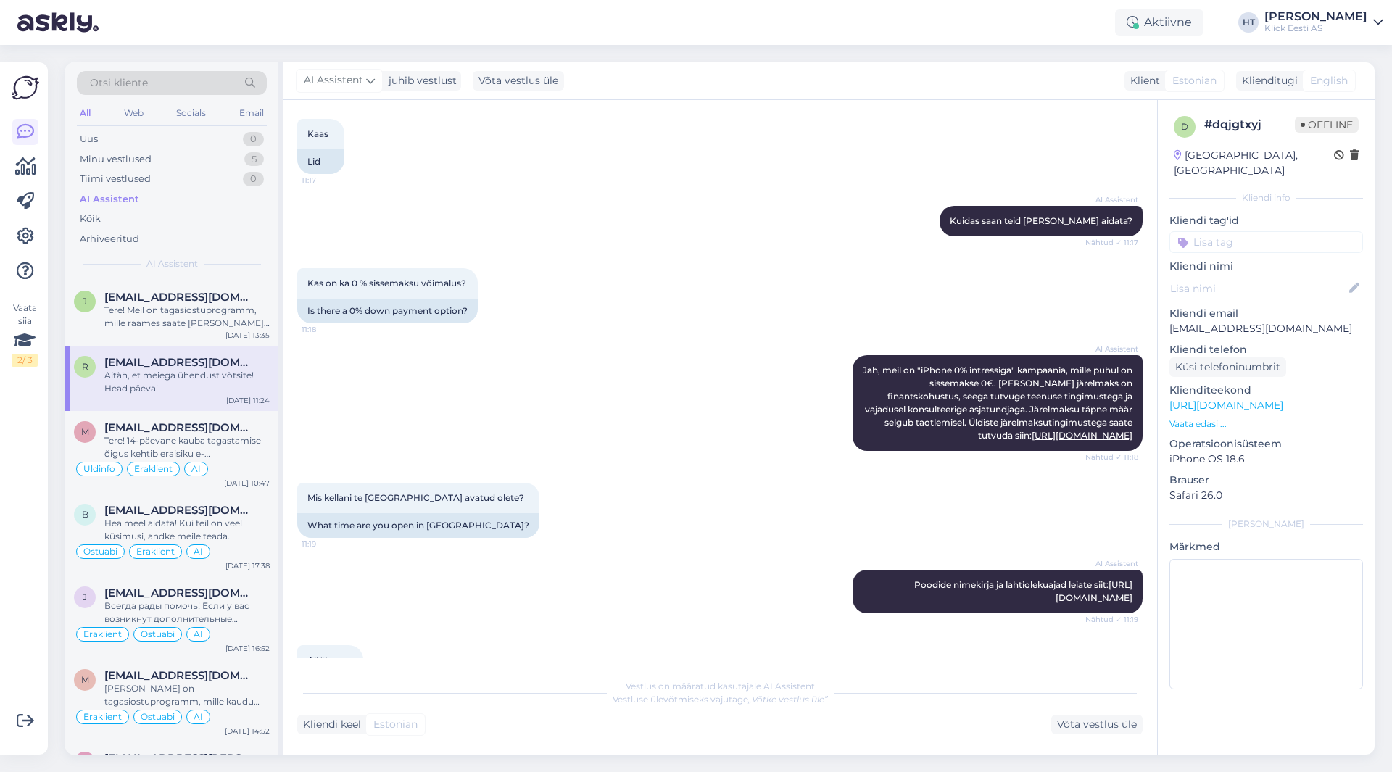
click at [643, 302] on div "Kas on ka 0 % sissemaksu võimalus? 11:18 Is there a 0% down payment option?" at bounding box center [720, 295] width 846 height 87
click at [1272, 231] on input at bounding box center [1267, 242] width 194 height 22
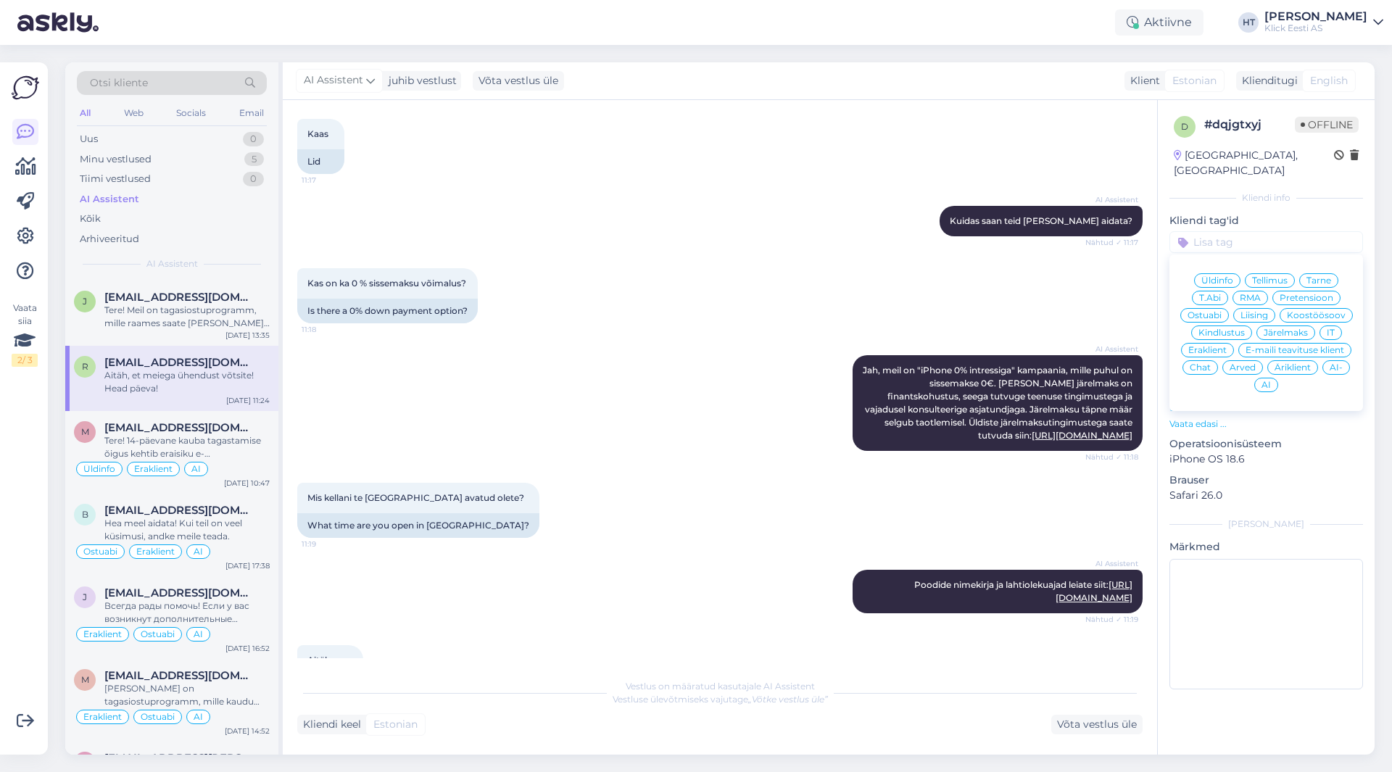
click at [1278, 328] on span "Järelmaks" at bounding box center [1286, 332] width 44 height 9
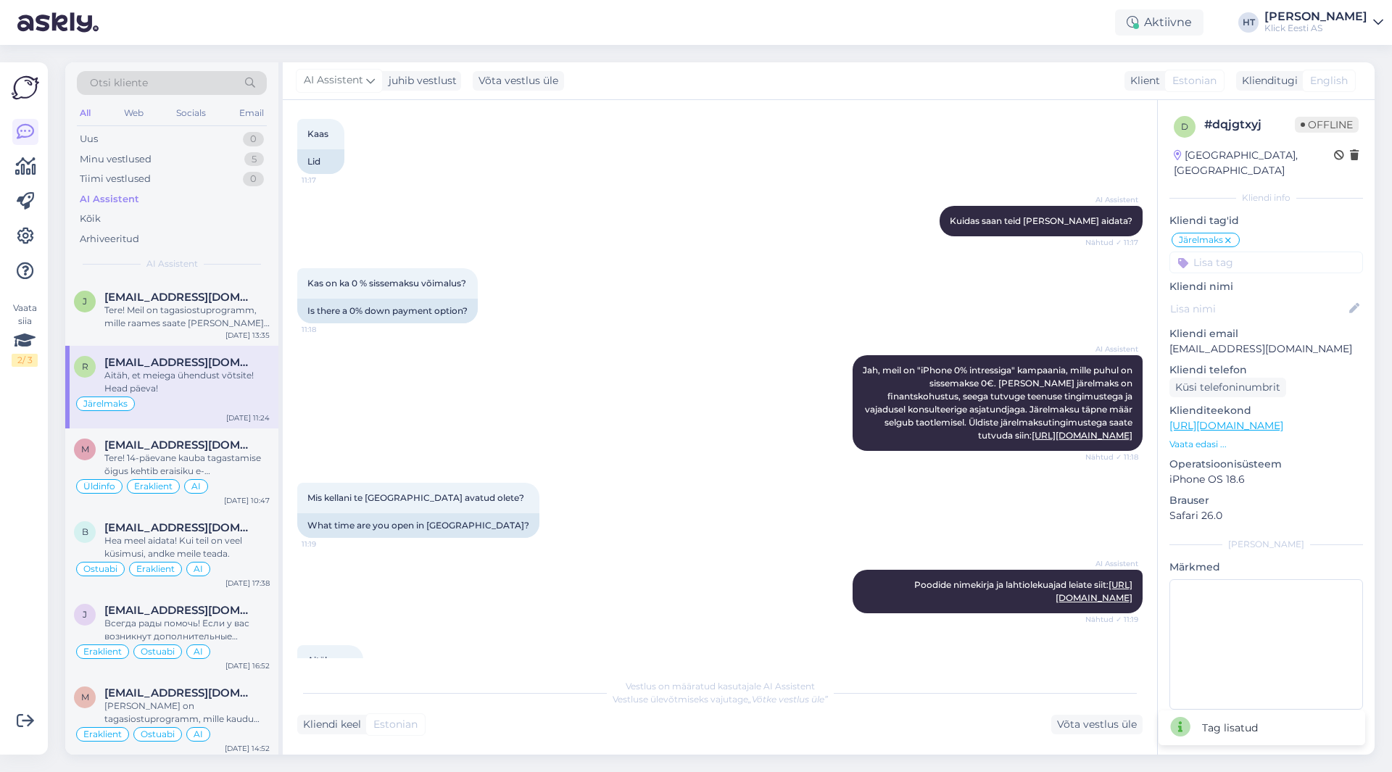
click at [1255, 252] on input at bounding box center [1267, 263] width 194 height 22
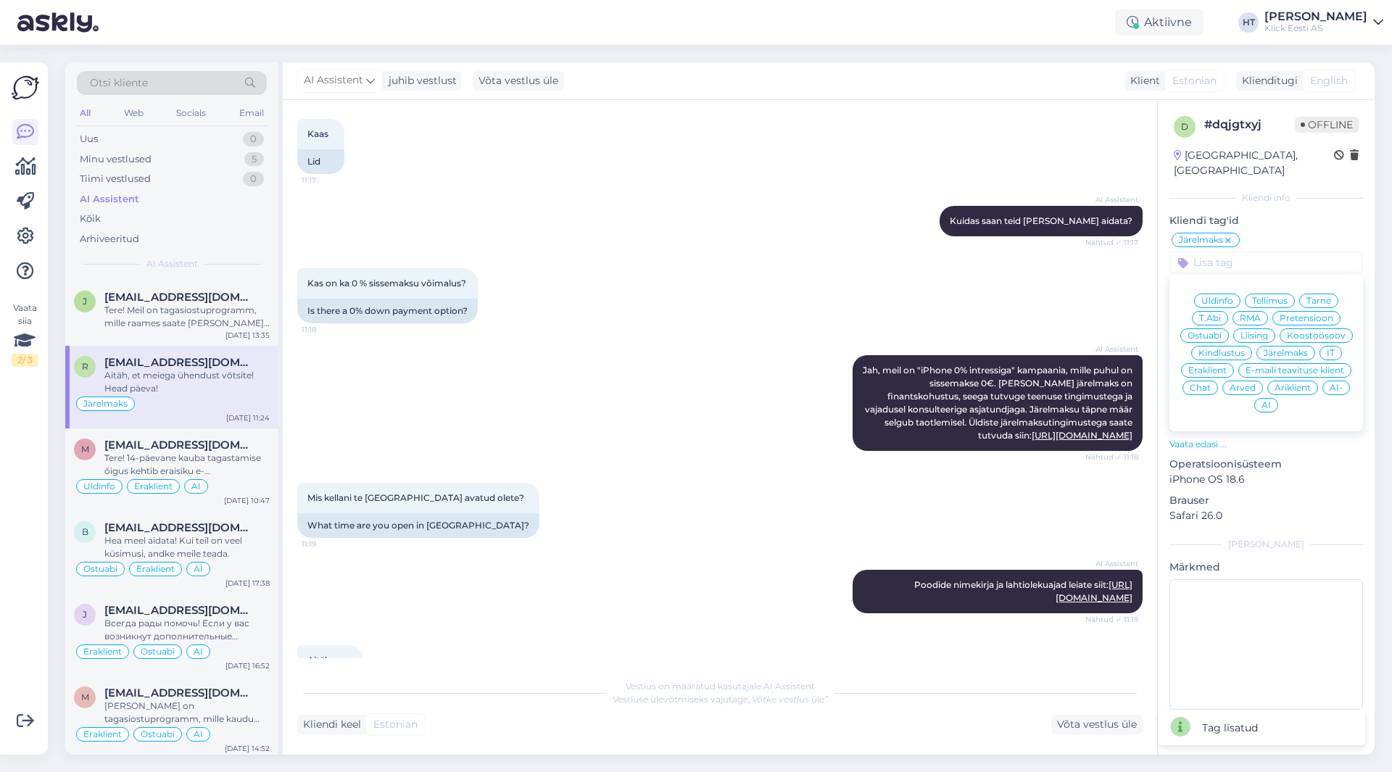
click at [1214, 366] on span "Eraklient" at bounding box center [1207, 370] width 38 height 9
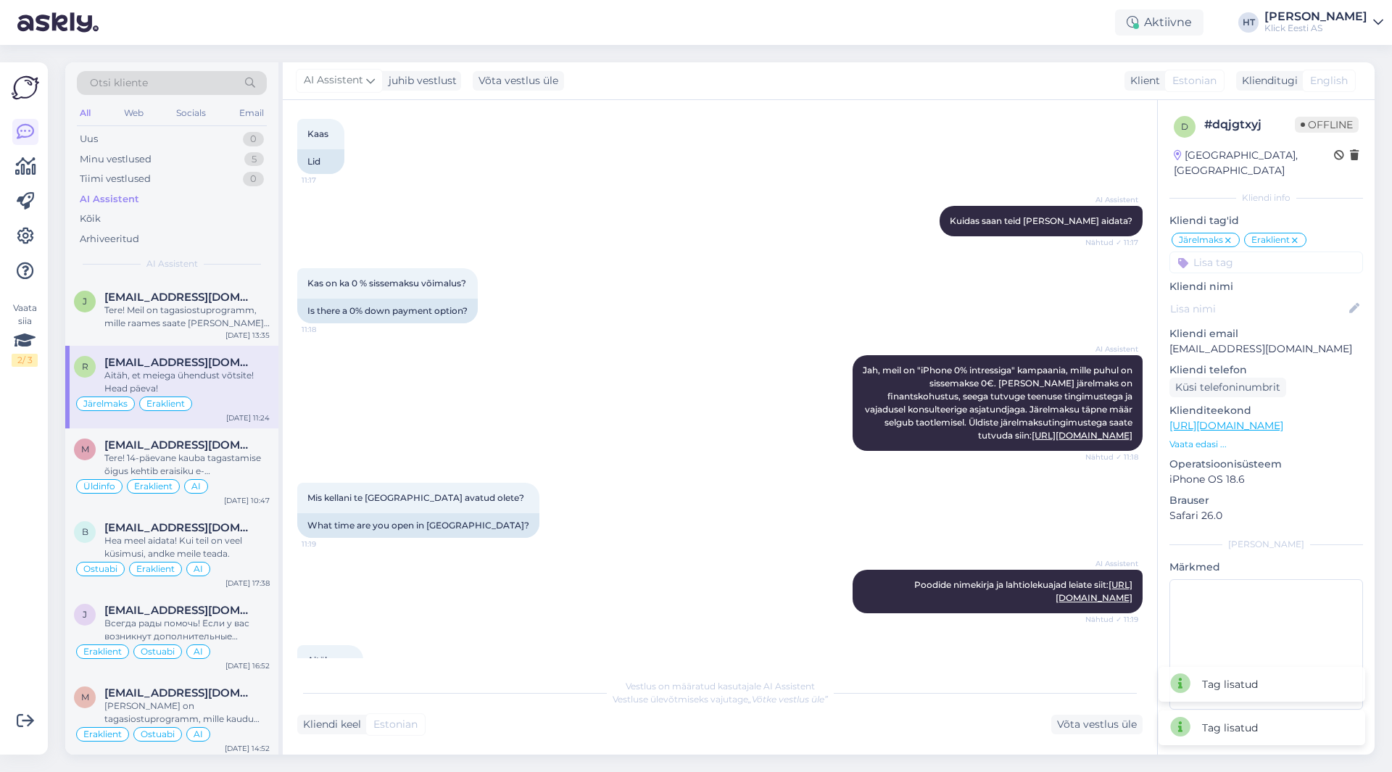
click at [1244, 252] on input at bounding box center [1267, 263] width 194 height 22
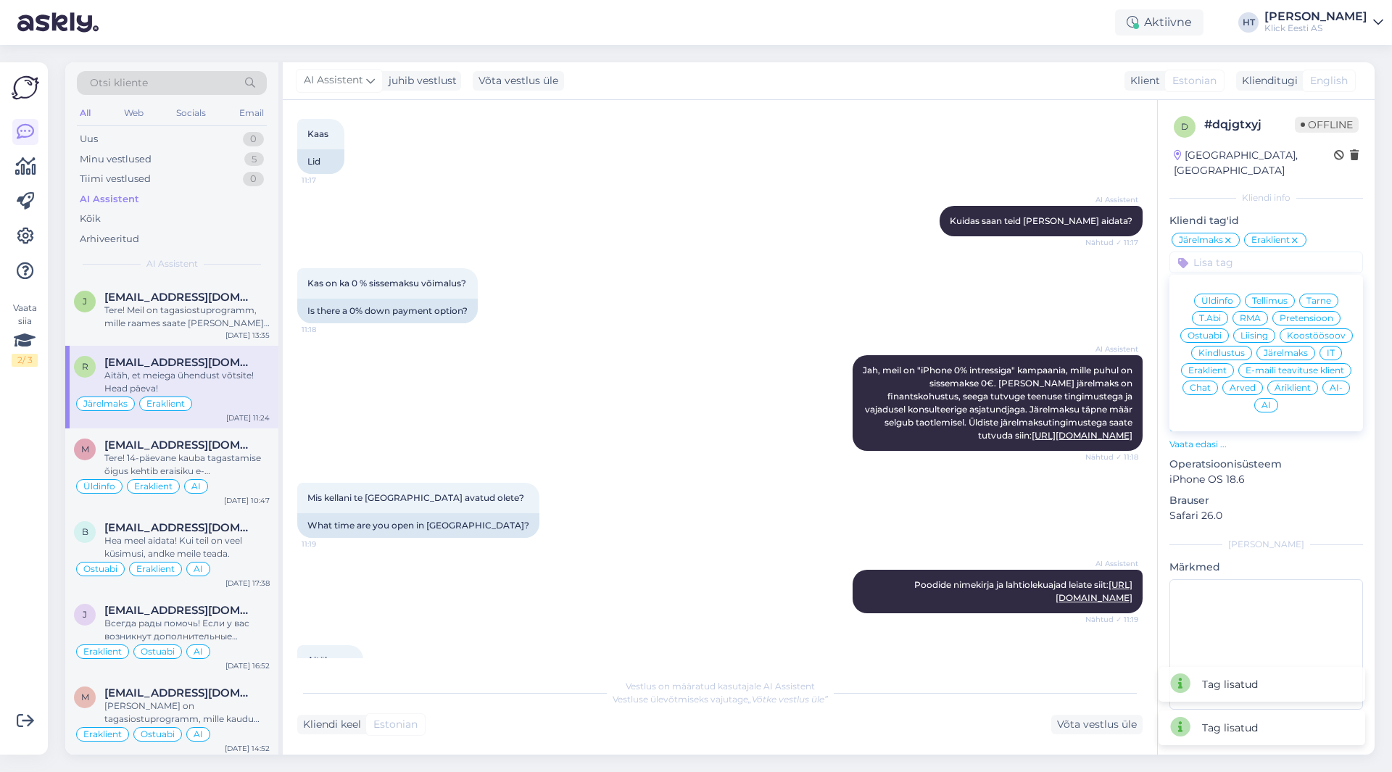
click at [1219, 297] on span "Üldinfo" at bounding box center [1218, 301] width 32 height 9
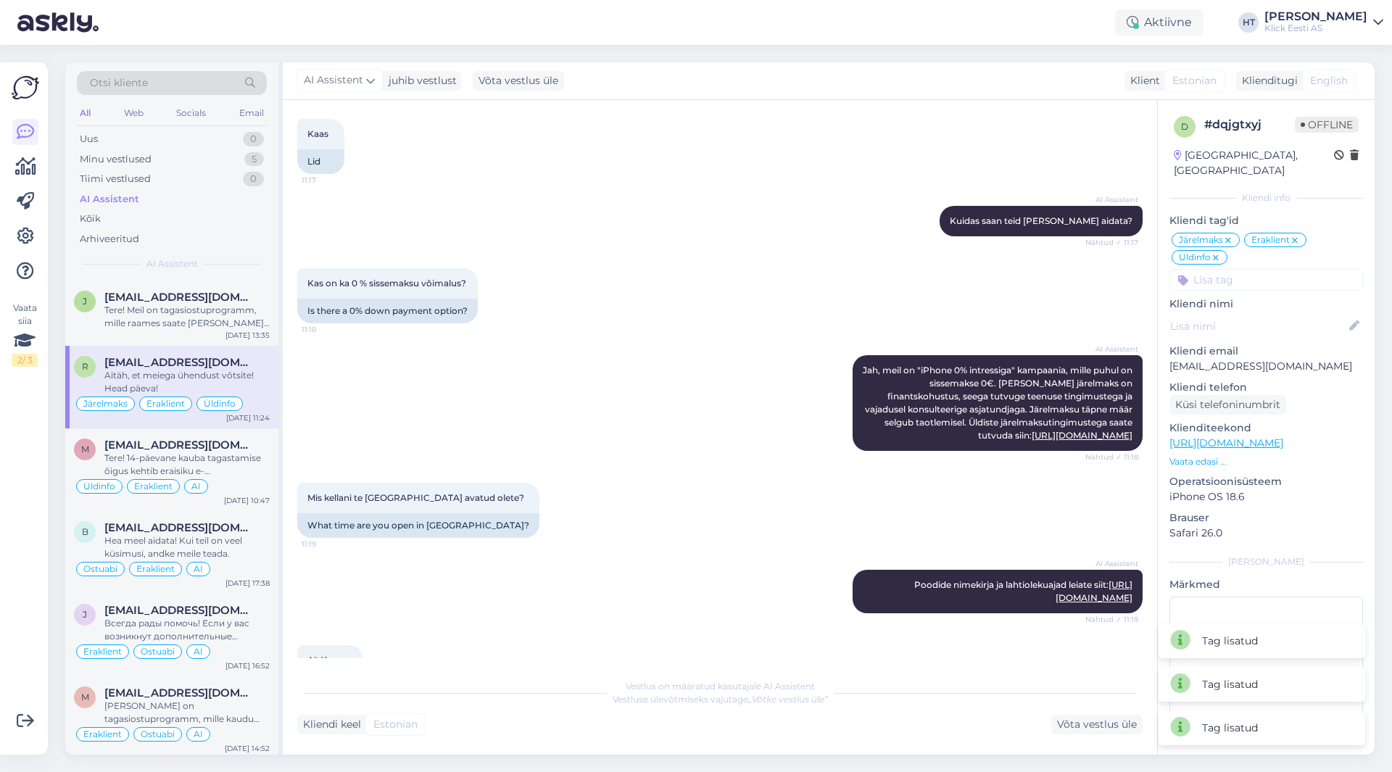
click at [1245, 251] on div "Järelmaks Eraklient Üldinfo Üldinfo Tellimus Tarne T.Abi RMA Pretensioon Ostuab…" at bounding box center [1267, 260] width 194 height 59
click at [1246, 269] on input at bounding box center [1267, 280] width 194 height 22
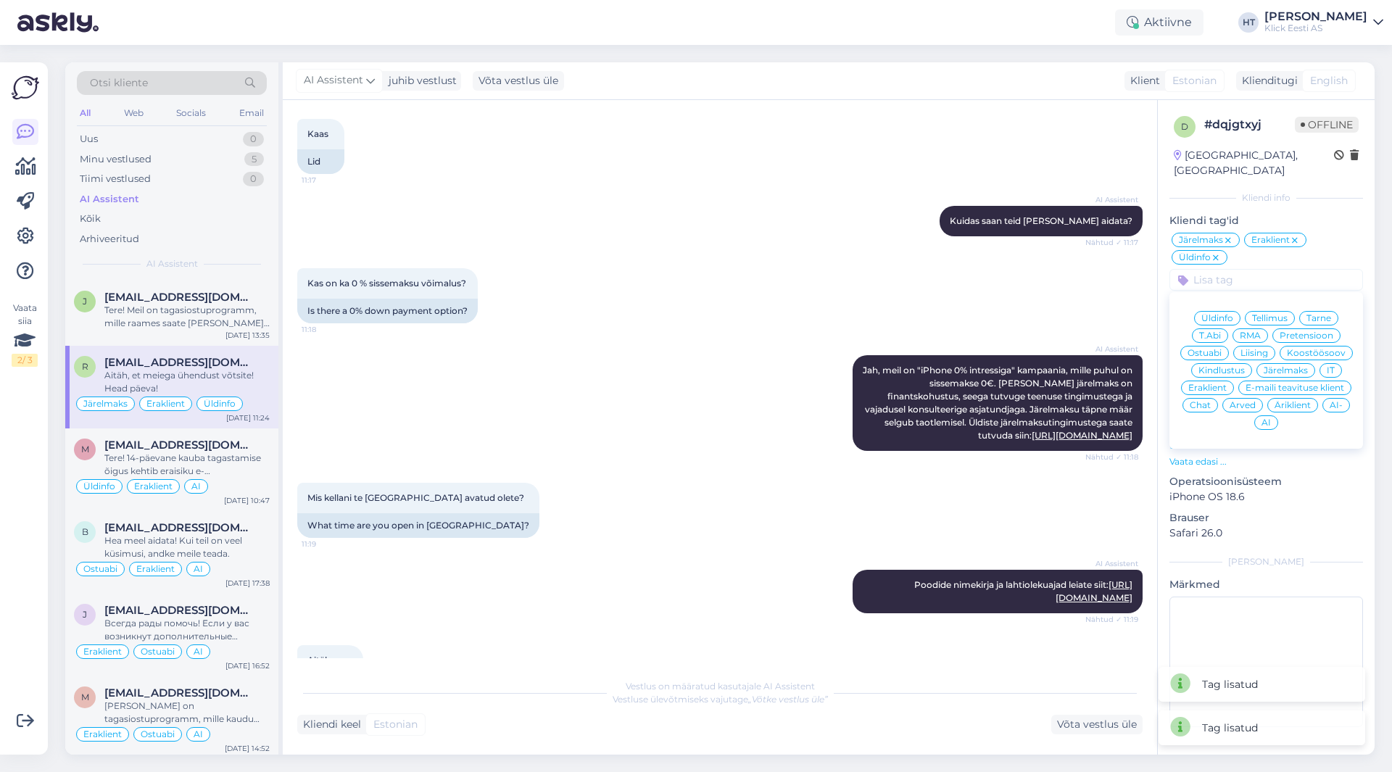
click at [1263, 416] on div "AI" at bounding box center [1266, 423] width 24 height 15
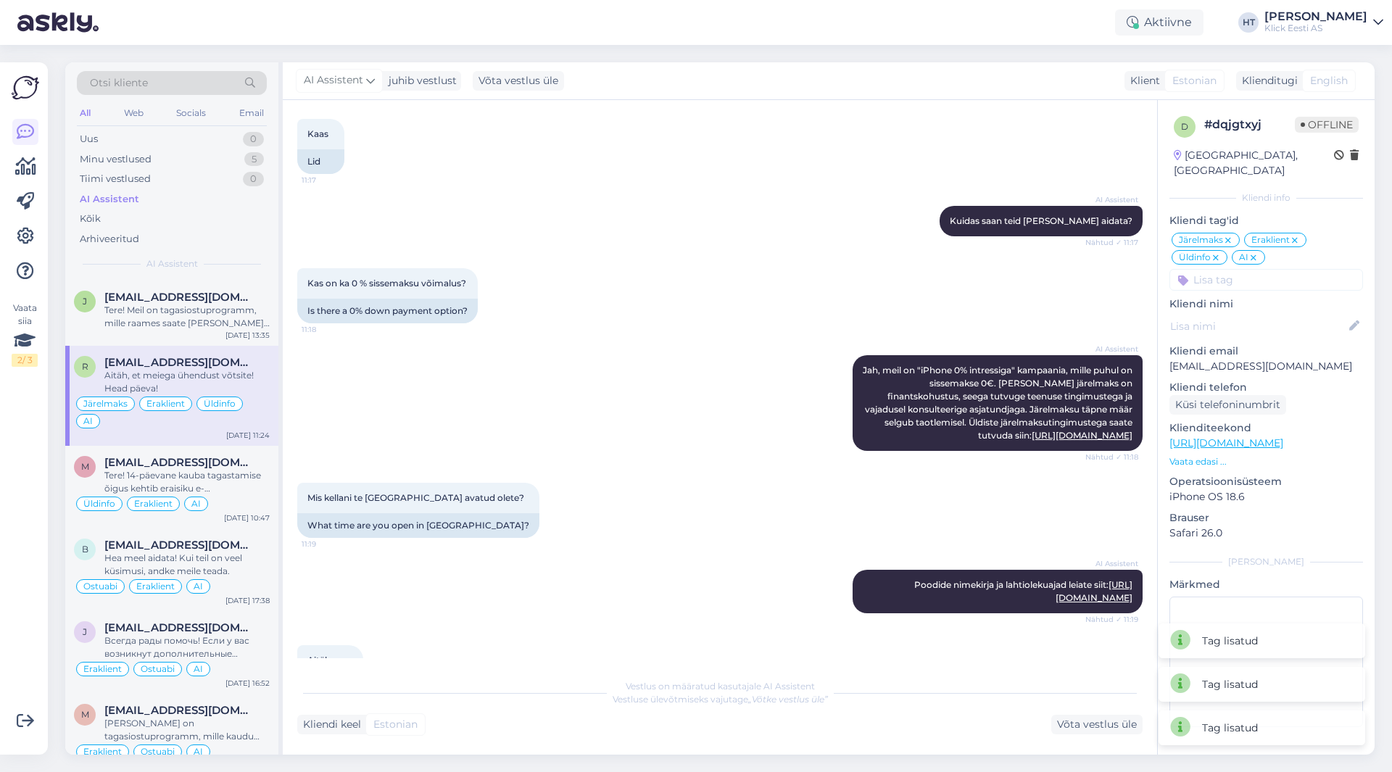
click at [744, 262] on div "Kas on ka 0 % sissemaksu võimalus? 11:18 Is there a 0% down payment option?" at bounding box center [720, 295] width 846 height 87
click at [1254, 252] on icon at bounding box center [1253, 258] width 9 height 12
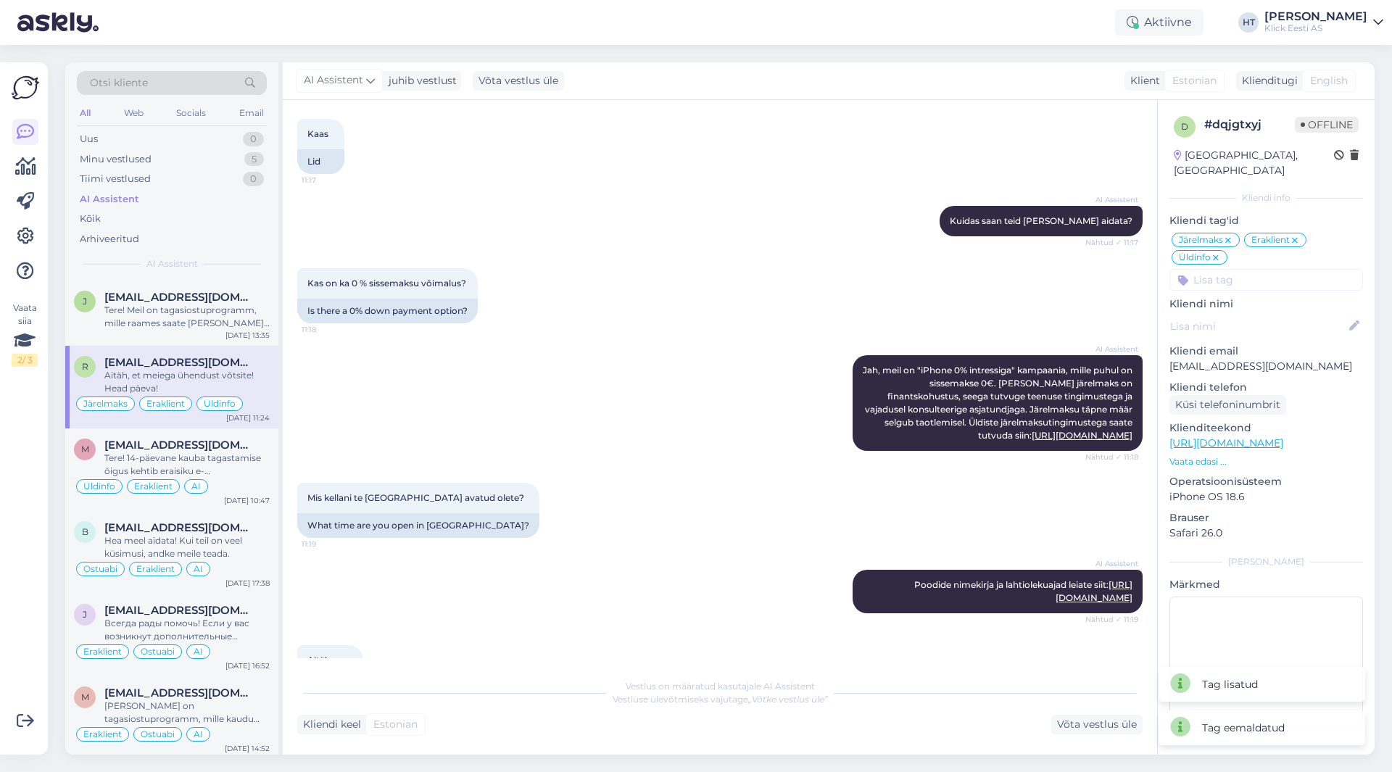
click at [1264, 269] on input at bounding box center [1267, 280] width 194 height 22
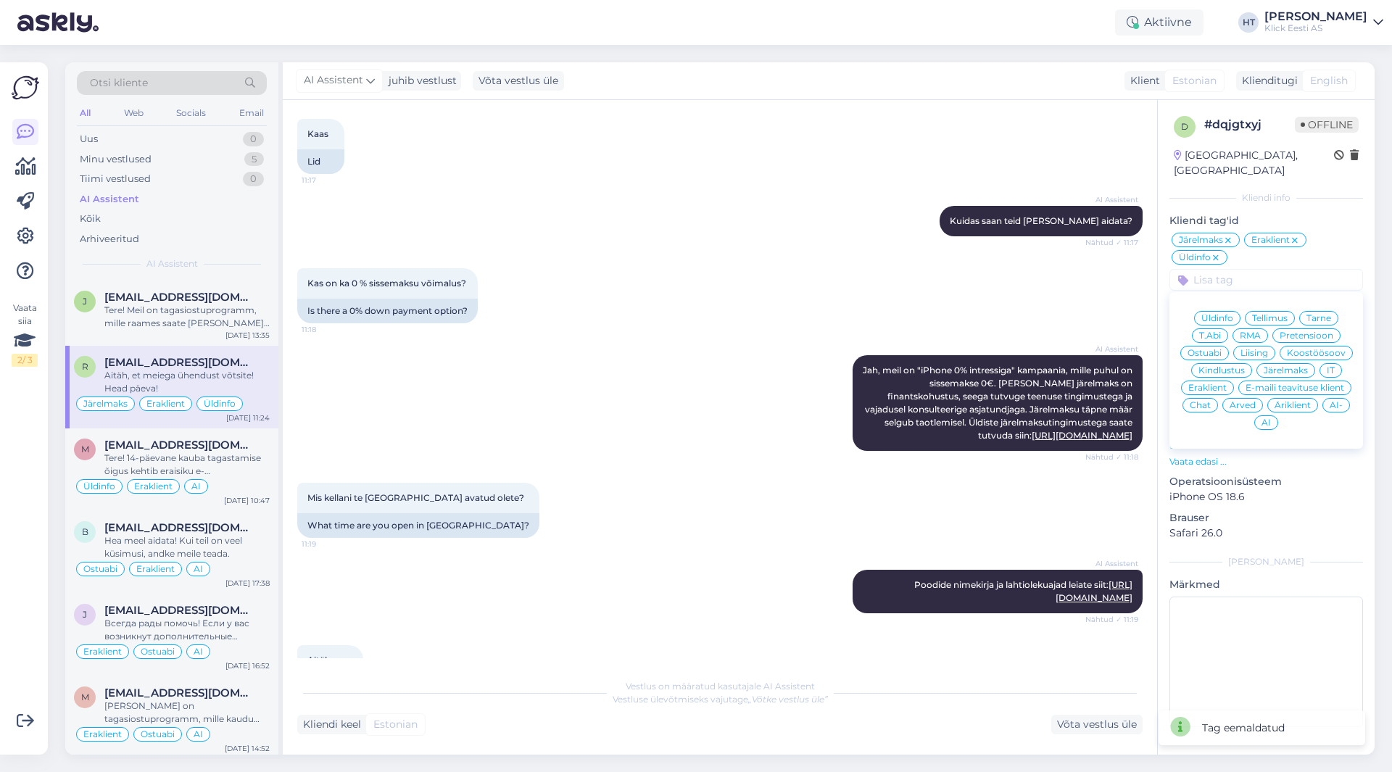
click at [1342, 401] on span "AI-" at bounding box center [1336, 405] width 13 height 9
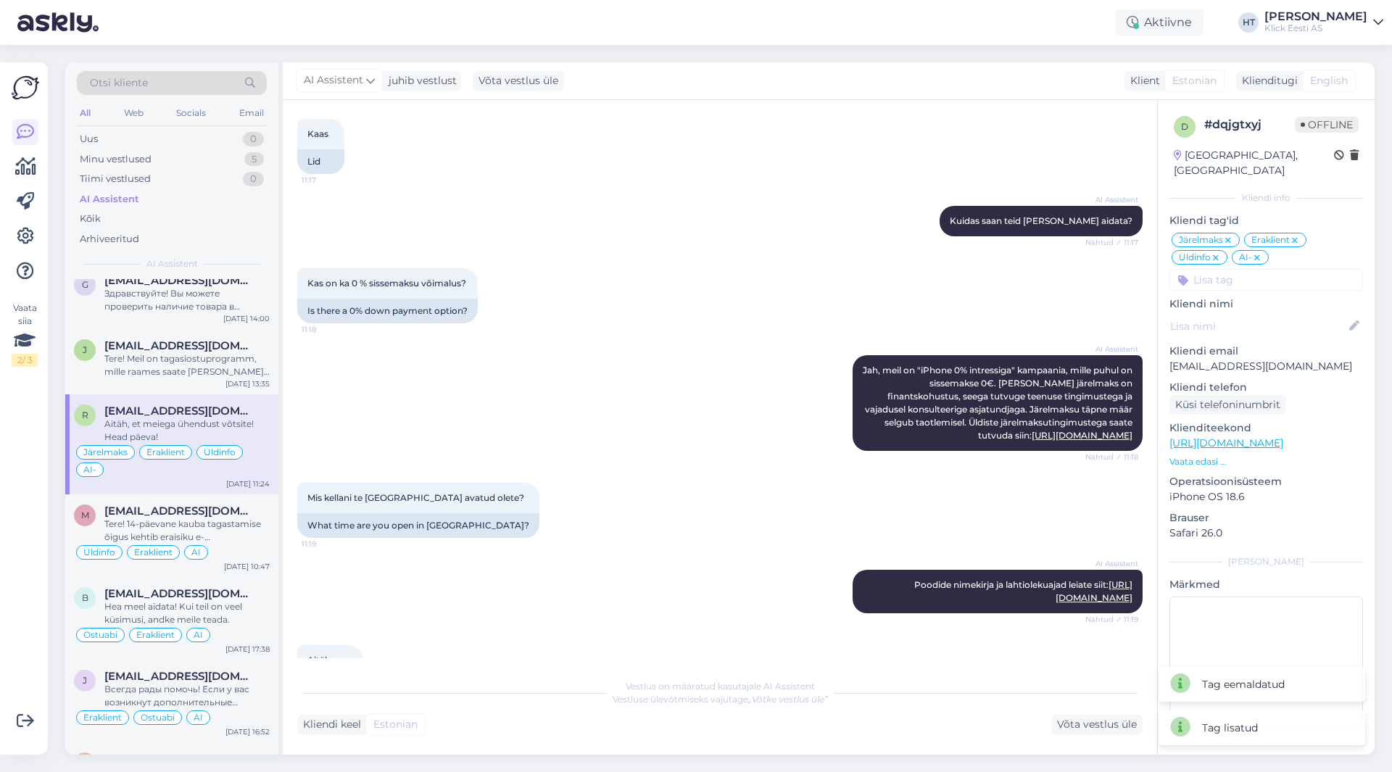
scroll to position [3433, 0]
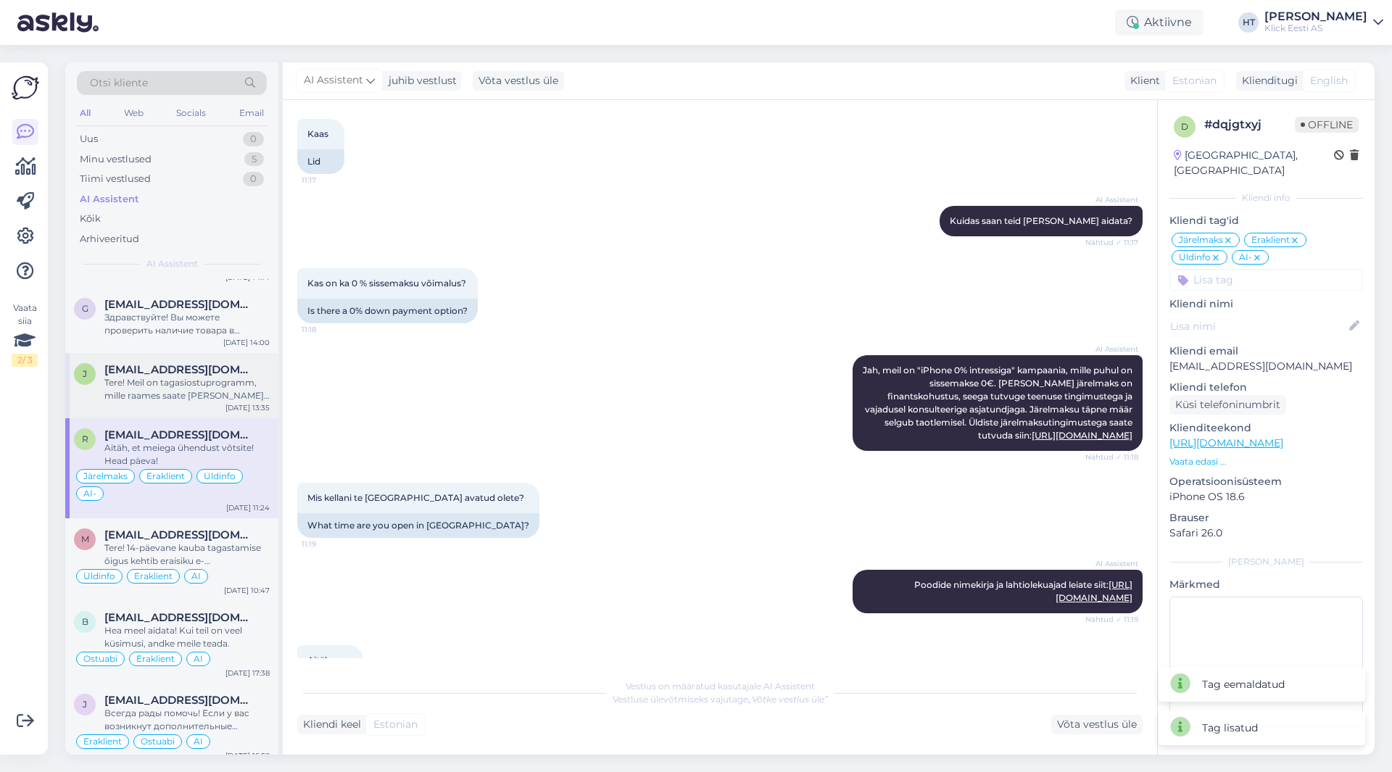
click at [204, 392] on div "Tere! Meil on tagasiostuprogramm, mille raames saate [PERSON_NAME] telefoni mei…" at bounding box center [186, 389] width 165 height 26
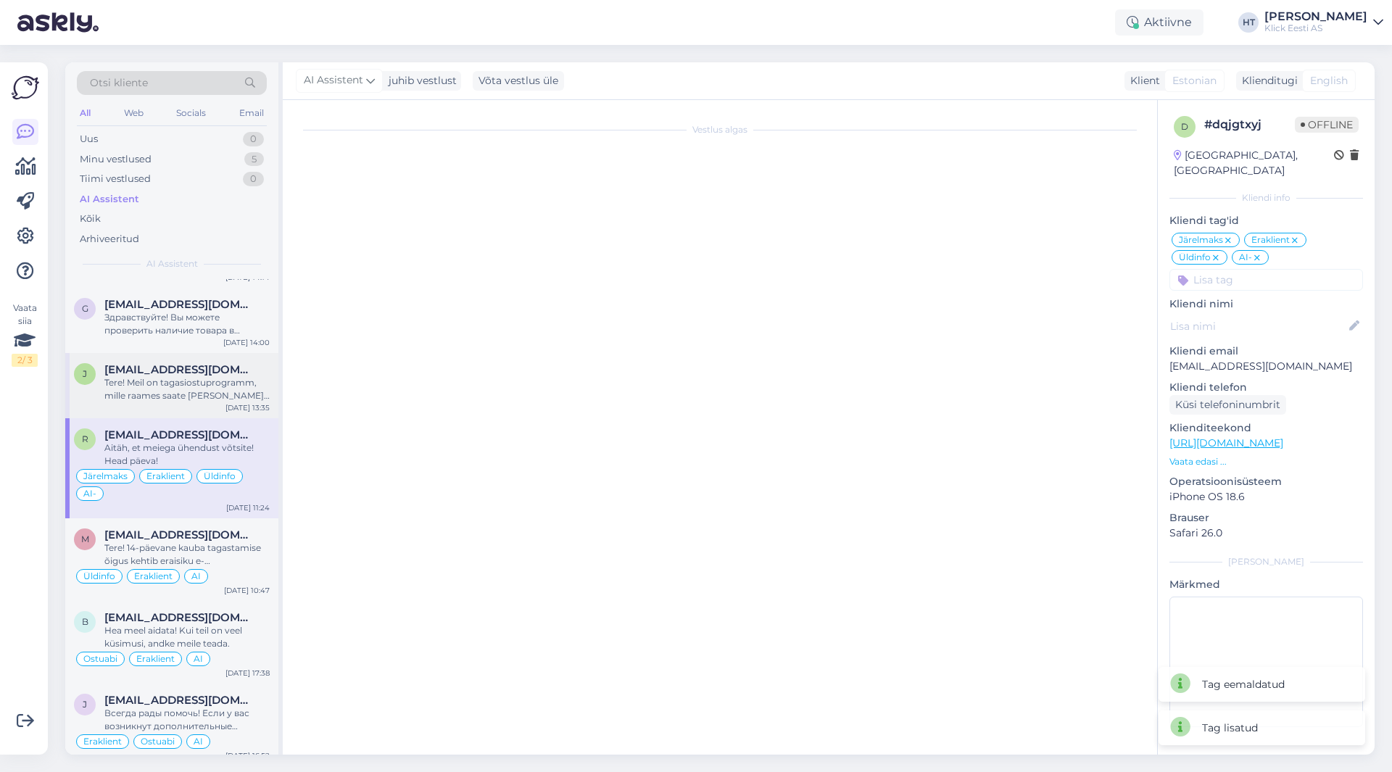
scroll to position [0, 0]
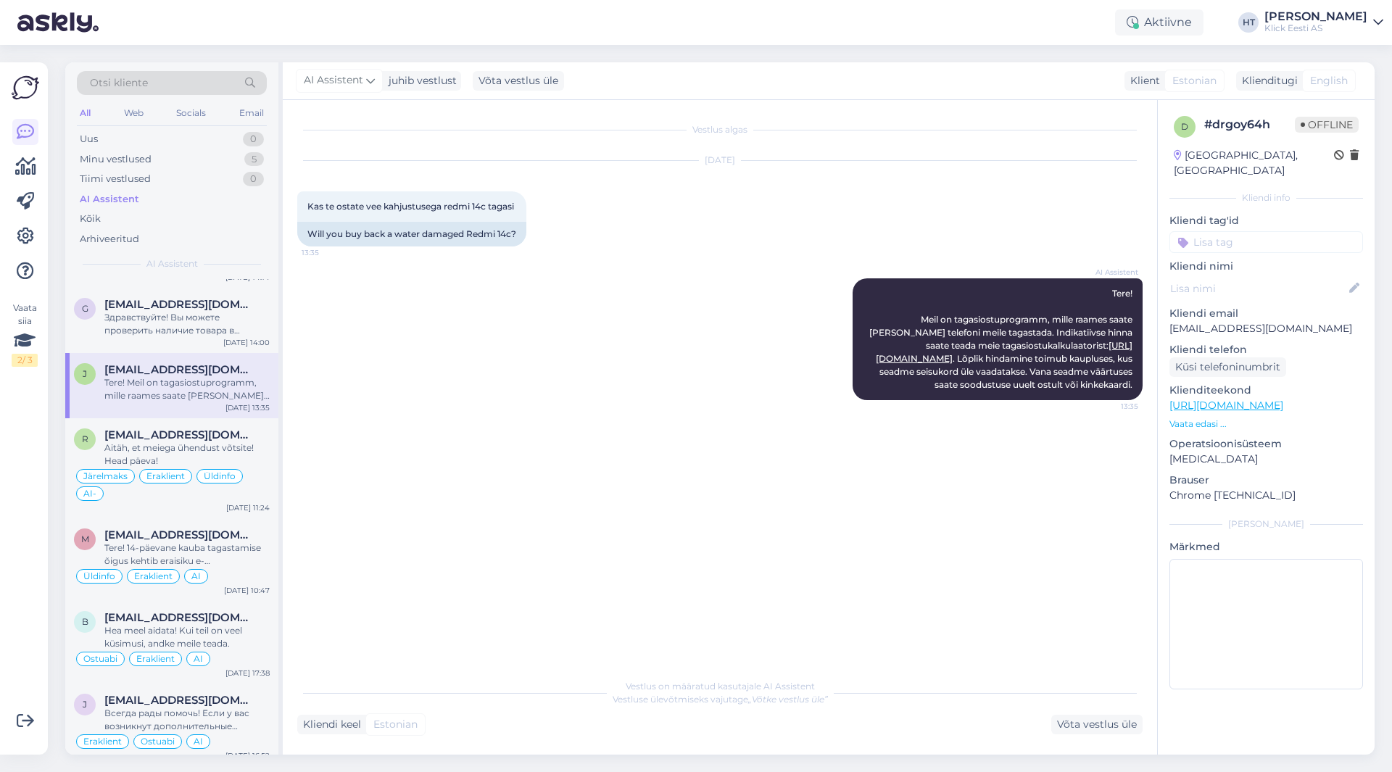
click at [1247, 235] on input at bounding box center [1267, 242] width 194 height 22
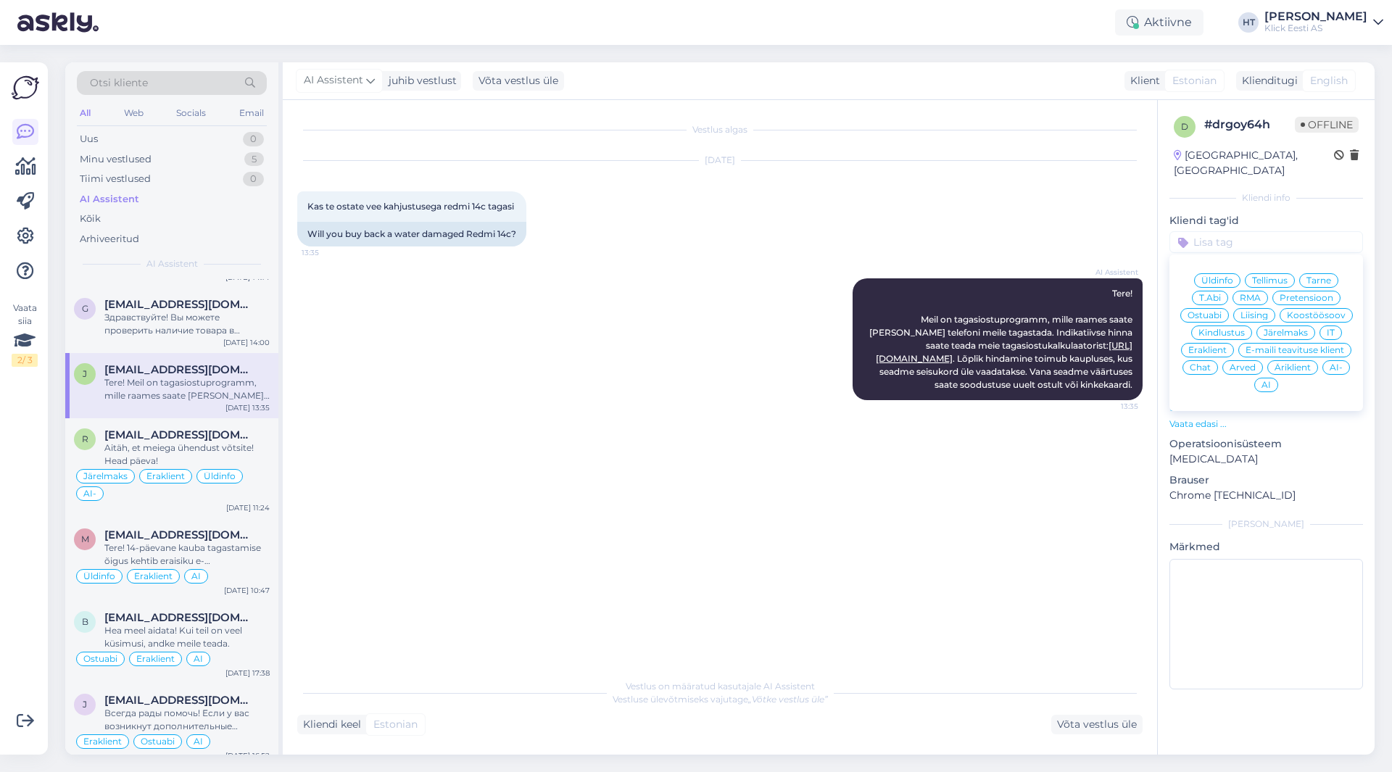
click at [1221, 276] on span "Üldinfo" at bounding box center [1218, 280] width 32 height 9
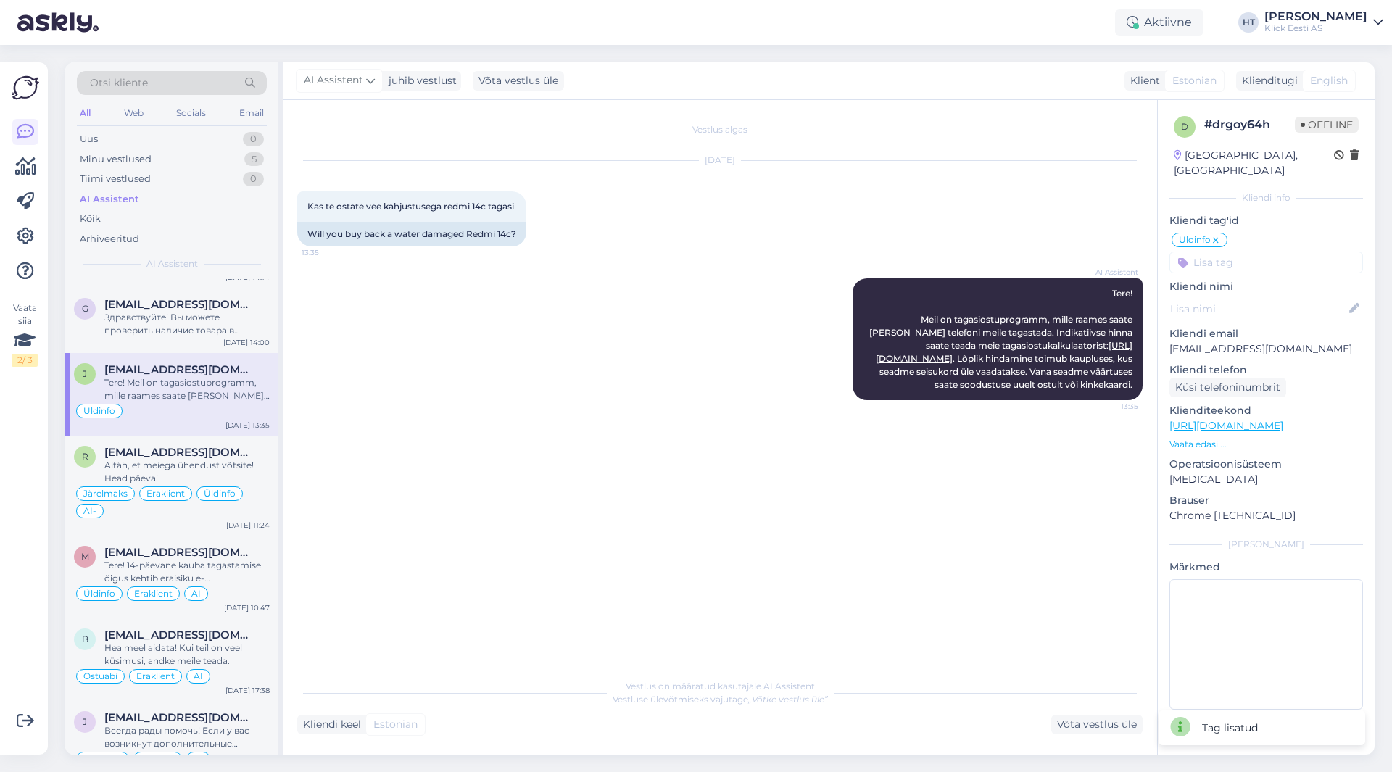
click at [1239, 252] on input at bounding box center [1267, 263] width 194 height 22
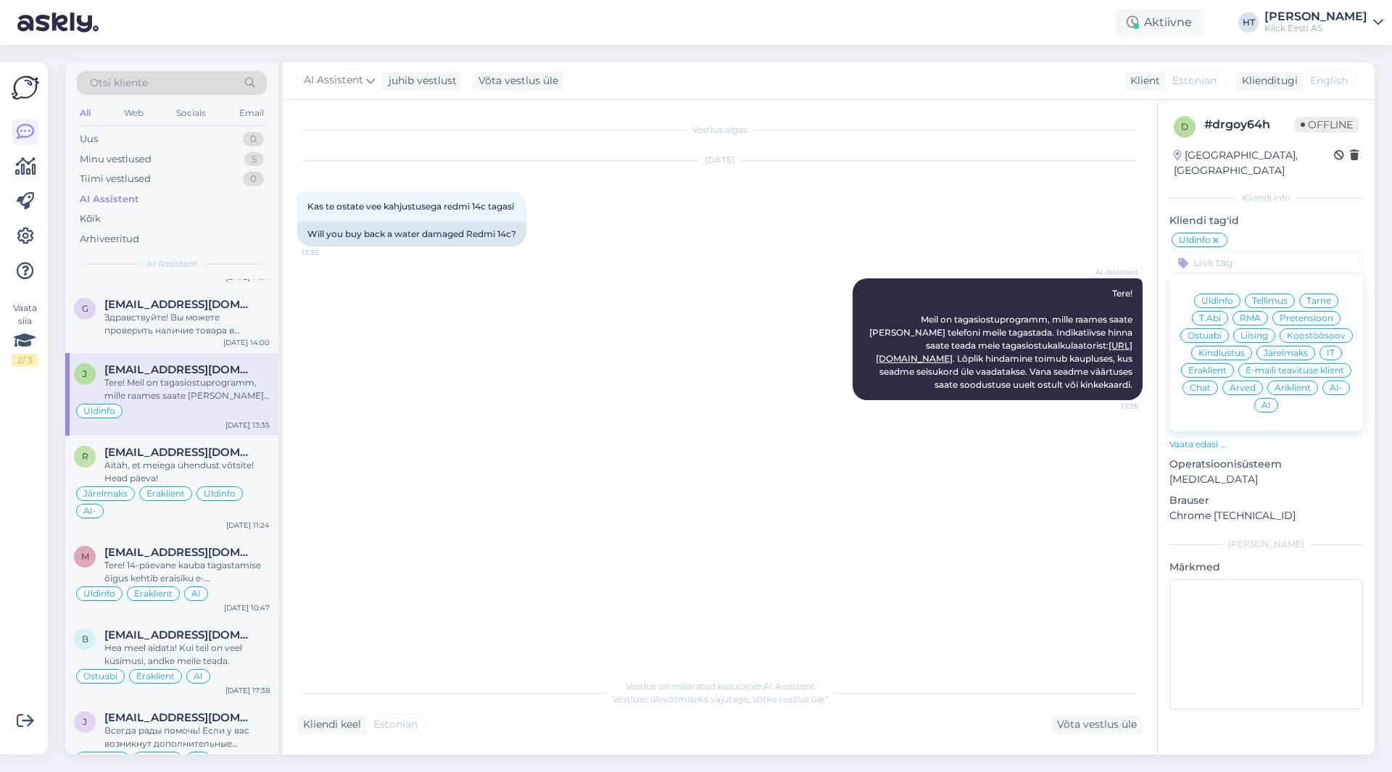
click at [1210, 366] on span "Eraklient" at bounding box center [1207, 370] width 38 height 9
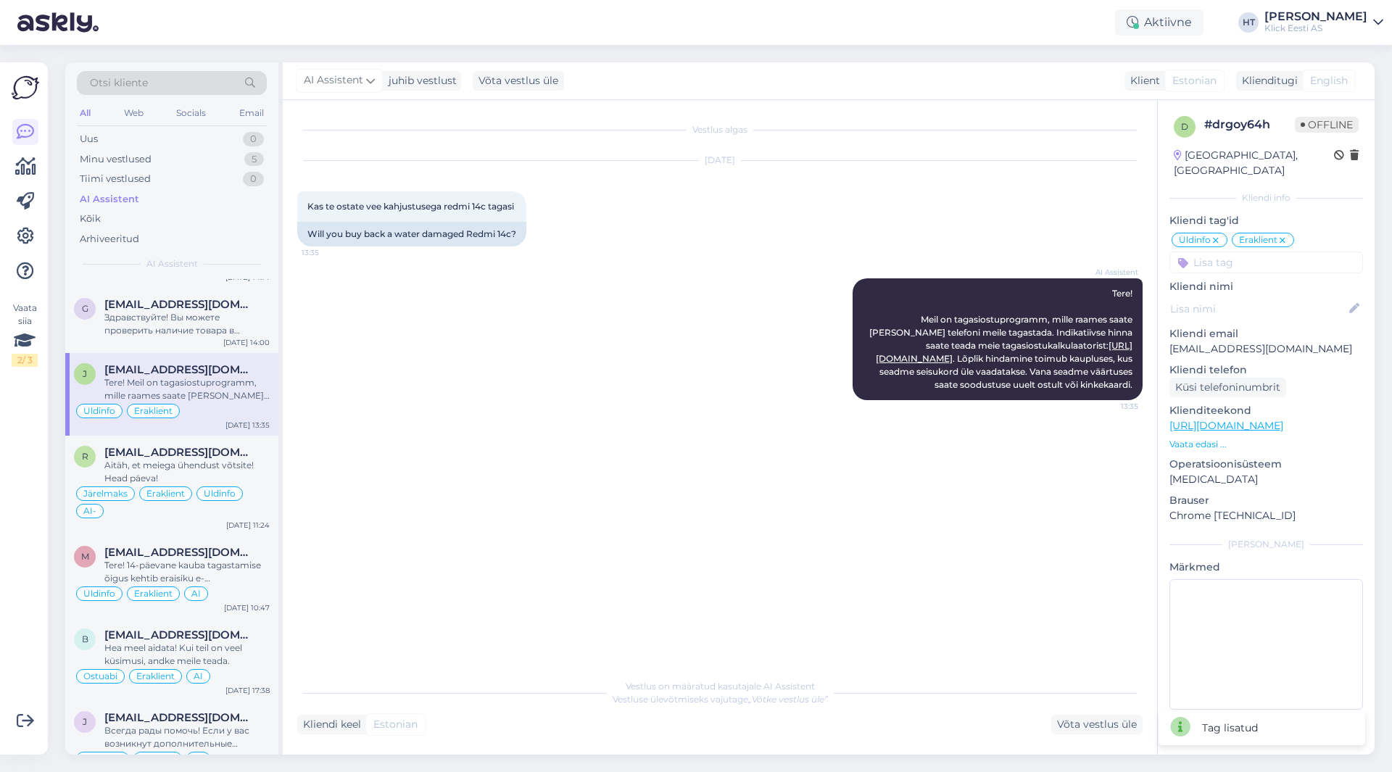
click at [1240, 252] on input at bounding box center [1267, 263] width 194 height 22
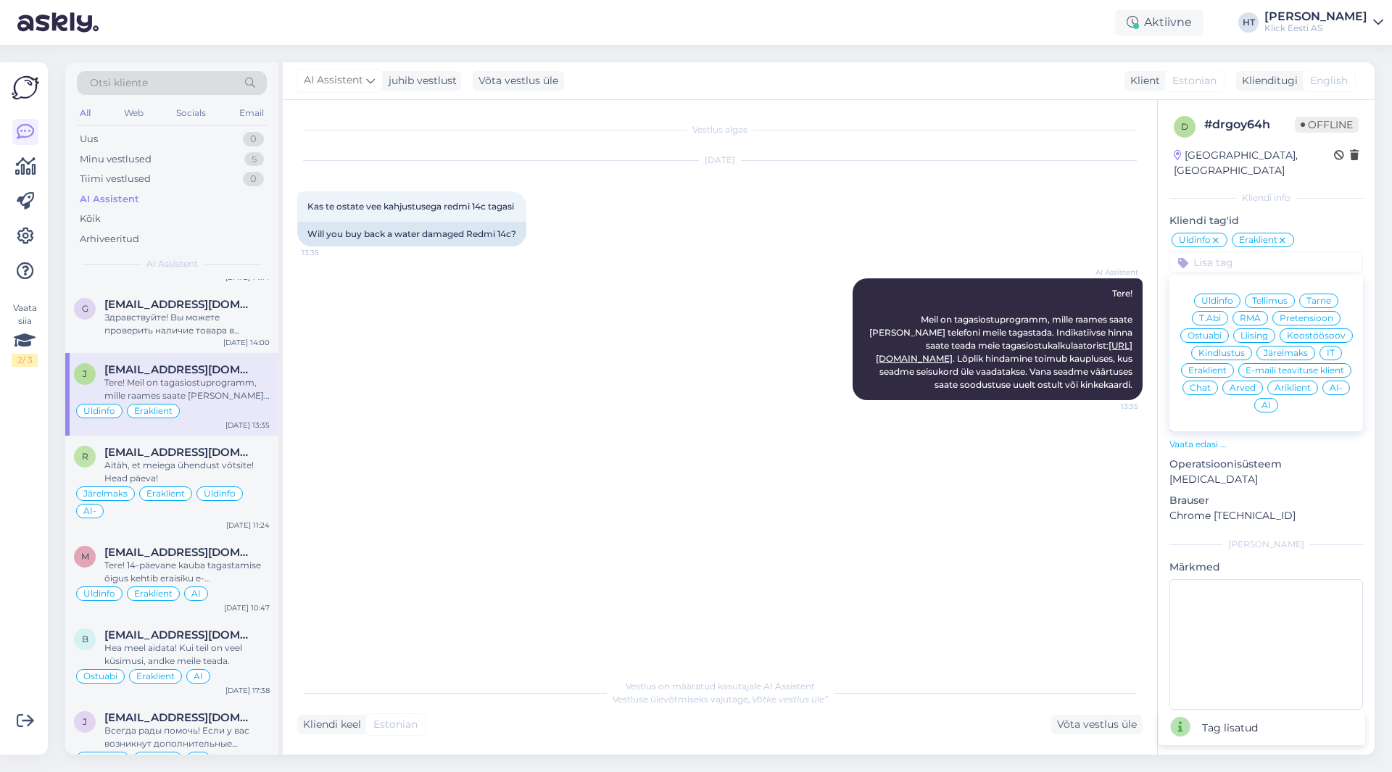
click at [1269, 401] on span "AI" at bounding box center [1266, 405] width 9 height 9
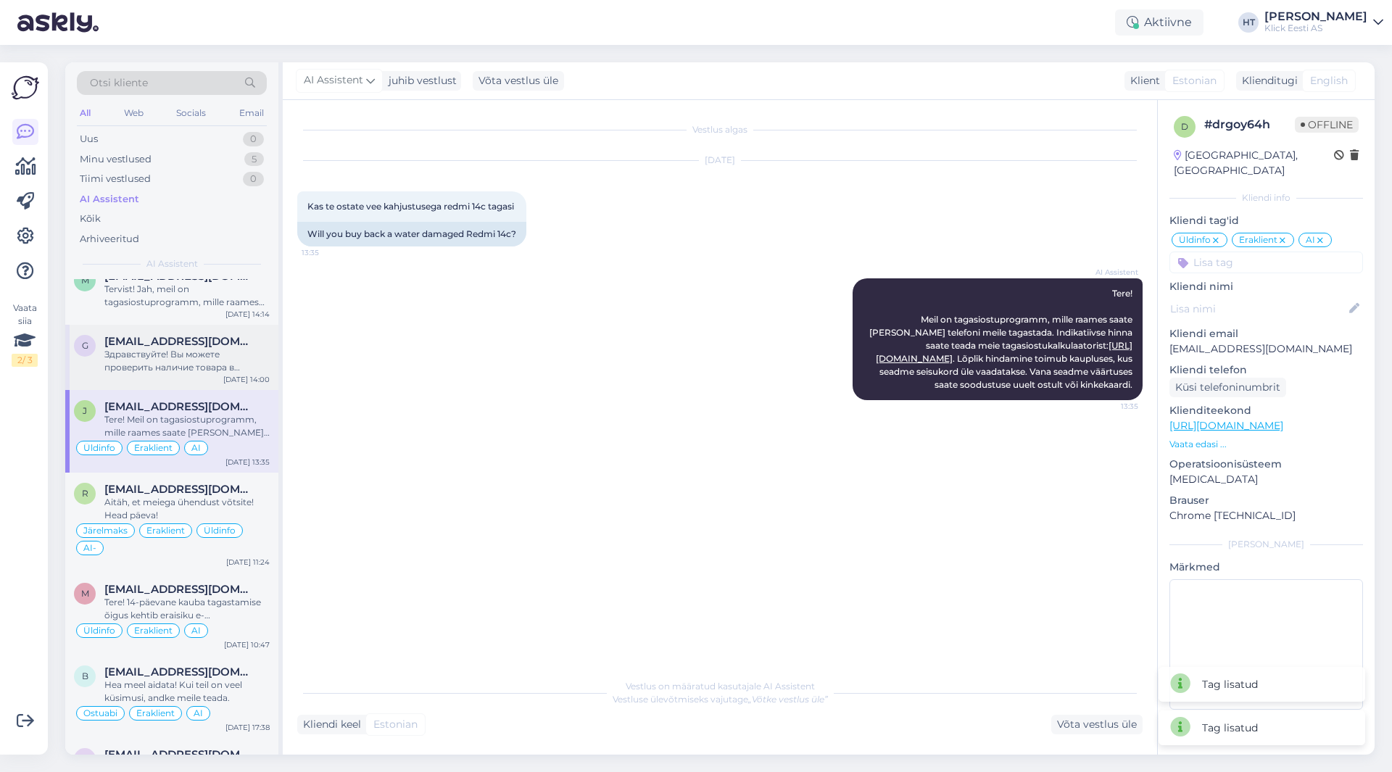
scroll to position [3360, 0]
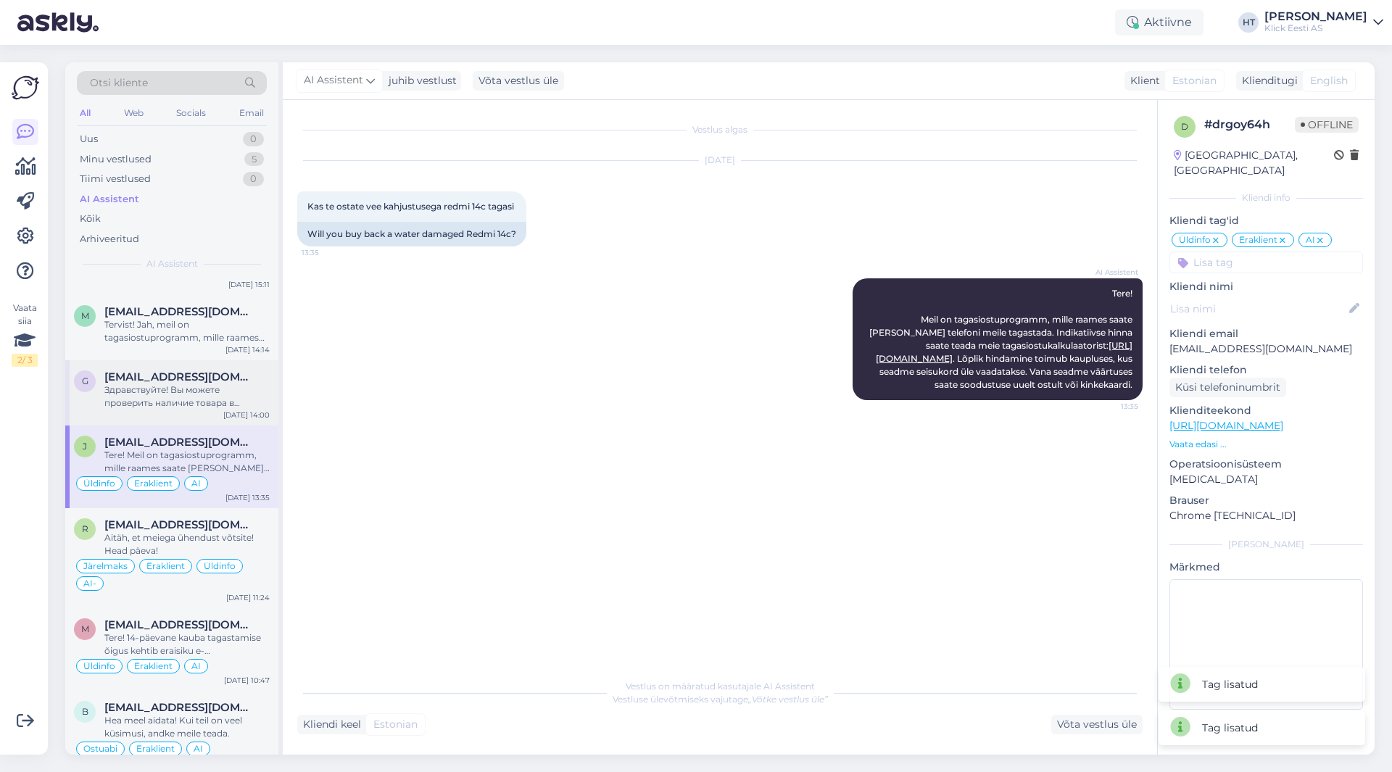
click at [215, 376] on span "[EMAIL_ADDRESS][DOMAIN_NAME]" at bounding box center [179, 377] width 151 height 13
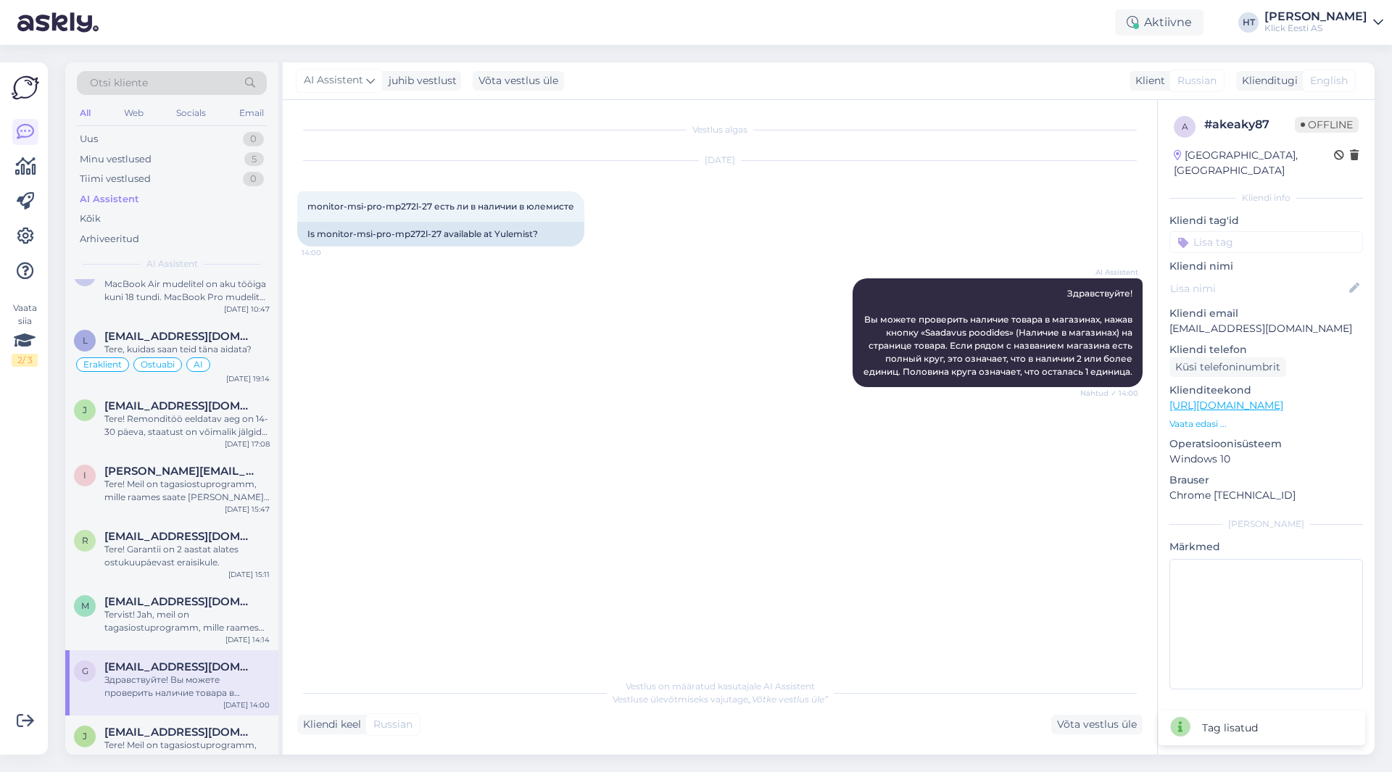
scroll to position [3215, 0]
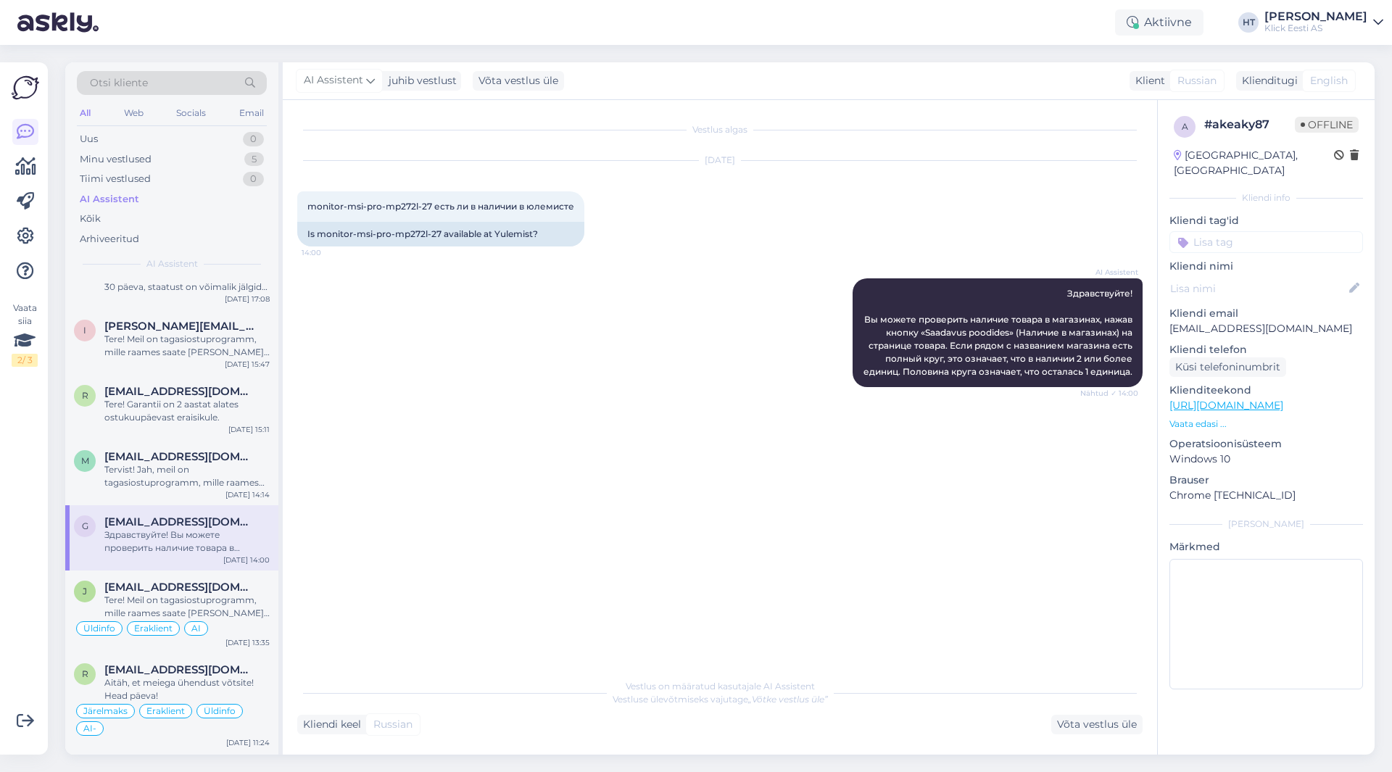
click at [1236, 231] on input at bounding box center [1267, 242] width 194 height 22
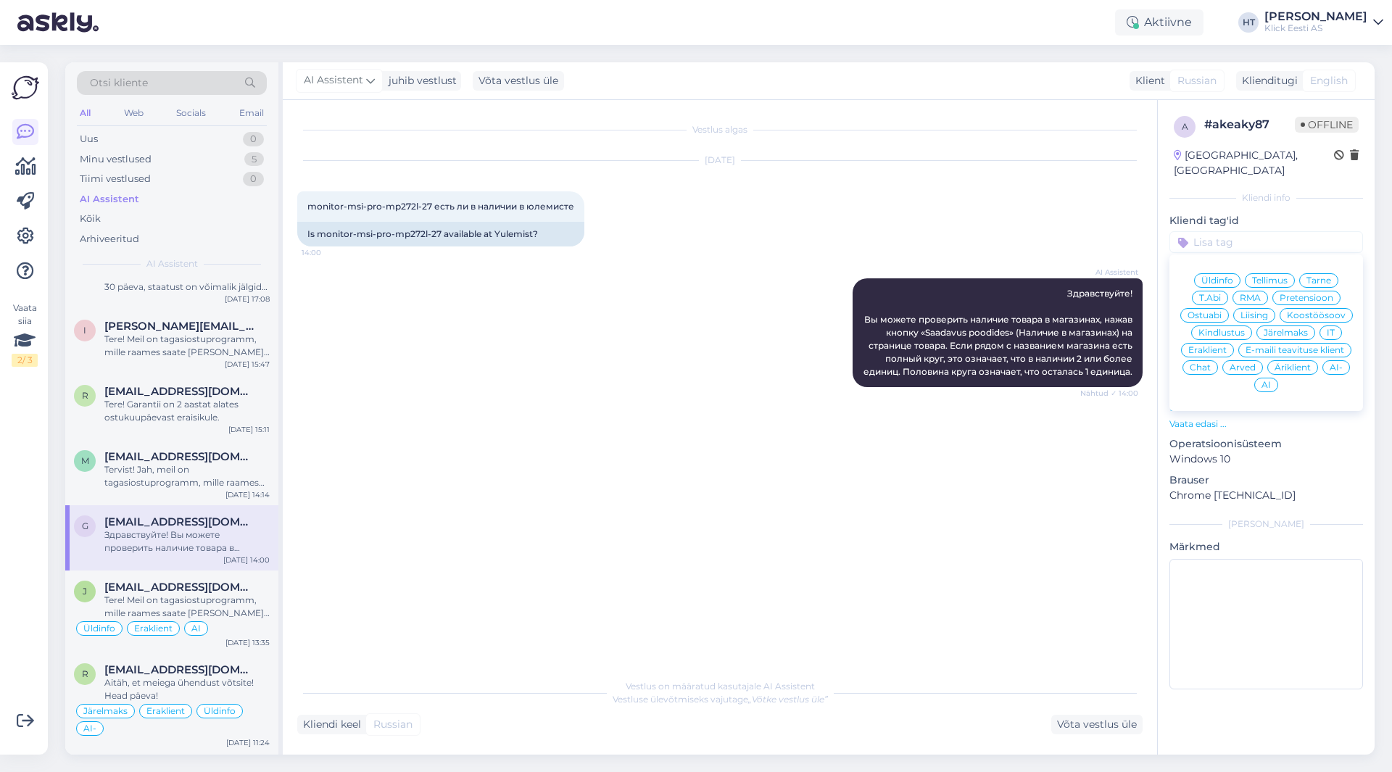
click at [1220, 311] on span "Ostuabi" at bounding box center [1205, 315] width 34 height 9
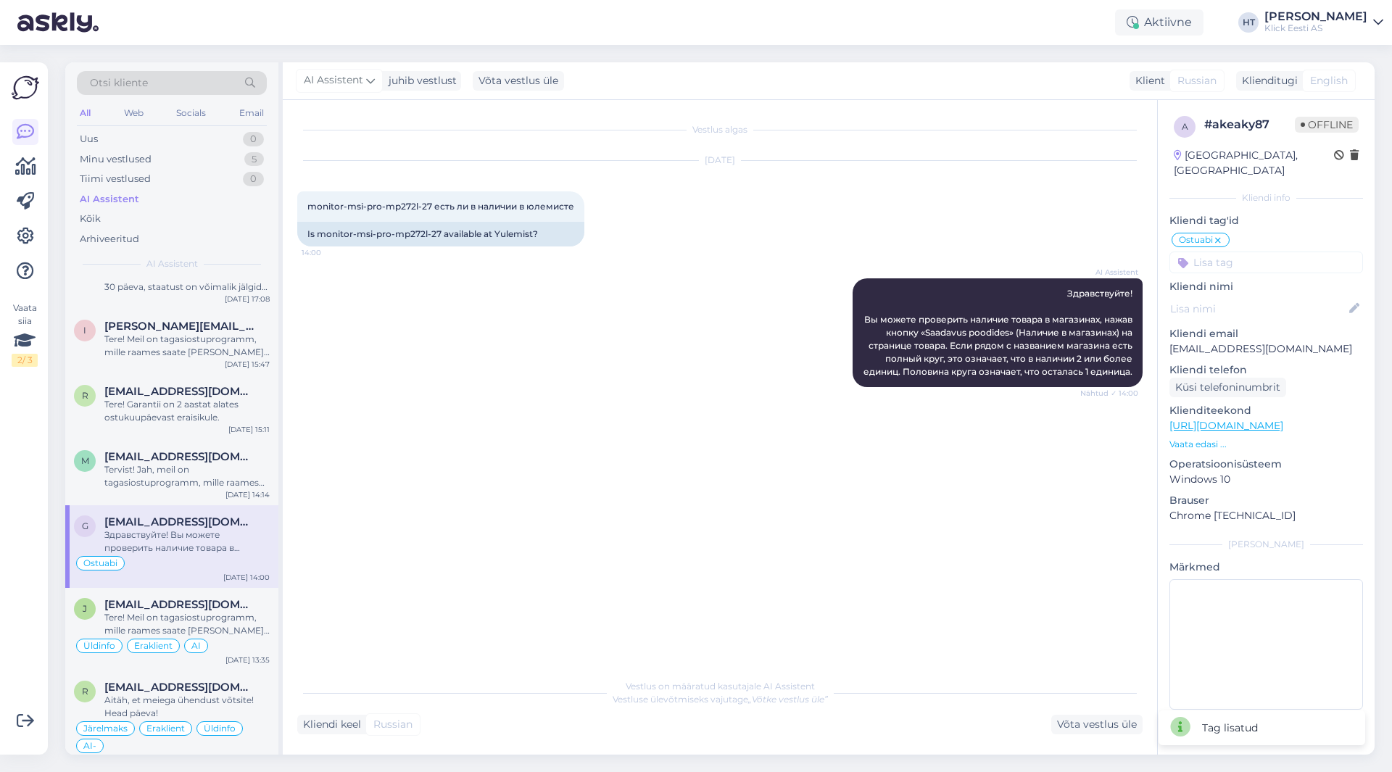
click at [1247, 252] on input at bounding box center [1267, 263] width 194 height 22
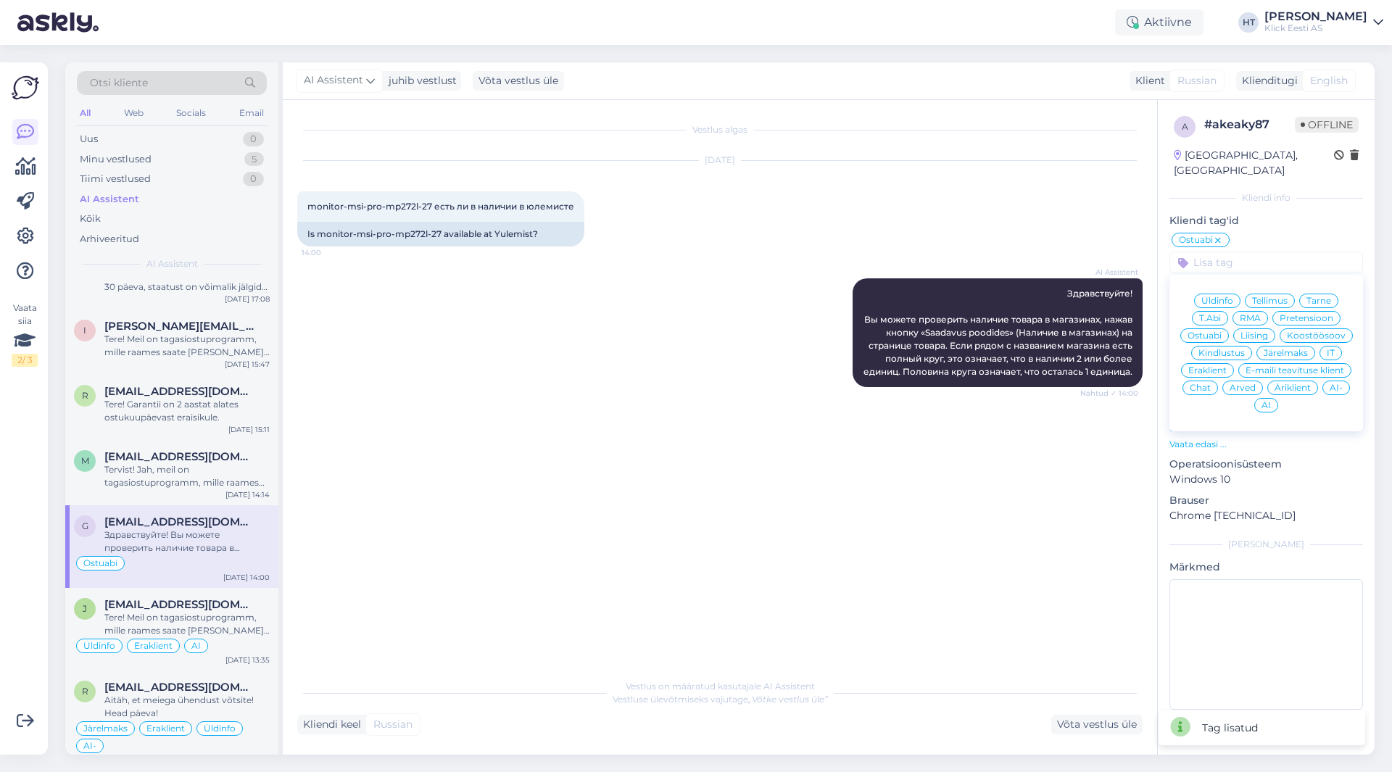
click at [1223, 366] on span "Eraklient" at bounding box center [1207, 370] width 38 height 9
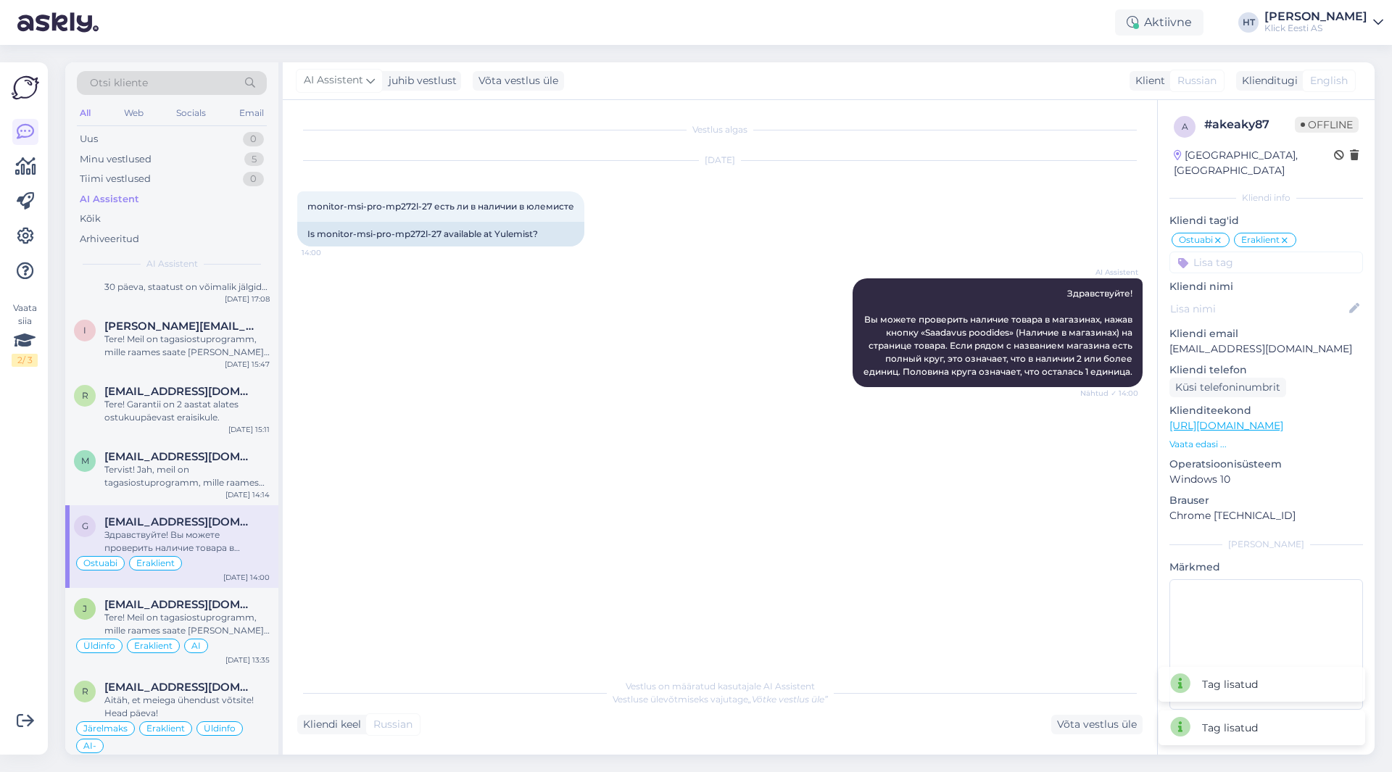
click at [1258, 252] on input at bounding box center [1267, 263] width 194 height 22
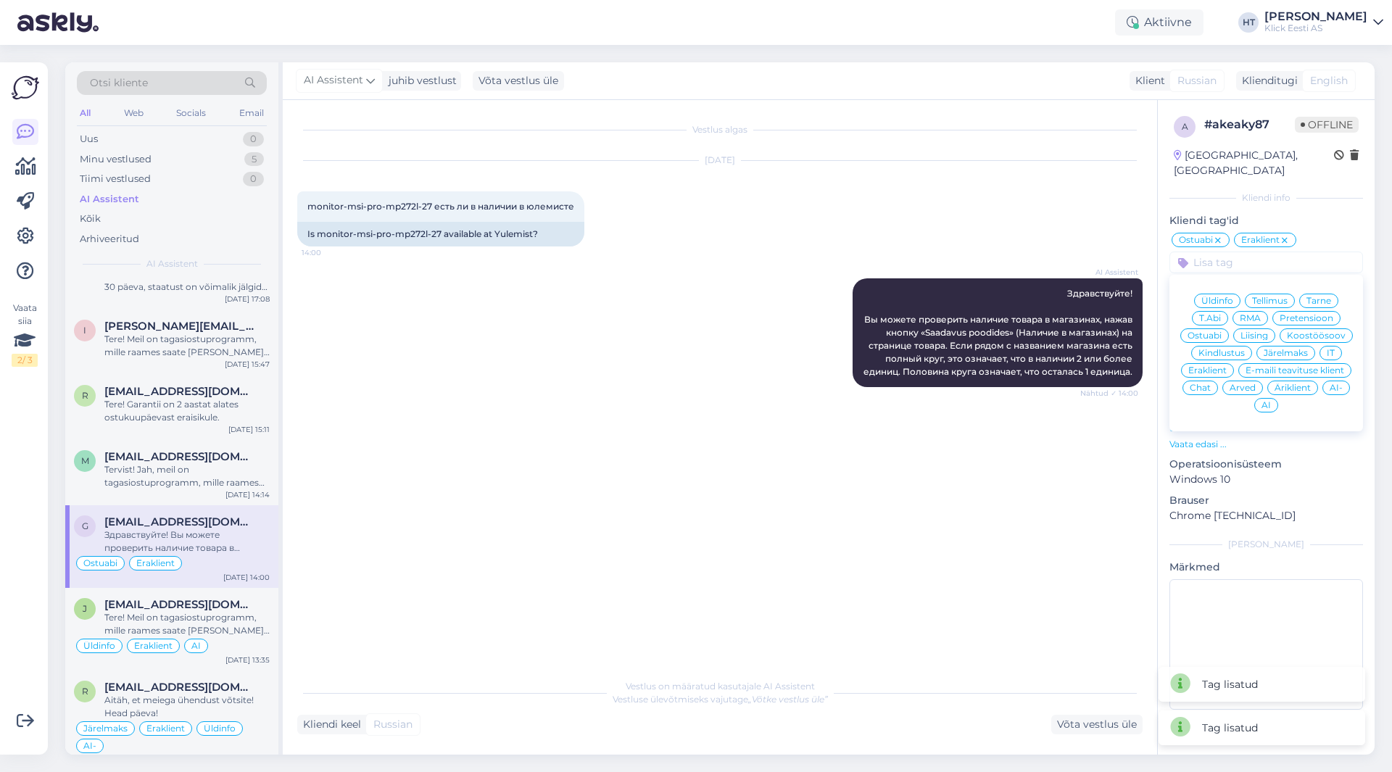
click at [1268, 401] on span "AI" at bounding box center [1266, 405] width 9 height 9
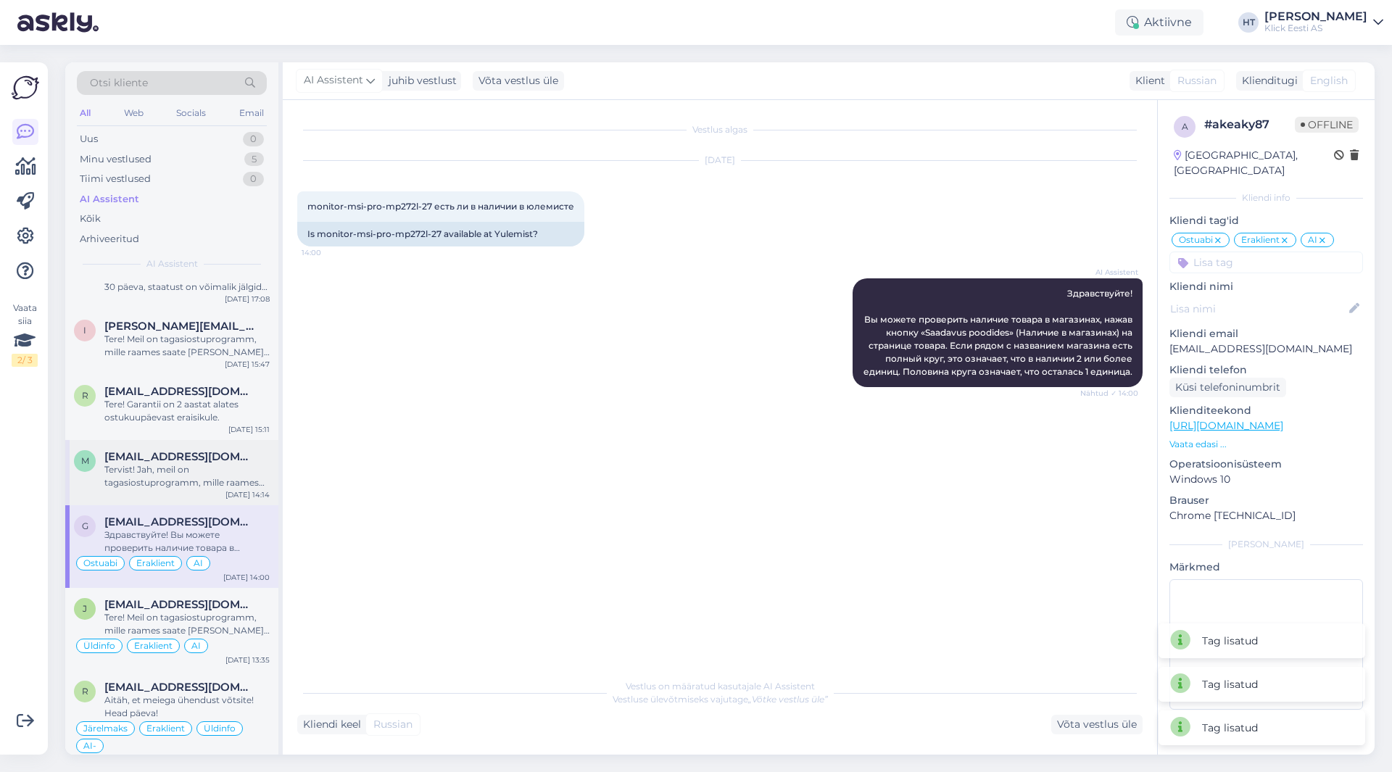
click at [228, 479] on div "Tervist! Jah, meil on tagasiostuprogramm, mille raames saate [PERSON_NAME] sead…" at bounding box center [186, 476] width 165 height 26
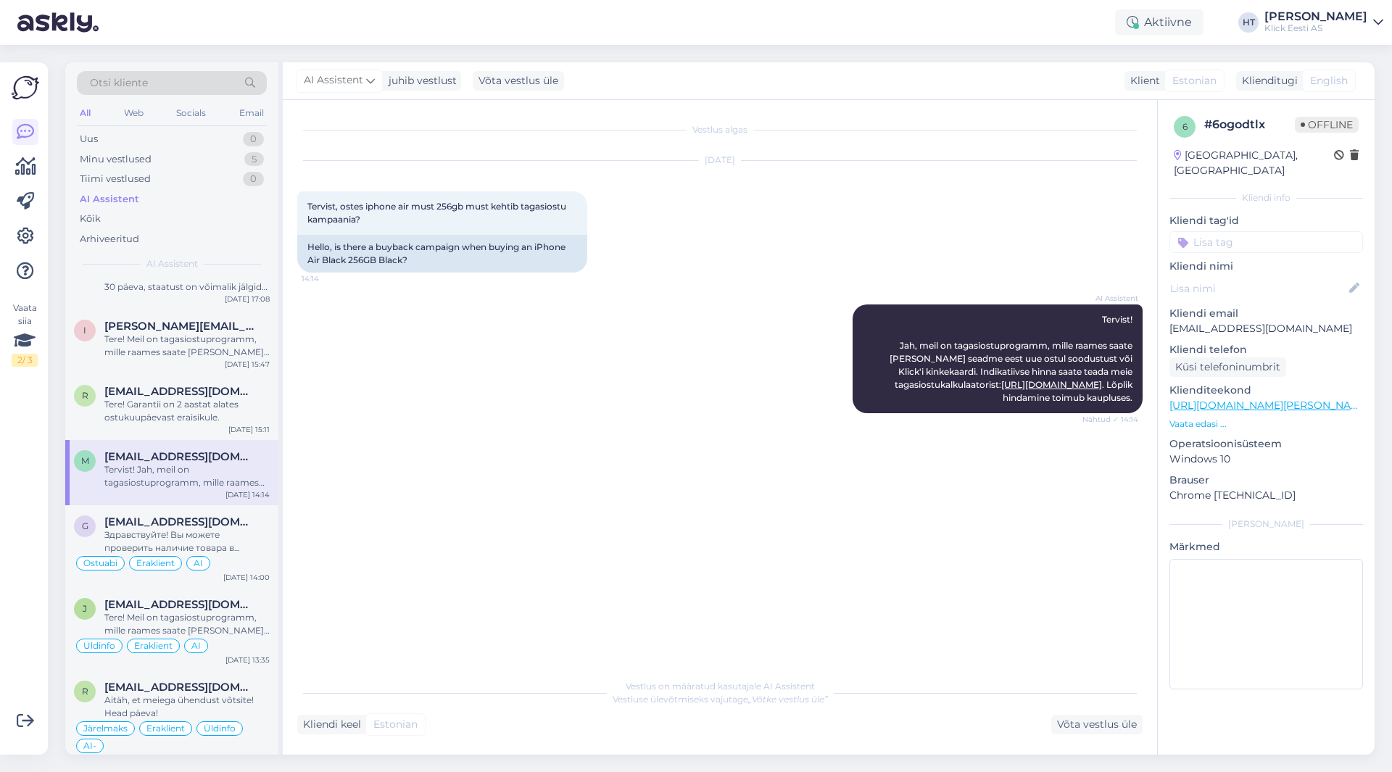
click at [1231, 231] on input at bounding box center [1267, 242] width 194 height 22
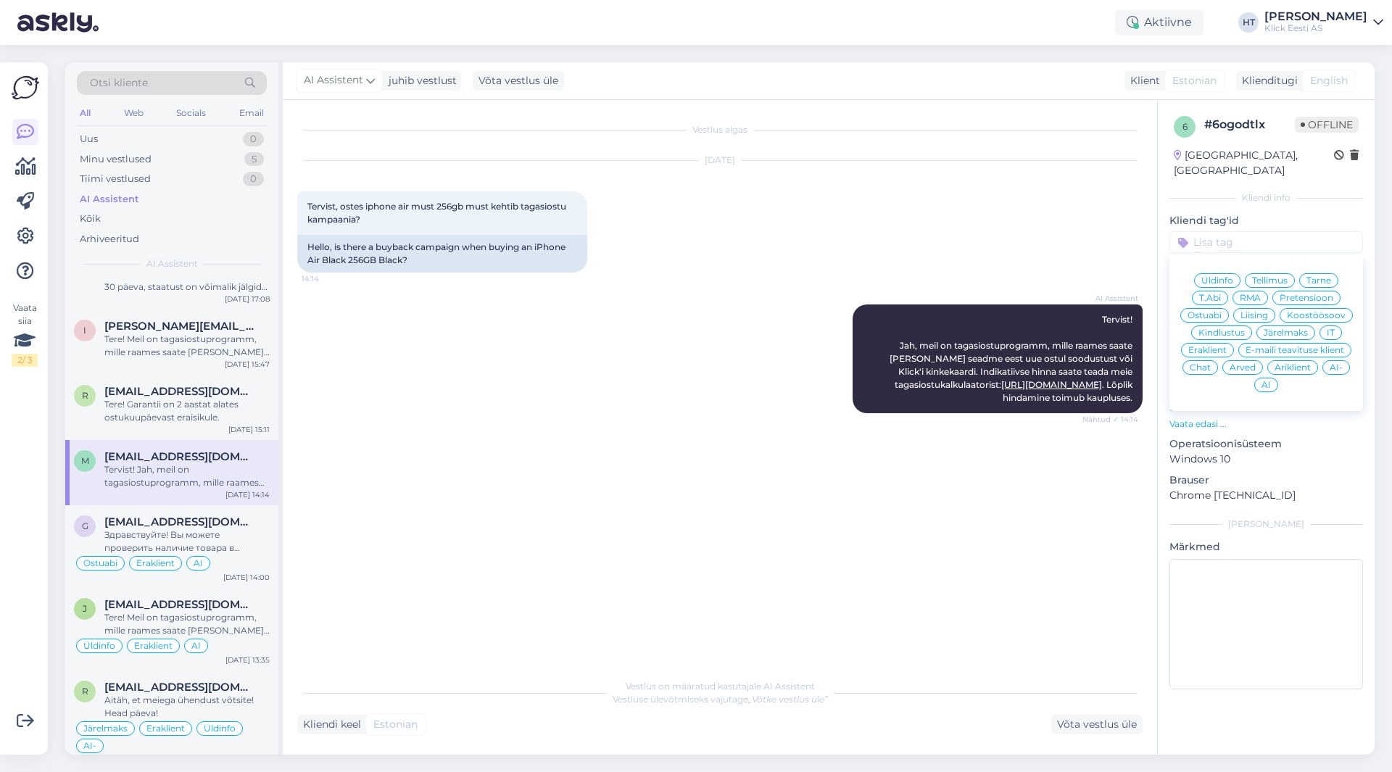
click at [1212, 311] on span "Ostuabi" at bounding box center [1205, 315] width 34 height 9
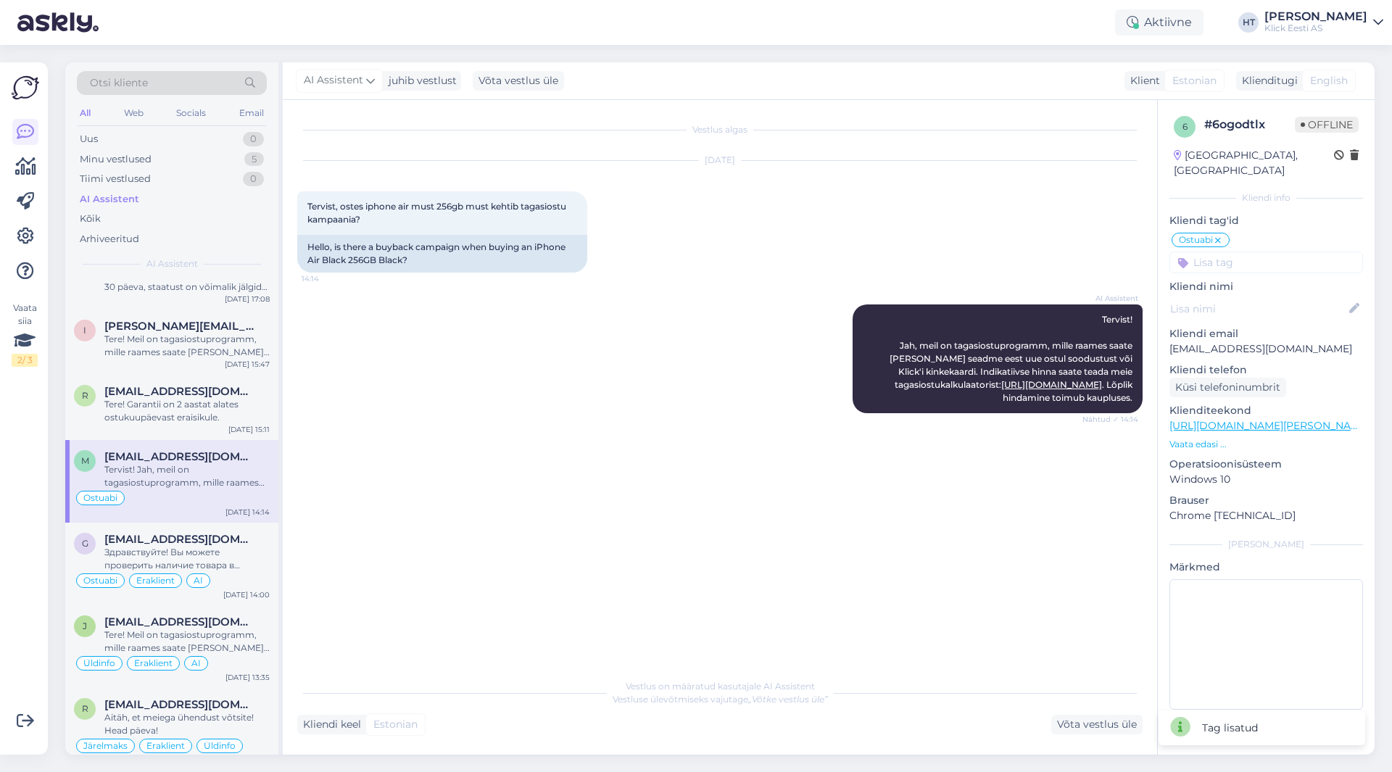
click at [1239, 252] on input at bounding box center [1267, 263] width 194 height 22
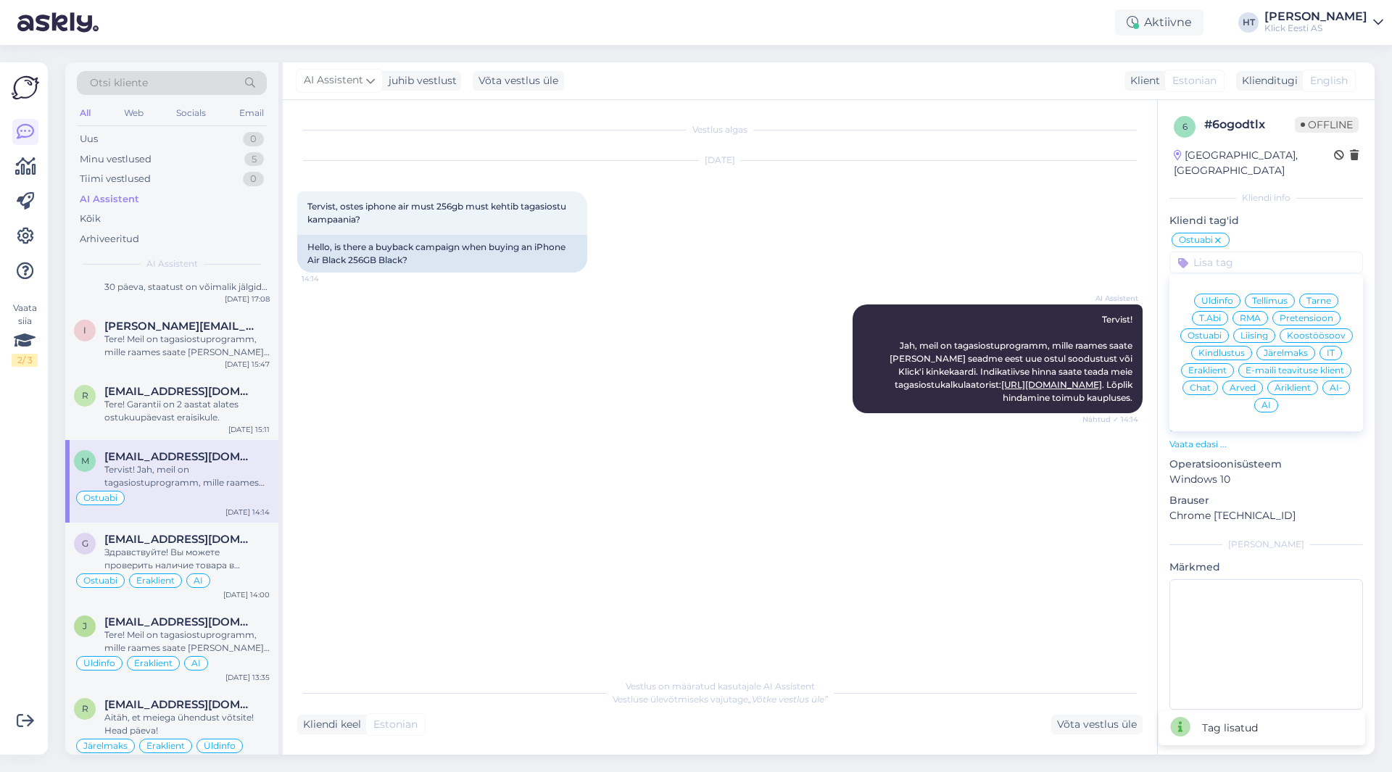
click at [1218, 363] on div "Eraklient" at bounding box center [1207, 370] width 53 height 15
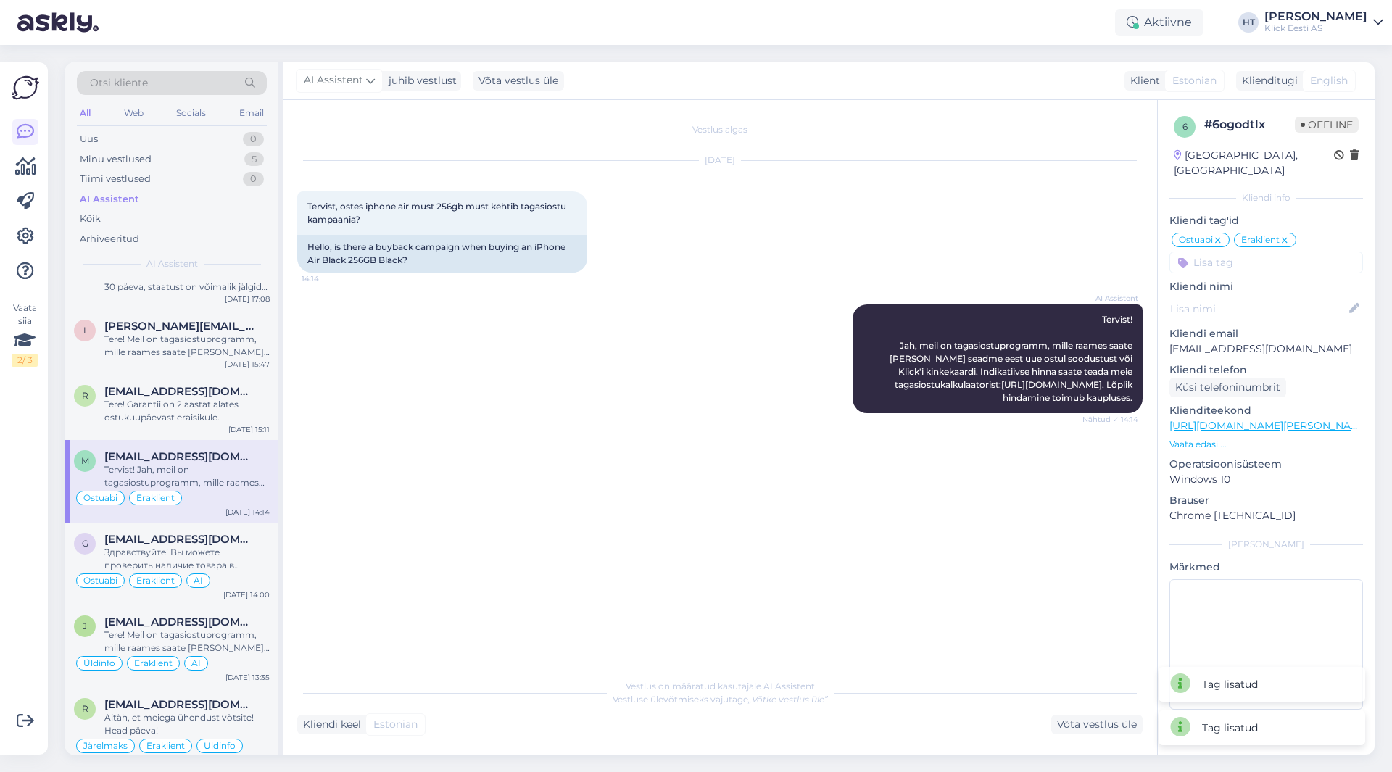
click at [1259, 252] on input at bounding box center [1267, 263] width 194 height 22
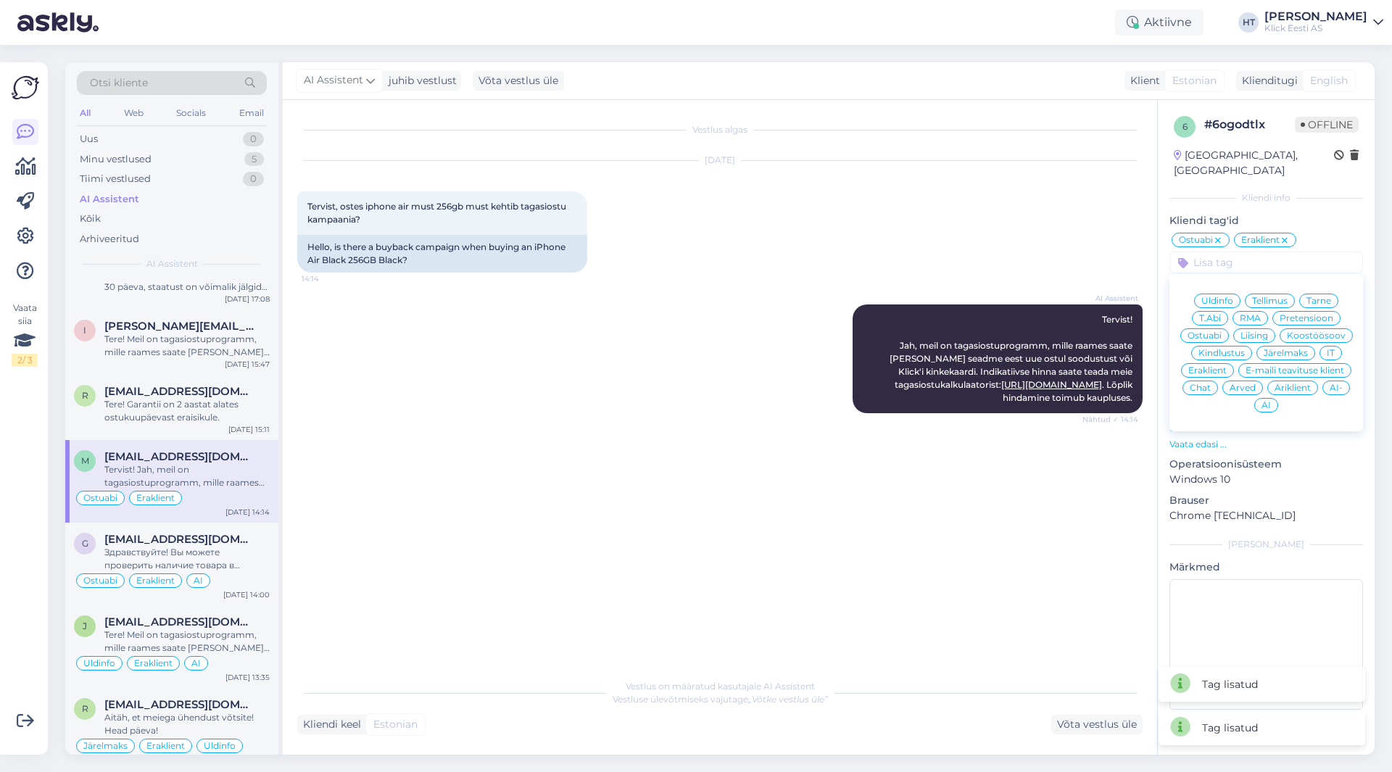
click at [1262, 398] on div "AI" at bounding box center [1266, 405] width 24 height 15
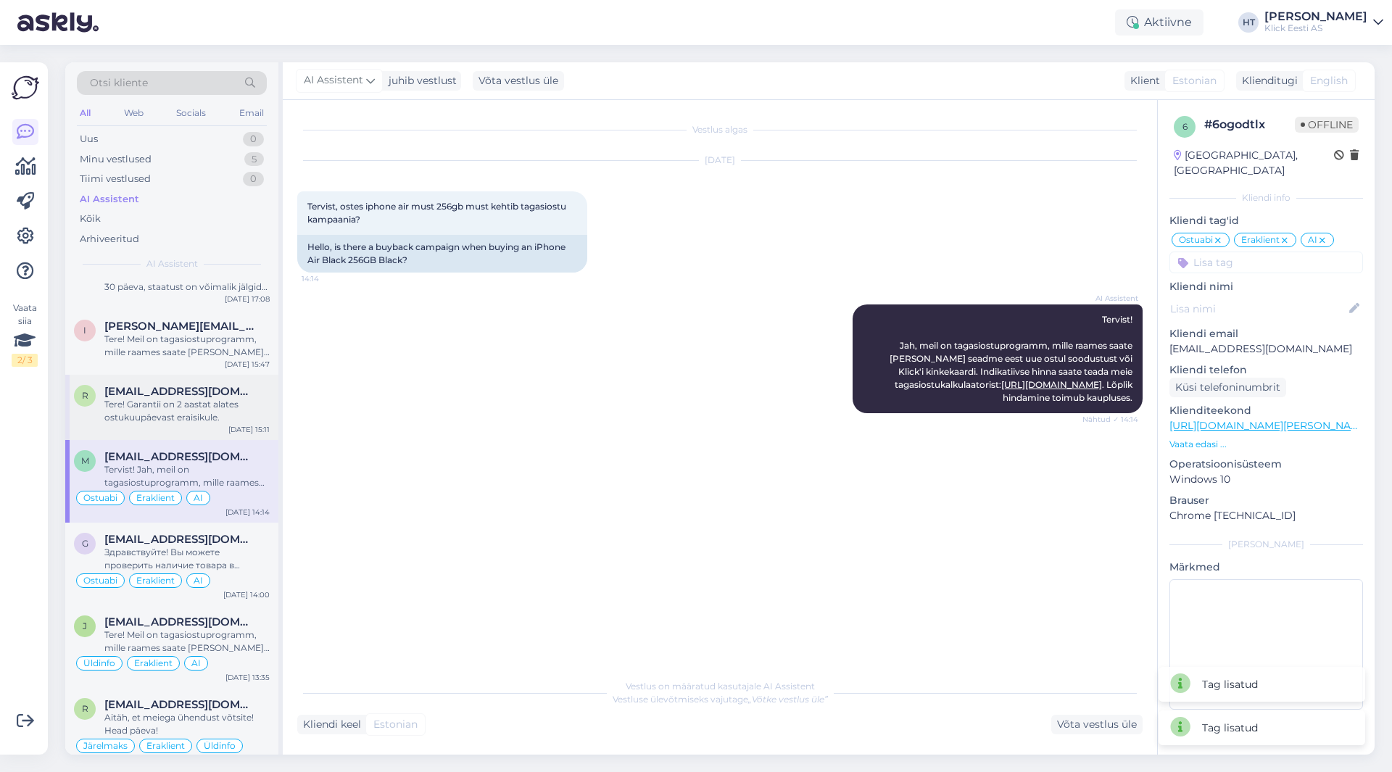
click at [216, 402] on div "Tere! Garantii on 2 aastat alates ostukuupäevast eraisikule." at bounding box center [186, 411] width 165 height 26
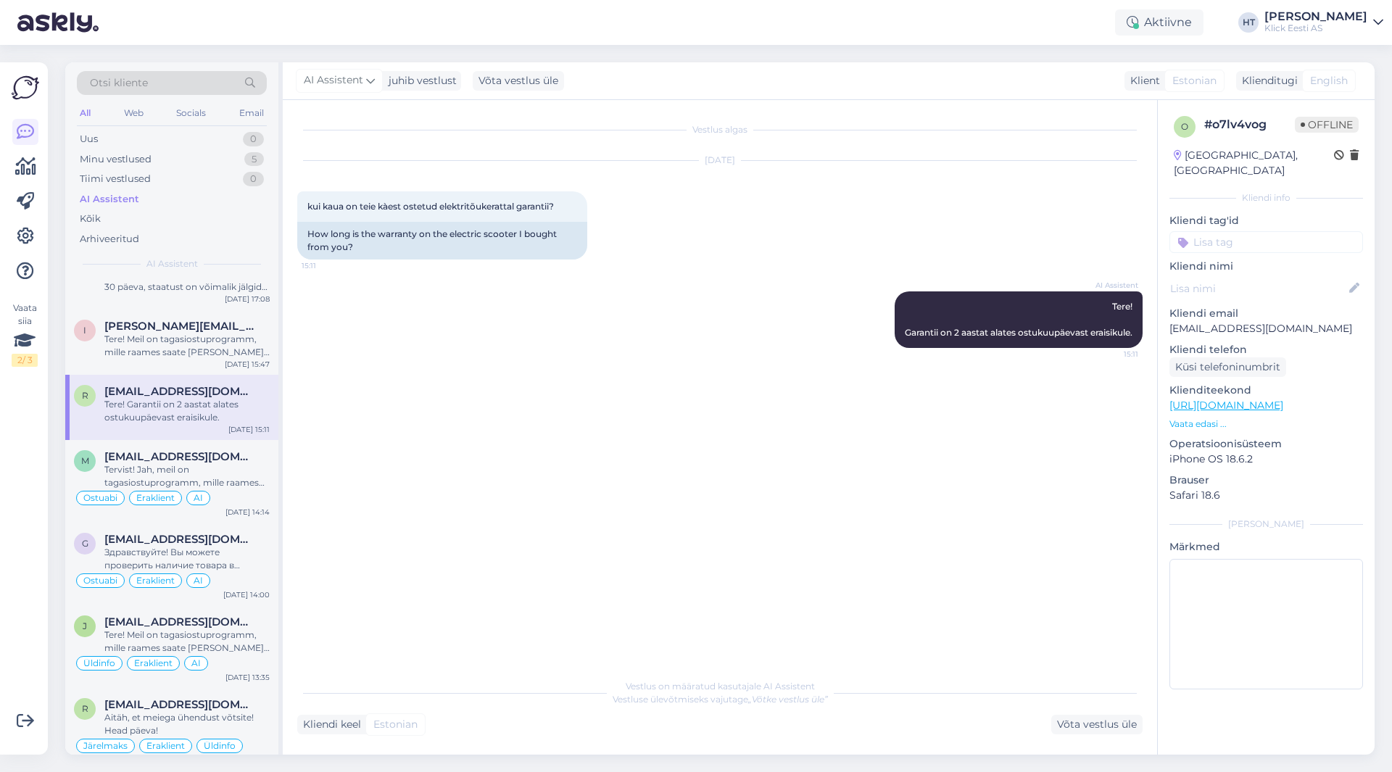
click at [1244, 231] on input at bounding box center [1267, 242] width 194 height 22
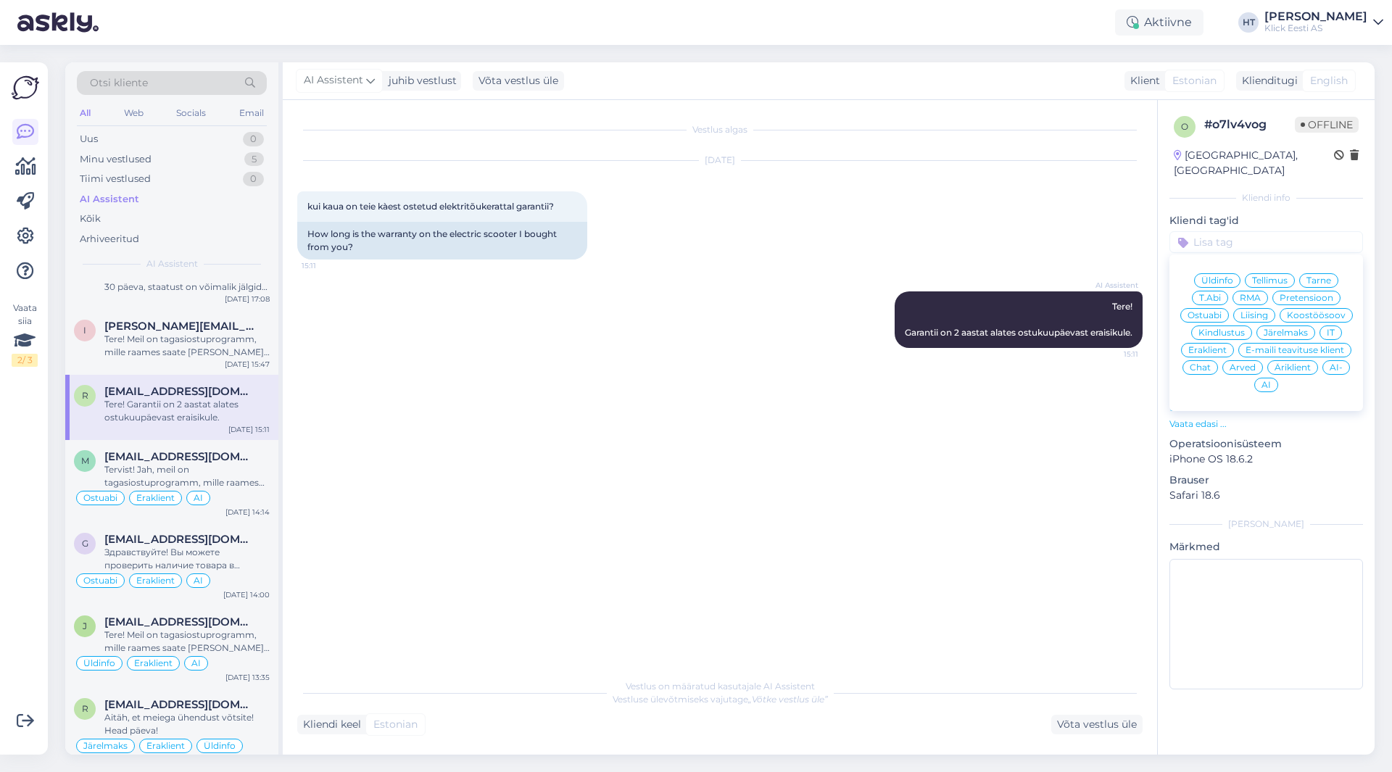
click at [1218, 311] on span "Ostuabi" at bounding box center [1205, 315] width 34 height 9
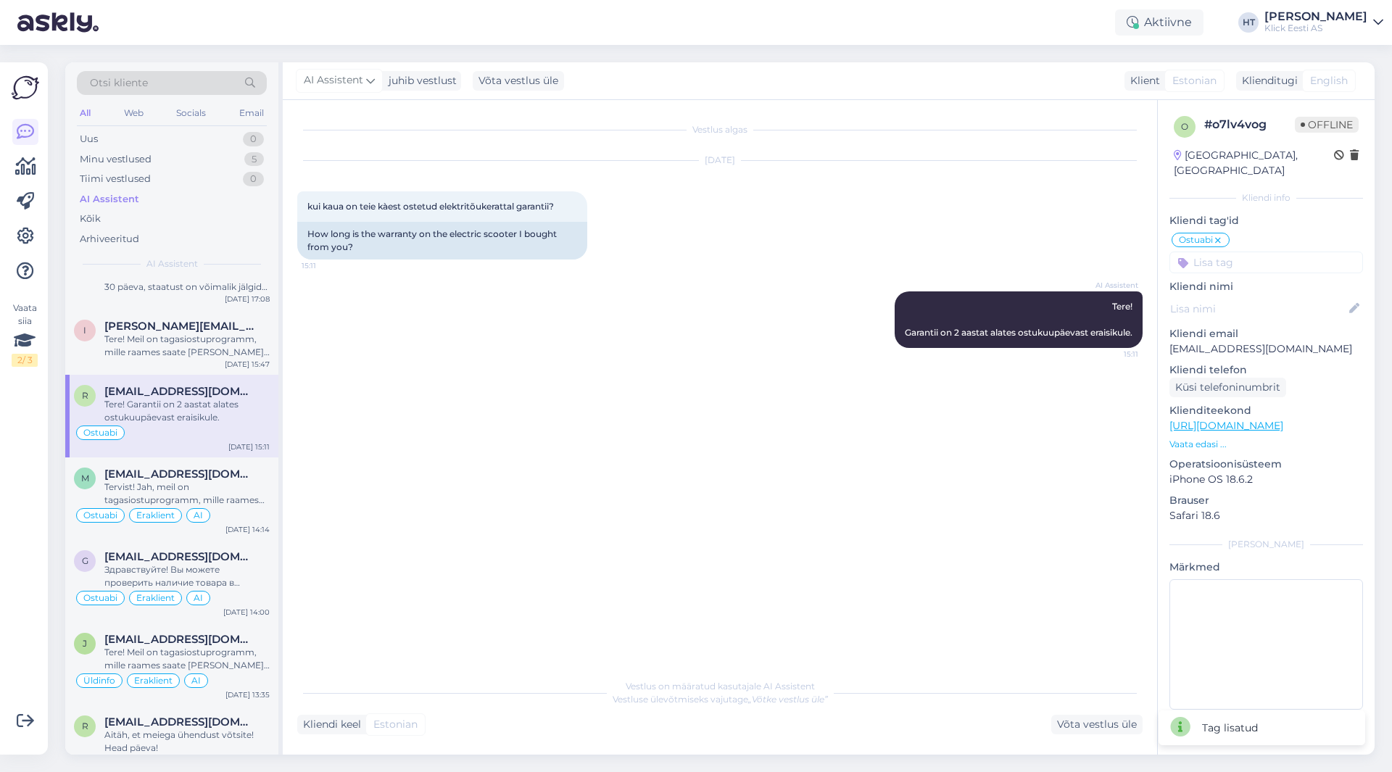
click at [1241, 256] on input at bounding box center [1267, 263] width 194 height 22
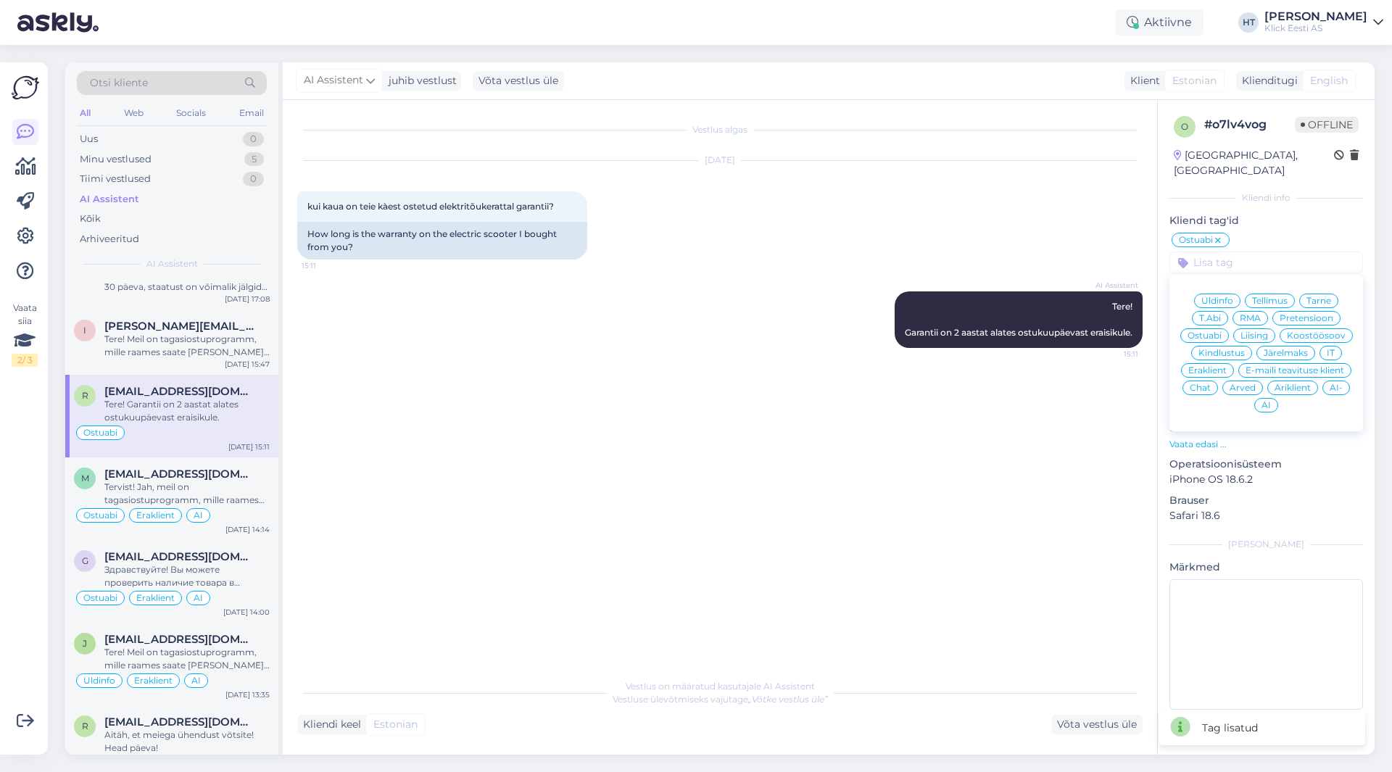
click at [1212, 363] on div "Eraklient" at bounding box center [1207, 370] width 53 height 15
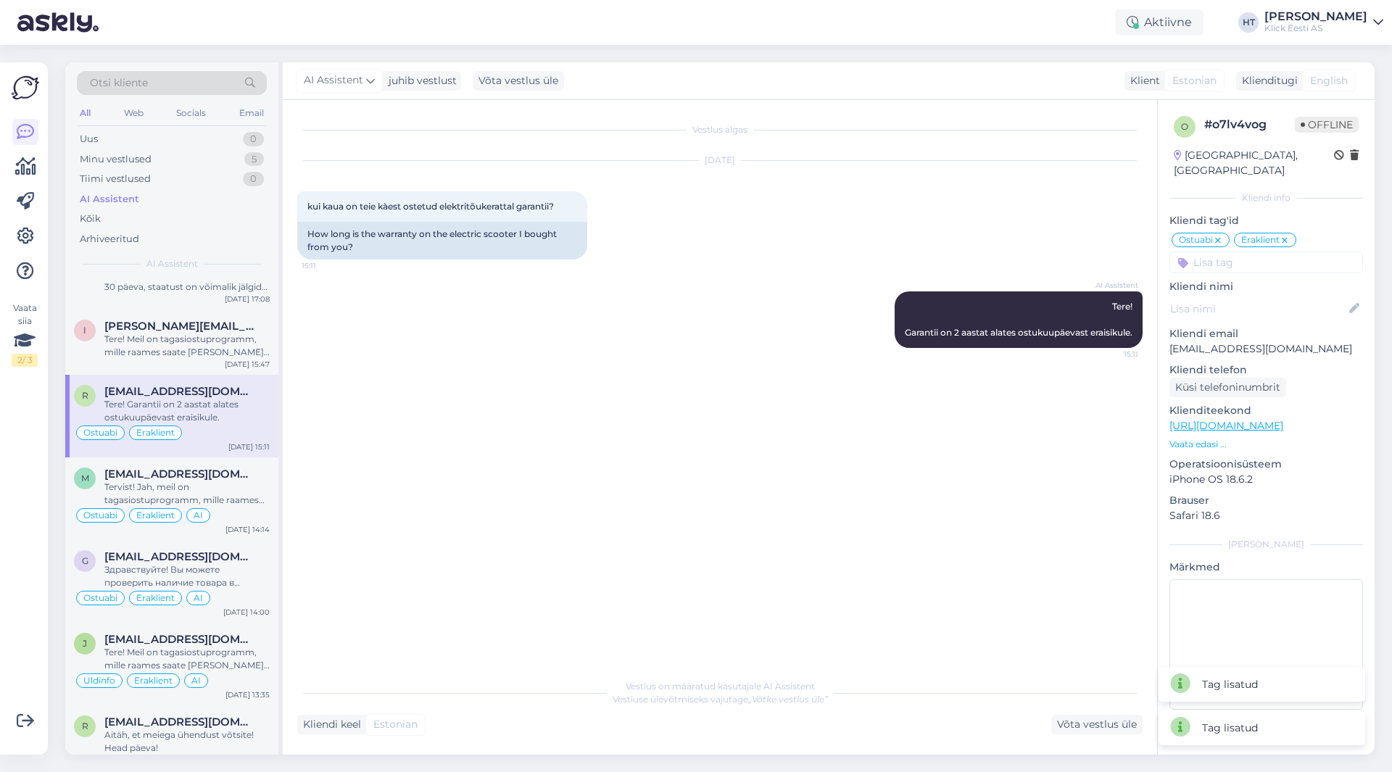
click at [1241, 252] on input at bounding box center [1267, 263] width 194 height 22
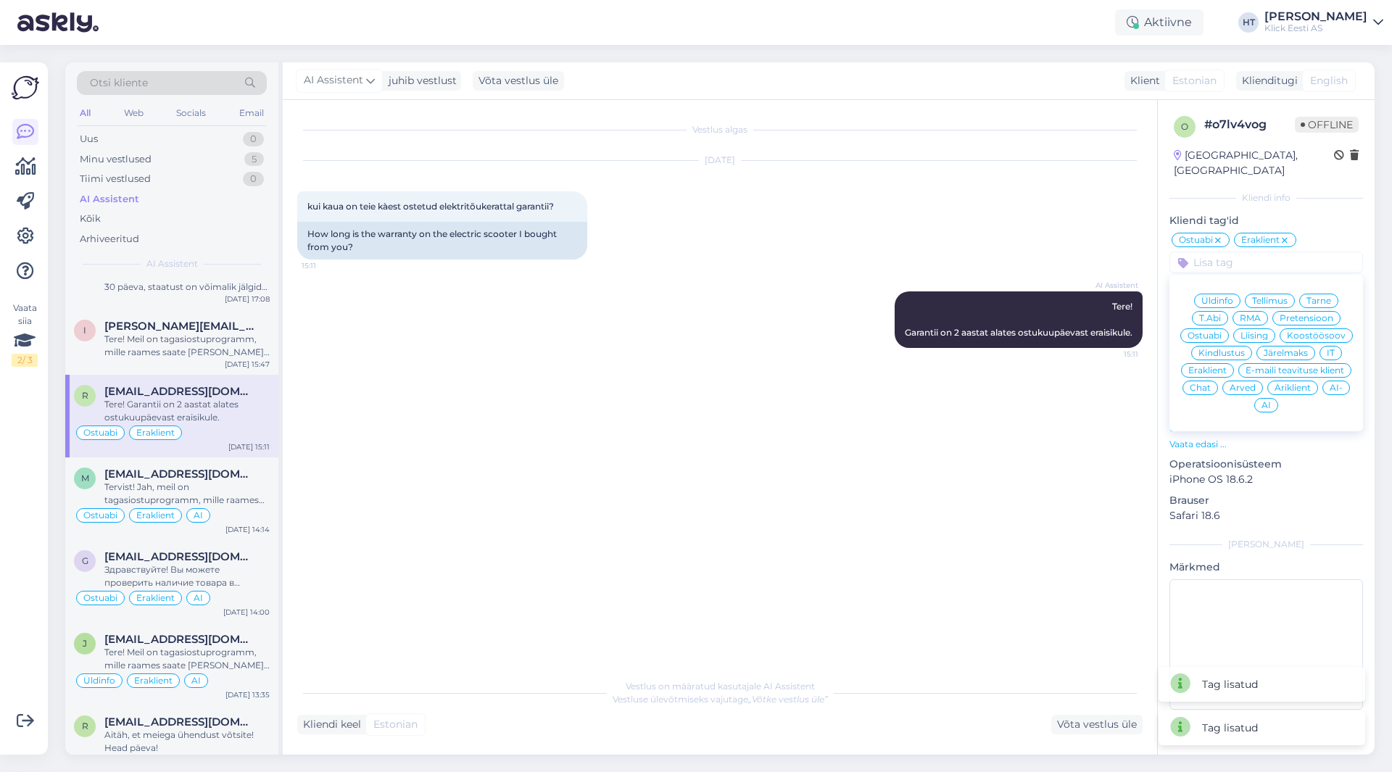
click at [1266, 401] on span "AI" at bounding box center [1266, 405] width 9 height 9
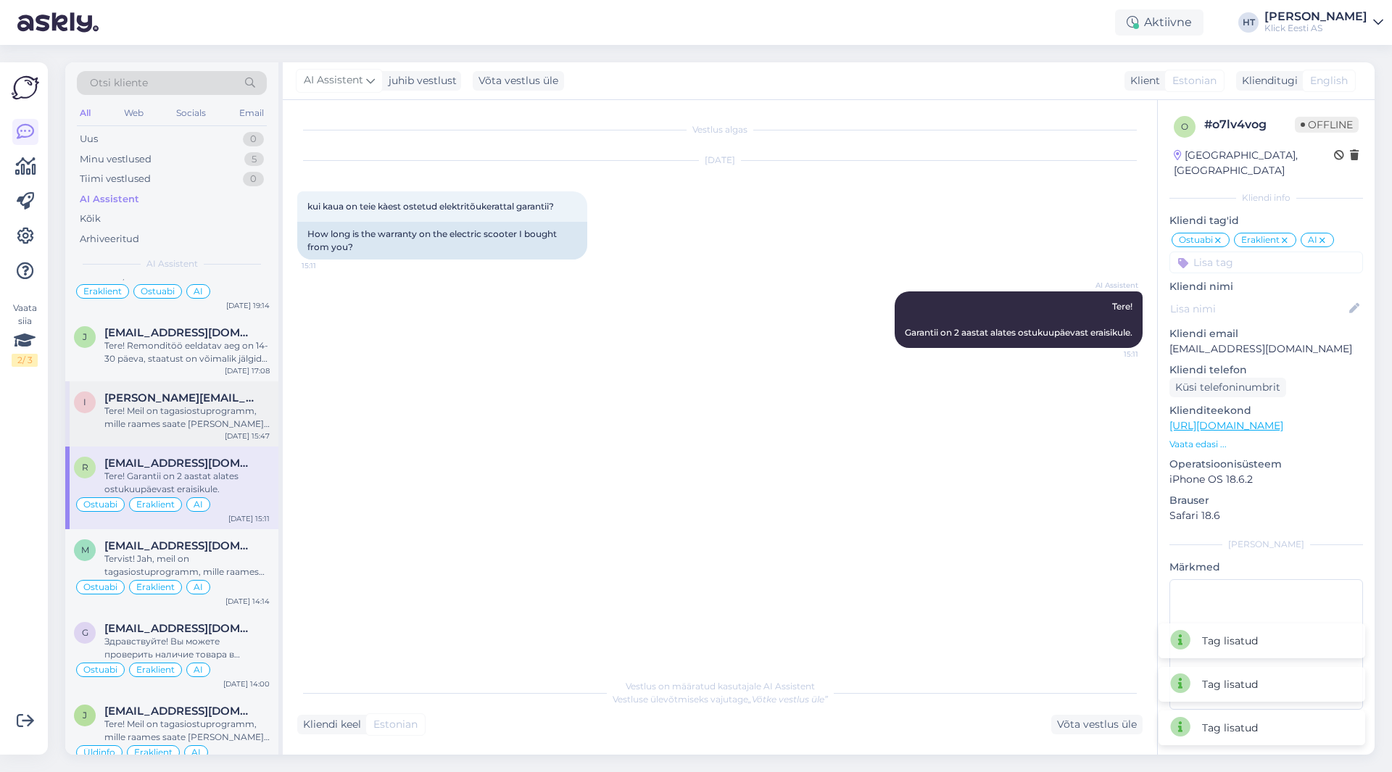
scroll to position [3143, 0]
click at [211, 421] on div "Tere! Meil on tagasiostuprogramm, mille raames saate [PERSON_NAME] telefoni vää…" at bounding box center [186, 418] width 165 height 26
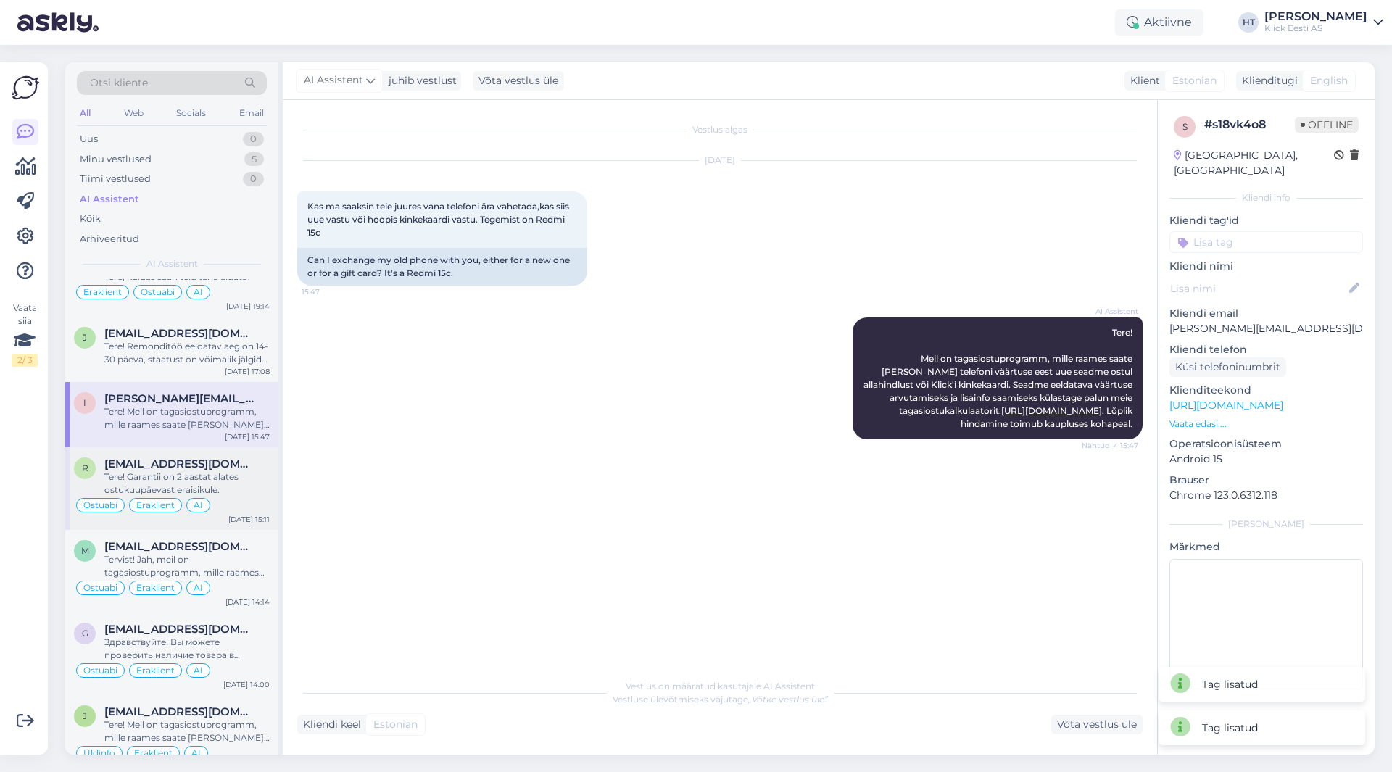
click at [197, 475] on div "Tere! Garantii on 2 aastat alates ostukuupäevast eraisikule." at bounding box center [186, 484] width 165 height 26
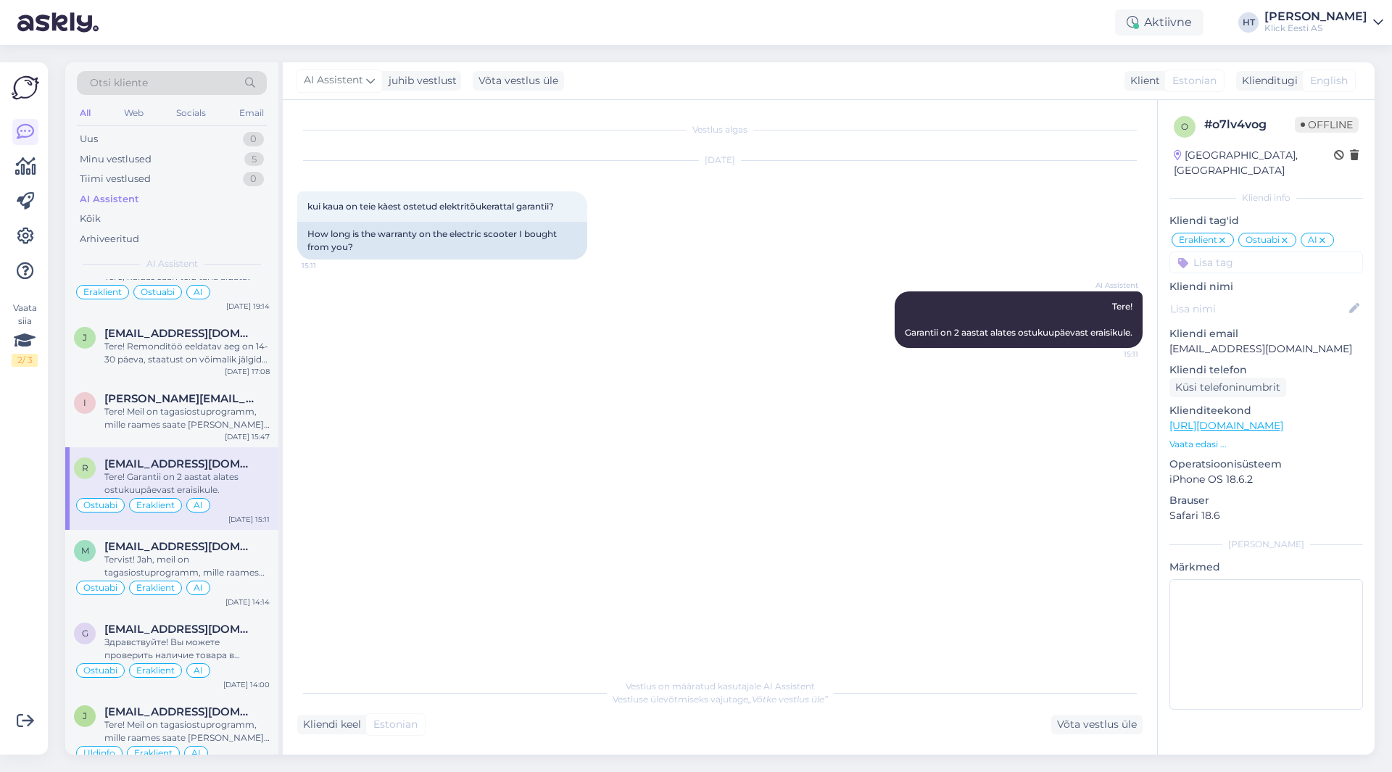
click at [1285, 235] on icon at bounding box center [1285, 241] width 9 height 12
click at [1268, 252] on input at bounding box center [1267, 263] width 194 height 22
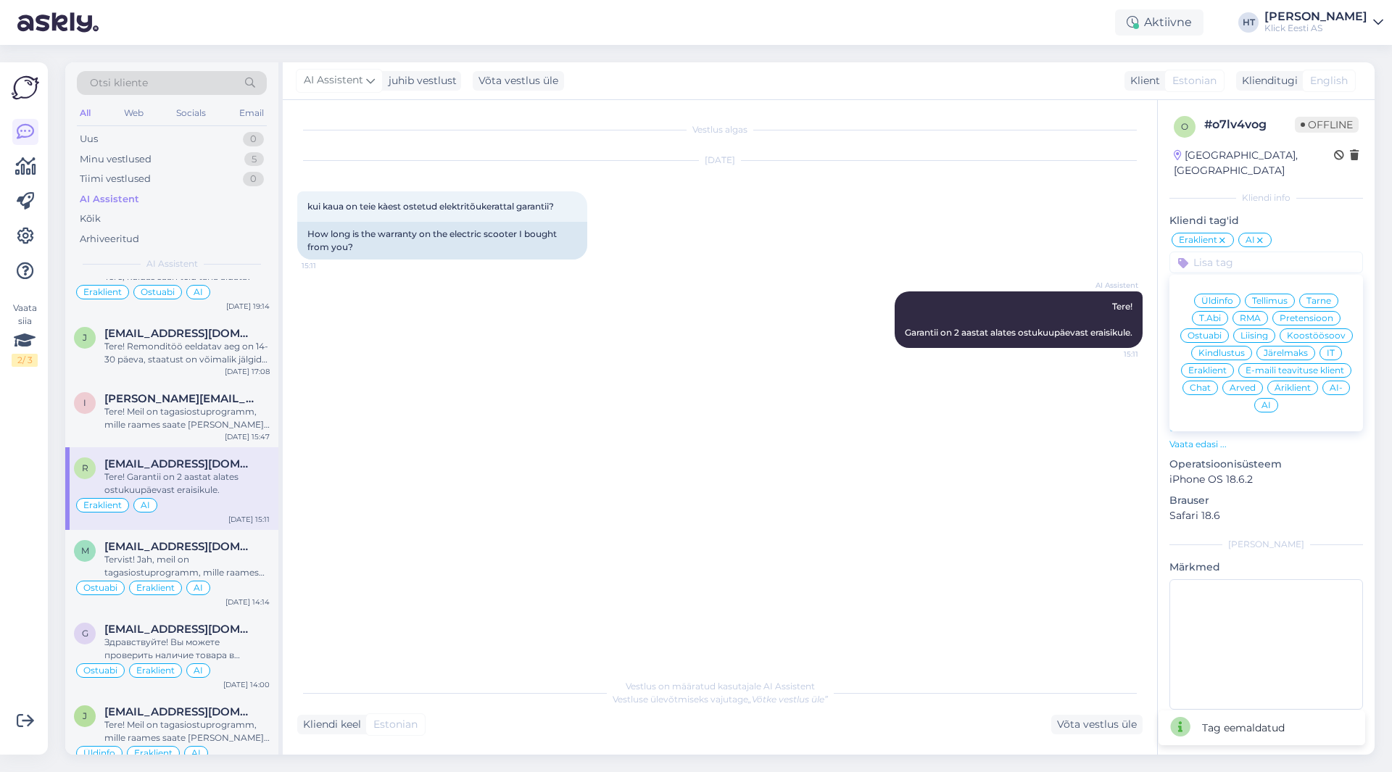
click at [1259, 314] on span "RMA" at bounding box center [1250, 318] width 21 height 9
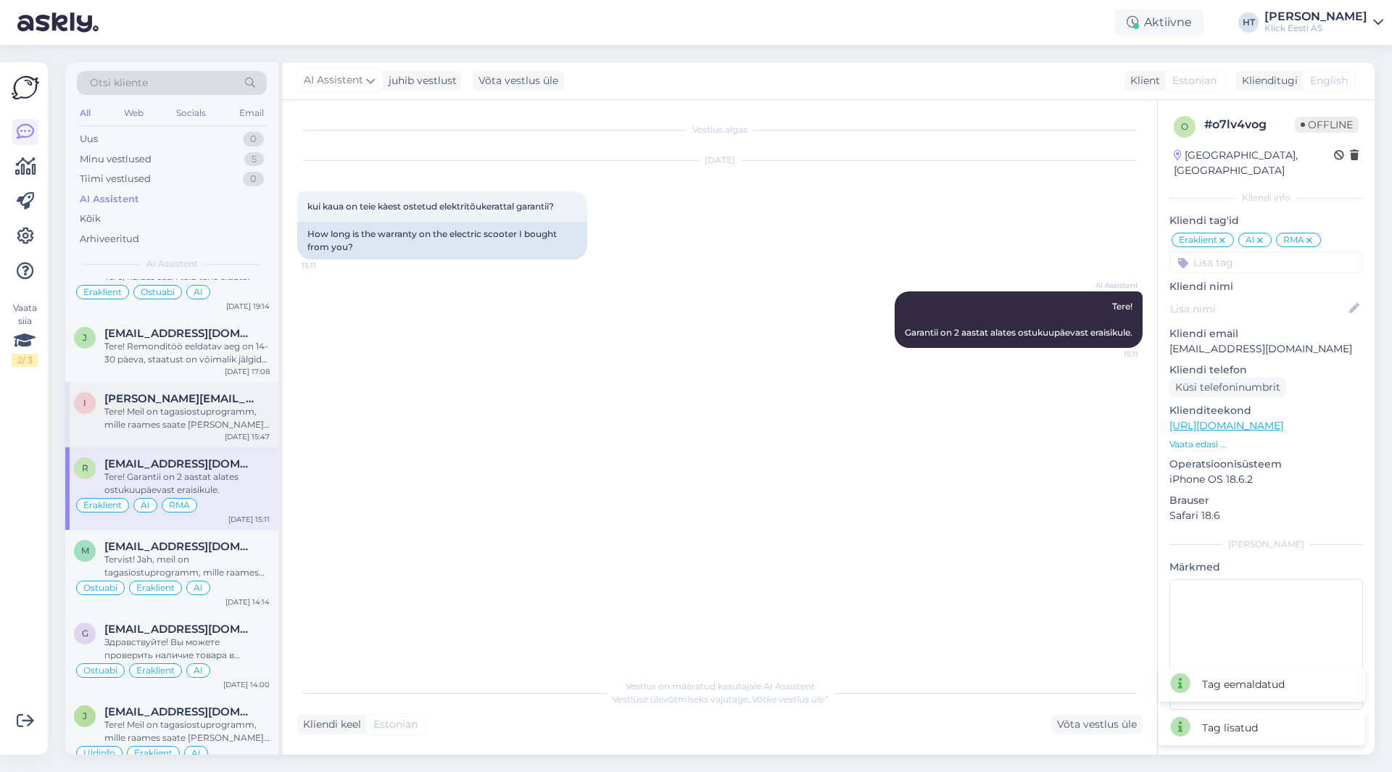
click at [182, 418] on div "Tere! Meil on tagasiostuprogramm, mille raames saate [PERSON_NAME] telefoni vää…" at bounding box center [186, 418] width 165 height 26
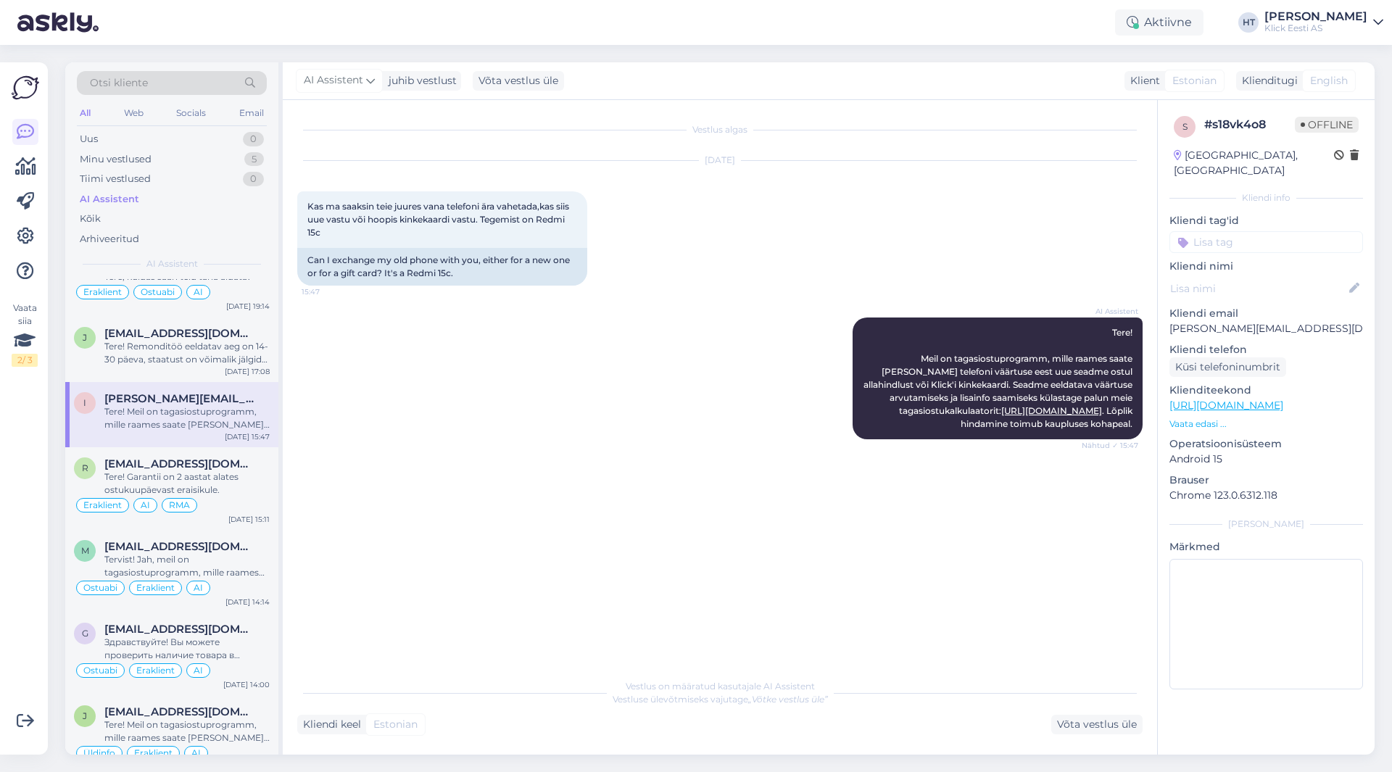
click at [1250, 231] on input at bounding box center [1267, 242] width 194 height 22
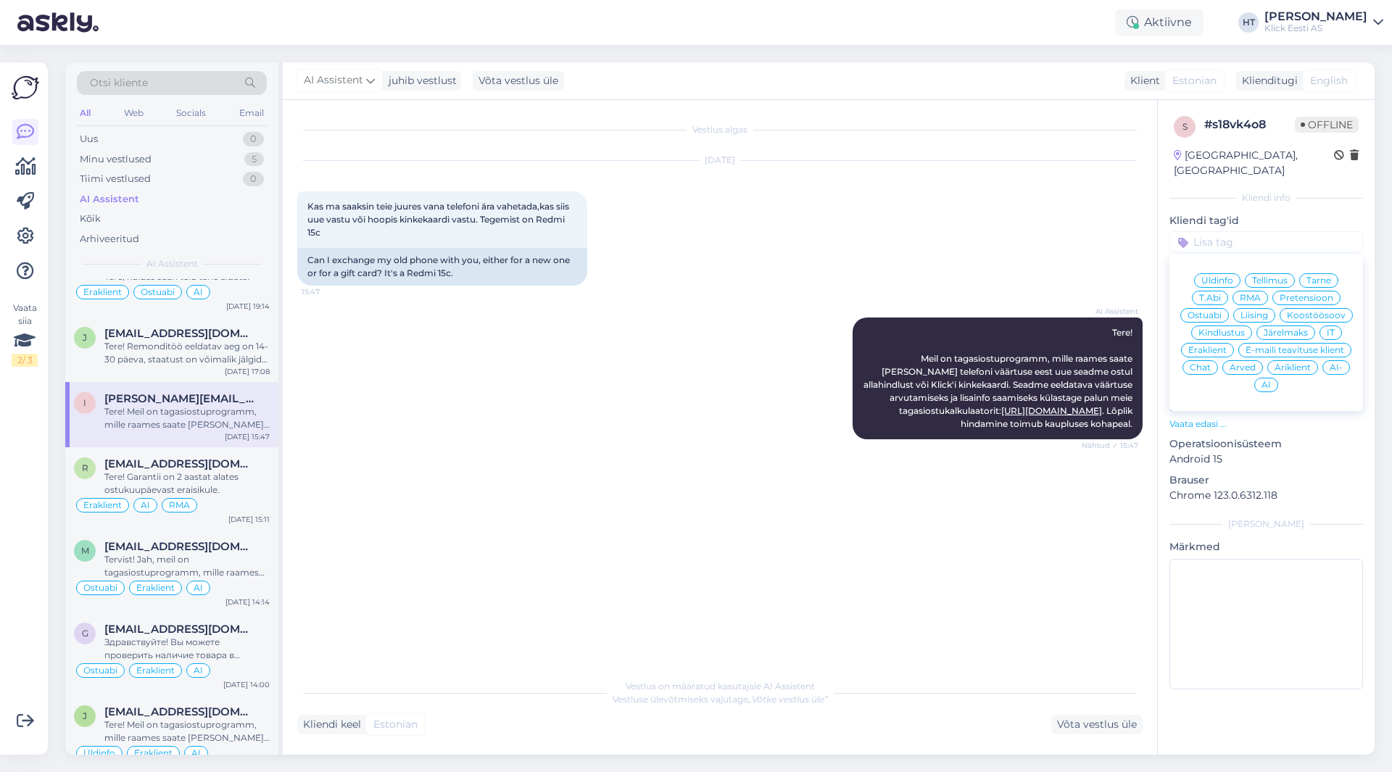
click at [1226, 276] on span "Üldinfo" at bounding box center [1218, 280] width 32 height 9
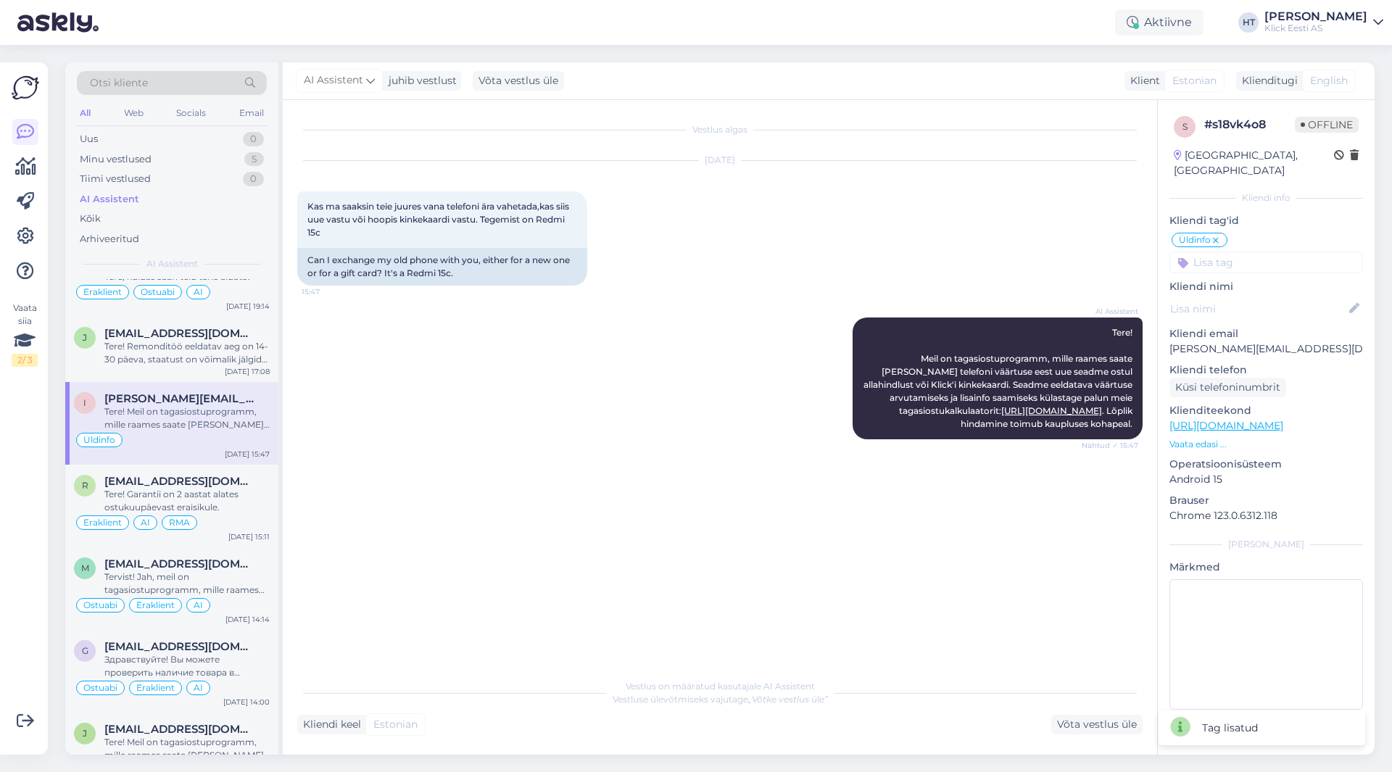
click at [1235, 235] on div "Üldinfo Üldinfo Tellimus Tarne T.Abi RMA Pretensioon Ostuabi Liising Koostöösoo…" at bounding box center [1267, 252] width 194 height 42
click at [1235, 252] on input at bounding box center [1267, 263] width 194 height 22
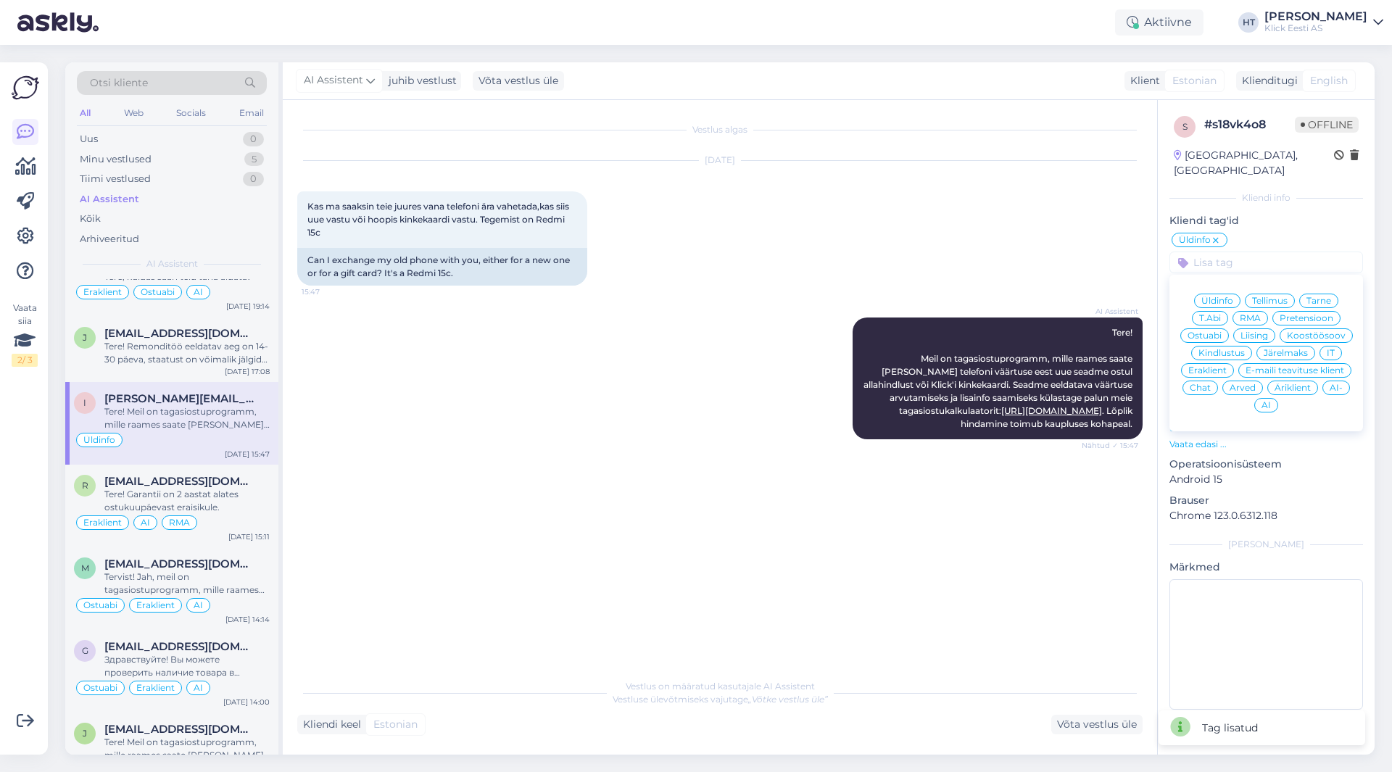
click at [1210, 366] on span "Eraklient" at bounding box center [1207, 370] width 38 height 9
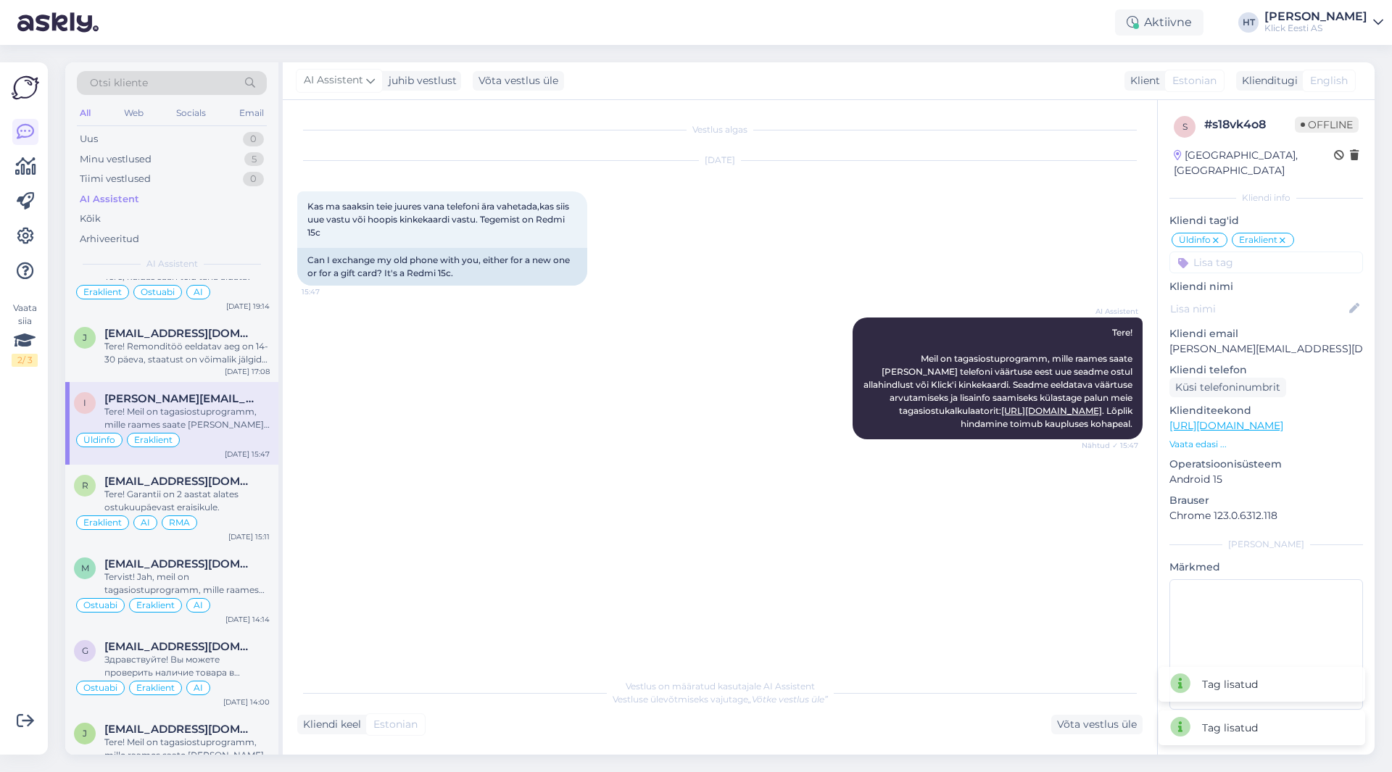
click at [1242, 258] on div "s # s18vk4o8 Offline [GEOGRAPHIC_DATA], [GEOGRAPHIC_DATA] Kliendi info Kliendi …" at bounding box center [1266, 416] width 217 height 632
click at [1244, 252] on input at bounding box center [1267, 263] width 194 height 22
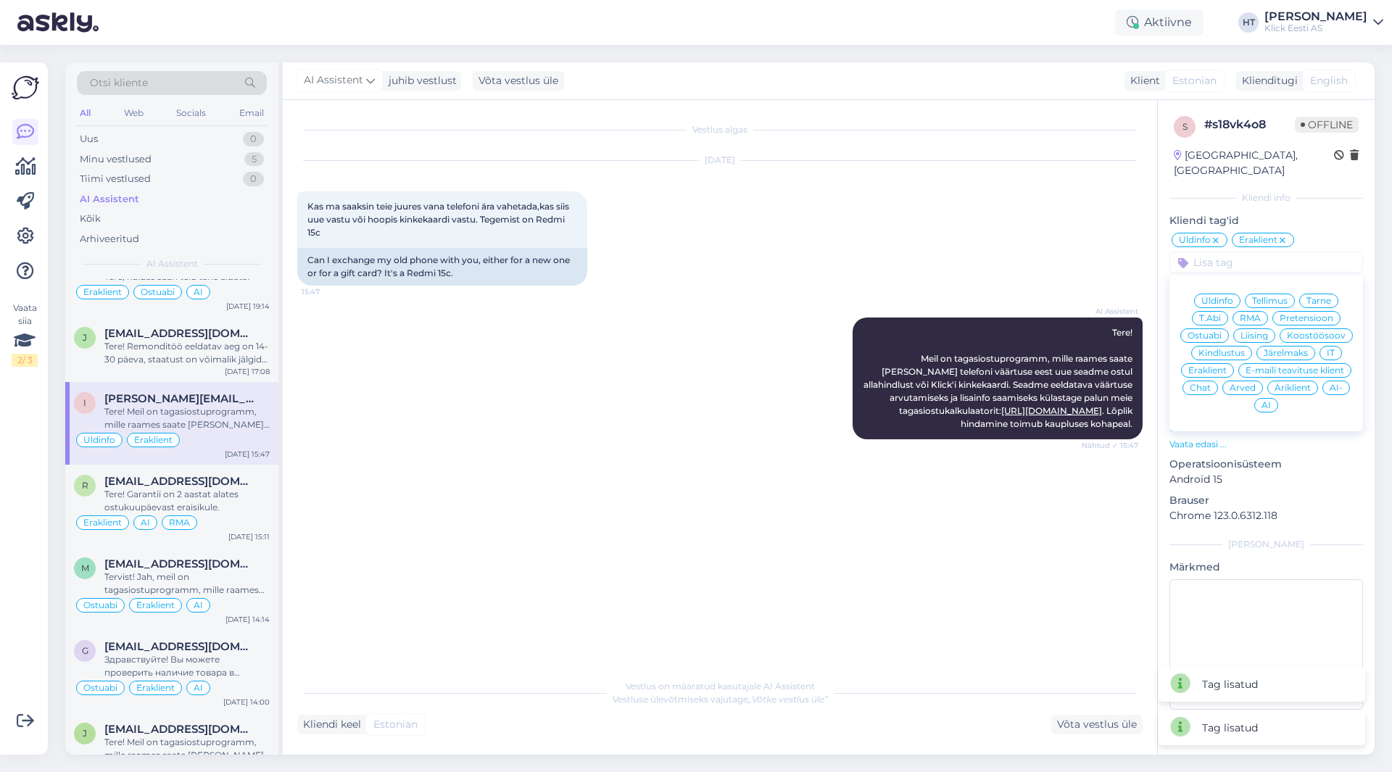
click at [1262, 401] on span "AI" at bounding box center [1266, 405] width 9 height 9
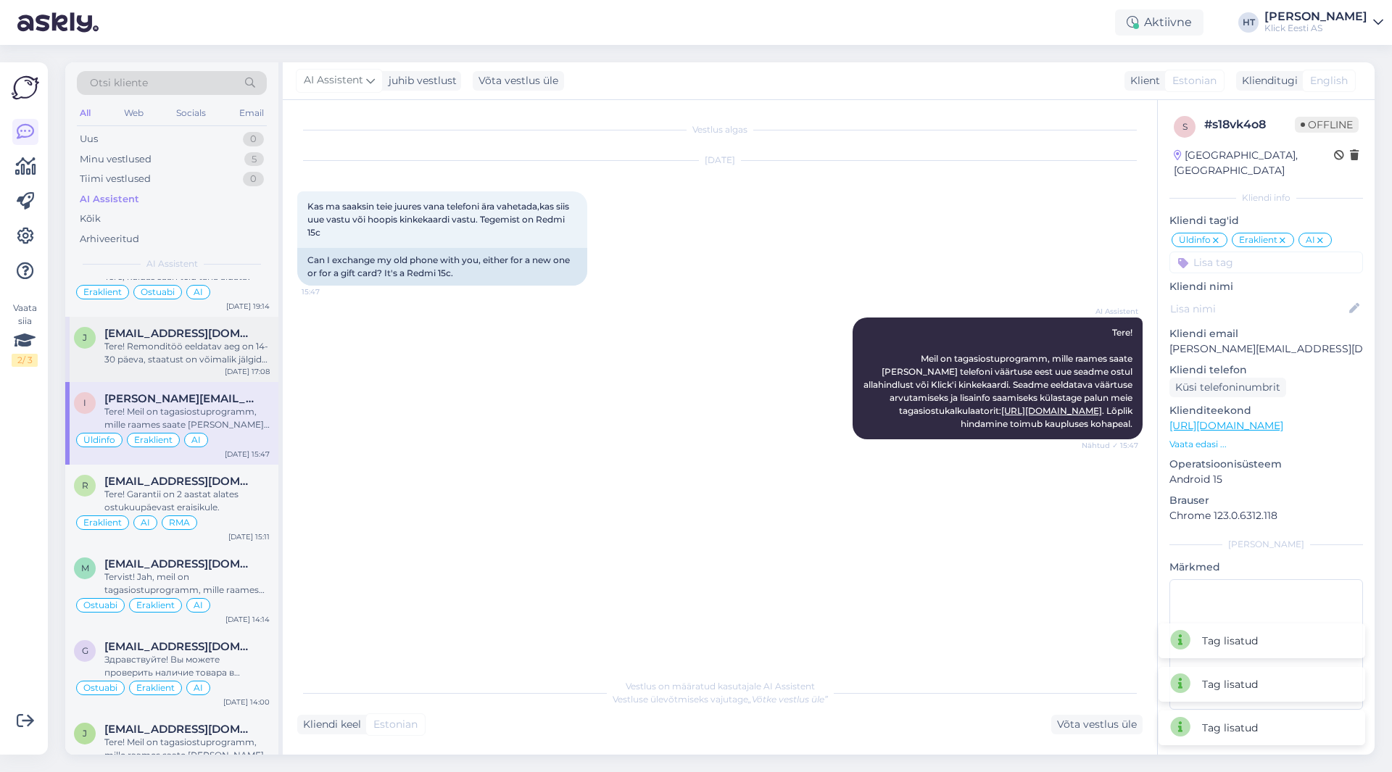
click at [231, 356] on div "Tere! Remonditöö eeldatav aeg on 14-30 päeva, staatust on võimalik jälgida siit…" at bounding box center [186, 353] width 165 height 26
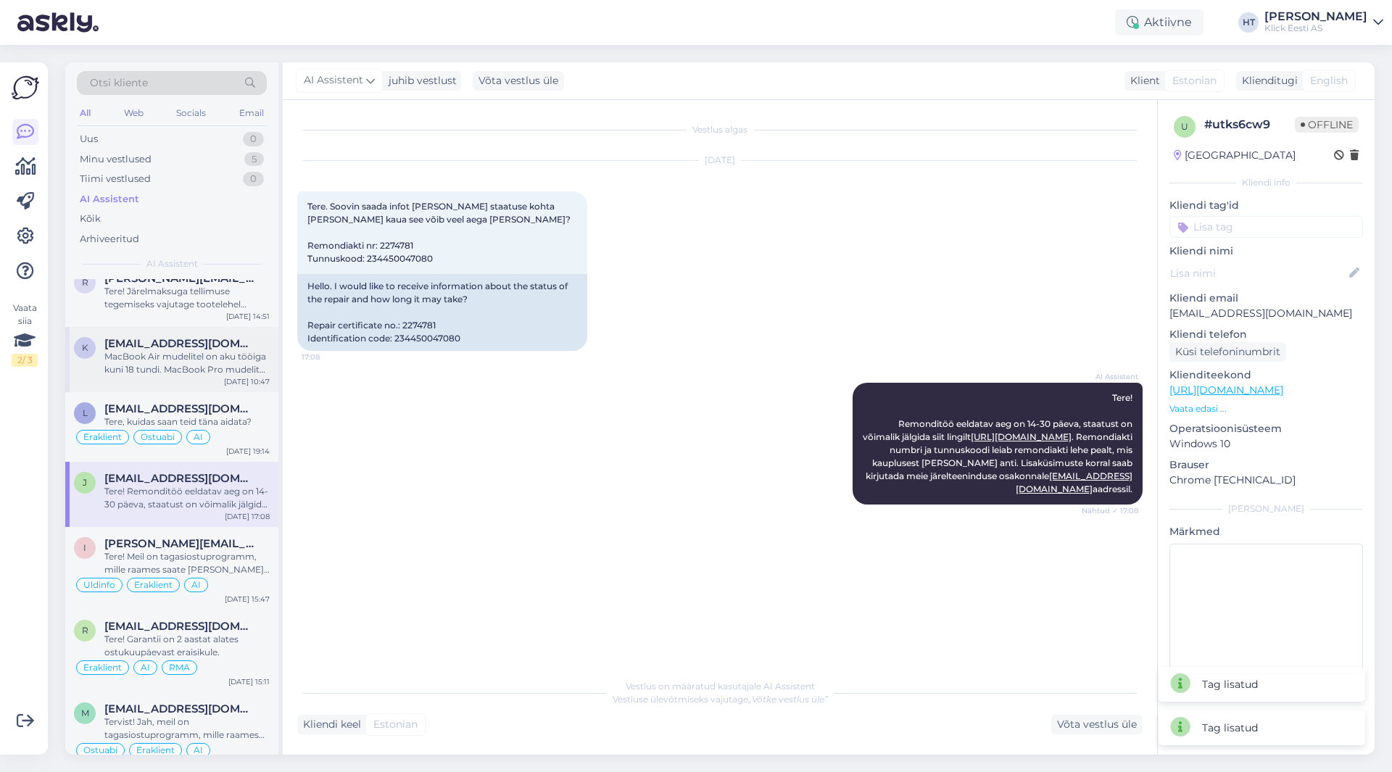
scroll to position [2925, 0]
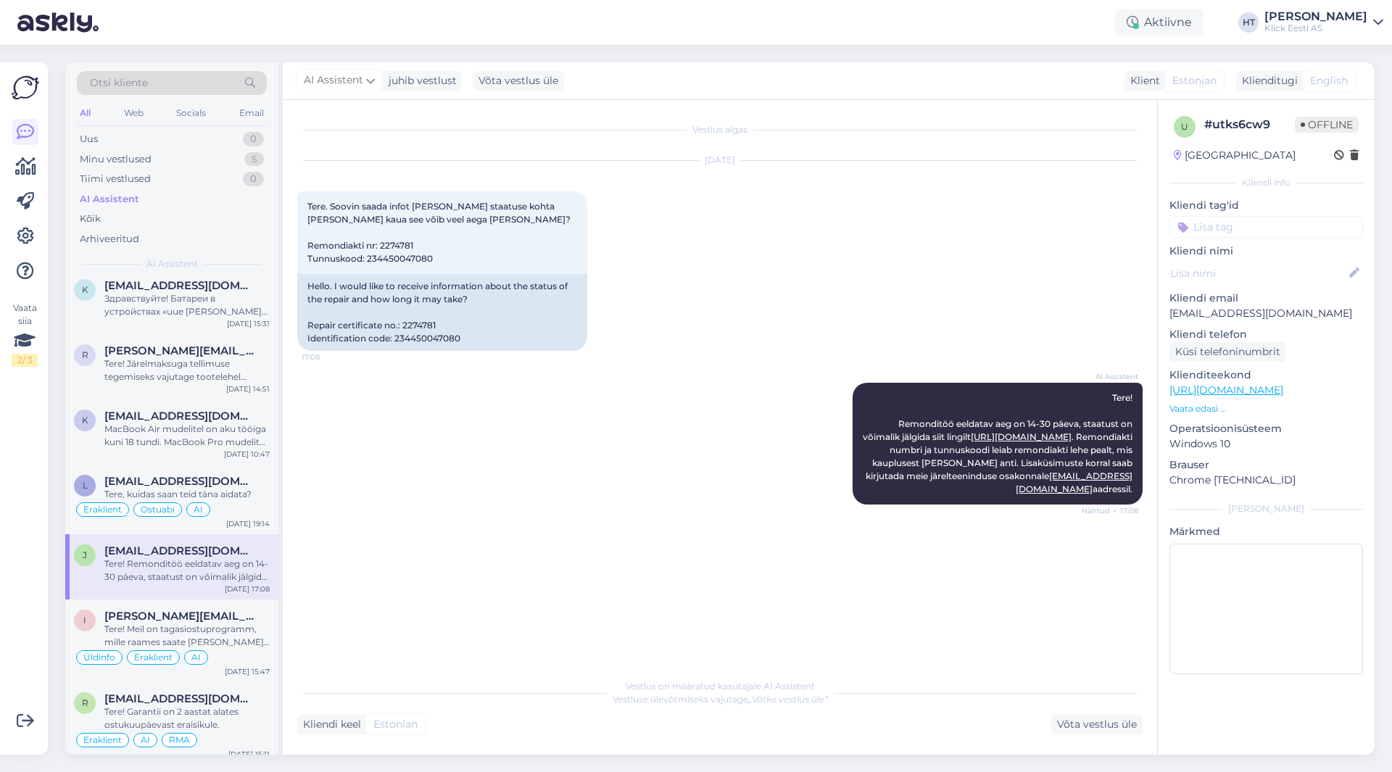
click at [1244, 236] on input at bounding box center [1267, 227] width 194 height 22
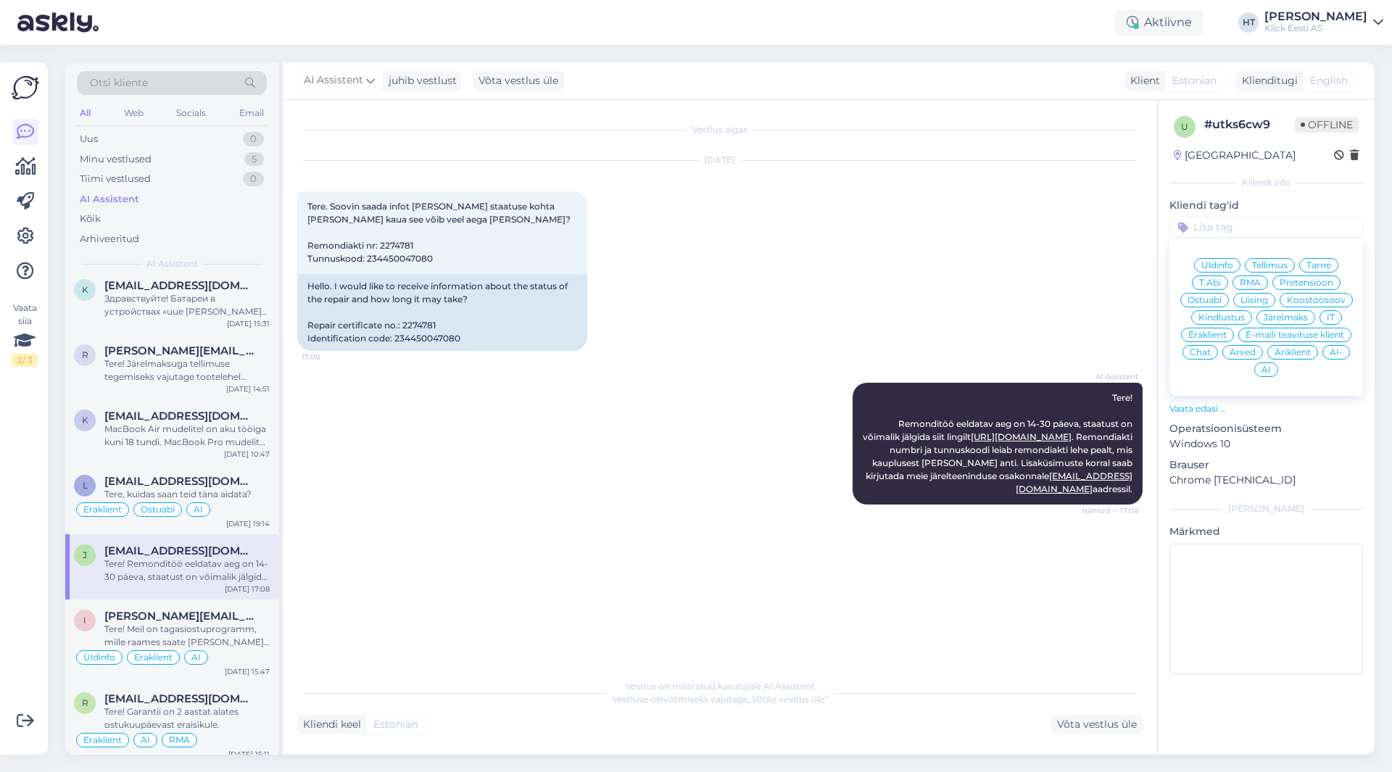
click at [794, 299] on div "[DATE] Tere. Soovin saada infot [PERSON_NAME] staatuse kohta [PERSON_NAME] kaua…" at bounding box center [720, 256] width 846 height 222
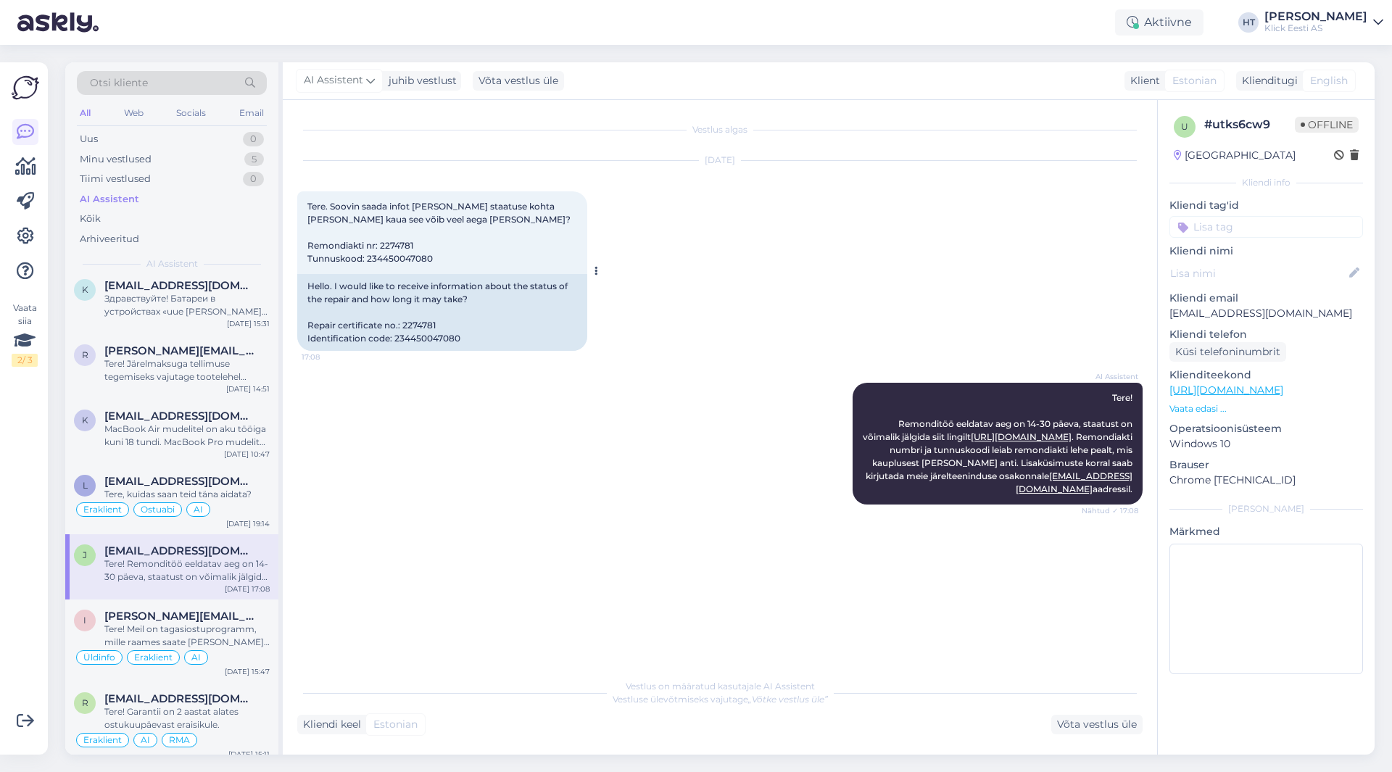
click at [407, 241] on span "Tere. Soovin saada infot [PERSON_NAME] staatuse kohta [PERSON_NAME] kaua see võ…" at bounding box center [438, 232] width 263 height 63
click at [1268, 218] on input at bounding box center [1267, 227] width 194 height 22
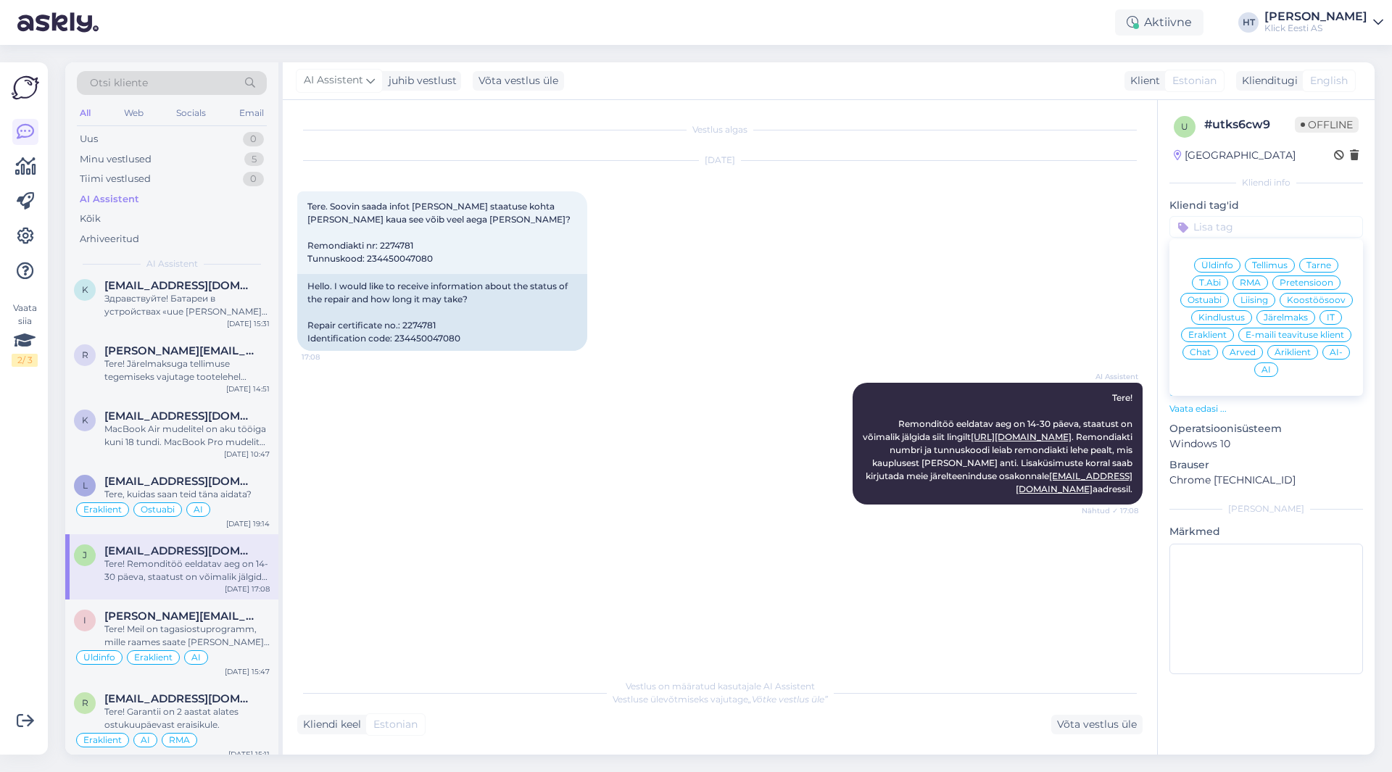
click at [1245, 283] on span "RMA" at bounding box center [1250, 282] width 21 height 9
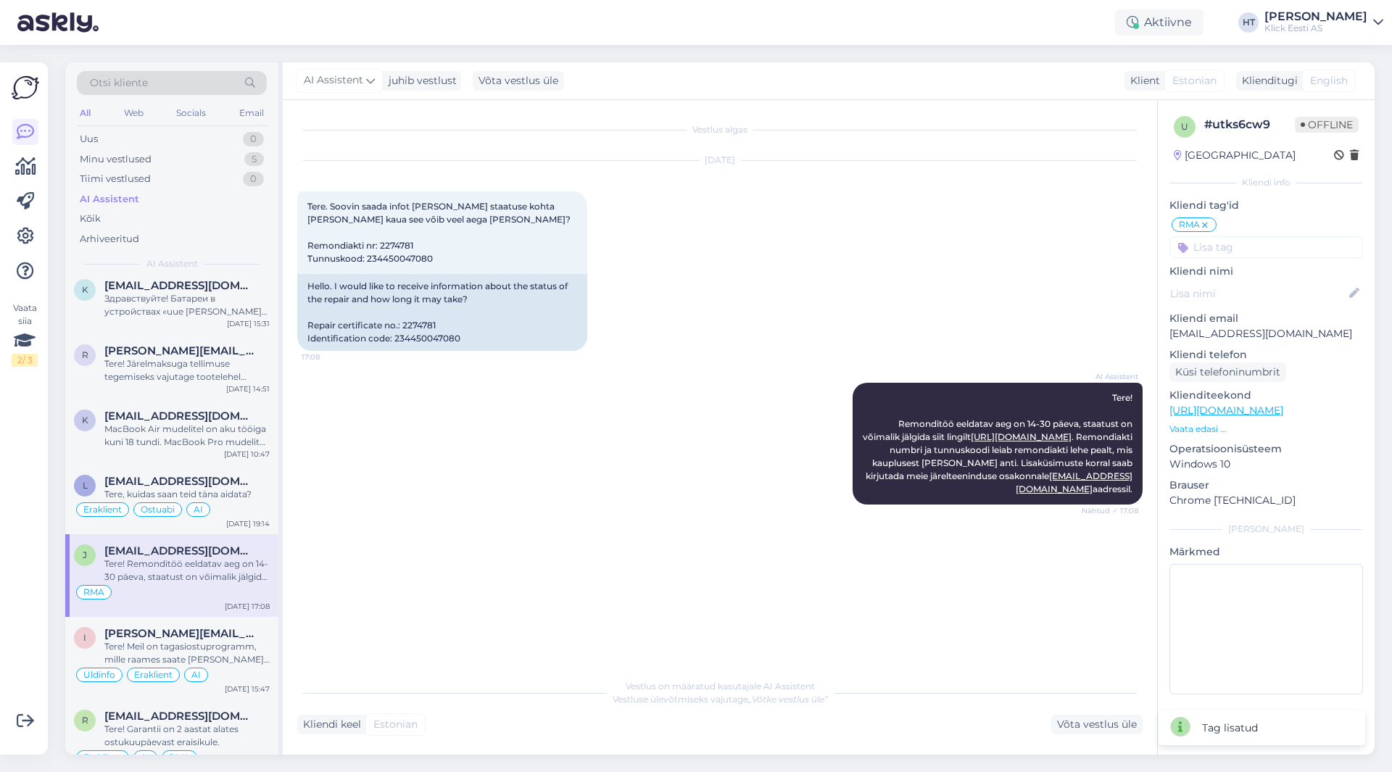
click at [1252, 245] on input at bounding box center [1267, 247] width 194 height 22
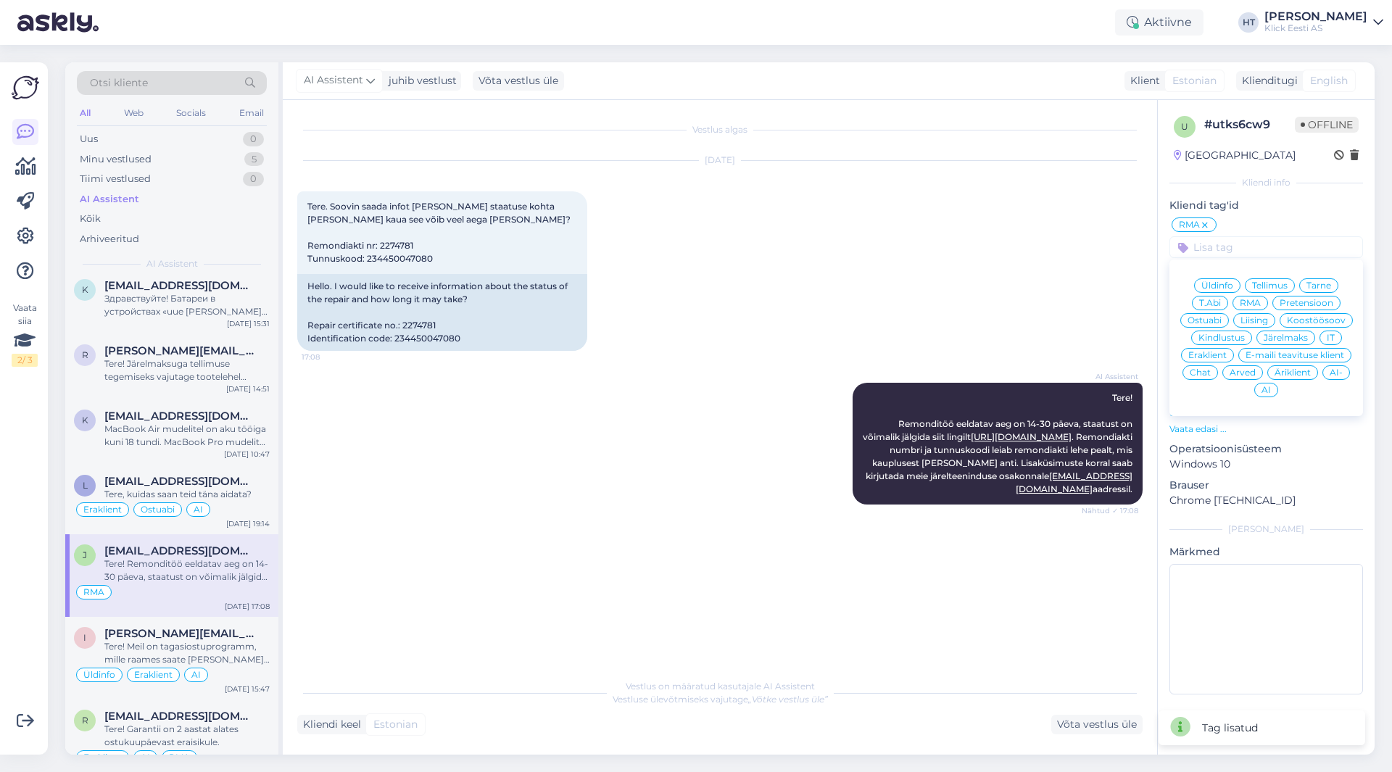
click at [1219, 357] on span "Eraklient" at bounding box center [1207, 355] width 38 height 9
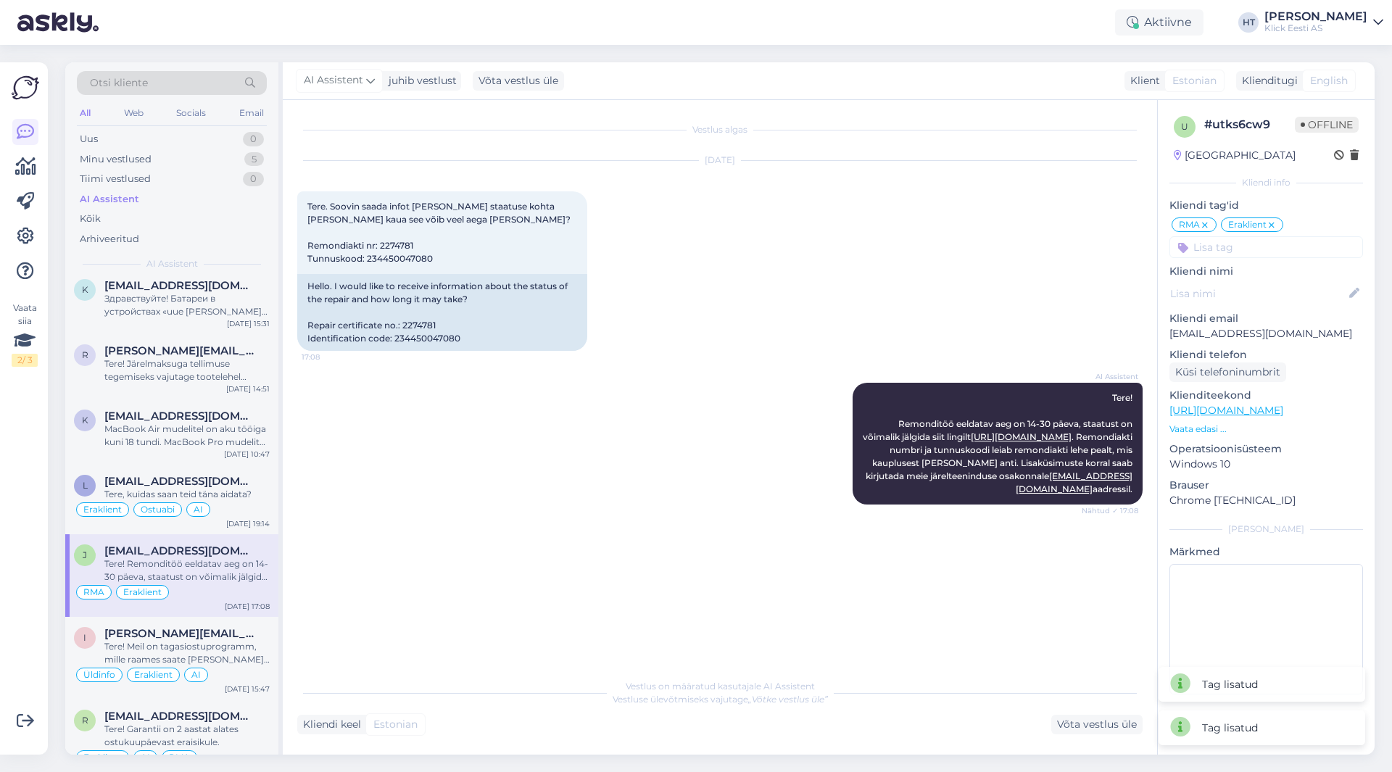
click at [1248, 247] on input at bounding box center [1267, 247] width 194 height 22
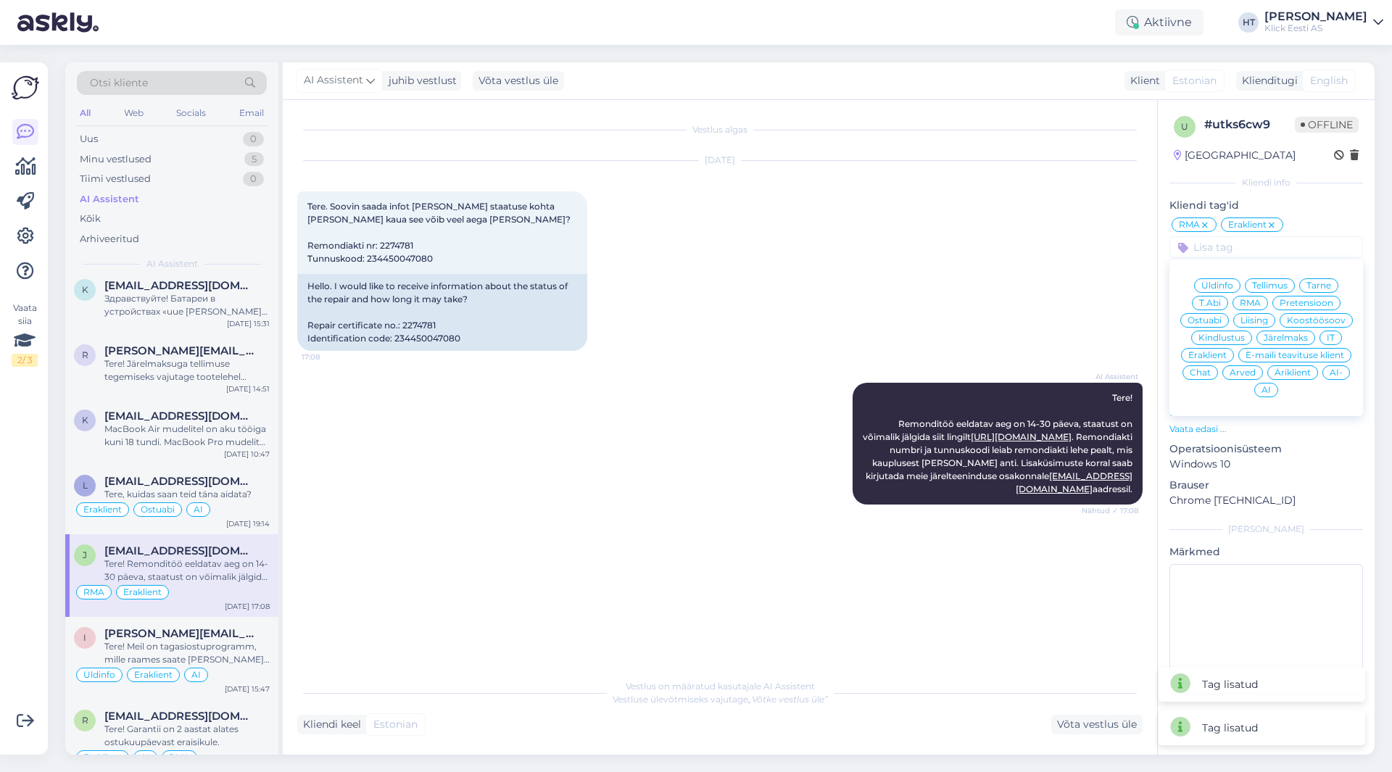
click at [1273, 394] on div "AI" at bounding box center [1266, 390] width 24 height 15
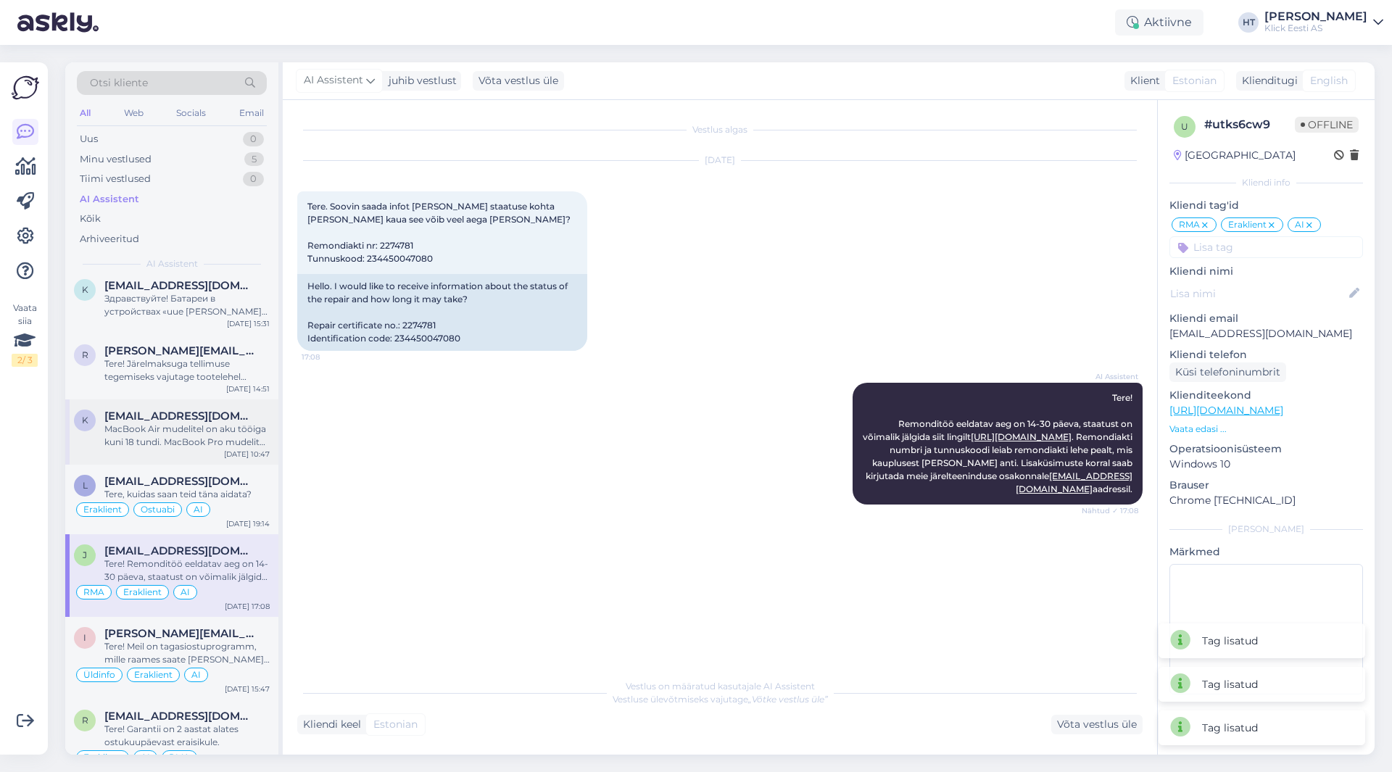
click at [183, 421] on span "[EMAIL_ADDRESS][DOMAIN_NAME]" at bounding box center [179, 416] width 151 height 13
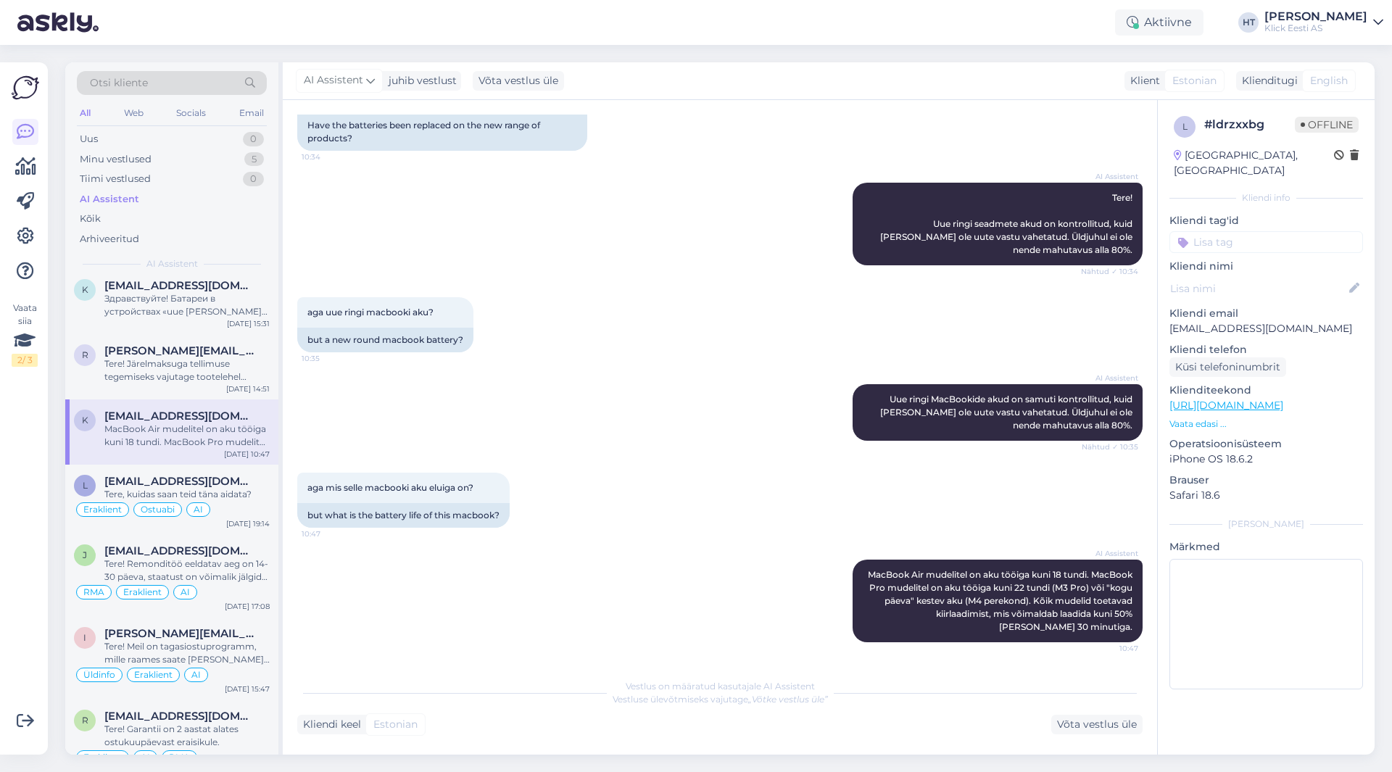
click at [1242, 231] on input at bounding box center [1267, 242] width 194 height 22
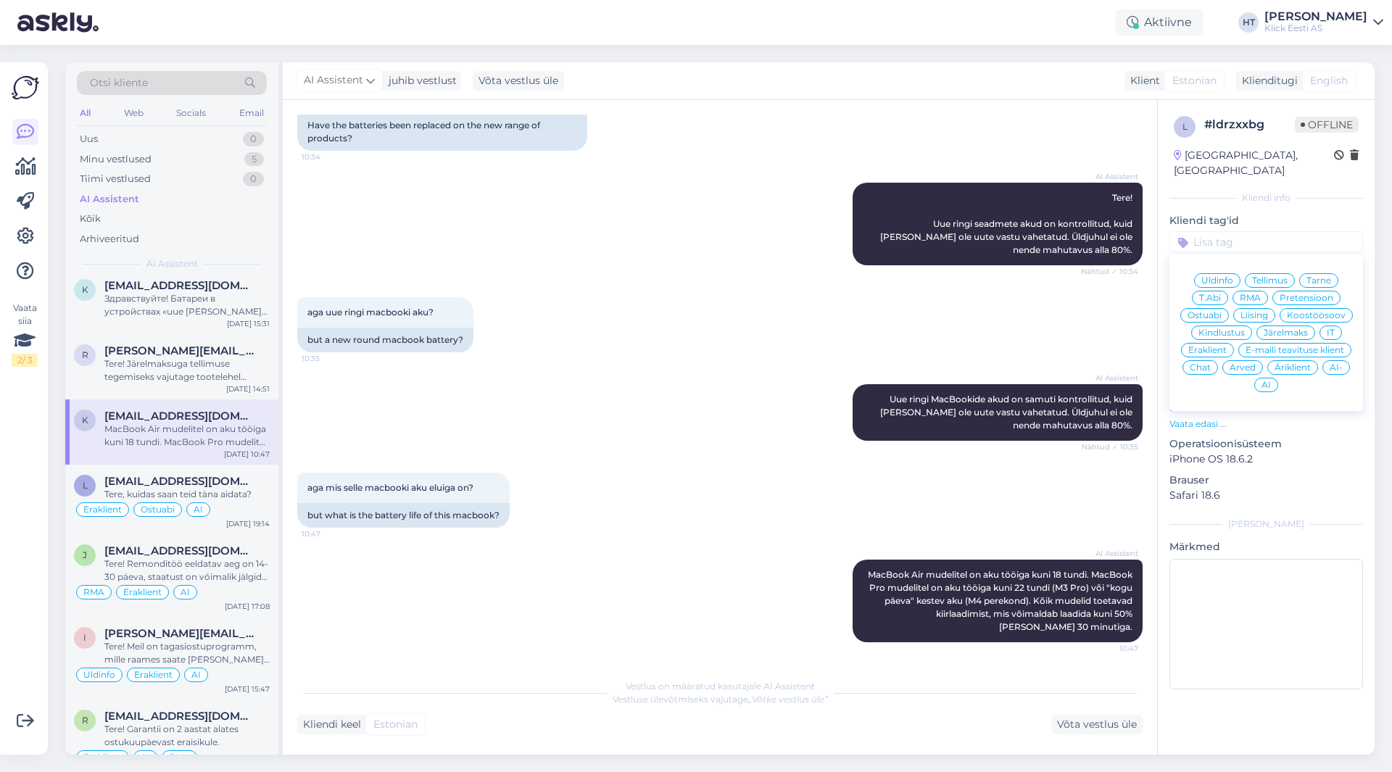
click at [1225, 308] on div "Ostuabi" at bounding box center [1205, 315] width 49 height 15
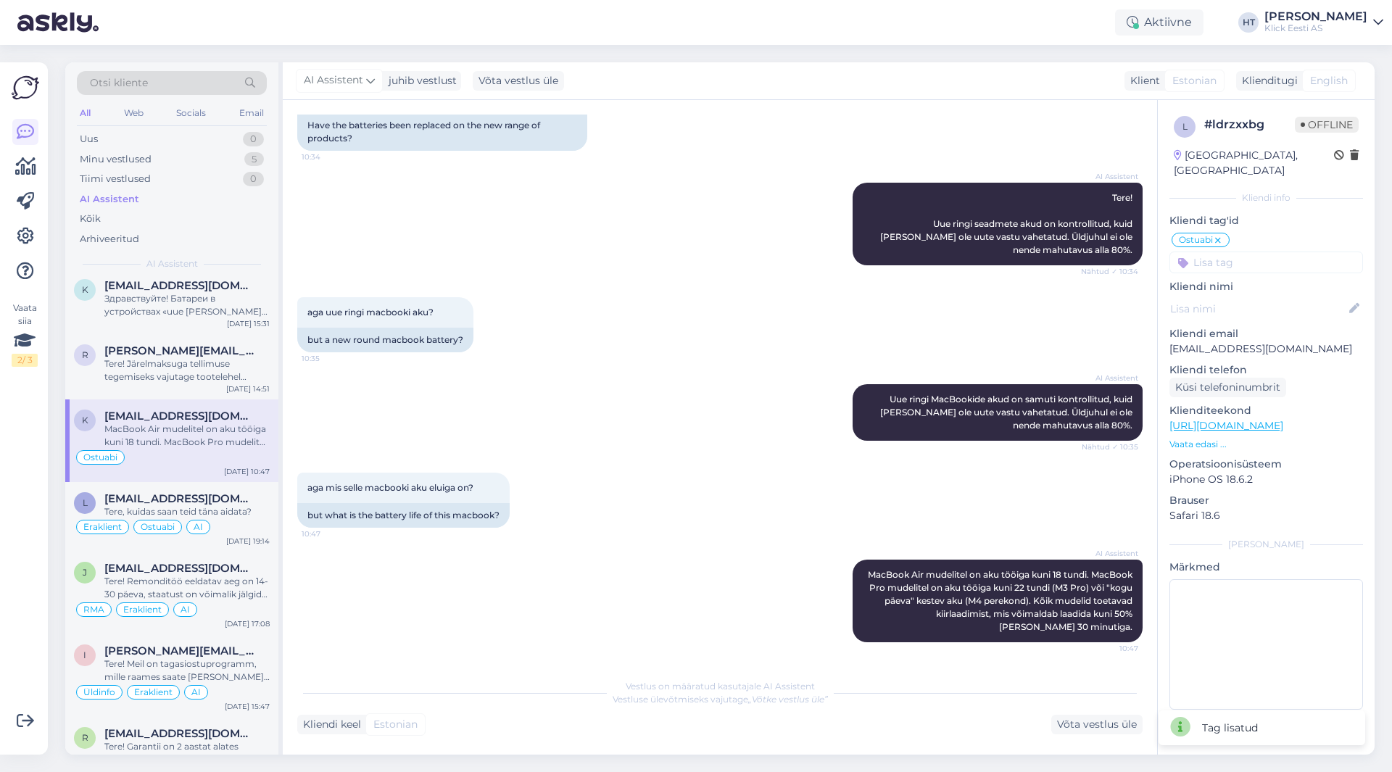
click at [1233, 259] on div "l # ldrzxxbg Offline [GEOGRAPHIC_DATA], [GEOGRAPHIC_DATA] Kliendi info Kliendi …" at bounding box center [1266, 416] width 217 height 632
click at [1235, 253] on input at bounding box center [1267, 263] width 194 height 22
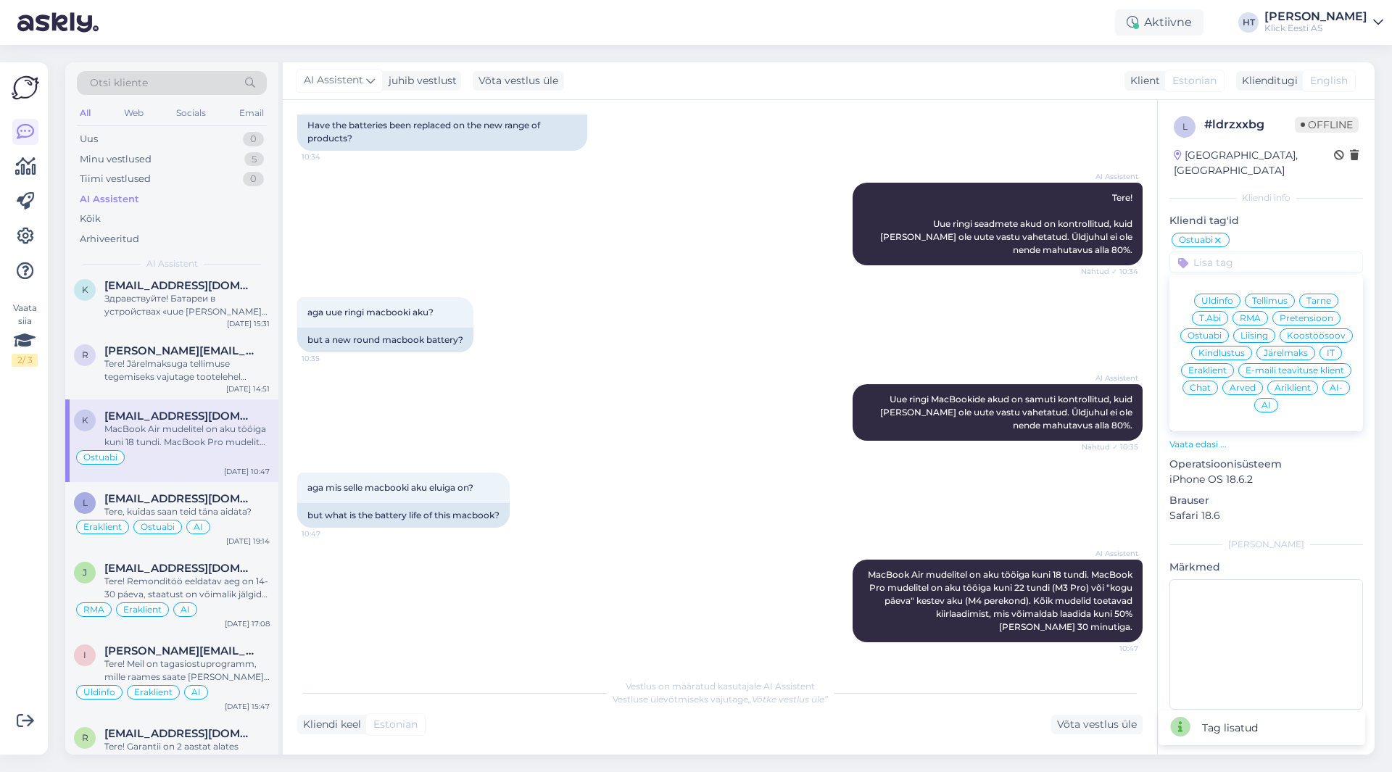
click at [1215, 366] on span "Eraklient" at bounding box center [1207, 370] width 38 height 9
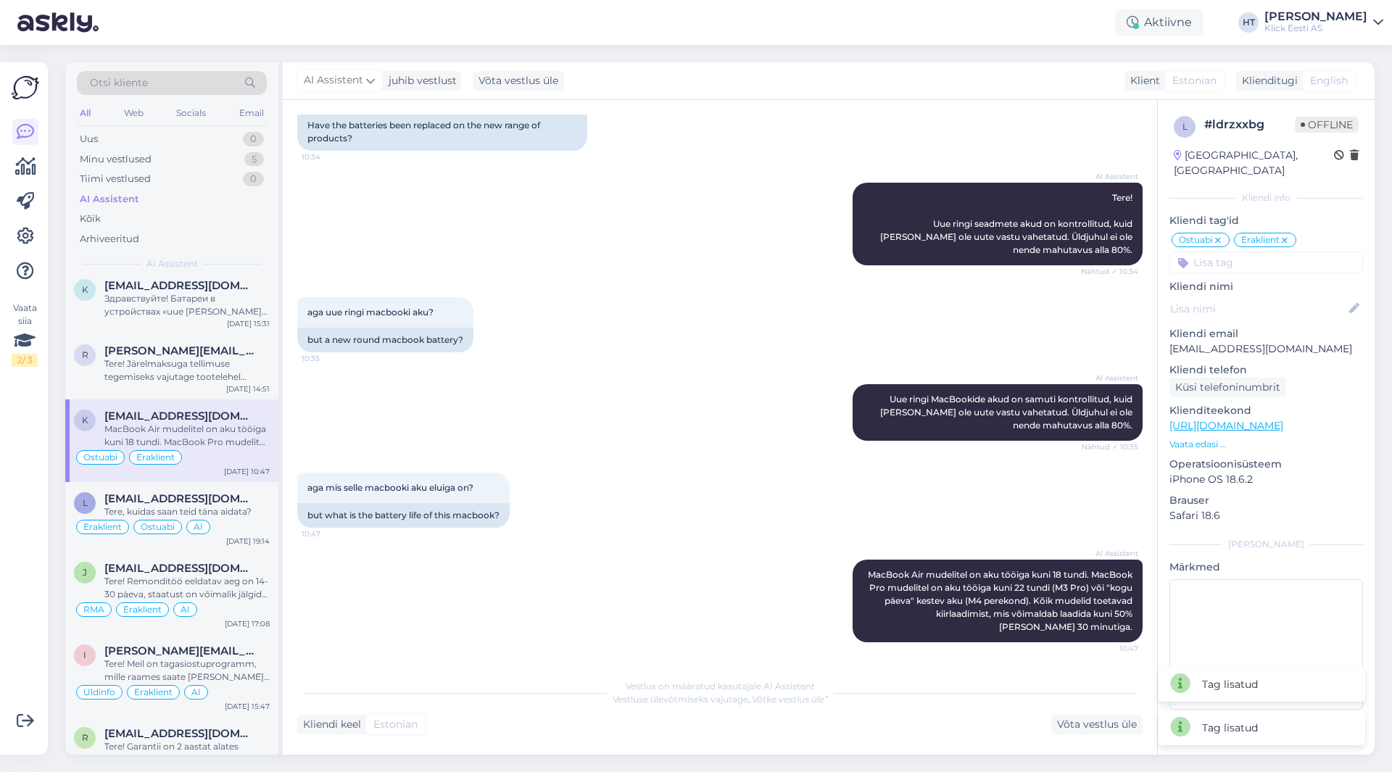
click at [1255, 252] on input at bounding box center [1267, 263] width 194 height 22
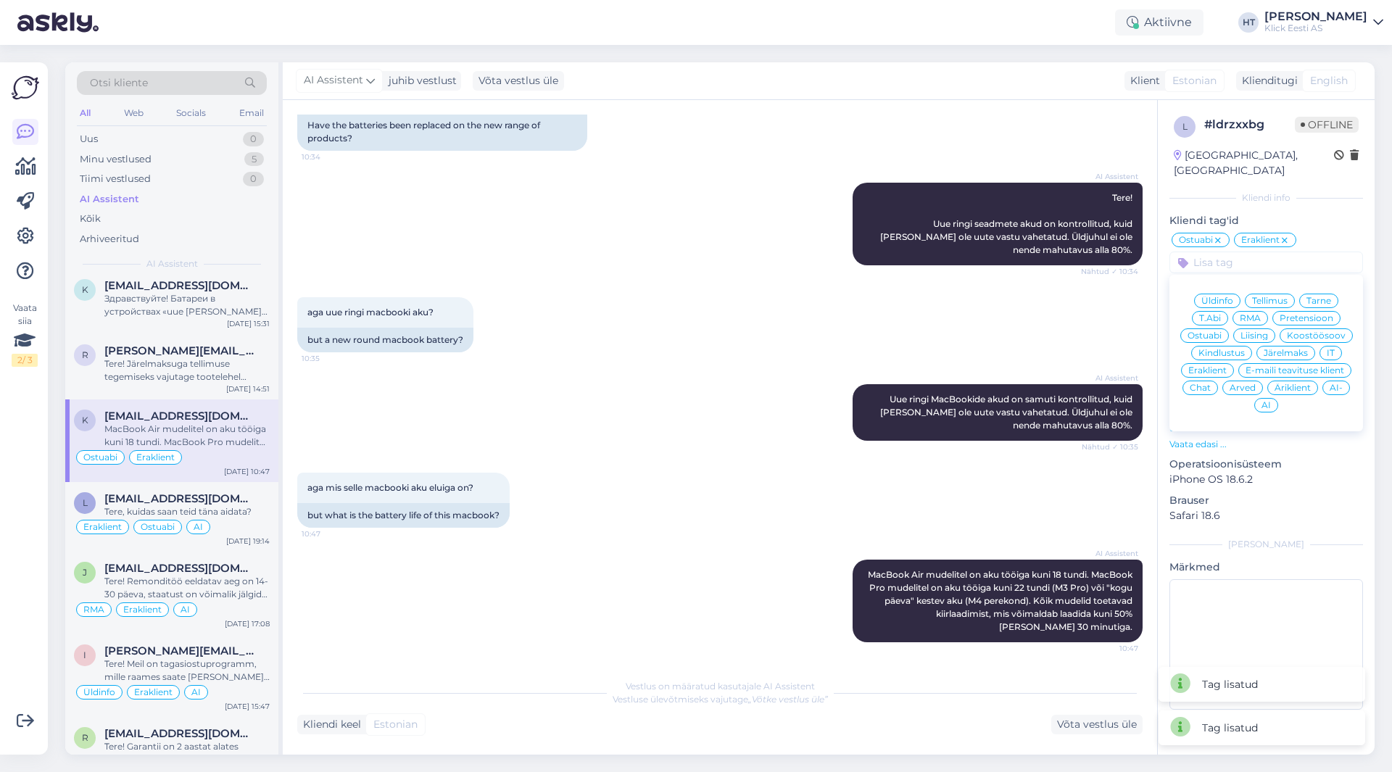
click at [1265, 401] on span "AI" at bounding box center [1266, 405] width 9 height 9
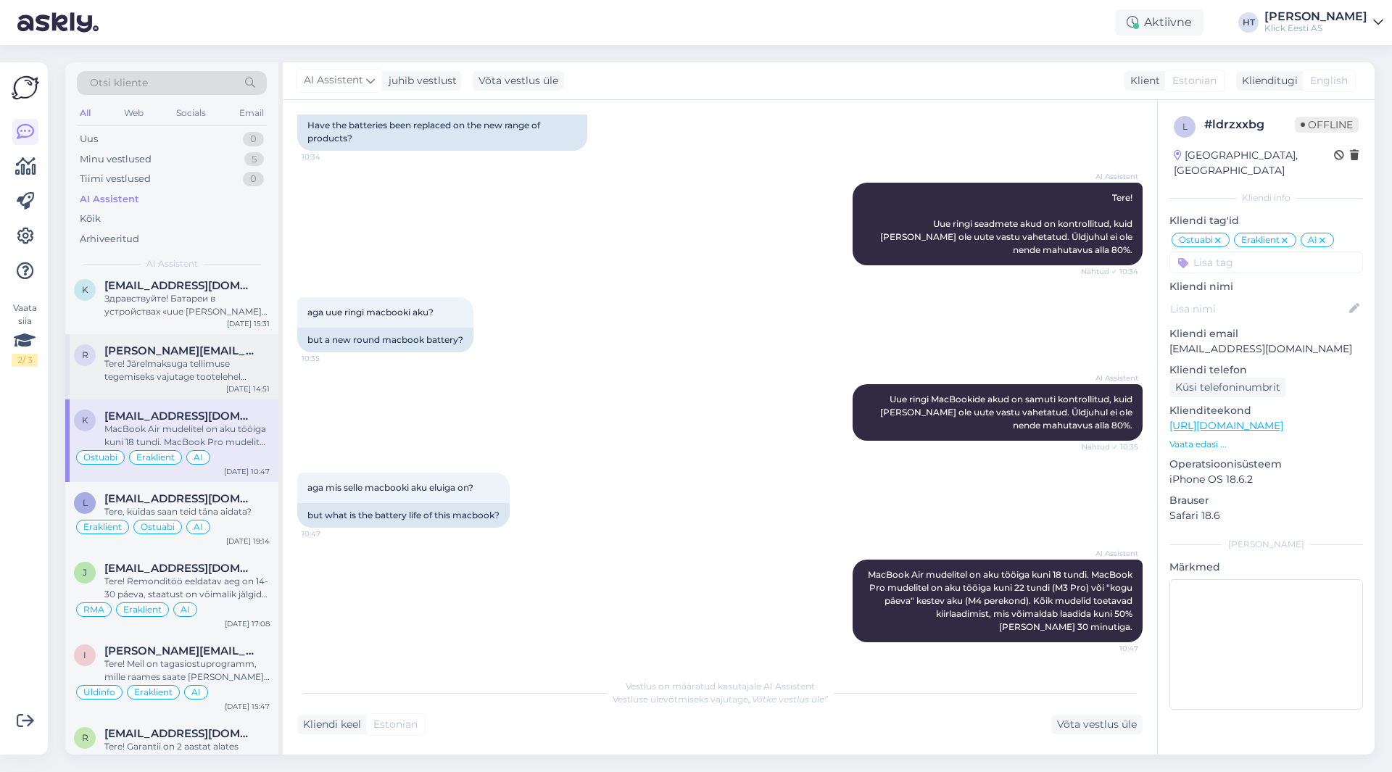
click at [215, 377] on div "Tere! Järelmaksuga tellimuse tegemiseks vajutage tootelehel ''Osta'' nuppu, see…" at bounding box center [186, 370] width 165 height 26
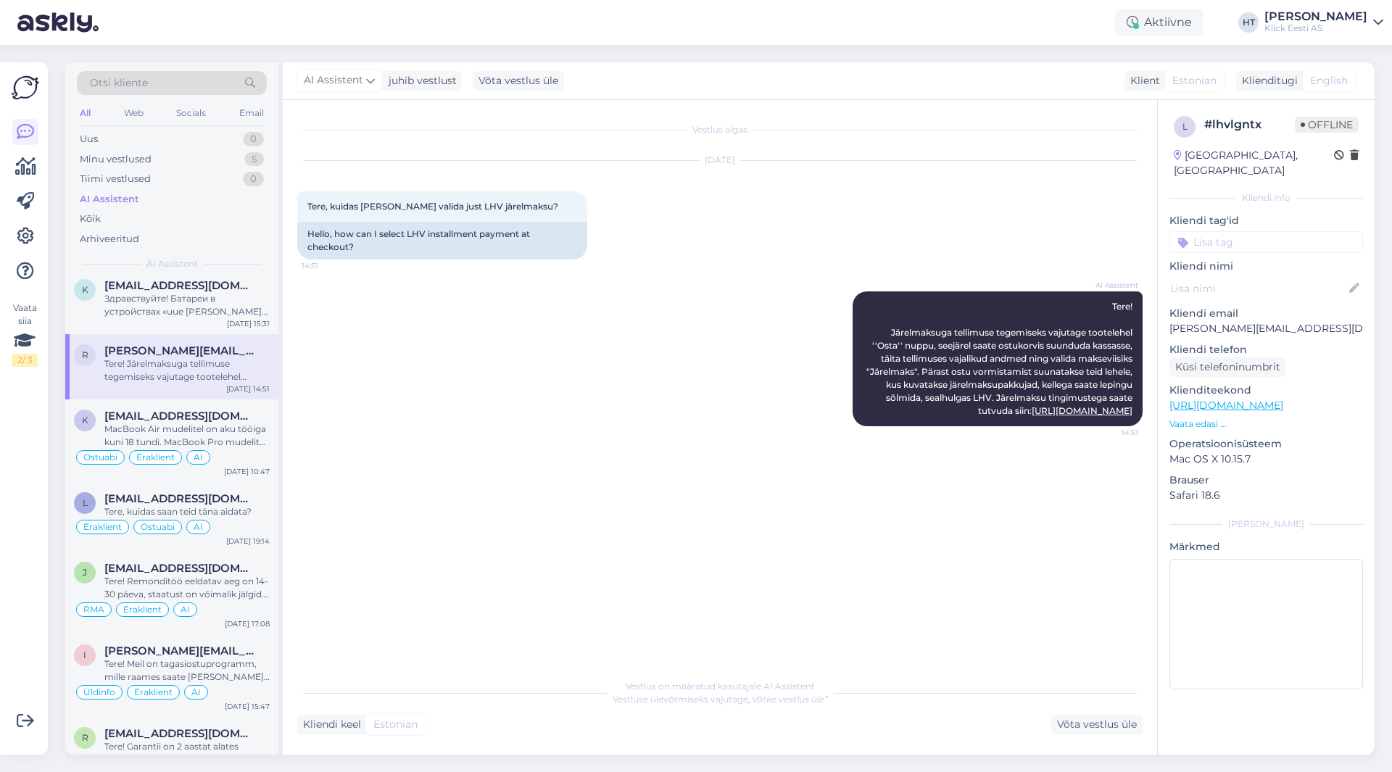
scroll to position [0, 0]
click at [1219, 233] on input at bounding box center [1267, 242] width 194 height 22
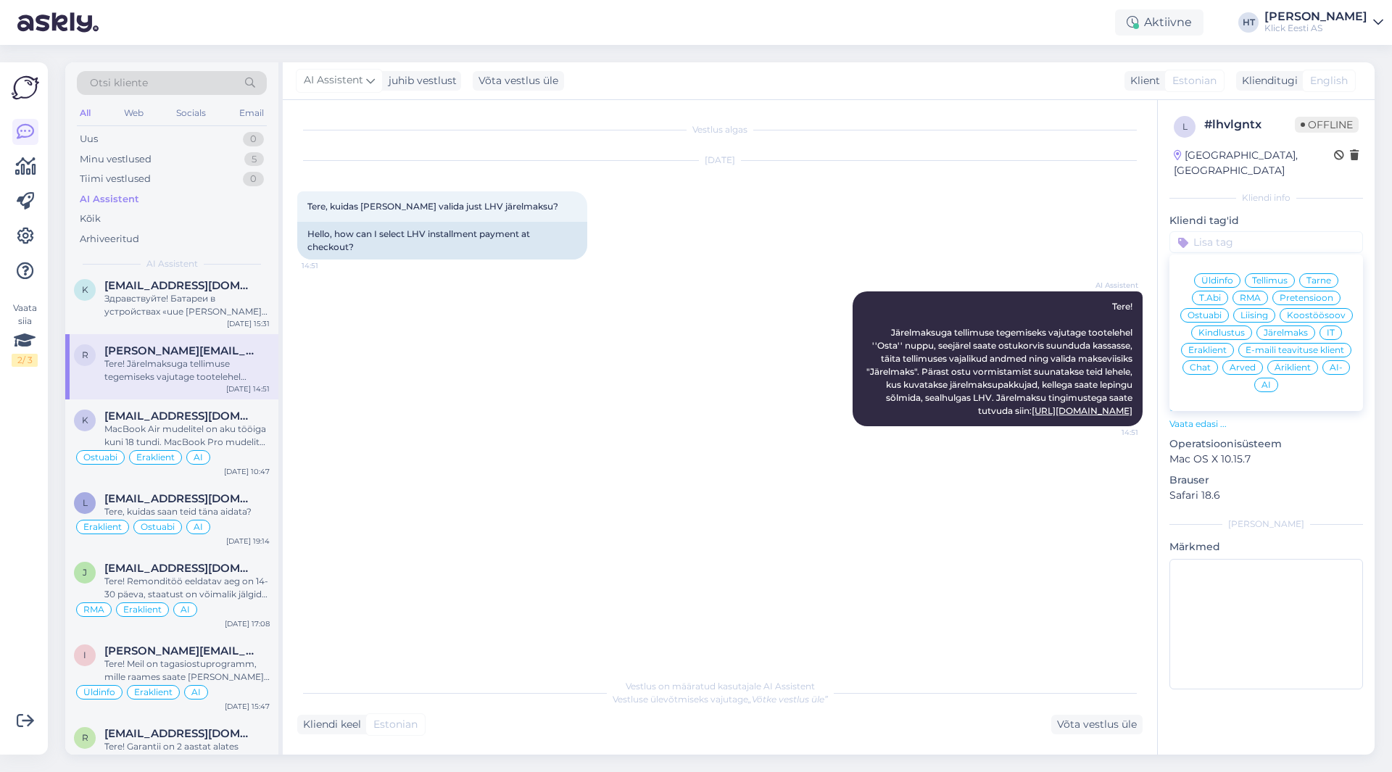
click at [1280, 326] on div "Järelmaks" at bounding box center [1286, 333] width 59 height 15
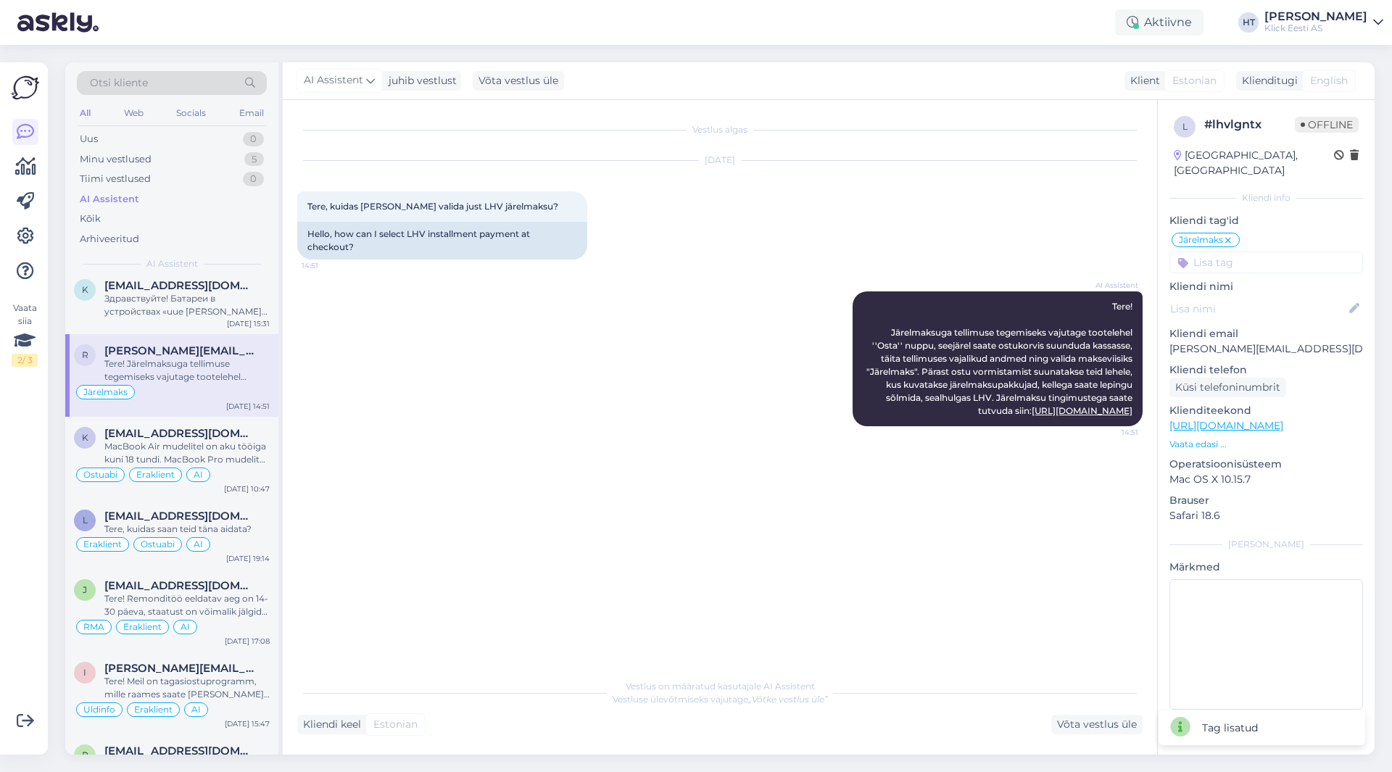
click at [1250, 252] on input at bounding box center [1267, 263] width 194 height 22
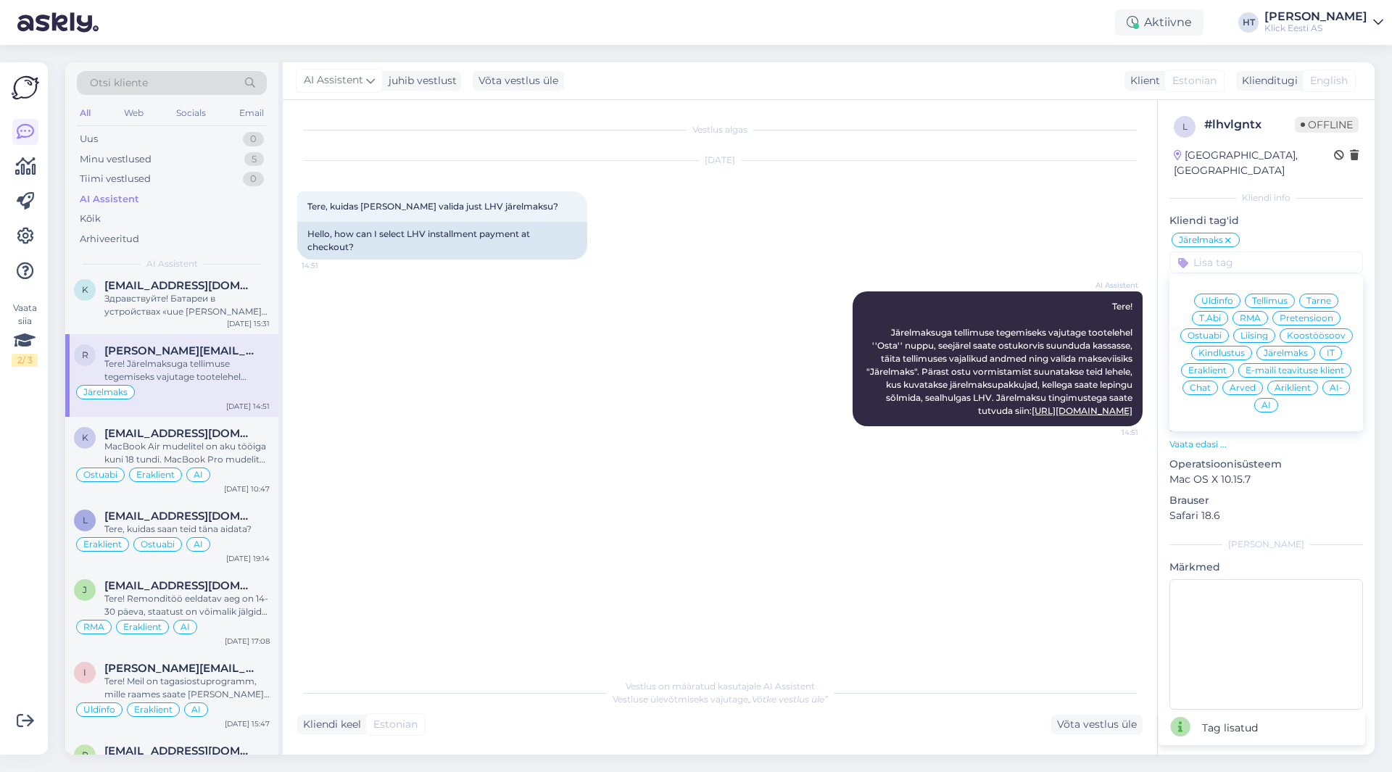
click at [1213, 366] on span "Eraklient" at bounding box center [1207, 370] width 38 height 9
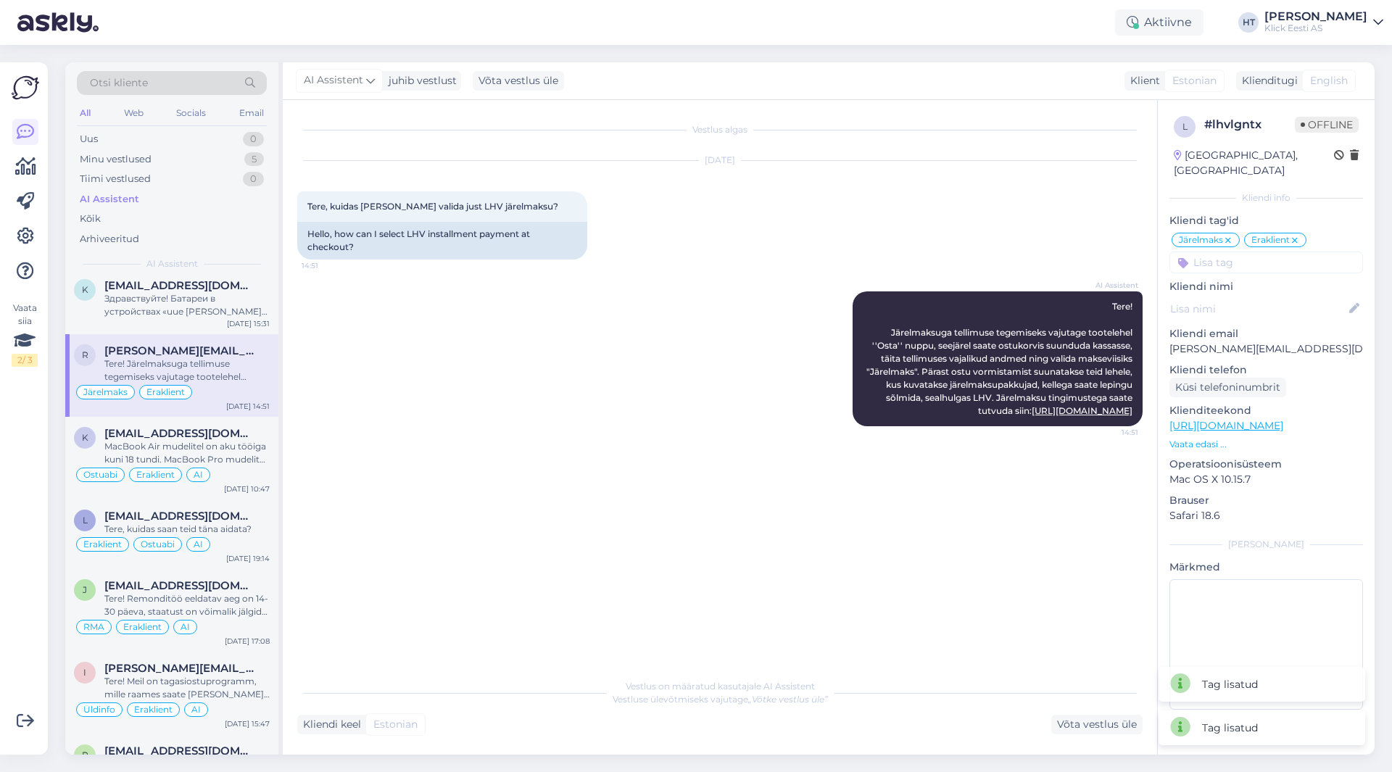
click at [1254, 252] on input at bounding box center [1267, 263] width 194 height 22
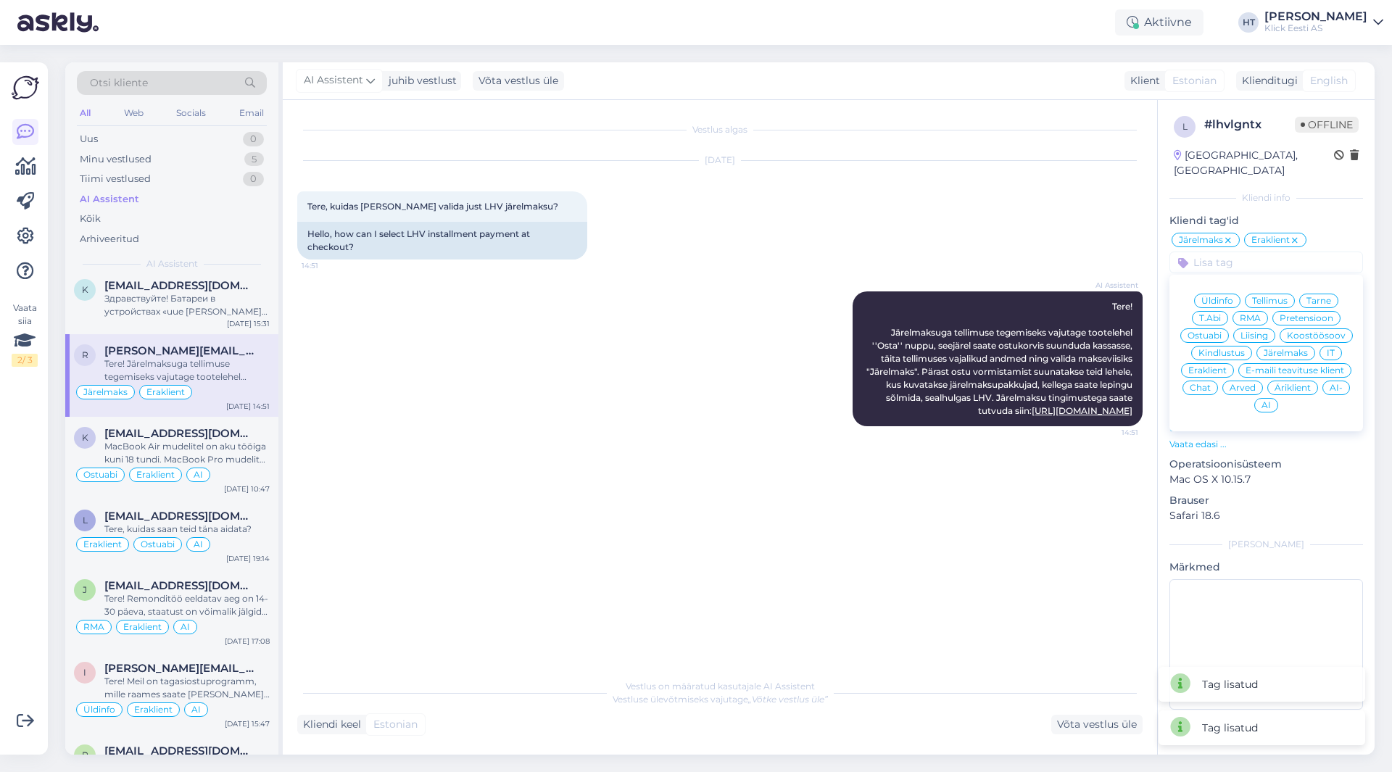
click at [1268, 401] on span "AI" at bounding box center [1266, 405] width 9 height 9
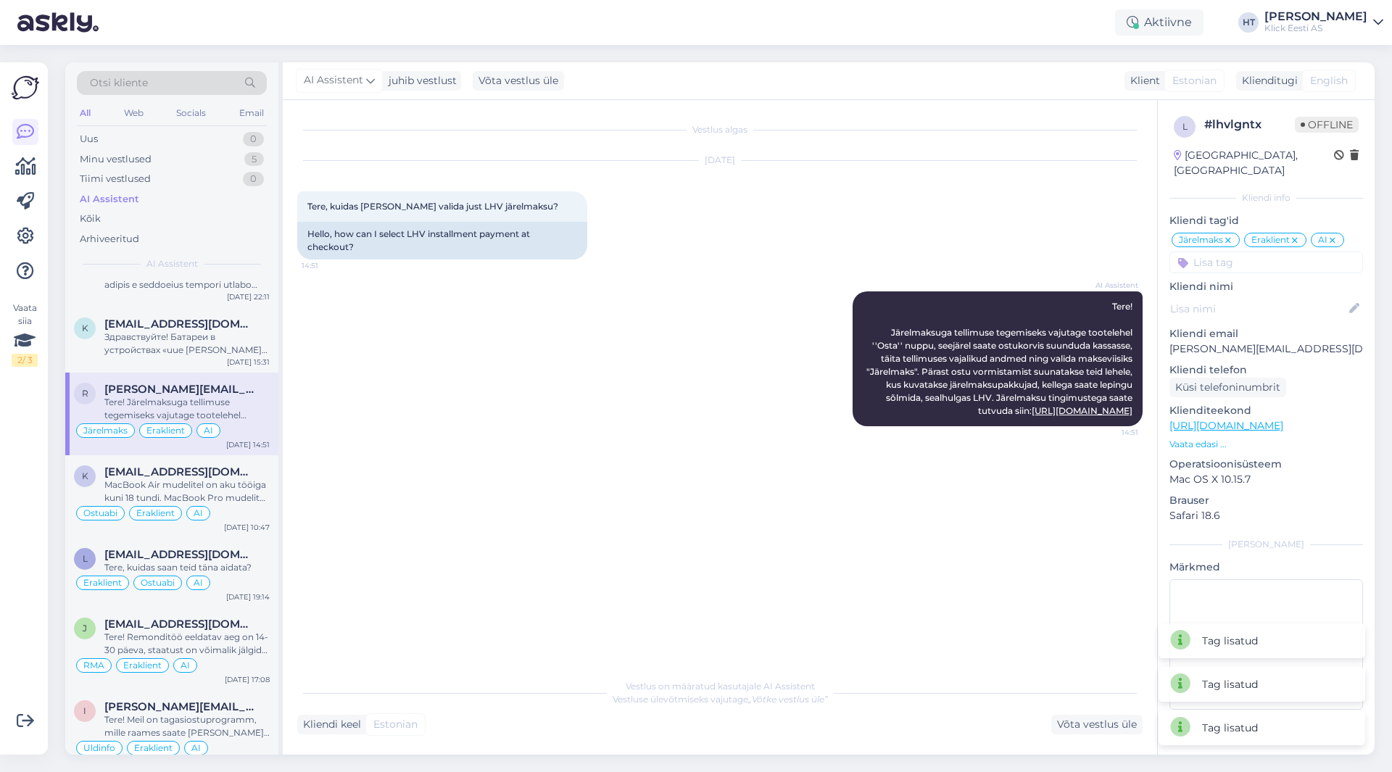
scroll to position [2853, 0]
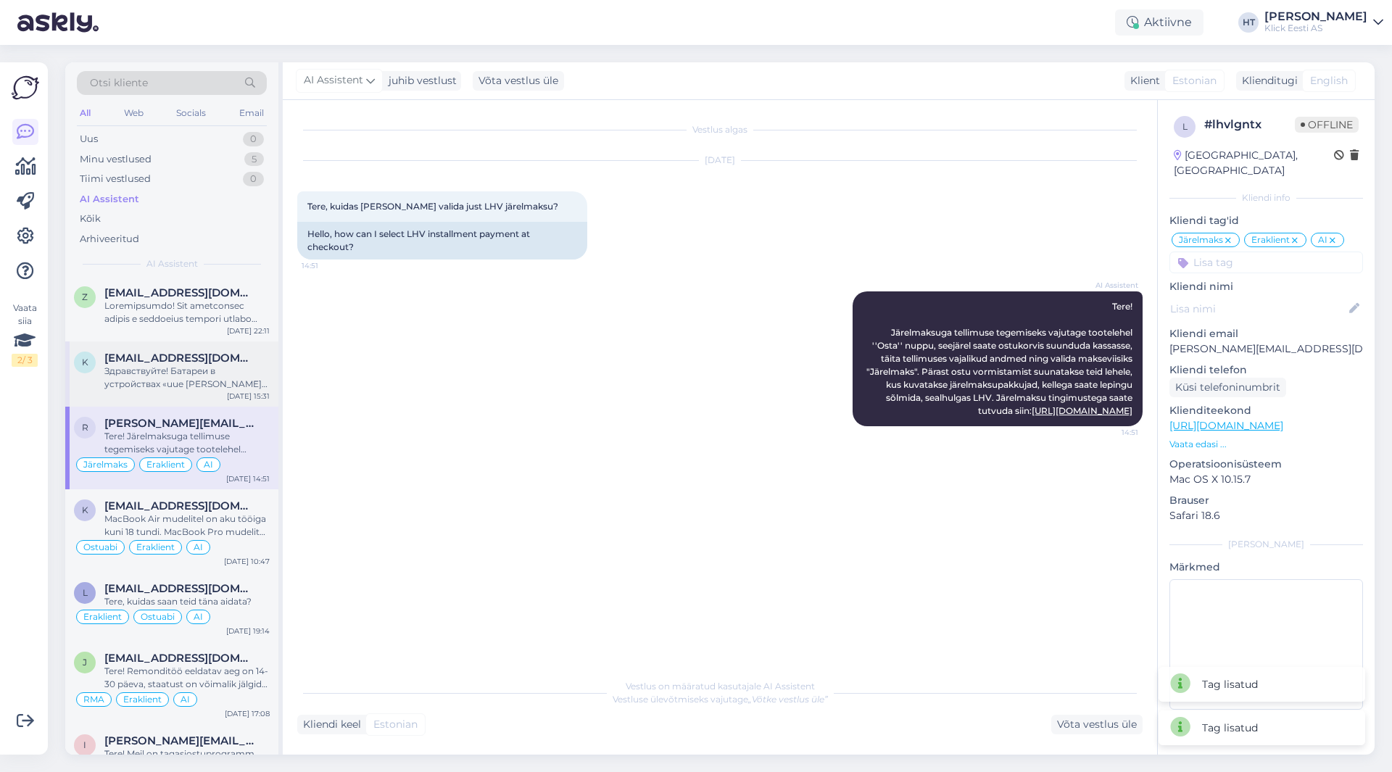
click at [198, 389] on div "Здравствуйте! Батареи в устройствах «uue [PERSON_NAME]» проверены, но не замене…" at bounding box center [186, 378] width 165 height 26
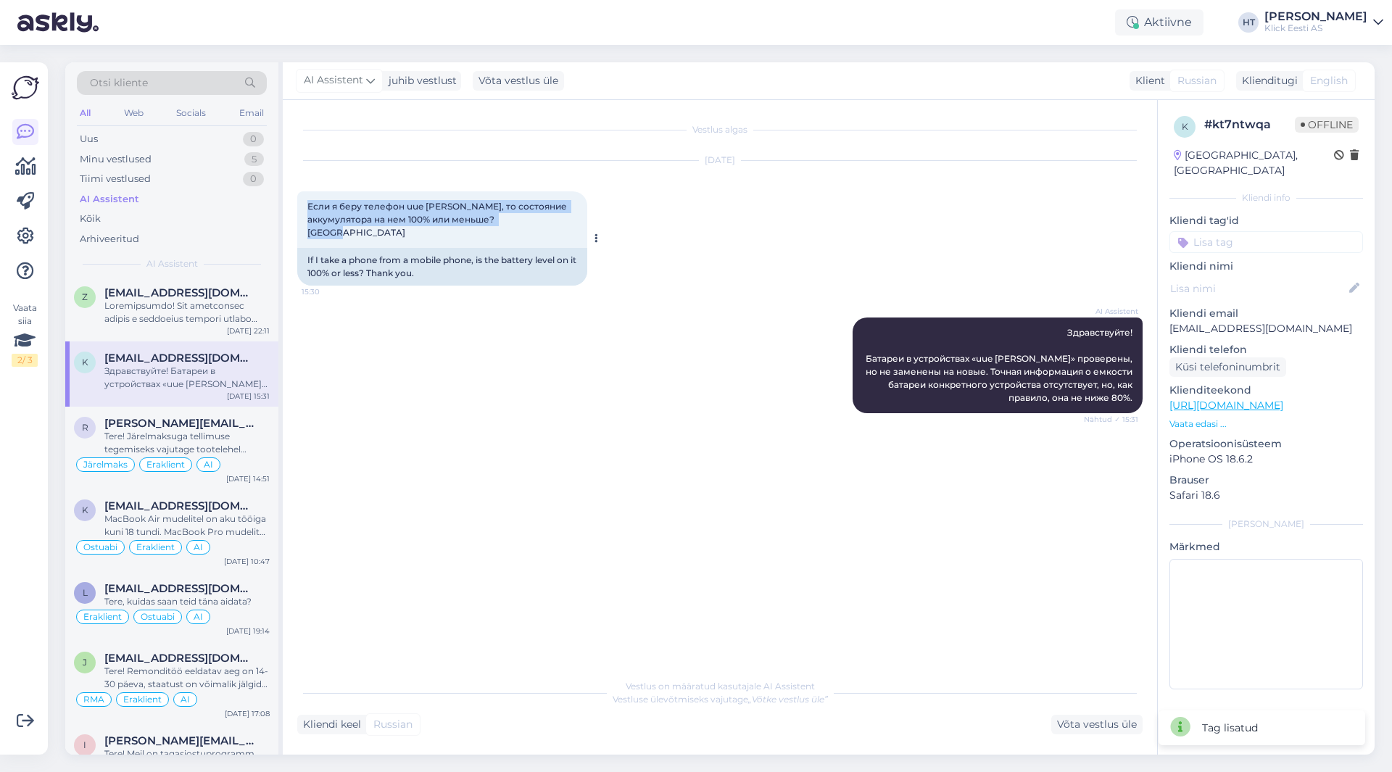
drag, startPoint x: 308, startPoint y: 204, endPoint x: 576, endPoint y: 220, distance: 268.1
click at [576, 220] on div "Если я беру телефон uue [PERSON_NAME], то состояние аккумулятора на нем 100% ил…" at bounding box center [442, 219] width 290 height 57
click at [560, 223] on div "Если я беру телефон uue [PERSON_NAME], то состояние аккумулятора на нем 100% ил…" at bounding box center [442, 219] width 290 height 57
click at [1203, 231] on input at bounding box center [1267, 242] width 194 height 22
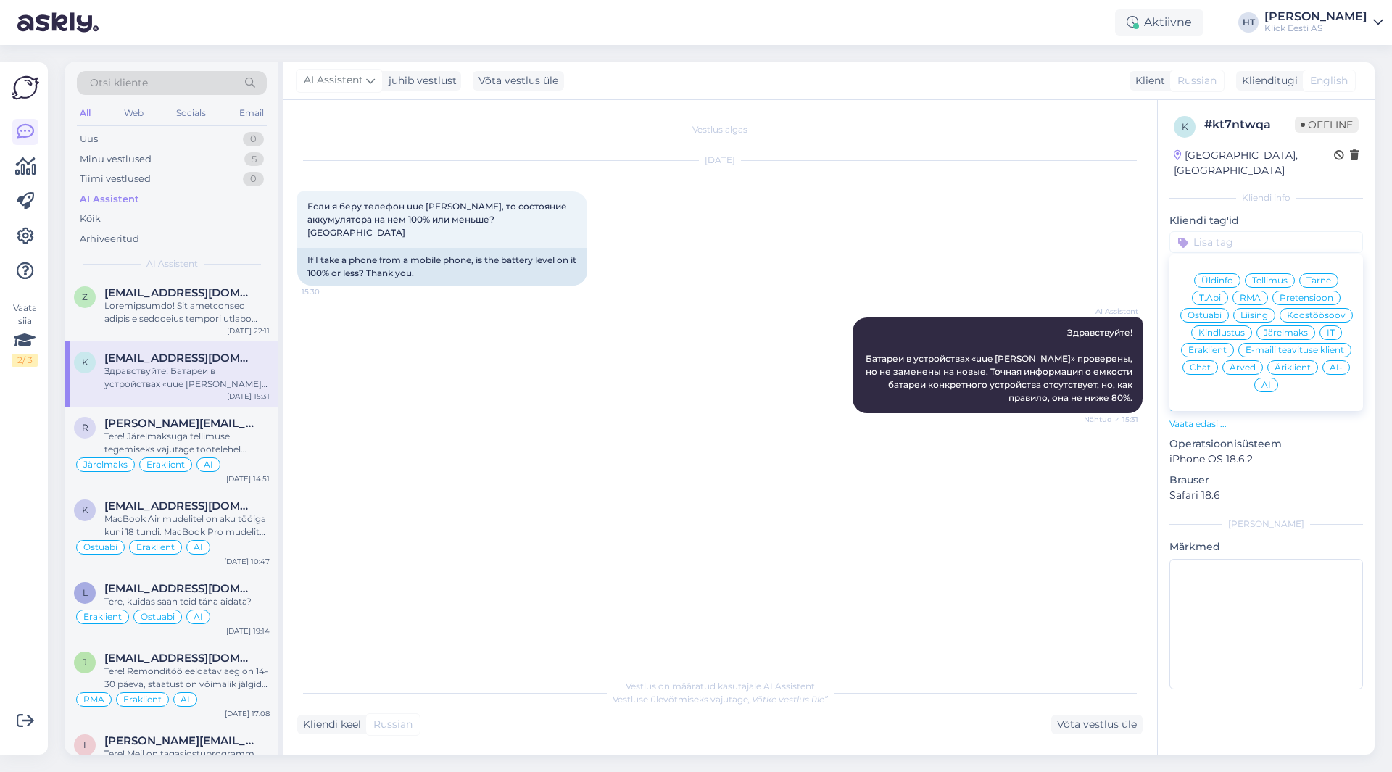
click at [1228, 276] on span "Üldinfo" at bounding box center [1218, 280] width 32 height 9
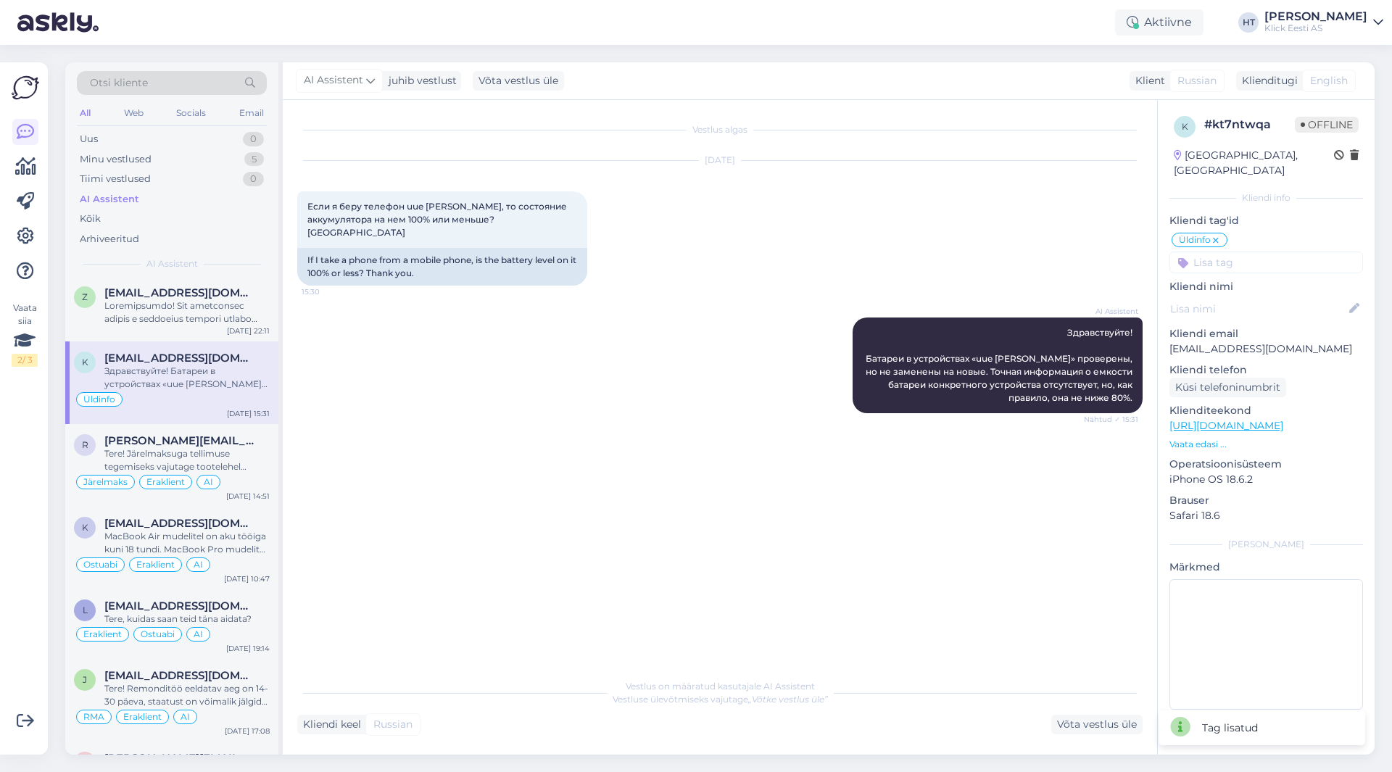
click at [1242, 252] on input at bounding box center [1267, 263] width 194 height 22
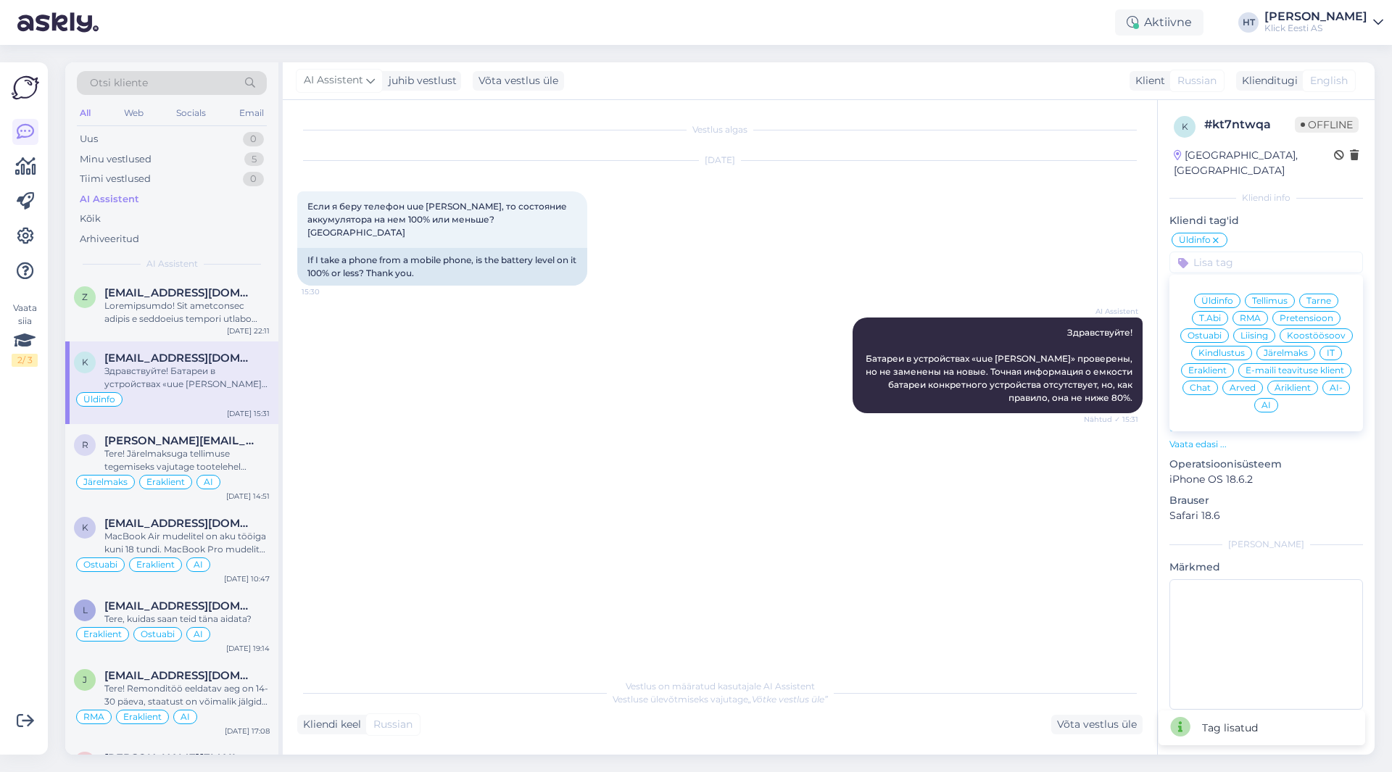
click at [1207, 366] on span "Eraklient" at bounding box center [1207, 370] width 38 height 9
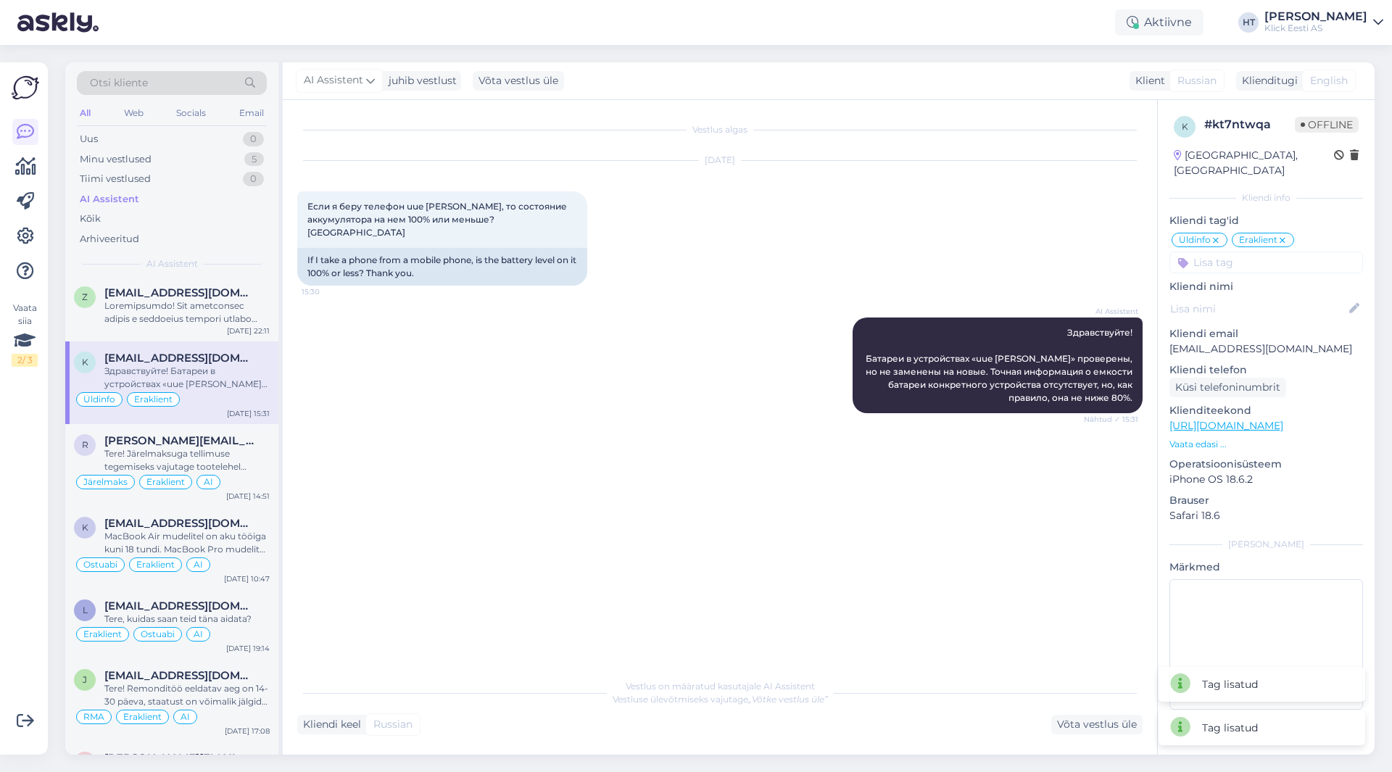
click at [1252, 252] on input at bounding box center [1267, 263] width 194 height 22
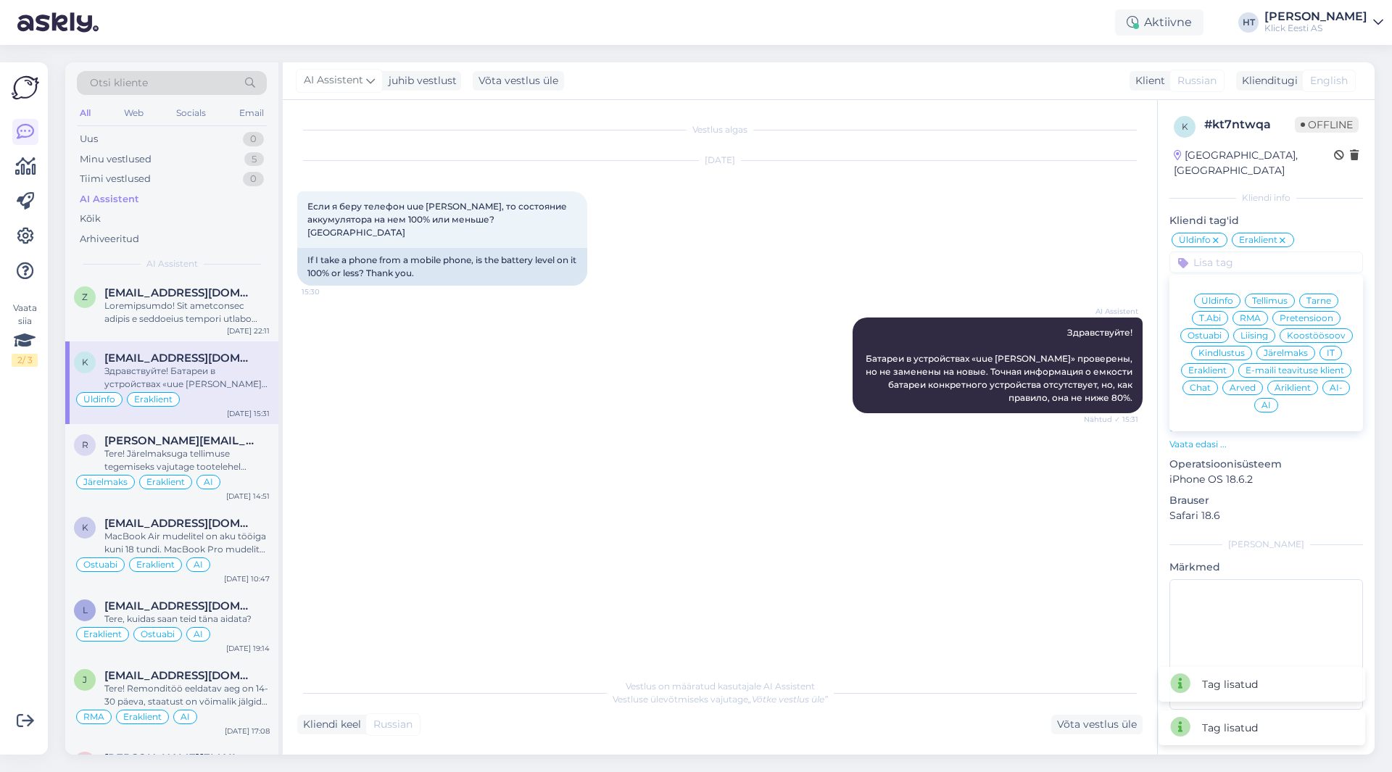
click at [1265, 401] on span "AI" at bounding box center [1266, 405] width 9 height 9
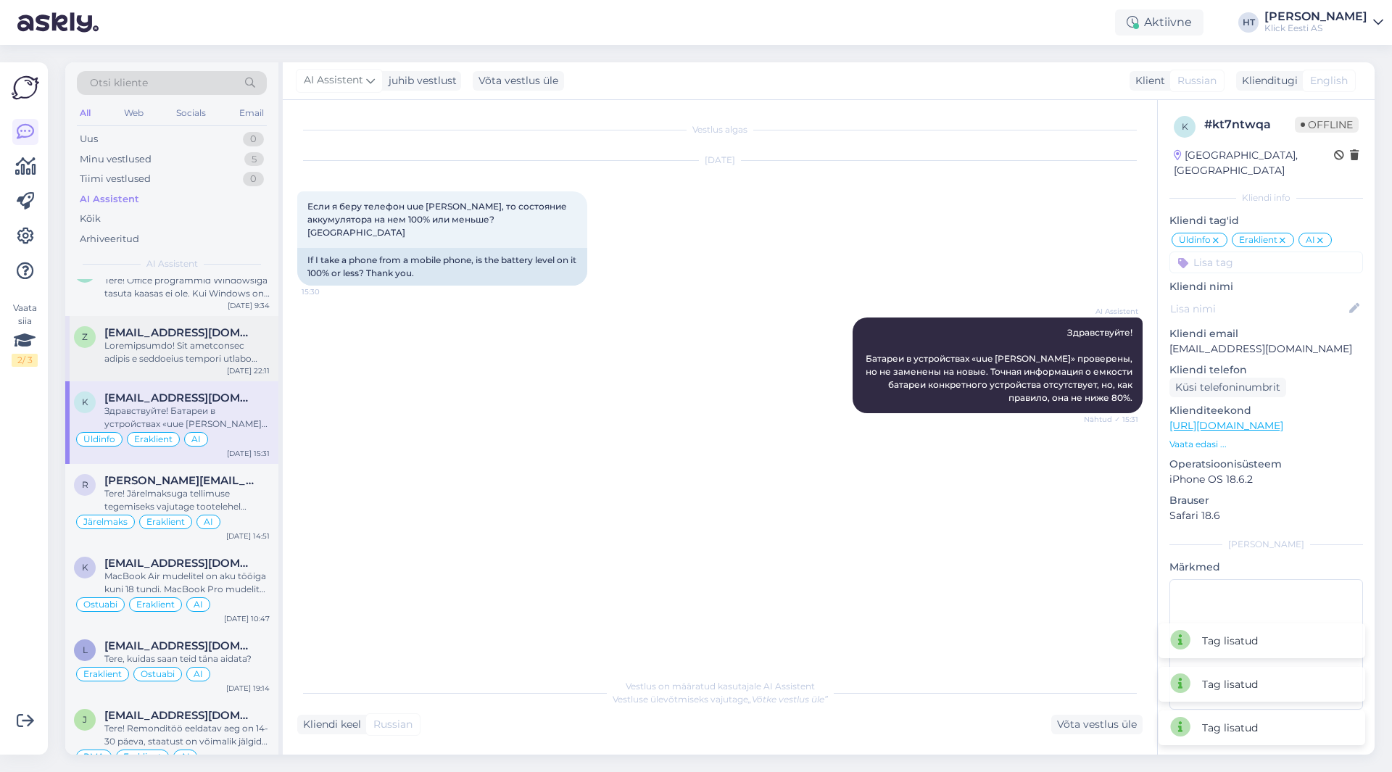
scroll to position [2780, 0]
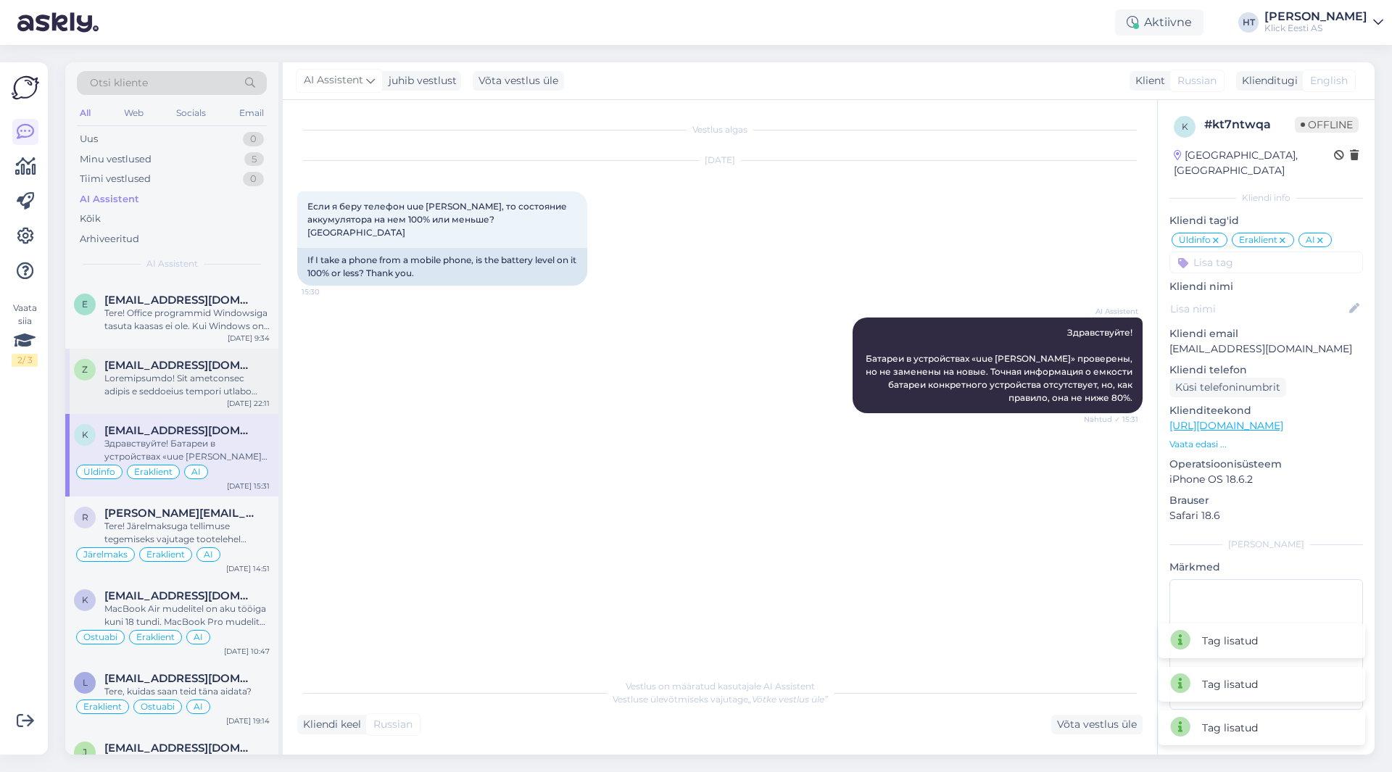
click at [141, 380] on div at bounding box center [186, 385] width 165 height 26
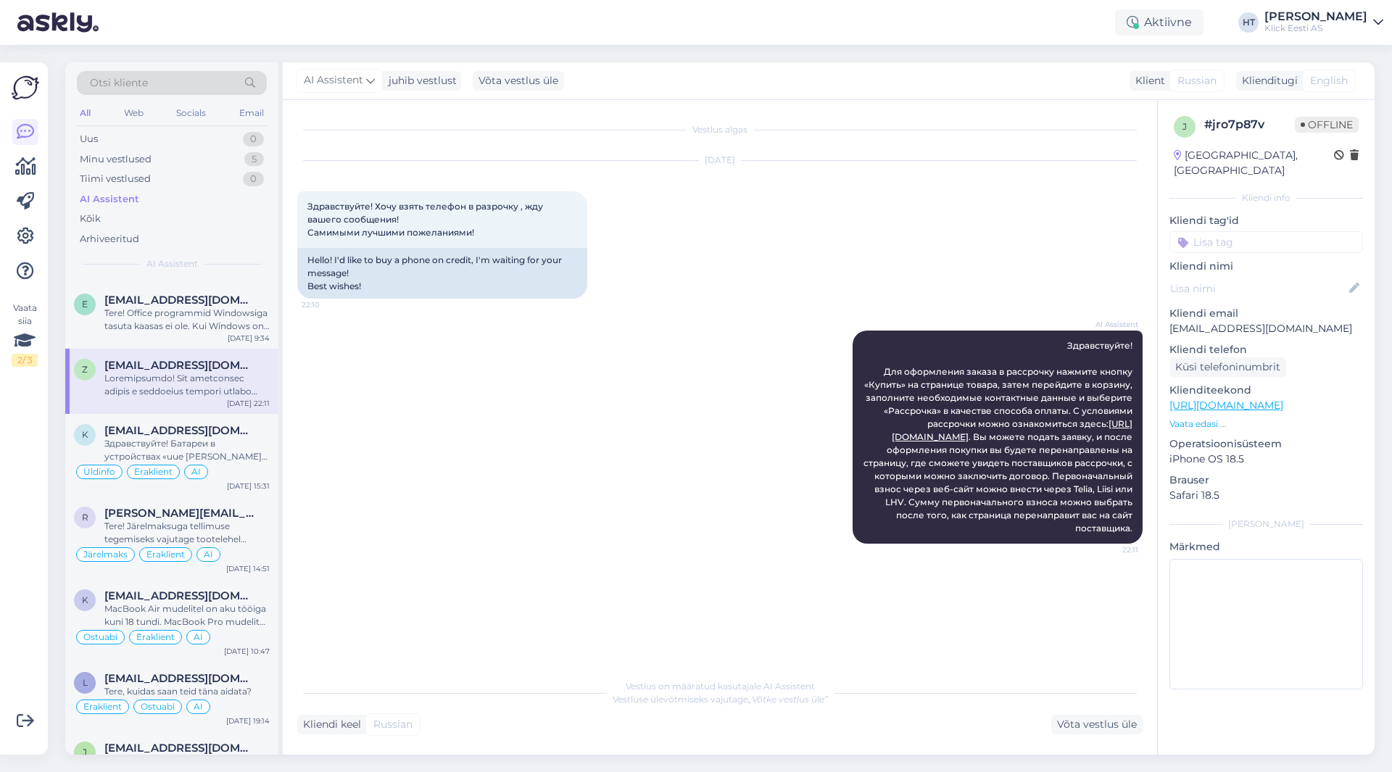
click at [1237, 215] on div "Kliendi tag'id Üldinfo Tellimus Tarne T.Abi RMA Pretensioon Ostuabi Liising Koo…" at bounding box center [1267, 233] width 194 height 40
click at [1240, 231] on input at bounding box center [1267, 242] width 194 height 22
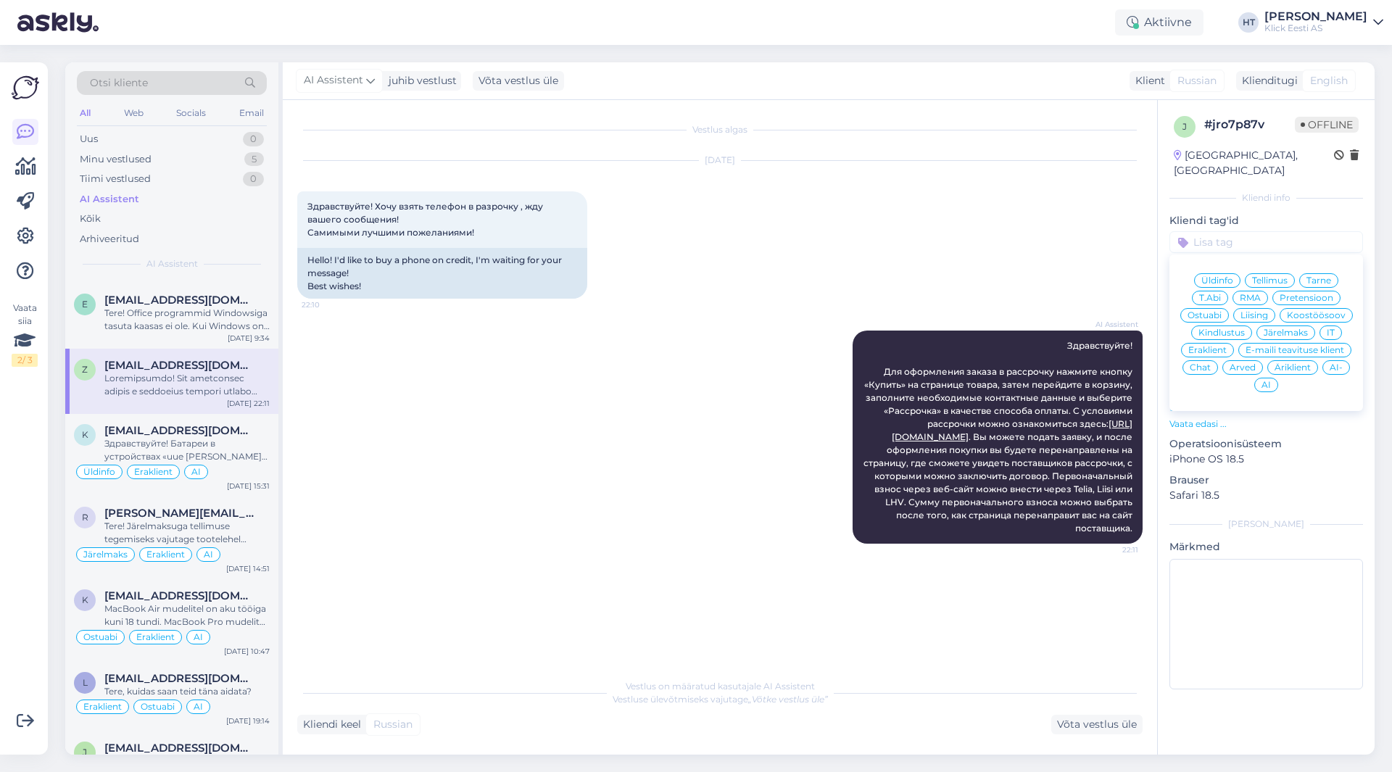
click at [1208, 311] on span "Ostuabi" at bounding box center [1205, 315] width 34 height 9
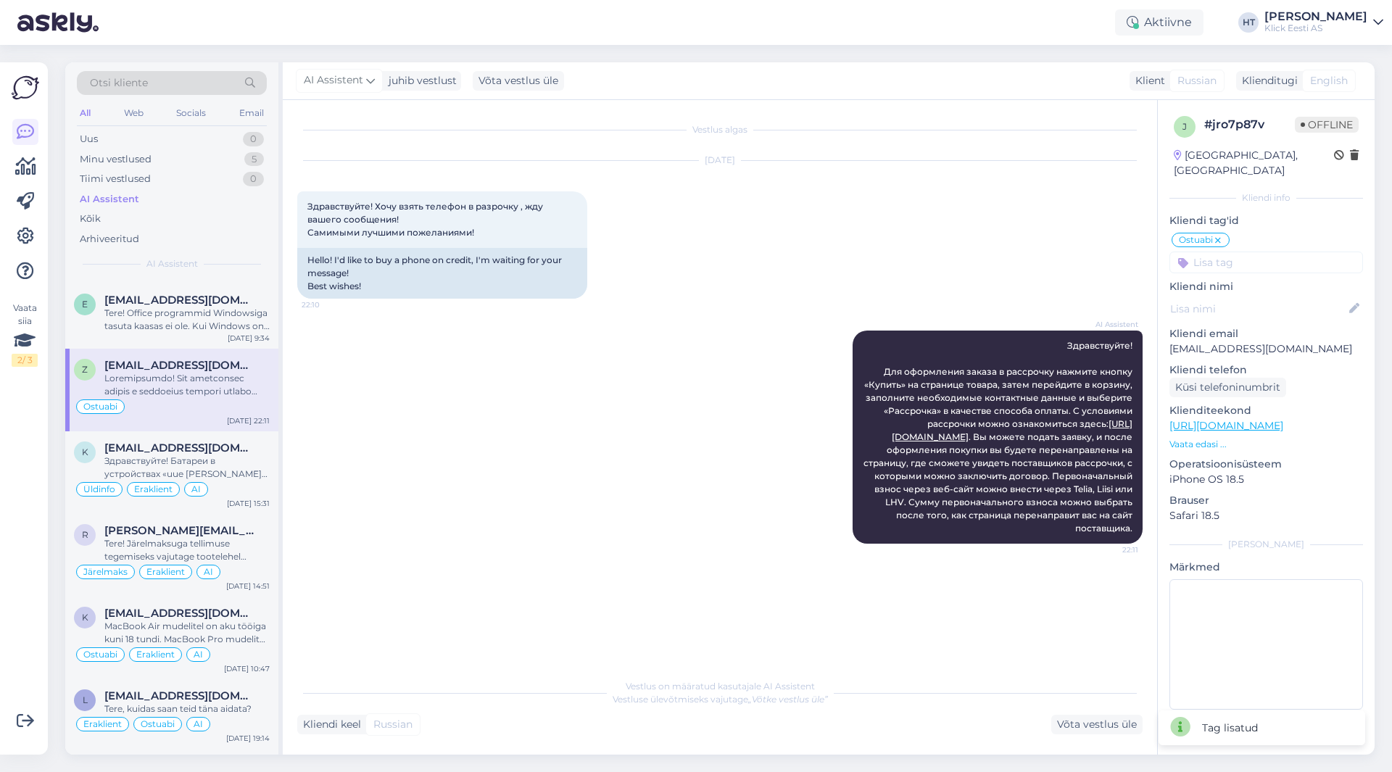
click at [1221, 235] on icon at bounding box center [1218, 241] width 9 height 12
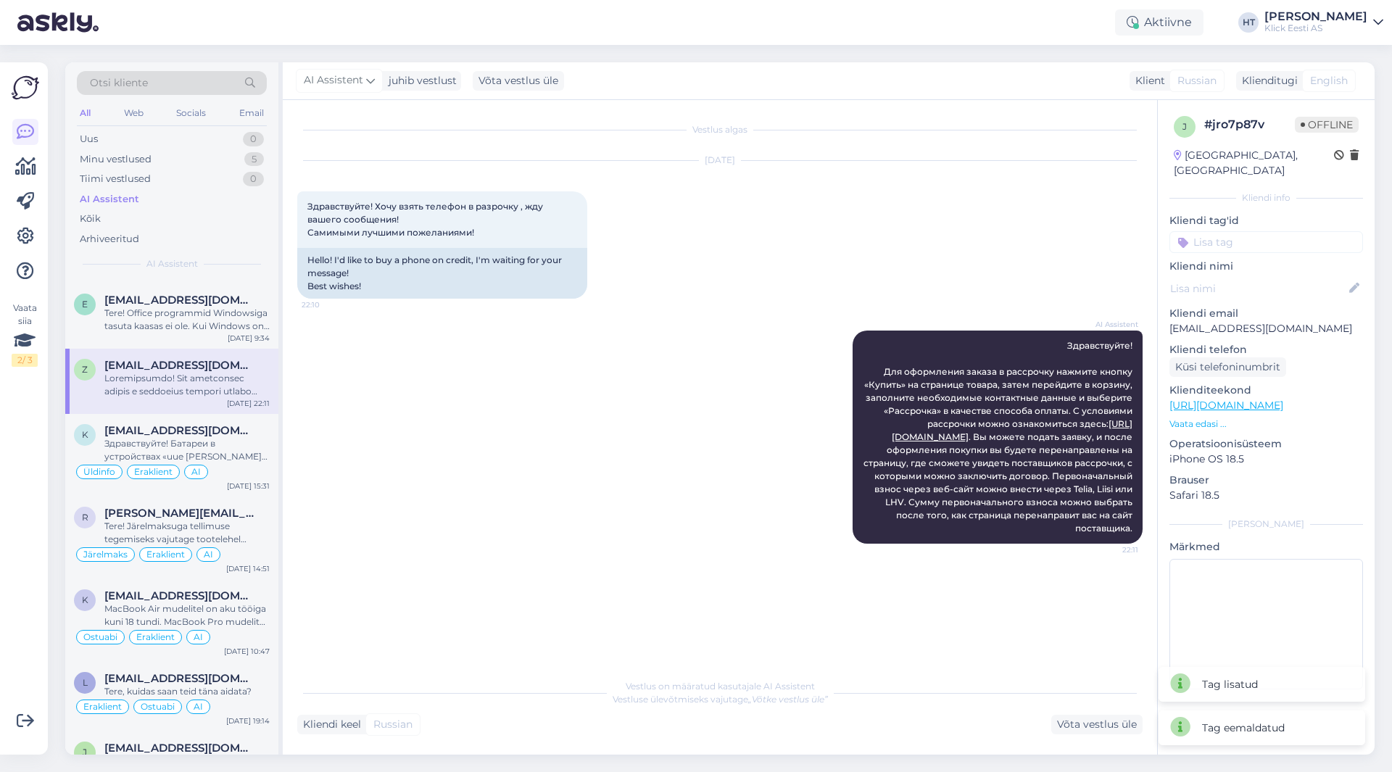
click at [1220, 236] on input at bounding box center [1267, 242] width 194 height 22
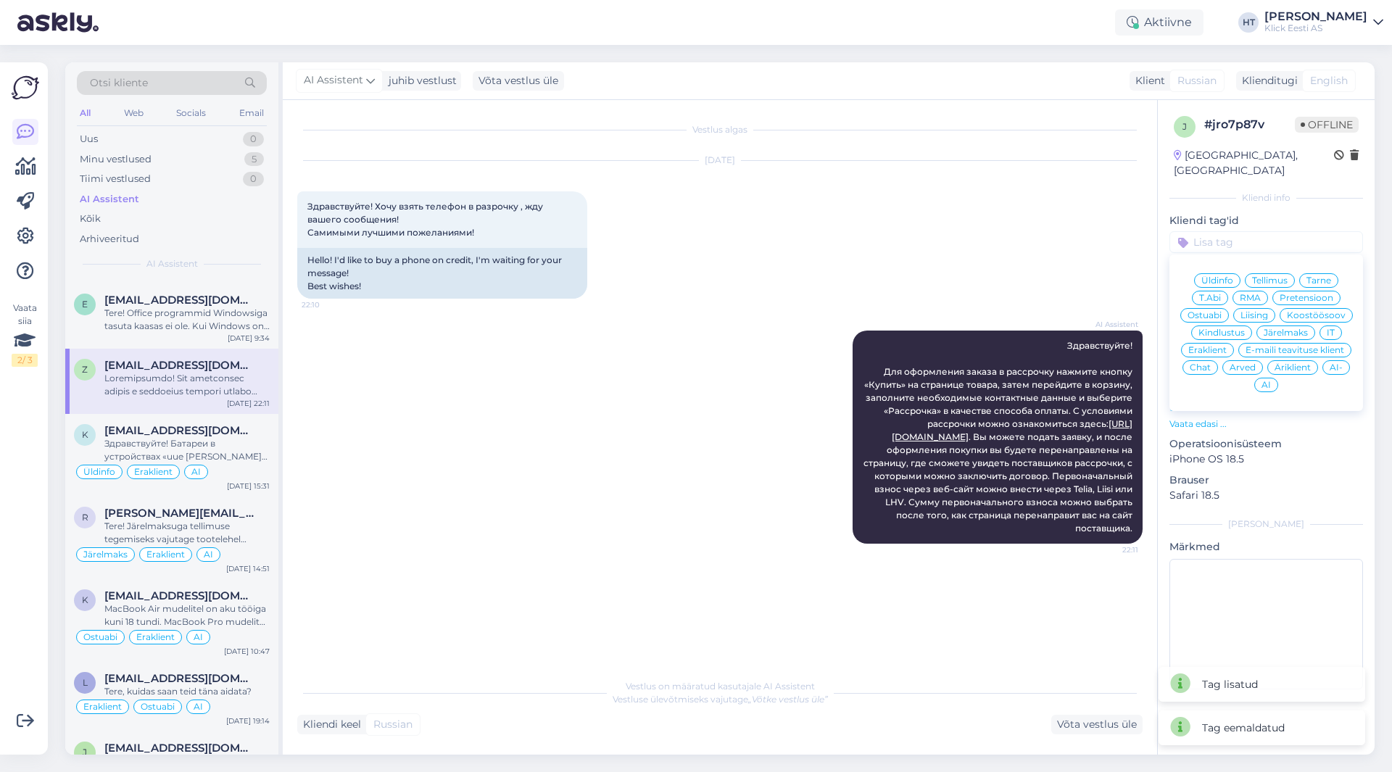
click at [1285, 328] on span "Järelmaks" at bounding box center [1286, 332] width 44 height 9
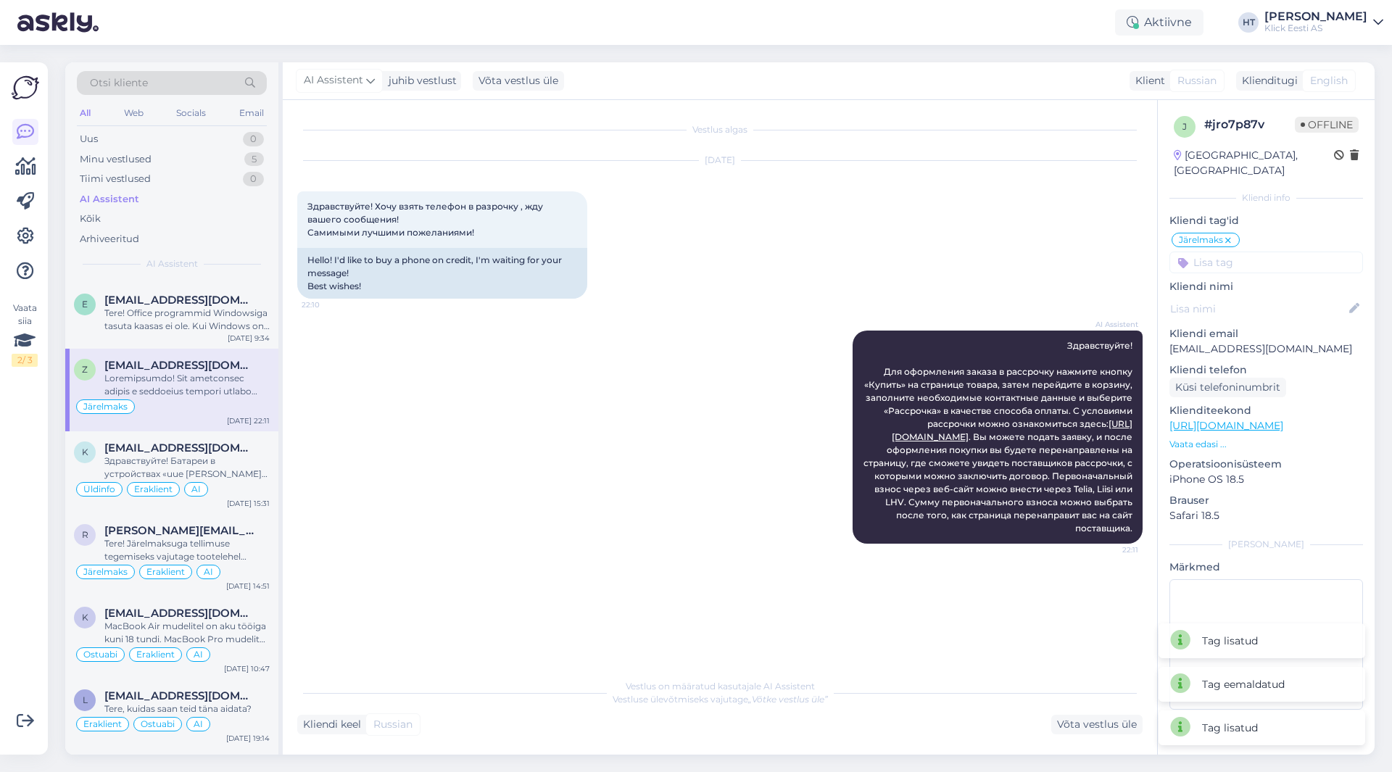
click at [1265, 254] on input at bounding box center [1267, 263] width 194 height 22
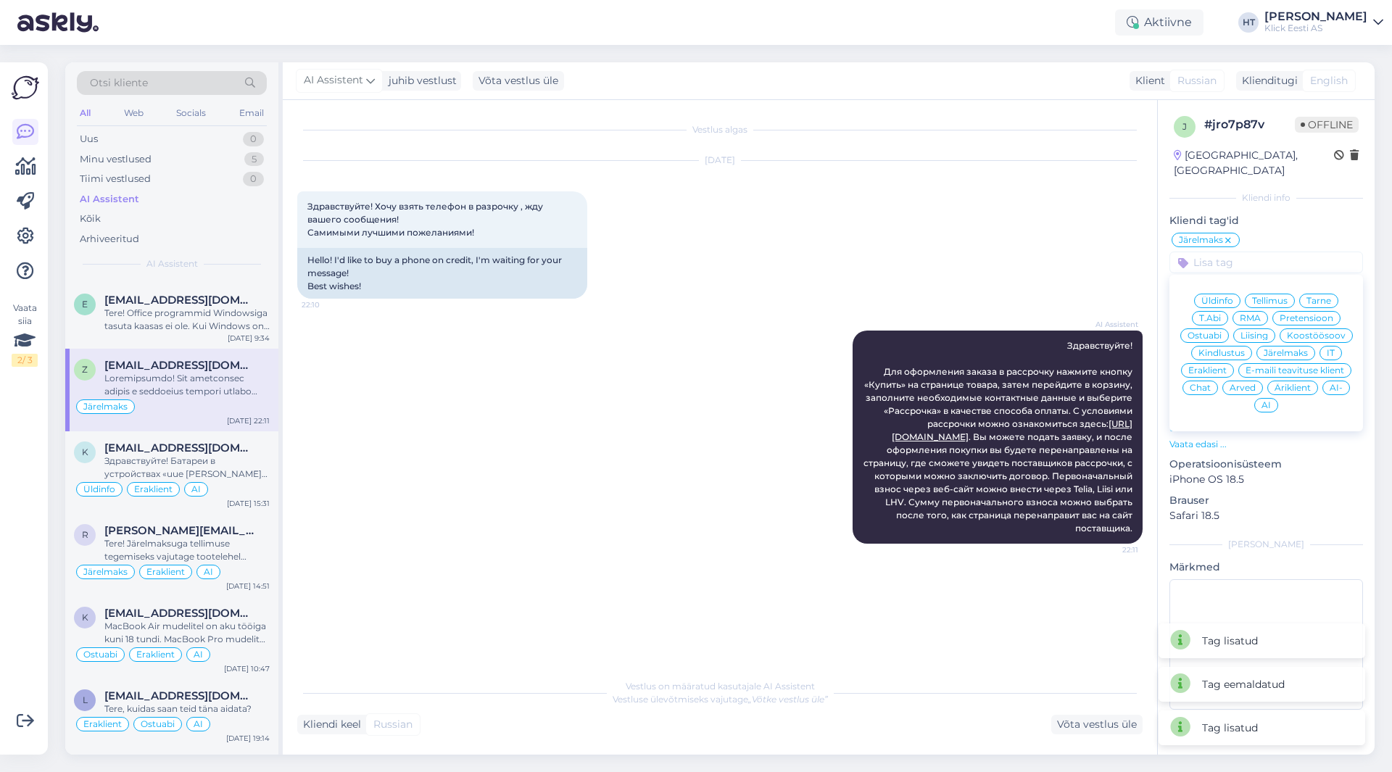
click at [1220, 366] on span "Eraklient" at bounding box center [1207, 370] width 38 height 9
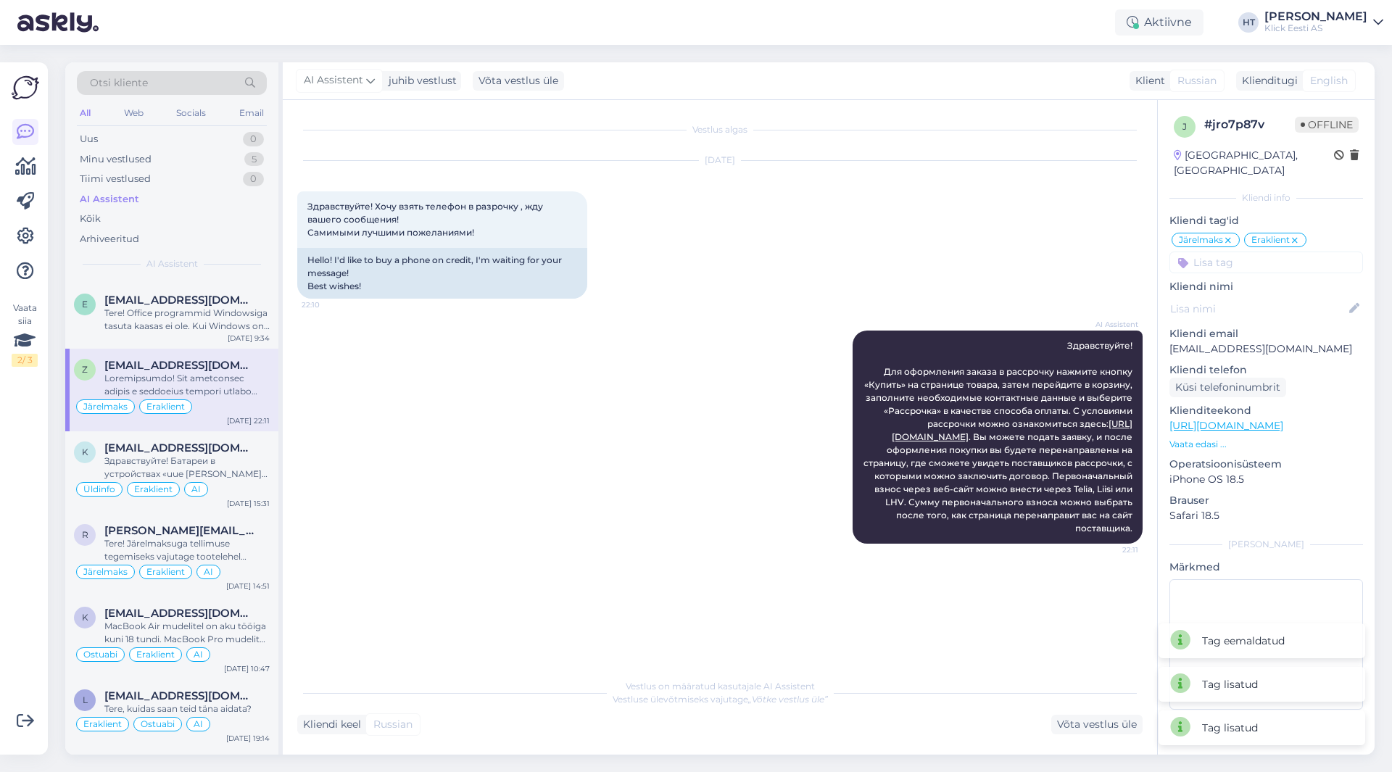
click at [1236, 255] on input at bounding box center [1267, 263] width 194 height 22
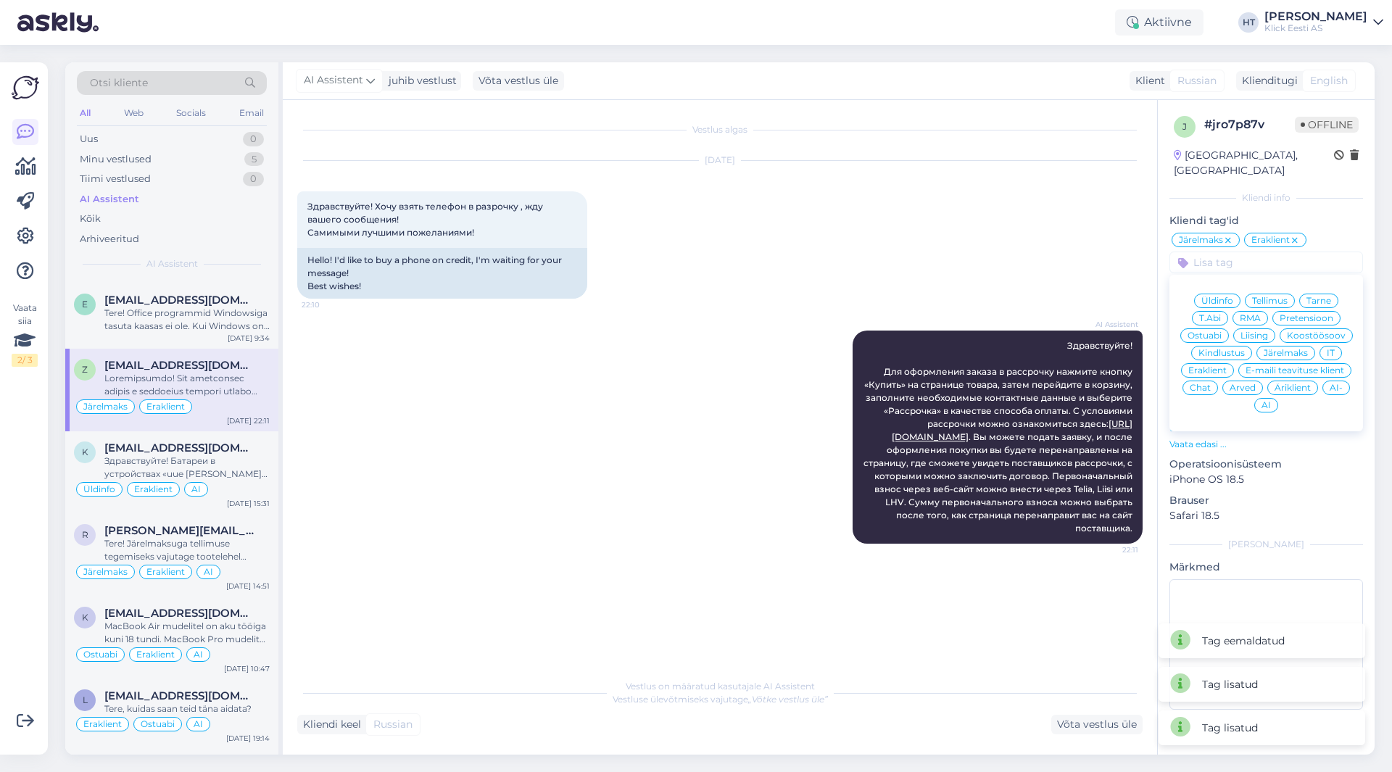
click at [1274, 398] on div "AI" at bounding box center [1266, 405] width 24 height 15
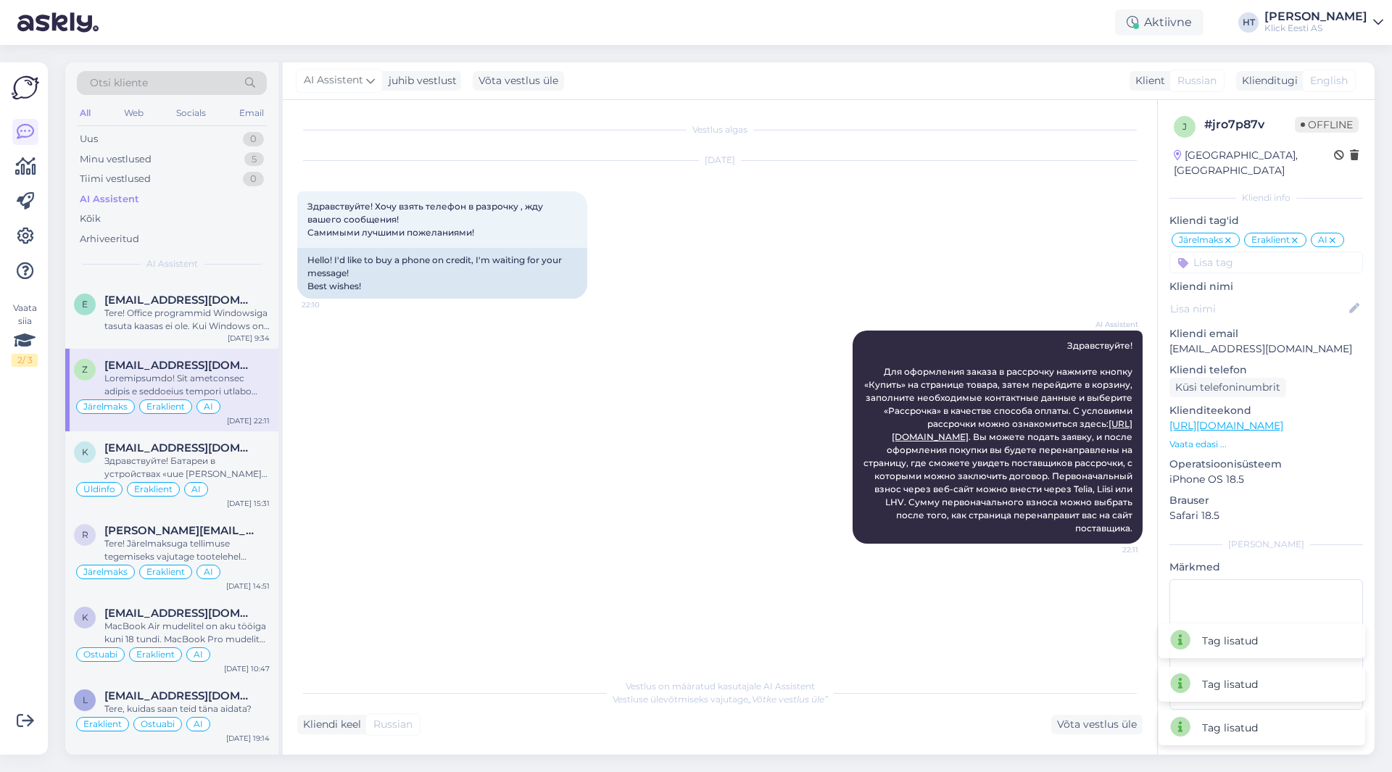
scroll to position [2708, 0]
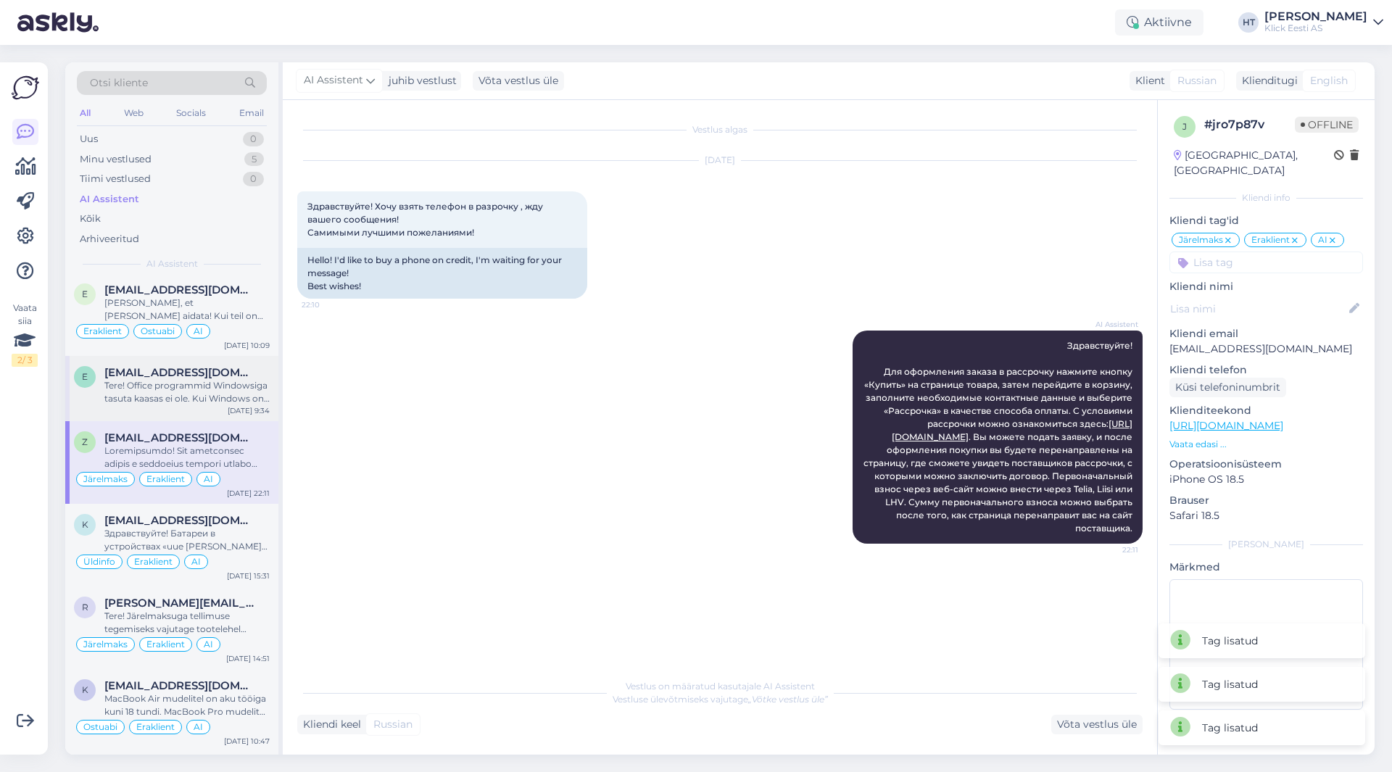
click at [184, 381] on div "Tere! Office programmid Windowsiga tasuta kaasas ei ole. Kui Windows on arvutil…" at bounding box center [186, 392] width 165 height 26
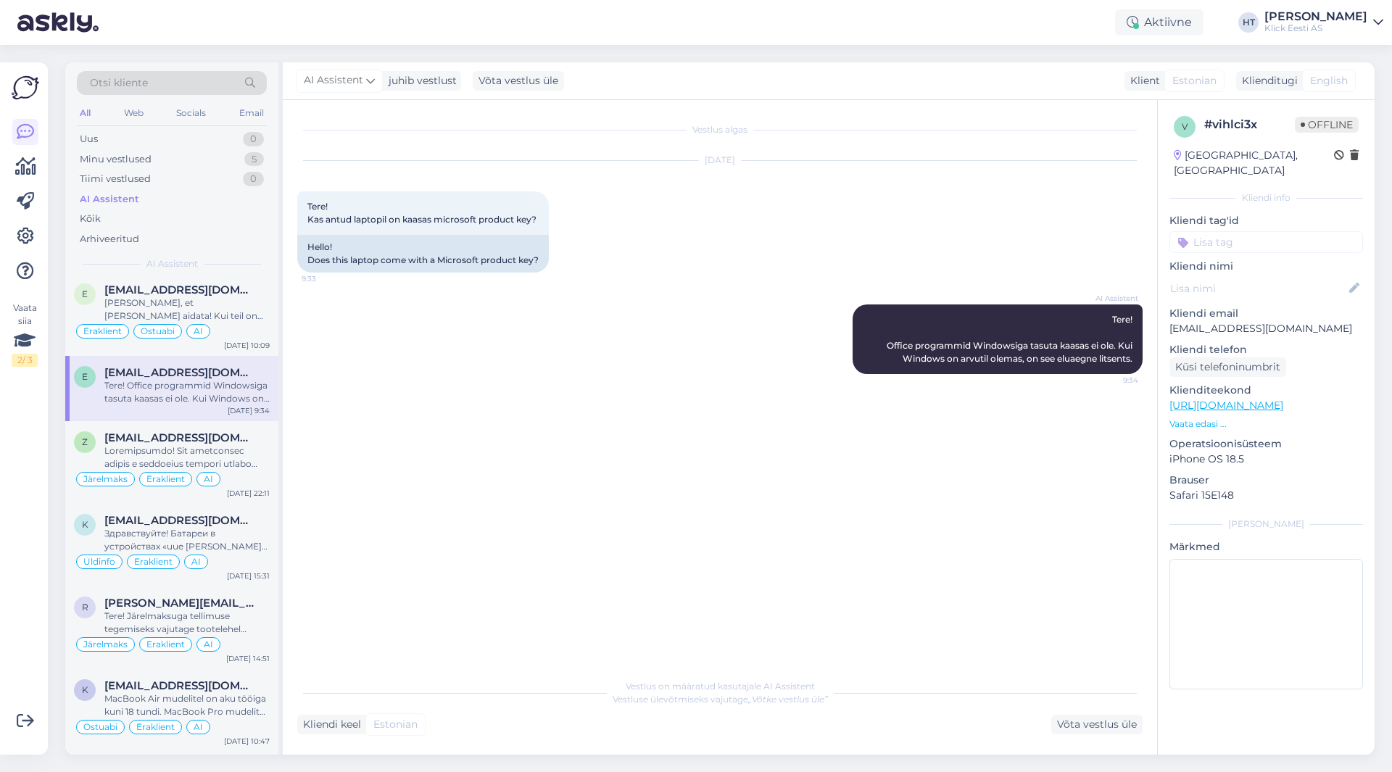
click at [1233, 231] on input at bounding box center [1267, 242] width 194 height 22
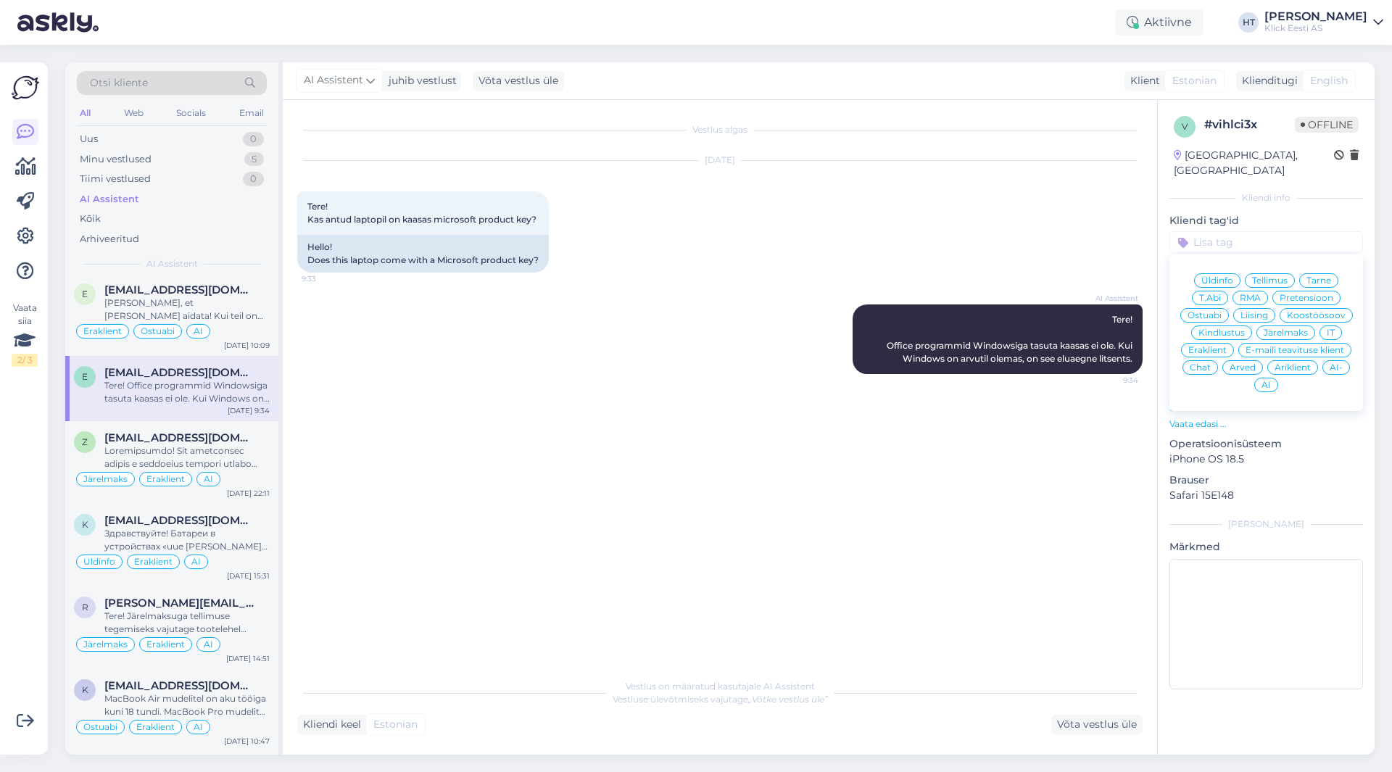
click at [1220, 311] on span "Ostuabi" at bounding box center [1205, 315] width 34 height 9
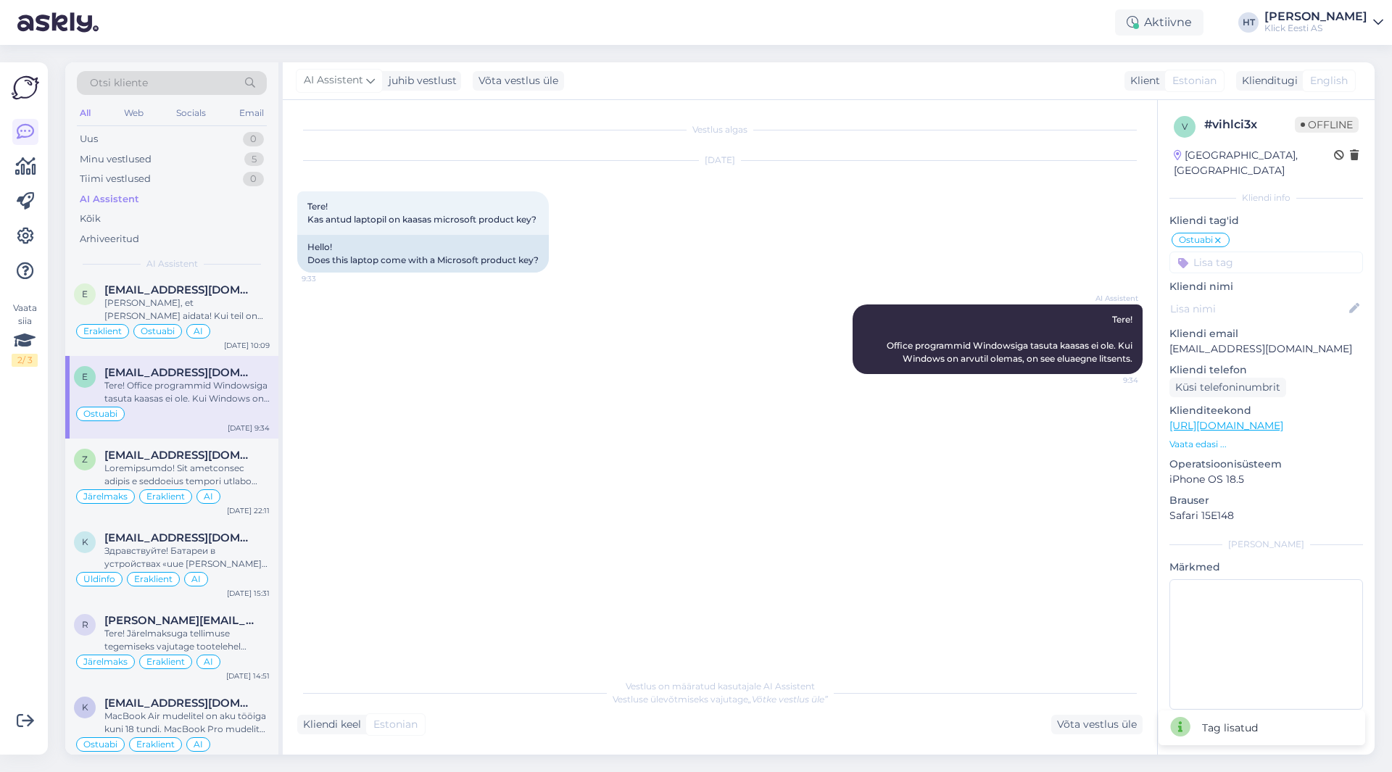
click at [1249, 252] on input at bounding box center [1267, 263] width 194 height 22
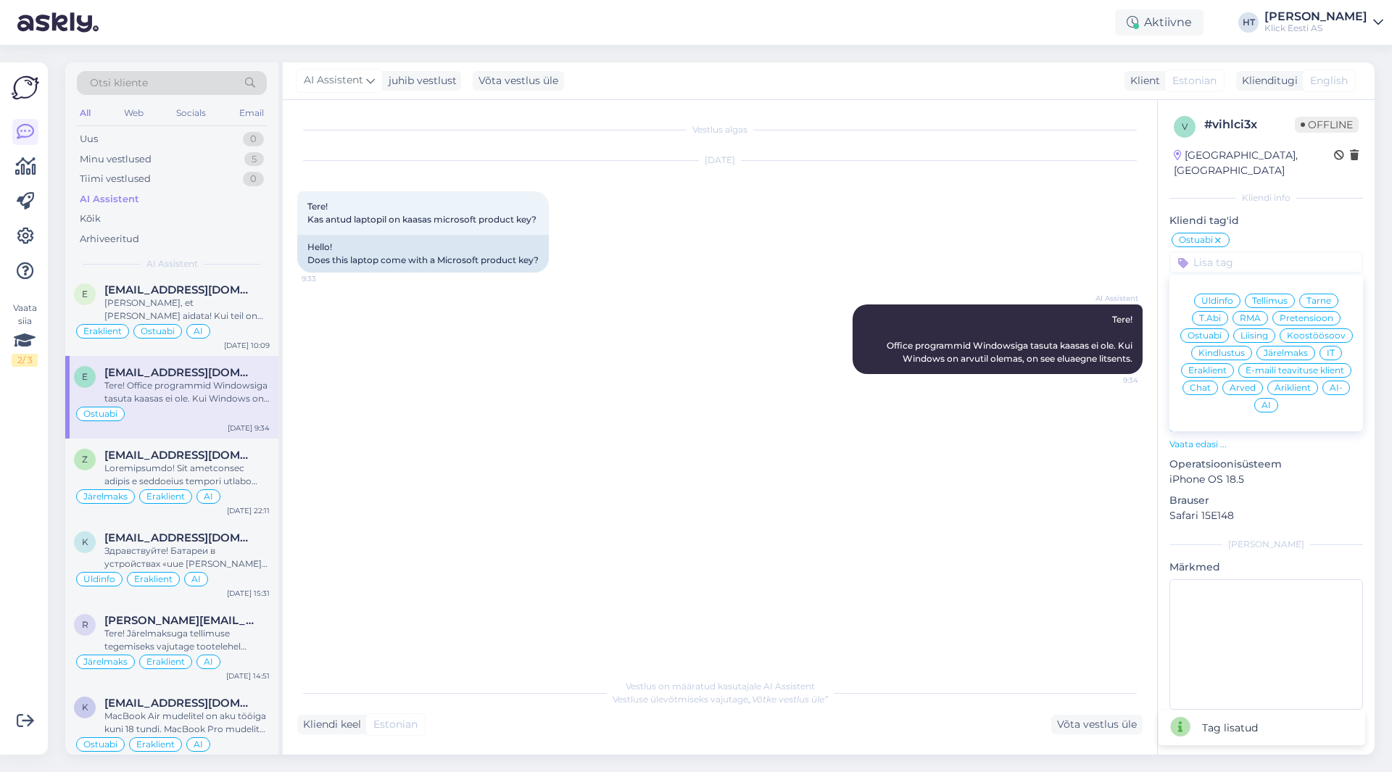
click at [1215, 363] on div "Eraklient" at bounding box center [1207, 370] width 53 height 15
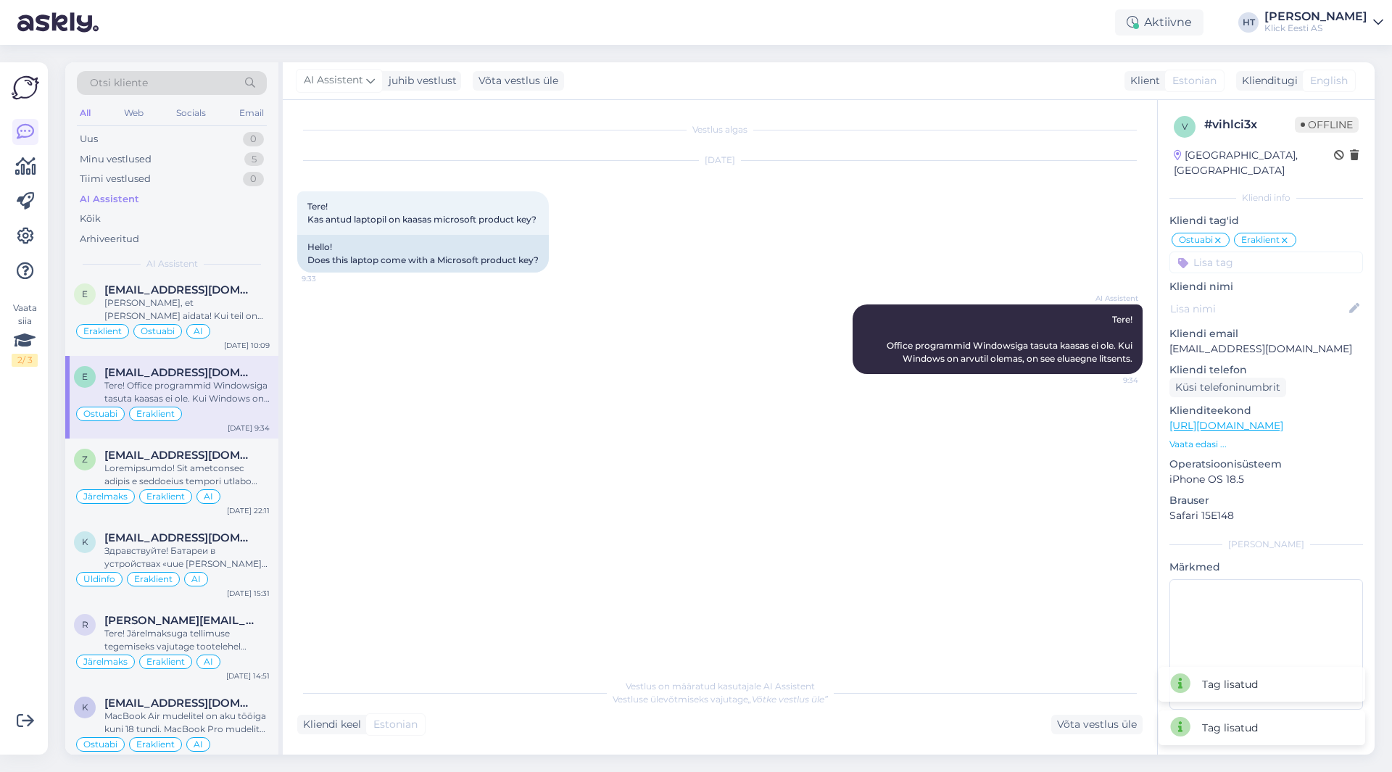
click at [1248, 252] on input at bounding box center [1267, 263] width 194 height 22
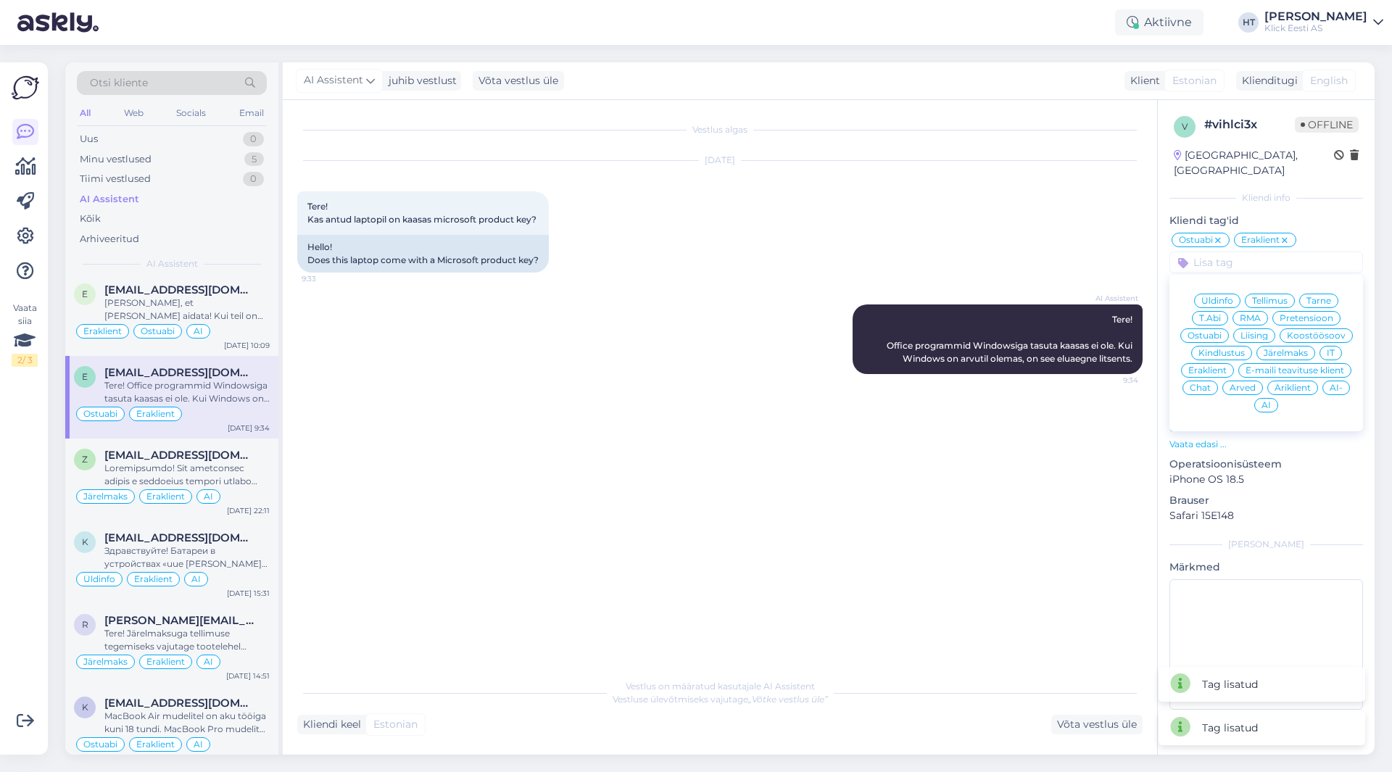
click at [1264, 401] on span "AI" at bounding box center [1266, 405] width 9 height 9
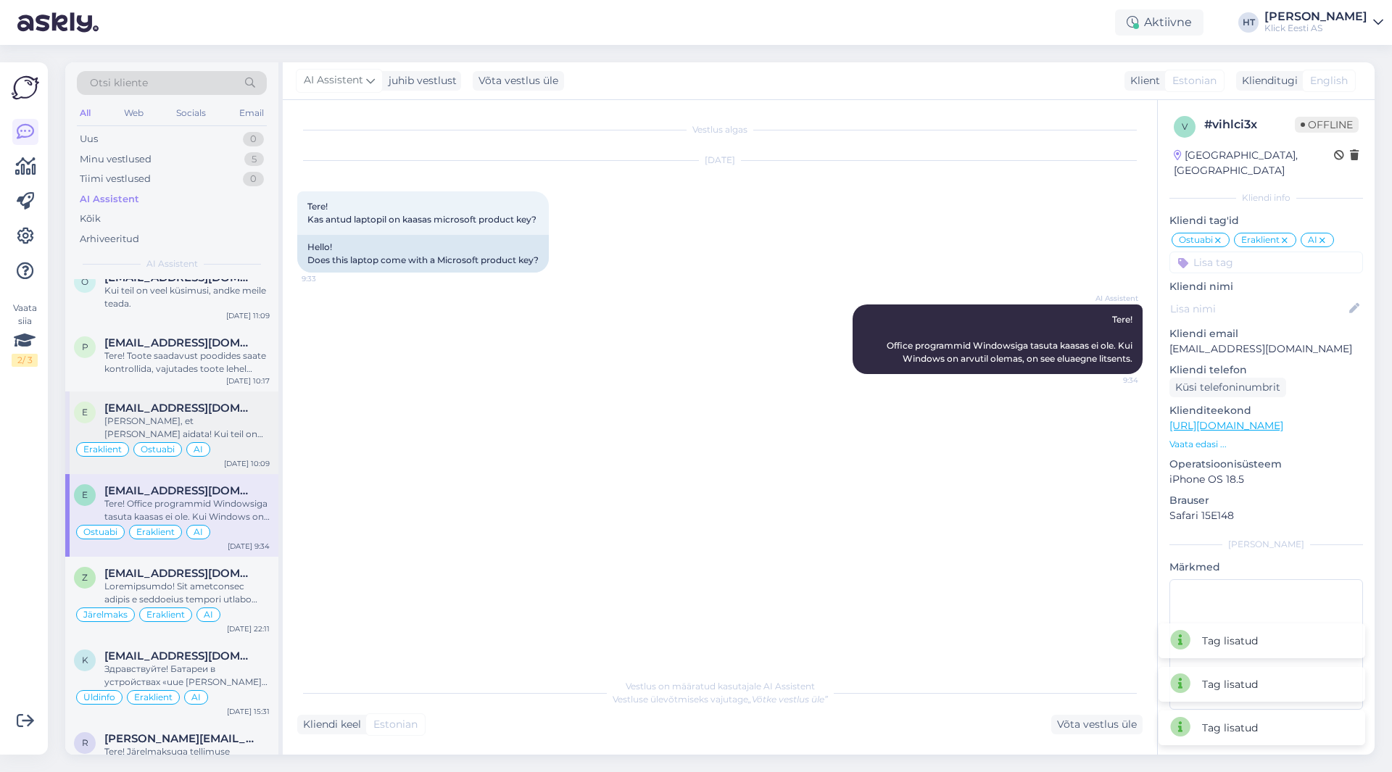
scroll to position [2490, 0]
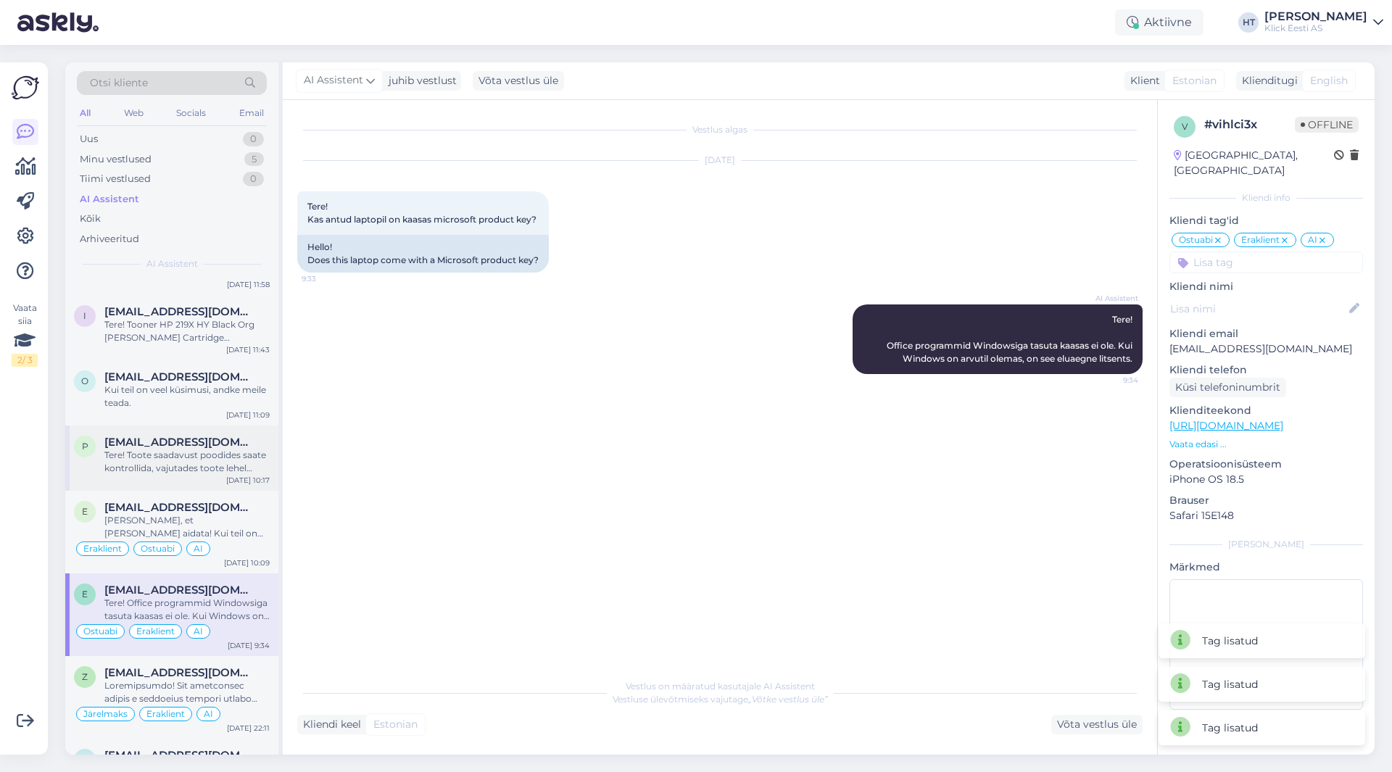
click at [205, 454] on div "Tere! Toote saadavust poodides saate kontrollida, vajutades toote lehel "Saadav…" at bounding box center [186, 462] width 165 height 26
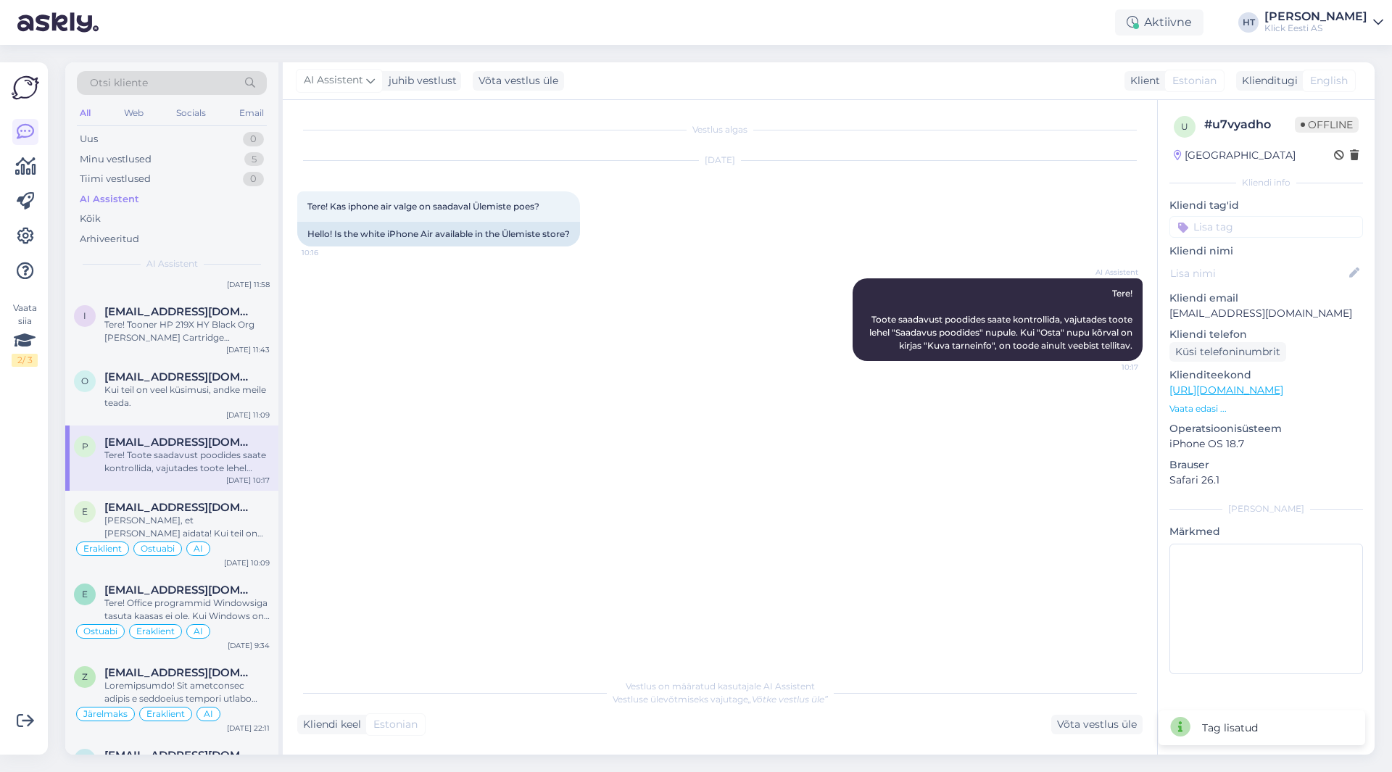
click at [1248, 228] on input at bounding box center [1267, 227] width 194 height 22
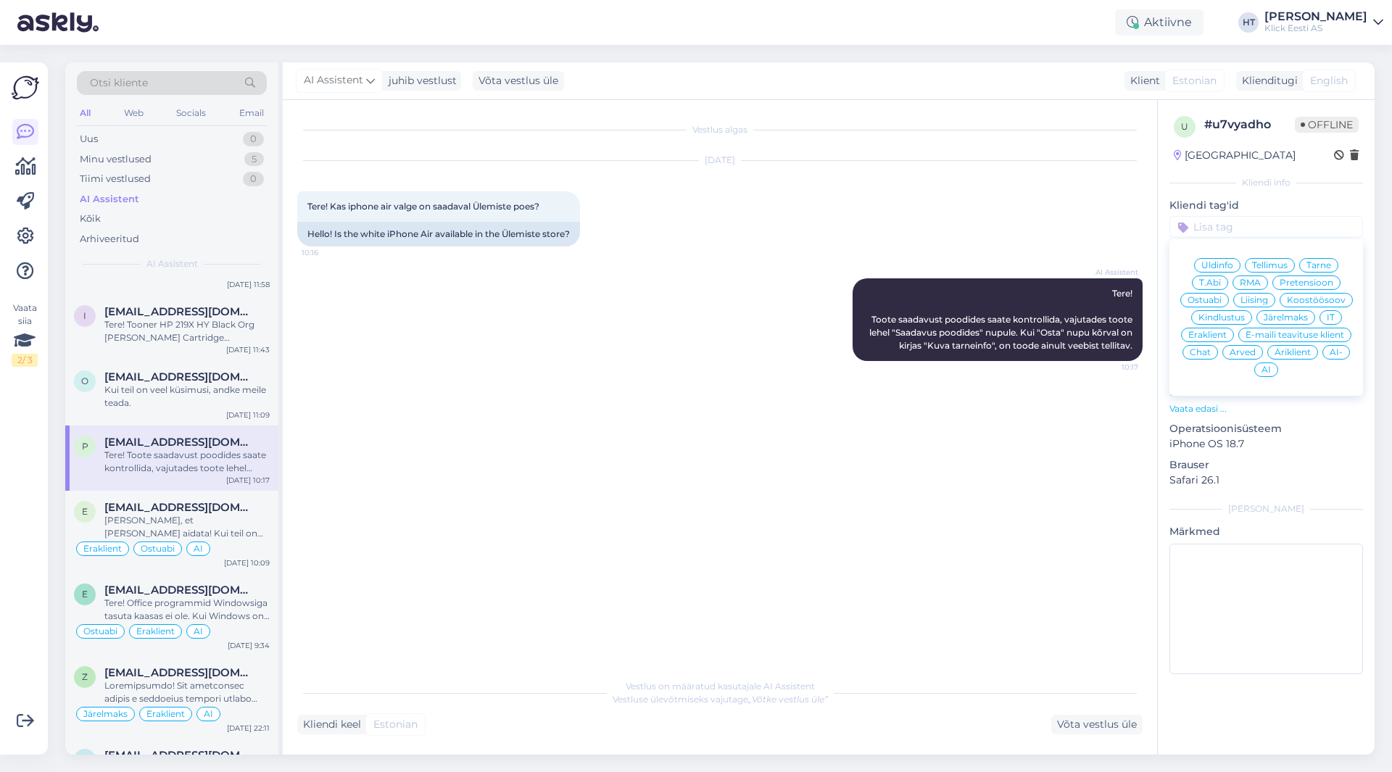
click at [1220, 297] on span "Ostuabi" at bounding box center [1205, 300] width 34 height 9
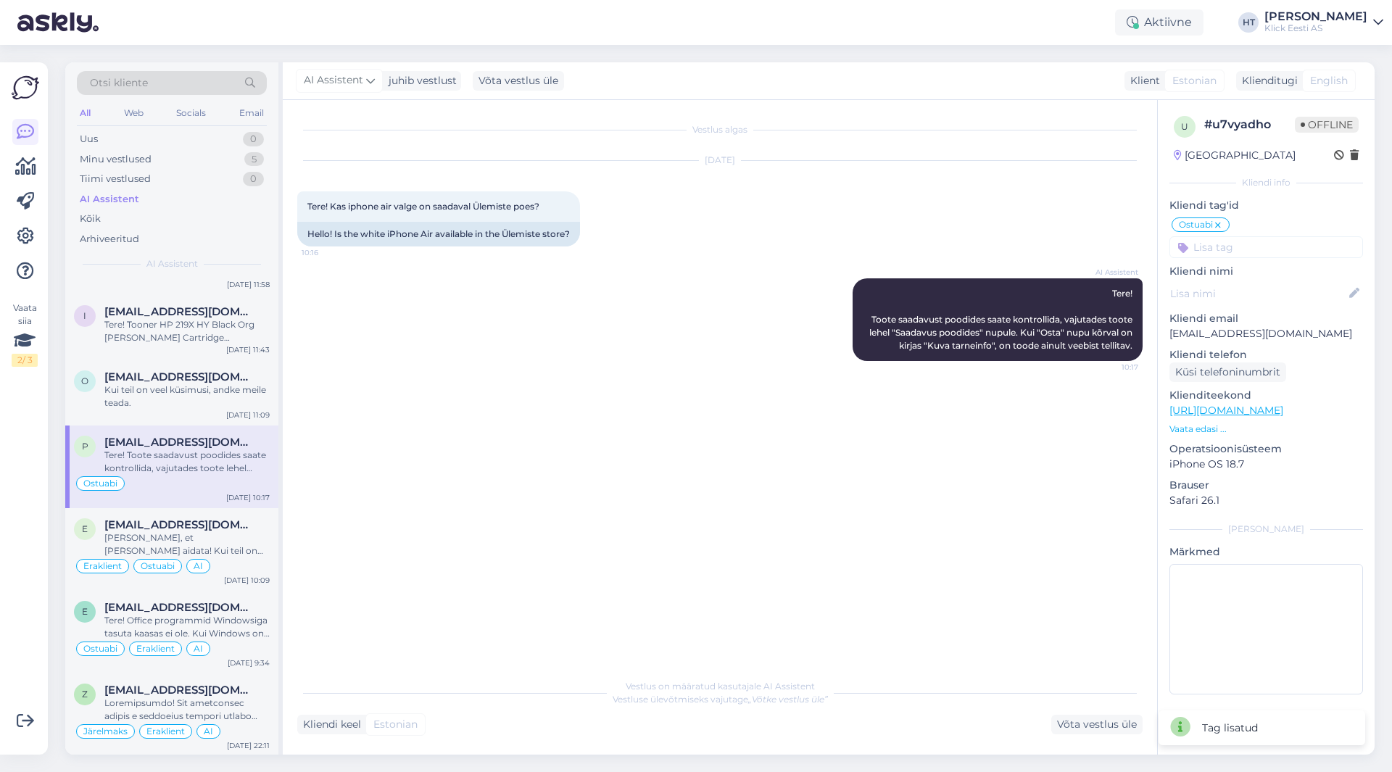
click at [1246, 240] on input at bounding box center [1267, 247] width 194 height 22
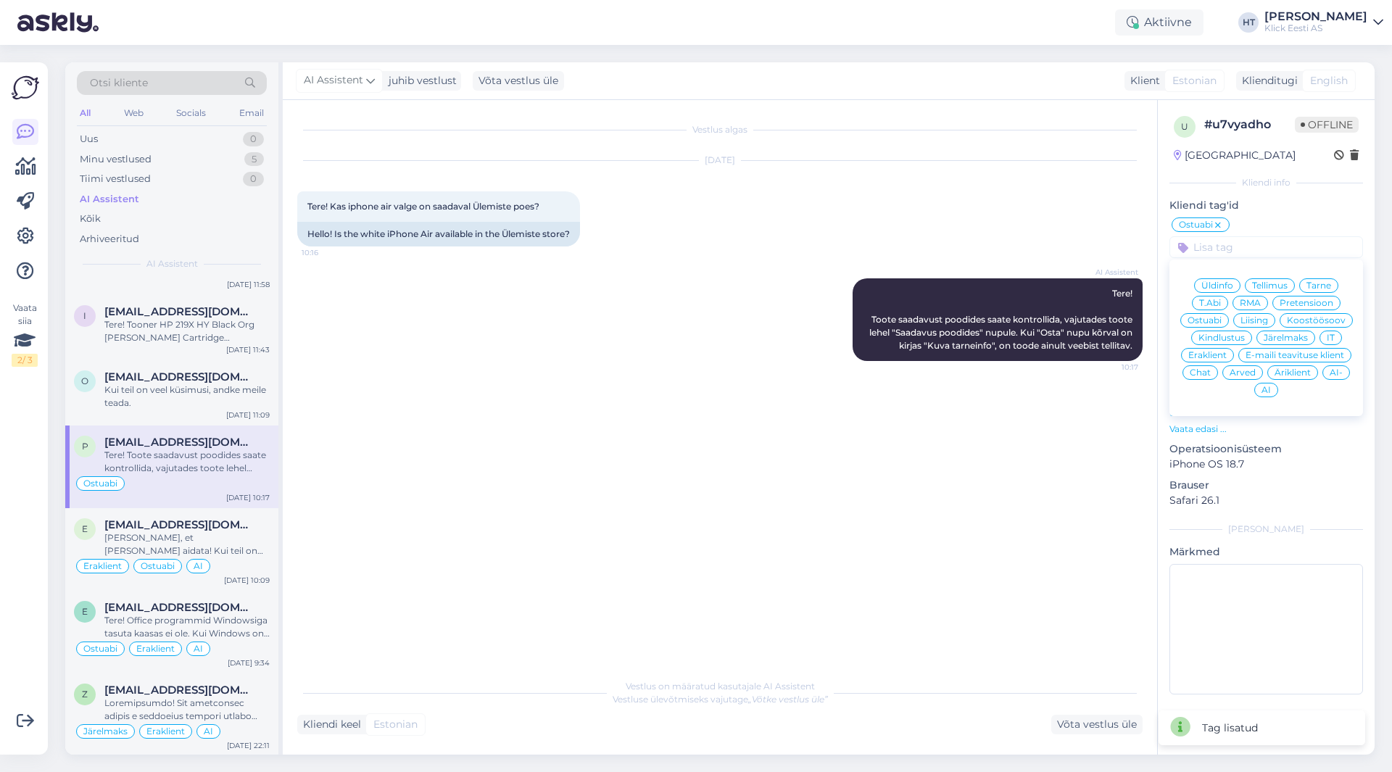
click at [1226, 350] on div "Eraklient" at bounding box center [1207, 355] width 53 height 15
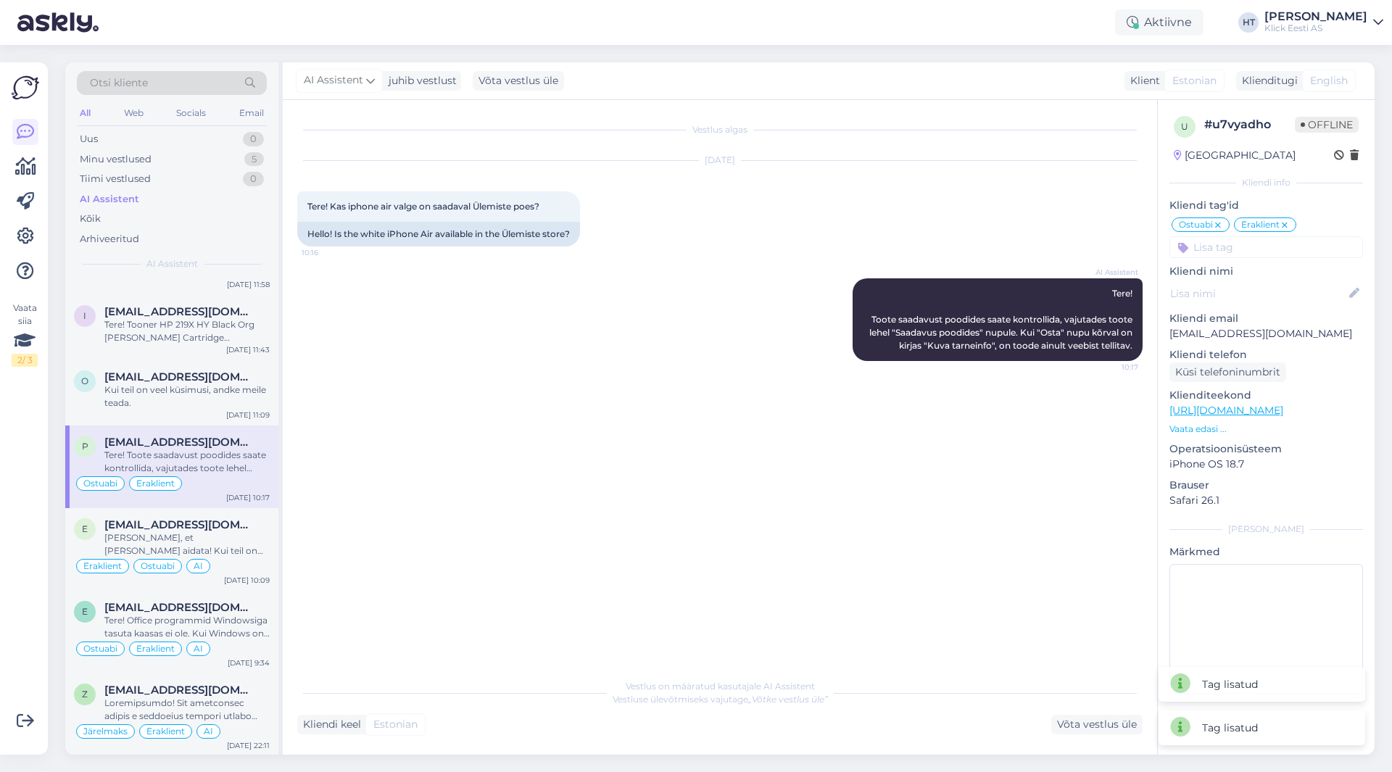
click at [1260, 249] on input at bounding box center [1267, 247] width 194 height 22
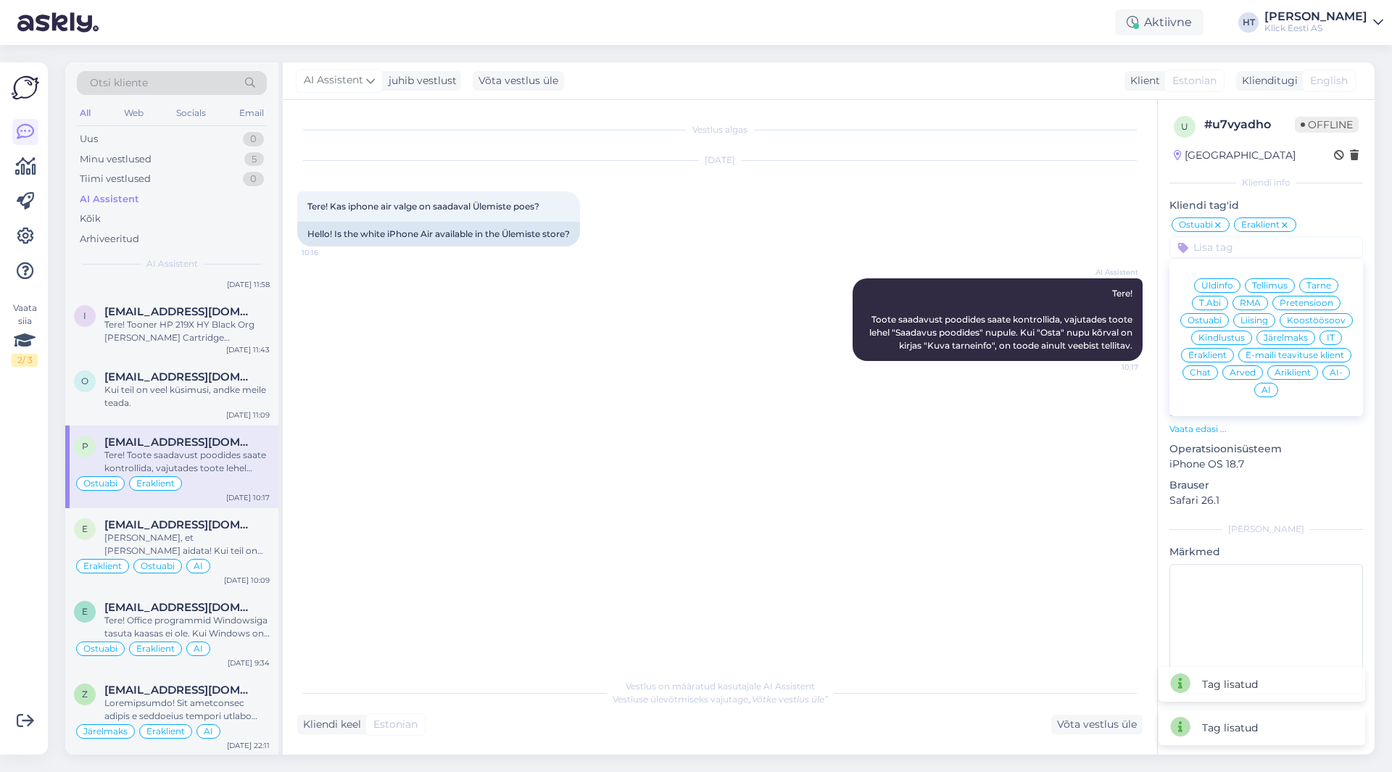
click at [1266, 384] on div "AI" at bounding box center [1266, 390] width 24 height 15
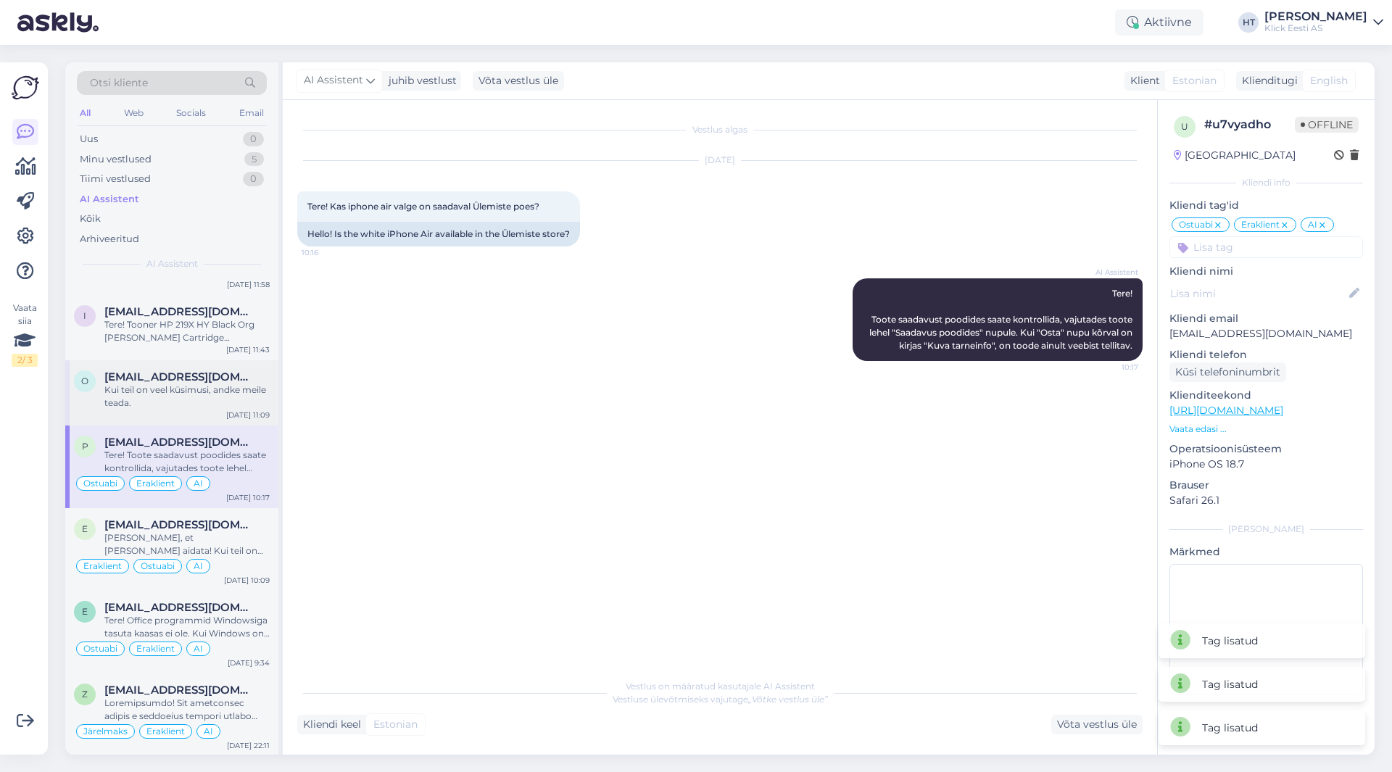
click at [160, 380] on span "[EMAIL_ADDRESS][DOMAIN_NAME]" at bounding box center [179, 377] width 151 height 13
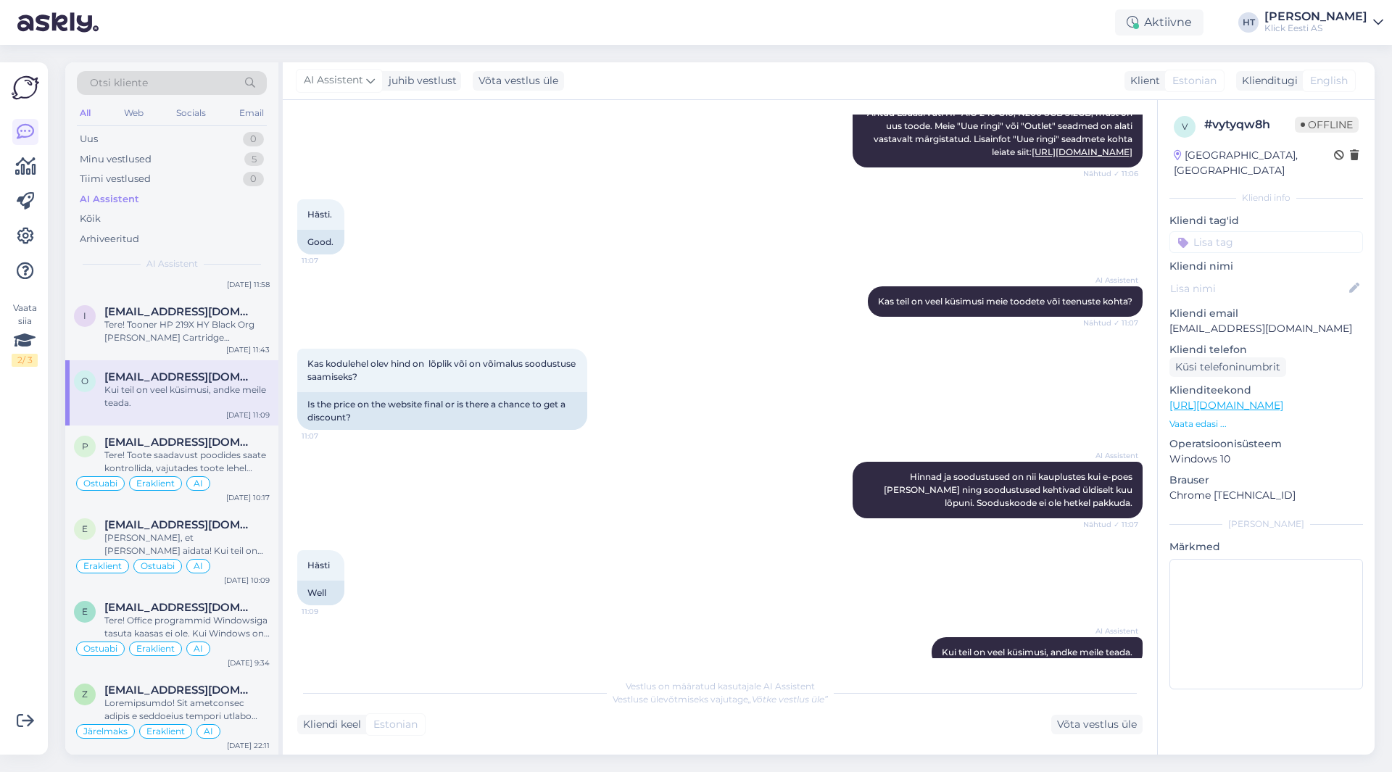
scroll to position [363, 0]
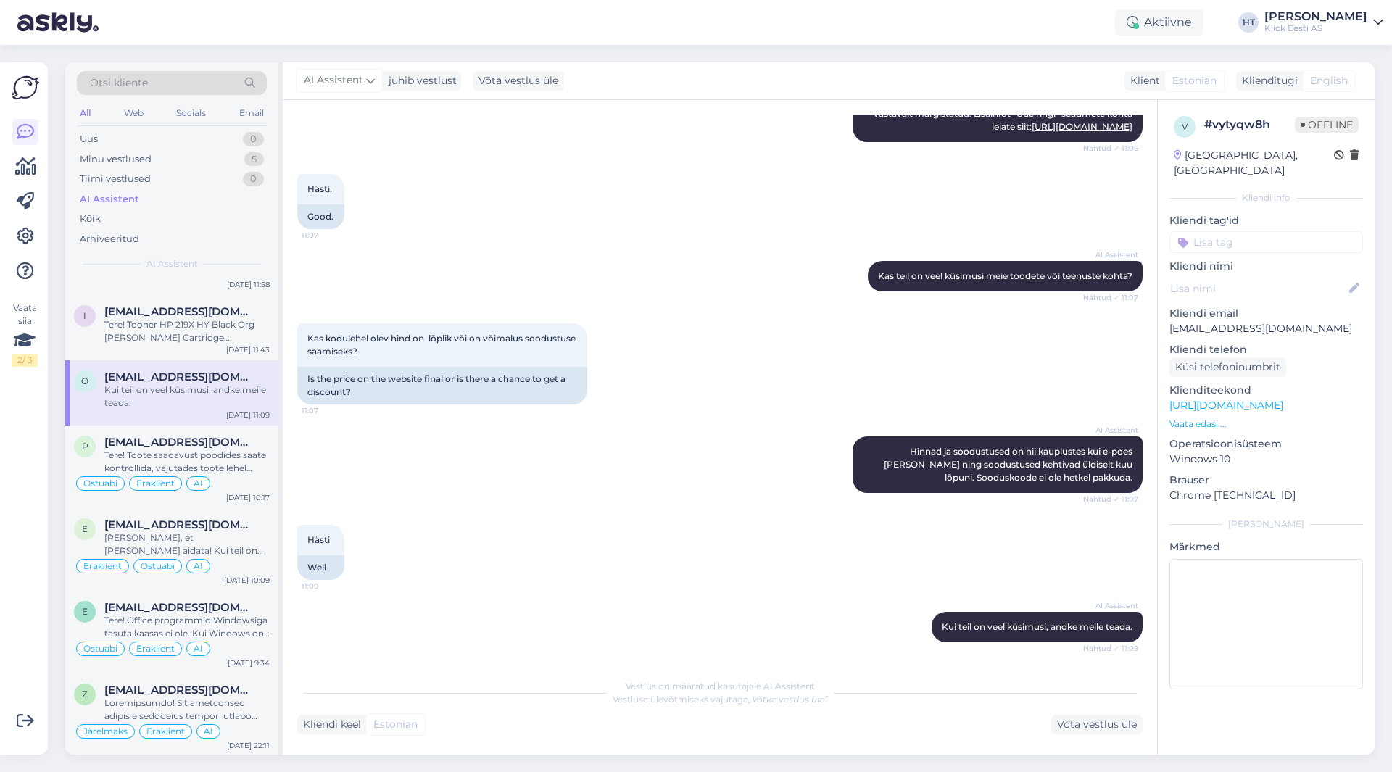
click at [1249, 231] on input at bounding box center [1267, 242] width 194 height 22
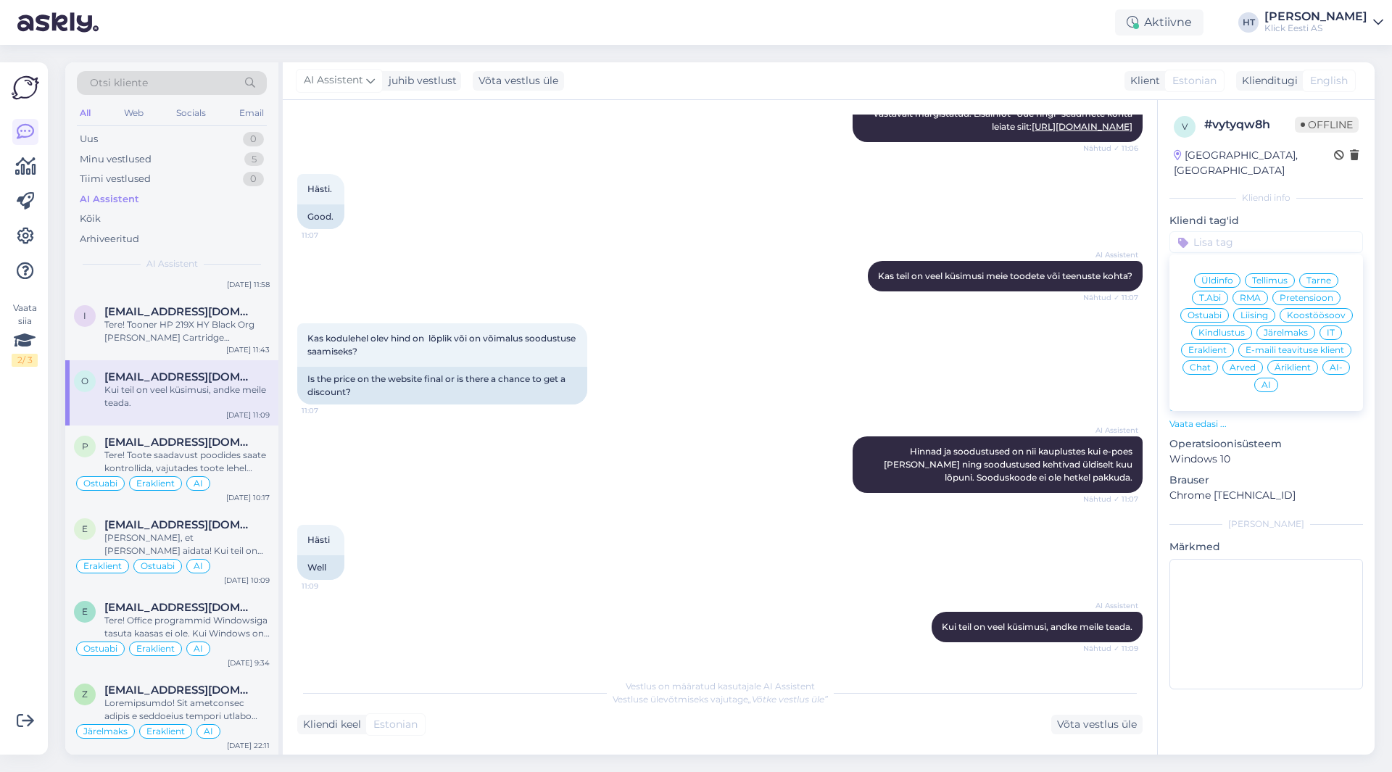
click at [1225, 308] on div "Ostuabi" at bounding box center [1205, 315] width 49 height 15
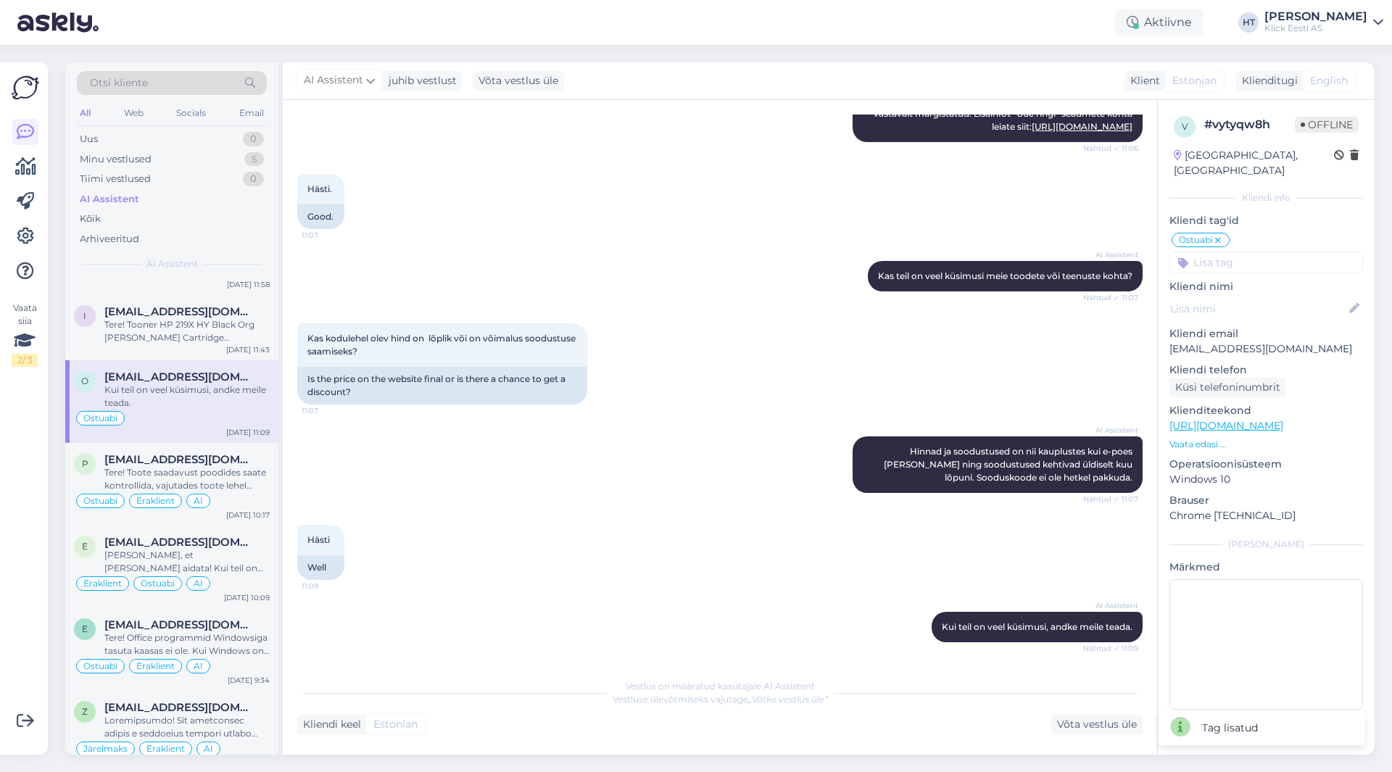
click at [1245, 253] on input at bounding box center [1267, 263] width 194 height 22
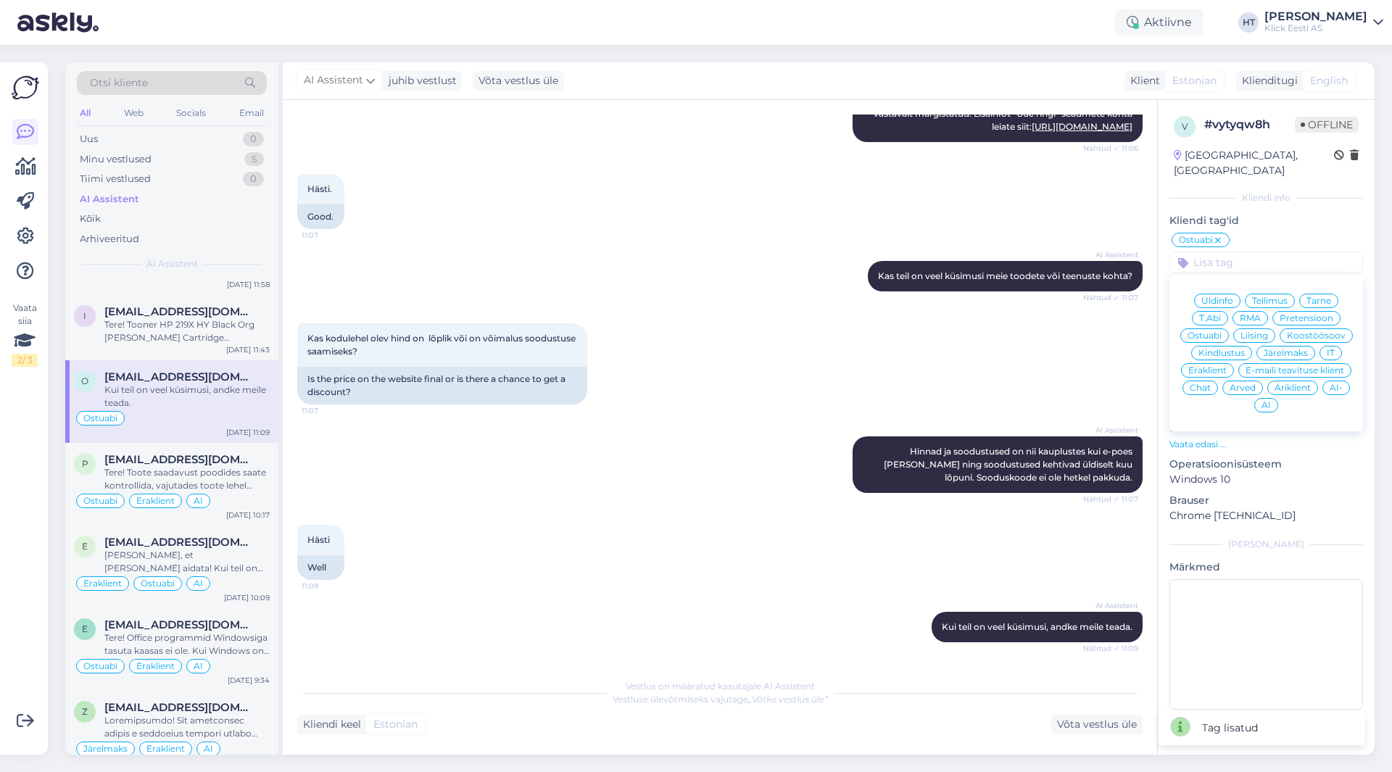
click at [1217, 366] on span "Eraklient" at bounding box center [1207, 370] width 38 height 9
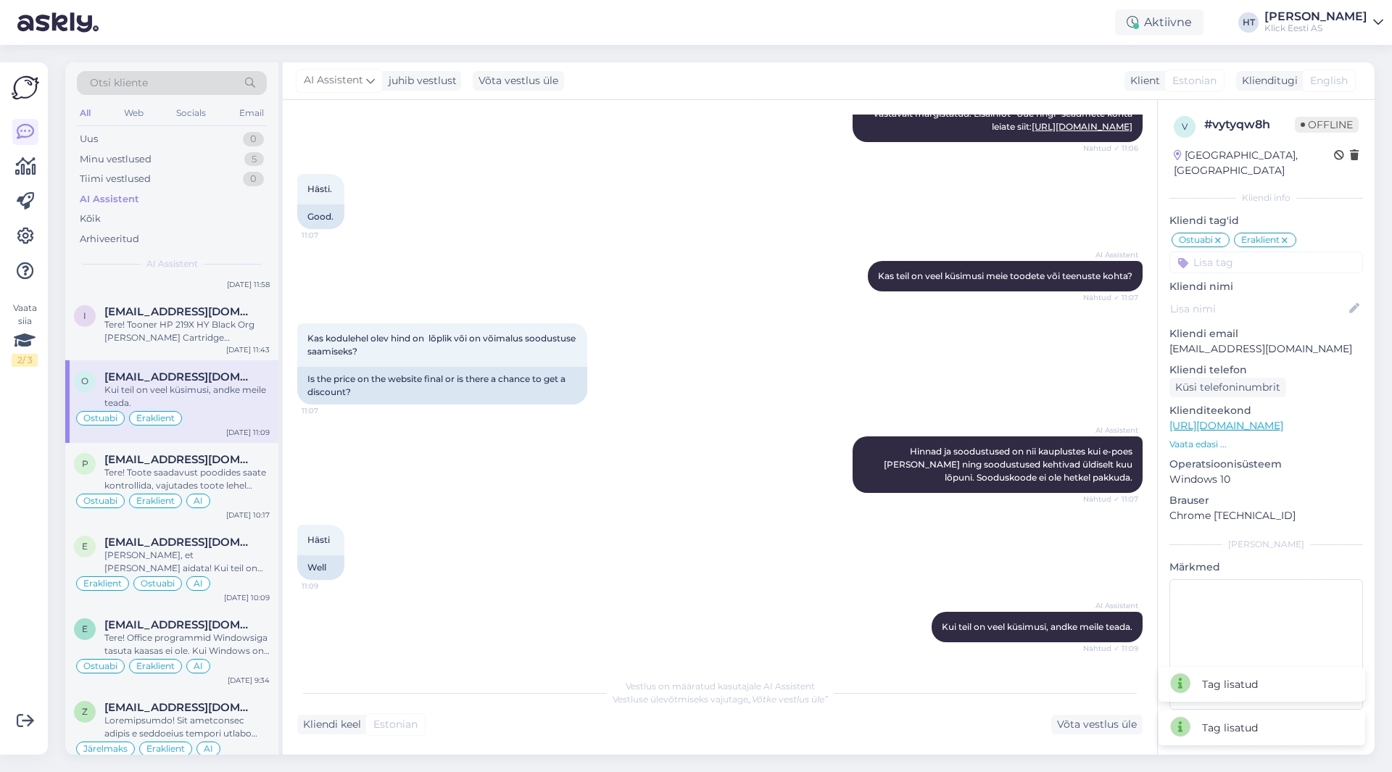
click at [1260, 253] on input at bounding box center [1267, 263] width 194 height 22
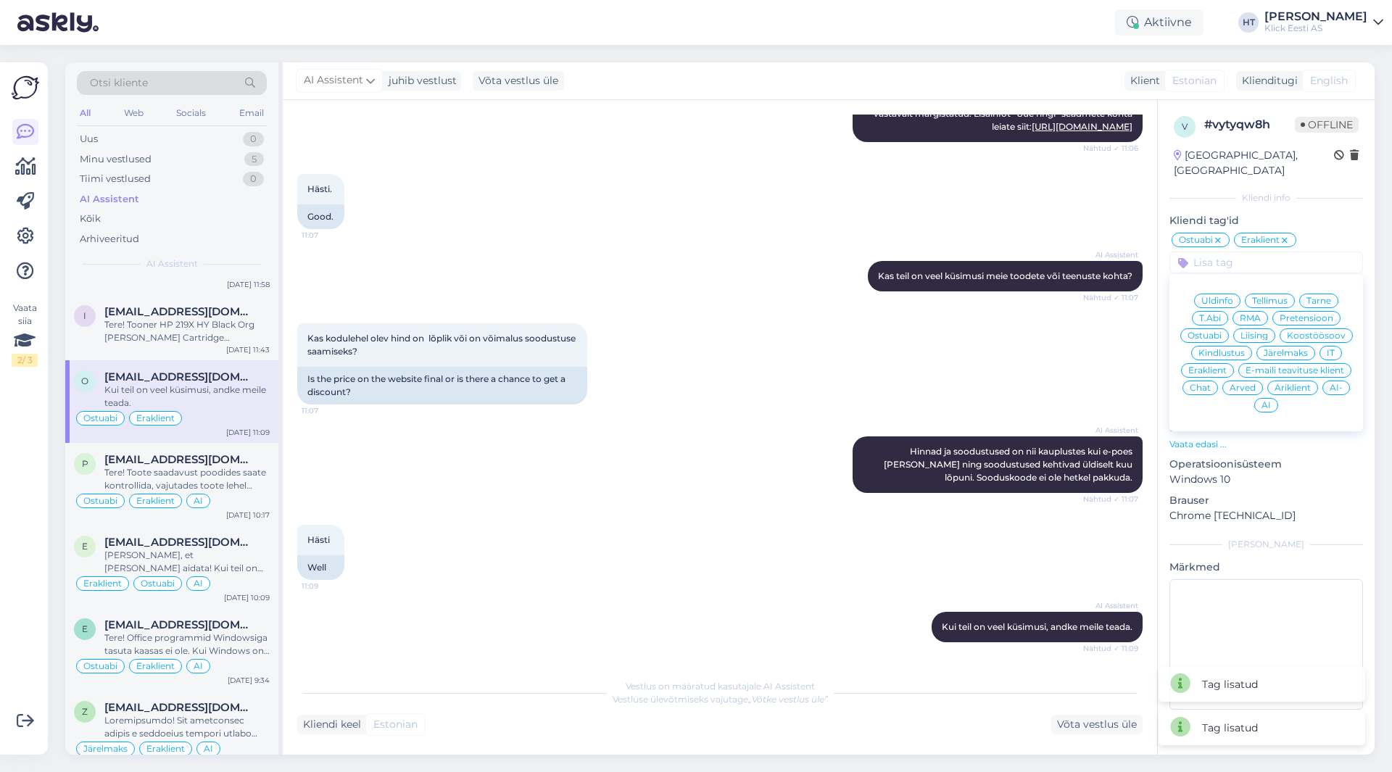
click at [1265, 398] on div "AI" at bounding box center [1266, 405] width 24 height 15
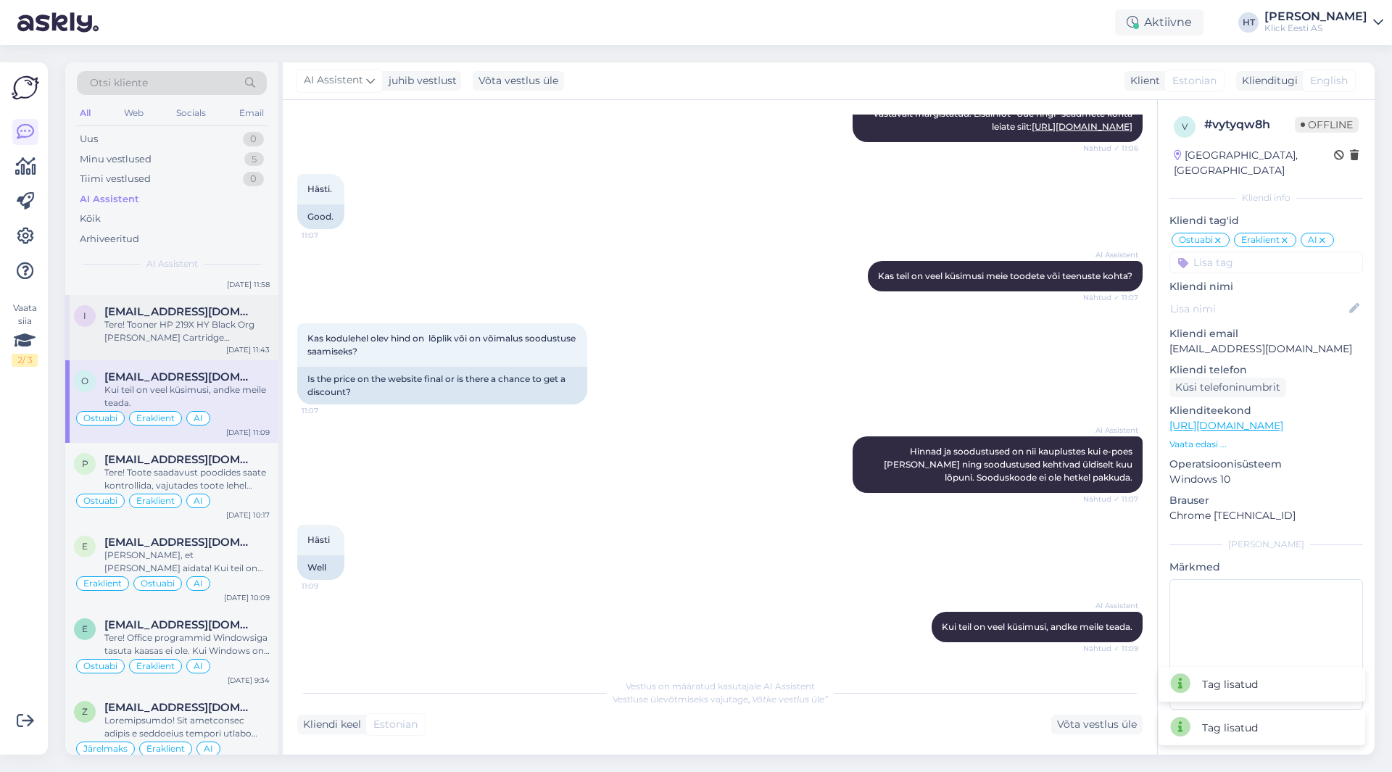
click at [194, 323] on div "Tere! Tooner HP 219X HY Black Org [PERSON_NAME] Cartridge (TOOTEKOOD: W2190X) o…" at bounding box center [186, 331] width 165 height 26
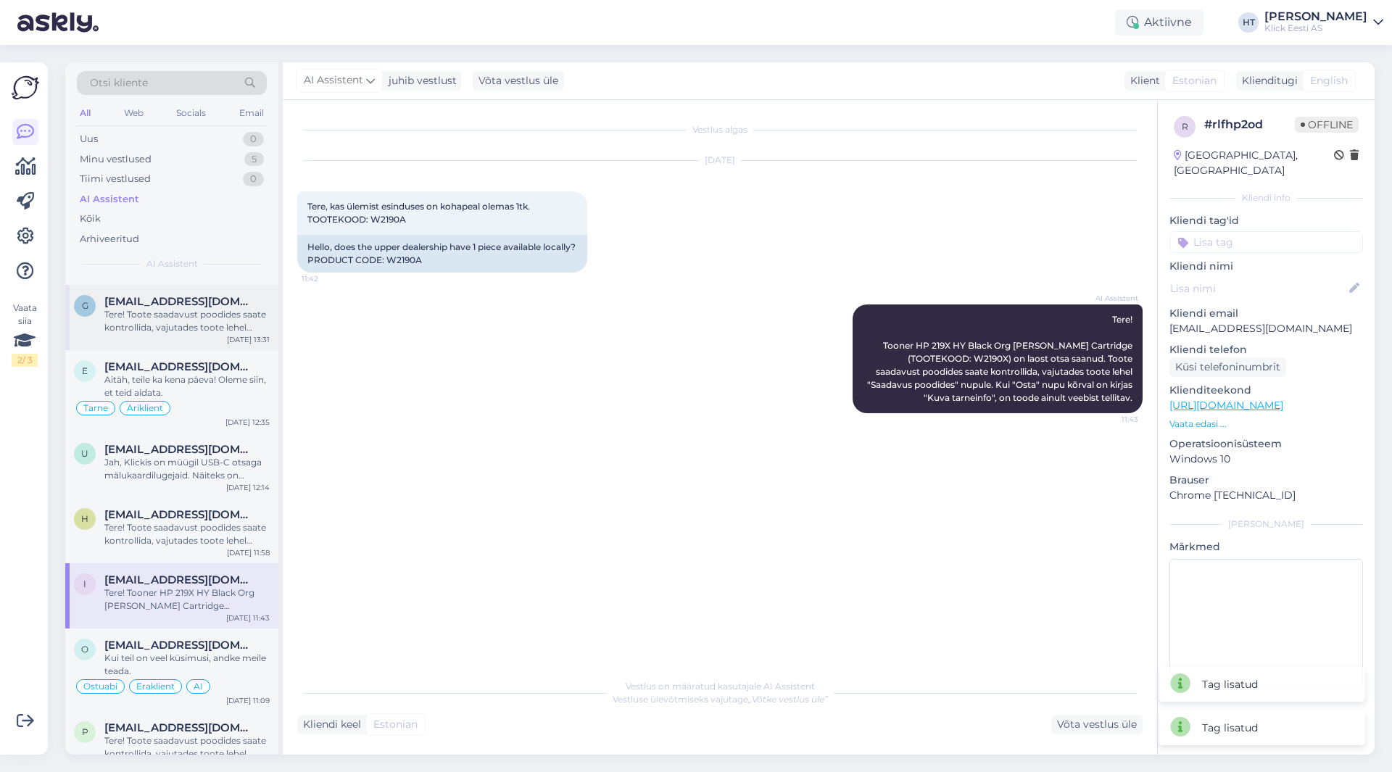
scroll to position [2200, 0]
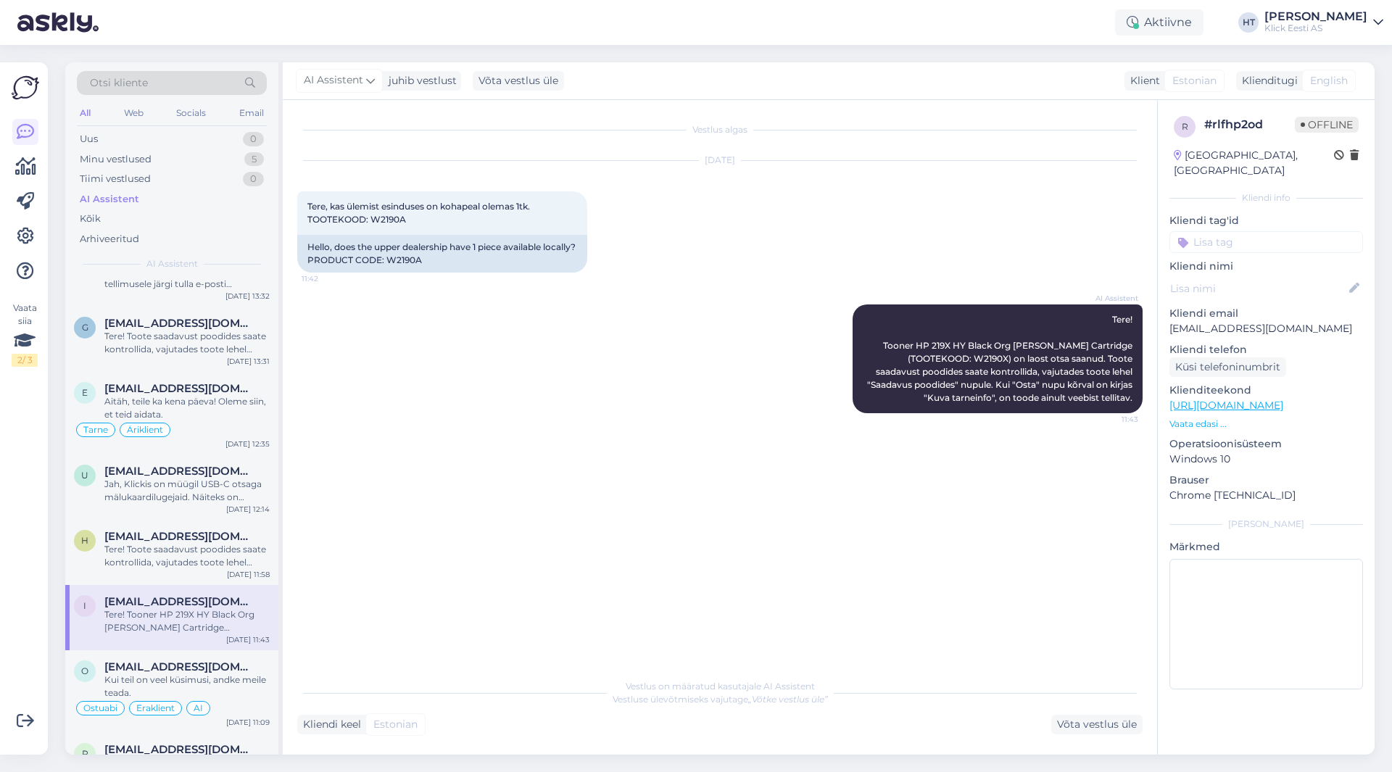
click at [1232, 231] on input at bounding box center [1267, 242] width 194 height 22
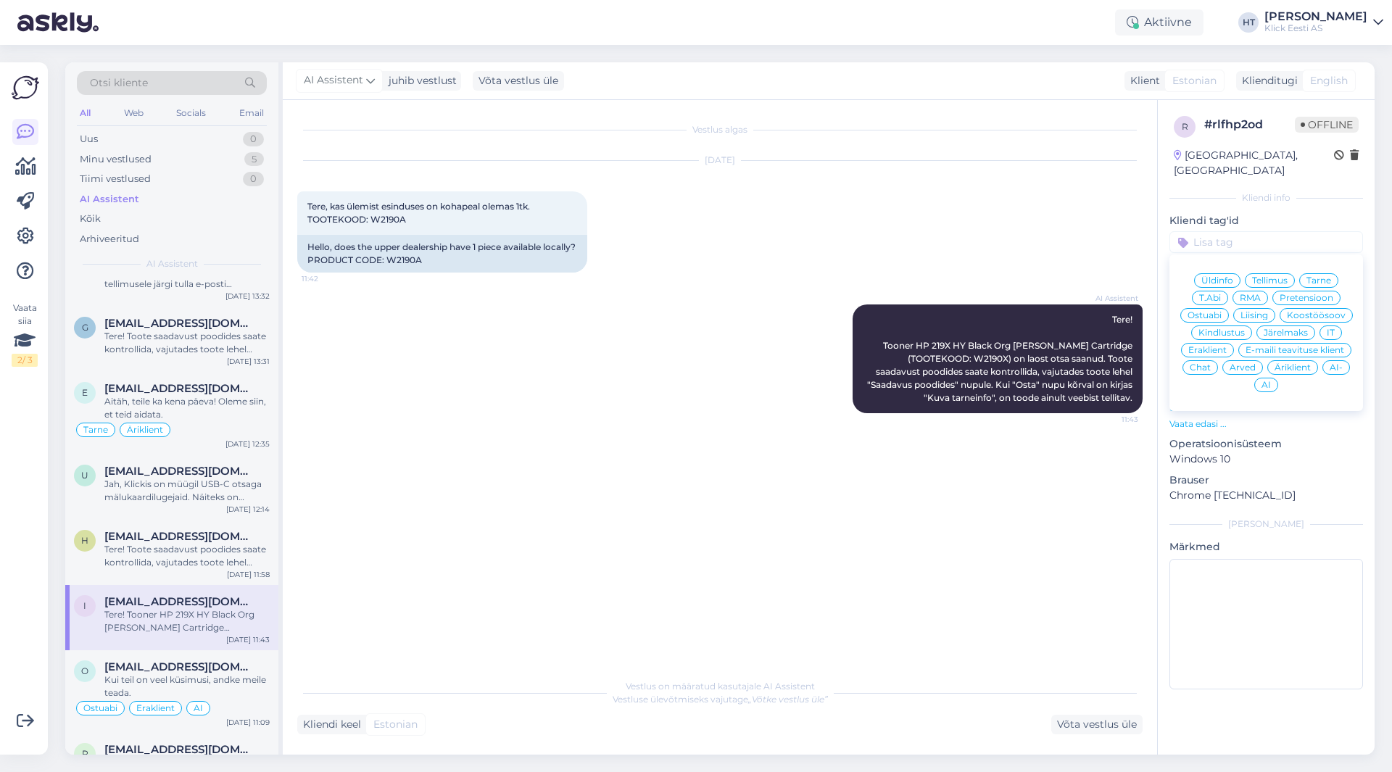
click at [965, 252] on div "[DATE] Tere, kas ülemist esinduses on kohapeal olemas 1tk. TOOTEKOOD: W2190A 11…" at bounding box center [720, 217] width 846 height 144
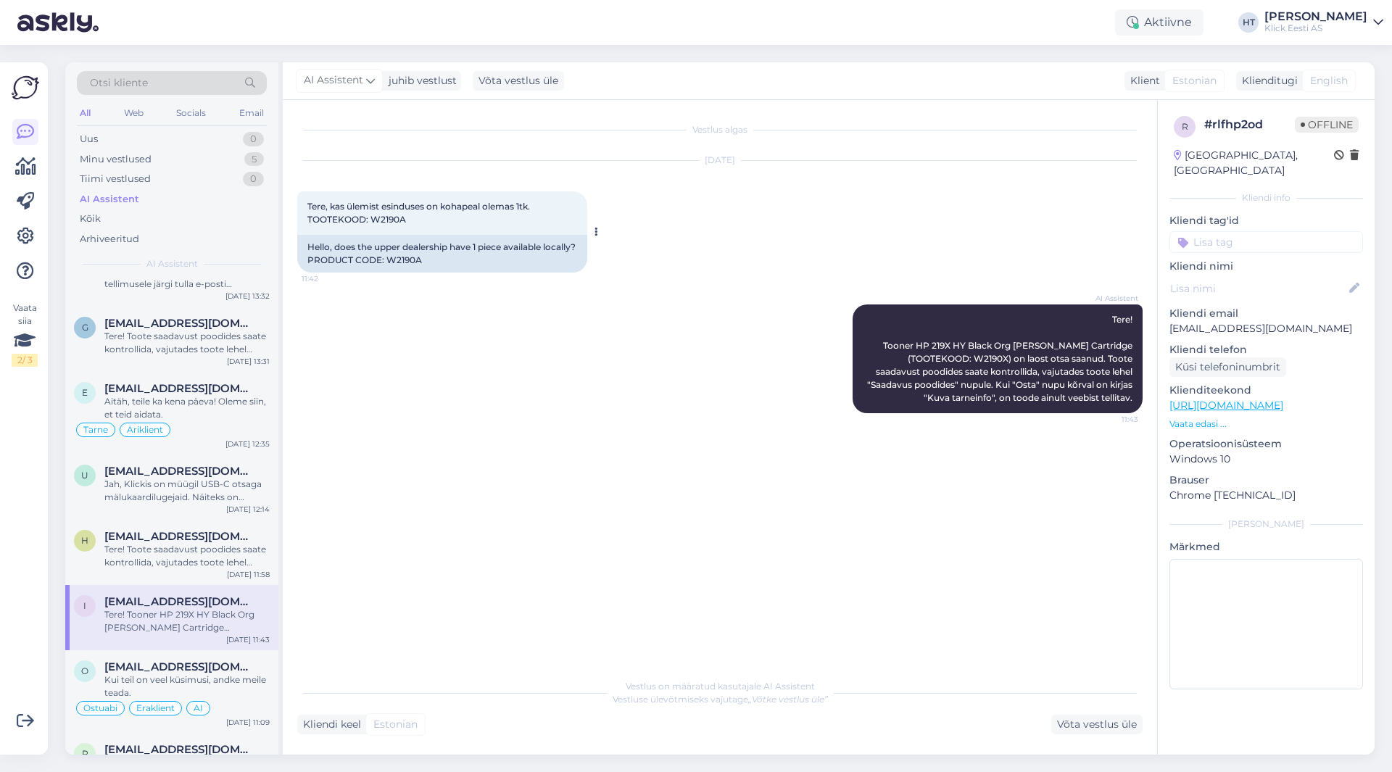
click at [386, 220] on span "Tere, kas ülemist esinduses on kohapeal olemas 1tk. TOOTEKOOD: W2190A" at bounding box center [419, 213] width 225 height 24
click at [849, 500] on div "Vestlus algas [DATE] Tere, kas ülemist esinduses on kohapeal olemas 1tk. TOOTEK…" at bounding box center [726, 387] width 859 height 544
click at [1247, 233] on input at bounding box center [1267, 242] width 194 height 22
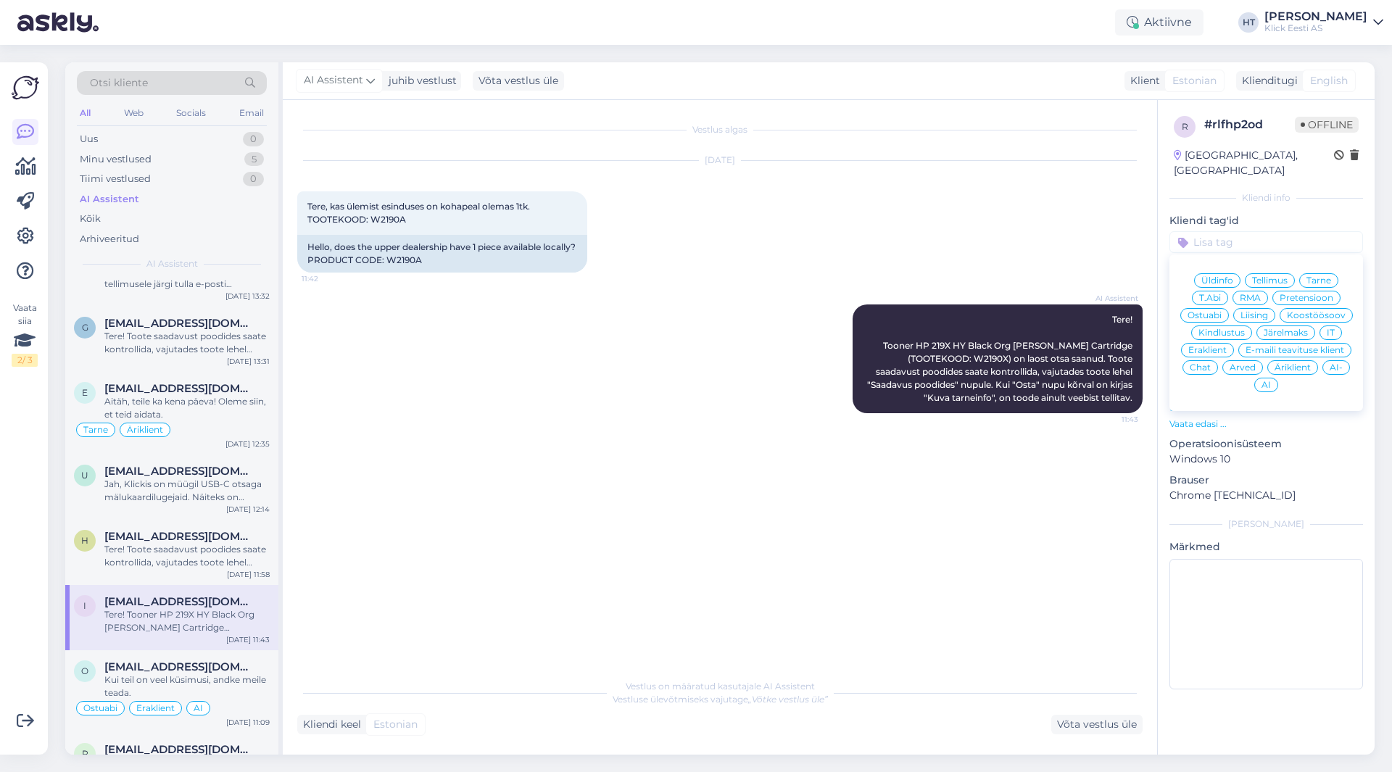
click at [1217, 311] on span "Ostuabi" at bounding box center [1205, 315] width 34 height 9
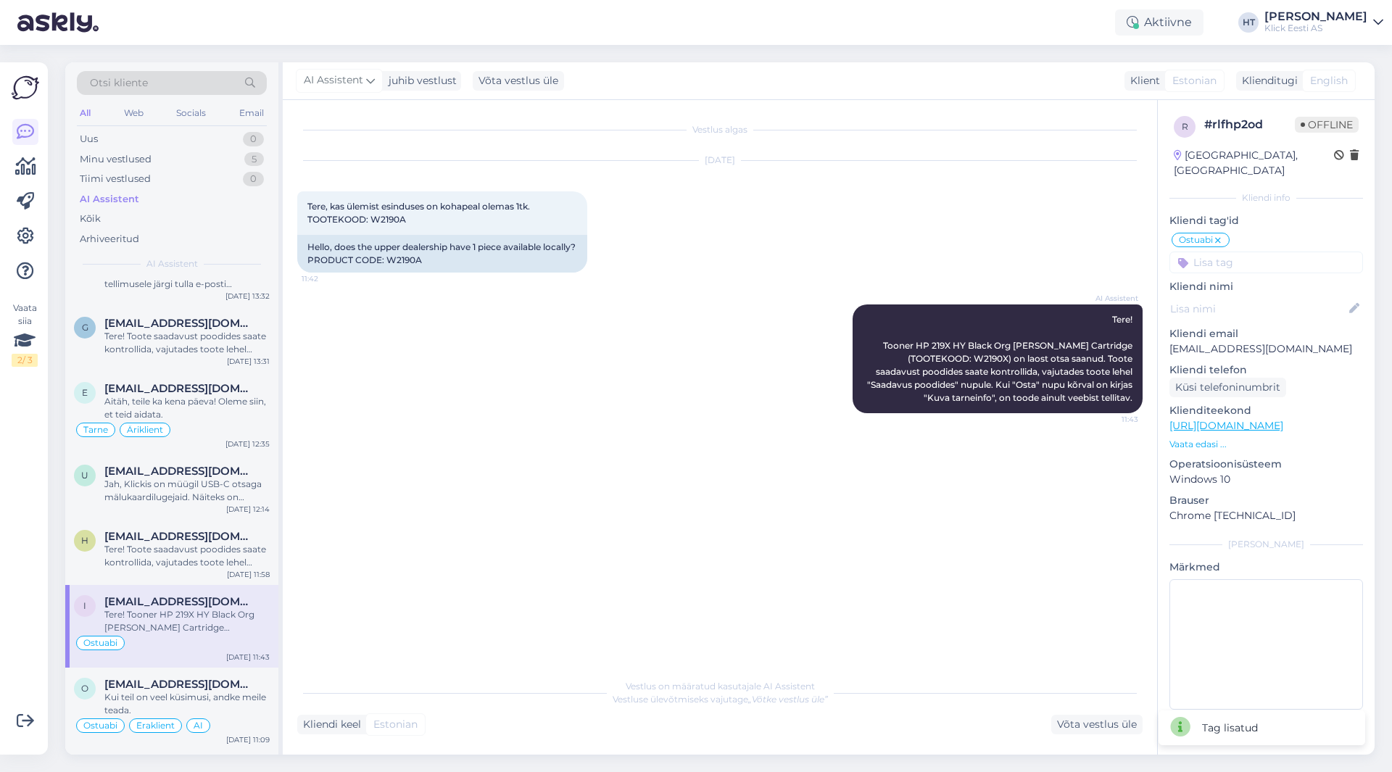
click at [1231, 252] on input at bounding box center [1267, 263] width 194 height 22
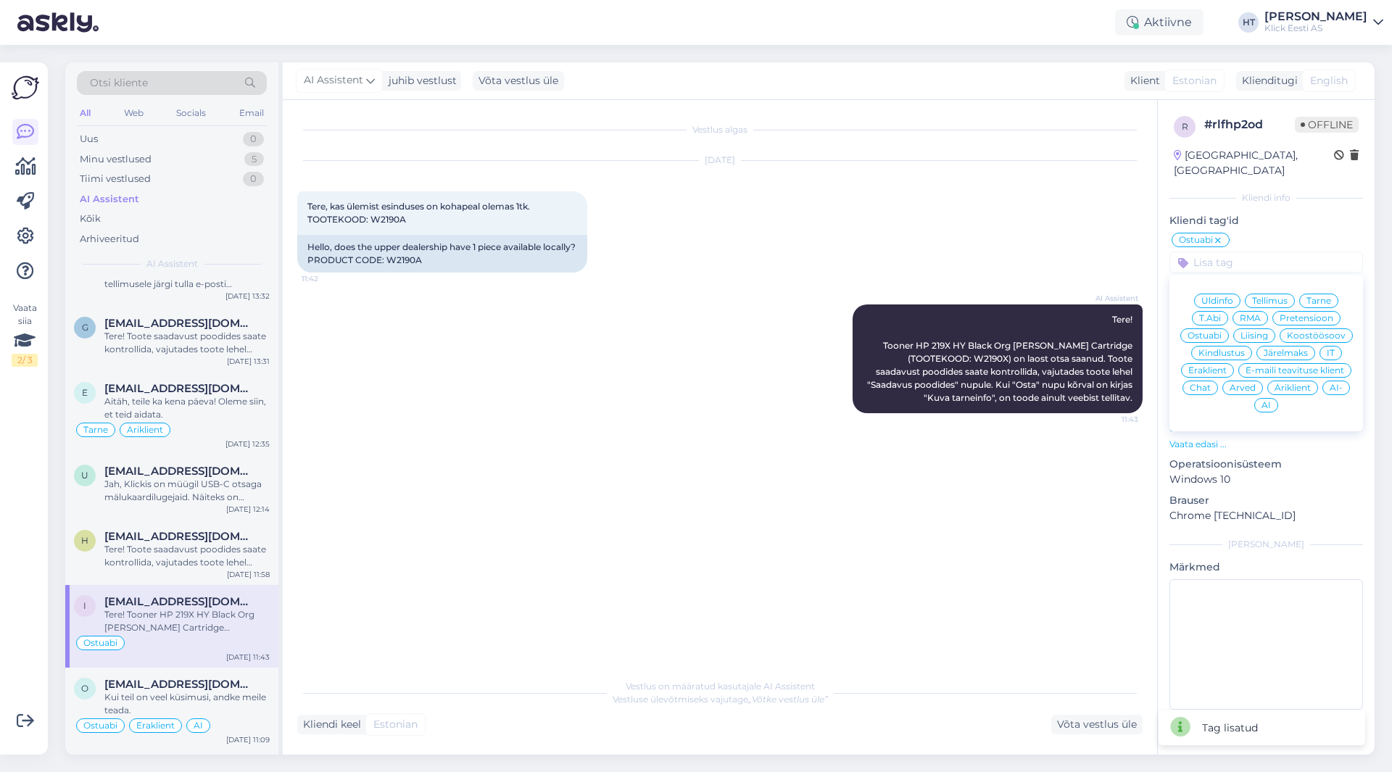
click at [1223, 363] on div "Eraklient" at bounding box center [1207, 370] width 53 height 15
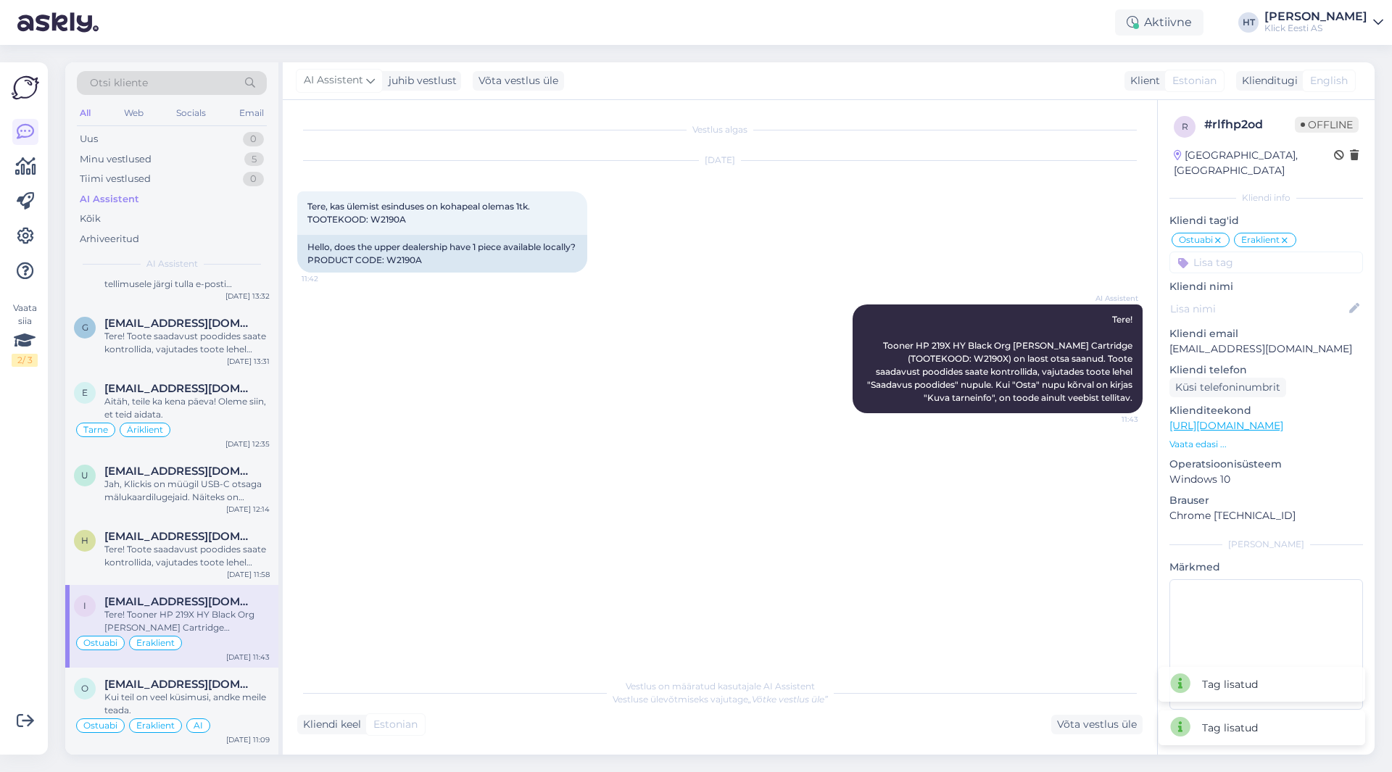
click at [1283, 235] on icon at bounding box center [1285, 241] width 9 height 12
click at [1273, 255] on input at bounding box center [1267, 263] width 194 height 22
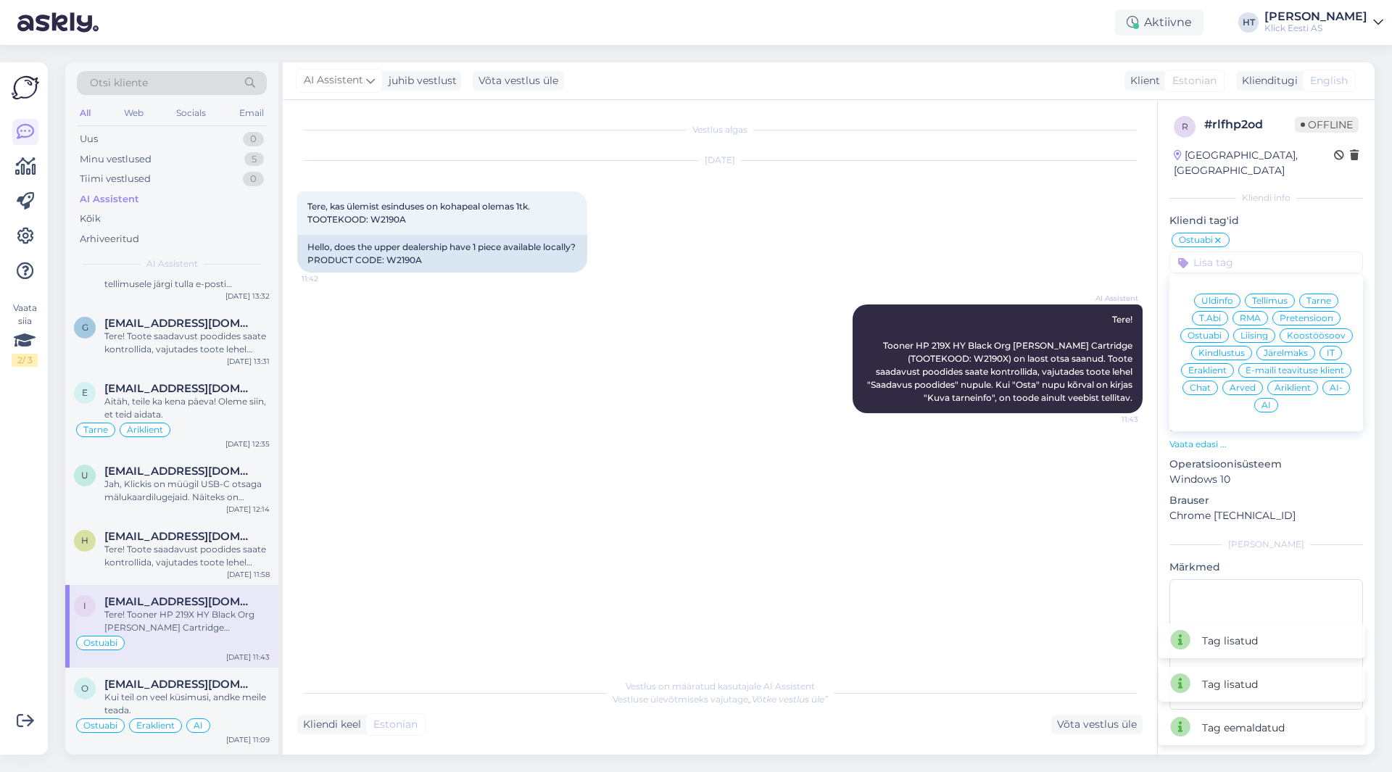
click at [1286, 384] on span "Äriklient" at bounding box center [1293, 388] width 36 height 9
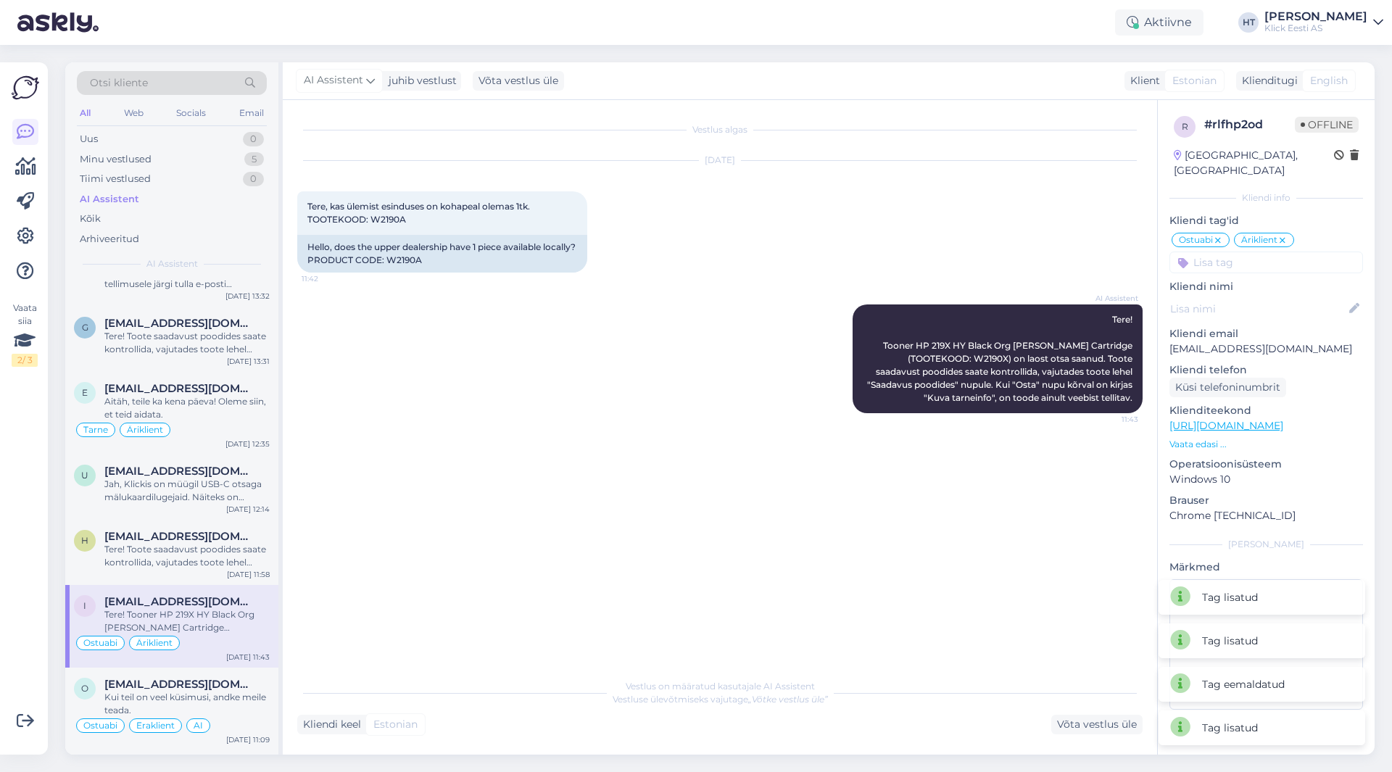
click at [1278, 253] on input at bounding box center [1267, 263] width 194 height 22
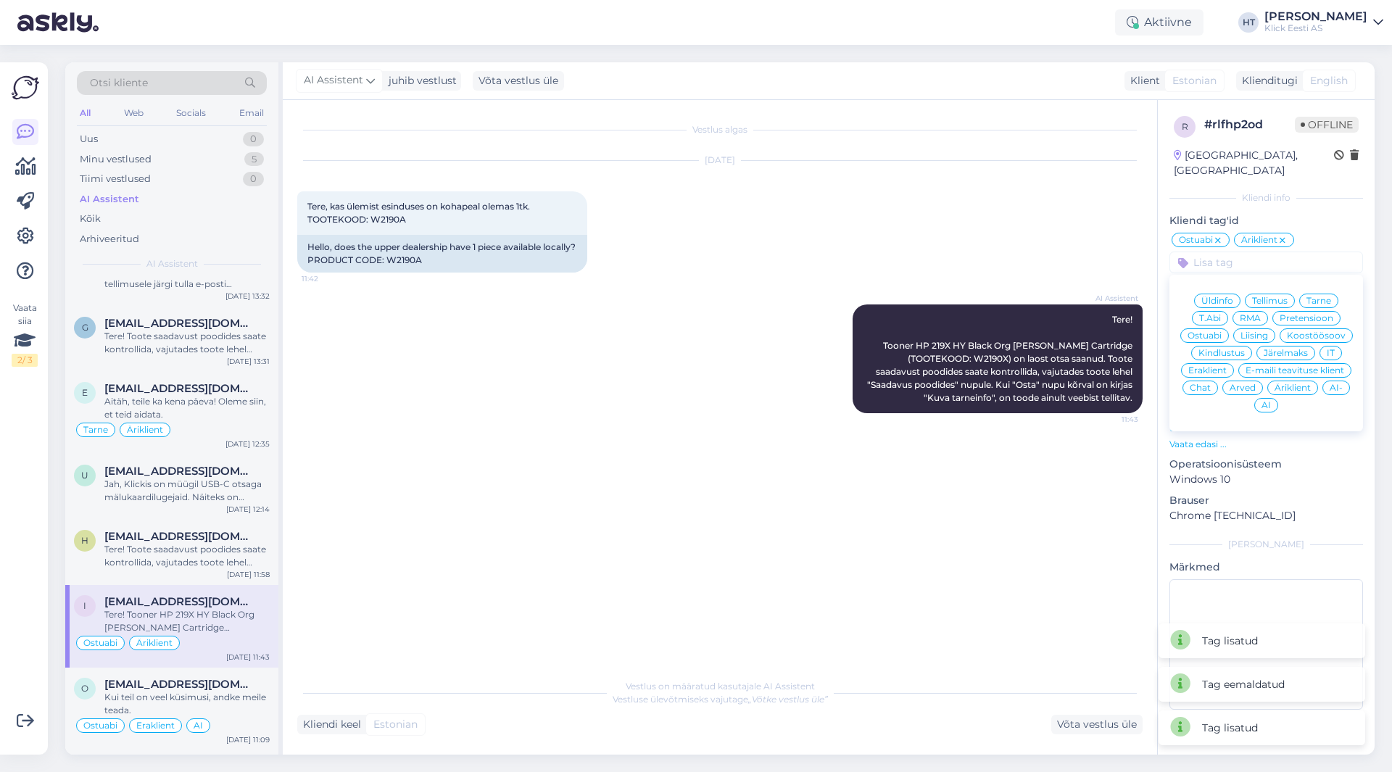
click at [1269, 398] on div "AI" at bounding box center [1266, 405] width 24 height 15
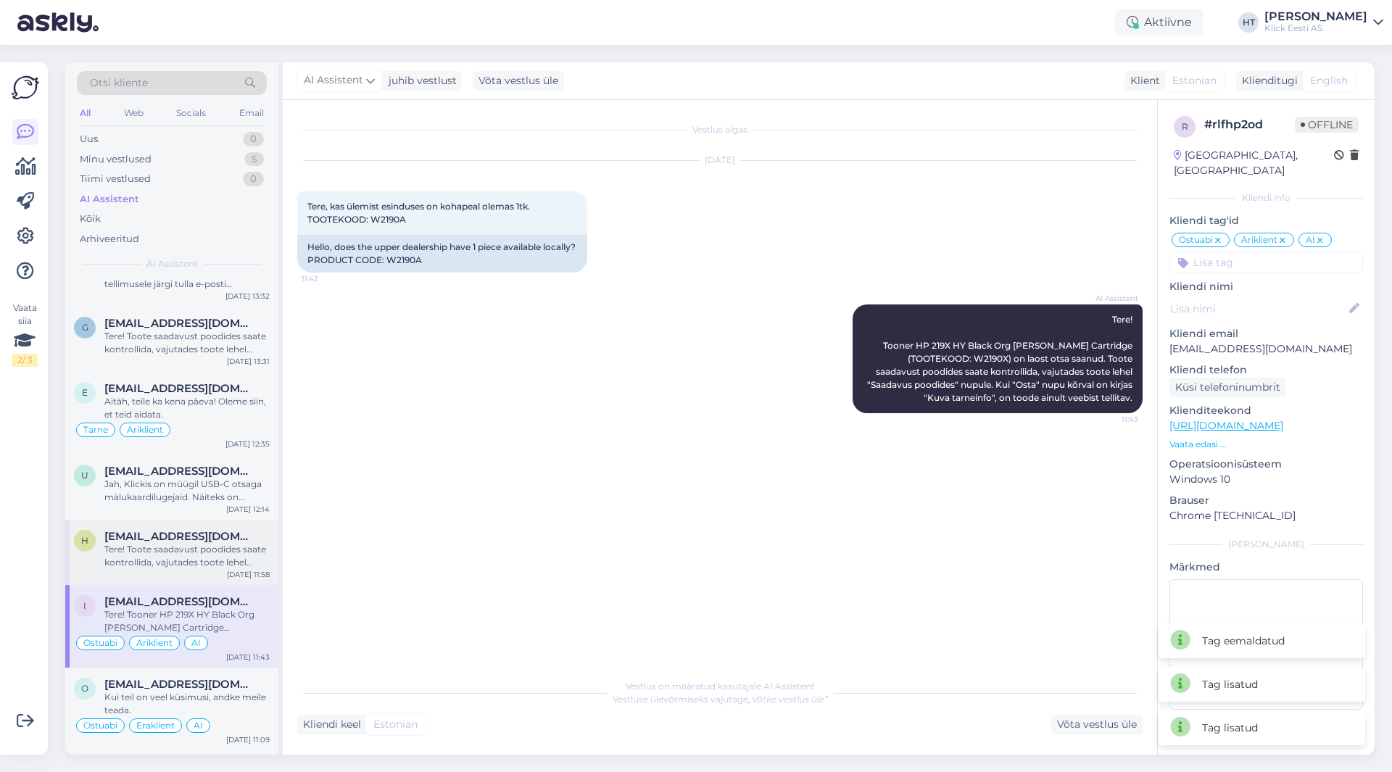
click at [212, 552] on div "Tere! Toote saadavust poodides saate kontrollida, vajutades toote lehel "Saadav…" at bounding box center [186, 556] width 165 height 26
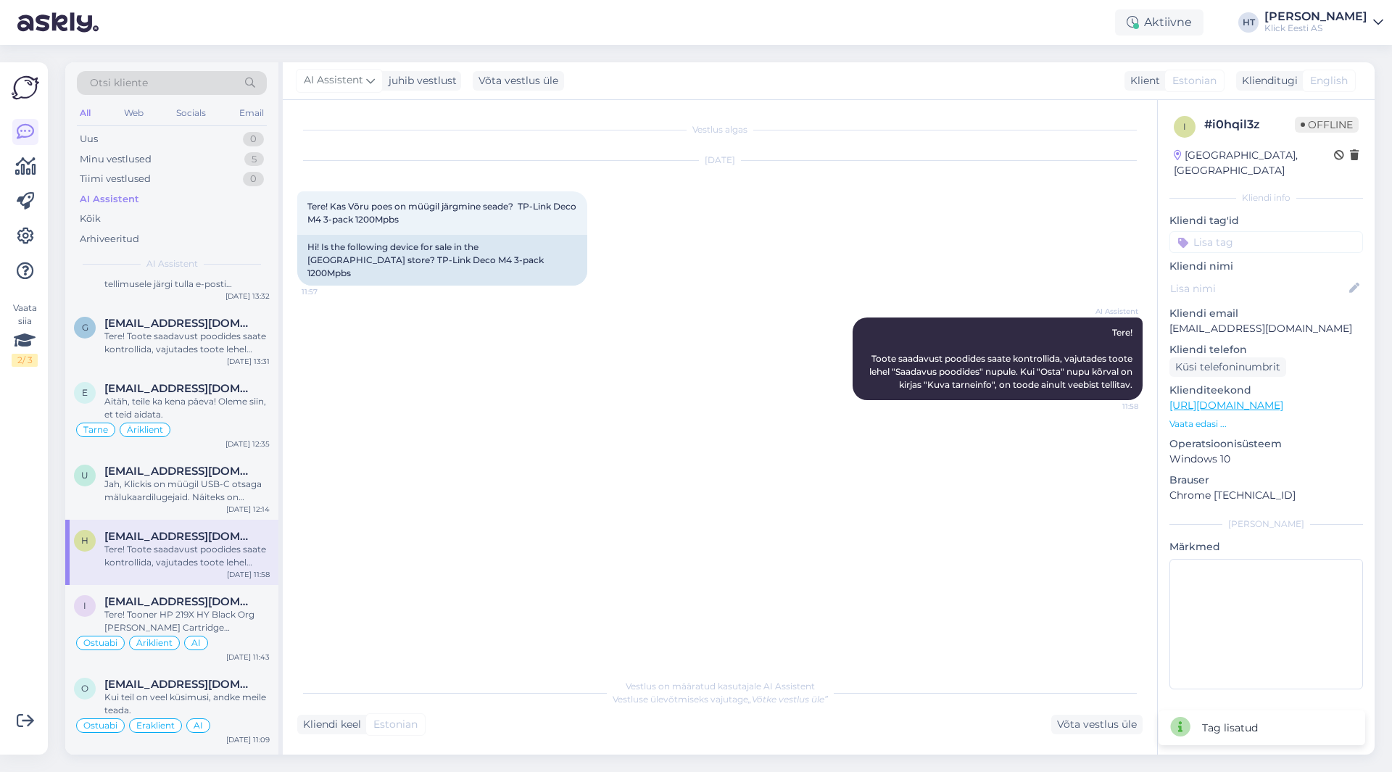
click at [1248, 238] on div "i # i0hqil3z Offline [GEOGRAPHIC_DATA], [GEOGRAPHIC_DATA] Kliendi info Kliendi …" at bounding box center [1266, 405] width 217 height 611
click at [1249, 231] on input at bounding box center [1267, 242] width 194 height 22
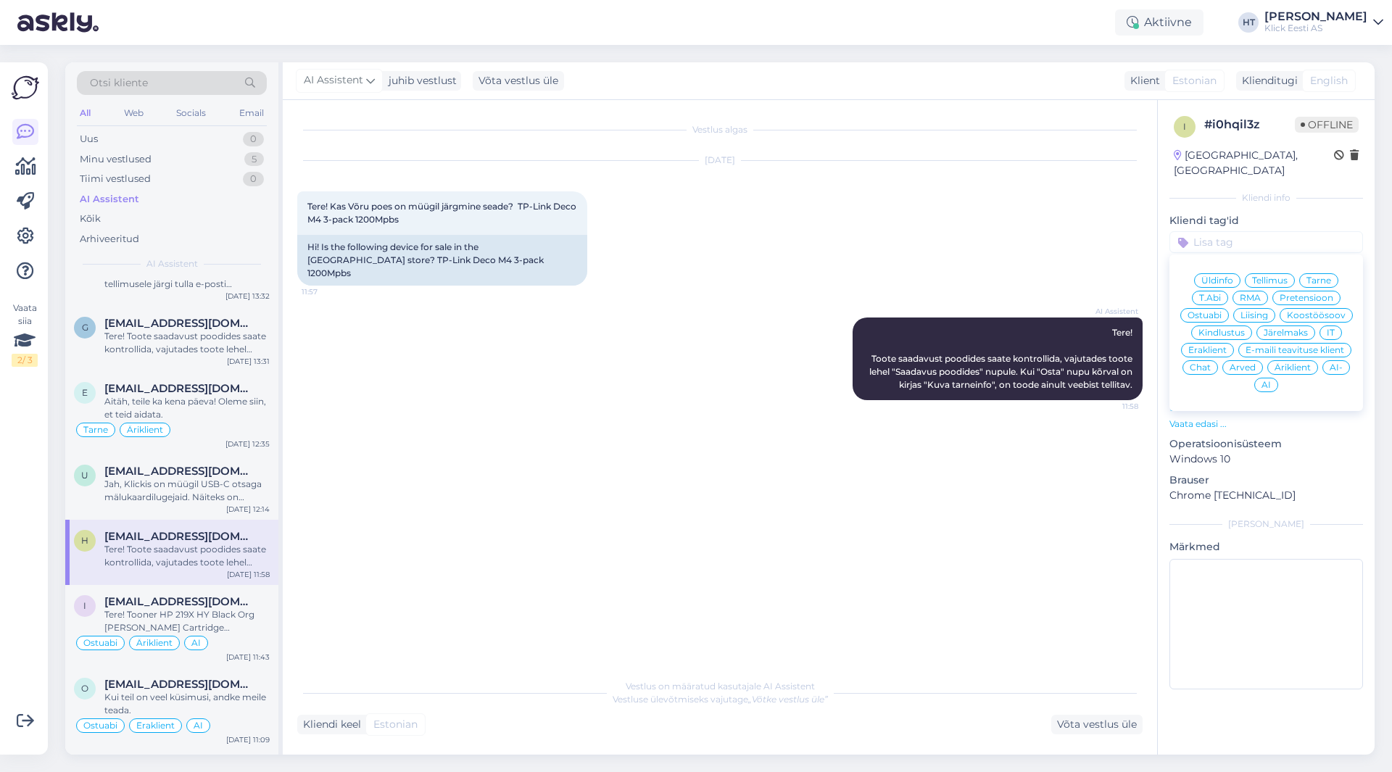
click at [1220, 311] on span "Ostuabi" at bounding box center [1205, 315] width 34 height 9
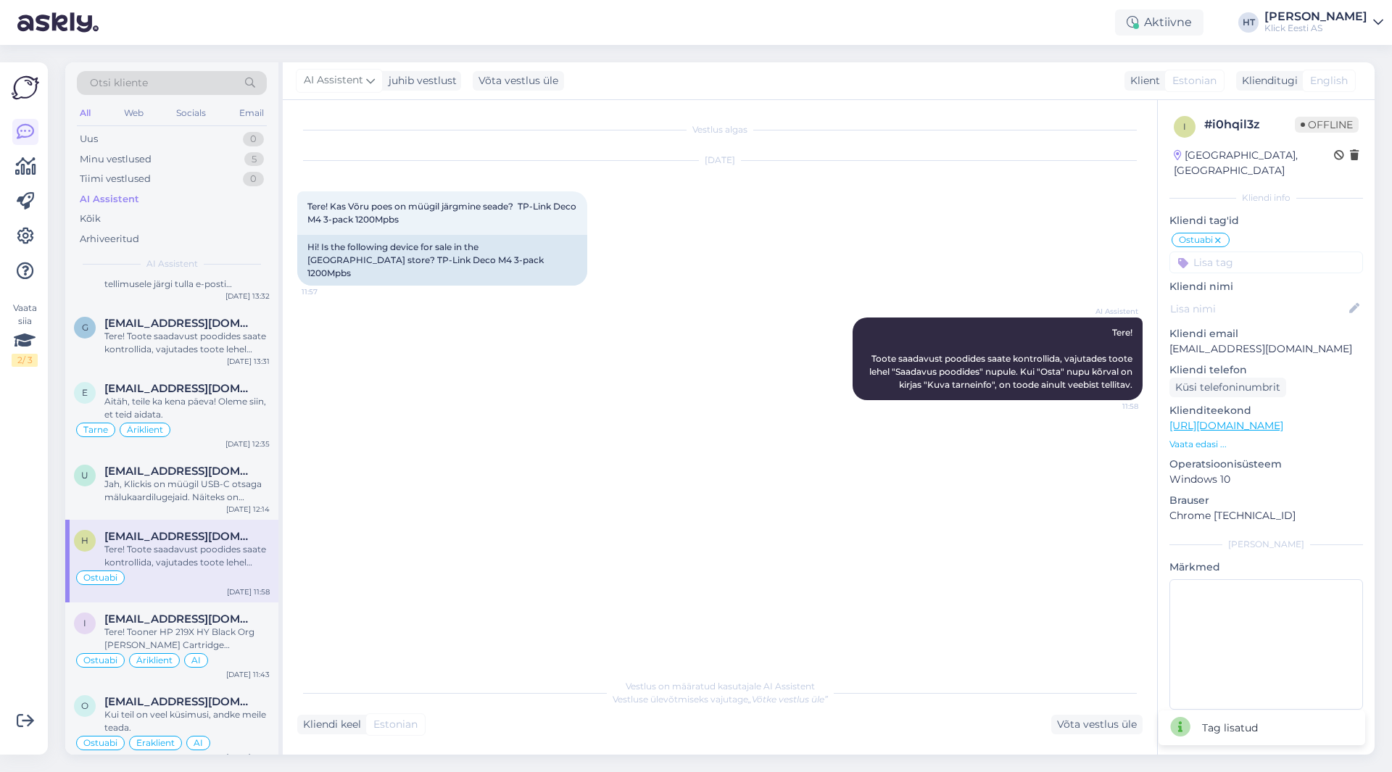
click at [1234, 252] on input at bounding box center [1267, 263] width 194 height 22
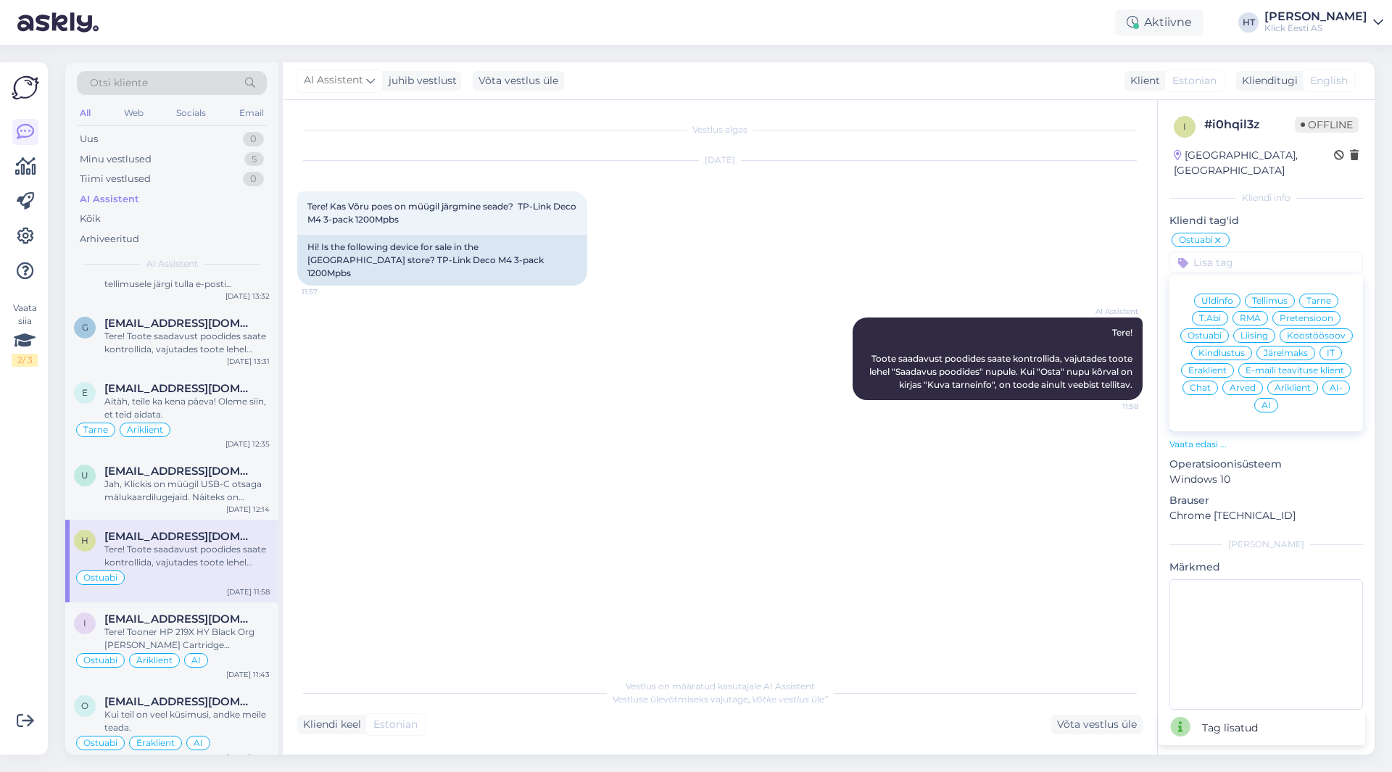
click at [1206, 366] on span "Eraklient" at bounding box center [1207, 370] width 38 height 9
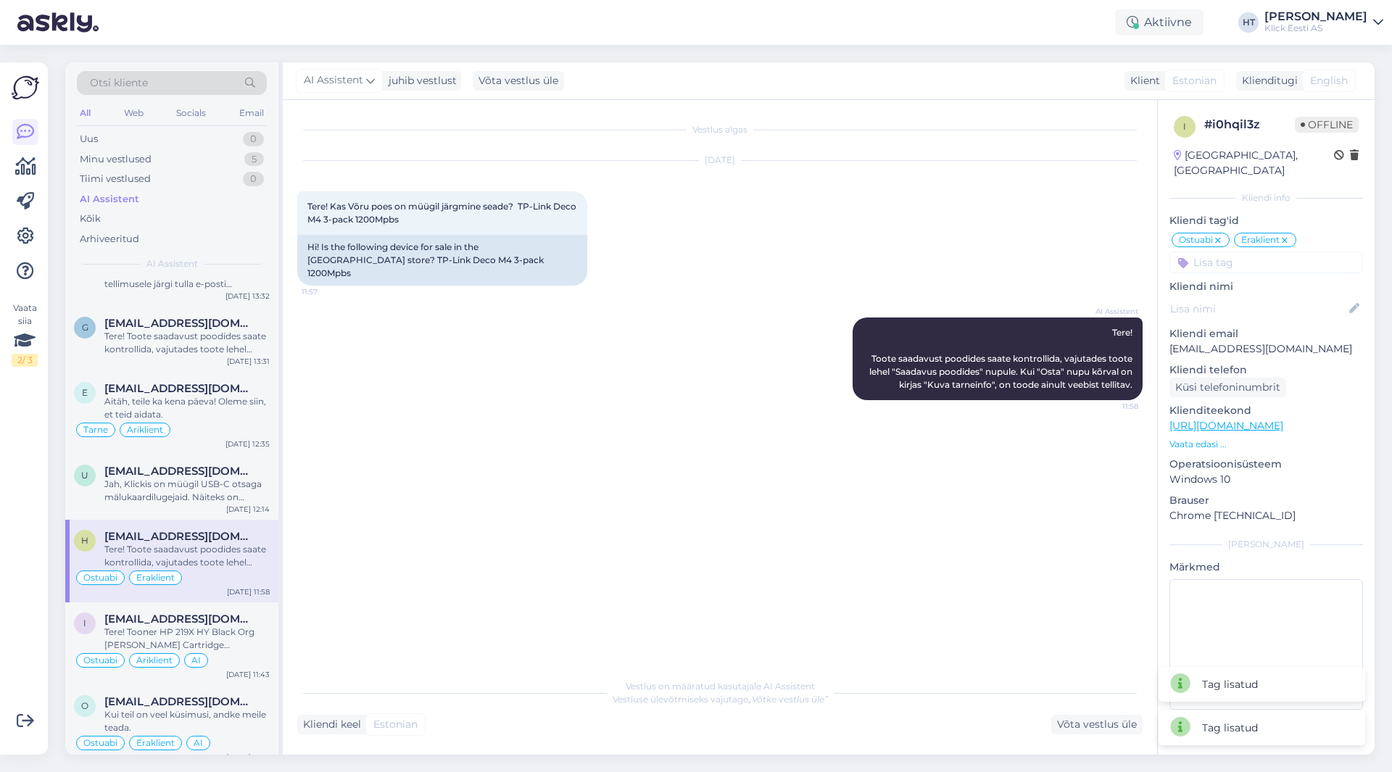
click at [1246, 252] on input at bounding box center [1267, 263] width 194 height 22
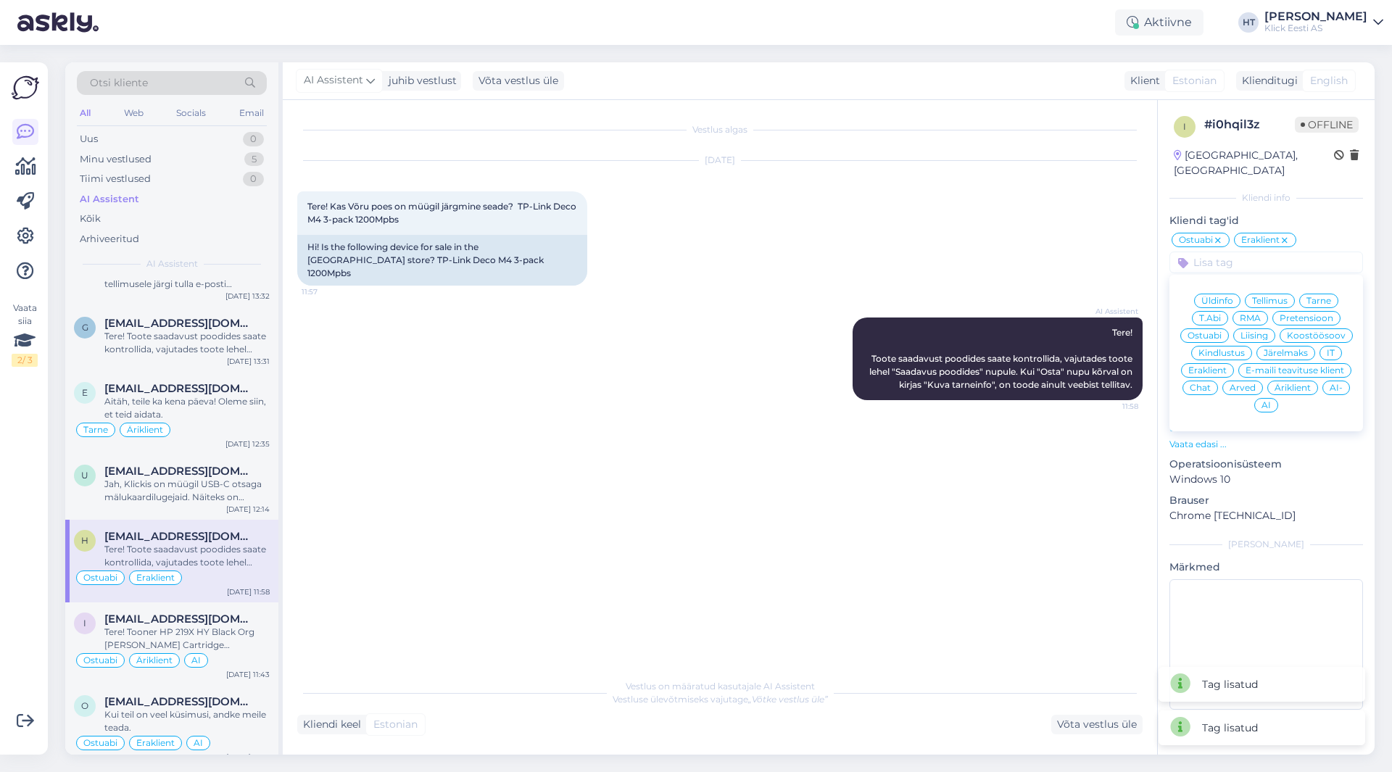
click at [1270, 401] on span "AI" at bounding box center [1266, 405] width 9 height 9
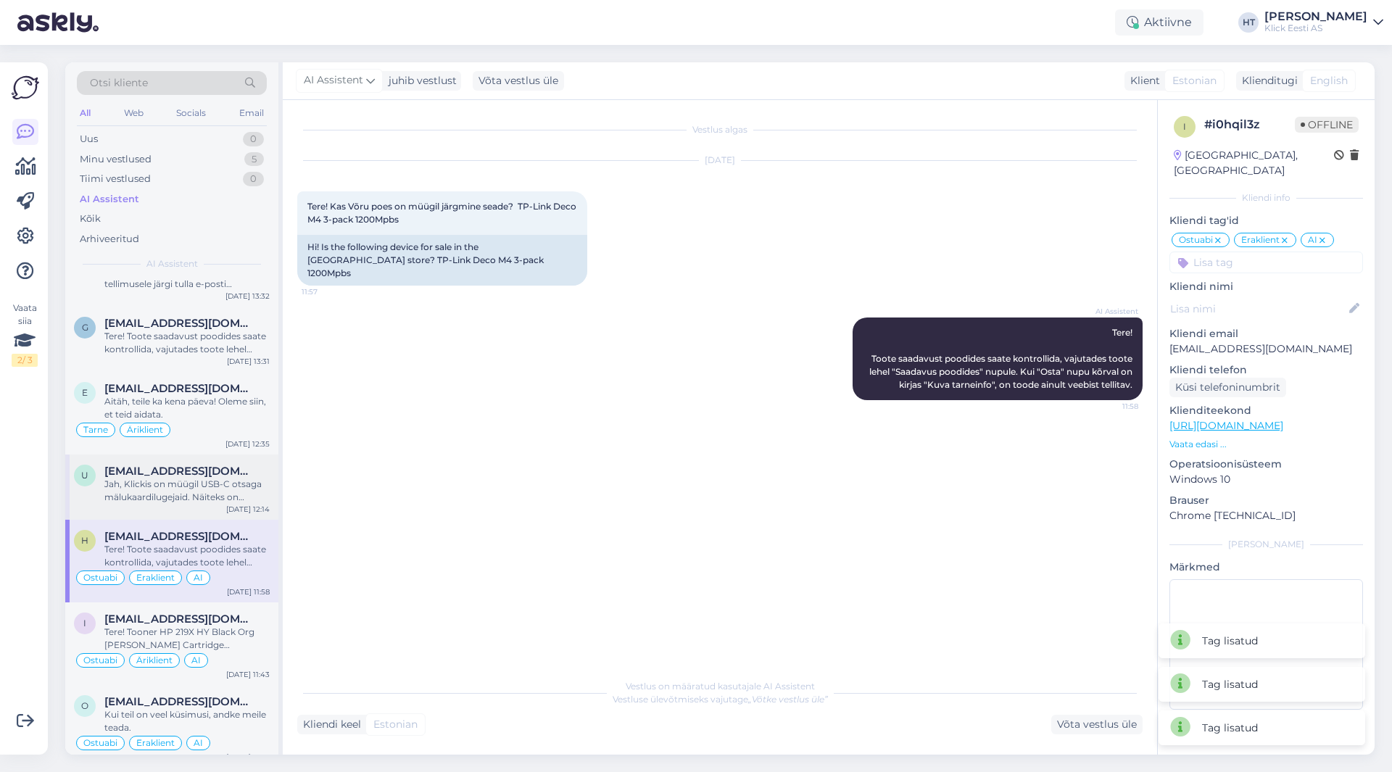
click at [228, 471] on span "[EMAIL_ADDRESS][DOMAIN_NAME]" at bounding box center [179, 471] width 151 height 13
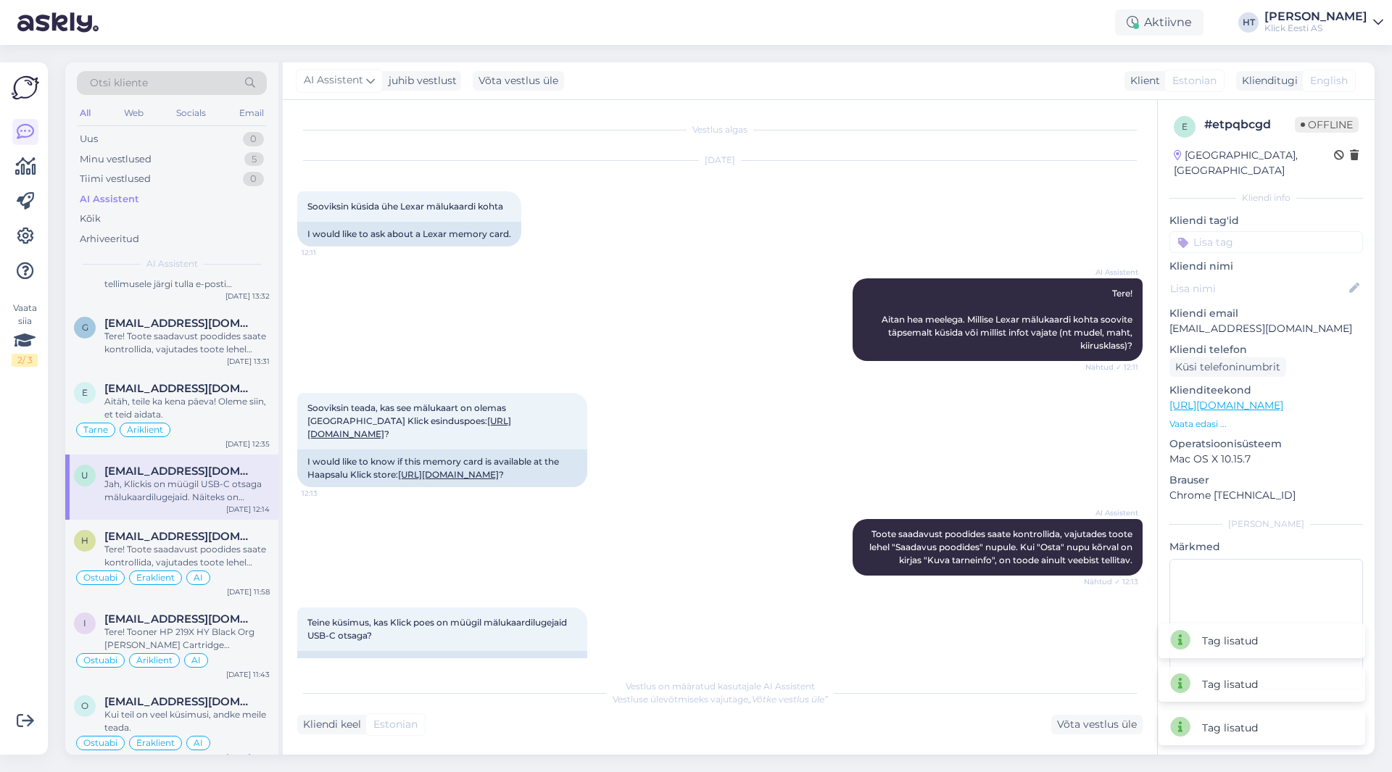
scroll to position [148, 0]
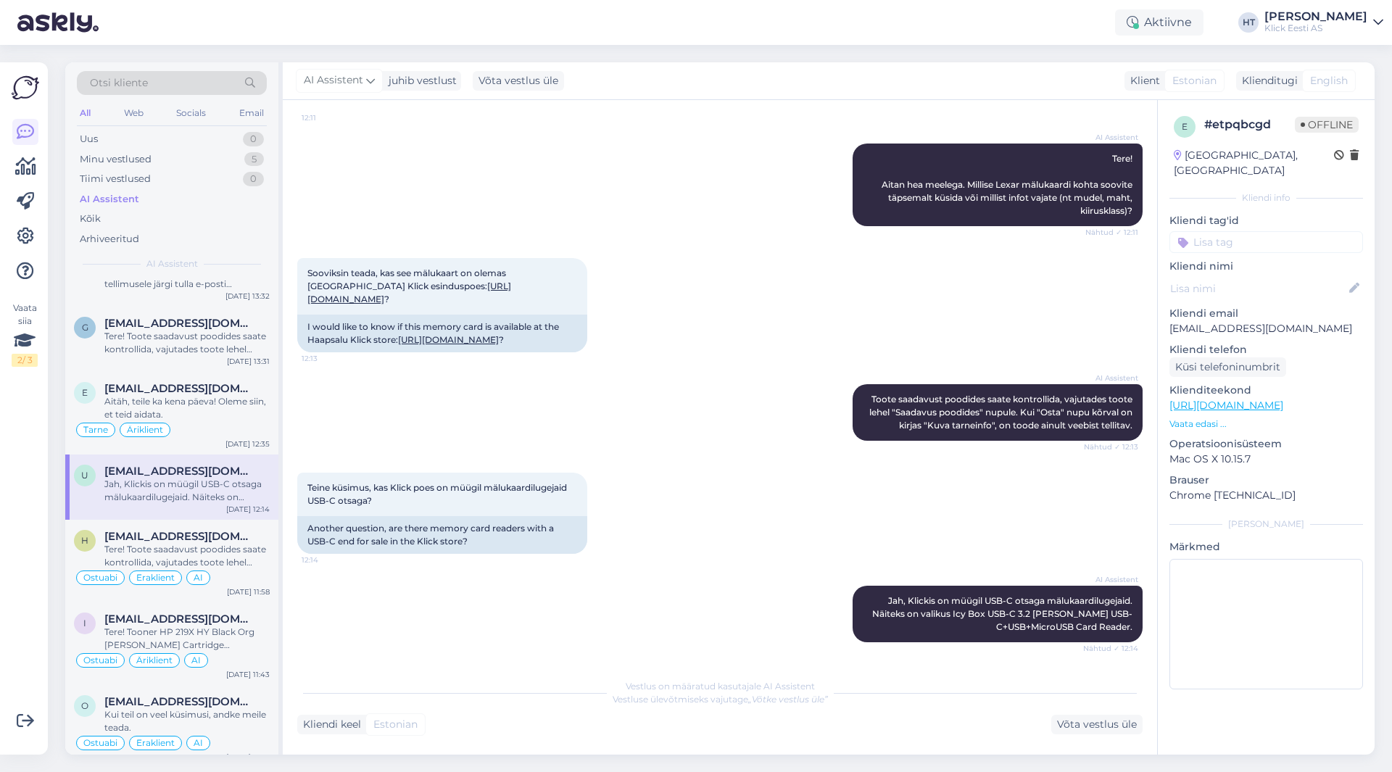
click at [1256, 231] on input at bounding box center [1267, 242] width 194 height 22
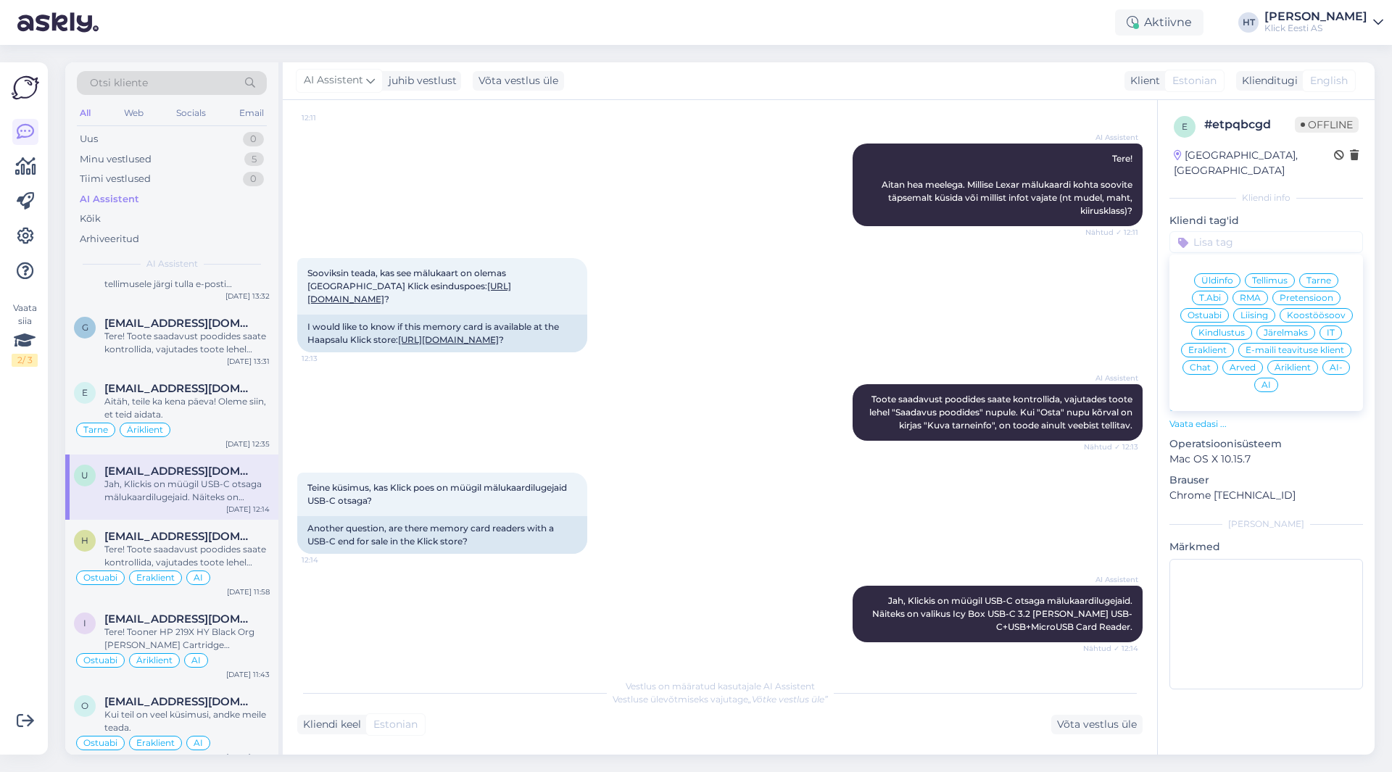
click at [1225, 308] on div "Ostuabi" at bounding box center [1205, 315] width 49 height 15
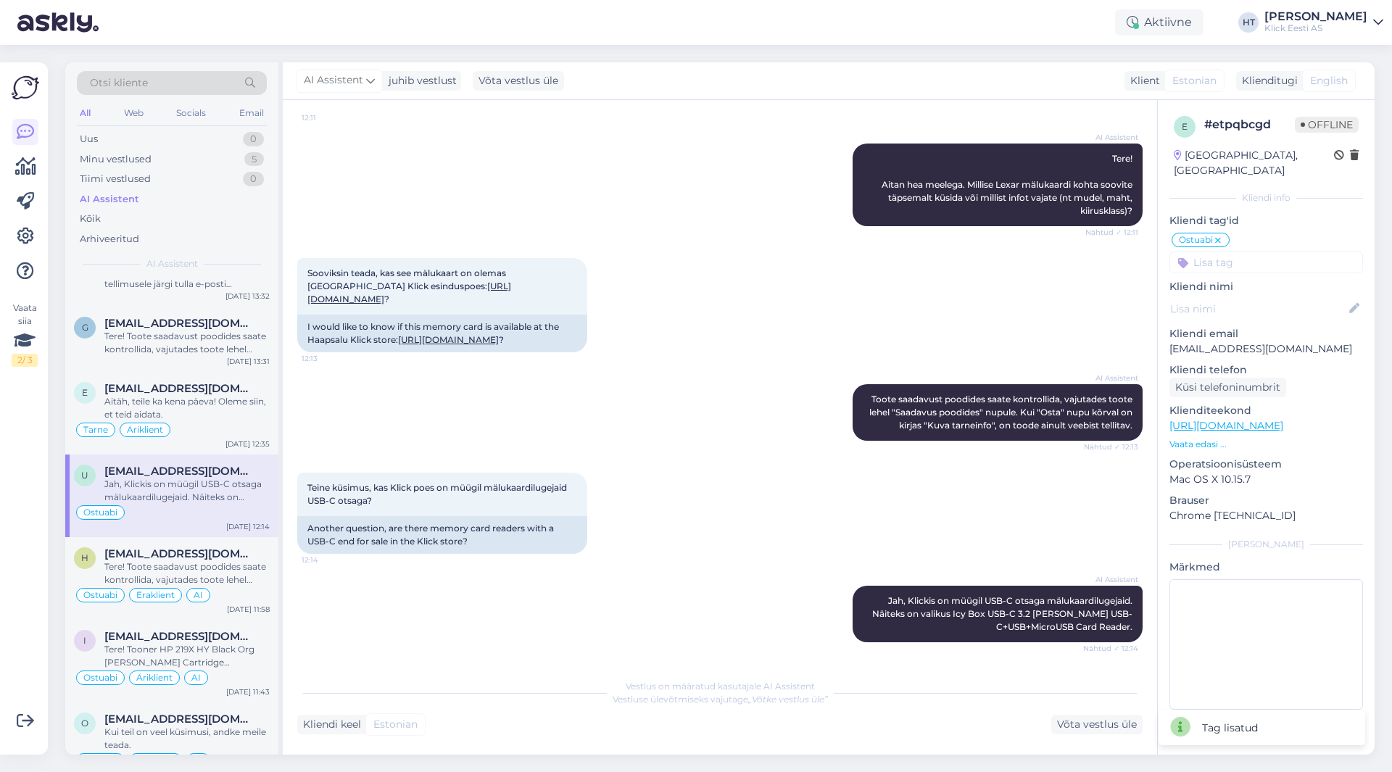
click at [1254, 252] on input at bounding box center [1267, 263] width 194 height 22
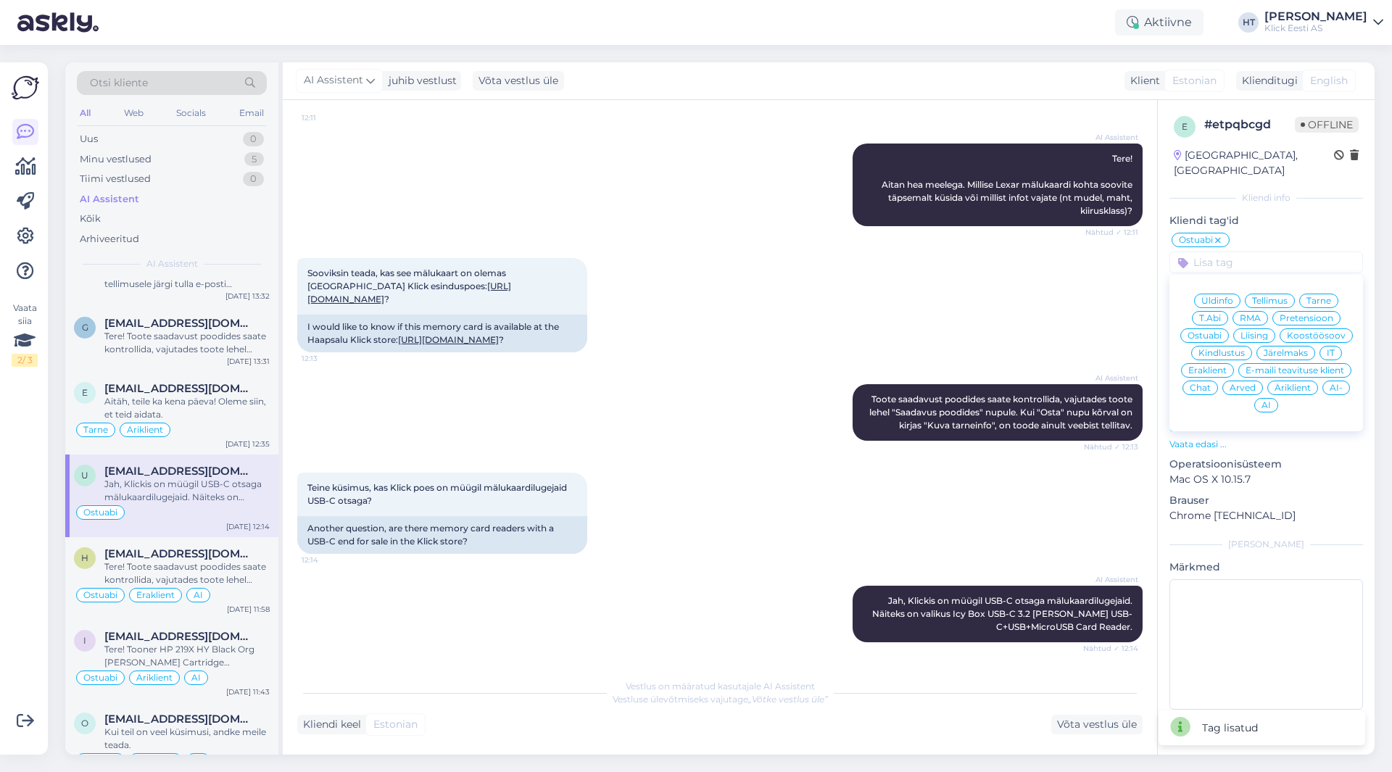
click at [1219, 366] on span "Eraklient" at bounding box center [1207, 370] width 38 height 9
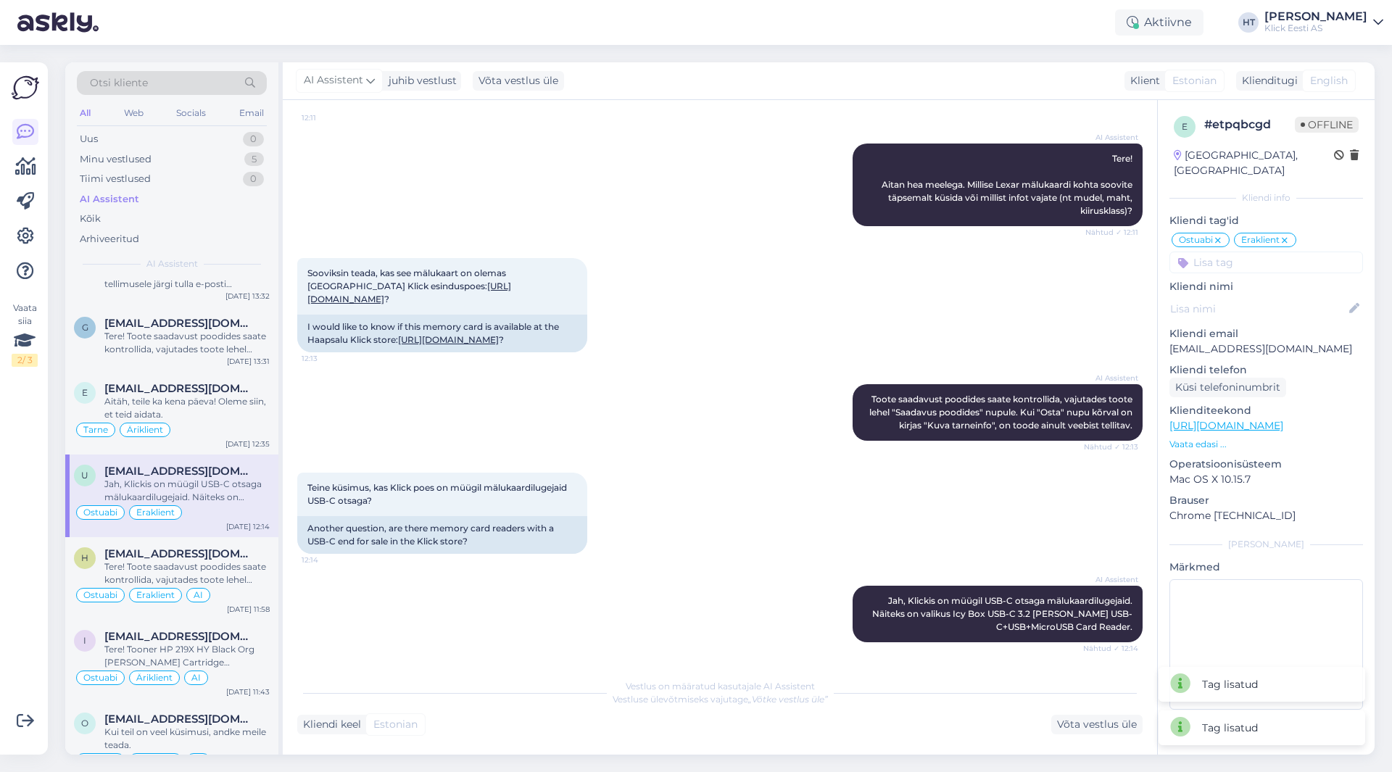
click at [1242, 254] on input at bounding box center [1267, 263] width 194 height 22
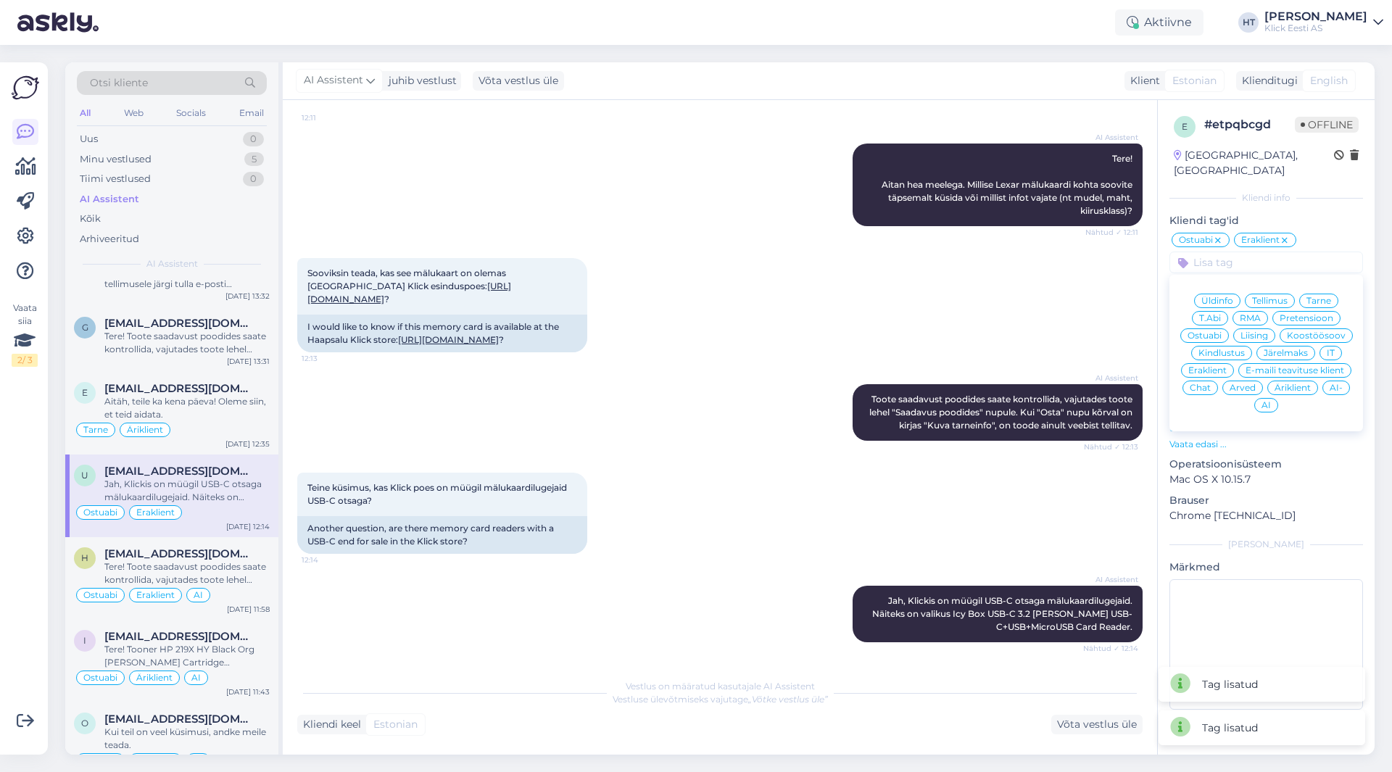
click at [1257, 398] on div "AI" at bounding box center [1266, 405] width 24 height 15
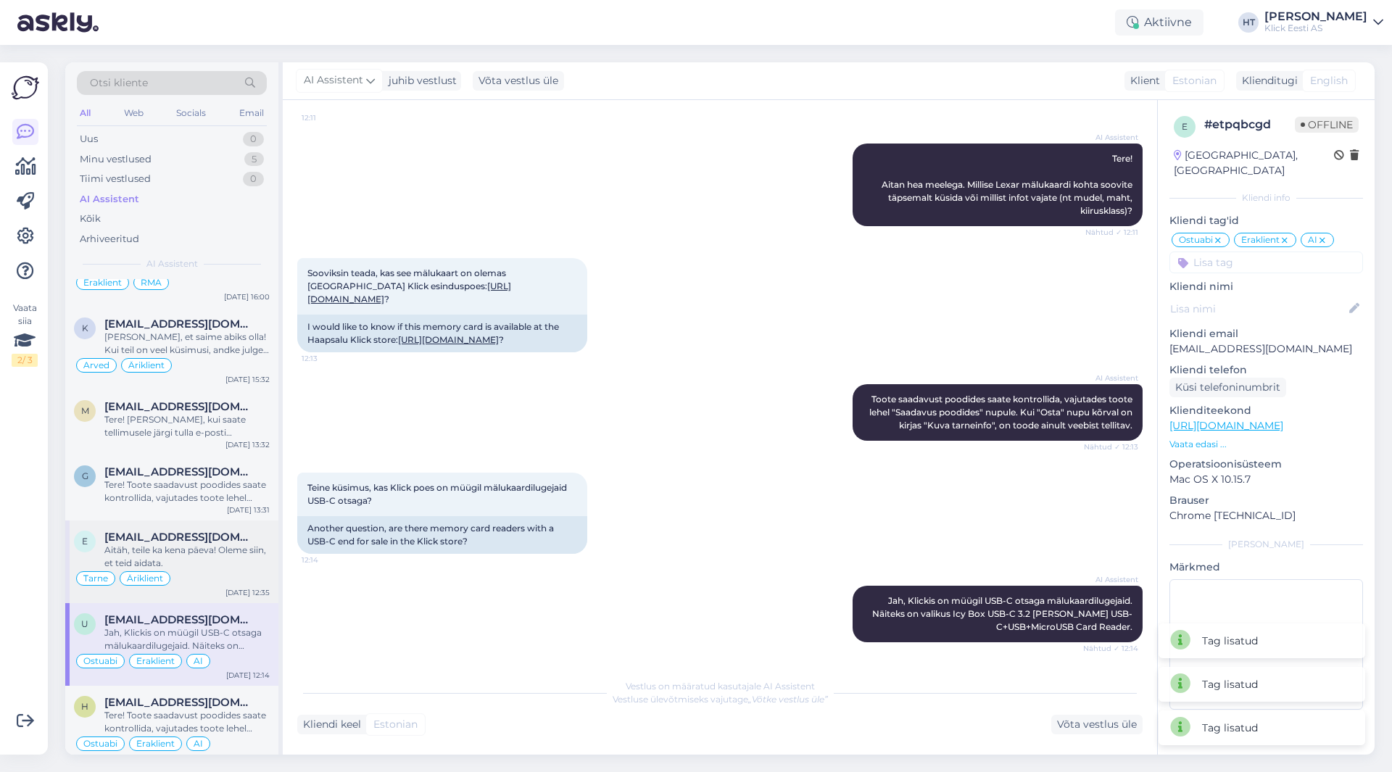
scroll to position [1983, 0]
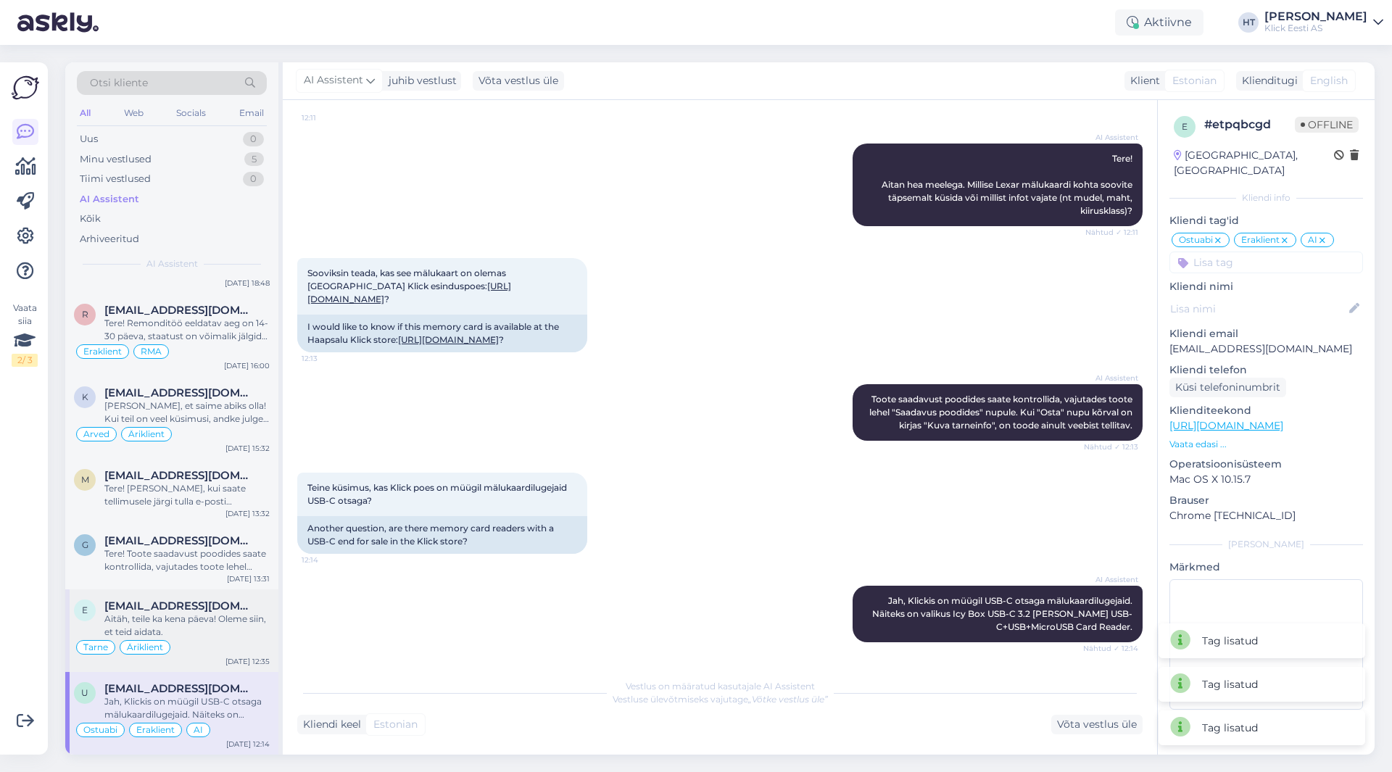
click at [178, 601] on span "[EMAIL_ADDRESS][DOMAIN_NAME]" at bounding box center [179, 606] width 151 height 13
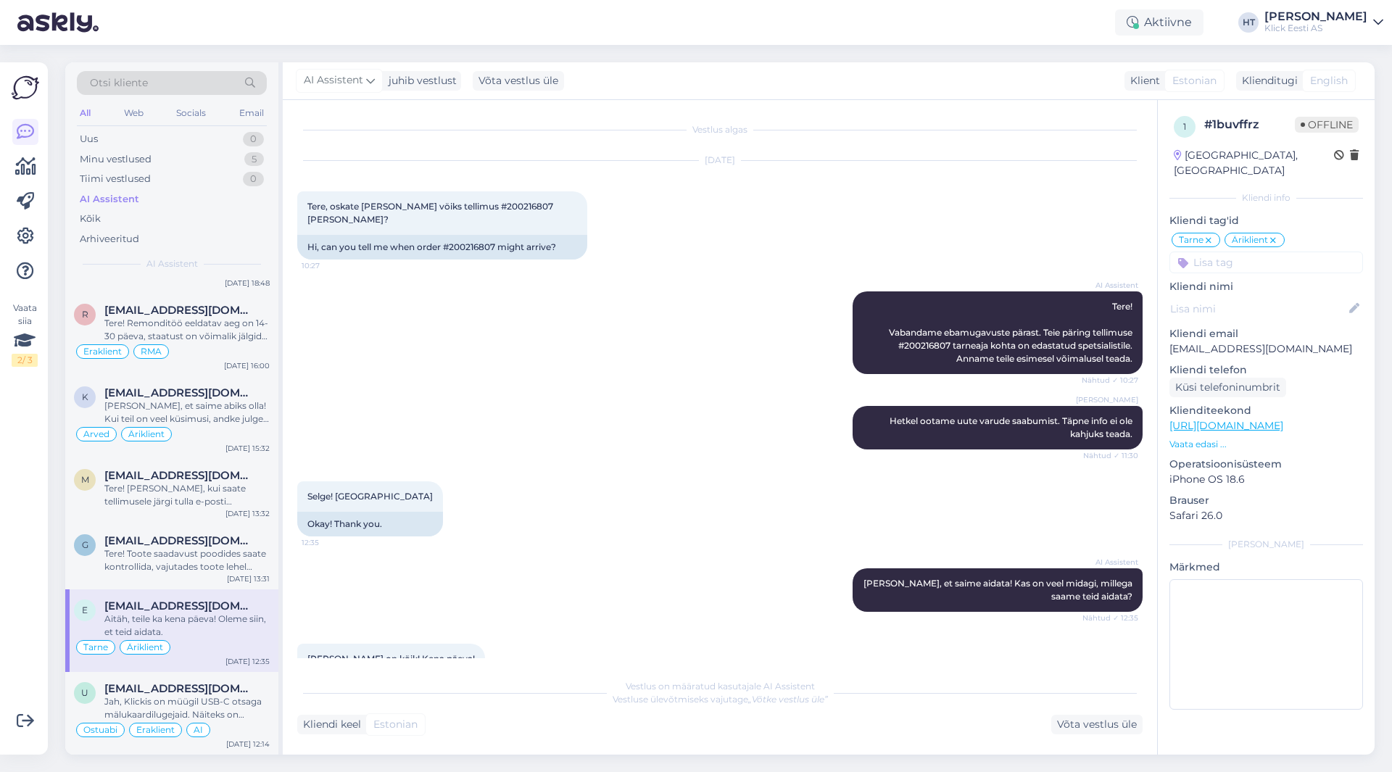
scroll to position [119, 0]
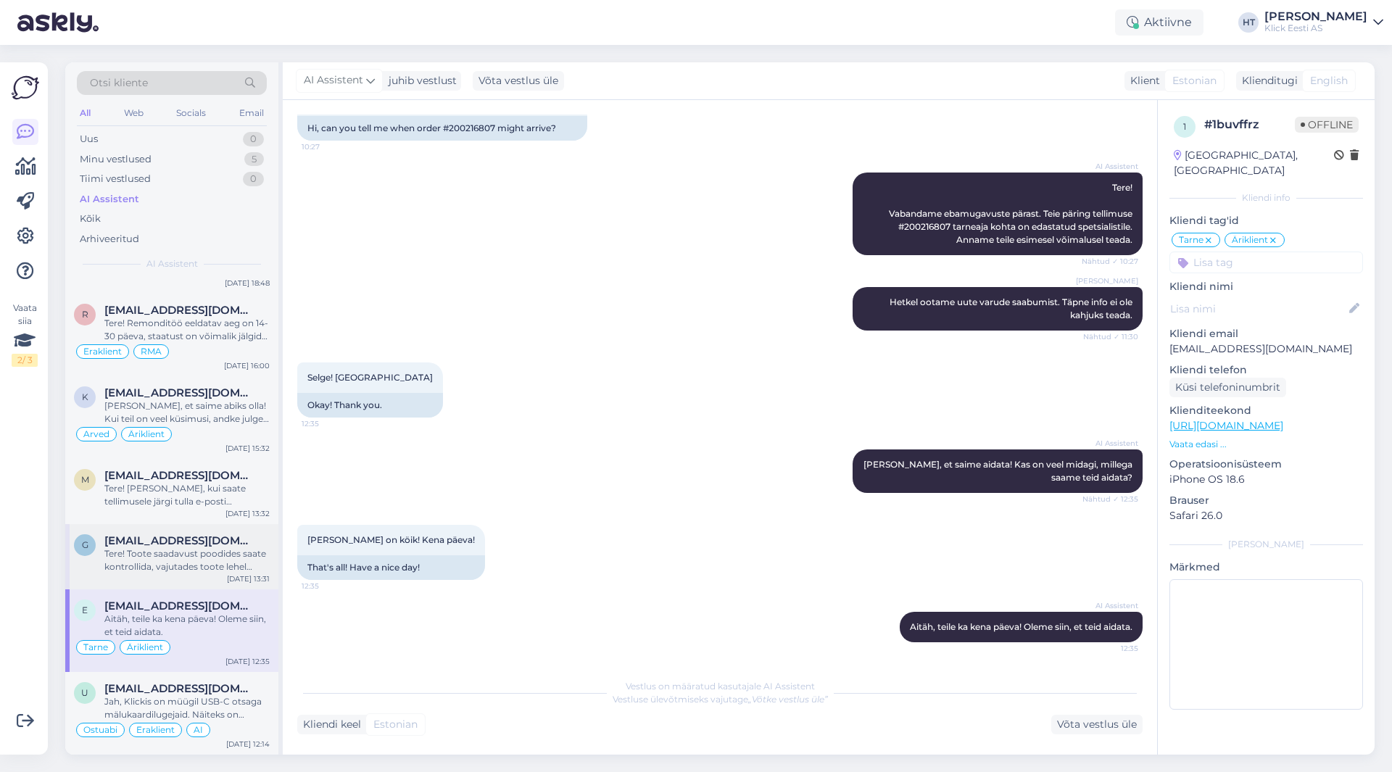
click at [205, 558] on div "Tere! Toote saadavust poodides saate kontrollida, vajutades toote lehel "Saadav…" at bounding box center [186, 560] width 165 height 26
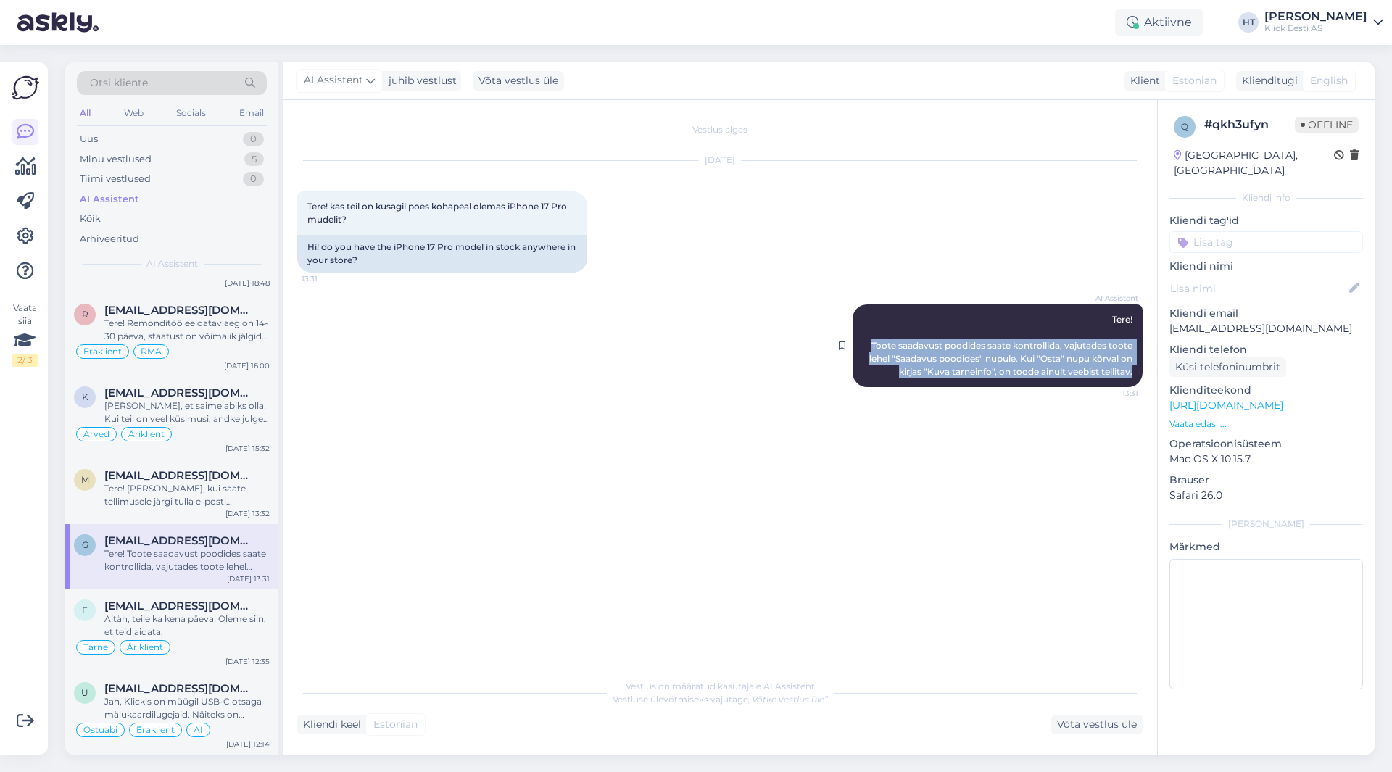
drag, startPoint x: 868, startPoint y: 342, endPoint x: 1140, endPoint y: 376, distance: 274.1
click at [1140, 376] on div "AI Assistent Tere! Toote saadavust poodides saate kontrollida, vajutades toote …" at bounding box center [998, 346] width 290 height 83
click at [1135, 371] on div "AI Assistent Tere! Toote saadavust poodides saate kontrollida, vajutades toote …" at bounding box center [998, 346] width 290 height 83
drag, startPoint x: 1135, startPoint y: 371, endPoint x: 914, endPoint y: 294, distance: 233.7
click at [914, 294] on div "AI Assistent Tere! Toote saadavust poodides saate kontrollida, vajutades toote …" at bounding box center [720, 346] width 846 height 115
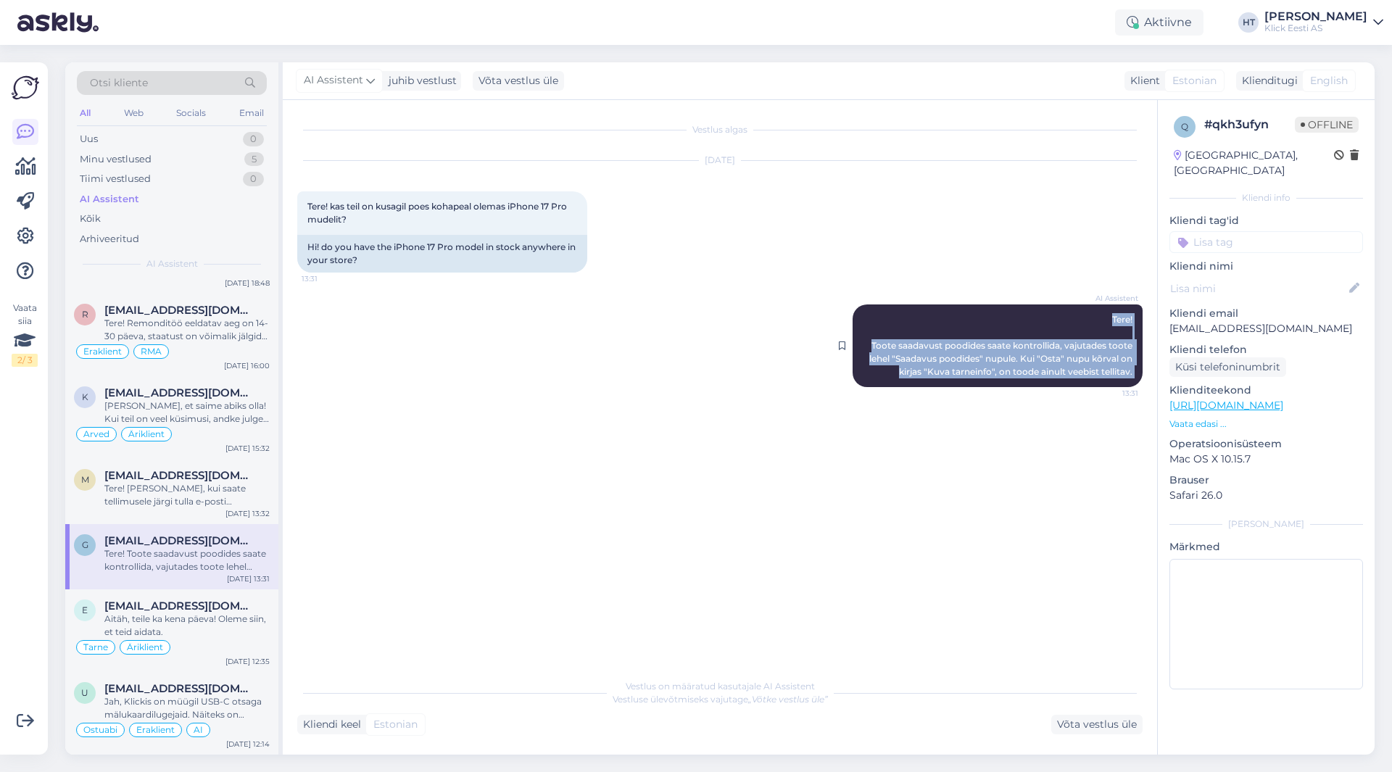
click at [1017, 306] on div "AI Assistent Tere! Toote saadavust poodides saate kontrollida, vajutades toote …" at bounding box center [998, 346] width 290 height 83
drag, startPoint x: 1091, startPoint y: 312, endPoint x: 1136, endPoint y: 373, distance: 76.1
click at [1136, 373] on div "AI Assistent Tere! Toote saadavust poodides saate kontrollida, vajutades toote …" at bounding box center [998, 346] width 290 height 83
drag, startPoint x: 1136, startPoint y: 373, endPoint x: 1106, endPoint y: 316, distance: 64.2
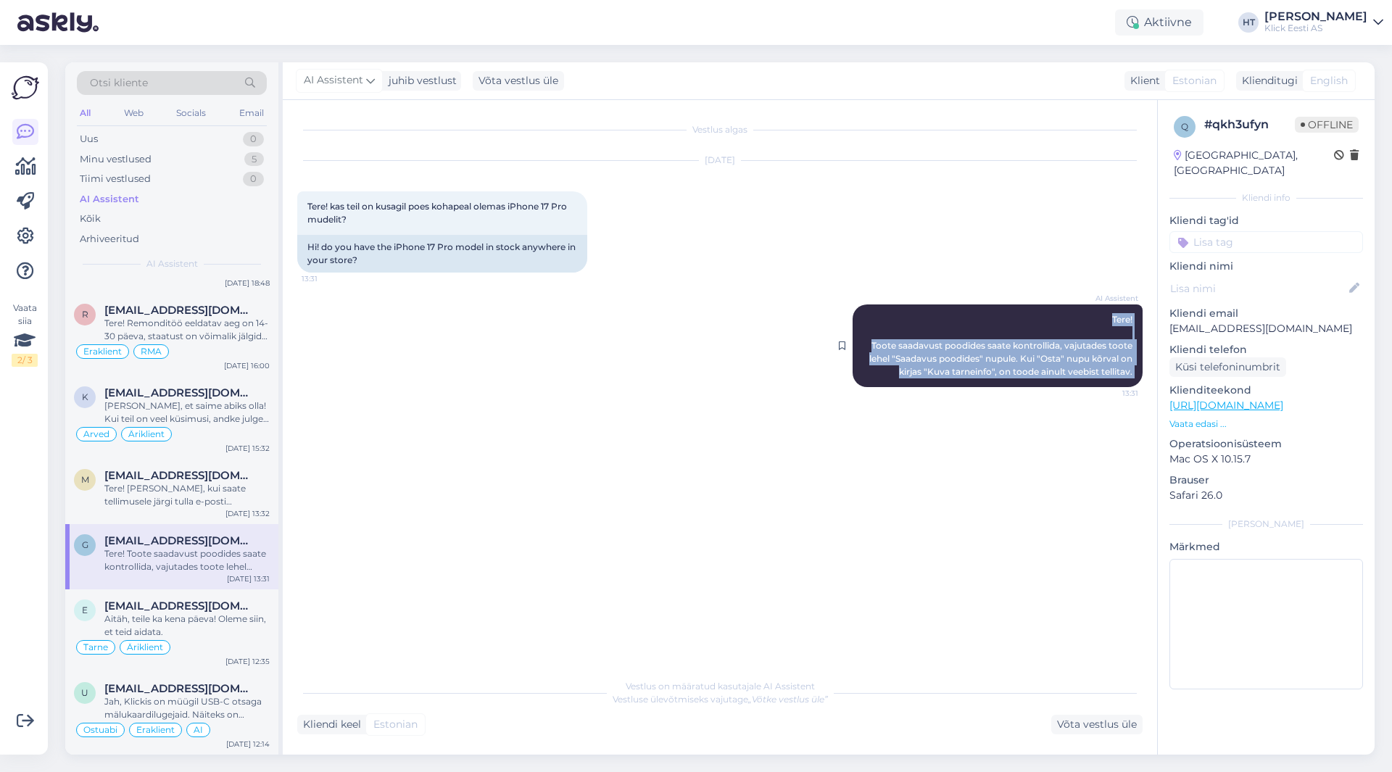
click at [1106, 316] on div "AI Assistent Tere! Toote saadavust poodides saate kontrollida, vajutades toote …" at bounding box center [998, 346] width 290 height 83
click at [1106, 315] on div "AI Assistent Tere! Toote saadavust poodides saate kontrollida, vajutades toote …" at bounding box center [998, 346] width 290 height 83
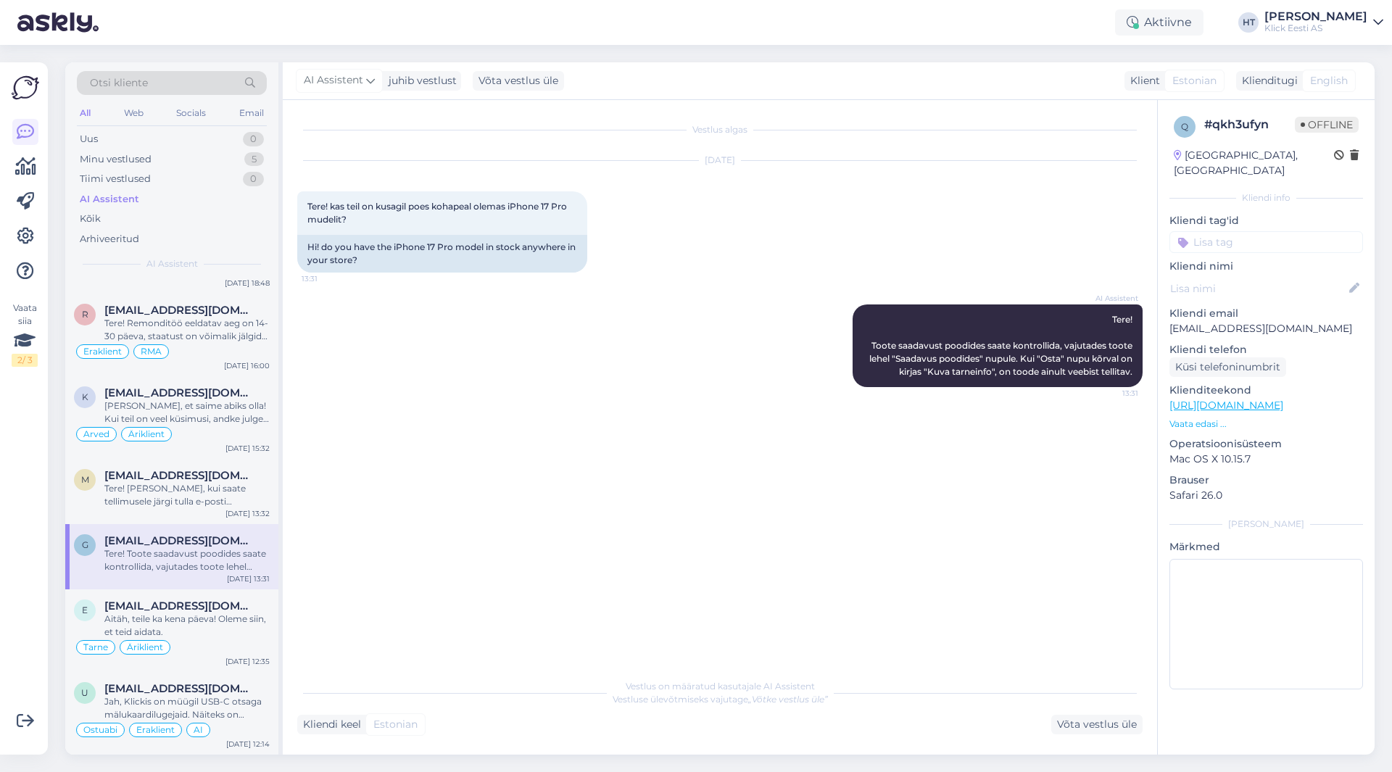
click at [1263, 233] on input at bounding box center [1267, 242] width 194 height 22
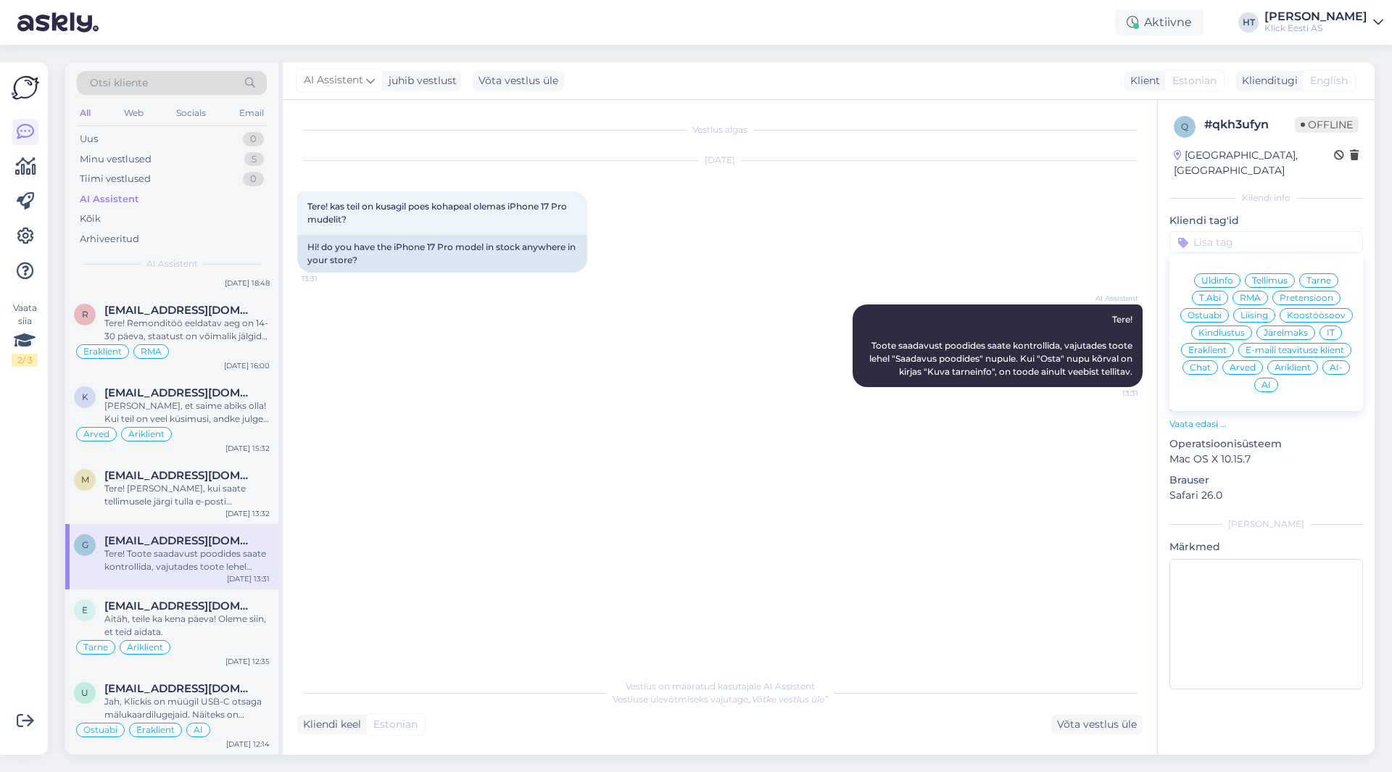
click at [1220, 311] on span "Ostuabi" at bounding box center [1205, 315] width 34 height 9
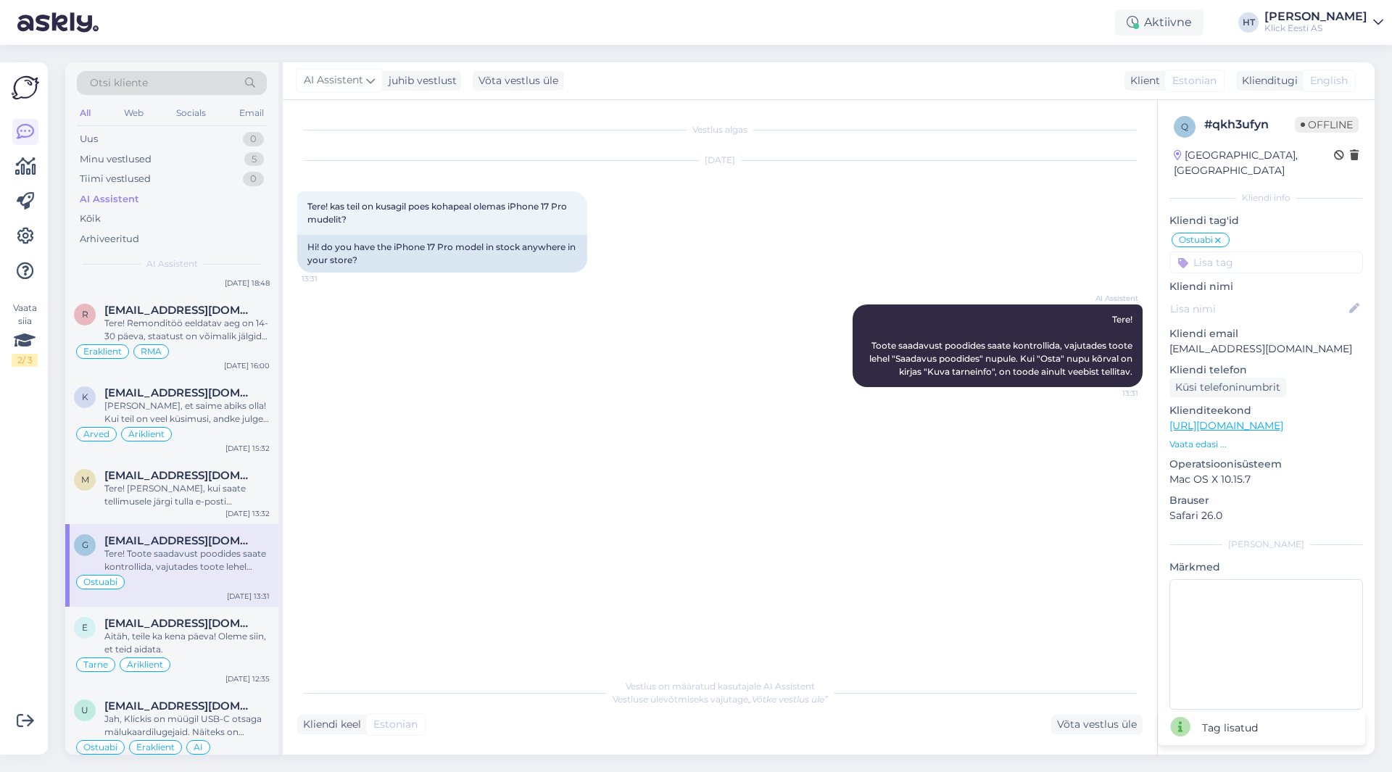
click at [1251, 252] on input at bounding box center [1267, 263] width 194 height 22
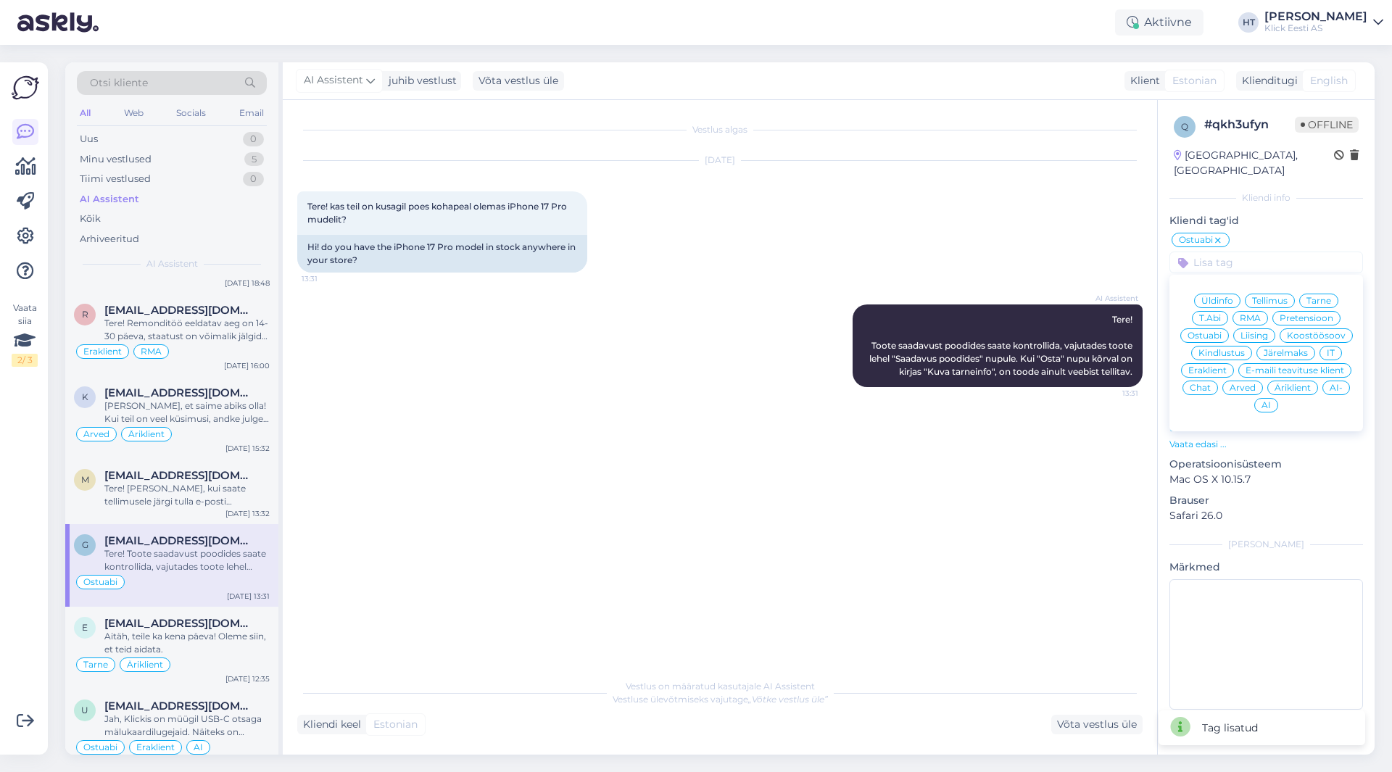
click at [1212, 366] on span "Eraklient" at bounding box center [1207, 370] width 38 height 9
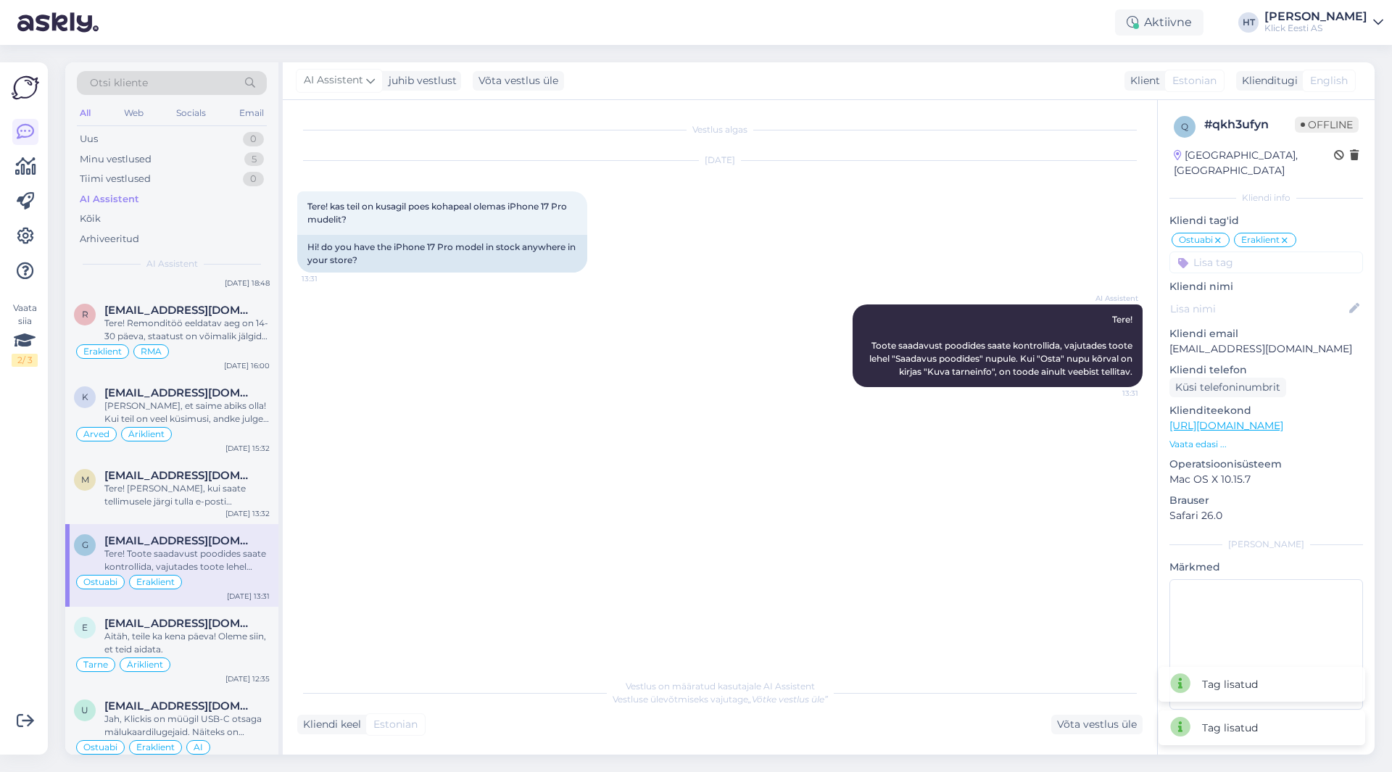
click at [1252, 252] on input at bounding box center [1267, 263] width 194 height 22
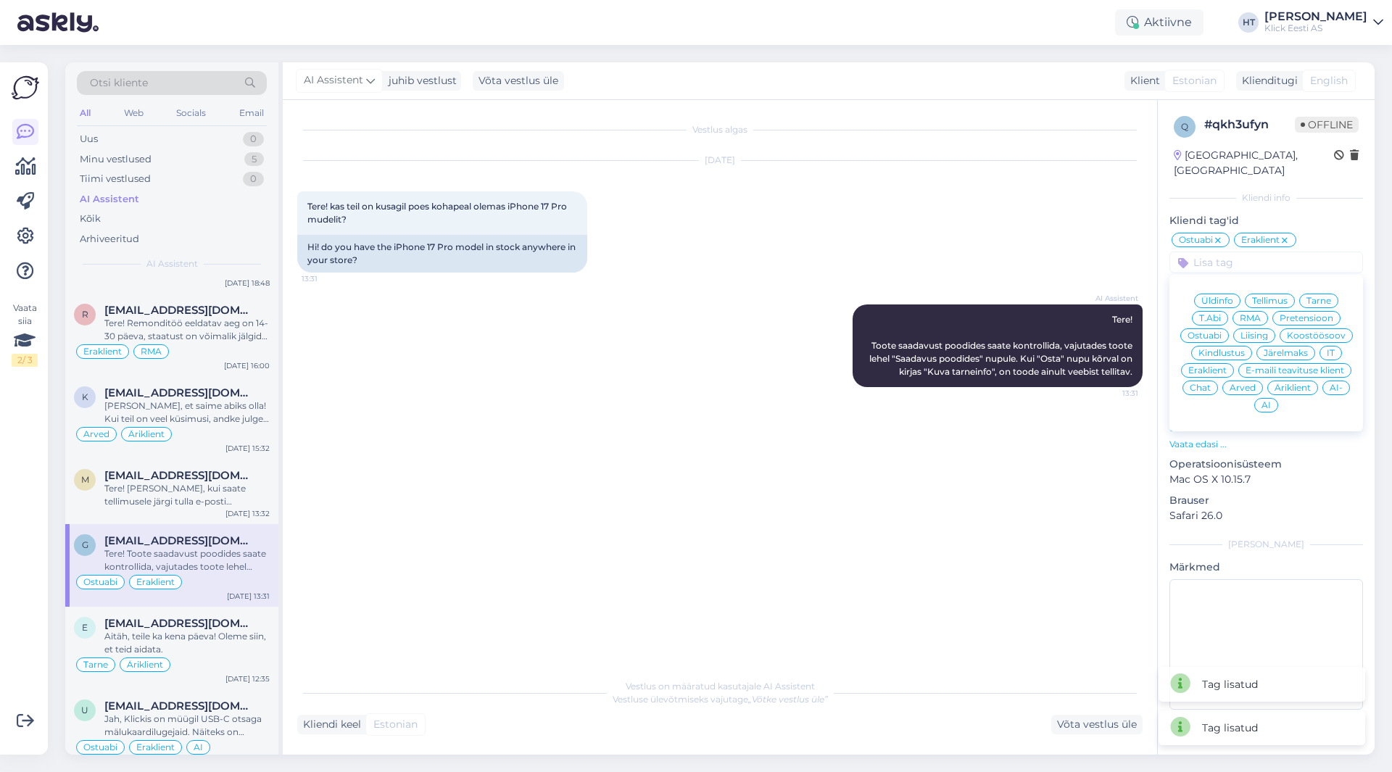
click at [1262, 401] on span "AI" at bounding box center [1266, 405] width 9 height 9
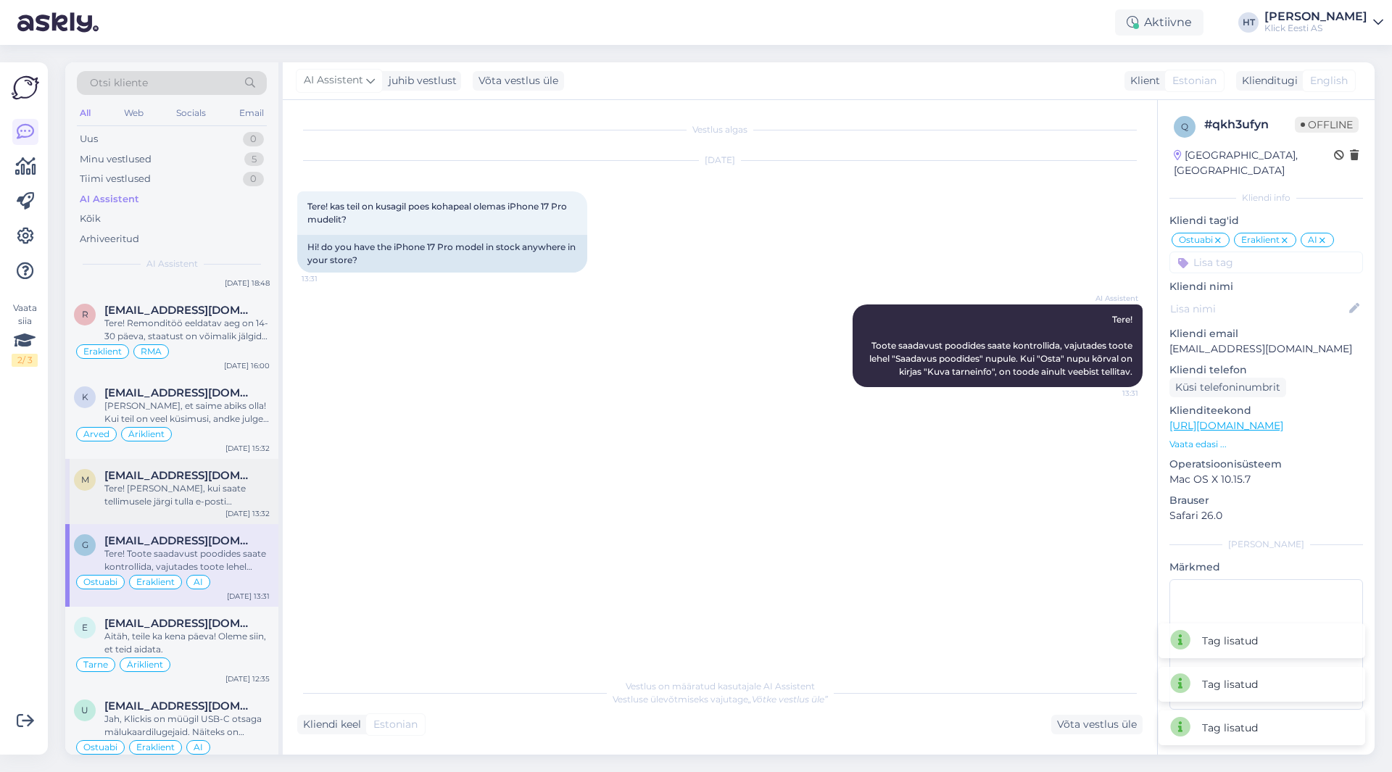
click at [199, 477] on span "[EMAIL_ADDRESS][DOMAIN_NAME]" at bounding box center [179, 475] width 151 height 13
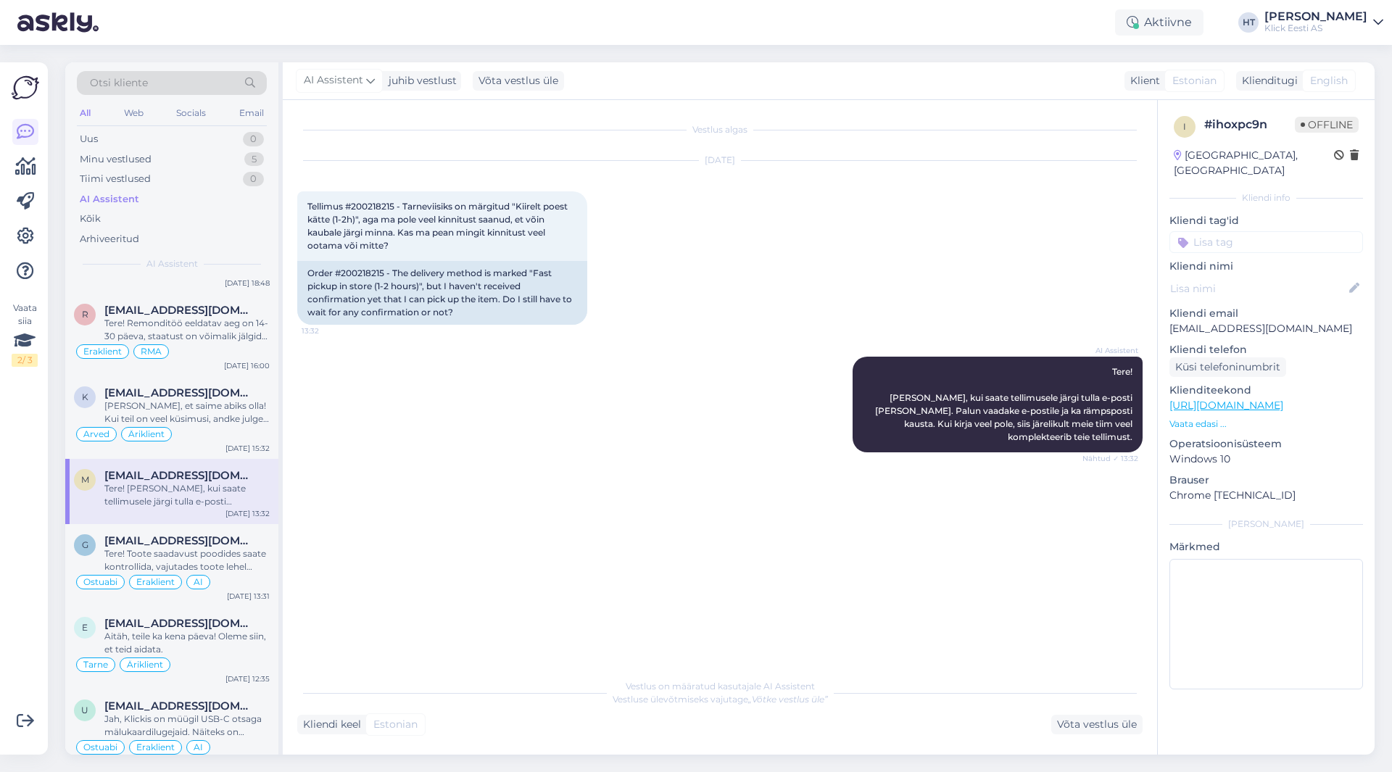
click at [1270, 233] on input at bounding box center [1267, 242] width 194 height 22
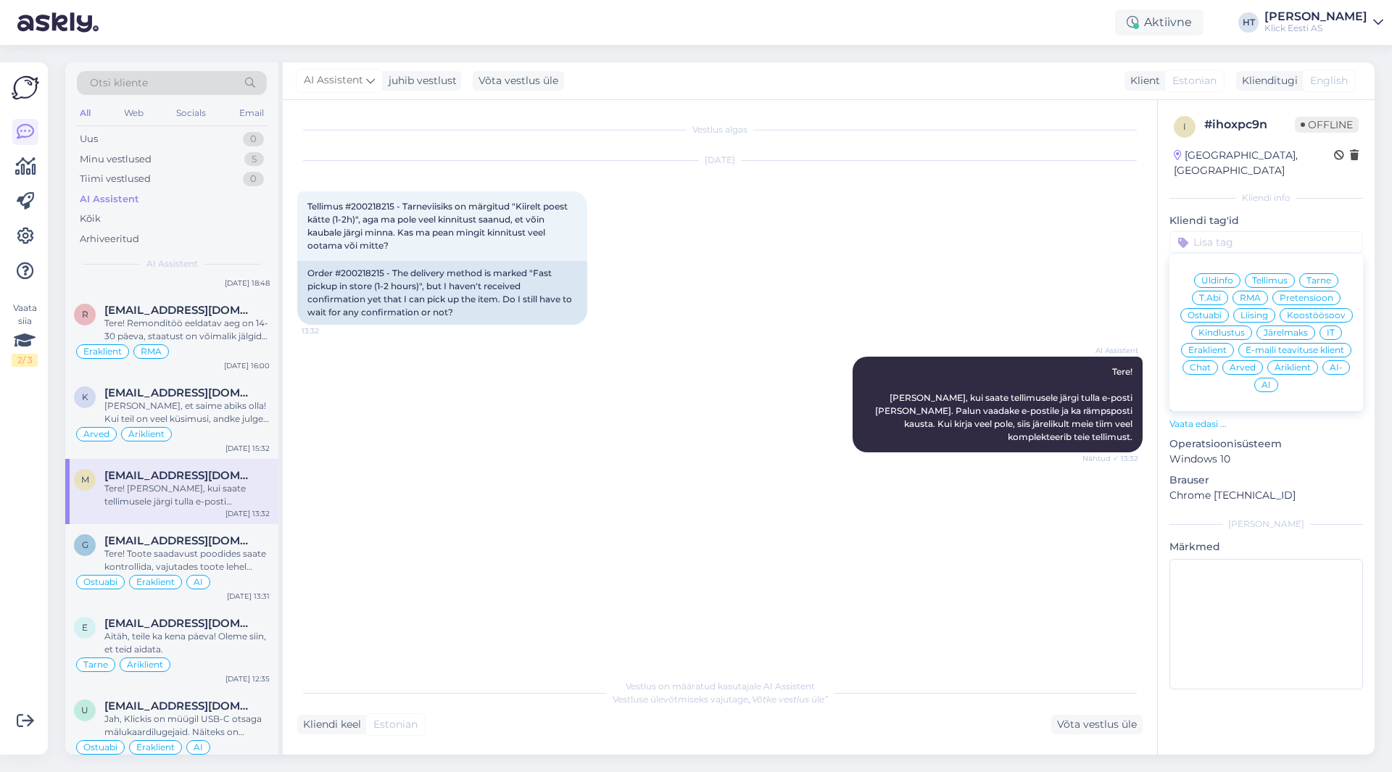
click at [777, 234] on div "[DATE] Tellimus #200218215 - Tarneviisiks on märgitud "Kiirelt poest kätte (1-2…" at bounding box center [720, 243] width 846 height 196
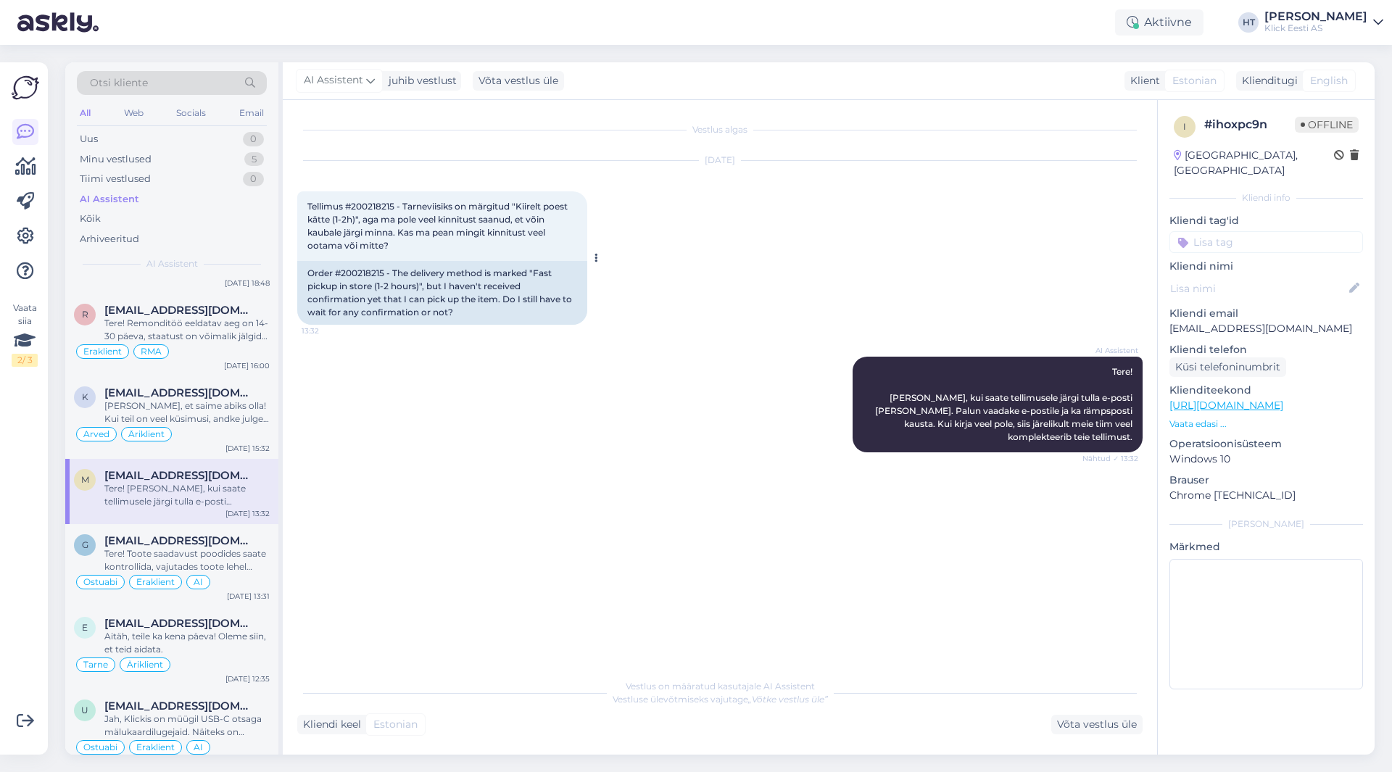
click at [365, 204] on span "Tellimus #200218215 - Tarneviisiks on märgitud "Kiirelt poest kätte (1-2h)", ag…" at bounding box center [438, 226] width 262 height 50
click at [740, 325] on div "[DATE] Tellimus #200218215 - Tarneviisiks on märgitud "Kiirelt poest kätte (1-2…" at bounding box center [720, 243] width 846 height 196
click at [1263, 231] on input at bounding box center [1267, 242] width 194 height 22
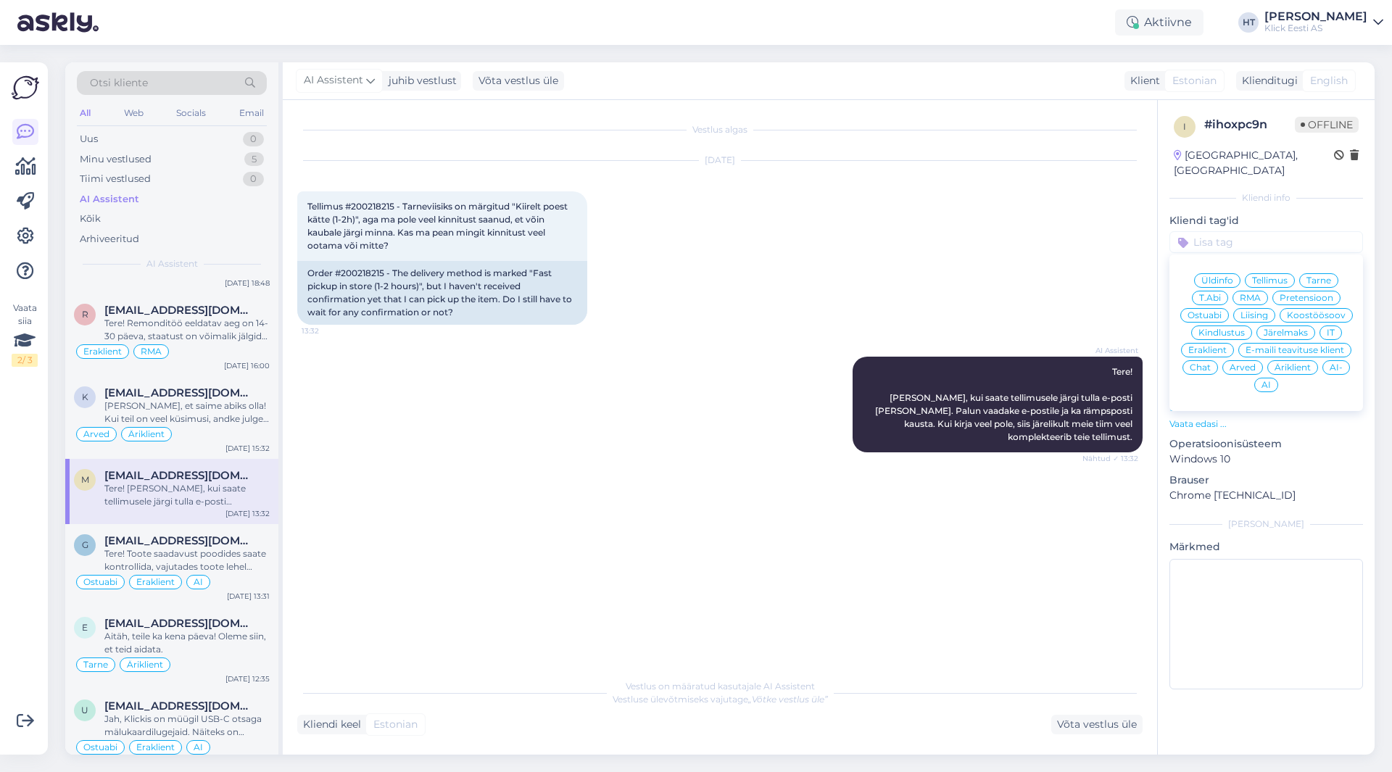
click at [1318, 276] on span "Tarne" at bounding box center [1319, 280] width 25 height 9
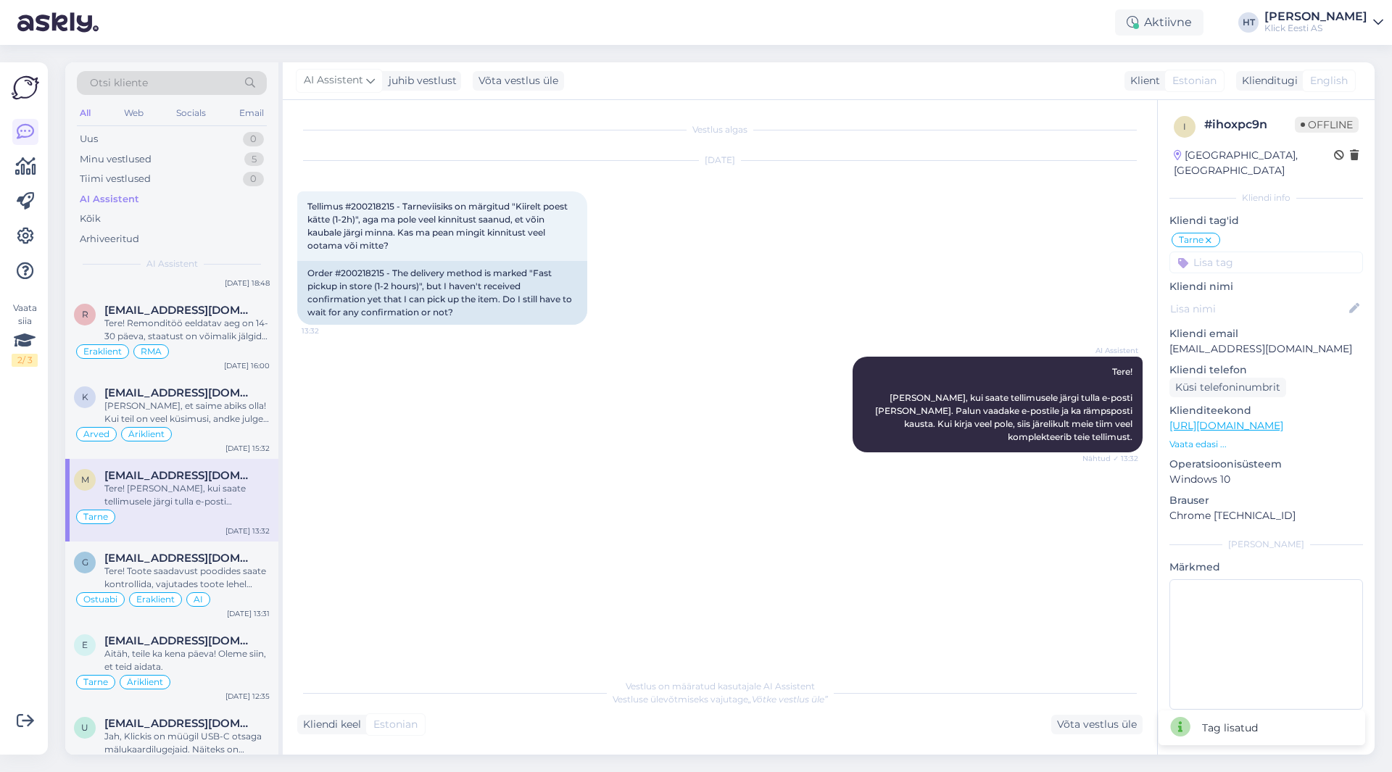
click at [1286, 236] on div "Tarne Üldinfo Tellimus Tarne T.Abi RMA Pretensioon Ostuabi Liising Koostöösoov …" at bounding box center [1267, 252] width 194 height 42
click at [1284, 252] on input at bounding box center [1267, 263] width 194 height 22
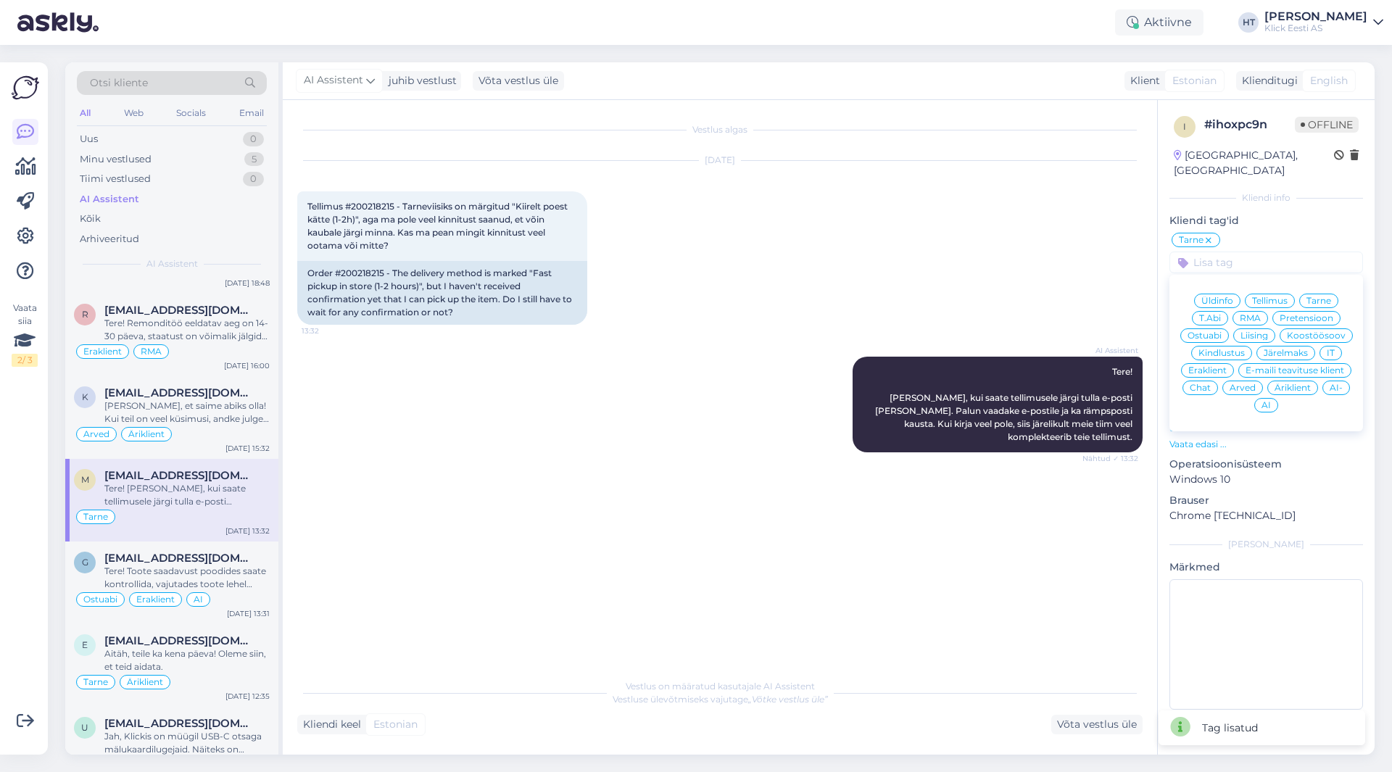
click at [1220, 366] on span "Eraklient" at bounding box center [1207, 370] width 38 height 9
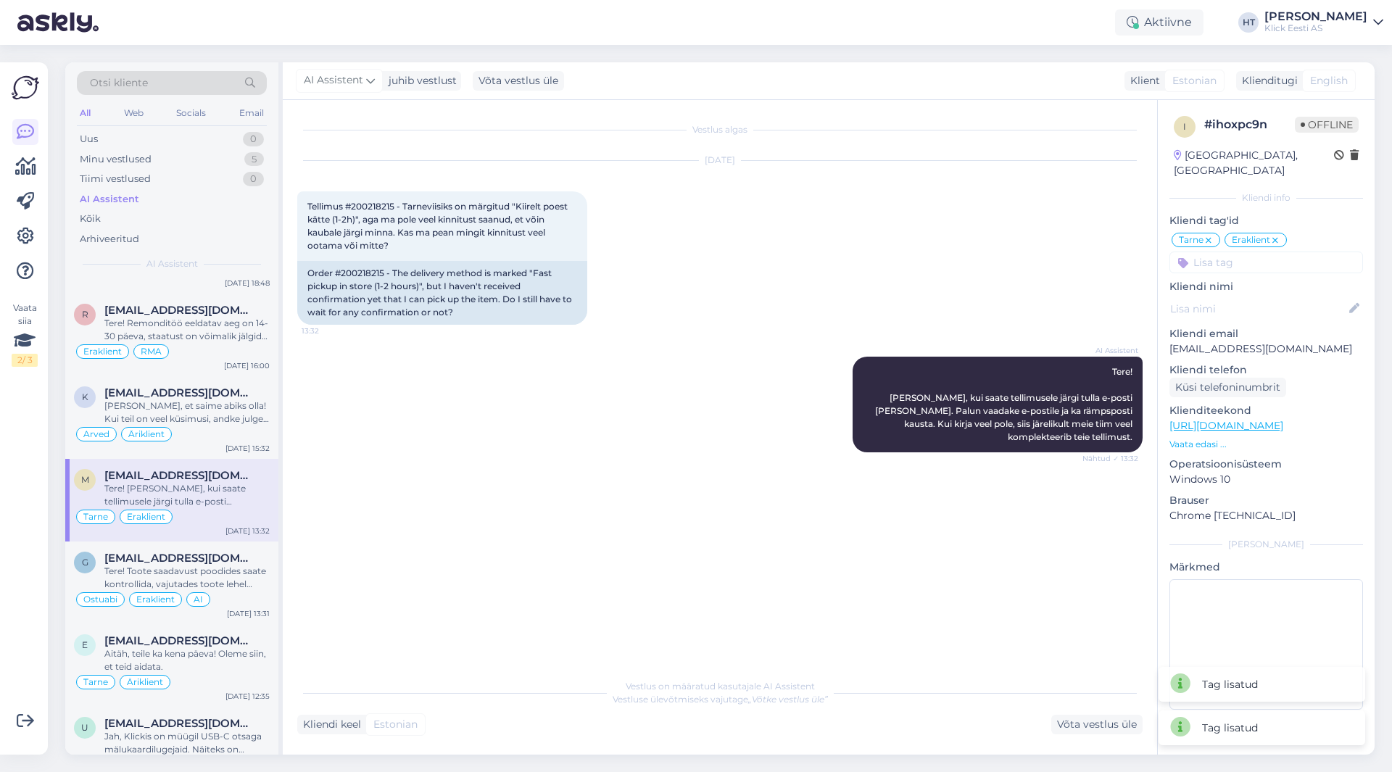
click at [1246, 252] on input at bounding box center [1267, 263] width 194 height 22
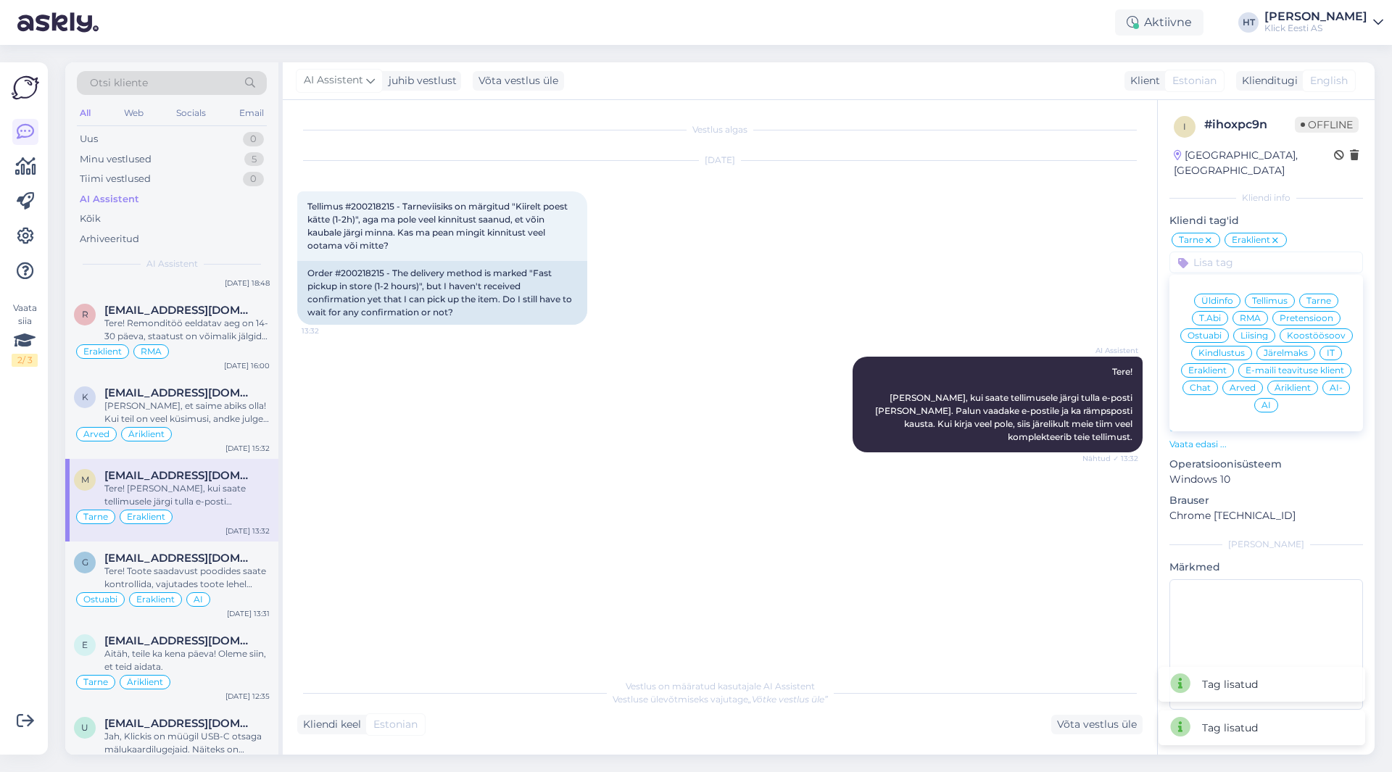
click at [1270, 401] on span "AI" at bounding box center [1266, 405] width 9 height 9
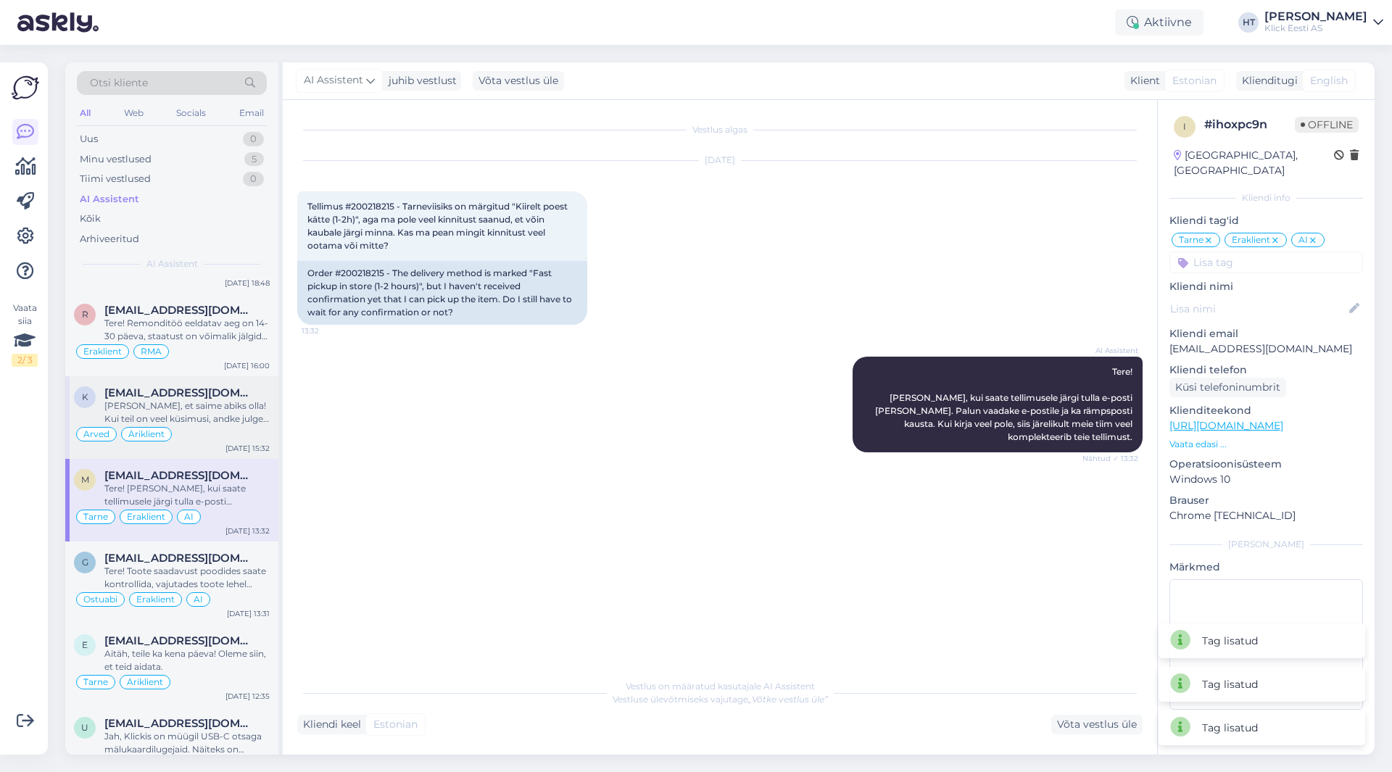
click at [199, 412] on div "[PERSON_NAME], et saime abiks olla! Kui teil on veel küsimusi, andke julgelt te…" at bounding box center [186, 413] width 165 height 26
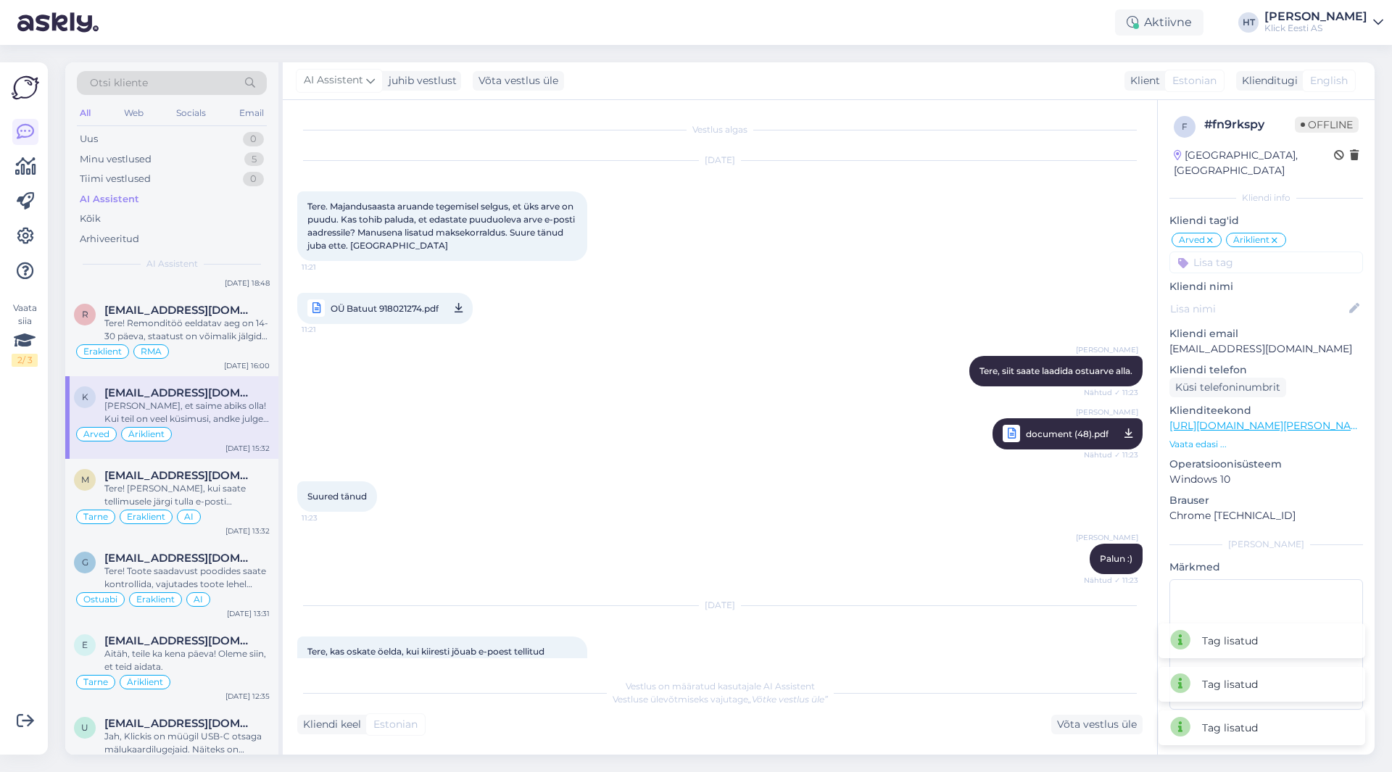
scroll to position [392, 0]
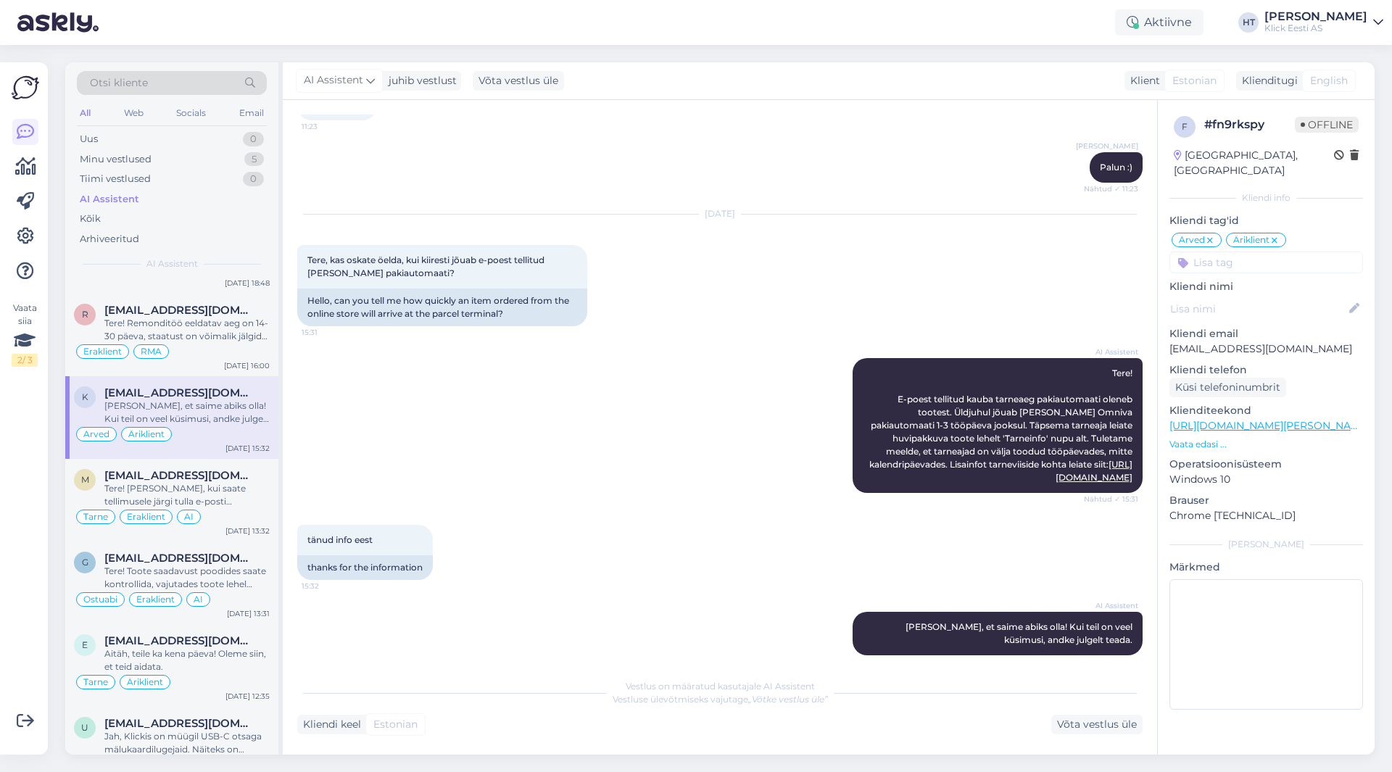
click at [1260, 252] on input at bounding box center [1267, 263] width 194 height 22
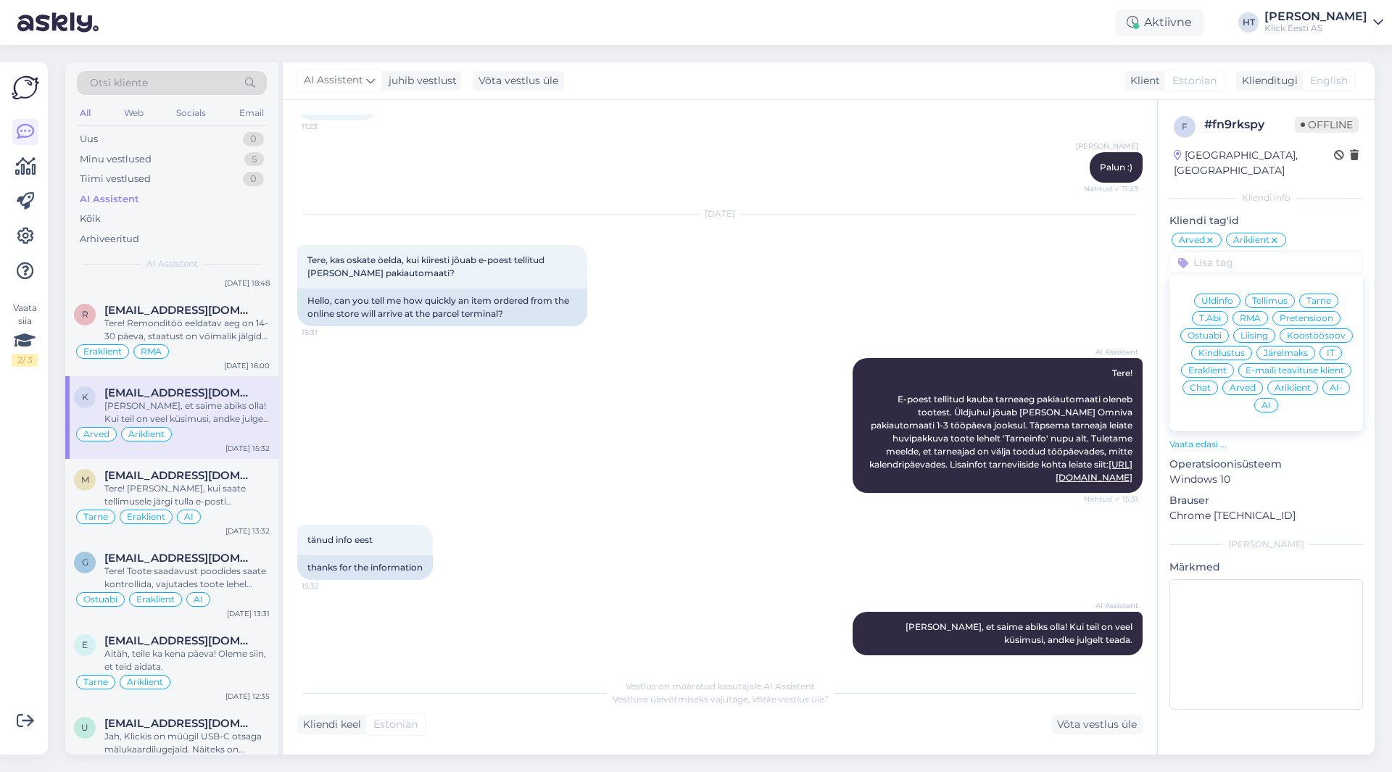
click at [1270, 401] on span "AI" at bounding box center [1266, 405] width 9 height 9
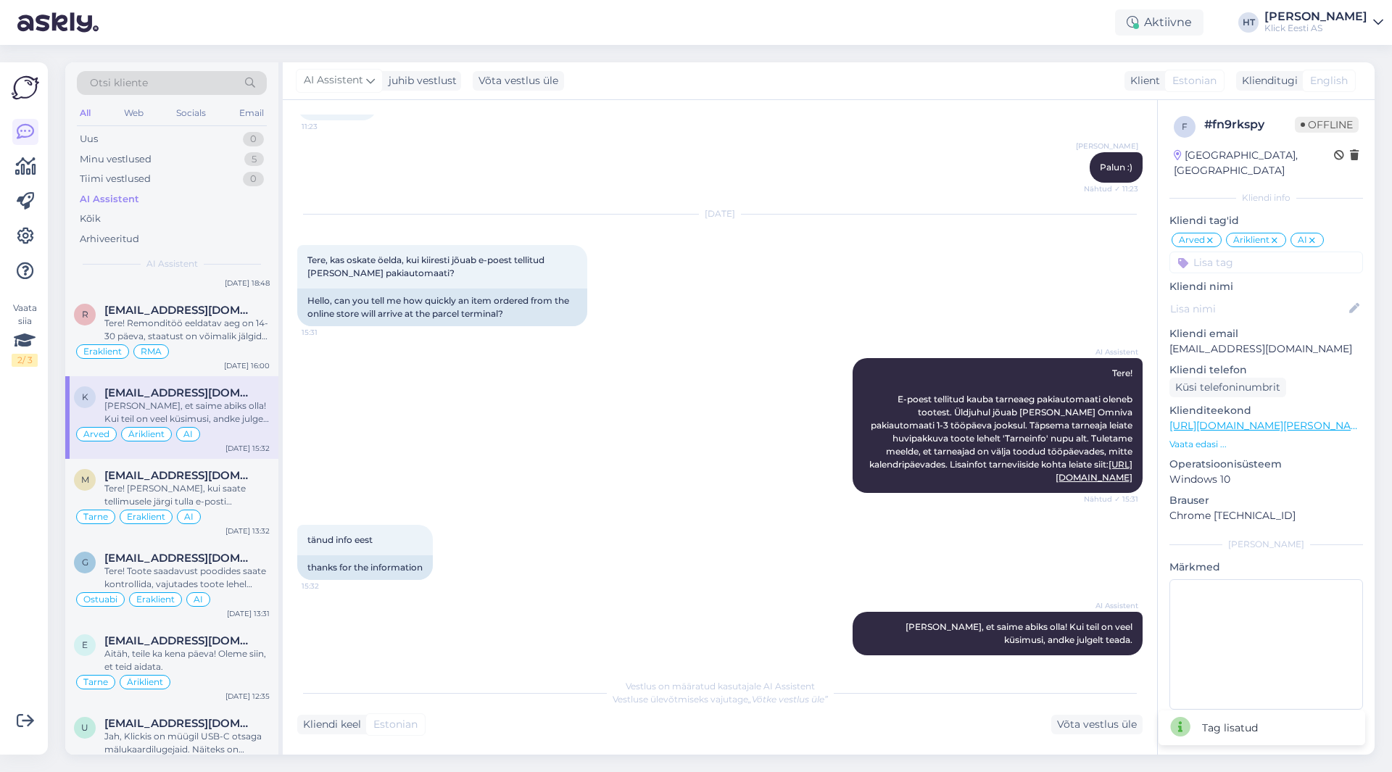
click at [1239, 252] on input at bounding box center [1267, 263] width 194 height 22
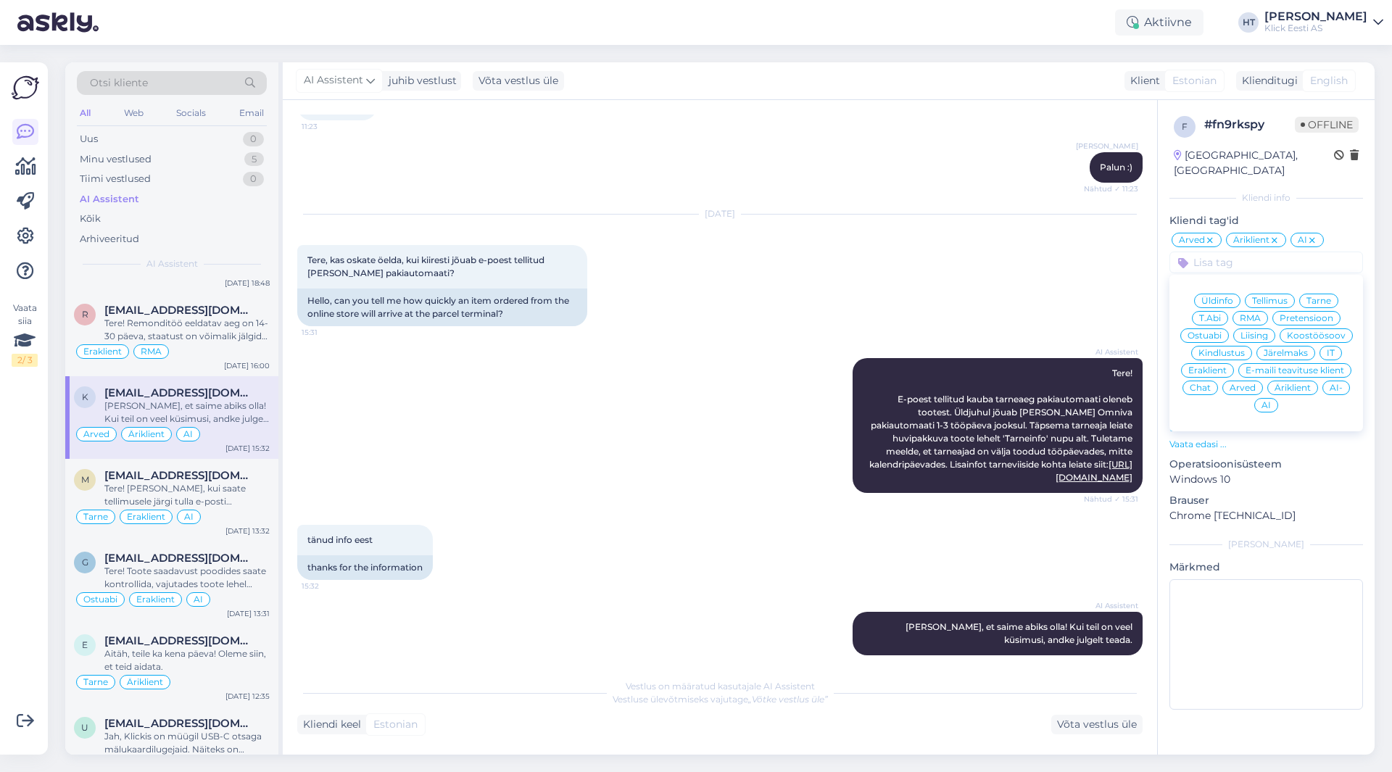
click at [1210, 331] on span "Ostuabi" at bounding box center [1205, 335] width 34 height 9
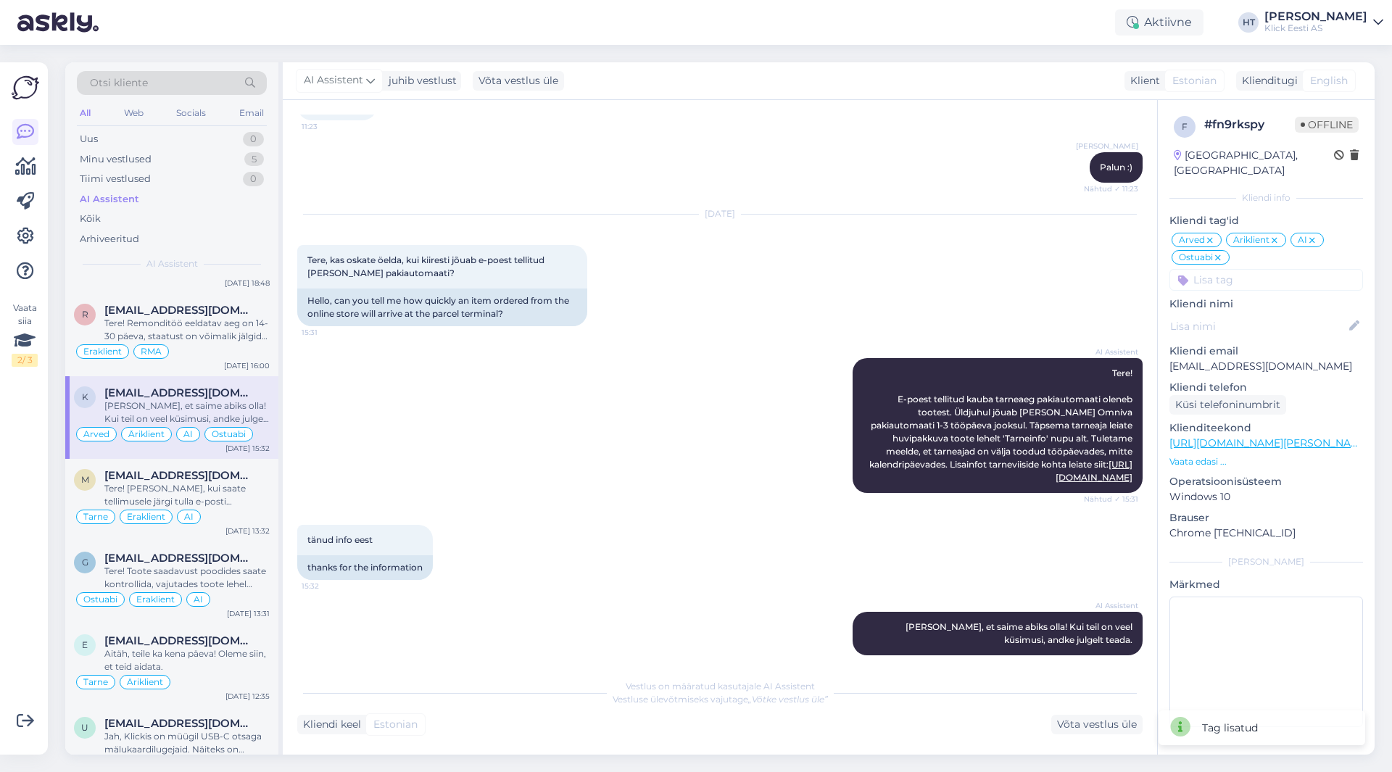
click at [1220, 252] on icon at bounding box center [1218, 258] width 9 height 12
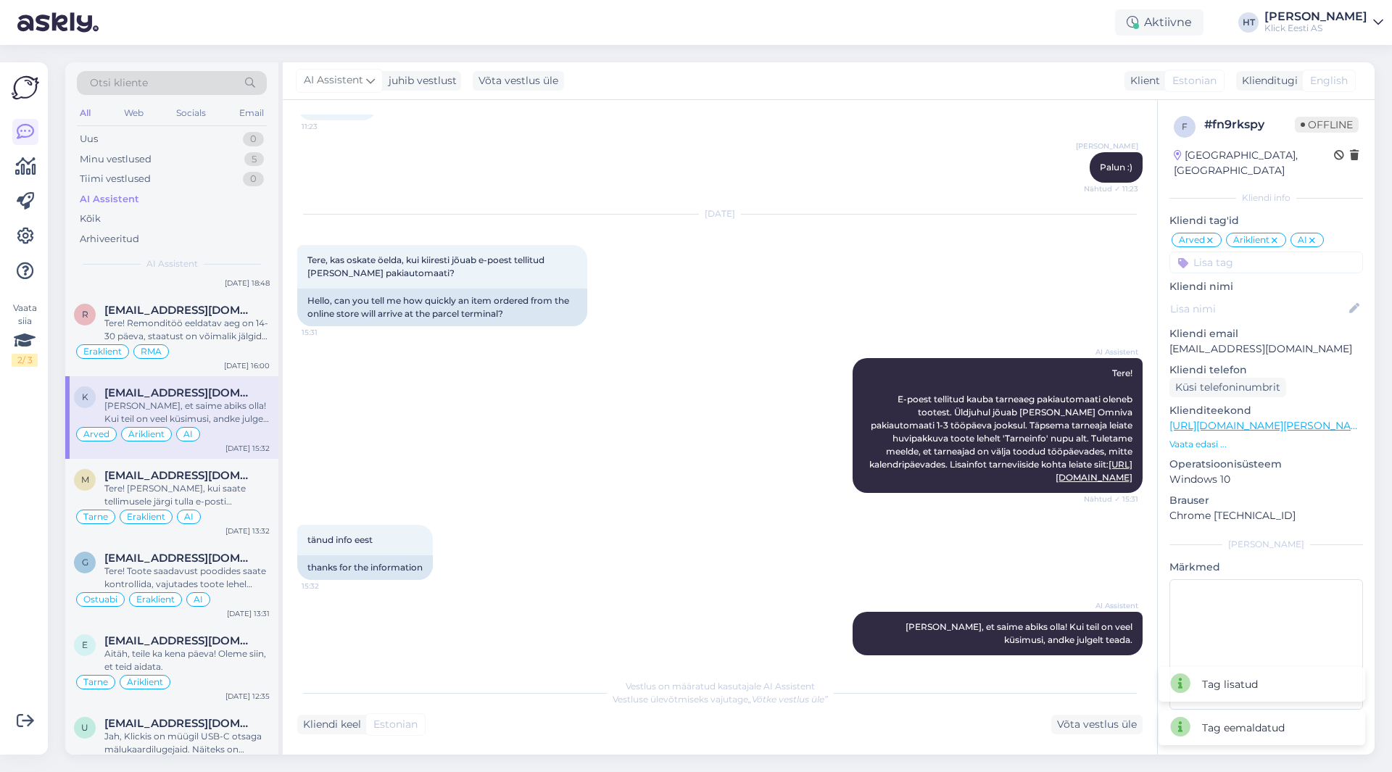
click at [1217, 252] on input at bounding box center [1267, 263] width 194 height 22
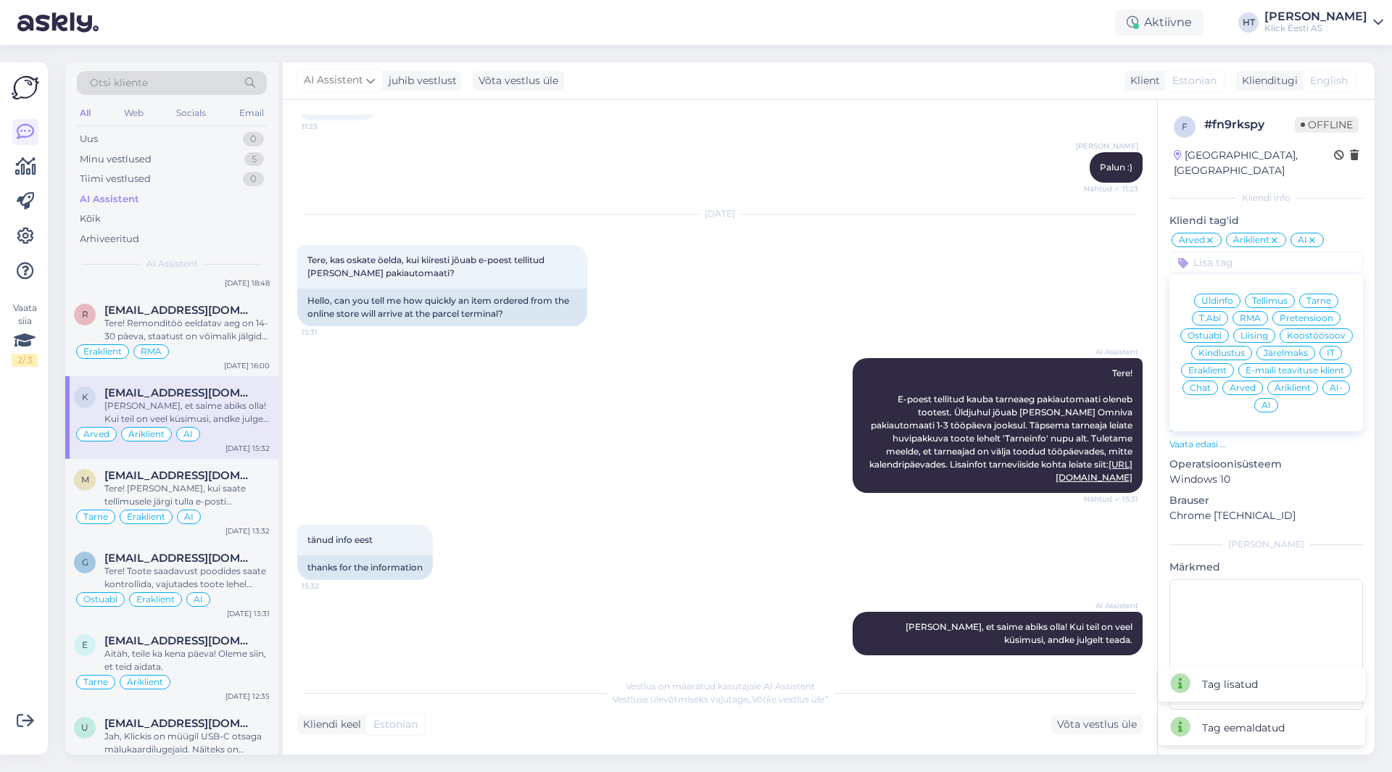
click at [1233, 297] on span "Üldinfo" at bounding box center [1218, 301] width 32 height 9
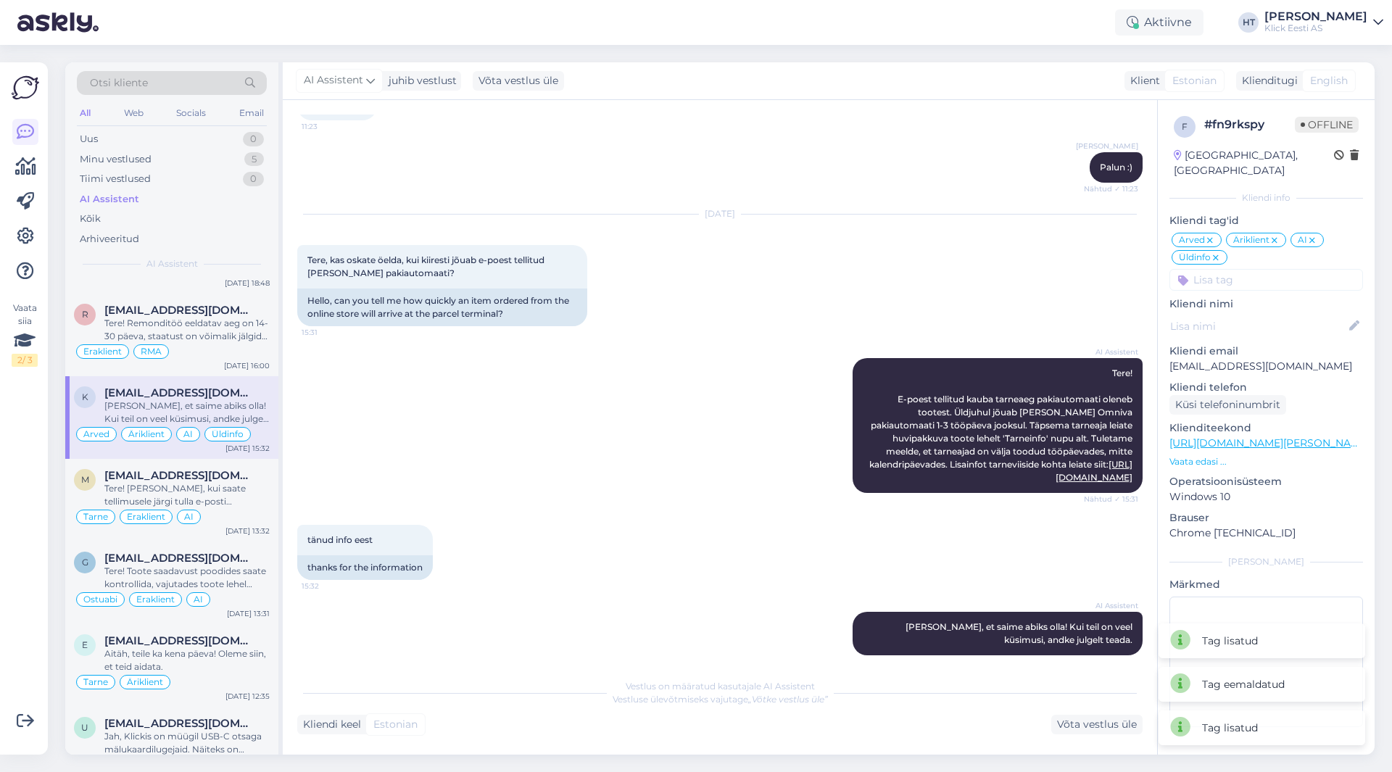
click at [874, 328] on div "[DATE] Tere, kas oskate öelda, kui kiiresti jõuab e-poest tellitud [PERSON_NAME…" at bounding box center [720, 271] width 846 height 144
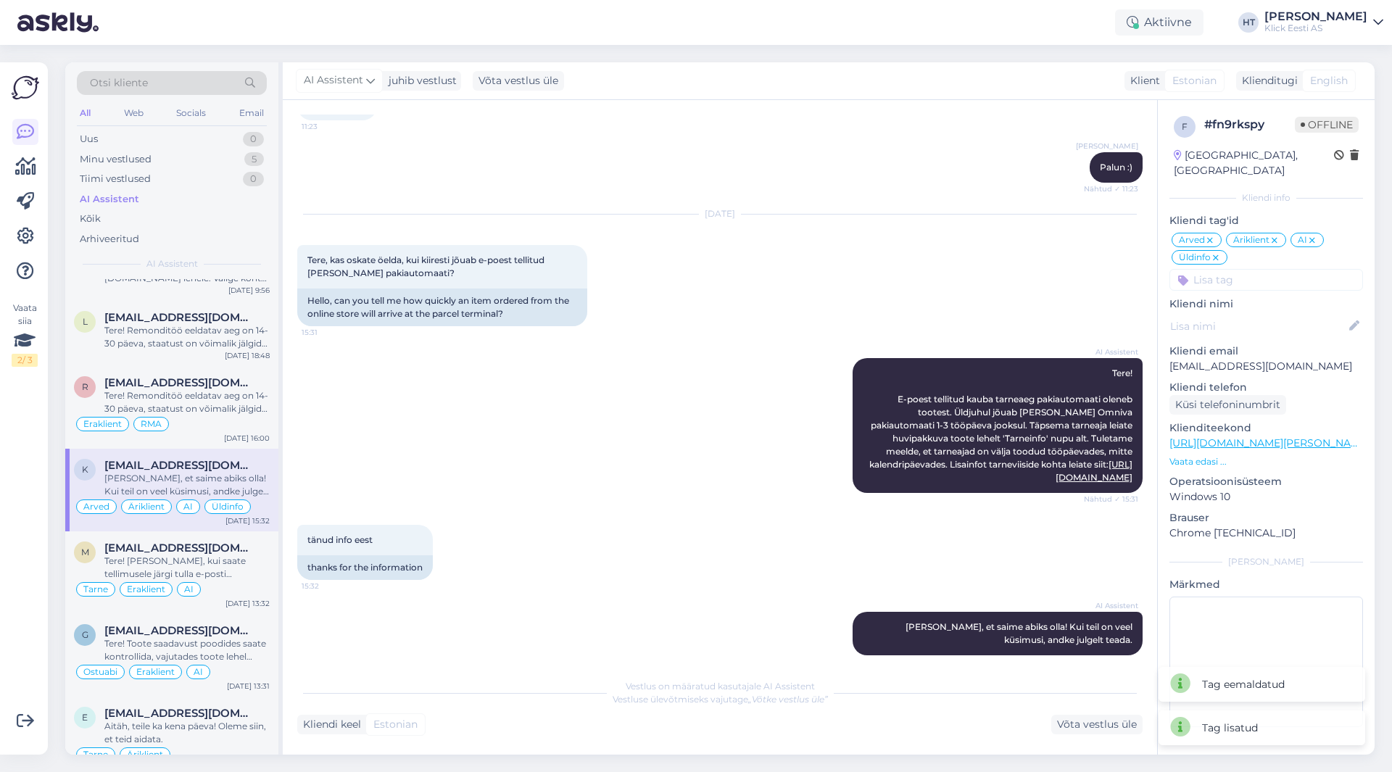
click at [231, 400] on div "Tere! Remonditöö eeldatav aeg on 14-30 päeva, staatust on võimalik jälgida siit…" at bounding box center [186, 402] width 165 height 26
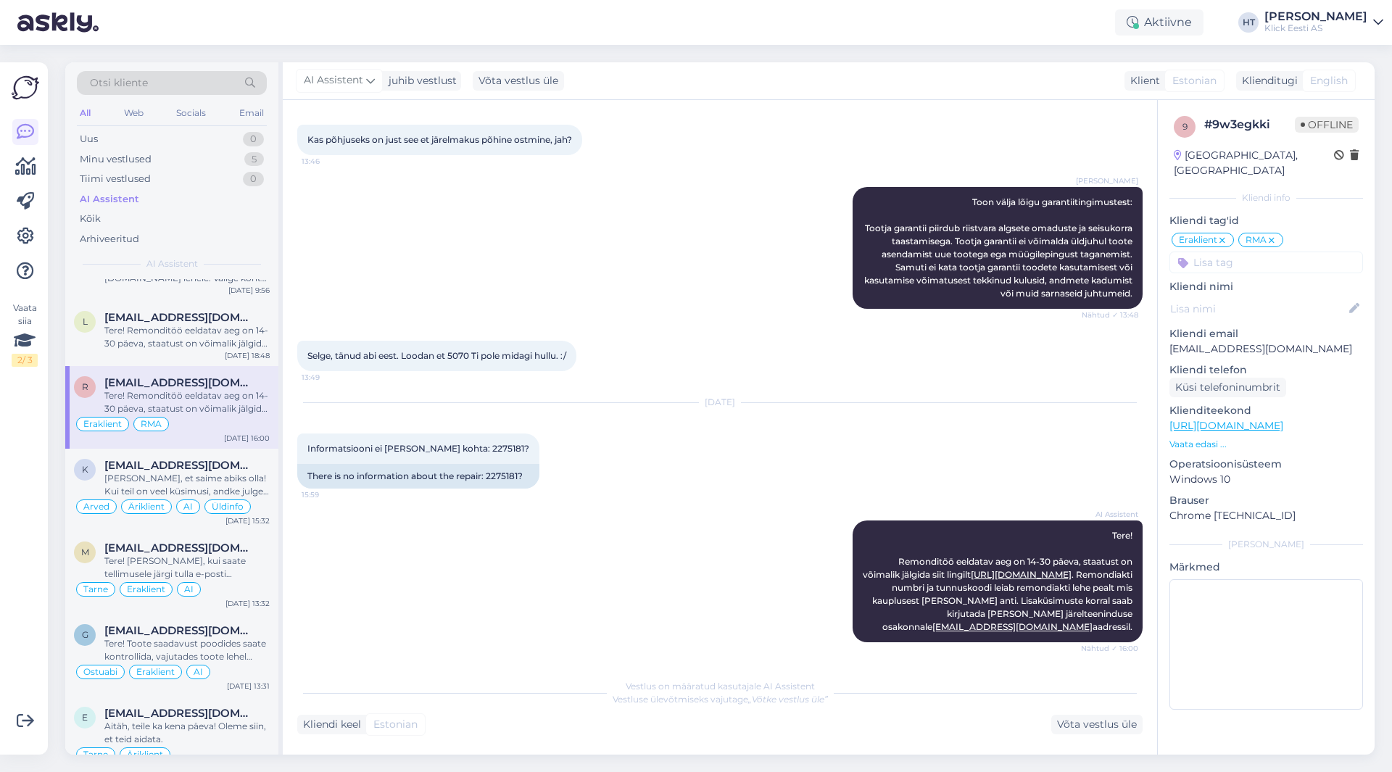
click at [1231, 252] on input at bounding box center [1267, 263] width 194 height 22
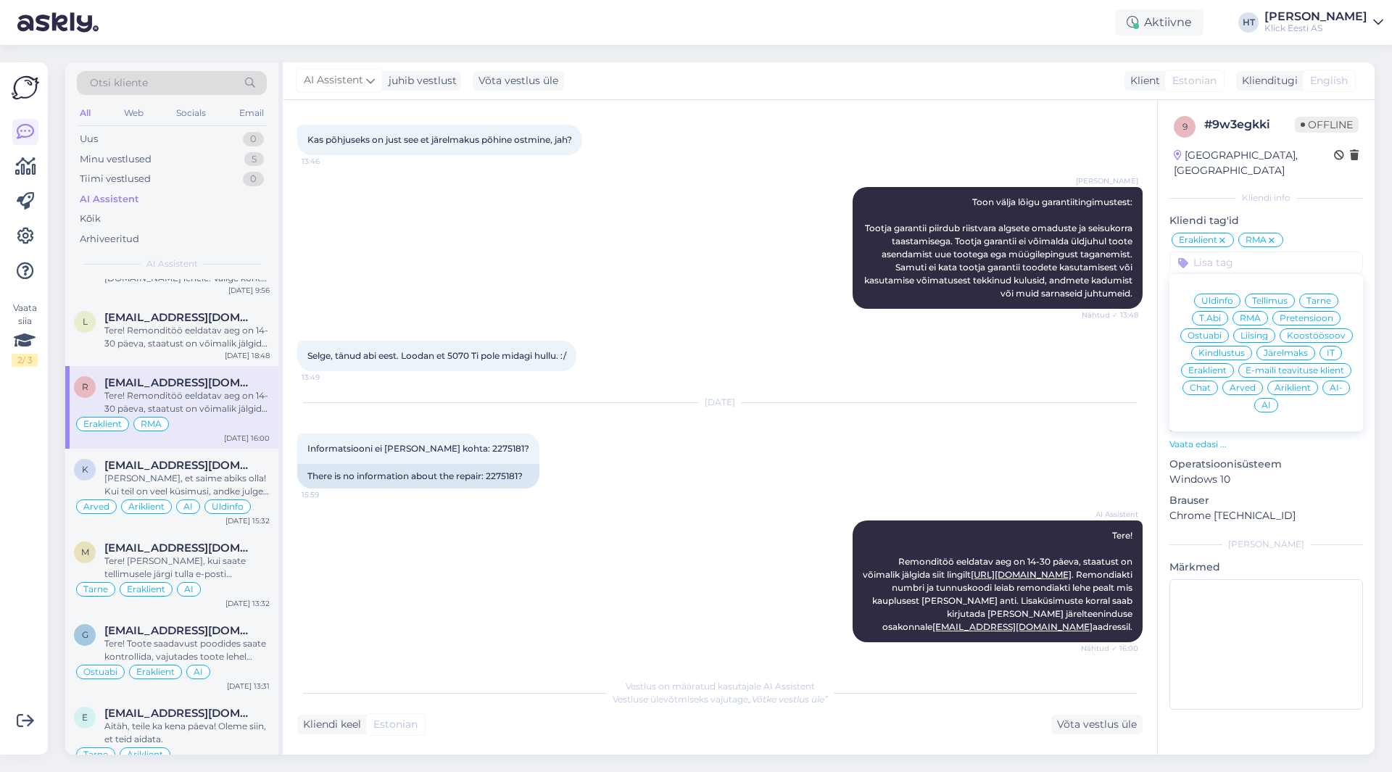
click at [1032, 373] on div "Selge, tänud abi eest. Loodan et 5070 Ti pole midagi hullu. :/ 13:49" at bounding box center [720, 356] width 846 height 62
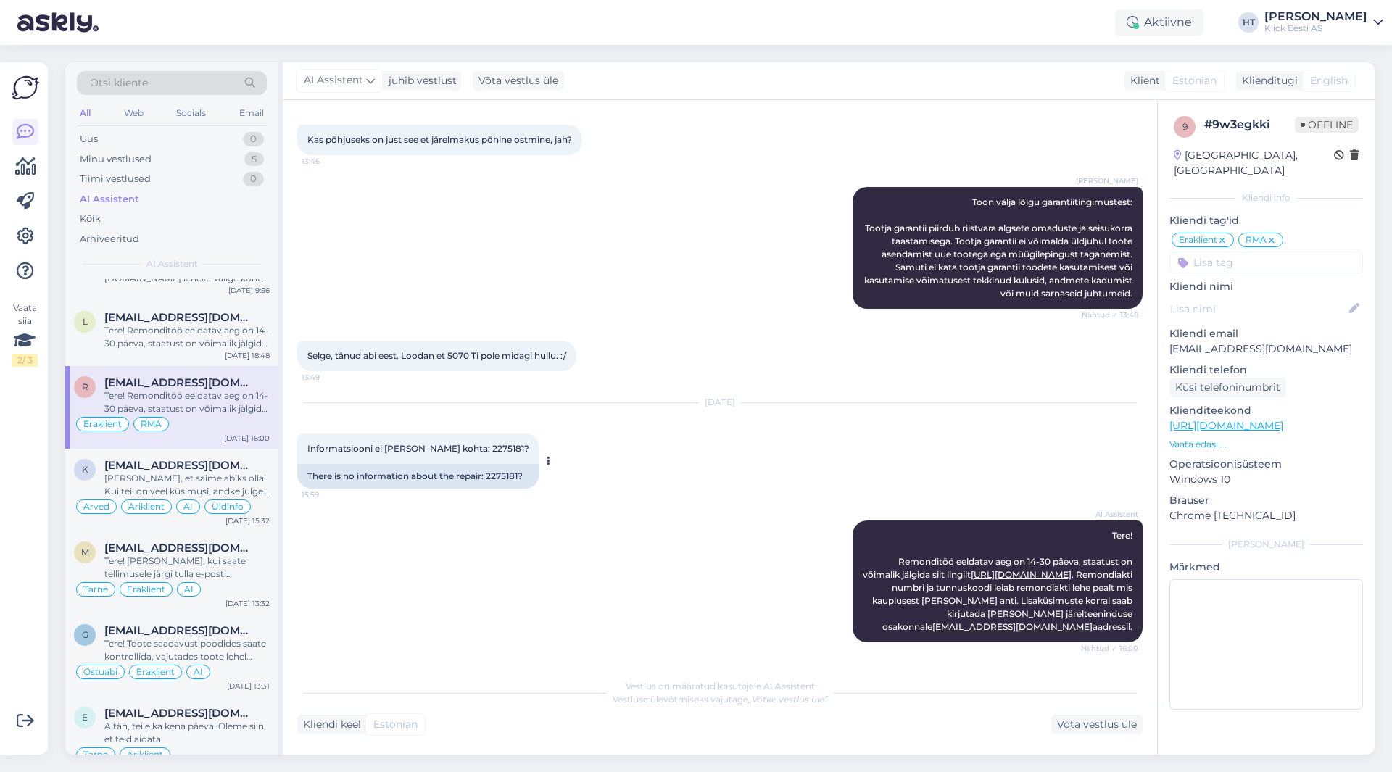
click at [488, 445] on span "Informatsiooni ei [PERSON_NAME] kohta: 2275181?" at bounding box center [418, 448] width 222 height 11
click at [586, 473] on div "[DATE] Informatsiooni ei [PERSON_NAME] kohta: 2275181? 15:59 There is no inform…" at bounding box center [720, 445] width 846 height 117
click at [1231, 253] on input at bounding box center [1267, 263] width 194 height 22
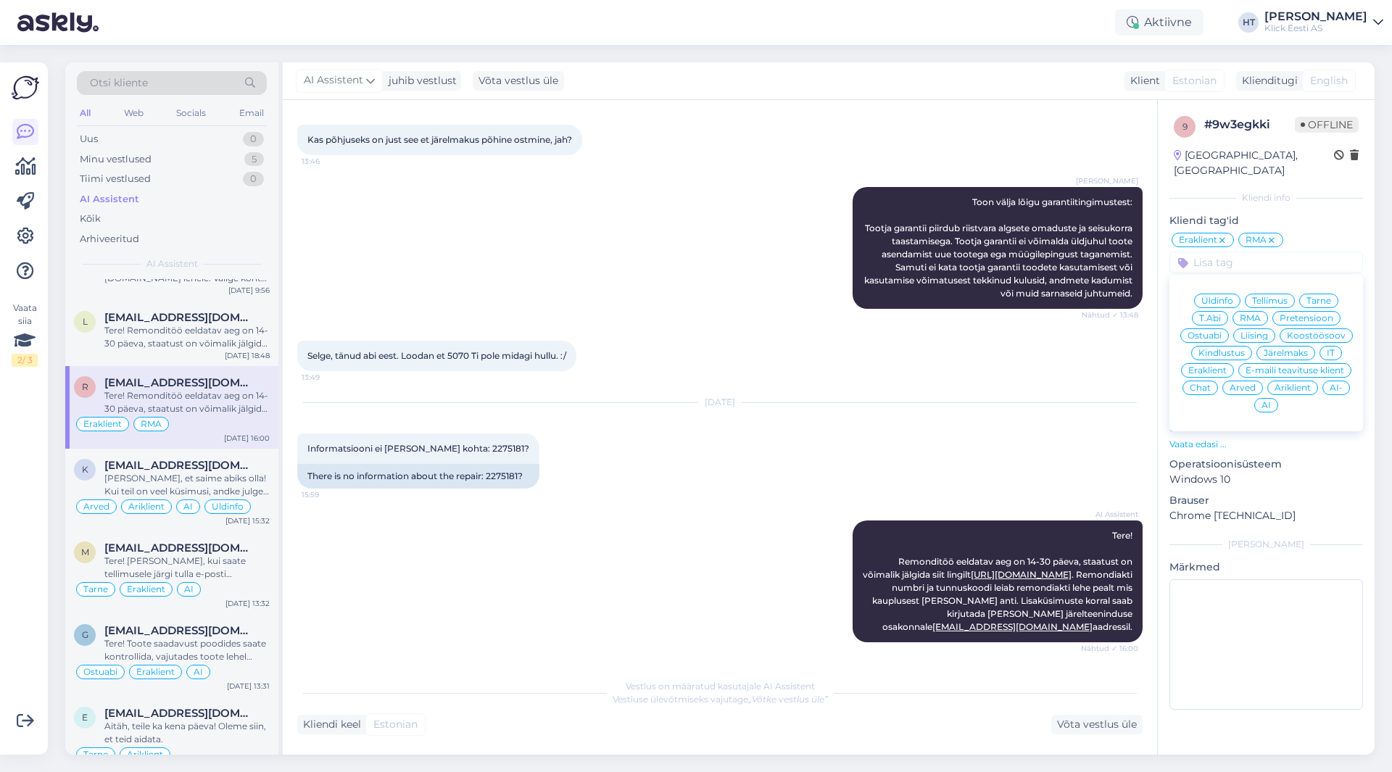
click at [1265, 401] on span "AI" at bounding box center [1266, 405] width 9 height 9
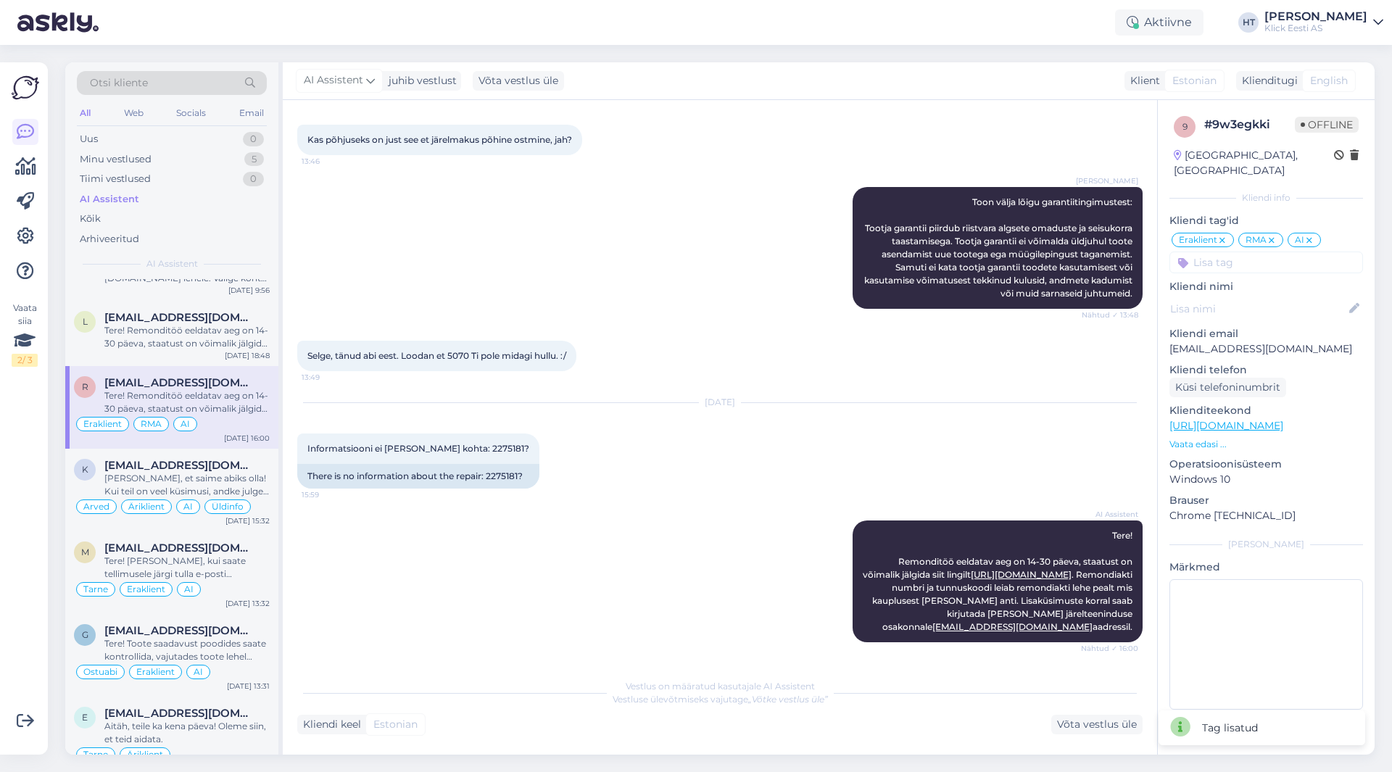
click at [722, 369] on div "Selge, tänud abi eest. Loodan et 5070 Ti pole midagi hullu. :/ 13:49" at bounding box center [720, 356] width 846 height 62
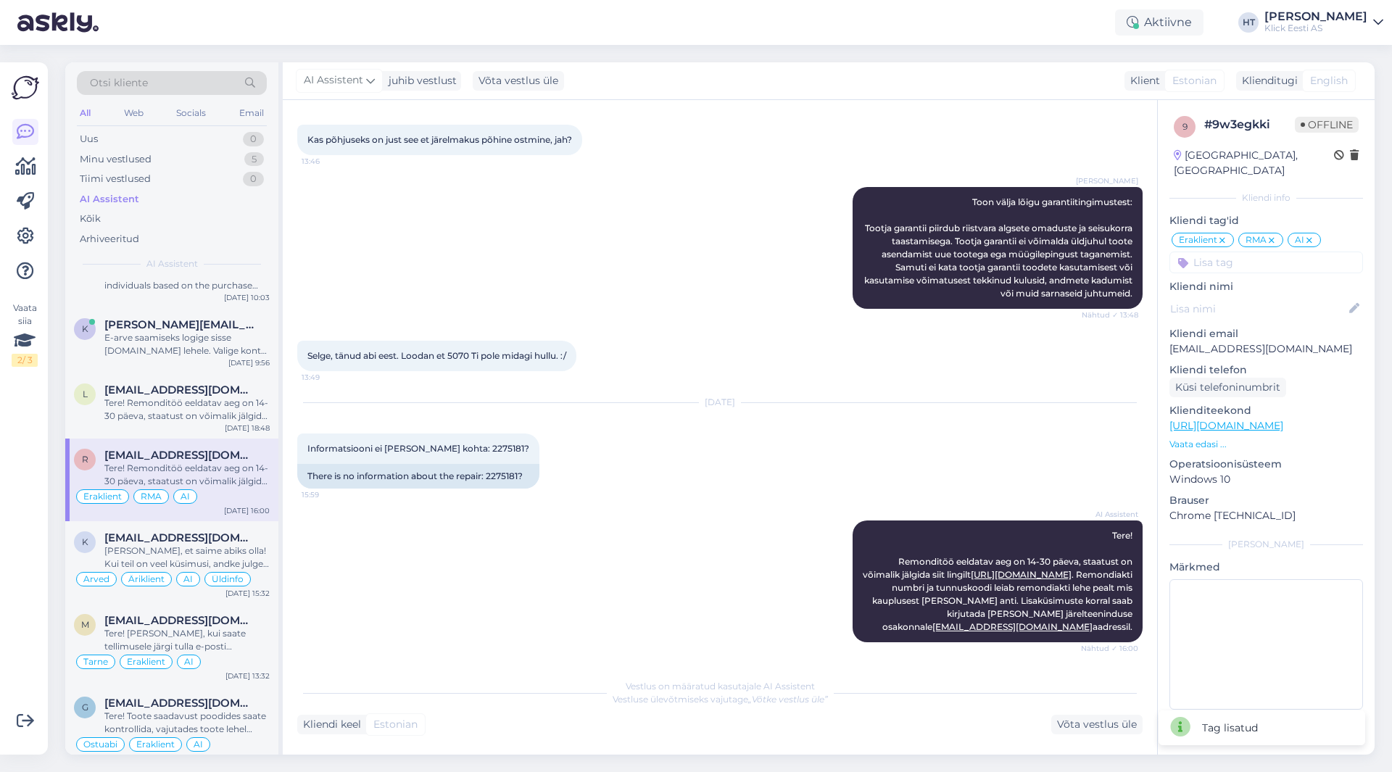
click at [183, 394] on span "[EMAIL_ADDRESS][DOMAIN_NAME]" at bounding box center [179, 390] width 151 height 13
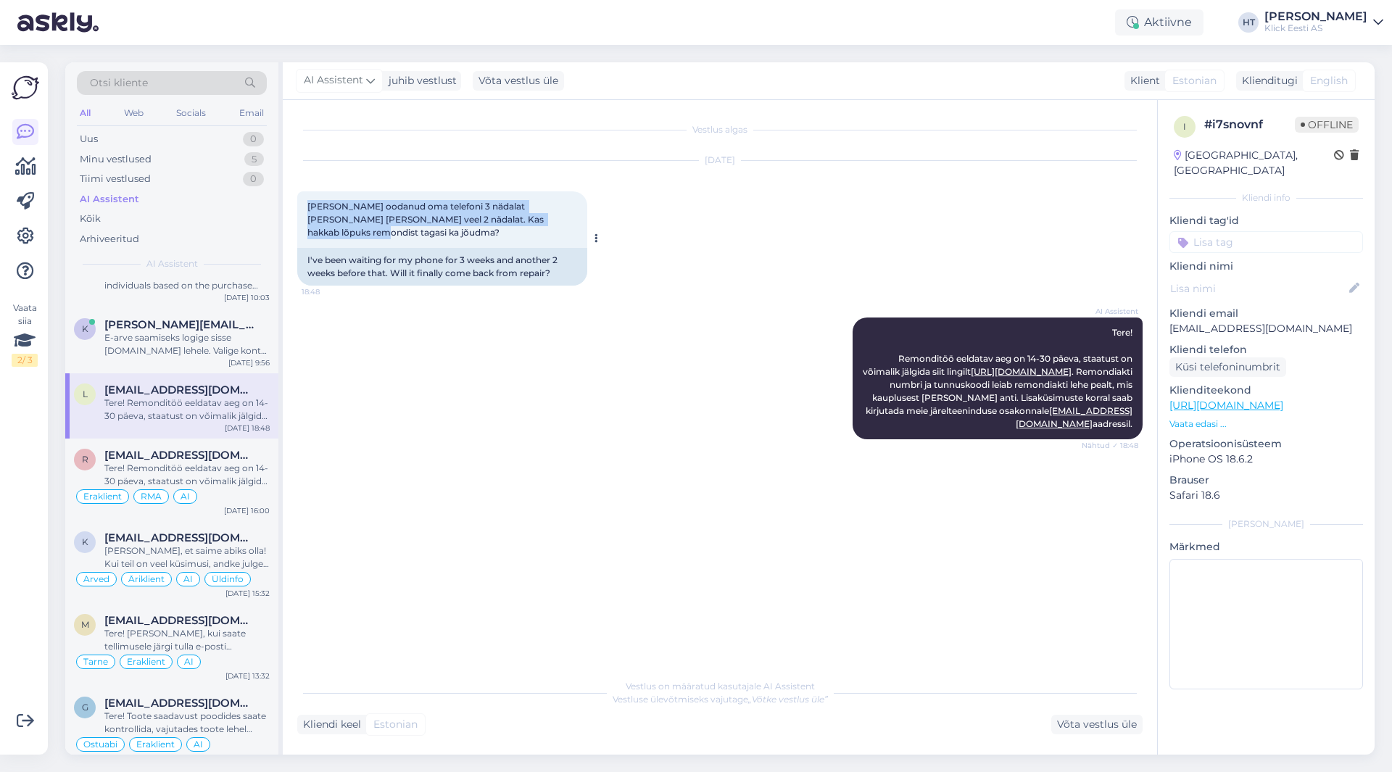
drag, startPoint x: 307, startPoint y: 203, endPoint x: 566, endPoint y: 223, distance: 259.6
click at [566, 223] on div "[PERSON_NAME] oodanud oma telefoni 3 nädalat [PERSON_NAME] [PERSON_NAME] veel 2…" at bounding box center [442, 219] width 290 height 57
click at [1241, 231] on input at bounding box center [1267, 242] width 194 height 22
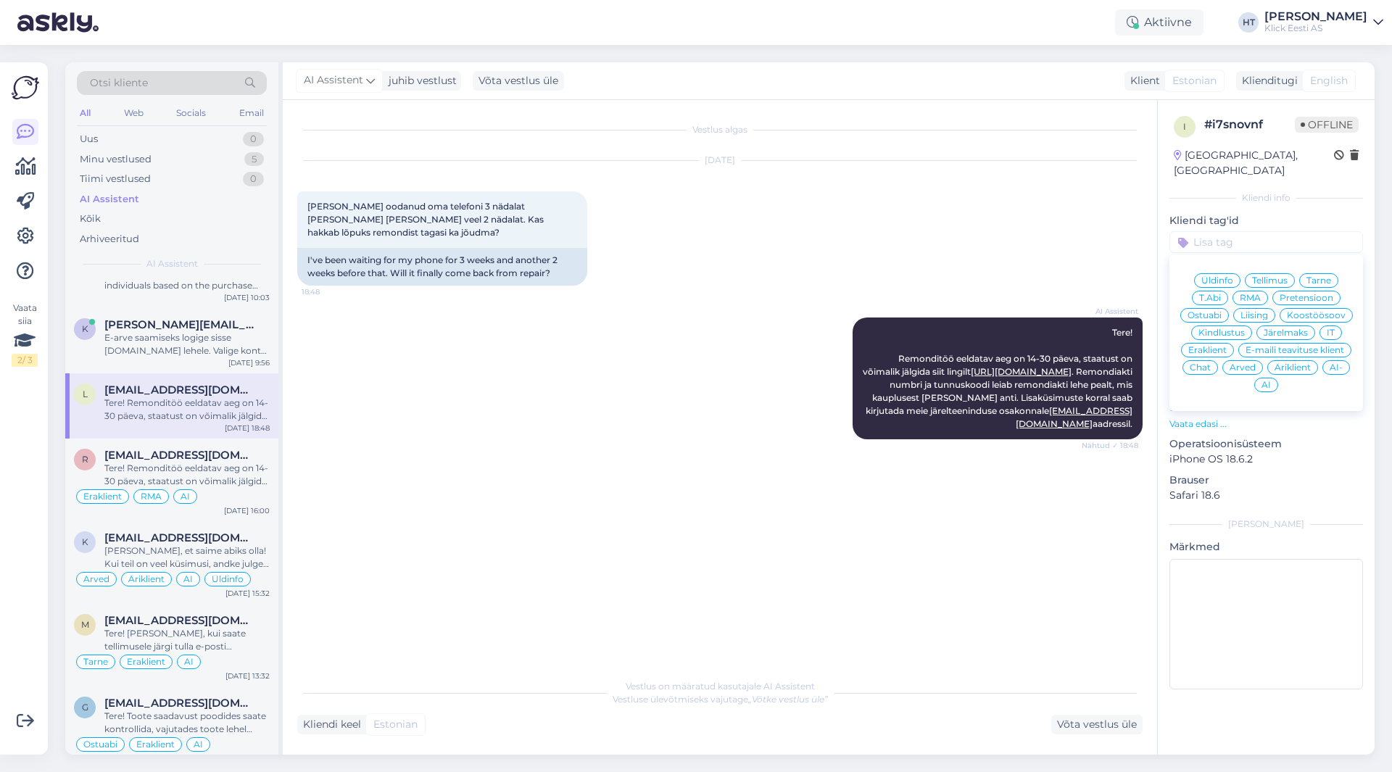
click at [1252, 294] on span "RMA" at bounding box center [1250, 298] width 21 height 9
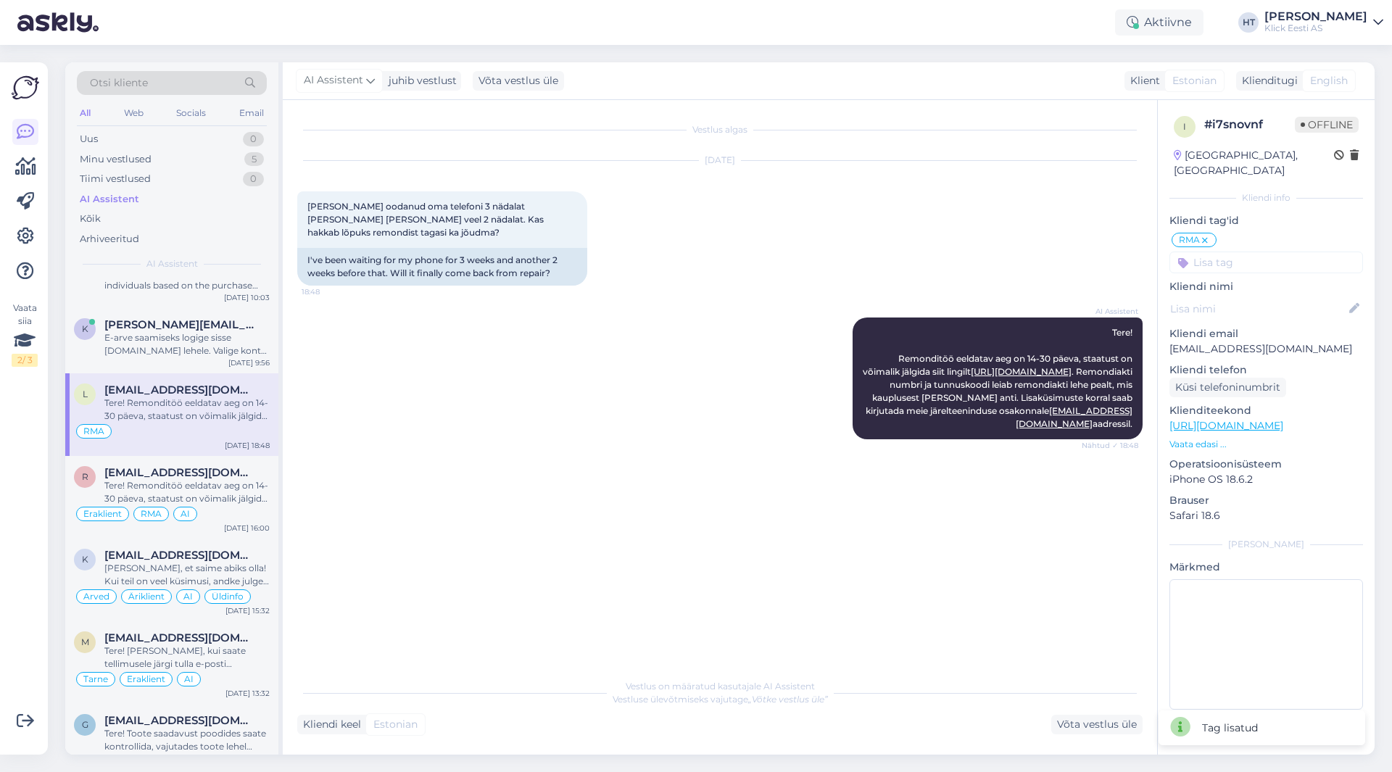
click at [1260, 252] on input at bounding box center [1267, 263] width 194 height 22
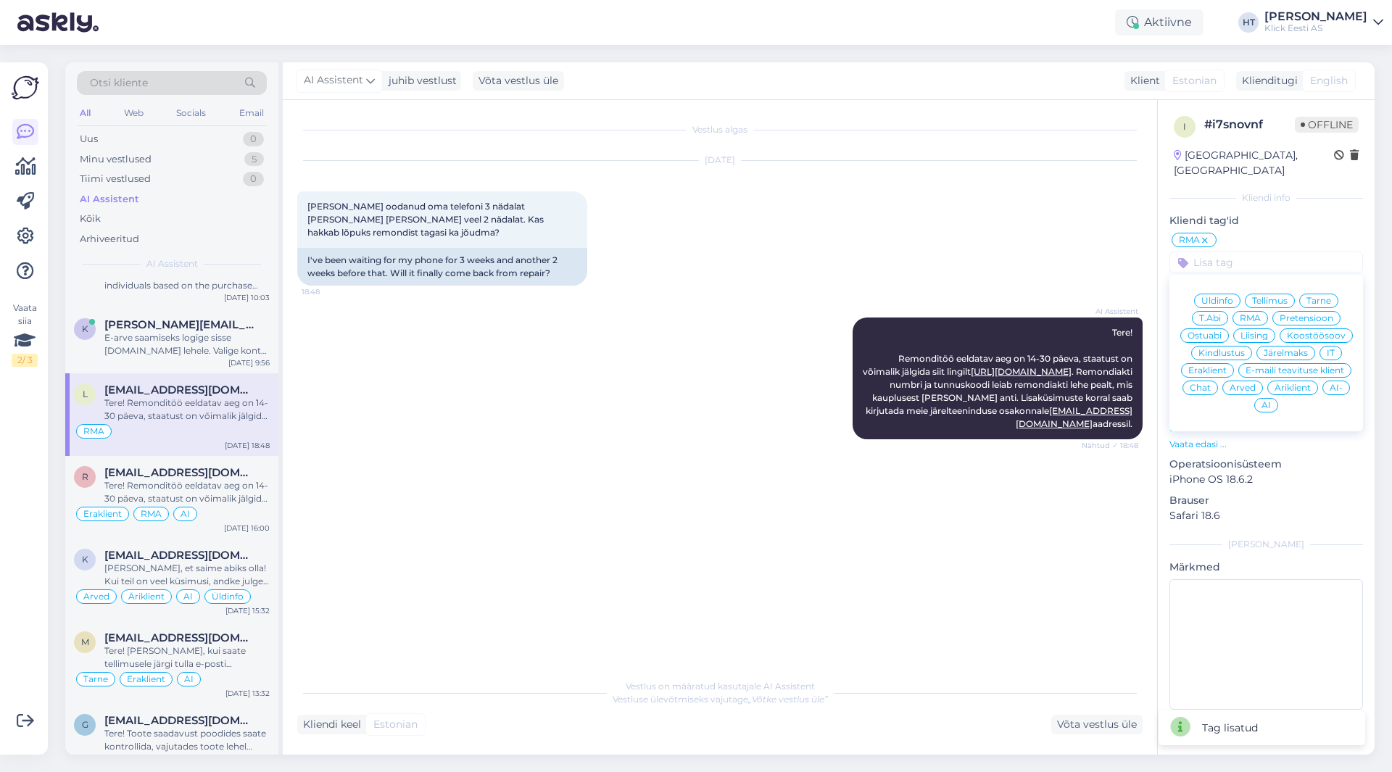
click at [1223, 366] on span "Eraklient" at bounding box center [1207, 370] width 38 height 9
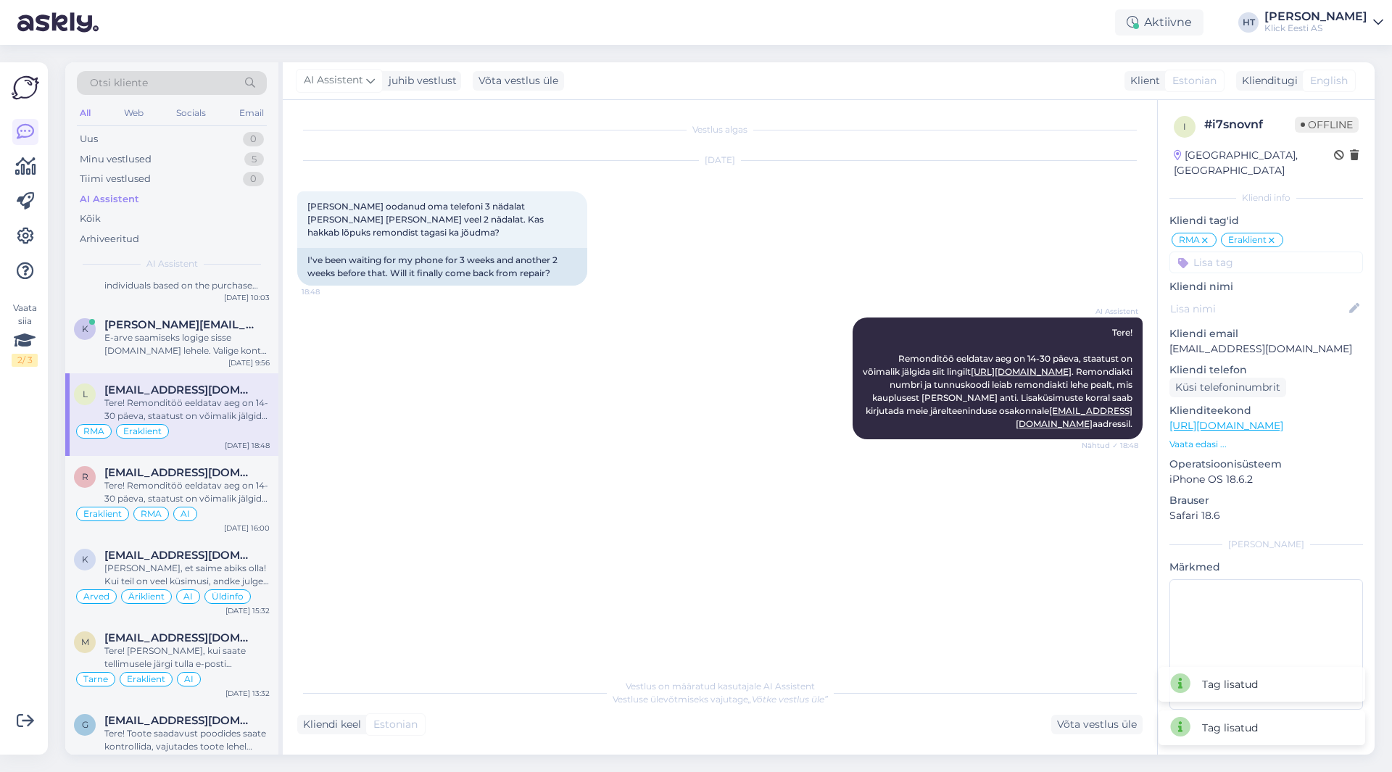
click at [1236, 252] on input at bounding box center [1267, 263] width 194 height 22
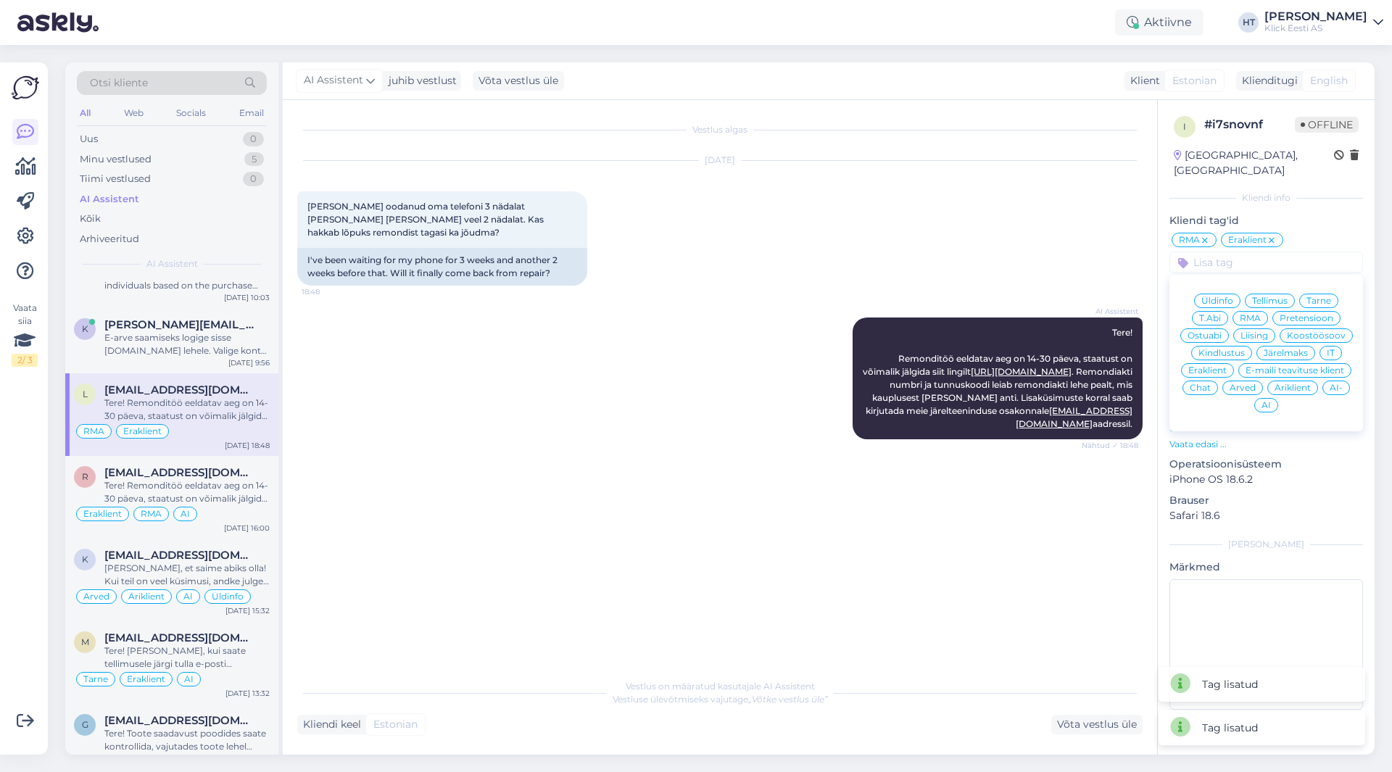
click at [1265, 401] on span "AI" at bounding box center [1266, 405] width 9 height 9
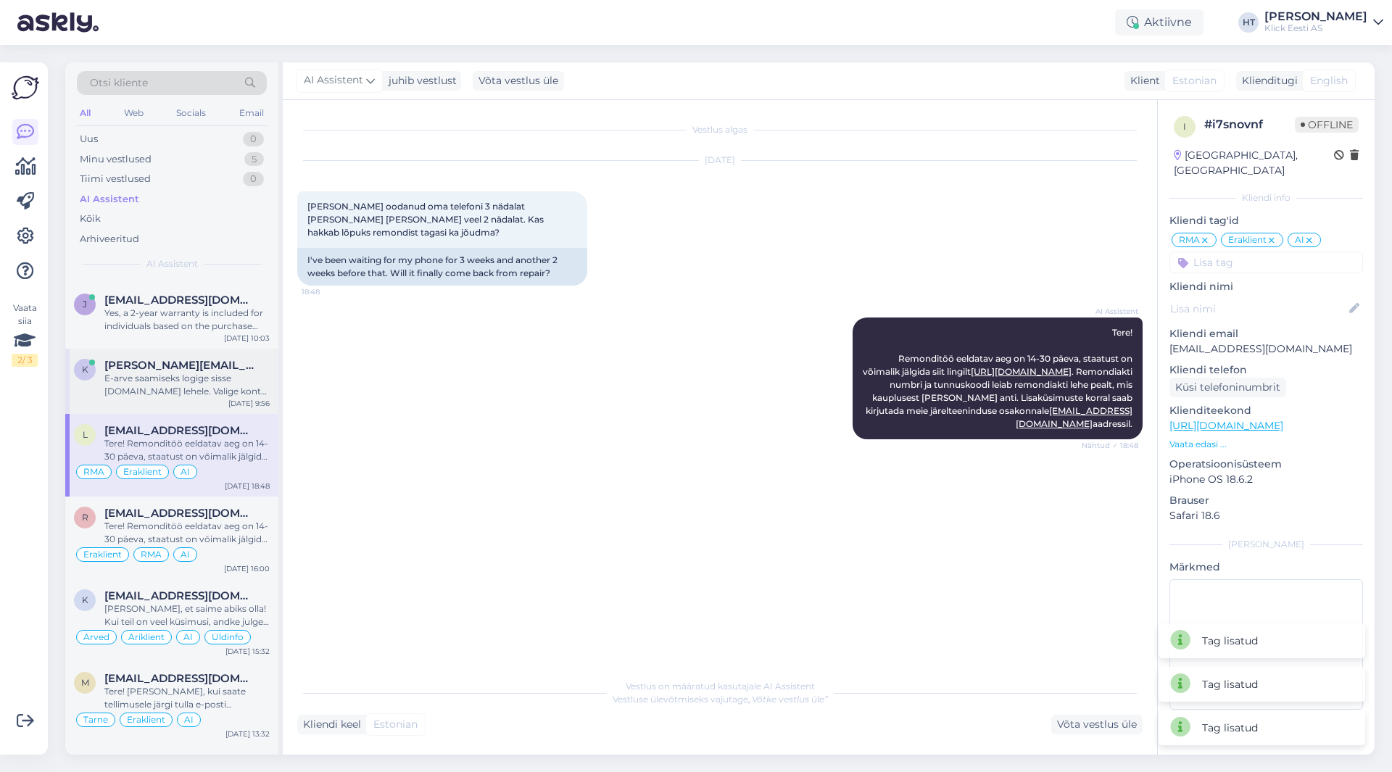
scroll to position [1765, 0]
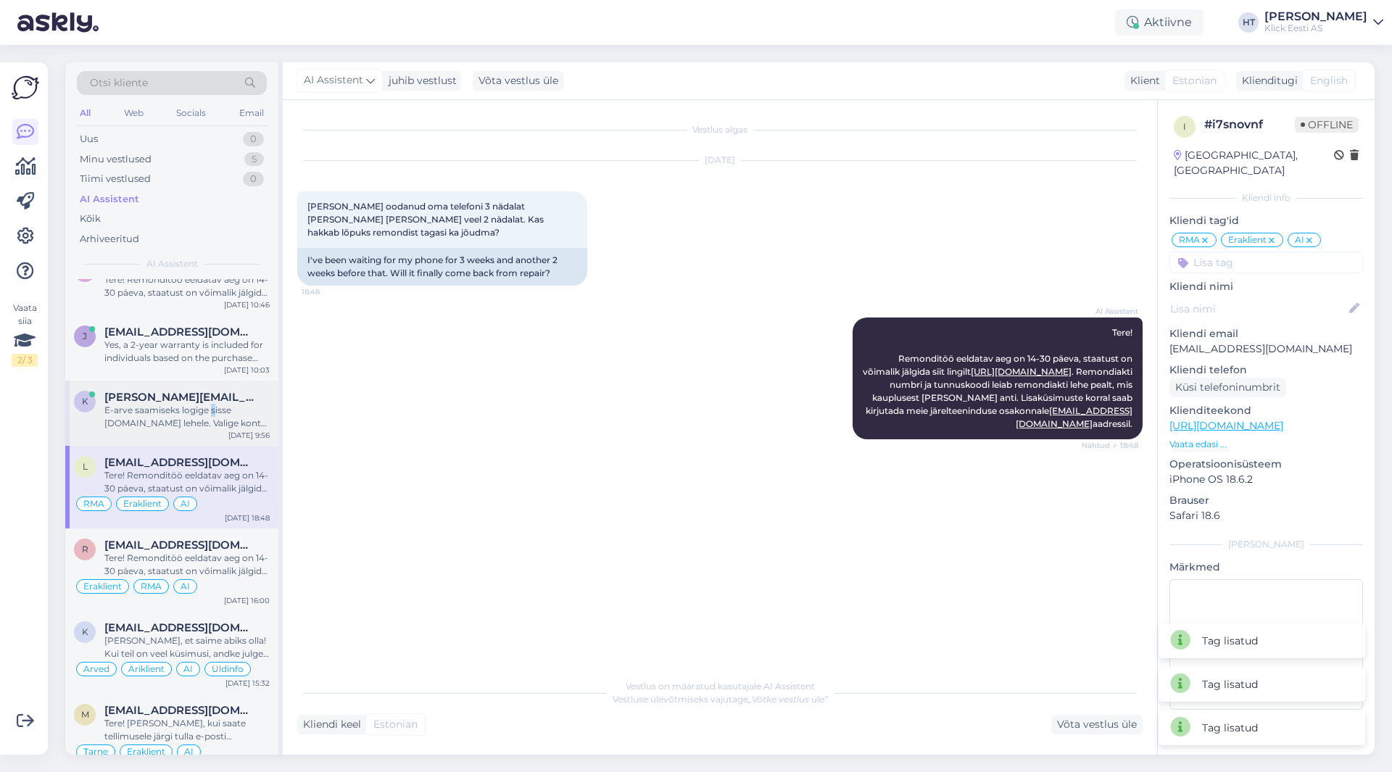
click at [215, 409] on div "E-arve saamiseks logige sisse [DOMAIN_NAME] lehele. Valige konto halduses "Ette…" at bounding box center [186, 417] width 165 height 26
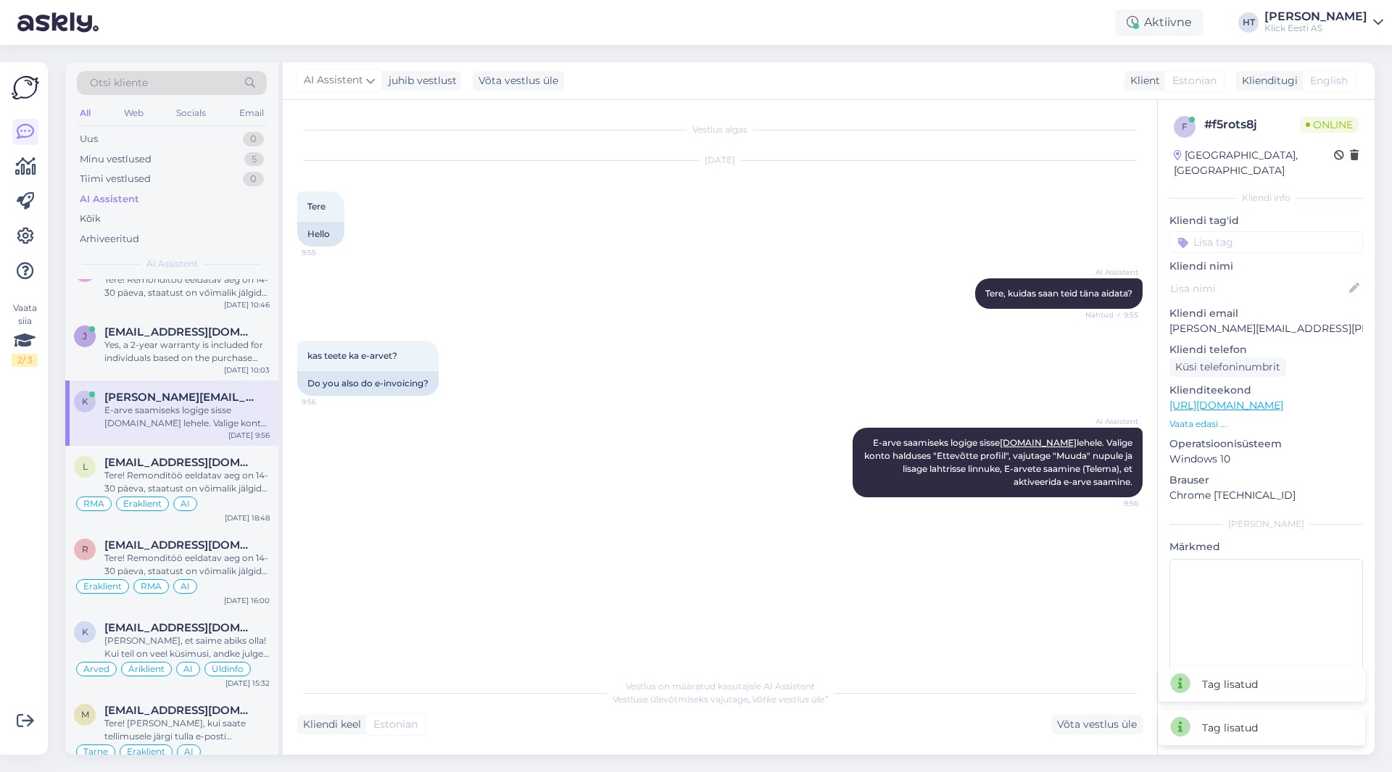
click at [393, 447] on div "AI Assistent E-arve saamiseks logige sisse [DOMAIN_NAME] lehele. Valige konto h…" at bounding box center [720, 463] width 846 height 102
click at [1268, 231] on input at bounding box center [1267, 242] width 194 height 22
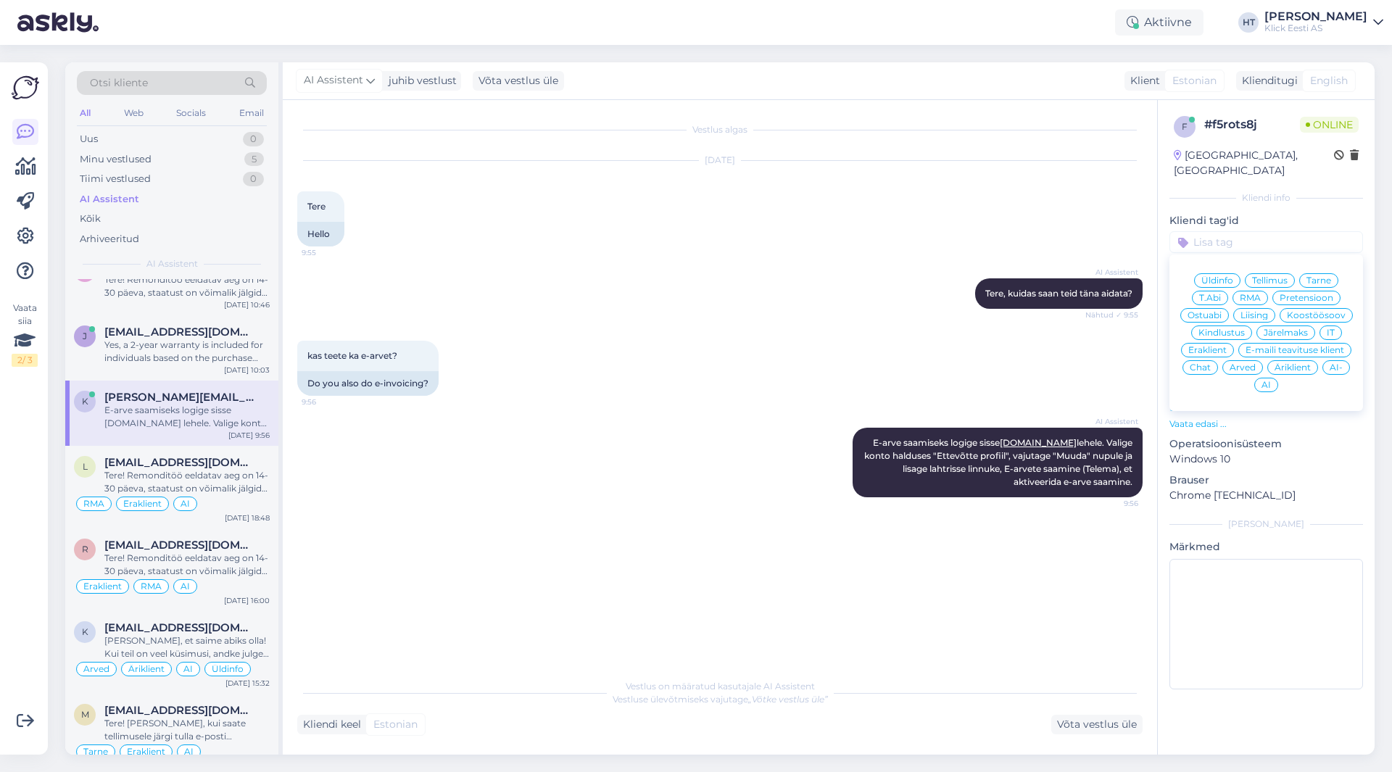
click at [1215, 311] on span "Ostuabi" at bounding box center [1205, 315] width 34 height 9
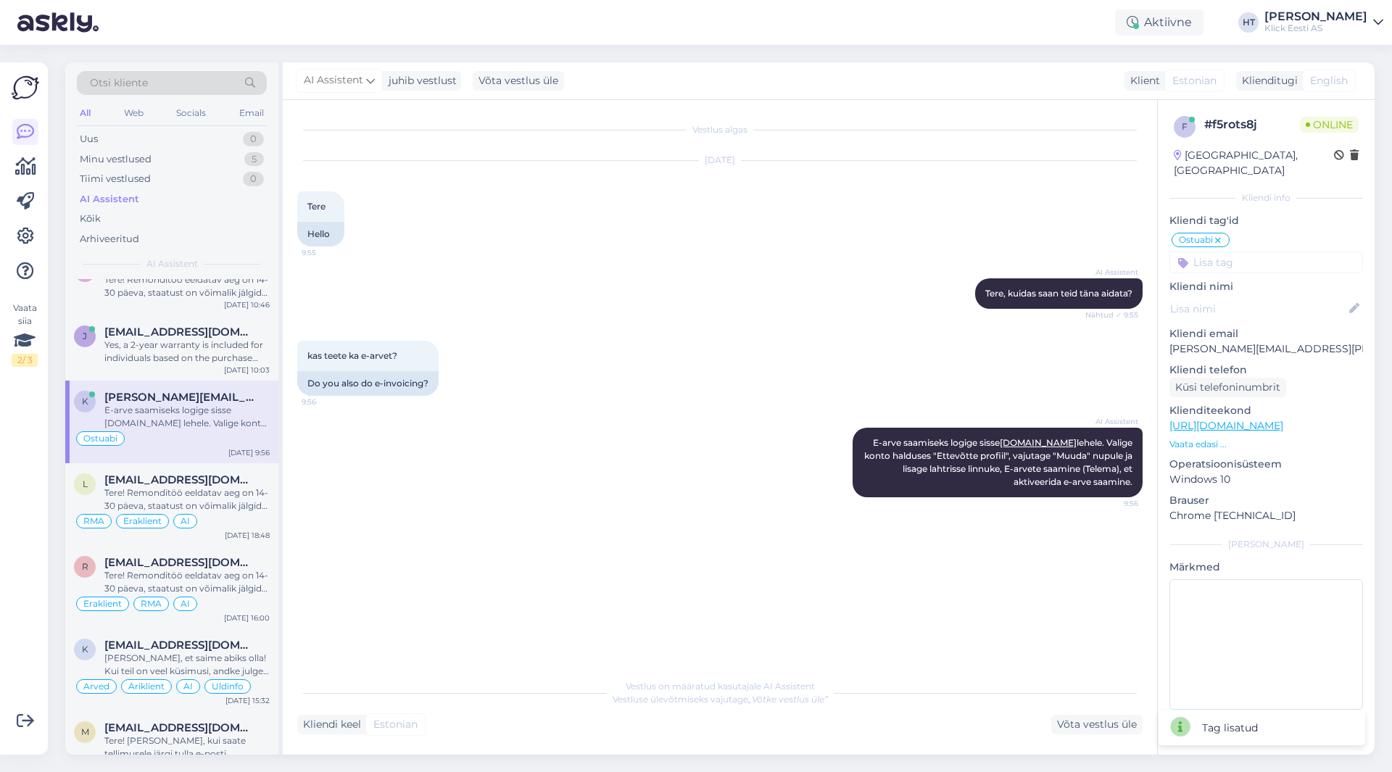
click at [1236, 252] on input at bounding box center [1267, 263] width 194 height 22
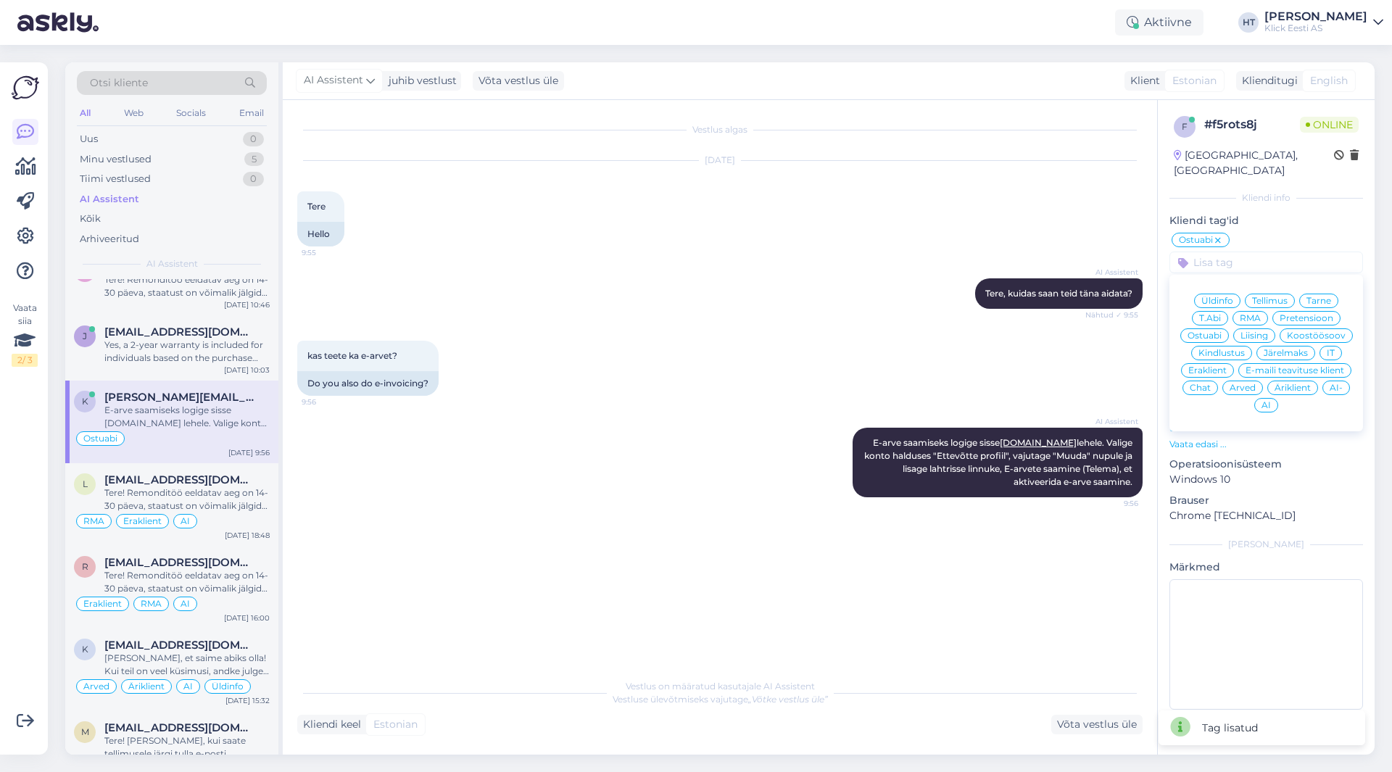
click at [1216, 366] on span "Eraklient" at bounding box center [1207, 370] width 38 height 9
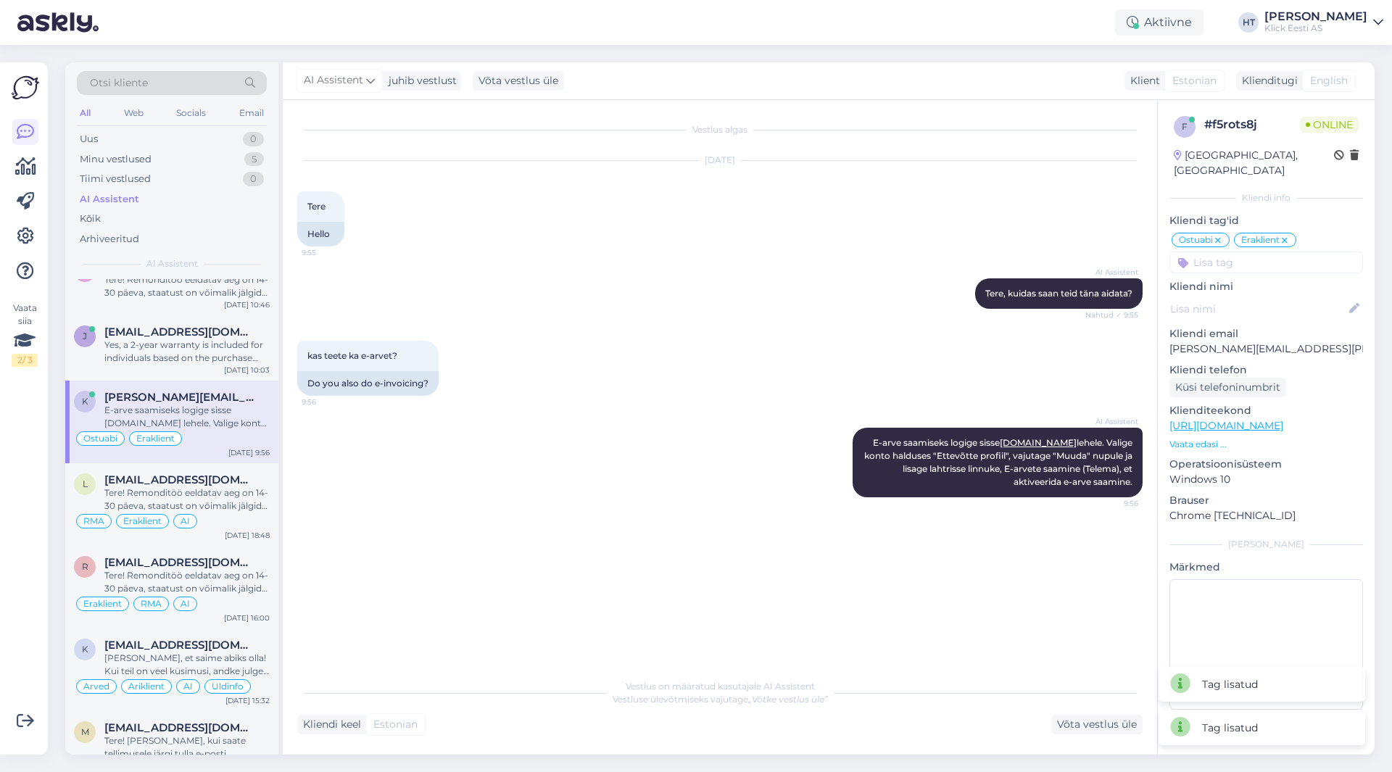
click at [1288, 235] on icon at bounding box center [1285, 241] width 9 height 12
click at [1276, 252] on input at bounding box center [1267, 263] width 194 height 22
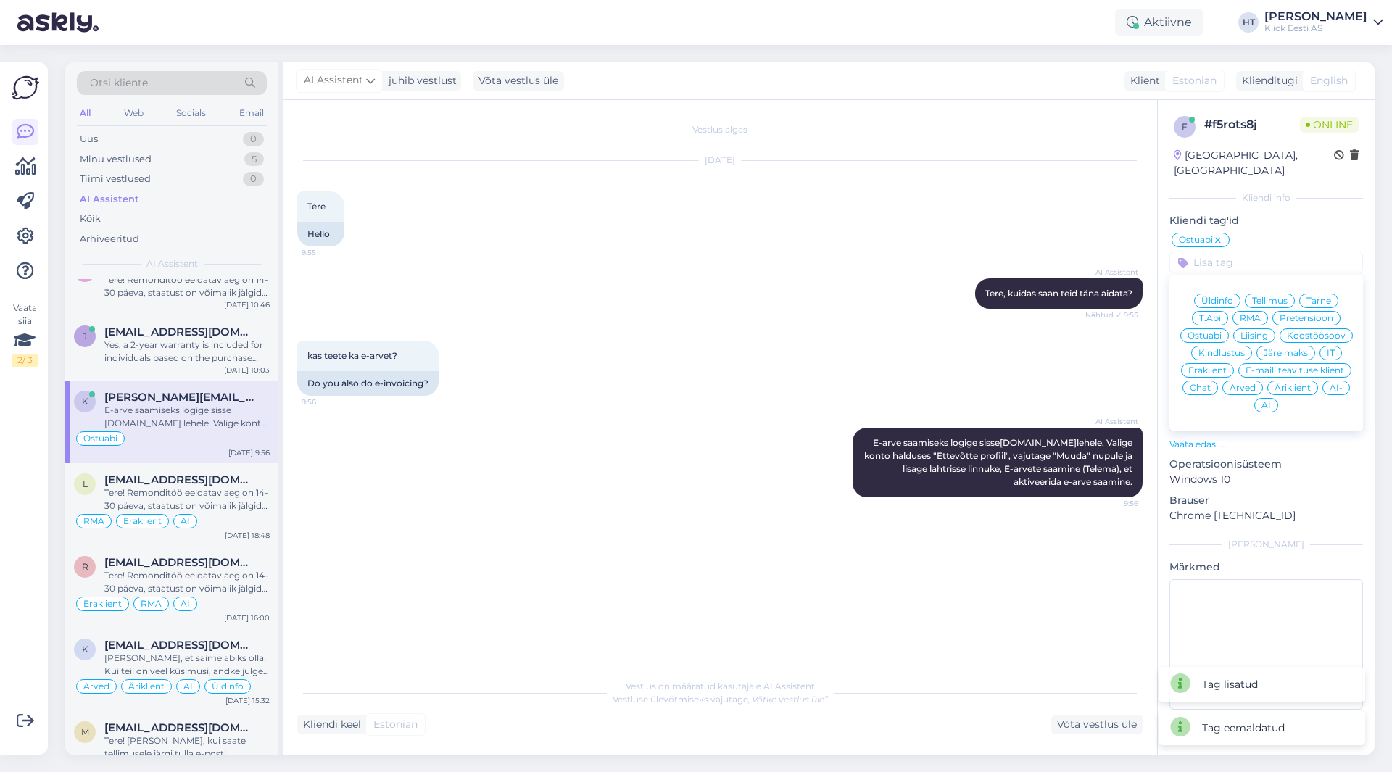
click at [1275, 384] on span "Äriklient" at bounding box center [1293, 388] width 36 height 9
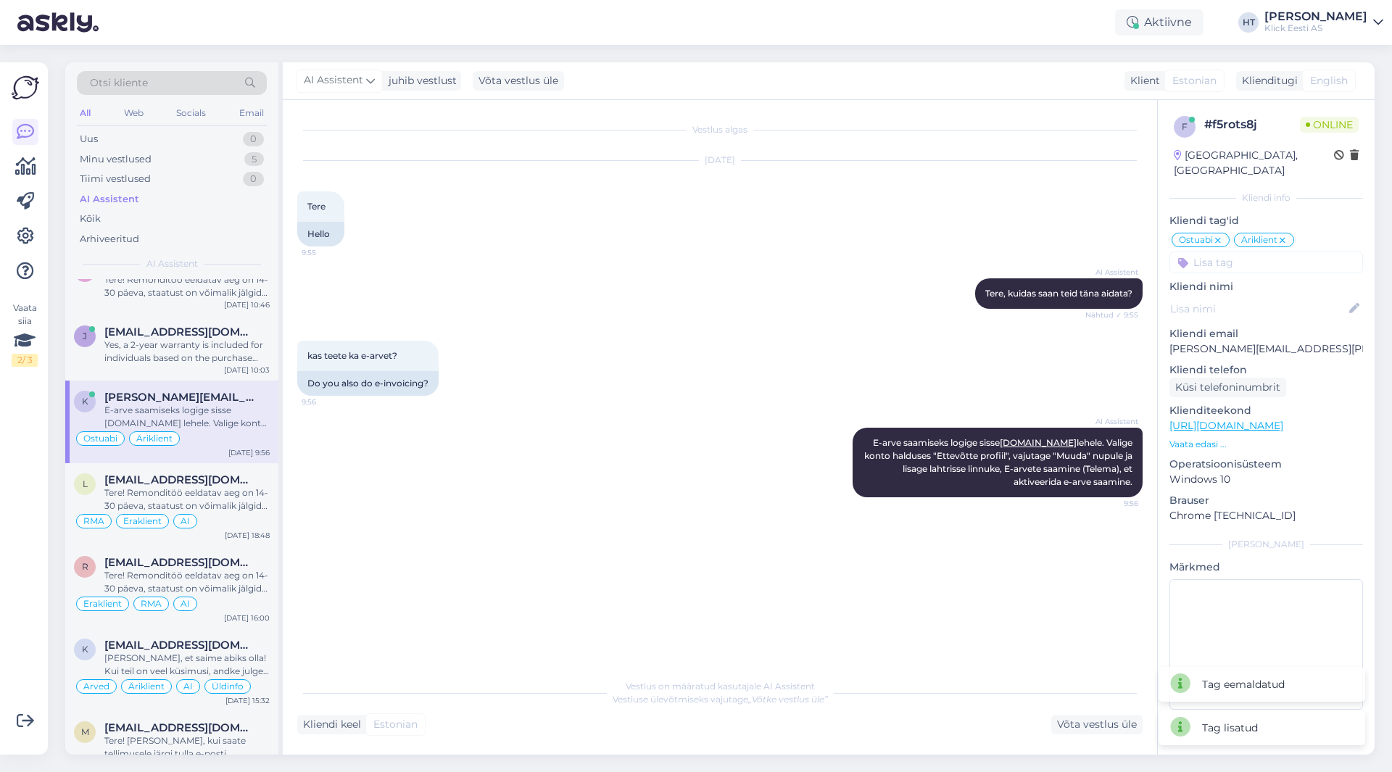
click at [1273, 252] on input at bounding box center [1267, 263] width 194 height 22
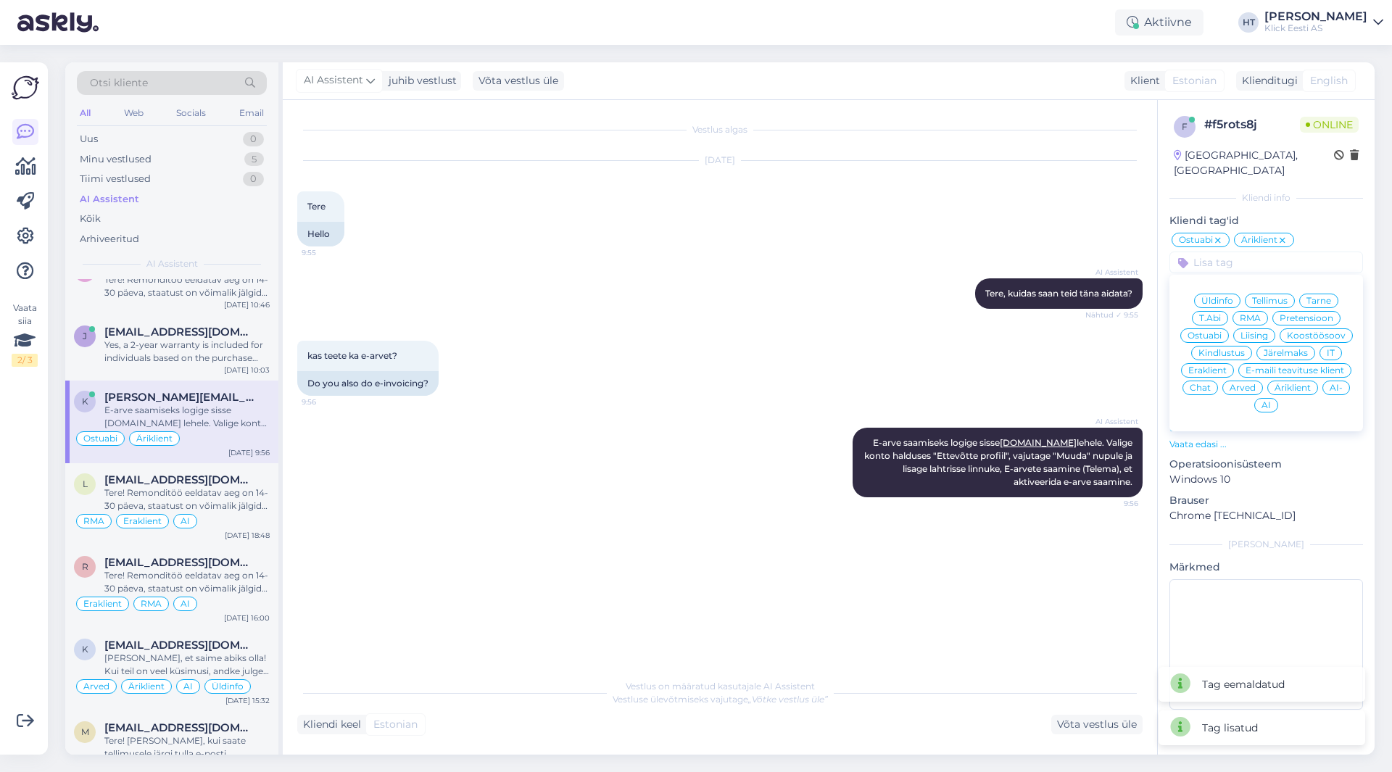
click at [1273, 398] on div "AI" at bounding box center [1266, 405] width 24 height 15
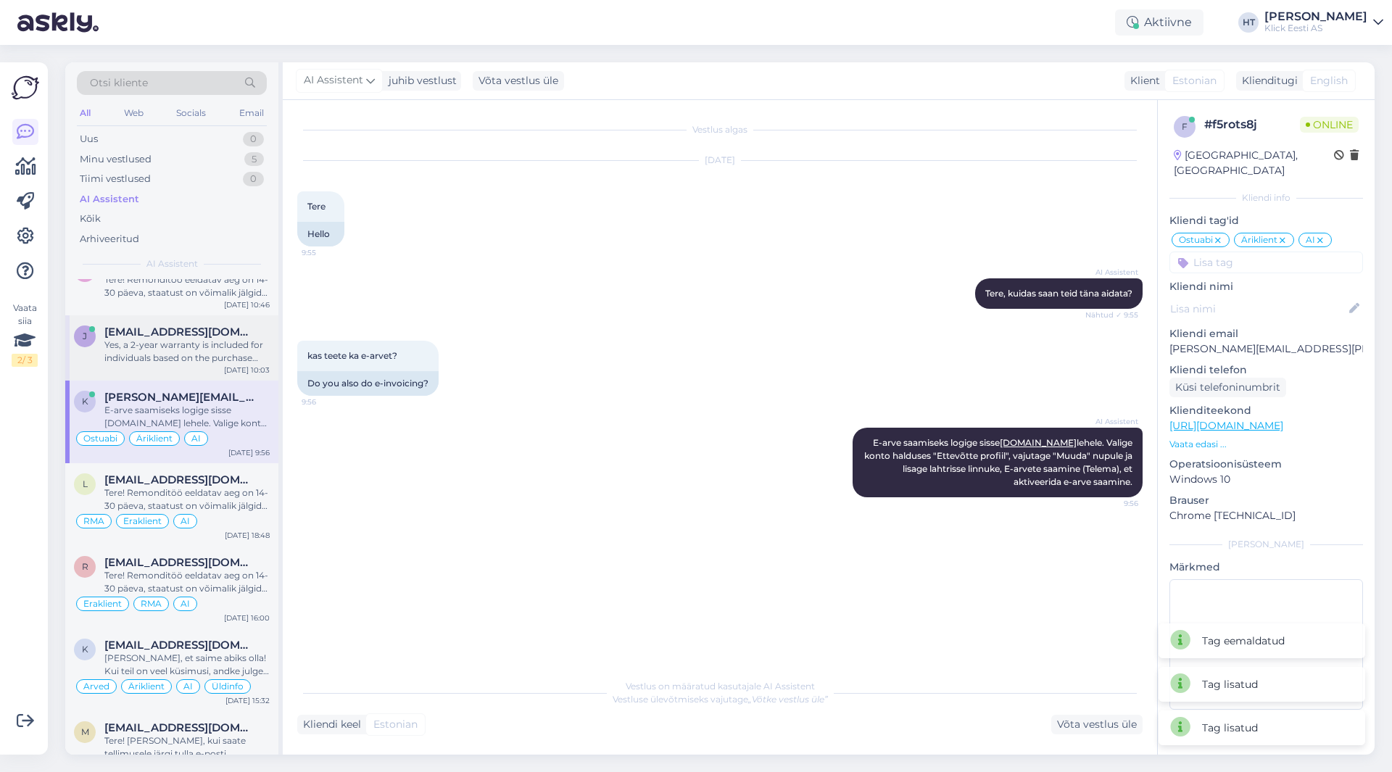
click at [154, 334] on span "[EMAIL_ADDRESS][DOMAIN_NAME]" at bounding box center [179, 332] width 151 height 13
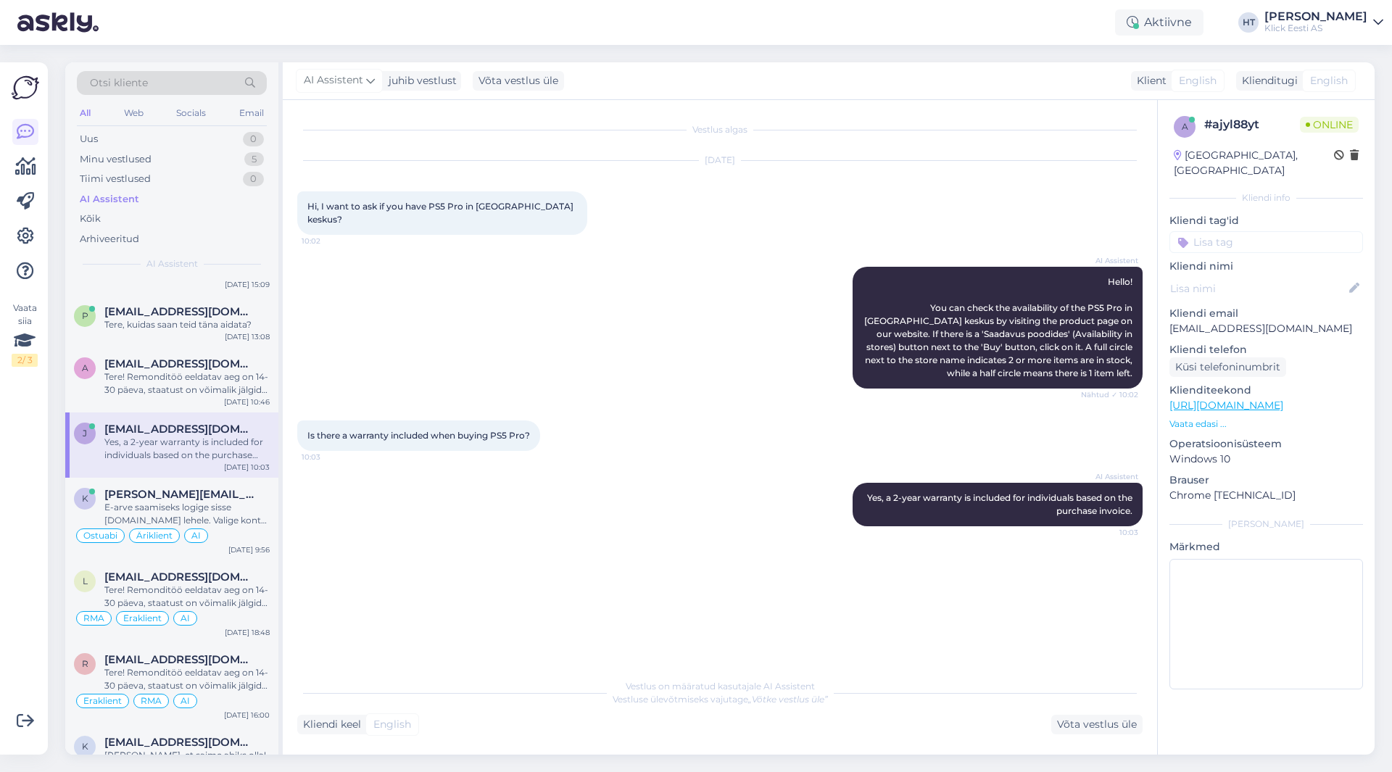
scroll to position [1740, 0]
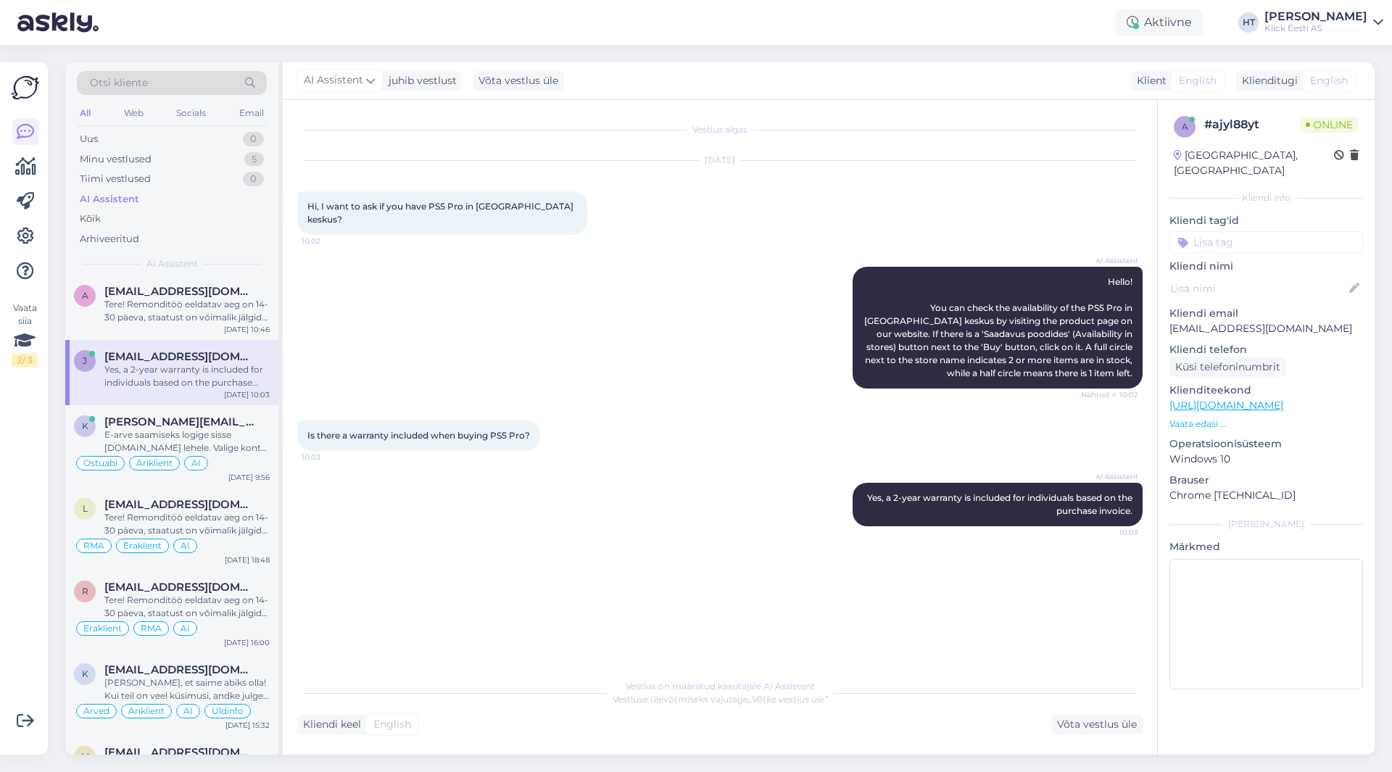
click at [1274, 231] on input at bounding box center [1267, 242] width 194 height 22
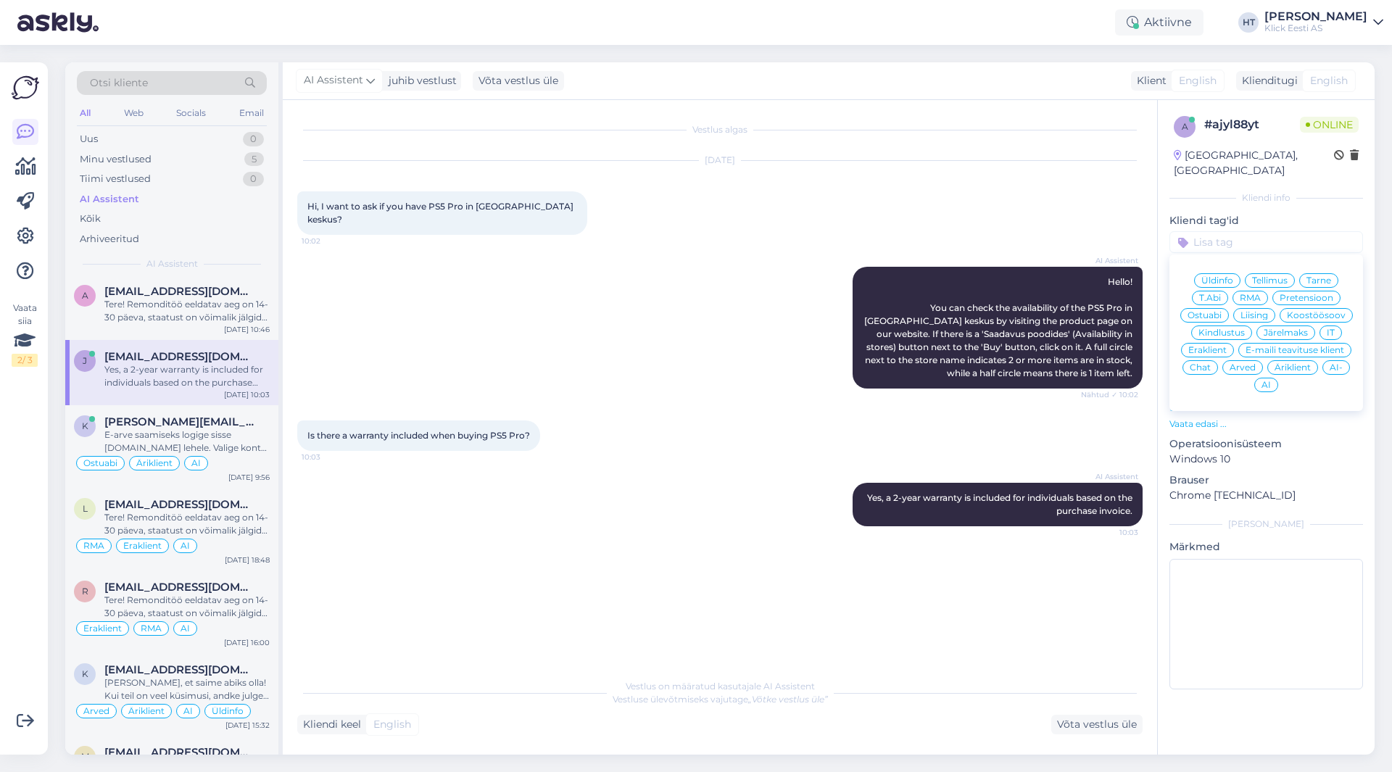
click at [1216, 311] on span "Ostuabi" at bounding box center [1205, 315] width 34 height 9
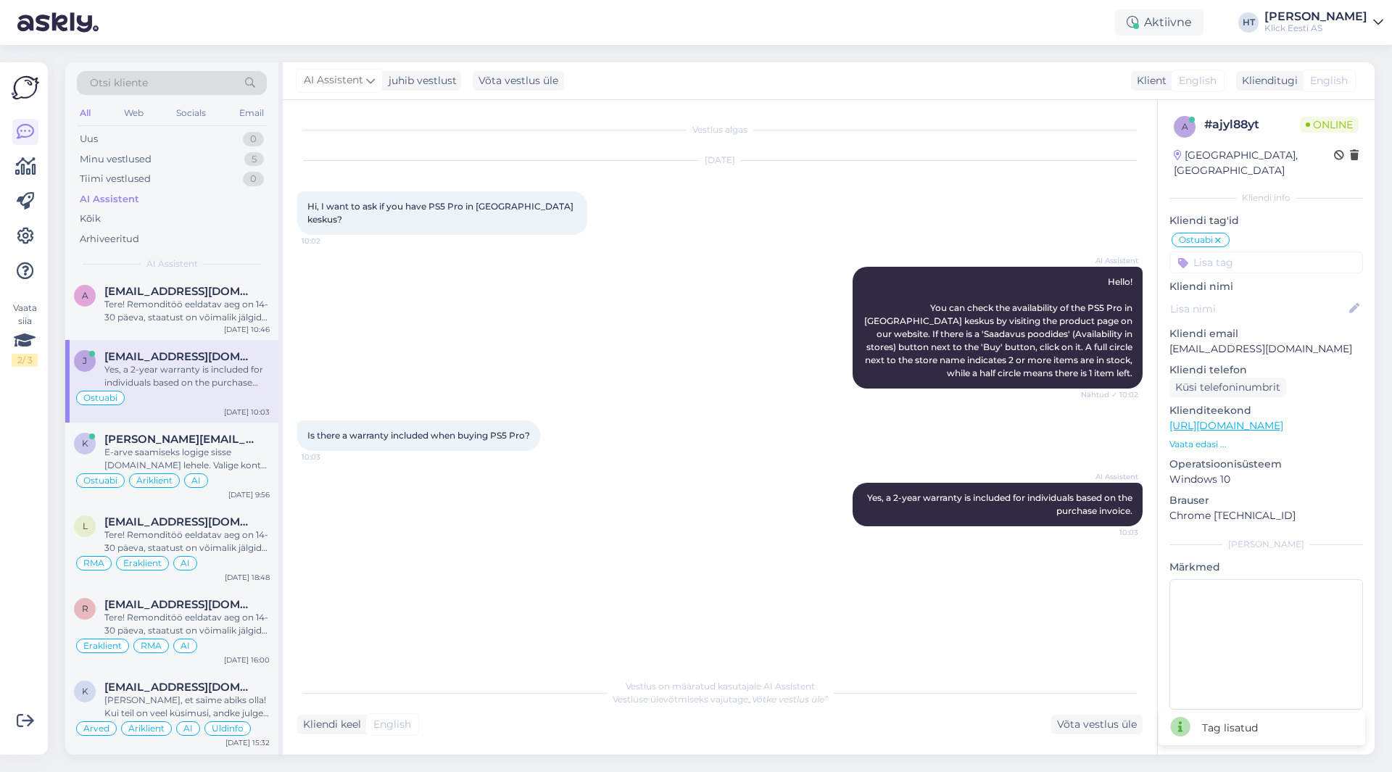
click at [1264, 252] on input at bounding box center [1267, 263] width 194 height 22
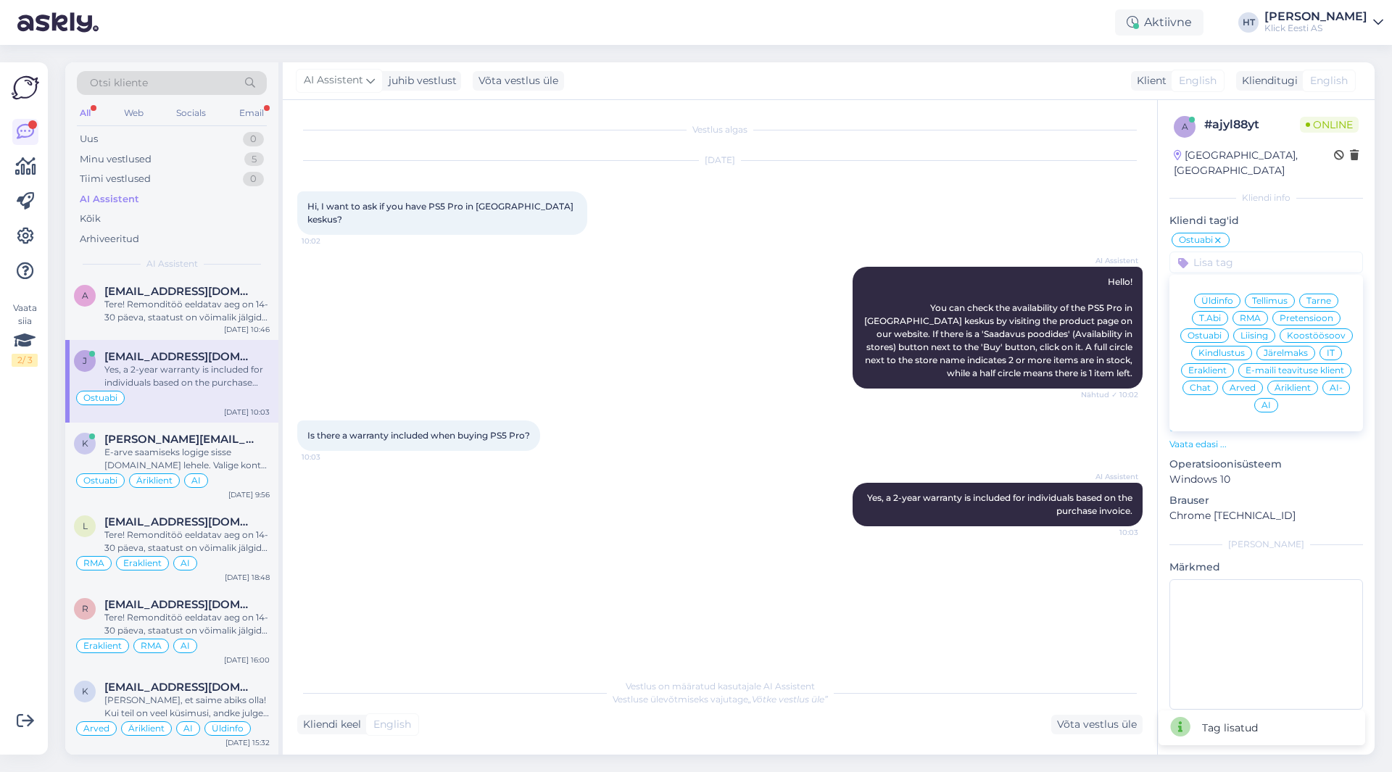
click at [1215, 366] on span "Eraklient" at bounding box center [1207, 370] width 38 height 9
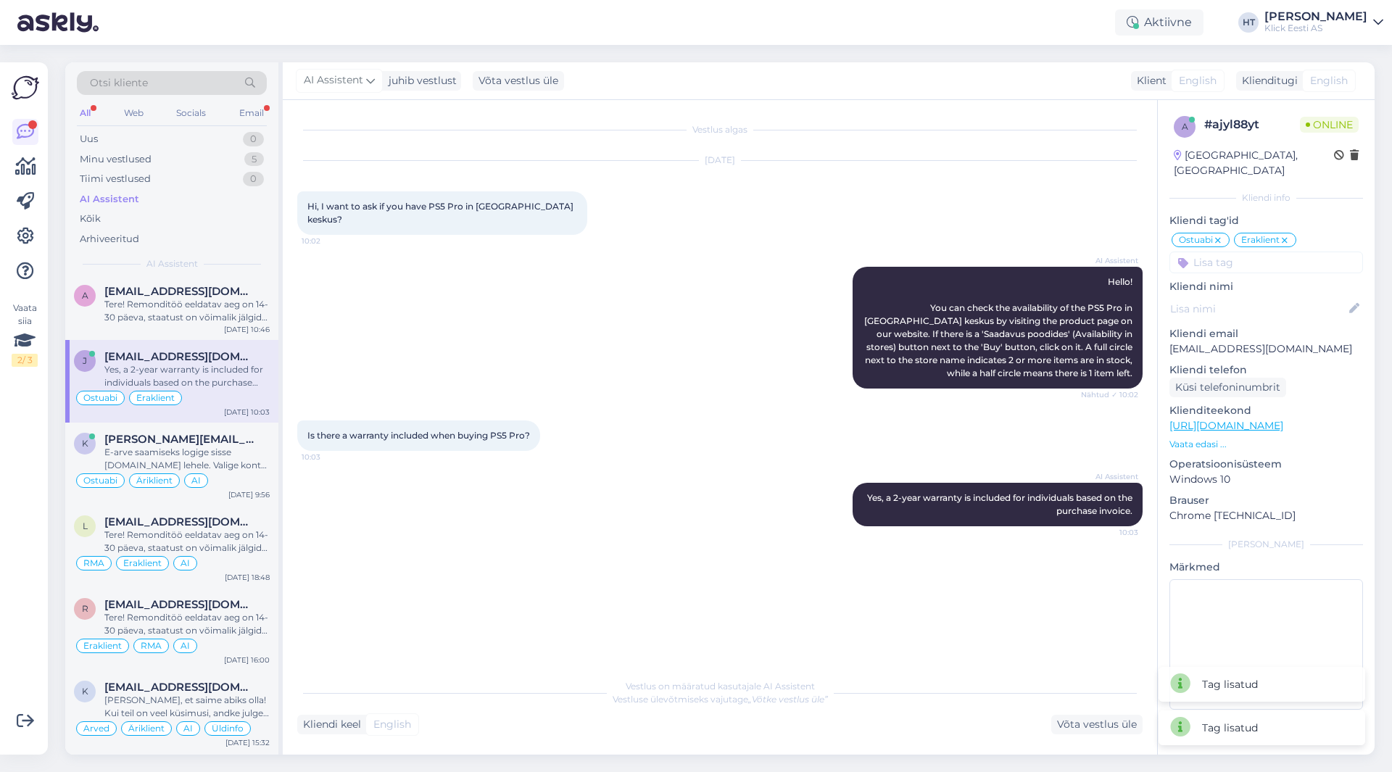
click at [1253, 252] on input at bounding box center [1267, 263] width 194 height 22
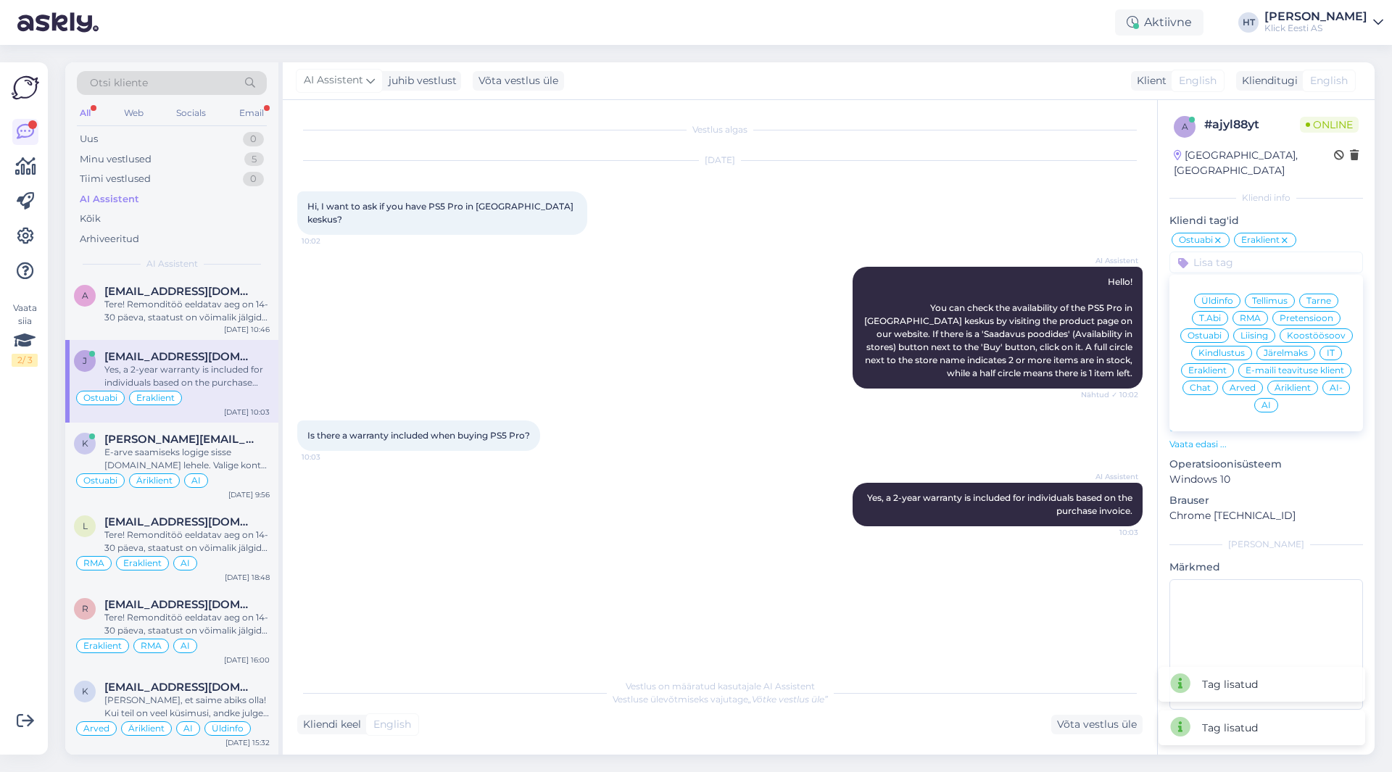
click at [1264, 401] on span "AI" at bounding box center [1266, 405] width 9 height 9
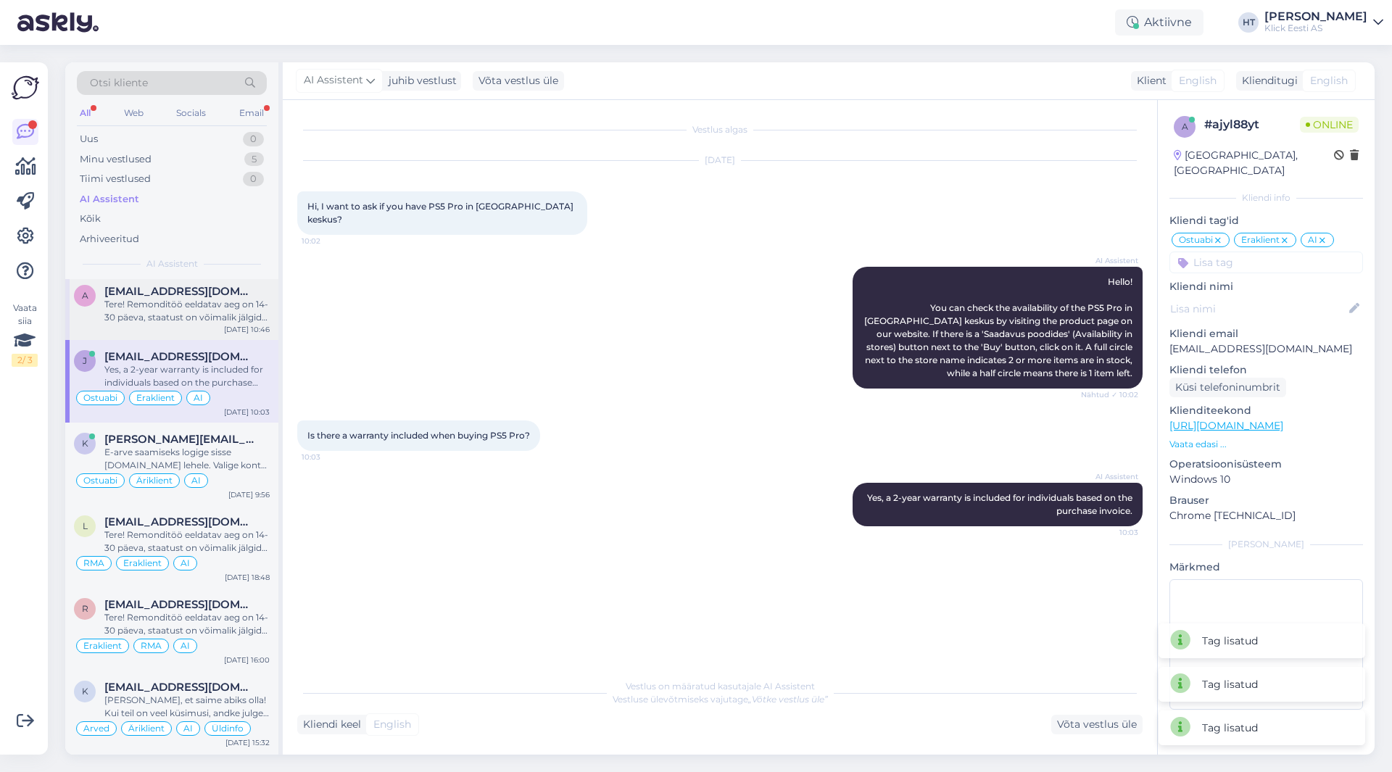
click at [215, 301] on div "Tere! Remonditöö eeldatav aeg on 14-30 päeva, staatust on võimalik jälgida siit…" at bounding box center [186, 311] width 165 height 26
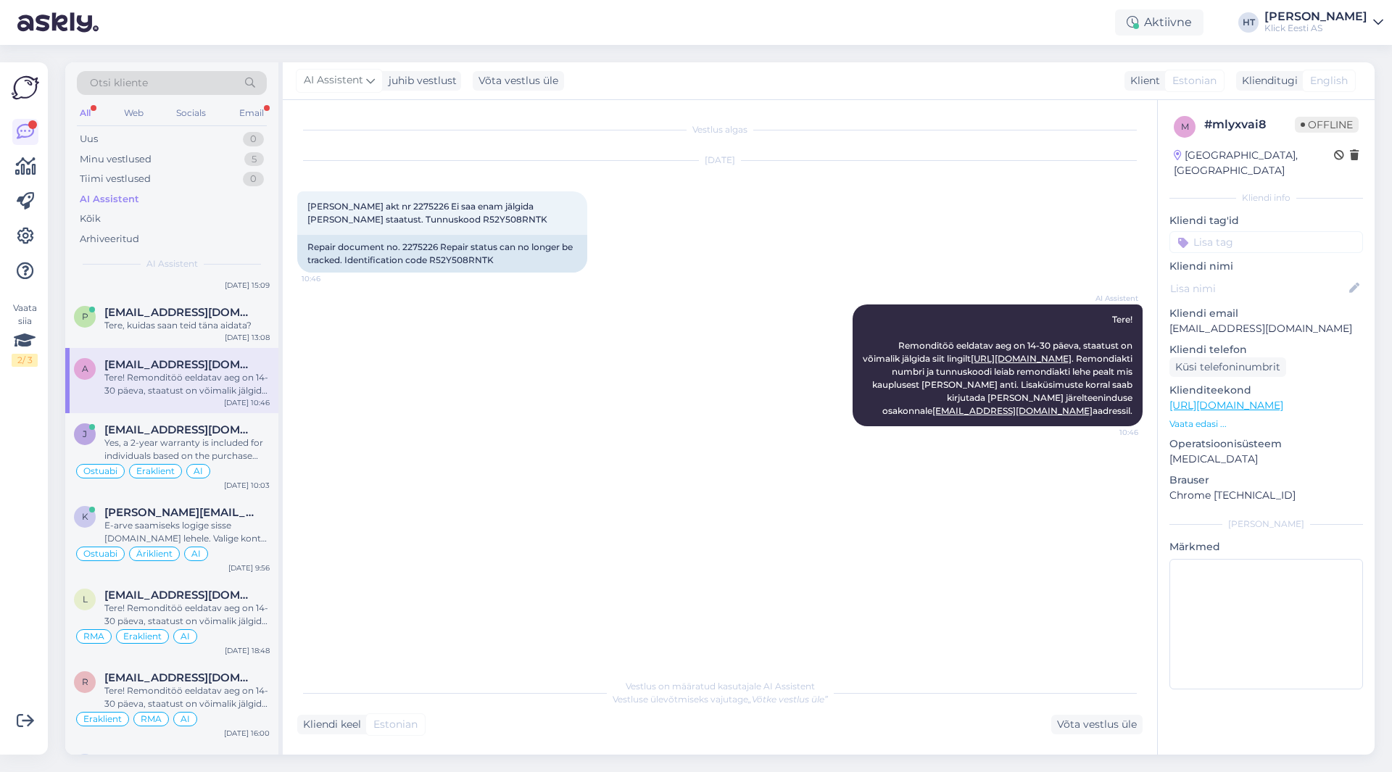
scroll to position [1595, 0]
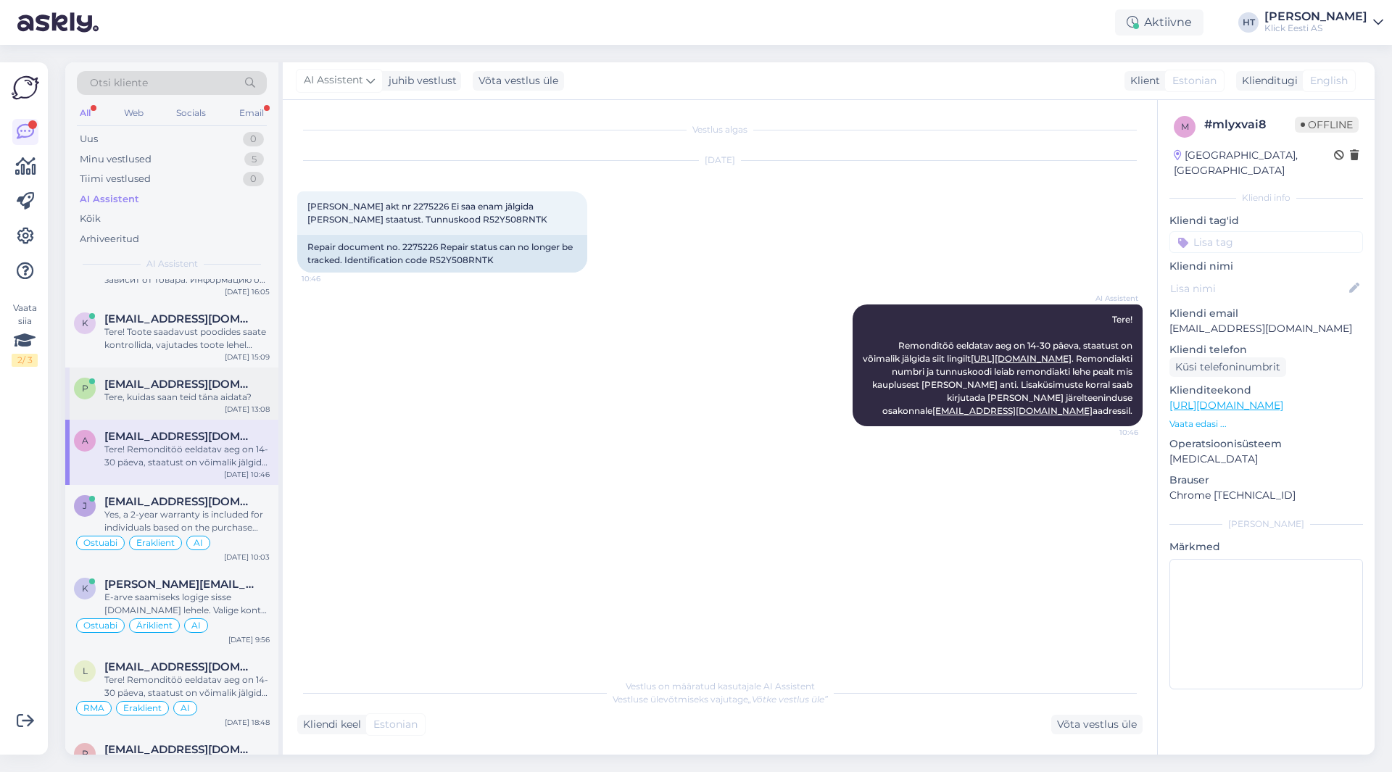
click at [182, 391] on div "Tere, kuidas saan teid täna aidata?" at bounding box center [186, 397] width 165 height 13
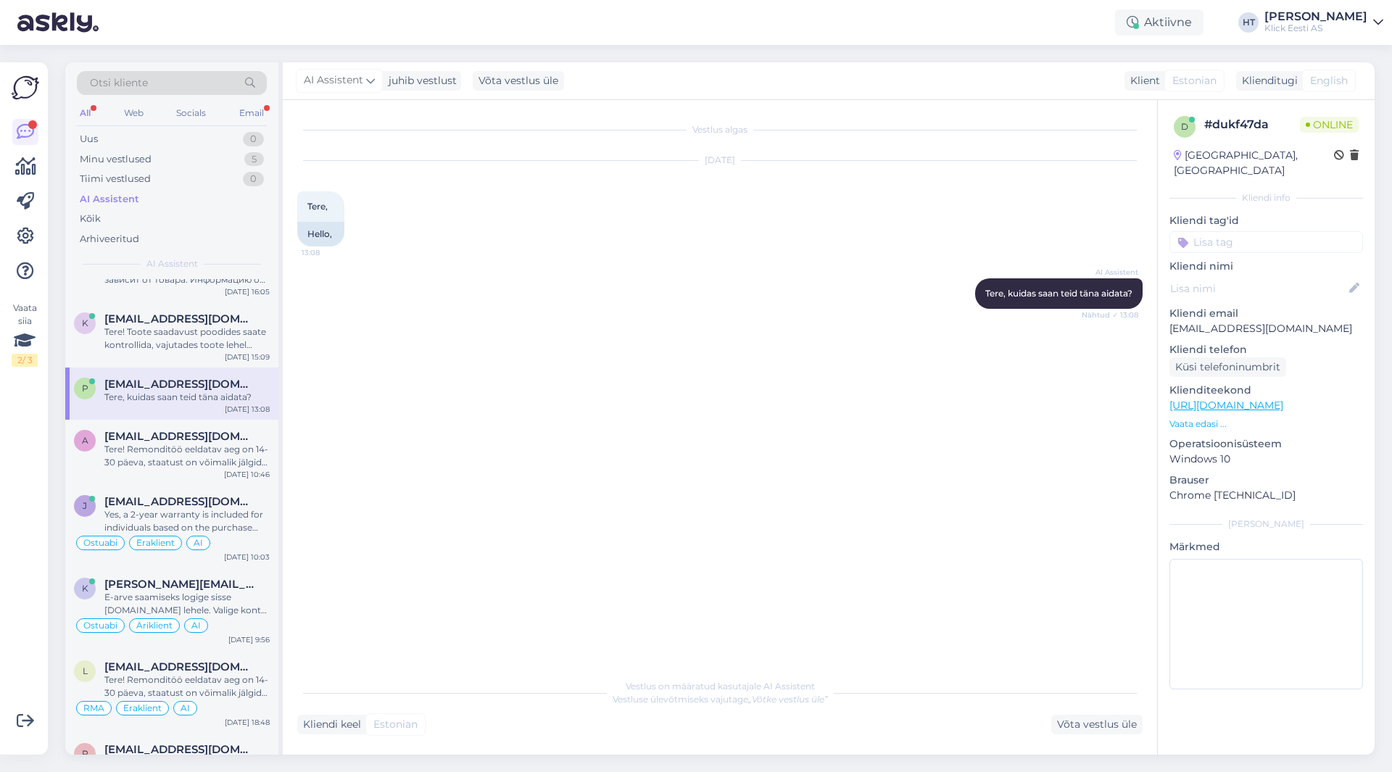
click at [1252, 231] on input at bounding box center [1267, 242] width 194 height 22
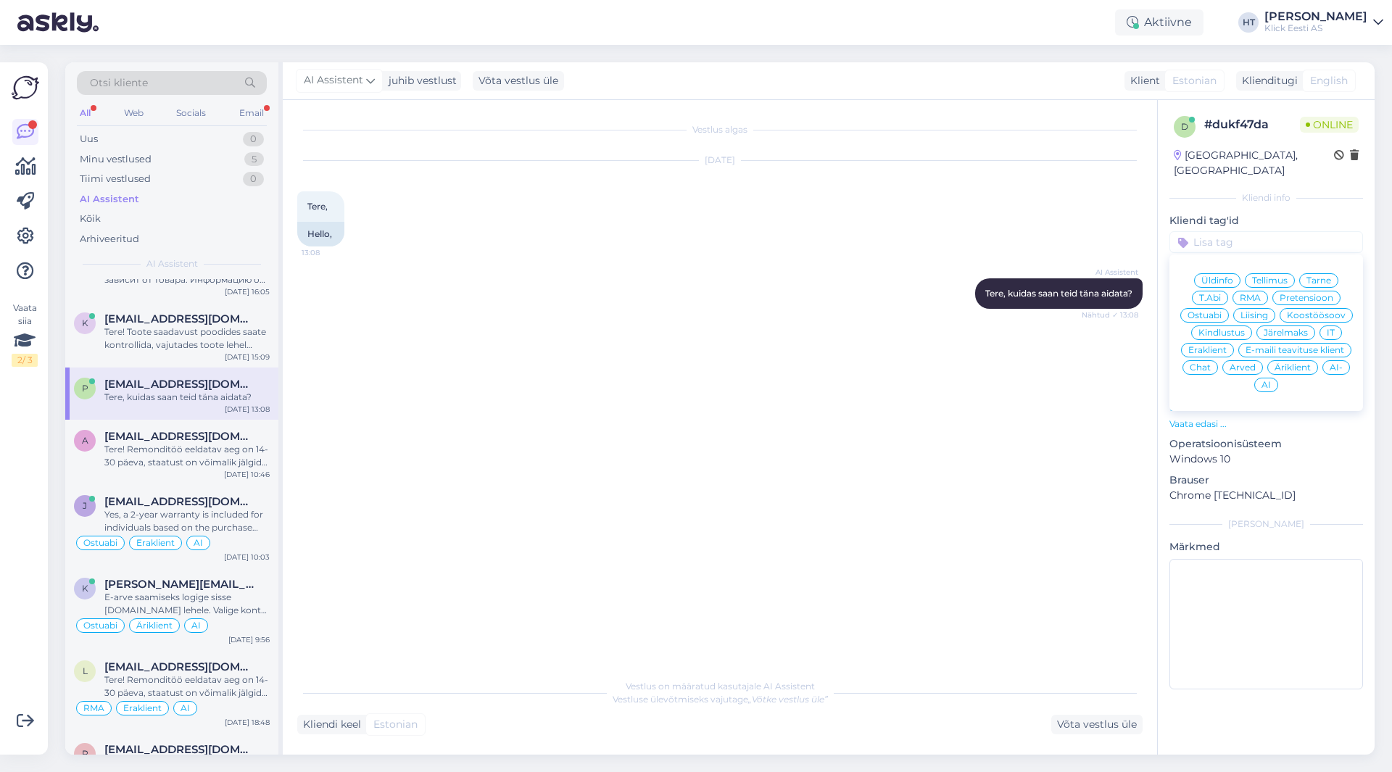
click at [1299, 363] on span "Äriklient" at bounding box center [1293, 367] width 36 height 9
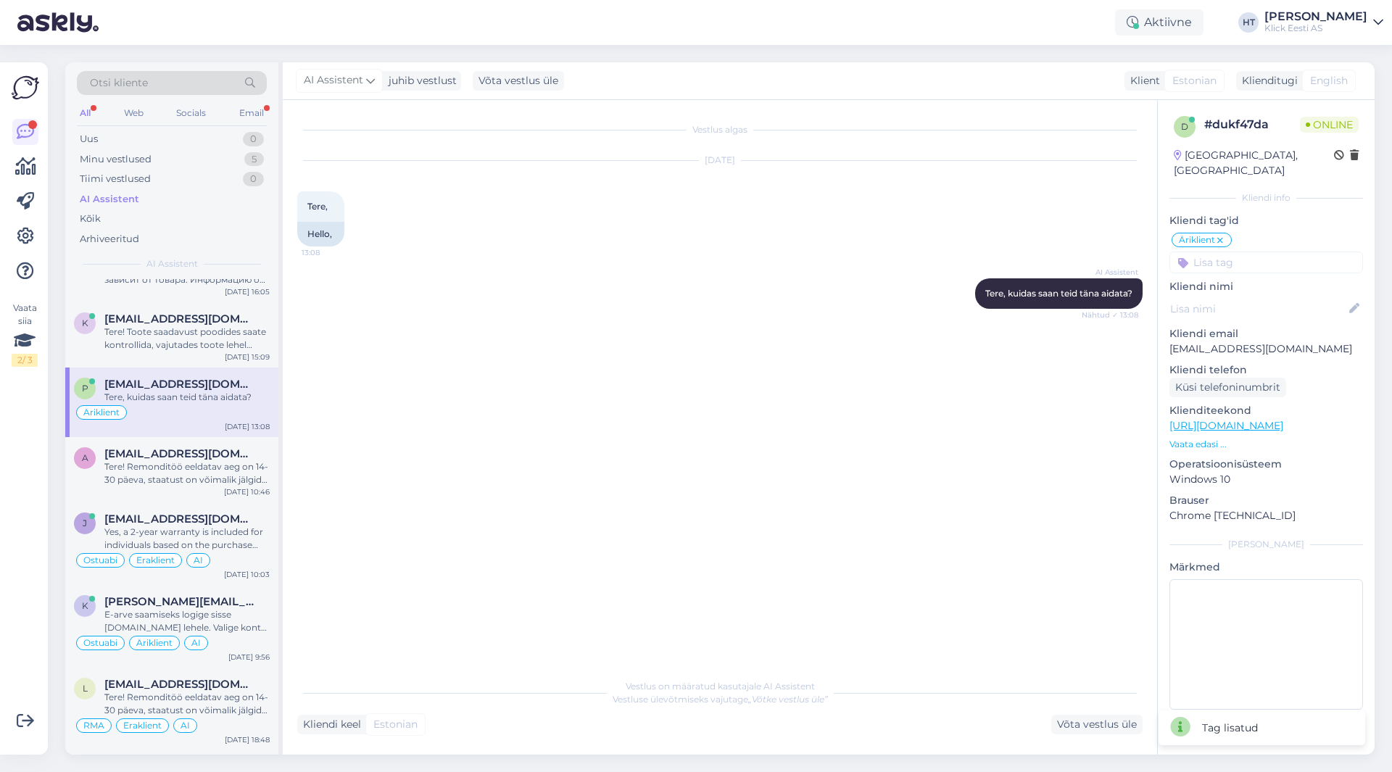
click at [1265, 252] on input at bounding box center [1267, 263] width 194 height 22
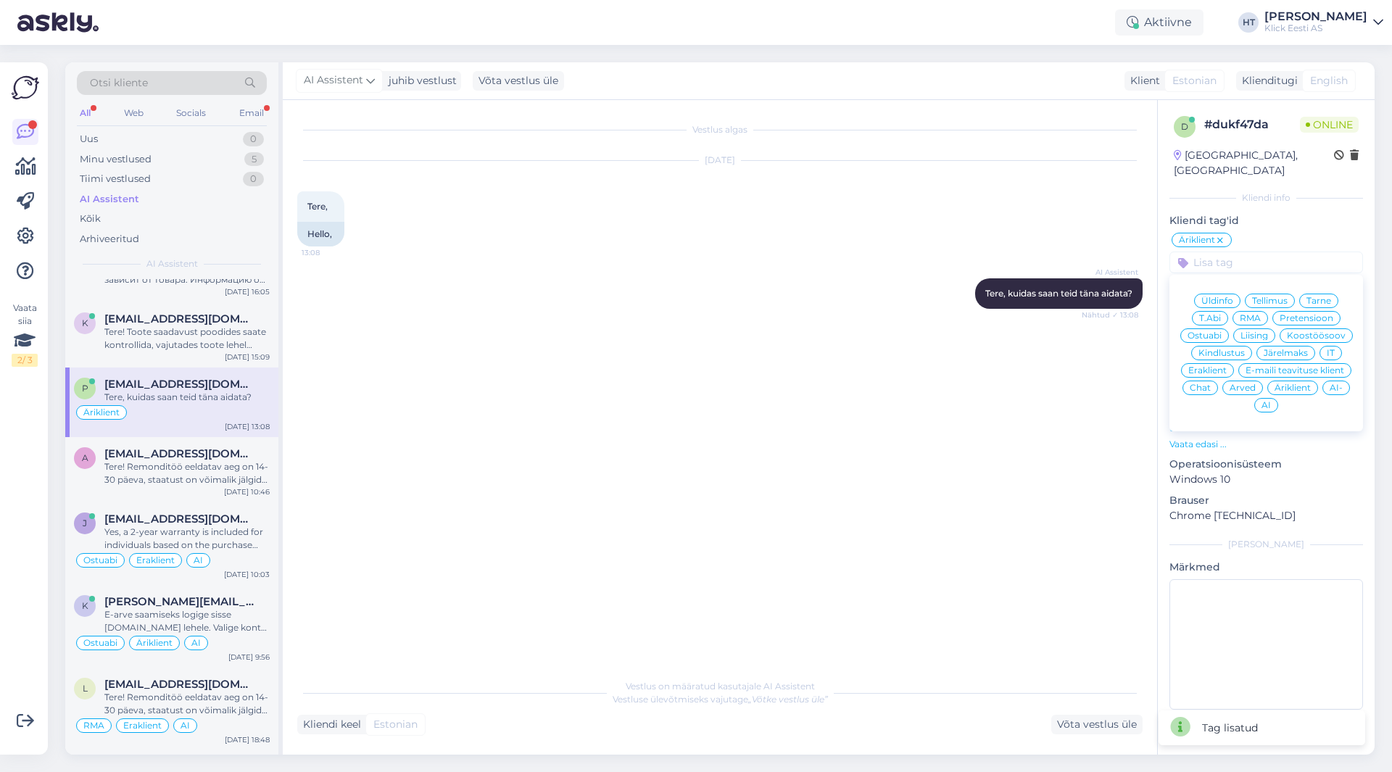
click at [761, 397] on div "Vestlus algas [DATE] Tere, 13:08 Hello, AI Assistent [PERSON_NAME], kuidas saan…" at bounding box center [726, 387] width 859 height 544
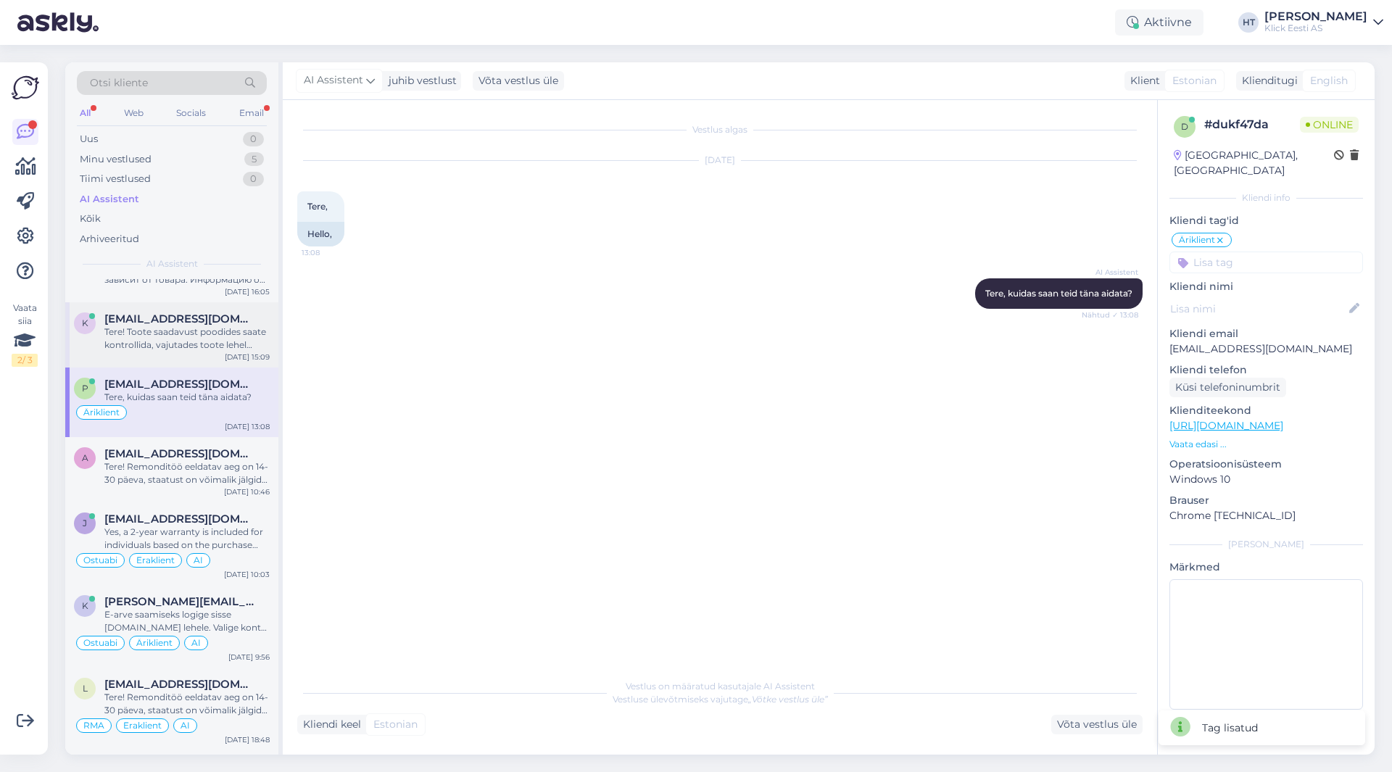
click at [157, 334] on div "Tere! Toote saadavust poodides saate kontrollida, vajutades toote lehel "Saadav…" at bounding box center [186, 339] width 165 height 26
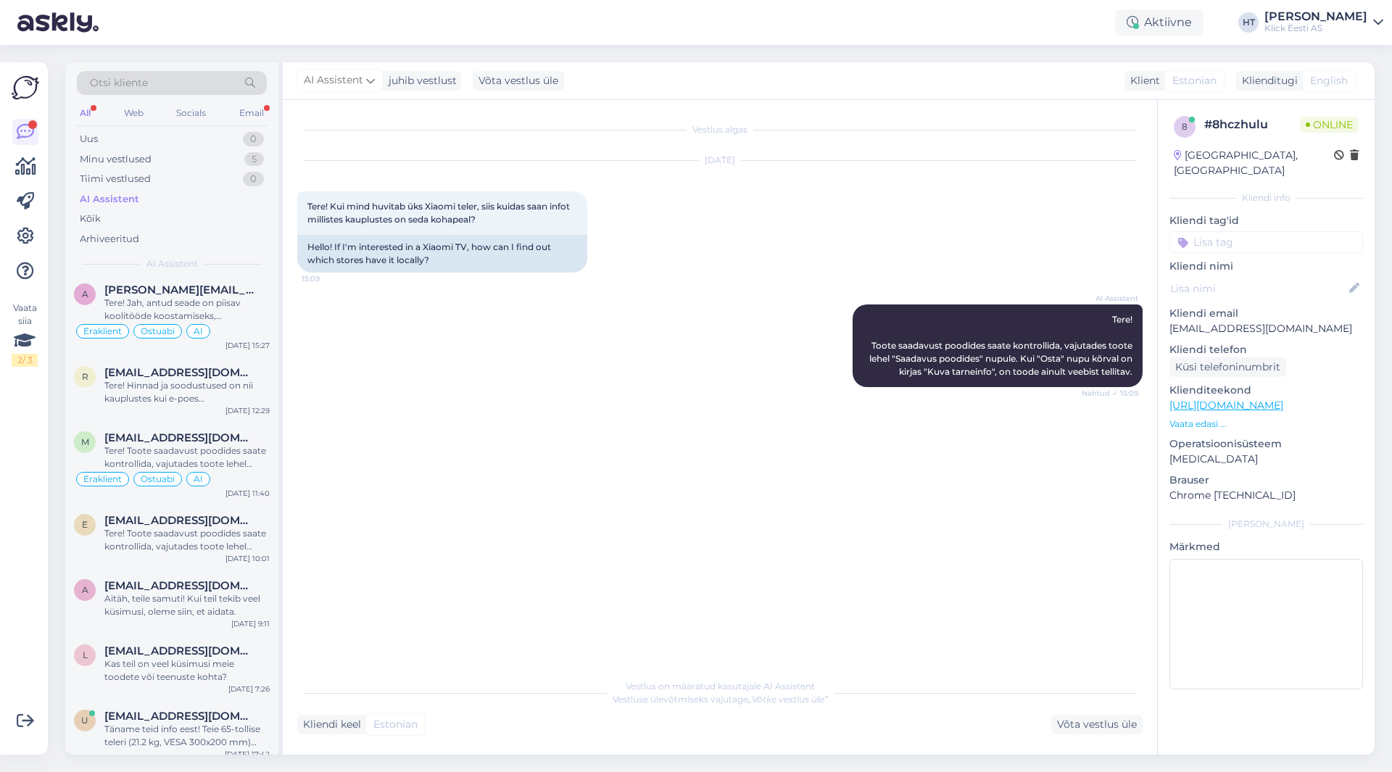
scroll to position [0, 0]
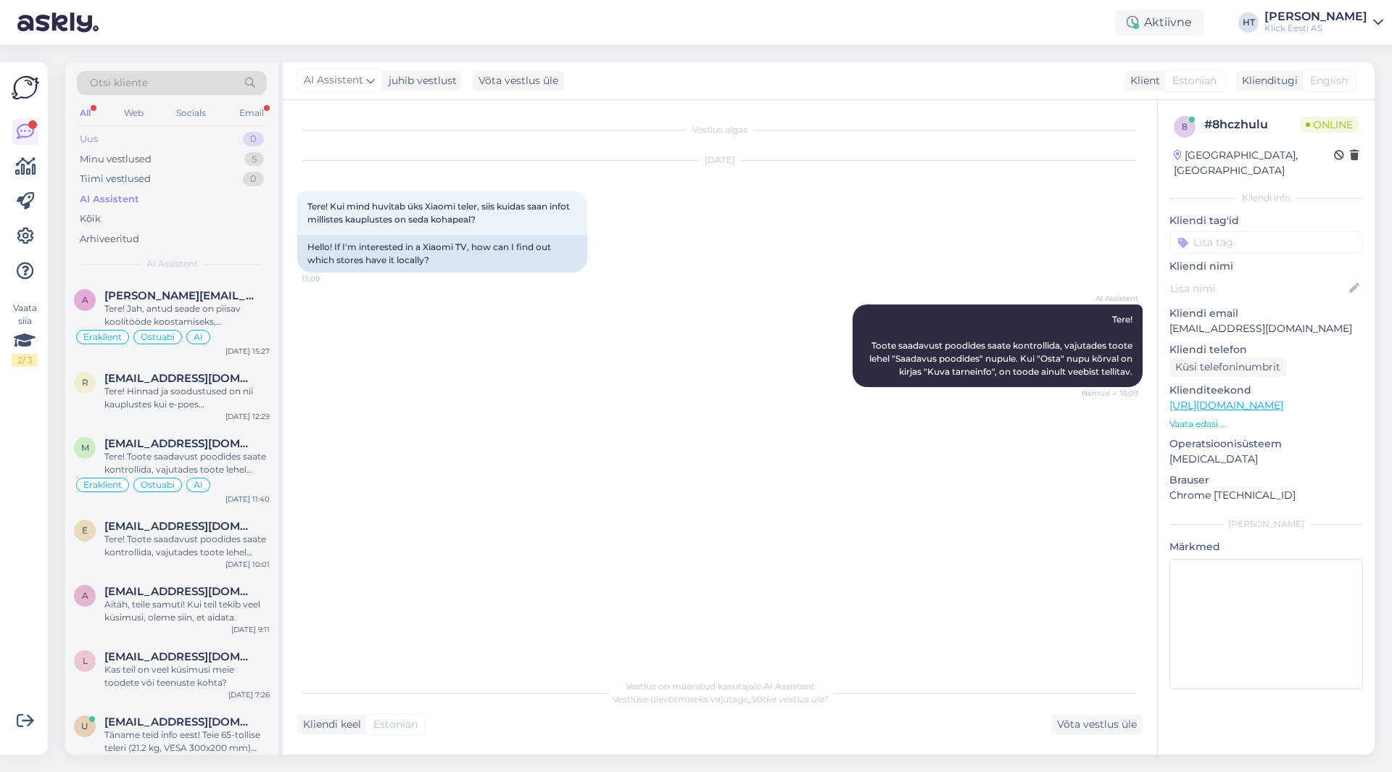
click at [205, 144] on div "Uus 0" at bounding box center [172, 139] width 190 height 20
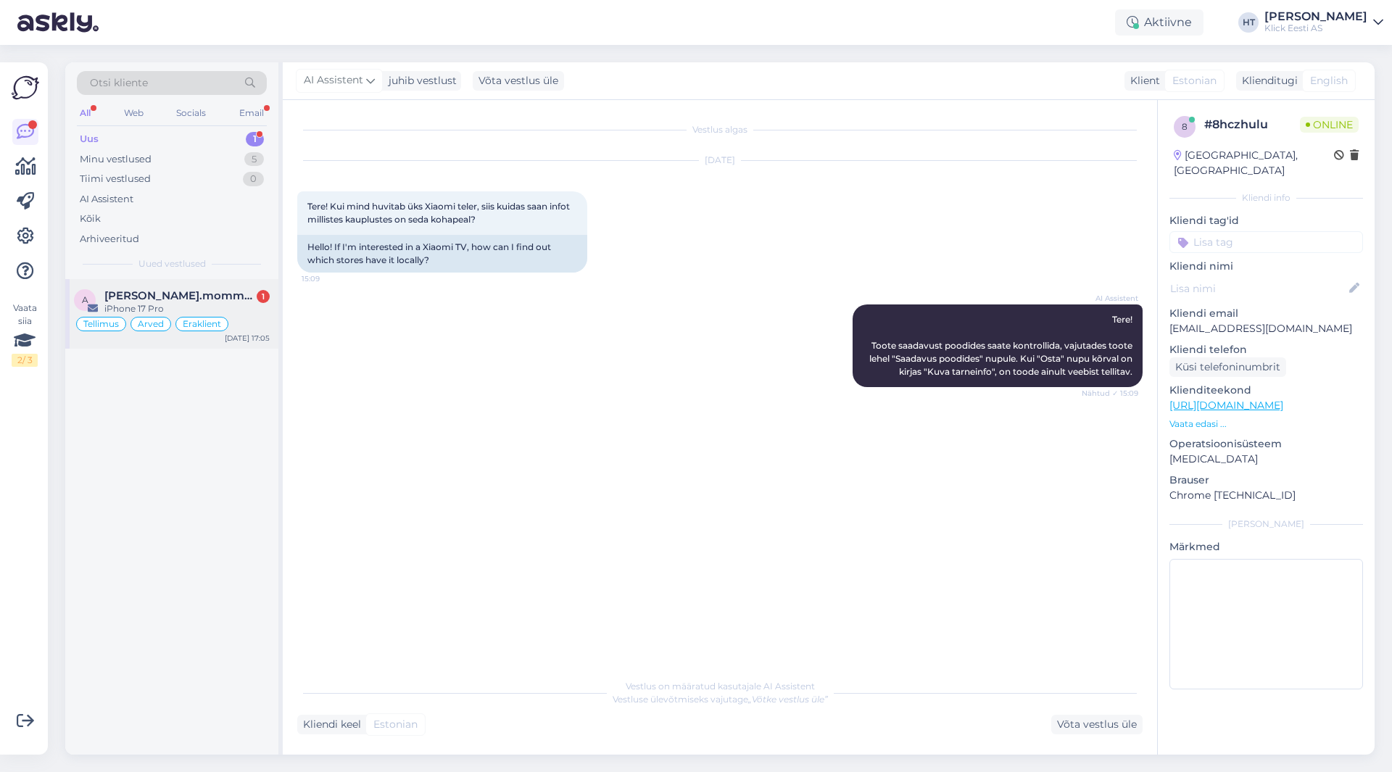
click at [174, 292] on span "[PERSON_NAME].mommeja via [EMAIL_ADDRESS][DOMAIN_NAME]" at bounding box center [179, 295] width 151 height 13
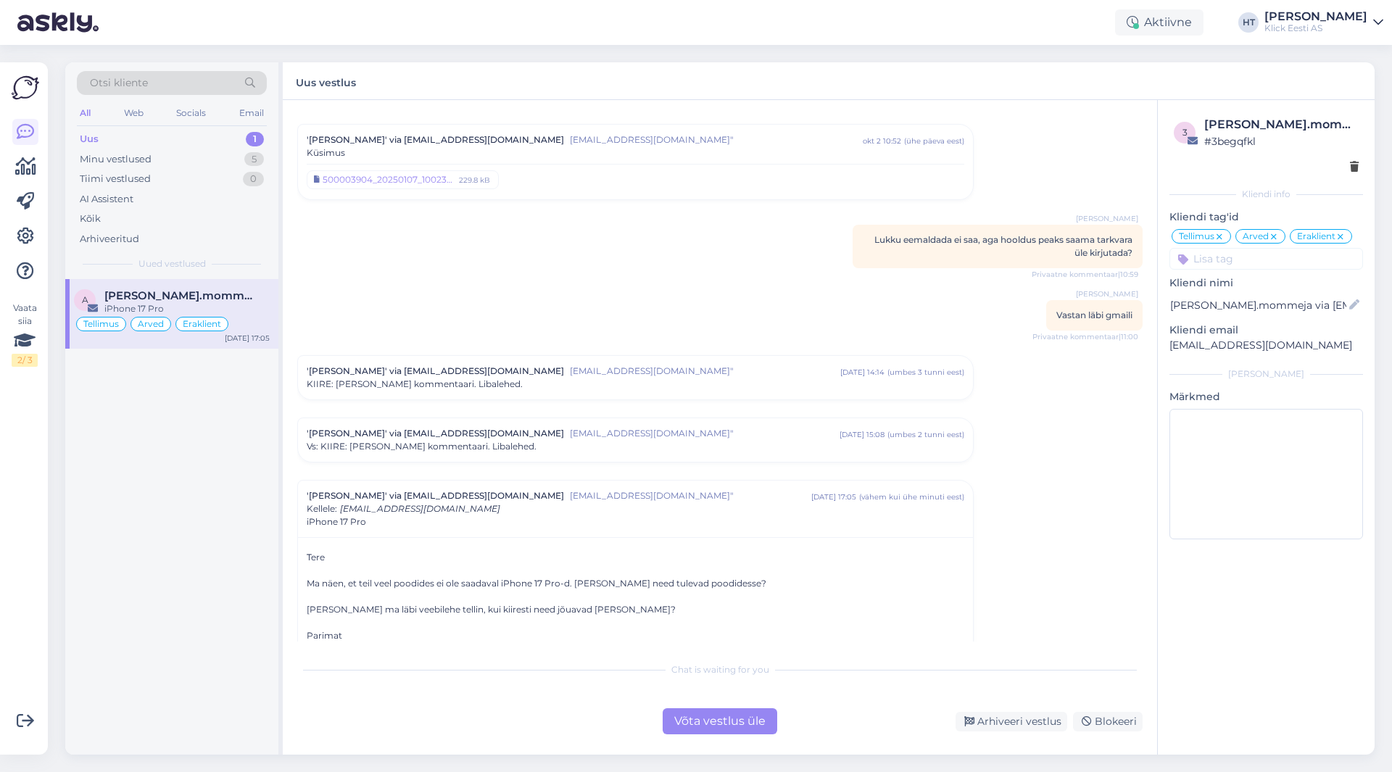
scroll to position [7077, 0]
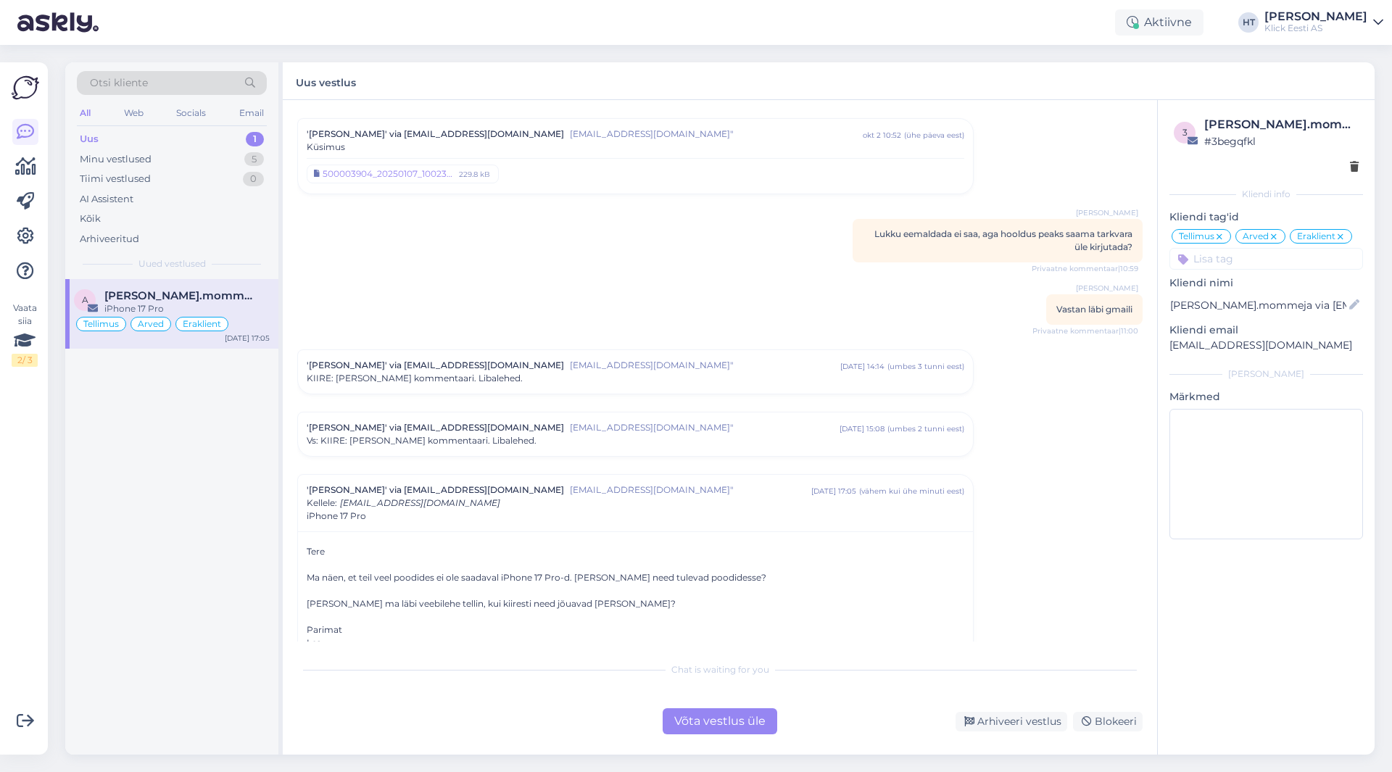
click at [576, 510] on div "iPhone 17 Pro" at bounding box center [636, 516] width 658 height 13
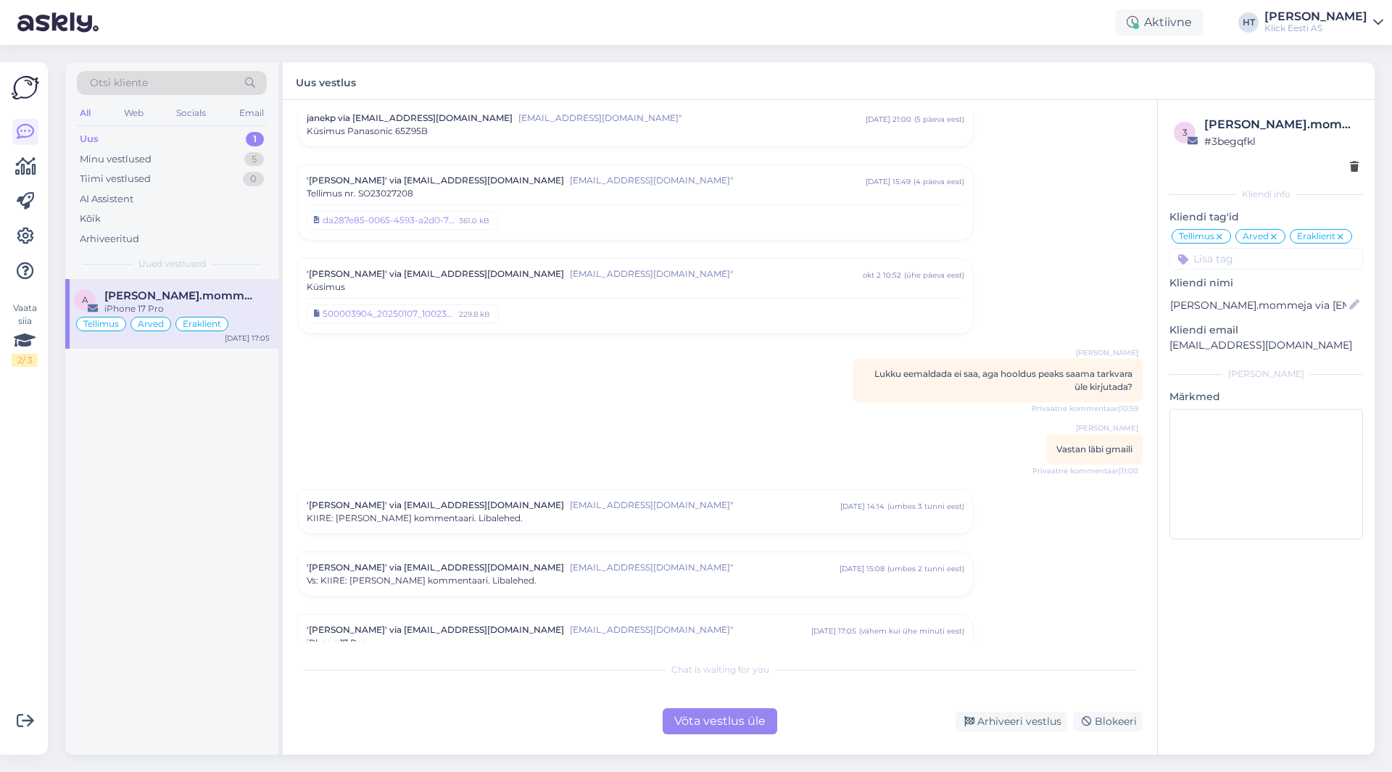
click at [570, 624] on span "[EMAIL_ADDRESS][DOMAIN_NAME]"" at bounding box center [690, 630] width 241 height 13
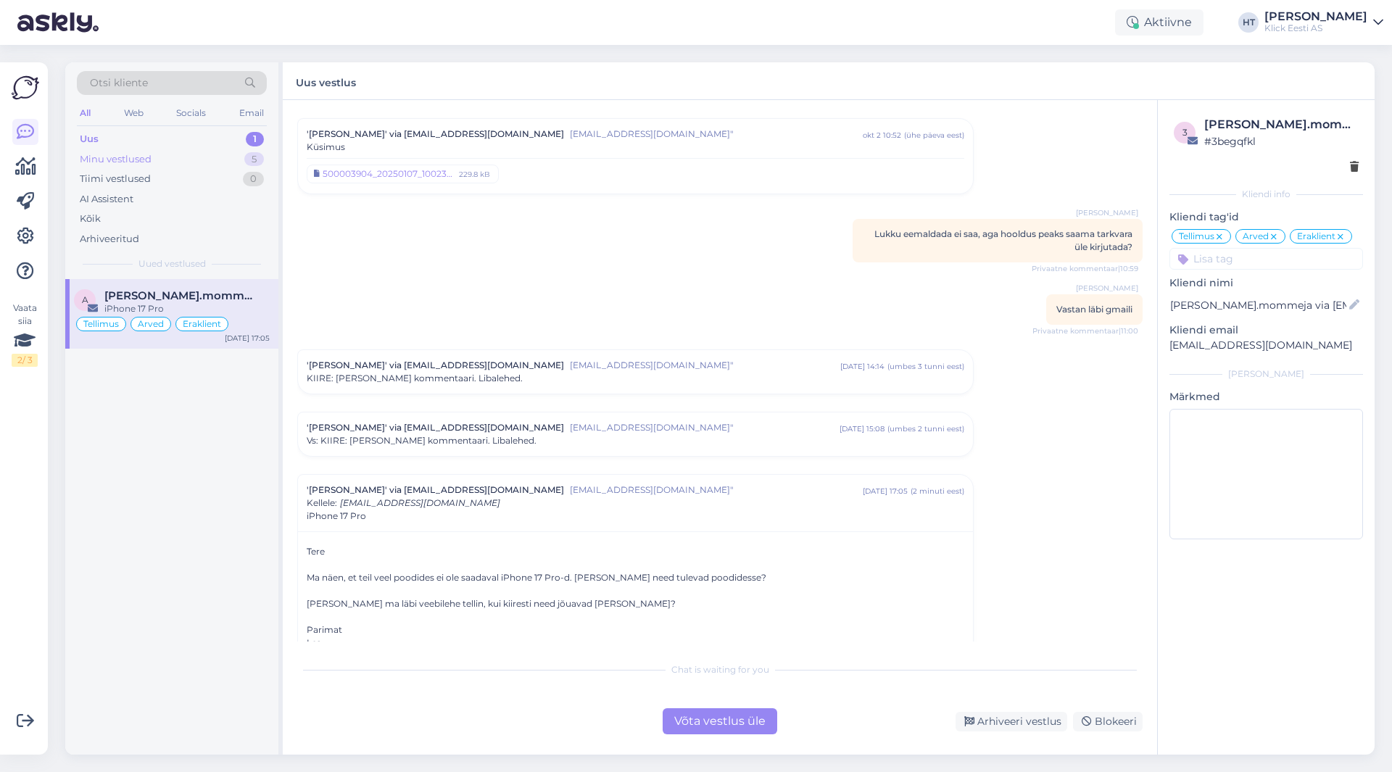
click at [228, 159] on div "Minu vestlused 5" at bounding box center [172, 159] width 190 height 20
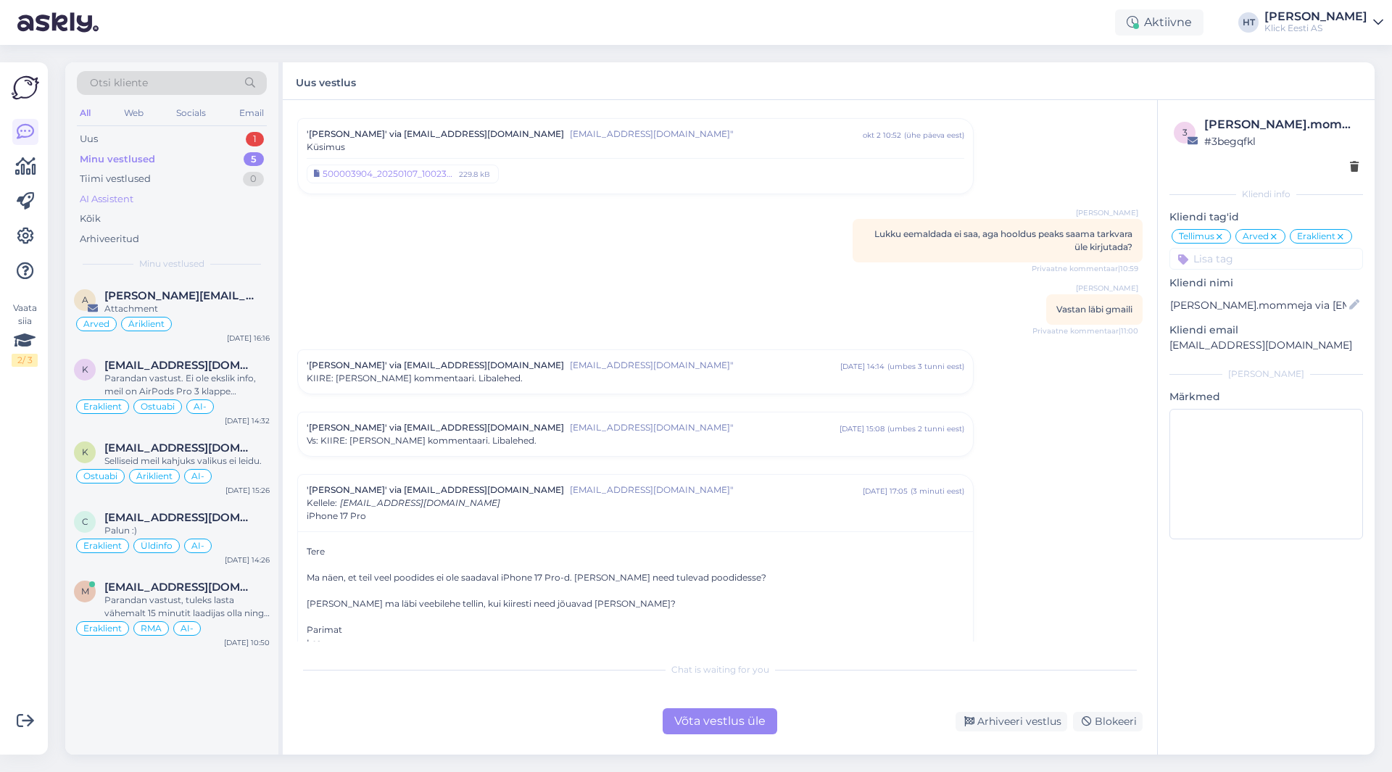
click at [162, 196] on div "AI Assistent" at bounding box center [172, 199] width 190 height 20
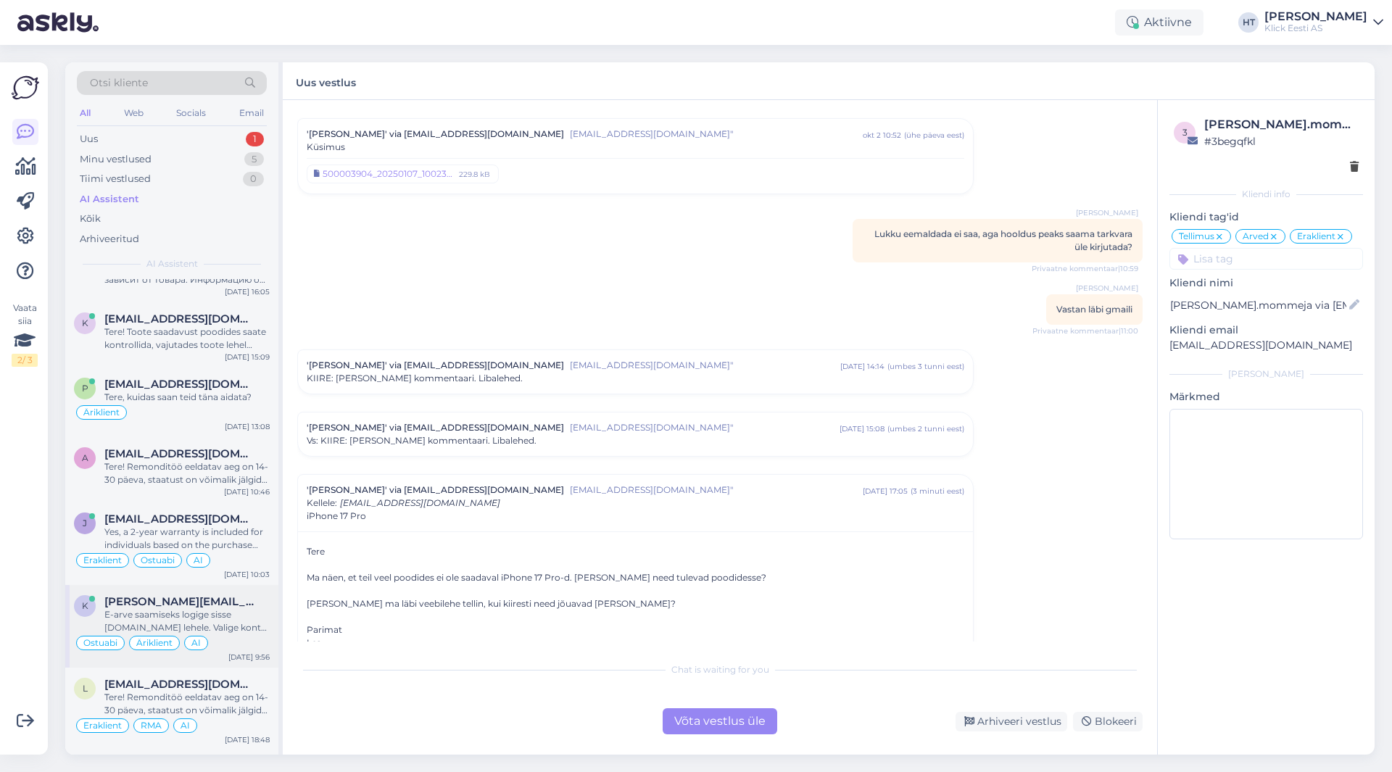
scroll to position [1523, 0]
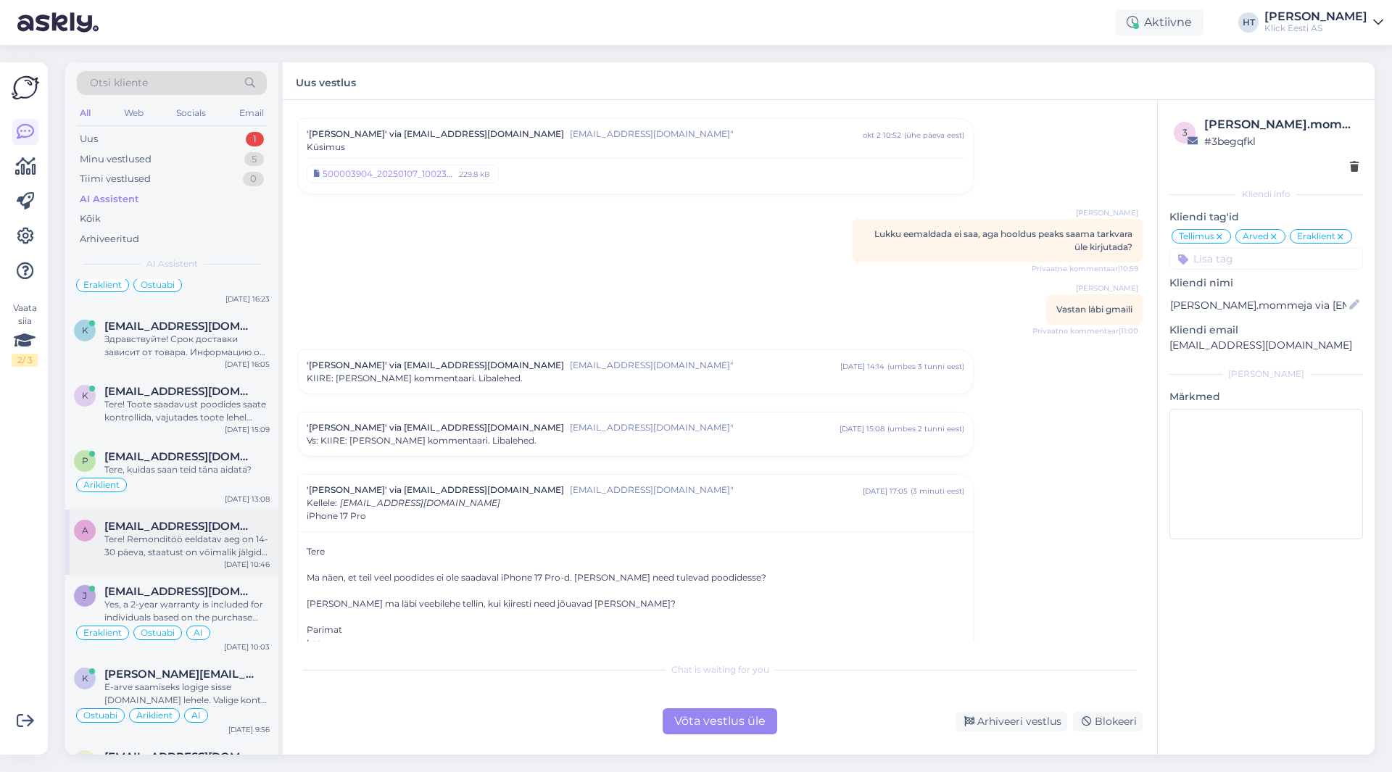
click at [231, 550] on div "Tere! Remonditöö eeldatav aeg on 14-30 päeva, staatust on võimalik jälgida siit…" at bounding box center [186, 546] width 165 height 26
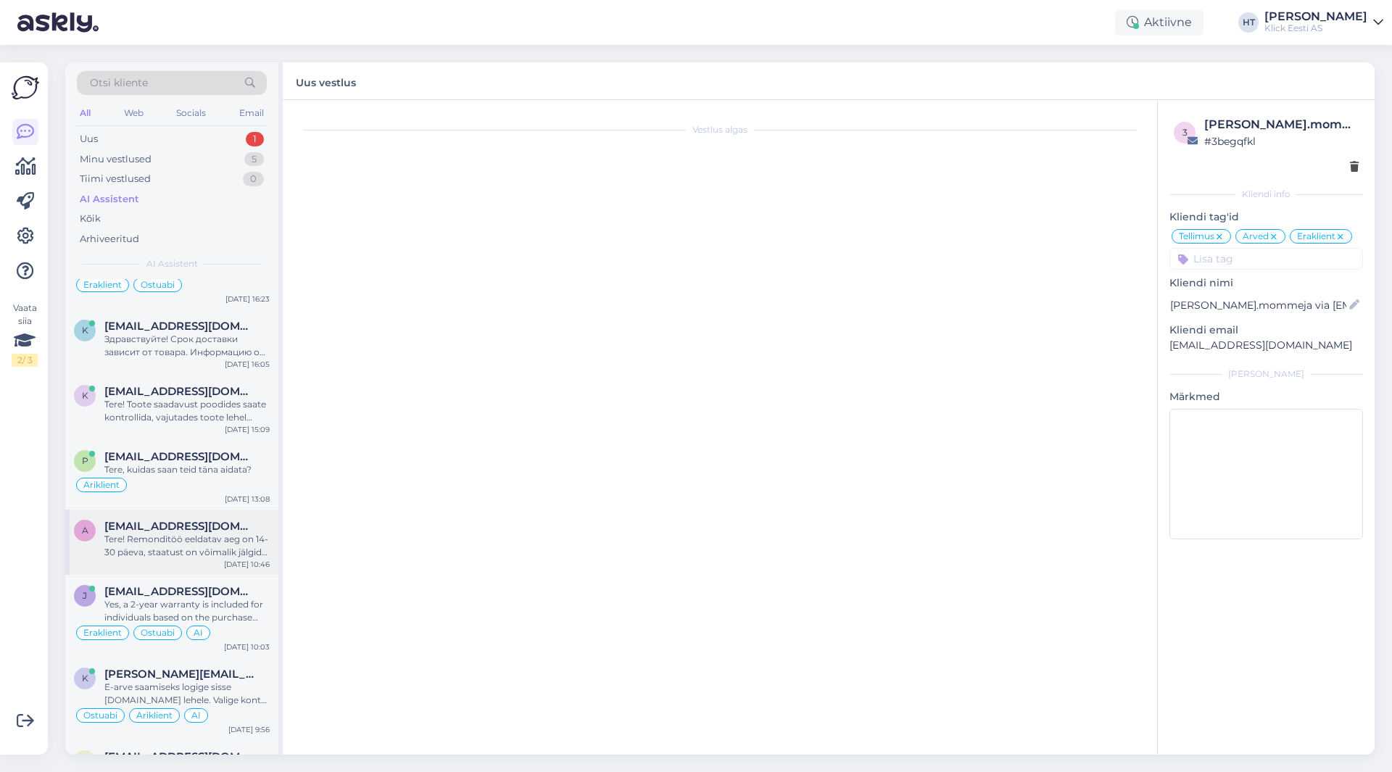
scroll to position [0, 0]
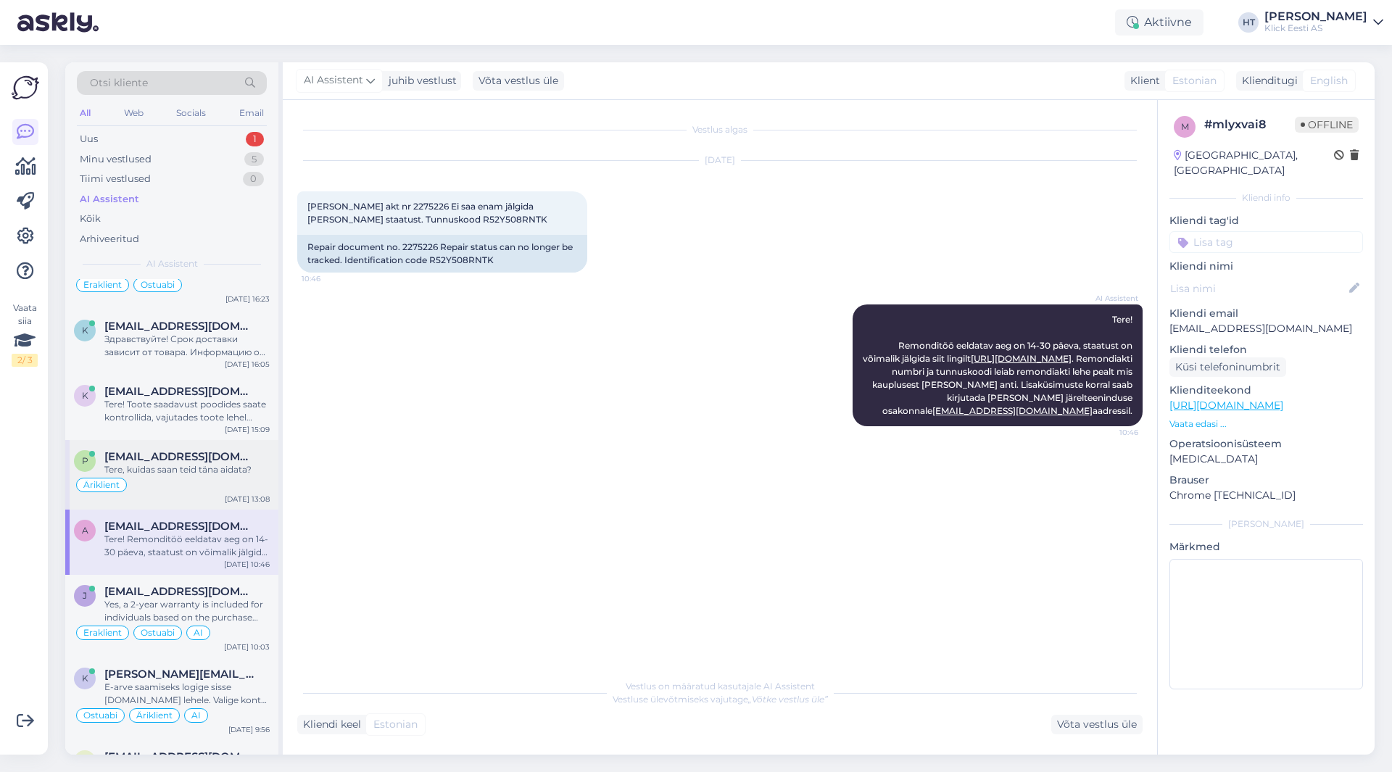
click at [214, 496] on div "p [EMAIL_ADDRESS][DOMAIN_NAME] Tere, kuidas saan teid [PERSON_NAME] aidata? Äri…" at bounding box center [171, 475] width 213 height 70
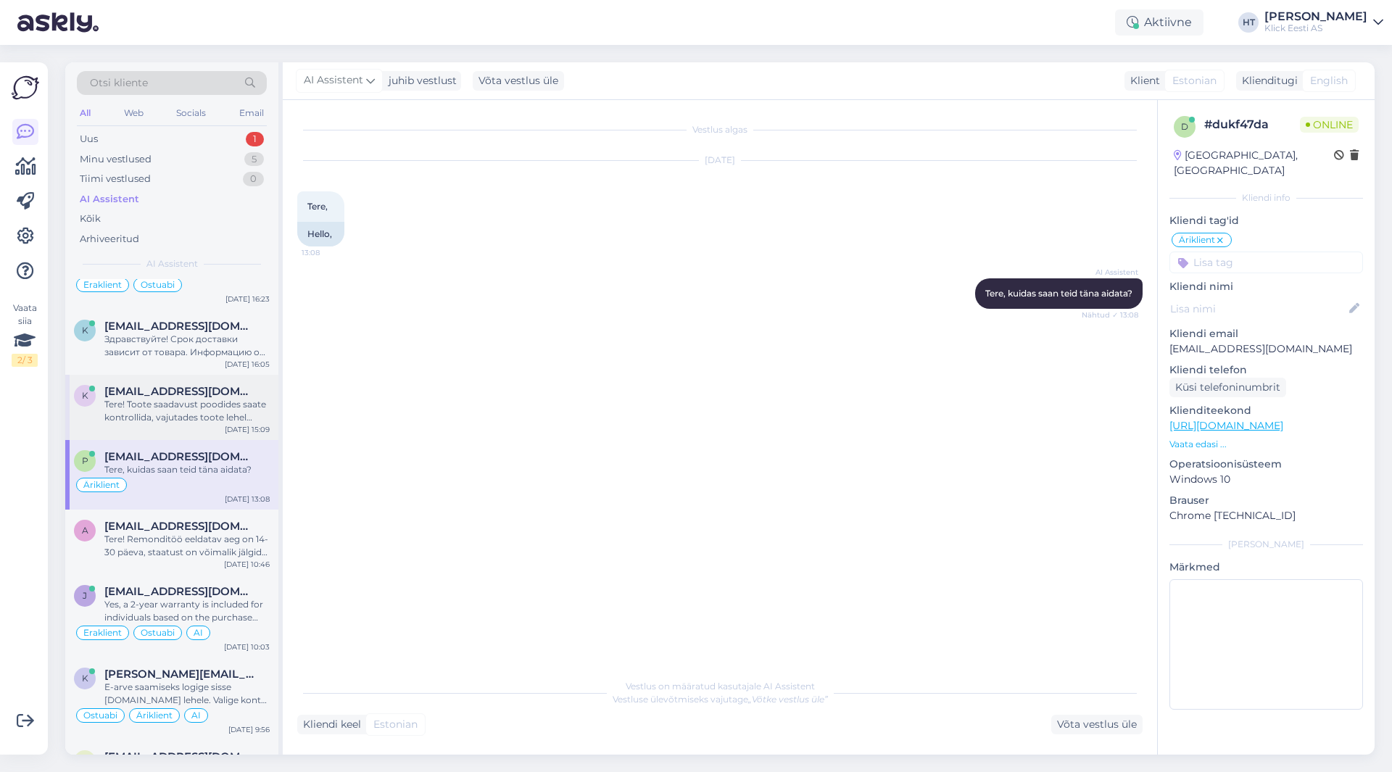
click at [215, 407] on div "Tere! Toote saadavust poodides saate kontrollida, vajutades toote lehel "Saadav…" at bounding box center [186, 411] width 165 height 26
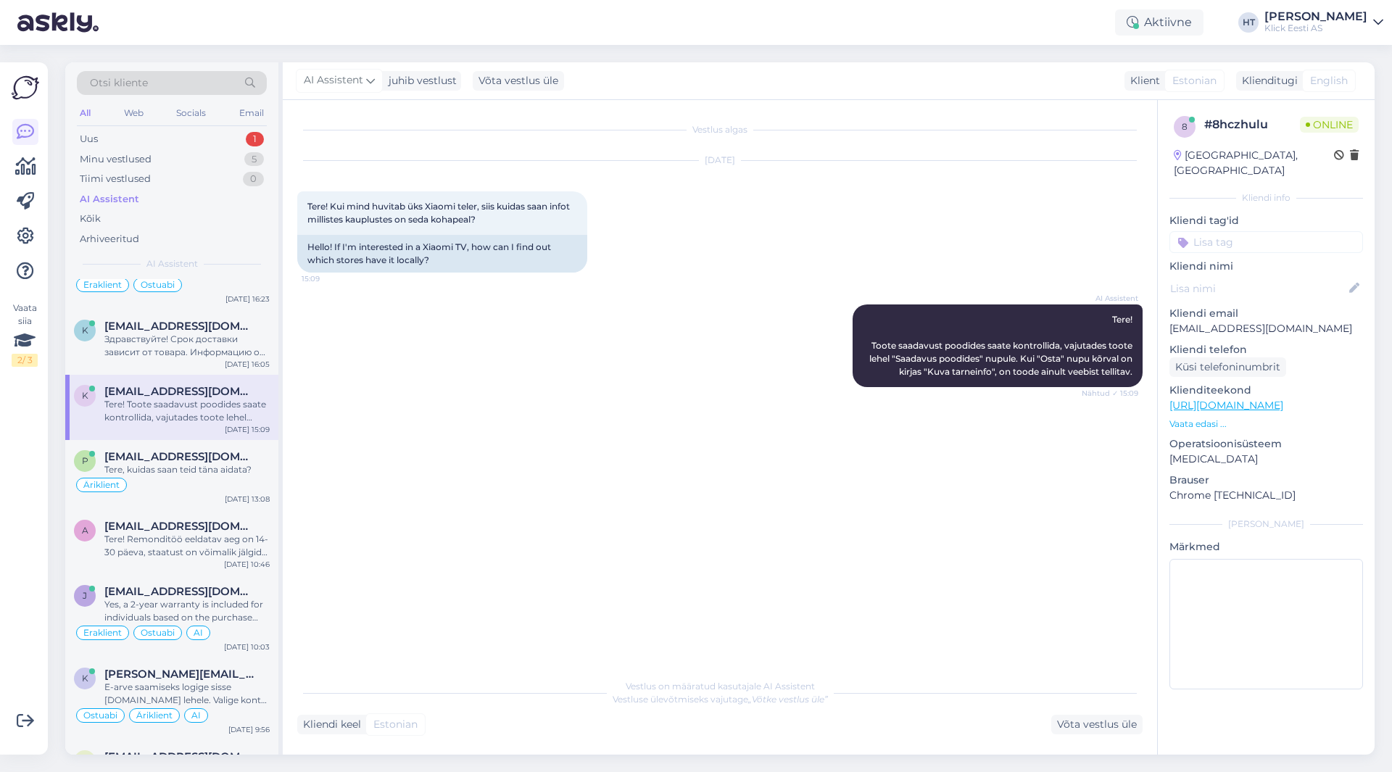
click at [1223, 231] on input at bounding box center [1267, 242] width 194 height 22
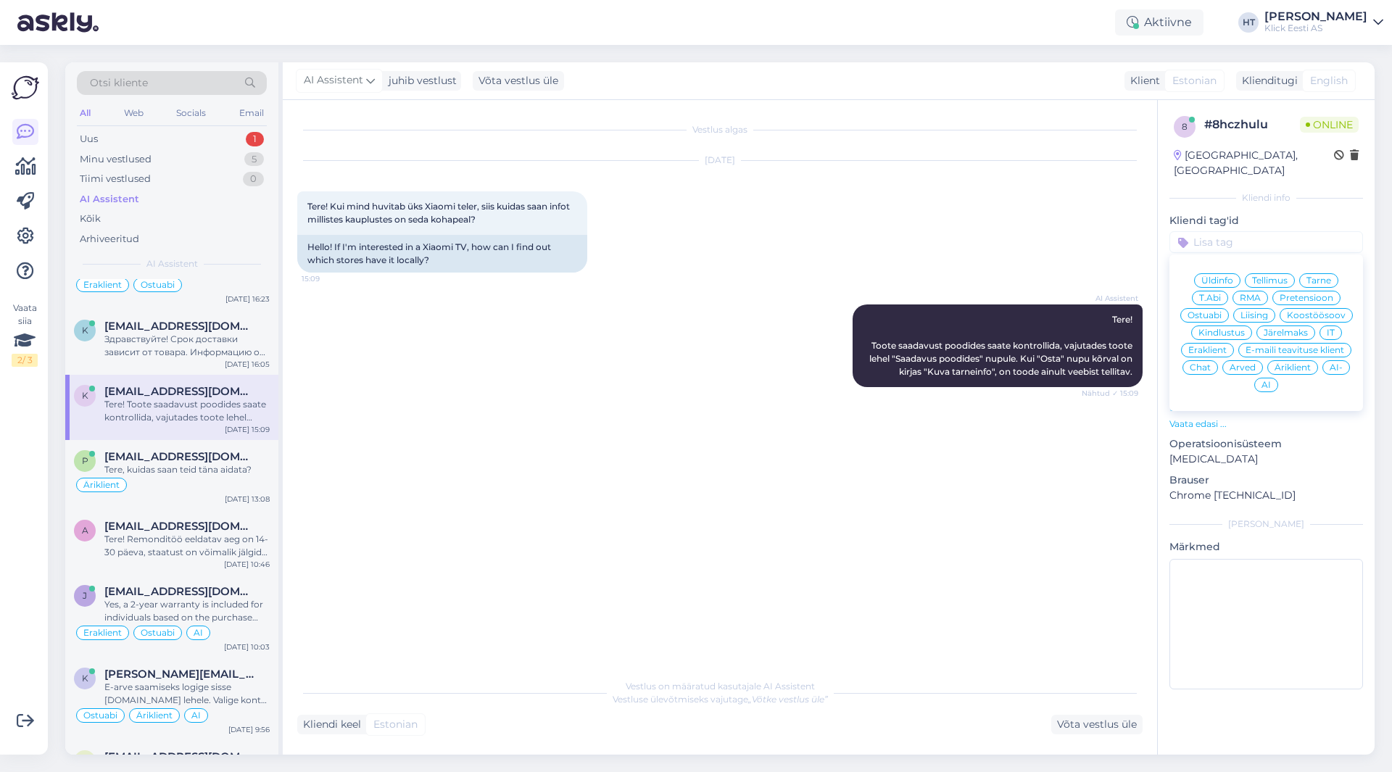
click at [1209, 291] on div "Üldinfo Tellimus Tarne T.Abi RMA Pretensioon Ostuabi Liising Koostöösoov Kindlu…" at bounding box center [1267, 332] width 194 height 145
click at [1208, 311] on span "Ostuabi" at bounding box center [1205, 315] width 34 height 9
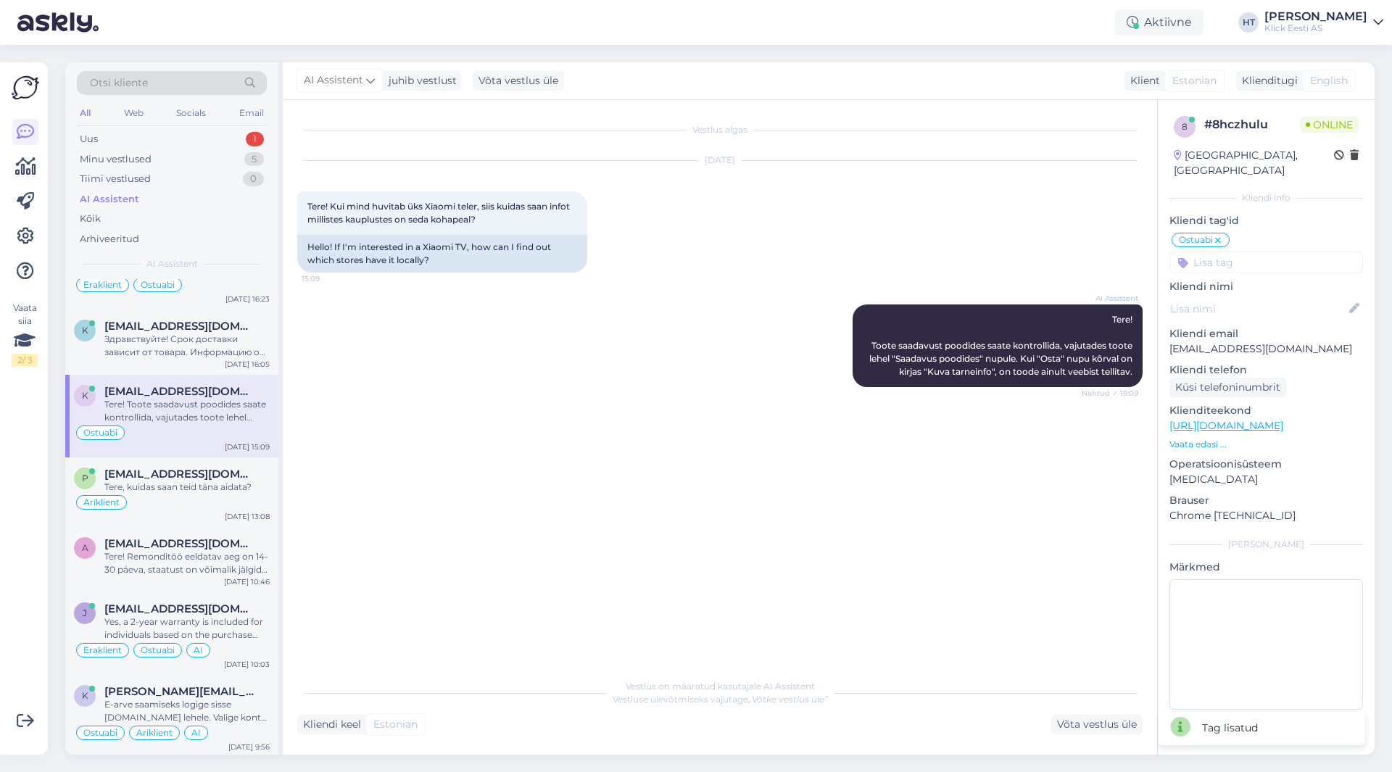
click at [1244, 252] on input at bounding box center [1267, 263] width 194 height 22
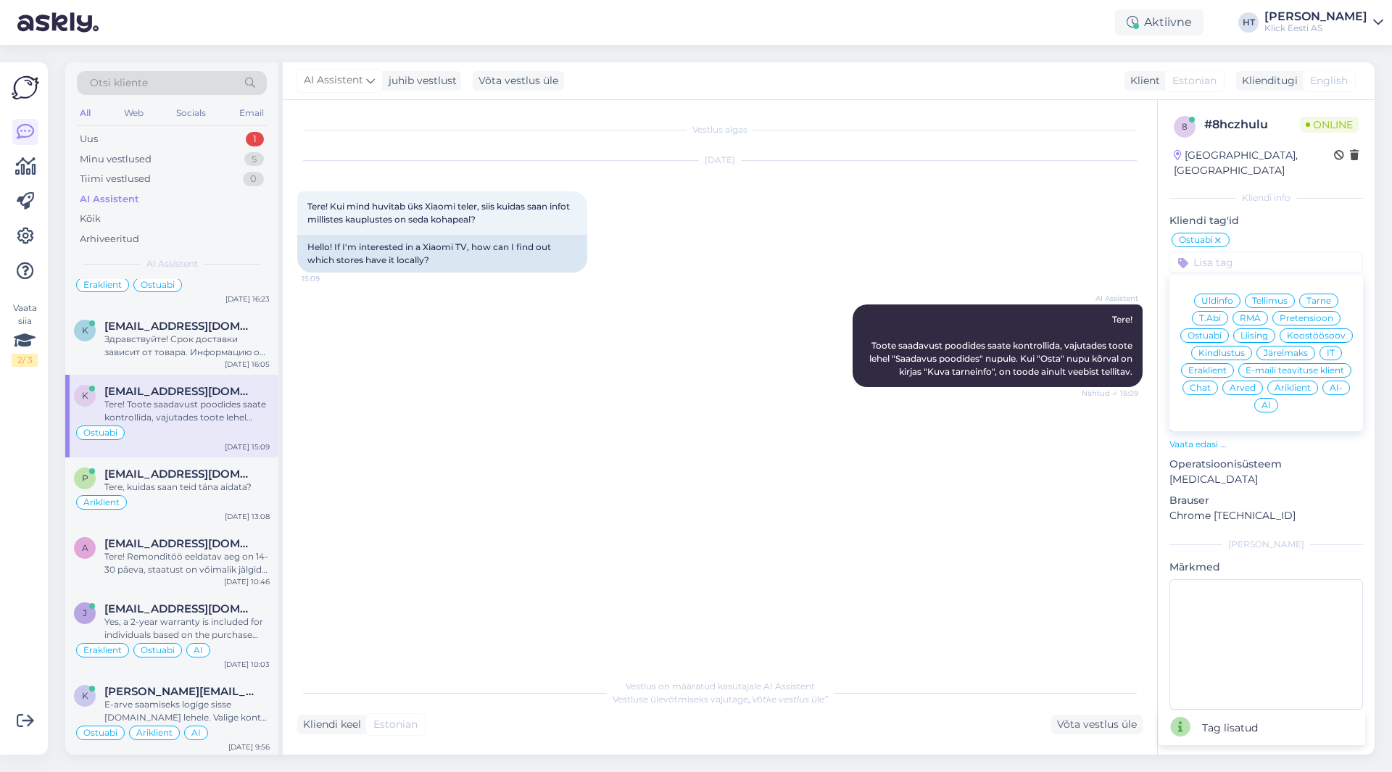
click at [1212, 363] on div "Eraklient" at bounding box center [1207, 370] width 53 height 15
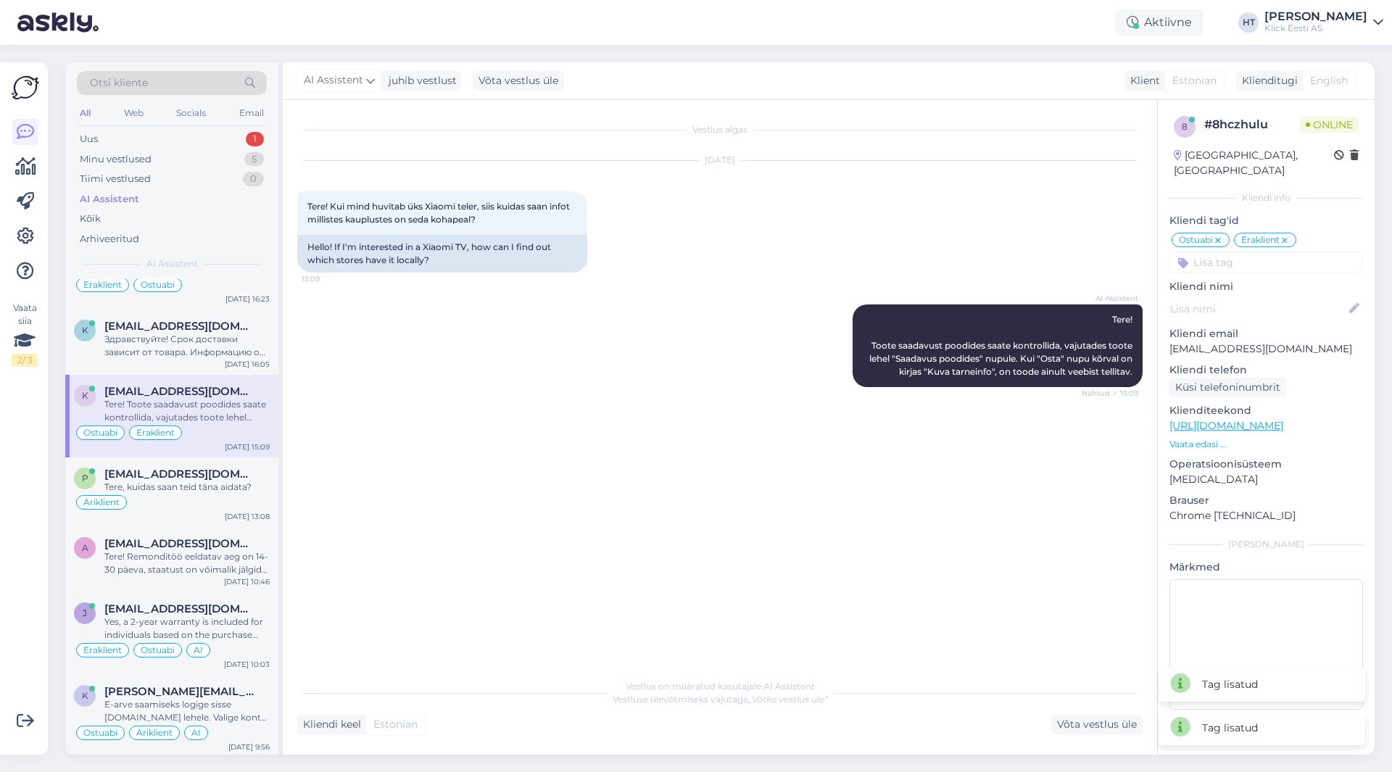
click at [1265, 252] on input at bounding box center [1267, 263] width 194 height 22
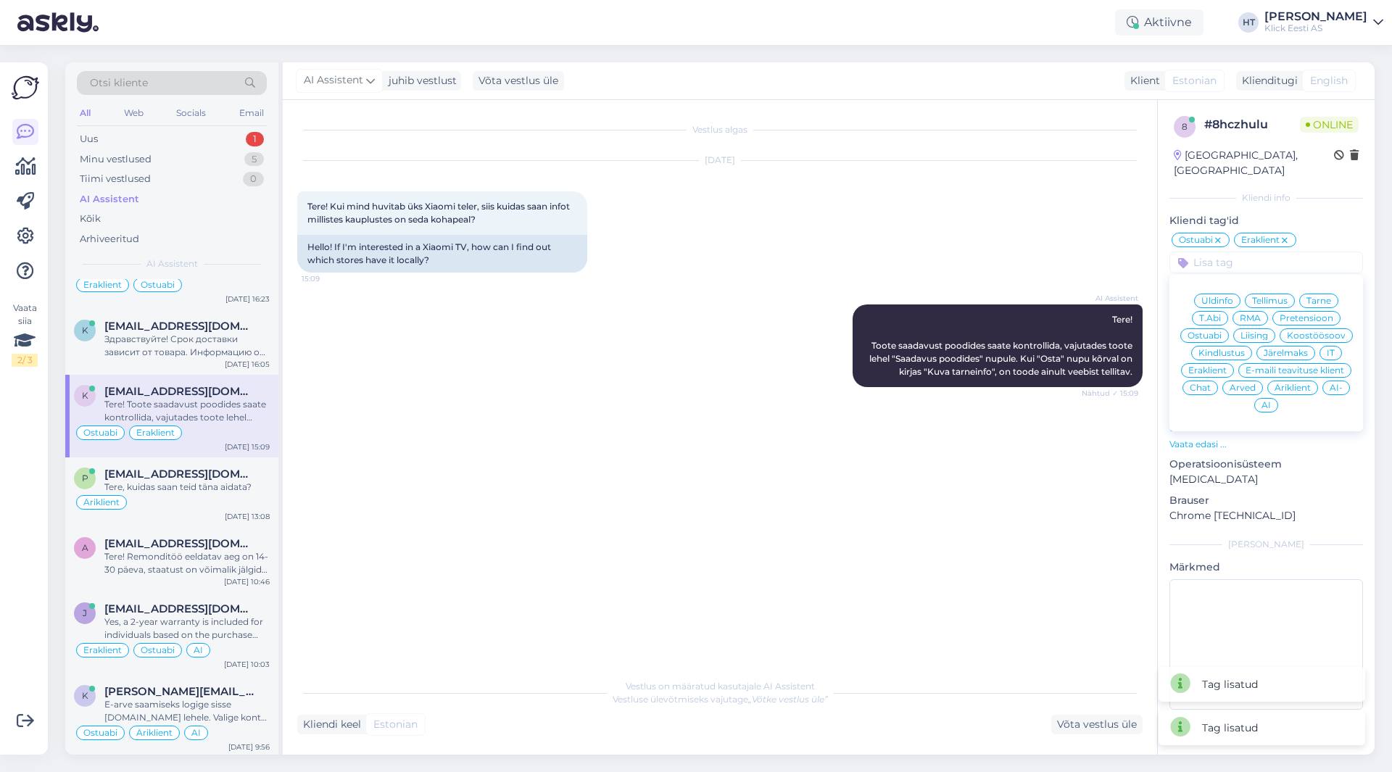
click at [1263, 401] on span "AI" at bounding box center [1266, 405] width 9 height 9
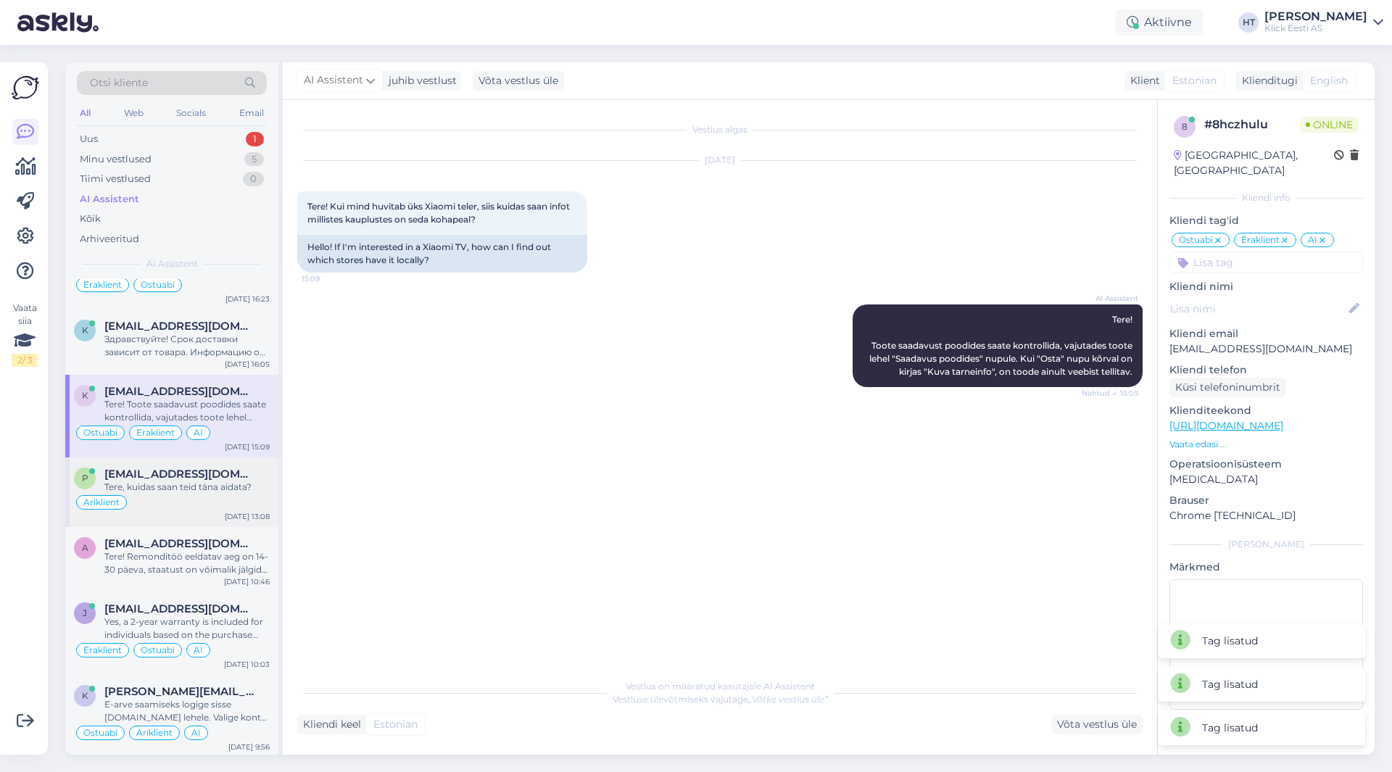
scroll to position [1450, 0]
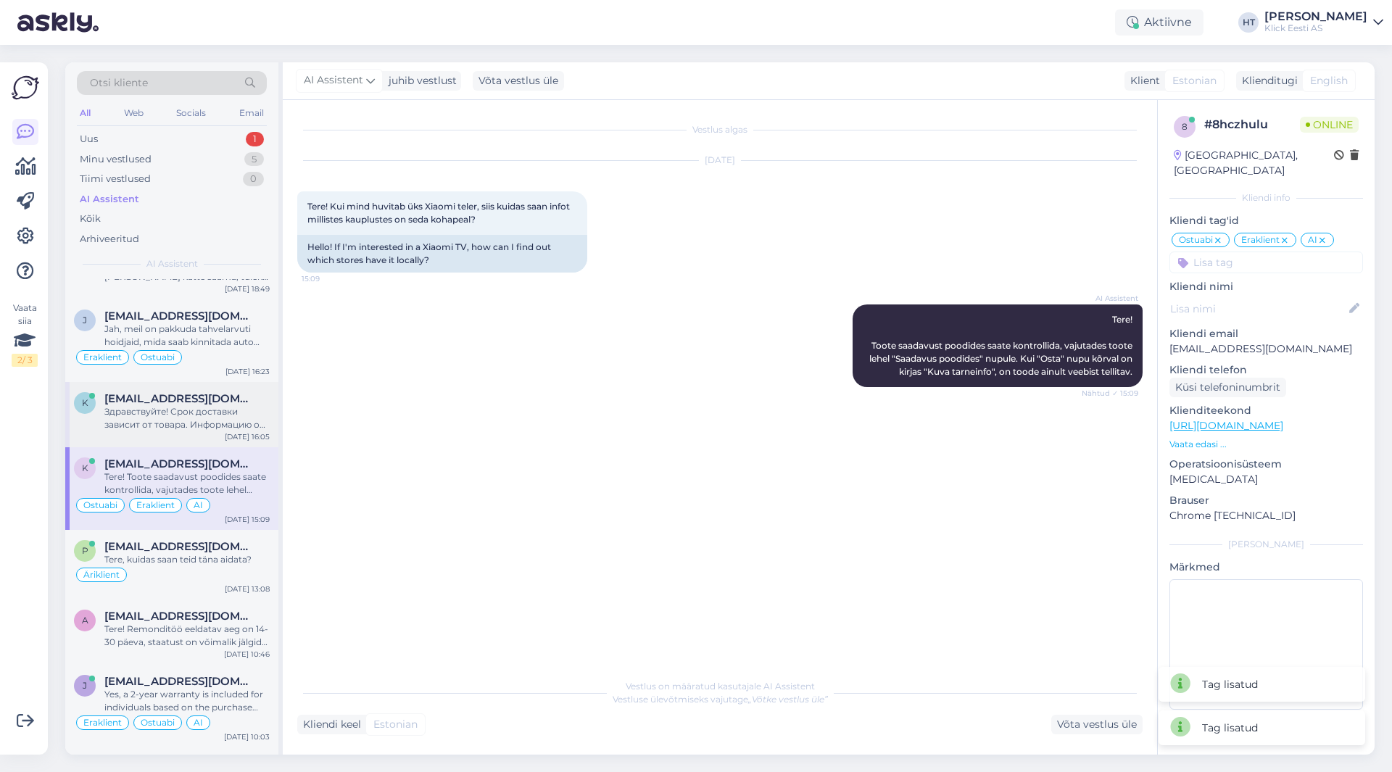
click at [203, 405] on div "Здравствуйте! Срок доставки зависит от товара. Информацию о сроках доставки инт…" at bounding box center [186, 418] width 165 height 26
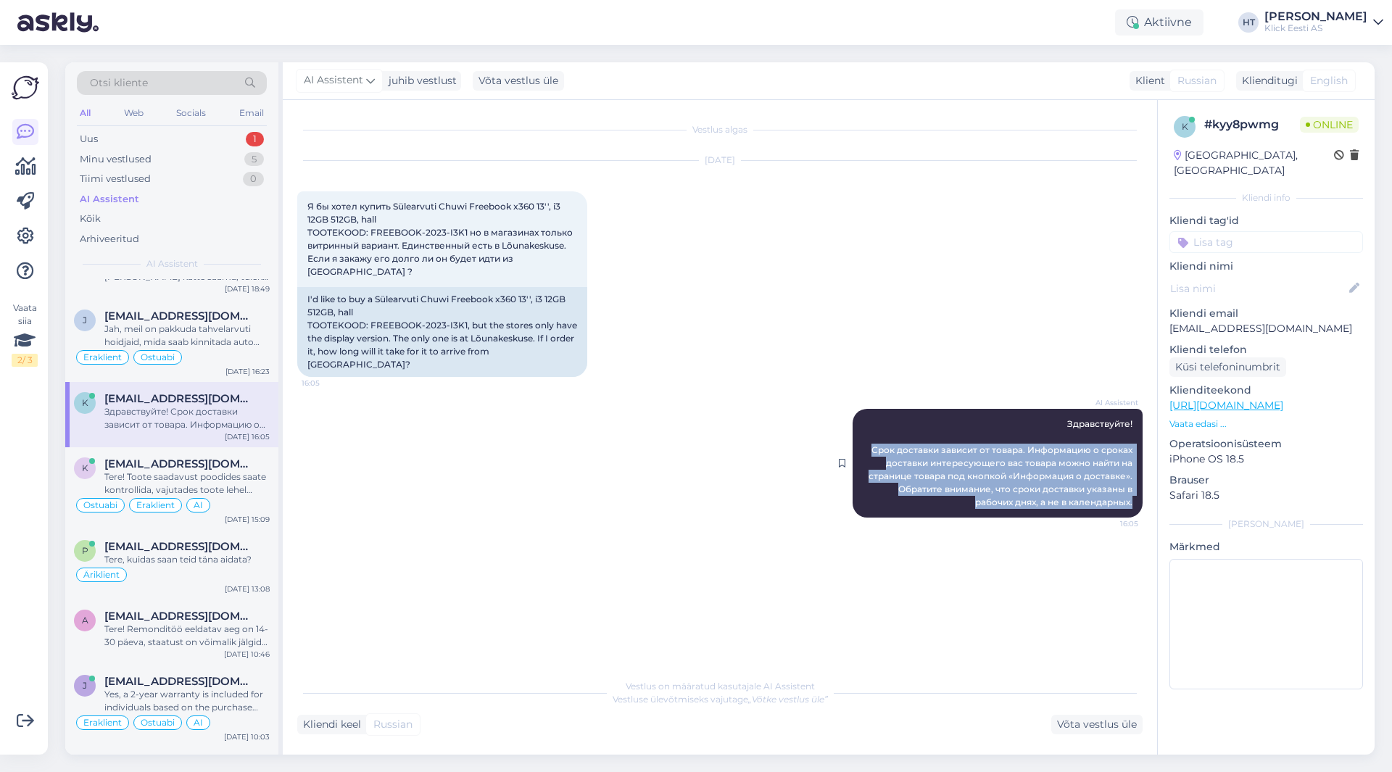
drag, startPoint x: 868, startPoint y: 422, endPoint x: 1135, endPoint y: 479, distance: 272.8
click at [1135, 479] on div "AI Assistent Здравствуйте! Срок доставки зависит от товара. Информацию о сроках…" at bounding box center [998, 463] width 290 height 109
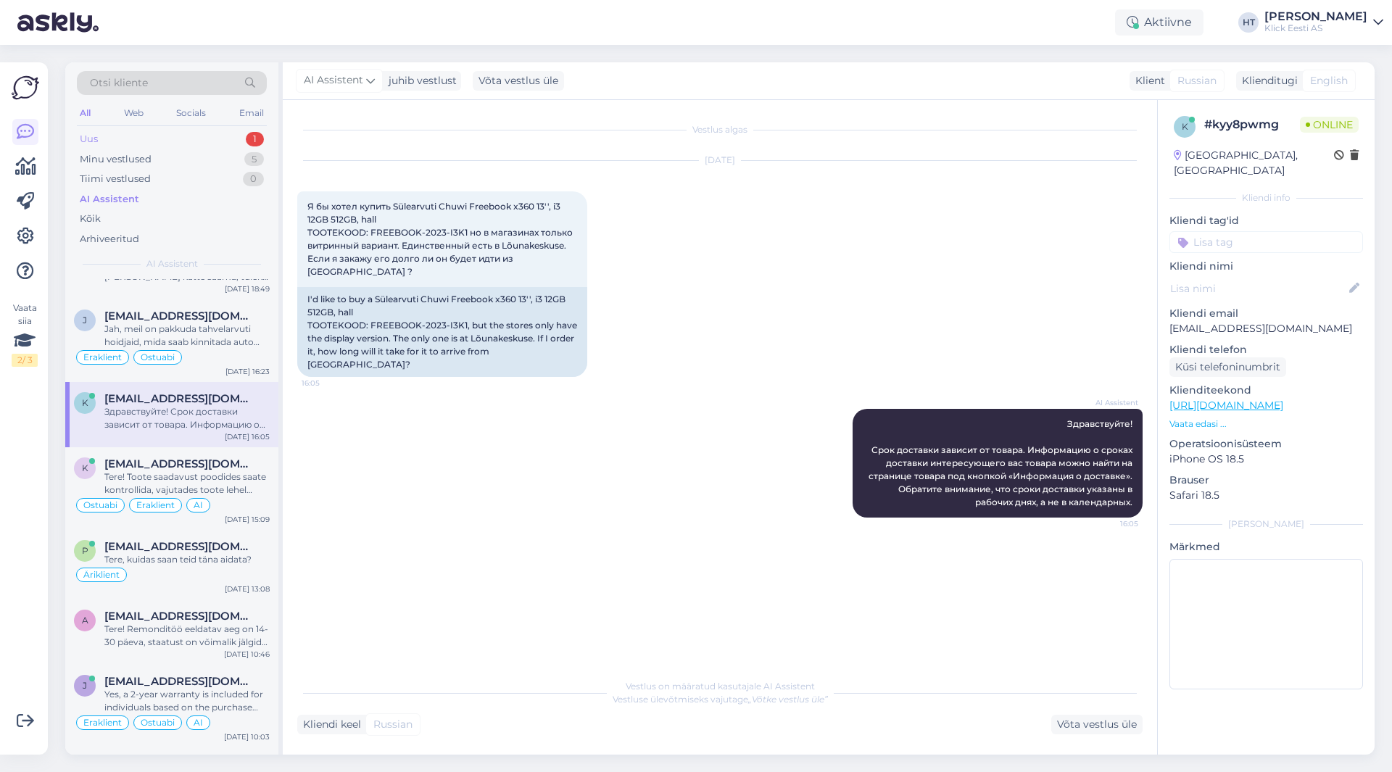
click at [239, 141] on div "Uus 1" at bounding box center [172, 139] width 190 height 20
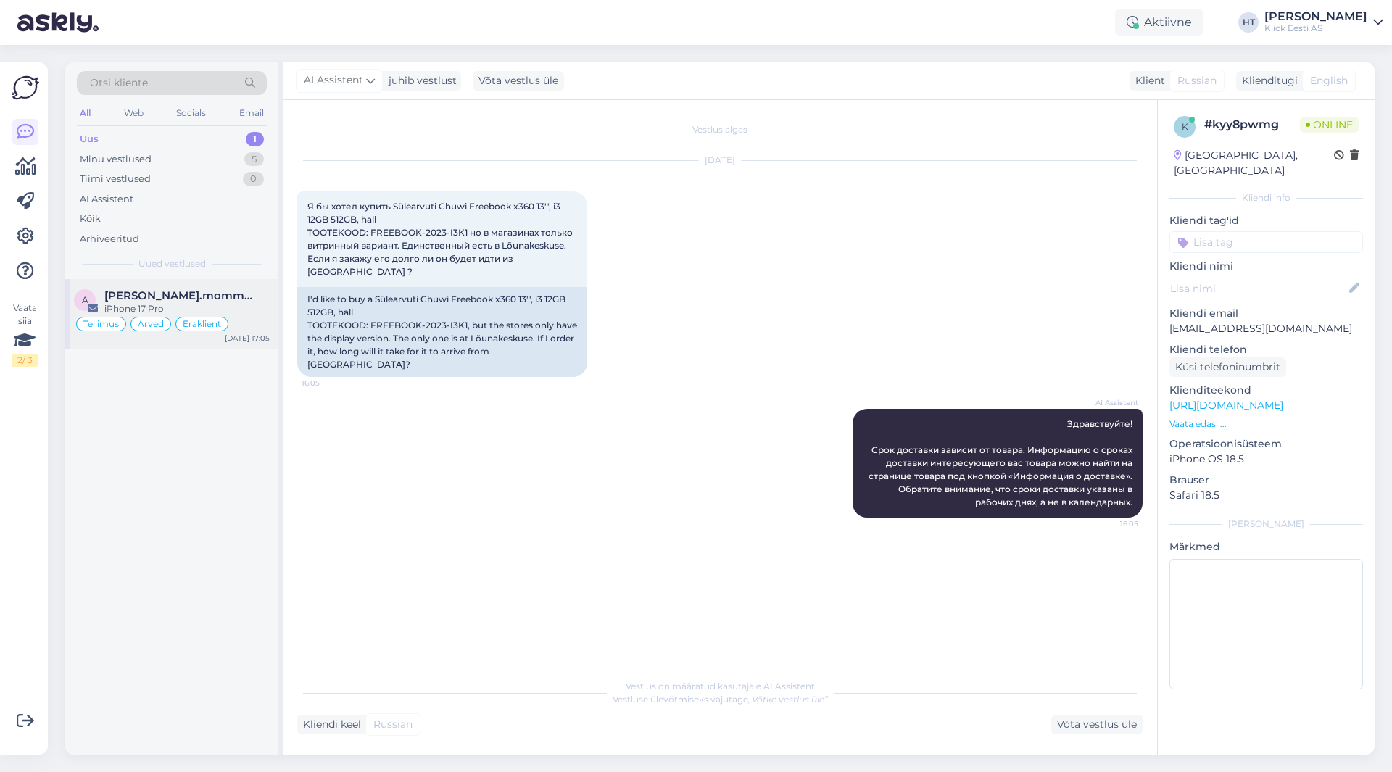
click at [221, 283] on div "a [PERSON_NAME].mommeja via [EMAIL_ADDRESS][DOMAIN_NAME] iPhone 17 Pro Tellimus…" at bounding box center [171, 314] width 213 height 70
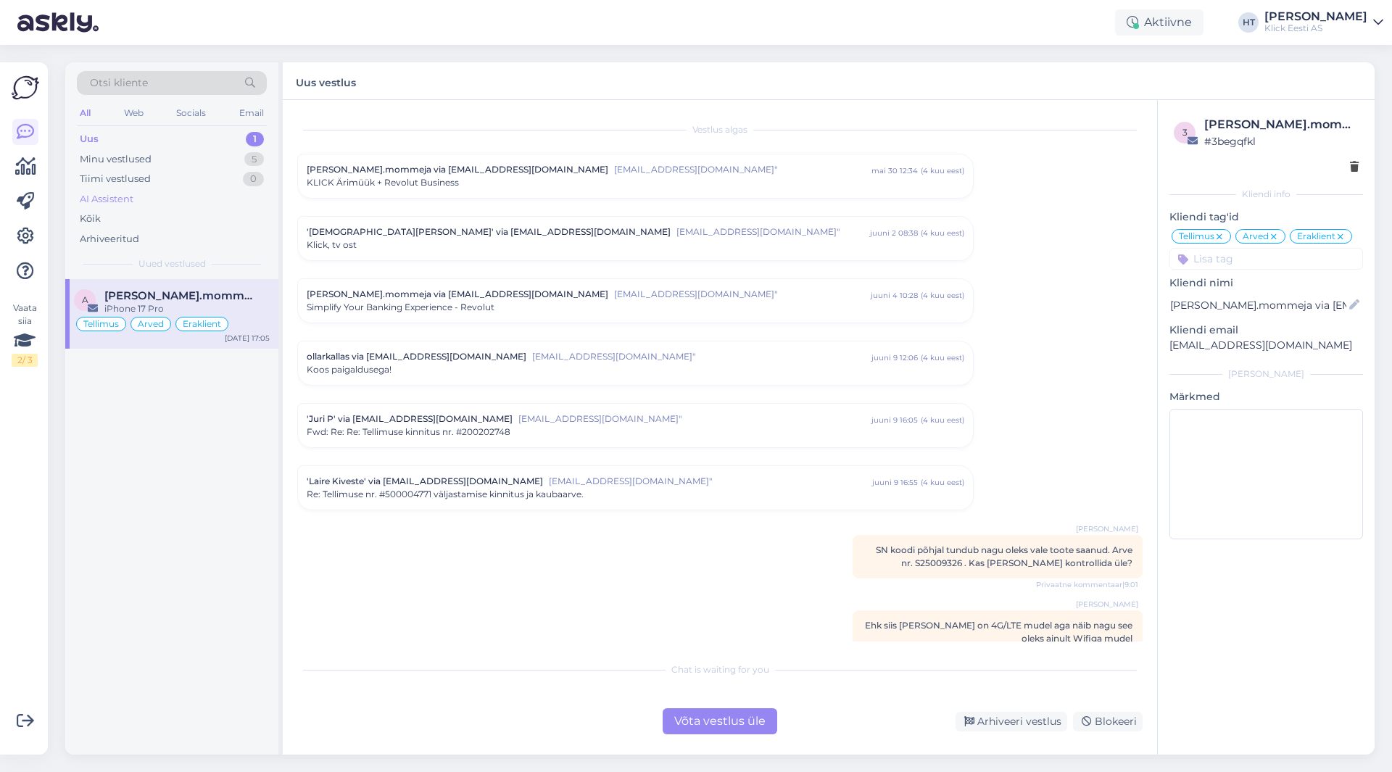
scroll to position [6987, 0]
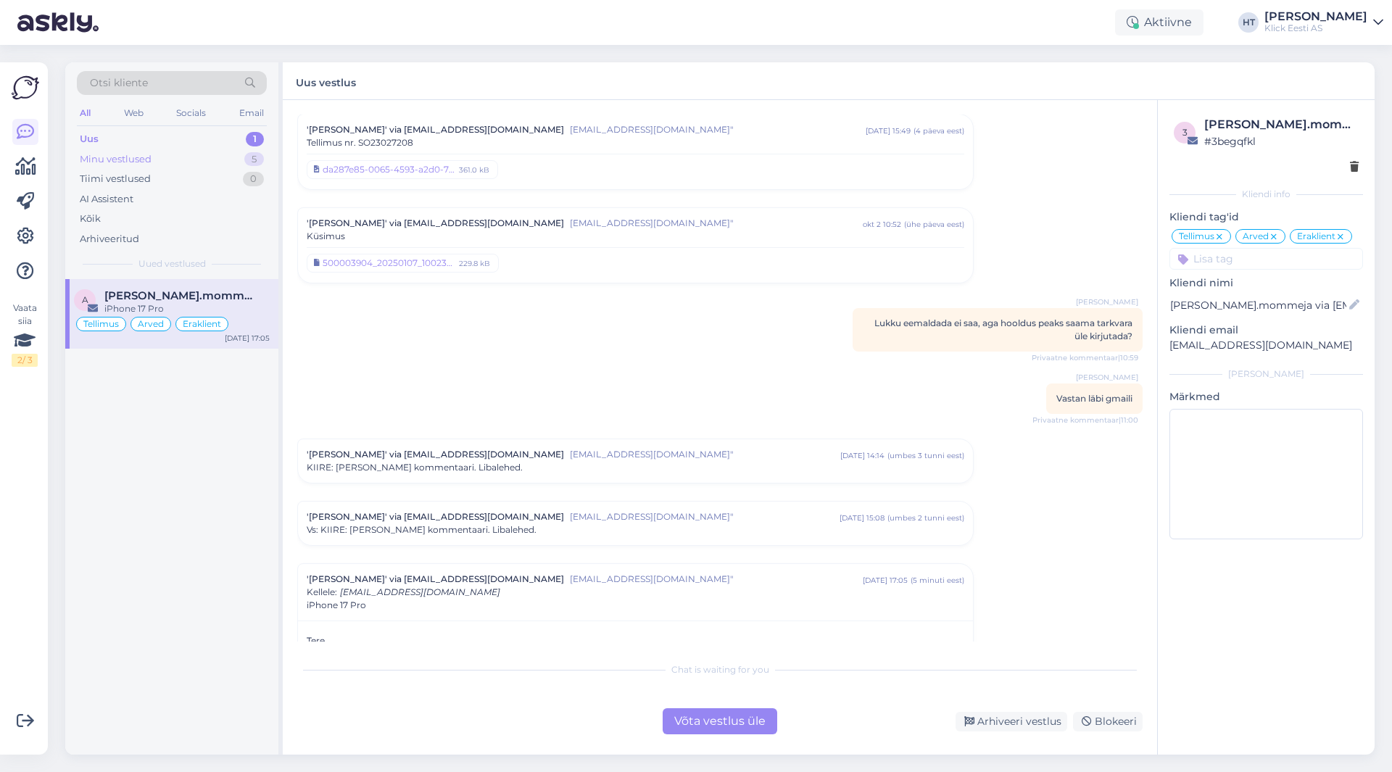
click at [243, 165] on div "Minu vestlused 5" at bounding box center [172, 159] width 190 height 20
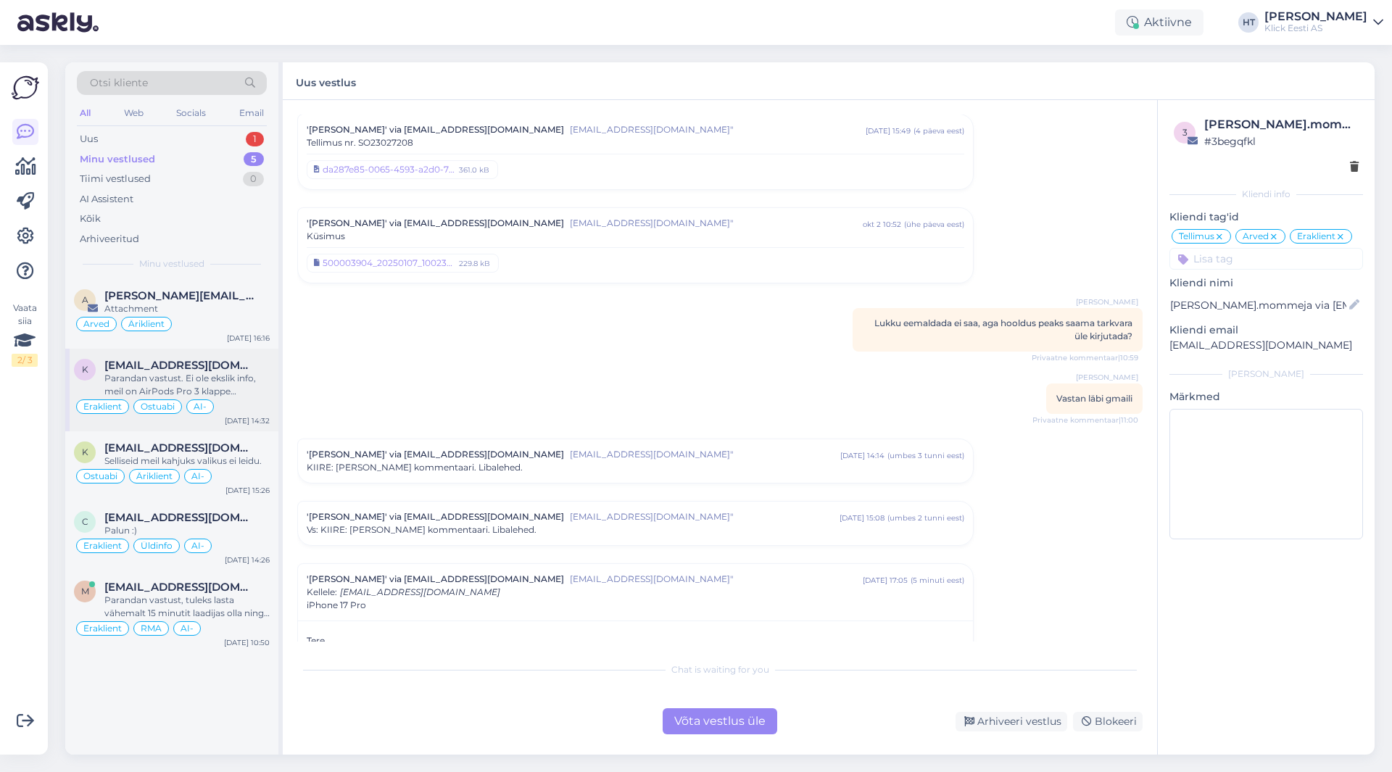
click at [184, 411] on div "Eraklient Ostuabi AI-" at bounding box center [172, 406] width 196 height 17
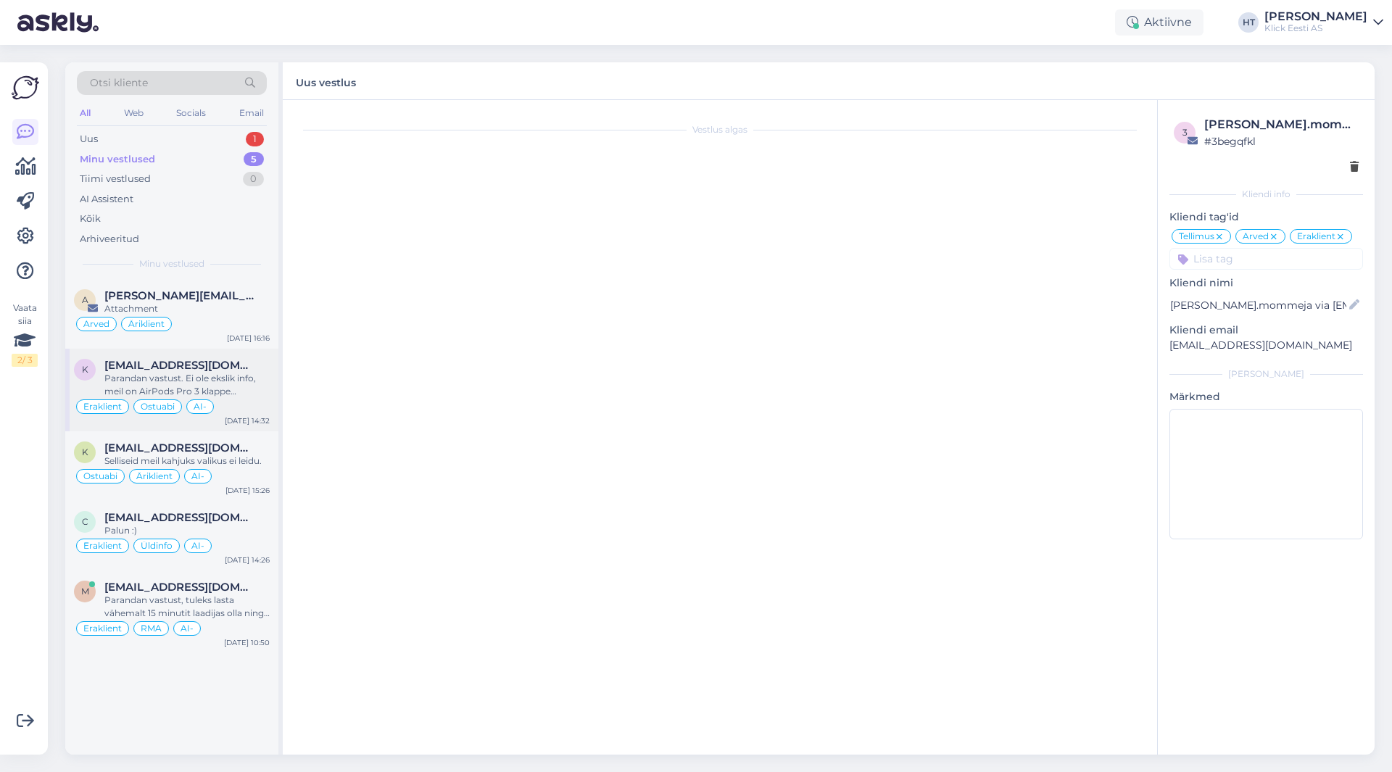
scroll to position [1119, 0]
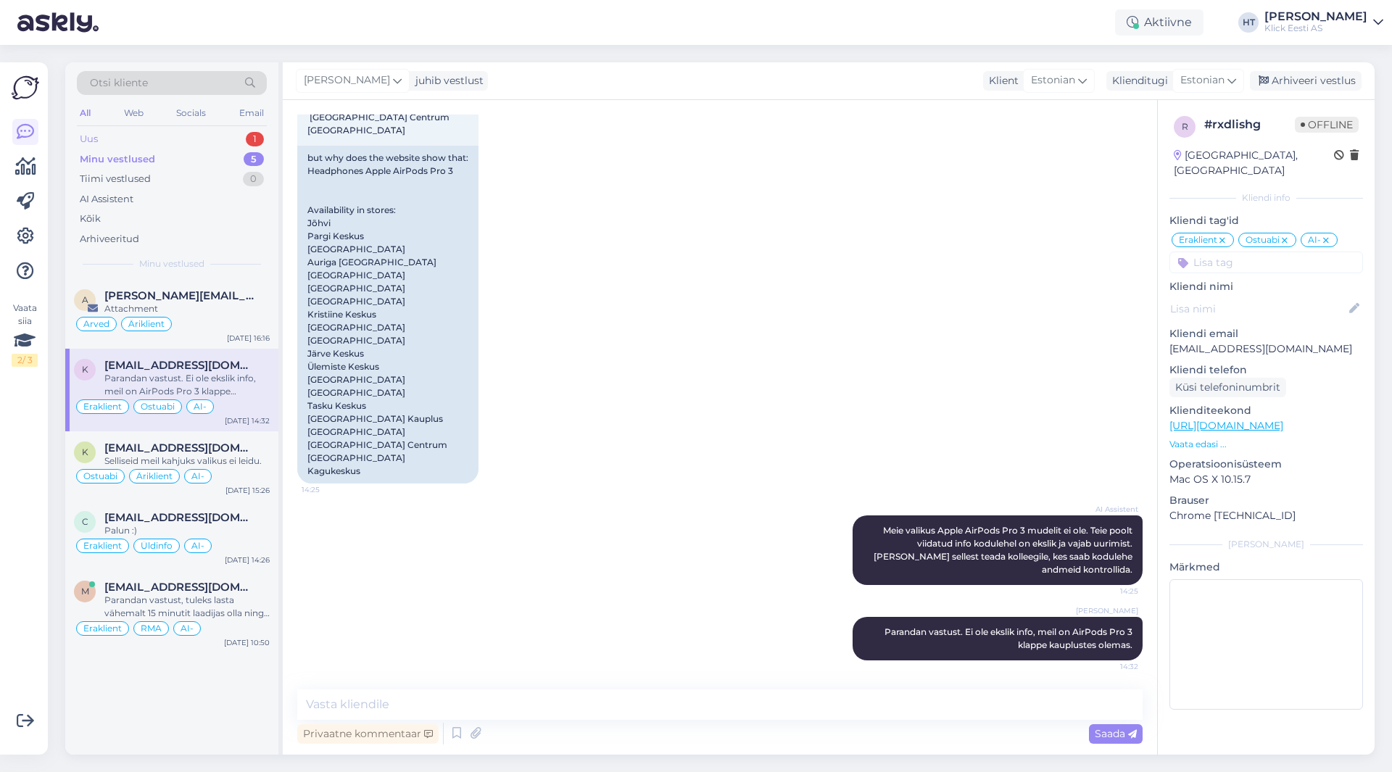
click at [245, 141] on div "Uus 1" at bounding box center [172, 139] width 190 height 20
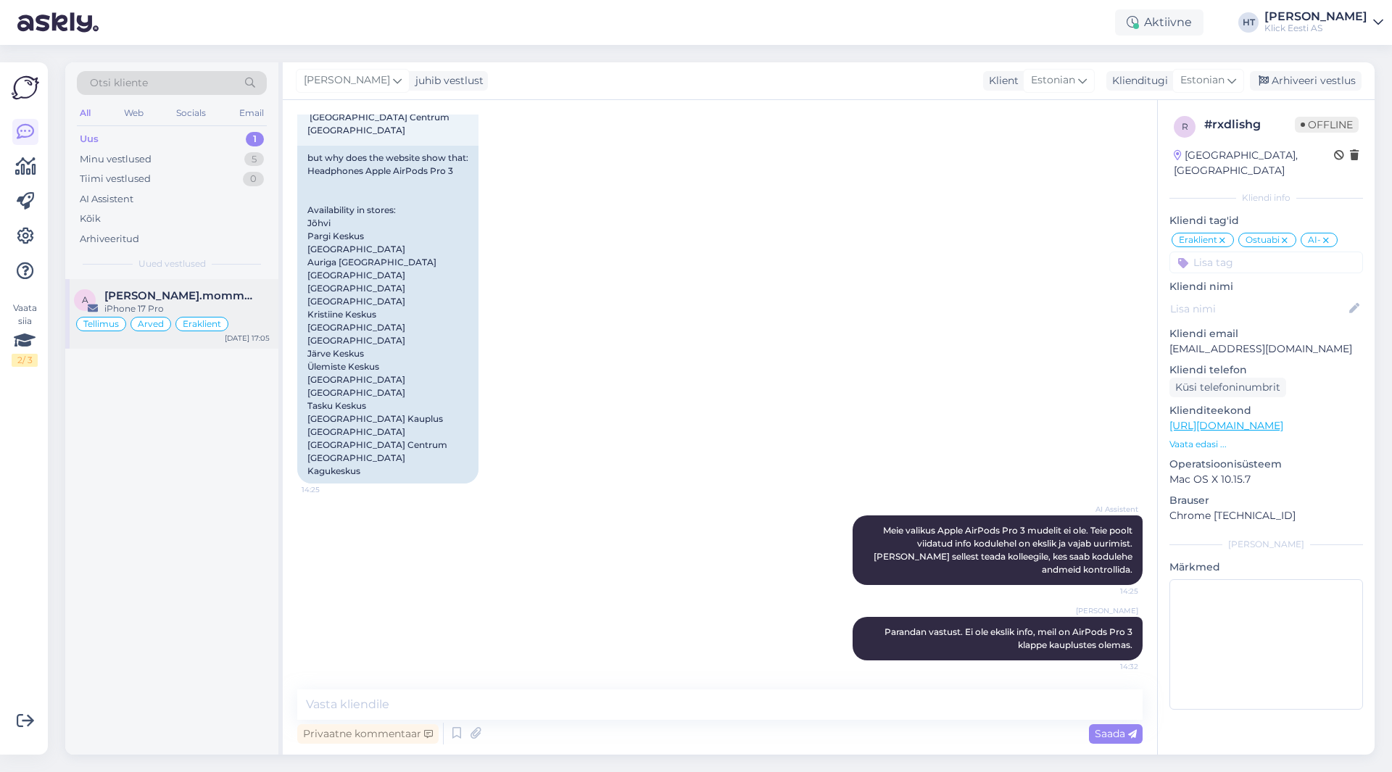
click at [240, 295] on span "[PERSON_NAME].mommeja via [EMAIL_ADDRESS][DOMAIN_NAME]" at bounding box center [179, 295] width 151 height 13
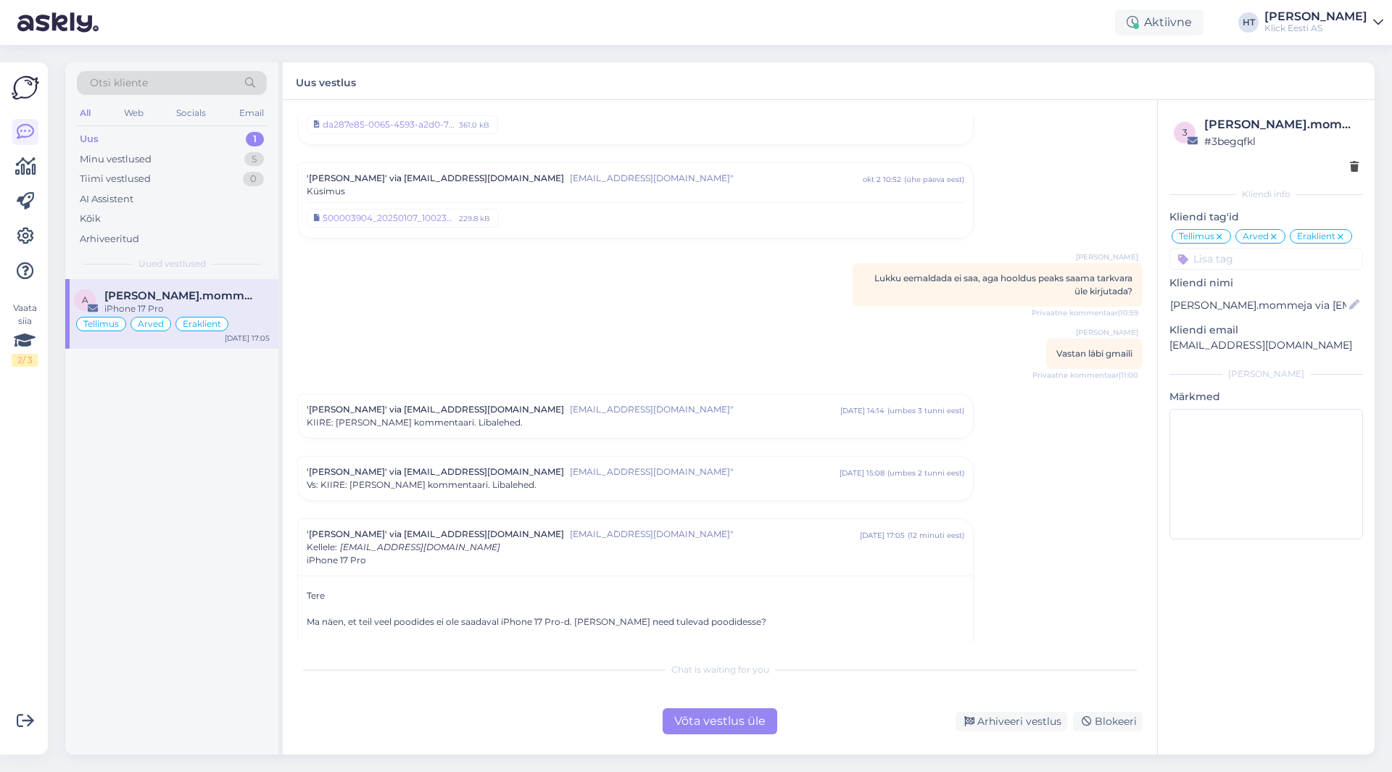
scroll to position [7077, 0]
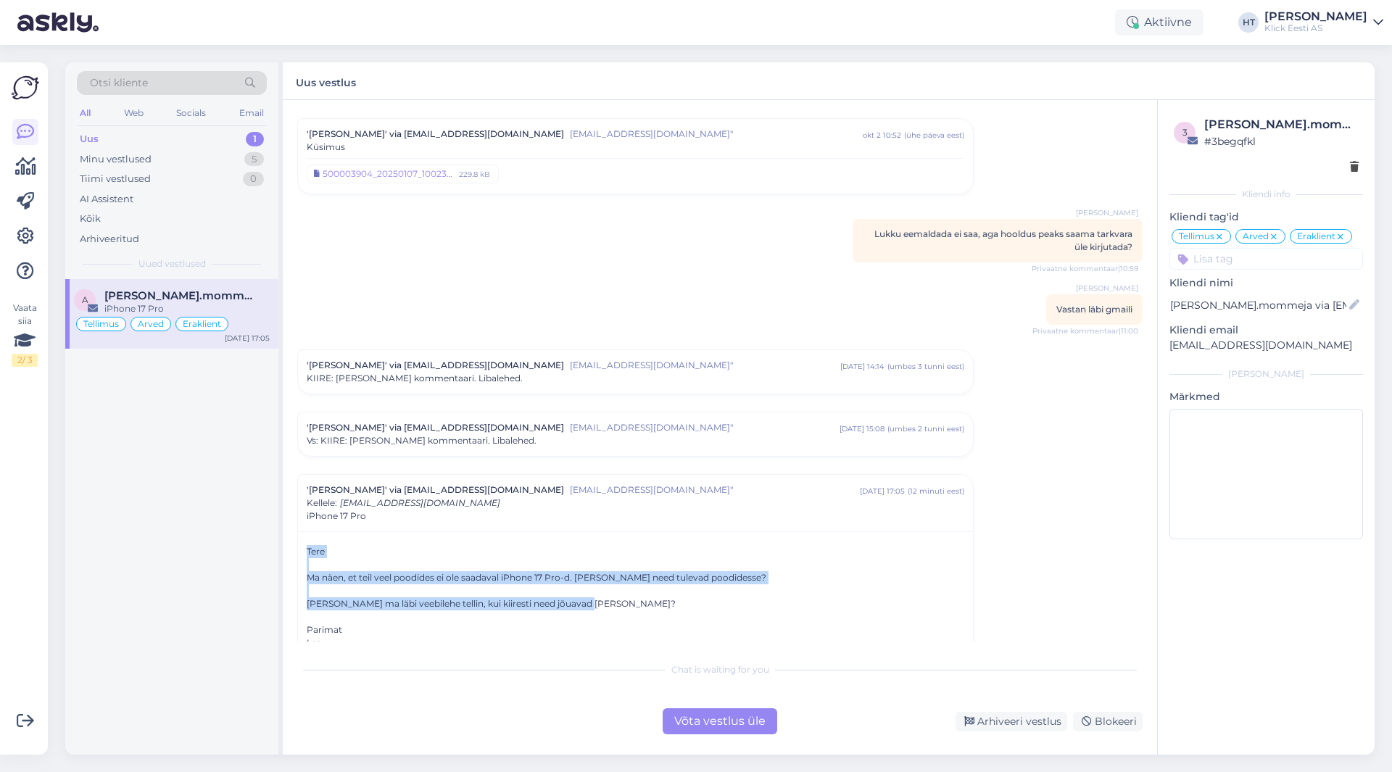
drag, startPoint x: 608, startPoint y: 581, endPoint x: 297, endPoint y: 520, distance: 316.3
click at [297, 520] on div "'[PERSON_NAME]' via [EMAIL_ADDRESS][DOMAIN_NAME] [EMAIL_ADDRESS][DOMAIN_NAME]" …" at bounding box center [635, 566] width 677 height 185
drag, startPoint x: 297, startPoint y: 520, endPoint x: 875, endPoint y: 619, distance: 586.4
click at [875, 619] on div "'[PERSON_NAME]' via [EMAIL_ADDRESS][DOMAIN_NAME] [EMAIL_ADDRESS][DOMAIN_NAME]" …" at bounding box center [635, 566] width 677 height 185
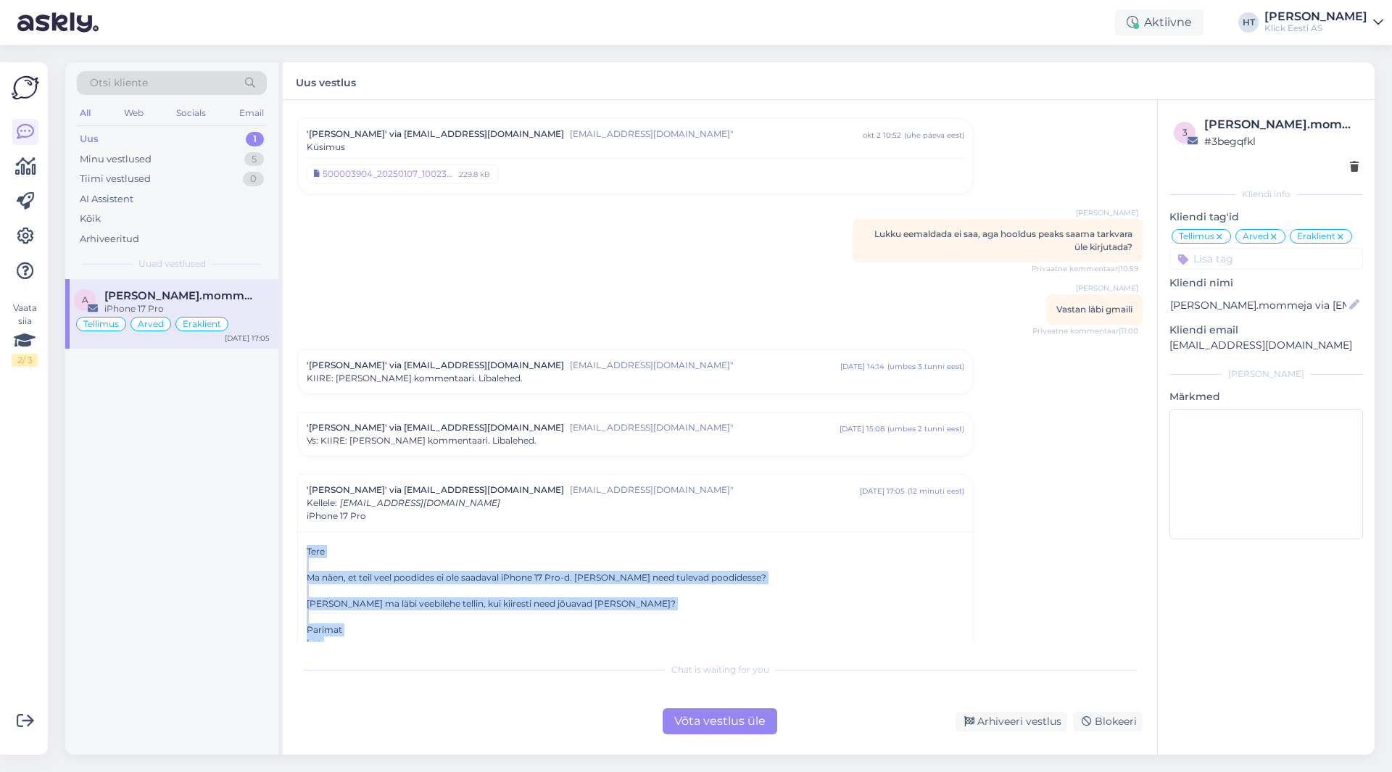
click at [875, 637] on div "Lea" at bounding box center [636, 643] width 658 height 13
drag, startPoint x: 328, startPoint y: 619, endPoint x: 304, endPoint y: 519, distance: 103.1
click at [304, 532] on div "Tere Ma näen, et teil veel poodides ei ole saadaval iPhone 17 Pro-d. [PERSON_NA…" at bounding box center [635, 595] width 675 height 127
click at [305, 532] on div "Tere Ma näen, et teil veel poodides ei ole saadaval iPhone 17 Pro-d. [PERSON_NA…" at bounding box center [635, 595] width 675 height 127
drag, startPoint x: 305, startPoint y: 520, endPoint x: 384, endPoint y: 628, distance: 133.9
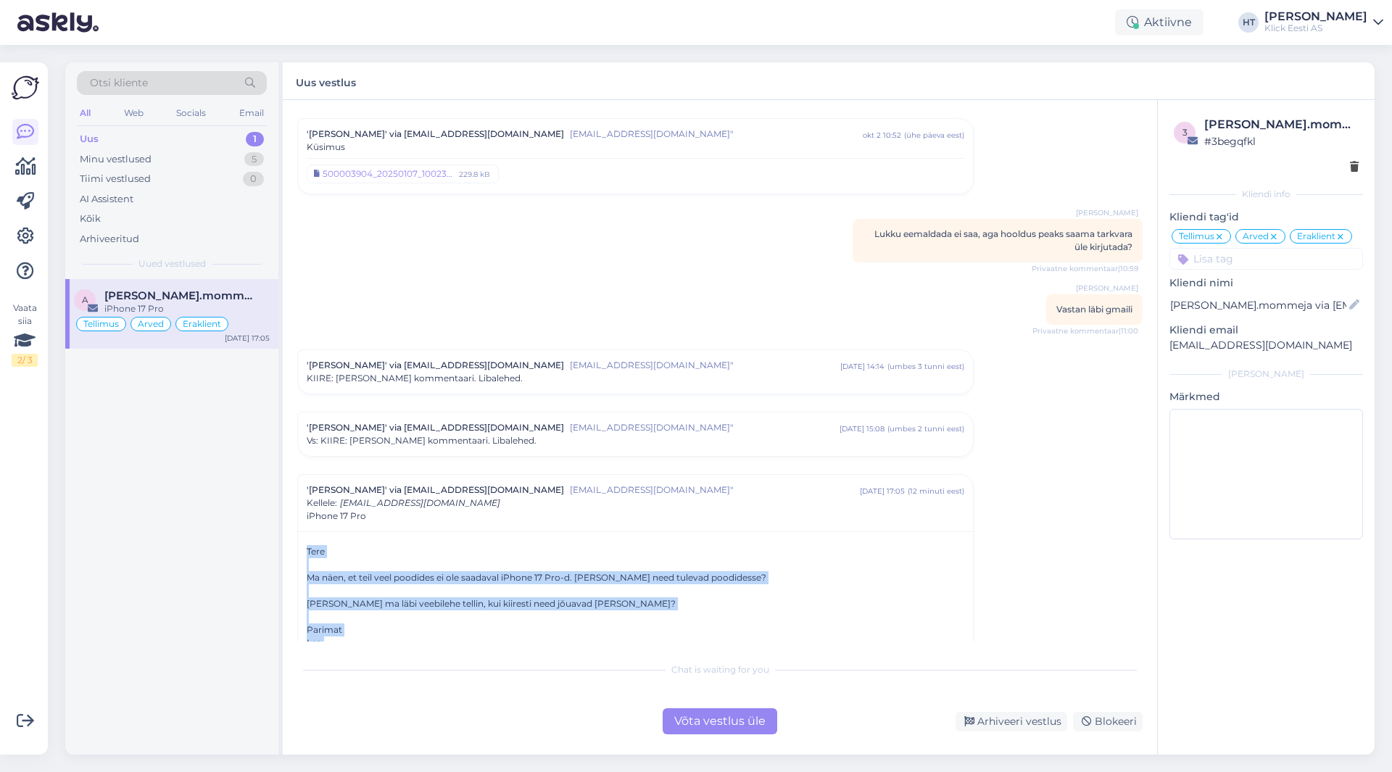
click at [384, 628] on div "Tere Ma näen, et teil veel poodides ei ole saadaval iPhone 17 Pro-d. [PERSON_NA…" at bounding box center [635, 595] width 675 height 127
drag, startPoint x: 364, startPoint y: 624, endPoint x: 305, endPoint y: 521, distance: 117.9
click at [305, 532] on div "Tere Ma näen, et teil veel poodides ei ole saadaval iPhone 17 Pro-d. [PERSON_NA…" at bounding box center [635, 595] width 675 height 127
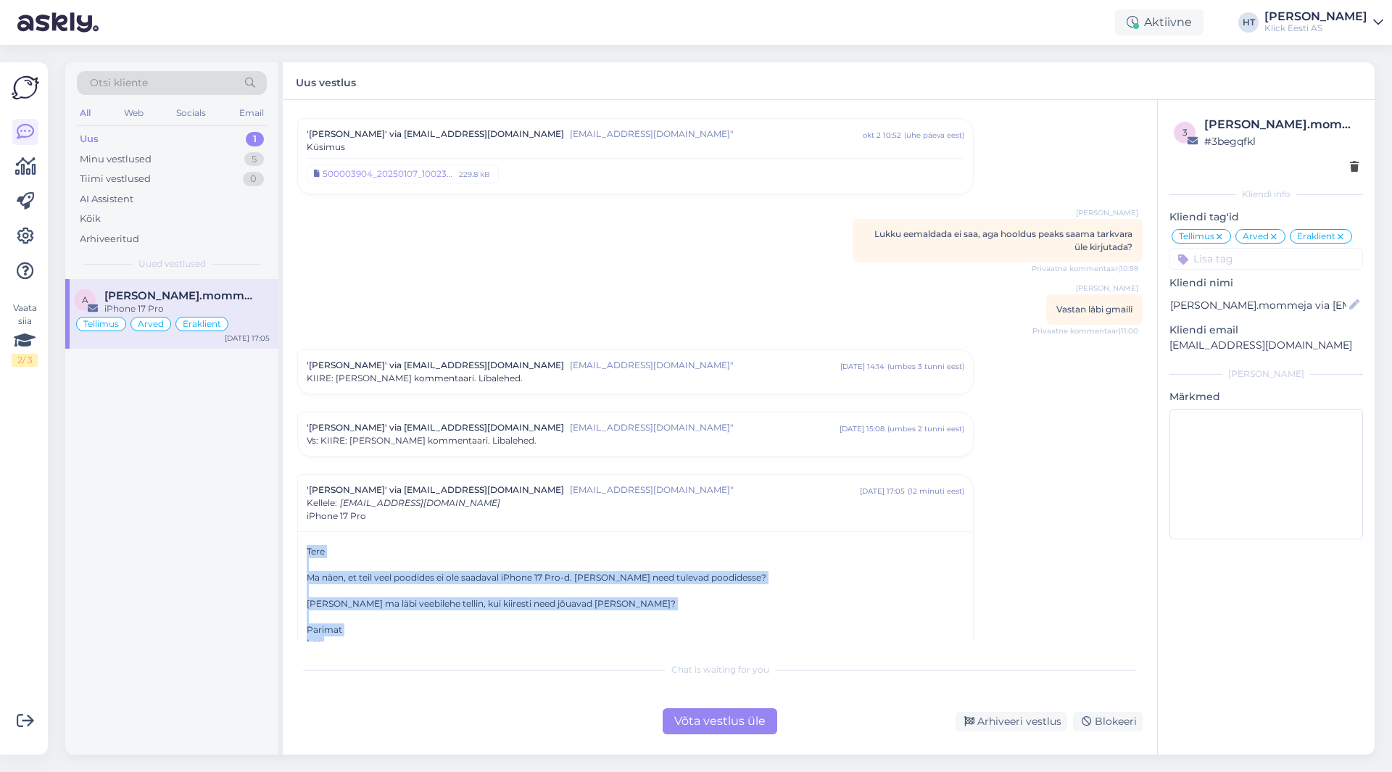
drag, startPoint x: 305, startPoint y: 521, endPoint x: 406, endPoint y: 624, distance: 143.6
click at [406, 624] on div "Tere Ma näen, et teil veel poodides ei ole saadaval iPhone 17 Pro-d. [PERSON_NA…" at bounding box center [635, 595] width 675 height 127
drag, startPoint x: 397, startPoint y: 622, endPoint x: 303, endPoint y: 520, distance: 138.6
click at [303, 532] on div "Tere Ma näen, et teil veel poodides ei ole saadaval iPhone 17 Pro-d. [PERSON_NA…" at bounding box center [635, 595] width 675 height 127
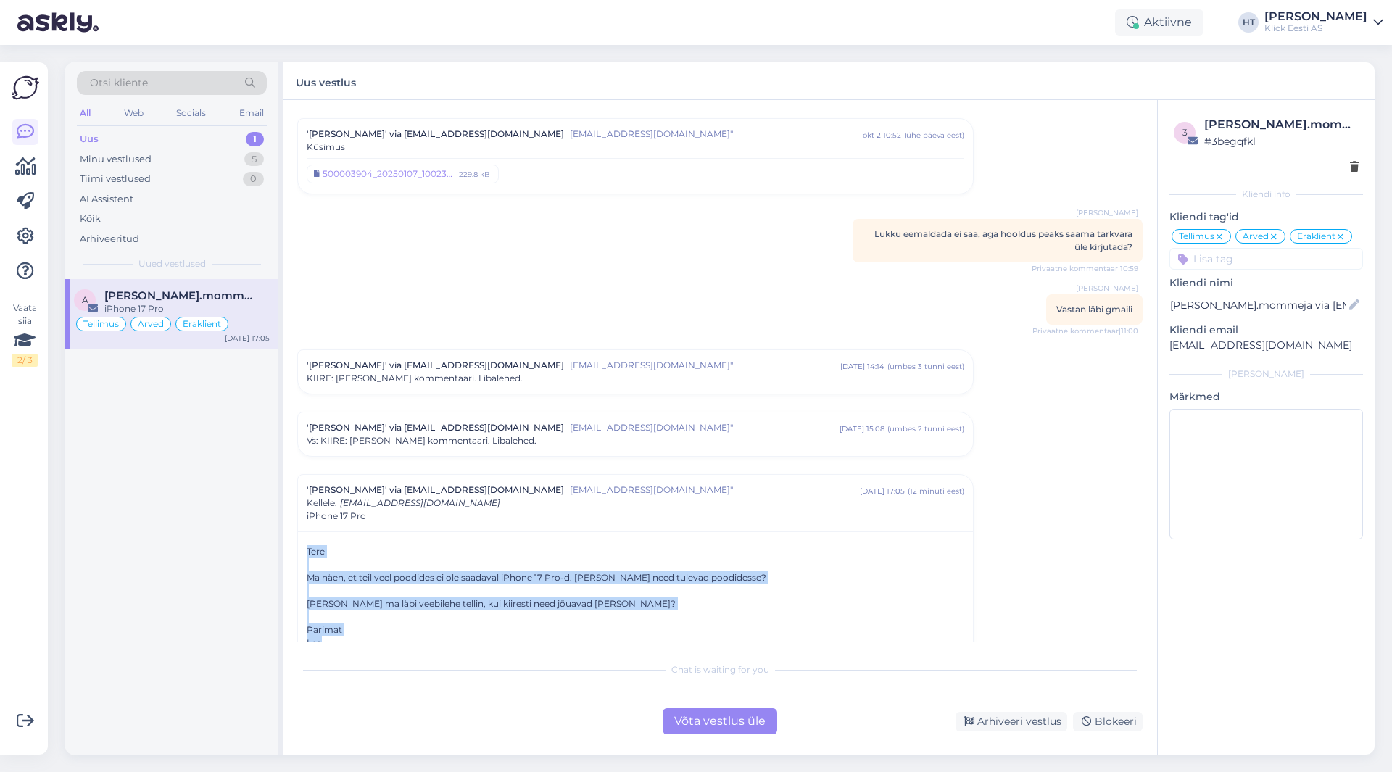
click at [303, 532] on div "Tere Ma näen, et teil veel poodides ei ole saadaval iPhone 17 Pro-d. [PERSON_NA…" at bounding box center [635, 595] width 675 height 127
drag, startPoint x: 303, startPoint y: 520, endPoint x: 388, endPoint y: 637, distance: 144.9
click at [388, 637] on div "Vestlus algas alexandre.mommeja via [EMAIL_ADDRESS][DOMAIN_NAME] [EMAIL_ADDRESS…" at bounding box center [726, 378] width 859 height 527
click at [386, 630] on div "Tere Ma näen, et teil veel poodides ei ole saadaval iPhone 17 Pro-d. [PERSON_NA…" at bounding box center [635, 595] width 675 height 127
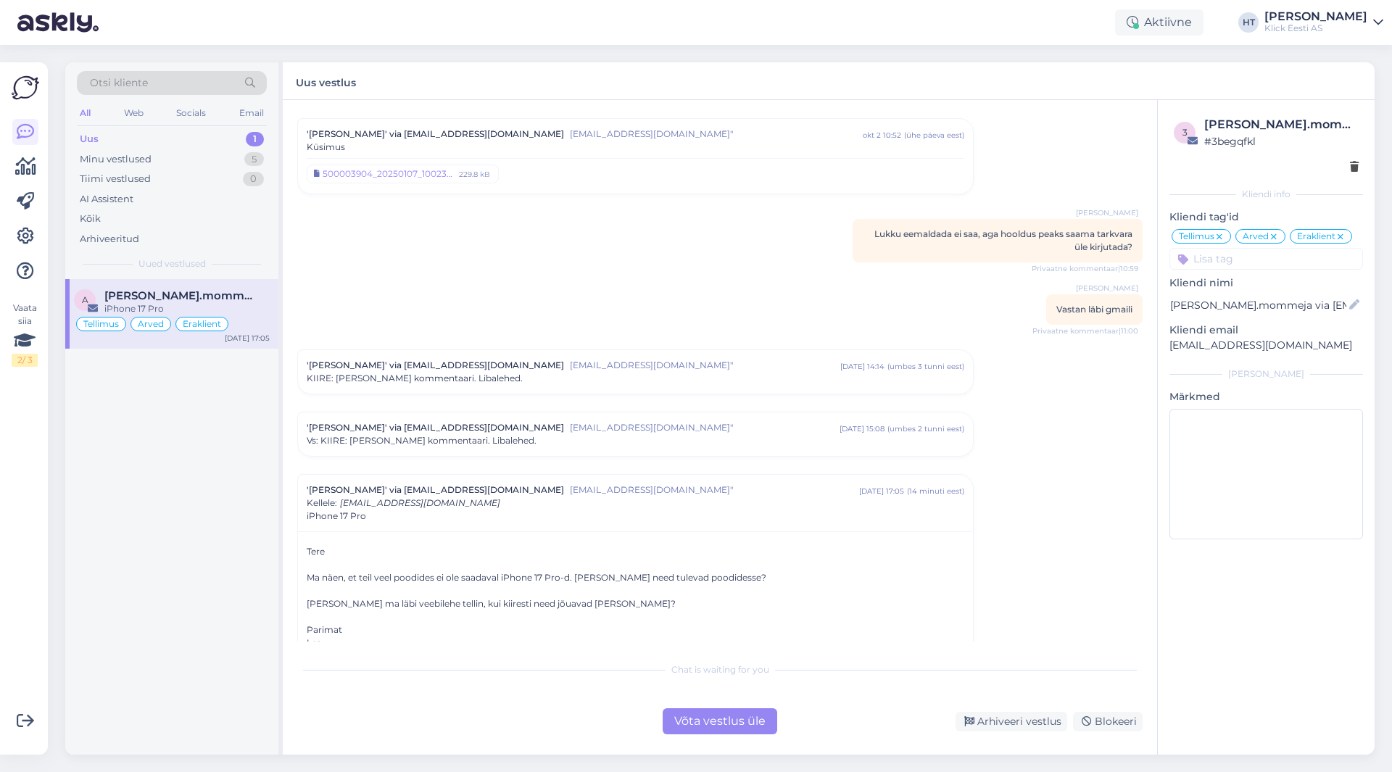
drag, startPoint x: 201, startPoint y: 466, endPoint x: 199, endPoint y: 452, distance: 13.9
click at [201, 466] on div "a [PERSON_NAME].mommeja via [EMAIL_ADDRESS][DOMAIN_NAME] iPhone 17 Pro Tellimus…" at bounding box center [171, 517] width 213 height 476
click at [1021, 728] on div "Arhiveeri vestlus" at bounding box center [1012, 722] width 112 height 20
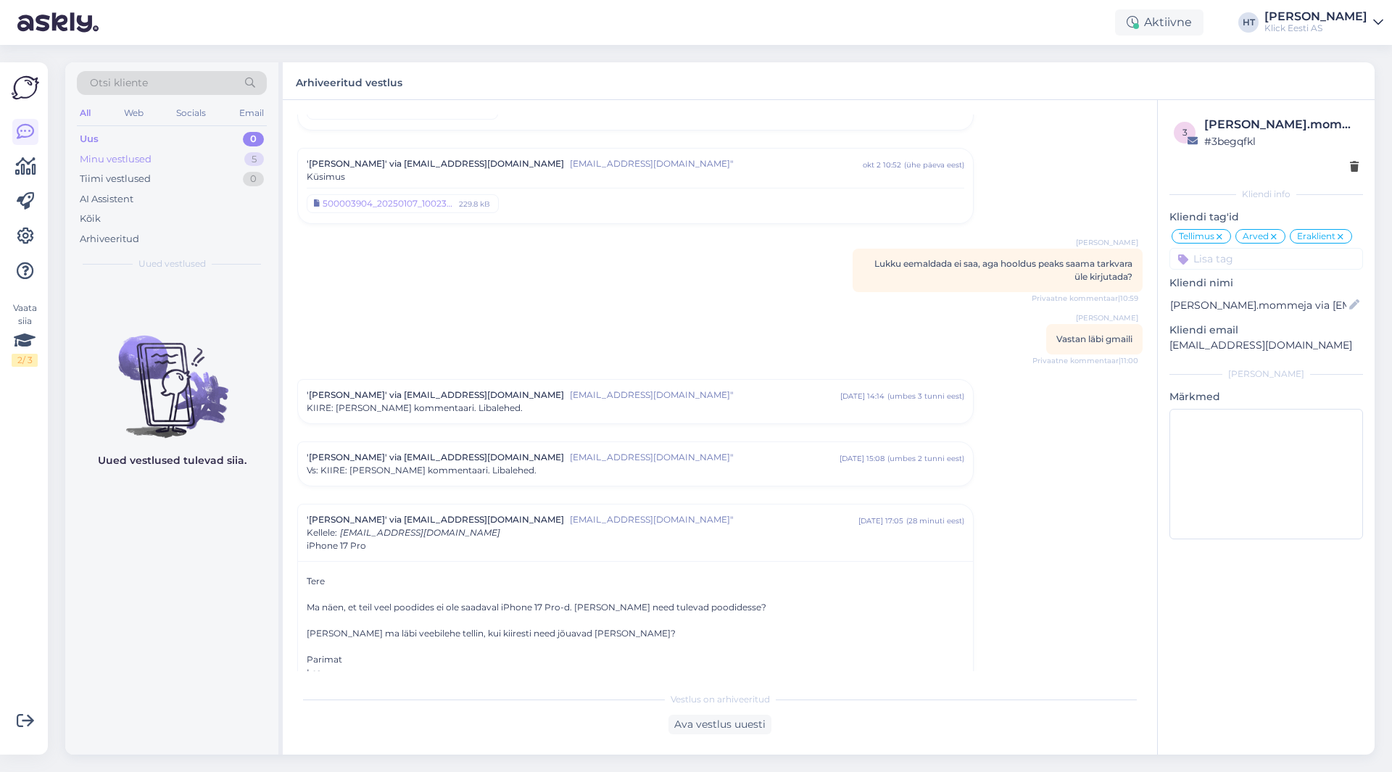
click at [229, 155] on div "Minu vestlused 5" at bounding box center [172, 159] width 190 height 20
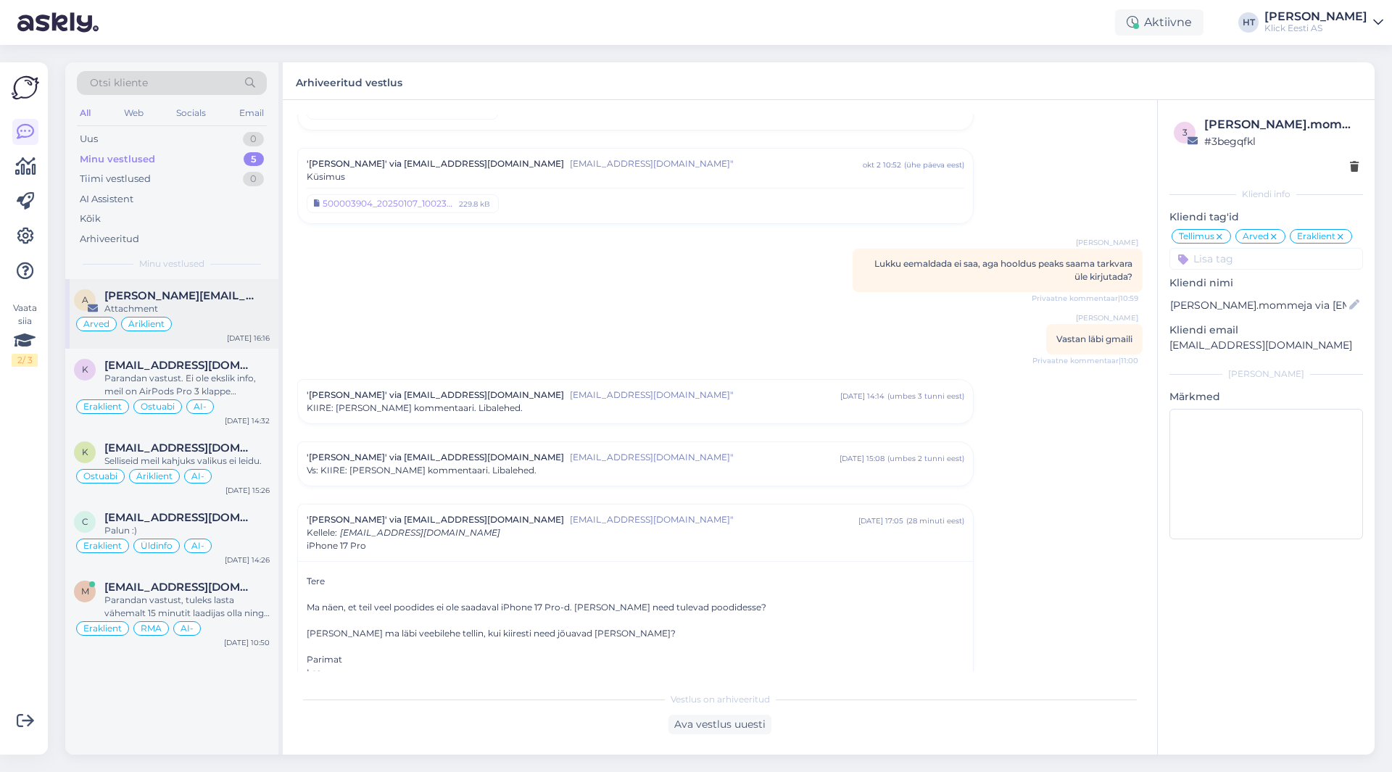
click at [224, 305] on div "Attachment" at bounding box center [186, 308] width 165 height 13
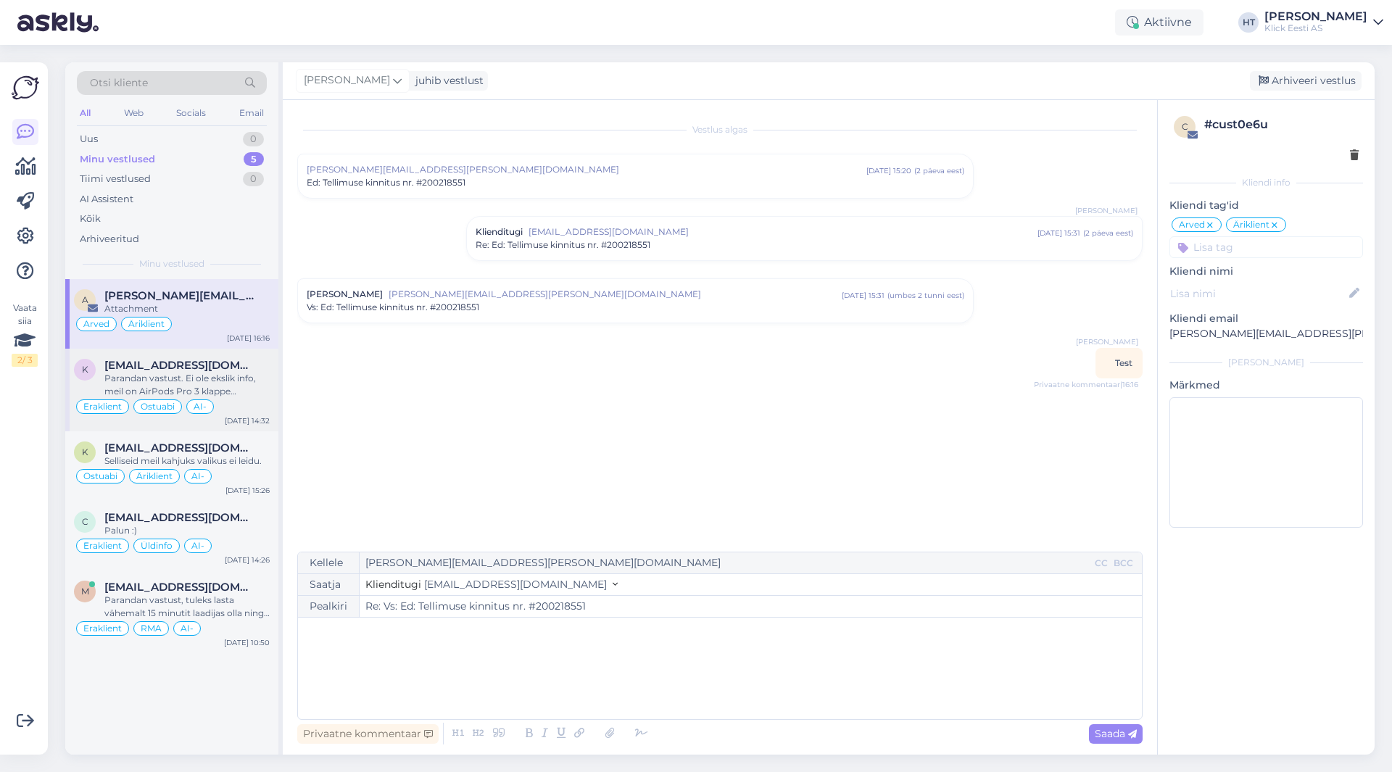
click at [241, 372] on div "Parandan vastust. Ei ole ekslik info, meil on AirPods Pro 3 klappe kauplustes o…" at bounding box center [186, 385] width 165 height 26
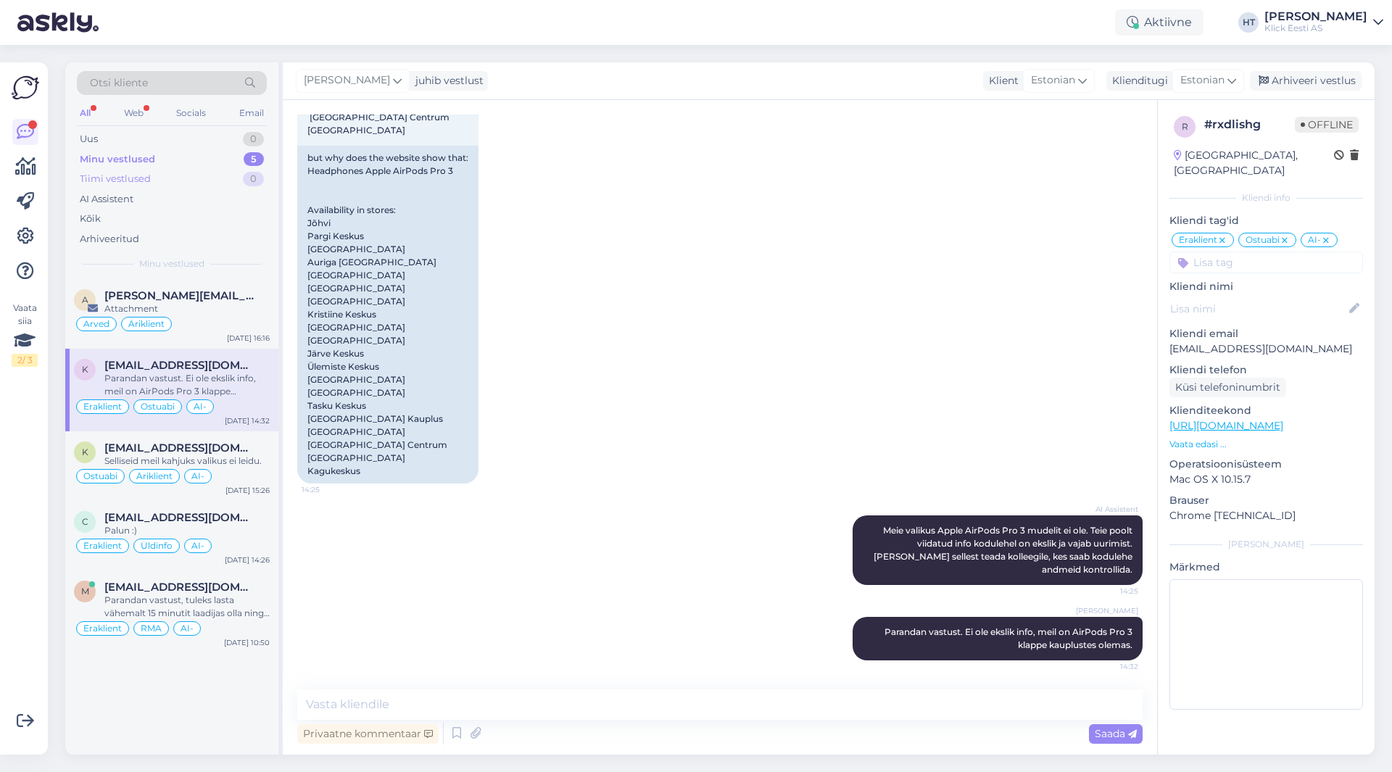
click at [212, 188] on div "Tiimi vestlused 0" at bounding box center [172, 179] width 190 height 20
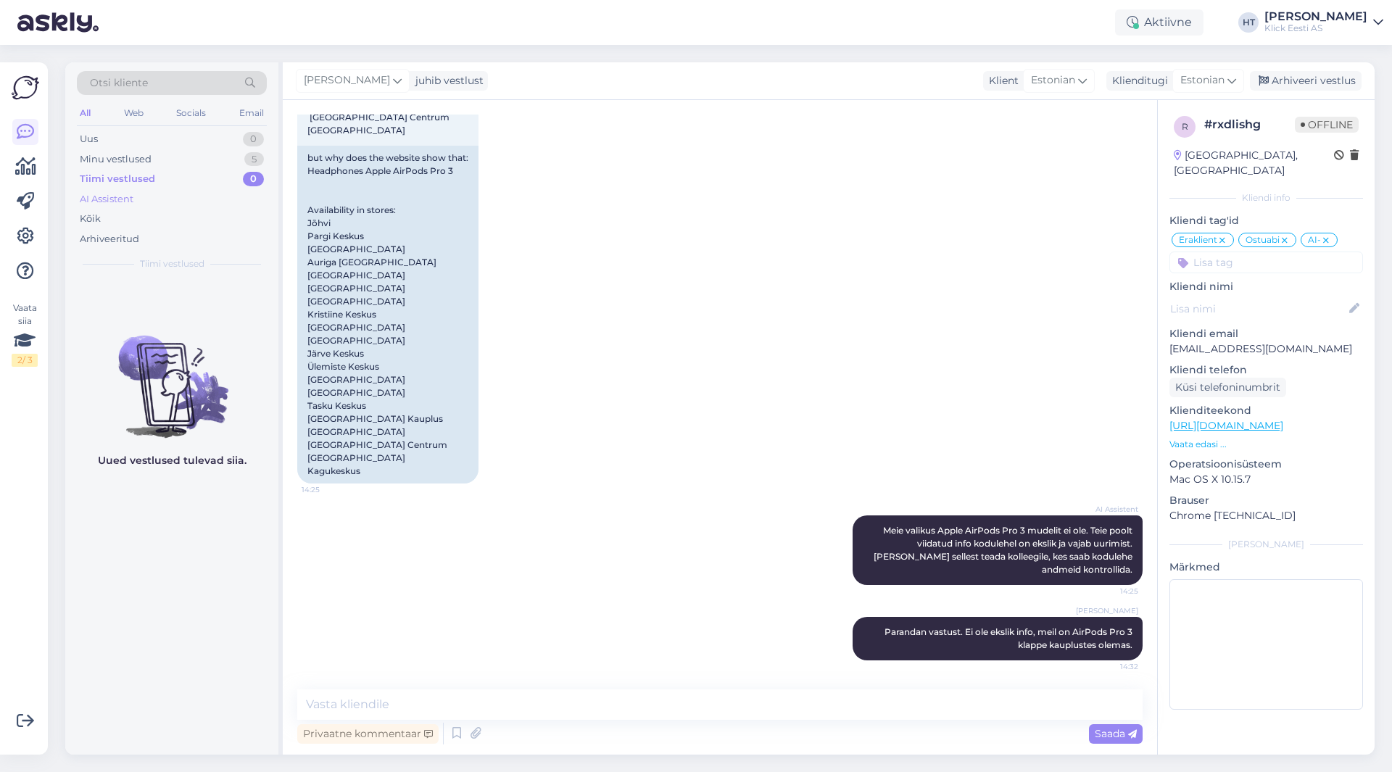
click at [211, 194] on div "AI Assistent" at bounding box center [172, 199] width 190 height 20
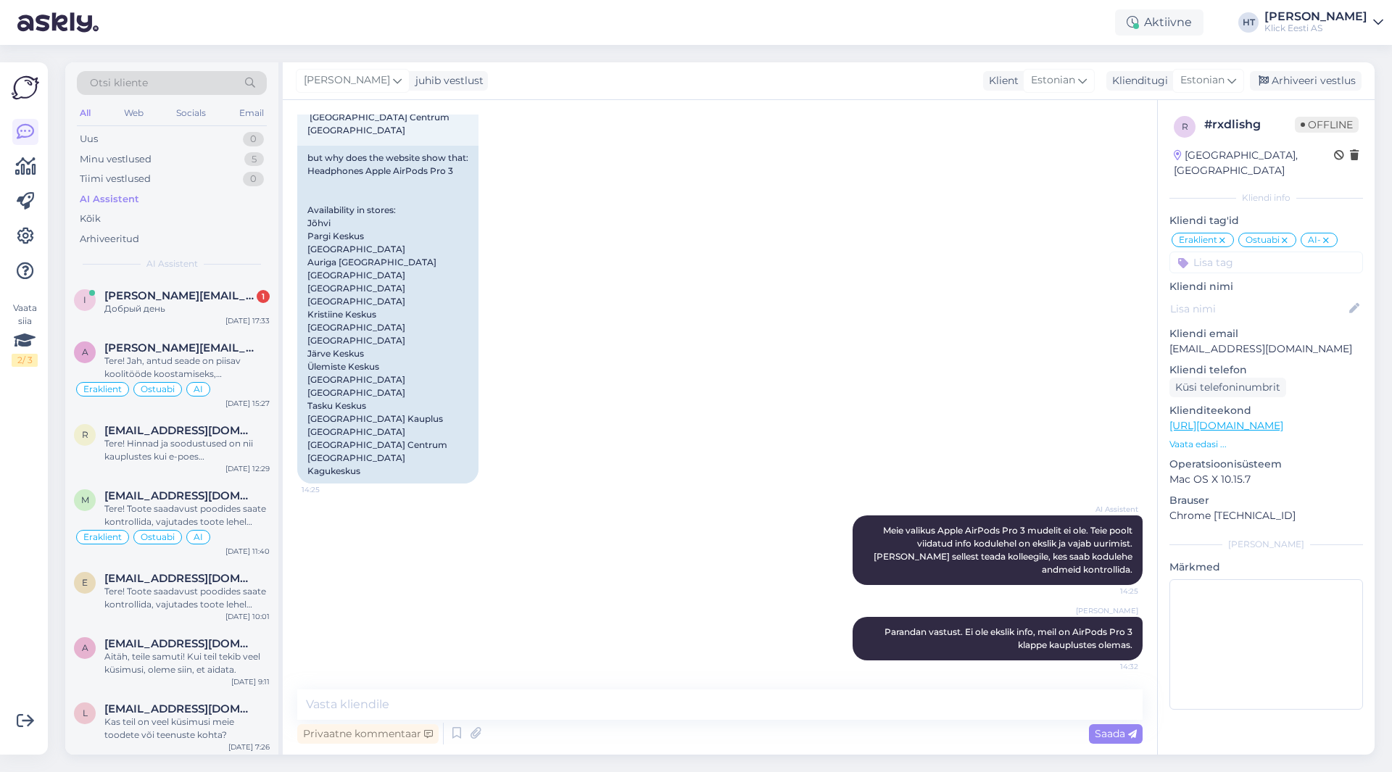
click at [219, 273] on div "Otsi kliente All Web Socials Email Uus 0 Minu vestlused 5 Tiimi vestlused 0 AI …" at bounding box center [171, 170] width 213 height 217
click at [222, 281] on div "I [PERSON_NAME][EMAIL_ADDRESS][PERSON_NAME][DOMAIN_NAME] 1 Добрый день [DATE] 1…" at bounding box center [171, 305] width 213 height 52
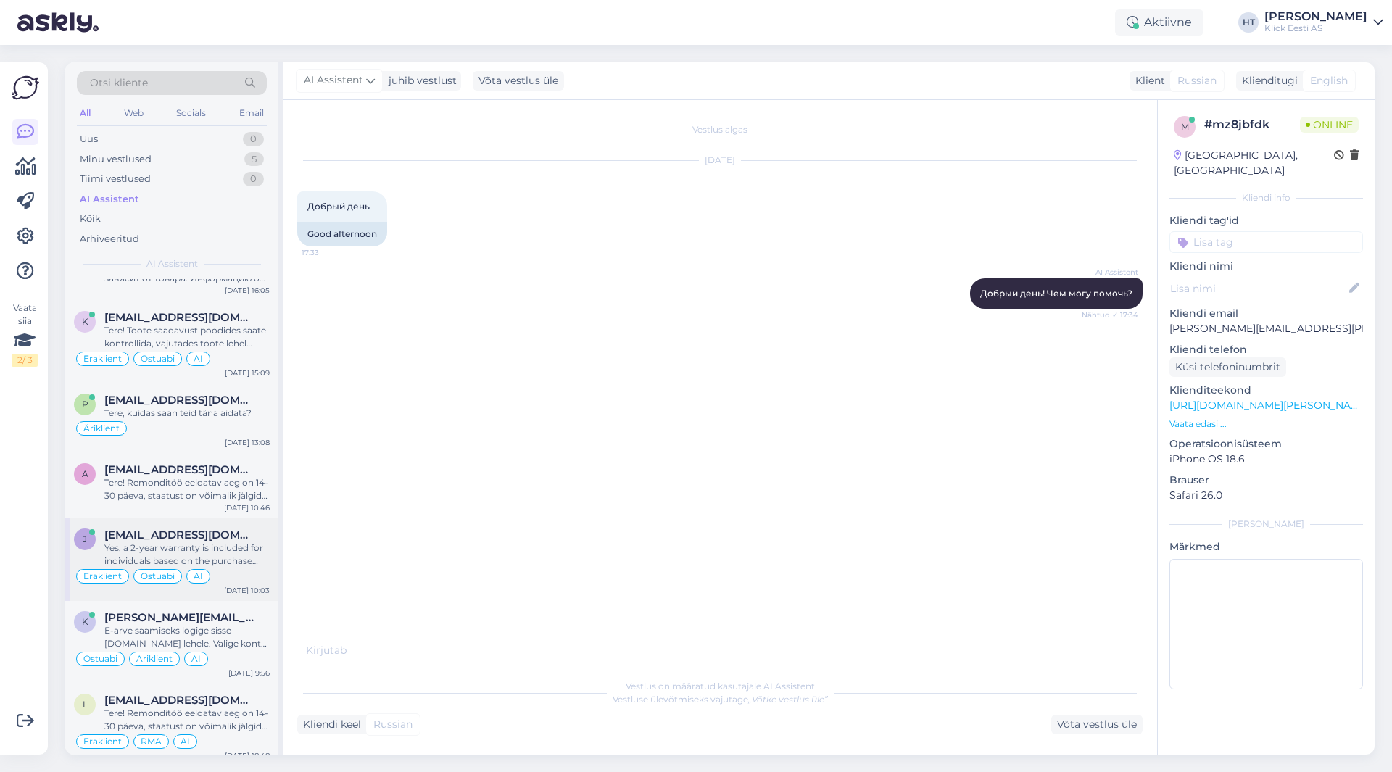
scroll to position [1523, 0]
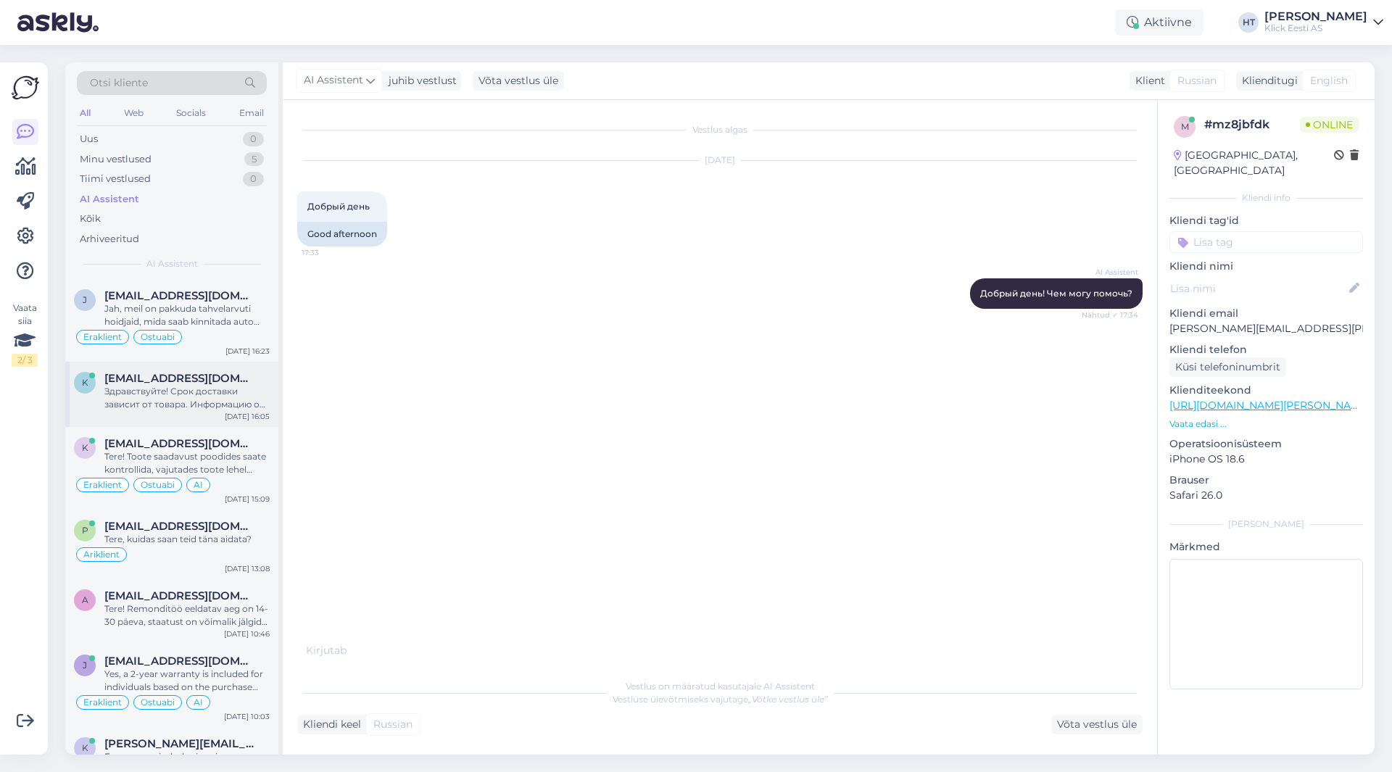
click at [217, 417] on div "K [EMAIL_ADDRESS][DOMAIN_NAME] Здравствуйте! Срок доставки зависит от товара. И…" at bounding box center [171, 394] width 213 height 65
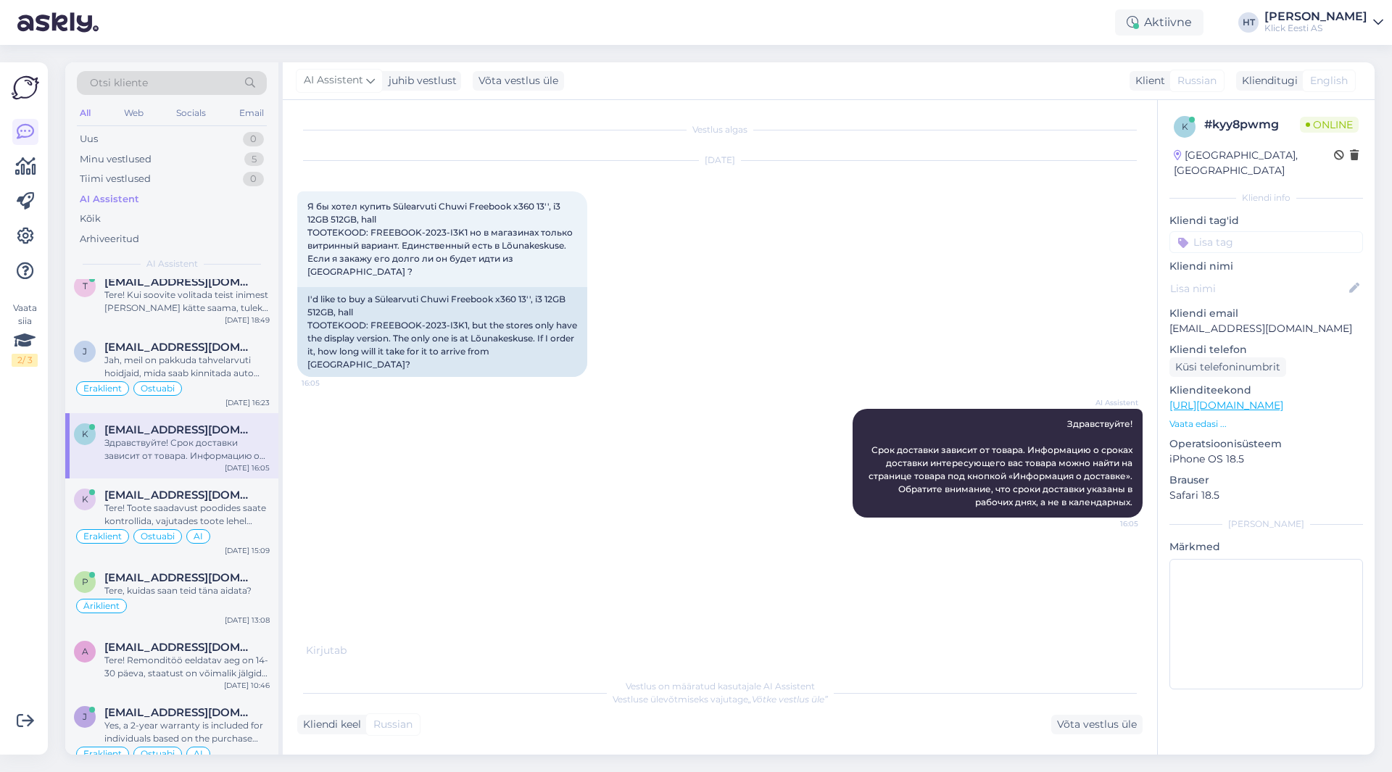
scroll to position [1450, 0]
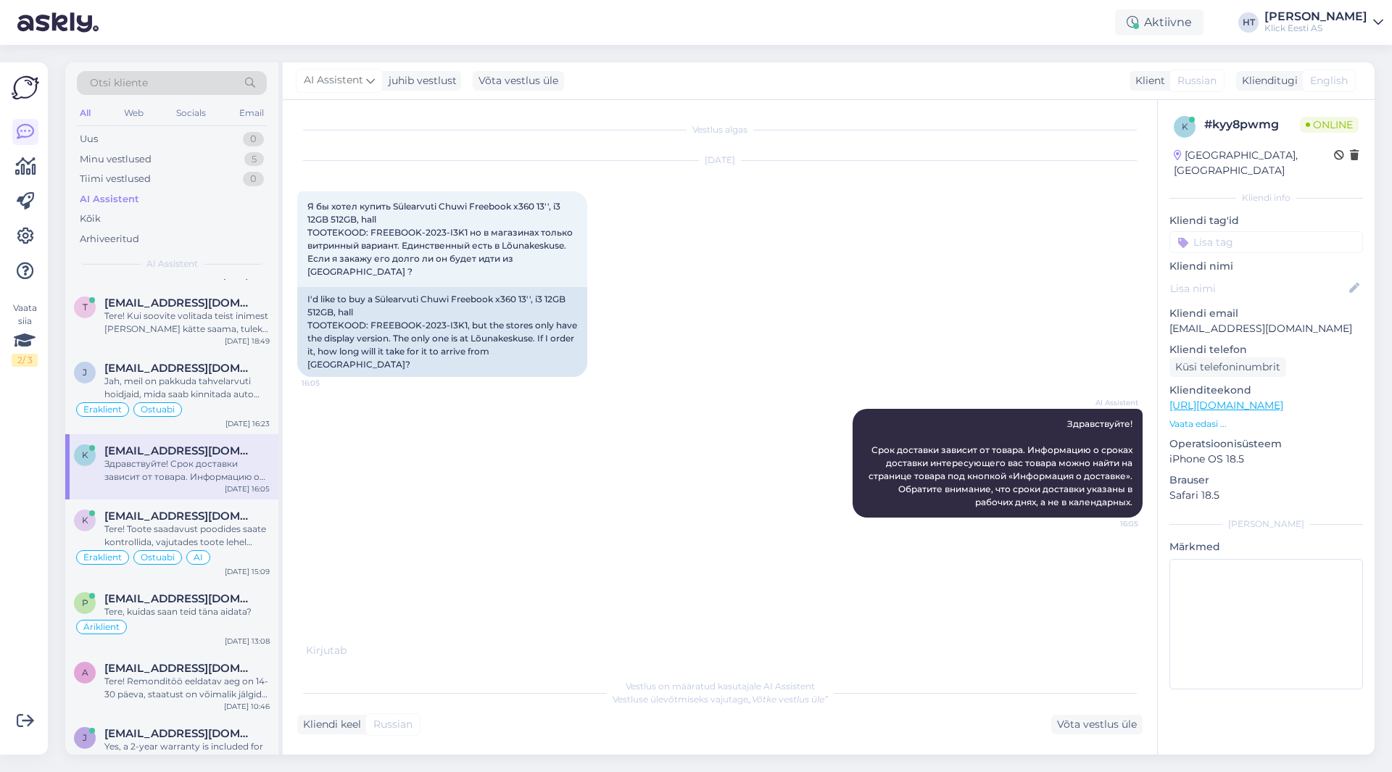
click at [1259, 231] on input at bounding box center [1267, 242] width 194 height 22
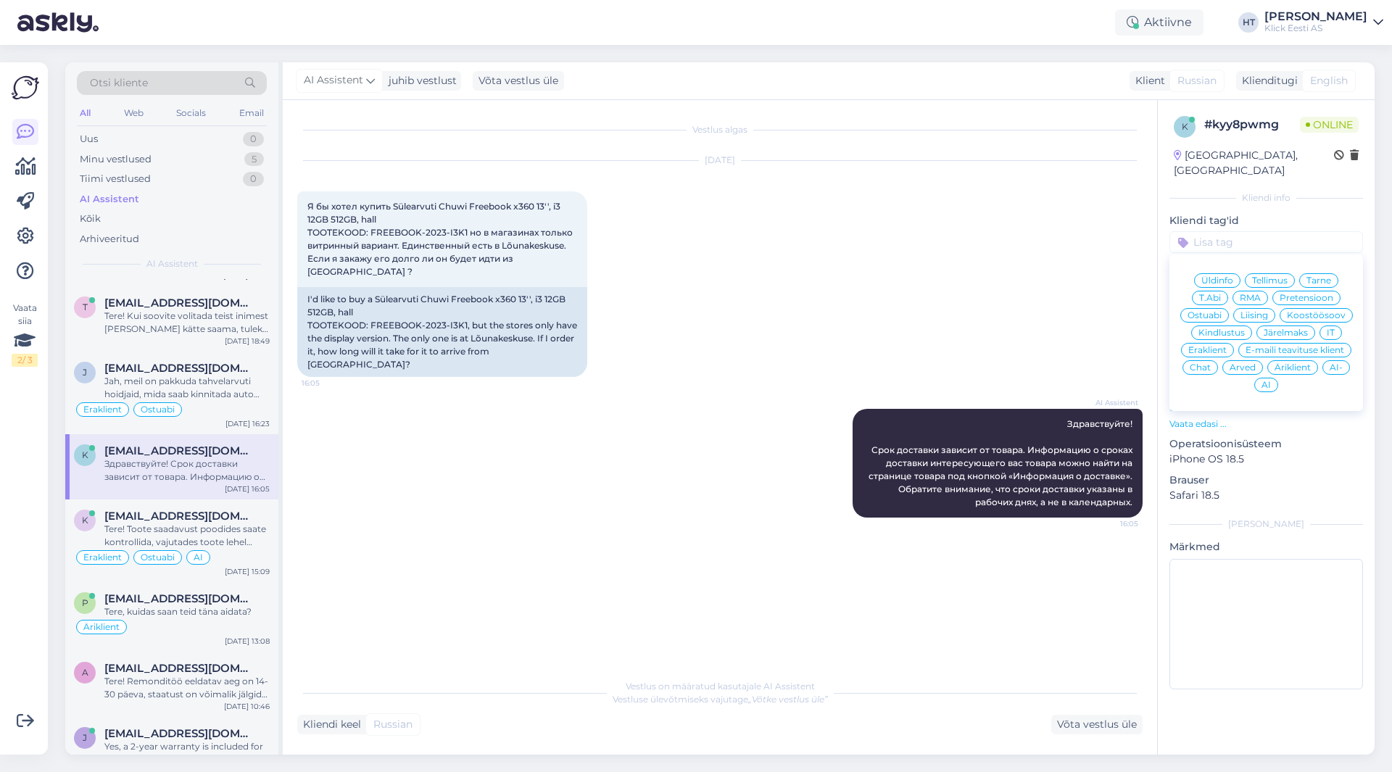
click at [1204, 311] on span "Ostuabi" at bounding box center [1205, 315] width 34 height 9
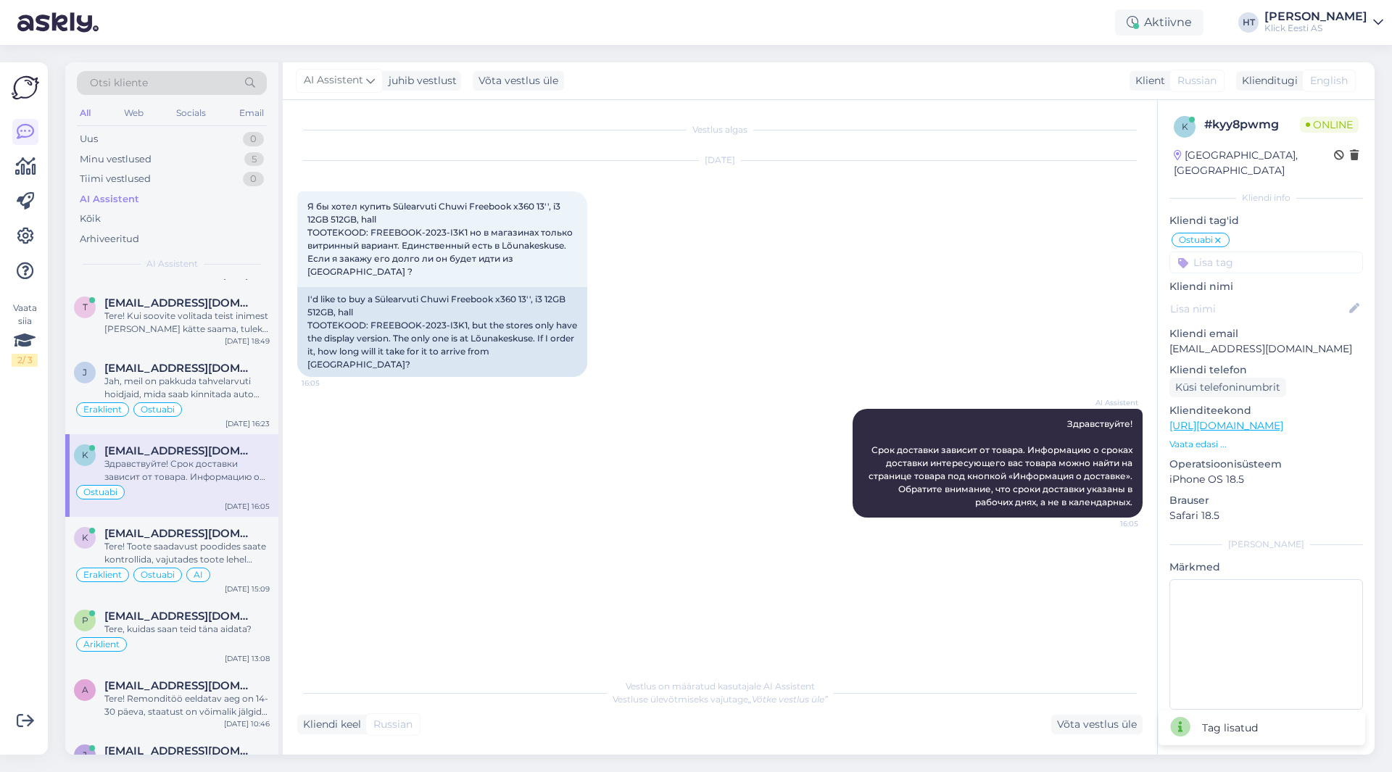
click at [1226, 252] on input at bounding box center [1267, 263] width 194 height 22
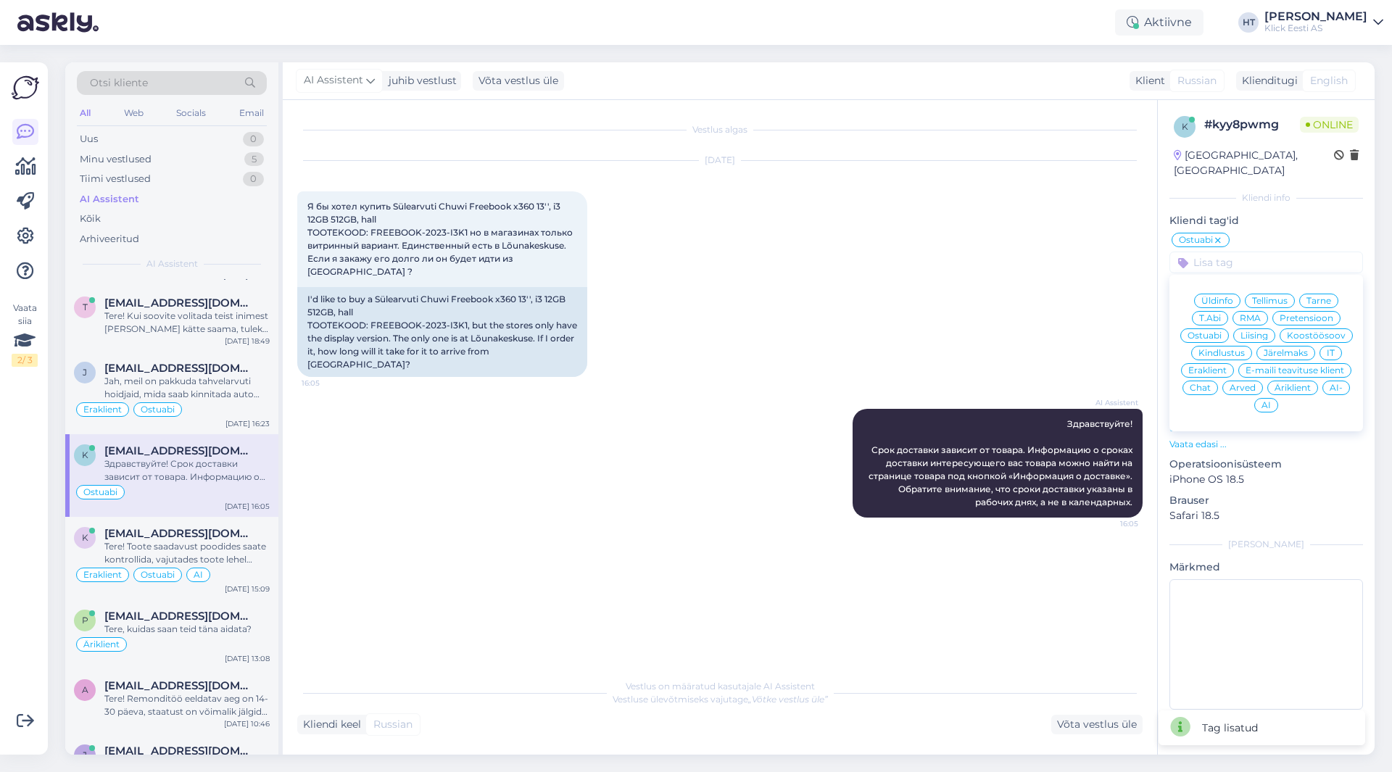
click at [1215, 363] on div "Eraklient" at bounding box center [1207, 370] width 53 height 15
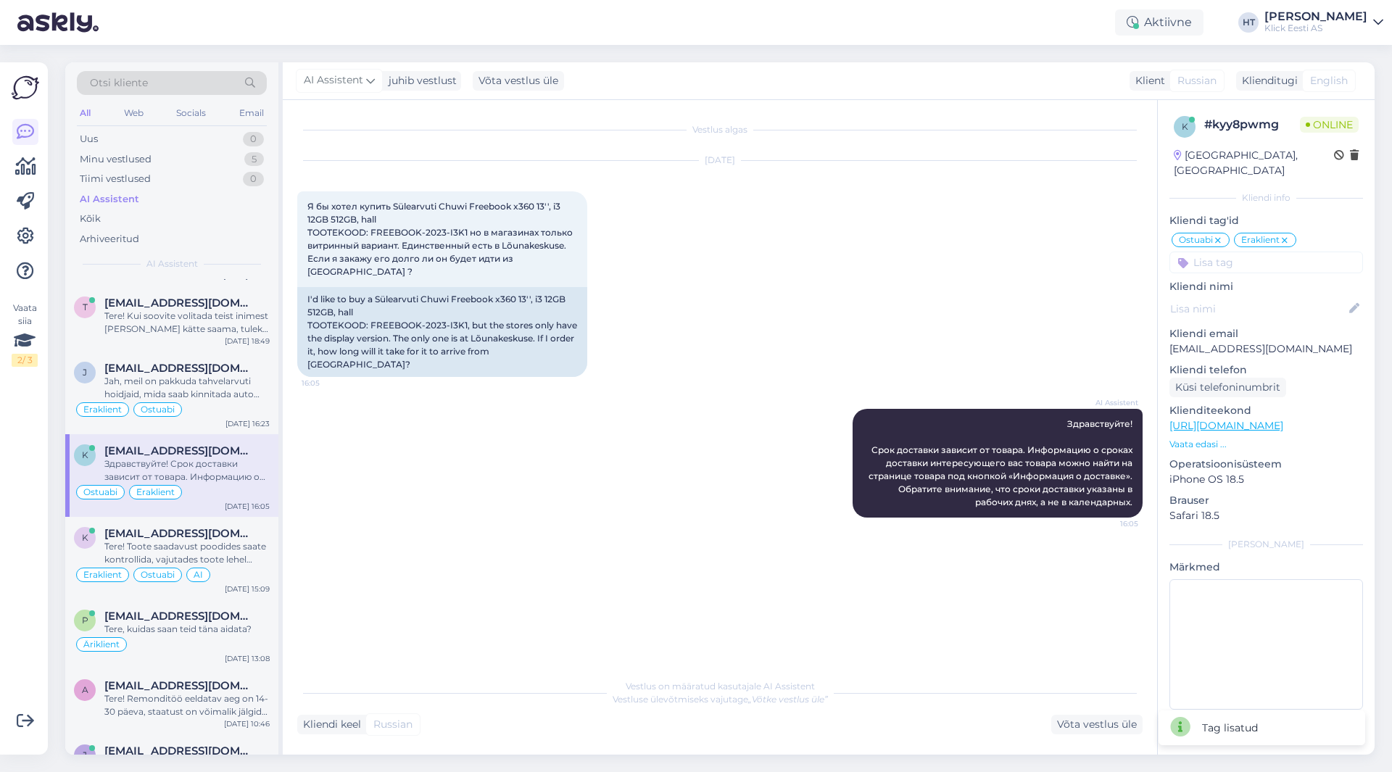
click at [1257, 252] on input at bounding box center [1267, 263] width 194 height 22
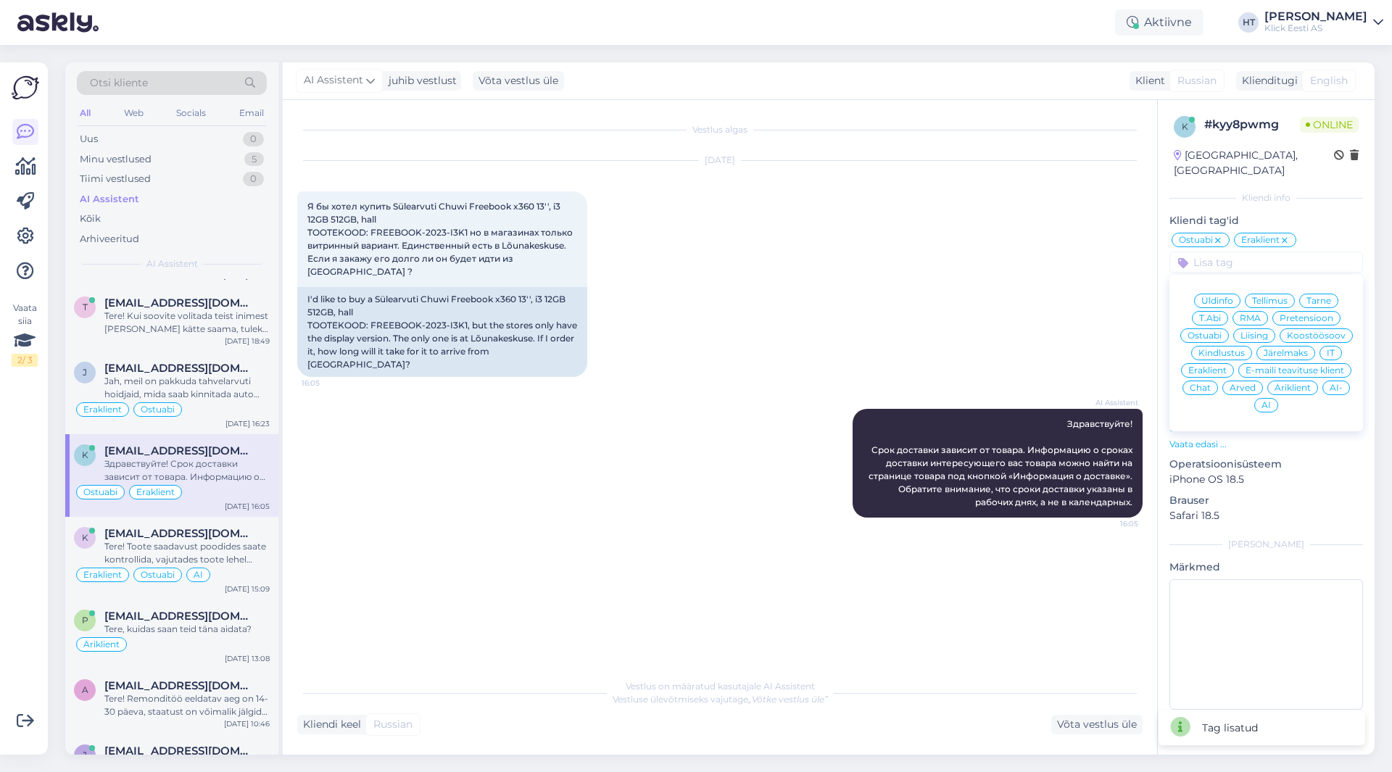
scroll to position [1463, 0]
click at [1265, 401] on span "AI" at bounding box center [1266, 405] width 9 height 9
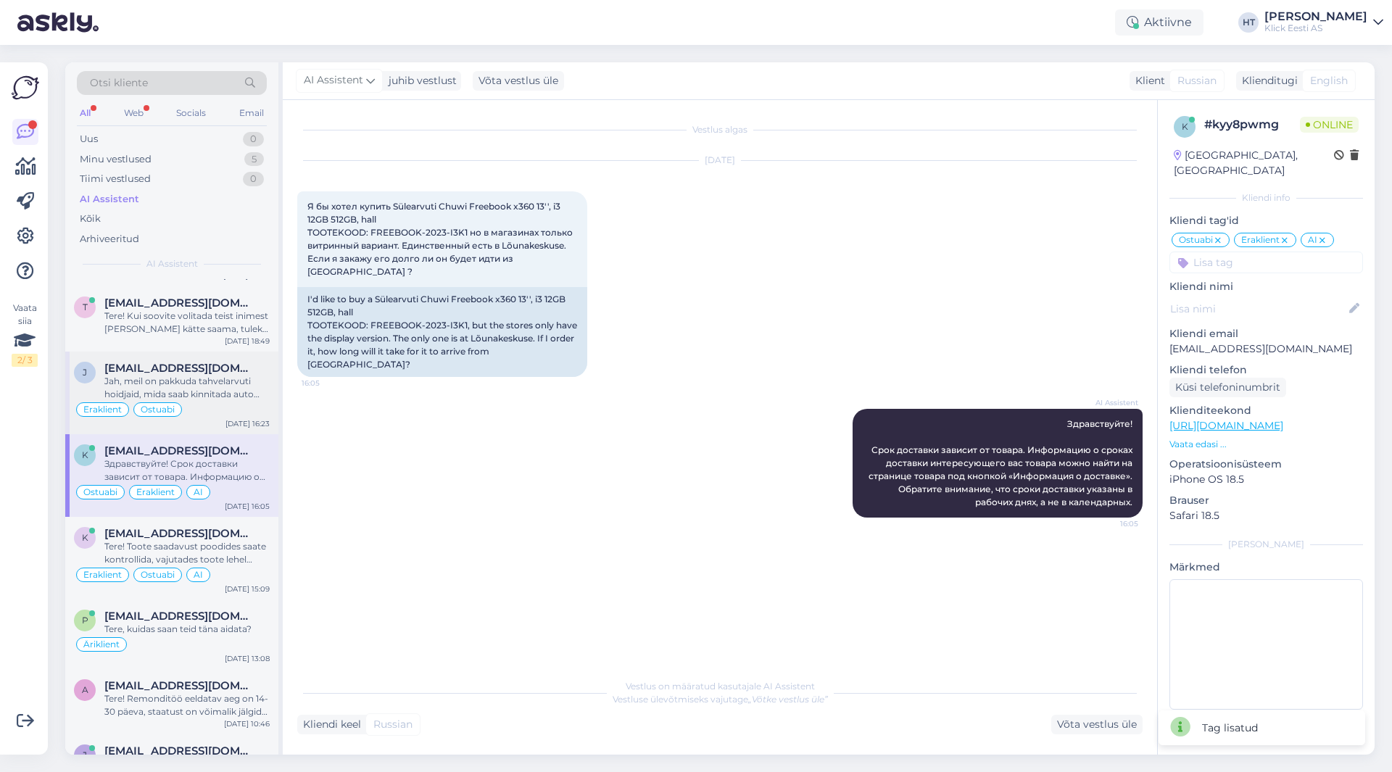
click at [202, 397] on div "Jah, meil on pakkuda tahvelarvuti hoidjaid, mida saab kinnitada auto armatuurla…" at bounding box center [186, 388] width 165 height 26
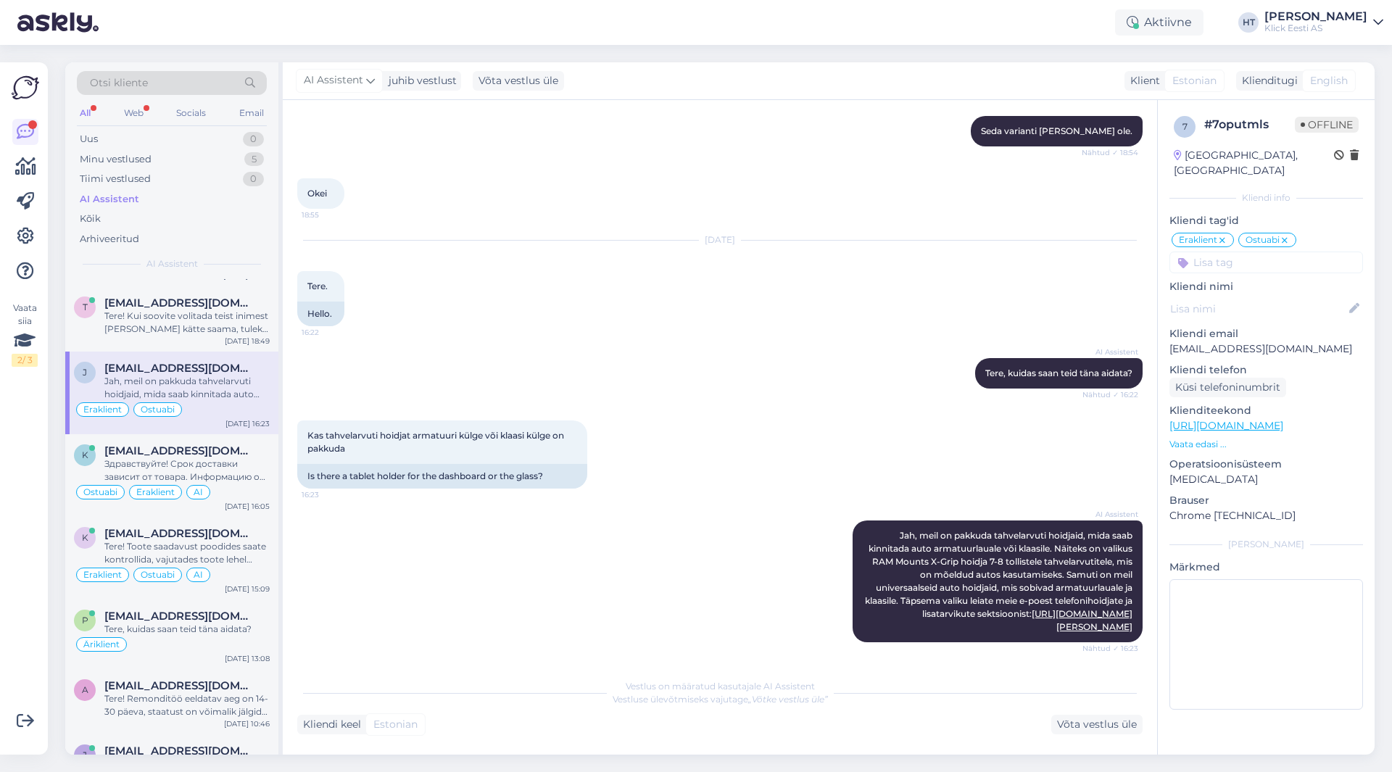
scroll to position [1450, 0]
drag, startPoint x: 859, startPoint y: 558, endPoint x: 975, endPoint y: 559, distance: 115.3
click at [975, 559] on span "Jah, meil on pakkuda tahvelarvuti hoidjaid, mida saab kinnitada auto armatuurla…" at bounding box center [1000, 581] width 270 height 102
click at [704, 464] on div "Kas tahvelarvuti hoidjat armatuuri külge või klaasi külge on pakkuda 16:23 Is t…" at bounding box center [720, 455] width 846 height 100
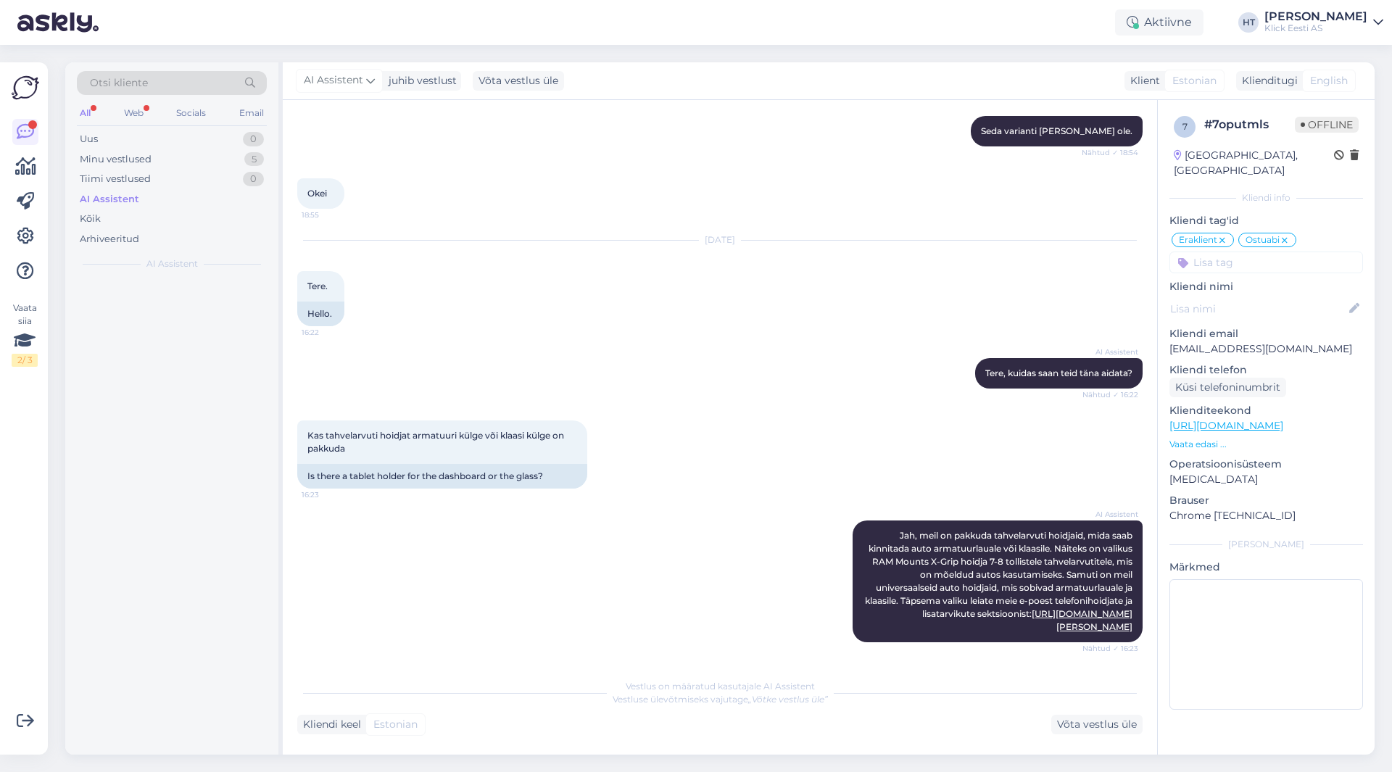
scroll to position [0, 0]
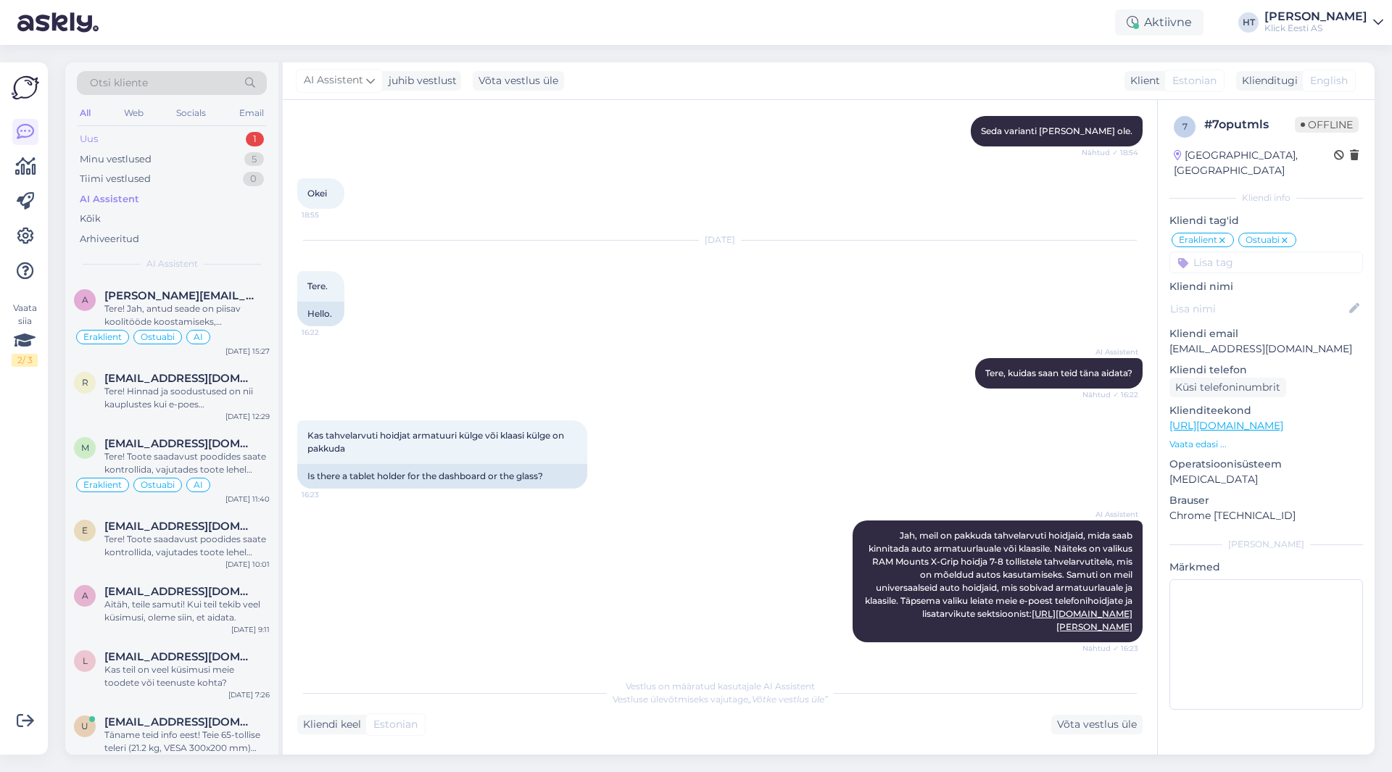
click at [225, 139] on div "Uus 1" at bounding box center [172, 139] width 190 height 20
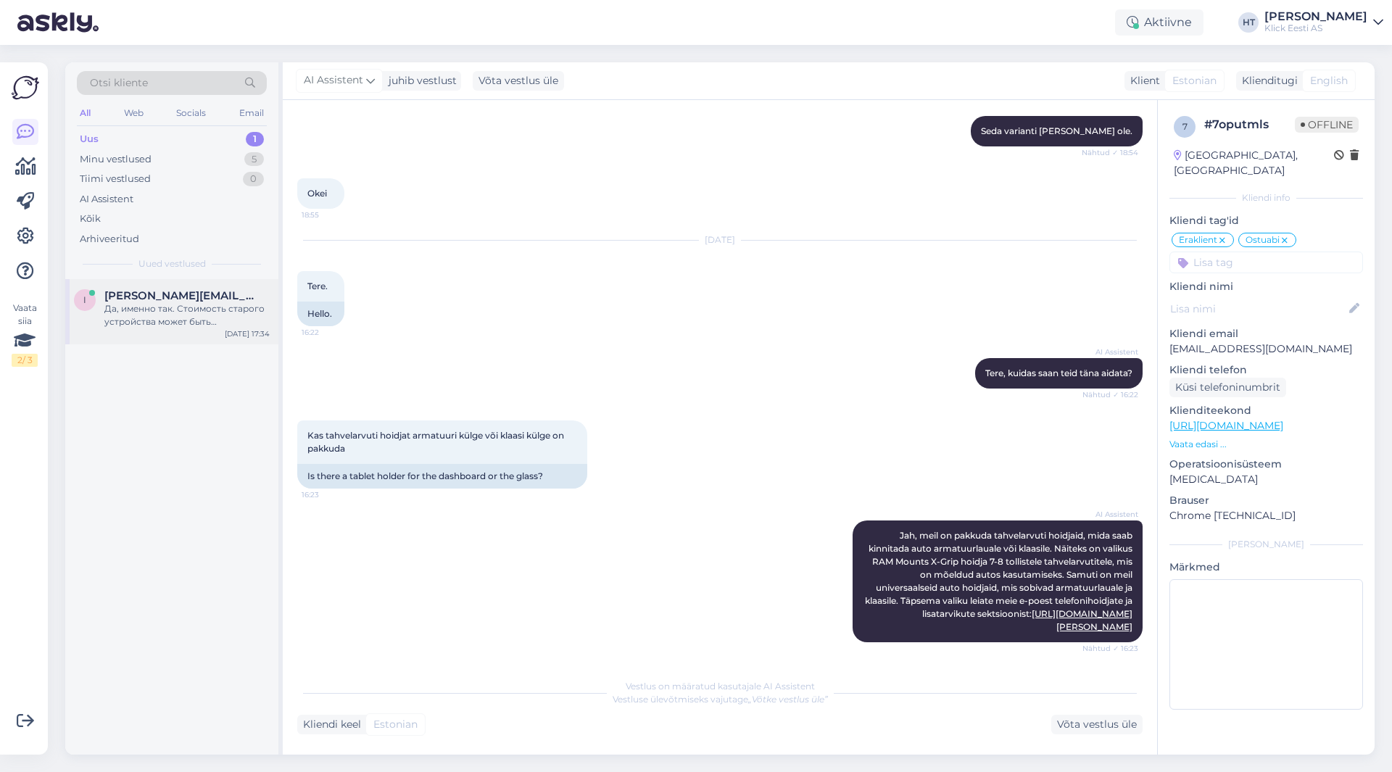
click at [205, 306] on div "Да, именно так. Стоимость старого устройства может быть использована в качестве…" at bounding box center [186, 315] width 165 height 26
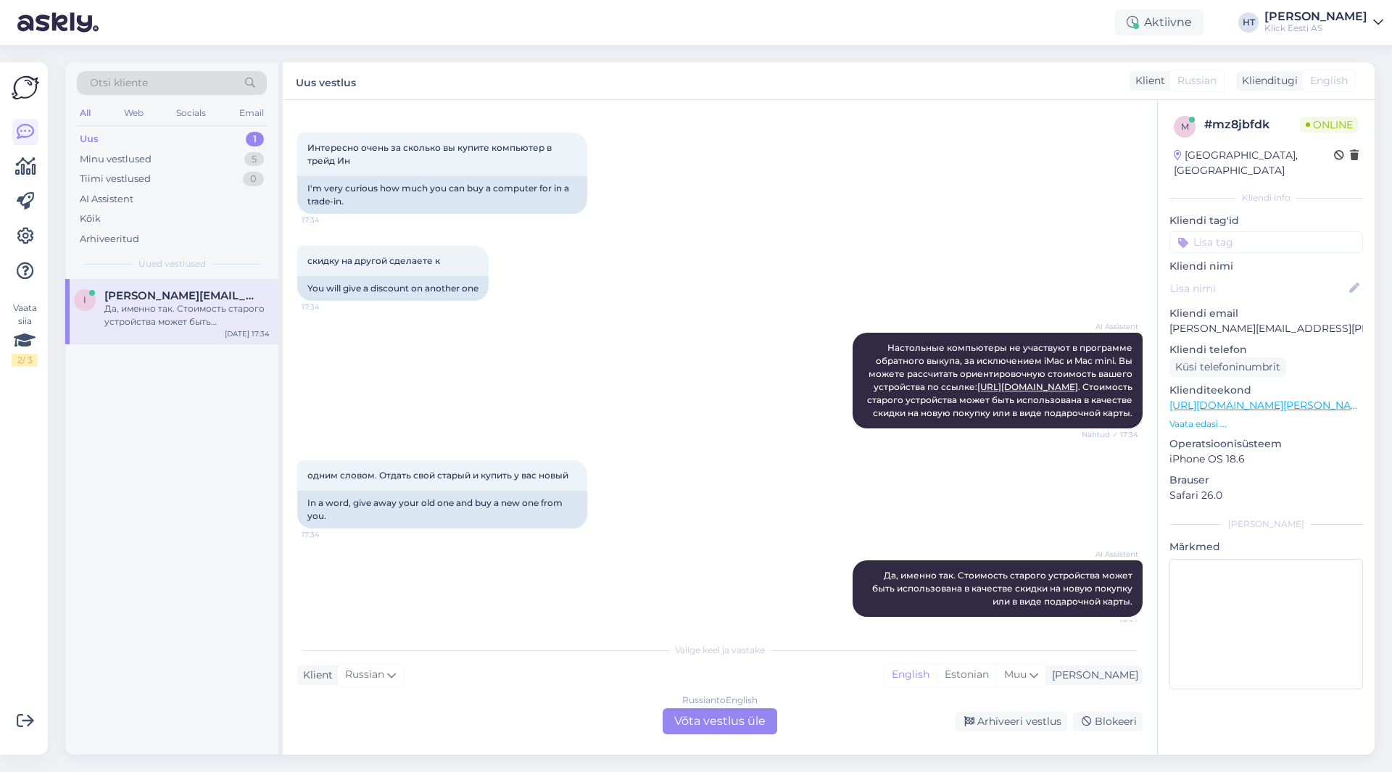
scroll to position [232, 0]
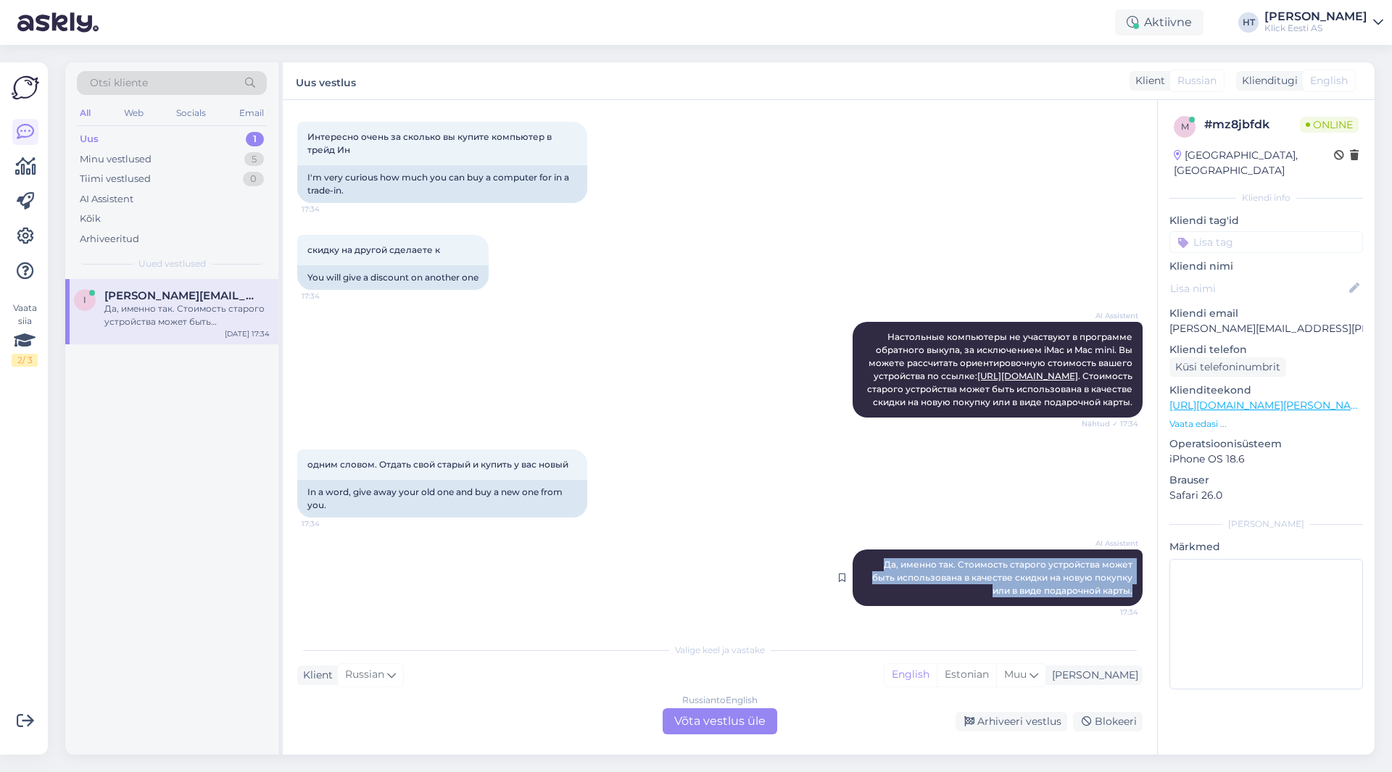
drag, startPoint x: 1122, startPoint y: 592, endPoint x: 847, endPoint y: 561, distance: 276.7
click at [853, 561] on div "AI Assistent [PERSON_NAME], именно так. Стоимость старого устройства может быть…" at bounding box center [998, 578] width 290 height 57
click at [707, 438] on div "одним словом. Отдать свой старый и купить у вас новый 17:34 In a word, give awa…" at bounding box center [720, 484] width 846 height 100
click at [678, 457] on div "одним словом. Отдать свой старый и купить у вас новый 17:34 In a word, give awa…" at bounding box center [720, 484] width 846 height 100
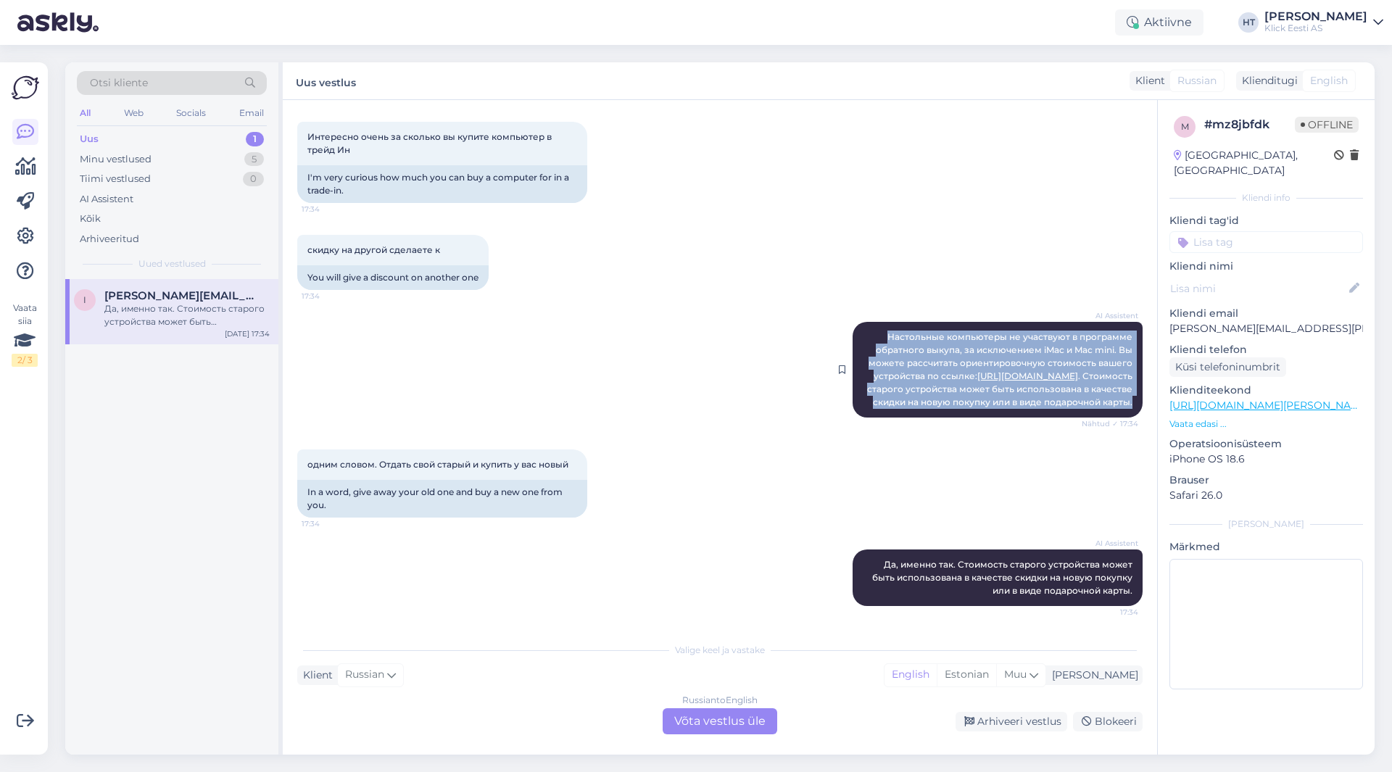
drag, startPoint x: 1123, startPoint y: 402, endPoint x: 867, endPoint y: 325, distance: 266.6
click at [867, 325] on div "AI Assistent Настольные компьютеры не участвуют в программе обратного выкупа, з…" at bounding box center [998, 370] width 290 height 96
click at [728, 379] on div "AI Assistent Настольные компьютеры не участвуют в программе обратного выкупа, з…" at bounding box center [720, 370] width 846 height 128
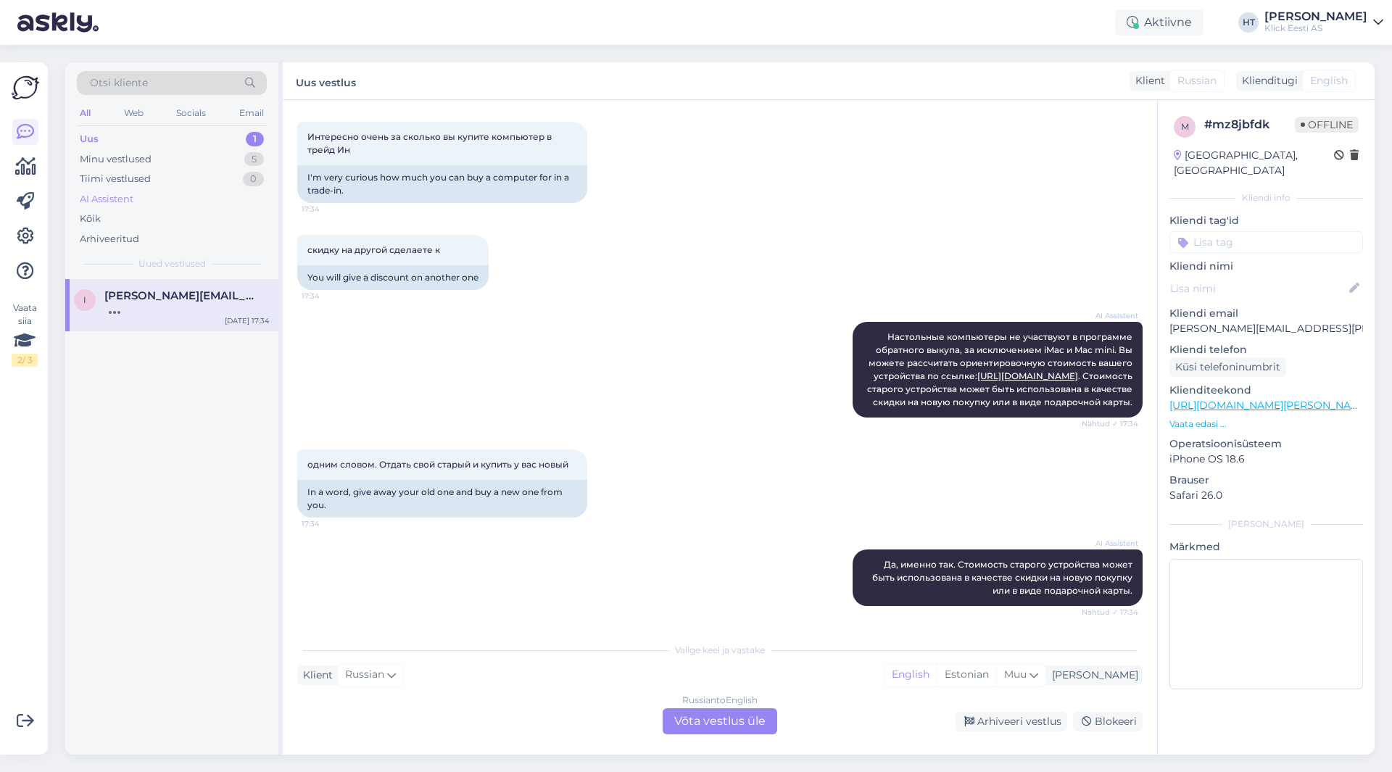
click at [160, 199] on div "AI Assistent" at bounding box center [172, 199] width 190 height 20
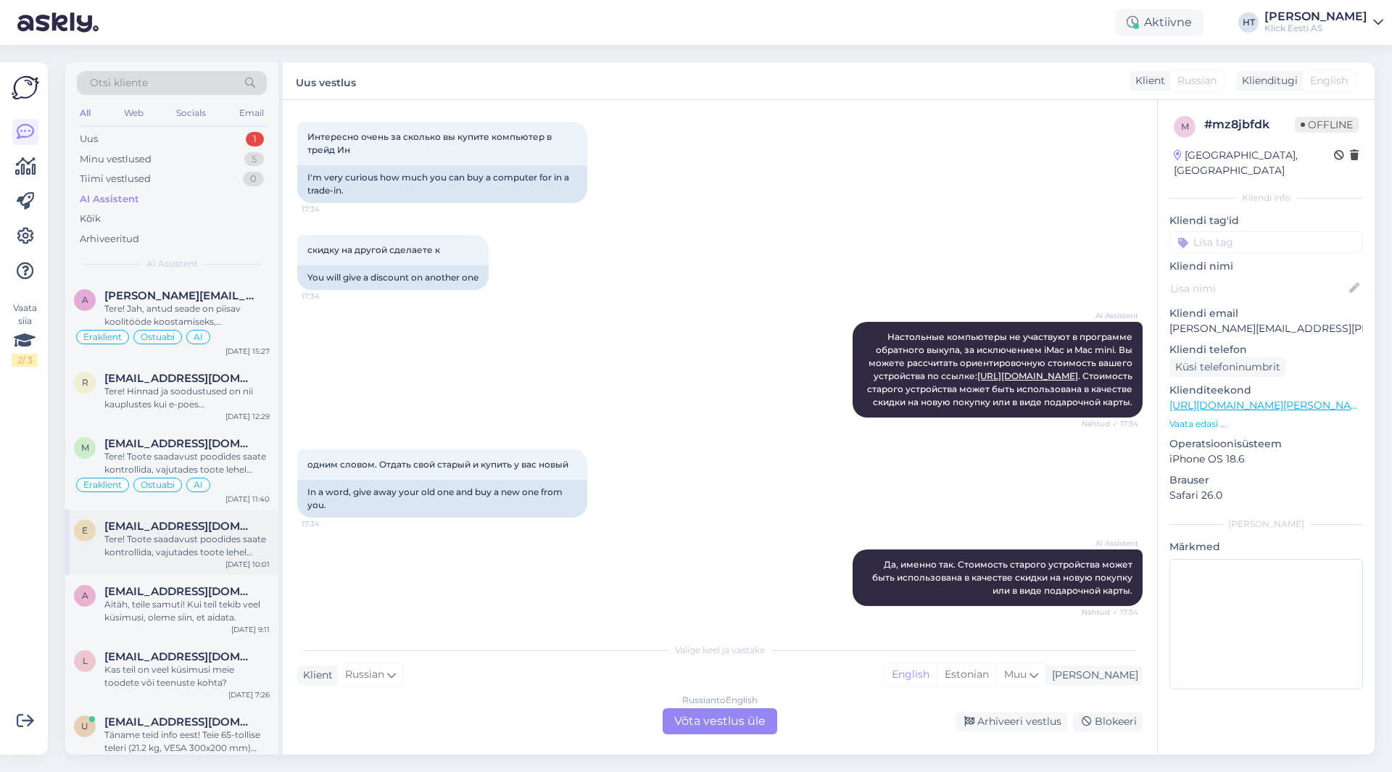
click at [213, 523] on div "[EMAIL_ADDRESS][DOMAIN_NAME]" at bounding box center [186, 526] width 165 height 13
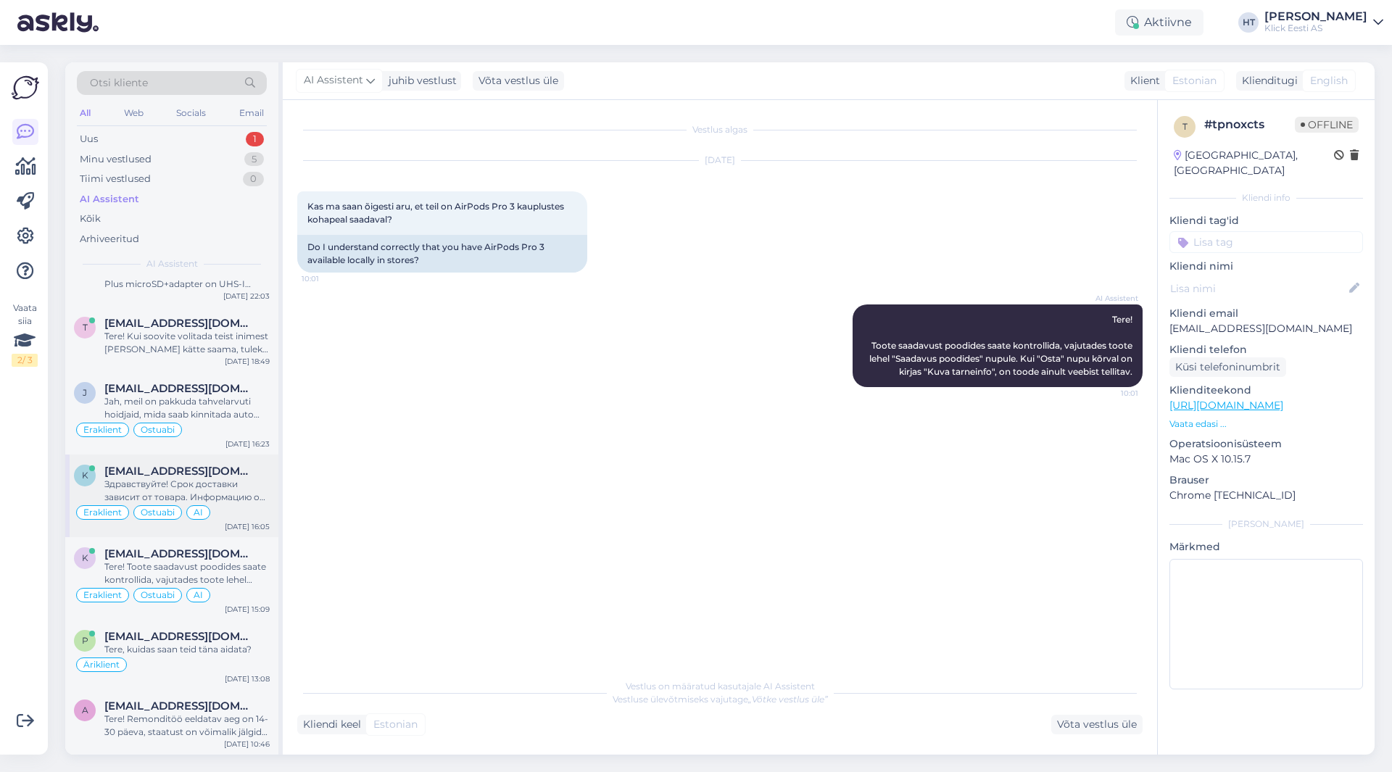
scroll to position [1305, 0]
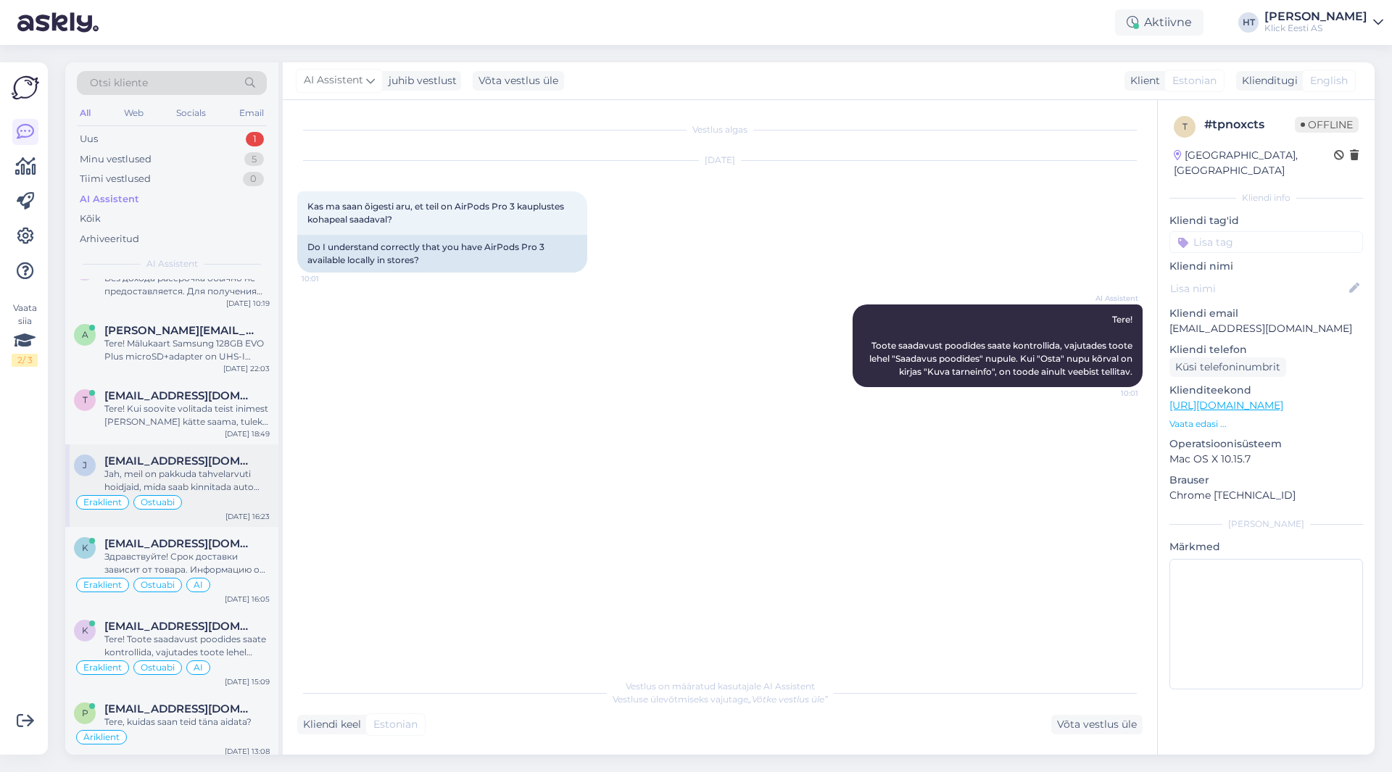
click at [210, 477] on div "Jah, meil on pakkuda tahvelarvuti hoidjaid, mida saab kinnitada auto armatuurla…" at bounding box center [186, 481] width 165 height 26
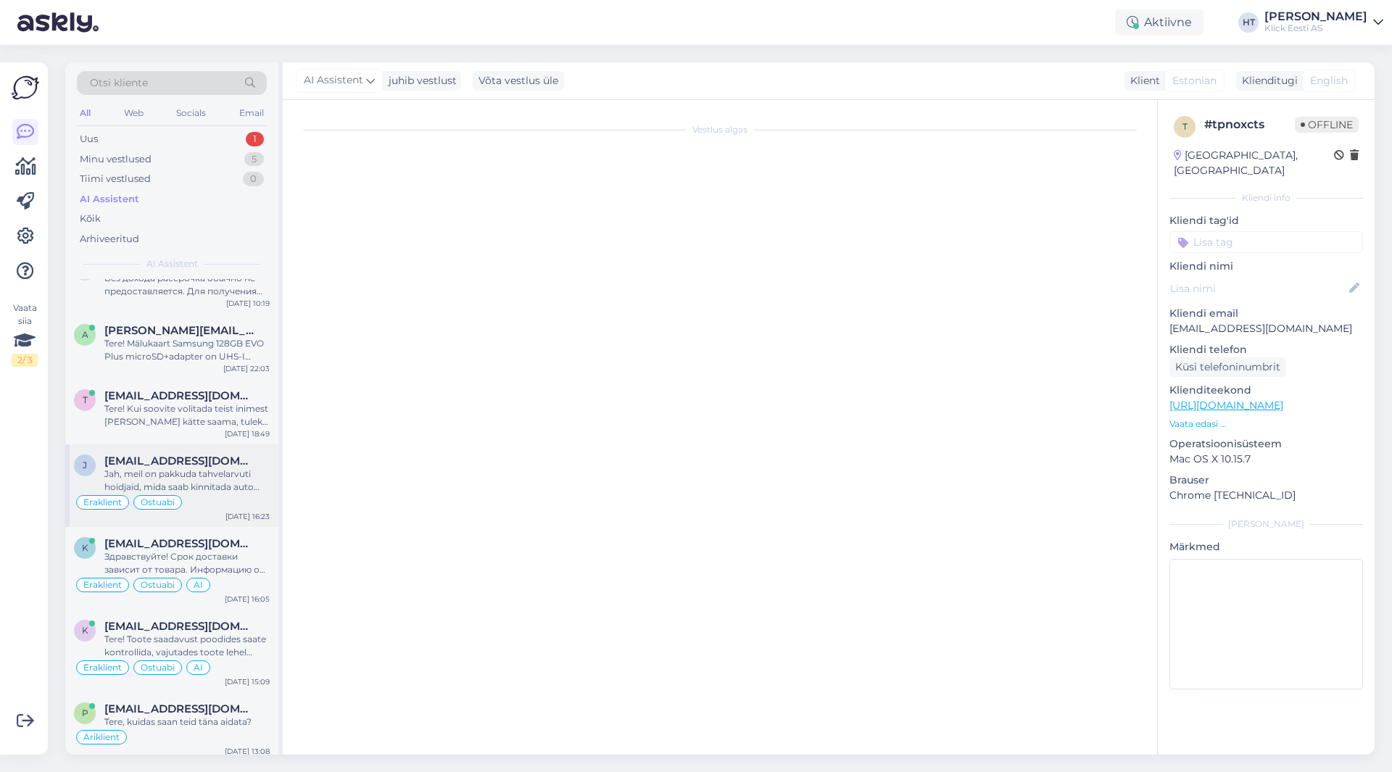
scroll to position [1619, 0]
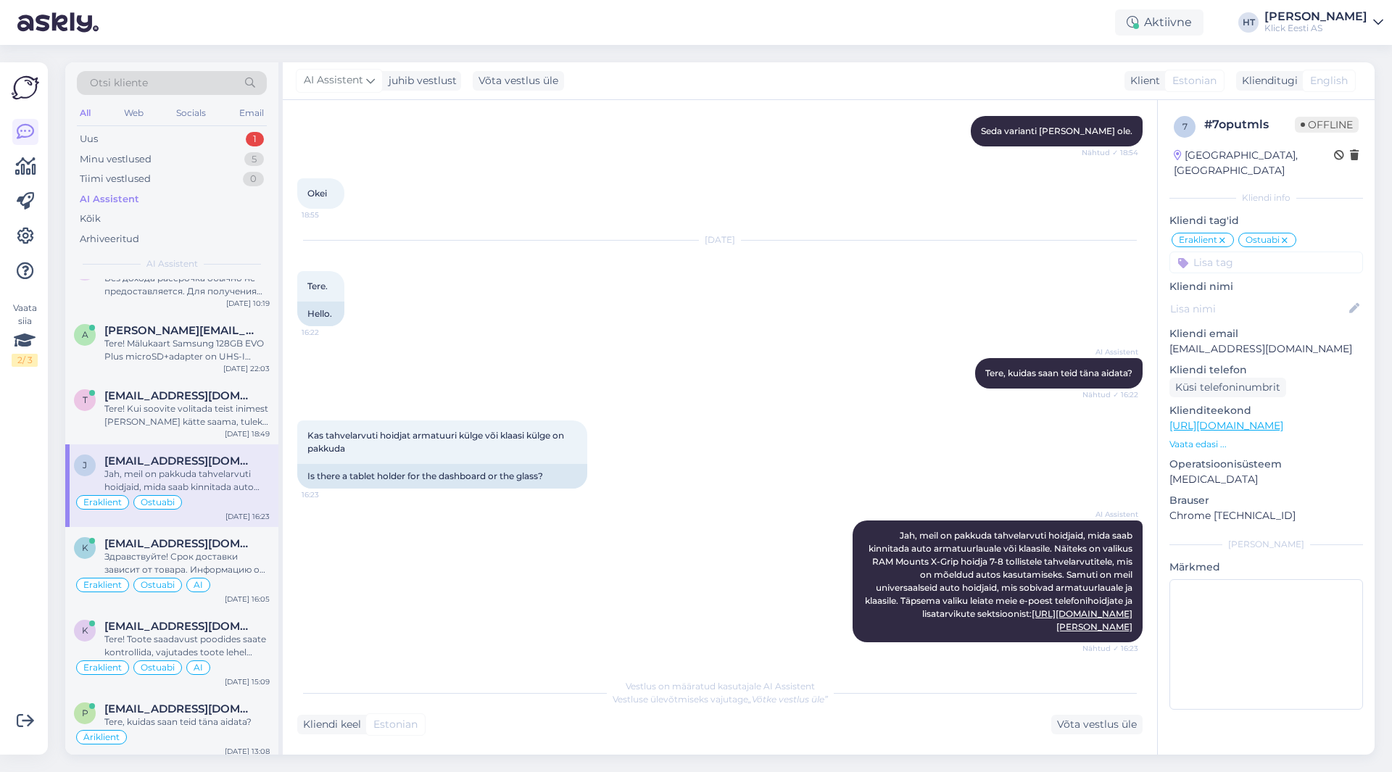
click at [1285, 253] on input at bounding box center [1267, 263] width 194 height 22
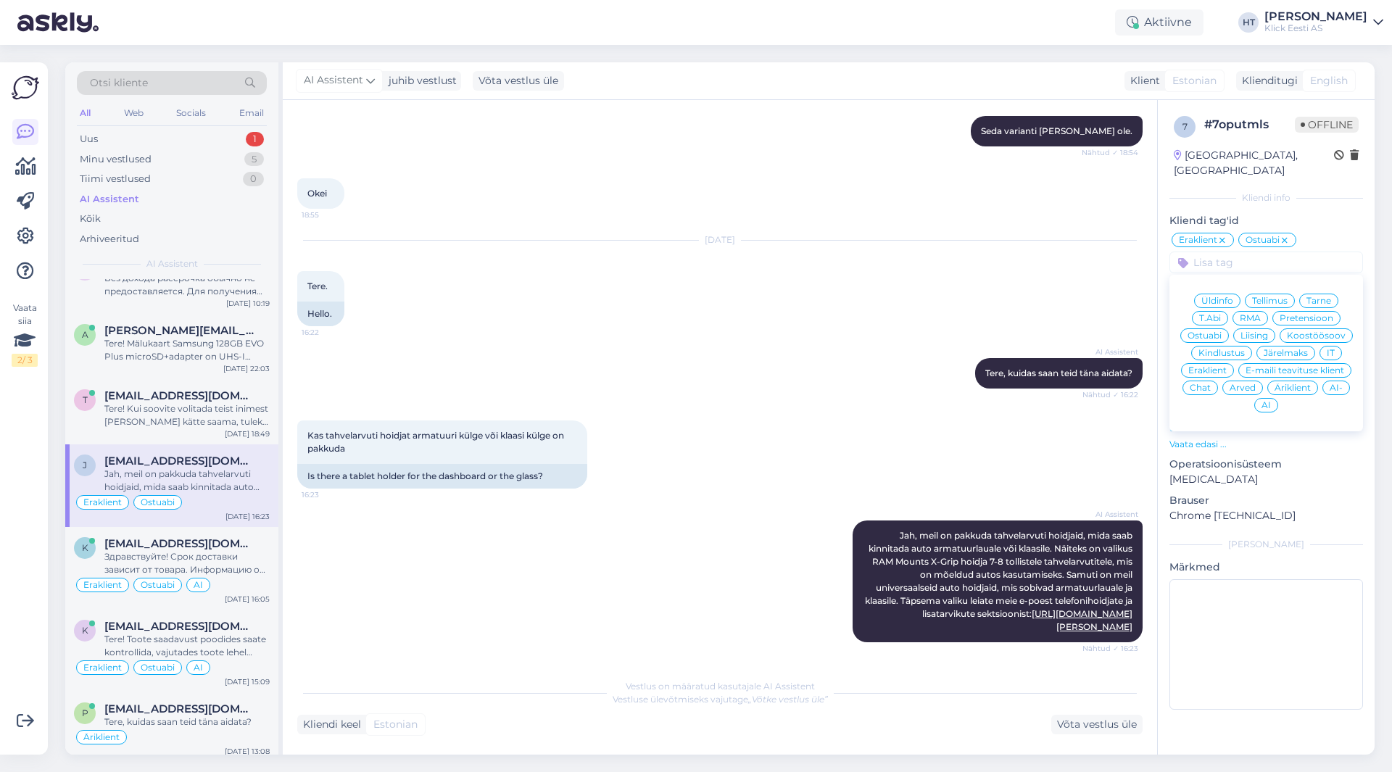
click at [1268, 398] on div "AI" at bounding box center [1266, 405] width 24 height 15
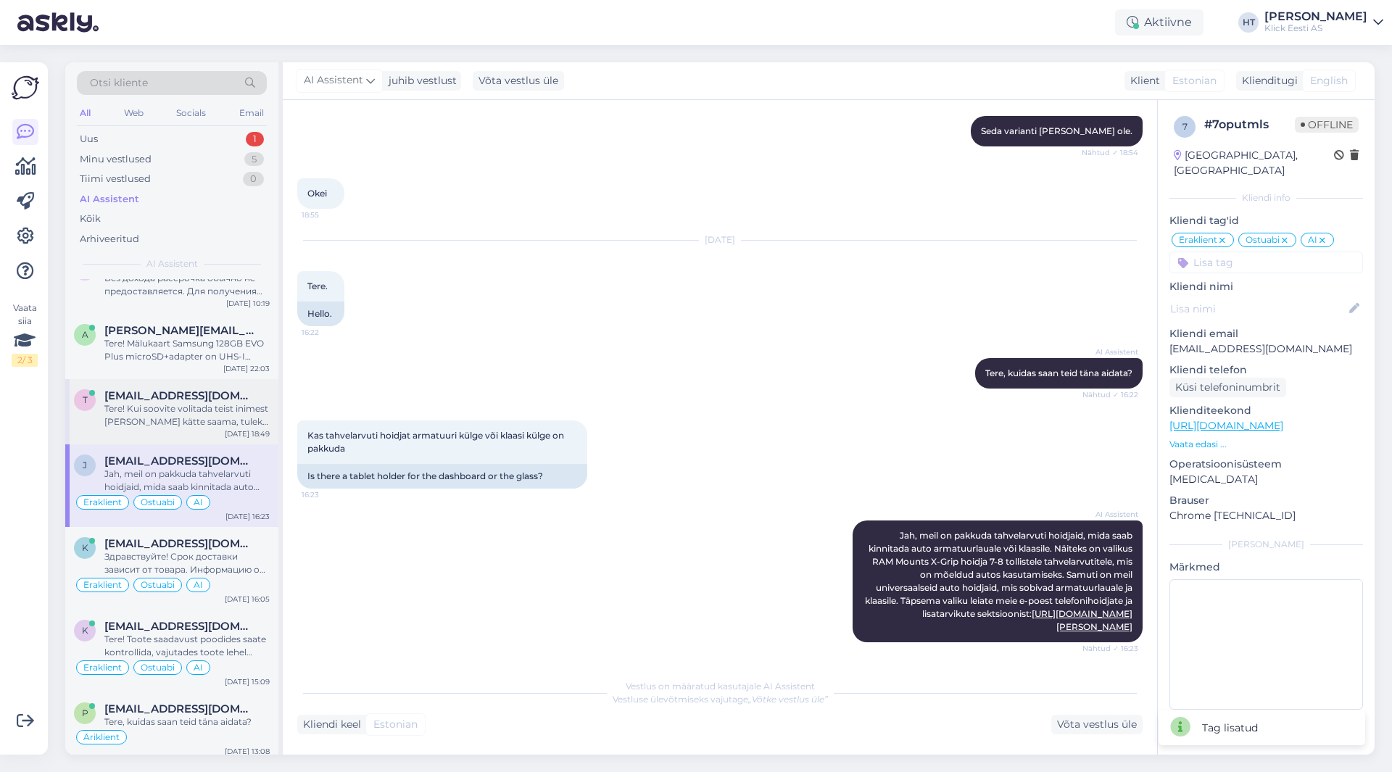
click at [257, 423] on div "Tere! Kui soovite volitada teist inimest [PERSON_NAME] kätte saama, tuleks tell…" at bounding box center [186, 415] width 165 height 26
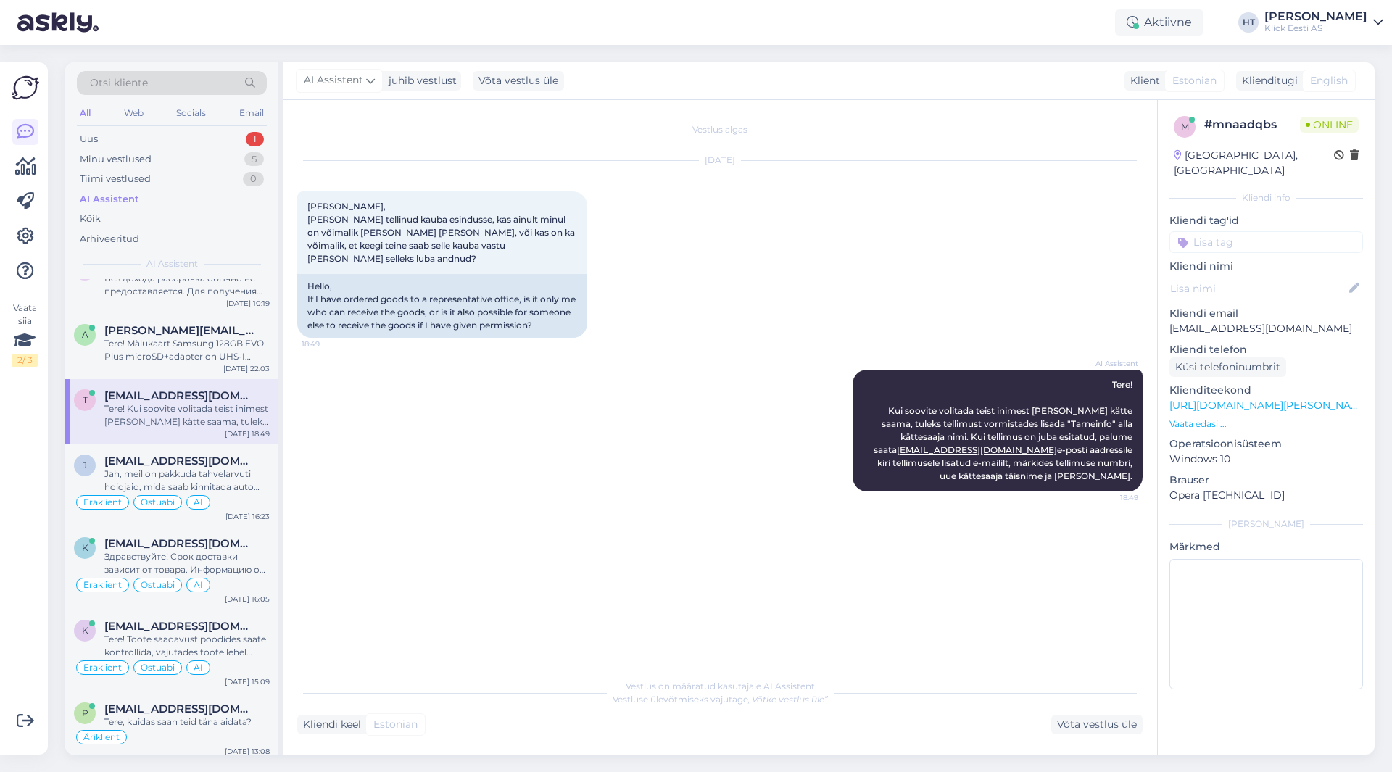
click at [1245, 239] on div "m # mnaadqbs Online [GEOGRAPHIC_DATA], [GEOGRAPHIC_DATA] Kliendi info Kliendi t…" at bounding box center [1266, 405] width 217 height 611
drag, startPoint x: 1245, startPoint y: 239, endPoint x: 1249, endPoint y: 231, distance: 8.8
click at [1245, 239] on div "m # mnaadqbs Online [GEOGRAPHIC_DATA], [GEOGRAPHIC_DATA] Kliendi info Kliendi t…" at bounding box center [1266, 405] width 217 height 611
click at [1249, 231] on input at bounding box center [1267, 242] width 194 height 22
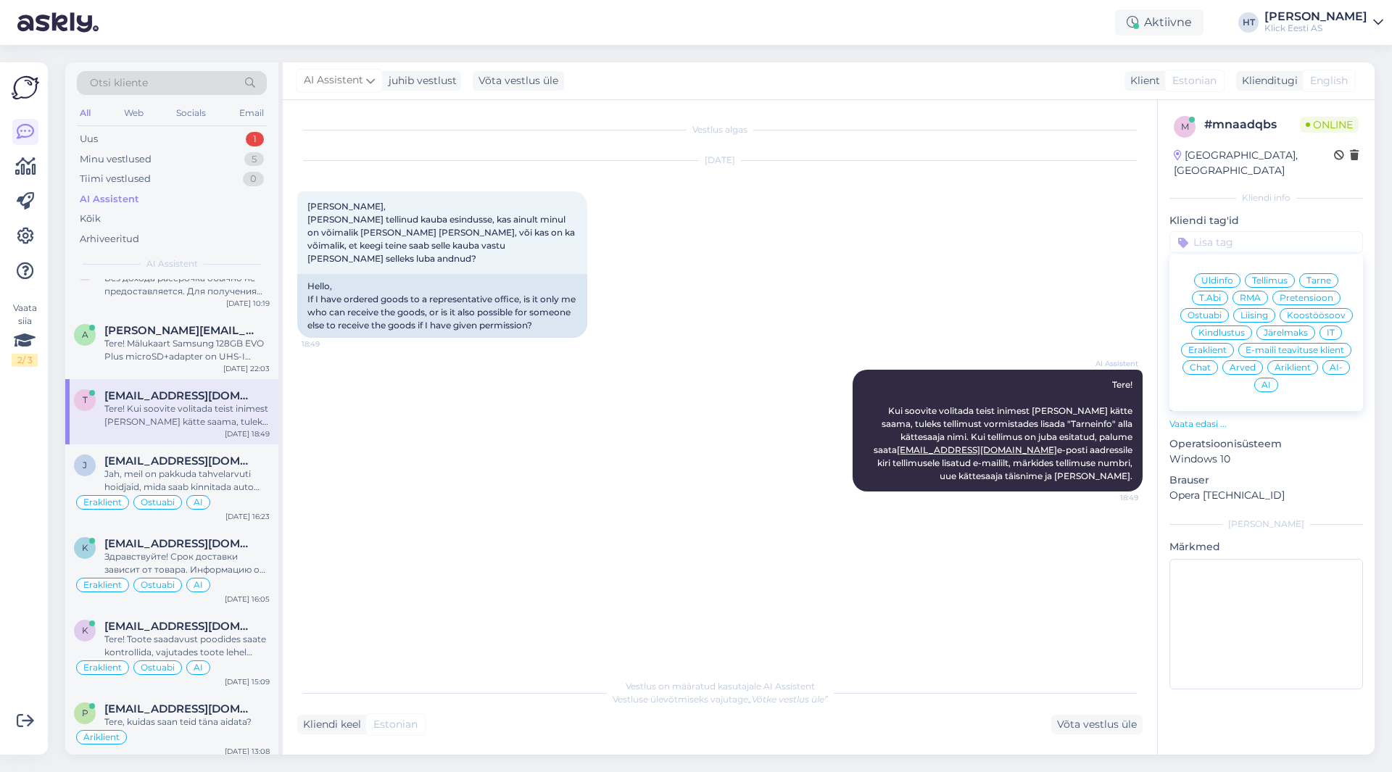
click at [1324, 276] on span "Tarne" at bounding box center [1319, 280] width 25 height 9
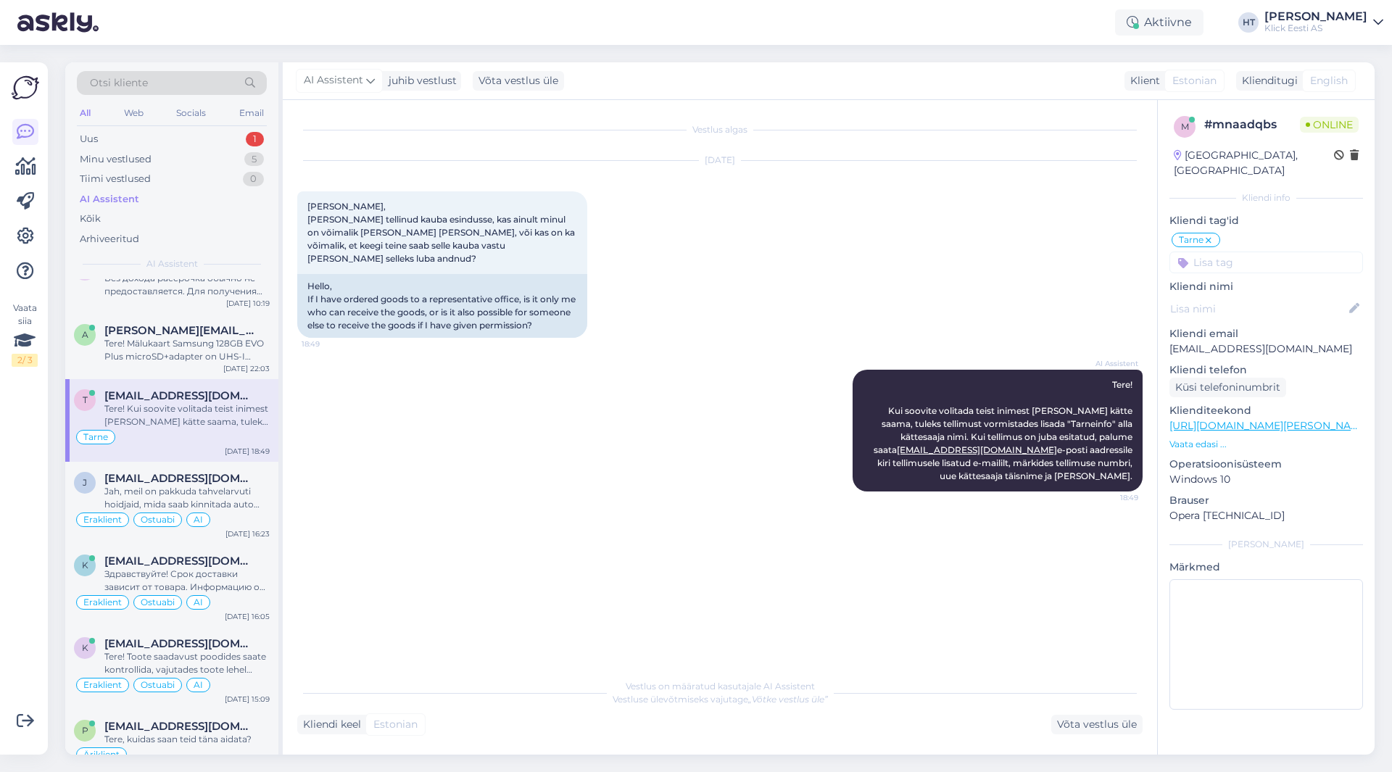
click at [1260, 252] on input at bounding box center [1267, 263] width 194 height 22
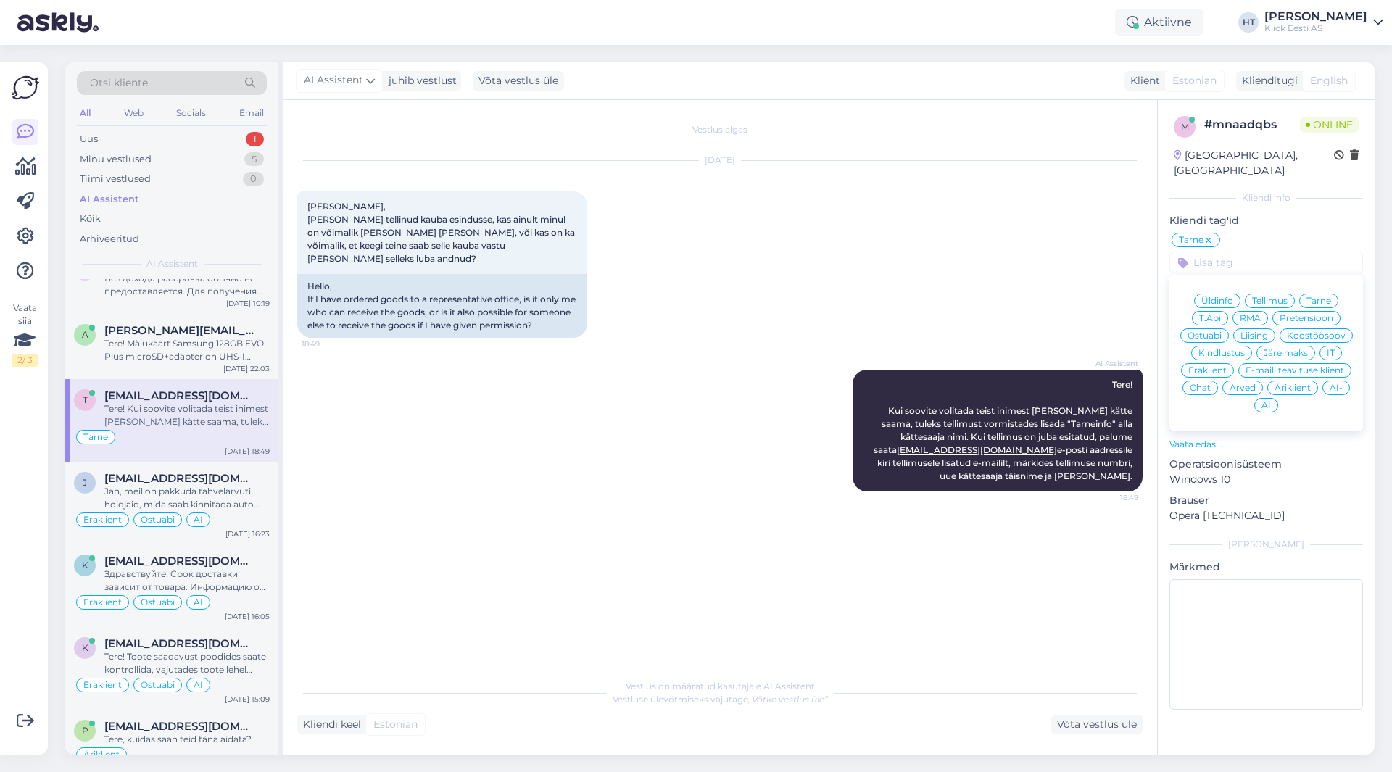
click at [1210, 366] on span "Eraklient" at bounding box center [1207, 370] width 38 height 9
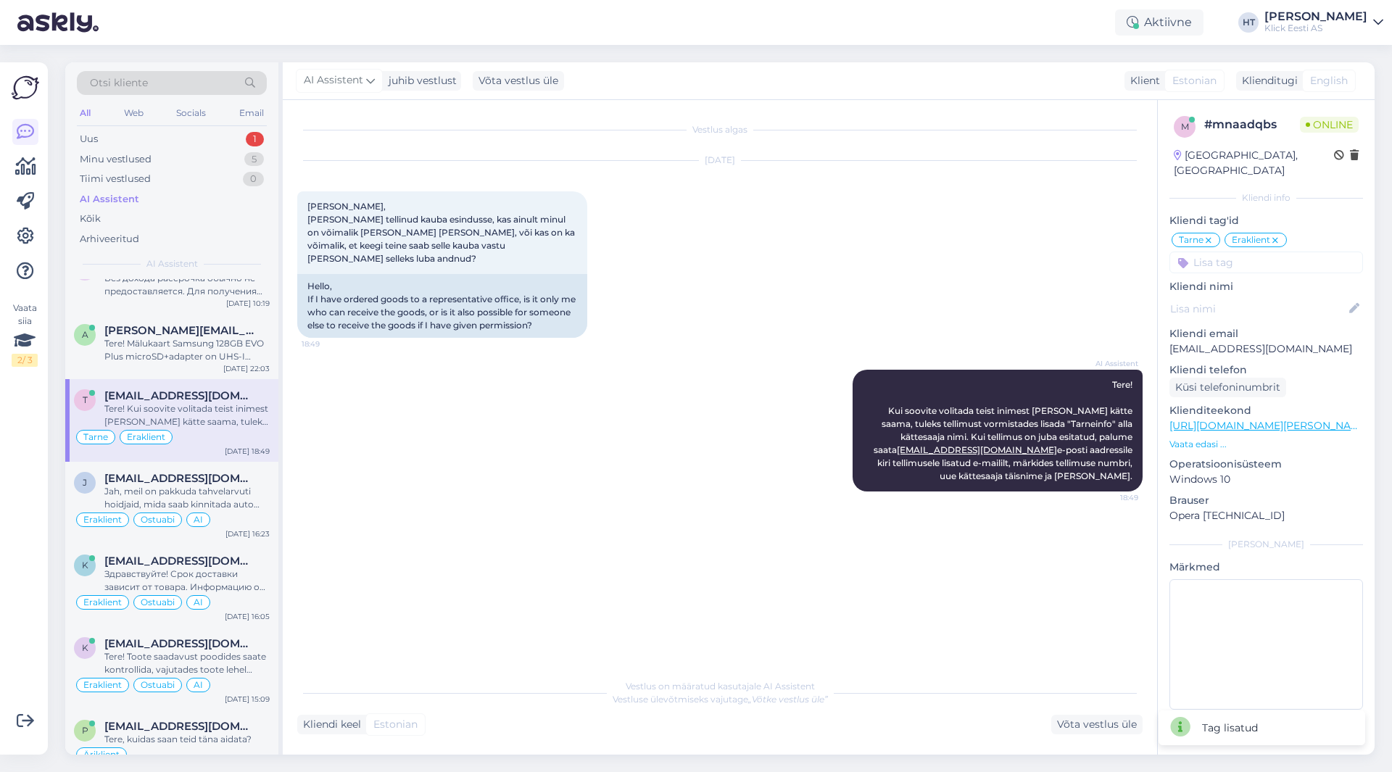
click at [1239, 252] on input at bounding box center [1267, 263] width 194 height 22
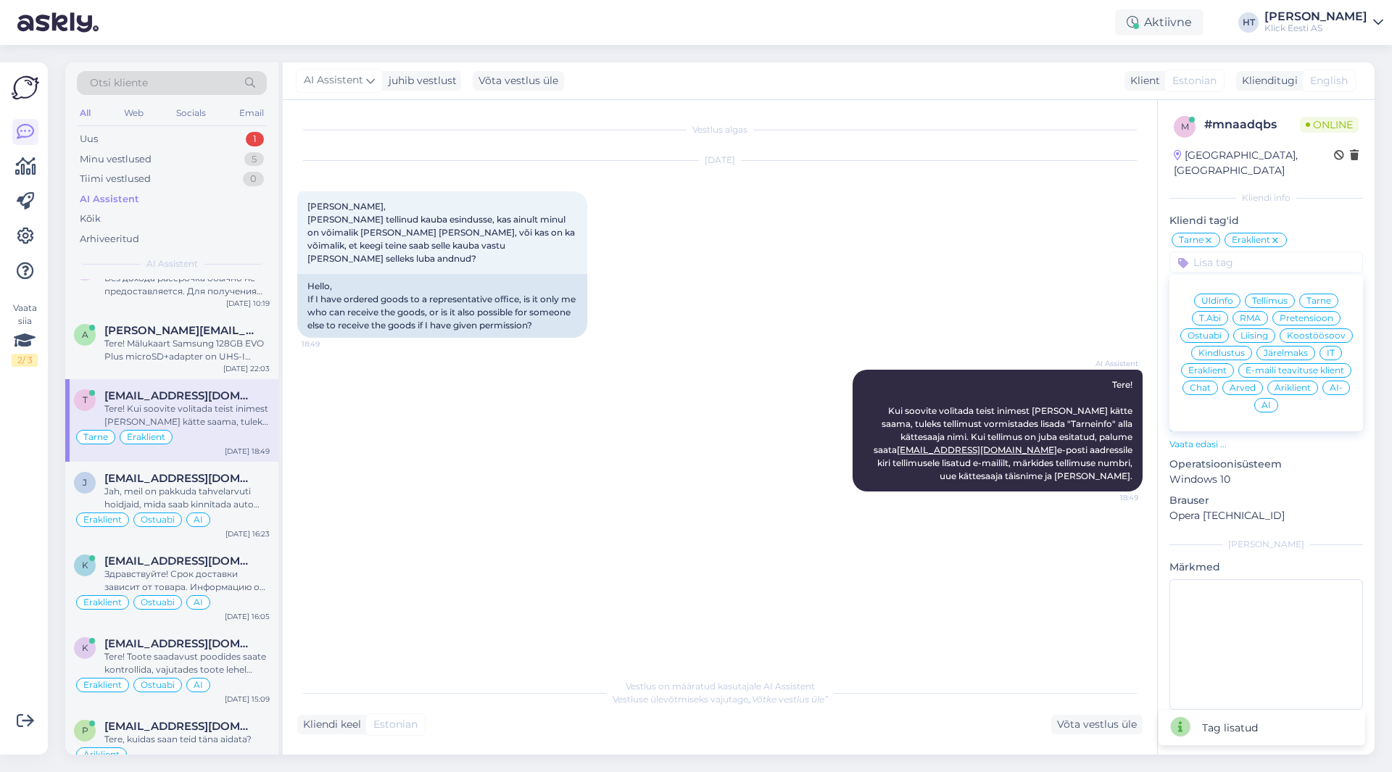
click at [1268, 401] on span "AI" at bounding box center [1266, 405] width 9 height 9
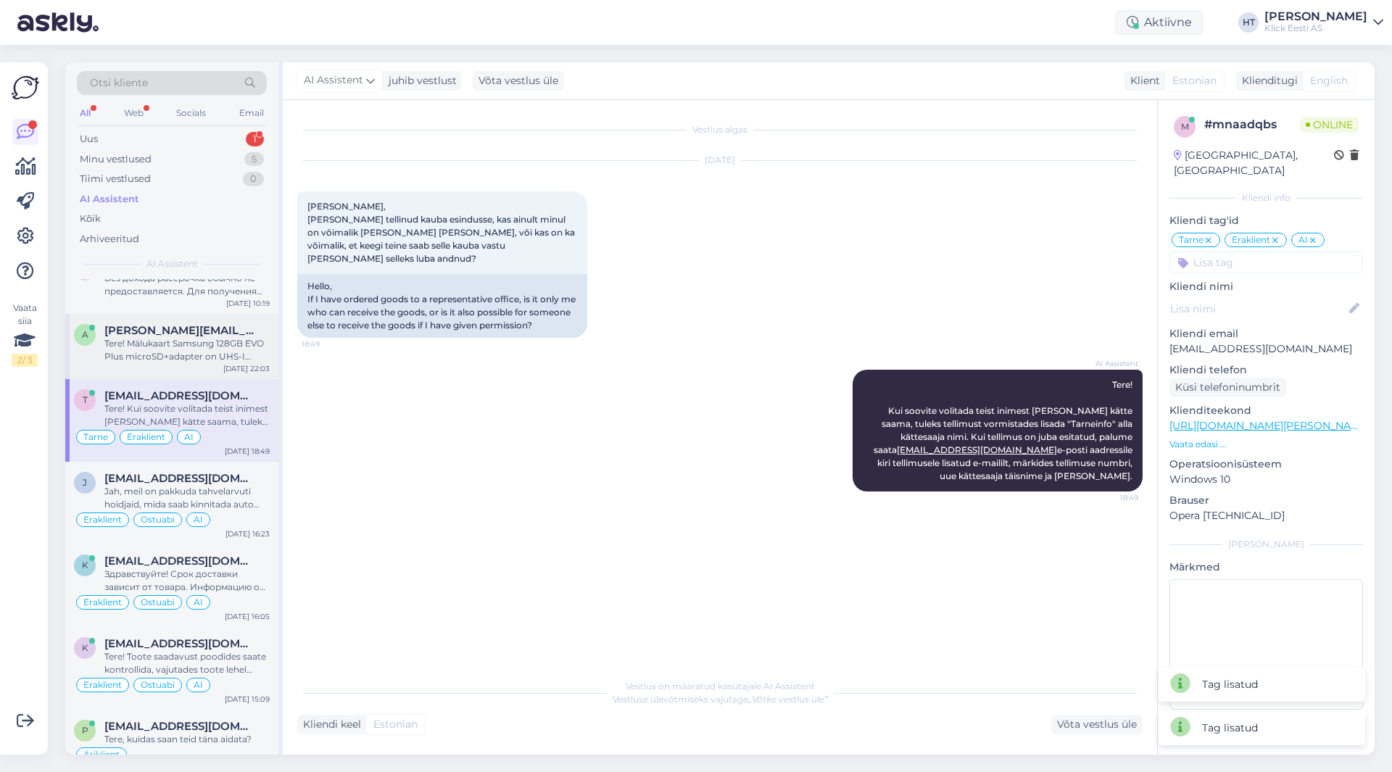
click at [175, 371] on div "a [EMAIL_ADDRESS][DOMAIN_NAME] Tere! Mälukaart Samsung 128GB EVO Plus microSD+a…" at bounding box center [171, 346] width 213 height 65
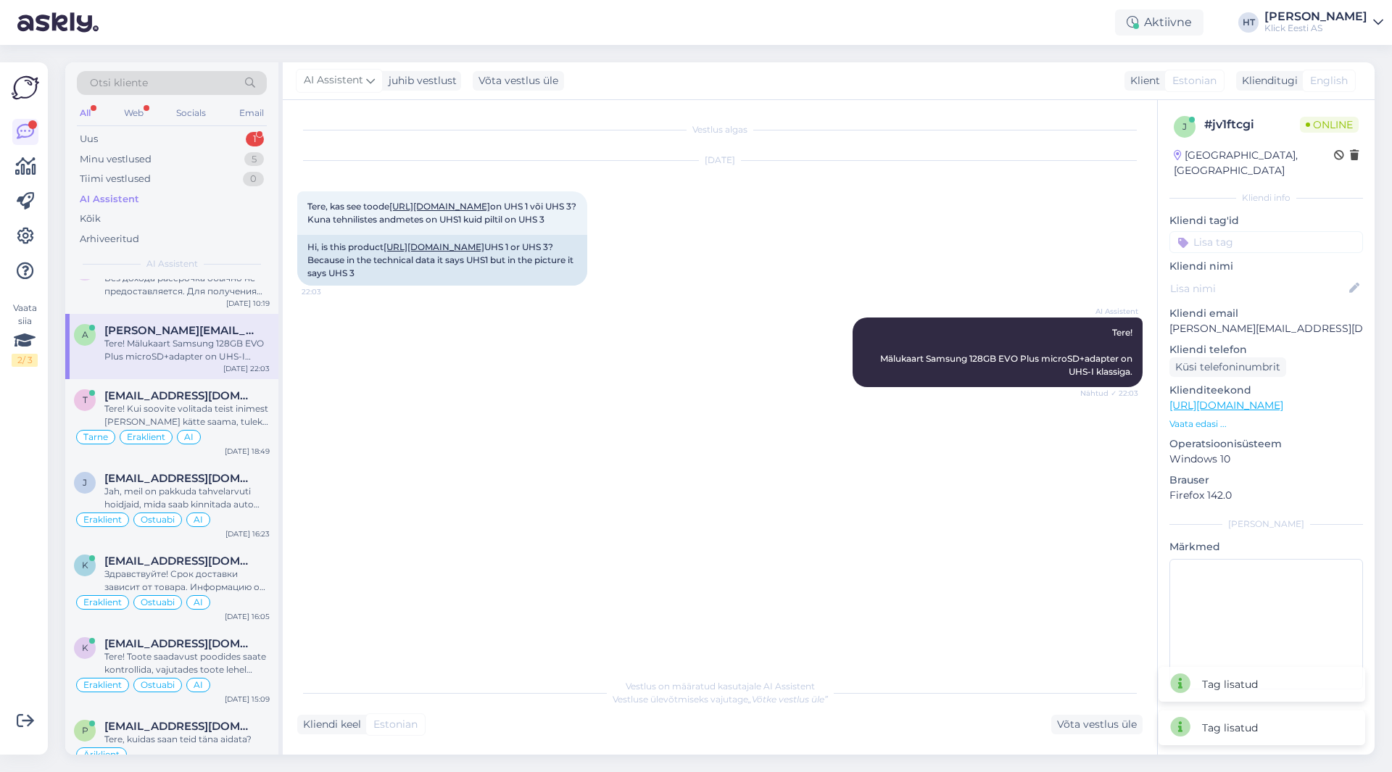
scroll to position [1233, 0]
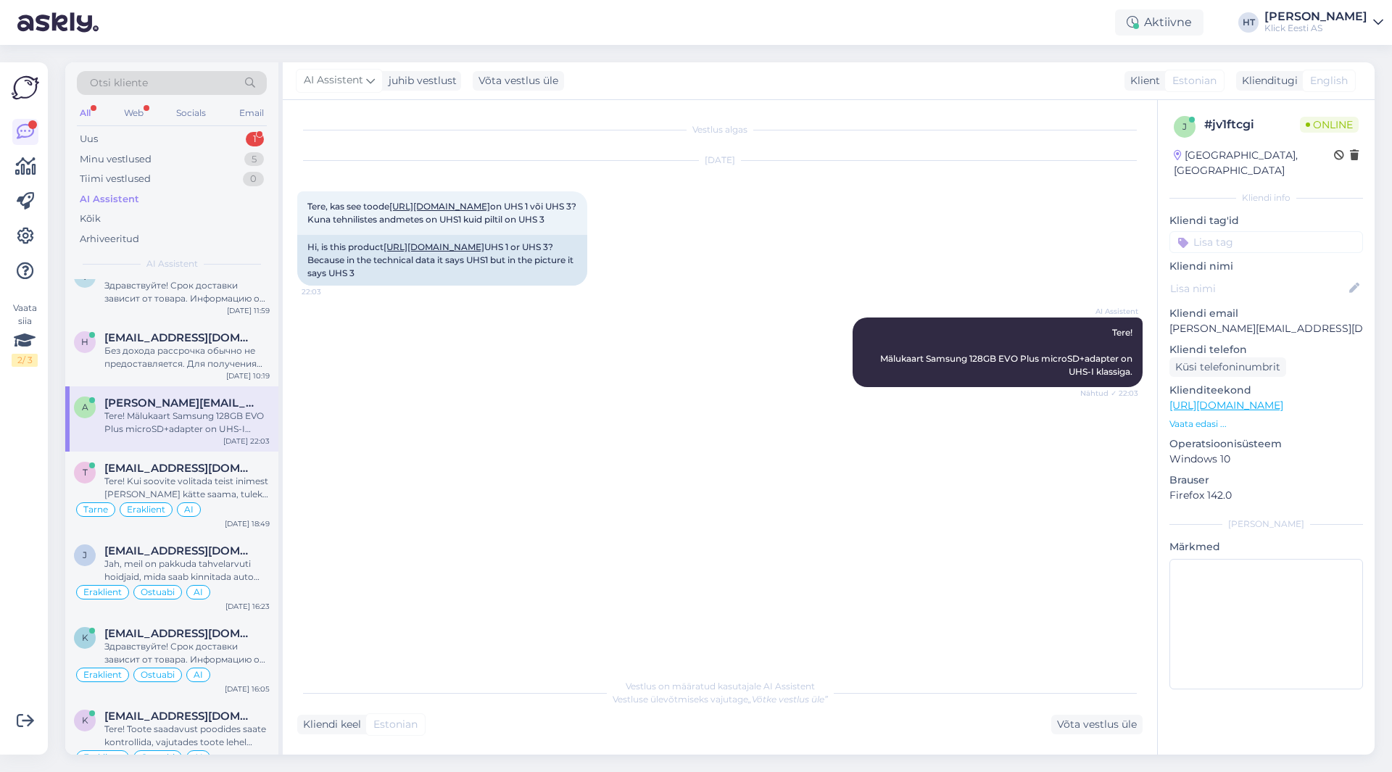
click at [1249, 231] on input at bounding box center [1267, 242] width 194 height 22
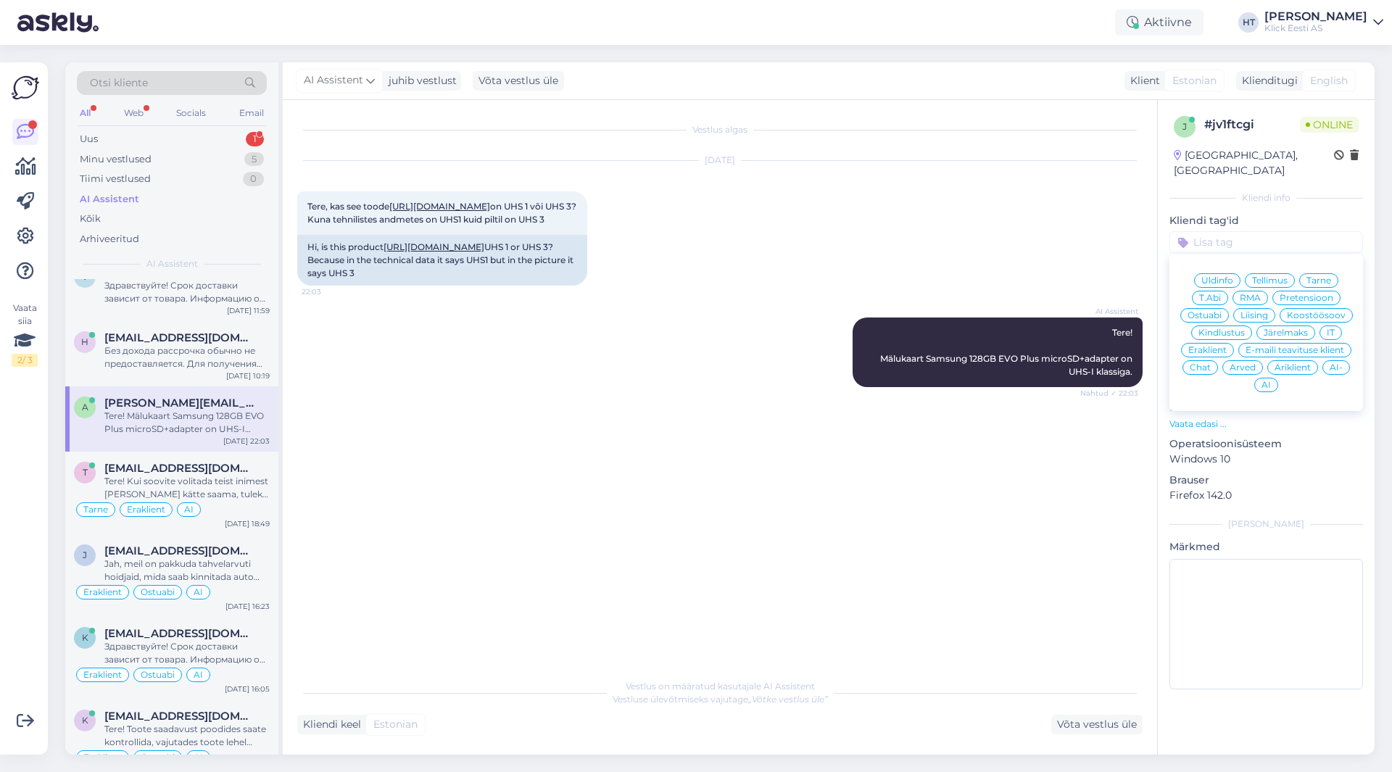
click at [1220, 311] on span "Ostuabi" at bounding box center [1205, 315] width 34 height 9
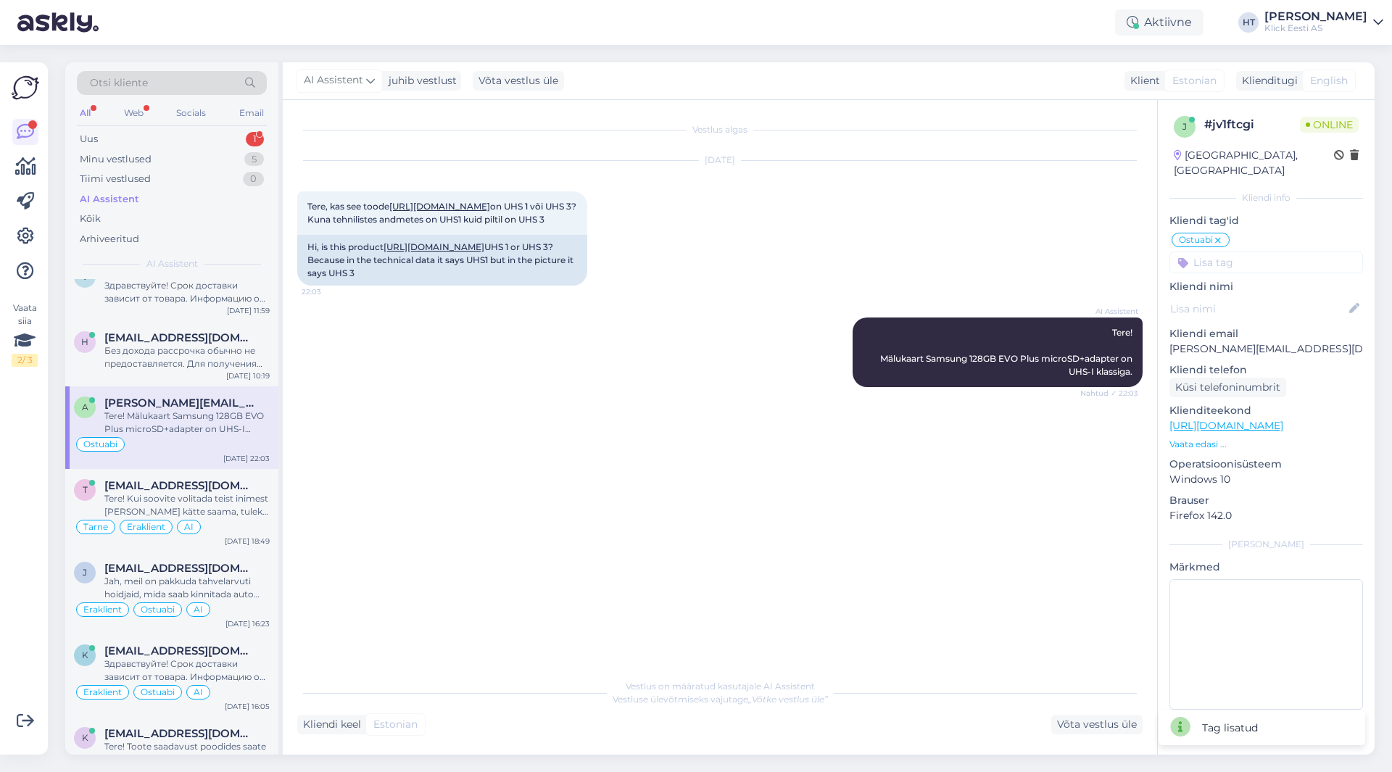
click at [1251, 252] on input at bounding box center [1267, 263] width 194 height 22
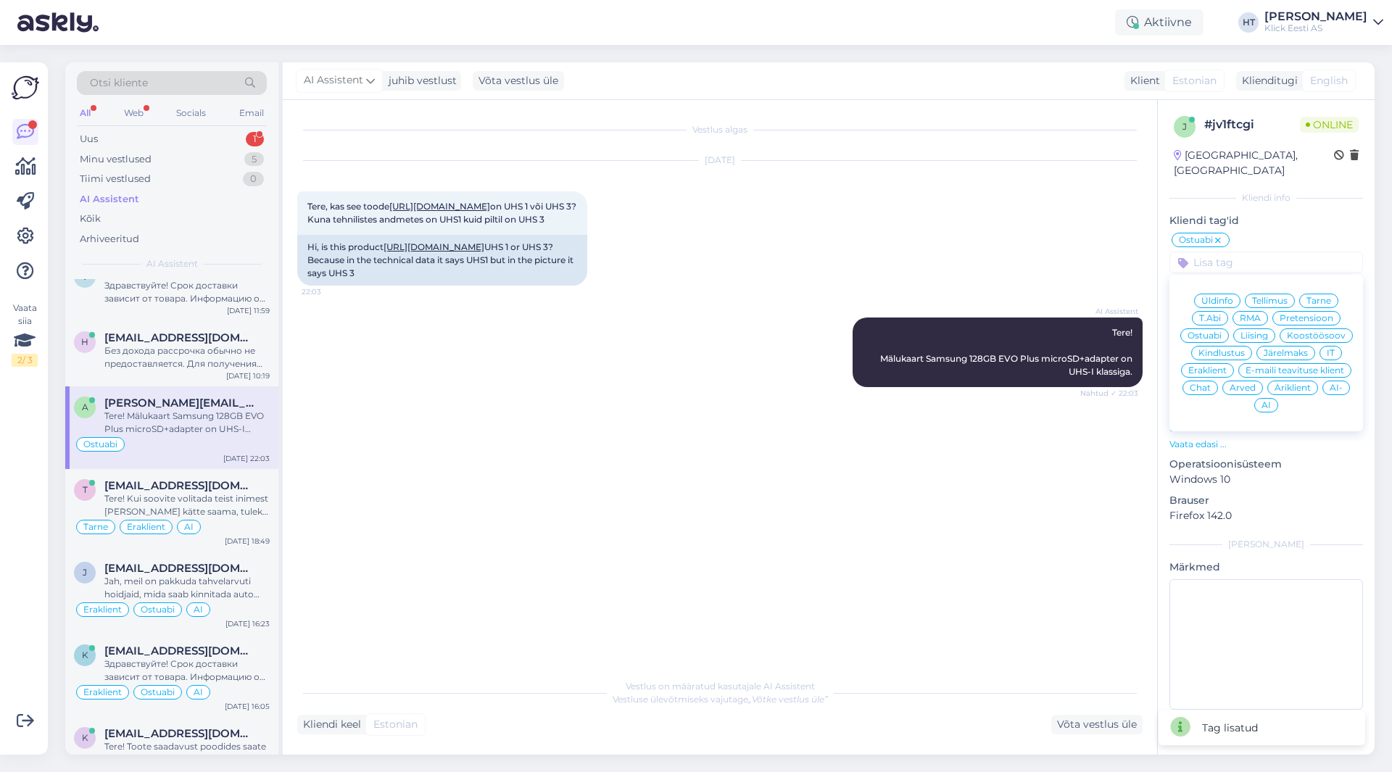
click at [1218, 366] on span "Eraklient" at bounding box center [1207, 370] width 38 height 9
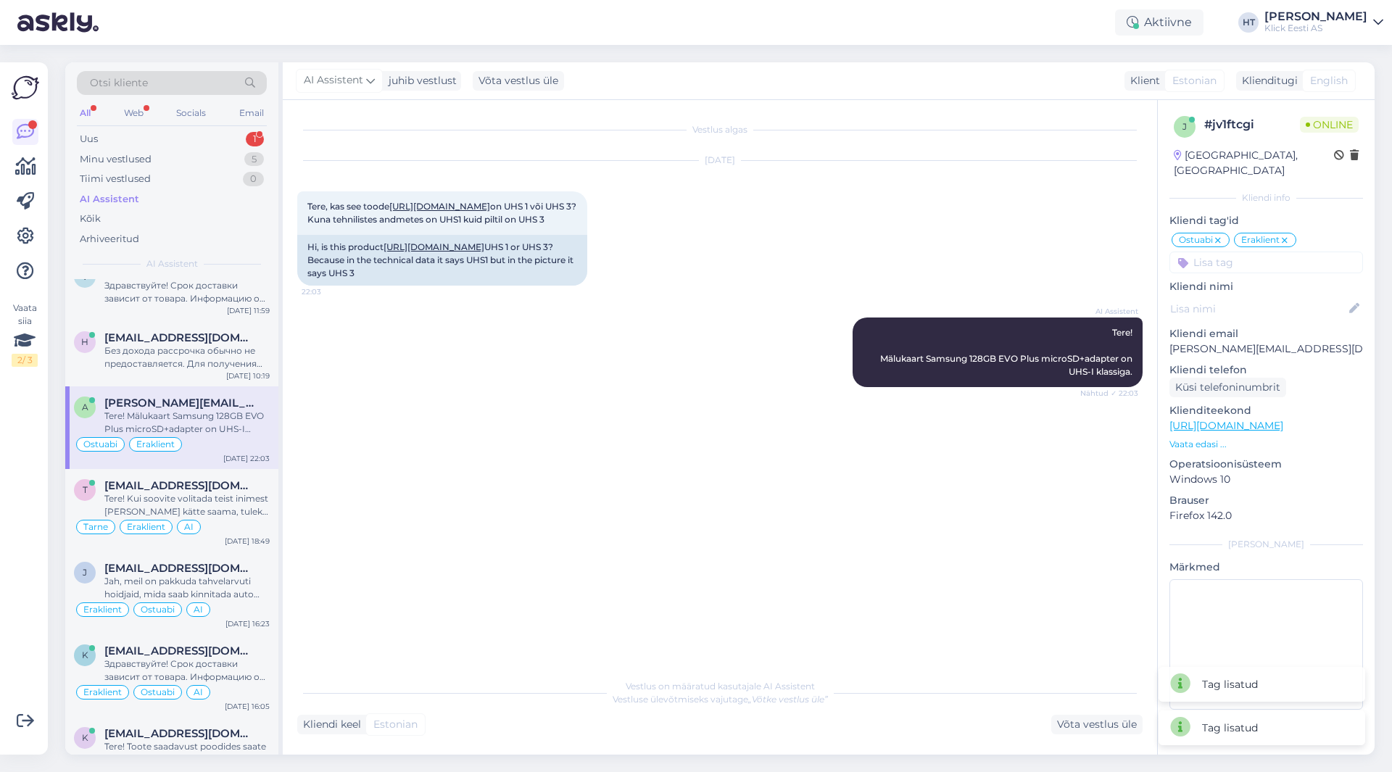
click at [1256, 252] on input at bounding box center [1267, 263] width 194 height 22
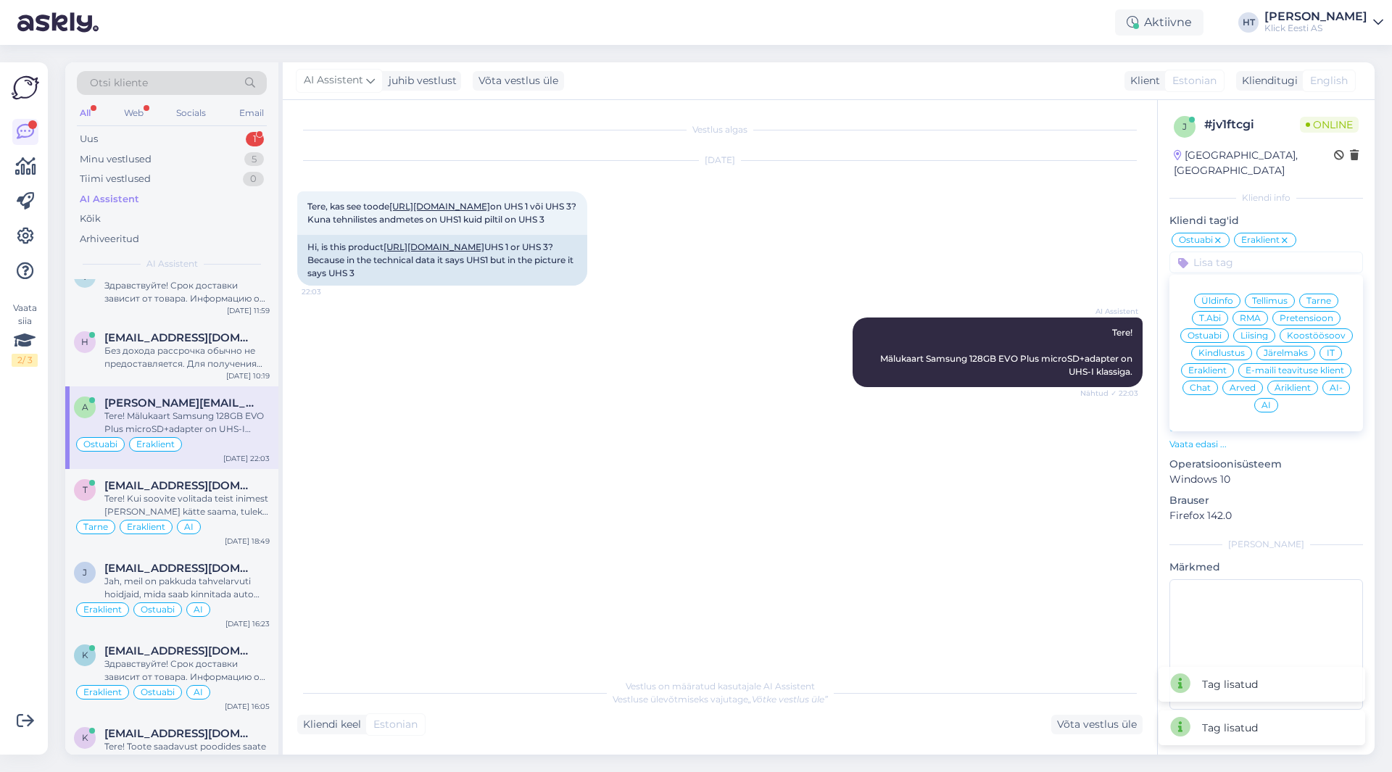
click at [1271, 398] on div "AI" at bounding box center [1266, 405] width 24 height 15
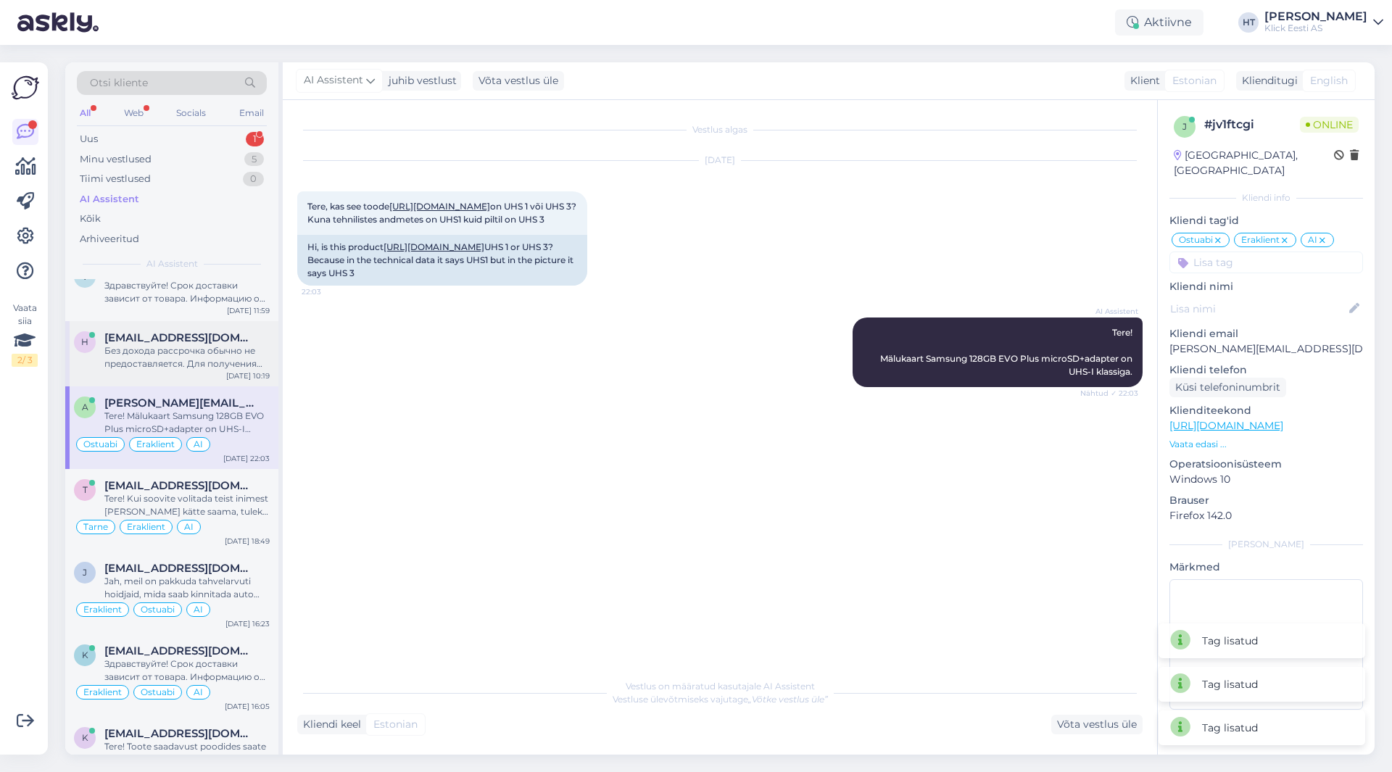
click at [161, 353] on div "Без дохода рассрочка обычно не предоставляется. Для получения более точной инфо…" at bounding box center [186, 357] width 165 height 26
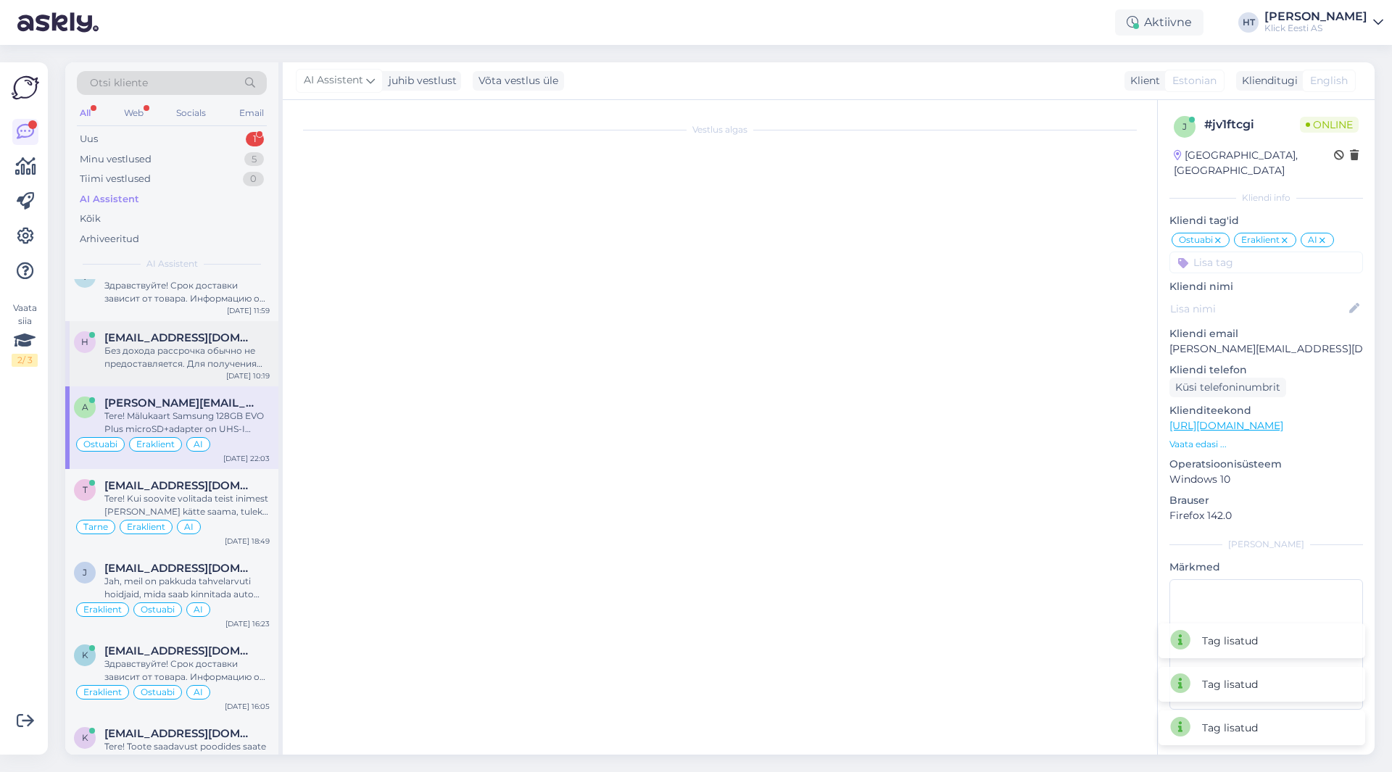
scroll to position [454, 0]
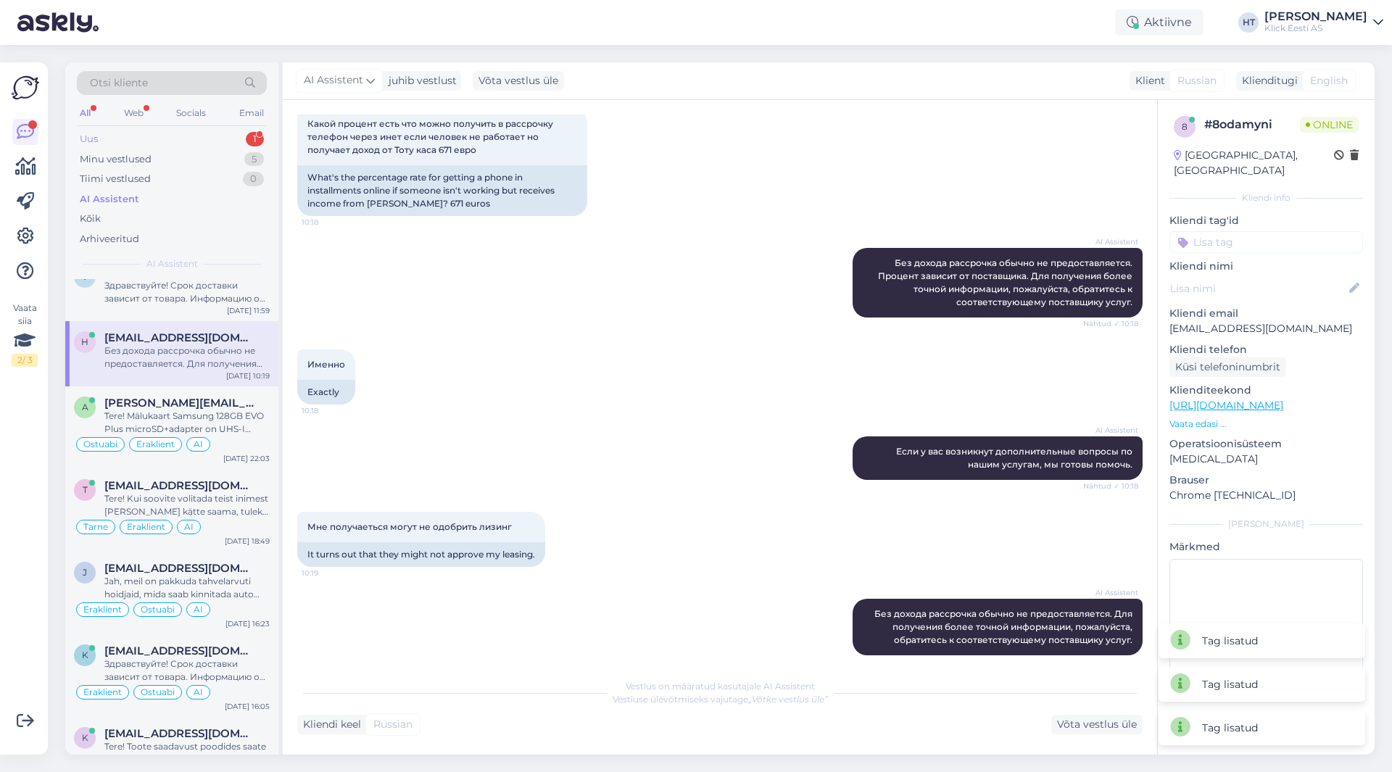
click at [244, 136] on div "Uus 1" at bounding box center [172, 139] width 190 height 20
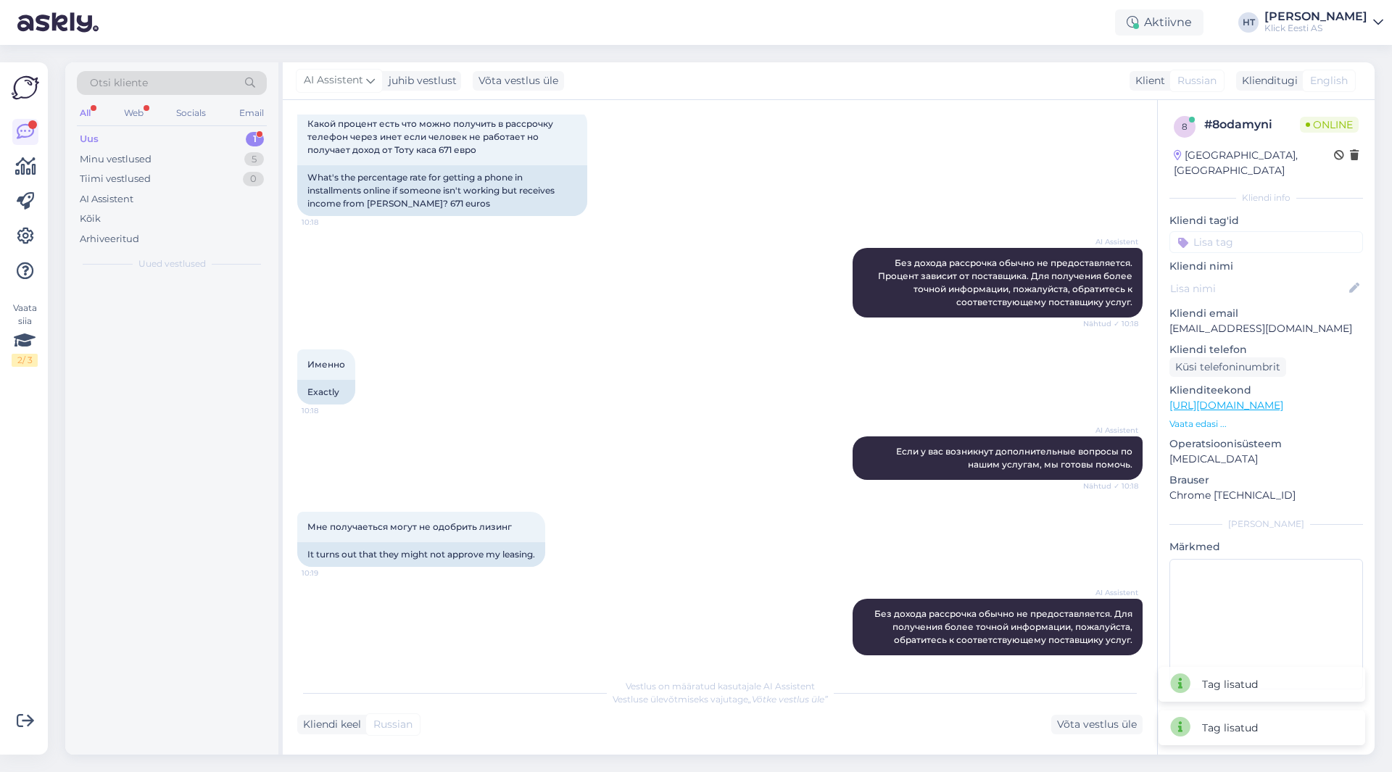
scroll to position [0, 0]
click at [236, 302] on div "[PERSON_NAME][EMAIL_ADDRESS][PERSON_NAME][DOMAIN_NAME] 1" at bounding box center [186, 295] width 165 height 13
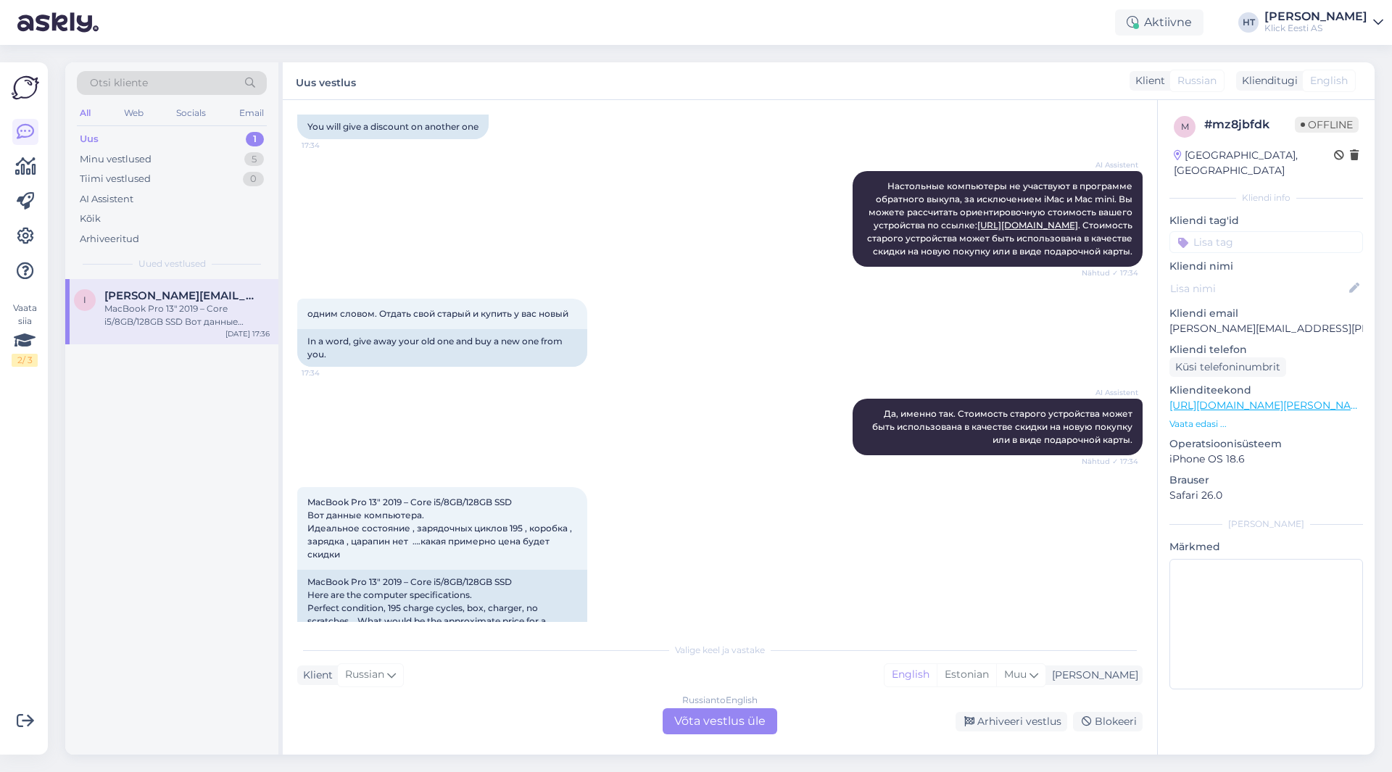
scroll to position [423, 0]
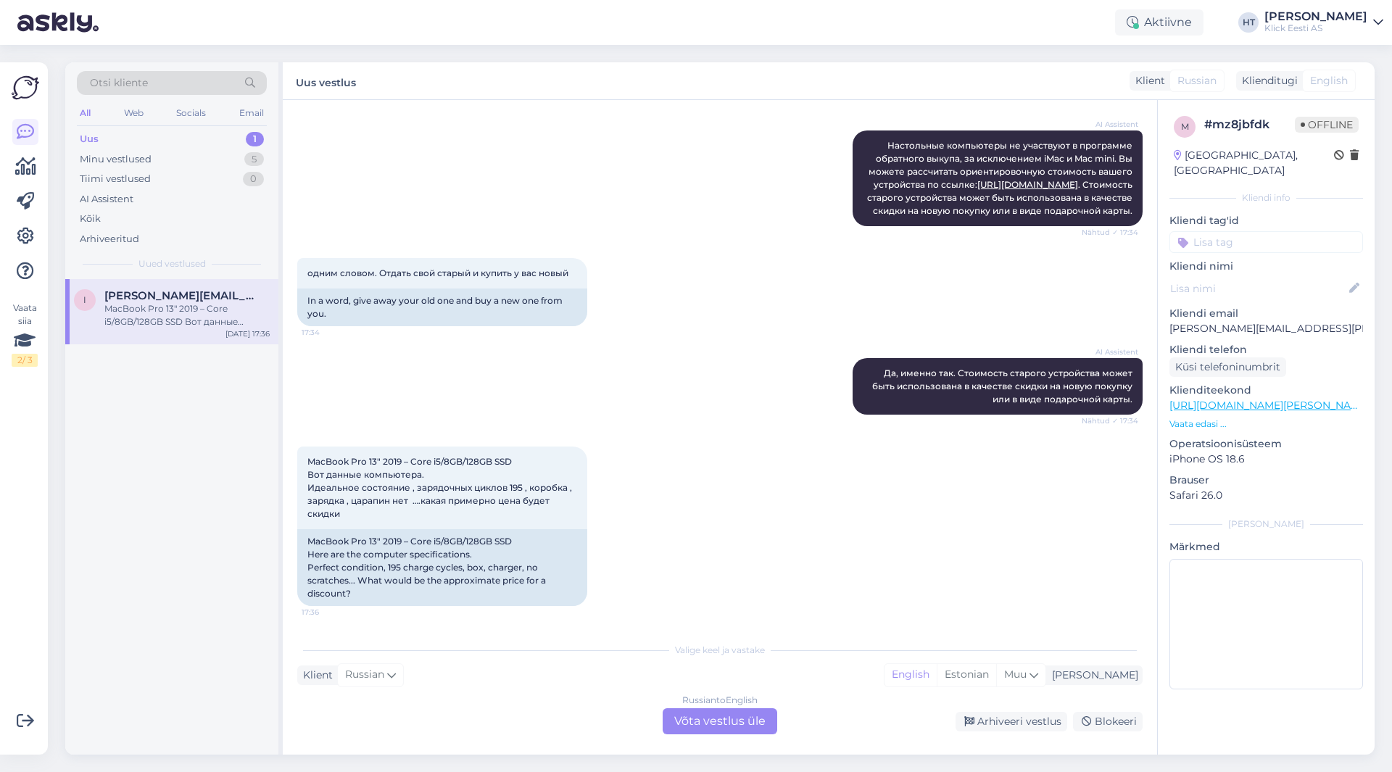
click at [690, 449] on div "MacBook Pro 13″ 2019 – Core i5/8GB/128GB SSD Вот данные компьютера. Идеальное с…" at bounding box center [720, 526] width 846 height 191
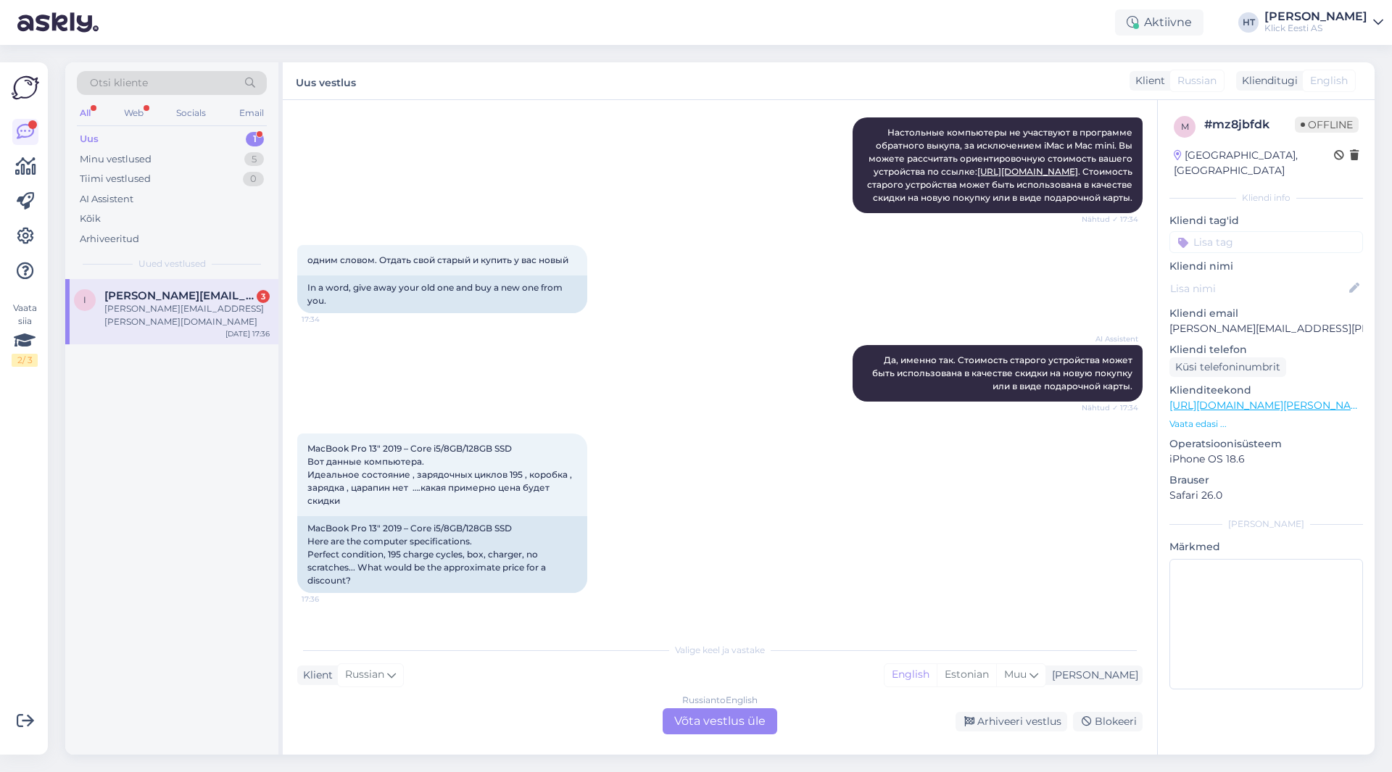
scroll to position [685, 0]
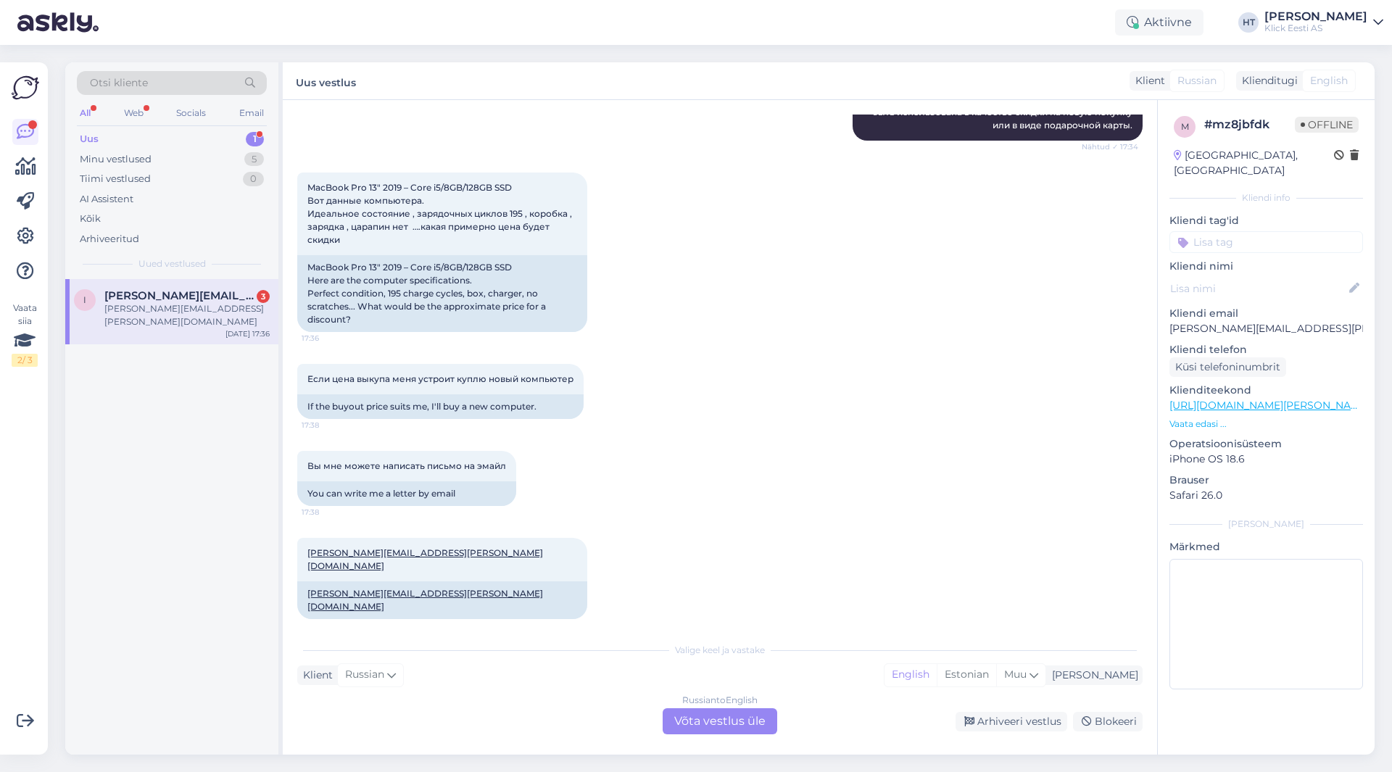
click at [564, 465] on div "Вы мне можете написать письмо на эмайл 17:38 You can write me a letter by email" at bounding box center [720, 478] width 846 height 87
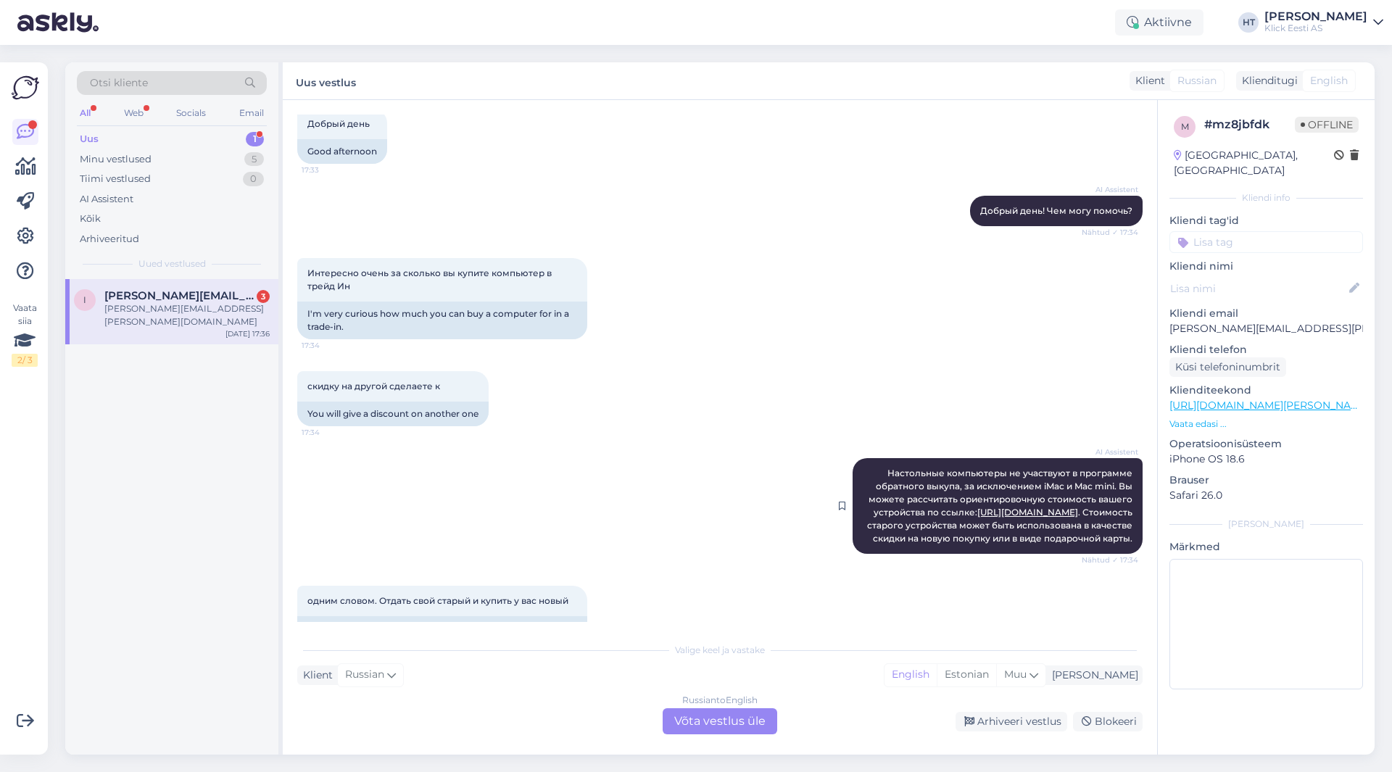
scroll to position [104, 0]
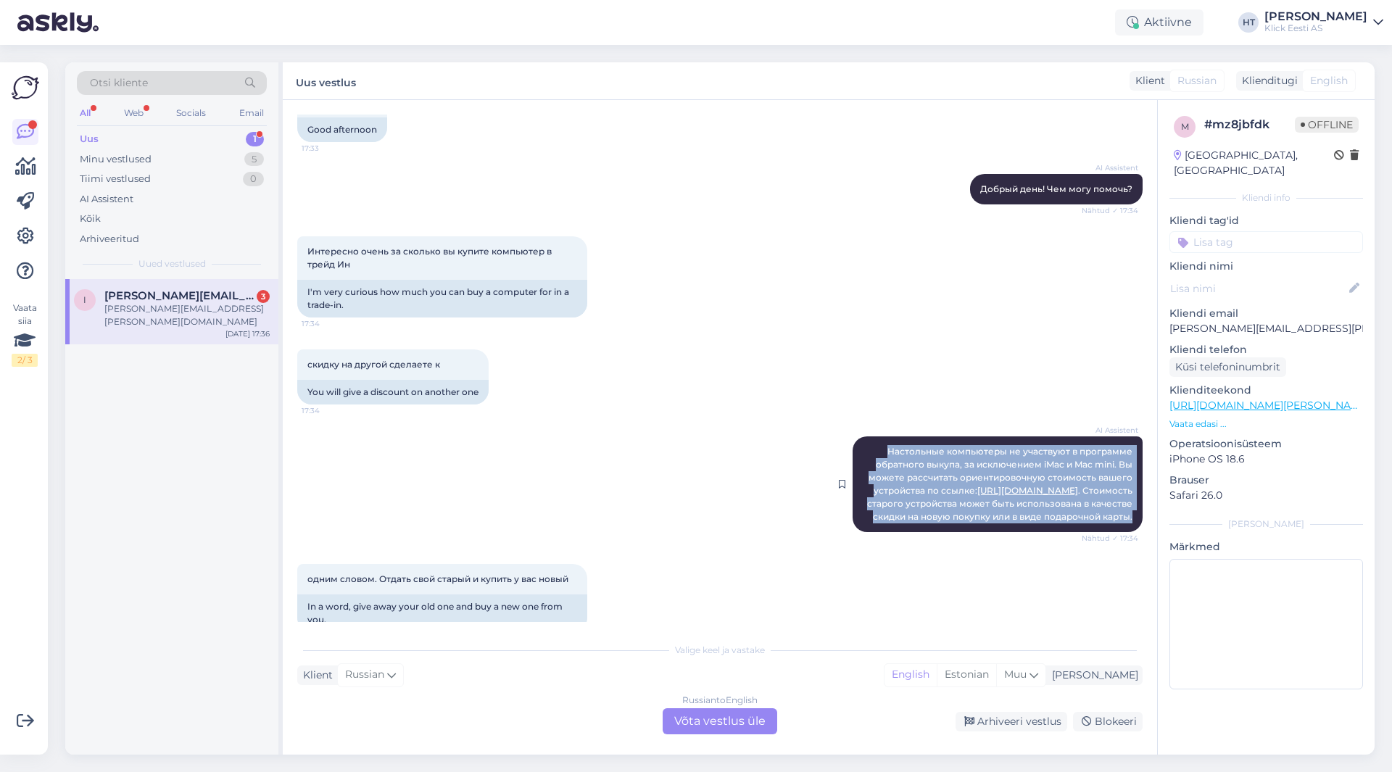
drag, startPoint x: 1123, startPoint y: 531, endPoint x: 882, endPoint y: 455, distance: 252.5
click at [882, 455] on div "AI Assistent Настольные компьютеры не участвуют в программе обратного выкупа, з…" at bounding box center [998, 485] width 290 height 96
click at [882, 455] on span "Настольные компьютеры не участвуют в программе обратного выкупа, за исключением…" at bounding box center [1001, 484] width 268 height 76
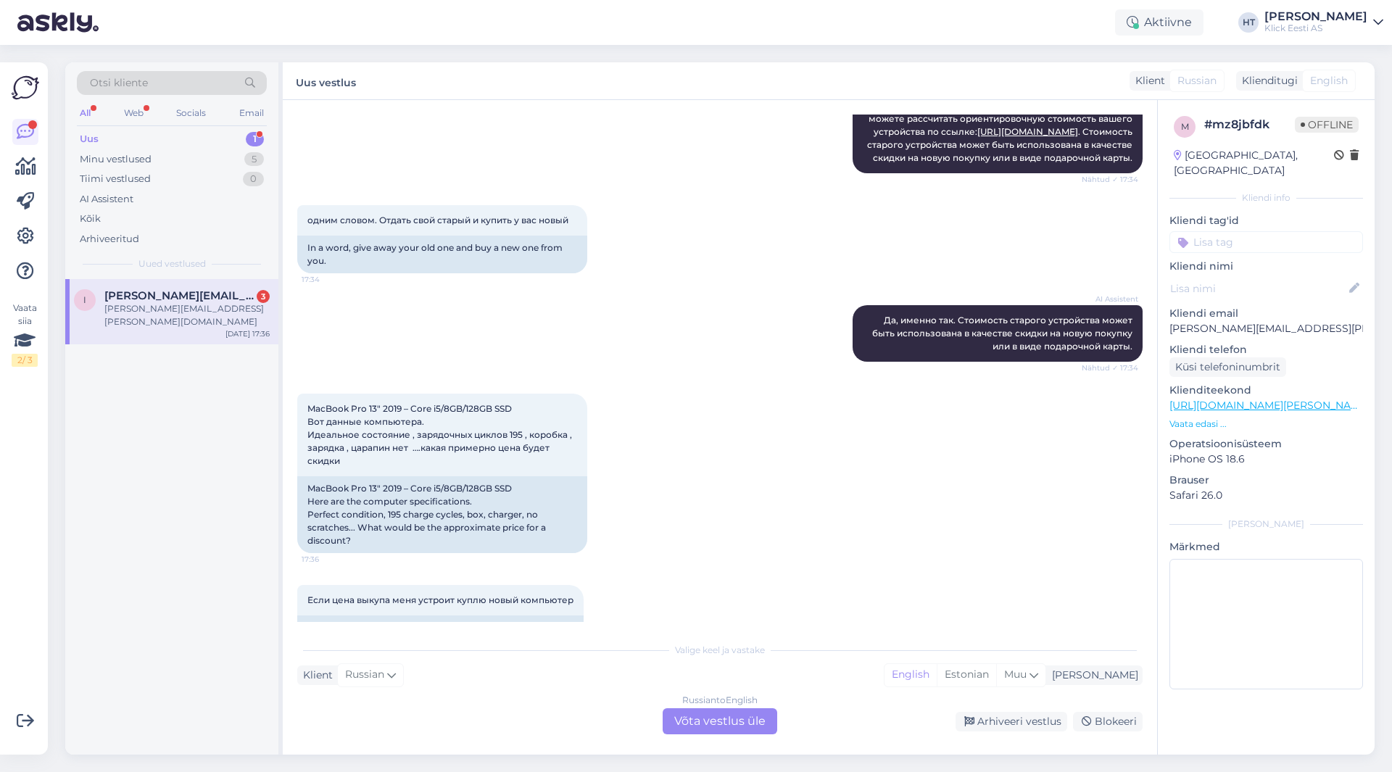
scroll to position [685, 0]
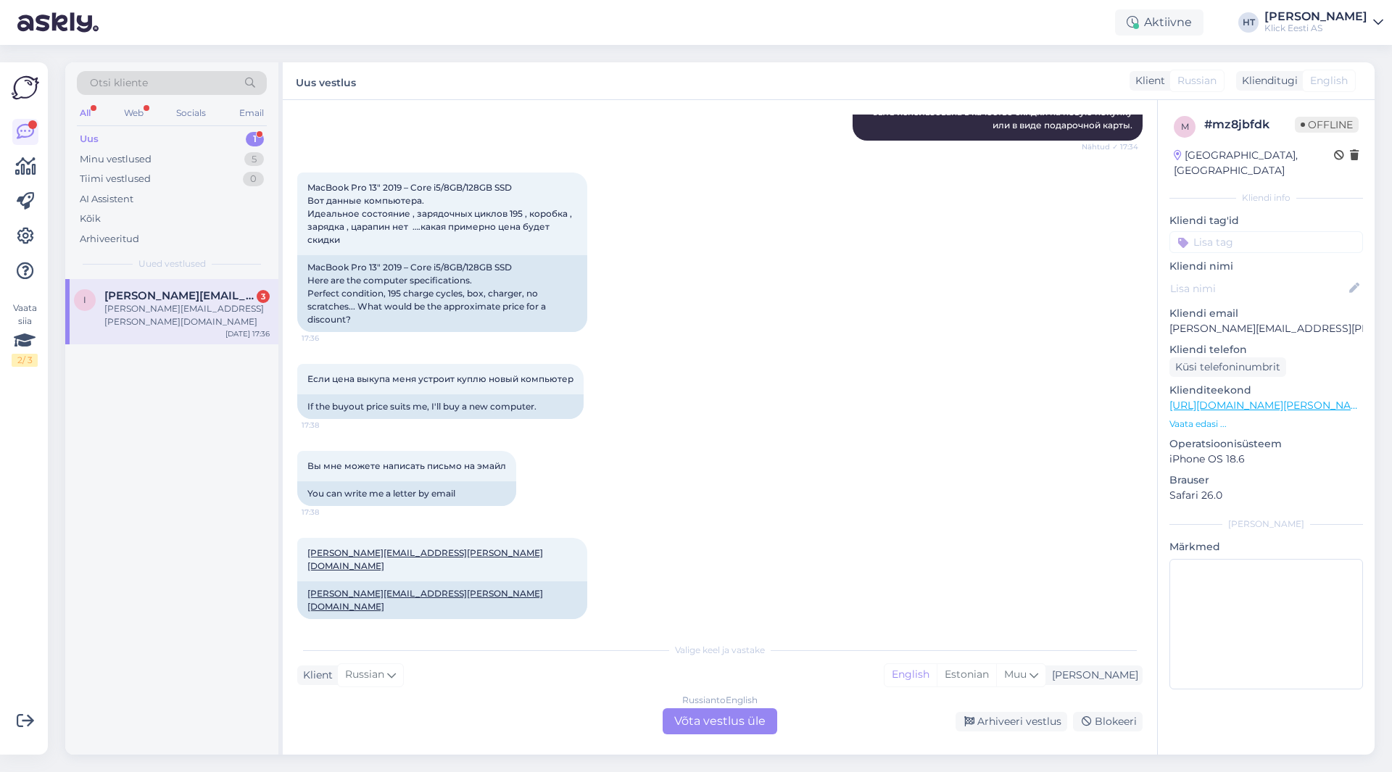
click at [718, 719] on div "Russian to English Võta vestlus üle" at bounding box center [720, 721] width 115 height 26
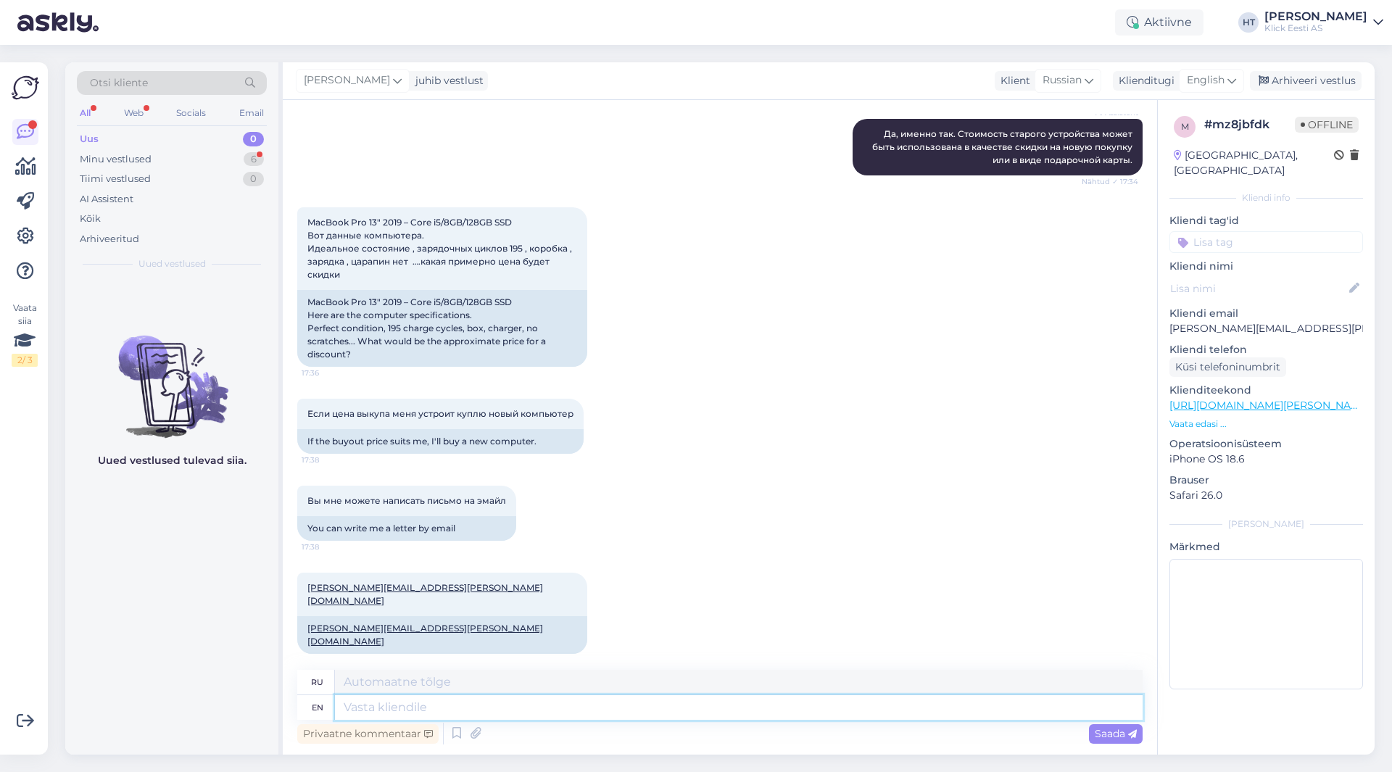
click at [713, 716] on textarea at bounding box center [739, 707] width 808 height 25
type textarea "The e"
type textarea "The"
type textarea "The exact"
type textarea "Точный"
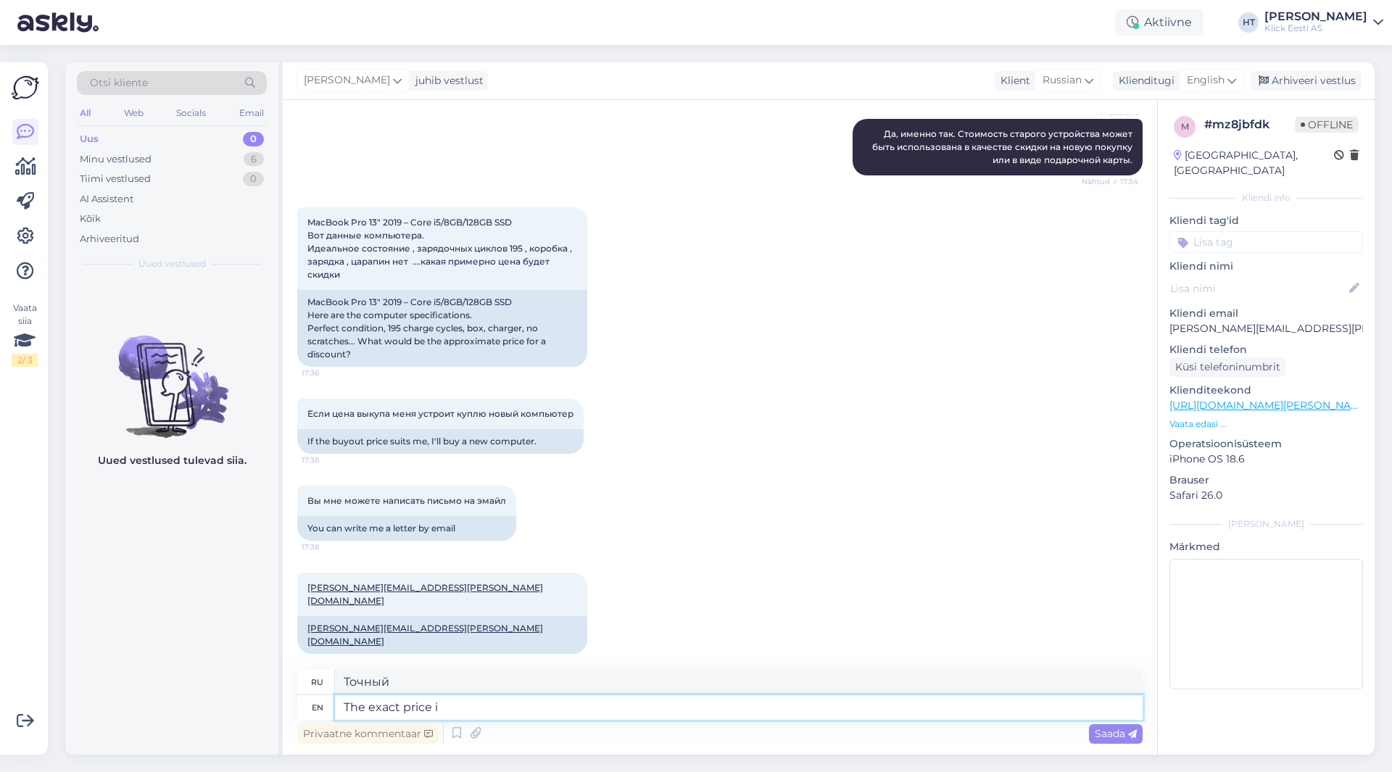
type textarea "The exact price is"
type textarea "Точная цена"
type textarea "The exact price is"
type textarea "Точная цена:"
type textarea "The exact price is determined a"
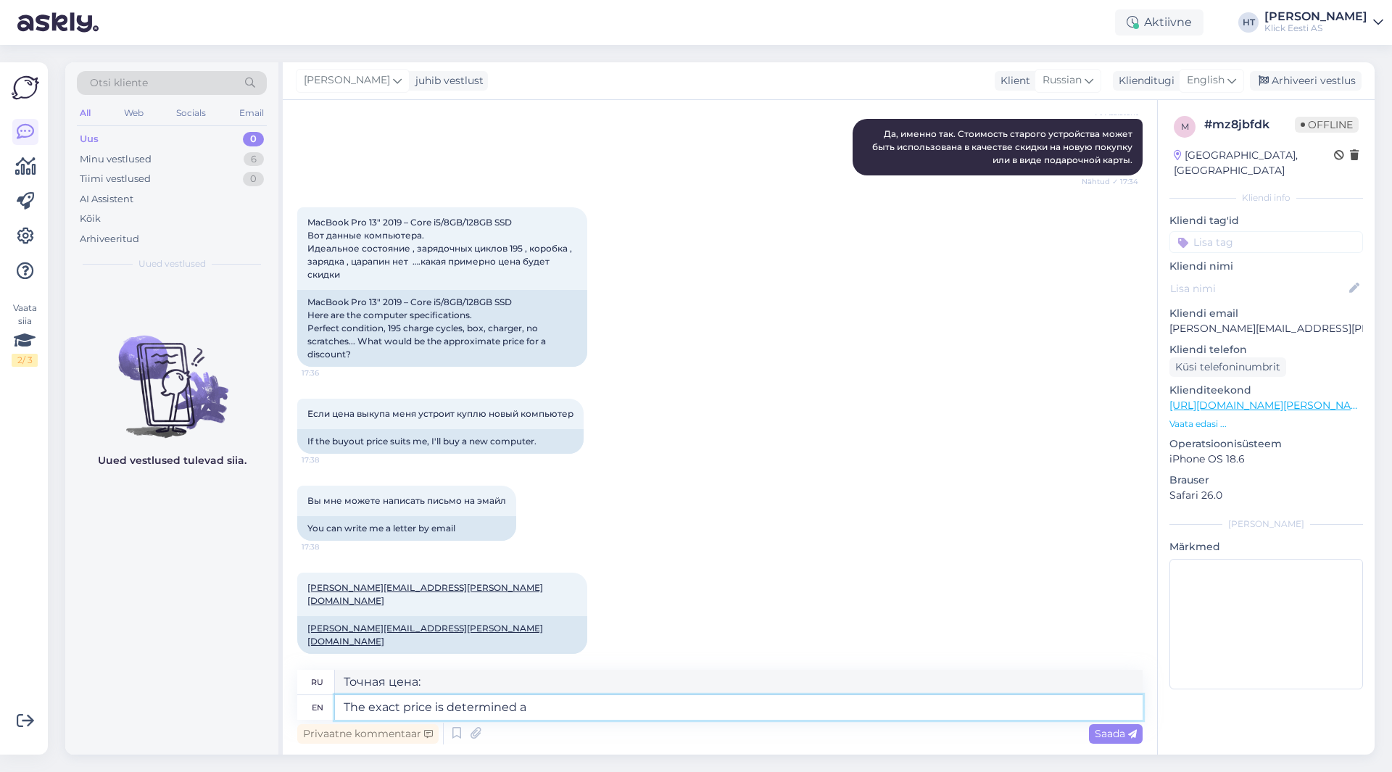
type textarea "Точная цена определяется"
type textarea "The exact price is determined after a"
type textarea "Точная цена определяется после"
type textarea "The exact price is determined after a visual"
type textarea "Точная цена определяется после визуального осмотра."
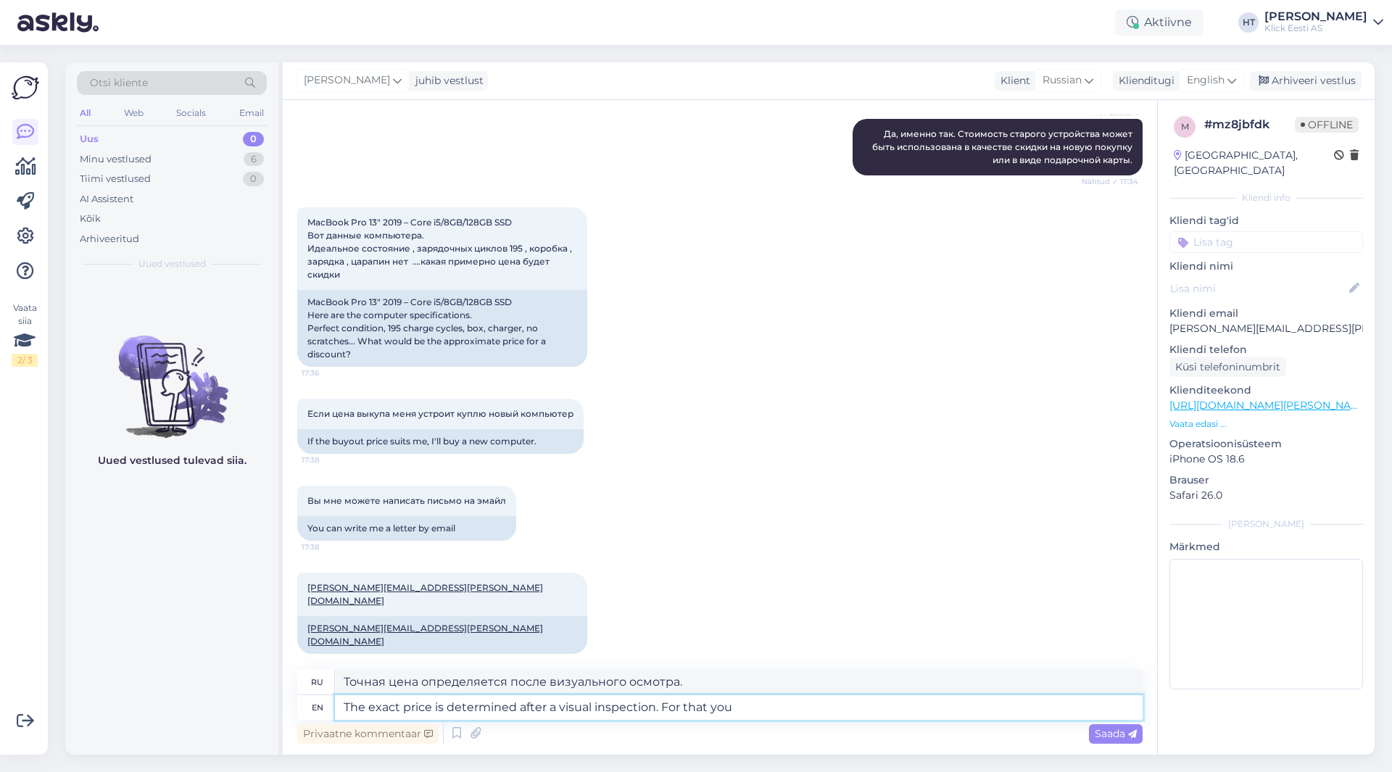
type textarea "The exact price is determined after a visual inspection. For that you n"
type textarea "Точная цена определяется после визуального осмотра. Для этого вам необходимо:"
type textarea "The exact price is determined after a visual inspection. For that you need to g"
type textarea "Точная цена определяется после визуального осмотра. Для этого вам необходимо"
type textarea "The exact price is determined after a visual inspection. For that you need to go"
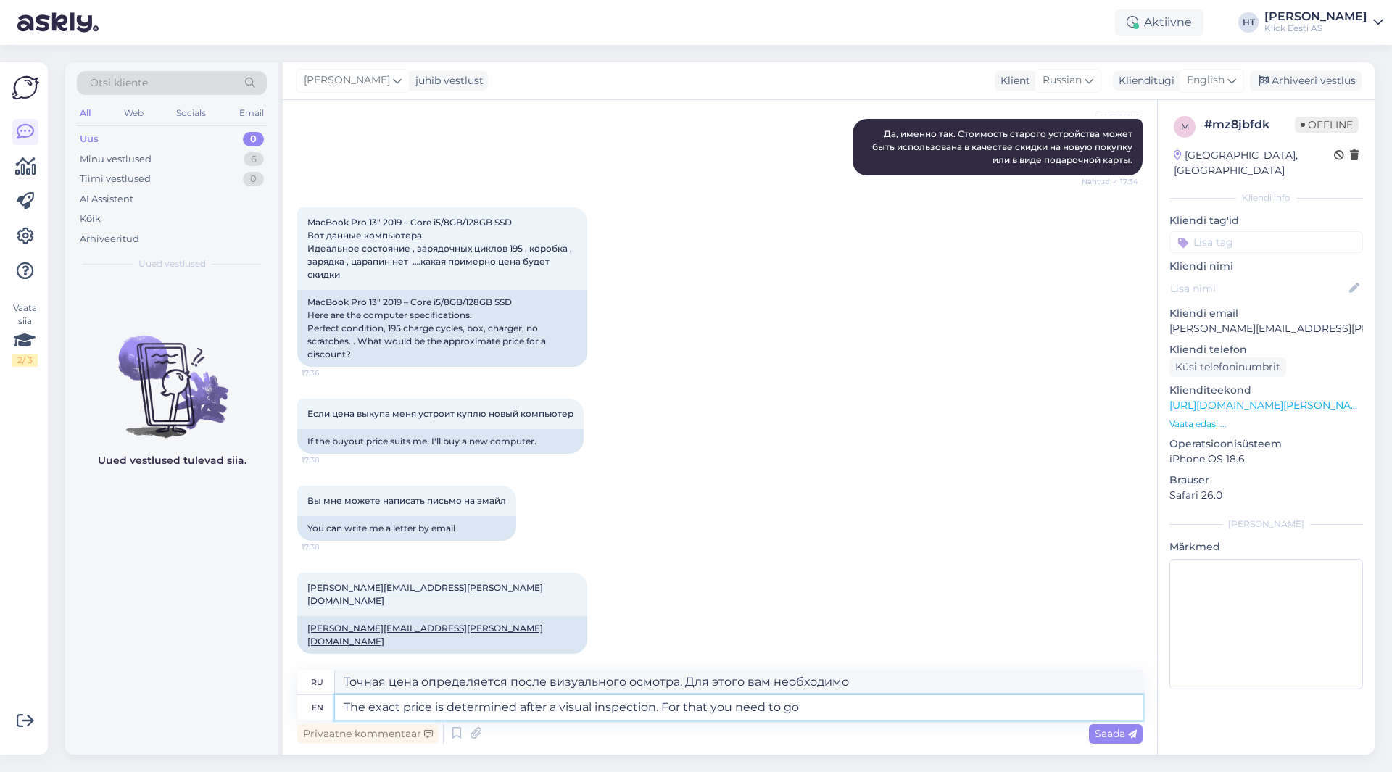
type textarea "Точная цена определяется после визуального осмотра. Для этого вам необходимо по…"
type textarea "The exact price is determined after a visual inspection. For that you need to g…"
type textarea "Точная цена определяется после визуального осмотра. Для этого вам необходимо за…"
type textarea "The exact price is determined after a visual inspection. For that you need to g…"
type textarea "Точная цена определяется после визуального осмотра. Для этого вам необходимо по…"
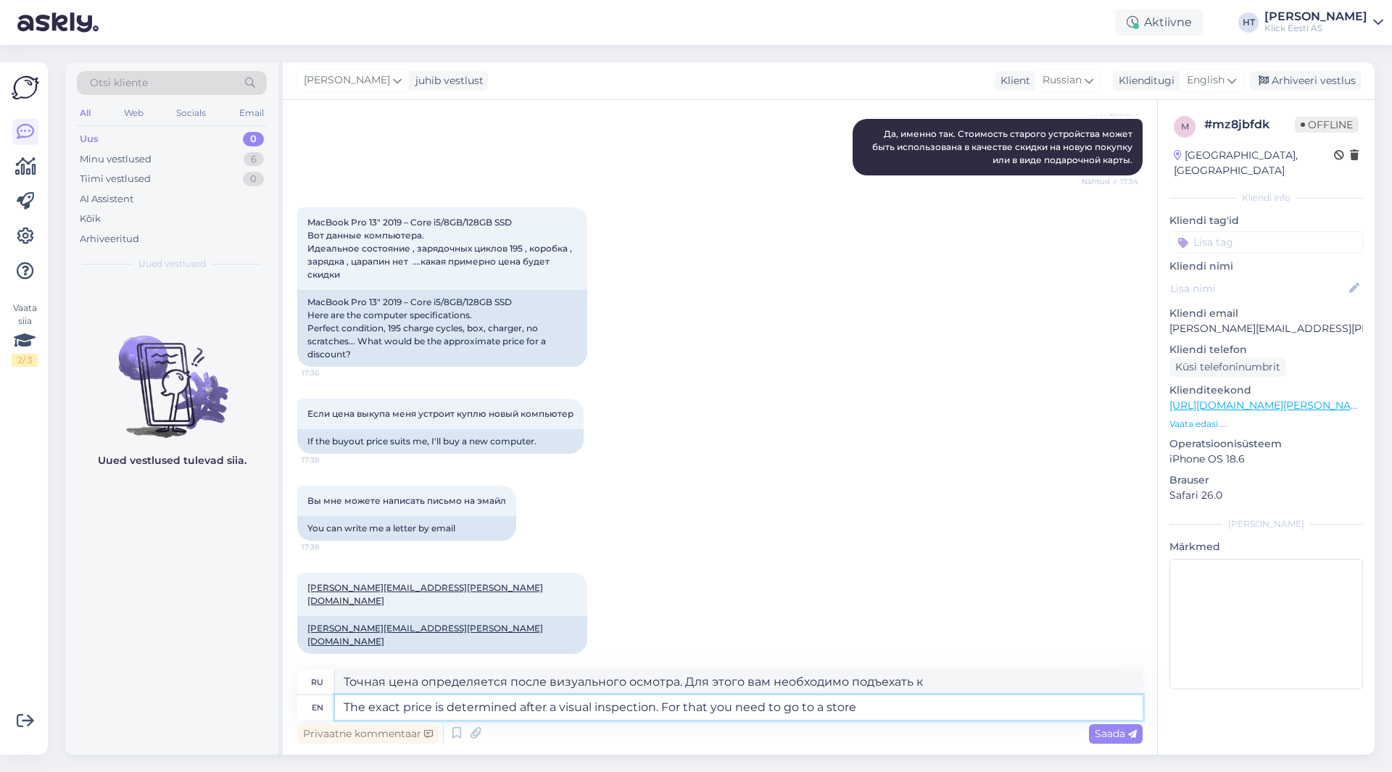
type textarea "The exact price is determined after a visual inspection. For that you need to g…"
type textarea "Точная цена определяется после визуального осмотра. Для этого вам необходимо по…"
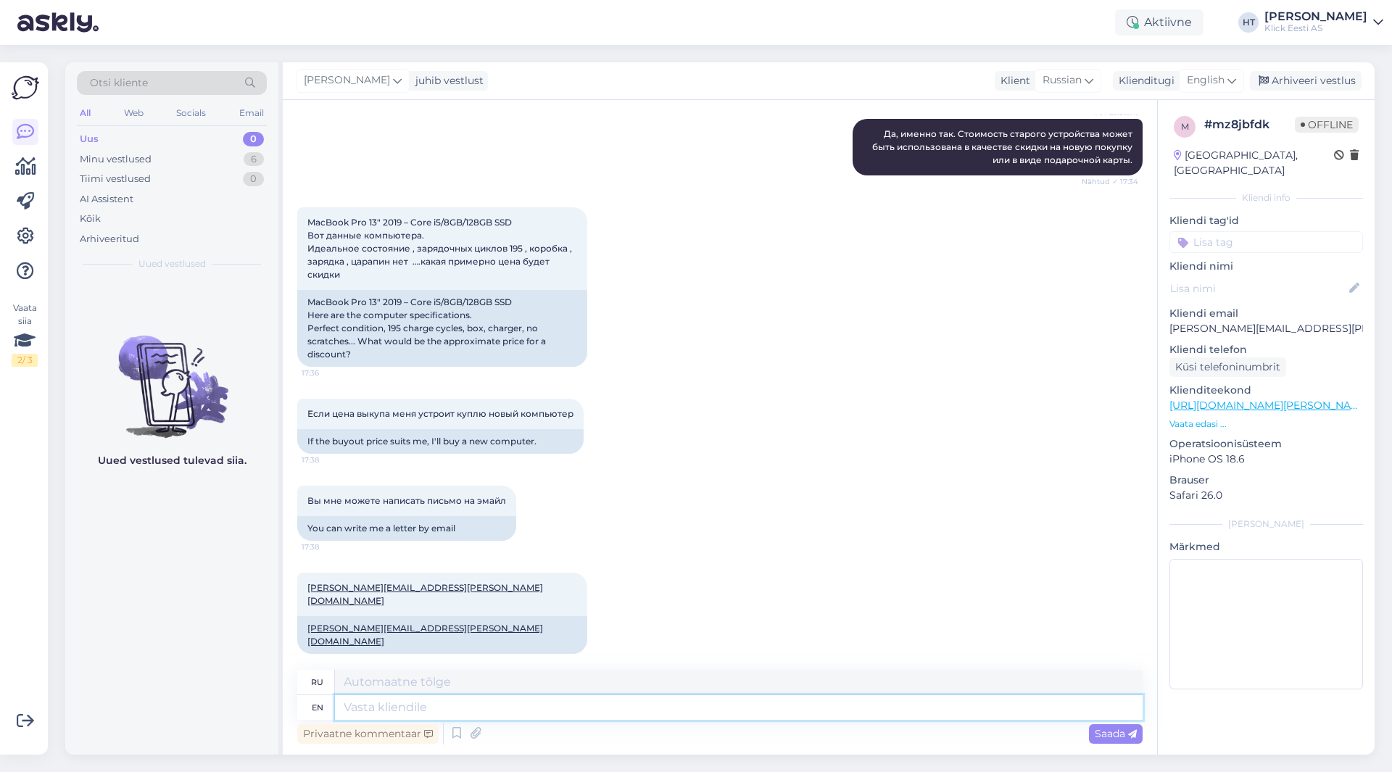
scroll to position [763, 0]
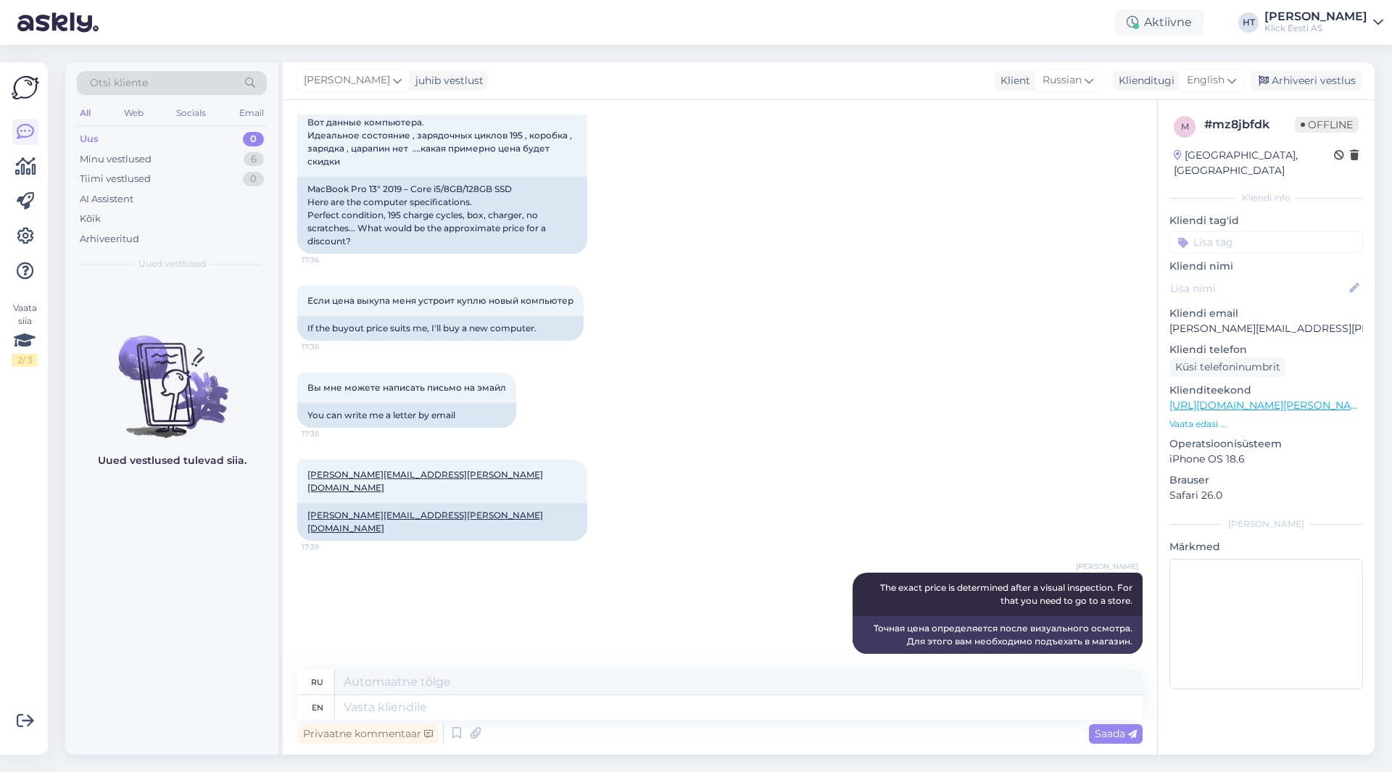
click at [1243, 213] on p "Kliendi tag'id" at bounding box center [1267, 220] width 194 height 15
click at [1244, 231] on input at bounding box center [1267, 242] width 194 height 22
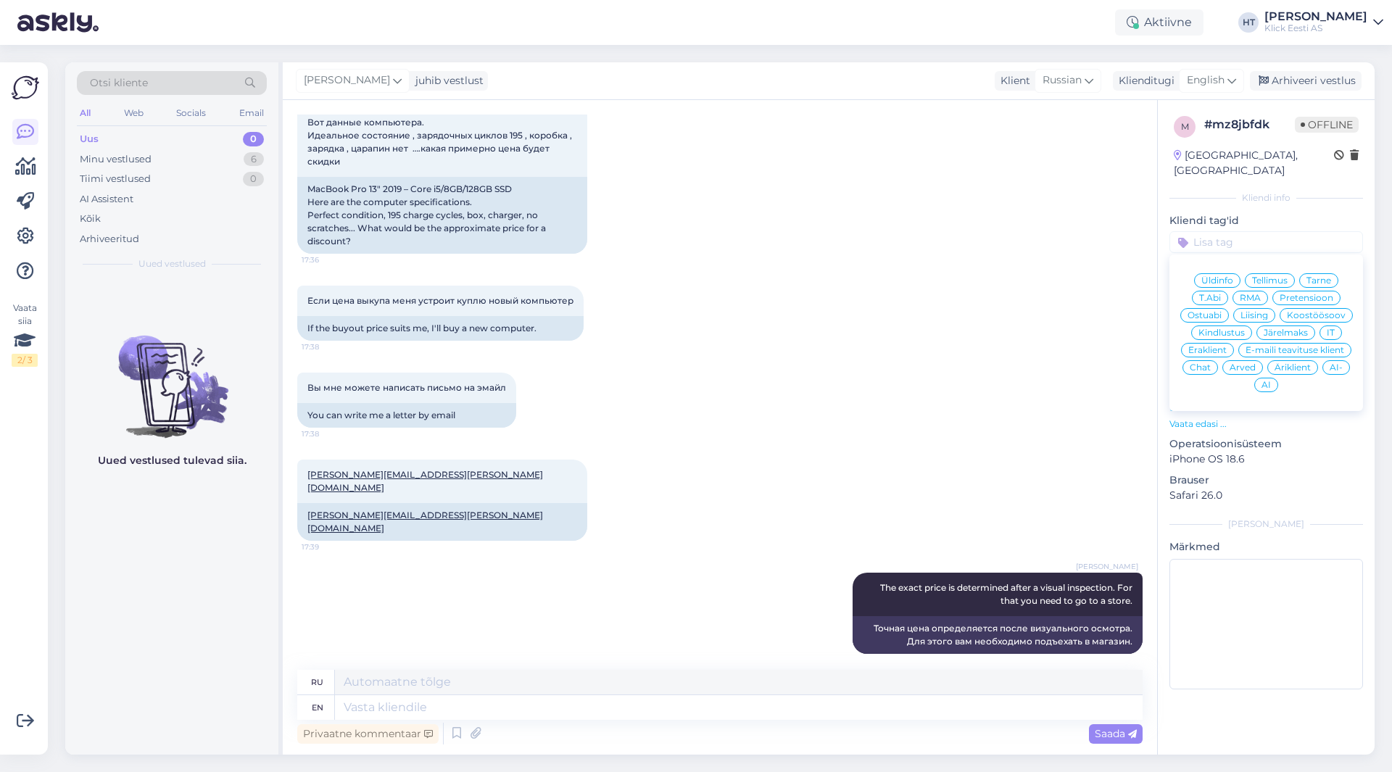
click at [1222, 311] on span "Ostuabi" at bounding box center [1205, 315] width 34 height 9
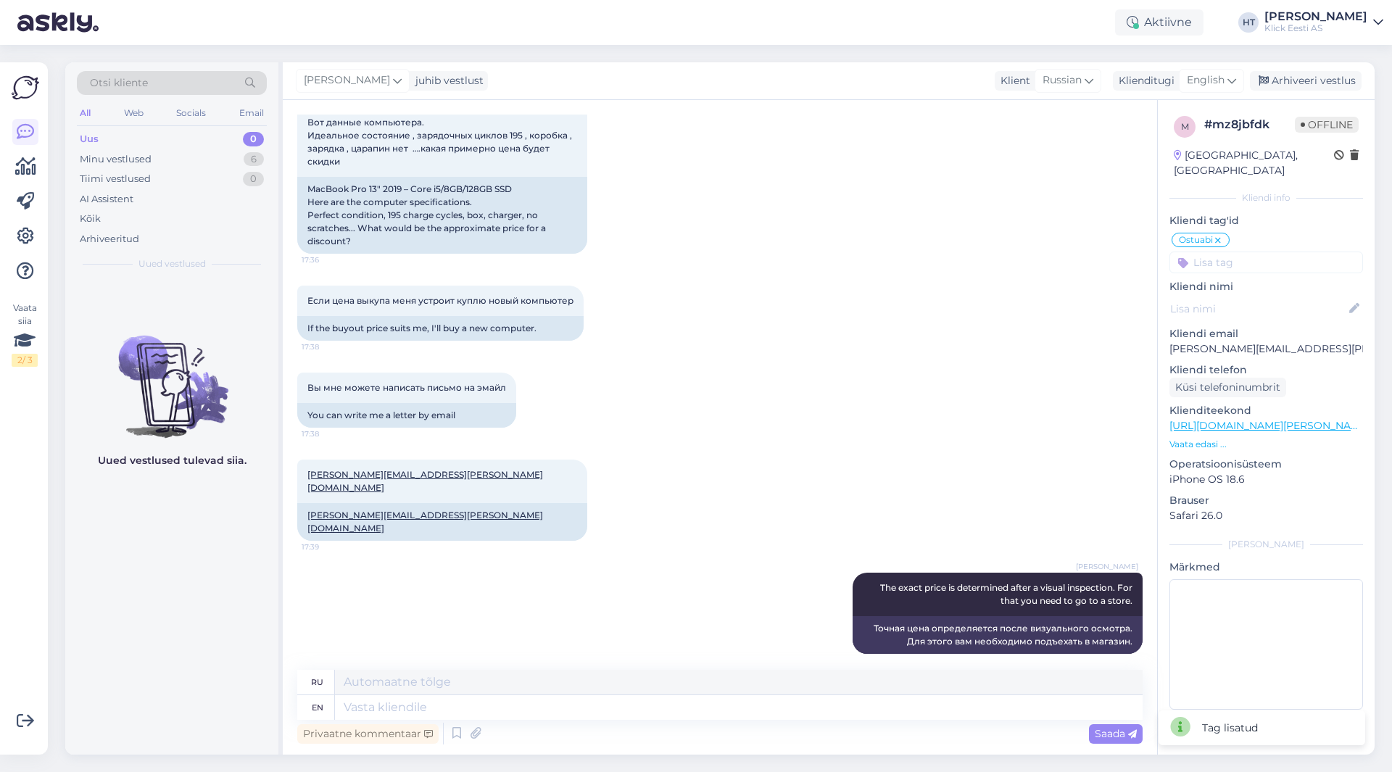
click at [1254, 253] on input at bounding box center [1267, 263] width 194 height 22
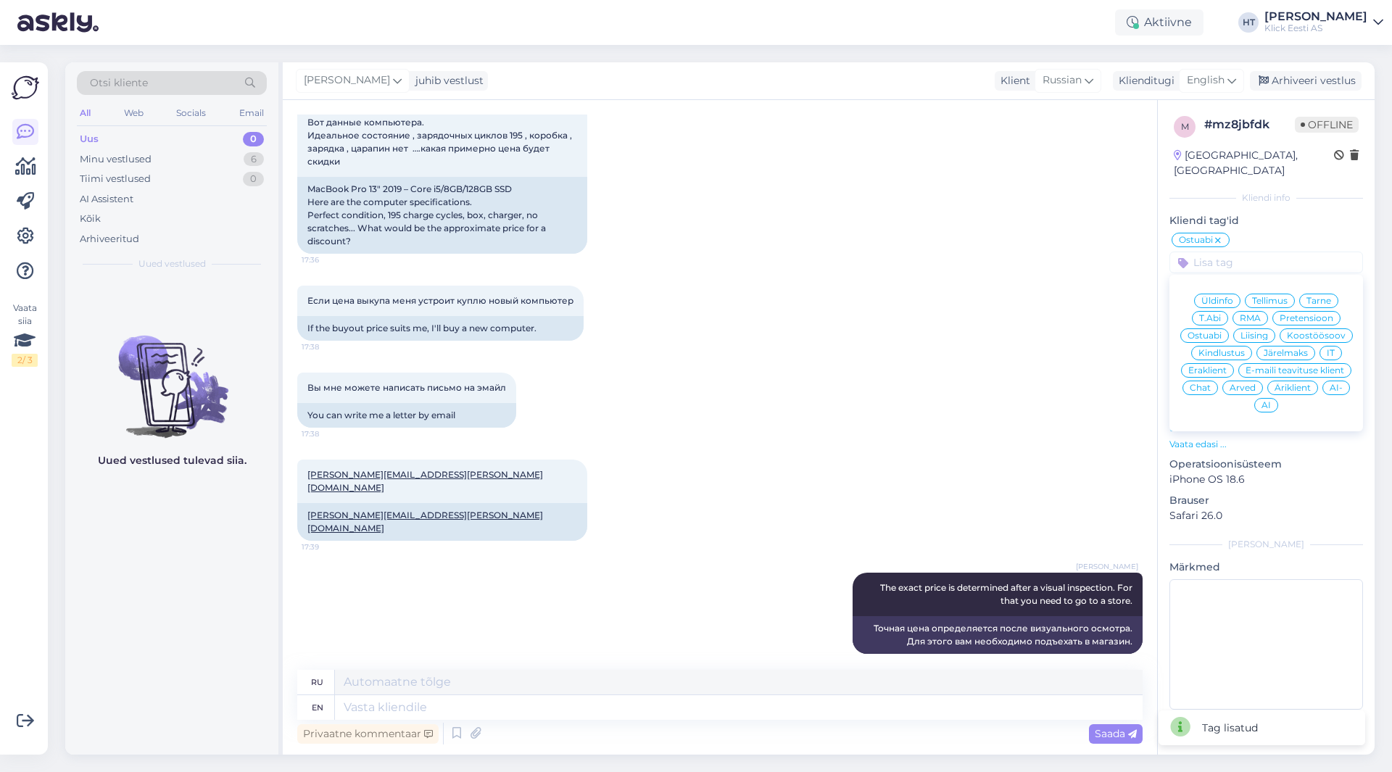
click at [1220, 235] on icon at bounding box center [1218, 241] width 9 height 12
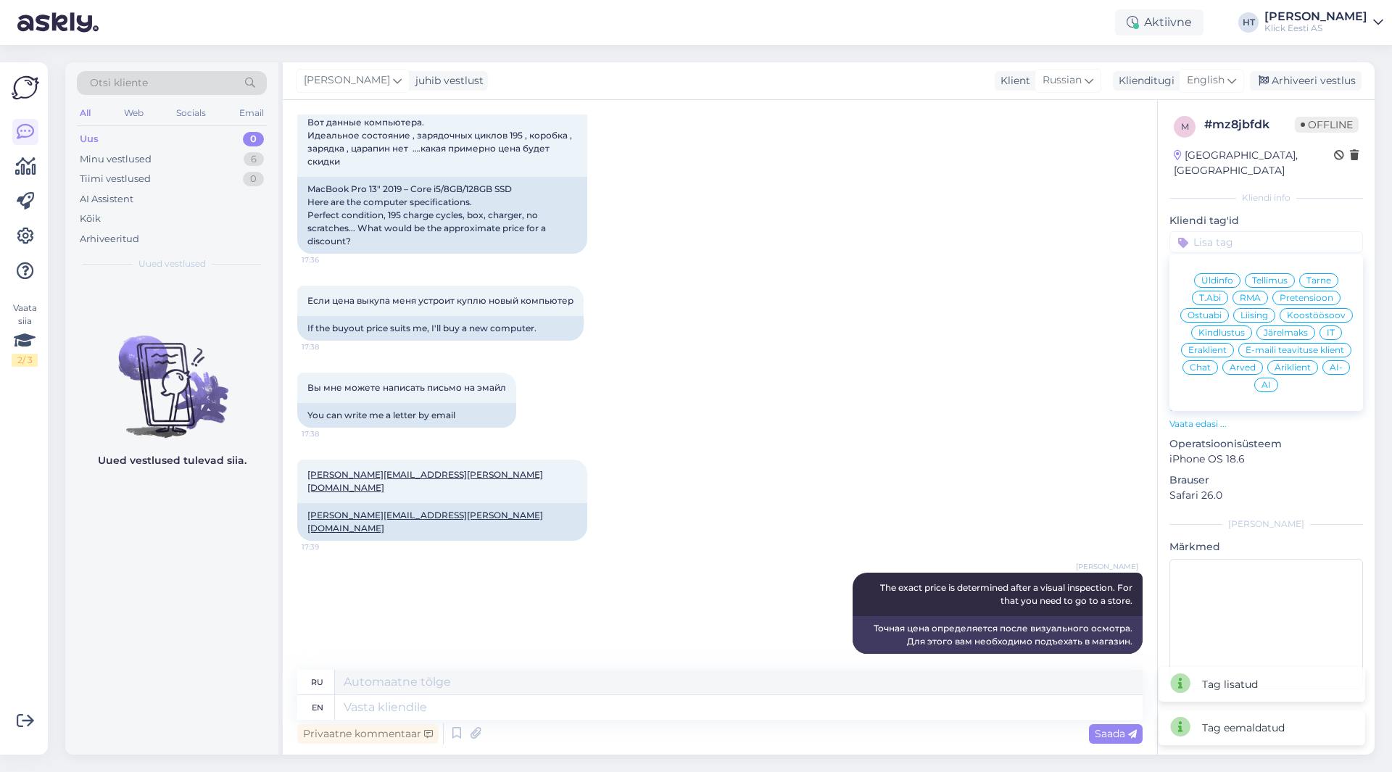
click at [1218, 276] on span "Üldinfo" at bounding box center [1218, 280] width 32 height 9
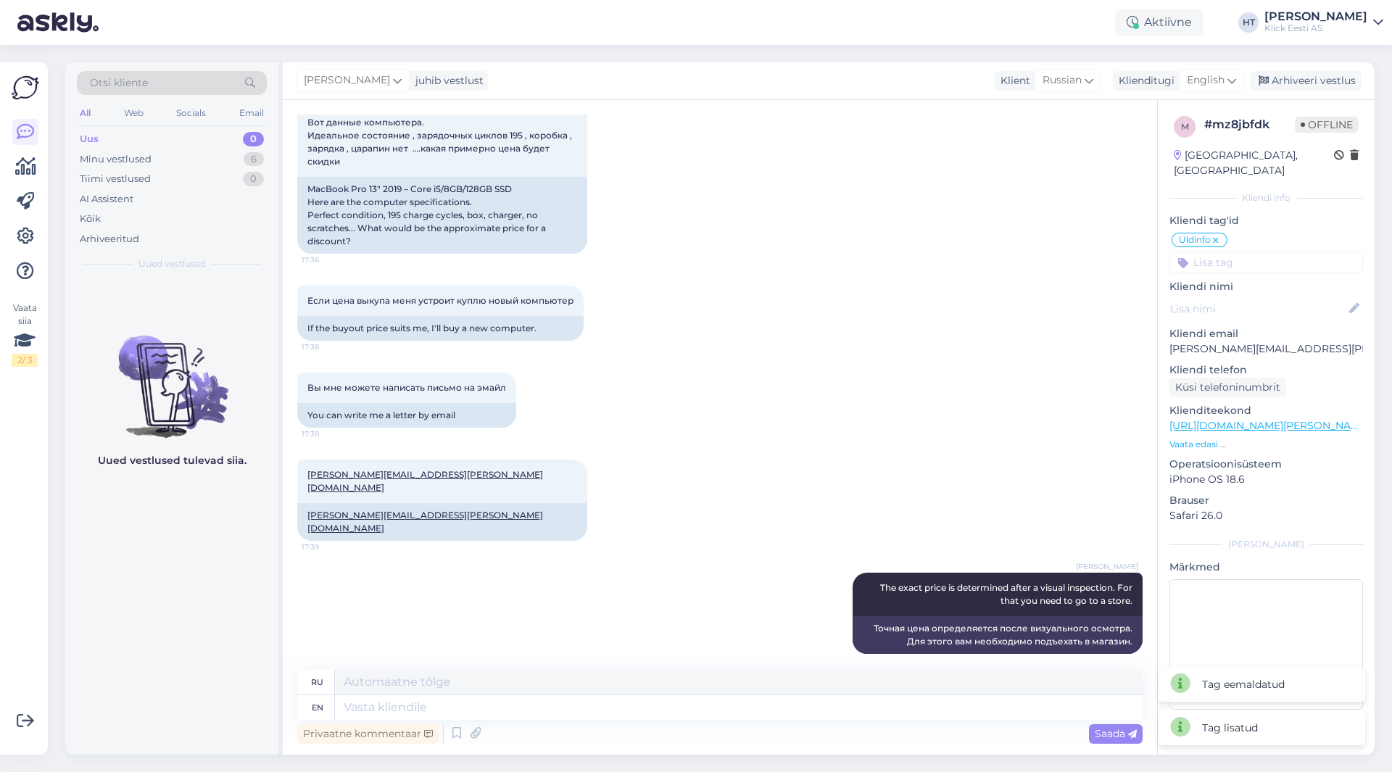
click at [1230, 252] on input at bounding box center [1267, 263] width 194 height 22
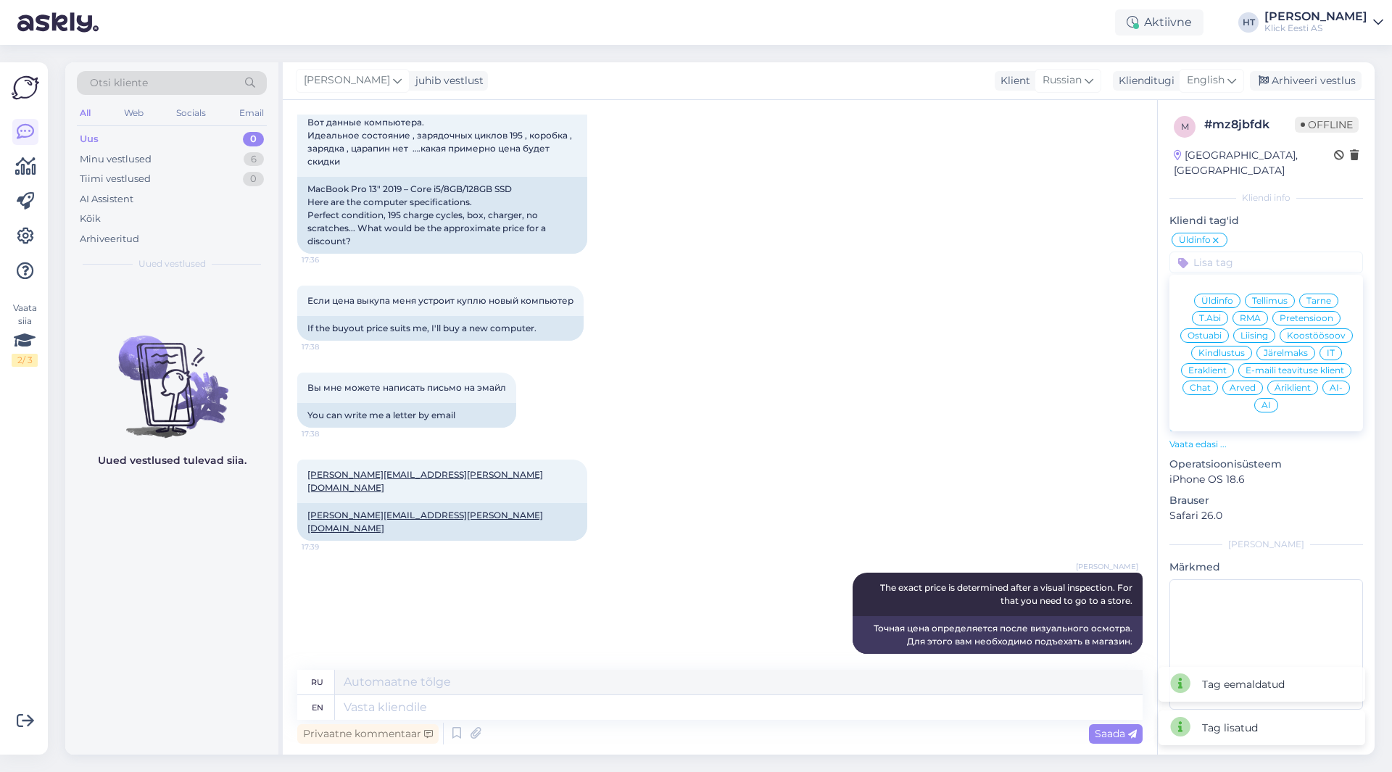
click at [1210, 366] on span "Eraklient" at bounding box center [1207, 370] width 38 height 9
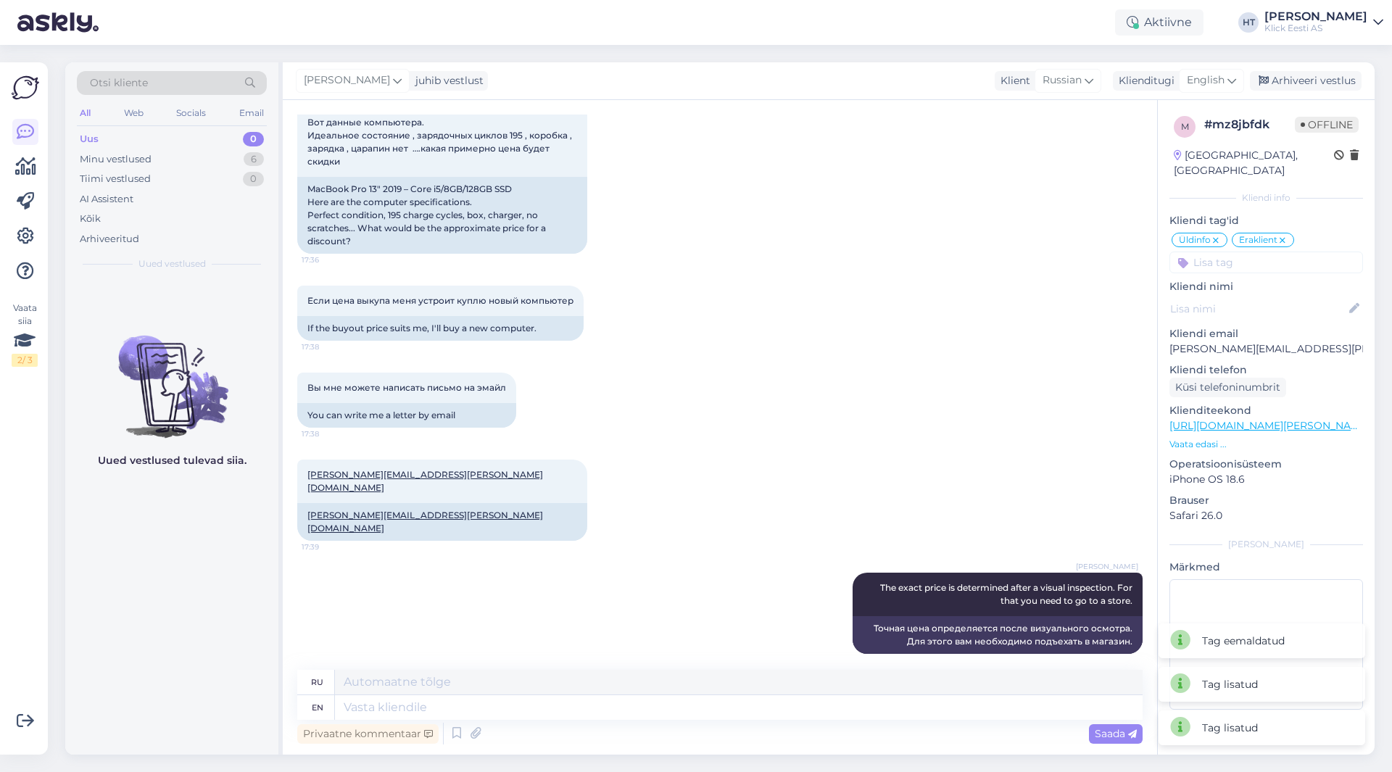
click at [1241, 252] on input at bounding box center [1267, 263] width 194 height 22
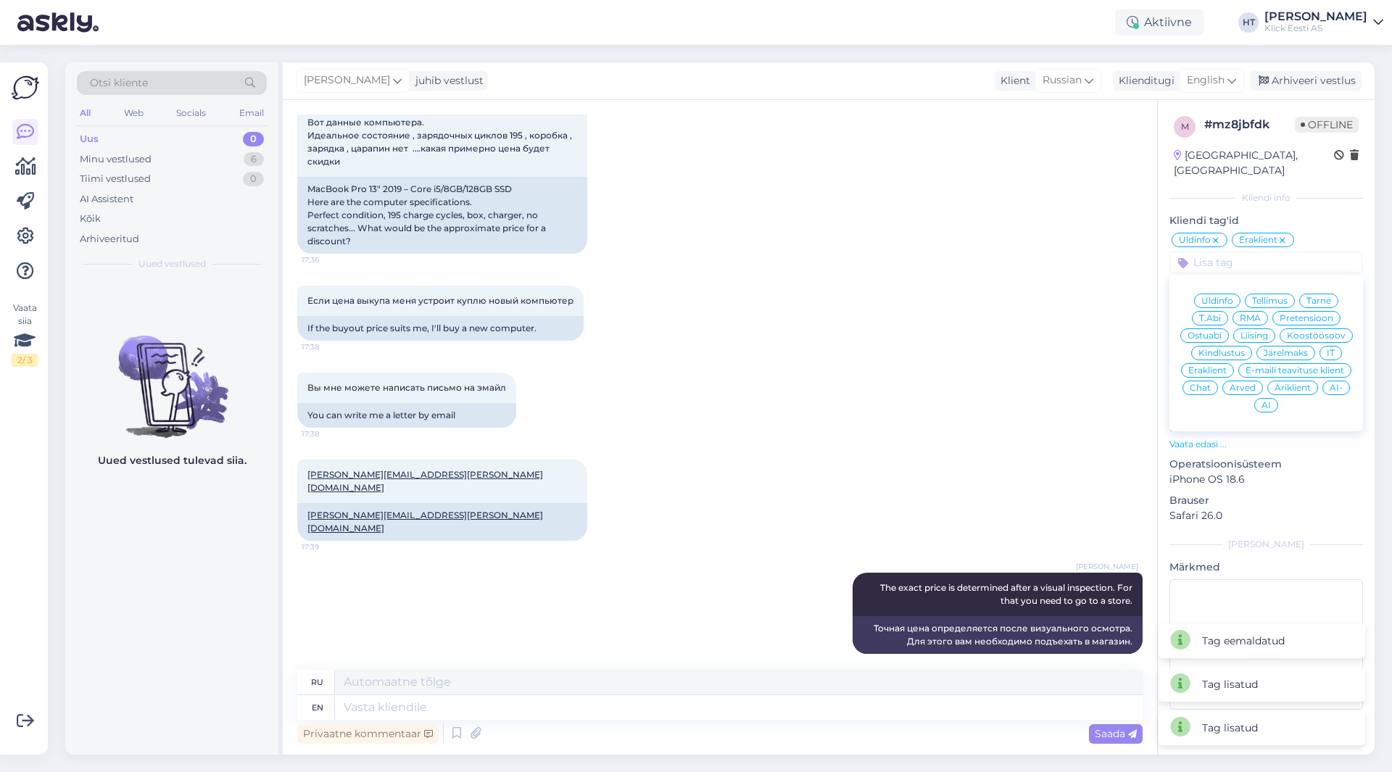
click at [988, 323] on div "Если цена выкупа меня устроит куплю новый компьютер 17:38 If the buyout price s…" at bounding box center [720, 313] width 846 height 87
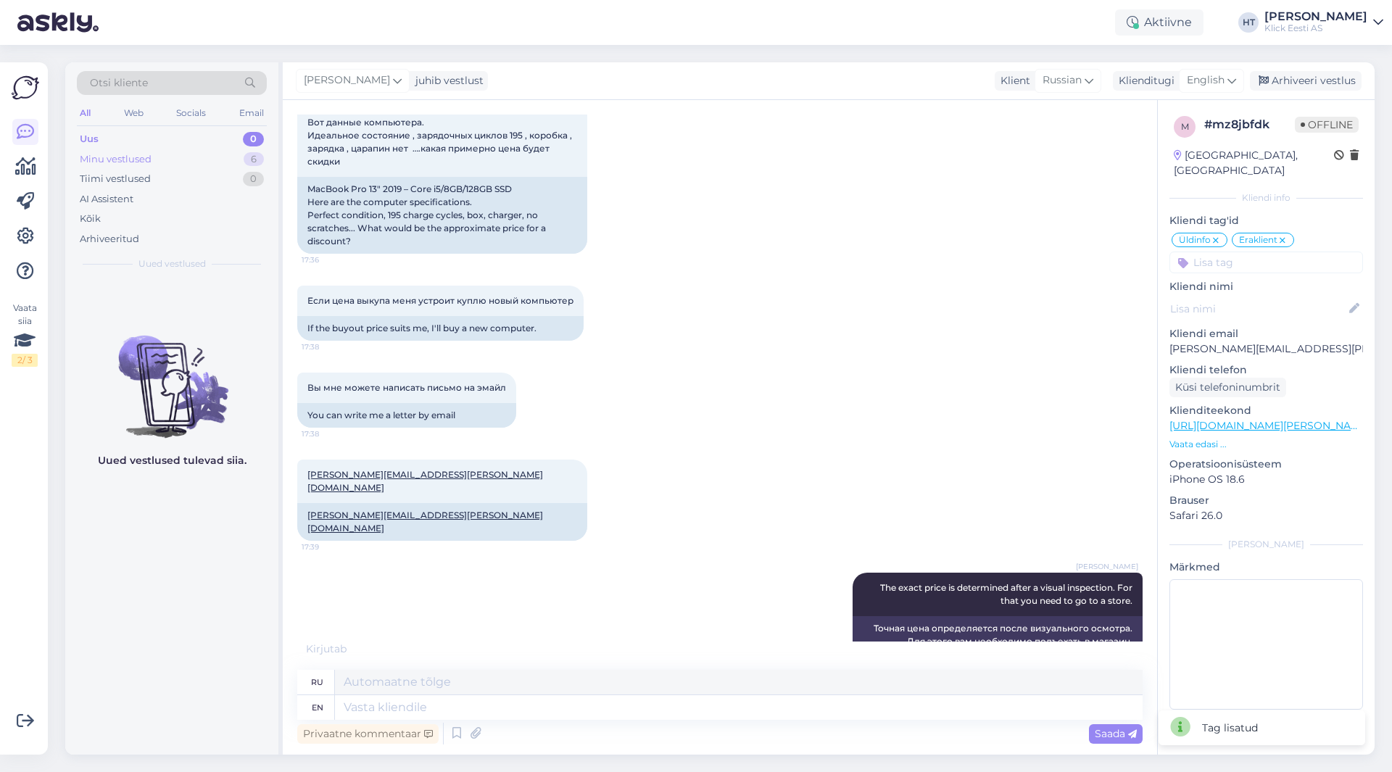
click at [252, 157] on div "6" at bounding box center [254, 159] width 20 height 15
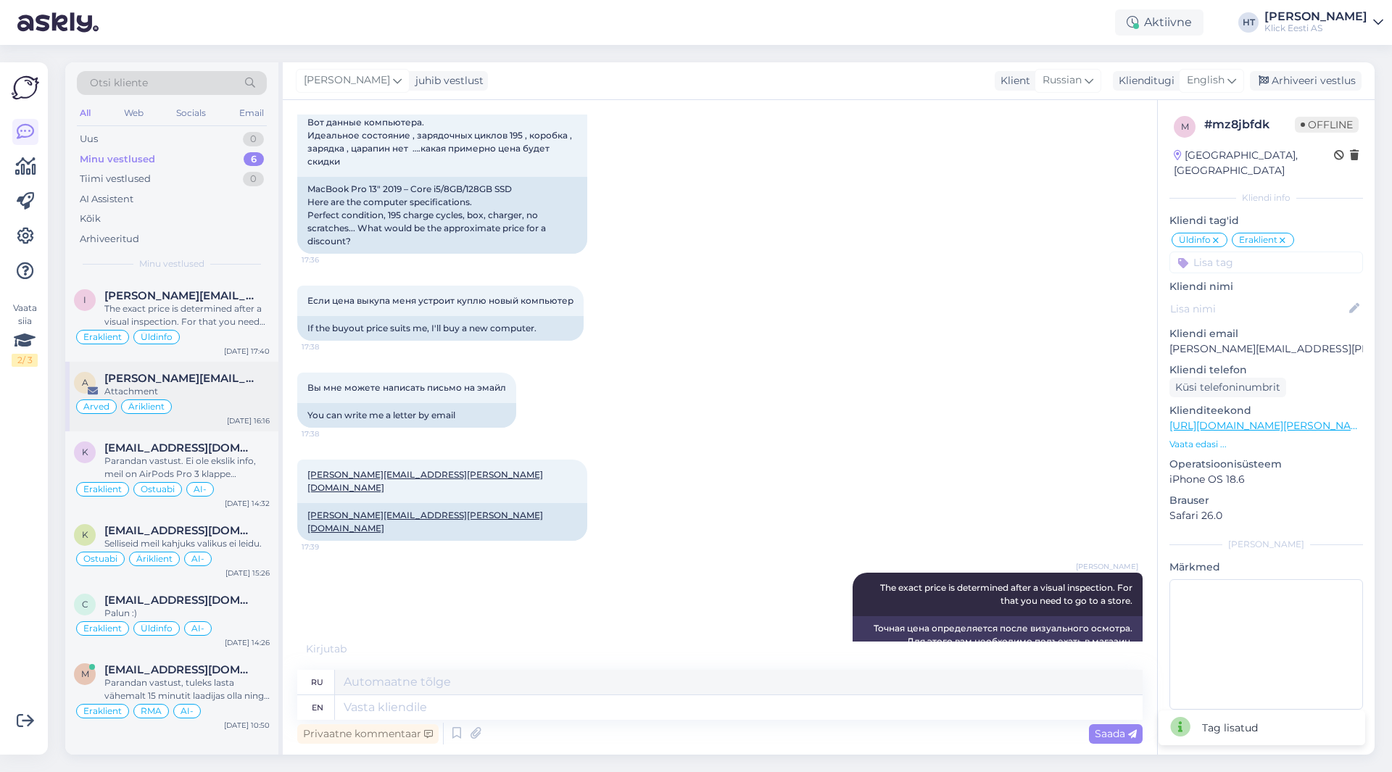
click at [217, 373] on span "[PERSON_NAME][EMAIL_ADDRESS][PERSON_NAME][DOMAIN_NAME]" at bounding box center [179, 378] width 151 height 13
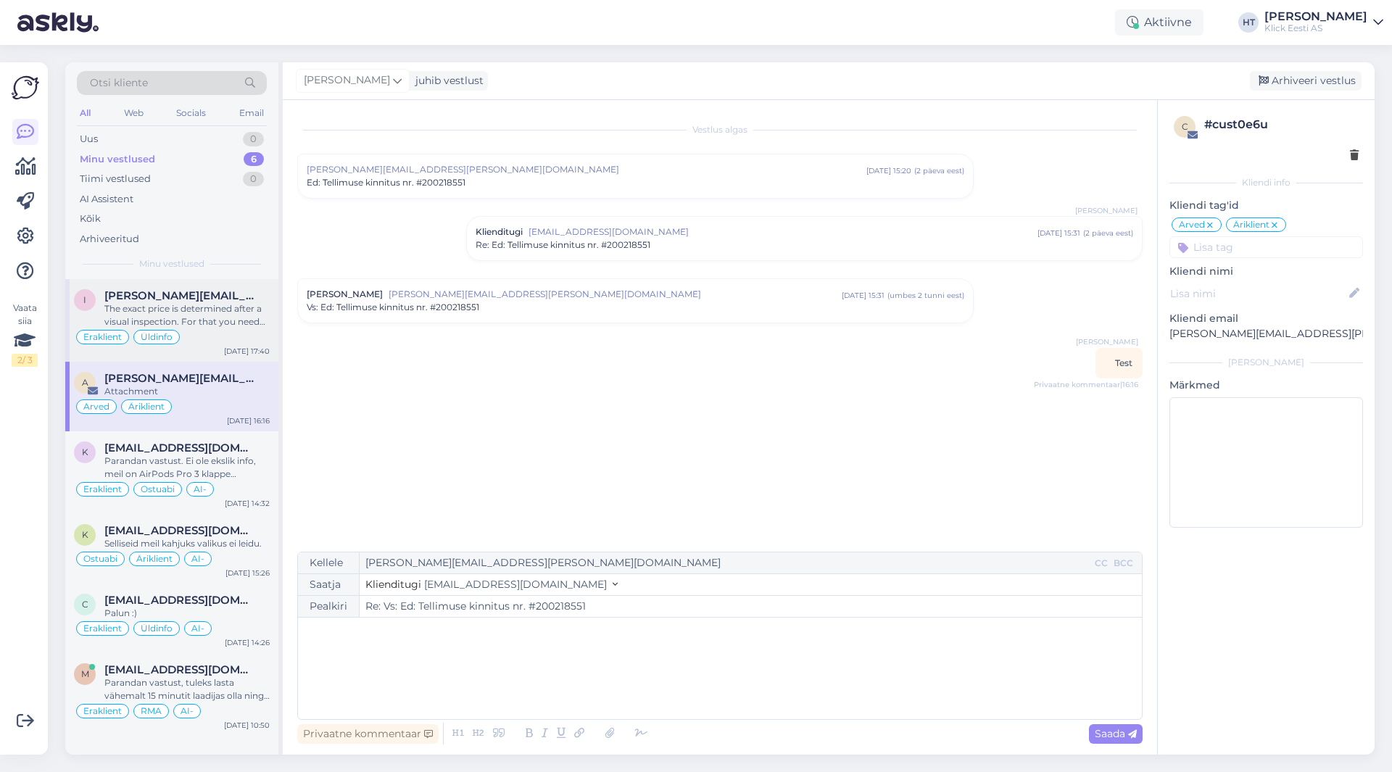
click at [164, 297] on span "[PERSON_NAME][EMAIL_ADDRESS][PERSON_NAME][DOMAIN_NAME]" at bounding box center [179, 295] width 151 height 13
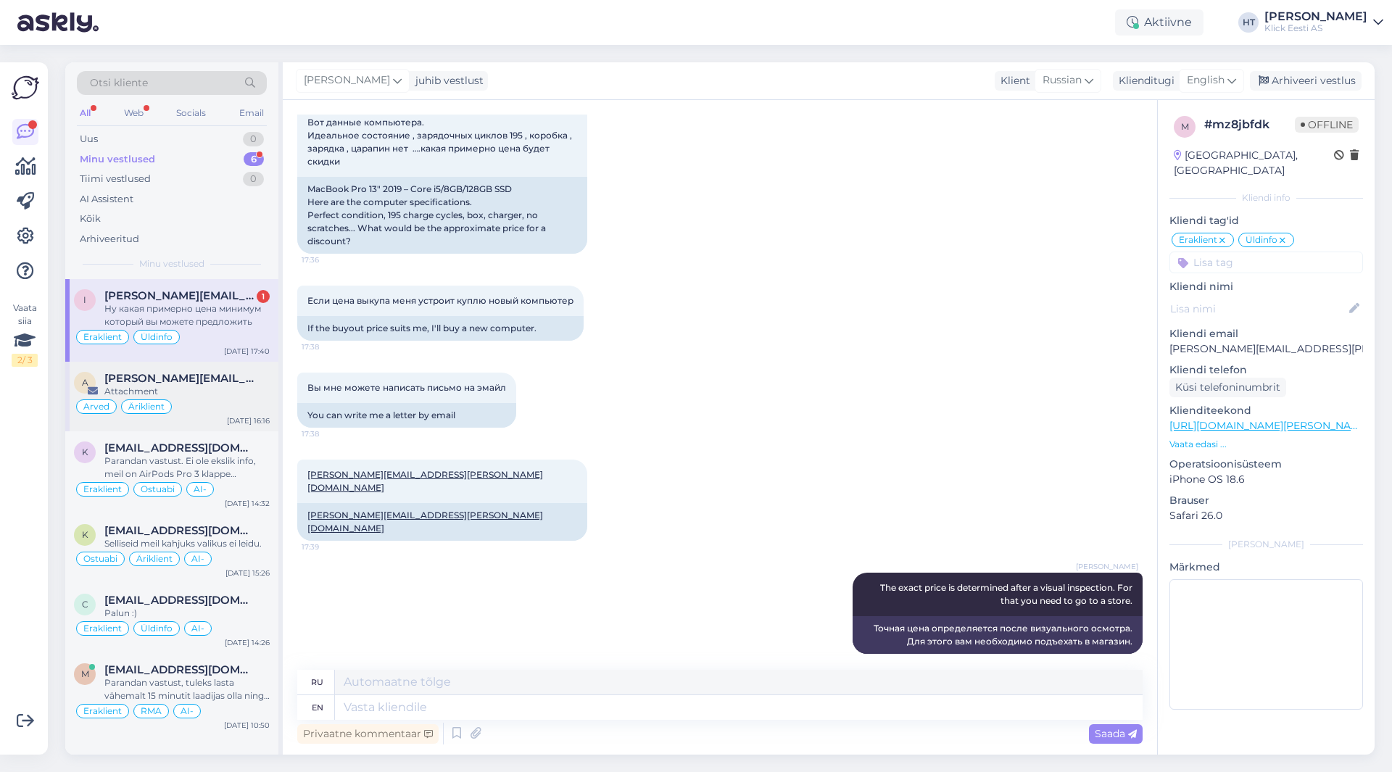
scroll to position [863, 0]
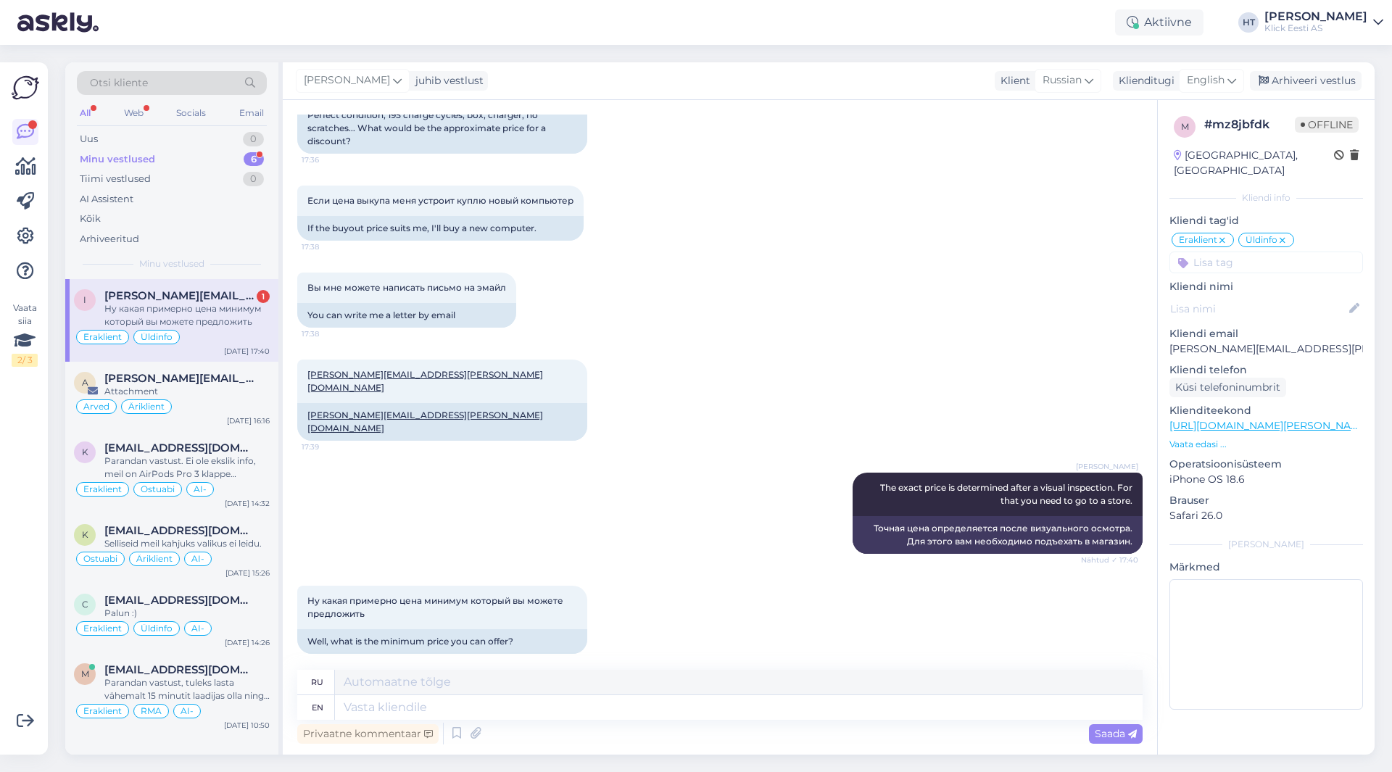
click at [592, 459] on div "[PERSON_NAME] The exact price is determined after a visual inspection. For that…" at bounding box center [720, 513] width 846 height 113
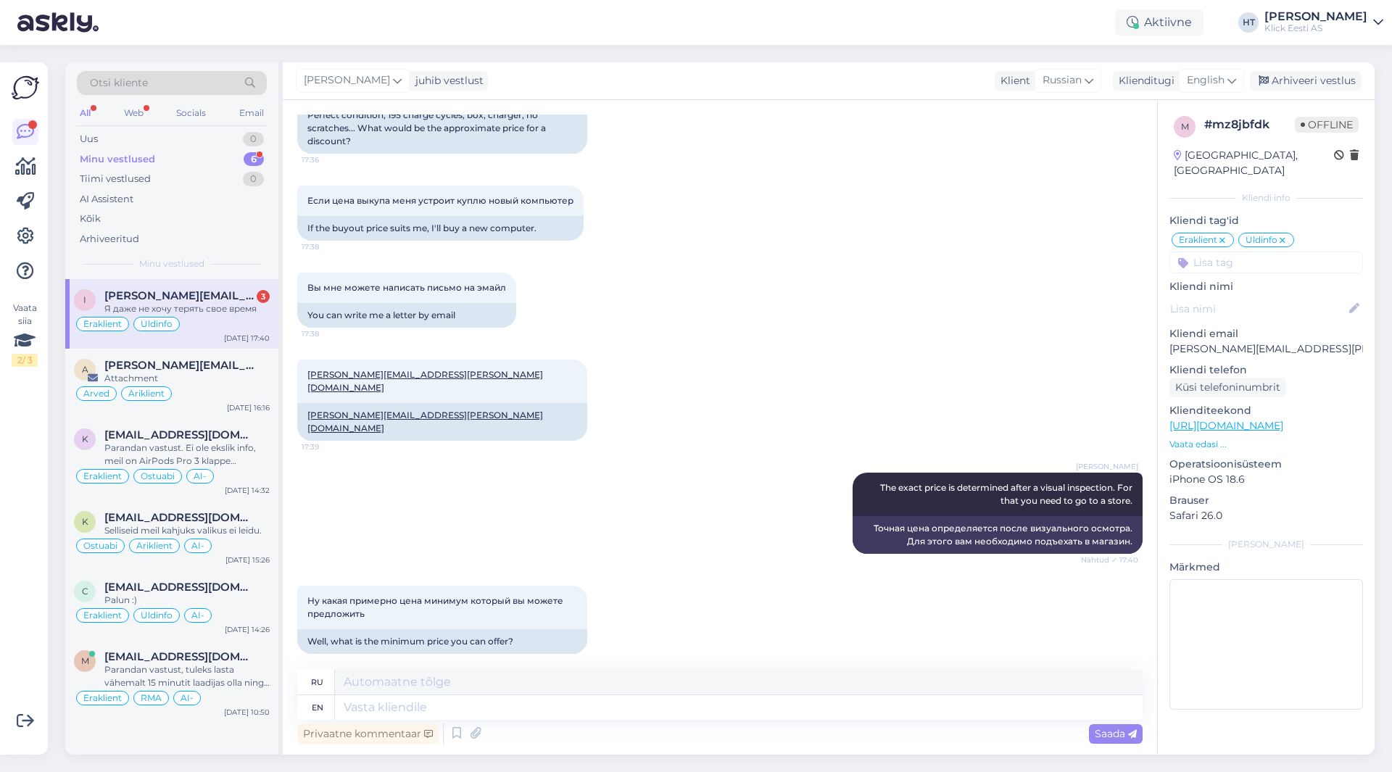
scroll to position [1037, 0]
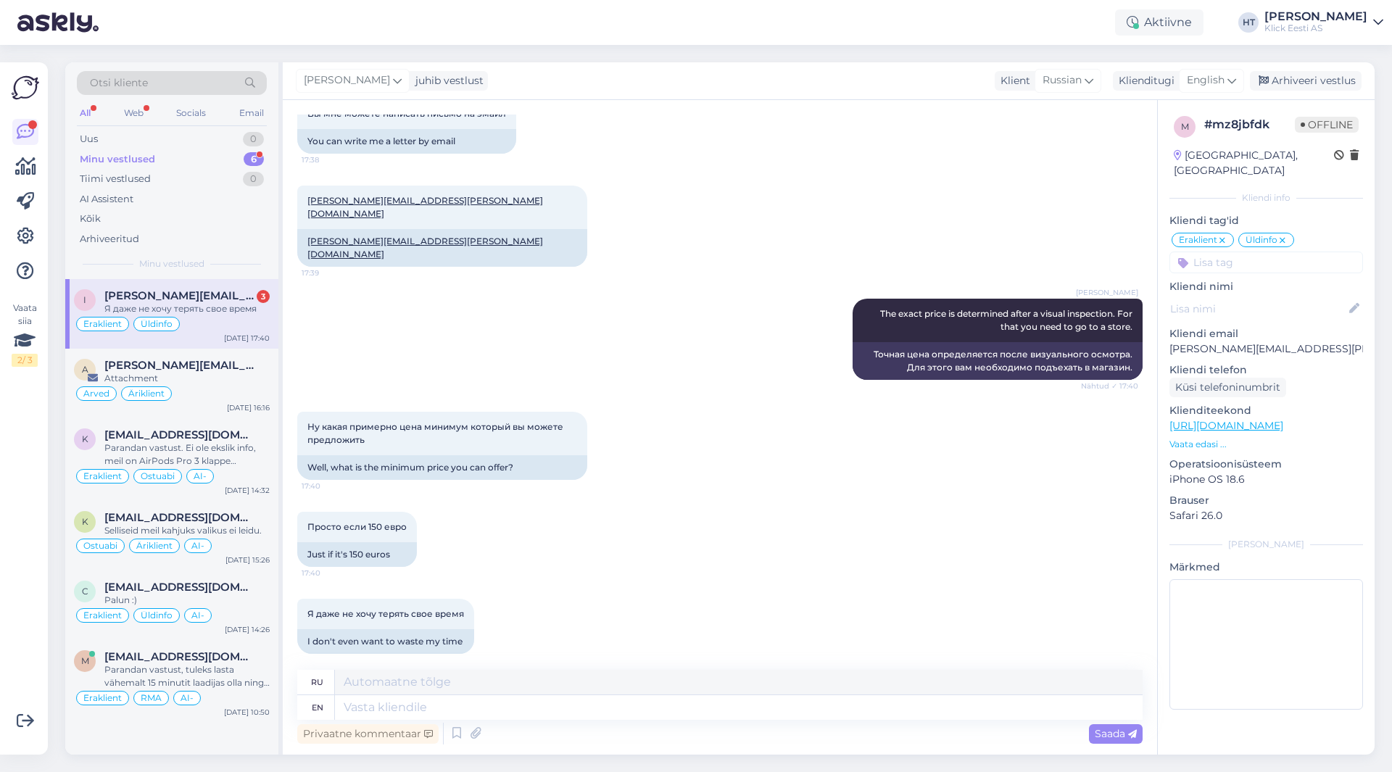
click at [574, 497] on div "Просто если 150 евро 17:40 Just if it's 150 euros" at bounding box center [720, 539] width 846 height 87
click at [487, 455] on div "Well, what is the minimum price you can offer?" at bounding box center [442, 467] width 290 height 25
click at [262, 313] on div "Я даже не хочу терять свое время" at bounding box center [186, 308] width 165 height 13
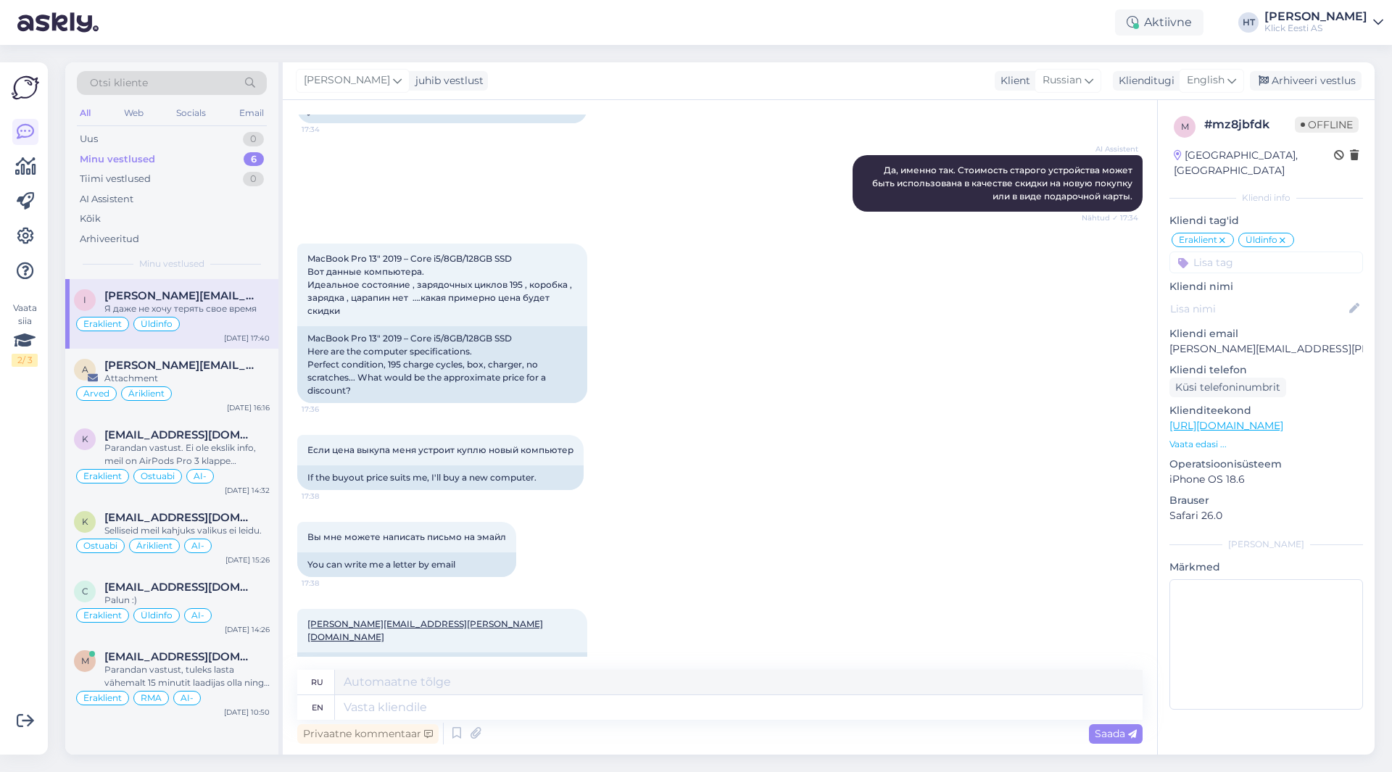
scroll to position [602, 0]
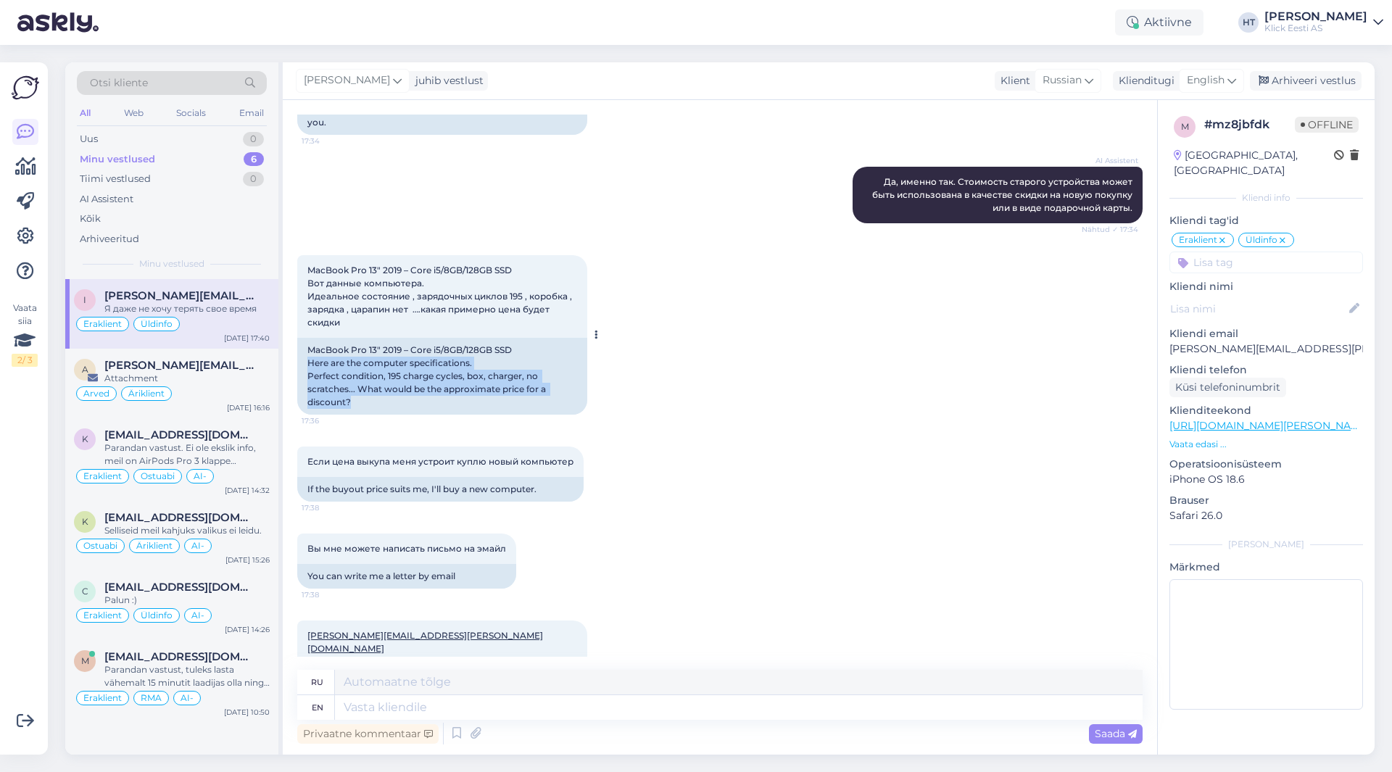
drag, startPoint x: 308, startPoint y: 373, endPoint x: 562, endPoint y: 420, distance: 258.0
click at [562, 415] on div "MacBook Pro 13″ 2019 – Core i5/8GB/128GB SSD Here are the computer specificatio…" at bounding box center [442, 376] width 290 height 77
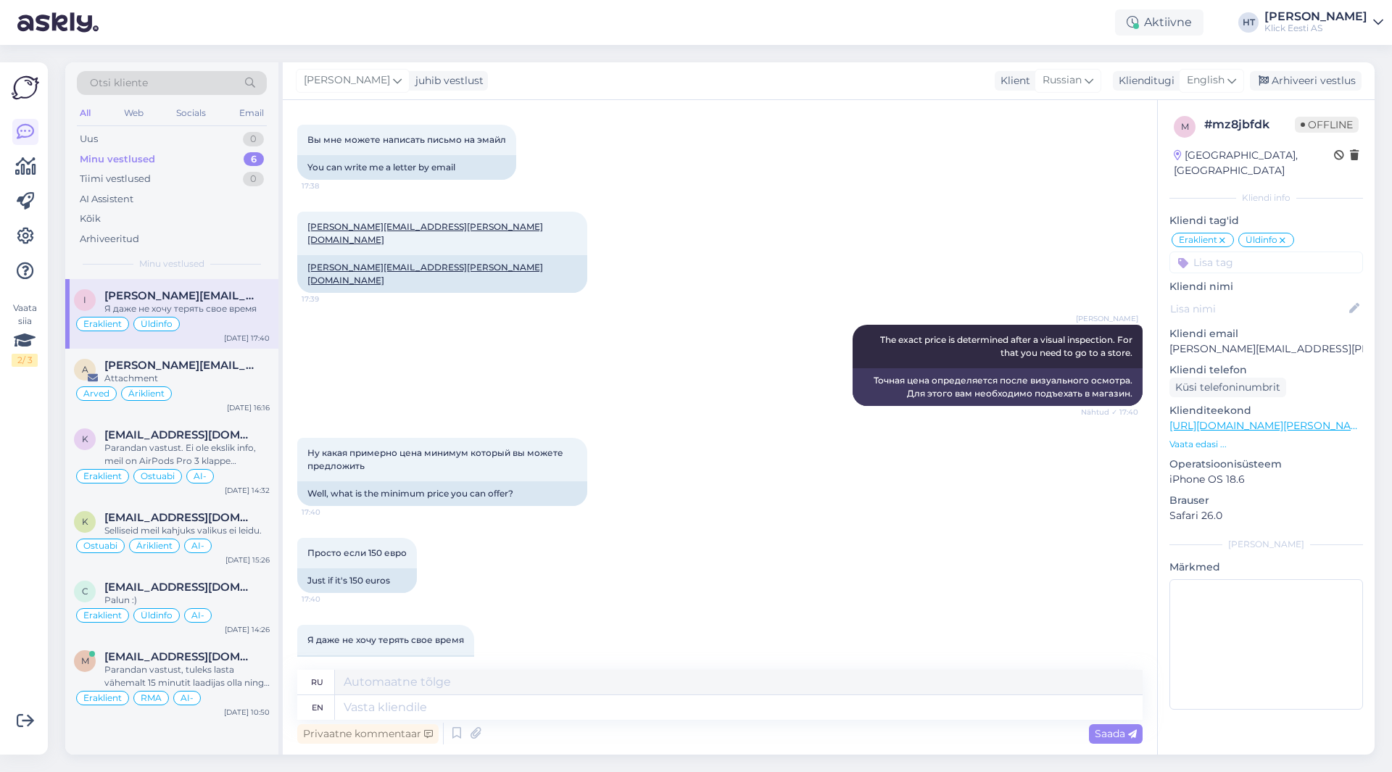
scroll to position [1037, 0]
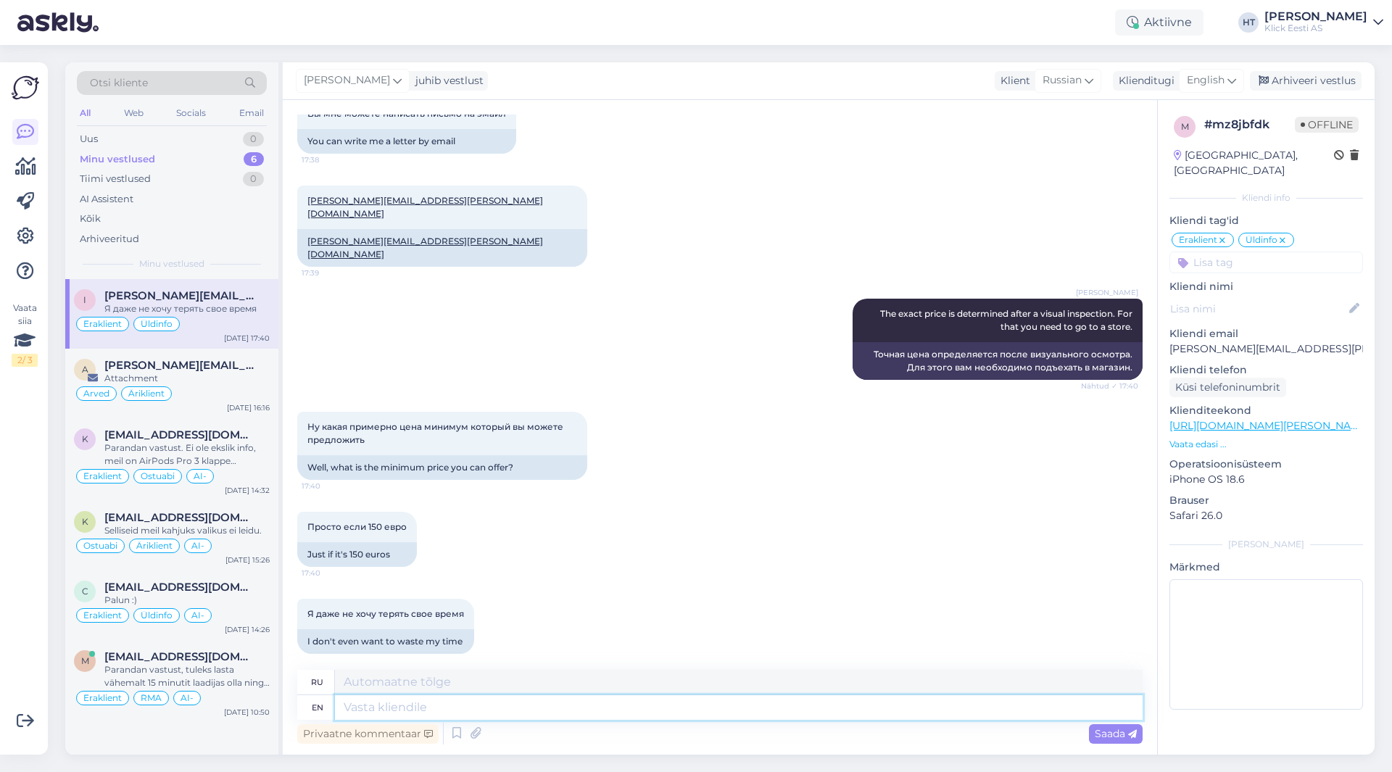
click at [487, 708] on textarea at bounding box center [739, 707] width 808 height 25
type textarea "Approximate is"
type textarea "Приблизительный"
type textarea "Approximate is"
type textarea "Приблизительно это"
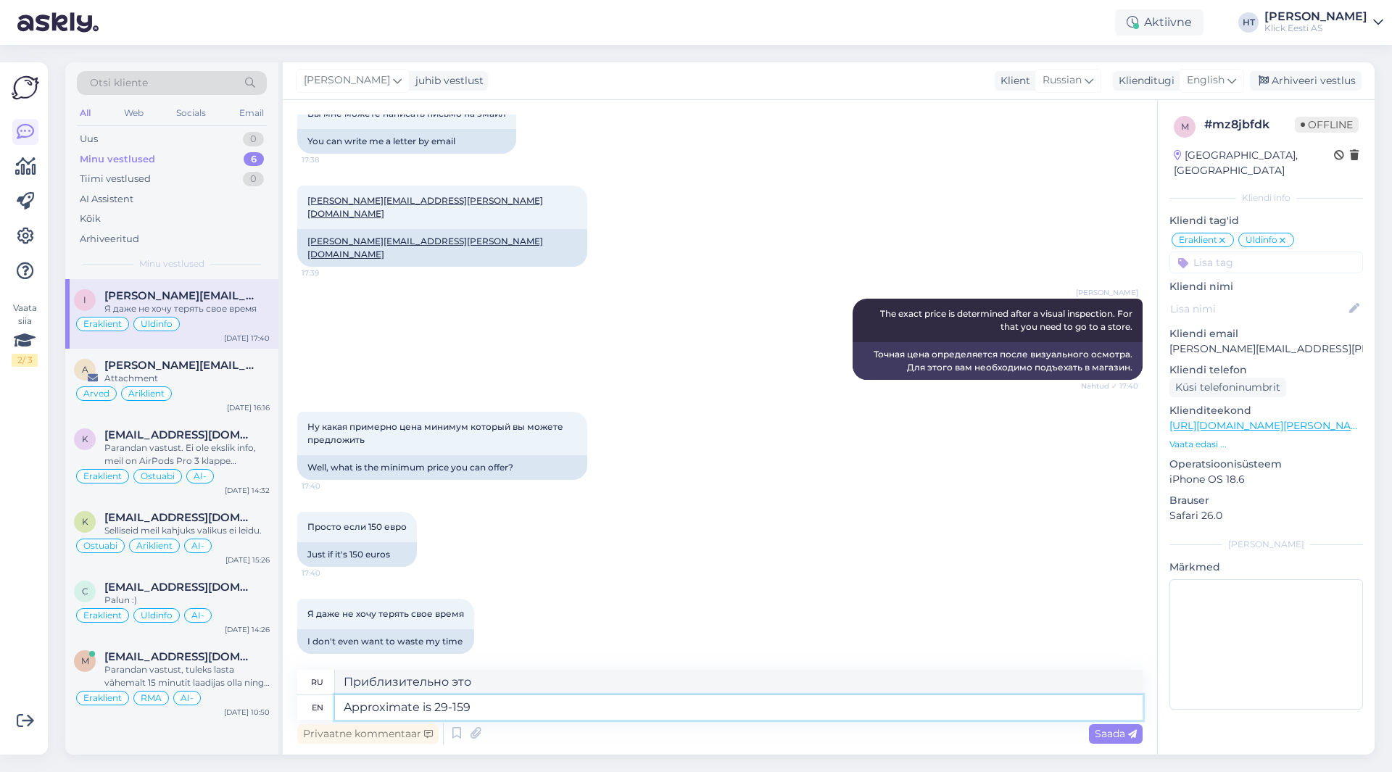
type textarea "Approximate is 29-159."
type textarea "Приблизительно 29-159."
type textarea "Approximate is 29-159€"
type textarea "Ориентировочно 29-159€"
type textarea "Approximate is 29-159€."
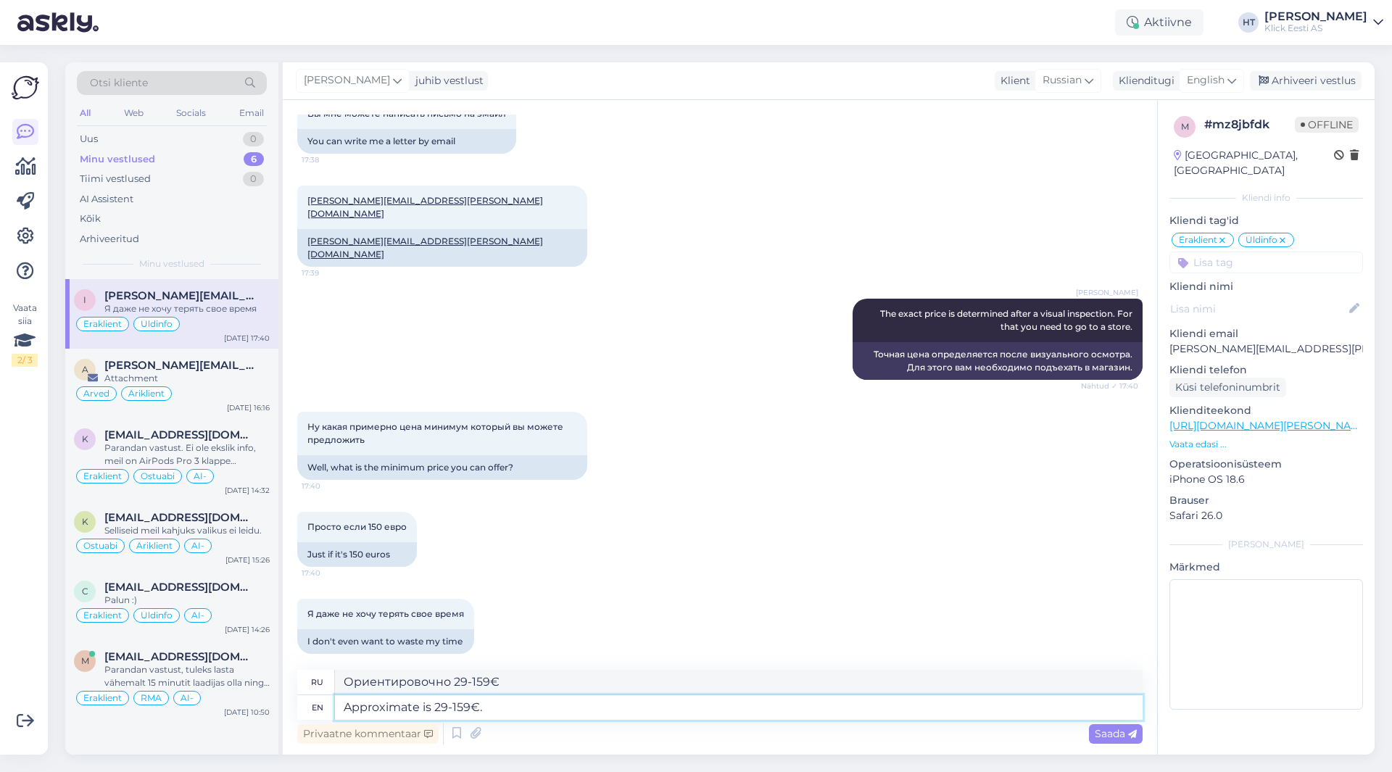
type textarea "Ориентировочная стоимость 29-159€."
type textarea "Approximate is 29-159€. For a"
type textarea "Ориентировочная стоимость 29–159 евро."
type textarea "Approximate is 29-159€. For an e"
type textarea "Приблизительная стоимость 29–159 евро."
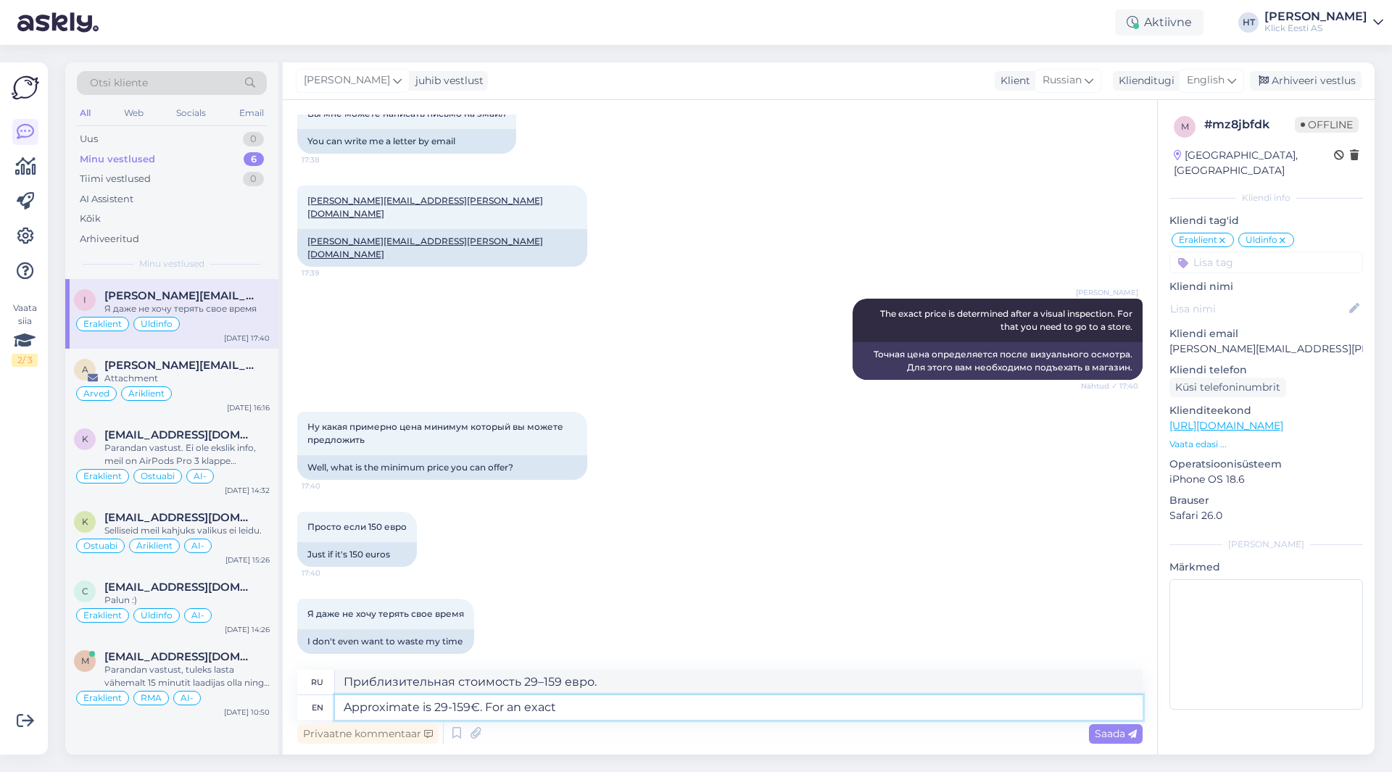
type textarea "Approximate is 29-159€. For an exact"
type textarea "Ориентировочная стоимость 29–159 евро. Для точной информации"
type textarea "Approximate is 29-159€. For an exact price y"
type textarea "Ориентировочная стоимость: 29–159 евро. Точная цена указана здесь."
type textarea "Approximate is 29-159€. For an exact price you"
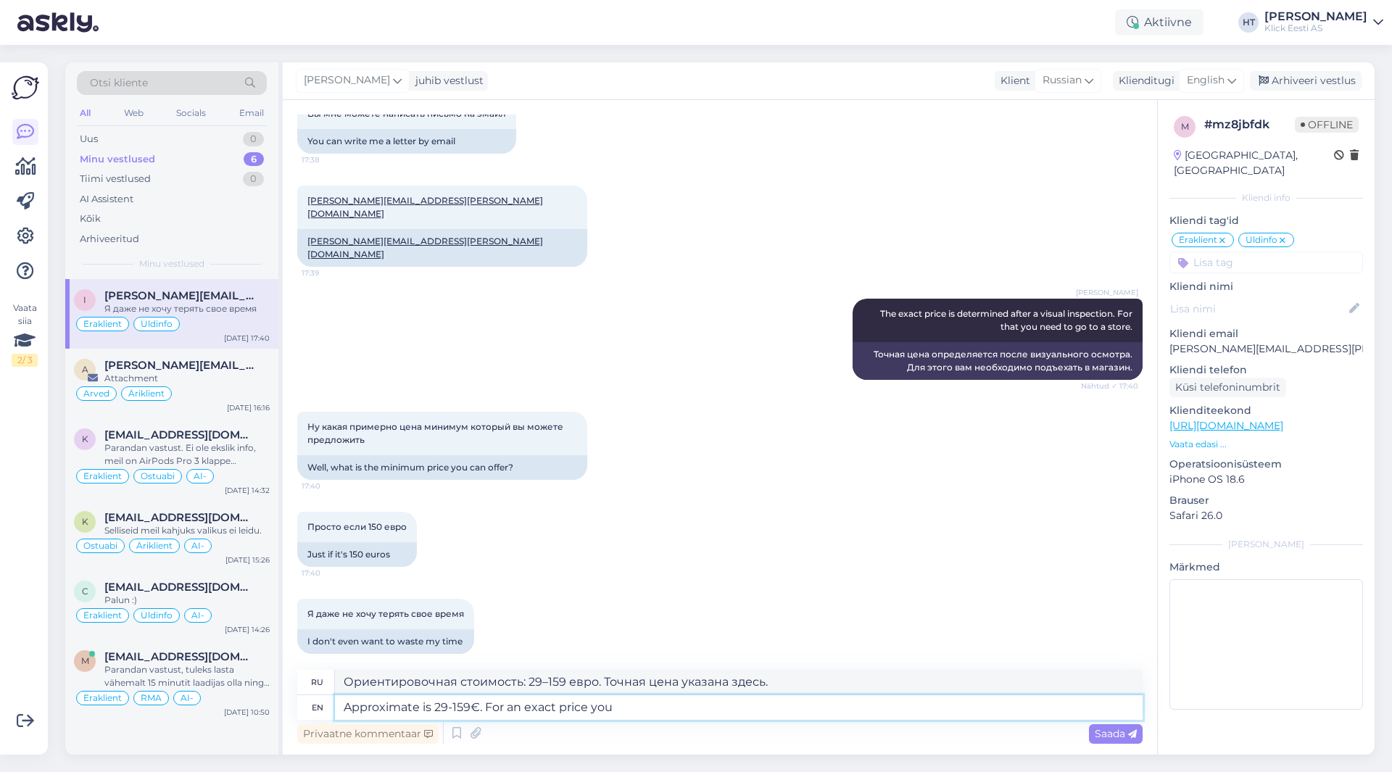
type textarea "Ориентировочная стоимость 29–159 евро. Точную цену вы можете узнать здесь."
type textarea "Approximate is 29-159€. For an exact price you need to"
type textarea "Ориентировочная стоимость 29–159 евро. Для точной цены вам нужно"
type textarea "Approximate is 29-159€. For an exact price you need to"
type textarea "Ориентировочная стоимость 29–159 евро. Для точной цены вам необходимо"
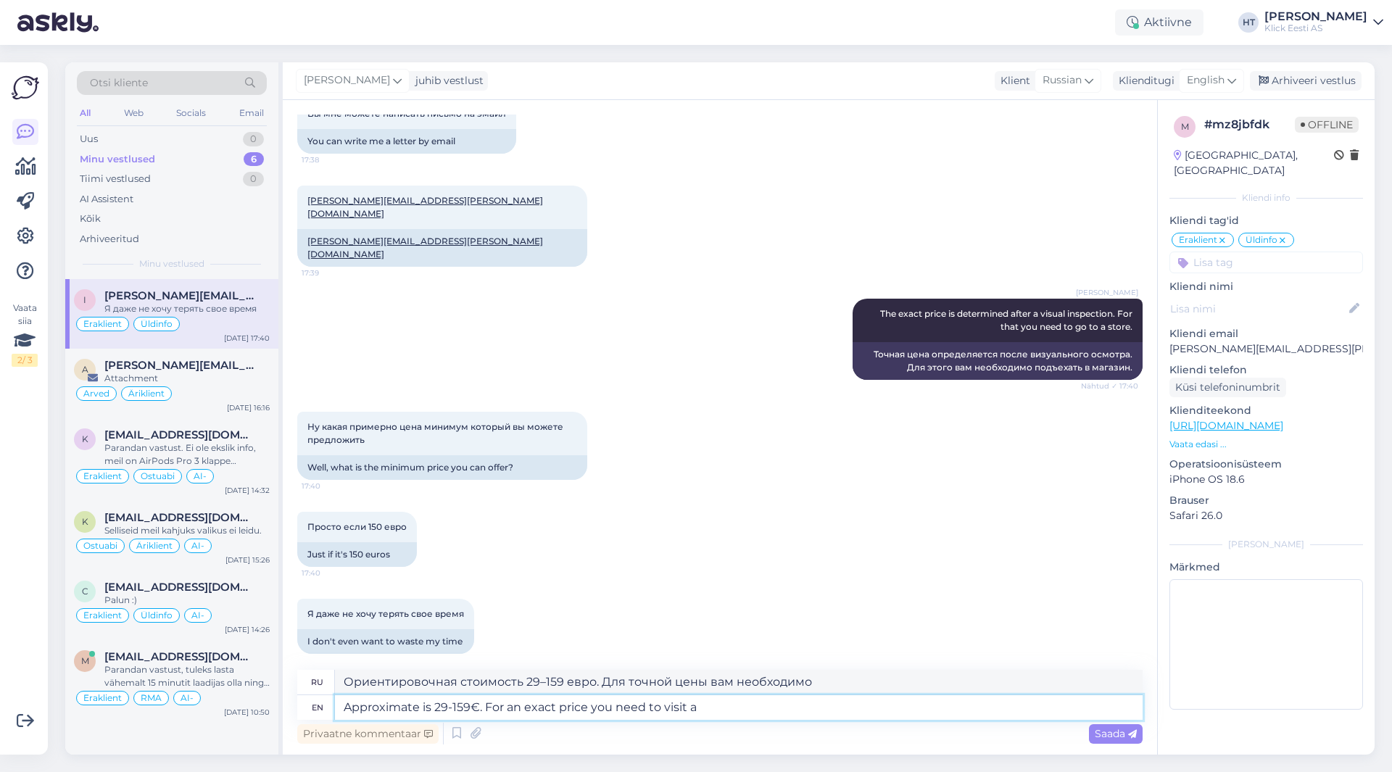
type textarea "Approximate is 29-159€. For an exact price you need to visit a"
type textarea "Ориентировочная стоимость 29–159 евро. Точную цену можно узнать, посетив сайт."
type textarea "Approximate is 29-159€. For an exact price you need to visit a store."
type textarea "Ориентировочная стоимость 29–159 евро. Точную цену можно узнать, посетив"
type textarea "Approximate is 29-159€. For an exact price you need to visit a store."
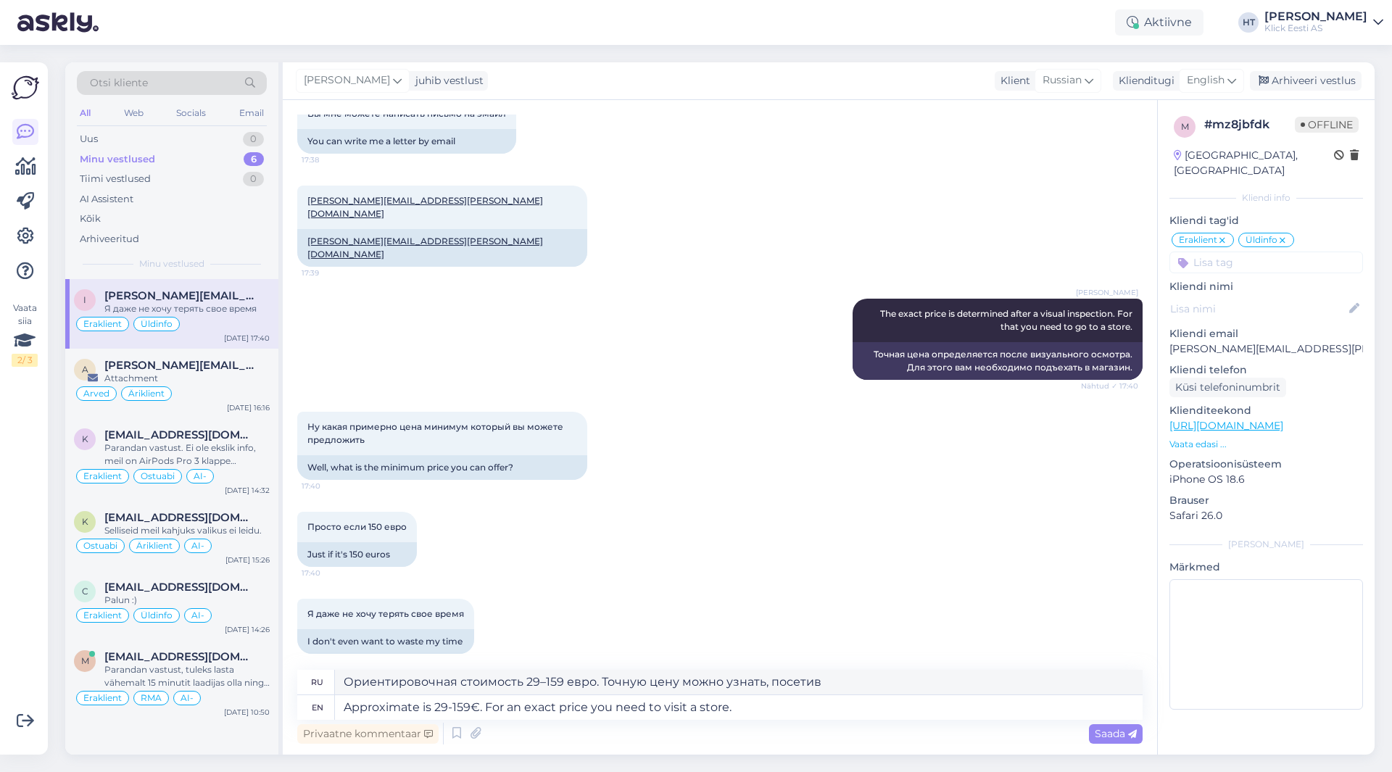
type textarea "Ориентировочная стоимость 29–159 евро. Точную цену можно узнать, посетив магази…"
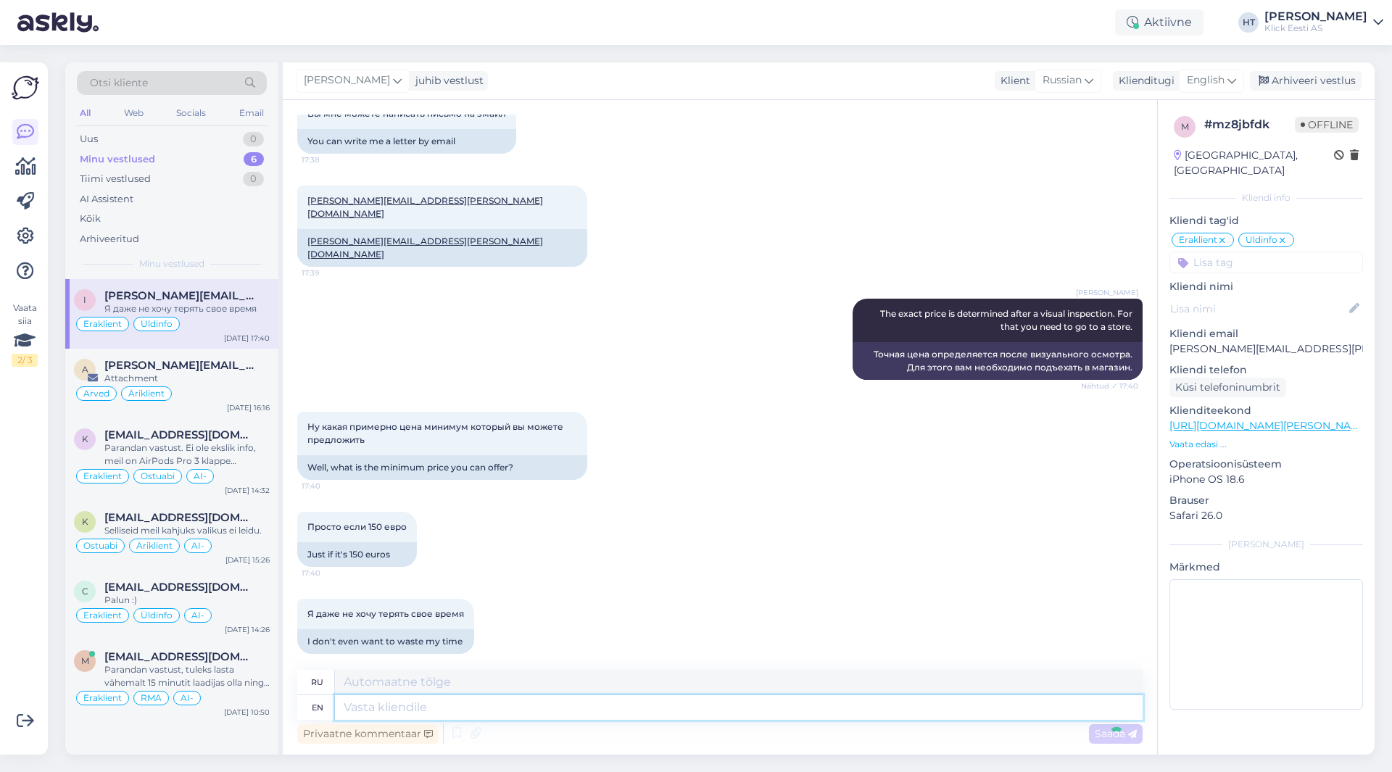
scroll to position [1150, 0]
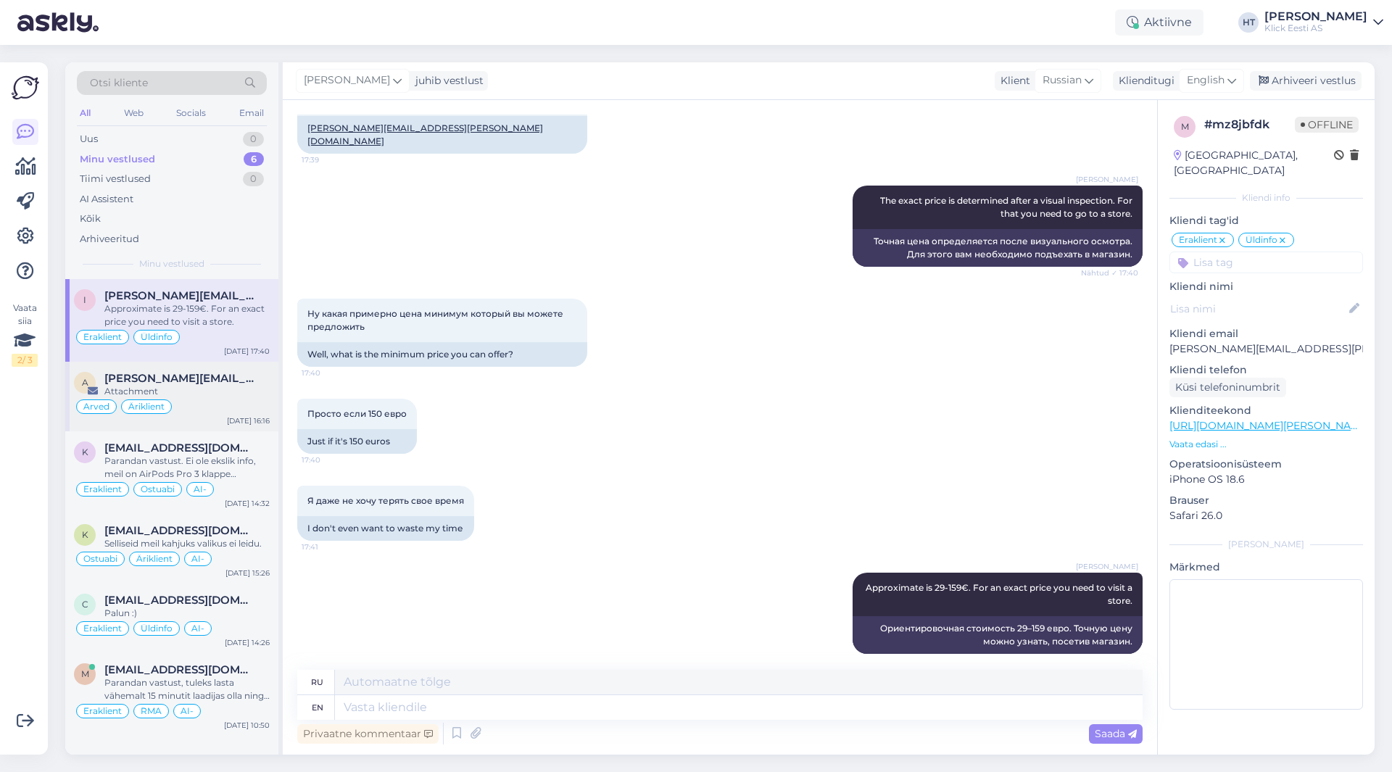
click at [201, 378] on span "[PERSON_NAME][EMAIL_ADDRESS][PERSON_NAME][DOMAIN_NAME]" at bounding box center [179, 378] width 151 height 13
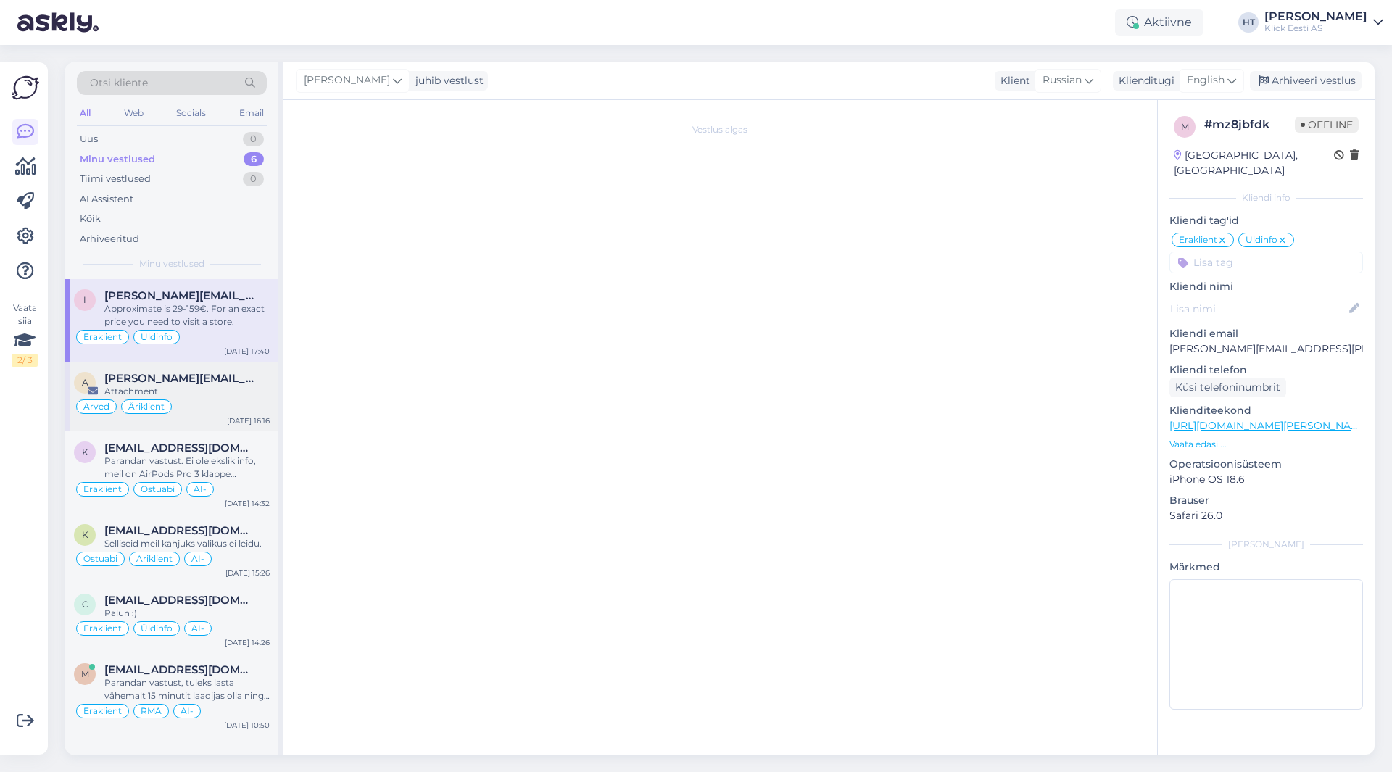
scroll to position [0, 0]
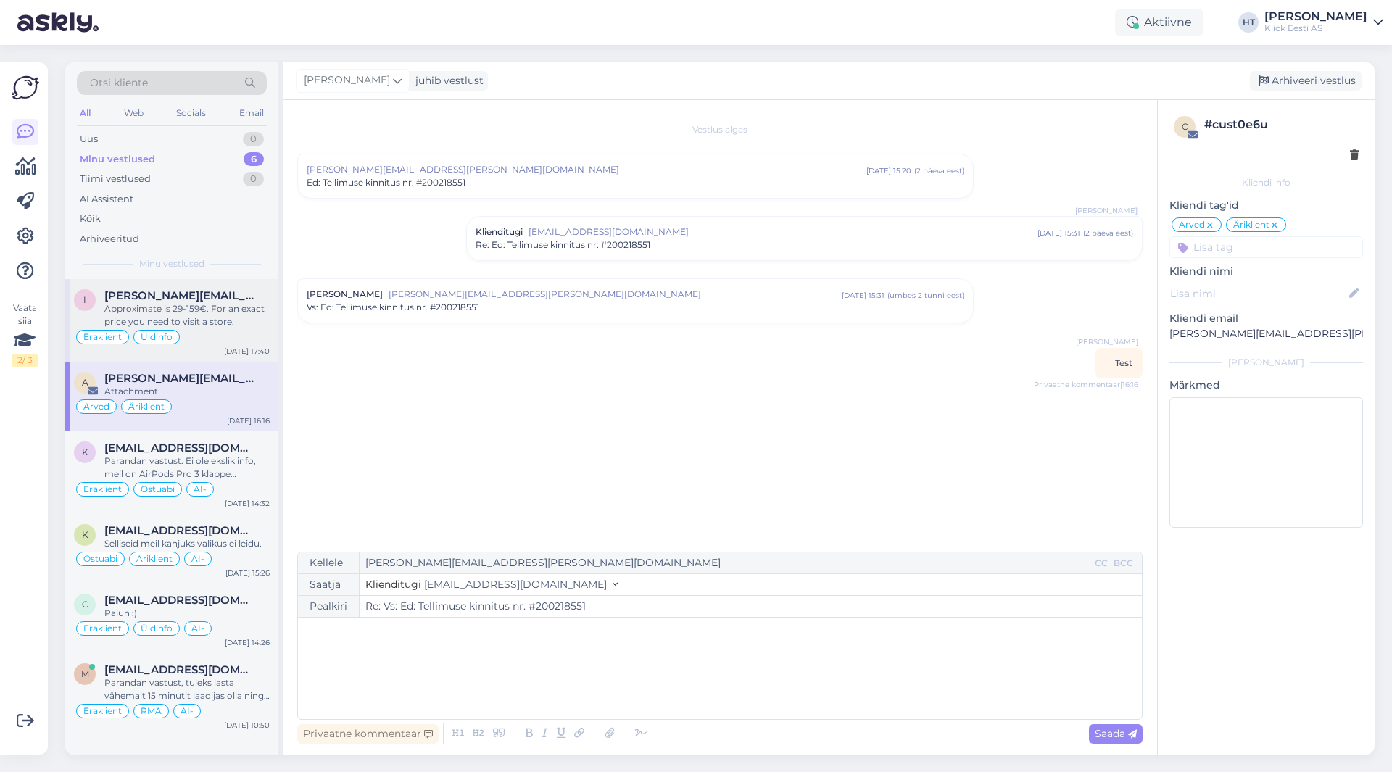
click at [229, 310] on div "Approximate is 29-159€. For an exact price you need to visit a store." at bounding box center [186, 315] width 165 height 26
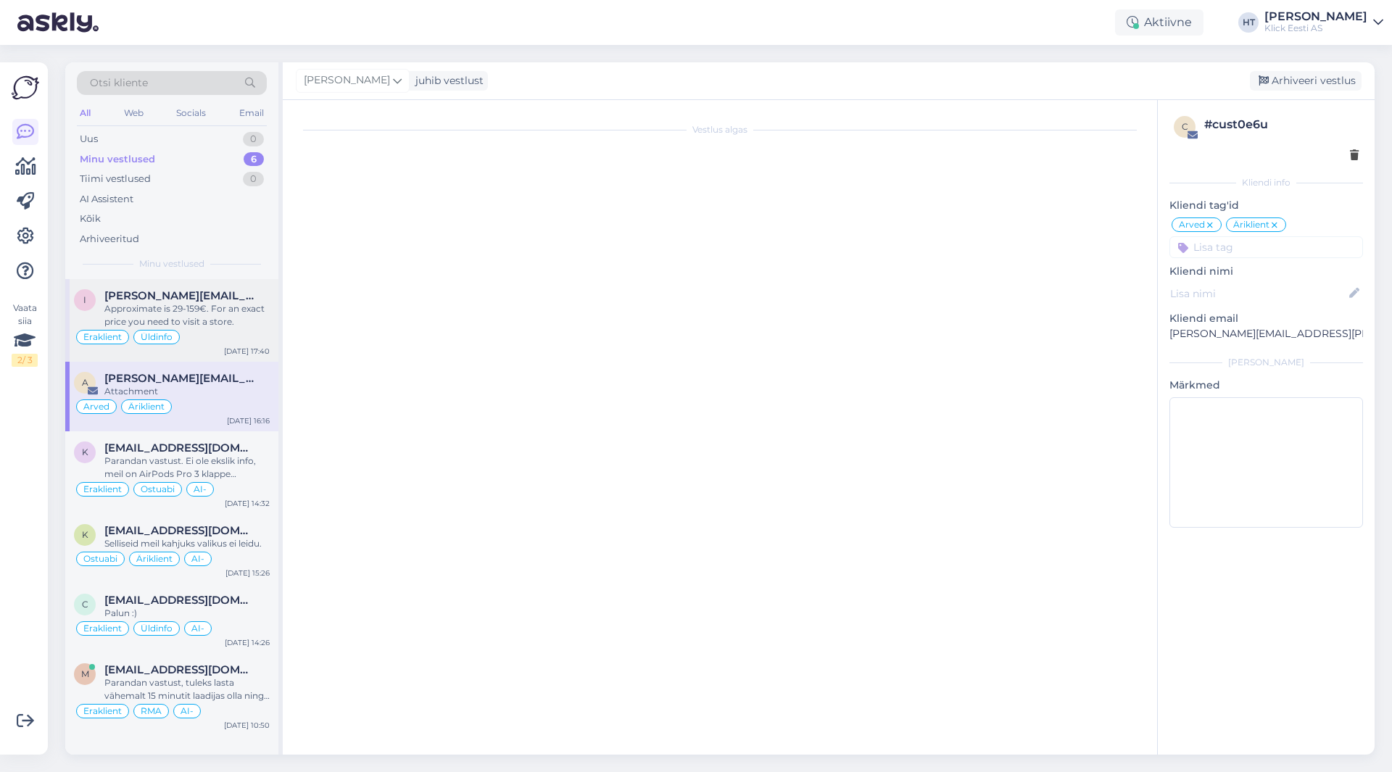
scroll to position [1150, 0]
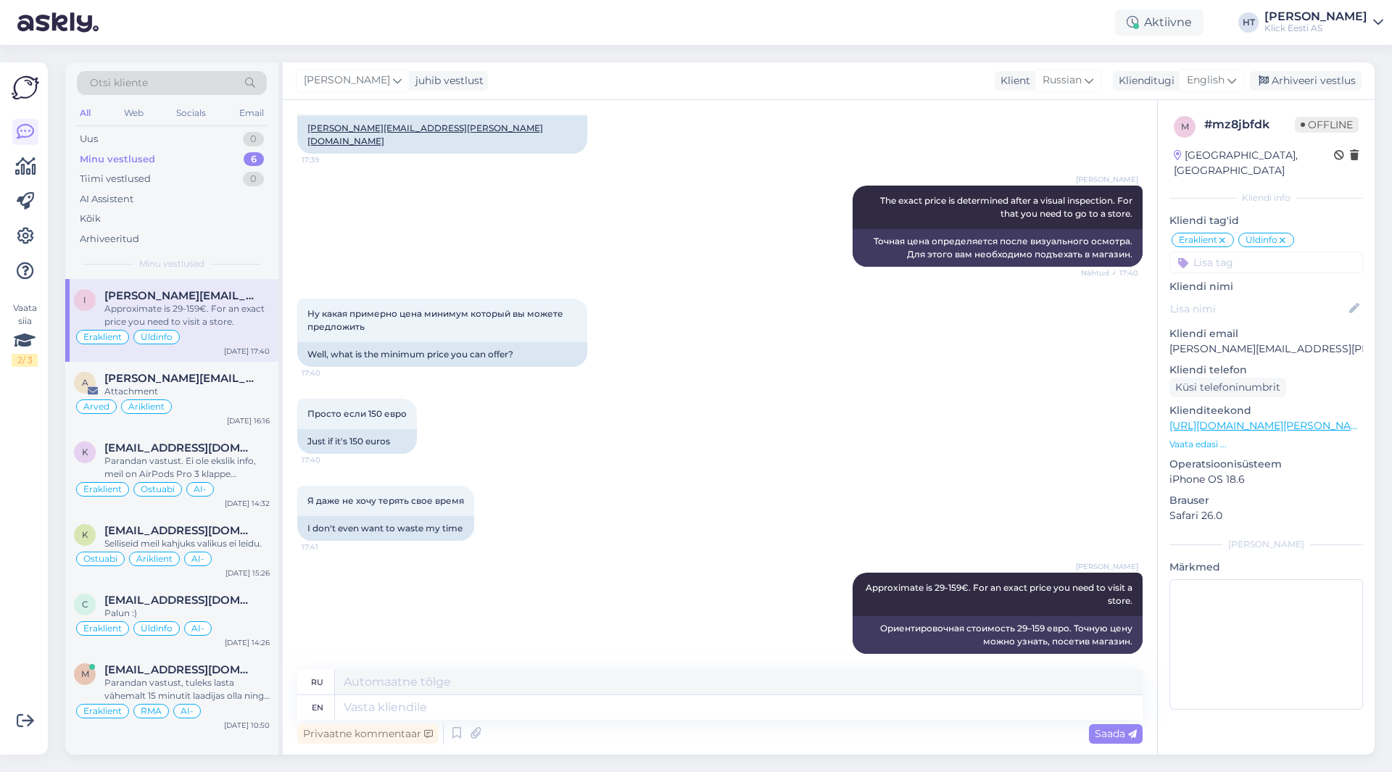
click at [249, 155] on div "6" at bounding box center [254, 159] width 20 height 15
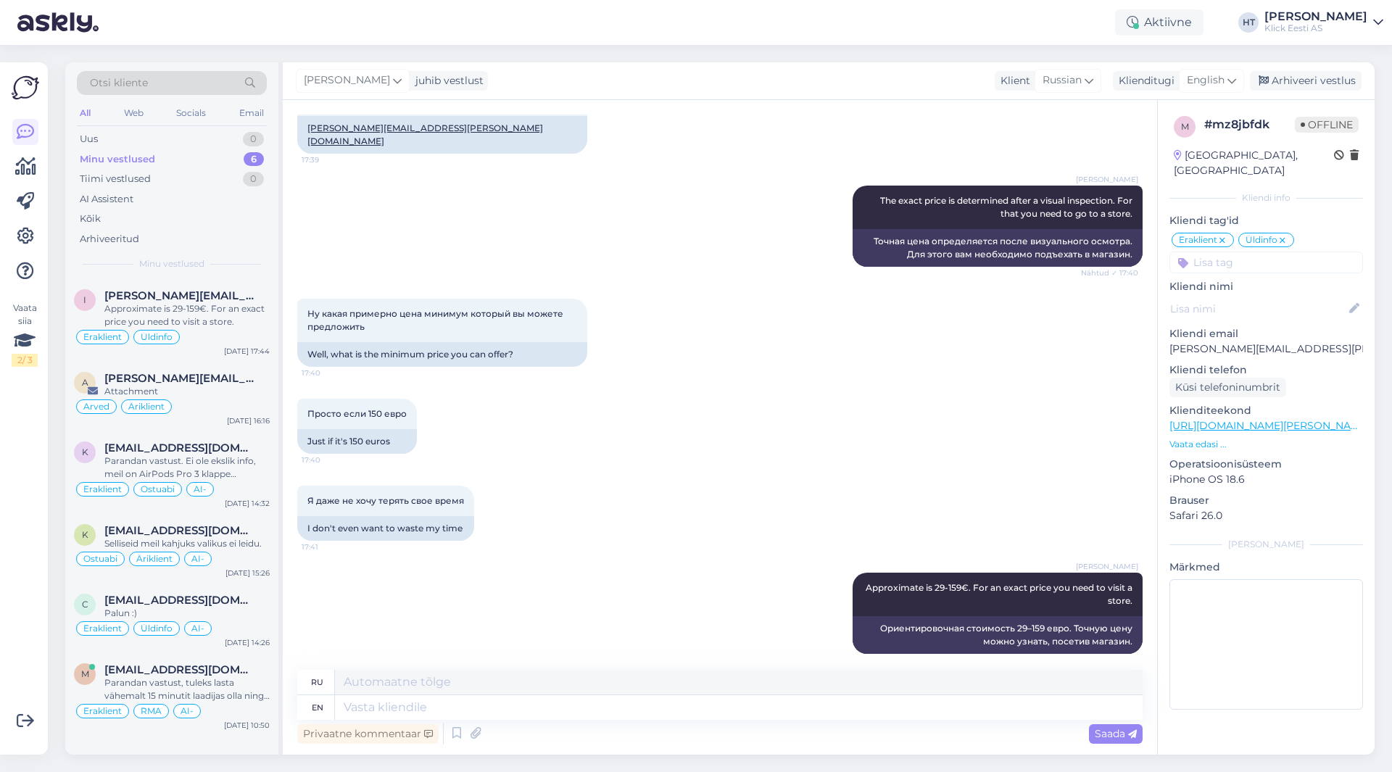
click at [552, 216] on div "[PERSON_NAME] The exact price is determined after a visual inspection. For that…" at bounding box center [720, 226] width 846 height 113
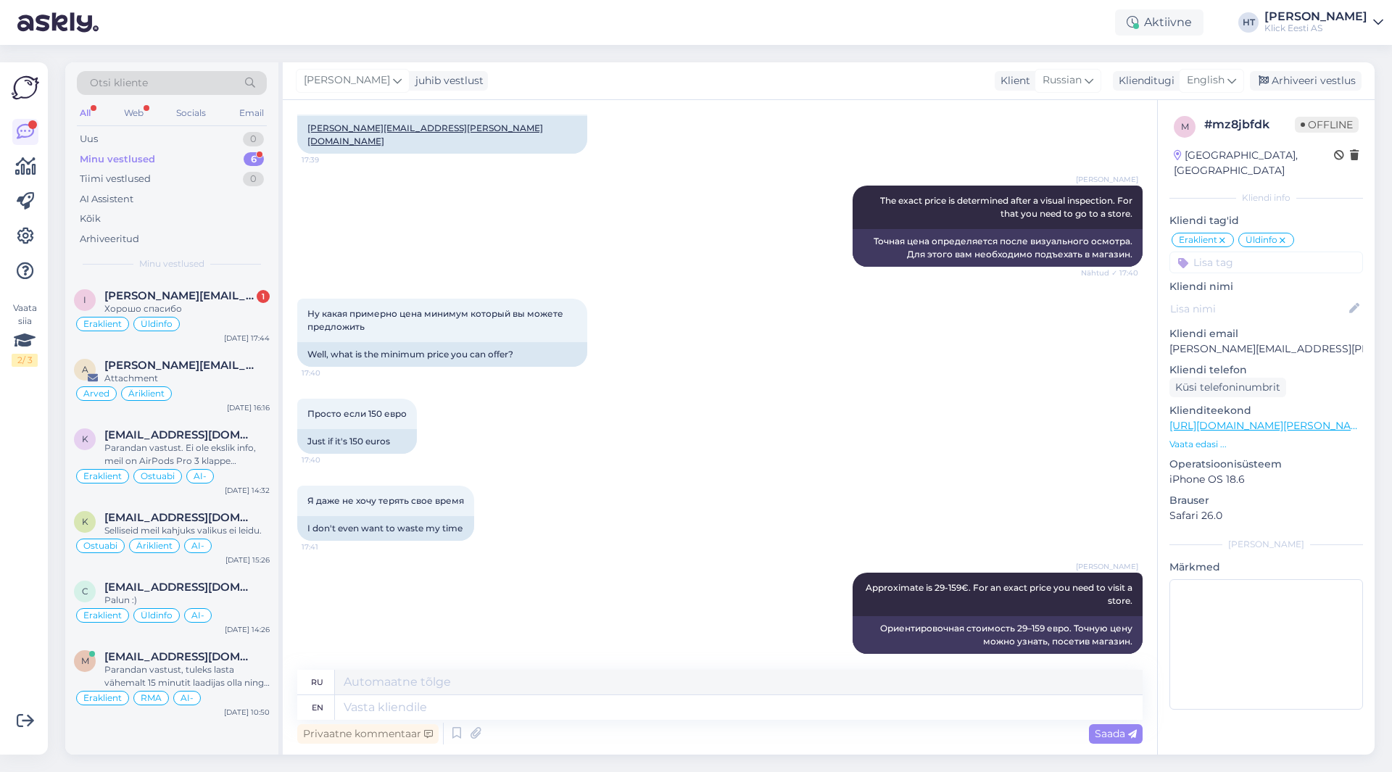
scroll to position [1237, 0]
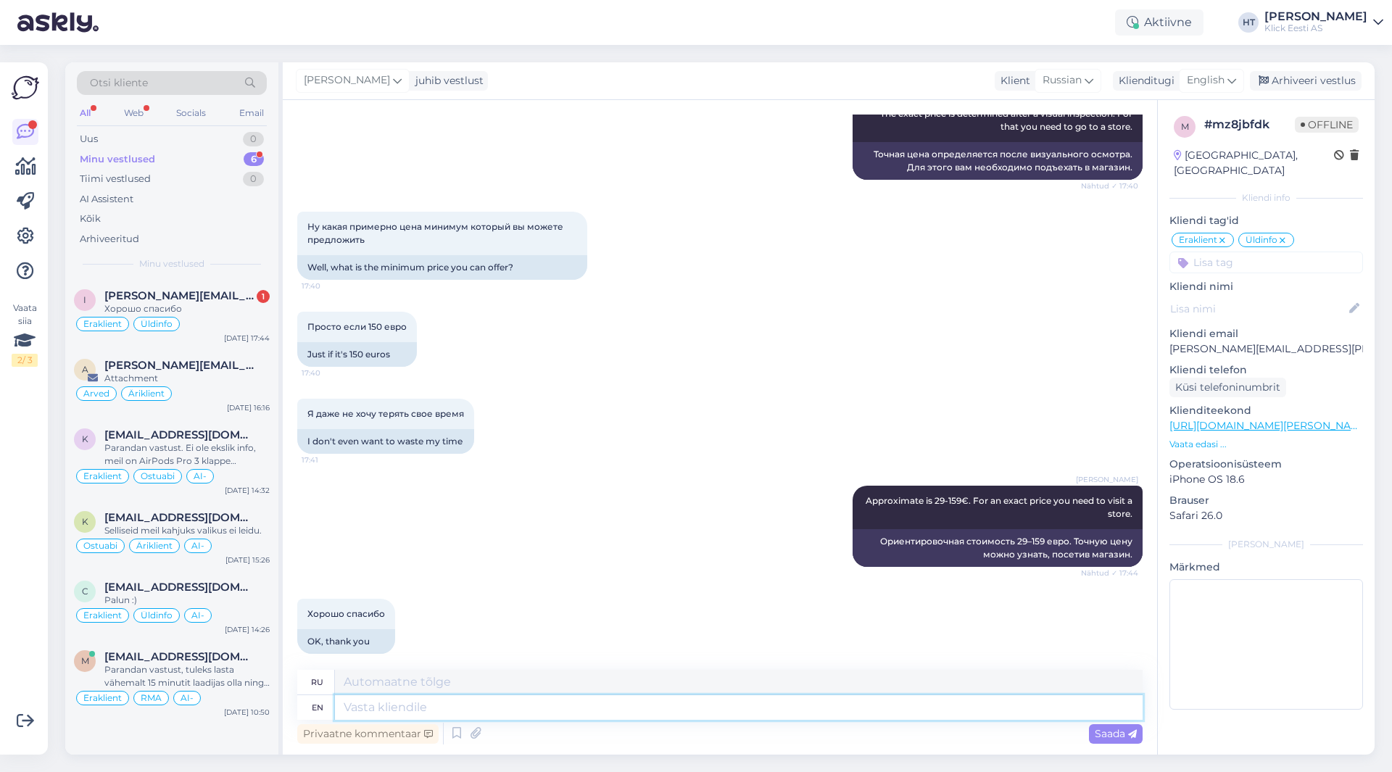
click at [508, 700] on textarea at bounding box center [739, 707] width 808 height 25
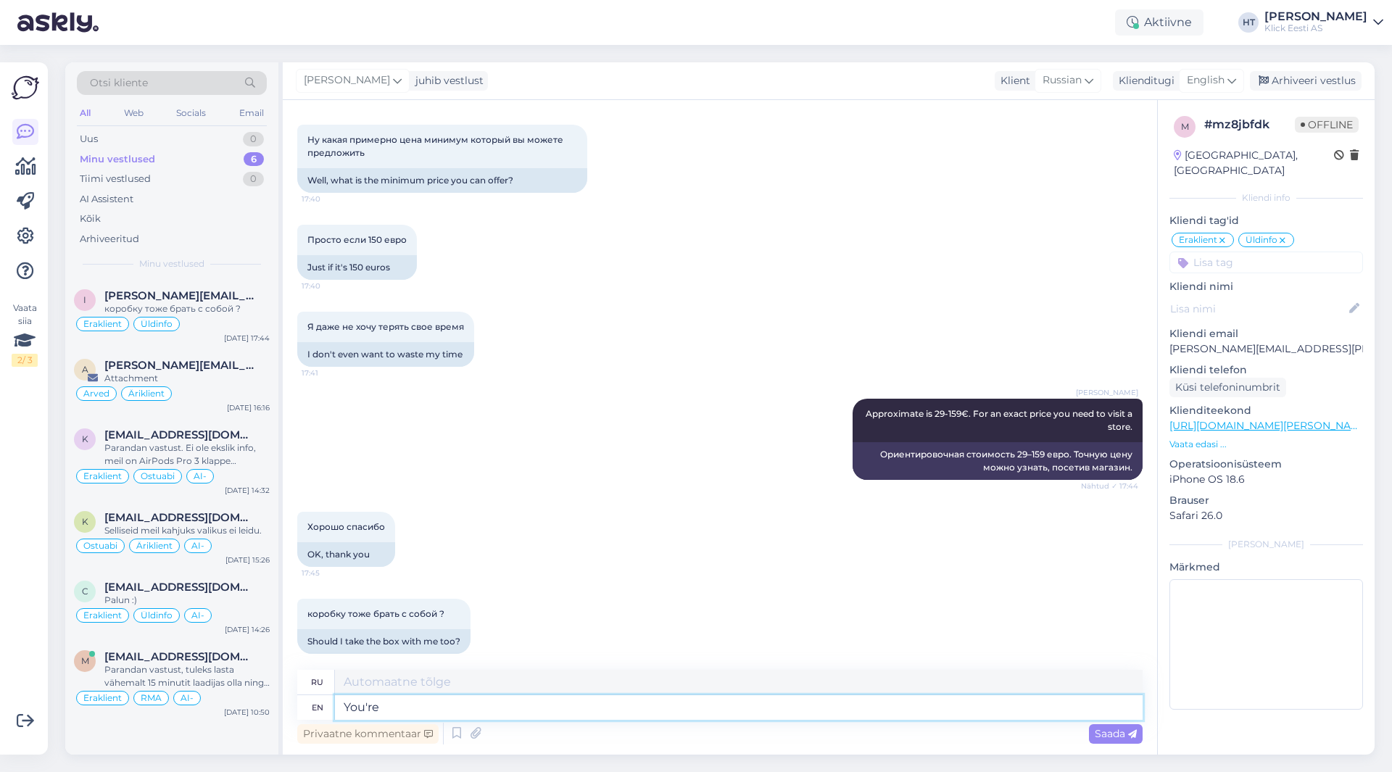
type textarea "You're"
type textarea "Ты"
type textarea "Y"
type textarea "It's"
type textarea "Его"
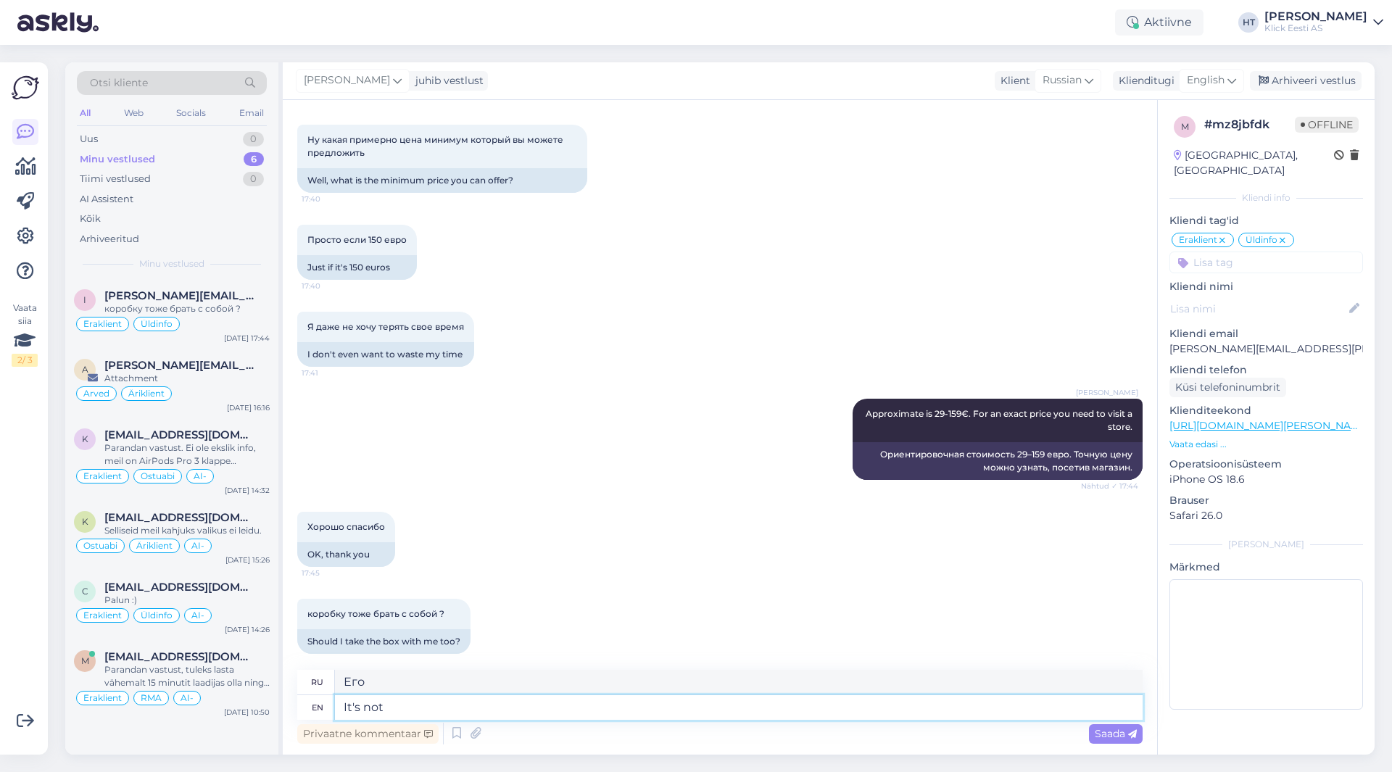
type textarea "It's not"
type textarea "Это не"
type textarea "It's not strictly"
type textarea "Это не совсем так."
type textarea "It's not strictly nece"
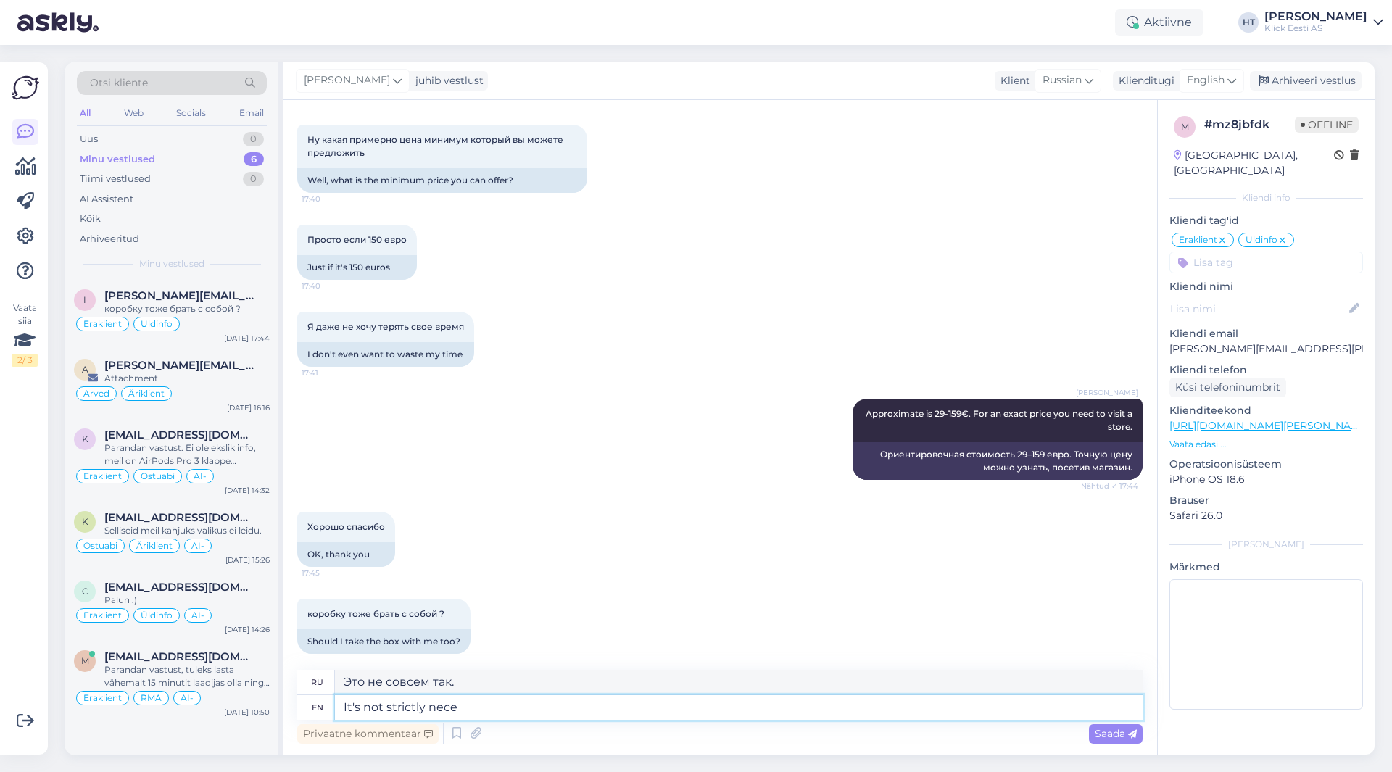
type textarea "Это не обязательно."
drag, startPoint x: 493, startPoint y: 716, endPoint x: 429, endPoint y: 707, distance: 64.5
click at [429, 708] on textarea "It's not strictly neces" at bounding box center [739, 707] width 808 height 25
paste textarea "sary"
type textarea "It's not strictly necessary."
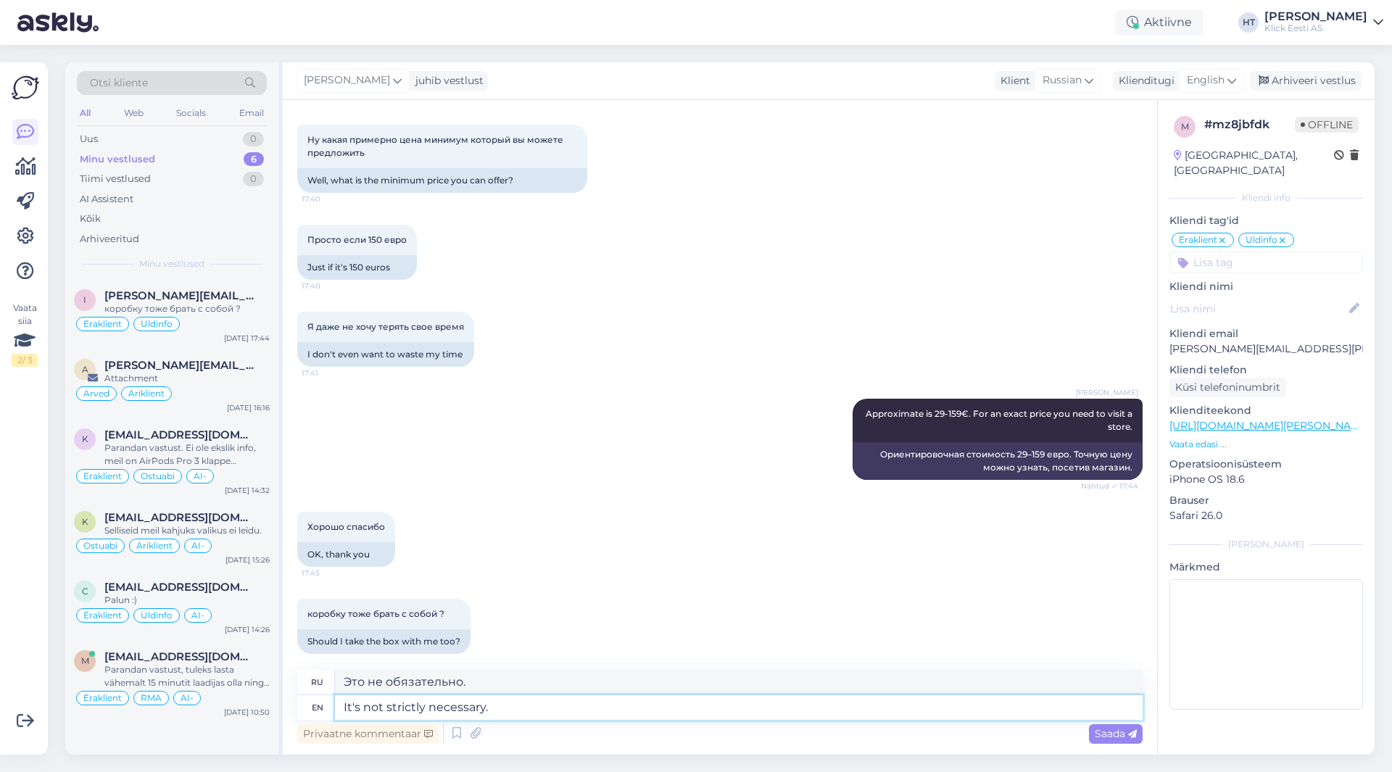
type textarea "Это не является строго необходимым."
type textarea "It's not strictly necessary. The"
type textarea "Это не обязательно."
type textarea "It's not strictly necessary. The power"
type textarea "Это не обязательно. Мощь"
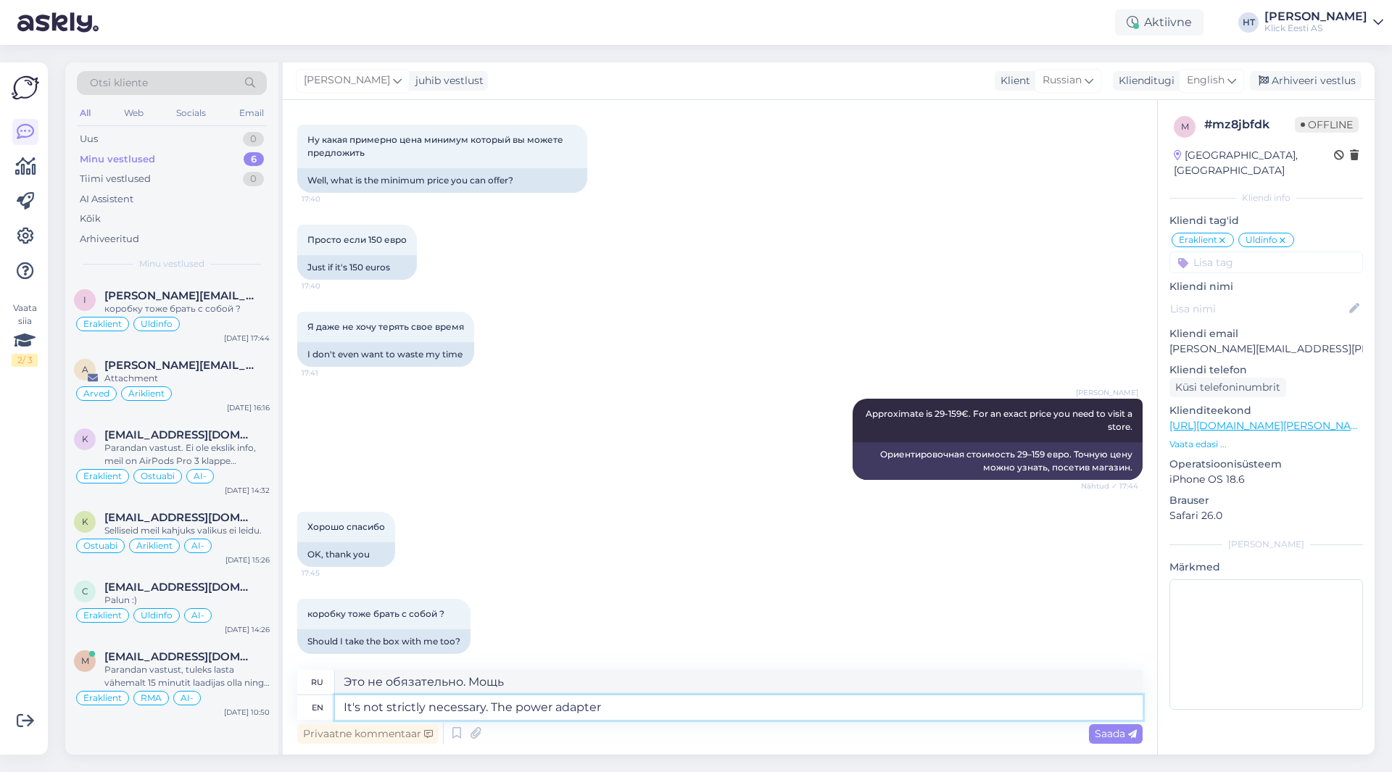
type textarea "It's not strictly necessary. The power adapter s"
type textarea "Это не обязательно. Адаптер питания"
type textarea "It's not strictly necessary. The power adapter should b"
type textarea "Это не обязательно. Адаптер питания должен"
type textarea "It's not strictly necessary. The power adapter should be ta"
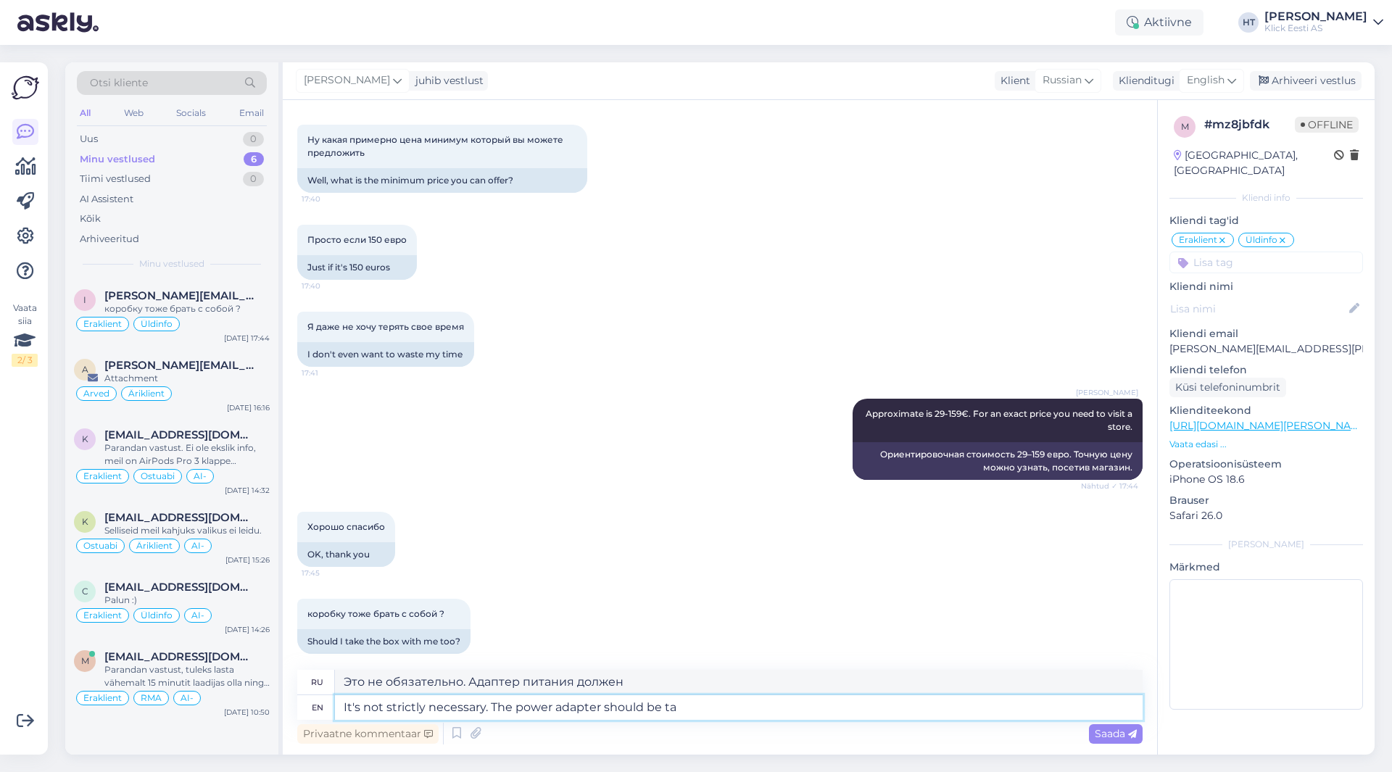
type textarea "Это не обязательно. Адаптер питания должен быть"
type textarea "It's not strictly necessary. The power adapter should be taken w"
type textarea "Это не обязательно. Адаптер питания следует взять с собой."
type textarea "It's not strictly necessary. The power adapter should be taken with you."
type textarea "Это не обязательно. Адаптер питания лучше взять с собой."
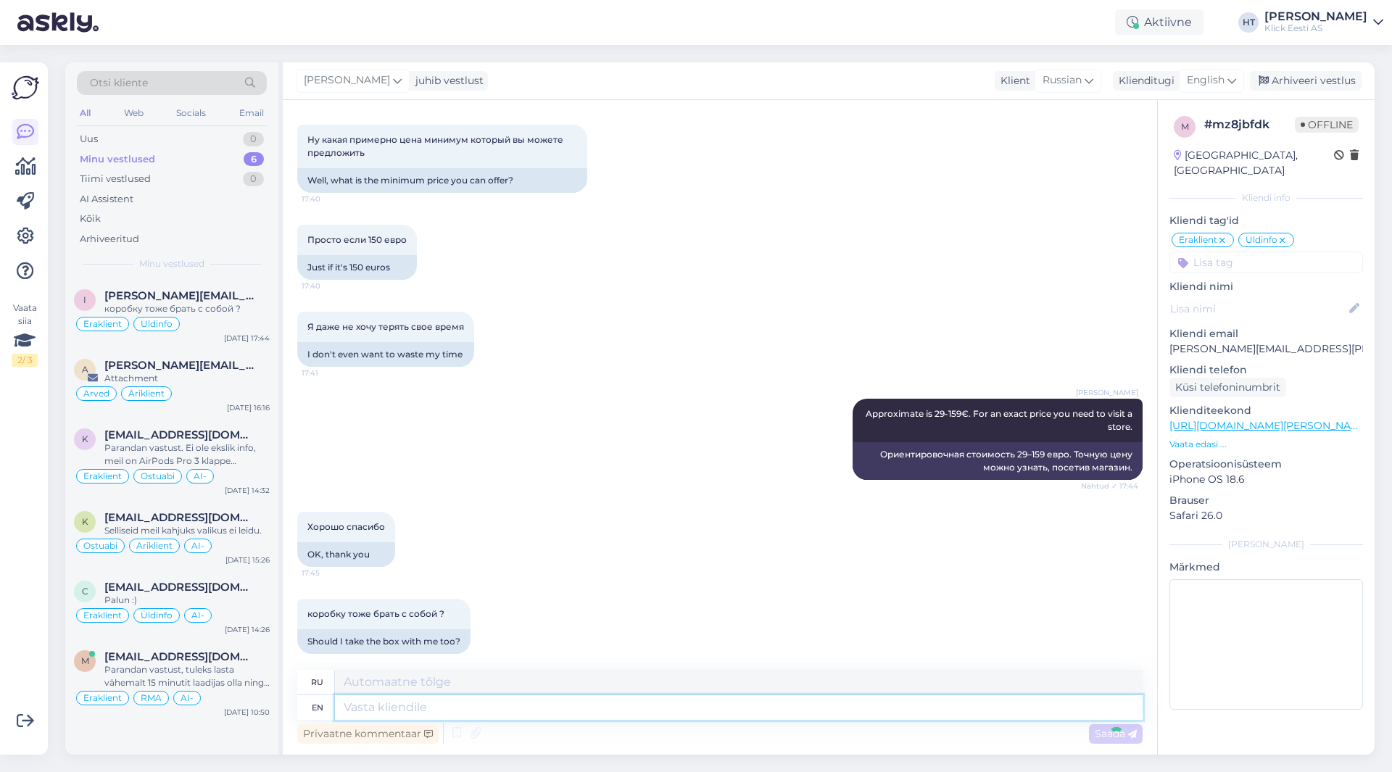
scroll to position [1437, 0]
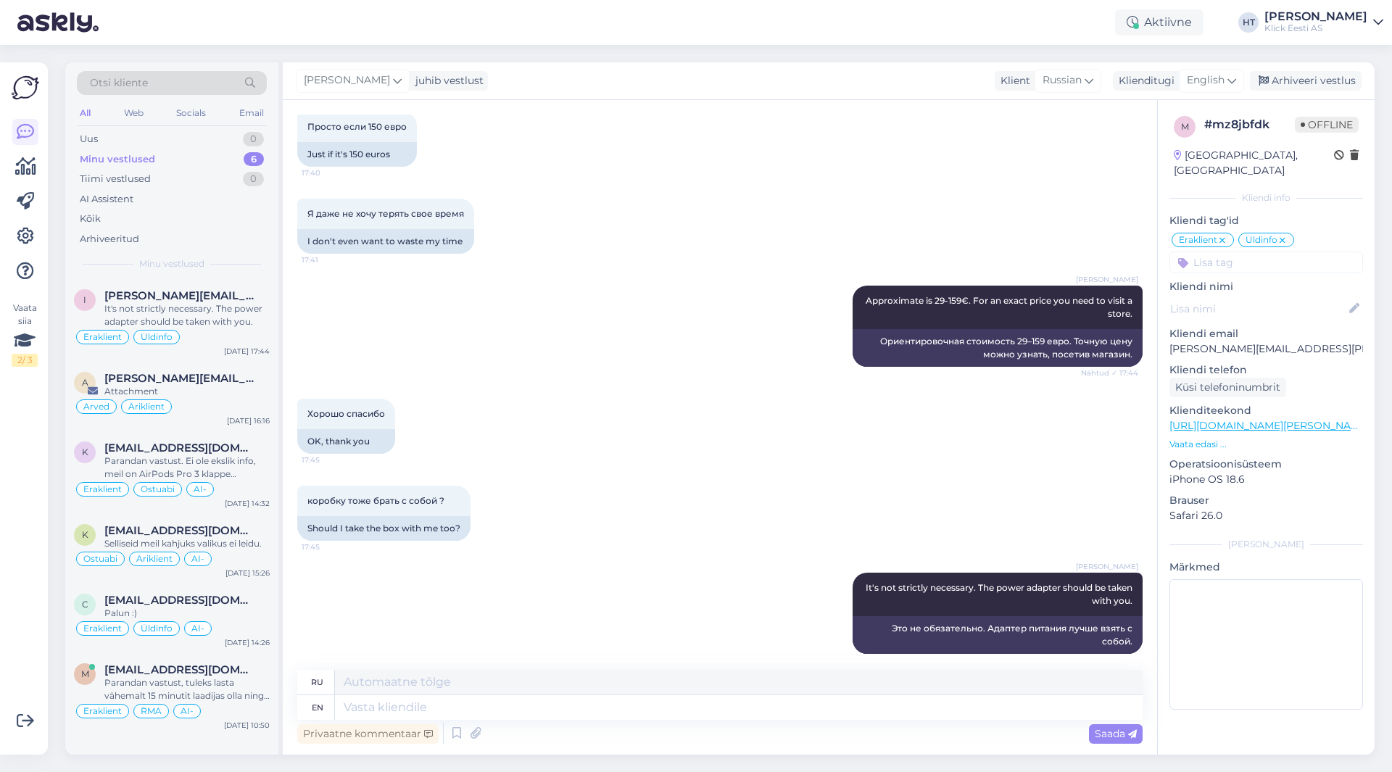
click at [220, 160] on div "Minu vestlused 6" at bounding box center [172, 159] width 190 height 20
click at [222, 568] on div "k [EMAIL_ADDRESS][DOMAIN_NAME] Selliseid meil kahjuks valikus ei leidu. Ostuabi…" at bounding box center [171, 549] width 213 height 70
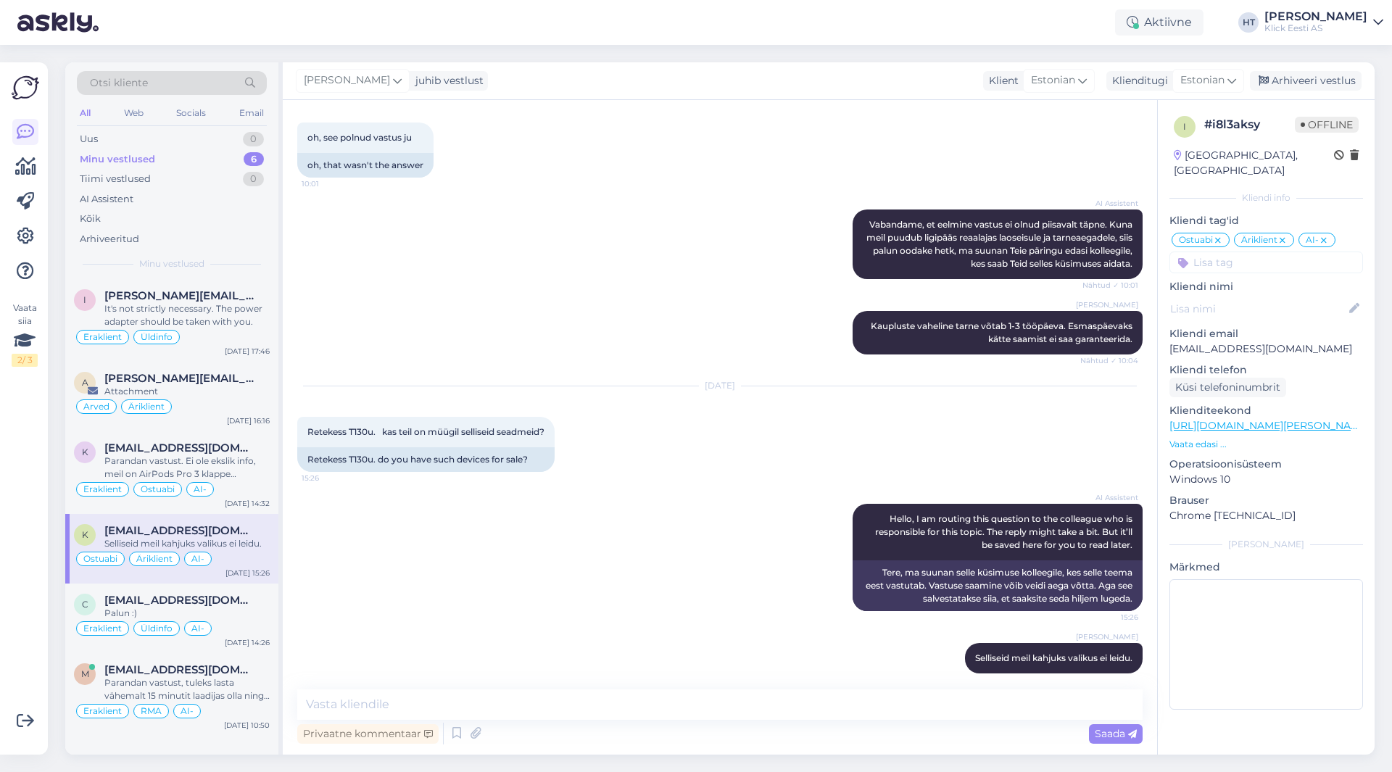
click at [236, 160] on div "Minu vestlused 6" at bounding box center [172, 159] width 190 height 20
click at [163, 202] on div "AI Assistent" at bounding box center [172, 199] width 190 height 20
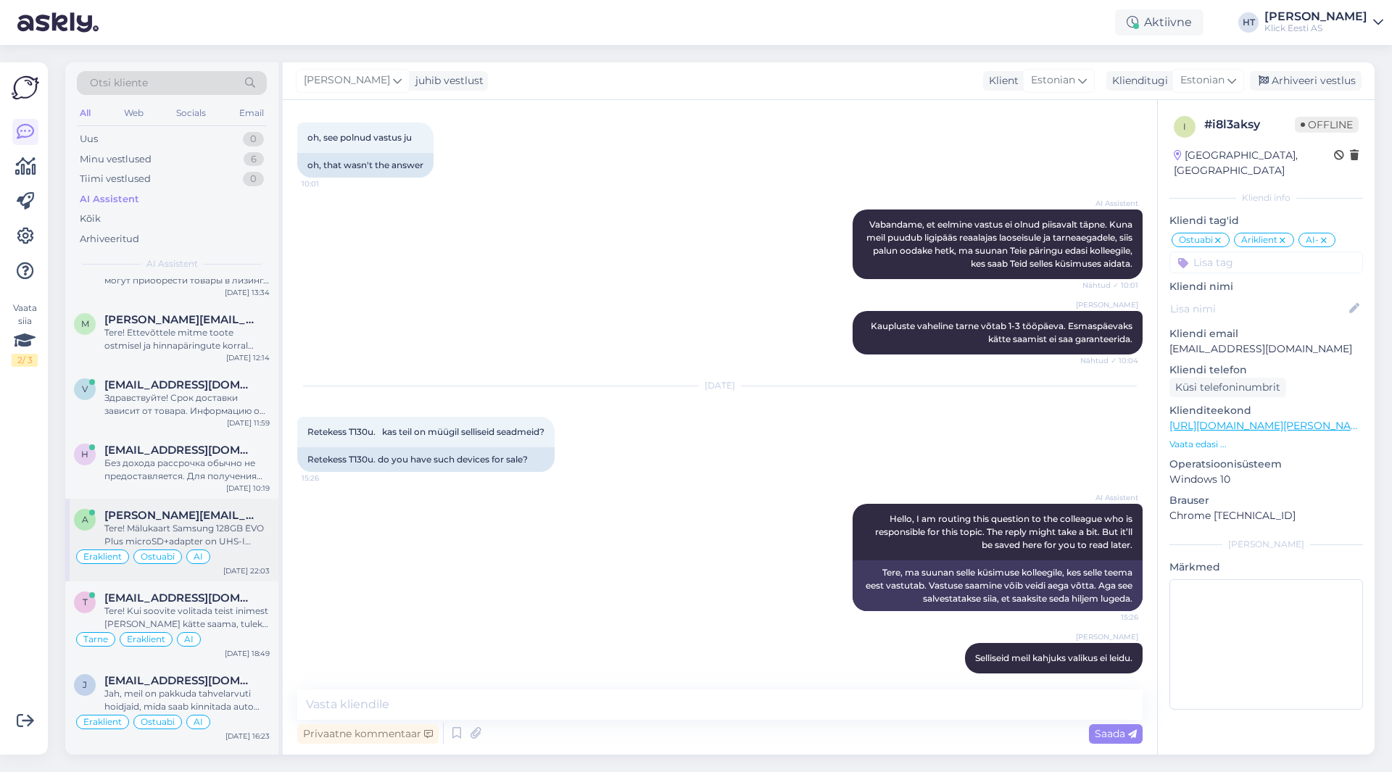
scroll to position [1160, 0]
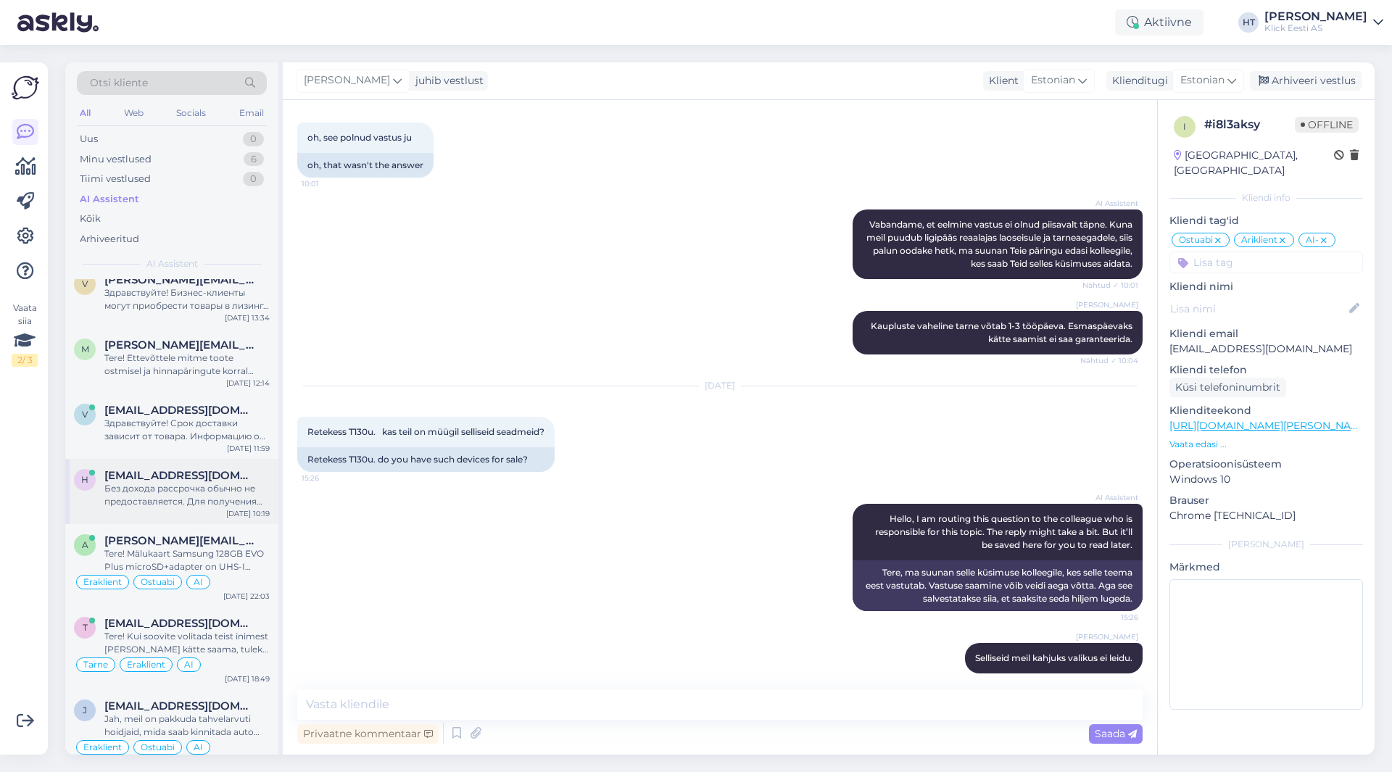
click at [205, 472] on span "[EMAIL_ADDRESS][DOMAIN_NAME]" at bounding box center [179, 475] width 151 height 13
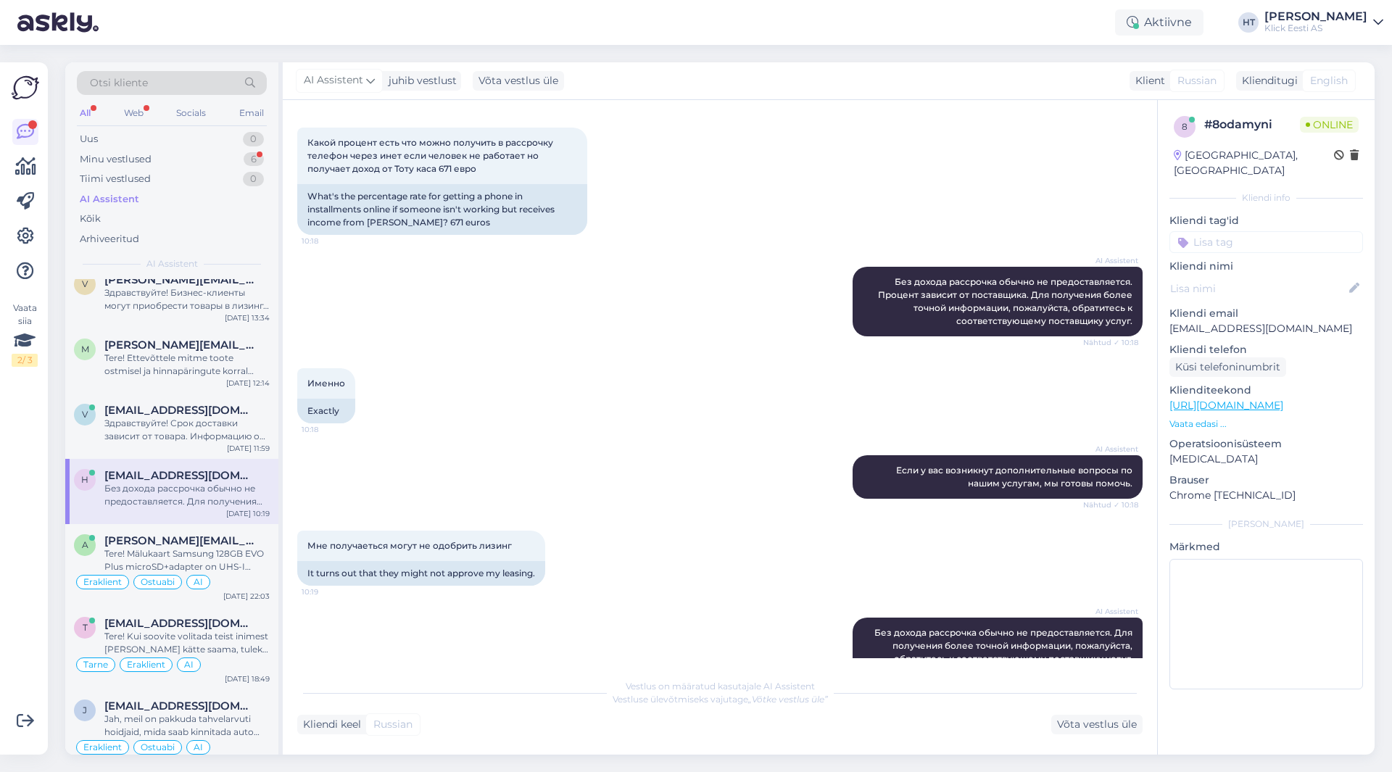
scroll to position [454, 0]
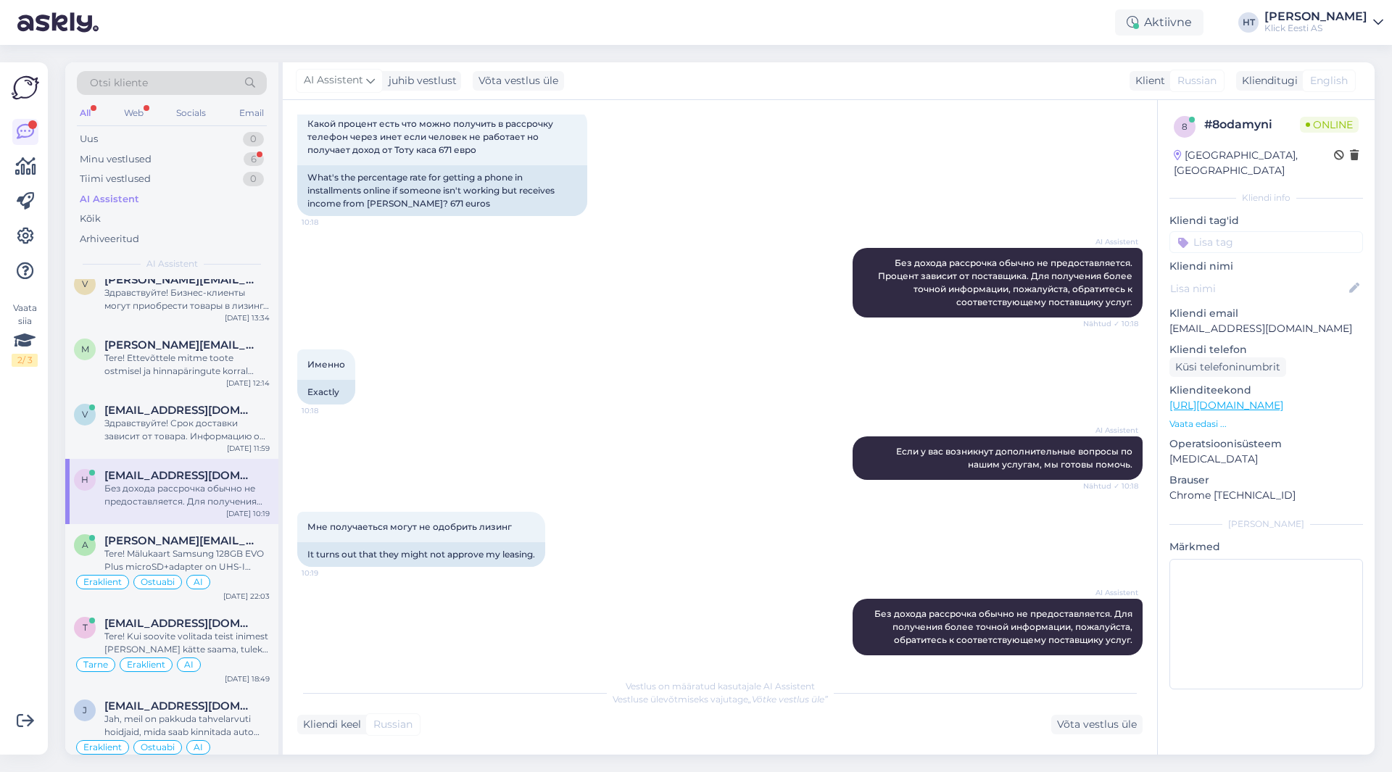
click at [1237, 232] on input at bounding box center [1267, 242] width 194 height 22
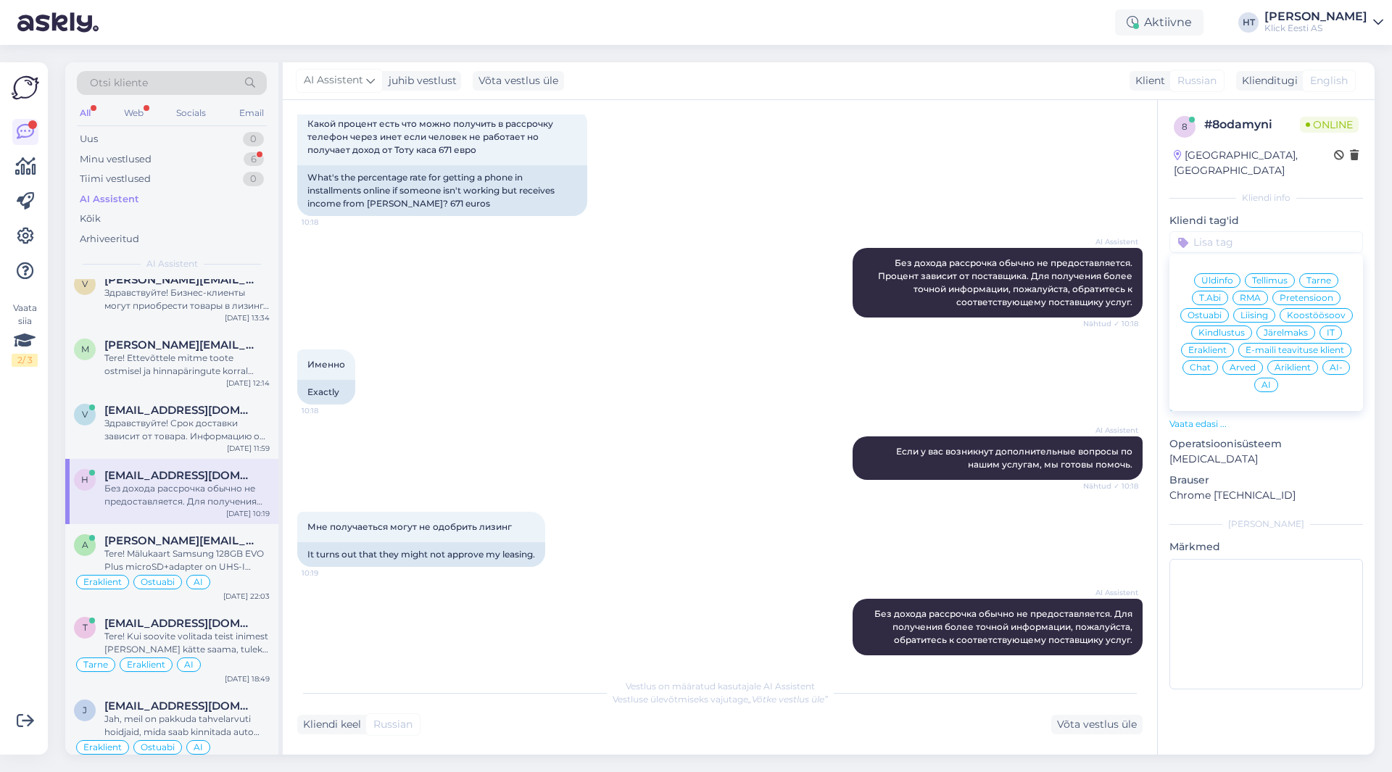
click at [1305, 326] on div "Järelmaks" at bounding box center [1286, 333] width 59 height 15
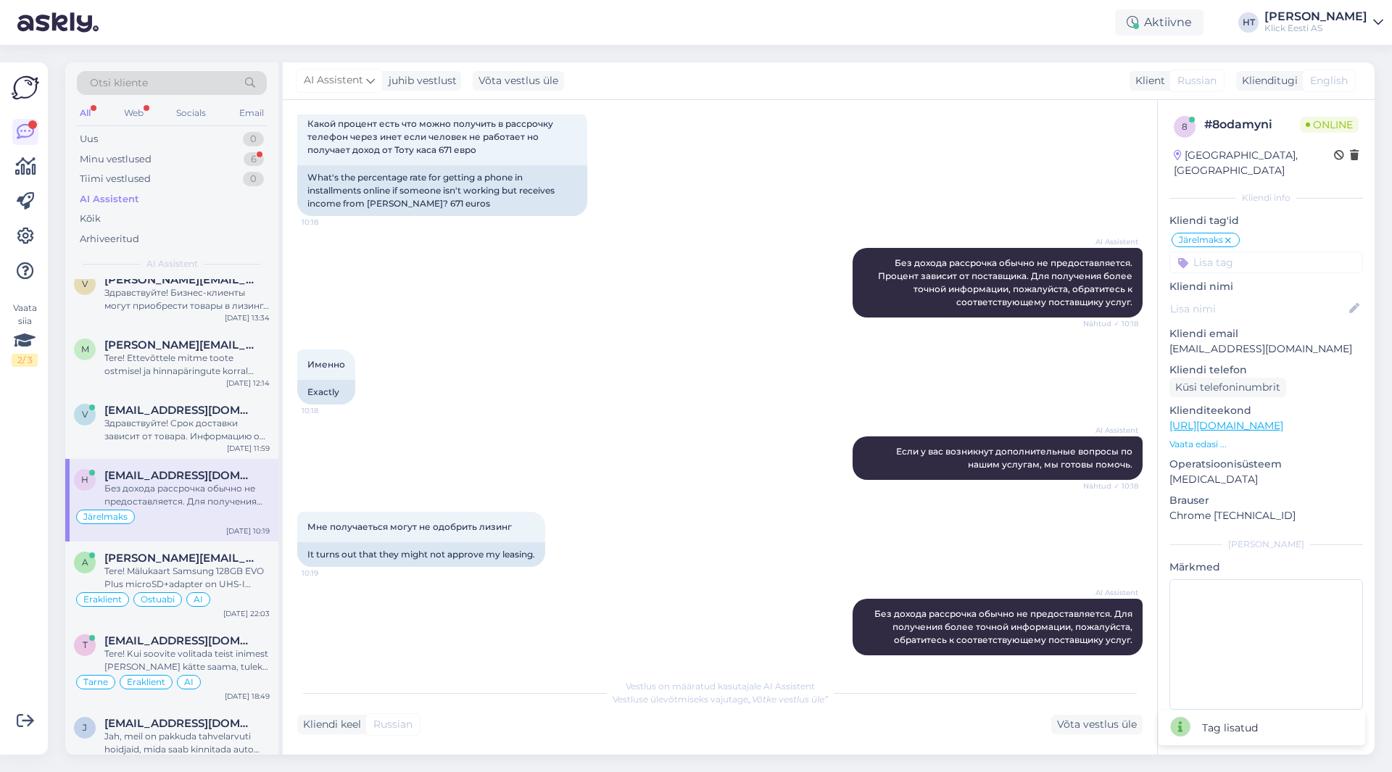
click at [1250, 252] on input at bounding box center [1267, 263] width 194 height 22
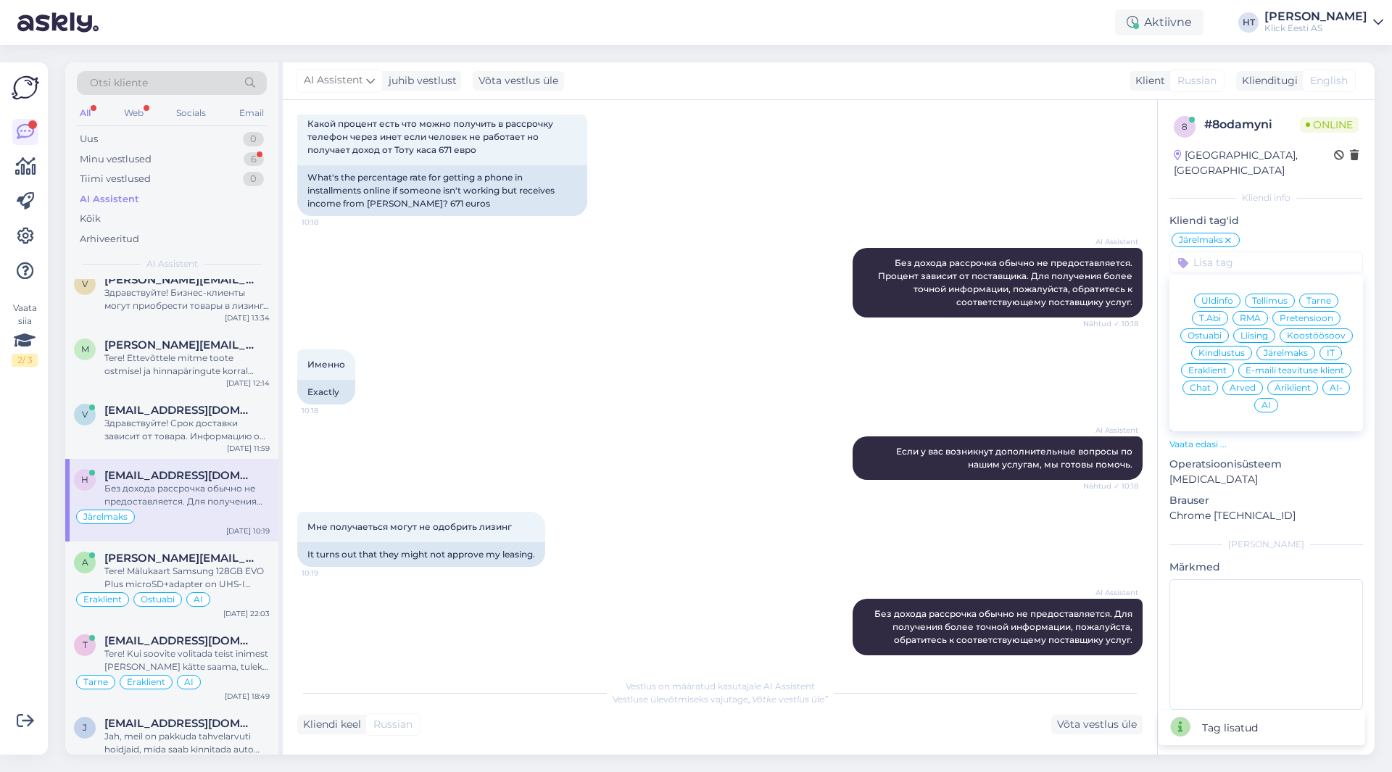
click at [1215, 366] on span "Eraklient" at bounding box center [1207, 370] width 38 height 9
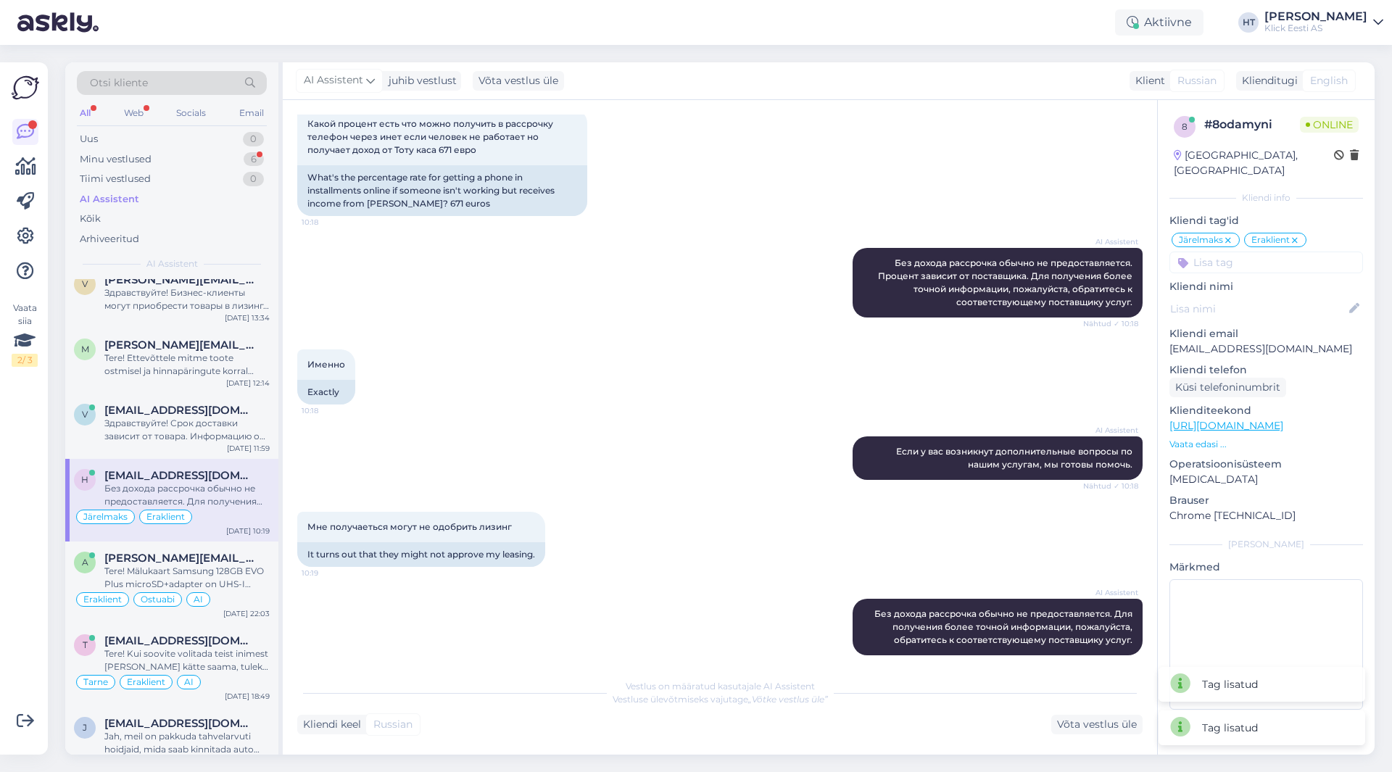
click at [1257, 253] on input at bounding box center [1267, 263] width 194 height 22
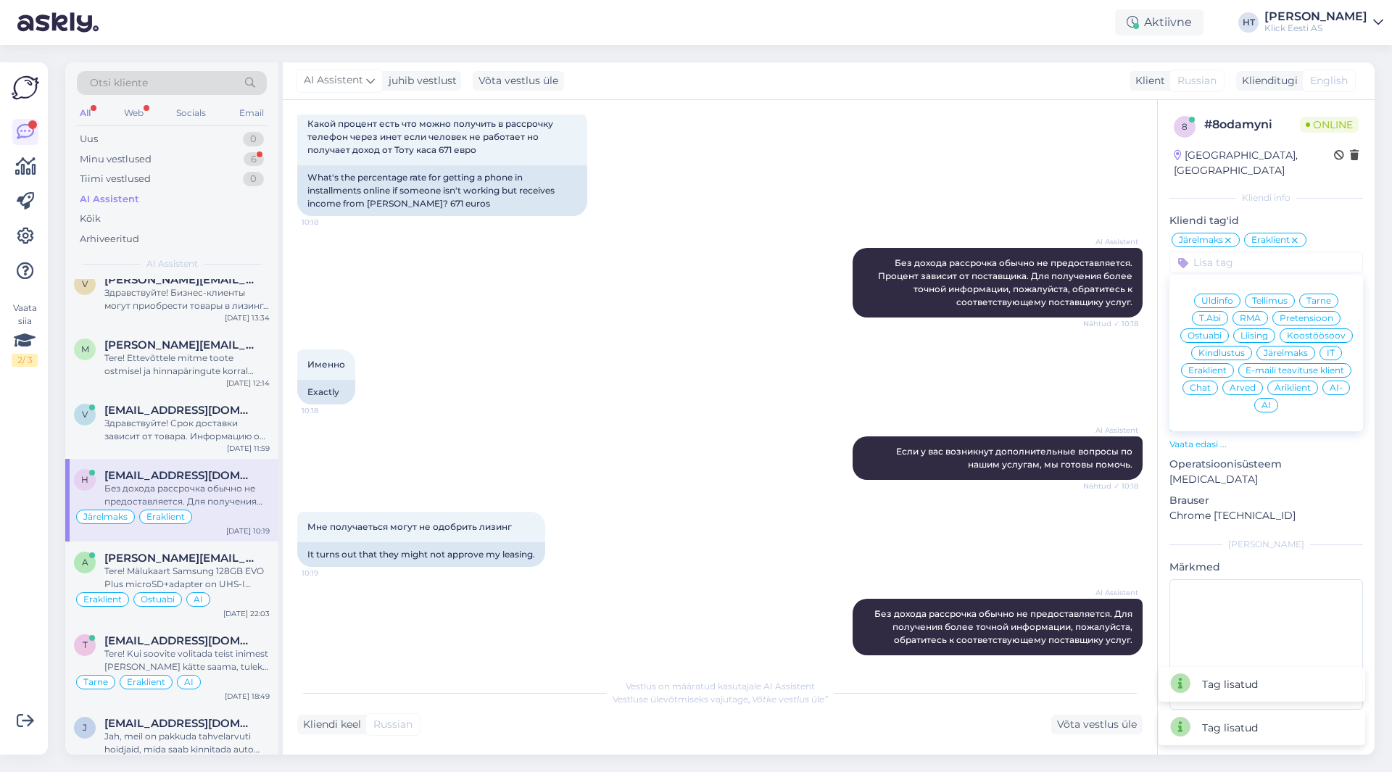
click at [1268, 401] on span "AI" at bounding box center [1266, 405] width 9 height 9
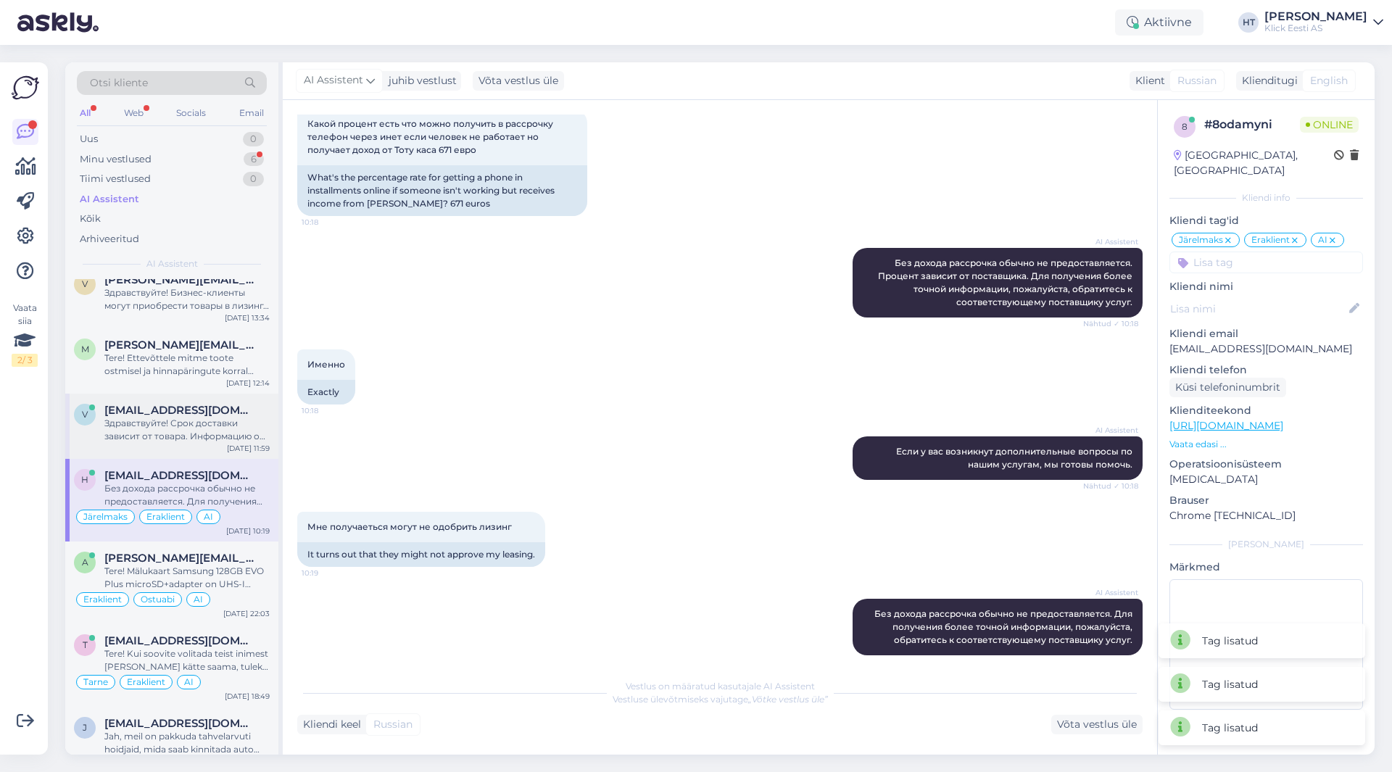
click at [233, 408] on div "[EMAIL_ADDRESS][DOMAIN_NAME]" at bounding box center [186, 410] width 165 height 13
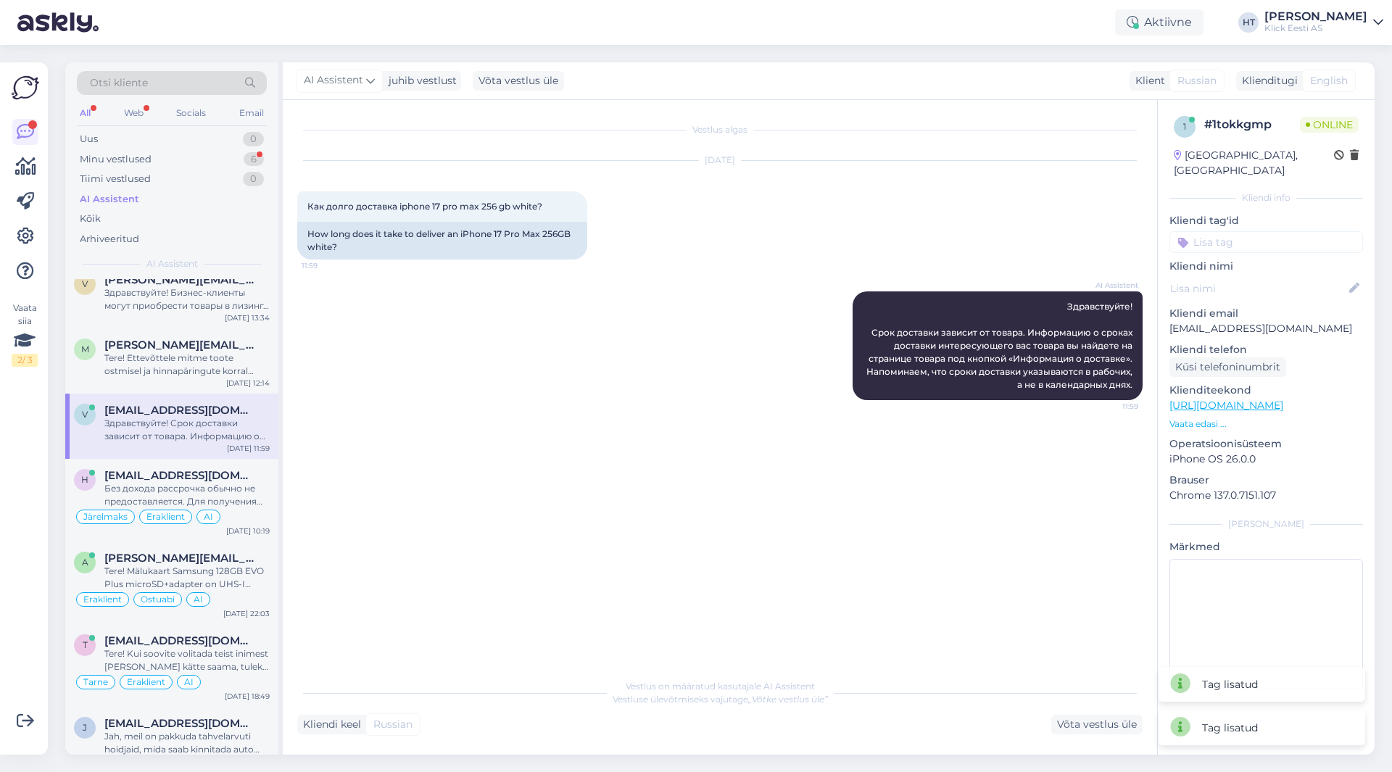
scroll to position [0, 0]
click at [230, 162] on div "Minu vestlused 6" at bounding box center [172, 159] width 190 height 20
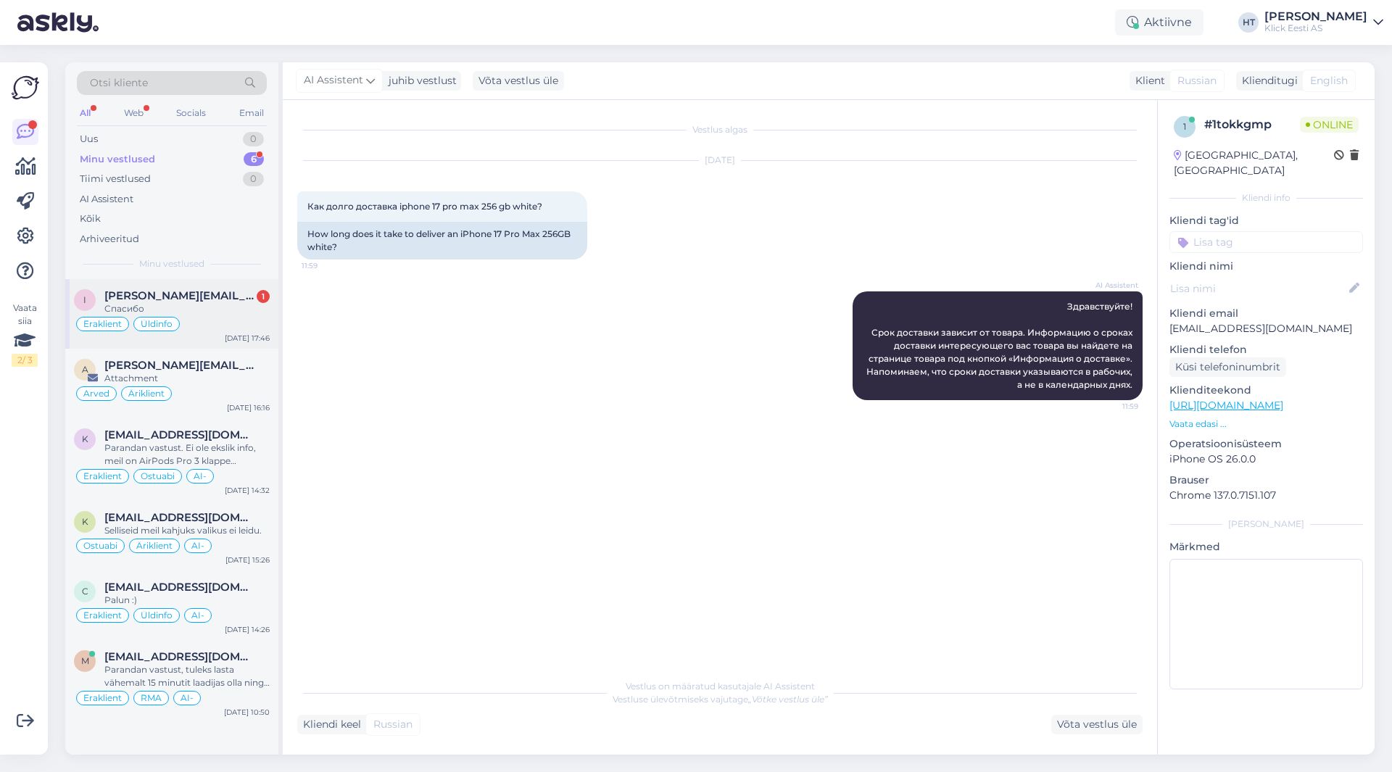
click at [223, 288] on div "I [PERSON_NAME][EMAIL_ADDRESS][PERSON_NAME][DOMAIN_NAME] 1 Спасибо Eraklient Ül…" at bounding box center [171, 314] width 213 height 70
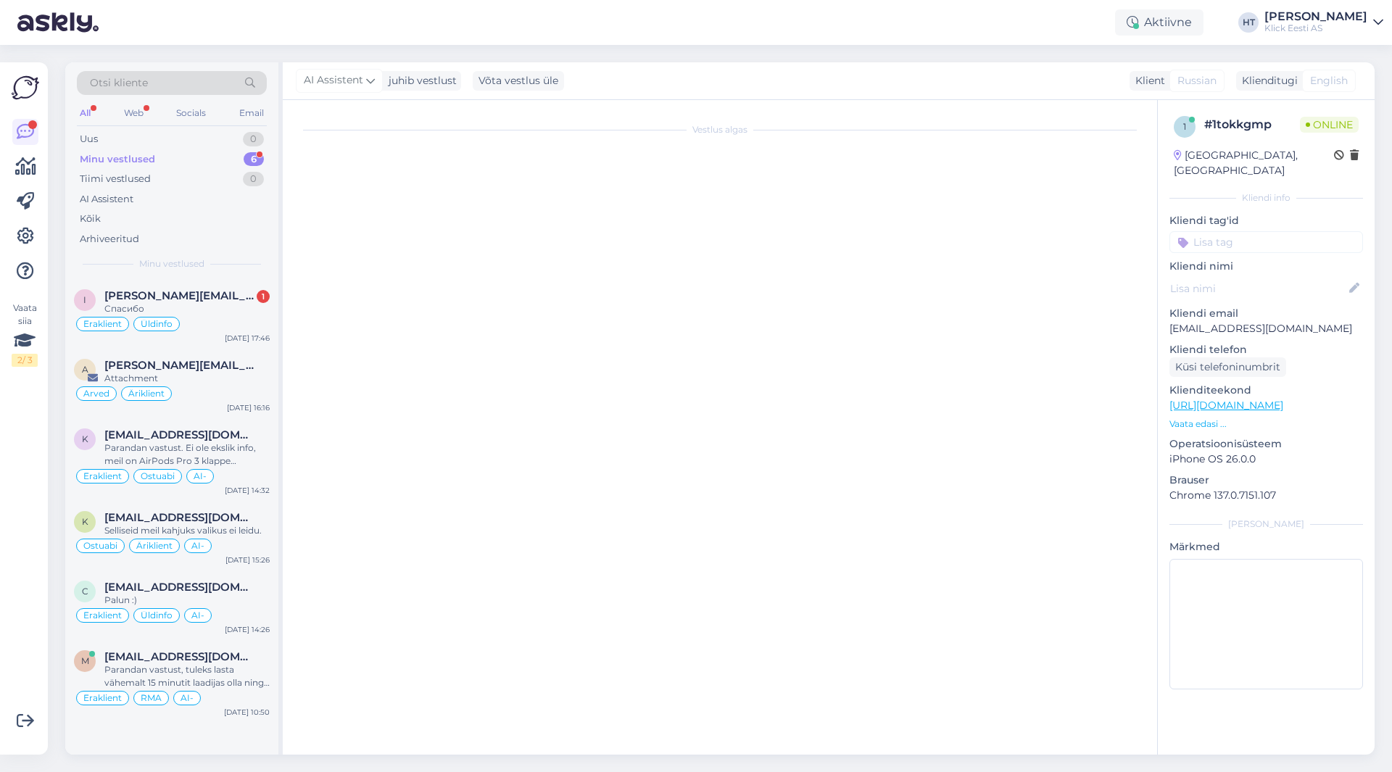
scroll to position [1524, 0]
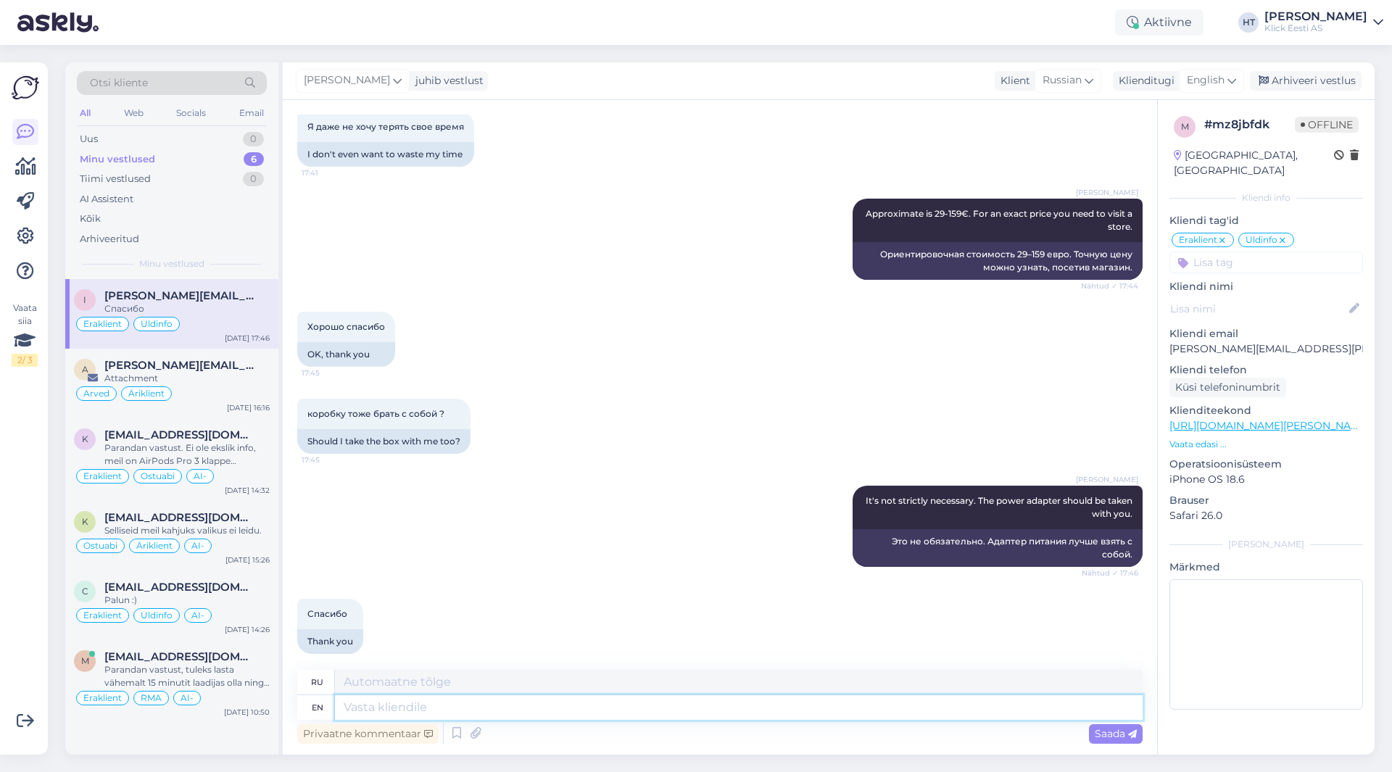
click at [616, 701] on textarea at bounding box center [739, 707] width 808 height 25
type textarea "You're we"
type textarea "Ты"
type textarea "You're welcome."
type textarea "Пожалуйста."
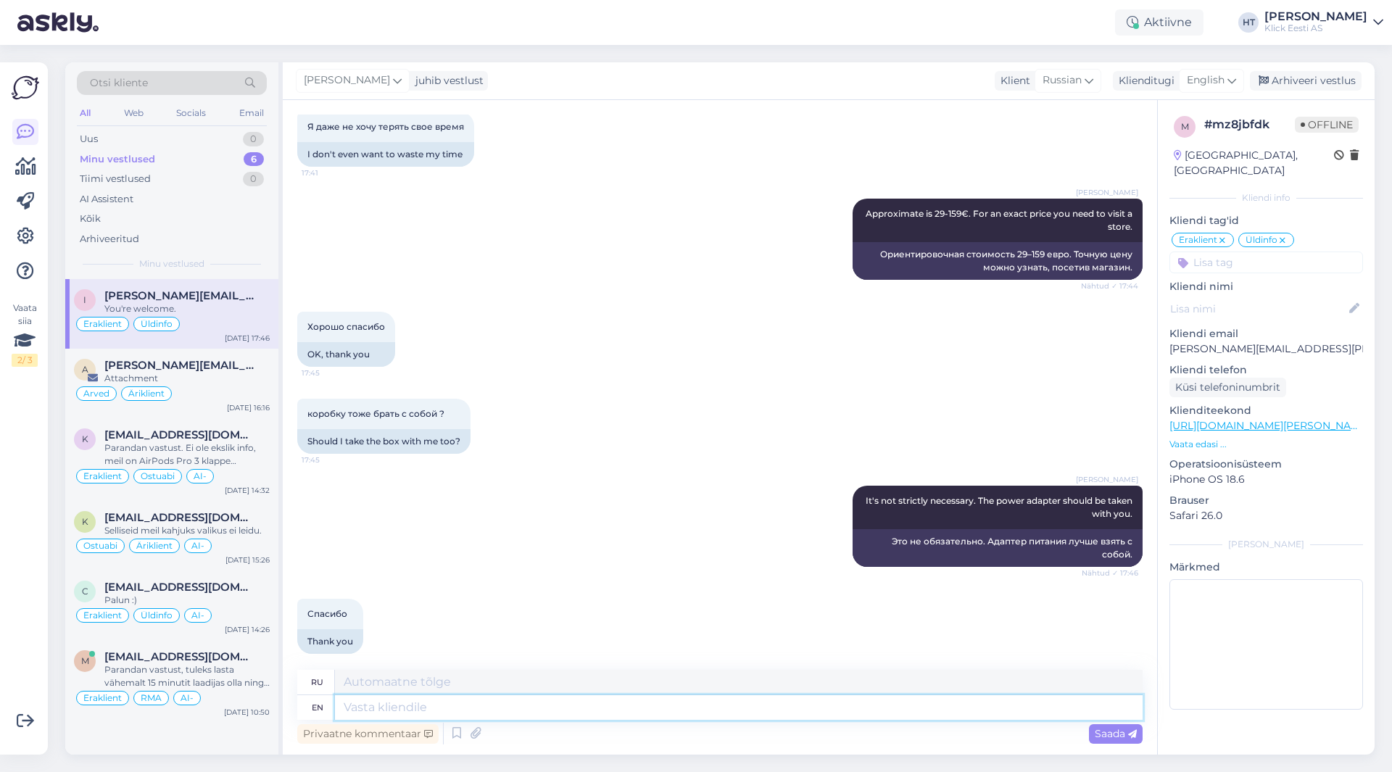
scroll to position [1611, 0]
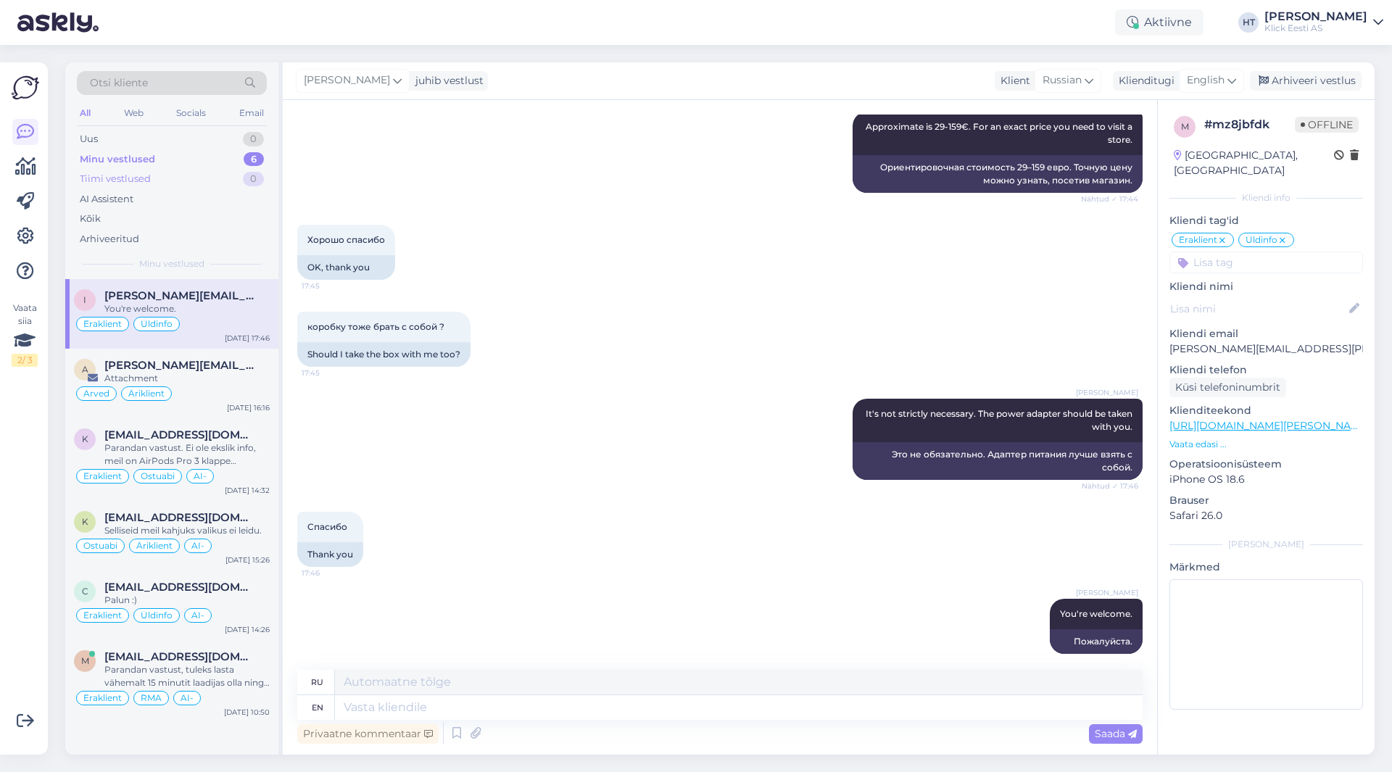
click at [249, 186] on div "Tiimi vestlused 0" at bounding box center [172, 179] width 190 height 20
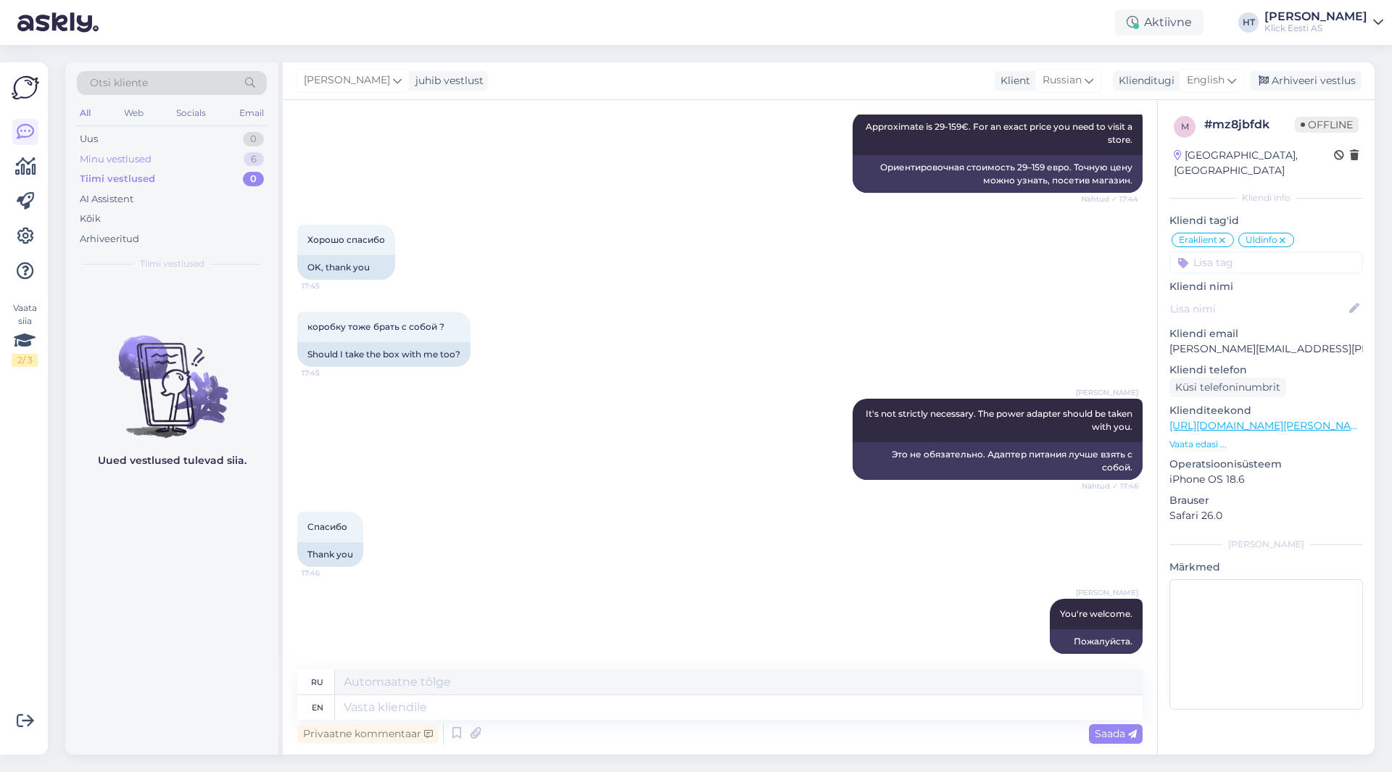
click at [193, 152] on div "Minu vestlused 6" at bounding box center [172, 159] width 190 height 20
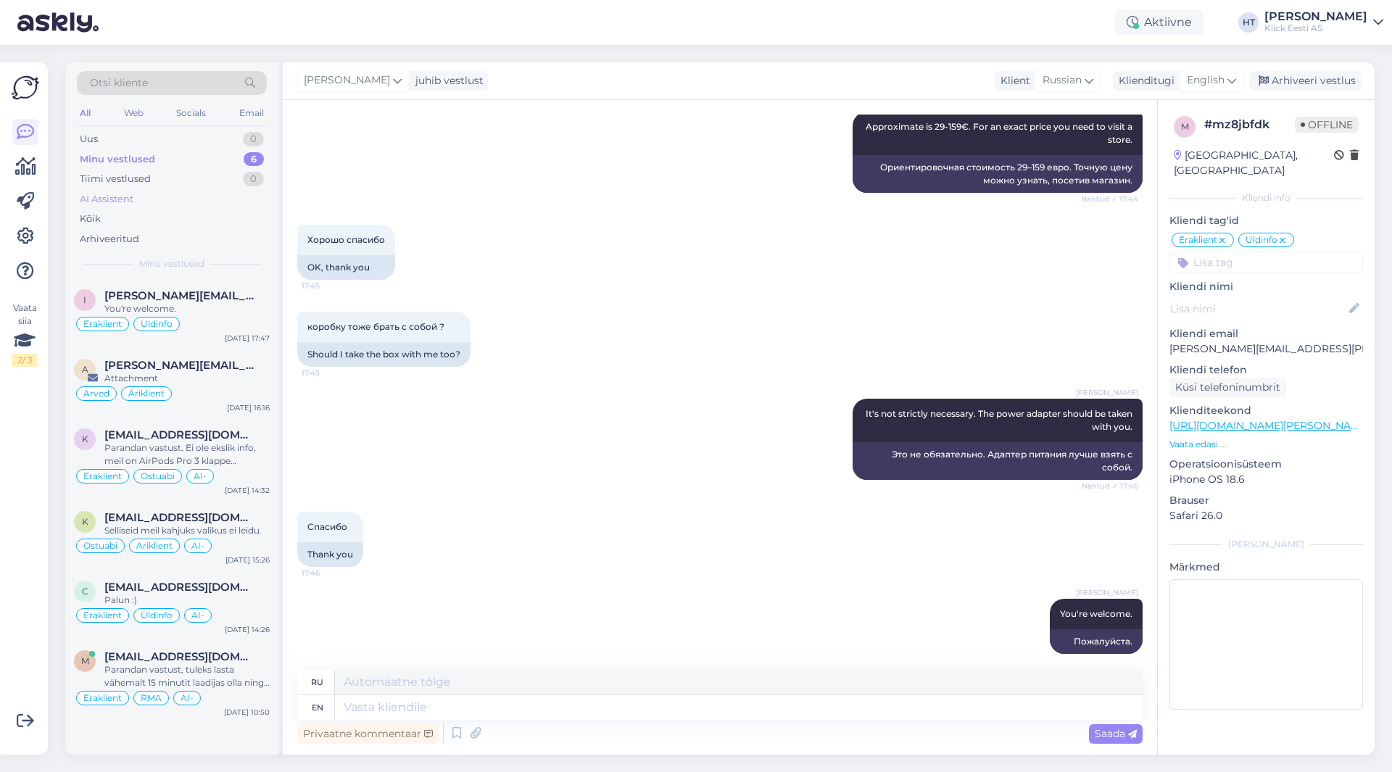
click at [155, 204] on div "AI Assistent" at bounding box center [172, 199] width 190 height 20
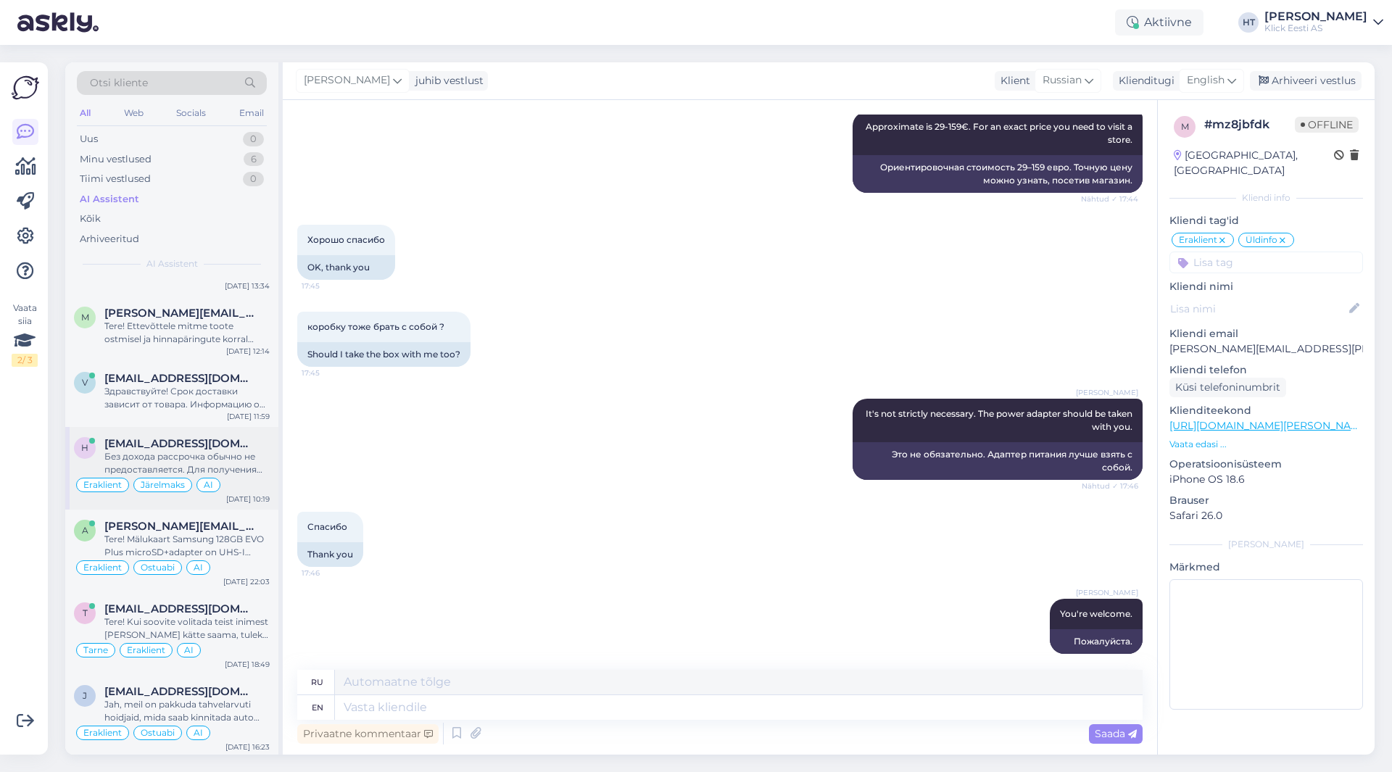
scroll to position [1160, 0]
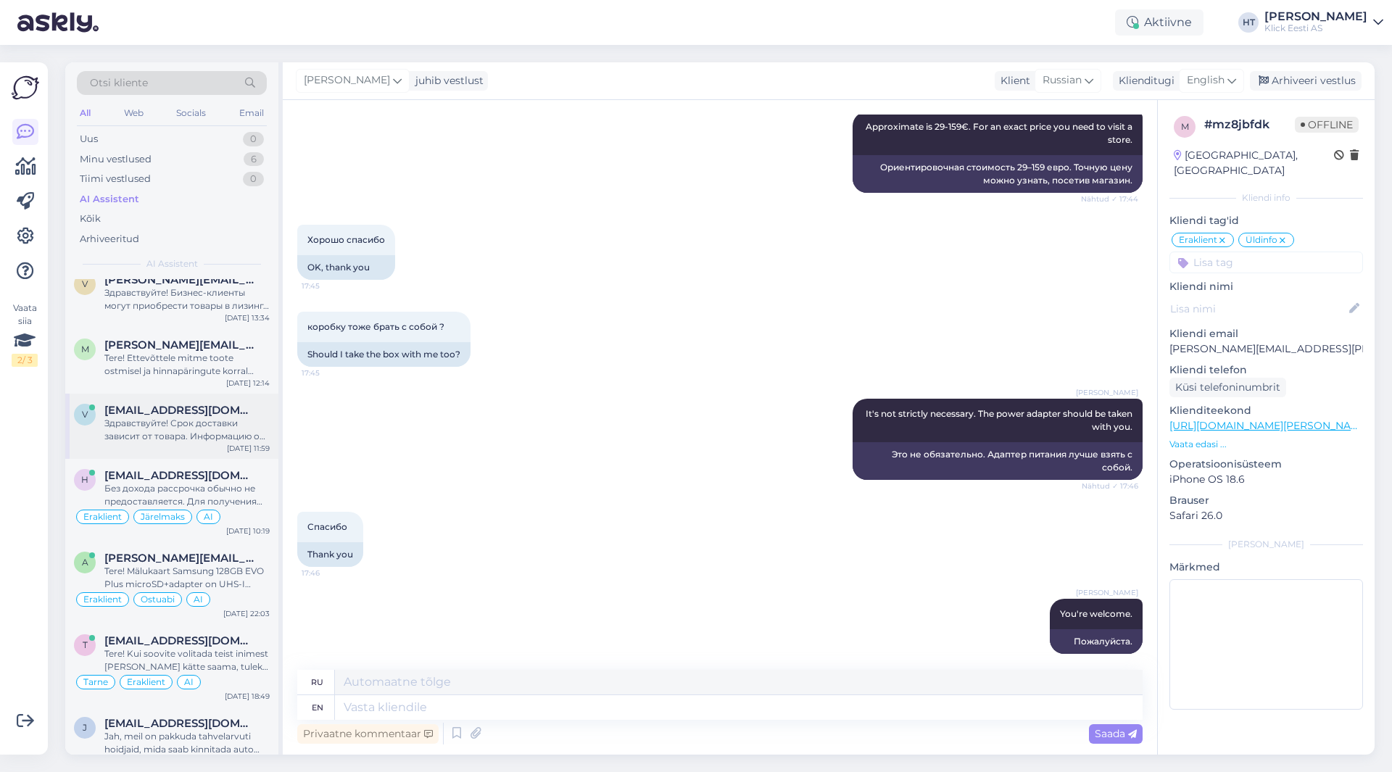
click at [175, 446] on div "v [EMAIL_ADDRESS][DOMAIN_NAME] Здравствуйте! Срок доставки зависит от товара. И…" at bounding box center [171, 426] width 213 height 65
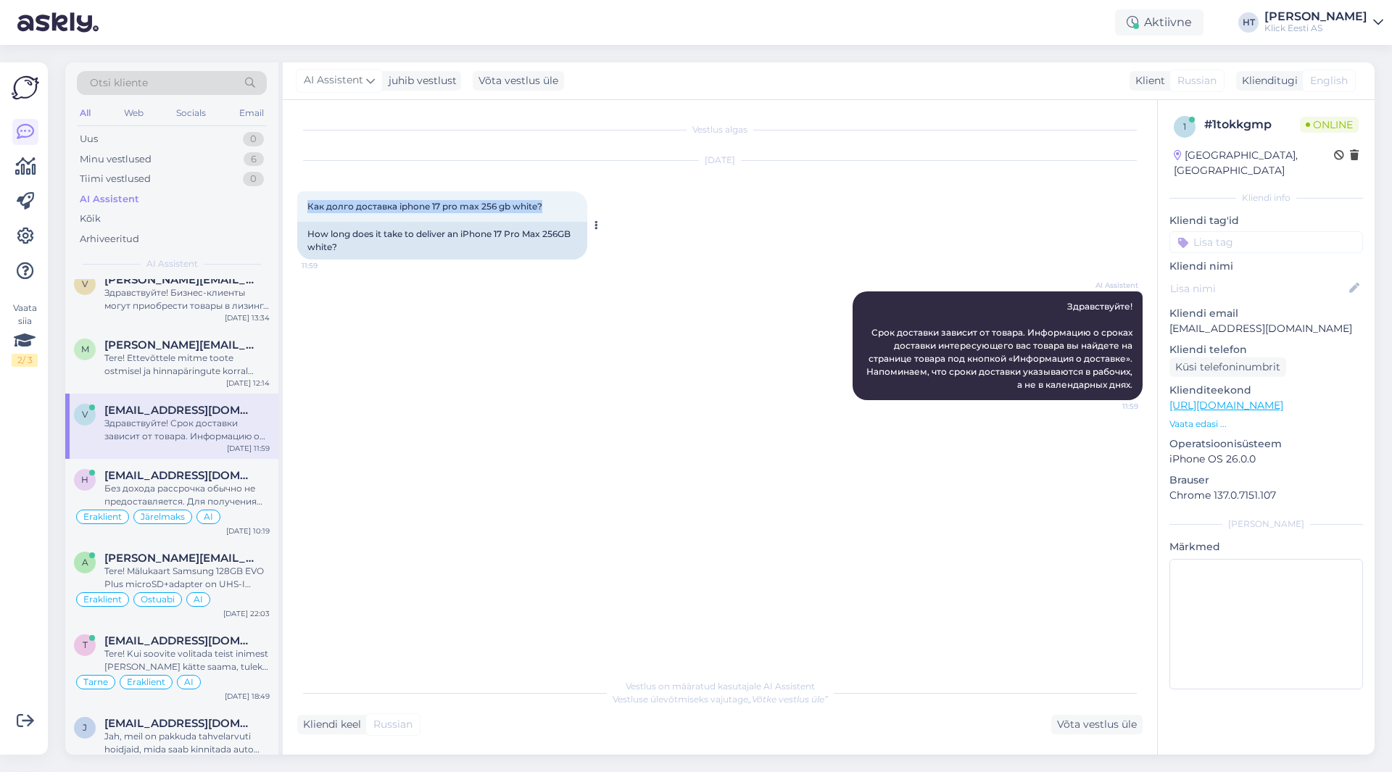
drag, startPoint x: 545, startPoint y: 207, endPoint x: 308, endPoint y: 202, distance: 237.2
click at [308, 202] on div "Как долго доставка iphone 17 pro max 256 gb white? 11:59" at bounding box center [442, 206] width 290 height 30
click at [308, 202] on span "Как долго доставка iphone 17 pro max 256 gb white?" at bounding box center [424, 206] width 235 height 11
drag, startPoint x: 308, startPoint y: 202, endPoint x: 563, endPoint y: 202, distance: 255.2
click at [563, 202] on div "Как долго доставка iphone 17 pro max 256 gb white? 11:59" at bounding box center [442, 206] width 290 height 30
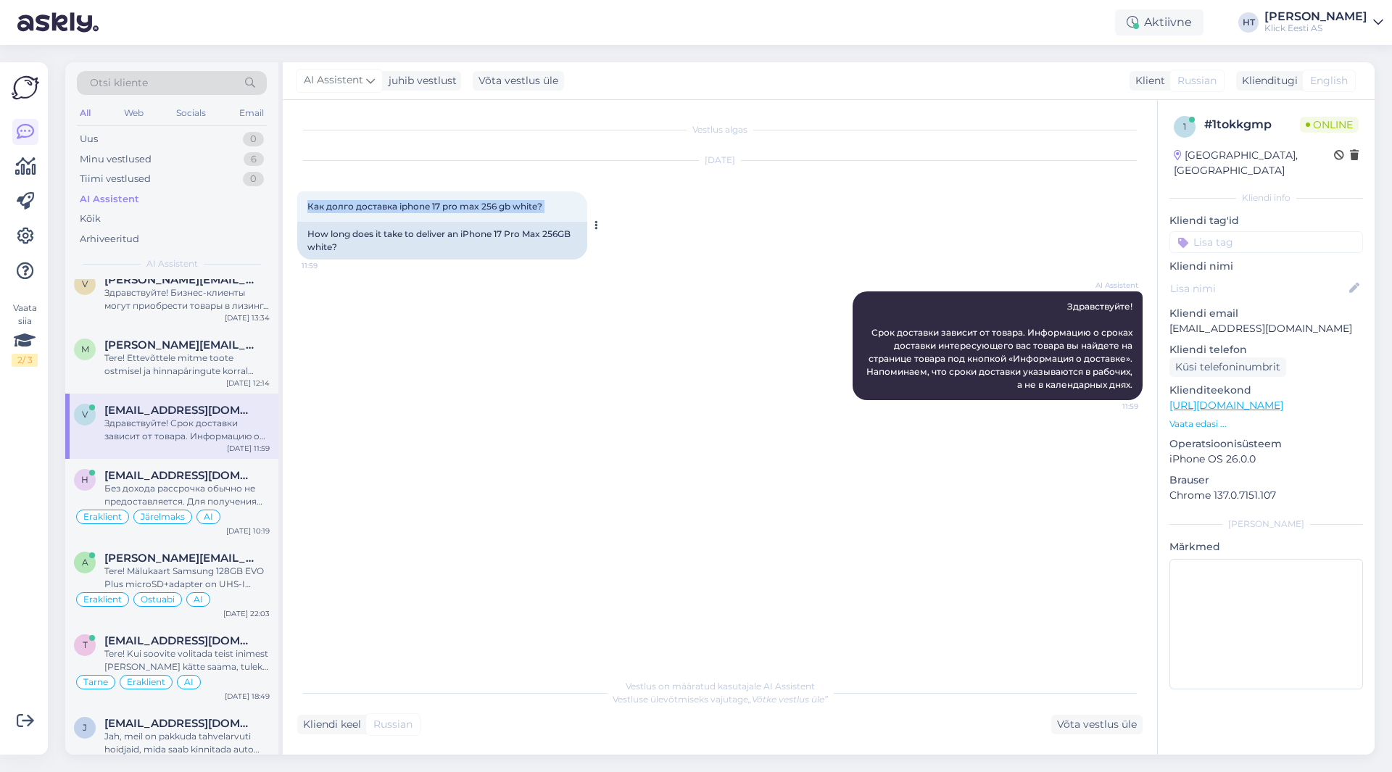
click at [555, 204] on div "Как долго доставка iphone 17 pro max 256 gb white? 11:59" at bounding box center [442, 206] width 290 height 30
click at [1249, 236] on input at bounding box center [1267, 242] width 194 height 22
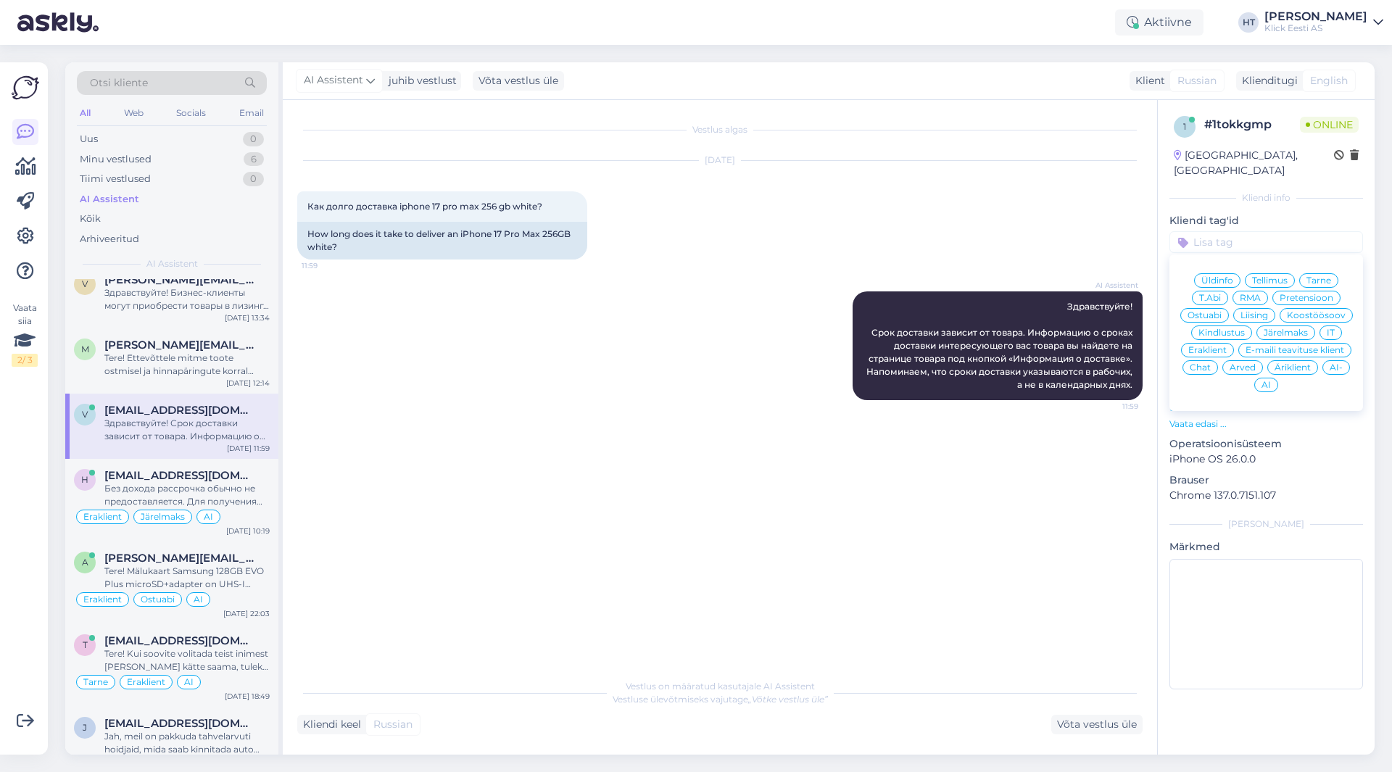
click at [1204, 311] on span "Ostuabi" at bounding box center [1205, 315] width 34 height 9
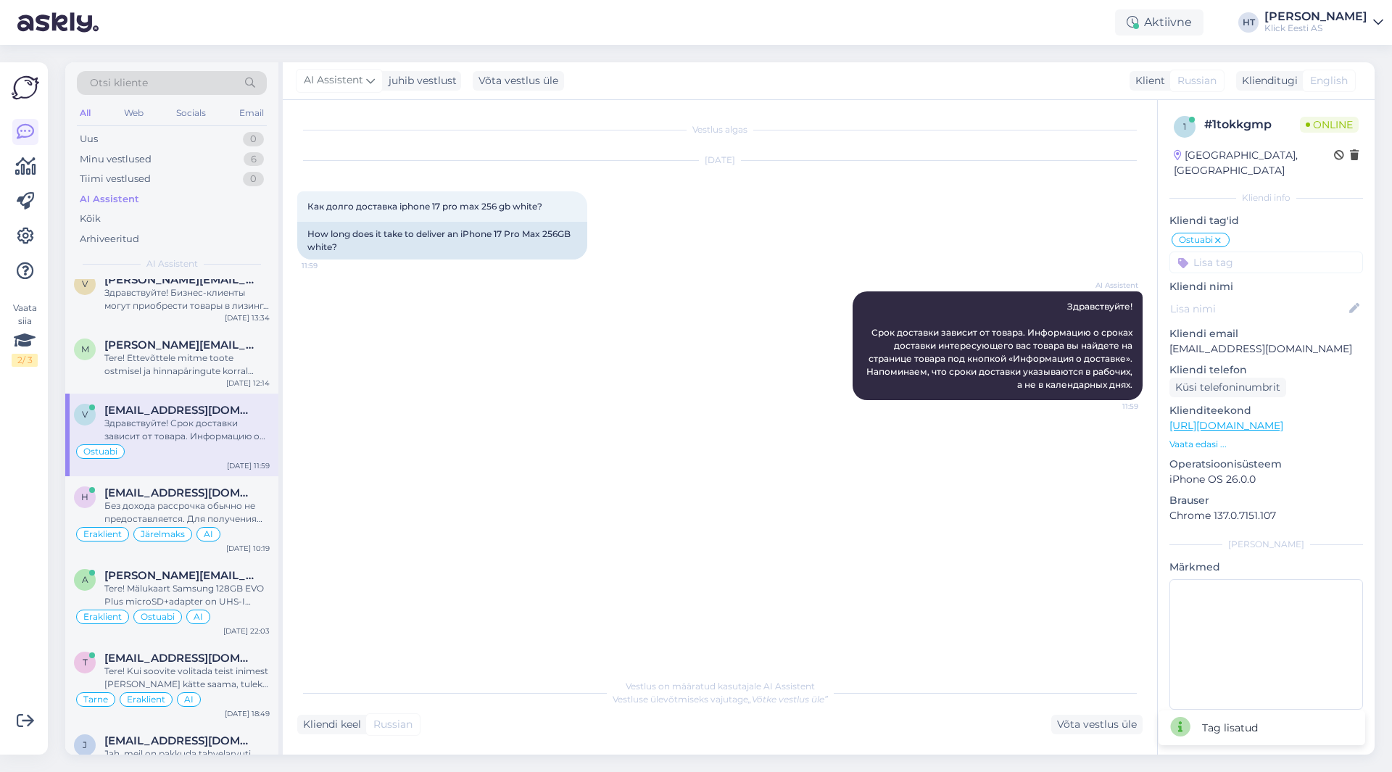
click at [1248, 252] on input at bounding box center [1267, 263] width 194 height 22
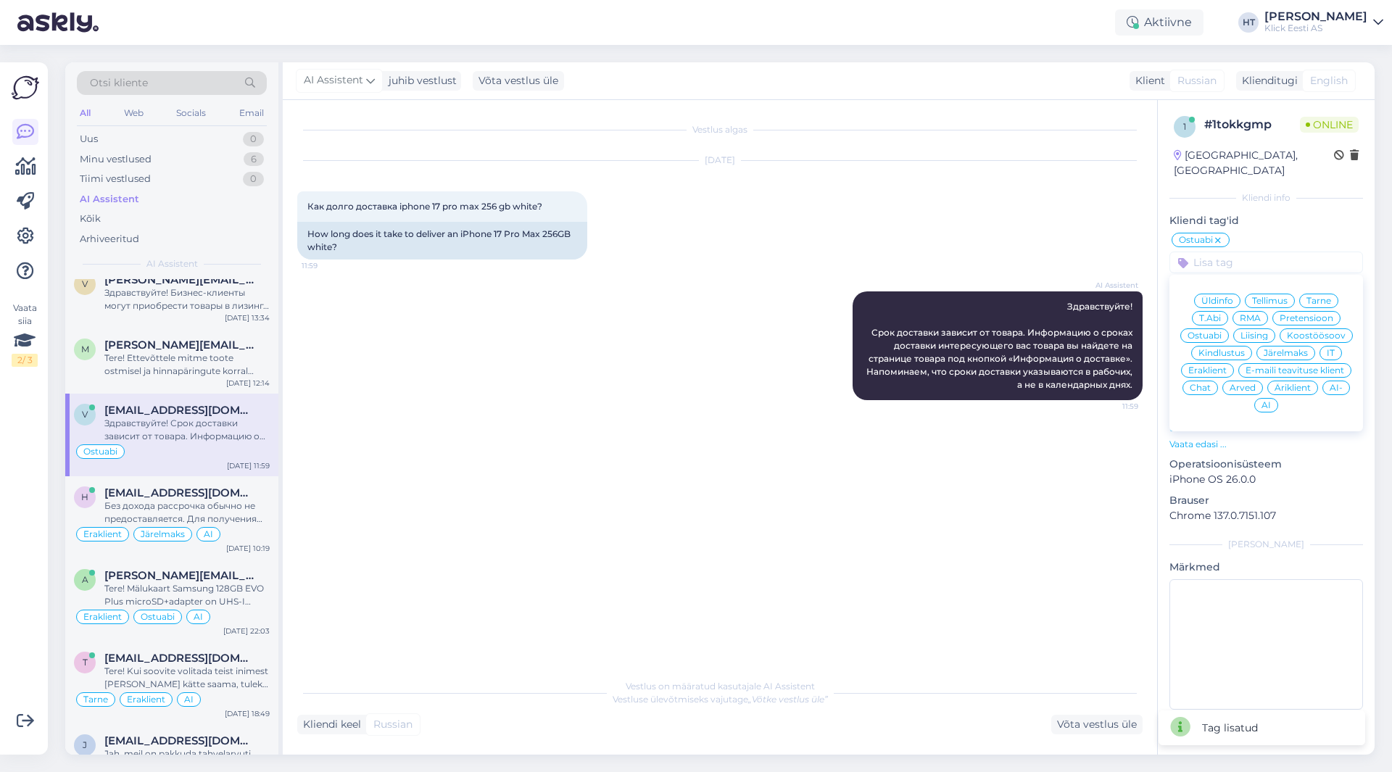
click at [1223, 366] on span "Eraklient" at bounding box center [1207, 370] width 38 height 9
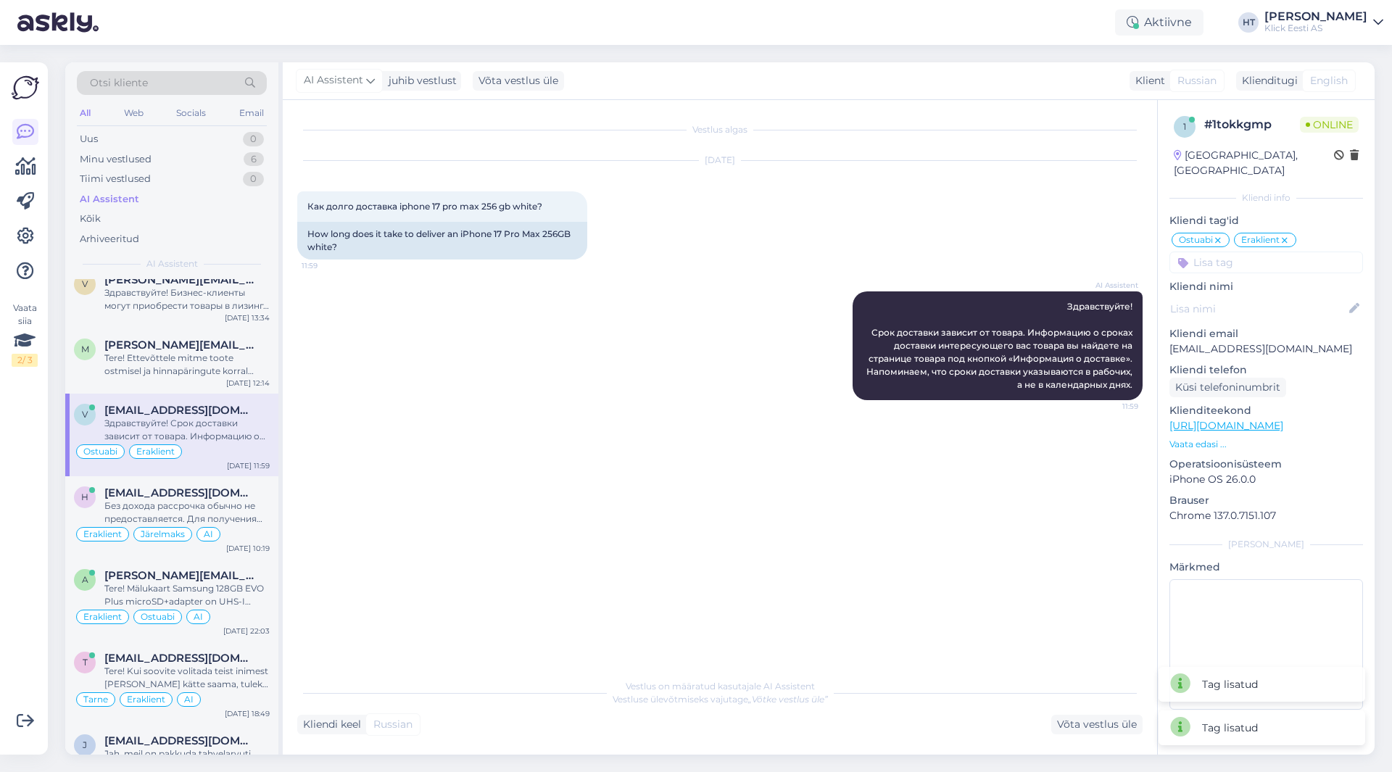
click at [1241, 257] on input at bounding box center [1267, 263] width 194 height 22
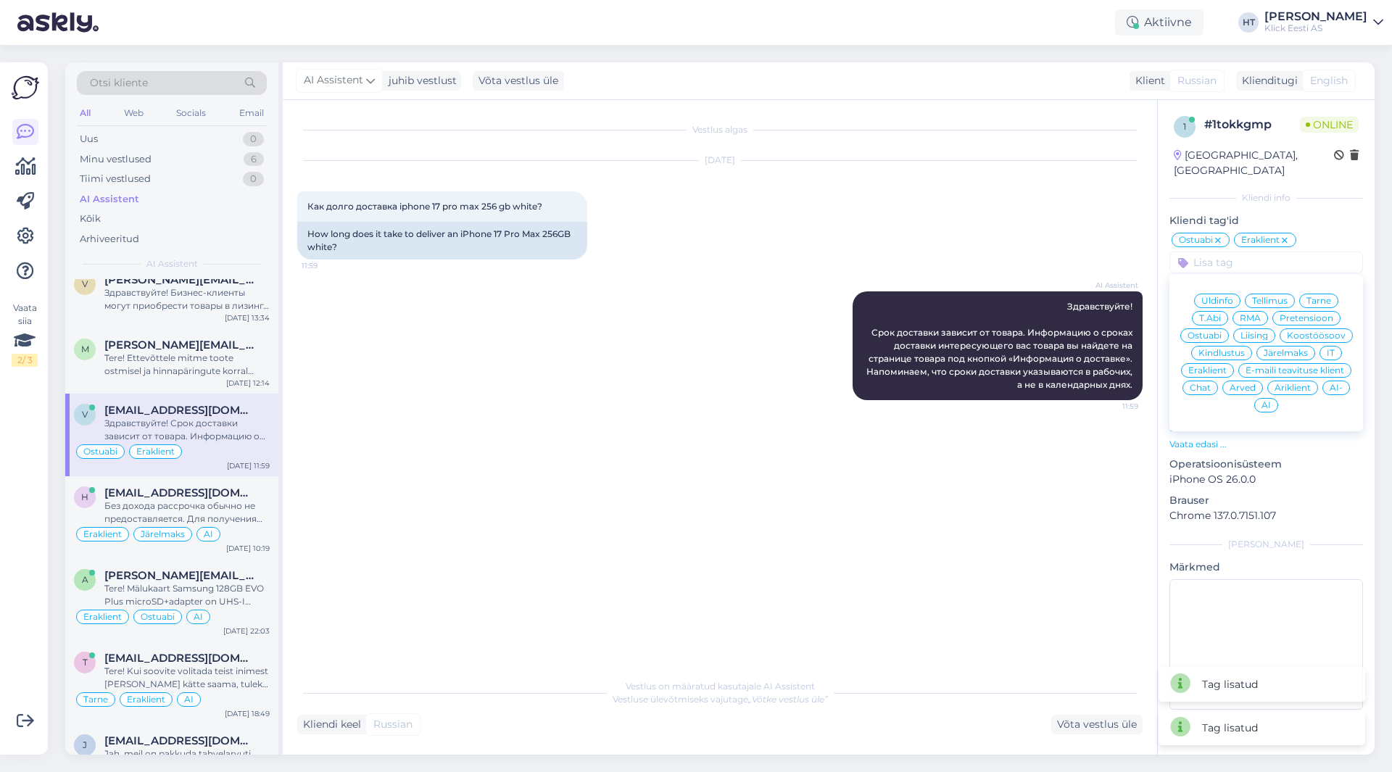
click at [1267, 401] on span "AI" at bounding box center [1266, 405] width 9 height 9
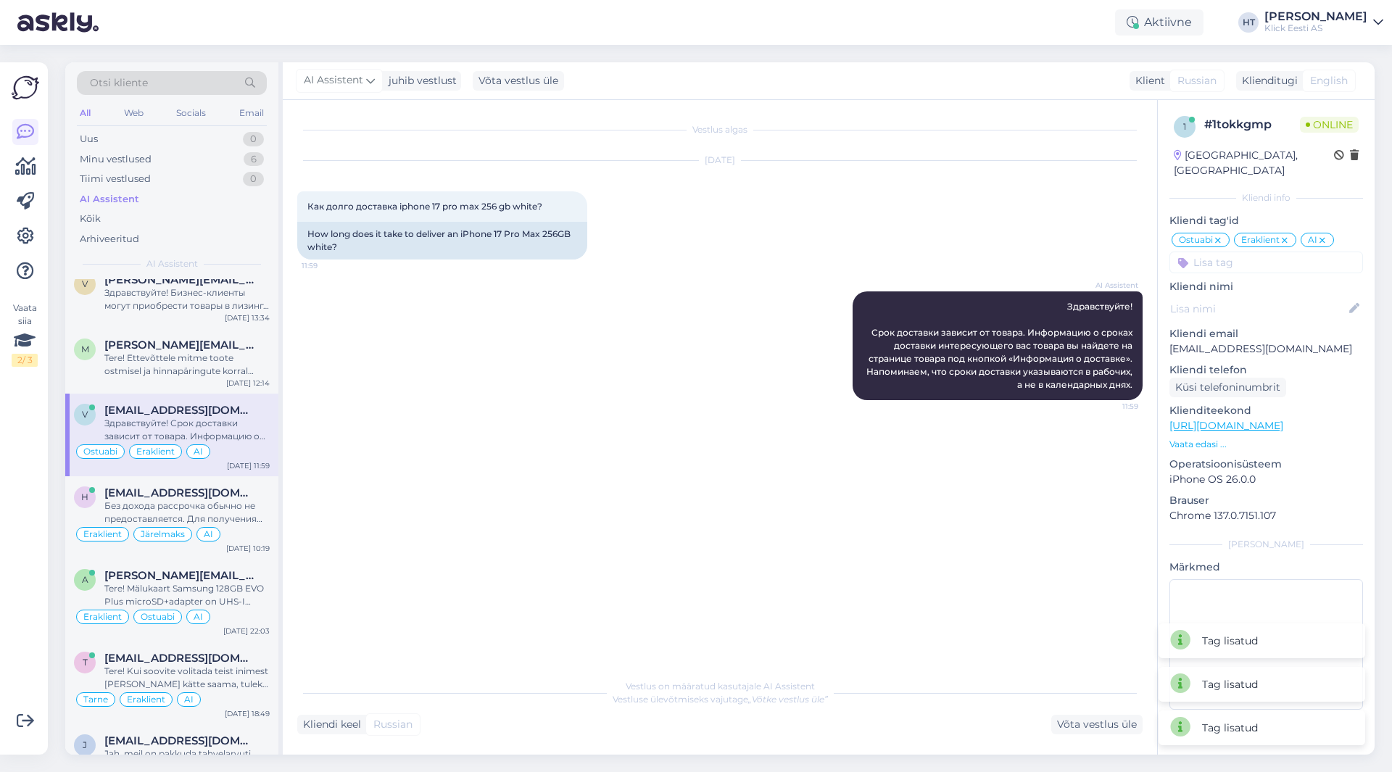
click at [666, 352] on div "AI Assistent Здравствуйте! Срок доставки зависит от товара. Информацию о сроках…" at bounding box center [720, 346] width 846 height 141
click at [230, 363] on div "Tere! Ettevõttele mitme toote ostmisel ja hinnapäringute korral palume ühendust…" at bounding box center [186, 365] width 165 height 26
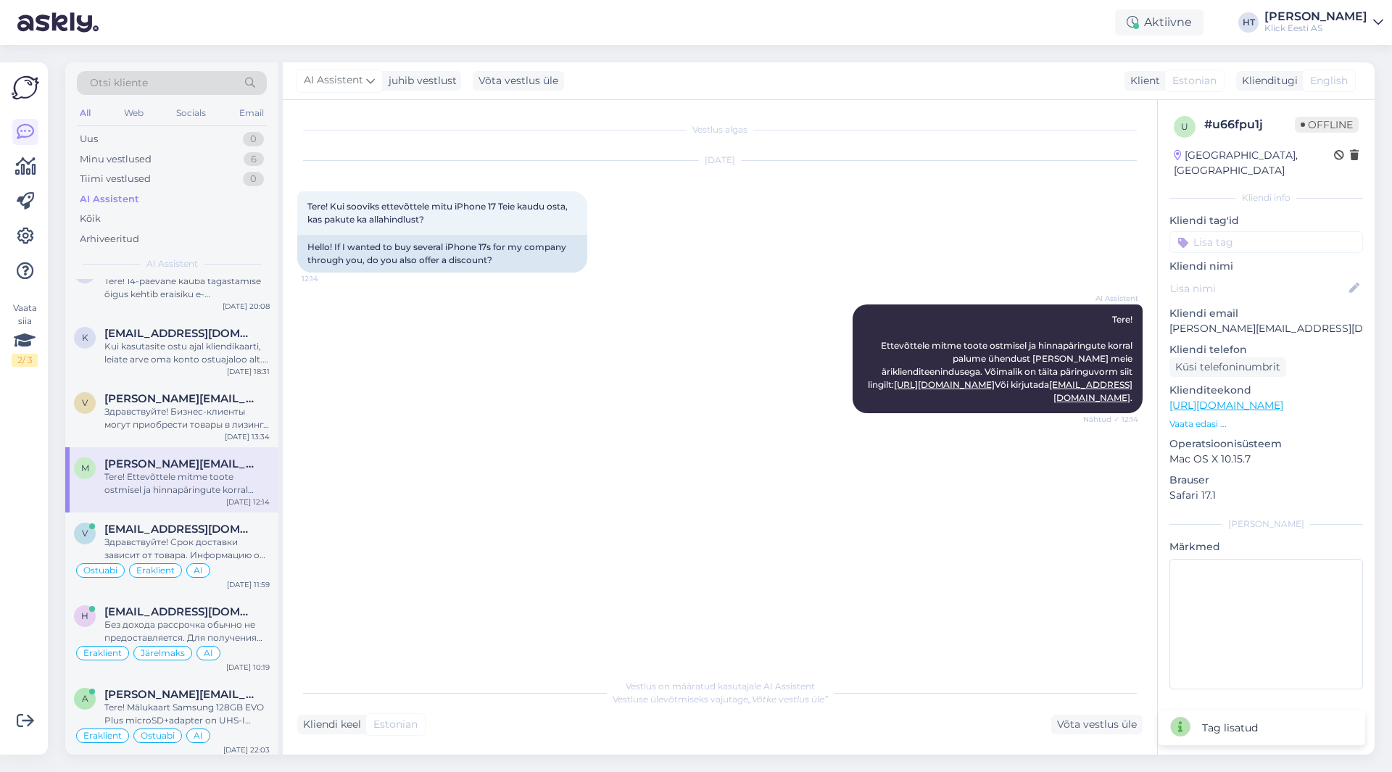
scroll to position [1015, 0]
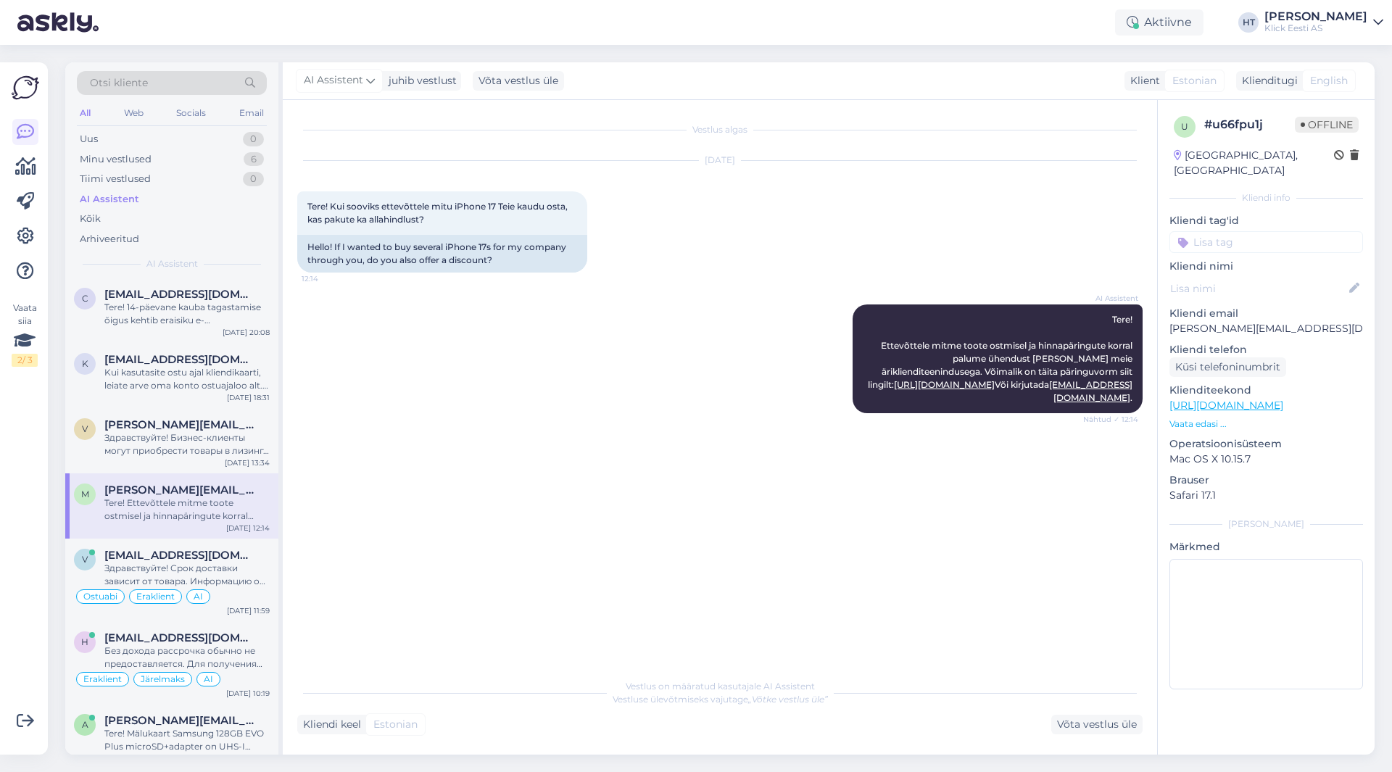
click at [1238, 232] on input at bounding box center [1267, 242] width 194 height 22
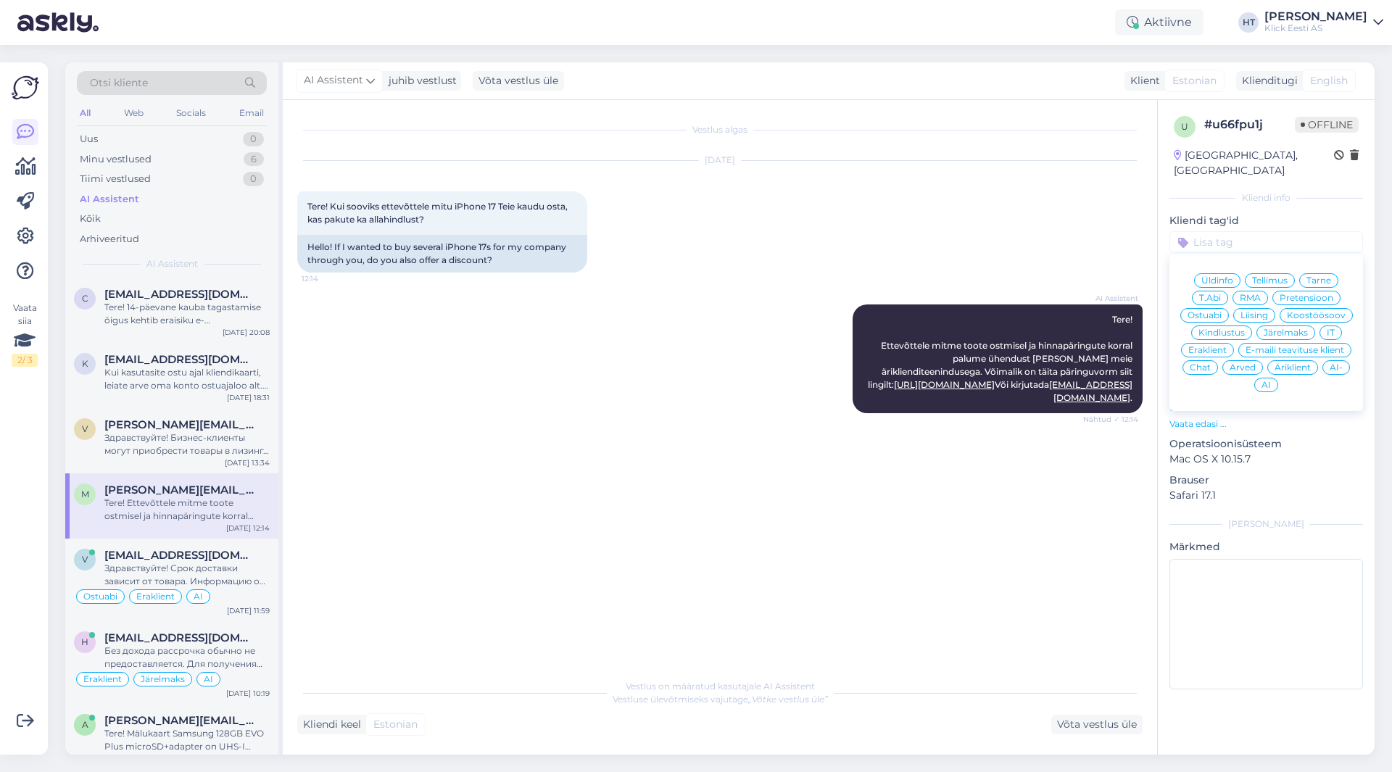
click at [803, 212] on div "[DATE] Tere! Kui sooviks ettevõttele mitu iPhone 17 Teie kaudu osta, kas pakute…" at bounding box center [720, 217] width 846 height 144
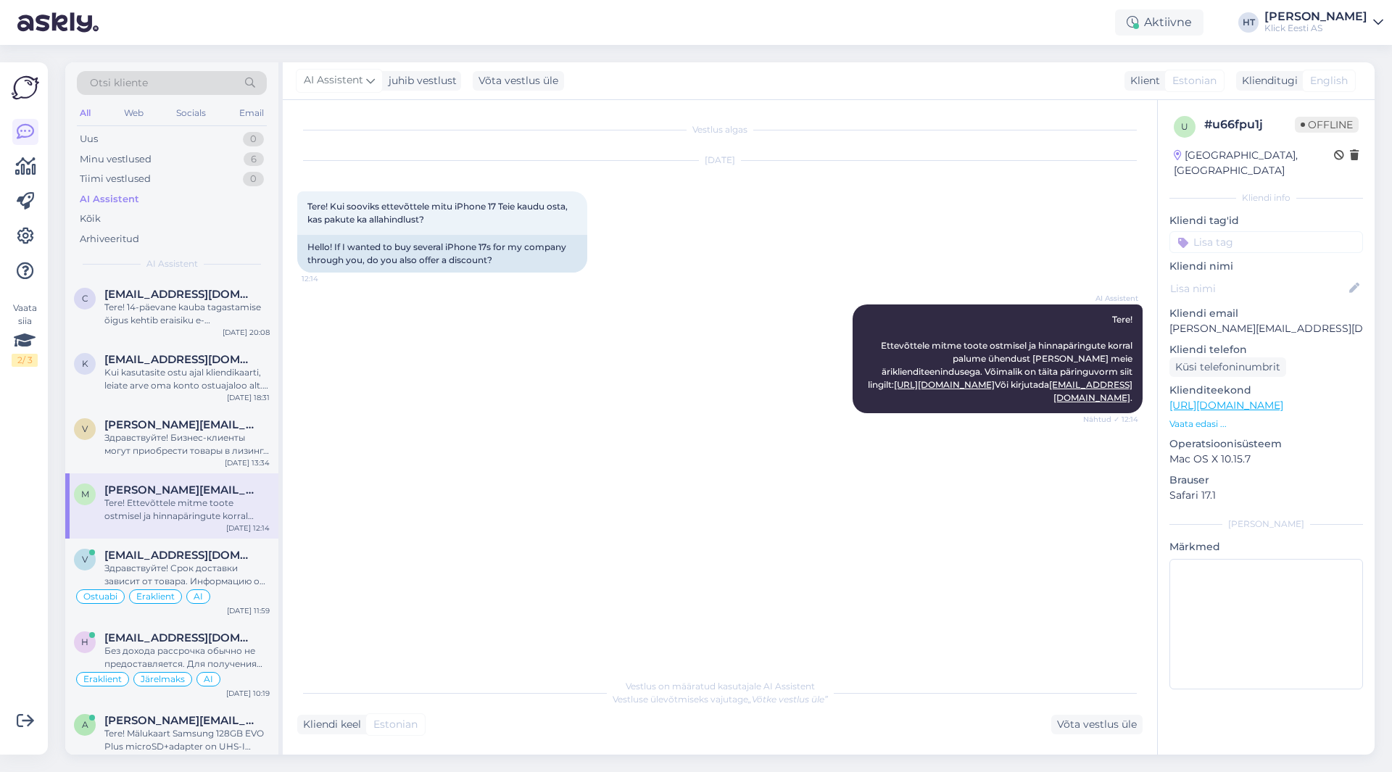
click at [1257, 231] on input at bounding box center [1267, 242] width 194 height 22
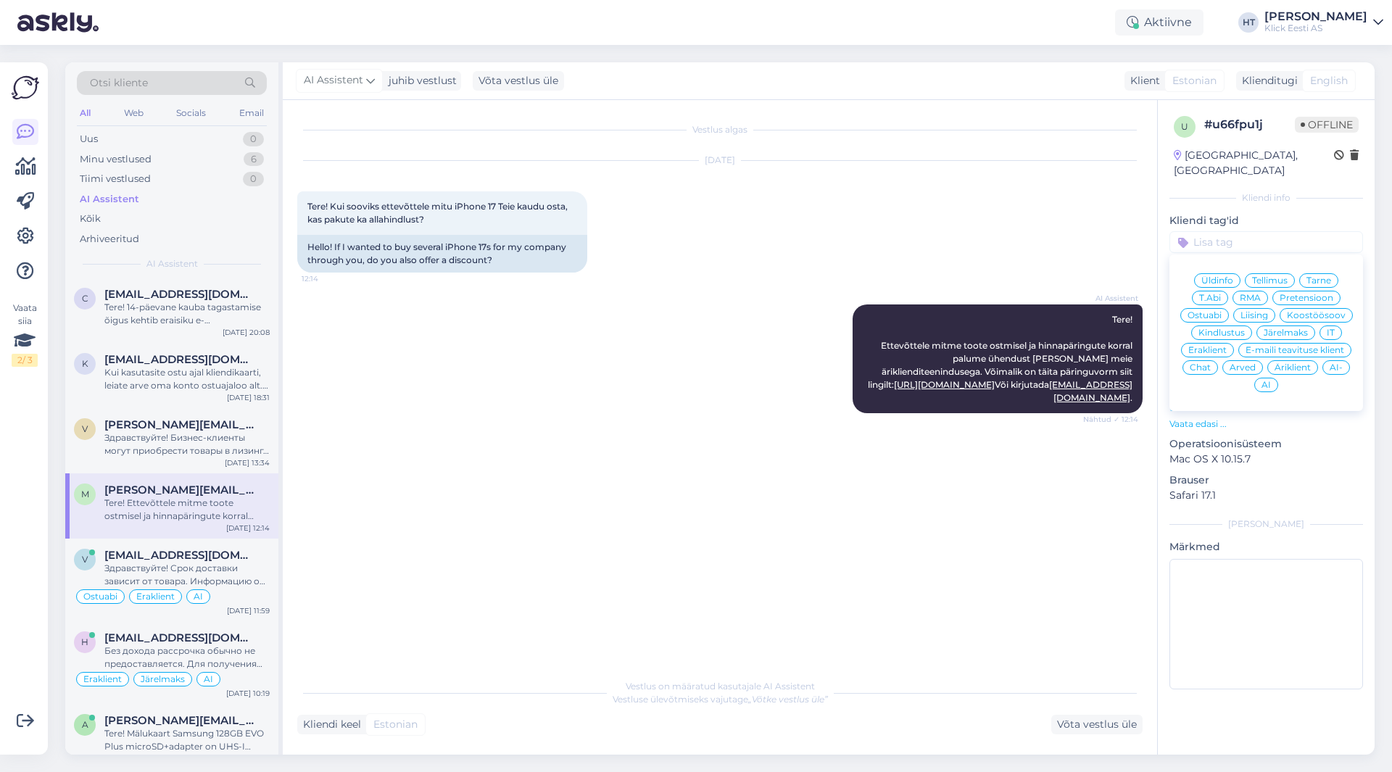
click at [1223, 308] on div "Ostuabi" at bounding box center [1205, 315] width 49 height 15
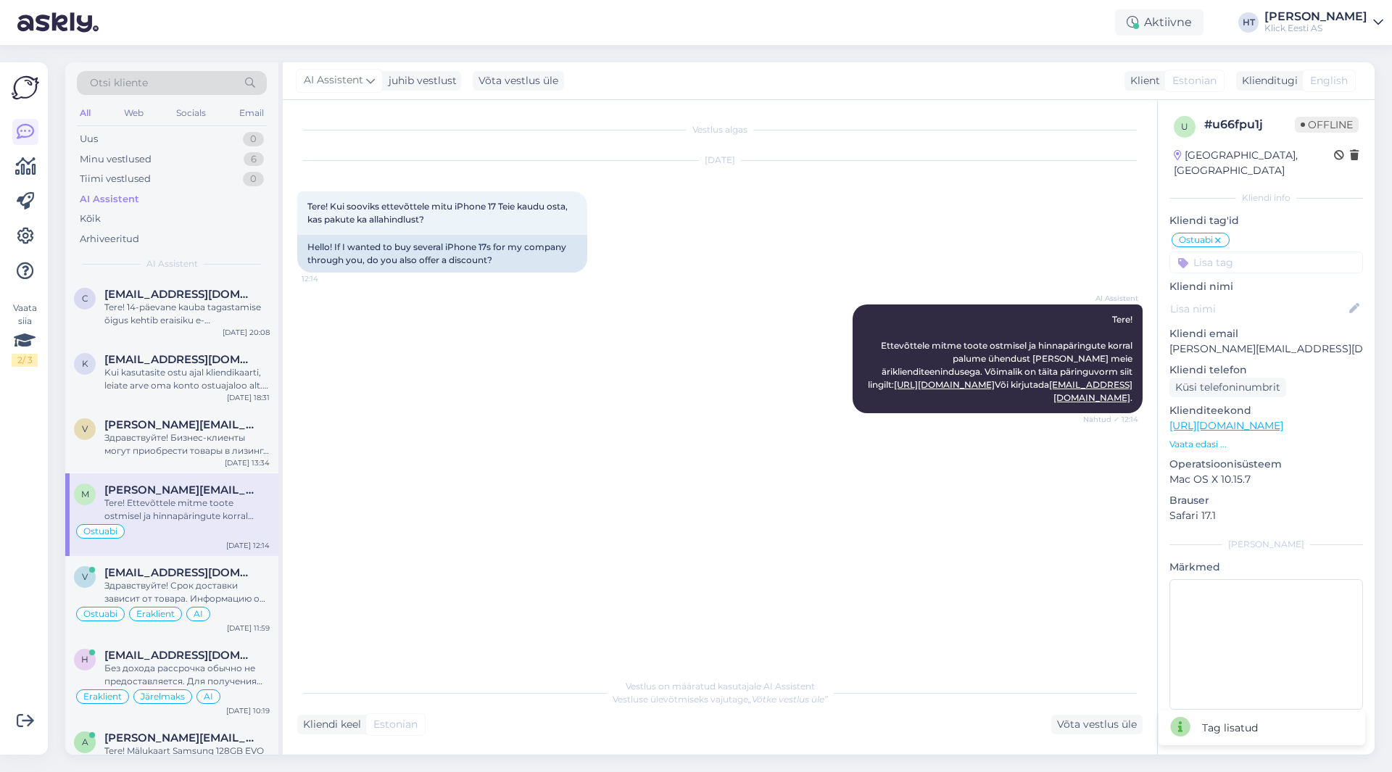
click at [1244, 252] on input at bounding box center [1267, 263] width 194 height 22
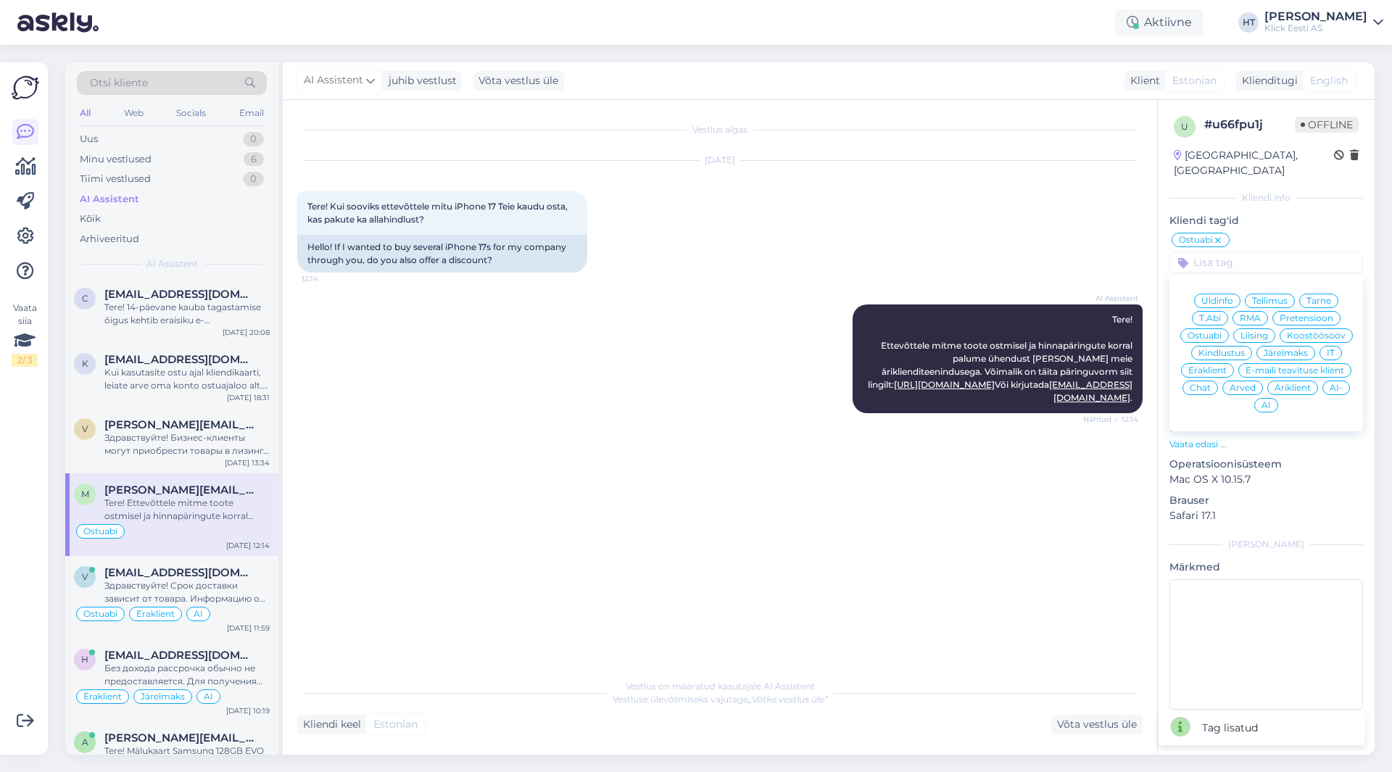
click at [1291, 384] on span "Äriklient" at bounding box center [1293, 388] width 36 height 9
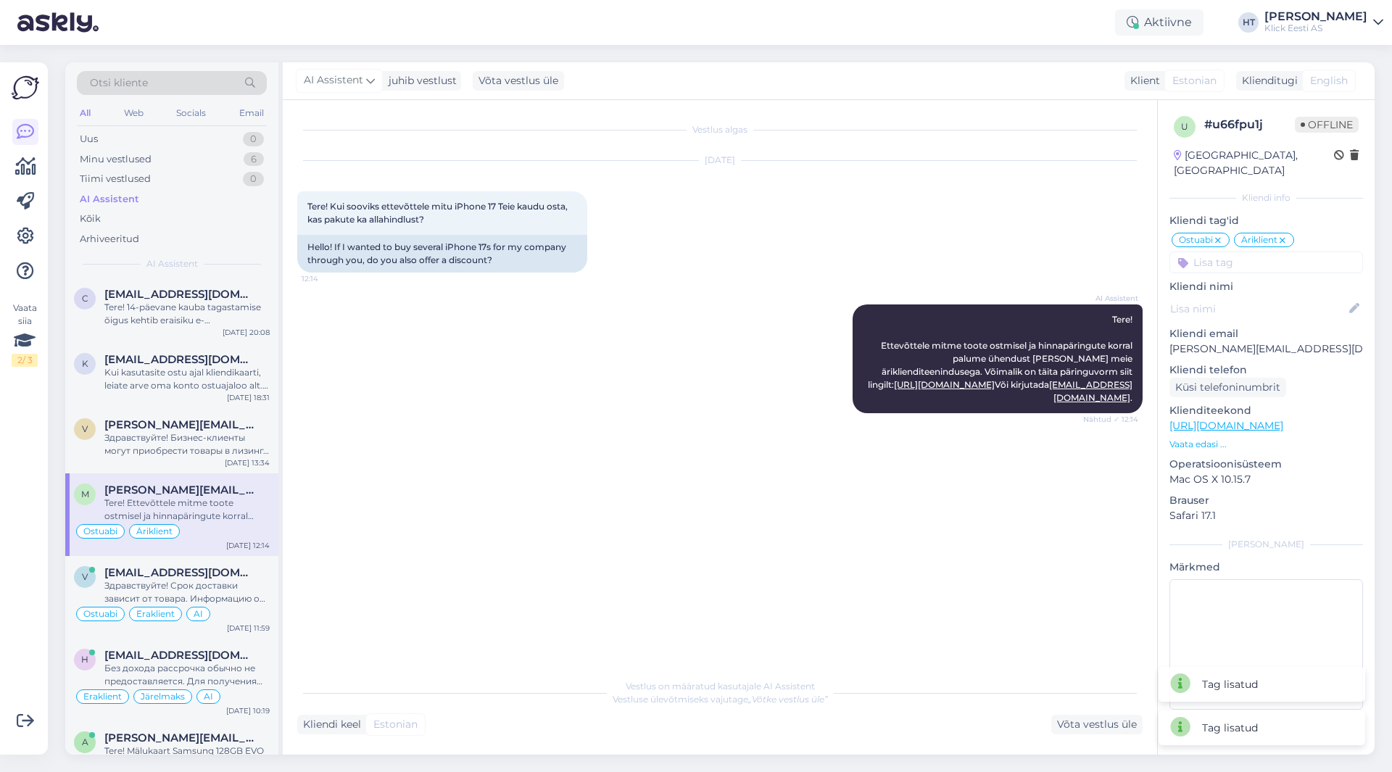
click at [1270, 252] on input at bounding box center [1267, 263] width 194 height 22
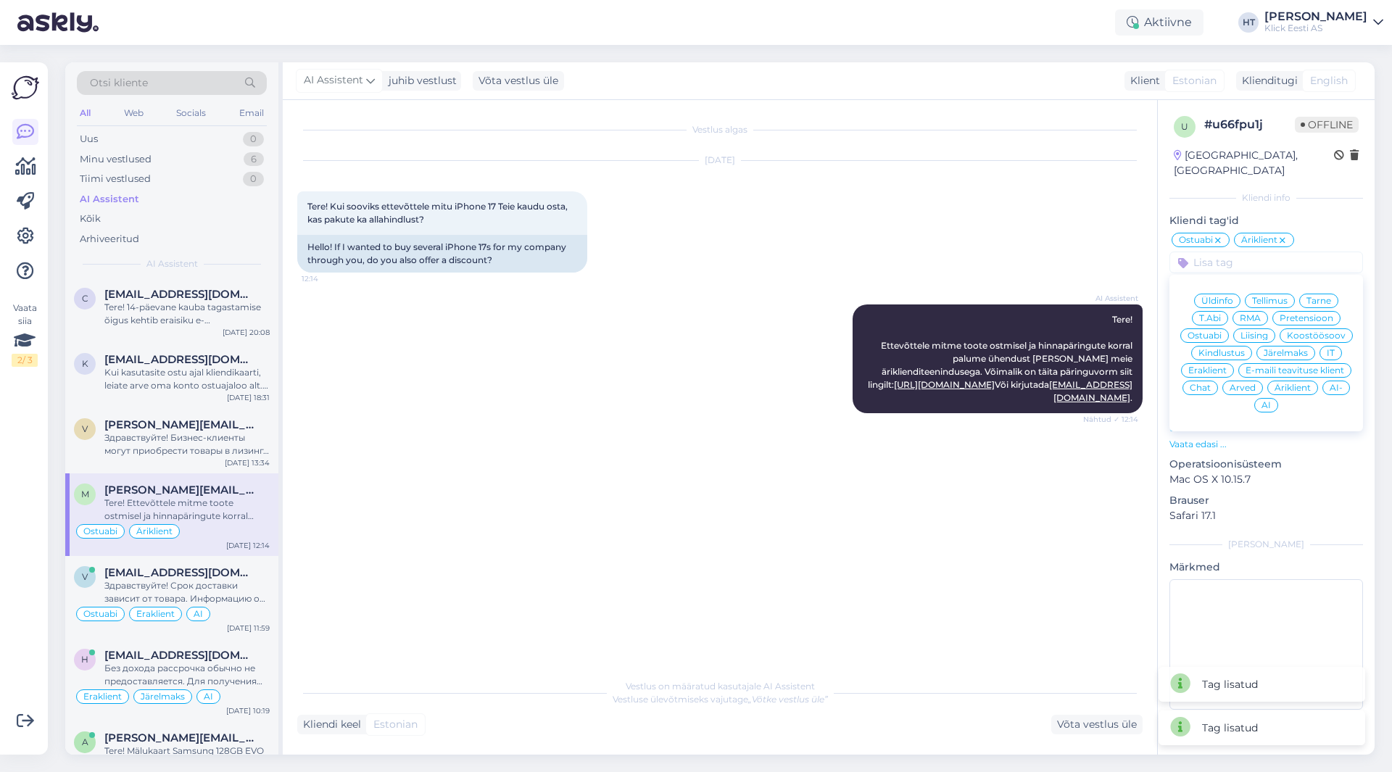
click at [1260, 398] on div "AI" at bounding box center [1266, 405] width 24 height 15
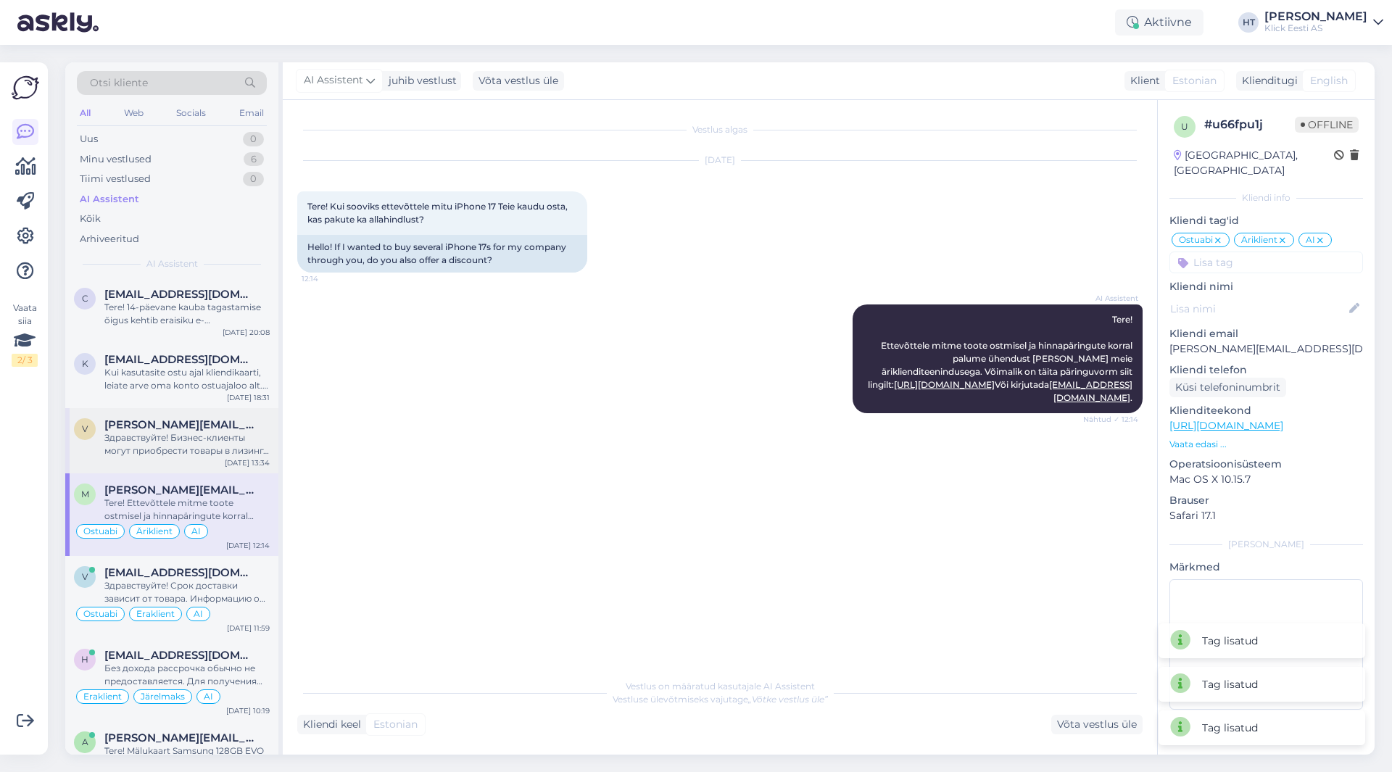
click at [204, 432] on div "Здравствуйте! Бизнес-клиенты могут приобрести товары в лизинг. Вы можете заполн…" at bounding box center [186, 444] width 165 height 26
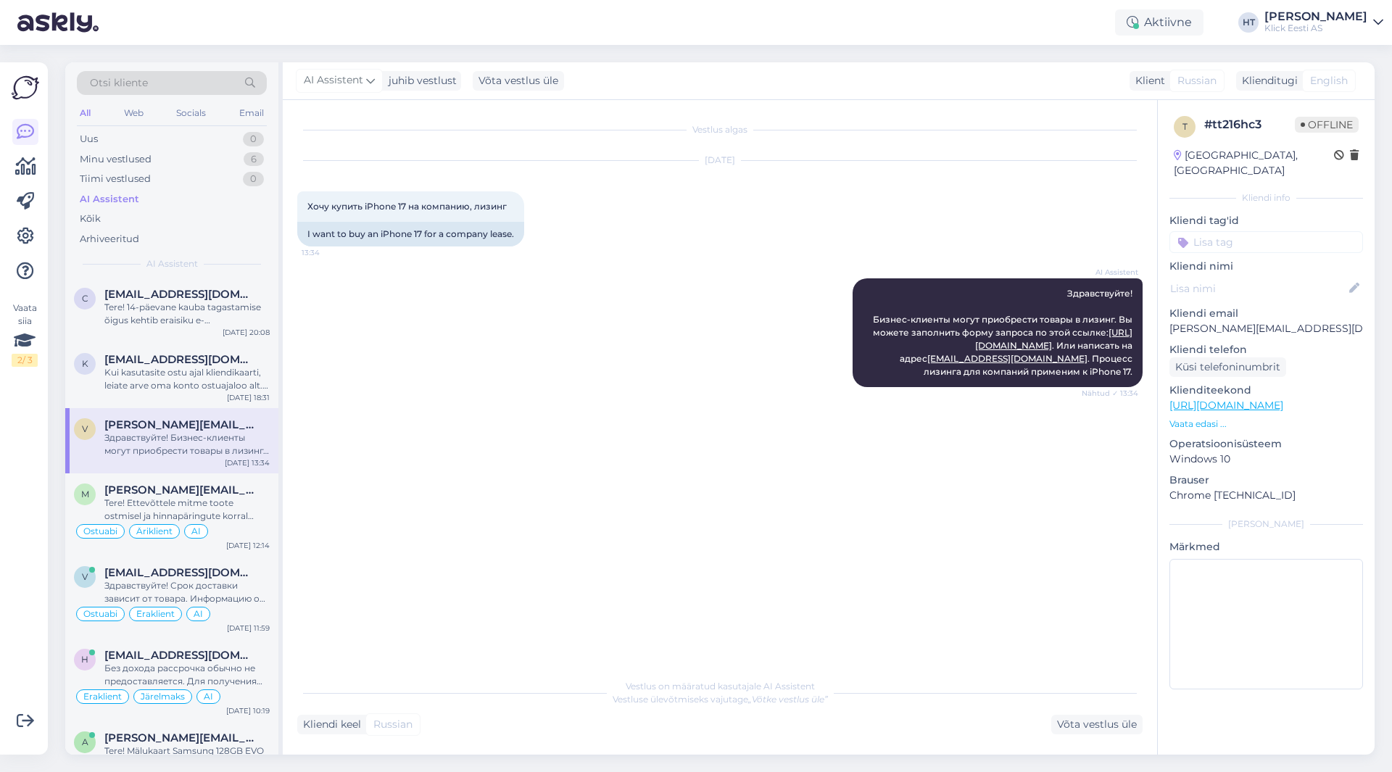
click at [1270, 231] on input at bounding box center [1267, 242] width 194 height 22
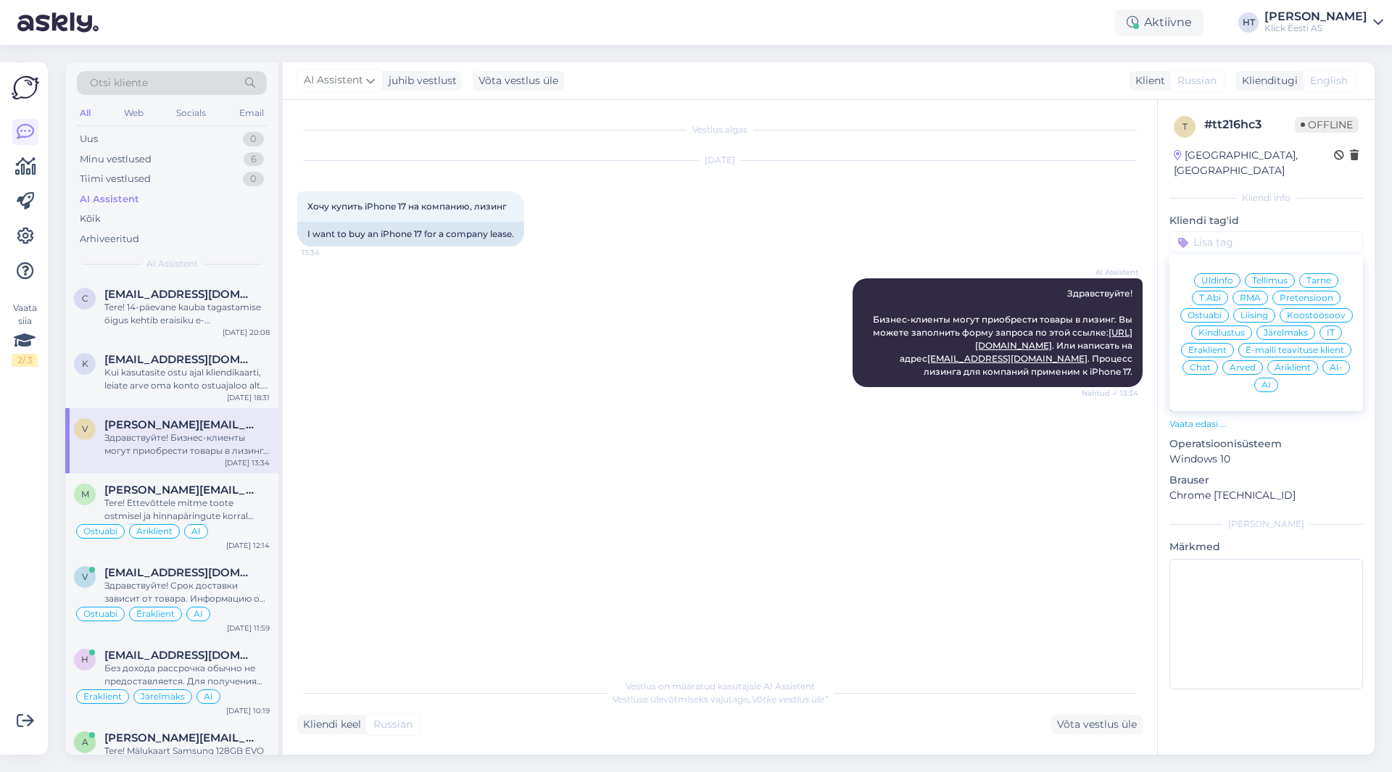
click at [1260, 311] on span "Liising" at bounding box center [1255, 315] width 28 height 9
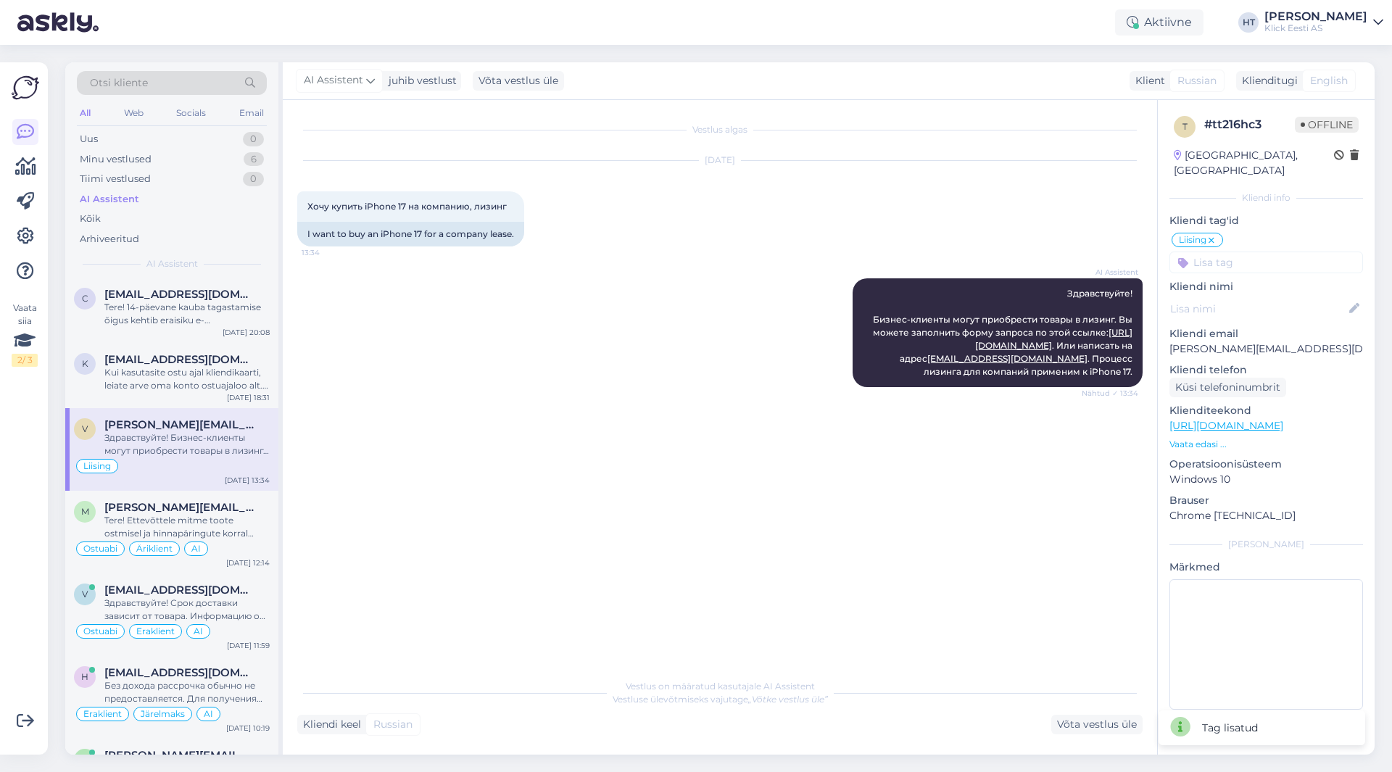
click at [1265, 252] on input at bounding box center [1267, 263] width 194 height 22
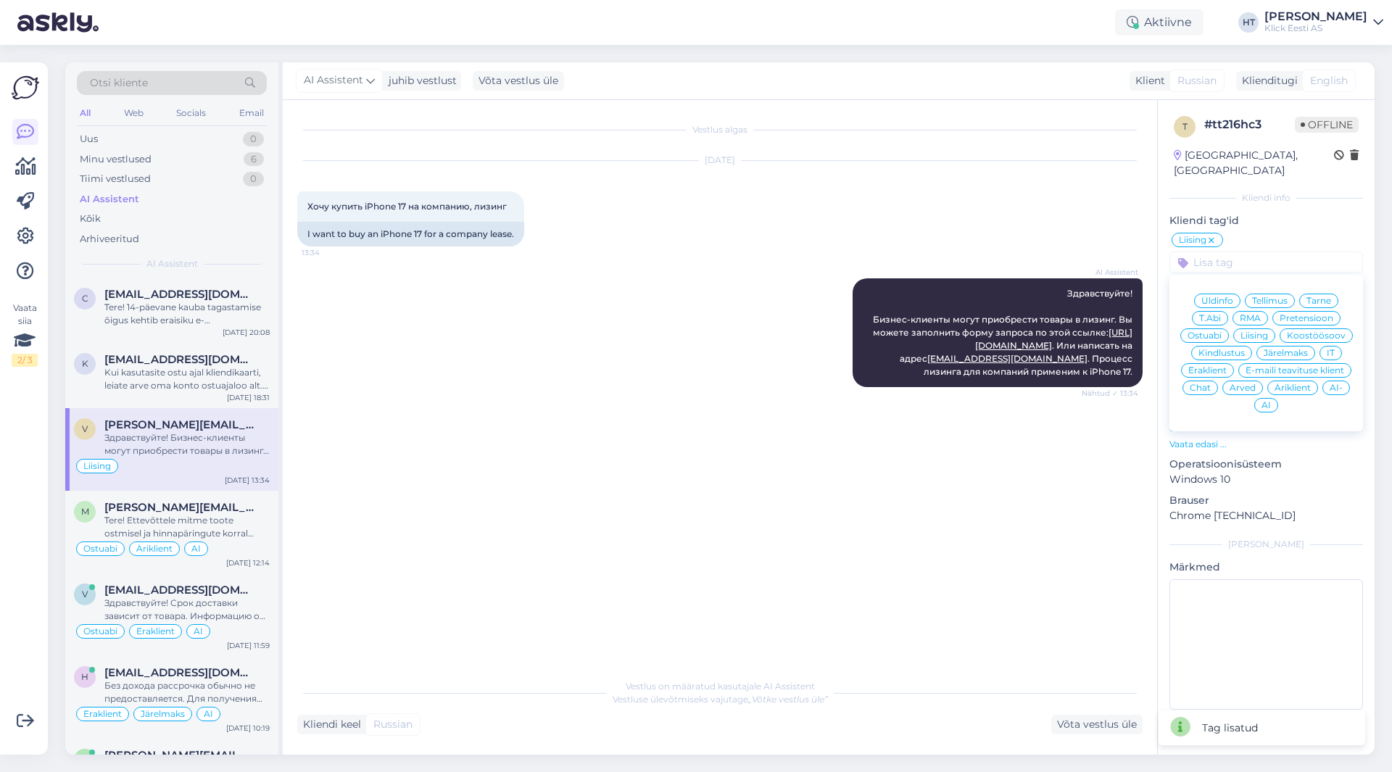
click at [1290, 384] on span "Äriklient" at bounding box center [1293, 388] width 36 height 9
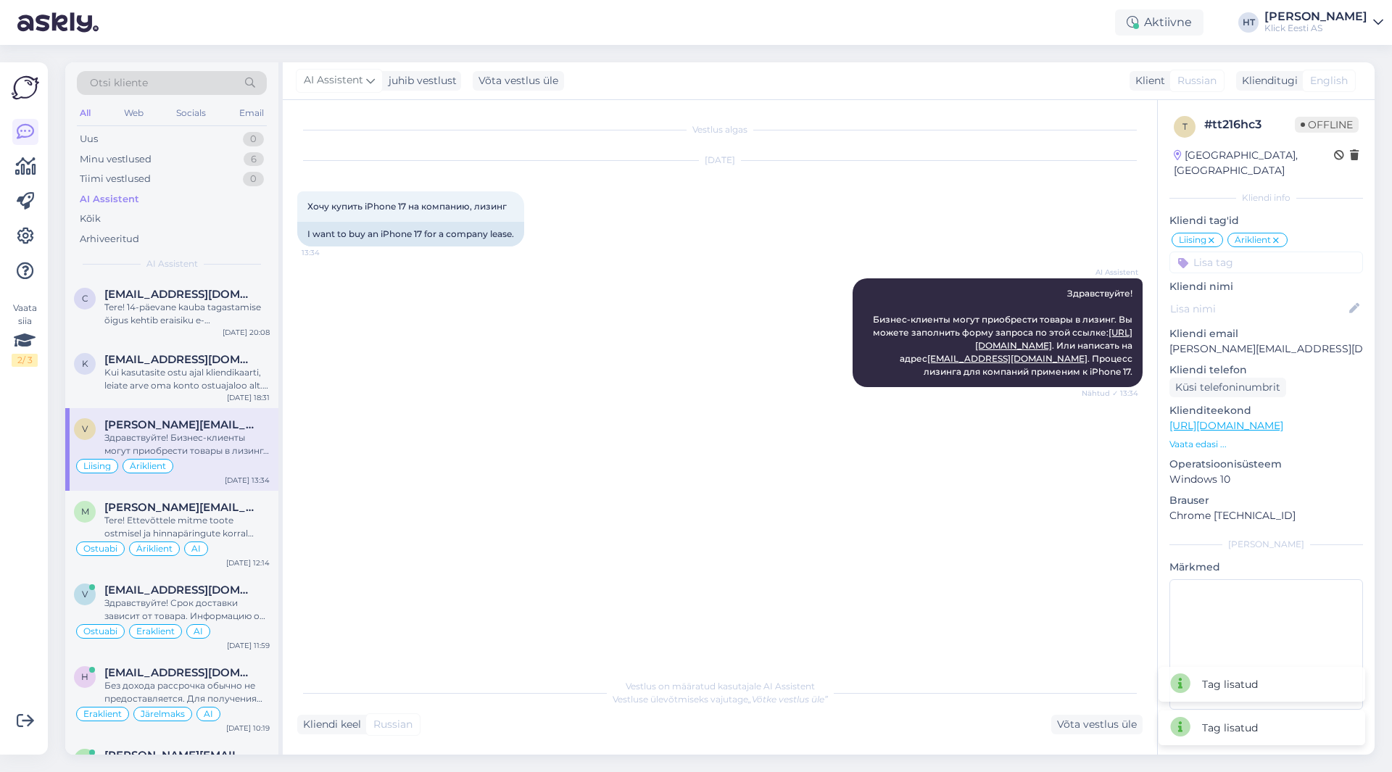
click at [1240, 252] on input at bounding box center [1267, 263] width 194 height 22
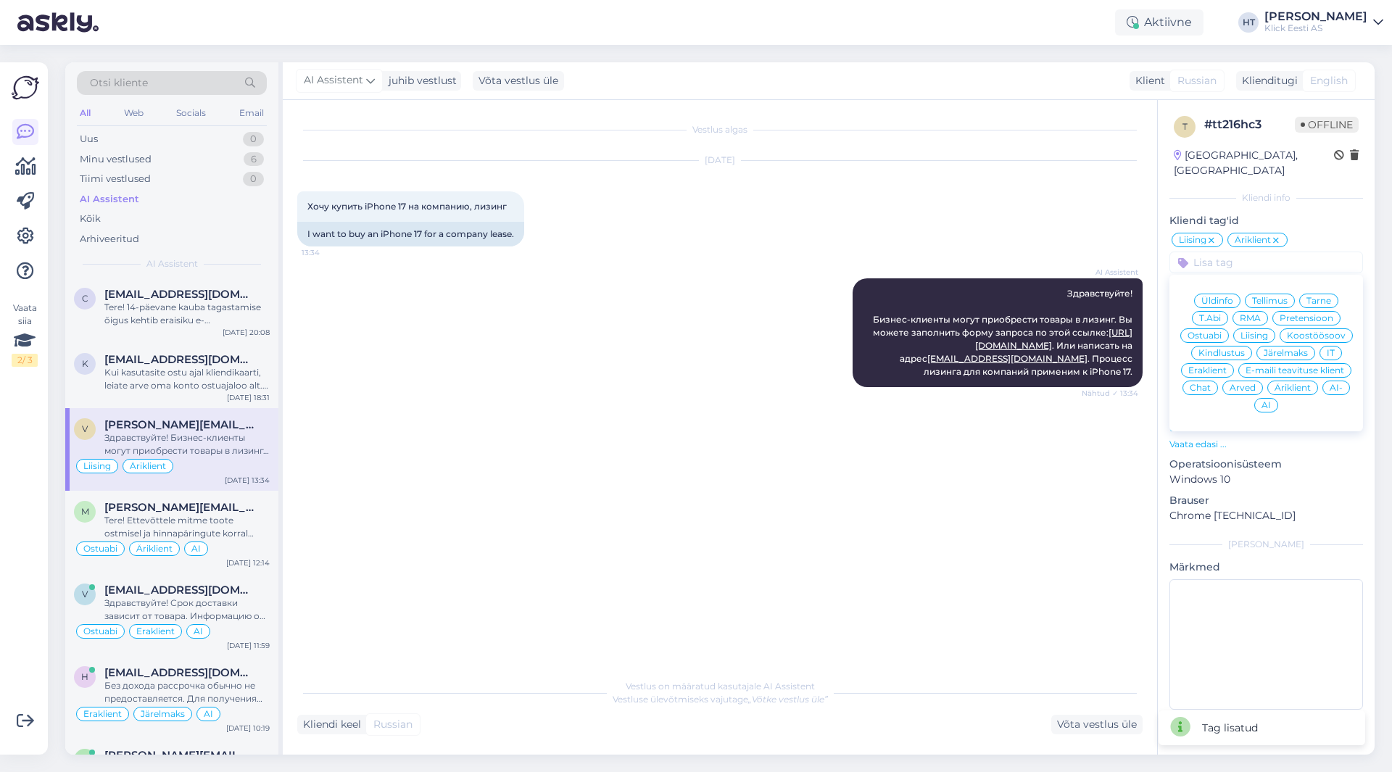
click at [1270, 401] on span "AI" at bounding box center [1266, 405] width 9 height 9
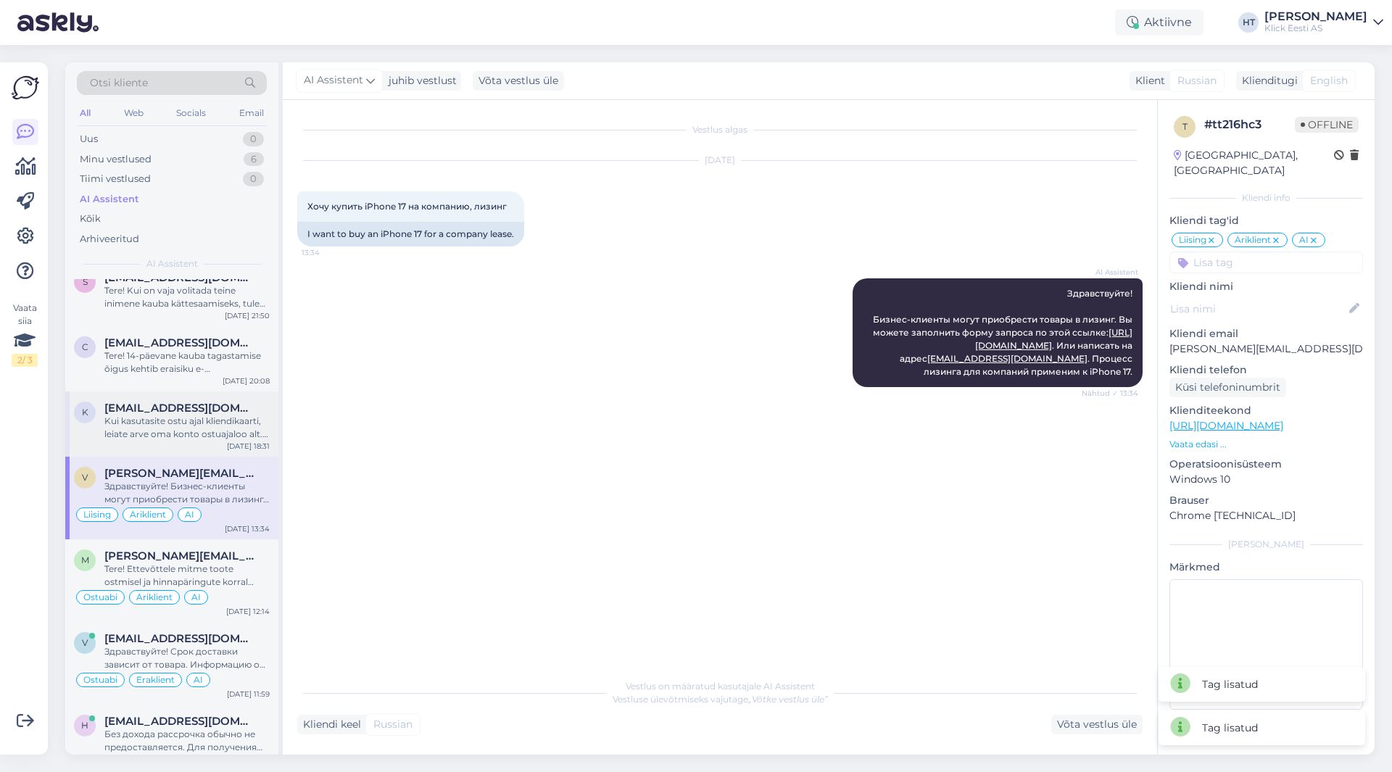
scroll to position [943, 0]
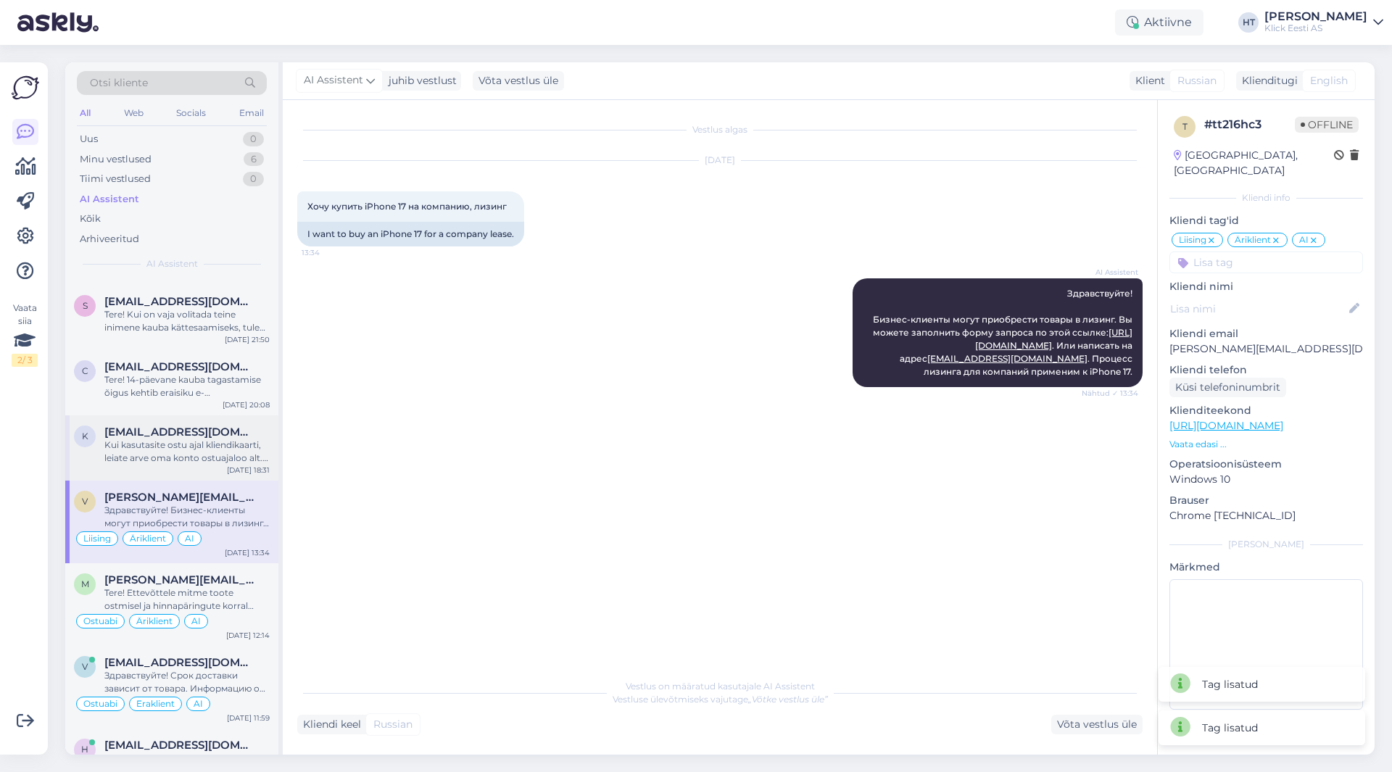
click at [197, 439] on div "Kui kasutasite ostu ajal kliendikaarti, leiate arve oma konto ostuajaloo alt. K…" at bounding box center [186, 452] width 165 height 26
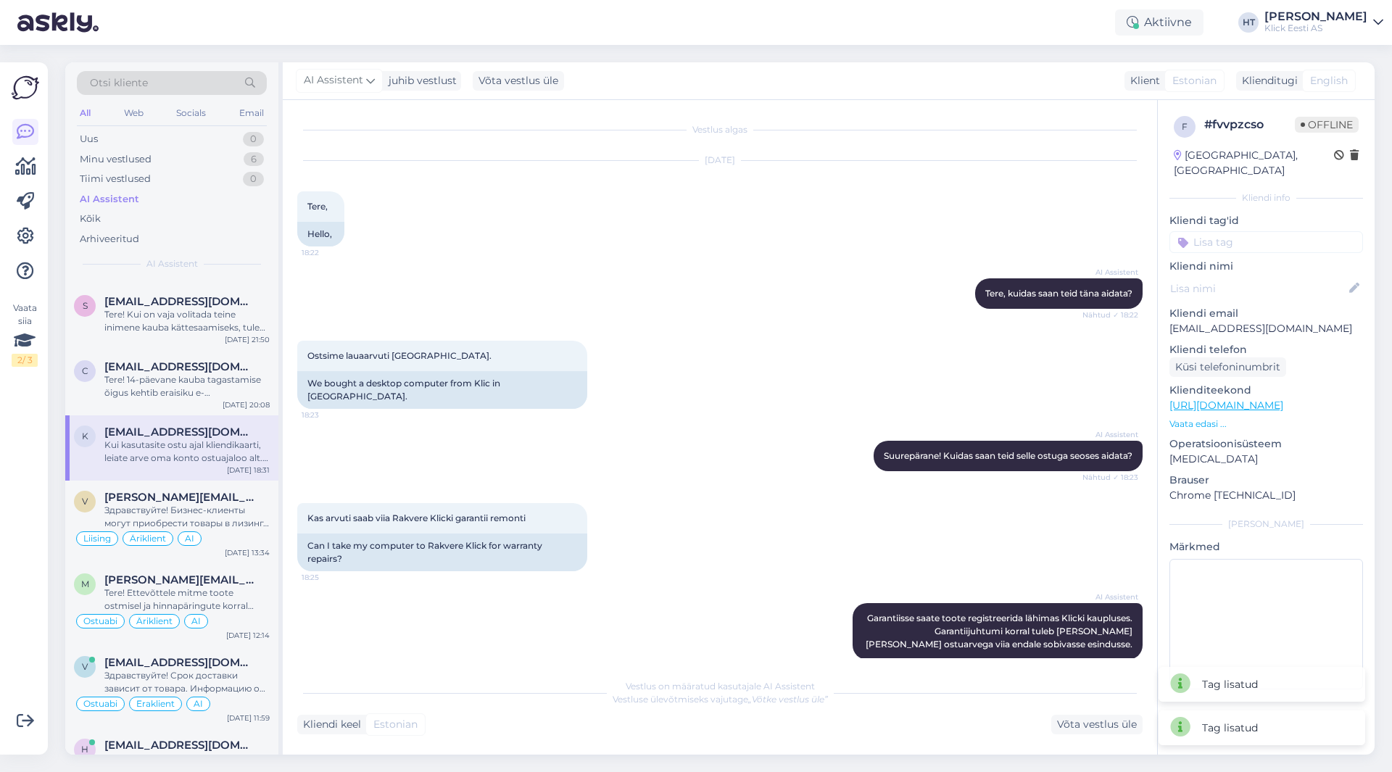
scroll to position [622, 0]
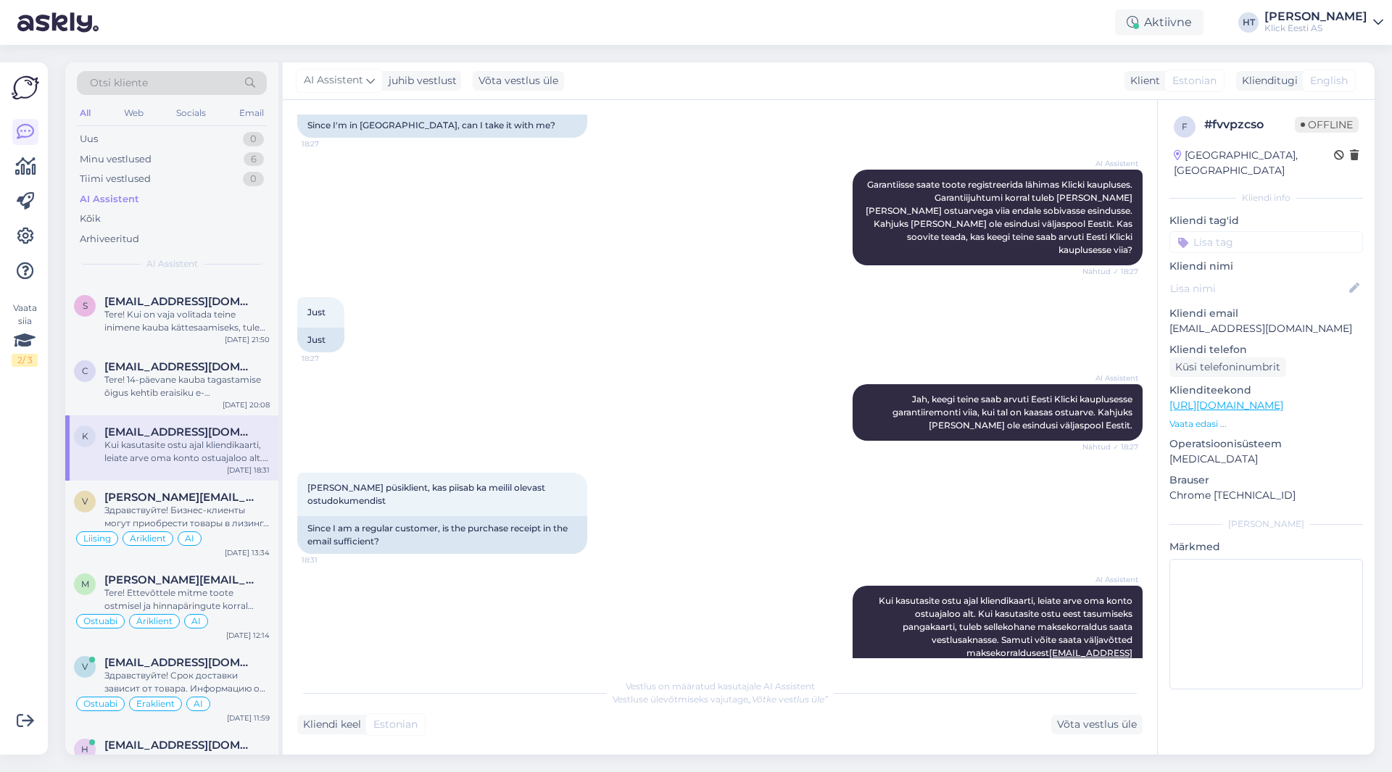
click at [1270, 231] on input at bounding box center [1267, 242] width 194 height 22
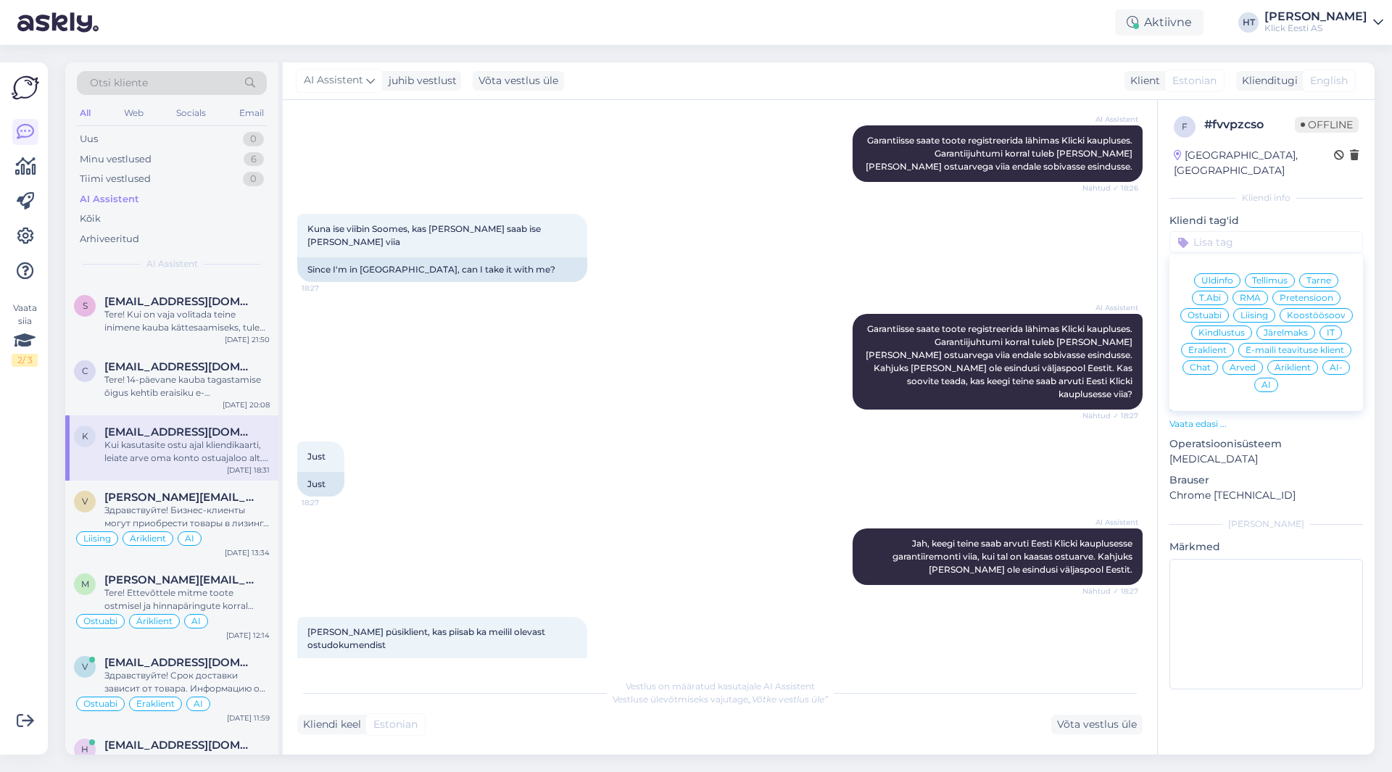
scroll to position [477, 0]
click at [1258, 294] on span "RMA" at bounding box center [1250, 298] width 21 height 9
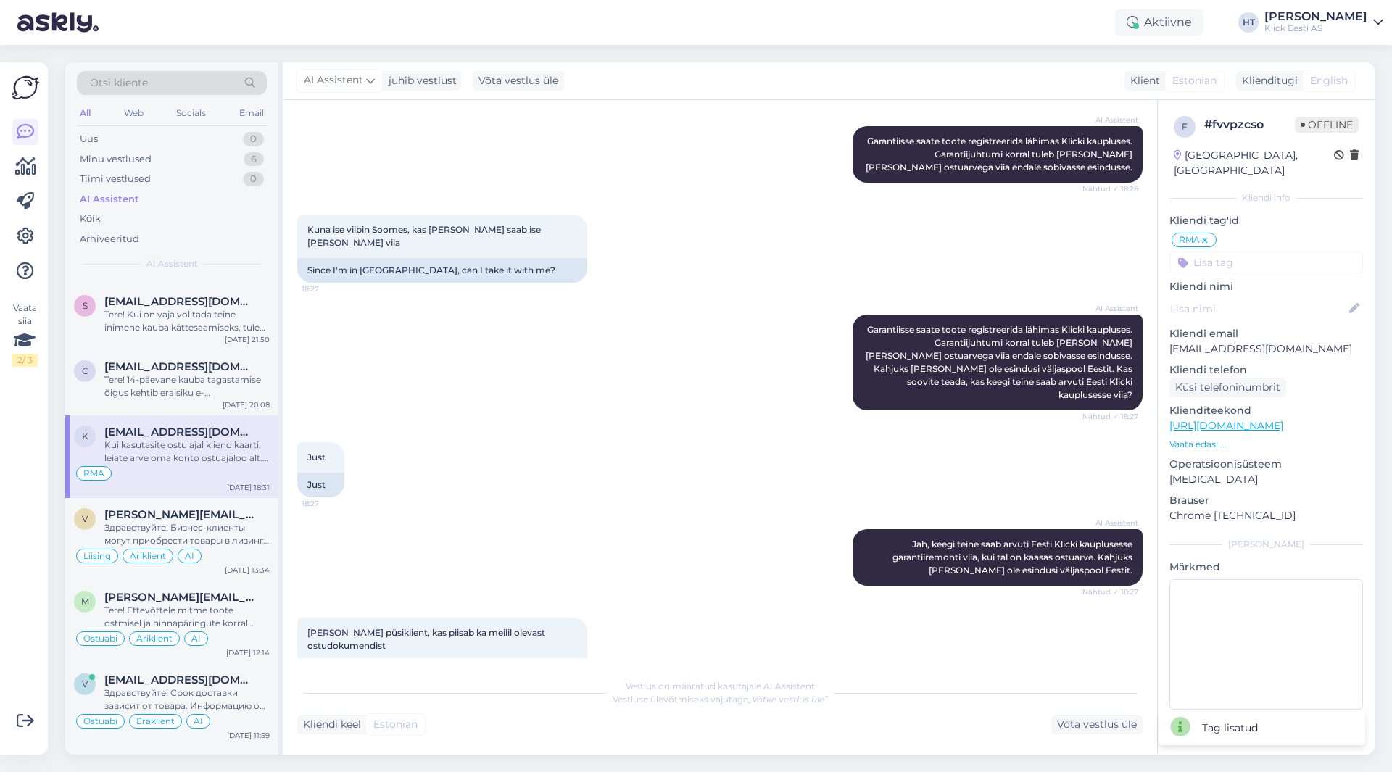
click at [1251, 252] on input at bounding box center [1267, 263] width 194 height 22
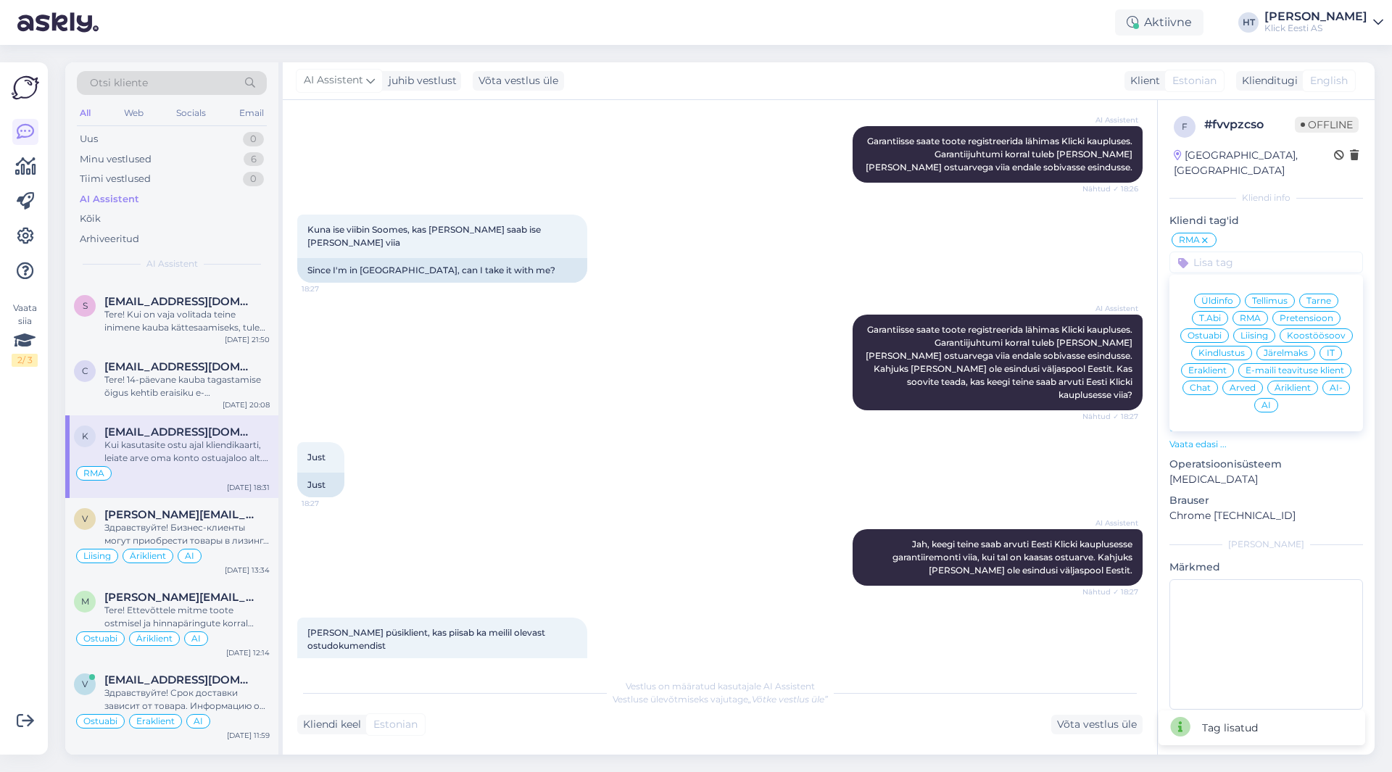
click at [1209, 366] on span "Eraklient" at bounding box center [1207, 370] width 38 height 9
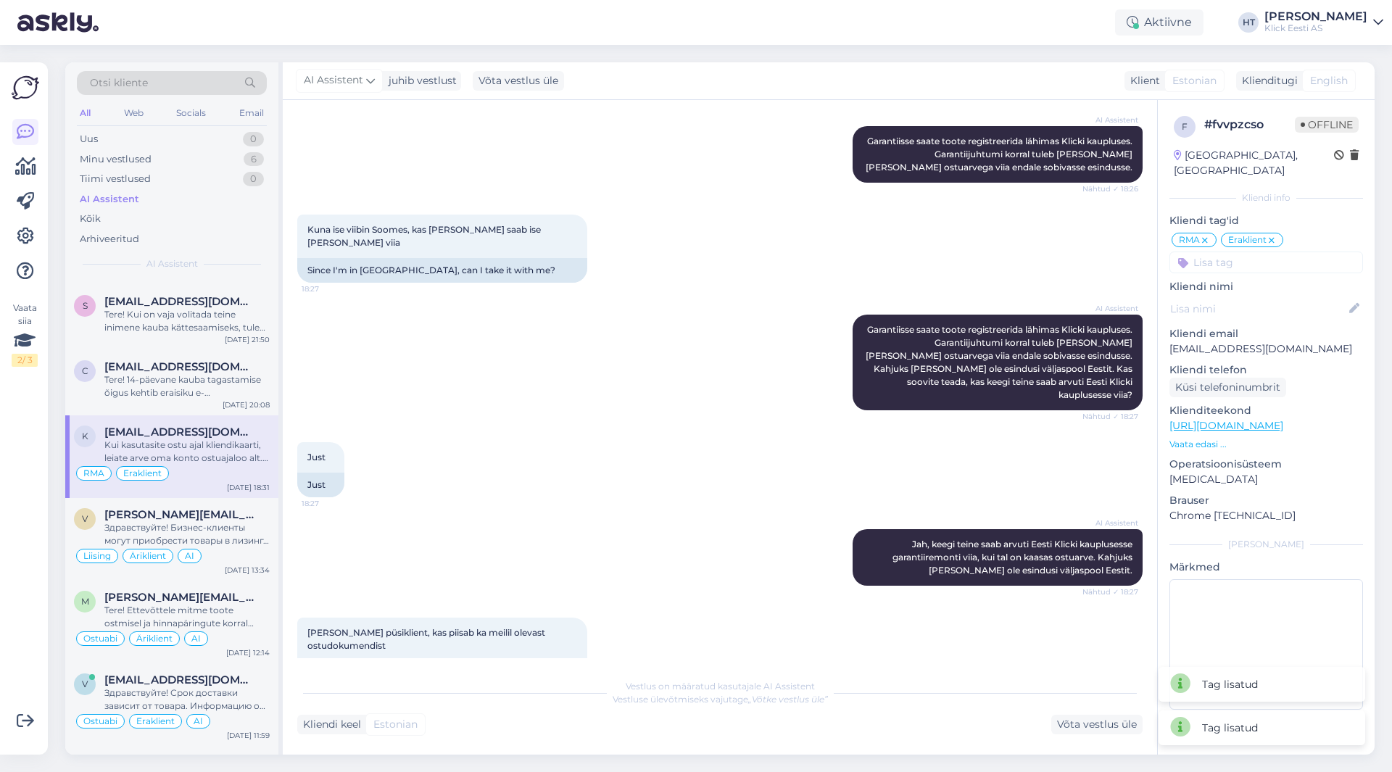
click at [1246, 252] on input at bounding box center [1267, 263] width 194 height 22
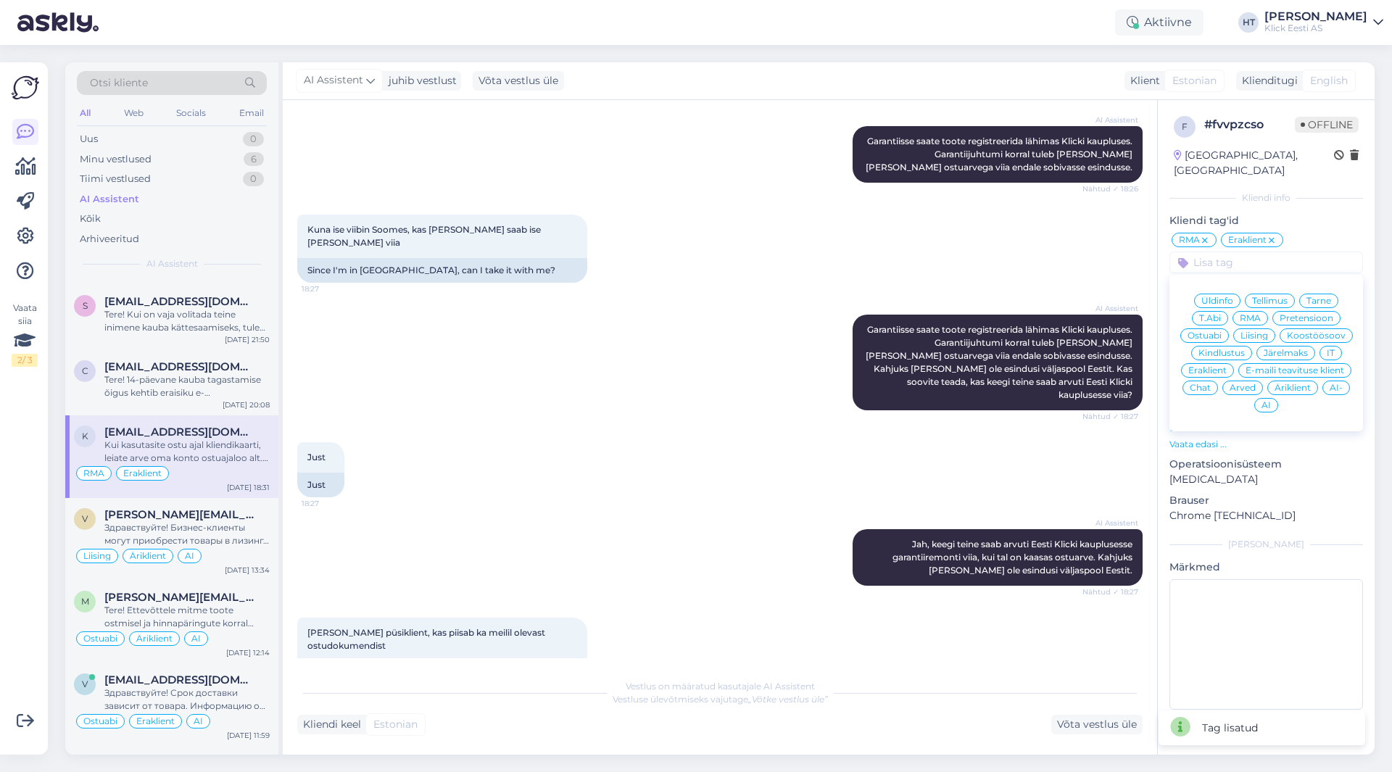
click at [1267, 401] on span "AI" at bounding box center [1266, 405] width 9 height 9
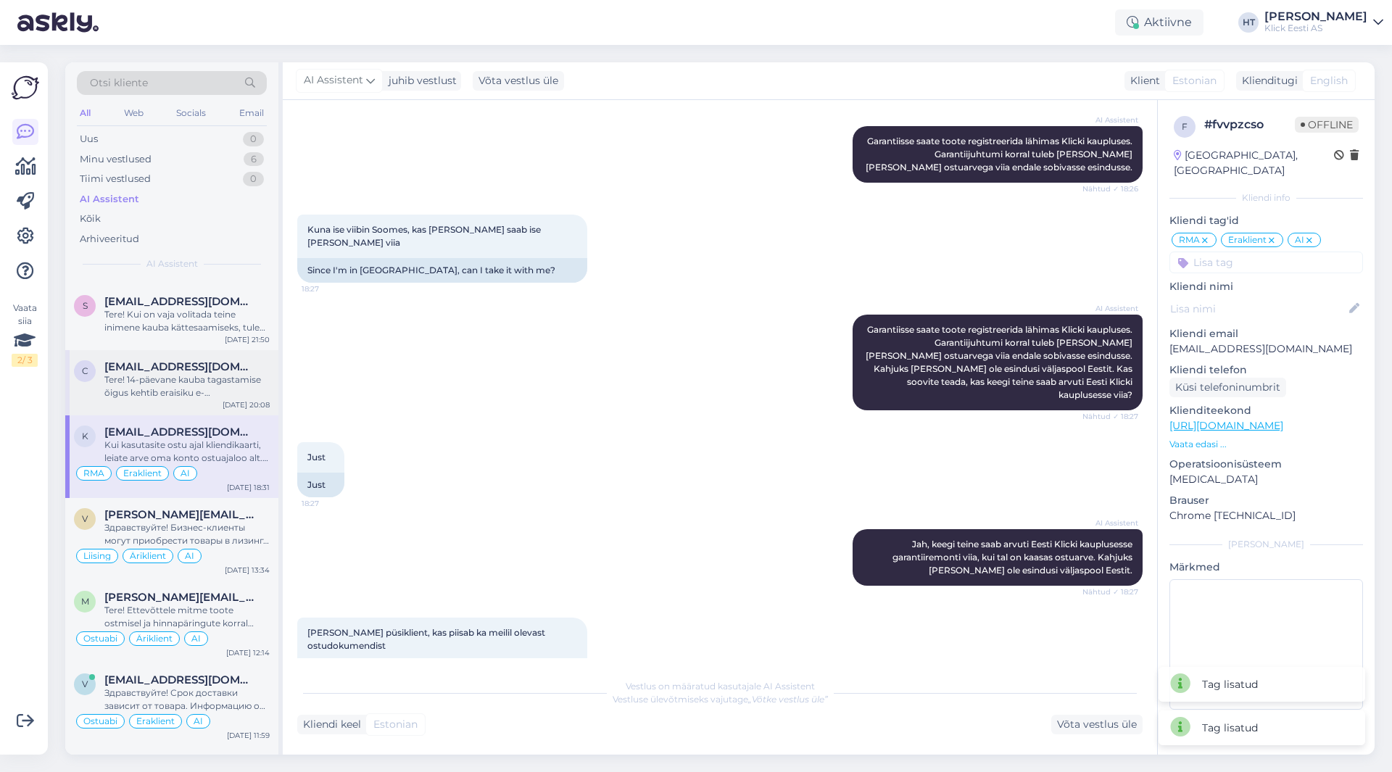
click at [205, 408] on div "c [EMAIL_ADDRESS][DOMAIN_NAME] Tere! 14-päevane kauba tagastamise õigus kehtib …" at bounding box center [171, 382] width 213 height 65
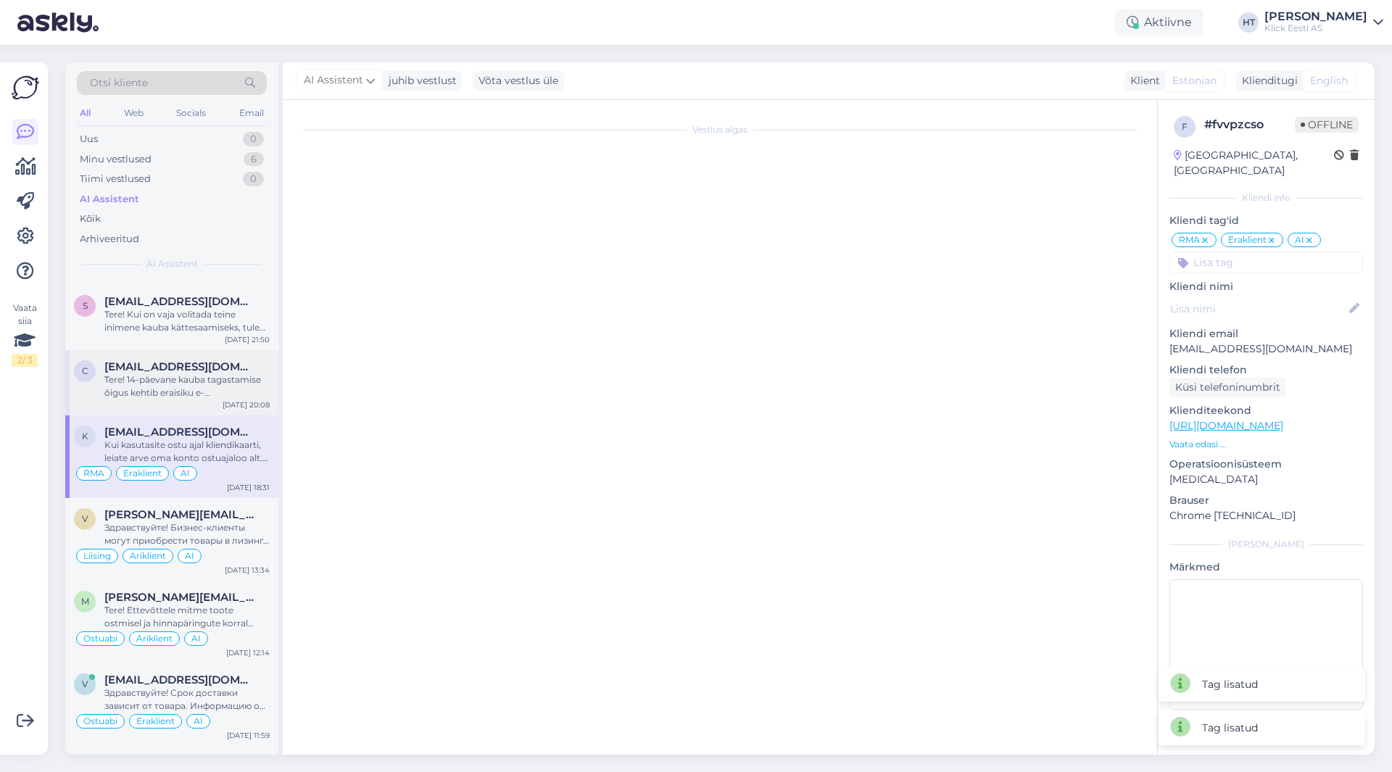
scroll to position [0, 0]
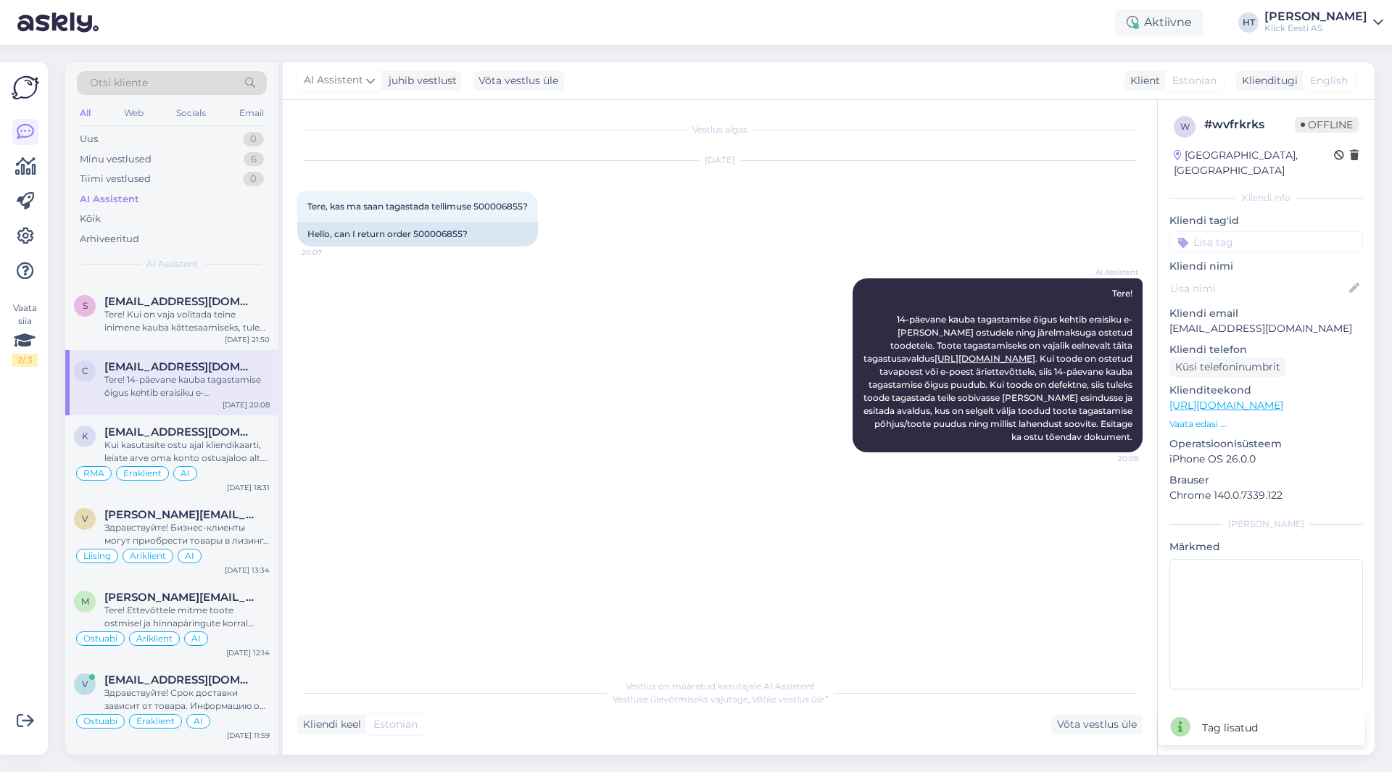
click at [1239, 233] on input at bounding box center [1267, 242] width 194 height 22
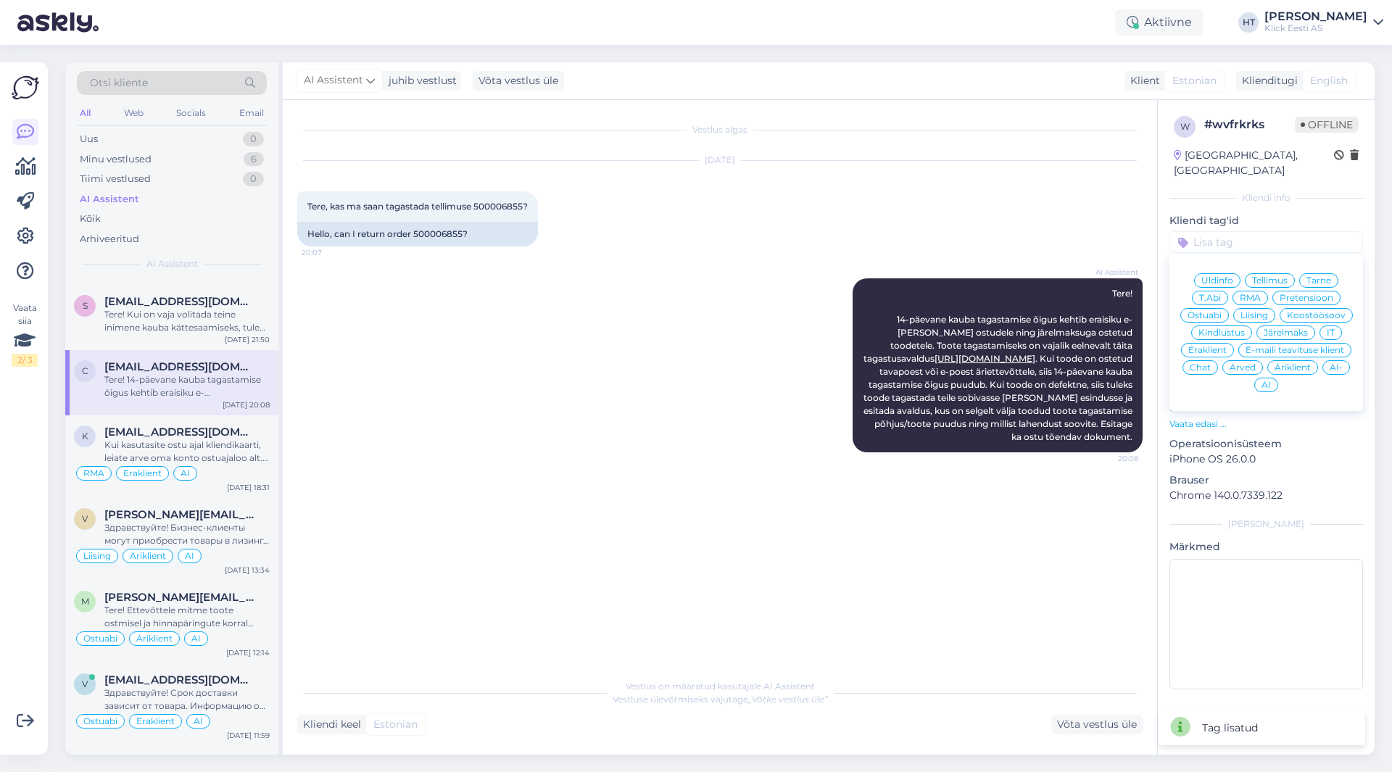
click at [1220, 273] on div "Üldinfo" at bounding box center [1217, 280] width 46 height 15
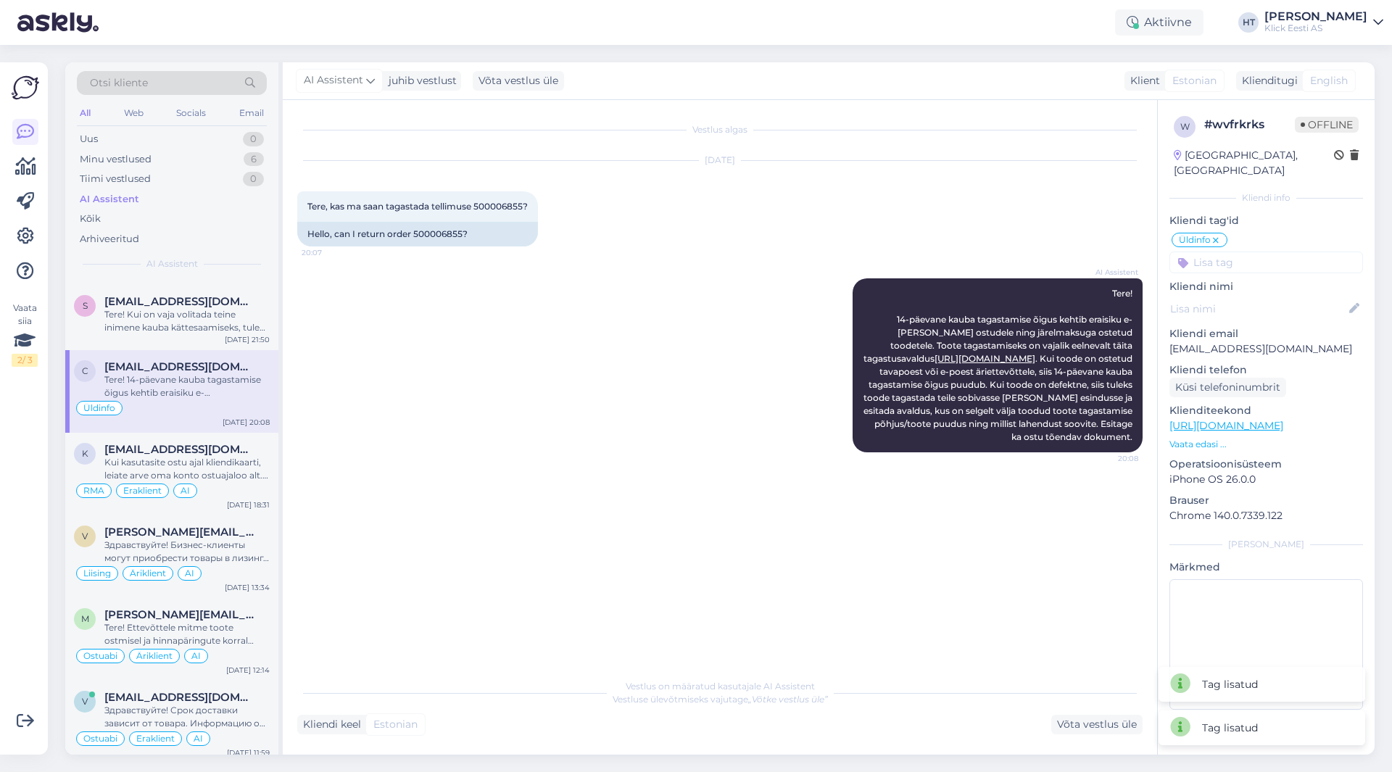
click at [1241, 252] on input at bounding box center [1267, 263] width 194 height 22
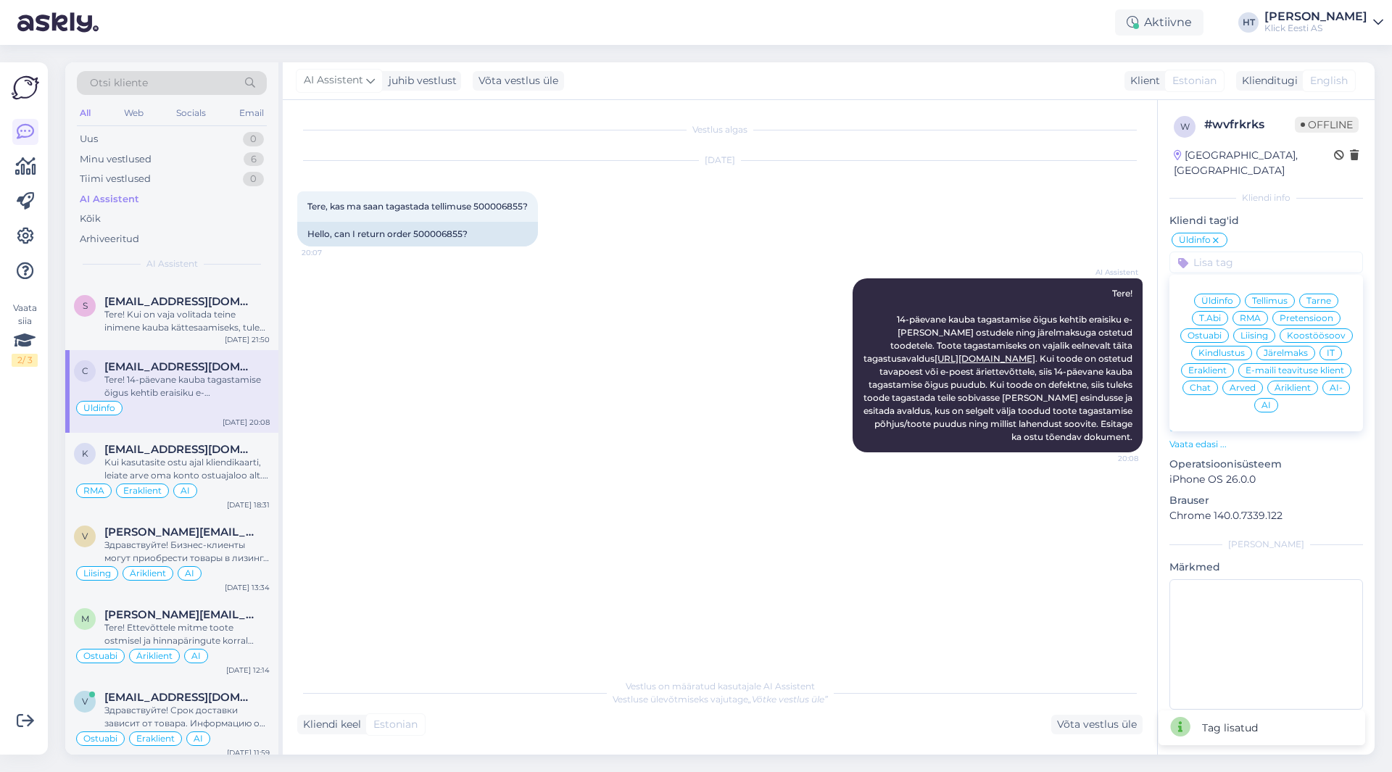
click at [1296, 384] on span "Äriklient" at bounding box center [1293, 388] width 36 height 9
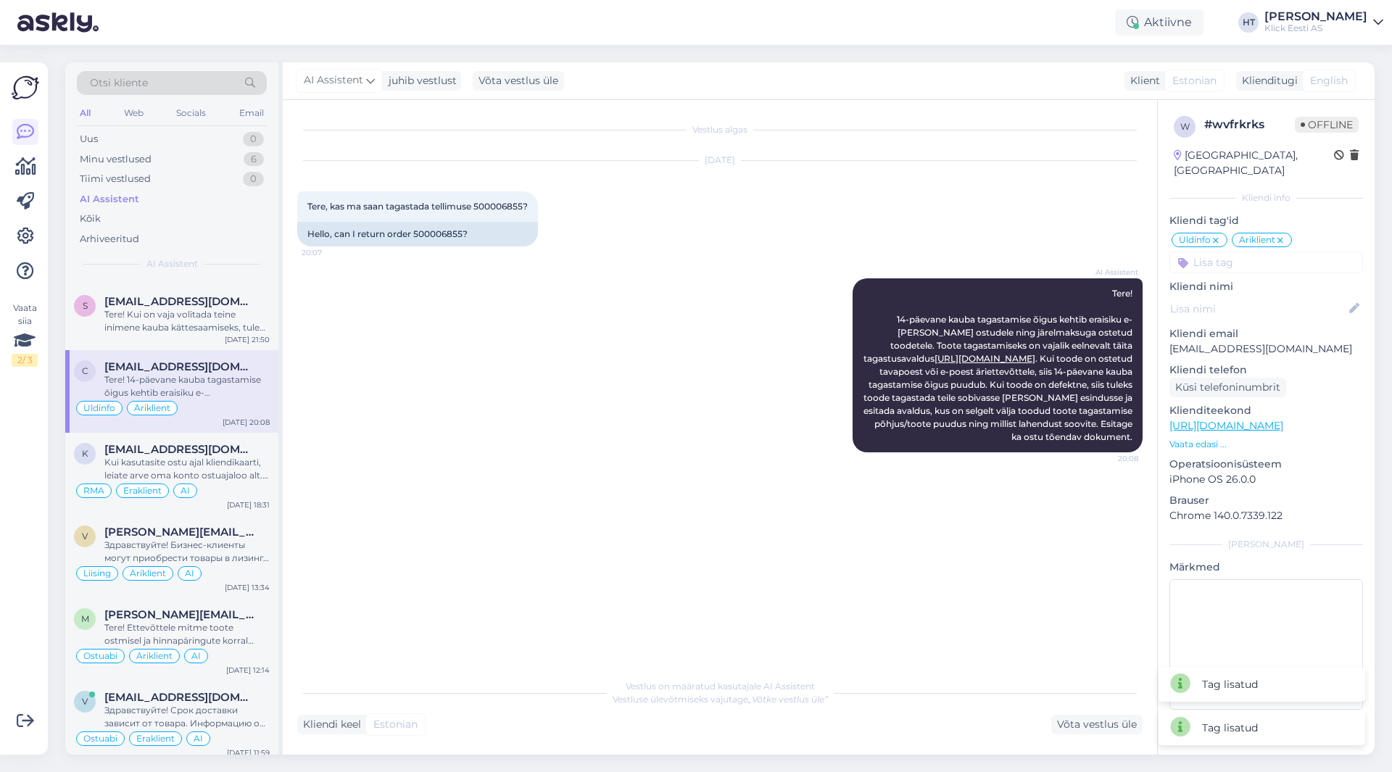
click at [1262, 253] on input at bounding box center [1267, 263] width 194 height 22
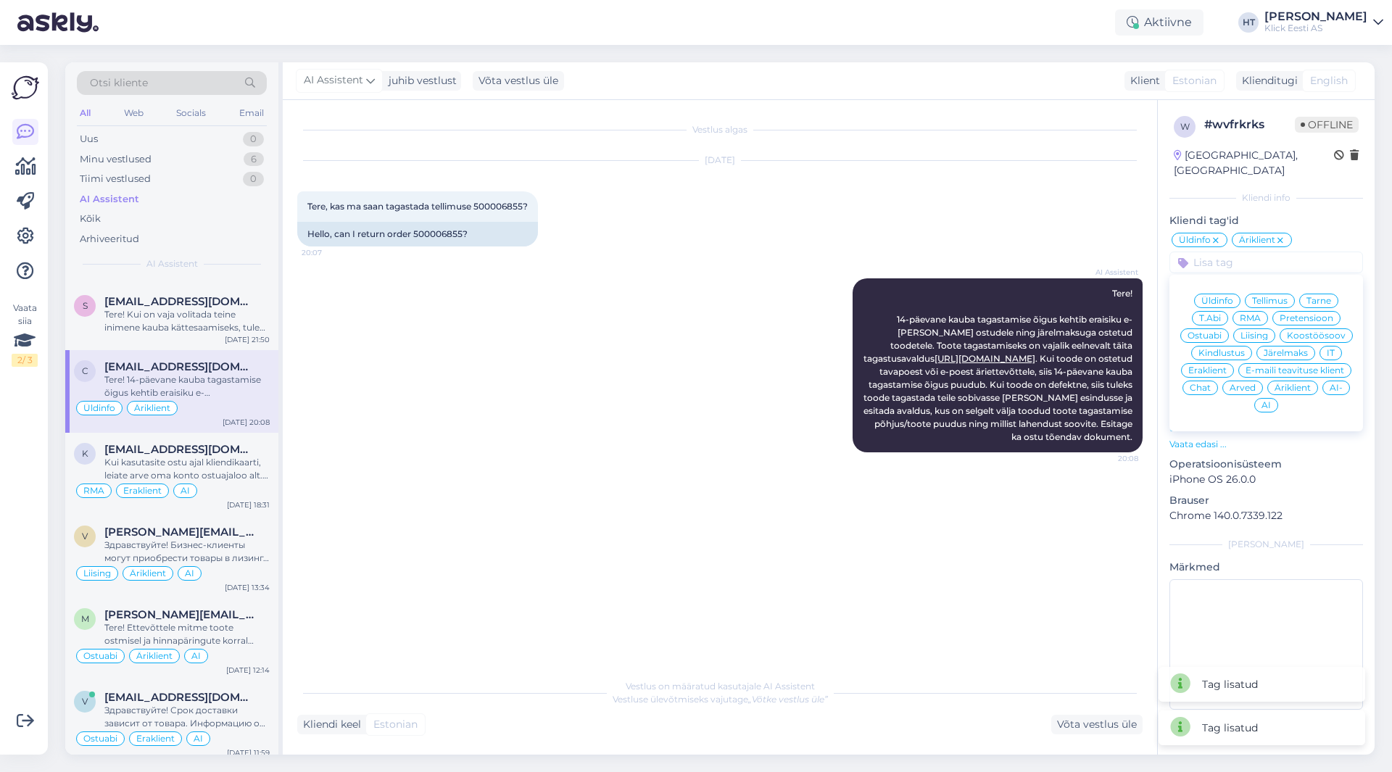
click at [1262, 401] on span "AI" at bounding box center [1266, 405] width 9 height 9
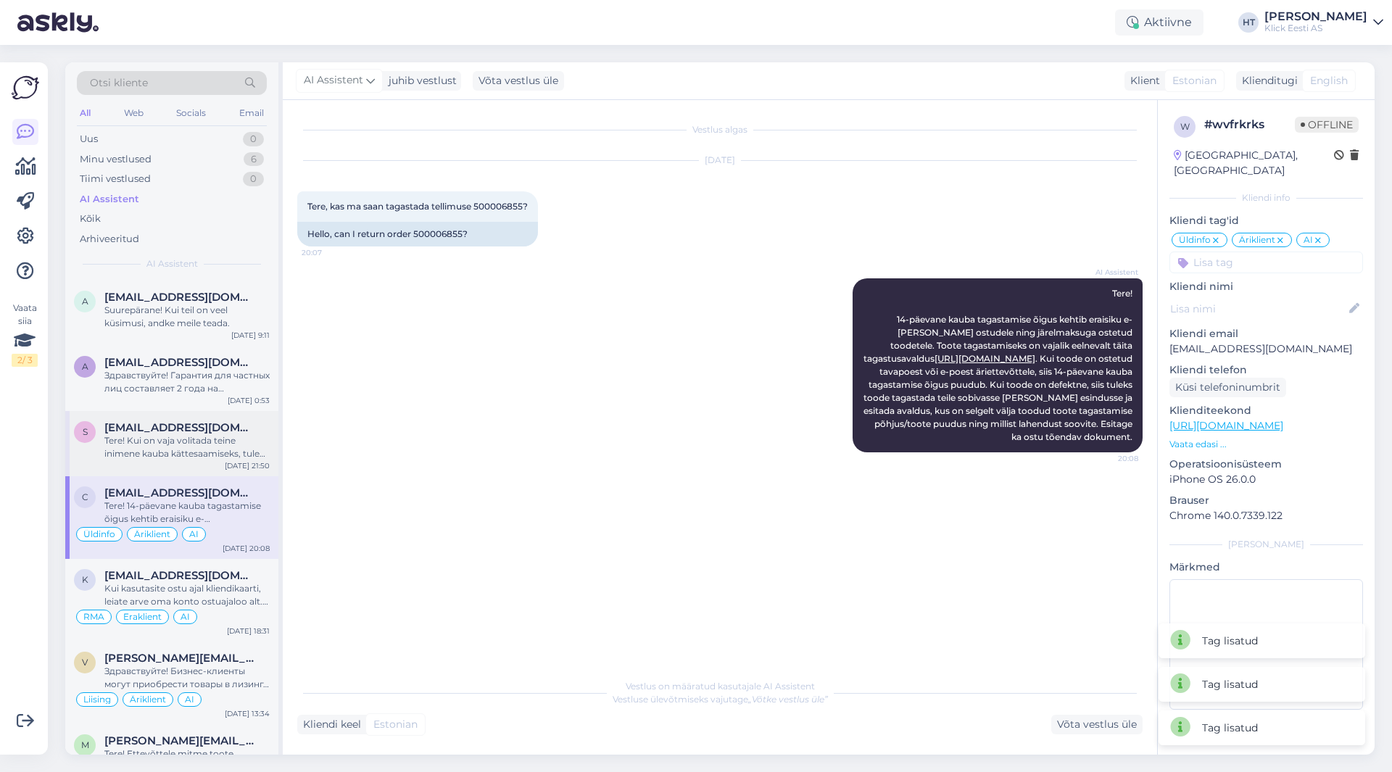
scroll to position [798, 0]
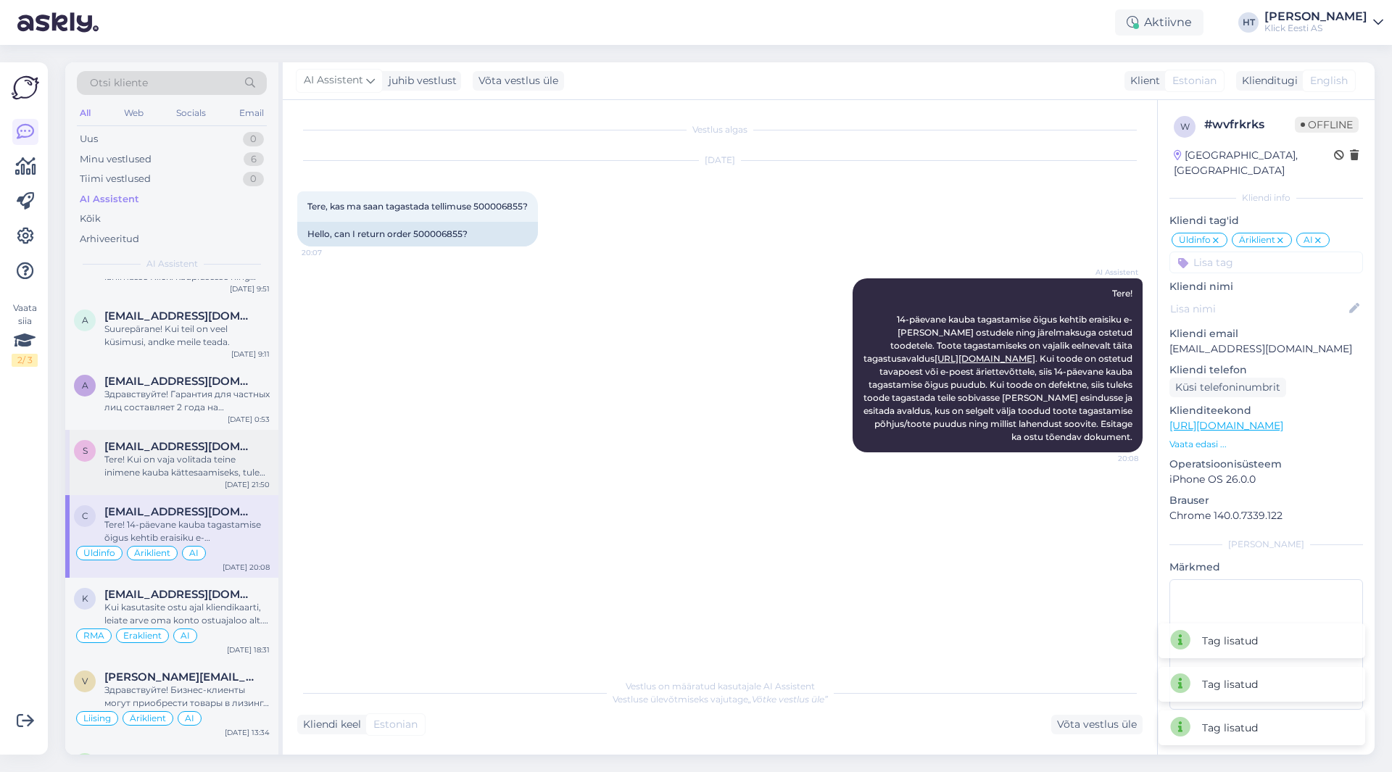
click at [218, 465] on div "Tere! Kui on vaja volitada teine inimene kauba kättesaamiseks, tuleks tellimust…" at bounding box center [186, 466] width 165 height 26
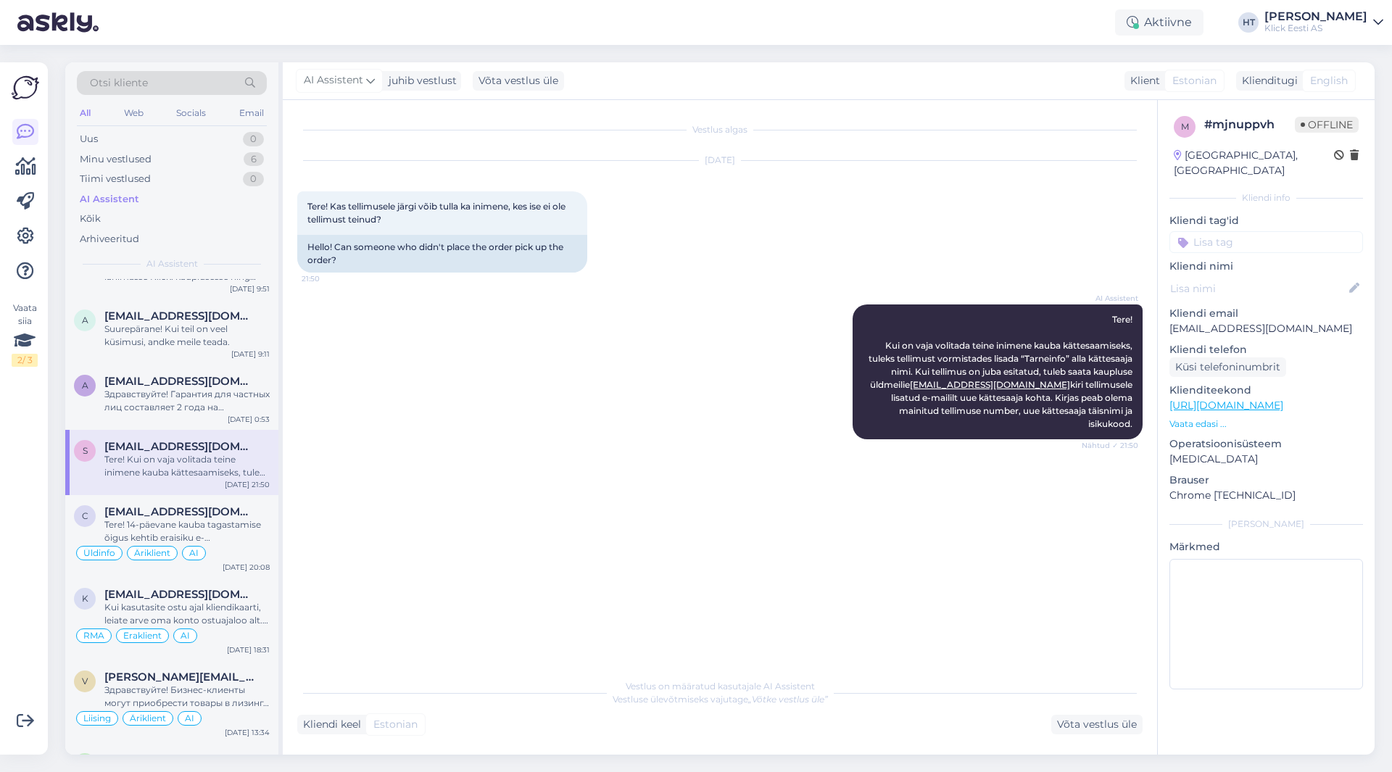
click at [1247, 231] on input at bounding box center [1267, 242] width 194 height 22
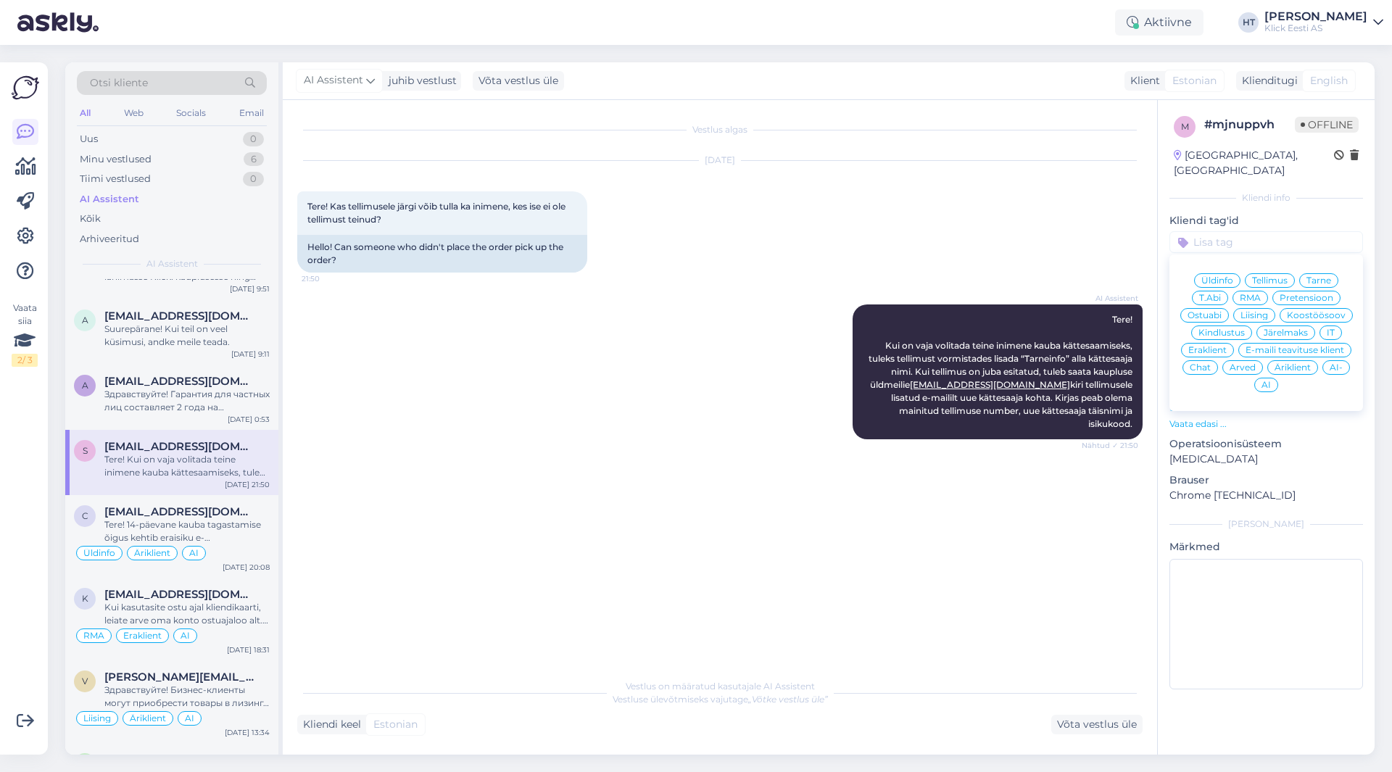
click at [1320, 276] on span "Tarne" at bounding box center [1319, 280] width 25 height 9
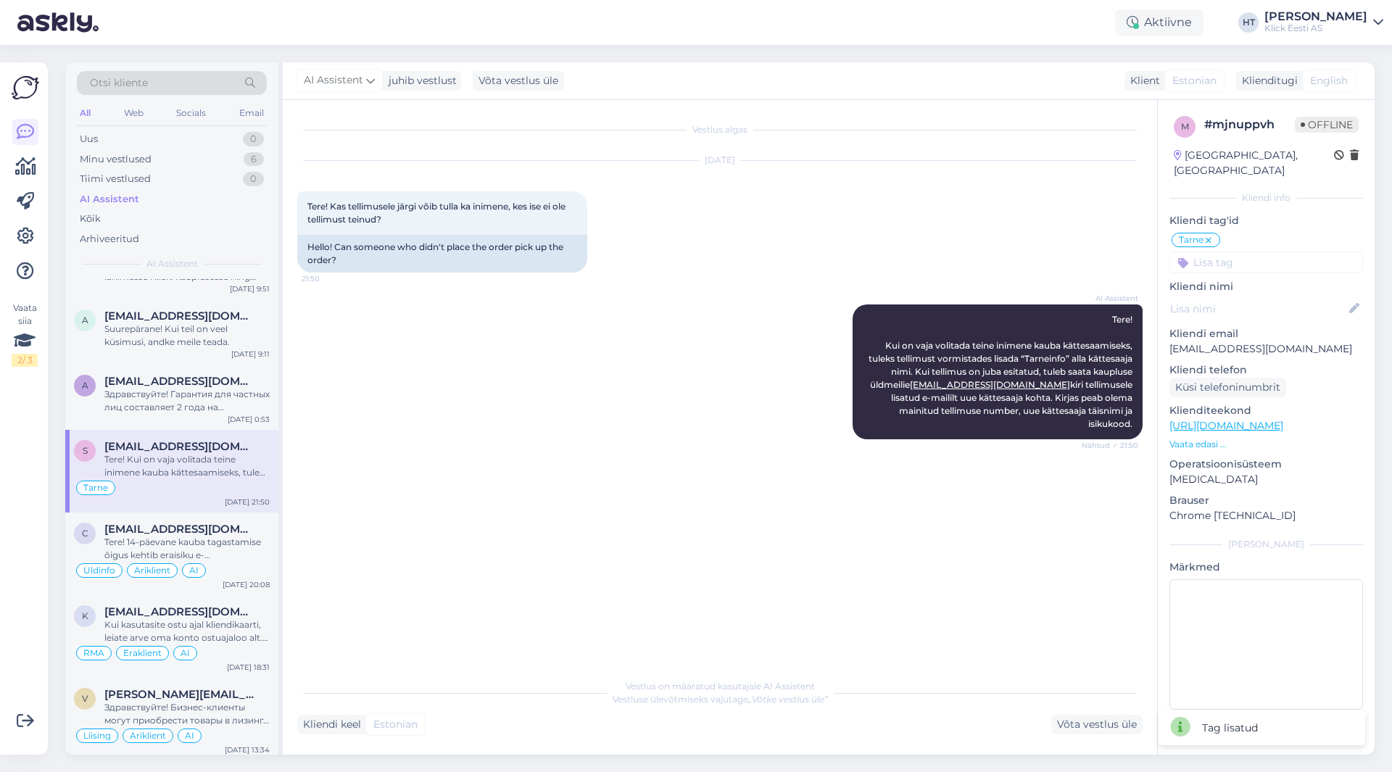
click at [1279, 252] on input at bounding box center [1267, 263] width 194 height 22
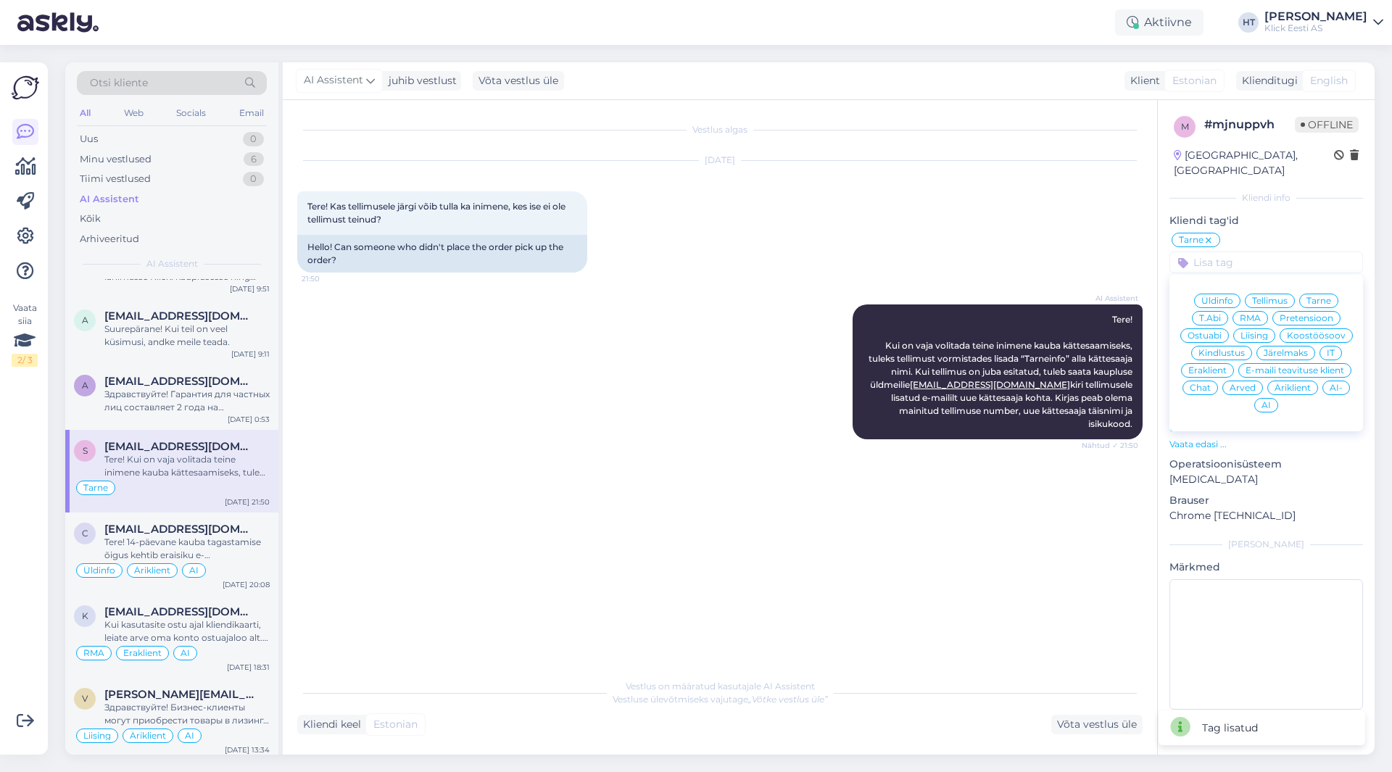
click at [1205, 366] on span "Eraklient" at bounding box center [1207, 370] width 38 height 9
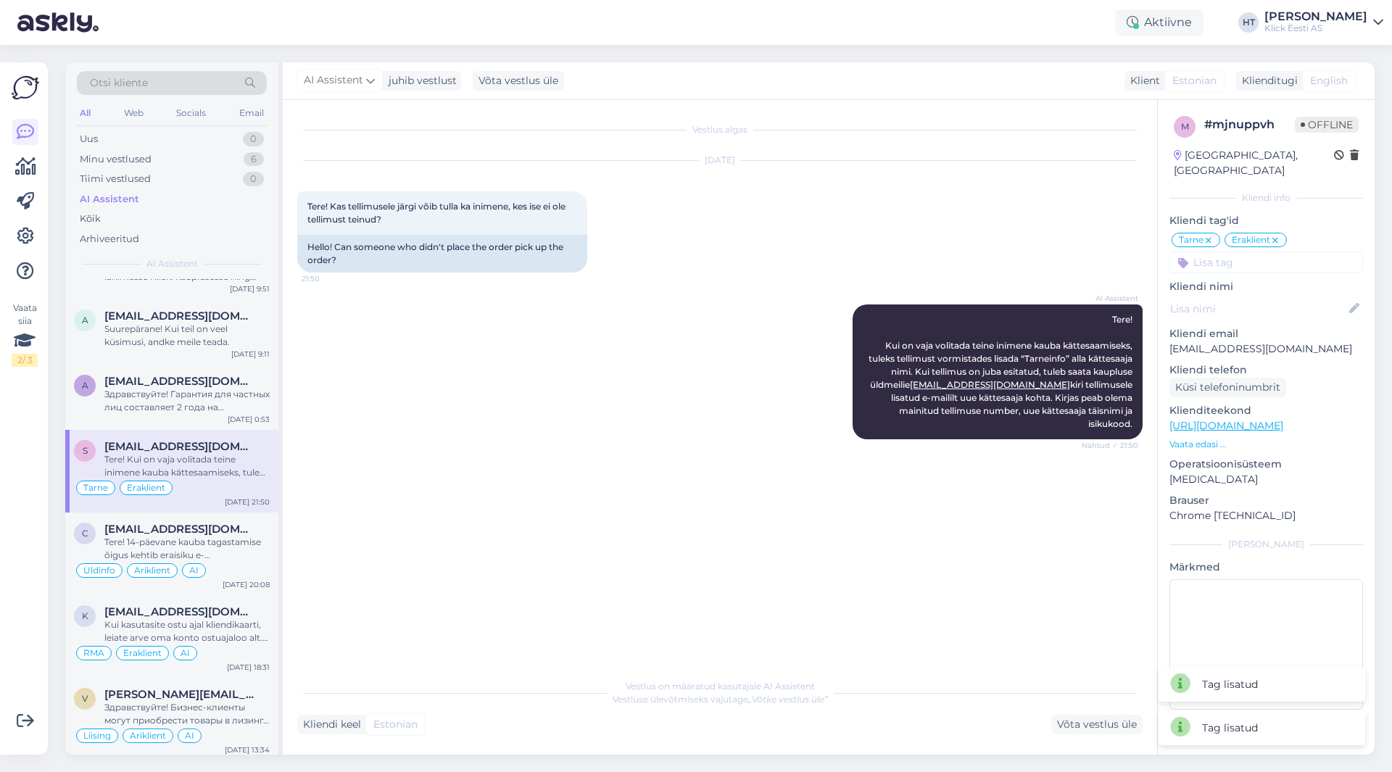
click at [1252, 252] on input at bounding box center [1267, 263] width 194 height 22
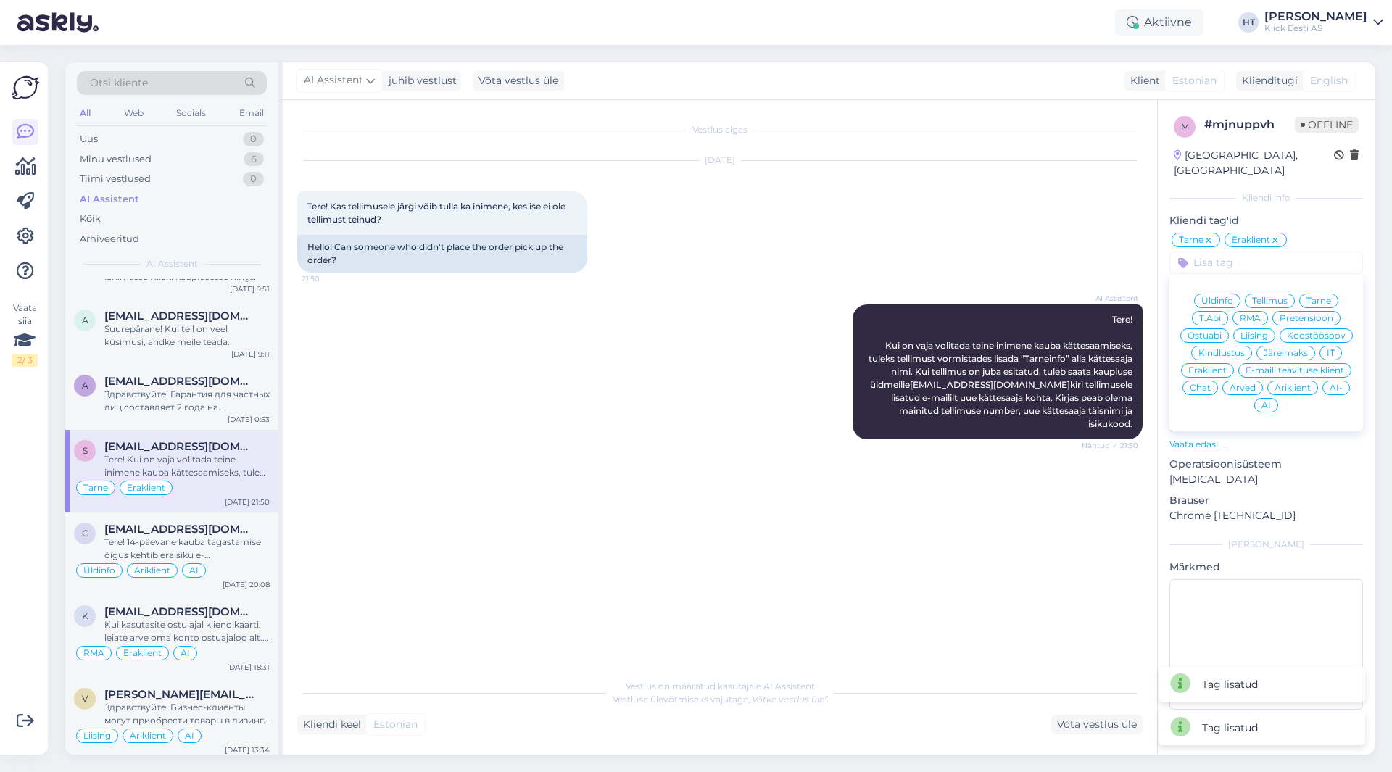
click at [1269, 398] on div "AI" at bounding box center [1266, 405] width 24 height 15
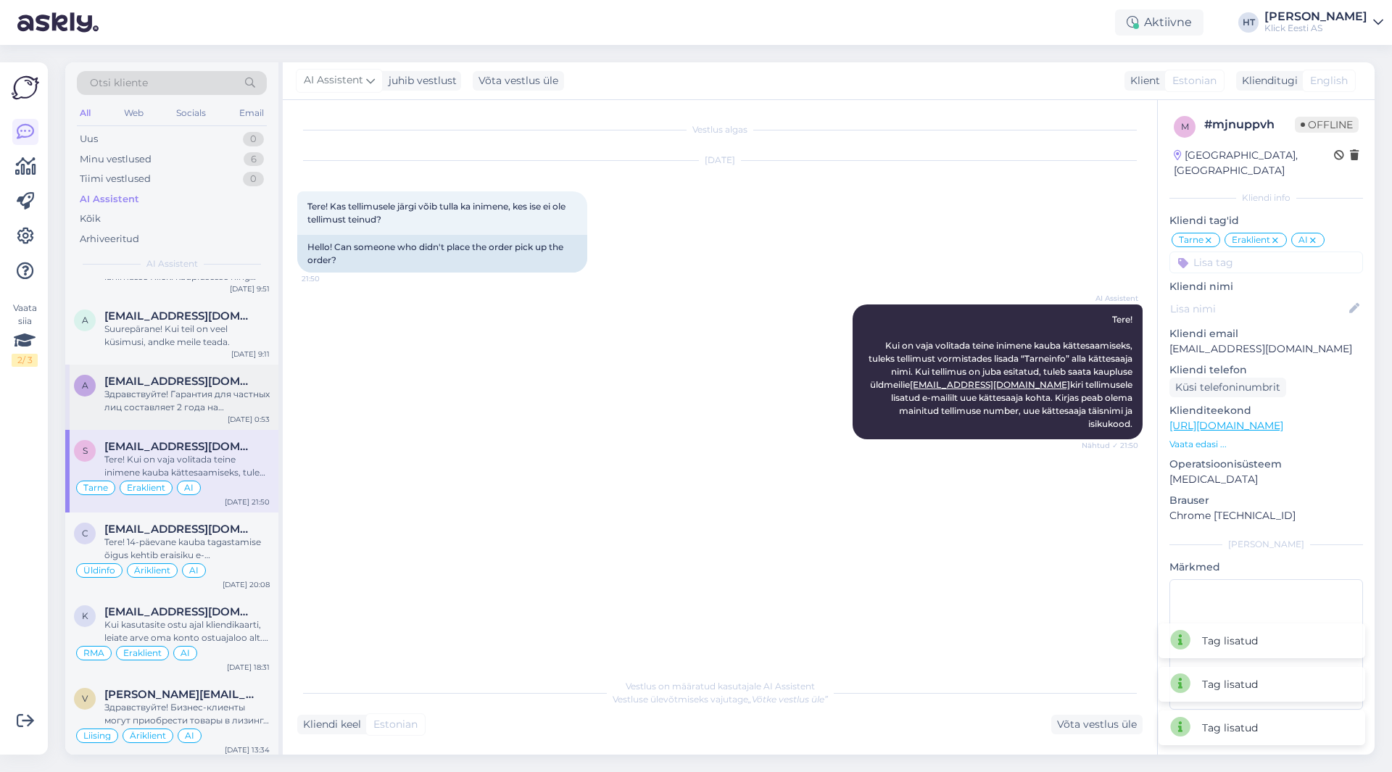
click at [162, 400] on div "Здравствуйте! Гарантия для частных лиц составляет 2 года на основании счета-фак…" at bounding box center [186, 401] width 165 height 26
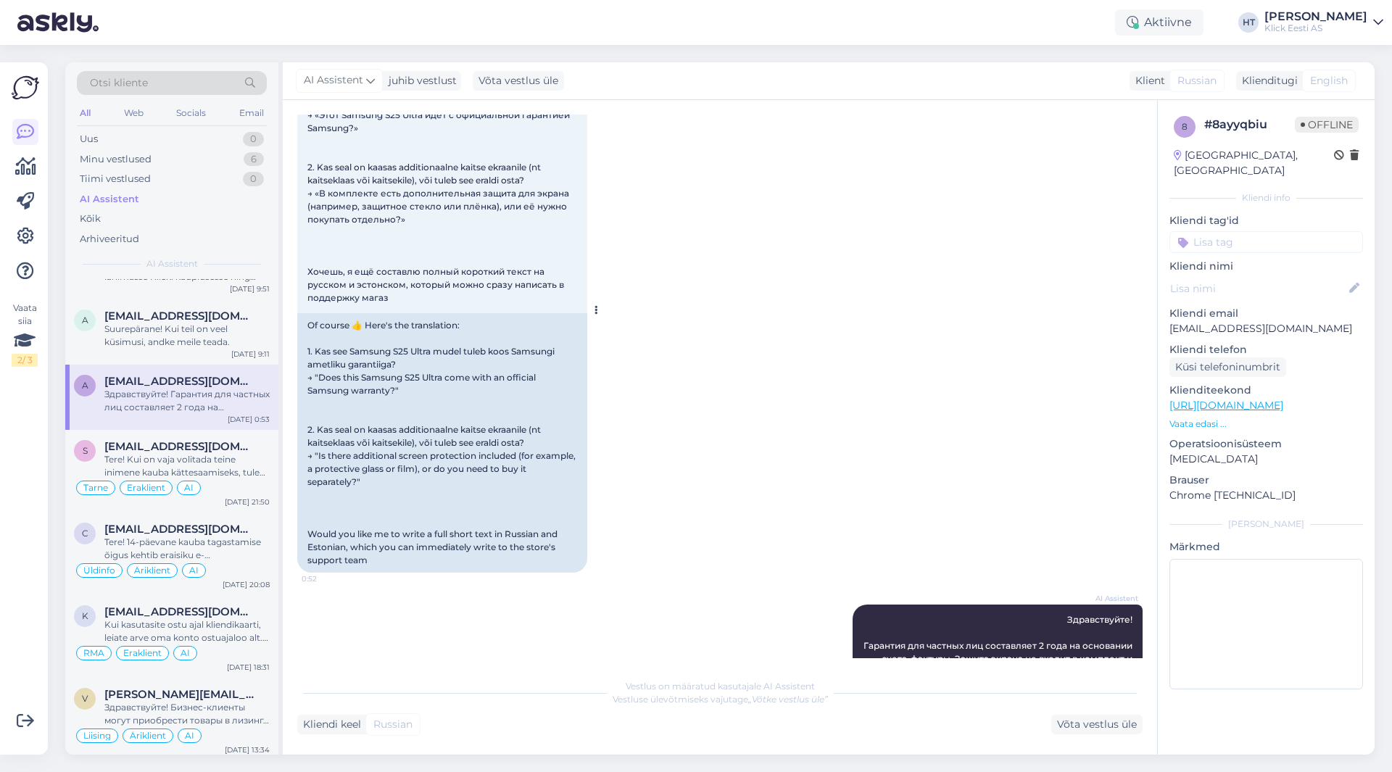
scroll to position [202, 0]
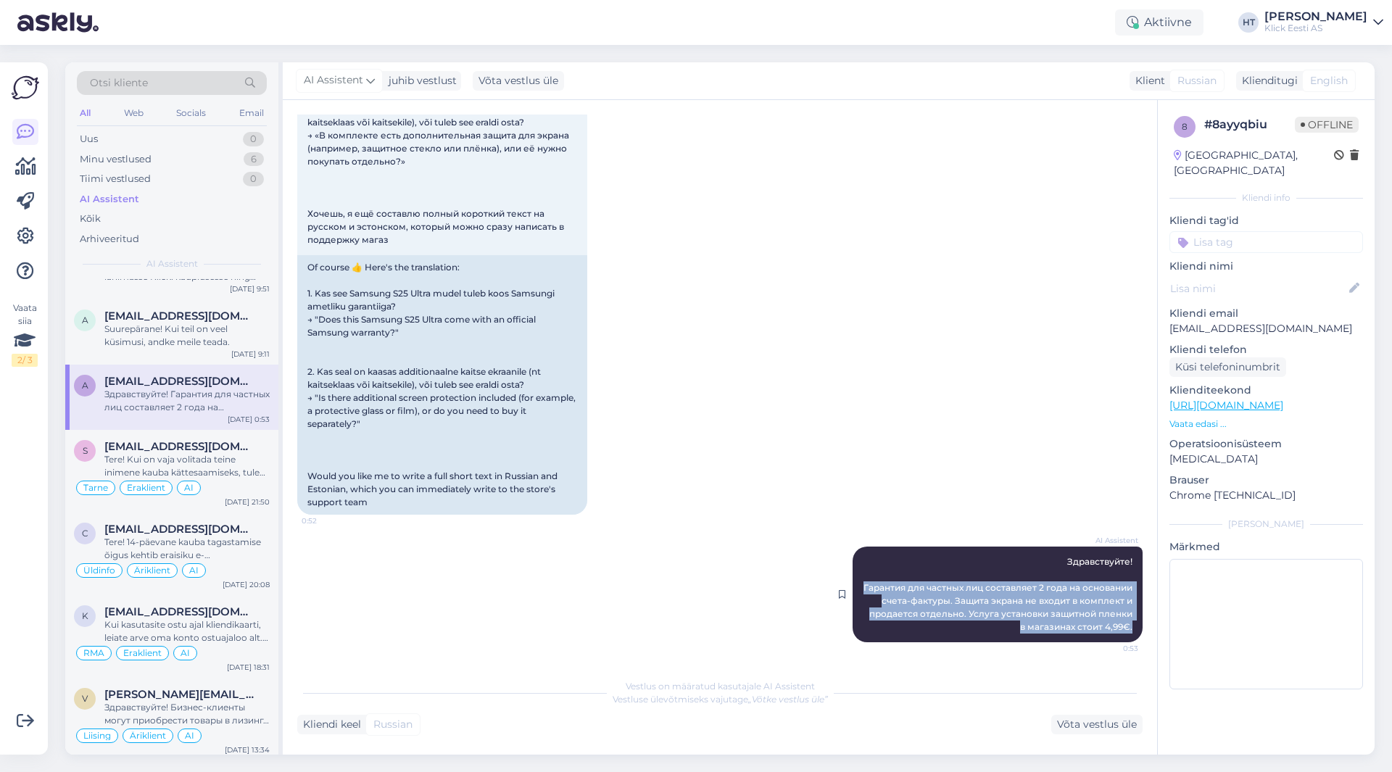
drag, startPoint x: 904, startPoint y: 583, endPoint x: 1121, endPoint y: 633, distance: 222.5
click at [1121, 633] on div "AI Assistent Здравствуйте! Гарантия для частных лиц составляет 2 года на основа…" at bounding box center [998, 595] width 290 height 96
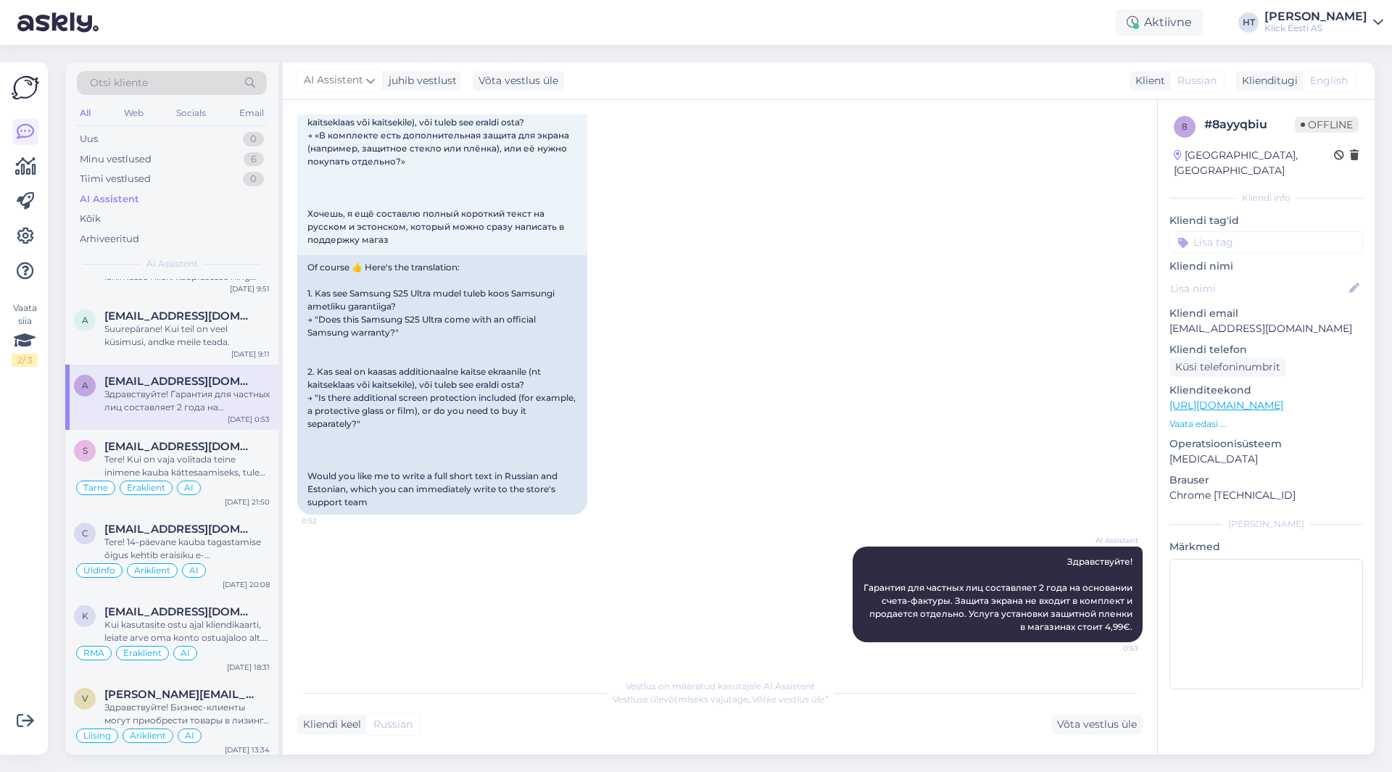
click at [725, 318] on div "[DATE] Конечно 👍 Вот перевод: 1. Kas see Samsung S25 Ultra mudel tuleb koos Sam…" at bounding box center [720, 236] width 846 height 587
click at [1236, 231] on input at bounding box center [1267, 242] width 194 height 22
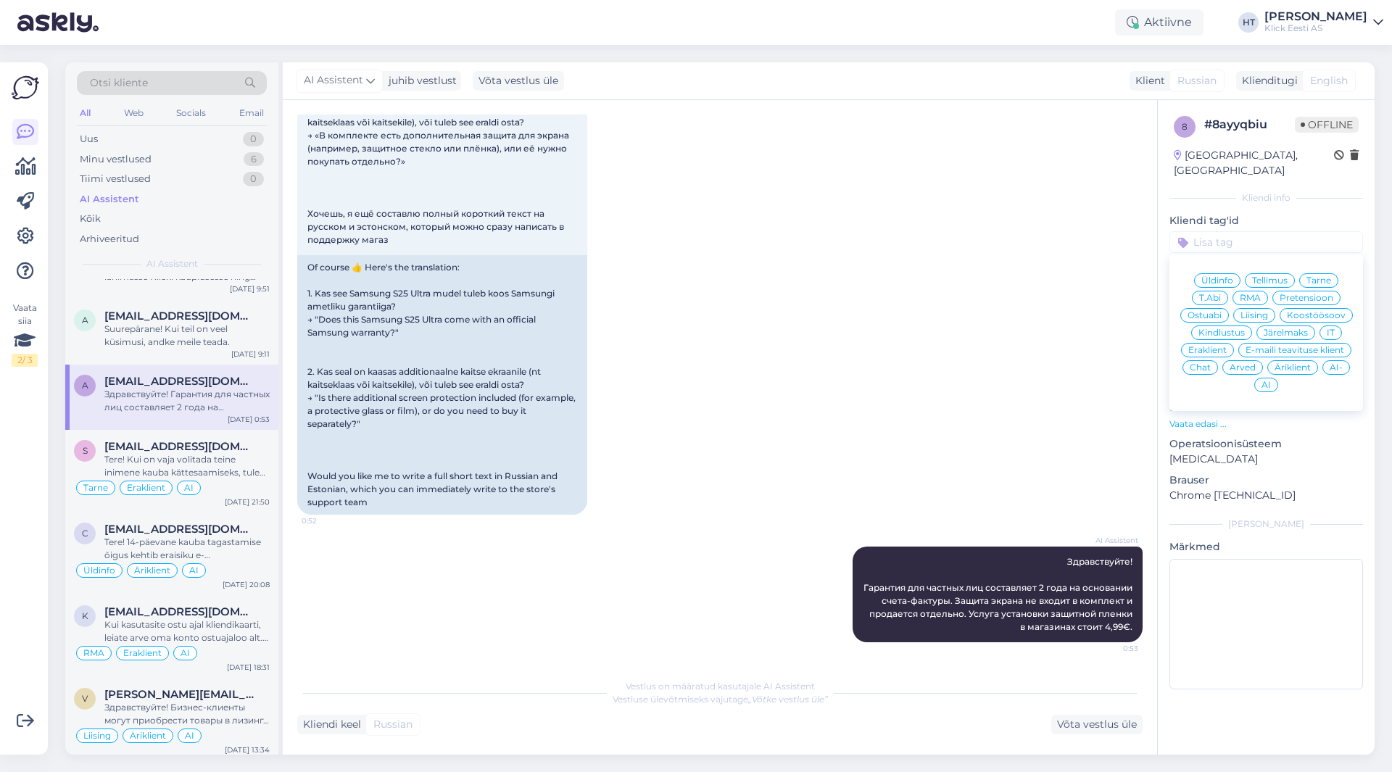
click at [1222, 311] on span "Ostuabi" at bounding box center [1205, 315] width 34 height 9
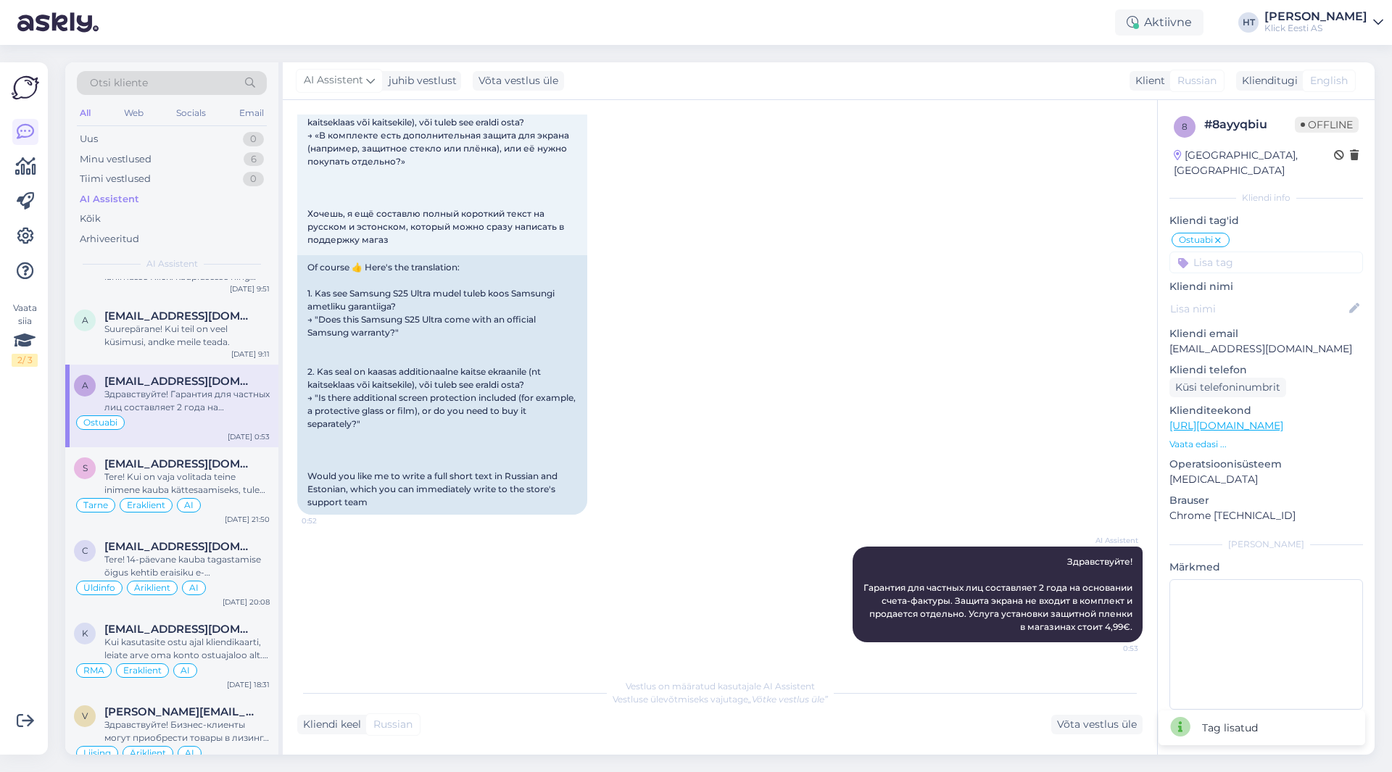
click at [1258, 252] on input at bounding box center [1267, 263] width 194 height 22
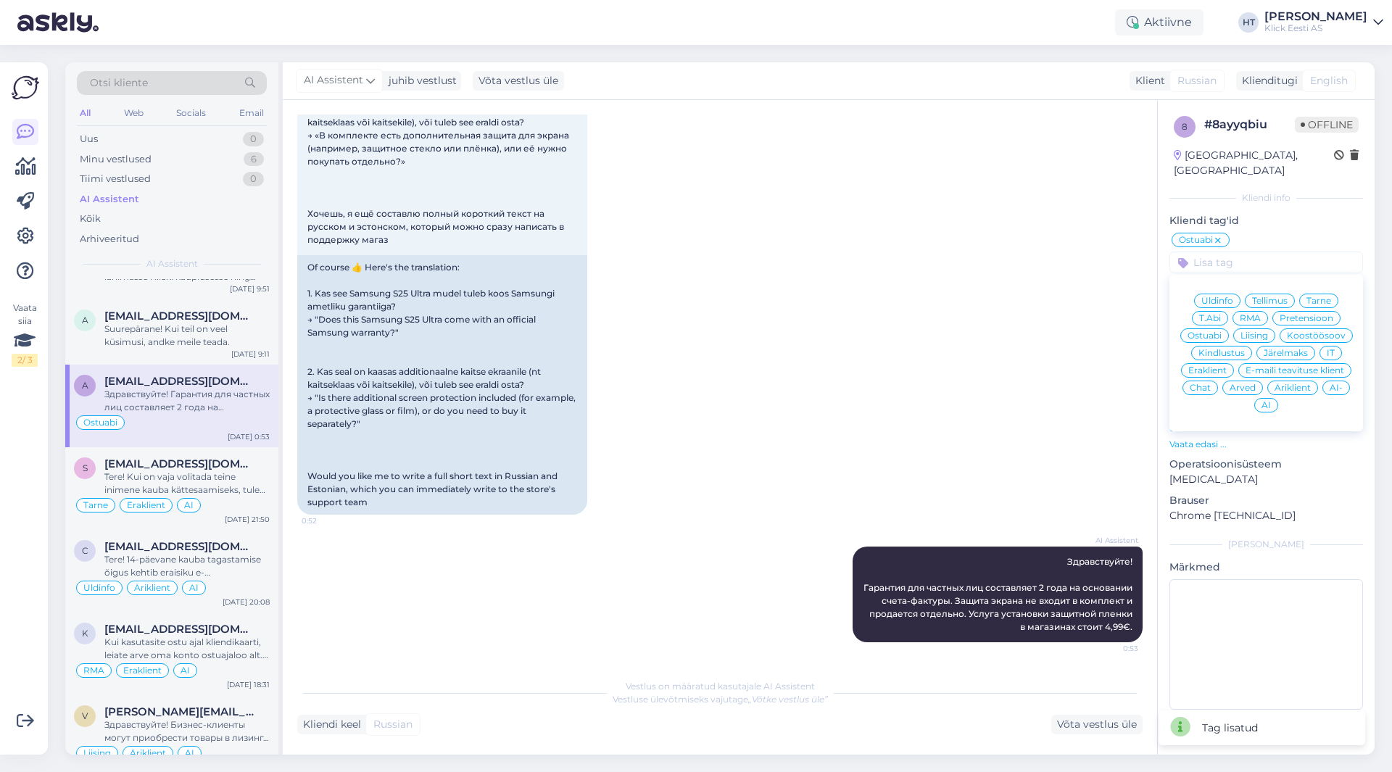
click at [1212, 363] on div "Eraklient" at bounding box center [1207, 370] width 53 height 15
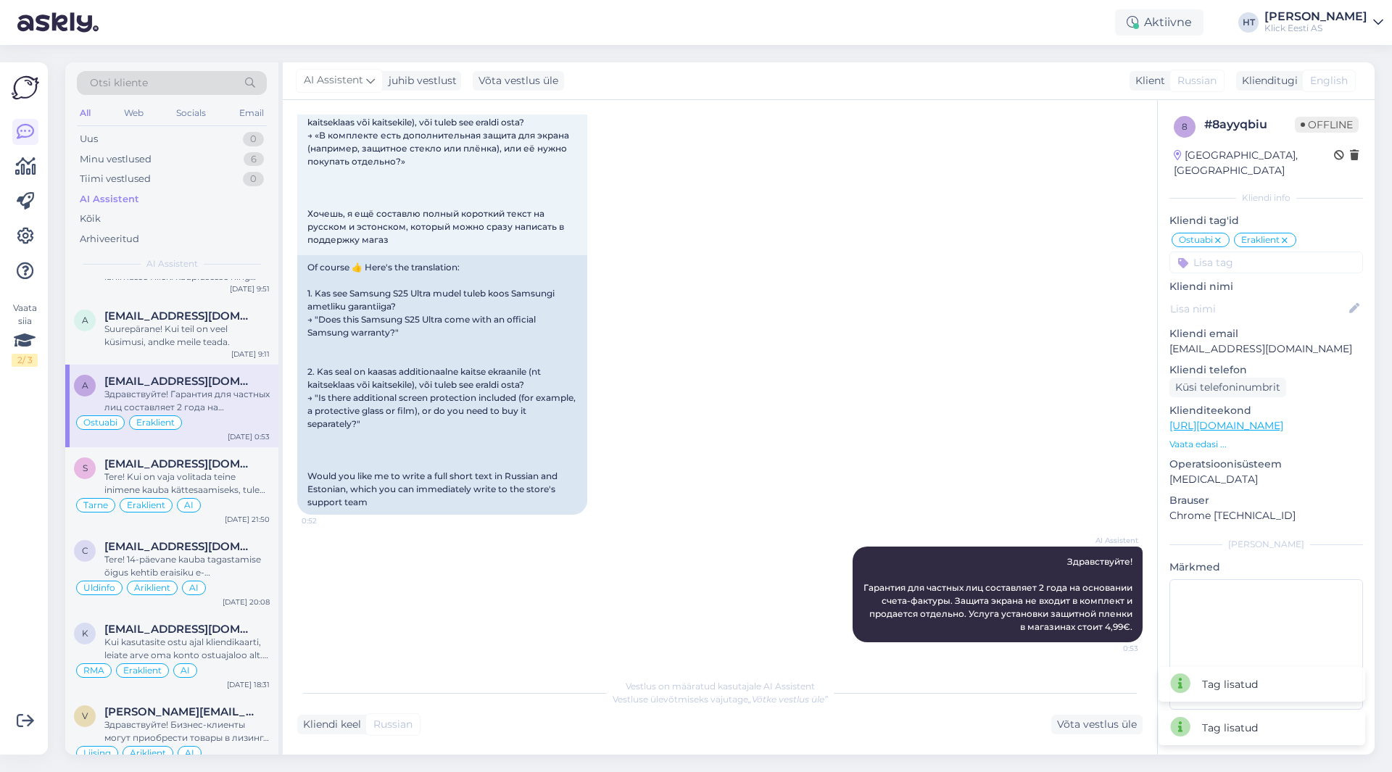
click at [1256, 252] on input at bounding box center [1267, 263] width 194 height 22
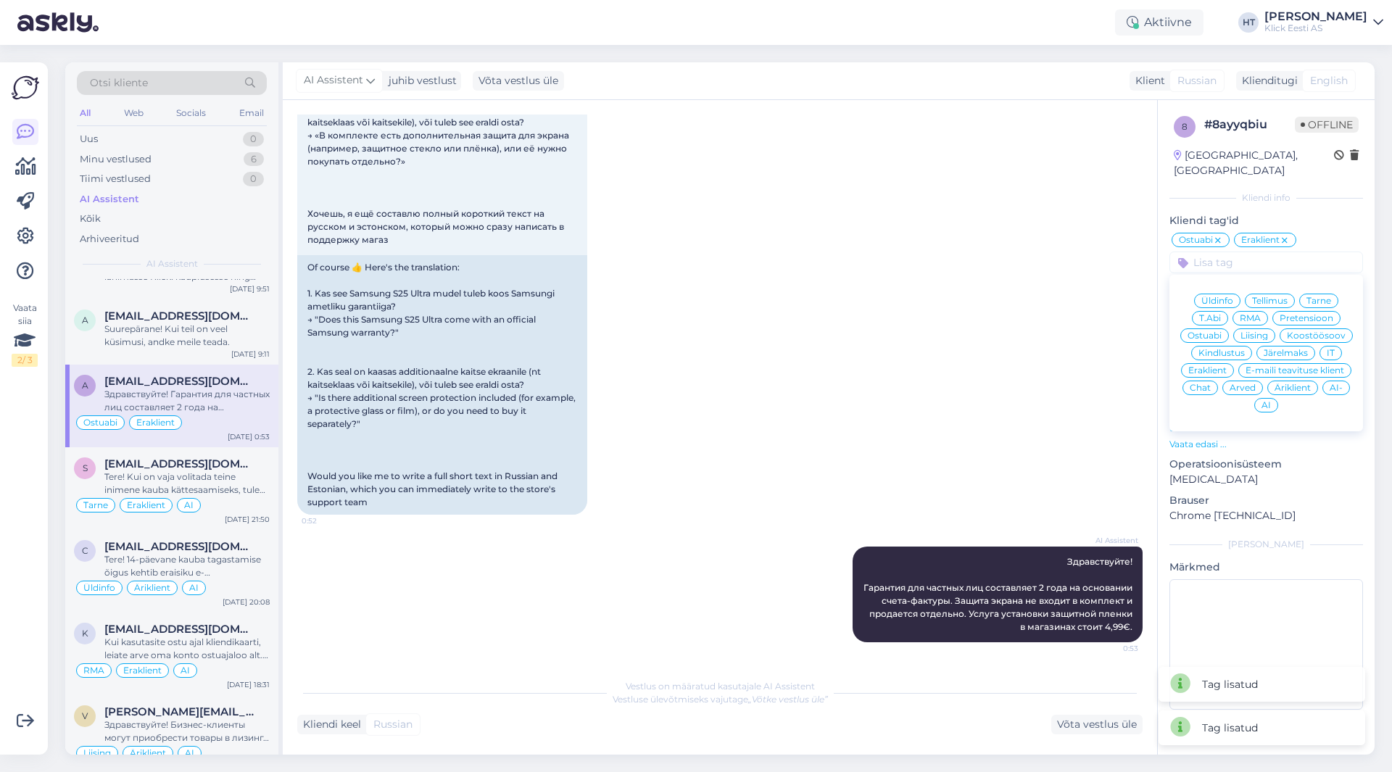
click at [1269, 401] on span "AI" at bounding box center [1266, 405] width 9 height 9
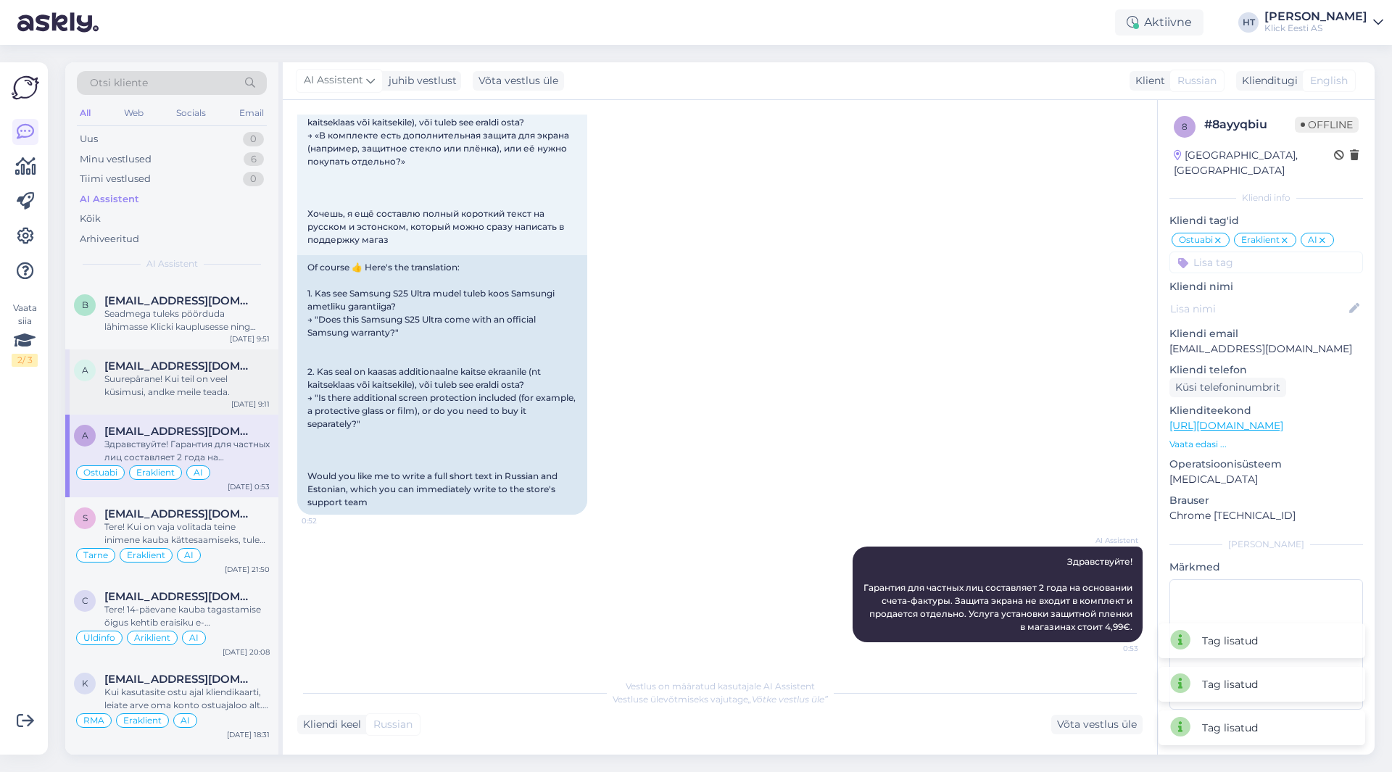
scroll to position [725, 0]
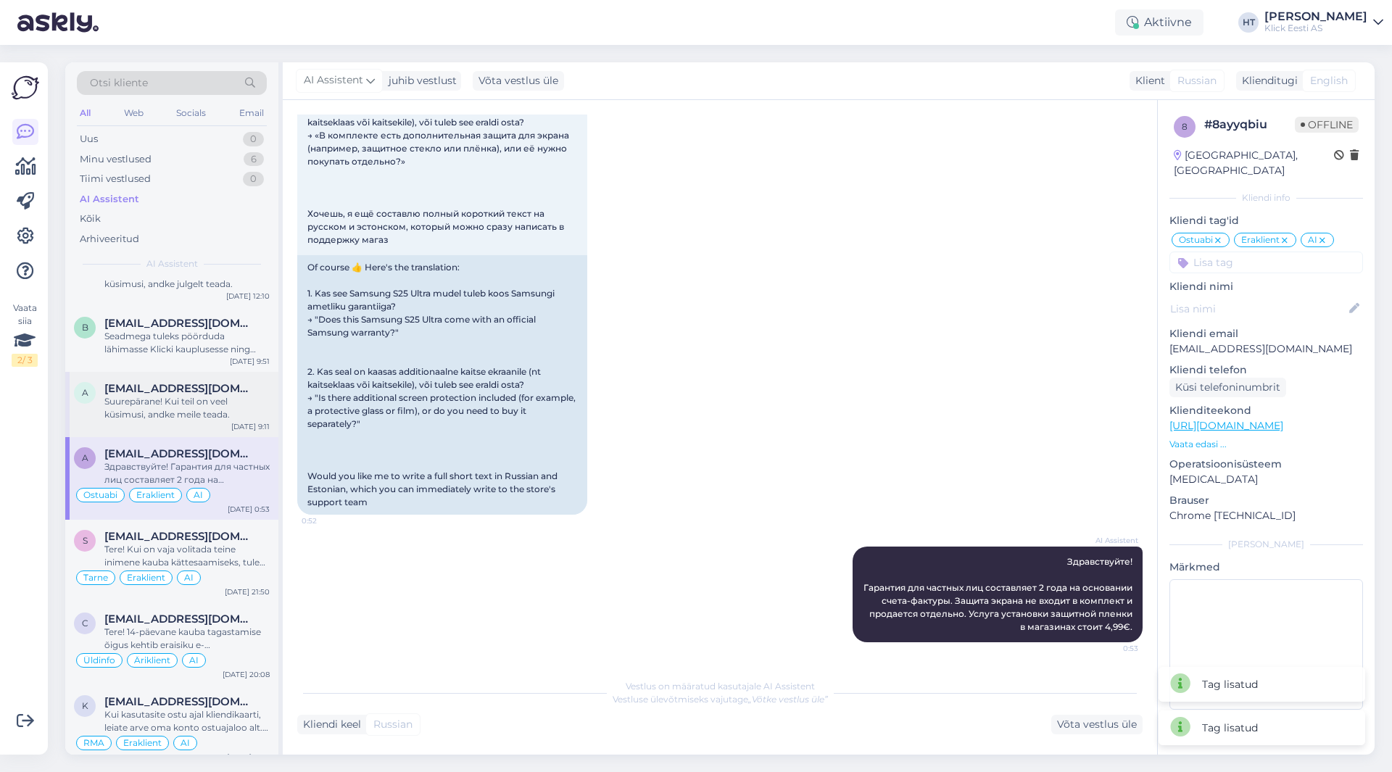
click at [201, 408] on div "Suurepärane! Kui teil on veel küsimusi, andke meile teada." at bounding box center [186, 408] width 165 height 26
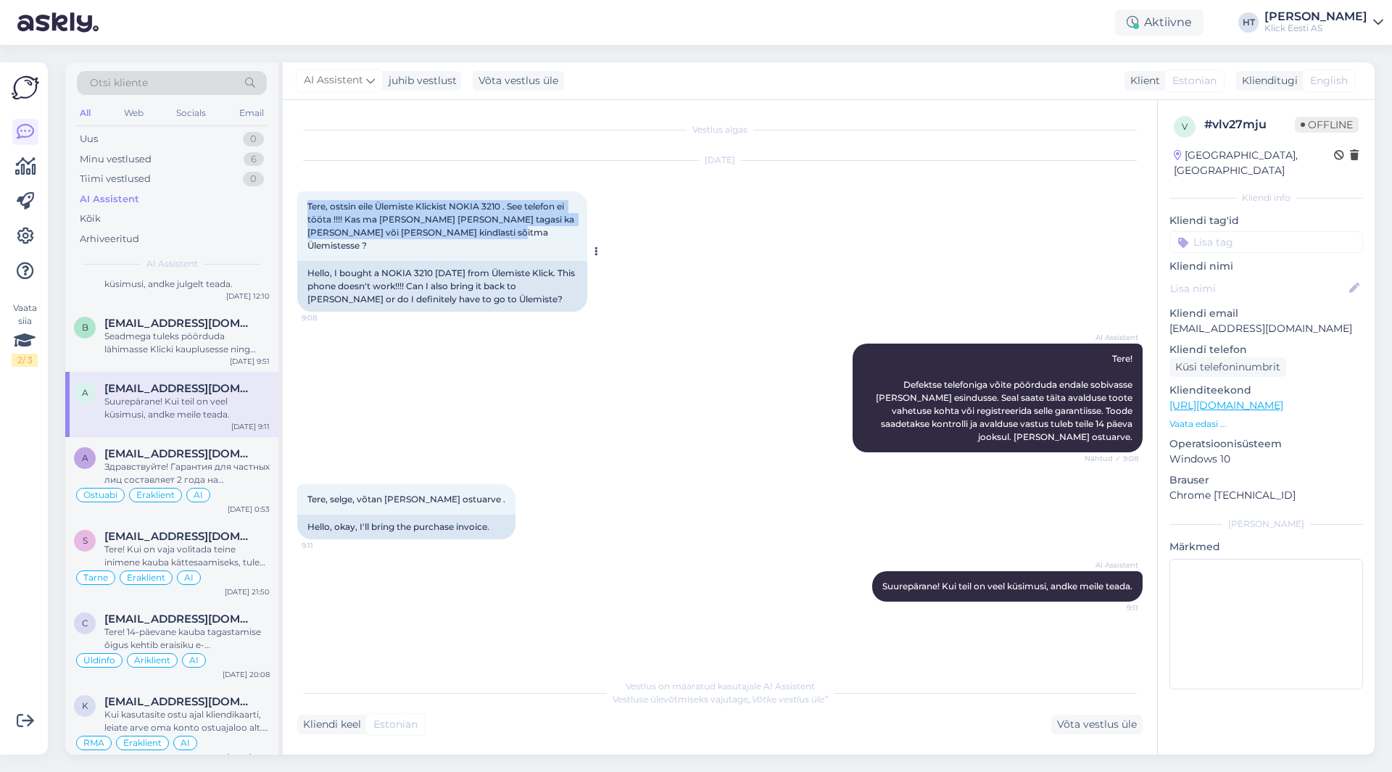
drag, startPoint x: 307, startPoint y: 207, endPoint x: 568, endPoint y: 231, distance: 262.1
click at [568, 231] on div "Tere, ostsin eile Ülemiste Klickist NOKIA 3210 . See telefon ei tööta !!!! Kas …" at bounding box center [442, 226] width 290 height 70
click at [559, 236] on div "Tere, ostsin eile Ülemiste Klickist NOKIA 3210 . See telefon ei tööta !!!! Kas …" at bounding box center [442, 226] width 290 height 70
click at [1237, 231] on input at bounding box center [1267, 242] width 194 height 22
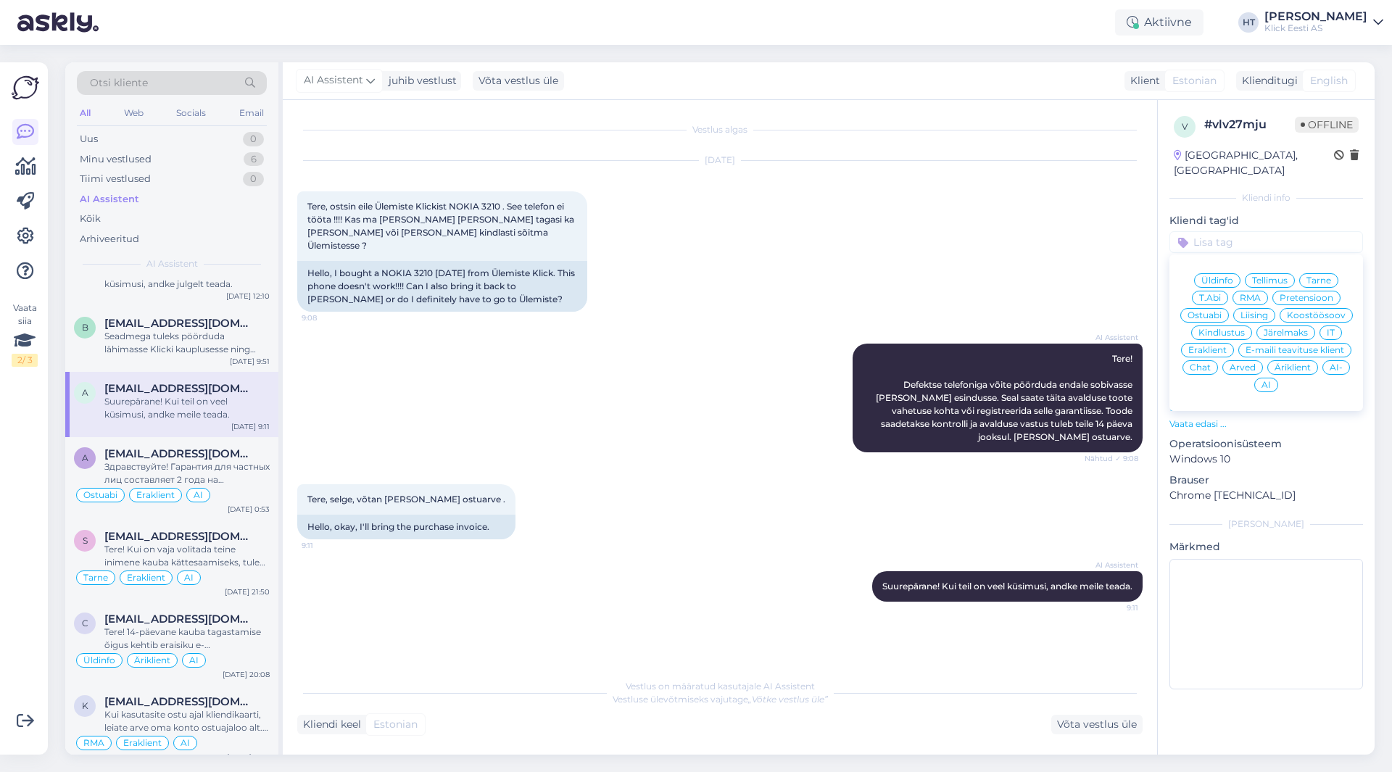
click at [1212, 311] on span "Ostuabi" at bounding box center [1205, 315] width 34 height 9
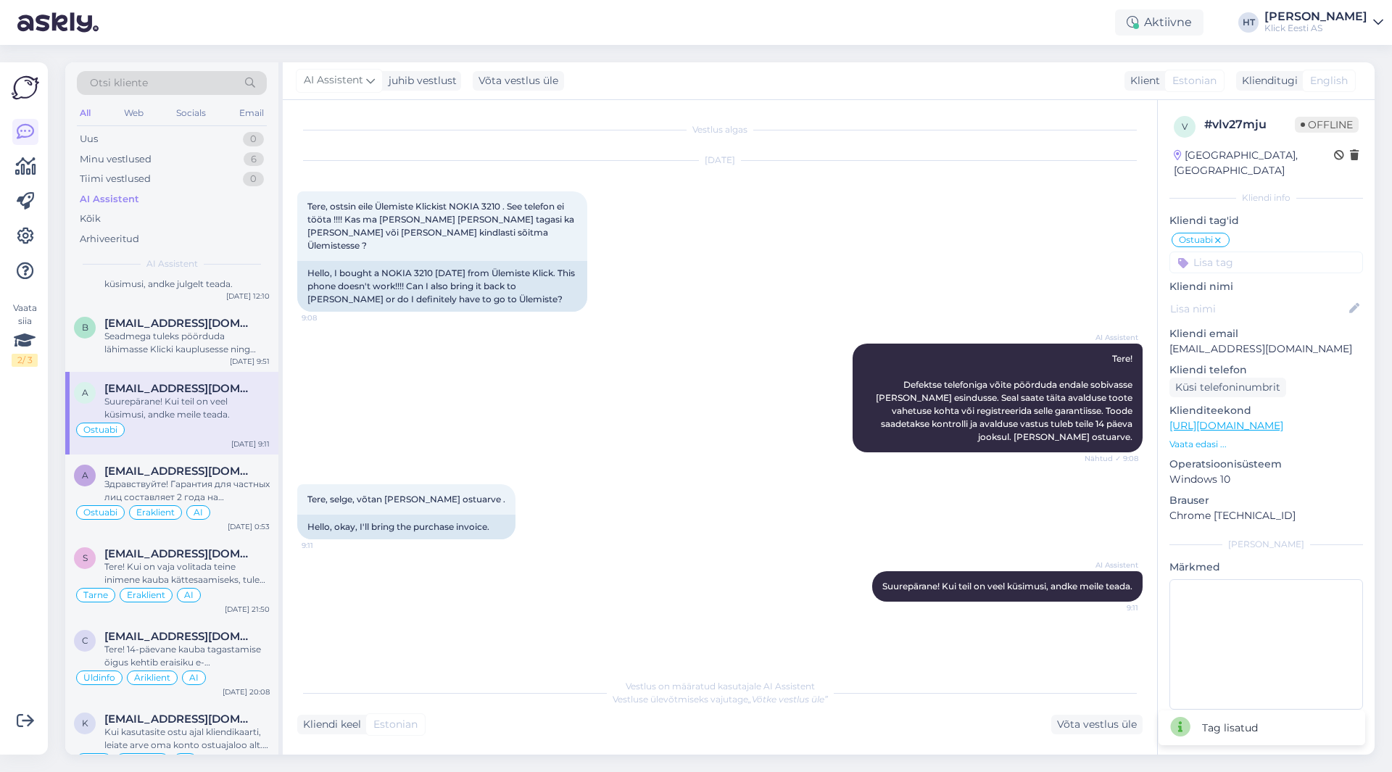
click at [1263, 252] on input at bounding box center [1267, 263] width 194 height 22
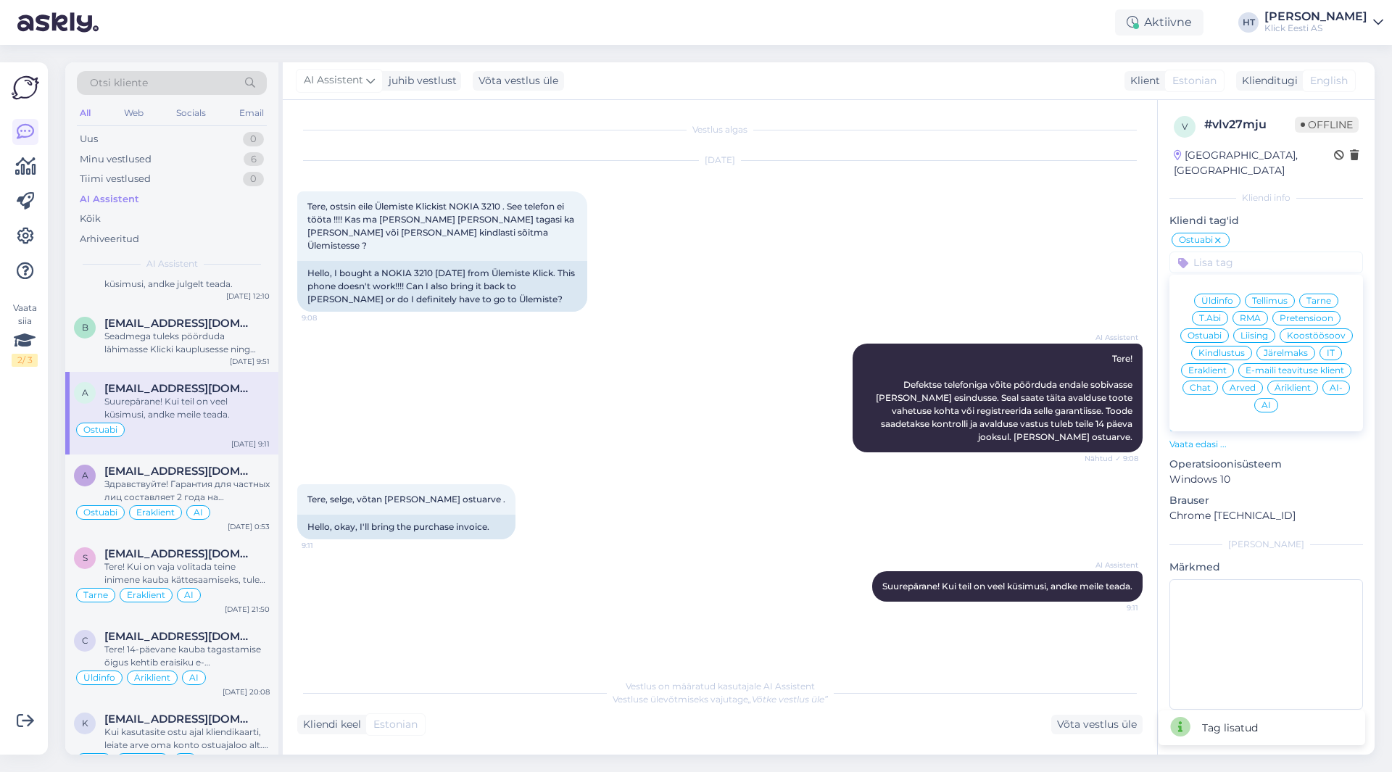
click at [1221, 235] on icon at bounding box center [1218, 241] width 9 height 12
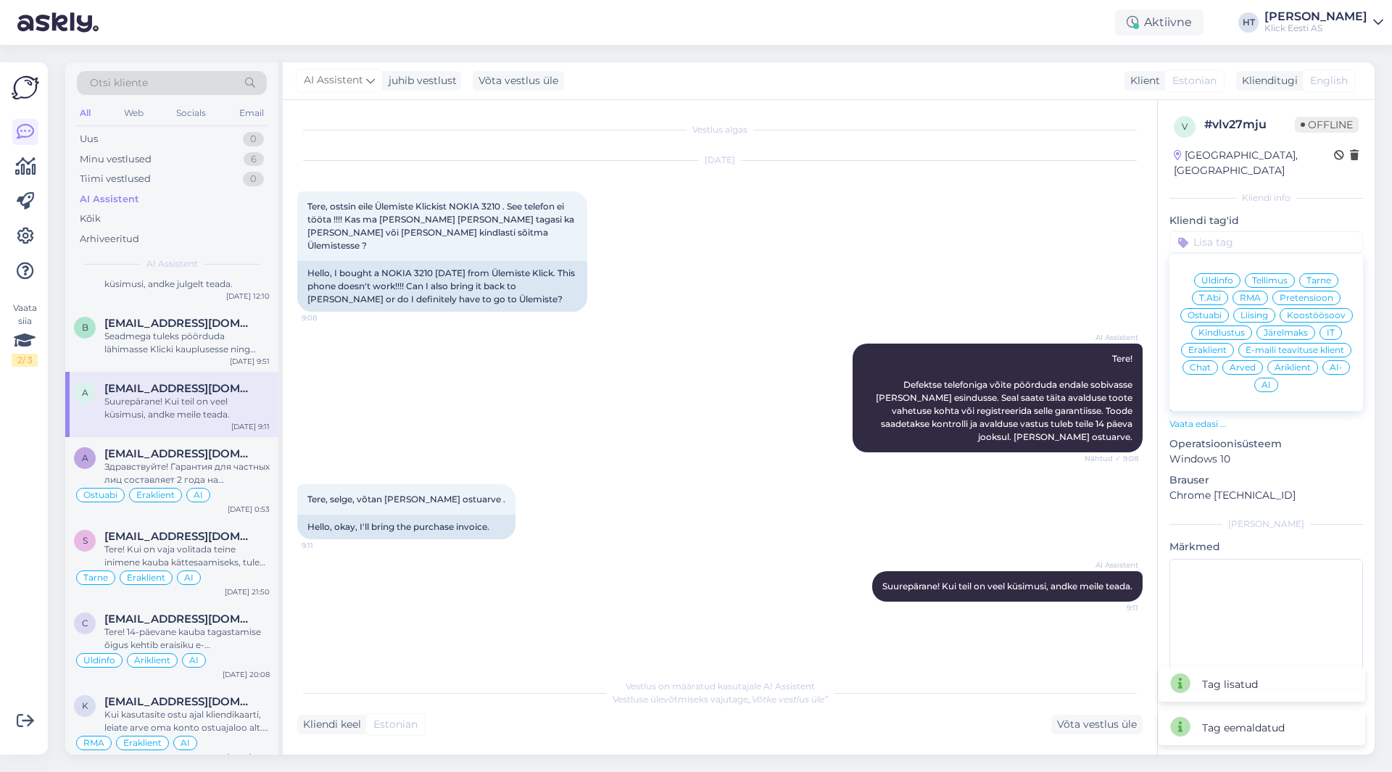
click at [1218, 276] on span "Üldinfo" at bounding box center [1218, 280] width 32 height 9
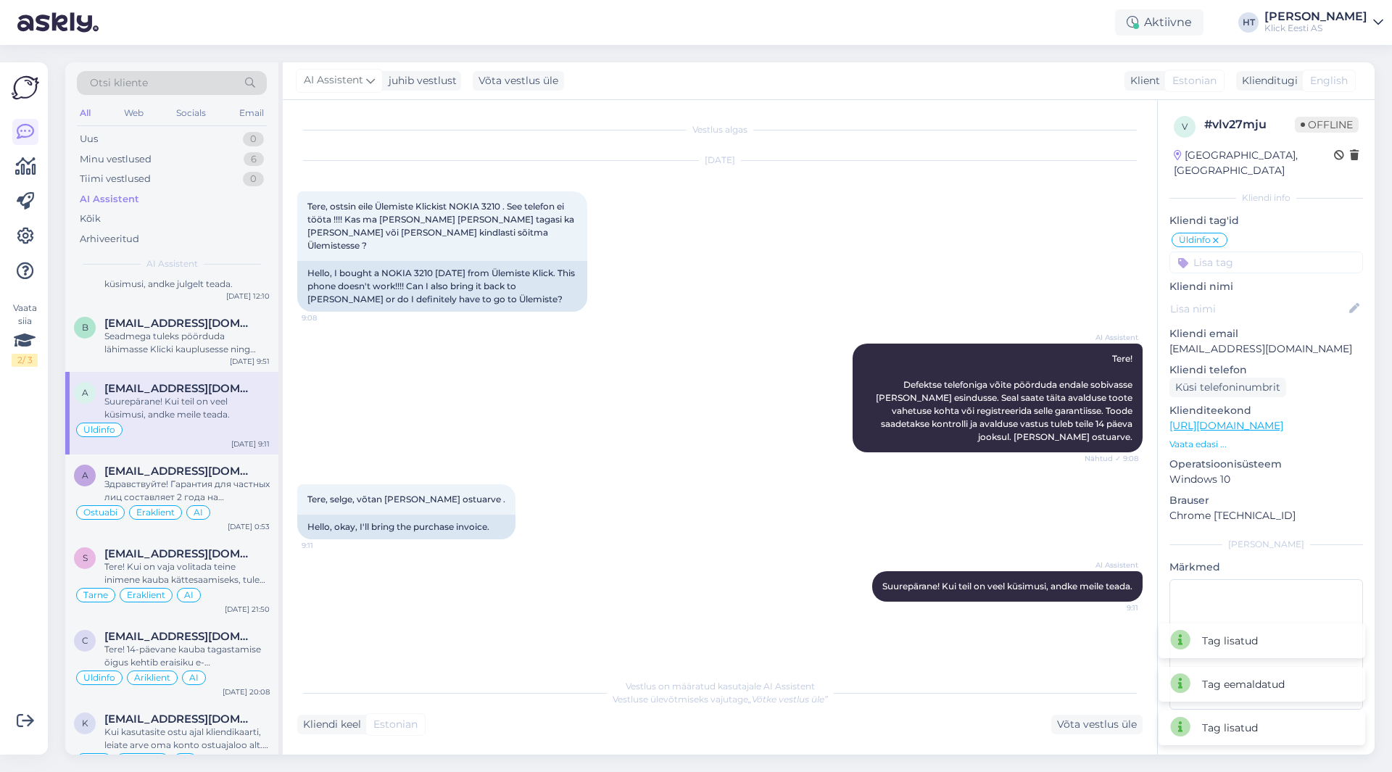
click at [1239, 252] on input at bounding box center [1267, 263] width 194 height 22
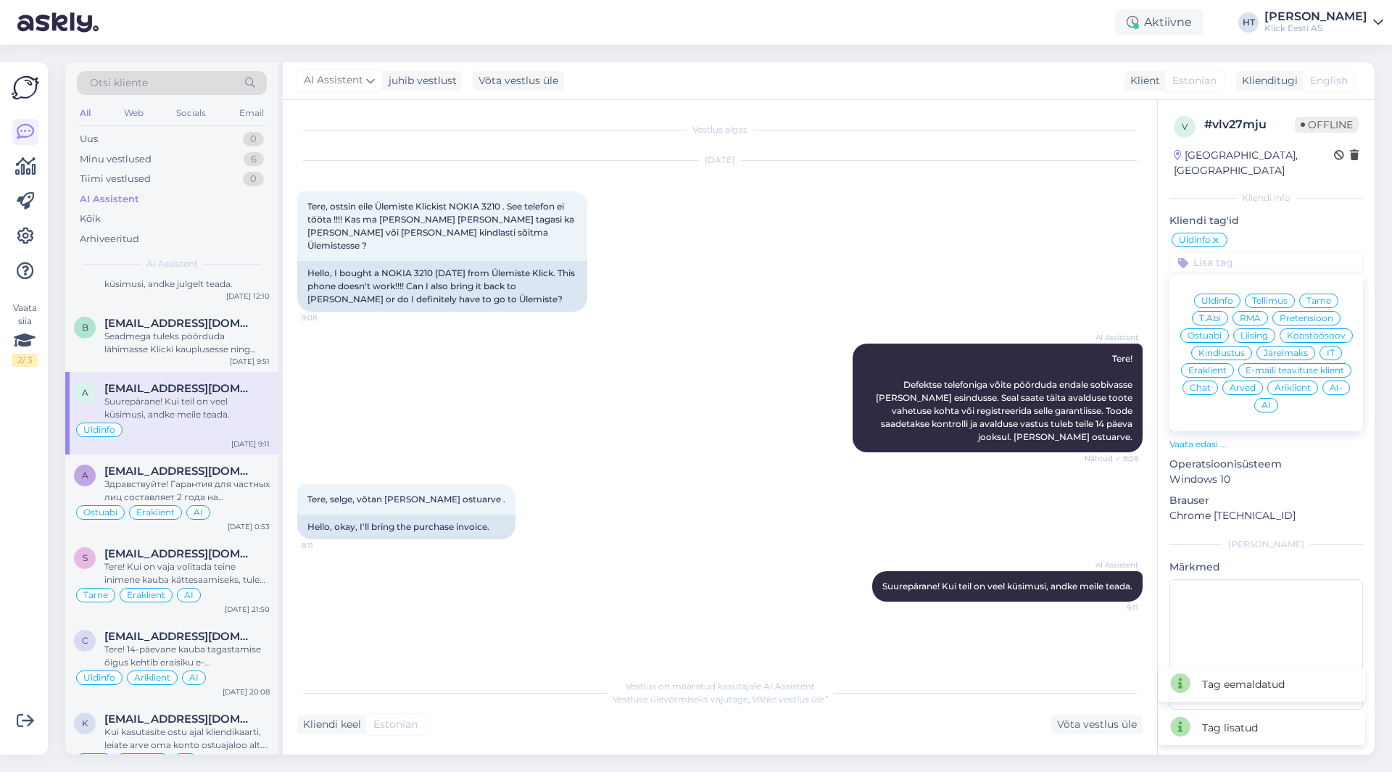
click at [1218, 366] on span "Eraklient" at bounding box center [1207, 370] width 38 height 9
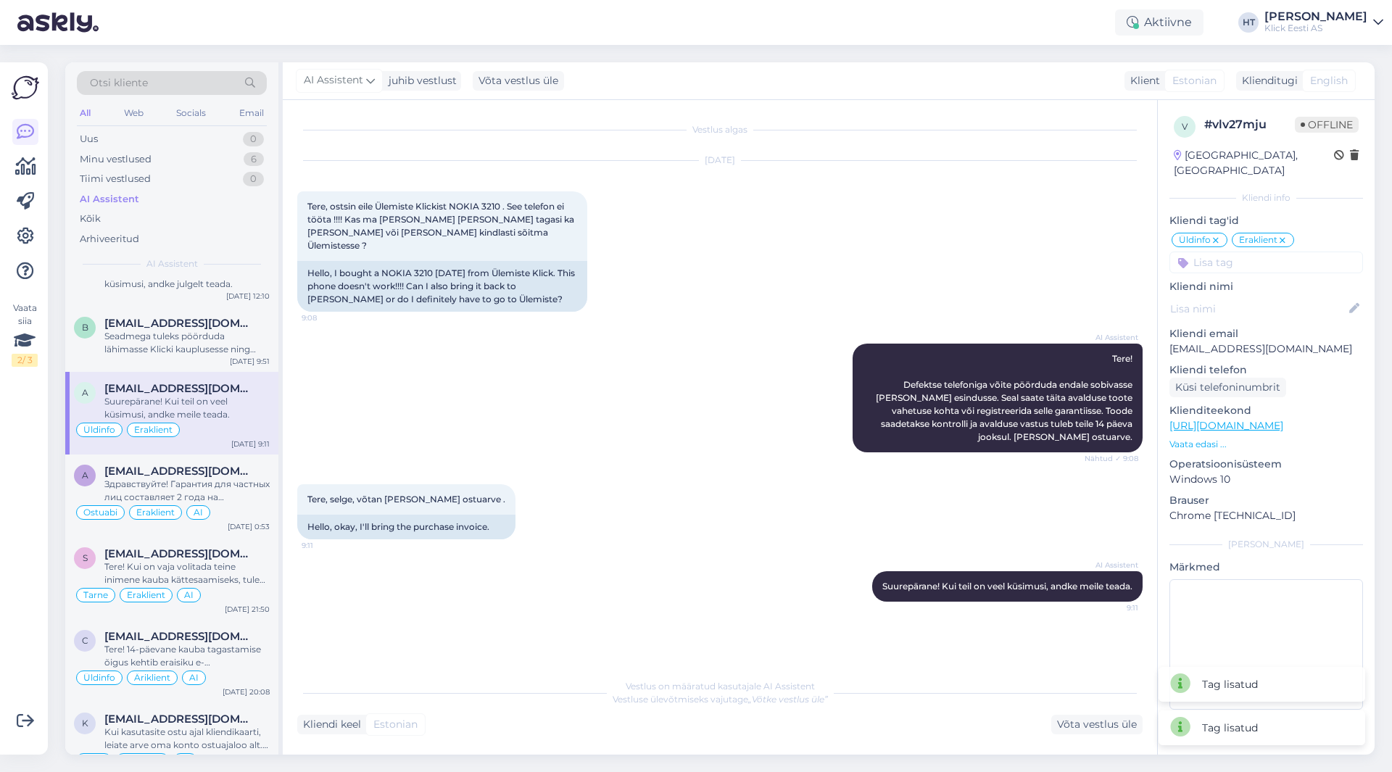
click at [1285, 235] on icon at bounding box center [1282, 241] width 9 height 12
click at [1265, 252] on input at bounding box center [1267, 263] width 194 height 22
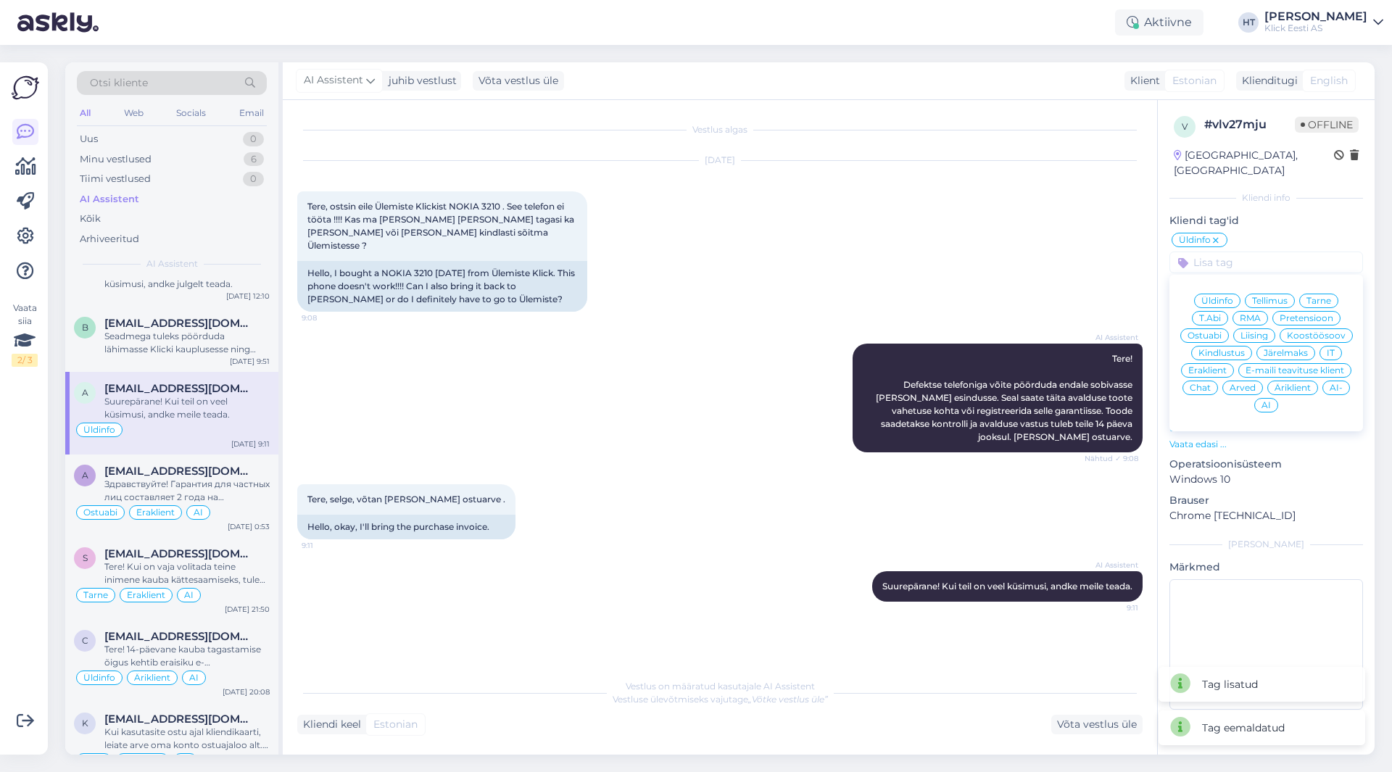
click at [1288, 384] on span "Äriklient" at bounding box center [1293, 388] width 36 height 9
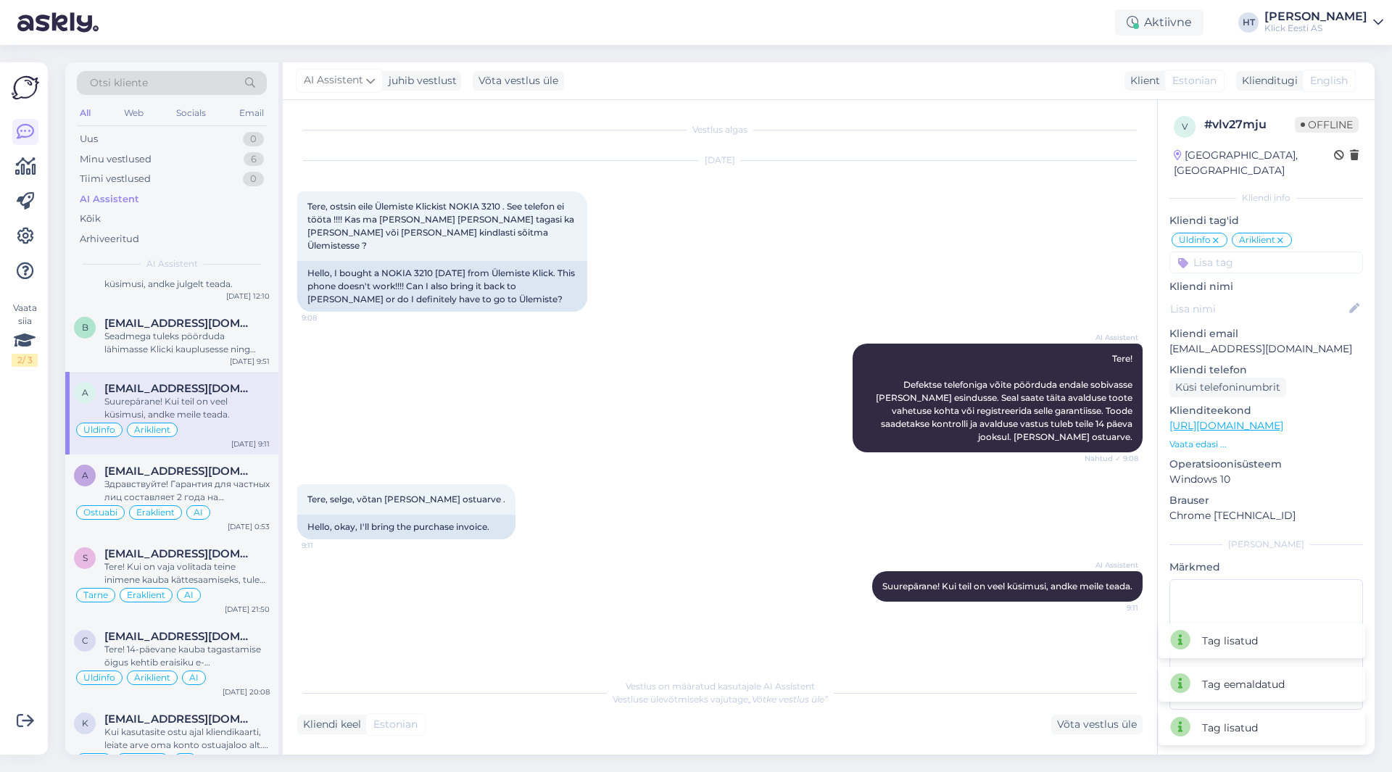
click at [1261, 255] on input at bounding box center [1267, 263] width 194 height 22
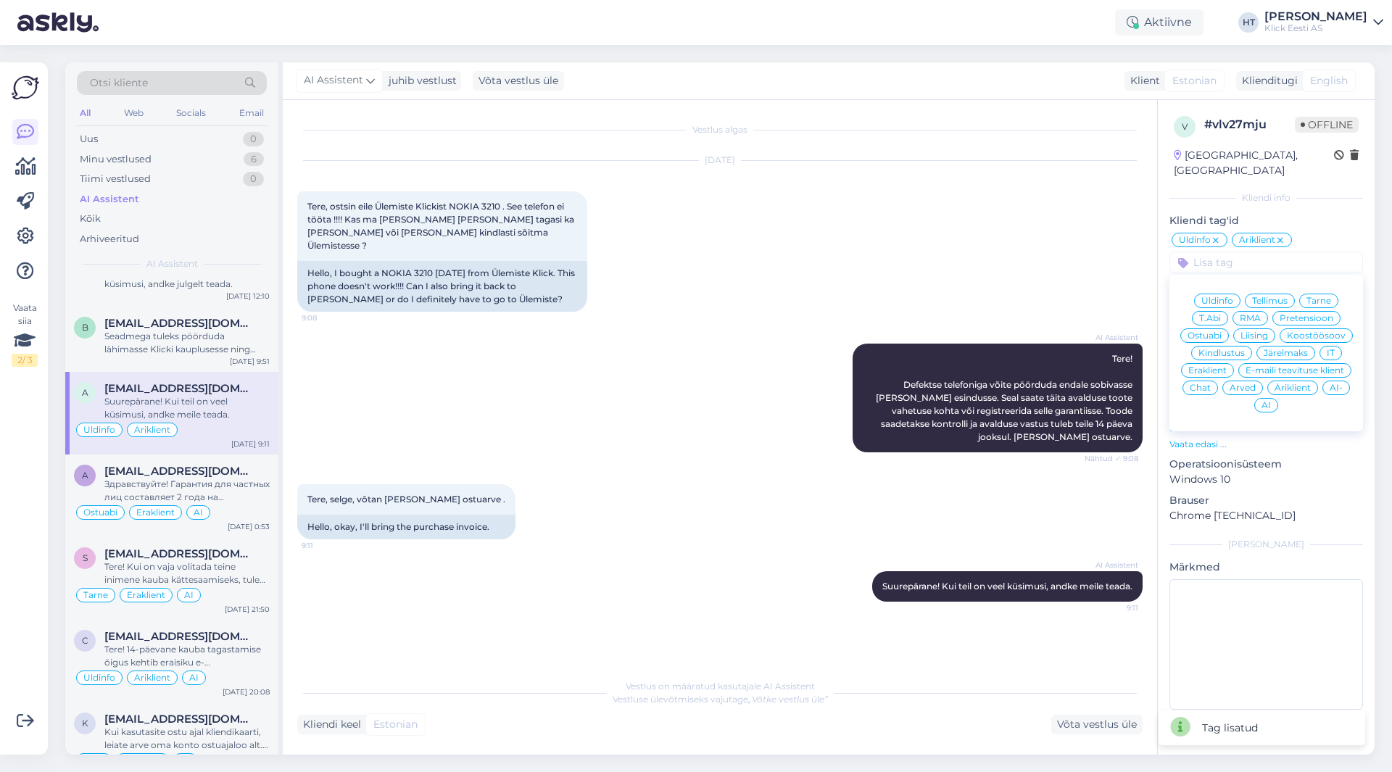
click at [1262, 401] on span "AI" at bounding box center [1266, 405] width 9 height 9
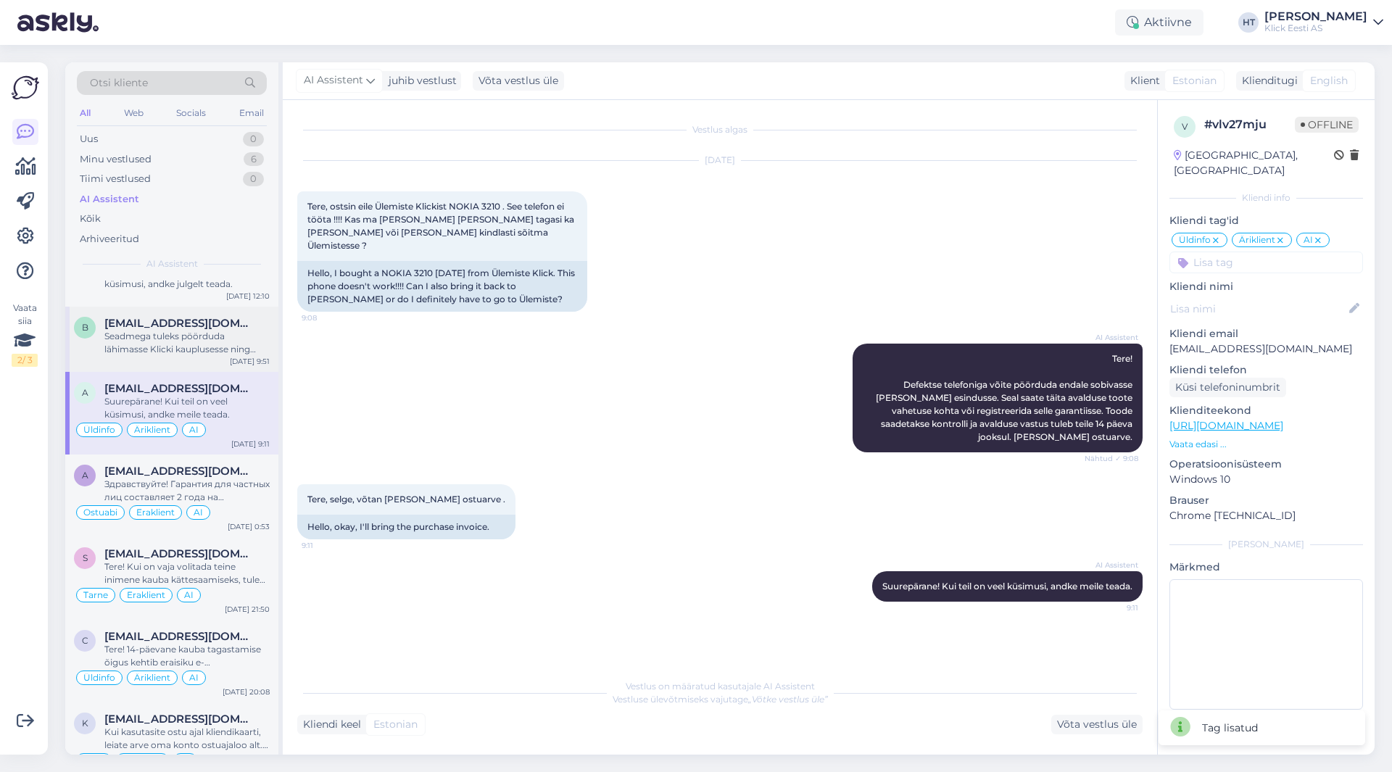
click at [190, 344] on div "Seadmega tuleks pöörduda lähimasse Klicki kauplusesse ning registreerida garant…" at bounding box center [186, 343] width 165 height 26
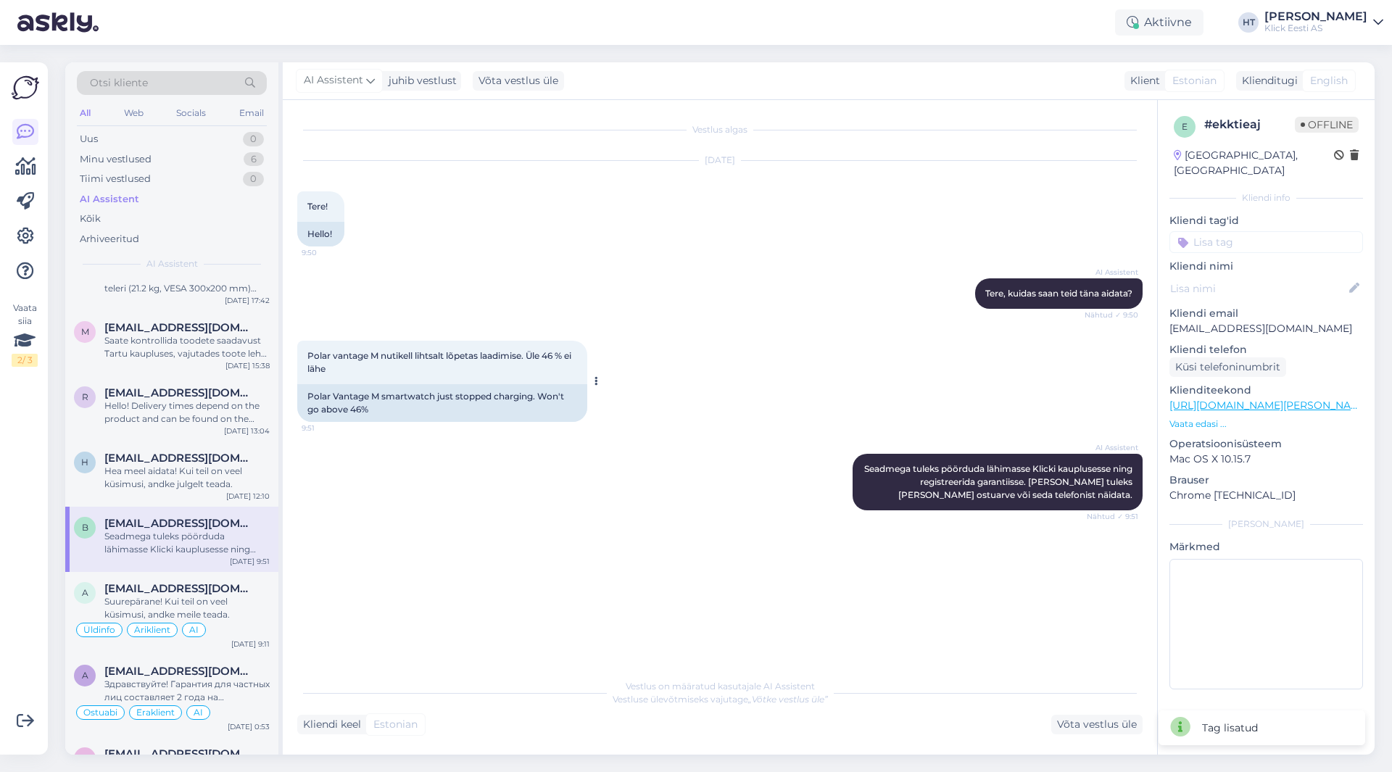
scroll to position [508, 0]
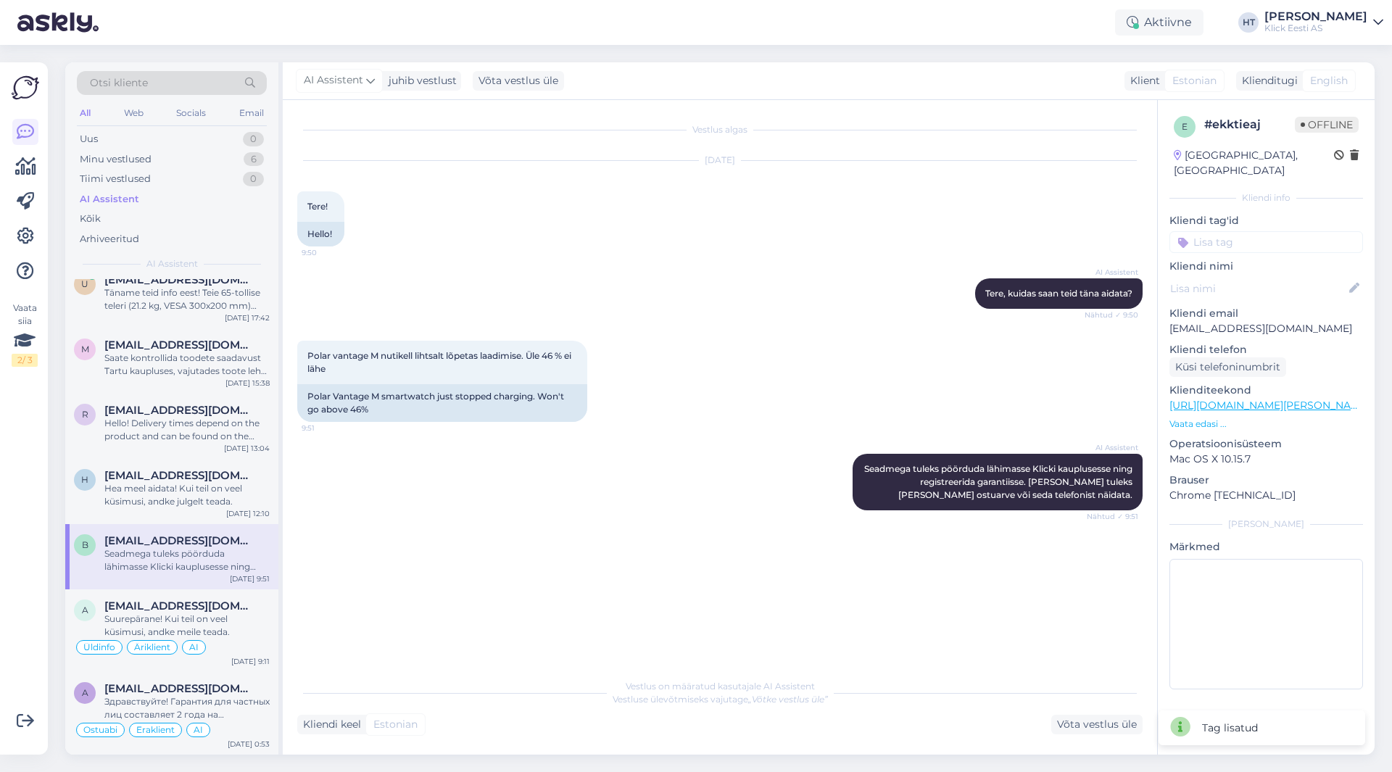
click at [1236, 231] on input at bounding box center [1267, 242] width 194 height 22
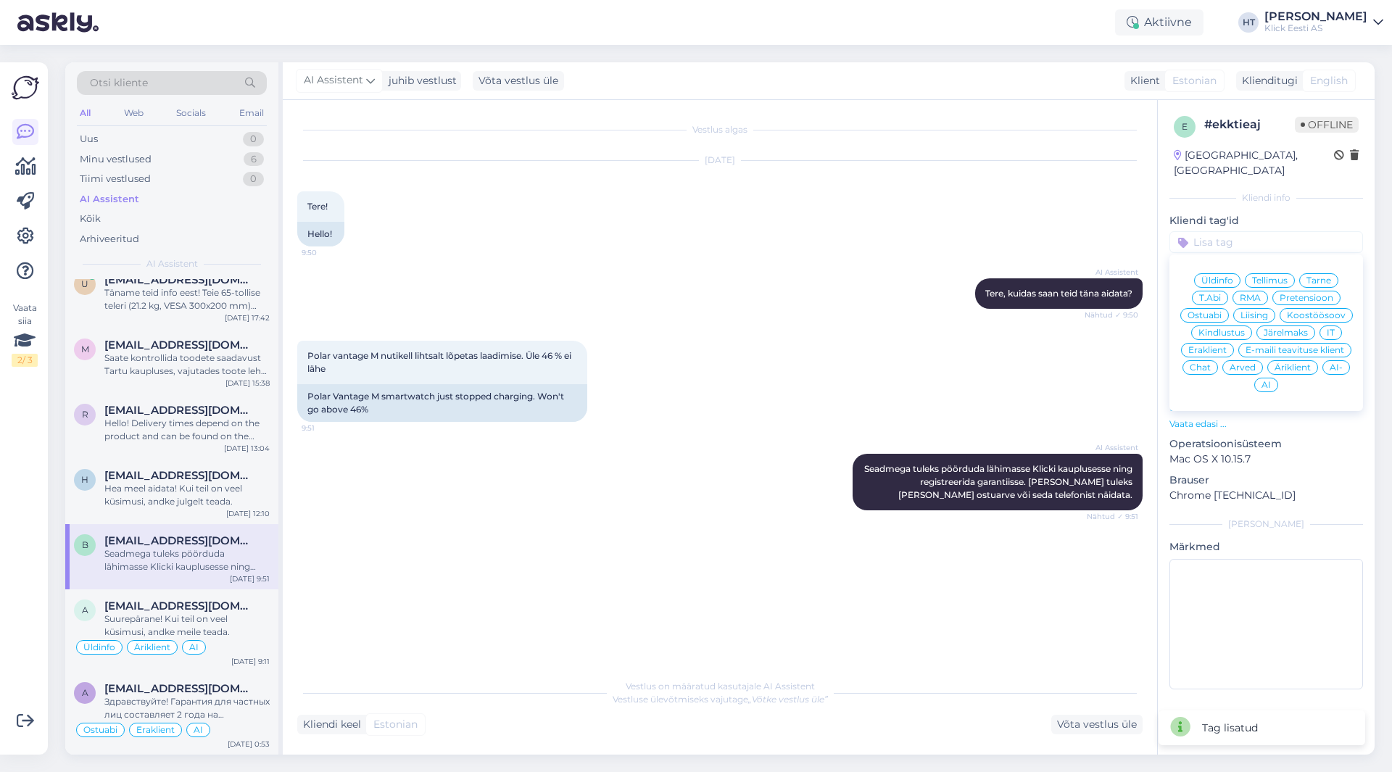
click at [1257, 294] on span "RMA" at bounding box center [1250, 298] width 21 height 9
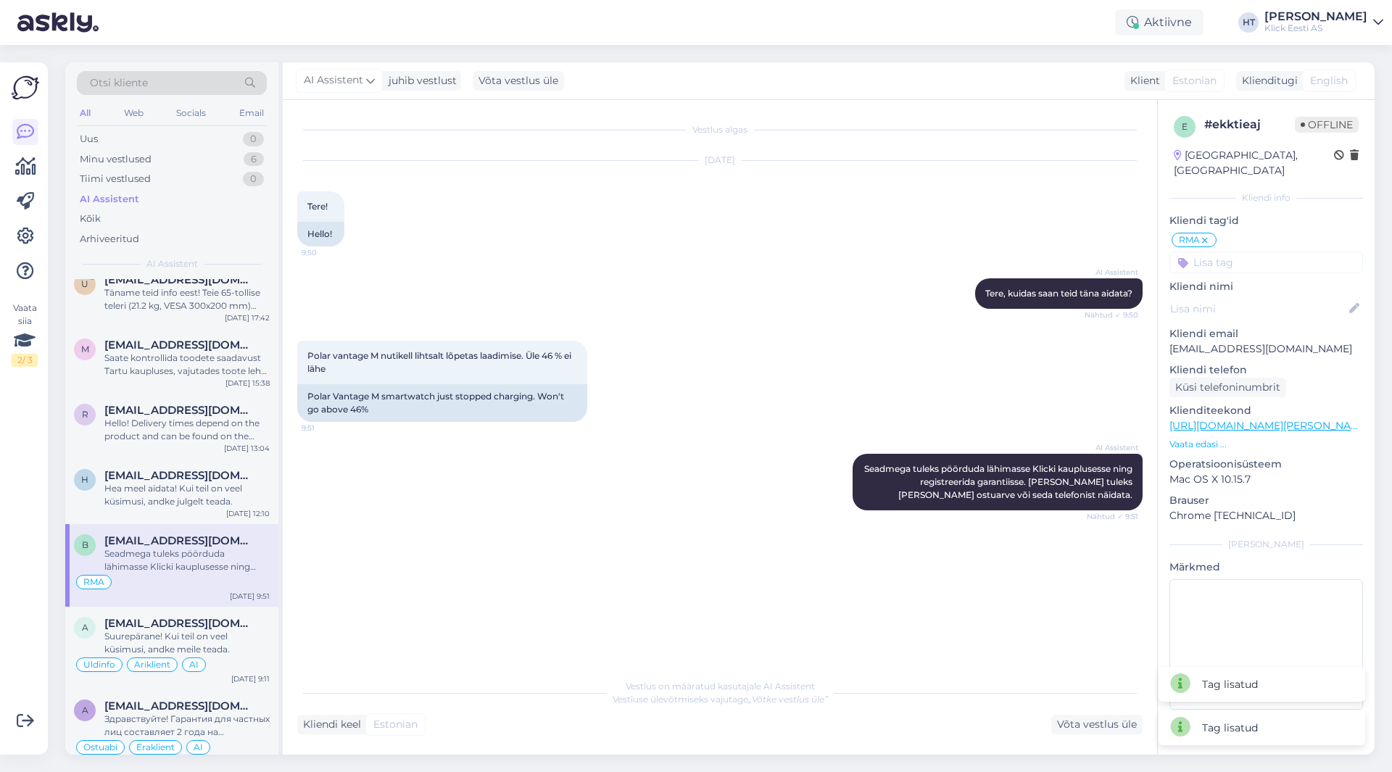
click at [1257, 252] on input at bounding box center [1267, 263] width 194 height 22
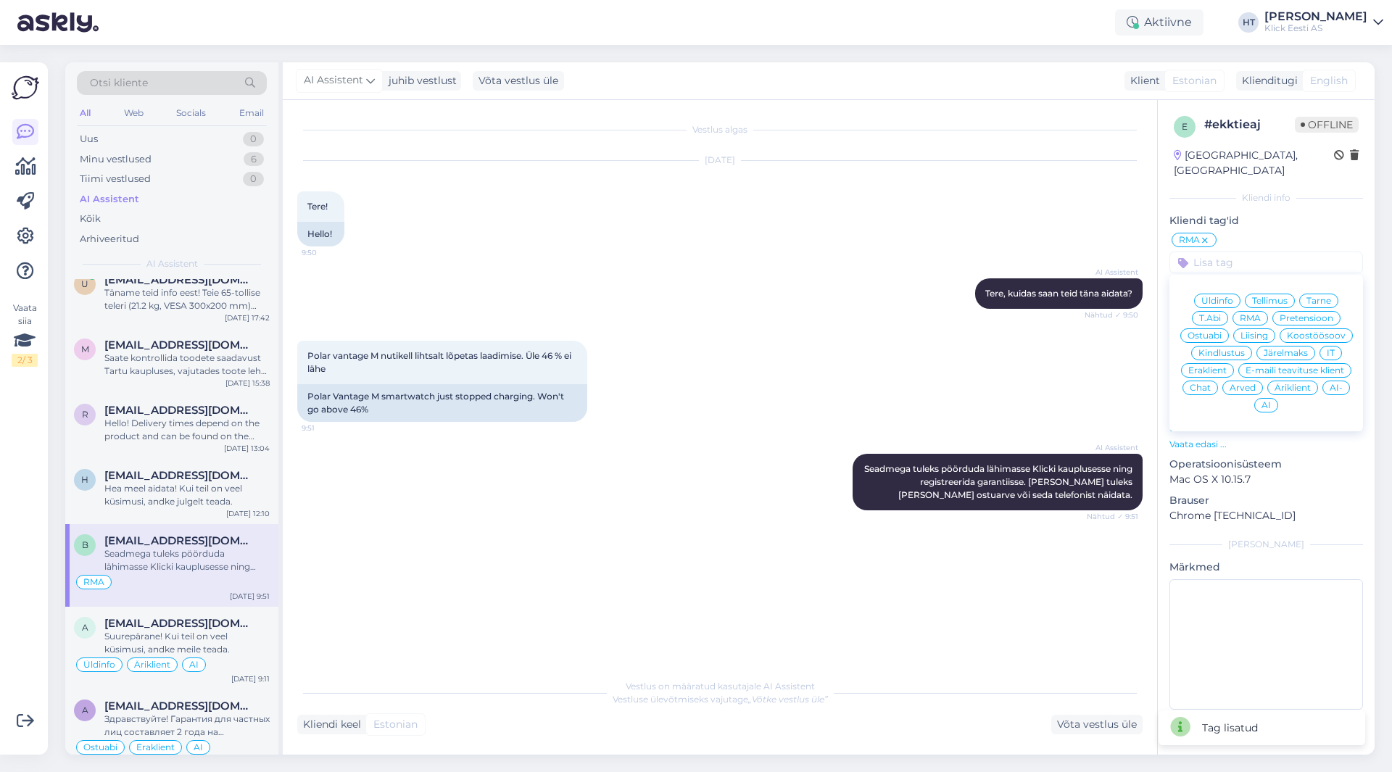
click at [1217, 366] on span "Eraklient" at bounding box center [1207, 370] width 38 height 9
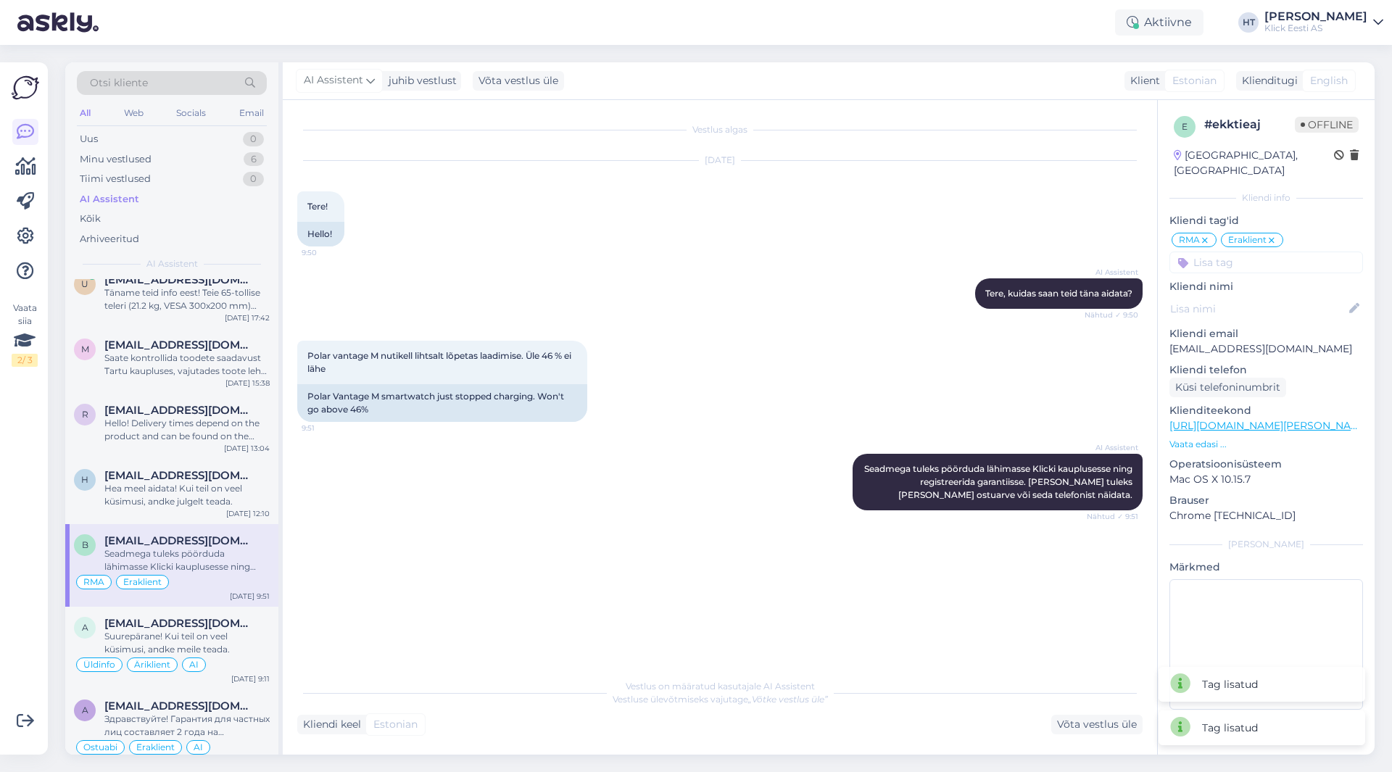
click at [1254, 255] on input at bounding box center [1267, 263] width 194 height 22
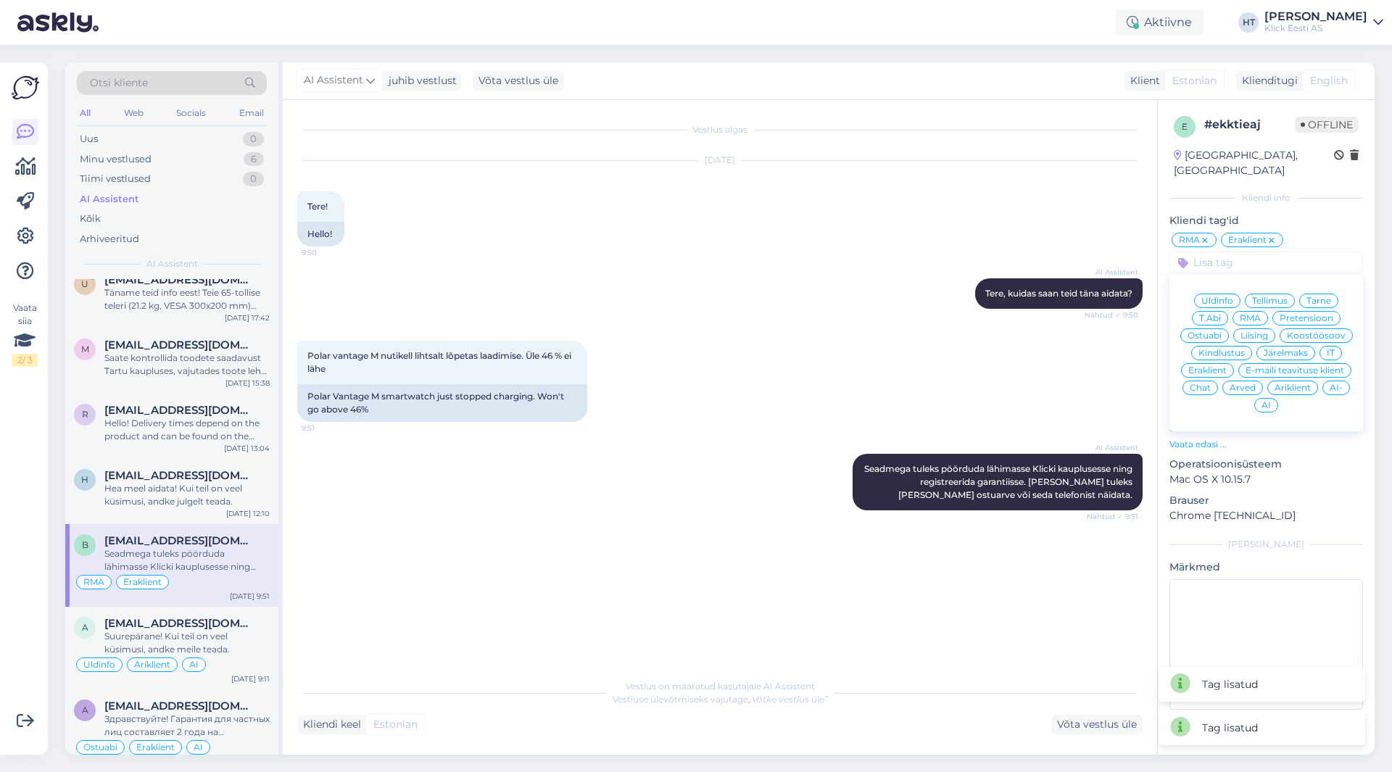
click at [1267, 401] on span "AI" at bounding box center [1266, 405] width 9 height 9
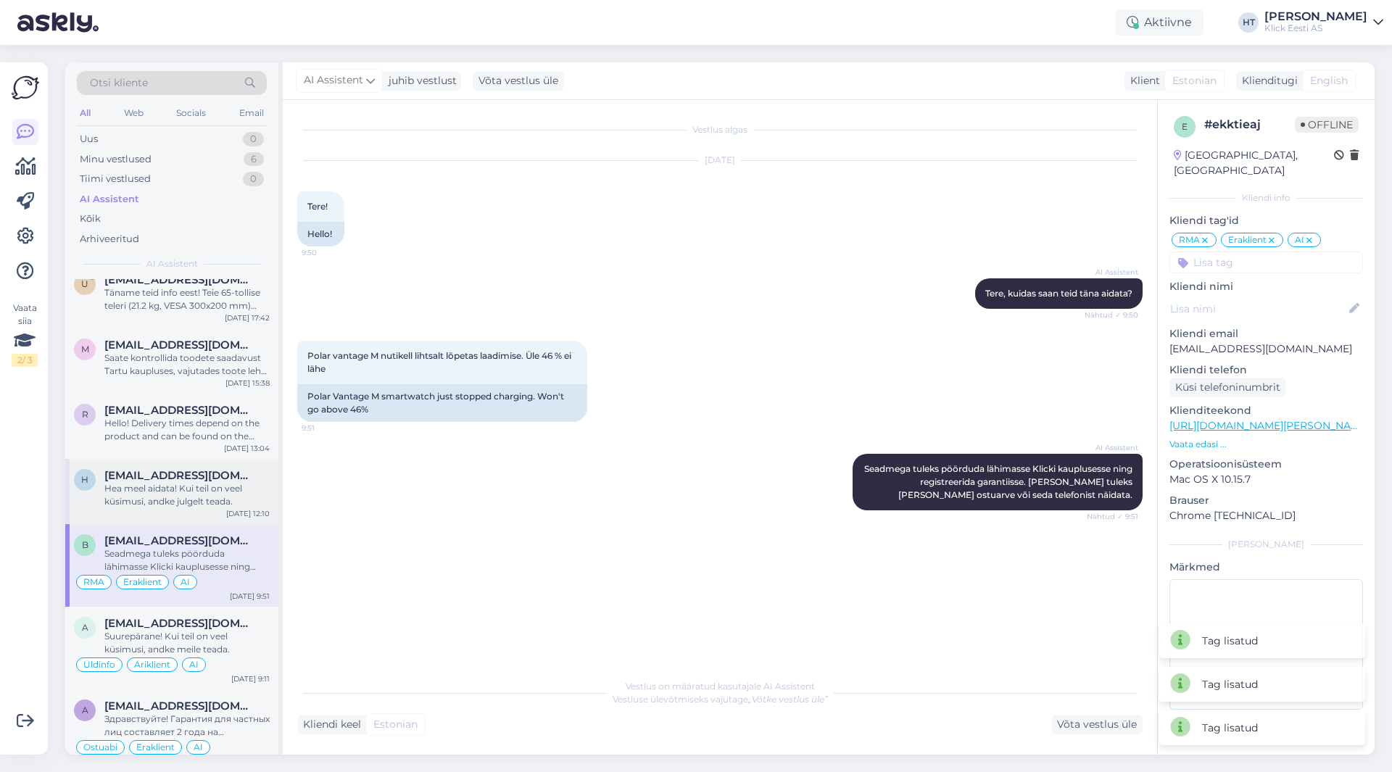
click at [175, 474] on span "[EMAIL_ADDRESS][DOMAIN_NAME]" at bounding box center [179, 475] width 151 height 13
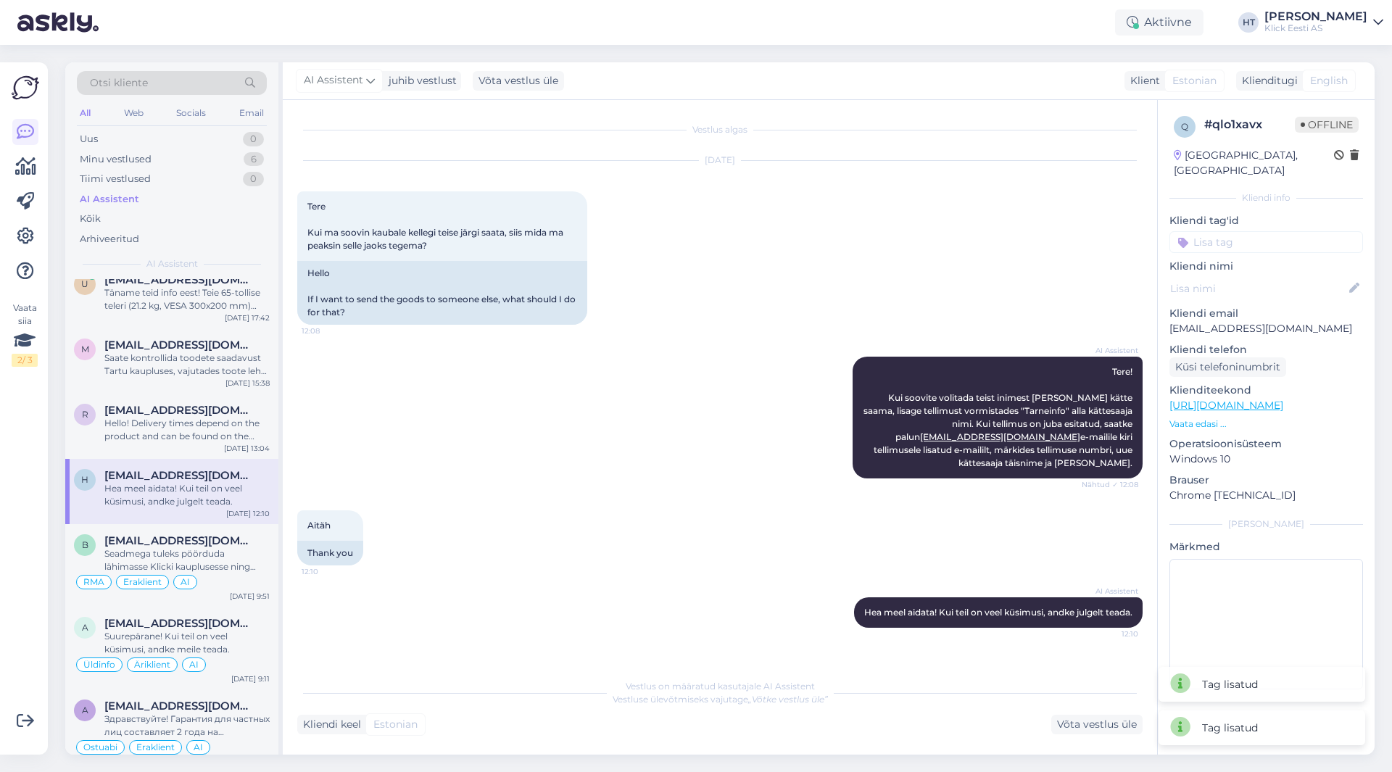
click at [1260, 236] on input at bounding box center [1267, 242] width 194 height 22
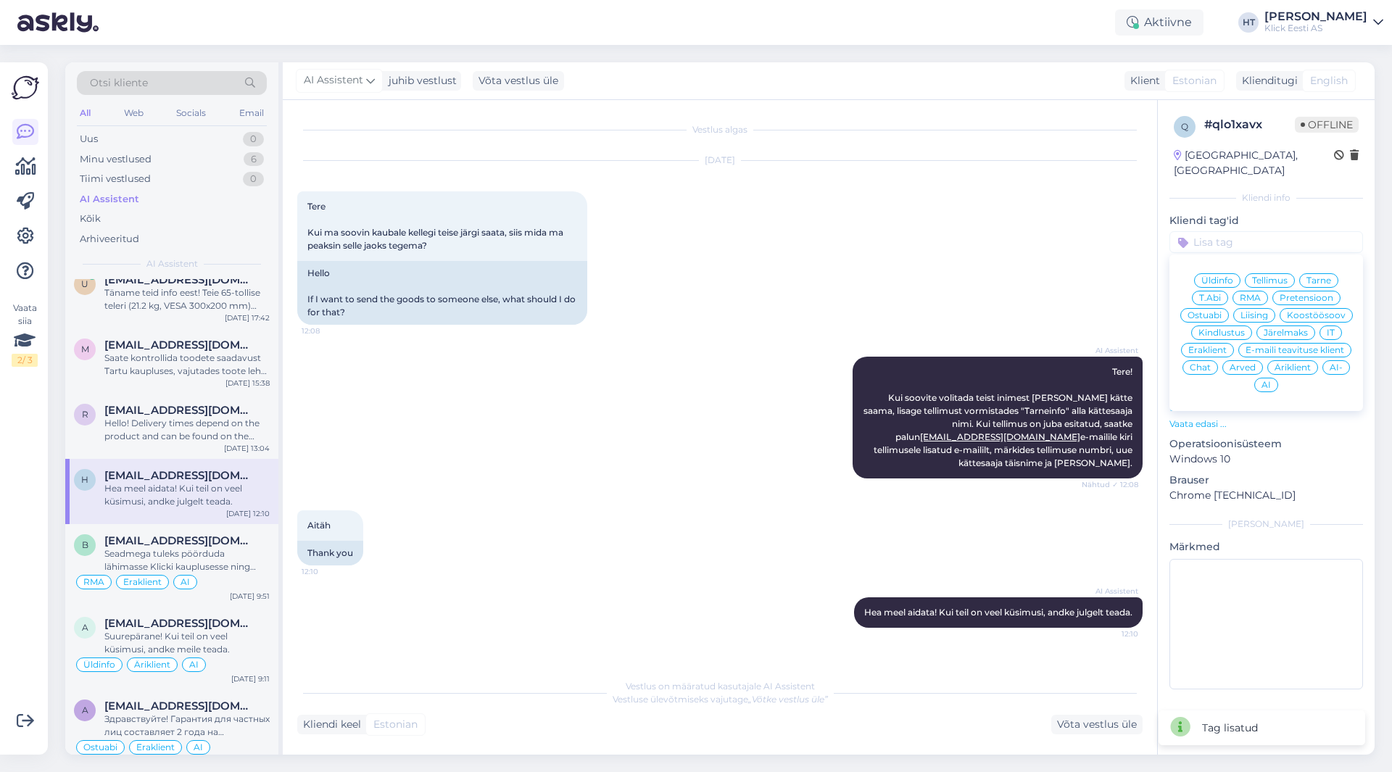
click at [1319, 276] on span "Tarne" at bounding box center [1319, 280] width 25 height 9
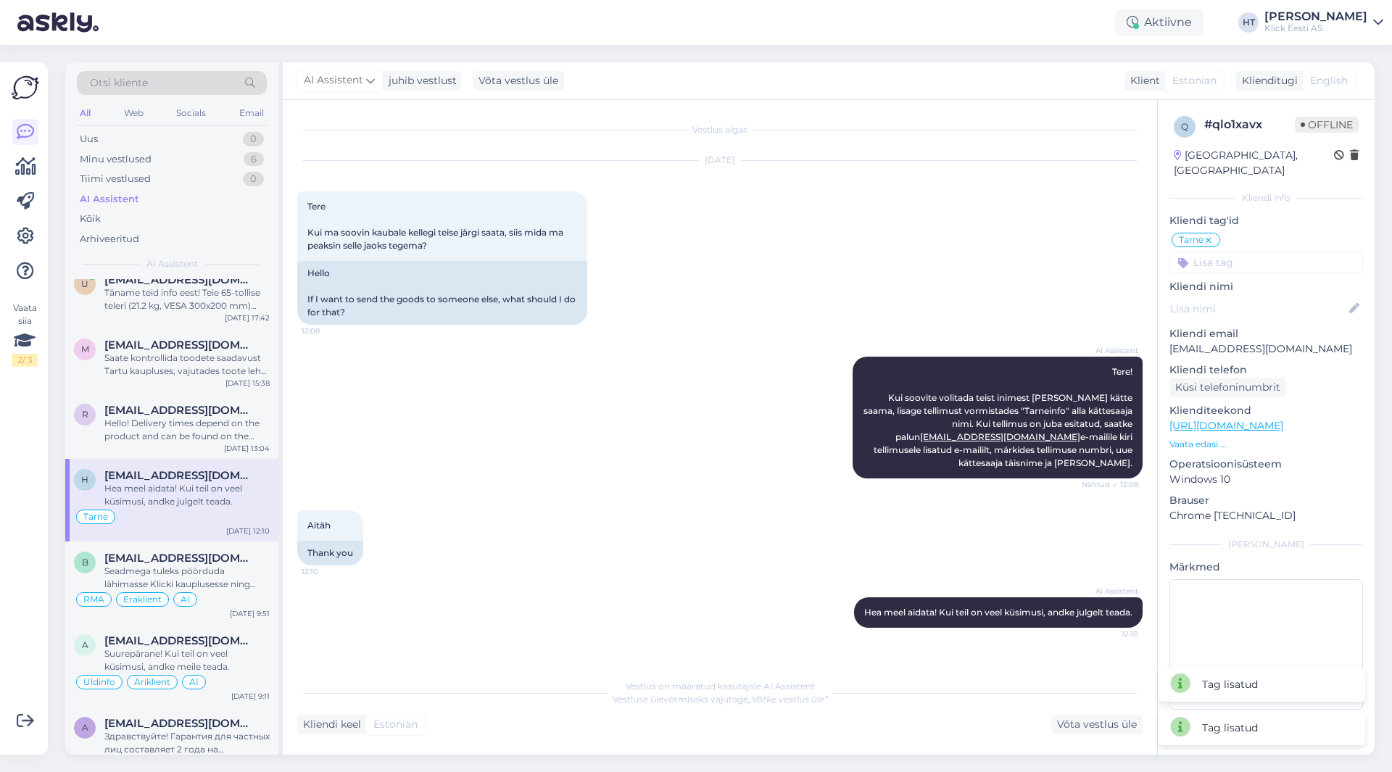
click at [1293, 252] on input at bounding box center [1267, 263] width 194 height 22
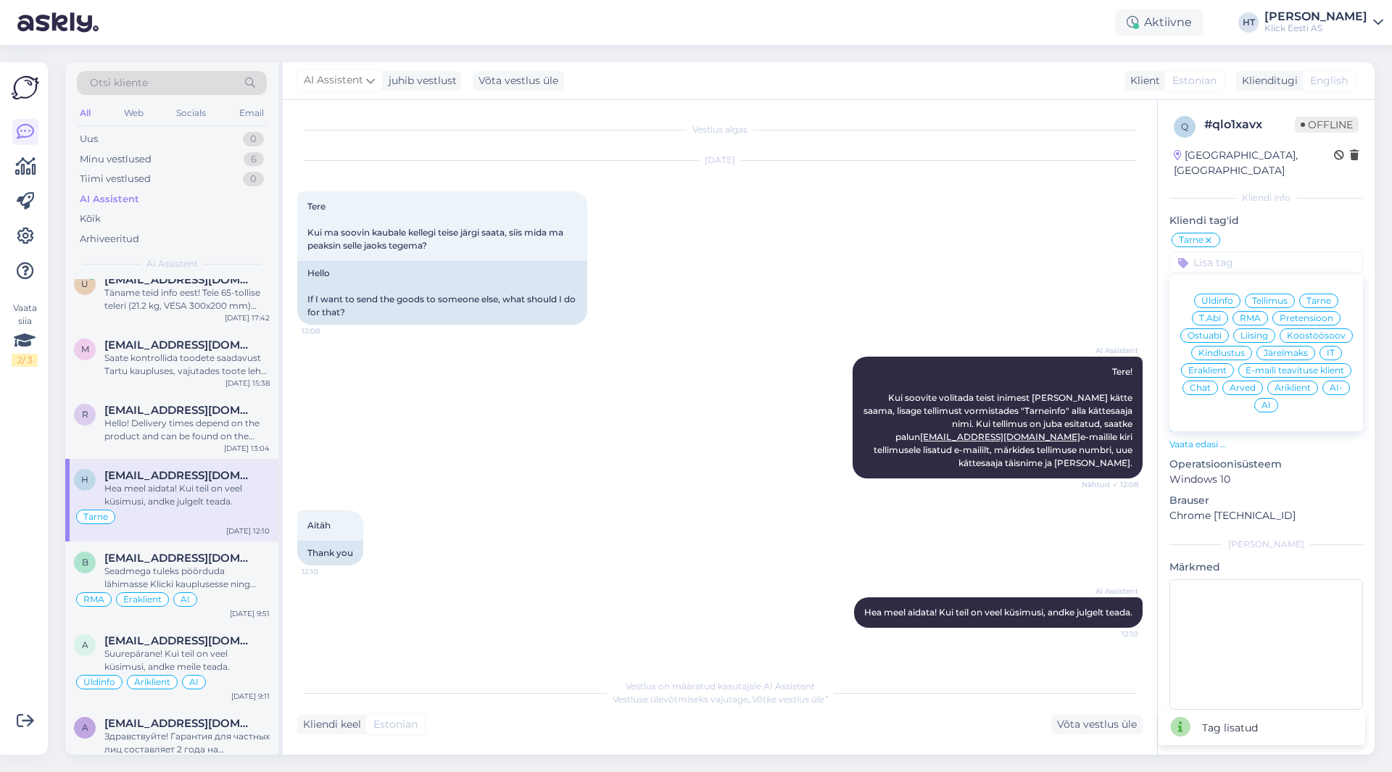
click at [1215, 366] on span "Eraklient" at bounding box center [1207, 370] width 38 height 9
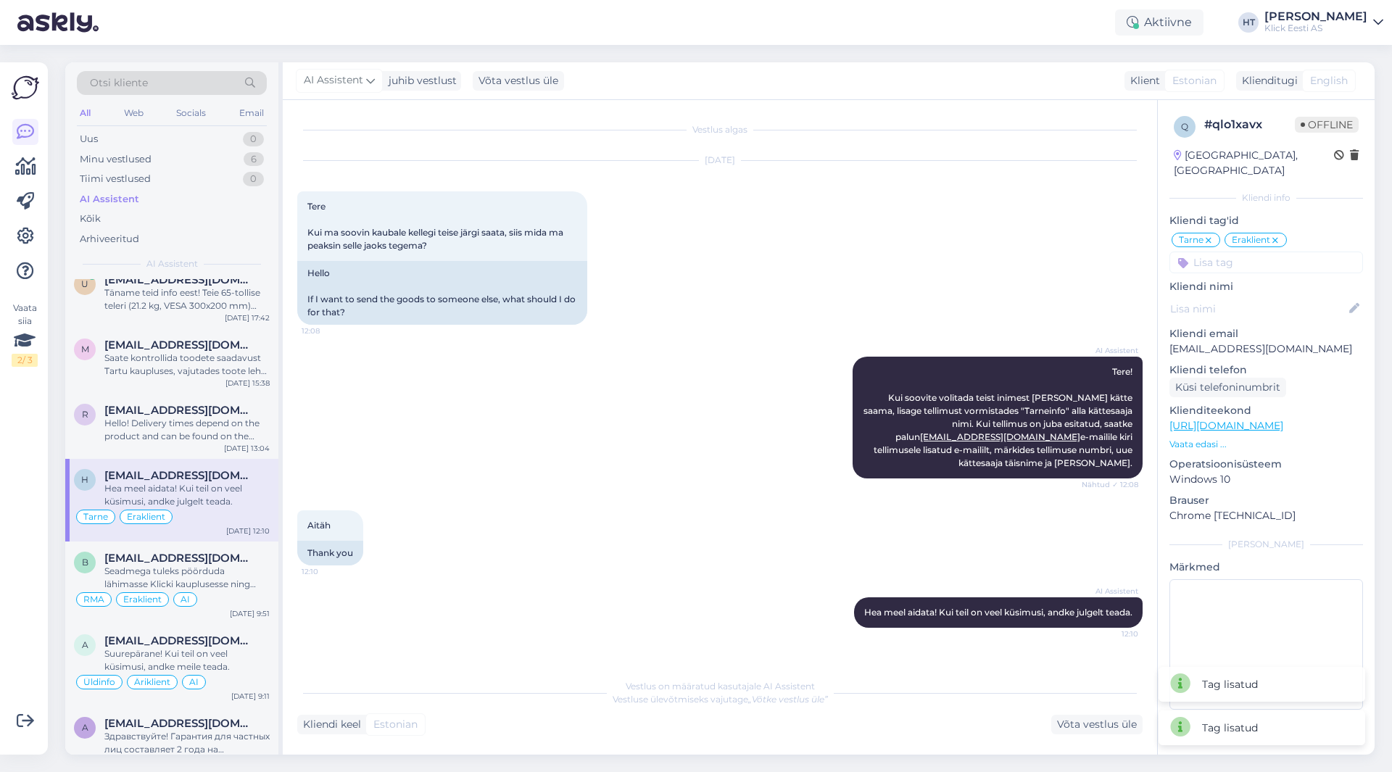
click at [1246, 252] on input at bounding box center [1267, 263] width 194 height 22
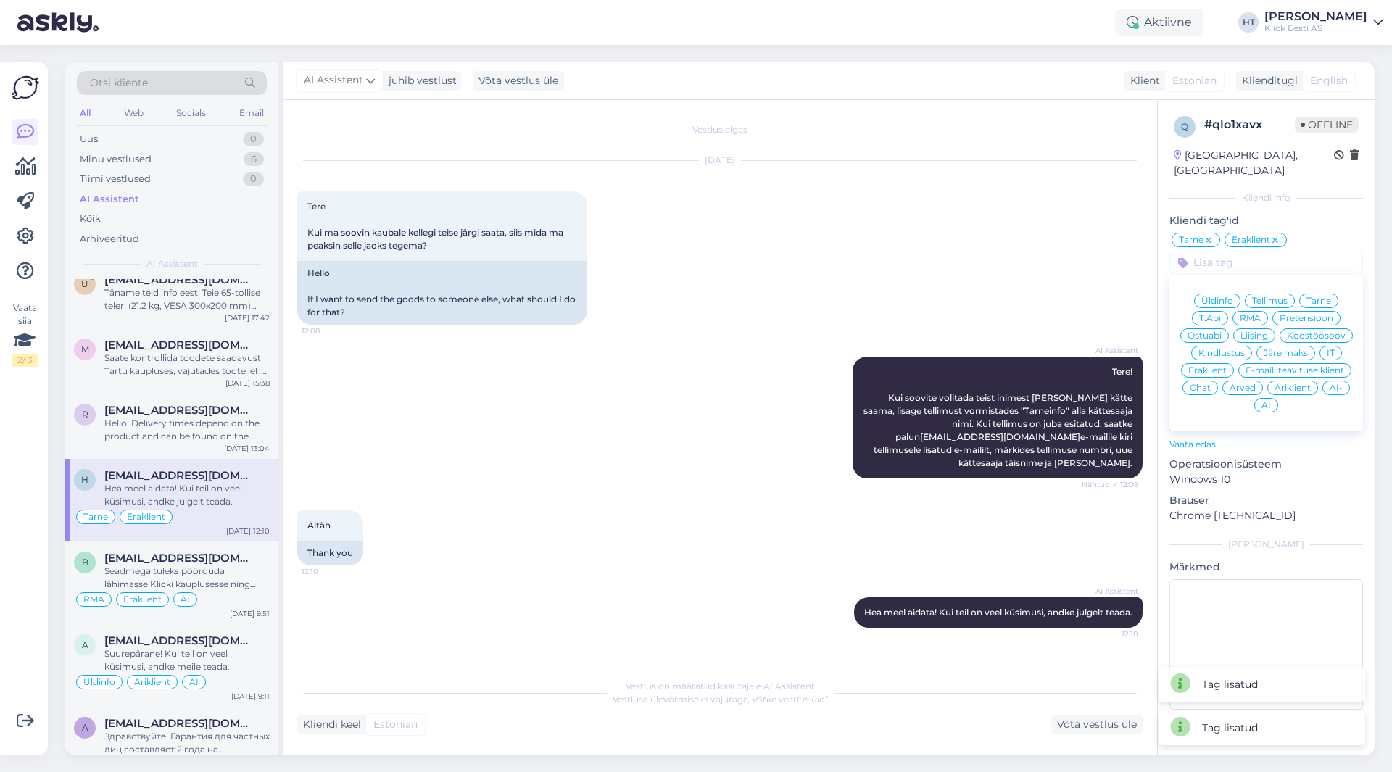
click at [1269, 398] on div "AI" at bounding box center [1266, 405] width 24 height 15
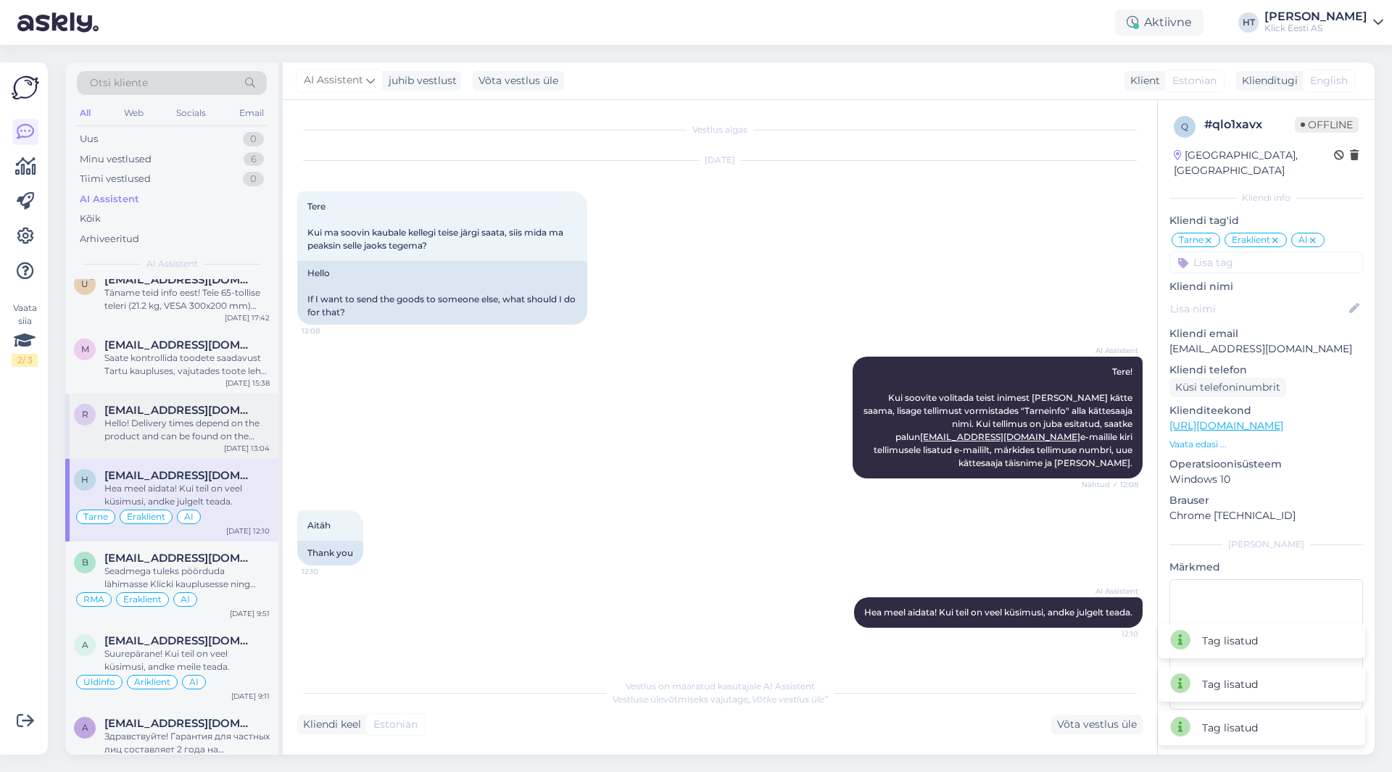
click at [194, 424] on div "Hello! Delivery times depend on the product and can be found on the product pag…" at bounding box center [186, 430] width 165 height 26
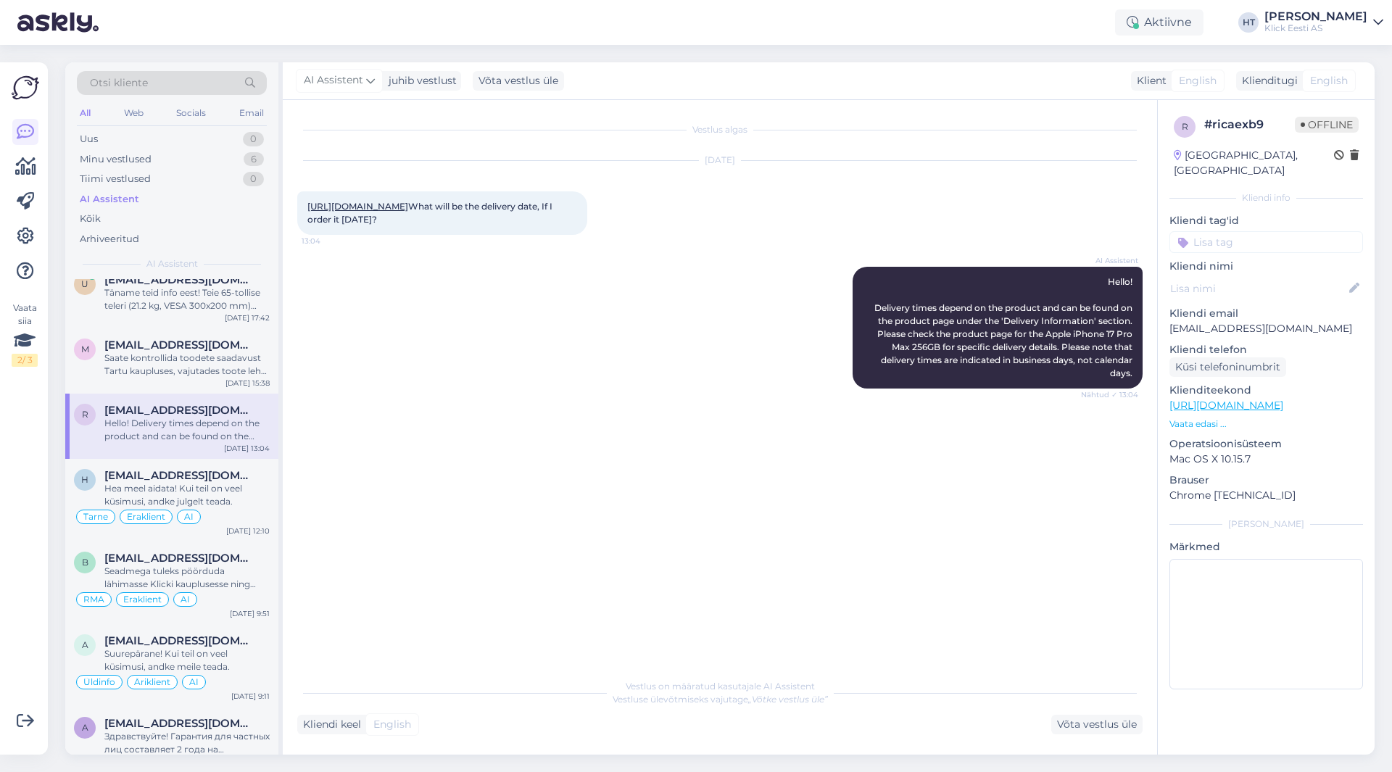
click at [1258, 215] on div "Kliendi tag'id Üldinfo Tellimus Tarne T.Abi RMA Pretensioon Ostuabi Liising Koo…" at bounding box center [1267, 233] width 194 height 40
click at [1253, 231] on input at bounding box center [1267, 242] width 194 height 22
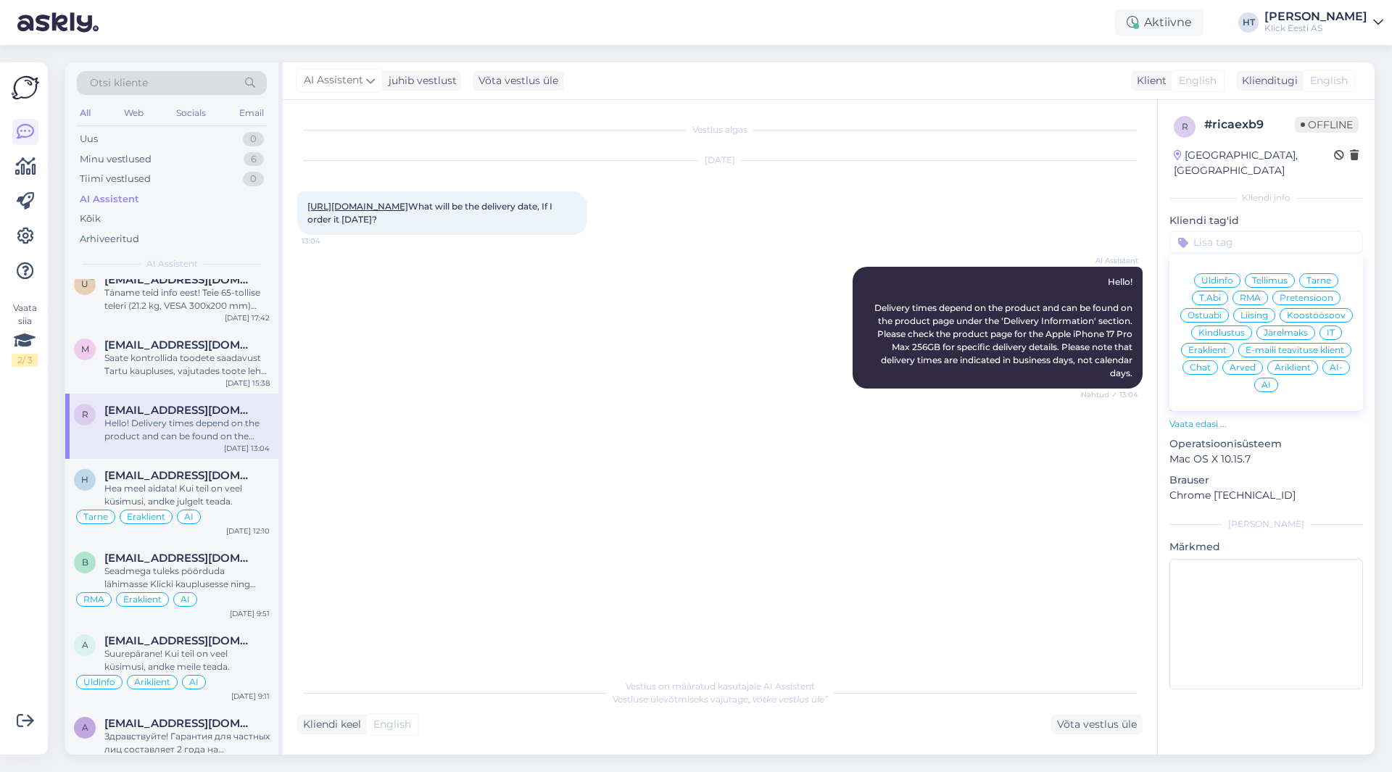
click at [1212, 311] on span "Ostuabi" at bounding box center [1205, 315] width 34 height 9
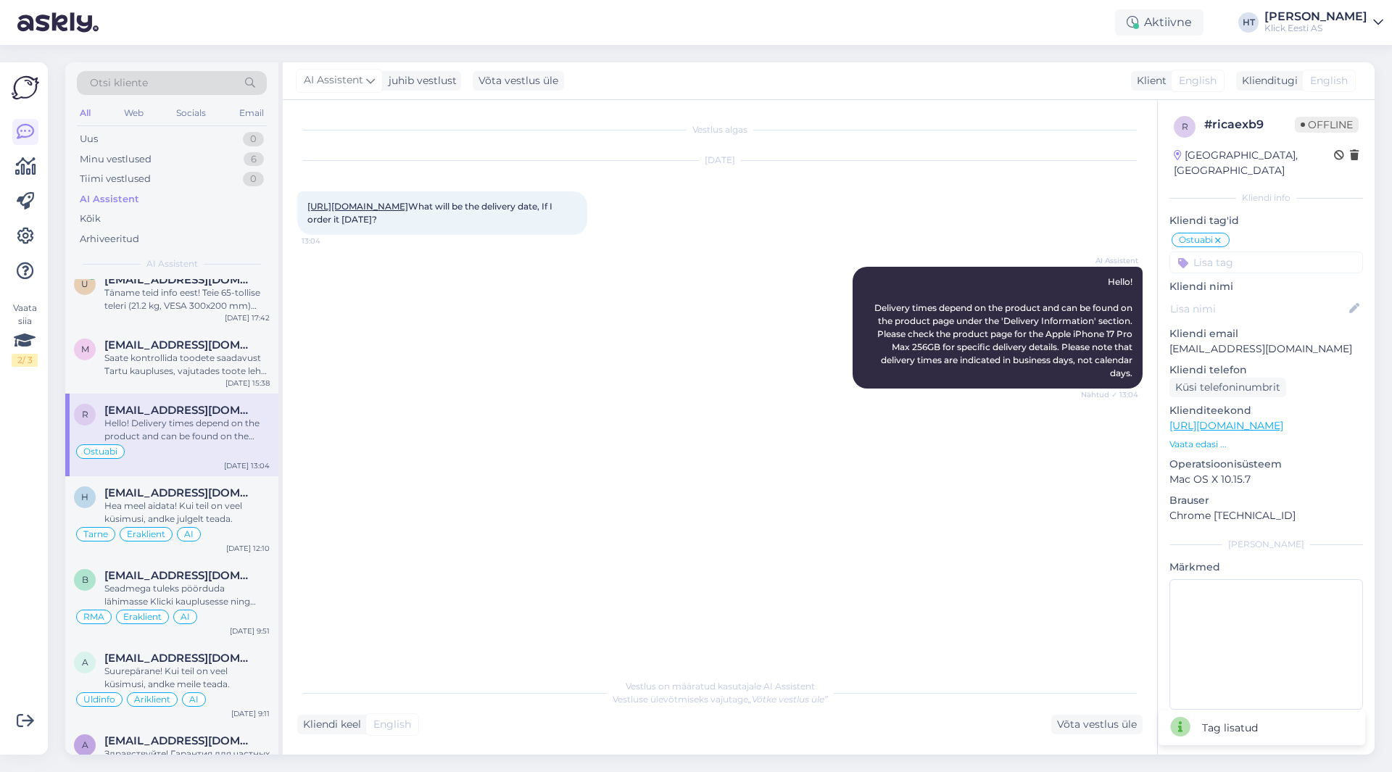
click at [1254, 252] on input at bounding box center [1267, 263] width 194 height 22
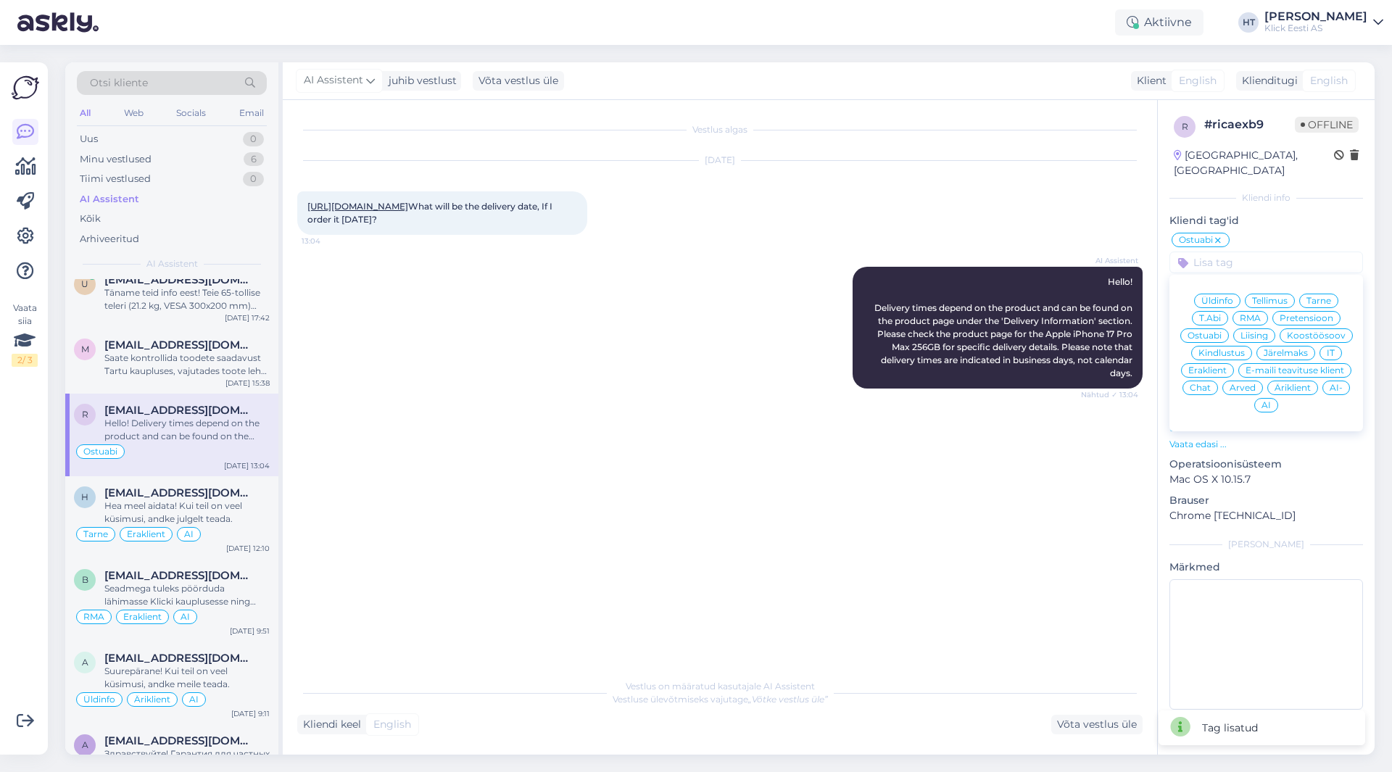
click at [1218, 366] on span "Eraklient" at bounding box center [1207, 370] width 38 height 9
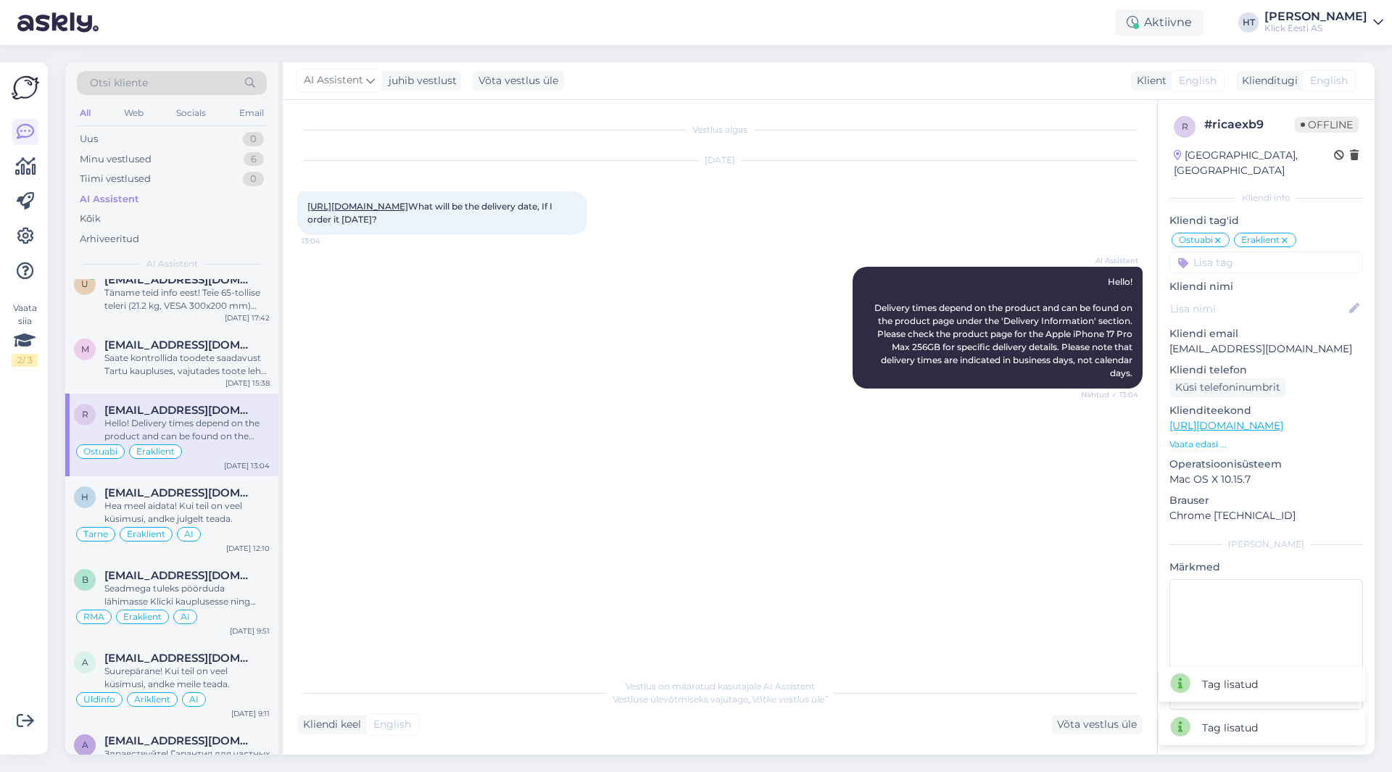
click at [1259, 255] on input at bounding box center [1267, 263] width 194 height 22
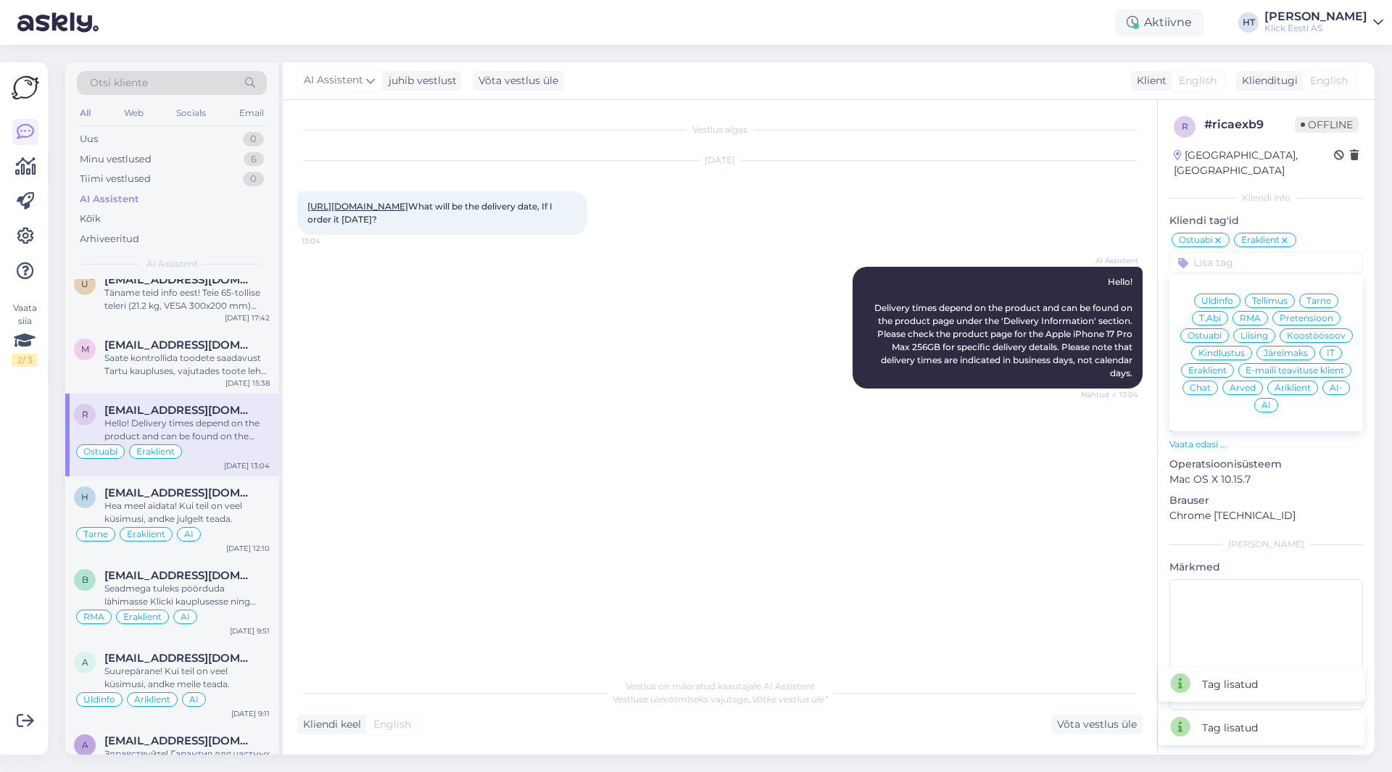
click at [1262, 401] on span "AI" at bounding box center [1266, 405] width 9 height 9
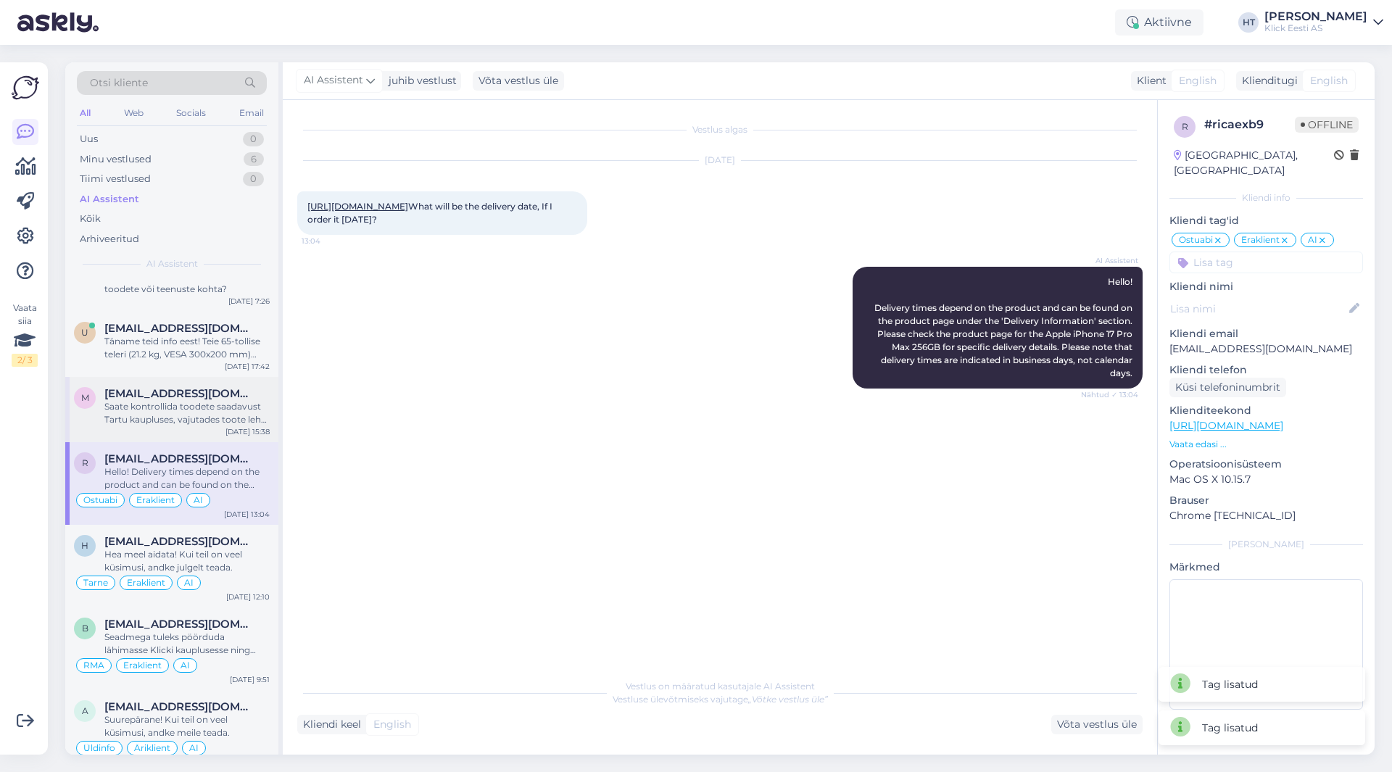
scroll to position [435, 0]
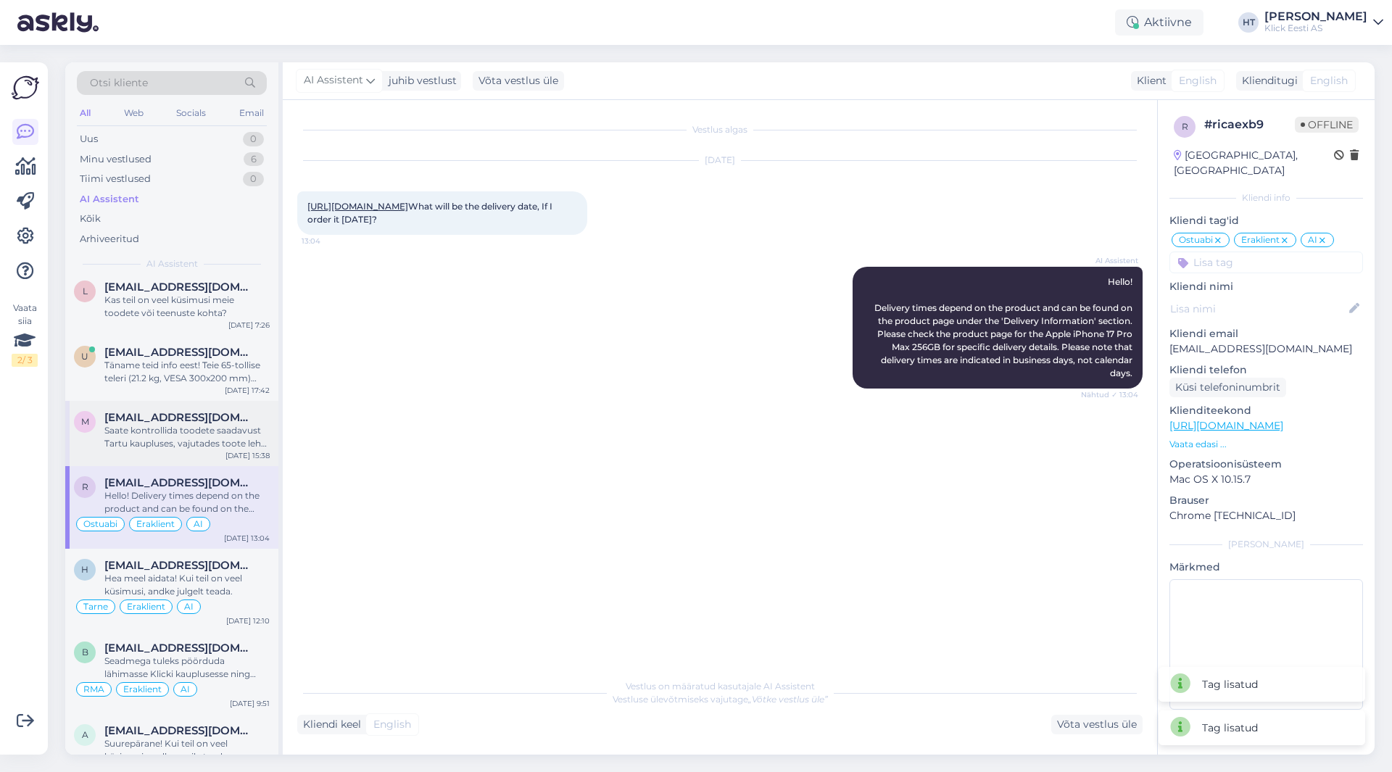
click at [196, 441] on div "Saate kontrollida toodete saadavust Tartu kaupluses, vajutades toote lehel "Saa…" at bounding box center [186, 437] width 165 height 26
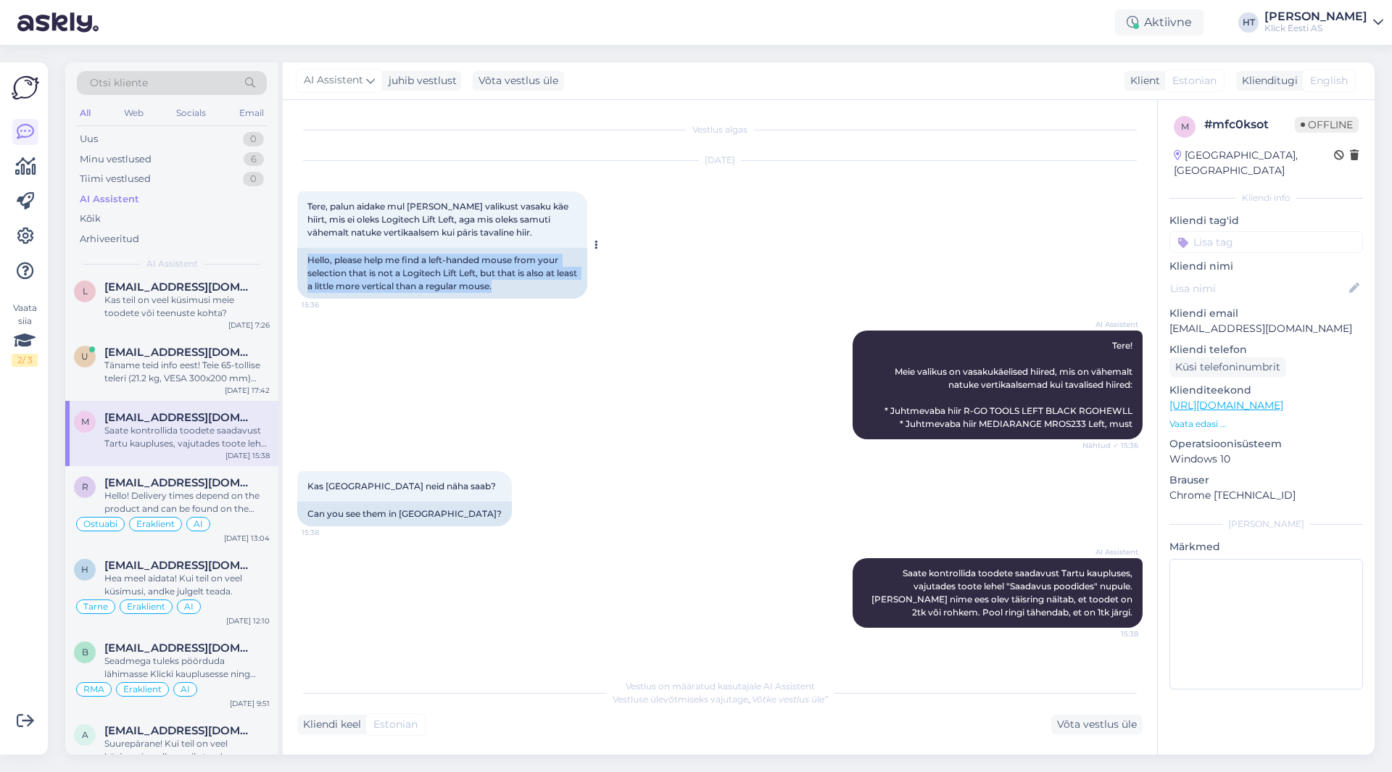
drag, startPoint x: 307, startPoint y: 262, endPoint x: 570, endPoint y: 288, distance: 263.7
click at [570, 288] on div "Hello, please help me find a left-handed mouse from your selection that is not …" at bounding box center [442, 273] width 290 height 51
click at [1261, 236] on input at bounding box center [1267, 242] width 194 height 22
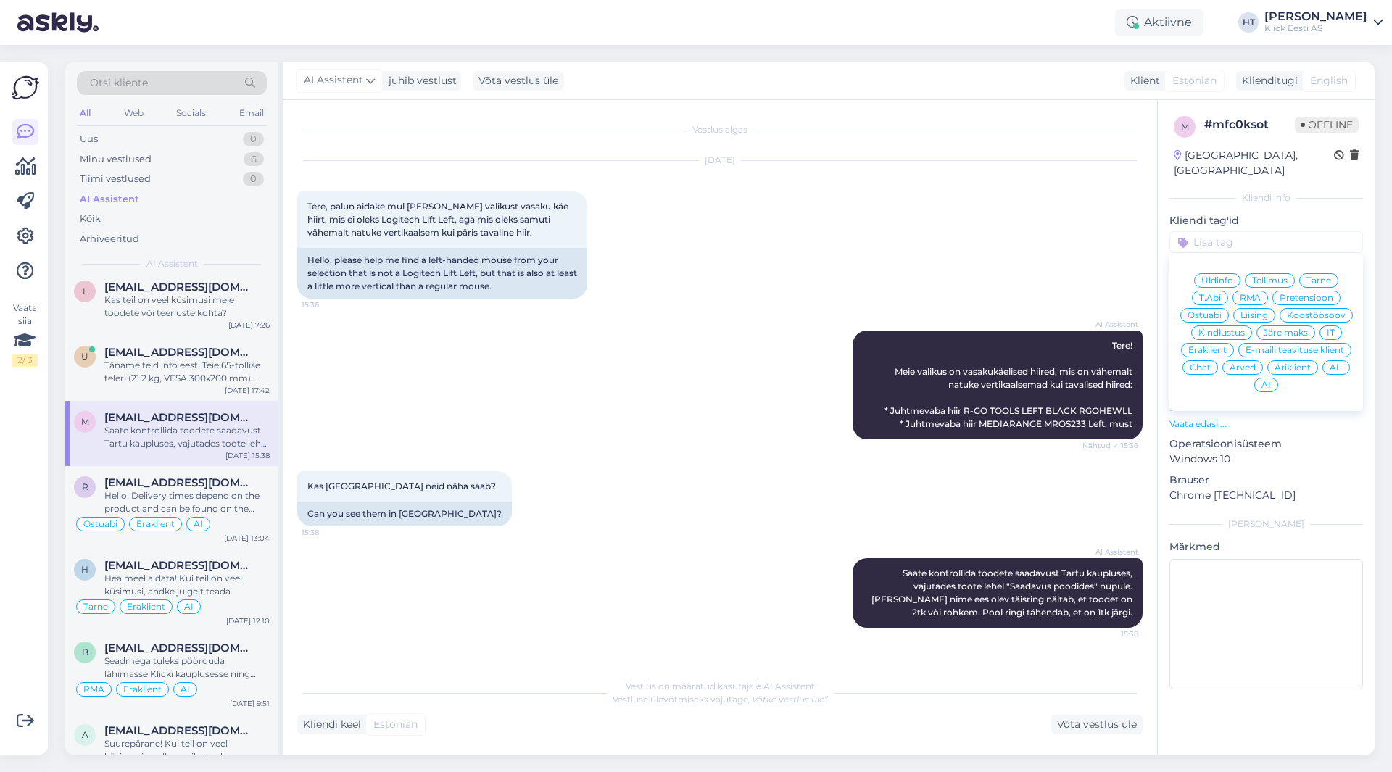
click at [1210, 311] on span "Ostuabi" at bounding box center [1205, 315] width 34 height 9
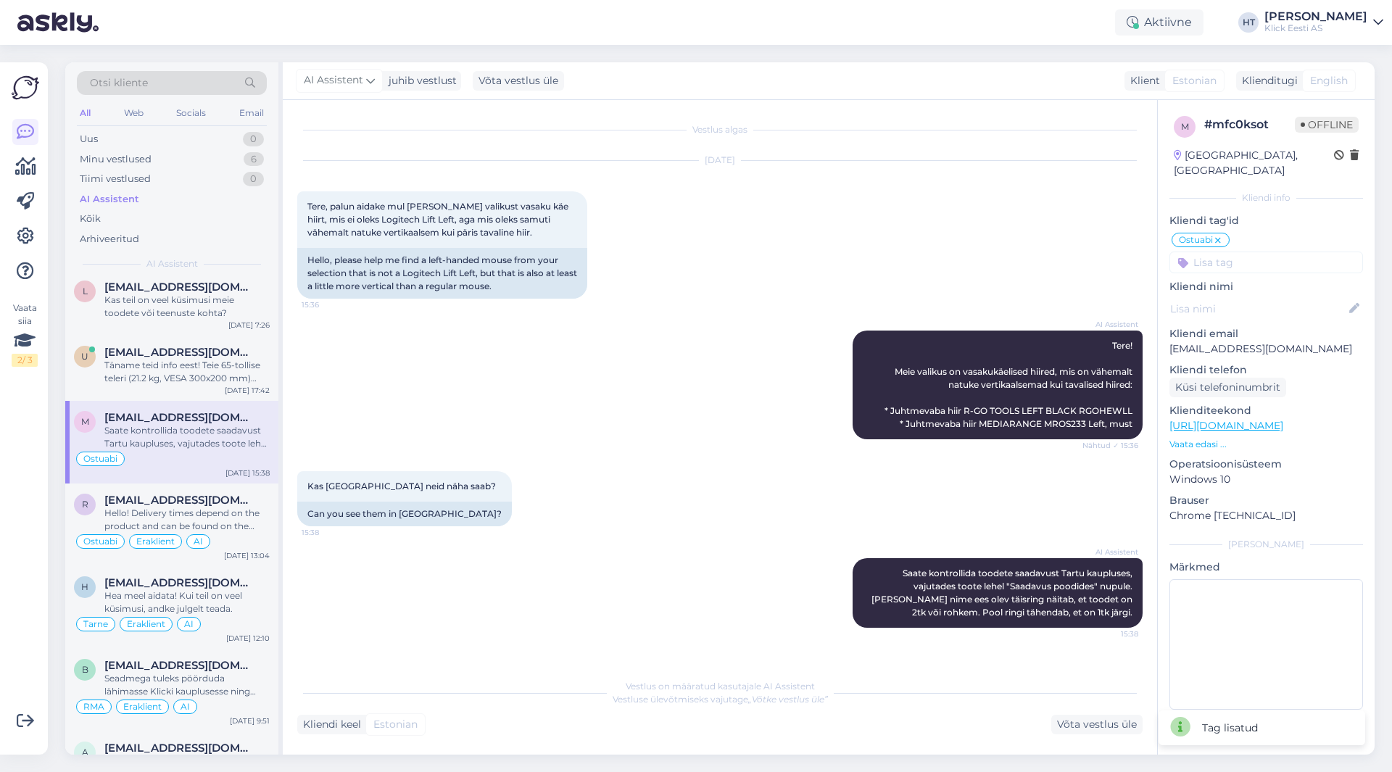
click at [1263, 252] on input at bounding box center [1267, 263] width 194 height 22
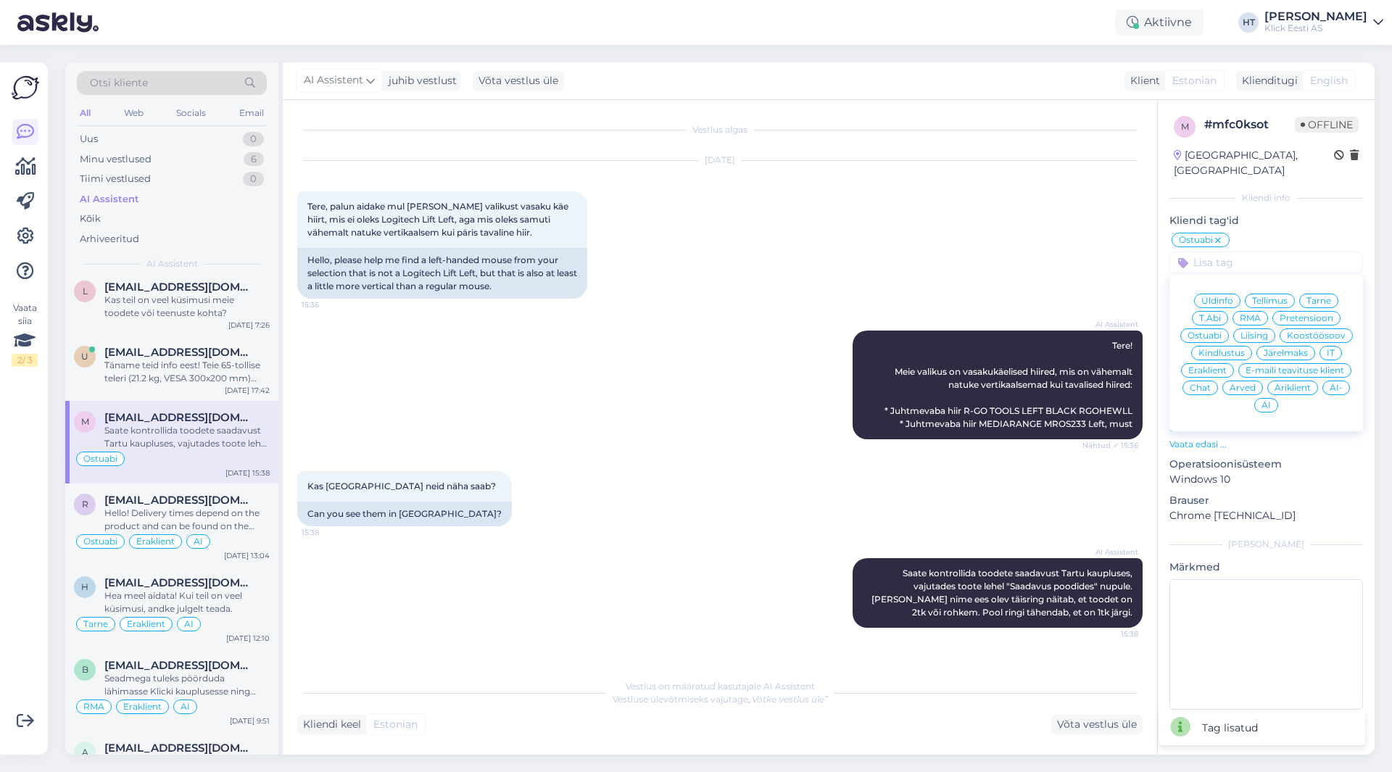
click at [1206, 366] on span "Eraklient" at bounding box center [1207, 370] width 38 height 9
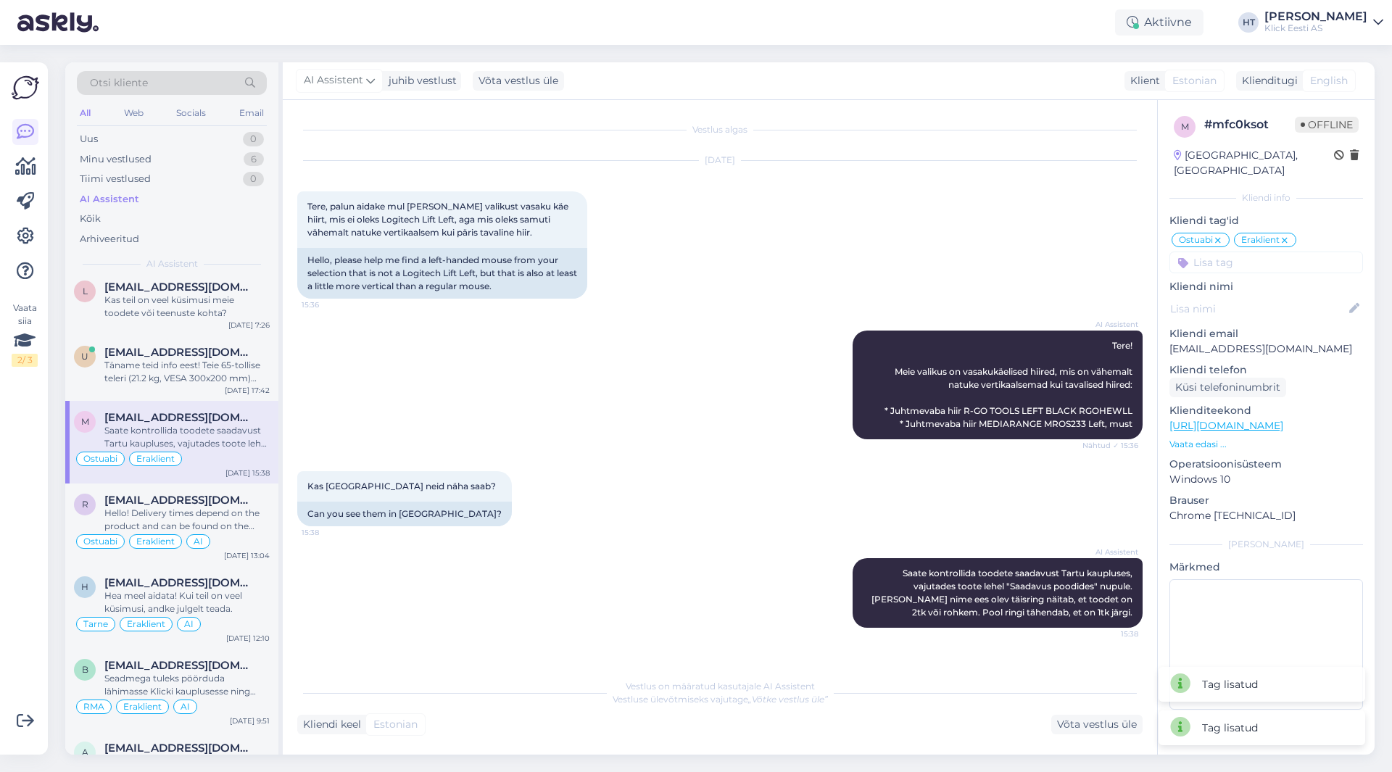
click at [1268, 252] on input at bounding box center [1267, 263] width 194 height 22
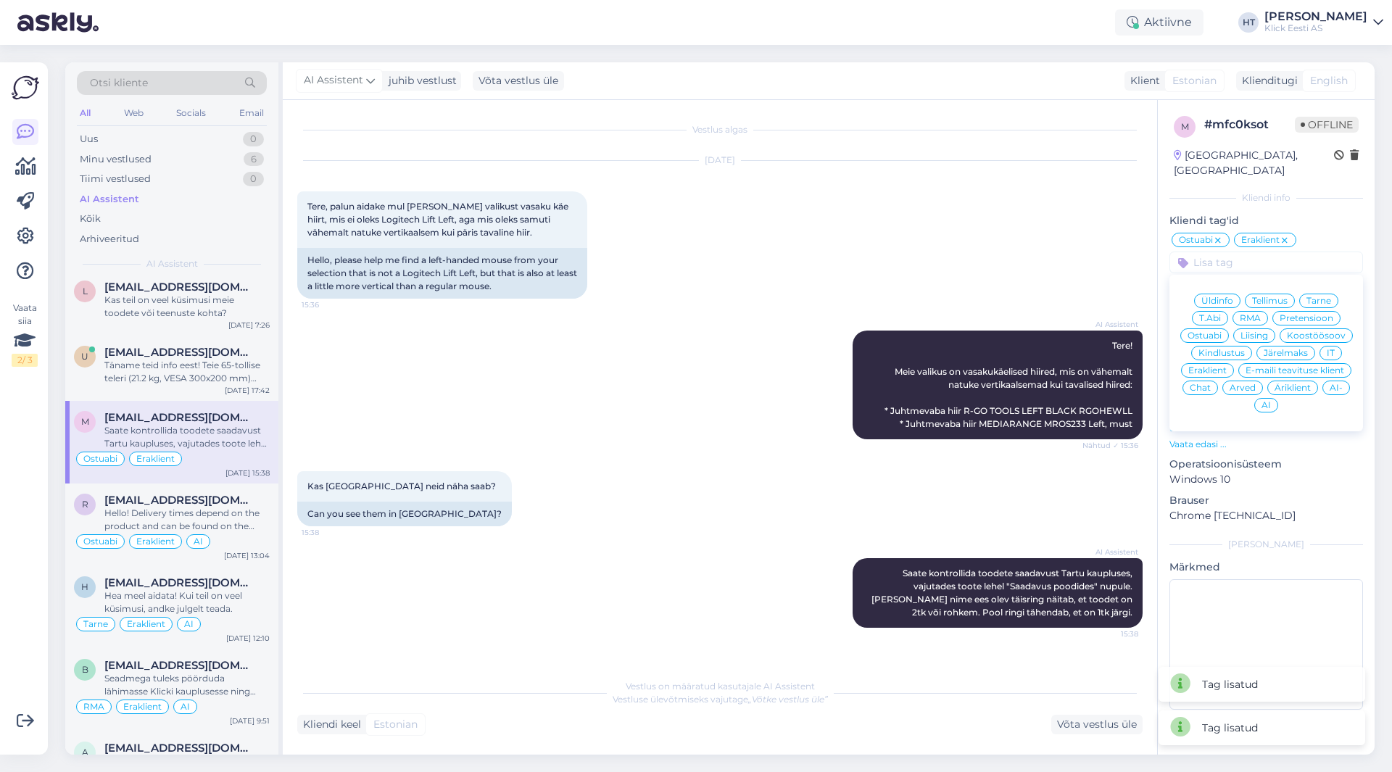
click at [1262, 401] on span "AI" at bounding box center [1266, 405] width 9 height 9
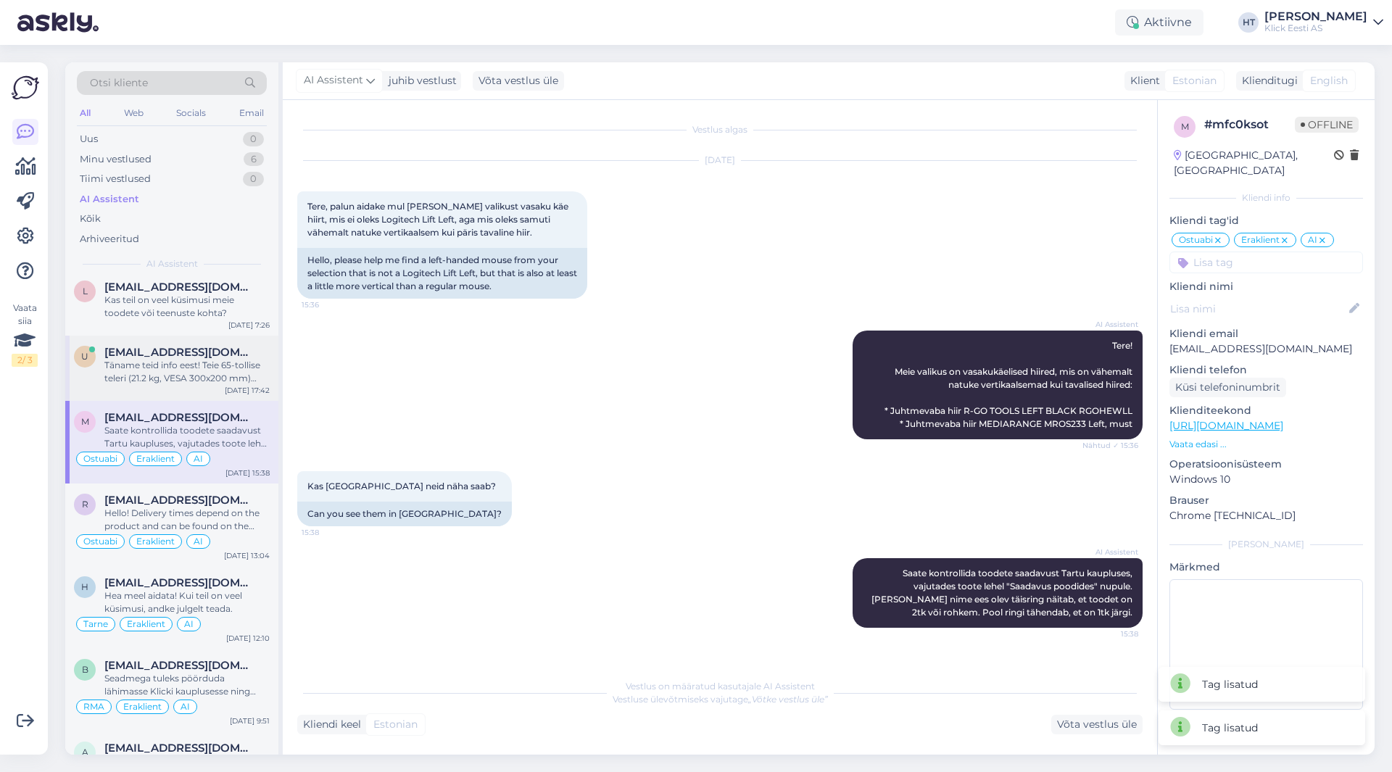
click at [164, 384] on div "Täname teid info eest! Teie 65-tollise teleri (21.2 kg, VESA 300x200 mm) jaoks …" at bounding box center [186, 372] width 165 height 26
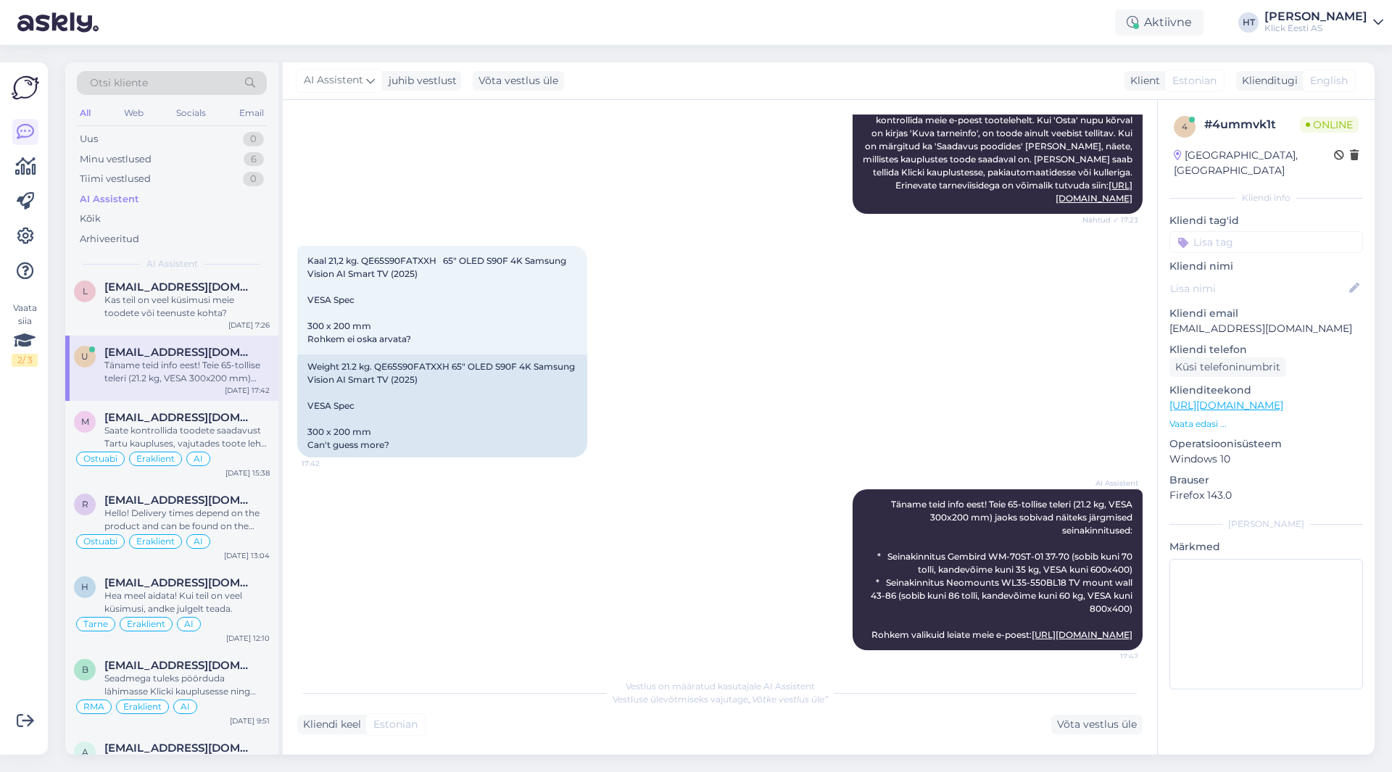
scroll to position [351, 0]
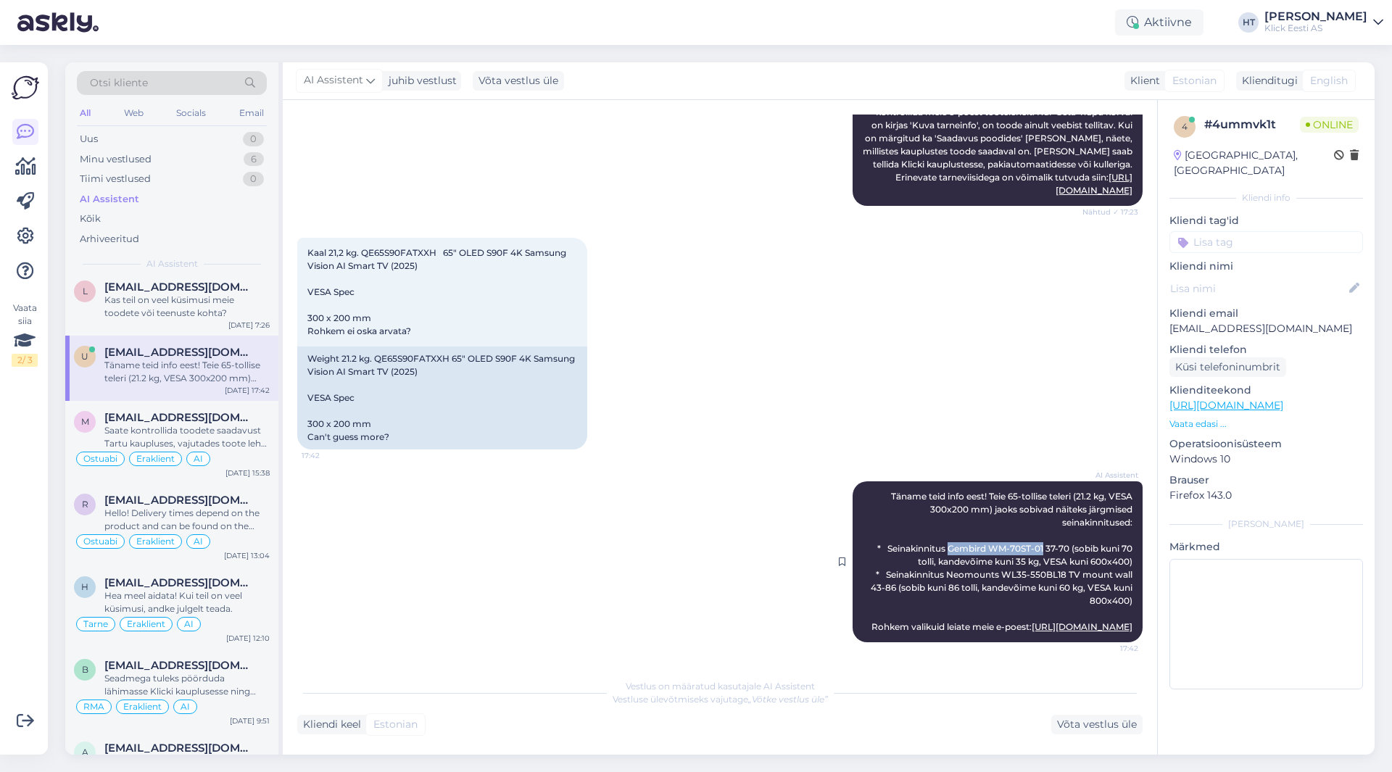
drag, startPoint x: 937, startPoint y: 536, endPoint x: 1032, endPoint y: 539, distance: 95.0
click at [1032, 539] on span "Täname teid info eest! Teie 65-tollise teleri (21.2 kg, VESA 300x200 mm) jaoks …" at bounding box center [1003, 561] width 264 height 141
click at [915, 558] on span "Täname teid info eest! Teie 65-tollise teleri (21.2 kg, VESA 300x200 mm) jaoks …" at bounding box center [1003, 561] width 264 height 141
drag, startPoint x: 992, startPoint y: 561, endPoint x: 1054, endPoint y: 563, distance: 62.4
click at [1054, 563] on span "Täname teid info eest! Teie 65-tollise teleri (21.2 kg, VESA 300x200 mm) jaoks …" at bounding box center [1003, 561] width 264 height 141
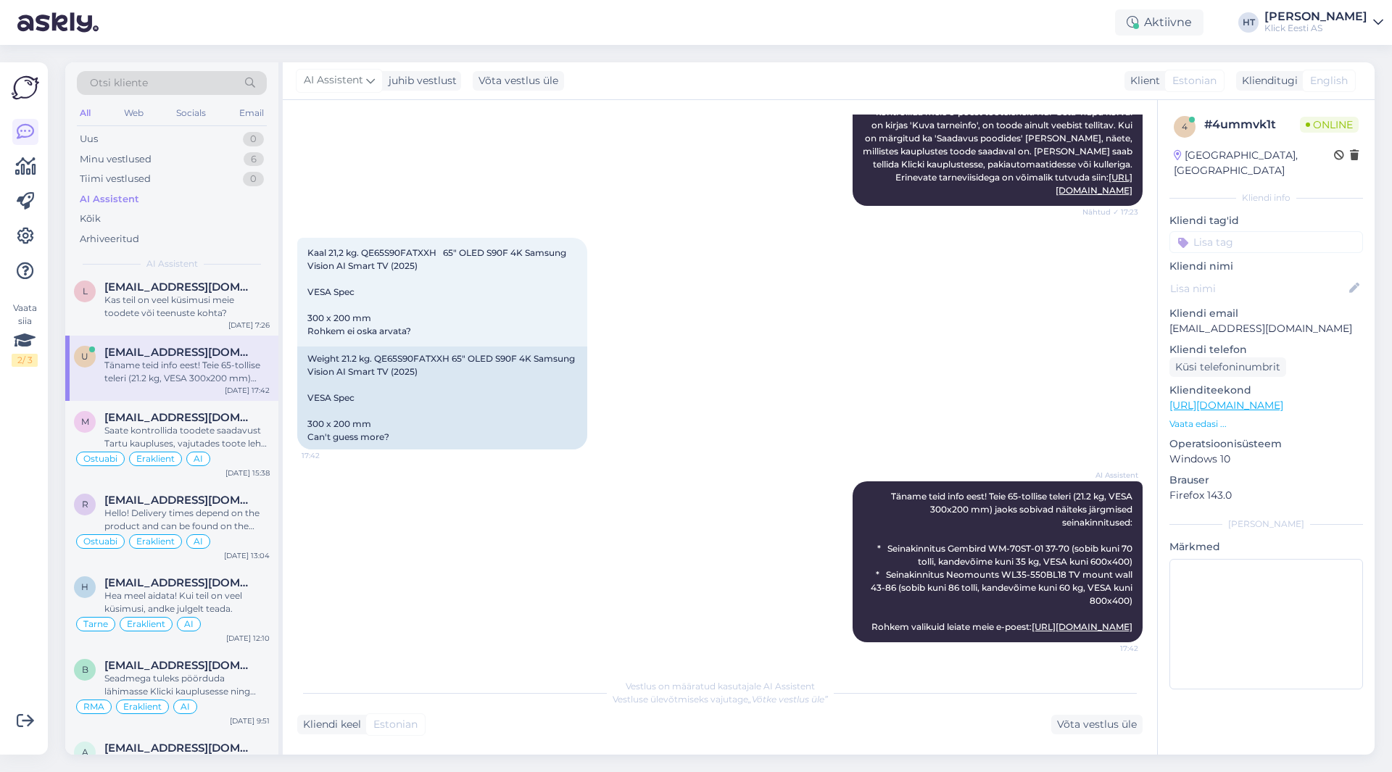
click at [695, 344] on div "Kaal 21,2 kg. QE65S90FATXXH 65" OLED S90F 4K Samsung Vision AI Smart TV (2025) …" at bounding box center [720, 344] width 846 height 244
click at [1239, 231] on input at bounding box center [1267, 242] width 194 height 22
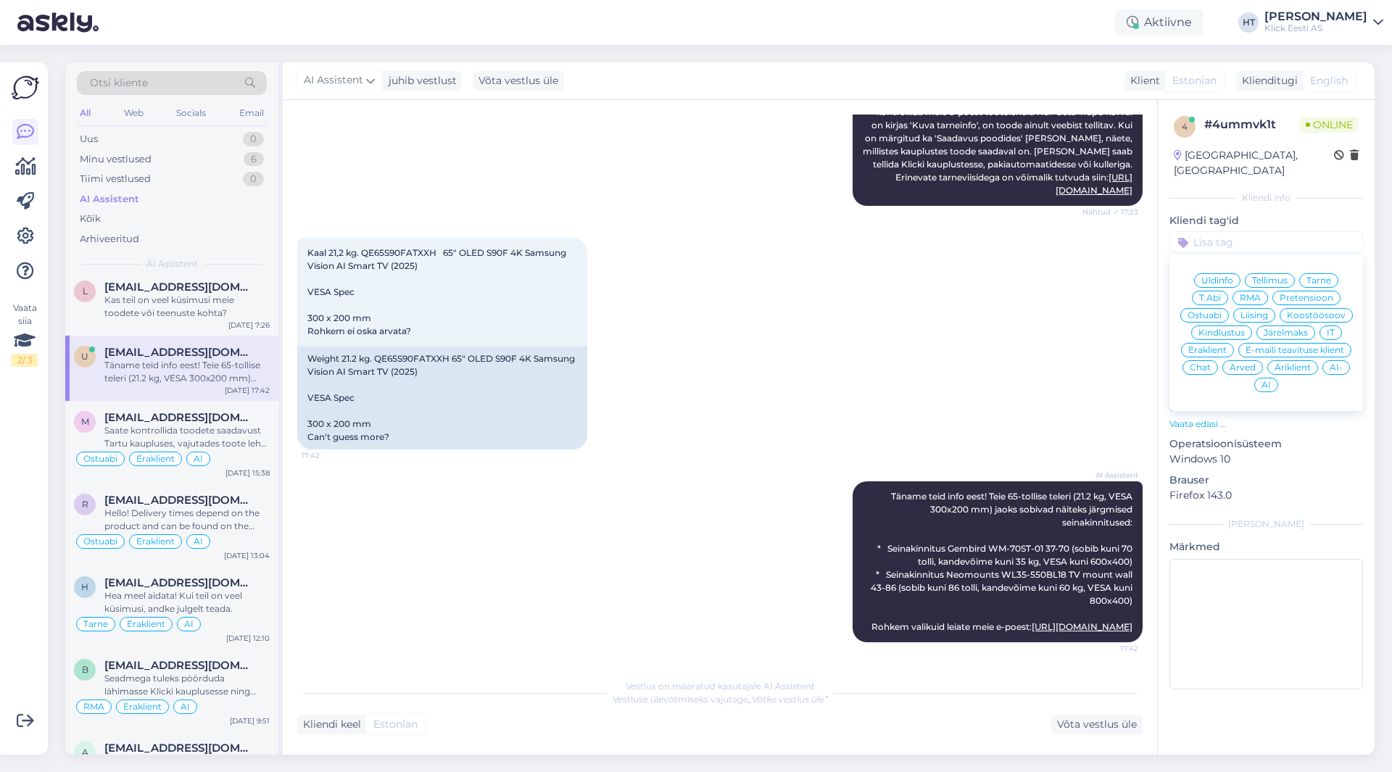
click at [1212, 311] on span "Ostuabi" at bounding box center [1205, 315] width 34 height 9
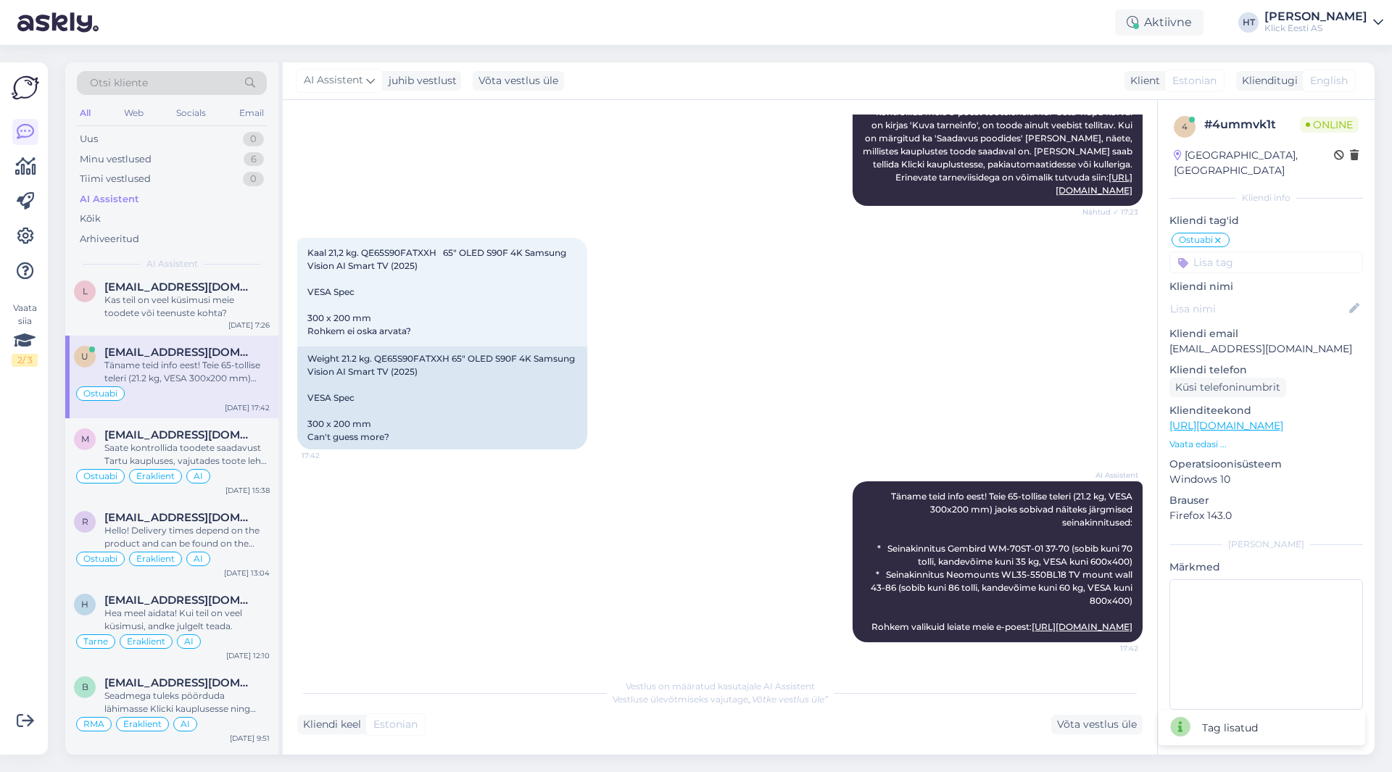
click at [1250, 252] on input at bounding box center [1267, 263] width 194 height 22
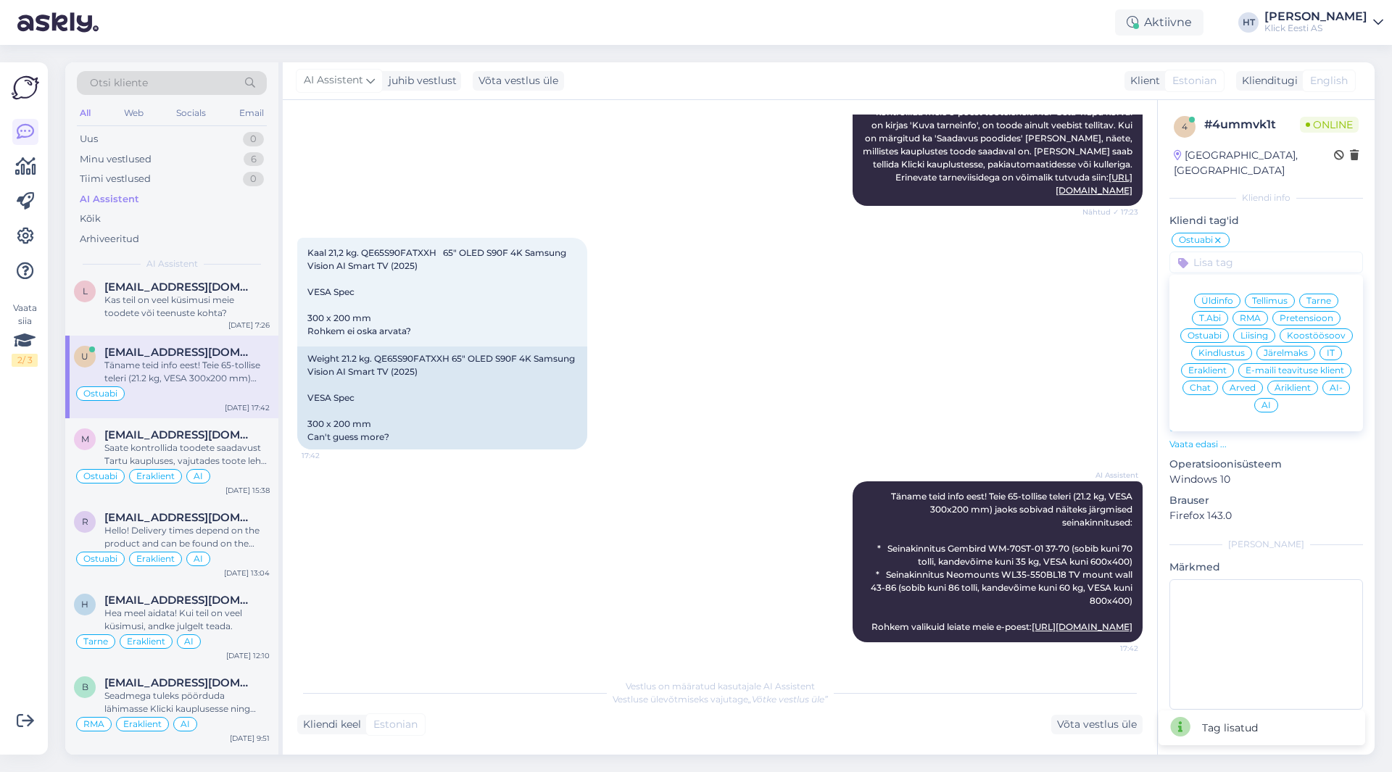
click at [1213, 366] on span "Eraklient" at bounding box center [1207, 370] width 38 height 9
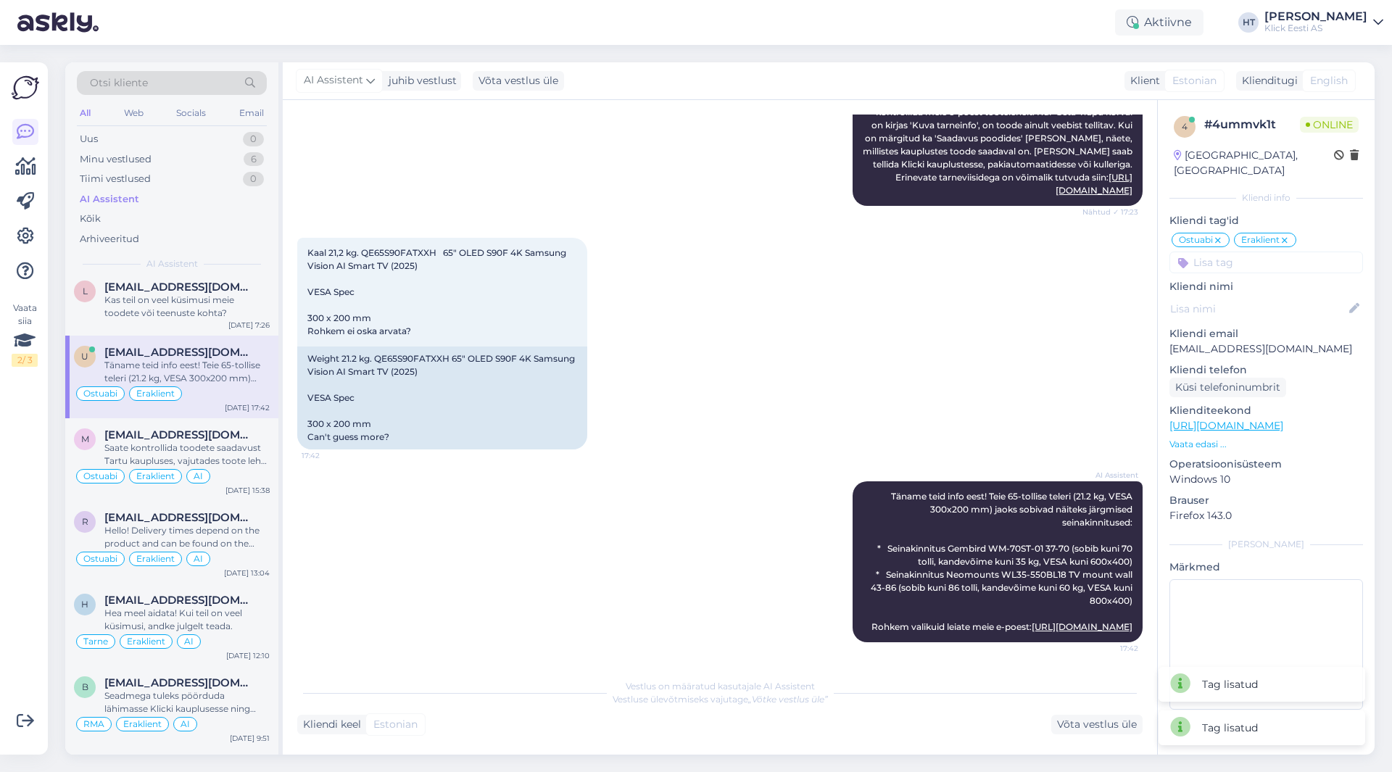
click at [1266, 252] on input at bounding box center [1267, 263] width 194 height 22
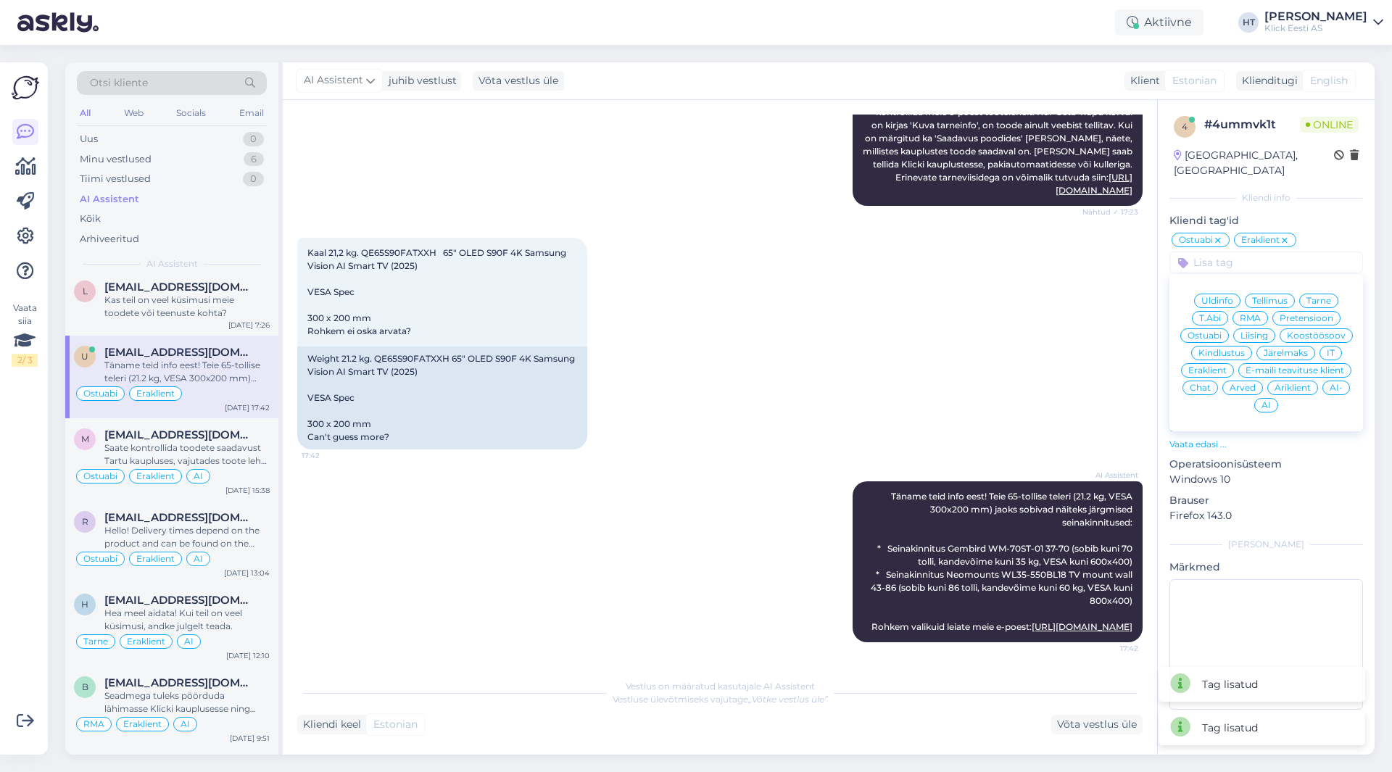
click at [1261, 398] on div "AI" at bounding box center [1266, 405] width 24 height 15
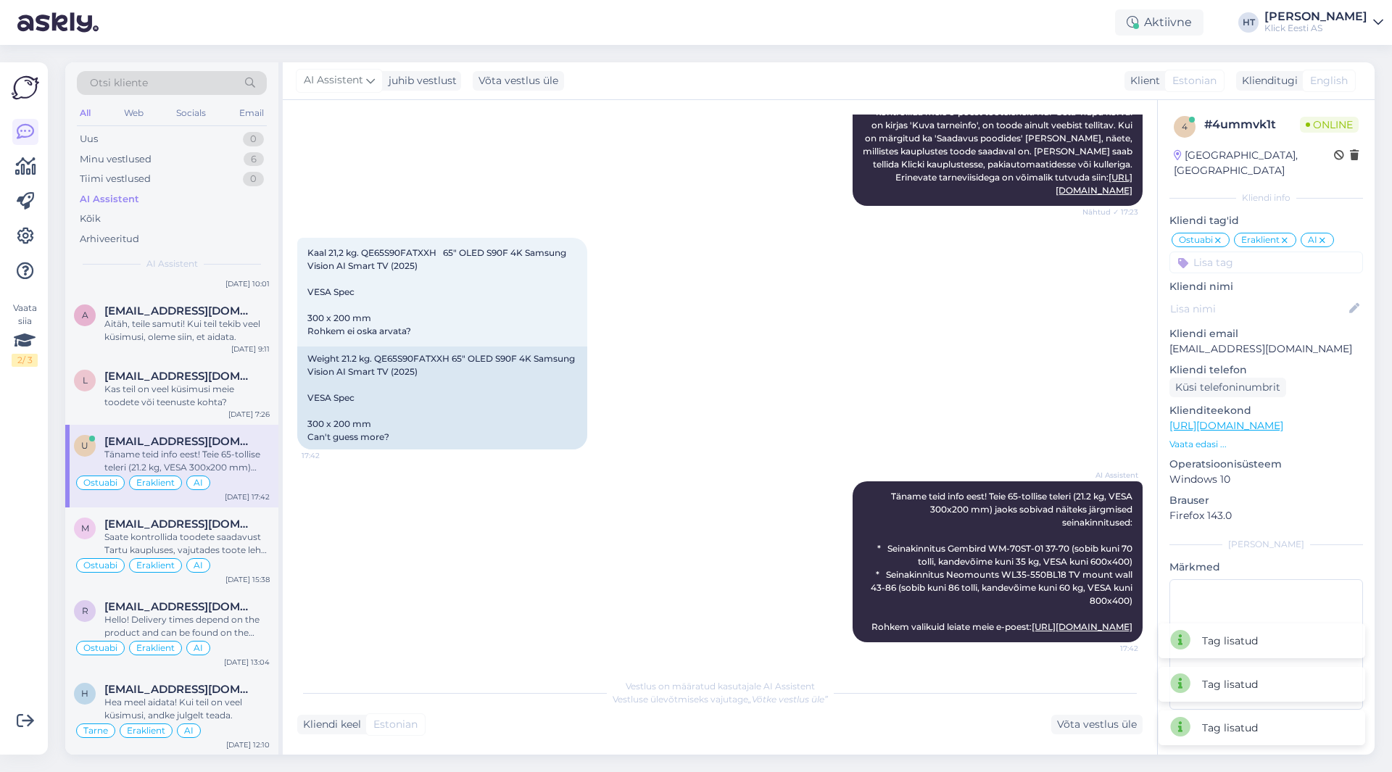
scroll to position [290, 0]
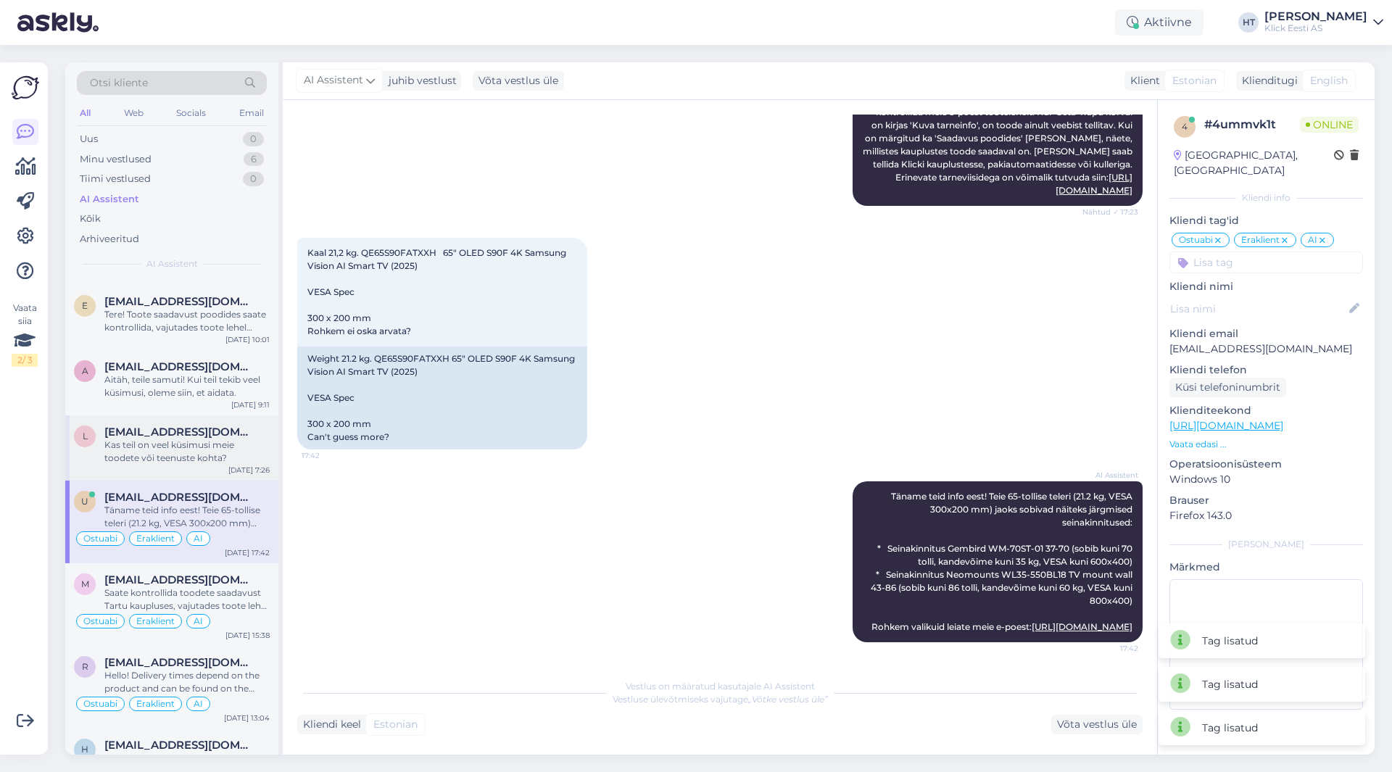
click at [224, 461] on div "Kas teil on veel küsimusi meie toodete või teenuste kohta?" at bounding box center [186, 452] width 165 height 26
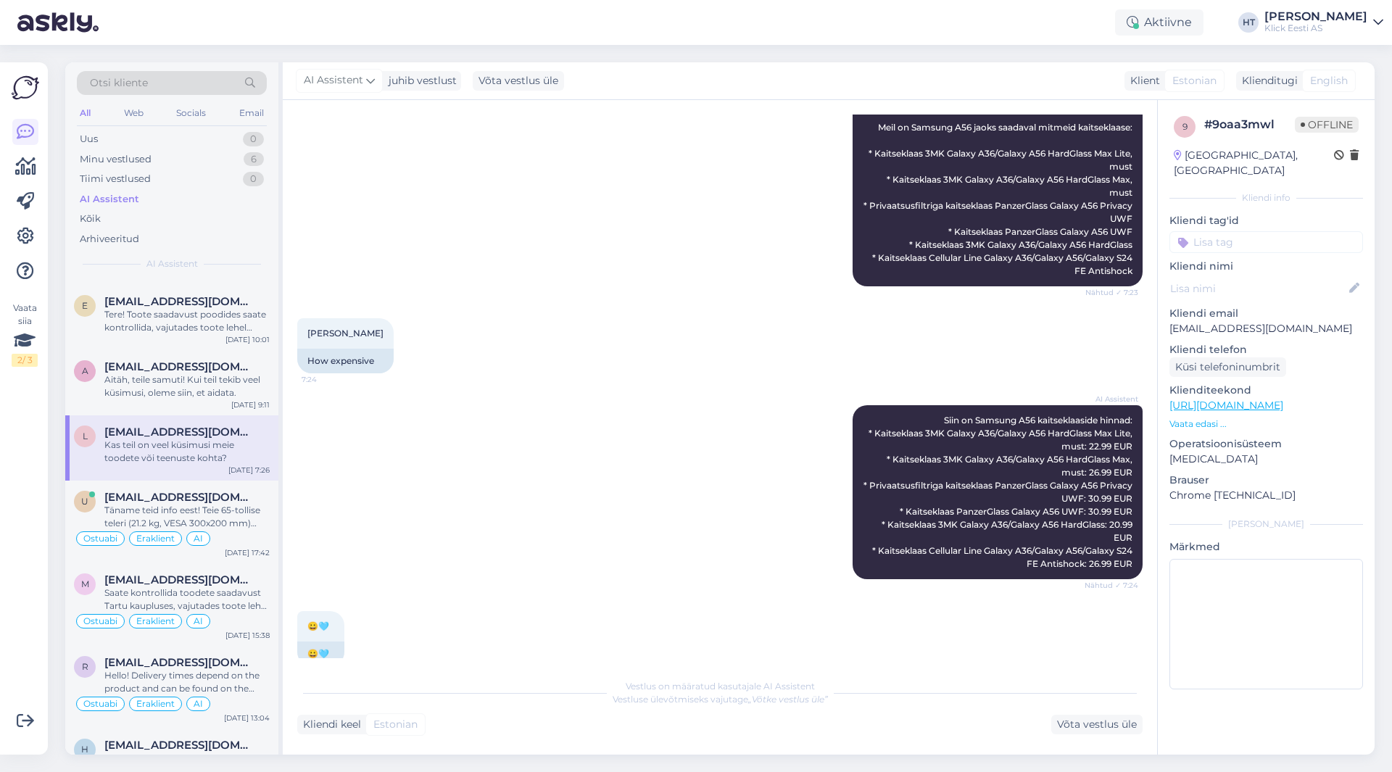
scroll to position [61, 0]
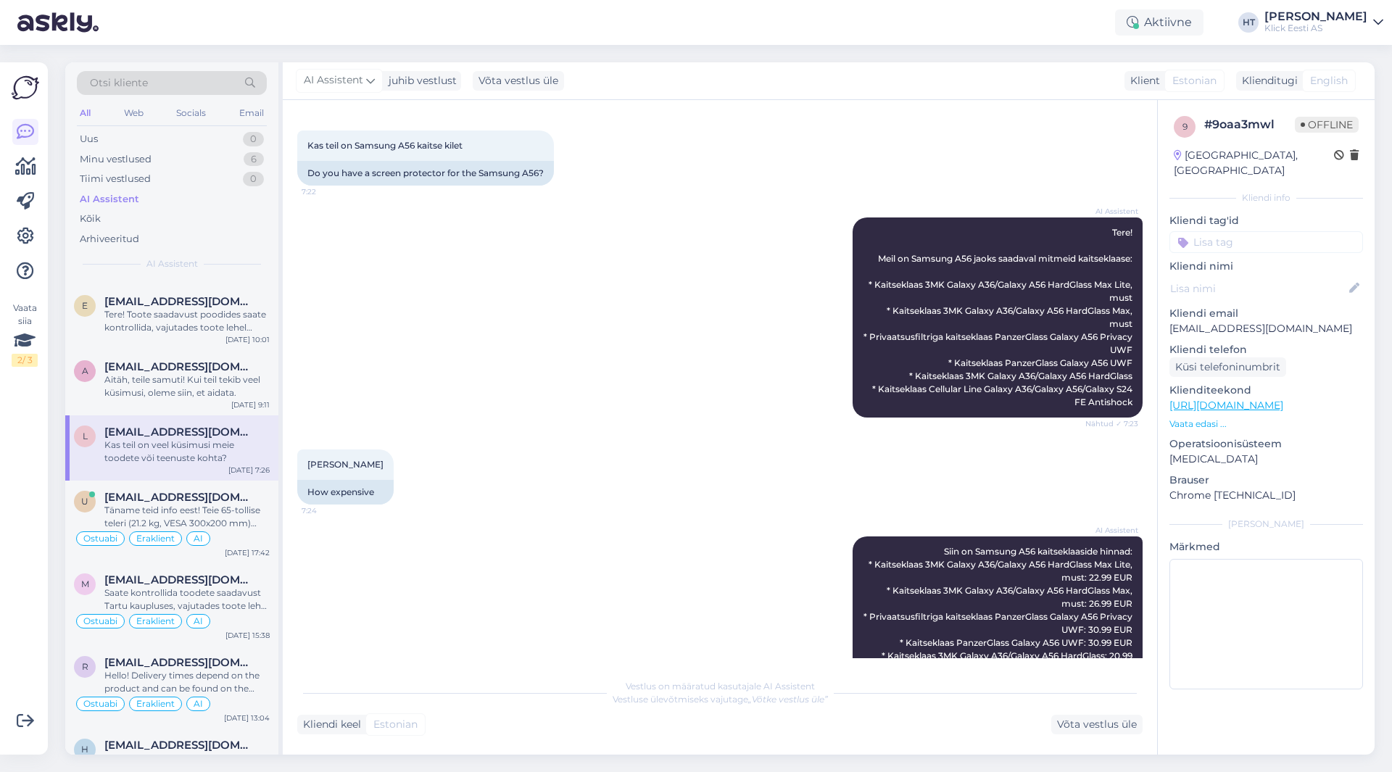
click at [1250, 231] on input at bounding box center [1267, 242] width 194 height 22
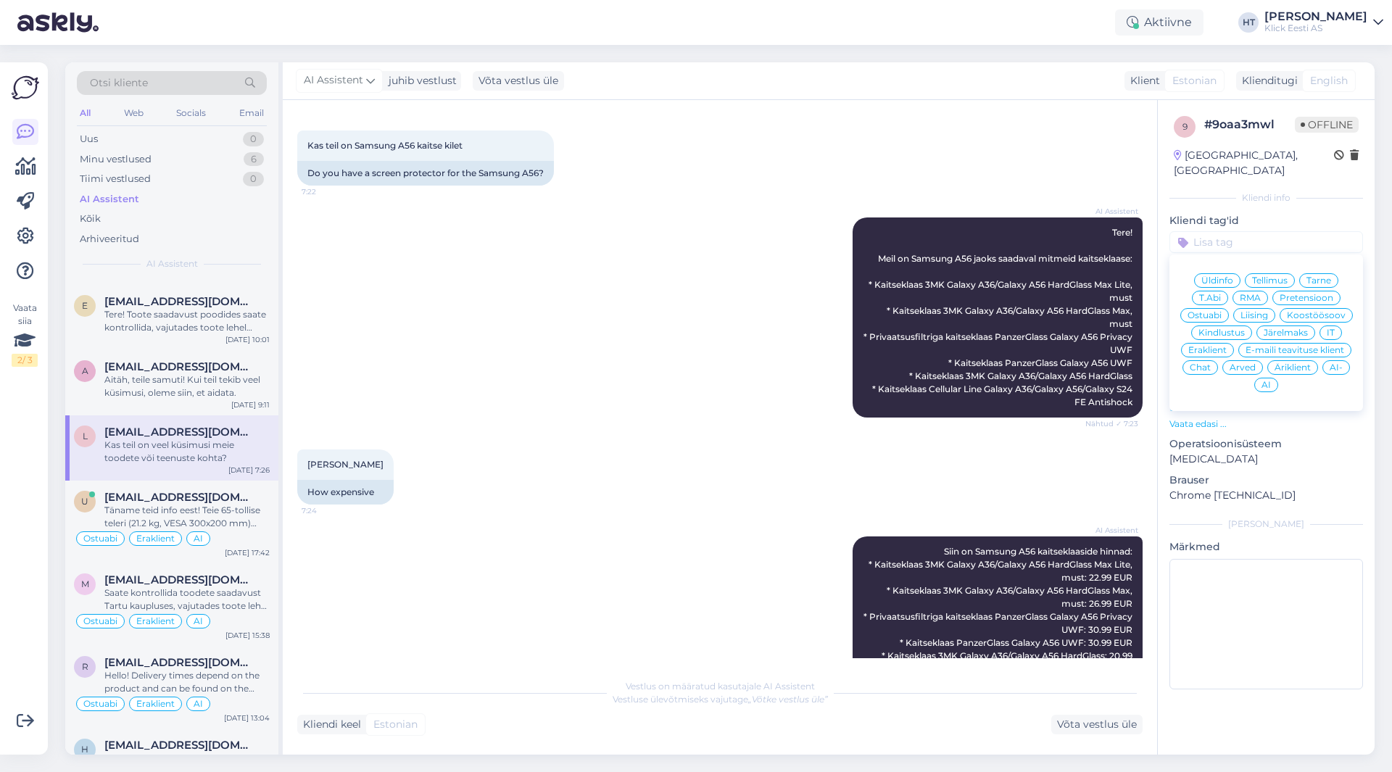
click at [1194, 311] on span "Ostuabi" at bounding box center [1205, 315] width 34 height 9
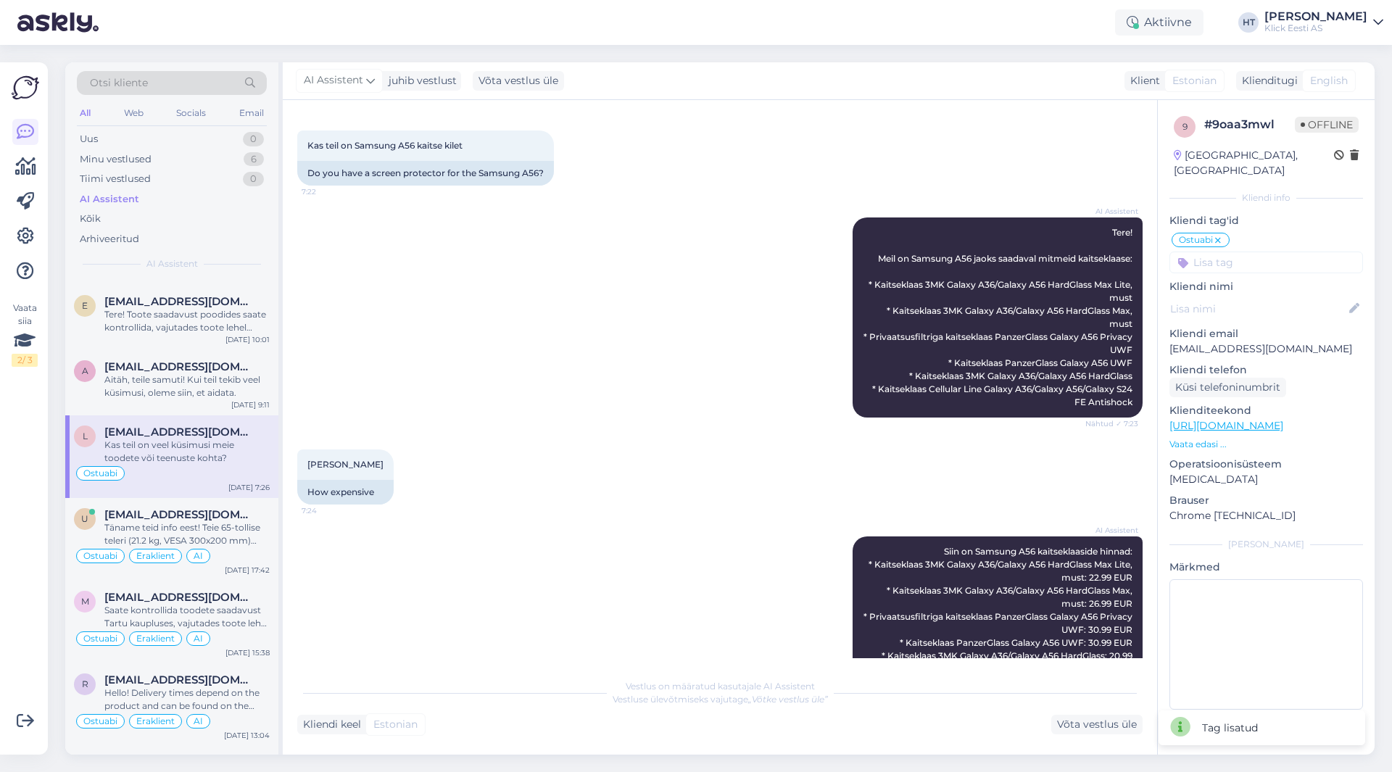
click at [1249, 252] on input at bounding box center [1267, 263] width 194 height 22
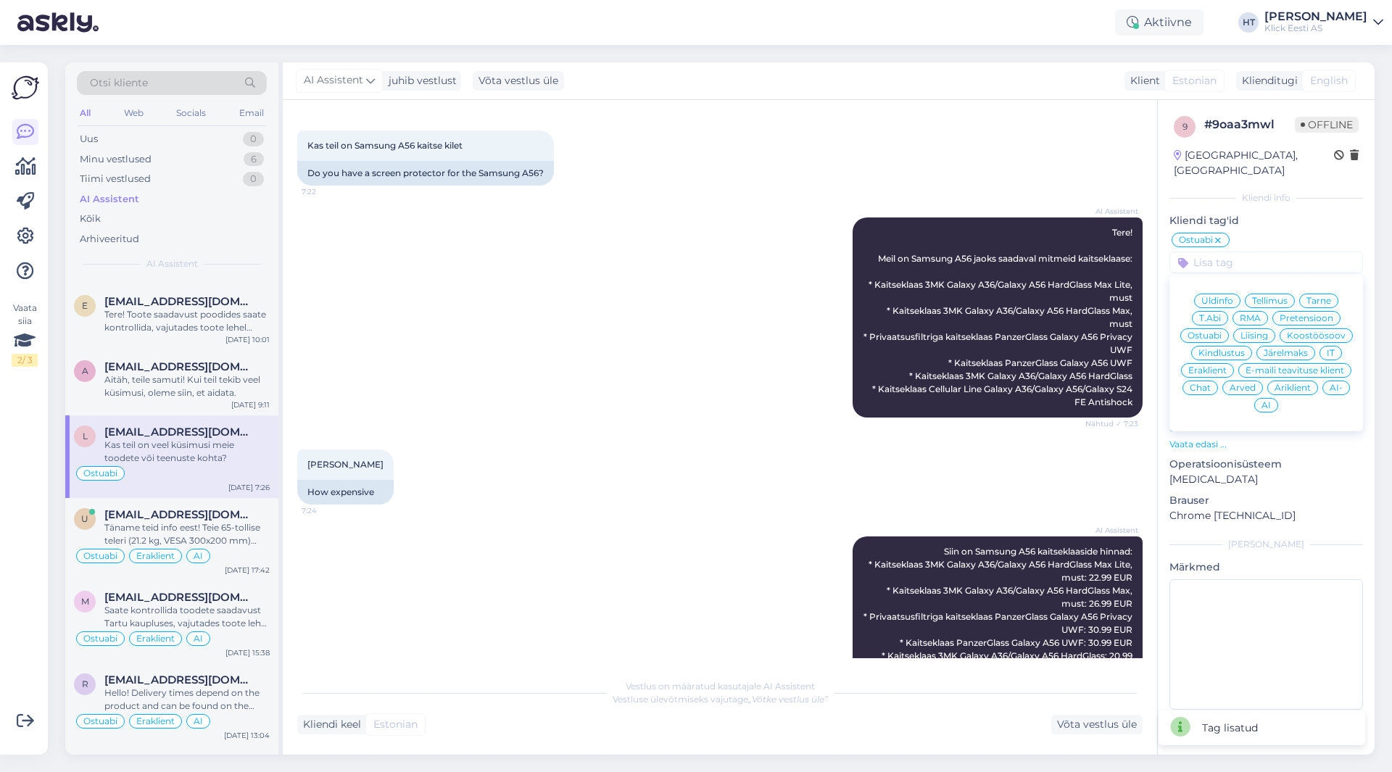
click at [1214, 366] on span "Eraklient" at bounding box center [1207, 370] width 38 height 9
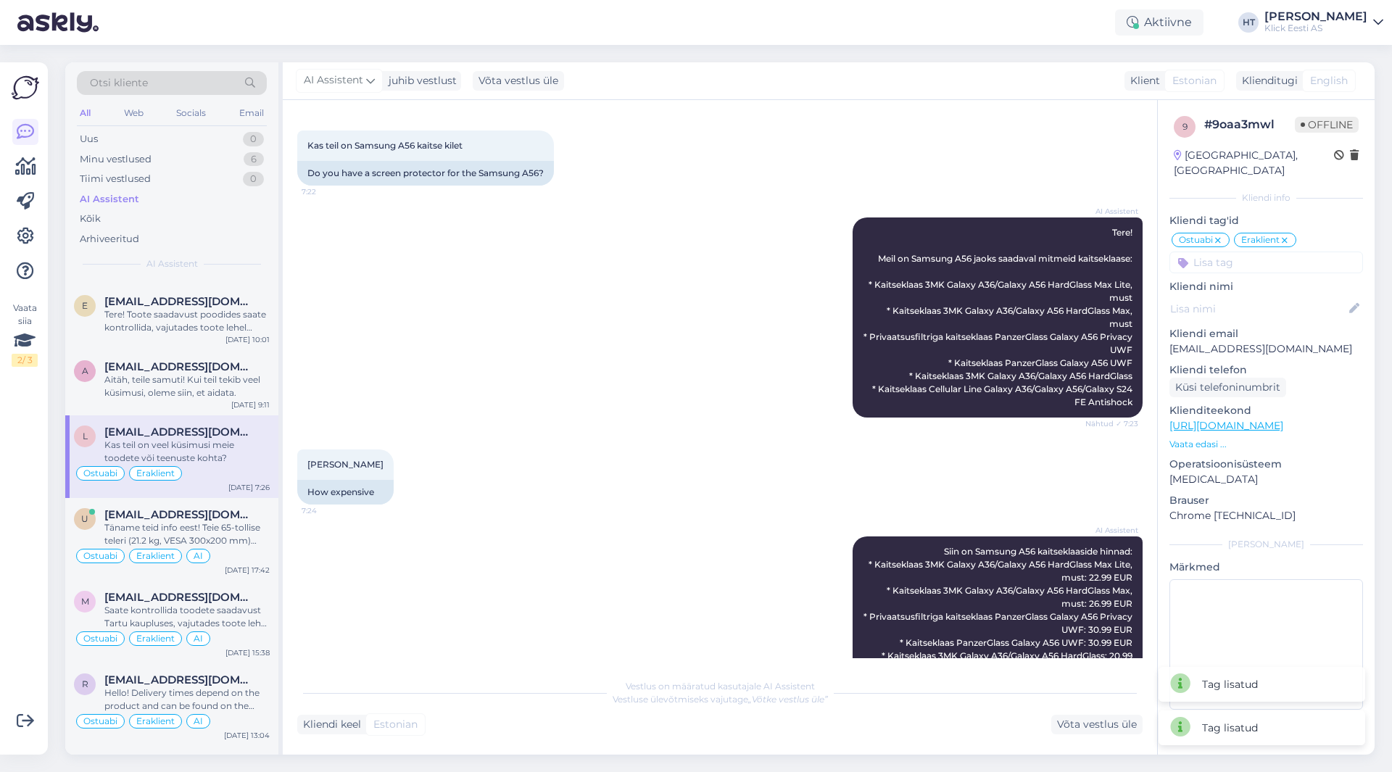
click at [1260, 252] on input at bounding box center [1267, 263] width 194 height 22
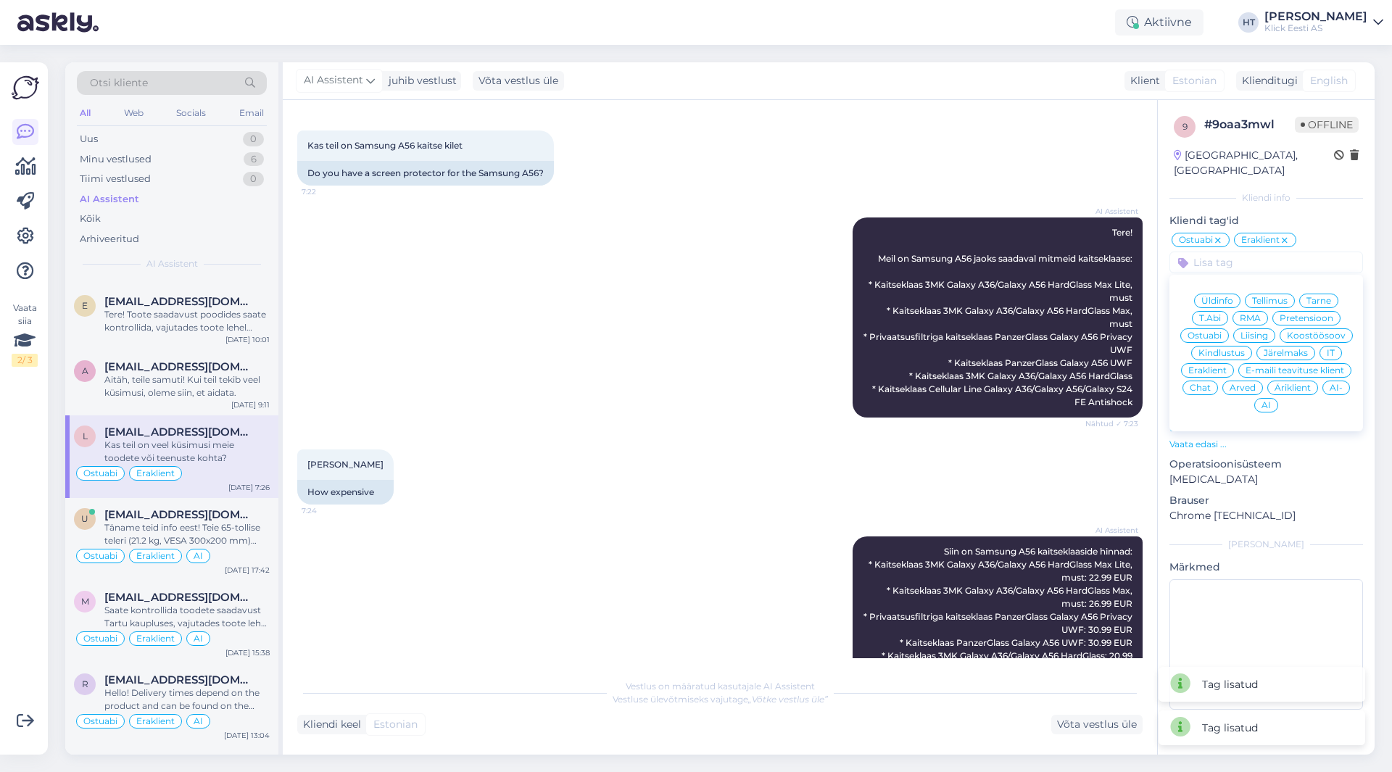
click at [1262, 401] on span "AI" at bounding box center [1266, 405] width 9 height 9
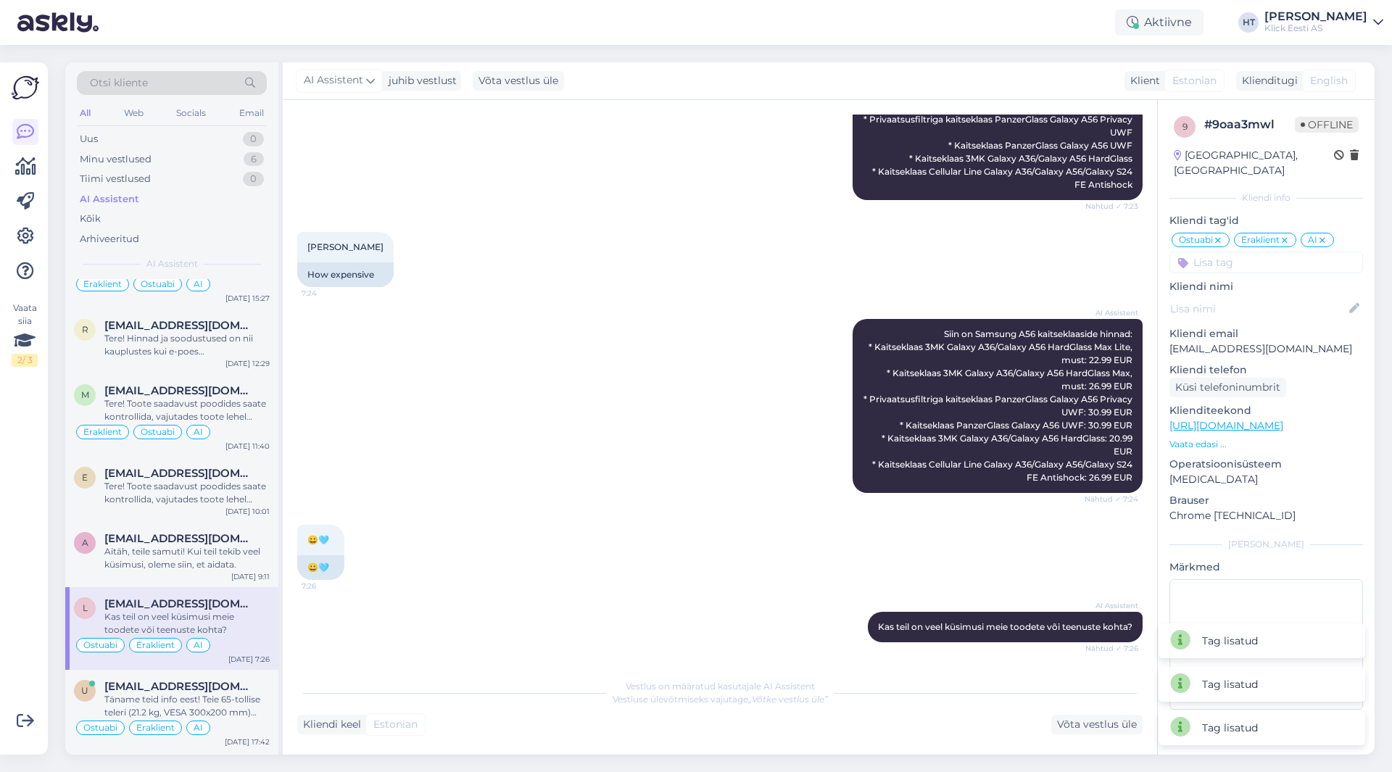
scroll to position [73, 0]
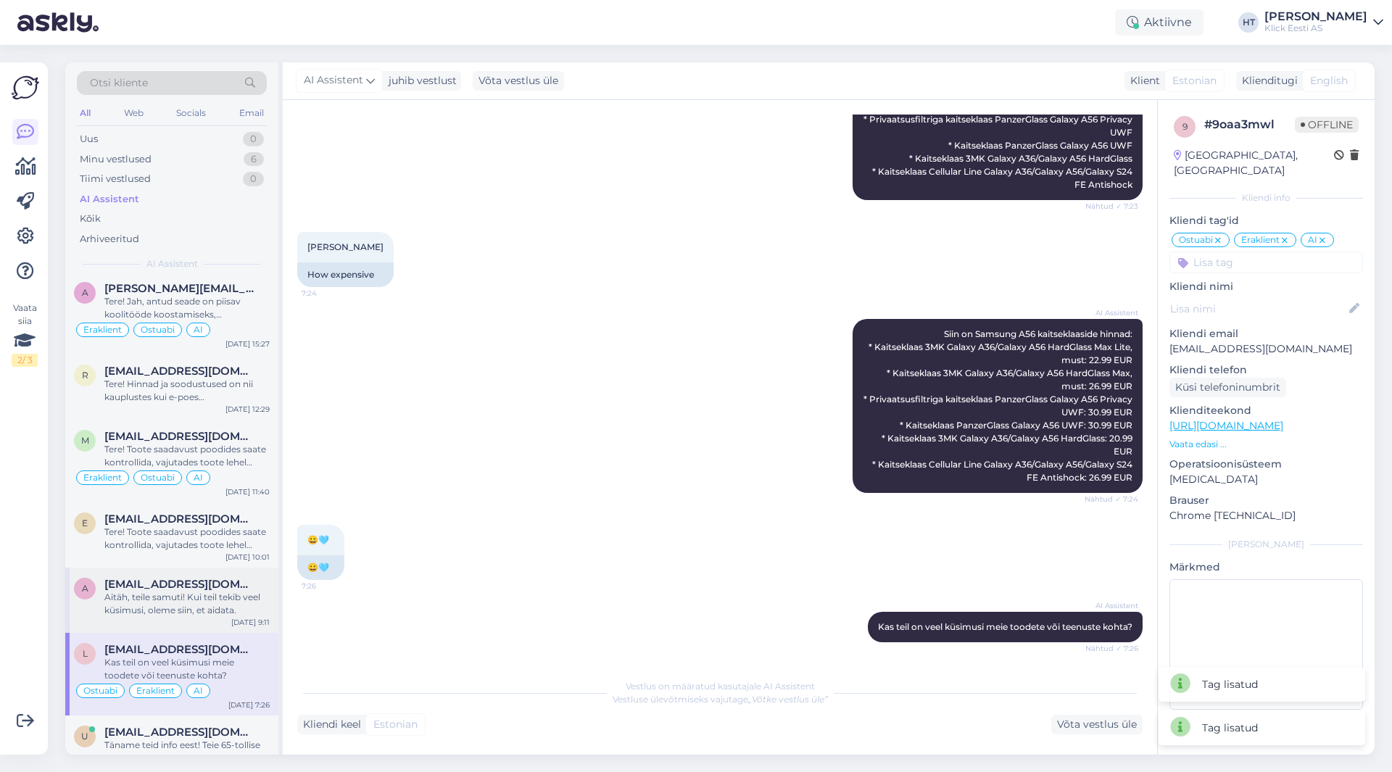
click at [189, 617] on div "a [EMAIL_ADDRESS][DOMAIN_NAME] Aitäh, teile samuti! Kui teil tekib veel küsimus…" at bounding box center [171, 600] width 213 height 65
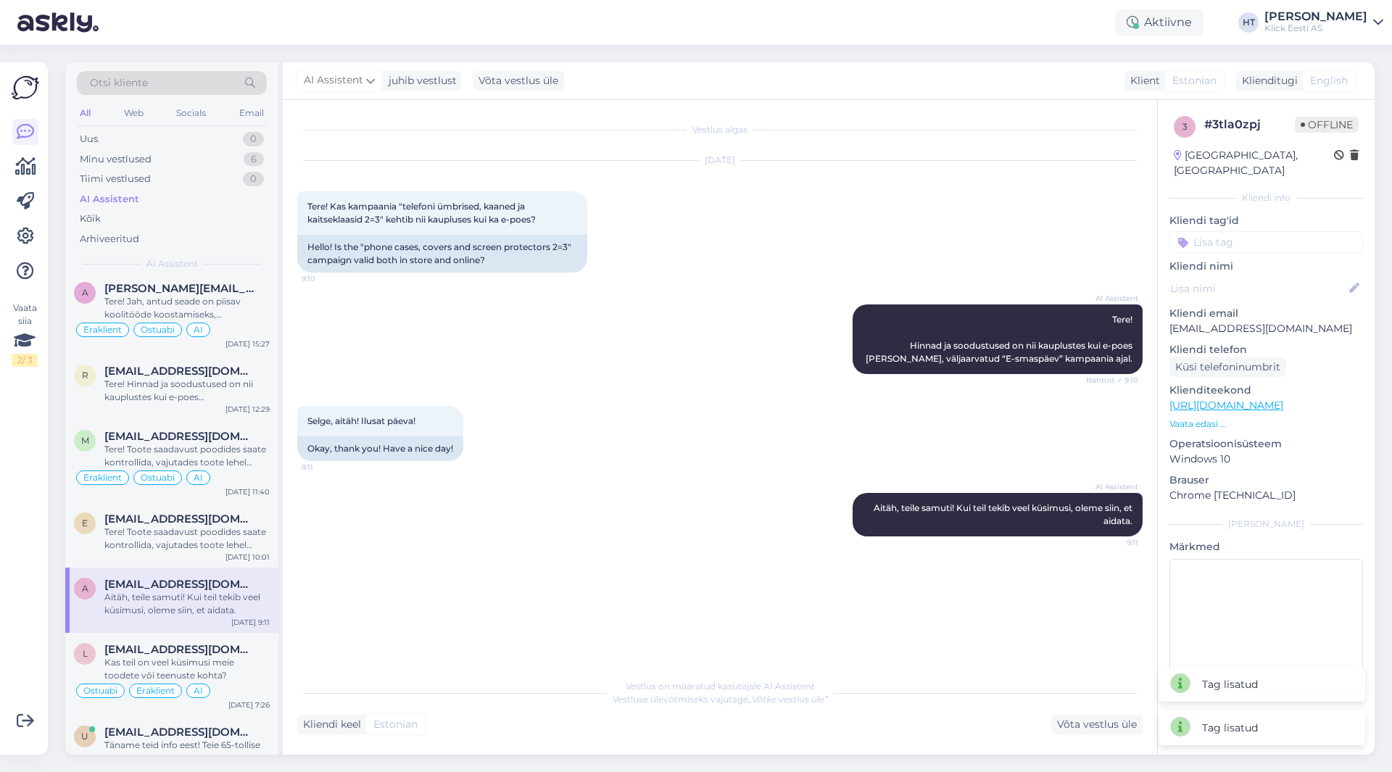
scroll to position [0, 0]
click at [1232, 231] on input at bounding box center [1267, 242] width 194 height 22
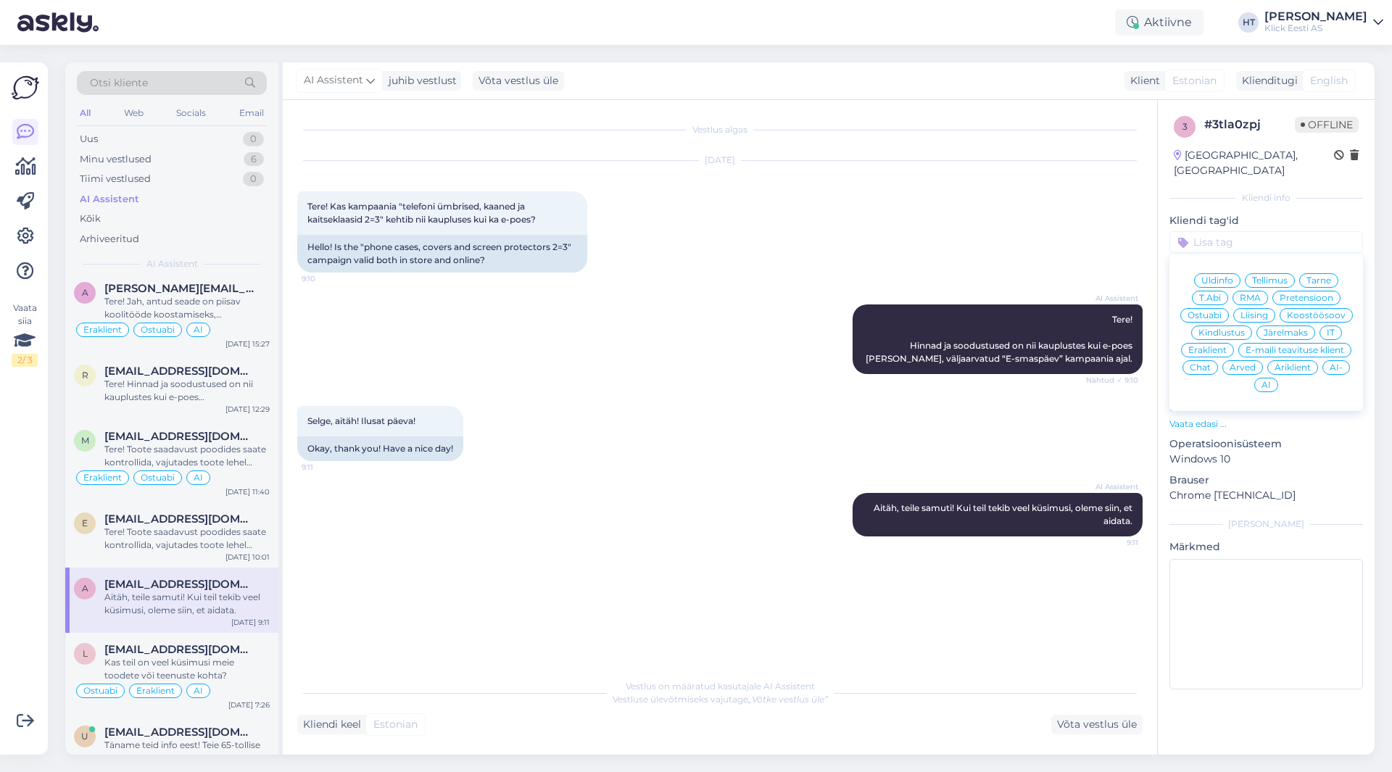
click at [1207, 273] on div "Üldinfo" at bounding box center [1217, 280] width 46 height 15
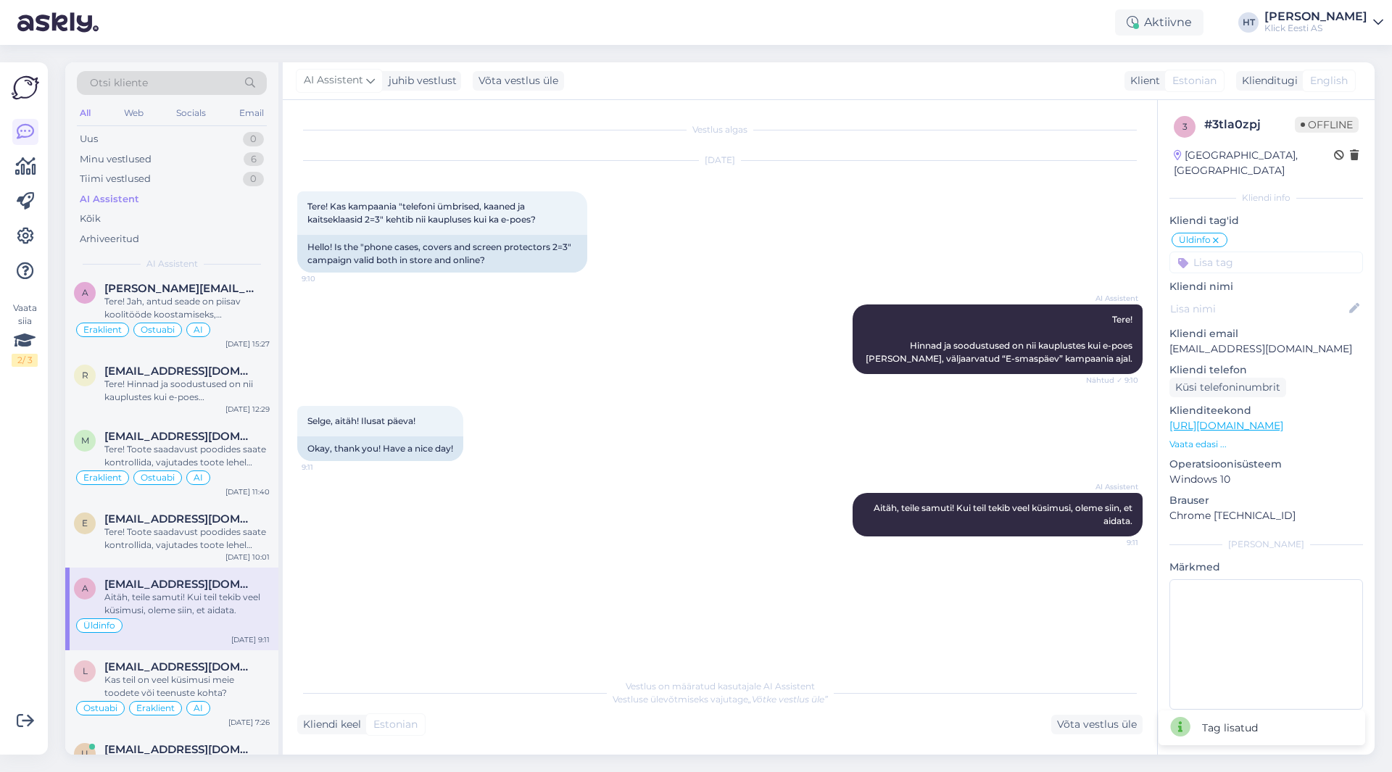
click at [1228, 252] on input at bounding box center [1267, 263] width 194 height 22
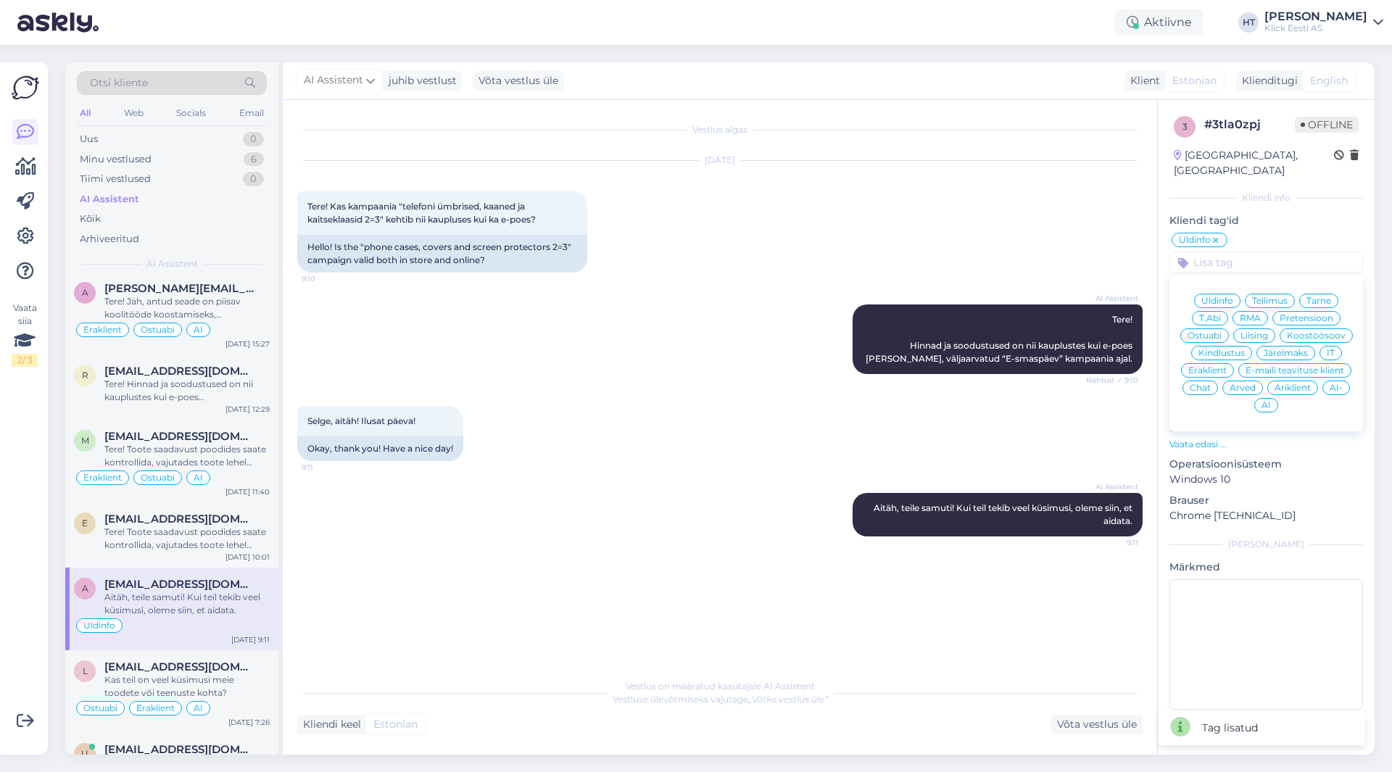
click at [1201, 366] on span "Eraklient" at bounding box center [1207, 370] width 38 height 9
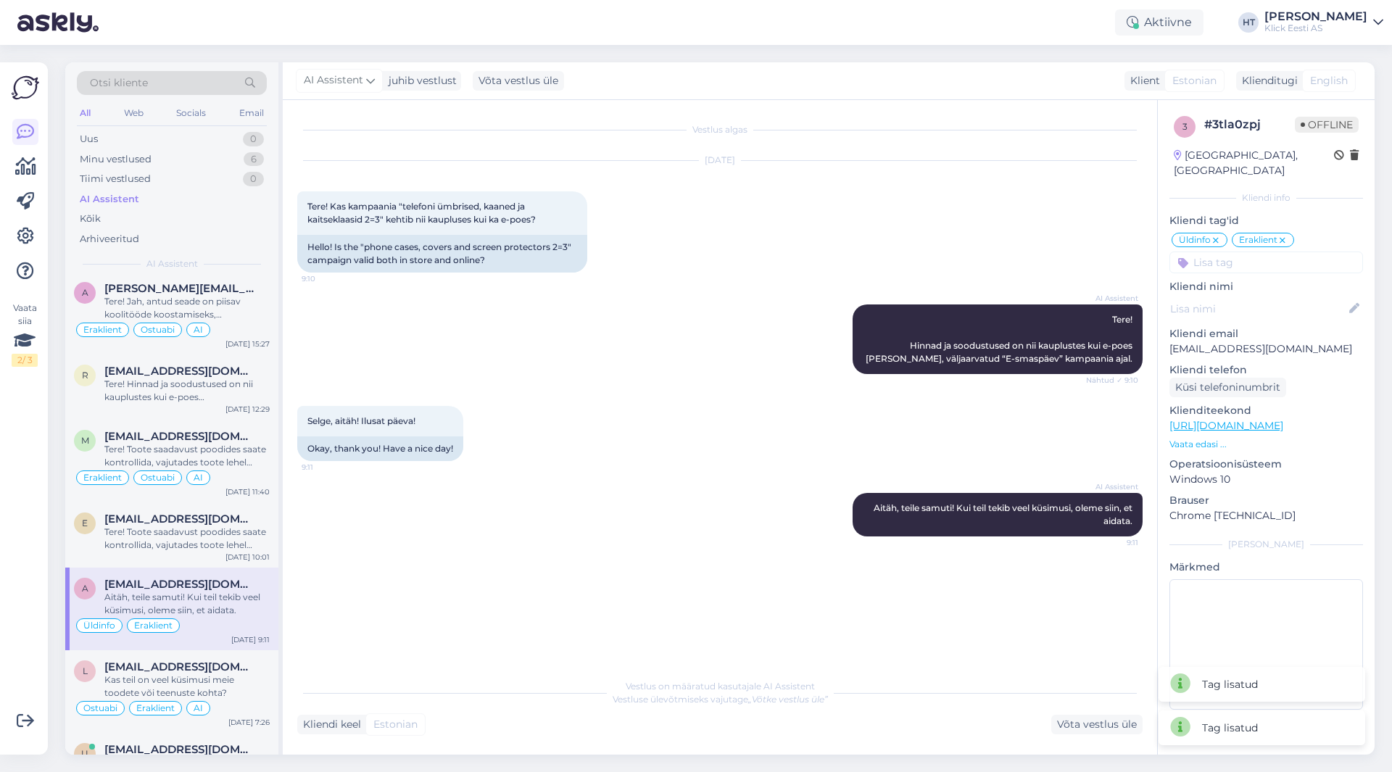
click at [1249, 254] on input at bounding box center [1267, 263] width 194 height 22
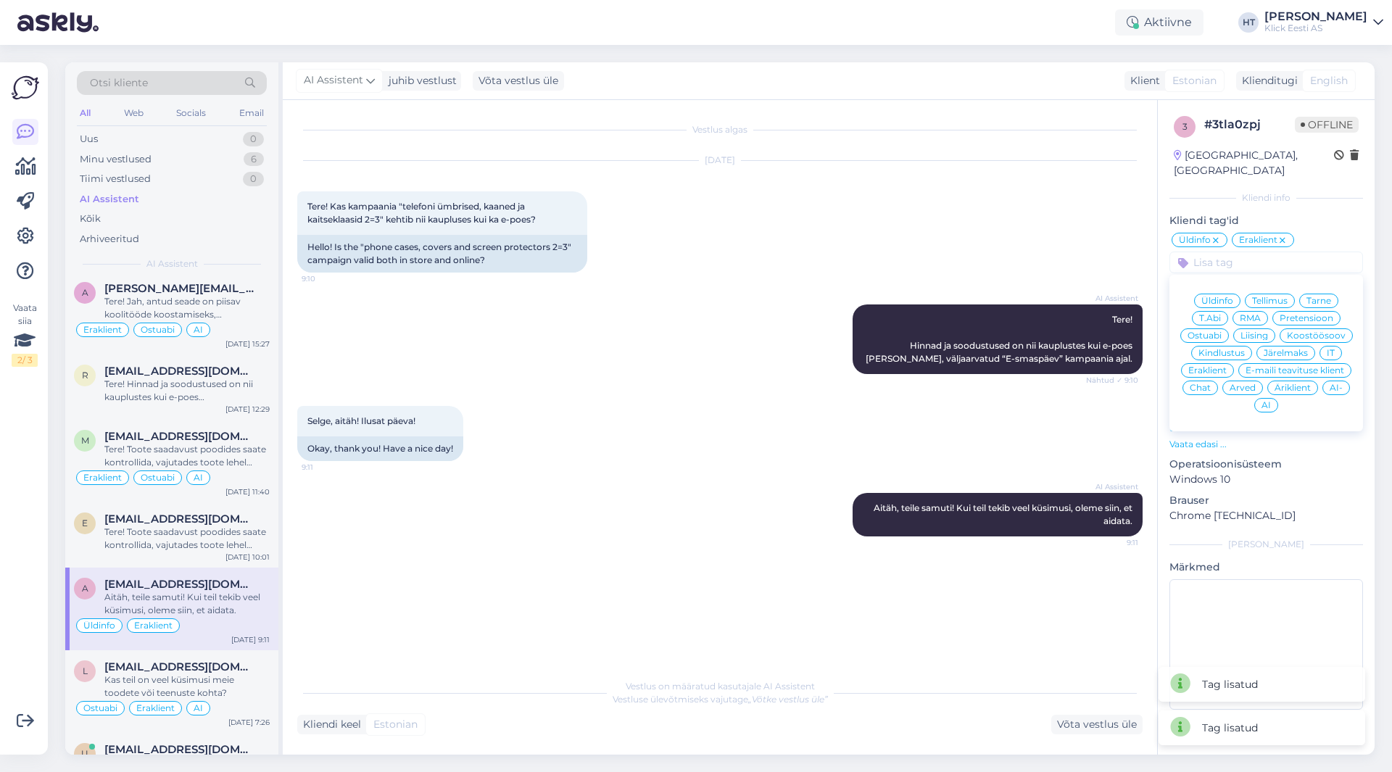
click at [1264, 401] on span "AI" at bounding box center [1266, 405] width 9 height 9
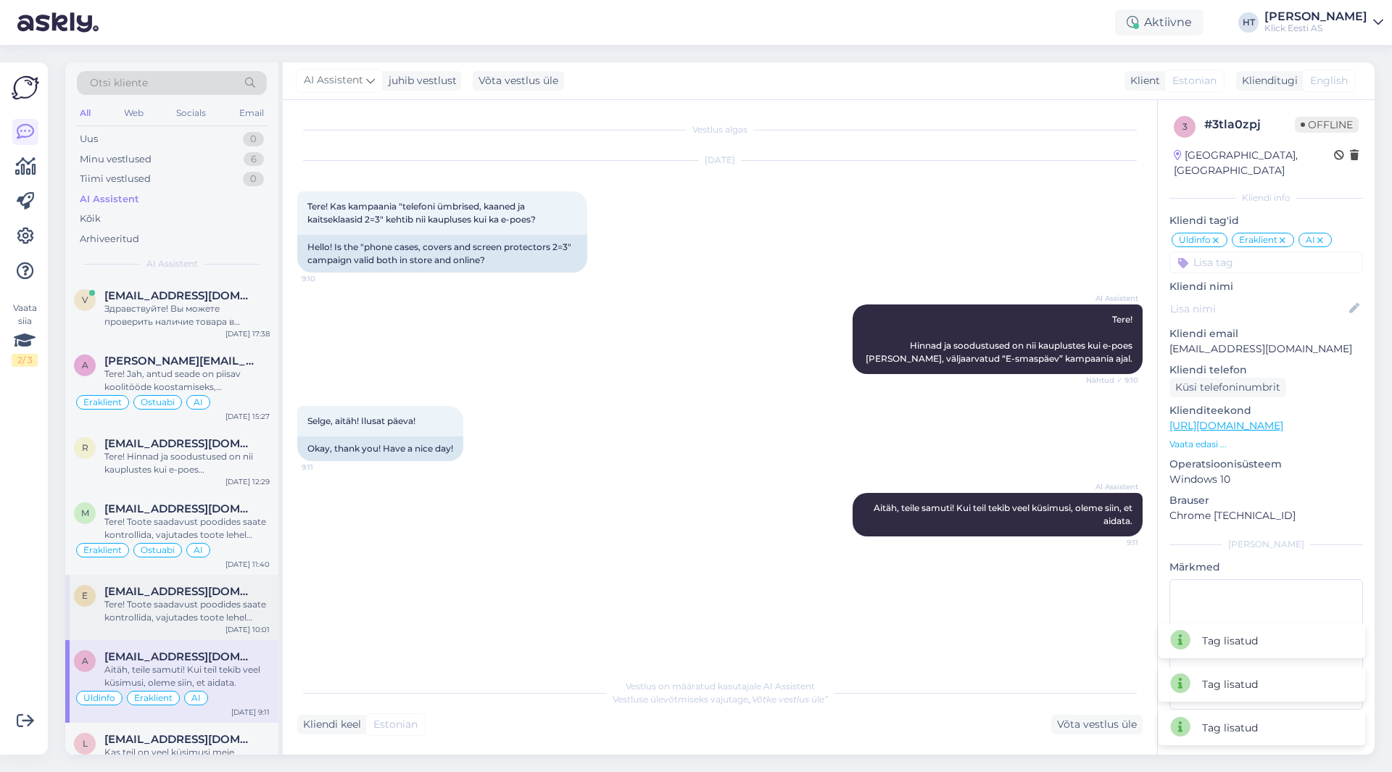
click at [213, 627] on div "e [EMAIL_ADDRESS][DOMAIN_NAME] Tere! Toote saadavust poodides saate kontrollida…" at bounding box center [171, 607] width 213 height 65
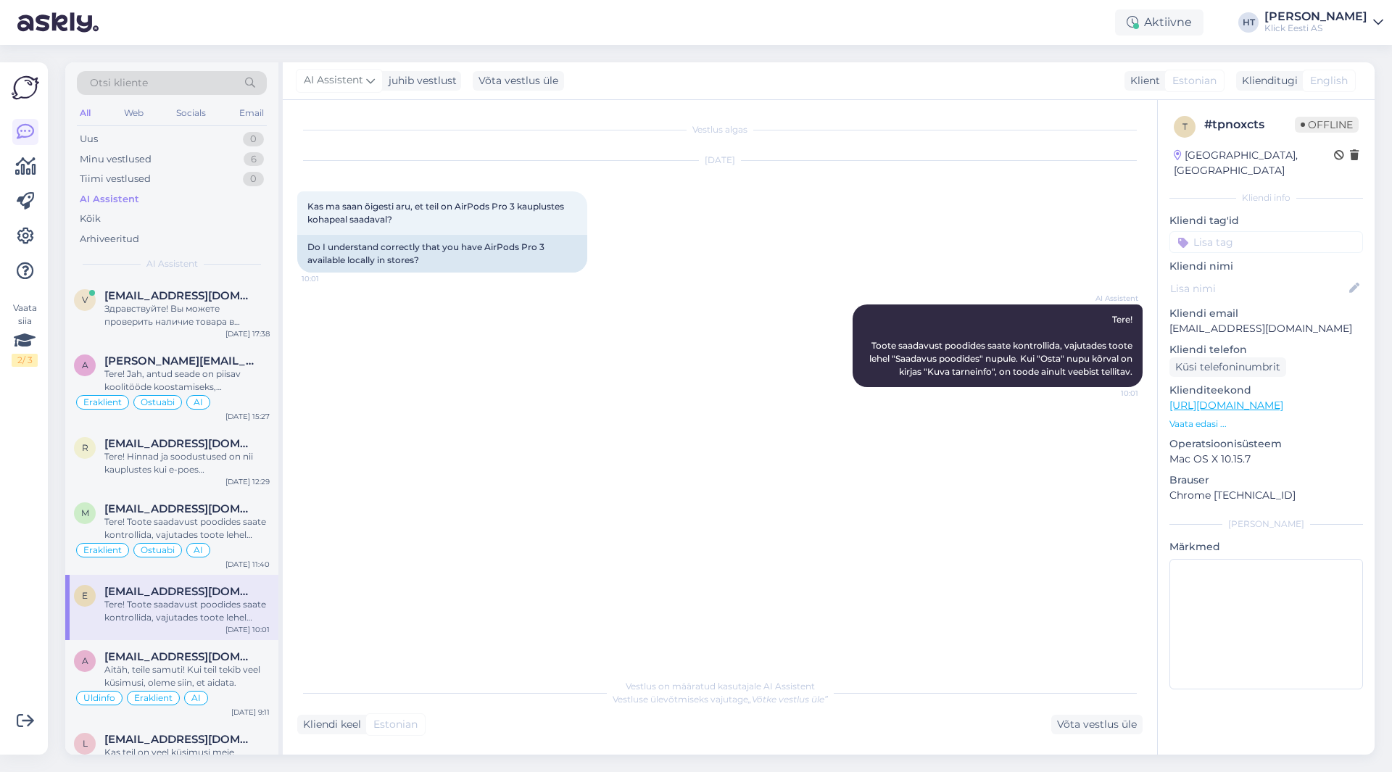
click at [1223, 231] on input at bounding box center [1267, 242] width 194 height 22
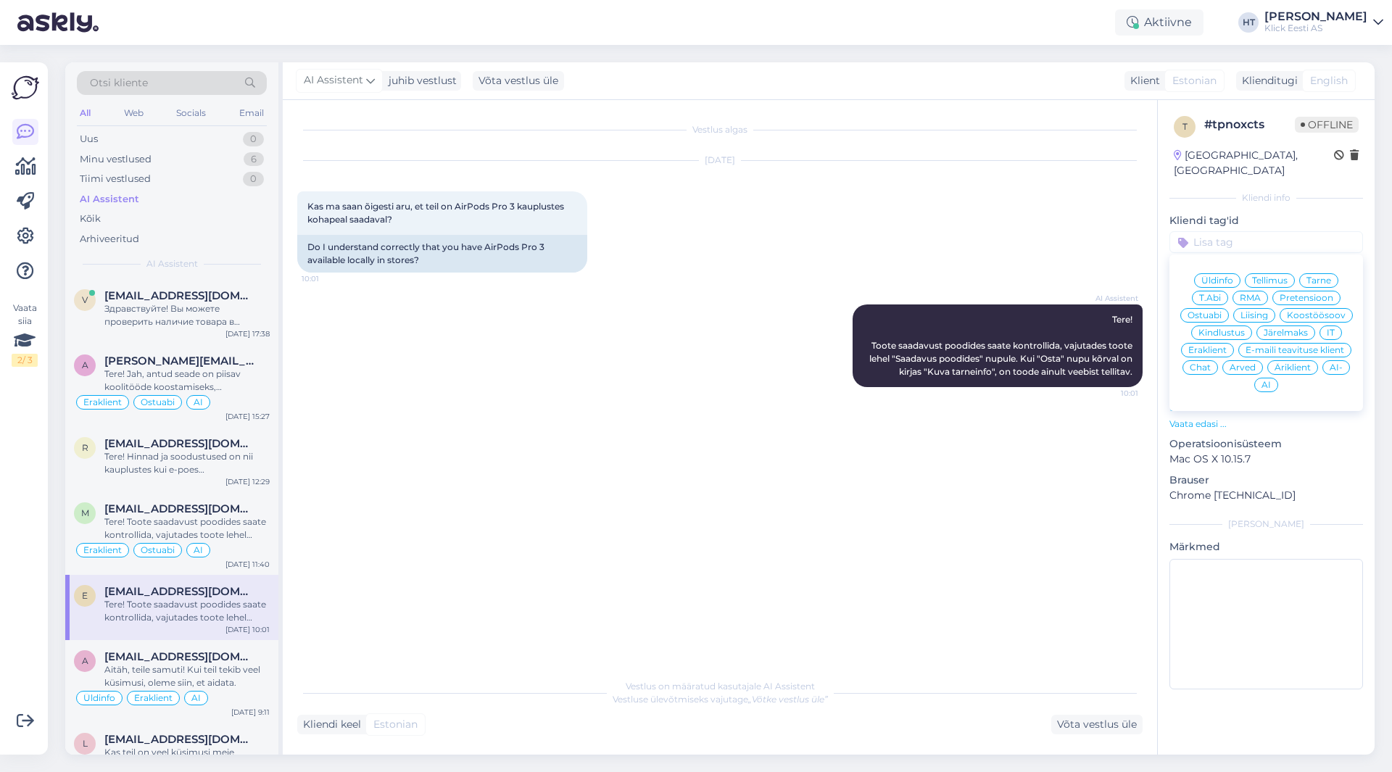
click at [1217, 308] on div "Ostuabi" at bounding box center [1205, 315] width 49 height 15
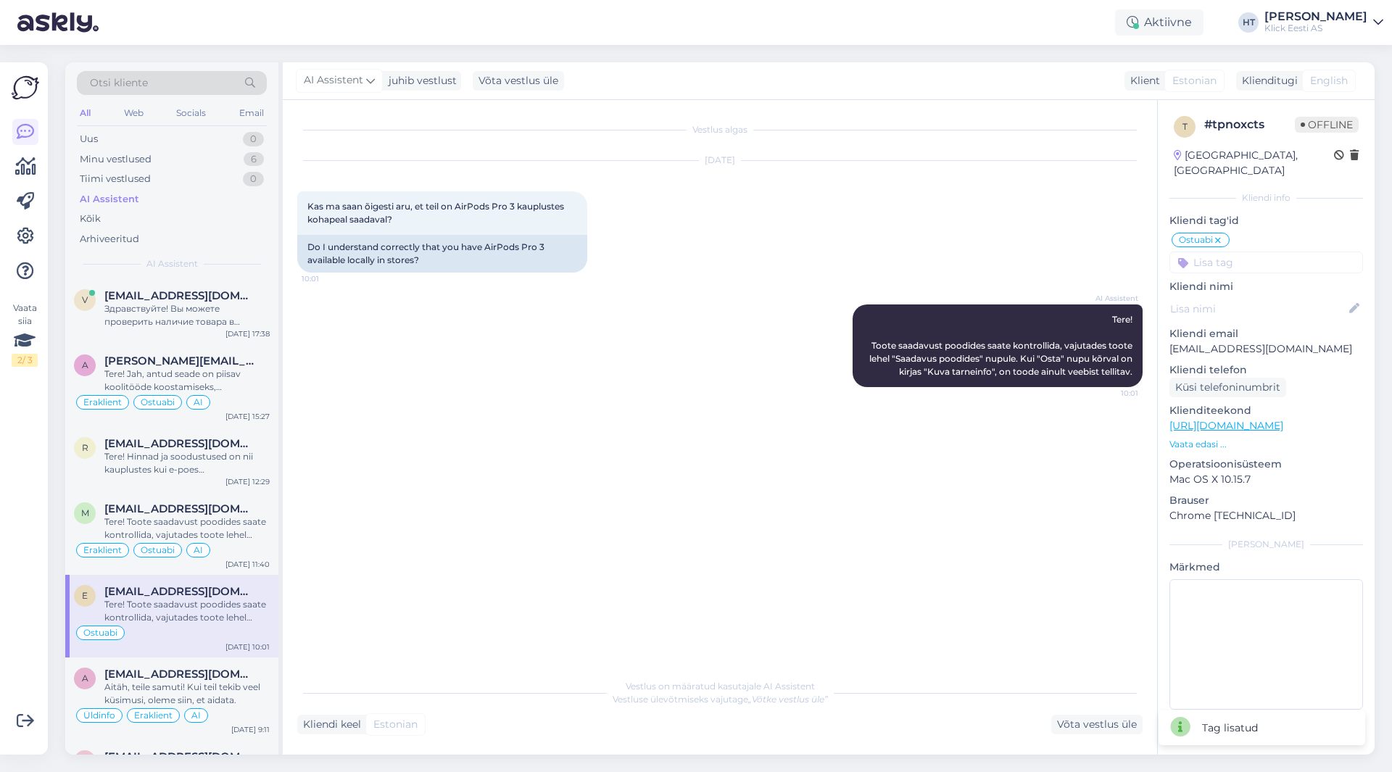
click at [1262, 252] on input at bounding box center [1267, 263] width 194 height 22
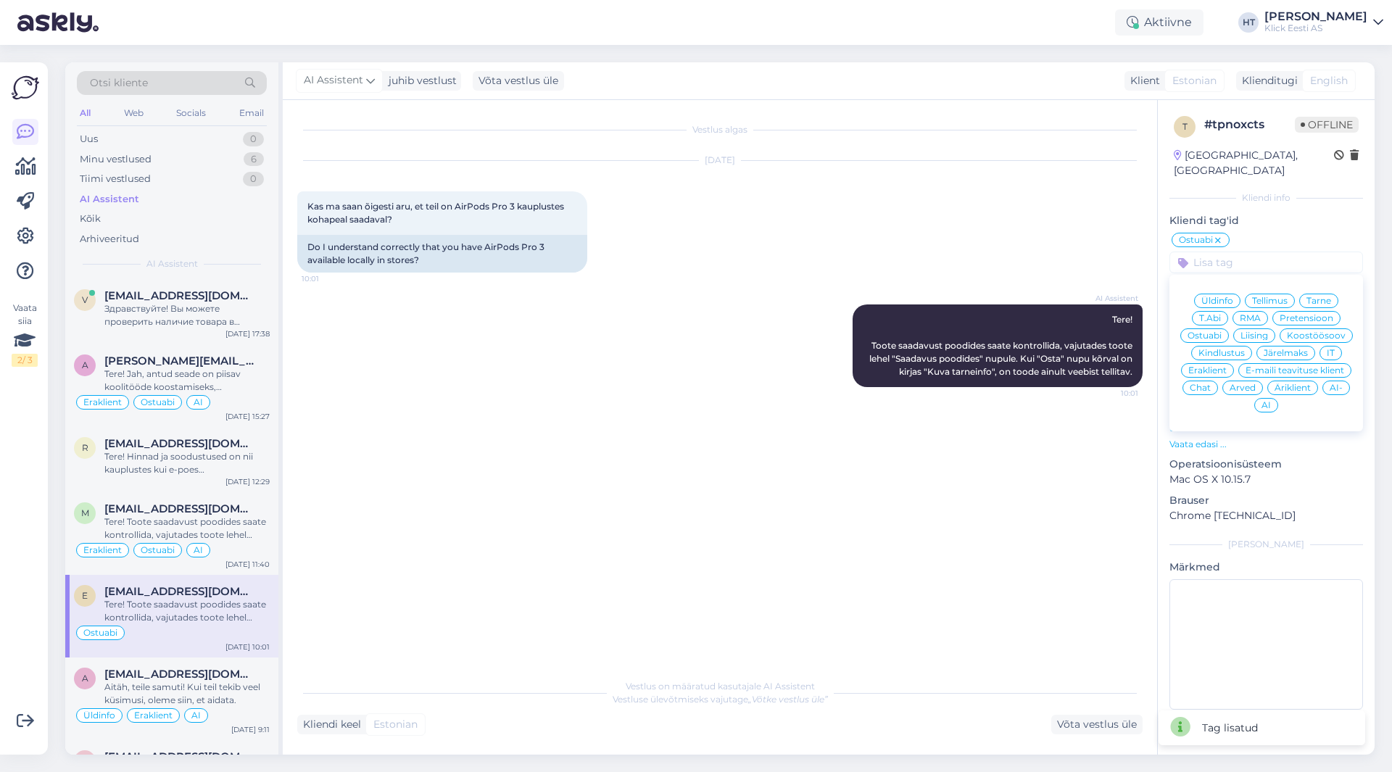
click at [1218, 366] on span "Eraklient" at bounding box center [1207, 370] width 38 height 9
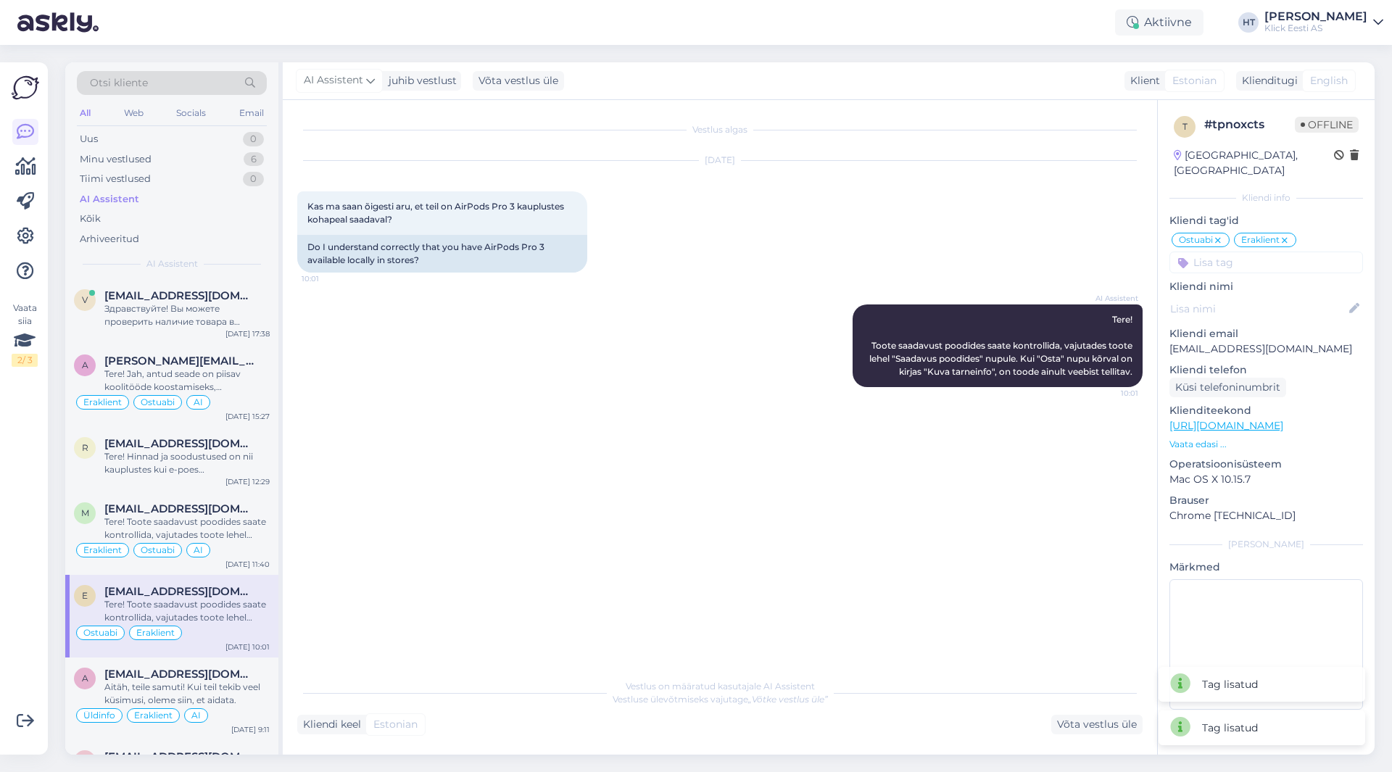
click at [1257, 252] on input at bounding box center [1267, 263] width 194 height 22
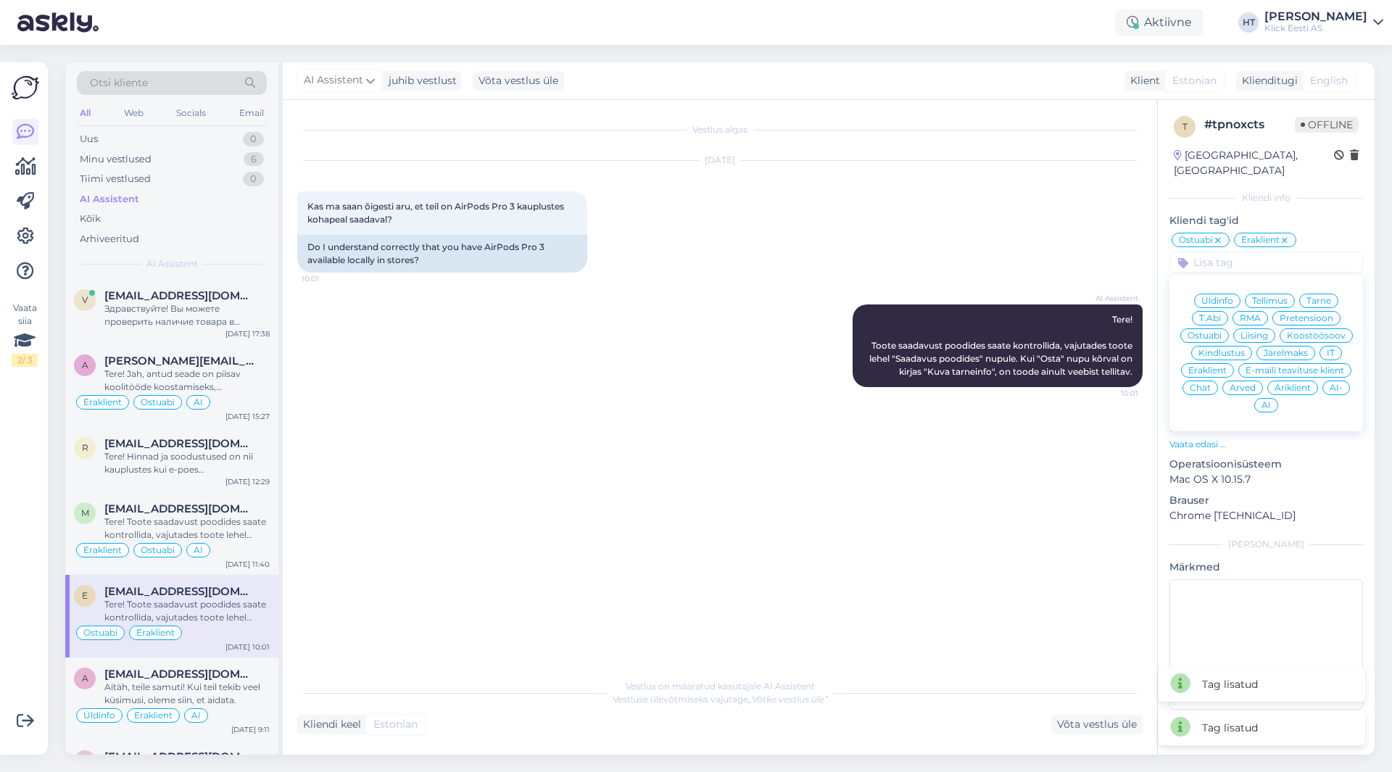
click at [1260, 398] on div "AI" at bounding box center [1266, 405] width 24 height 15
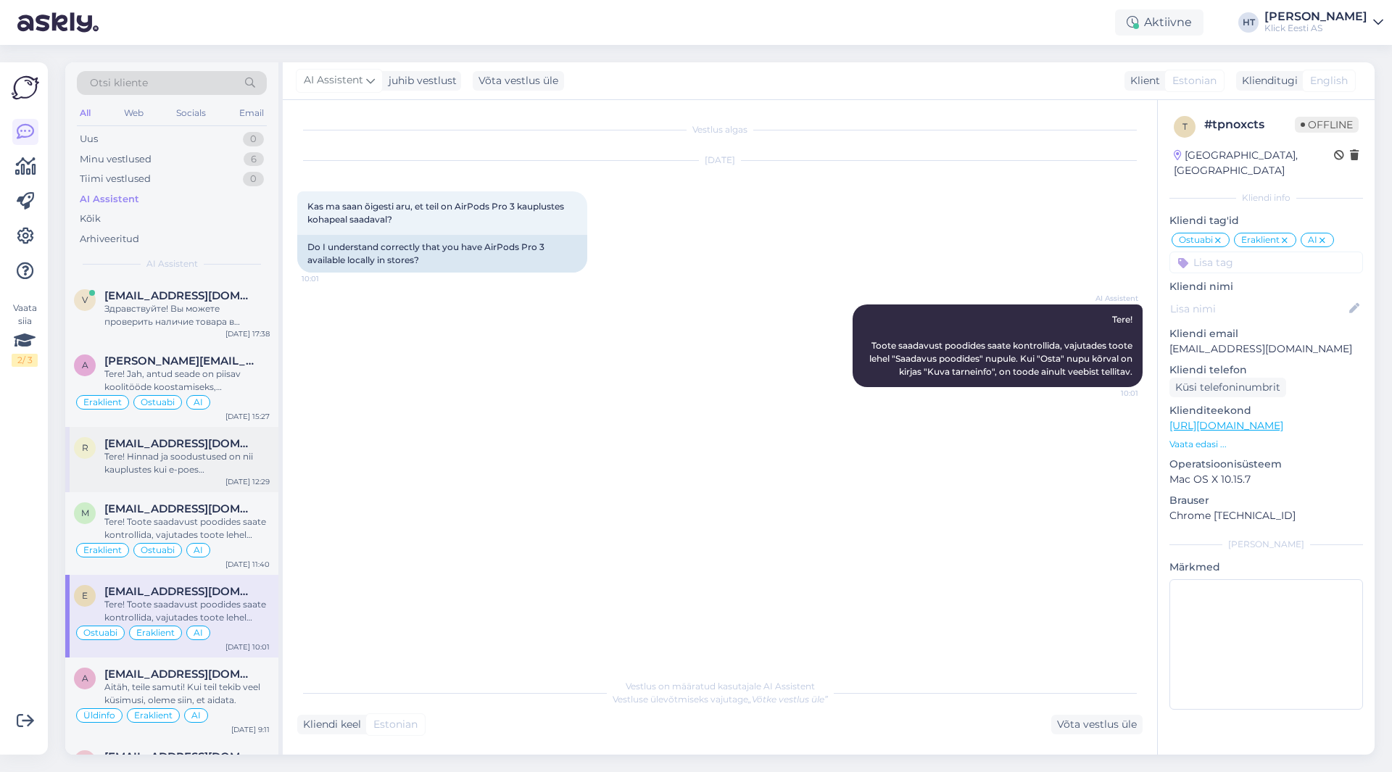
click at [222, 447] on span "[EMAIL_ADDRESS][DOMAIN_NAME]" at bounding box center [179, 443] width 151 height 13
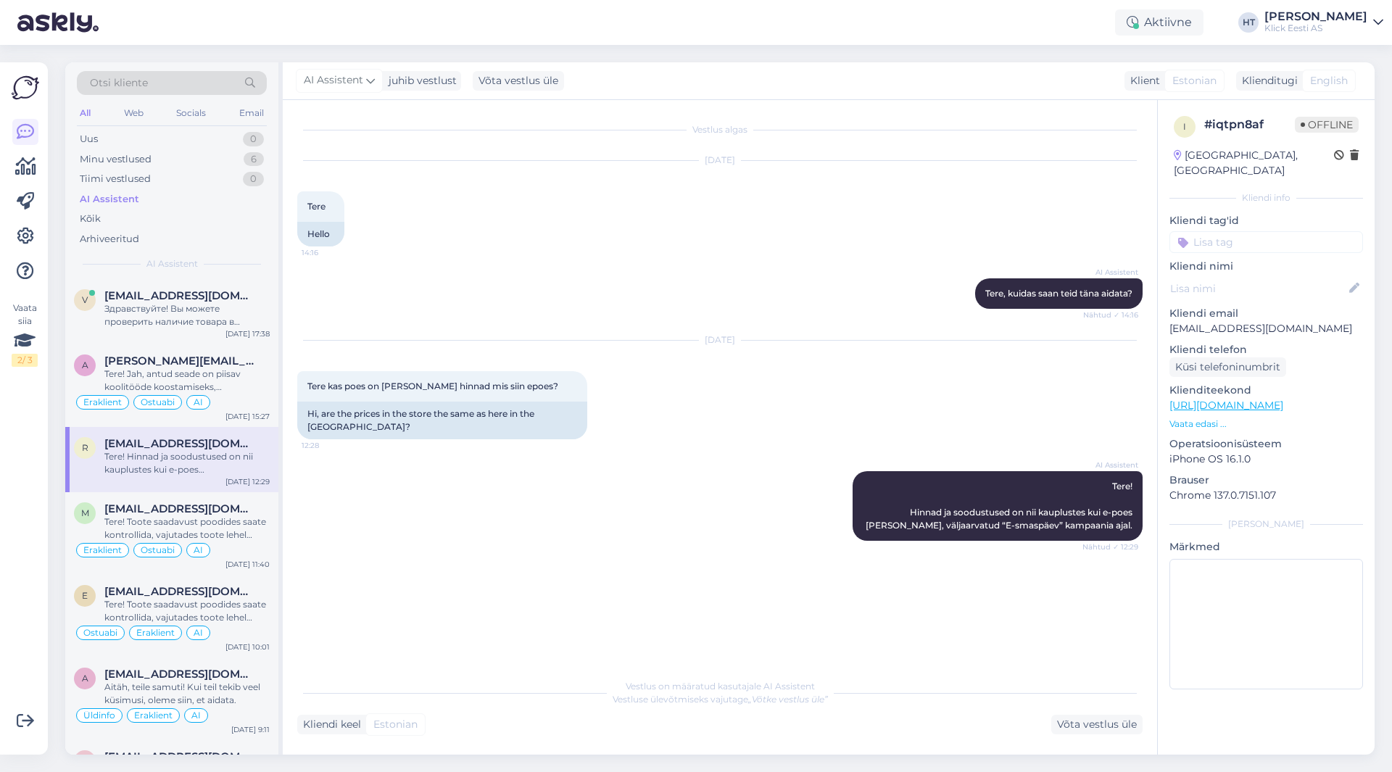
click at [1260, 231] on input at bounding box center [1267, 242] width 194 height 22
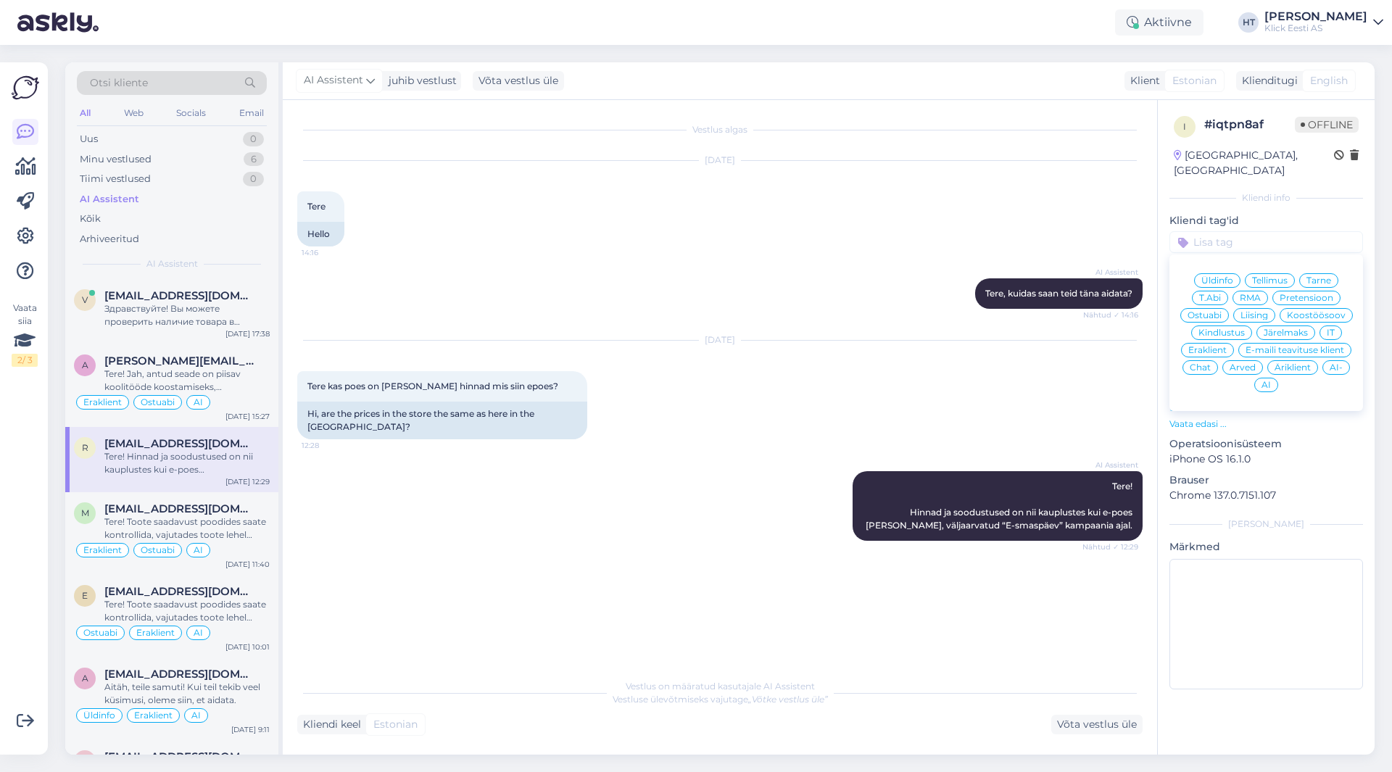
click at [1225, 276] on span "Üldinfo" at bounding box center [1218, 280] width 32 height 9
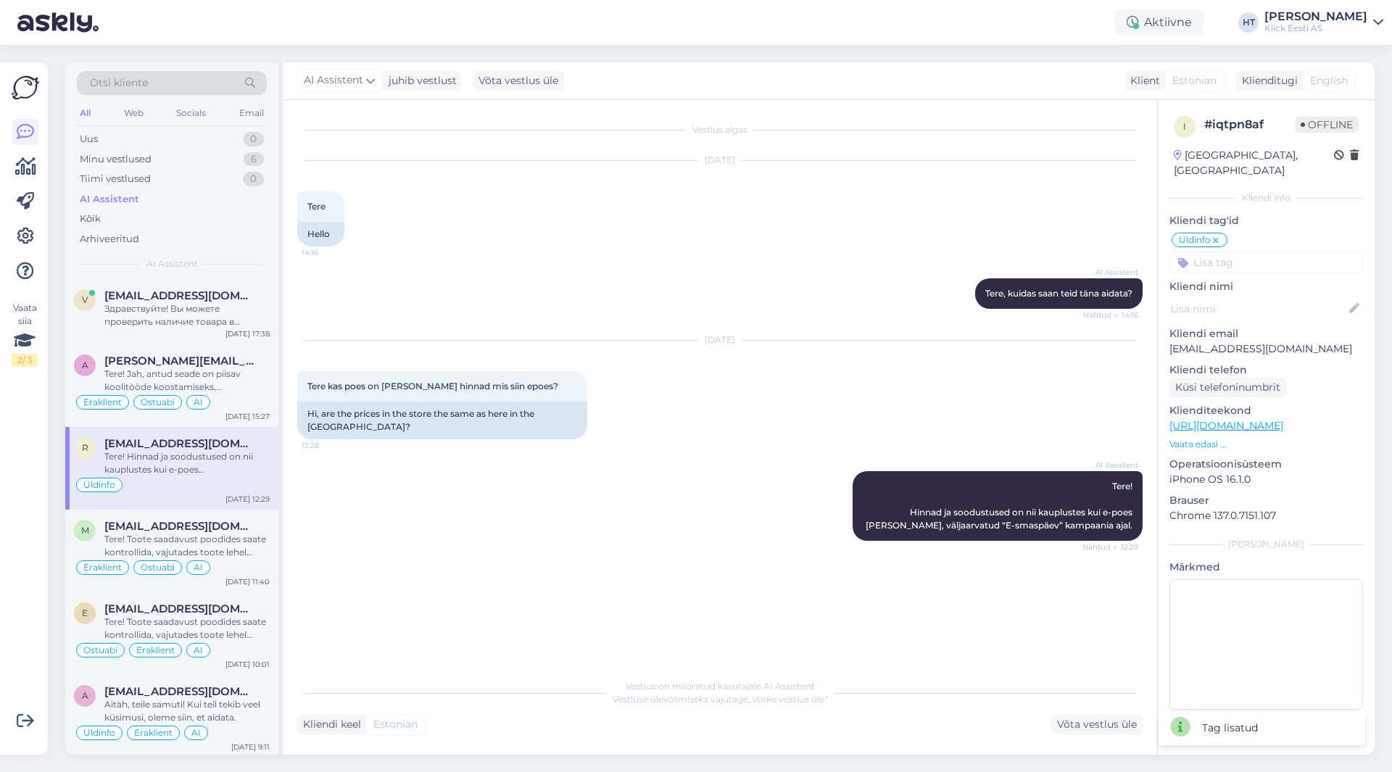
click at [1248, 252] on input at bounding box center [1267, 263] width 194 height 22
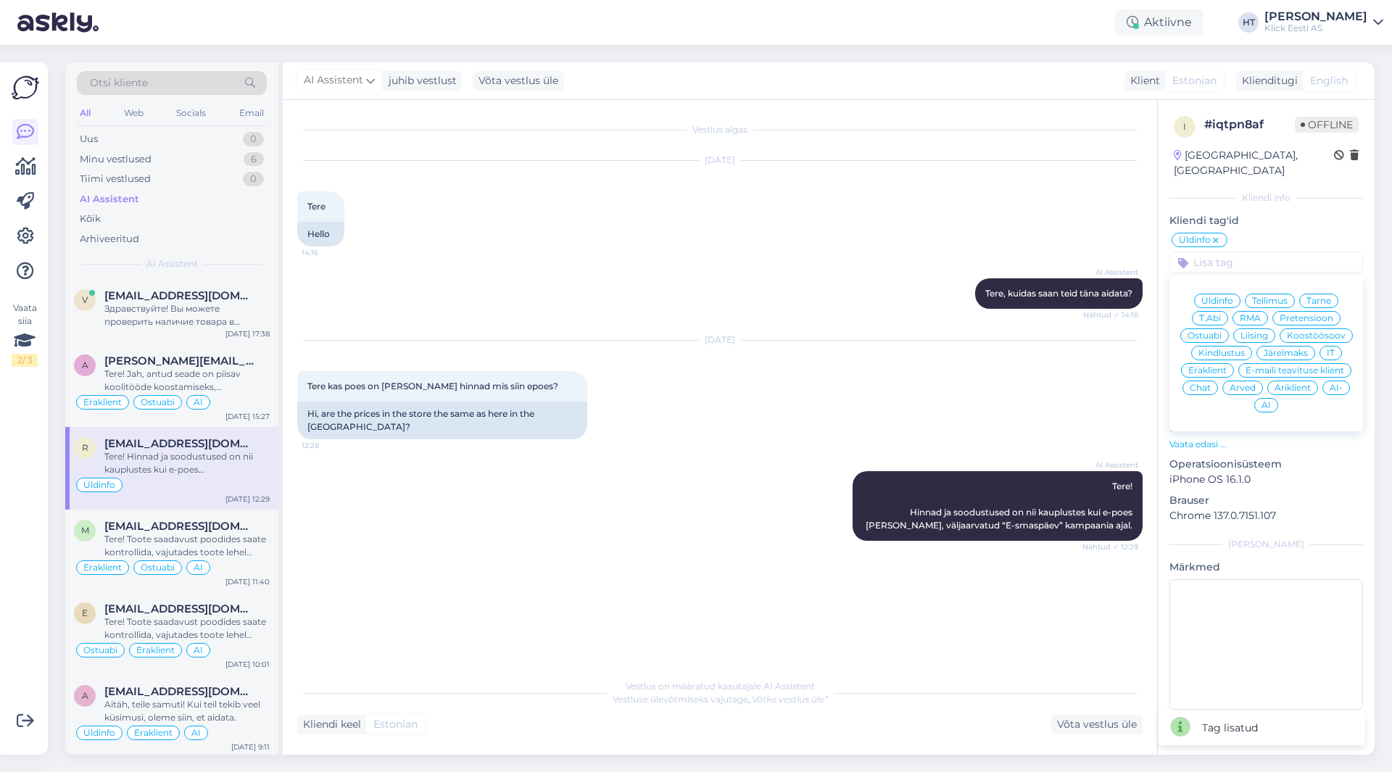
click at [1217, 366] on span "Eraklient" at bounding box center [1207, 370] width 38 height 9
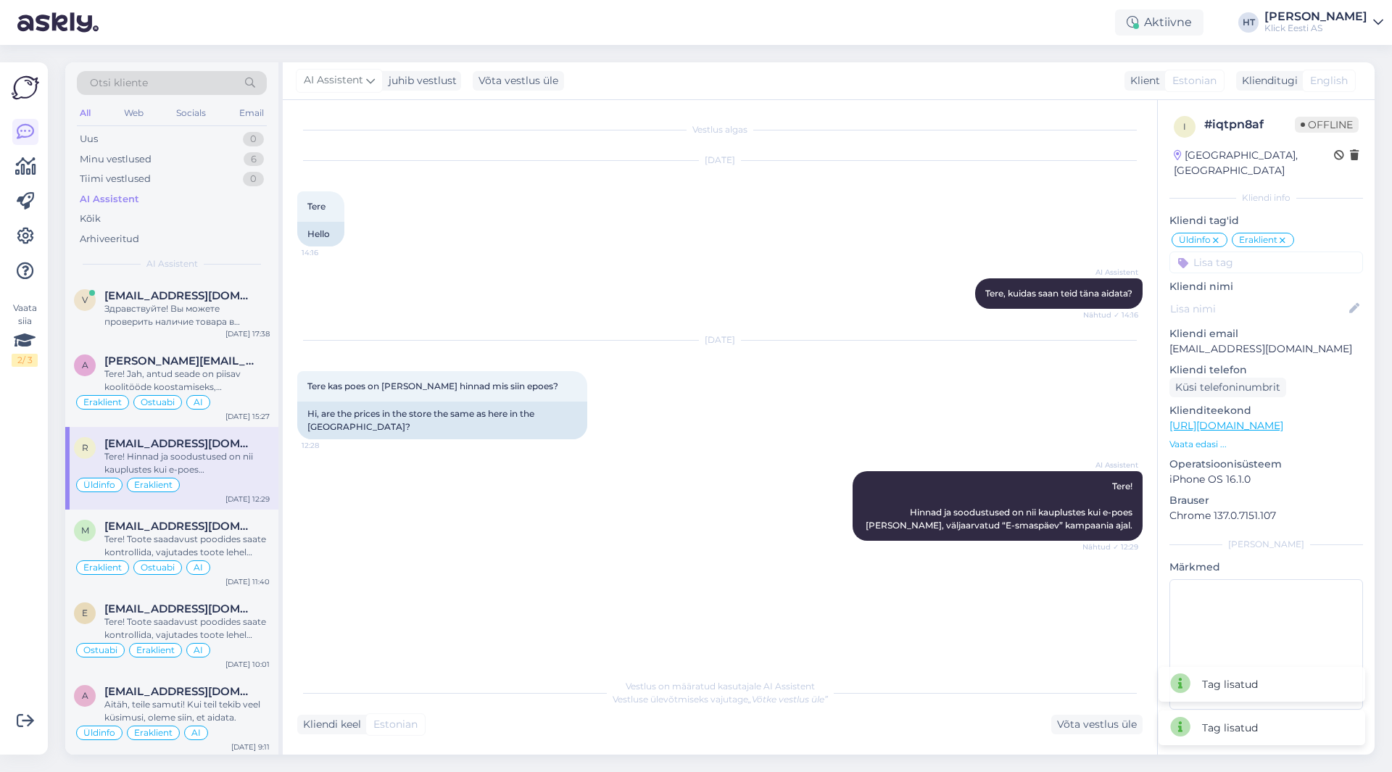
click at [1272, 252] on input at bounding box center [1267, 263] width 194 height 22
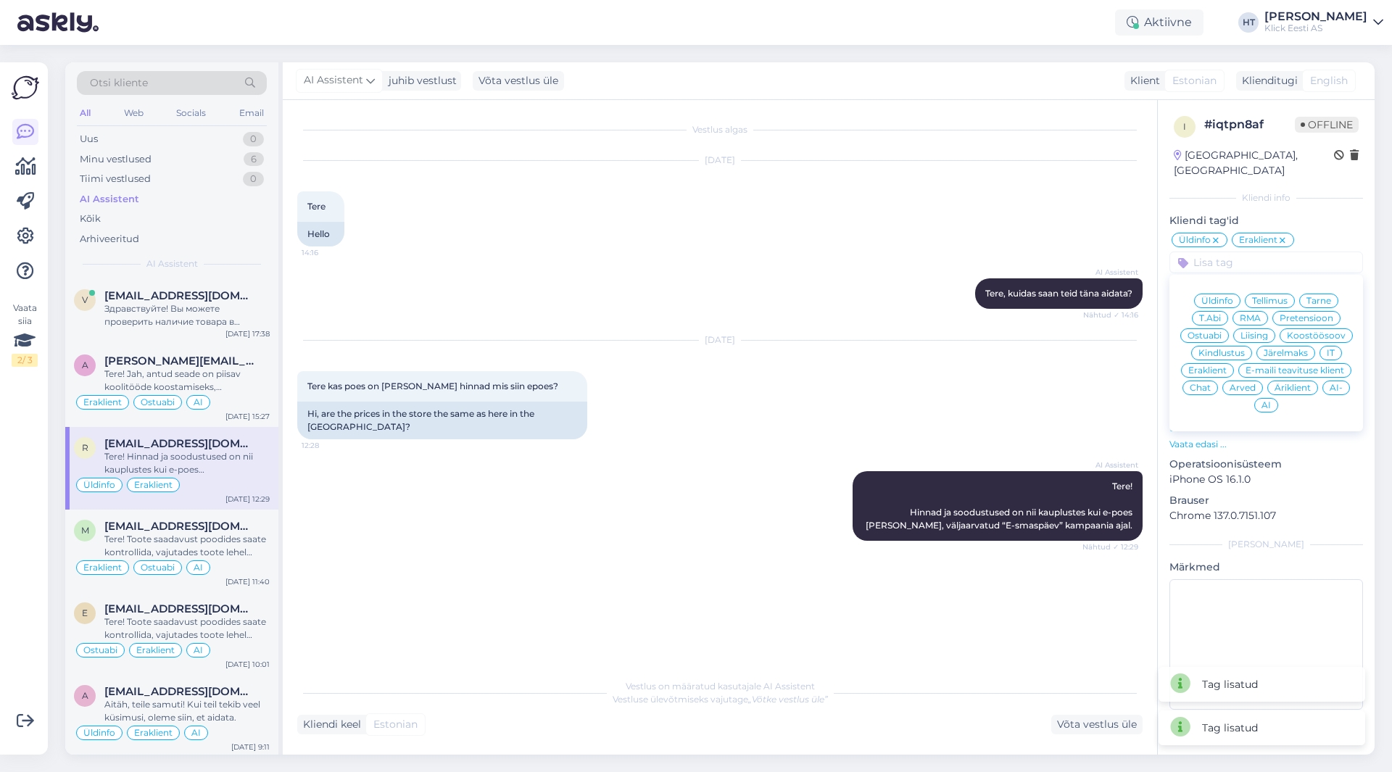
click at [1271, 398] on div "AI" at bounding box center [1266, 405] width 24 height 15
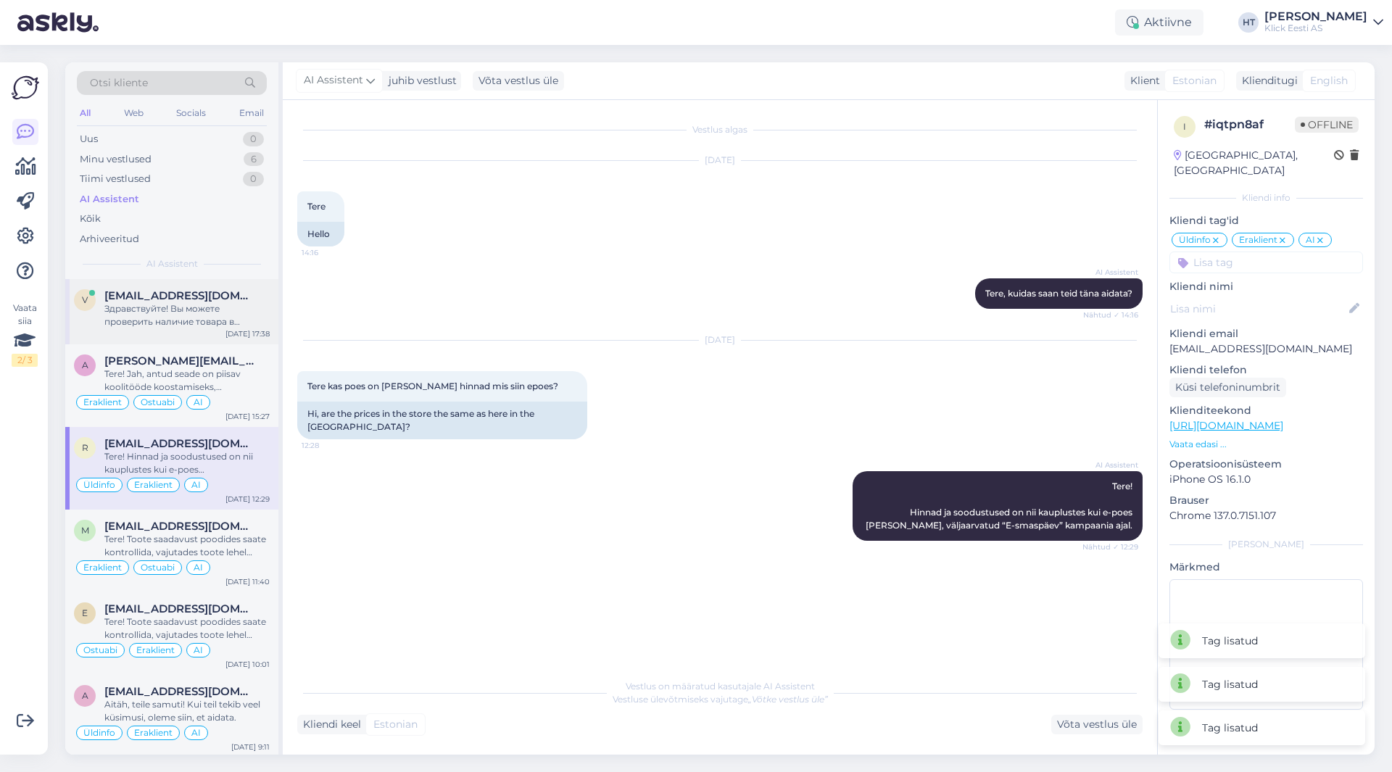
click at [225, 331] on div "V [EMAIL_ADDRESS][DOMAIN_NAME] Здравствуйте! Вы можете проверить наличие товара…" at bounding box center [171, 311] width 213 height 65
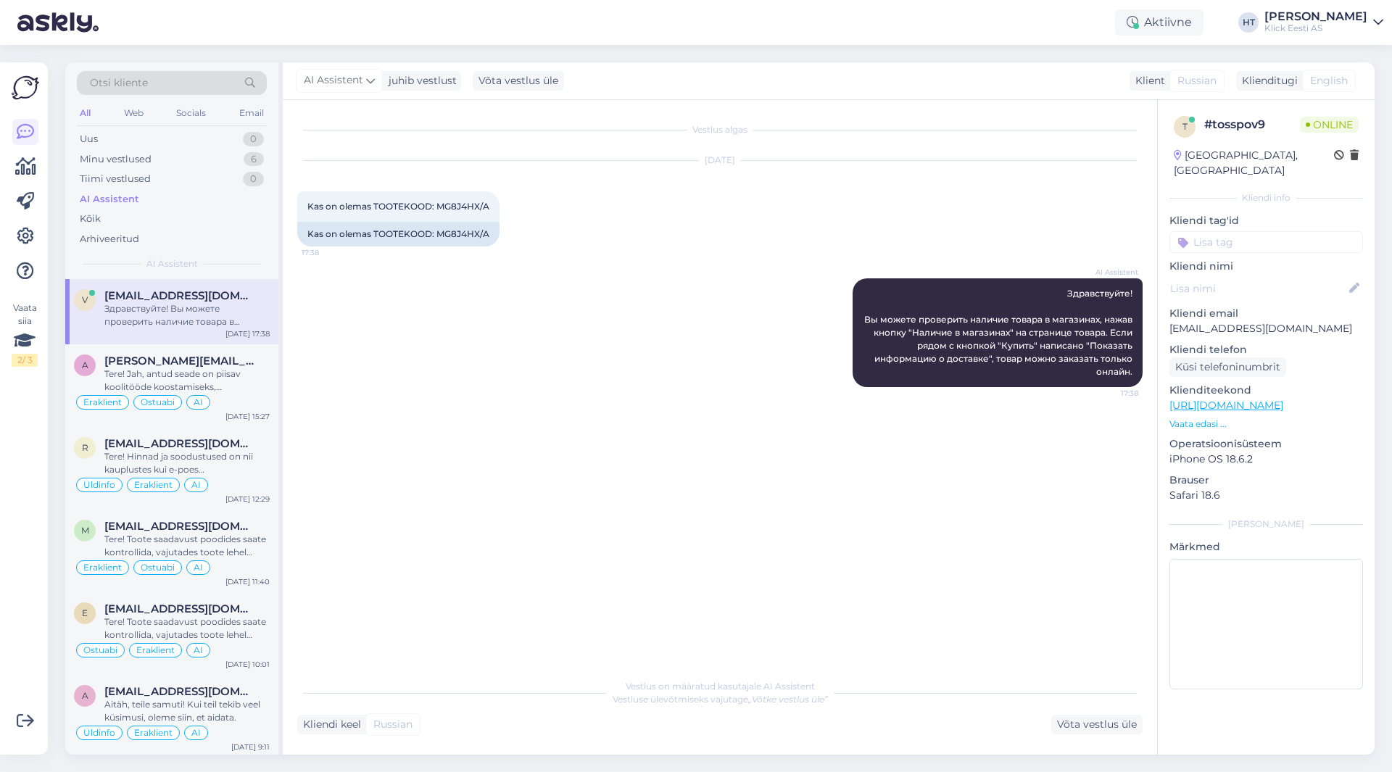
click at [1252, 233] on input at bounding box center [1267, 242] width 194 height 22
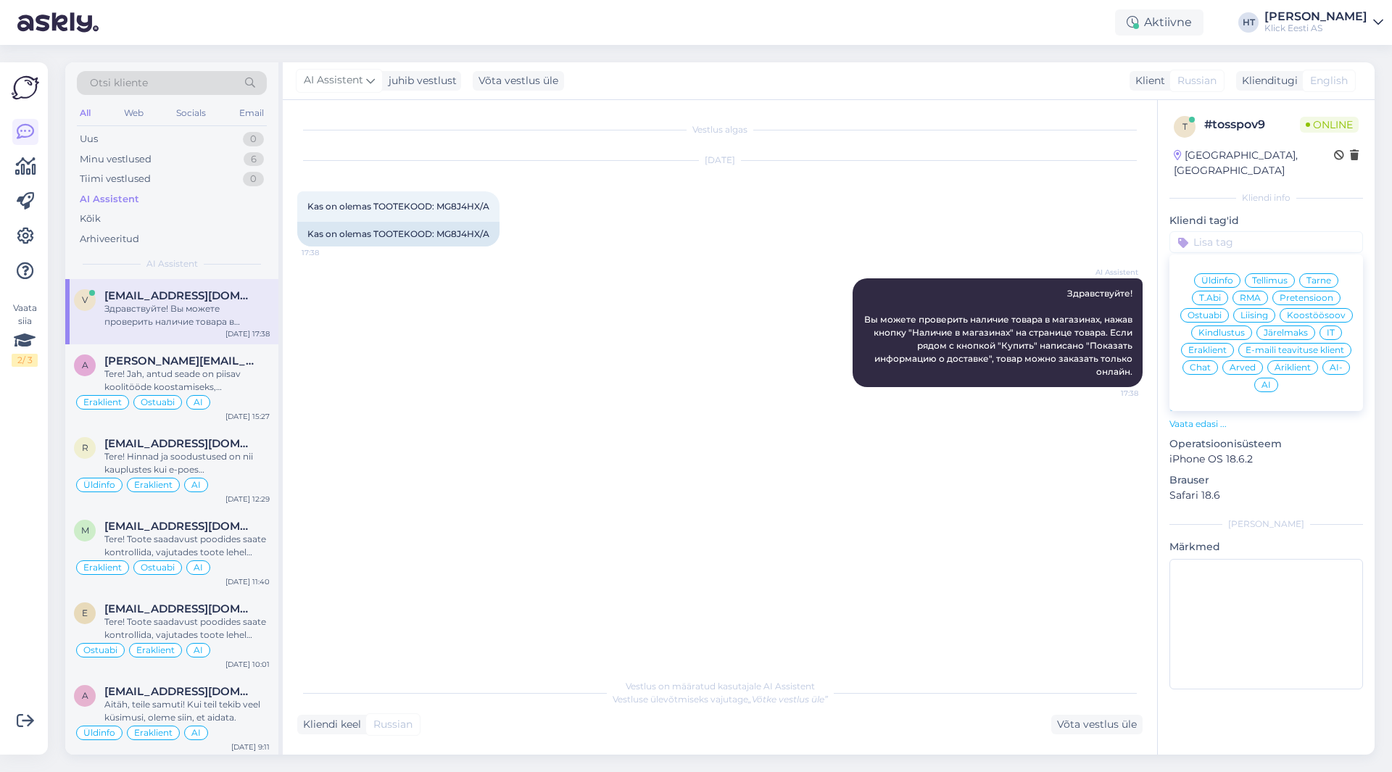
click at [1212, 311] on span "Ostuabi" at bounding box center [1205, 315] width 34 height 9
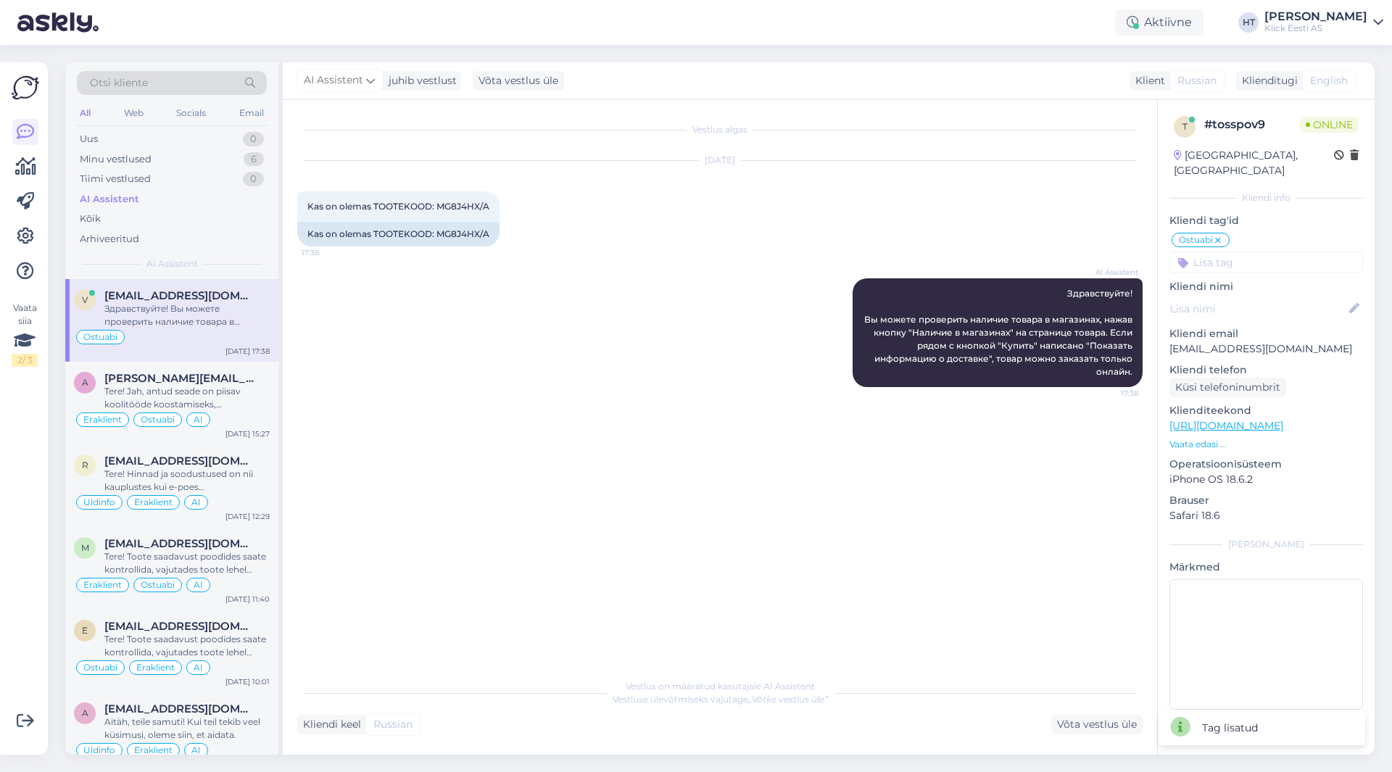
click at [1252, 252] on input at bounding box center [1267, 263] width 194 height 22
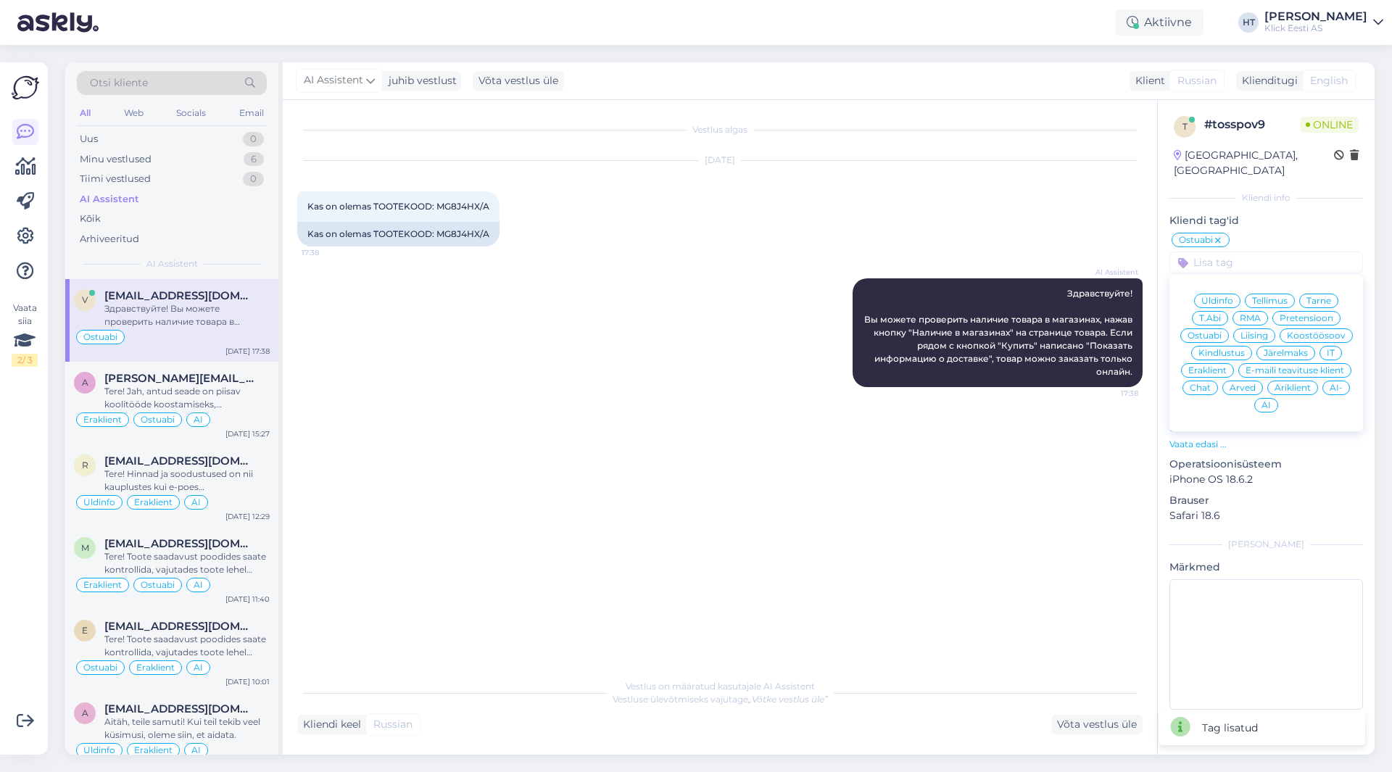
click at [1218, 366] on span "Eraklient" at bounding box center [1207, 370] width 38 height 9
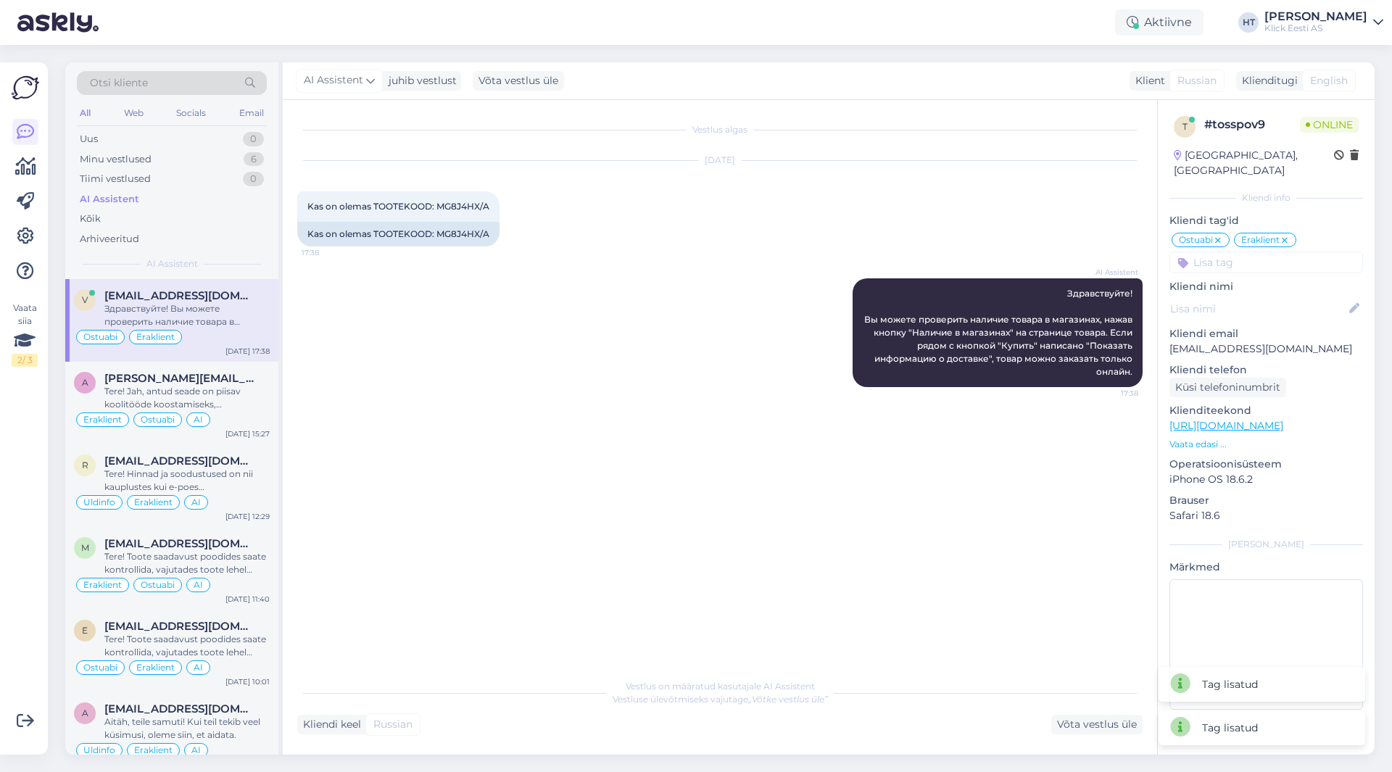
click at [1250, 252] on input at bounding box center [1267, 263] width 194 height 22
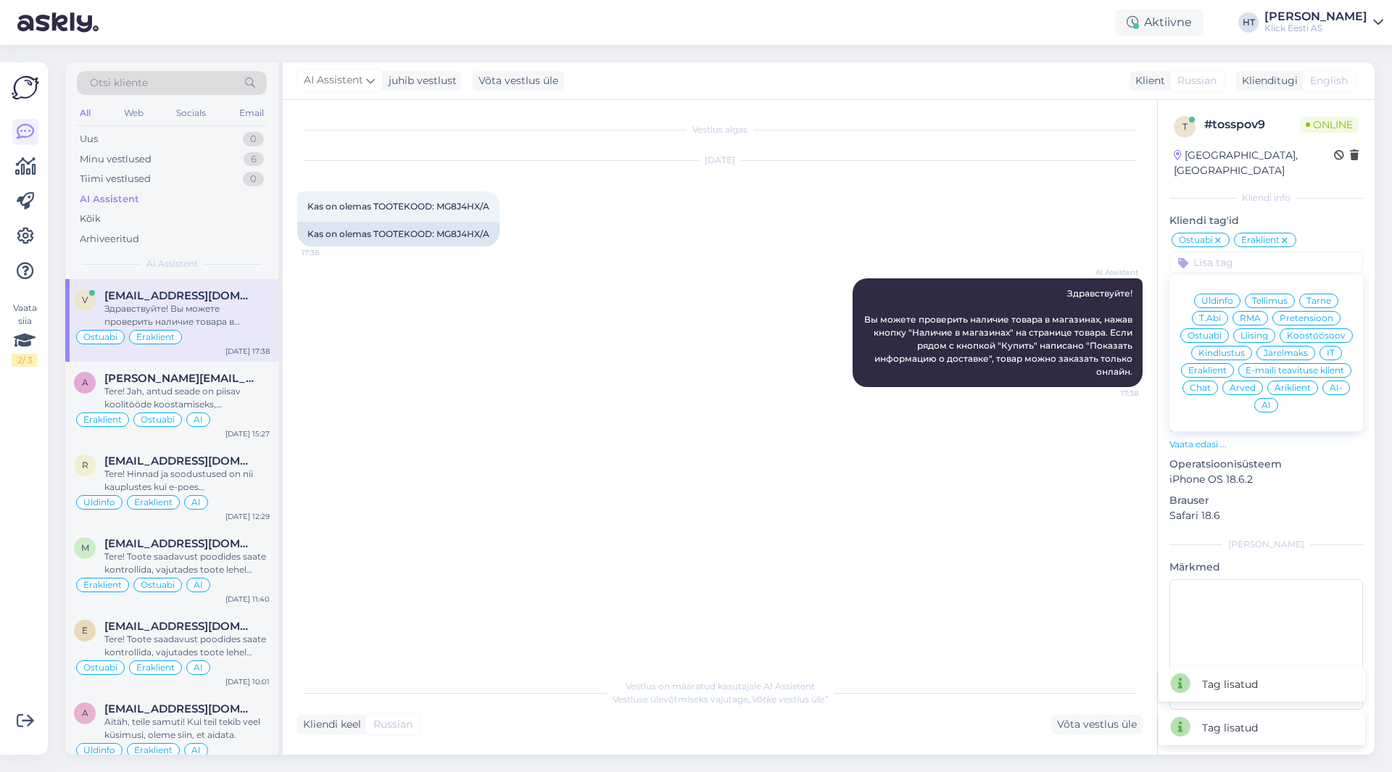
click at [1273, 398] on div "AI" at bounding box center [1266, 405] width 24 height 15
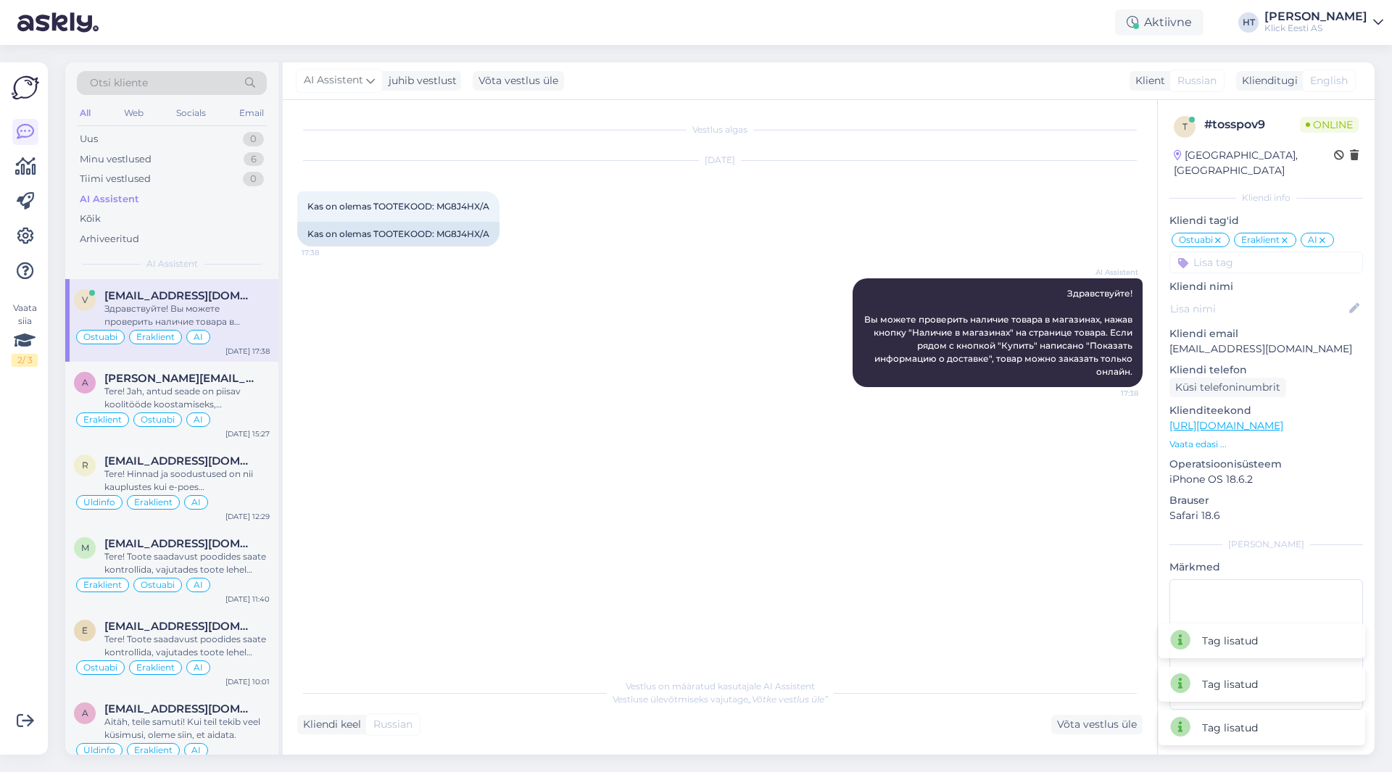
click at [712, 212] on div "[DATE] Kas on olemas TOOTEKOOD: MG8J4HX/A 17:38 Kas on olemas TOOTEKOOD: MG8J4H…" at bounding box center [720, 203] width 846 height 117
click at [241, 149] on div "Minu vestlused 6" at bounding box center [172, 159] width 190 height 20
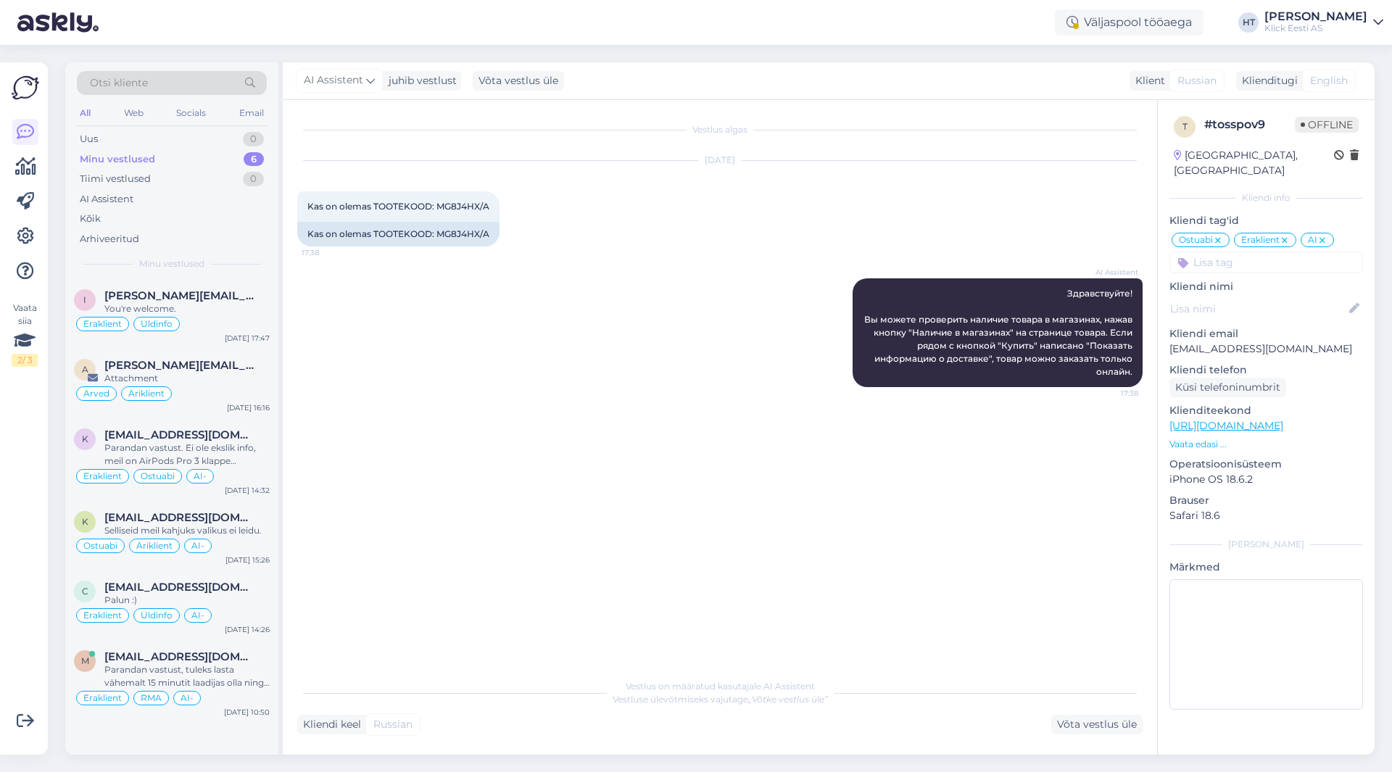
click at [1335, 17] on div "[PERSON_NAME]" at bounding box center [1316, 17] width 103 height 12
click at [213, 302] on div "You're welcome." at bounding box center [186, 308] width 165 height 13
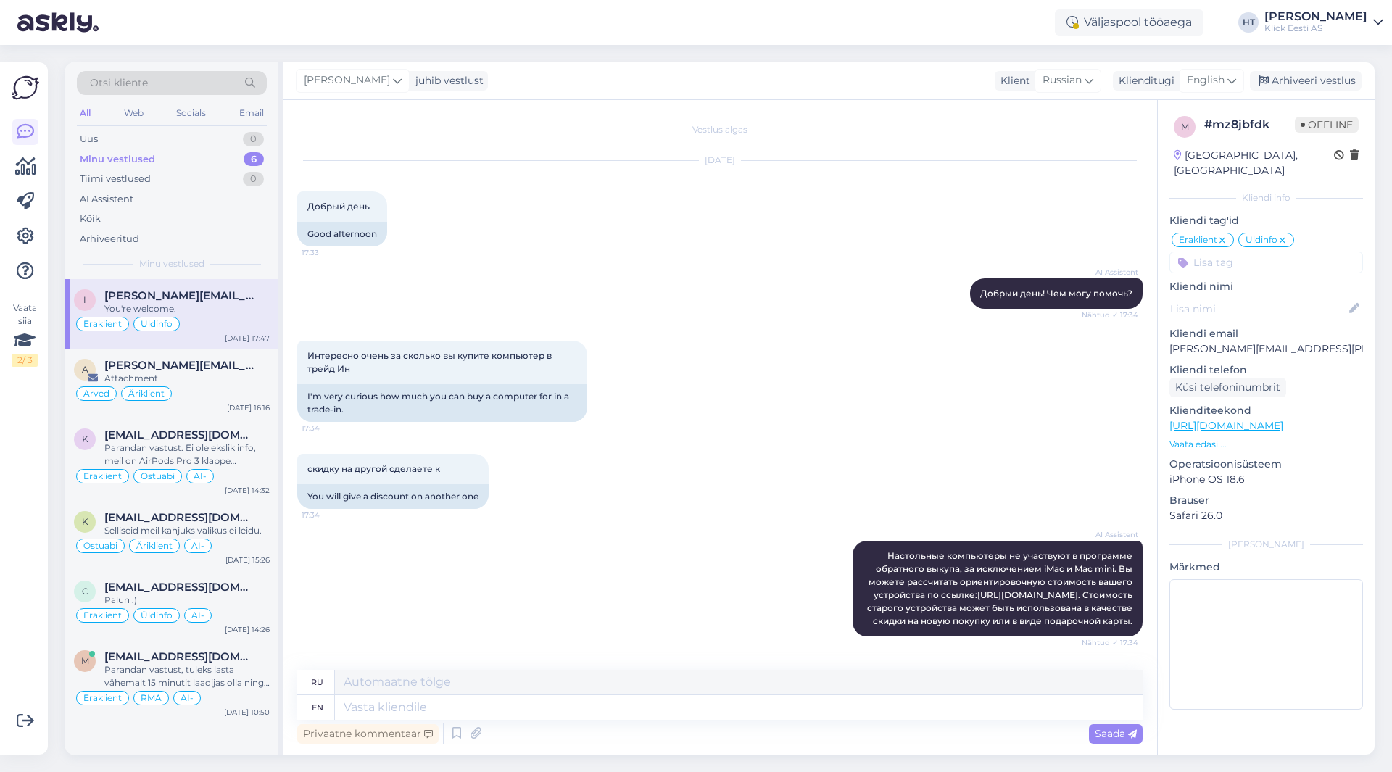
scroll to position [1611, 0]
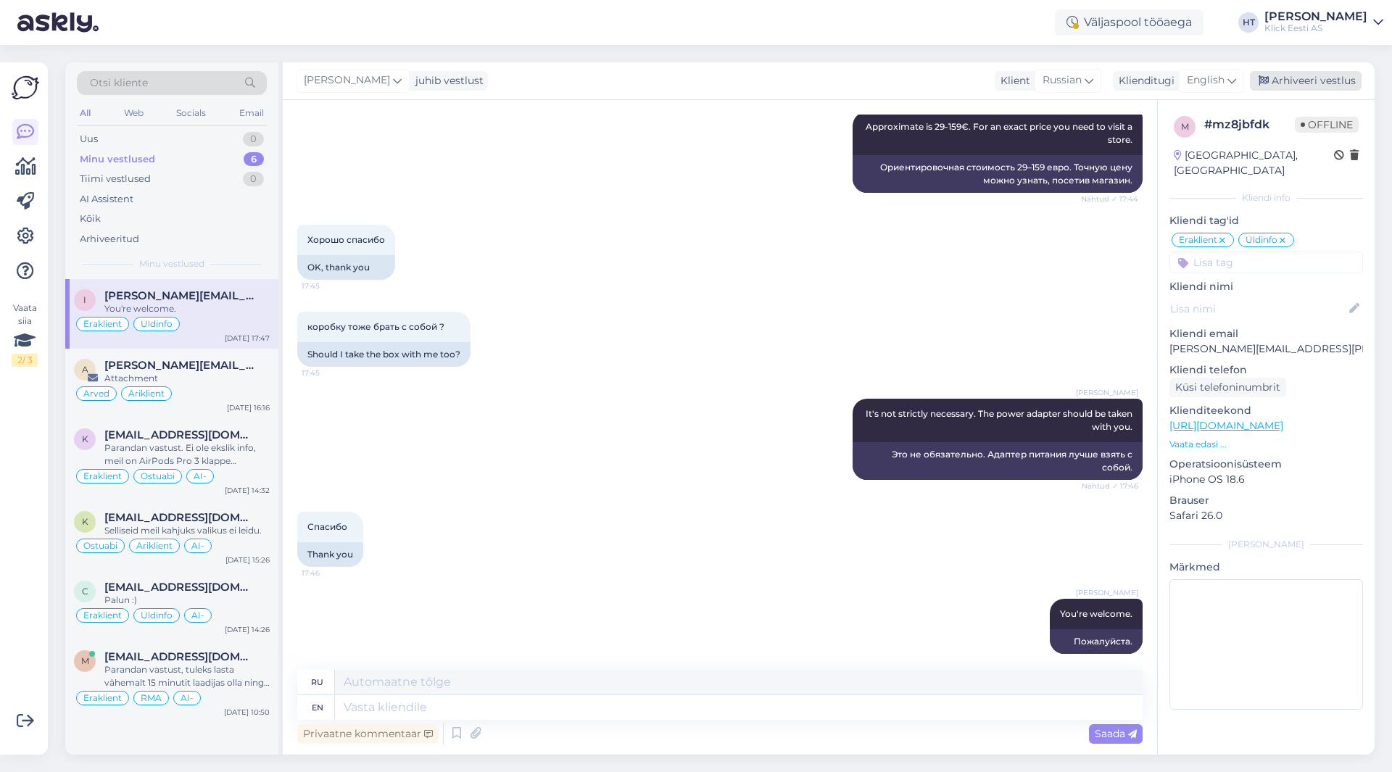
click at [1312, 81] on div "Arhiveeri vestlus" at bounding box center [1306, 81] width 112 height 20
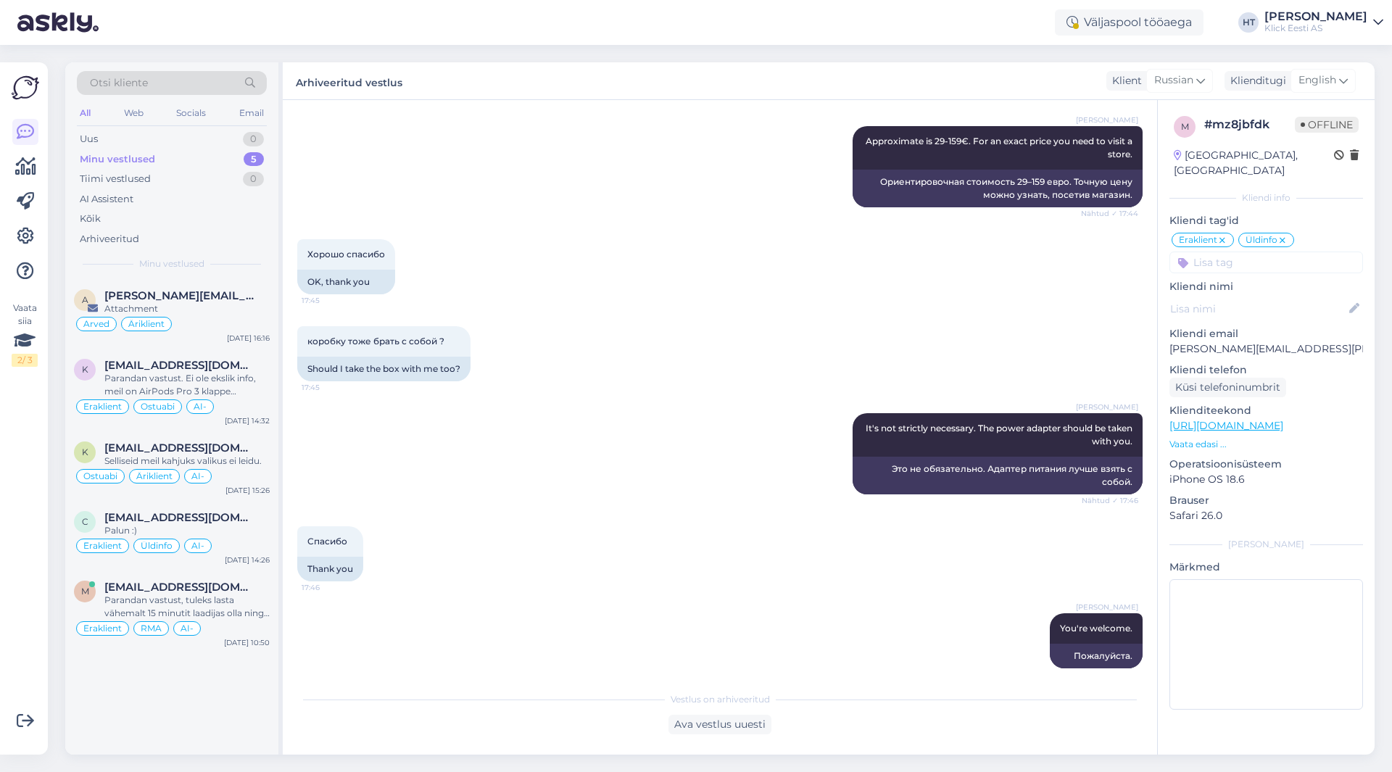
click at [1344, 12] on div "[PERSON_NAME]" at bounding box center [1316, 17] width 103 height 12
click at [1287, 117] on div "Logi välja" at bounding box center [1254, 124] width 258 height 26
